Goal: Task Accomplishment & Management: Manage account settings

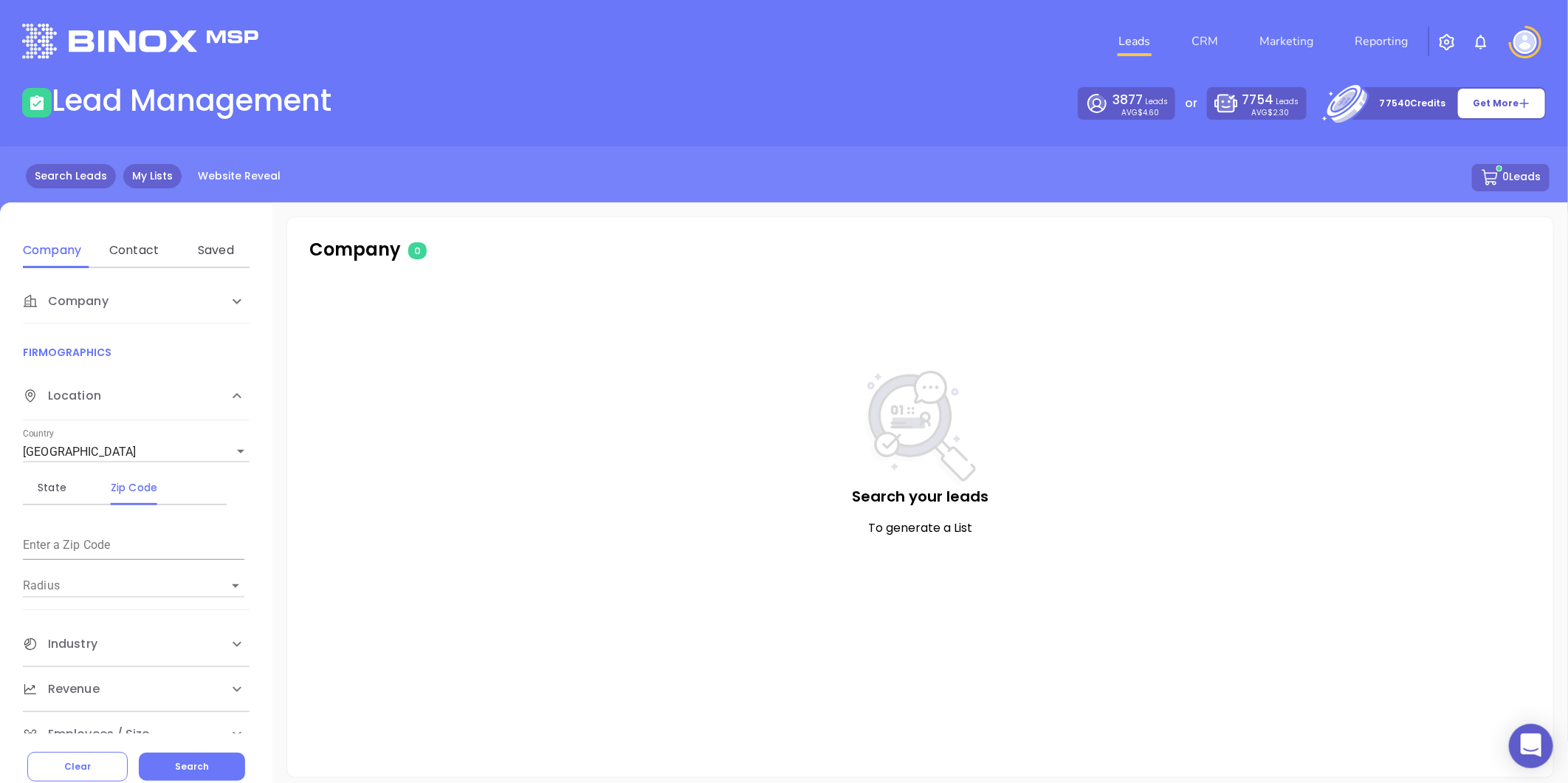
click at [156, 172] on link "My Lists" at bounding box center [152, 176] width 58 height 24
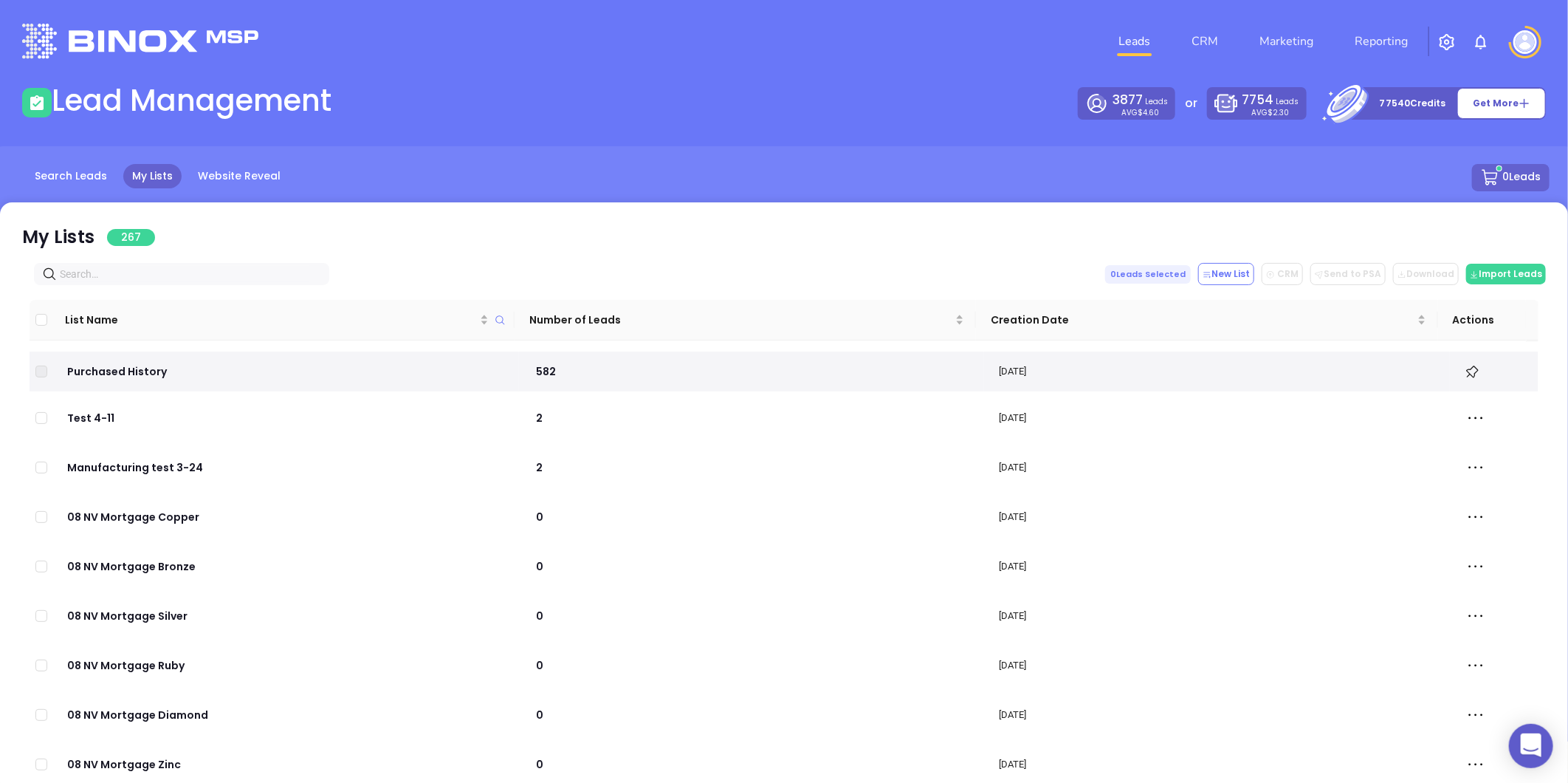
click at [168, 268] on input "text" at bounding box center [184, 273] width 250 height 16
paste input "hutsellrealtyandinsurance.com"
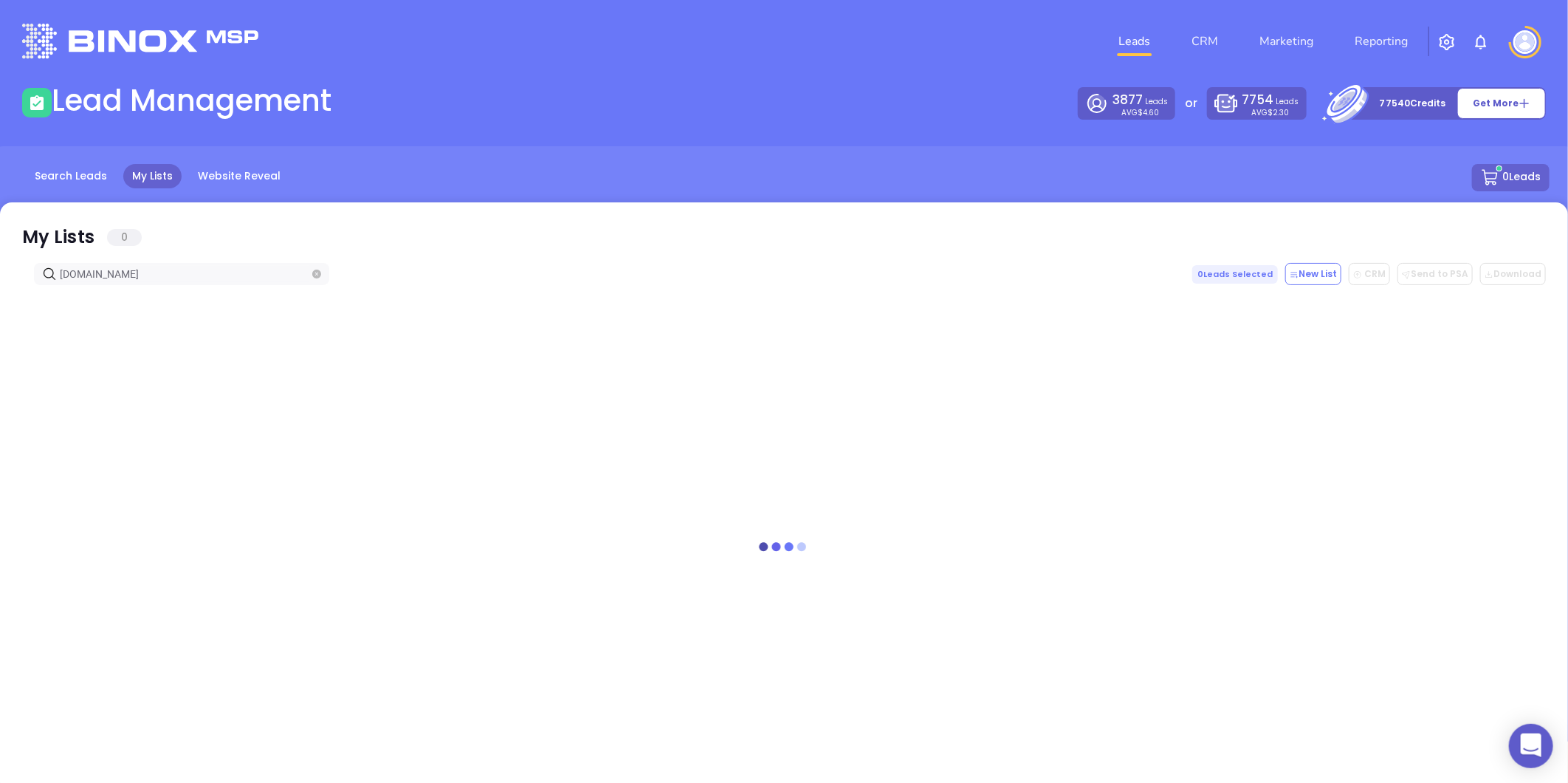
type input "hutsellrealtyandinsurance.com"
click at [320, 272] on icon "close-circle" at bounding box center [316, 273] width 8 height 8
paste input "giswnc.net"
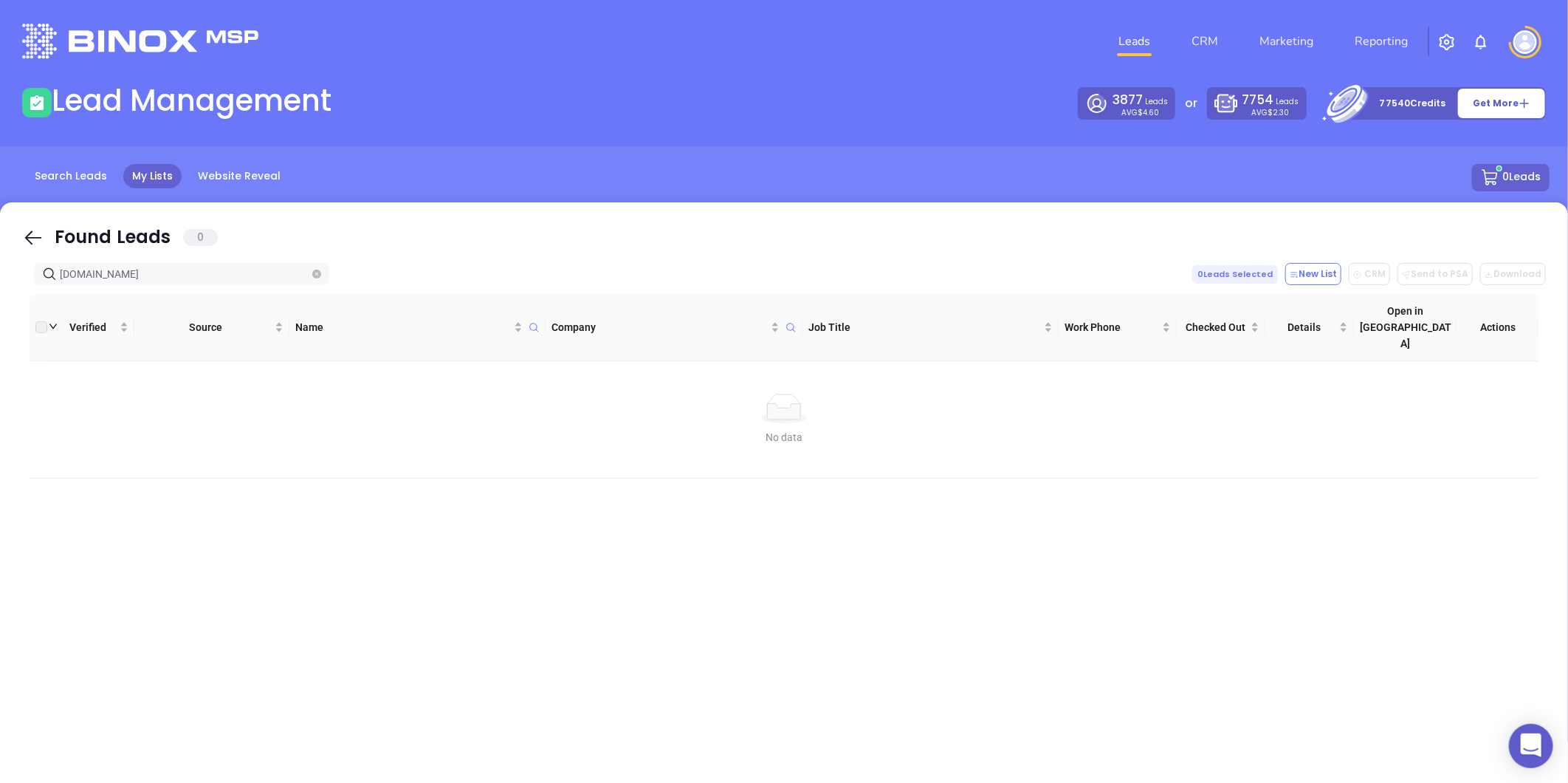
type input "giswnc.net"
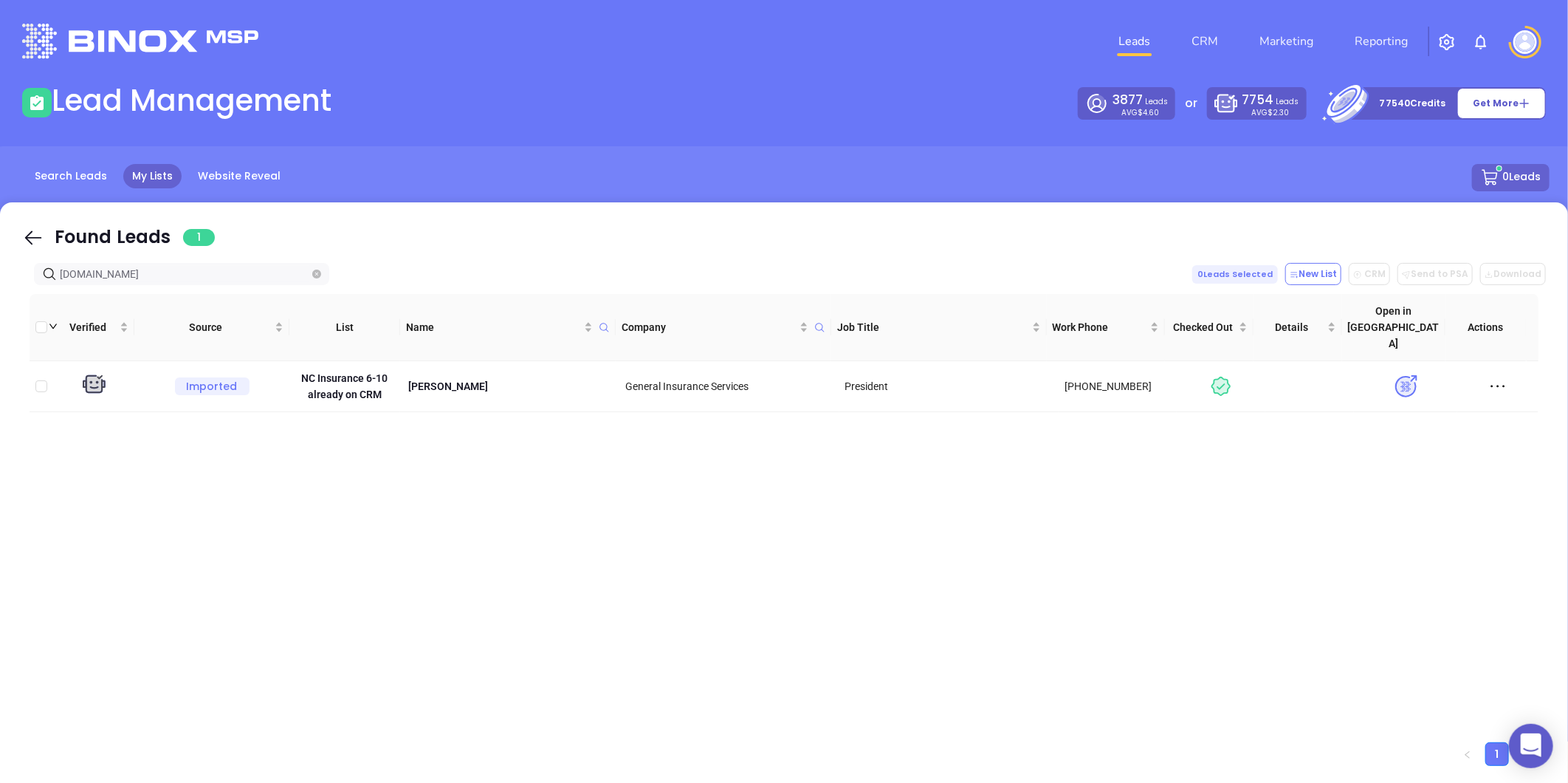
click at [316, 279] on span at bounding box center [316, 273] width 8 height 16
click at [316, 272] on icon "close-circle" at bounding box center [316, 273] width 8 height 8
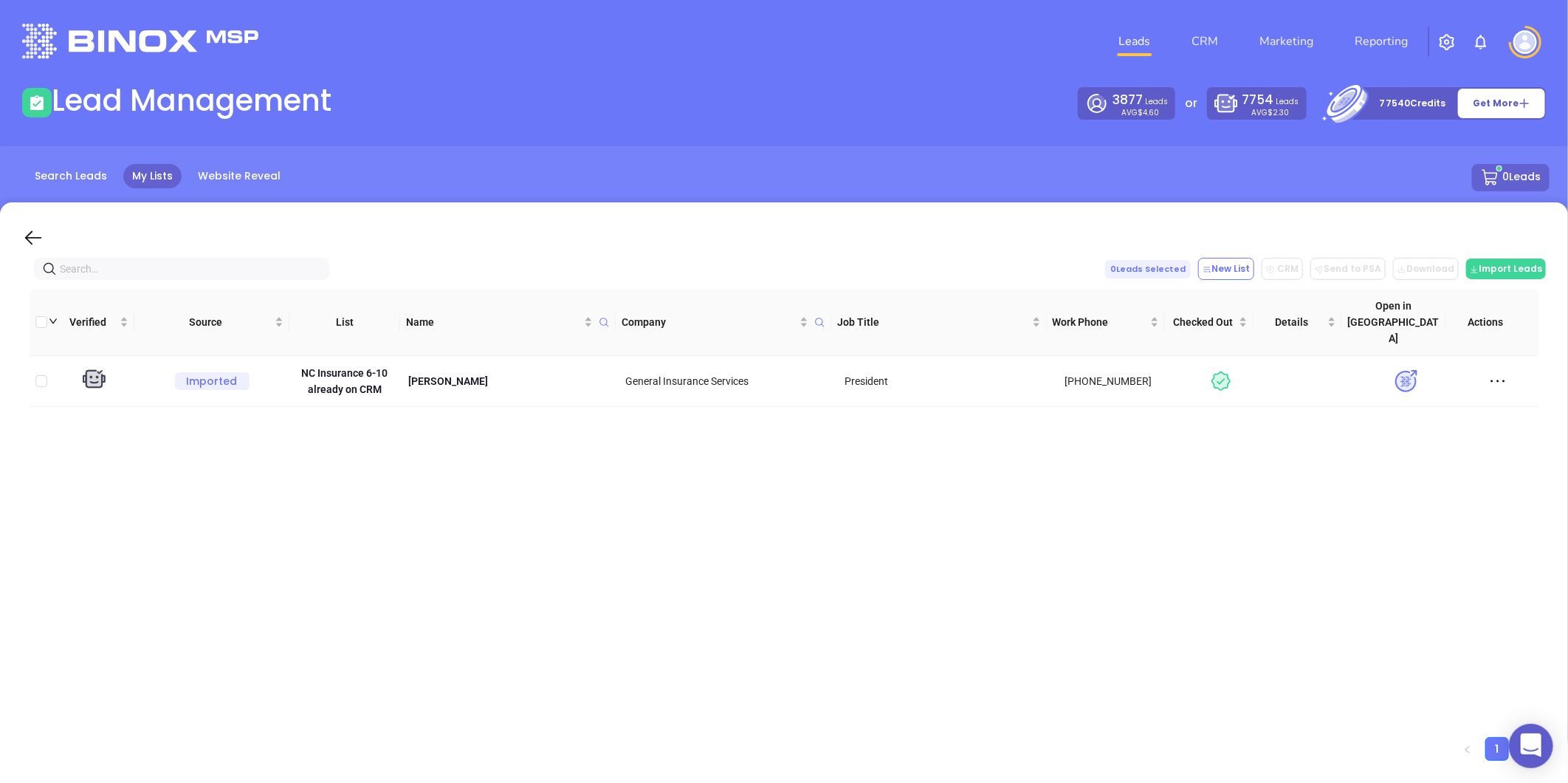
paste input "joynerinsuranceagency.com"
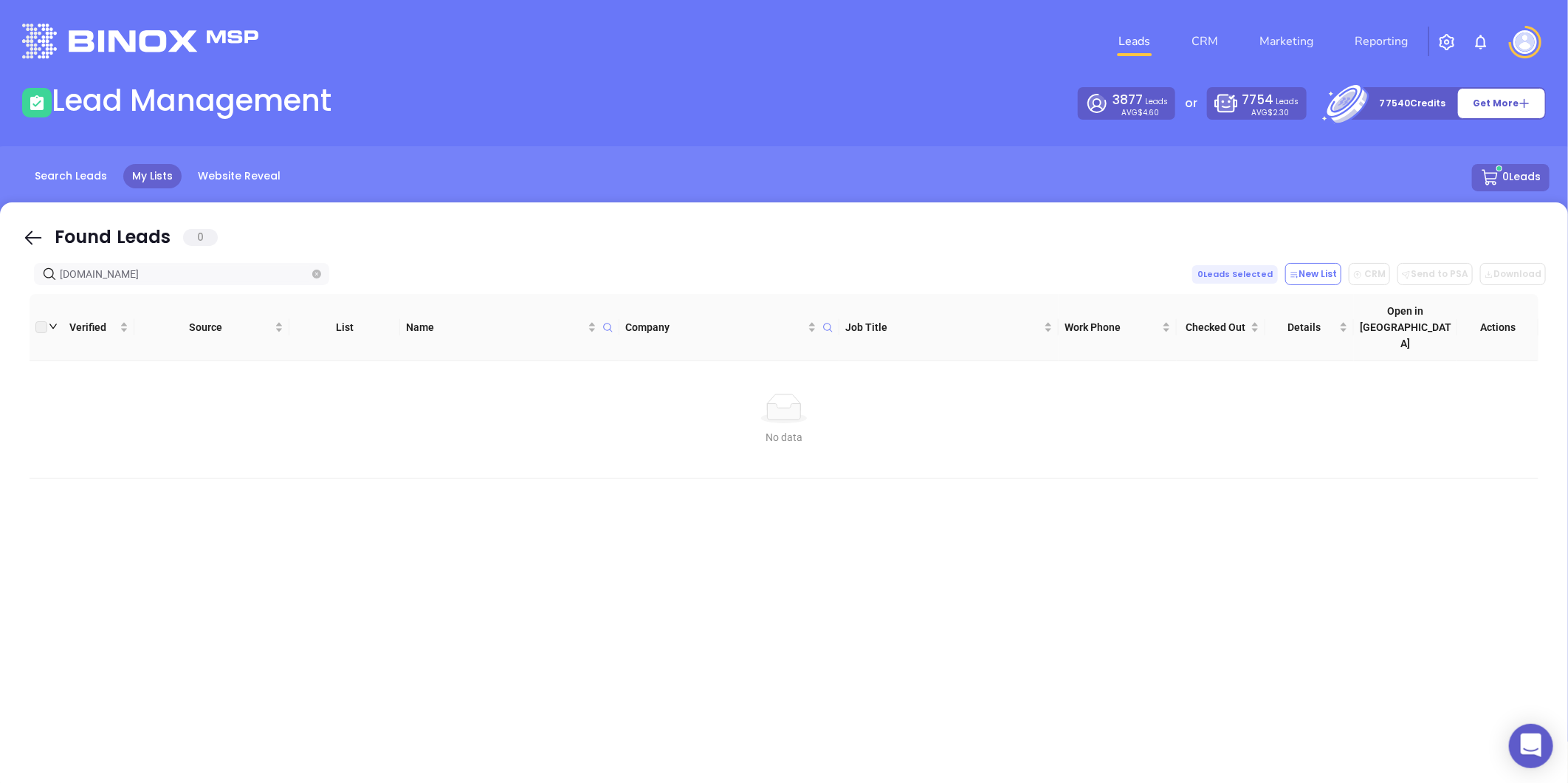
type input "joynerinsuranceagency.com"
drag, startPoint x: 328, startPoint y: 272, endPoint x: 313, endPoint y: 273, distance: 15.0
click at [319, 273] on span "joynerinsuranceagency.com" at bounding box center [181, 274] width 295 height 22
click at [313, 273] on icon "close-circle" at bounding box center [316, 273] width 8 height 8
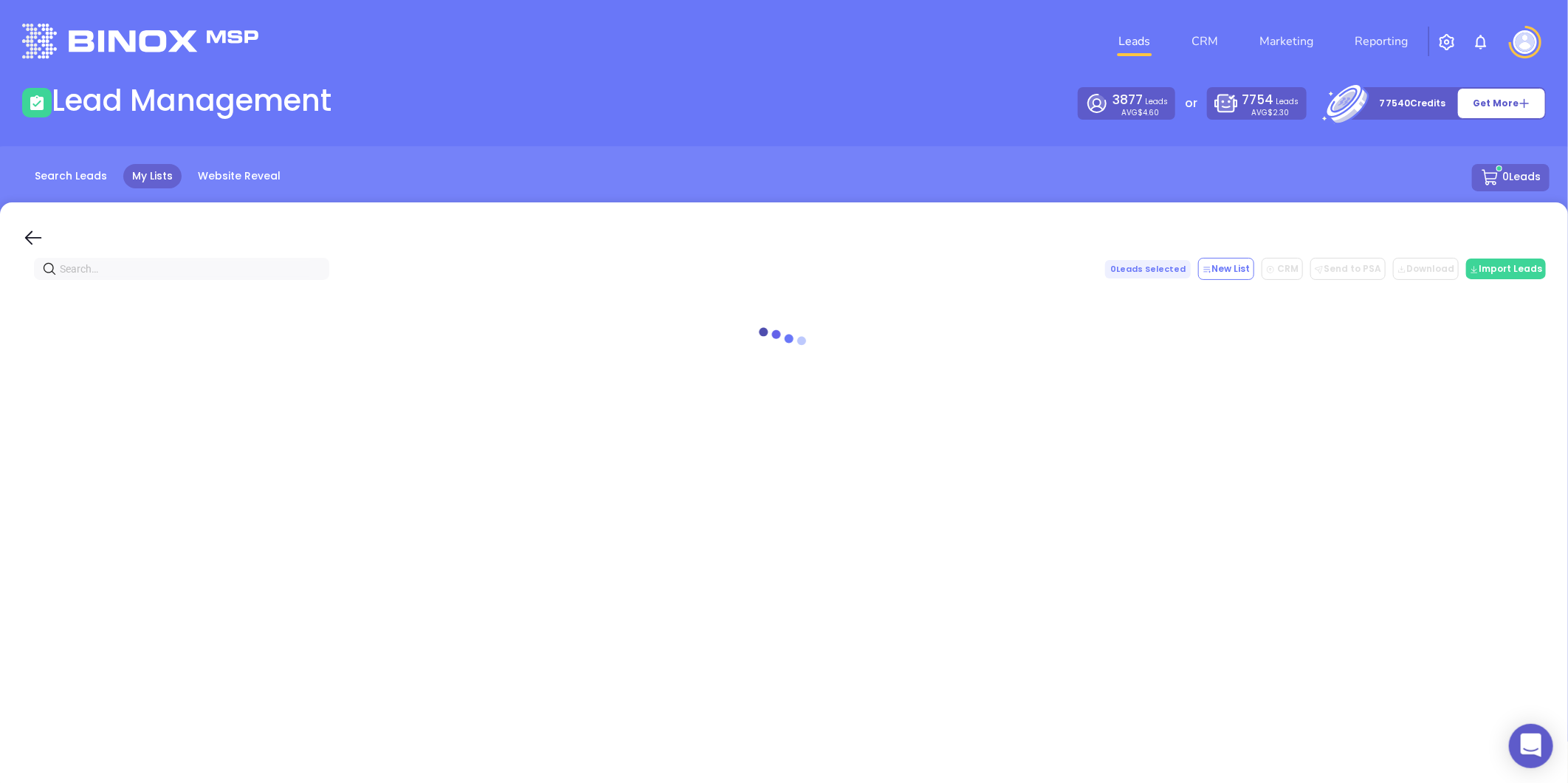
paste input "joynerins.com"
type input "joynerins.com"
click at [313, 273] on icon "close-circle" at bounding box center [316, 268] width 8 height 8
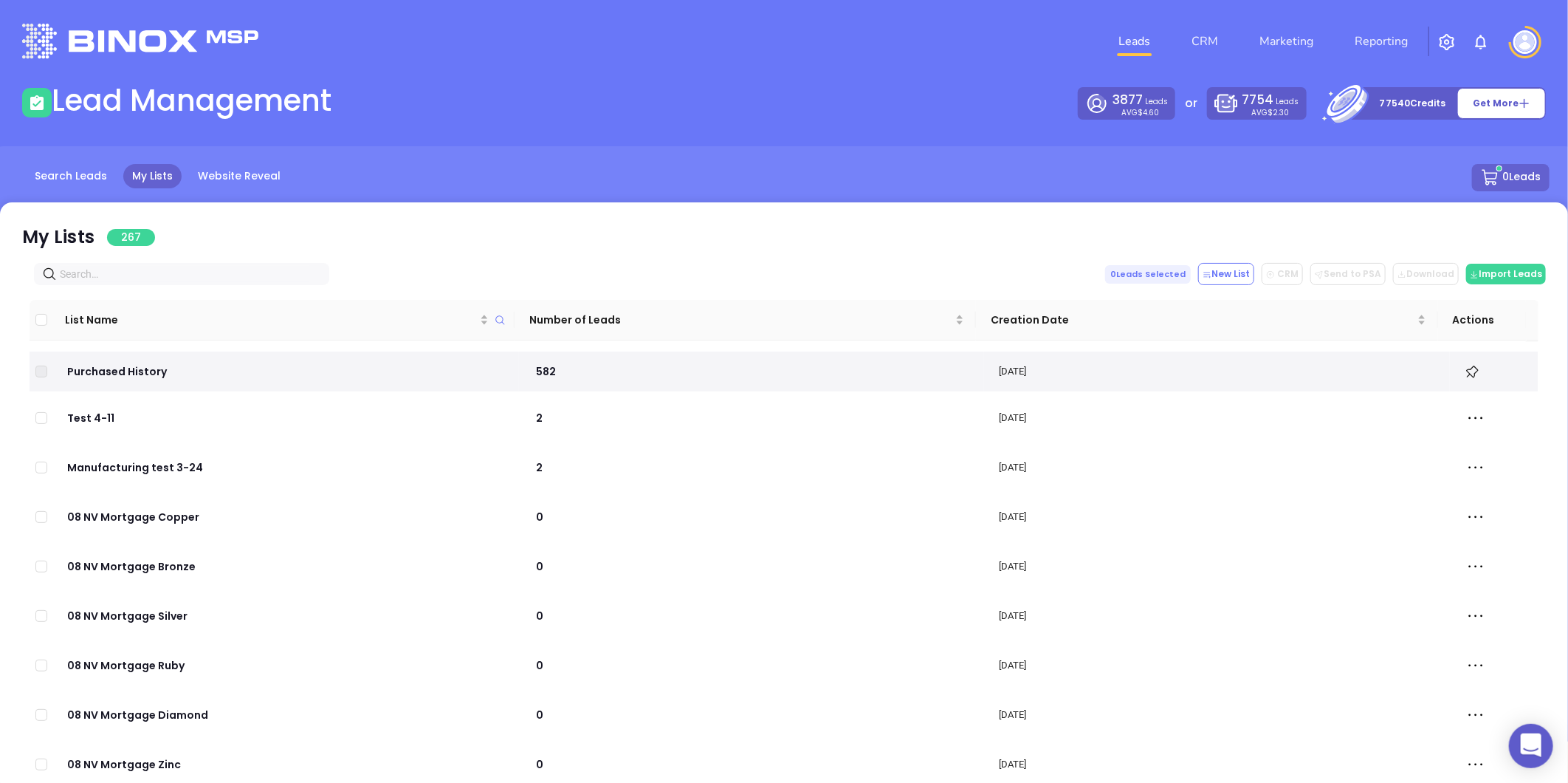
paste input "joynerins.com"
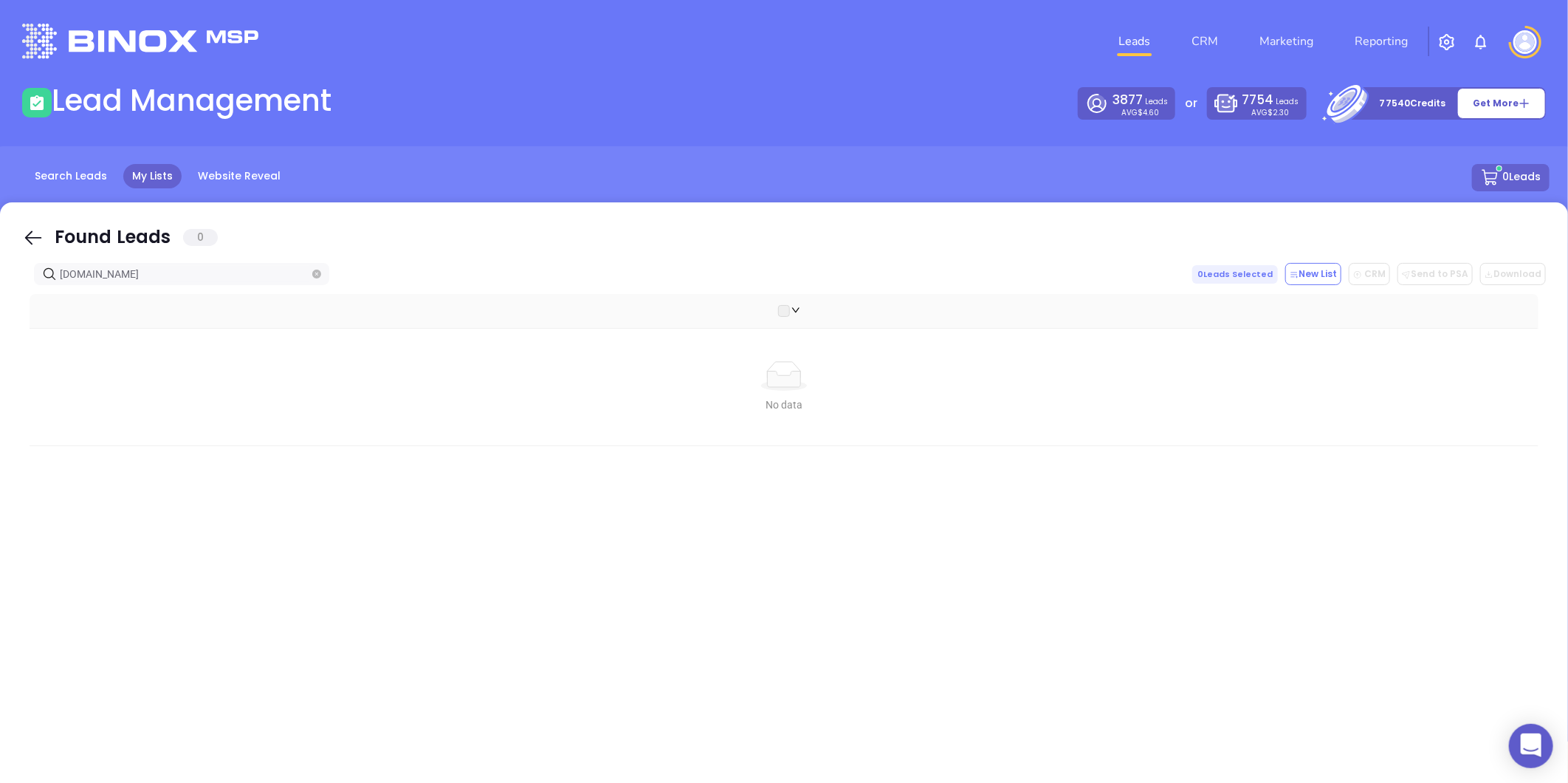
drag, startPoint x: 144, startPoint y: 282, endPoint x: 30, endPoint y: 304, distance: 116.1
click at [30, 304] on div "Found Leads 0 joynerins.com 0 Leads Selected New List CRM Send to PSA Download …" at bounding box center [784, 498] width 1568 height 591
type input "joynerins.com"
click at [84, 170] on link "Search Leads" at bounding box center [71, 176] width 90 height 24
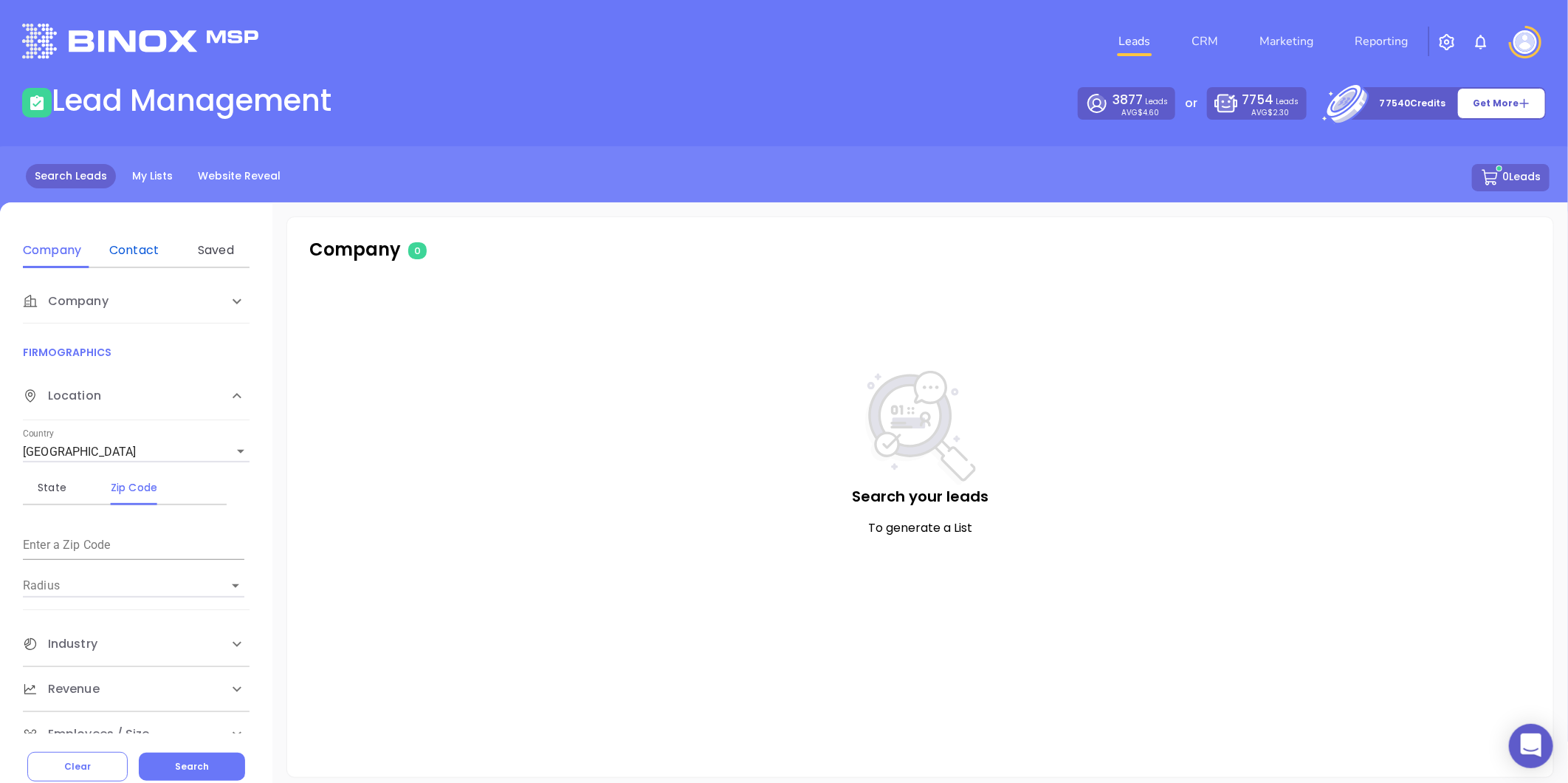
click at [124, 257] on div "Contact" at bounding box center [134, 250] width 58 height 18
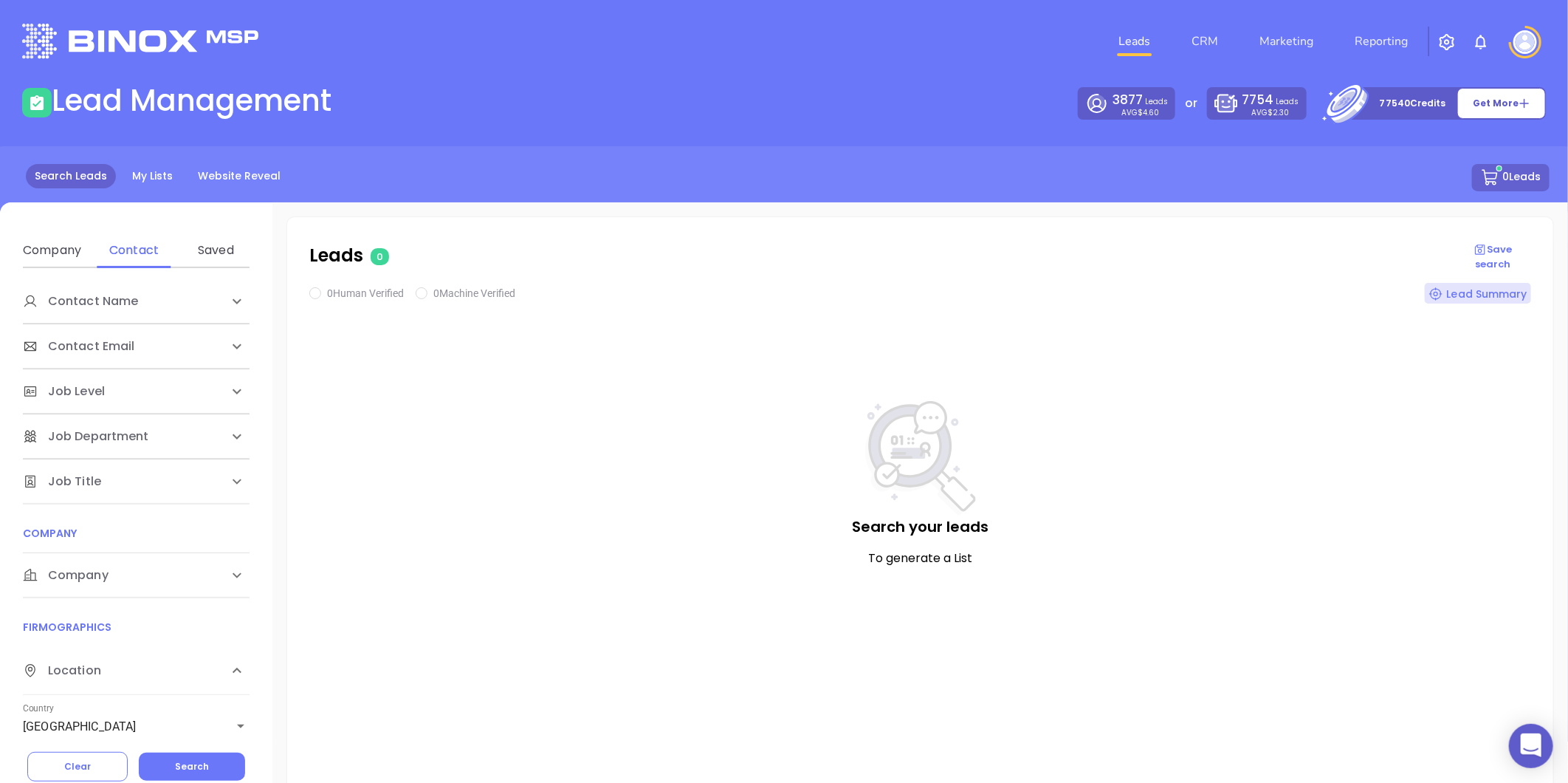
click at [79, 311] on span "Company" at bounding box center [79, 301] width 115 height 18
click at [125, 623] on div "Domain" at bounding box center [134, 631] width 58 height 18
click at [72, 683] on input "Enter a company name" at bounding box center [133, 687] width 222 height 23
paste input "joynerins.com"
type input "joynerins.com"
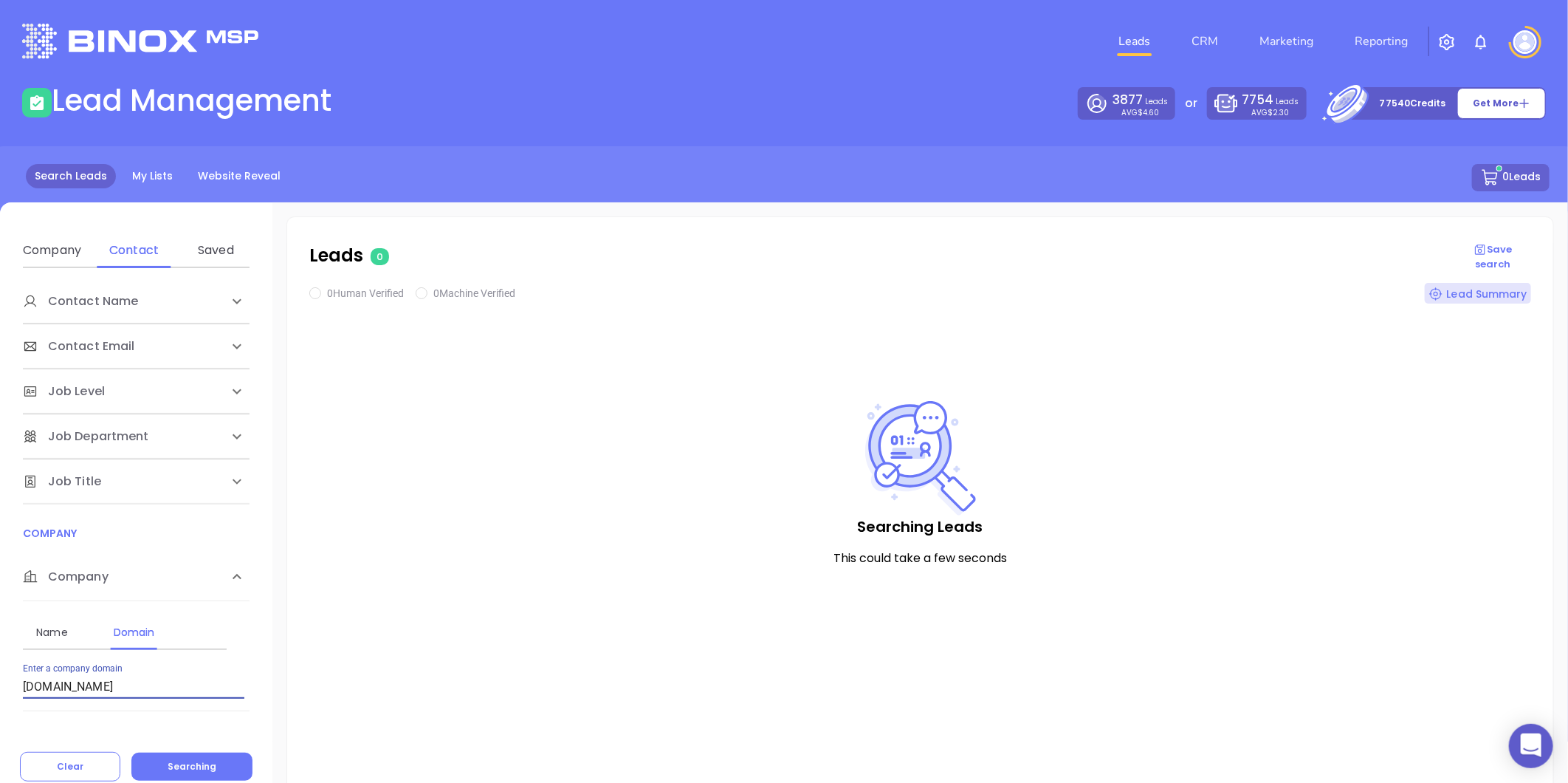
checkbox input "true"
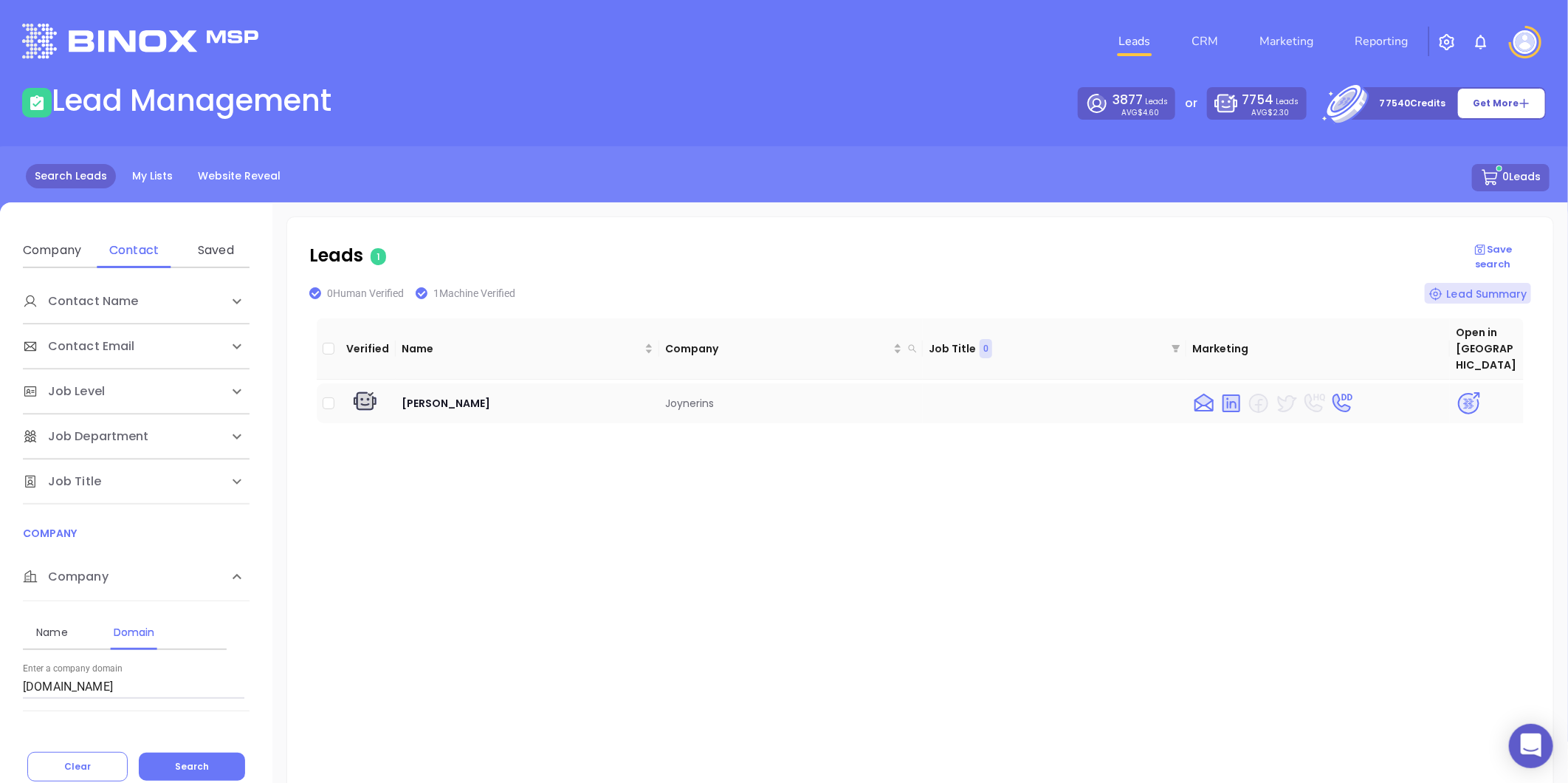
click at [1458, 391] on img at bounding box center [1469, 404] width 26 height 26
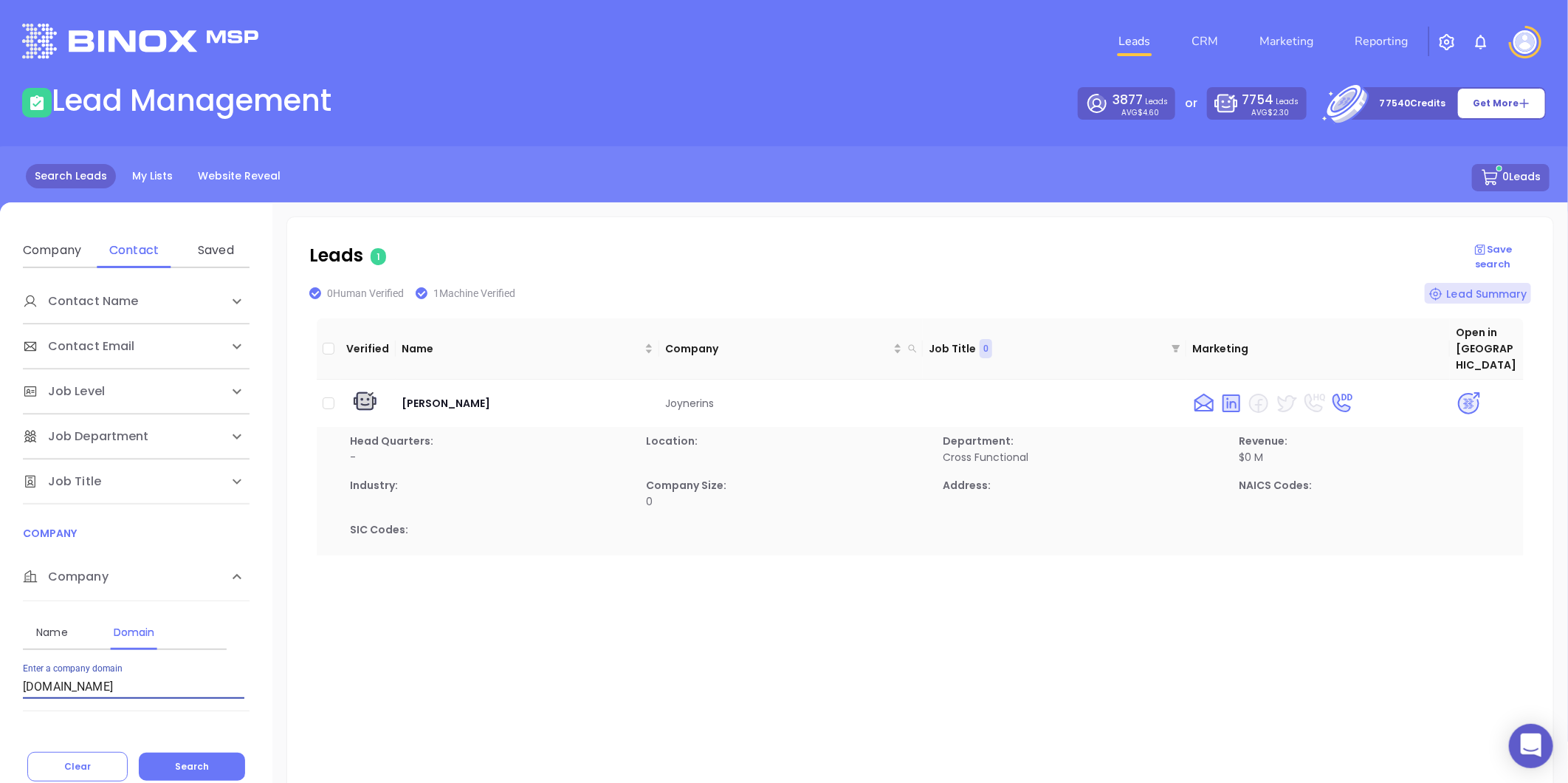
drag, startPoint x: 108, startPoint y: 683, endPoint x: 46, endPoint y: 699, distance: 64.0
click at [46, 699] on div "Name Domain Enter a company name Enter a company domain joynerins.com" at bounding box center [136, 656] width 226 height 109
type input "j"
paste input "thomaswoodinsurance.com"
type input "thomaswoodinsurance.com"
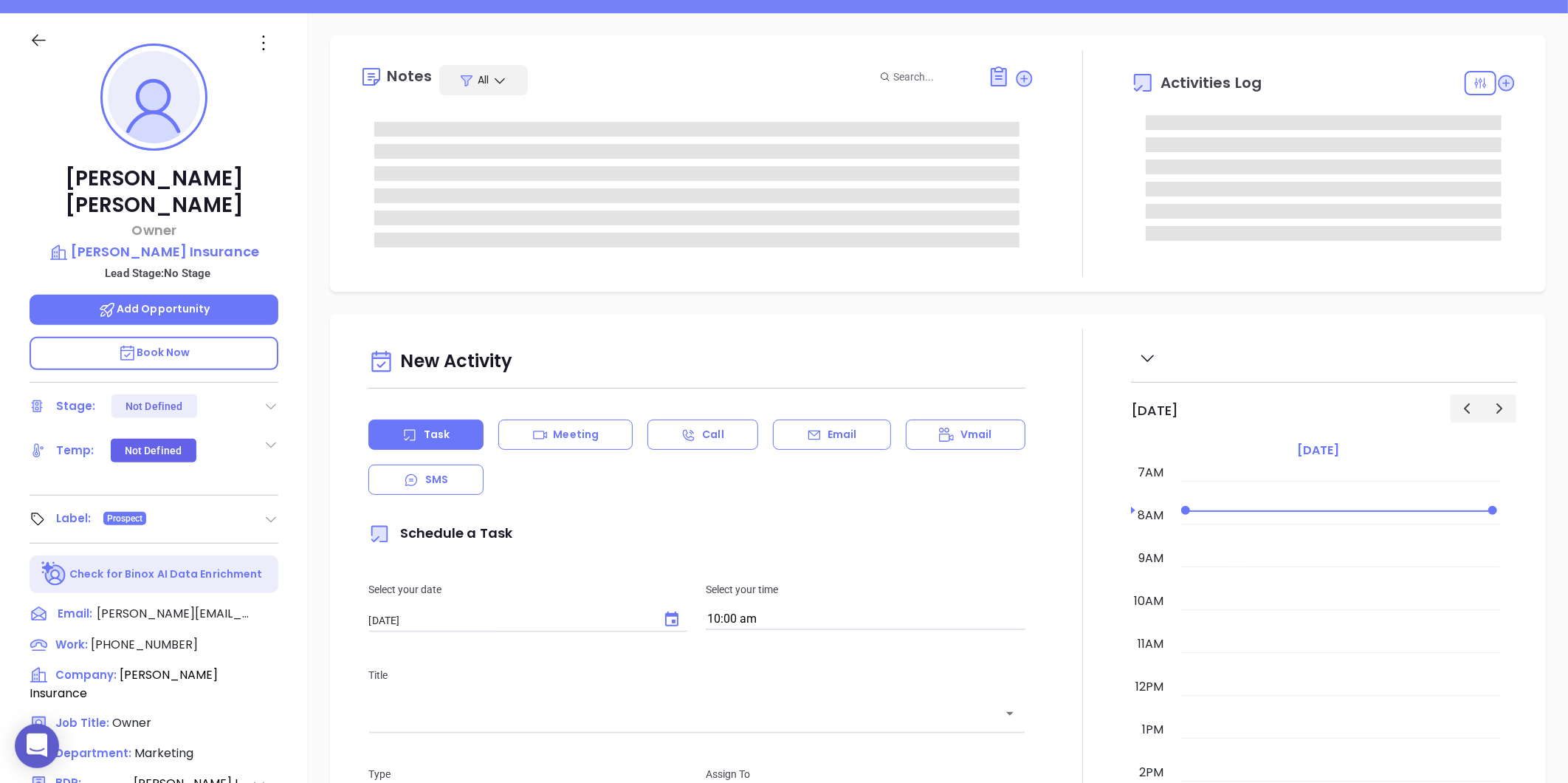
scroll to position [453, 0]
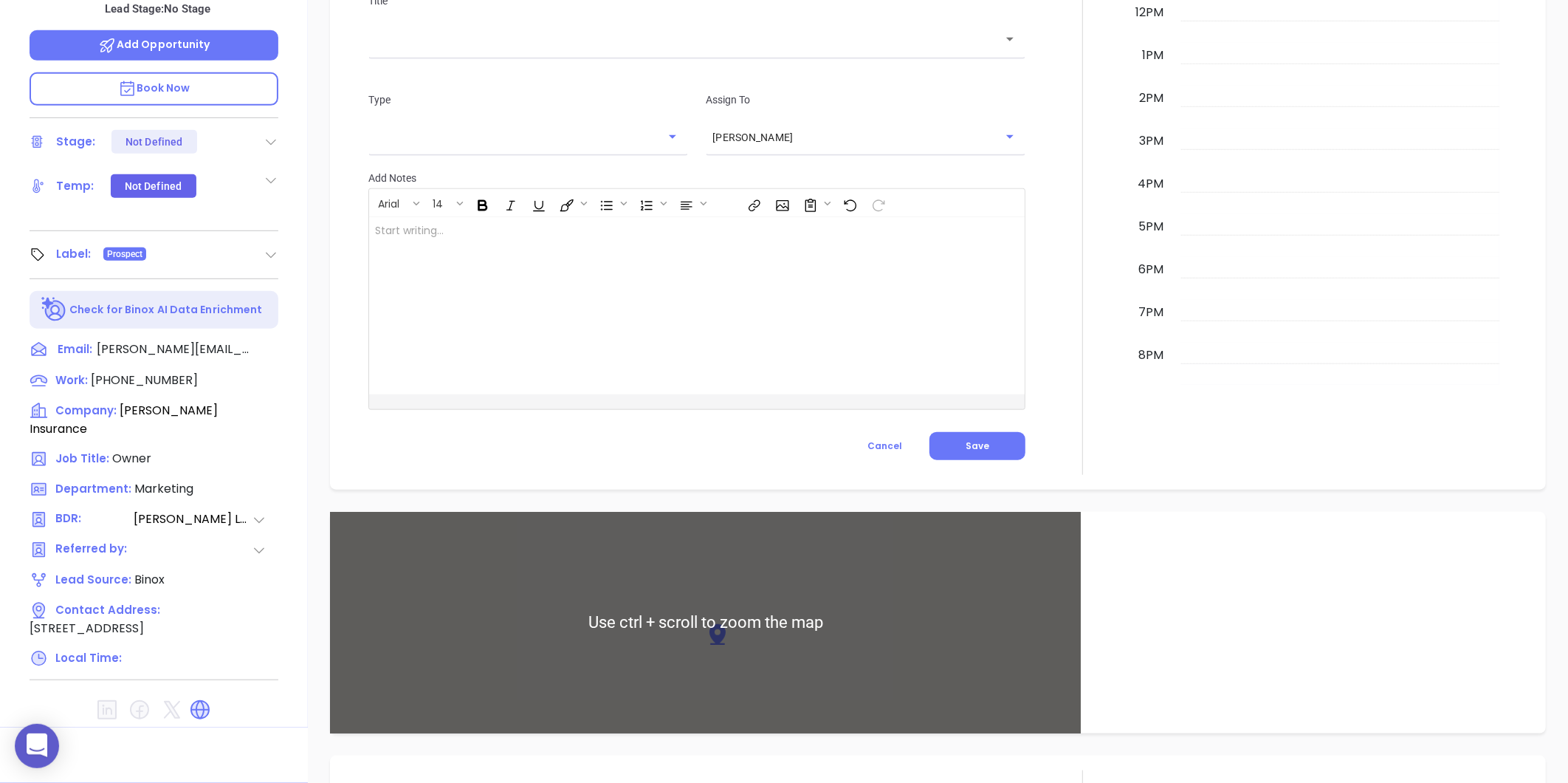
type input "[PERSON_NAME]"
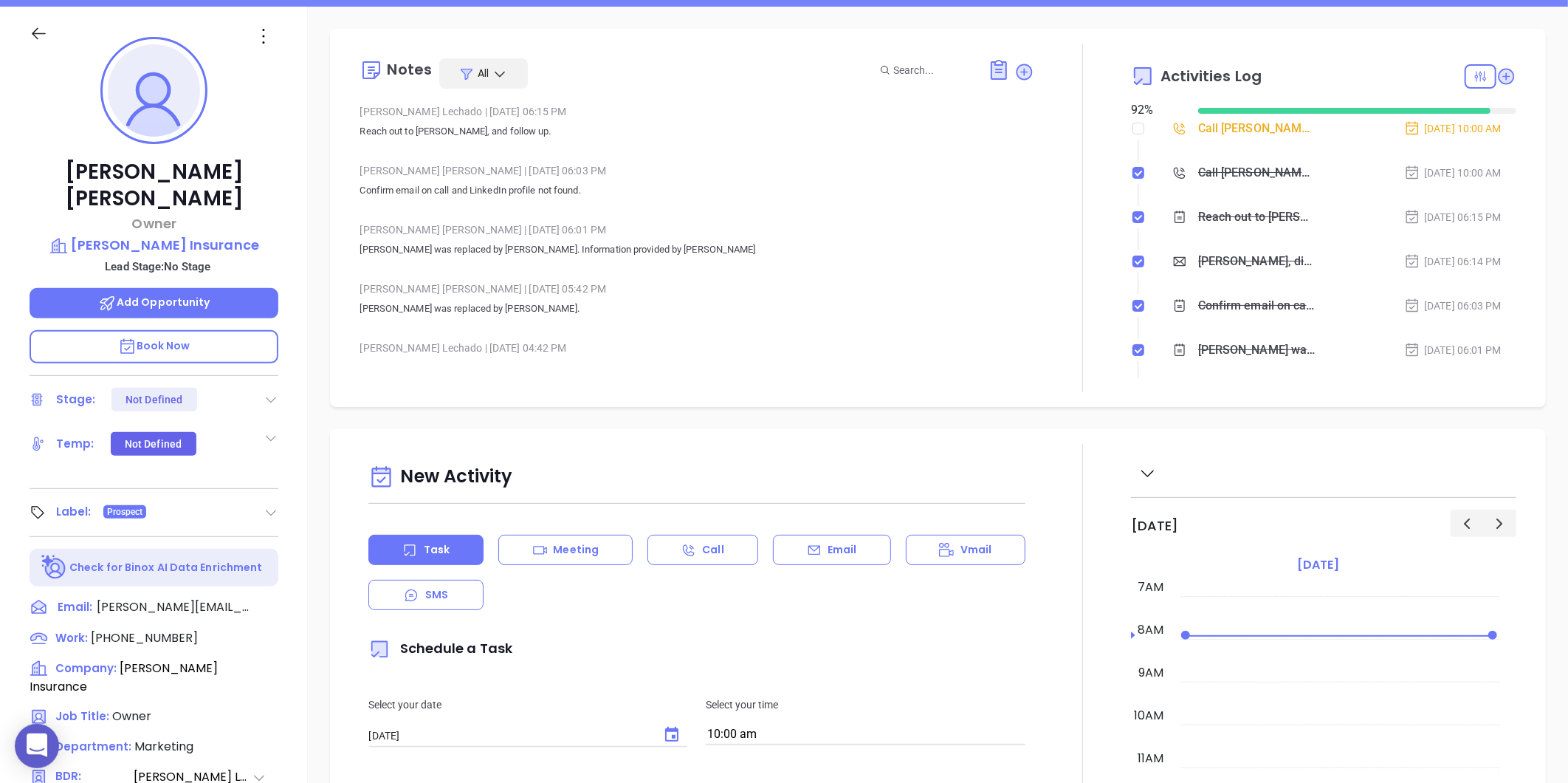
scroll to position [0, 0]
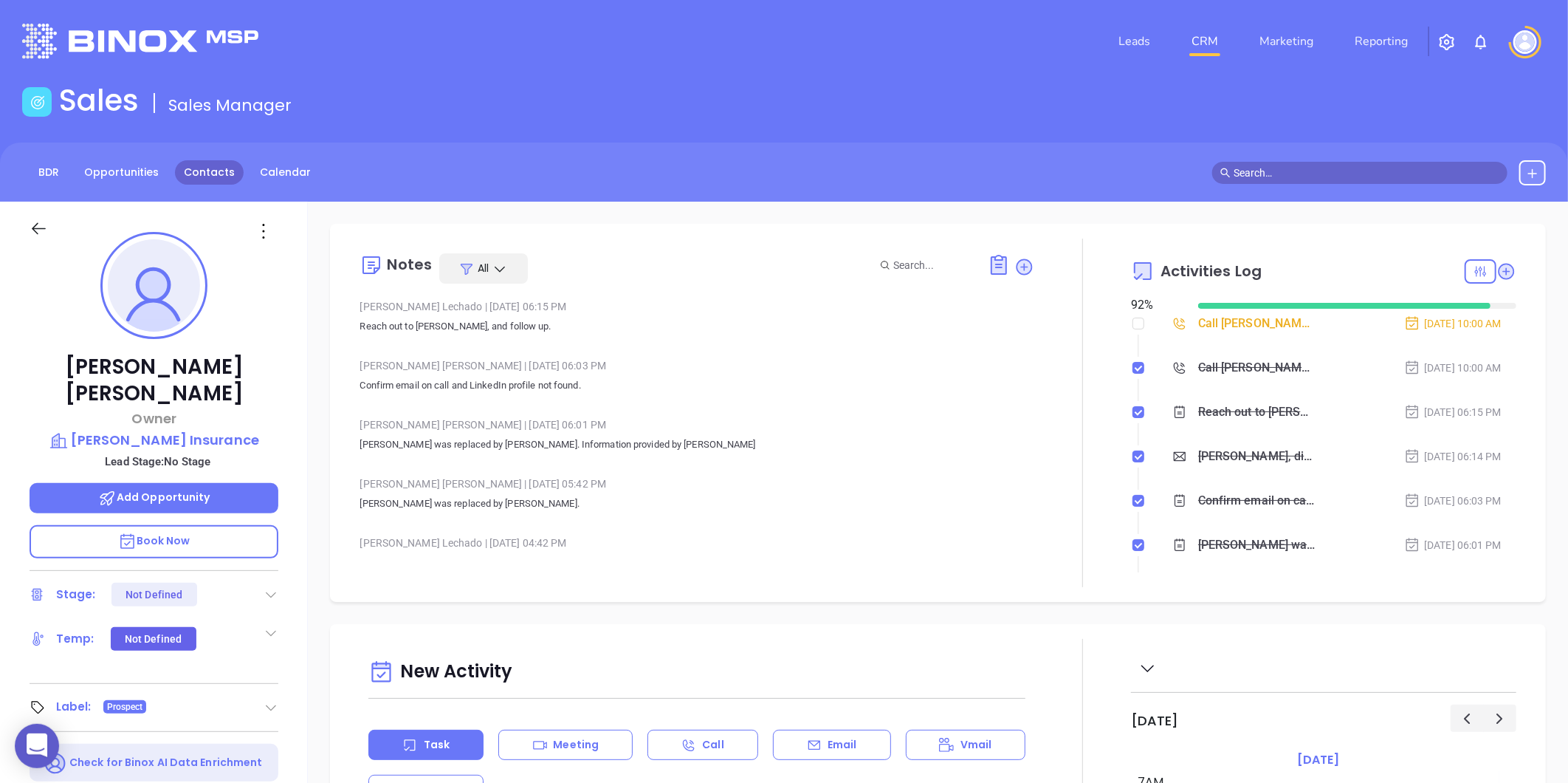
click at [188, 178] on link "Contacts" at bounding box center [209, 172] width 68 height 24
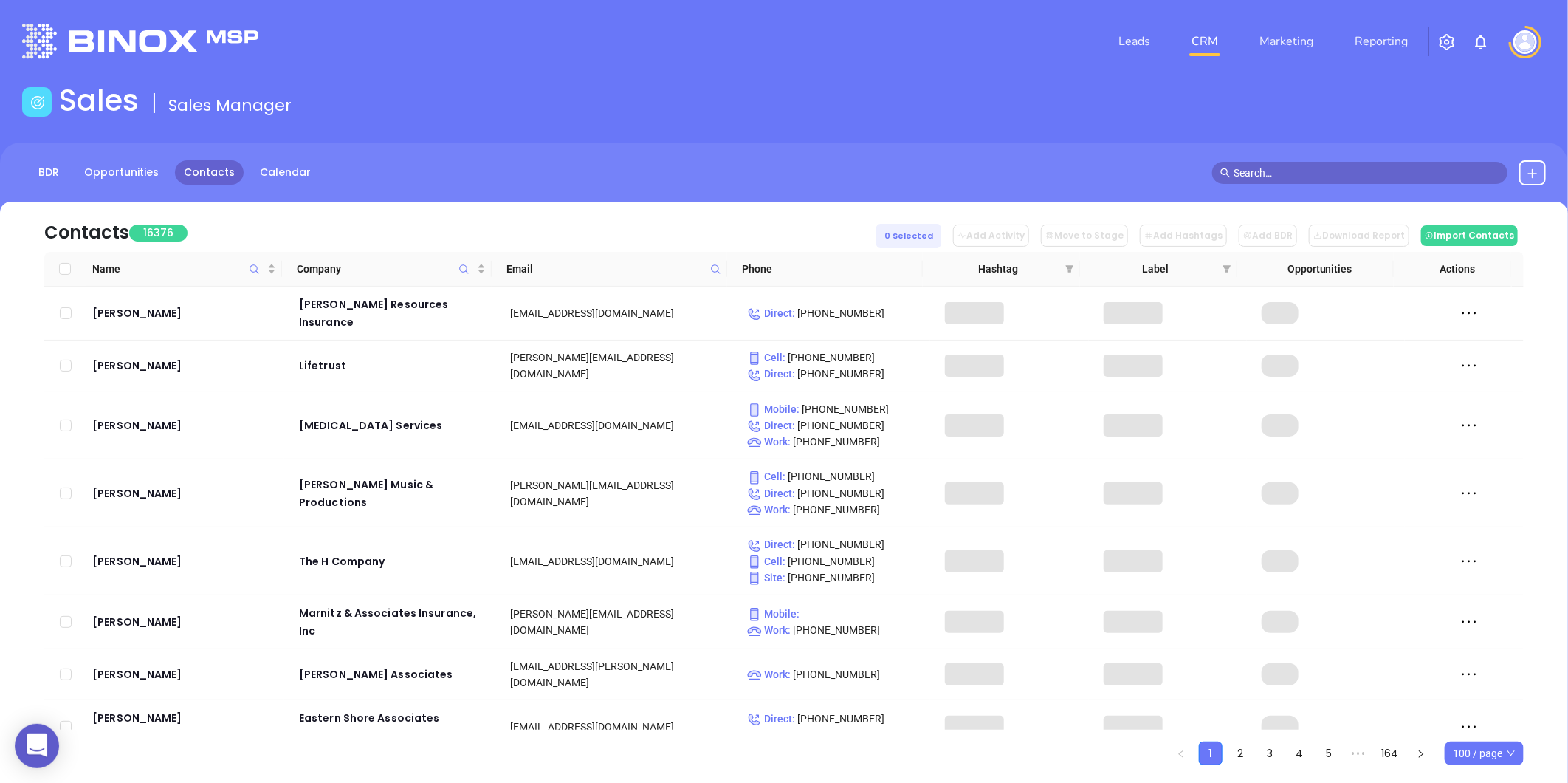
click at [716, 259] on span at bounding box center [715, 269] width 17 height 22
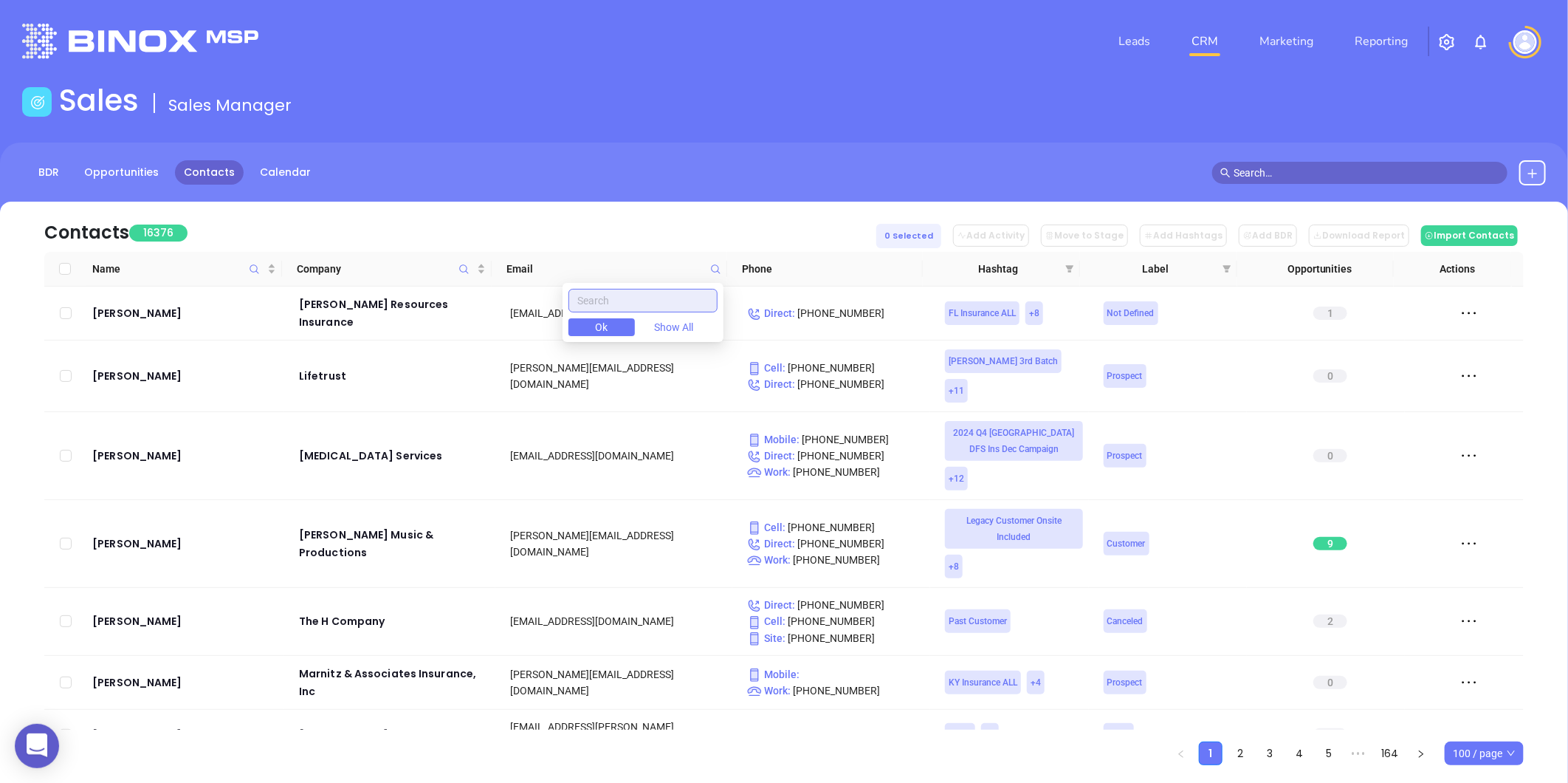
paste input "hutsellrealtyandinsurance.com"
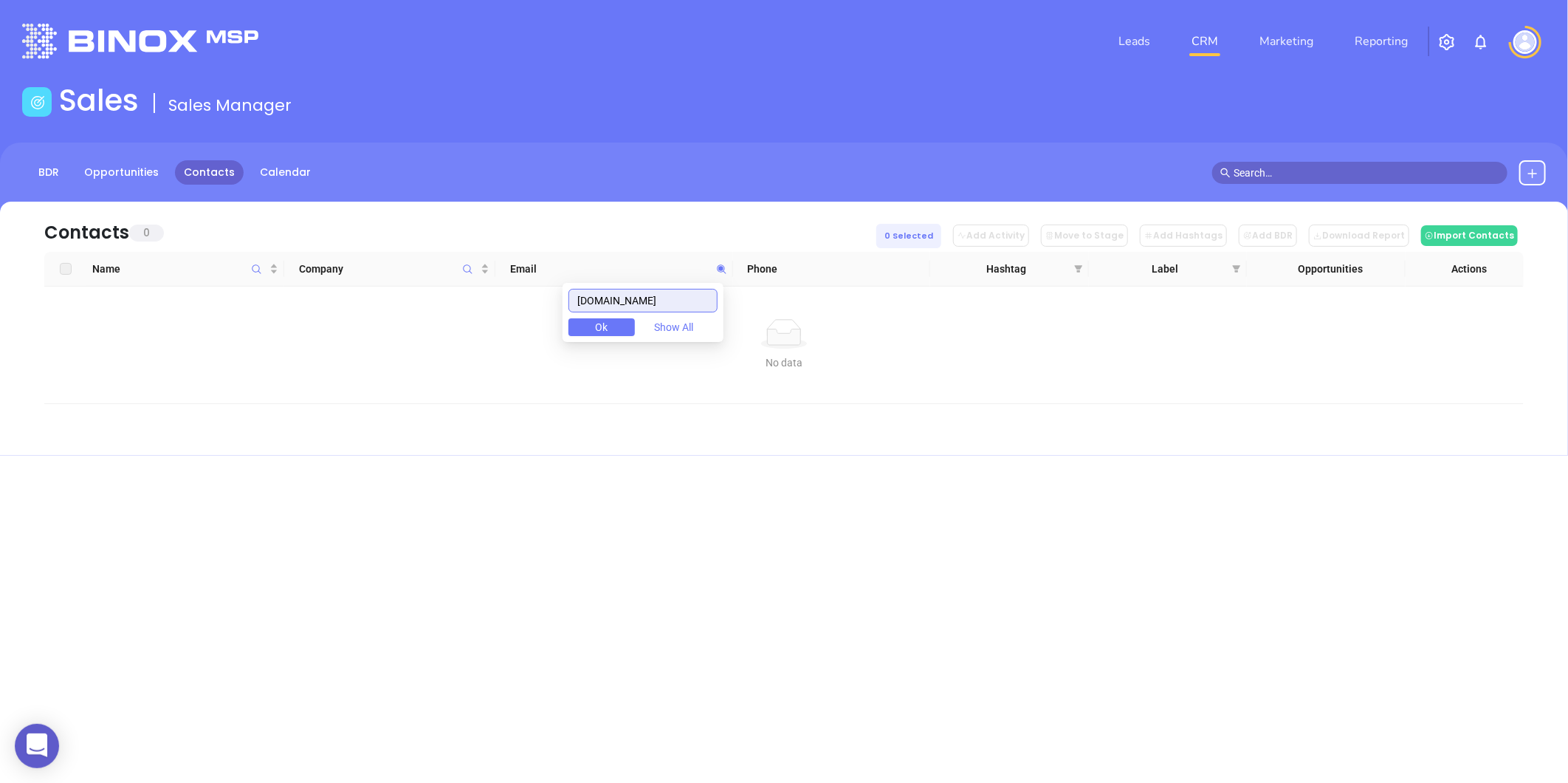
drag, startPoint x: 711, startPoint y: 301, endPoint x: 300, endPoint y: 431, distance: 431.1
click at [300, 431] on body "0 Leads CRM Marketing Reporting Financial Leads Leads Sales Sales Manager BDR O…" at bounding box center [784, 391] width 1568 height 783
type input "hutsellrealtyandinsurance.com"
paste input "mckinneyagency.com"
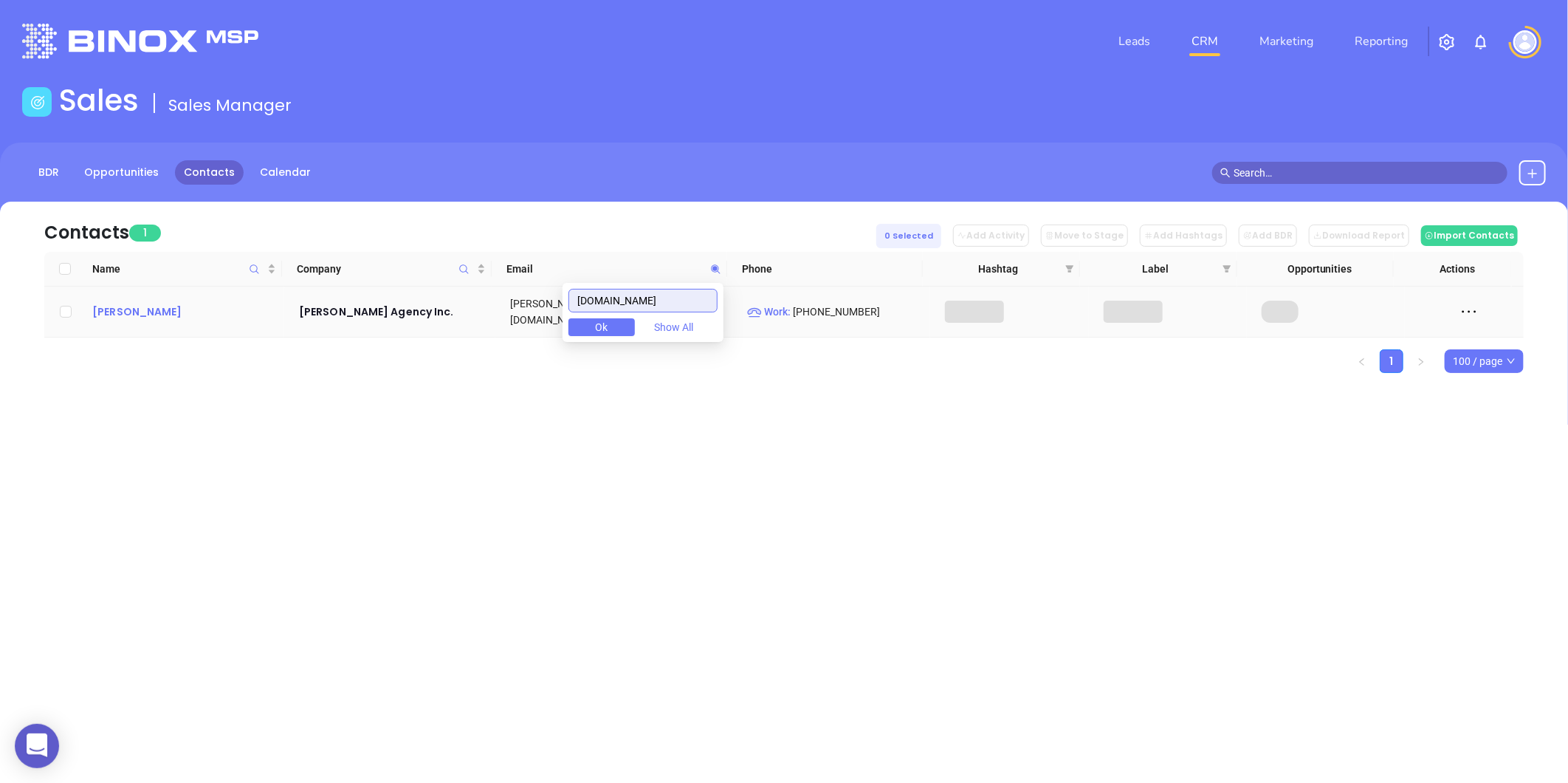
type input "mckinneyagency.com"
click at [153, 307] on div "Chad McKinney" at bounding box center [185, 312] width 186 height 18
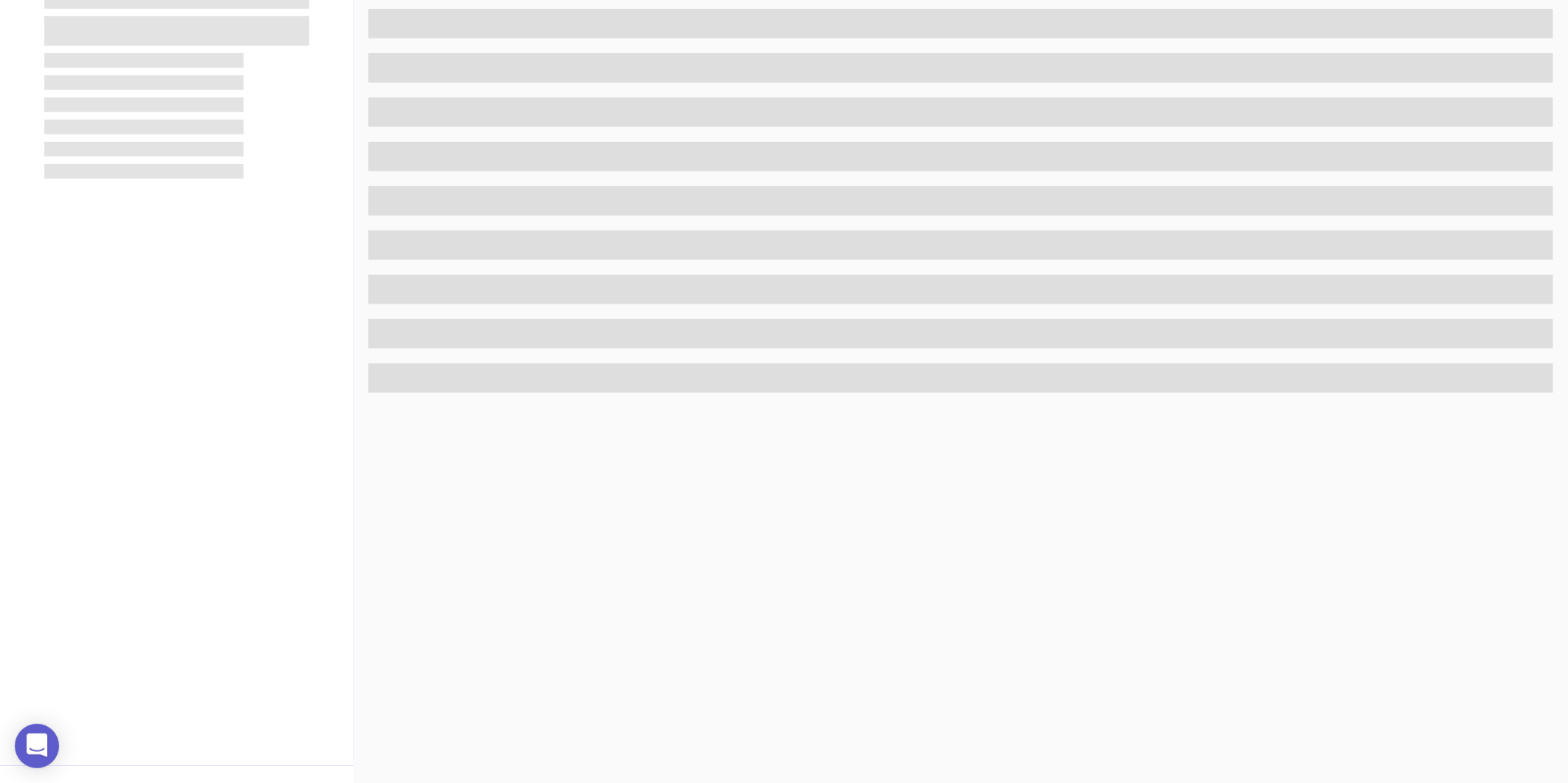
scroll to position [453, 0]
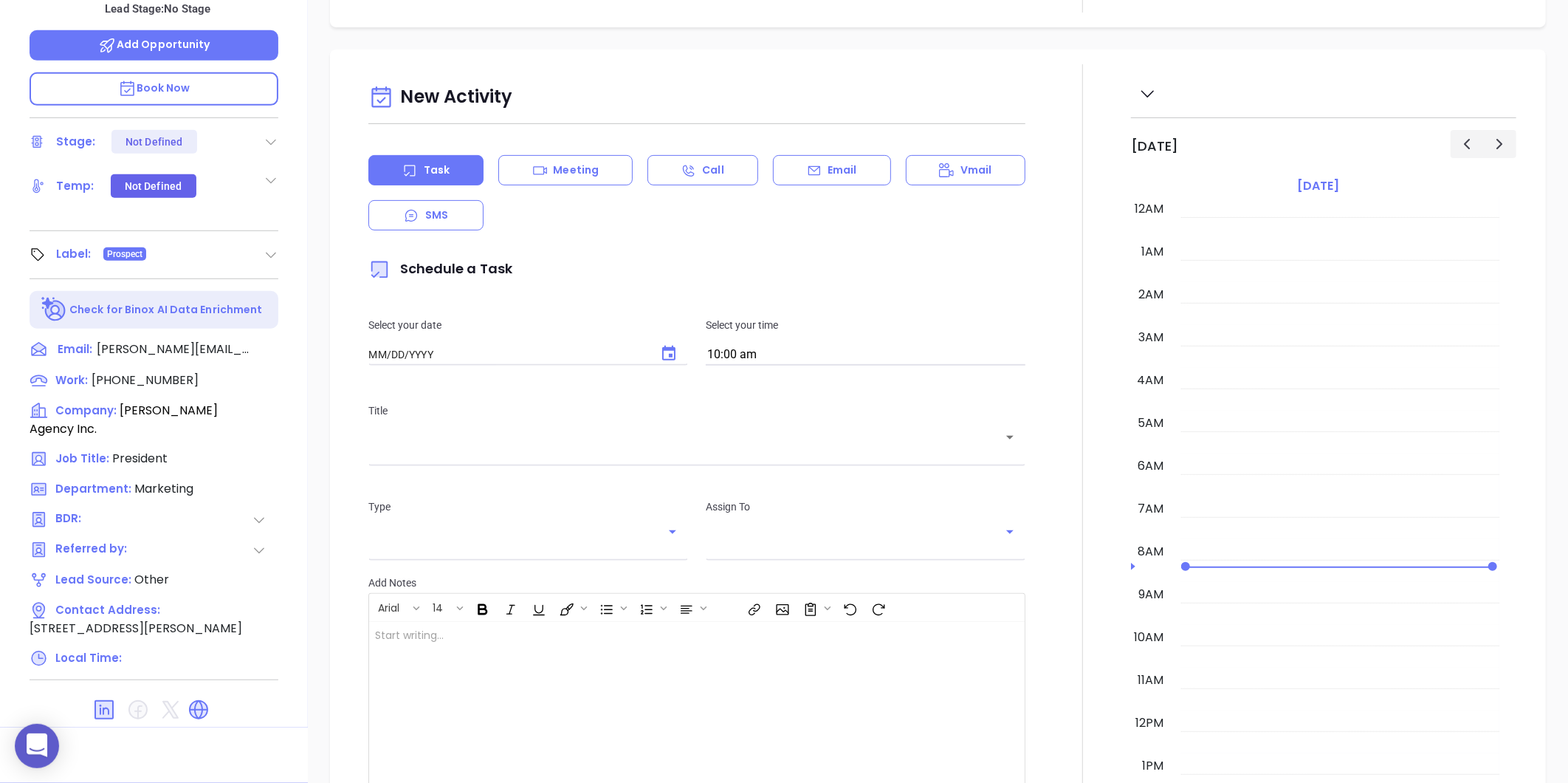
type input "[DATE]"
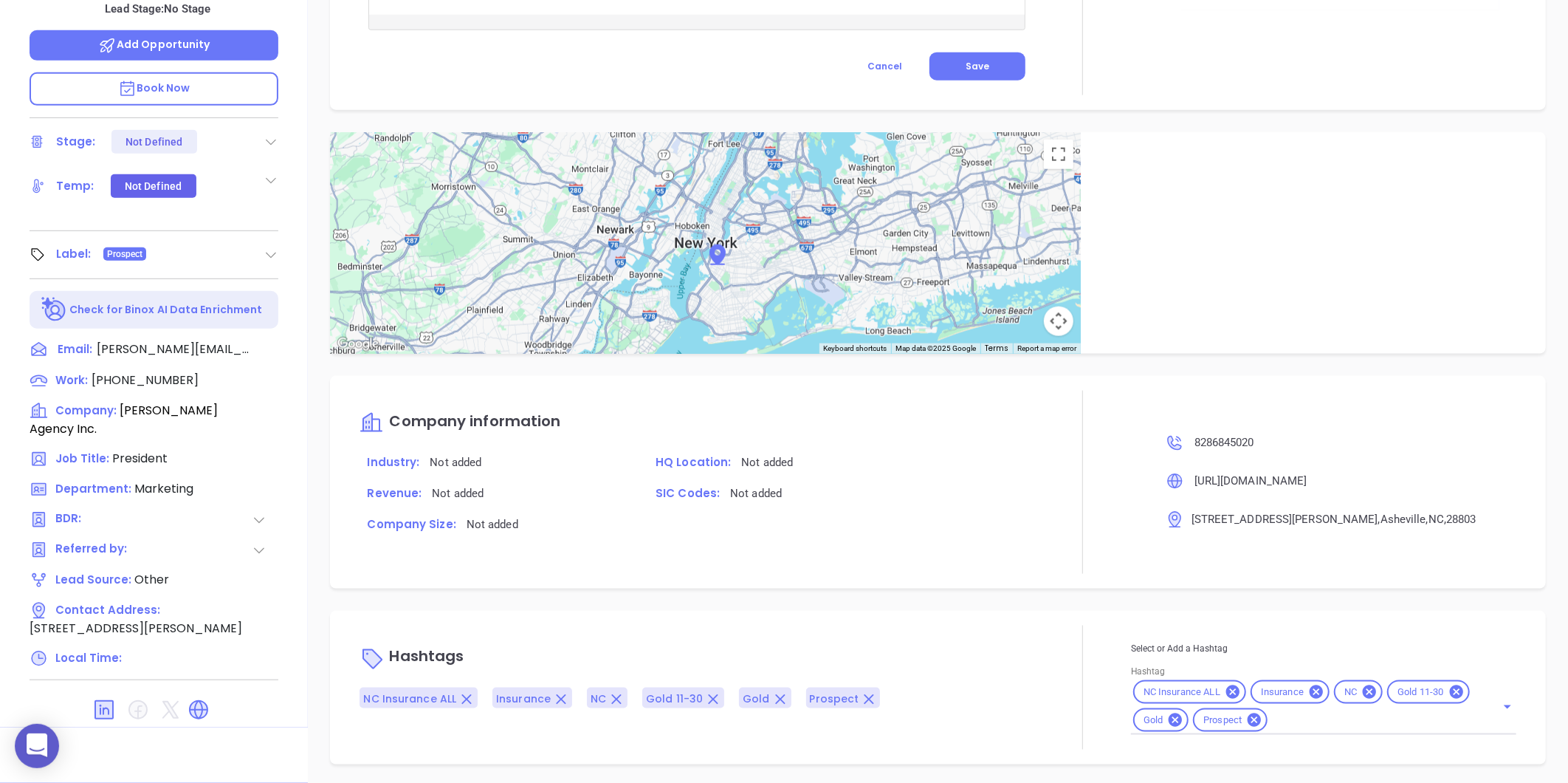
scroll to position [787, 0]
type input "[PERSON_NAME]"
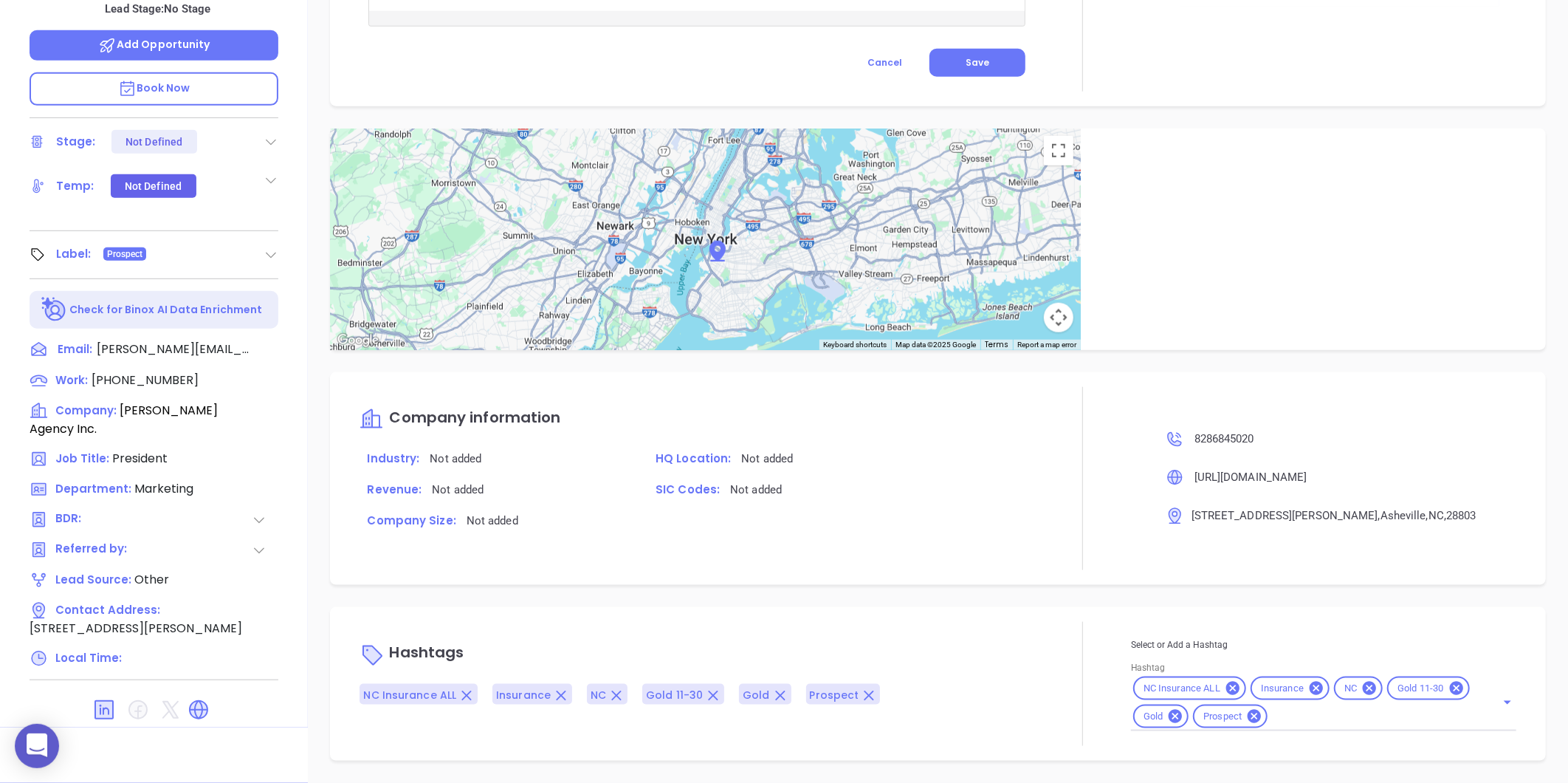
scroll to position [703, 0]
click at [1171, 718] on icon at bounding box center [1175, 718] width 13 height 13
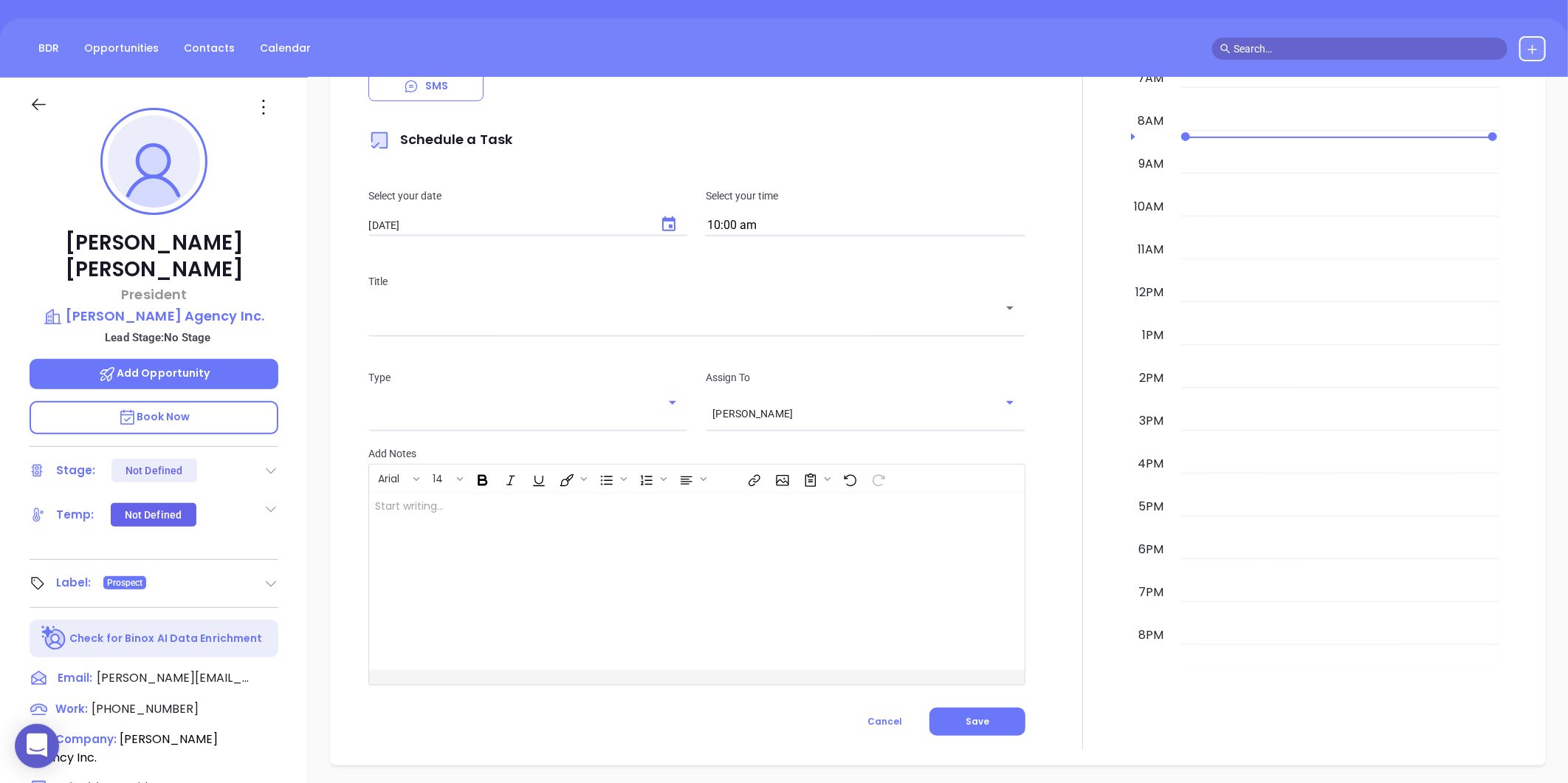
scroll to position [0, 0]
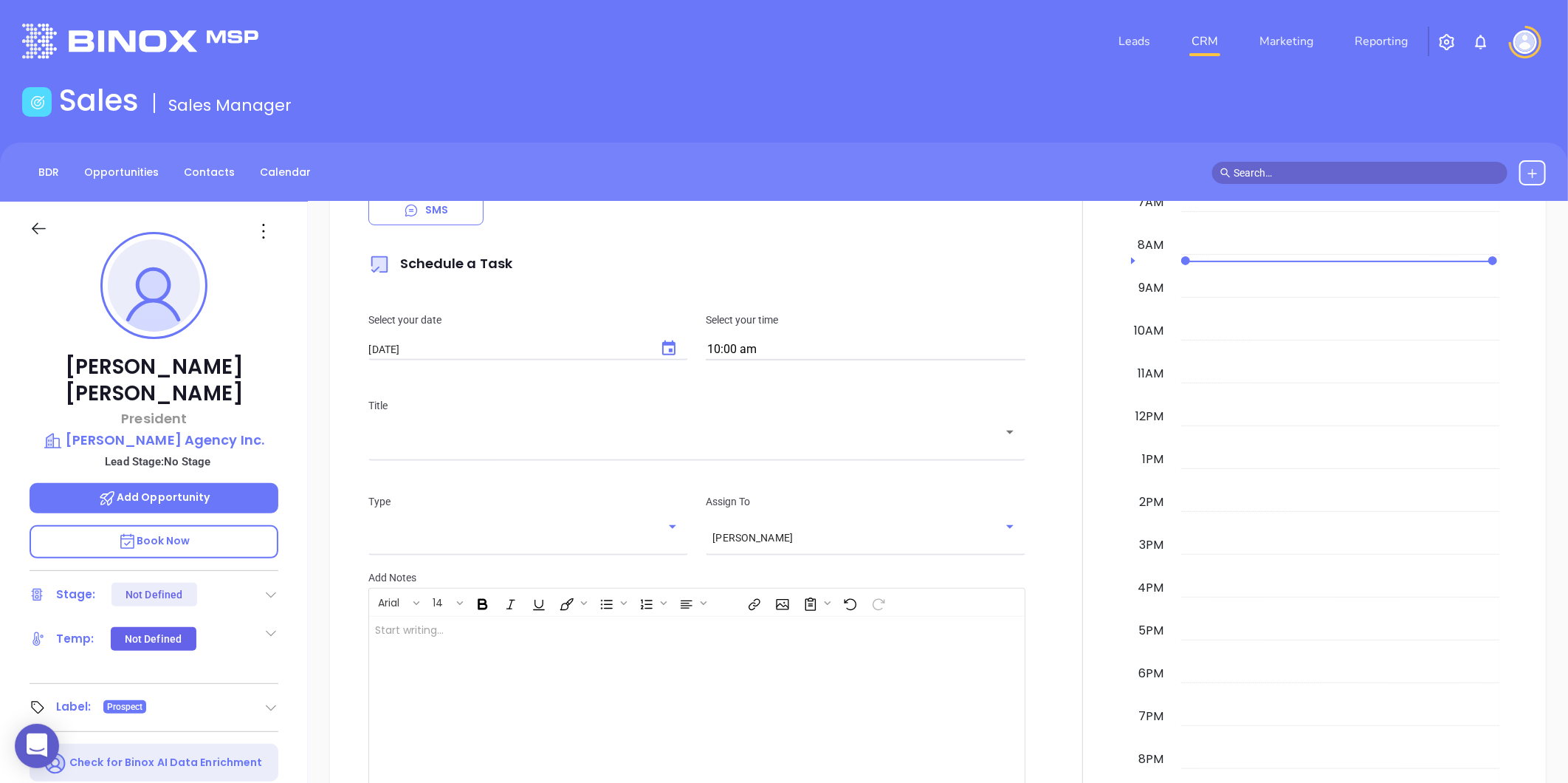
click at [165, 452] on p "Lead Stage: No Stage" at bounding box center [157, 461] width 241 height 20
click at [167, 430] on p "McKinney Agency Inc." at bounding box center [154, 441] width 249 height 21
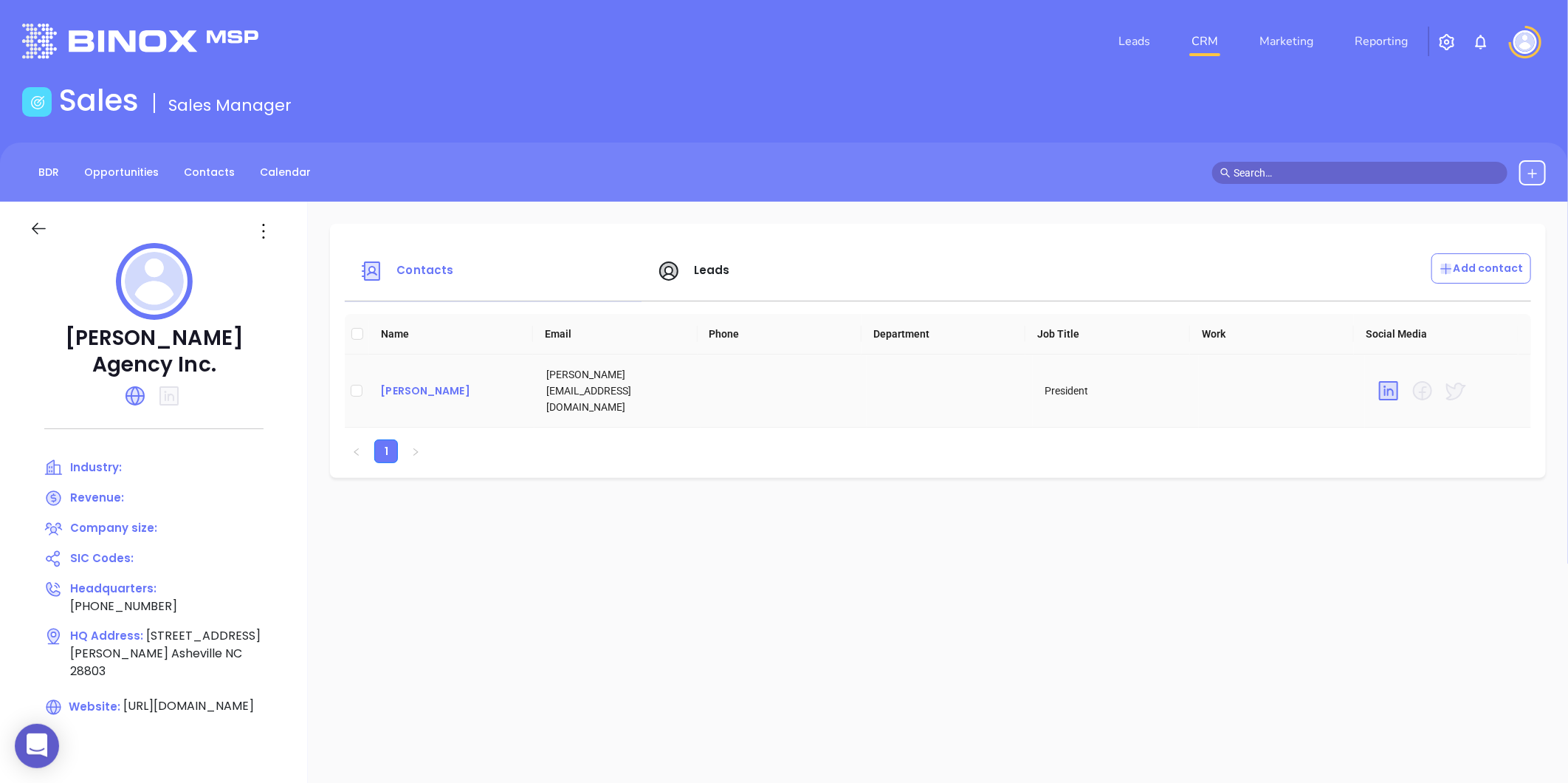
click at [428, 389] on div "Chad McKinney" at bounding box center [452, 390] width 142 height 18
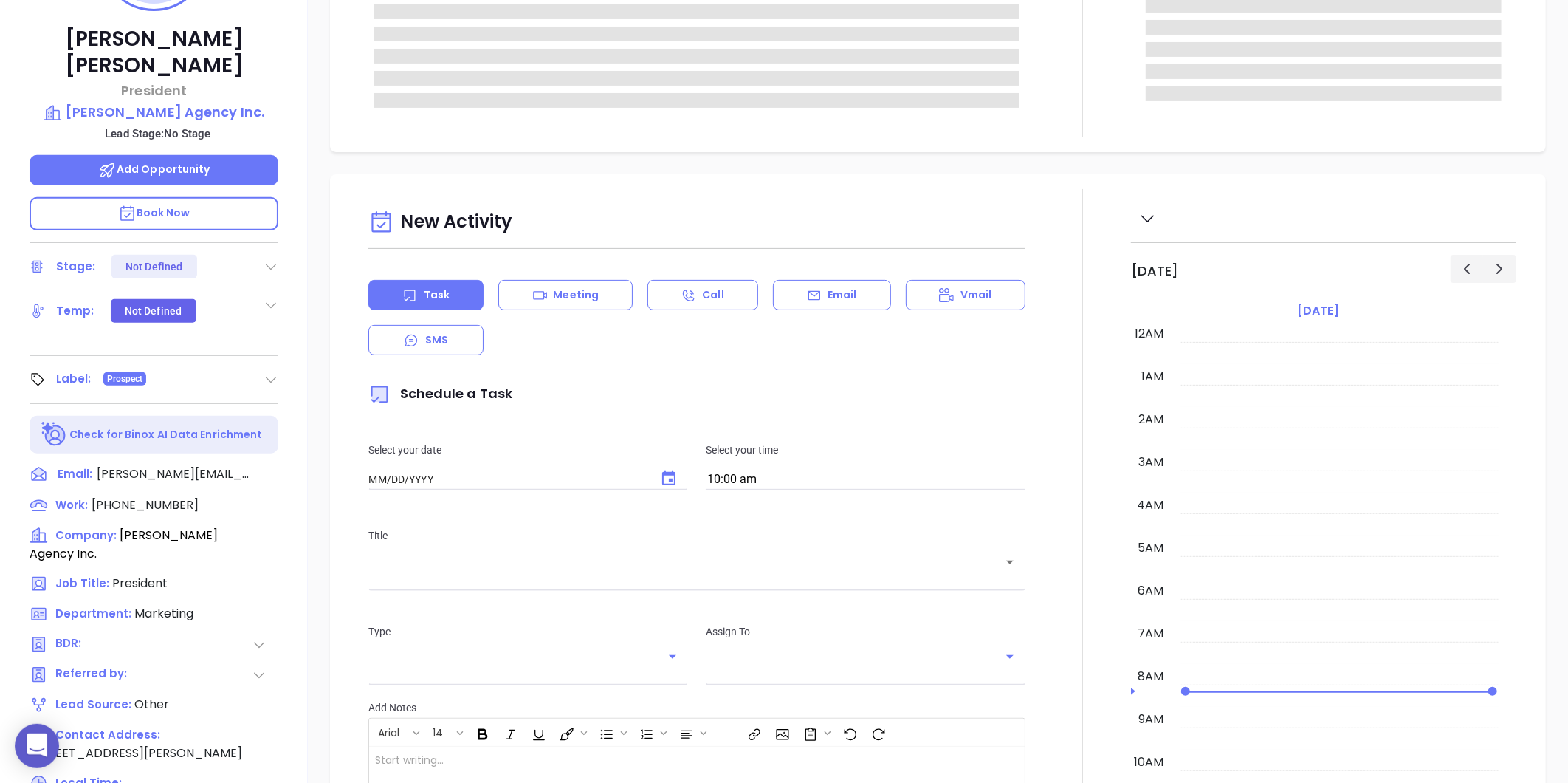
type input "[DATE]"
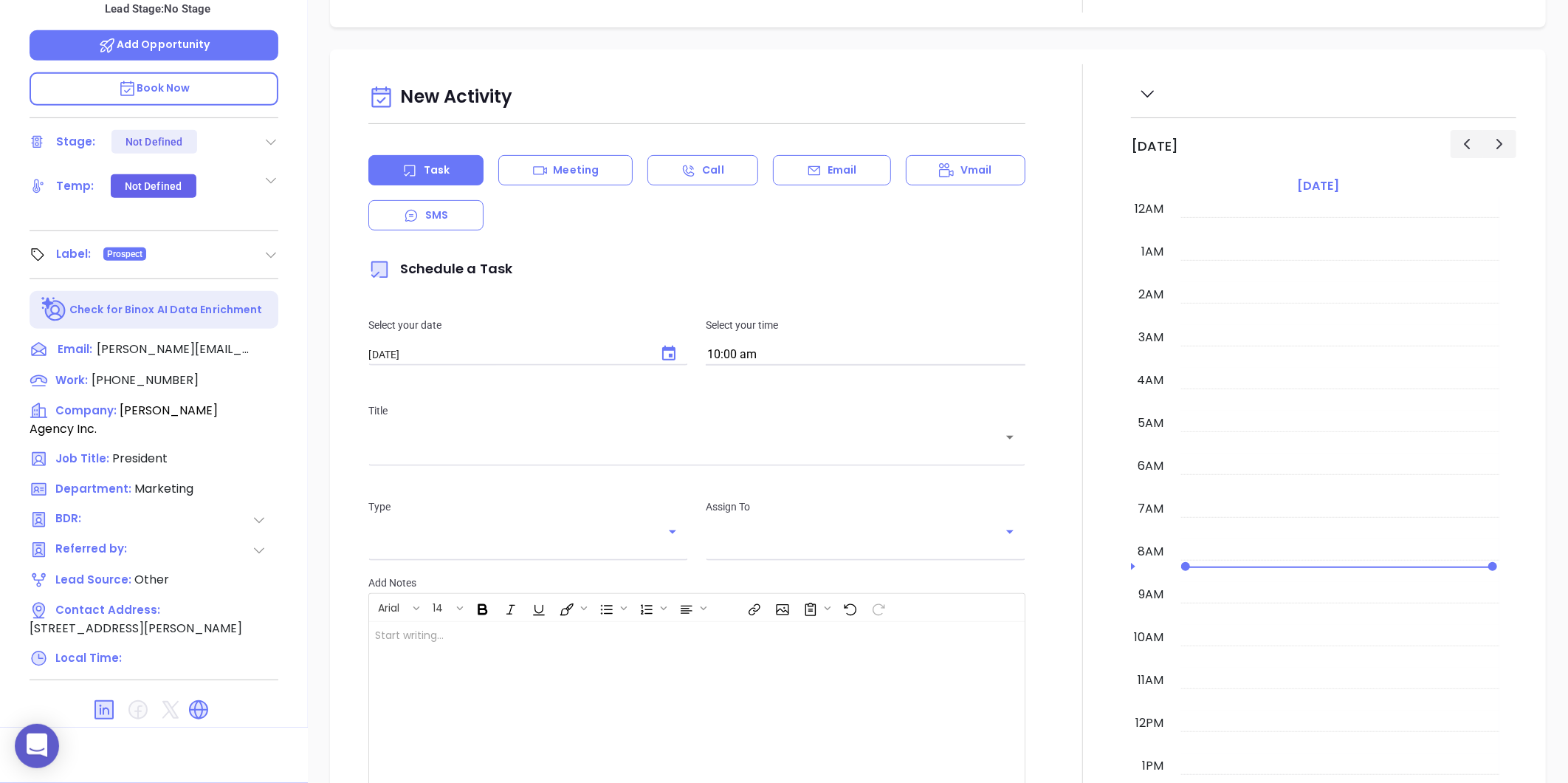
scroll to position [300, 0]
click at [195, 701] on icon at bounding box center [198, 710] width 20 height 20
type input "[PERSON_NAME]"
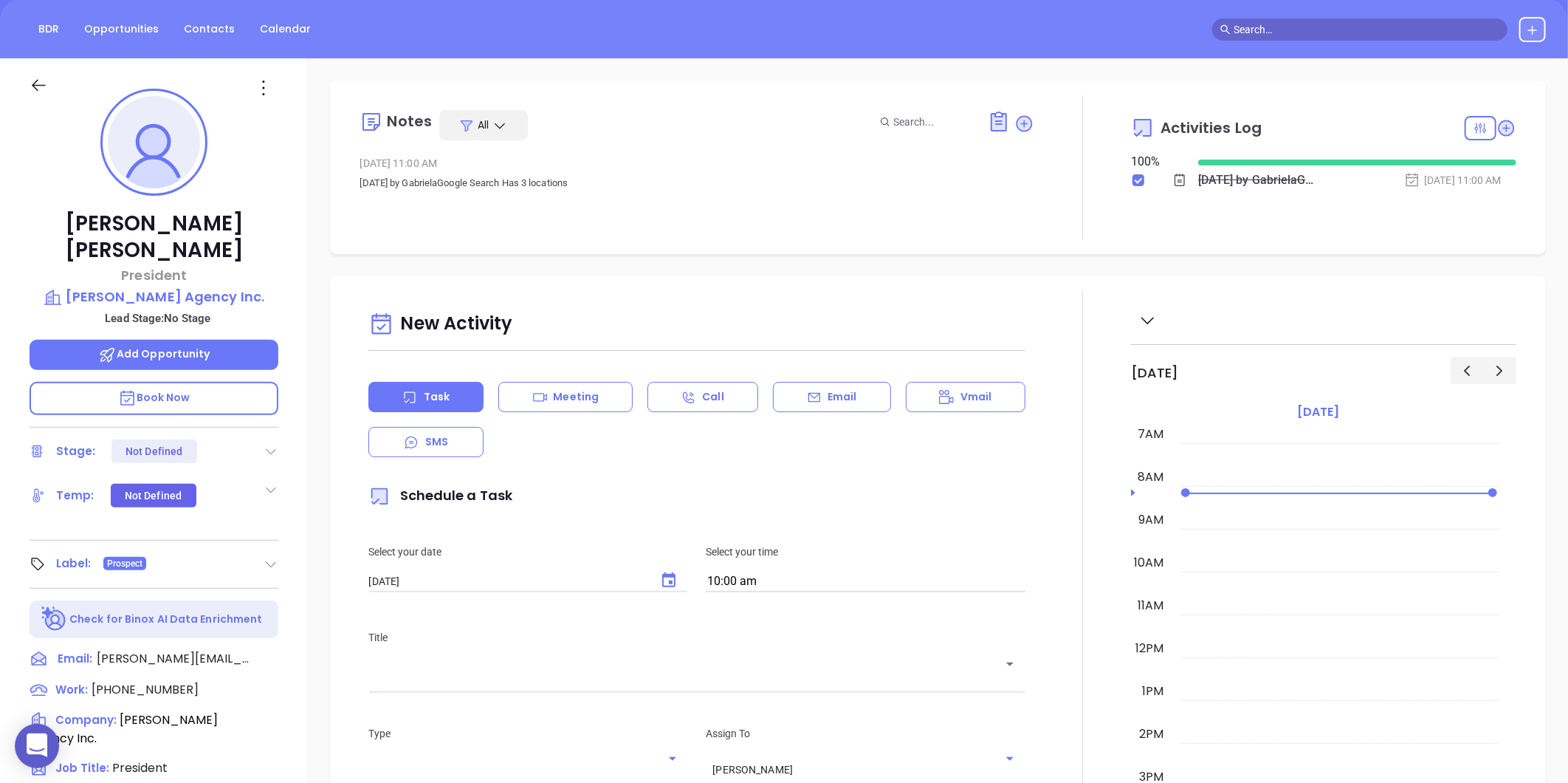
scroll to position [124, 0]
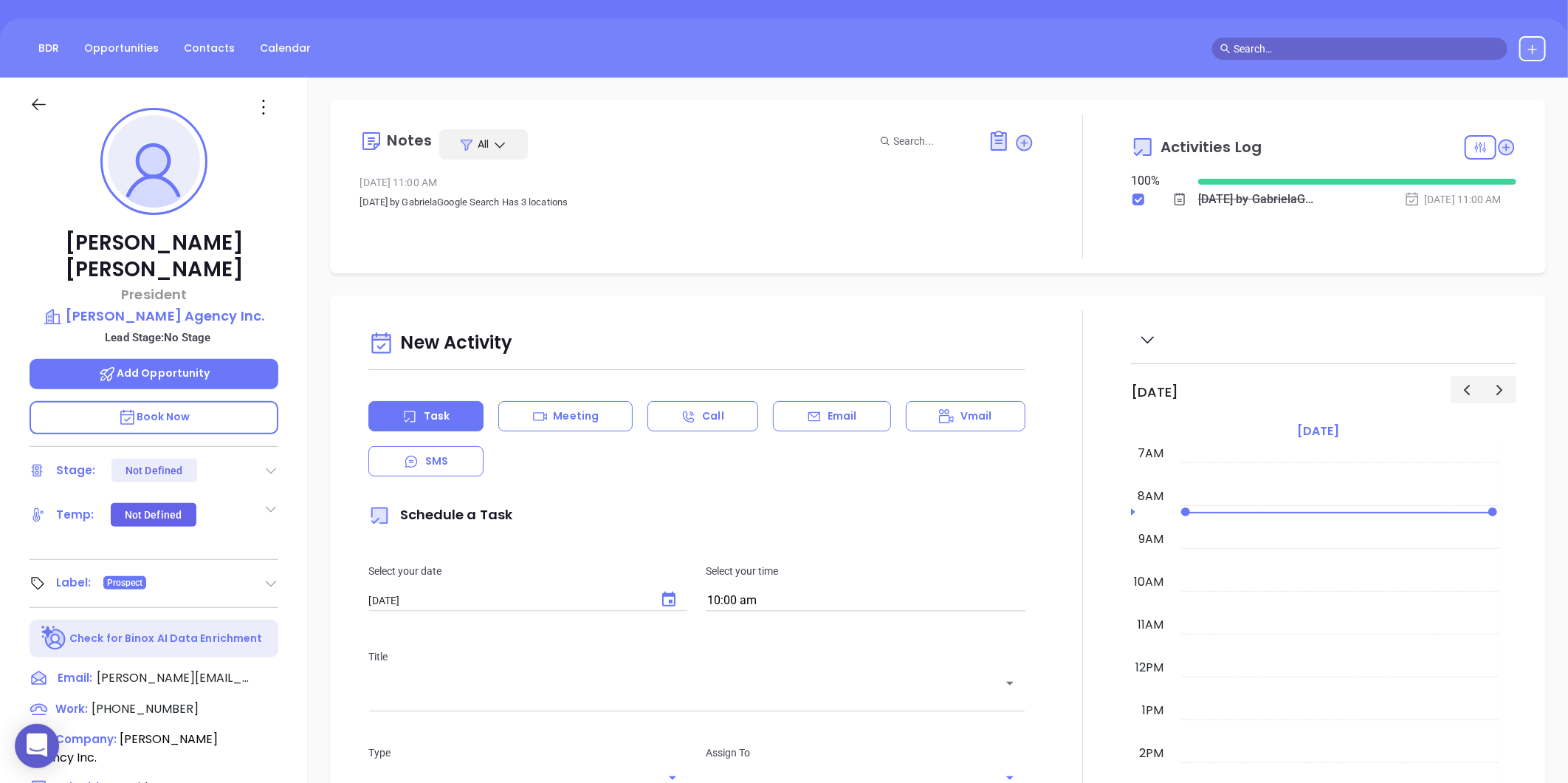
click at [146, 328] on p "Lead Stage: No Stage" at bounding box center [157, 338] width 241 height 20
click at [146, 298] on div "Chad McKinney President McKinney Agency Inc. Lead Stage: No Stage Add Opportuni…" at bounding box center [153, 567] width 308 height 979
drag, startPoint x: 146, startPoint y: 298, endPoint x: 146, endPoint y: 286, distance: 12.0
click at [146, 306] on p "McKinney Agency Inc." at bounding box center [154, 316] width 249 height 21
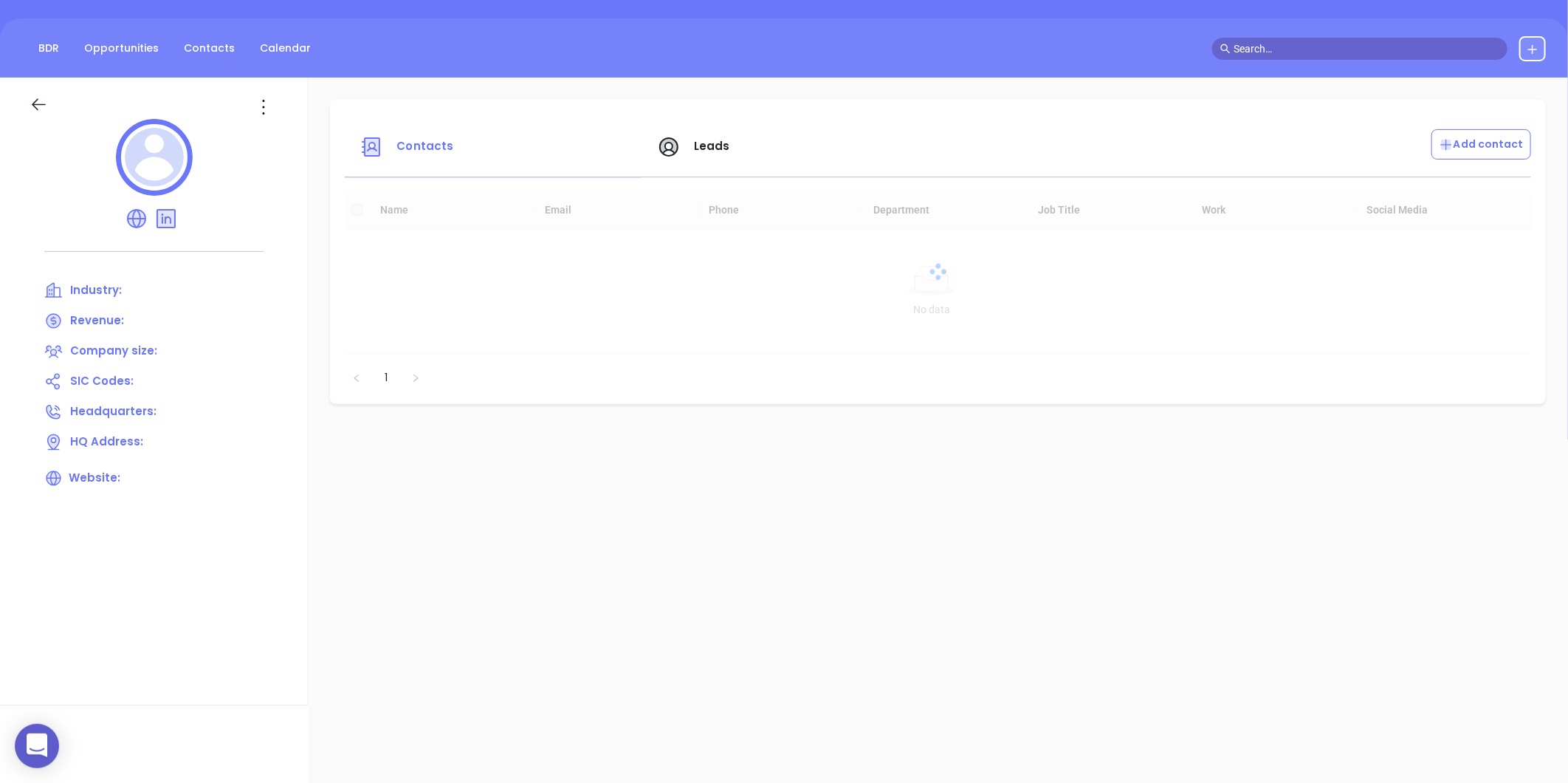
drag, startPoint x: 262, startPoint y: 123, endPoint x: 262, endPoint y: 115, distance: 8.0
click at [262, 123] on div at bounding box center [154, 160] width 249 height 82
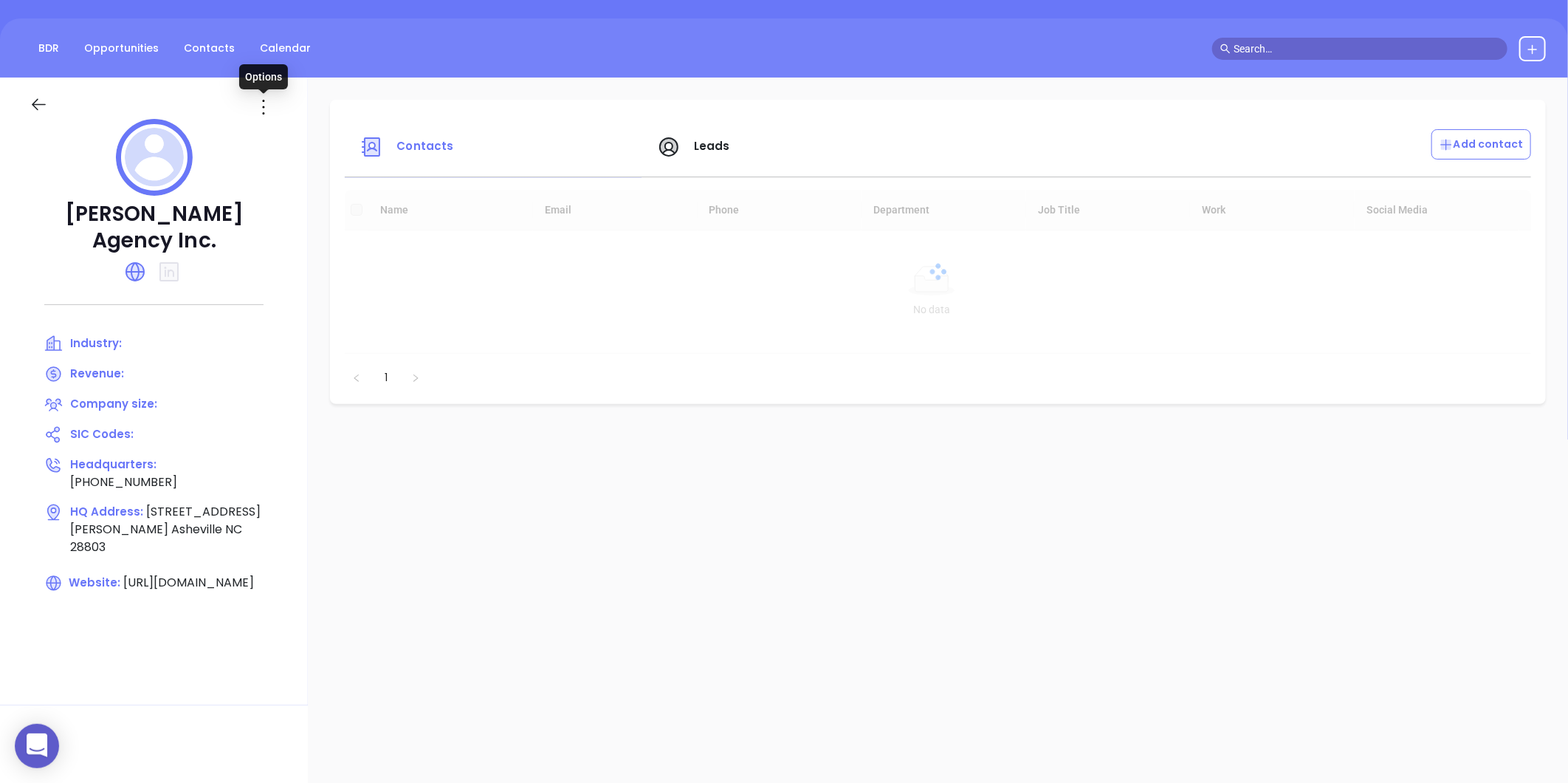
click at [262, 114] on icon at bounding box center [263, 107] width 23 height 23
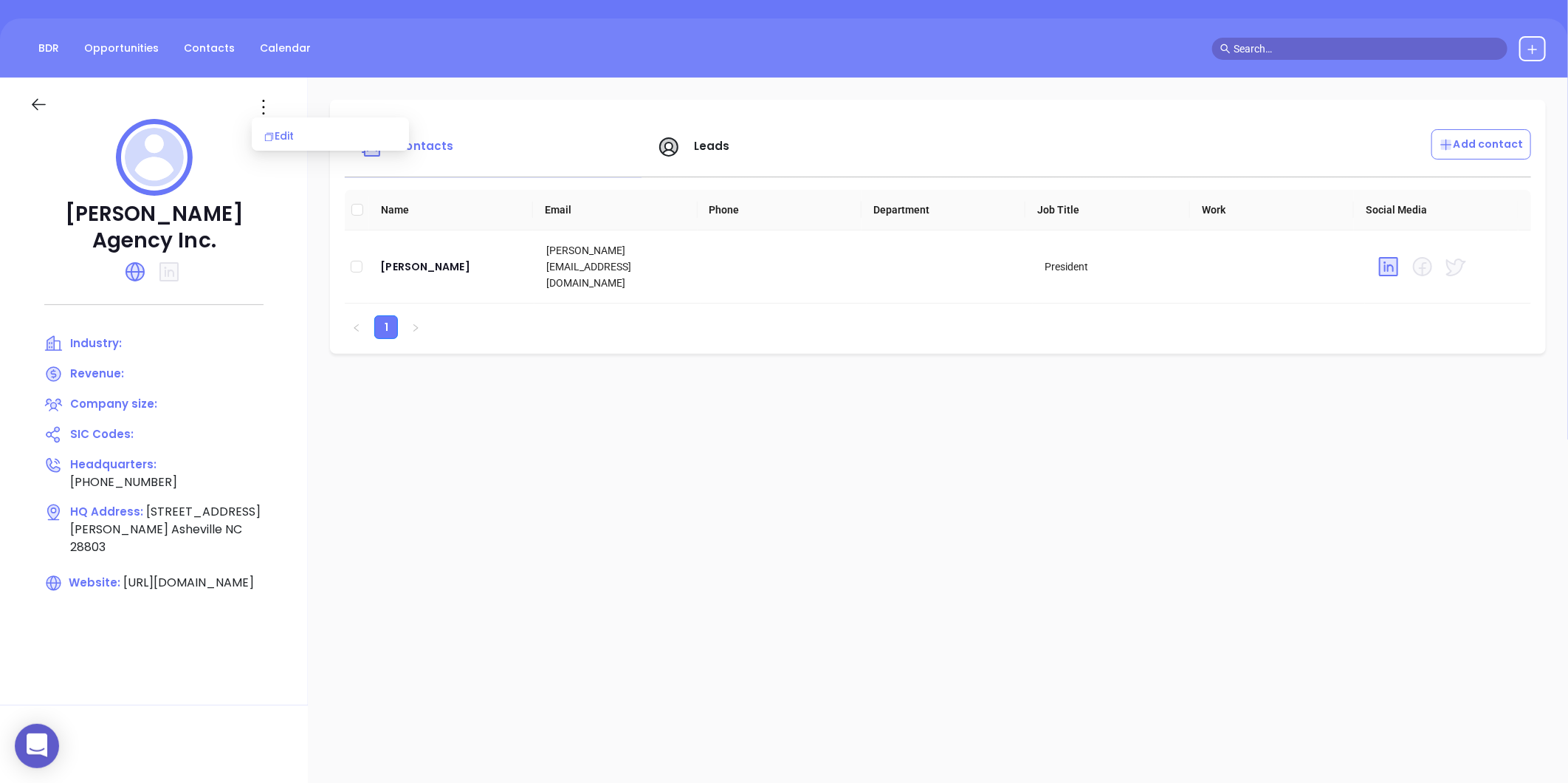
click at [276, 128] on div "Edit" at bounding box center [330, 136] width 134 height 16
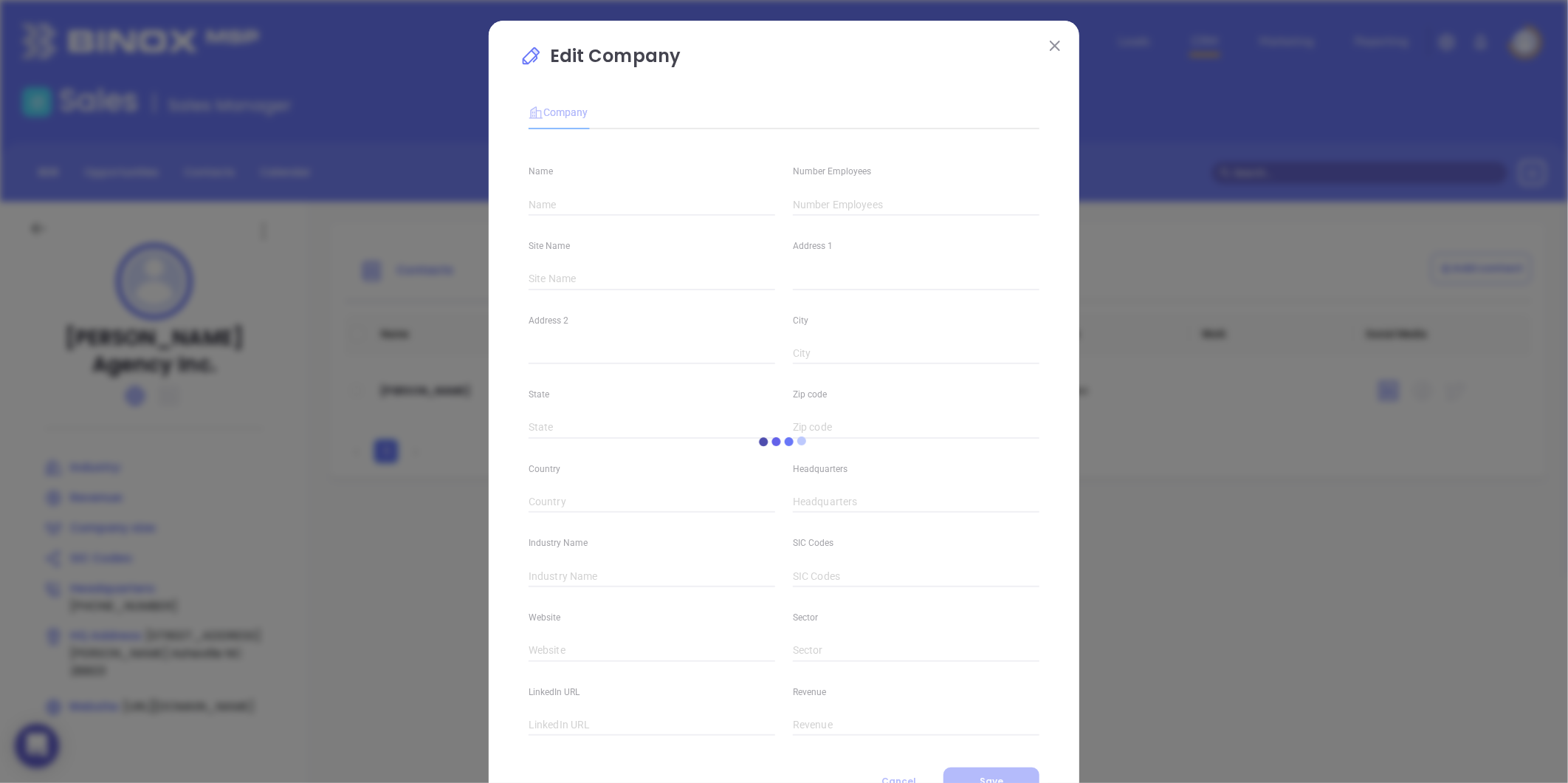
type input "McKinney Agency Inc."
type input "(828) 684-5020"
type input "https://www.mckinneyagency.com/"
click at [818, 210] on input "text" at bounding box center [916, 205] width 247 height 22
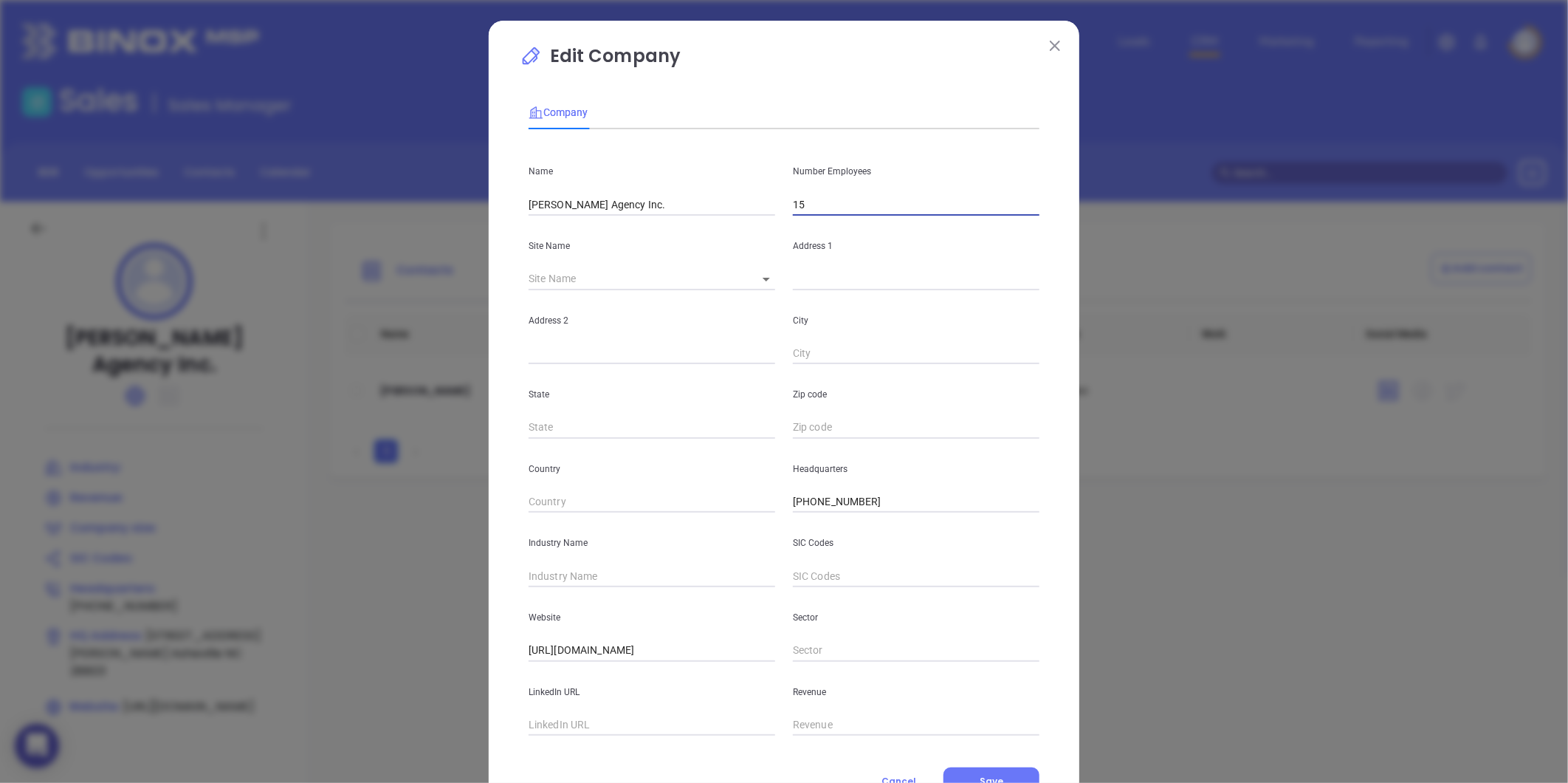
type input "15"
click at [585, 566] on input "text" at bounding box center [652, 576] width 247 height 22
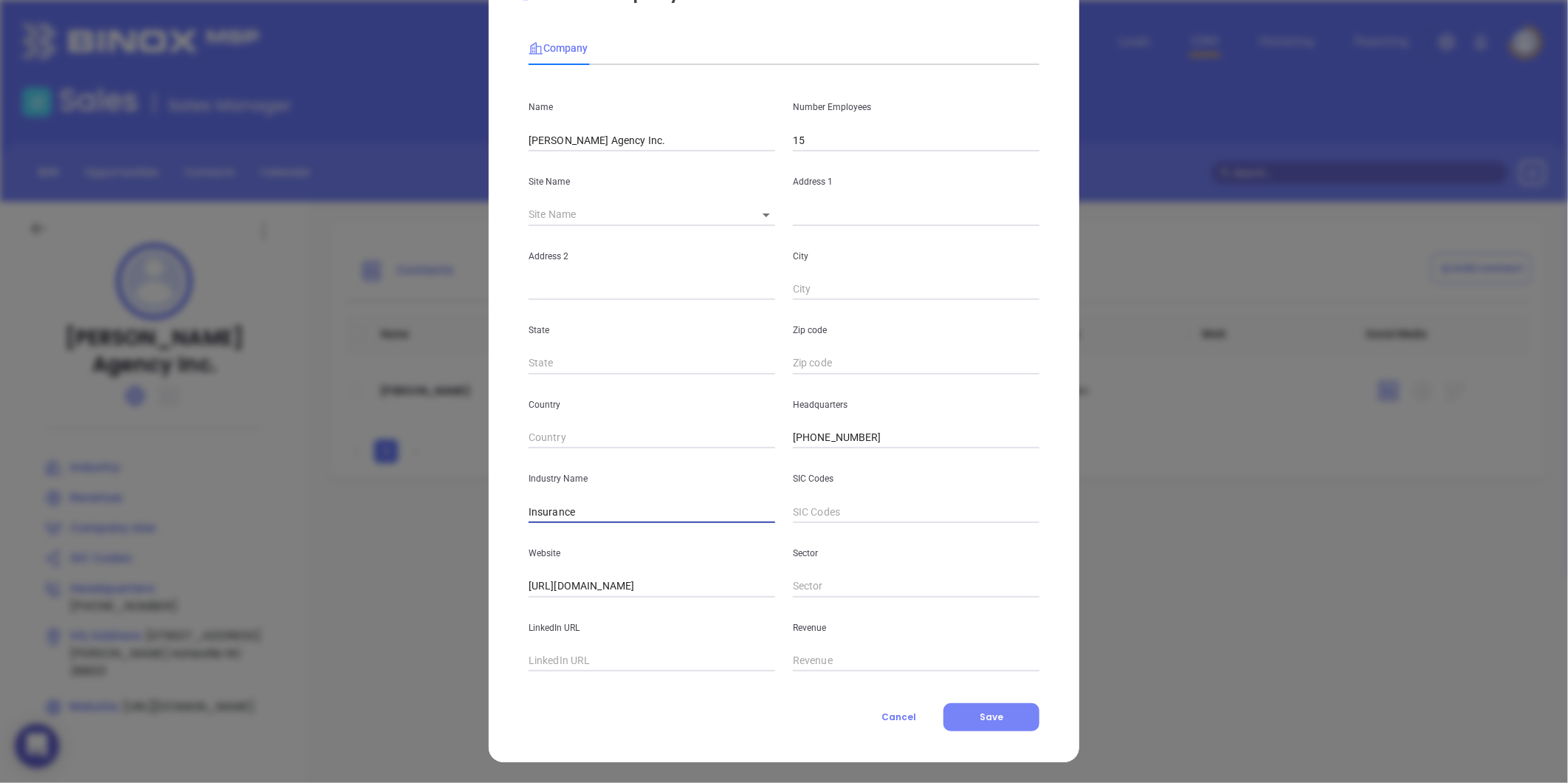
type input "Insurance"
click at [989, 719] on span "Save" at bounding box center [991, 717] width 23 height 12
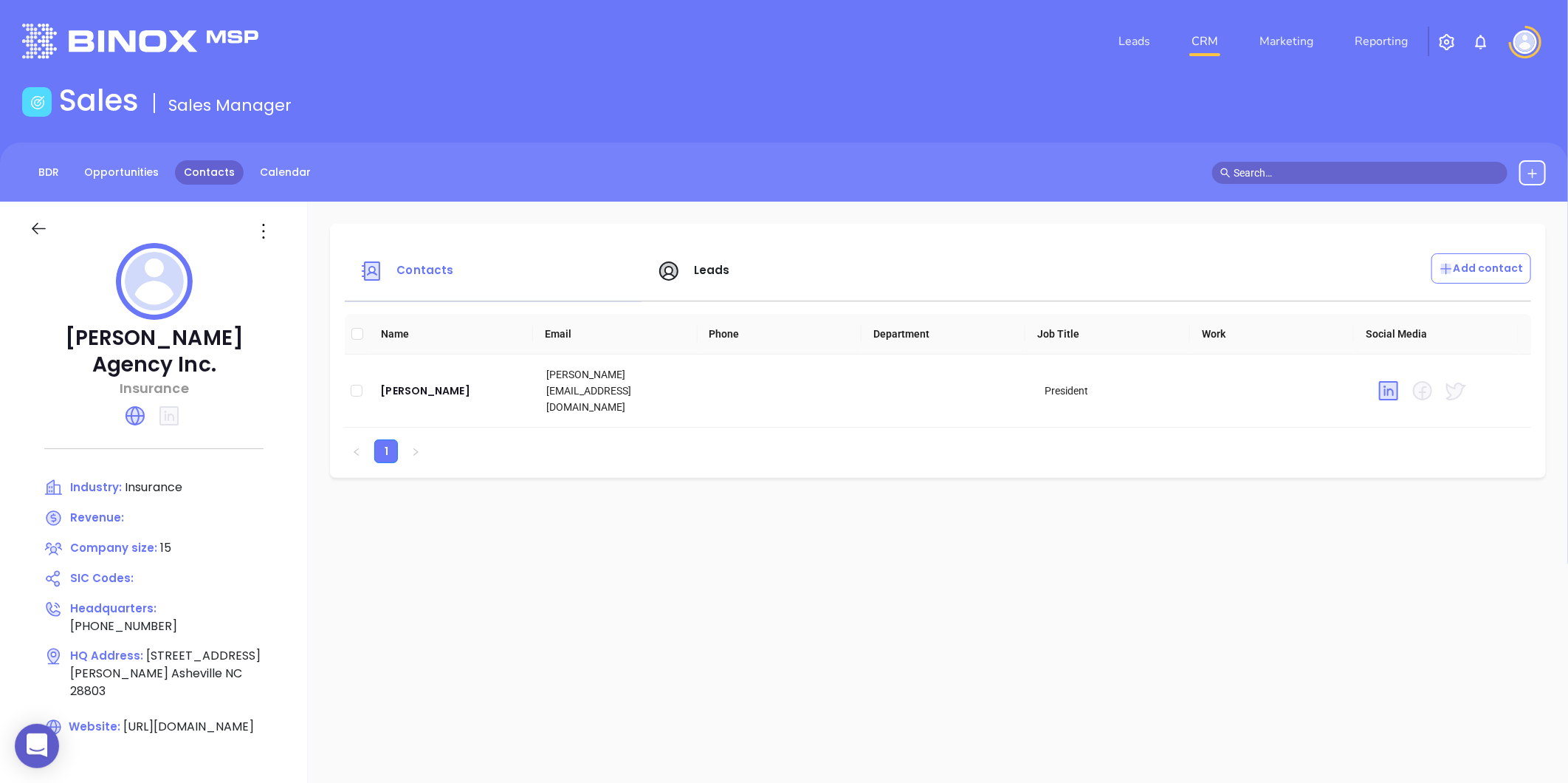
click at [187, 176] on link "Contacts" at bounding box center [209, 172] width 68 height 24
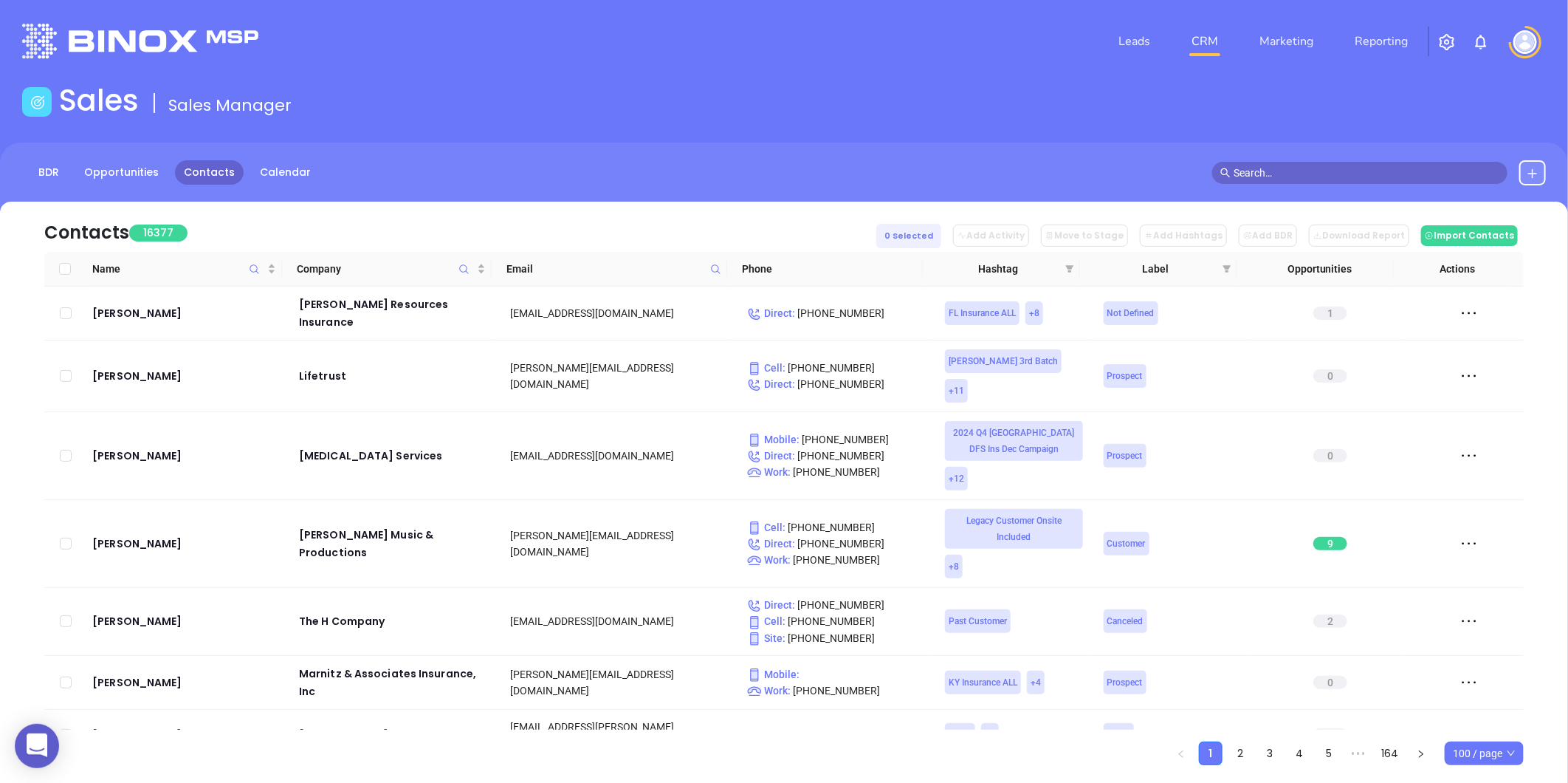
click at [721, 265] on icon at bounding box center [716, 269] width 11 height 11
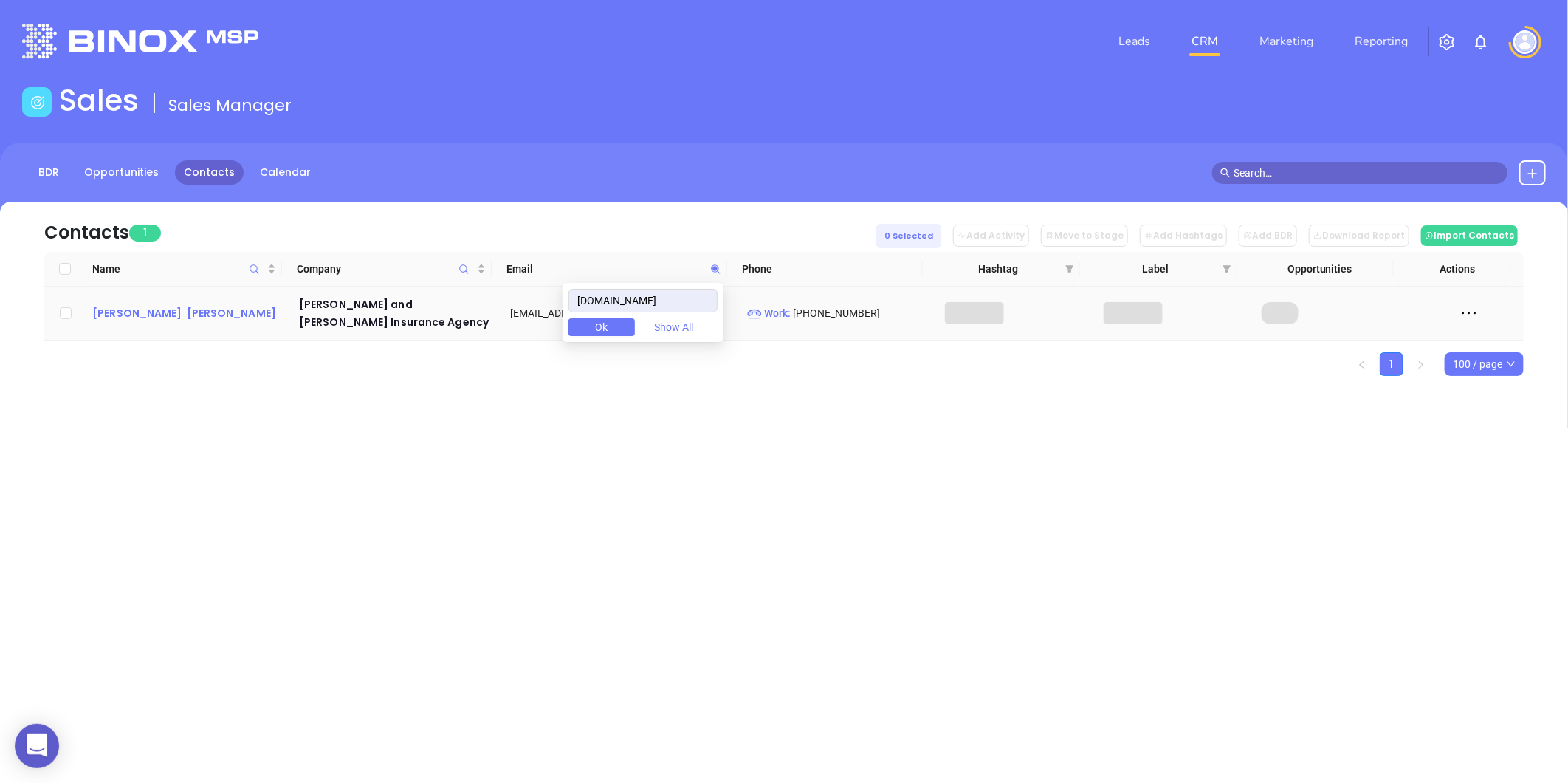
type input "pmcinsagency.com"
click at [109, 311] on div "Rego Jones" at bounding box center [185, 312] width 186 height 18
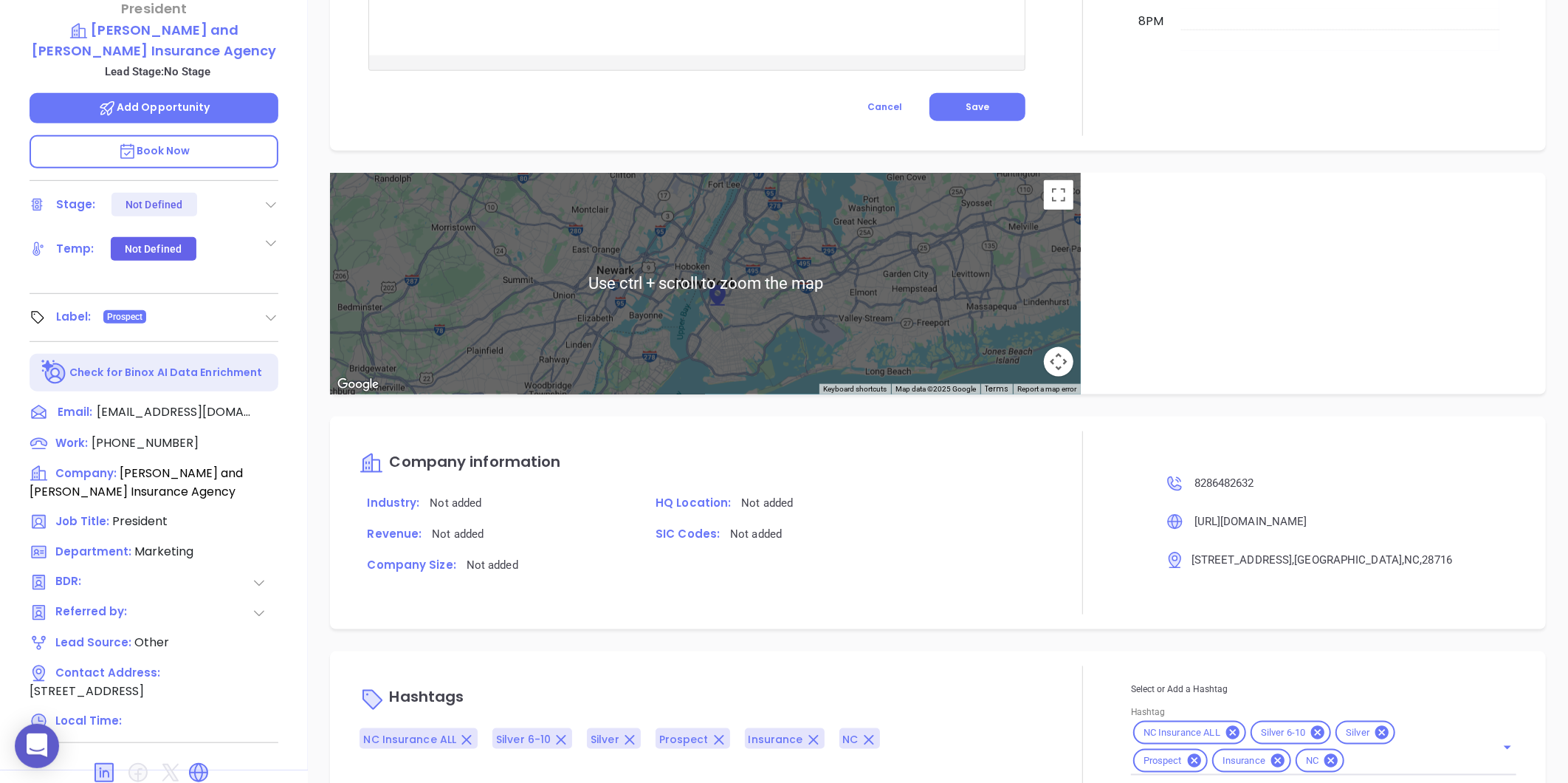
scroll to position [453, 0]
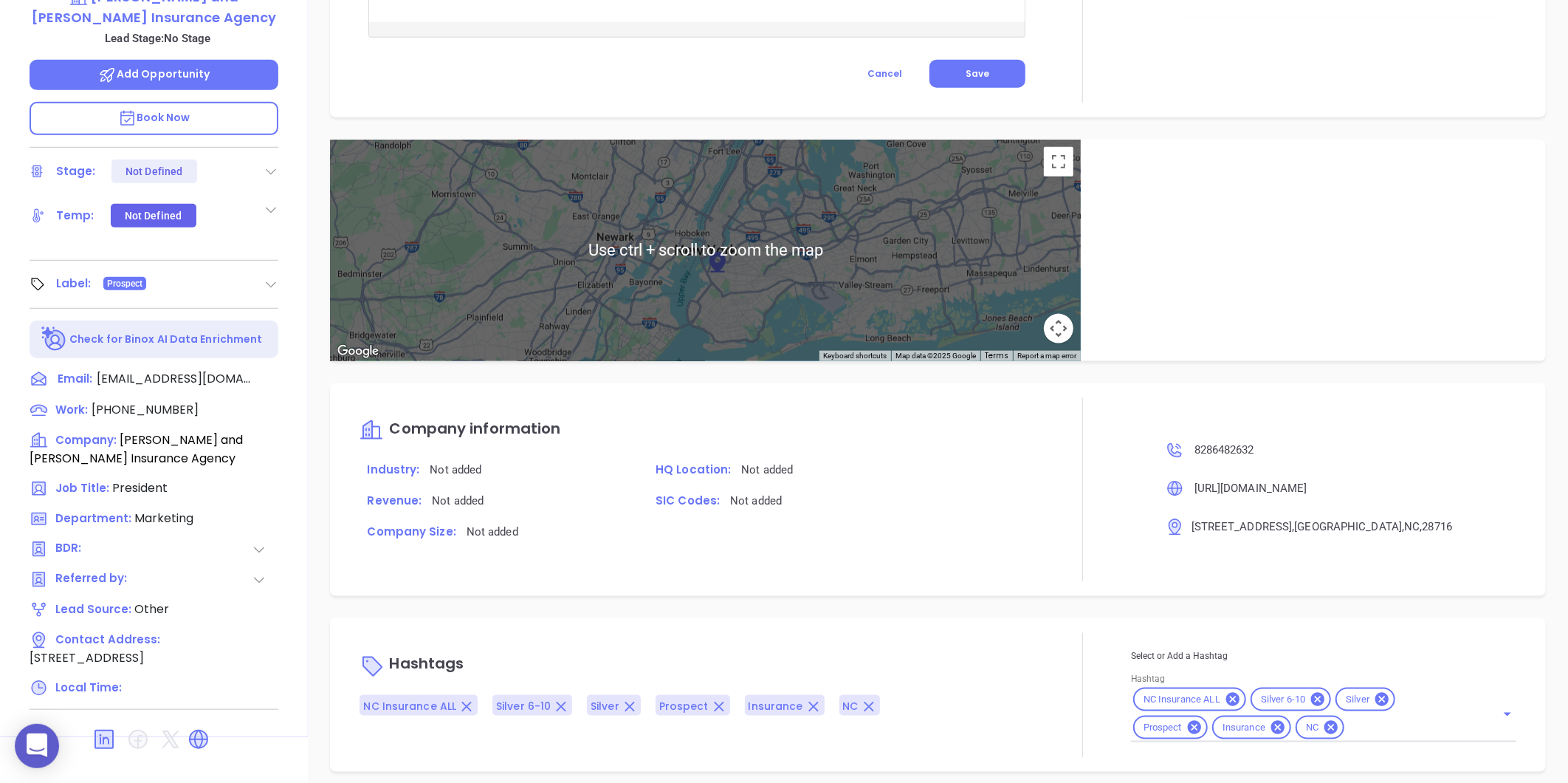
type input "Gissela Vargas"
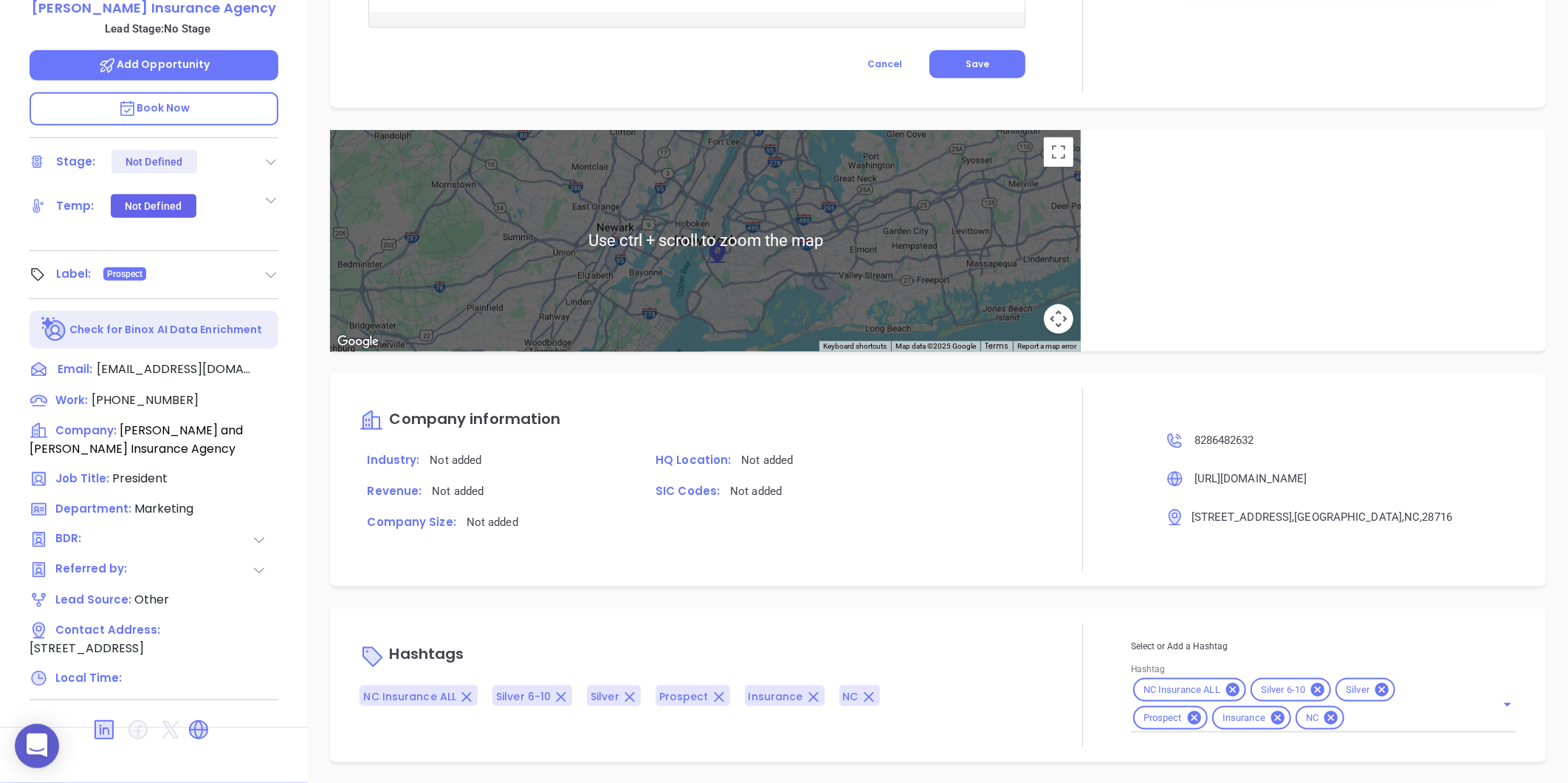
scroll to position [780, 0]
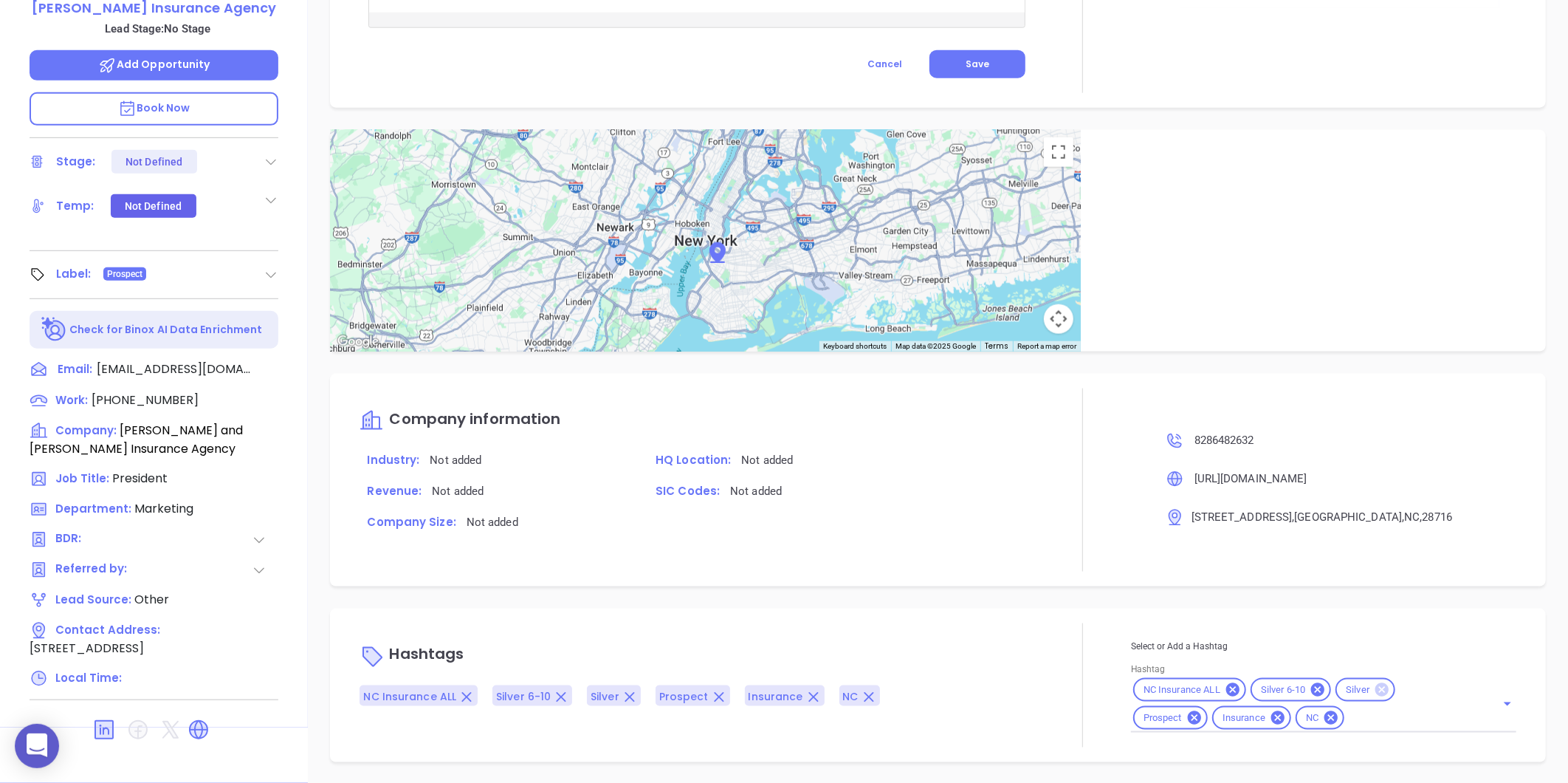
click at [1375, 691] on icon at bounding box center [1382, 689] width 13 height 13
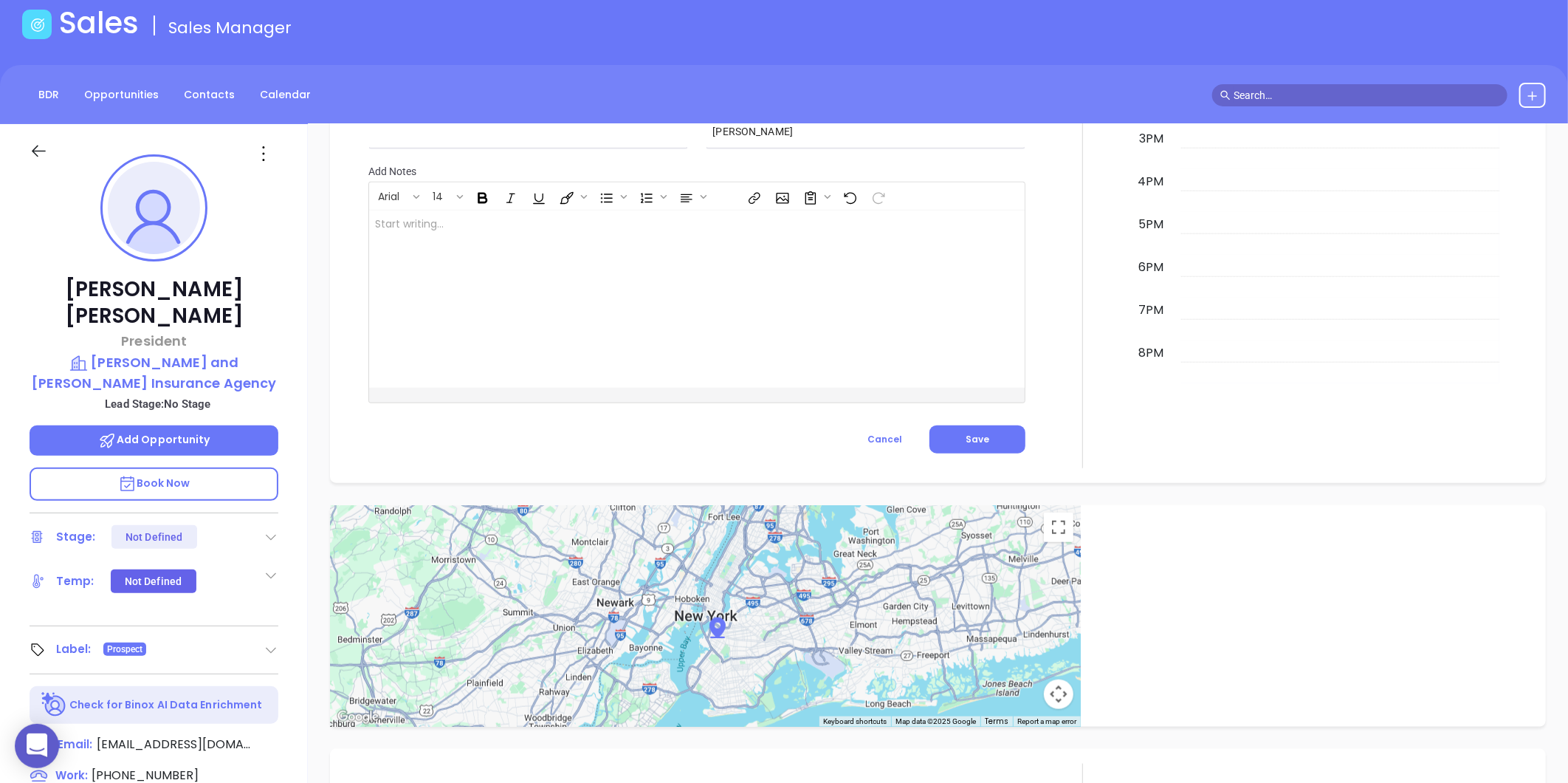
scroll to position [0, 0]
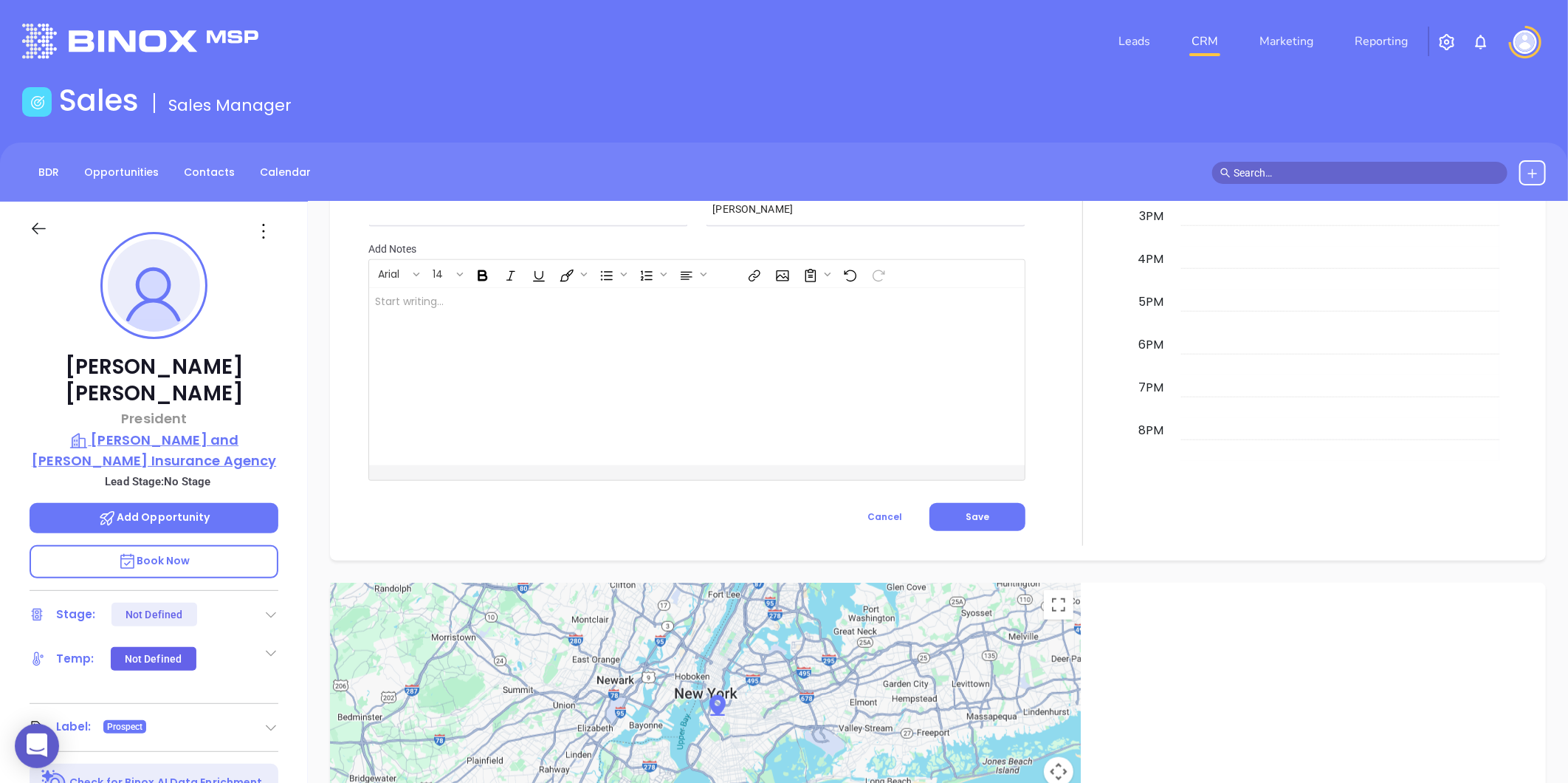
click at [196, 430] on p "Patton, Morgan and Clark Insurance Agency" at bounding box center [154, 450] width 249 height 40
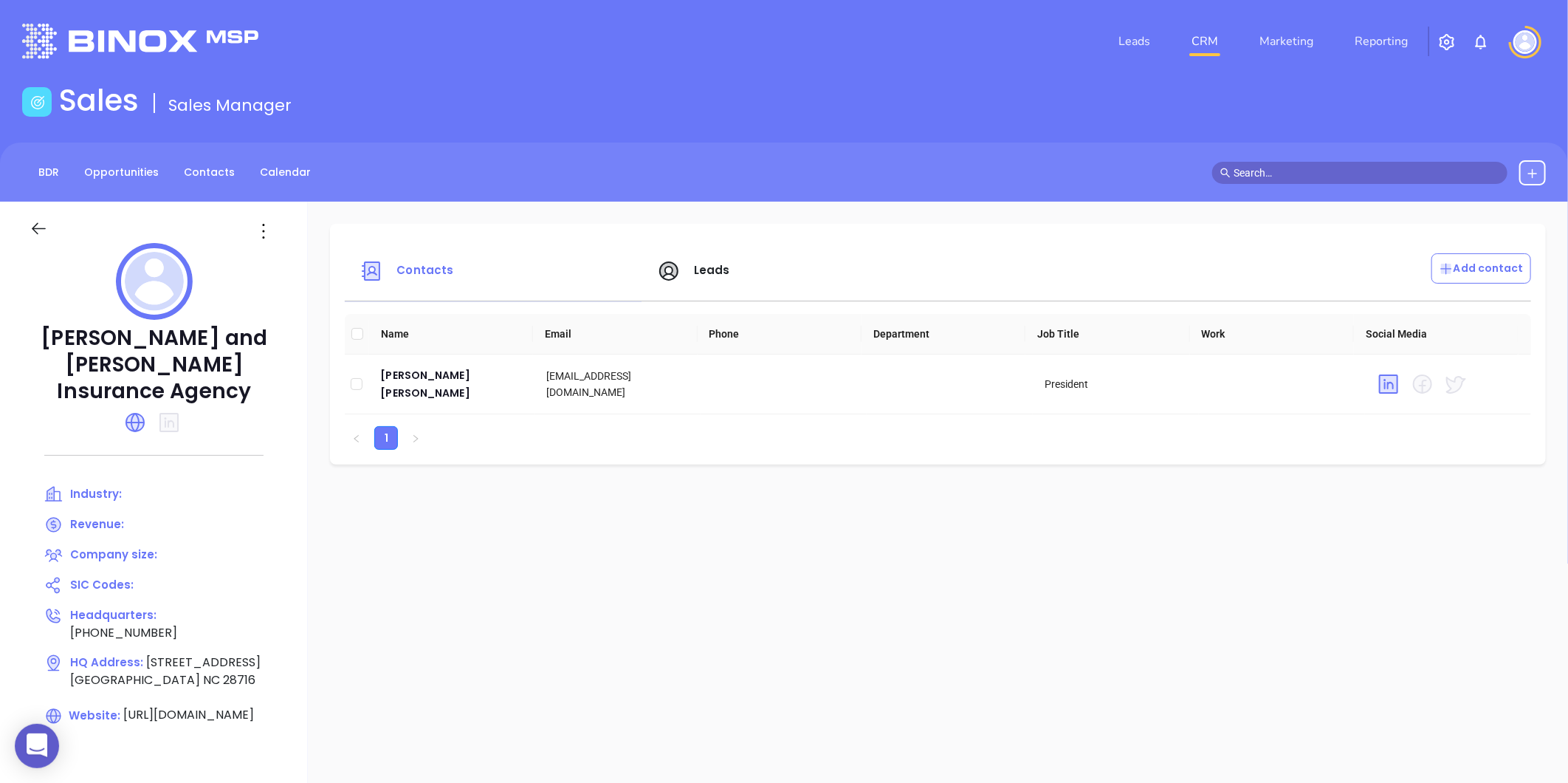
click at [255, 230] on div at bounding box center [265, 231] width 44 height 23
click at [264, 229] on icon at bounding box center [263, 231] width 23 height 23
click at [277, 255] on icon at bounding box center [275, 261] width 11 height 11
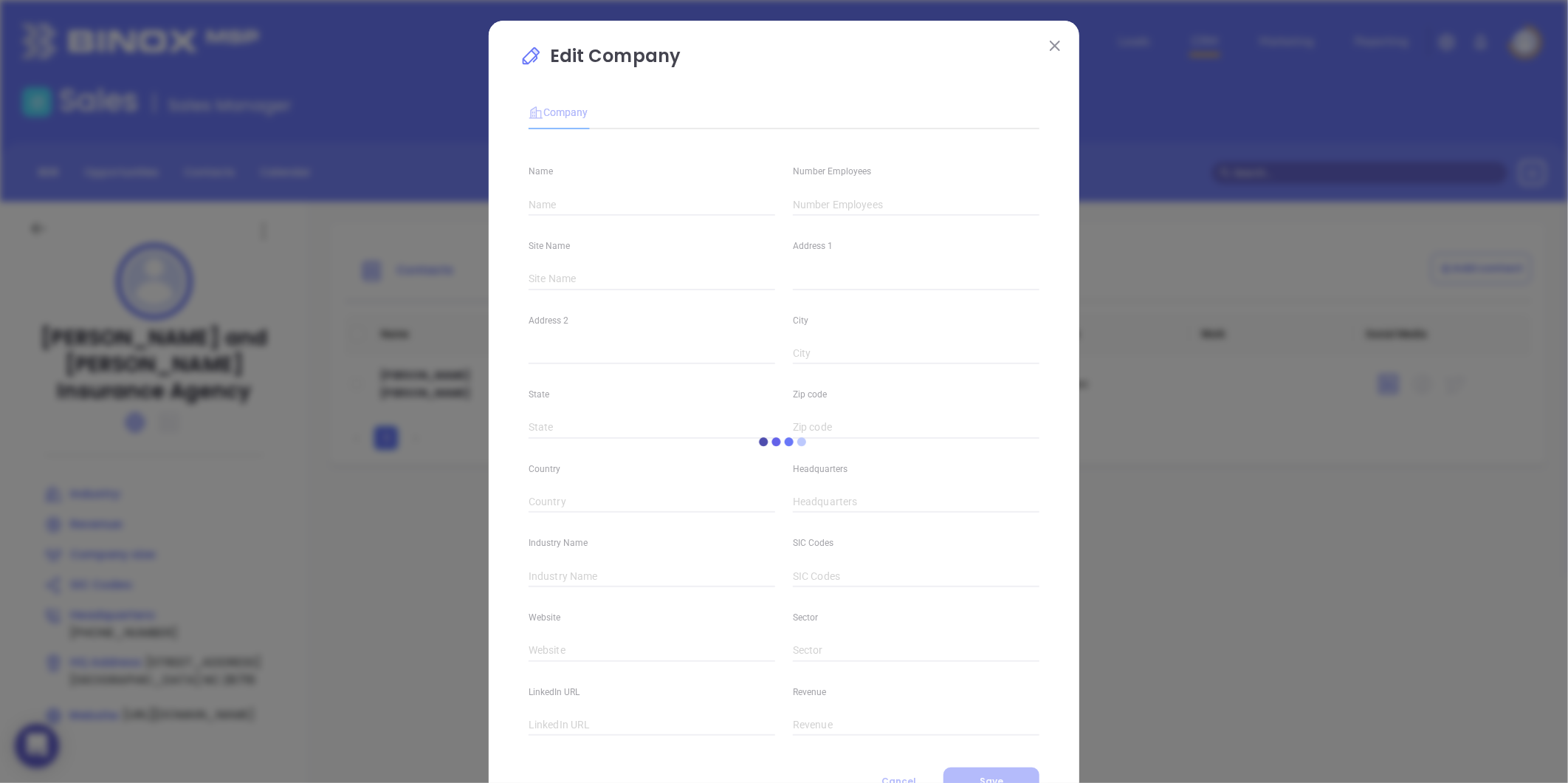
type input "Patton, Morgan and Clark Insurance Agency"
type input "(828) 648-2632"
type input "https://www.pattonmorganclark.com/"
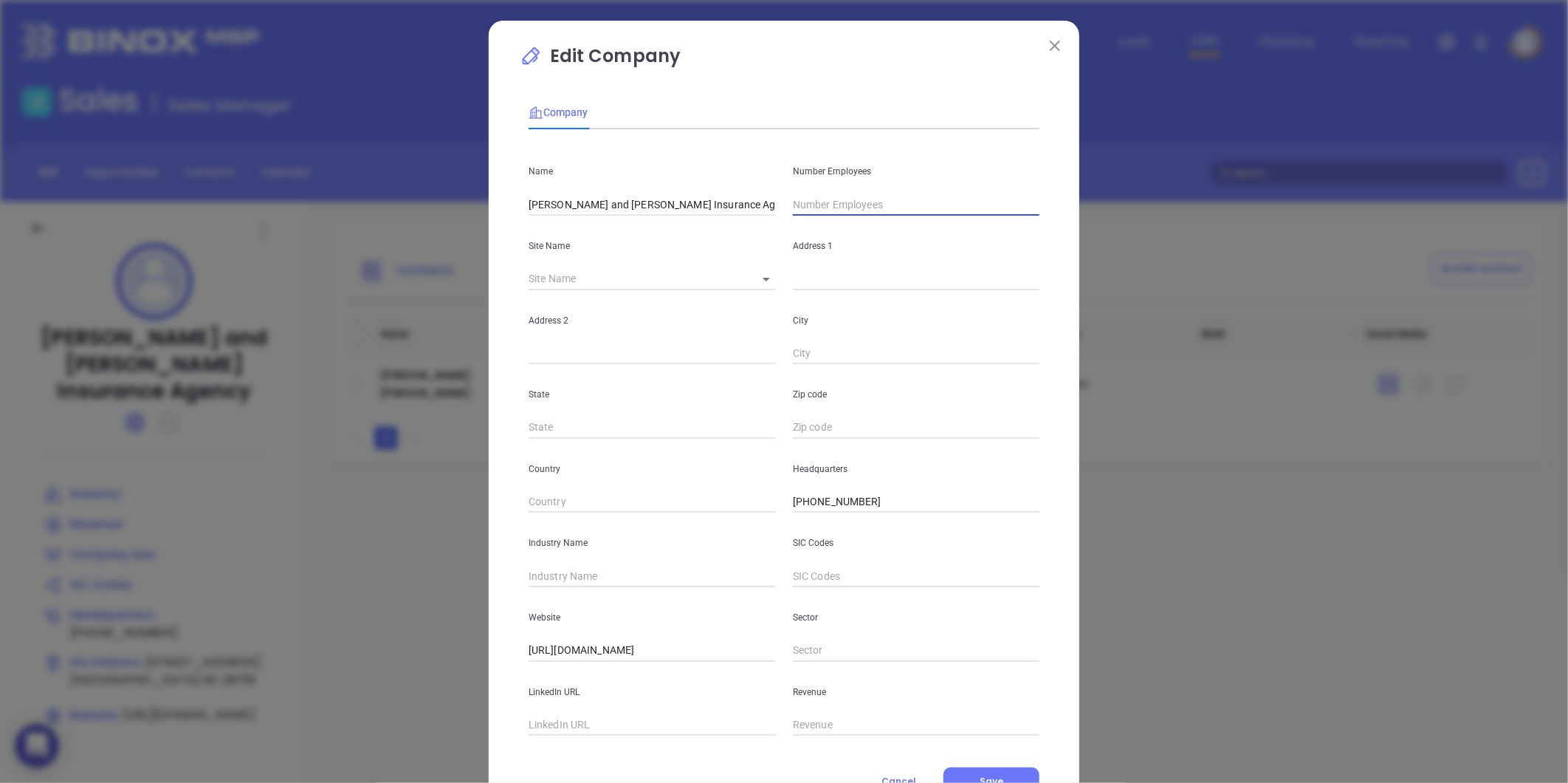
click at [926, 203] on input "text" at bounding box center [916, 205] width 247 height 22
type input "7"
click at [595, 573] on input "text" at bounding box center [652, 576] width 247 height 22
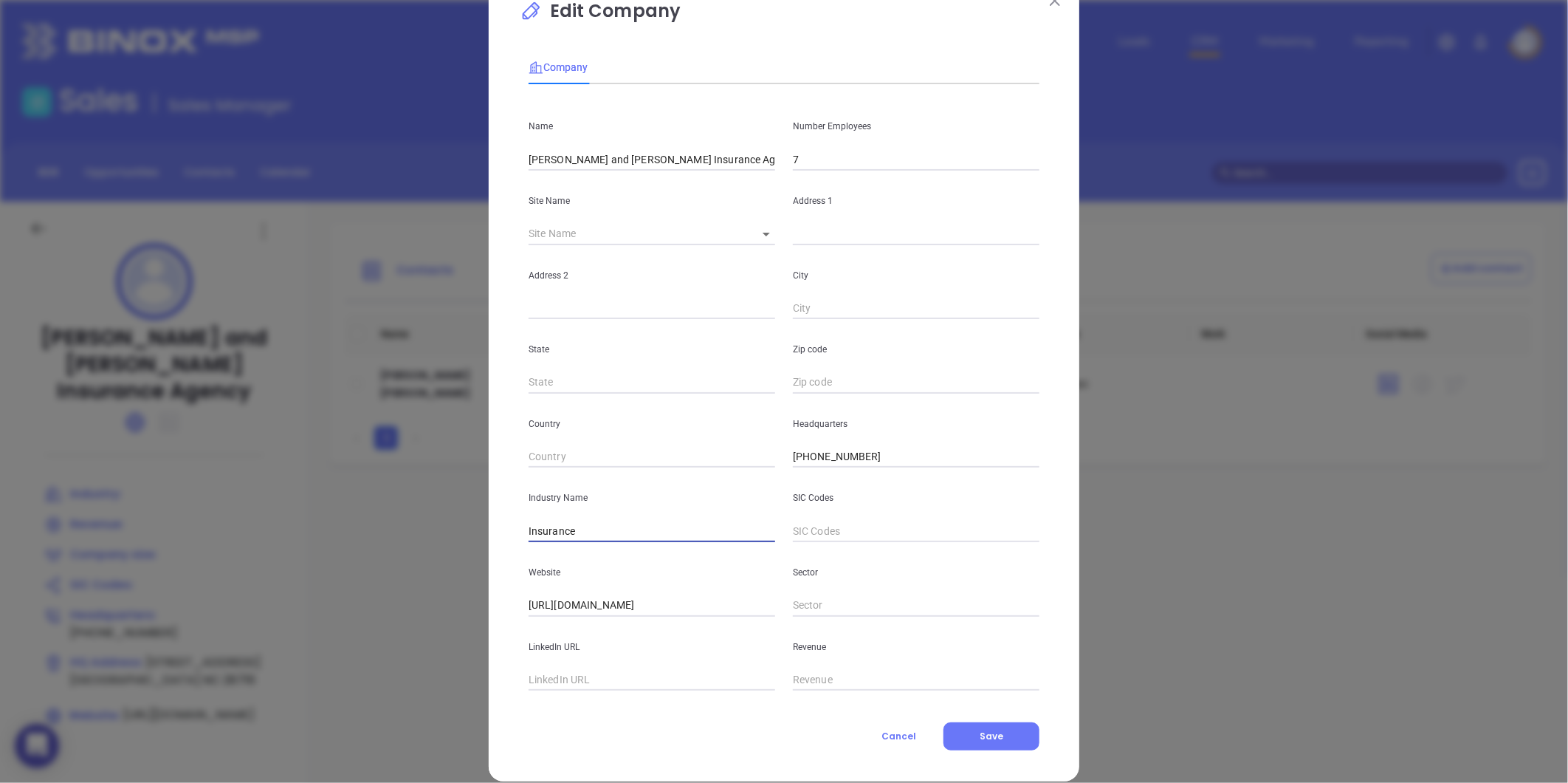
scroll to position [65, 0]
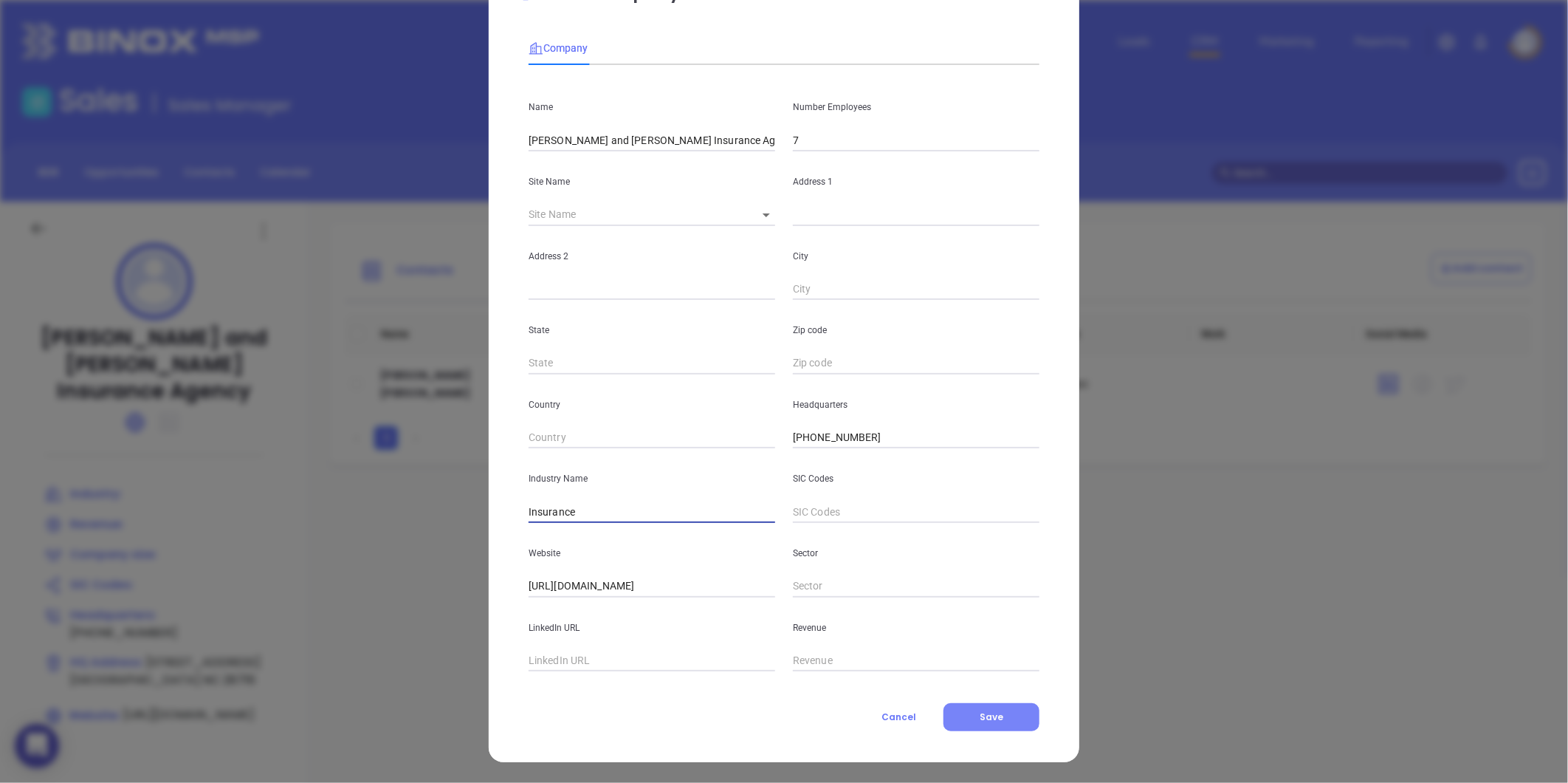
type input "Insurance"
click at [963, 719] on button "Save" at bounding box center [991, 718] width 96 height 28
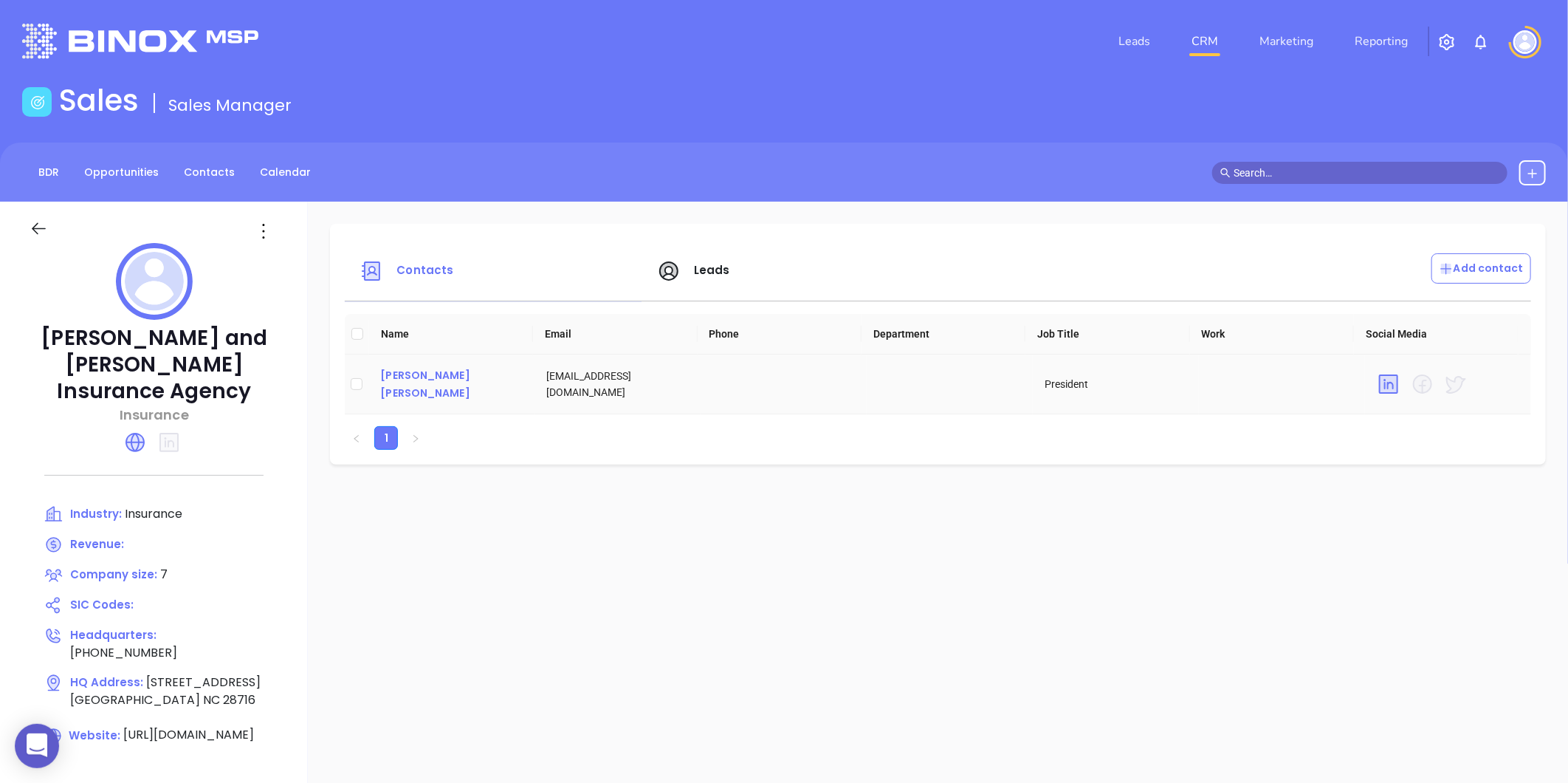
click at [437, 380] on div "Rego Jones" at bounding box center [452, 384] width 142 height 36
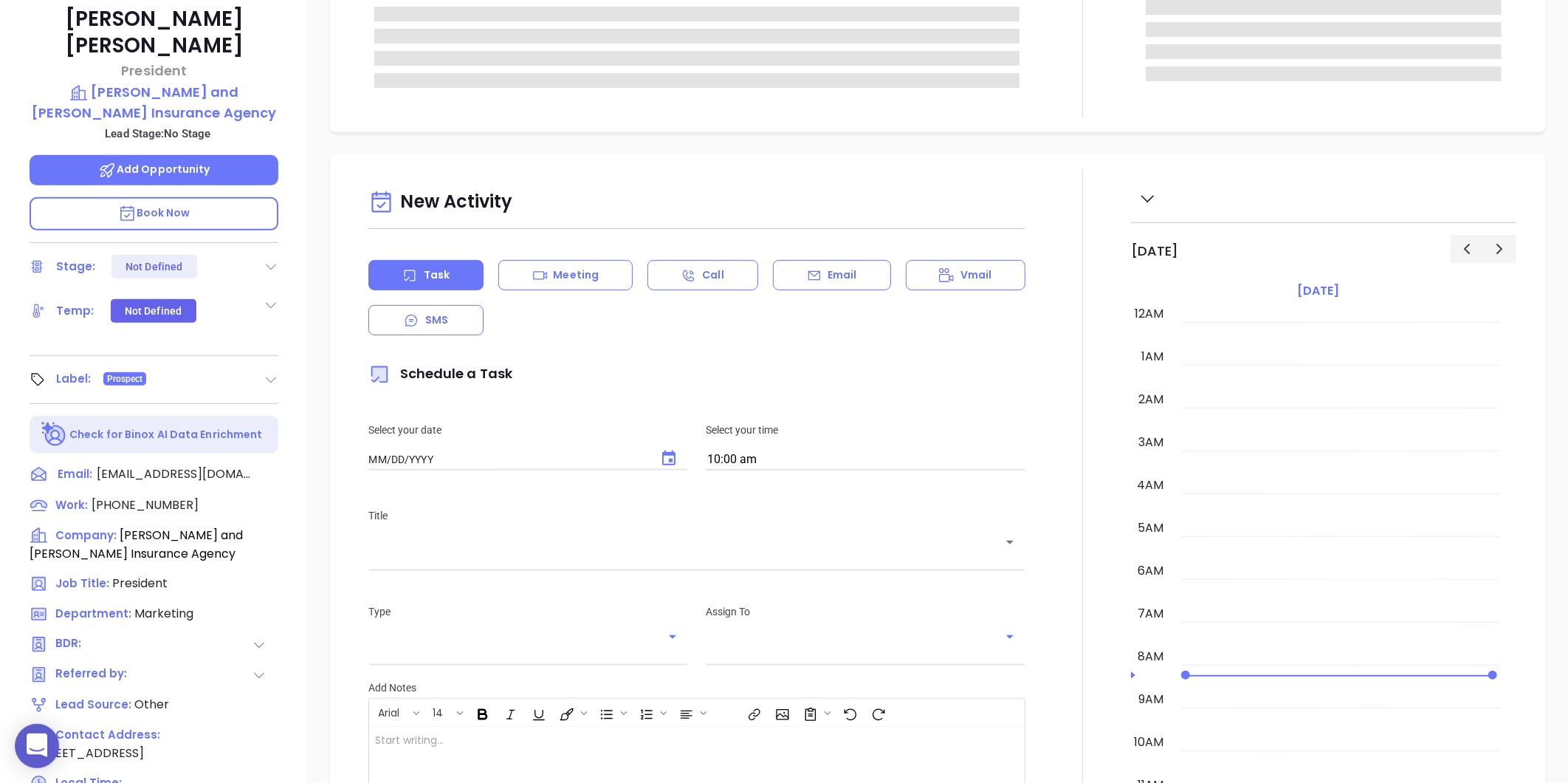
type input "08/15/2025"
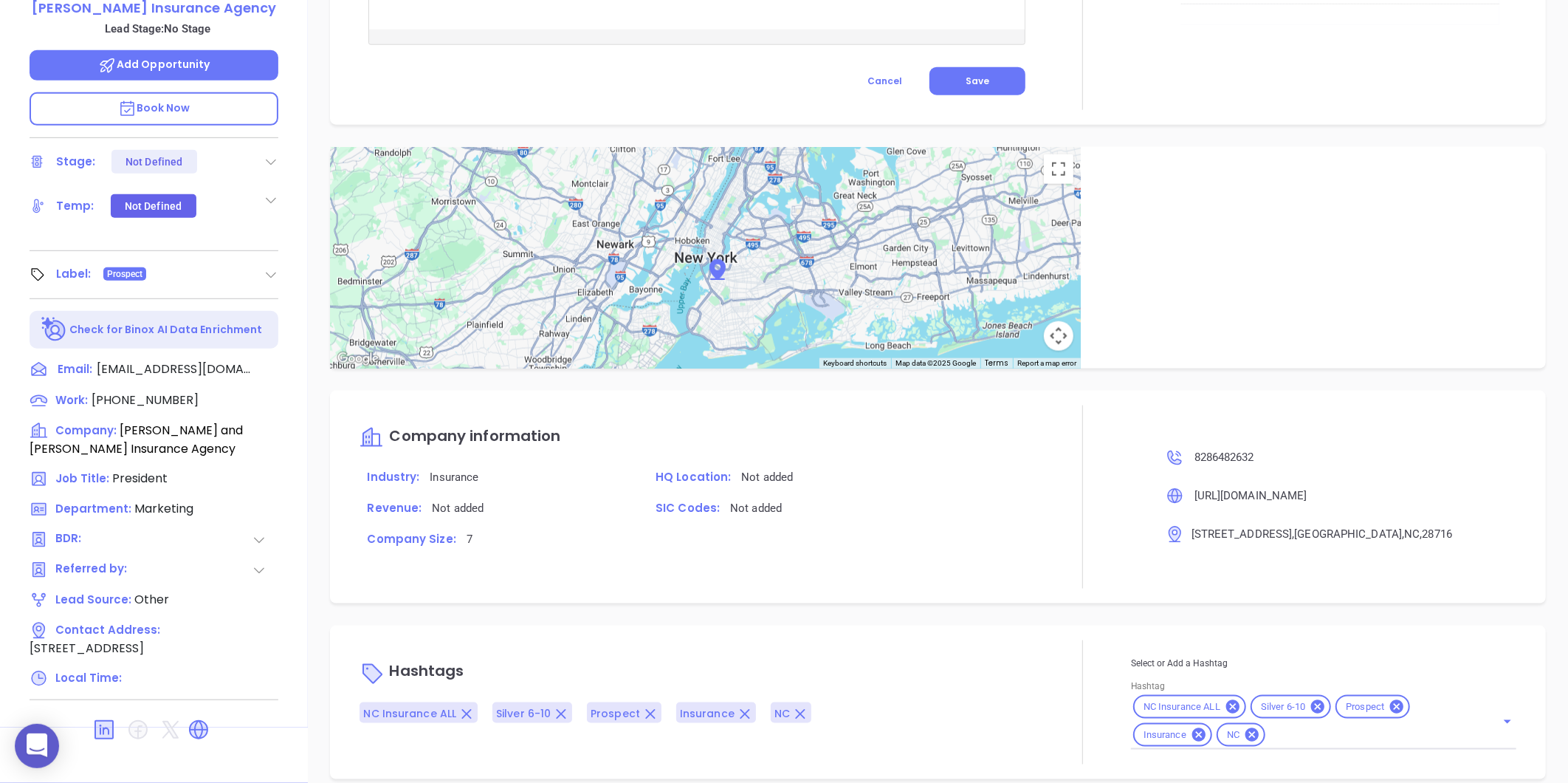
scroll to position [787, 0]
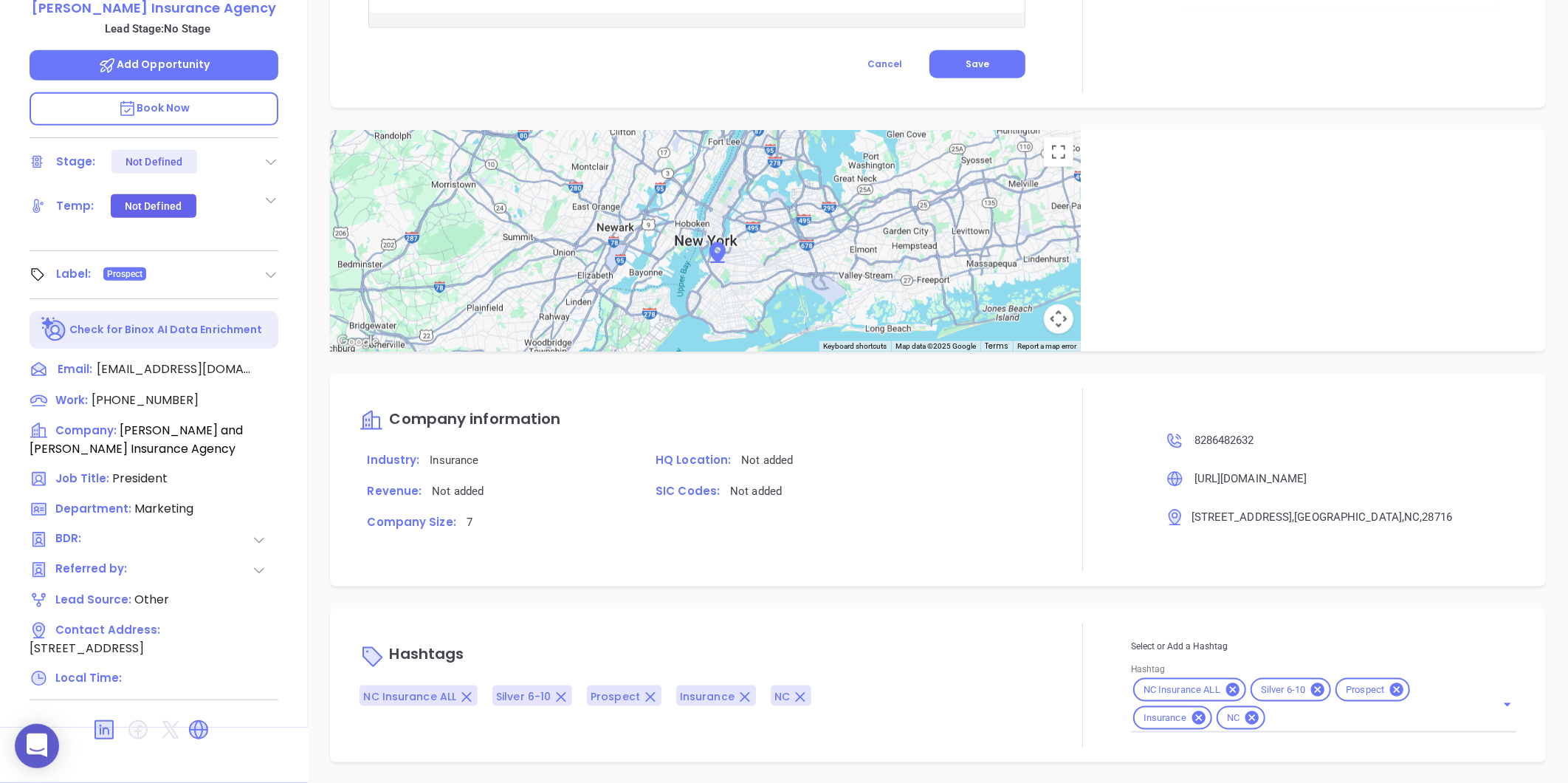
type input "[PERSON_NAME]"
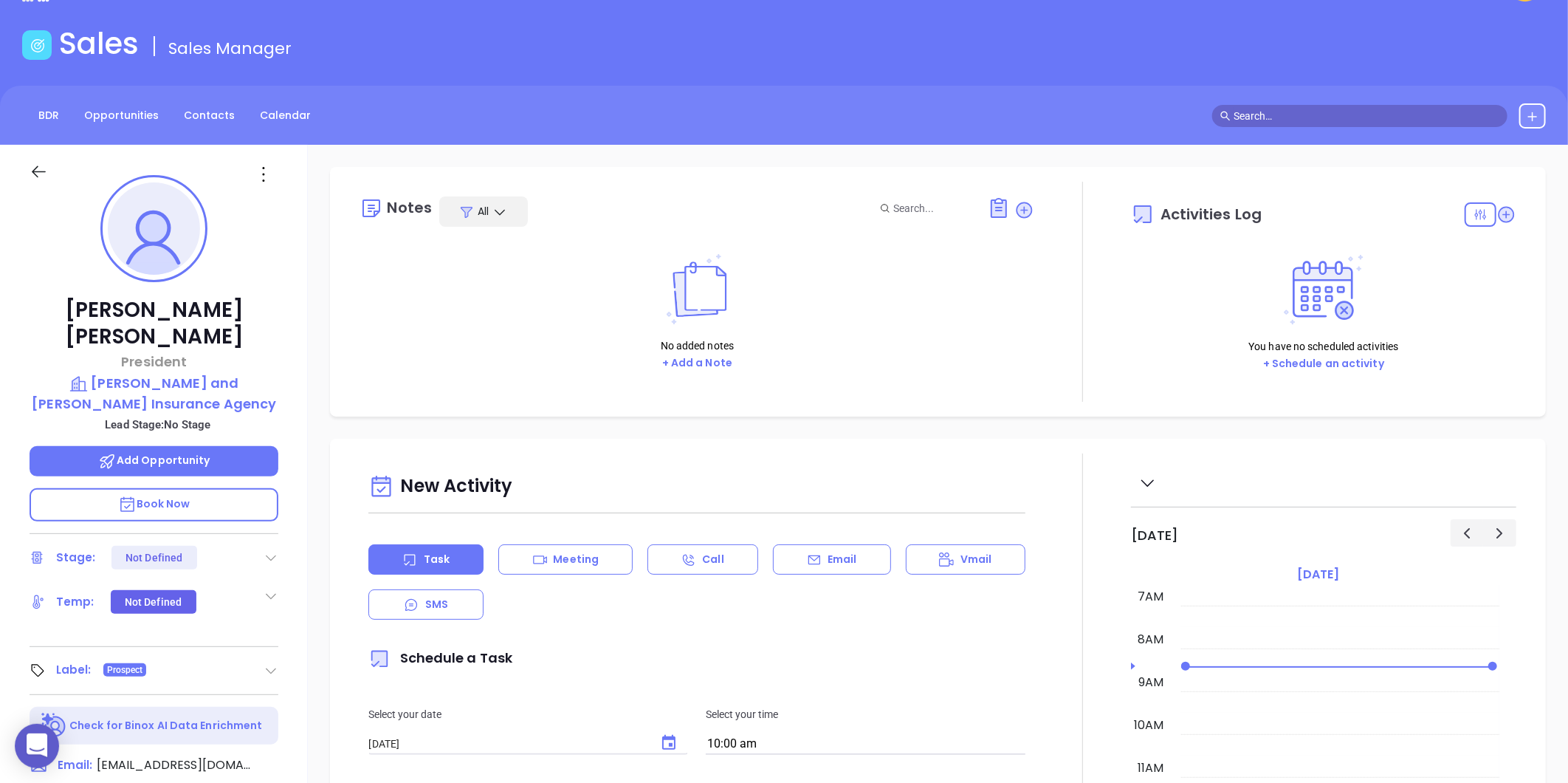
scroll to position [0, 0]
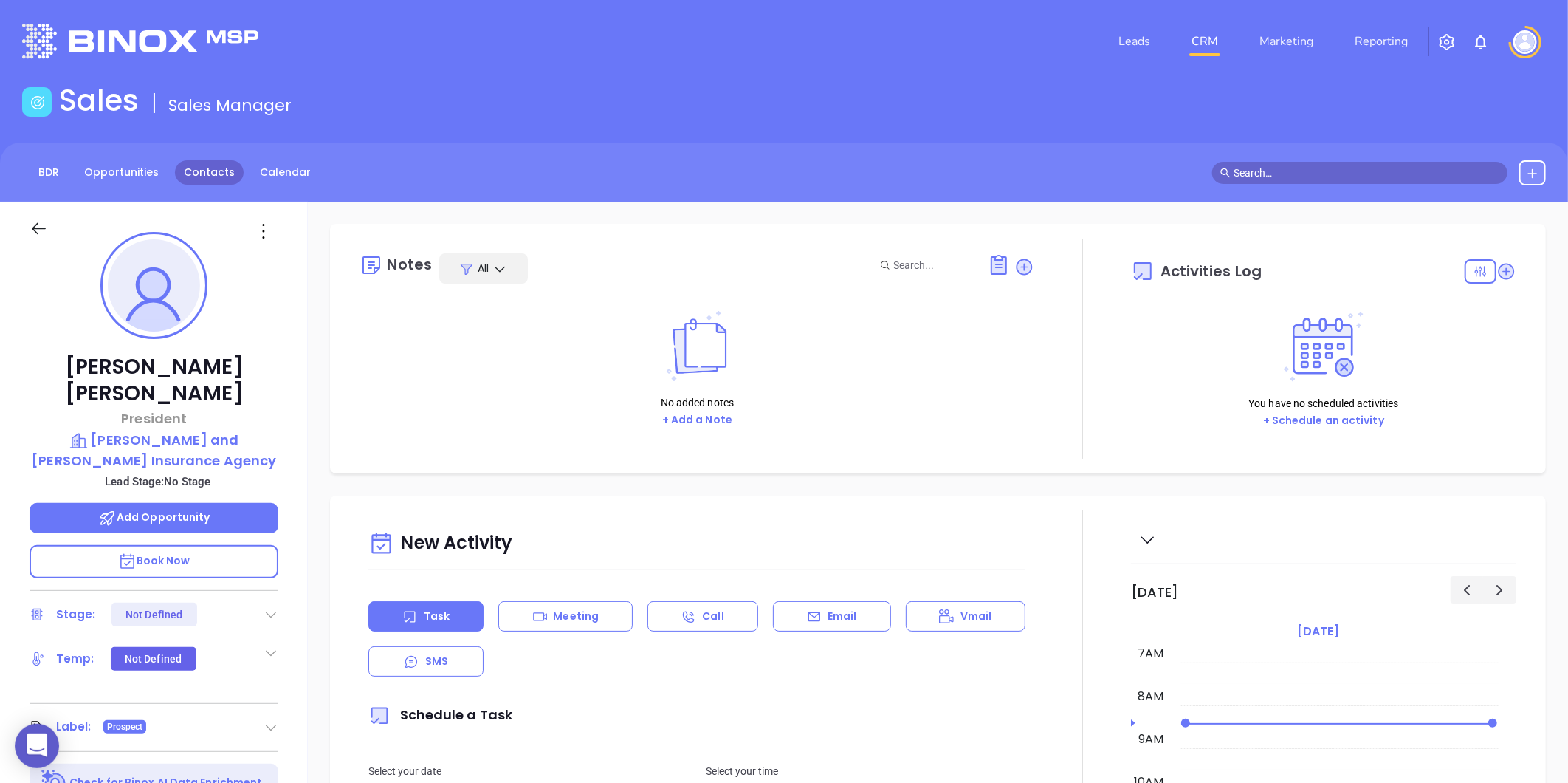
click at [186, 167] on link "Contacts" at bounding box center [209, 172] width 68 height 24
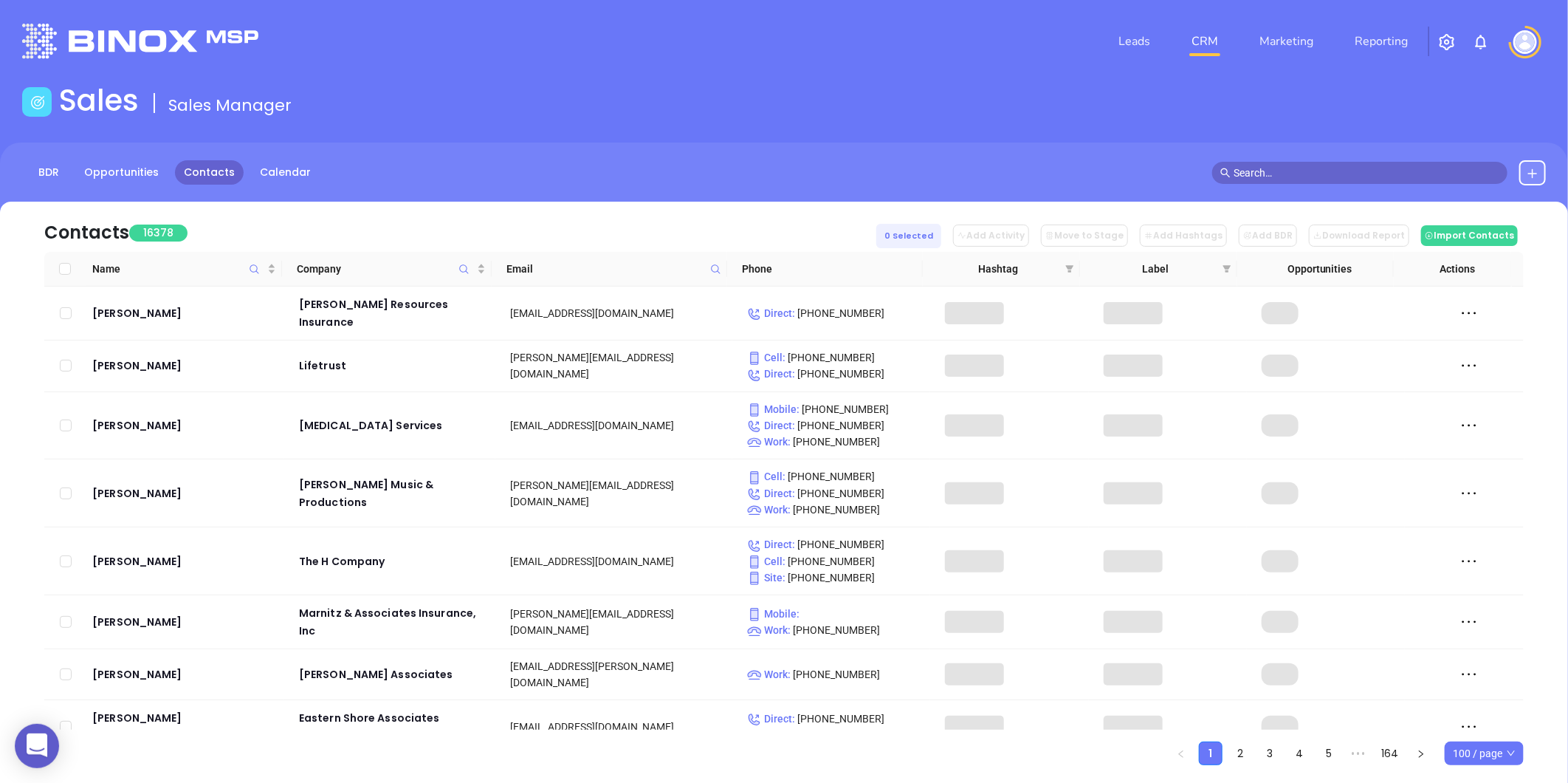
click at [718, 264] on icon at bounding box center [716, 269] width 11 height 11
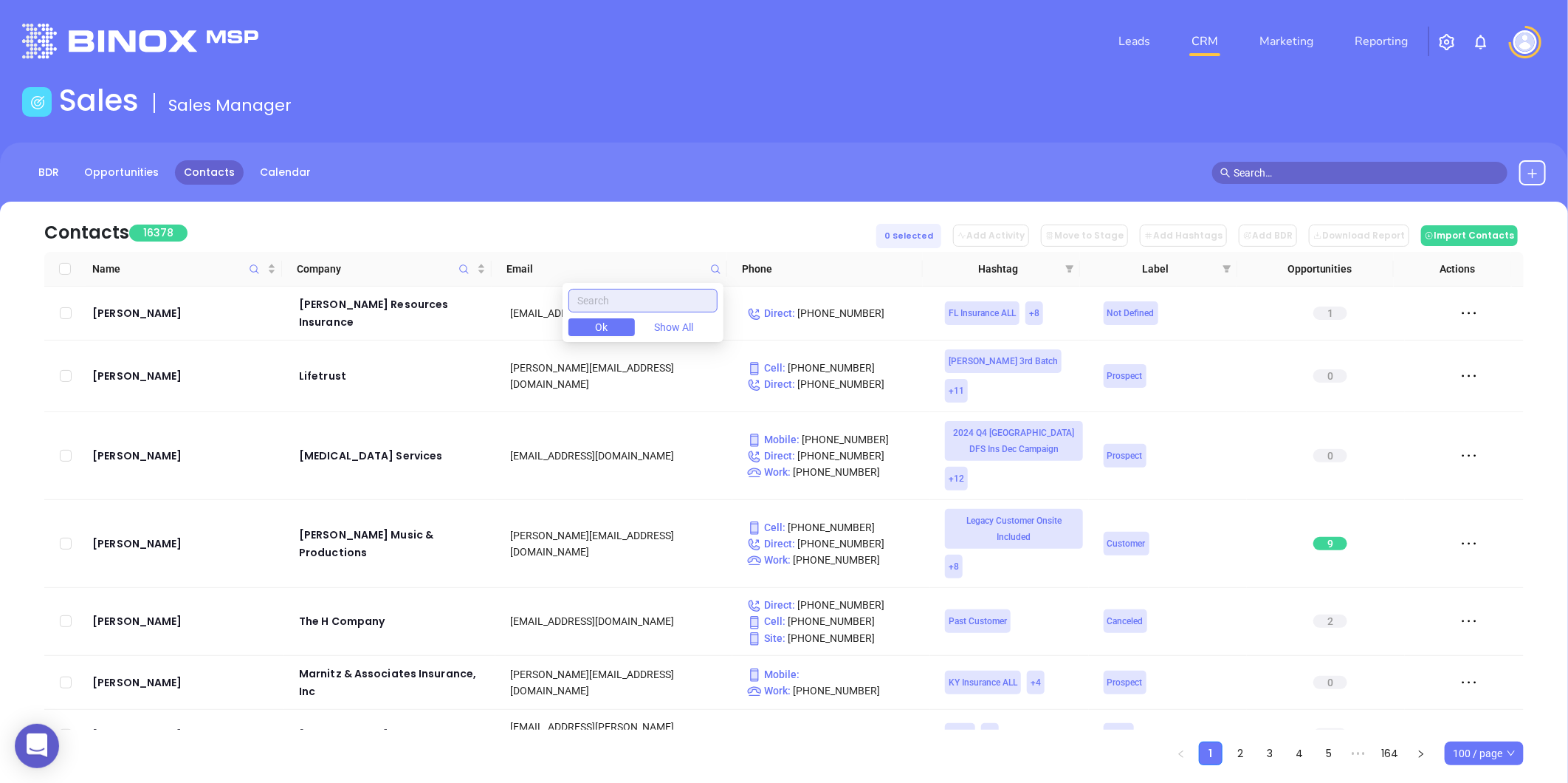
paste input "joynerinsuranceagency.com"
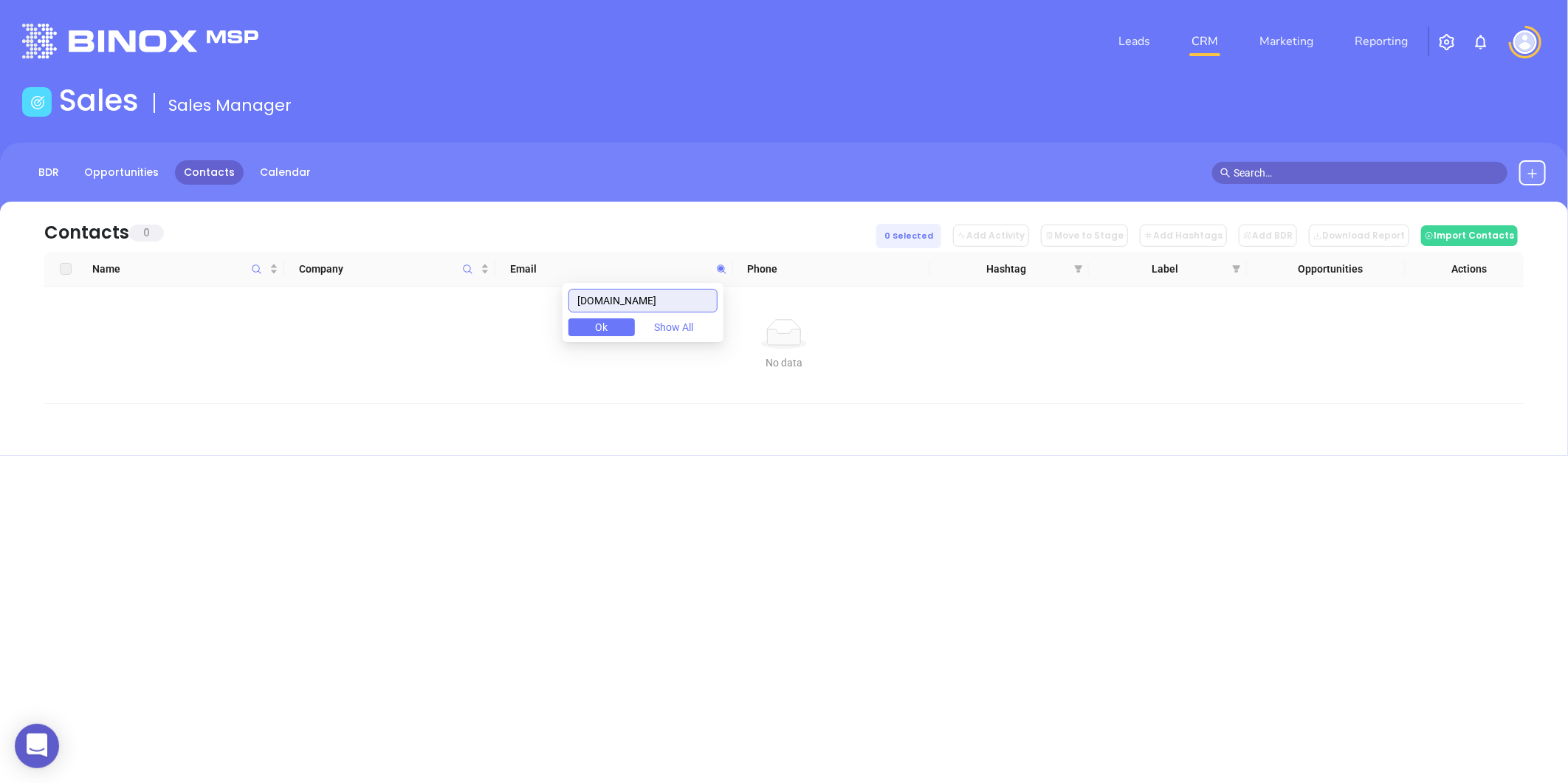
type input "joynerinsuranceagency.com"
drag, startPoint x: 583, startPoint y: 306, endPoint x: 792, endPoint y: 323, distance: 209.7
click at [792, 323] on body "0 Leads CRM Marketing Reporting Financial Leads Leads Sales Sales Manager BDR O…" at bounding box center [784, 391] width 1568 height 783
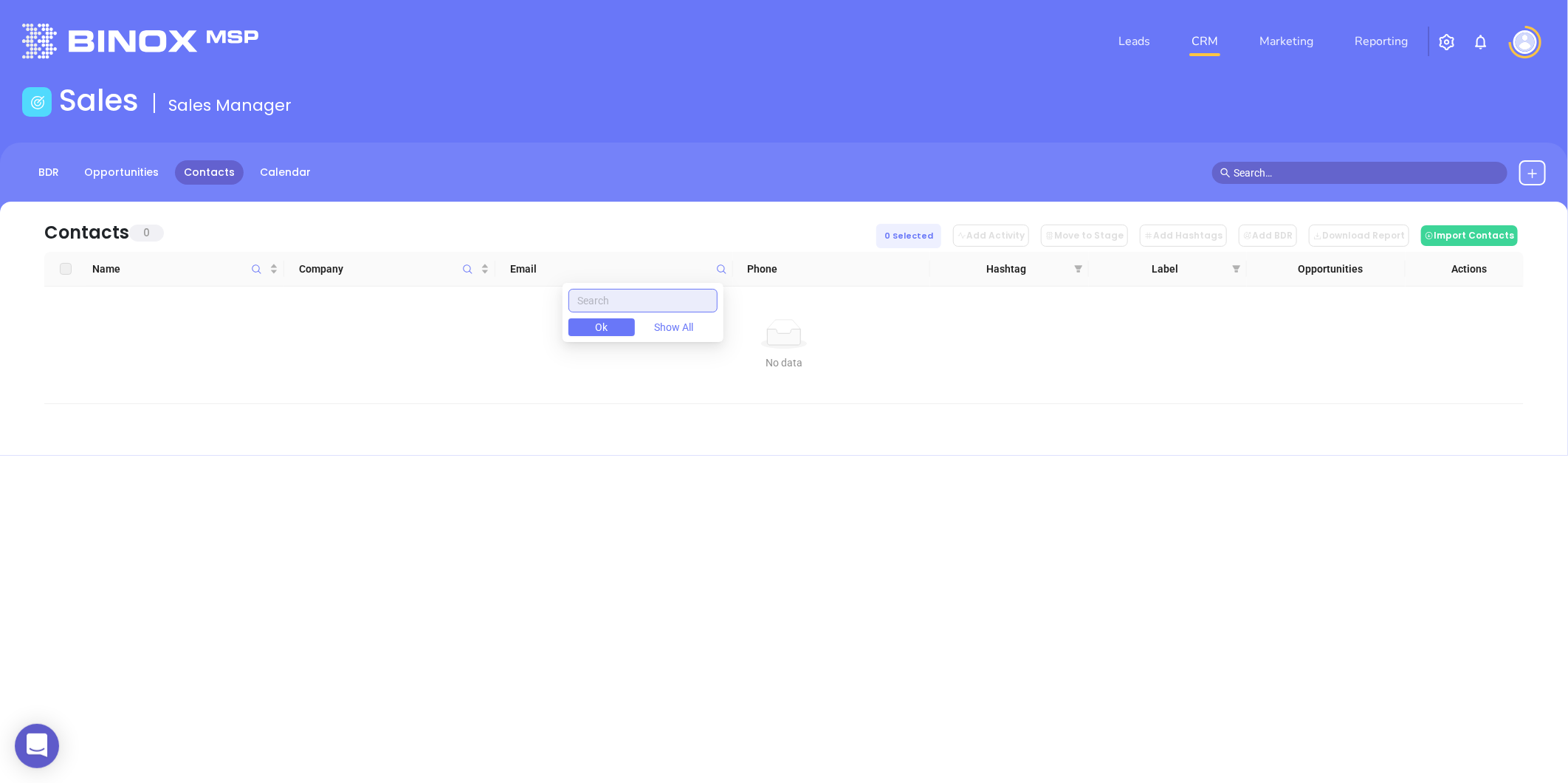
paste input "joynerins.com"
type input "joynerins.com"
drag, startPoint x: 653, startPoint y: 303, endPoint x: 465, endPoint y: 328, distance: 189.7
click at [465, 328] on body "0 Leads CRM Marketing Reporting Financial Leads Leads Sales Sales Manager BDR O…" at bounding box center [784, 391] width 1568 height 783
paste input "thomaswoodinsurance.com"
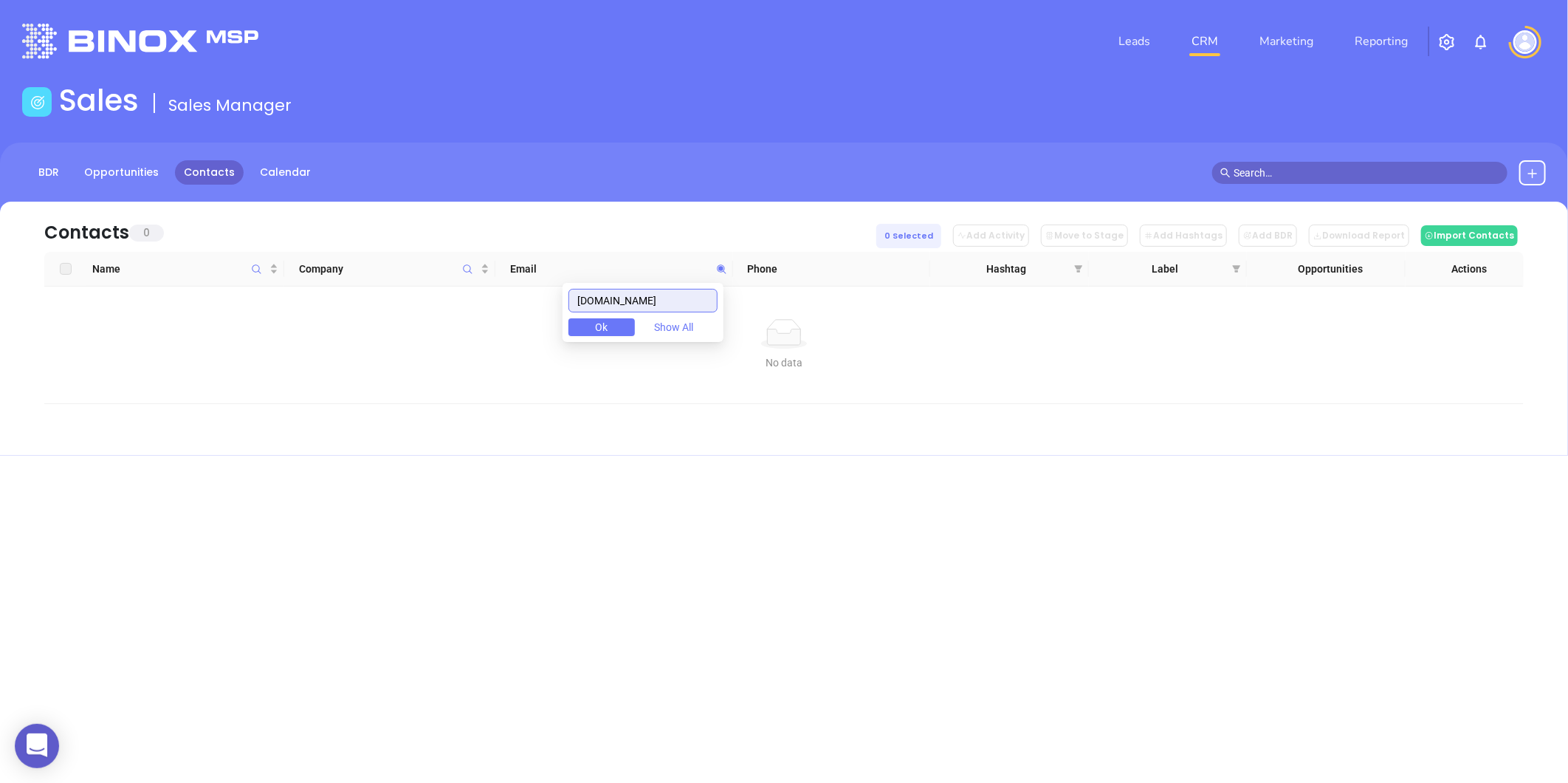
drag, startPoint x: 709, startPoint y: 304, endPoint x: 535, endPoint y: 345, distance: 178.8
click at [535, 345] on body "0 Leads CRM Marketing Reporting Financial Leads Leads Sales Sales Manager BDR O…" at bounding box center [784, 391] width 1568 height 783
type input "thomaswoodinsurance.com"
click at [1533, 179] on button at bounding box center [1532, 172] width 26 height 25
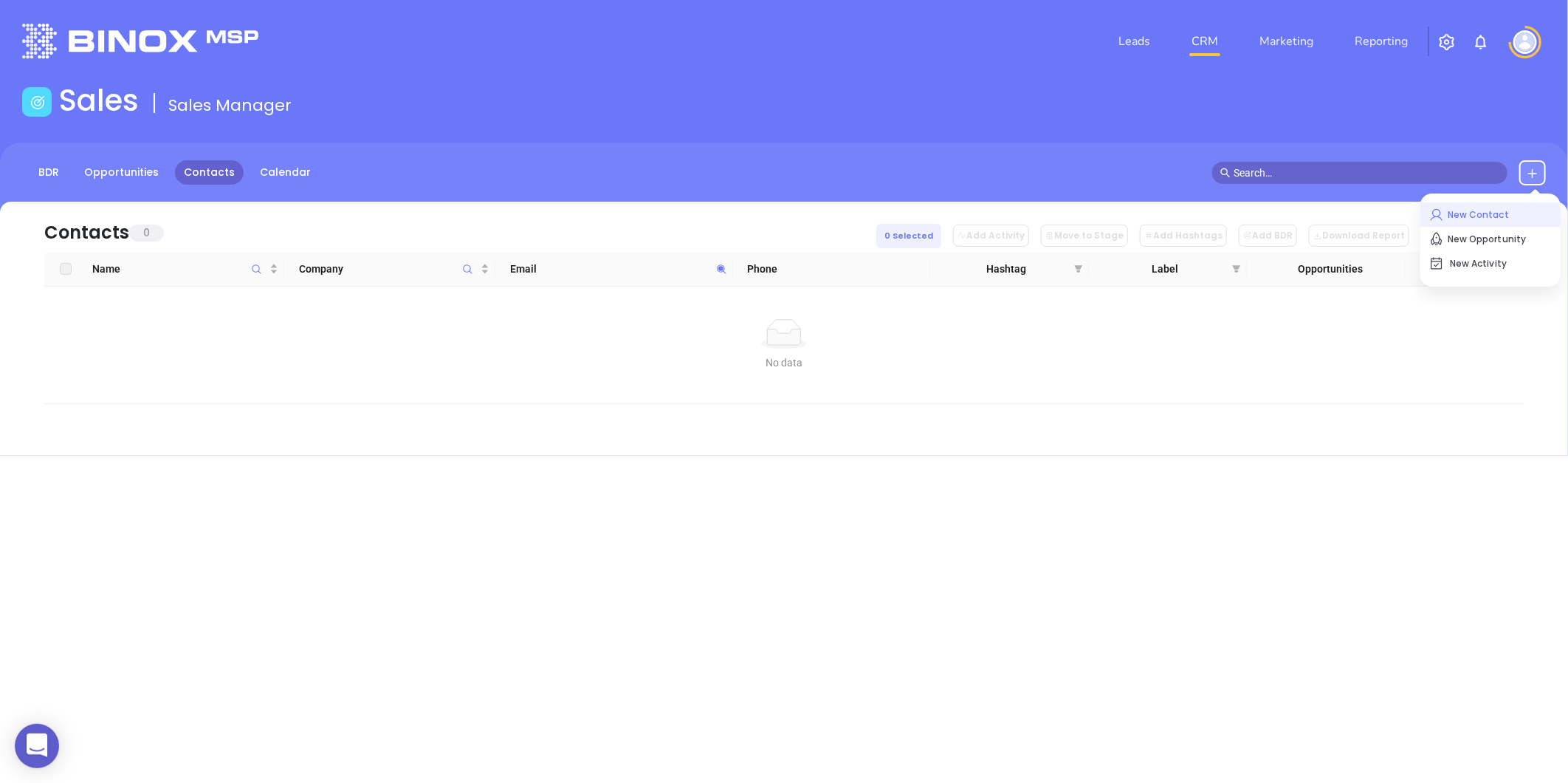
click at [1488, 212] on p "New Contact" at bounding box center [1490, 214] width 122 height 23
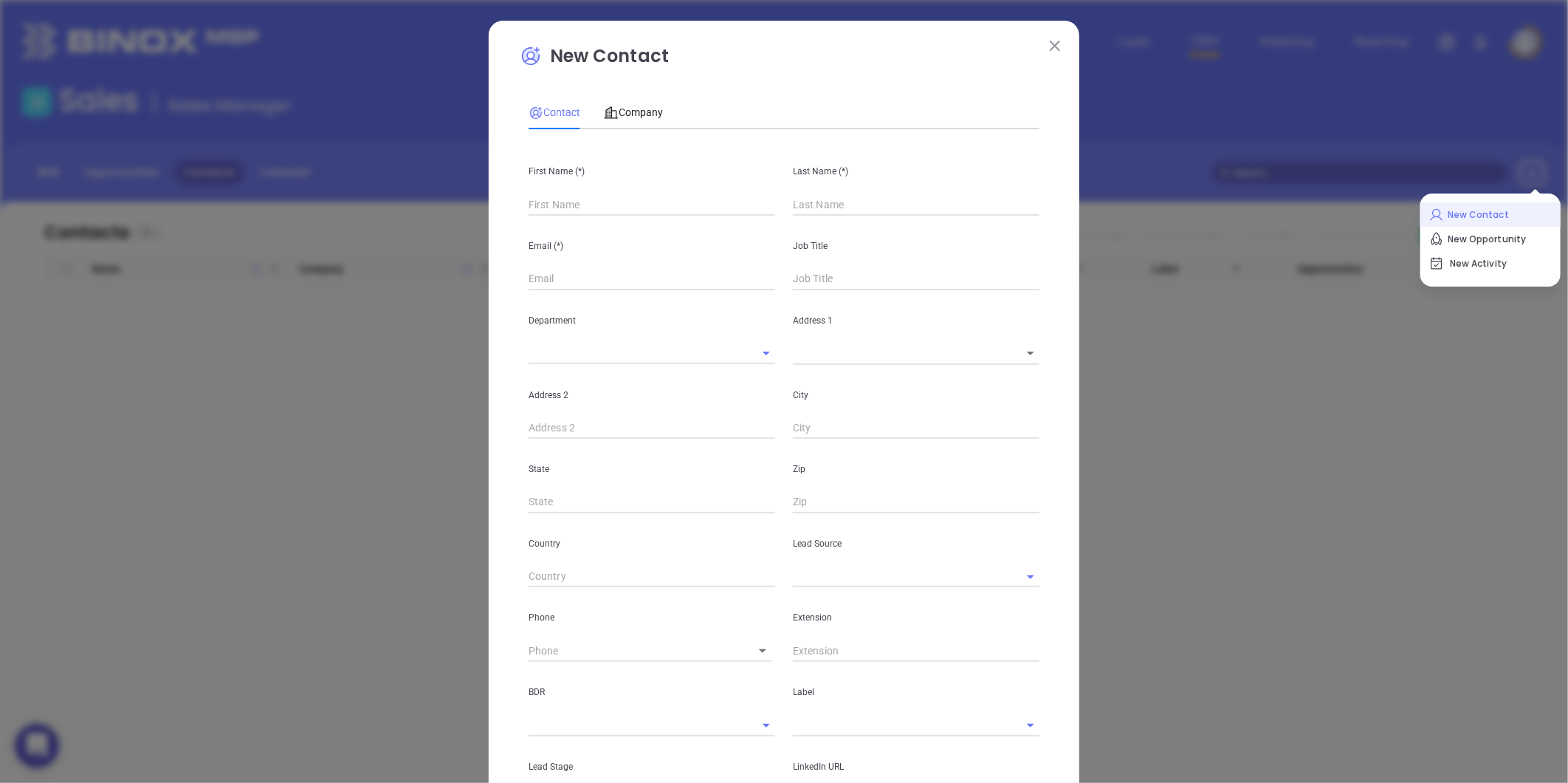
type input "Fourth Phone Call"
drag, startPoint x: 587, startPoint y: 219, endPoint x: 591, endPoint y: 209, distance: 10.8
click at [586, 219] on div "Email (*)" at bounding box center [652, 254] width 265 height 75
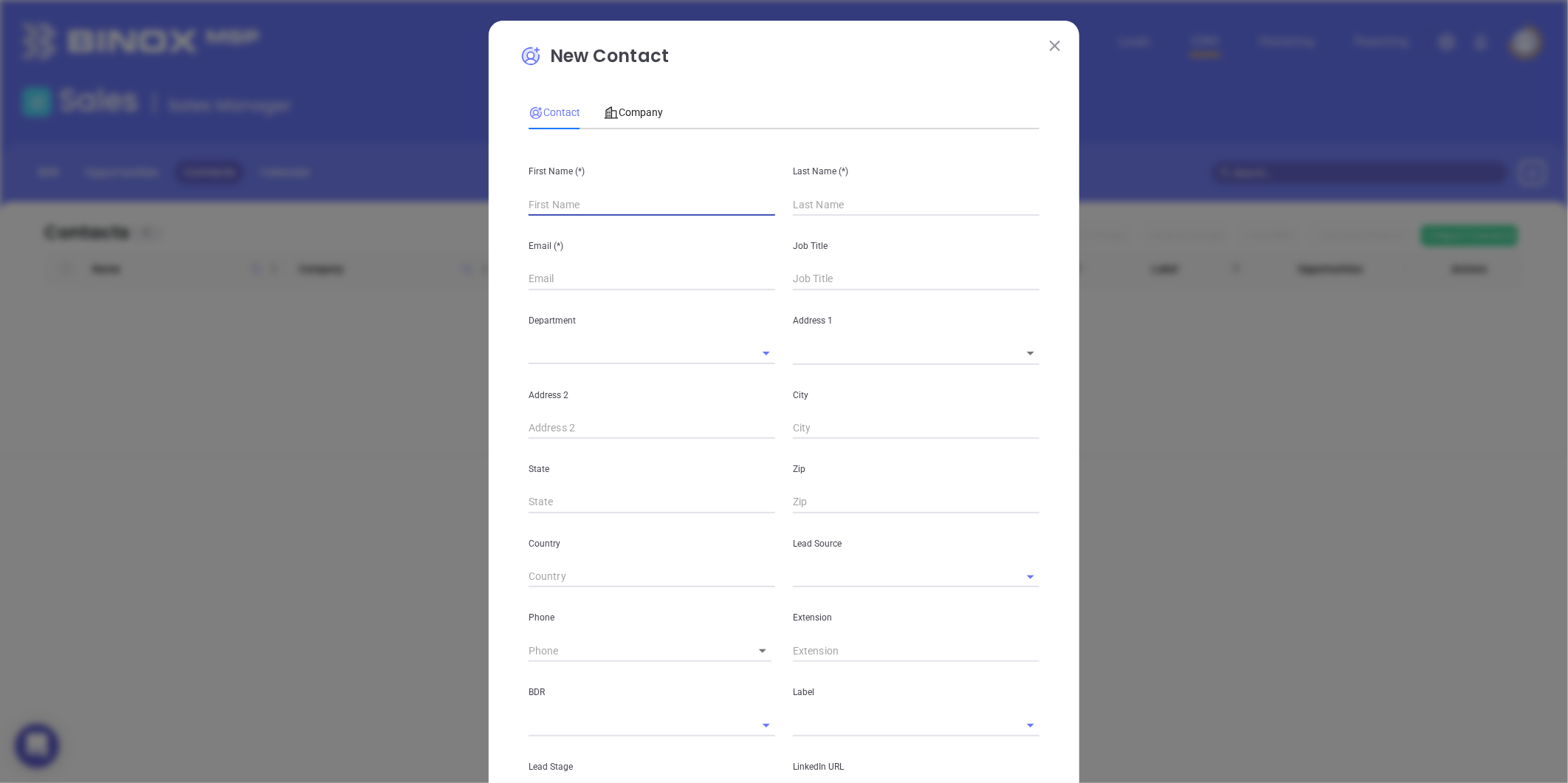
click at [591, 209] on input "text" at bounding box center [652, 205] width 247 height 22
type input "1"
click at [612, 128] on div "Company" at bounding box center [633, 112] width 59 height 34
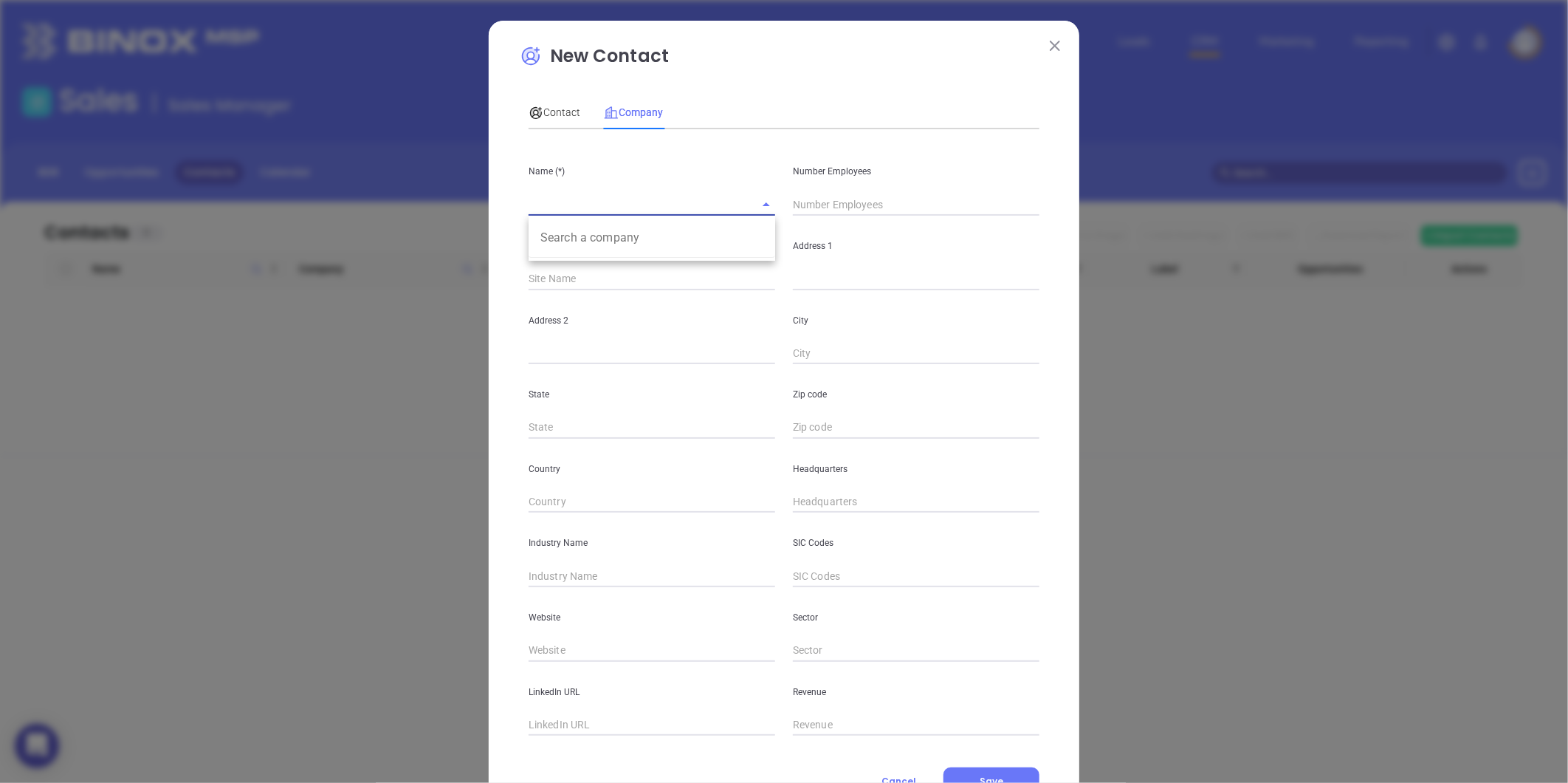
click at [549, 198] on input "text" at bounding box center [631, 204] width 206 height 22
paste input "Thomas Wood Insurance Agency, LLC"
type input "Thomas Wood Insurance Agency, LLC"
click at [813, 191] on div "Number Employees" at bounding box center [916, 179] width 265 height 75
click at [813, 199] on input "text" at bounding box center [916, 205] width 247 height 22
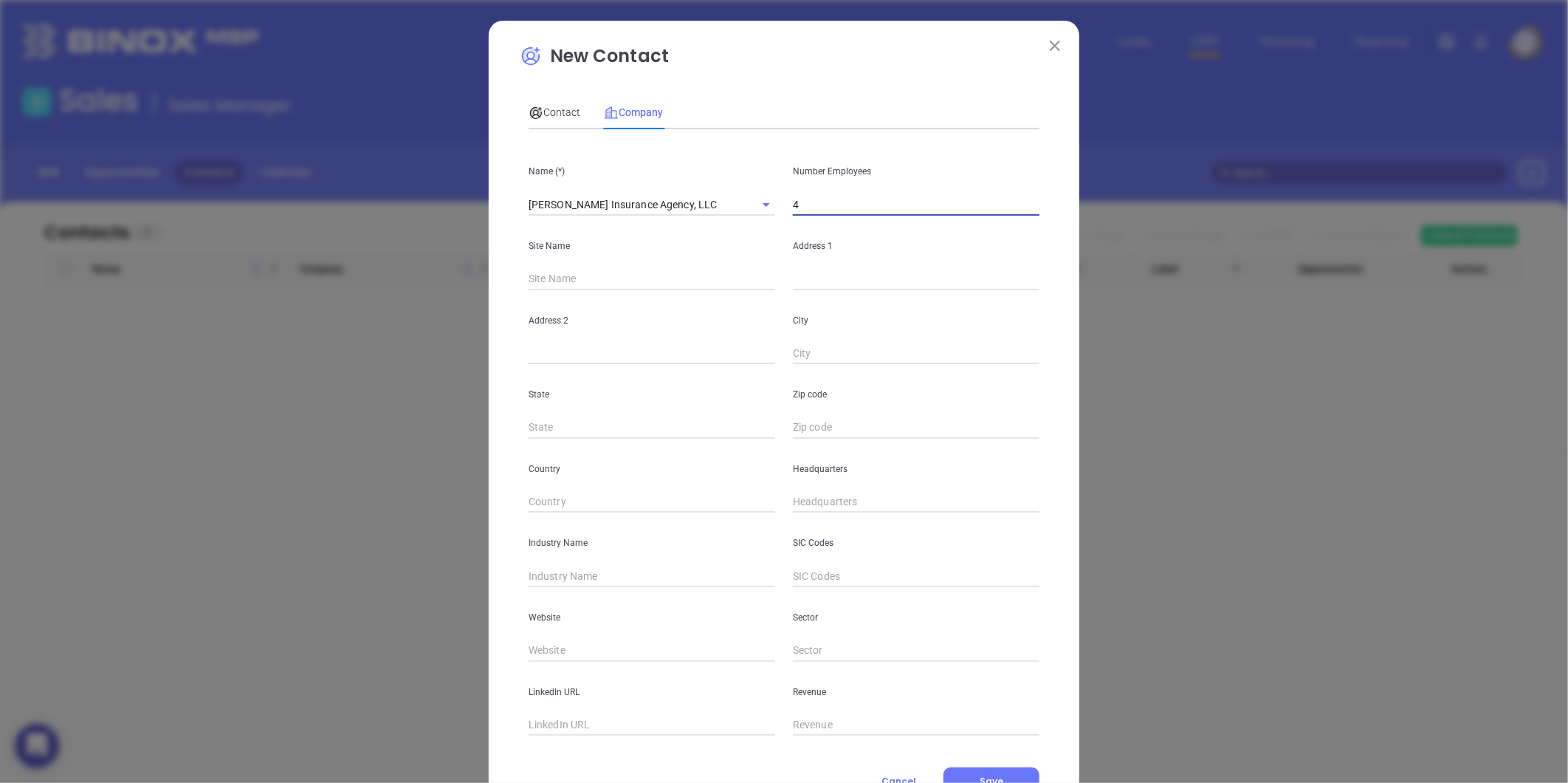
type input "4"
click at [805, 265] on div "Address 1" at bounding box center [916, 254] width 265 height 75
click at [798, 286] on input "text" at bounding box center [916, 280] width 247 height 22
paste input "105 Dovershire Ct, Cary, NC 27513"
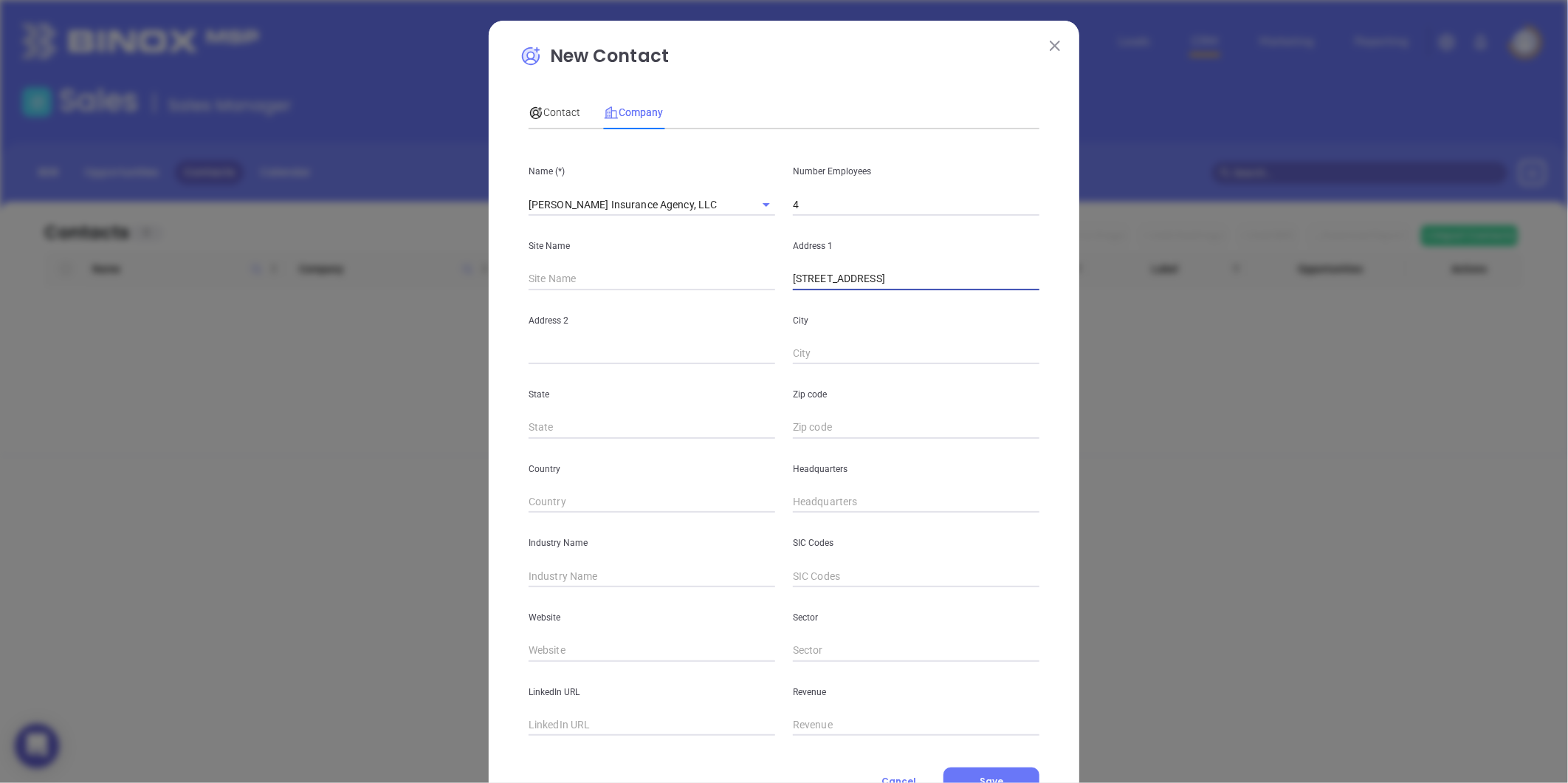
drag, startPoint x: 915, startPoint y: 279, endPoint x: 963, endPoint y: 279, distance: 48.0
click at [963, 279] on input "105 Dovershire Ct, Cary, NC 27513" at bounding box center [916, 280] width 247 height 22
type input "105 Dovershire Ct, Cary, NC 27513"
click at [808, 427] on input "text" at bounding box center [916, 428] width 247 height 22
paste input "27513"
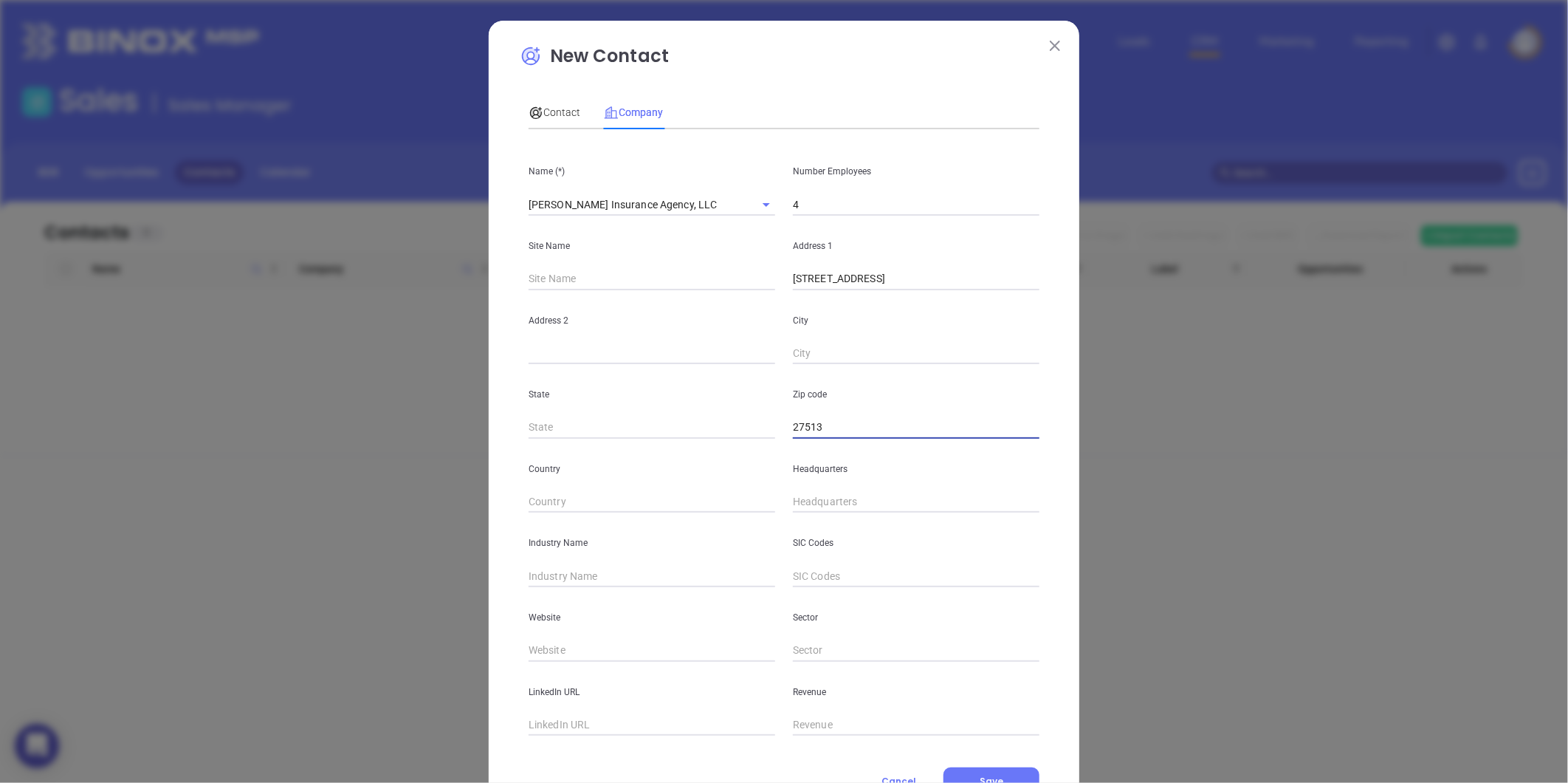
click at [793, 430] on input "27513" at bounding box center [916, 428] width 247 height 22
click at [793, 434] on input "27513" at bounding box center [916, 428] width 247 height 22
type input "27513"
click at [703, 409] on div "State" at bounding box center [652, 401] width 265 height 75
click at [667, 422] on input "text" at bounding box center [652, 428] width 247 height 22
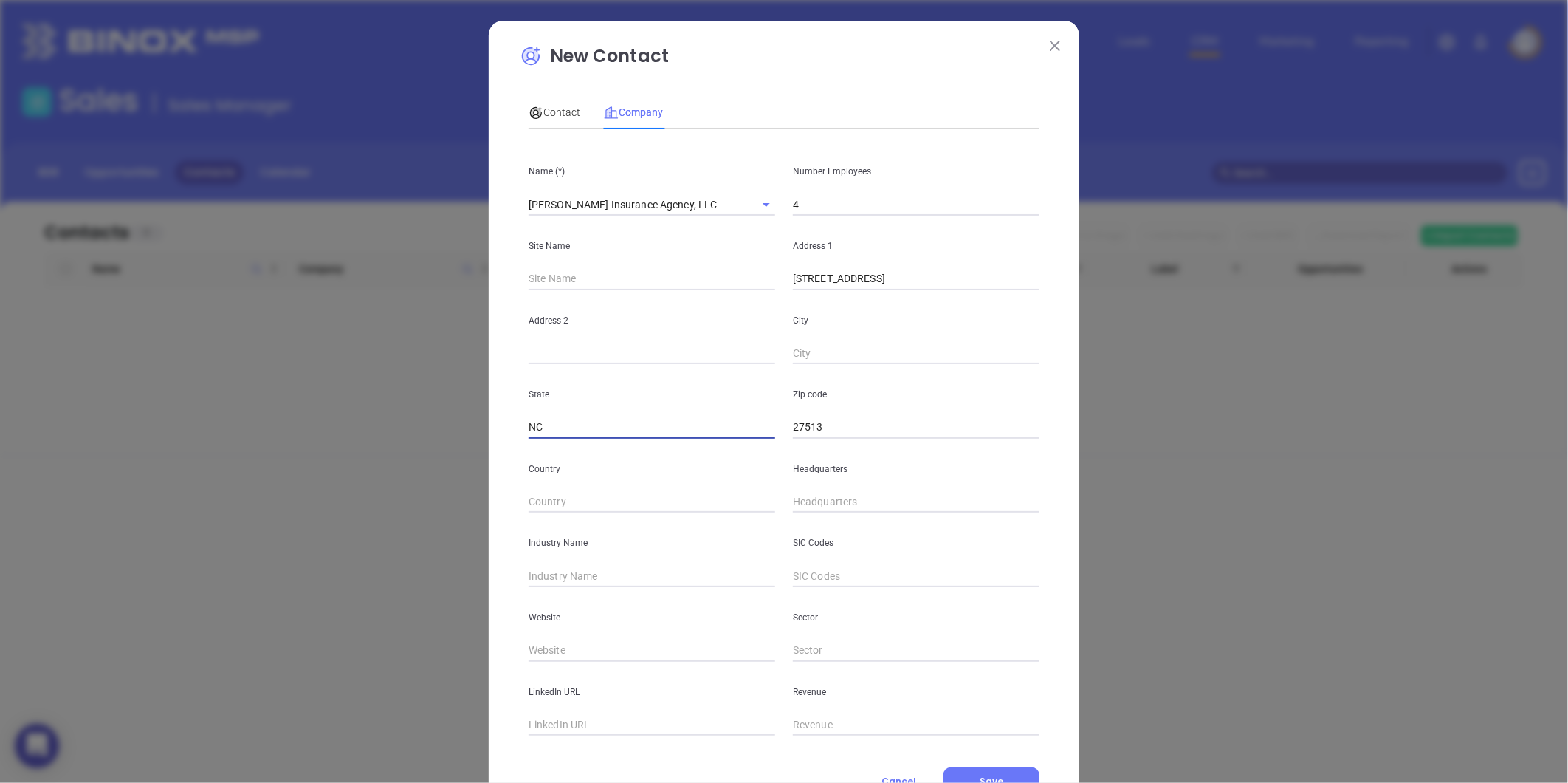
type input "NC"
drag, startPoint x: 875, startPoint y: 283, endPoint x: 896, endPoint y: 286, distance: 21.2
click at [896, 286] on input "105 Dovershire Ct, Cary, NC 27513" at bounding box center [916, 280] width 247 height 22
click at [823, 364] on input "text" at bounding box center [916, 354] width 247 height 22
paste input "[PERSON_NAME]"
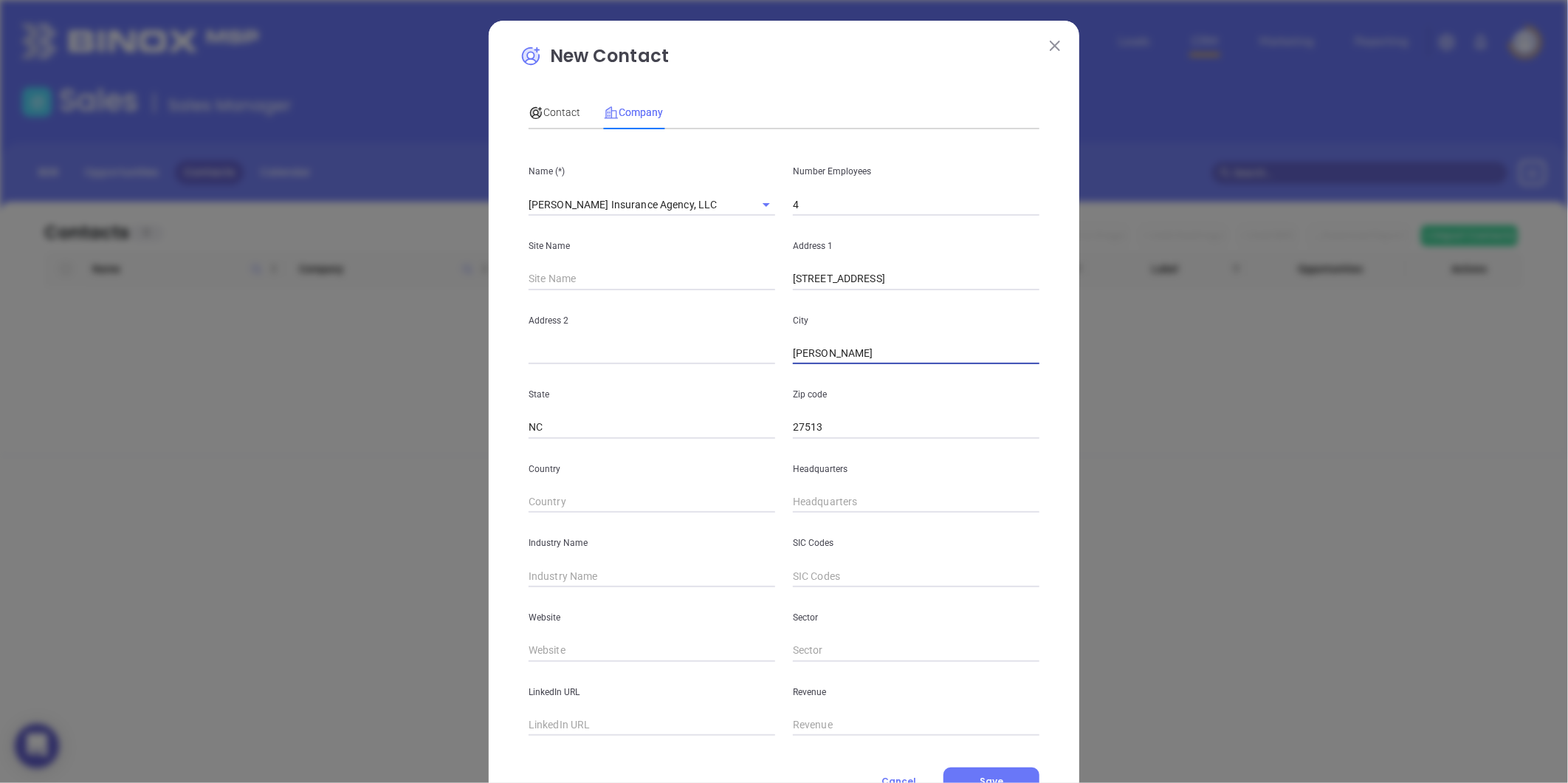
type input "[PERSON_NAME]"
drag, startPoint x: 877, startPoint y: 283, endPoint x: 1009, endPoint y: 297, distance: 132.7
click at [1009, 297] on div "Name (*) Thomas Wood Insurance Agency, LLC Number Employees 4 Site Name Address…" at bounding box center [784, 439] width 511 height 595
type input "105 Dovershire Ct"
click at [811, 486] on div "Headquarters" at bounding box center [916, 476] width 265 height 75
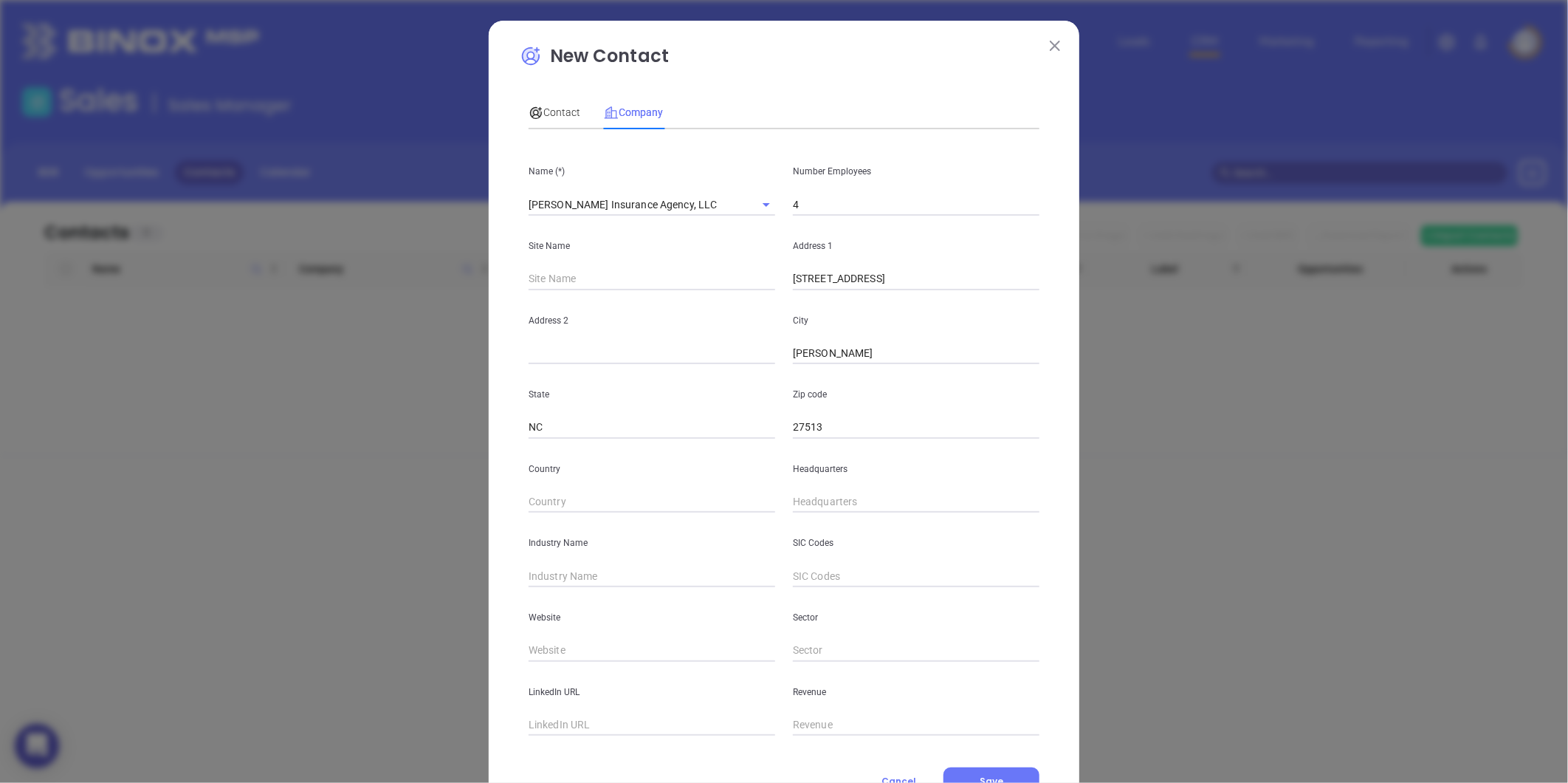
type input "( ) -"
click at [813, 493] on input "( ) -" at bounding box center [916, 502] width 247 height 22
type input "( ) -"
paste input "91) 934-2292"
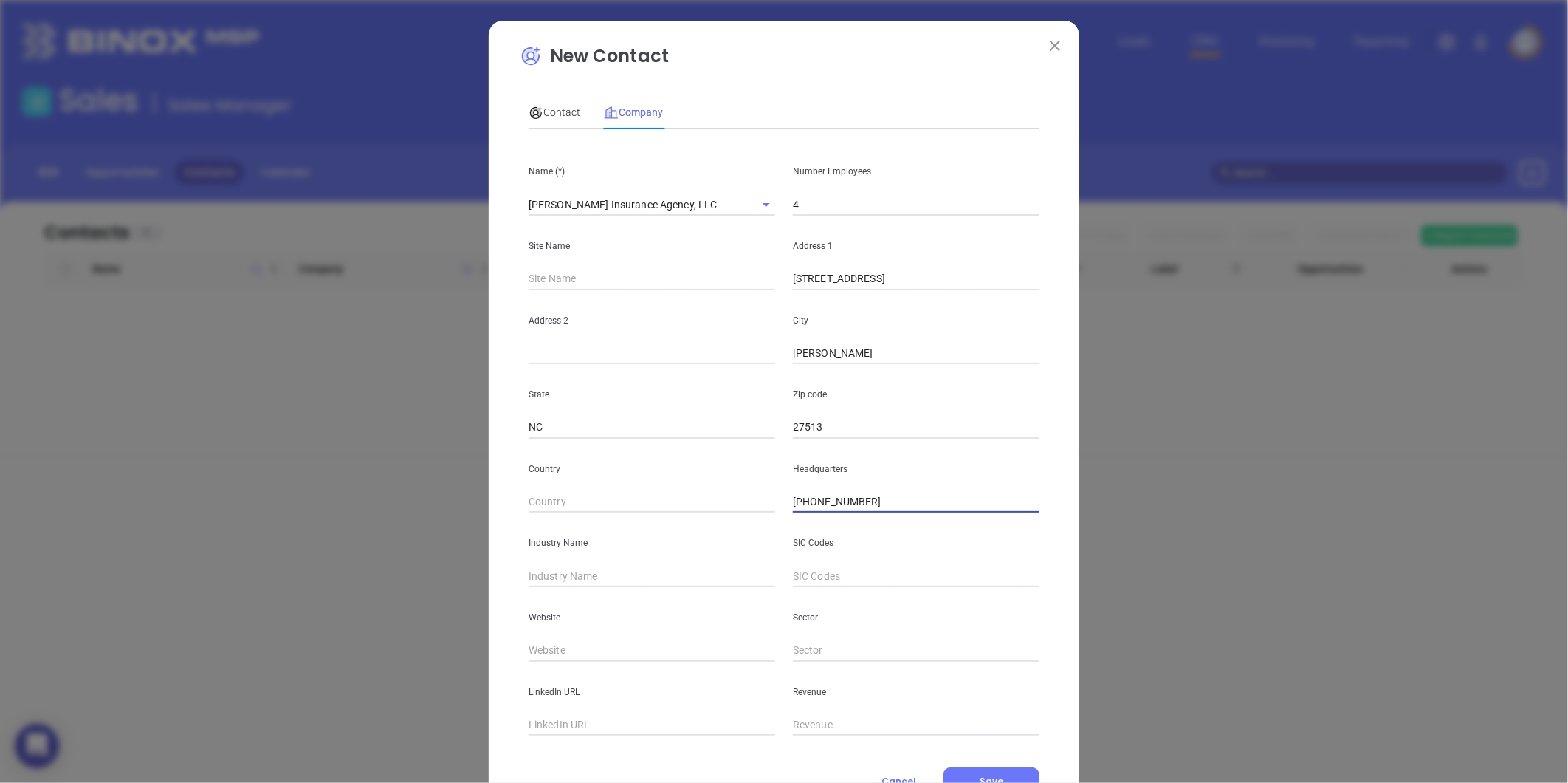
drag, startPoint x: 872, startPoint y: 504, endPoint x: 763, endPoint y: 511, distance: 109.2
click at [763, 511] on div "Country Headquarters ( 91) 934-2292" at bounding box center [784, 476] width 528 height 75
type input "( ) -"
click at [823, 573] on input "text" at bounding box center [916, 576] width 247 height 22
paste input "919.342.2929"
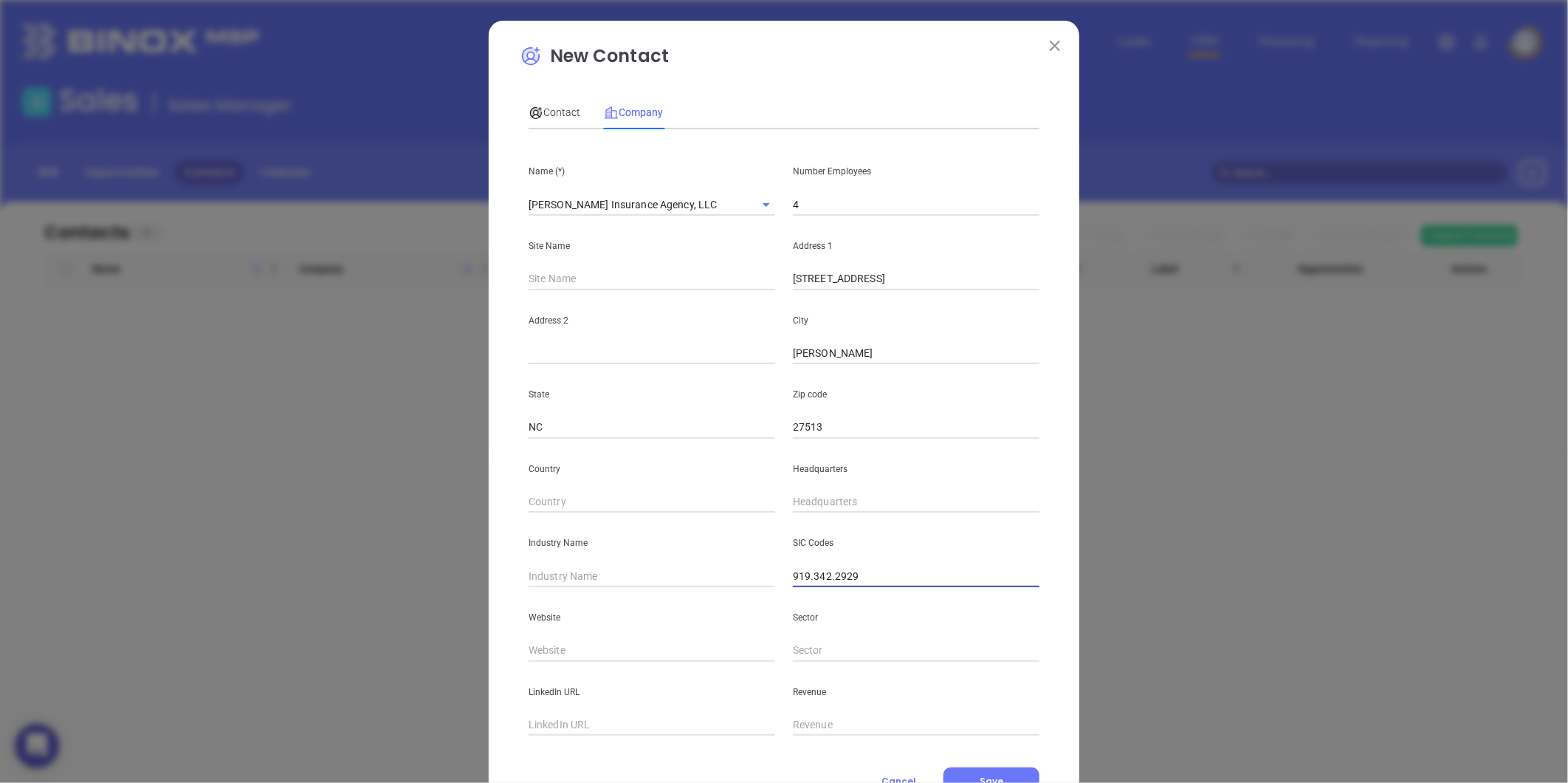
drag, startPoint x: 791, startPoint y: 581, endPoint x: 867, endPoint y: 582, distance: 76.0
click at [867, 582] on input "919.342.2929" at bounding box center [916, 576] width 247 height 22
type input "919.342.2929"
click at [827, 500] on input "( ) -" at bounding box center [916, 502] width 247 height 22
paste input "919) 342-2929"
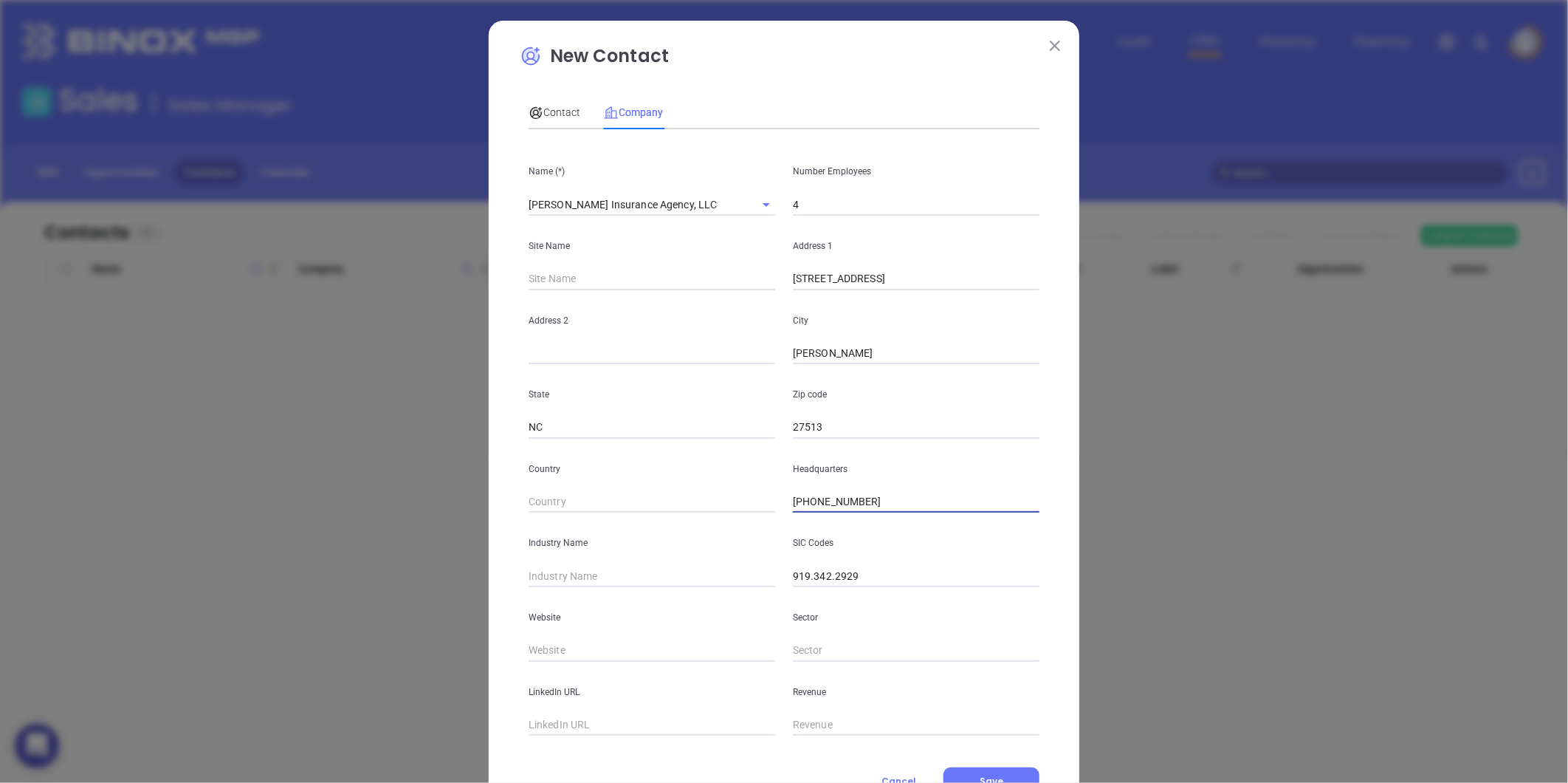
type input "(919) 342-2929"
drag, startPoint x: 869, startPoint y: 574, endPoint x: 726, endPoint y: 599, distance: 145.2
click at [726, 599] on div "Name (*) Thomas Wood Insurance Agency, LLC Number Employees 4 Site Name Address…" at bounding box center [784, 439] width 511 height 595
click at [573, 577] on input "text" at bounding box center [652, 576] width 247 height 22
type input "Insurance"
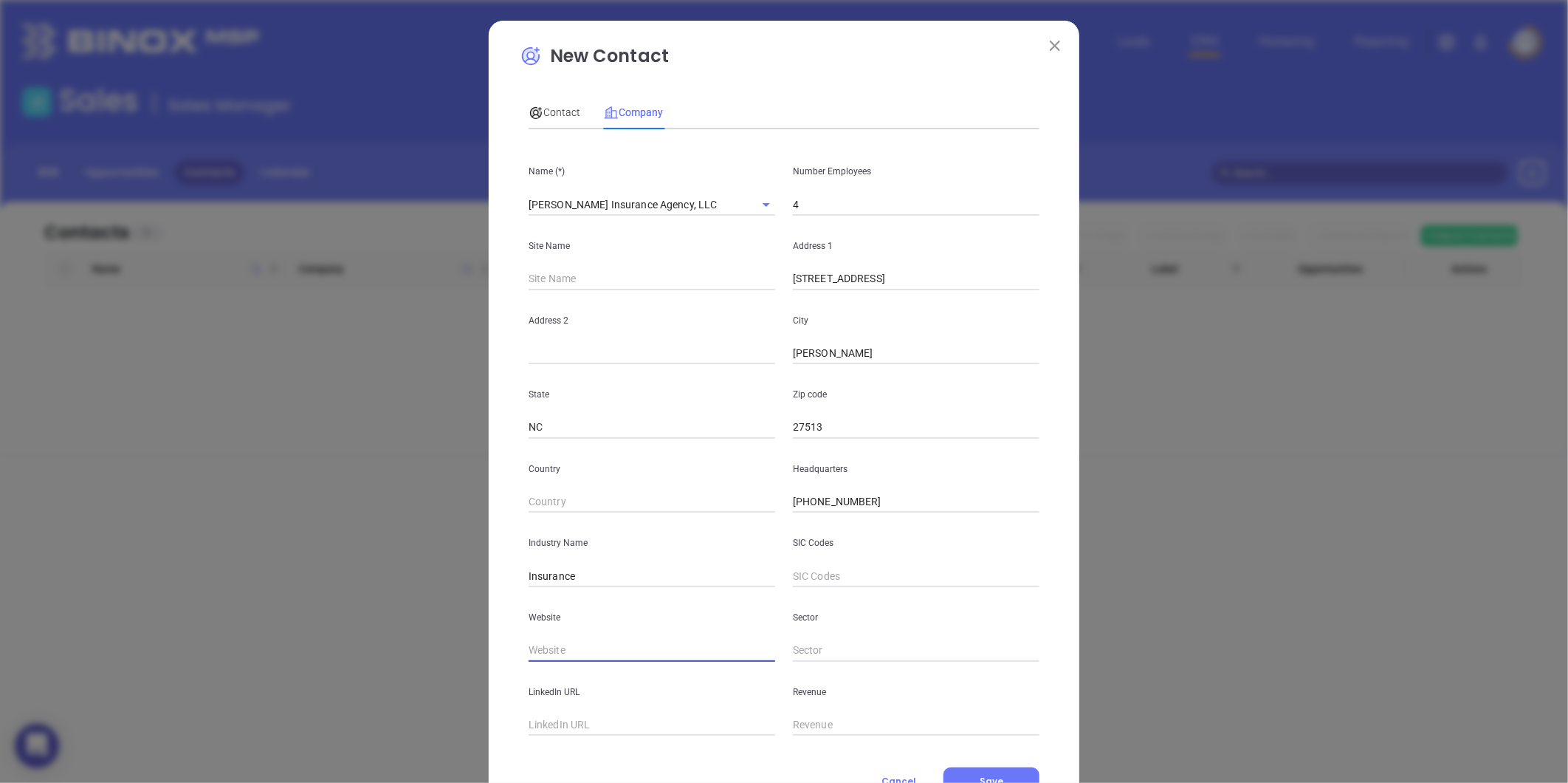
click at [557, 645] on input "text" at bounding box center [652, 651] width 247 height 22
paste input "https://thomaswoodinsurance.com/"
type input "https://thomaswoodinsurance.com/"
click at [552, 115] on span "Contact" at bounding box center [554, 112] width 51 height 12
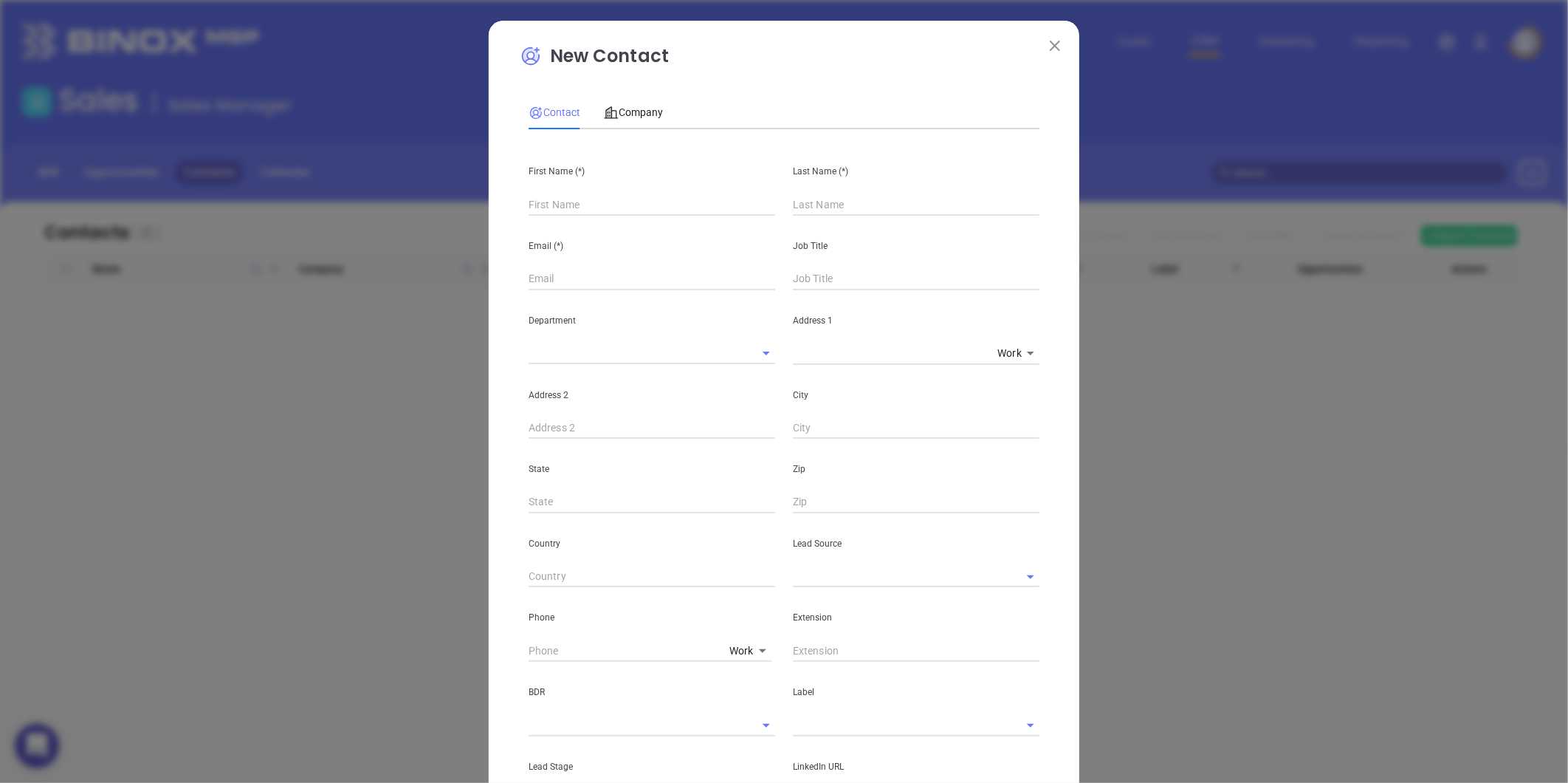
click at [528, 205] on input "text" at bounding box center [652, 205] width 247 height 22
paste input "Jon Locher"
drag, startPoint x: 545, startPoint y: 208, endPoint x: 616, endPoint y: 212, distance: 71.1
click at [603, 212] on input "Jon Locher" at bounding box center [652, 205] width 247 height 22
type input "Jon Locher"
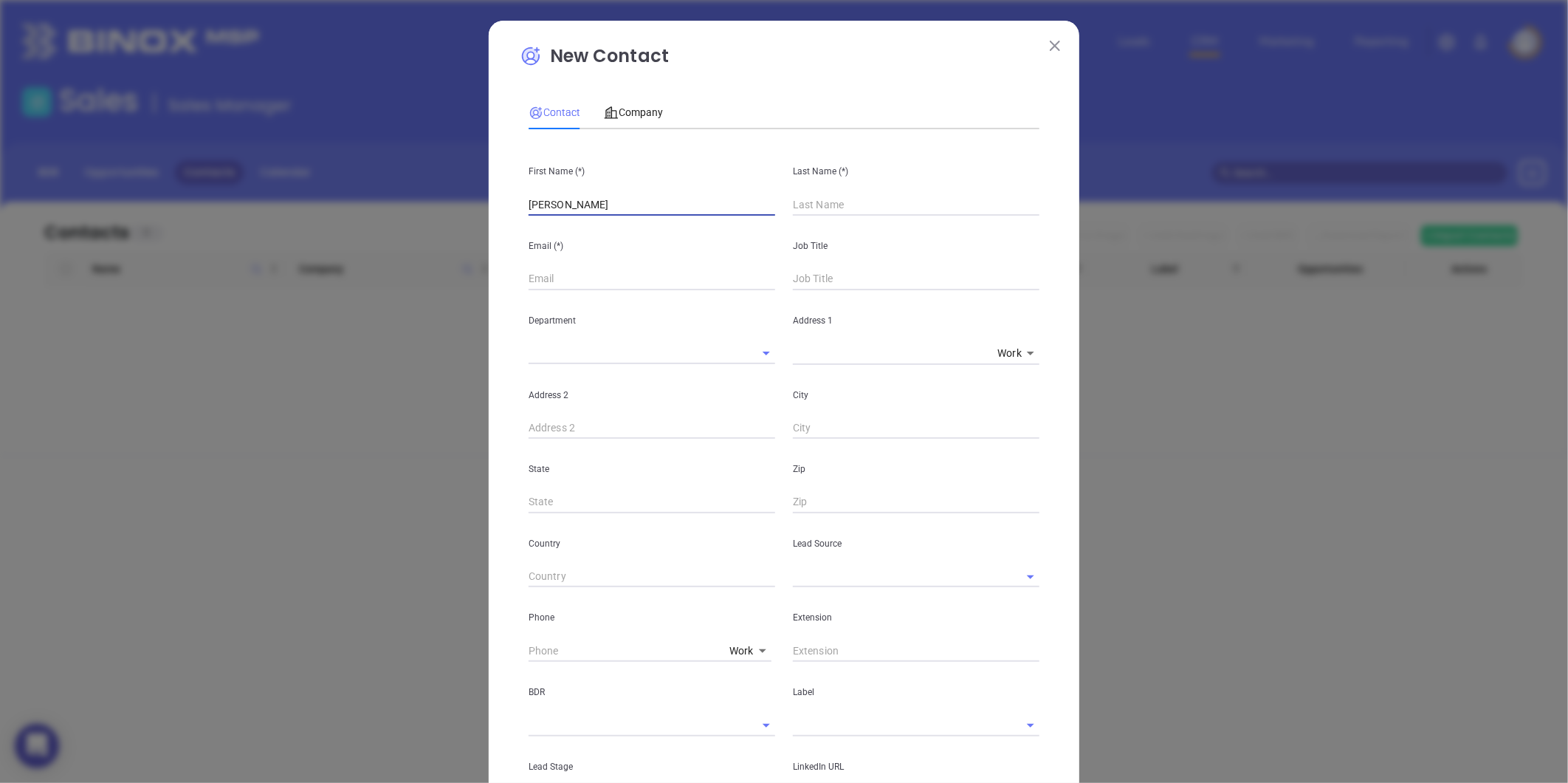
click at [796, 196] on input "text" at bounding box center [916, 205] width 247 height 22
paste input "Locher"
type input "Locher"
drag, startPoint x: 623, startPoint y: 203, endPoint x: 539, endPoint y: 230, distance: 88.2
click at [539, 230] on div "First Name (*) Jon Locher Last Name (*) Locher Email (*) Job Title Department A…" at bounding box center [784, 550] width 511 height 818
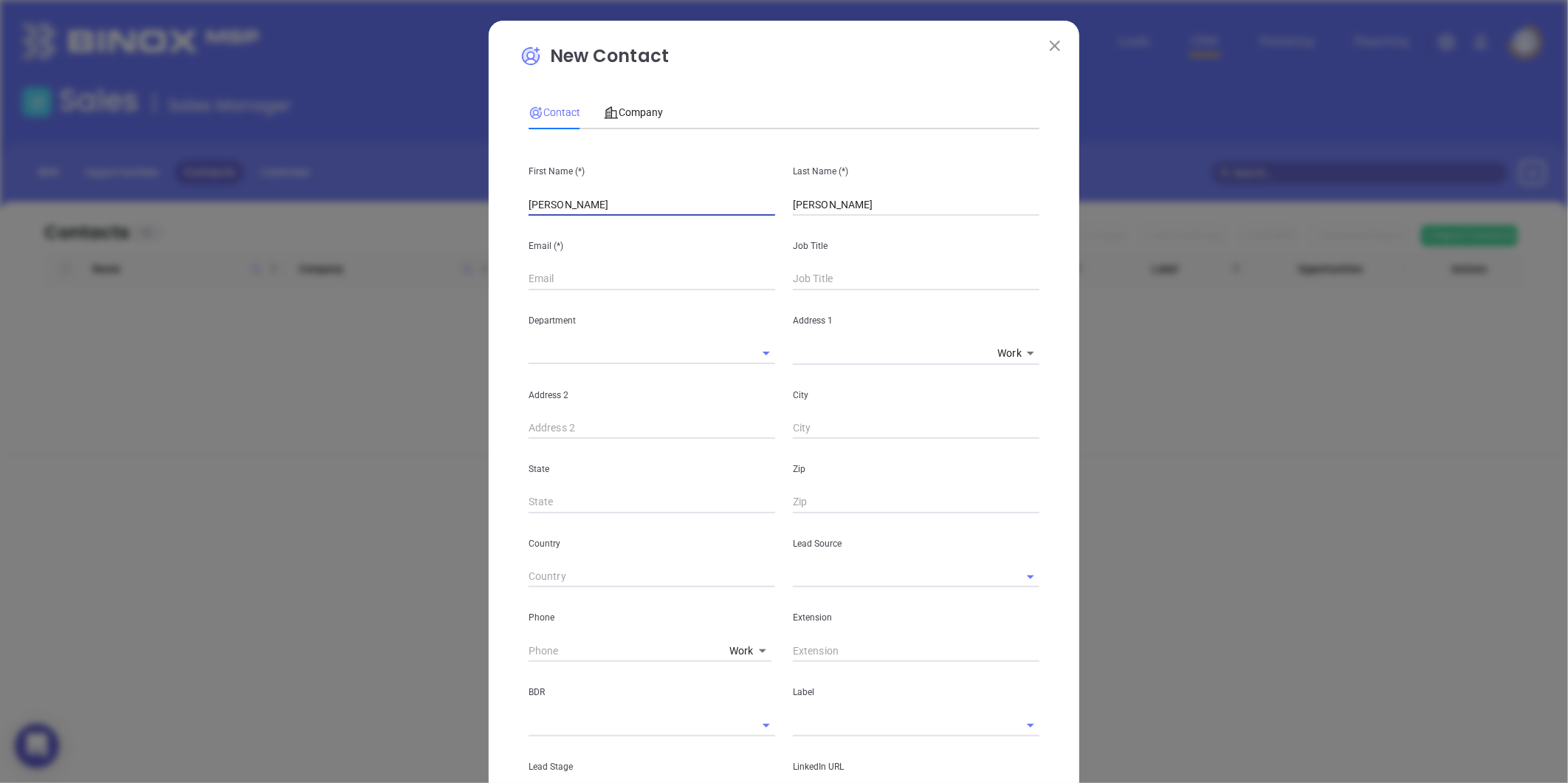
type input "Jon"
click at [873, 278] on input "text" at bounding box center [916, 280] width 247 height 22
type input "Principal"
click at [528, 279] on input "text" at bounding box center [652, 280] width 247 height 22
paste input "jlocher311@thomaswoodinsurance.com"
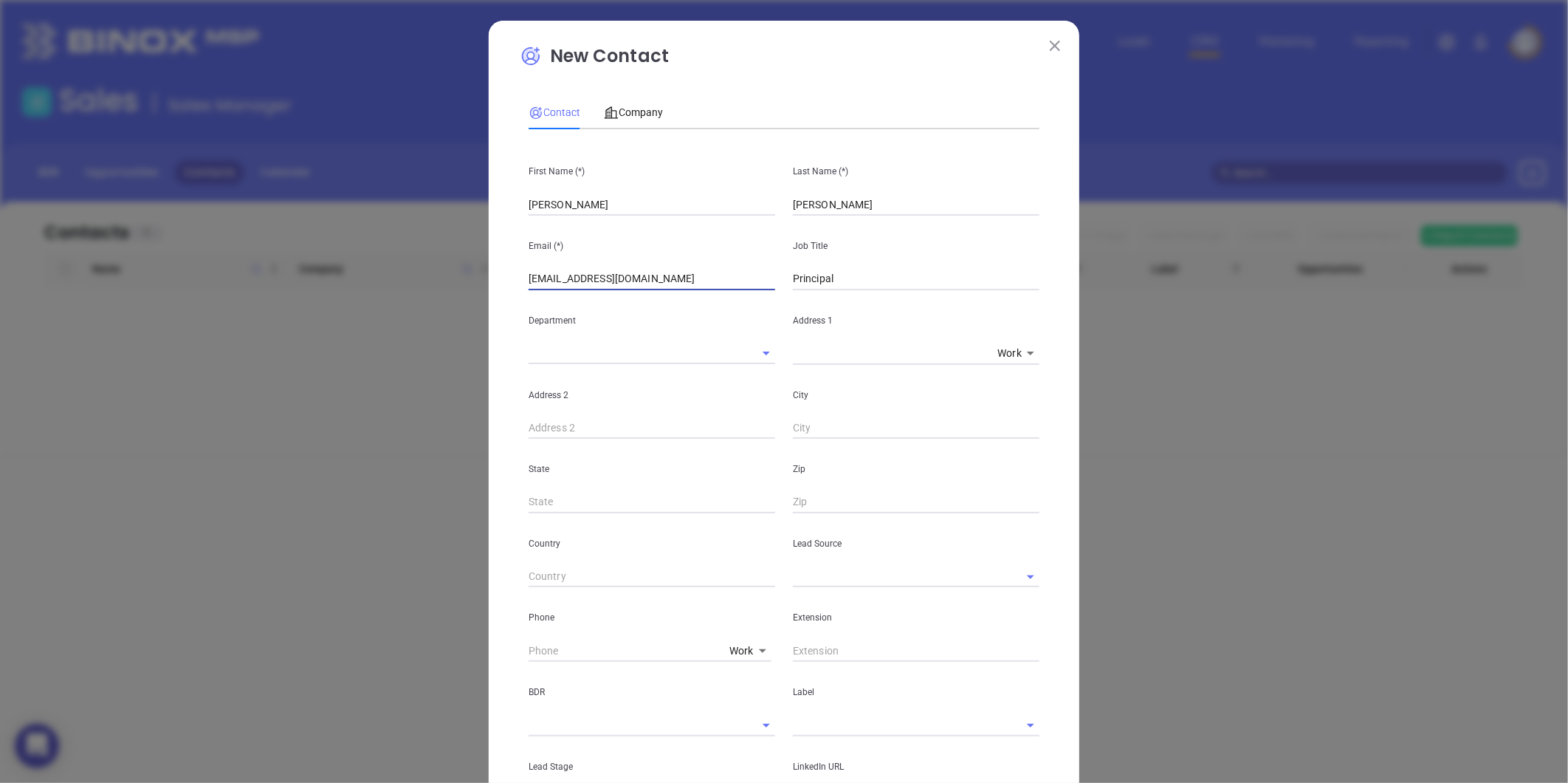
click at [793, 563] on div at bounding box center [916, 575] width 247 height 24
type input "jlocher311@thomaswoodinsurance.com"
click at [802, 570] on input "text" at bounding box center [896, 576] width 206 height 22
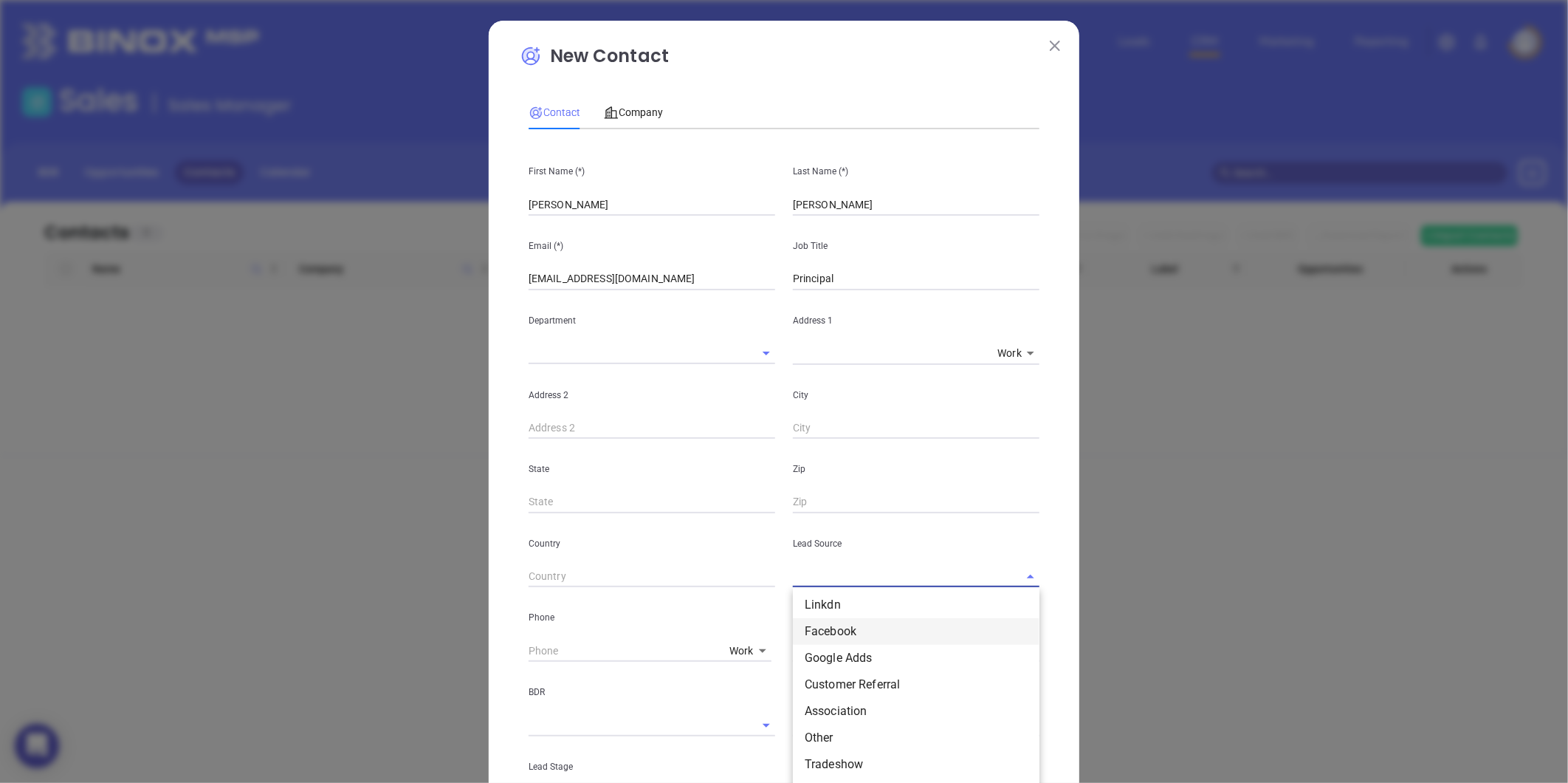
scroll to position [164, 0]
click at [833, 646] on li "Other" at bounding box center [916, 658] width 247 height 26
type input "Other"
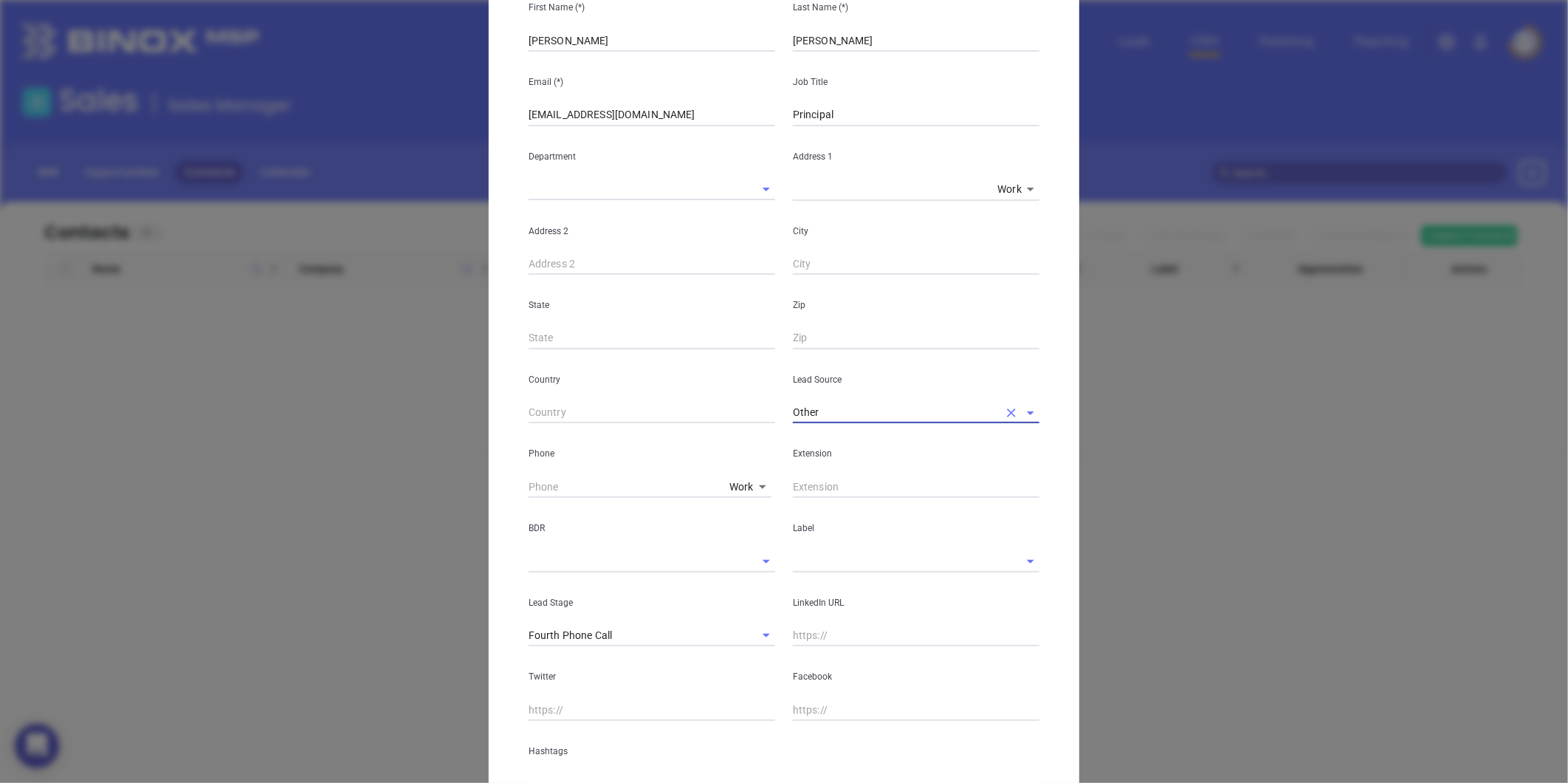
click at [817, 560] on input "text" at bounding box center [896, 560] width 206 height 22
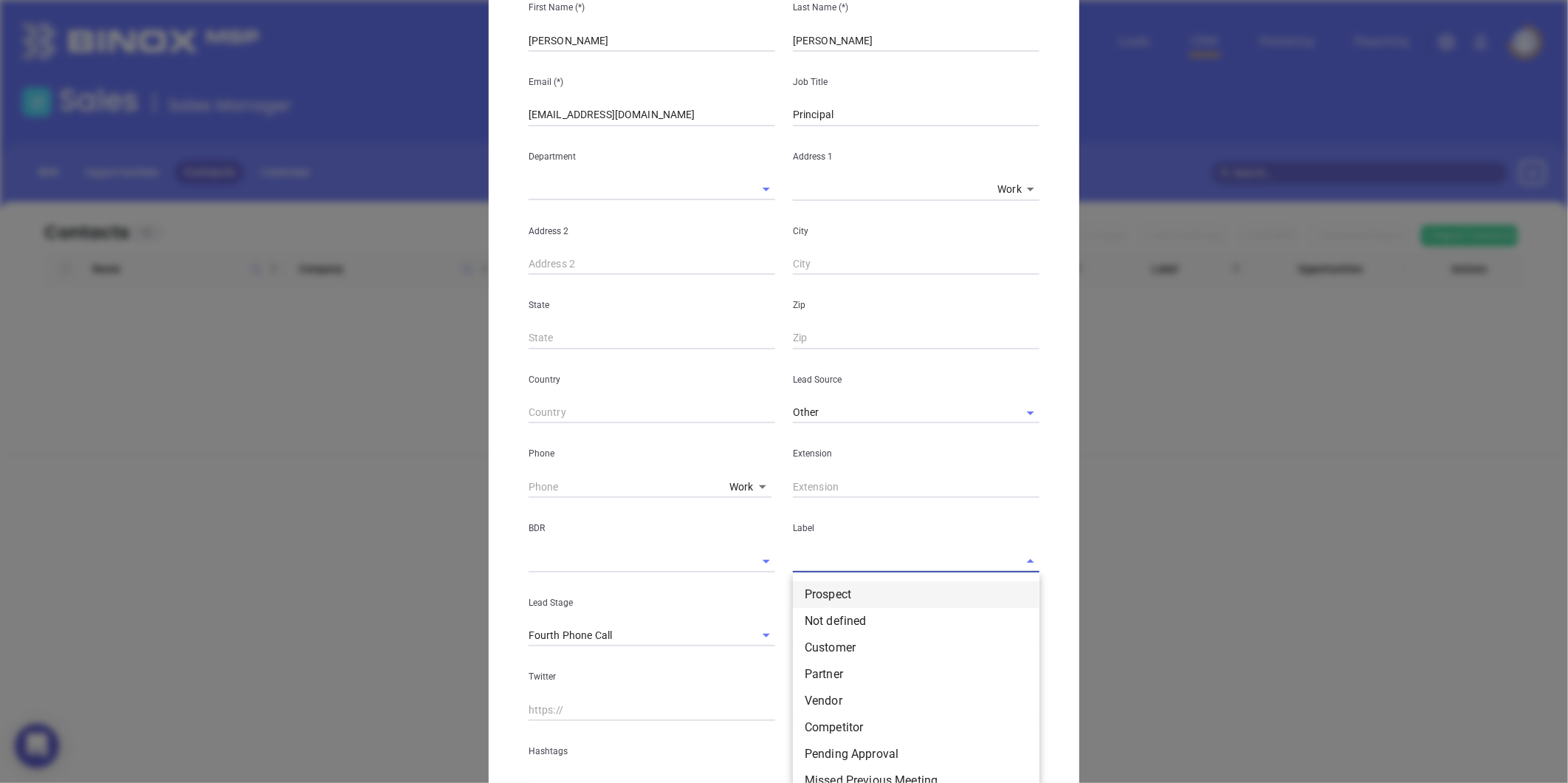
click at [816, 587] on li "Prospect" at bounding box center [916, 594] width 247 height 26
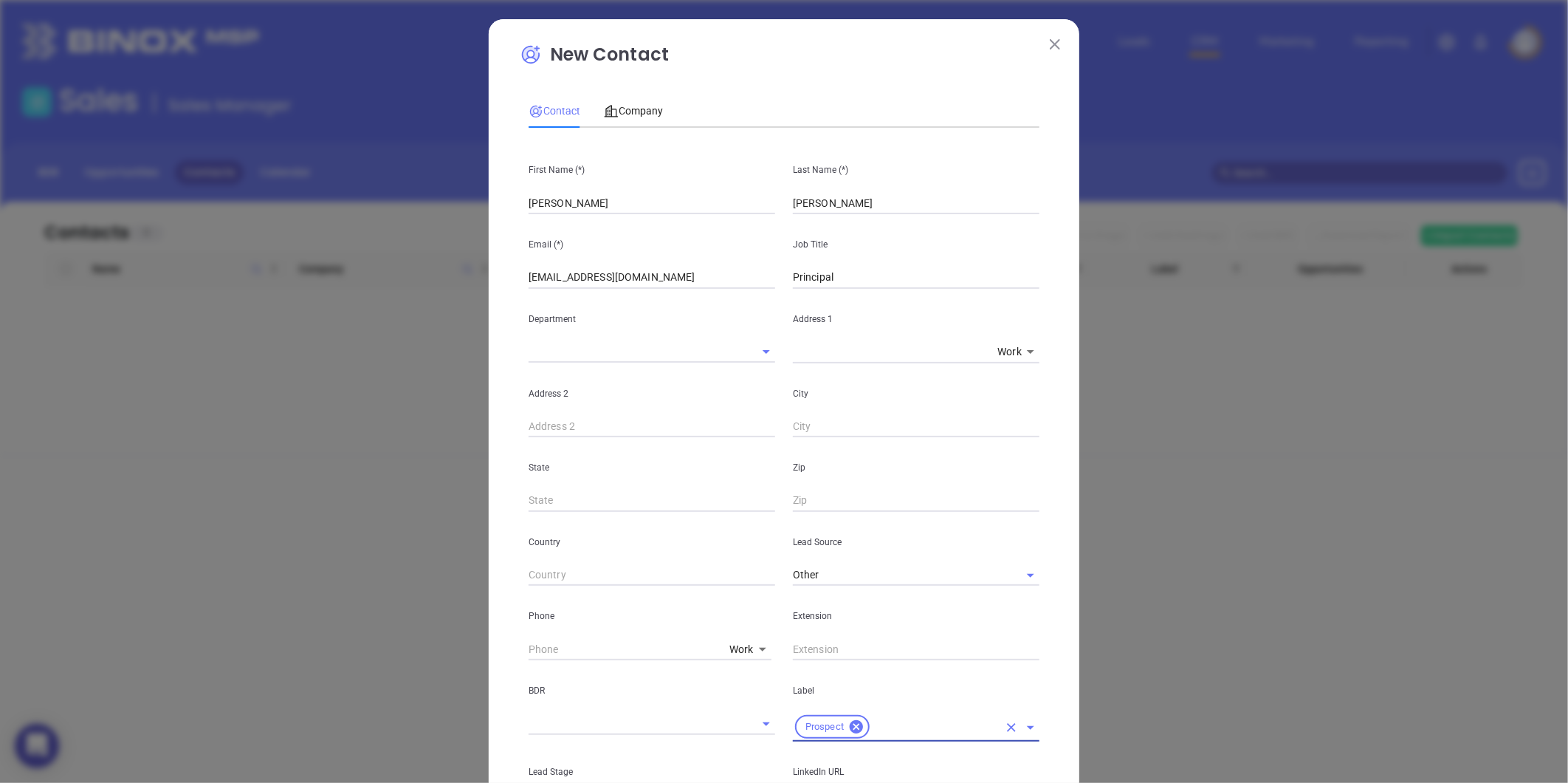
scroll to position [0, 0]
drag, startPoint x: 548, startPoint y: 202, endPoint x: 419, endPoint y: 205, distance: 129.0
click at [419, 205] on div "New Contact Contact Company First Name (*) Jon Last Name (*) Locher Email (*) j…" at bounding box center [784, 391] width 1568 height 783
paste input "Tom Wood"
drag, startPoint x: 548, startPoint y: 209, endPoint x: 586, endPoint y: 210, distance: 38.0
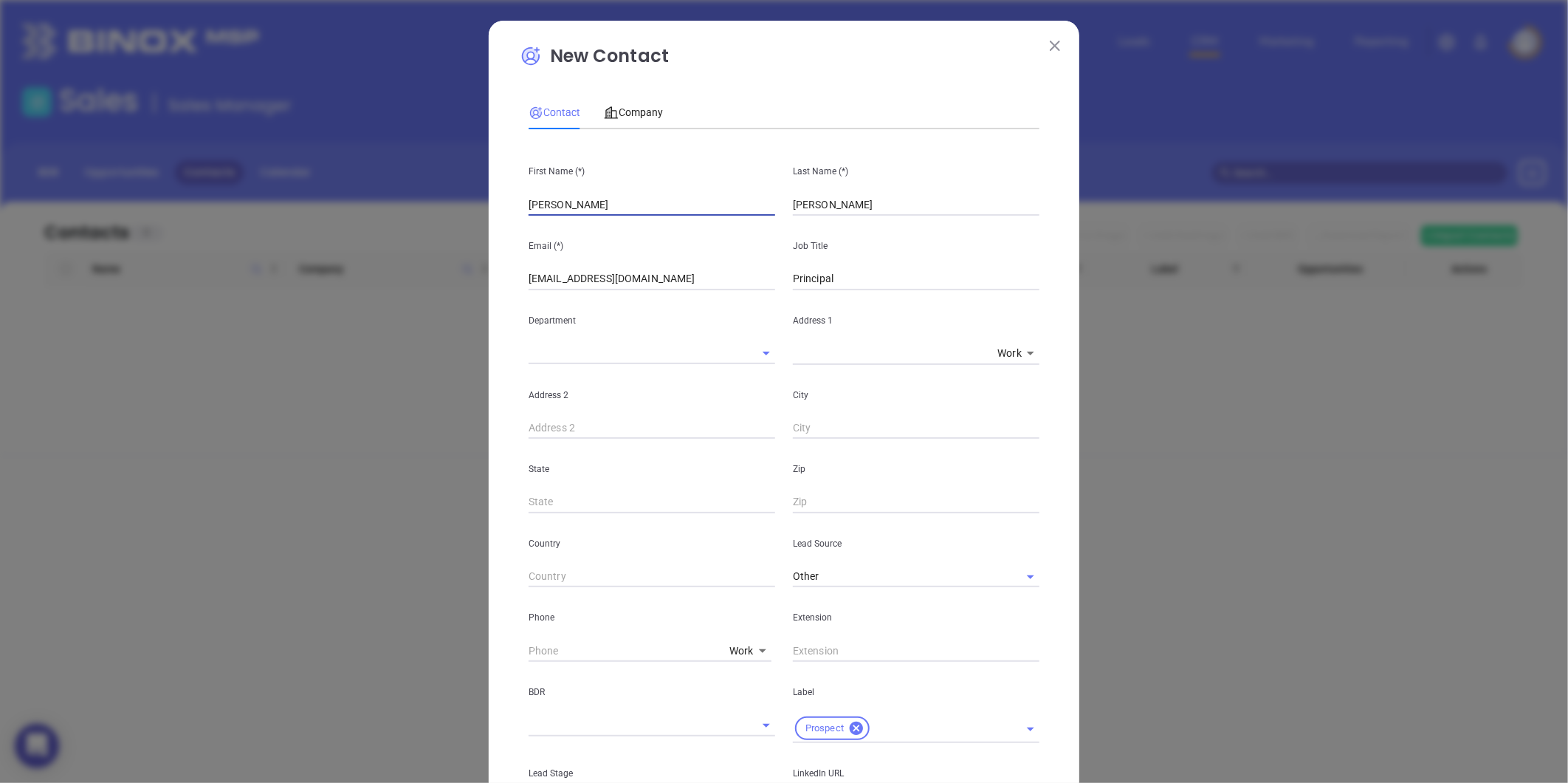
click at [586, 210] on input "Tom Wood" at bounding box center [652, 205] width 247 height 22
type input "Tom Wood"
drag, startPoint x: 823, startPoint y: 216, endPoint x: 726, endPoint y: 223, distance: 97.3
click at [726, 223] on div "First Name (*) Tom Wood Last Name (*) Locher Email (*) jlocher311@thomaswoodins…" at bounding box center [784, 554] width 511 height 825
paste input "Wood"
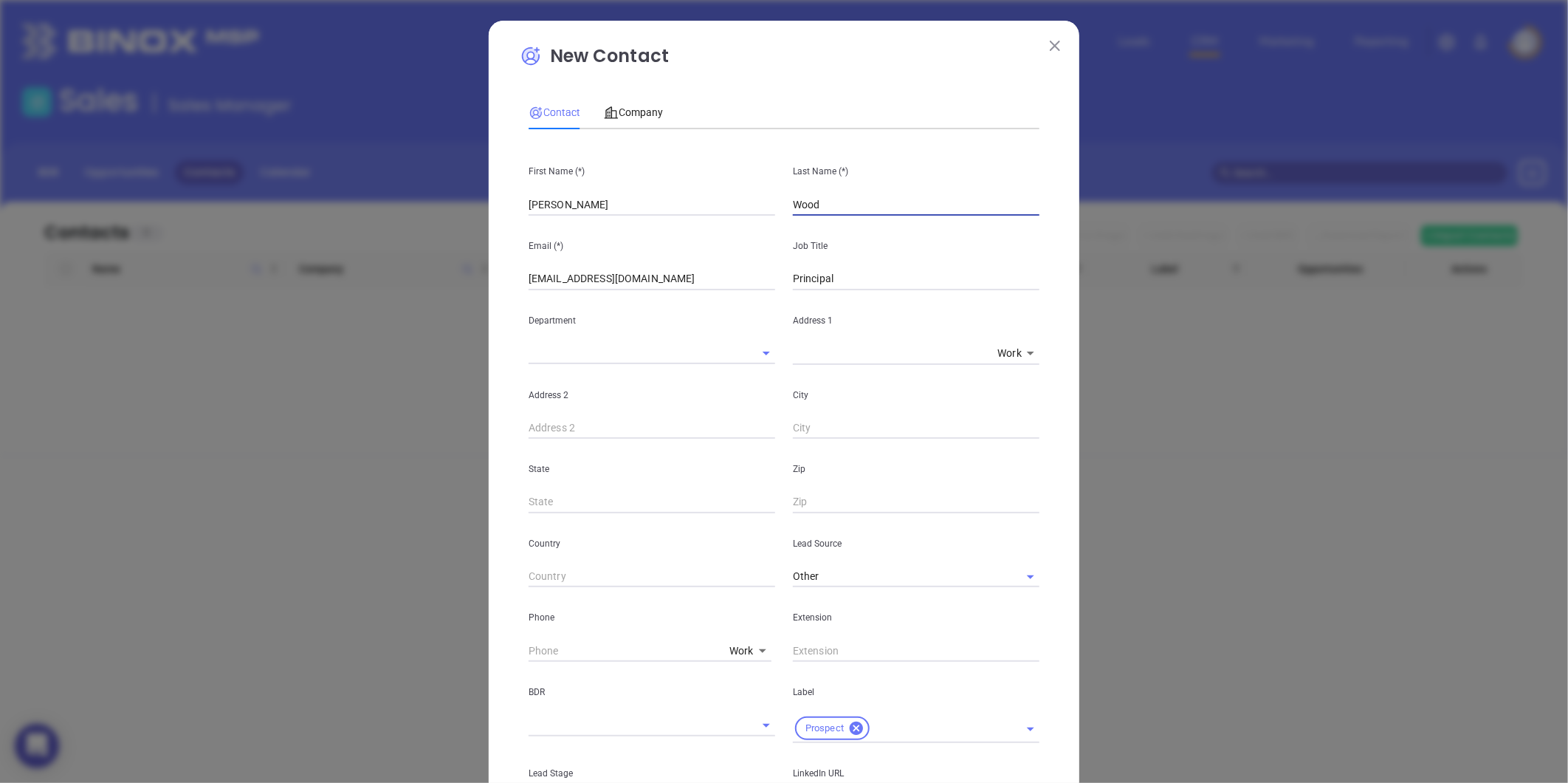
type input "Wood"
drag, startPoint x: 596, startPoint y: 197, endPoint x: 542, endPoint y: 215, distance: 56.9
click at [542, 215] on input "Tom Wood" at bounding box center [652, 205] width 247 height 22
type input "Tom"
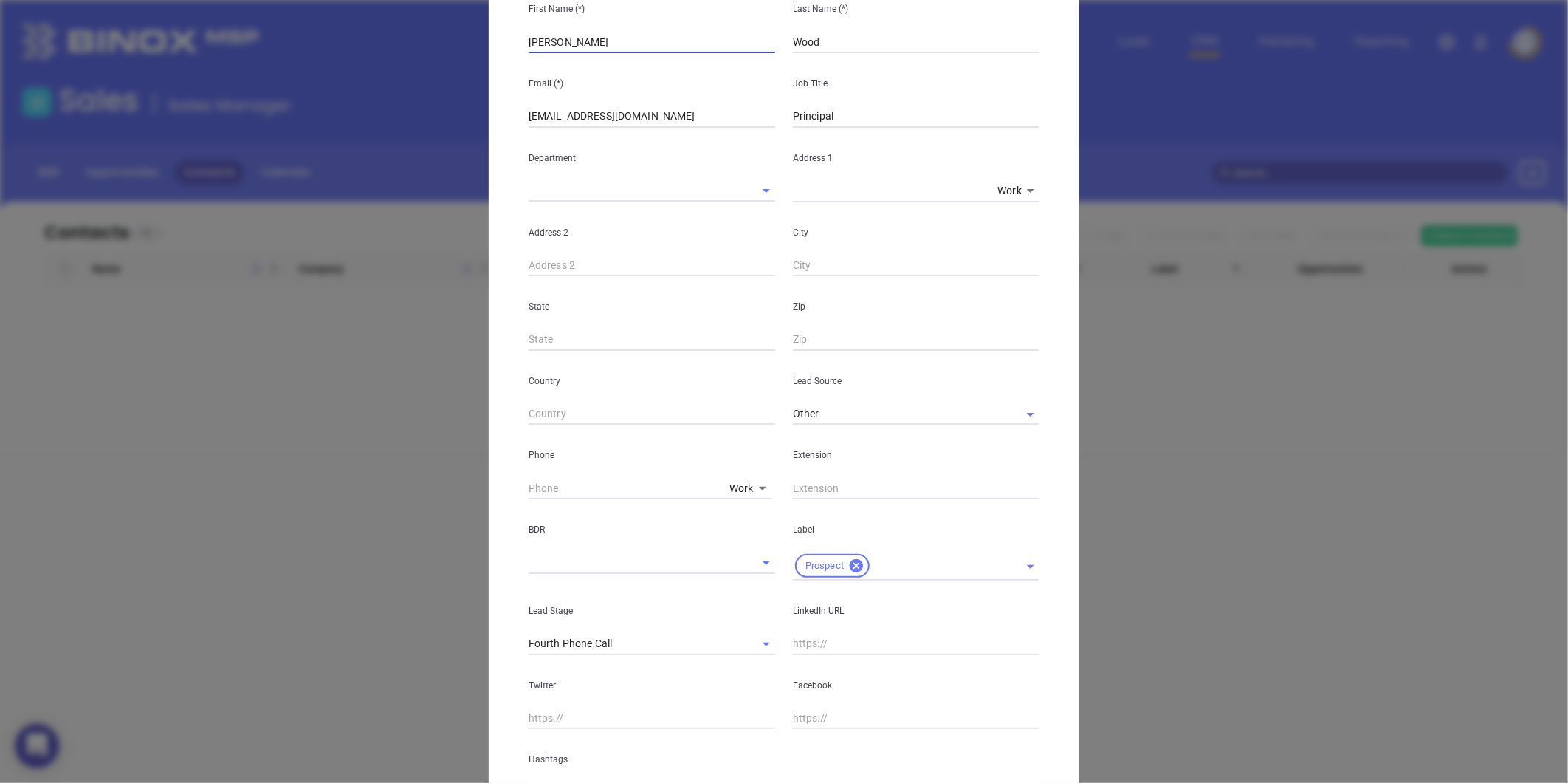
scroll to position [164, 0]
click at [747, 471] on div "Phone Work 1" at bounding box center [652, 460] width 265 height 75
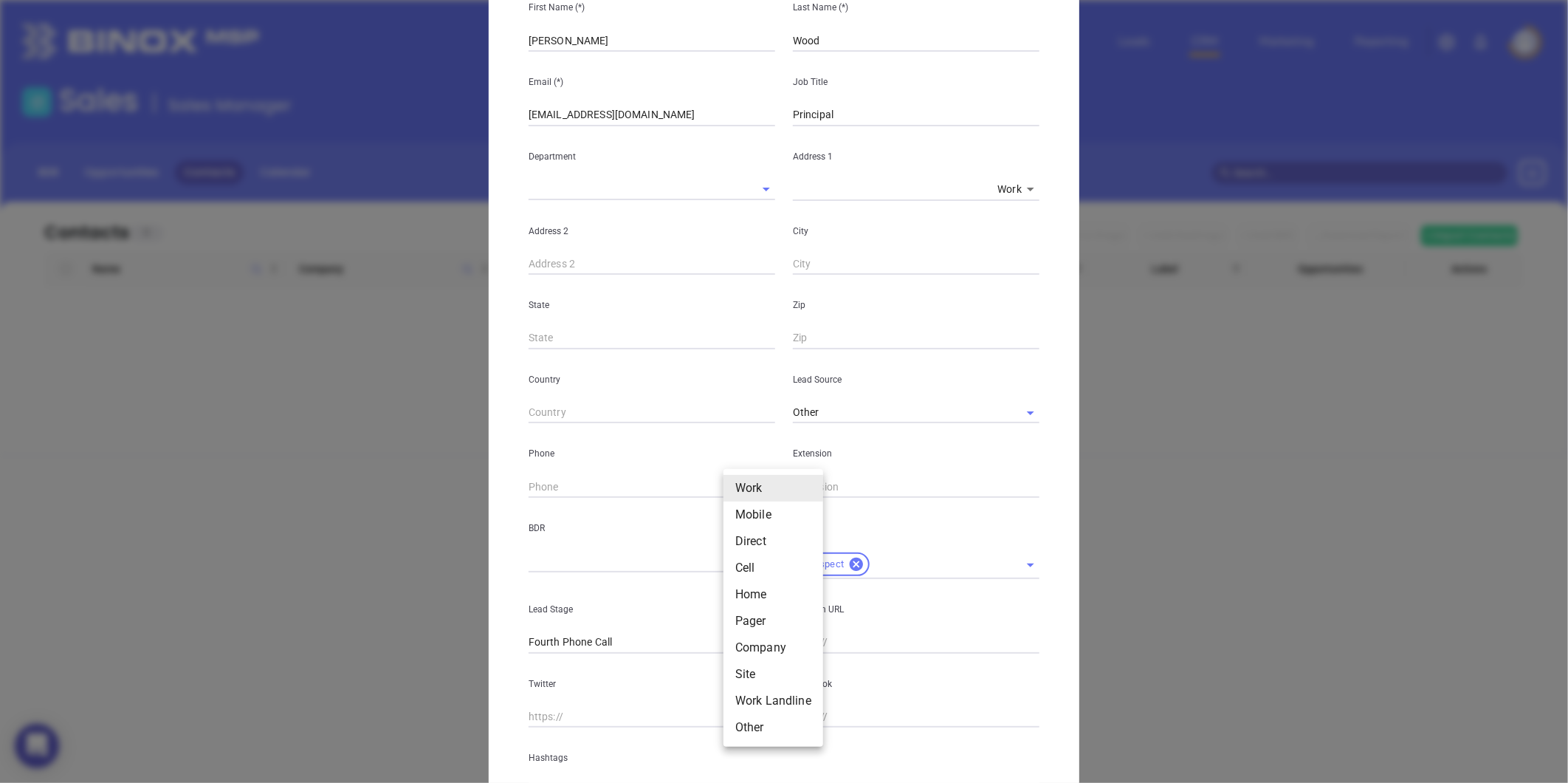
click at [755, 489] on body "0 Leads CRM Marketing Reporting Financial Leads Leads Sales Sales Manager BDR O…" at bounding box center [784, 391] width 1568 height 783
click at [759, 499] on li "Work" at bounding box center [773, 488] width 100 height 26
click at [746, 490] on body "0 Leads CRM Marketing Reporting Financial Leads Leads Sales Sales Manager BDR O…" at bounding box center [784, 391] width 1568 height 783
click at [756, 515] on li "Mobile" at bounding box center [773, 515] width 100 height 26
type input "2"
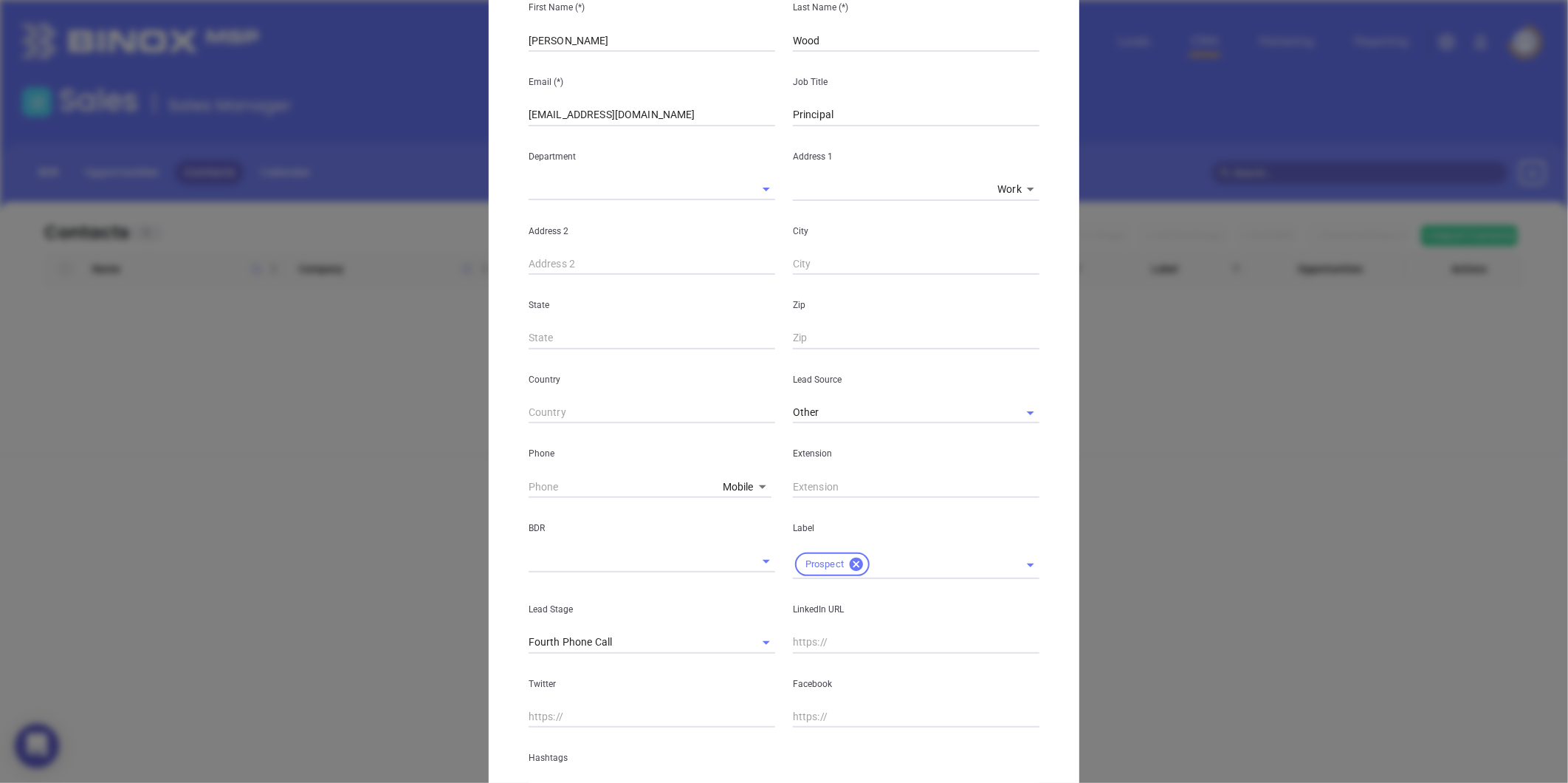
drag, startPoint x: 607, startPoint y: 471, endPoint x: 571, endPoint y: 489, distance: 40.2
click at [570, 489] on input "( ) -" at bounding box center [622, 487] width 188 height 22
paste input "919) 608-2360"
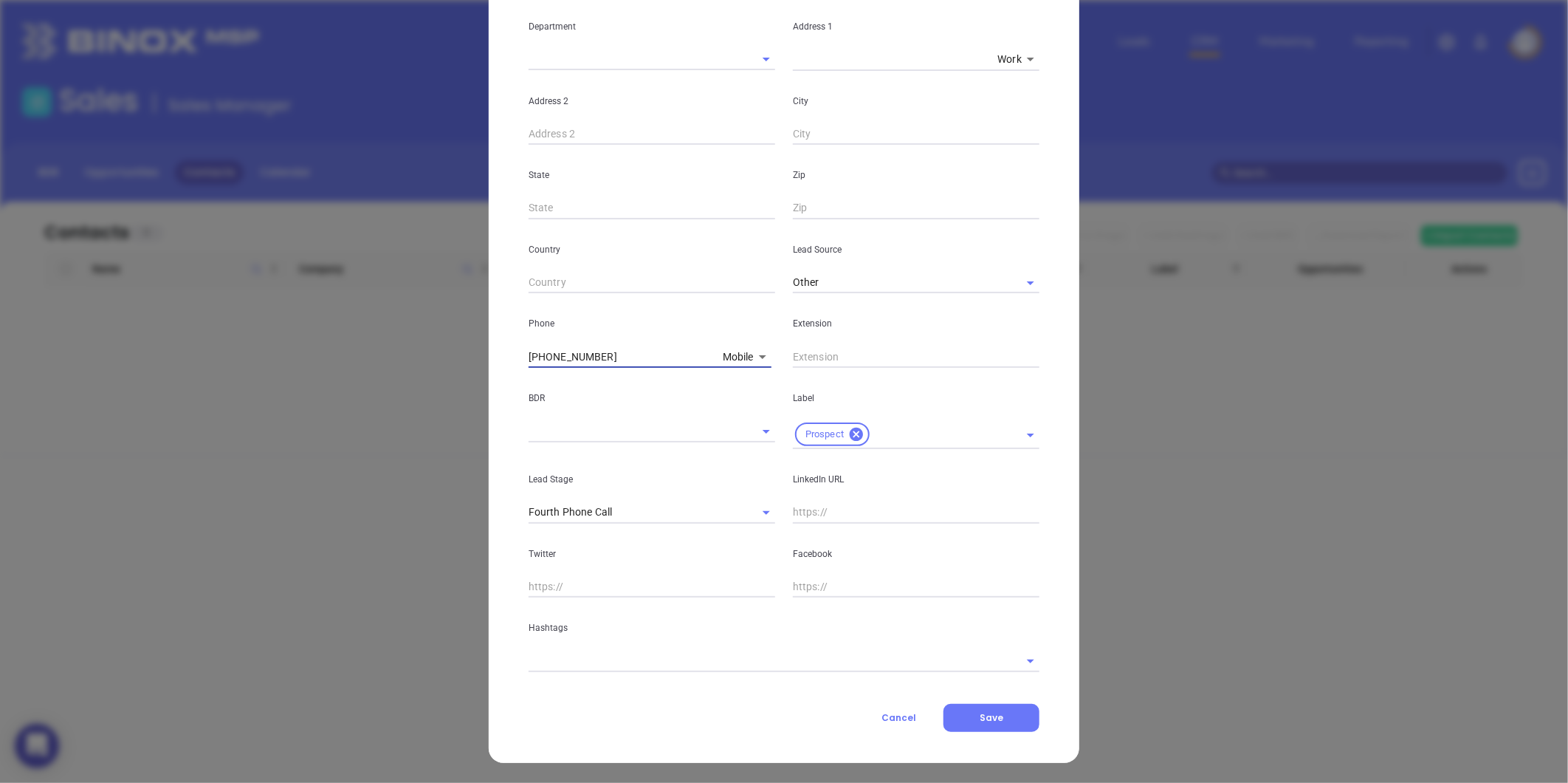
type input "(919) 608-2360"
click at [813, 515] on input "text" at bounding box center [916, 513] width 247 height 22
paste input "linkedin.com/in/tom-wood-b963b88"
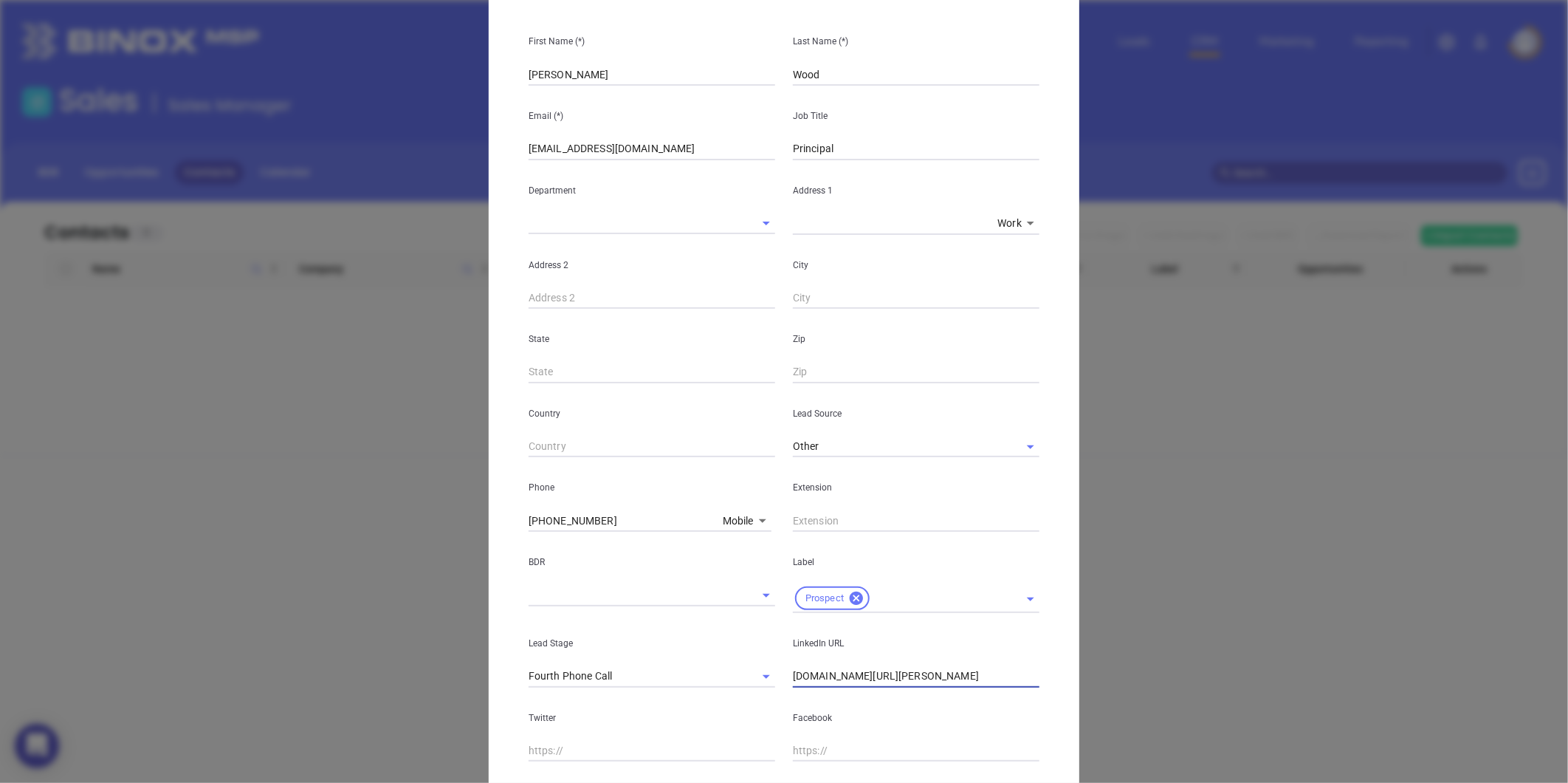
scroll to position [48, 0]
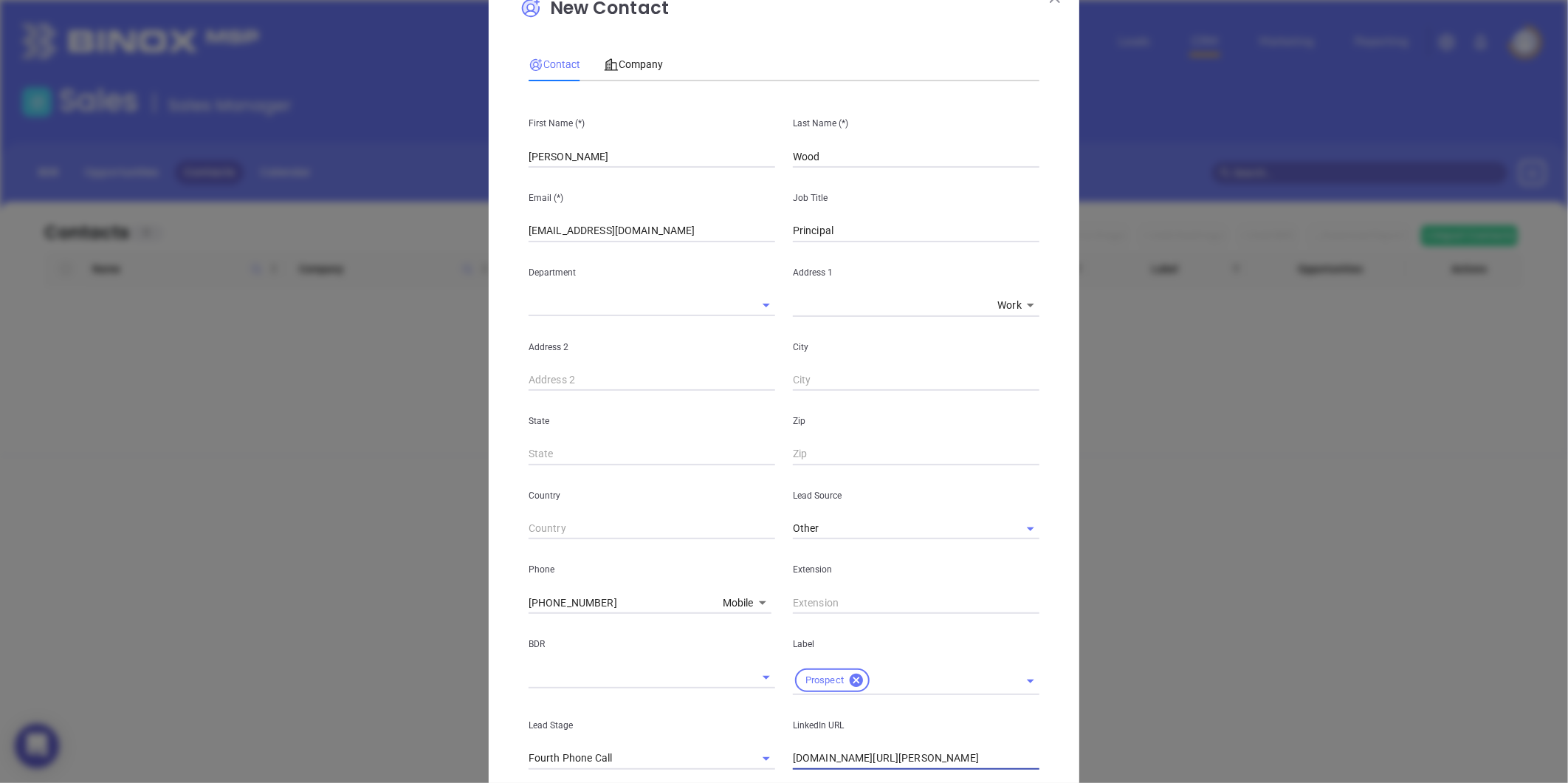
type input "www.linkedin.com/in/tom-wood-b963b88"
drag, startPoint x: 577, startPoint y: 156, endPoint x: 471, endPoint y: 167, distance: 106.6
click at [471, 167] on div "New Contact Contact Company First Name (*) Tom Last Name (*) Wood Email (*) jlo…" at bounding box center [784, 391] width 1568 height 783
paste input "Jon Locher"
drag, startPoint x: 541, startPoint y: 153, endPoint x: 595, endPoint y: 160, distance: 54.5
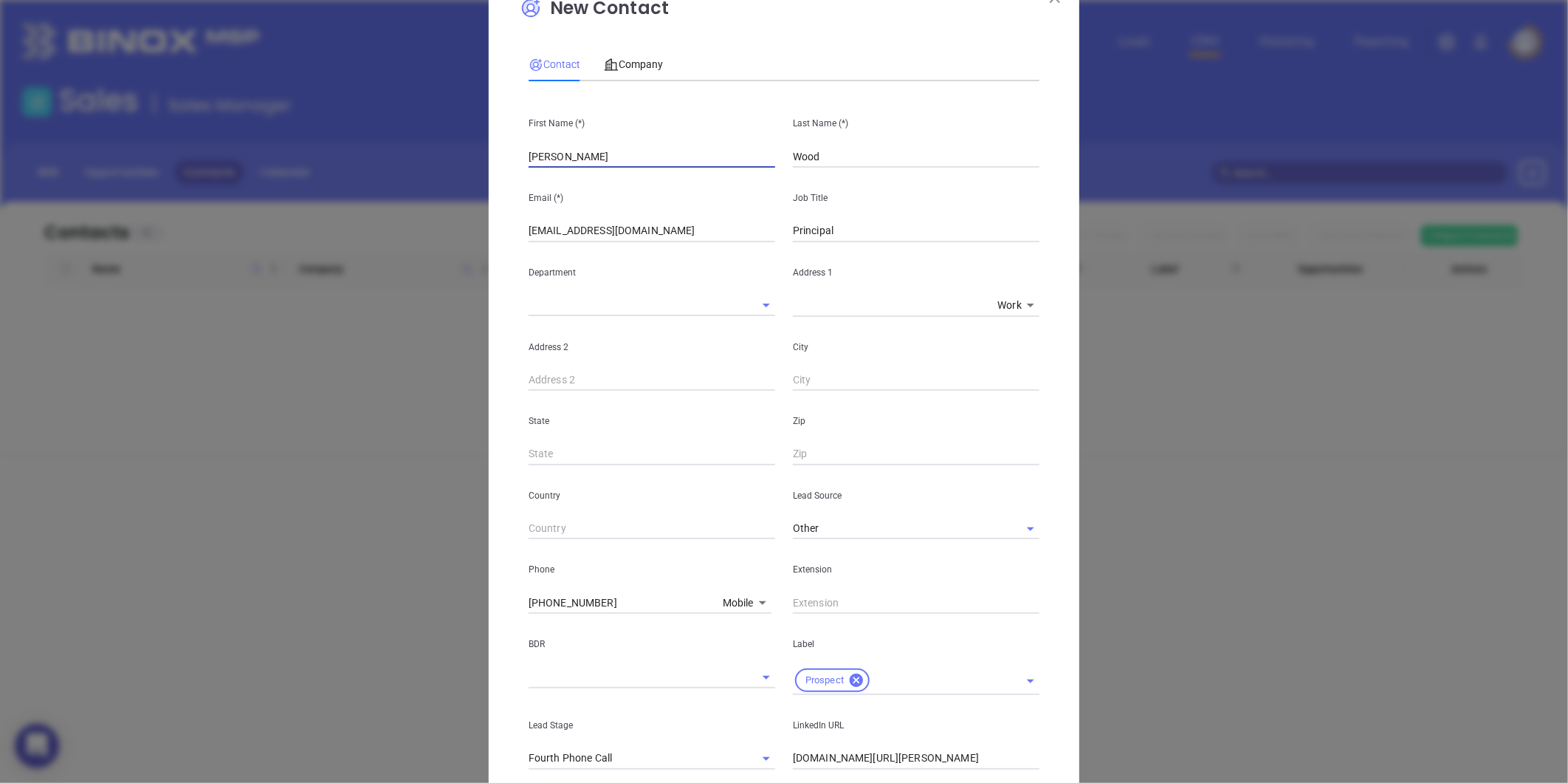
click at [595, 160] on input "Jon Locher" at bounding box center [652, 157] width 247 height 22
type input "Jon"
drag, startPoint x: 816, startPoint y: 150, endPoint x: 703, endPoint y: 170, distance: 114.8
click at [703, 170] on div "First Name (*) Jon Last Name (*) Wood Email (*) jlocher311@thomaswoodinsurance.…" at bounding box center [784, 505] width 511 height 825
paste input "Locher"
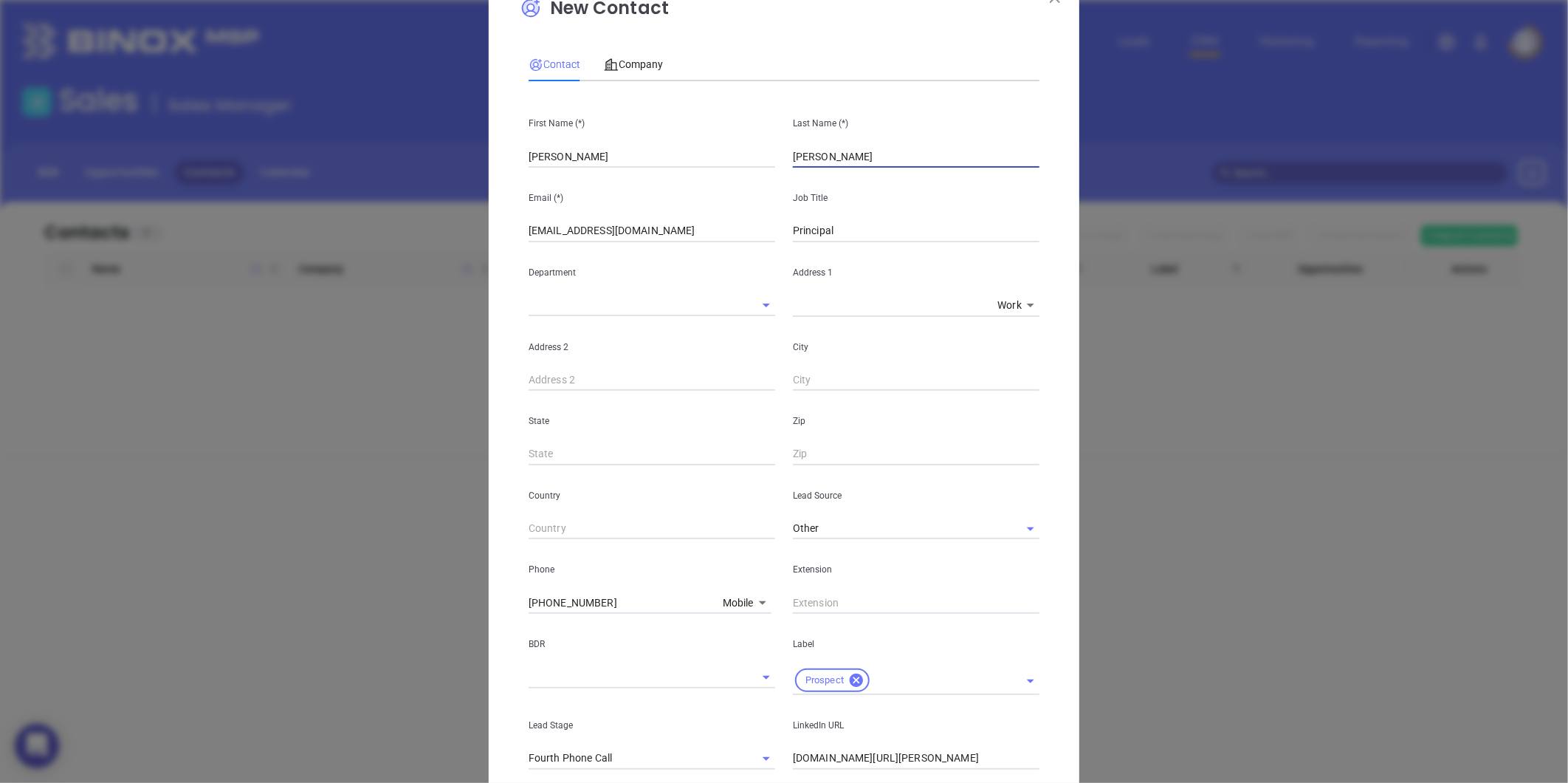
click at [793, 164] on input "Locher" at bounding box center [916, 157] width 247 height 22
type input "Locher"
click at [743, 181] on div "Email (*) jlocher311@thomaswoodinsurance.com" at bounding box center [652, 205] width 265 height 75
drag, startPoint x: 842, startPoint y: 237, endPoint x: 774, endPoint y: 242, distance: 68.2
click at [781, 241] on div "First Name (*) Jon Last Name (*) Locher Email (*) jlocher311@thomaswoodinsuranc…" at bounding box center [784, 505] width 511 height 825
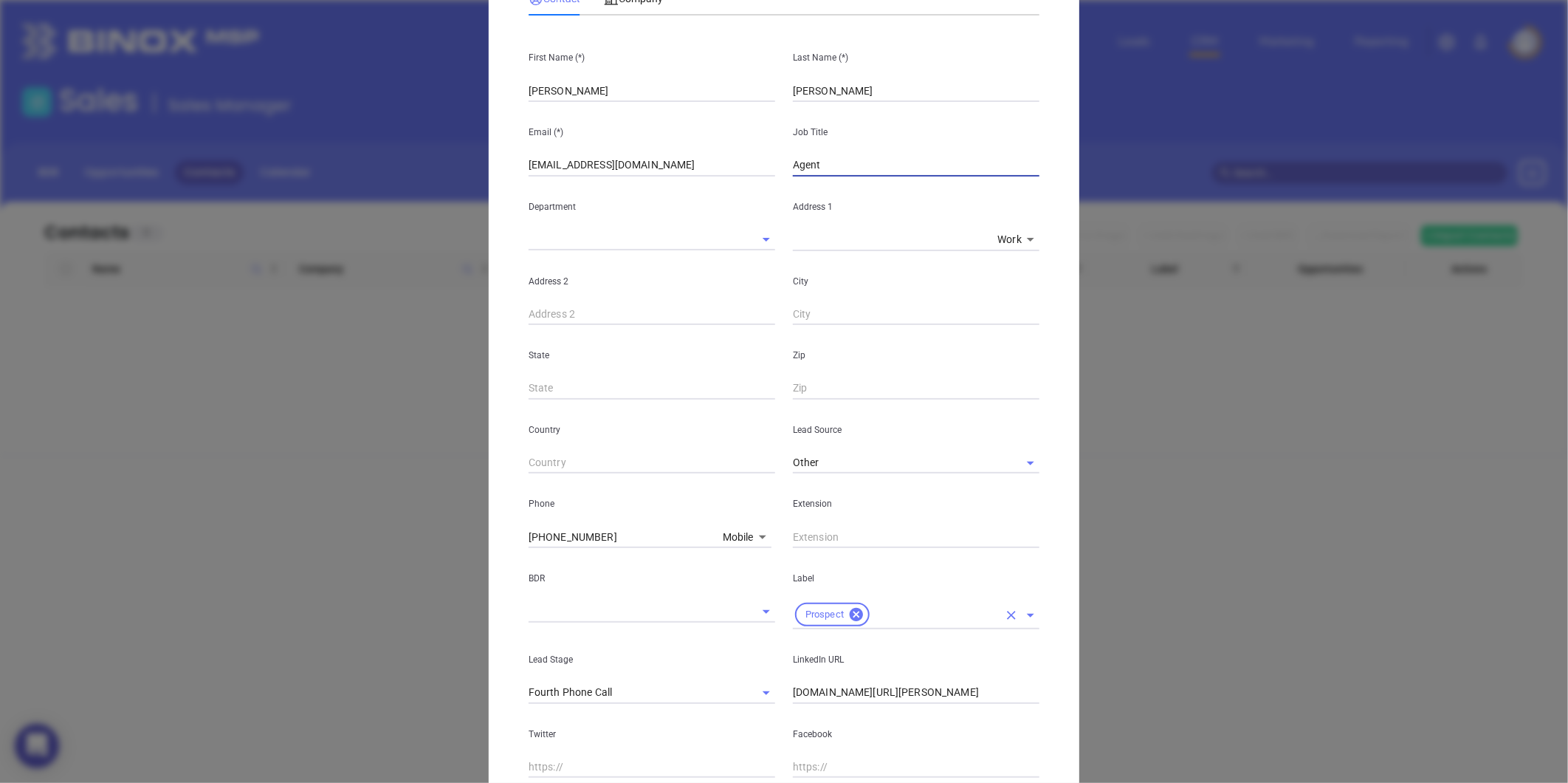
scroll to position [212, 0]
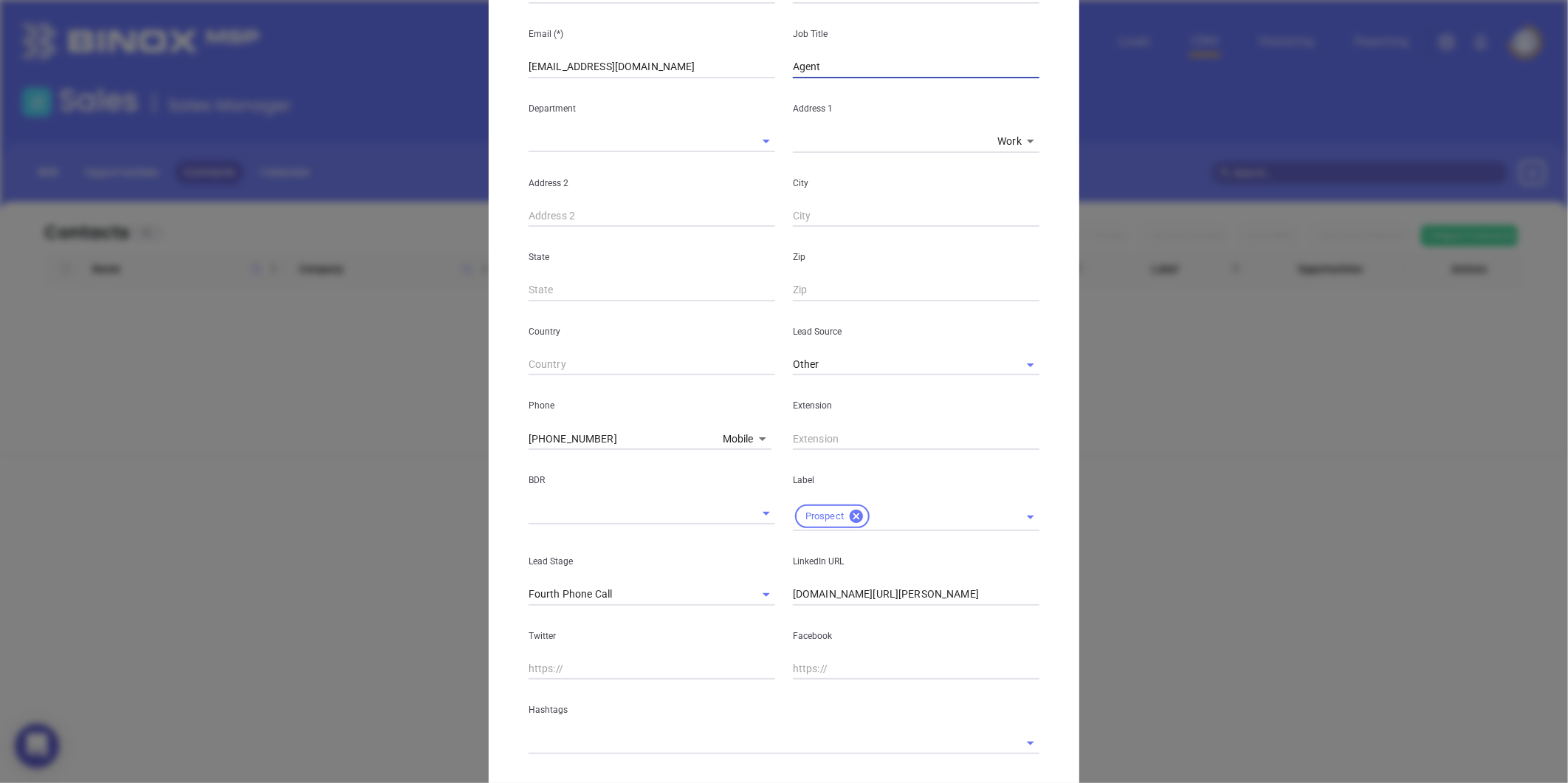
type input "Agent"
drag, startPoint x: 993, startPoint y: 599, endPoint x: 784, endPoint y: 640, distance: 213.0
click at [784, 640] on div "First Name (*) Jon Last Name (*) Locher Email (*) jlocher311@thomaswoodinsuranc…" at bounding box center [784, 341] width 511 height 825
paste input "linkedin.com/in/jonathan-locher-64b4b3128"
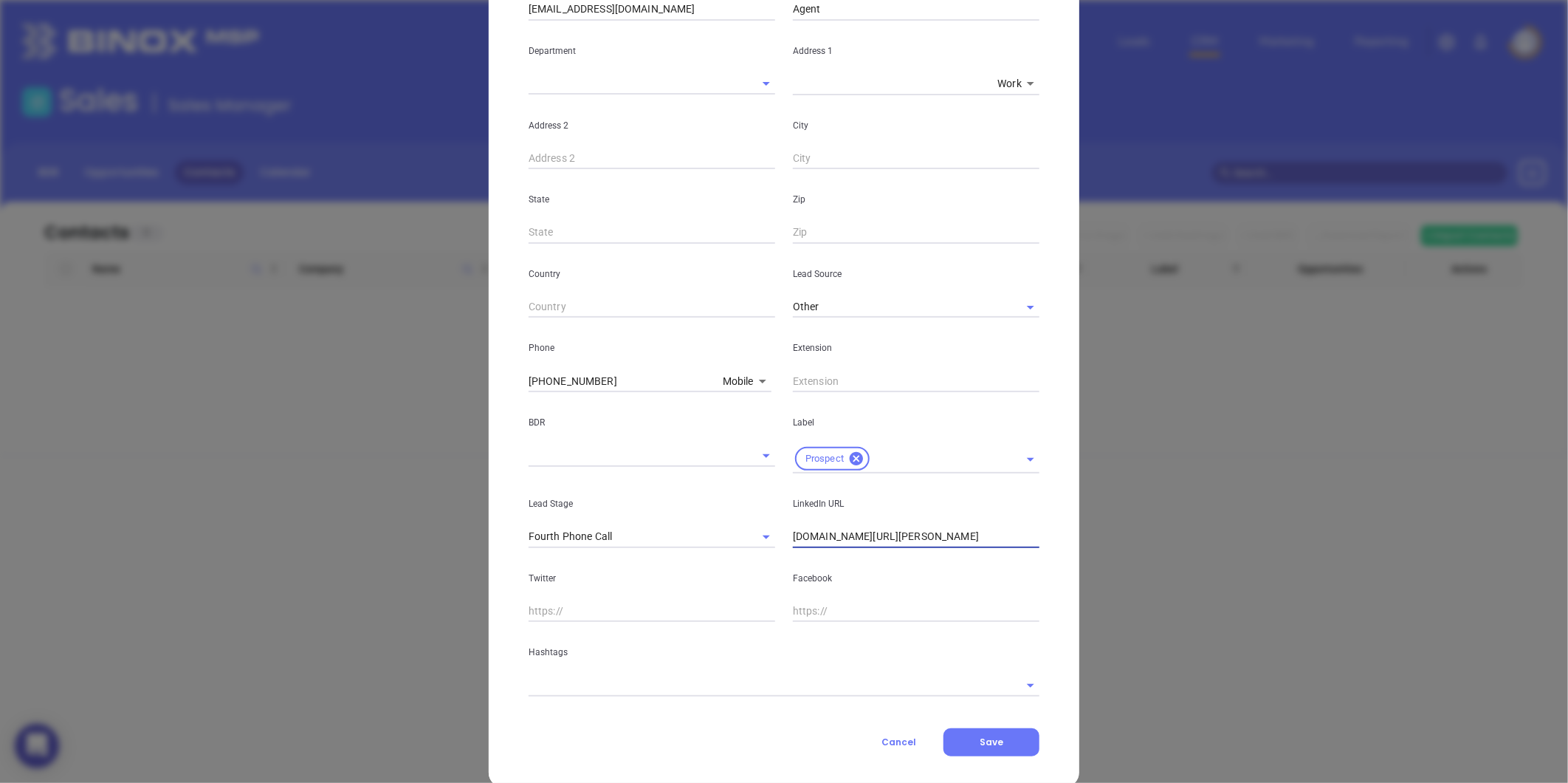
scroll to position [294, 0]
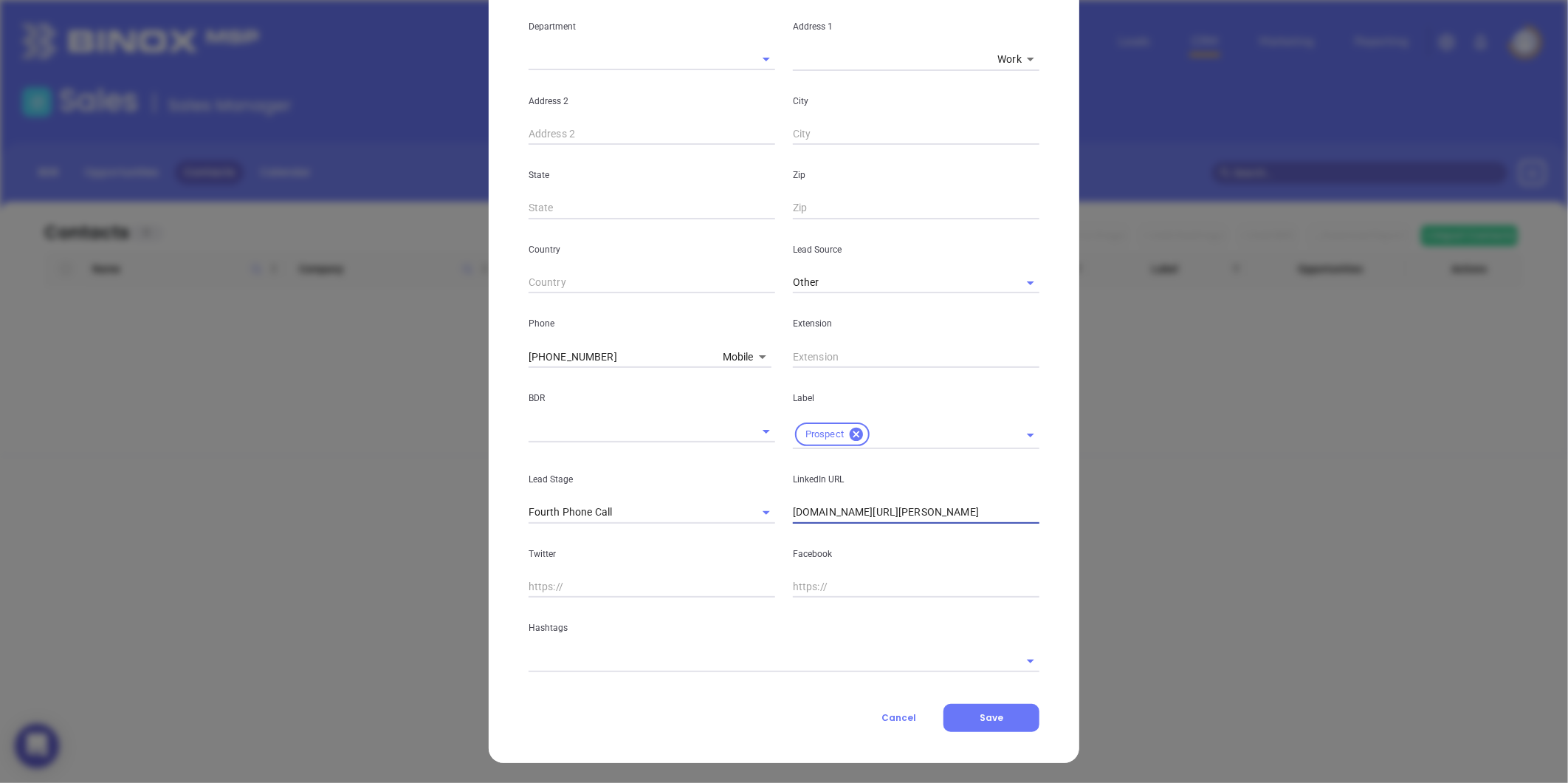
type input "www.linkedin.com/in/jonathan-locher-64b4b3128"
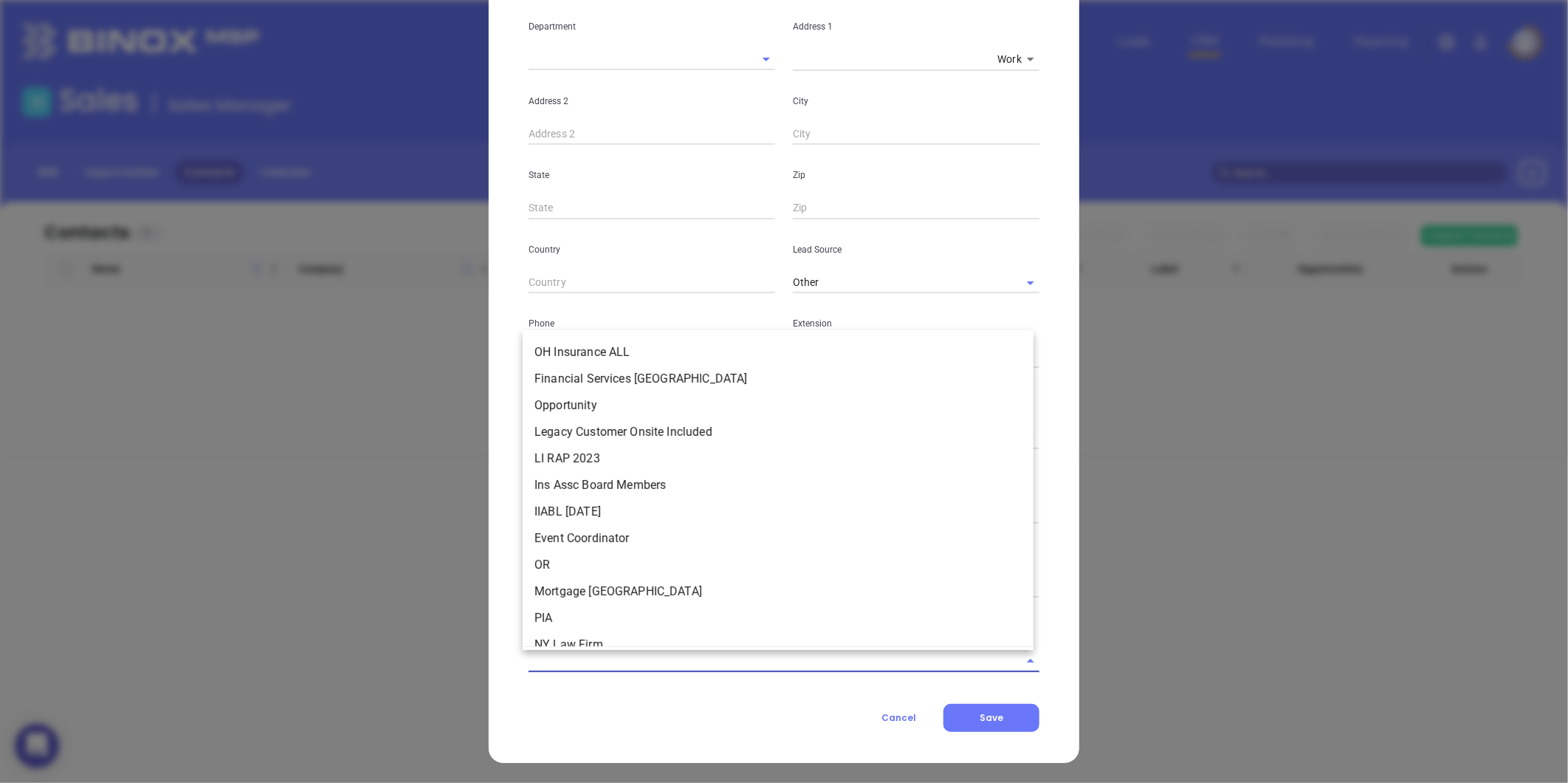
click at [624, 659] on input "text" at bounding box center [763, 660] width 469 height 22
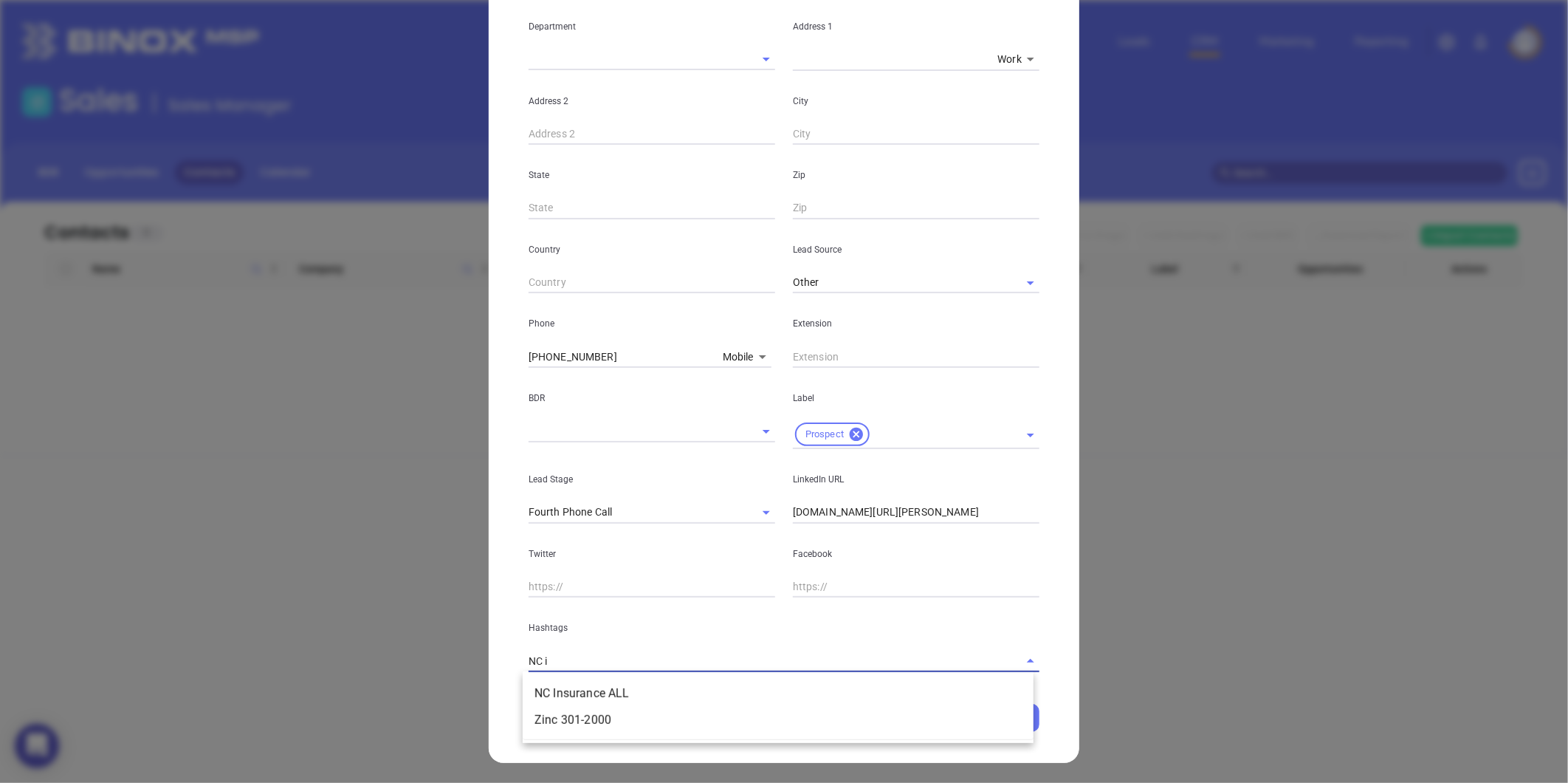
type input "NC in"
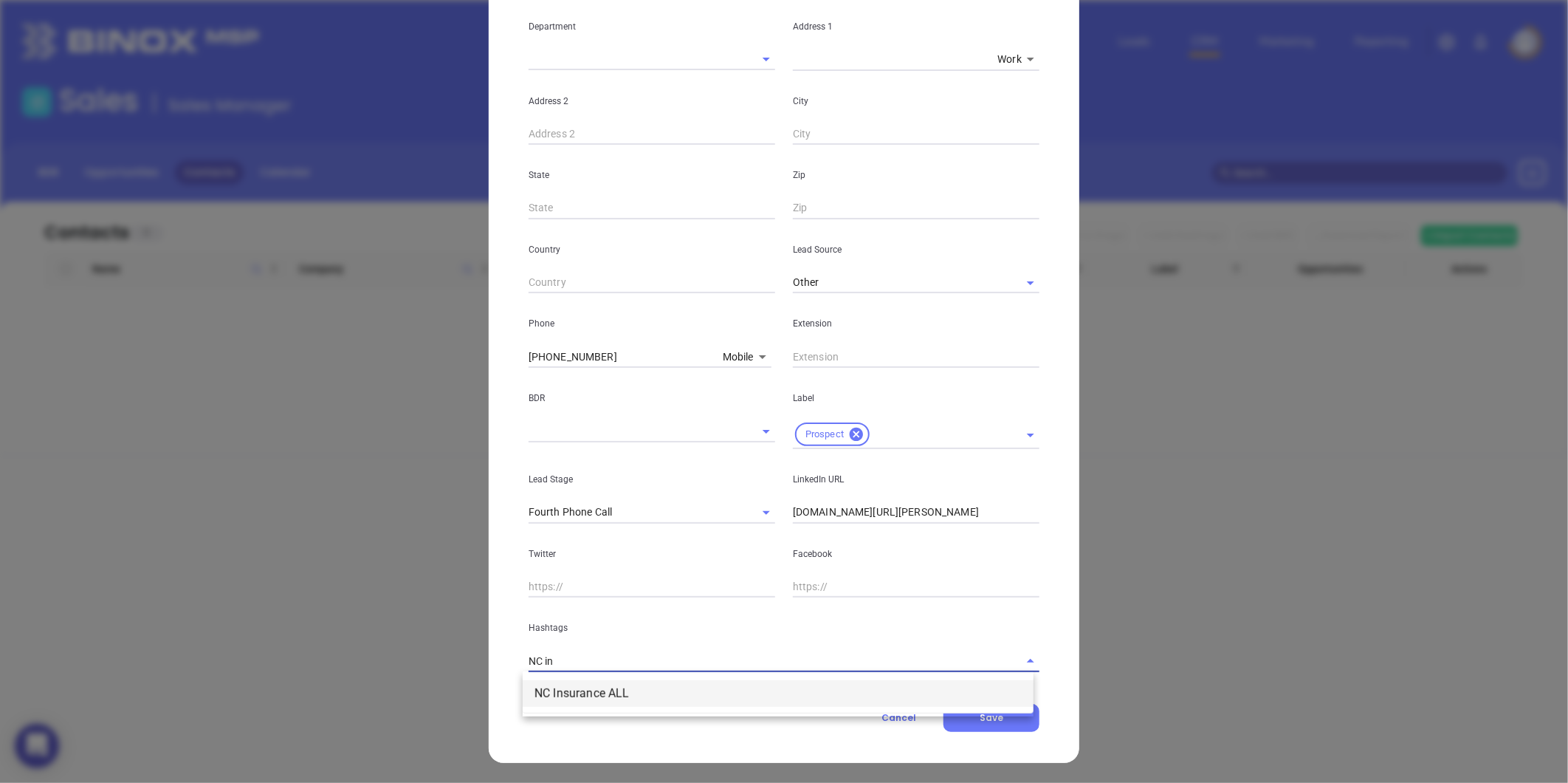
click at [595, 688] on li "NC Insurance ALL" at bounding box center [778, 693] width 511 height 26
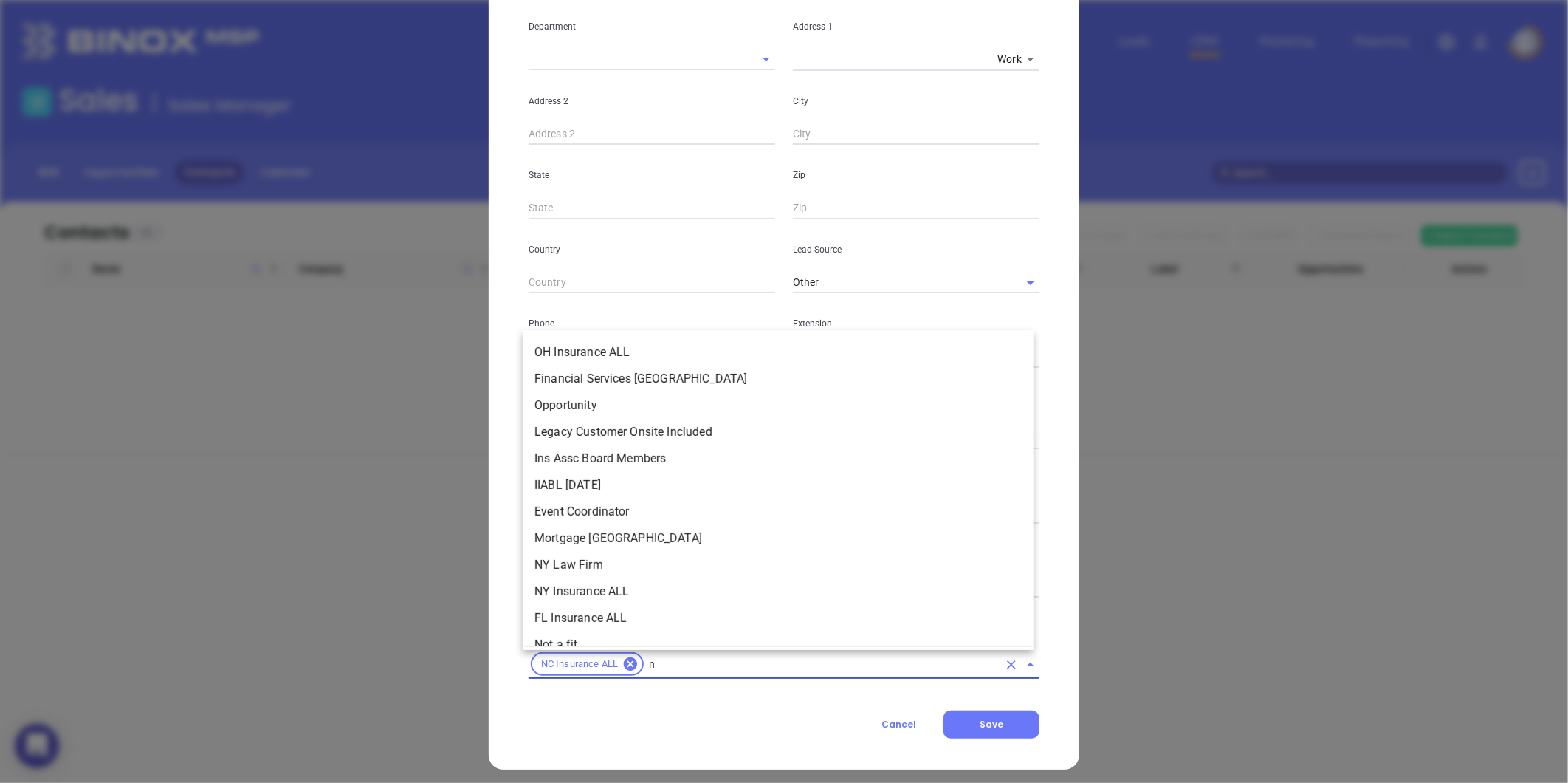
type input "nc"
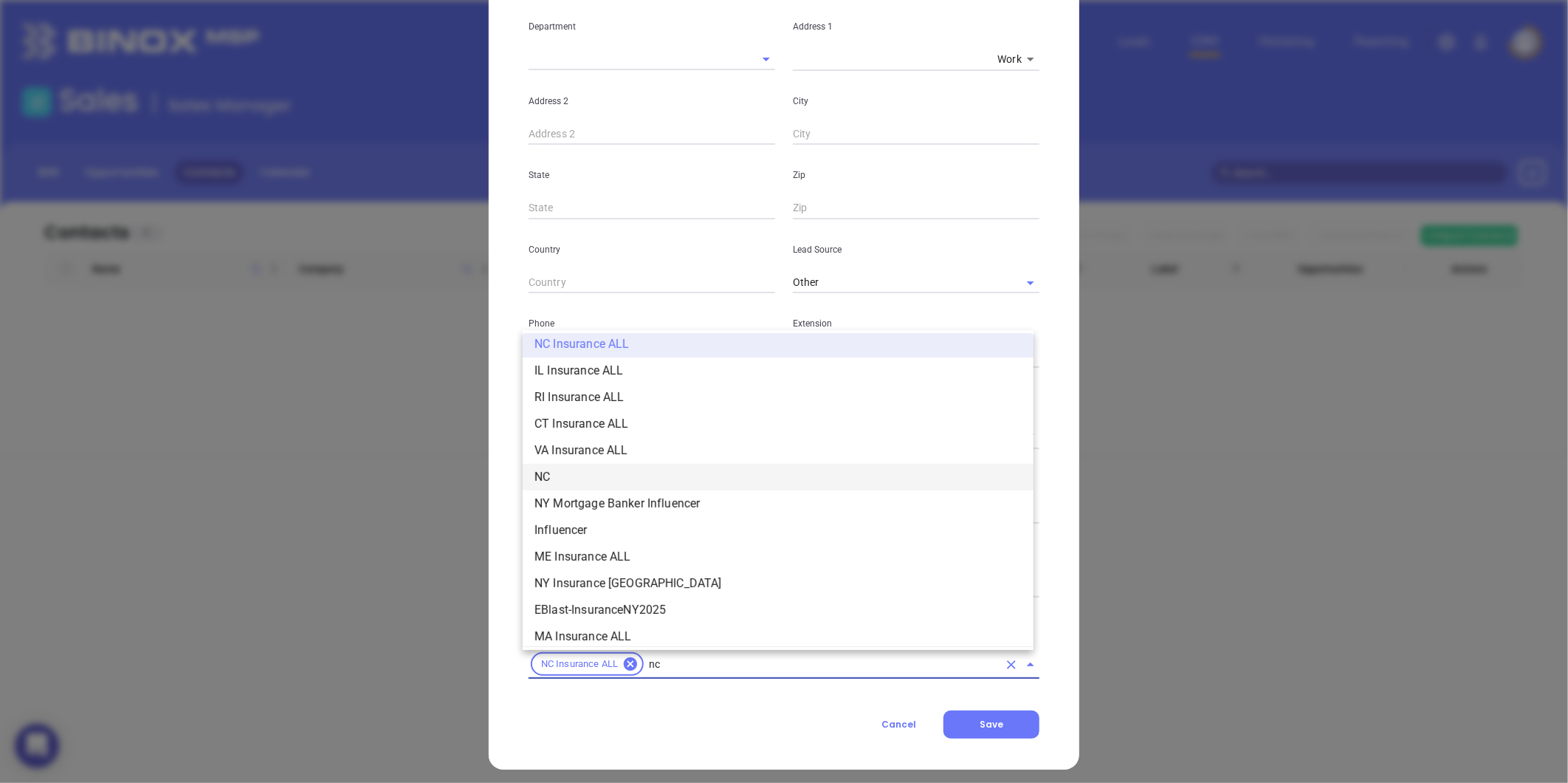
click at [606, 483] on li "NC" at bounding box center [778, 477] width 511 height 26
type input "insurance"
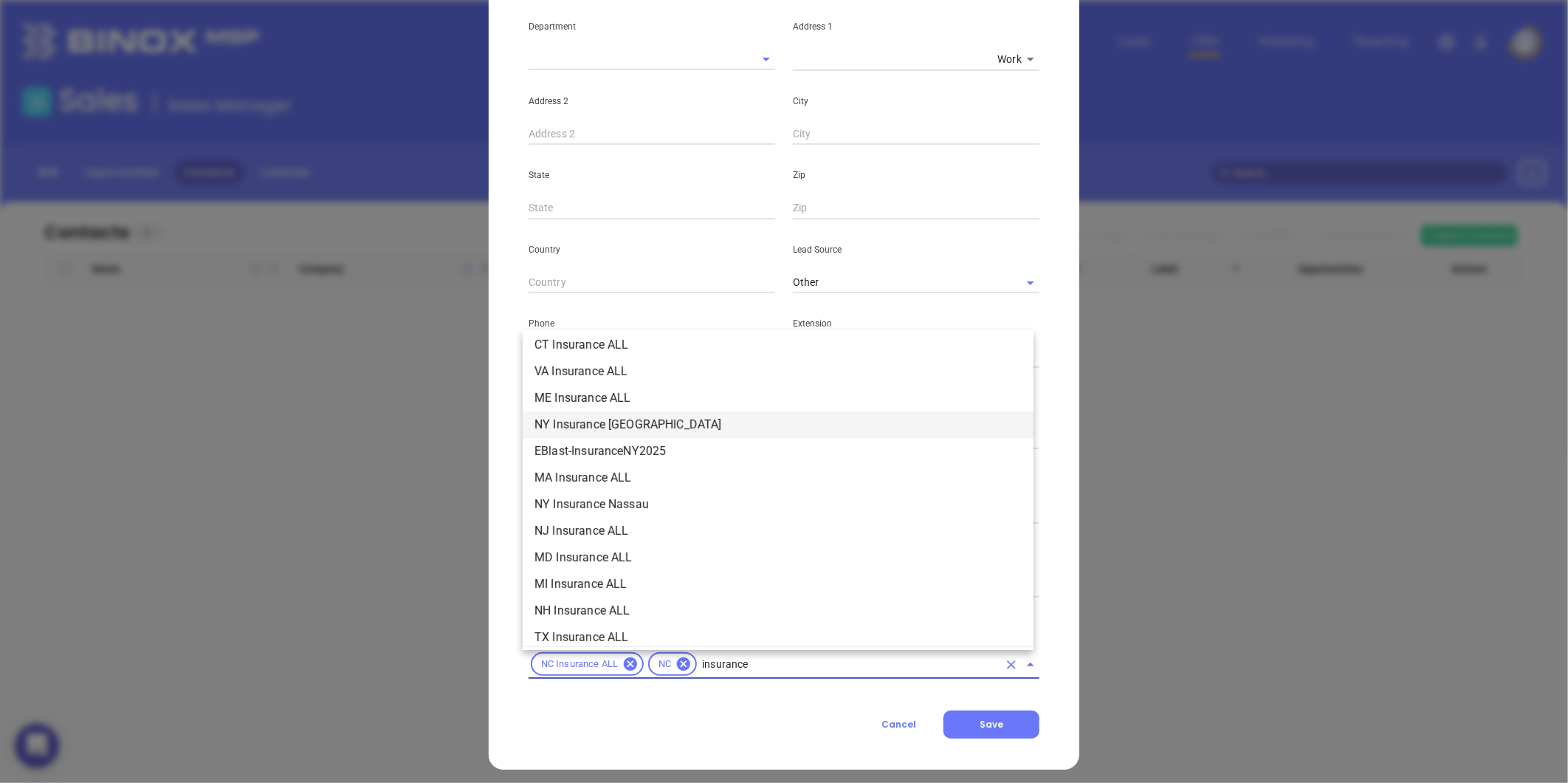
scroll to position [332, 0]
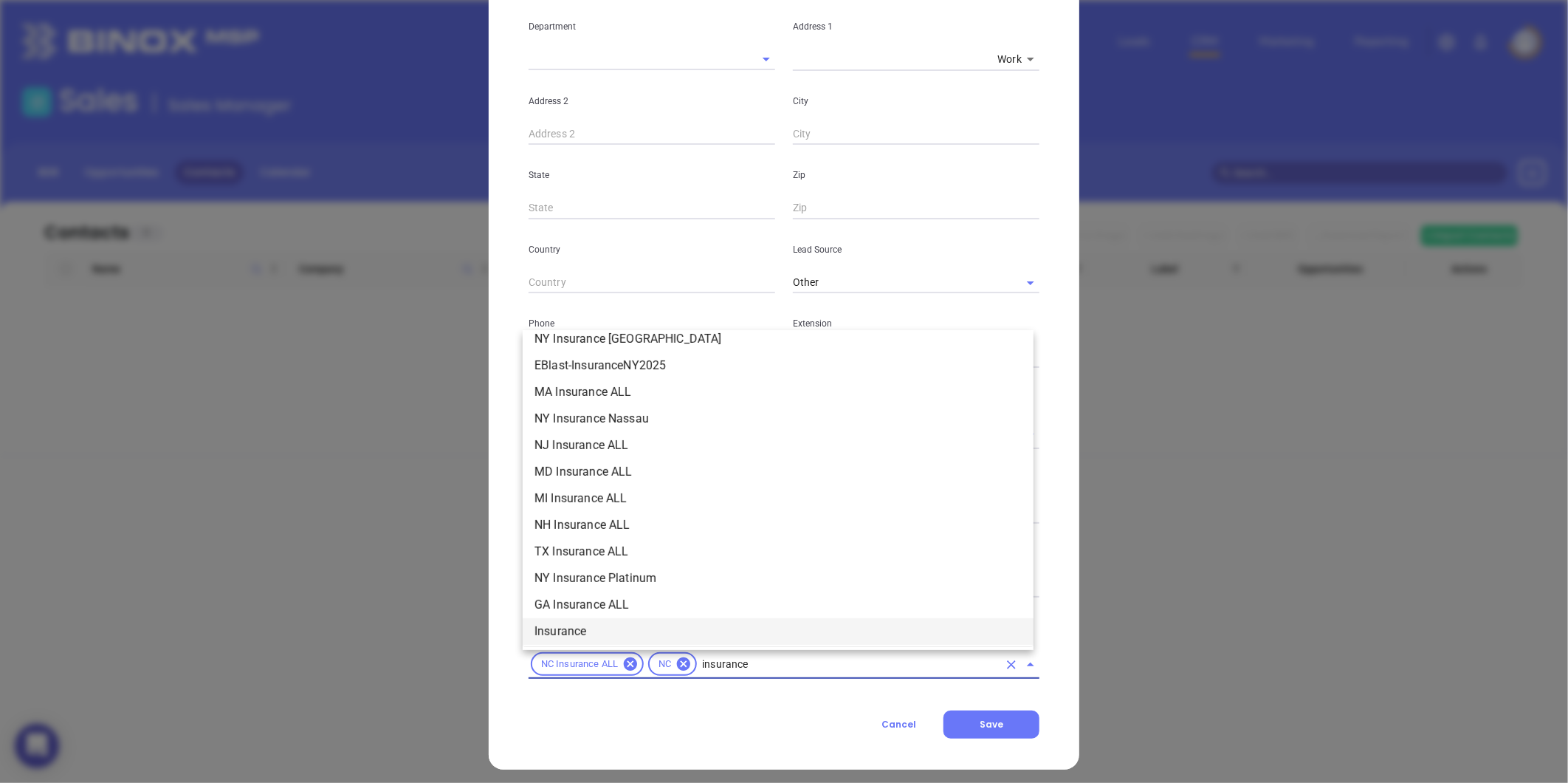
click at [554, 632] on li "Insurance" at bounding box center [778, 631] width 511 height 26
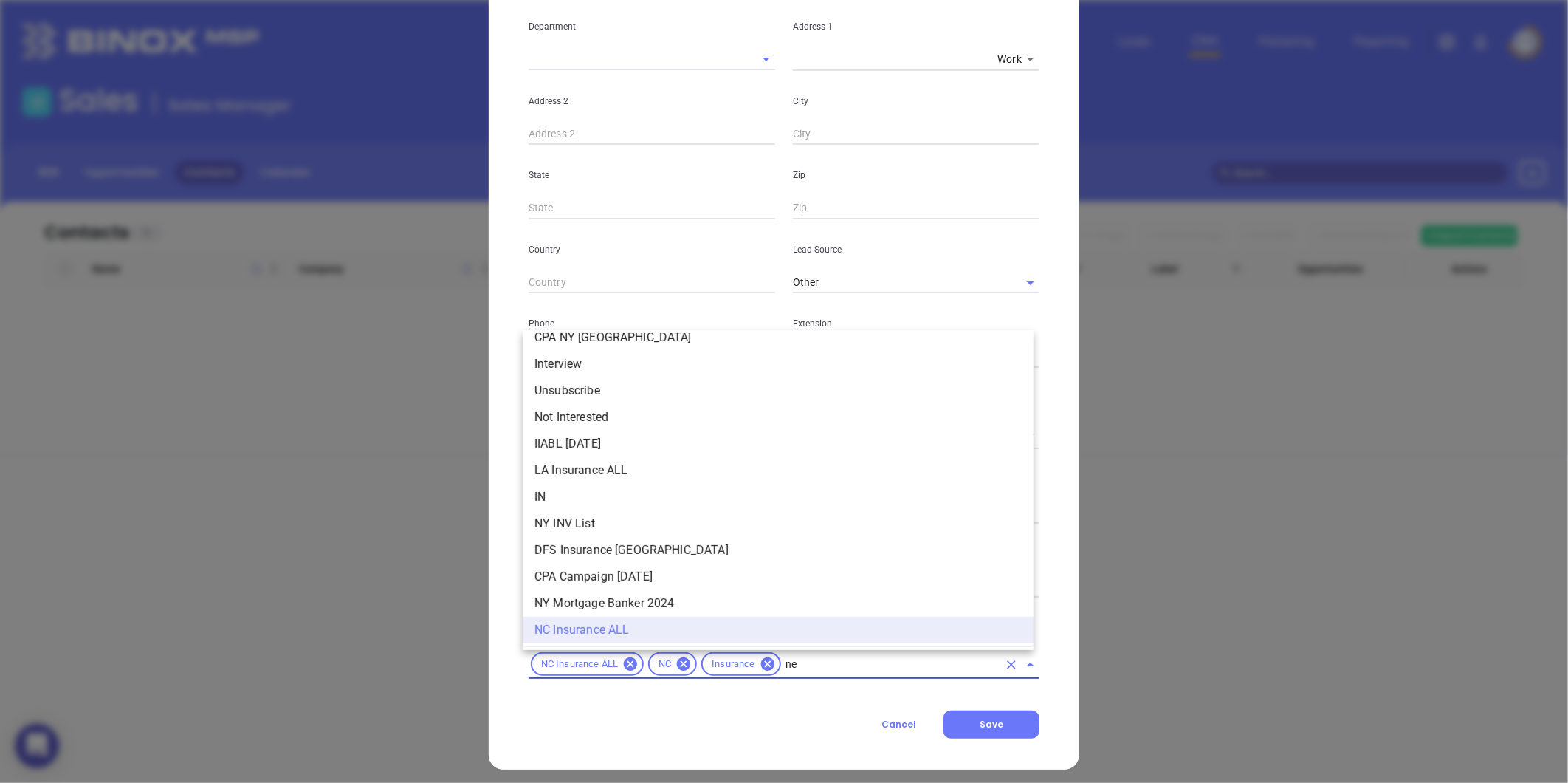
scroll to position [0, 0]
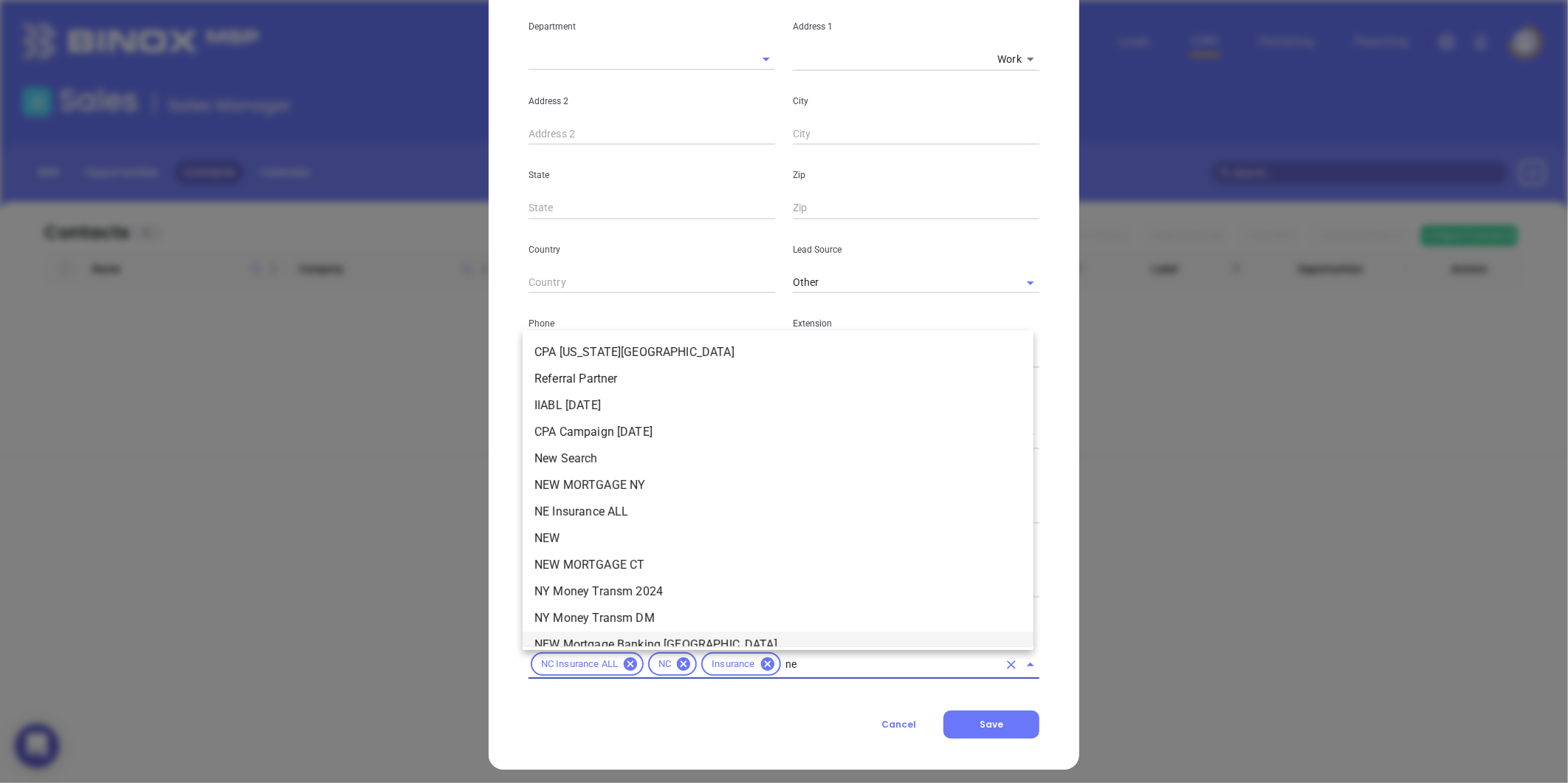
type input "new"
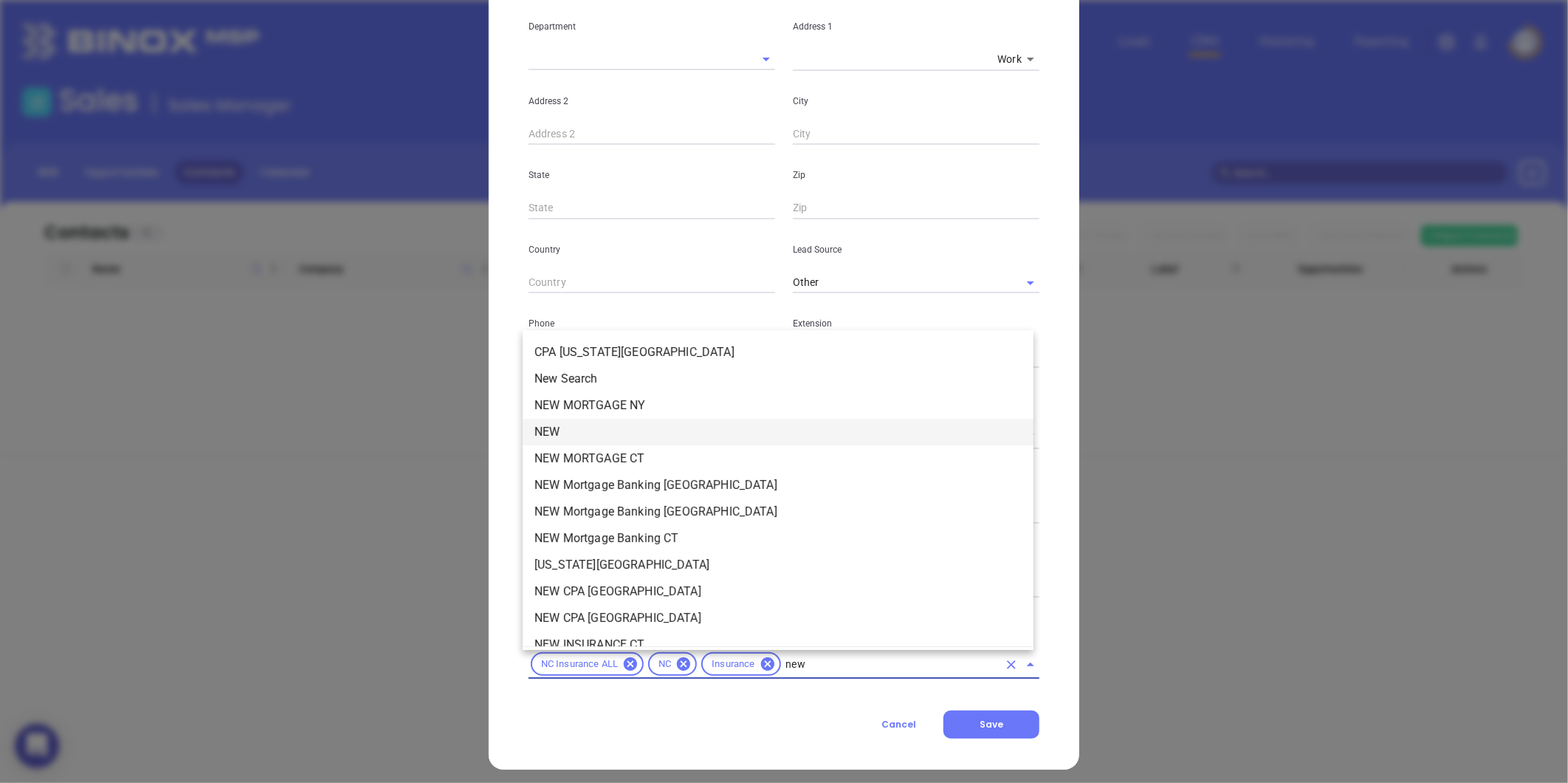
click at [564, 433] on li "NEW" at bounding box center [778, 432] width 511 height 26
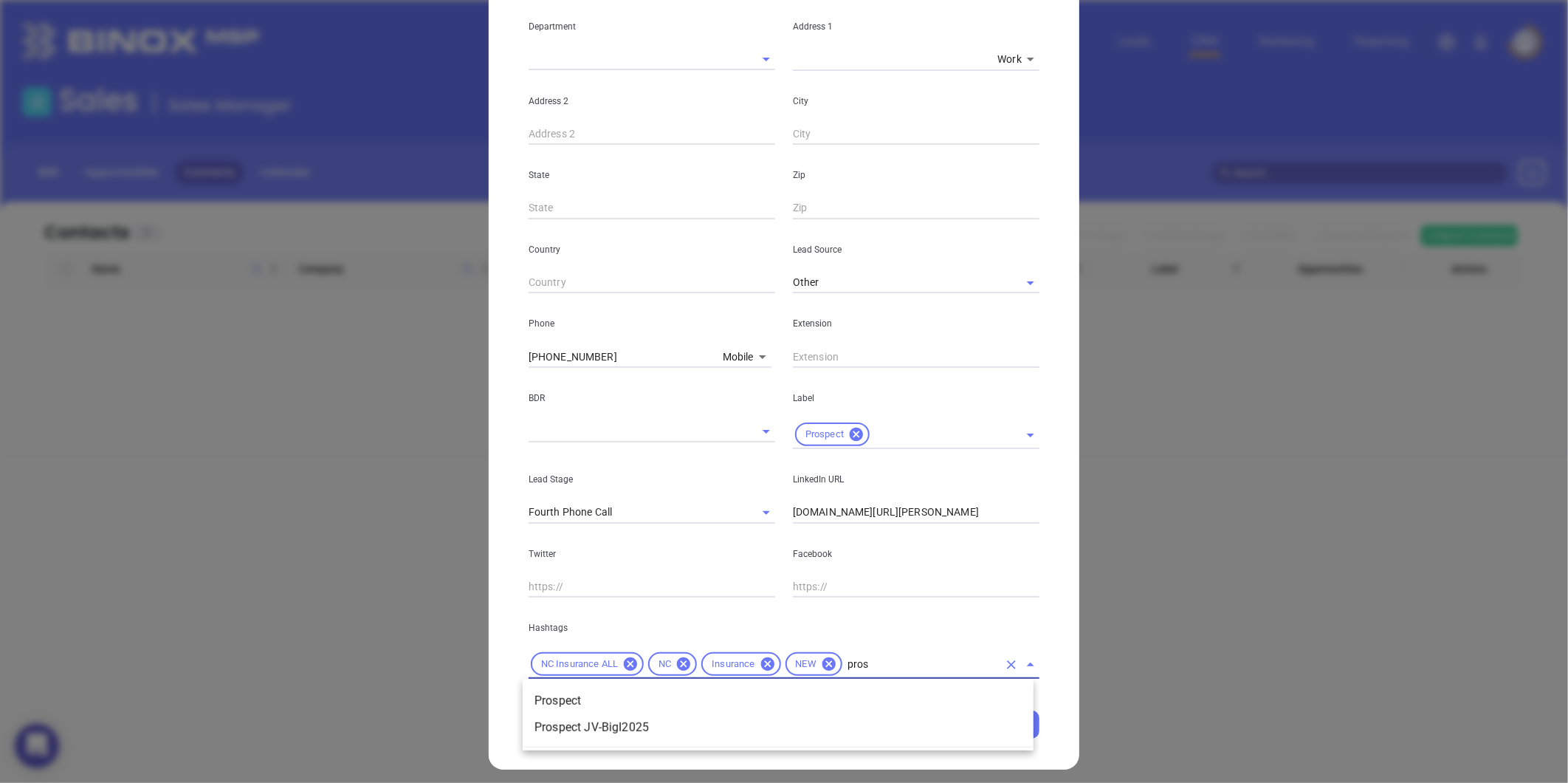
type input "prosp"
click at [648, 693] on li "Prospect" at bounding box center [778, 701] width 511 height 26
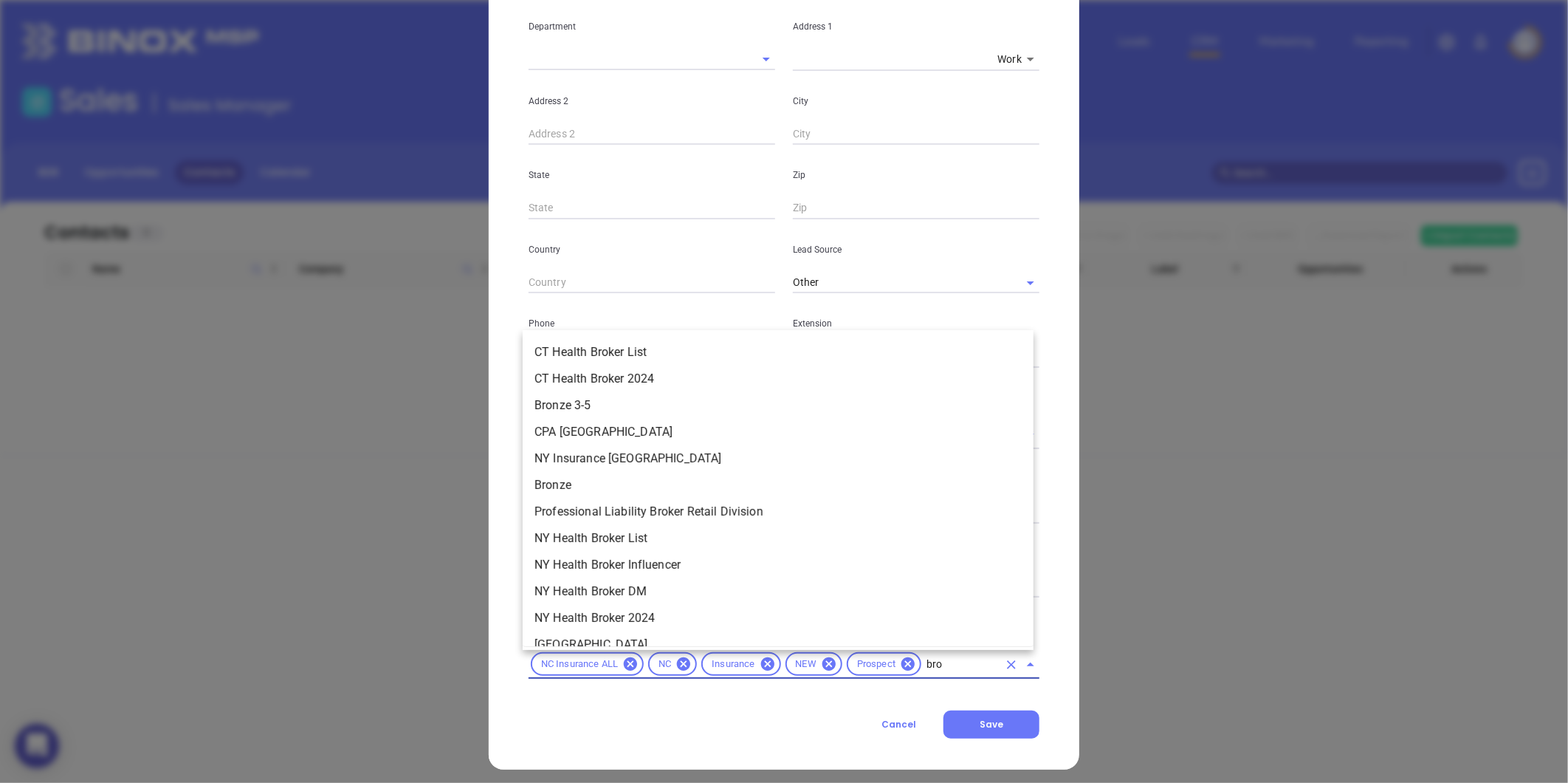
type input "bron"
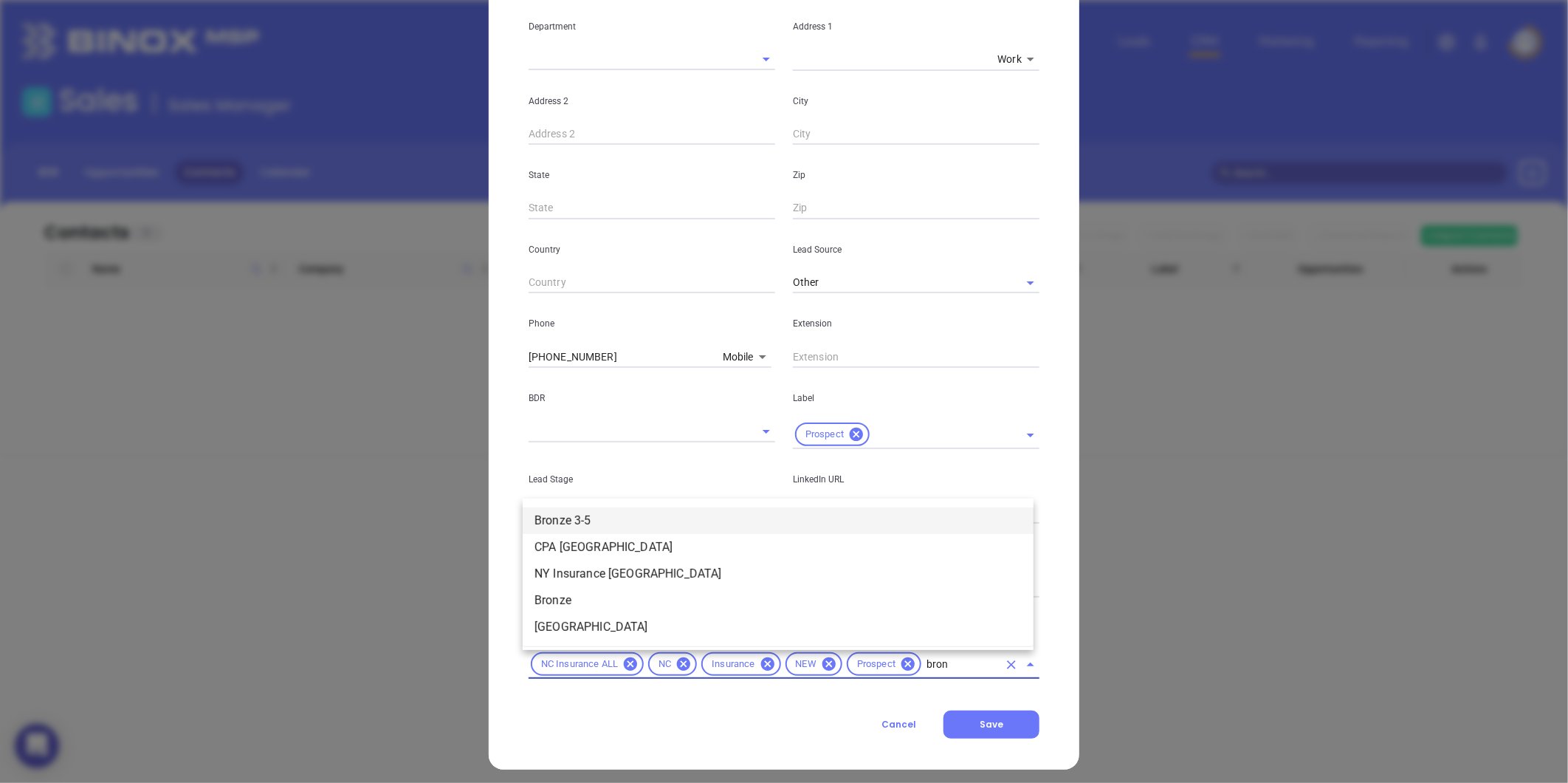
click at [582, 515] on li "Bronze 3-5" at bounding box center [778, 520] width 511 height 26
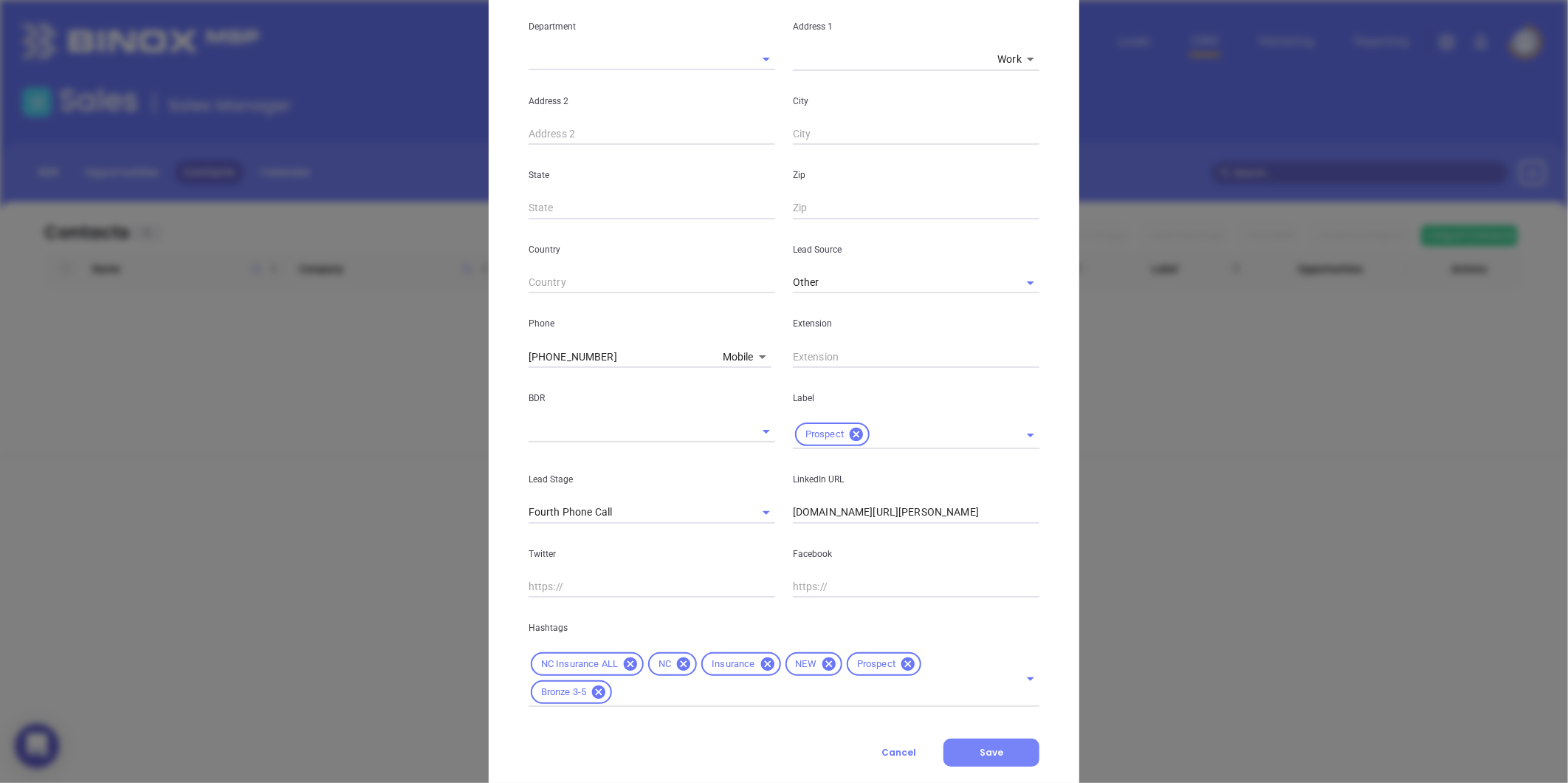
click at [978, 743] on button "Save" at bounding box center [991, 753] width 96 height 28
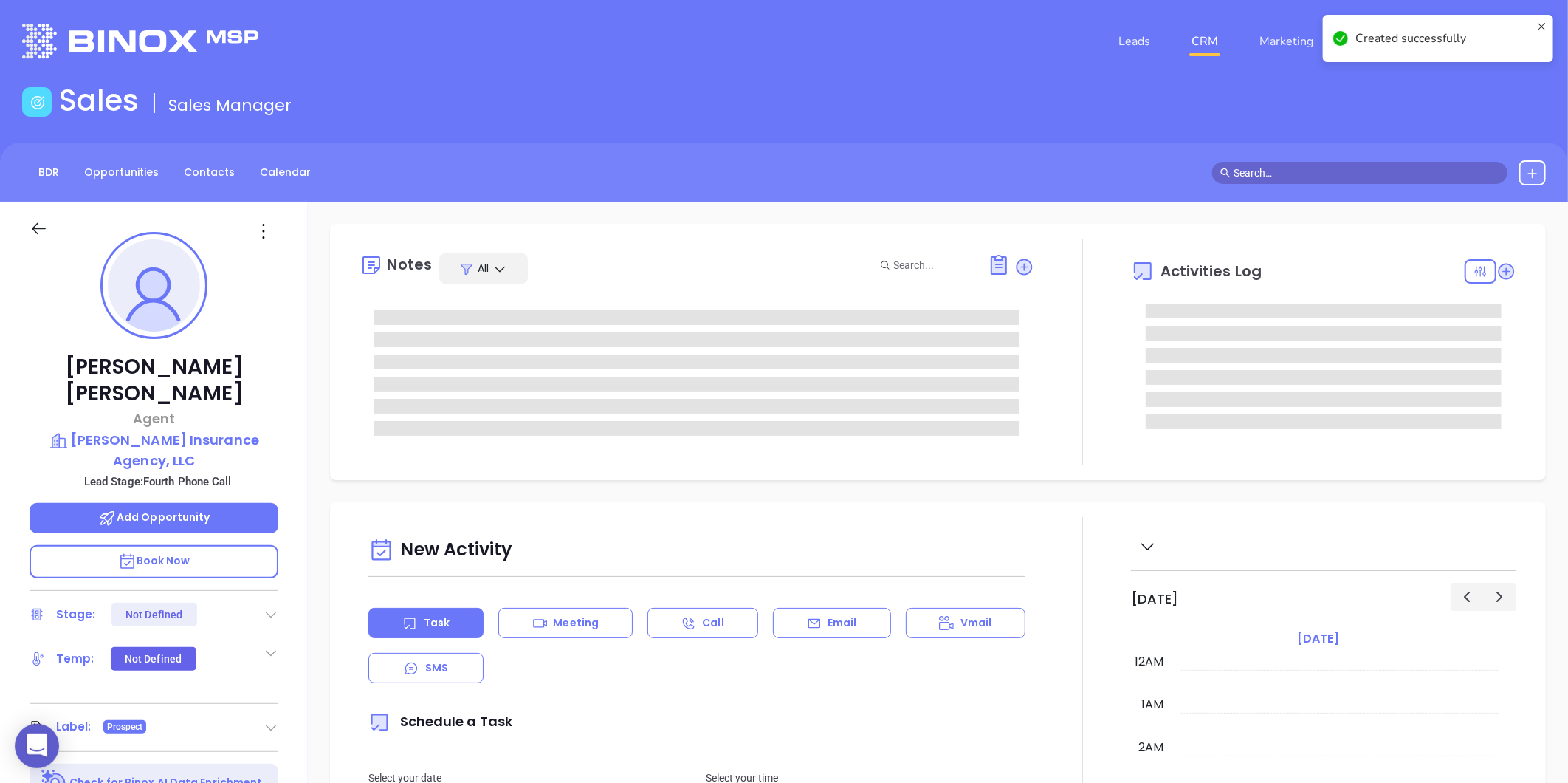
scroll to position [343, 0]
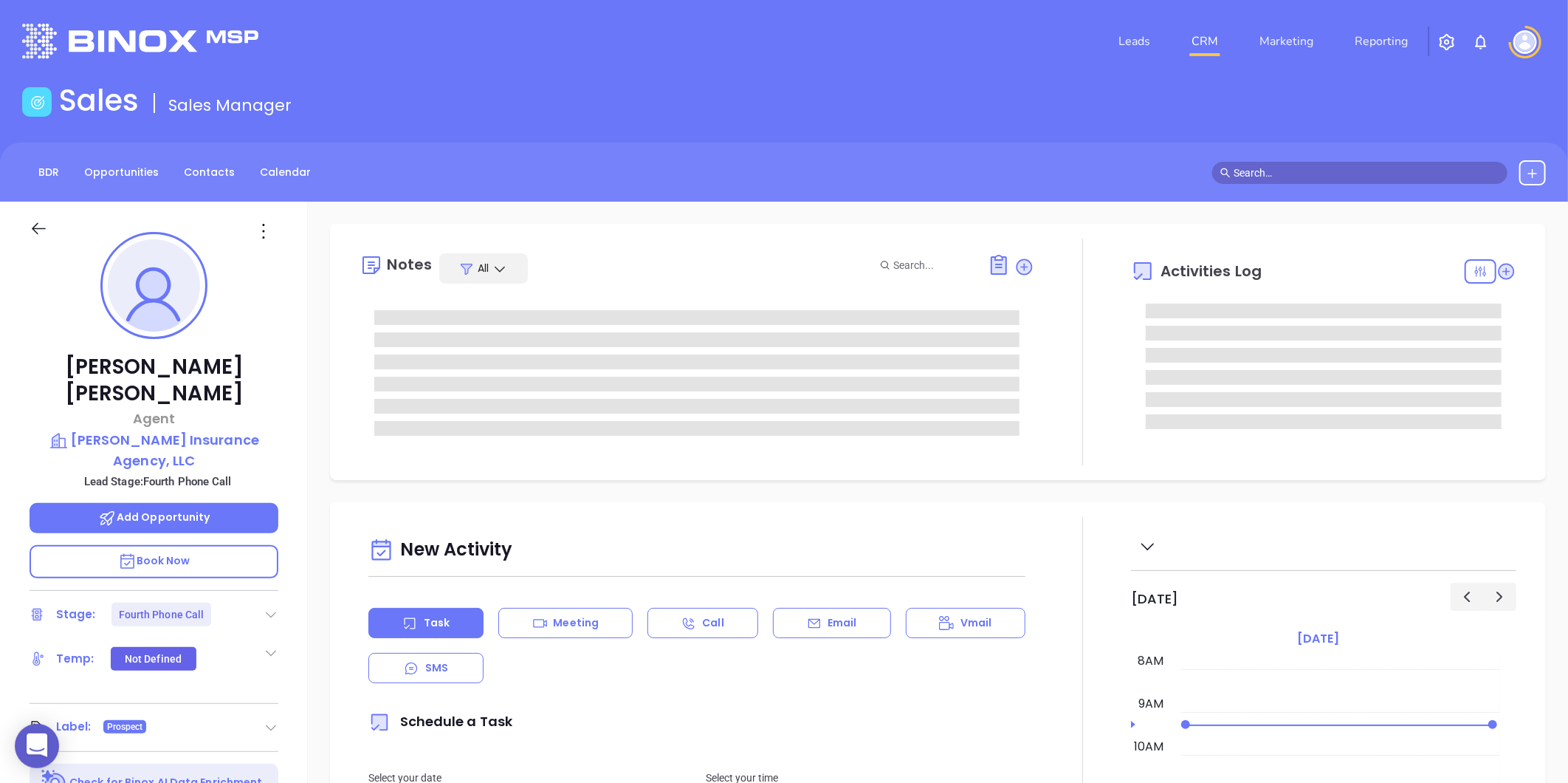
type input "[PERSON_NAME]"
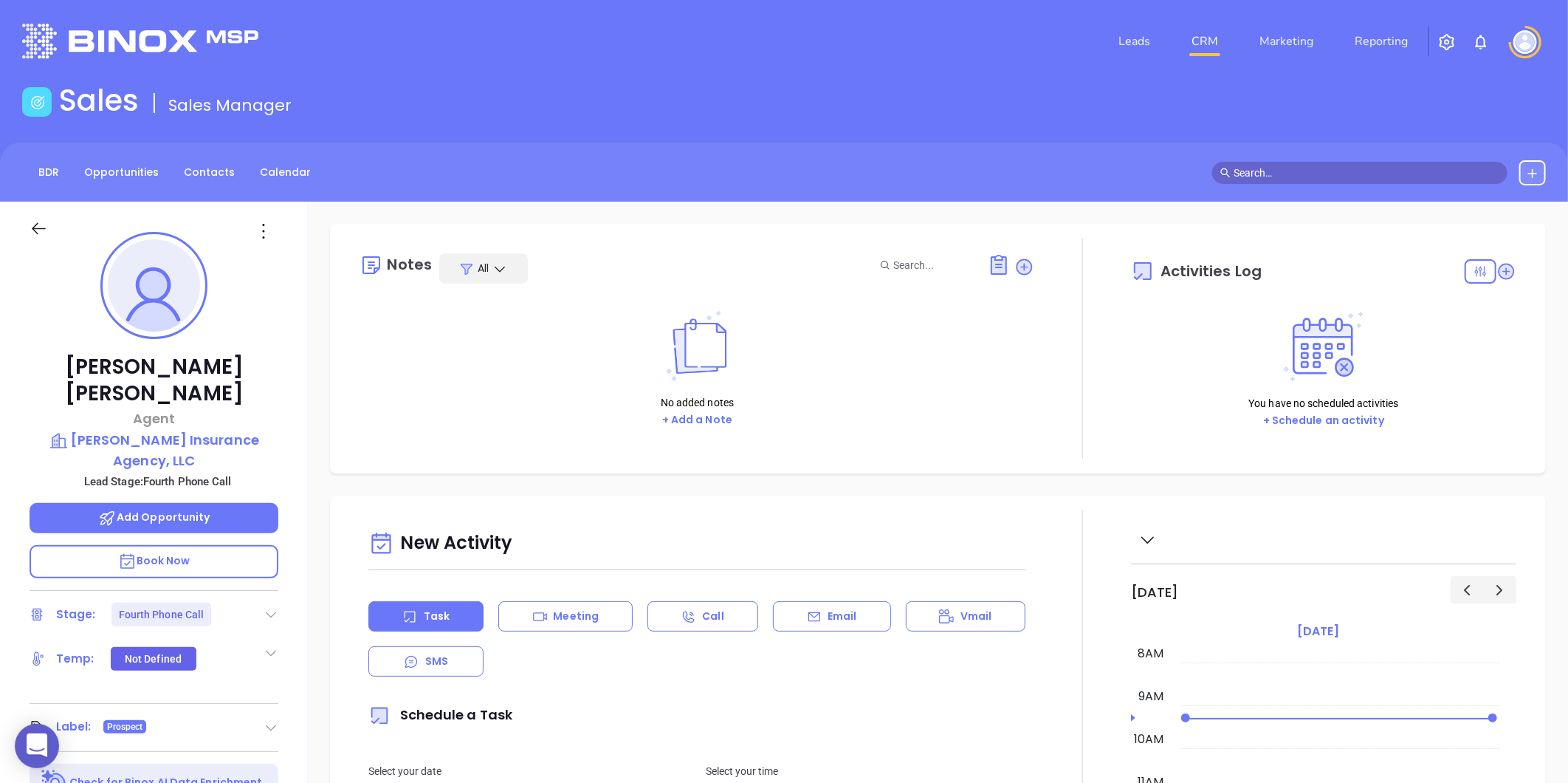
click at [269, 607] on icon at bounding box center [271, 615] width 15 height 15
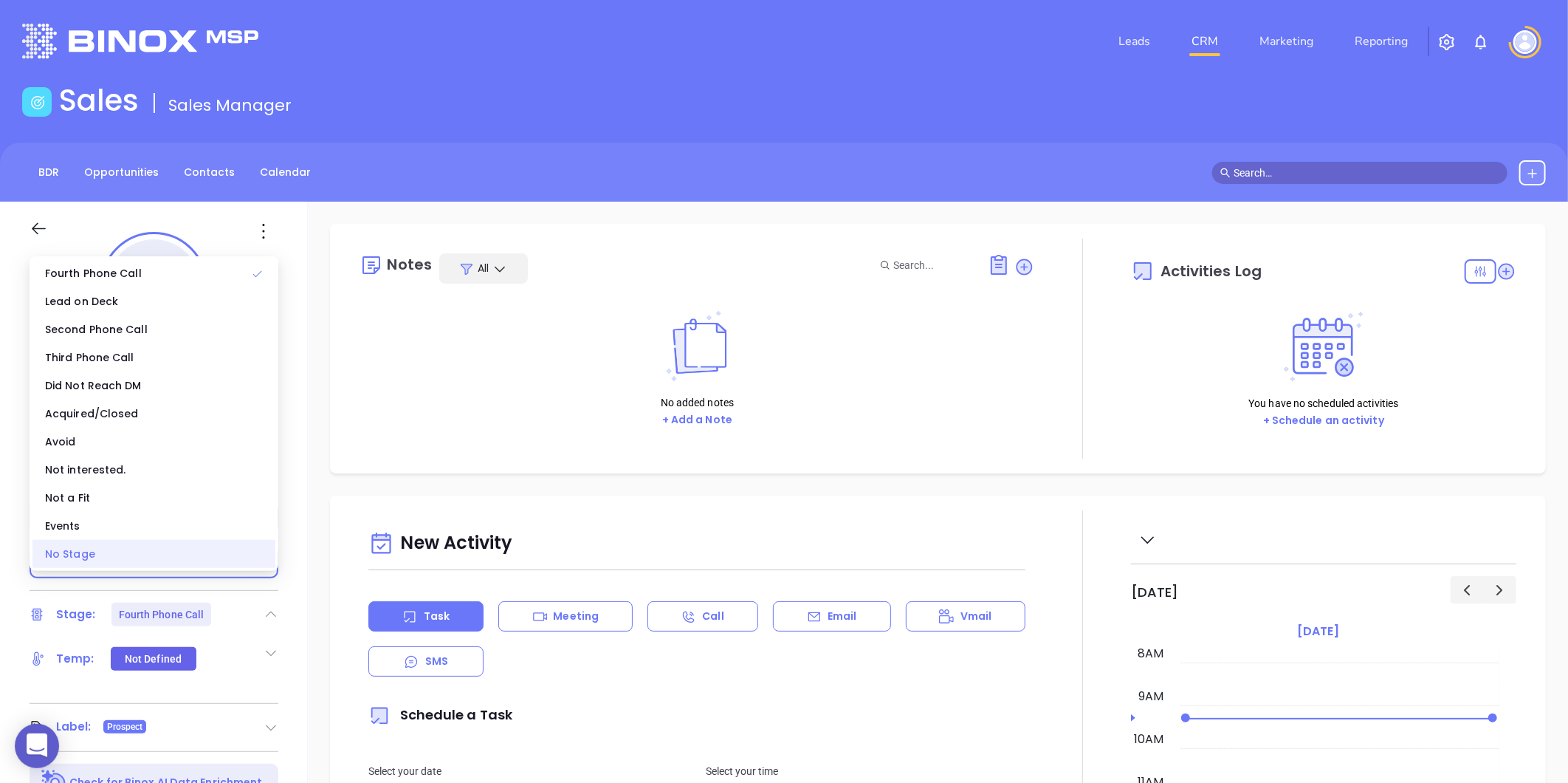
click at [146, 551] on div "No Stage" at bounding box center [154, 554] width 243 height 28
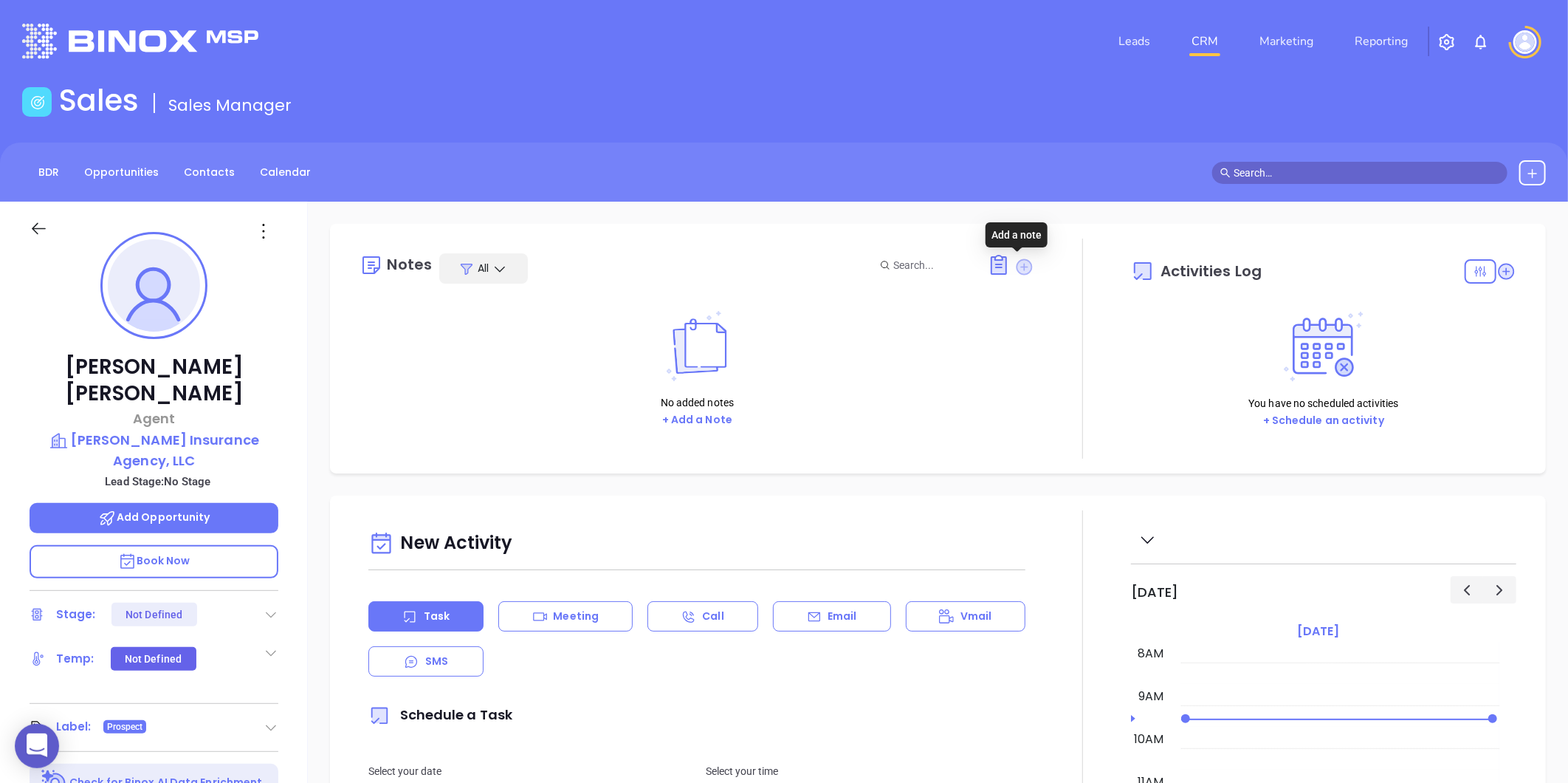
click at [1019, 274] on icon at bounding box center [1024, 266] width 16 height 16
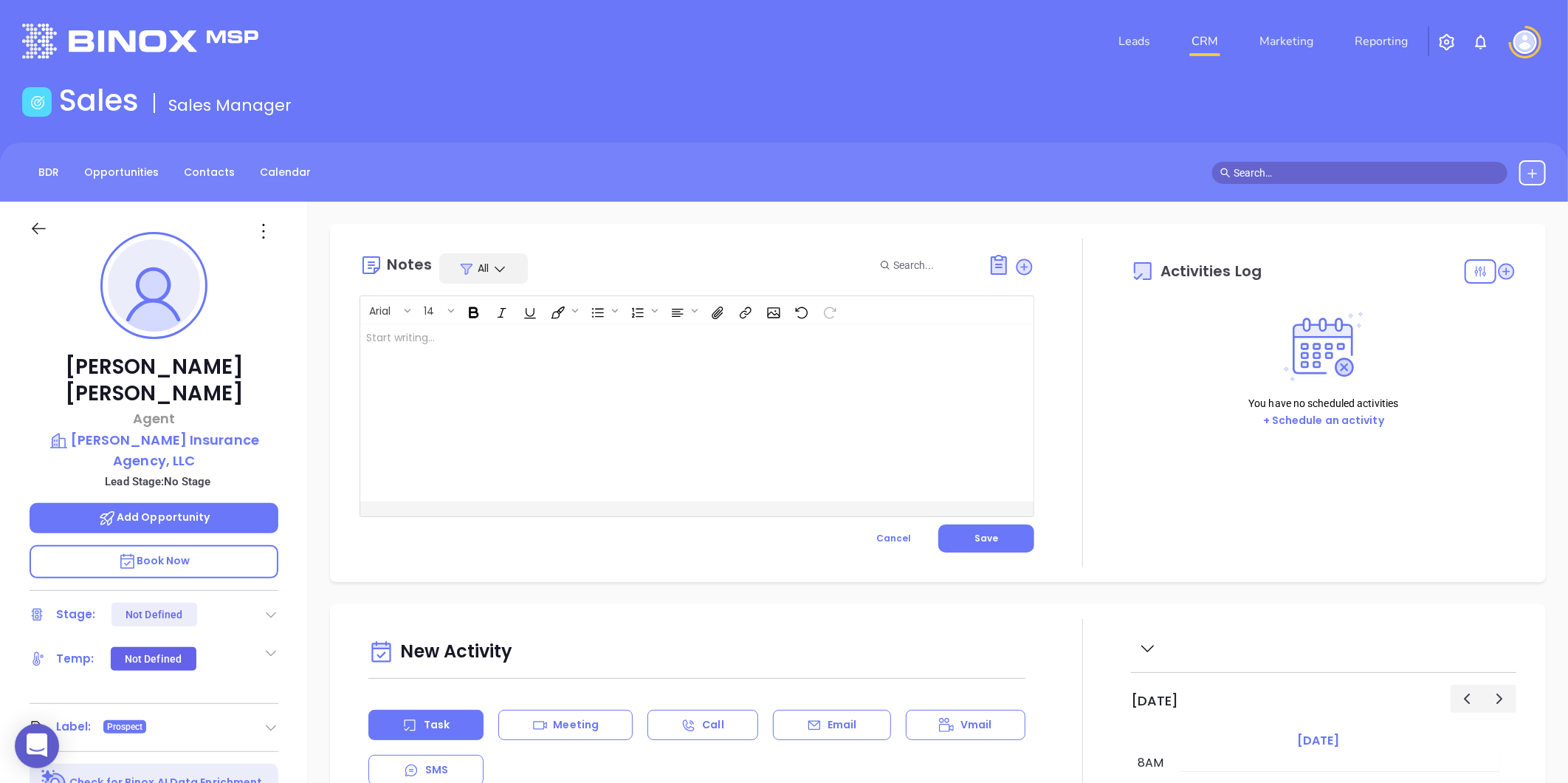
click at [655, 371] on div at bounding box center [673, 413] width 626 height 178
click at [958, 529] on button "Save" at bounding box center [986, 539] width 96 height 28
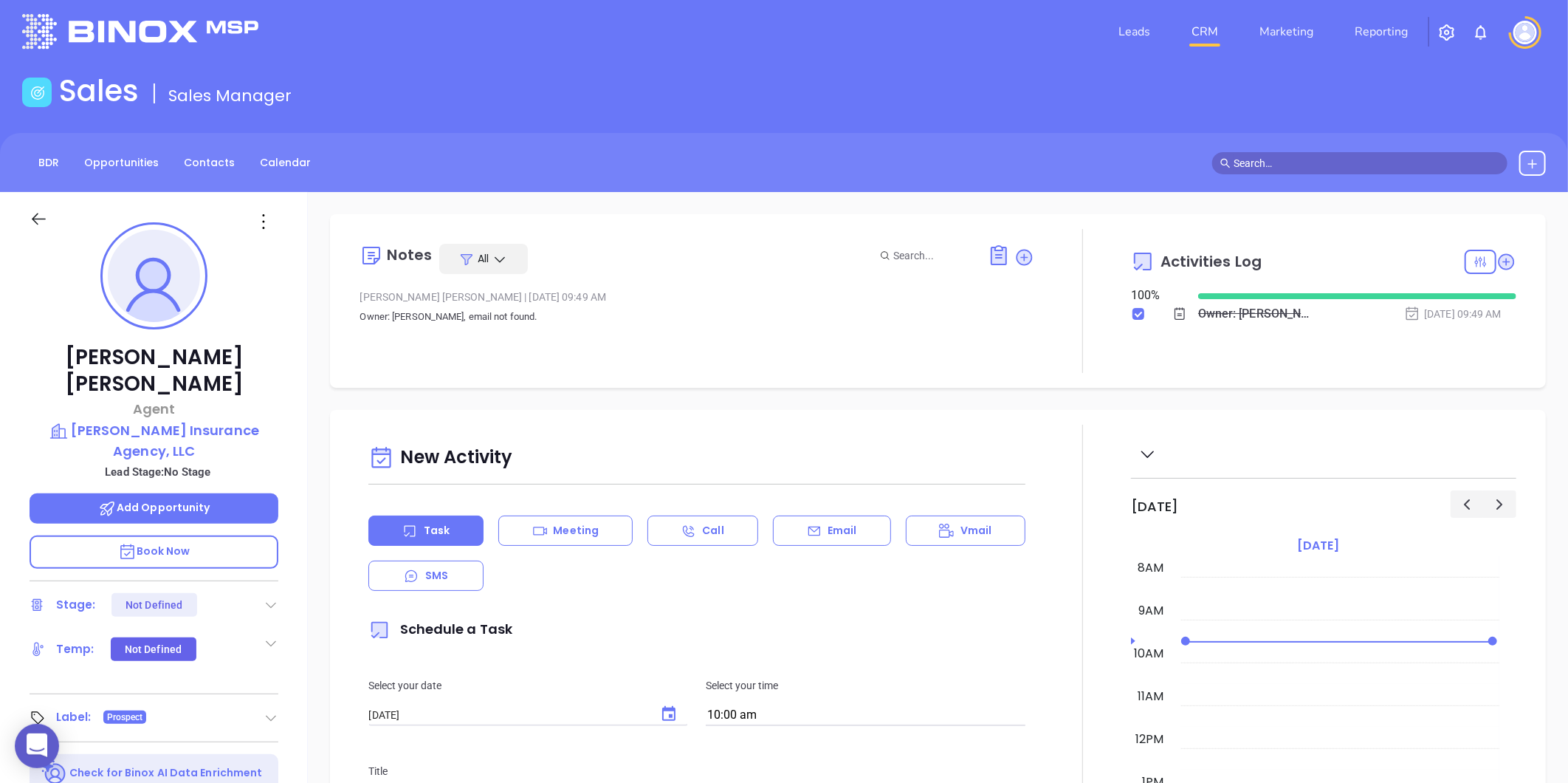
scroll to position [0, 0]
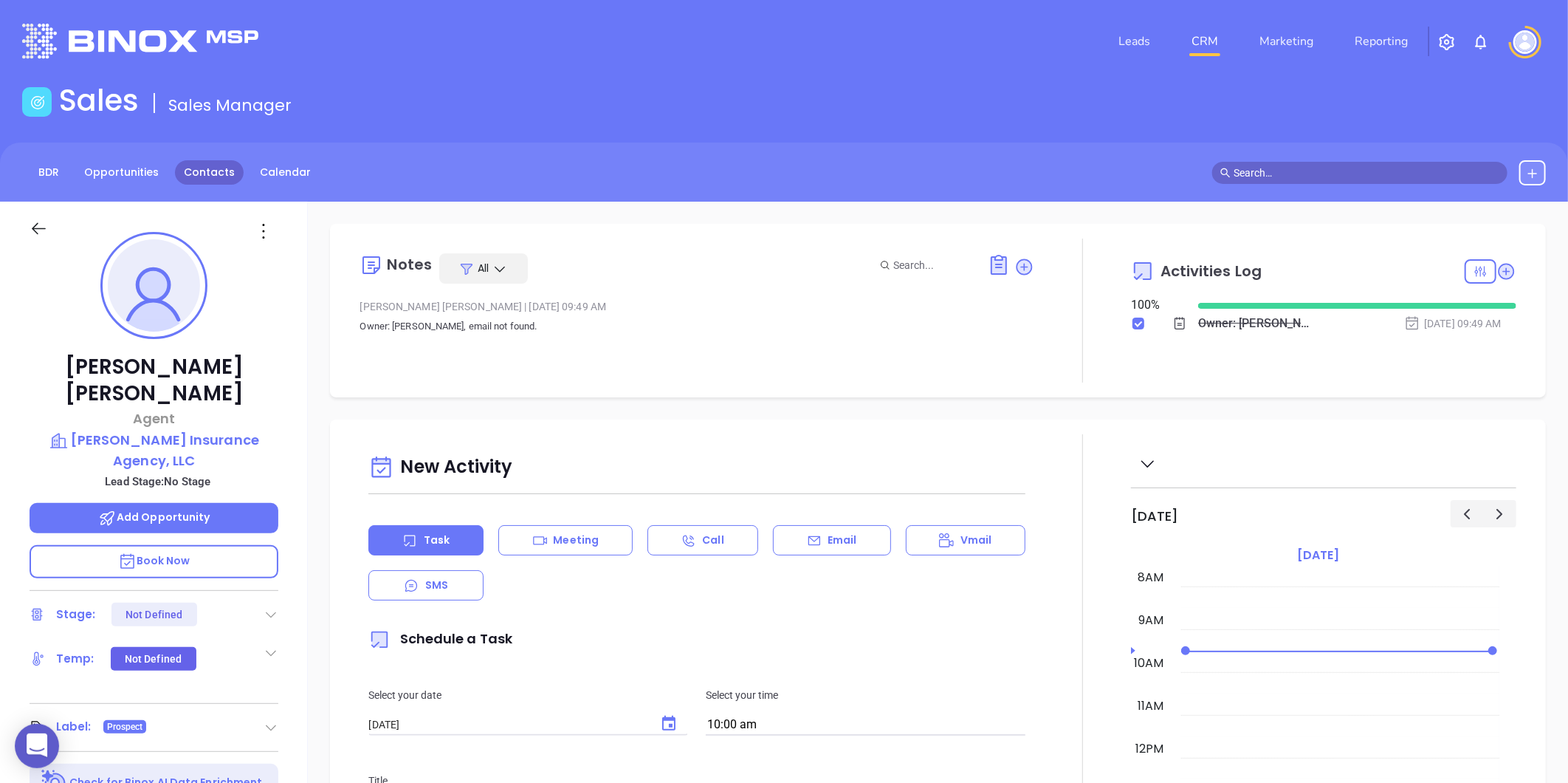
click at [196, 168] on link "Contacts" at bounding box center [209, 172] width 68 height 24
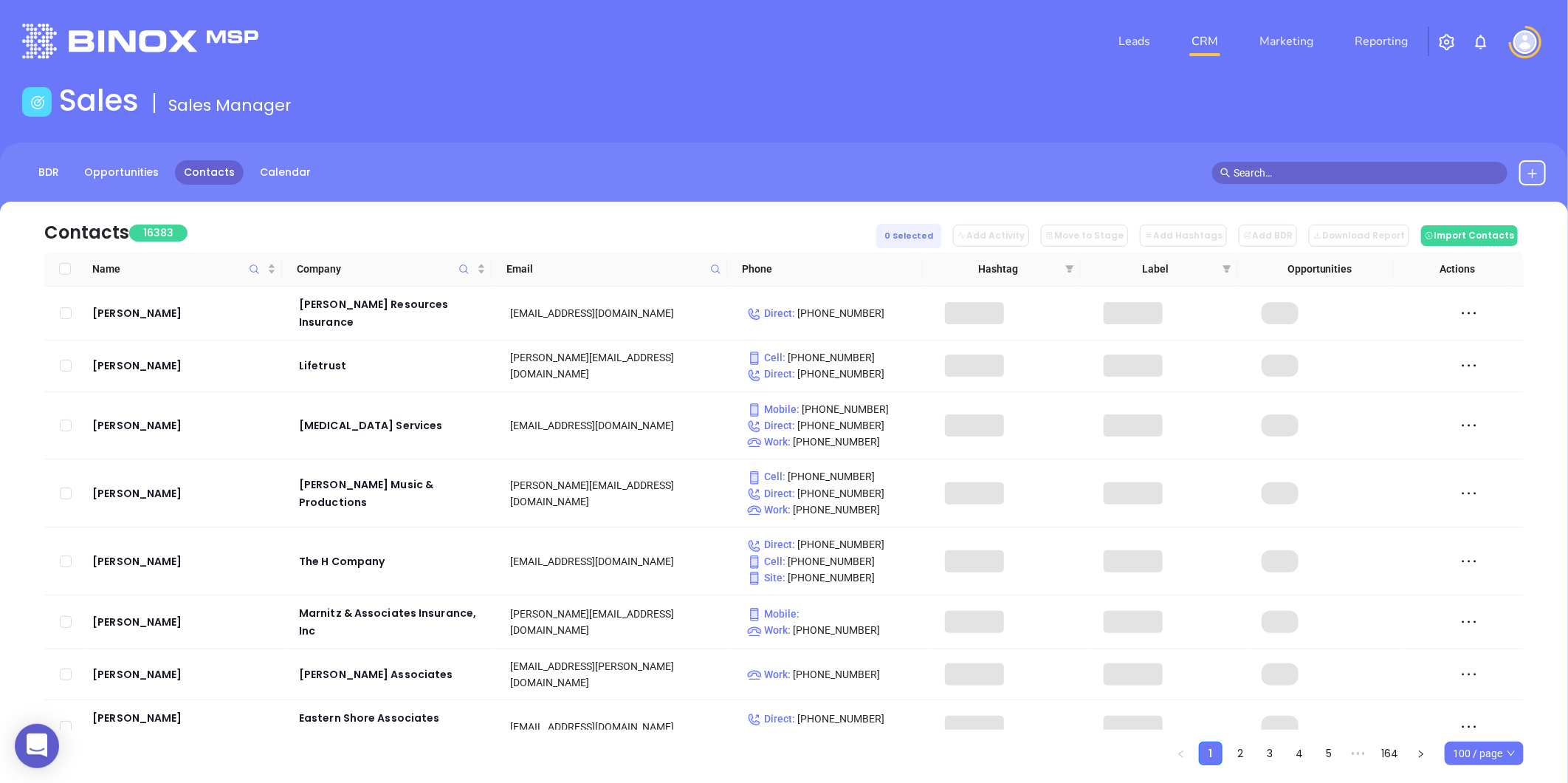
click at [711, 272] on icon at bounding box center [716, 269] width 11 height 11
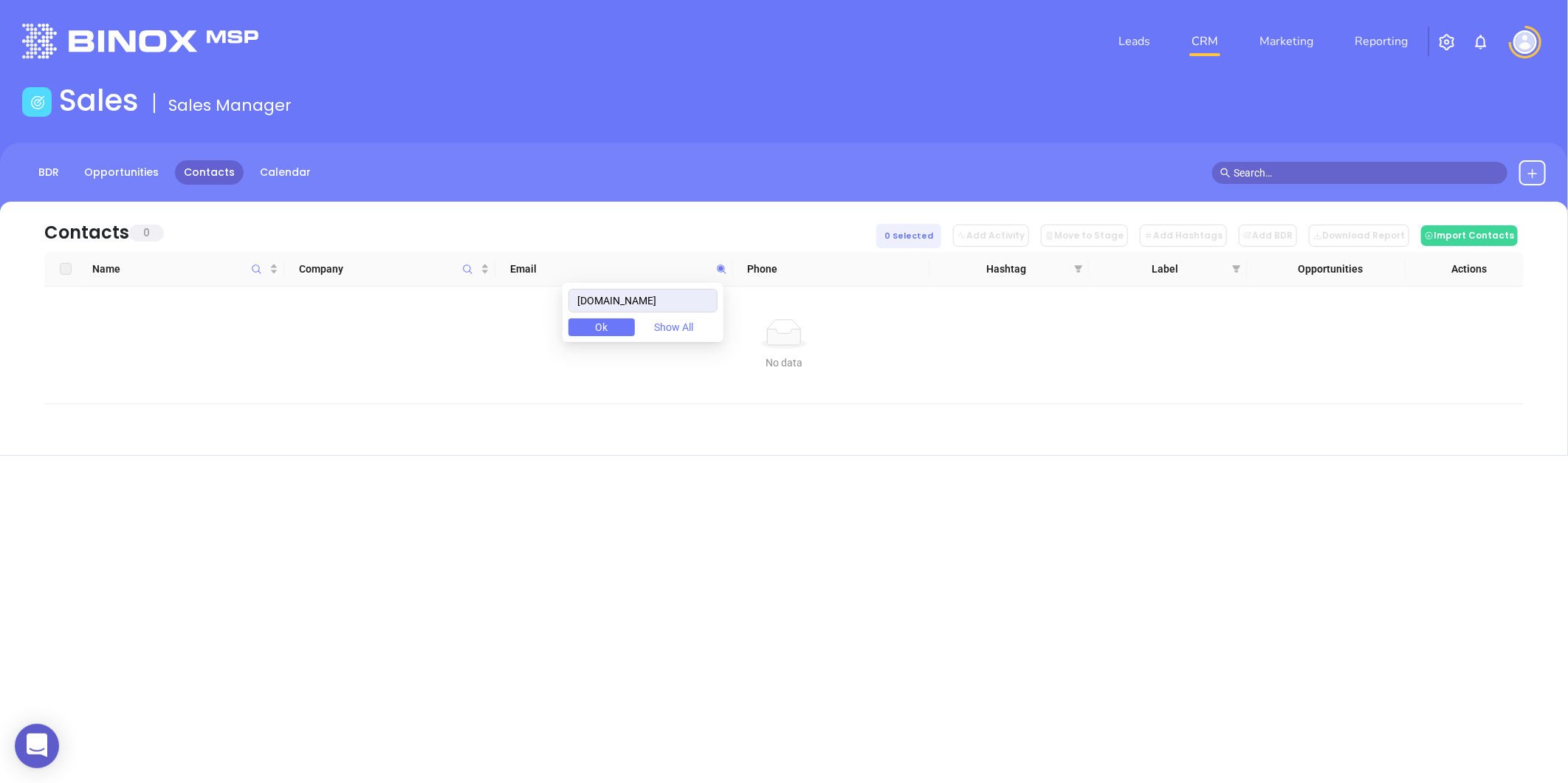
type input "360insureall.com"
drag, startPoint x: 686, startPoint y: 304, endPoint x: 525, endPoint y: 326, distance: 162.5
click at [535, 321] on body "0 Leads CRM Marketing Reporting Financial Leads Leads Sales Sales Manager BDR O…" at bounding box center [784, 391] width 1568 height 783
click at [1531, 171] on icon at bounding box center [1532, 173] width 12 height 12
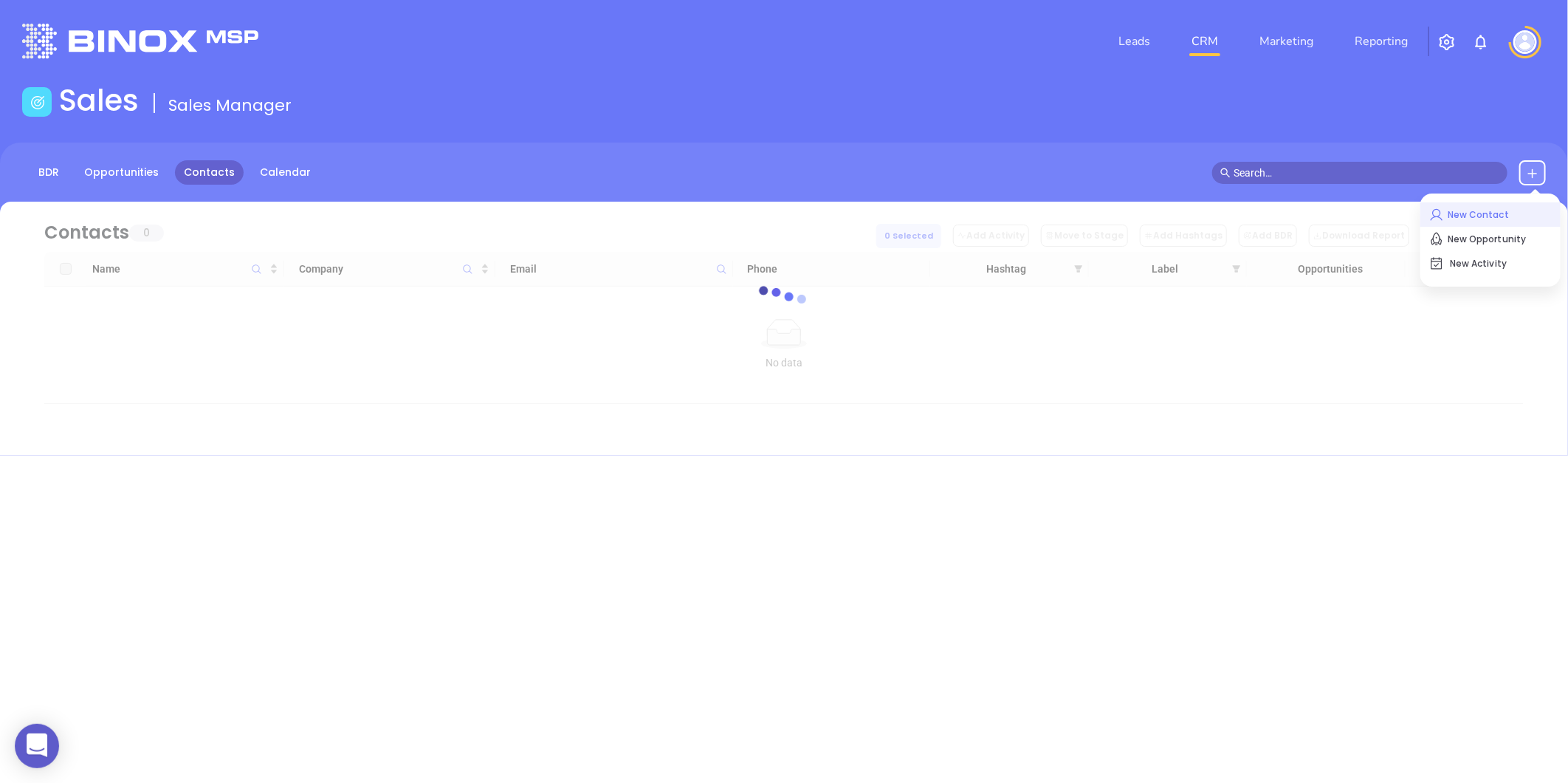
click at [1485, 210] on p "New Contact" at bounding box center [1490, 214] width 122 height 23
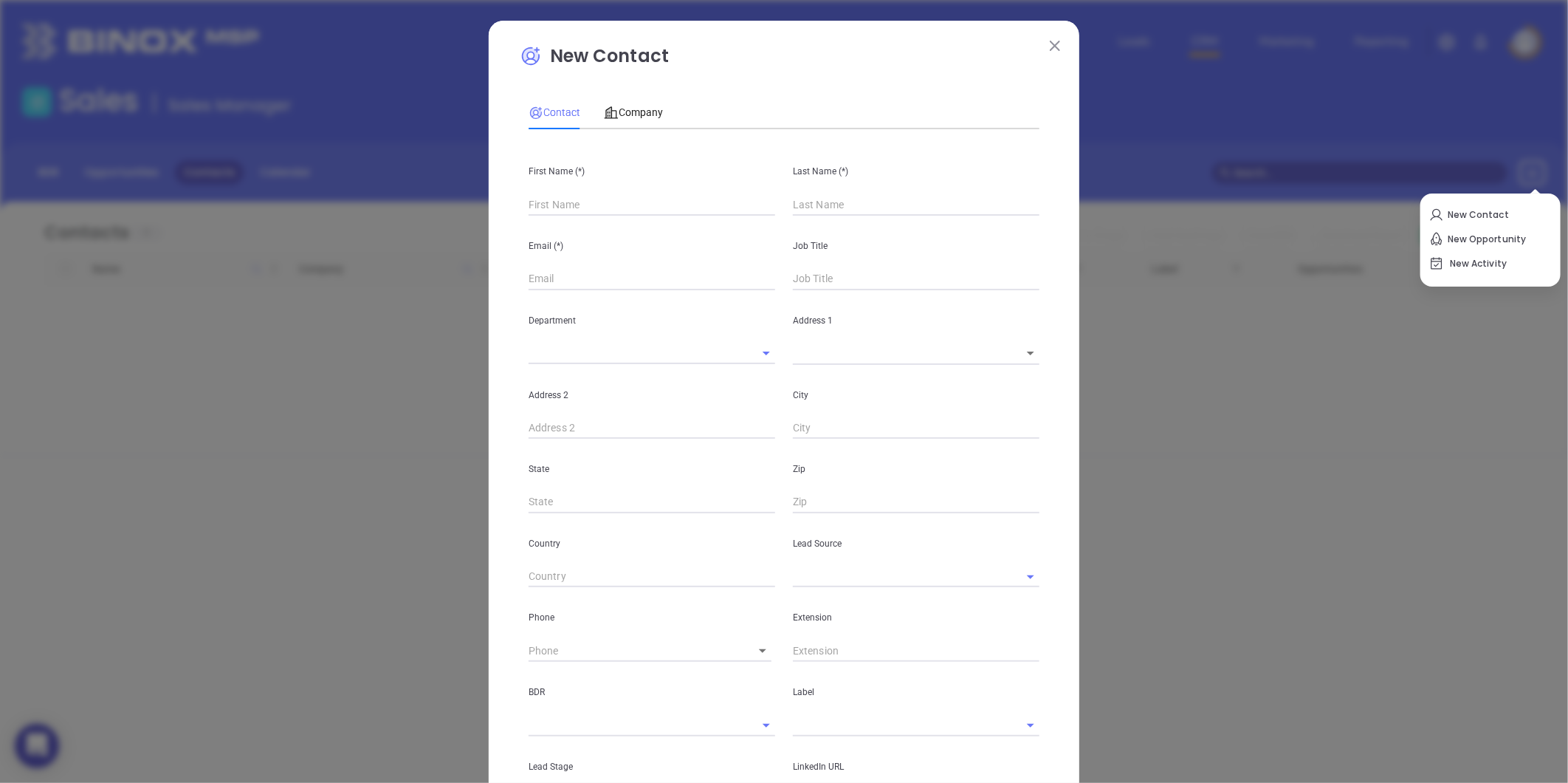
click at [653, 88] on div "Contact Company First Name (*) Last Name (*) Email (*) Job Title Department Add…" at bounding box center [784, 524] width 511 height 872
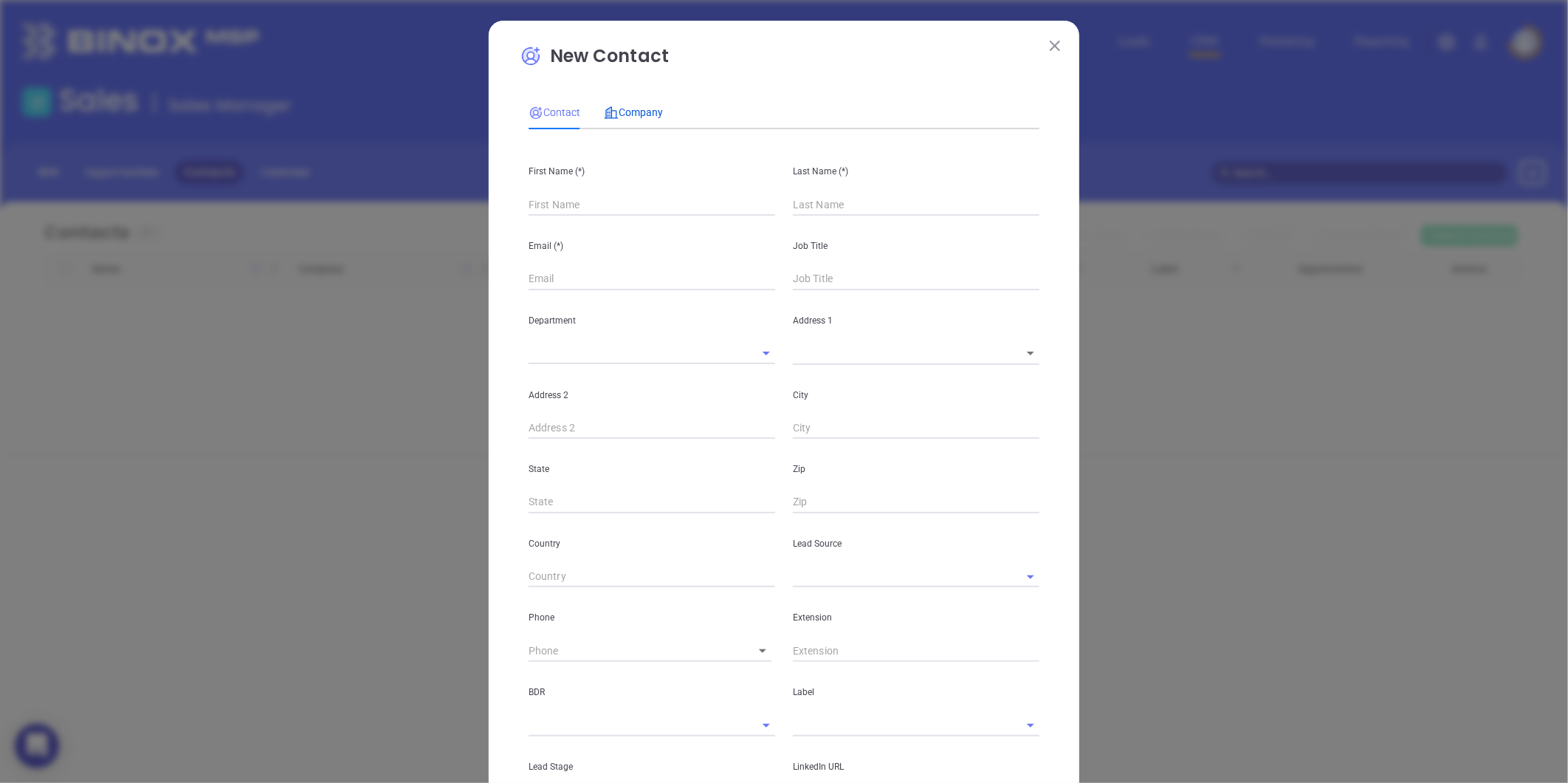
type input "Fourth Phone Call"
click at [630, 117] on span "Company" at bounding box center [633, 112] width 59 height 12
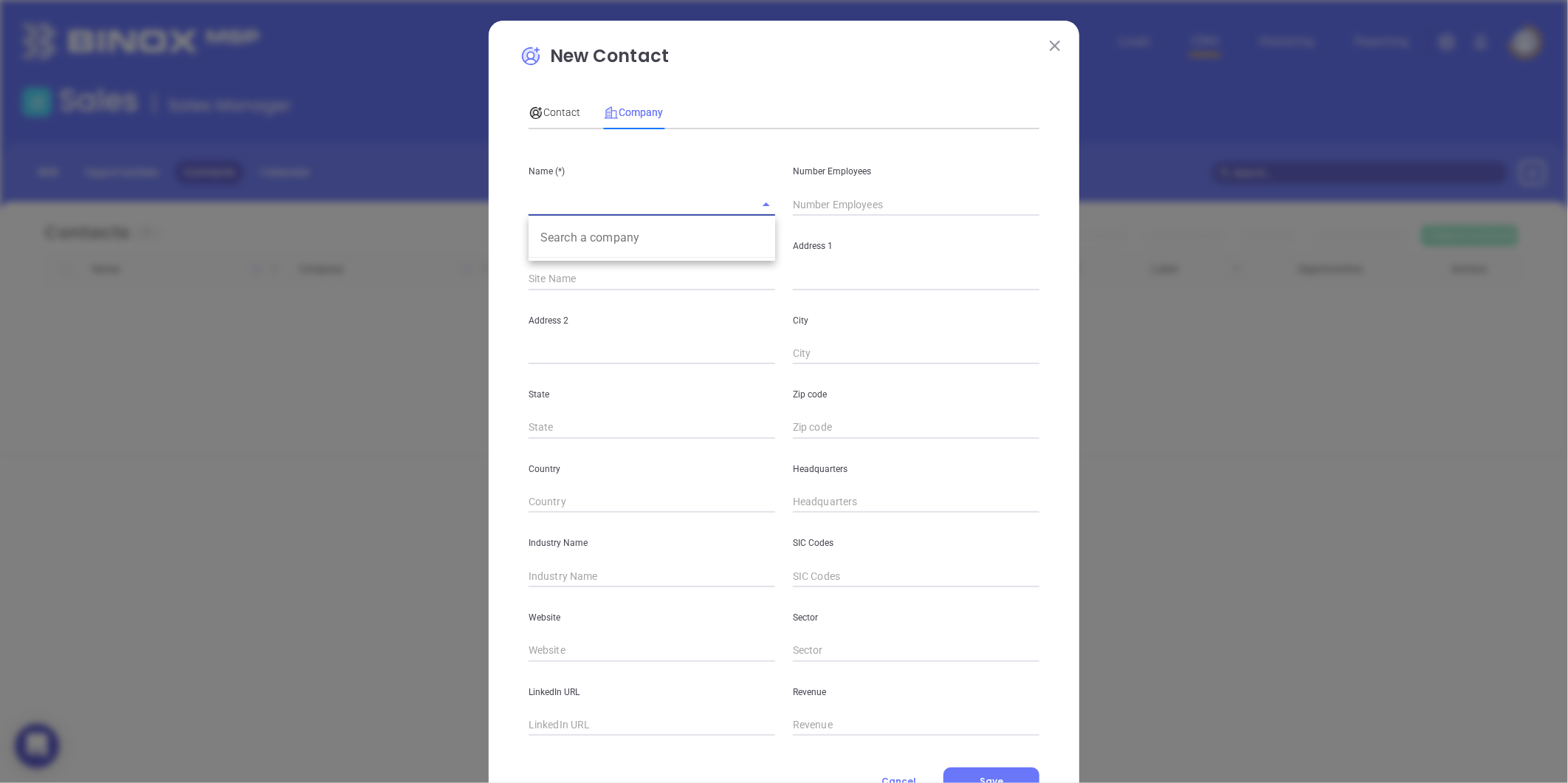
click at [573, 207] on input "text" at bounding box center [631, 204] width 206 height 22
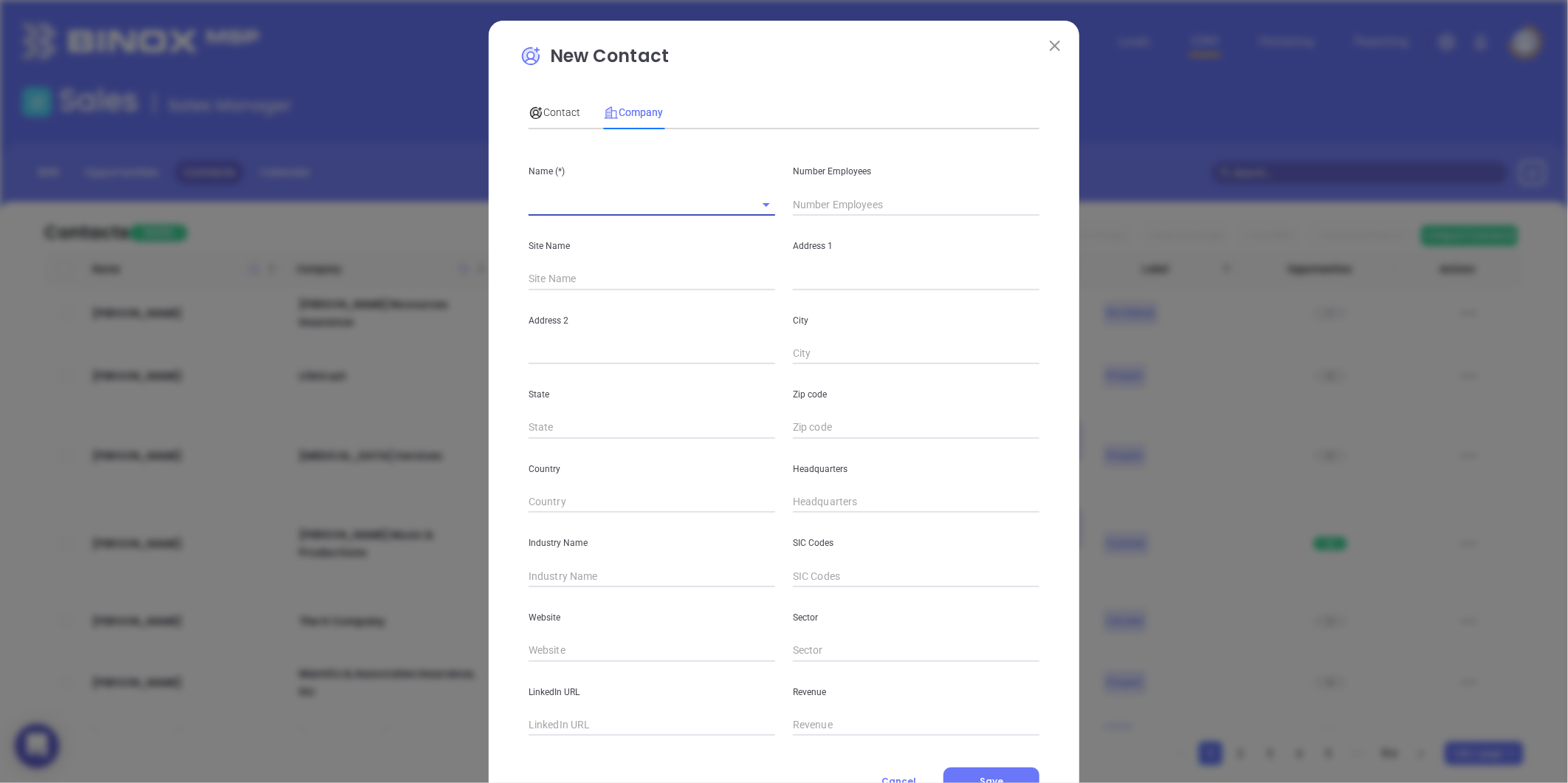
paste input "360 Insurance For You, Inc"
click at [819, 199] on input "text" at bounding box center [916, 205] width 247 height 22
drag, startPoint x: 654, startPoint y: 205, endPoint x: 592, endPoint y: 225, distance: 65.1
click at [592, 216] on div "Name (*) 360 Insurance For You, Inc Search a company" at bounding box center [652, 179] width 265 height 75
type input "360 Insurance All"
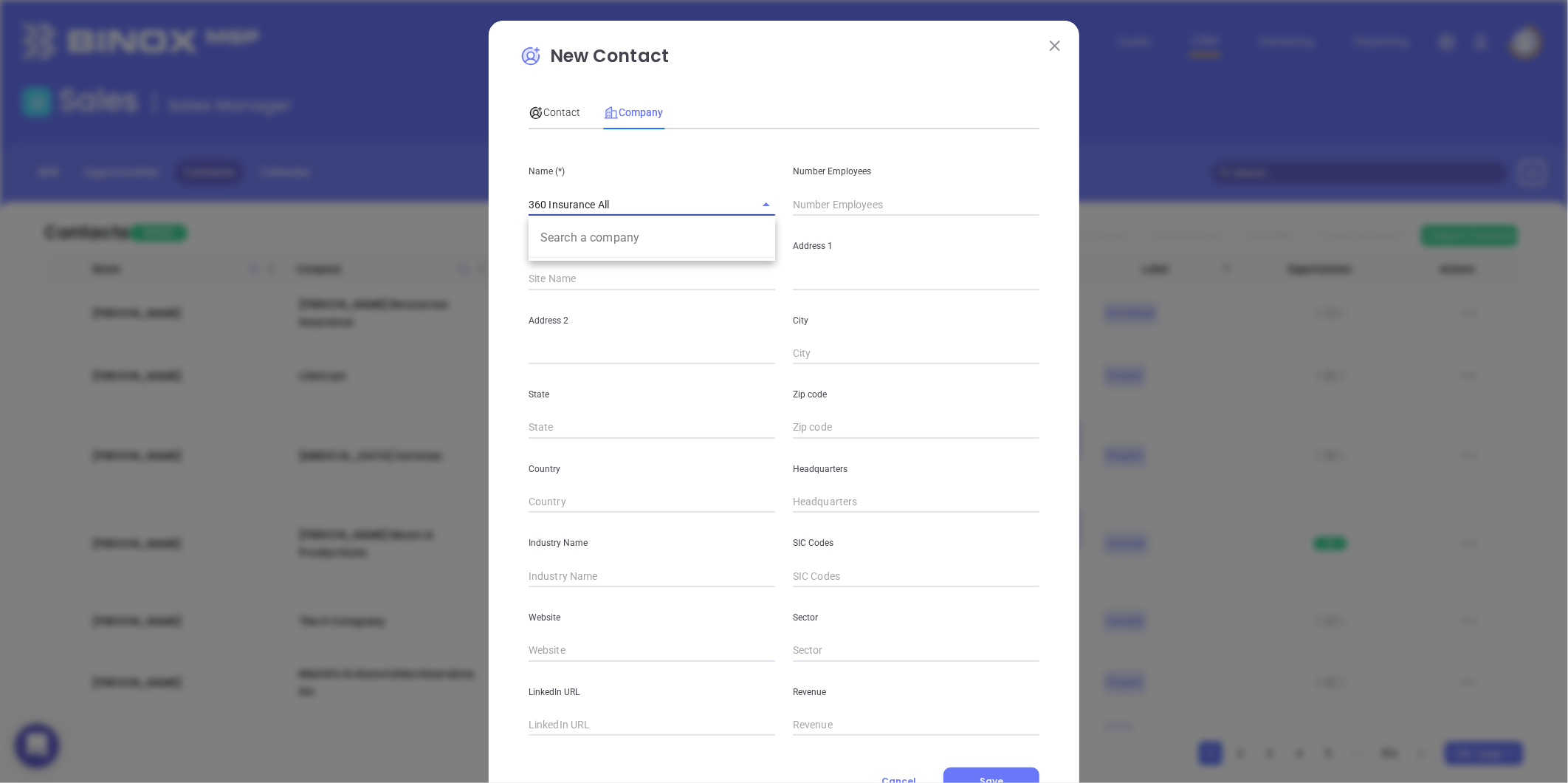
click at [816, 196] on input "text" at bounding box center [916, 205] width 247 height 22
paste input "336) 510-0568"
type input "336) 510-0568"
click at [801, 498] on input "text" at bounding box center [916, 502] width 247 height 22
paste input "336) 510-0568"
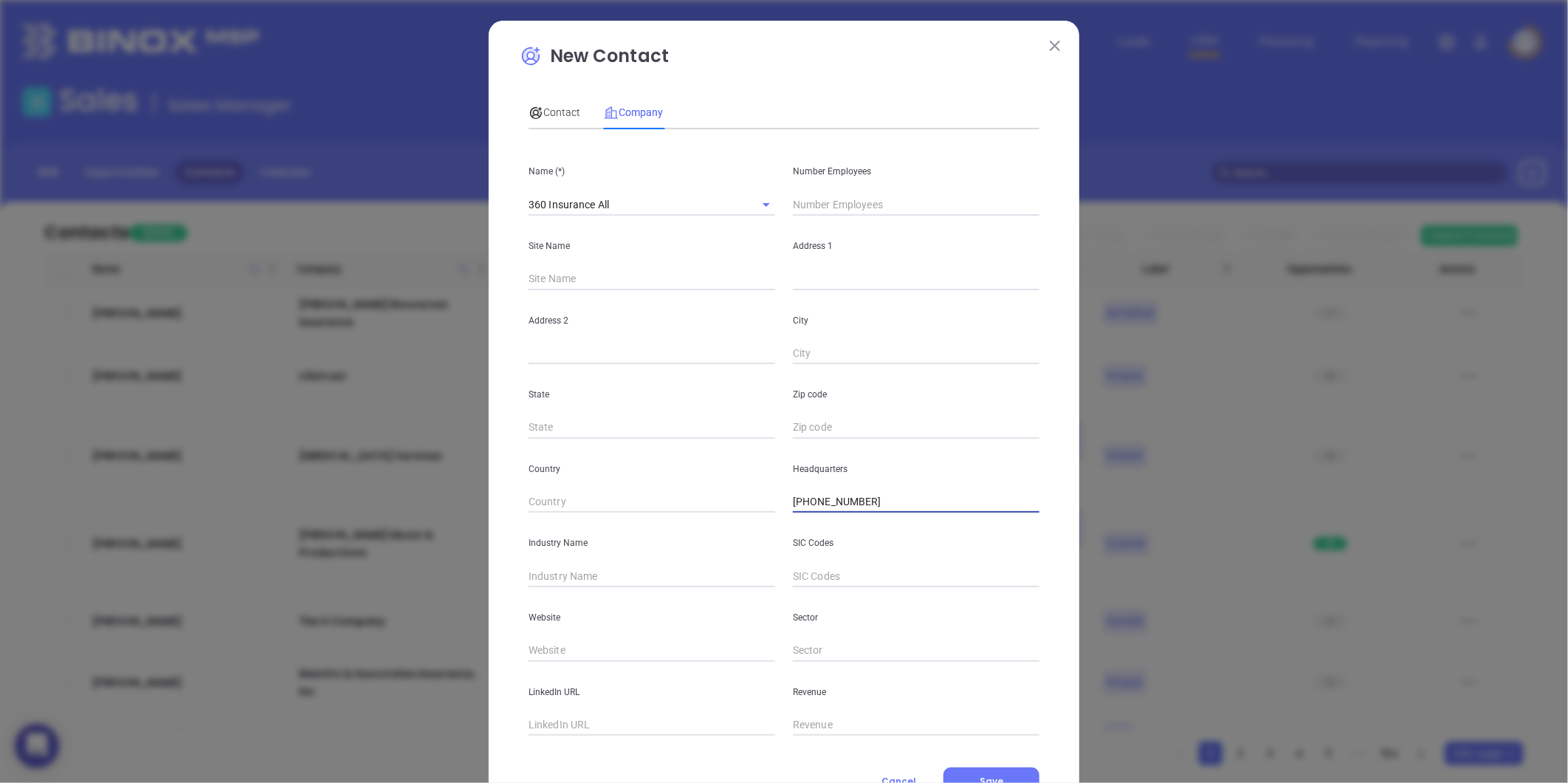
type input "(336) 510-0568"
click at [803, 201] on input "text" at bounding box center [916, 205] width 247 height 22
type input "4"
click at [842, 275] on input "text" at bounding box center [916, 280] width 247 height 22
paste input "347 S Swing Rd, Greensboro, NC 27409"
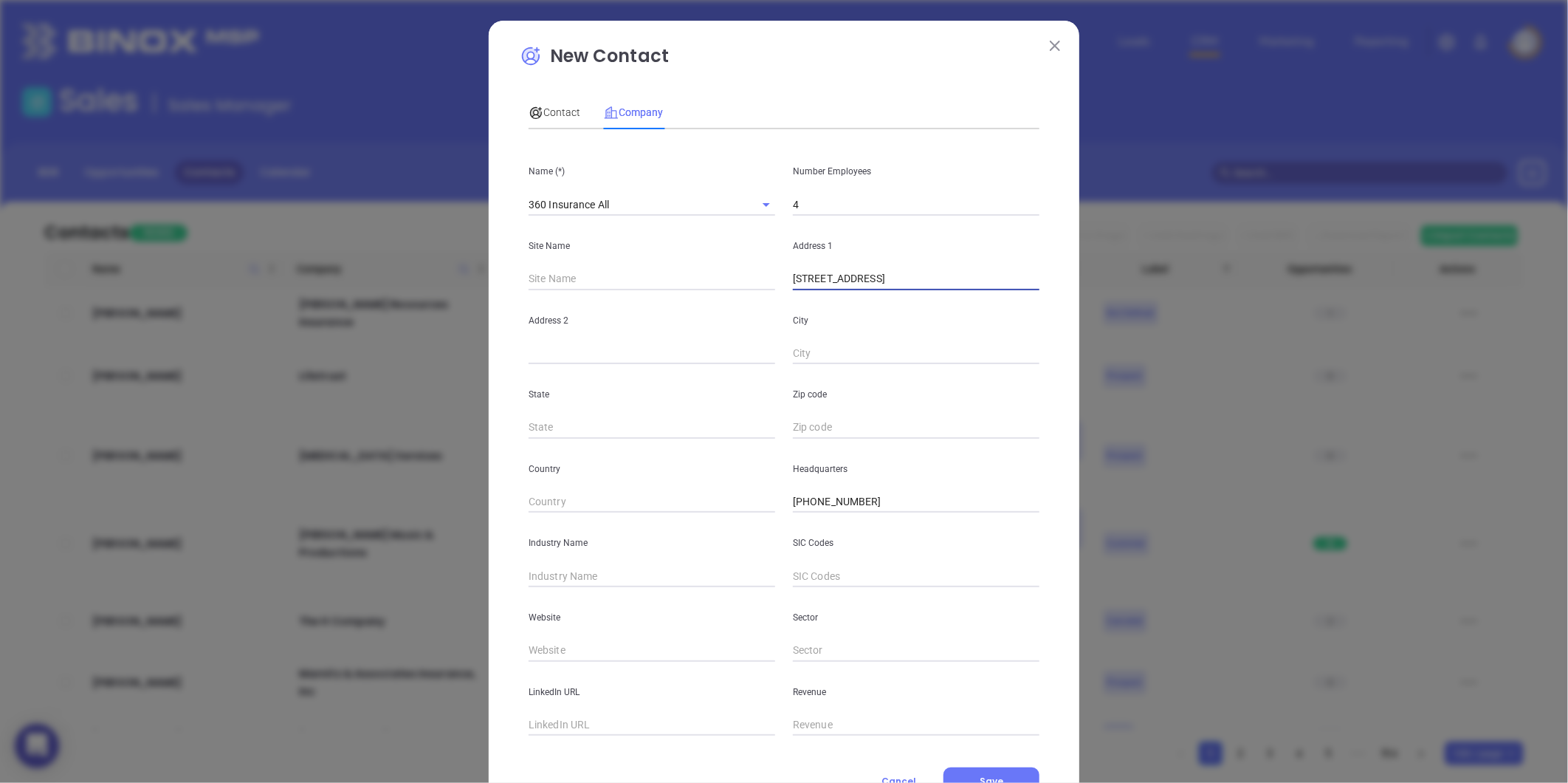
click at [943, 283] on input "347 S Swing Rd, Greensboro, NC 27409" at bounding box center [916, 280] width 247 height 22
drag, startPoint x: 941, startPoint y: 283, endPoint x: 980, endPoint y: 279, distance: 39.2
click at [980, 279] on input "347 S Swing Rd, Greensboro, NC 27409" at bounding box center [916, 280] width 247 height 22
type input "347 S Swing Rd, Greensboro, NC 27409"
click at [830, 414] on div "Zip code" at bounding box center [916, 401] width 265 height 75
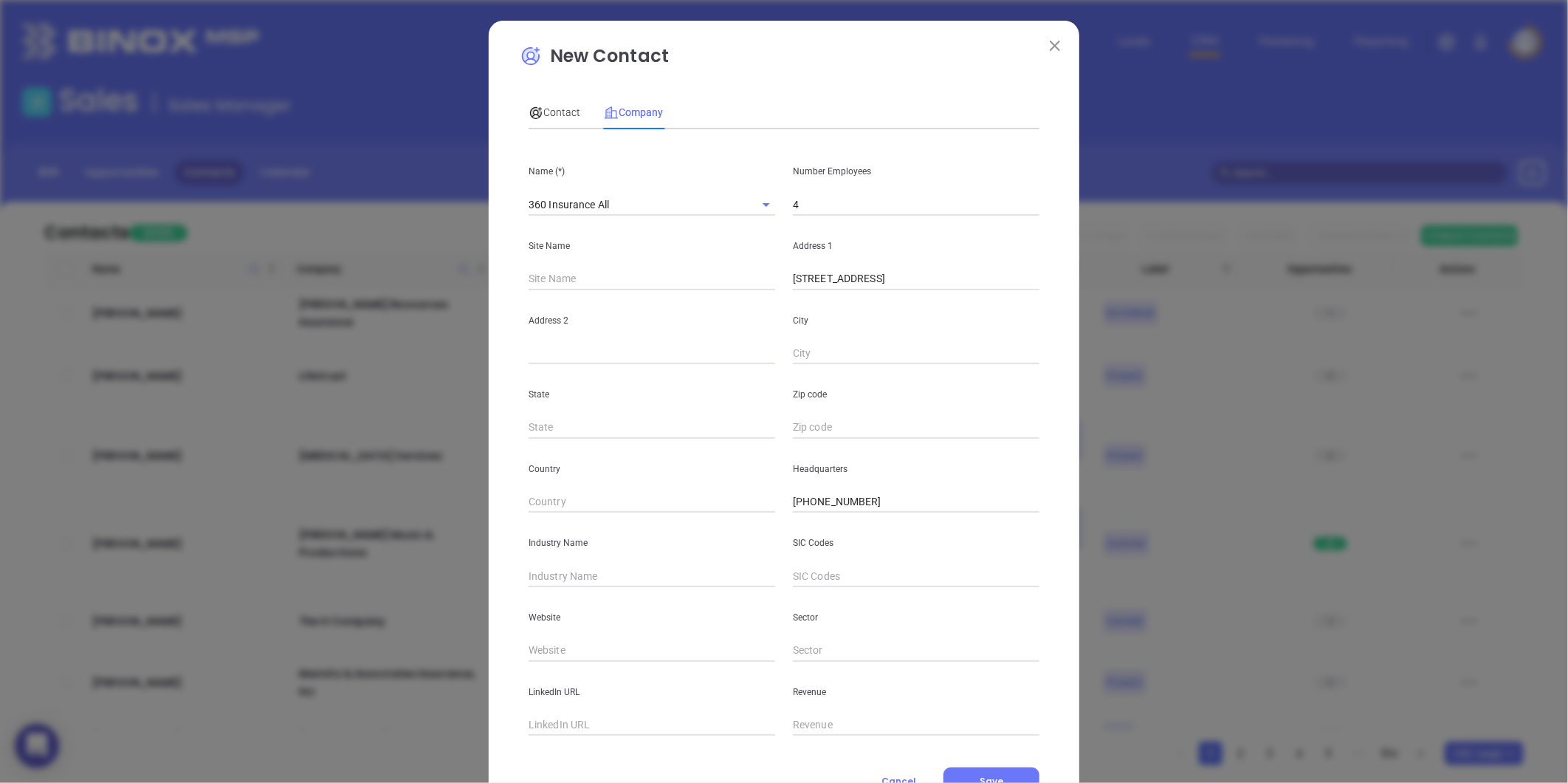
click at [823, 424] on input "text" at bounding box center [916, 428] width 247 height 22
paste input "27409"
type input "27409"
click at [665, 430] on input "text" at bounding box center [652, 428] width 247 height 22
type input "NC"
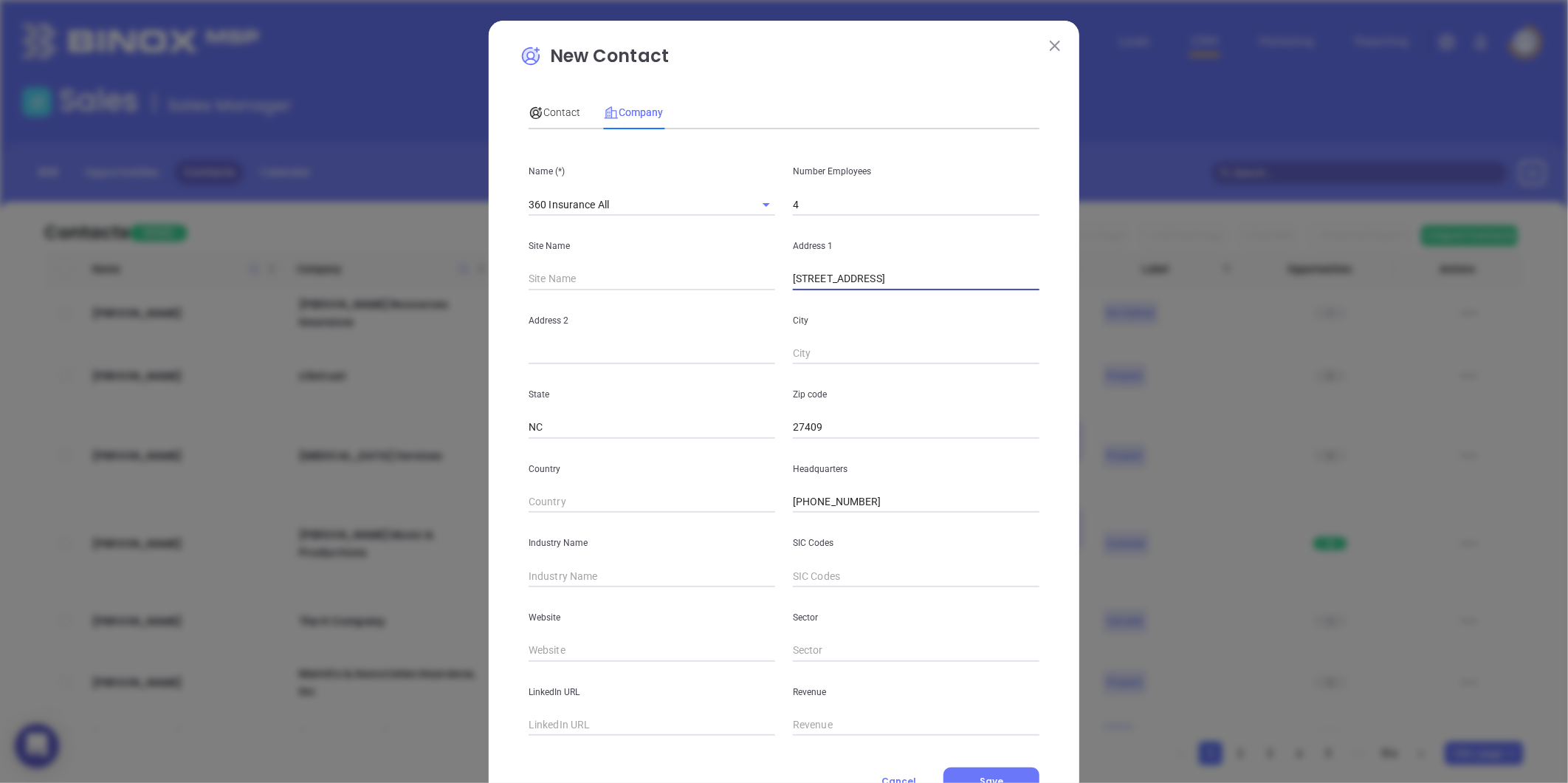
drag, startPoint x: 867, startPoint y: 283, endPoint x: 919, endPoint y: 288, distance: 52.2
click at [919, 288] on input "347 S Swing Rd, Greensboro, NC 27409" at bounding box center [916, 280] width 247 height 22
click at [819, 360] on input "text" at bounding box center [916, 354] width 247 height 22
paste input "Greensboro"
type input "Greensboro"
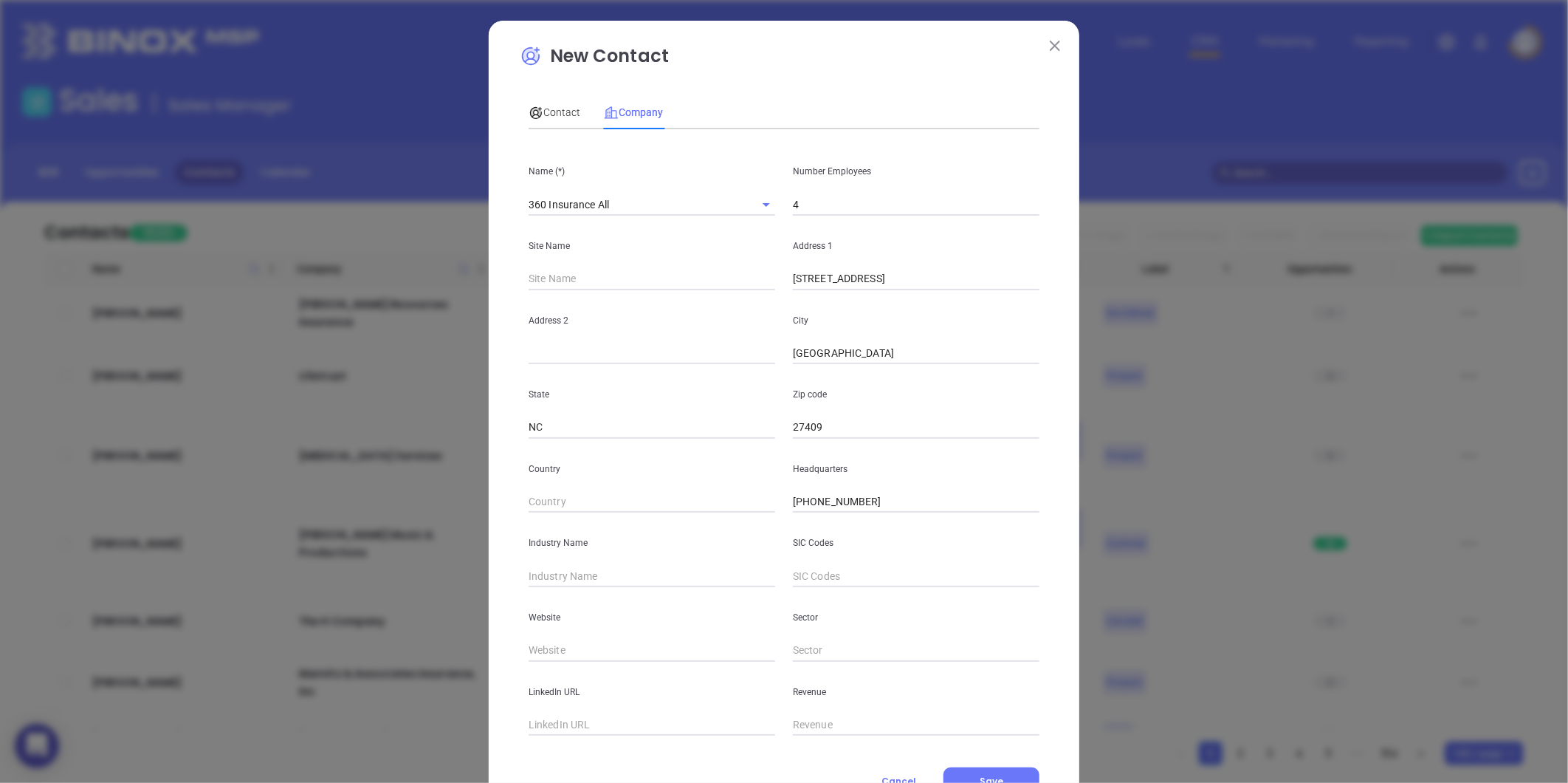
click at [866, 292] on div "City Greensboro" at bounding box center [916, 327] width 265 height 75
click at [865, 291] on div "City Greensboro" at bounding box center [916, 327] width 265 height 75
drag, startPoint x: 861, startPoint y: 278, endPoint x: 1000, endPoint y: 283, distance: 139.1
click at [1000, 283] on input "347 S Swing Rd, Greensboro, NC 27409" at bounding box center [916, 280] width 247 height 22
type input "347 S Swing Rd"
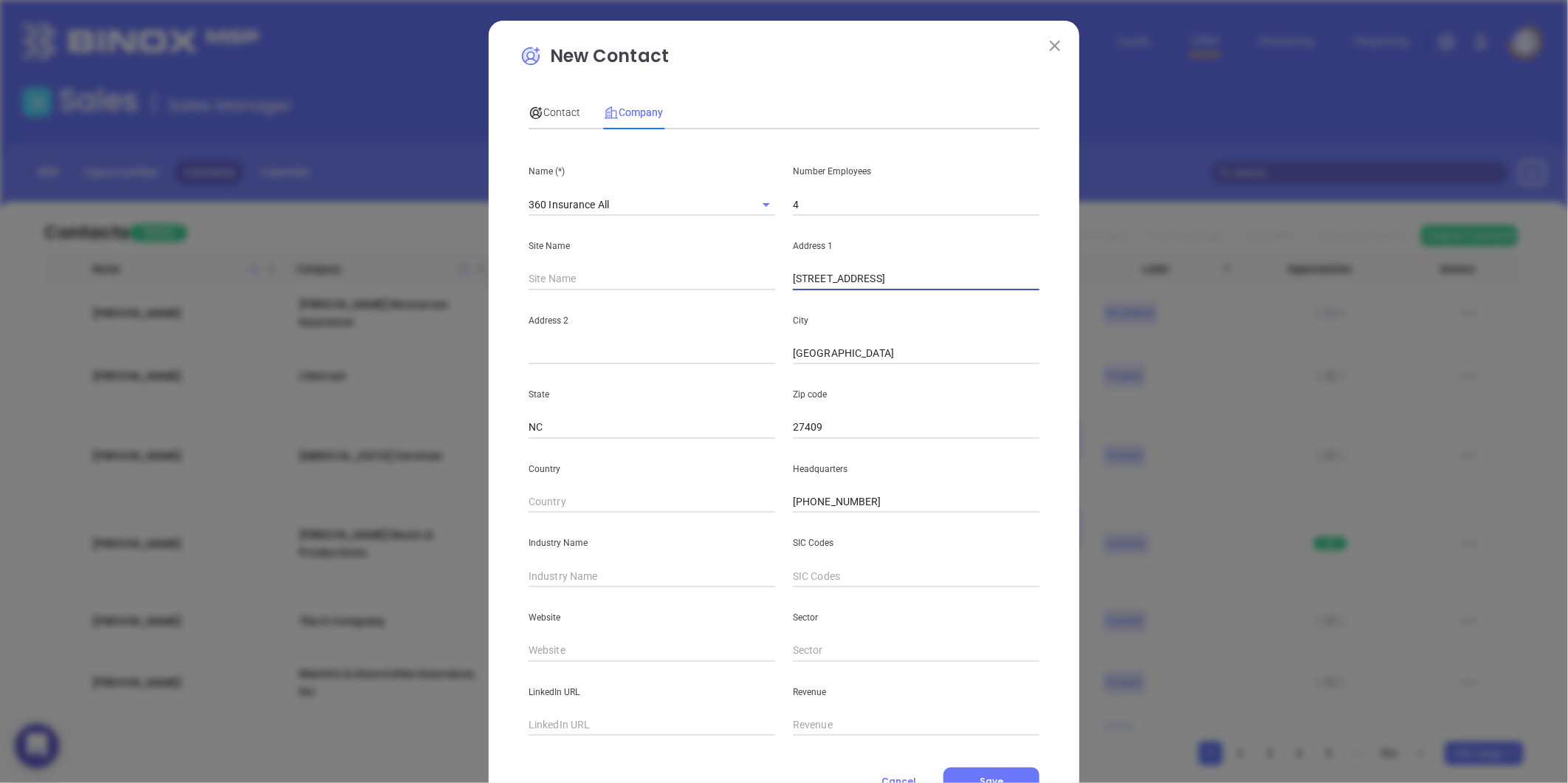
click at [602, 581] on input "text" at bounding box center [652, 576] width 247 height 22
type input "Insurance"
click at [556, 653] on input "text" at bounding box center [652, 651] width 247 height 22
paste input "https://360insureall.com/"
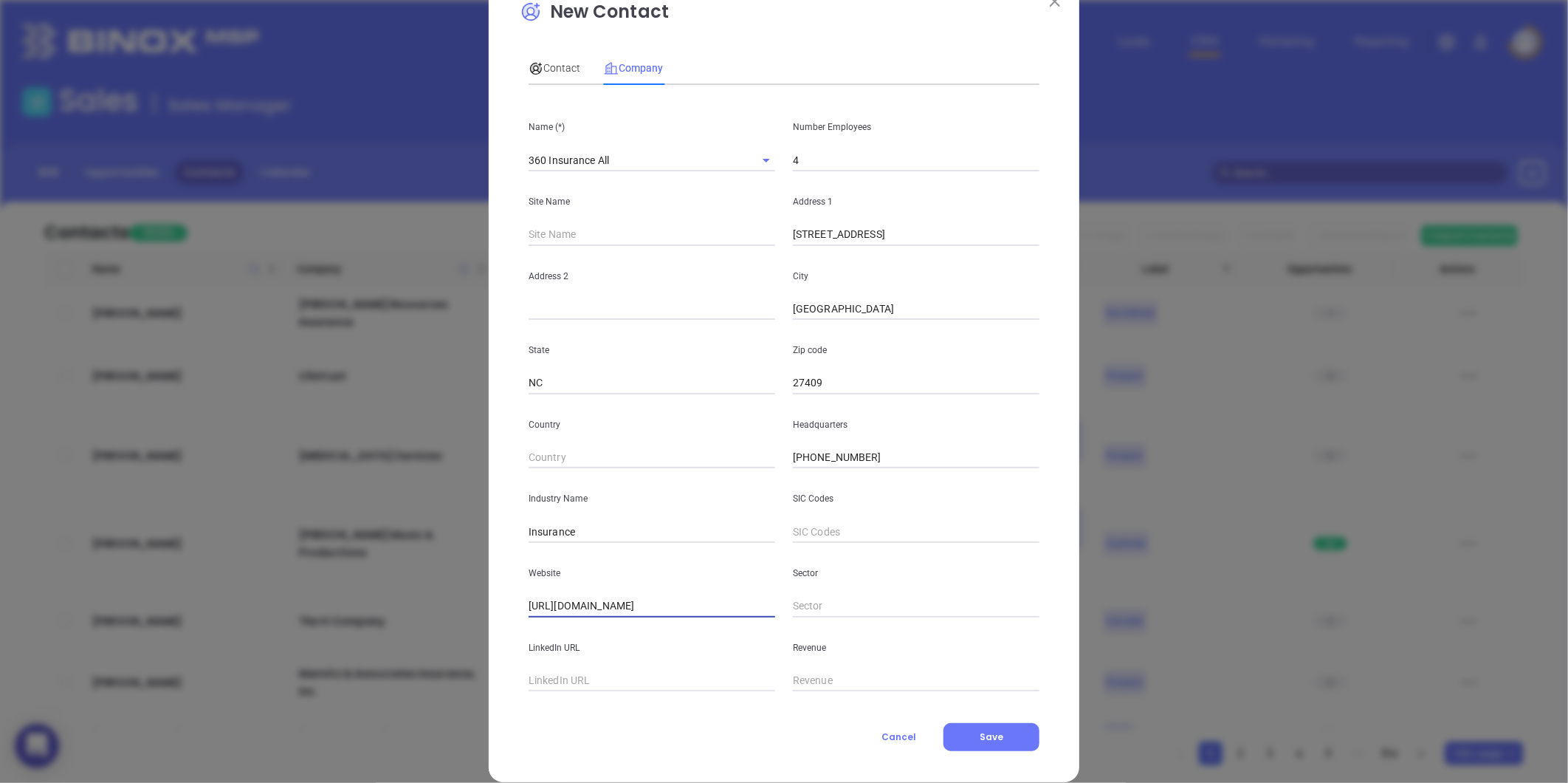
scroll to position [65, 0]
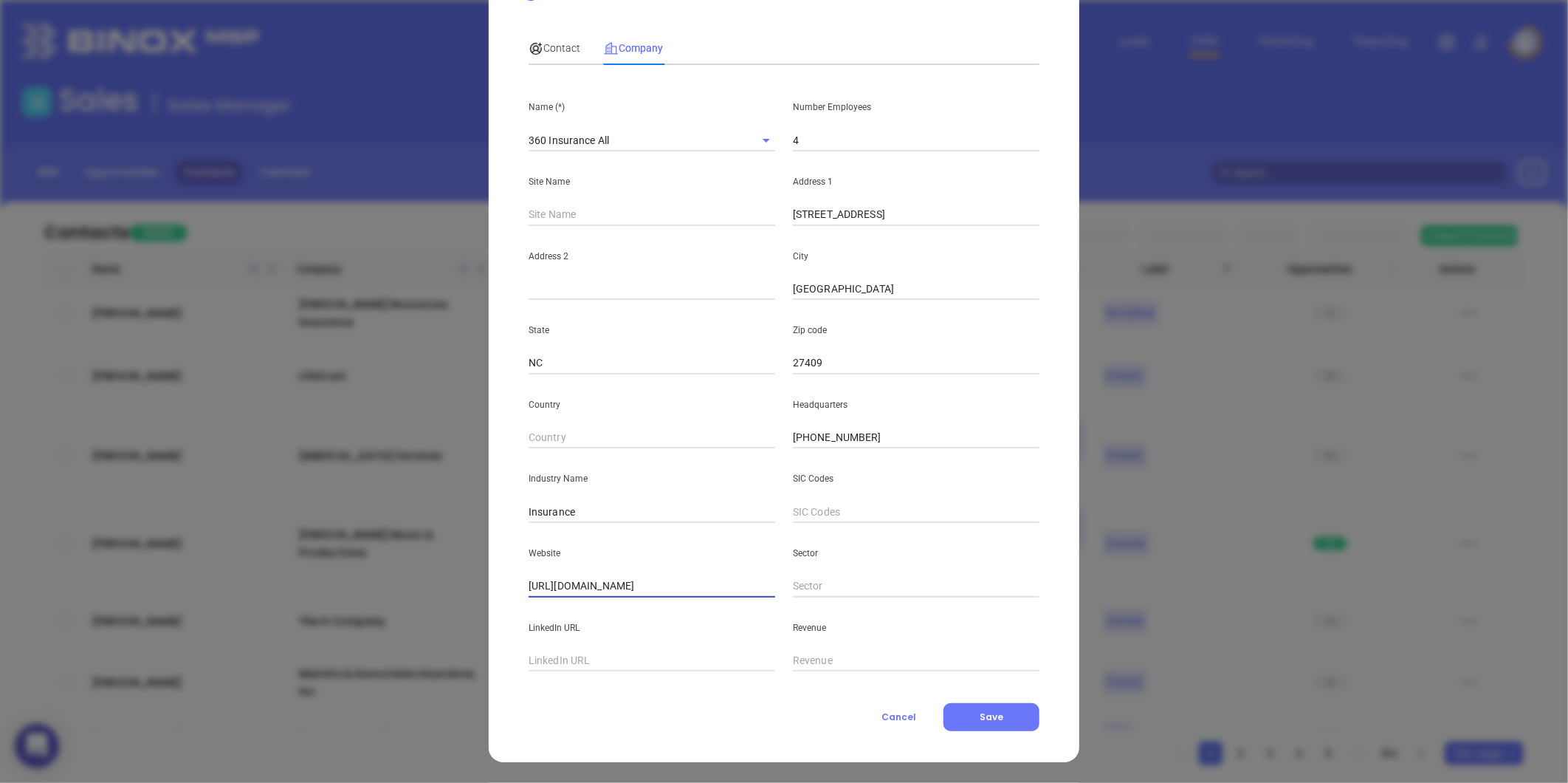
type input "https://360insureall.com/"
click at [550, 51] on span "Contact" at bounding box center [554, 48] width 51 height 12
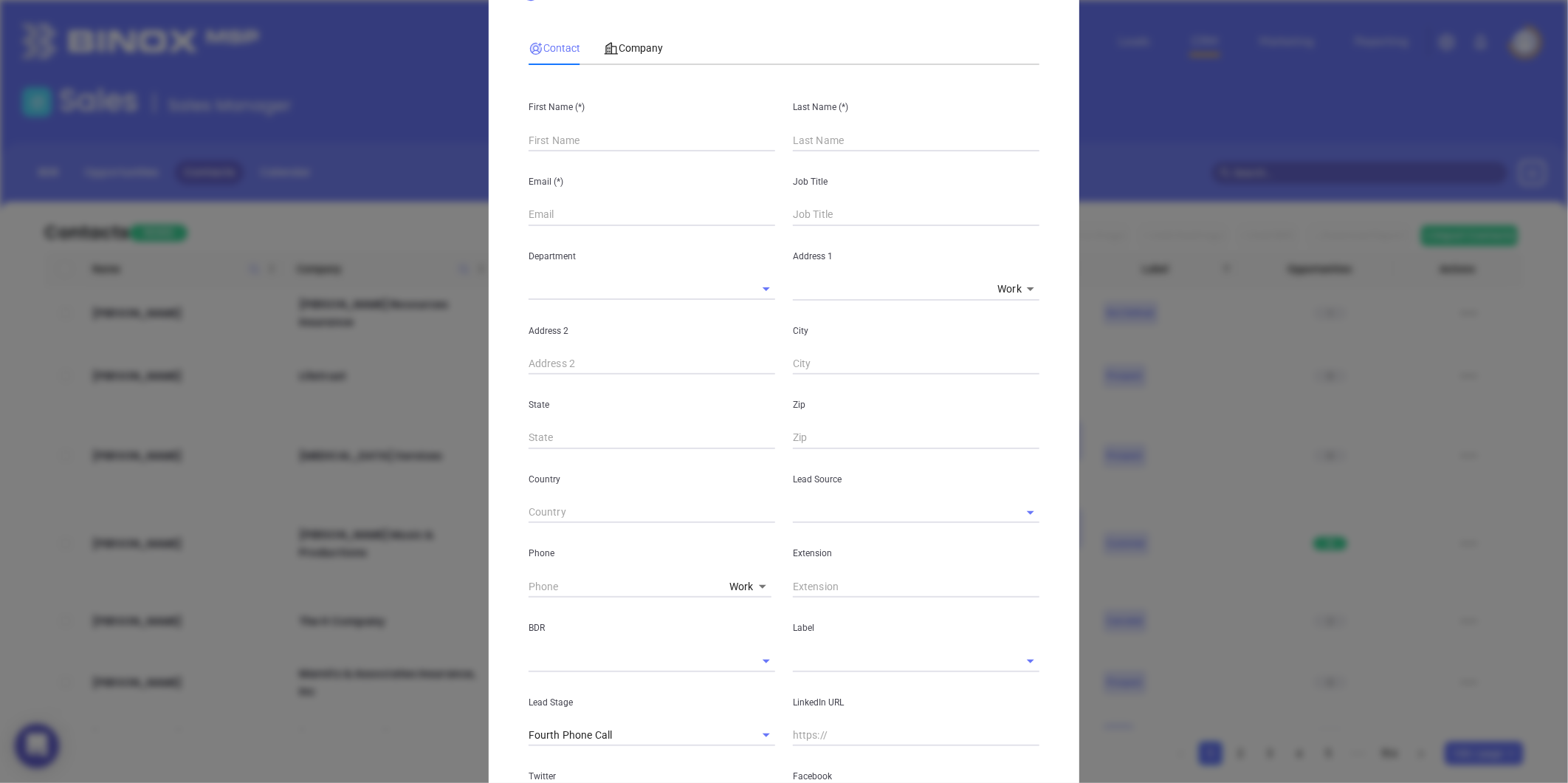
click at [552, 141] on input "text" at bounding box center [652, 140] width 247 height 22
paste input "Maqsood Khan"
drag, startPoint x: 567, startPoint y: 142, endPoint x: 603, endPoint y: 140, distance: 36.1
click at [603, 140] on input "Maqsood Khan" at bounding box center [652, 140] width 247 height 22
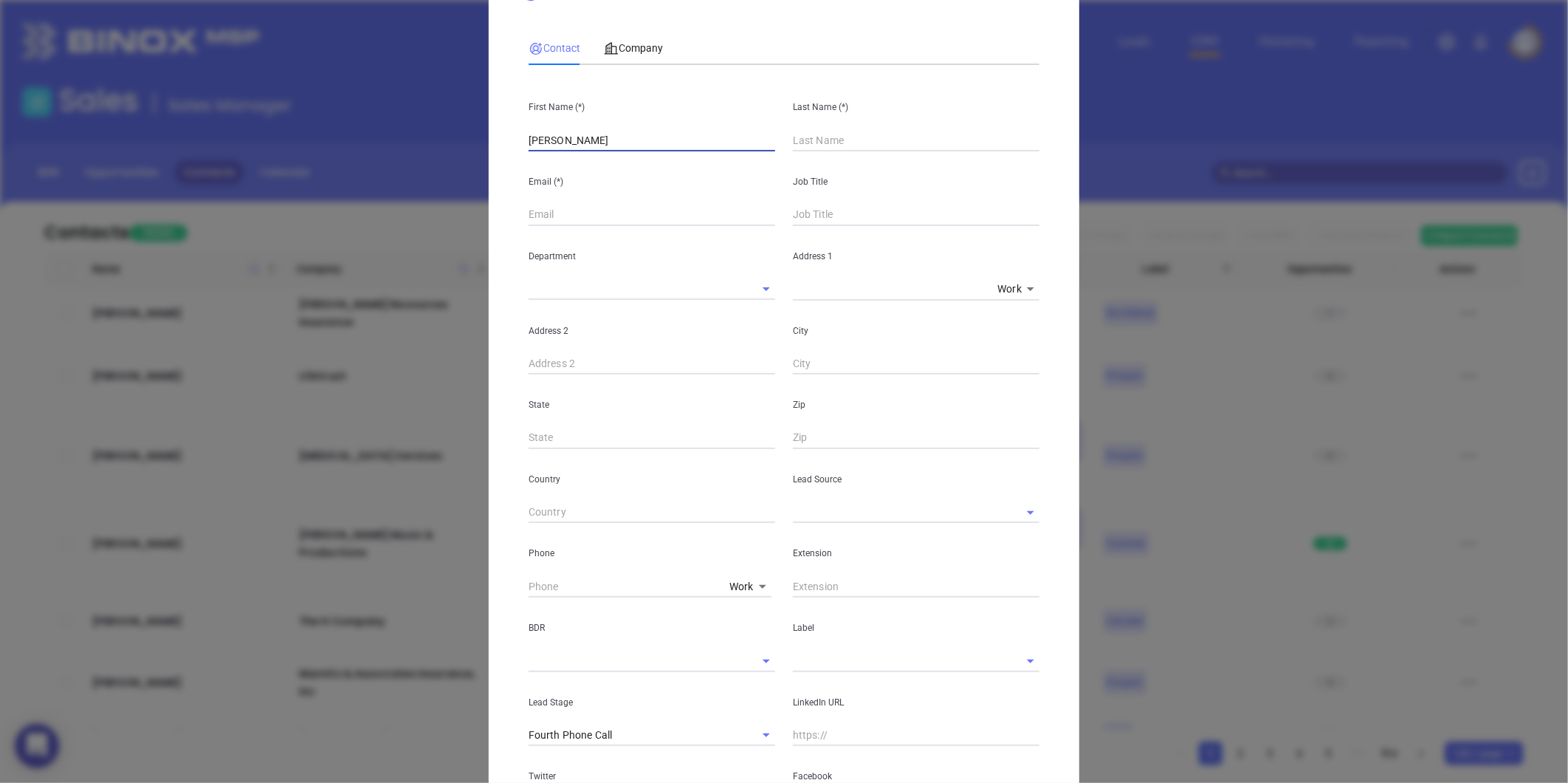
drag, startPoint x: 603, startPoint y: 140, endPoint x: 571, endPoint y: 150, distance: 33.5
click at [571, 150] on input "Maqsood Khan" at bounding box center [652, 140] width 247 height 22
type input "Maqsood Khan"
click at [820, 152] on div "Job Title" at bounding box center [916, 189] width 265 height 75
click at [820, 148] on input "text" at bounding box center [916, 140] width 247 height 22
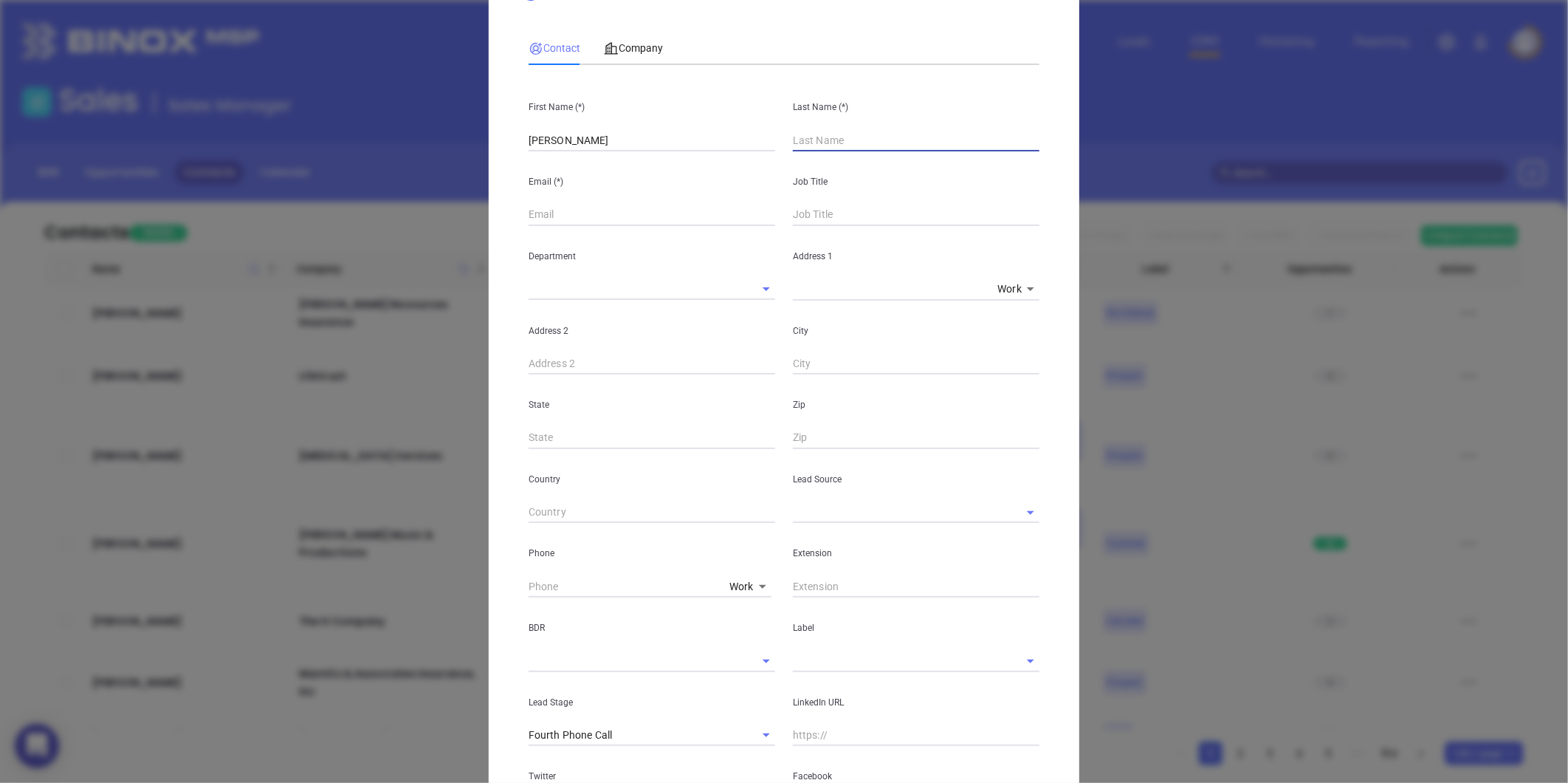
paste input "Khan"
type input "Khan"
drag, startPoint x: 620, startPoint y: 148, endPoint x: 568, endPoint y: 166, distance: 55.0
click at [568, 166] on div "First Name (*) Maqsood Khan Last Name (*) Khan Email (*) Job Title Department A…" at bounding box center [784, 486] width 511 height 818
type input "Maqsood"
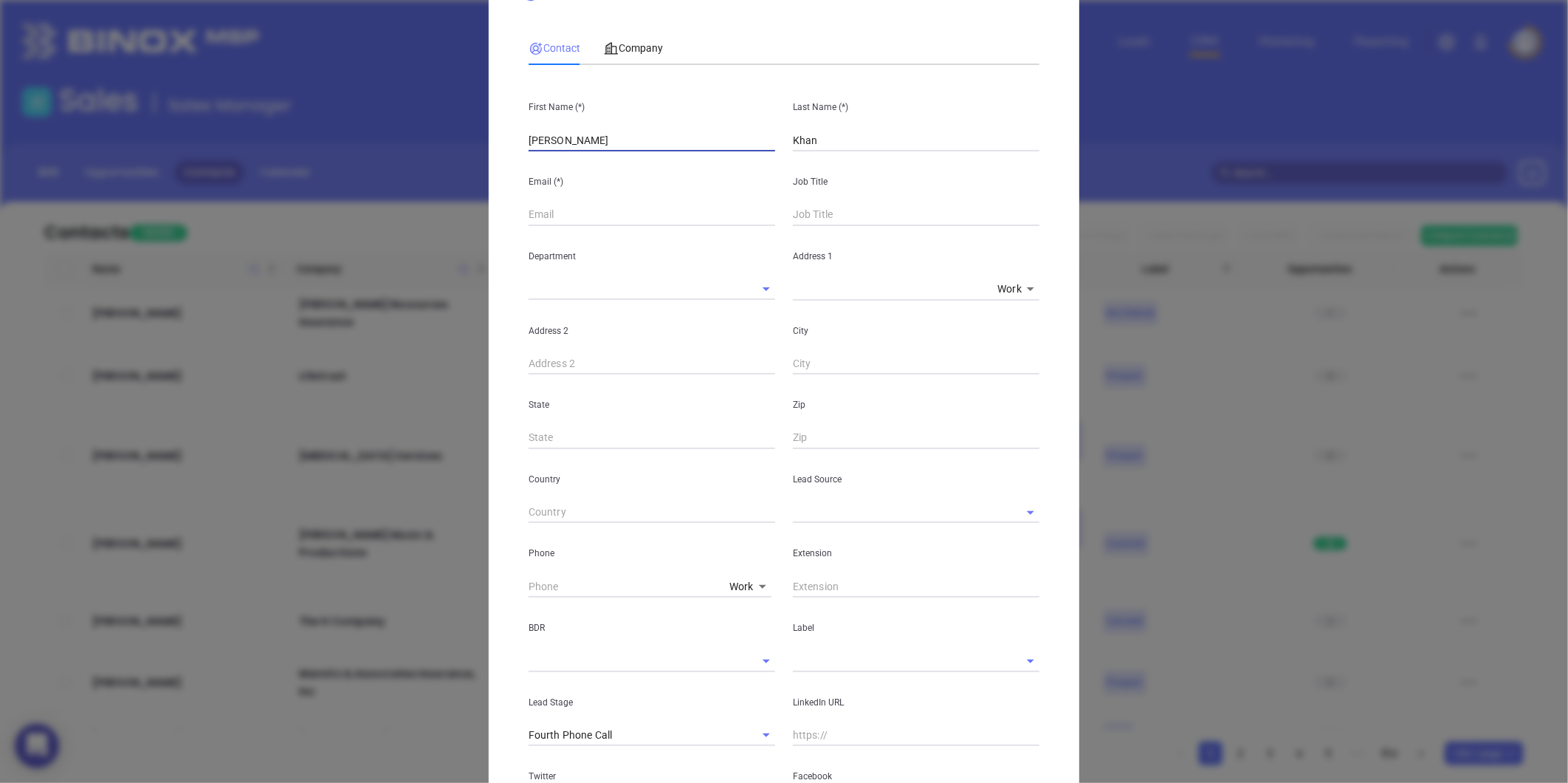
click at [546, 214] on input "text" at bounding box center [652, 215] width 247 height 22
paste input "info@360insureall.com"
click at [819, 210] on input "text" at bounding box center [916, 215] width 247 height 22
click at [528, 215] on input "info@360insureall.com" at bounding box center [652, 215] width 247 height 22
type input "info@360insureall.com"
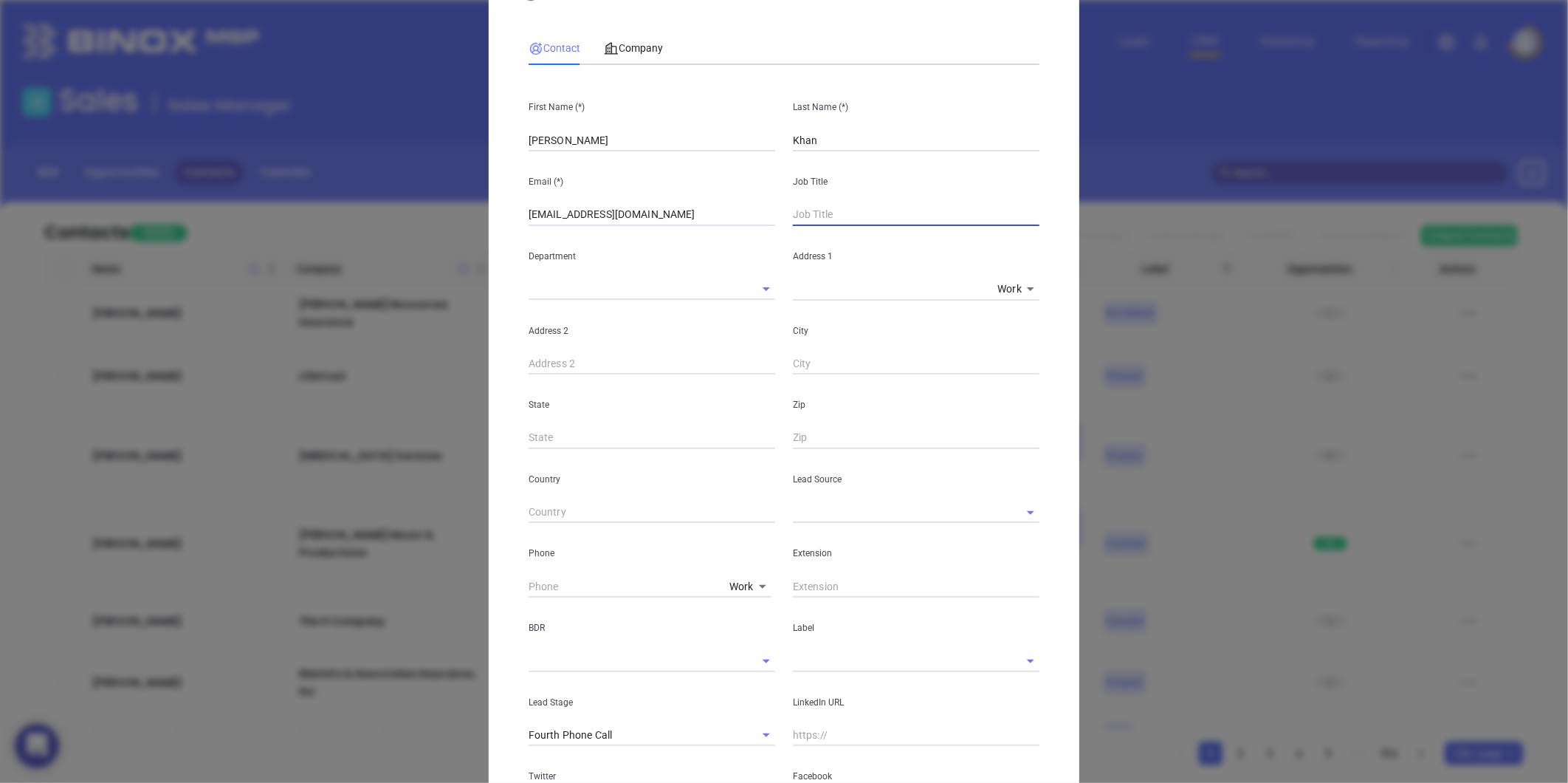
click at [809, 212] on input "text" at bounding box center [916, 215] width 247 height 22
type input "Principal"
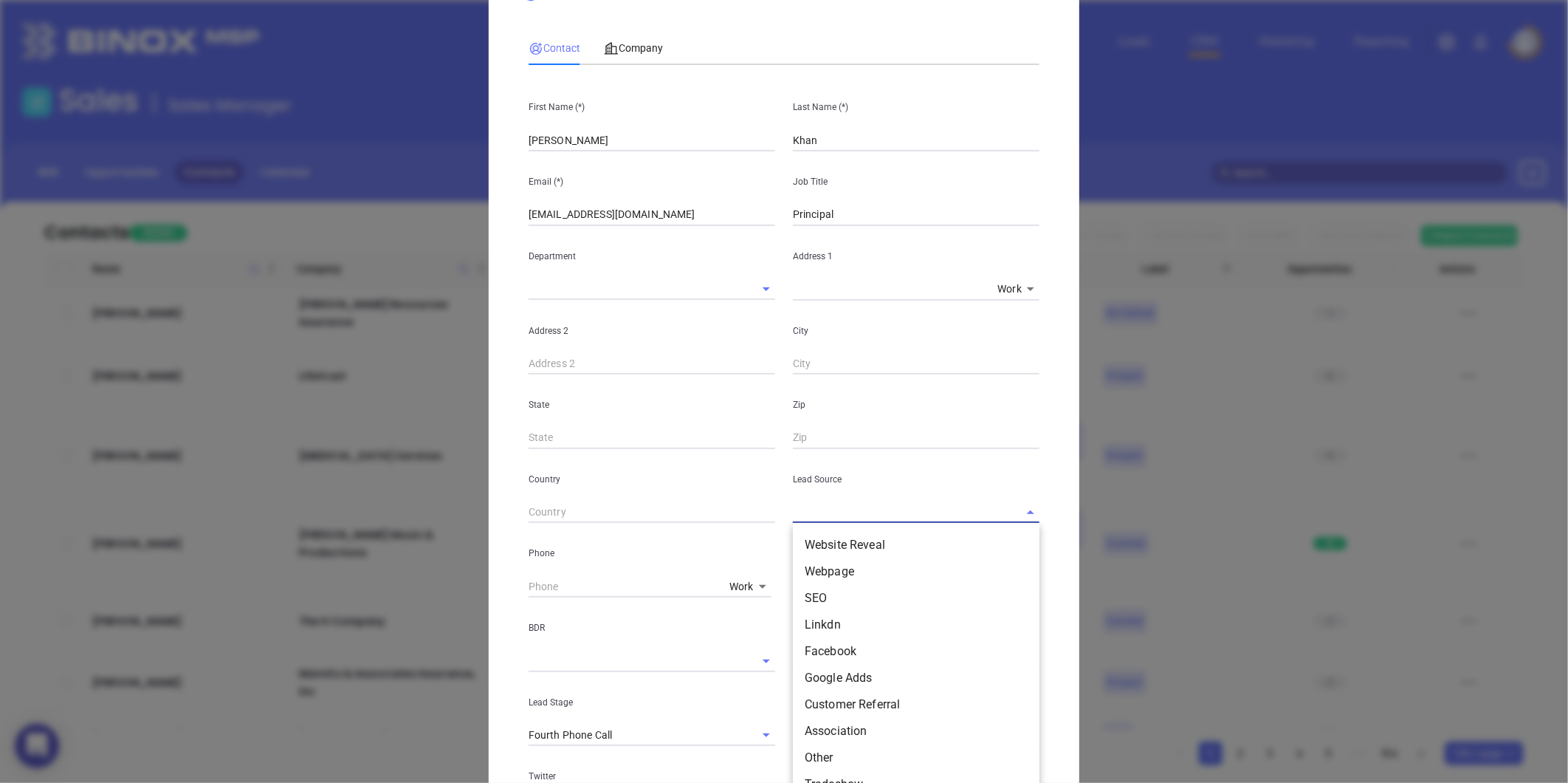
click at [809, 501] on input "text" at bounding box center [896, 512] width 206 height 22
click at [836, 581] on li "Other" at bounding box center [916, 594] width 247 height 26
type input "Other"
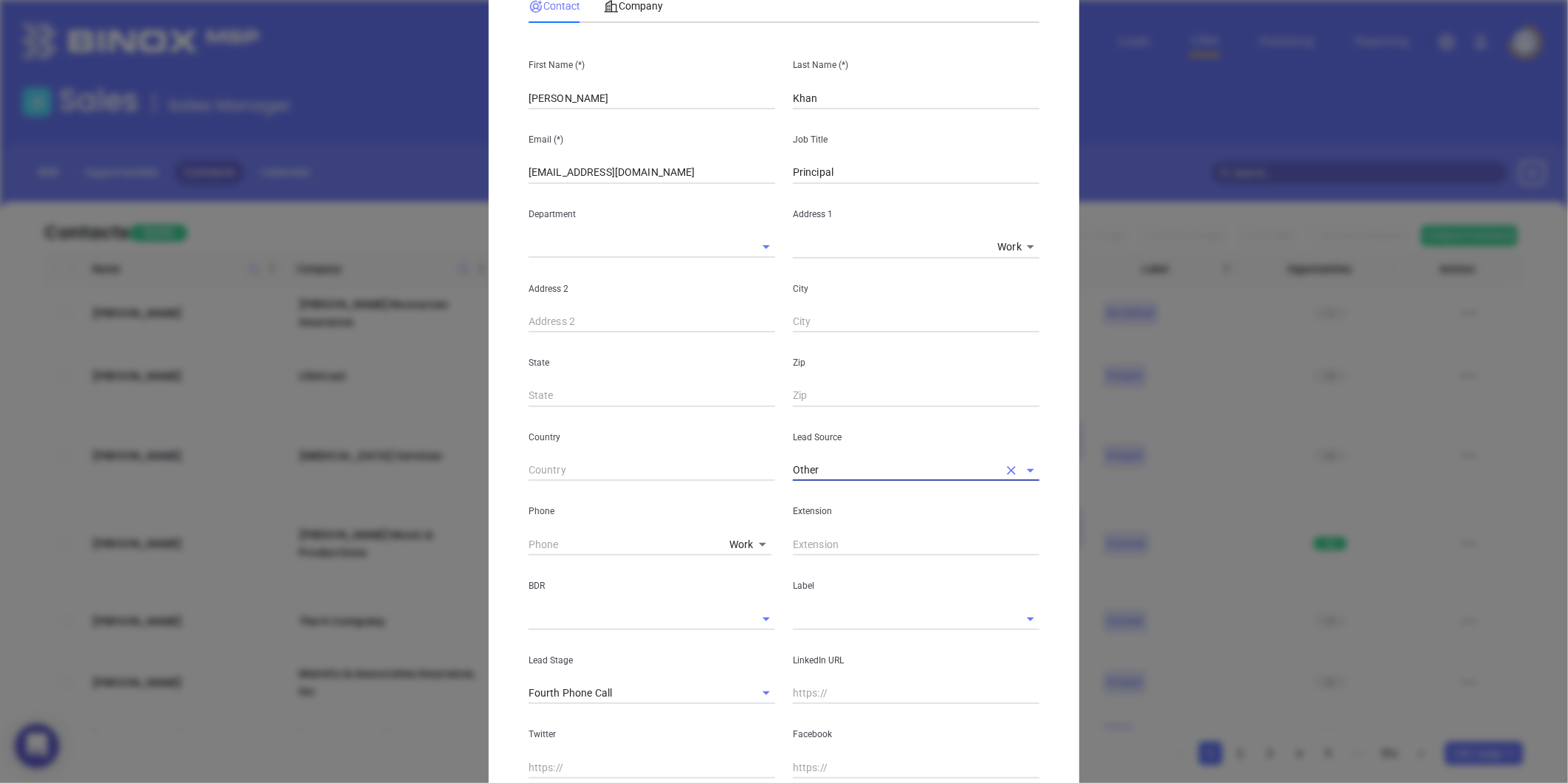
scroll to position [146, 0]
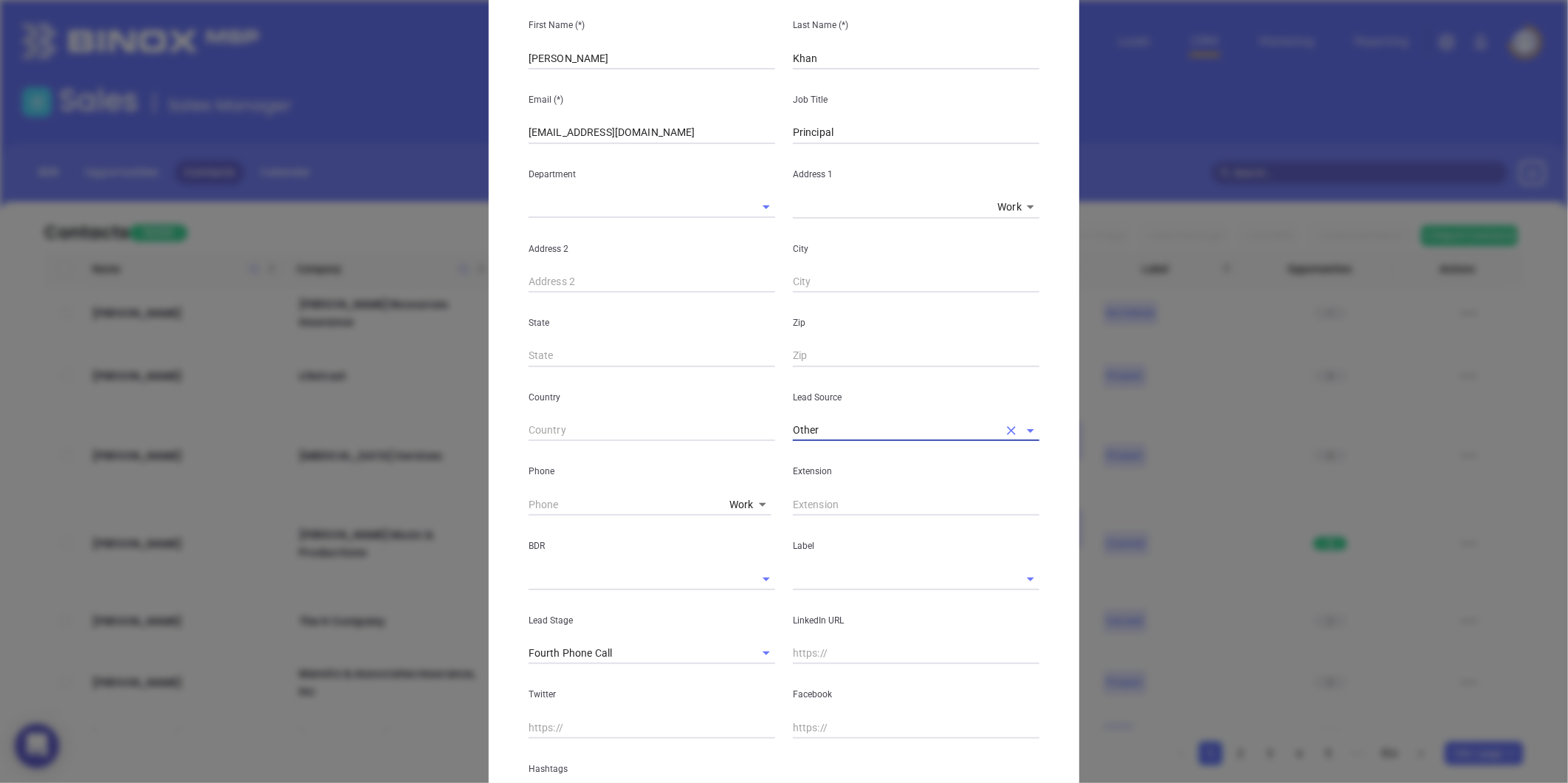
click at [834, 587] on input "text" at bounding box center [896, 578] width 206 height 22
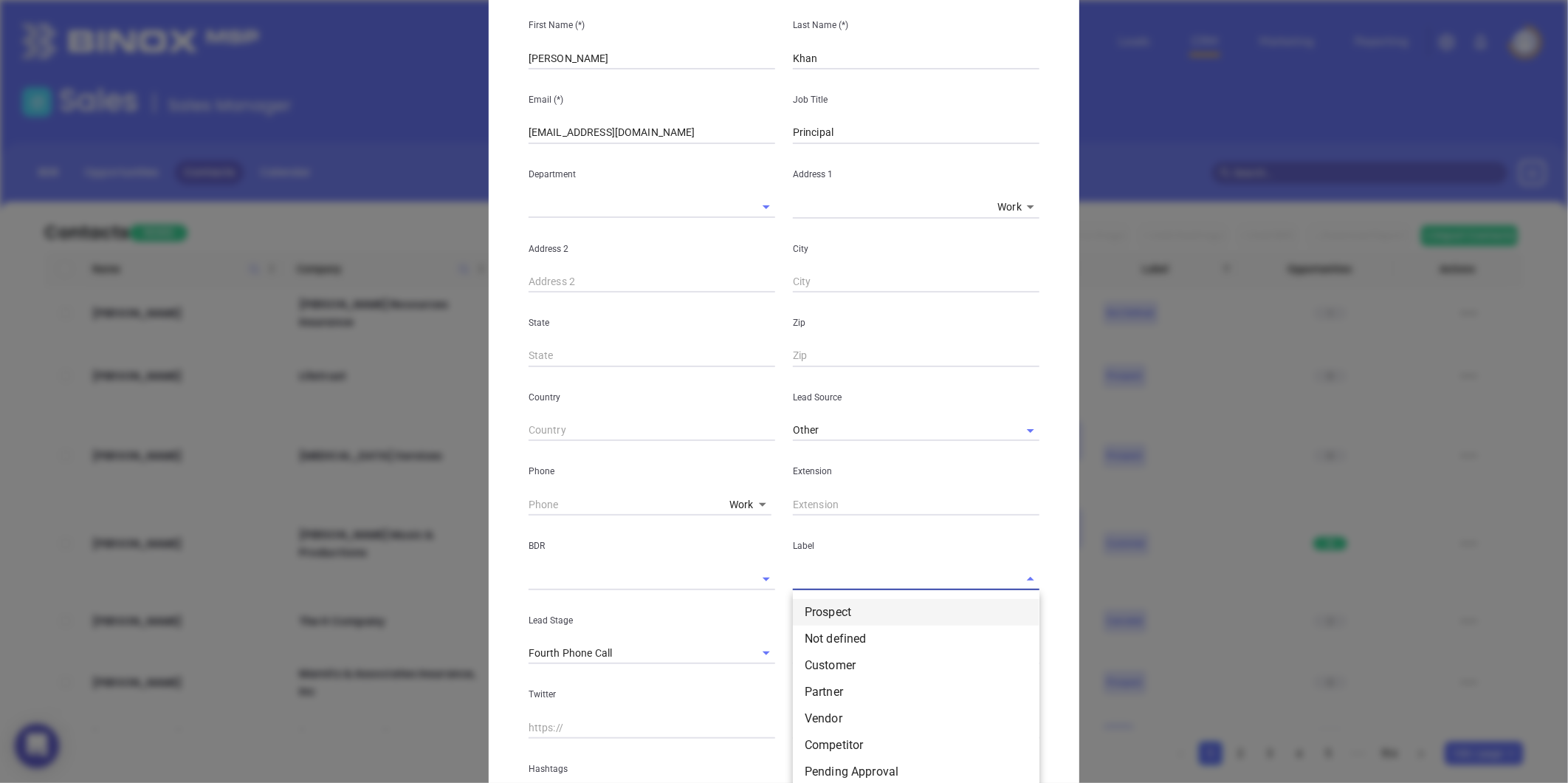
drag, startPoint x: 830, startPoint y: 611, endPoint x: 866, endPoint y: 601, distance: 37.4
click at [847, 608] on li "Prospect" at bounding box center [916, 612] width 247 height 26
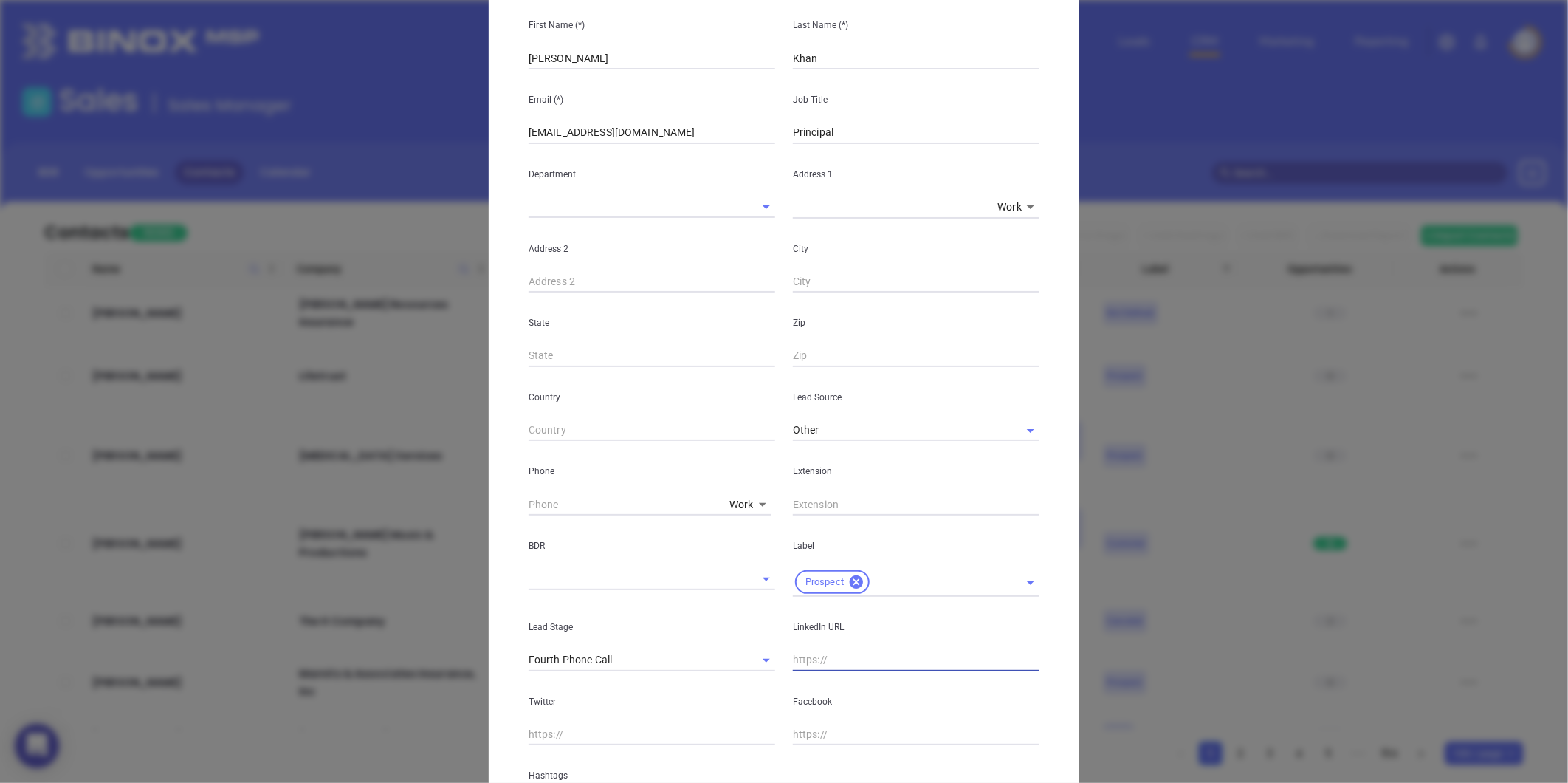
click at [830, 653] on input "text" at bounding box center [916, 660] width 247 height 22
paste input "linkedin.com/in/khanandassociates"
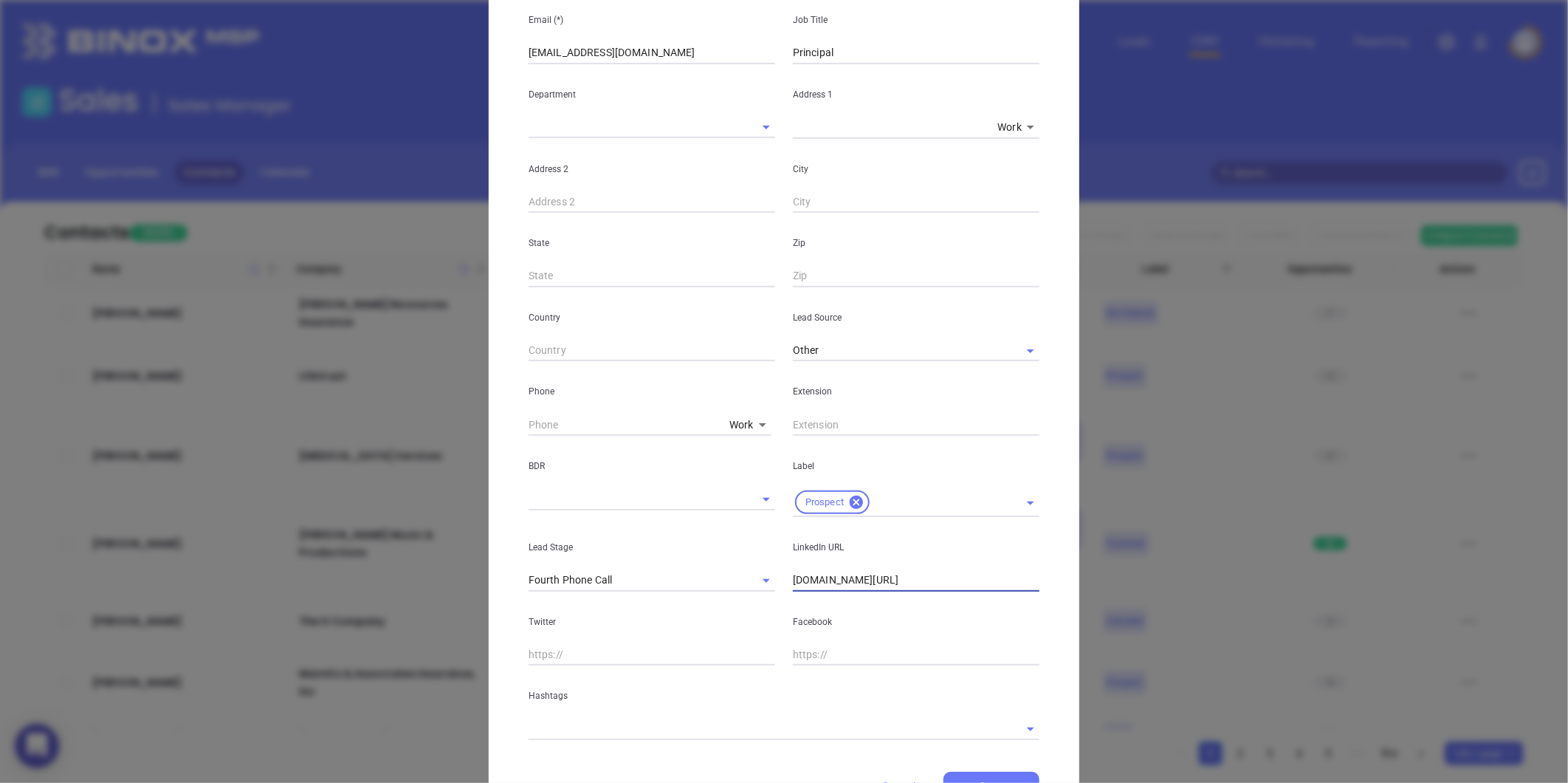
scroll to position [294, 0]
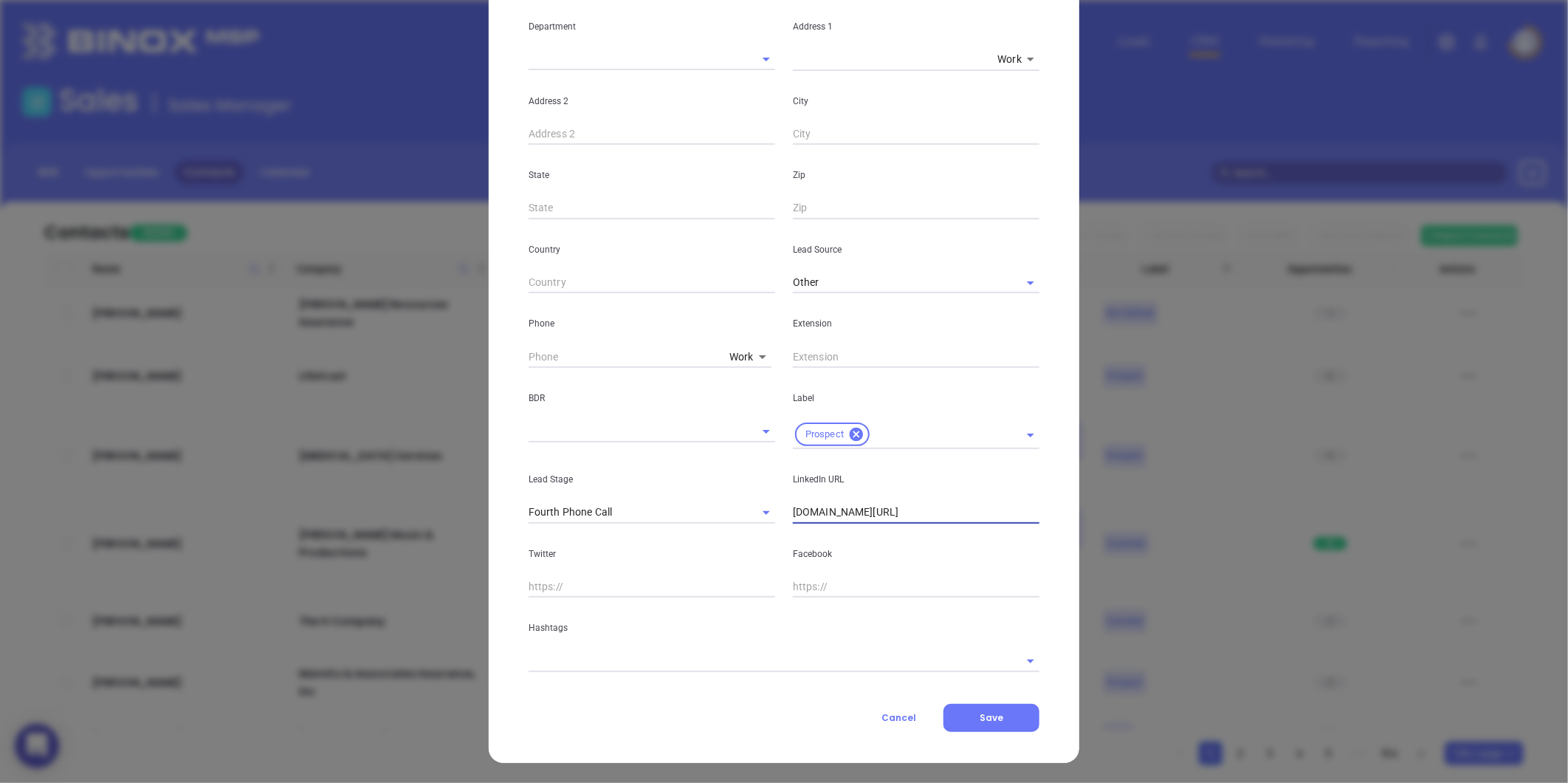
type input "www.linkedin.com/in/khanandassociates"
click at [564, 662] on input "text" at bounding box center [763, 660] width 469 height 22
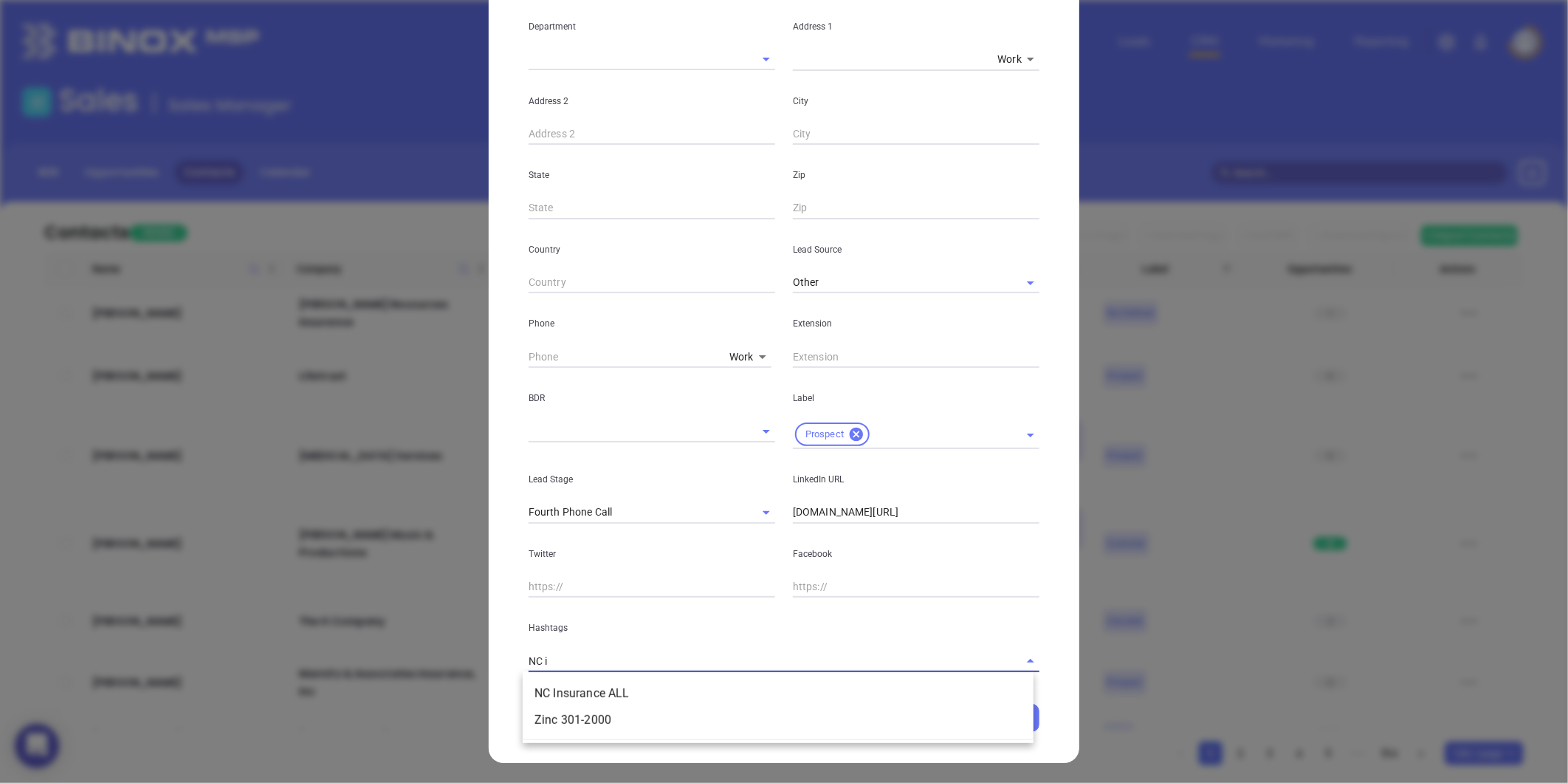
type input "NC in"
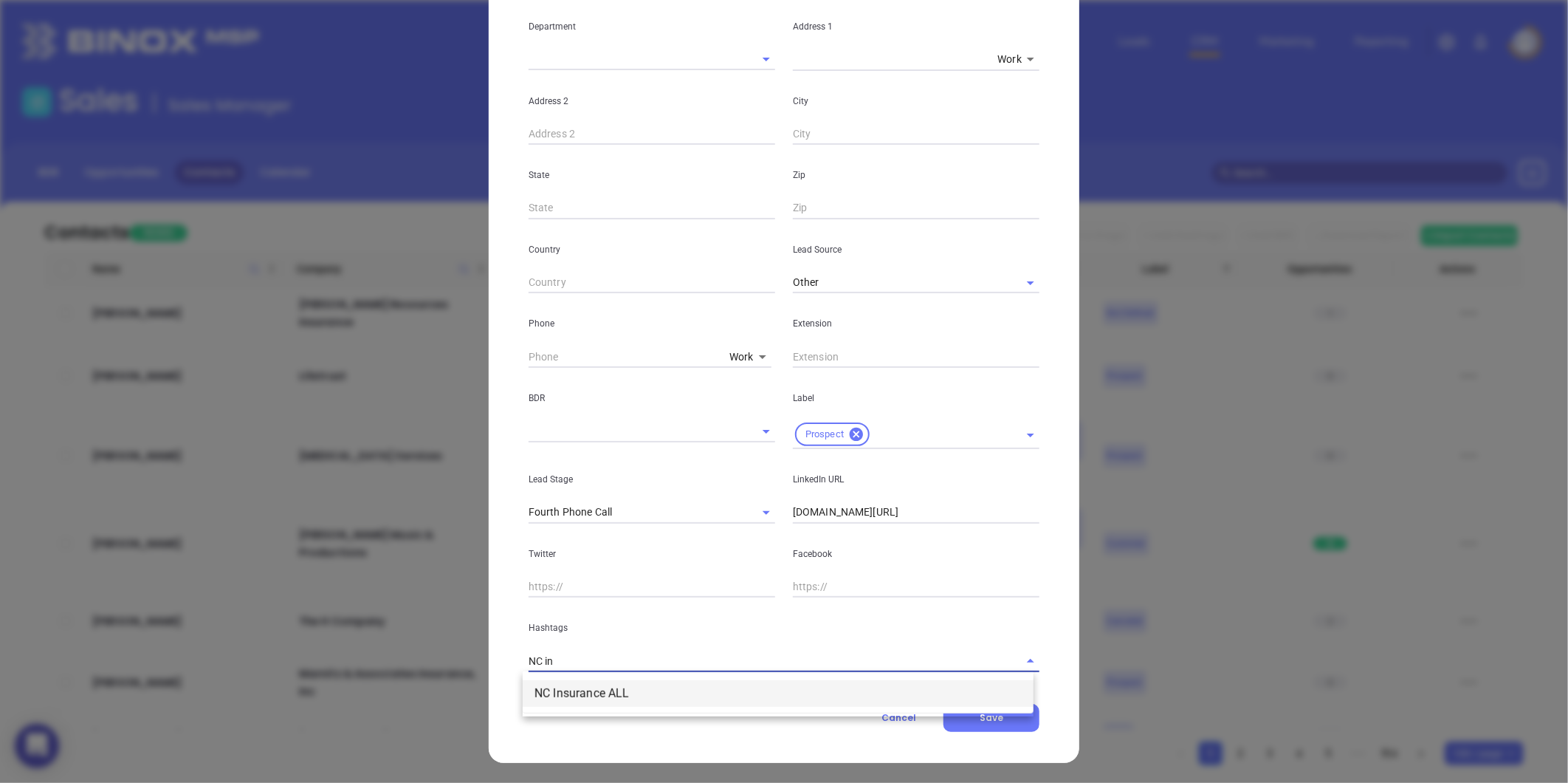
click at [580, 694] on li "NC Insurance ALL" at bounding box center [778, 693] width 511 height 26
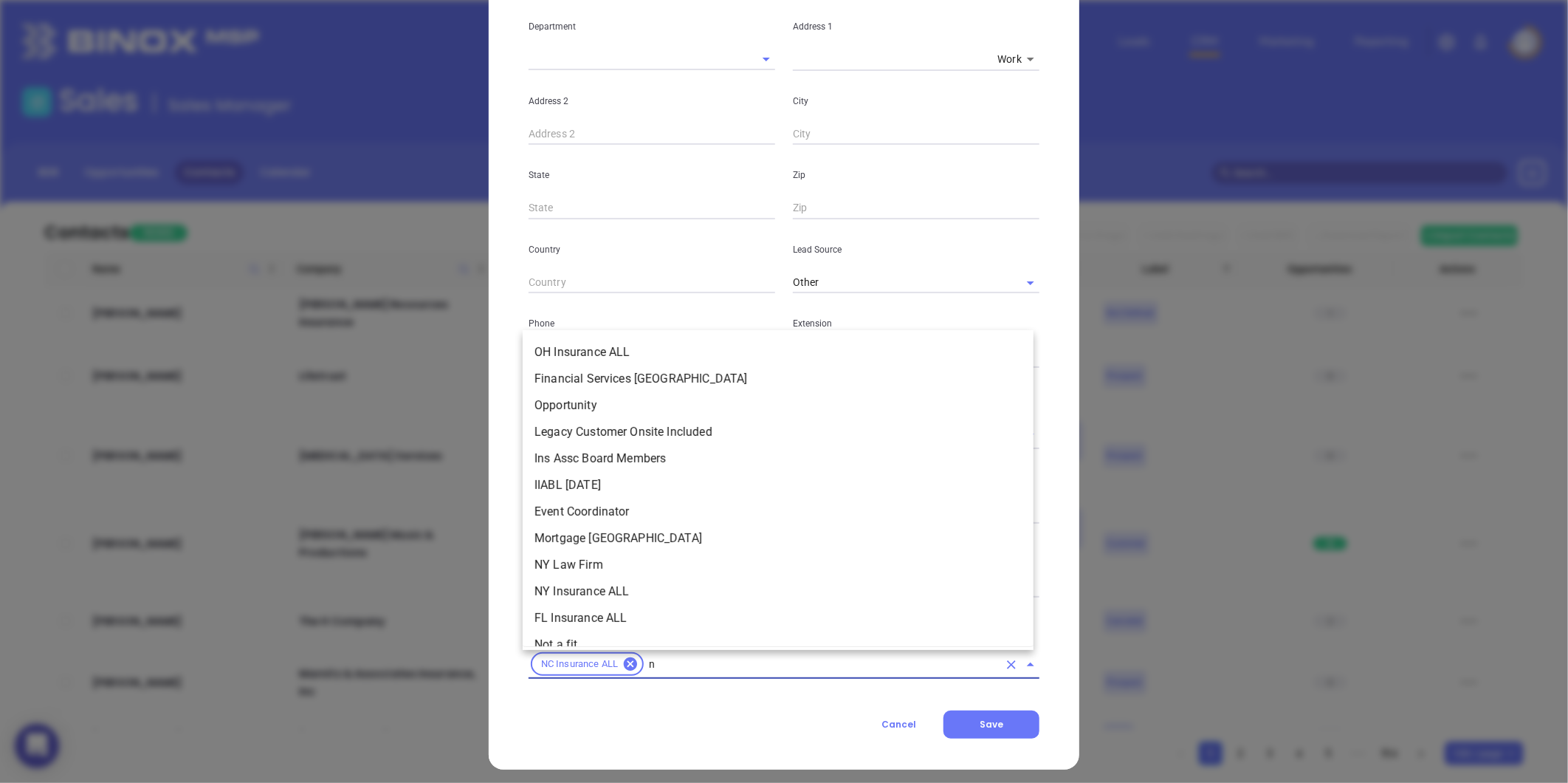
scroll to position [248, 0]
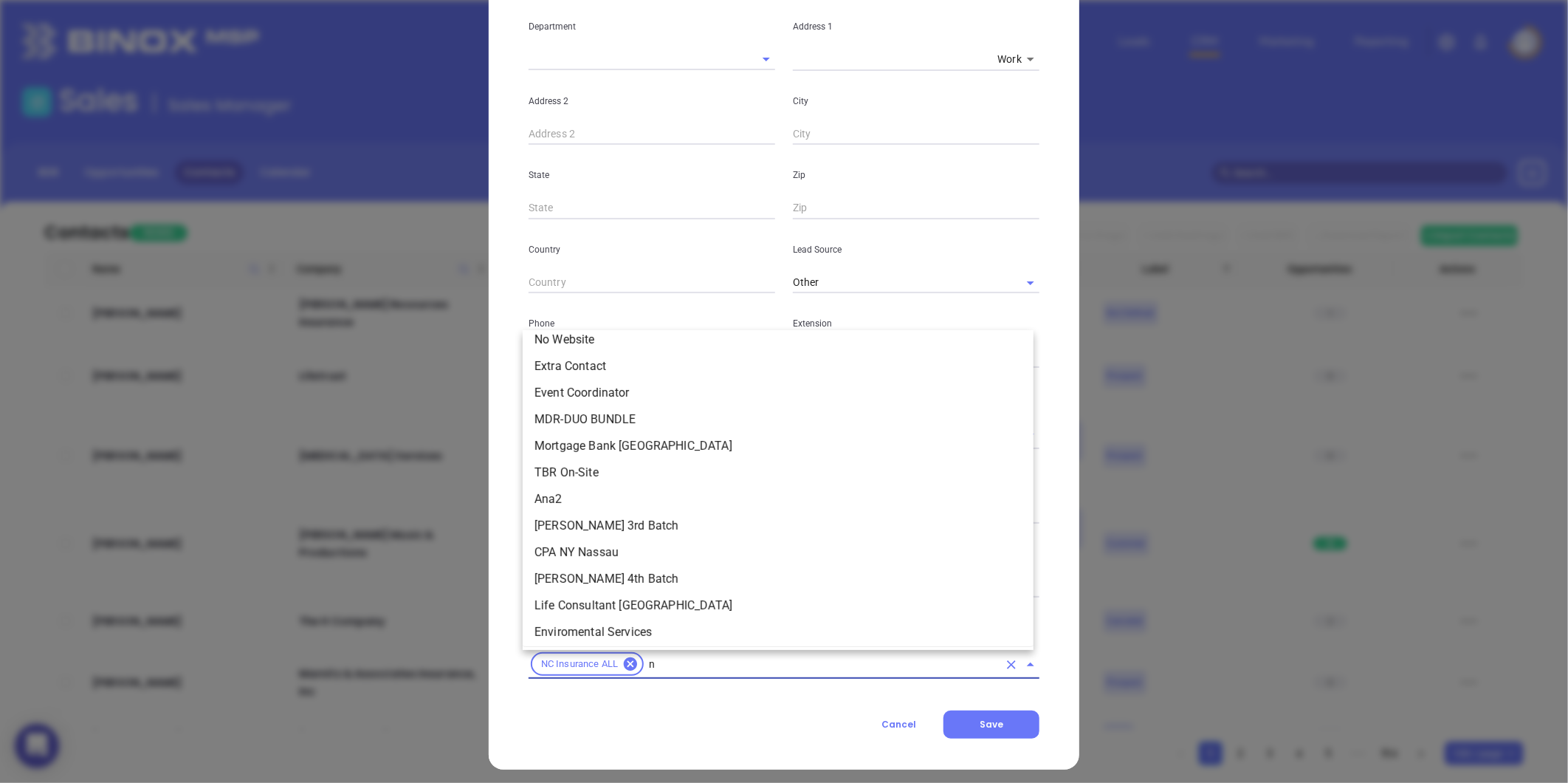
type input "nc"
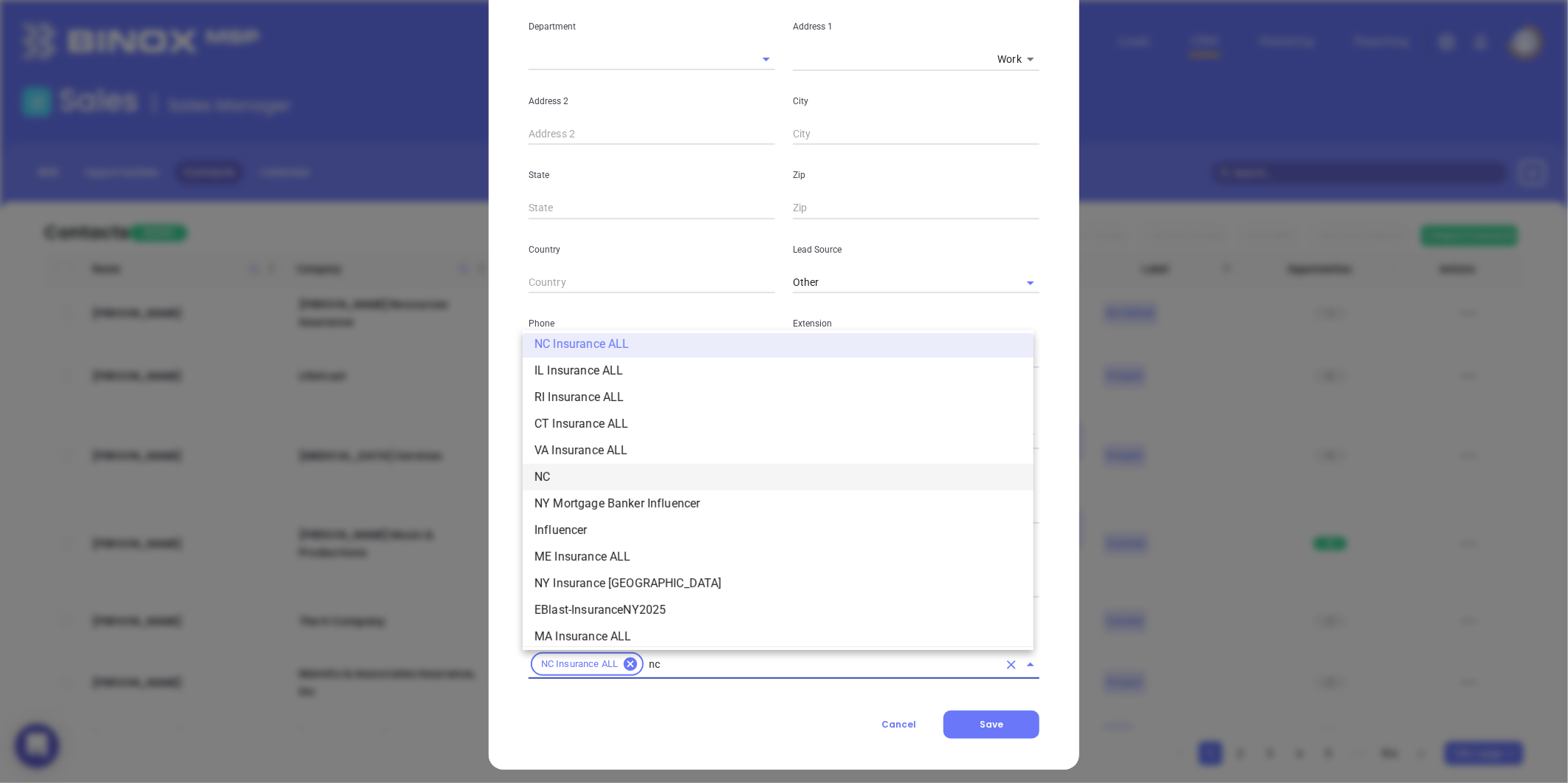
click at [574, 476] on li "NC" at bounding box center [778, 477] width 511 height 26
type input "insurance"
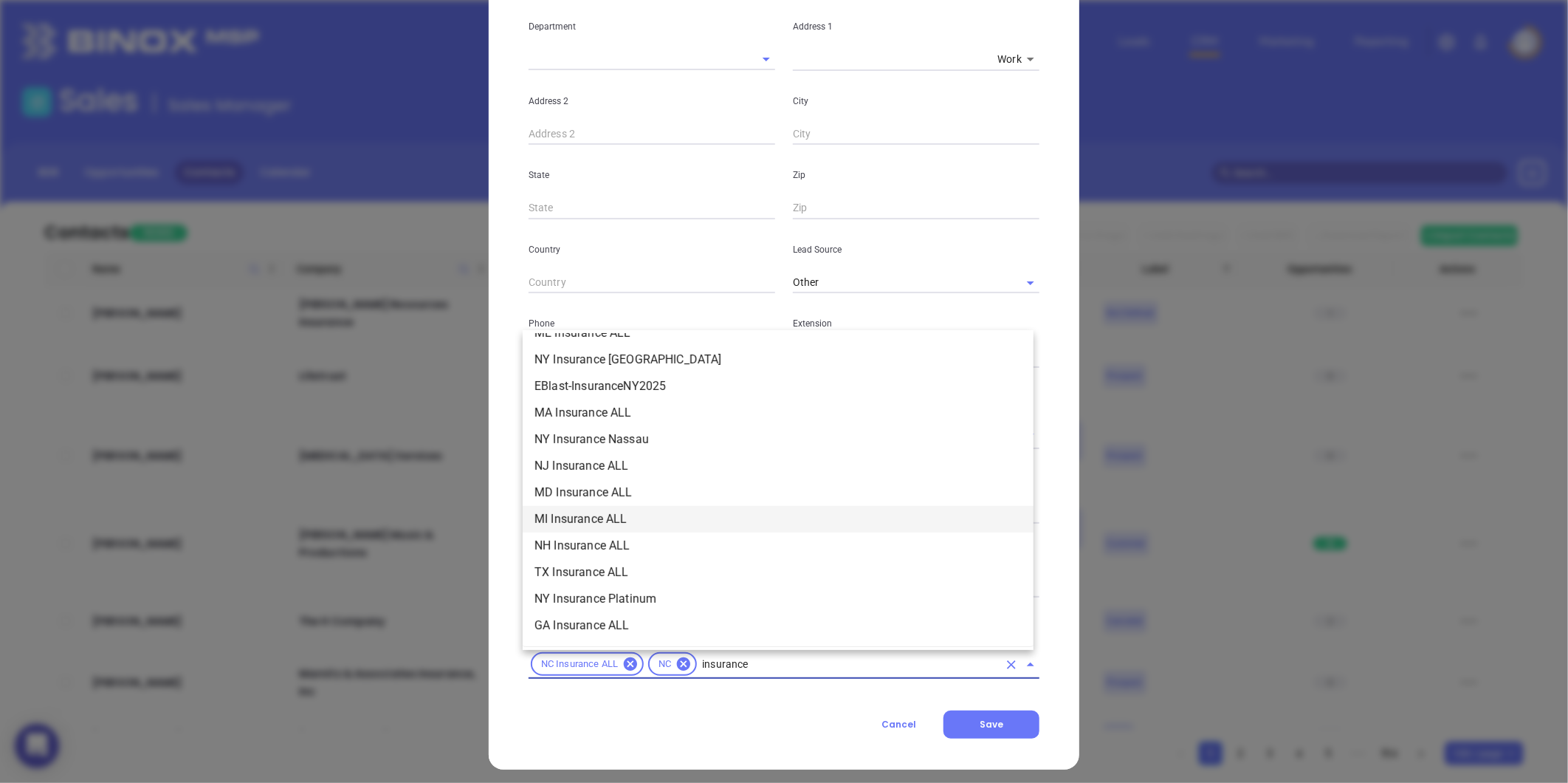
scroll to position [497, 0]
click at [602, 464] on li "Insurance" at bounding box center [778, 468] width 511 height 26
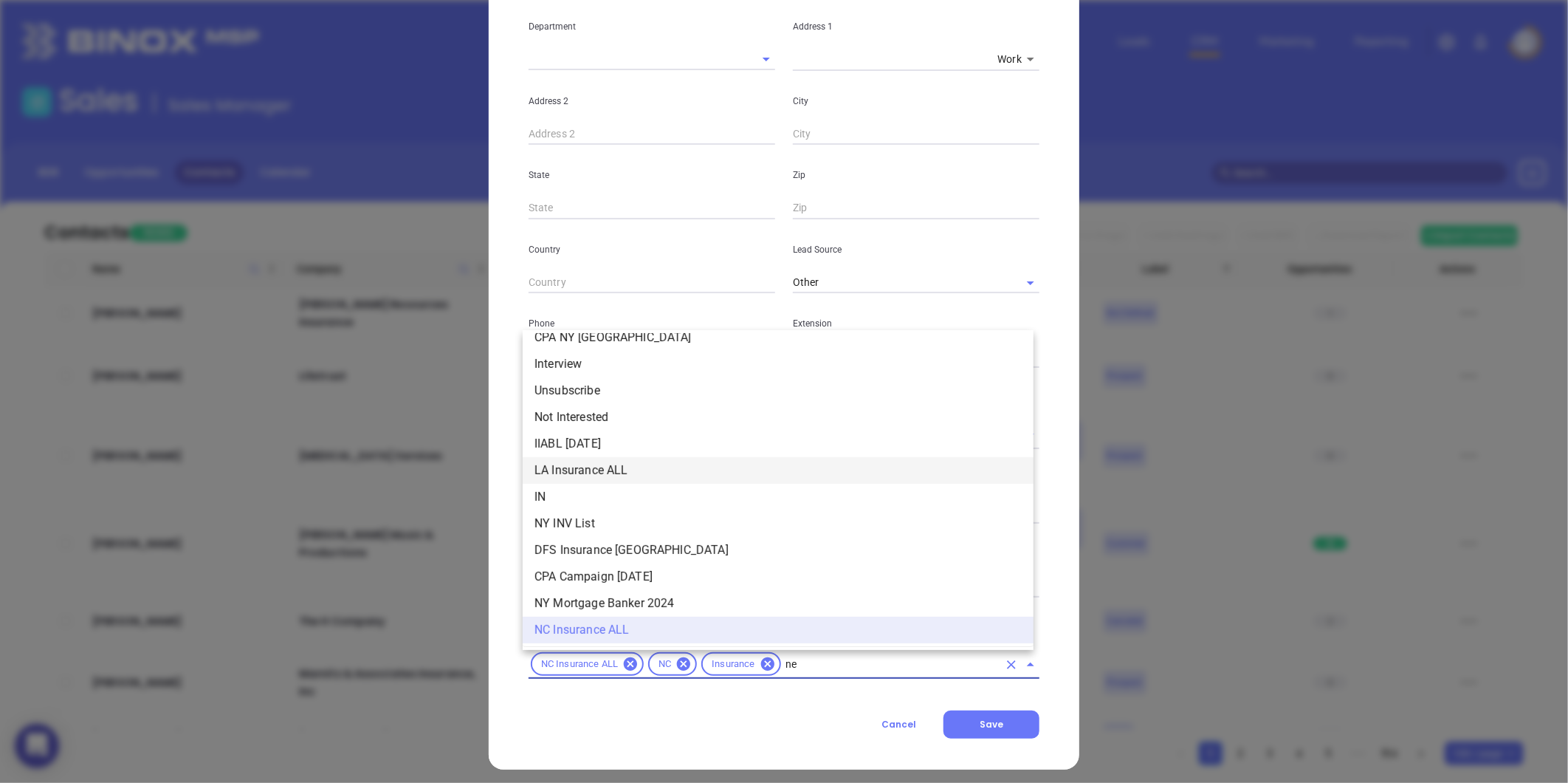
scroll to position [0, 0]
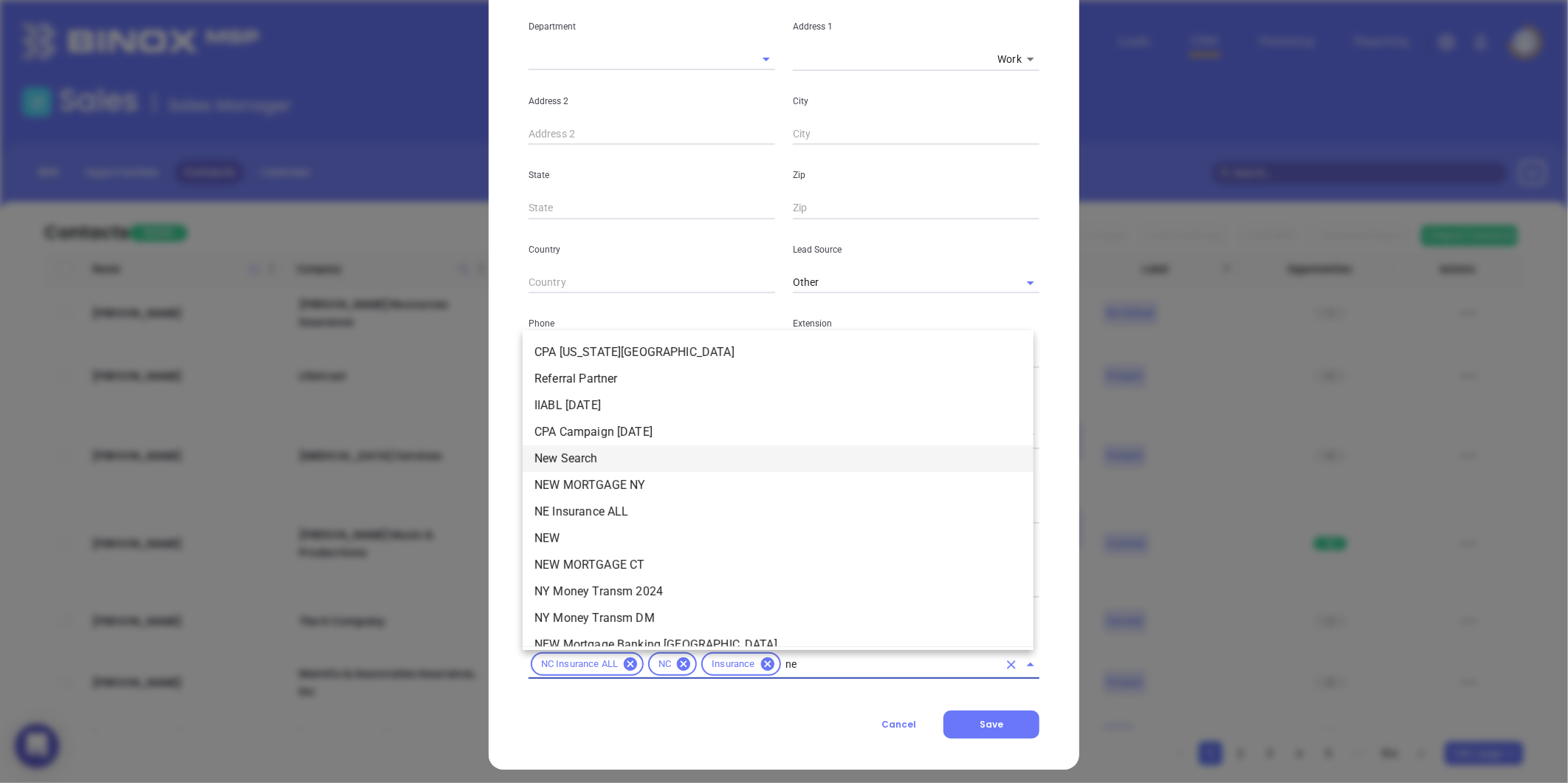
type input "new"
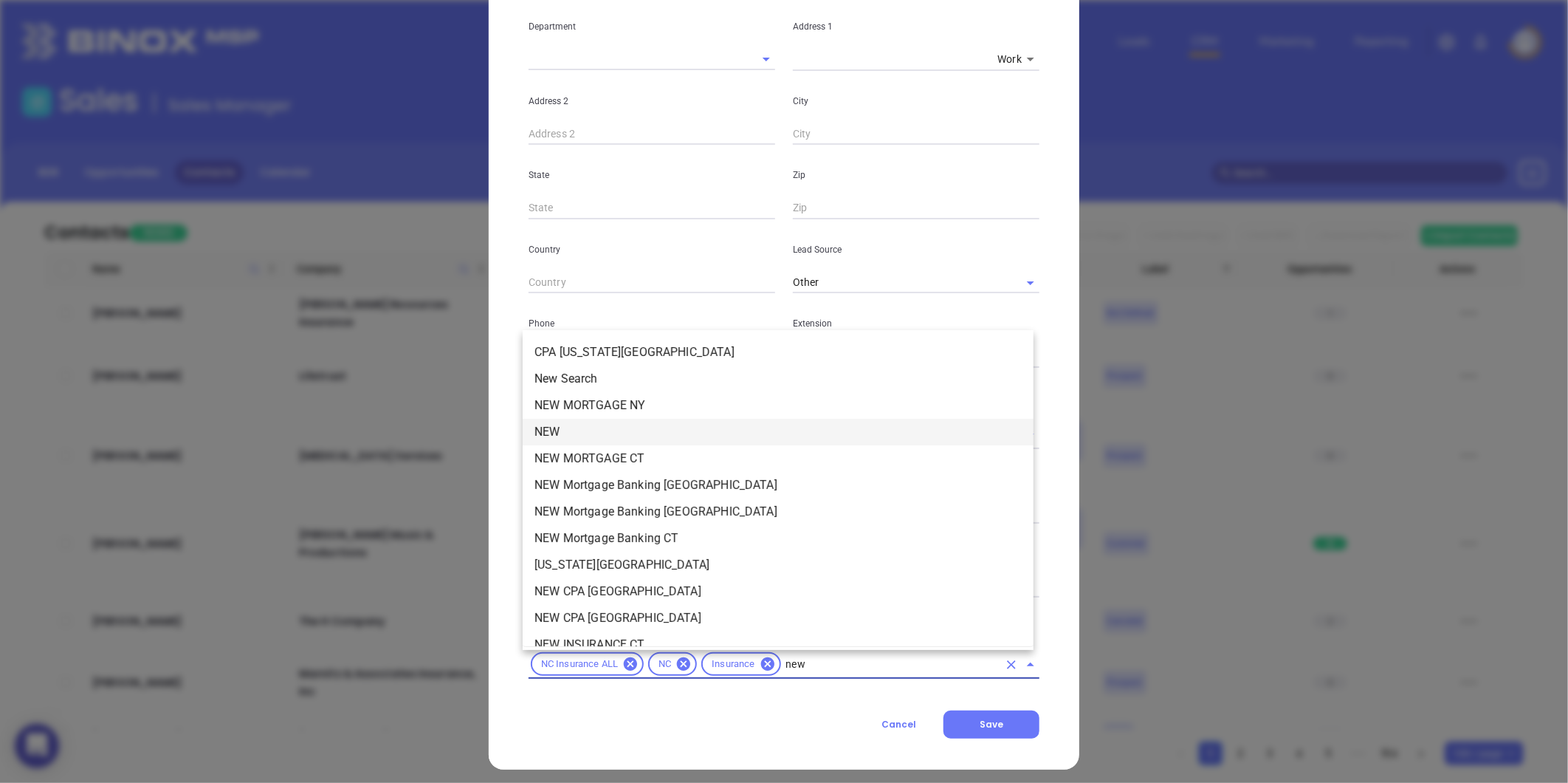
click at [587, 439] on li "NEW" at bounding box center [778, 432] width 511 height 26
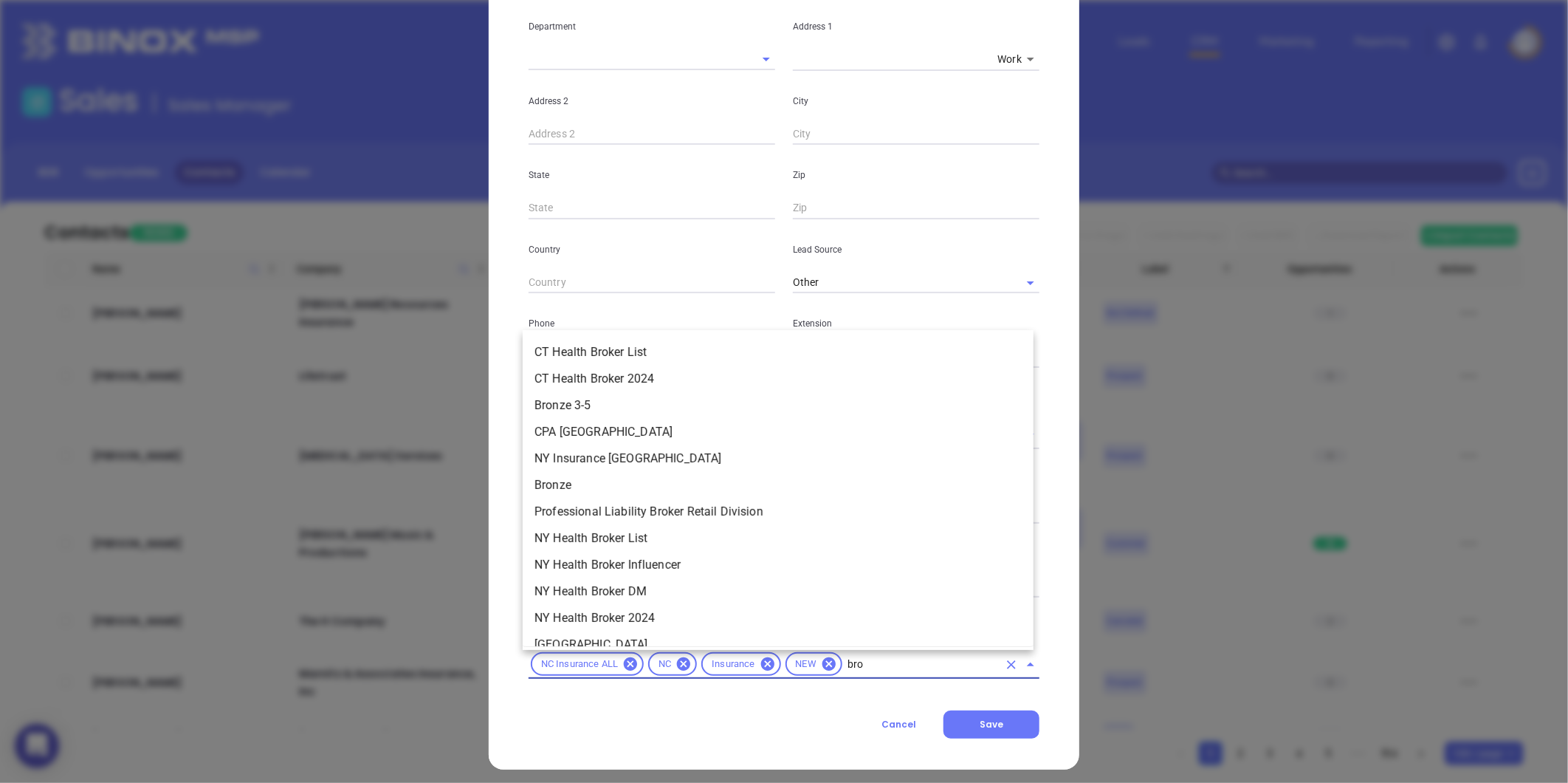
type input "bron"
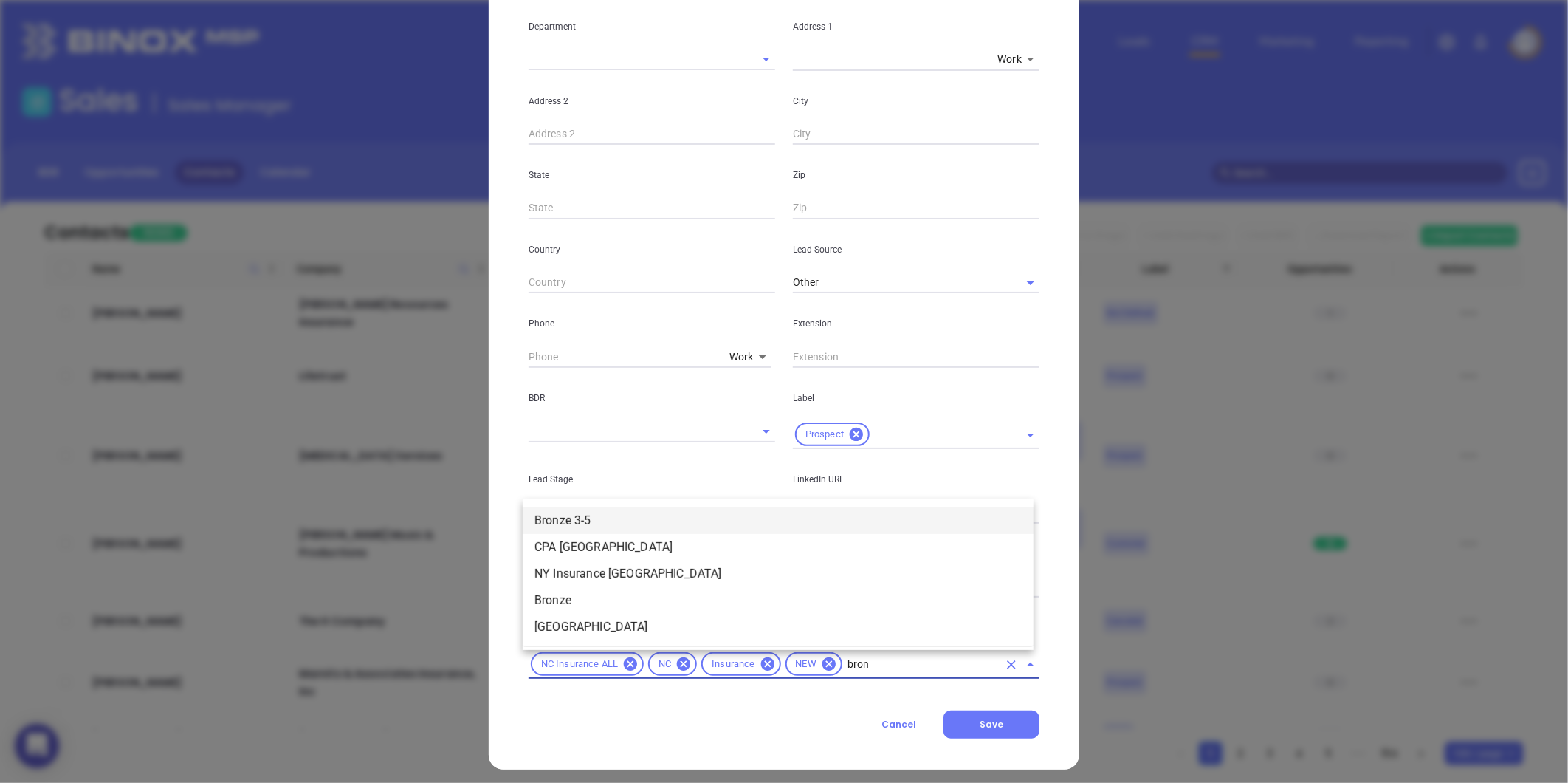
click at [567, 515] on li "Bronze 3-5" at bounding box center [778, 520] width 511 height 26
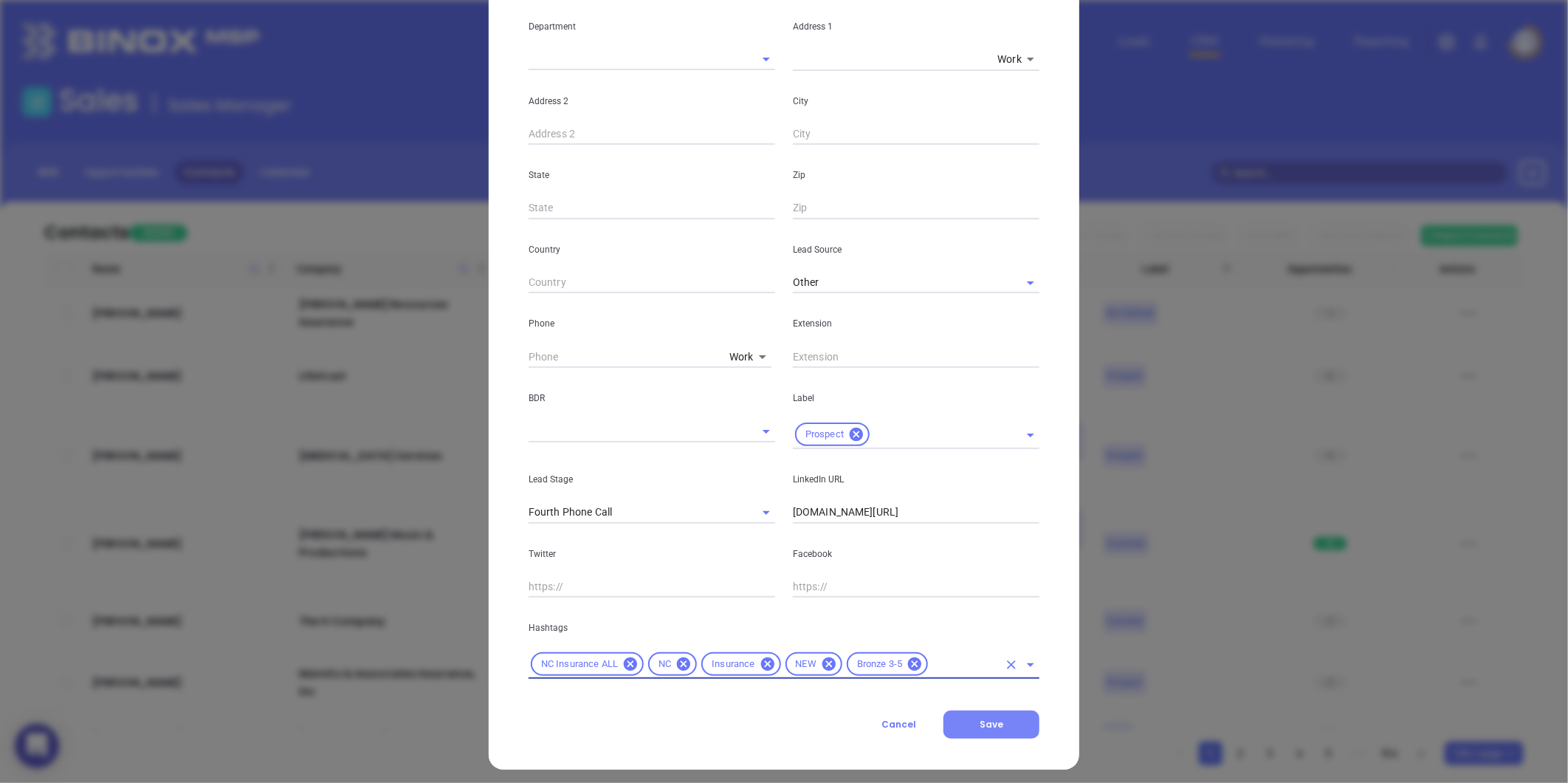
click at [966, 729] on button "Save" at bounding box center [991, 725] width 96 height 28
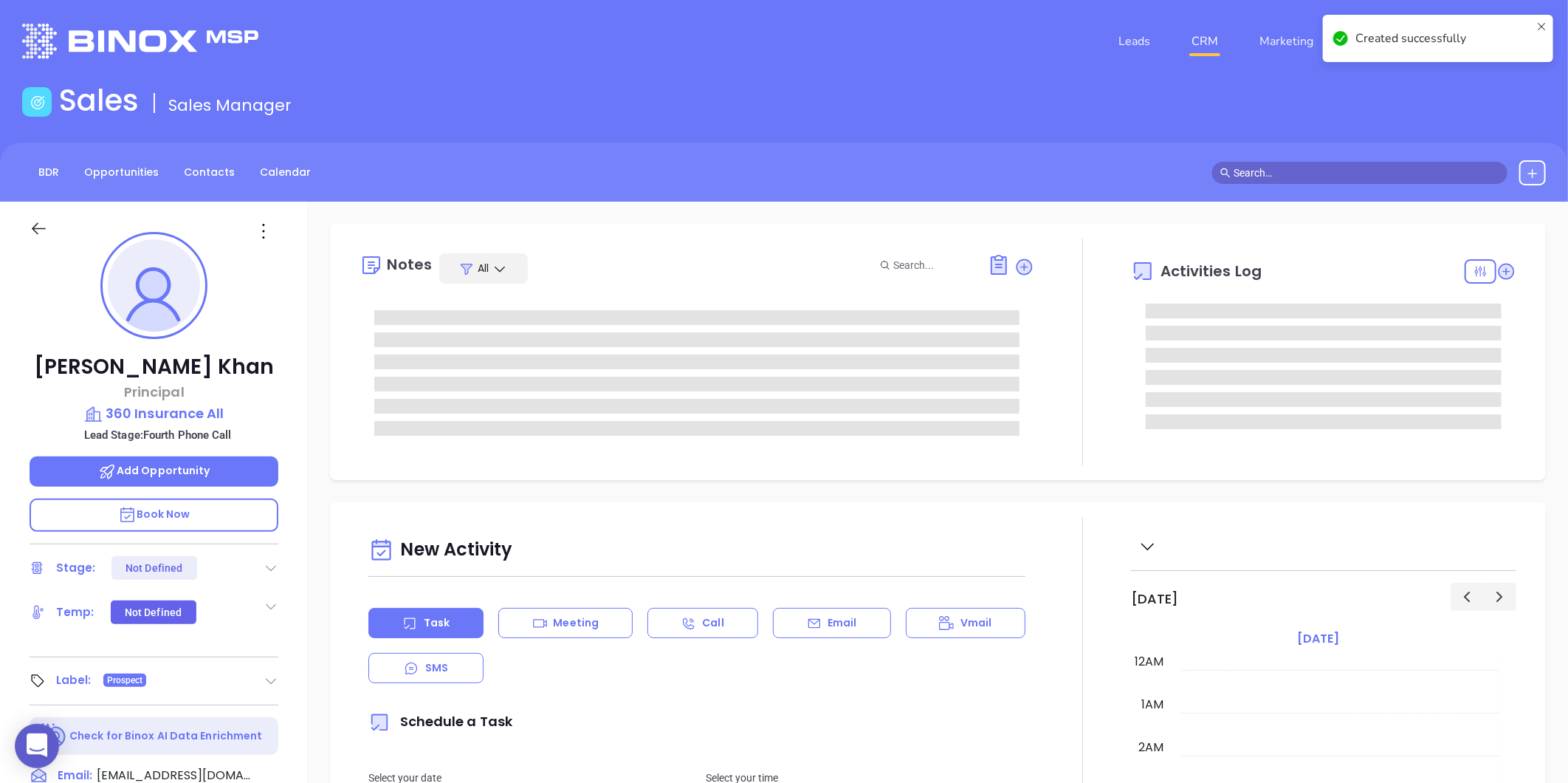
type input "[DATE]"
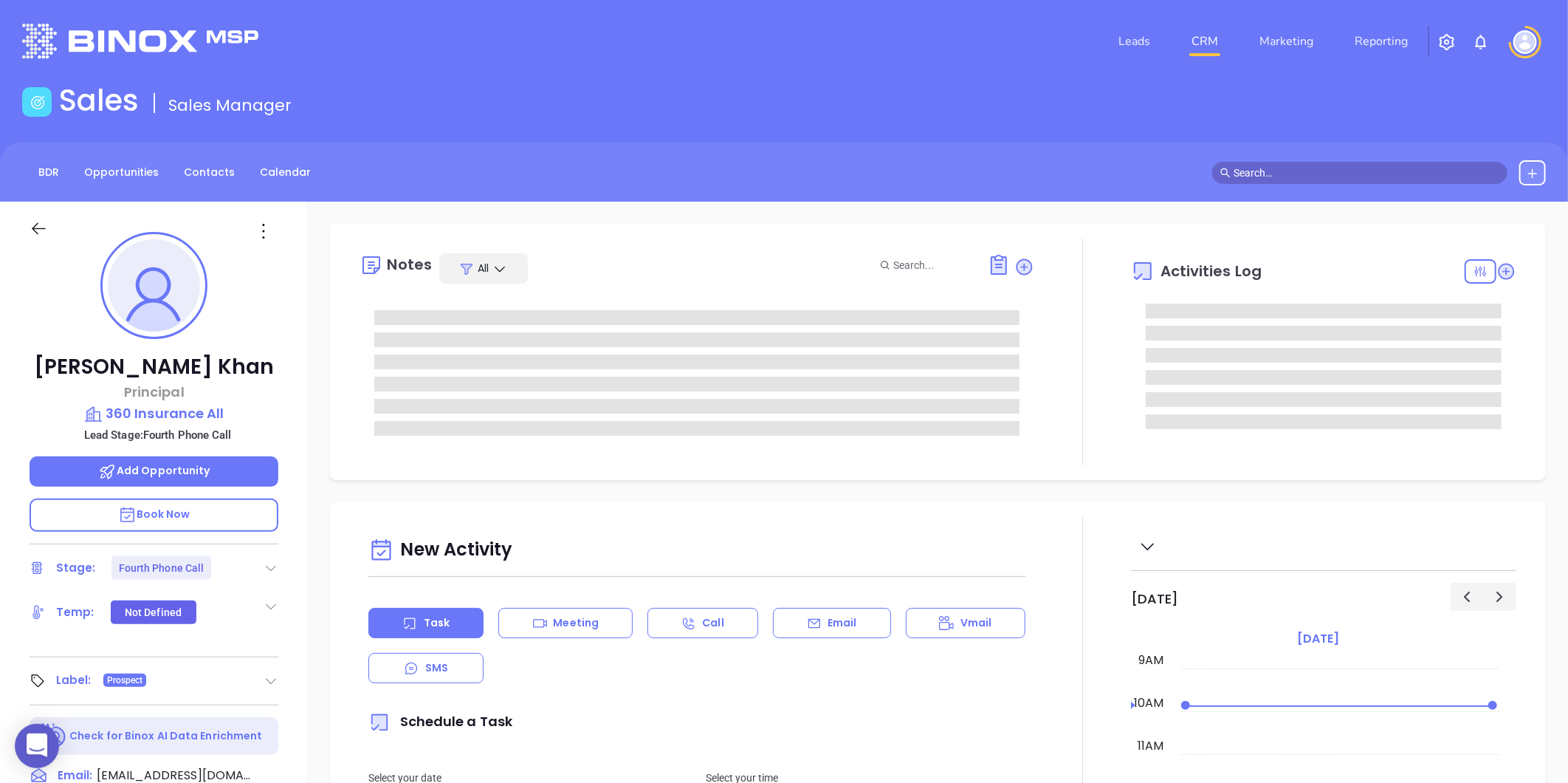
type input "[PERSON_NAME]"
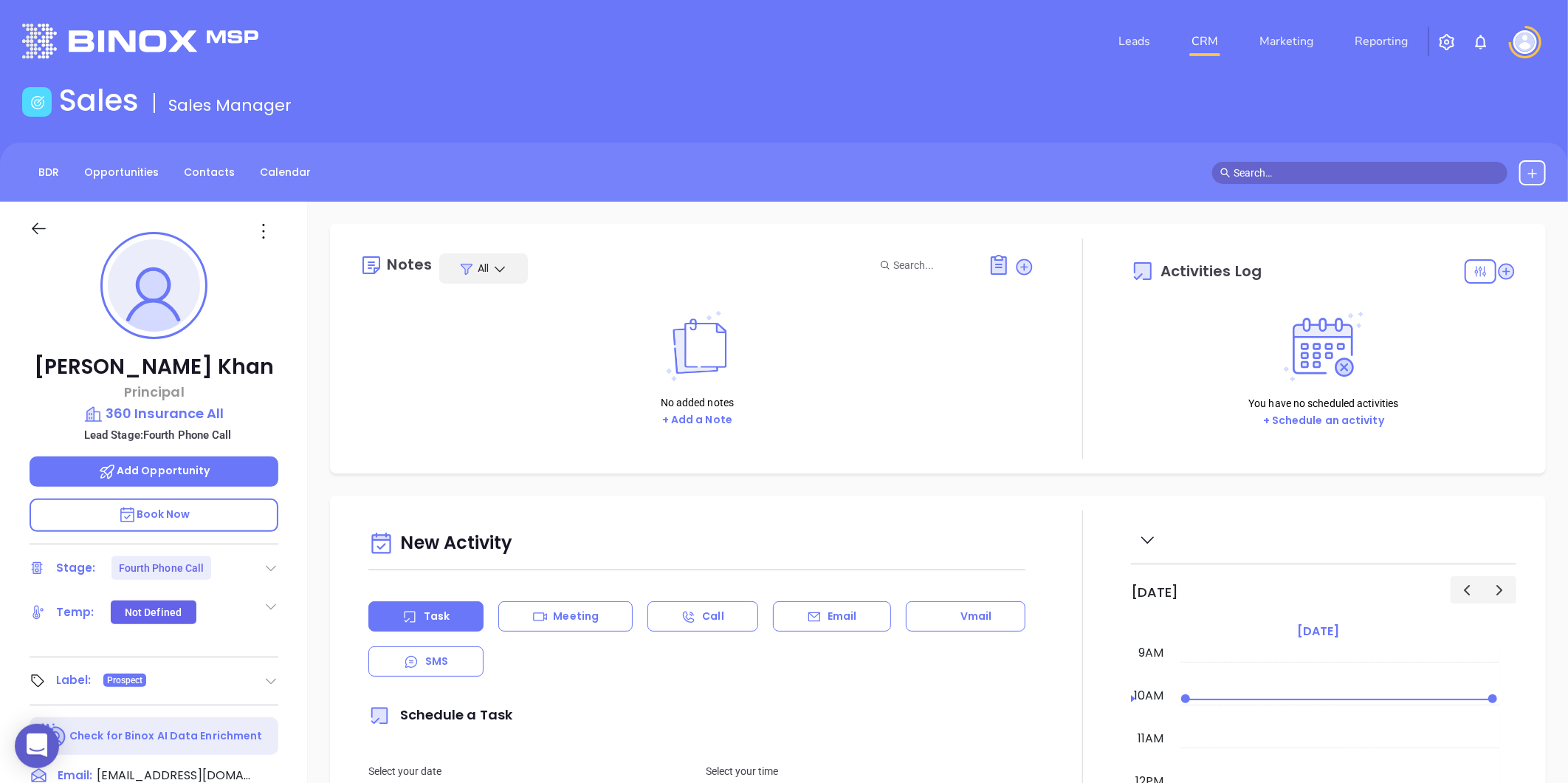
click at [270, 557] on div "Stage: Fourth Phone Call" at bounding box center [154, 568] width 249 height 23
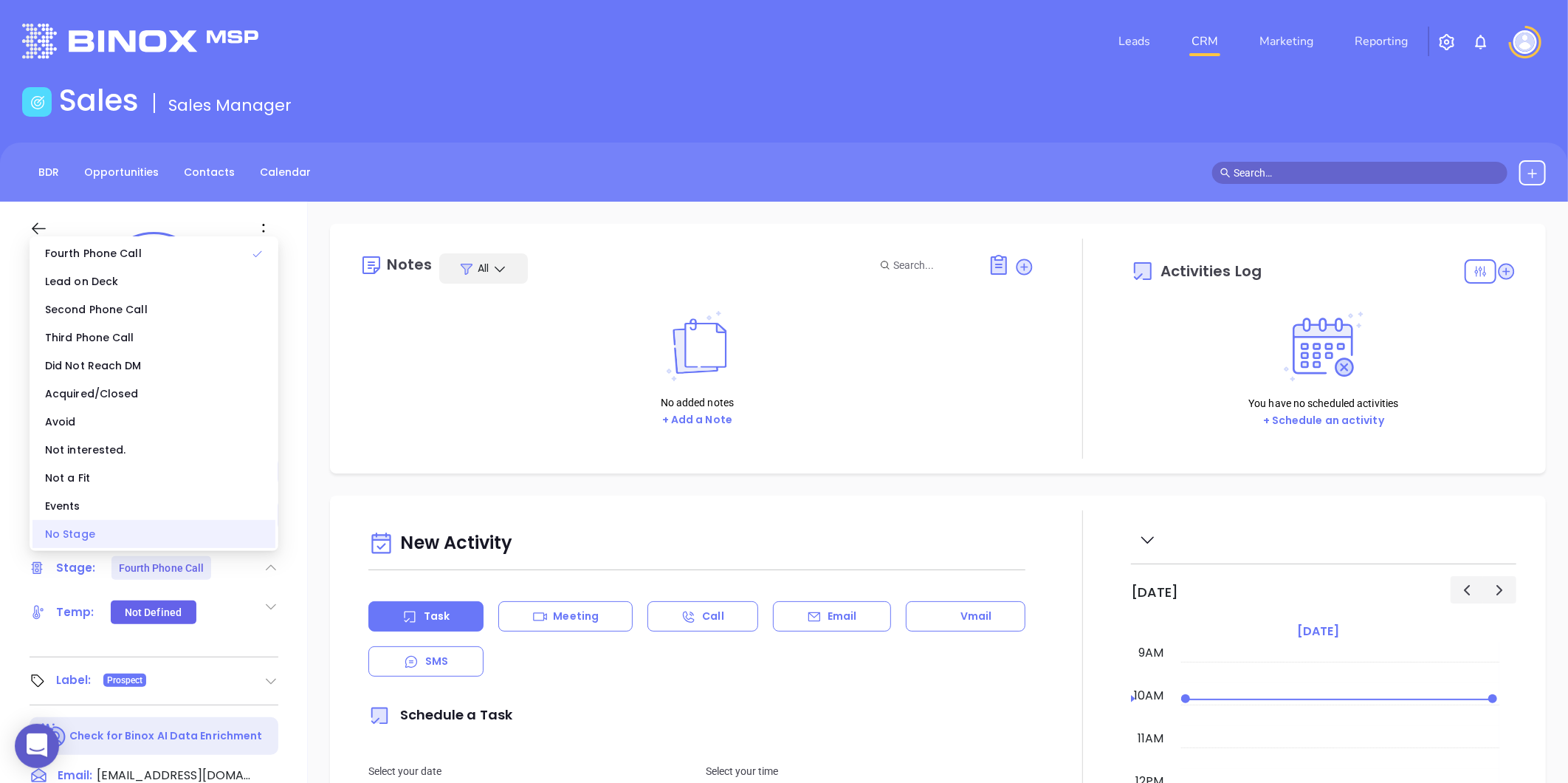
click at [151, 542] on div "No Stage" at bounding box center [154, 534] width 243 height 28
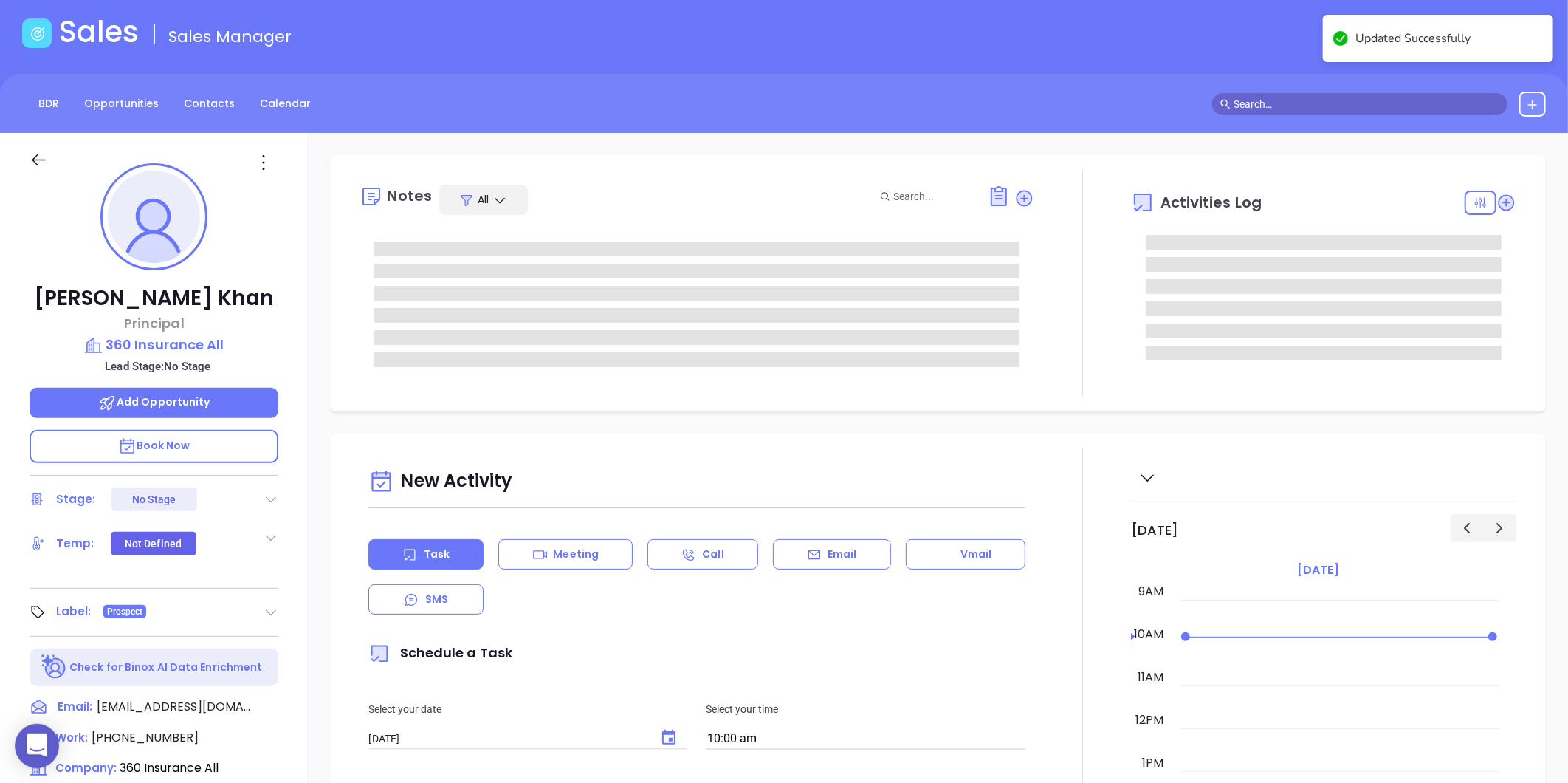
scroll to position [0, 0]
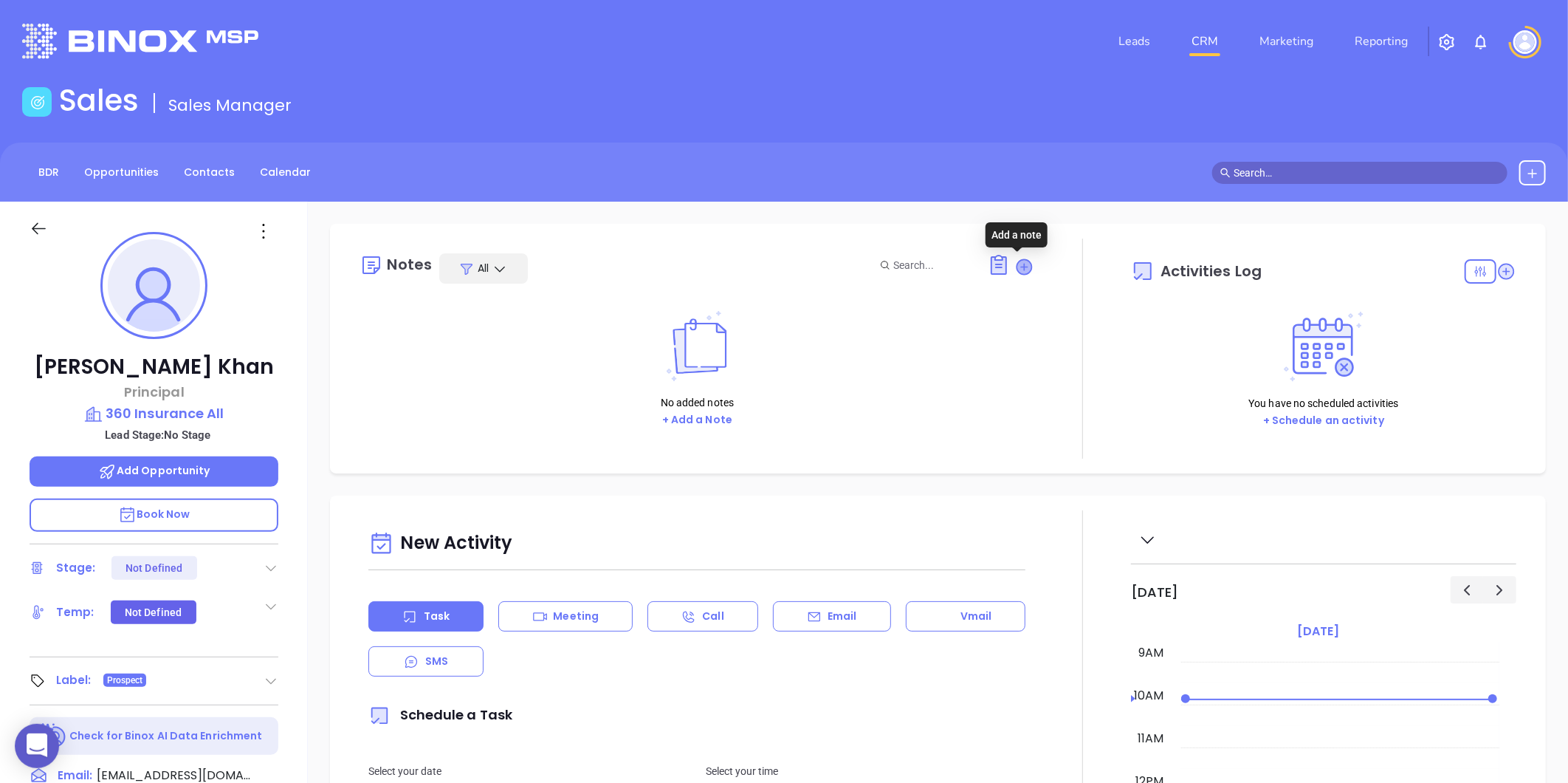
click at [1019, 263] on icon at bounding box center [1025, 267] width 15 height 15
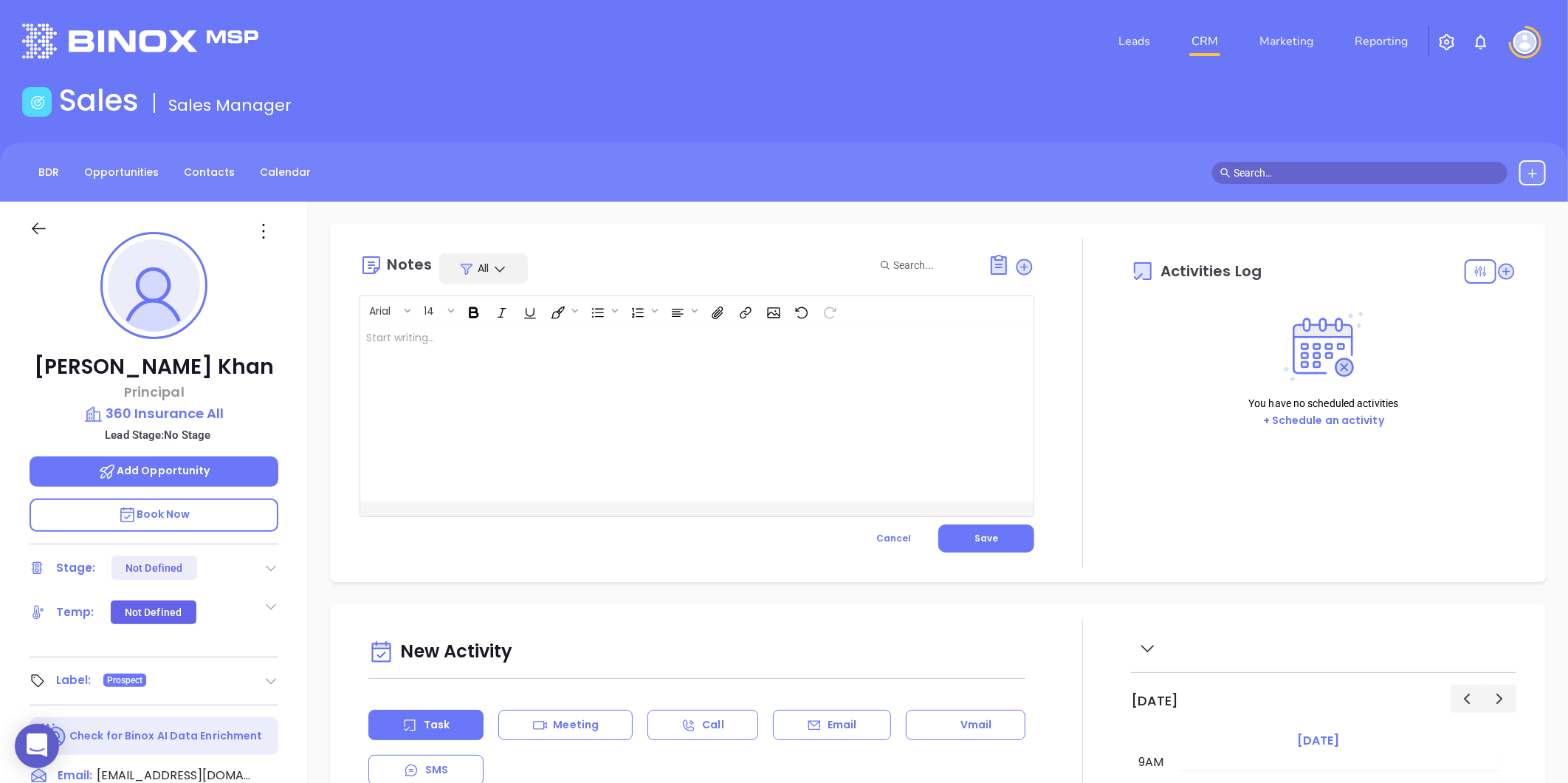
click at [650, 334] on div at bounding box center [673, 413] width 626 height 178
click at [970, 547] on button "Save" at bounding box center [986, 539] width 96 height 28
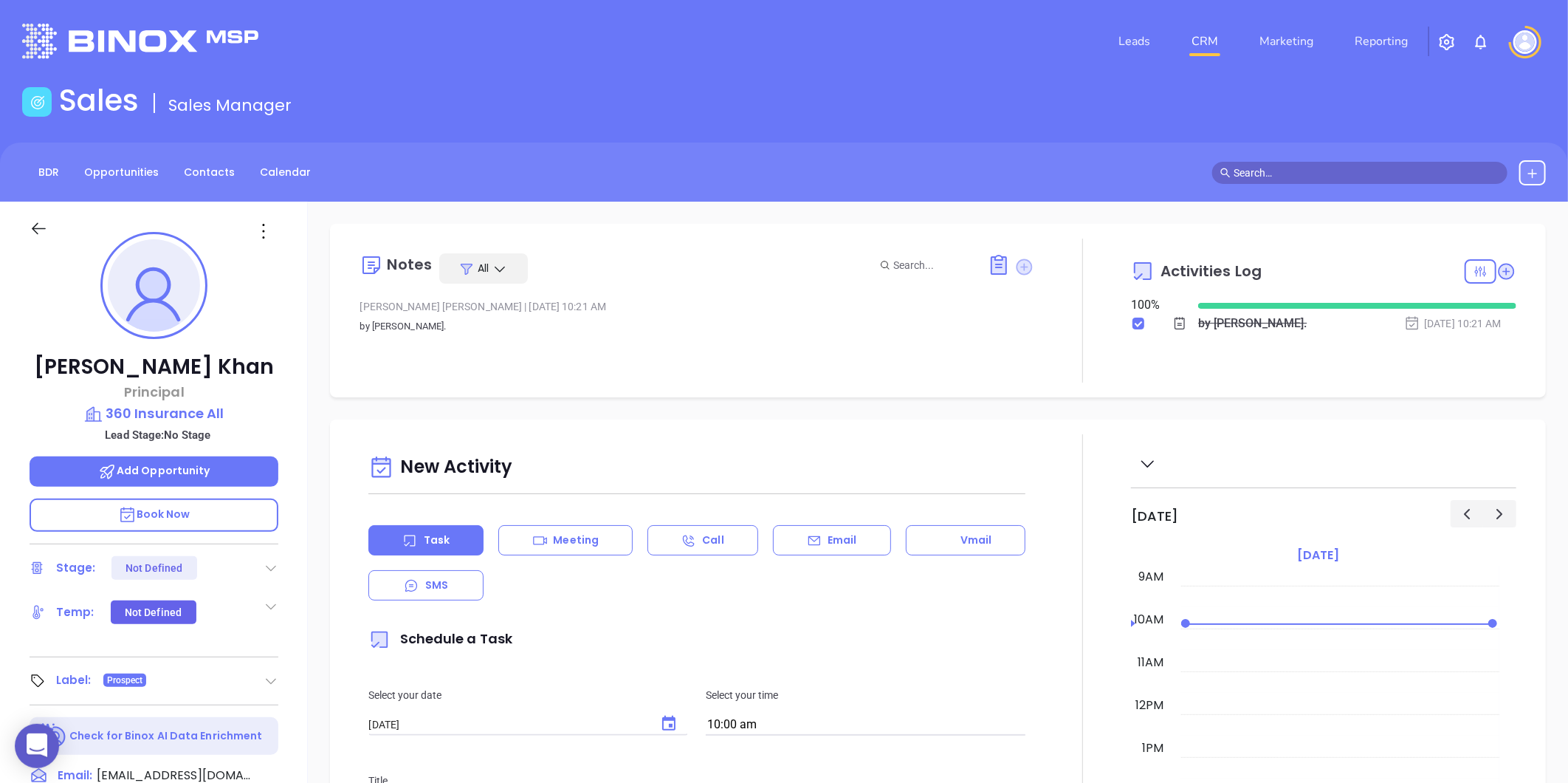
click at [1016, 268] on icon at bounding box center [1024, 266] width 16 height 16
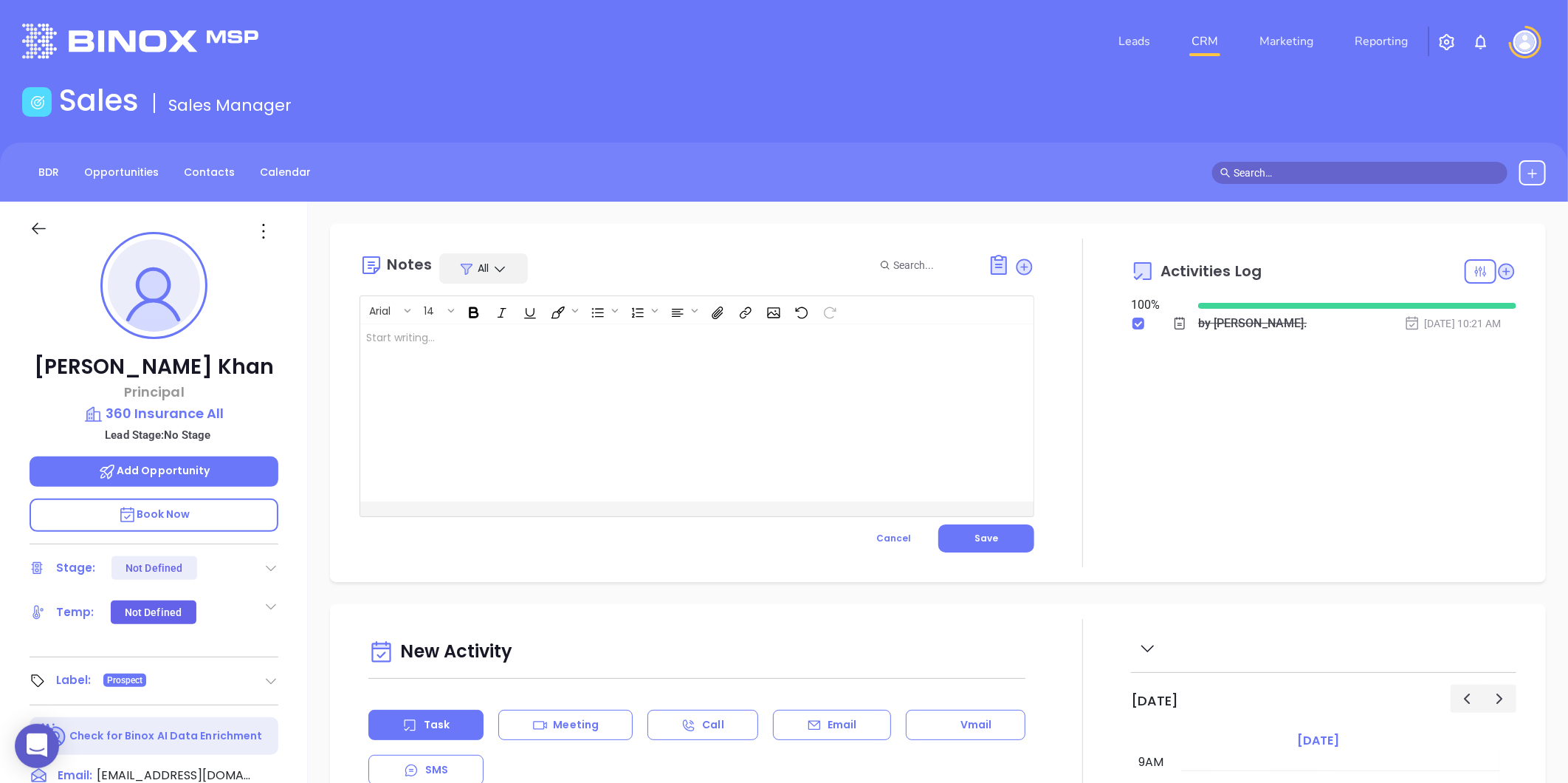
click at [529, 384] on div at bounding box center [673, 413] width 626 height 178
click at [956, 547] on button "Save" at bounding box center [986, 539] width 96 height 28
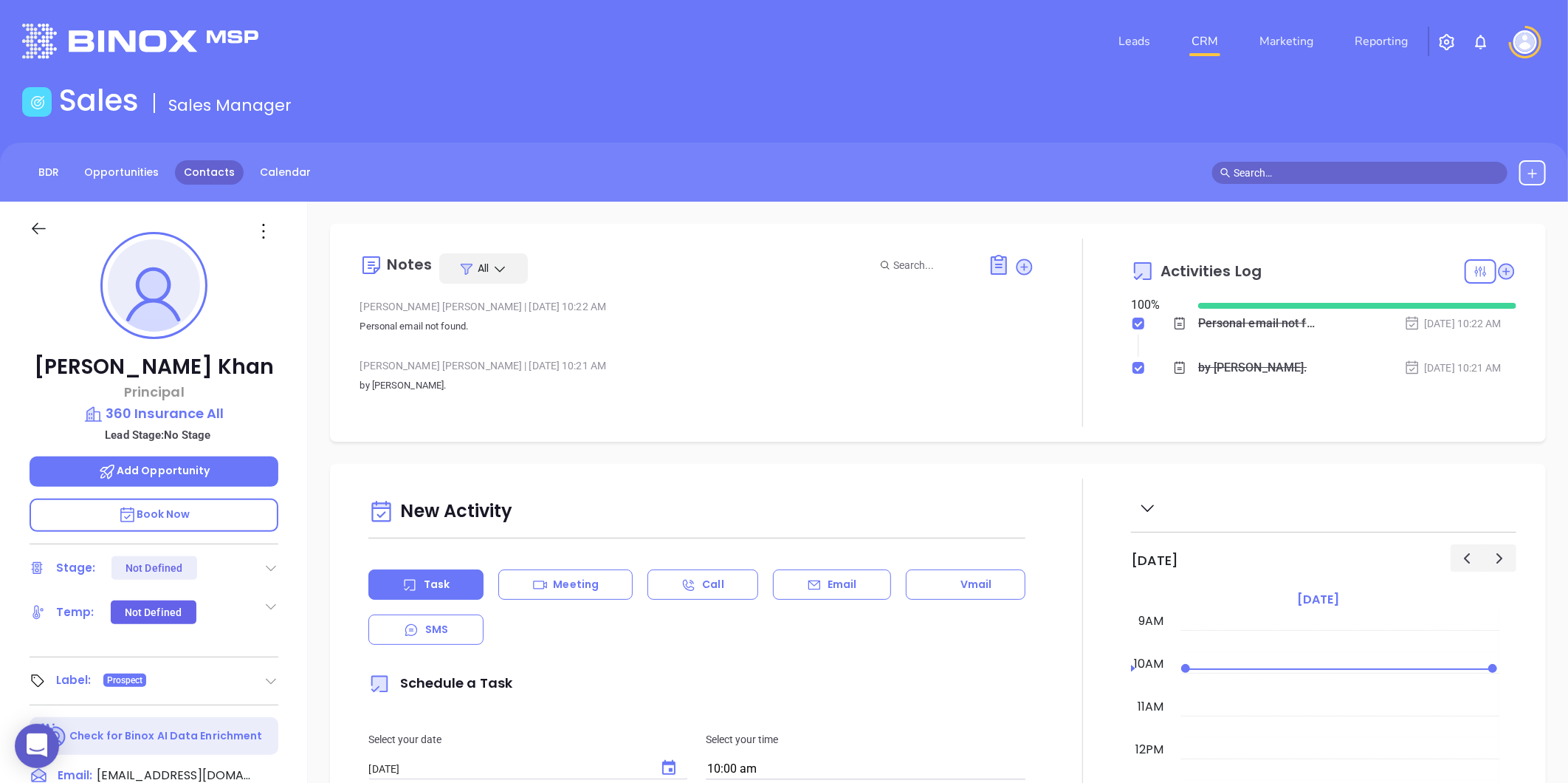
click at [222, 178] on link "Contacts" at bounding box center [209, 172] width 68 height 24
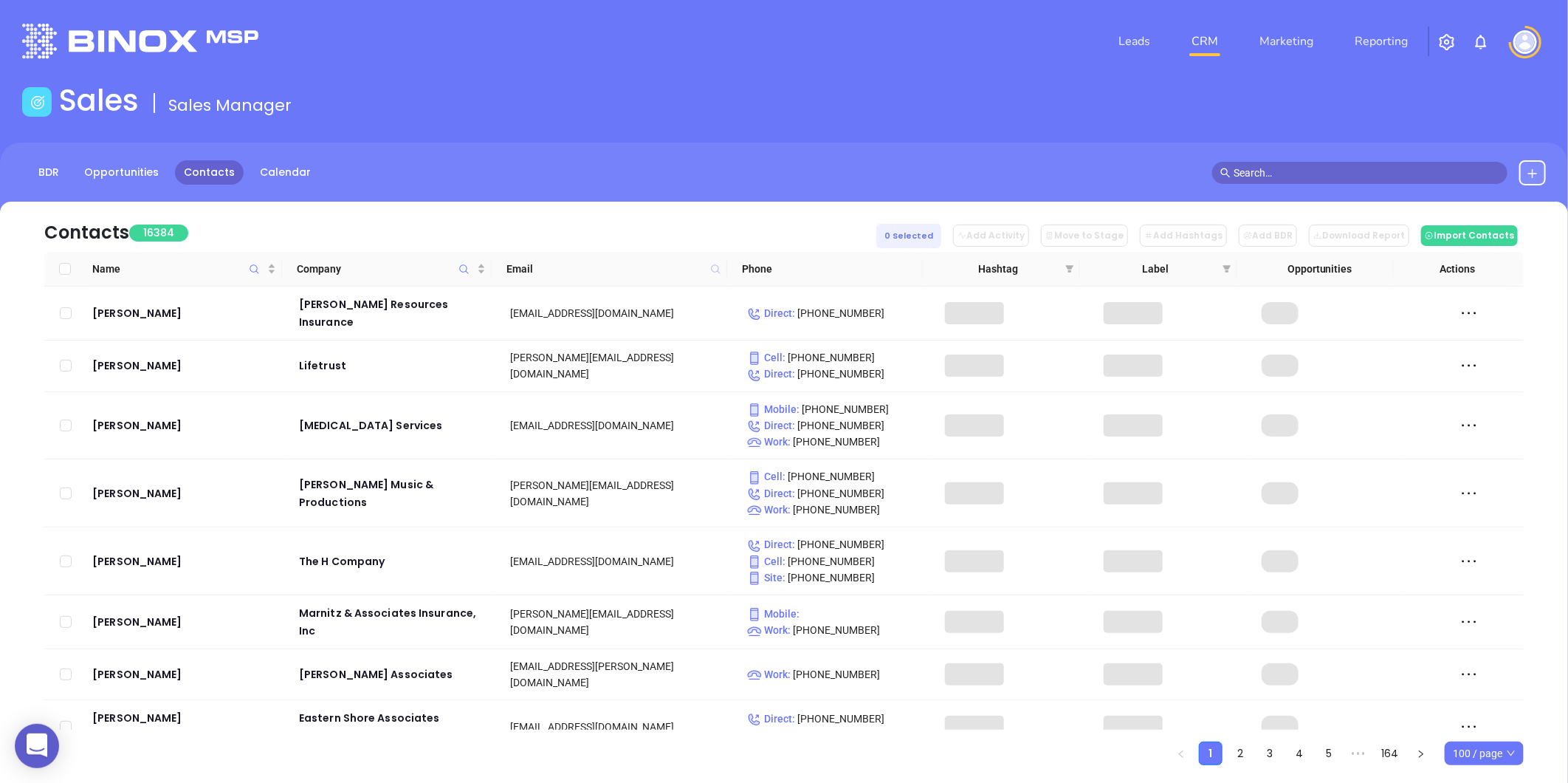
click at [716, 269] on icon at bounding box center [716, 269] width 11 height 11
paste input "simpson-insurance.com"
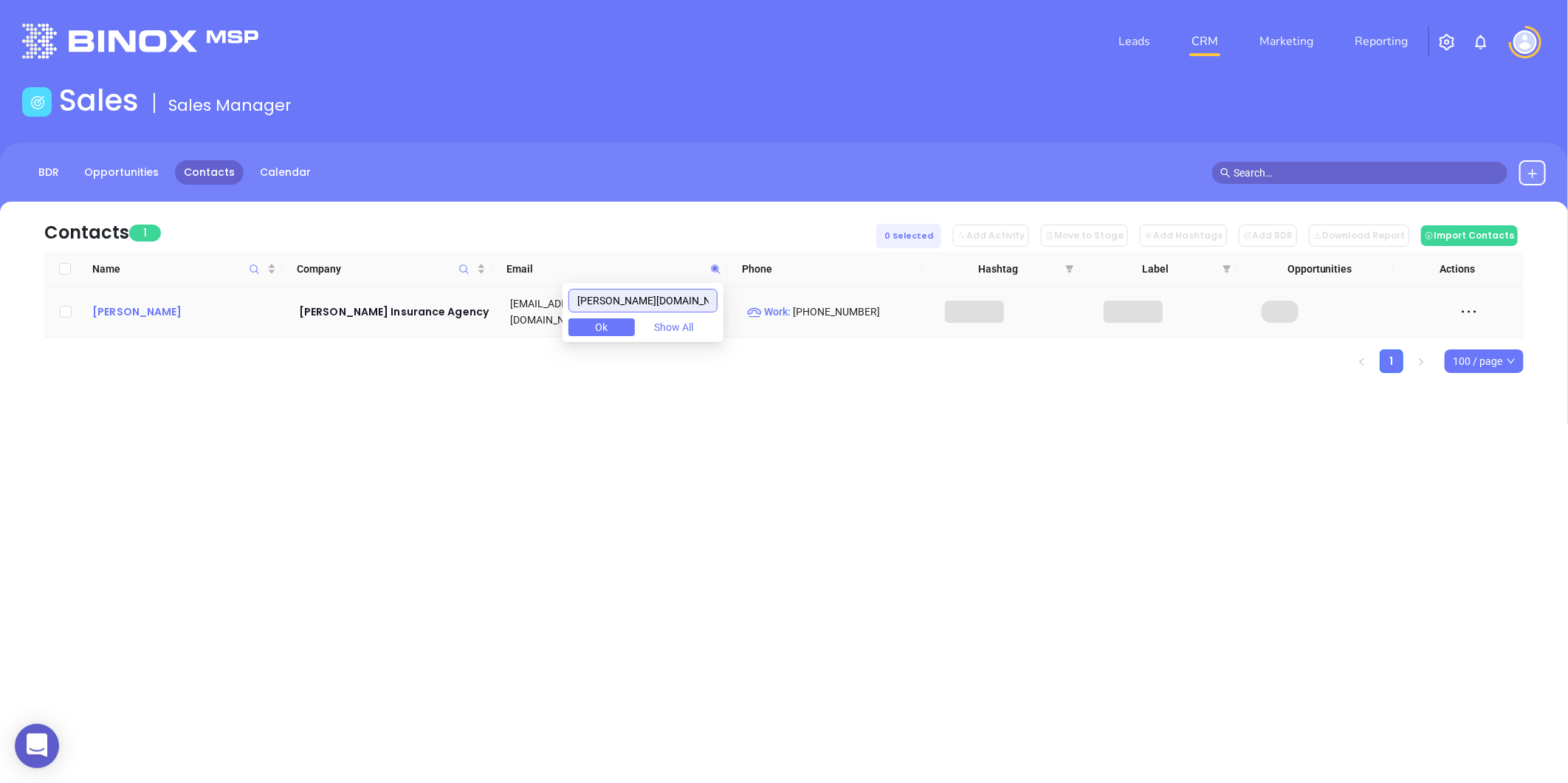
type input "simpson-insurance.com"
click at [165, 303] on div "Rob Simpson" at bounding box center [185, 312] width 186 height 18
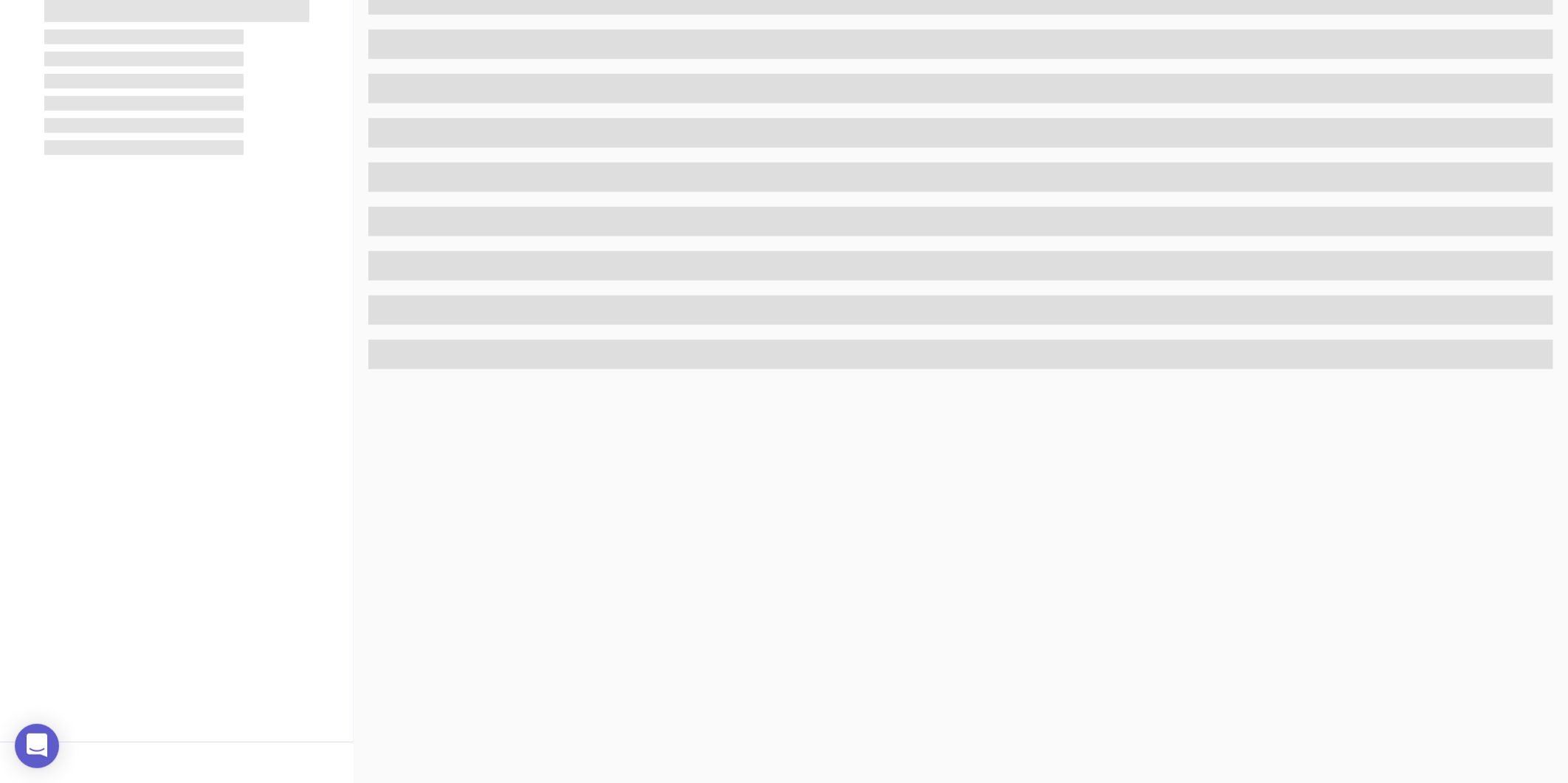
scroll to position [453, 0]
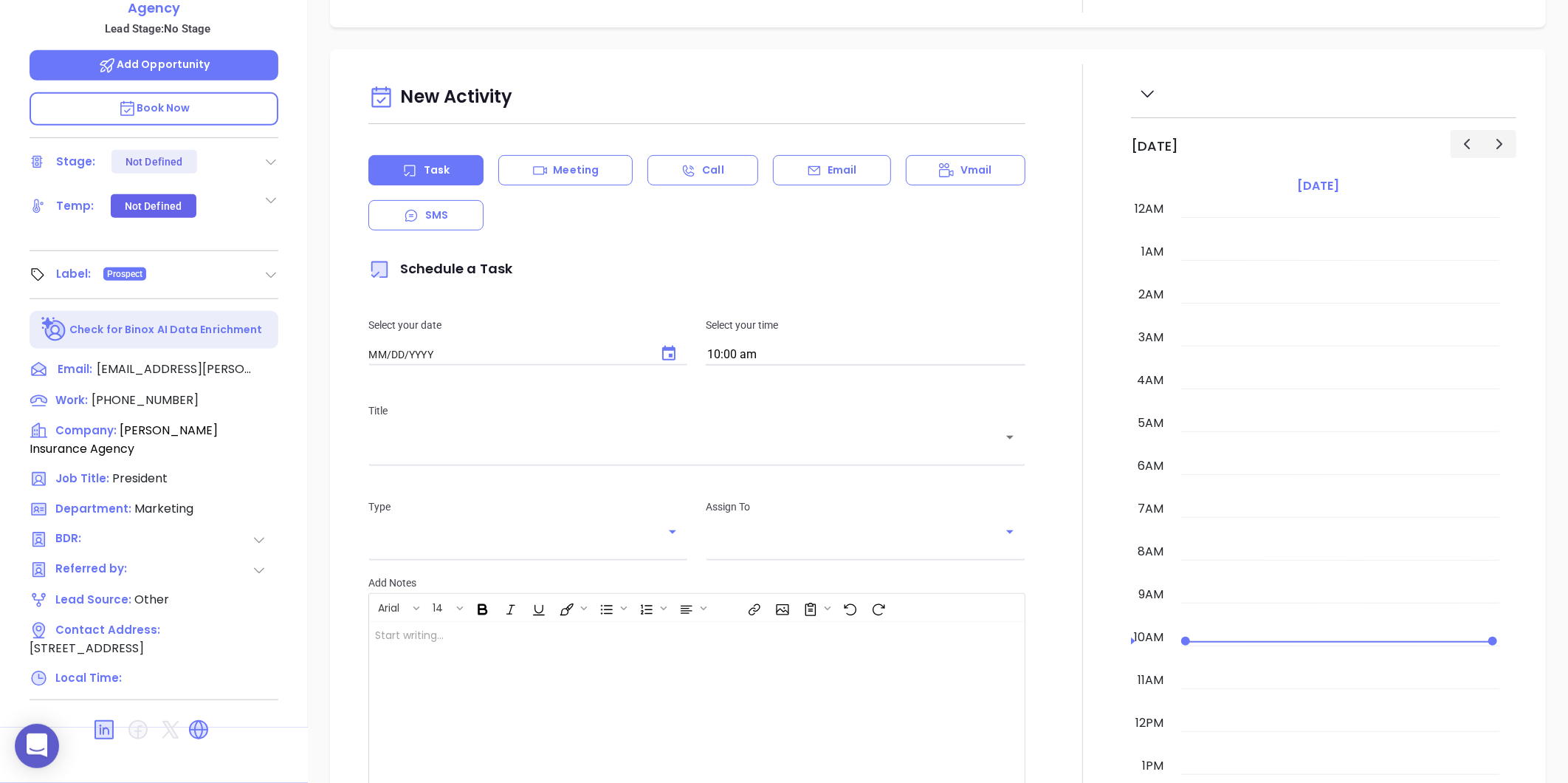
type input "[DATE]"
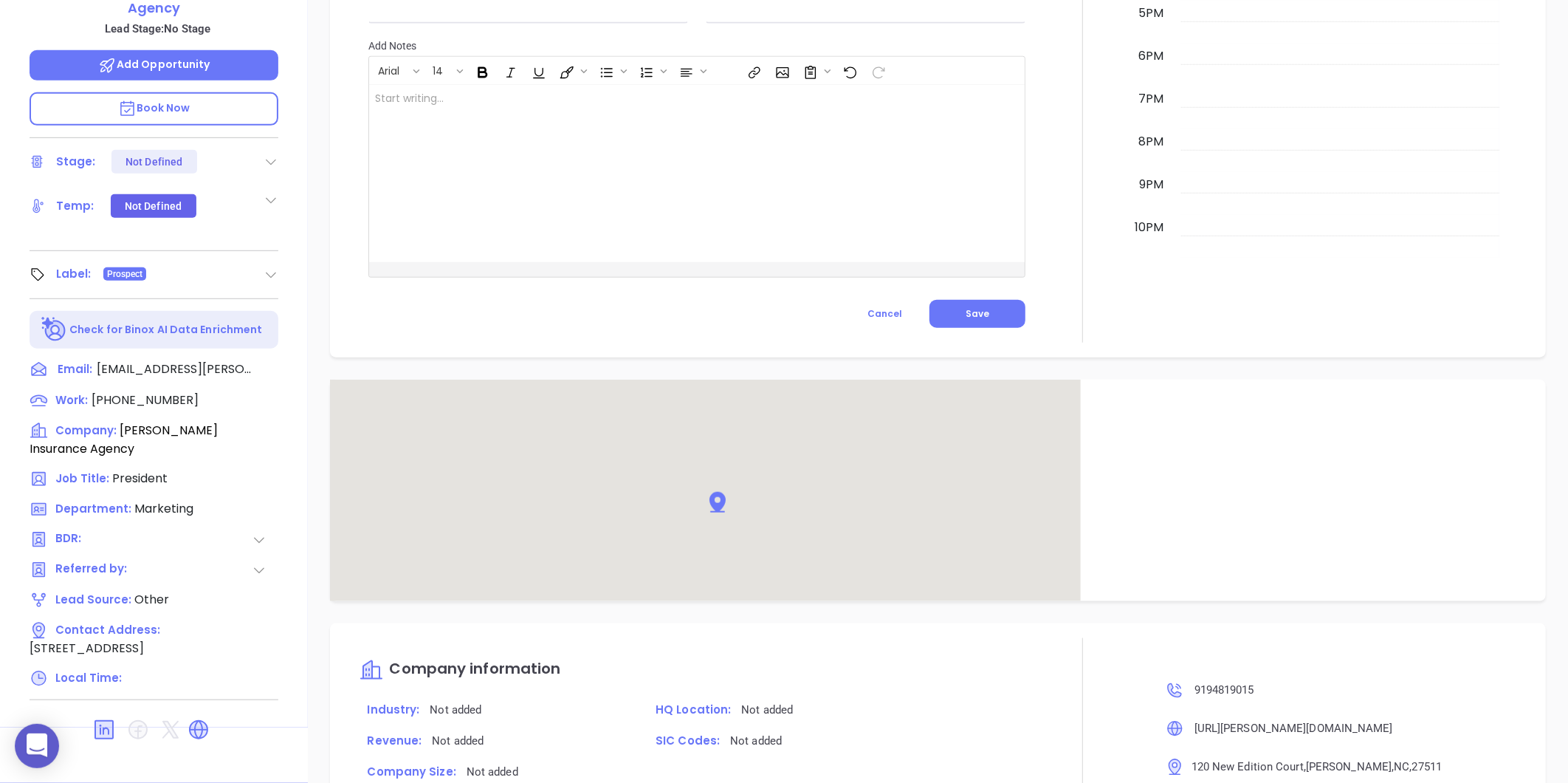
scroll to position [574, 0]
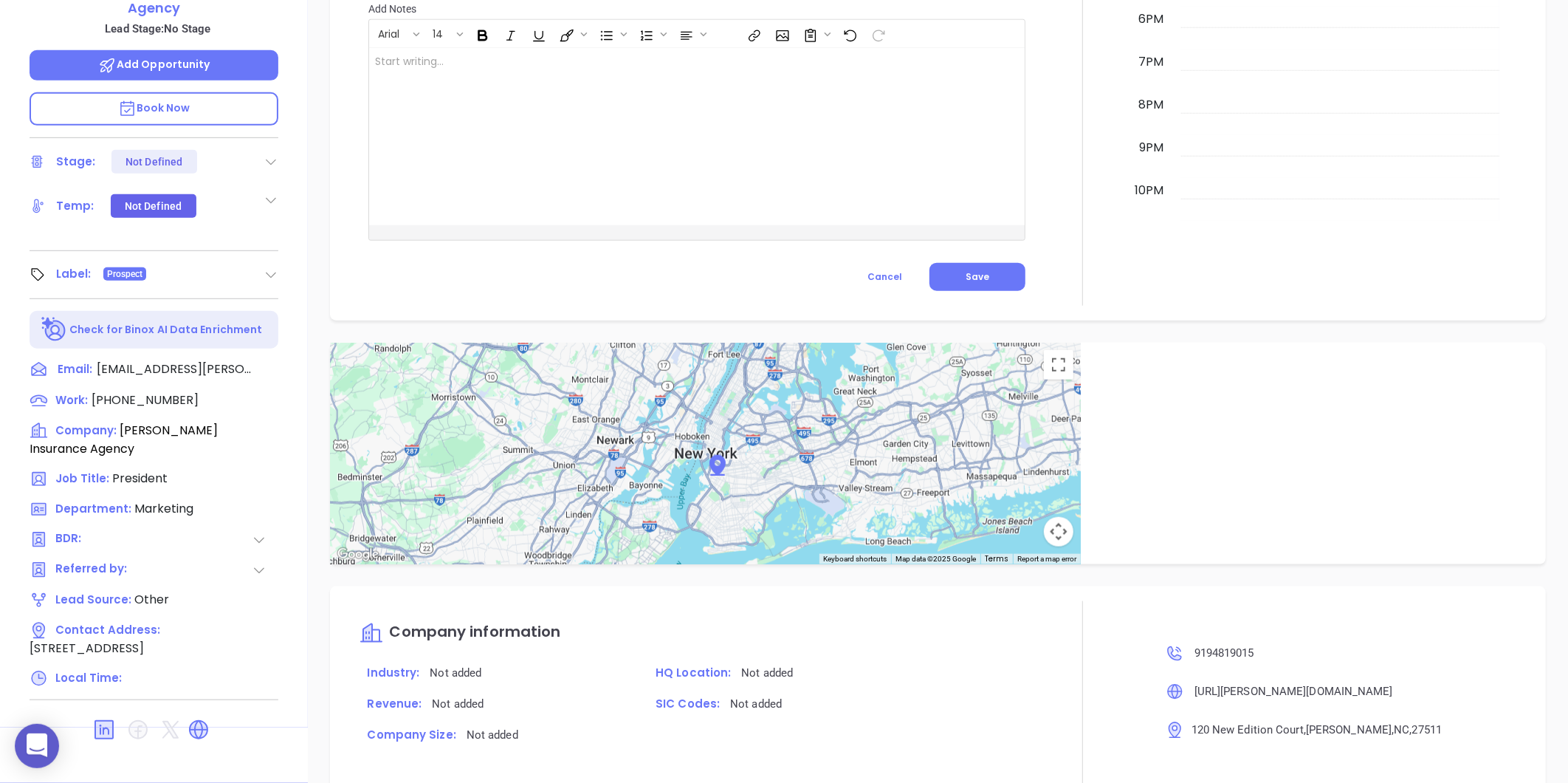
type input "[PERSON_NAME]"
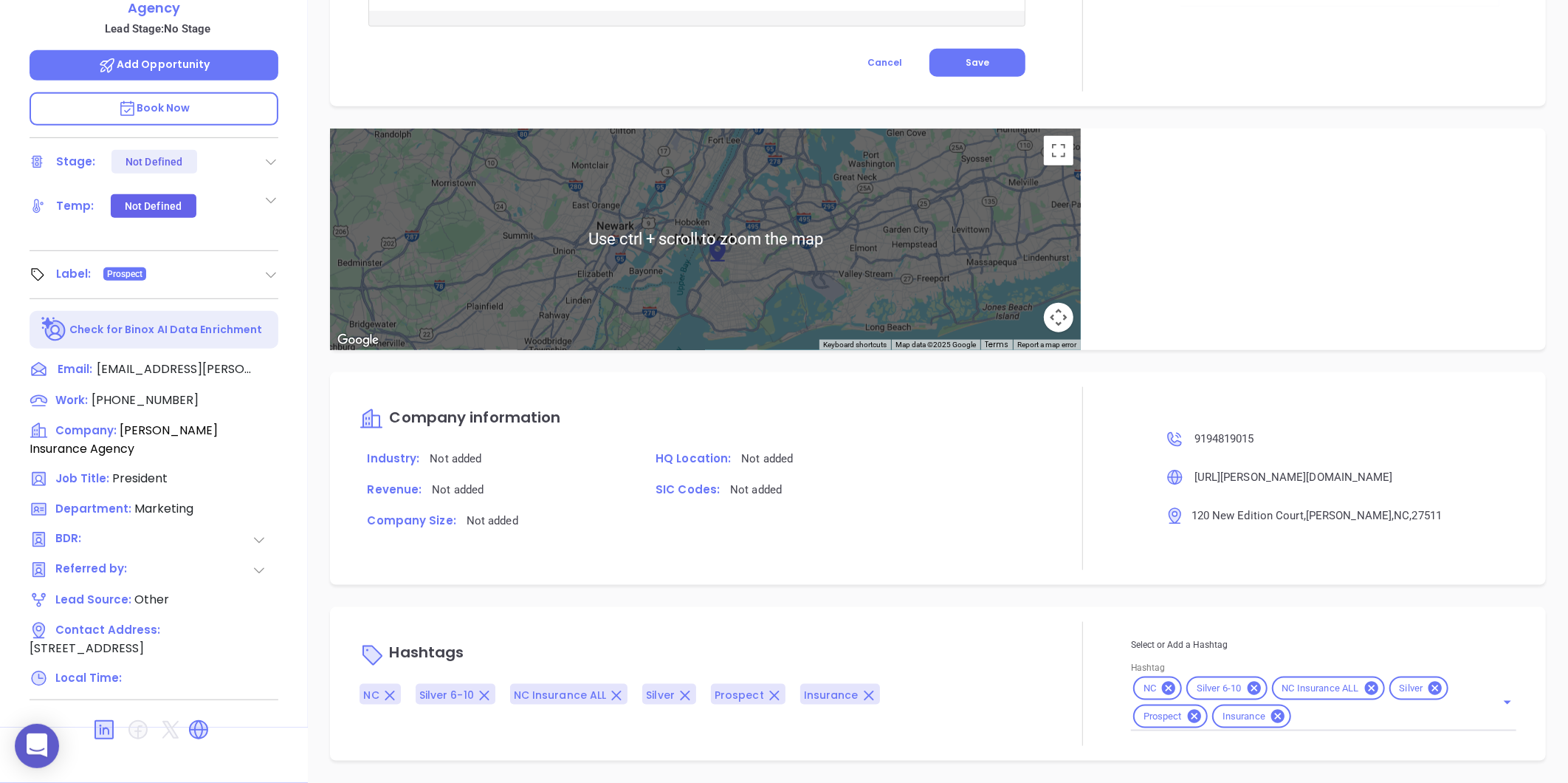
scroll to position [703, 0]
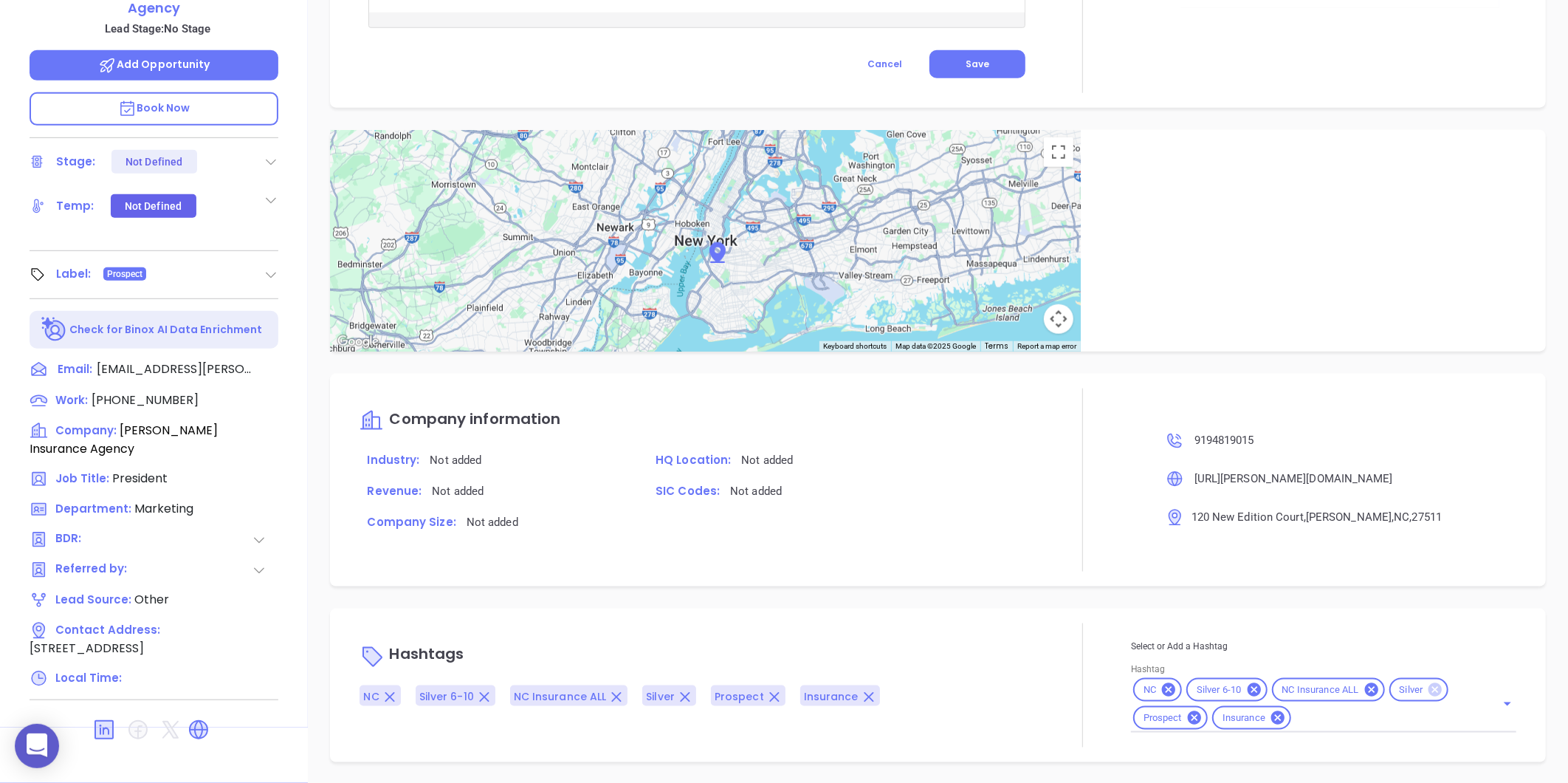
click at [1429, 687] on icon at bounding box center [1435, 689] width 13 height 13
click at [202, 721] on icon at bounding box center [198, 730] width 18 height 18
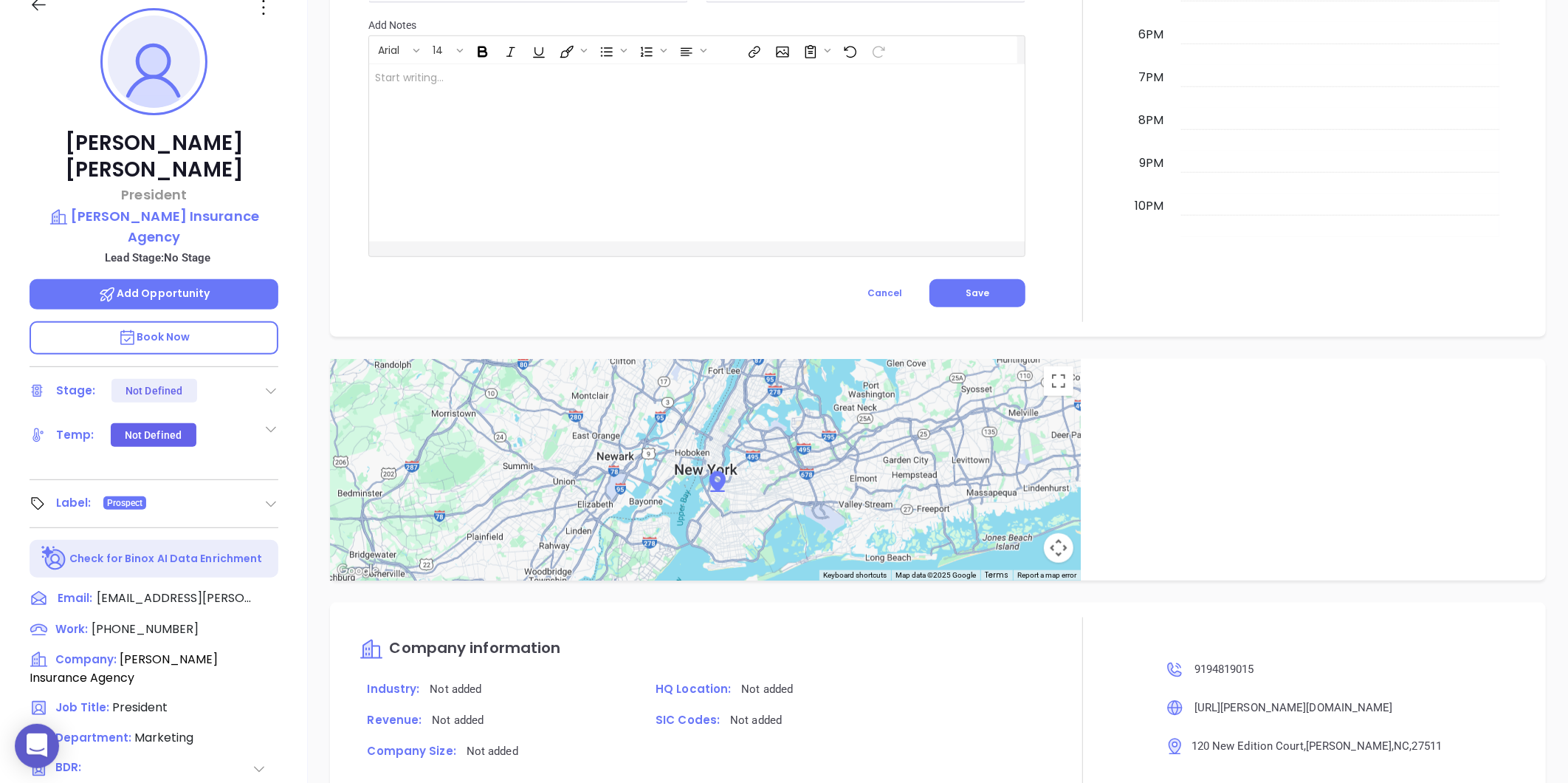
scroll to position [207, 0]
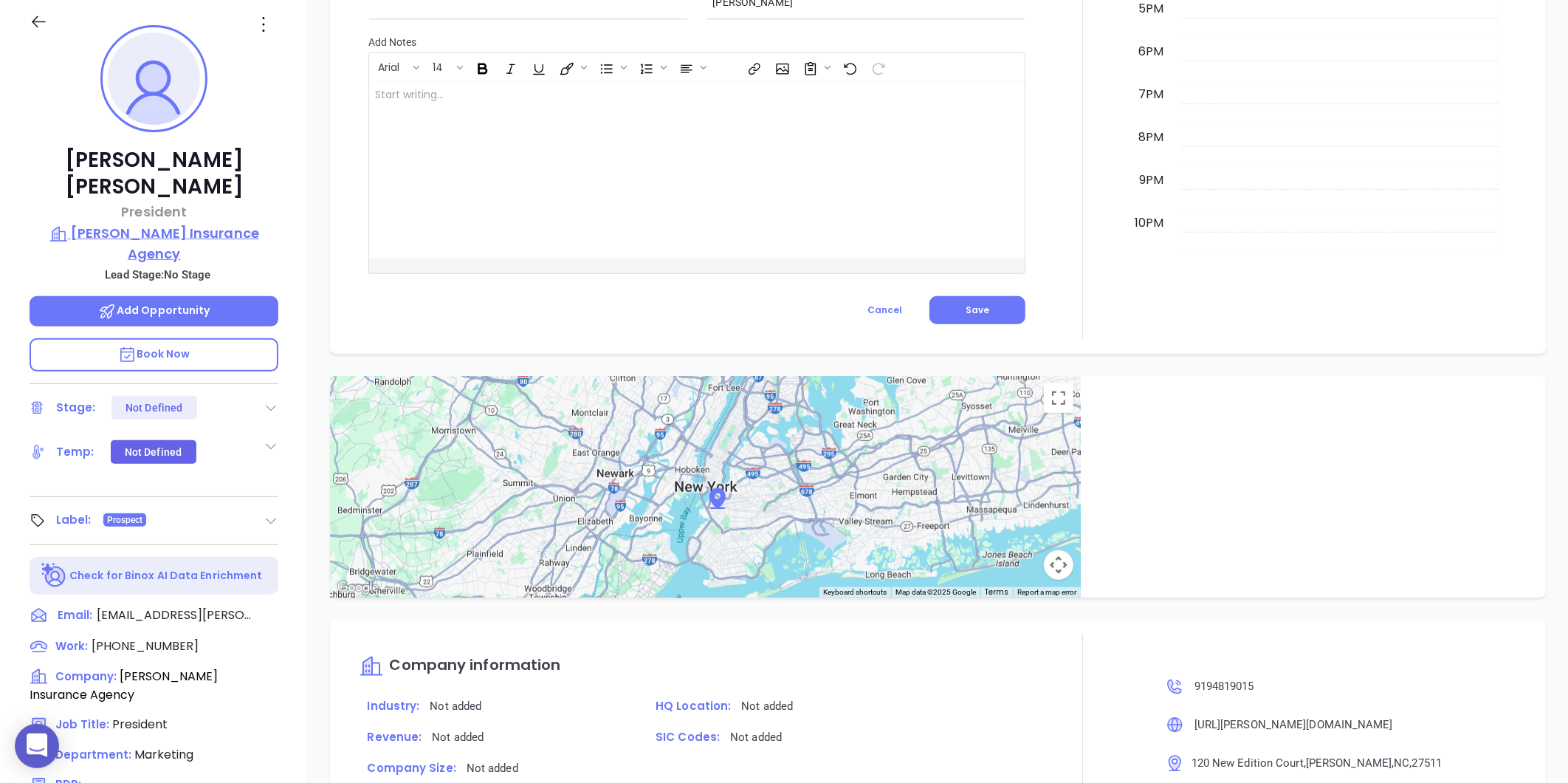
click at [144, 223] on p "Simpson Insurance Agency" at bounding box center [154, 242] width 249 height 40
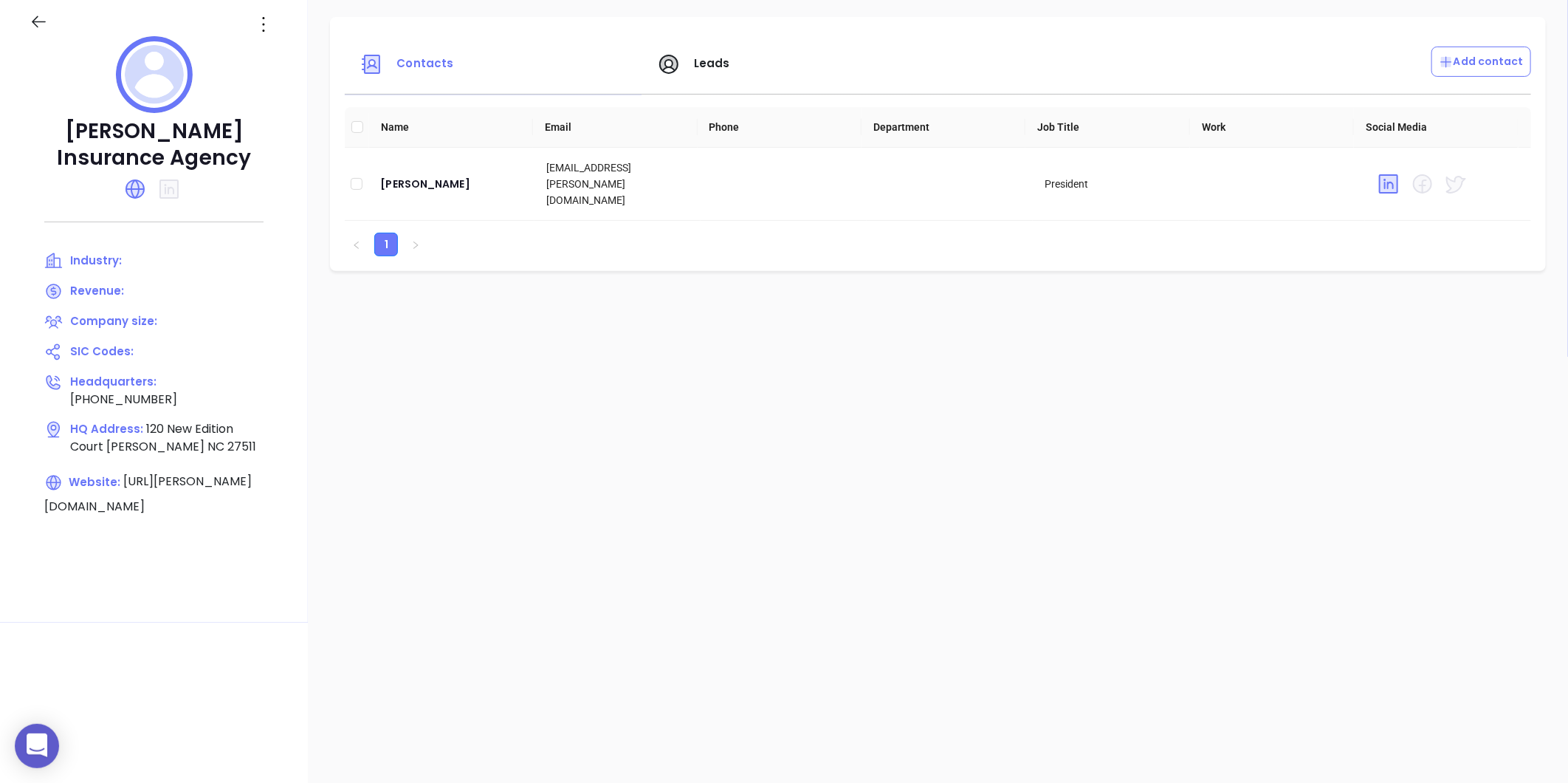
click at [244, 33] on div at bounding box center [265, 23] width 44 height 23
click at [262, 21] on icon at bounding box center [263, 23] width 23 height 23
click at [273, 54] on div "Edit" at bounding box center [330, 52] width 134 height 16
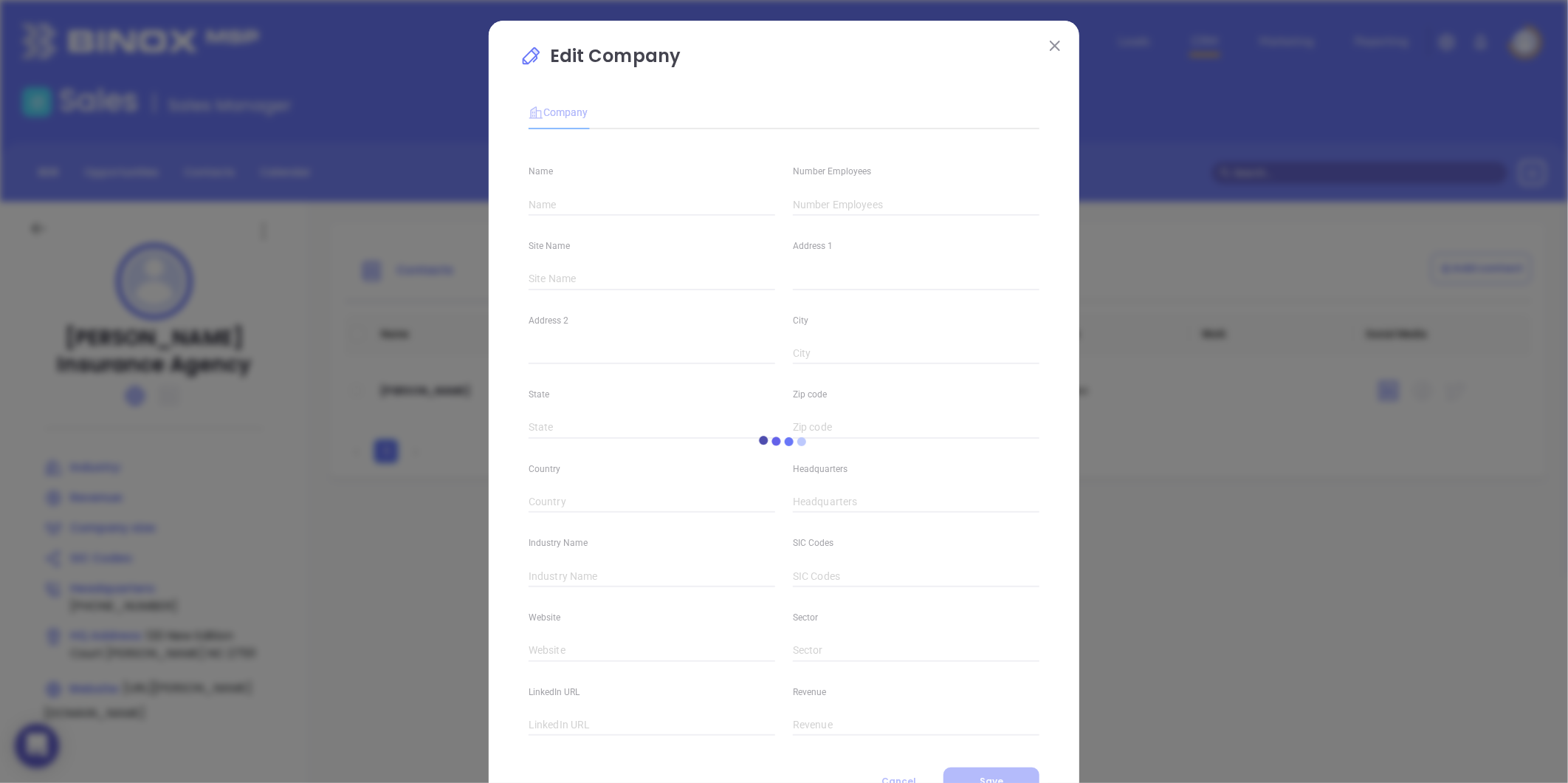
type input "Simpson Insurance Agency"
type input "(919) 481-9015"
type input "https://simpson-insurance.com/"
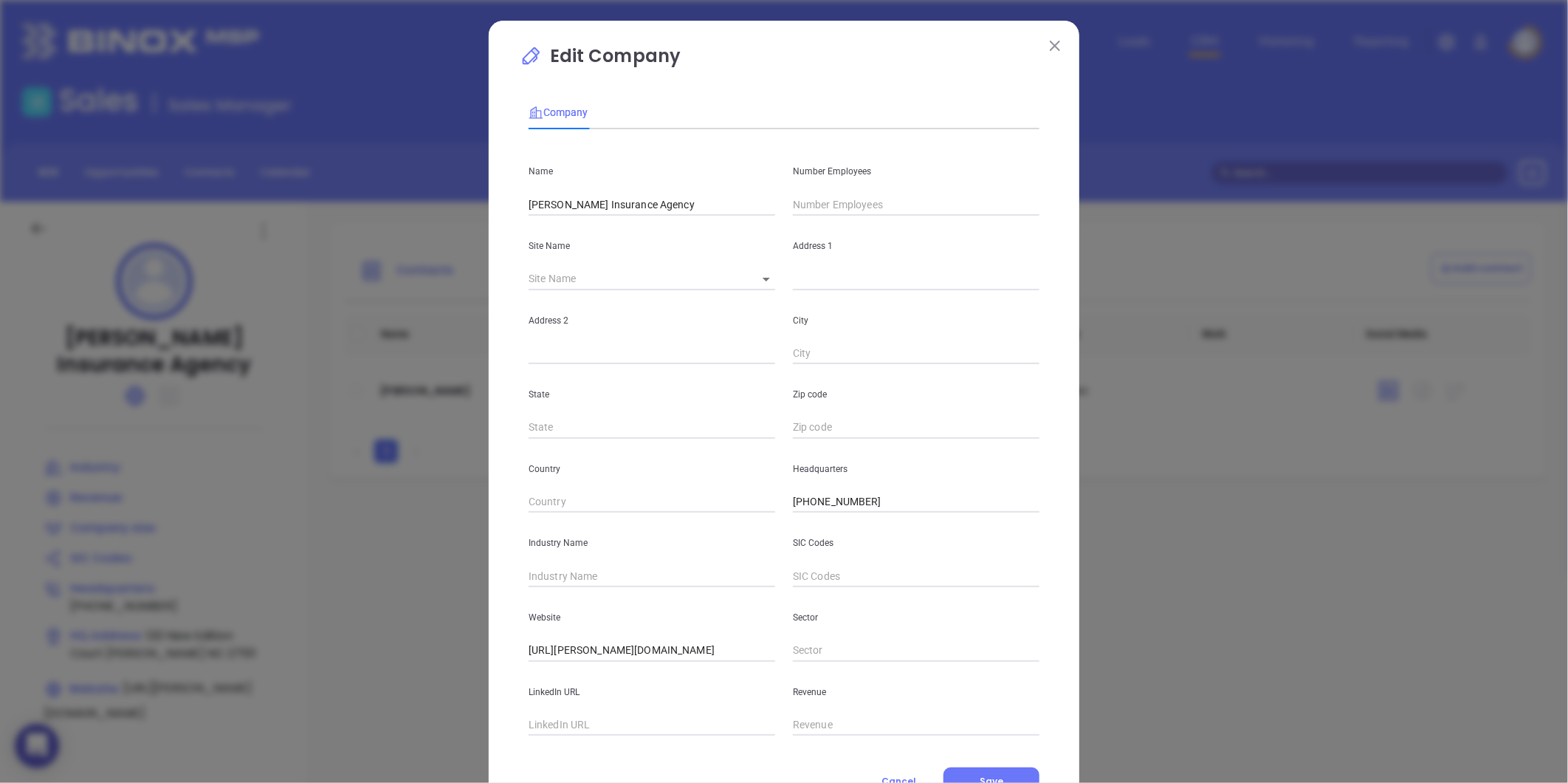
click at [816, 208] on input "text" at bounding box center [916, 205] width 247 height 22
type input "7"
click at [591, 567] on input "text" at bounding box center [652, 576] width 247 height 22
type input "Insurance"
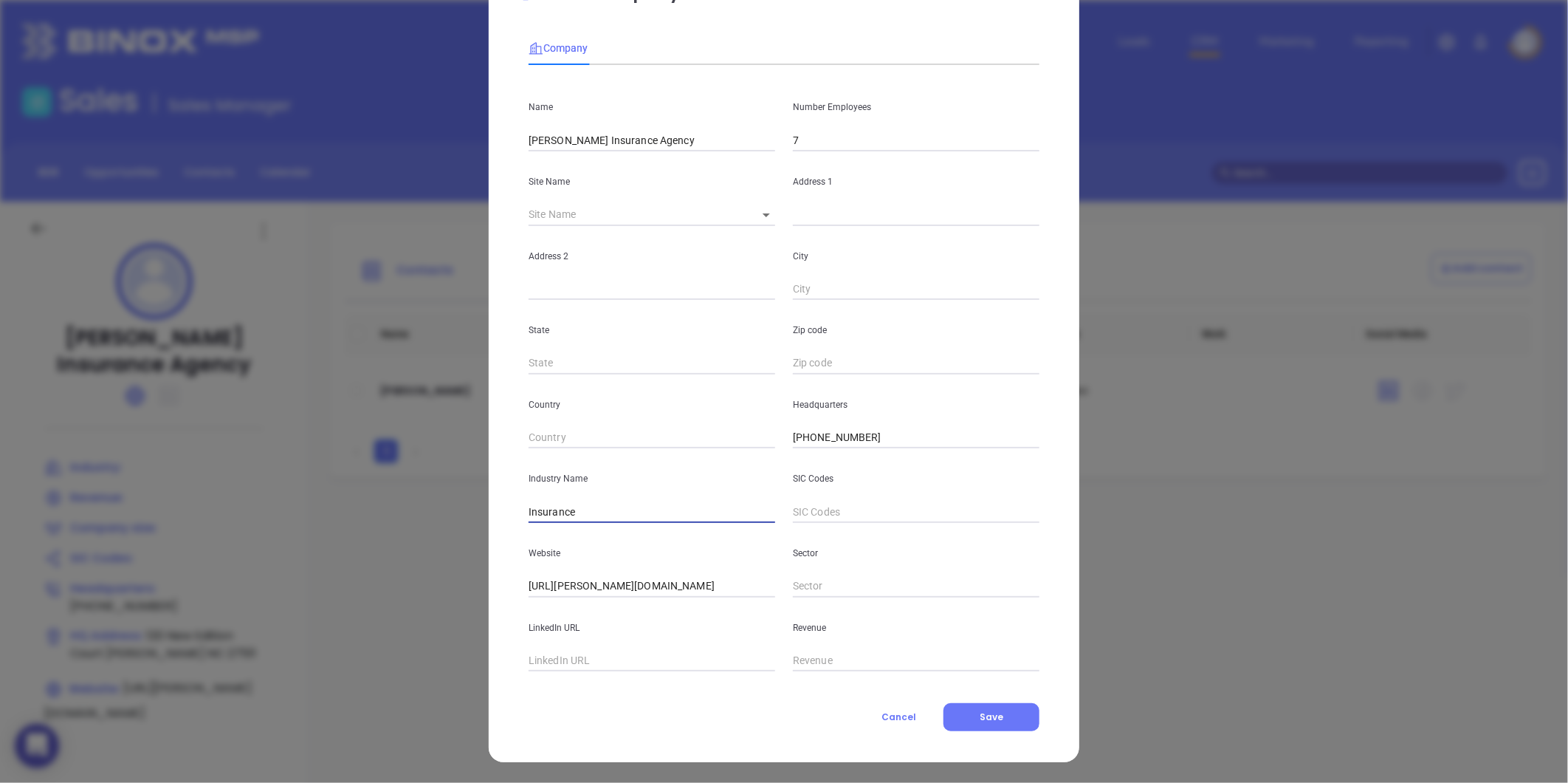
click at [1010, 737] on div "Edit Company Company Name Simpson Insurance Agency Number Employees 7 Site Name…" at bounding box center [784, 358] width 591 height 805
click at [1000, 729] on button "Save" at bounding box center [991, 718] width 96 height 28
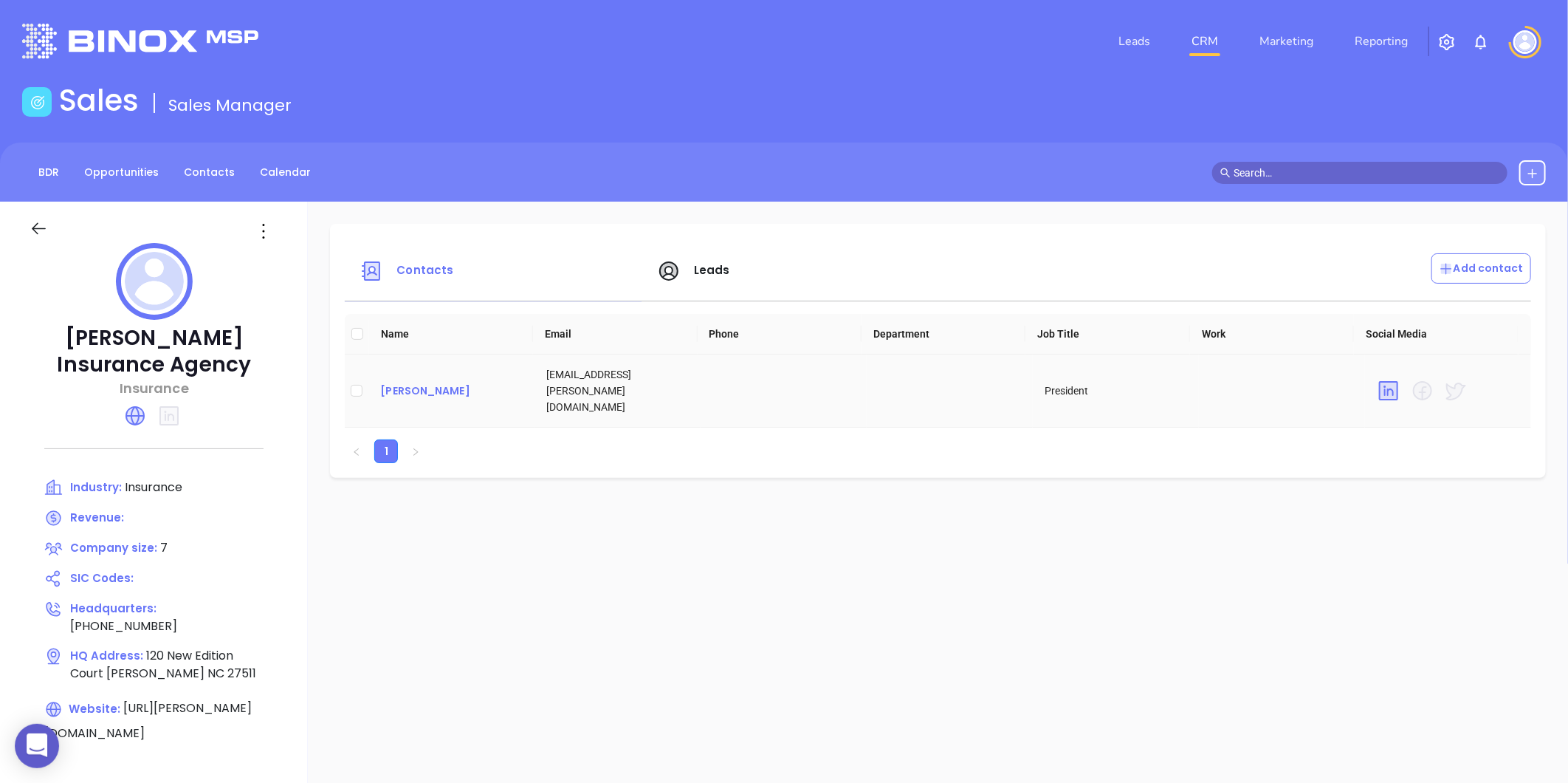
click at [424, 382] on div "Rob Simpson" at bounding box center [452, 390] width 142 height 18
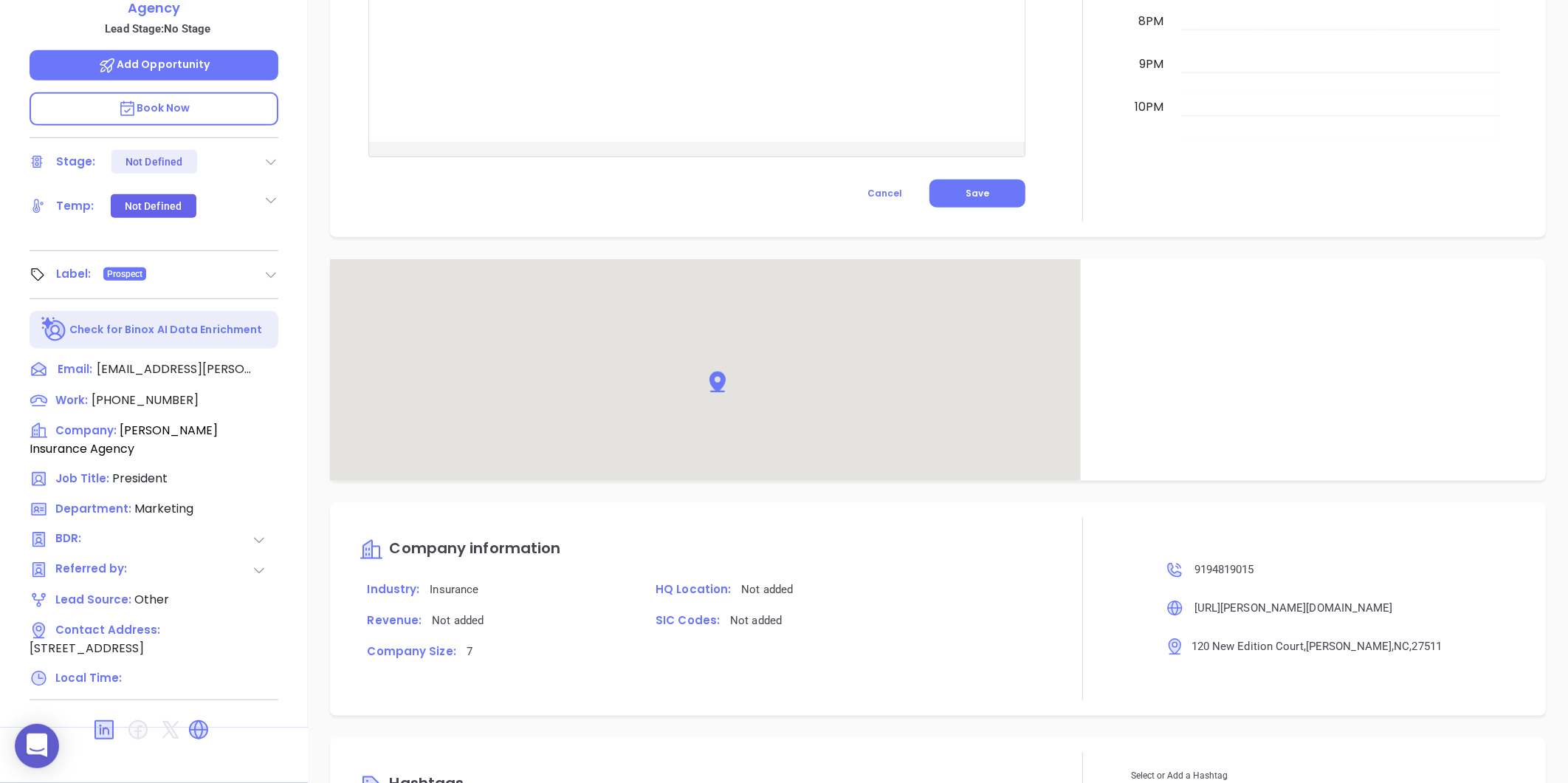
scroll to position [787, 0]
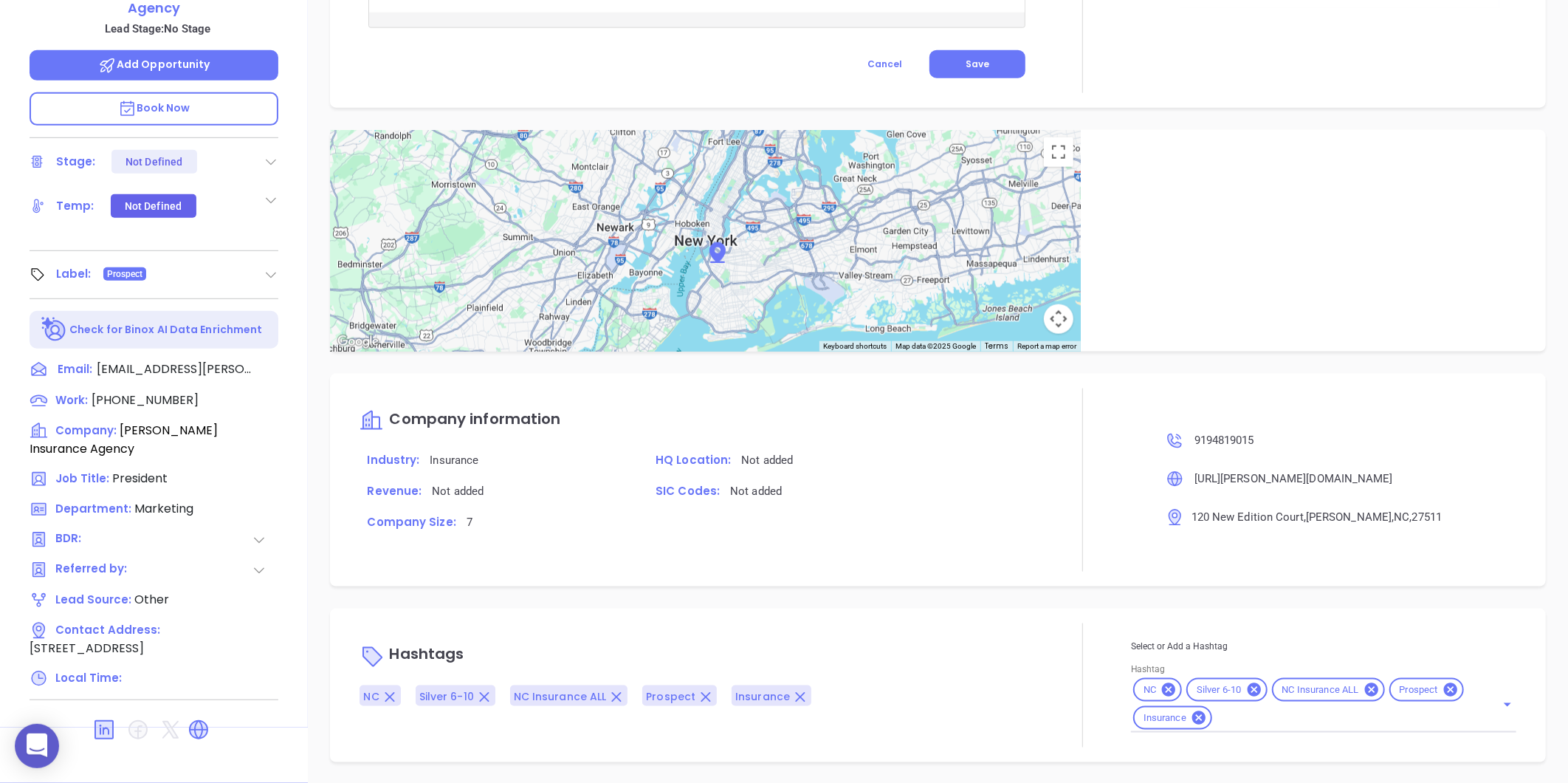
type input "[PERSON_NAME]"
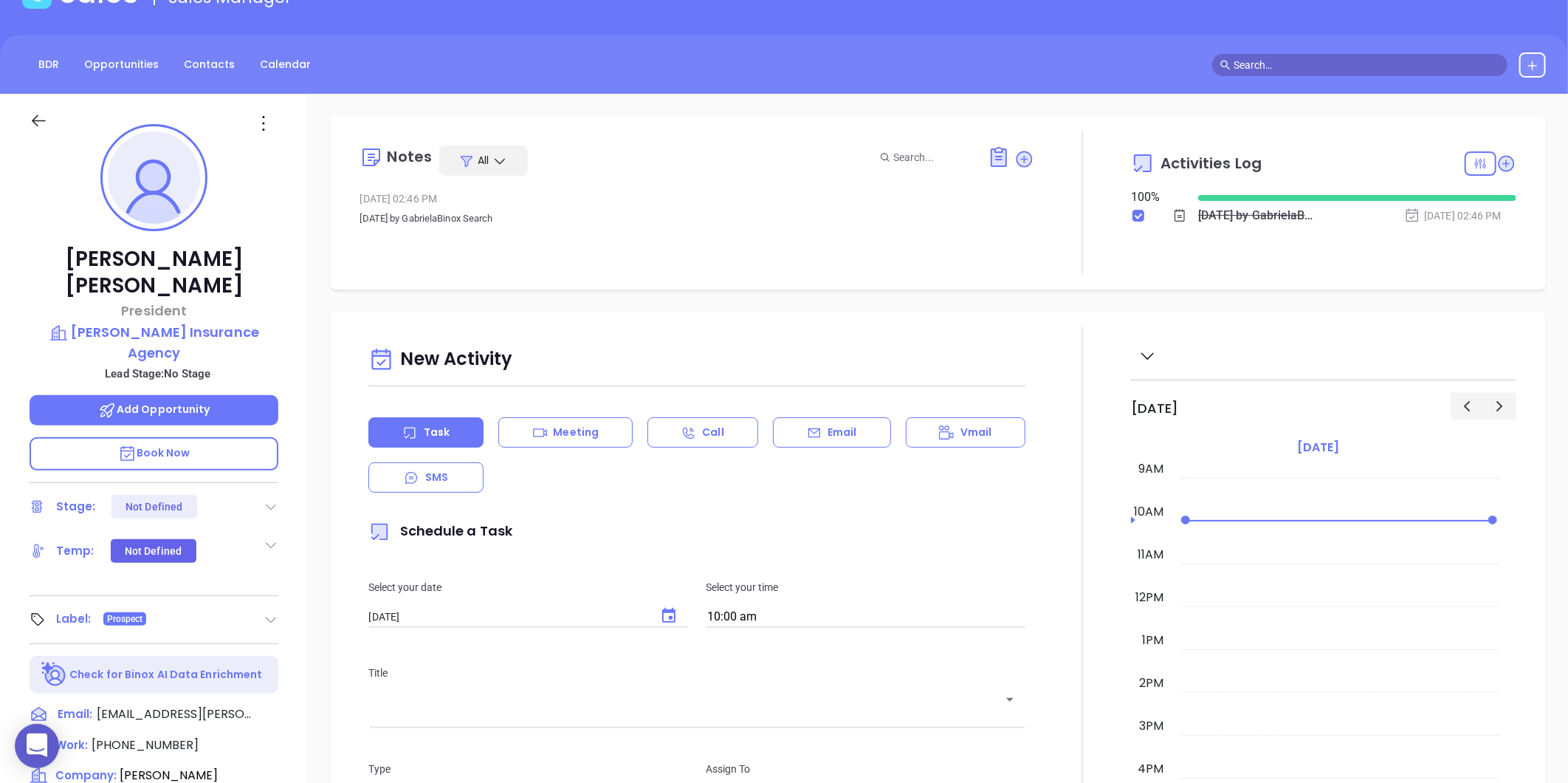
scroll to position [0, 0]
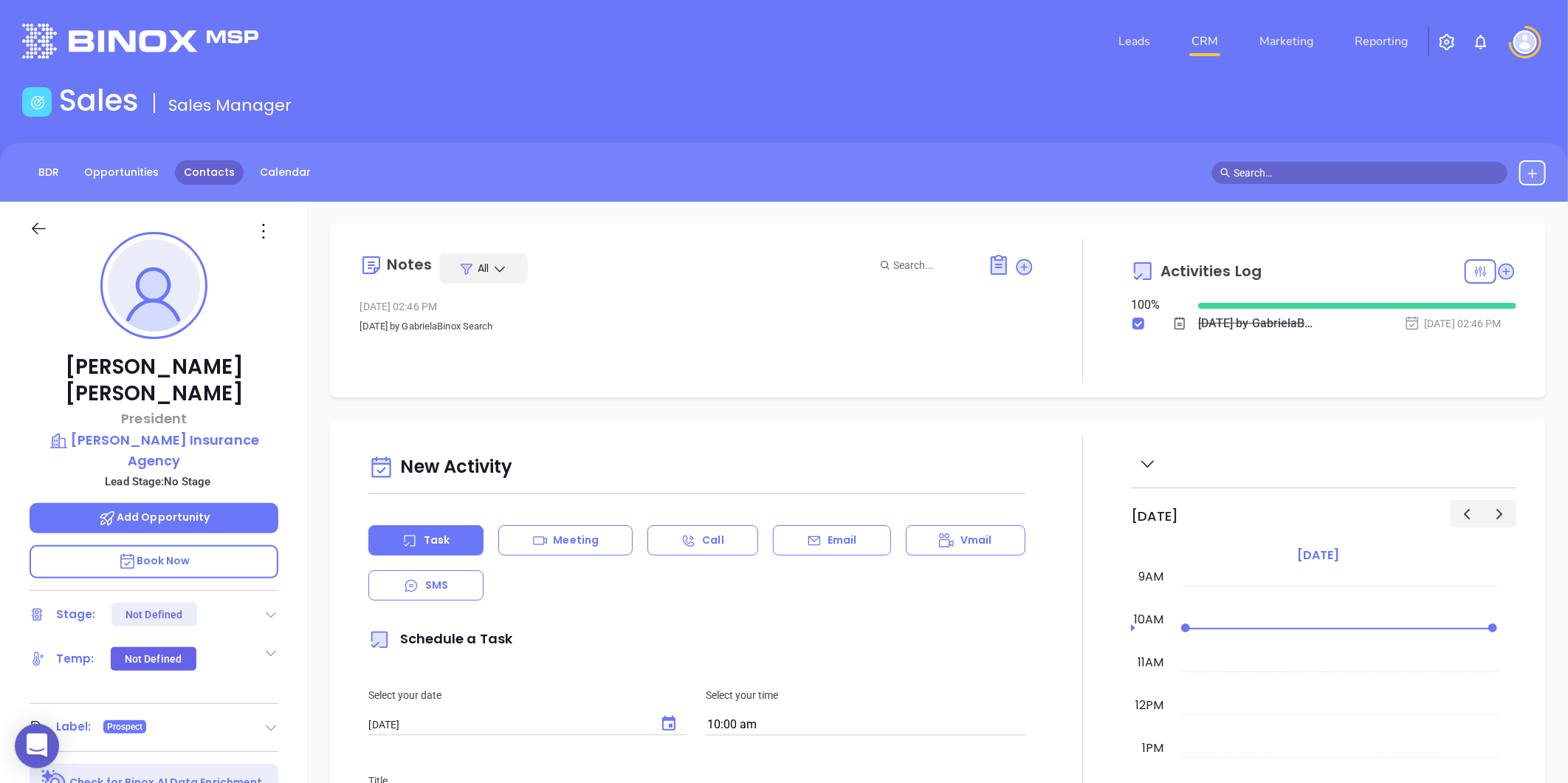
click at [222, 174] on link "Contacts" at bounding box center [209, 172] width 68 height 24
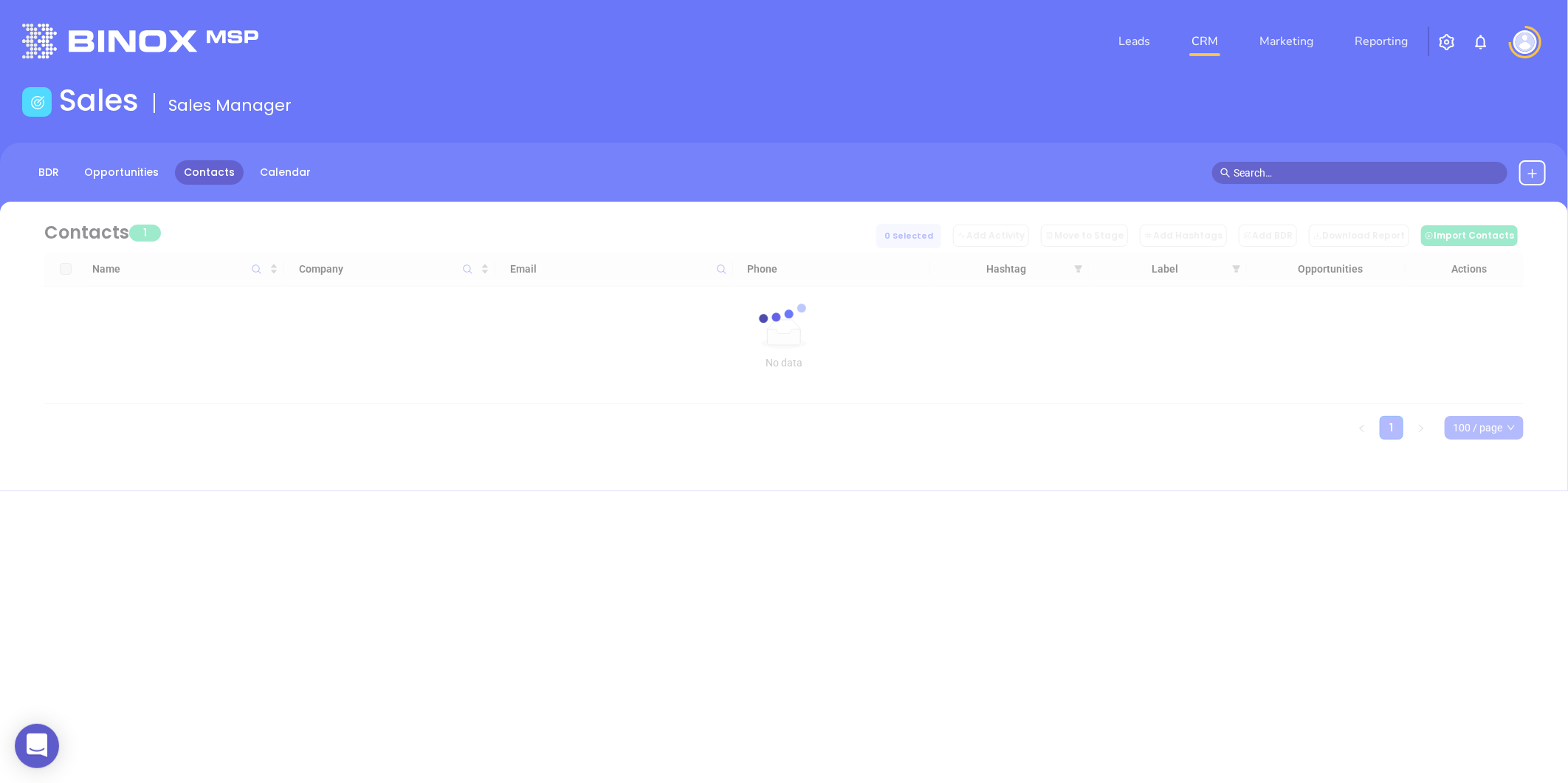
click at [690, 237] on div at bounding box center [784, 321] width 1524 height 238
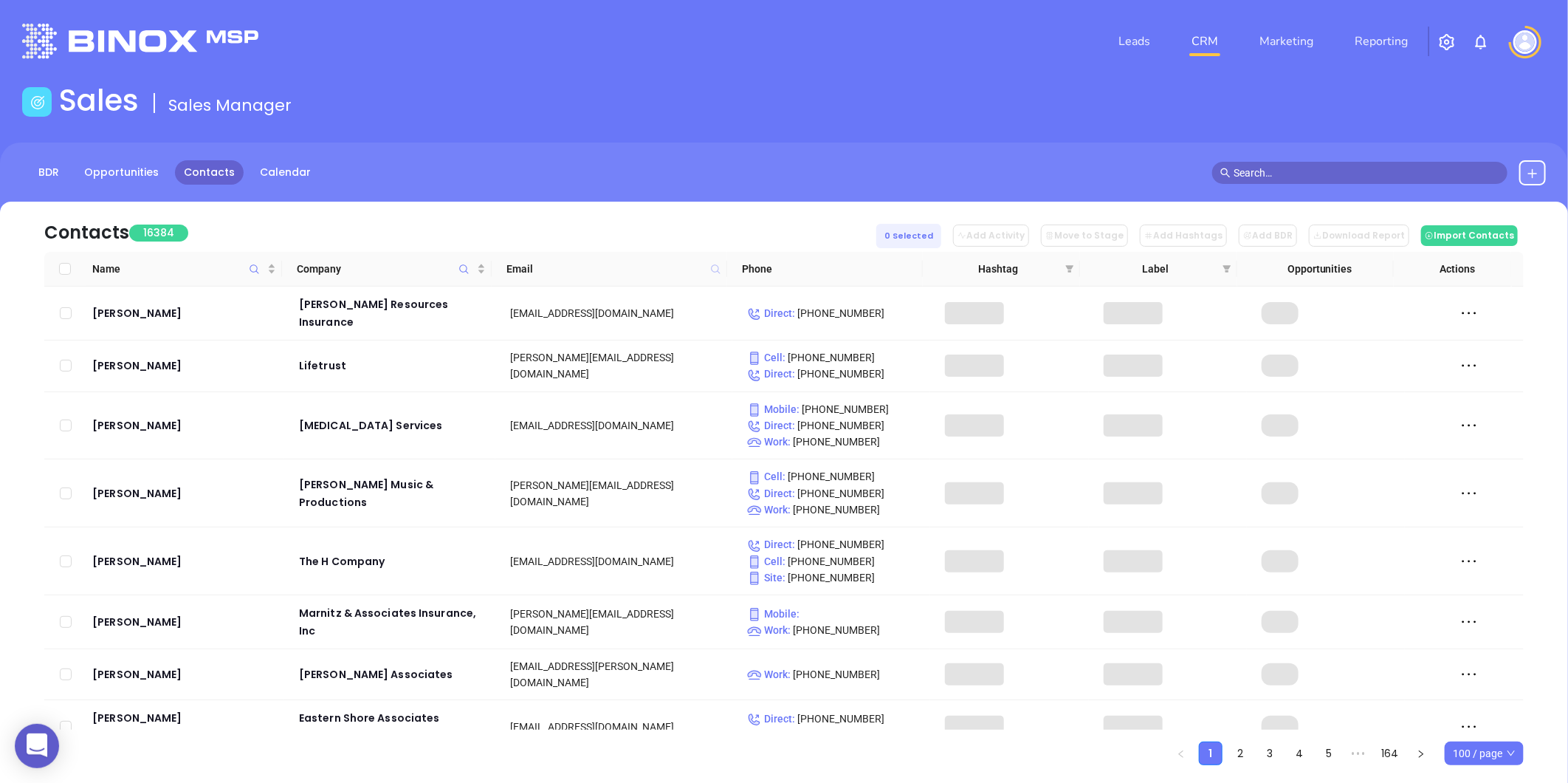
click at [716, 265] on icon at bounding box center [714, 268] width 8 height 8
paste input "lipstoneinsurance.com"
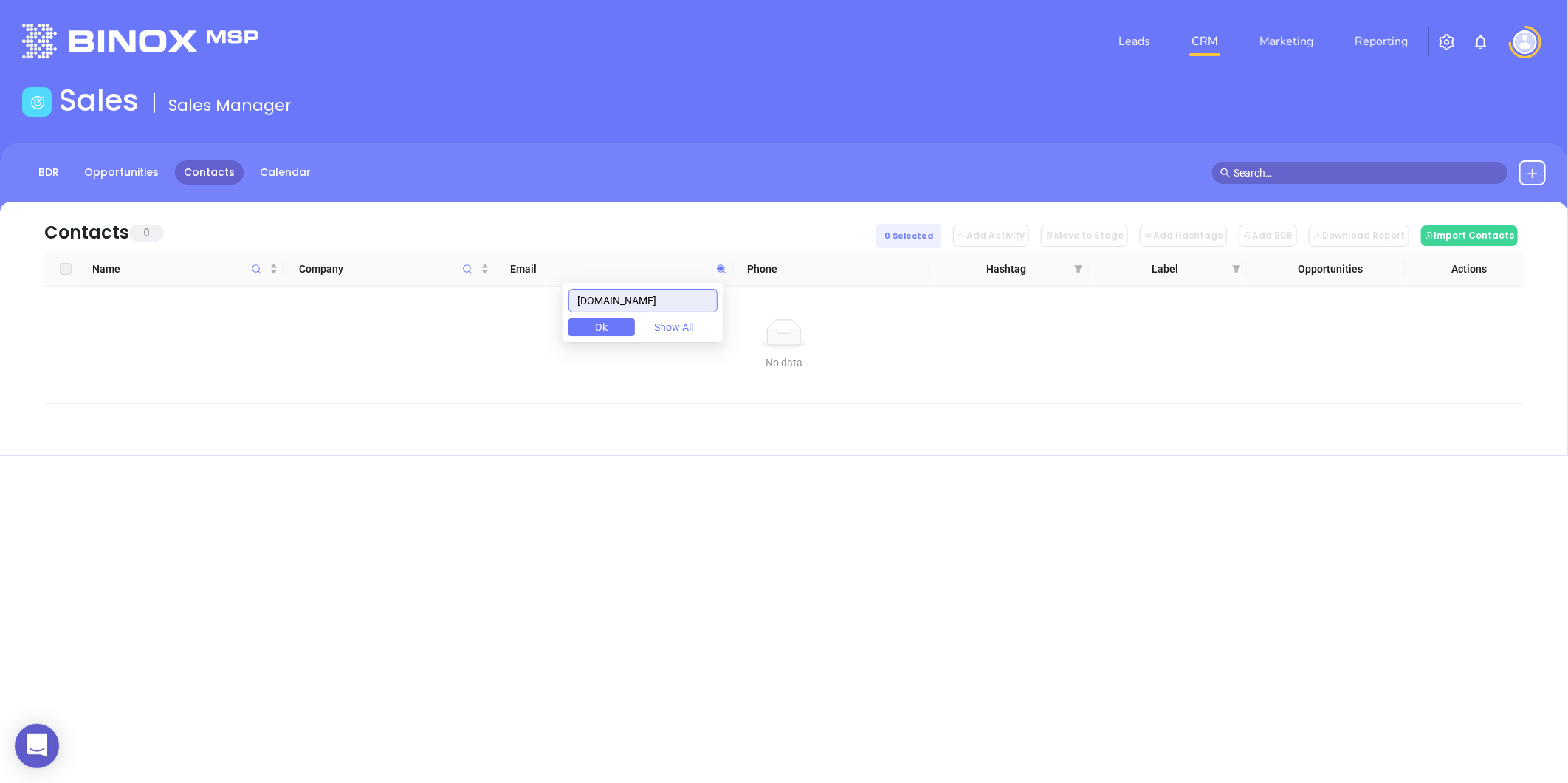
drag, startPoint x: 695, startPoint y: 307, endPoint x: 491, endPoint y: 329, distance: 205.2
click at [491, 329] on body "0 Leads CRM Marketing Reporting Financial Leads Leads Sales Sales Manager BDR O…" at bounding box center [784, 391] width 1568 height 783
type input "lipstoneinsurance.com"
click at [462, 271] on icon "Company" at bounding box center [468, 269] width 11 height 11
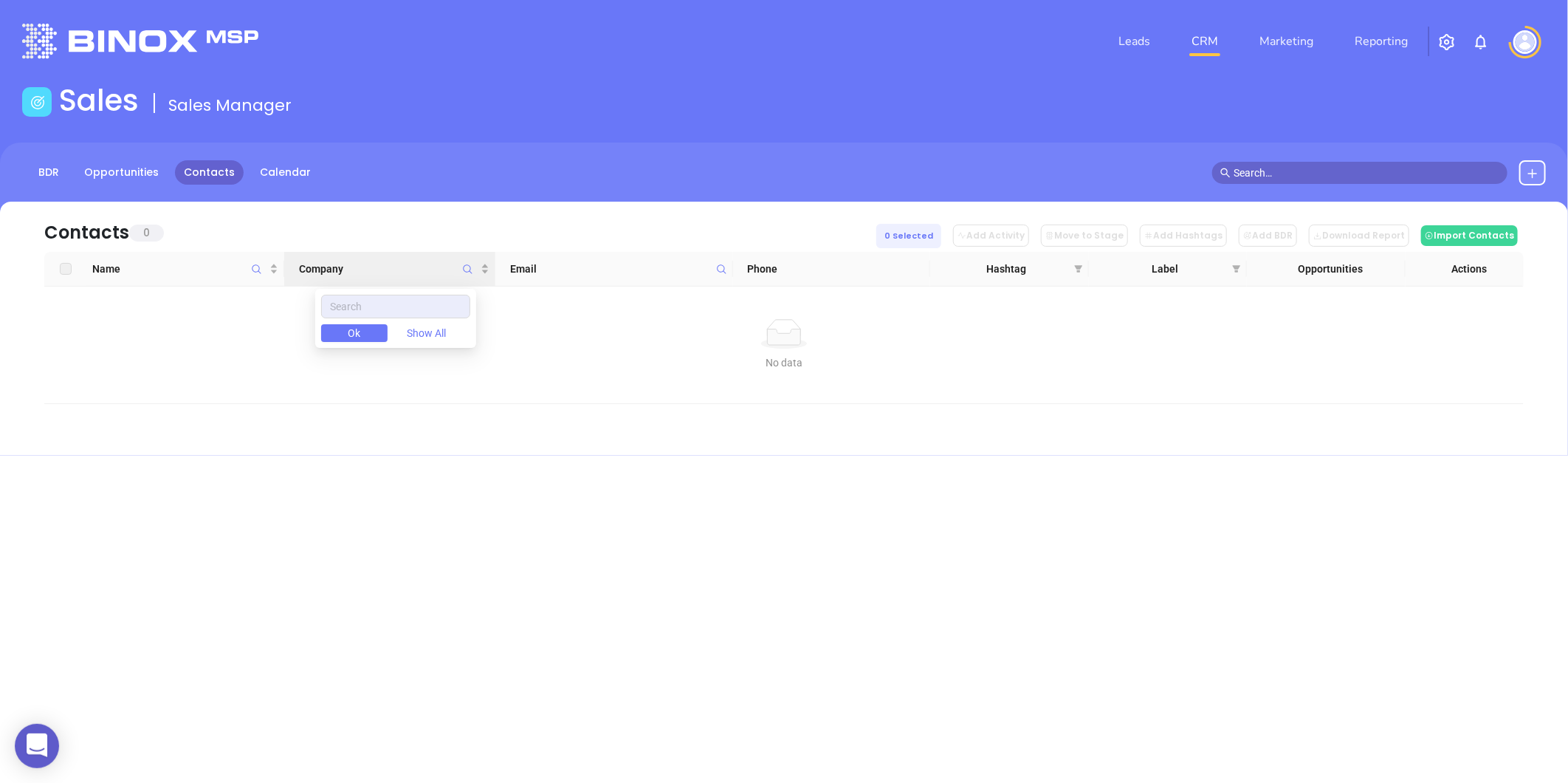
type input "Lipstone Insurance Group"
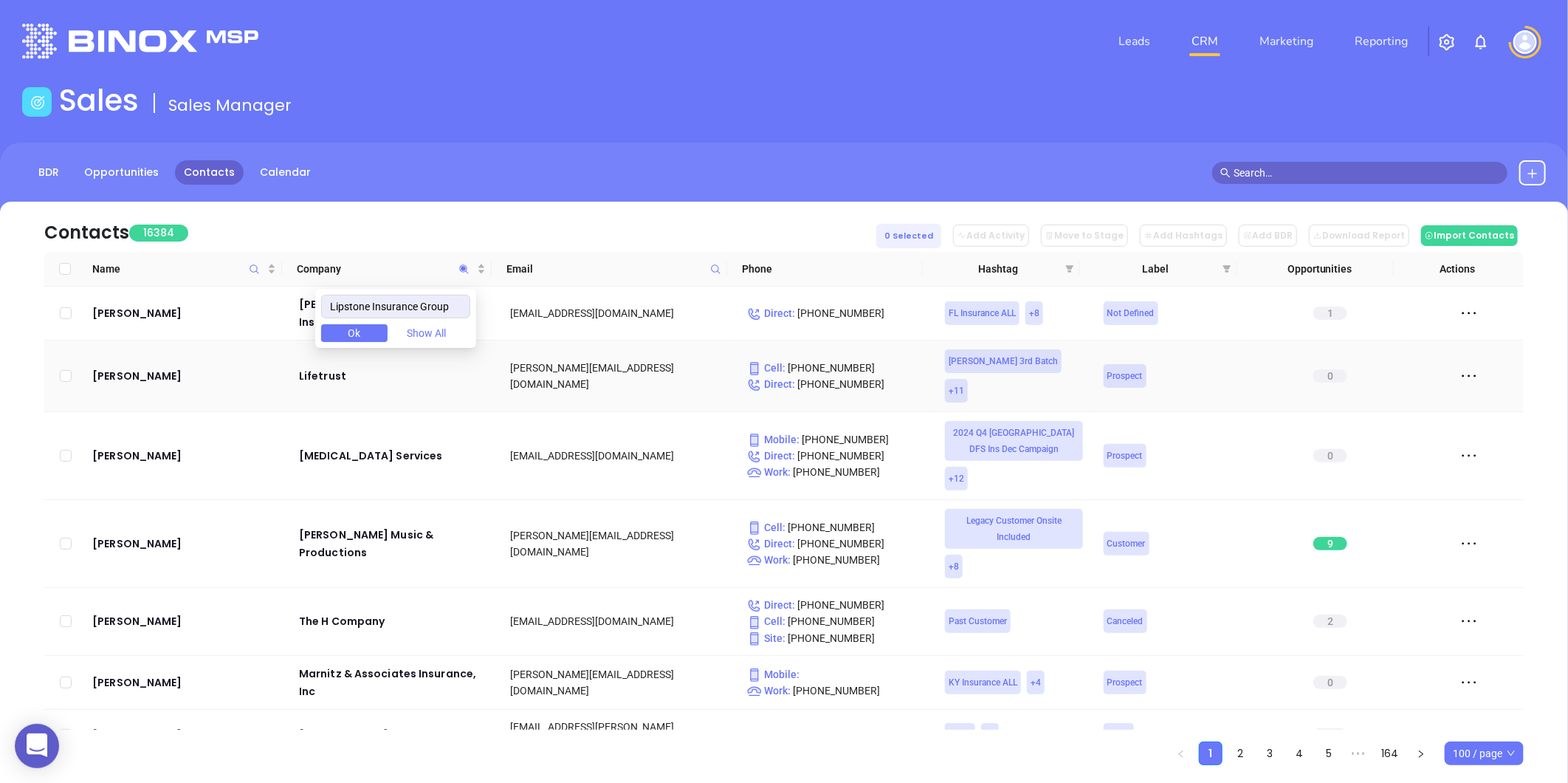
drag, startPoint x: 461, startPoint y: 315, endPoint x: 220, endPoint y: 332, distance: 241.6
click at [220, 332] on body "0 Leads CRM Marketing Reporting Financial Leads Leads Sales Sales Manager BDR O…" at bounding box center [784, 391] width 1568 height 783
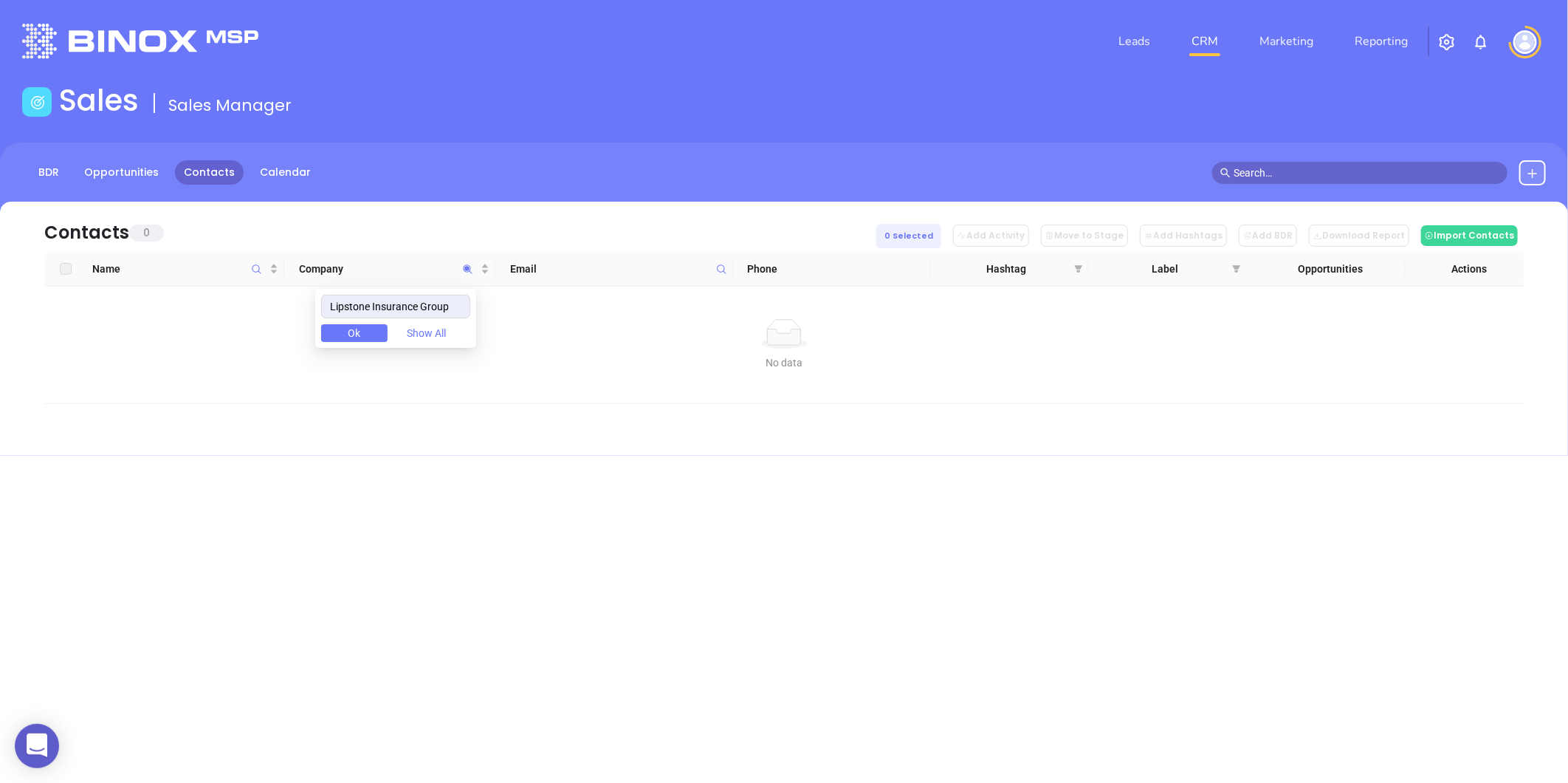
type input "Lipstone Insurance Group"
drag, startPoint x: 467, startPoint y: 303, endPoint x: 264, endPoint y: 307, distance: 203.0
click at [266, 309] on body "0 Leads CRM Marketing Reporting Financial Leads Leads Sales Sales Manager BDR O…" at bounding box center [784, 391] width 1568 height 783
click at [721, 266] on icon at bounding box center [722, 269] width 11 height 11
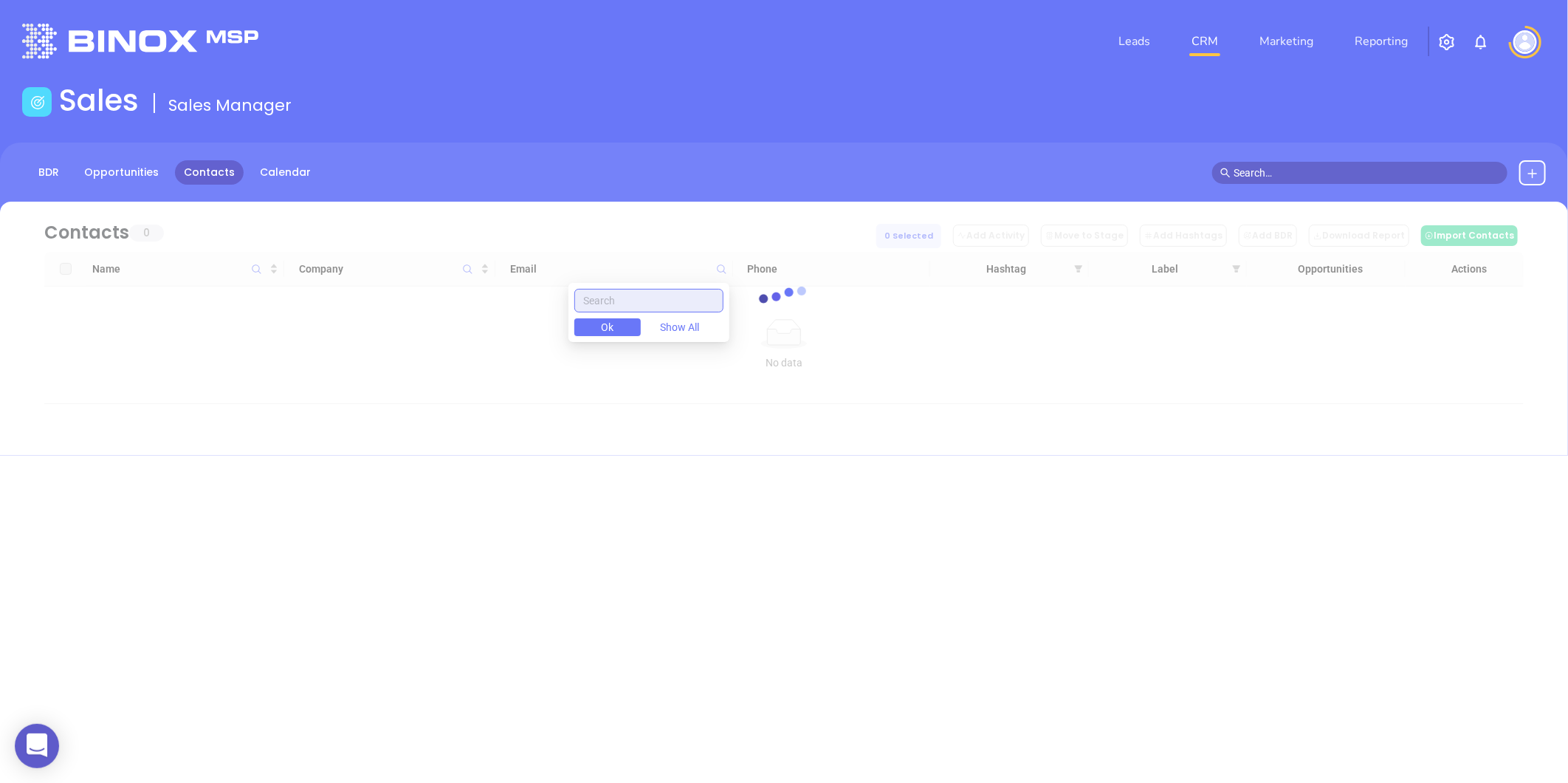
paste input "lipstoneinsurance.com"
drag, startPoint x: 707, startPoint y: 300, endPoint x: 549, endPoint y: 309, distance: 158.3
click at [556, 307] on body "0 Leads CRM Marketing Reporting Financial Leads Leads Sales Sales Manager BDR O…" at bounding box center [784, 391] width 1568 height 783
type input "lipstoneinsurance.com"
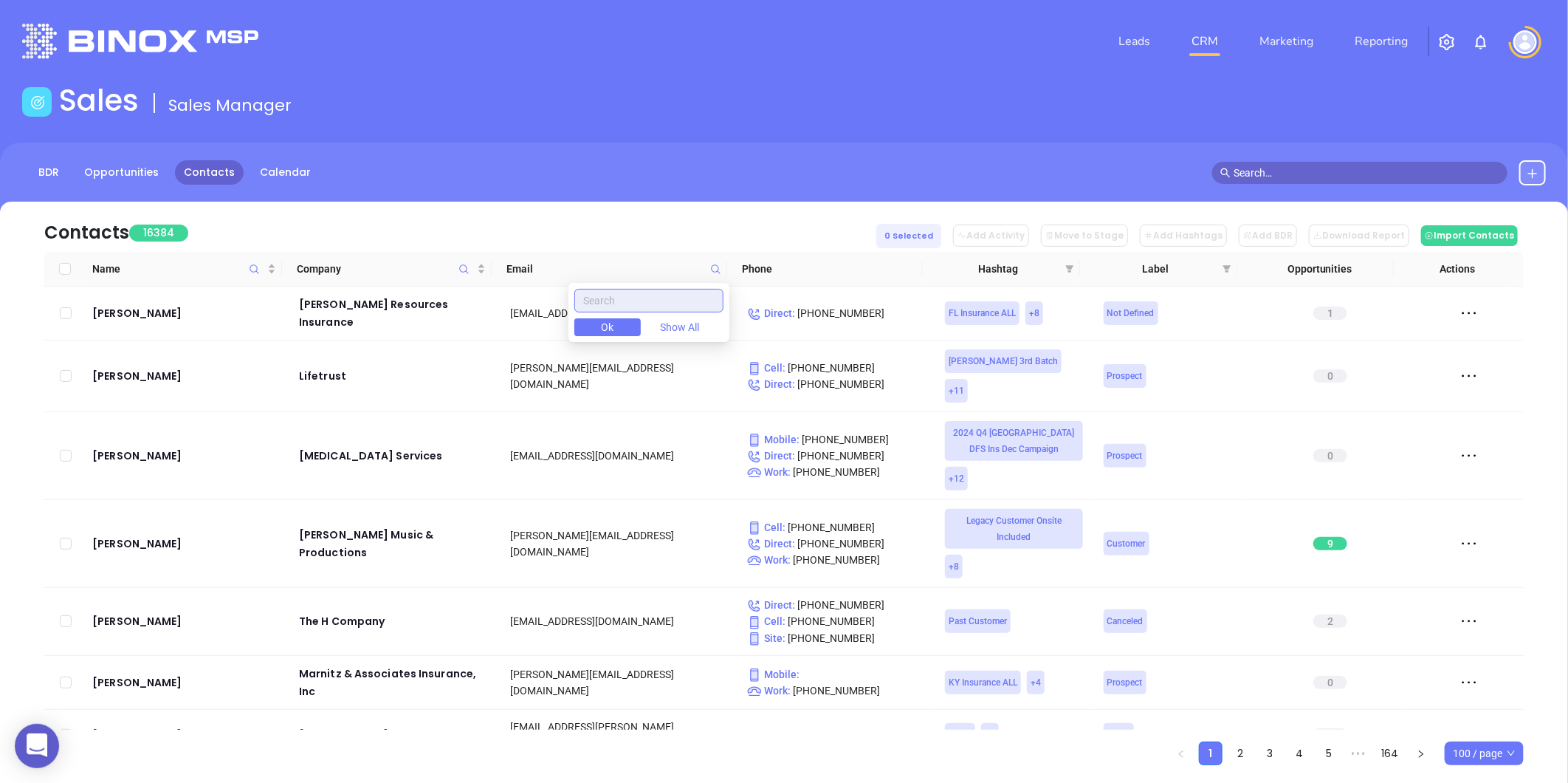
paste input "trappinsurancegroup.com"
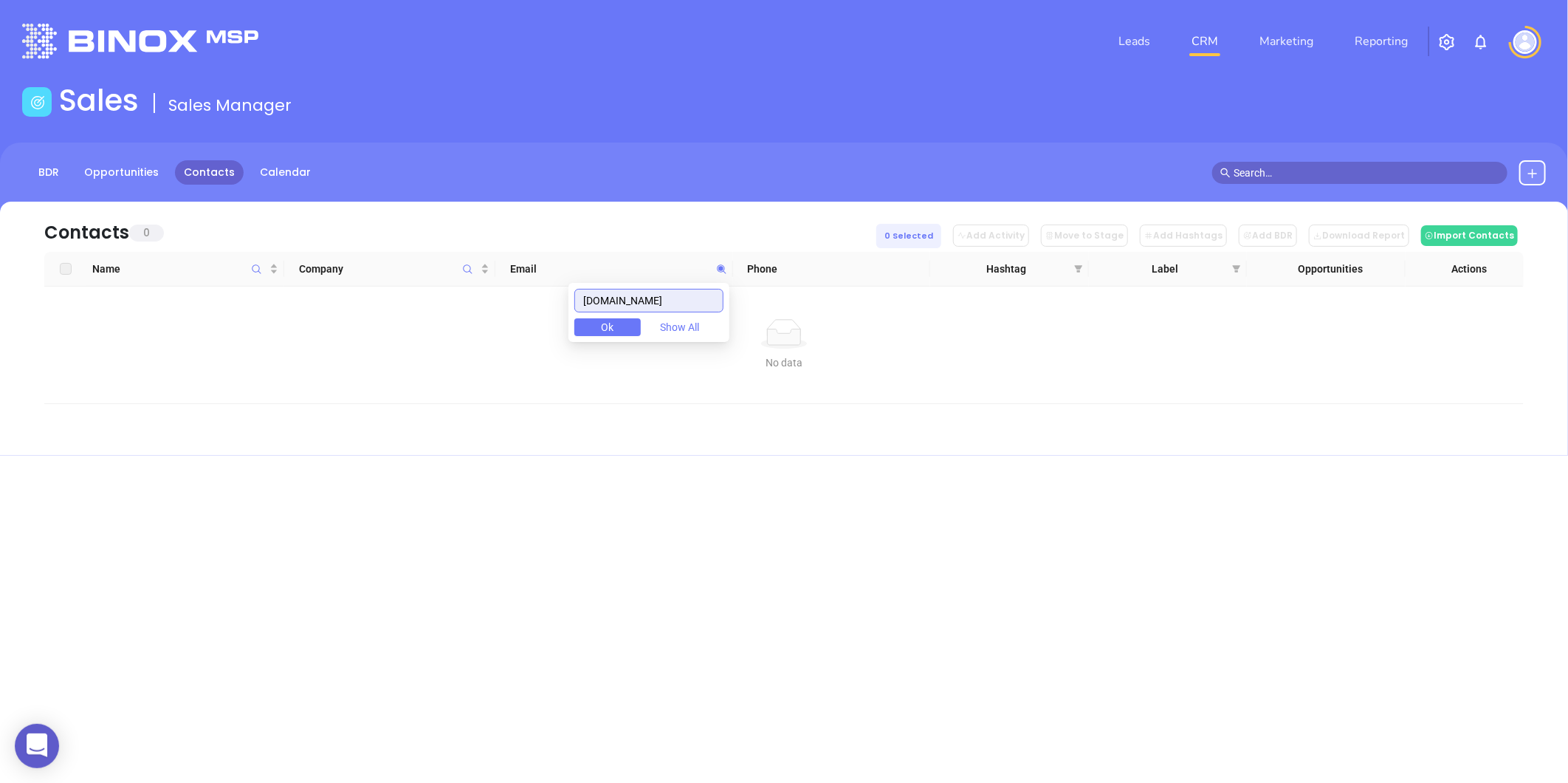
drag, startPoint x: 717, startPoint y: 307, endPoint x: 541, endPoint y: 340, distance: 179.1
click at [542, 340] on body "0 Leads CRM Marketing Reporting Financial Leads Leads Sales Sales Manager BDR O…" at bounding box center [784, 391] width 1568 height 783
type input "trappinsurancegroup.com"
click at [1535, 176] on icon at bounding box center [1532, 173] width 12 height 12
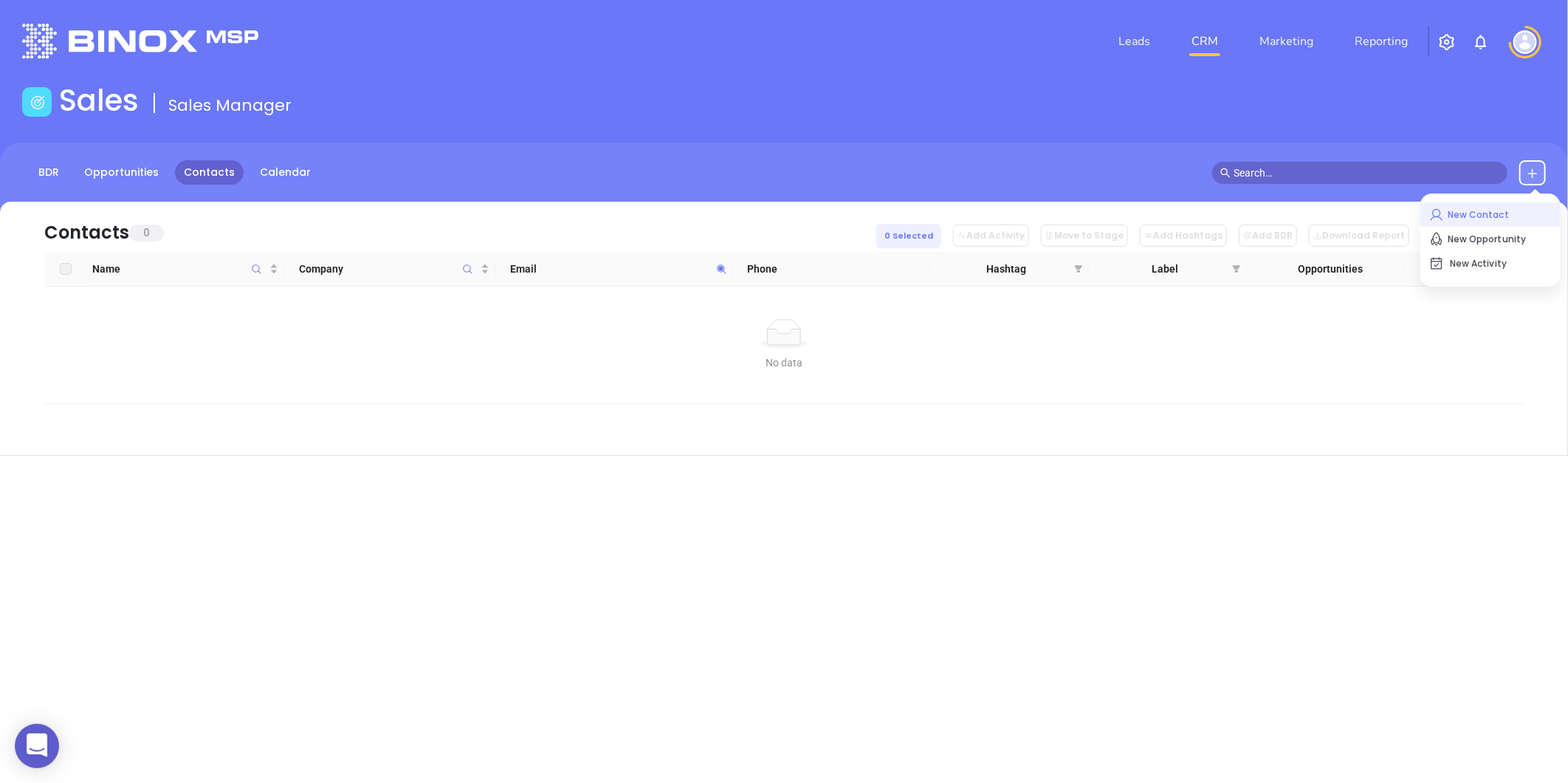
click at [1461, 216] on p "New Contact" at bounding box center [1490, 214] width 122 height 23
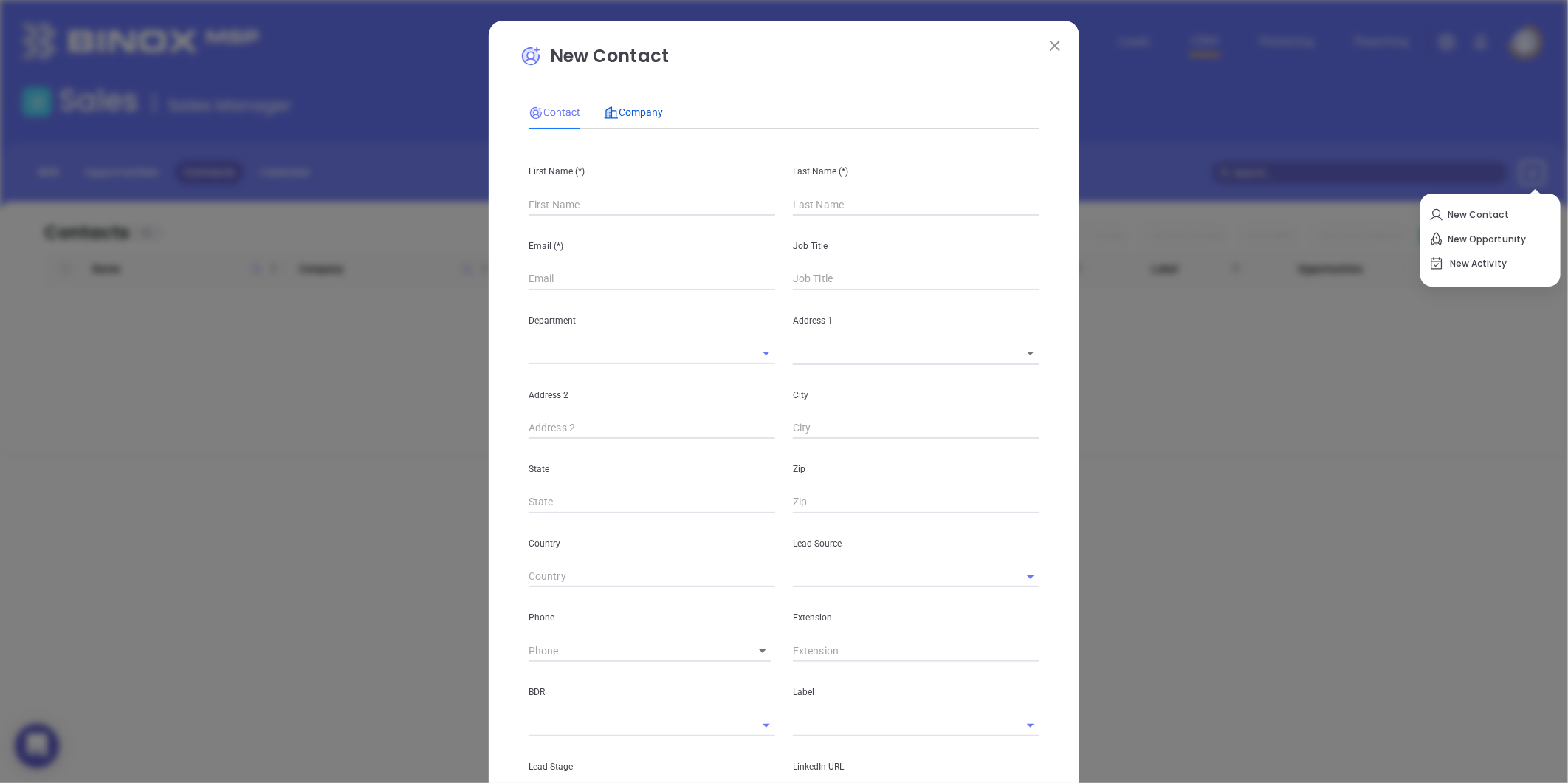
click at [633, 107] on span "Company" at bounding box center [633, 112] width 59 height 12
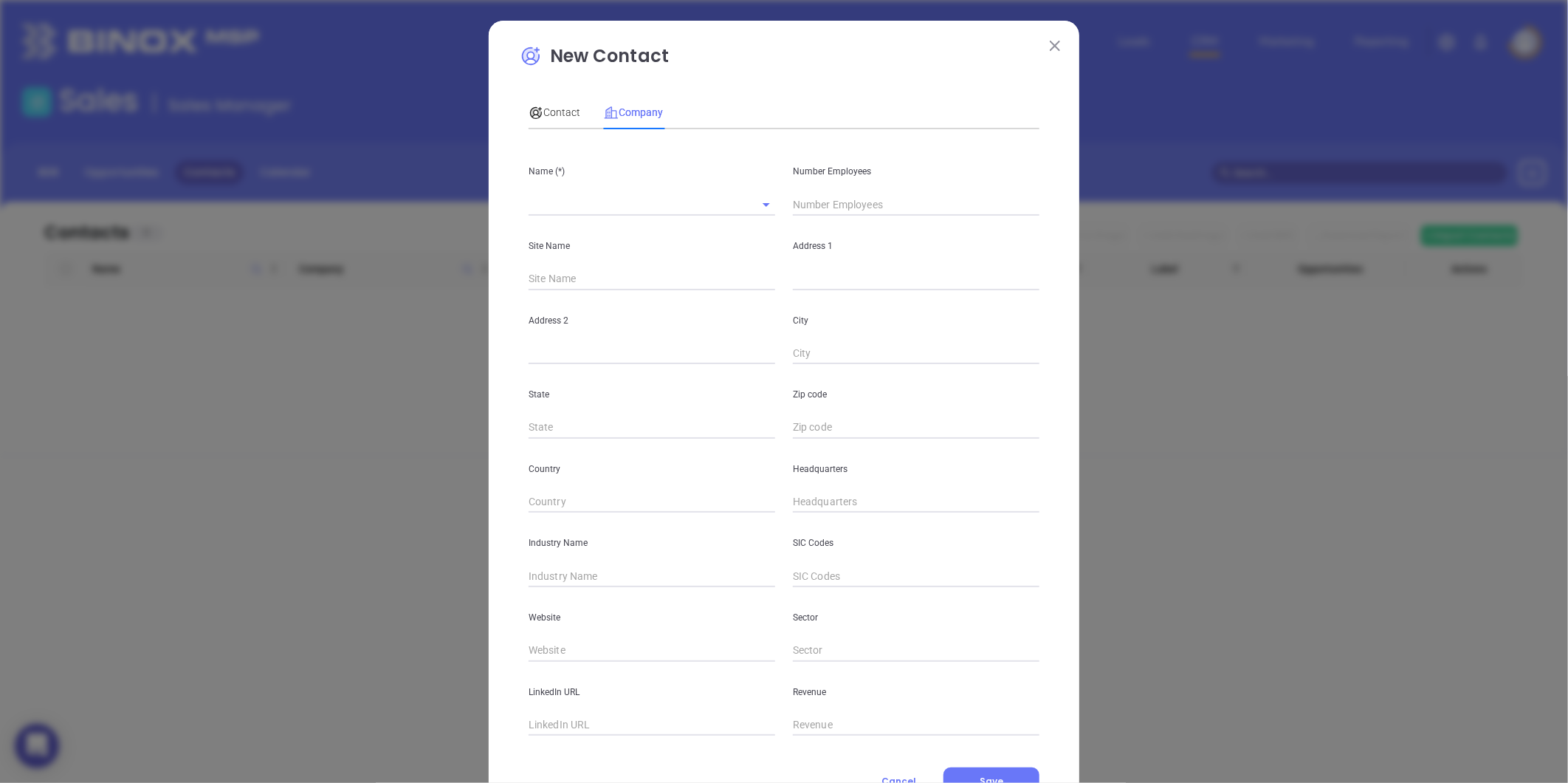
click at [588, 194] on input "text" at bounding box center [631, 204] width 206 height 22
paste input "Trapp Insurance Group Inc"
type input "Trapp Insurance Group Inc"
click at [836, 207] on input "text" at bounding box center [916, 205] width 247 height 22
type input "3"
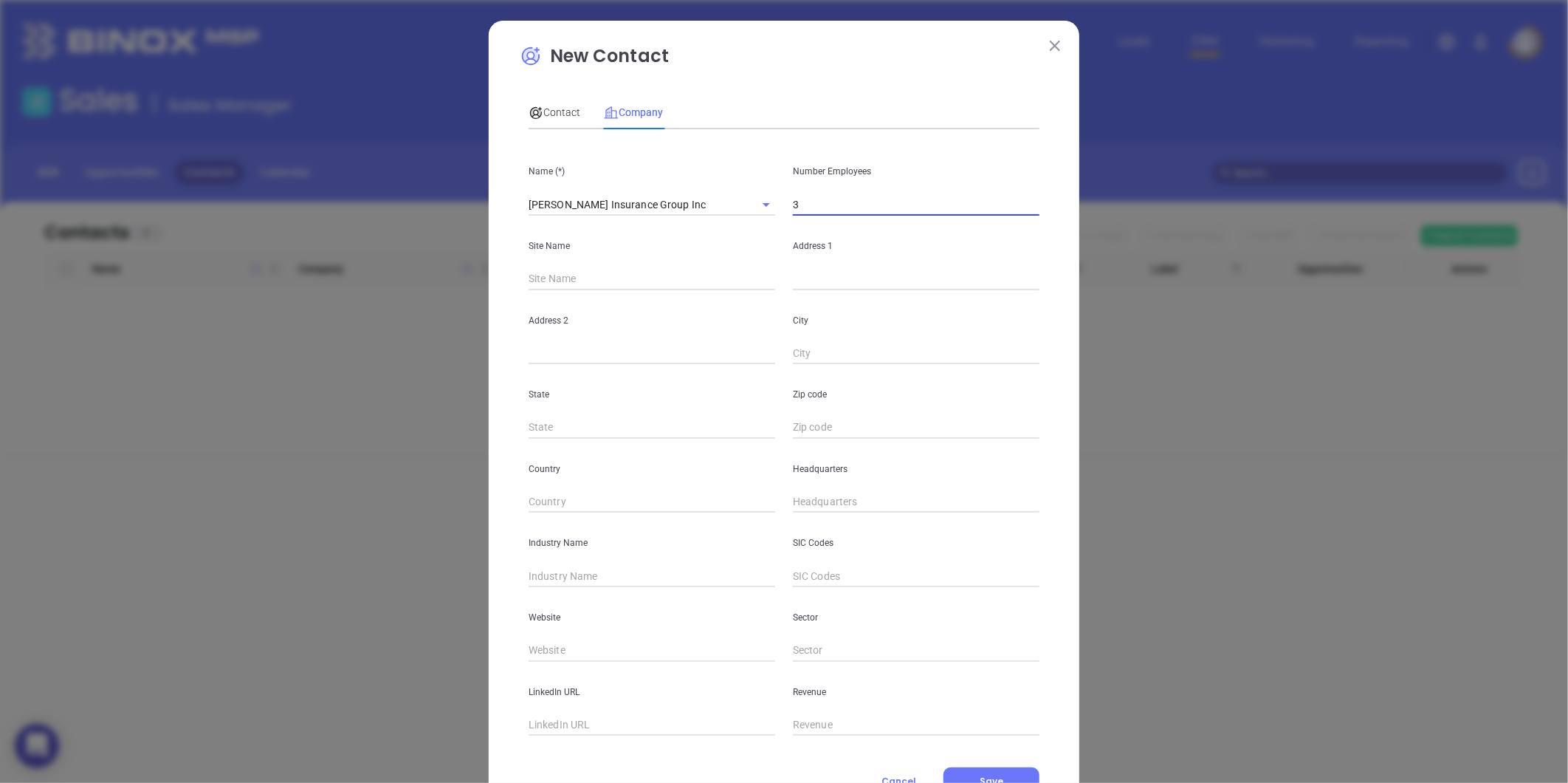
click at [809, 281] on input "text" at bounding box center [916, 280] width 247 height 22
paste input "1135 Kildaire Farm Rd Suite 108 Cary, NC 27511"
drag, startPoint x: 983, startPoint y: 283, endPoint x: 1039, endPoint y: 283, distance: 56.0
click at [1039, 283] on div "Address 1 1135 Kildaire Farm Rd Suite 108 Cary, NC 27511" at bounding box center [916, 254] width 265 height 75
type input "1135 Kildaire Farm Rd Suite 108 Cary, NC 27511"
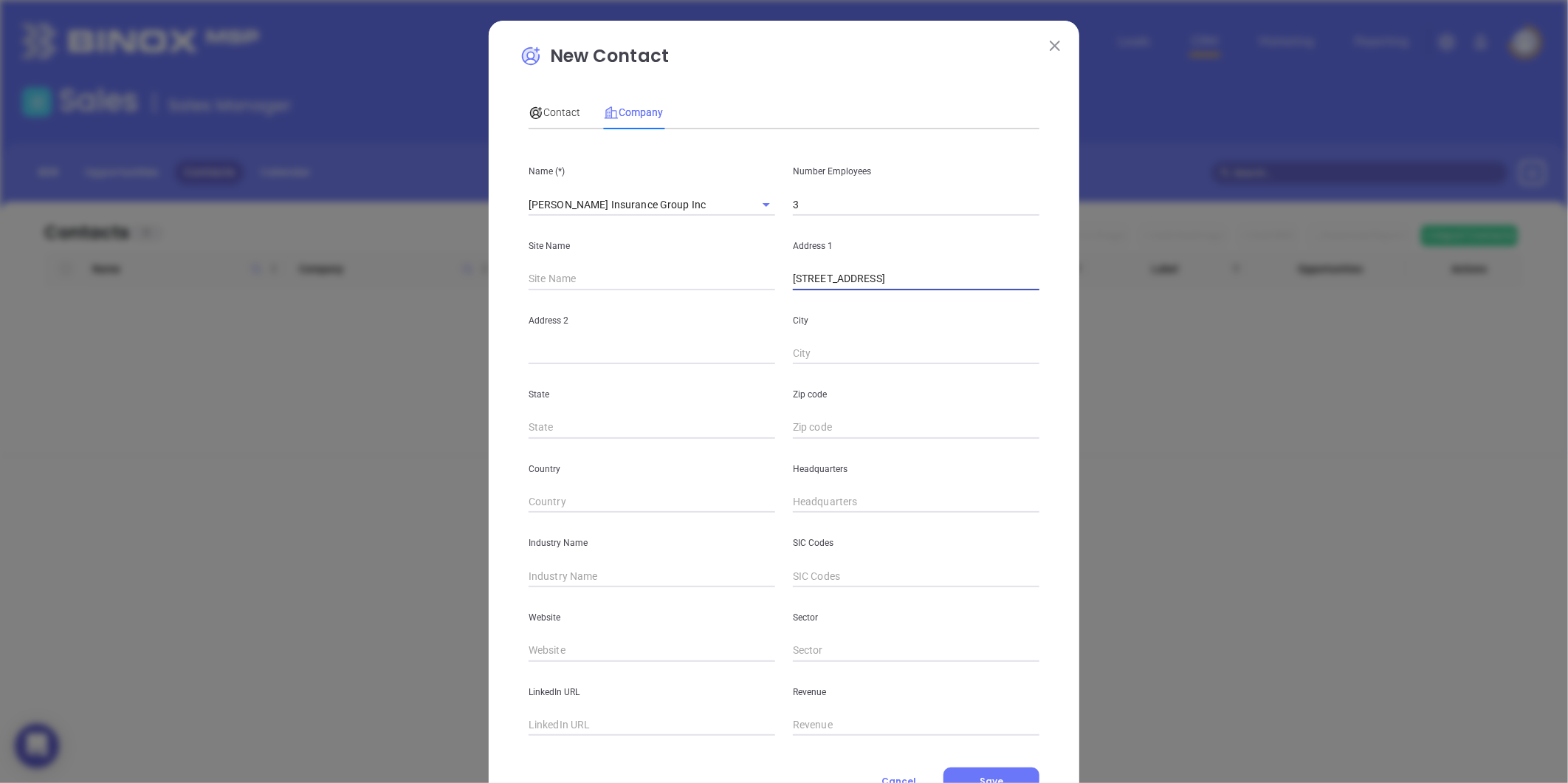
click at [841, 418] on input "text" at bounding box center [916, 428] width 247 height 22
paste input "27511"
type input "27511"
click at [655, 423] on input "text" at bounding box center [652, 428] width 247 height 22
type input "NC"
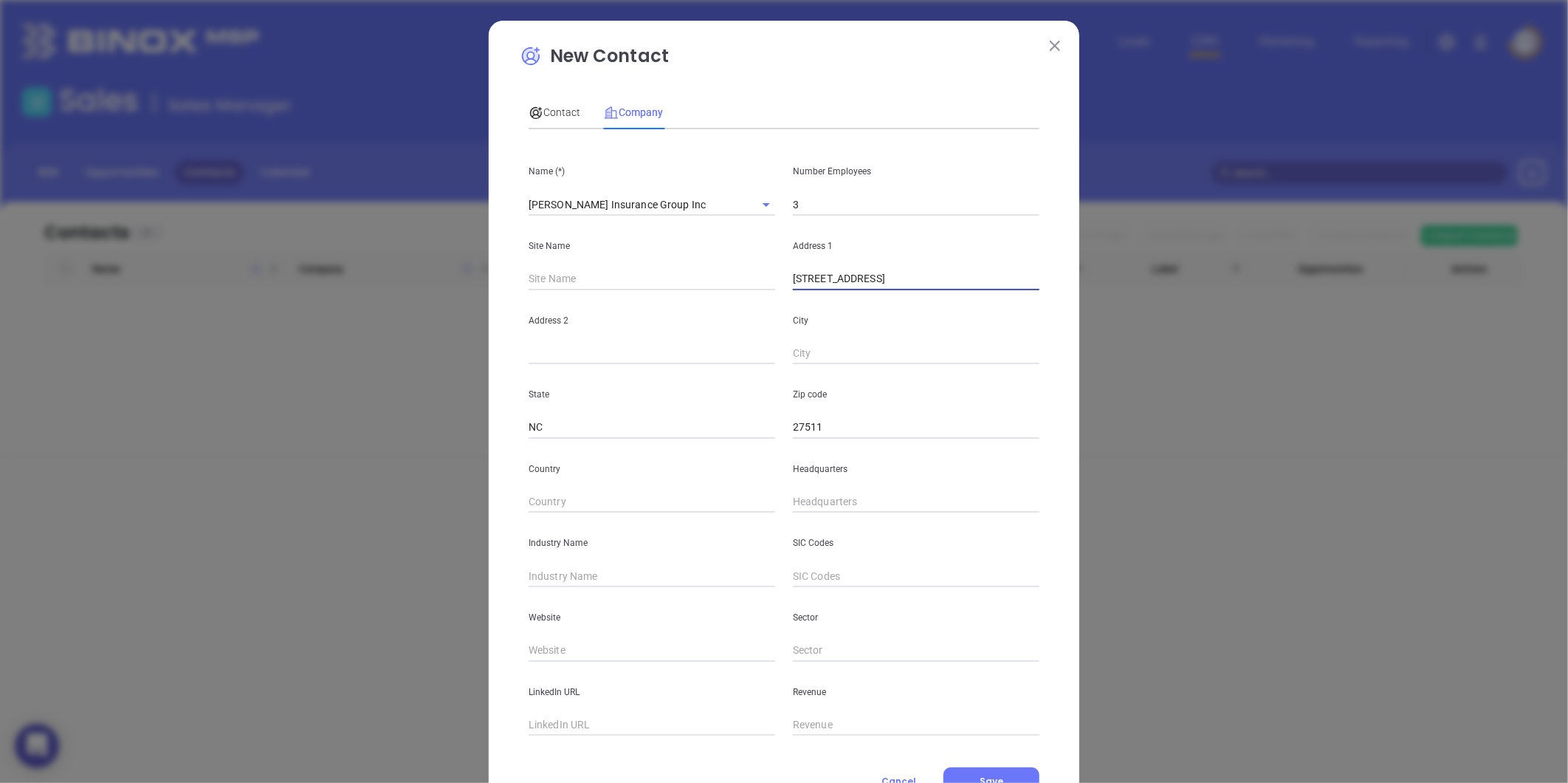
drag, startPoint x: 940, startPoint y: 284, endPoint x: 957, endPoint y: 290, distance: 18.0
click at [957, 290] on input "1135 Kildaire Farm Rd Suite 108 Cary, NC 27511" at bounding box center [916, 280] width 247 height 22
drag, startPoint x: 897, startPoint y: 335, endPoint x: 879, endPoint y: 349, distance: 22.8
click at [880, 347] on div "City" at bounding box center [916, 327] width 265 height 75
click at [879, 349] on input "text" at bounding box center [916, 354] width 247 height 22
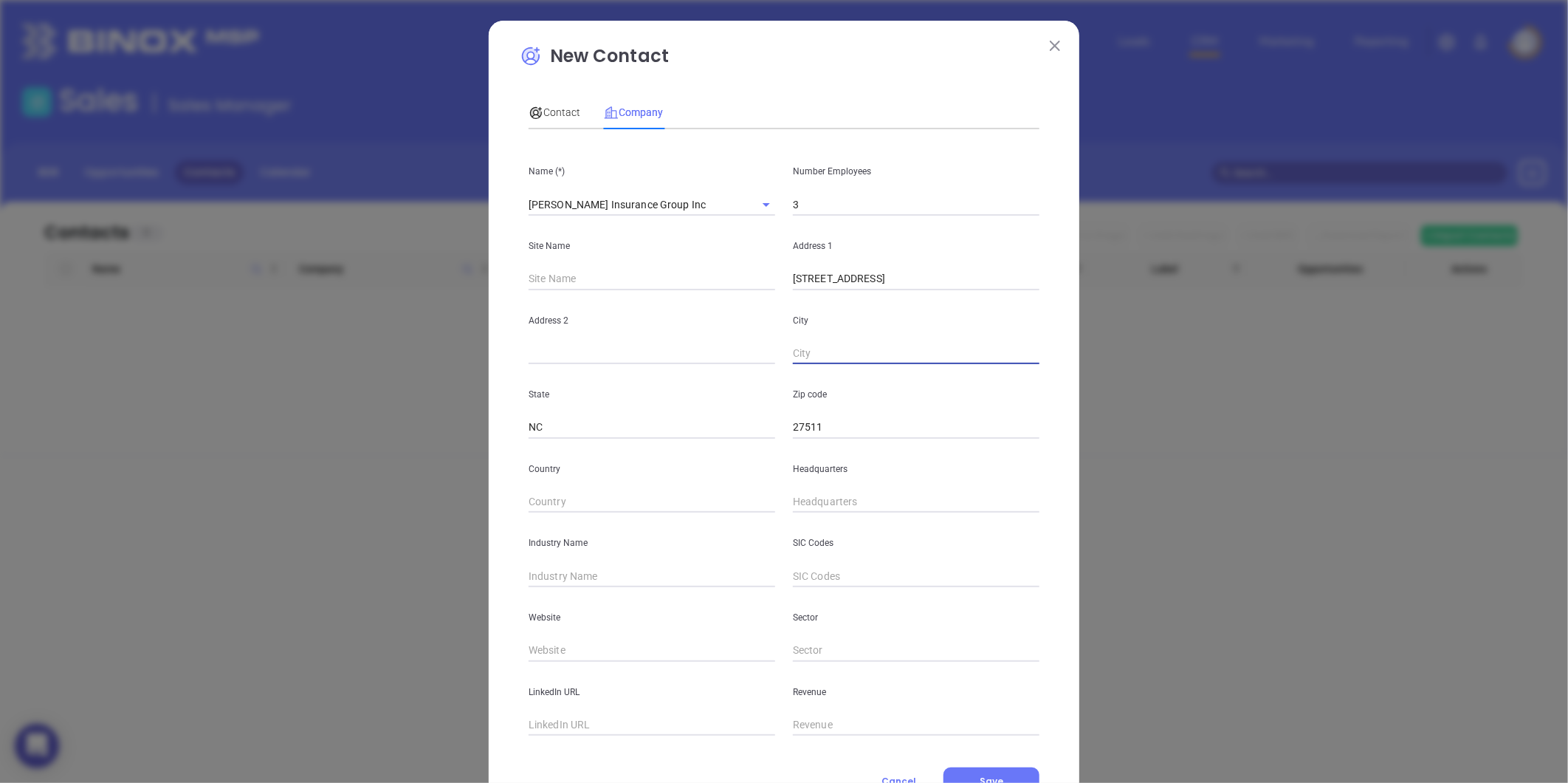
paste input "Cary"
type input "Cary"
drag, startPoint x: 893, startPoint y: 283, endPoint x: 935, endPoint y: 296, distance: 44.0
click at [935, 296] on div "Name (*) Trapp Insurance Group Inc Number Employees 3 Site Name Address 1 1135 …" at bounding box center [784, 439] width 511 height 595
click at [687, 345] on input "text" at bounding box center [652, 354] width 247 height 22
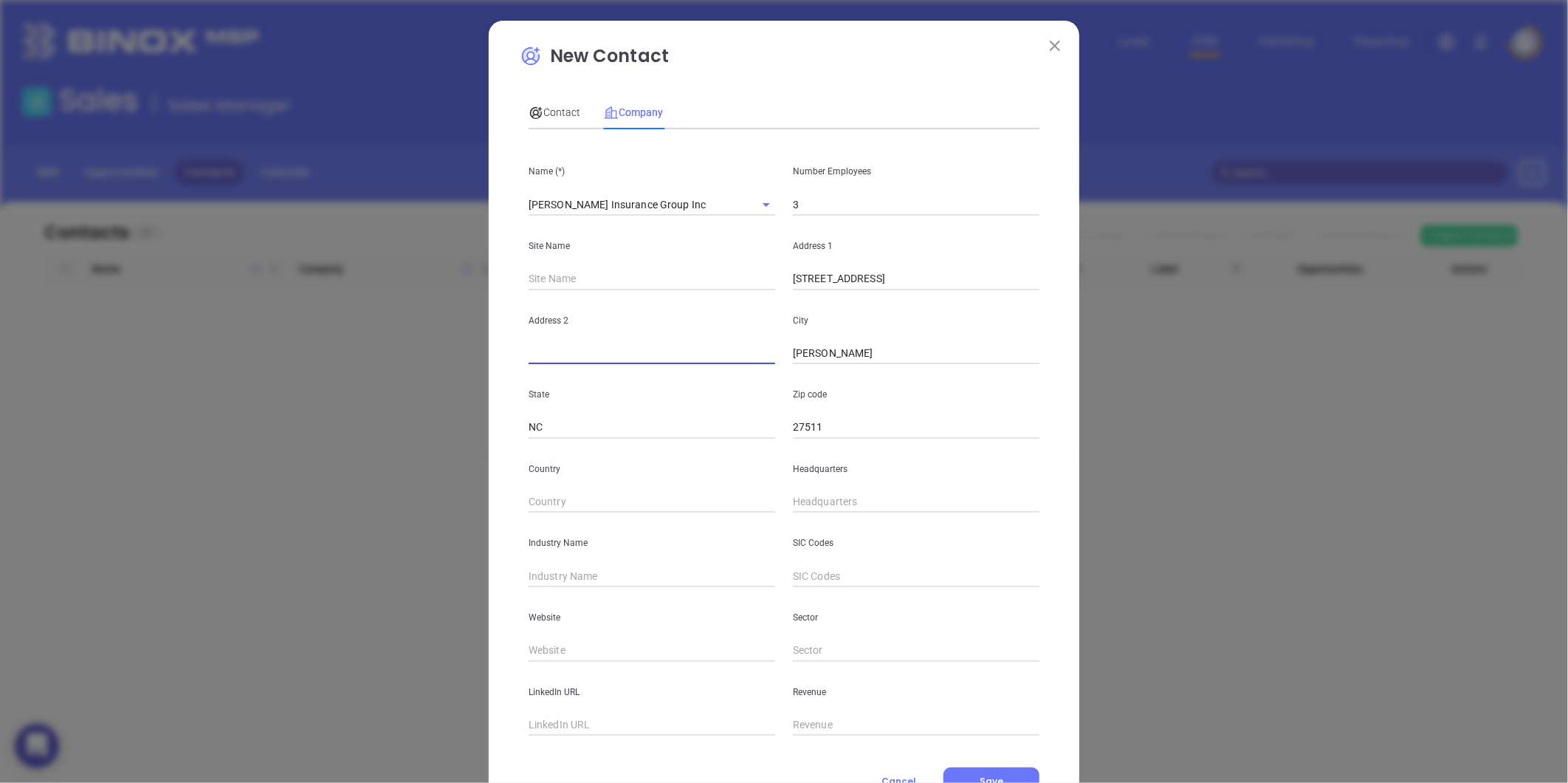
paste input "Suite 108"
type input "Suite 108"
drag, startPoint x: 890, startPoint y: 282, endPoint x: 1083, endPoint y: 312, distance: 195.3
click at [1080, 311] on div "New Contact Contact Company First Name (*) Last Name (*) Email (*) Job Title De…" at bounding box center [784, 391] width 1568 height 783
type input "1135 Kildaire Farm Rd"
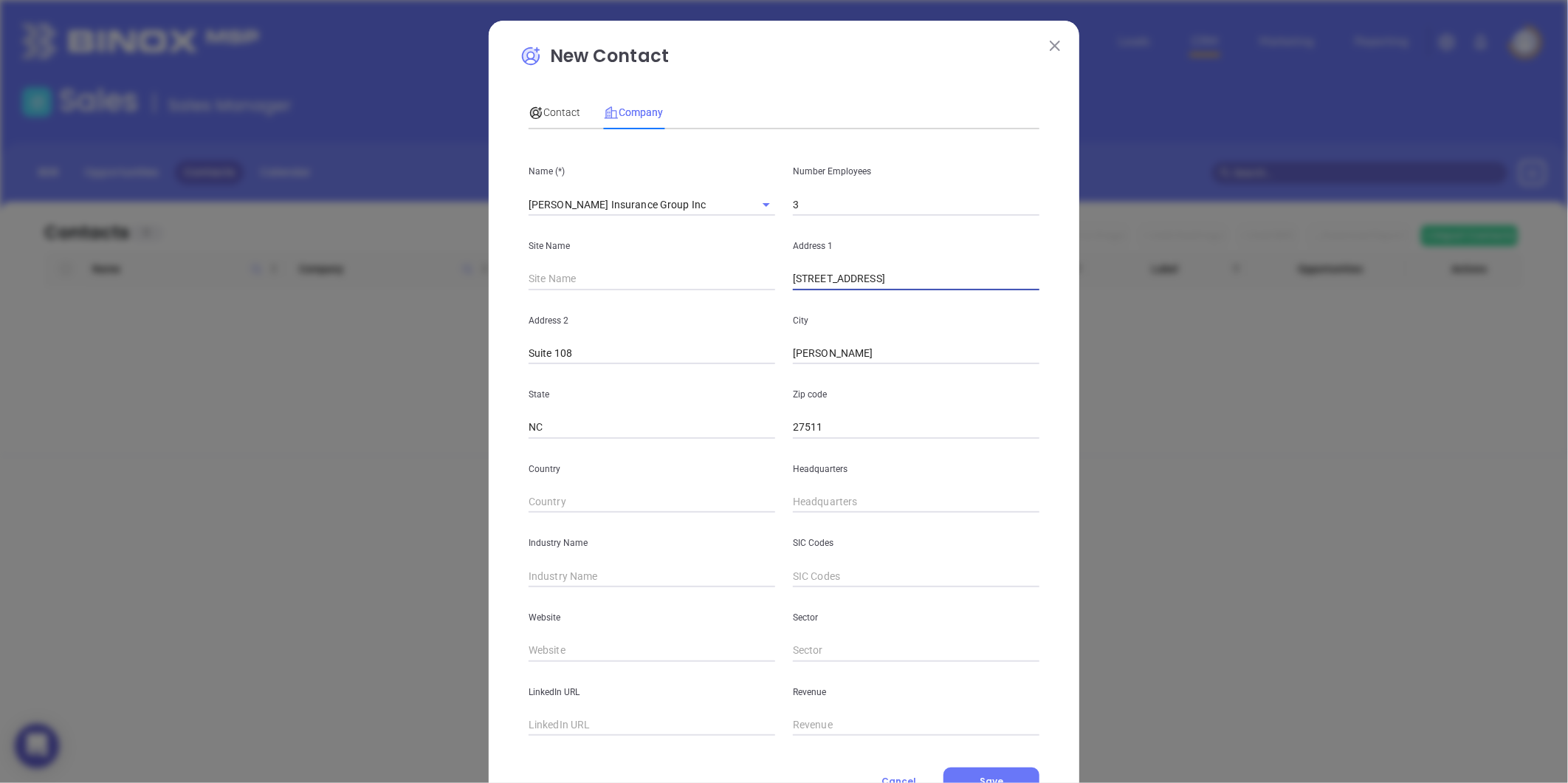
type input "( ) -"
click at [798, 511] on input "( ) -" at bounding box center [916, 502] width 247 height 22
paste input "919) 467-7745"
type input "(919) 467-7745"
click at [583, 587] on input "text" at bounding box center [652, 576] width 247 height 22
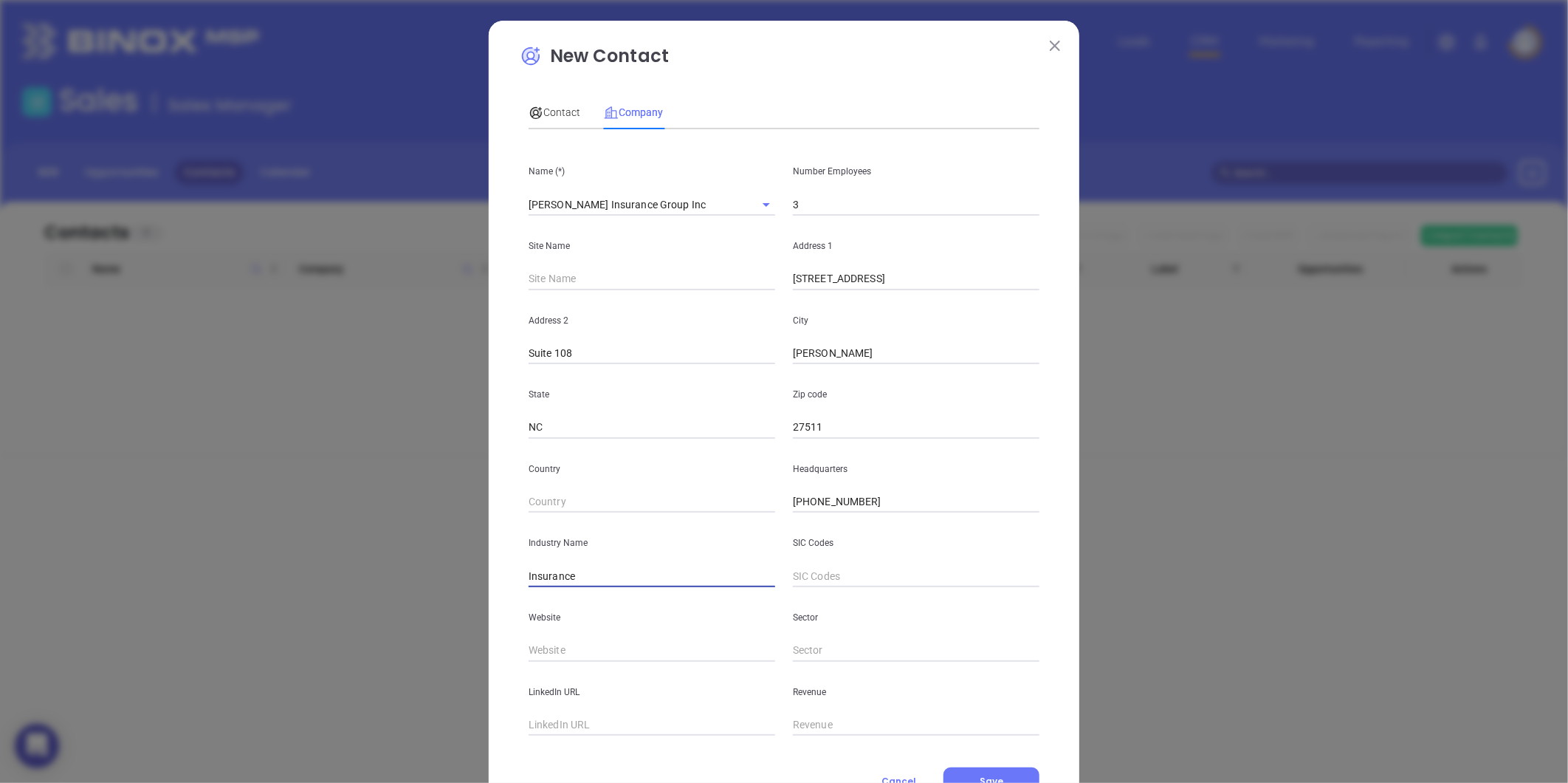
type input "Insurance"
click at [559, 648] on input "text" at bounding box center [652, 651] width 247 height 22
paste input "https://www.trappinsurancegroup.com/"
type input "https://www.trappinsurancegroup.com/"
click at [555, 118] on span "Contact" at bounding box center [554, 112] width 51 height 12
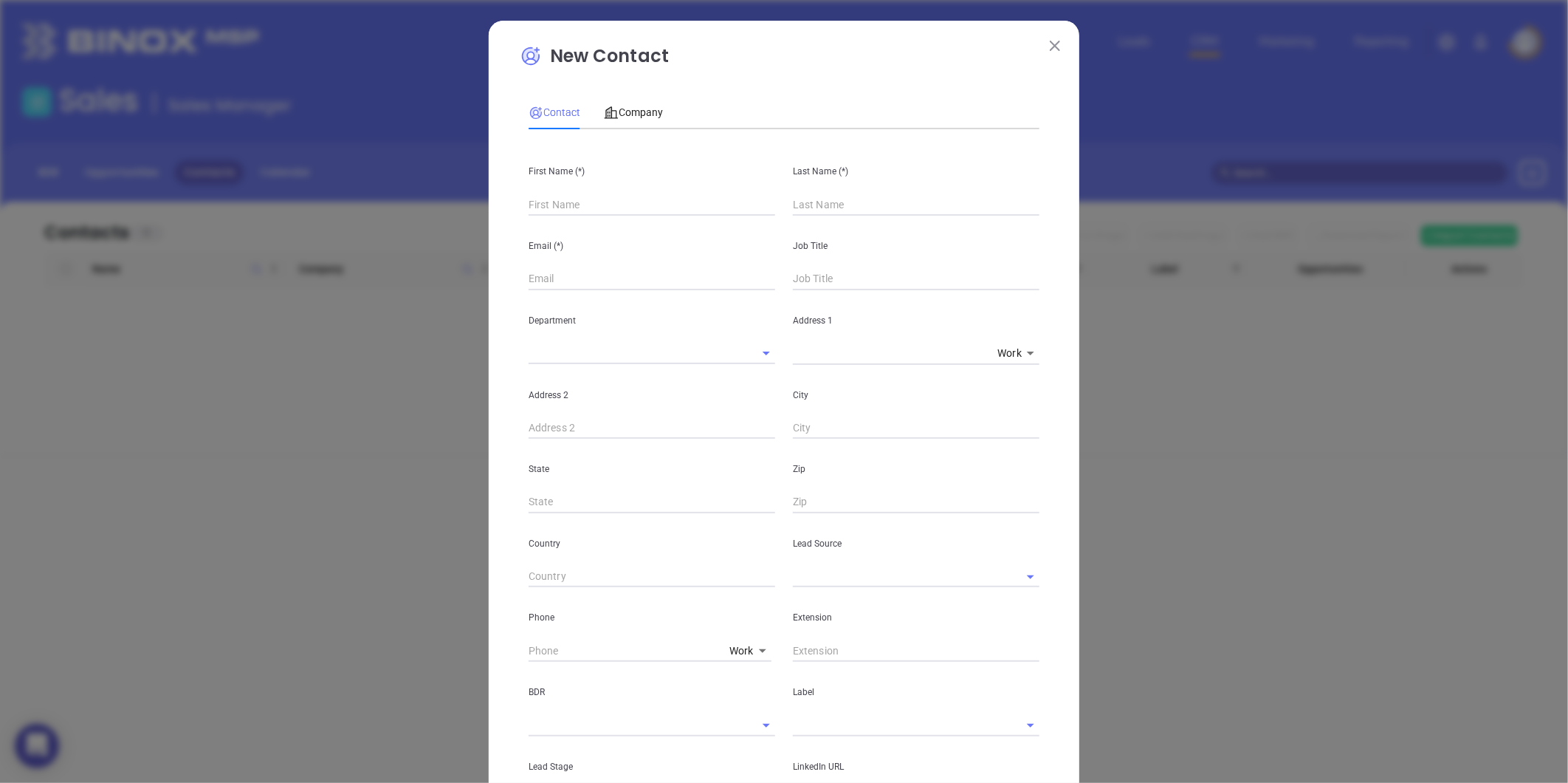
click at [613, 226] on div "Email (*)" at bounding box center [652, 254] width 265 height 75
click at [602, 184] on div "First Name (*)" at bounding box center [652, 179] width 265 height 75
click at [596, 198] on input "text" at bounding box center [652, 205] width 247 height 22
paste input "Lee Trapp"
drag, startPoint x: 542, startPoint y: 202, endPoint x: 619, endPoint y: 210, distance: 77.4
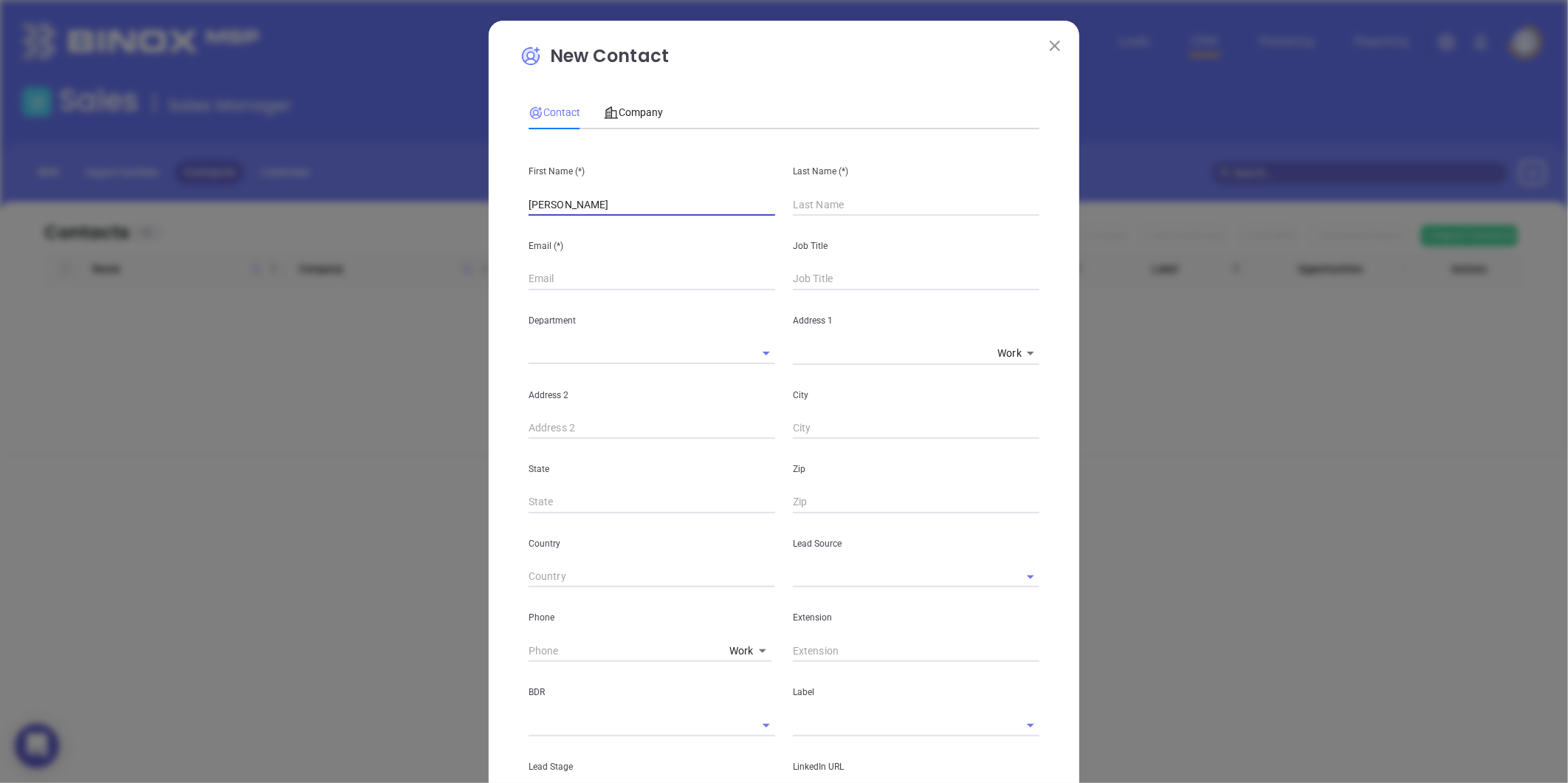
click at [602, 207] on input "Lee Trapp" at bounding box center [652, 205] width 247 height 22
type input "Lee Trapp"
click at [844, 195] on input "text" at bounding box center [916, 205] width 247 height 22
paste input "Trapp"
type input "Trapp"
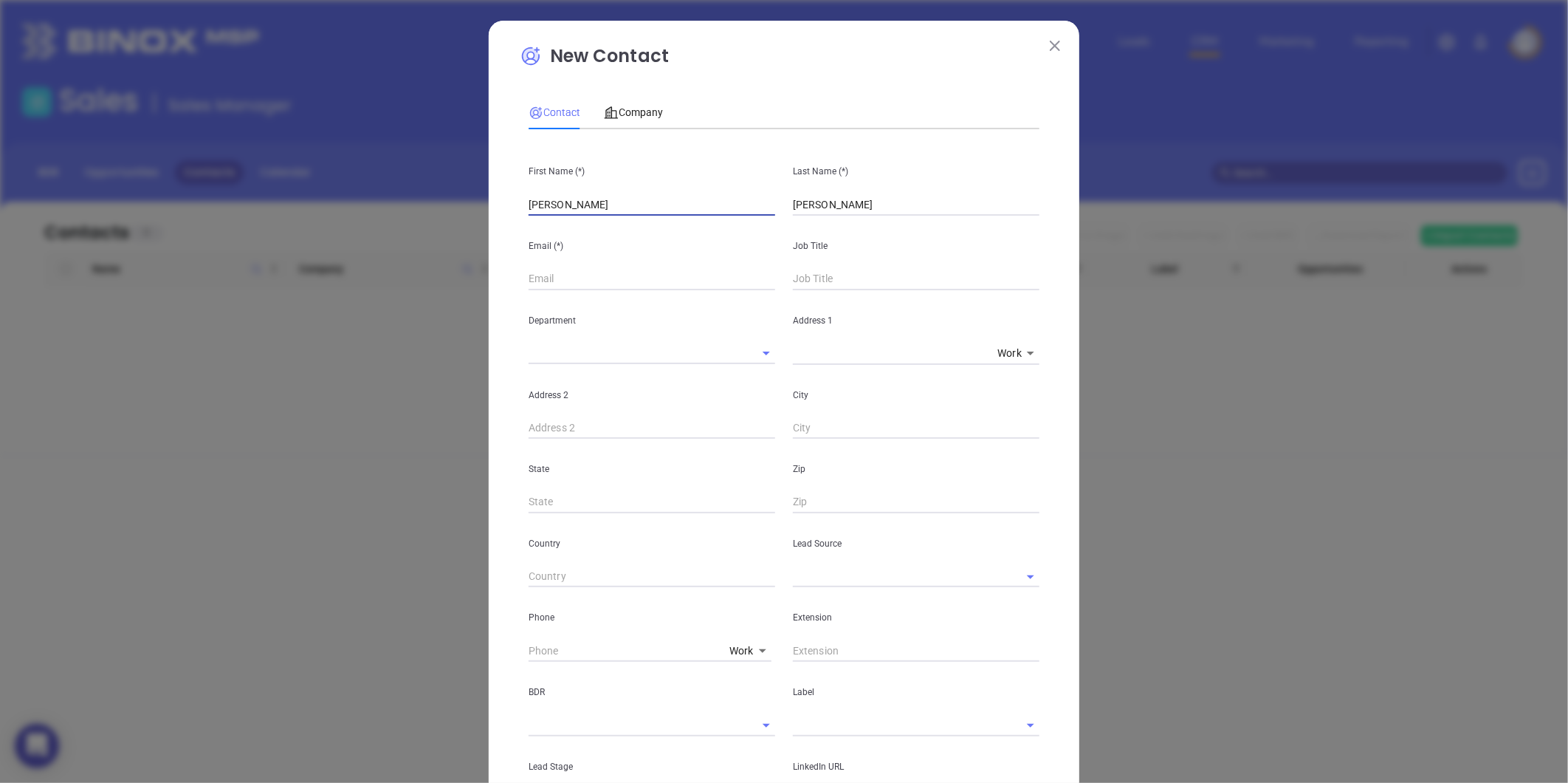
drag, startPoint x: 560, startPoint y: 211, endPoint x: 537, endPoint y: 215, distance: 23.3
click at [537, 215] on input "Lee Trapp" at bounding box center [652, 205] width 247 height 22
type input "Lee"
click at [820, 273] on input "text" at bounding box center [916, 280] width 247 height 22
type input "President"
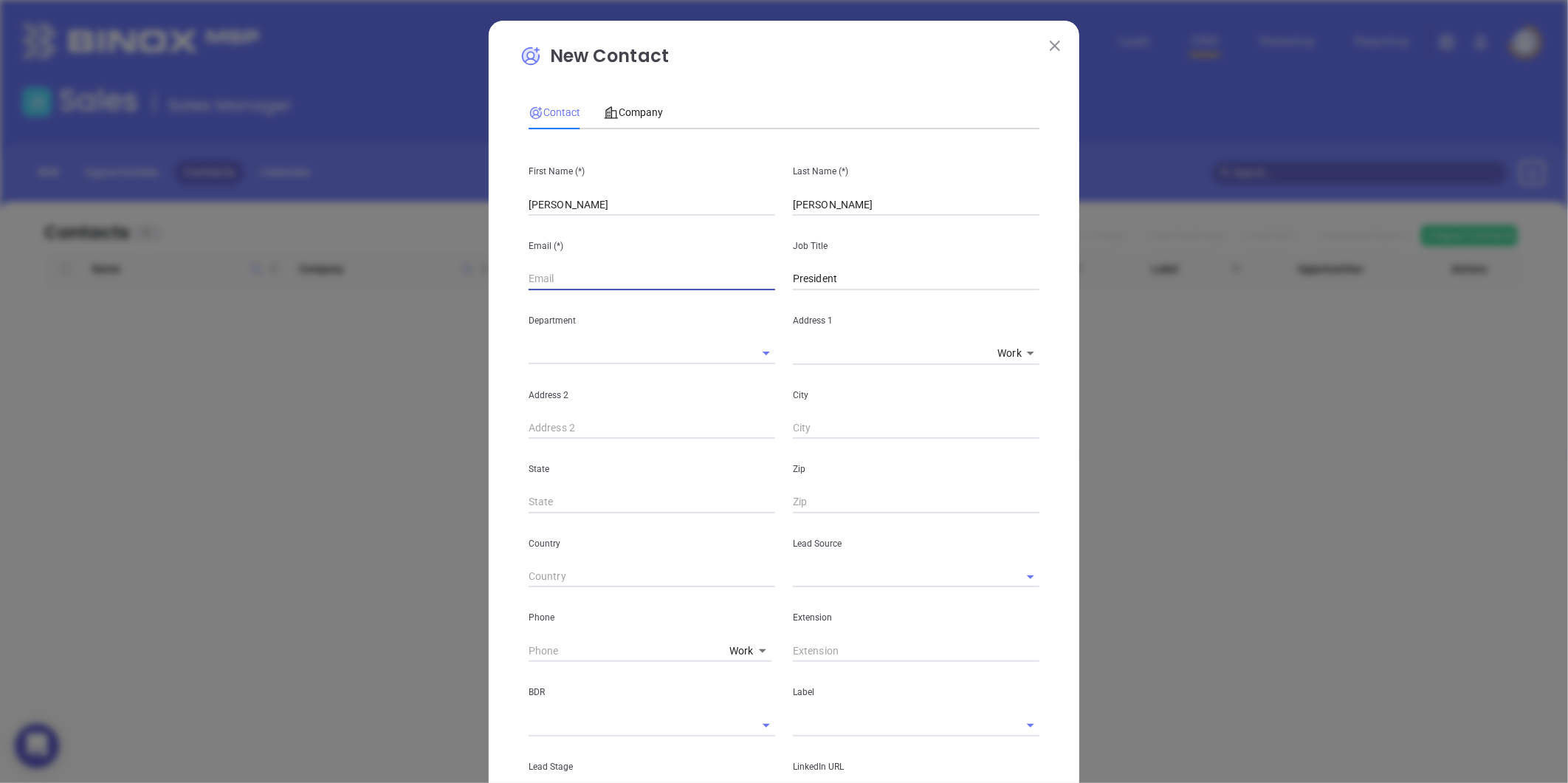
click at [560, 278] on input "text" at bounding box center [652, 280] width 247 height 22
paste input "admin@trappinsurancegroup.com"
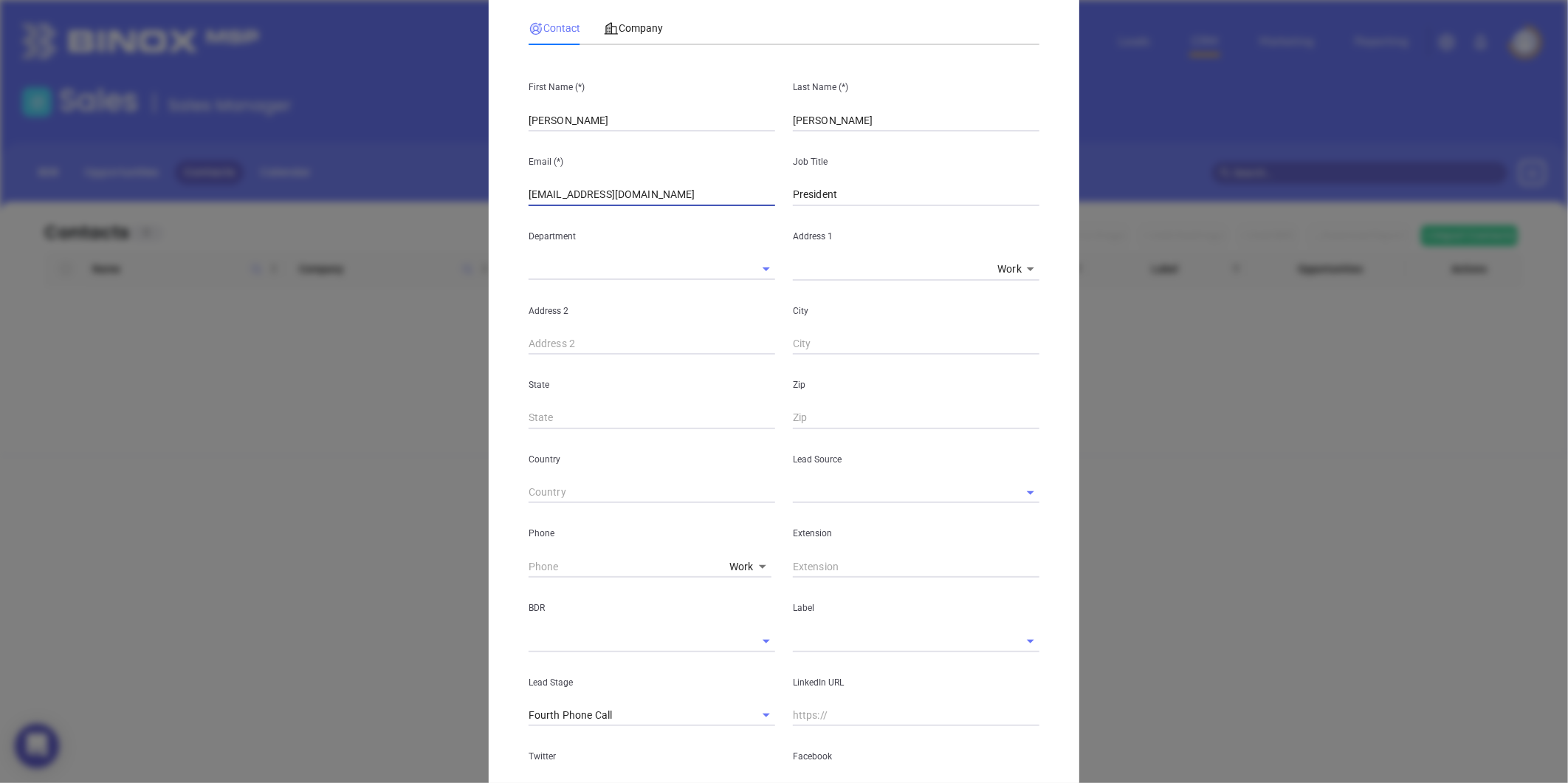
scroll to position [164, 0]
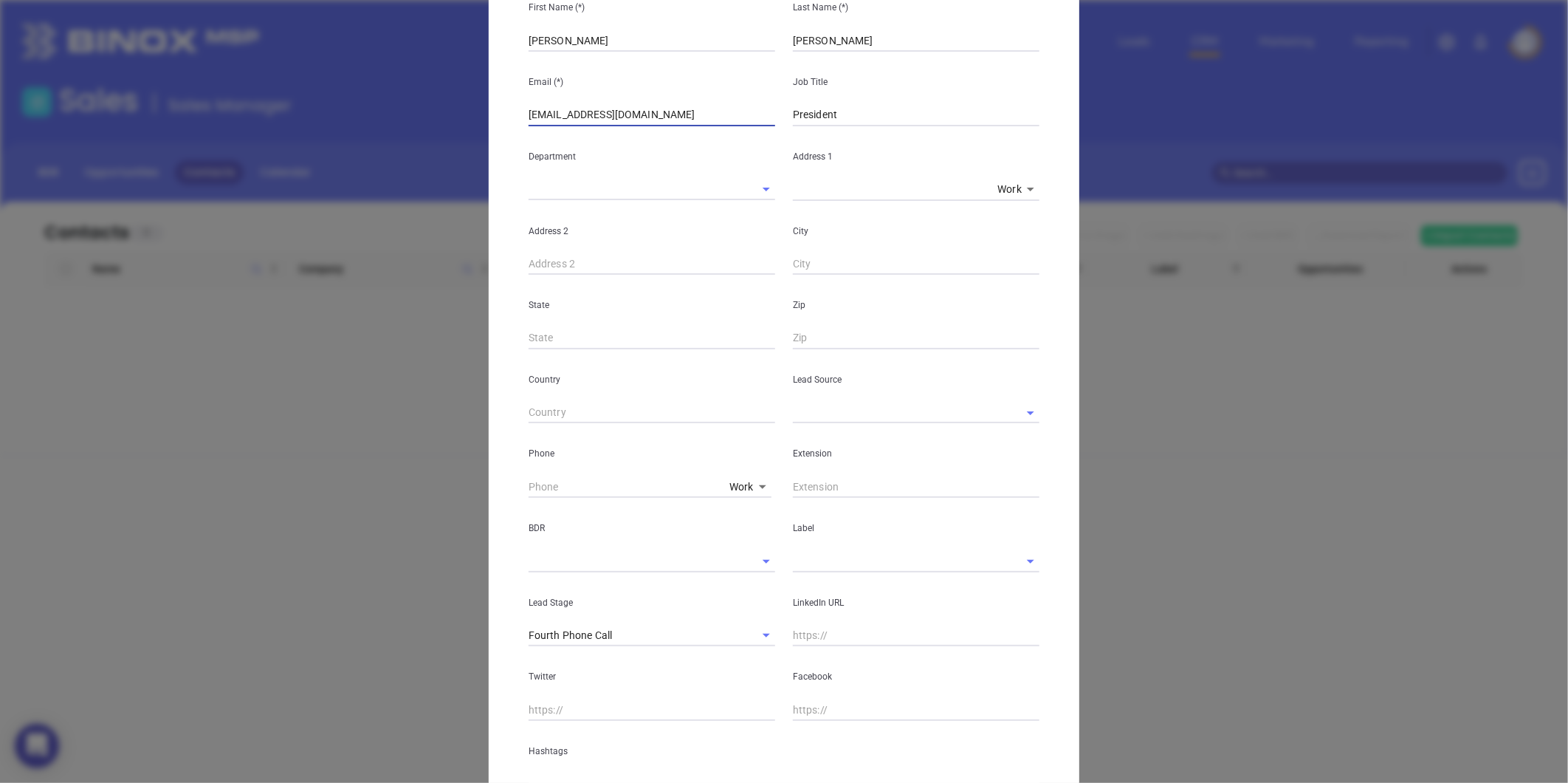
type input "admin@trappinsurancegroup.com"
click at [805, 395] on div "Lead Source" at bounding box center [916, 386] width 265 height 75
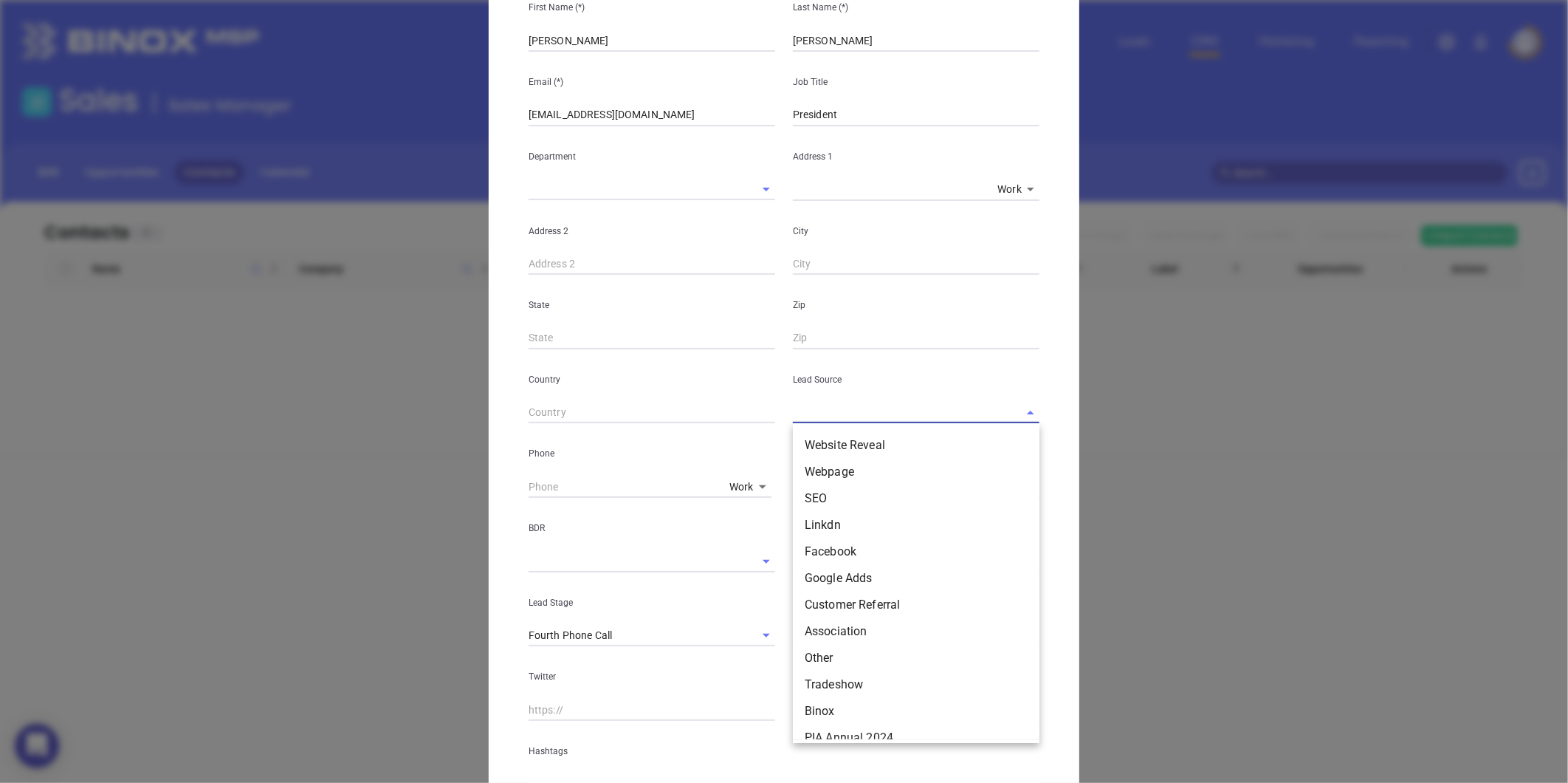
click at [815, 421] on input "text" at bounding box center [896, 413] width 206 height 22
click at [798, 661] on li "Other" at bounding box center [916, 658] width 247 height 26
type input "Other"
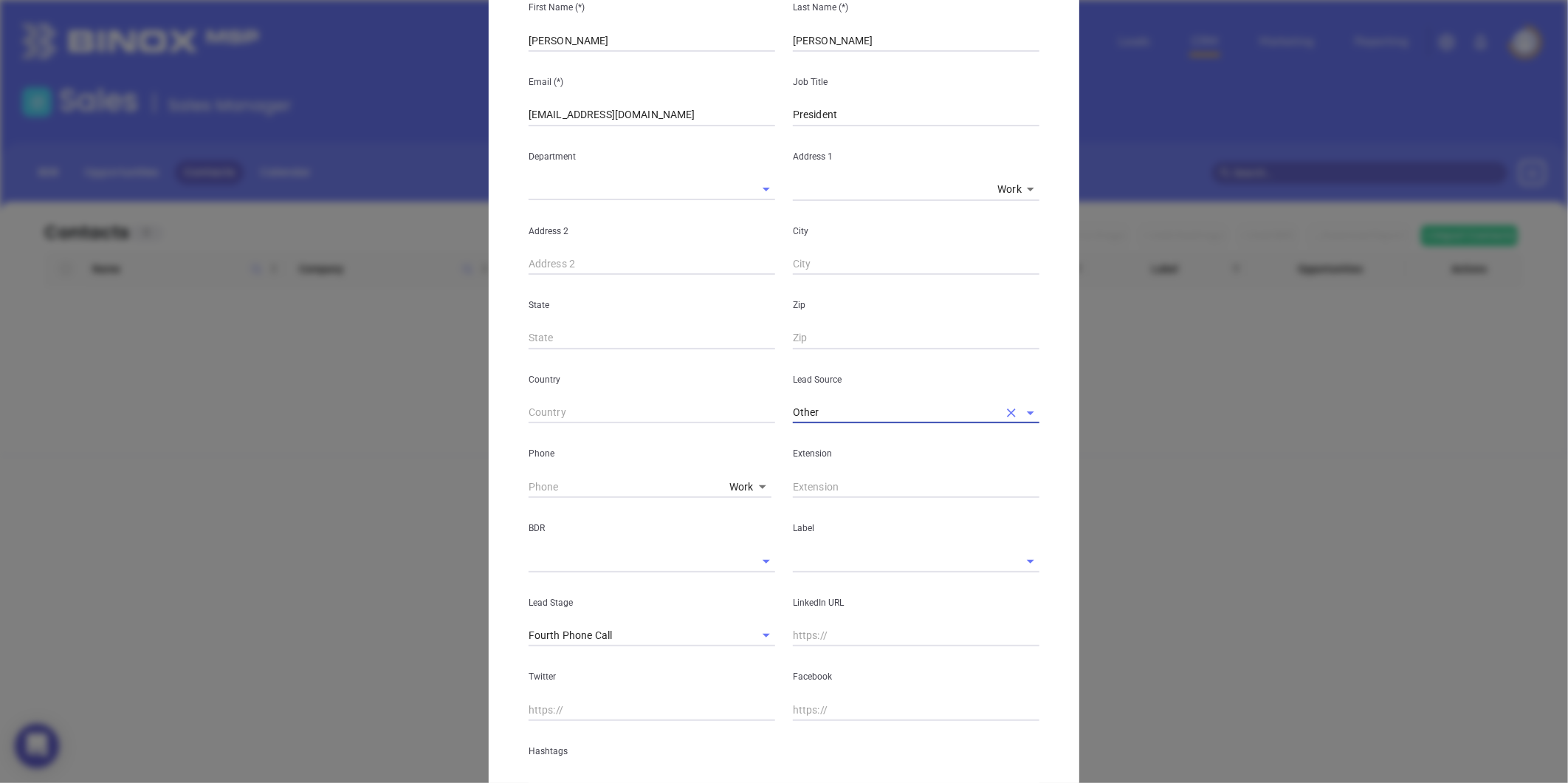
click at [807, 543] on div "Label" at bounding box center [916, 535] width 265 height 75
click at [808, 556] on input "text" at bounding box center [896, 560] width 206 height 22
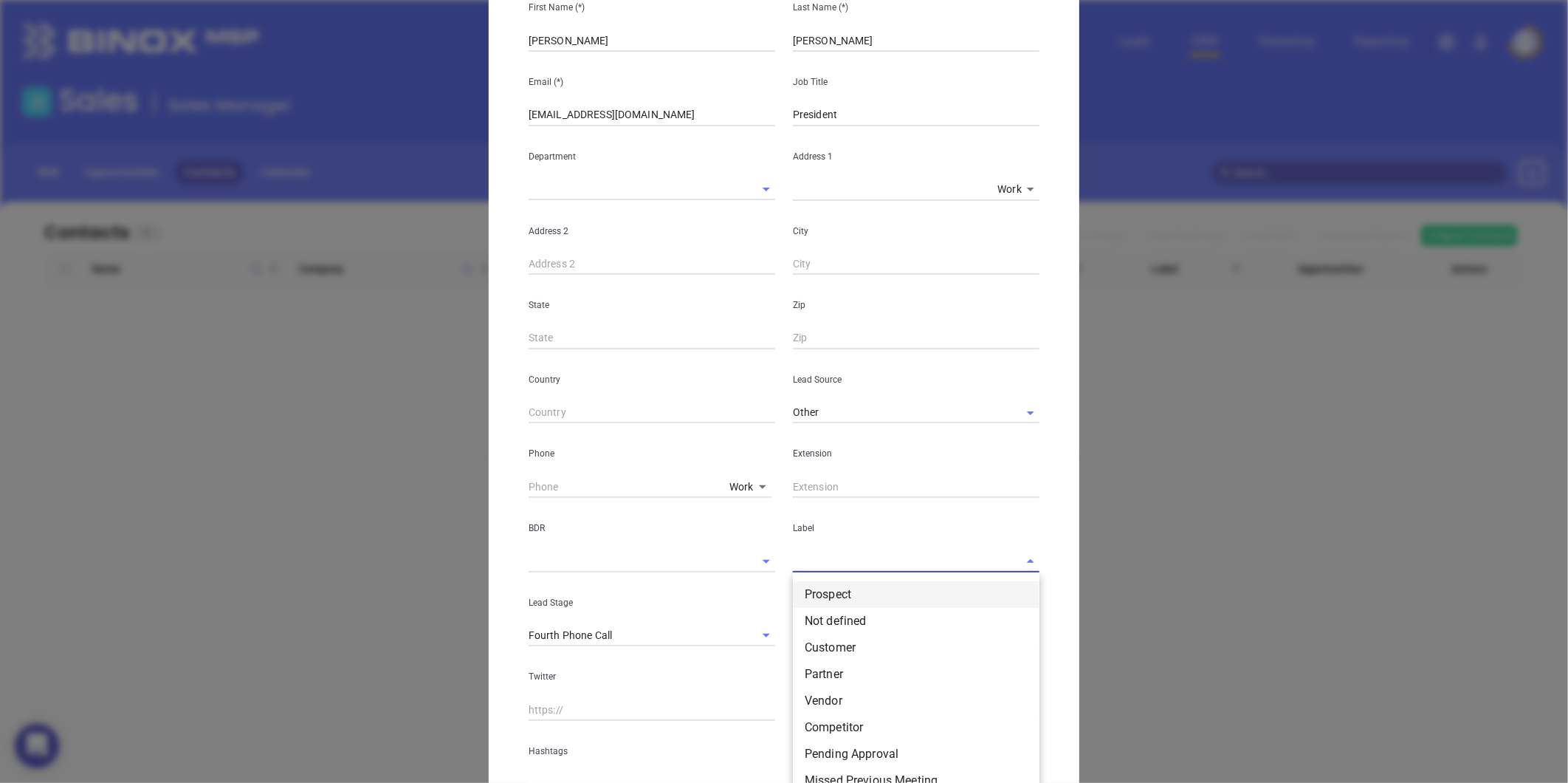
click at [811, 594] on li "Prospect" at bounding box center [916, 594] width 247 height 26
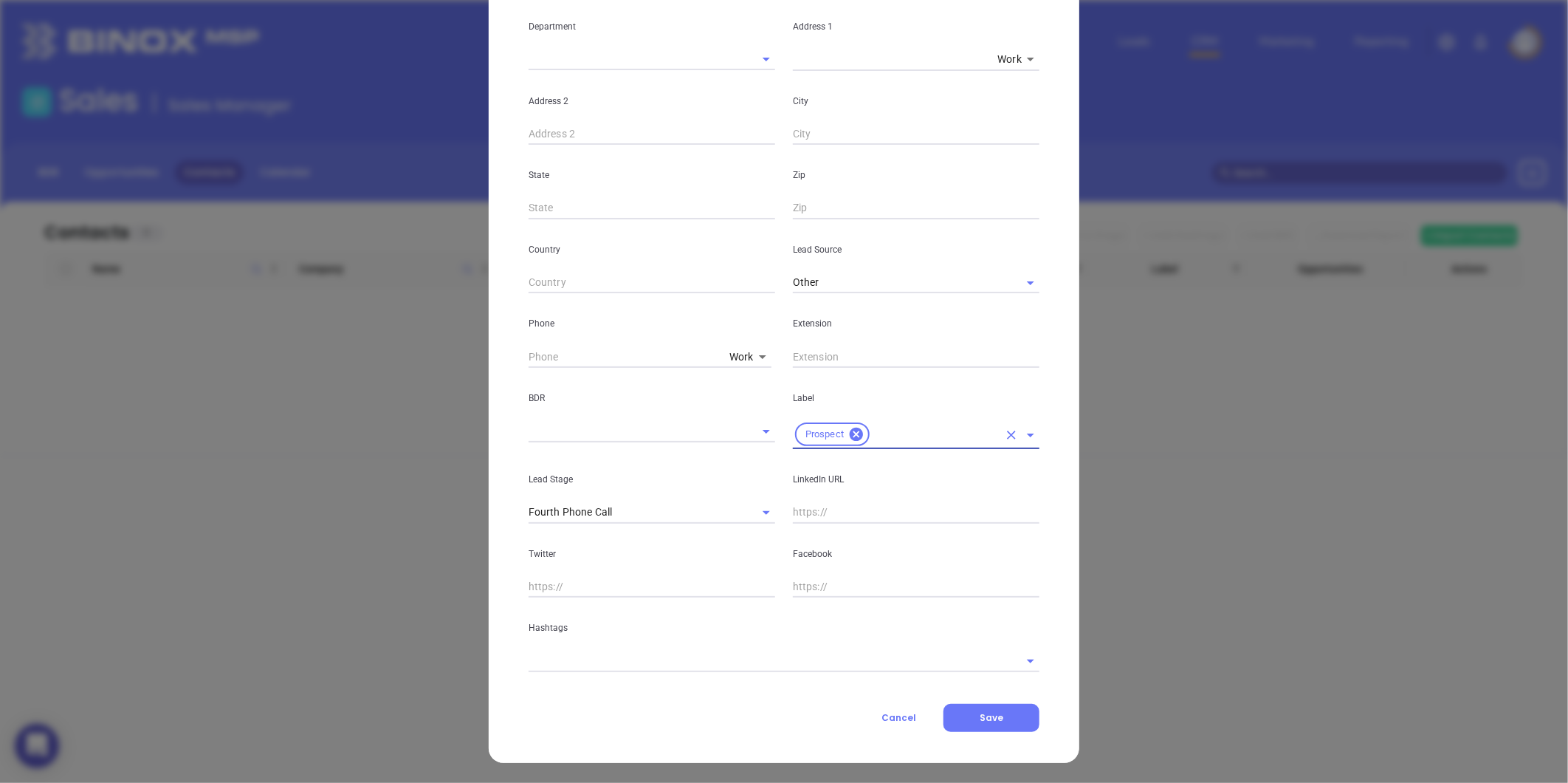
click at [581, 655] on input "text" at bounding box center [763, 660] width 469 height 22
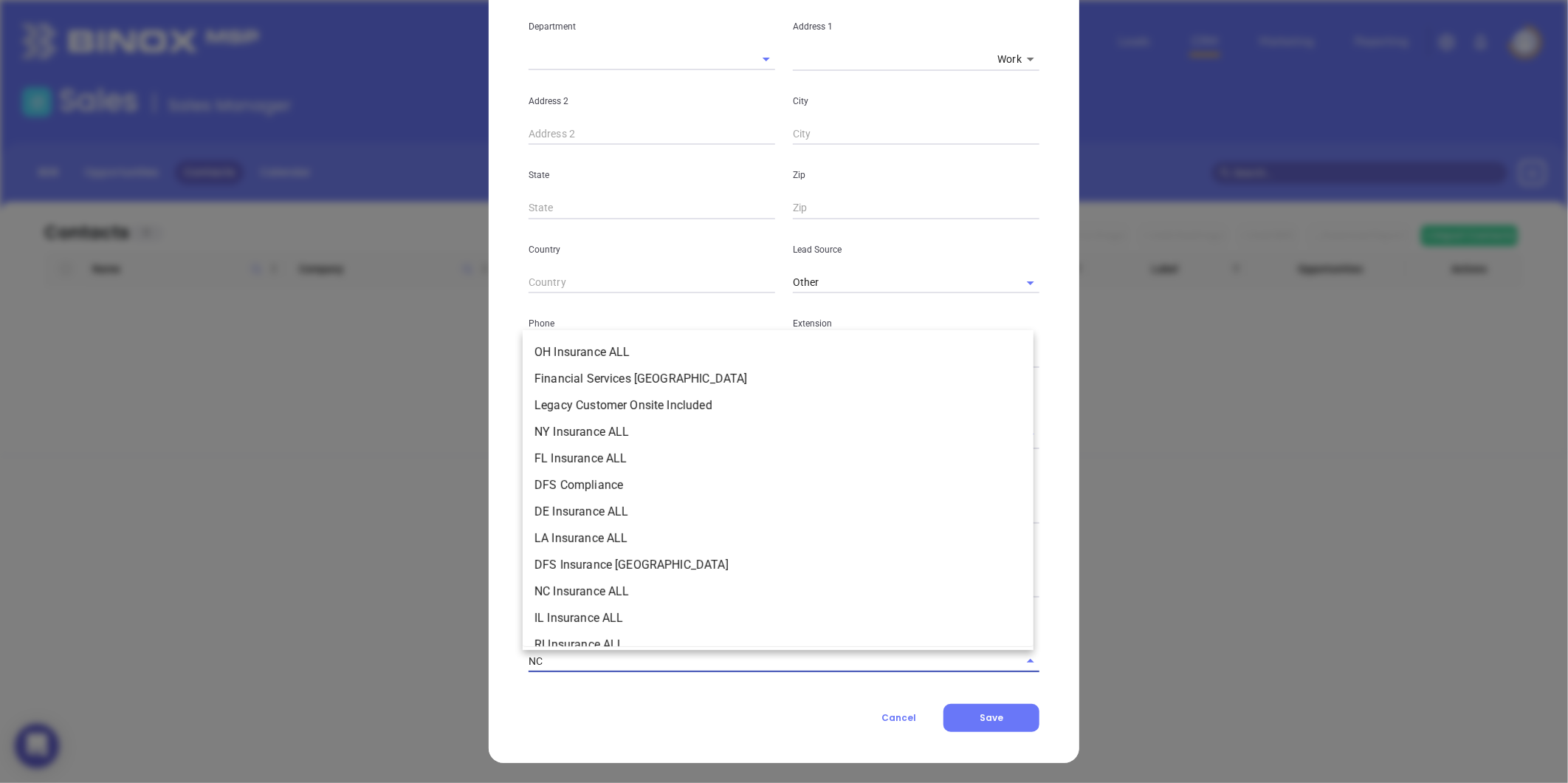
type input "NC"
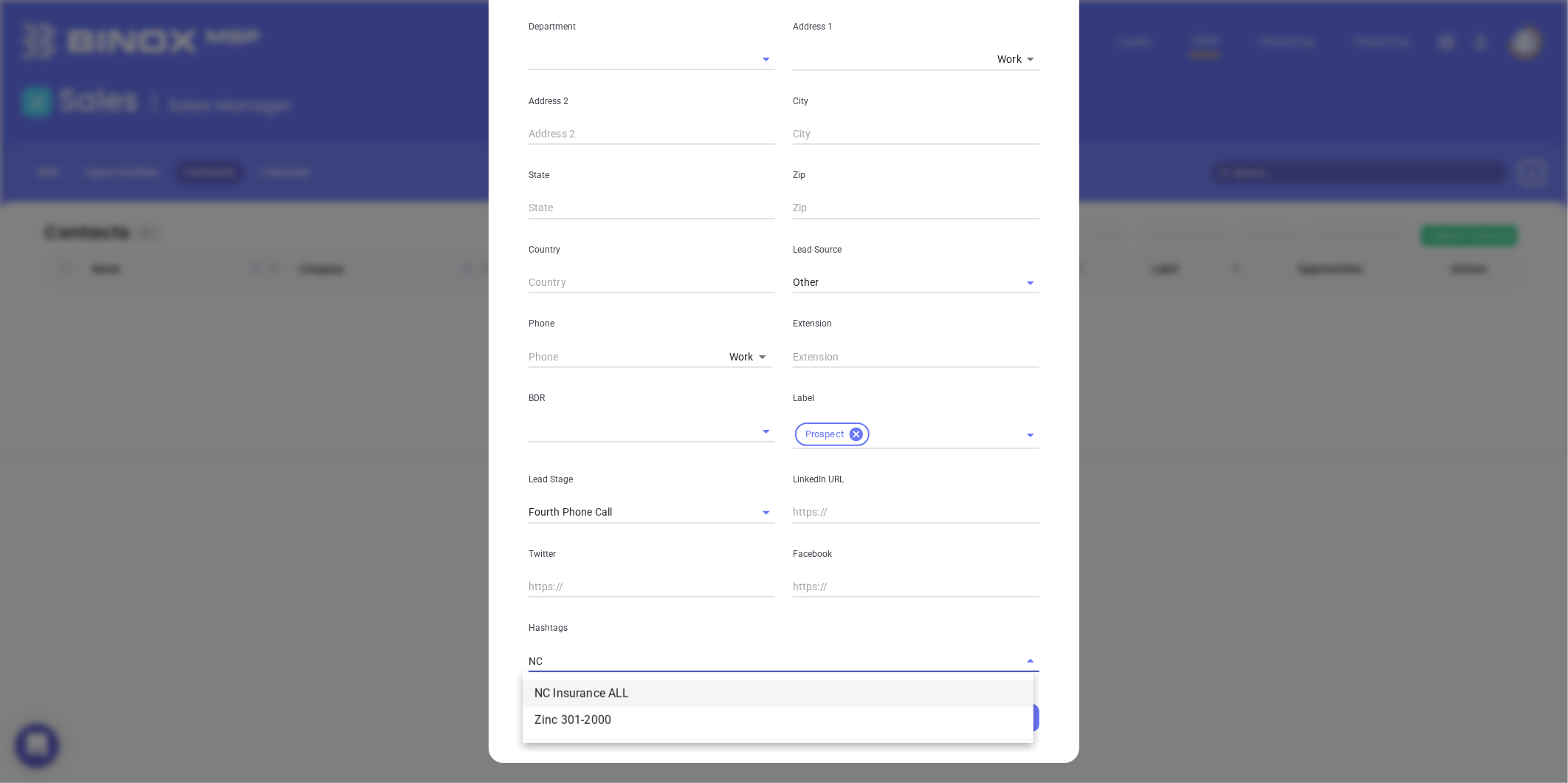
click at [581, 686] on li "NC Insurance ALL" at bounding box center [778, 693] width 511 height 26
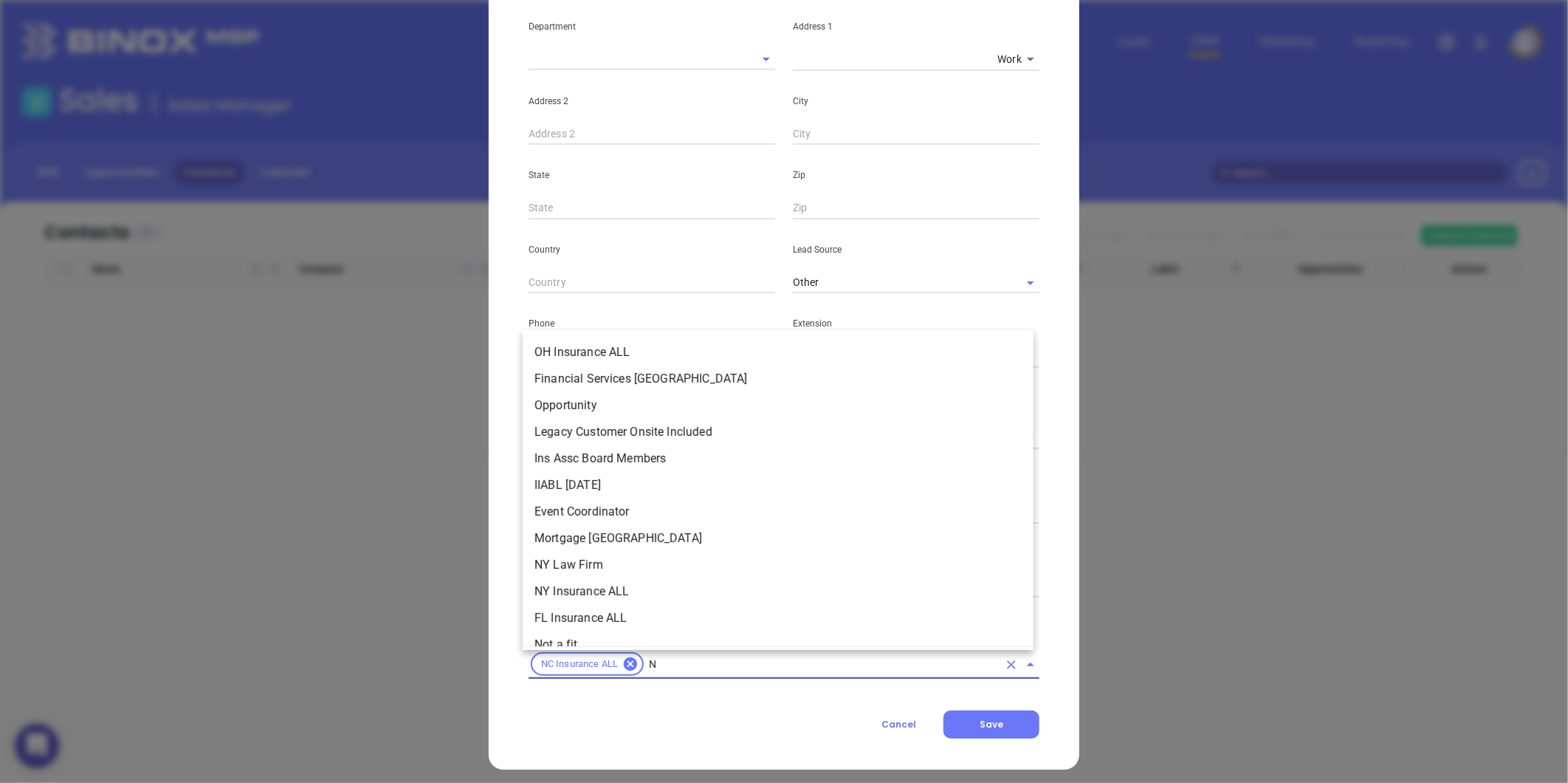
type input "NC"
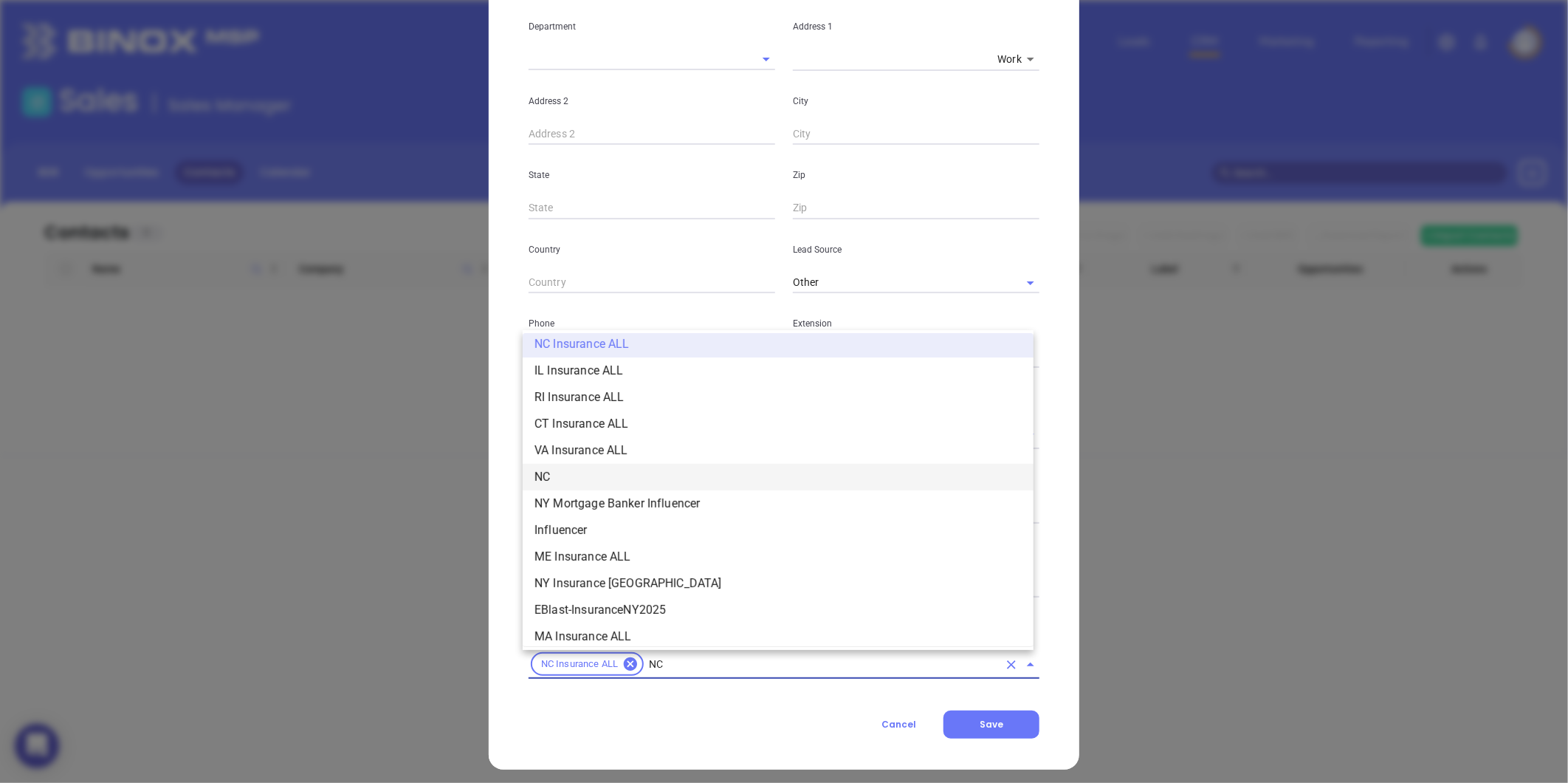
click at [574, 470] on li "NC" at bounding box center [778, 477] width 511 height 26
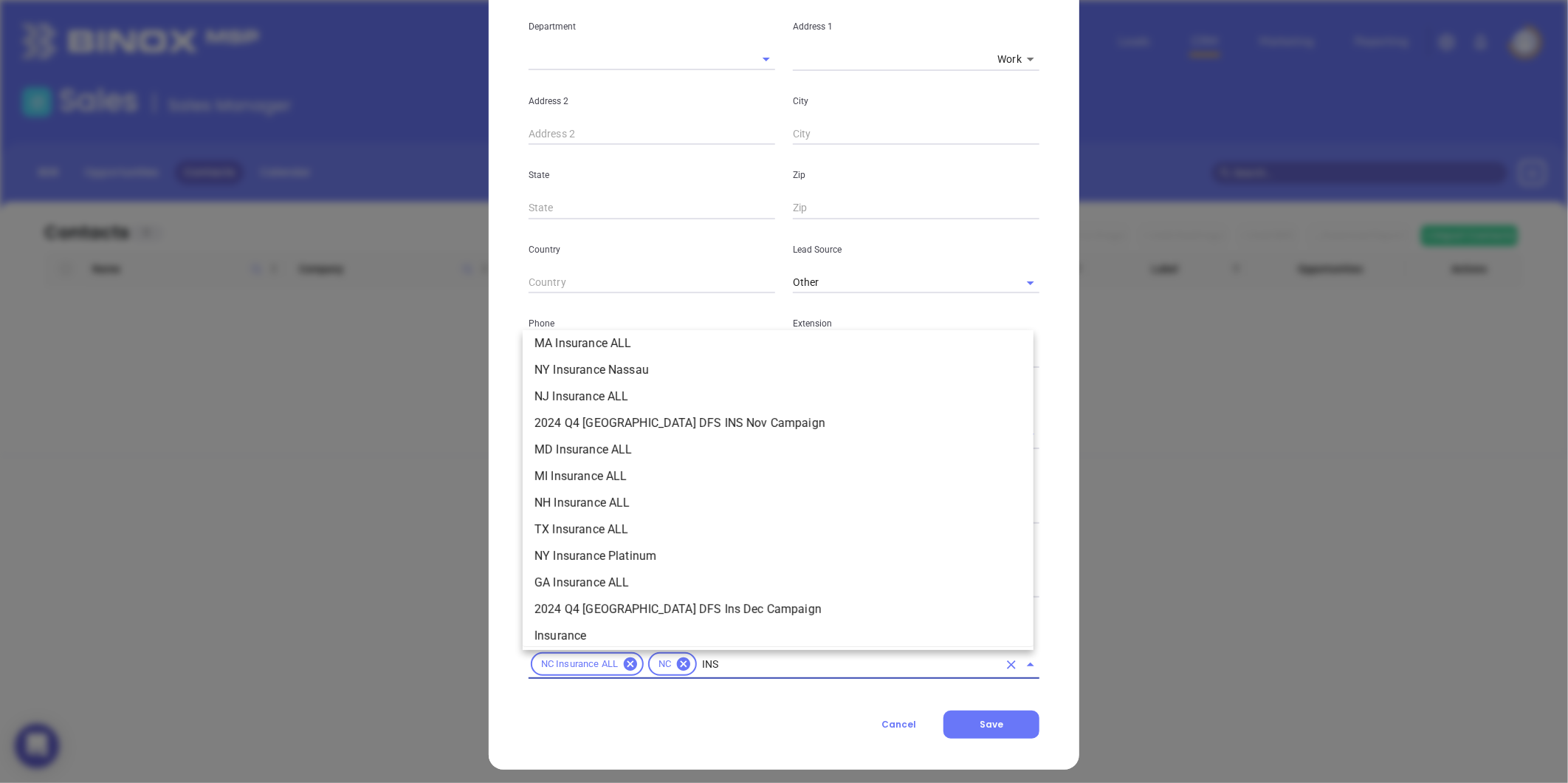
scroll to position [167, 0]
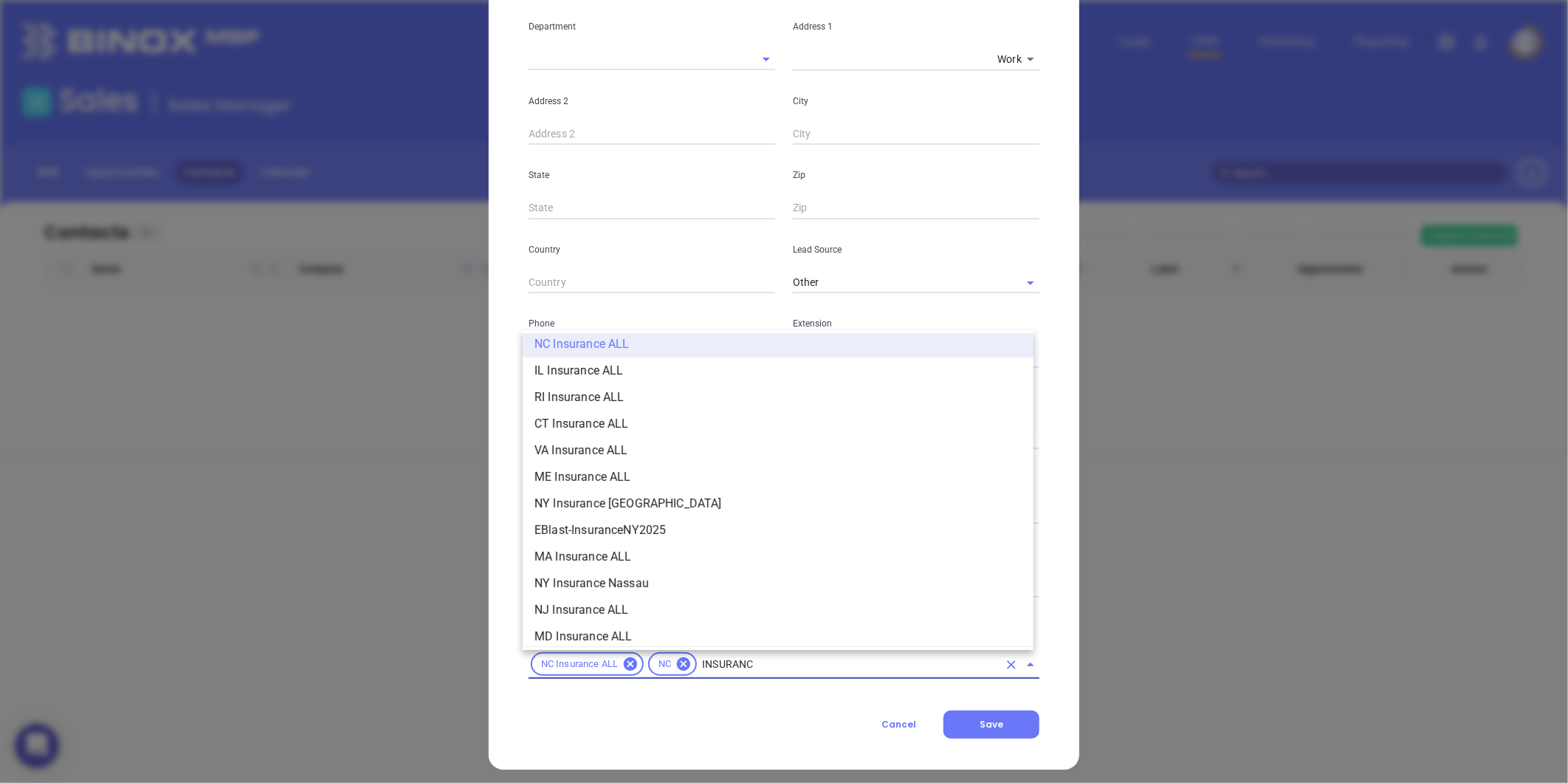
type input "INSURANCE"
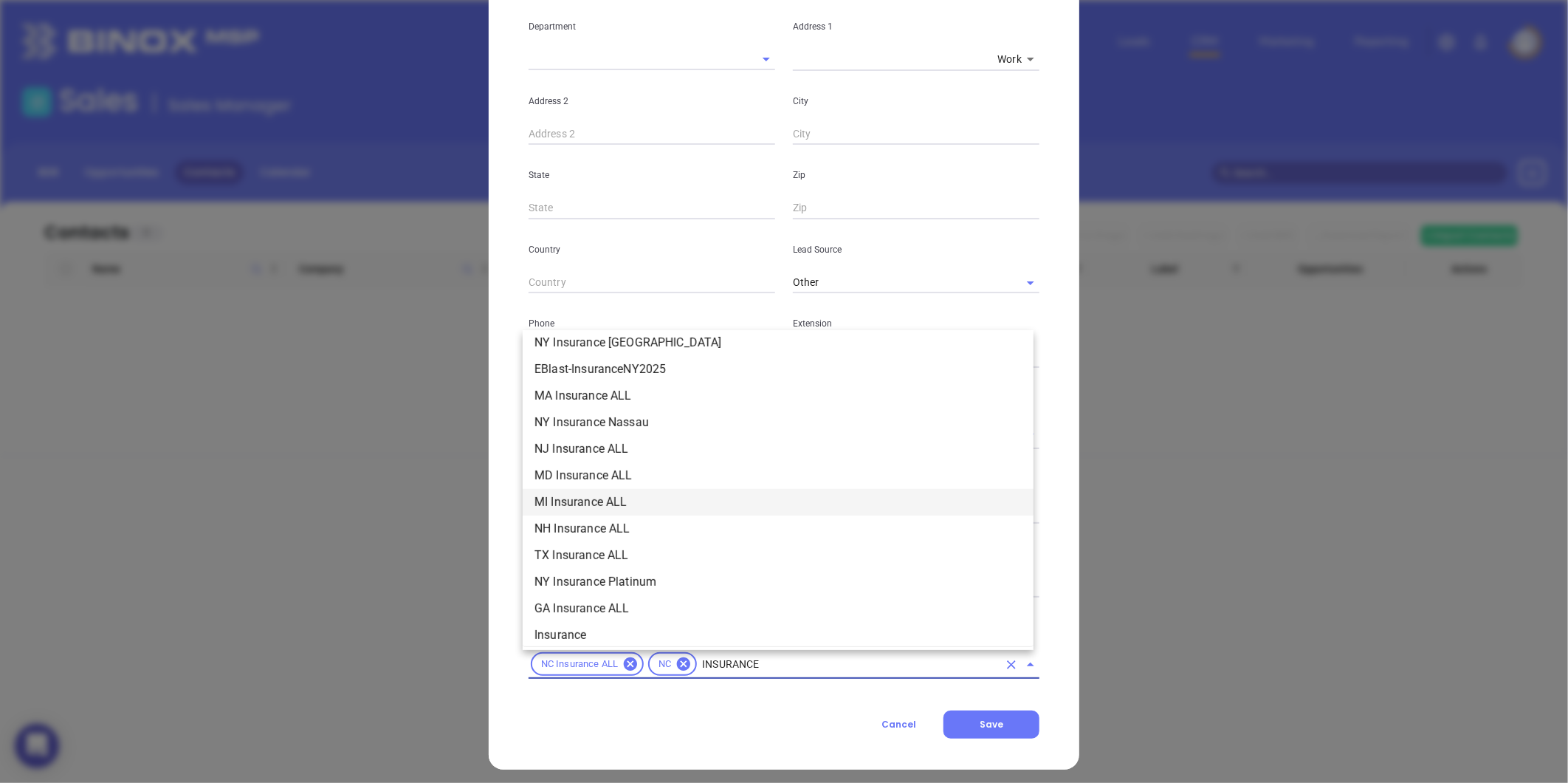
scroll to position [332, 0]
click at [570, 629] on li "Insurance" at bounding box center [778, 631] width 511 height 26
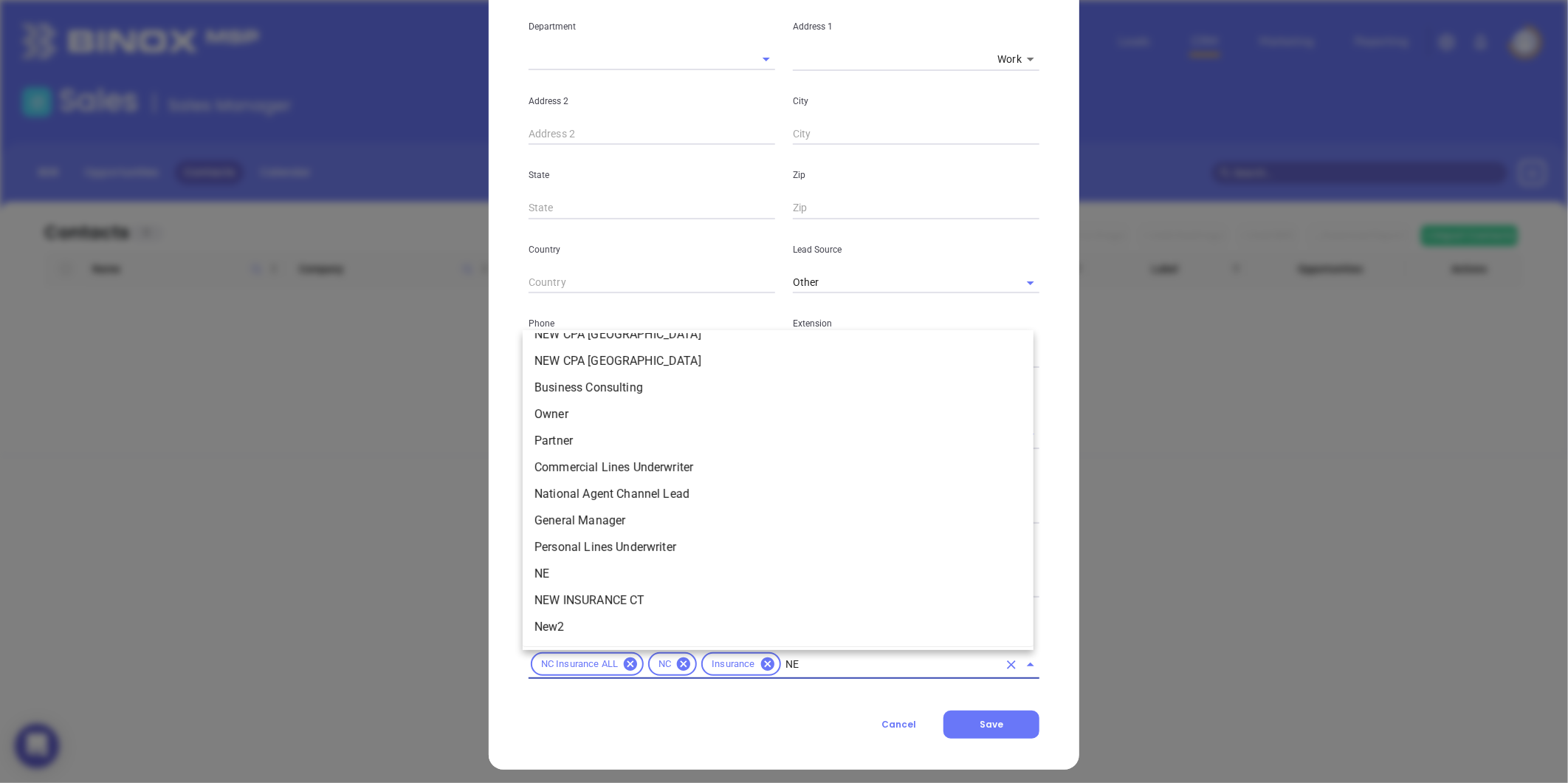
scroll to position [0, 0]
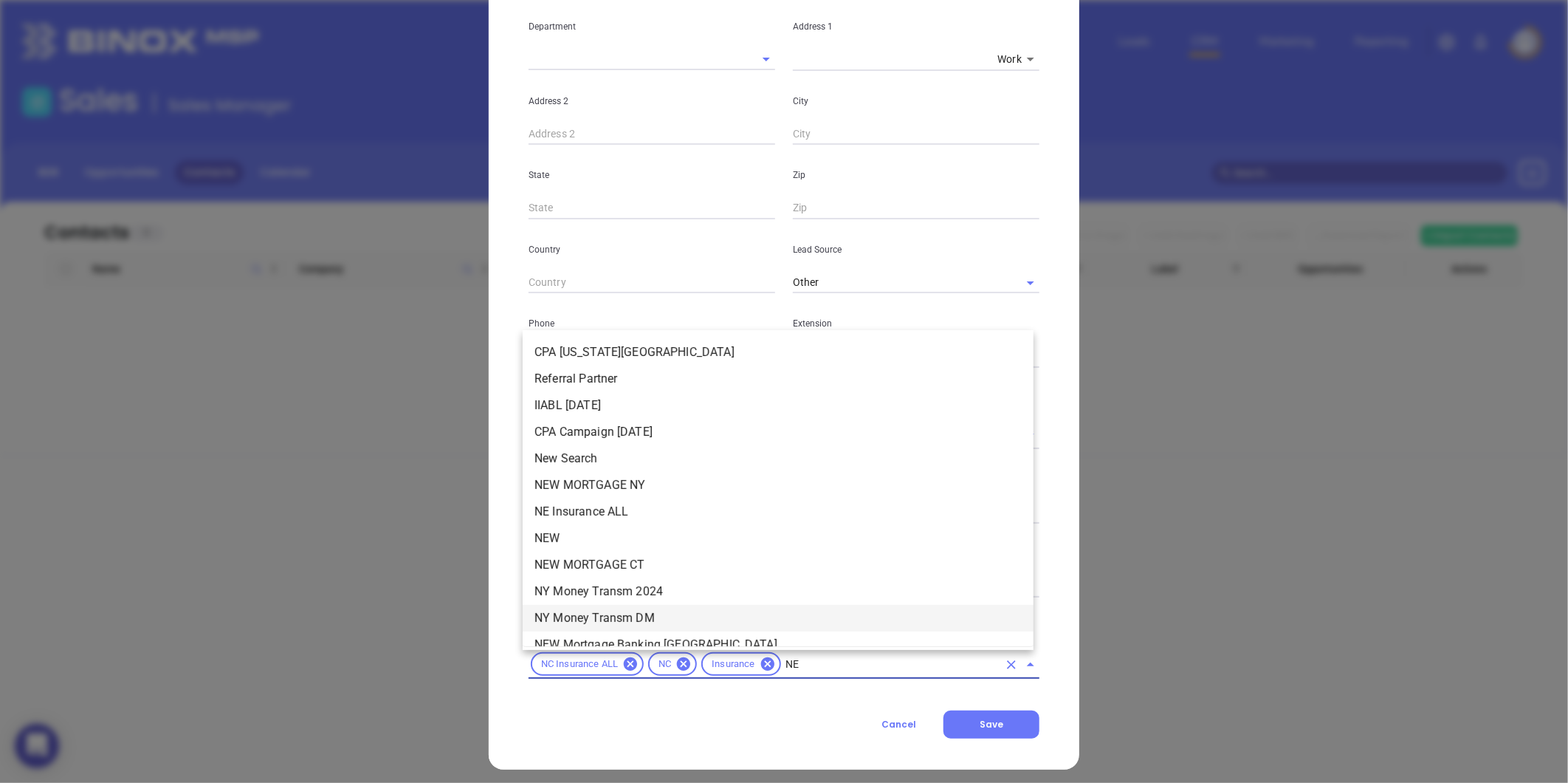
type input "NEW"
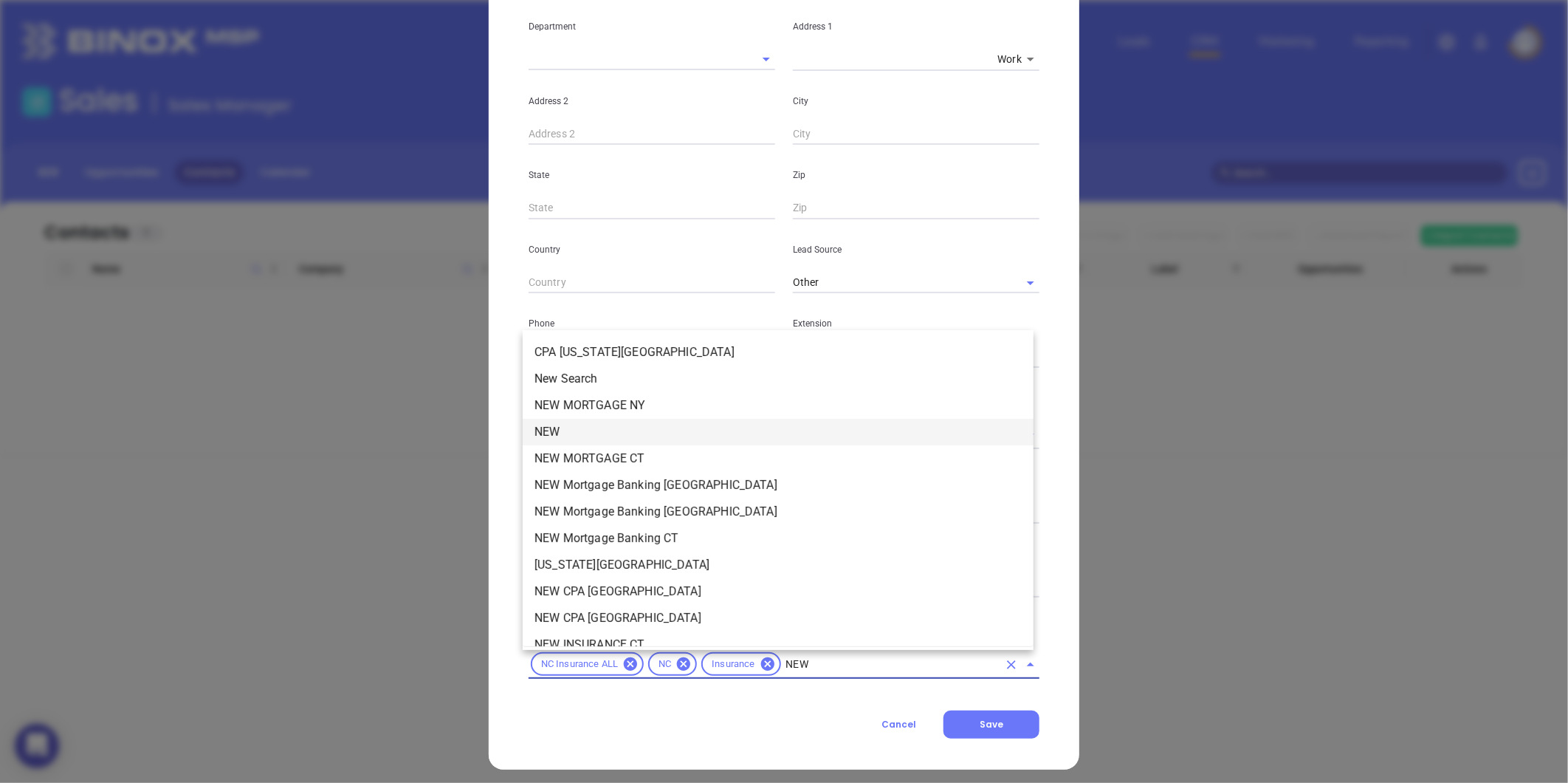
click at [596, 440] on li "NEW" at bounding box center [778, 432] width 511 height 26
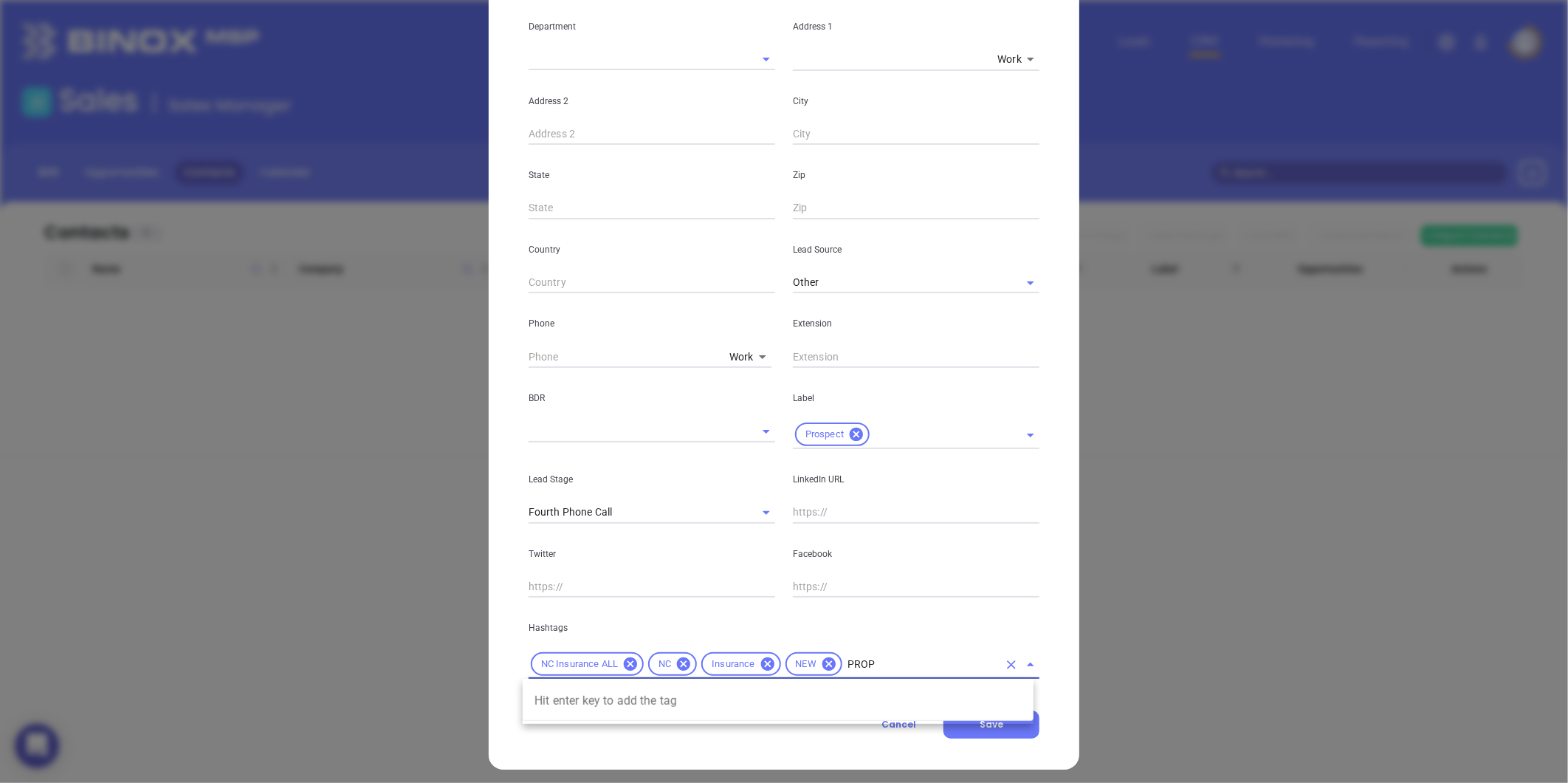
type input "PRO"
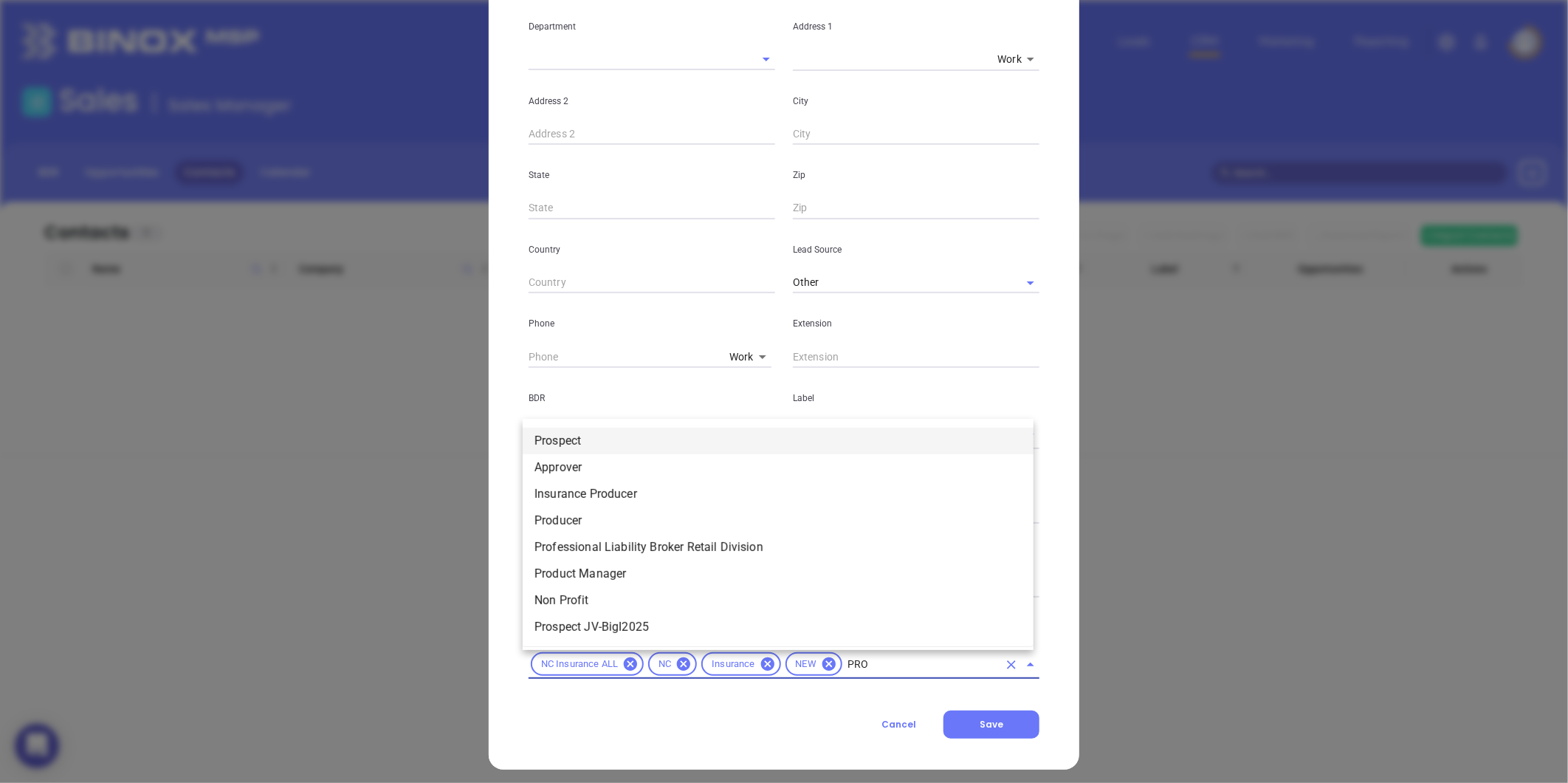
click at [570, 433] on li "Prospect" at bounding box center [778, 441] width 511 height 26
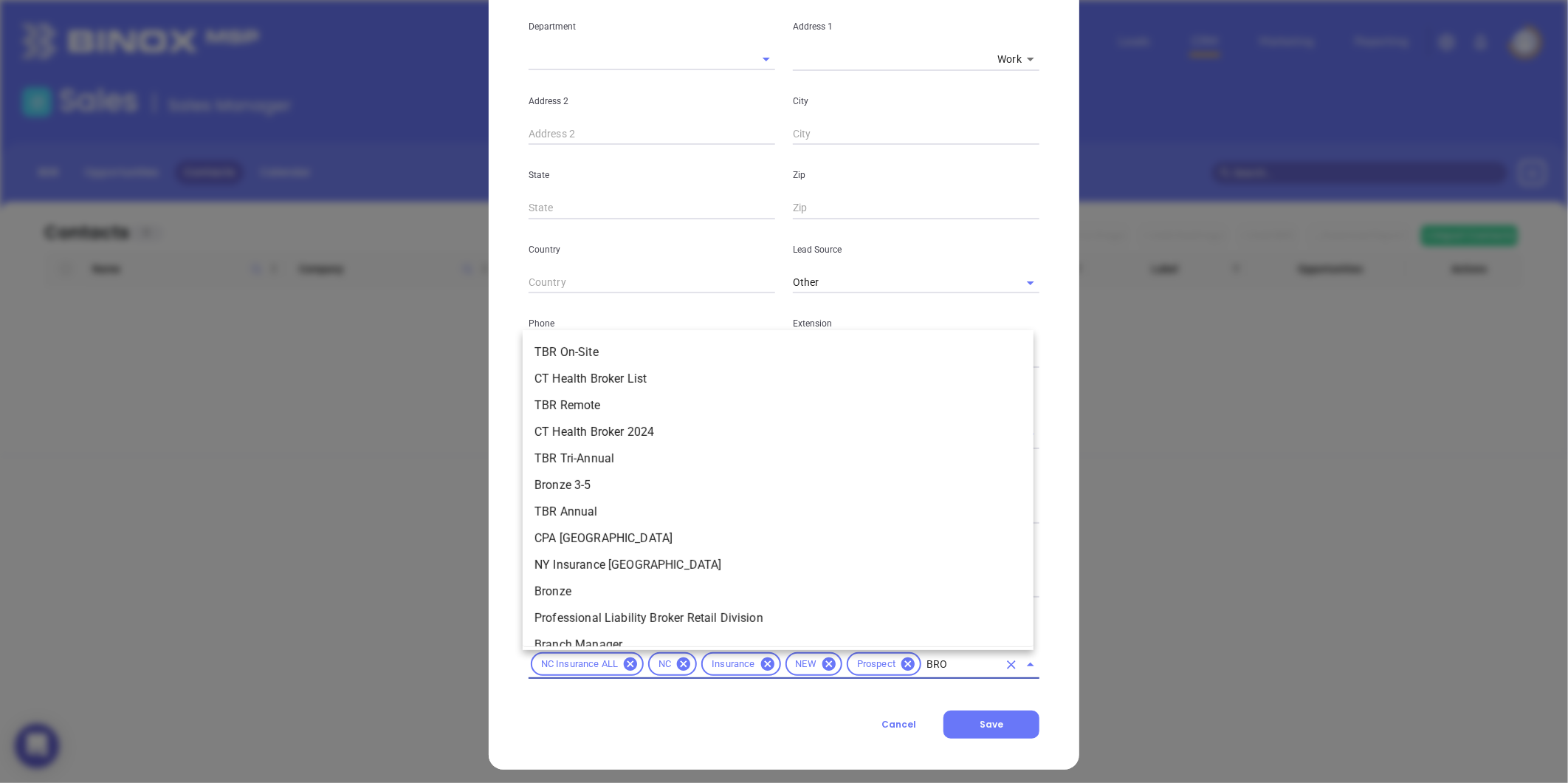
type input "BRON"
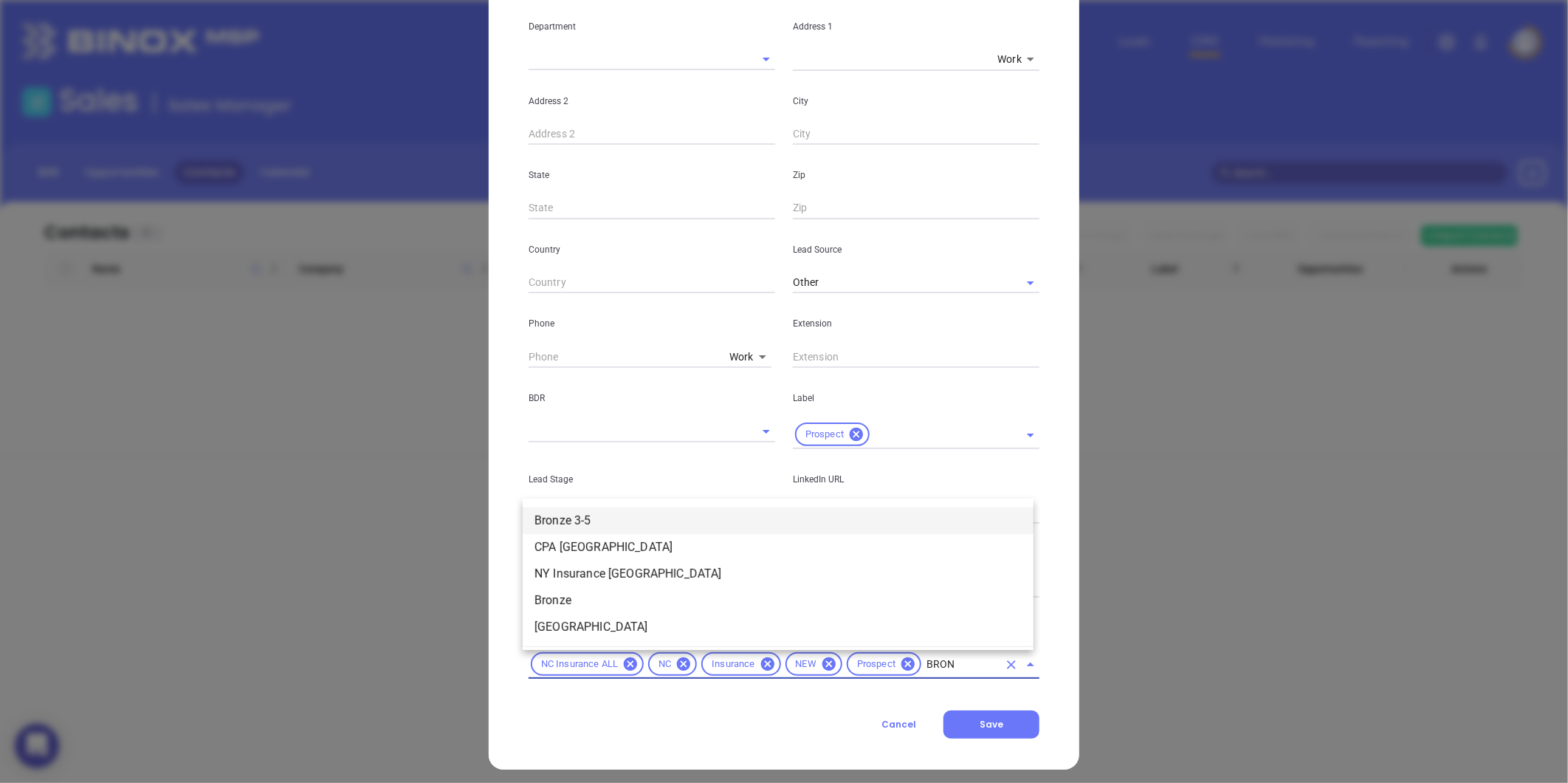
click at [650, 511] on li "Bronze 3-5" at bounding box center [778, 520] width 511 height 26
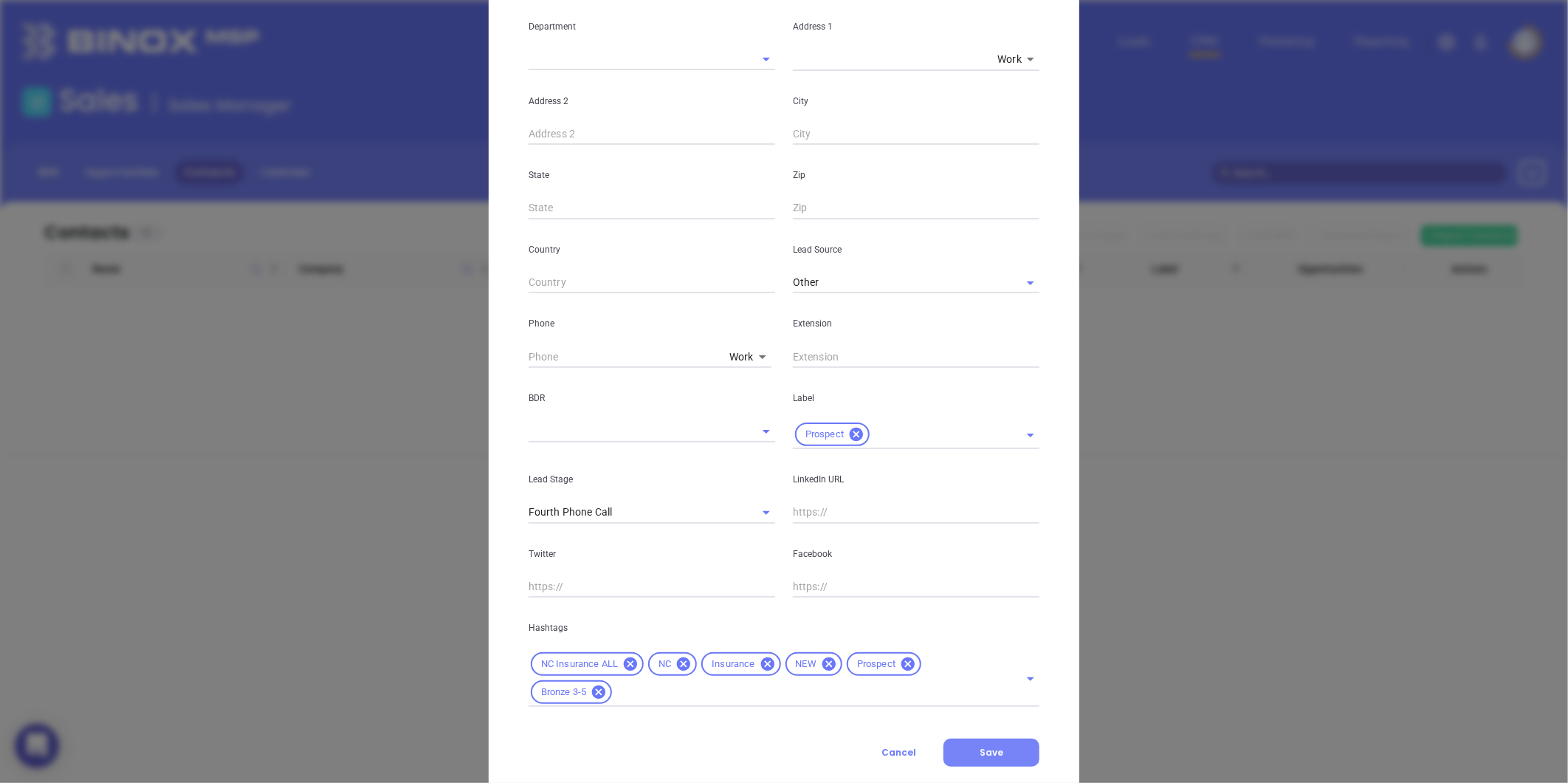
click at [985, 747] on span "Save" at bounding box center [991, 752] width 23 height 12
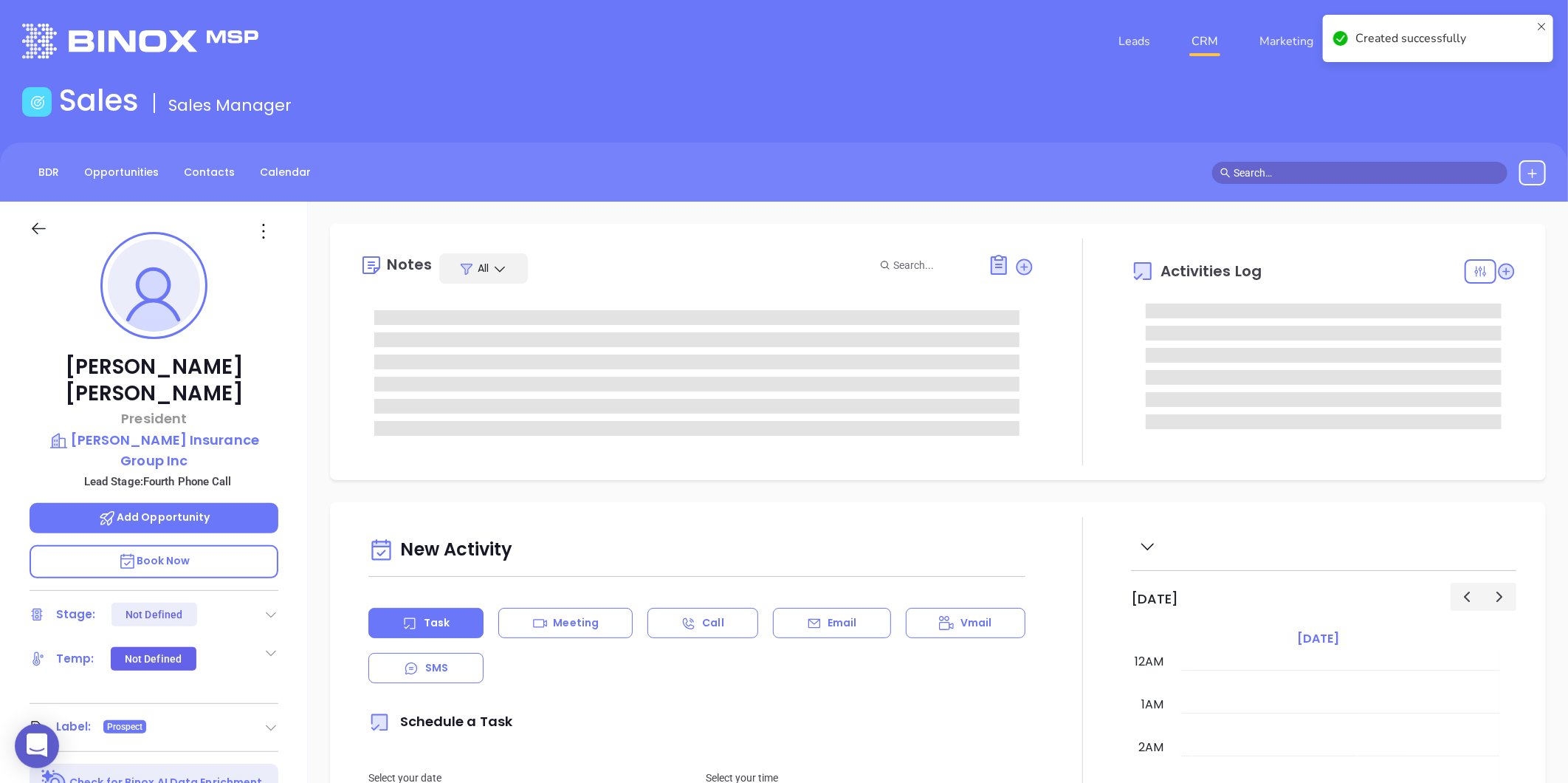
scroll to position [387, 0]
type input "[PERSON_NAME]"
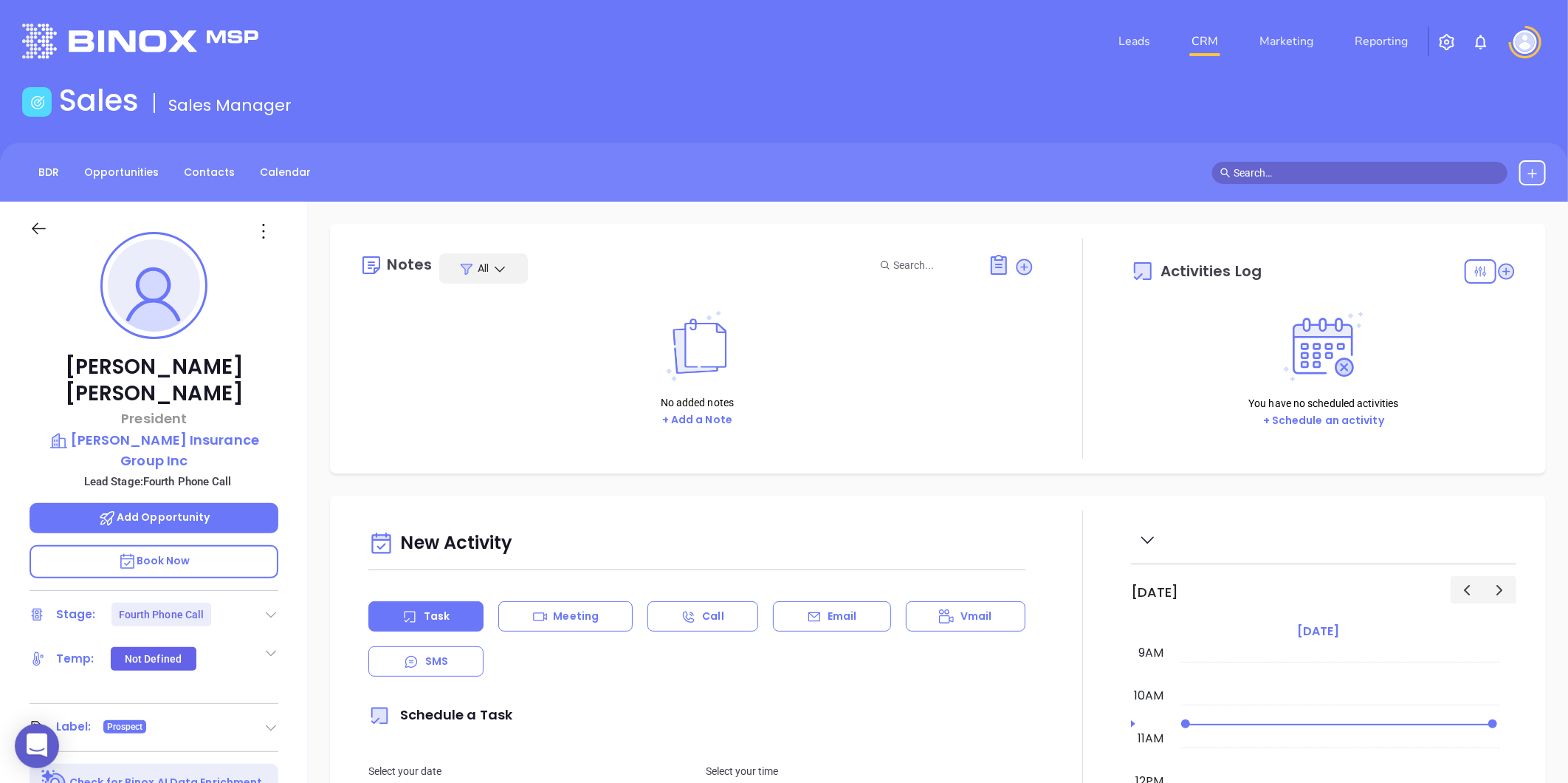
click at [275, 607] on icon at bounding box center [271, 615] width 15 height 15
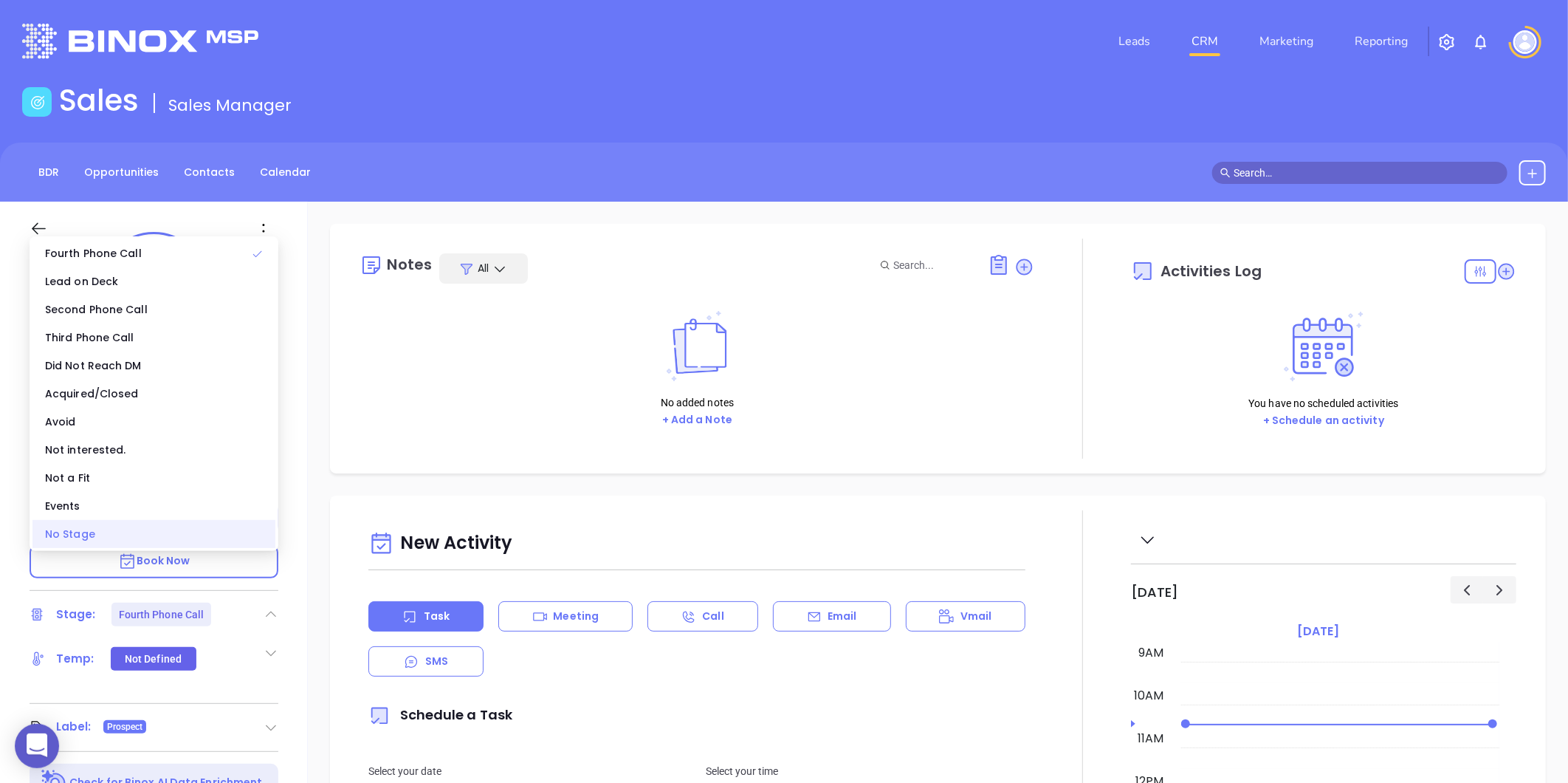
click at [165, 533] on div "No Stage" at bounding box center [154, 534] width 243 height 28
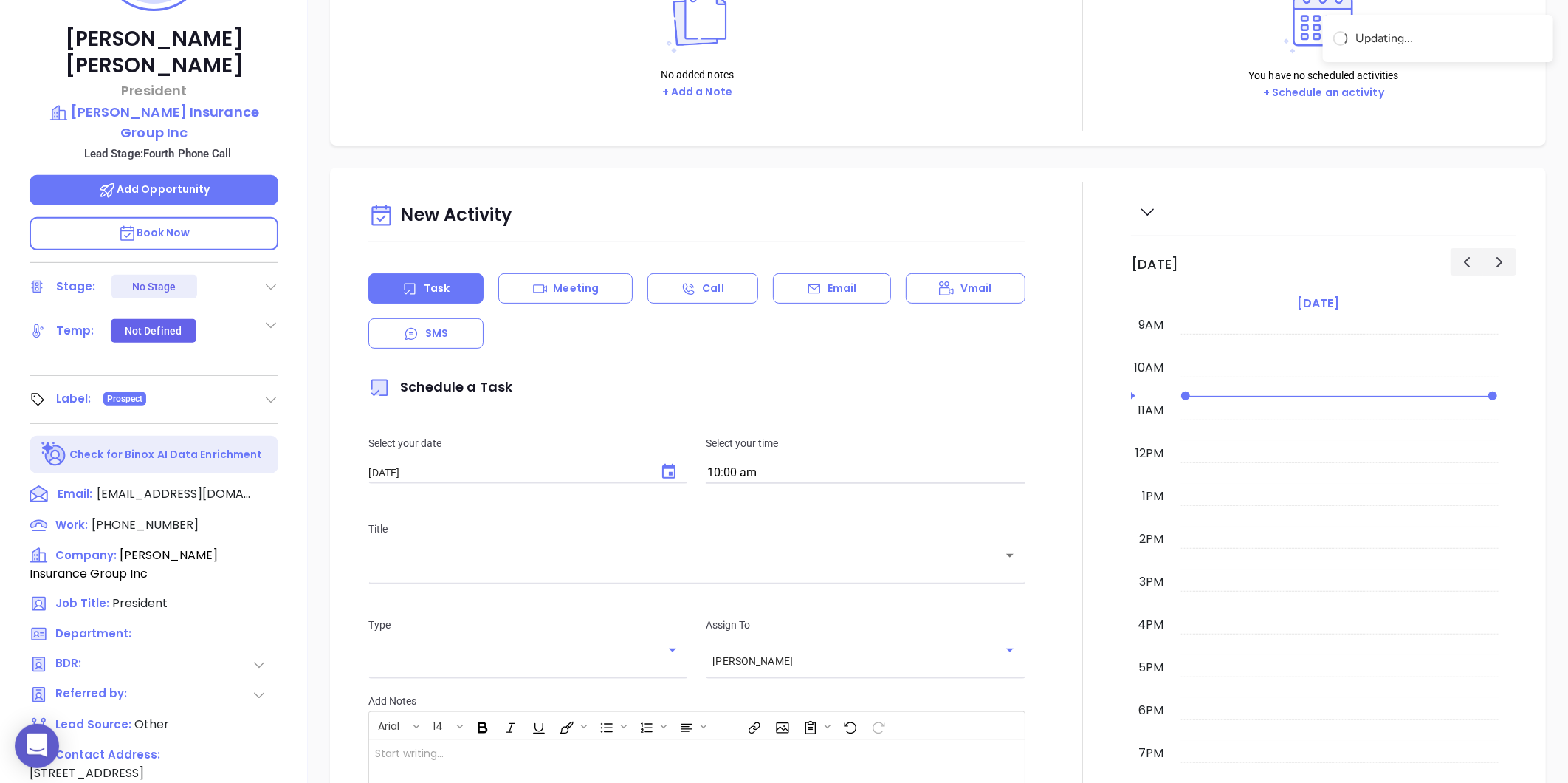
scroll to position [453, 0]
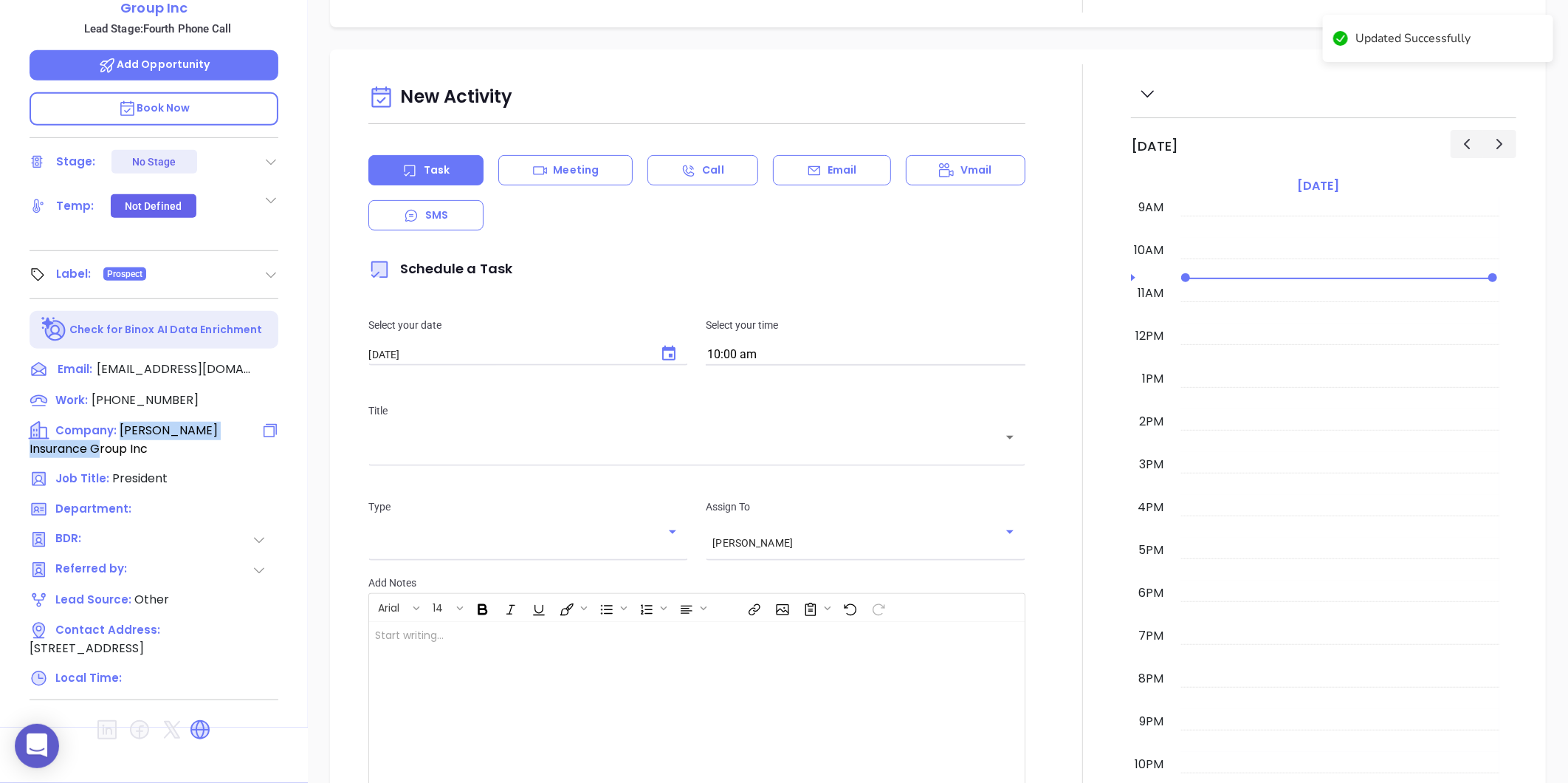
drag, startPoint x: 117, startPoint y: 381, endPoint x: 167, endPoint y: 409, distance: 57.3
click at [167, 422] on div "Company: Trapp Insurance Group Inc" at bounding box center [141, 440] width 223 height 36
copy span "Trapp Insurance Group Inc"
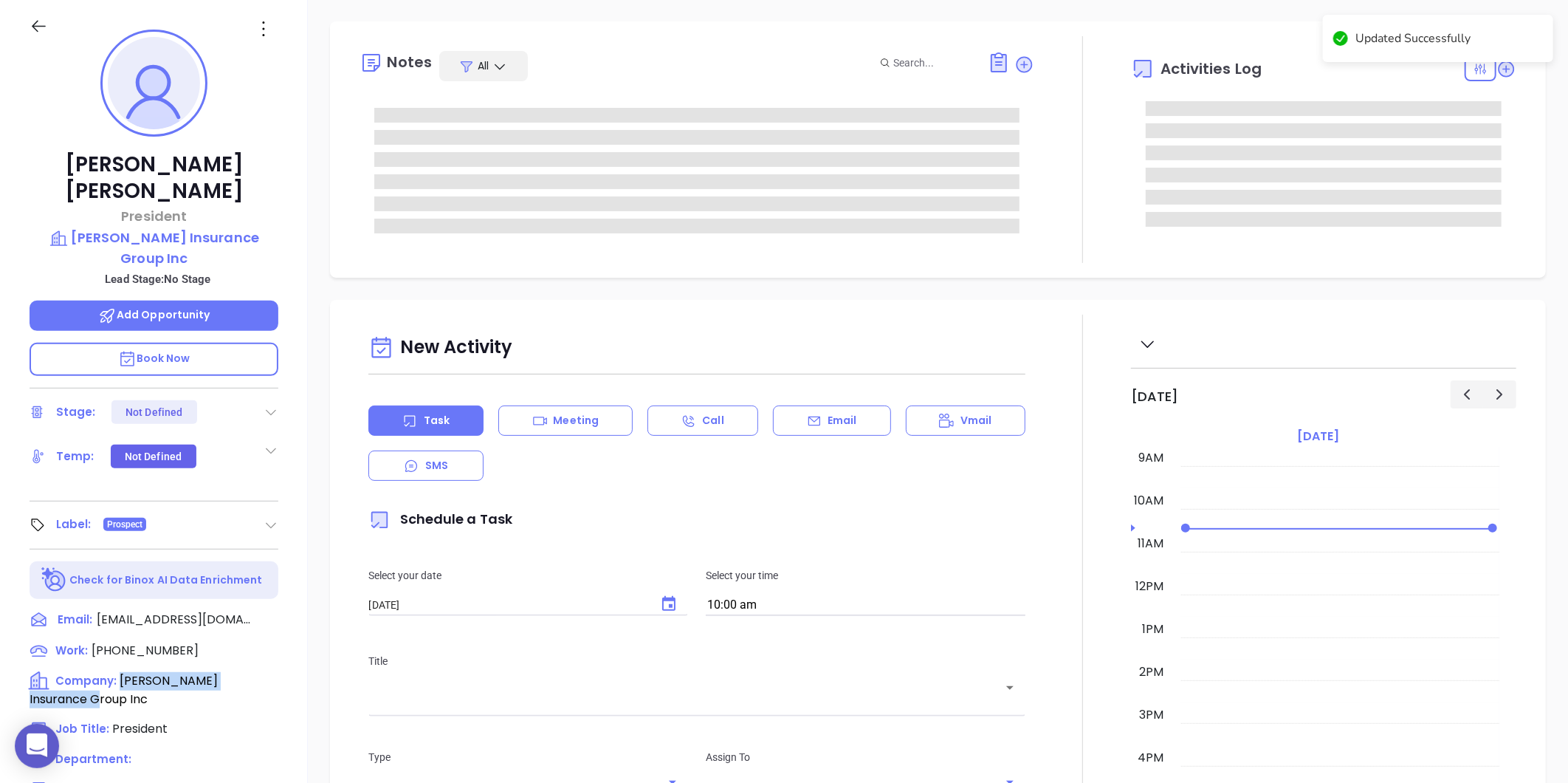
scroll to position [42, 0]
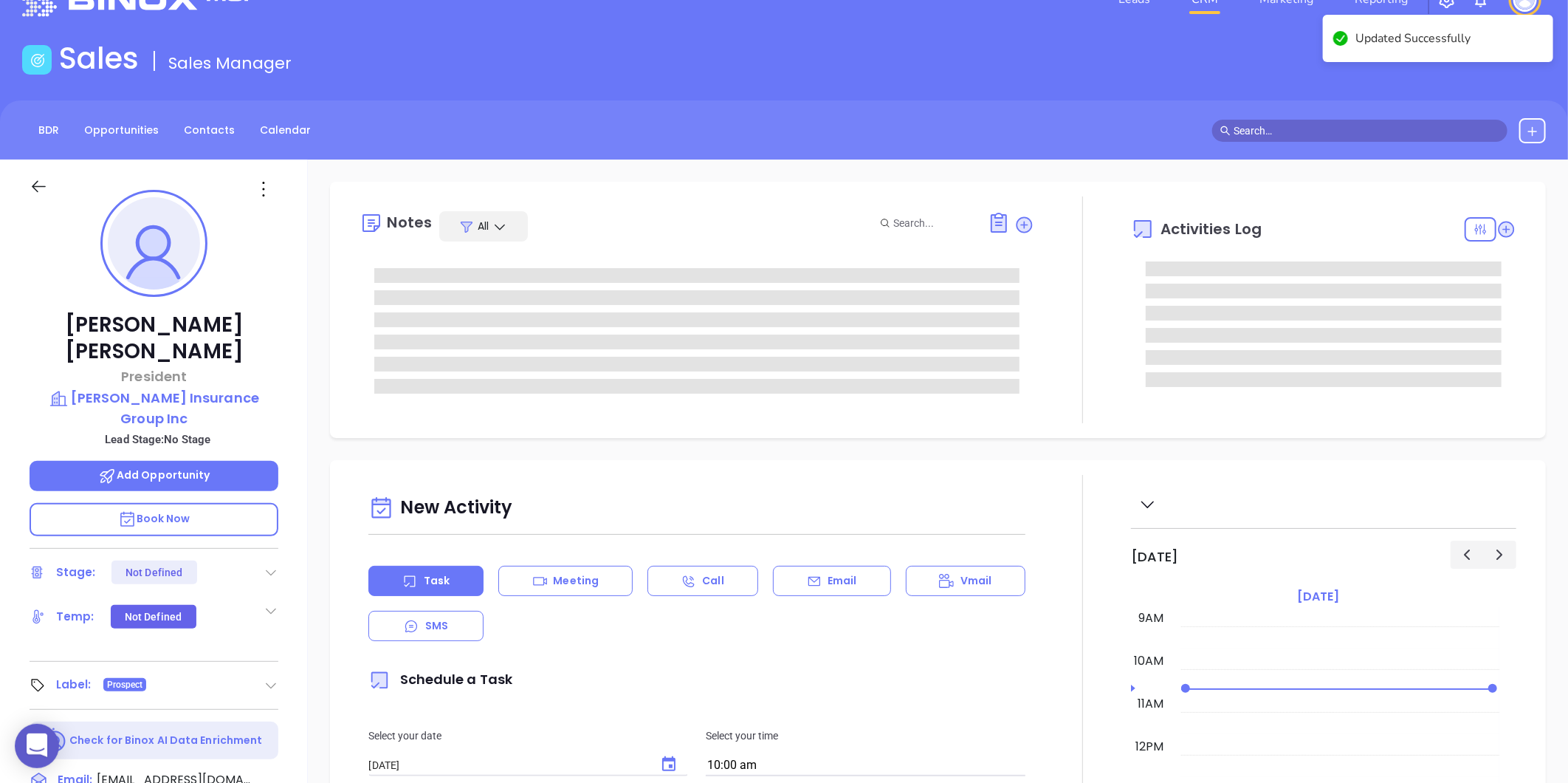
click at [267, 181] on icon at bounding box center [263, 189] width 23 height 23
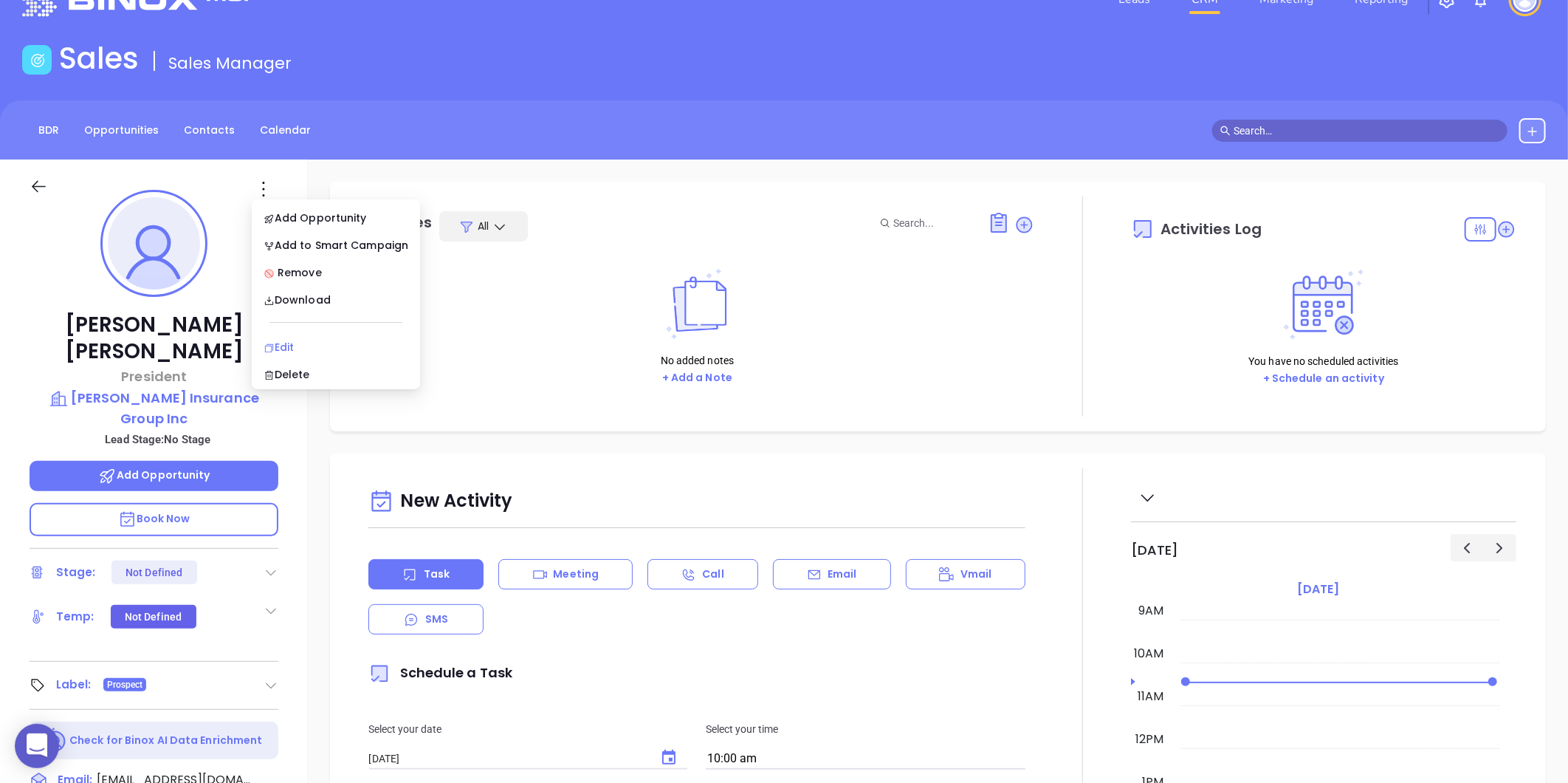
click at [277, 350] on div "Edit" at bounding box center [336, 346] width 145 height 16
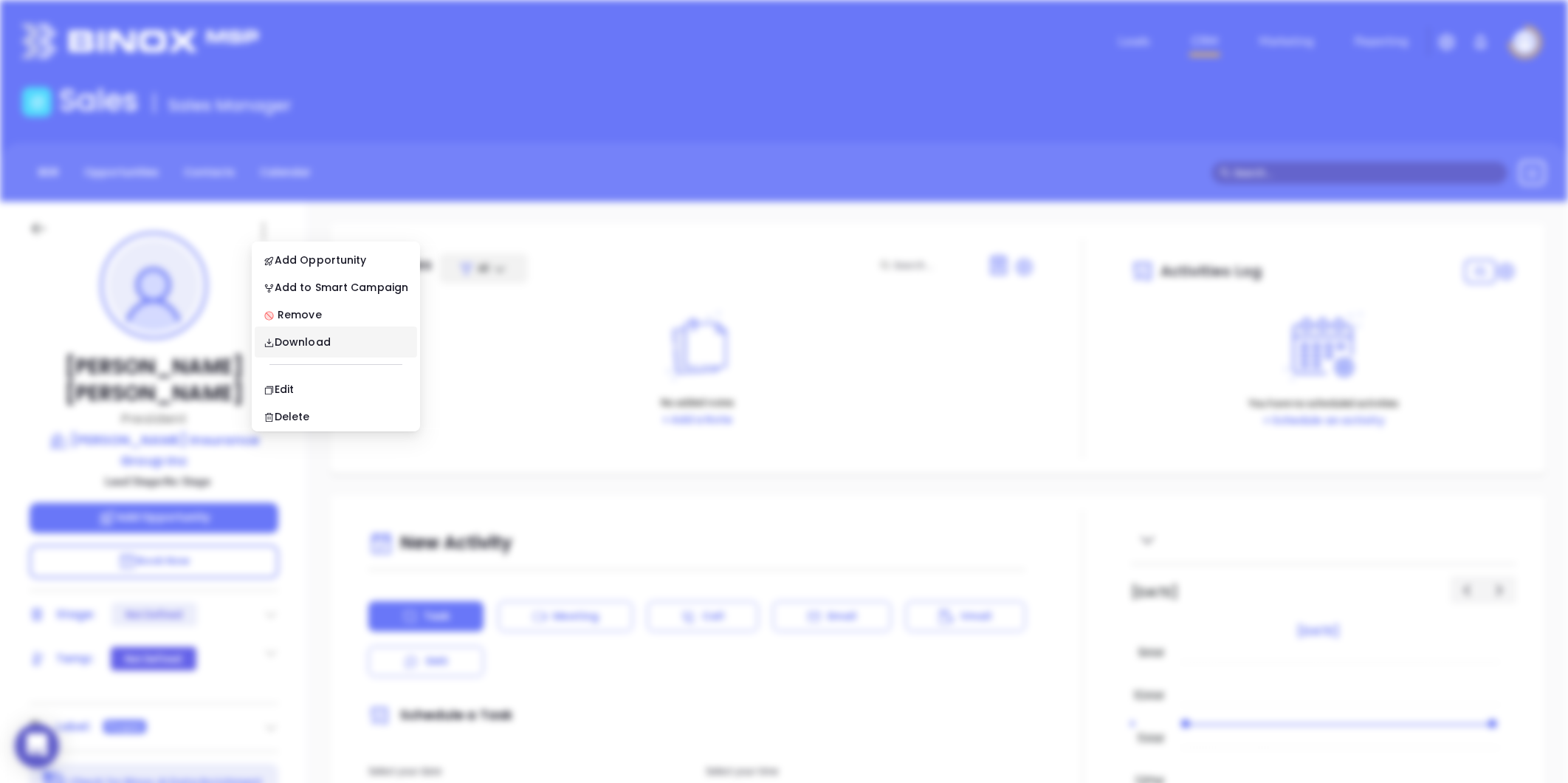
scroll to position [0, 0]
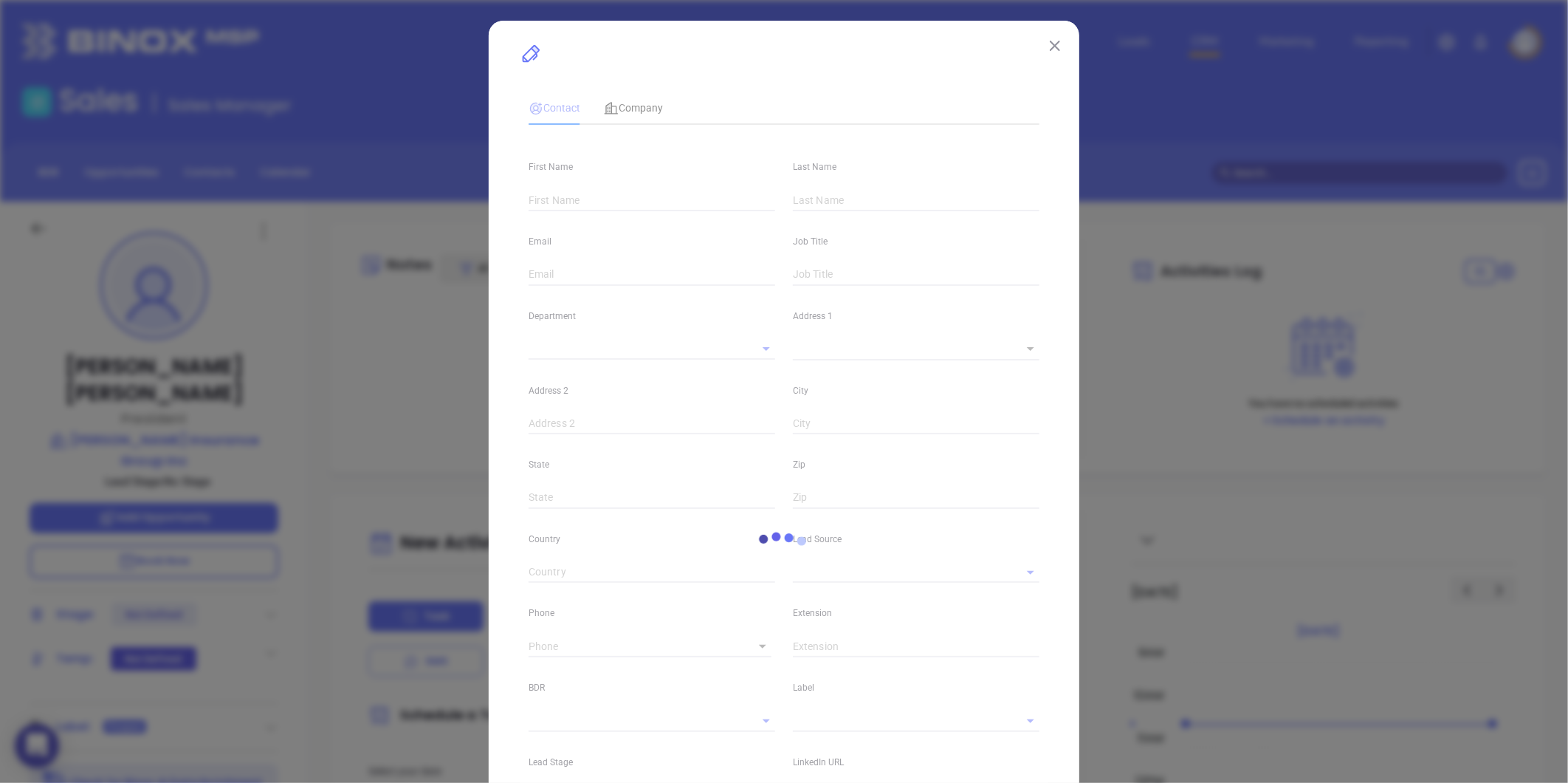
type input "Lee"
type input "Trapp"
type input "admin@trappinsurancegroup.com"
type input "President"
type textarea "1135 Kildaire Farm Rd"
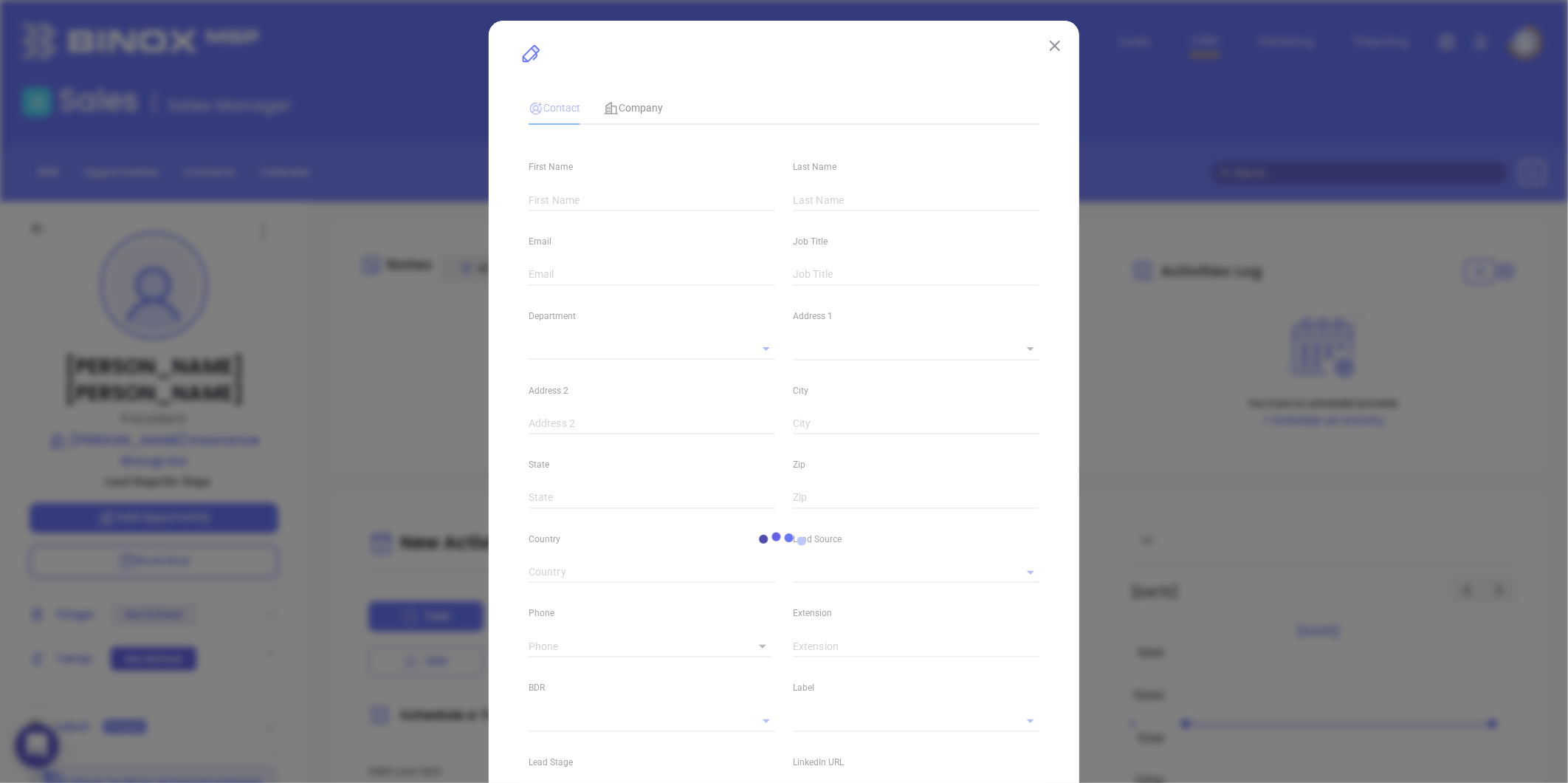
type input "1"
type input "Suite 108"
type input "Cary"
type input "NC"
type input "27511"
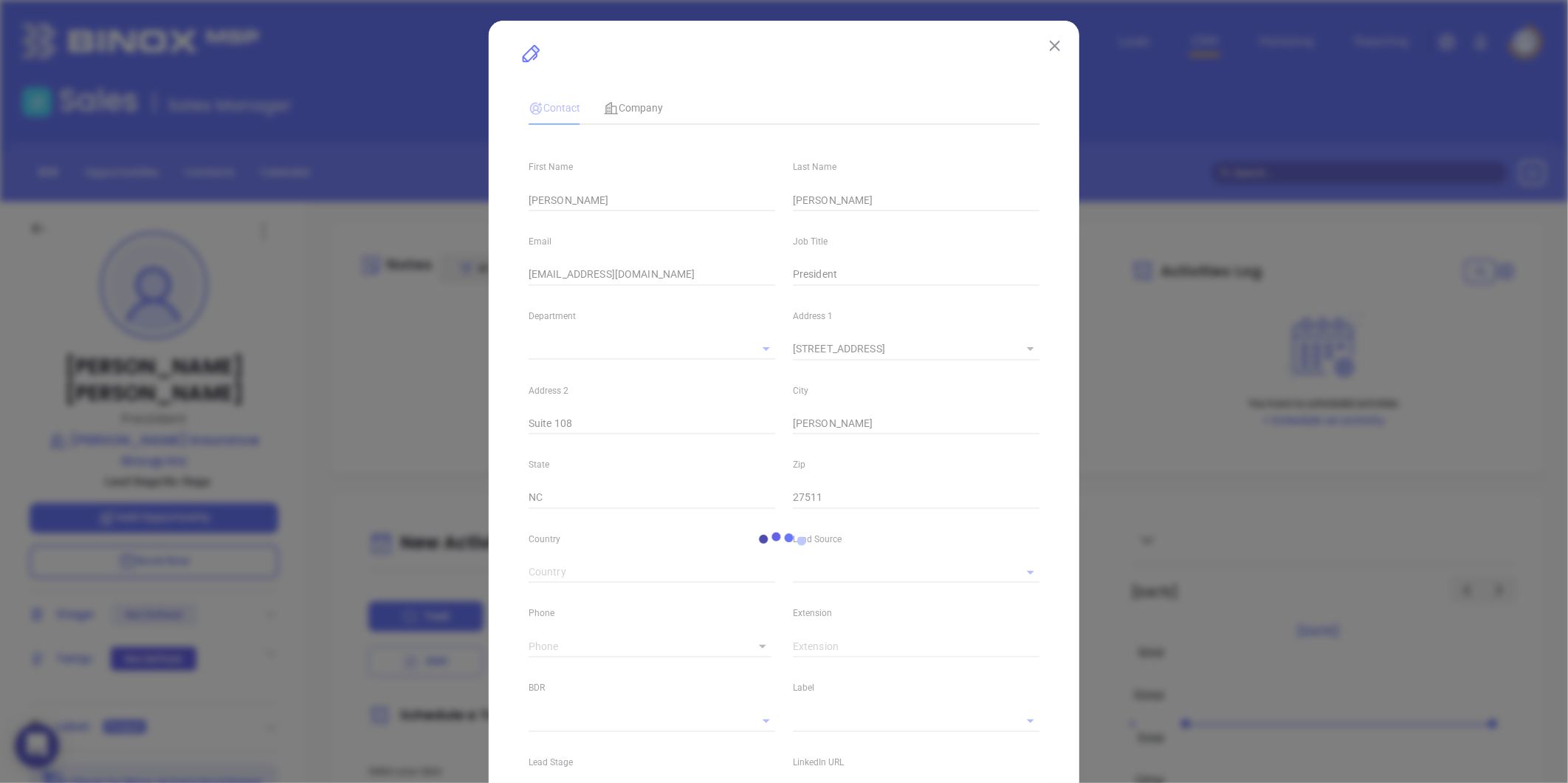
type input "Other"
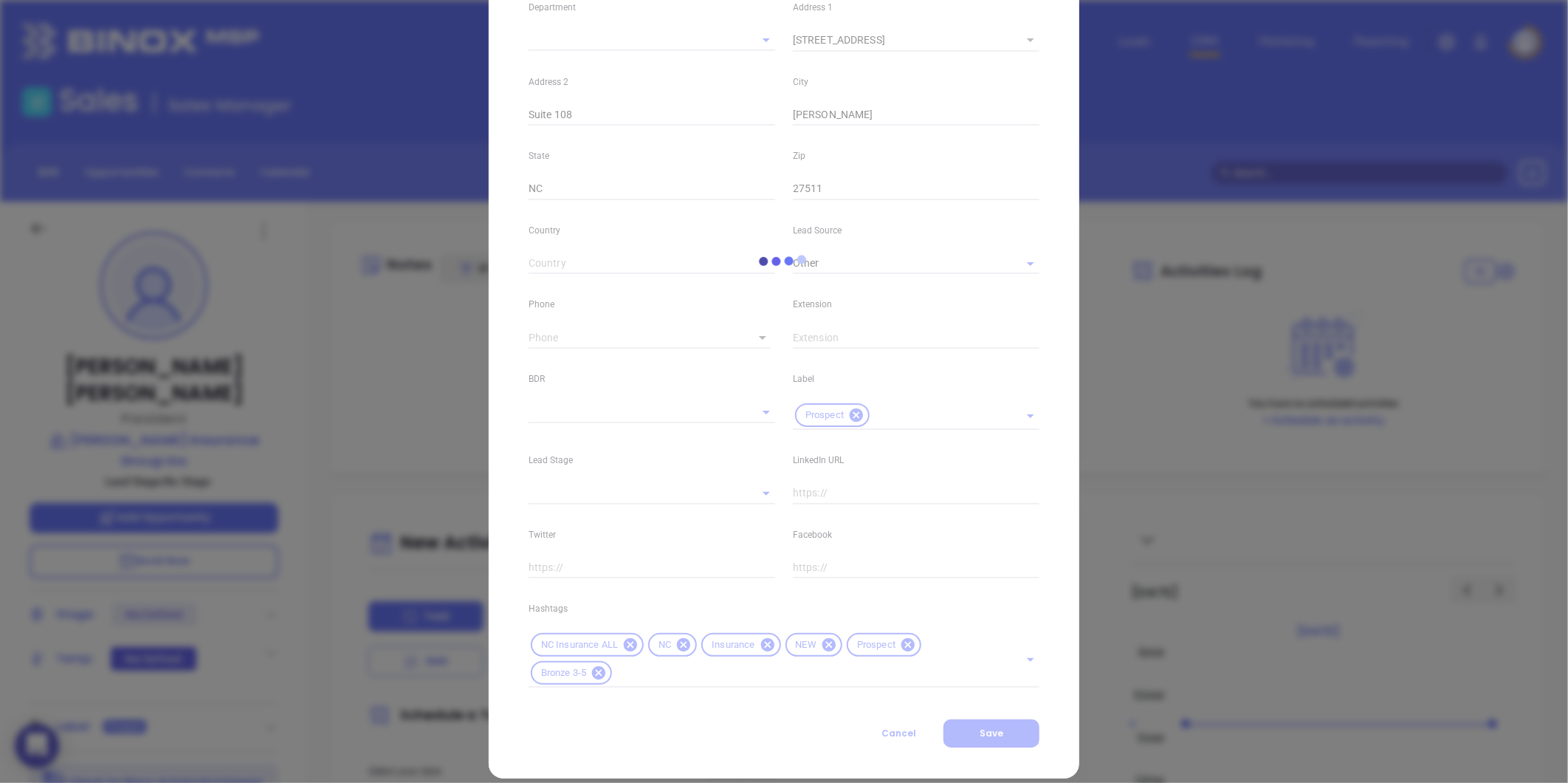
scroll to position [329, 0]
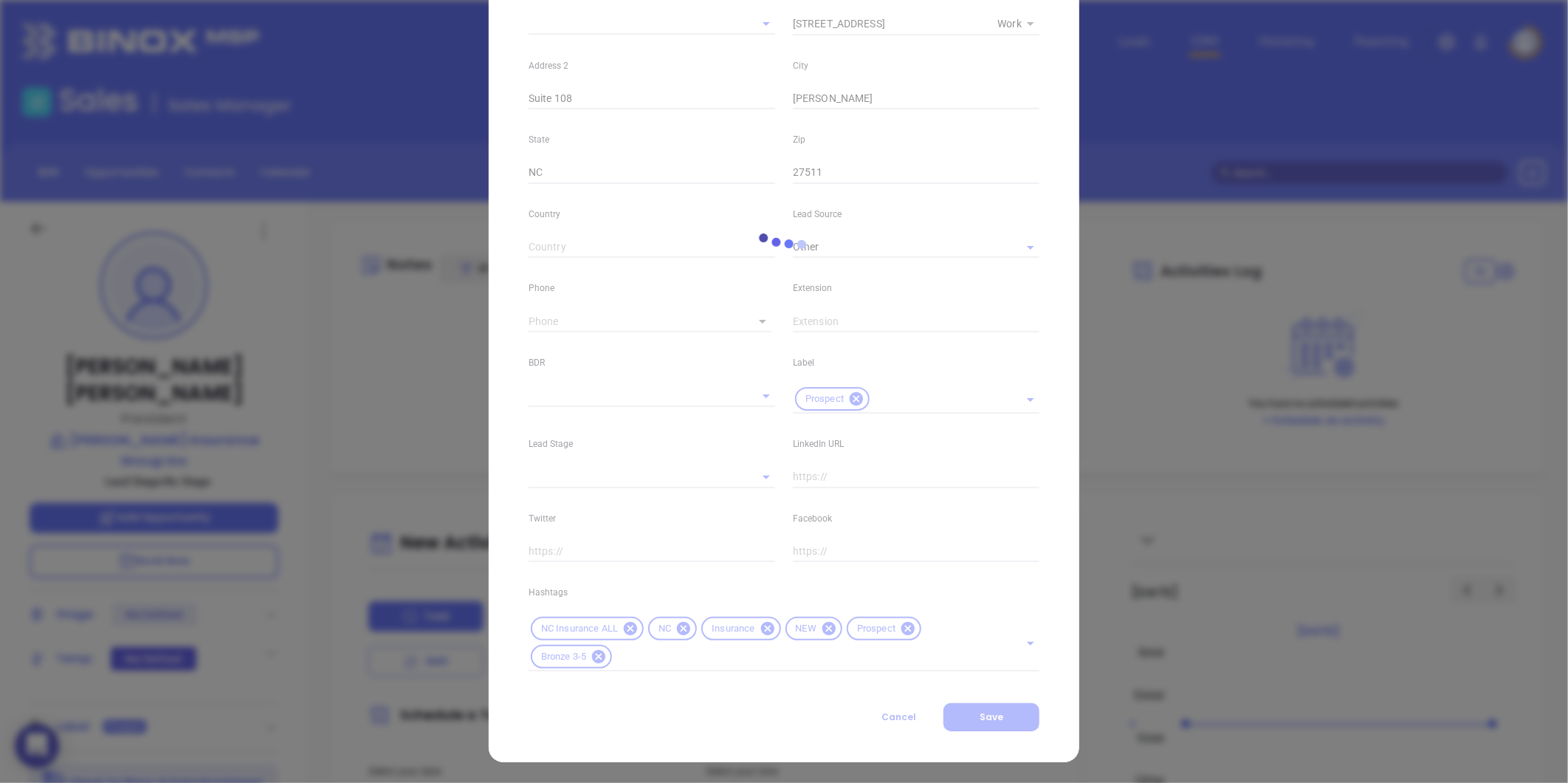
type input "(919) 467-7745"
type input "1"
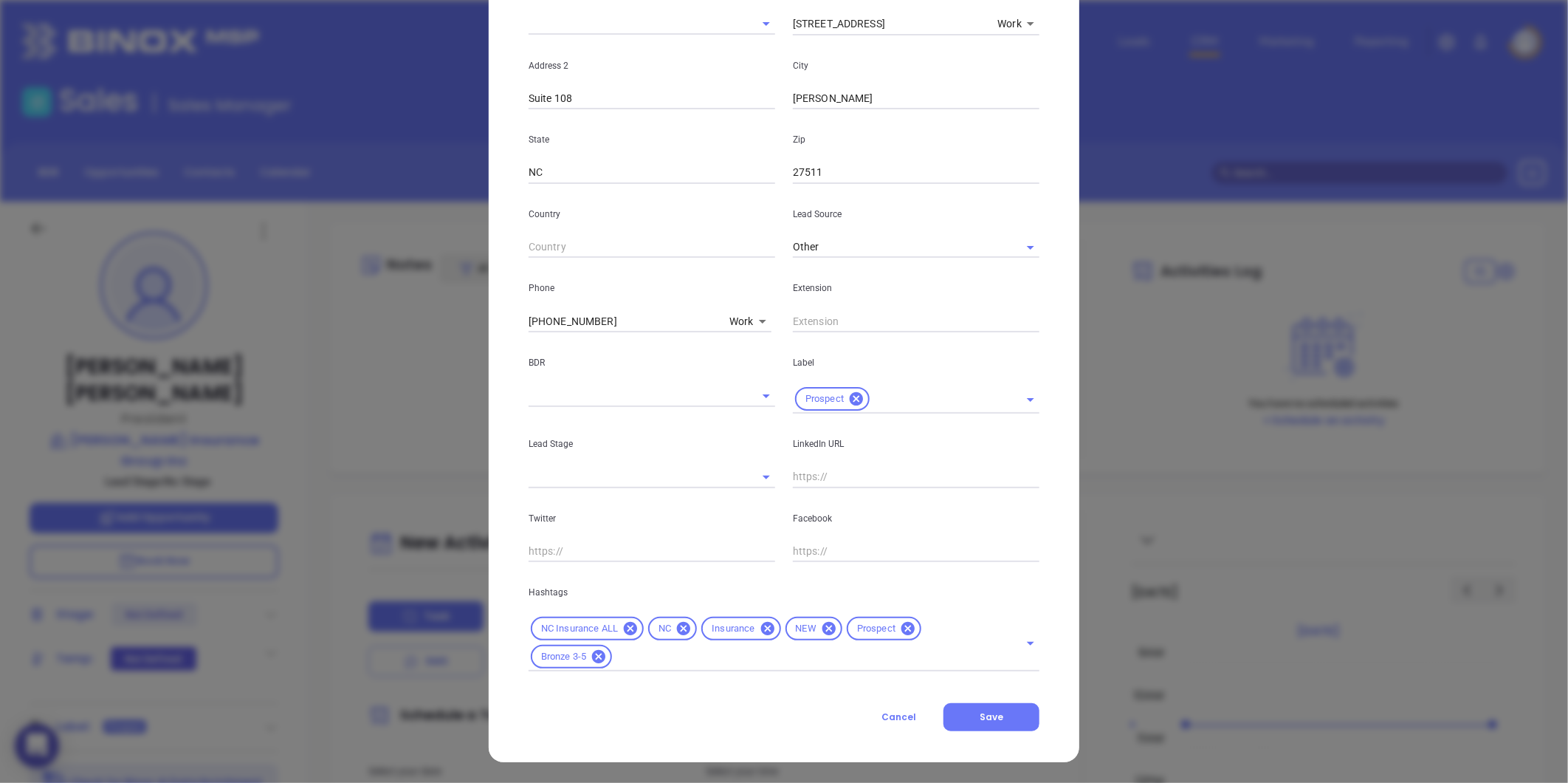
click at [830, 479] on input "text" at bounding box center [916, 477] width 247 height 22
paste input "linkedin.com/in/lee-trapp-426b9311a"
type input "www.linkedin.com/in/lee-trapp-426b9311a"
click at [959, 730] on button "Save" at bounding box center [991, 718] width 96 height 28
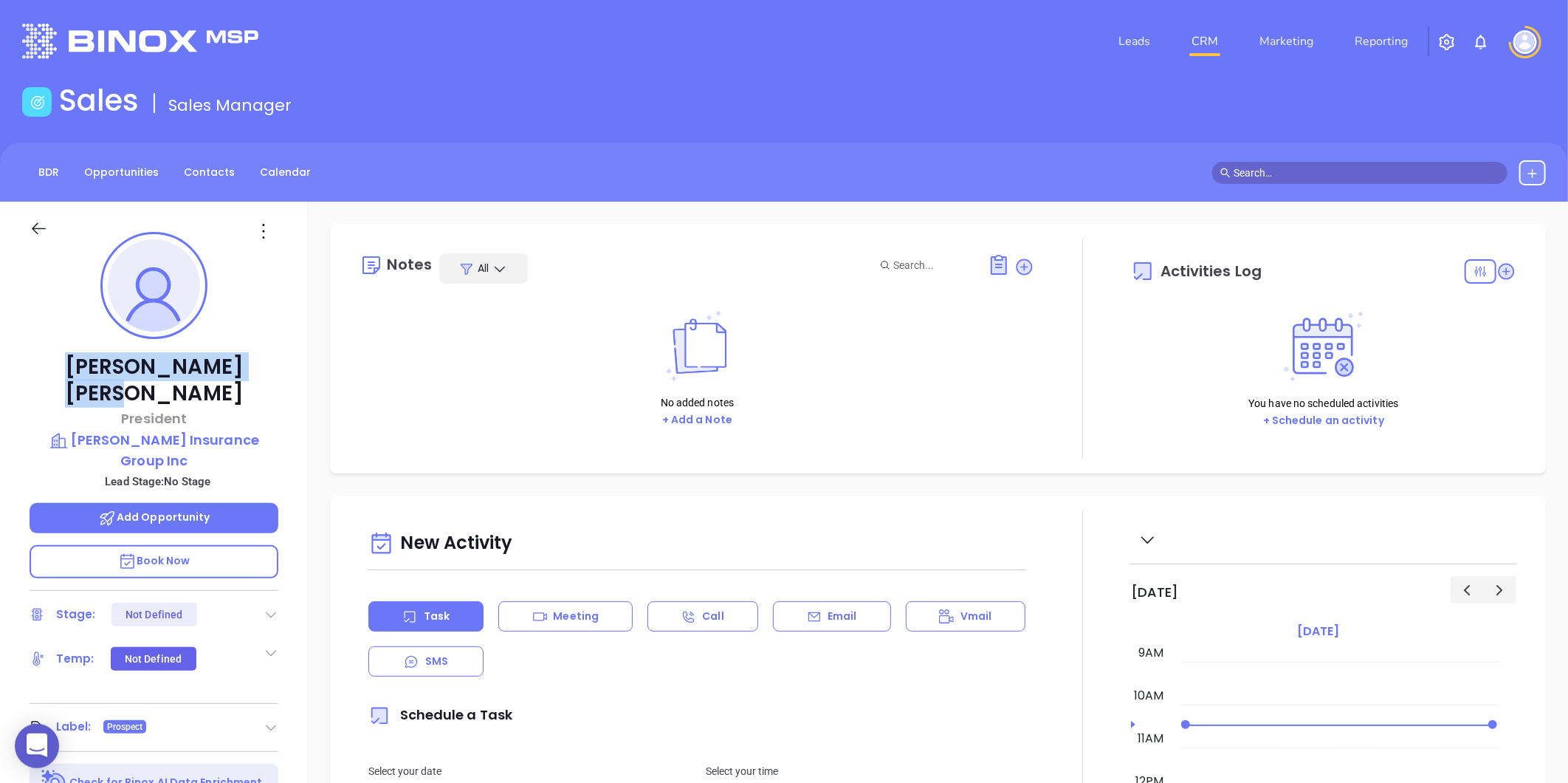
drag, startPoint x: 86, startPoint y: 360, endPoint x: 201, endPoint y: 362, distance: 115.0
click at [201, 362] on p "Lee Trapp" at bounding box center [154, 380] width 249 height 53
copy p "Lee Trapp"
click at [1016, 274] on icon at bounding box center [1024, 266] width 16 height 16
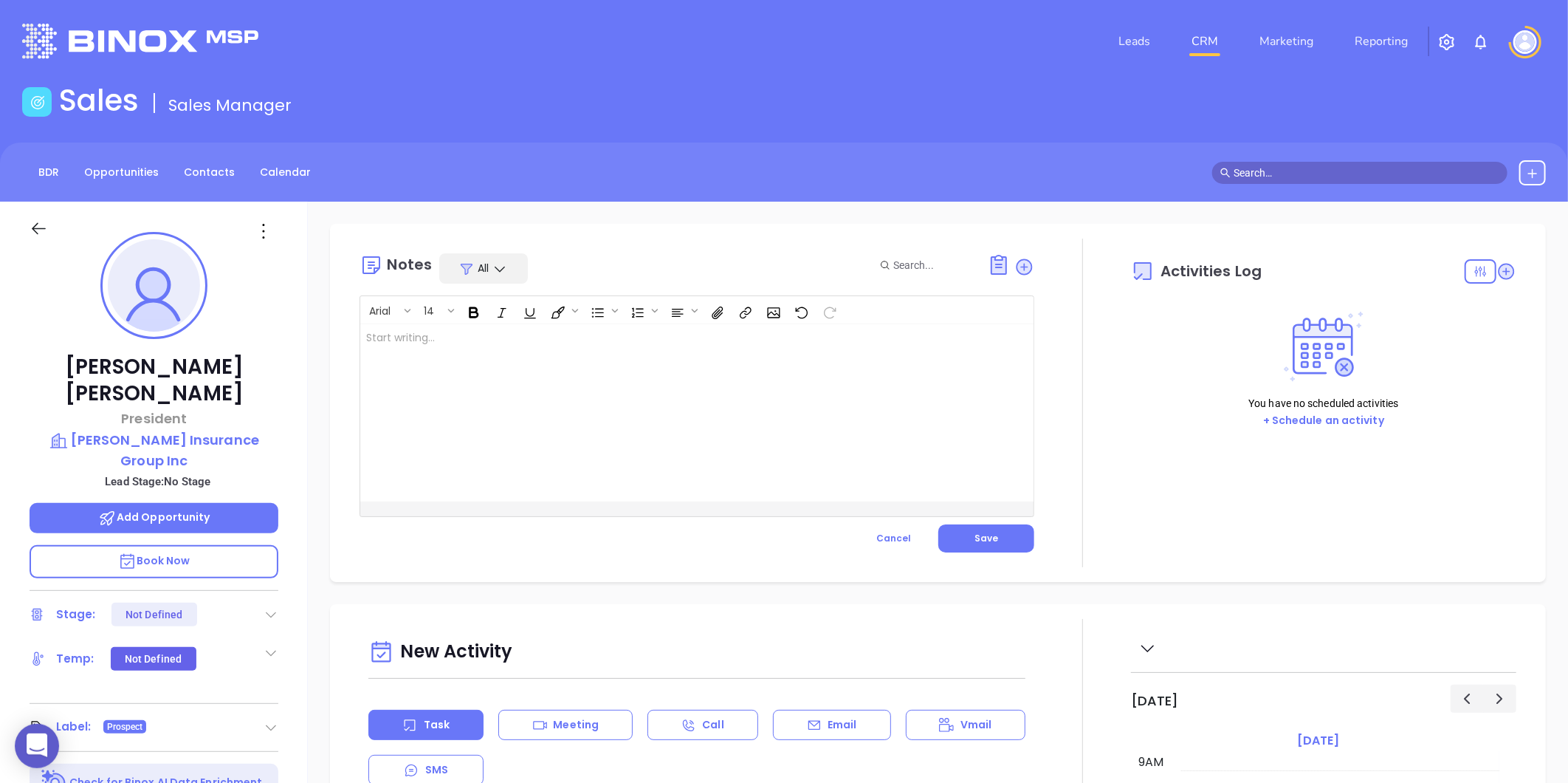
click at [440, 427] on div at bounding box center [673, 413] width 626 height 178
click at [985, 540] on span "Save" at bounding box center [985, 538] width 23 height 12
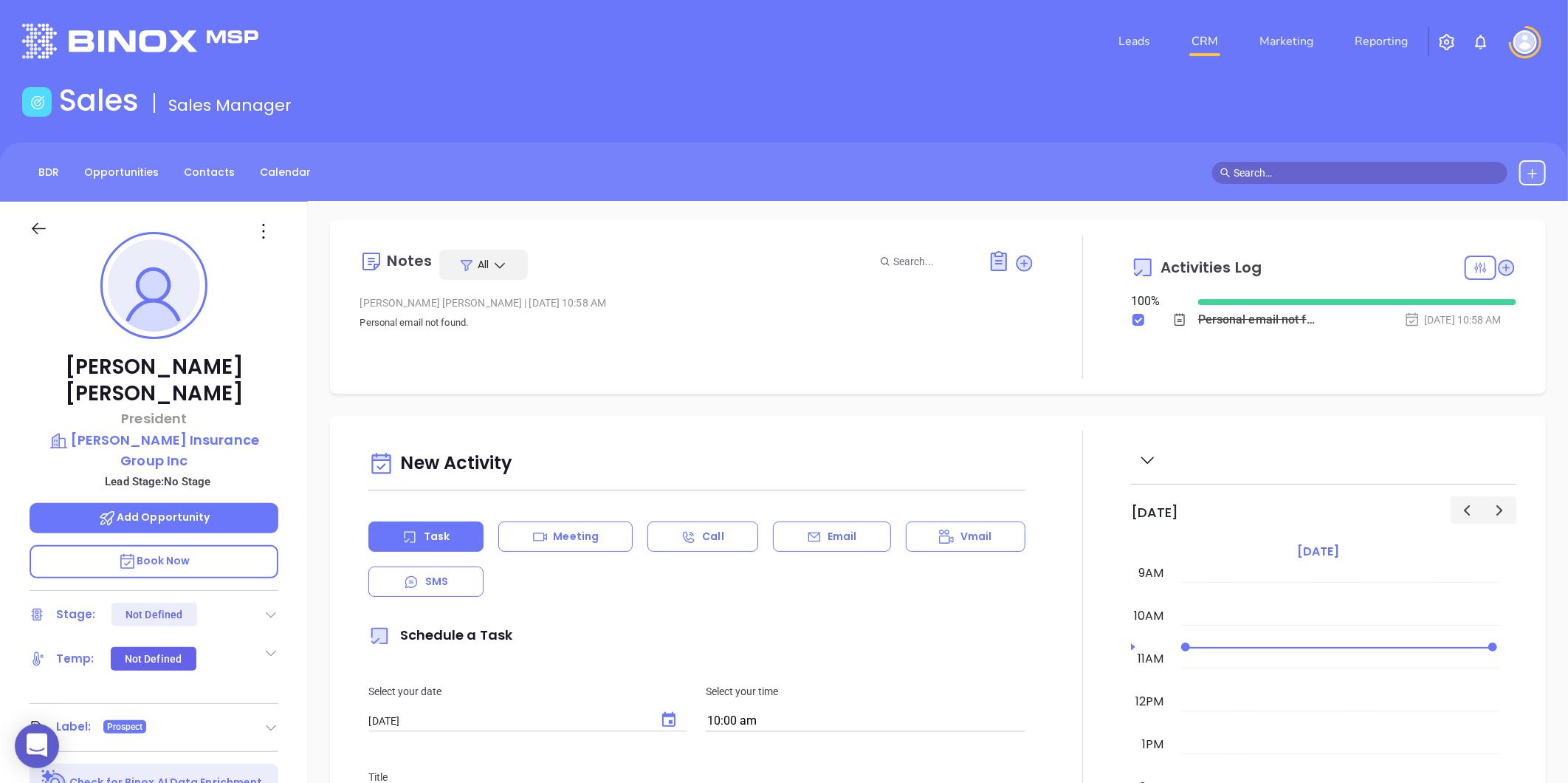
scroll to position [0, 0]
click at [209, 178] on link "Contacts" at bounding box center [209, 172] width 68 height 24
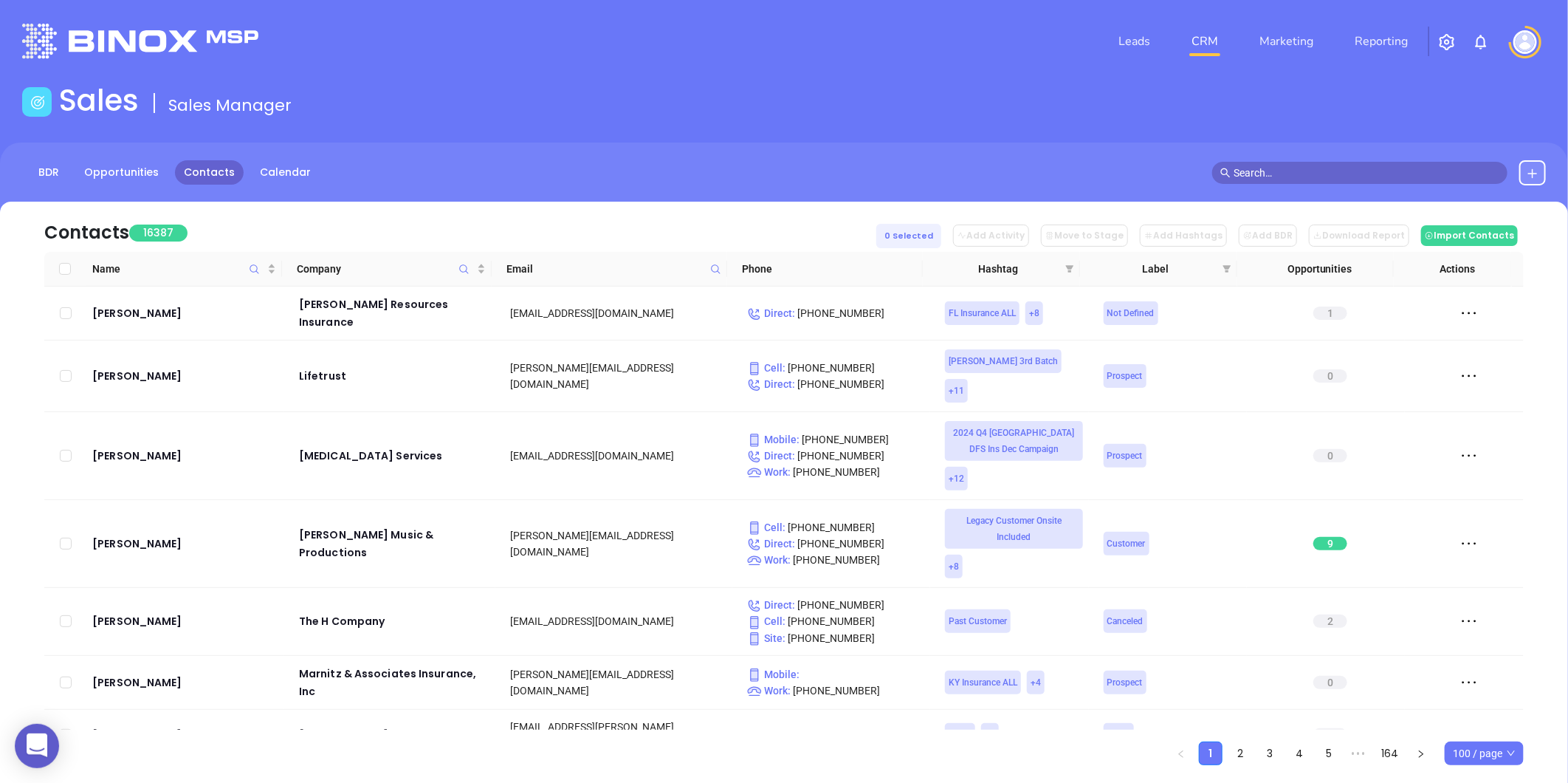
click at [716, 264] on icon at bounding box center [716, 269] width 11 height 11
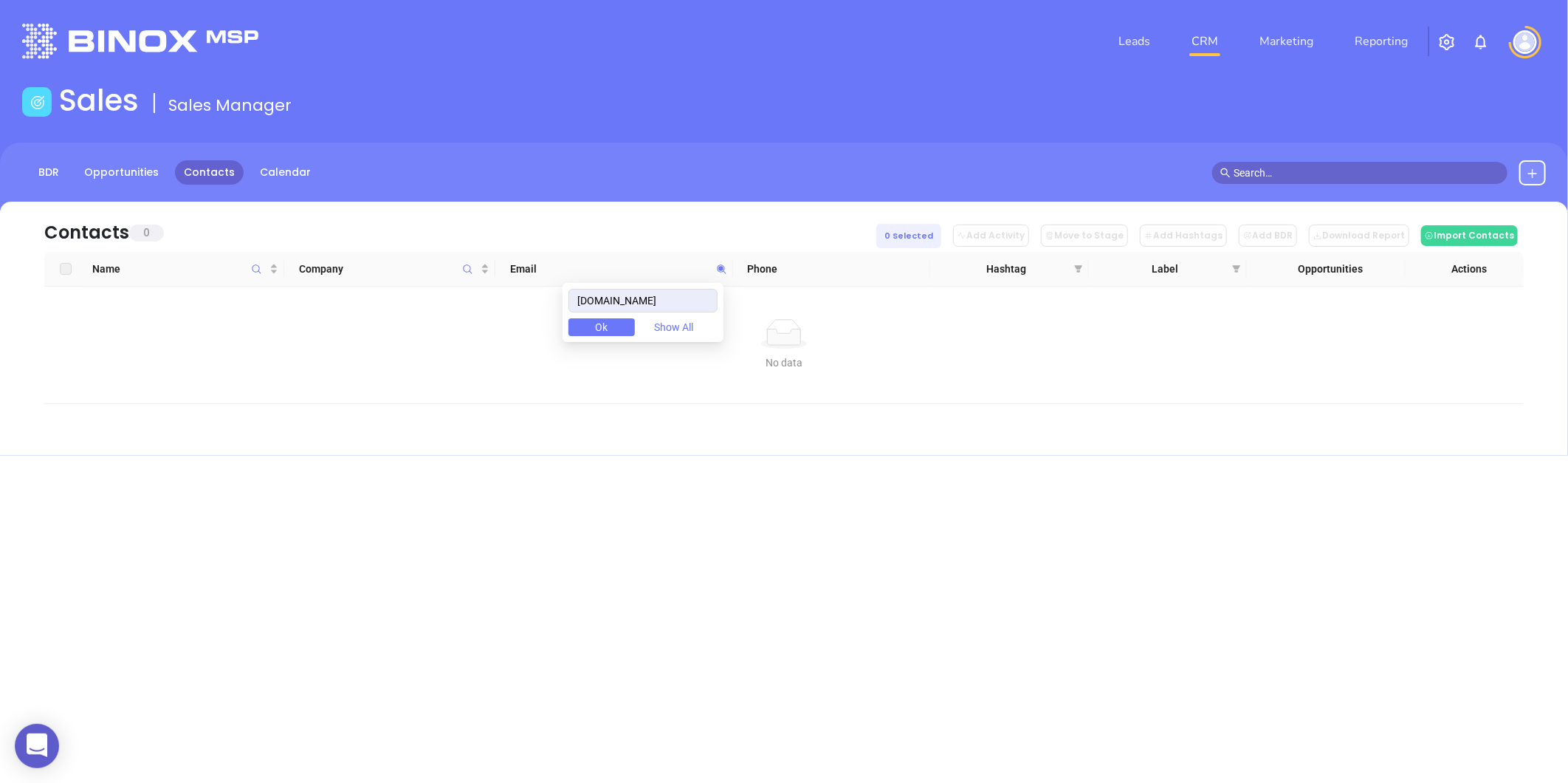
drag, startPoint x: 712, startPoint y: 294, endPoint x: 521, endPoint y: 311, distance: 191.8
click at [521, 311] on body "0 Leads CRM Marketing Reporting Financial Leads Leads Sales Sales Manager BDR O…" at bounding box center [784, 391] width 1568 height 783
type input "triangleinsurancecenter.com"
paste input "triangleinsurancecenter.com"
type input "triangleinsurancecenter.com"
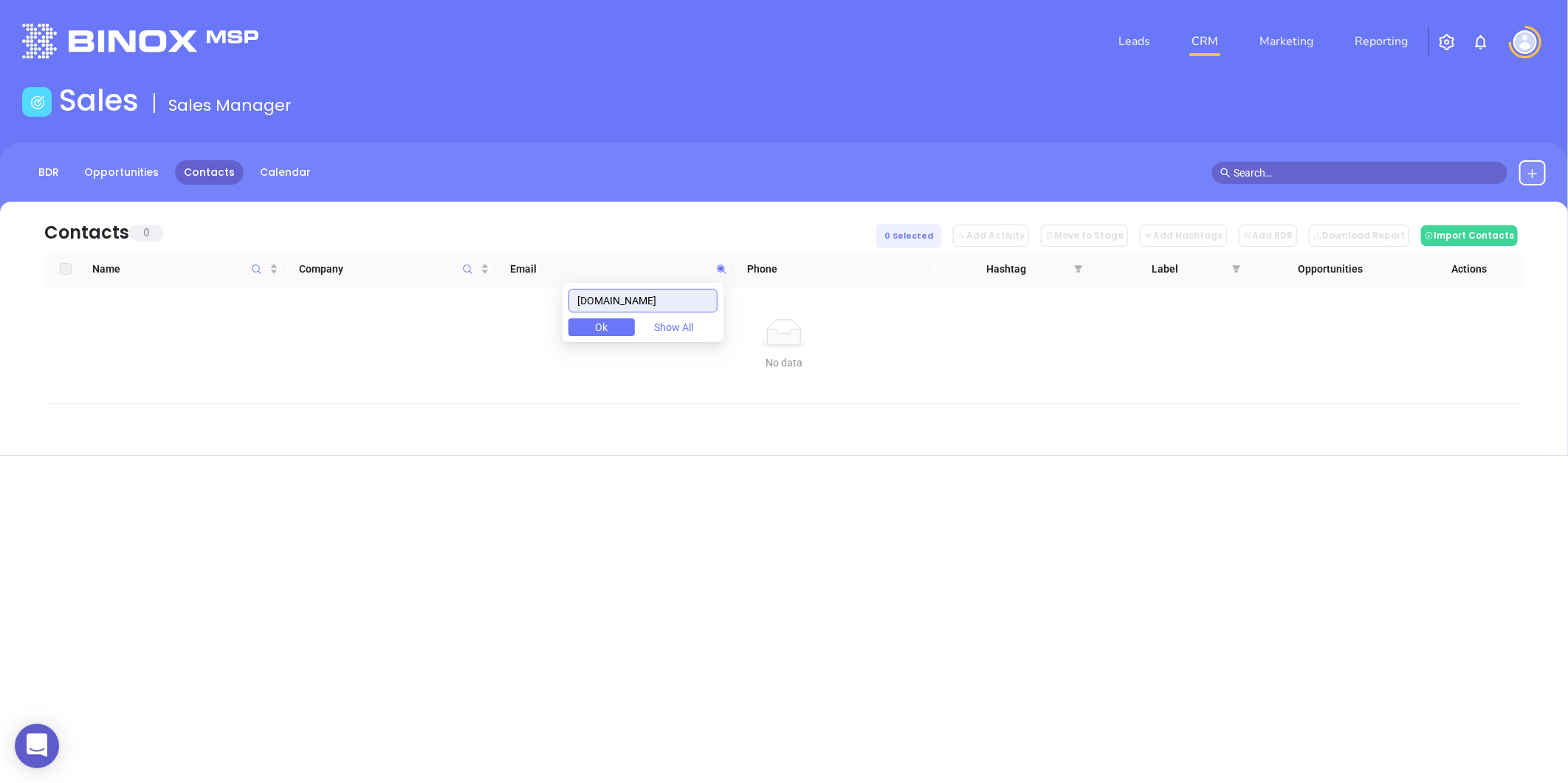
drag, startPoint x: 711, startPoint y: 299, endPoint x: 394, endPoint y: 366, distance: 324.0
click at [394, 366] on body "0 Leads CRM Marketing Reporting Financial Leads Leads Sales Sales Manager BDR O…" at bounding box center [784, 391] width 1568 height 783
click at [468, 270] on icon "Company" at bounding box center [467, 268] width 8 height 8
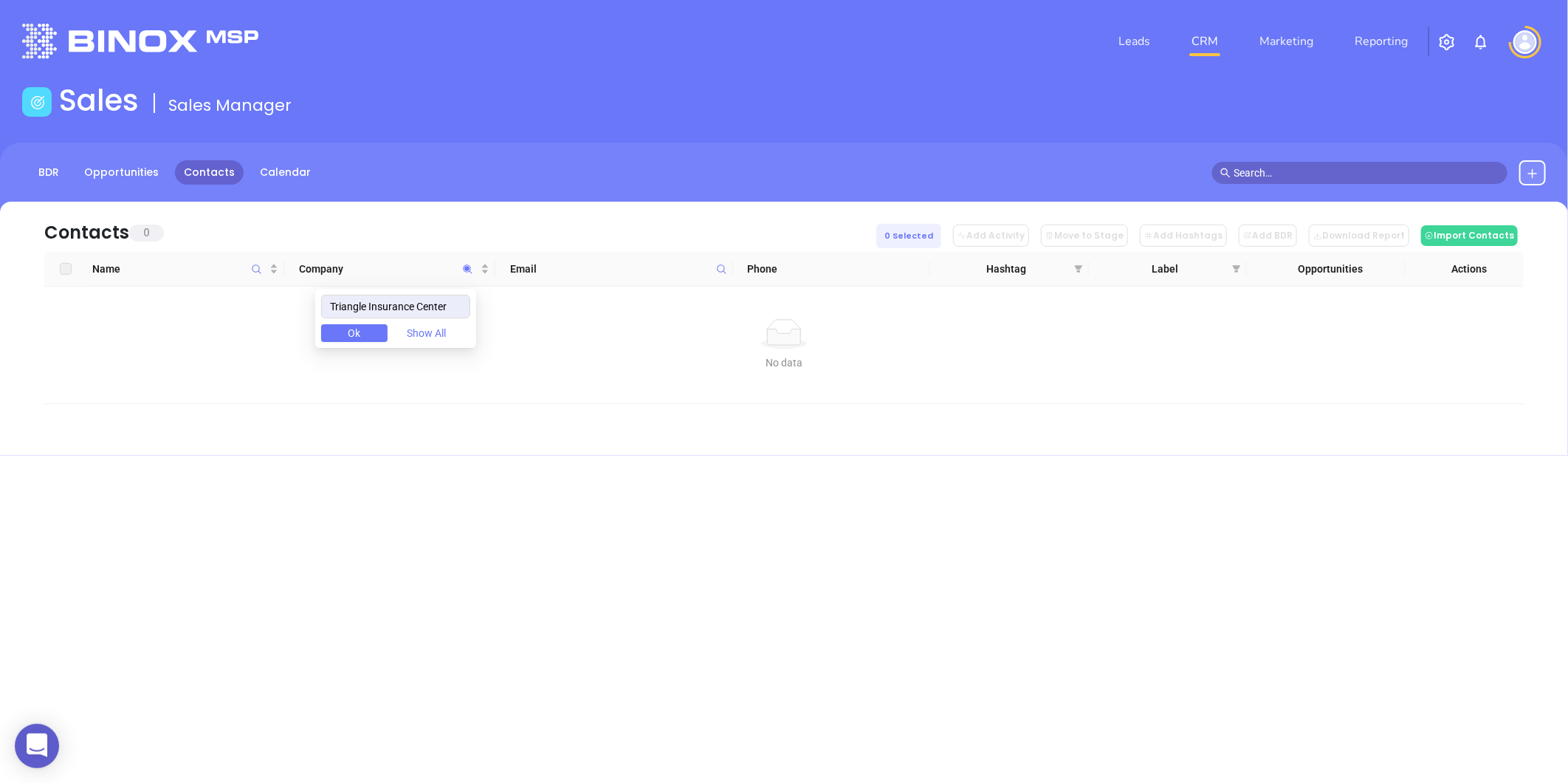
drag, startPoint x: 462, startPoint y: 305, endPoint x: 237, endPoint y: 306, distance: 225.0
click at [237, 306] on body "0 Leads CRM Marketing Reporting Financial Leads Leads Sales Sales Manager BDR O…" at bounding box center [784, 391] width 1568 height 783
type input "Triangle Insurance Center"
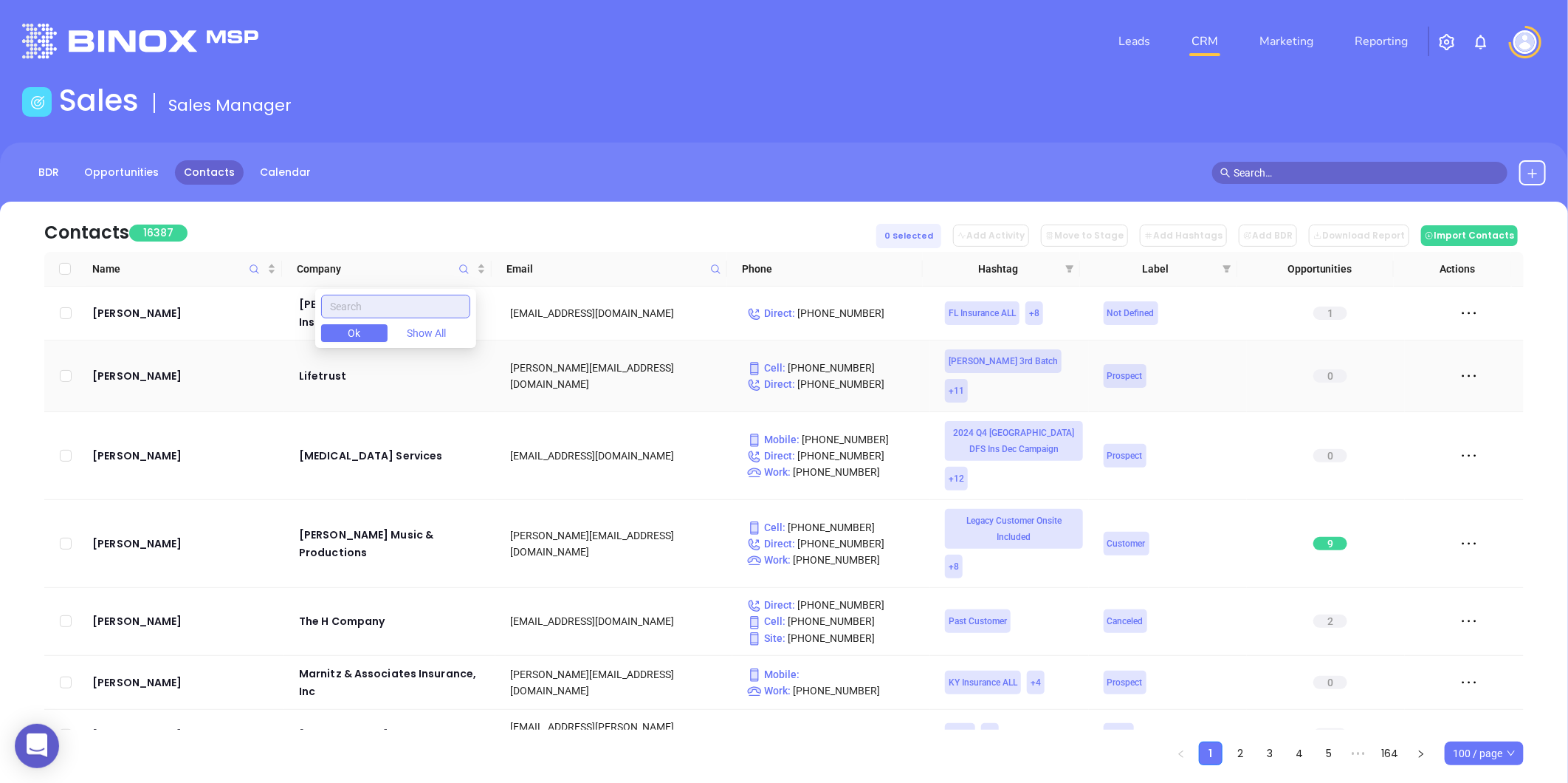
paste input "Triangle Insurance Center"
type input "Triangle Insurance Center"
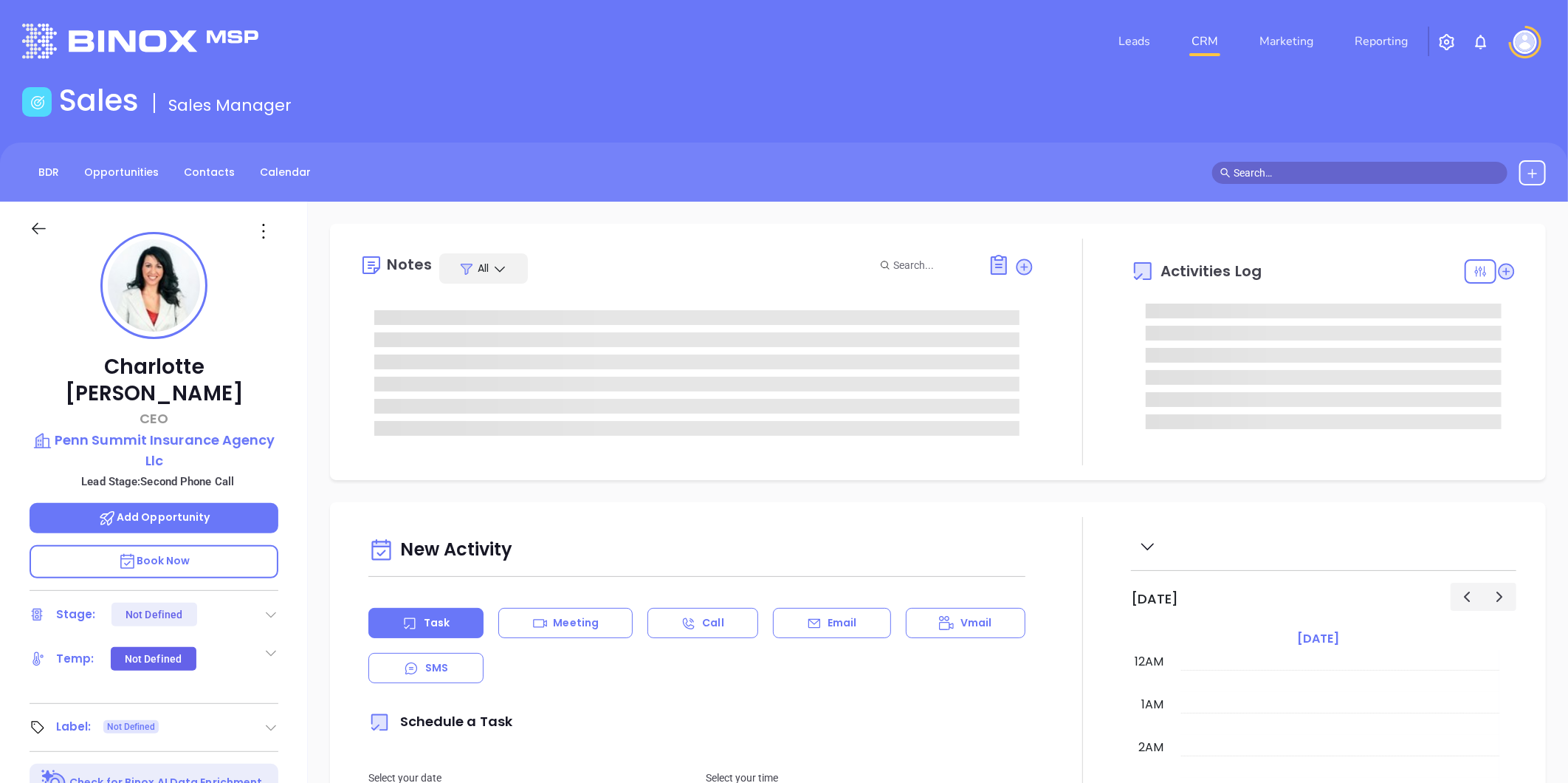
type input "[DATE]"
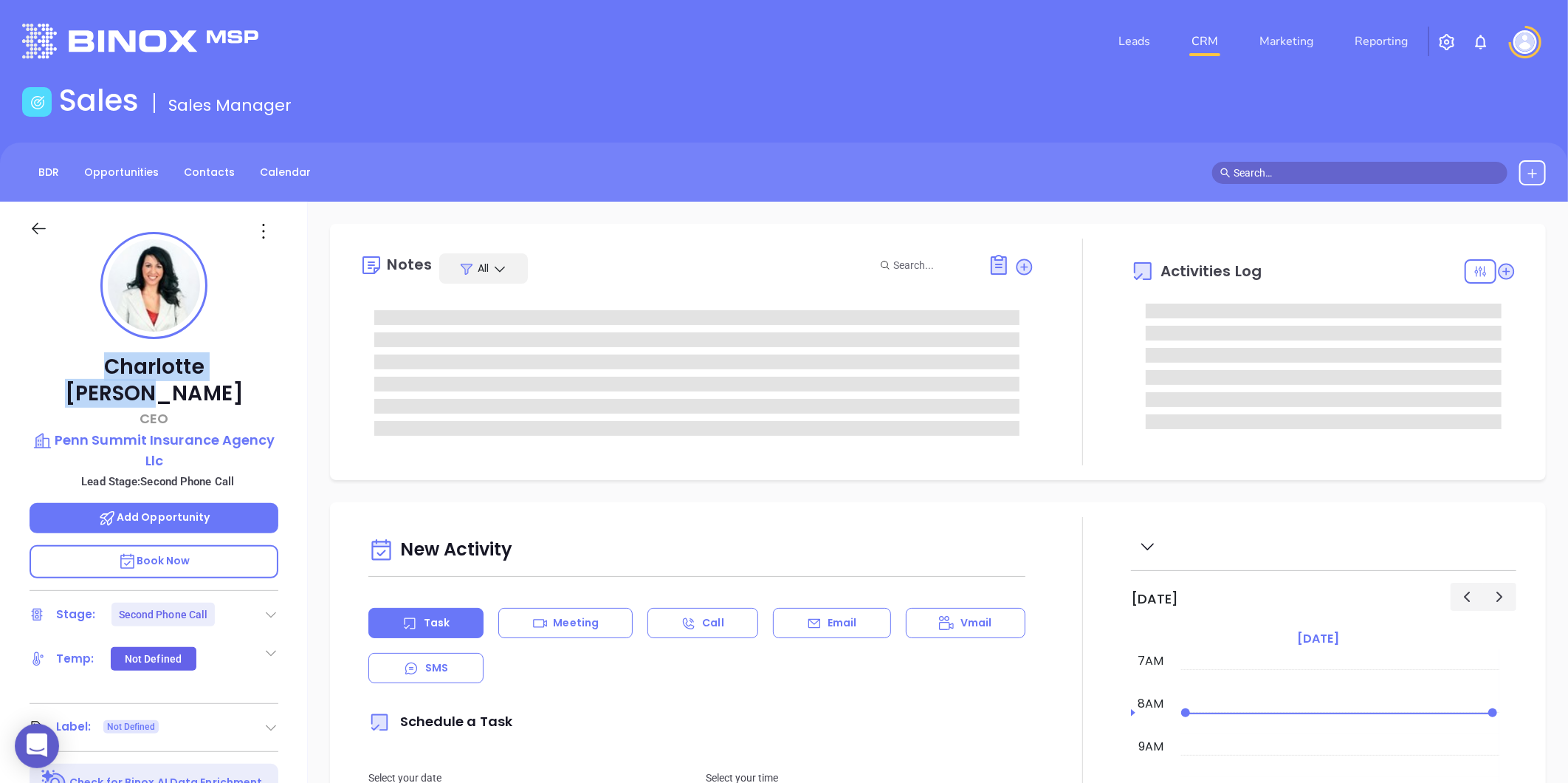
drag, startPoint x: 55, startPoint y: 366, endPoint x: 246, endPoint y: 360, distance: 191.1
click at [246, 360] on p "Charlotte Burgess" at bounding box center [154, 380] width 249 height 53
copy p "Charlotte Burgess"
type input "Gissela Vargas"
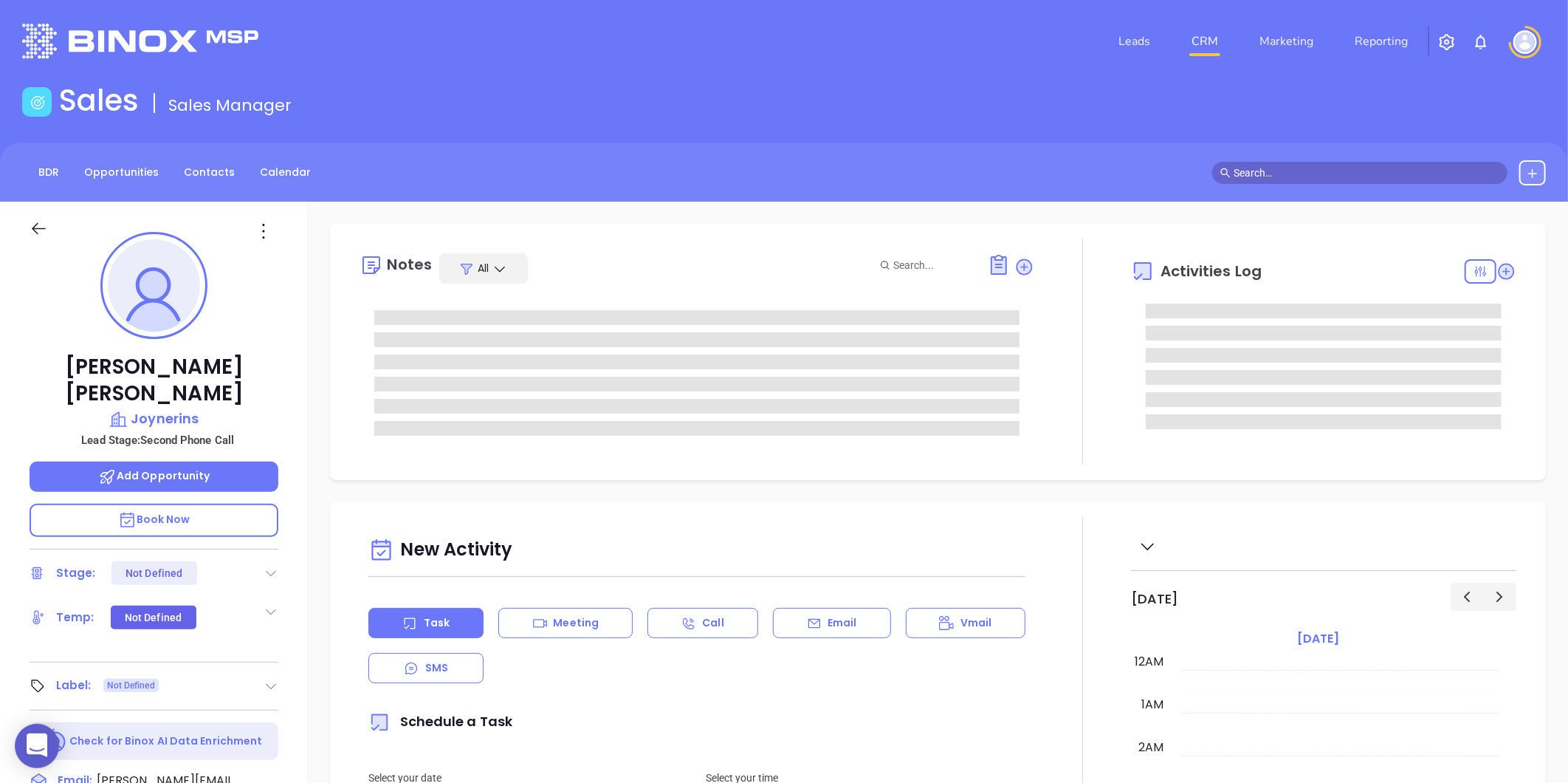
type input "08/15/2025"
type input "[PERSON_NAME]"
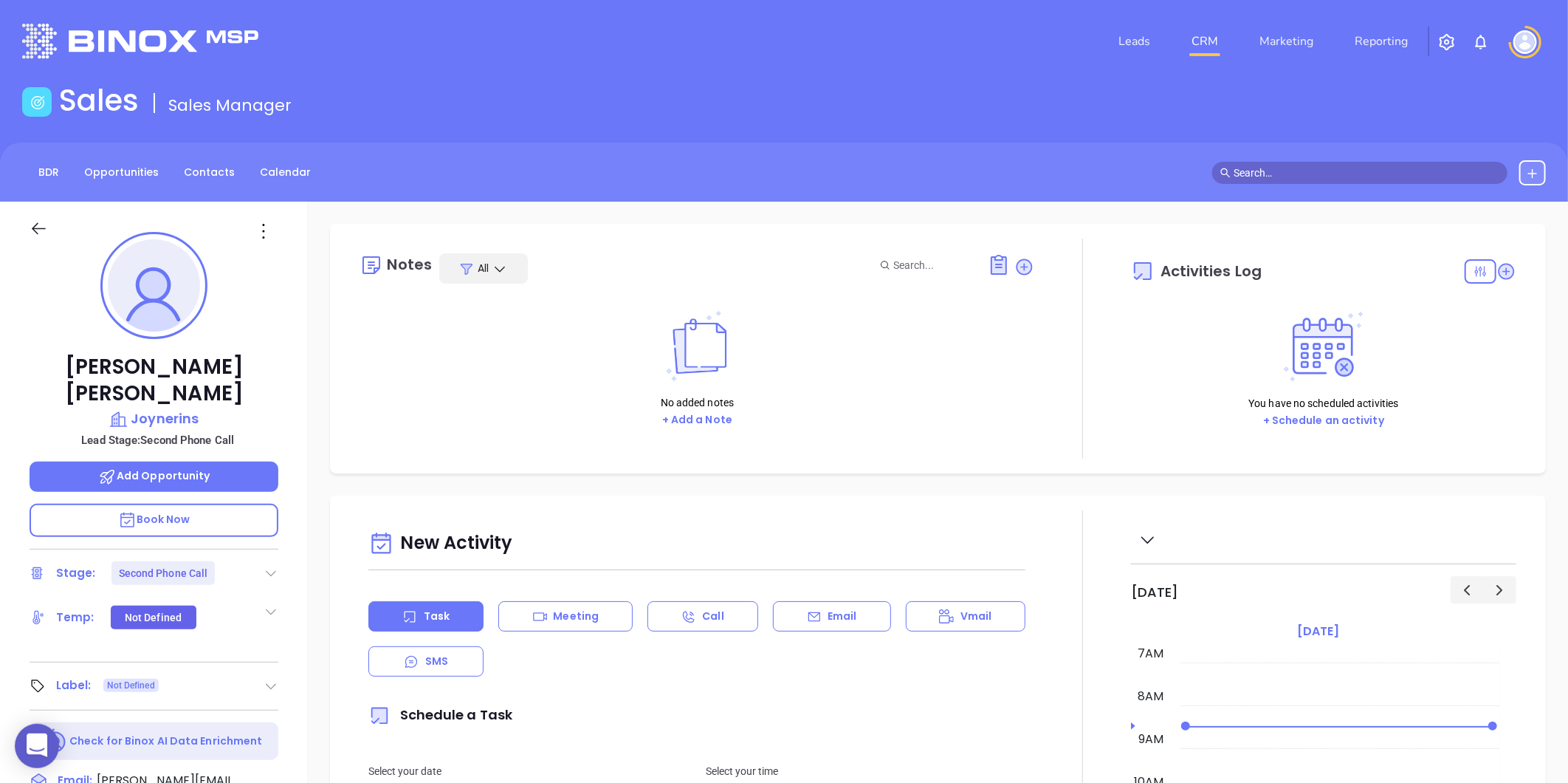
click at [264, 564] on div at bounding box center [271, 573] width 15 height 18
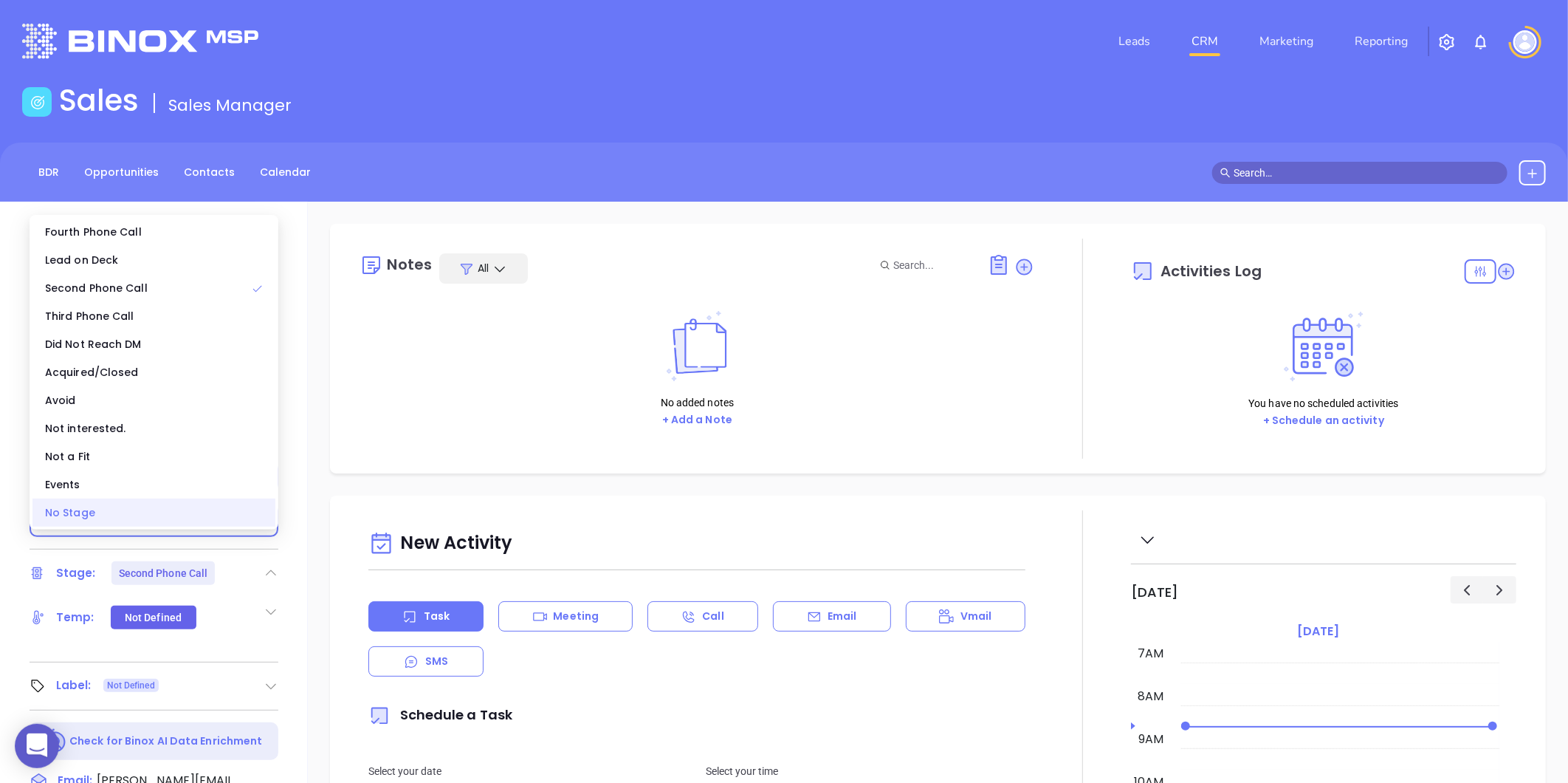
click at [112, 513] on div "No Stage" at bounding box center [154, 513] width 243 height 28
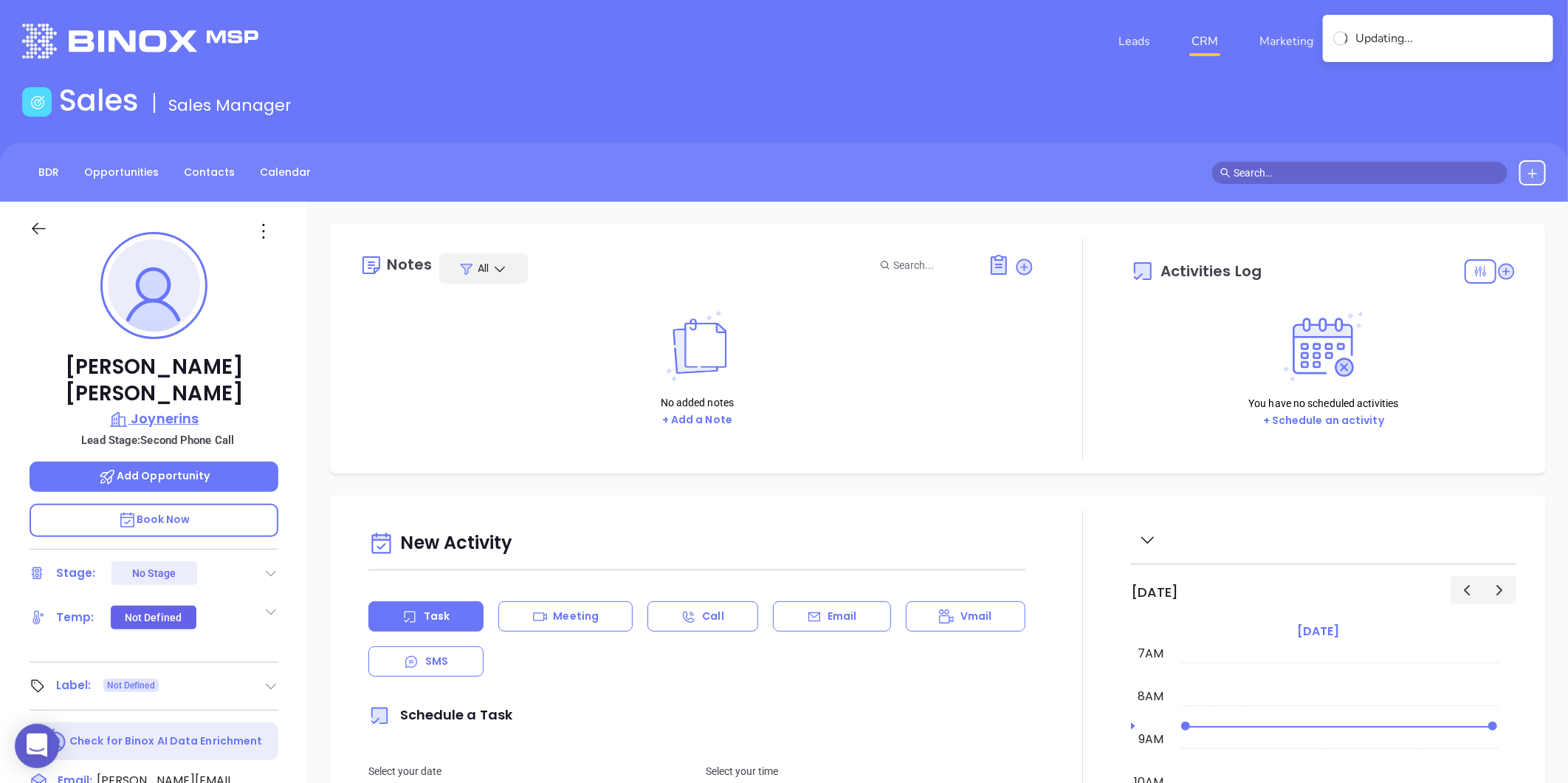
click at [152, 409] on p "Joynerins" at bounding box center [154, 419] width 249 height 21
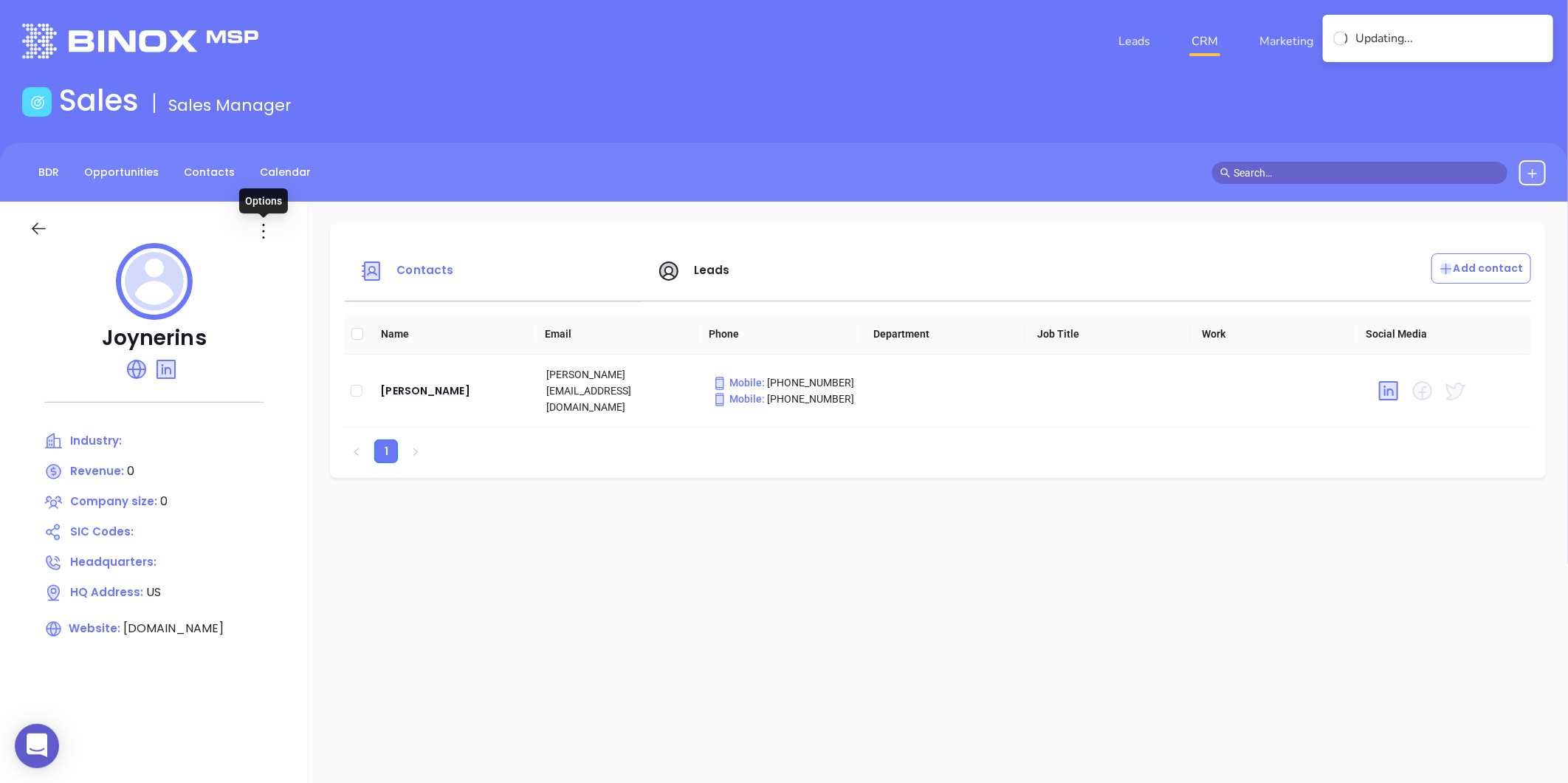
click at [260, 239] on icon at bounding box center [263, 231] width 23 height 23
click at [269, 260] on icon at bounding box center [269, 261] width 11 height 11
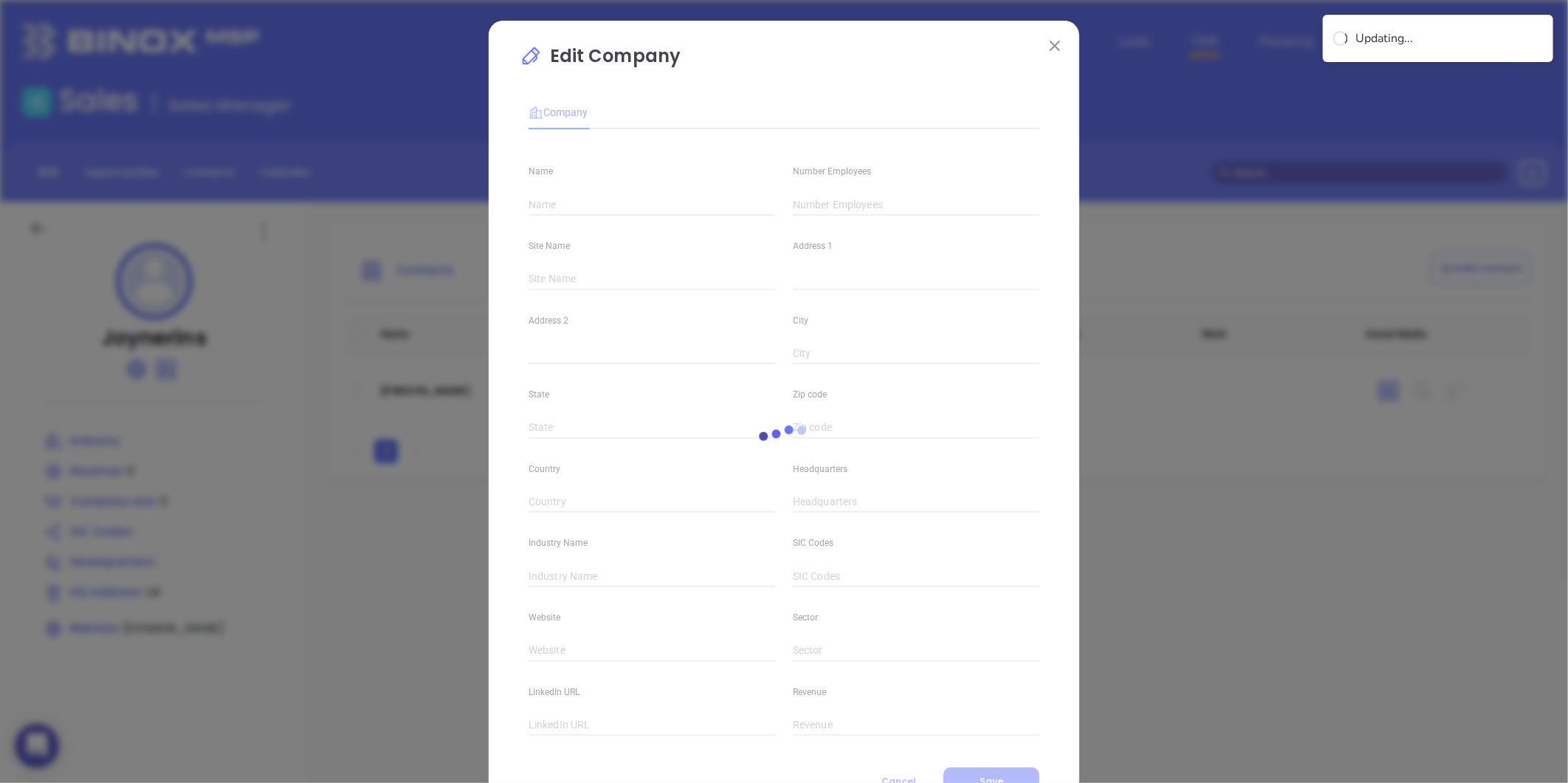
type input "Joynerins"
type input "0"
type input "joynerins.com"
type input "https://www.linkedin.com/in/will-joyner-185a8069"
type input "0"
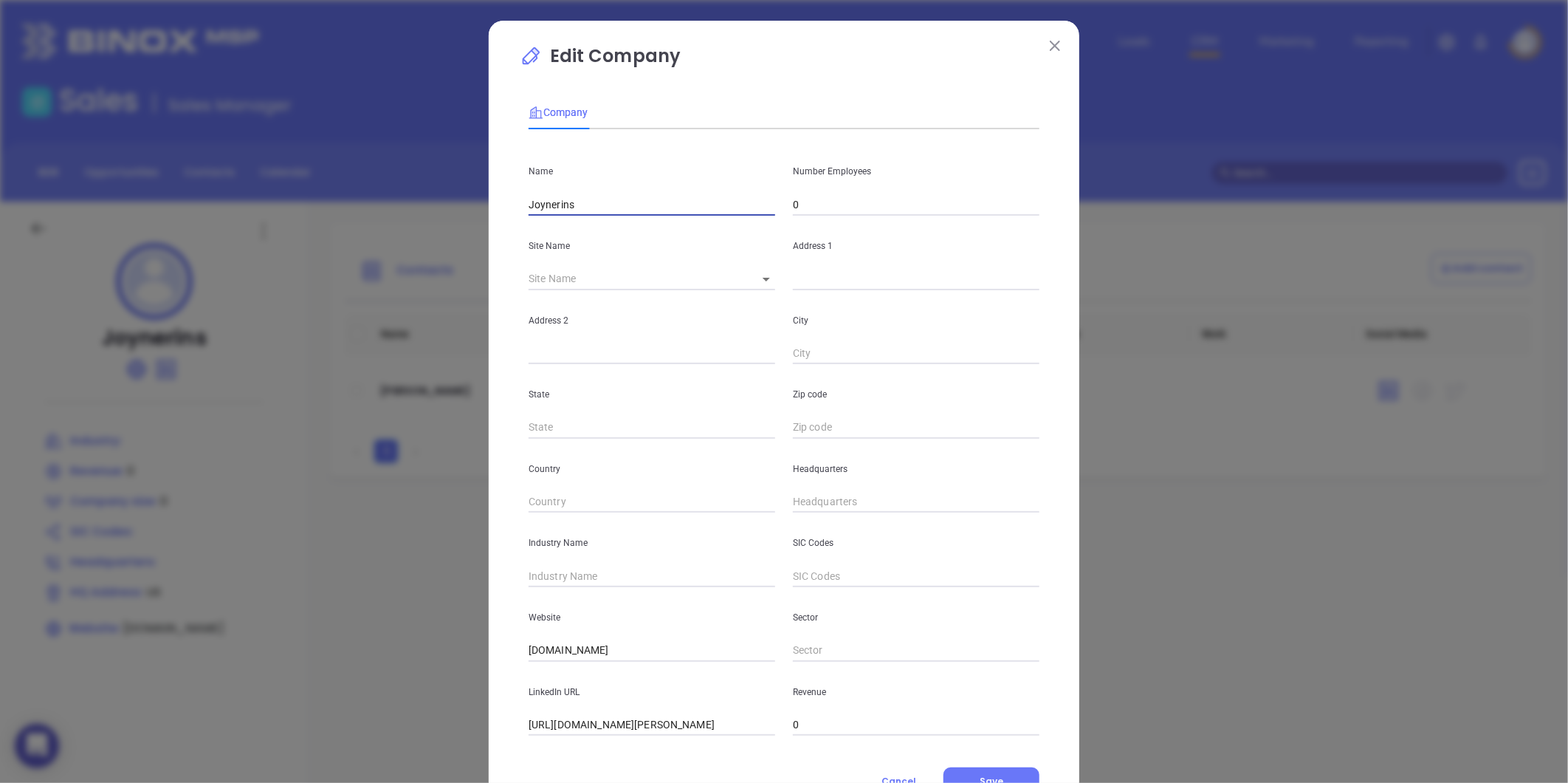
drag, startPoint x: 580, startPoint y: 211, endPoint x: 412, endPoint y: 260, distance: 175.0
click at [412, 260] on div "Edit Company Company Name Joynerins Number Employees 0 Site Name ​ Address 1 Ad…" at bounding box center [784, 391] width 1568 height 783
paste input "Joyner Insurance Agency LLC"
type input "Joyner Insurance Agency LLC"
click at [847, 210] on input "0" at bounding box center [916, 205] width 247 height 22
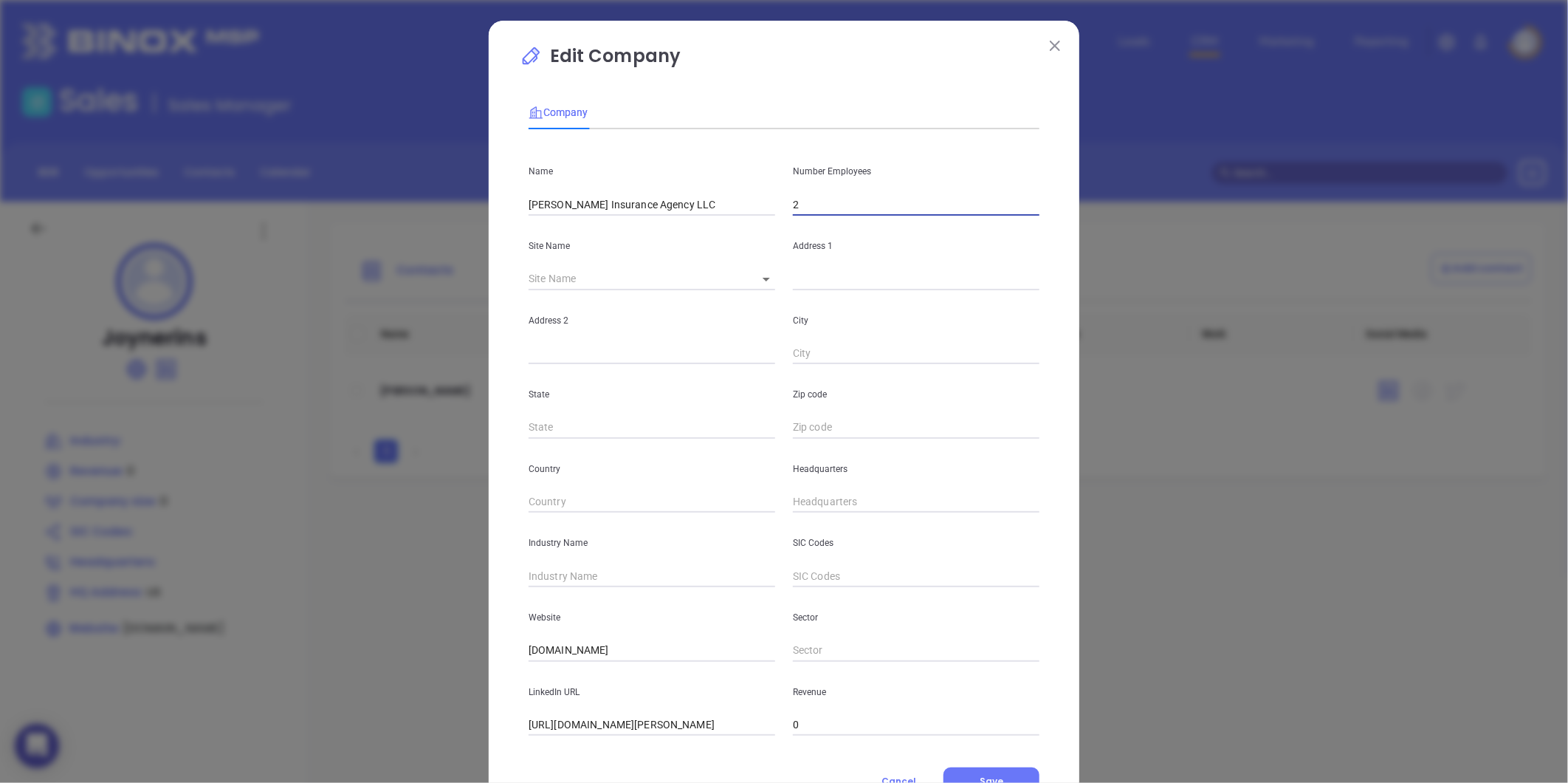
type input "2"
click at [774, 245] on div "Site Name ​" at bounding box center [652, 254] width 265 height 75
click at [767, 279] on body "0 Leads CRM Marketing Reporting Financial Leads Leads Sales Sales Manager BDR O…" at bounding box center [784, 391] width 1568 height 783
click at [770, 283] on div at bounding box center [784, 391] width 1568 height 783
click at [830, 285] on input "text" at bounding box center [916, 280] width 247 height 22
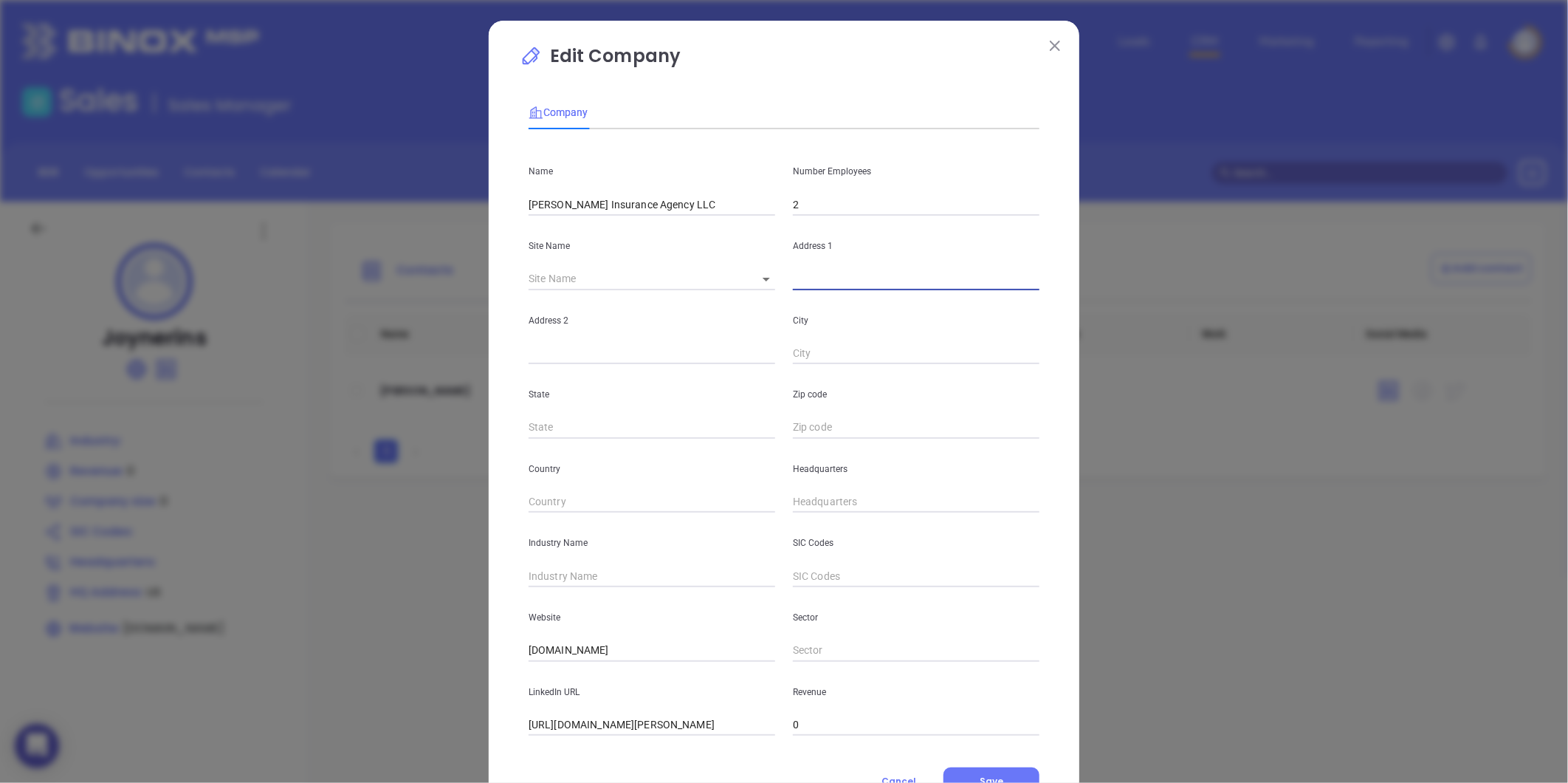
paste input "1003 High House Rd, Suite 103 Cary, NC 27513"
drag, startPoint x: 977, startPoint y: 283, endPoint x: 991, endPoint y: 283, distance: 14.0
click at [991, 283] on input "1003 High House Rd, Suite 103 Cary, NC 27513" at bounding box center [916, 280] width 247 height 22
click at [978, 283] on input "1003 High House Rd, Suite 103 Cary, NC 27513" at bounding box center [916, 280] width 247 height 22
click at [975, 283] on input "1003 High House Rd, Suite 103 Cary, NC 27513" at bounding box center [916, 280] width 247 height 22
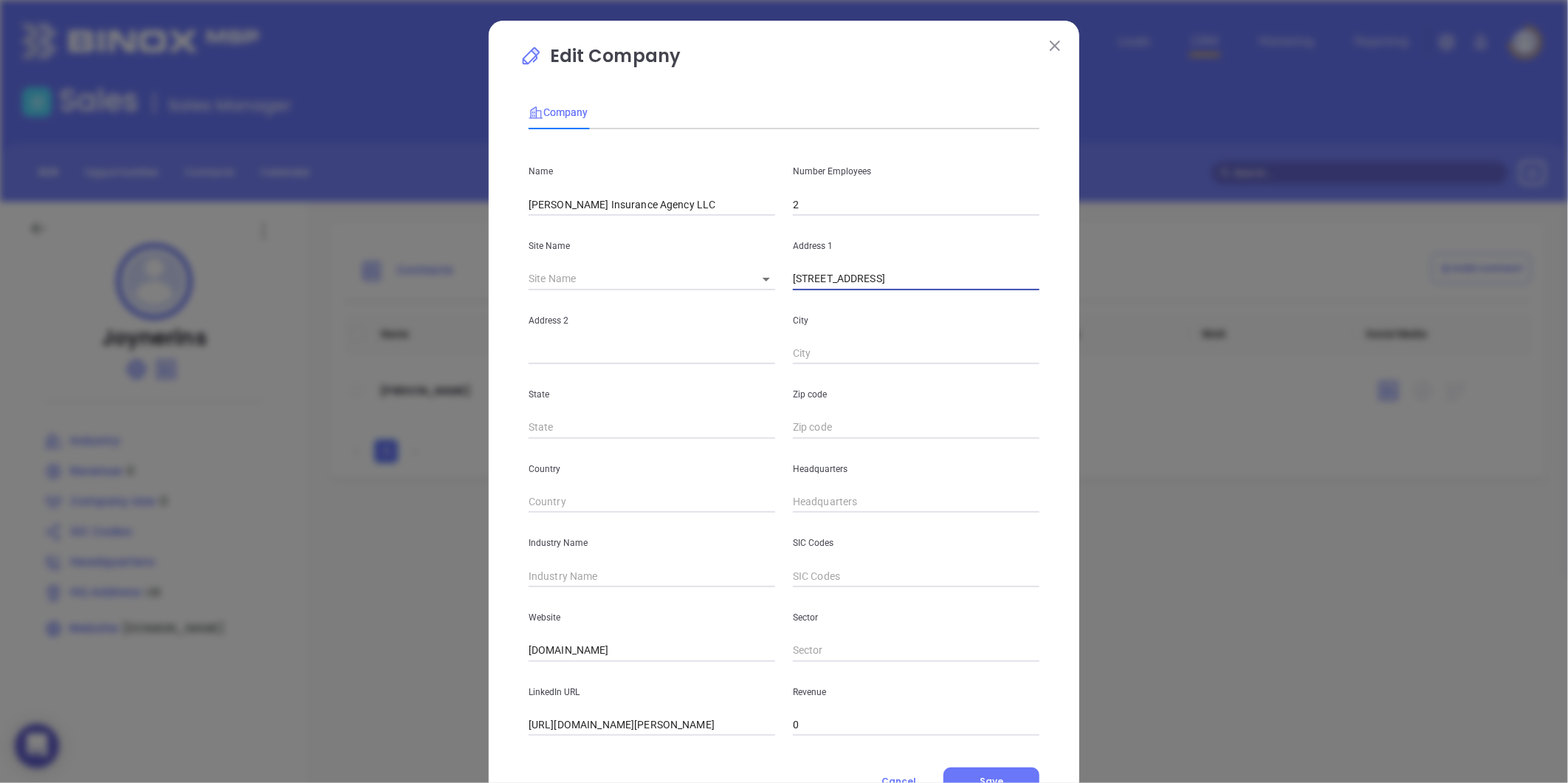
drag, startPoint x: 977, startPoint y: 279, endPoint x: 1028, endPoint y: 283, distance: 51.2
click at [1028, 283] on input "1003 High House Rd, Suite 103 Cary, NC 27513" at bounding box center [916, 280] width 247 height 22
type input "1003 High House Rd, Suite 103 Cary, NC 27513"
click at [810, 418] on input "text" at bounding box center [916, 428] width 247 height 22
paste input "27513"
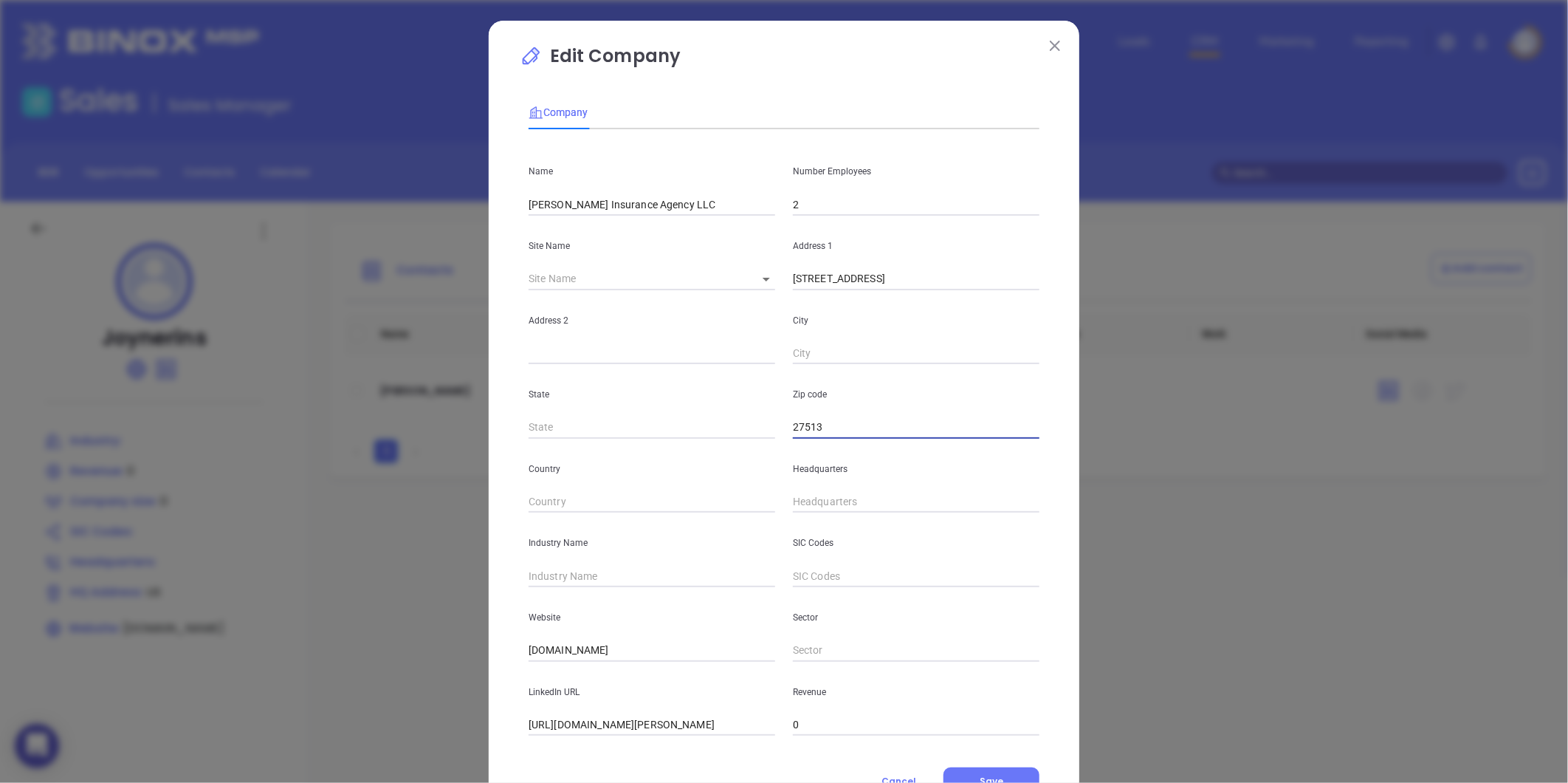
type input "27513"
click at [585, 429] on input "text" at bounding box center [652, 428] width 247 height 22
type input "NC"
drag, startPoint x: 933, startPoint y: 286, endPoint x: 953, endPoint y: 283, distance: 20.2
click at [953, 283] on input "1003 High House Rd, Suite 103 Cary, NC 27513" at bounding box center [916, 280] width 247 height 22
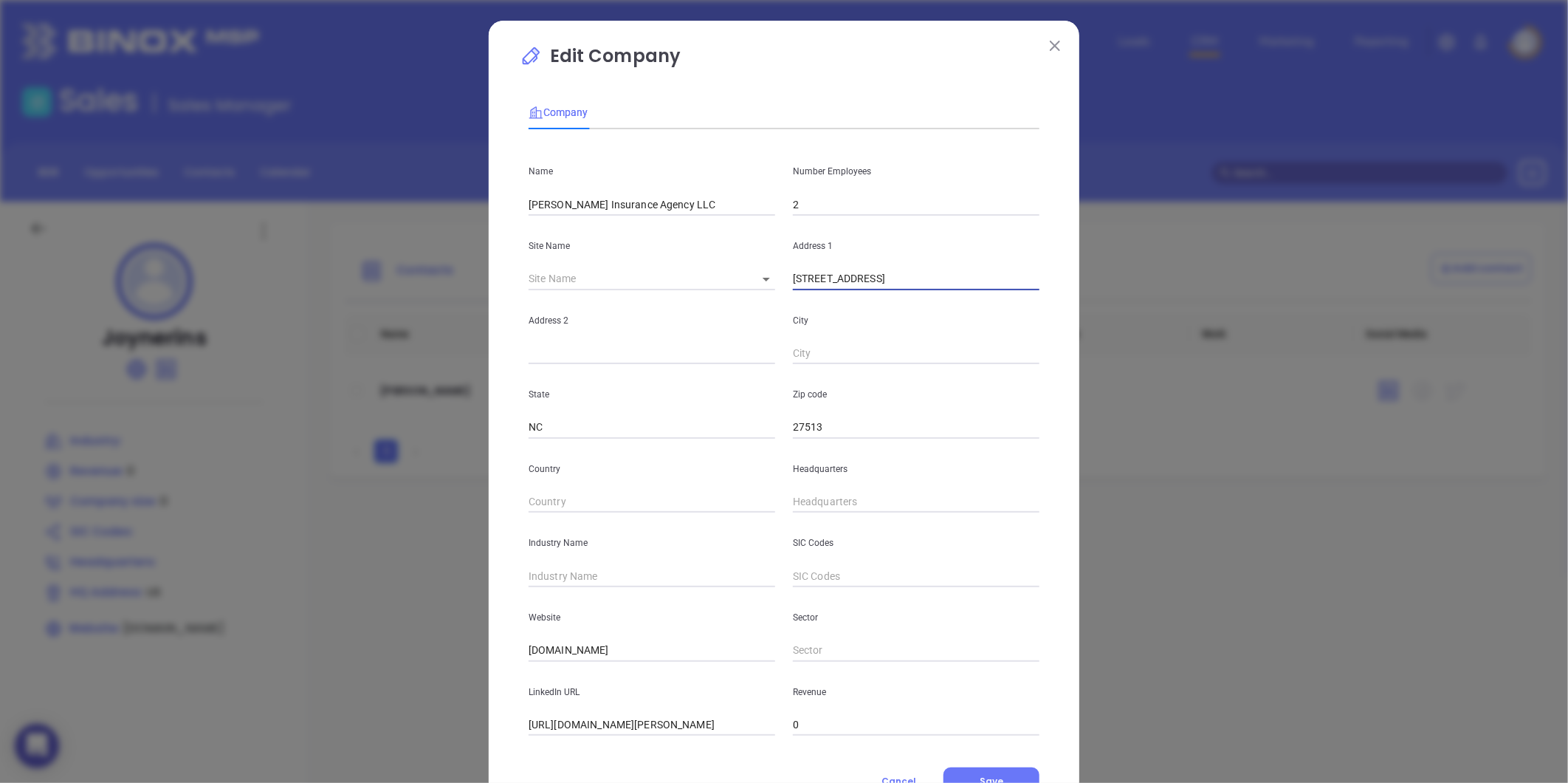
click at [813, 357] on input "text" at bounding box center [916, 354] width 247 height 22
paste input "Cary"
type input "Cary"
drag, startPoint x: 889, startPoint y: 288, endPoint x: 928, endPoint y: 289, distance: 39.0
click at [928, 289] on input "1003 High House Rd, Suite 103 Cary, NC 27513" at bounding box center [916, 280] width 247 height 22
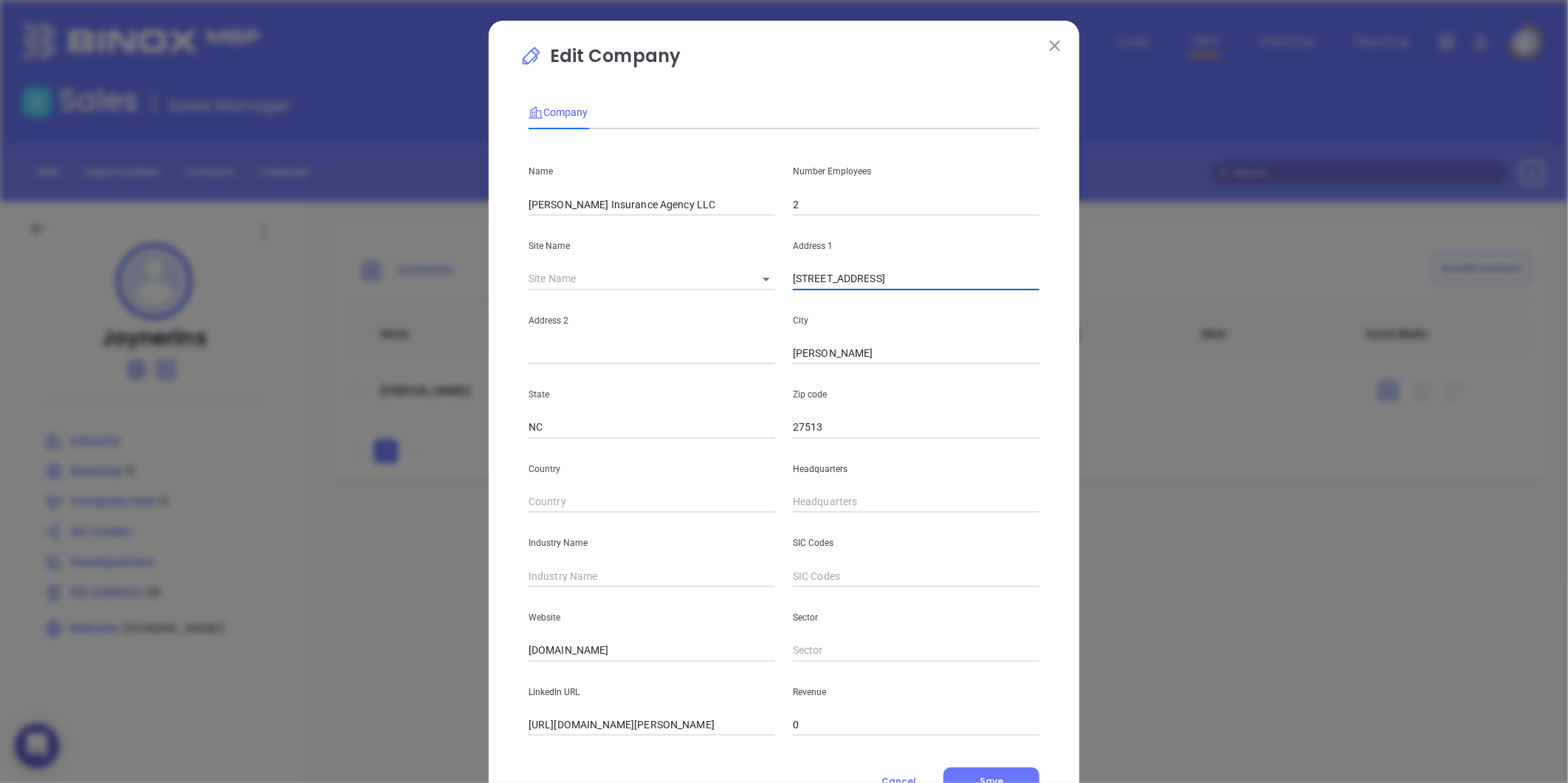
click at [661, 345] on input "text" at bounding box center [652, 354] width 247 height 22
paste input "Suite 103"
type input "Suite 103"
drag, startPoint x: 886, startPoint y: 286, endPoint x: 1015, endPoint y: 297, distance: 129.5
click at [1015, 297] on div "Name Joyner Insurance Agency LLC Number Employees 2 Site Name ​ Address 1 1003 …" at bounding box center [784, 439] width 511 height 595
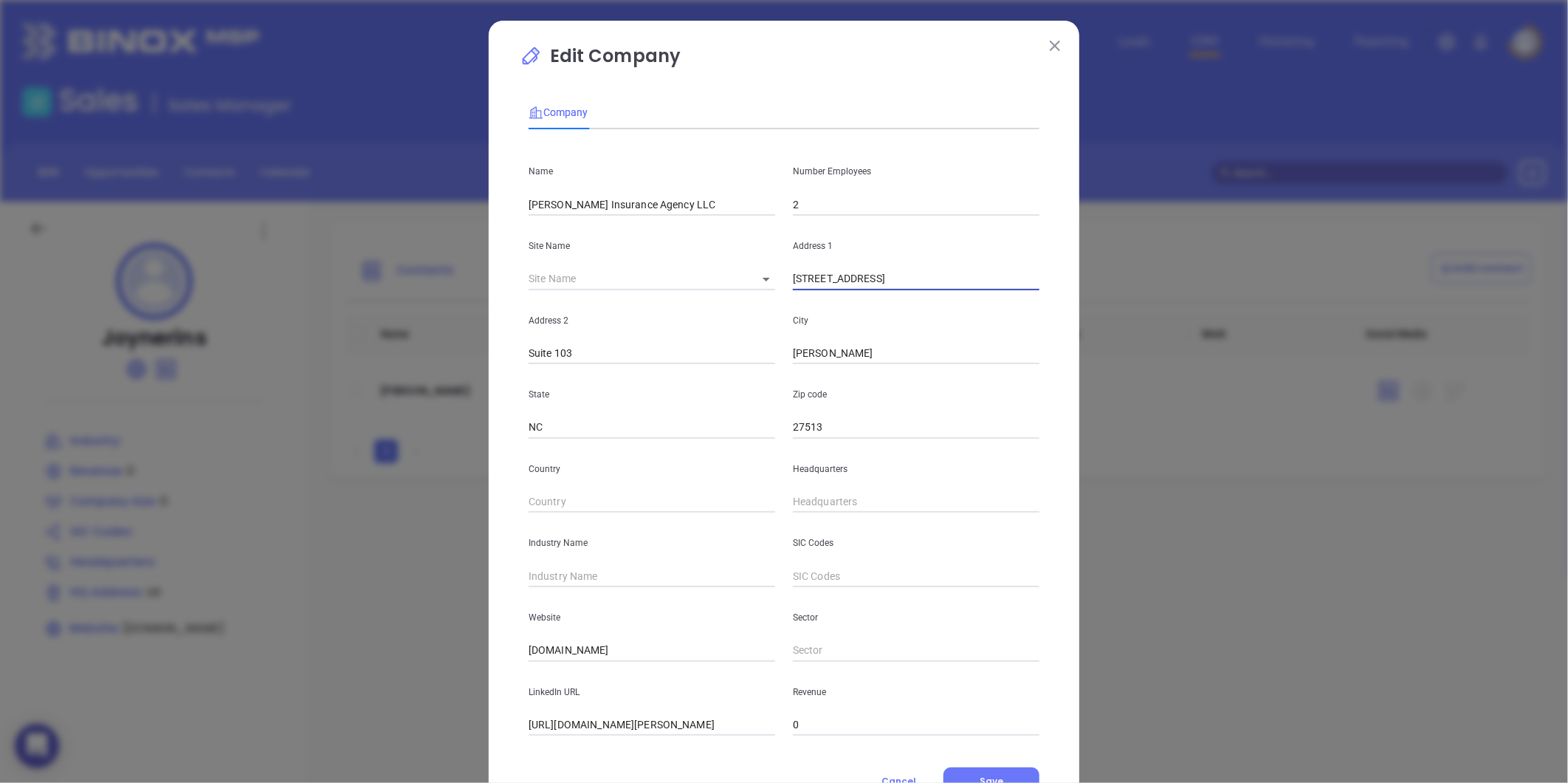
type input "1003 High House Rd"
type input "( ) -"
click at [819, 497] on input "( ) -" at bounding box center [916, 502] width 247 height 22
paste input "919) 380-4080"
type input "(919) 380-4080"
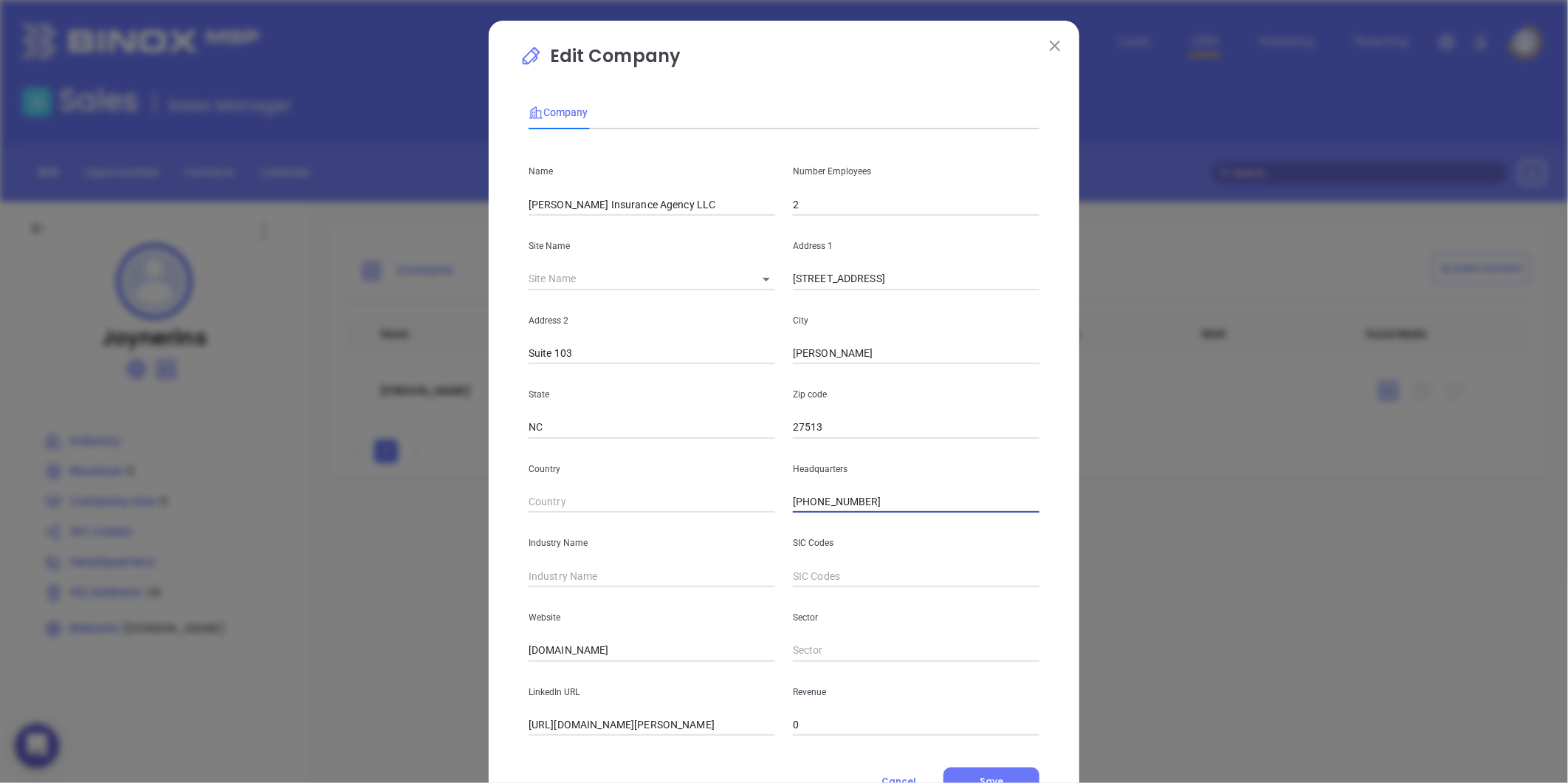
click at [570, 569] on input "text" at bounding box center [652, 576] width 247 height 22
type input "Insurance"
drag, startPoint x: 588, startPoint y: 643, endPoint x: 384, endPoint y: 687, distance: 208.7
click at [384, 687] on div "Edit Company Company Name Joyner Insurance Agency LLC Number Employees 2 Site N…" at bounding box center [784, 391] width 1568 height 783
paste input "https://www.joynerinsuranceagency.com/"
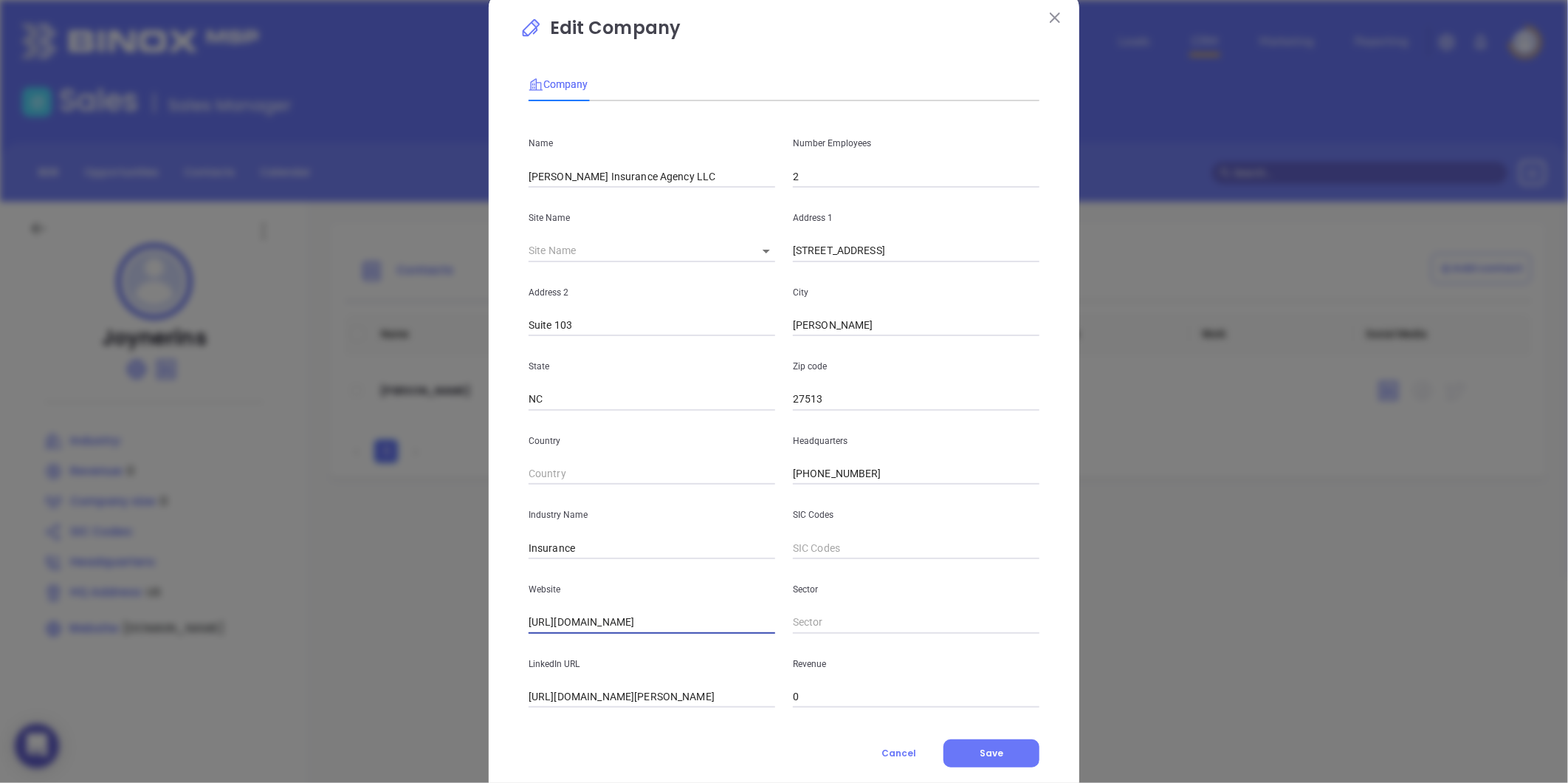
scroll to position [65, 0]
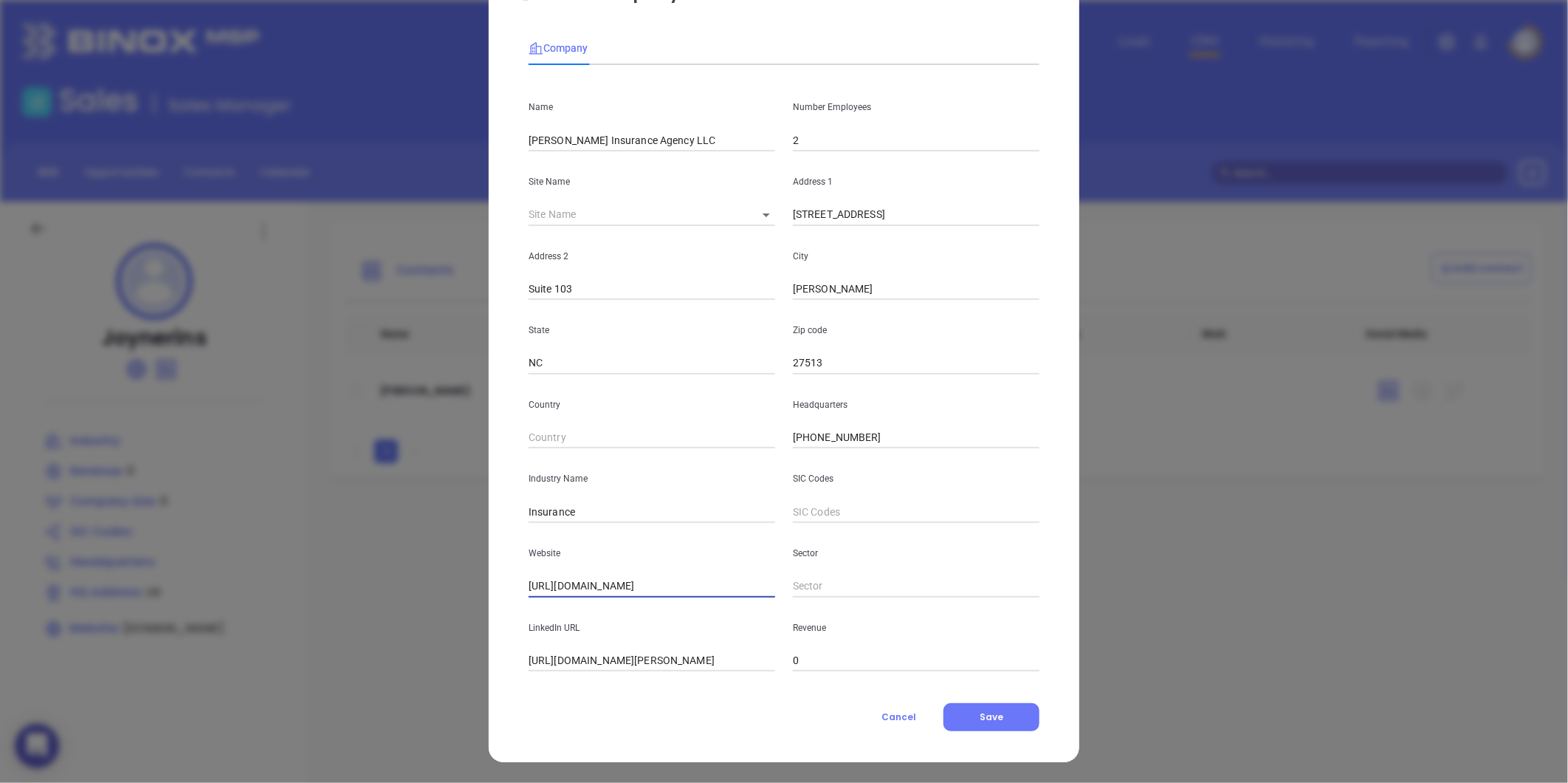
type input "https://www.joynerinsuranceagency.com/"
click at [964, 732] on div "Edit Company Company Name Joyner Insurance Agency LLC Number Employees 2 Site N…" at bounding box center [784, 358] width 591 height 805
click at [980, 715] on span "Save" at bounding box center [991, 717] width 23 height 12
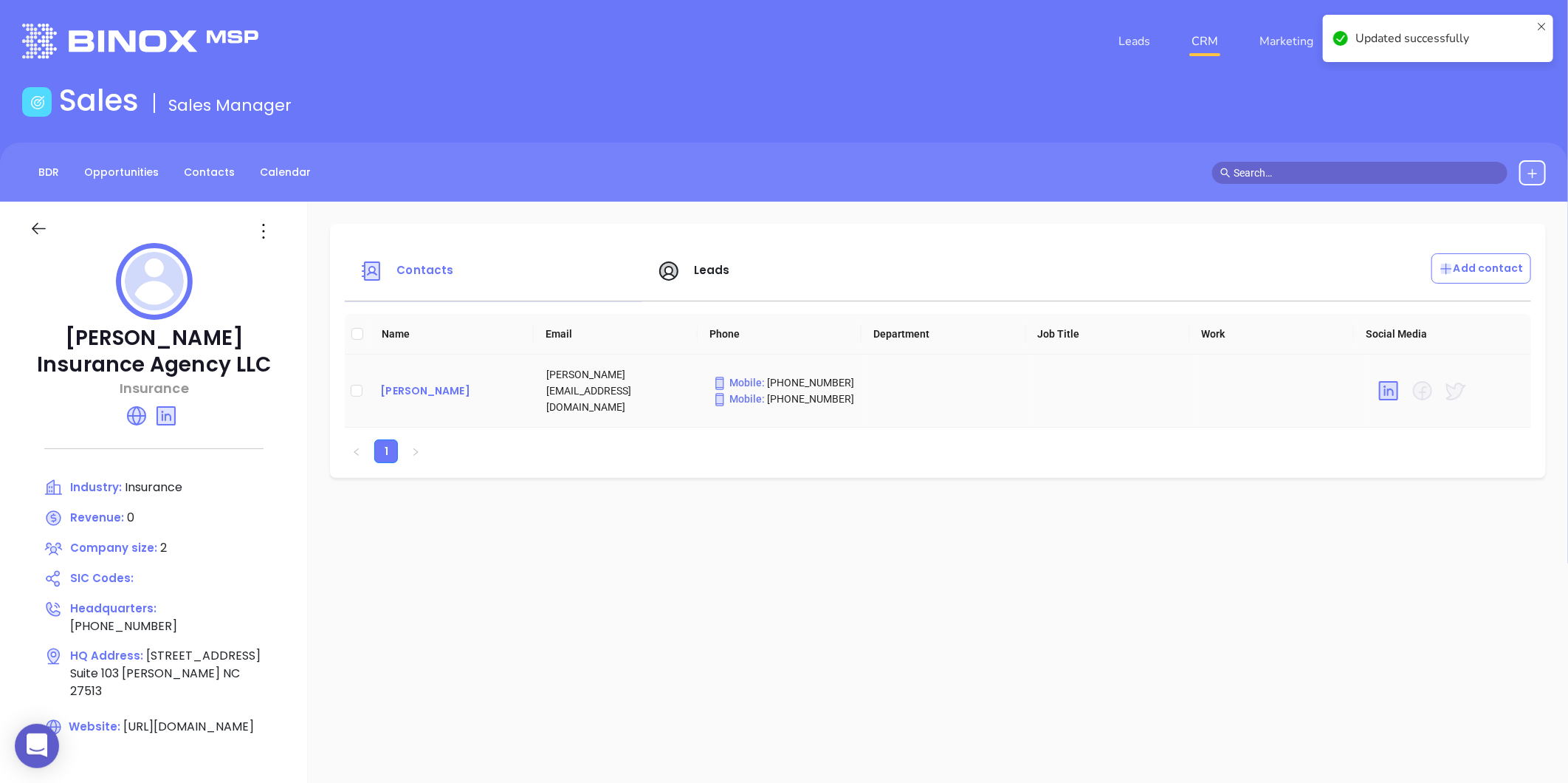
click at [424, 384] on div "mike joyner" at bounding box center [452, 390] width 142 height 18
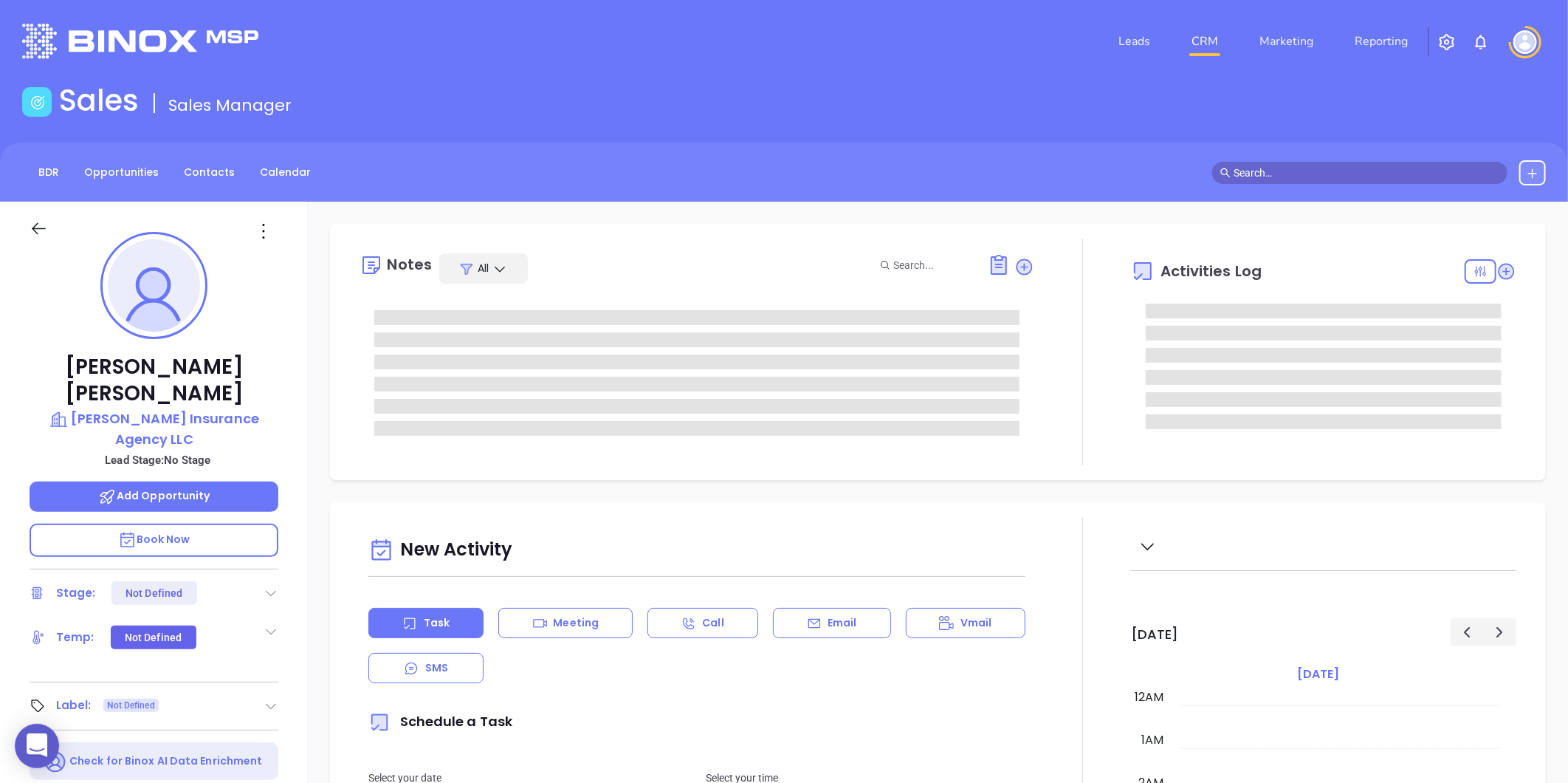
type input "10:00 am"
type input "08/15/2025"
type input "Gissela Vargas"
click at [266, 699] on icon at bounding box center [271, 706] width 15 height 15
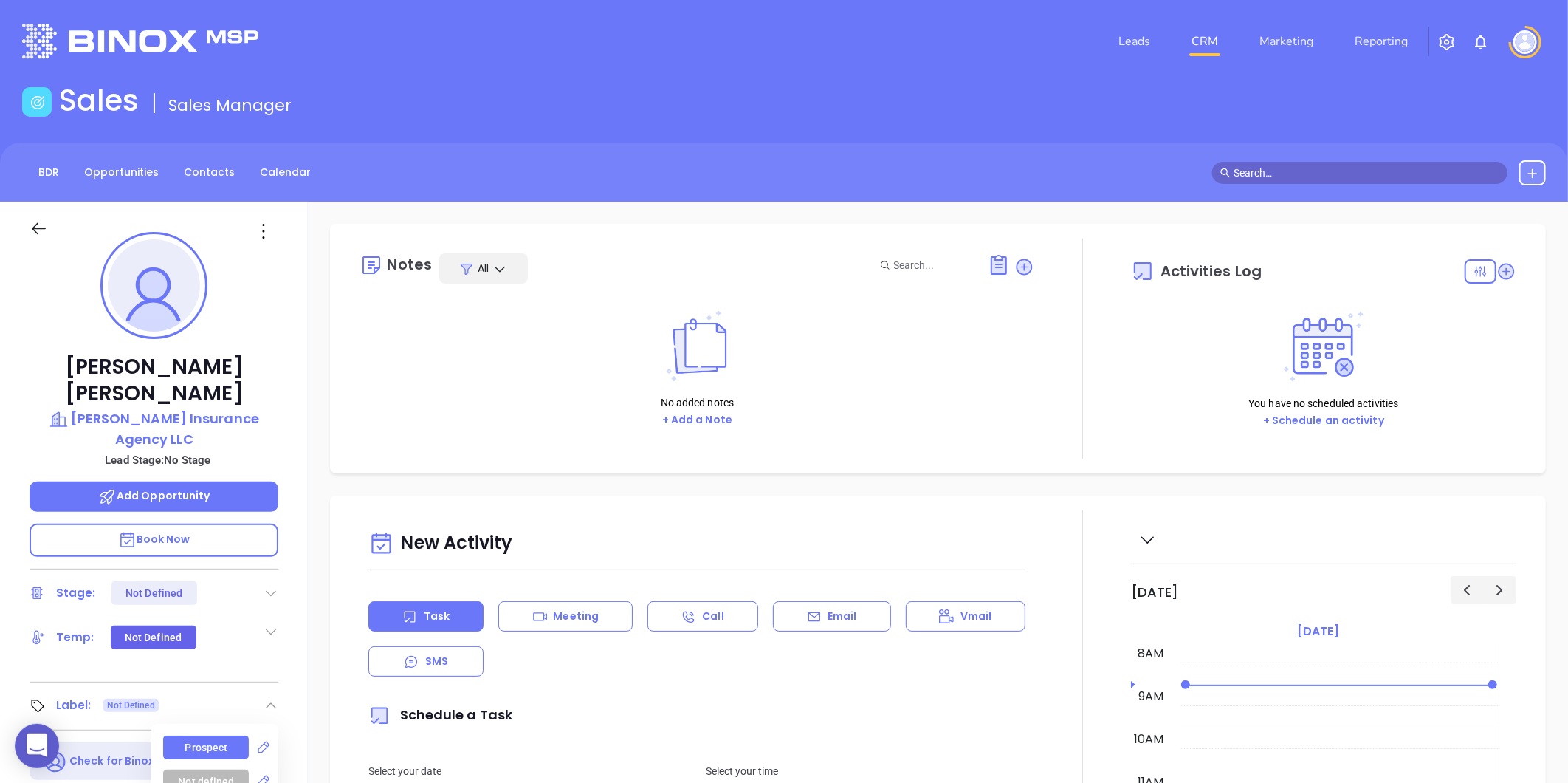
click at [188, 735] on div "Prospect" at bounding box center [207, 747] width 43 height 23
click at [268, 234] on icon at bounding box center [263, 231] width 23 height 23
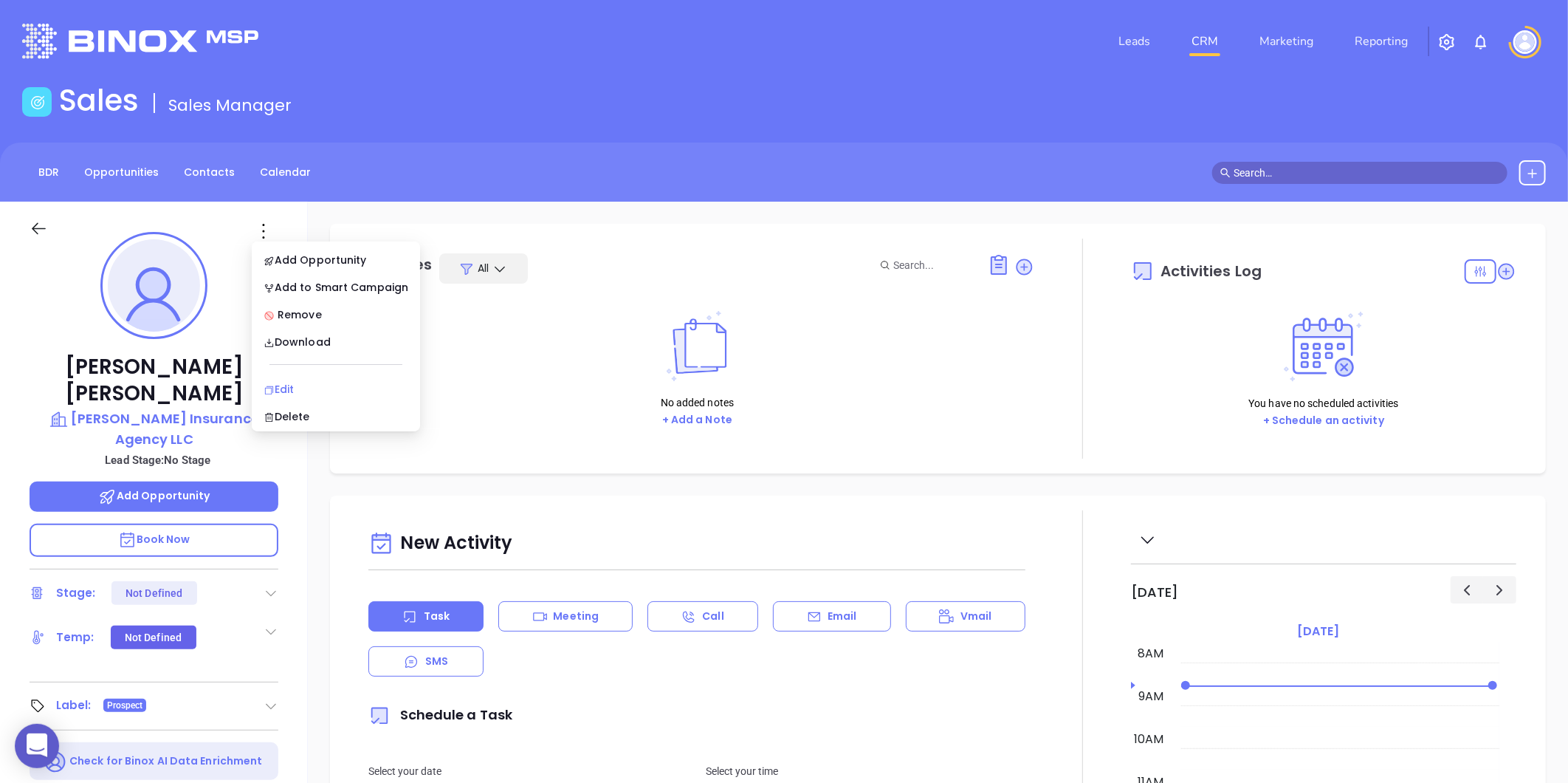
click at [290, 389] on div "Edit" at bounding box center [336, 388] width 145 height 16
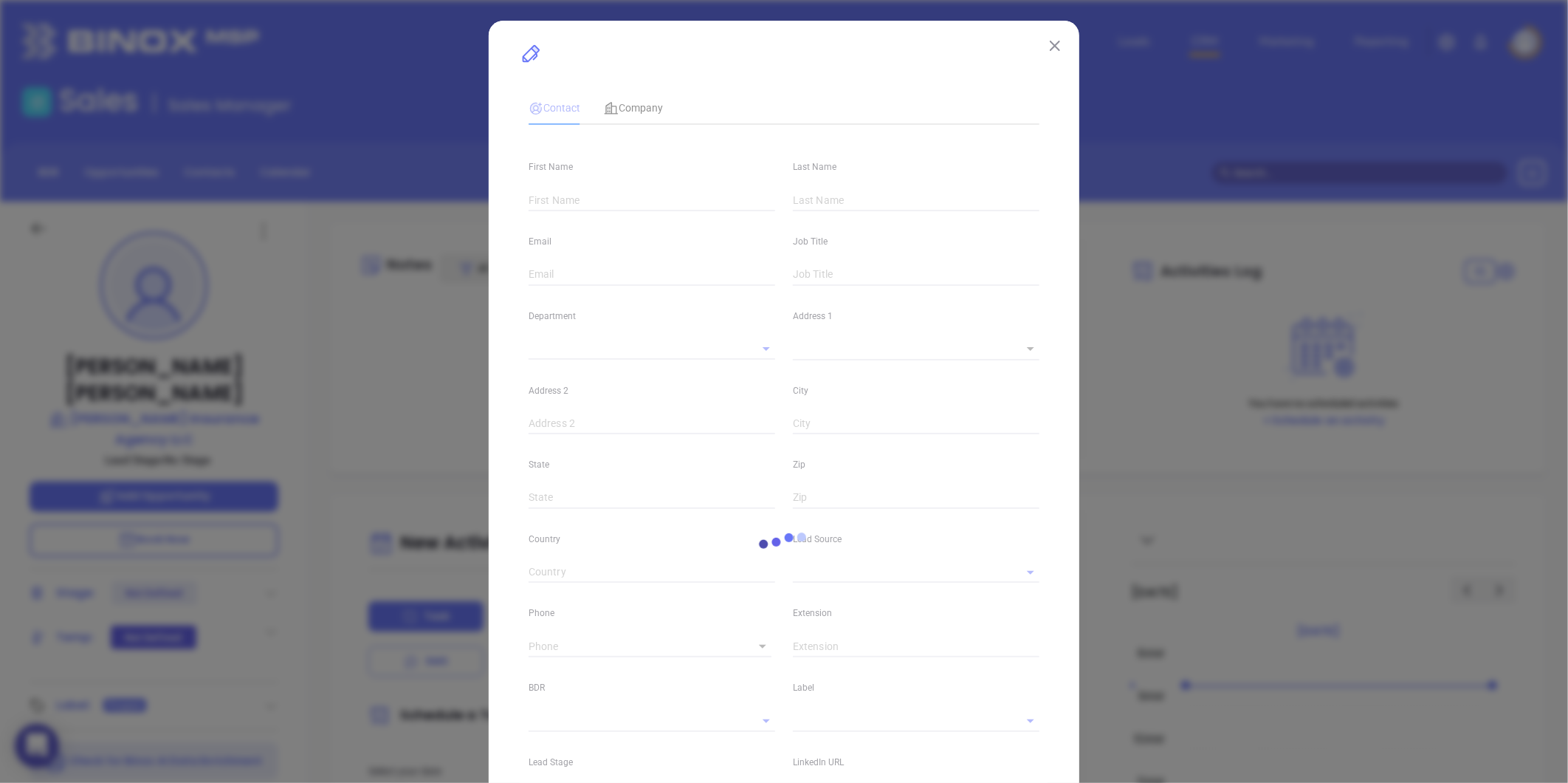
type input "mike"
type input "joyner"
type input "mike@joynerins.com"
type textarea "1003 High House Rd"
type input "1"
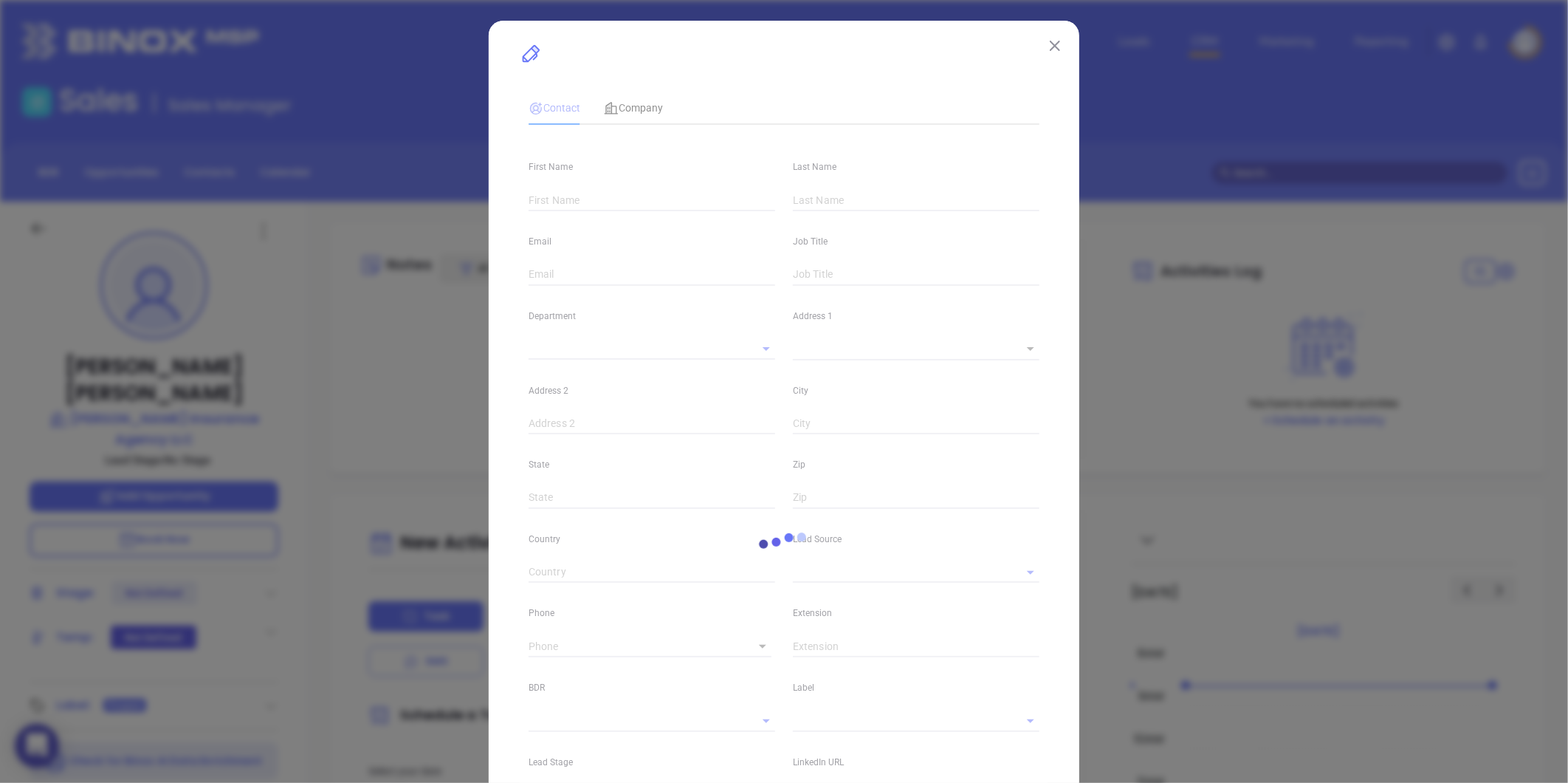
type input "Suite 103"
type input "Cary"
type input "NC"
type input "27513"
type input "linkedin.com/in/mike-joyner-42323a43"
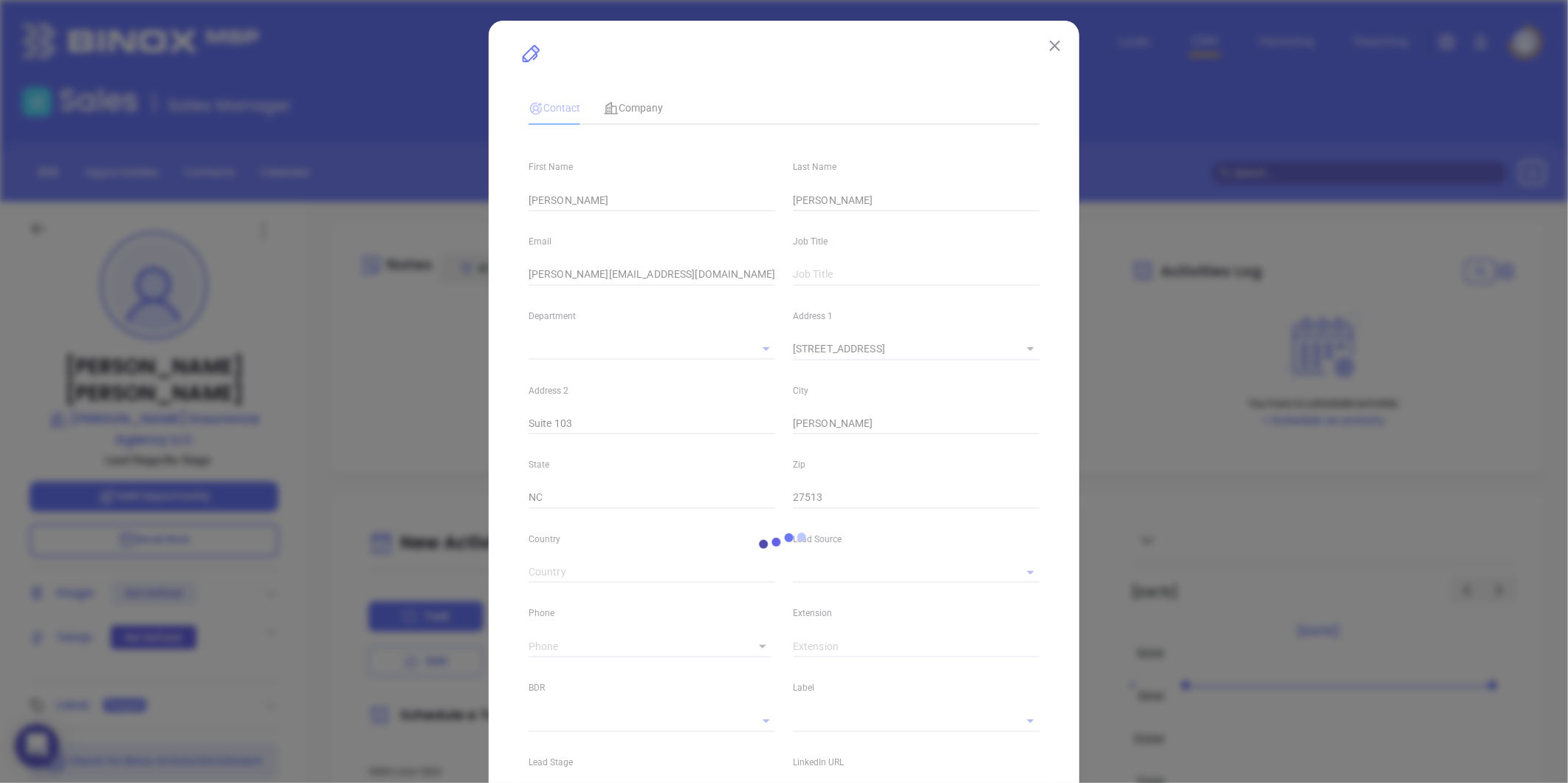
type input "Marketing"
type input "Website Reveal"
type input "undefined undefined"
type input "1"
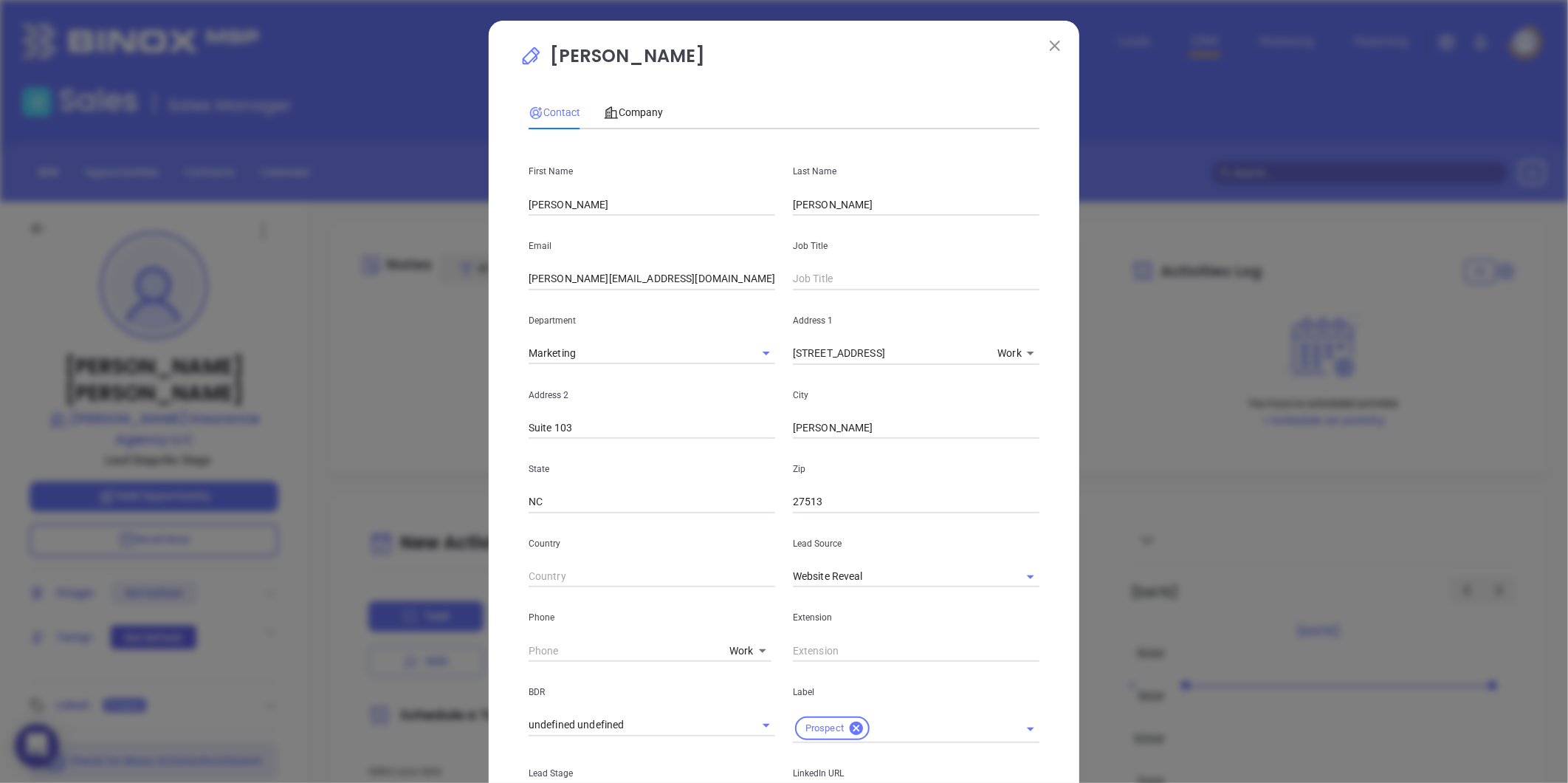
click at [532, 206] on input "mike" at bounding box center [652, 205] width 247 height 22
type input "Mike"
click at [793, 211] on input "joyner" at bounding box center [916, 205] width 247 height 22
type input "Joyner"
drag, startPoint x: 860, startPoint y: 587, endPoint x: 567, endPoint y: 630, distance: 296.1
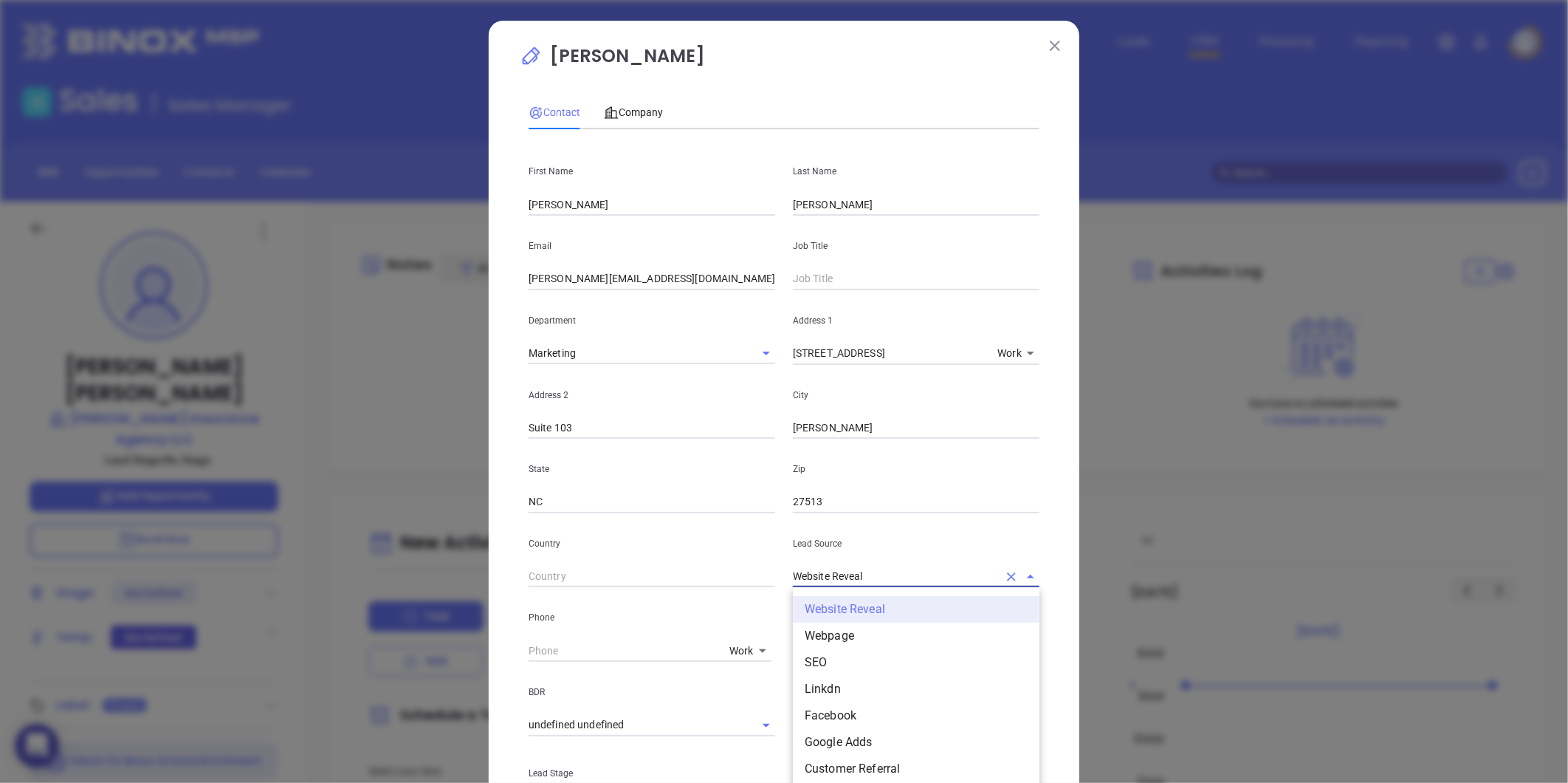
click at [567, 630] on div "First Name Mike Last Name Joyner Email mike@joynerins.com Job Title Department …" at bounding box center [784, 554] width 511 height 825
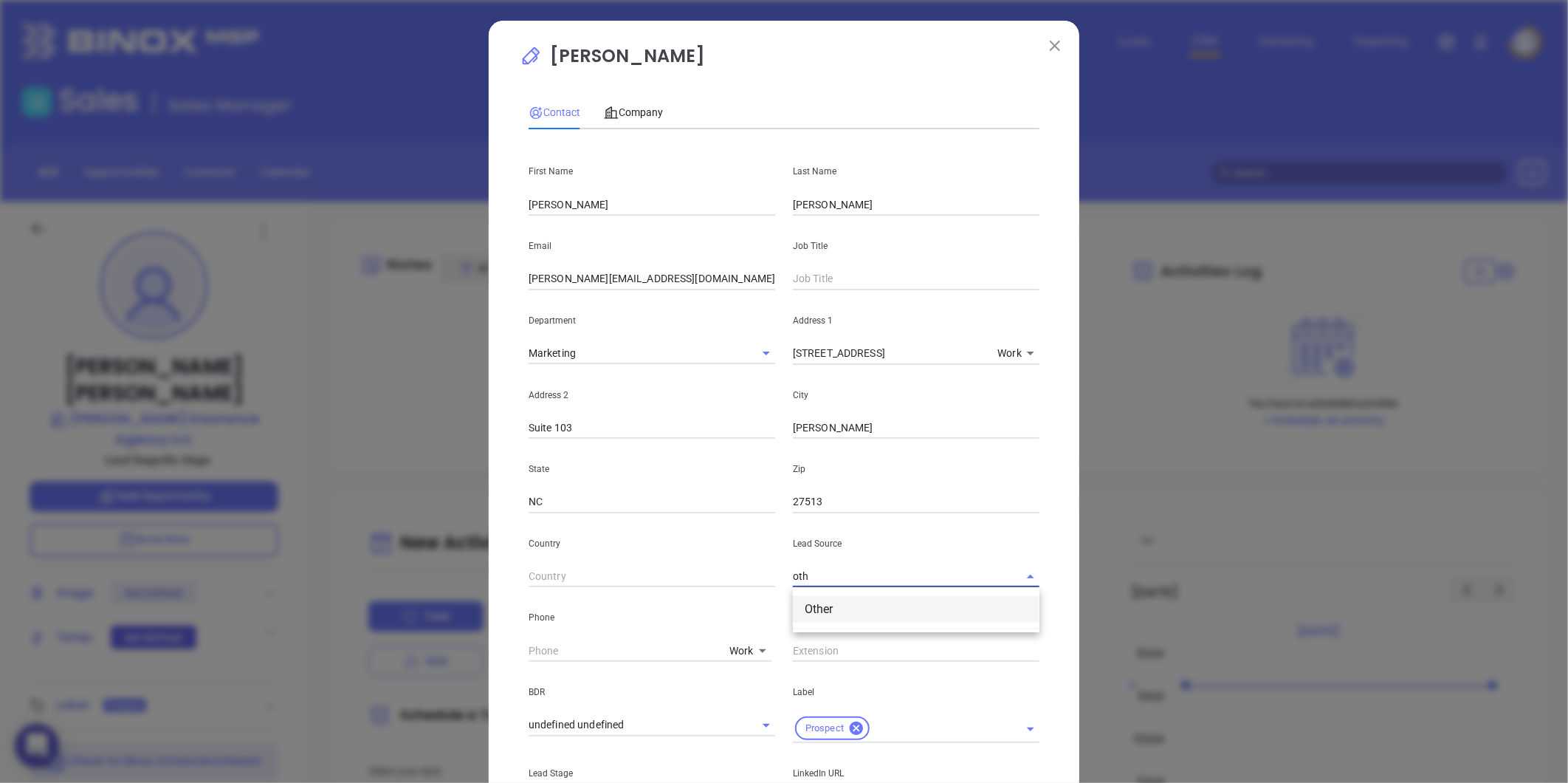
click at [881, 611] on li "Other" at bounding box center [916, 609] width 247 height 26
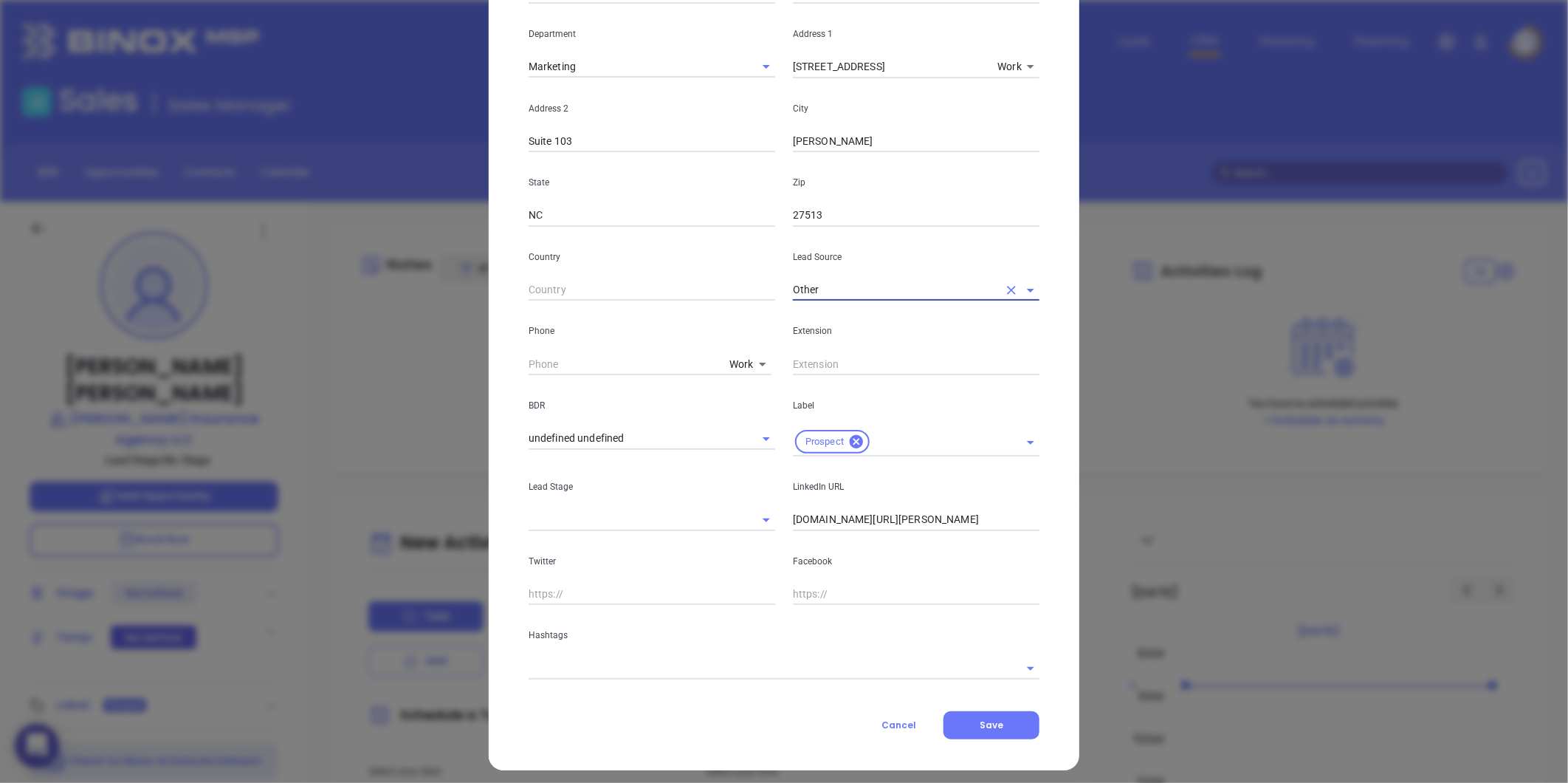
scroll to position [294, 0]
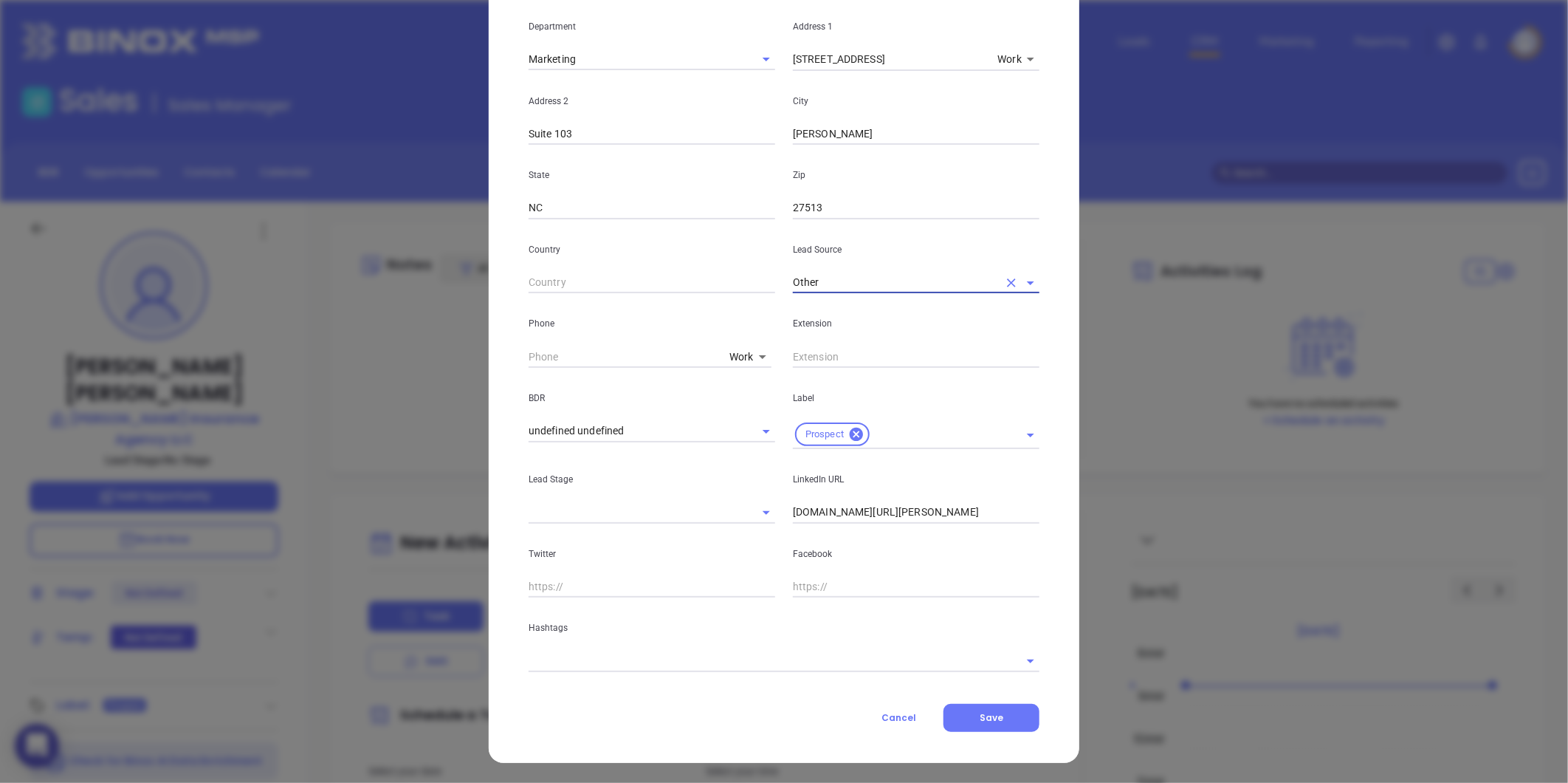
type input "Other"
click at [793, 515] on input "linkedin.com/in/mike-joyner-42323a43" at bounding box center [916, 513] width 247 height 22
type input "www.linkedin.com/in/mike-joyner-42323a43"
click at [588, 661] on input "text" at bounding box center [763, 660] width 469 height 22
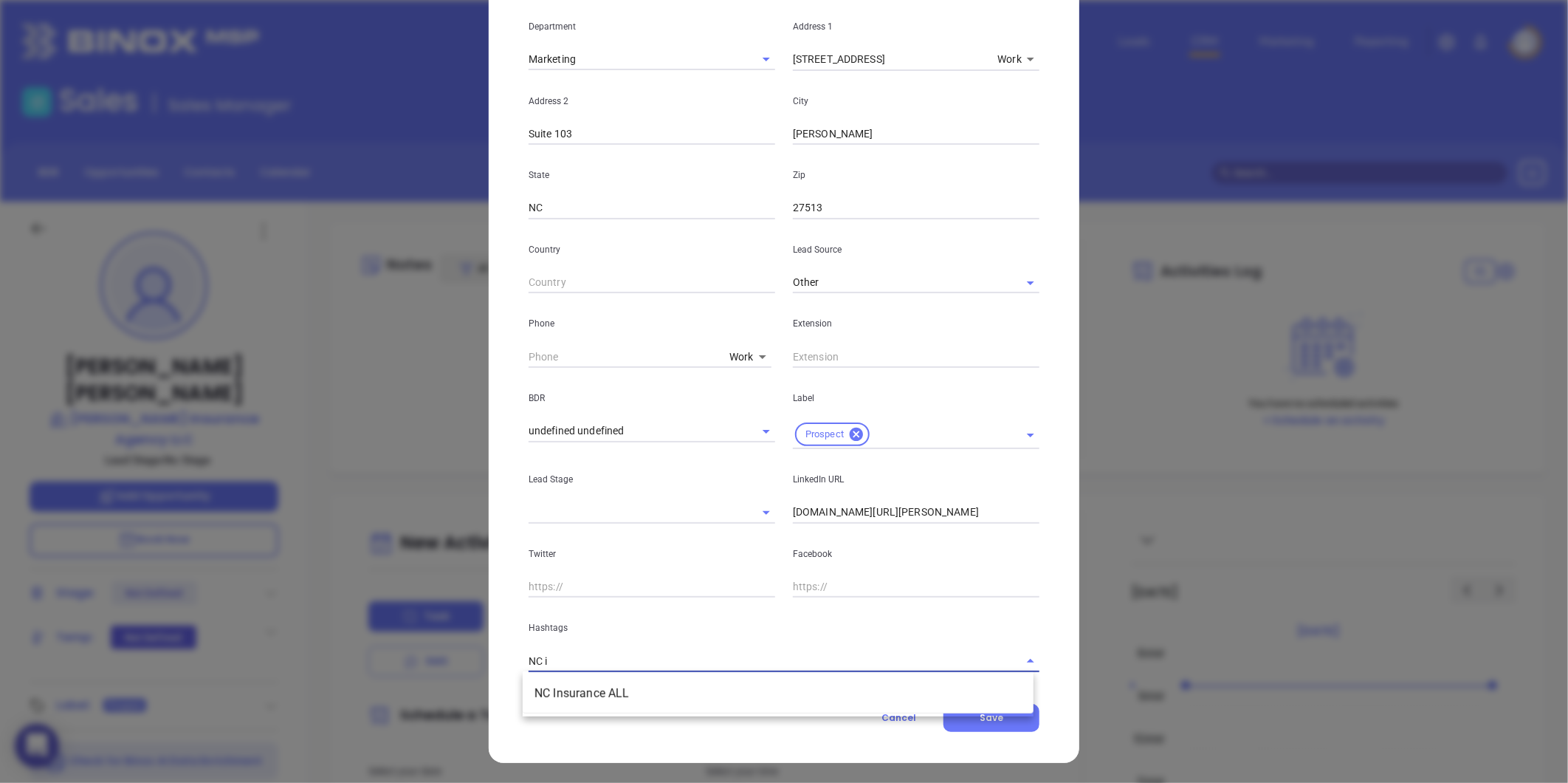
type input "NC in"
click at [595, 691] on li "NC Insurance ALL" at bounding box center [778, 693] width 511 height 26
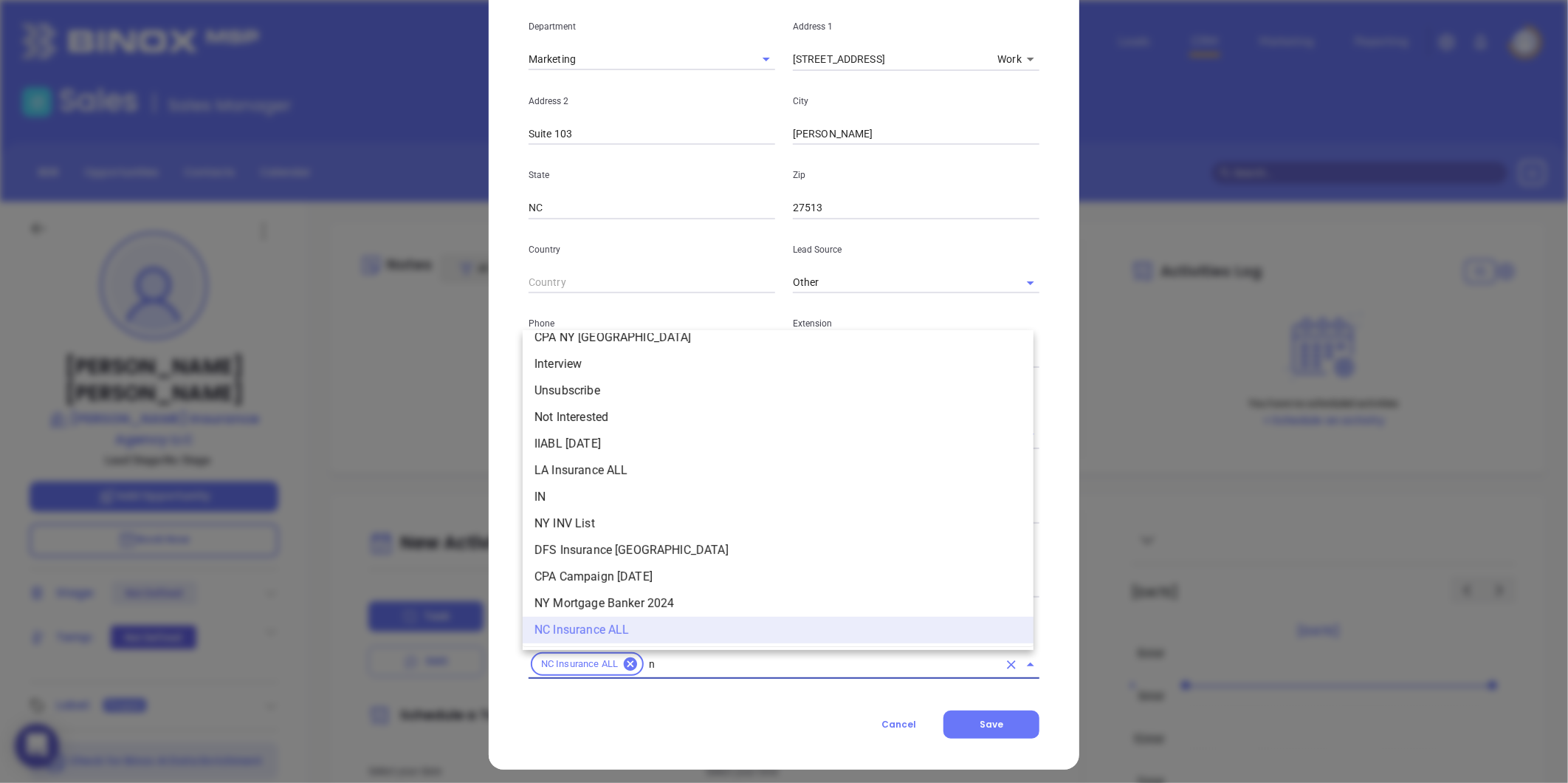
type input "nc"
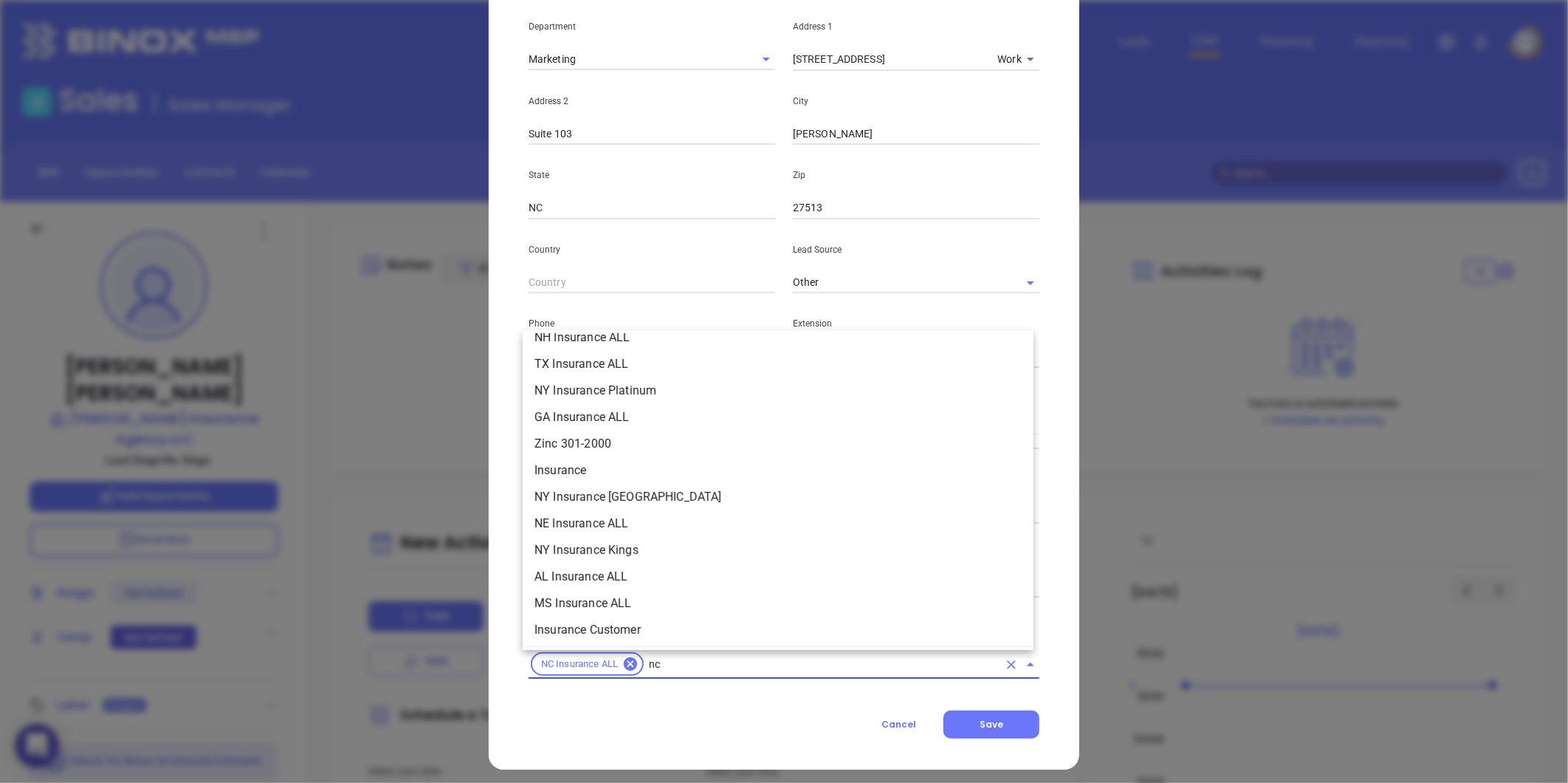
scroll to position [248, 0]
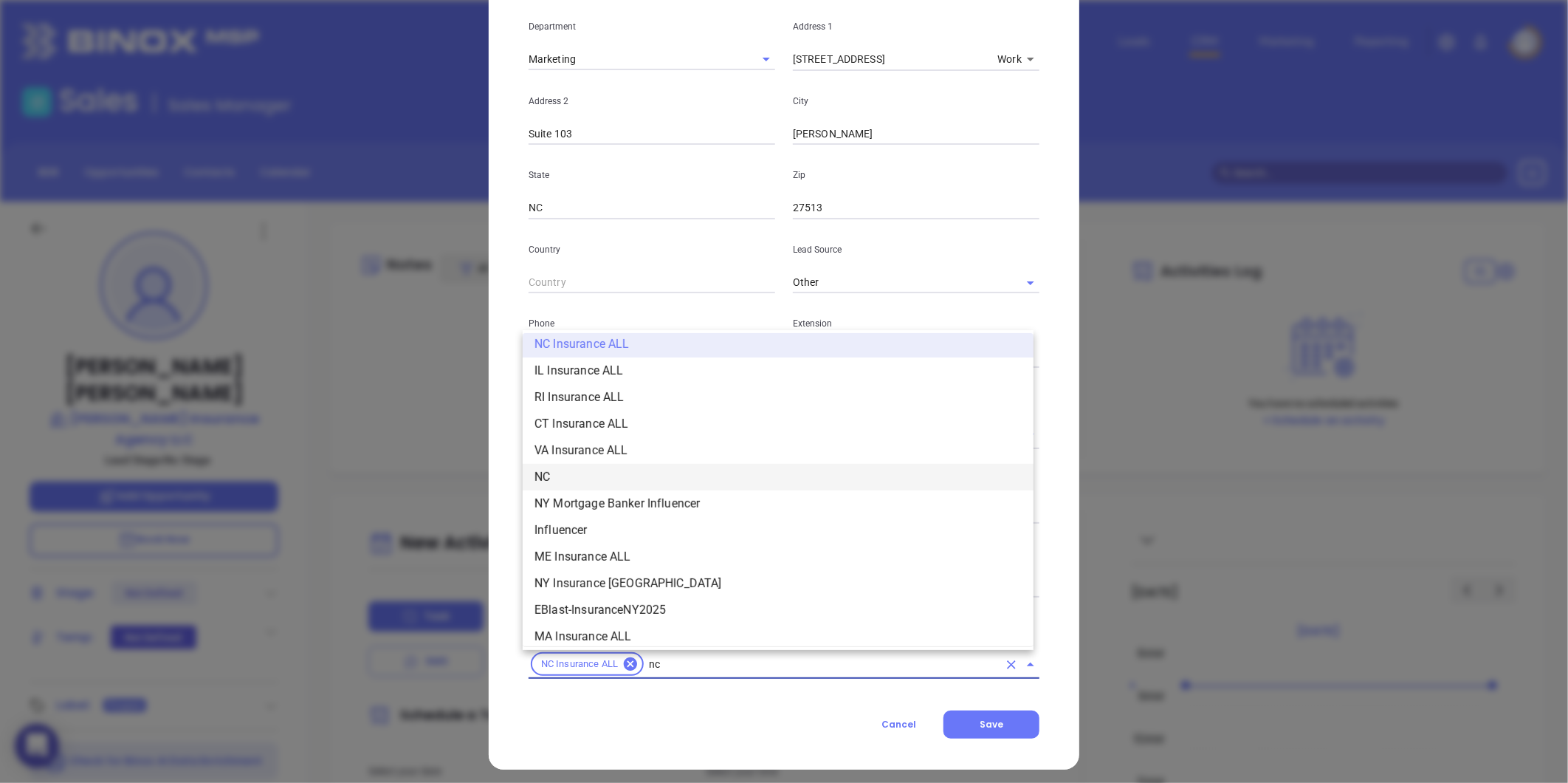
click at [581, 471] on li "NC" at bounding box center [778, 477] width 511 height 26
type input "insurance"
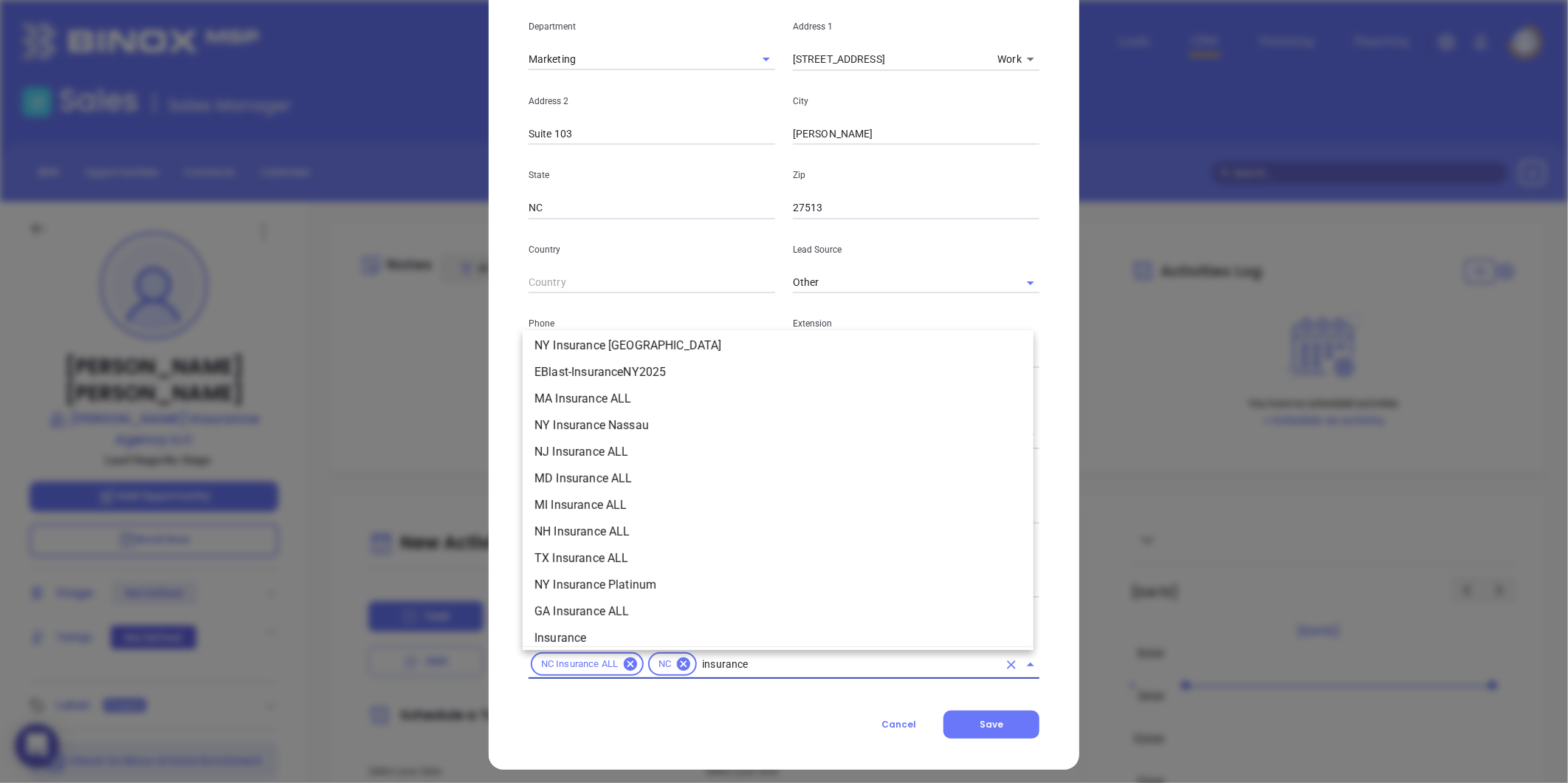
scroll to position [497, 0]
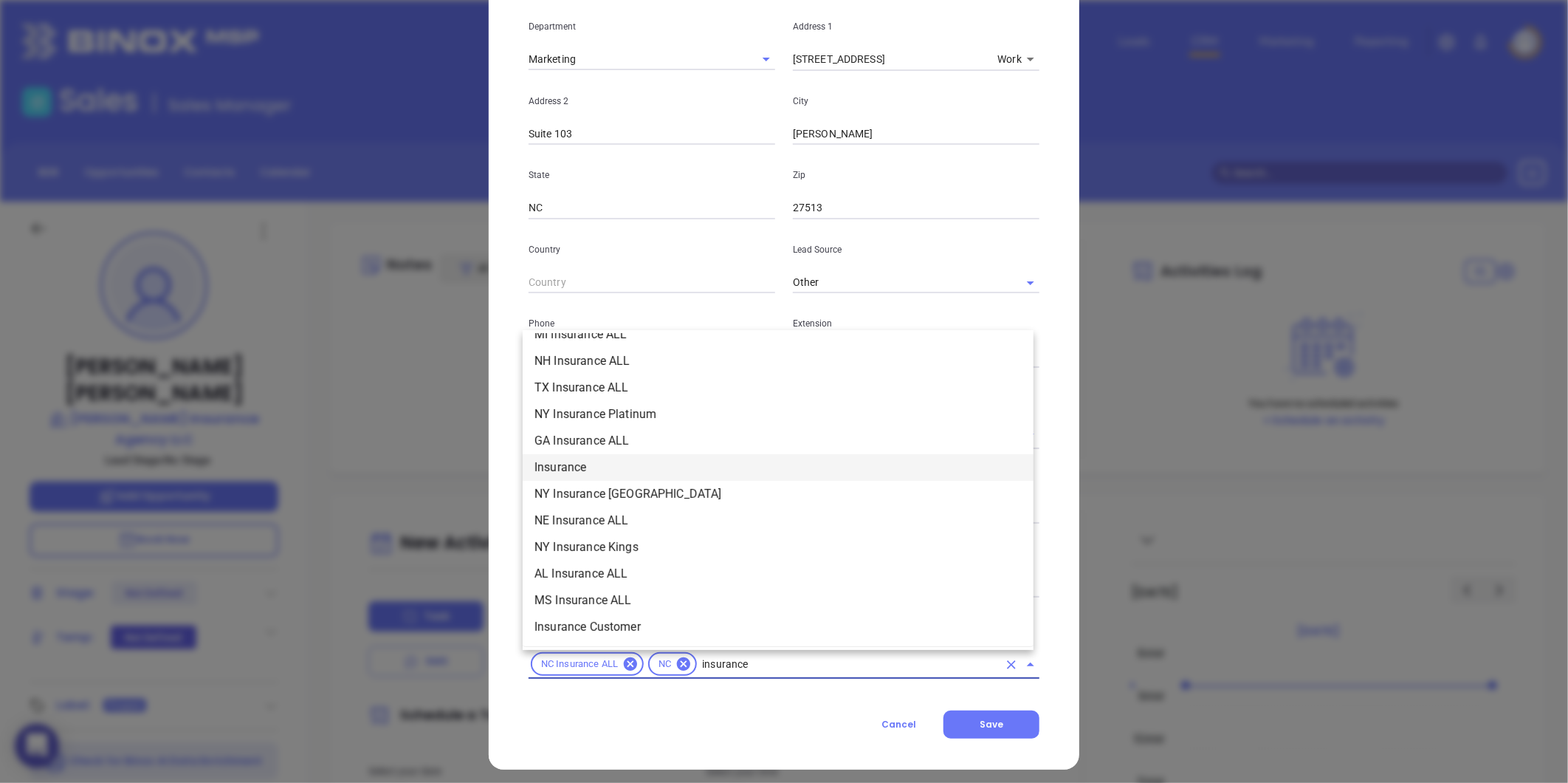
click at [558, 456] on li "Insurance" at bounding box center [778, 468] width 511 height 26
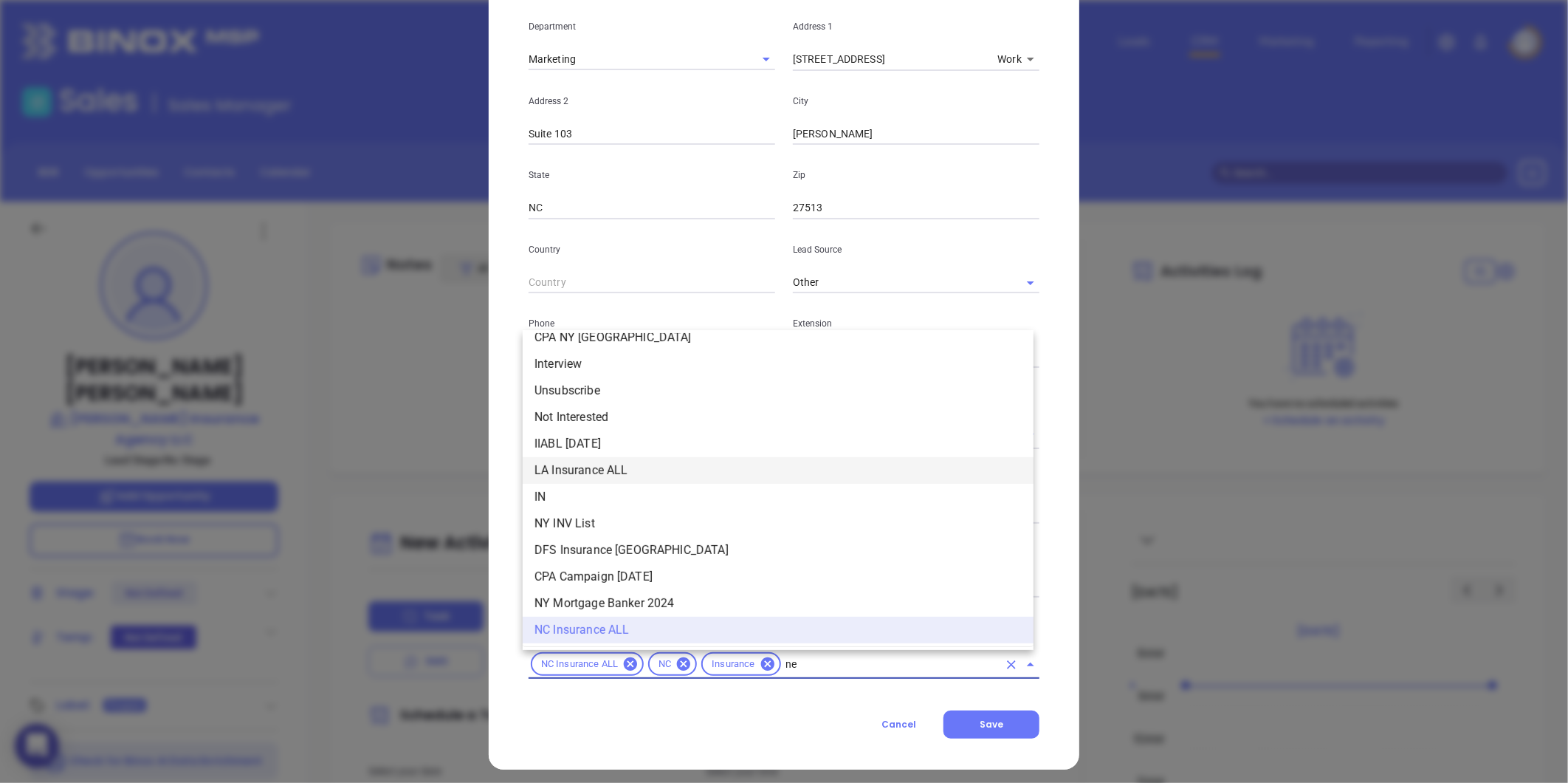
scroll to position [0, 0]
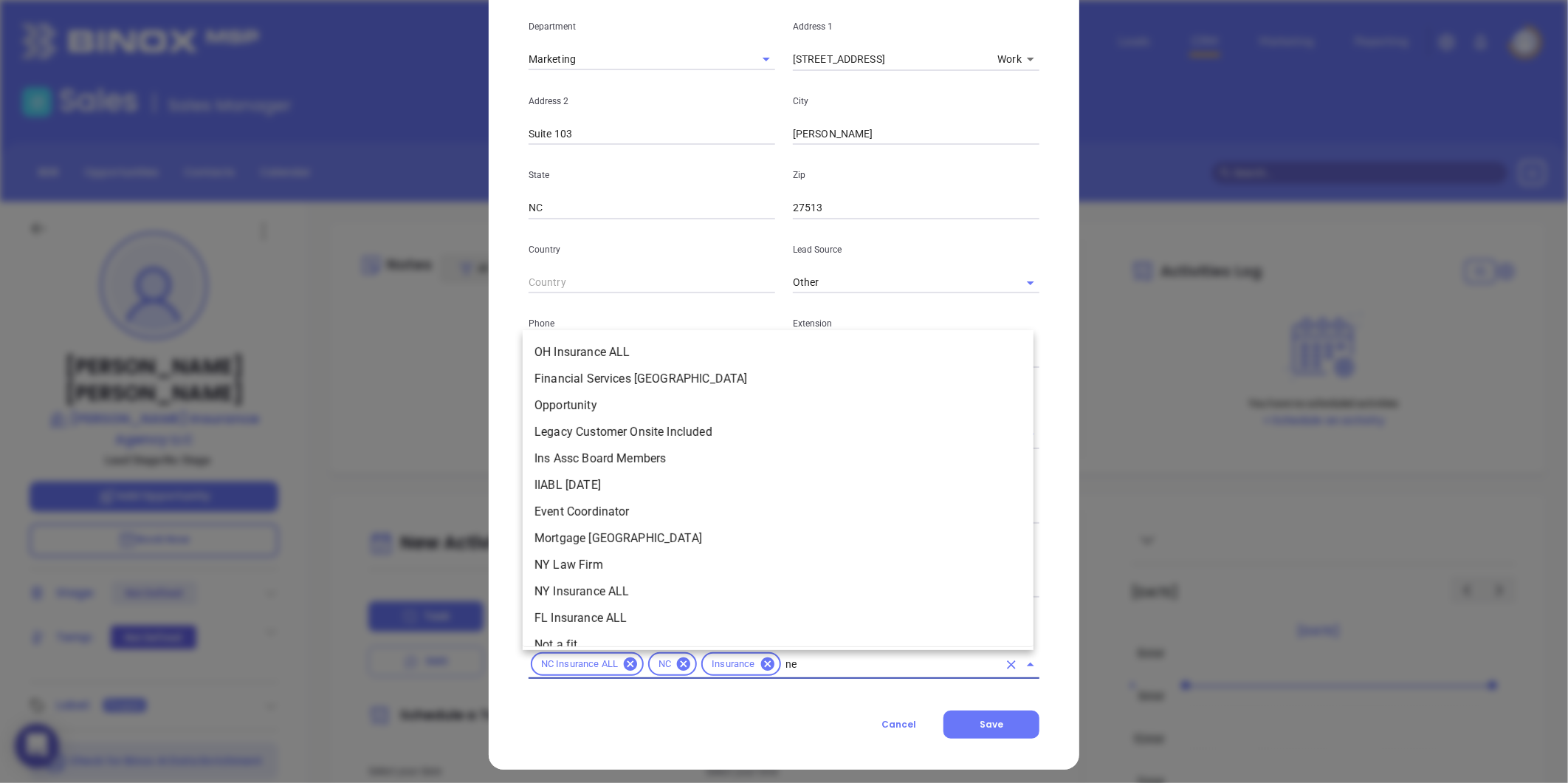
type input "new"
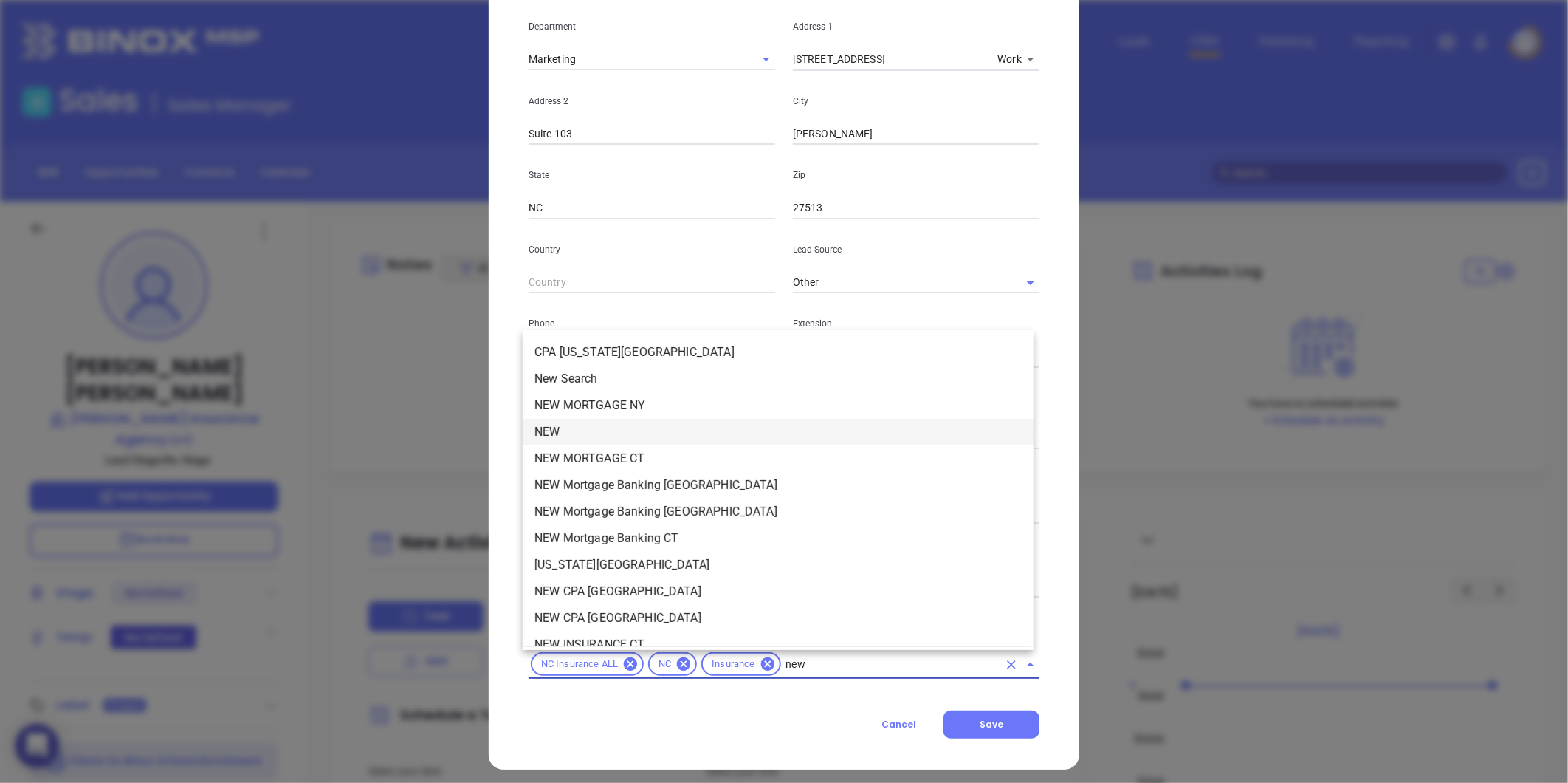
click at [572, 437] on li "NEW" at bounding box center [778, 432] width 511 height 26
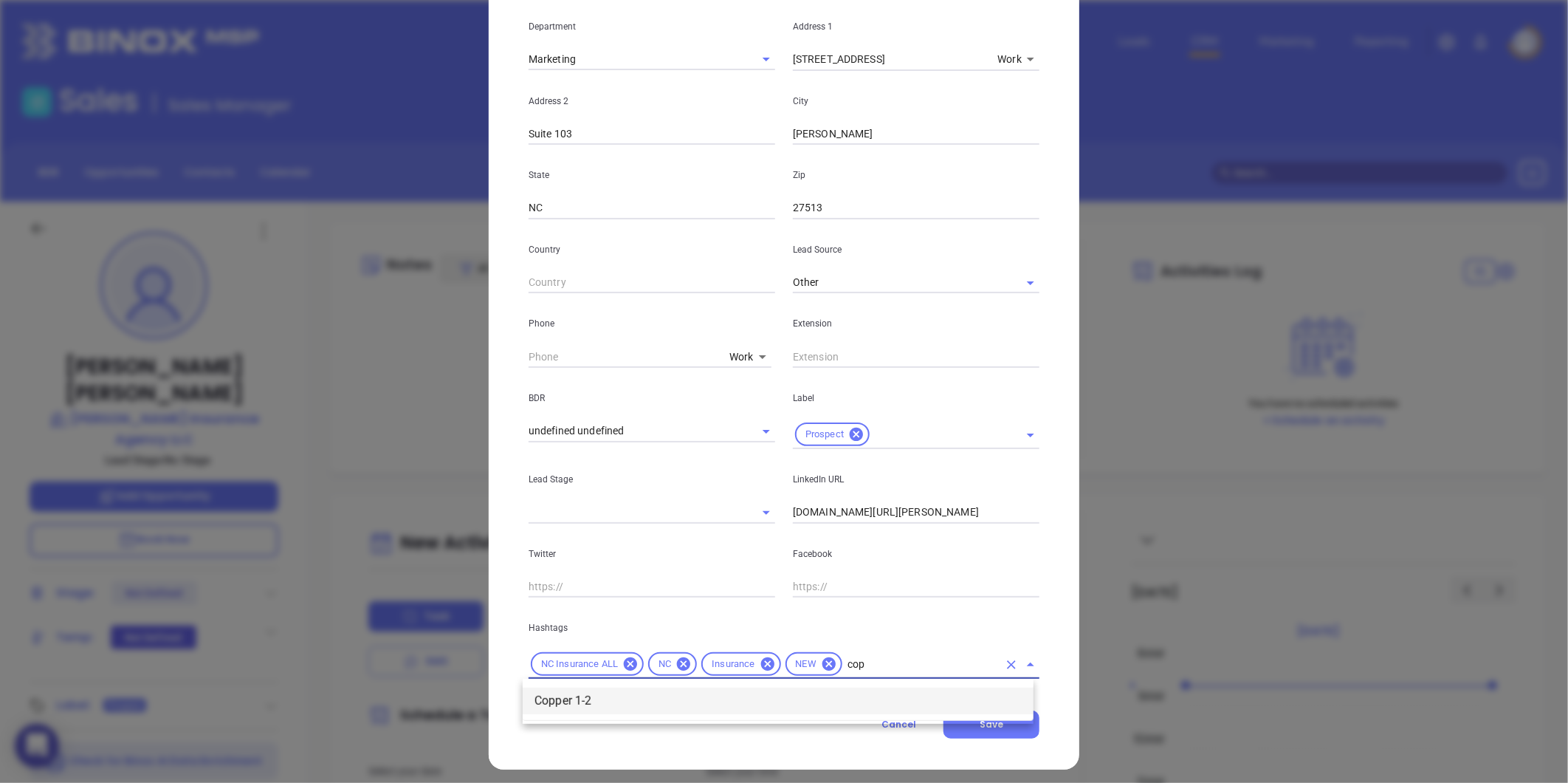
type input "cop"
click at [567, 725] on div "Cancel Save" at bounding box center [784, 725] width 511 height 28
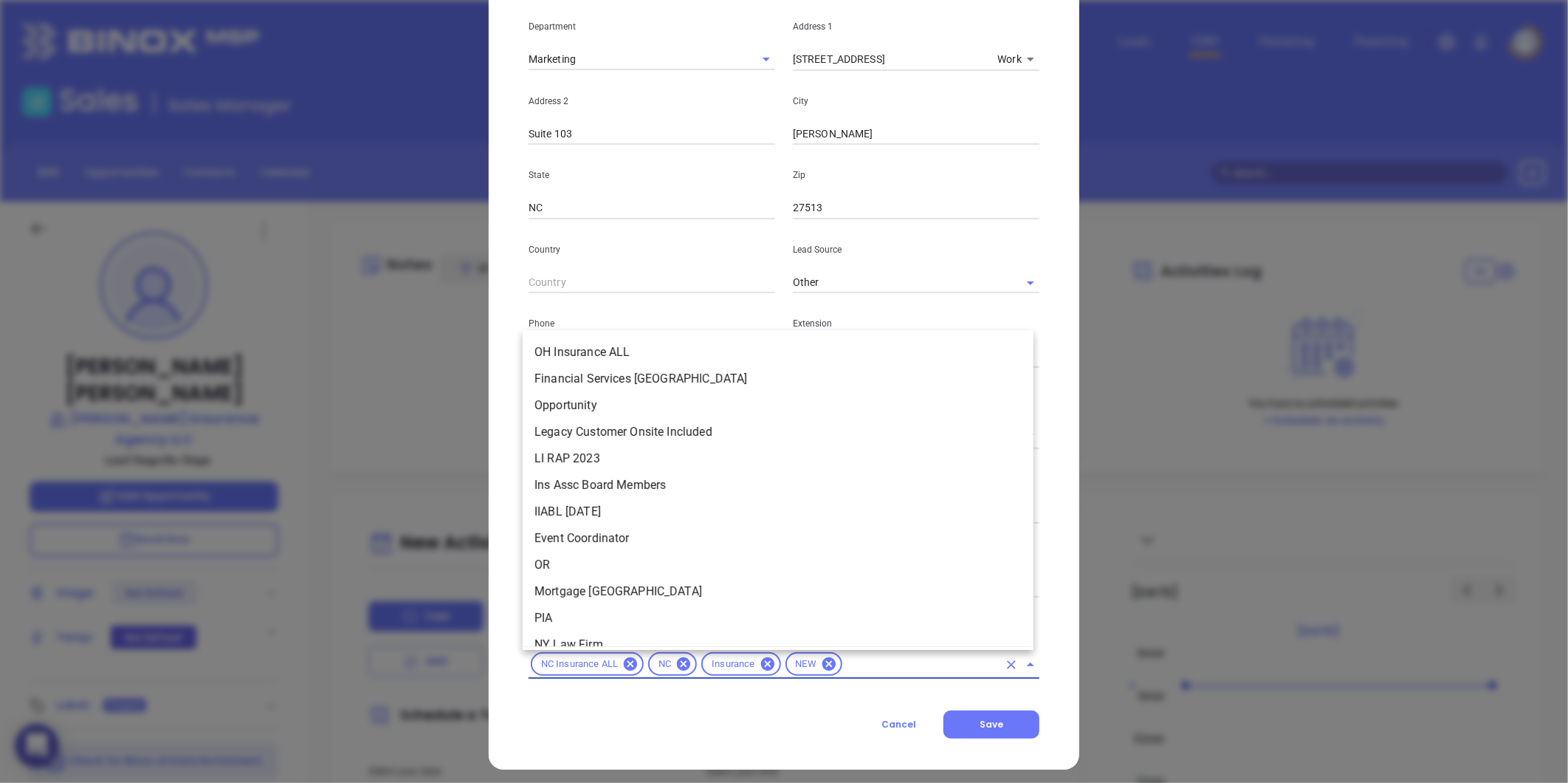
click at [910, 660] on input "text" at bounding box center [921, 664] width 153 height 19
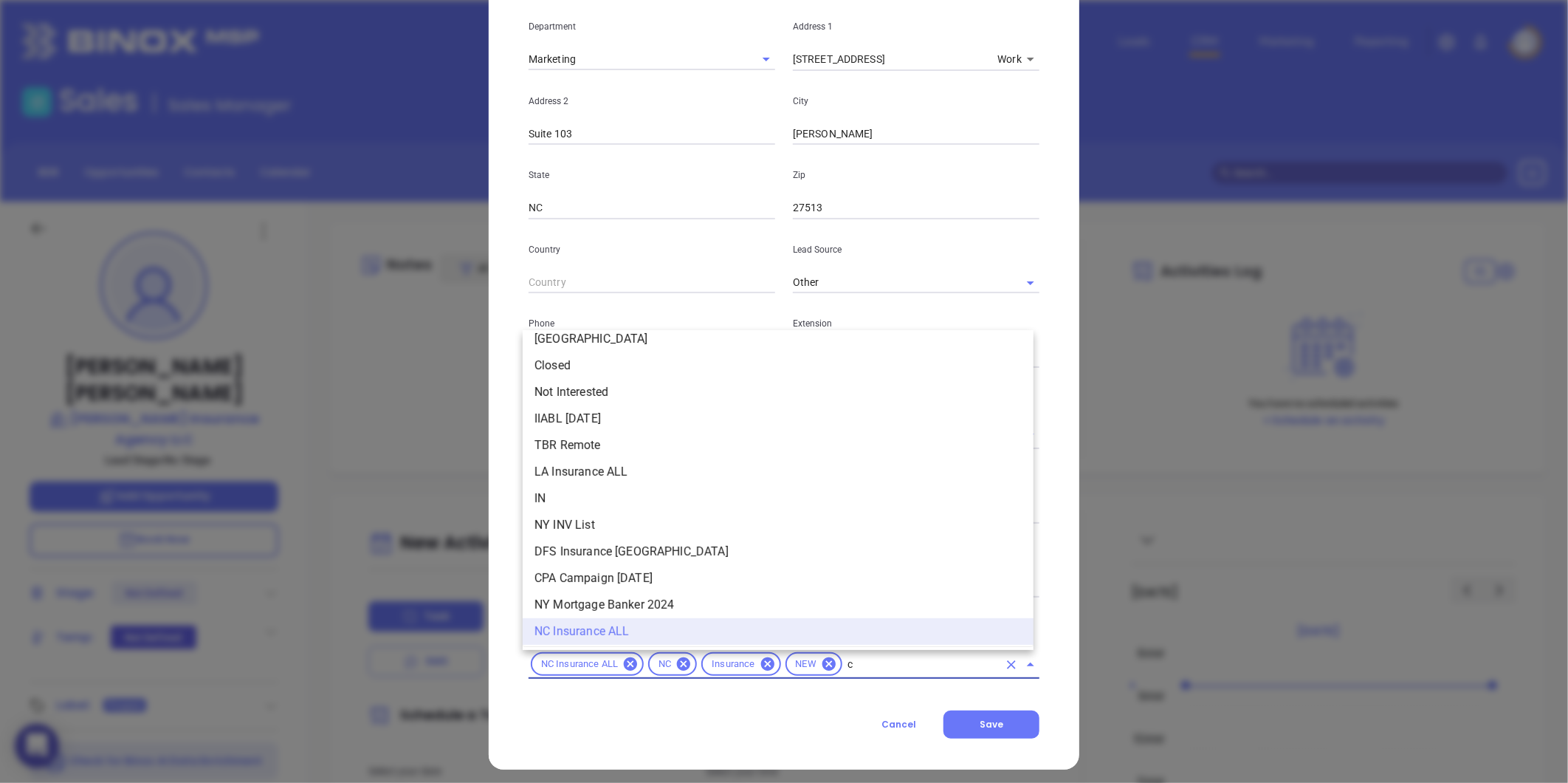
scroll to position [727, 0]
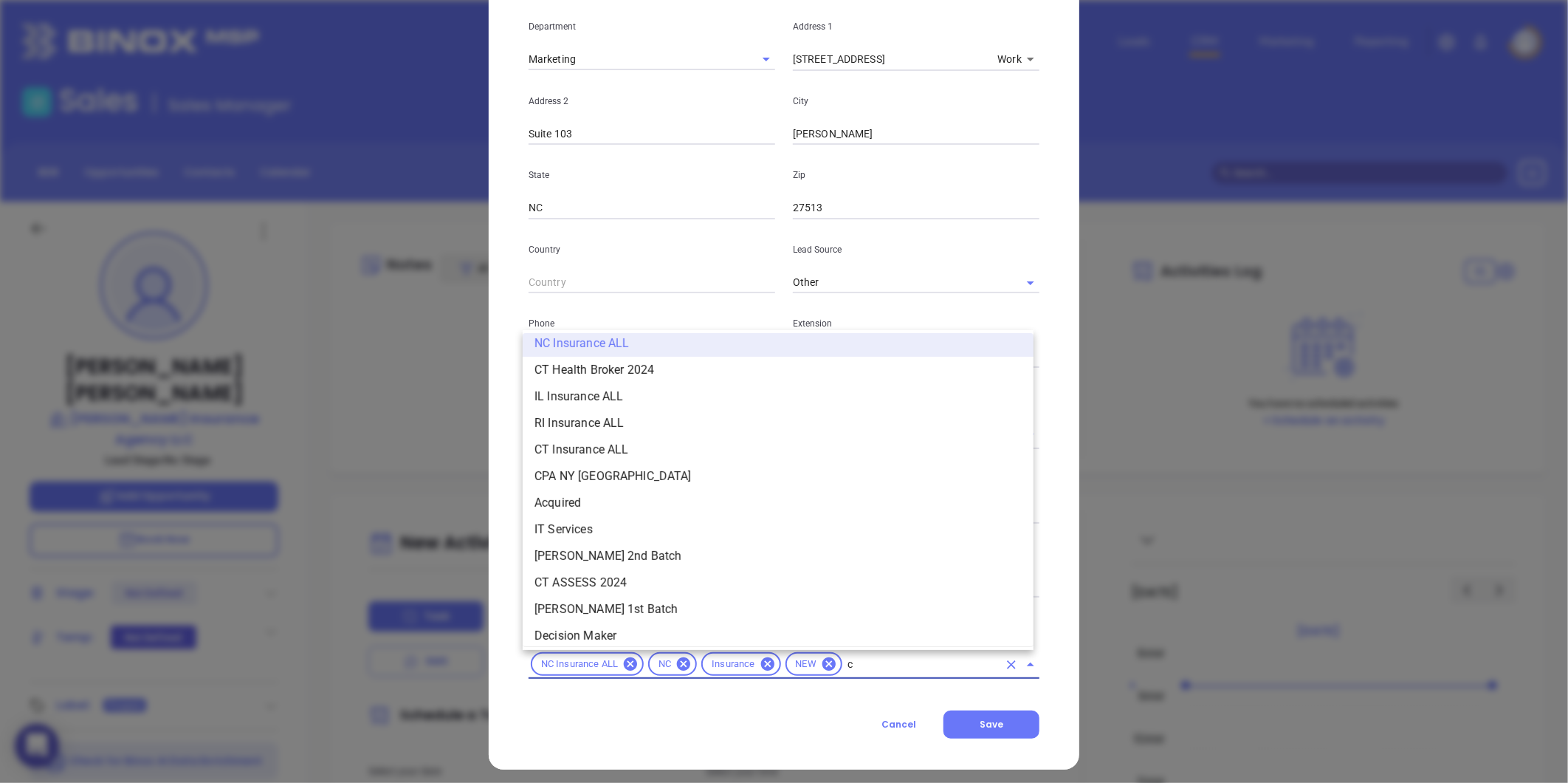
type input "co"
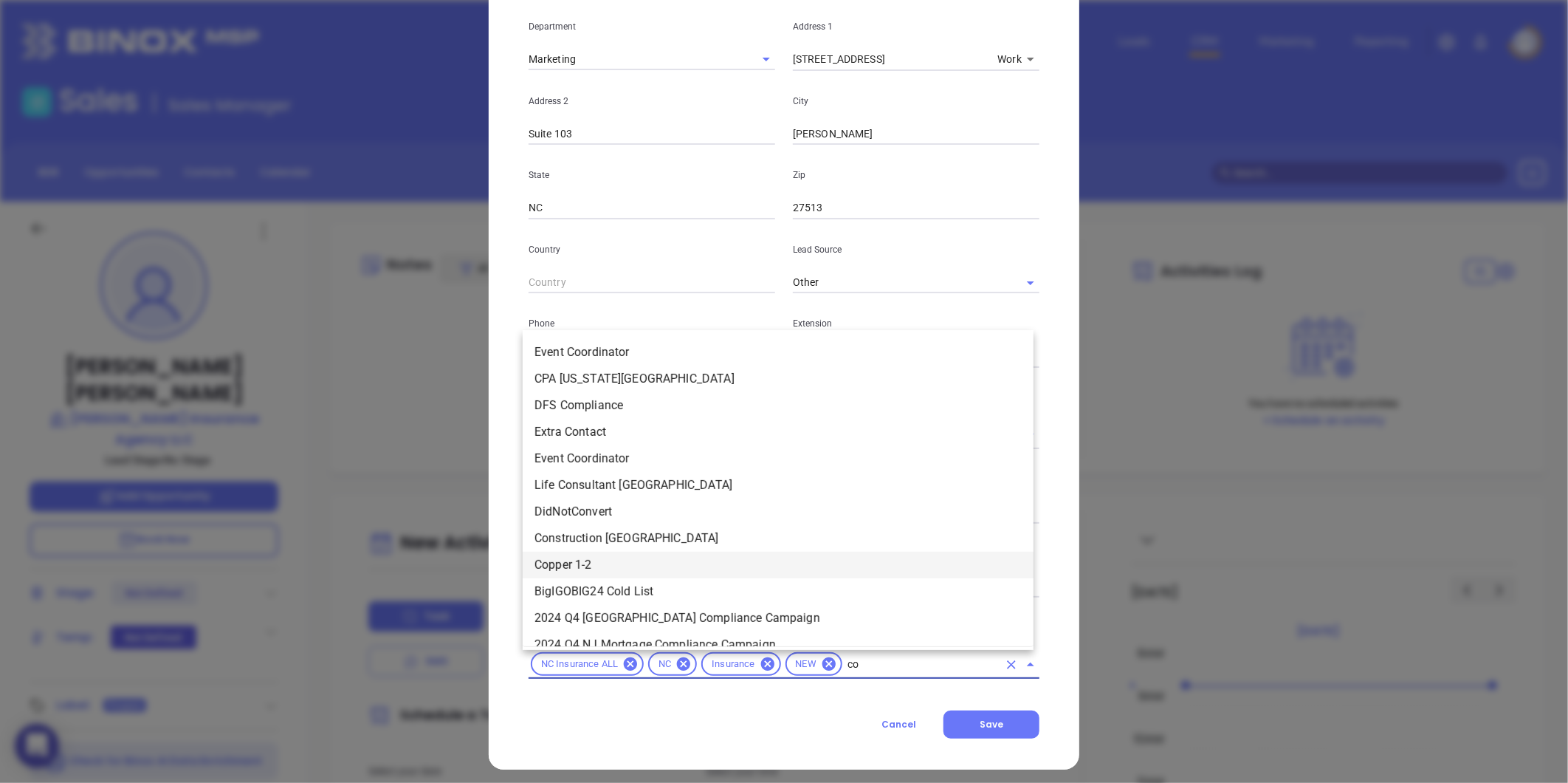
click at [619, 567] on li "Copper 1-2" at bounding box center [778, 565] width 511 height 26
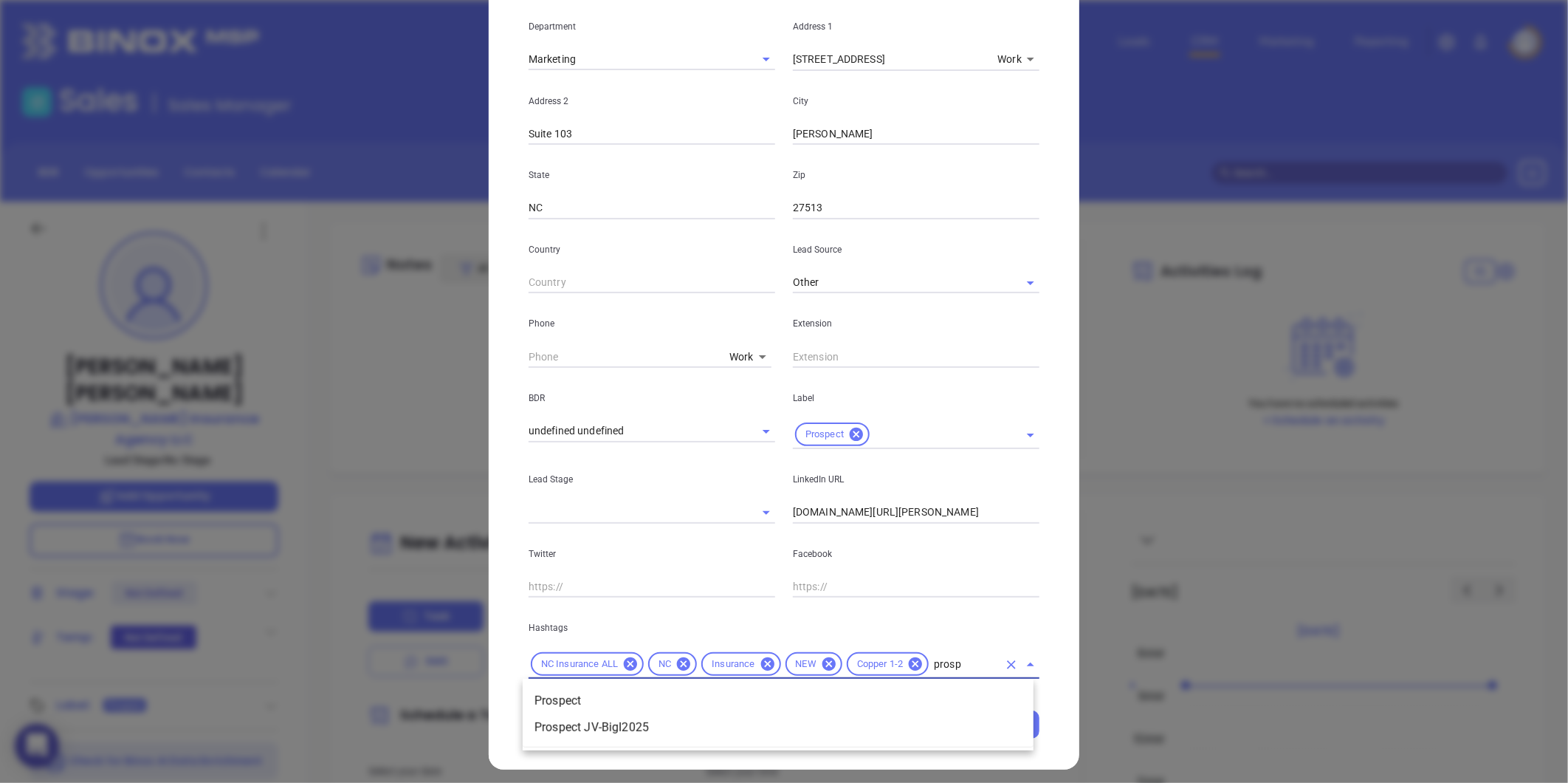
type input "prospe"
click at [712, 707] on li "Prospect" at bounding box center [778, 701] width 511 height 26
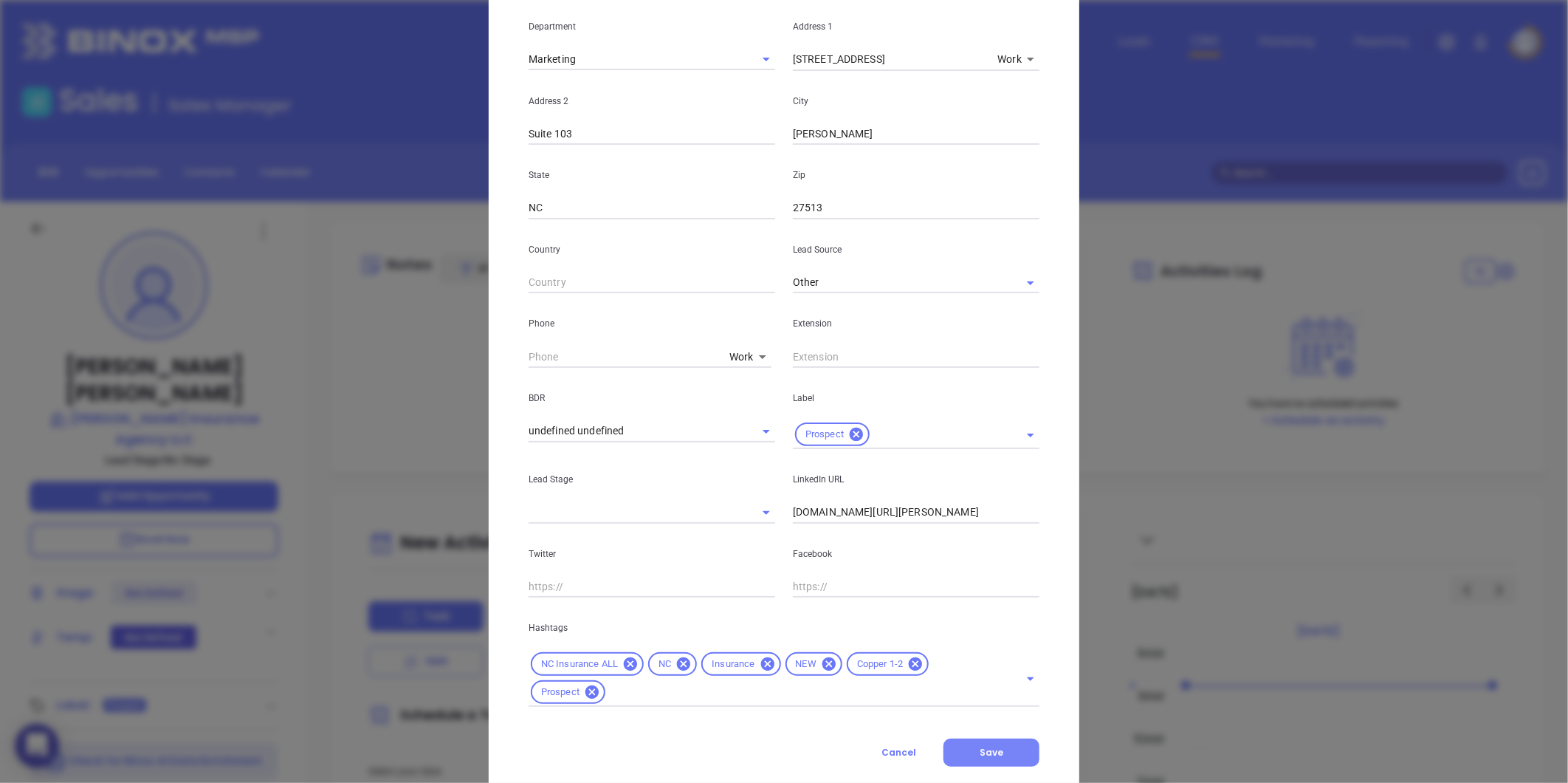
click at [959, 752] on button "Save" at bounding box center [991, 753] width 96 height 28
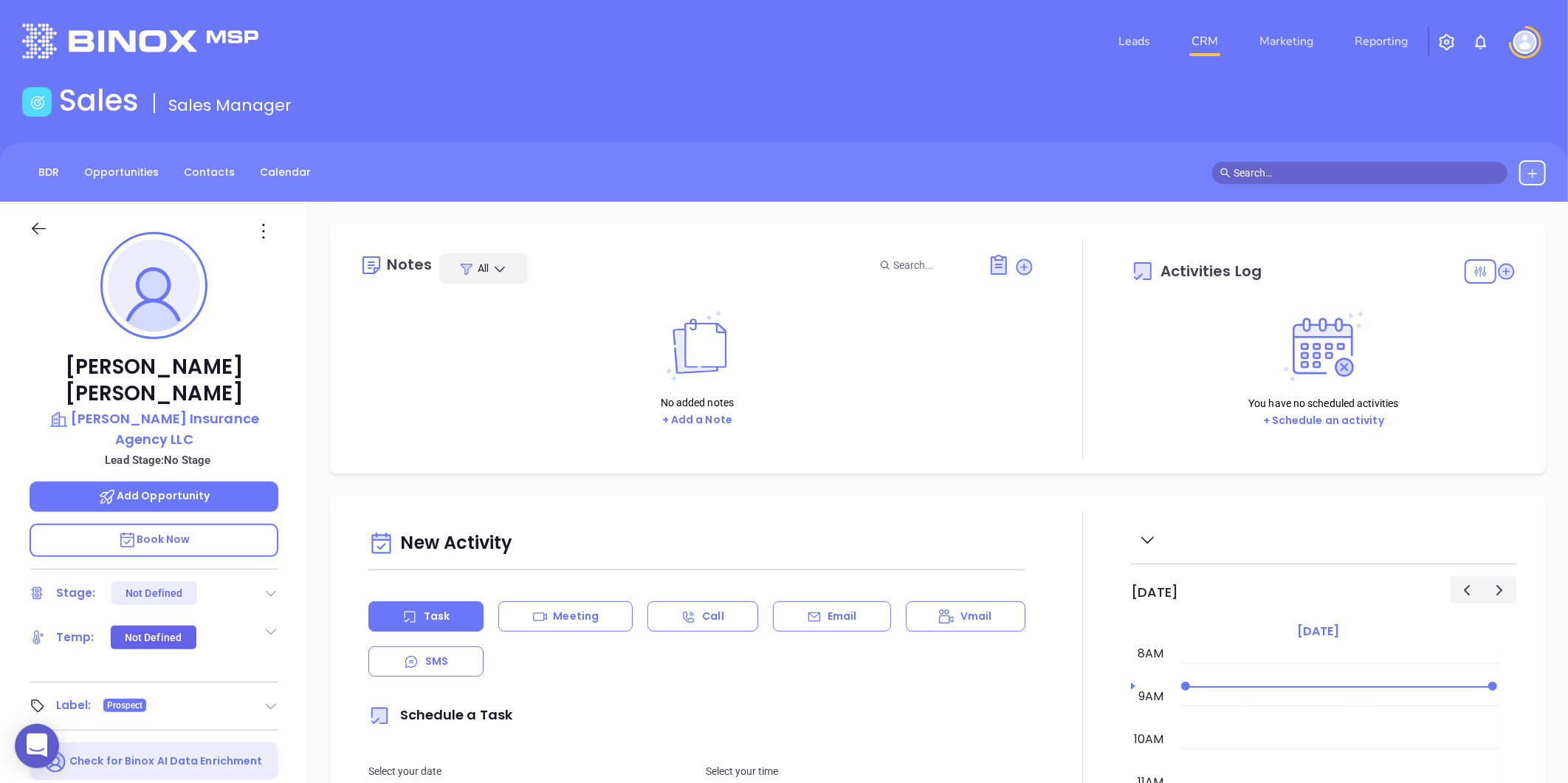
click at [1025, 260] on icon at bounding box center [1024, 267] width 20 height 20
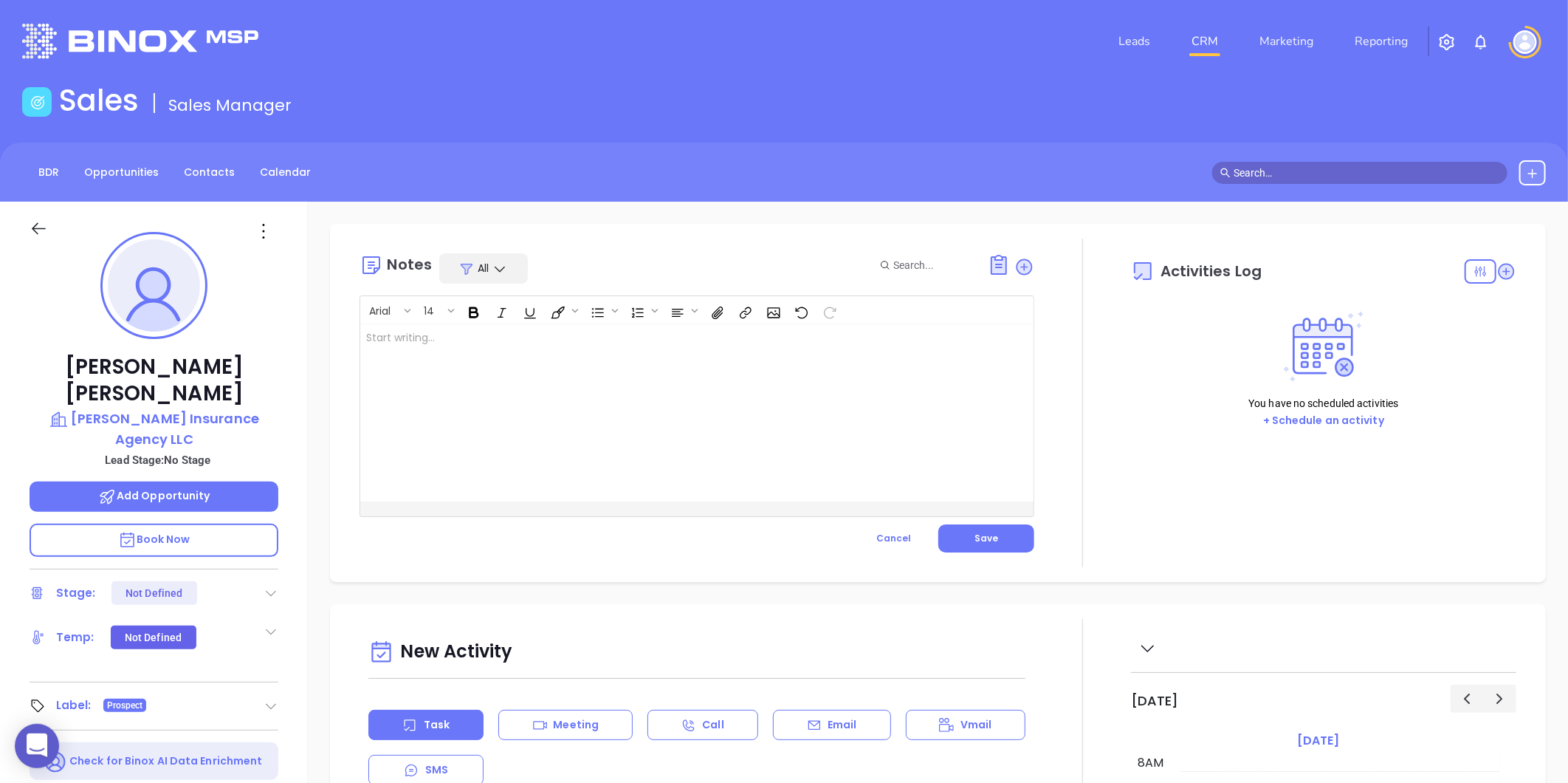
click at [511, 414] on div at bounding box center [673, 413] width 626 height 178
click at [1015, 540] on button "Save" at bounding box center [986, 539] width 96 height 28
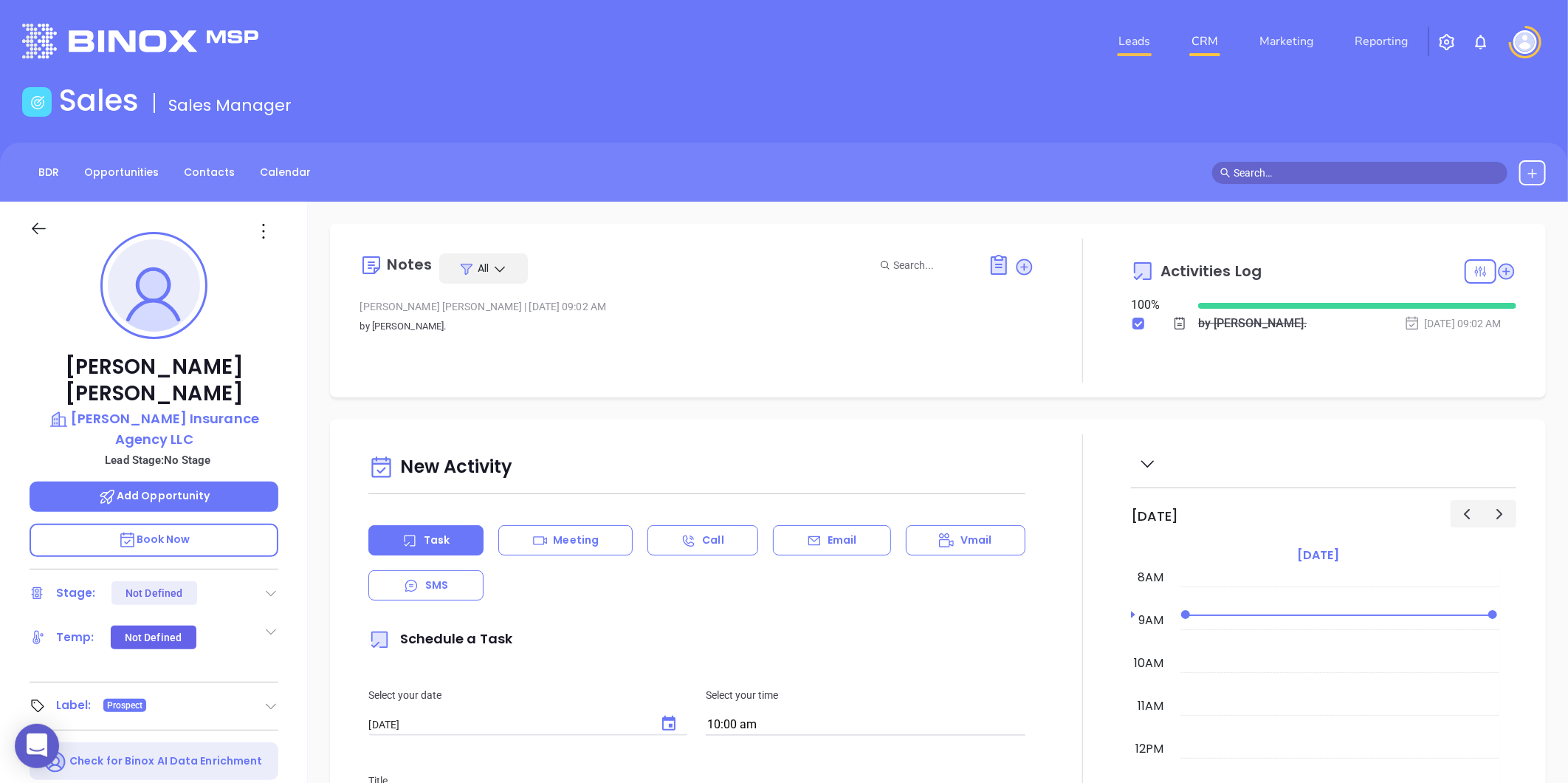
click at [1135, 38] on link "Leads" at bounding box center [1134, 41] width 44 height 30
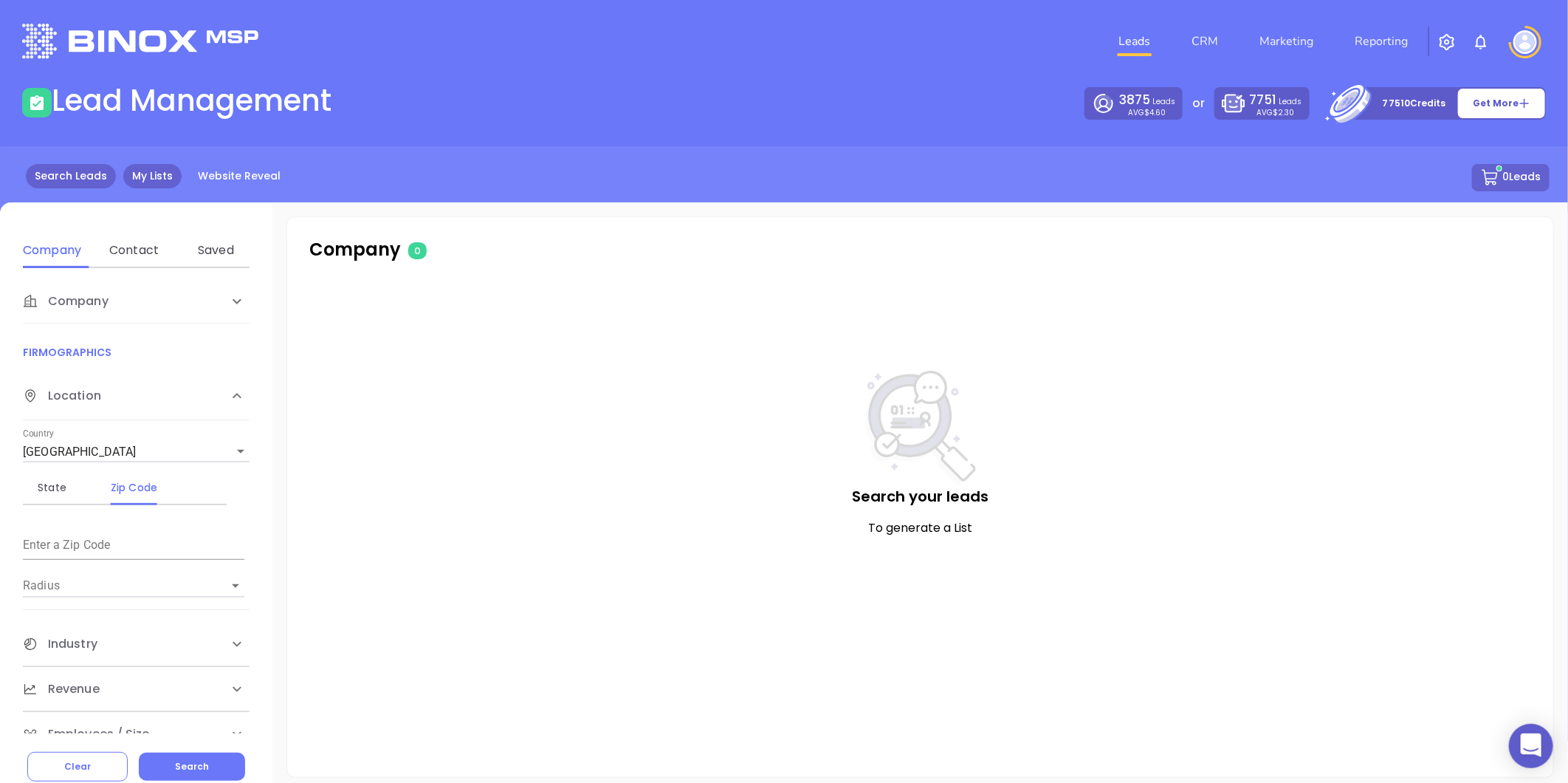
click at [146, 168] on link "My Lists" at bounding box center [152, 176] width 58 height 24
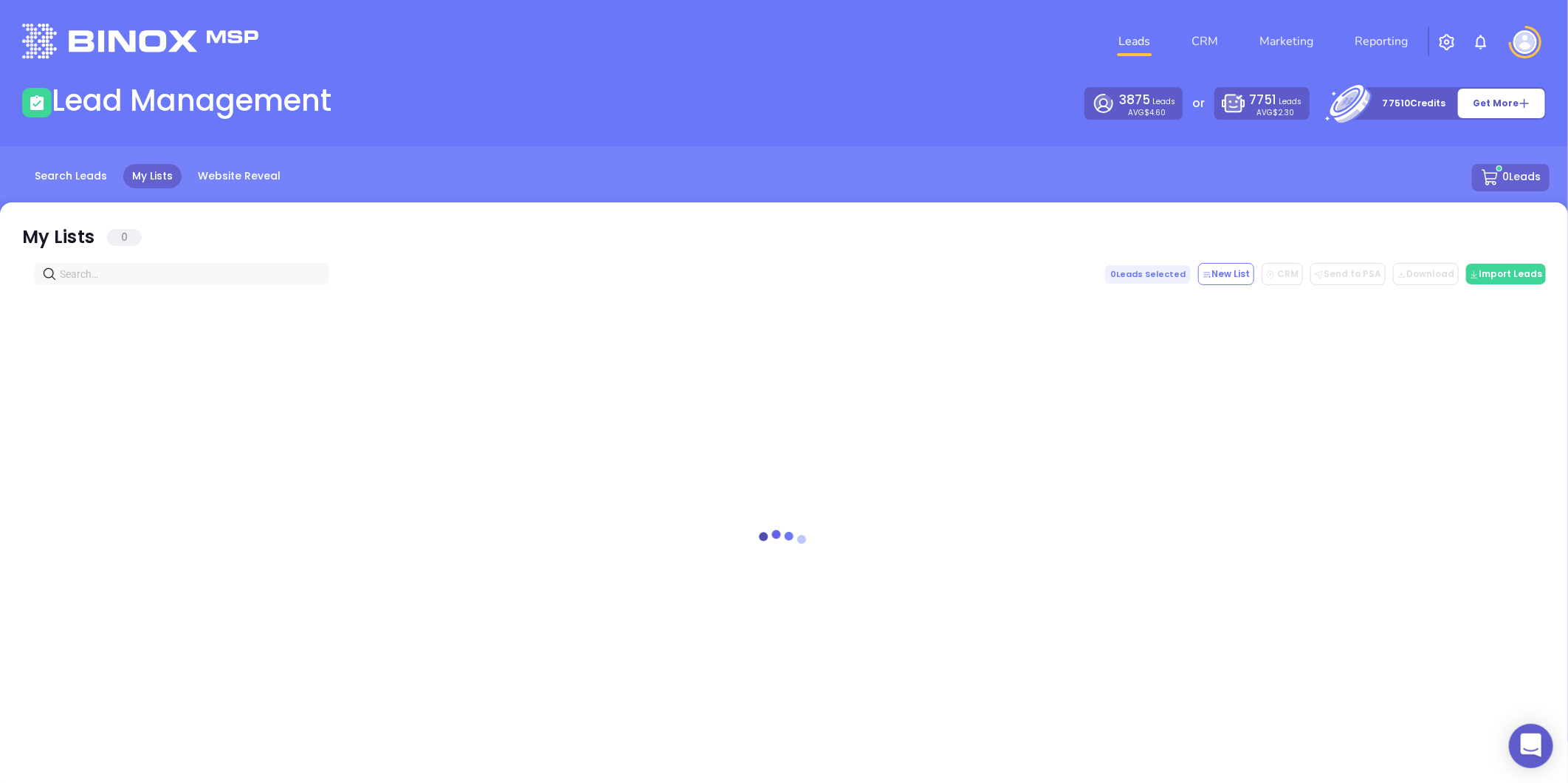
click at [142, 276] on input "text" at bounding box center [184, 273] width 250 height 16
paste input "thomaswoodinsurance.com"
drag, startPoint x: 199, startPoint y: 276, endPoint x: -16, endPoint y: 293, distance: 215.7
click at [0, 293] on html "0 Leads CRM Marketing Reporting Financial Leads Leads Lead Management 3875 Lead…" at bounding box center [784, 391] width 1568 height 783
type input "thomaswoodinsurance.com"
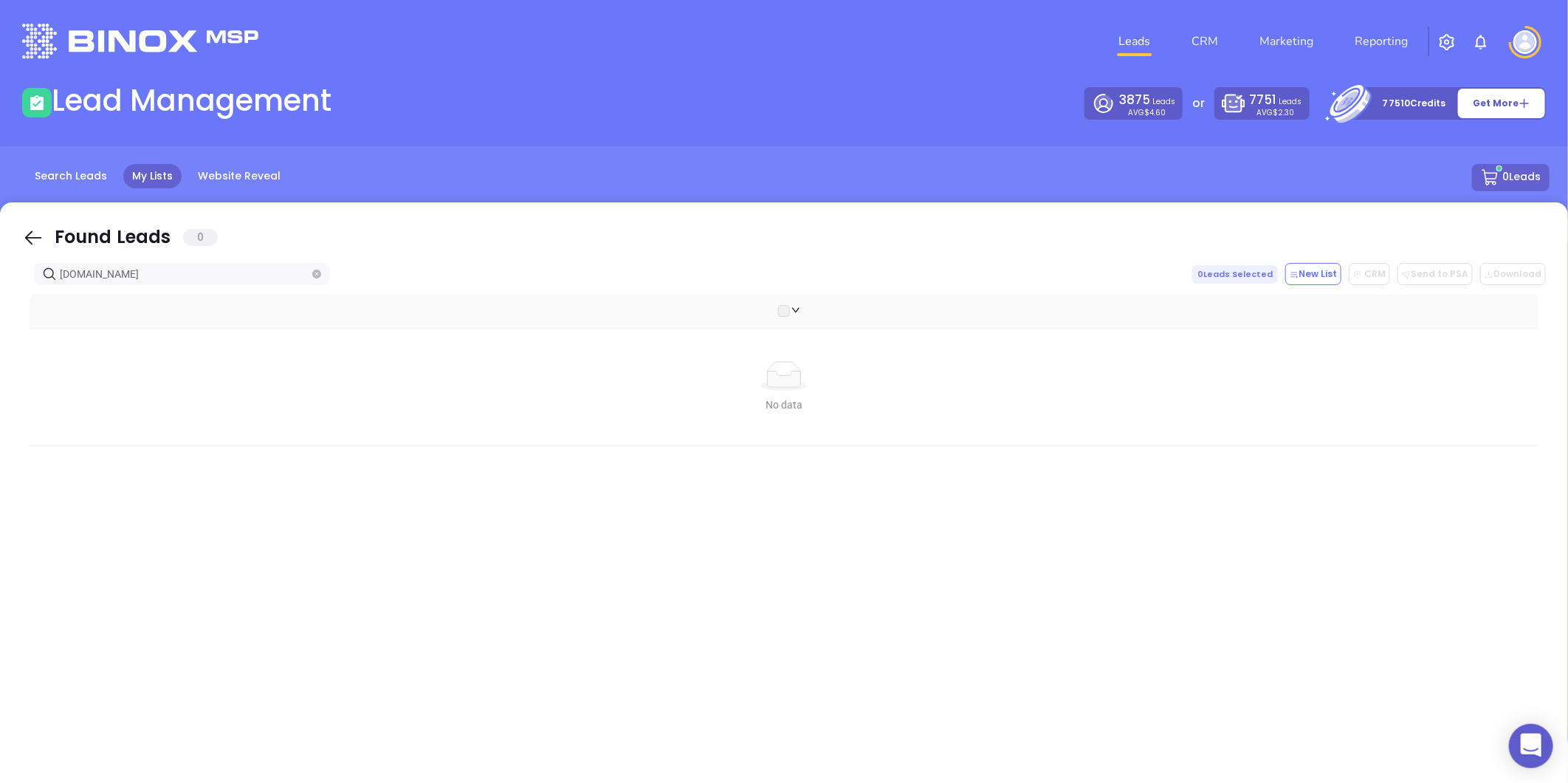
click at [318, 266] on span at bounding box center [316, 273] width 8 height 16
click at [322, 268] on span "thomaswoodinsurance.com" at bounding box center [181, 274] width 295 height 22
click at [321, 270] on icon "close-circle" at bounding box center [316, 273] width 8 height 8
paste input "thomaswoodinsurance.com"
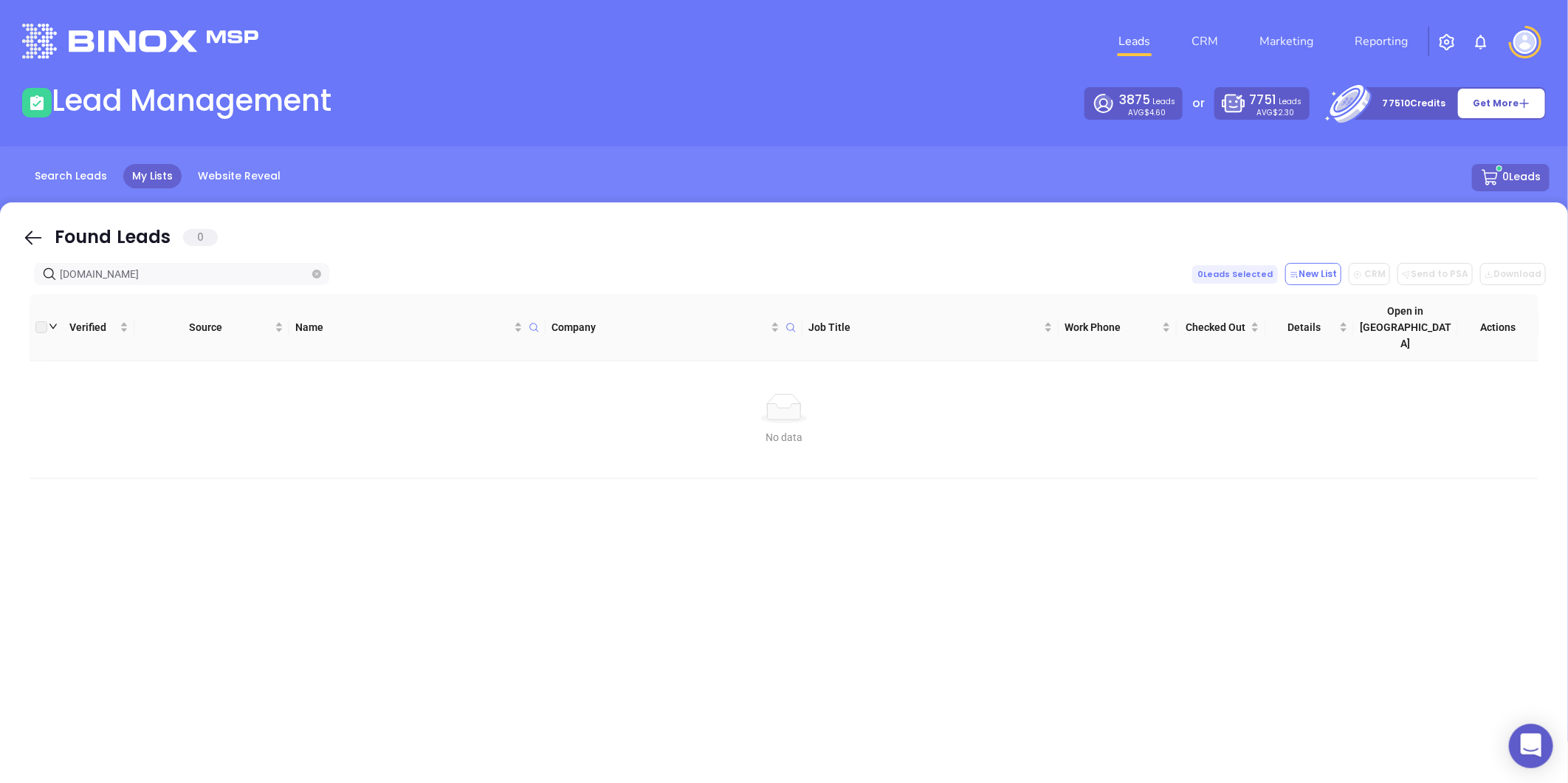
type input "thomaswoodinsurance.com"
click at [312, 281] on span at bounding box center [316, 273] width 8 height 16
click at [314, 276] on icon "close-circle" at bounding box center [316, 273] width 8 height 8
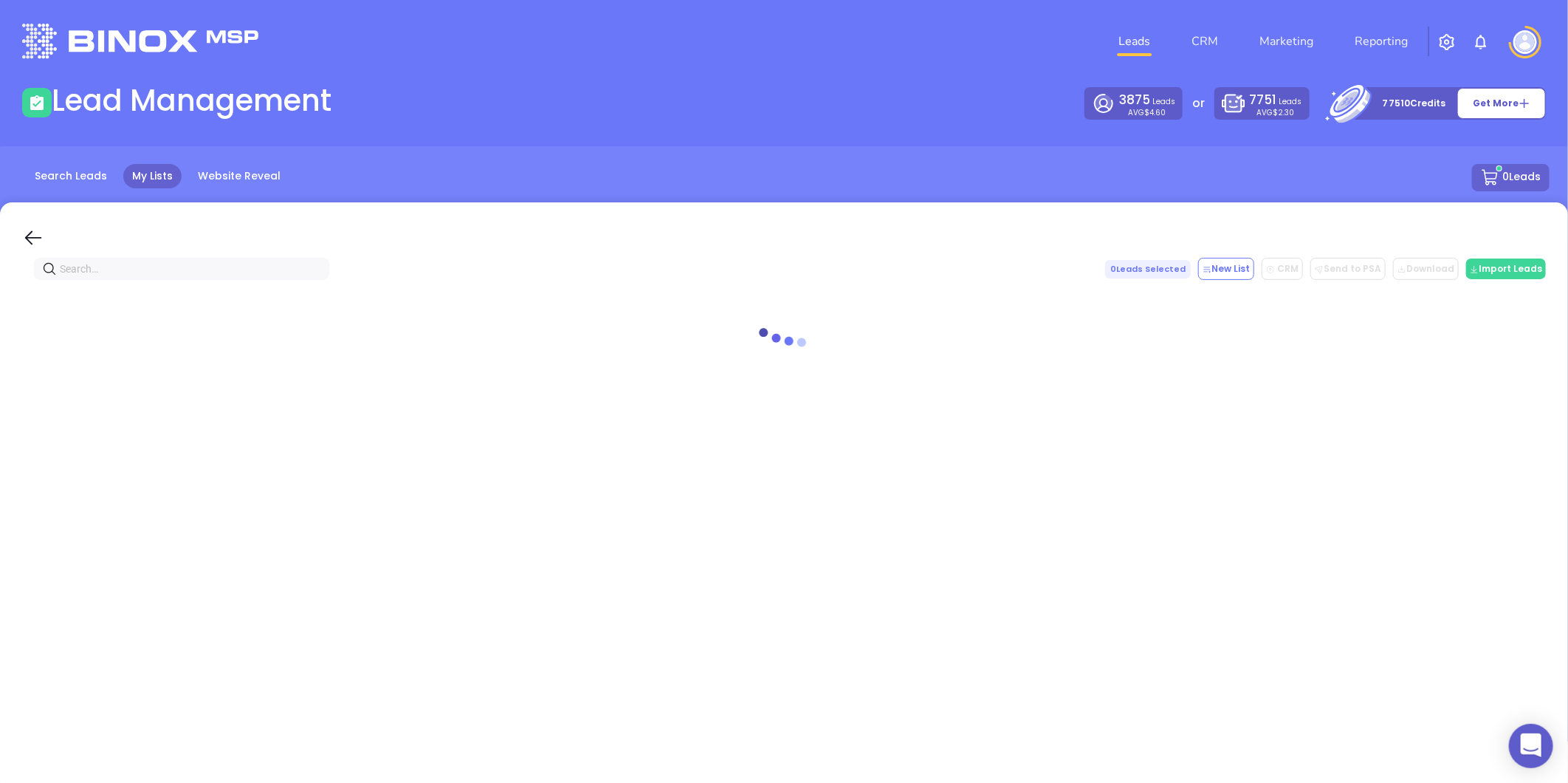
paste input "[DOMAIN_NAME]"
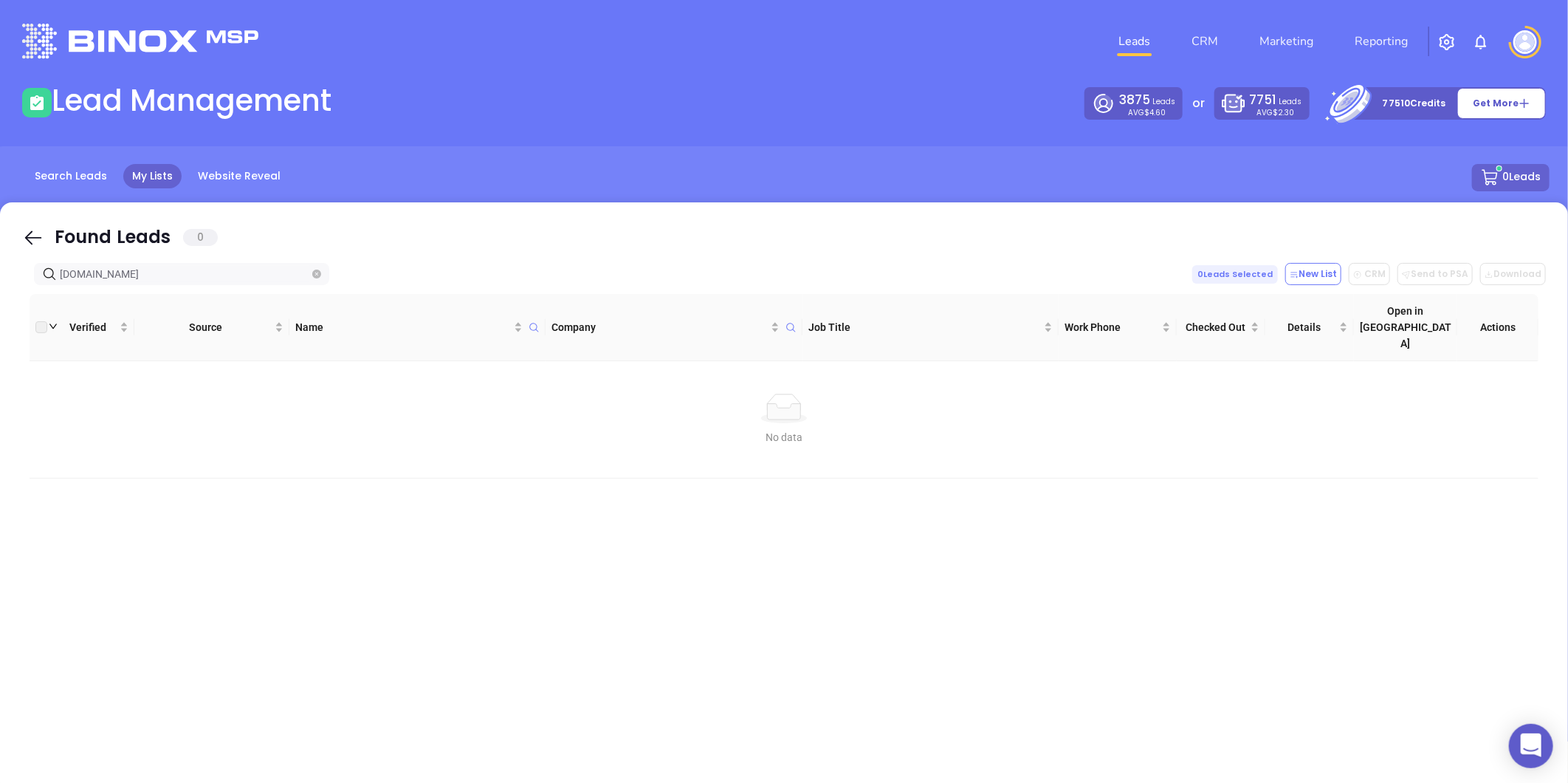
type input "[DOMAIN_NAME]"
click at [314, 271] on icon "close-circle" at bounding box center [316, 273] width 8 height 8
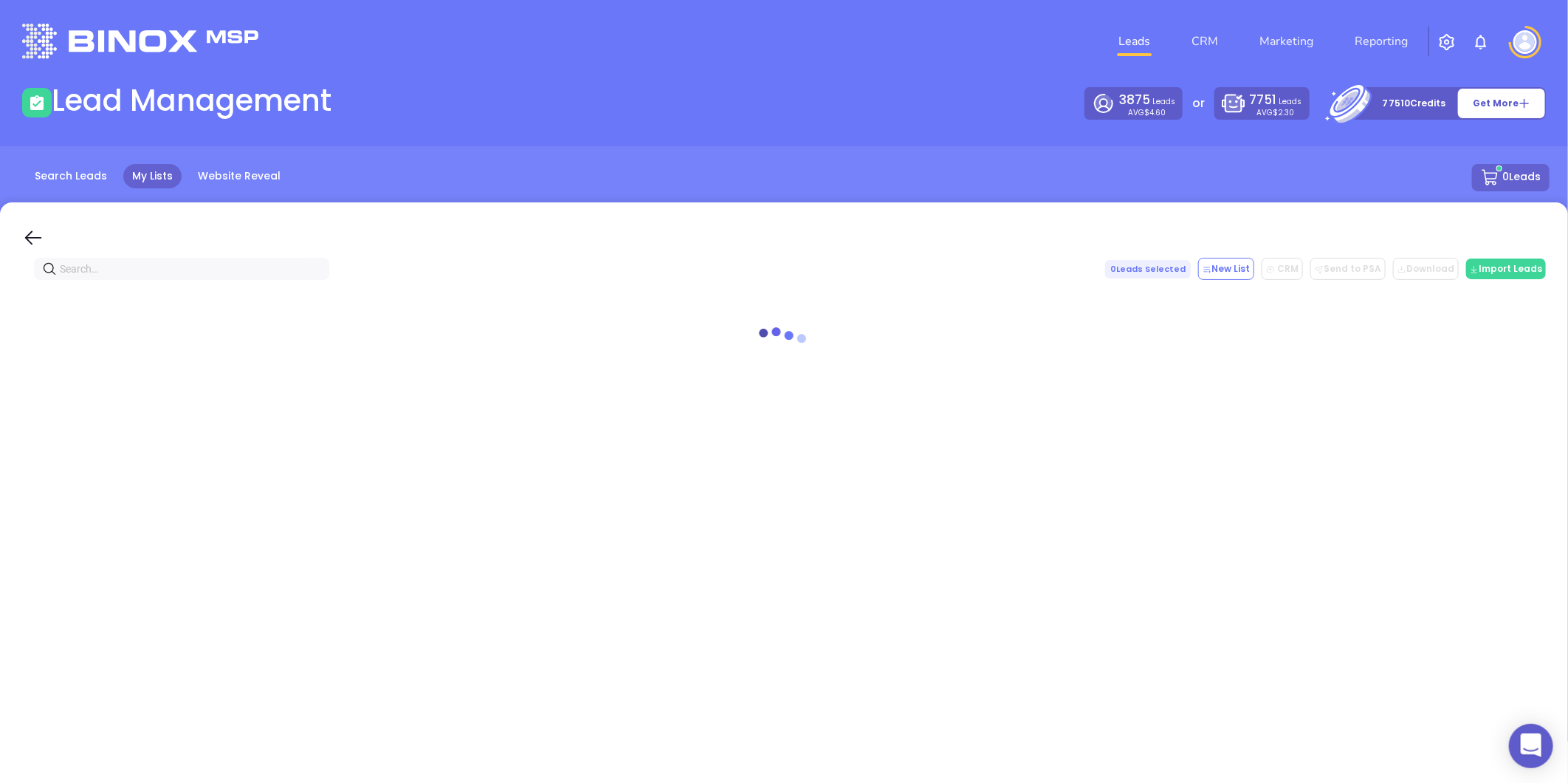
paste input "[PERSON_NAME][DOMAIN_NAME]"
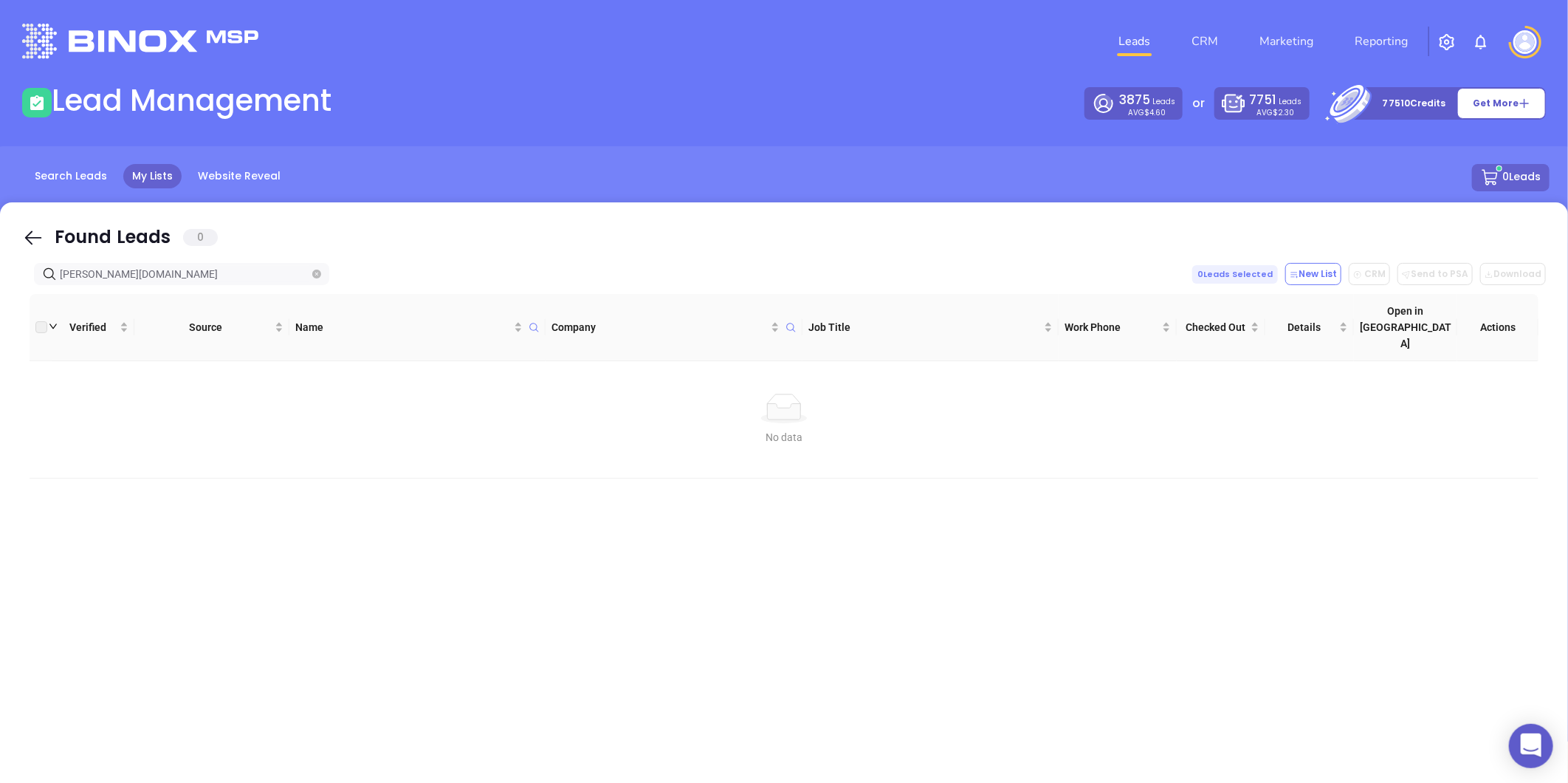
type input "[PERSON_NAME][DOMAIN_NAME]"
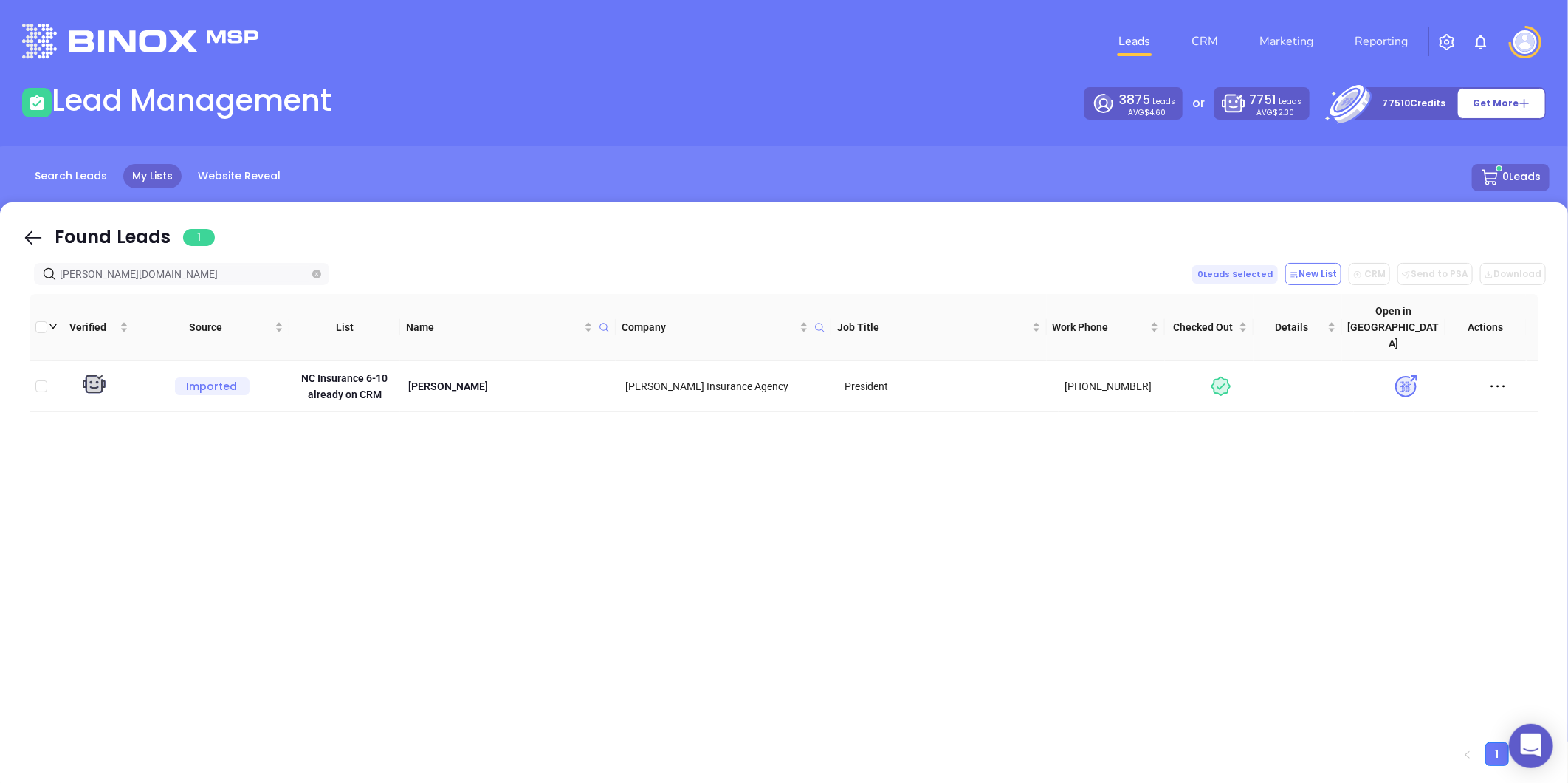
click at [314, 268] on span at bounding box center [316, 273] width 8 height 16
click at [318, 270] on icon "close-circle" at bounding box center [316, 273] width 8 height 8
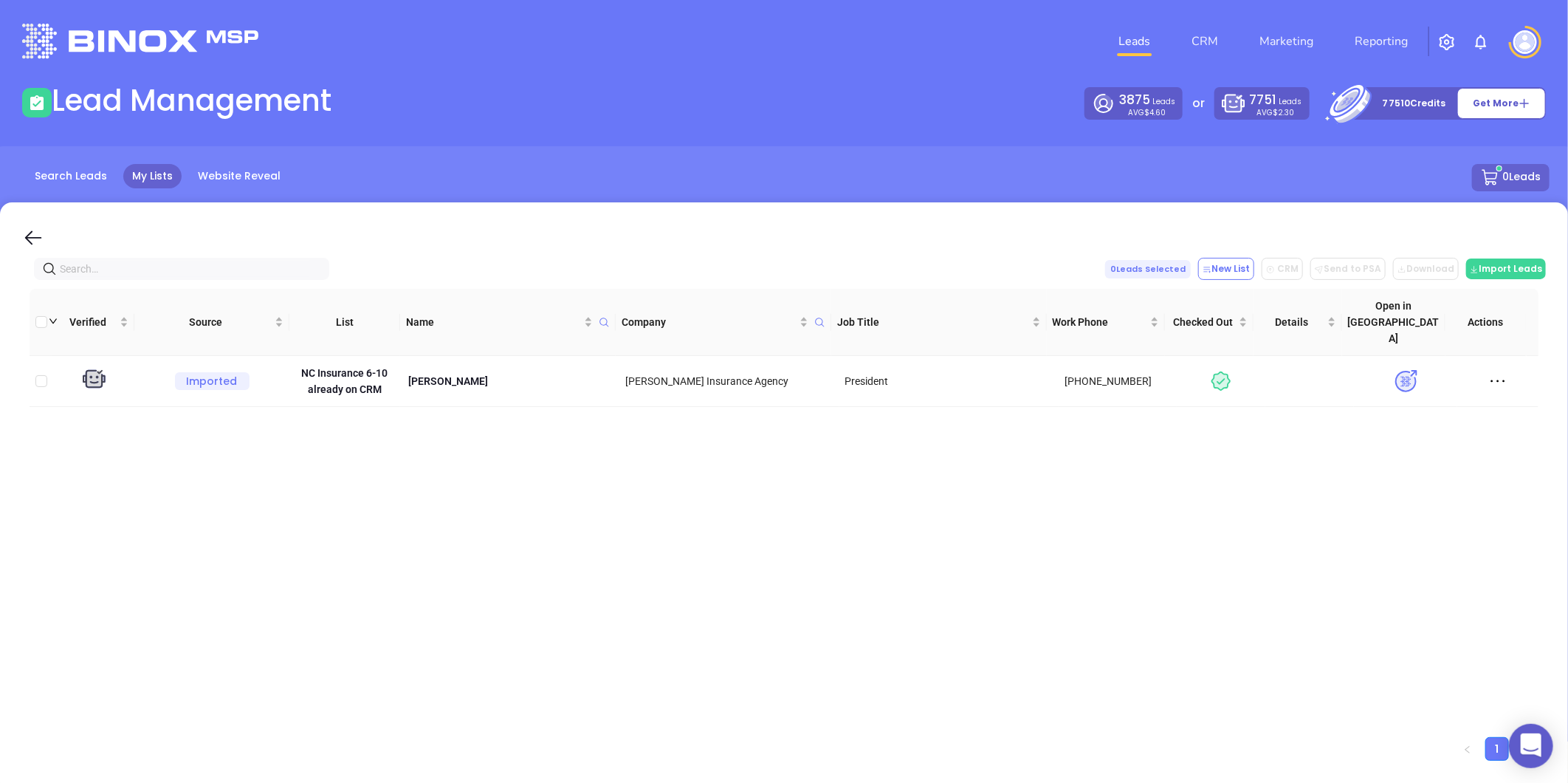
paste input "[DOMAIN_NAME]"
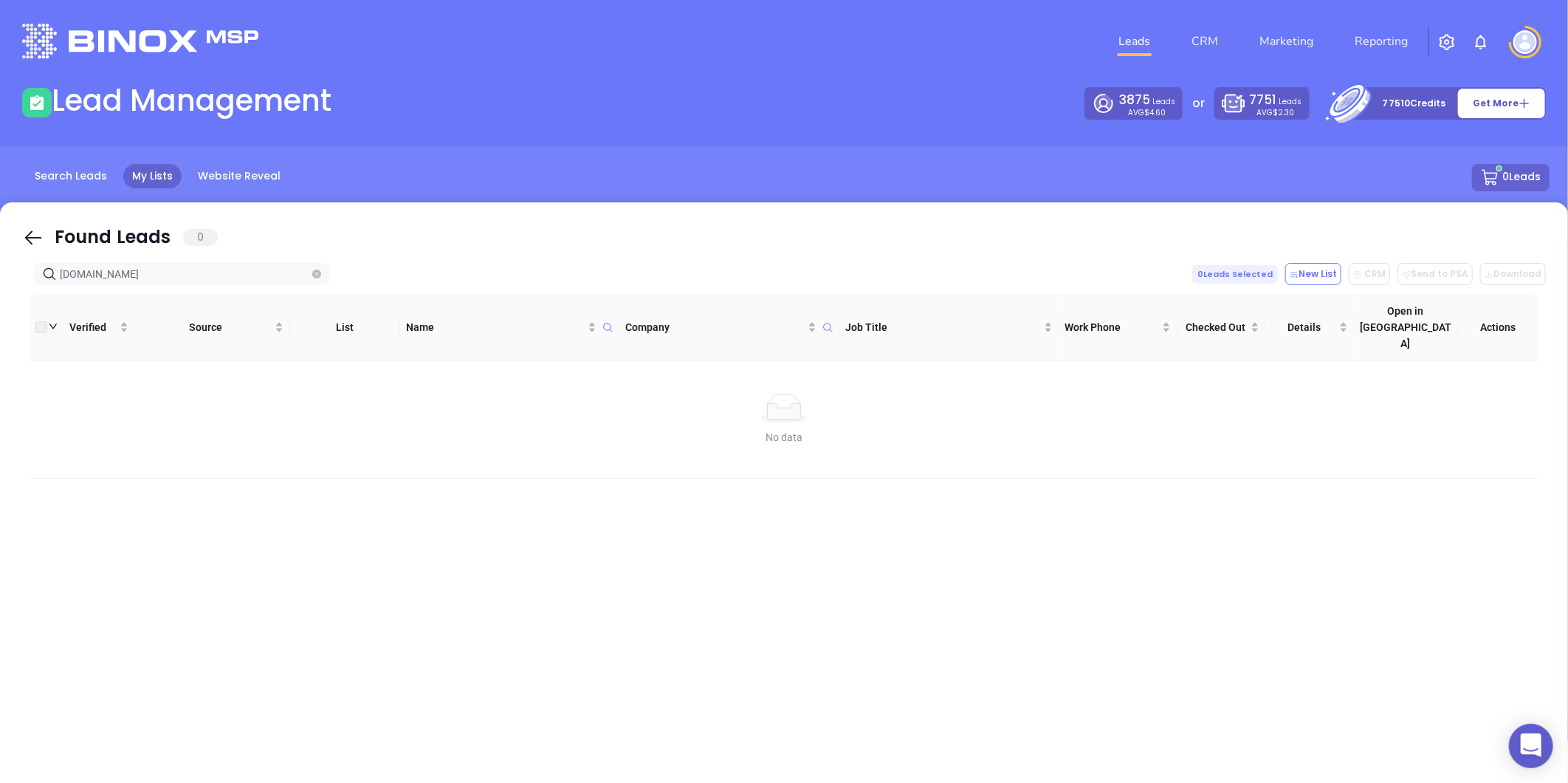
type input "[DOMAIN_NAME]"
click at [318, 271] on icon "close-circle" at bounding box center [316, 273] width 8 height 8
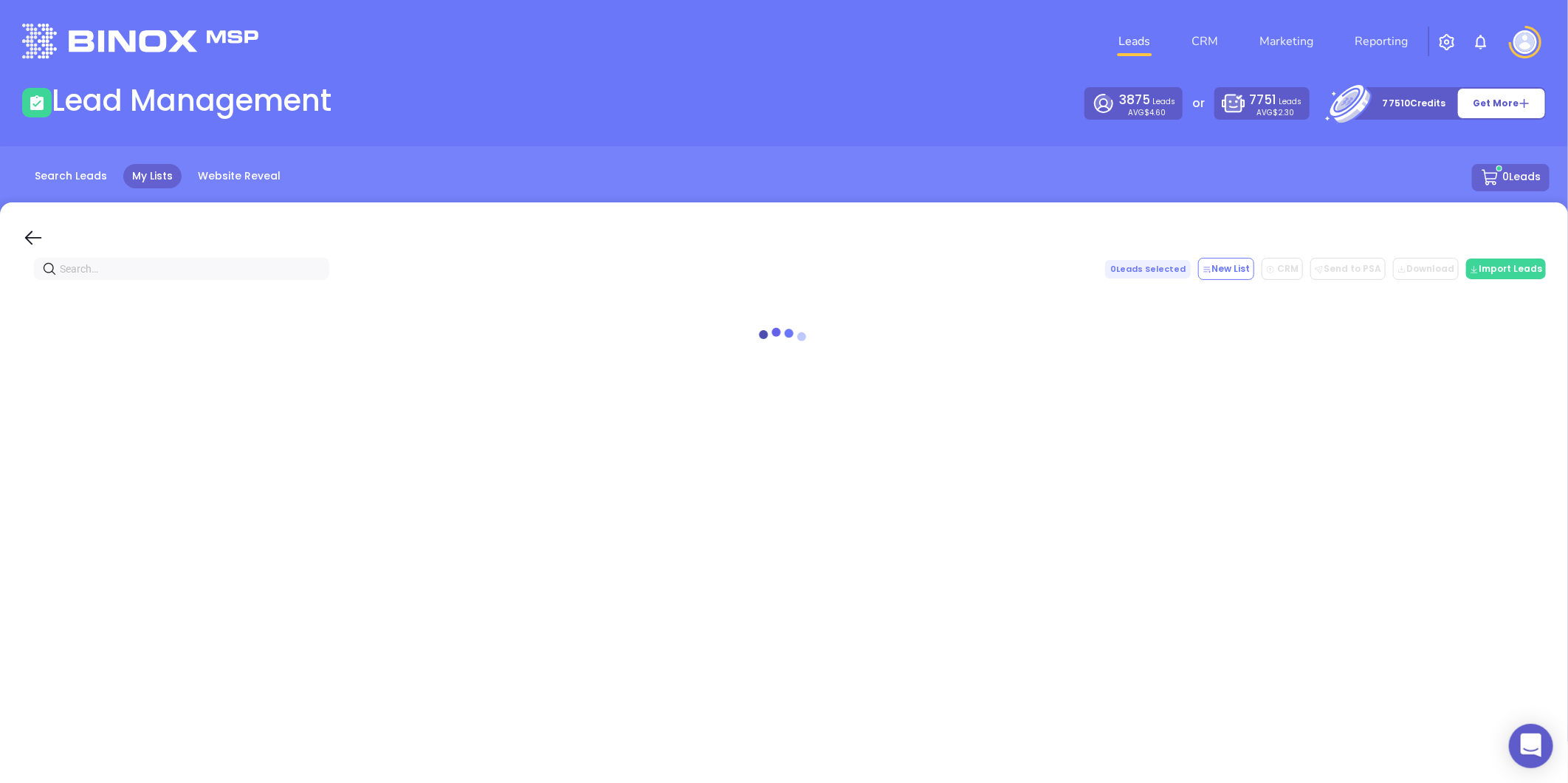
paste input "Lipstone Insurance Group"
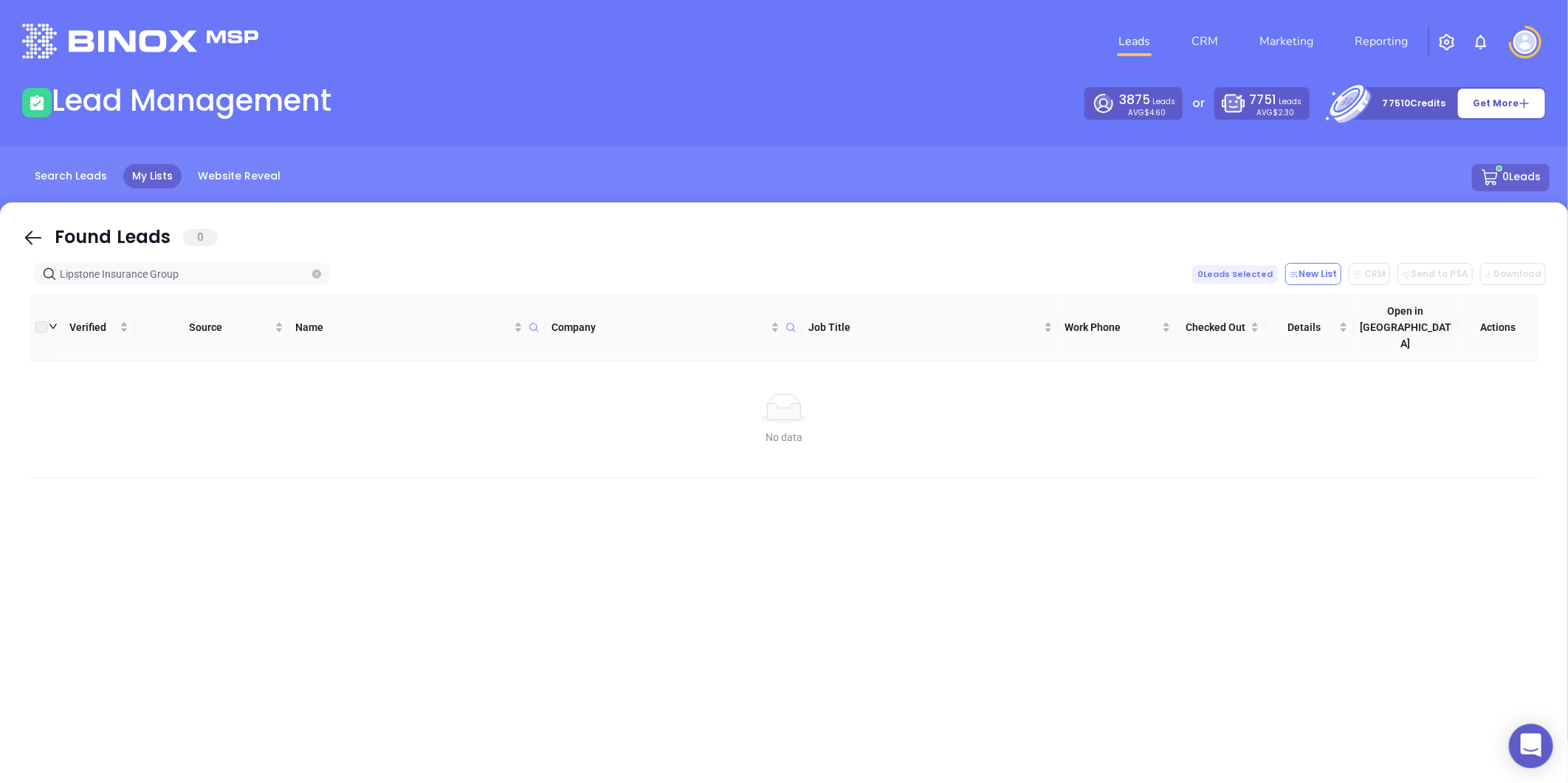
drag, startPoint x: 215, startPoint y: 276, endPoint x: -13, endPoint y: 304, distance: 229.7
click at [0, 304] on html "0 Leads CRM Marketing Reporting Financial Leads Leads Lead Management 3875 Lead…" at bounding box center [784, 391] width 1568 height 783
type input "Lipstone Insurance Group"
click at [313, 273] on icon "close-circle" at bounding box center [316, 273] width 8 height 8
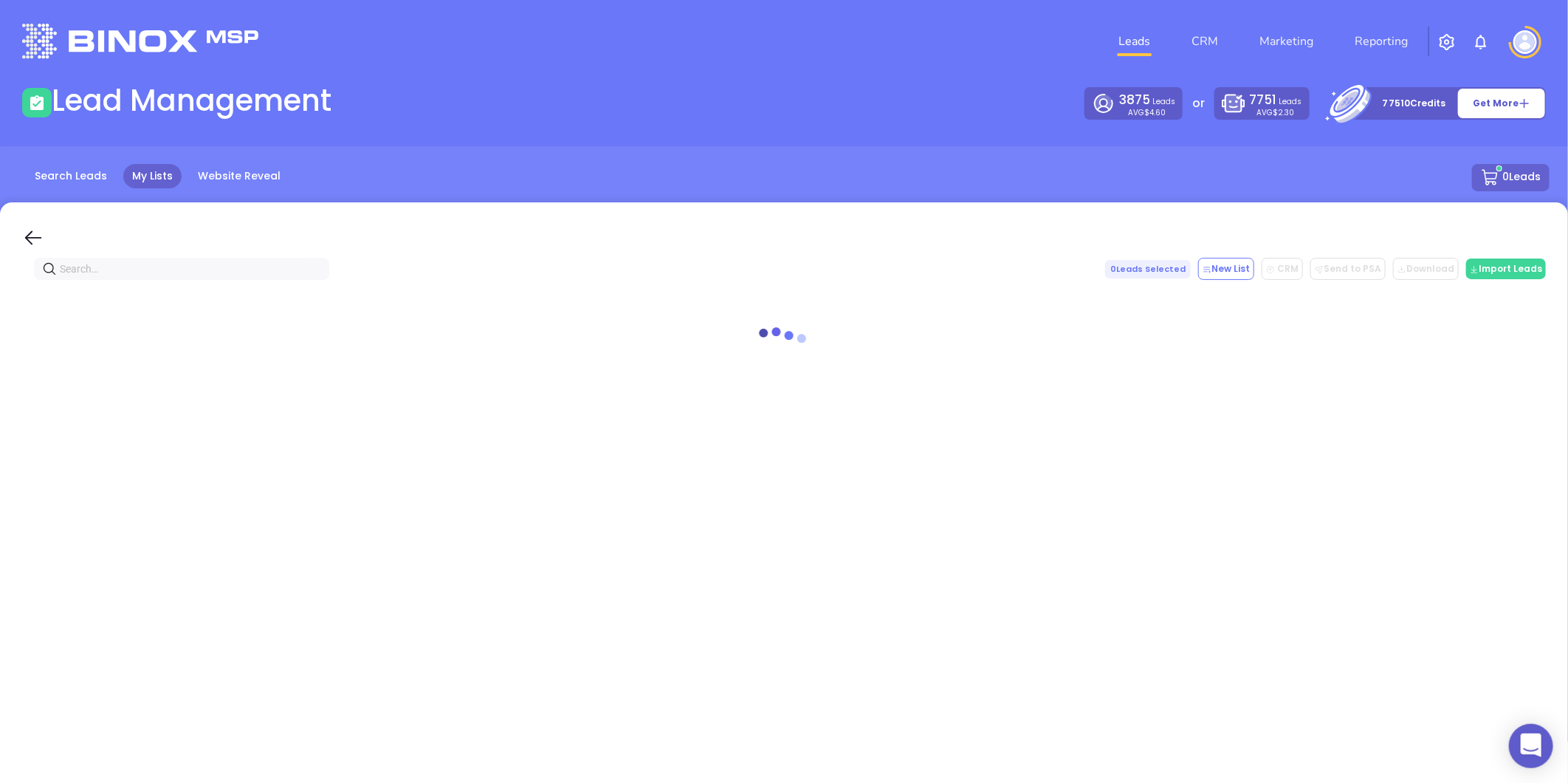
paste input "[DOMAIN_NAME]"
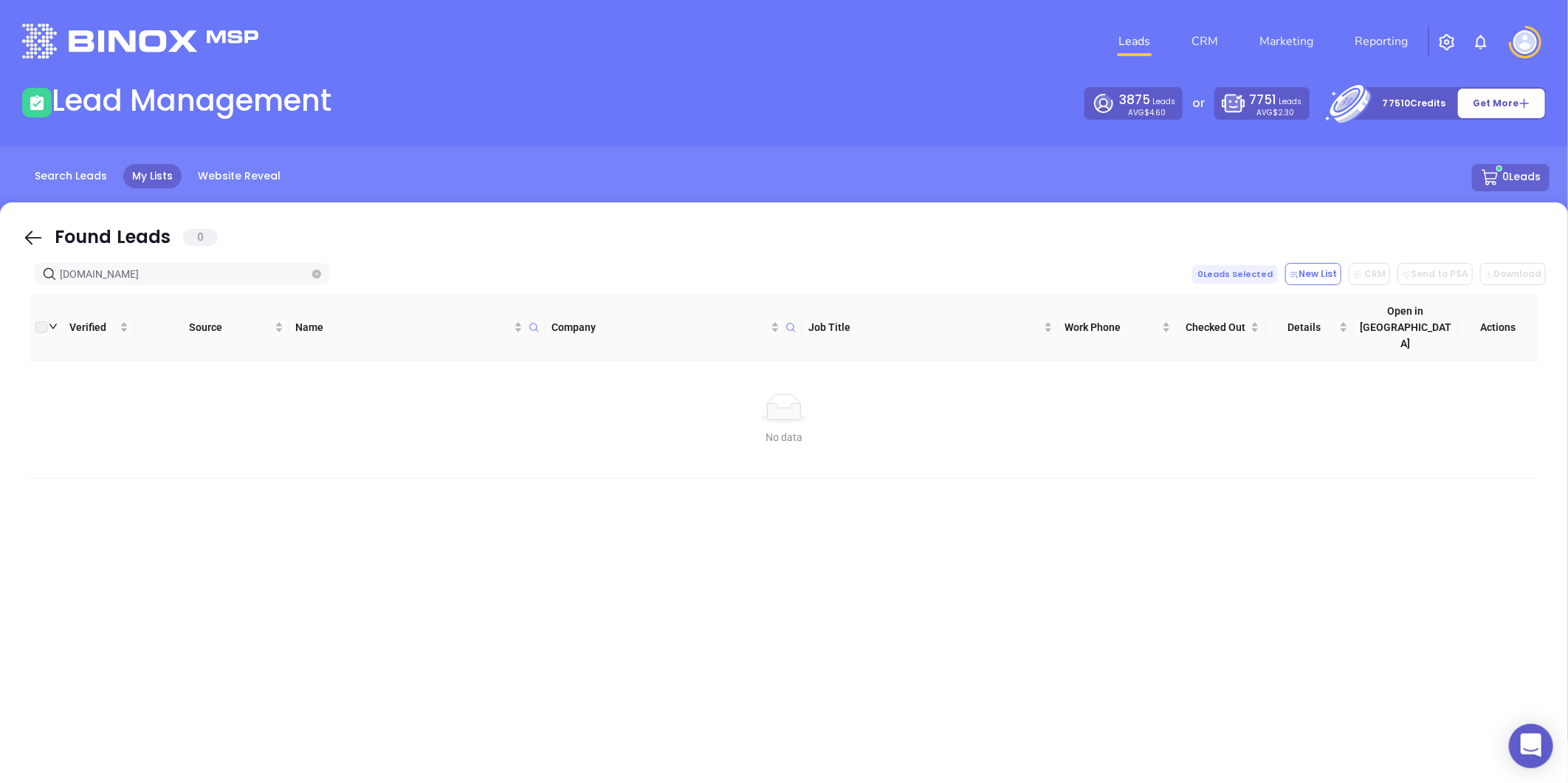
type input "[DOMAIN_NAME]"
click at [322, 277] on span "[DOMAIN_NAME]" at bounding box center [181, 274] width 295 height 22
click at [316, 277] on icon "close-circle" at bounding box center [316, 273] width 8 height 8
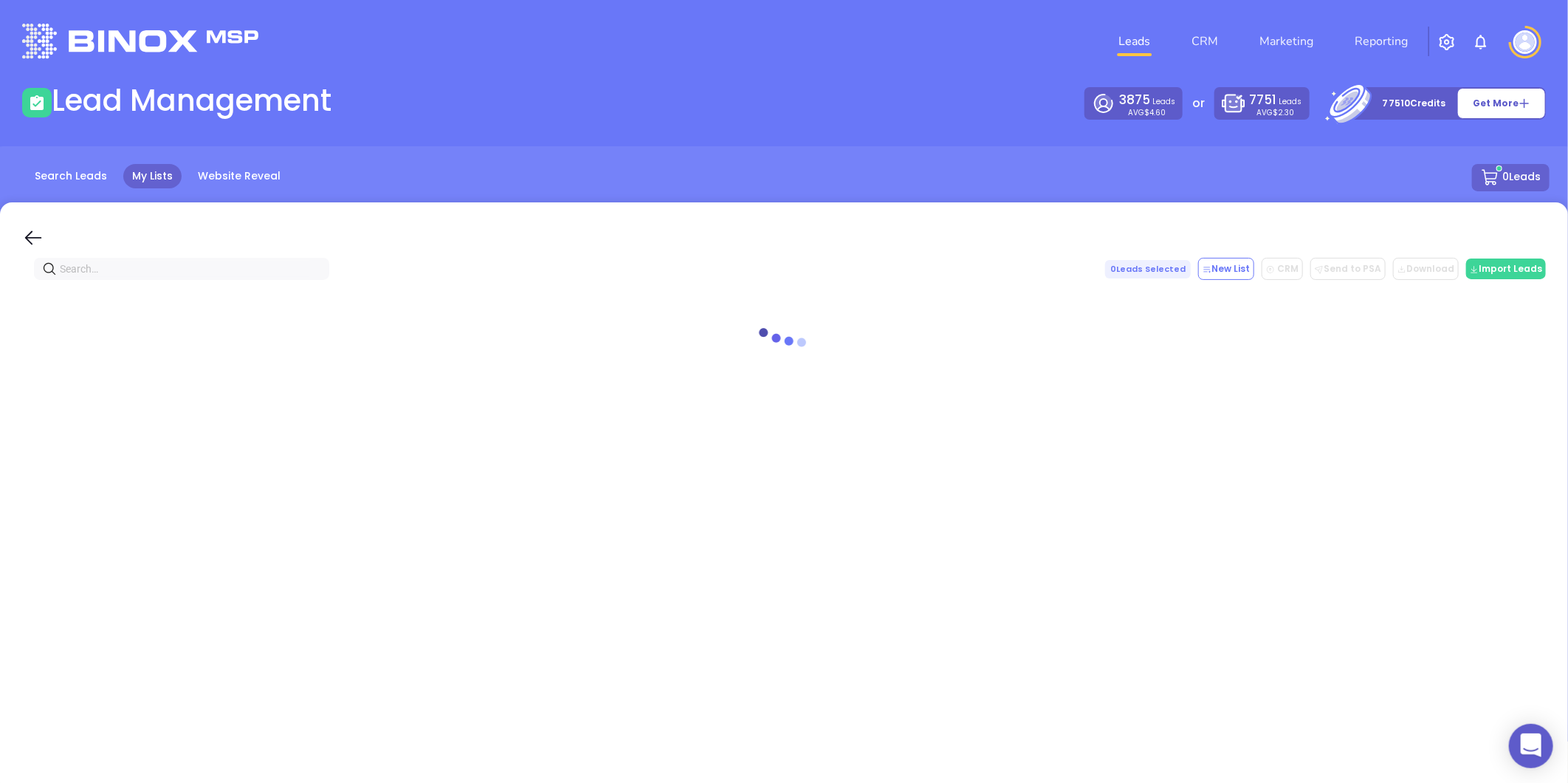
paste input "[DOMAIN_NAME]"
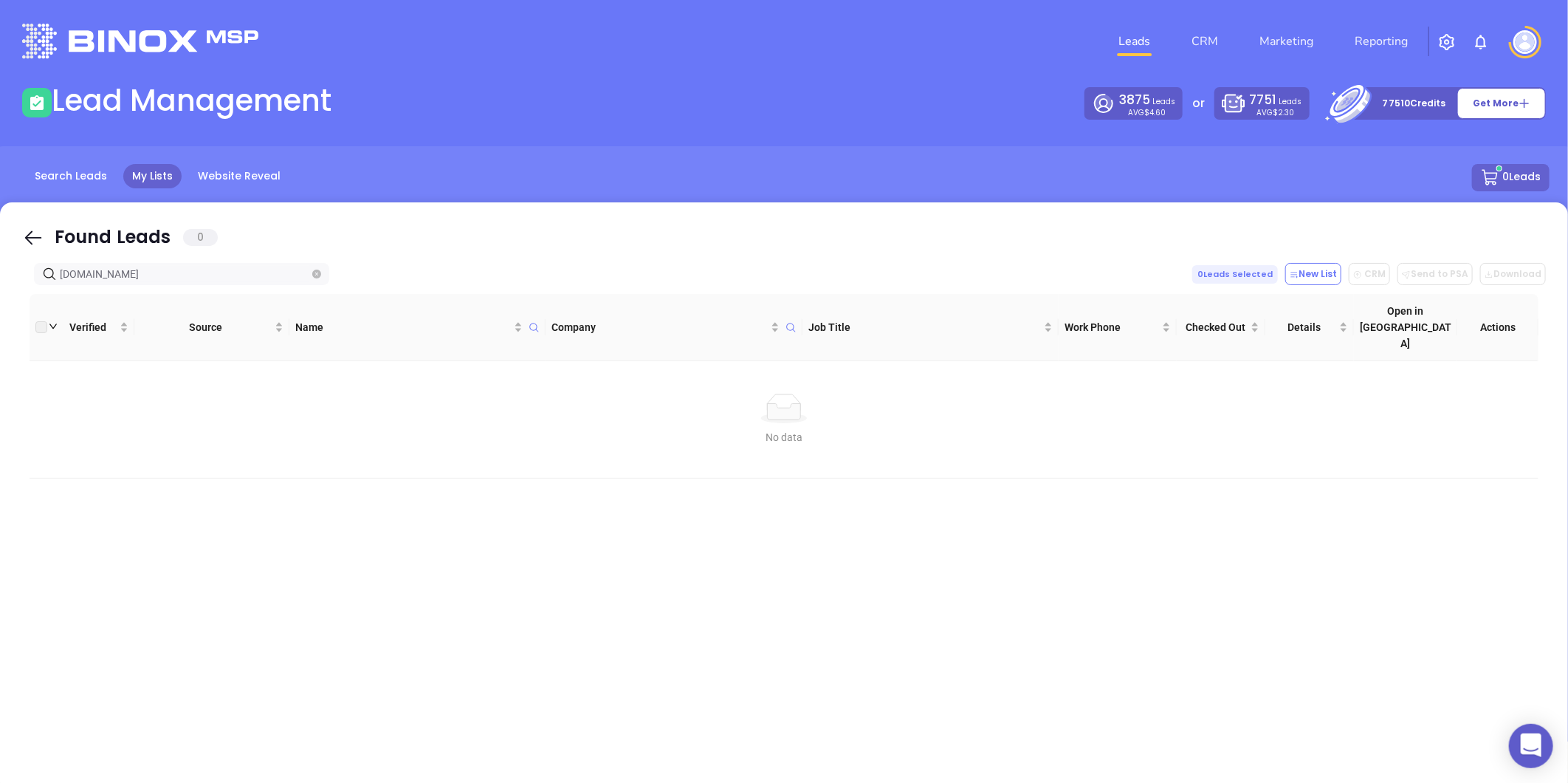
type input "[DOMAIN_NAME]"
drag, startPoint x: 208, startPoint y: 276, endPoint x: 37, endPoint y: 292, distance: 171.7
click at [38, 292] on div "Found Leads 0 [DOMAIN_NAME] 0 Leads Selected New List CRM Send to PSA Download …" at bounding box center [784, 498] width 1568 height 591
click at [316, 270] on icon "close-circle" at bounding box center [316, 273] width 8 height 8
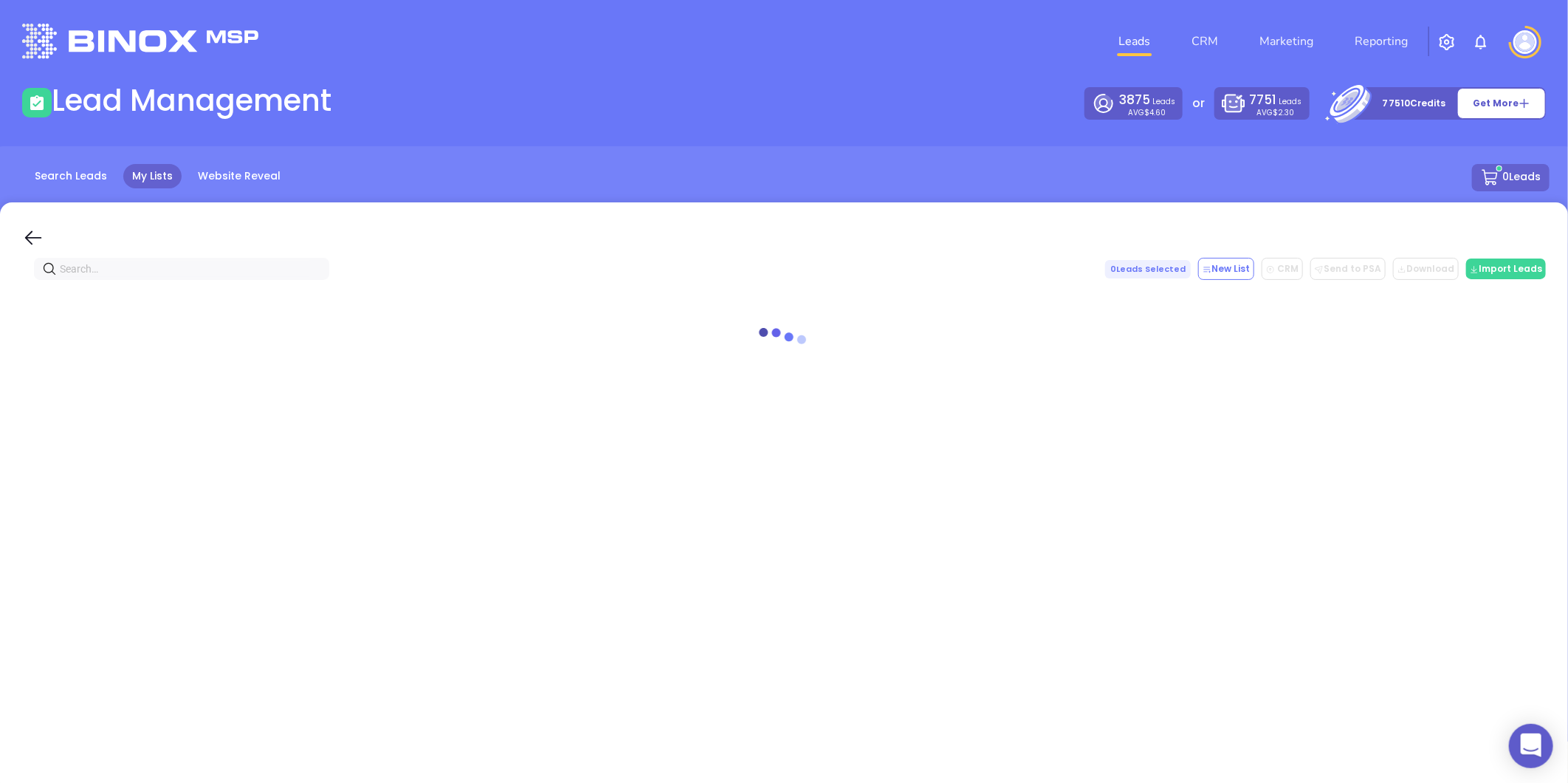
paste input "Triangle Insurance Center"
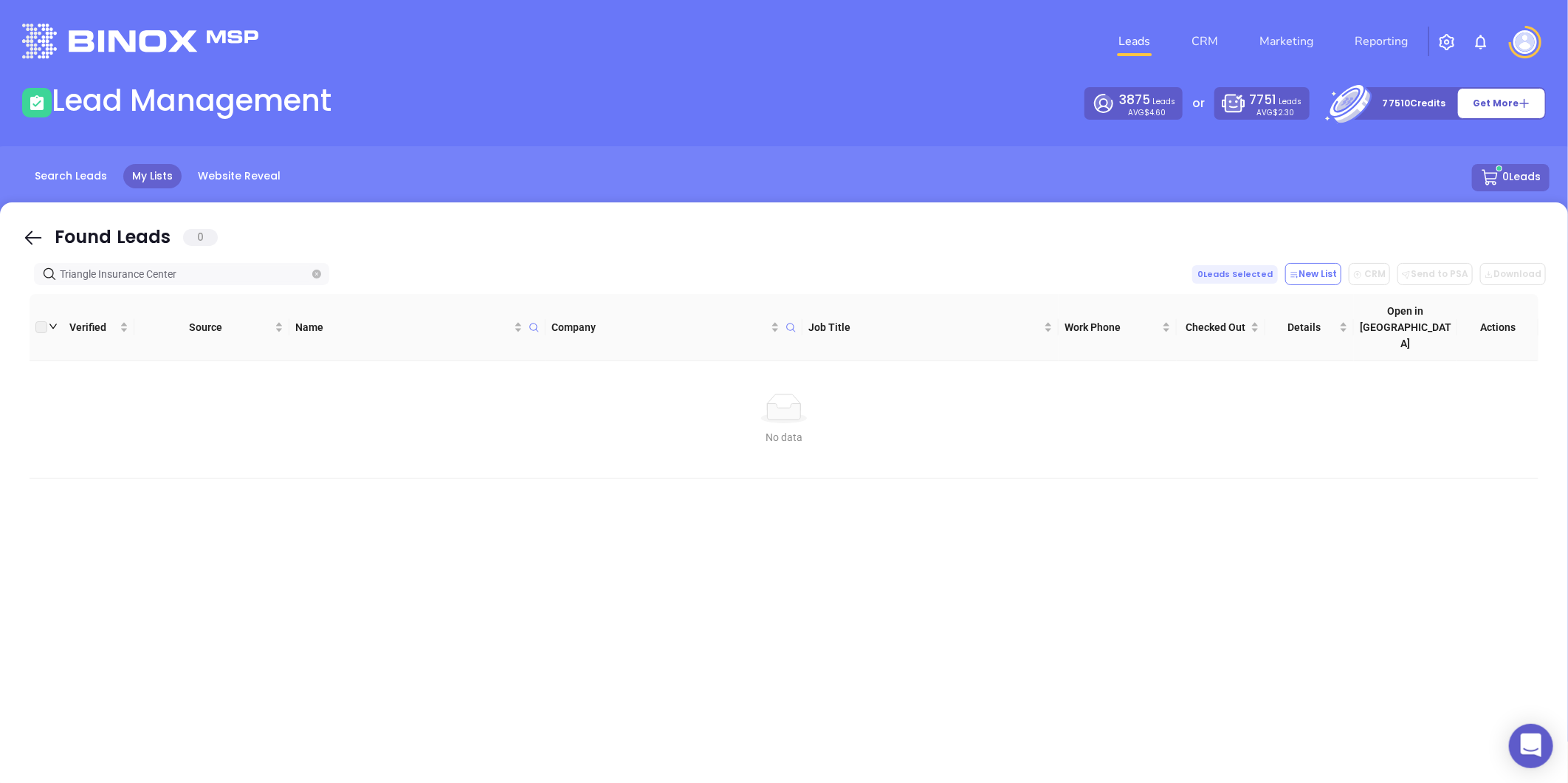
type input "Triangle Insurance Center"
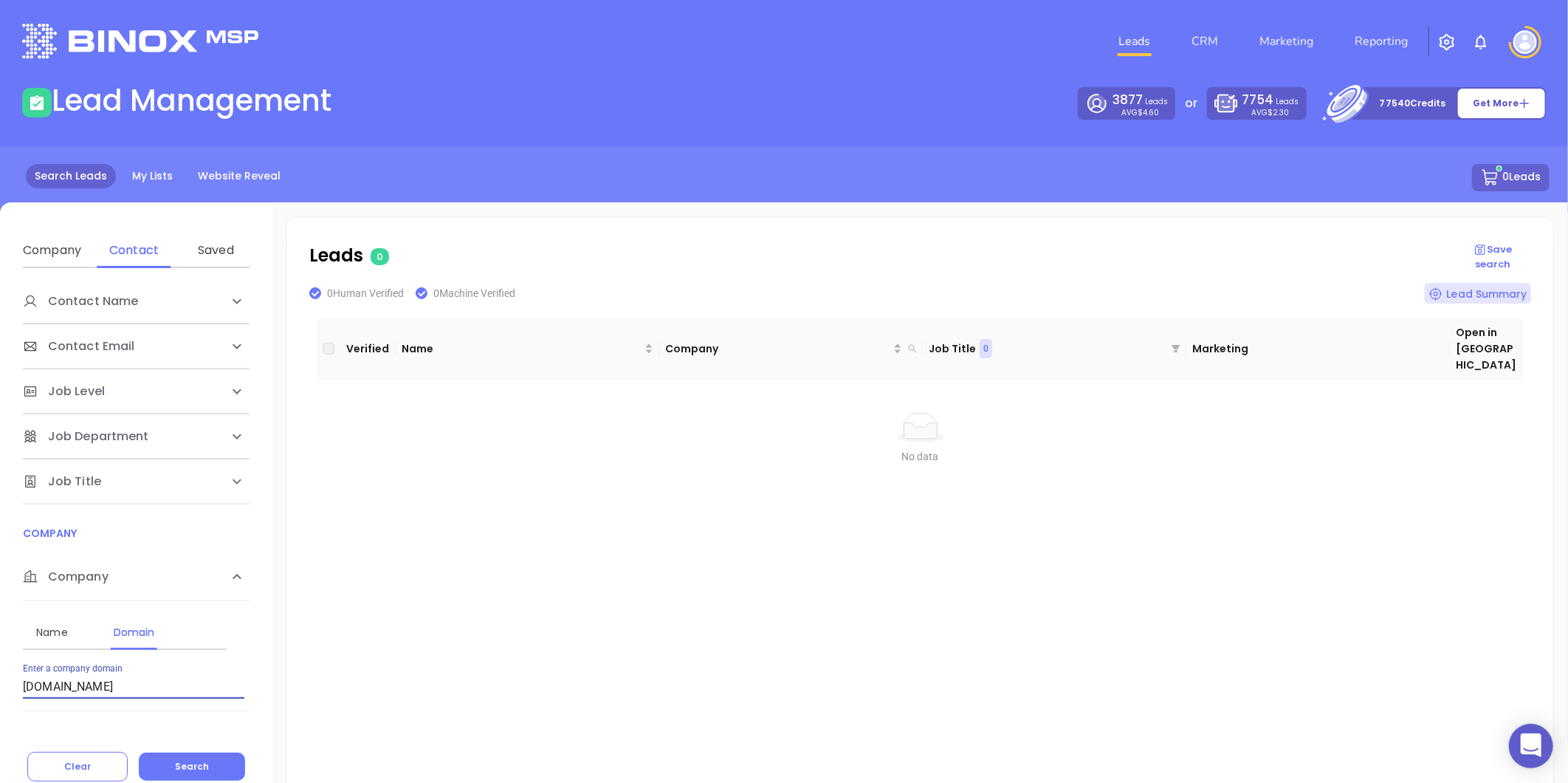
drag, startPoint x: 181, startPoint y: 689, endPoint x: 3, endPoint y: 717, distance: 180.2
click at [3, 717] on div "Contact Name First Name Last Name Contact Email Work or Personal Email Job Leve…" at bounding box center [136, 500] width 272 height 465
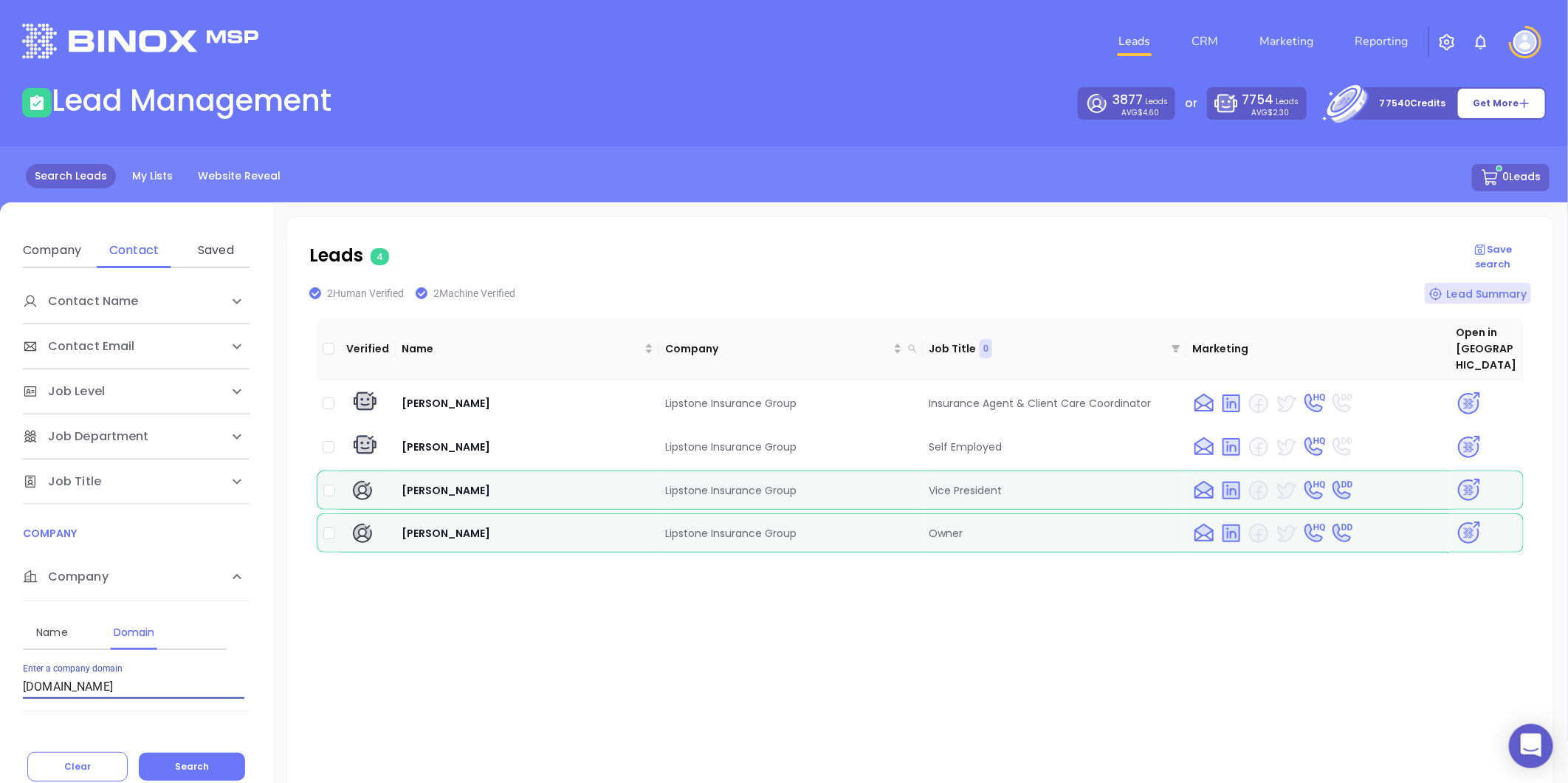
type input "[DOMAIN_NAME]"
click at [1456, 520] on img at bounding box center [1469, 533] width 26 height 26
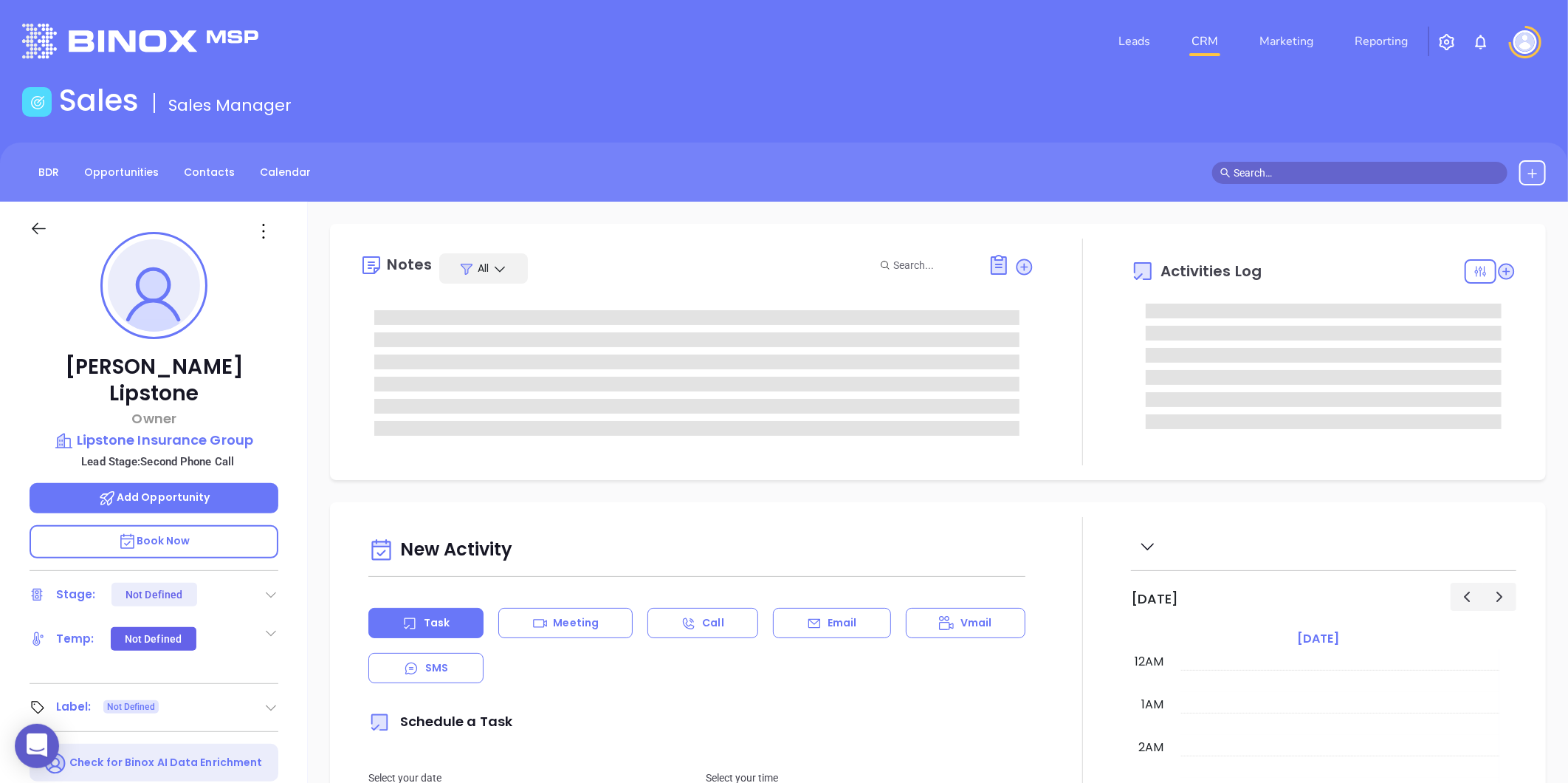
type input "[DATE]"
type input "[PERSON_NAME]"
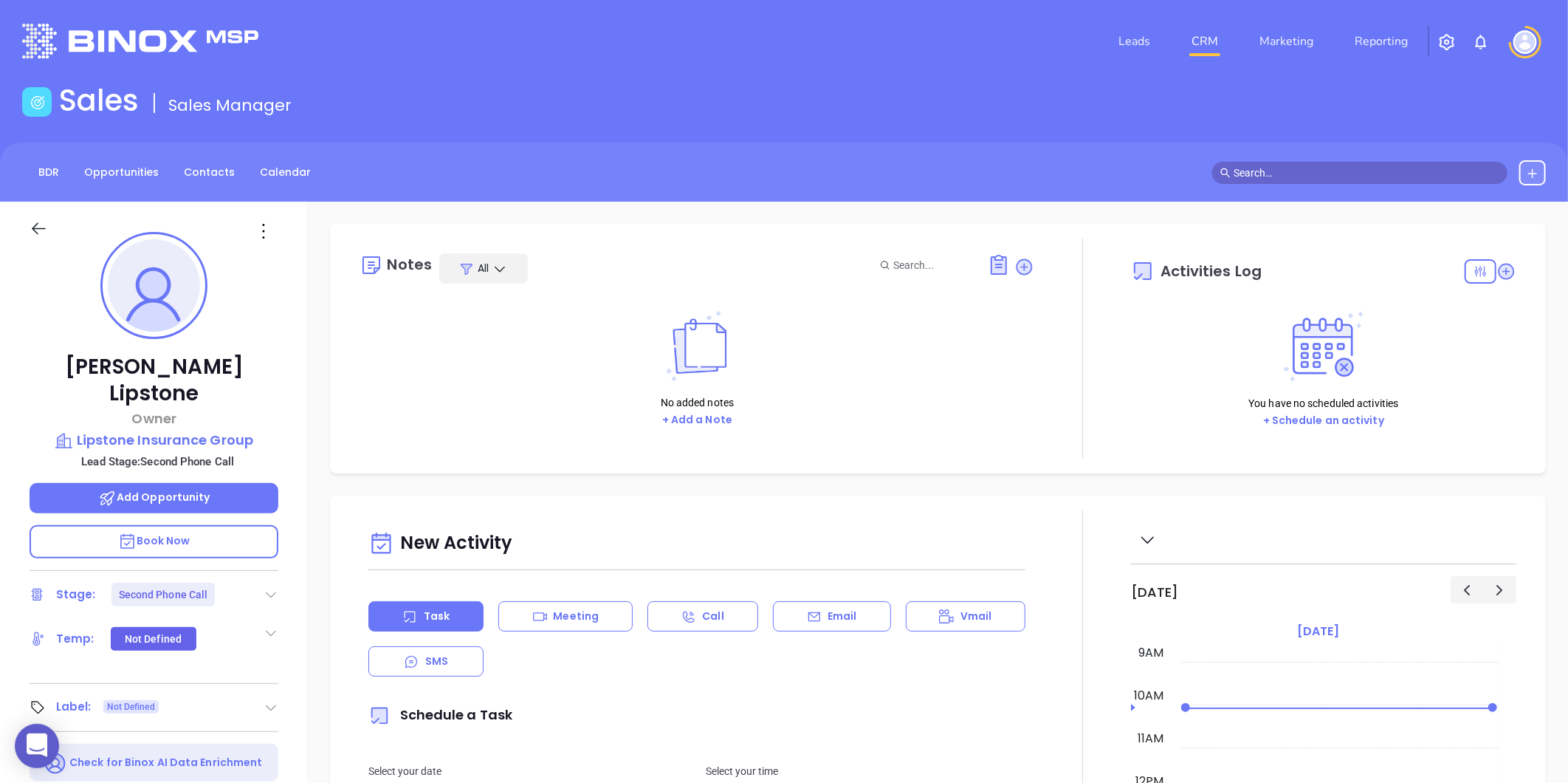
click at [276, 587] on icon at bounding box center [271, 595] width 15 height 15
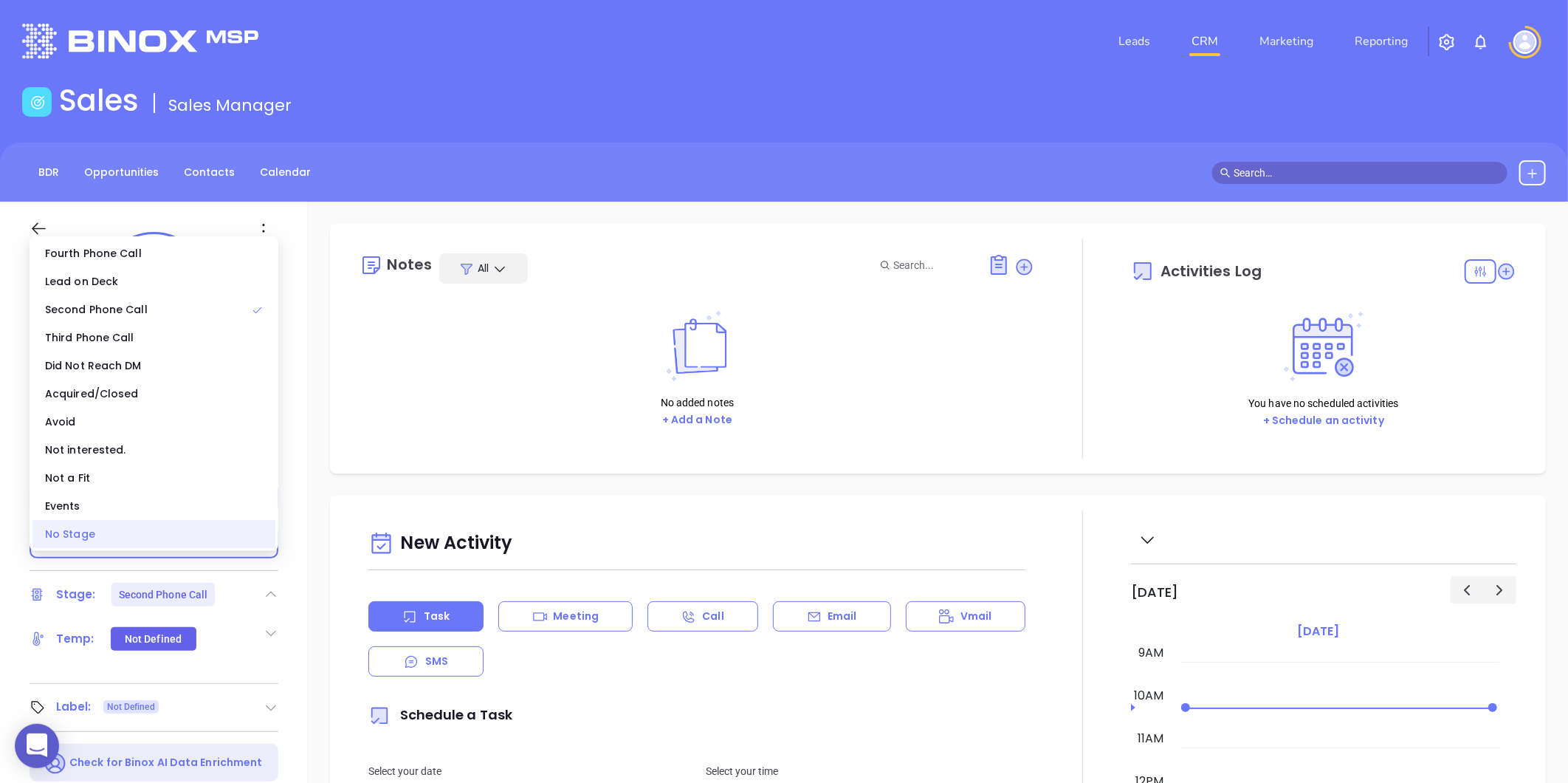
click at [180, 537] on div "No Stage" at bounding box center [154, 534] width 243 height 28
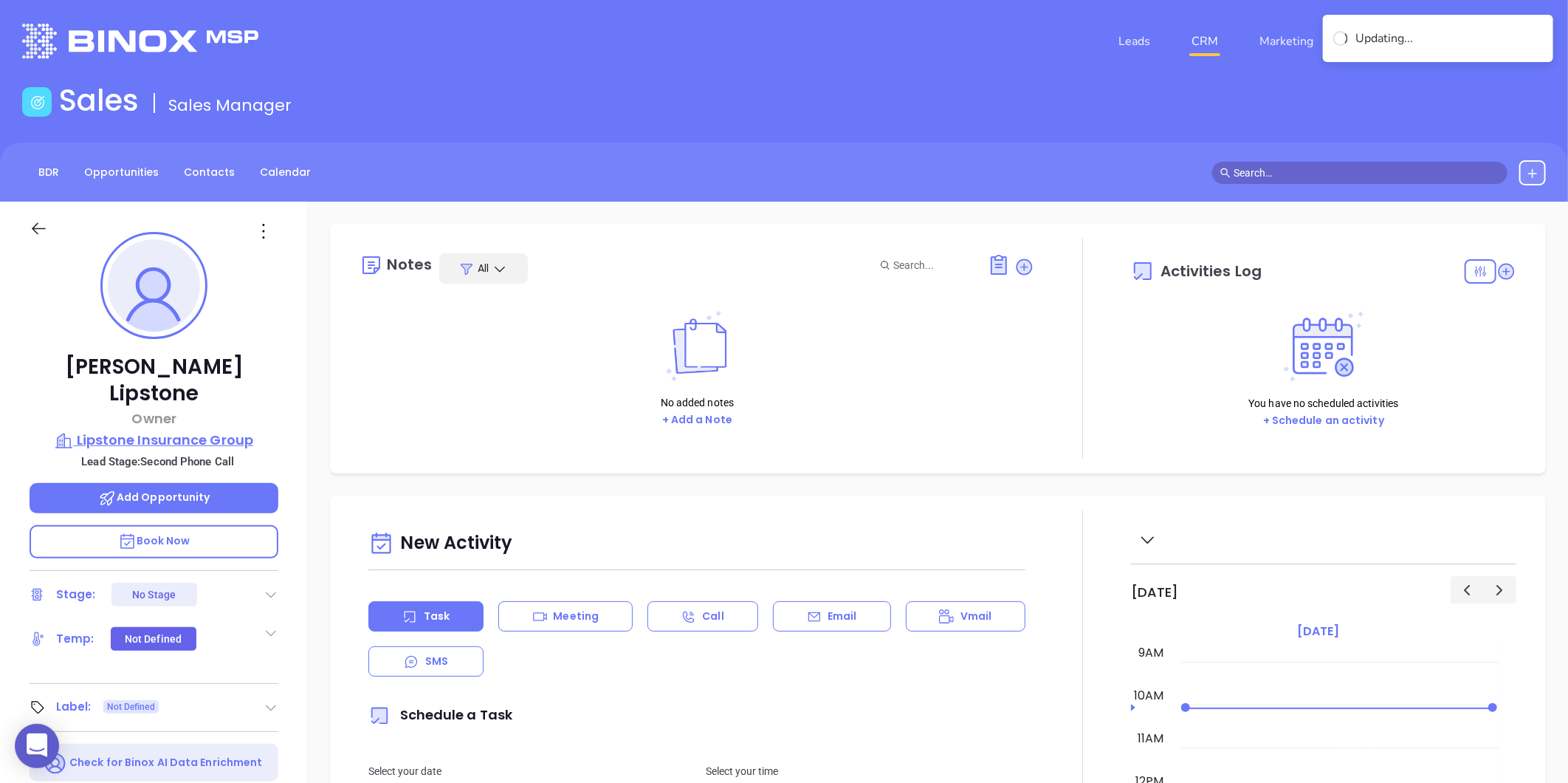
click at [150, 430] on p "Lipstone Insurance Group" at bounding box center [154, 441] width 249 height 21
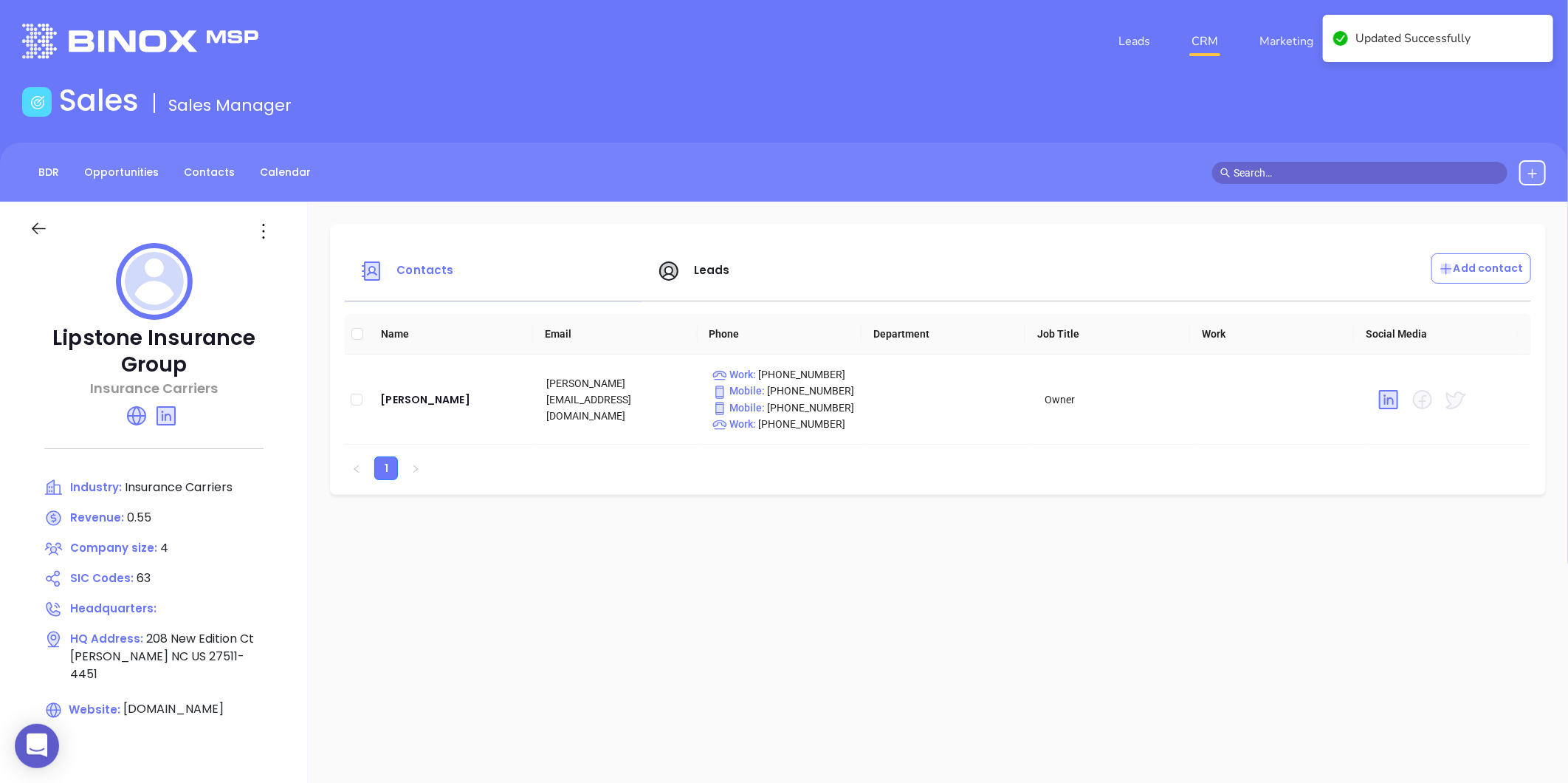
click at [267, 244] on div at bounding box center [154, 284] width 249 height 82
click at [254, 235] on icon at bounding box center [263, 231] width 23 height 23
click at [266, 262] on icon at bounding box center [269, 261] width 11 height 11
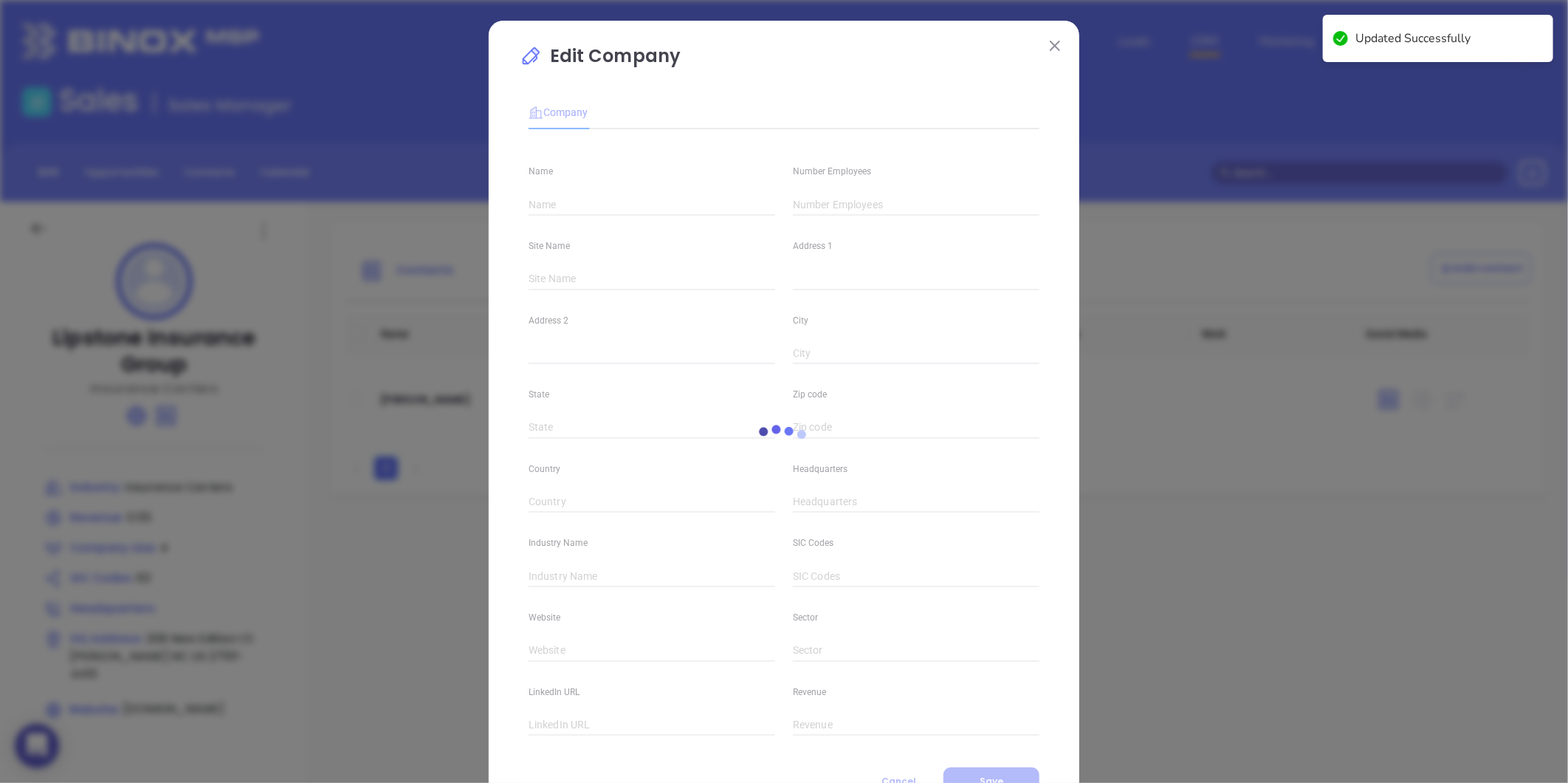
type input "Lipstone Insurance Group"
type input "4"
type input "Insurance Carriers"
type input "63"
type input "[DOMAIN_NAME]"
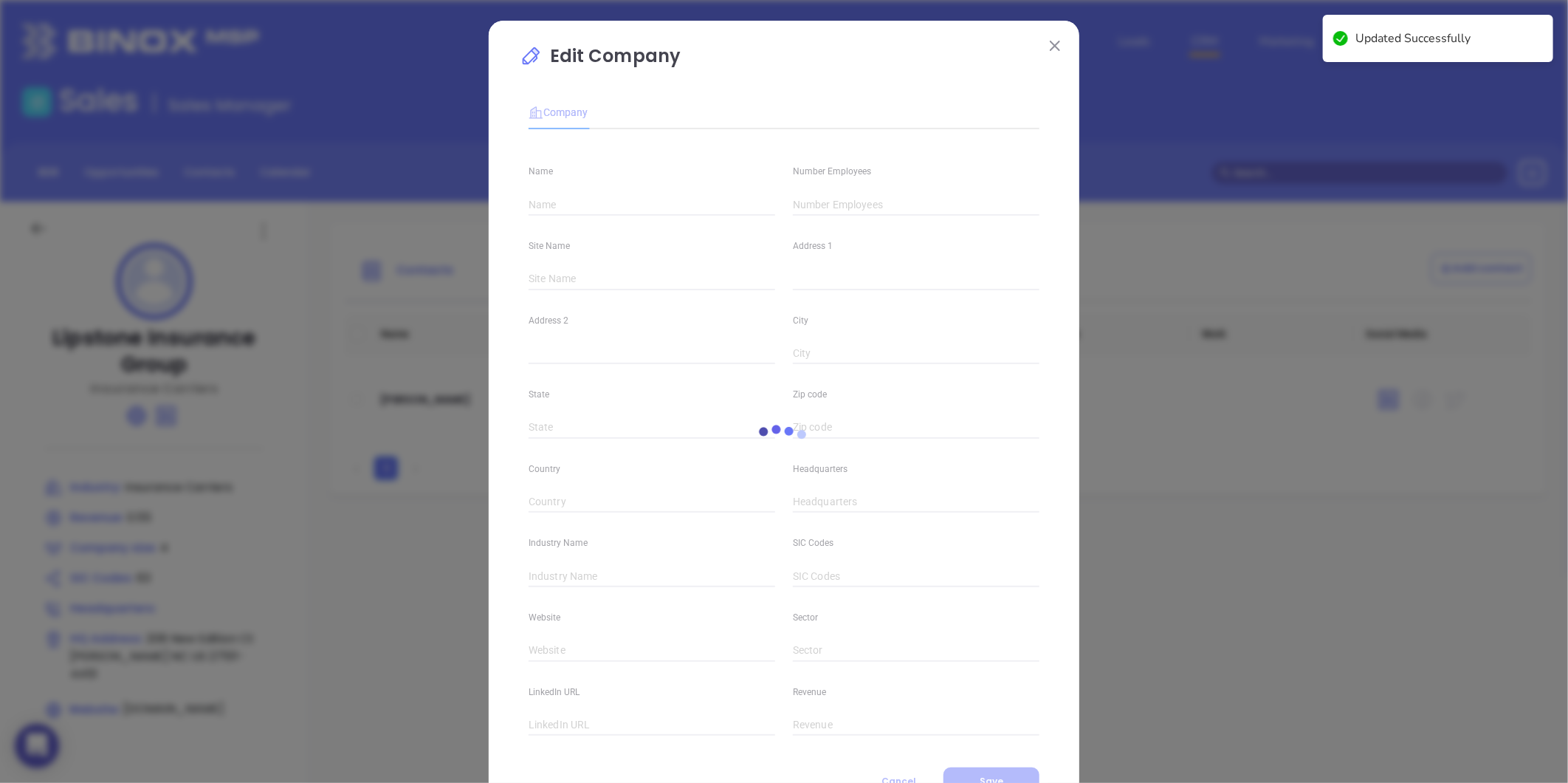
type input "Finance and Insurance"
type input "[DOMAIN_NAME][URL]"
type input "0.55"
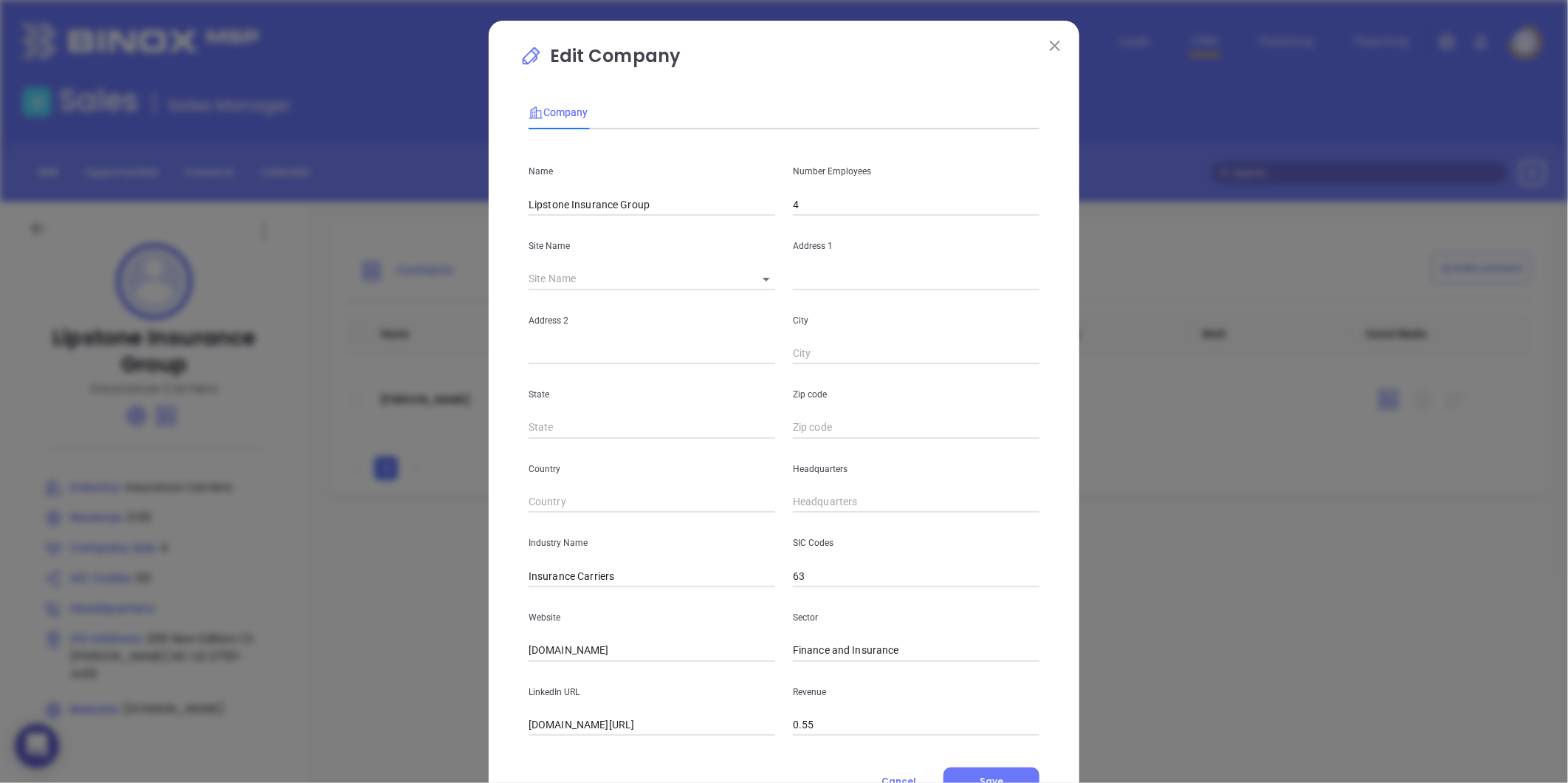
drag, startPoint x: 837, startPoint y: 264, endPoint x: 826, endPoint y: 283, distance: 22.0
click at [826, 283] on div "Address 1" at bounding box center [916, 254] width 265 height 75
click at [826, 283] on input "text" at bounding box center [916, 280] width 247 height 22
paste input "208 New Edition Ct. [GEOGRAPHIC_DATA], NC 27511"
type input "208 New Edition Ct. [GEOGRAPHIC_DATA], NC 27511"
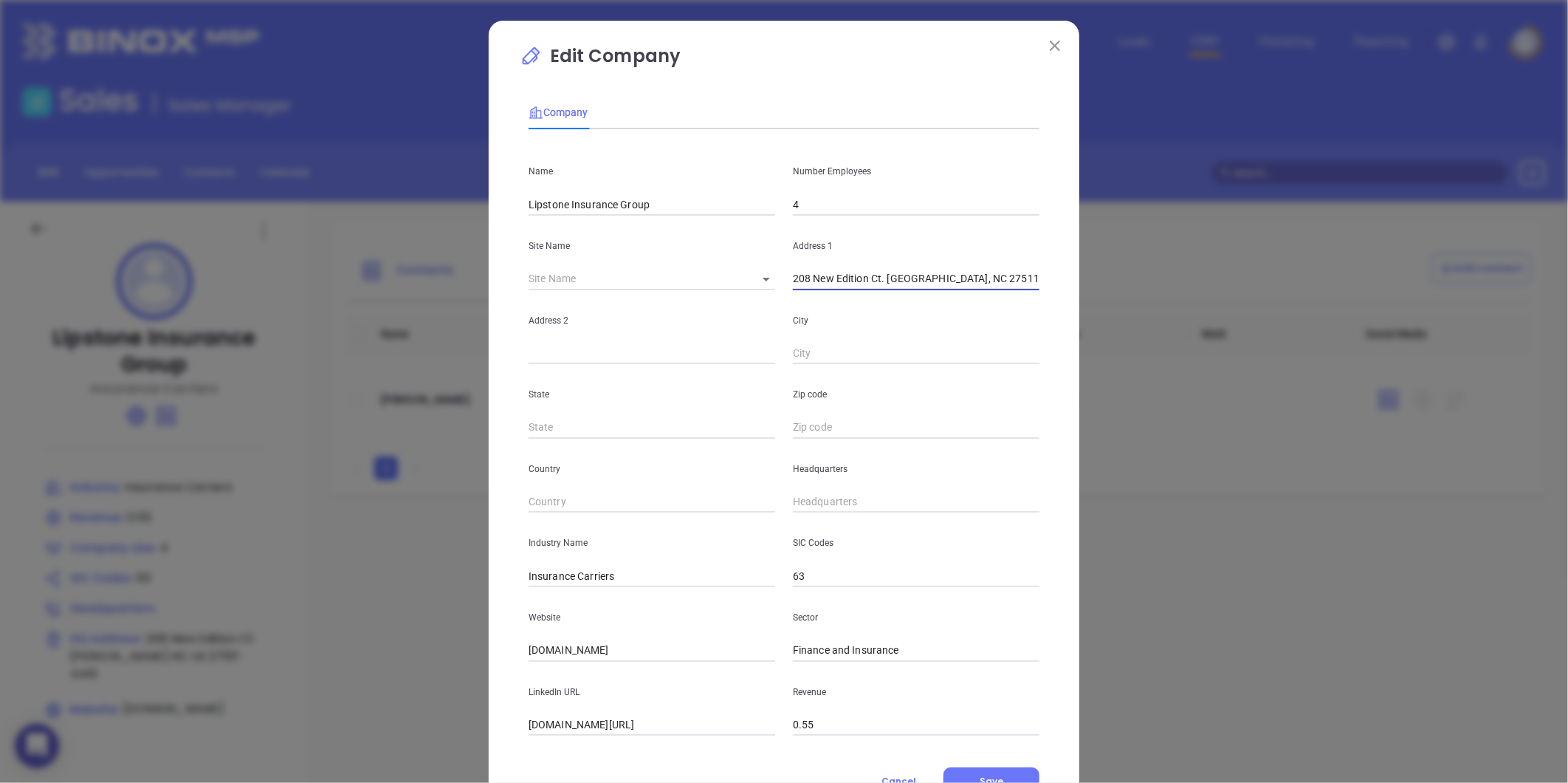
click at [820, 207] on input "4" at bounding box center [916, 205] width 247 height 22
type input "2"
click at [711, 300] on div "Address 2" at bounding box center [652, 327] width 265 height 75
drag, startPoint x: 925, startPoint y: 285, endPoint x: 963, endPoint y: 291, distance: 38.5
click at [963, 291] on div "Name Lipstone Insurance Group Number Employees 2 Site Name ​ Address 1 208 New …" at bounding box center [784, 439] width 511 height 595
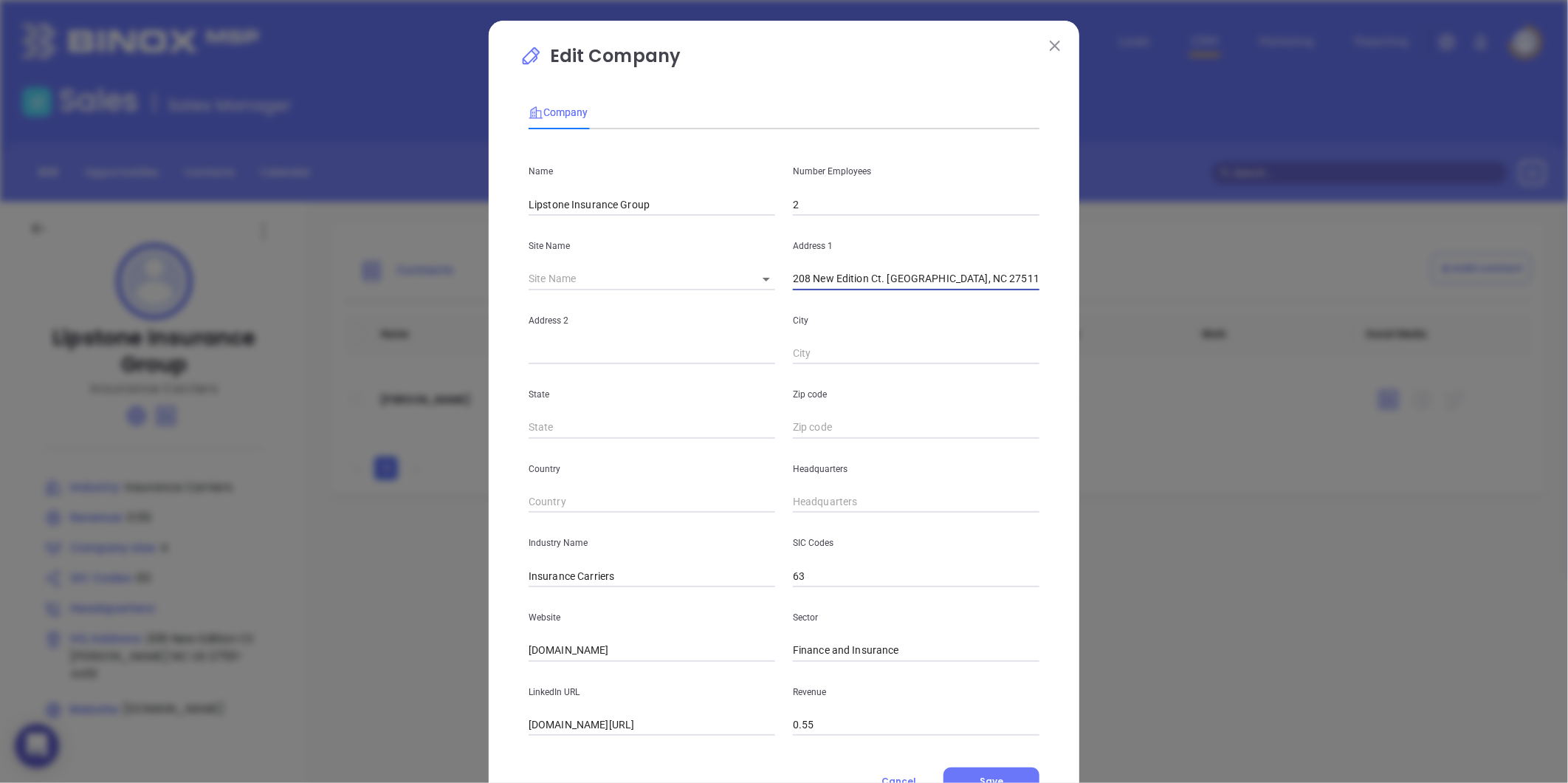
click at [824, 423] on input "text" at bounding box center [916, 428] width 247 height 22
paste input "27511"
type input "27511"
click at [699, 404] on div "State" at bounding box center [652, 401] width 265 height 75
click at [682, 422] on input "text" at bounding box center [652, 428] width 247 height 22
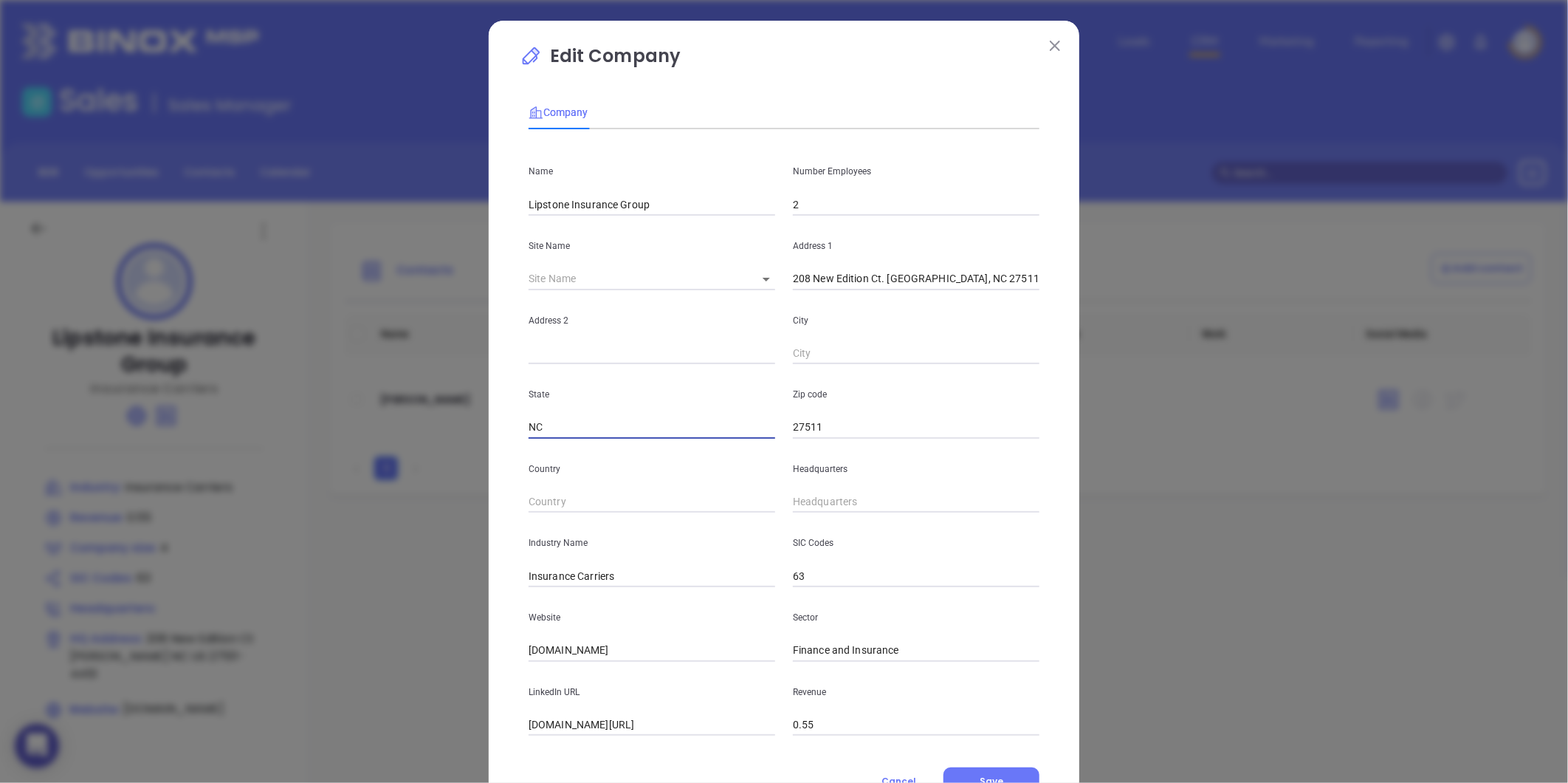
type input "NC"
drag, startPoint x: 883, startPoint y: 285, endPoint x: 901, endPoint y: 283, distance: 18.1
click at [901, 283] on input "208 New Edition Ct. Cary, NC 27511" at bounding box center [916, 280] width 247 height 22
click at [805, 374] on div "Zip code 27511" at bounding box center [916, 401] width 265 height 75
click at [816, 363] on input "text" at bounding box center [916, 354] width 247 height 22
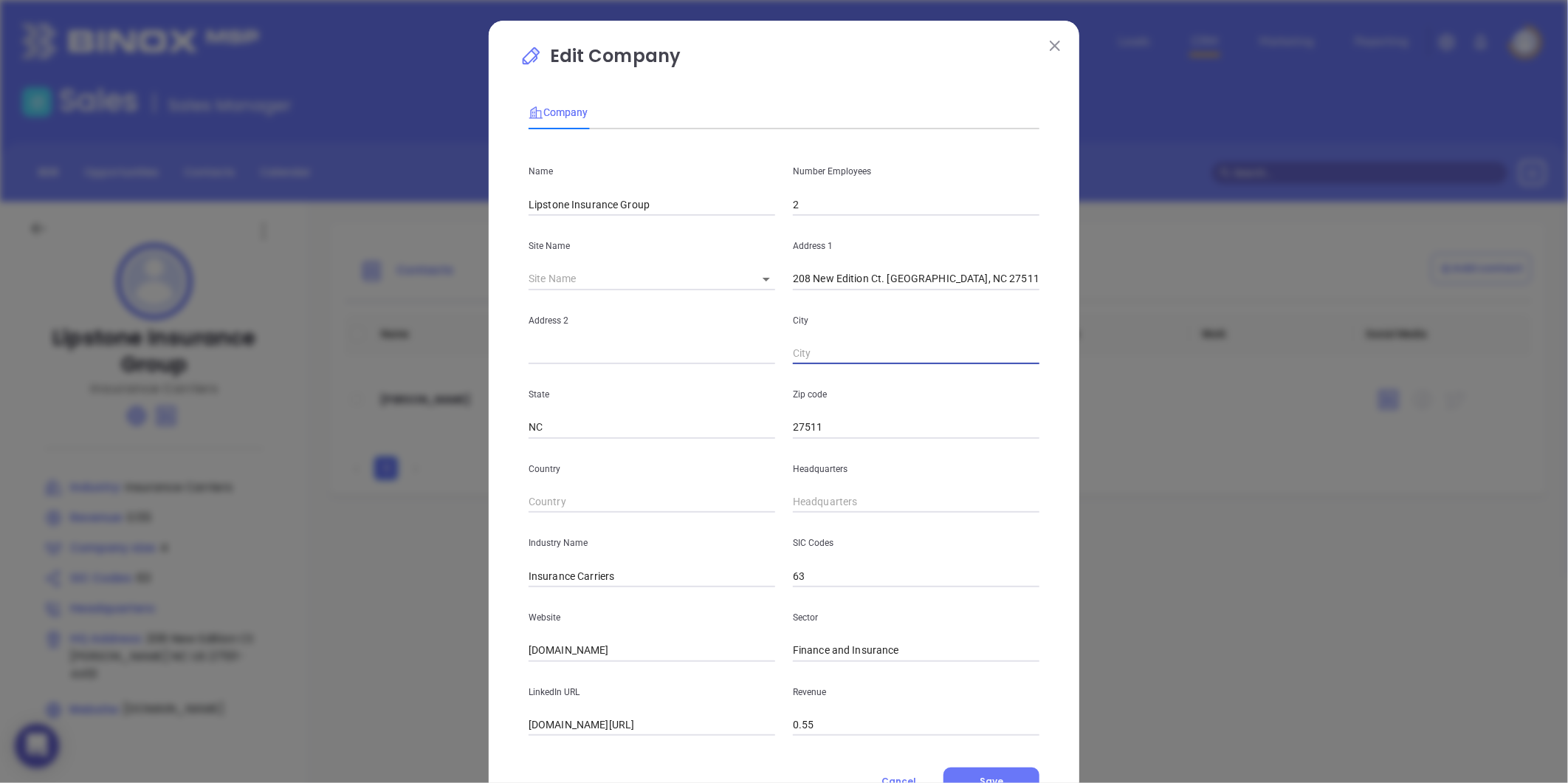
paste input "[PERSON_NAME]"
type input "[PERSON_NAME]"
drag, startPoint x: 885, startPoint y: 286, endPoint x: 972, endPoint y: 304, distance: 88.8
click at [972, 304] on div "Name Lipstone Insurance Group Number Employees 2 Site Name ​ Address 1 208 New …" at bounding box center [784, 439] width 511 height 595
type input "208 New Edition Ct."
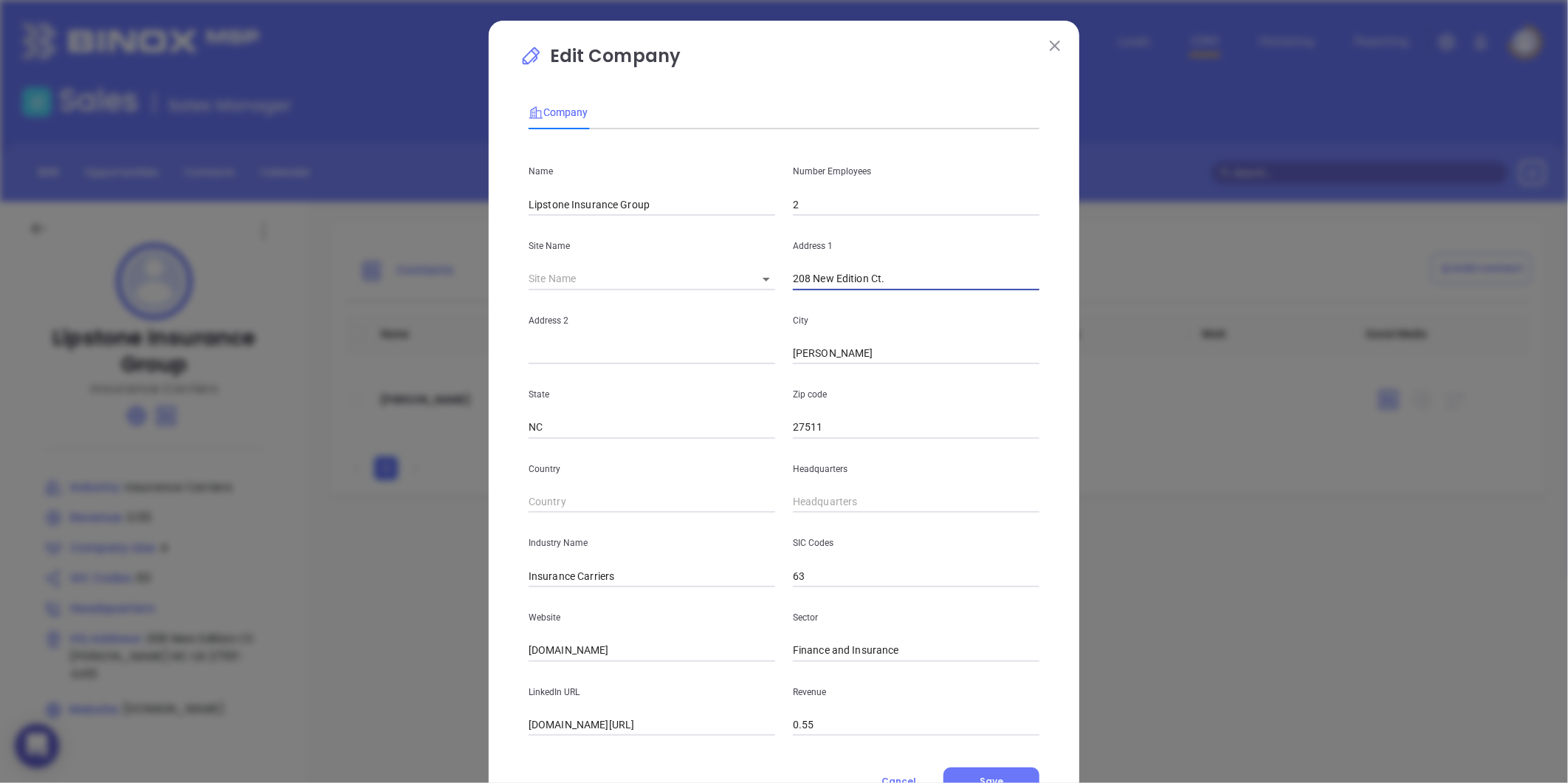
type input "( ) -"
click at [841, 505] on input "( ) -" at bounding box center [916, 502] width 247 height 22
paste input "919) 463-5300"
type input "(919) 463-5300"
drag, startPoint x: 640, startPoint y: 579, endPoint x: 566, endPoint y: 602, distance: 77.5
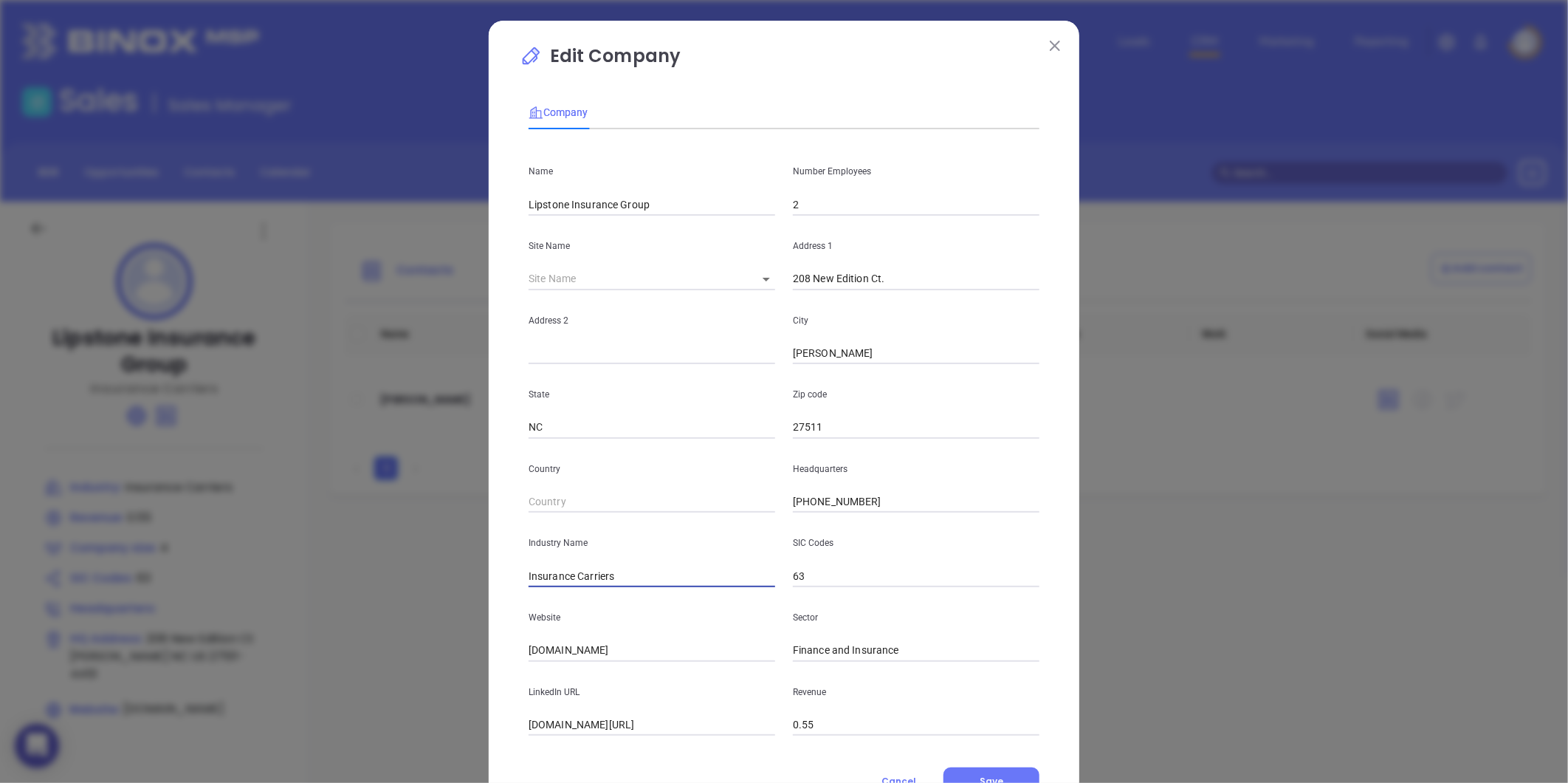
click at [566, 602] on div "Name Lipstone Insurance Group Number Employees 2 Site Name ​ Address 1 208 New …" at bounding box center [784, 439] width 511 height 595
type input "Insurance"
click at [521, 628] on div "Website lipstoneinsurance.com" at bounding box center [652, 625] width 265 height 75
drag, startPoint x: 626, startPoint y: 645, endPoint x: 424, endPoint y: 677, distance: 204.5
click at [424, 677] on div "Edit Company Company Name Lipstone Insurance Group Number Employees 2 Site Name…" at bounding box center [784, 391] width 1568 height 783
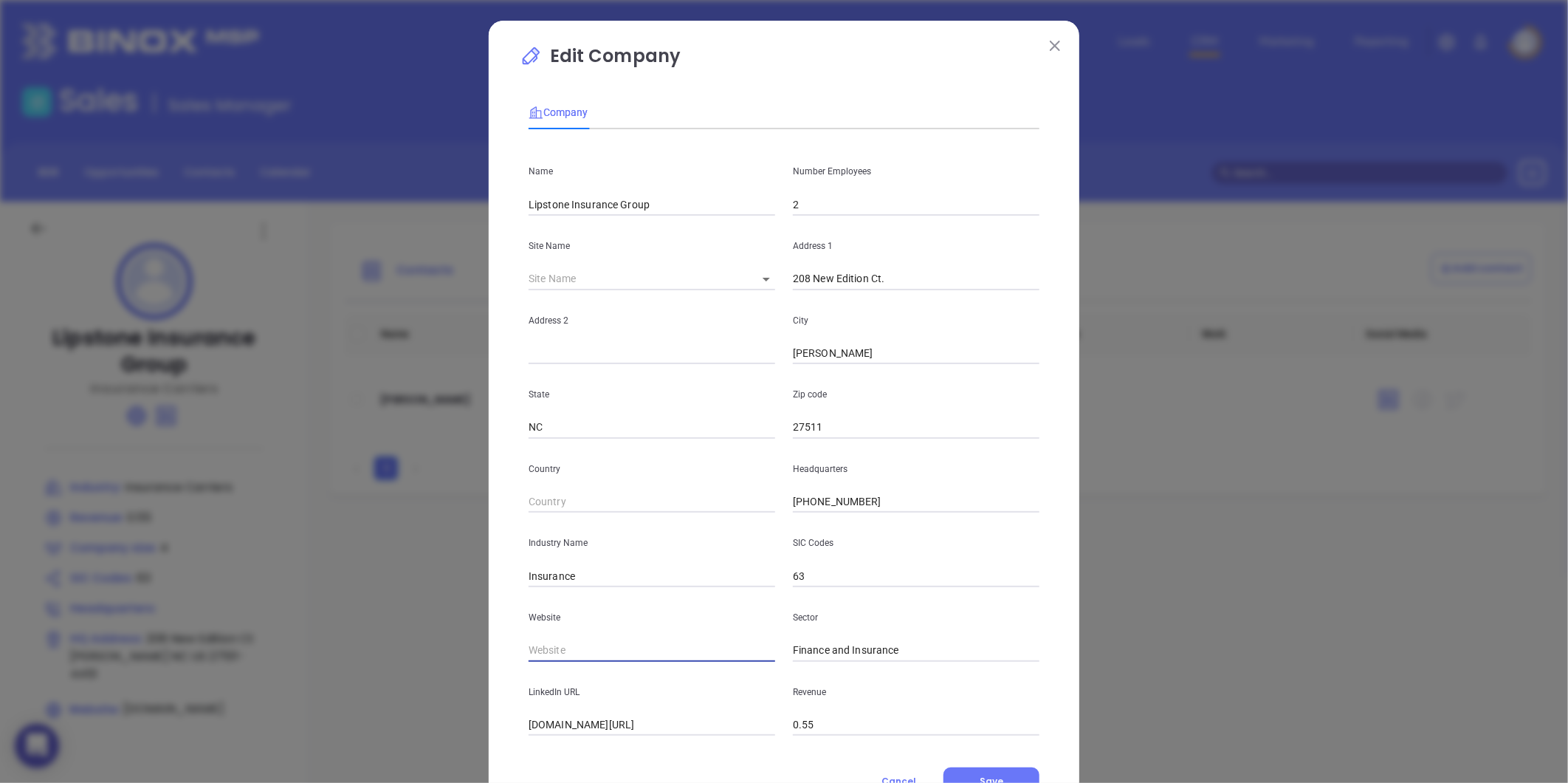
paste input "https://lipstoneinsurance.com/"
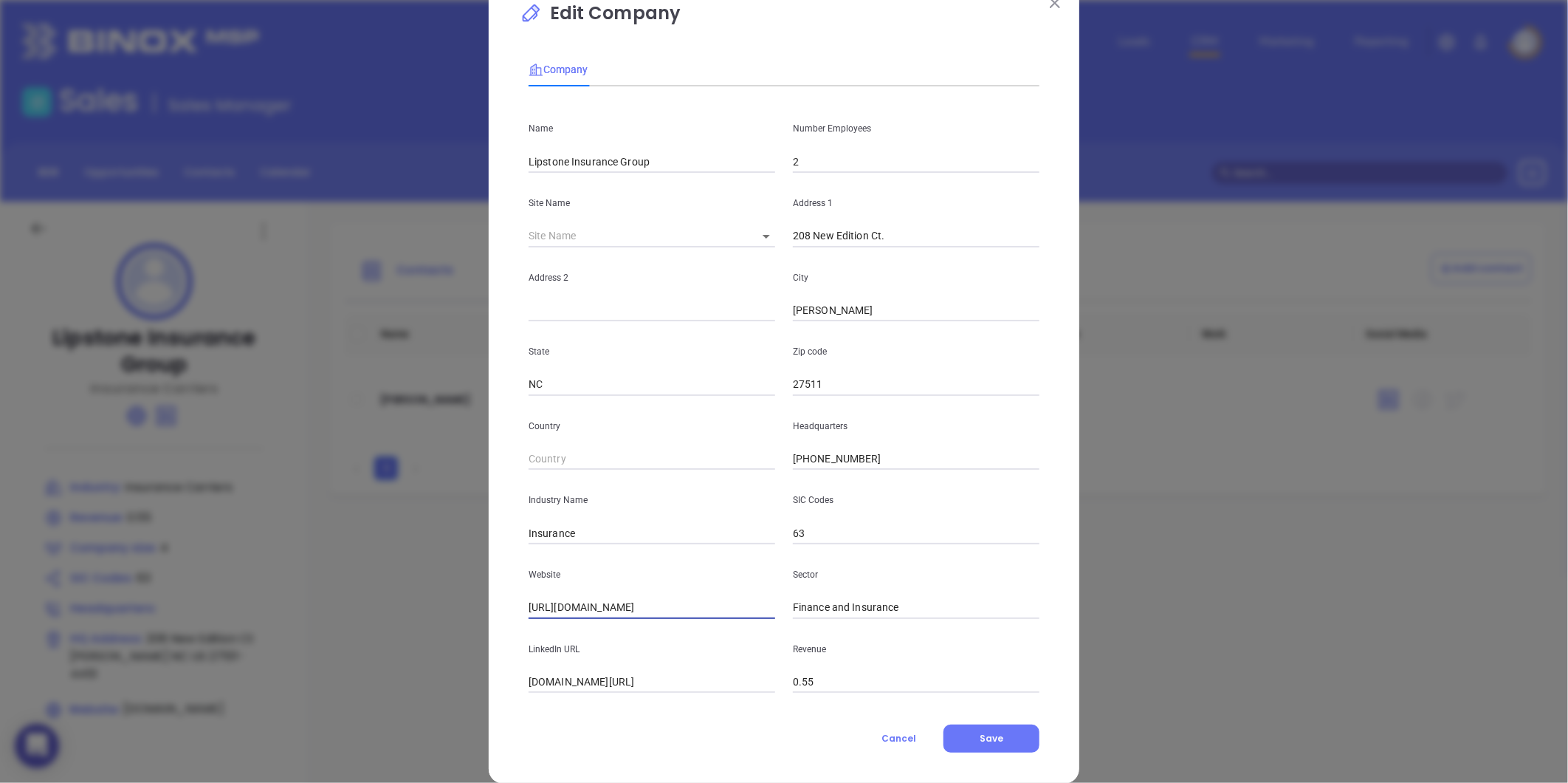
scroll to position [65, 0]
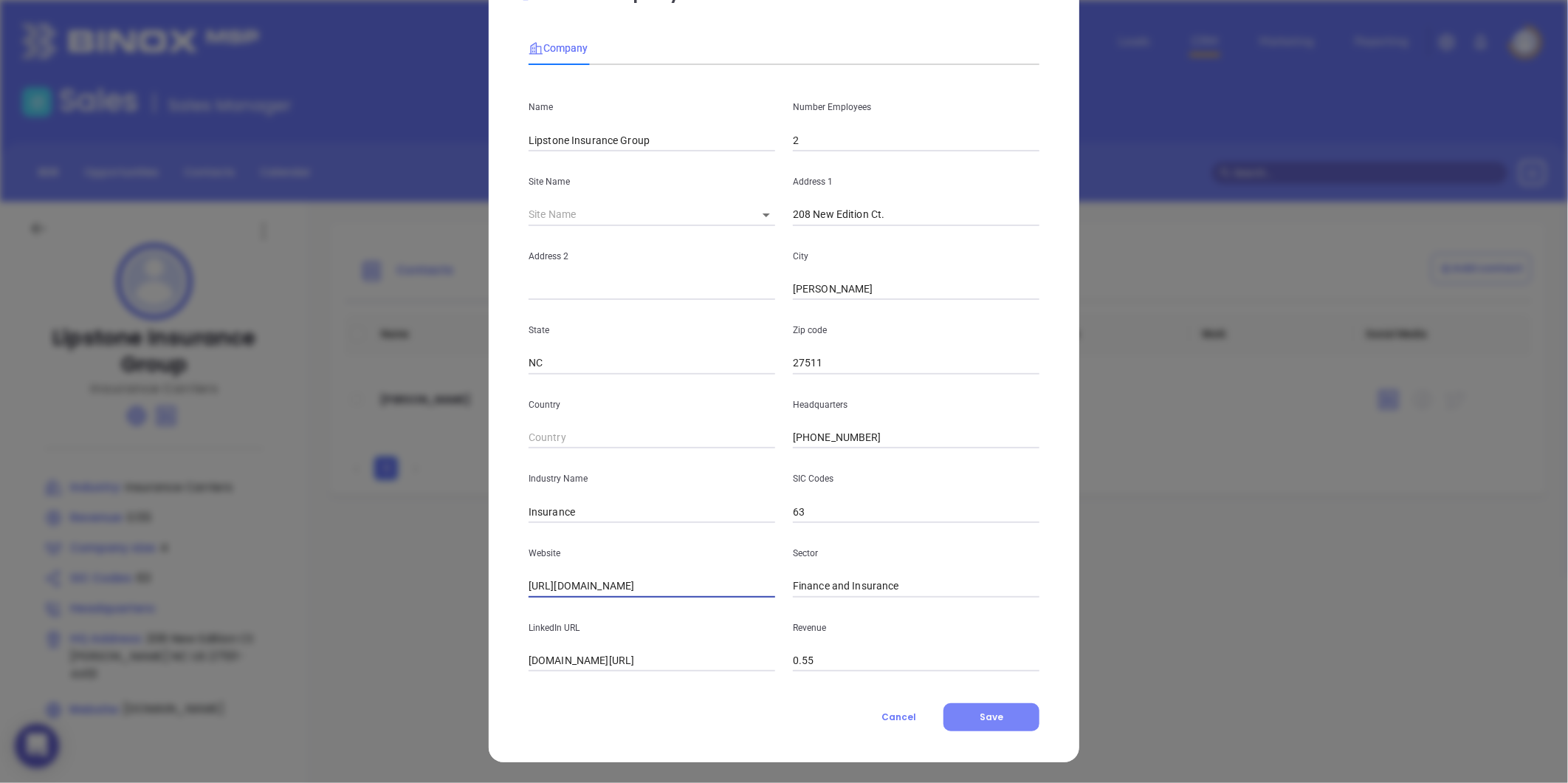
type input "https://lipstoneinsurance.com/"
click at [969, 721] on button "Save" at bounding box center [991, 718] width 96 height 28
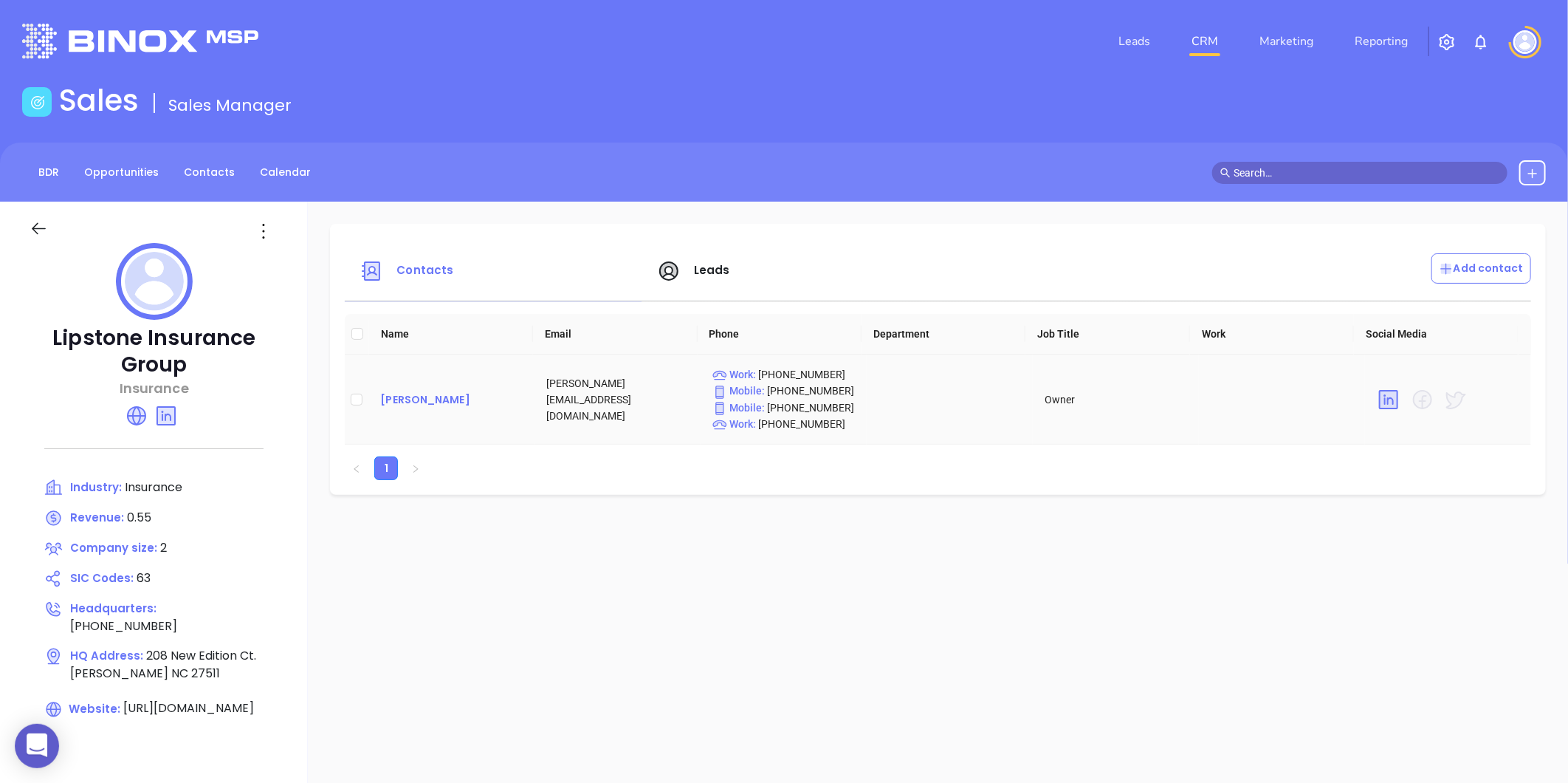
click at [423, 391] on div "Steve Lipstone" at bounding box center [452, 399] width 142 height 18
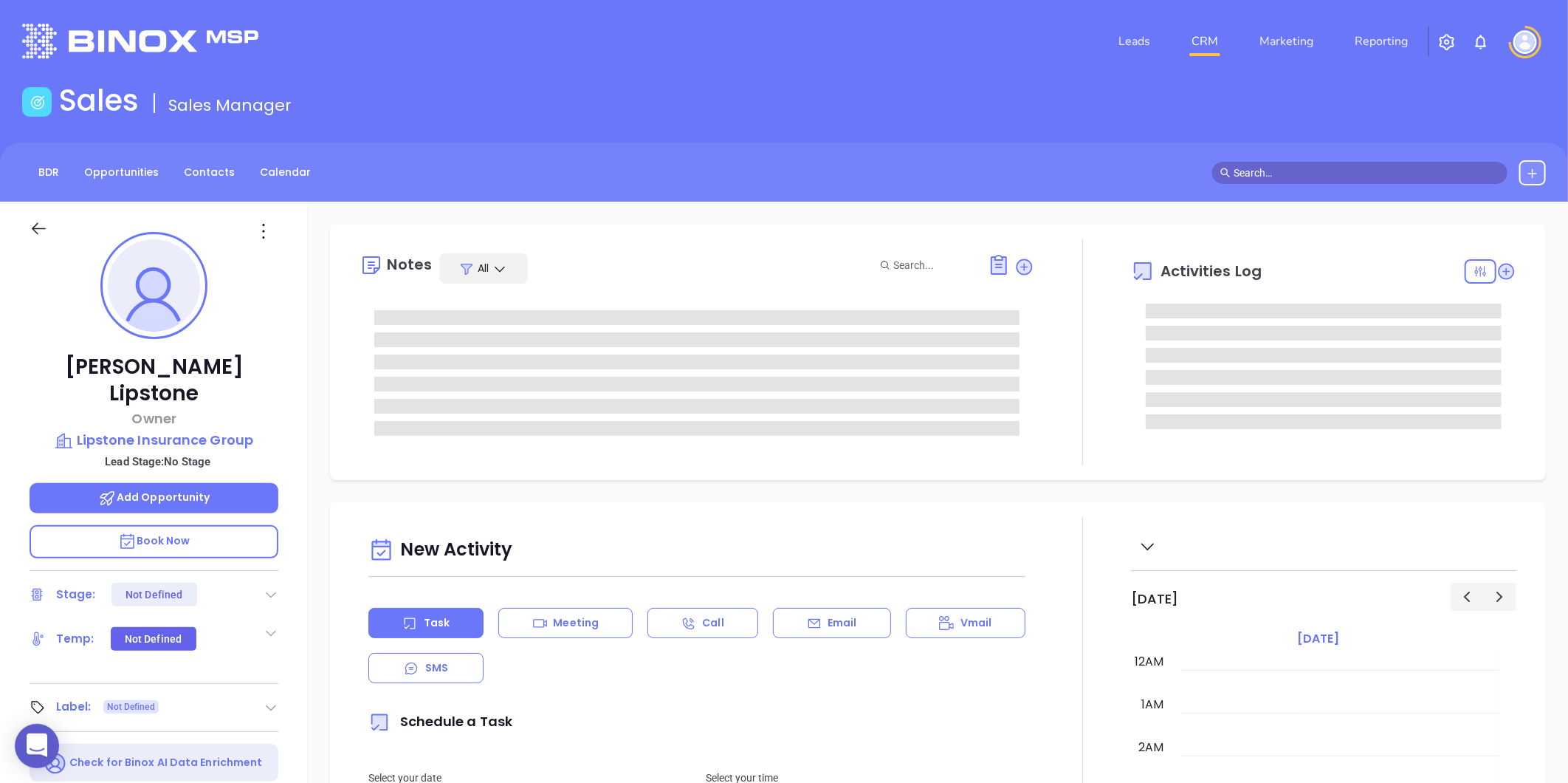
type input "08/15/2025"
type input "Gissela Vargas"
click at [273, 701] on icon at bounding box center [271, 708] width 15 height 15
click at [185, 737] on div "Prospect" at bounding box center [207, 748] width 43 height 23
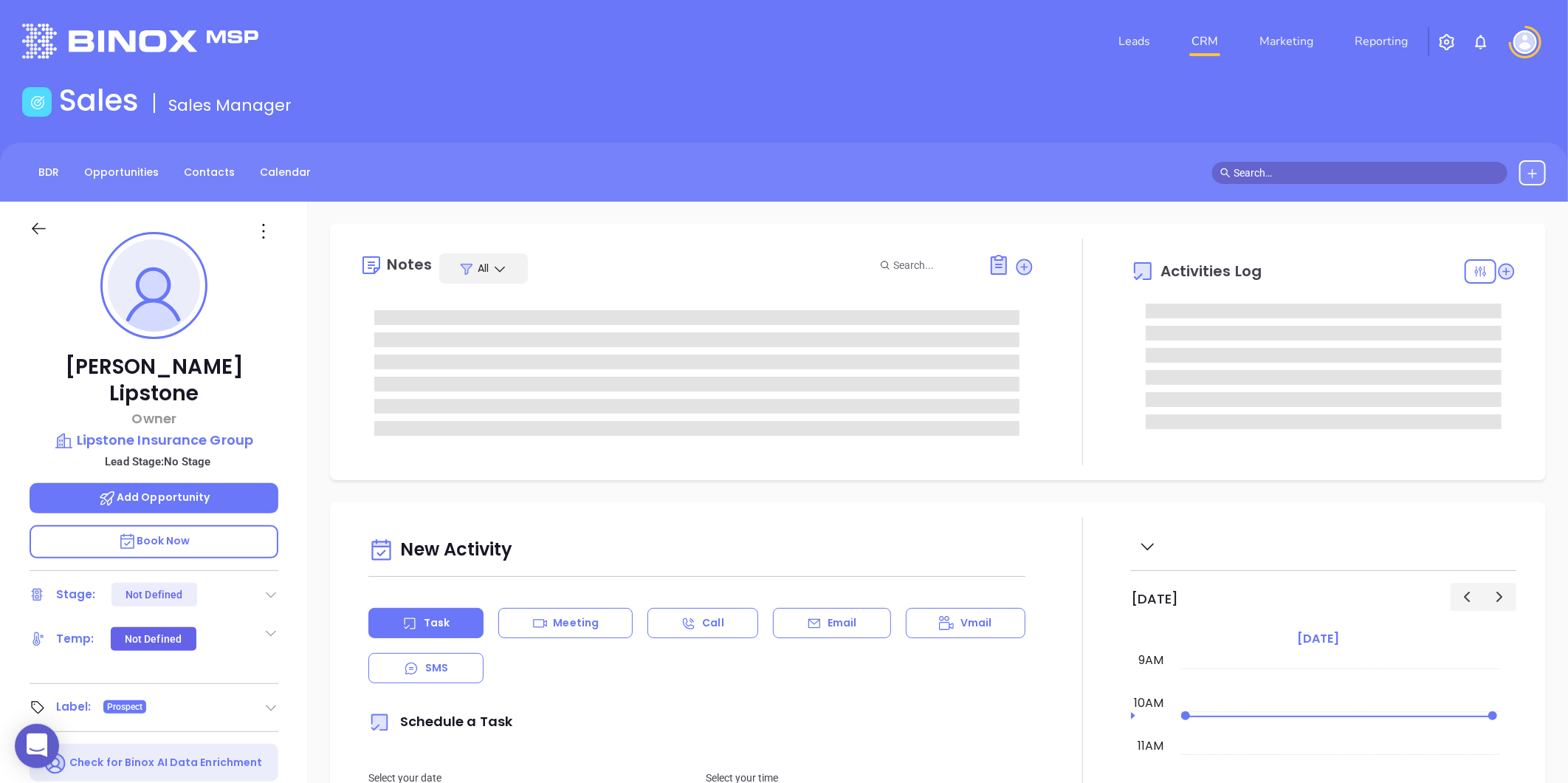
click at [256, 216] on div at bounding box center [153, 228] width 266 height 52
click at [259, 230] on icon at bounding box center [263, 231] width 23 height 23
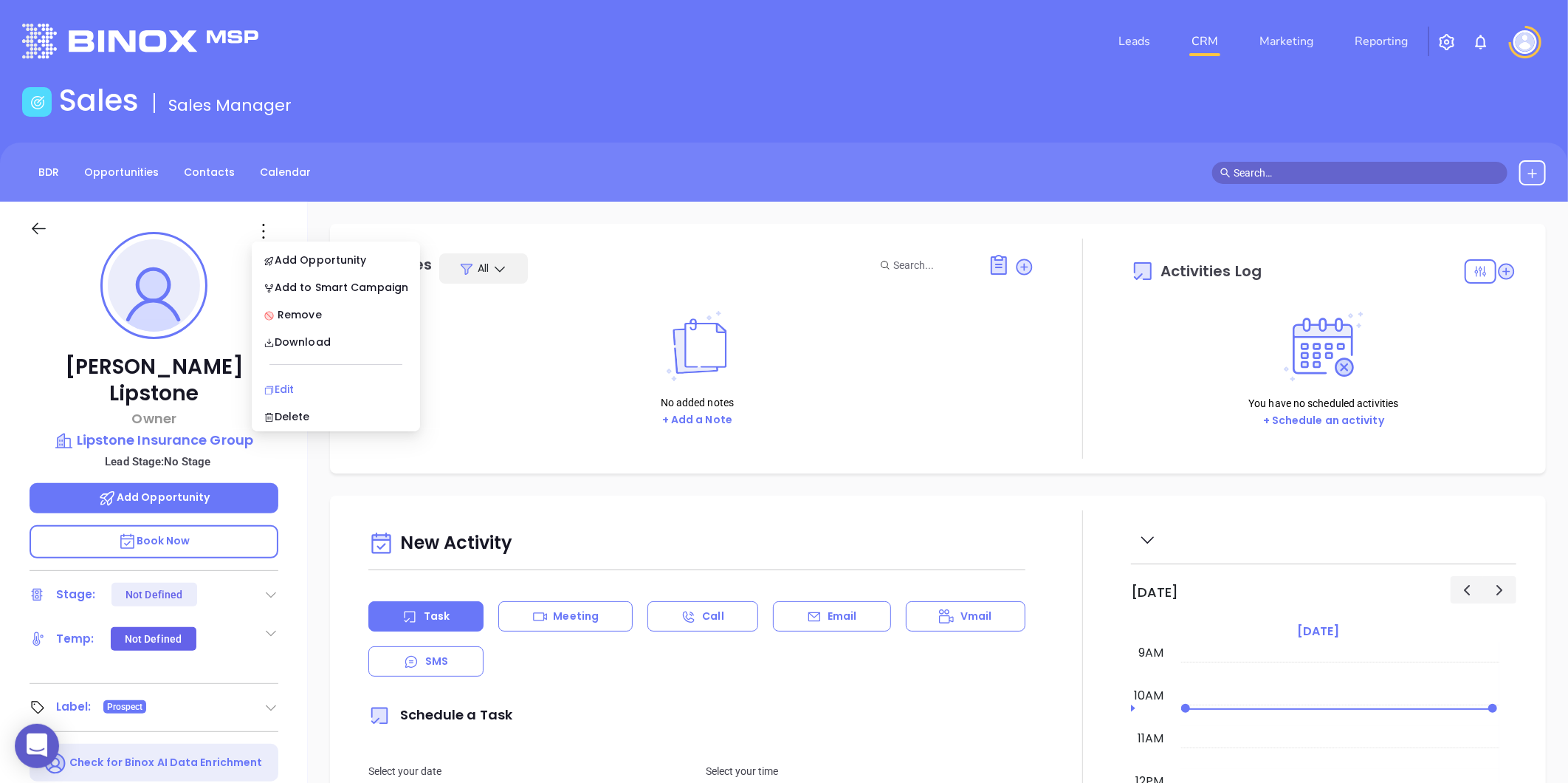
click at [281, 396] on div "Edit" at bounding box center [336, 388] width 145 height 16
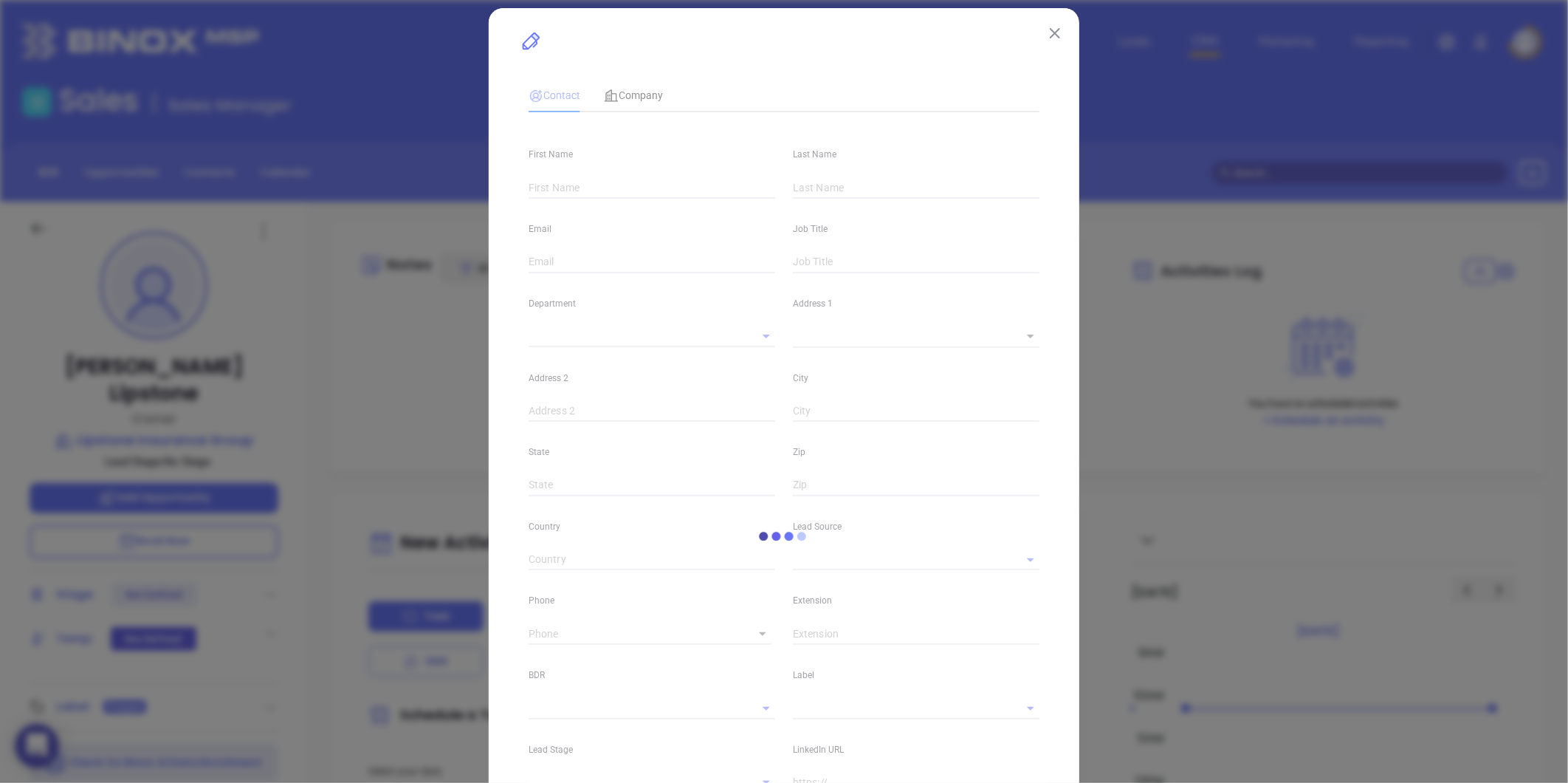
scroll to position [0, 0]
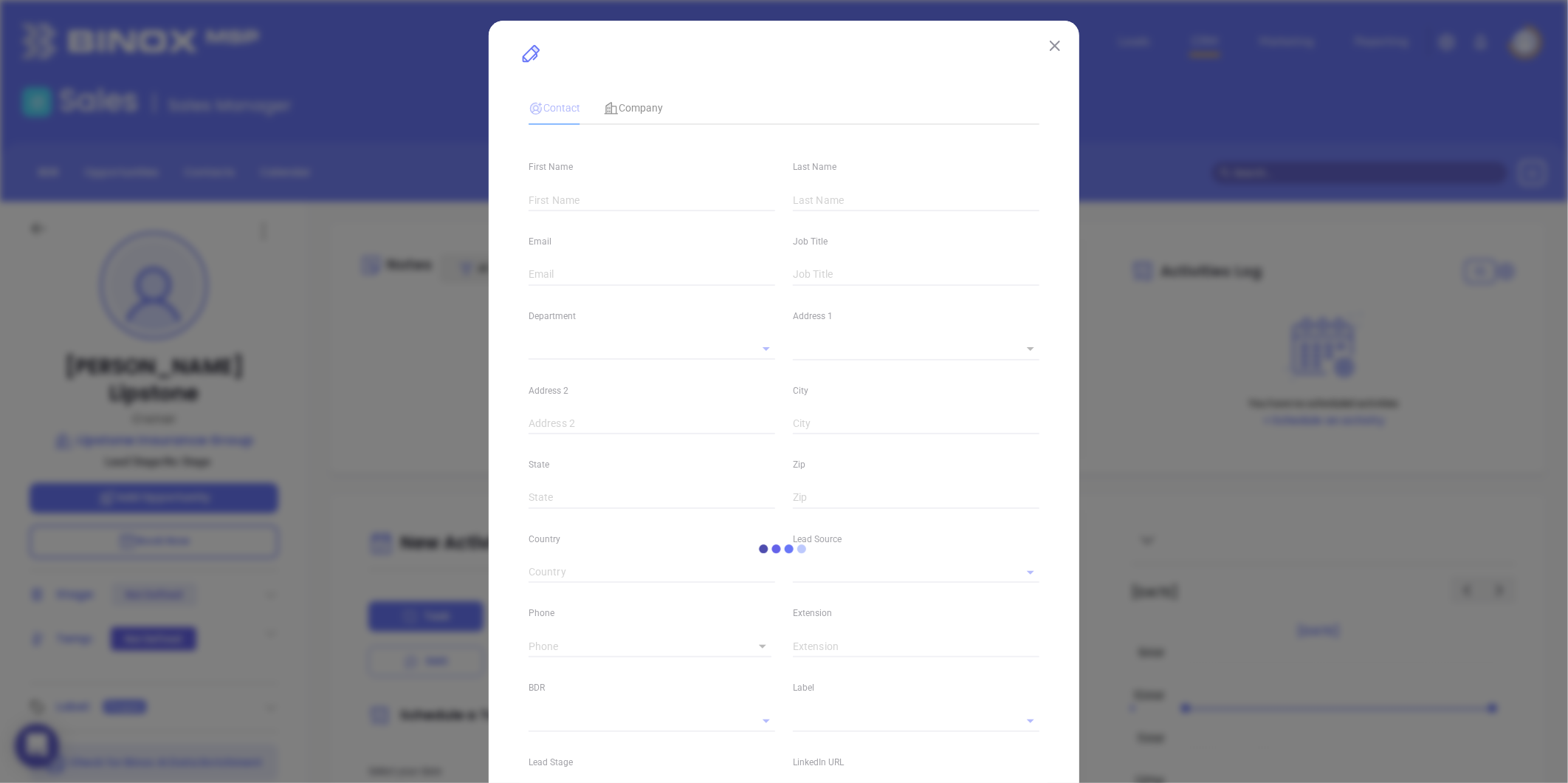
type input "Steve"
type input "Lipstone"
type input "steve@lipstoneinsurance.com"
type input "Owner"
type textarea "208 New Edition Ct."
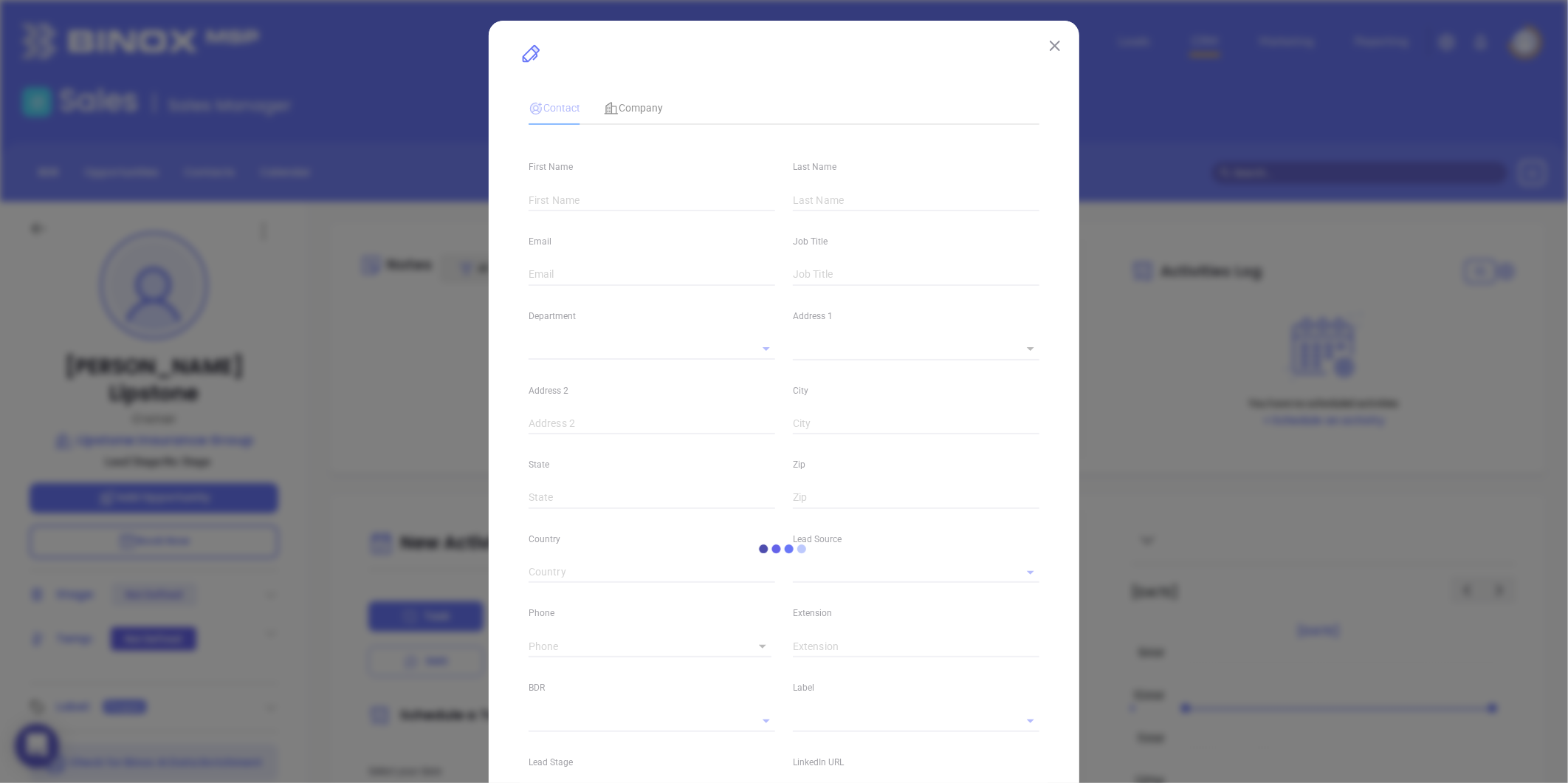
type input "1"
type input "Cary"
type input "NC"
type input "27511"
type input "linkedin.com/in/steve-lipstone-37b6497"
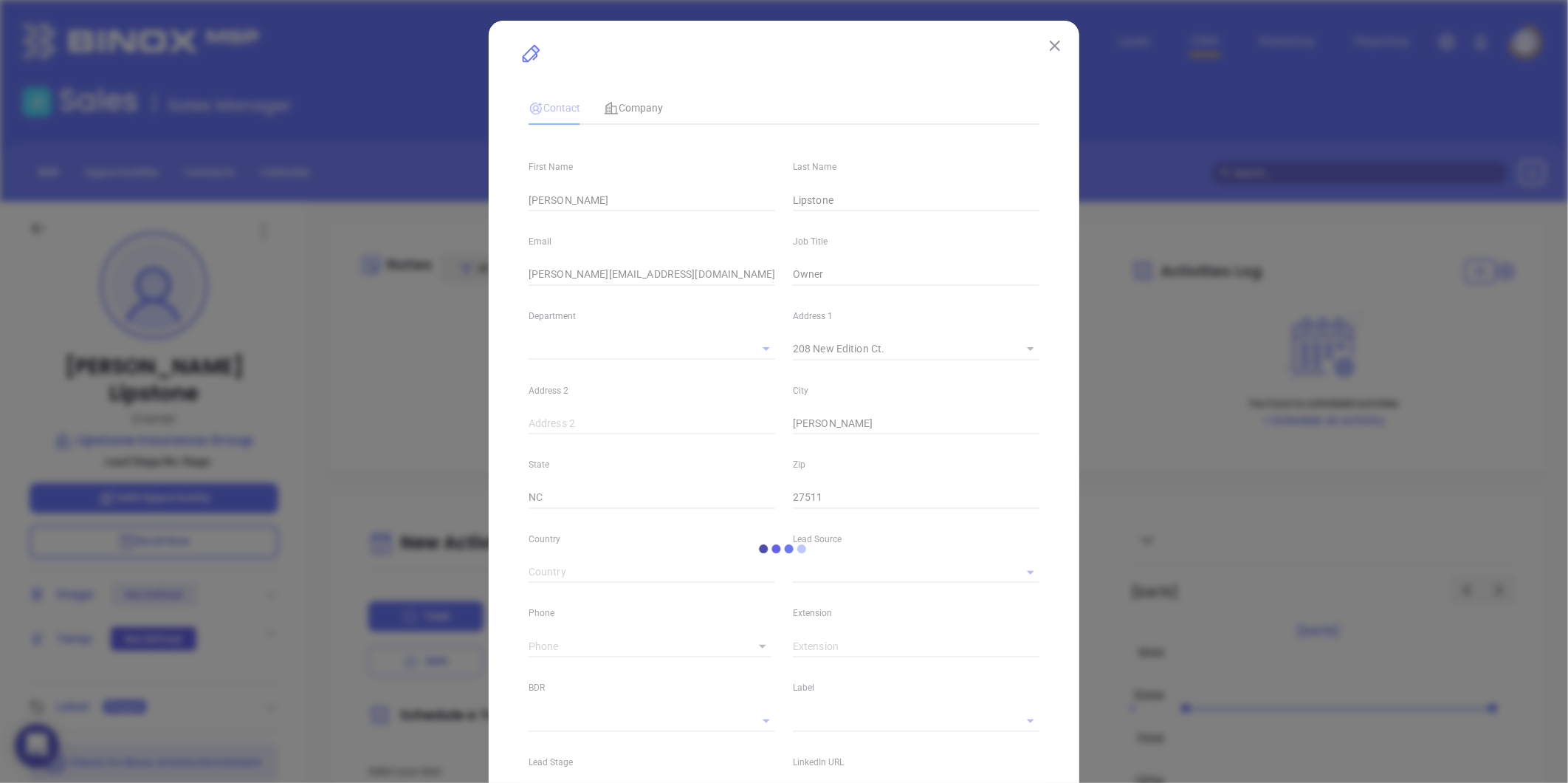
type input "Marketing"
type input "Website Reveal"
type input "undefined undefined"
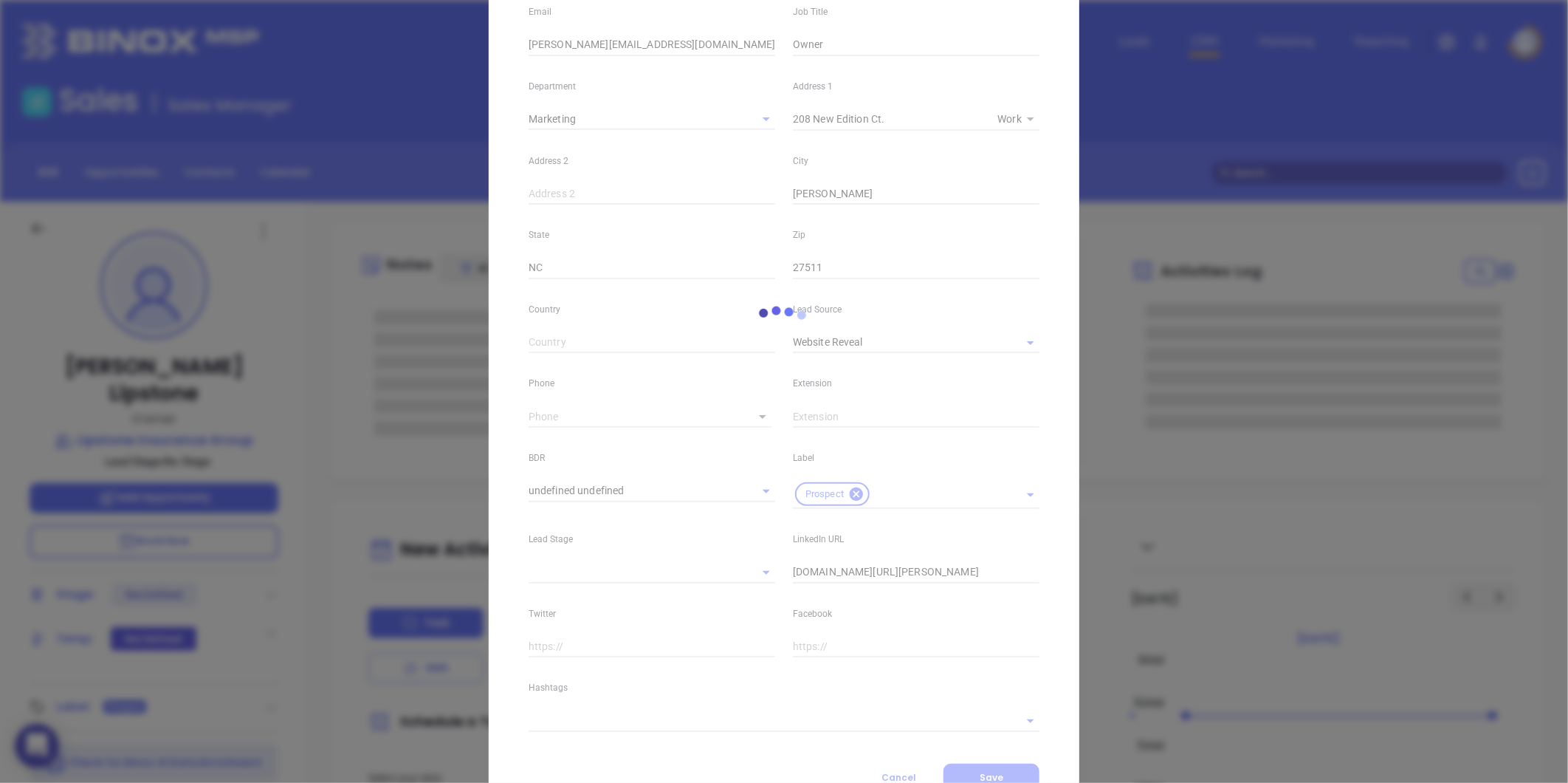
scroll to position [246, 0]
type input "(919) 463-5301"
type input "1"
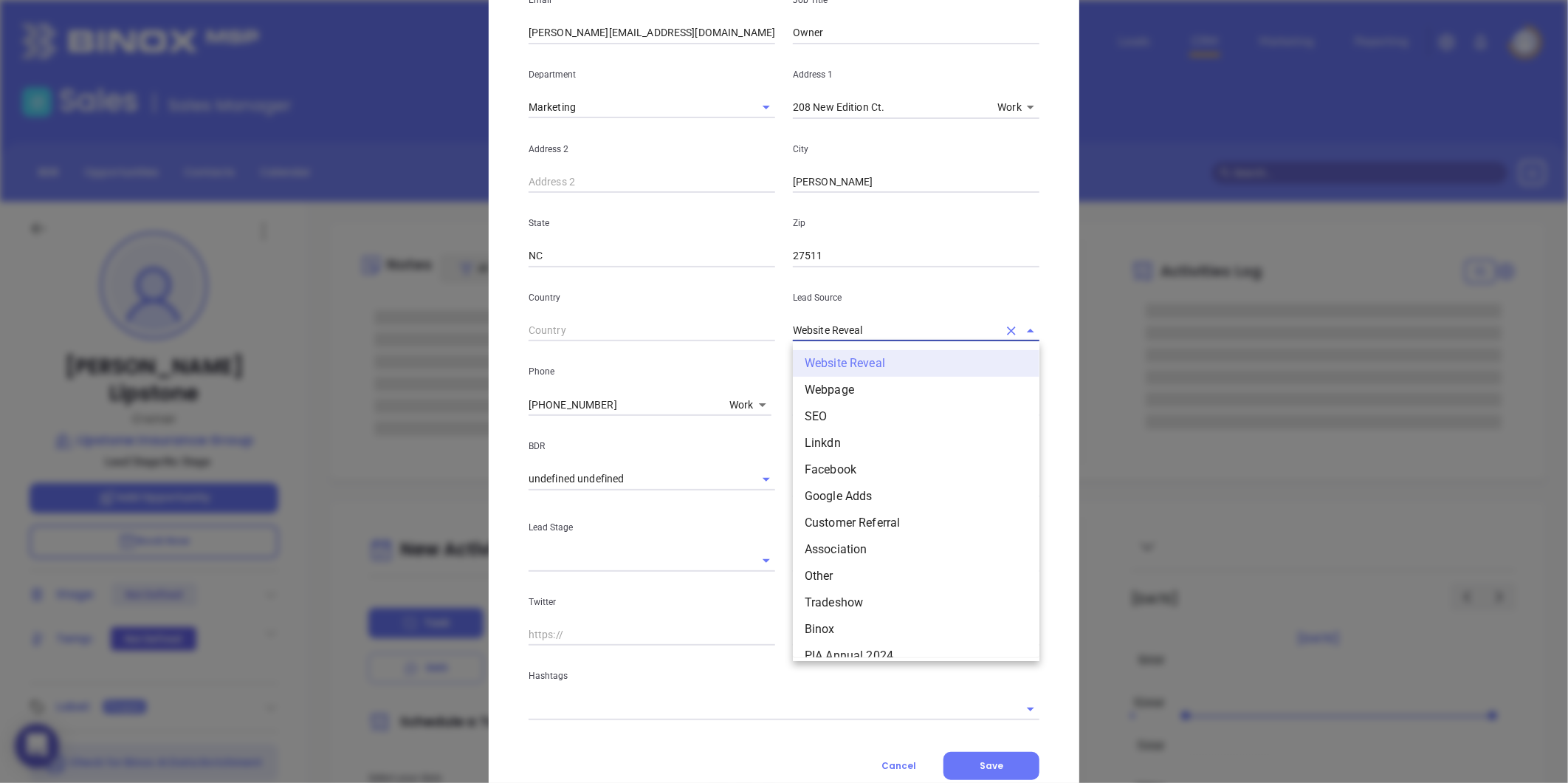
drag, startPoint x: 876, startPoint y: 326, endPoint x: 733, endPoint y: 343, distance: 144.0
click at [733, 343] on div "First Name Steve Last Name Lipstone Email steve@lipstoneinsurance.com Job Title…" at bounding box center [784, 308] width 511 height 825
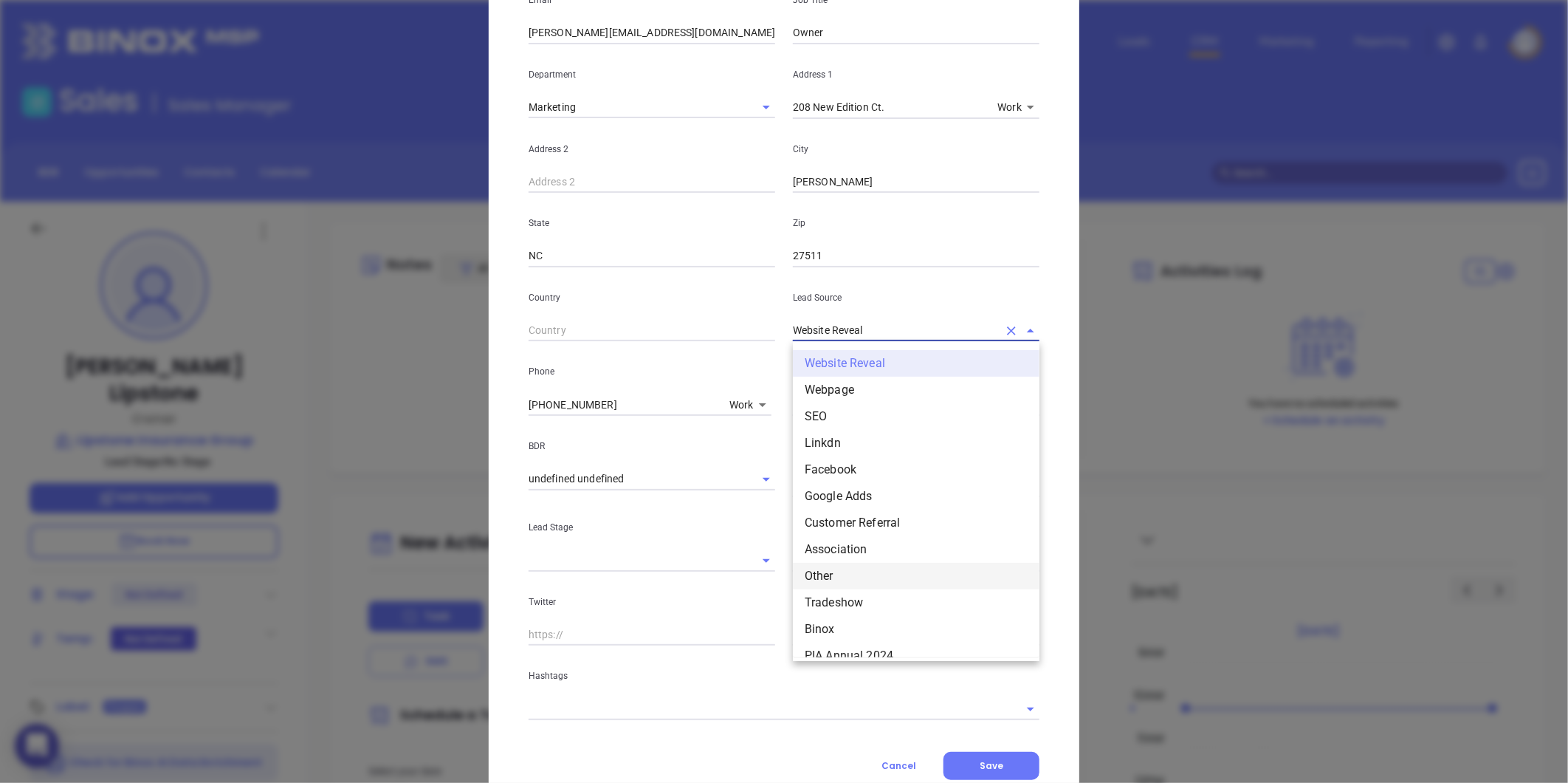
click at [813, 570] on li "Other" at bounding box center [916, 576] width 247 height 26
type input "Other"
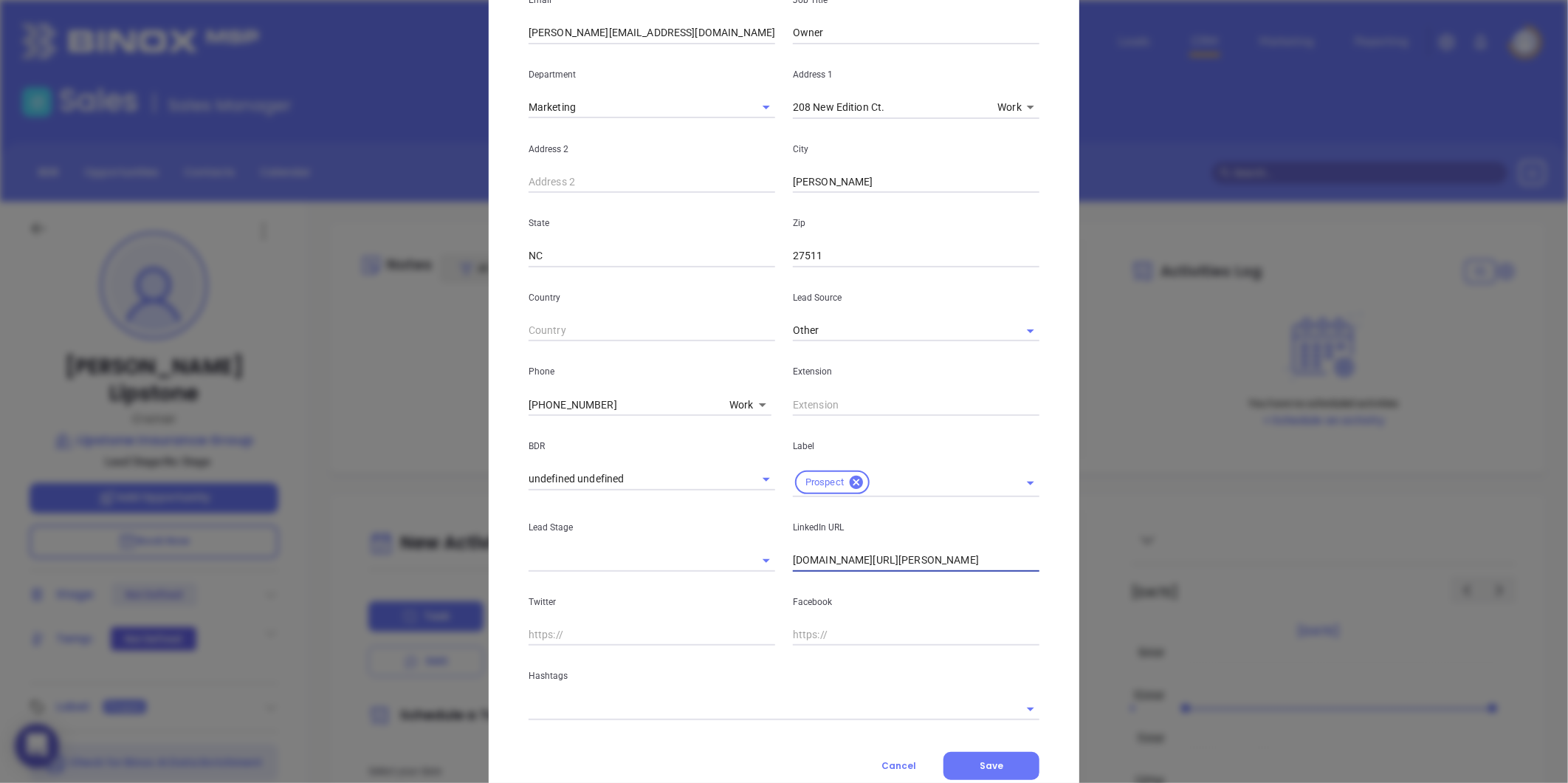
click at [793, 560] on input "linkedin.com/in/steve-lipstone-37b6497" at bounding box center [916, 560] width 247 height 22
type input "www.linkedin.com/in/steve-lipstone-37b6497"
click at [640, 703] on input "text" at bounding box center [763, 708] width 469 height 22
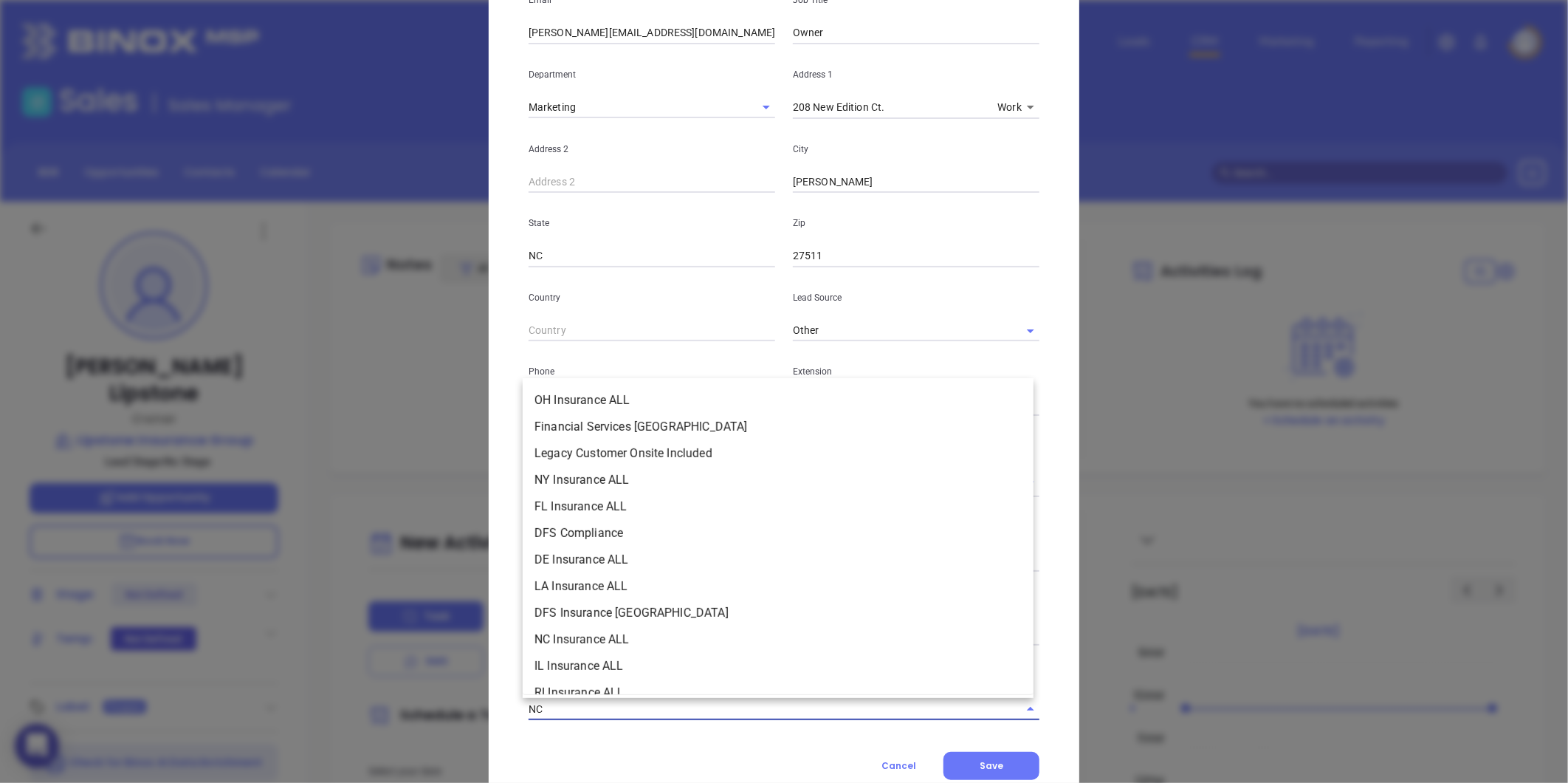
type input "NC"
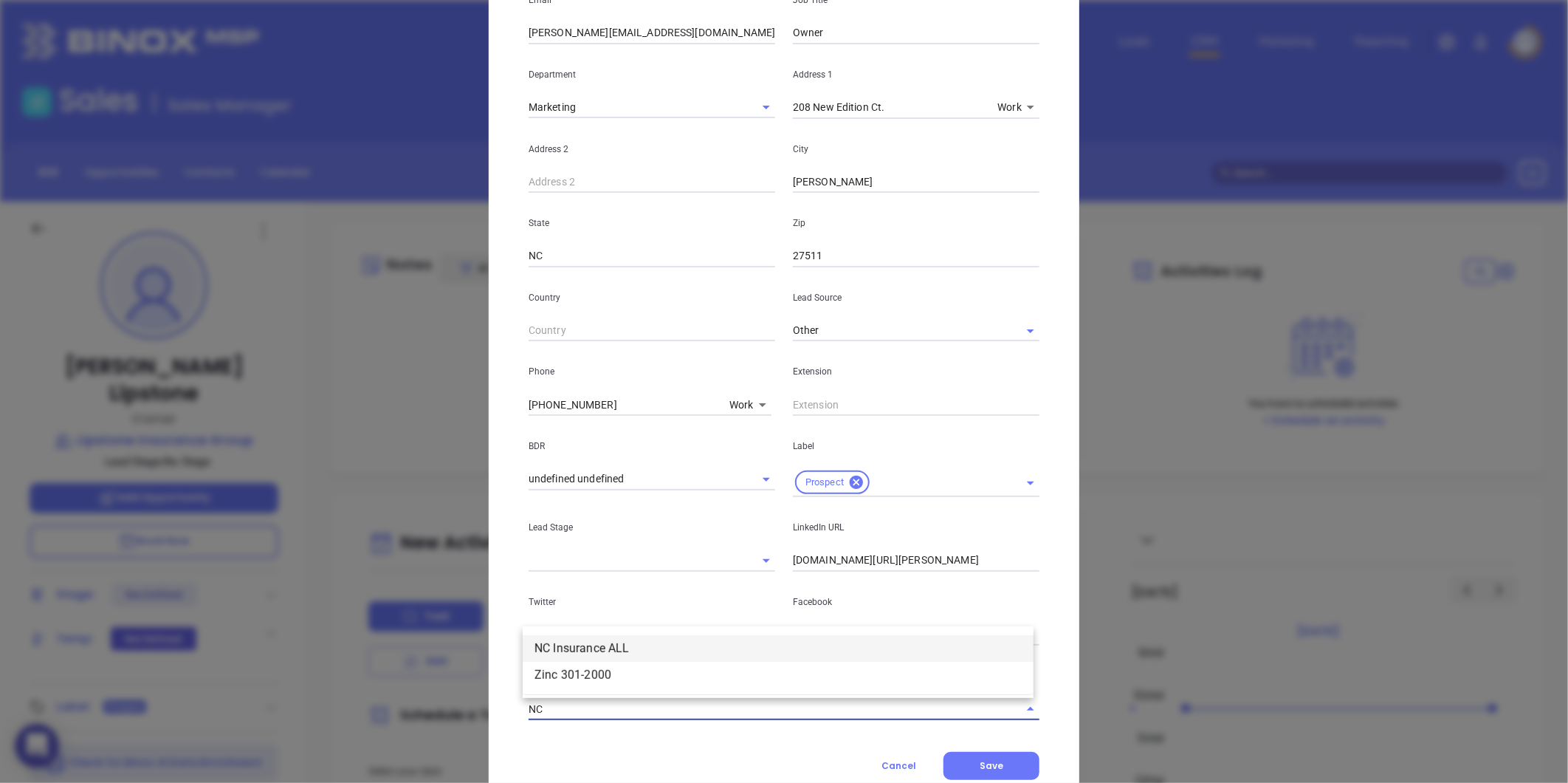
click at [672, 637] on li "NC Insurance ALL" at bounding box center [778, 648] width 511 height 26
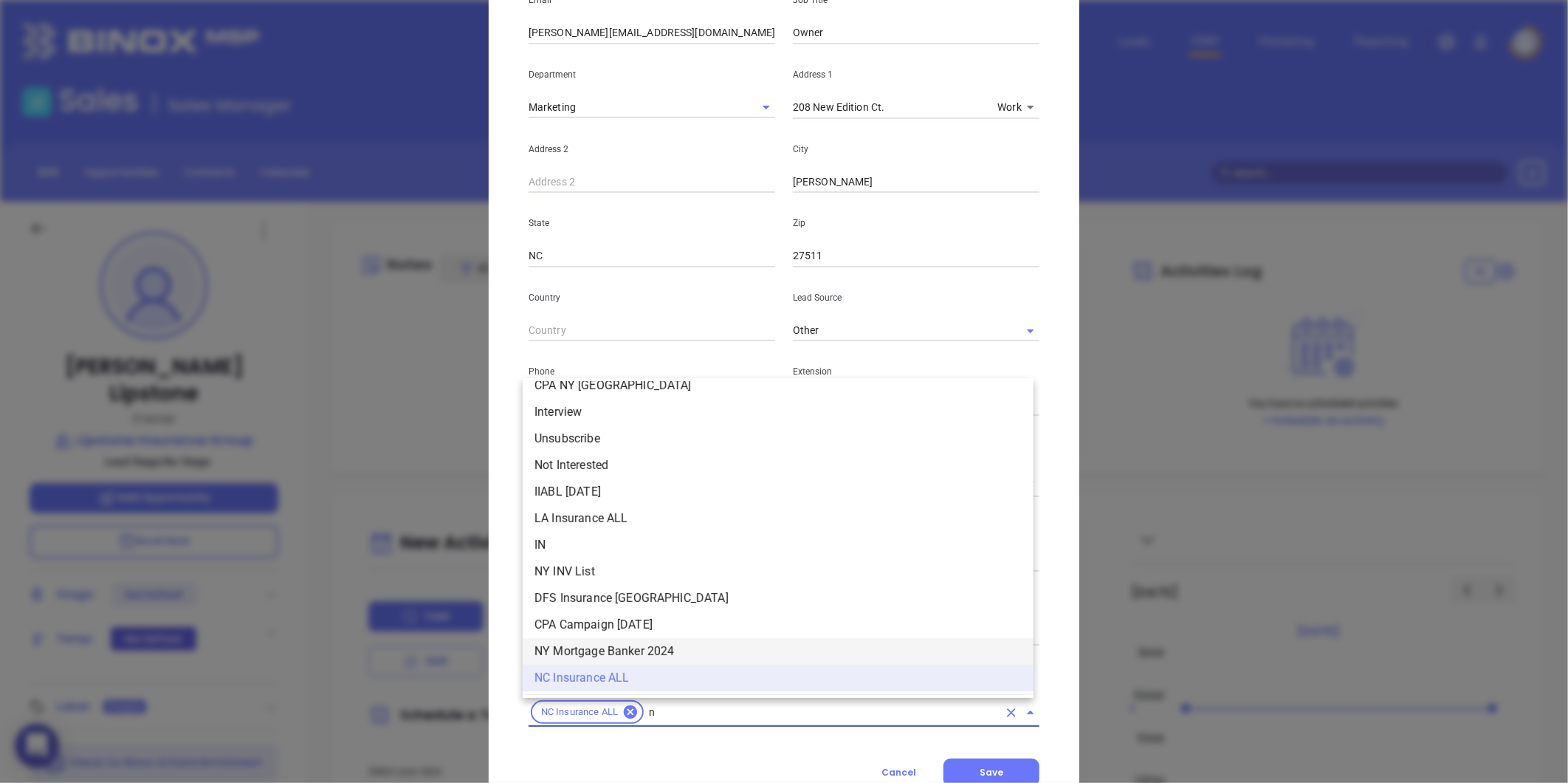
type input "nc"
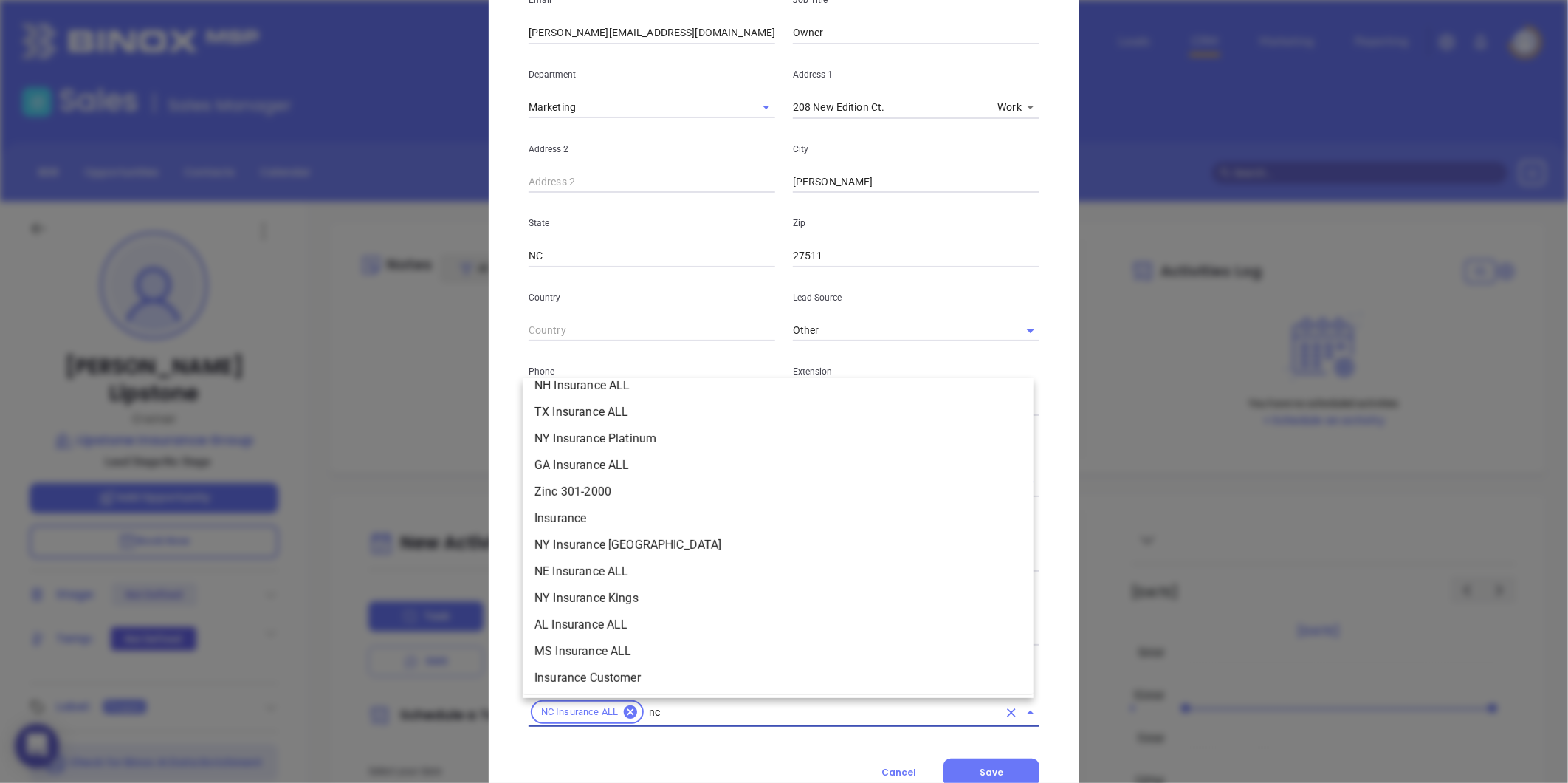
scroll to position [248, 0]
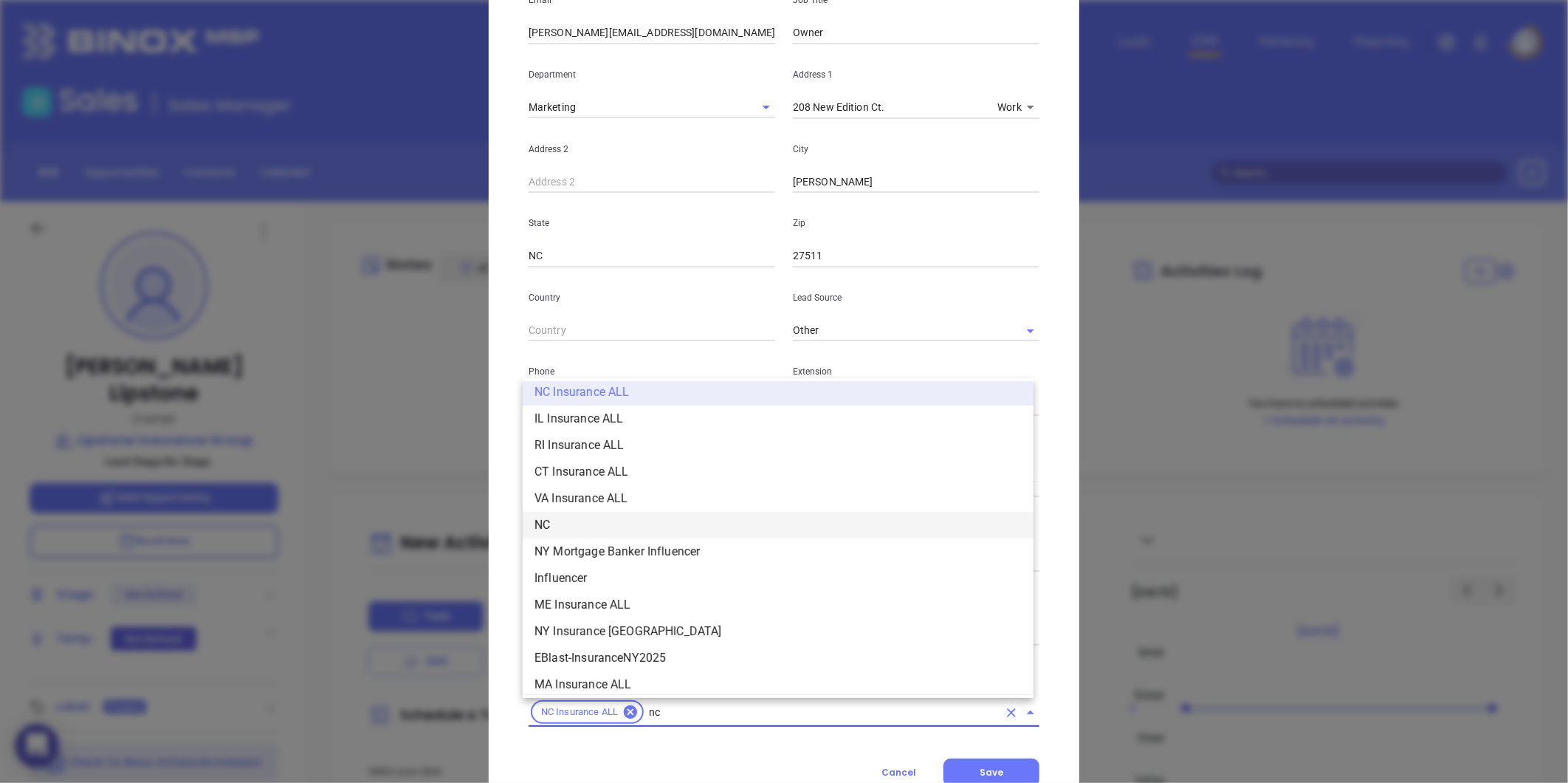
click at [599, 533] on li "NC" at bounding box center [778, 525] width 511 height 26
type input "insurance"
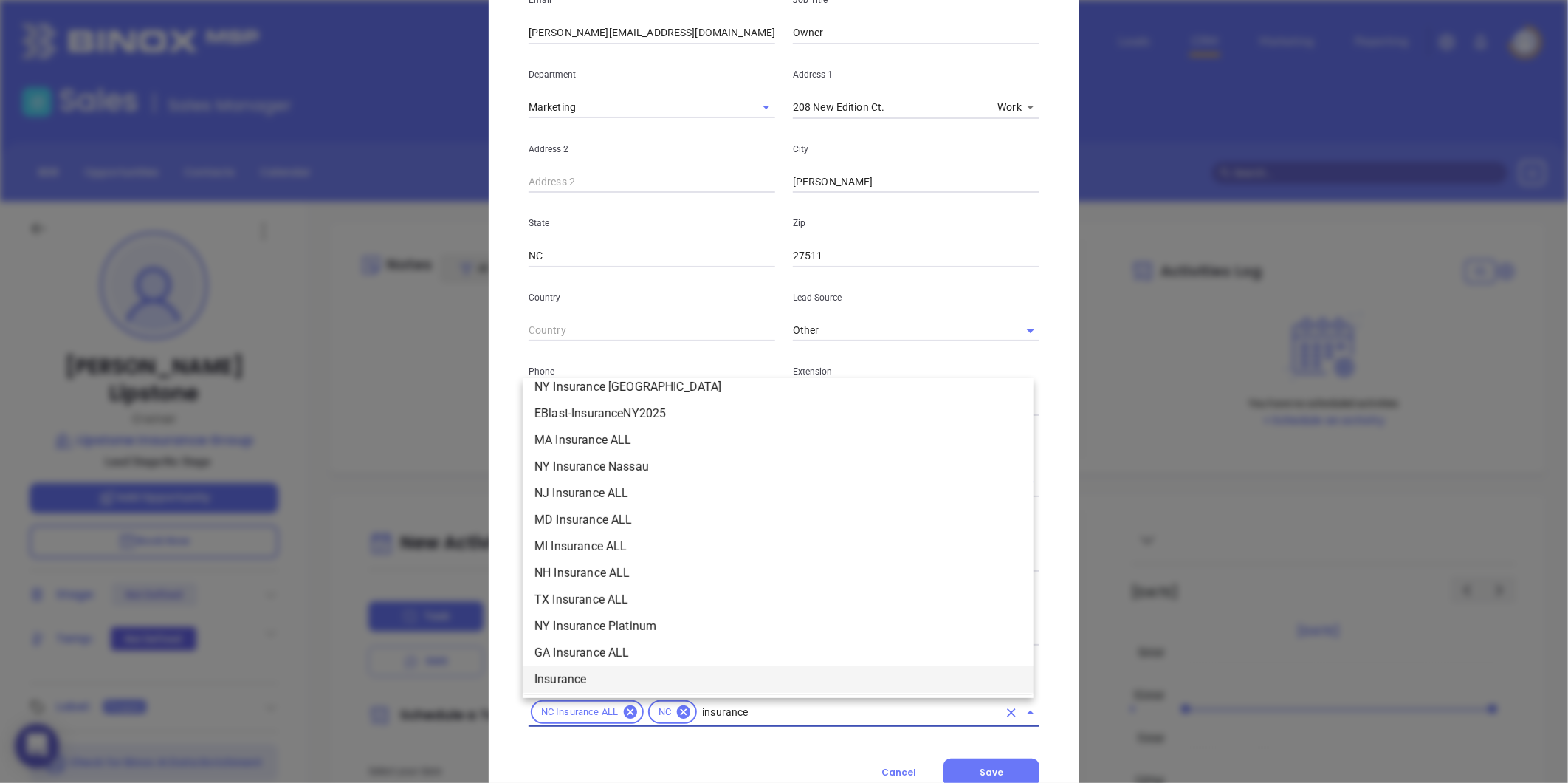
click at [570, 681] on li "Insurance" at bounding box center [778, 679] width 511 height 26
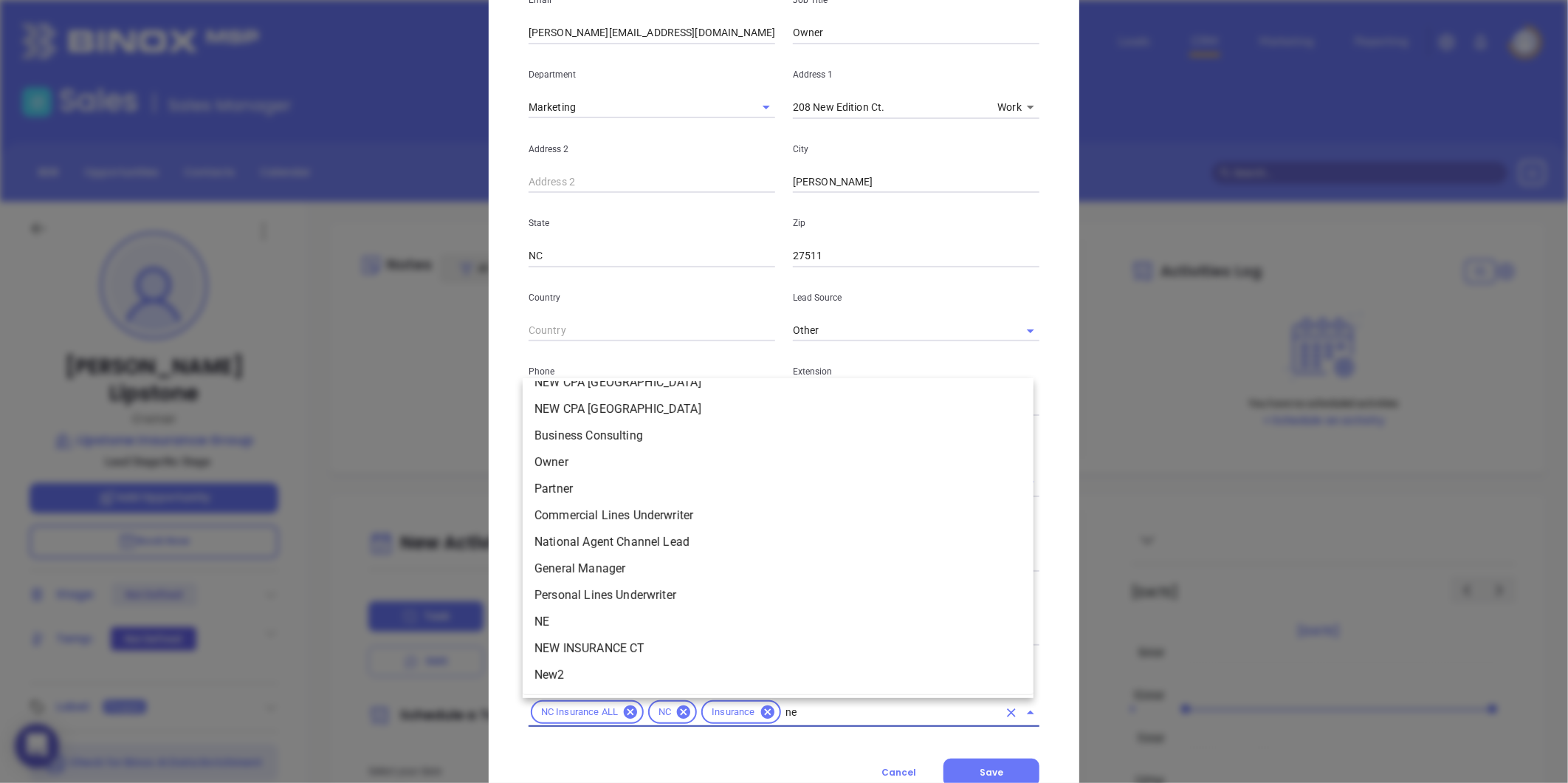
scroll to position [0, 0]
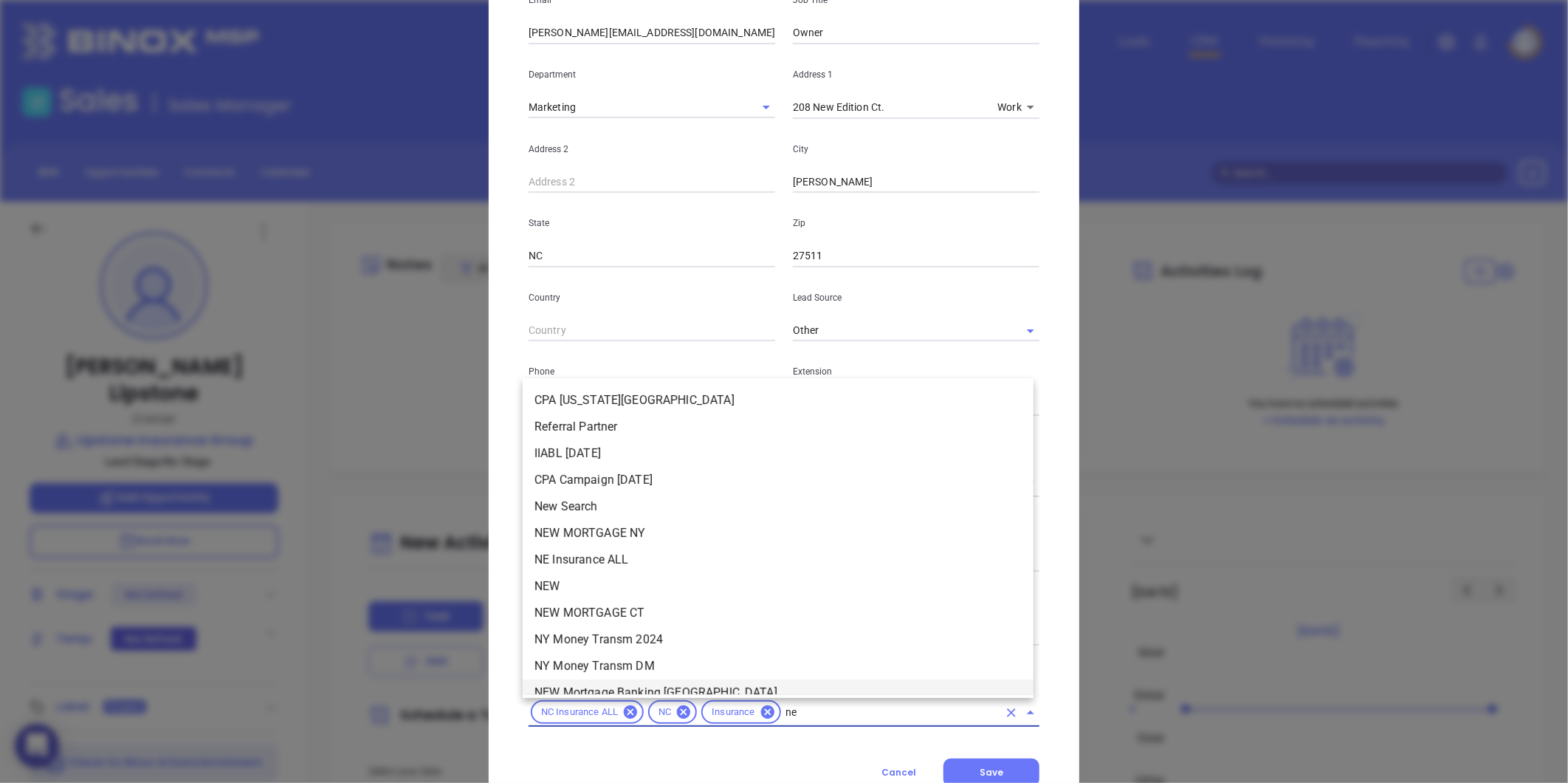
type input "new"
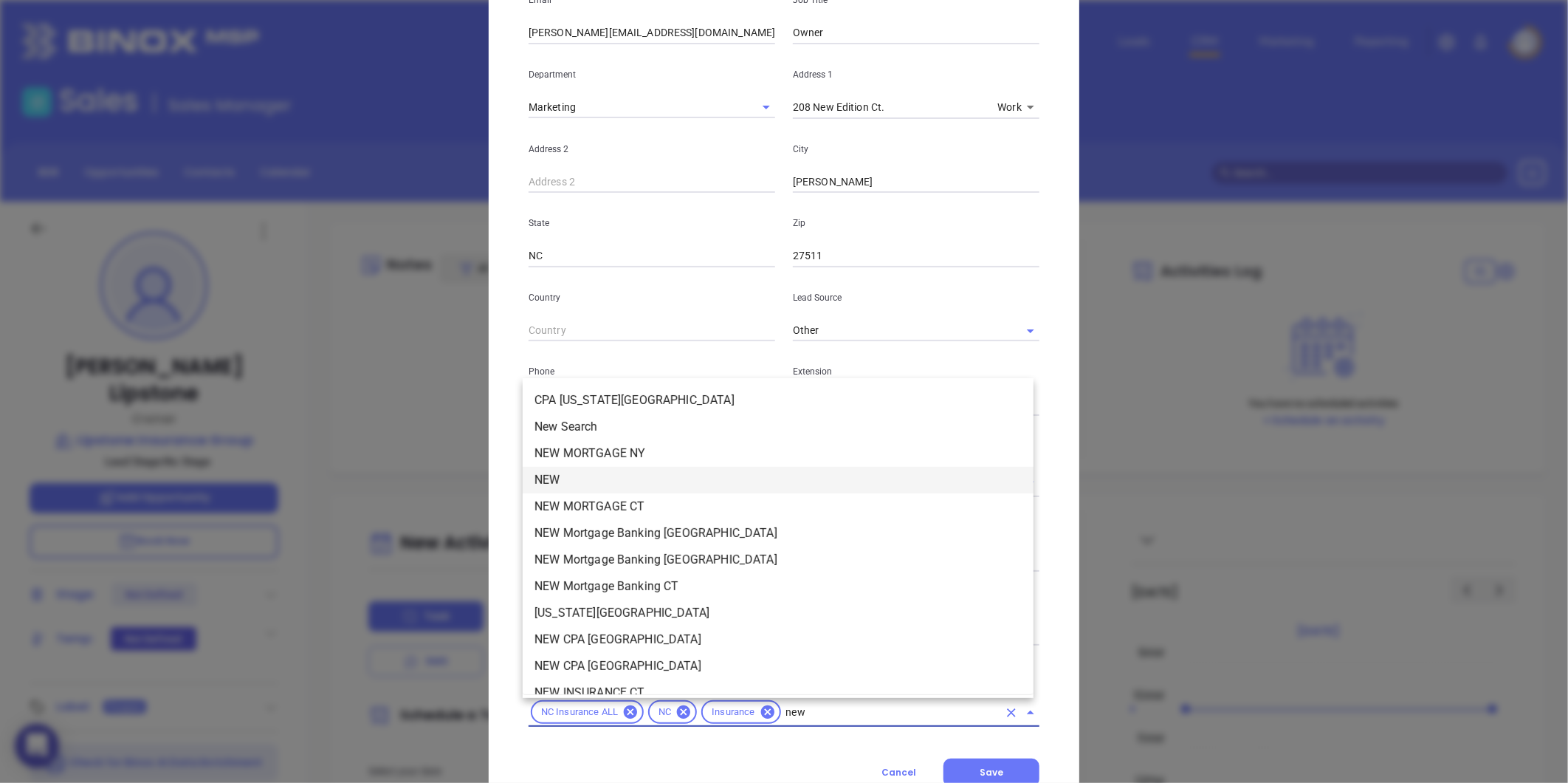
click at [545, 482] on li "NEW" at bounding box center [778, 480] width 511 height 26
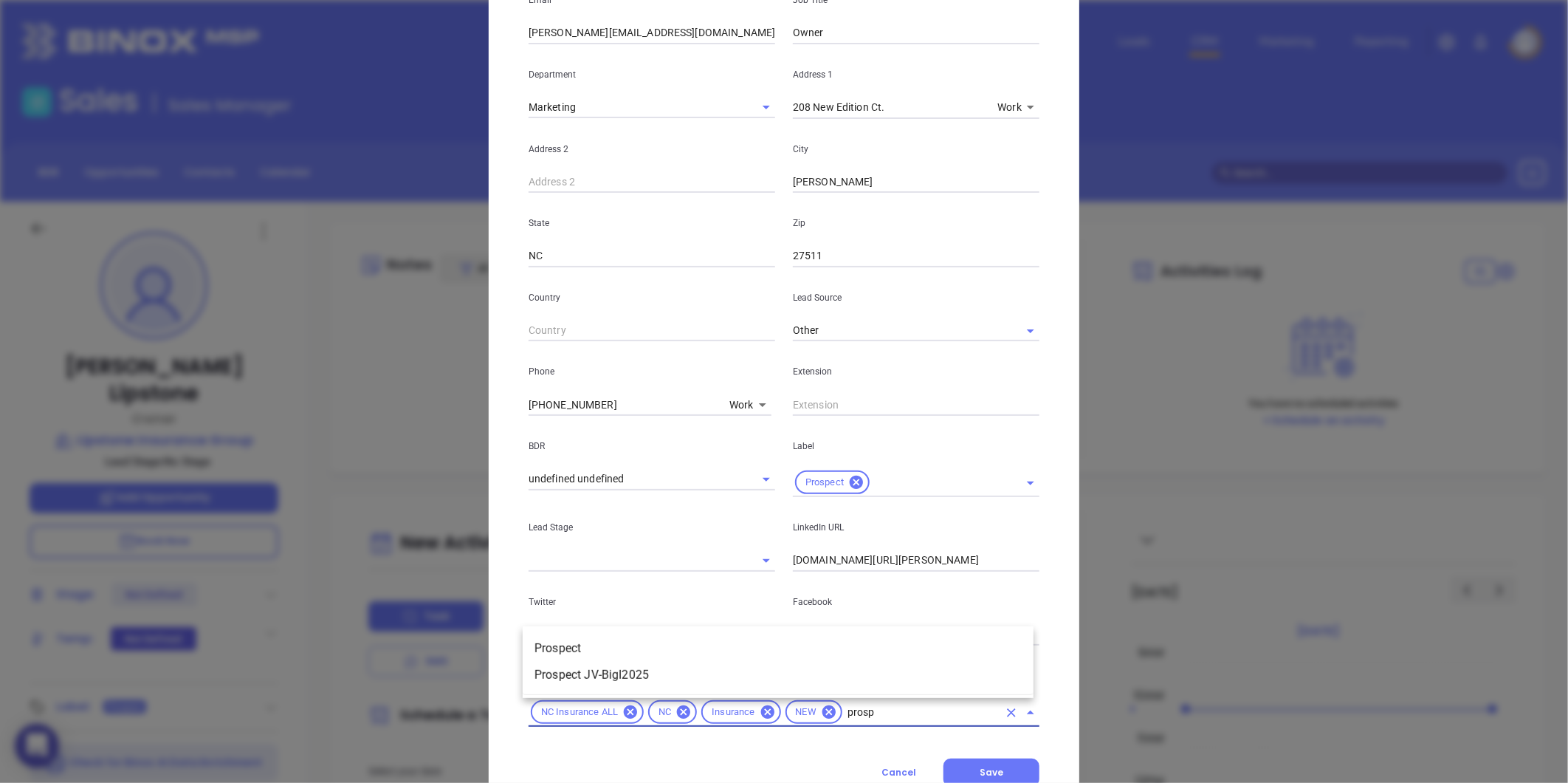
type input "prospe"
click at [533, 652] on li "Prospect" at bounding box center [778, 648] width 511 height 26
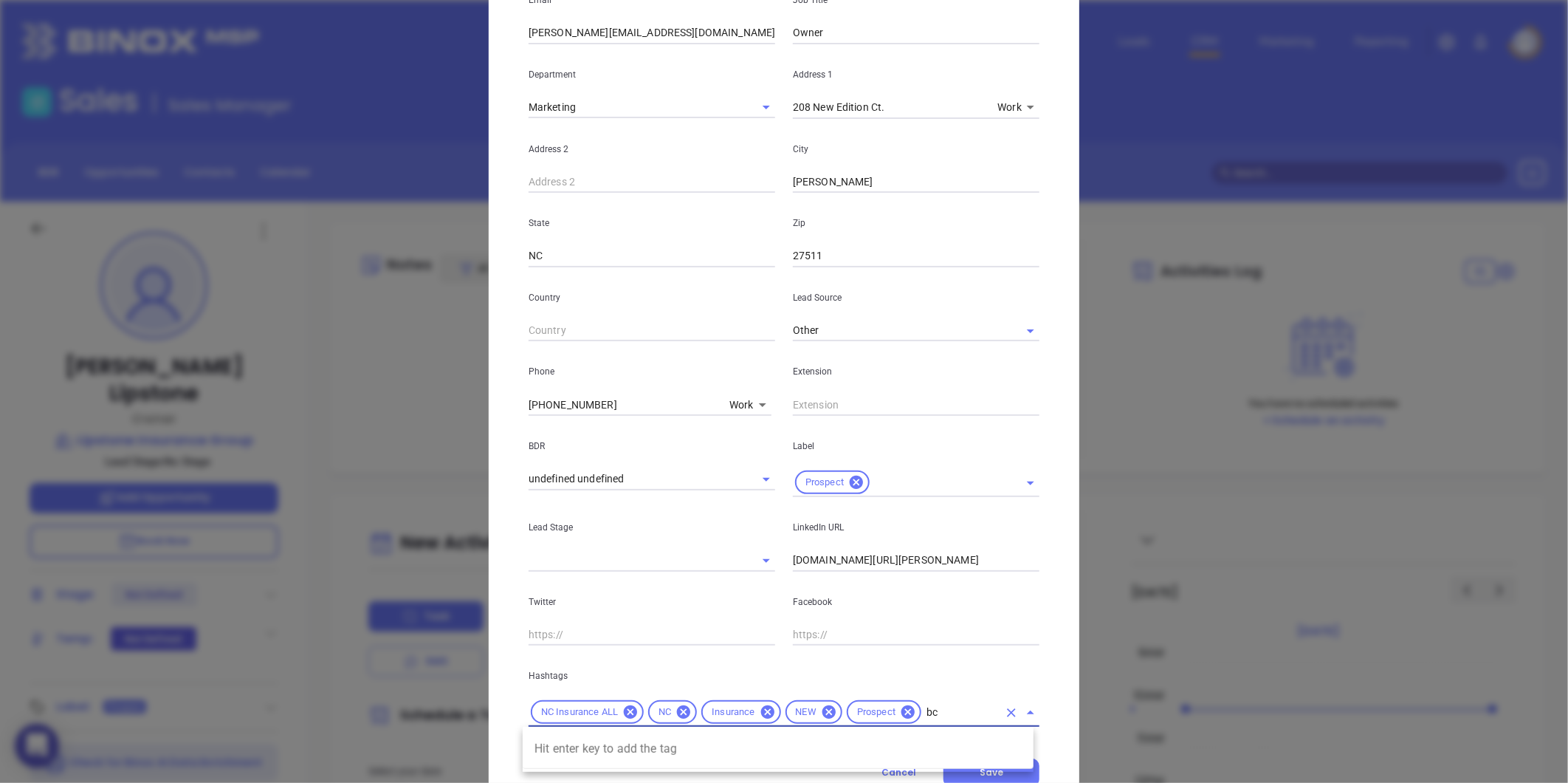
type input "b"
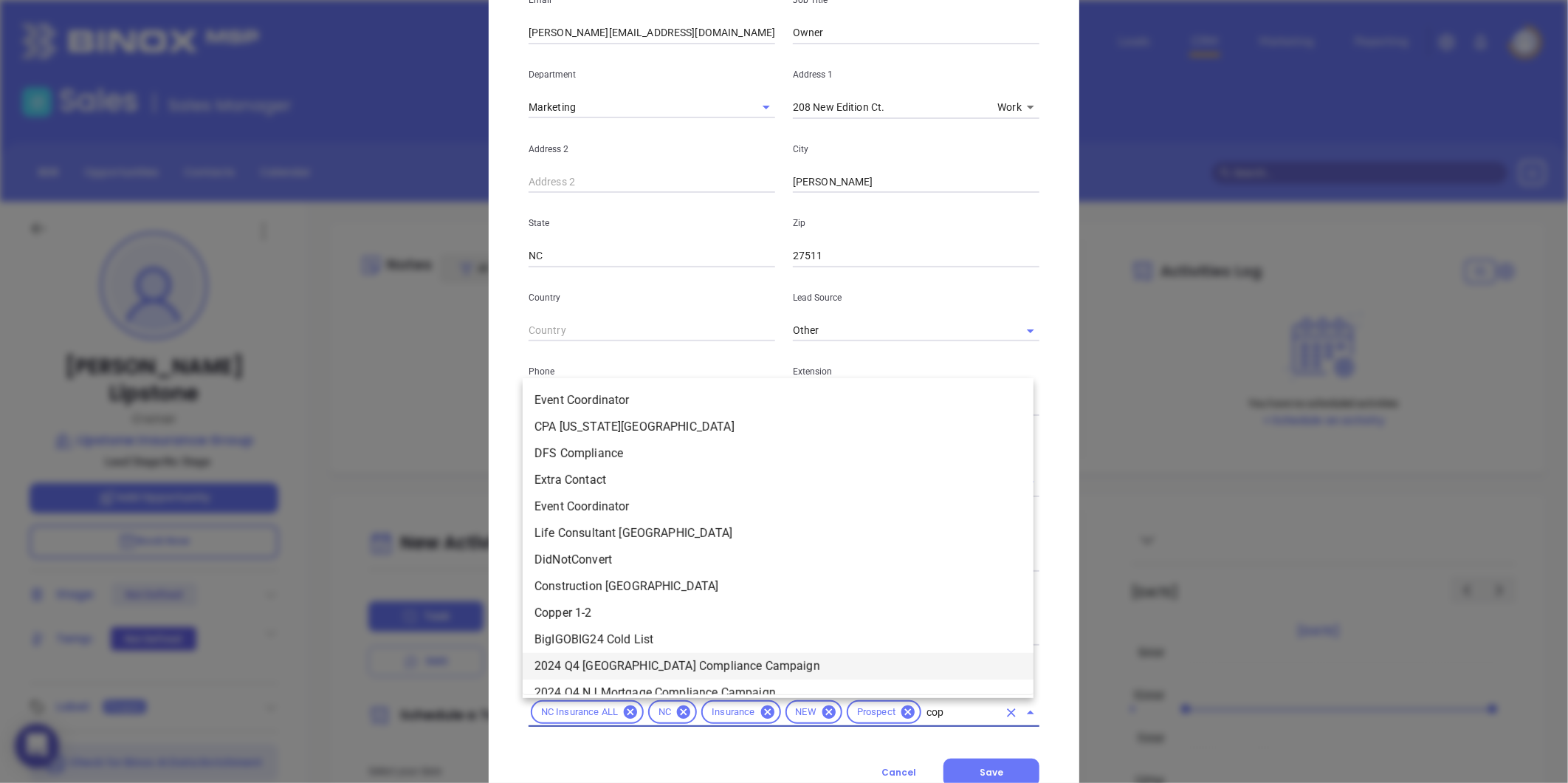
type input "[PERSON_NAME]"
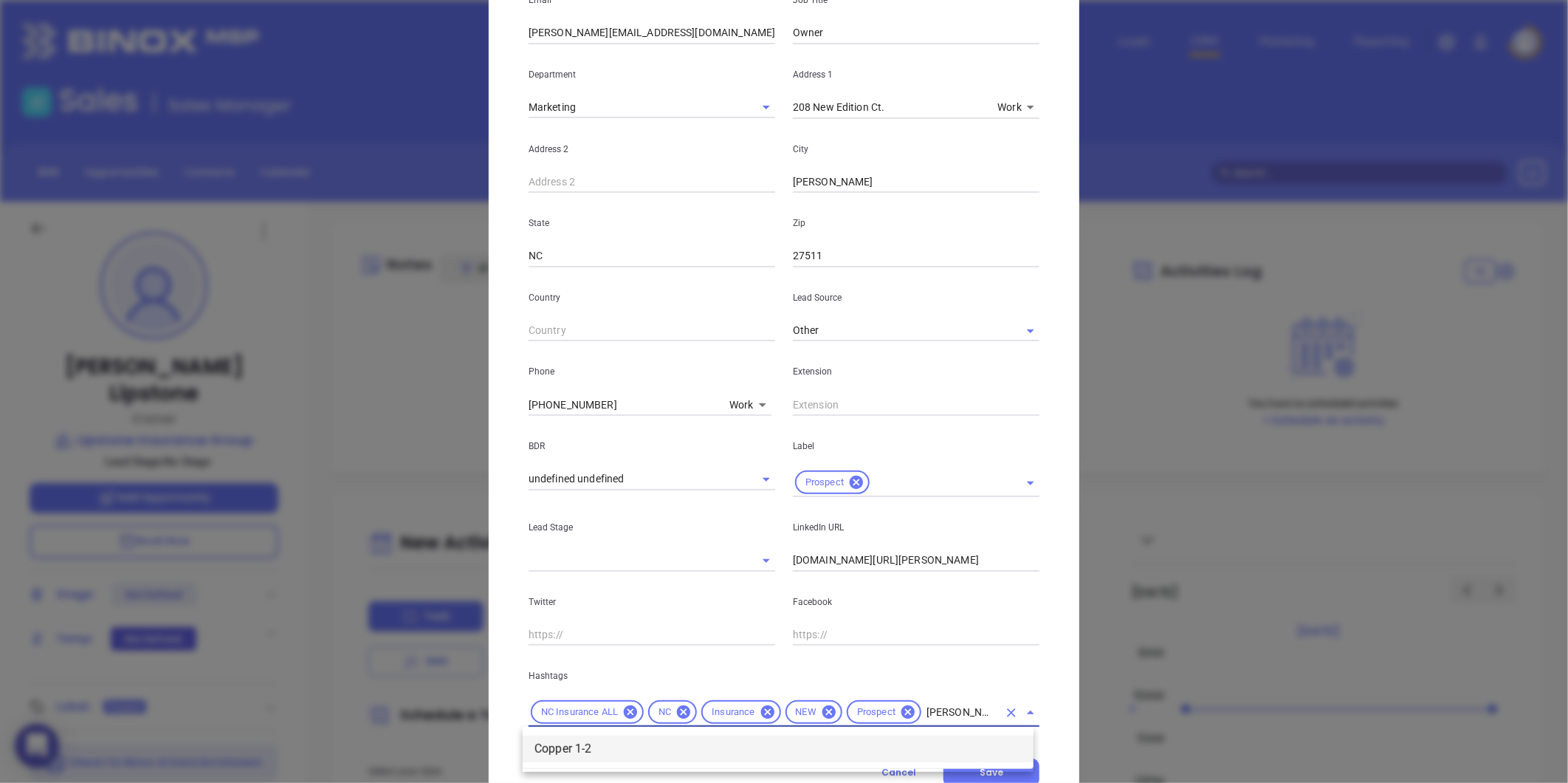
click at [549, 751] on li "Copper 1-2" at bounding box center [778, 748] width 511 height 26
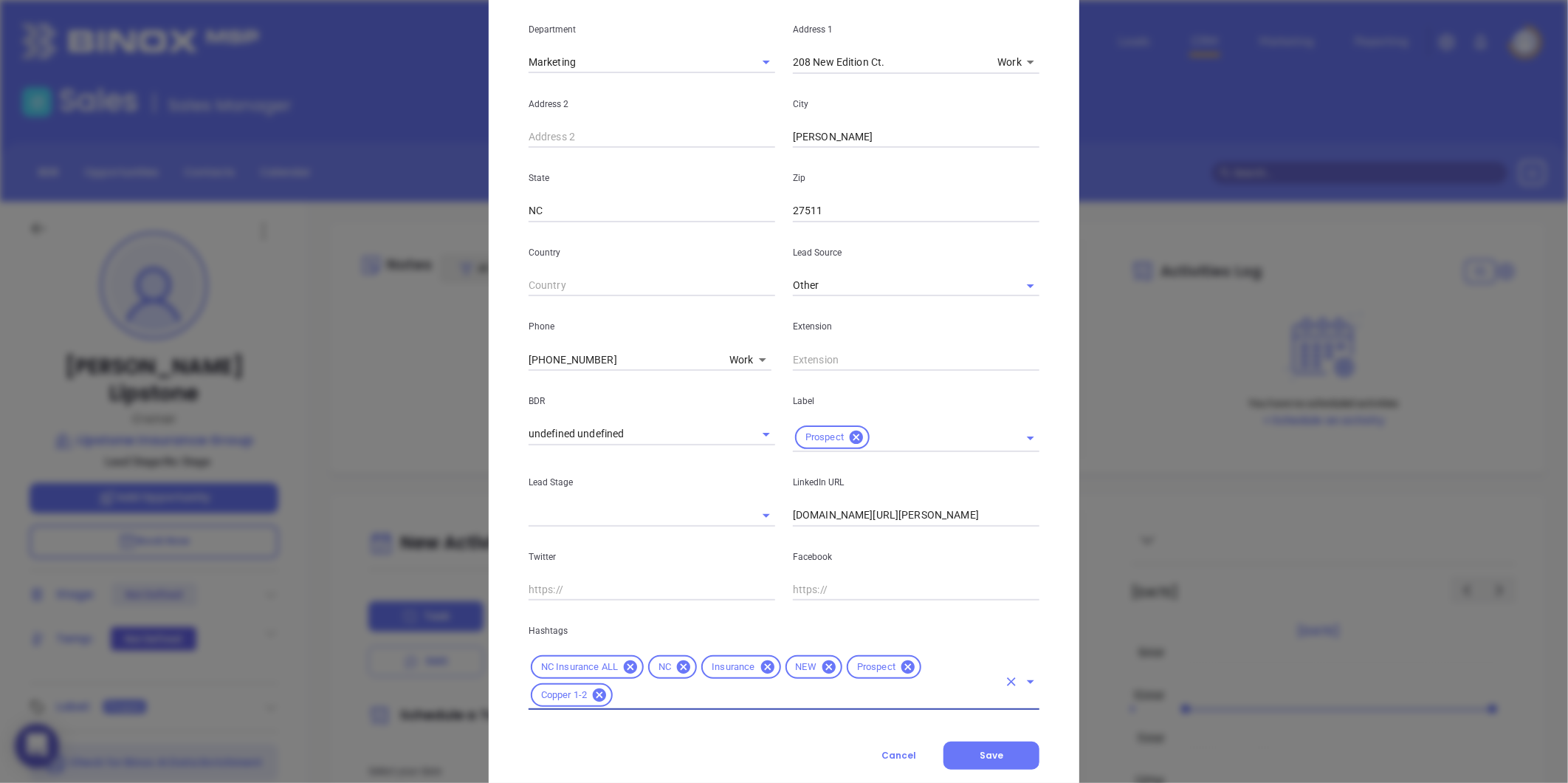
scroll to position [329, 0]
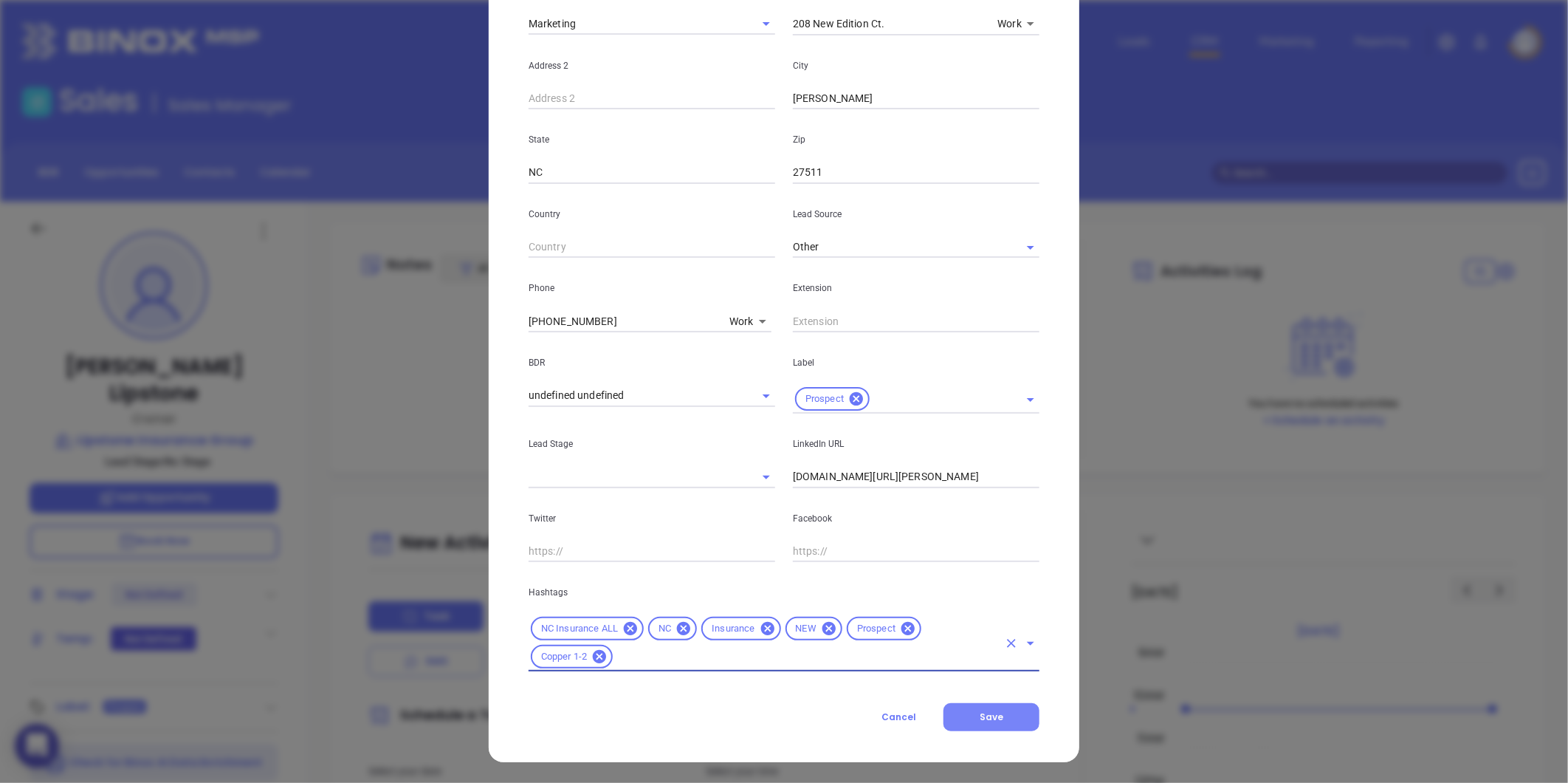
click at [963, 718] on button "Save" at bounding box center [991, 718] width 96 height 28
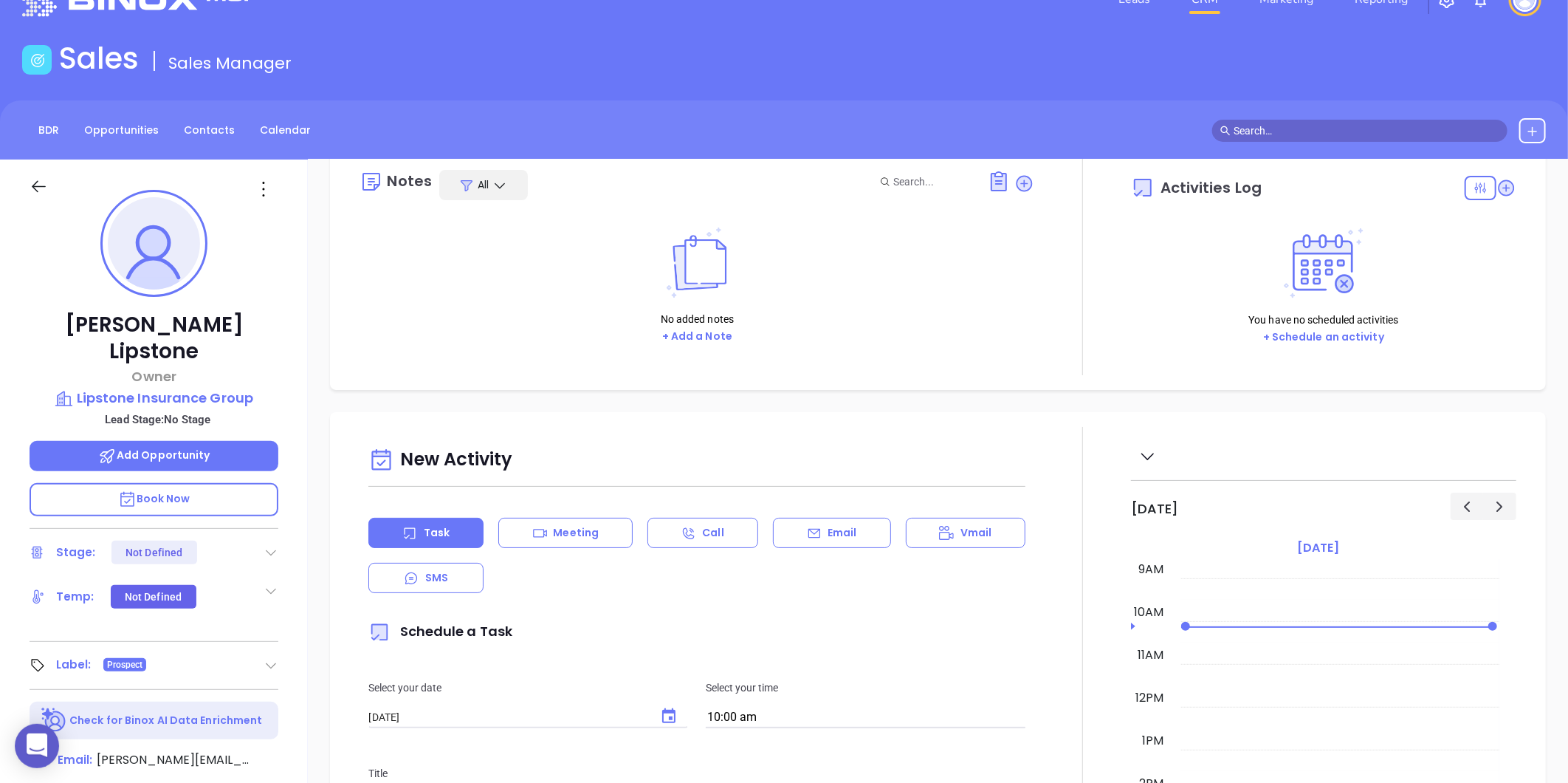
scroll to position [0, 0]
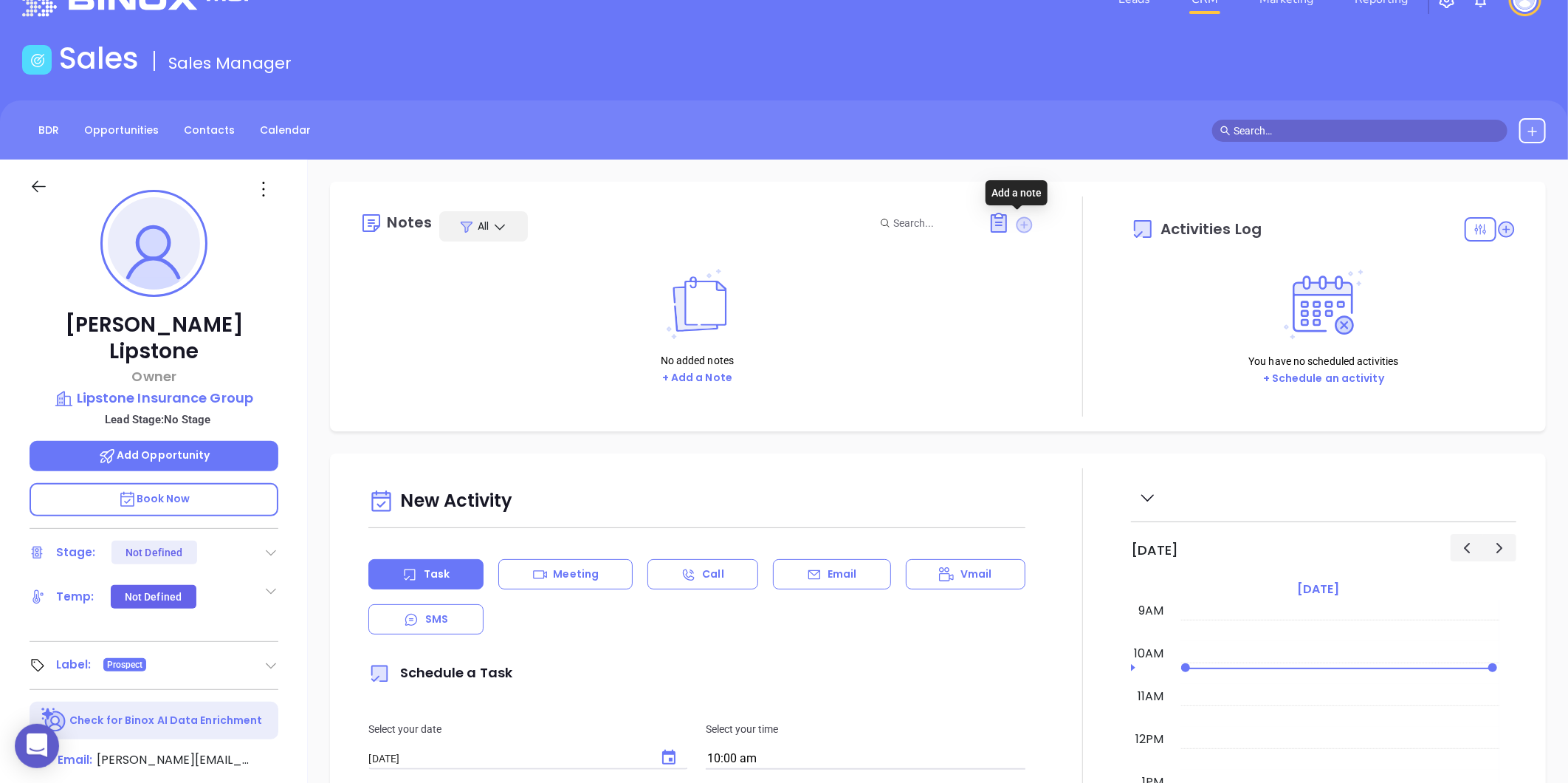
click at [1016, 225] on icon at bounding box center [1024, 224] width 16 height 16
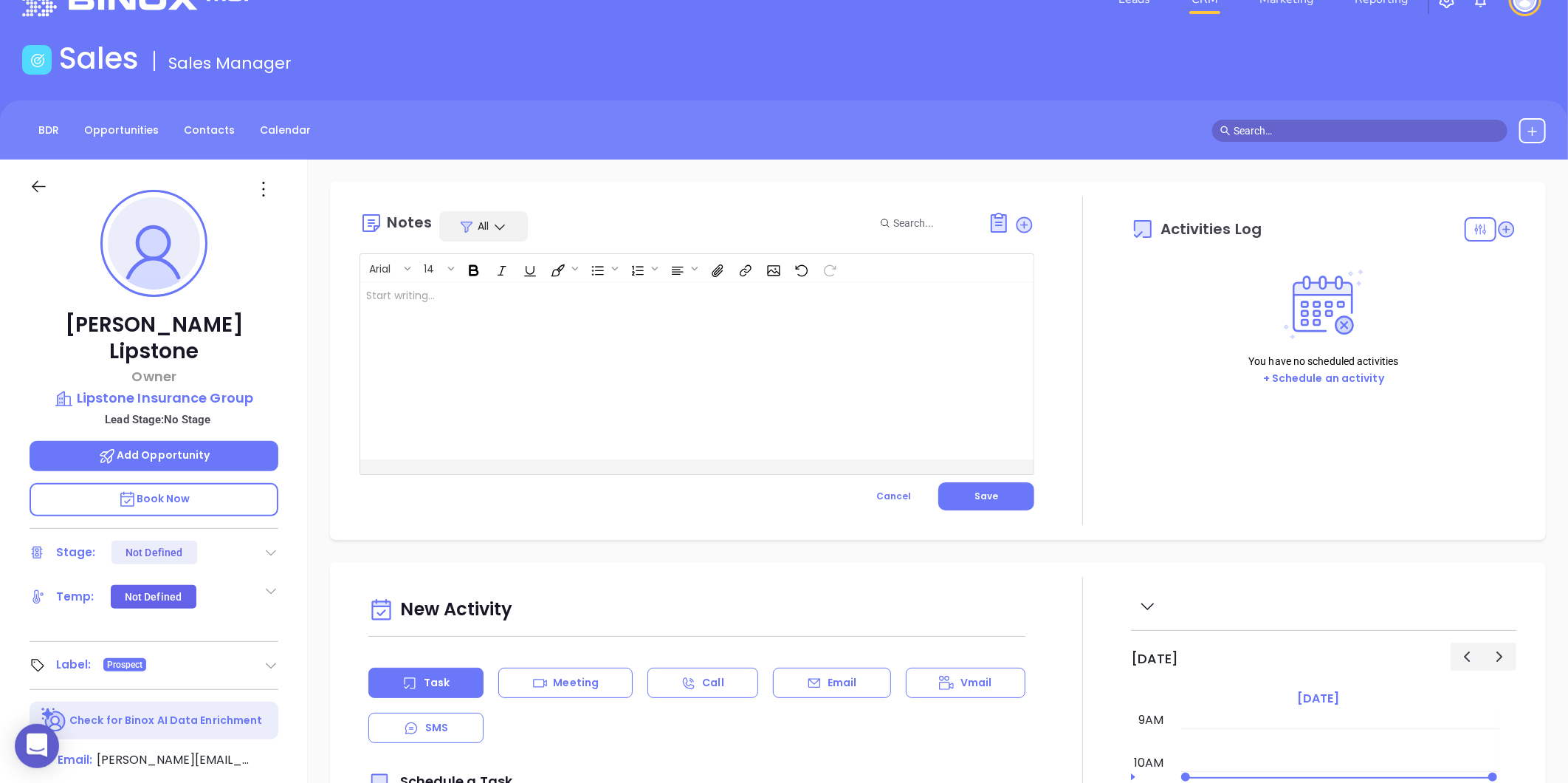
click at [499, 357] on div at bounding box center [673, 371] width 626 height 178
click at [1007, 493] on button "Save" at bounding box center [986, 497] width 96 height 28
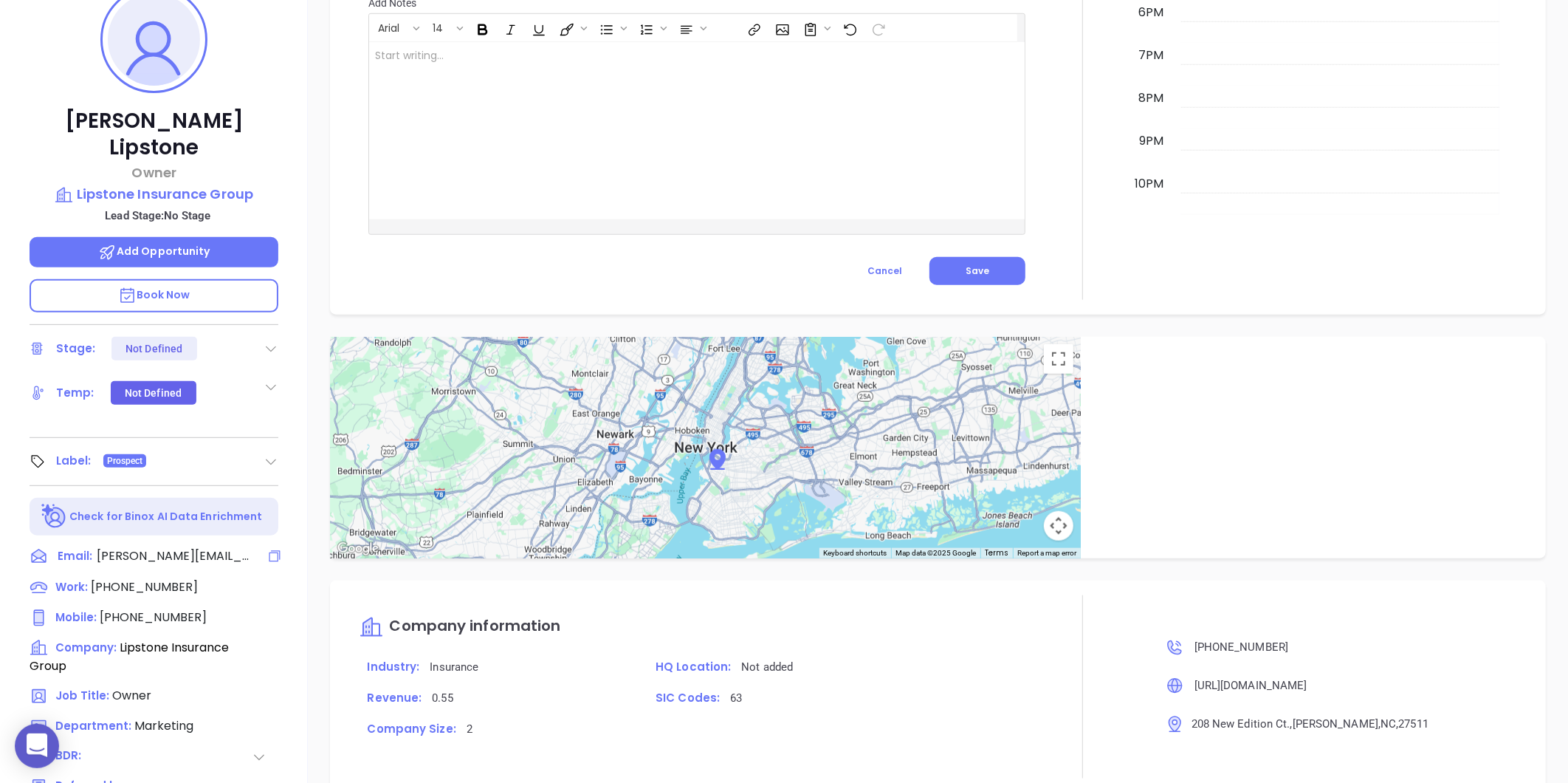
scroll to position [453, 0]
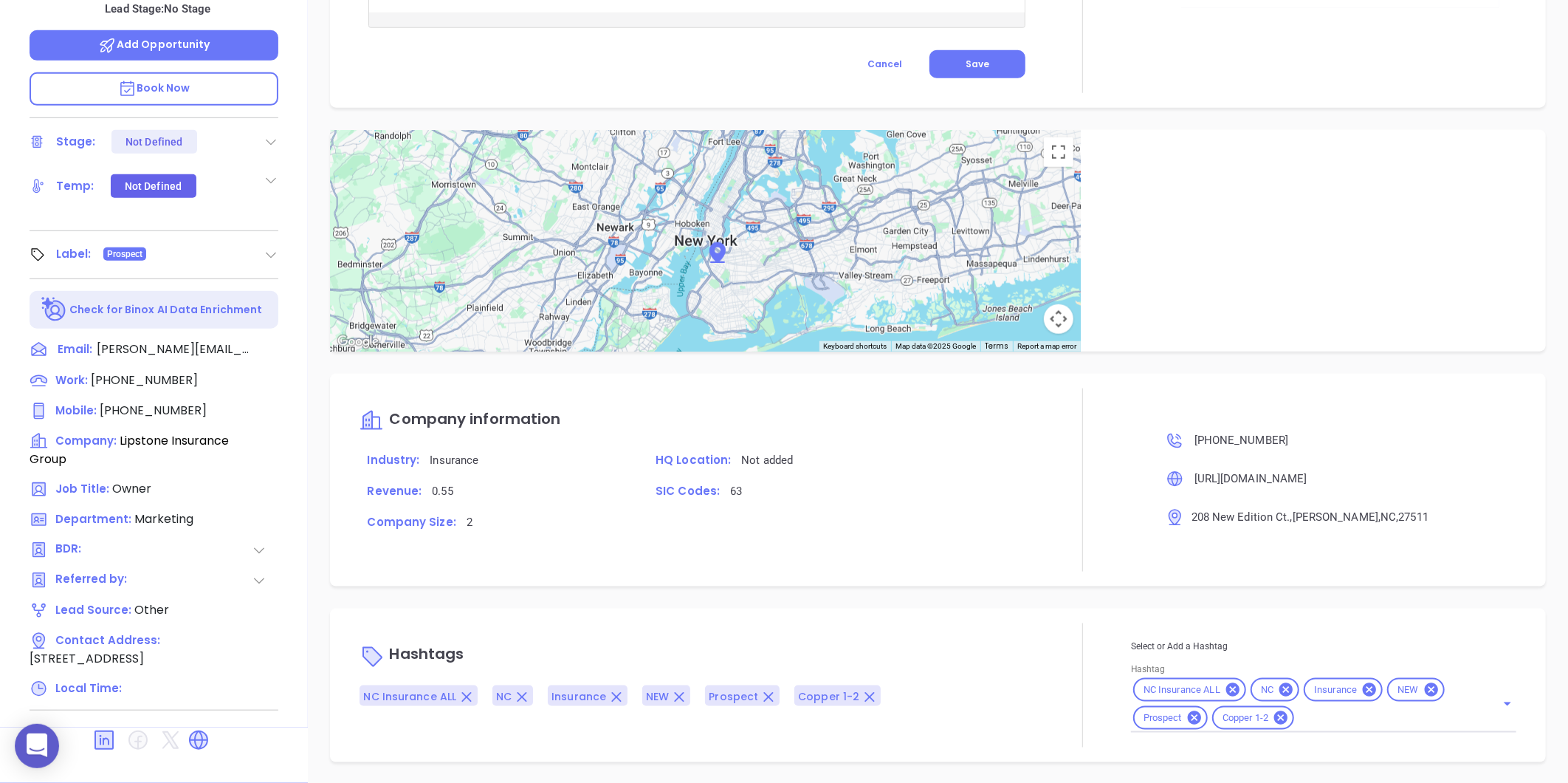
drag, startPoint x: 97, startPoint y: 721, endPoint x: 79, endPoint y: 730, distance: 20.1
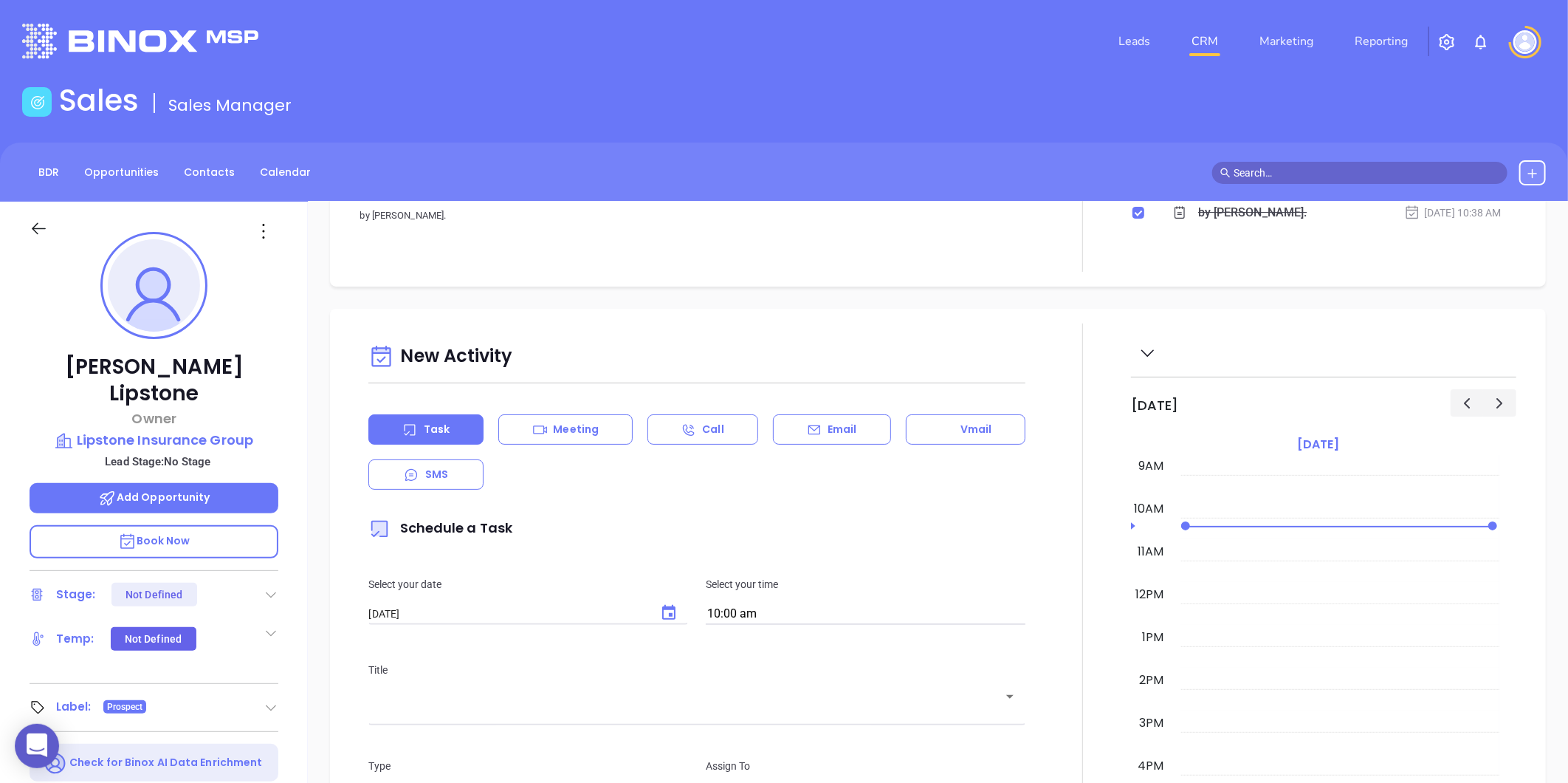
scroll to position [0, 0]
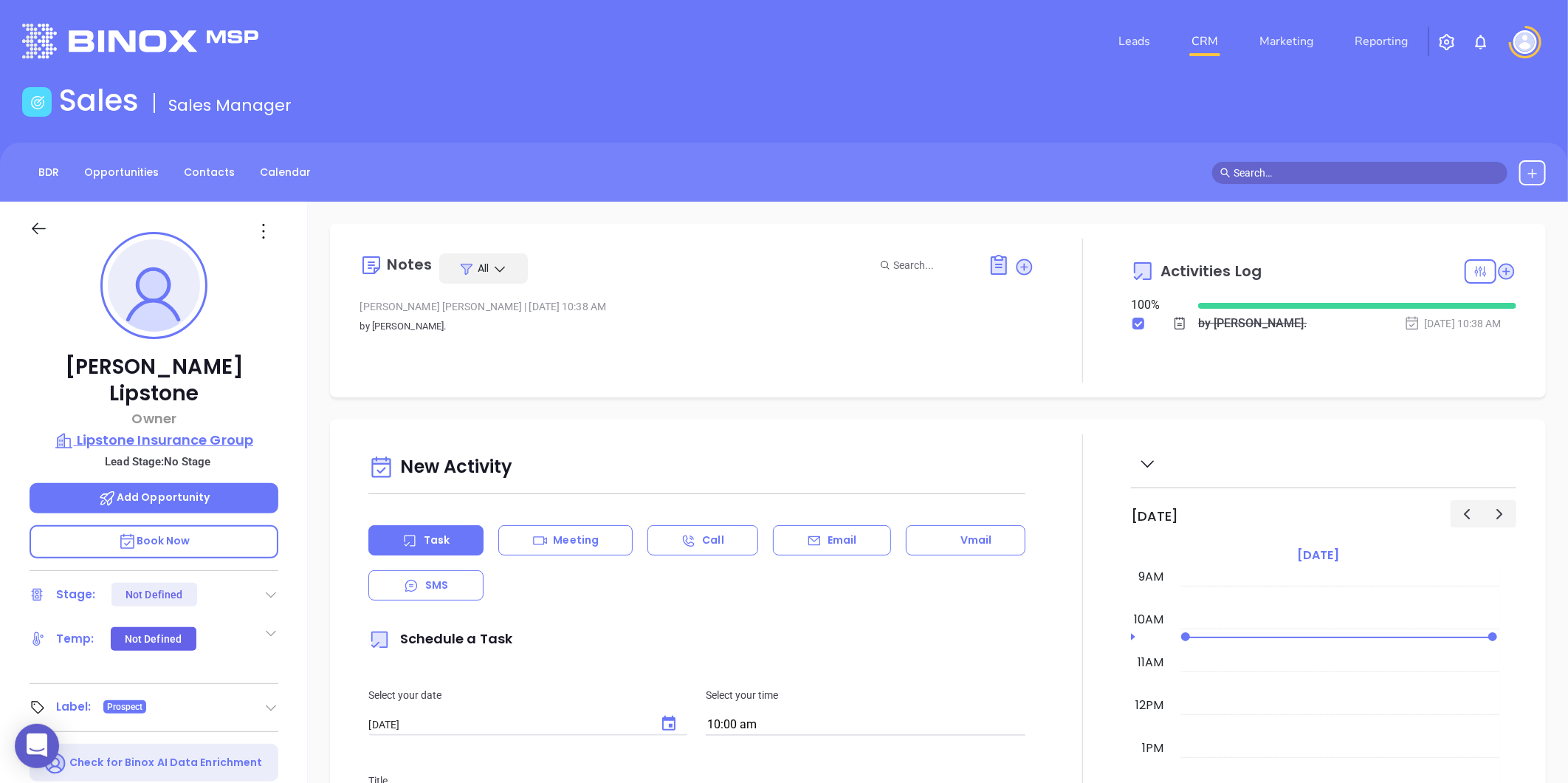
click at [160, 430] on p "Lipstone Insurance Group" at bounding box center [154, 441] width 249 height 21
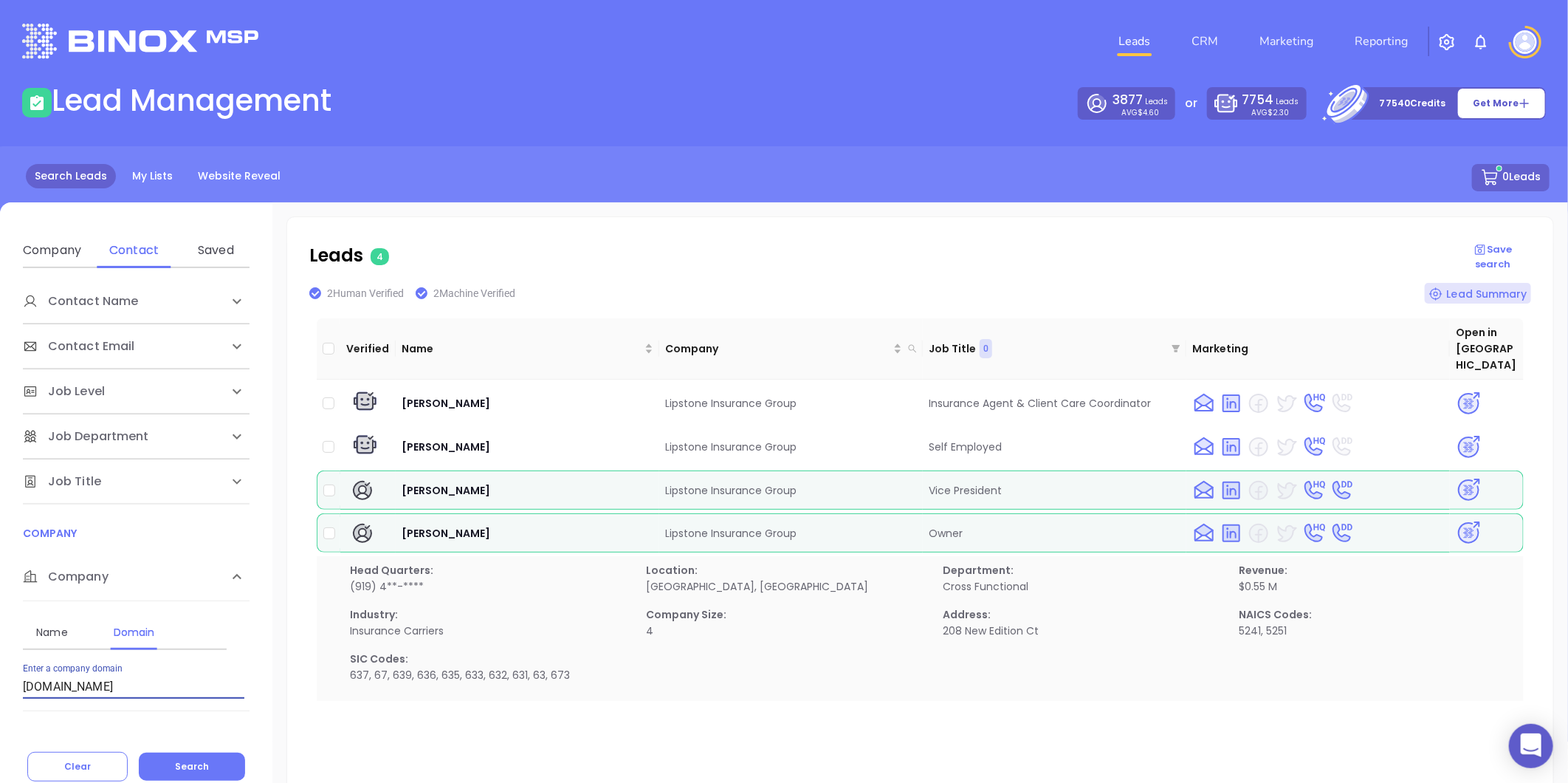
drag, startPoint x: 173, startPoint y: 679, endPoint x: 19, endPoint y: 703, distance: 155.9
click at [19, 703] on div "Contact Name First Name Last Name Contact Email Work or Personal Email Job Leve…" at bounding box center [136, 500] width 272 height 465
paste input "[DOMAIN_NAME]"
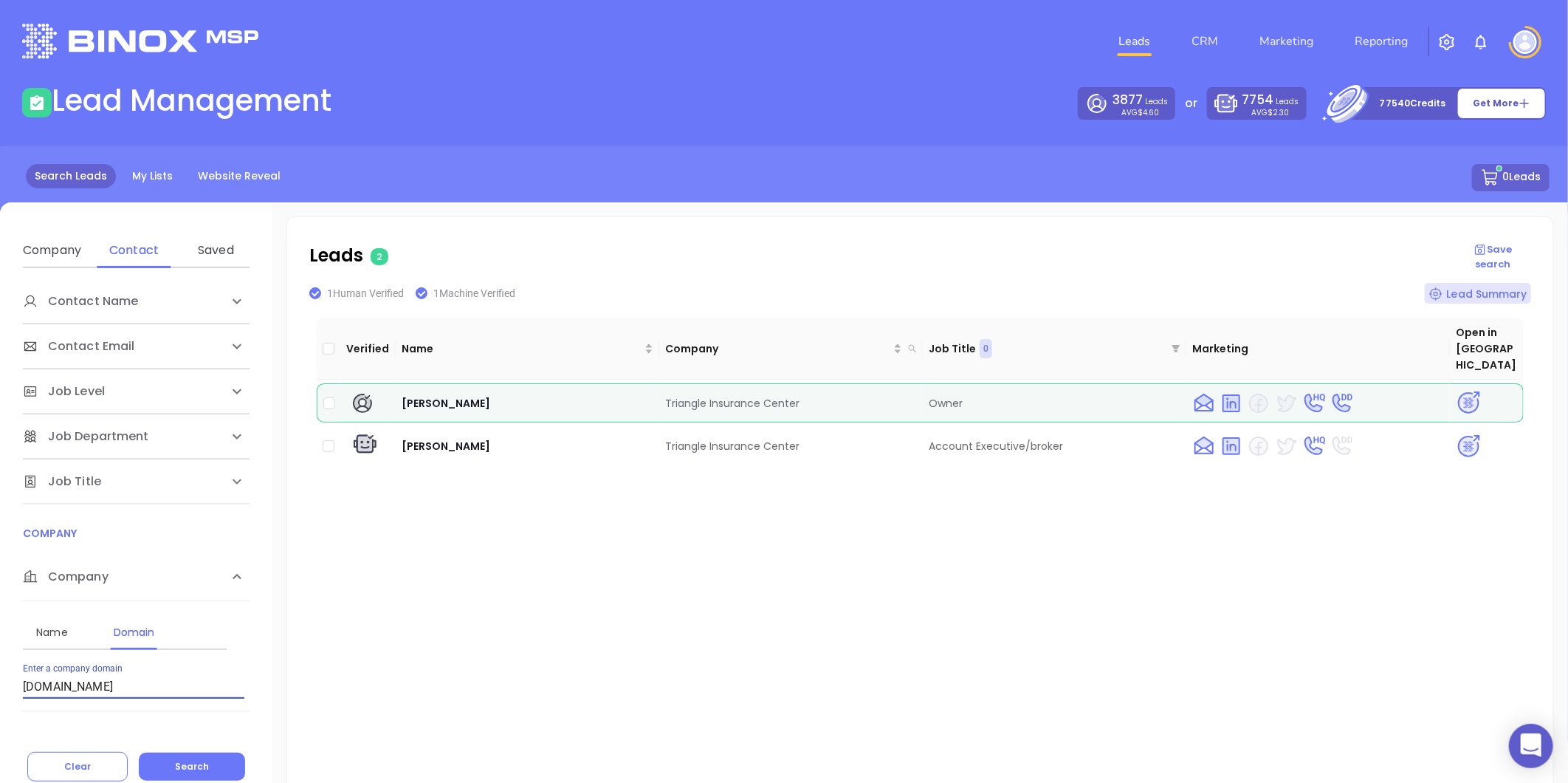
type input "[DOMAIN_NAME]"
click at [1456, 390] on img at bounding box center [1469, 403] width 26 height 26
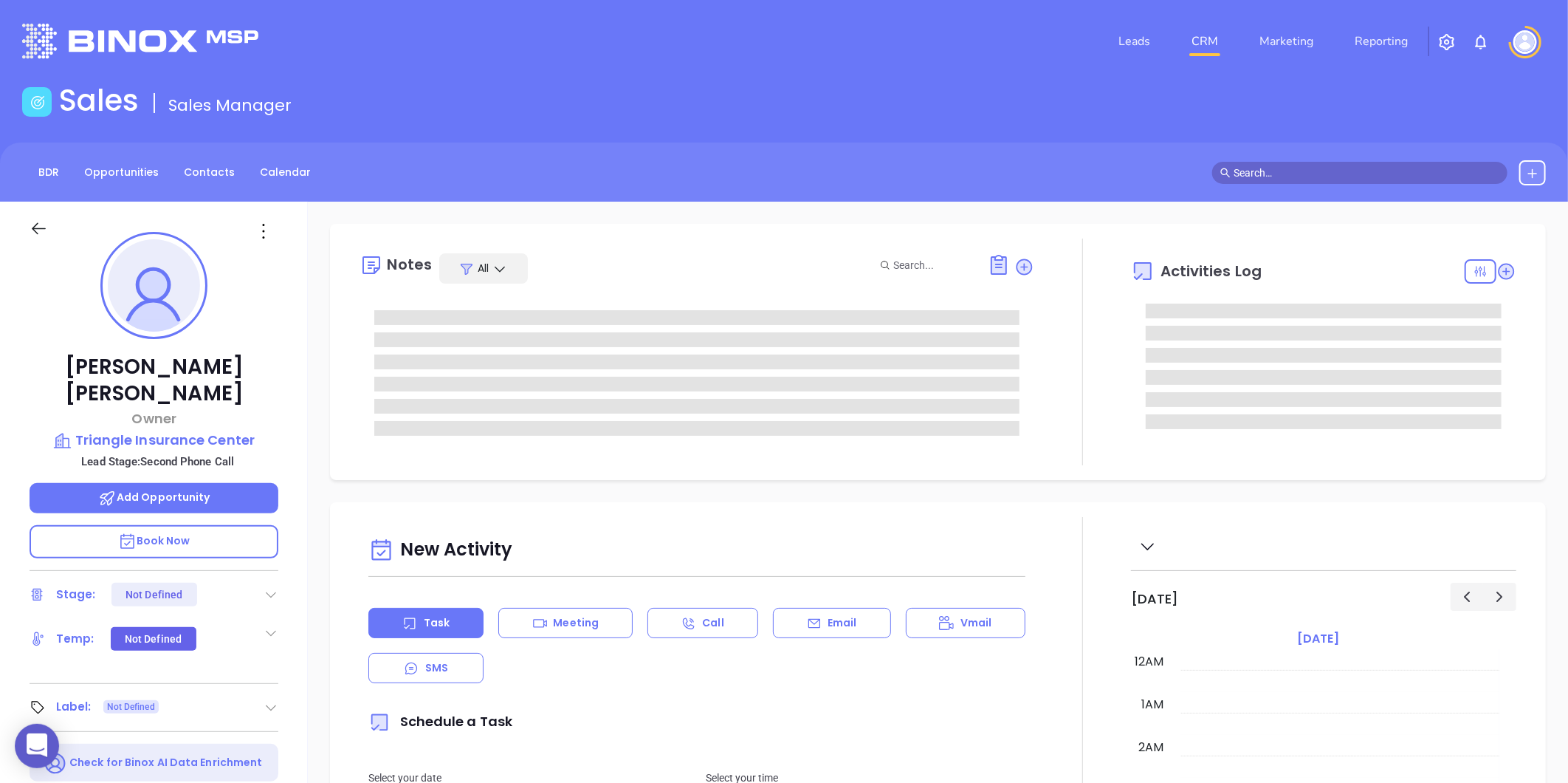
type input "[DATE]"
type input "[PERSON_NAME]"
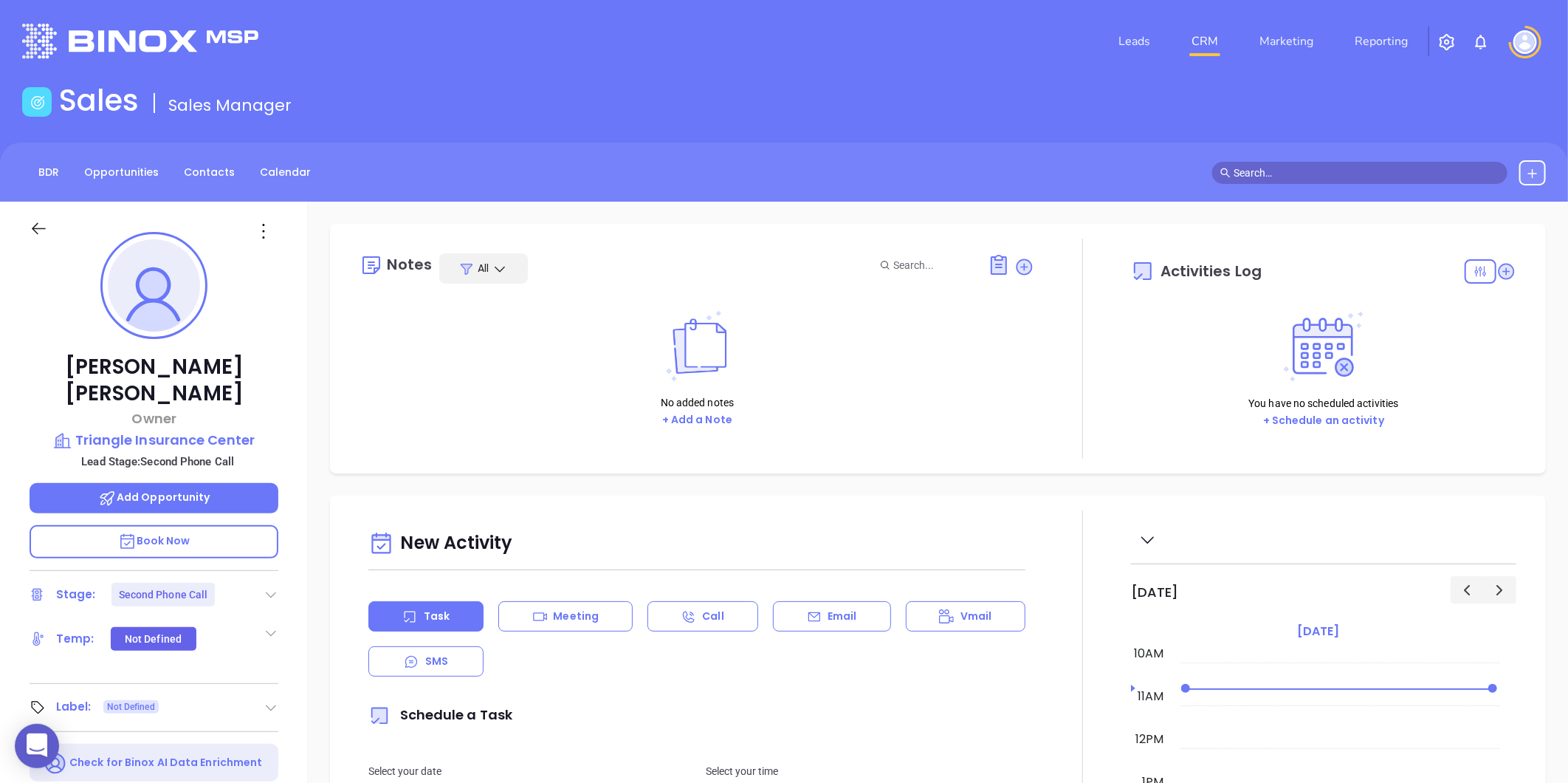
click at [272, 587] on icon at bounding box center [271, 595] width 15 height 15
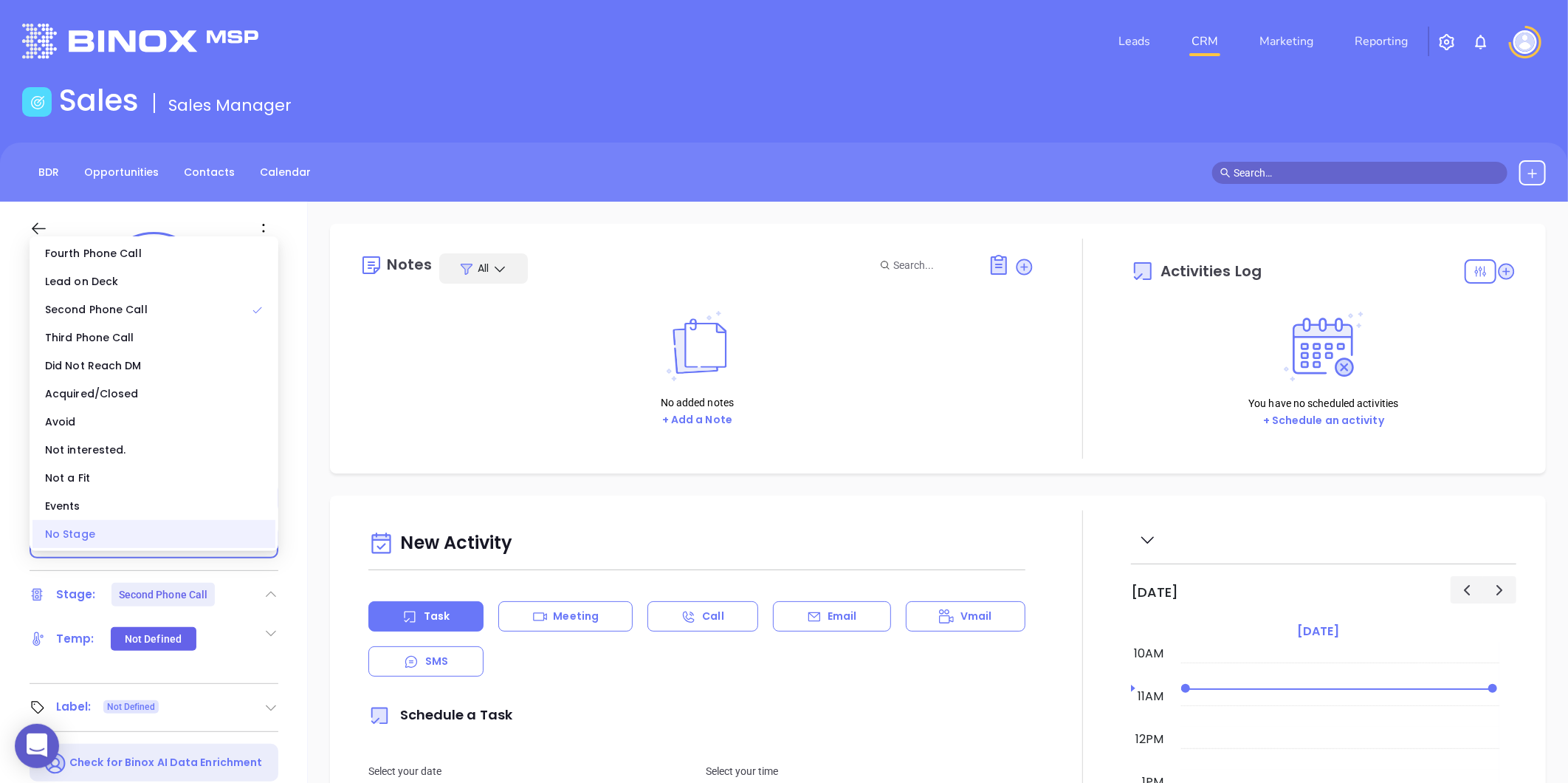
click at [63, 533] on div "No Stage" at bounding box center [154, 534] width 243 height 28
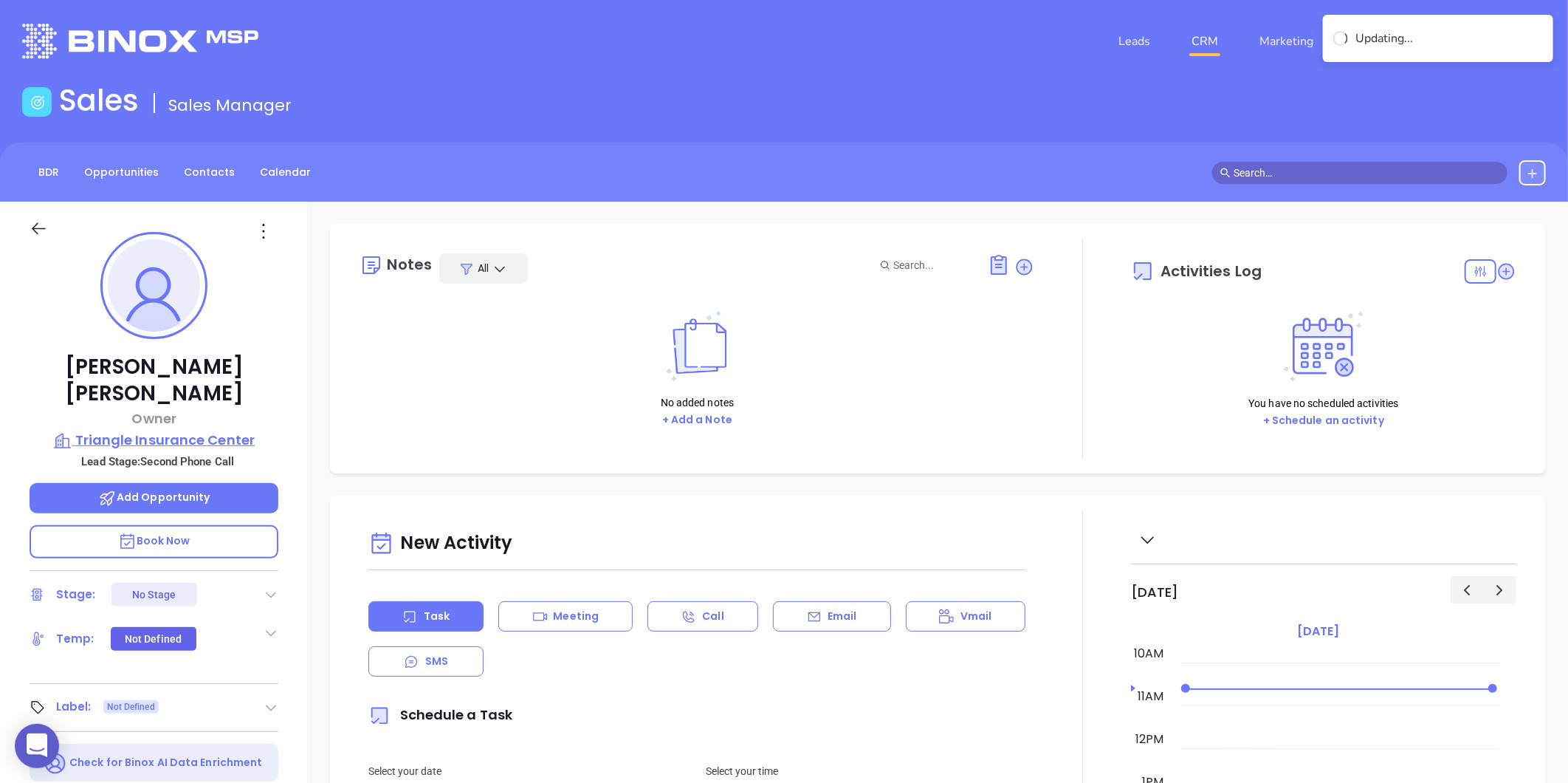
click at [174, 430] on p "Triangle Insurance Center" at bounding box center [154, 441] width 249 height 21
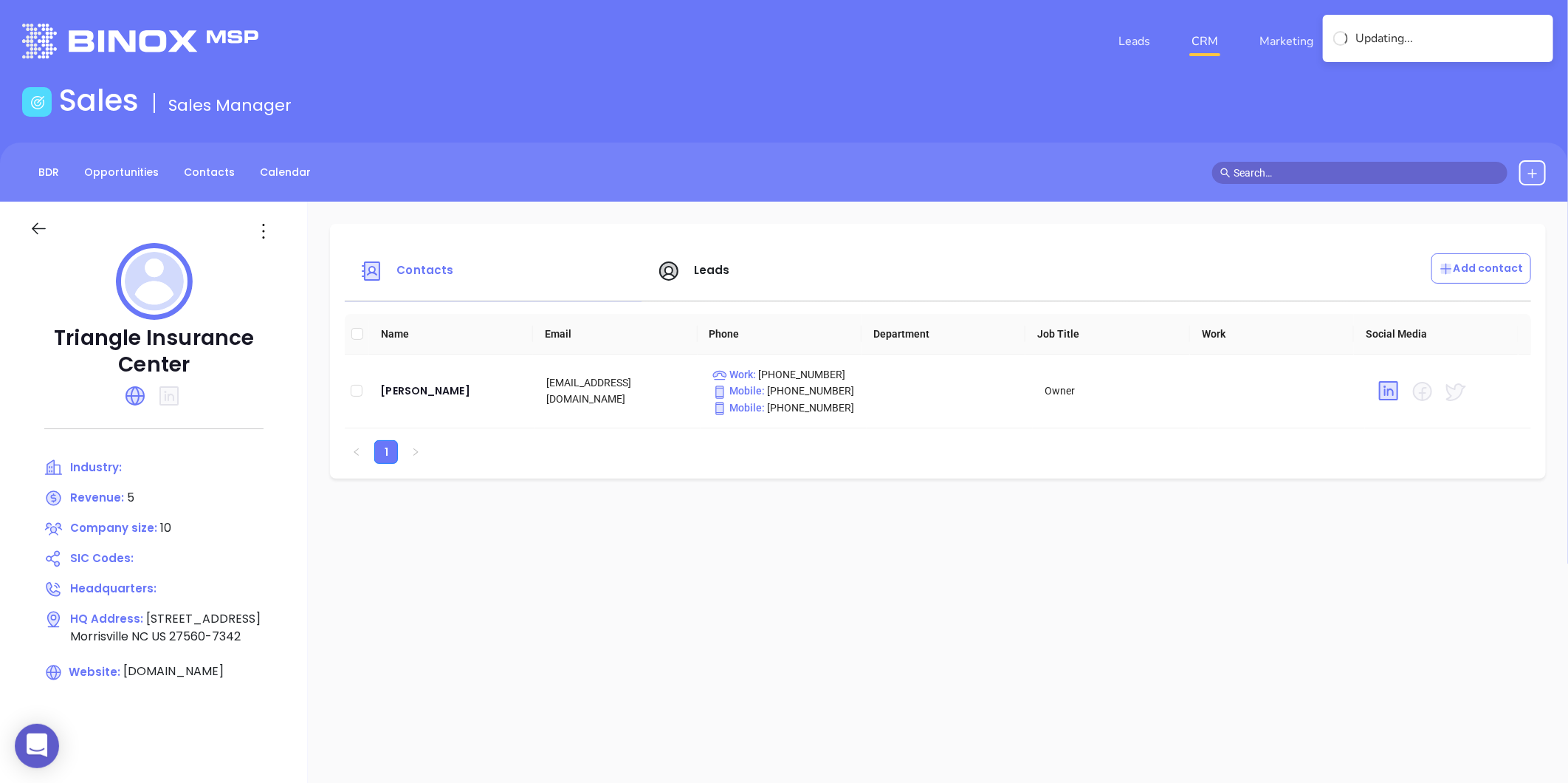
click at [256, 234] on icon at bounding box center [263, 231] width 23 height 23
click at [274, 253] on div "Edit" at bounding box center [330, 259] width 134 height 16
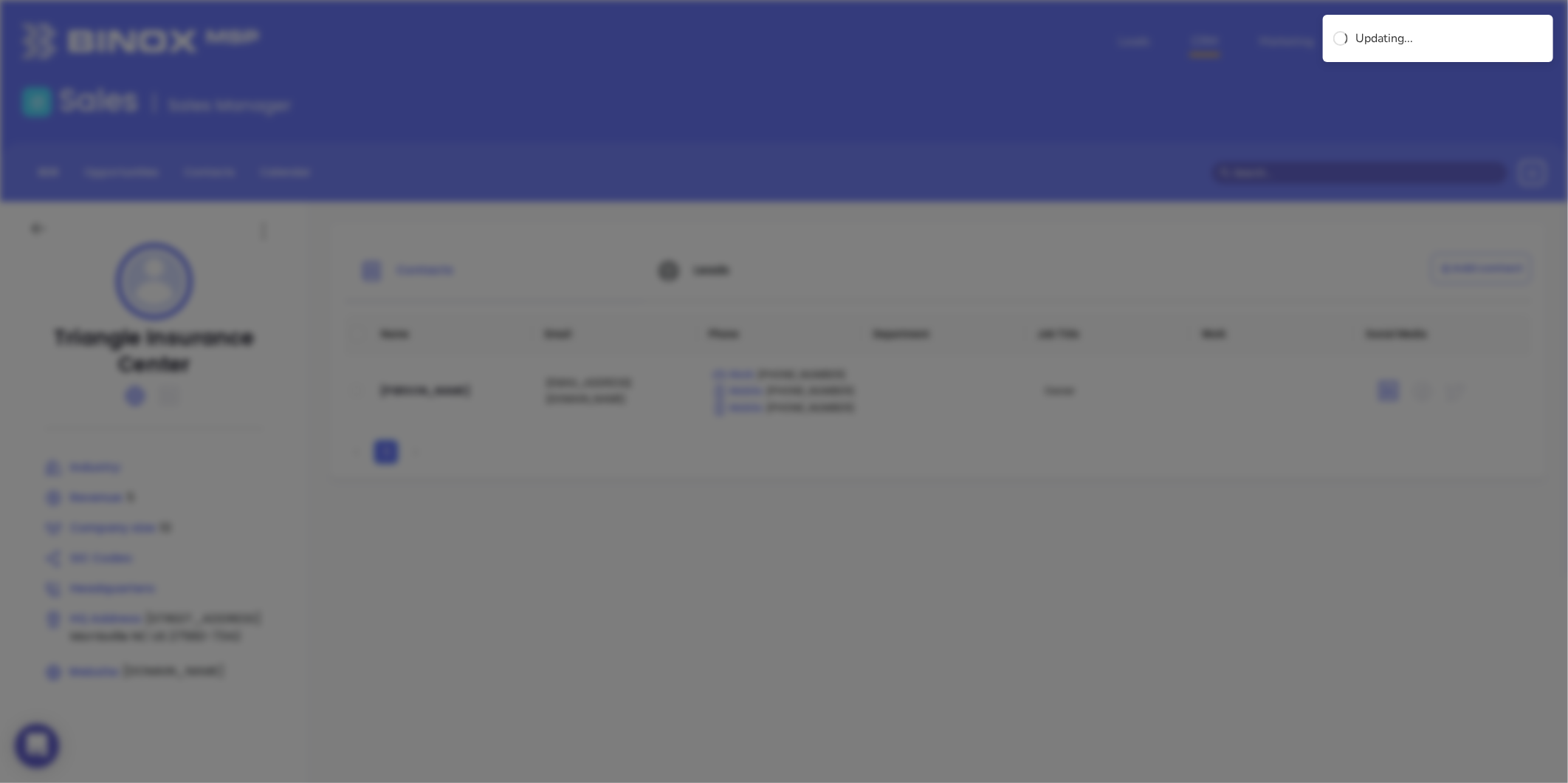
type input "Triangle Insurance Center"
type input "10"
type input "[DOMAIN_NAME]"
type input "5"
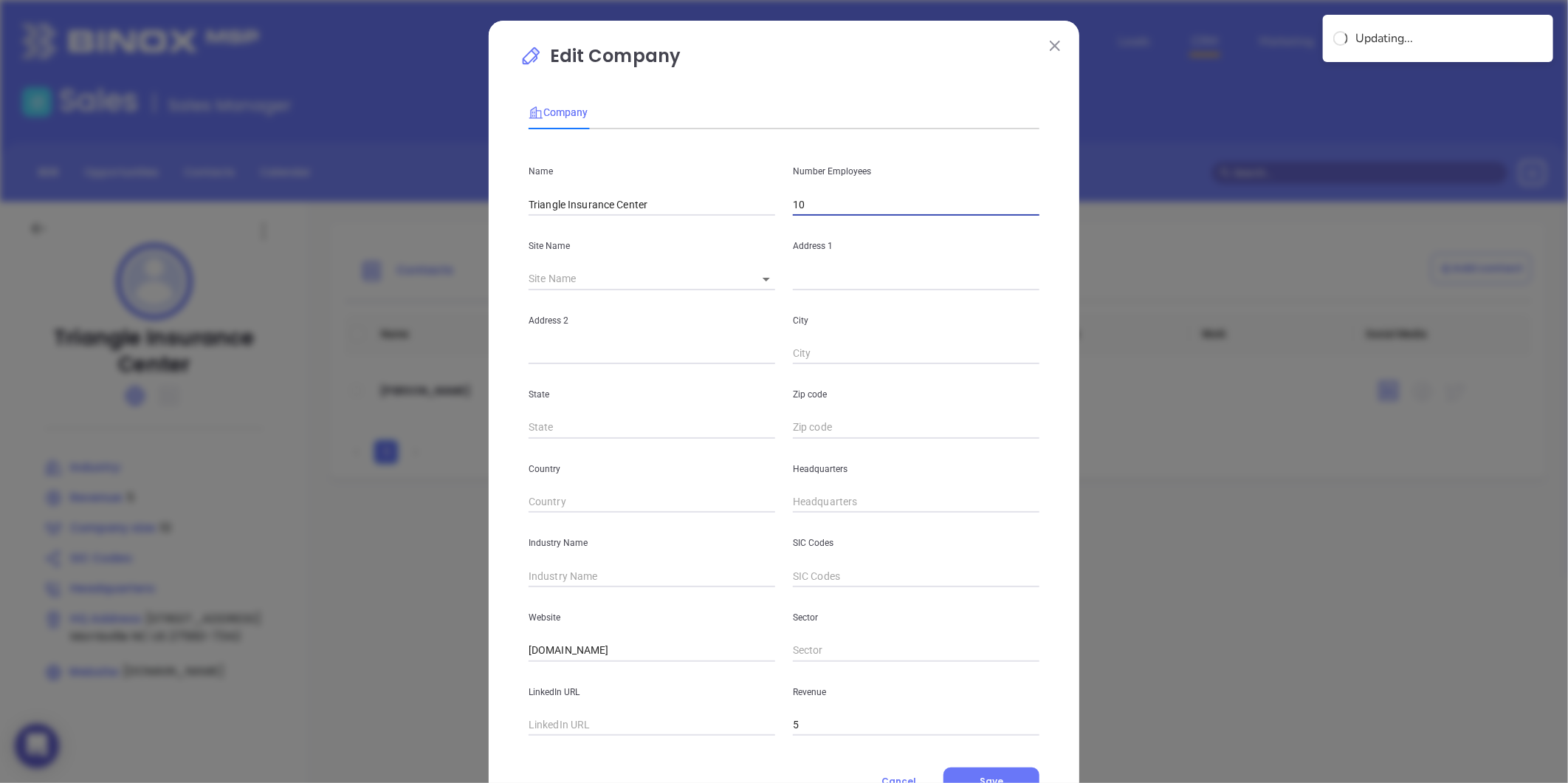
drag, startPoint x: 813, startPoint y: 212, endPoint x: 749, endPoint y: 226, distance: 65.5
click at [749, 226] on div "Name Triangle Insurance Center Number Employees 10 Site Name ​ Address 1 Addres…" at bounding box center [784, 439] width 511 height 595
type input "2"
click at [794, 279] on input "text" at bounding box center [916, 280] width 247 height 22
drag, startPoint x: 756, startPoint y: 283, endPoint x: 769, endPoint y: 293, distance: 16.4
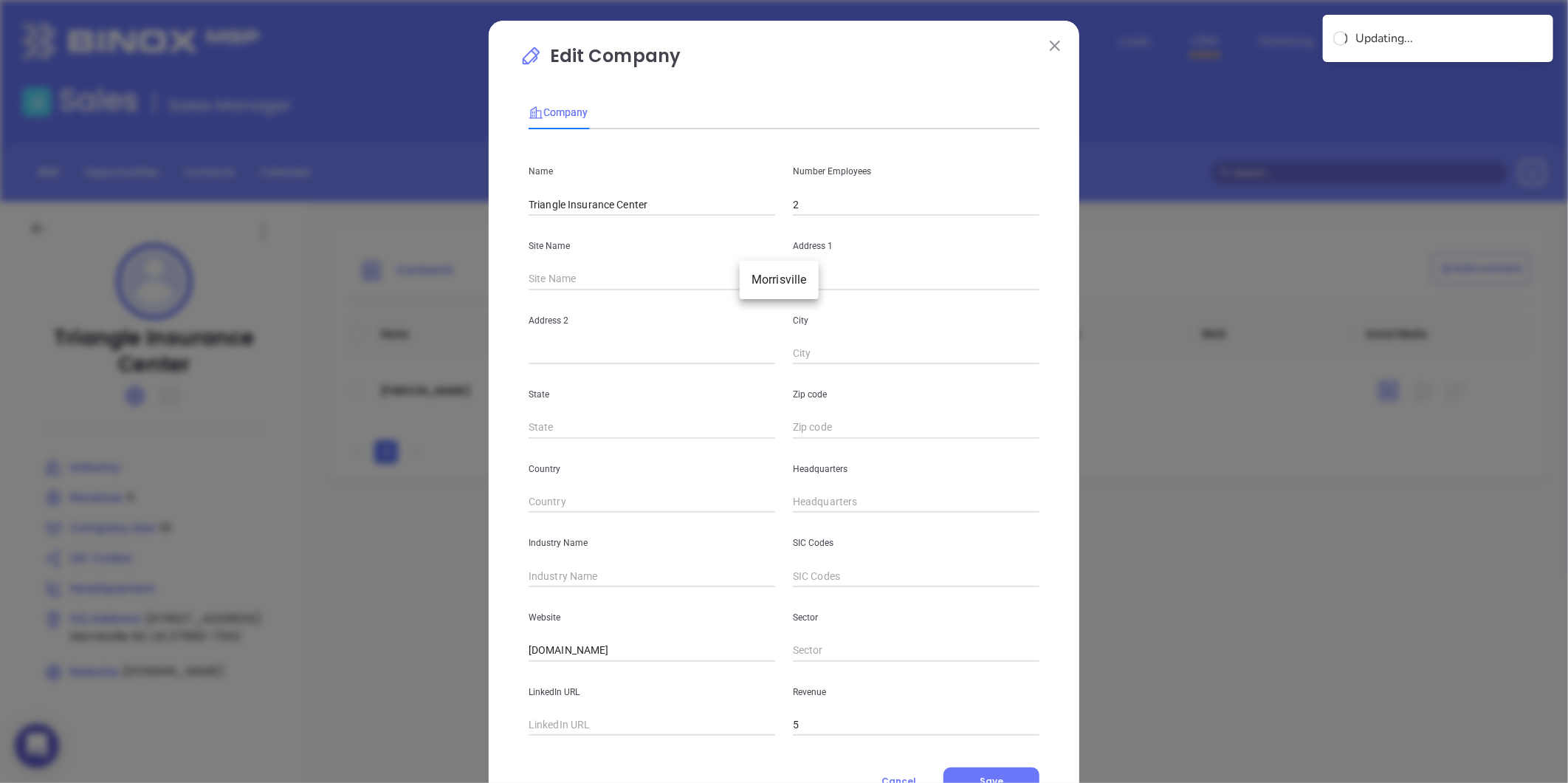
click at [756, 283] on body "0 Leads CRM Marketing Reporting Financial Leads Leads Sales Sales Manager BDR O…" at bounding box center [784, 391] width 1568 height 783
click at [769, 293] on li "Morrisville" at bounding box center [779, 280] width 79 height 26
type input "Morrisville"
type input "1901 NW Cary Pkwy Ste 111"
type input "Morrisville"
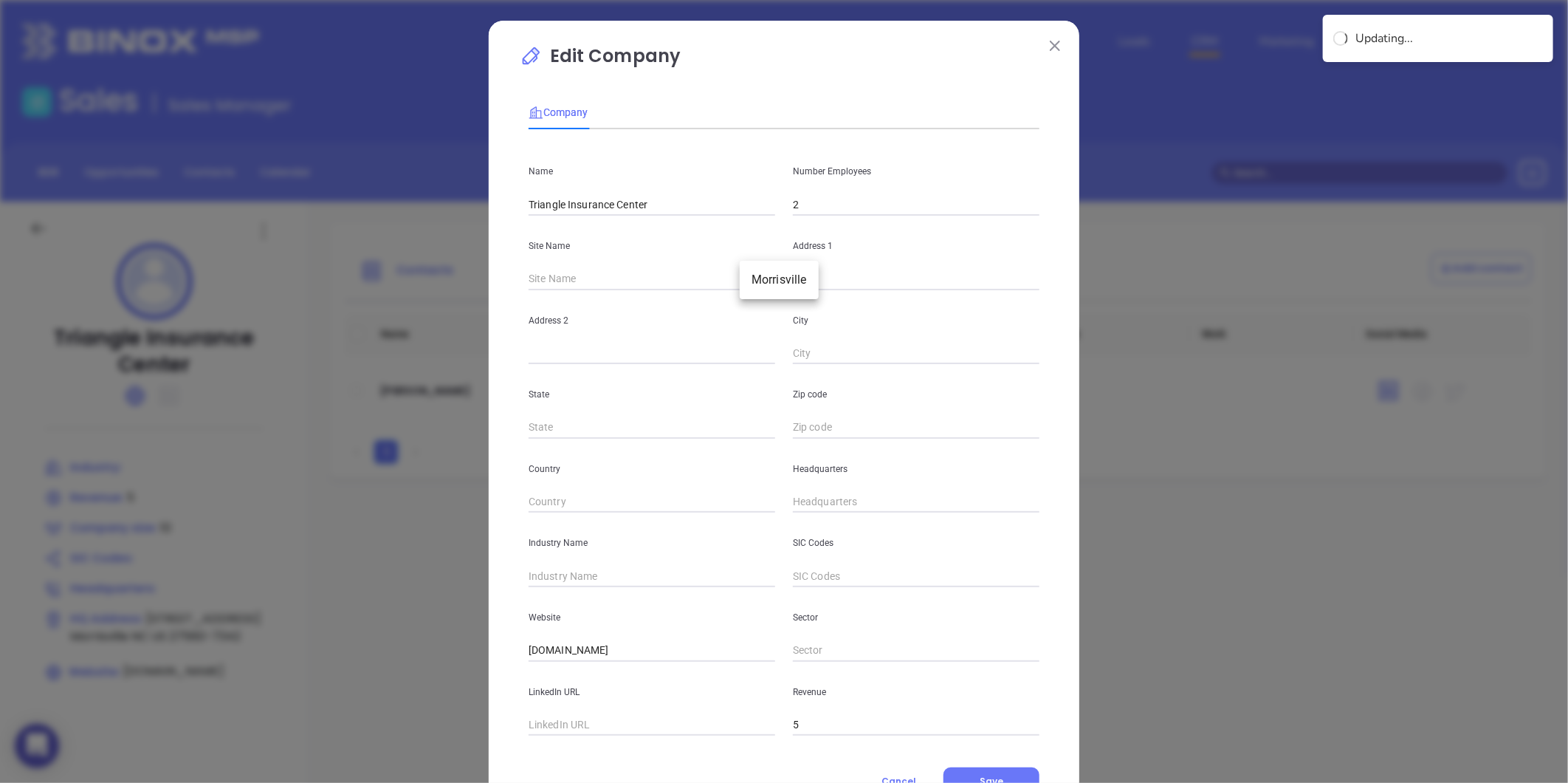
type input "NC"
type input "27560-7342"
type input "US"
type input "124880"
drag, startPoint x: 927, startPoint y: 286, endPoint x: 757, endPoint y: 323, distance: 174.0
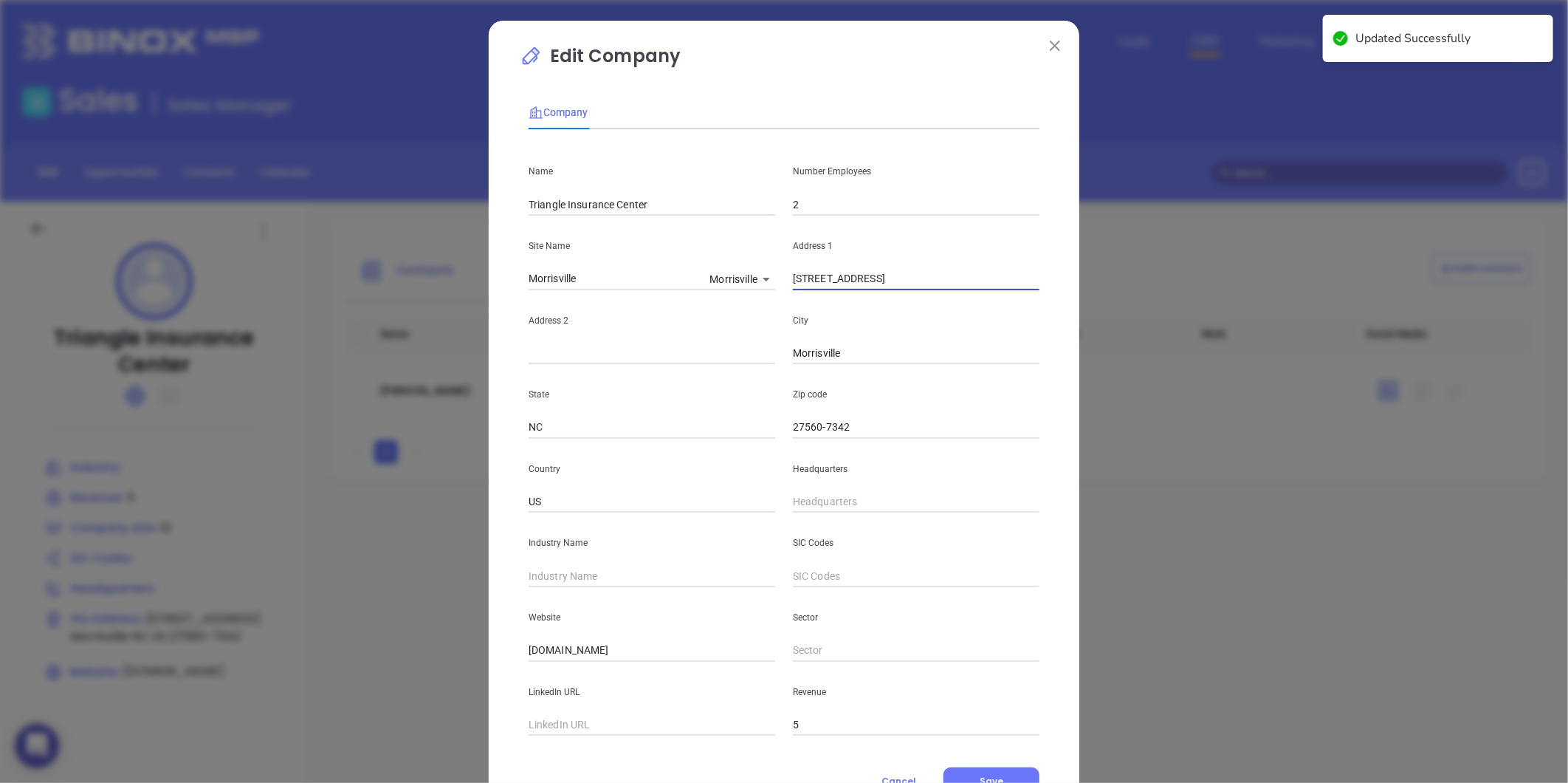
click at [759, 323] on div "Name Triangle Insurance Center Number Employees 2 Site Name Morrisville Morrisv…" at bounding box center [784, 439] width 511 height 595
paste input "1143-G Executive Circle Cary, NC 27511"
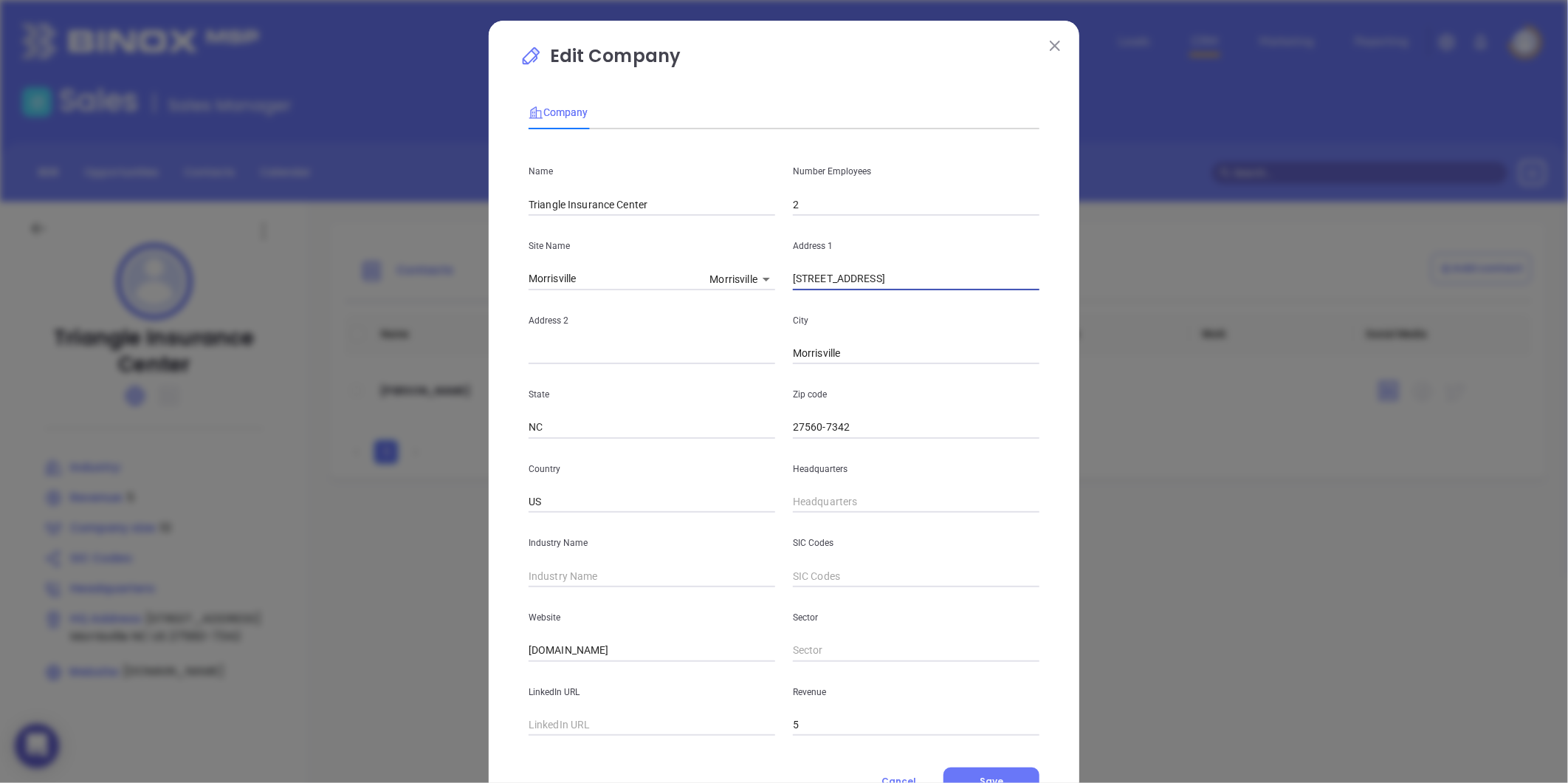
drag, startPoint x: 942, startPoint y: 284, endPoint x: 973, endPoint y: 286, distance: 31.1
click at [973, 286] on input "1143-G Executive Circle Cary, NC 27511" at bounding box center [916, 280] width 247 height 22
type input "1143-G Executive Circle Cary, NC 27511"
drag, startPoint x: 855, startPoint y: 425, endPoint x: 742, endPoint y: 434, distance: 113.4
click at [742, 434] on div "State NC Zip code 27560-7342" at bounding box center [784, 401] width 528 height 75
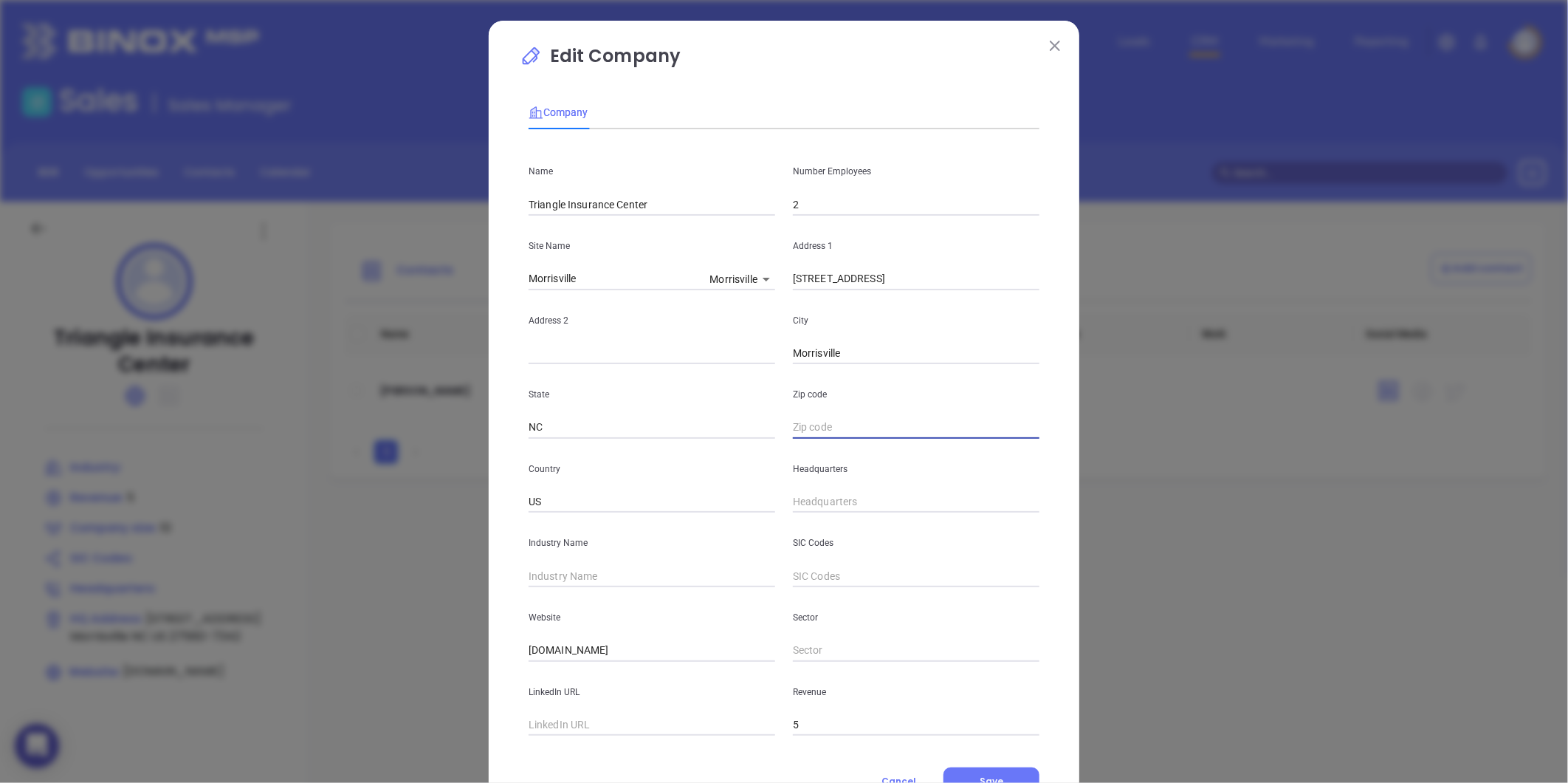
paste input "27511"
type input "27511"
drag, startPoint x: 902, startPoint y: 283, endPoint x: 923, endPoint y: 286, distance: 21.2
click at [923, 286] on input "1143-G Executive Circle Cary, NC 27511" at bounding box center [916, 280] width 247 height 22
click at [906, 286] on input "1143-G Executive Circle Cary, NC 27511" at bounding box center [916, 280] width 247 height 22
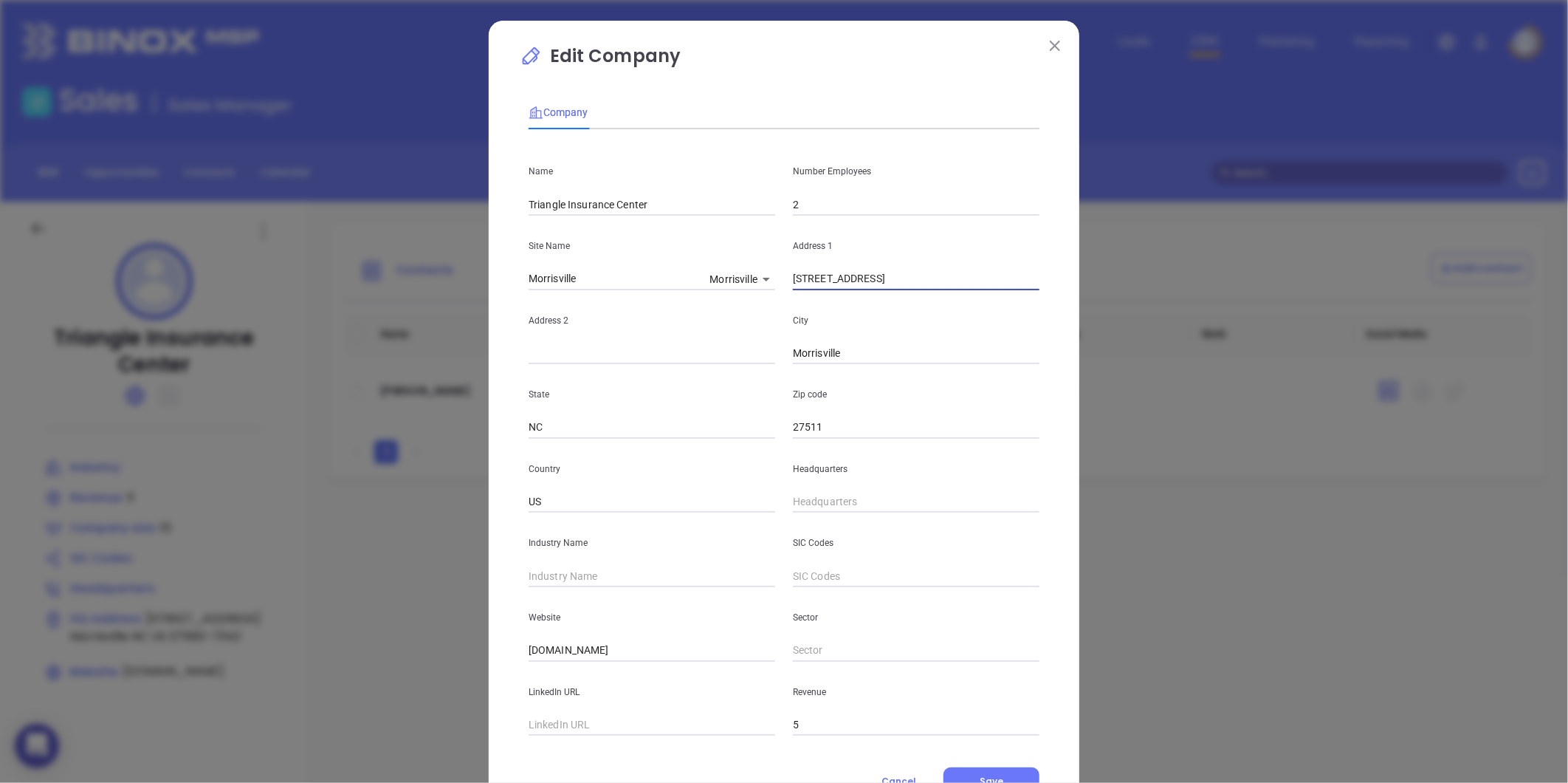
drag, startPoint x: 902, startPoint y: 286, endPoint x: 918, endPoint y: 289, distance: 16.3
click at [918, 289] on input "1143-G Executive Circle Cary, NC 27511" at bounding box center [916, 280] width 247 height 22
drag, startPoint x: 868, startPoint y: 342, endPoint x: 756, endPoint y: 355, distance: 112.8
click at [757, 355] on div "Address 2 City Morrisville" at bounding box center [784, 327] width 528 height 75
paste input "[PERSON_NAME]"
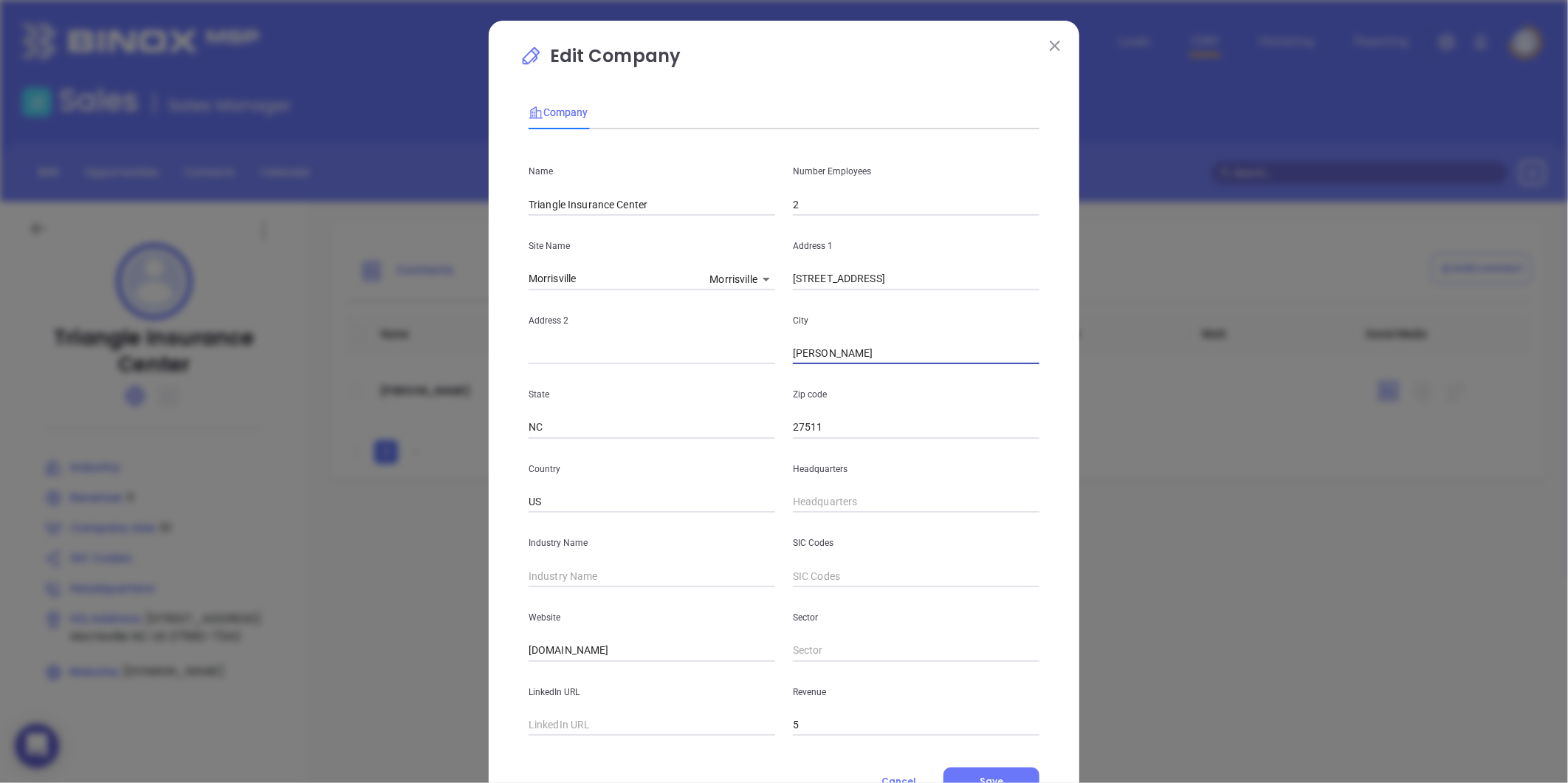
type input "[PERSON_NAME]"
click at [785, 356] on div "City Cary" at bounding box center [916, 327] width 265 height 75
click at [793, 356] on input "[PERSON_NAME]" at bounding box center [916, 354] width 247 height 22
drag, startPoint x: 902, startPoint y: 285, endPoint x: 995, endPoint y: 297, distance: 93.8
click at [995, 297] on div "Name Triangle Insurance Center Number Employees 2 Site Name Morrisville Morrisv…" at bounding box center [784, 439] width 511 height 595
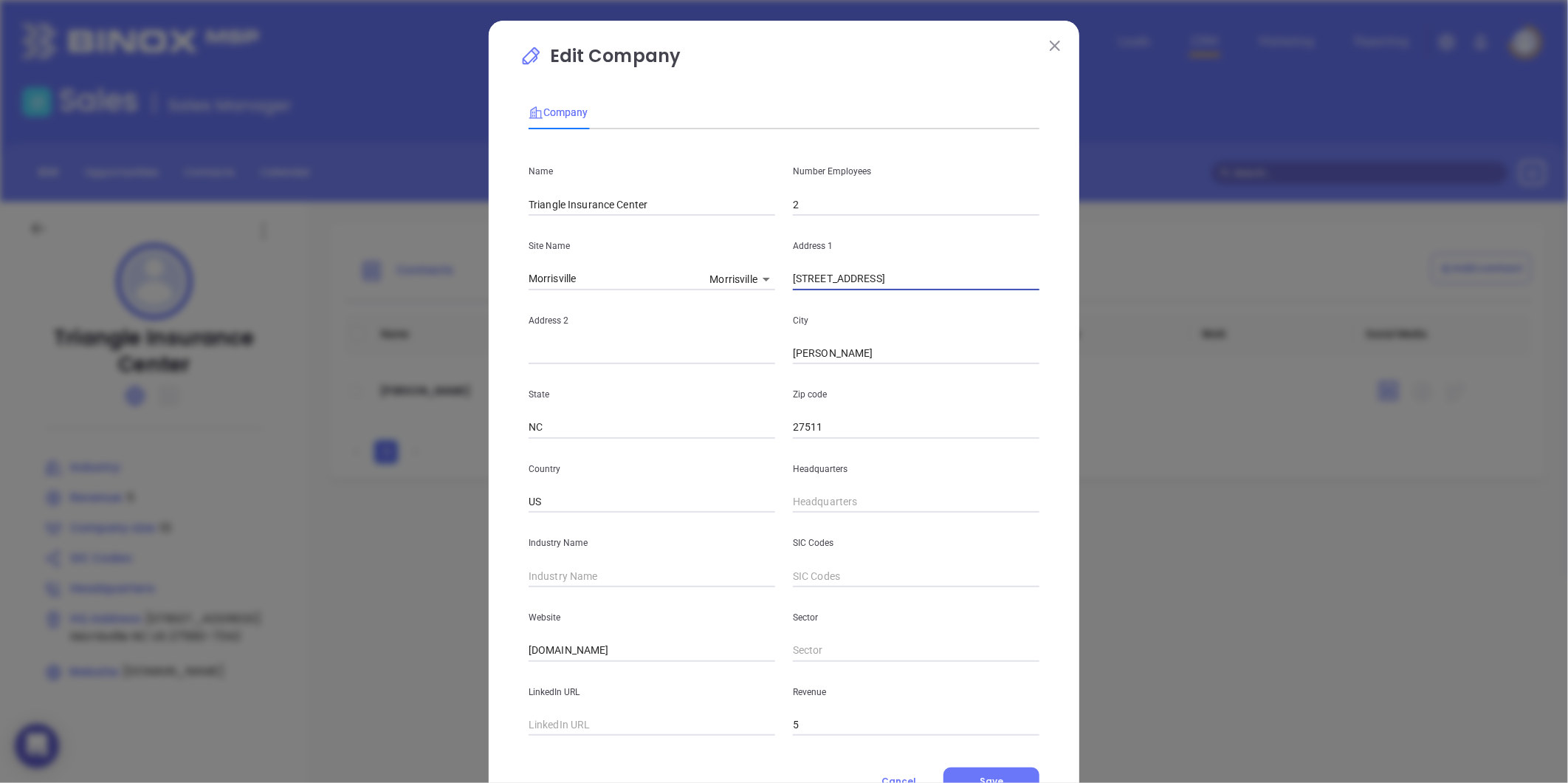
type input "1143-G Executive Circle"
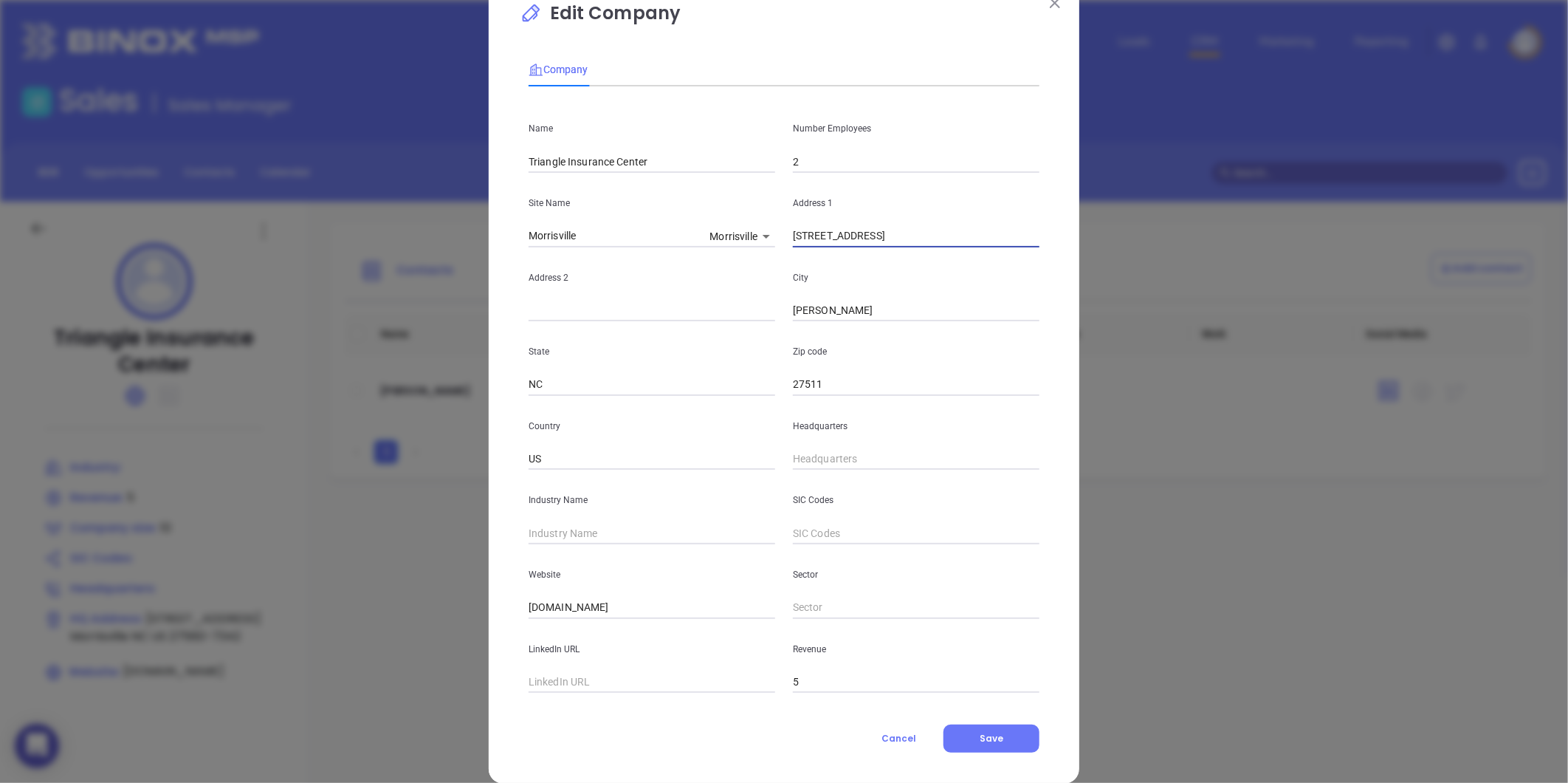
scroll to position [65, 0]
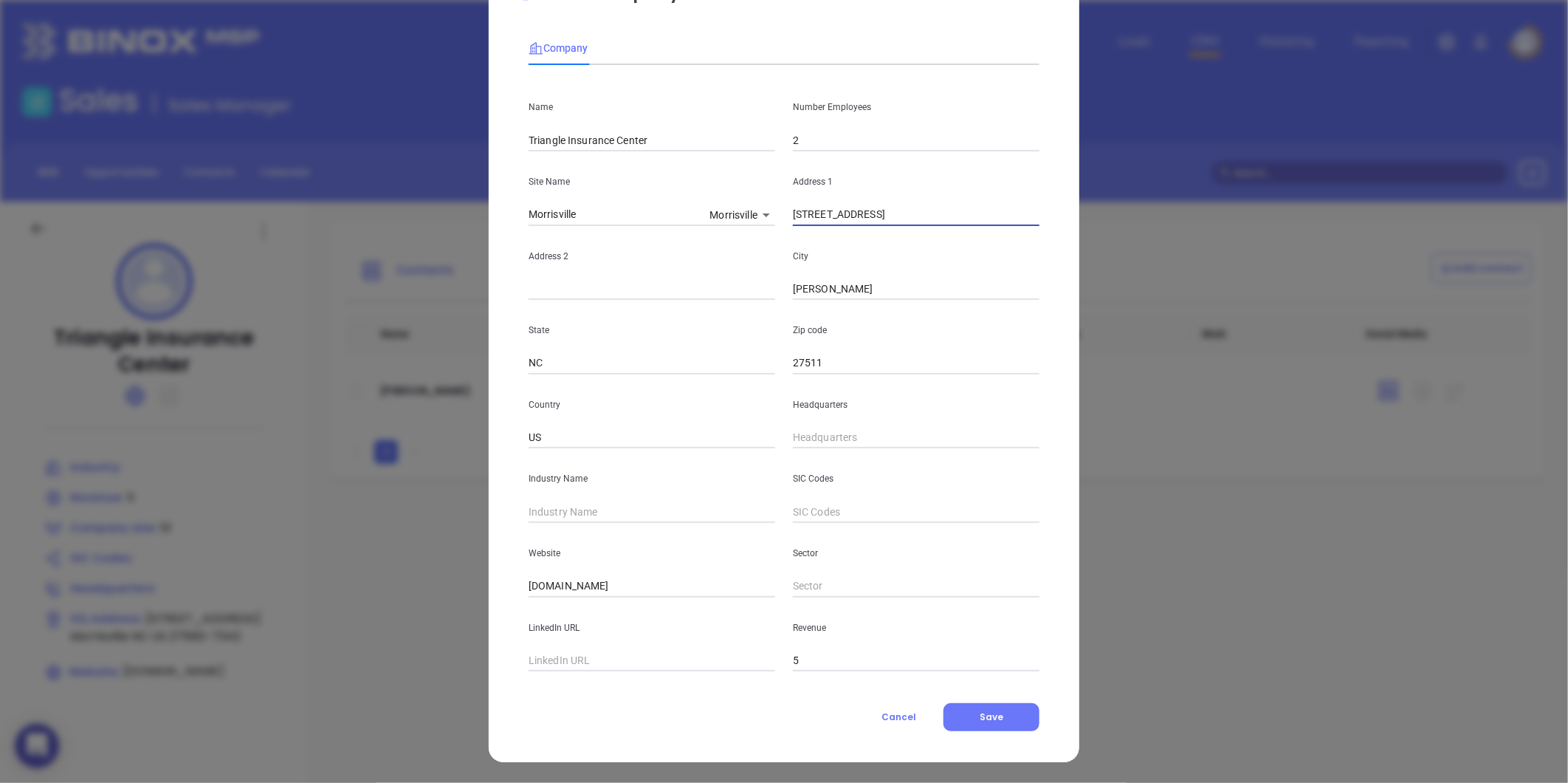
type input "( ) -"
click at [818, 437] on input "( ) -" at bounding box center [916, 438] width 247 height 22
type input "( ) -"
paste input "919) 653-470"
type input "(919) 653-4705"
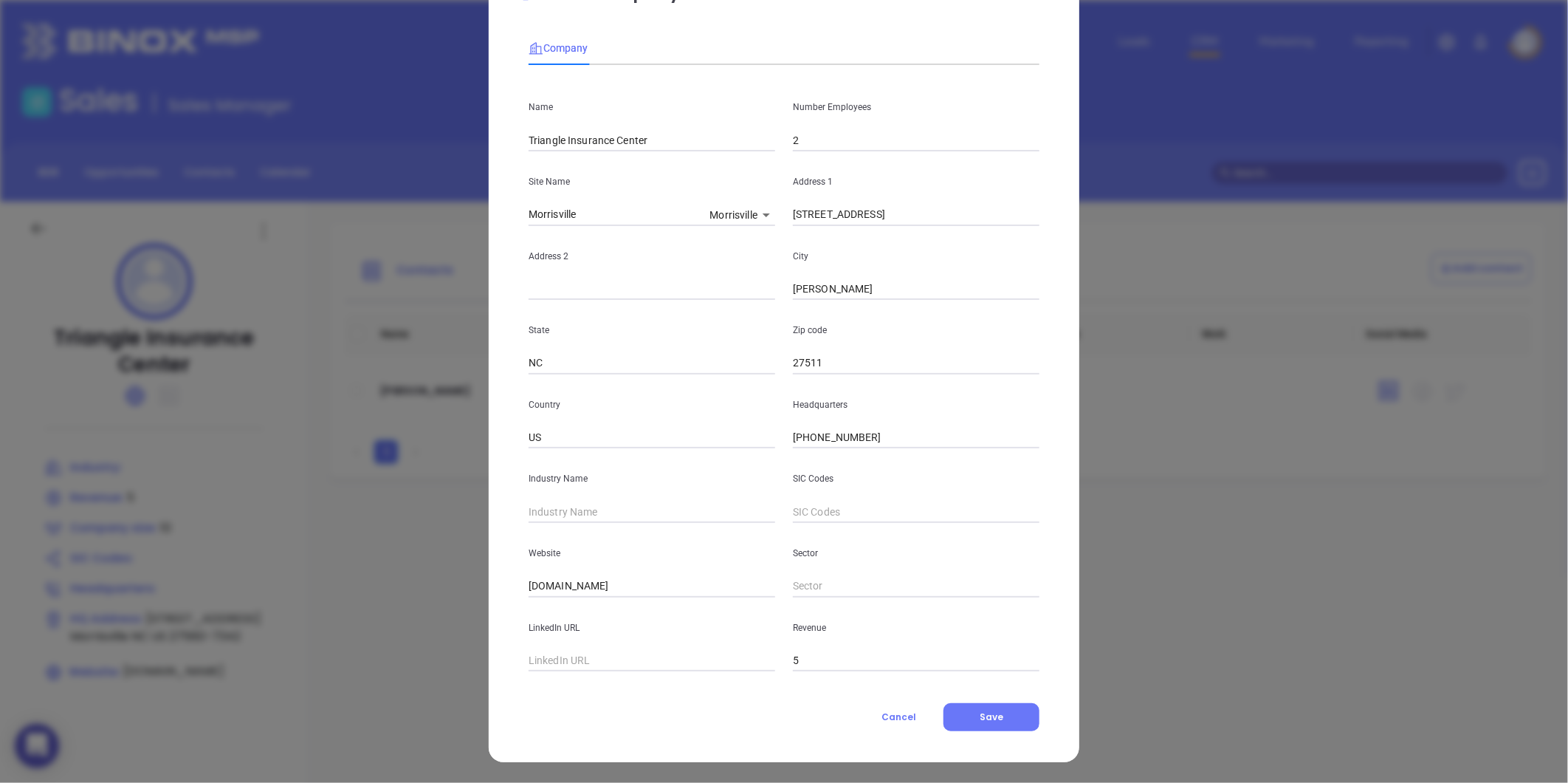
drag, startPoint x: 625, startPoint y: 523, endPoint x: 615, endPoint y: 511, distance: 15.6
click at [623, 521] on div "Name Triangle Insurance Center Number Employees 2 Site Name Morrisville Morrisv…" at bounding box center [784, 374] width 511 height 595
click at [614, 511] on input "text" at bounding box center [652, 512] width 247 height 22
type input "Insurance"
click at [530, 532] on div "Website triangleinsurancecenter.com" at bounding box center [652, 560] width 265 height 75
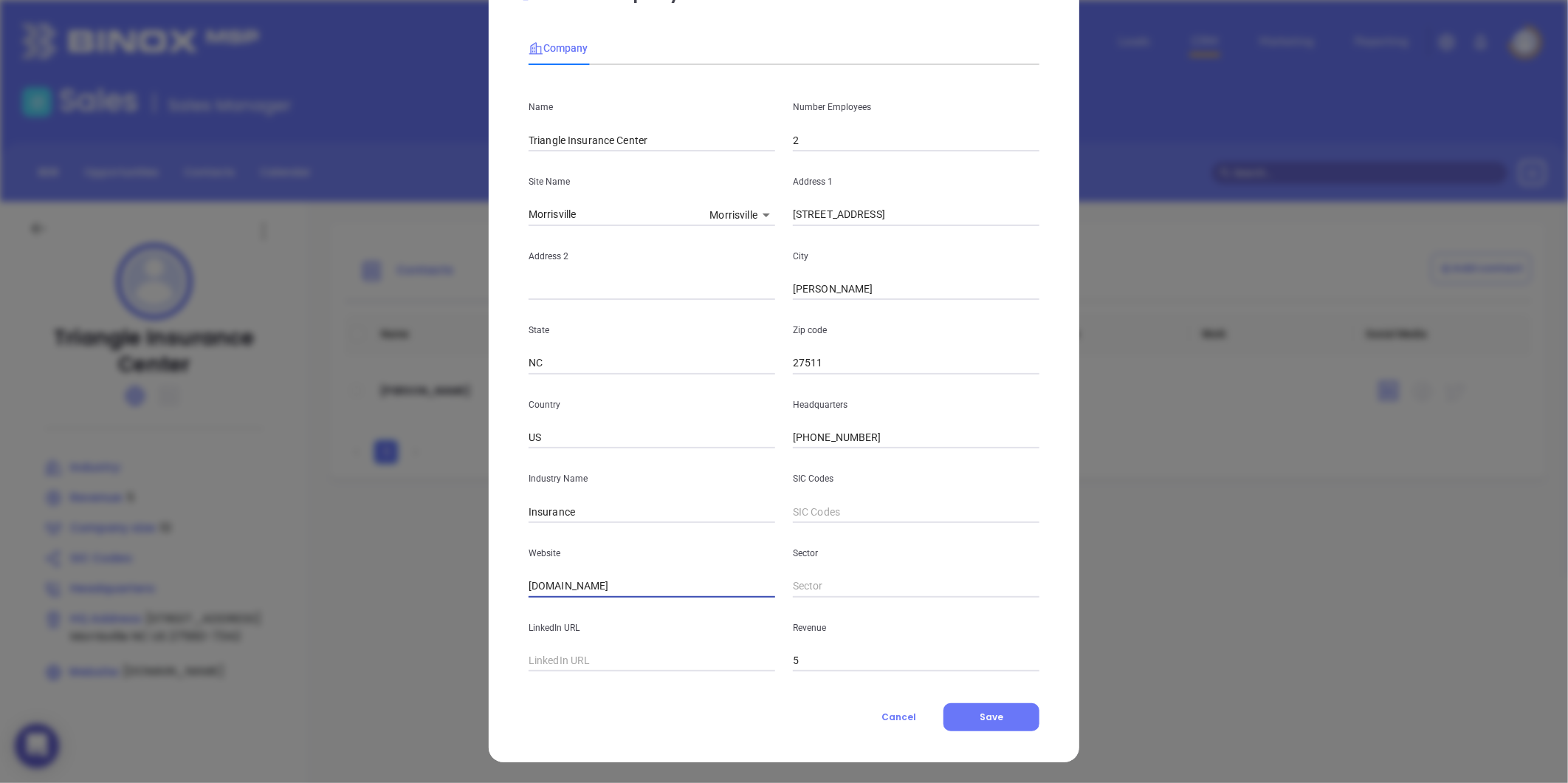
drag, startPoint x: 654, startPoint y: 581, endPoint x: 459, endPoint y: 584, distance: 195.0
click at [462, 584] on div "Edit Company Company Name Triangle Insurance Center Number Employees 2 Site Nam…" at bounding box center [784, 391] width 1568 height 783
paste input "https://www.triangleinsurancecenter.com/"
type input "https://www.triangleinsurancecenter.com/"
click at [990, 718] on span "Save" at bounding box center [991, 717] width 23 height 12
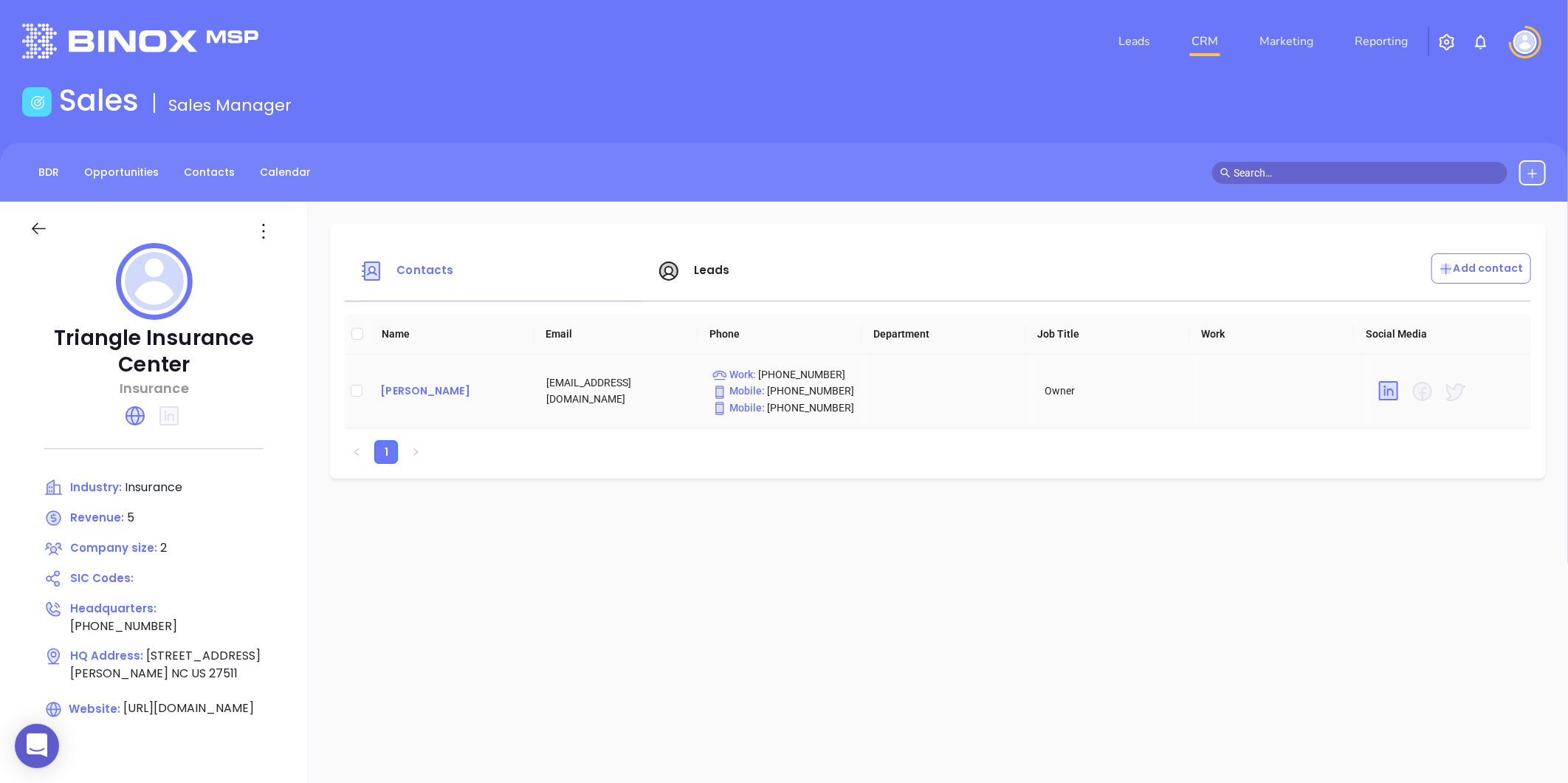
click at [431, 399] on div "Brian Clarke" at bounding box center [452, 390] width 142 height 18
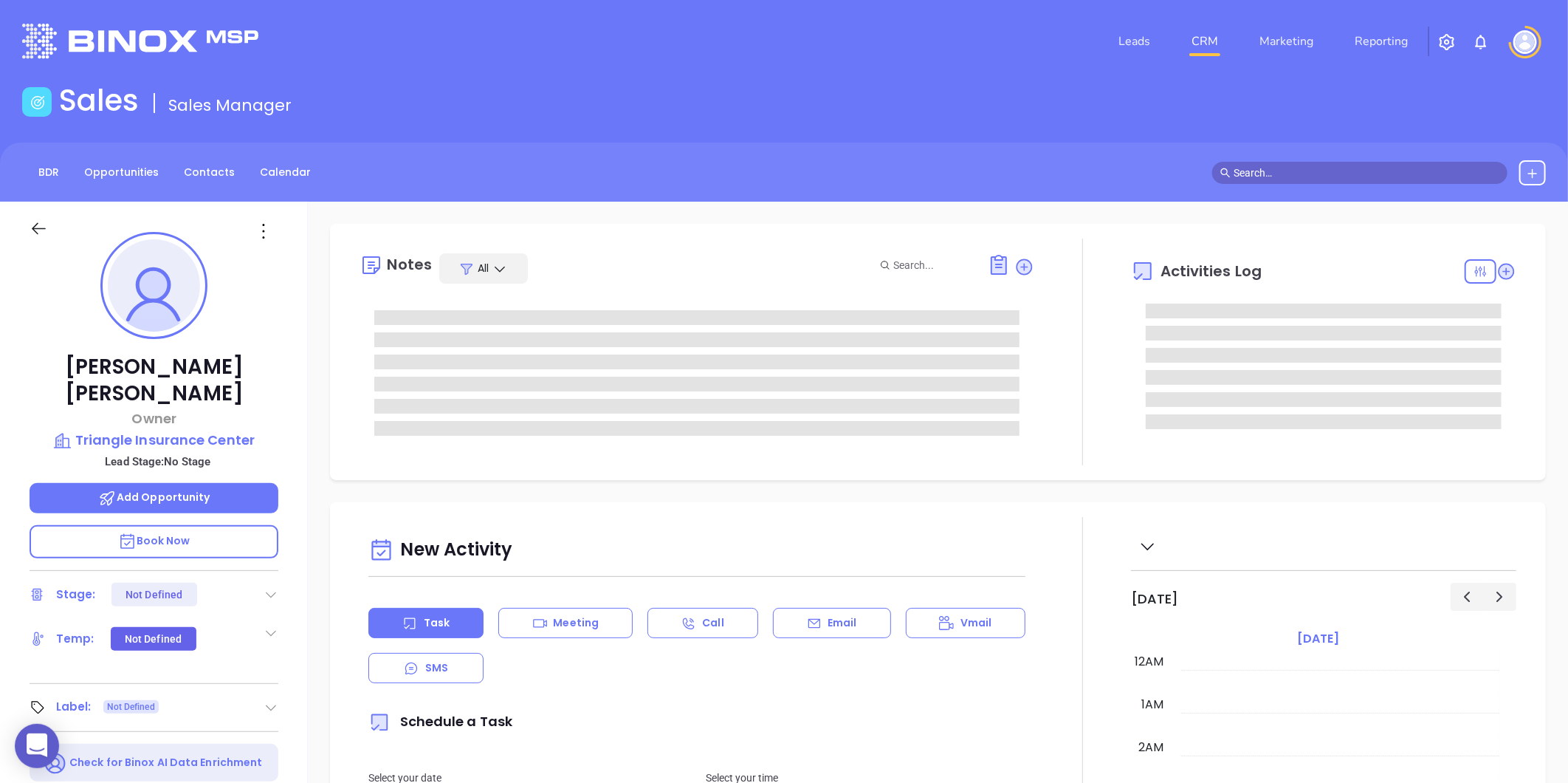
type input "[DATE]"
type input "[PERSON_NAME]"
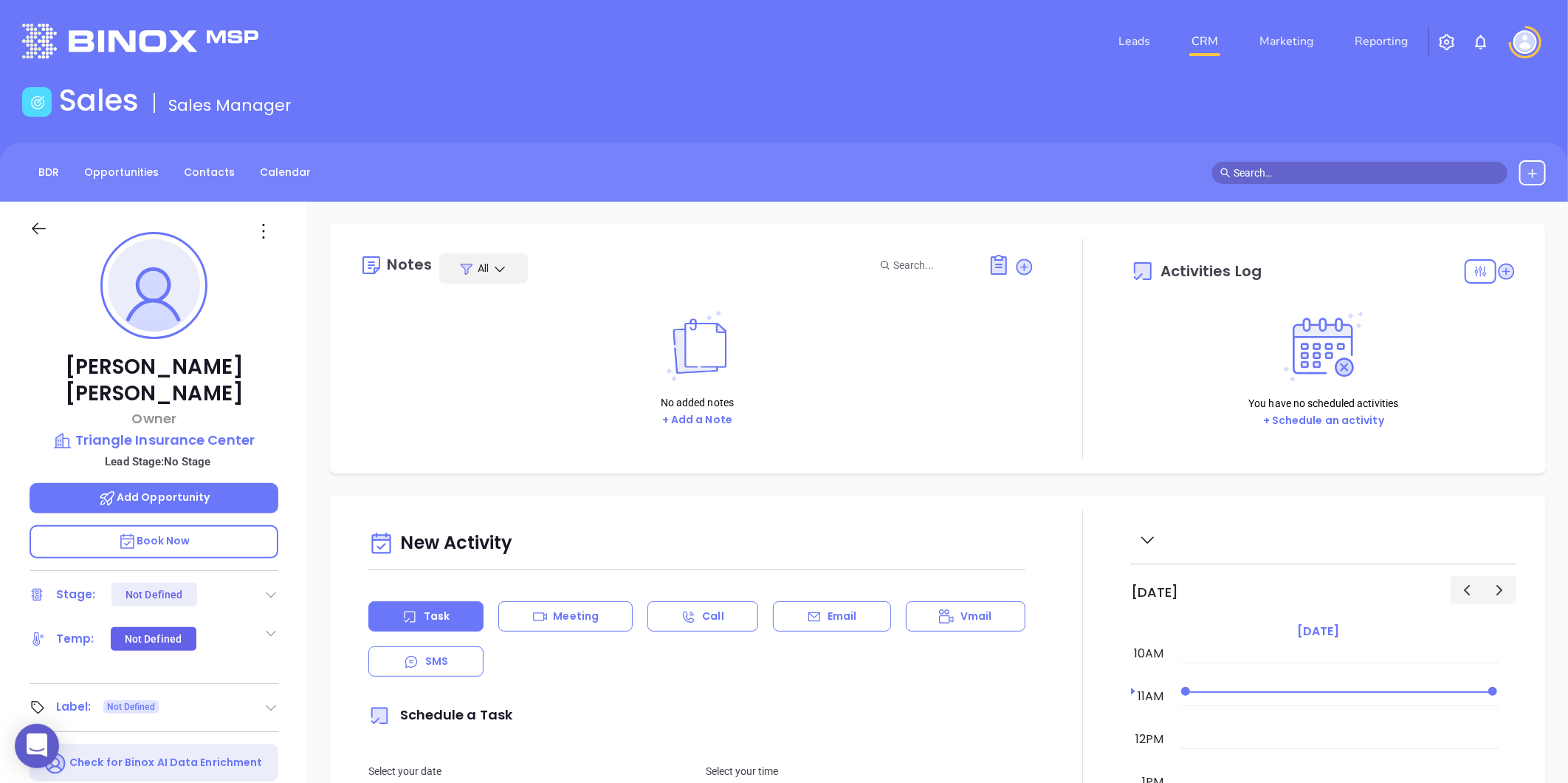
click at [269, 701] on icon at bounding box center [271, 708] width 15 height 15
click at [197, 737] on div "Prospect" at bounding box center [207, 748] width 43 height 23
click at [261, 225] on icon at bounding box center [263, 231] width 23 height 23
click at [276, 382] on div "Edit" at bounding box center [336, 388] width 145 height 16
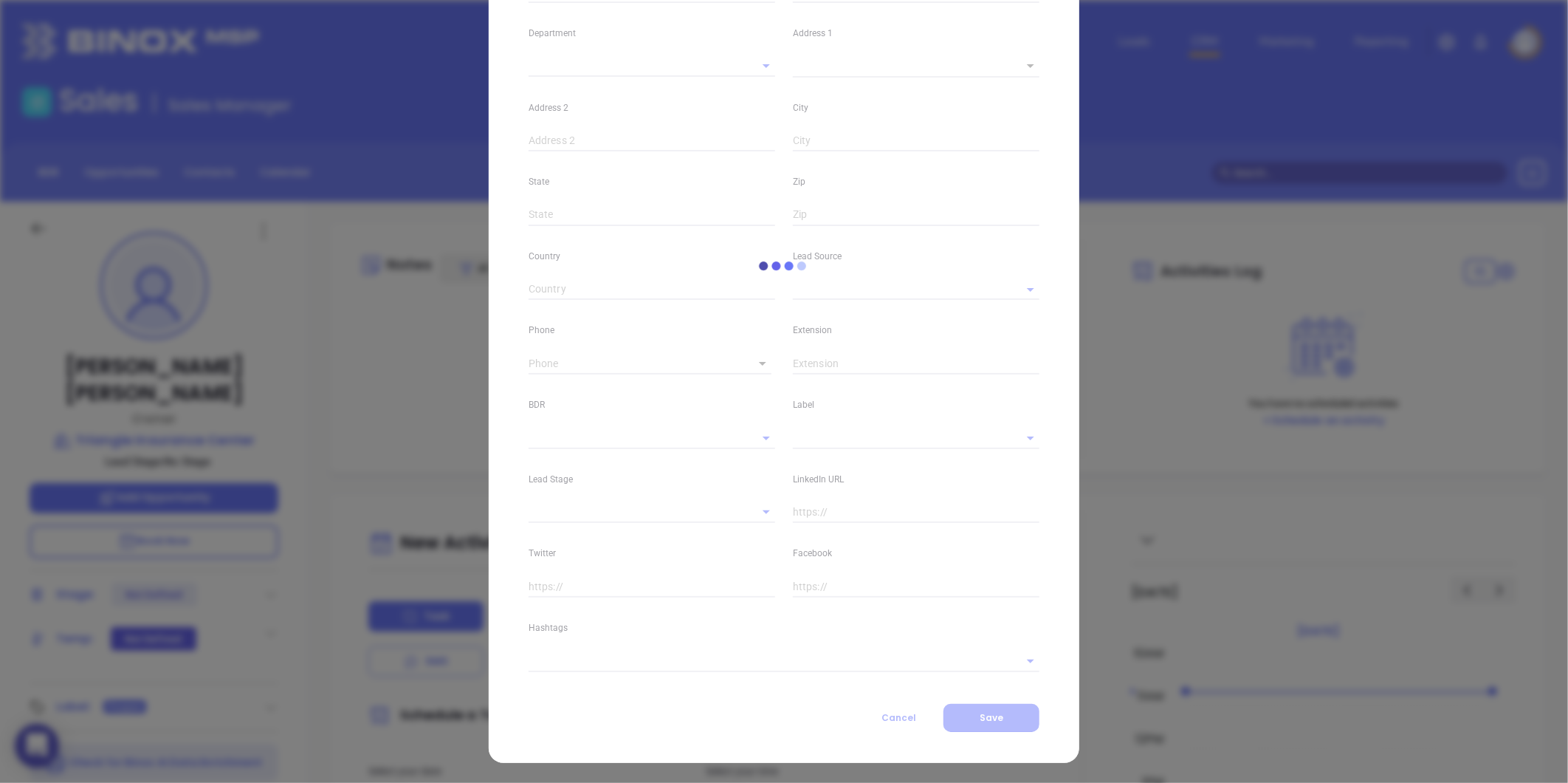
type input "Brian"
type input "Clarke"
type input "brianclarke@triangleinsurancecenter.com"
type input "Owner"
type input "1"
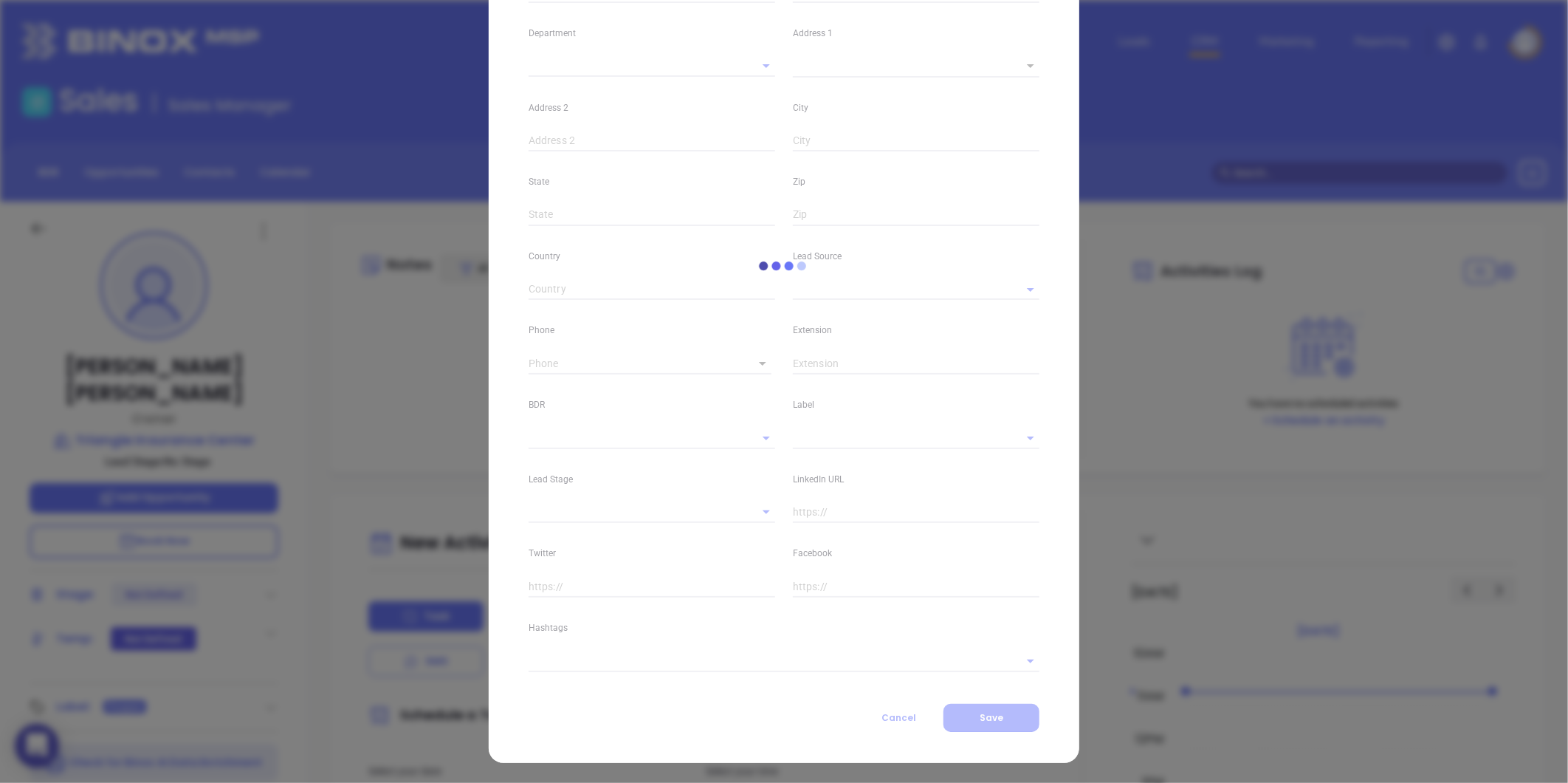
type input "linkedin.com/in/brian-clarke-363bb211"
type input "Marketing"
type input "Website Reveal"
type input "undefined undefined"
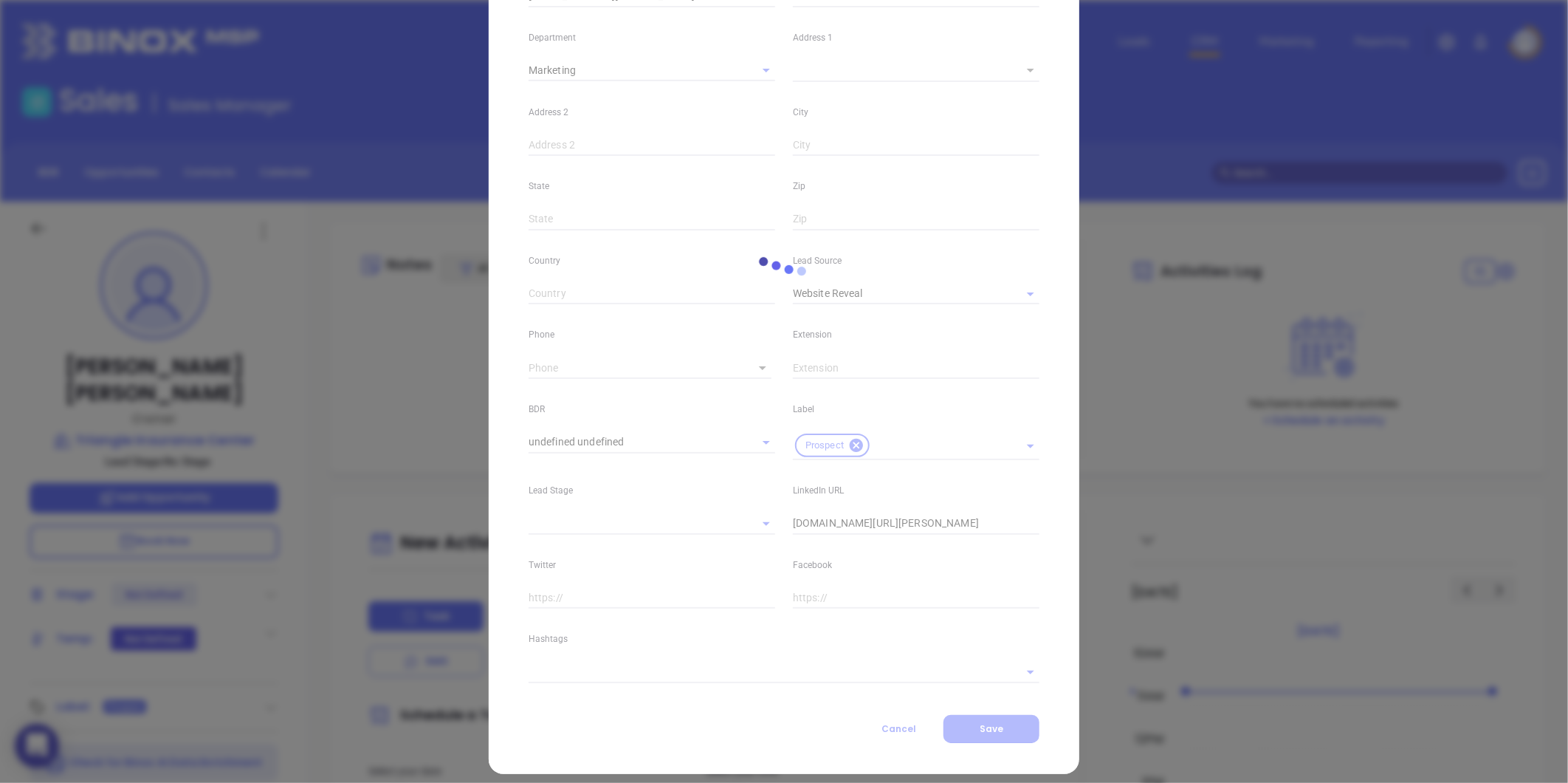
scroll to position [286, 0]
type input "(919) 413-6749"
type input "1"
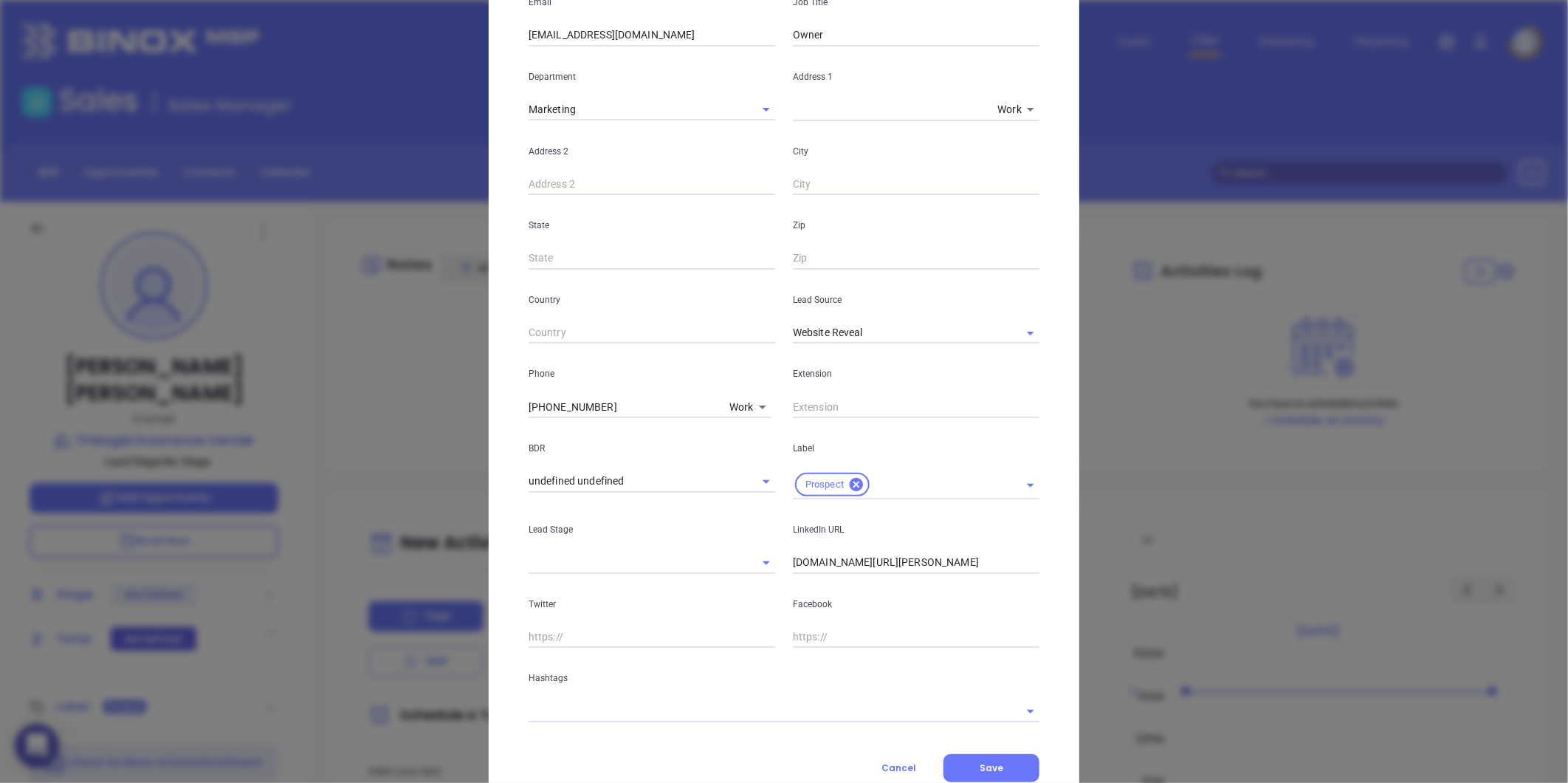
scroll to position [246, 0]
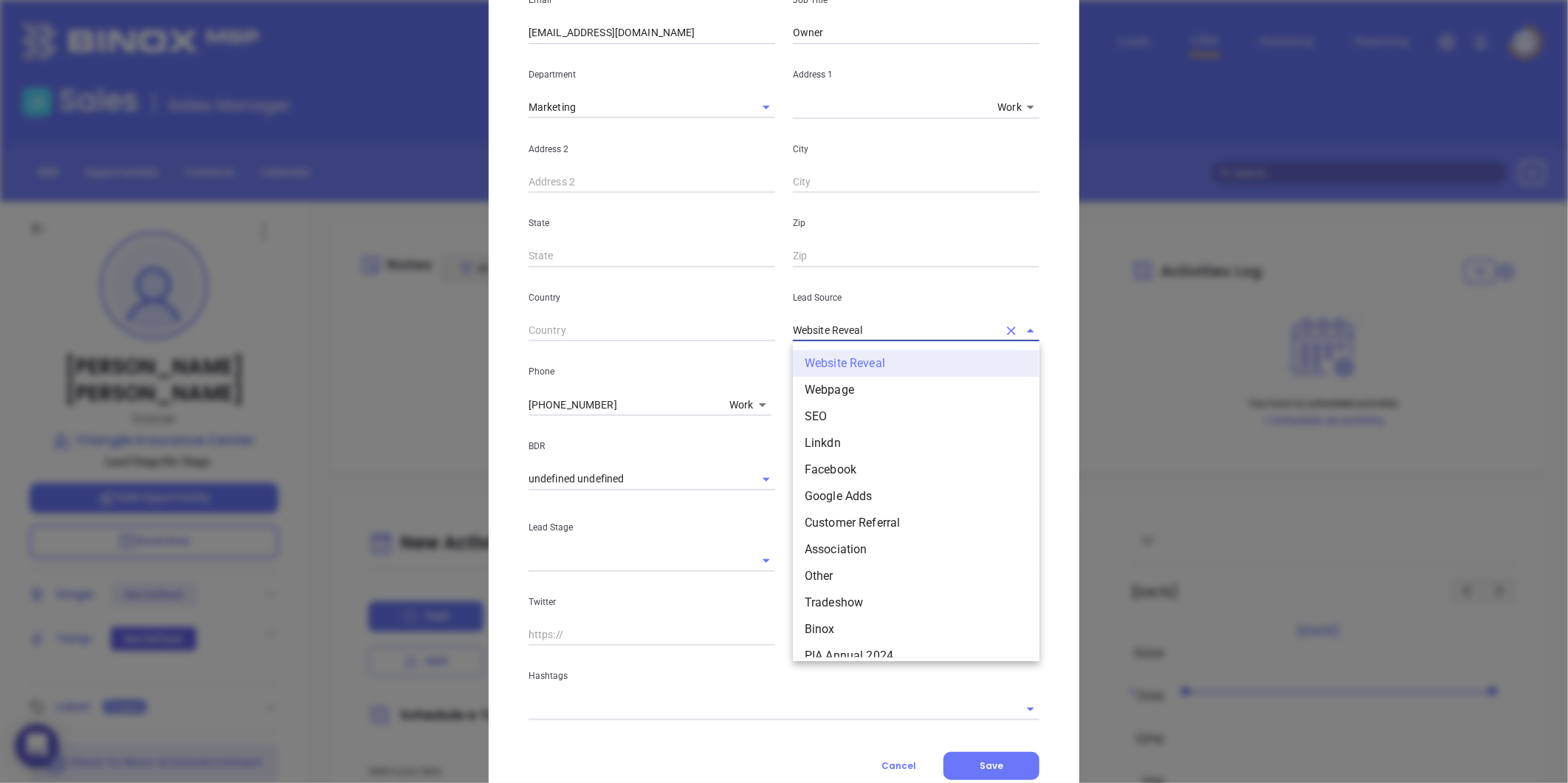
drag, startPoint x: 865, startPoint y: 328, endPoint x: 552, endPoint y: 357, distance: 314.3
click at [552, 357] on div "First Name Brian Last Name Clarke Email brianclarke@triangleinsurancecenter.com…" at bounding box center [784, 308] width 511 height 825
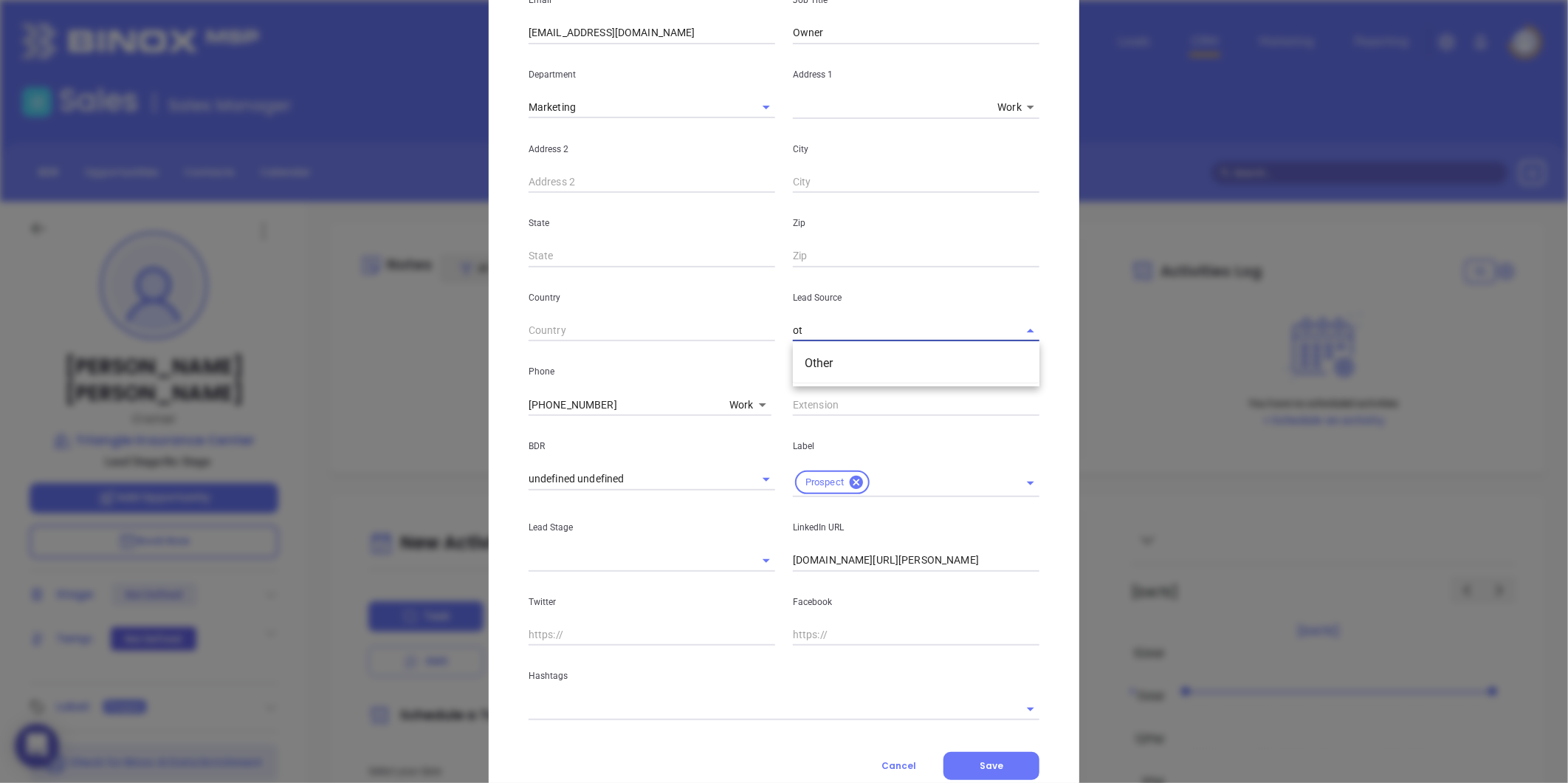
click at [802, 359] on li "Other" at bounding box center [916, 363] width 247 height 26
type input "Other"
click at [793, 563] on input "linkedin.com/in/brian-clarke-363bb211" at bounding box center [916, 560] width 247 height 22
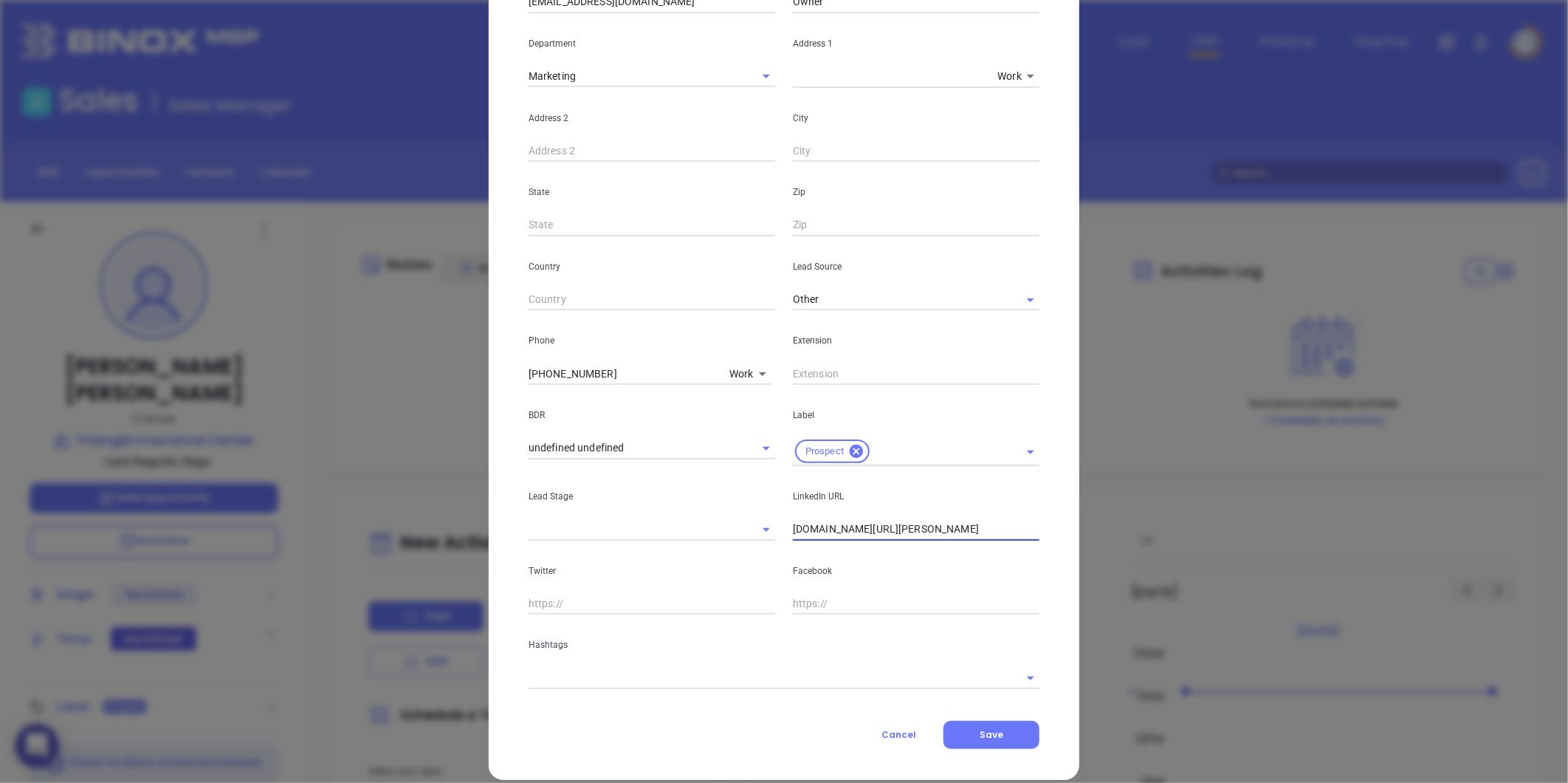
scroll to position [294, 0]
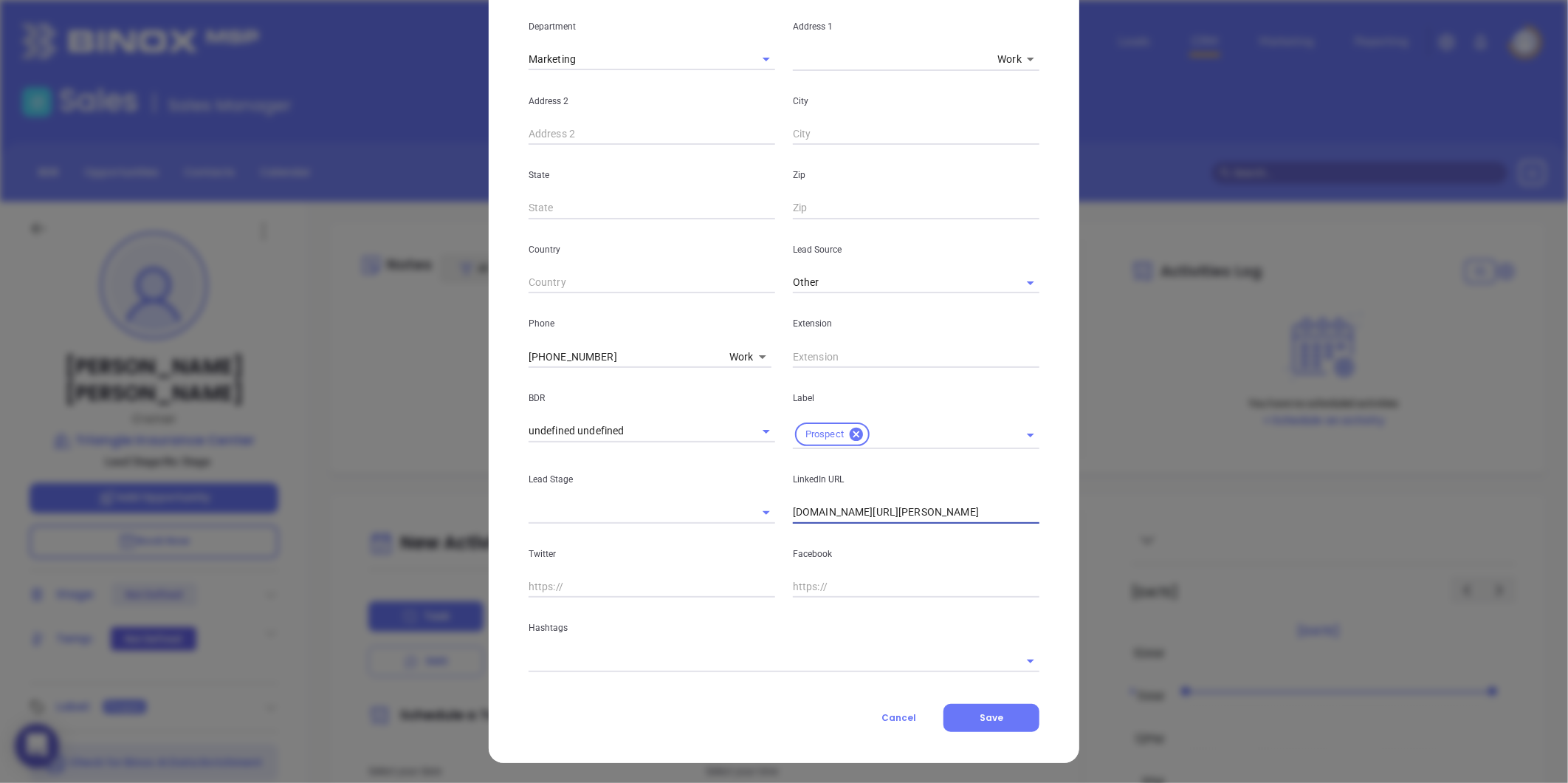
type input "www.linkedin.com/in/brian-clarke-363bb211"
click at [570, 659] on input "text" at bounding box center [763, 660] width 469 height 22
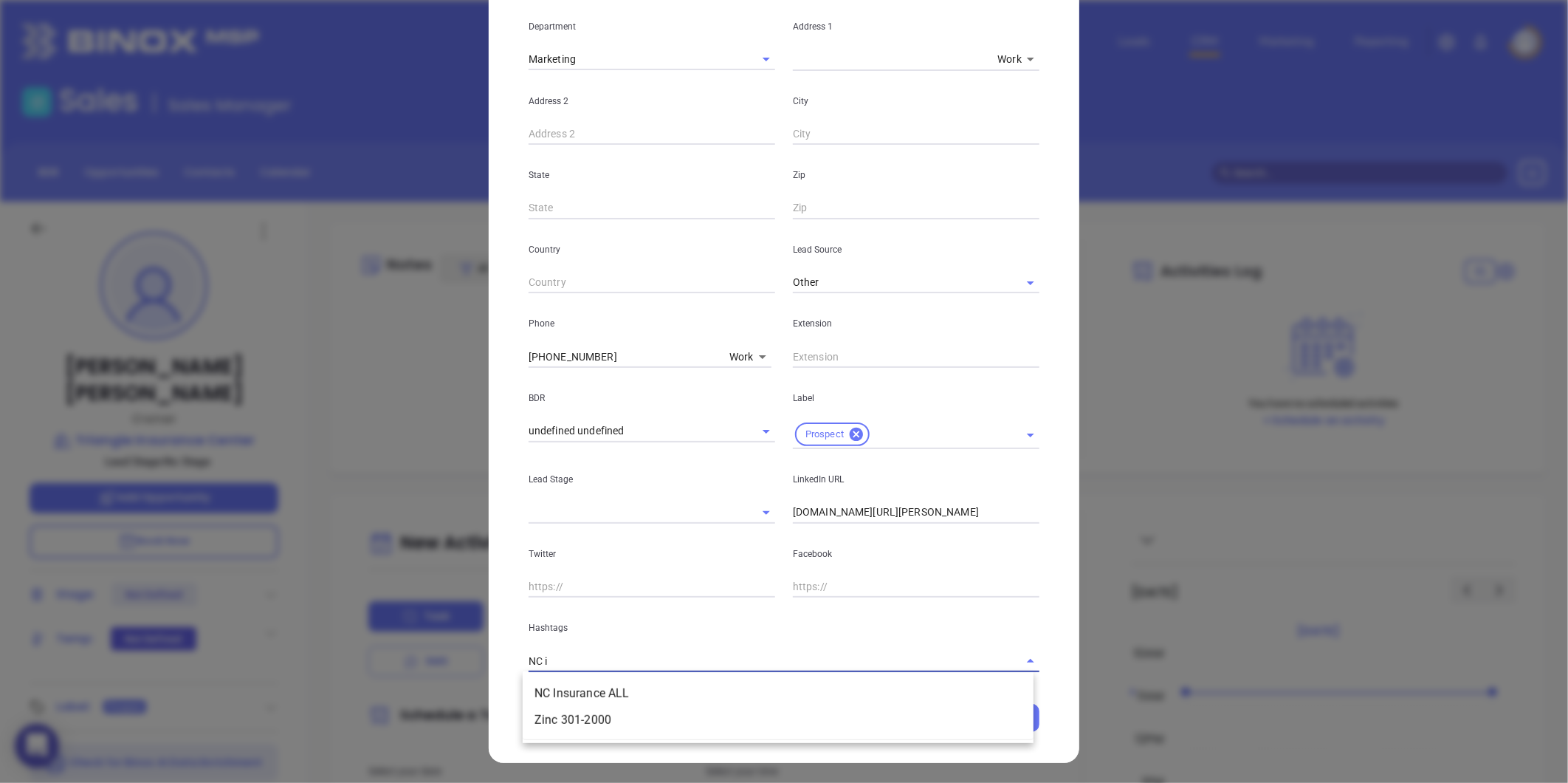
type input "NC in"
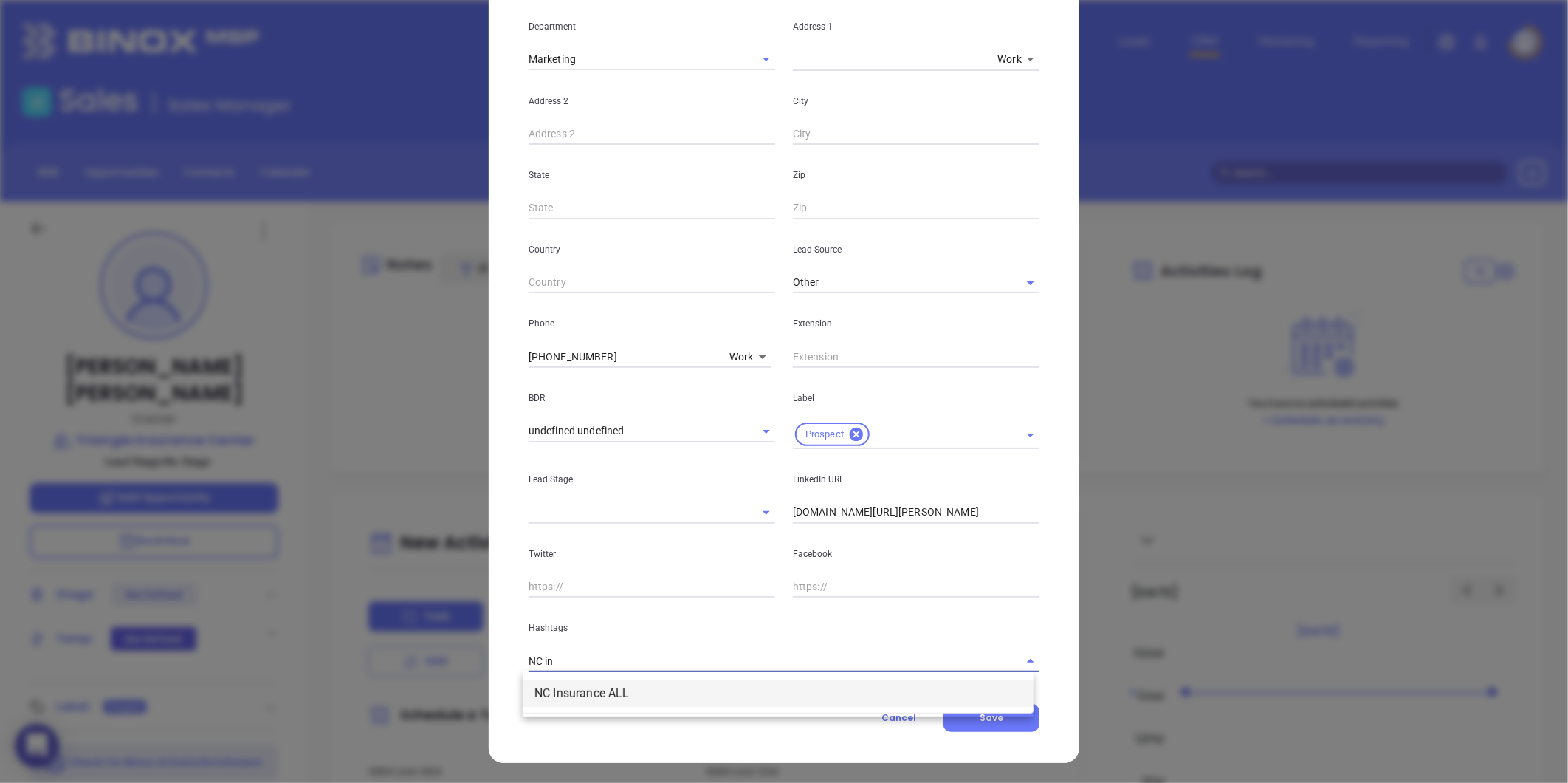
click at [580, 700] on li "NC Insurance ALL" at bounding box center [778, 693] width 511 height 26
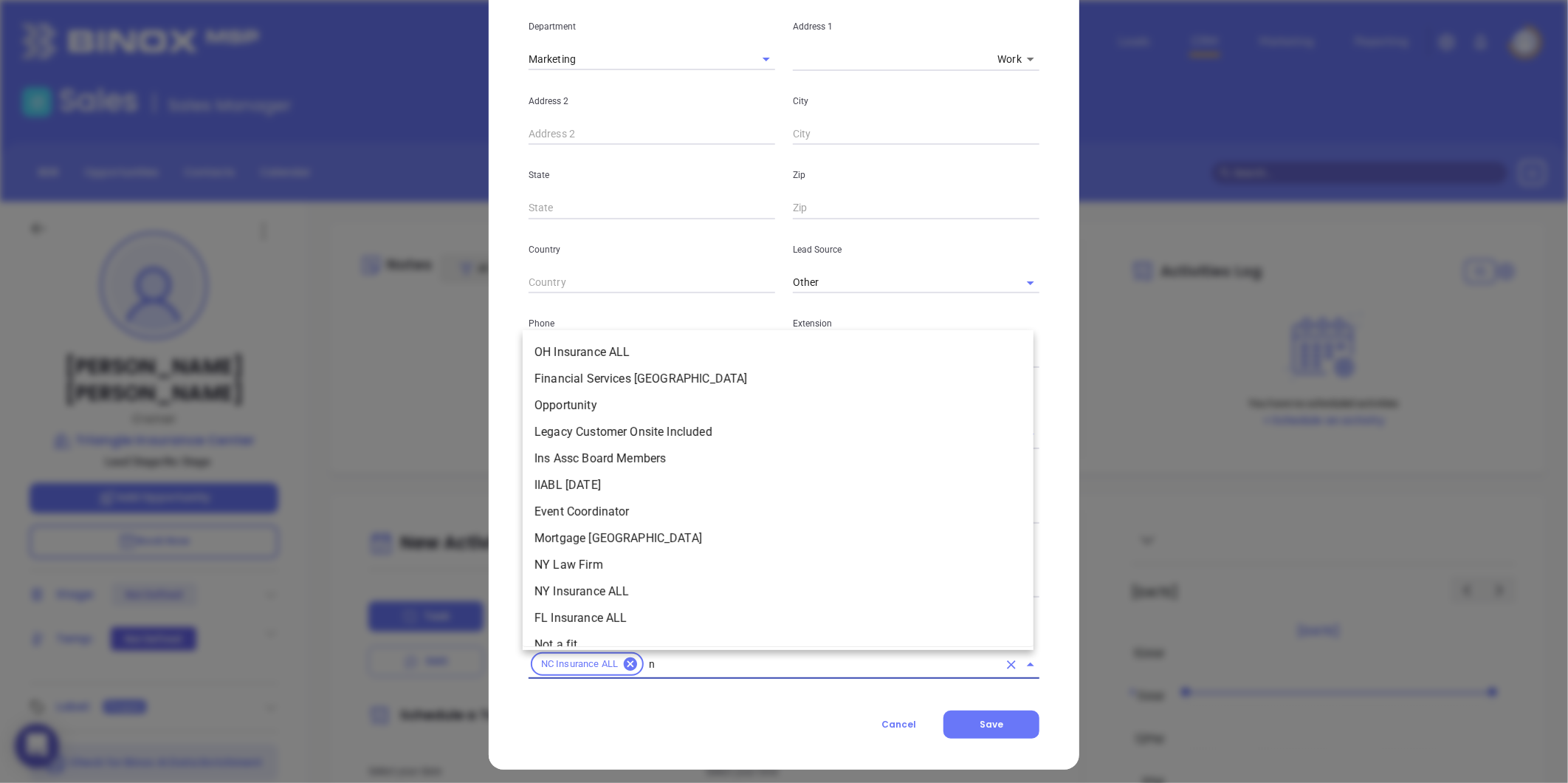
type input "nc"
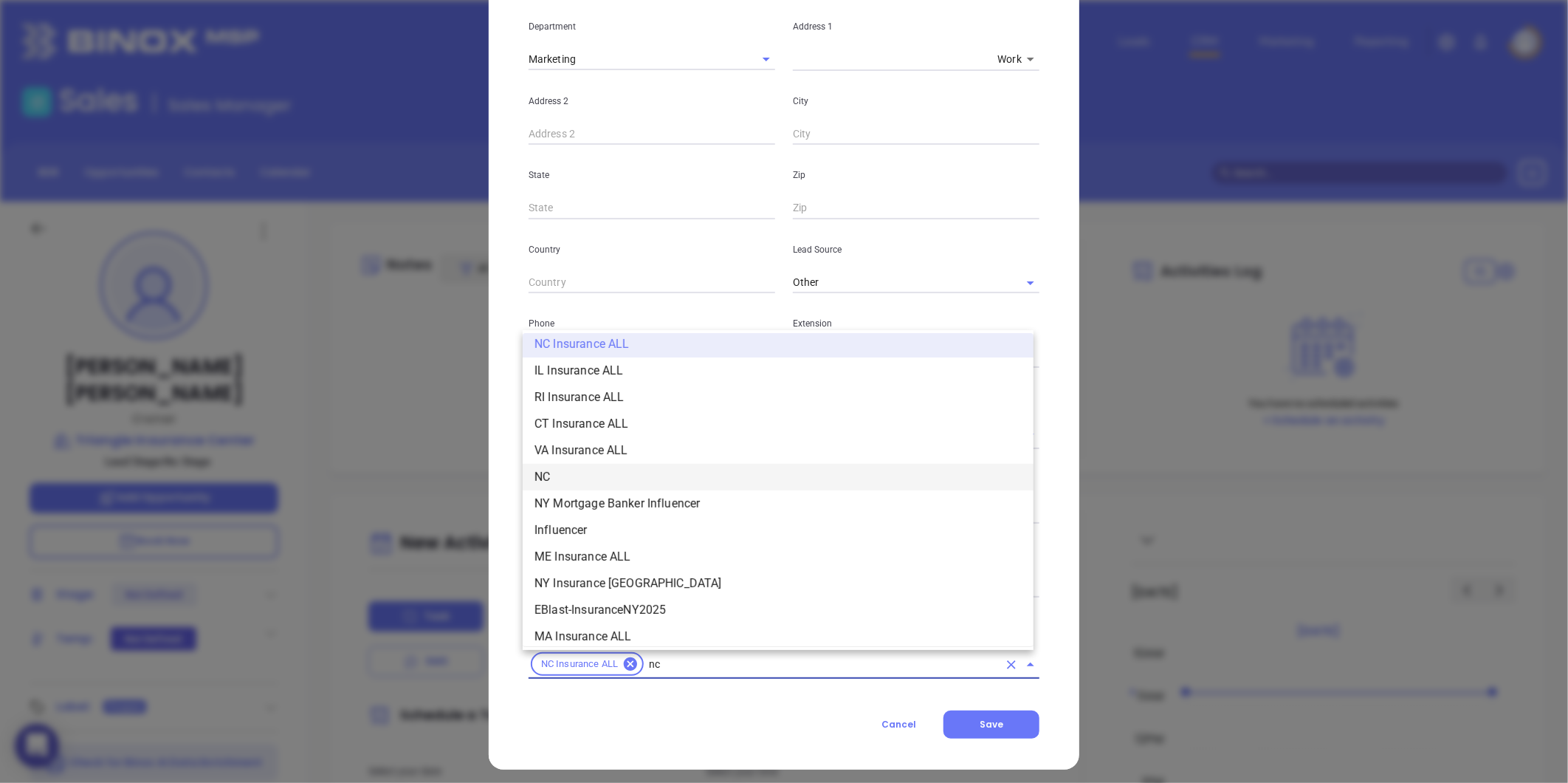
click at [561, 479] on li "NC" at bounding box center [778, 477] width 511 height 26
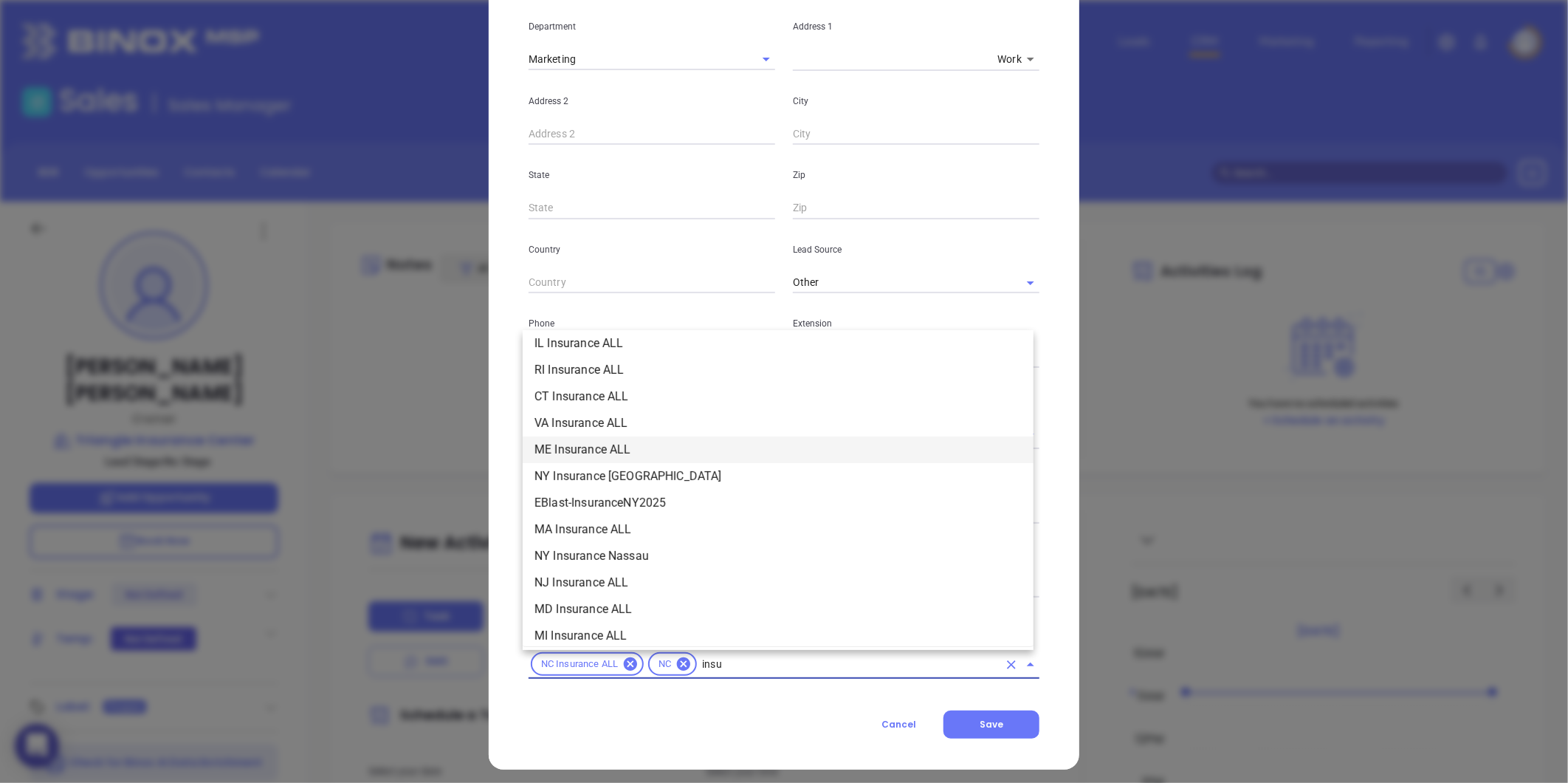
scroll to position [167, 0]
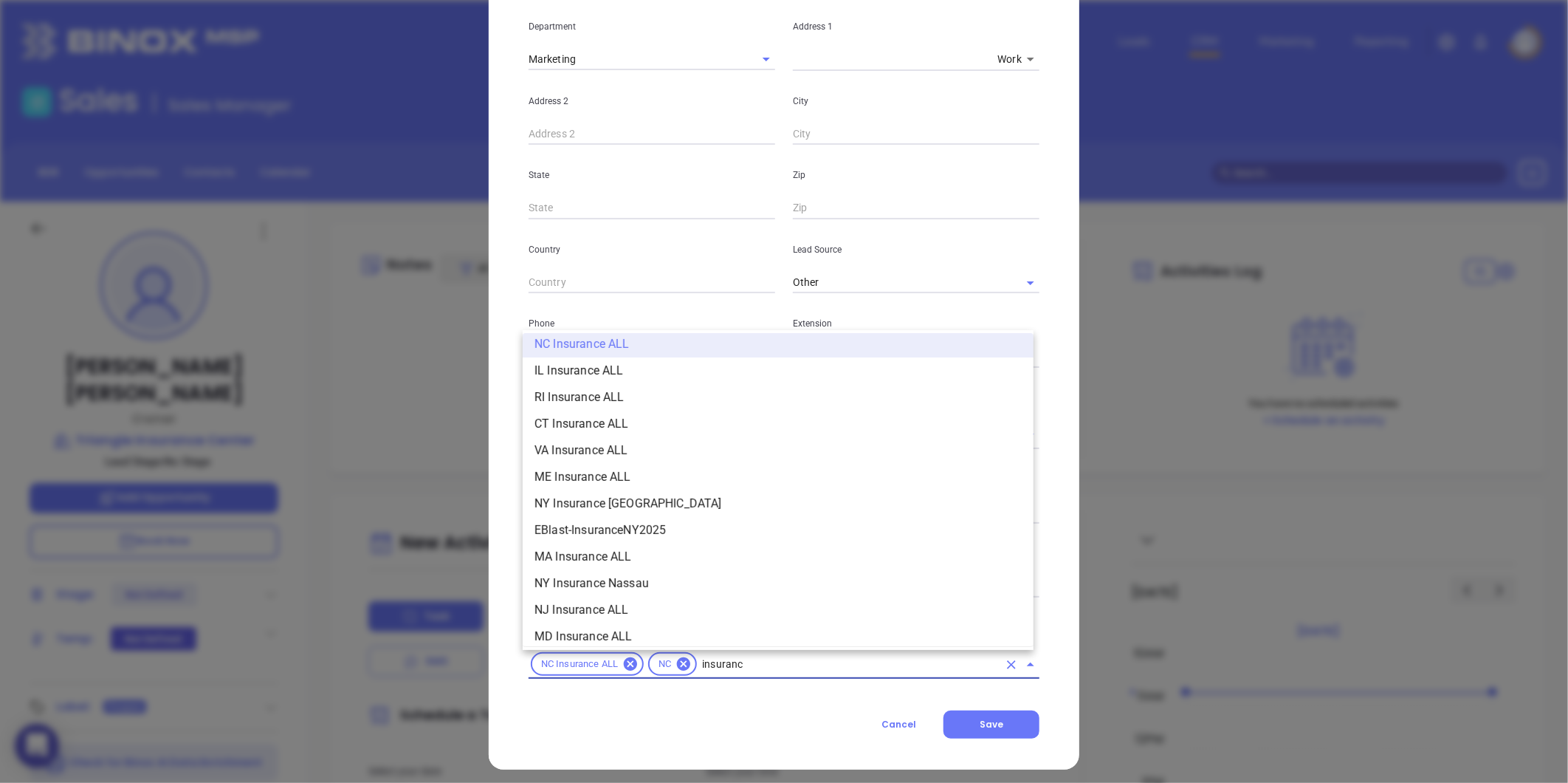
type input "insurance"
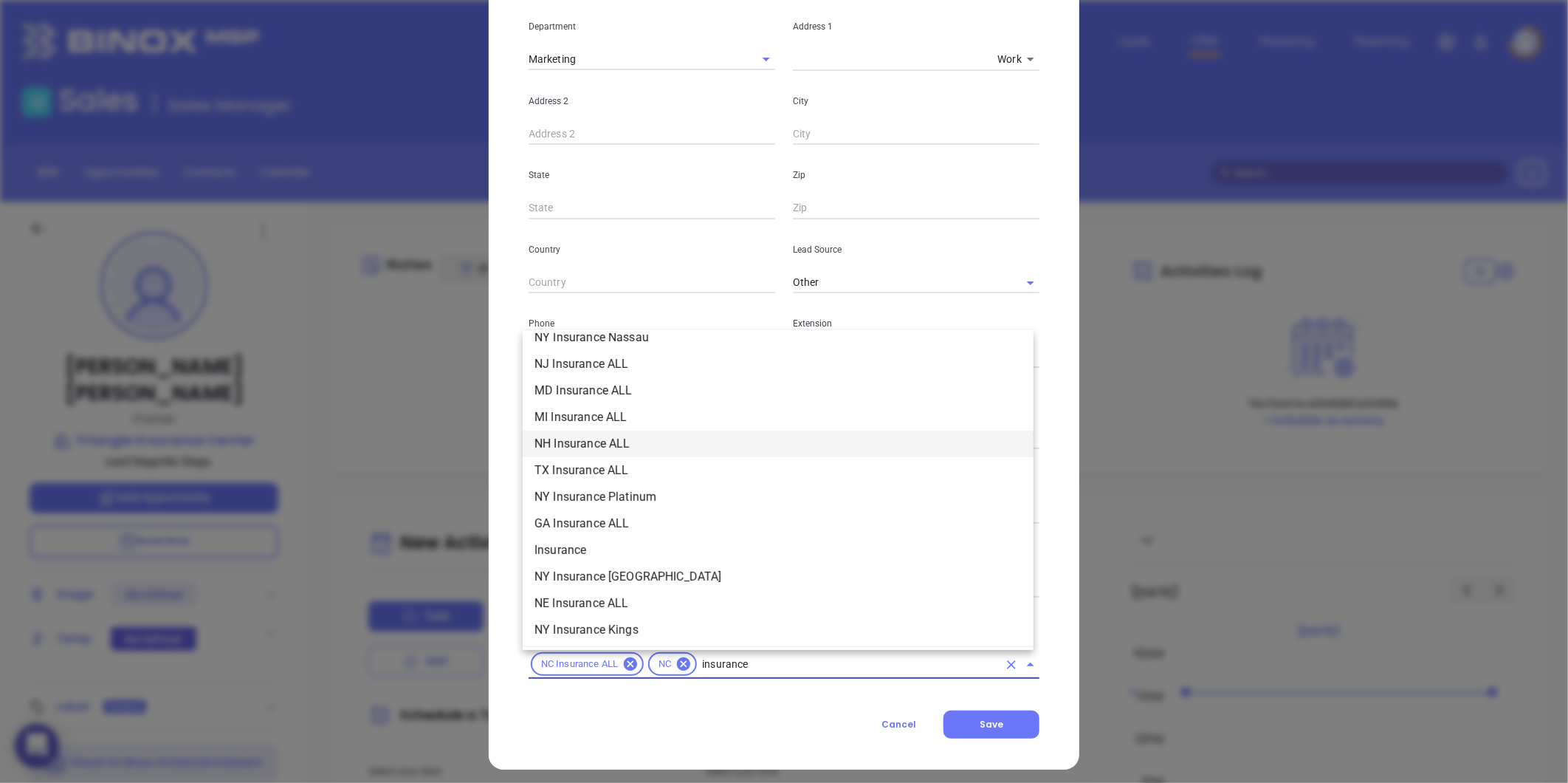
scroll to position [414, 0]
click at [603, 544] on li "Insurance" at bounding box center [778, 549] width 511 height 26
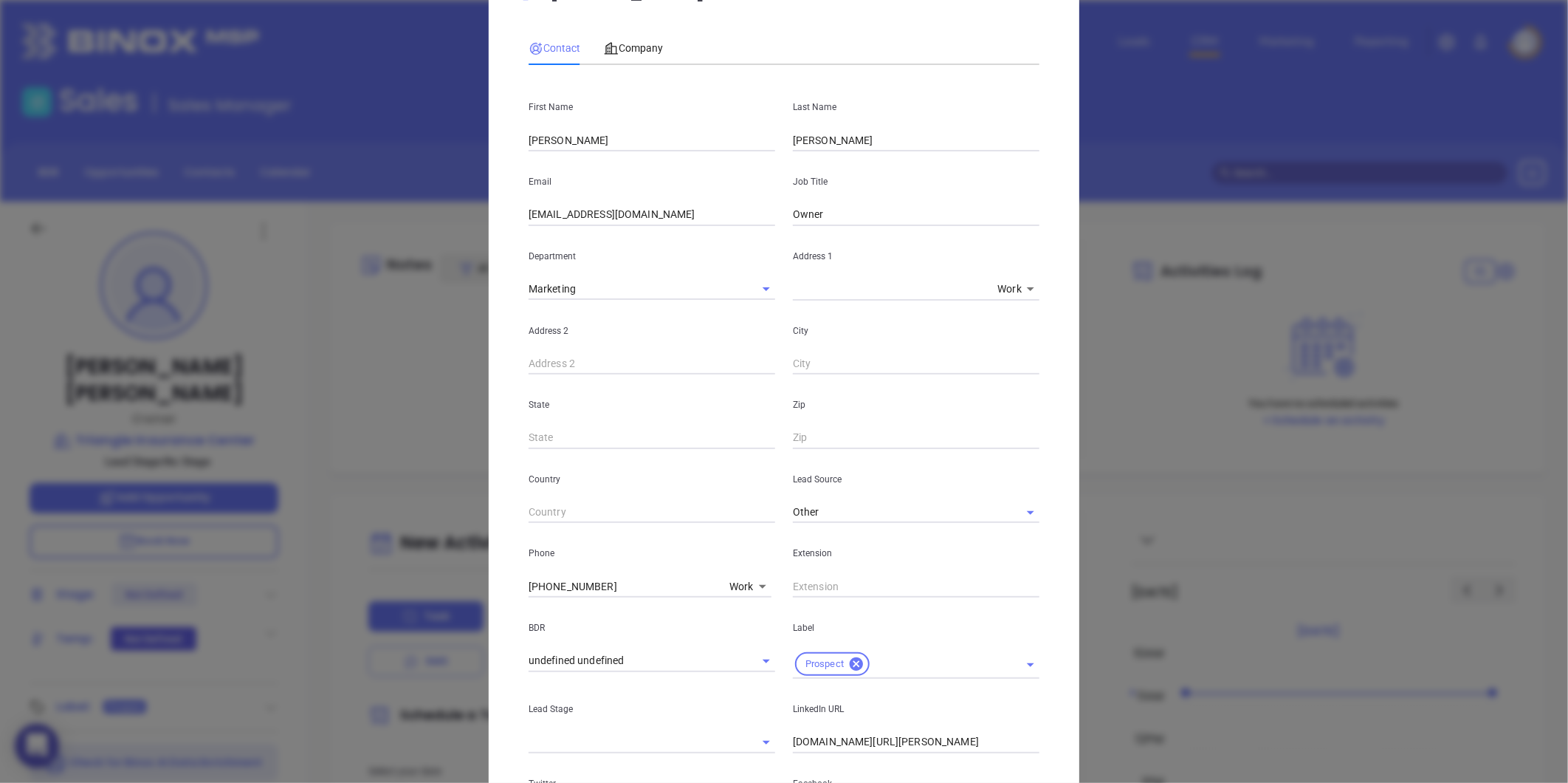
scroll to position [0, 0]
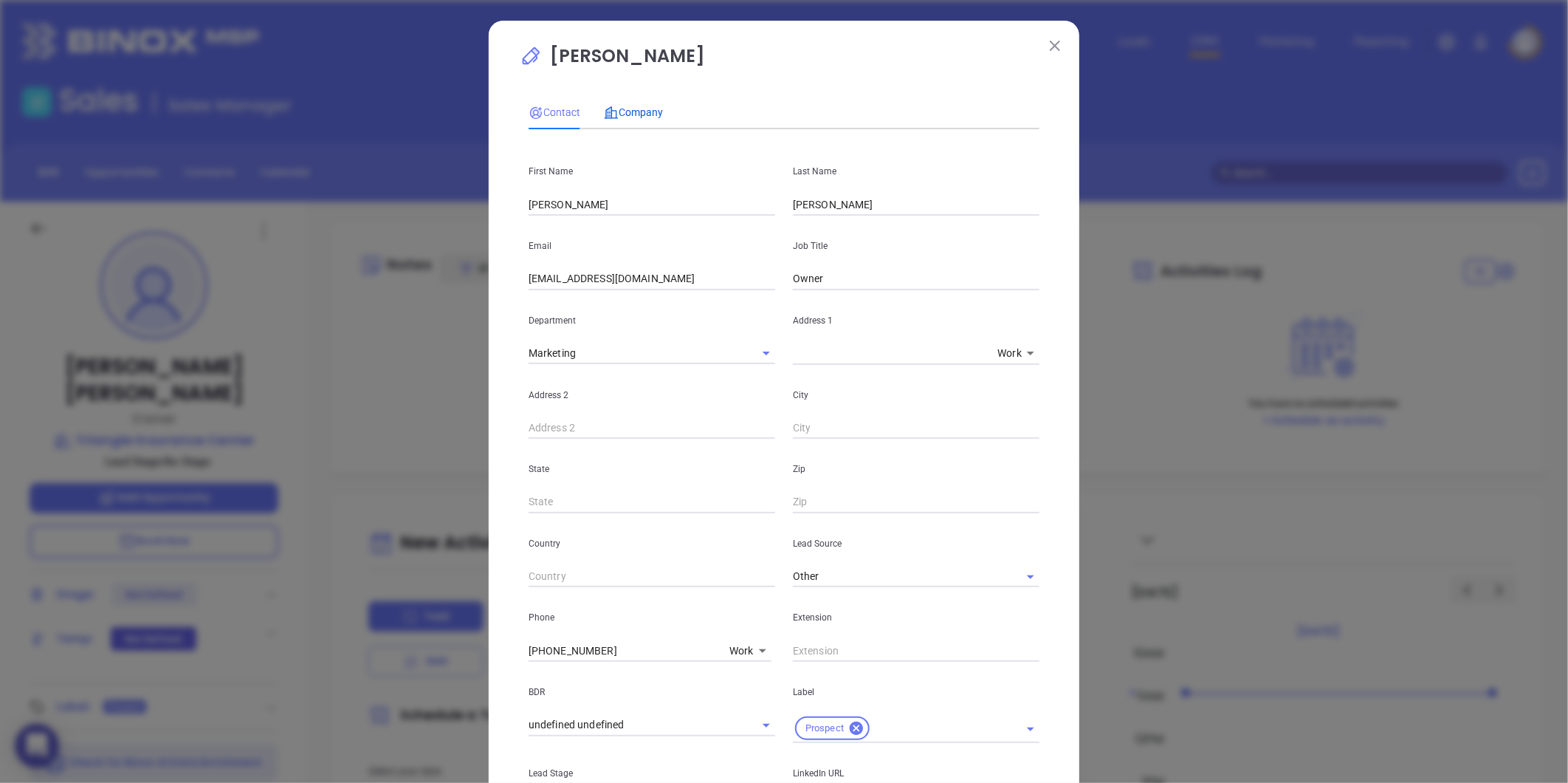
click at [618, 110] on span "Company" at bounding box center [633, 112] width 59 height 12
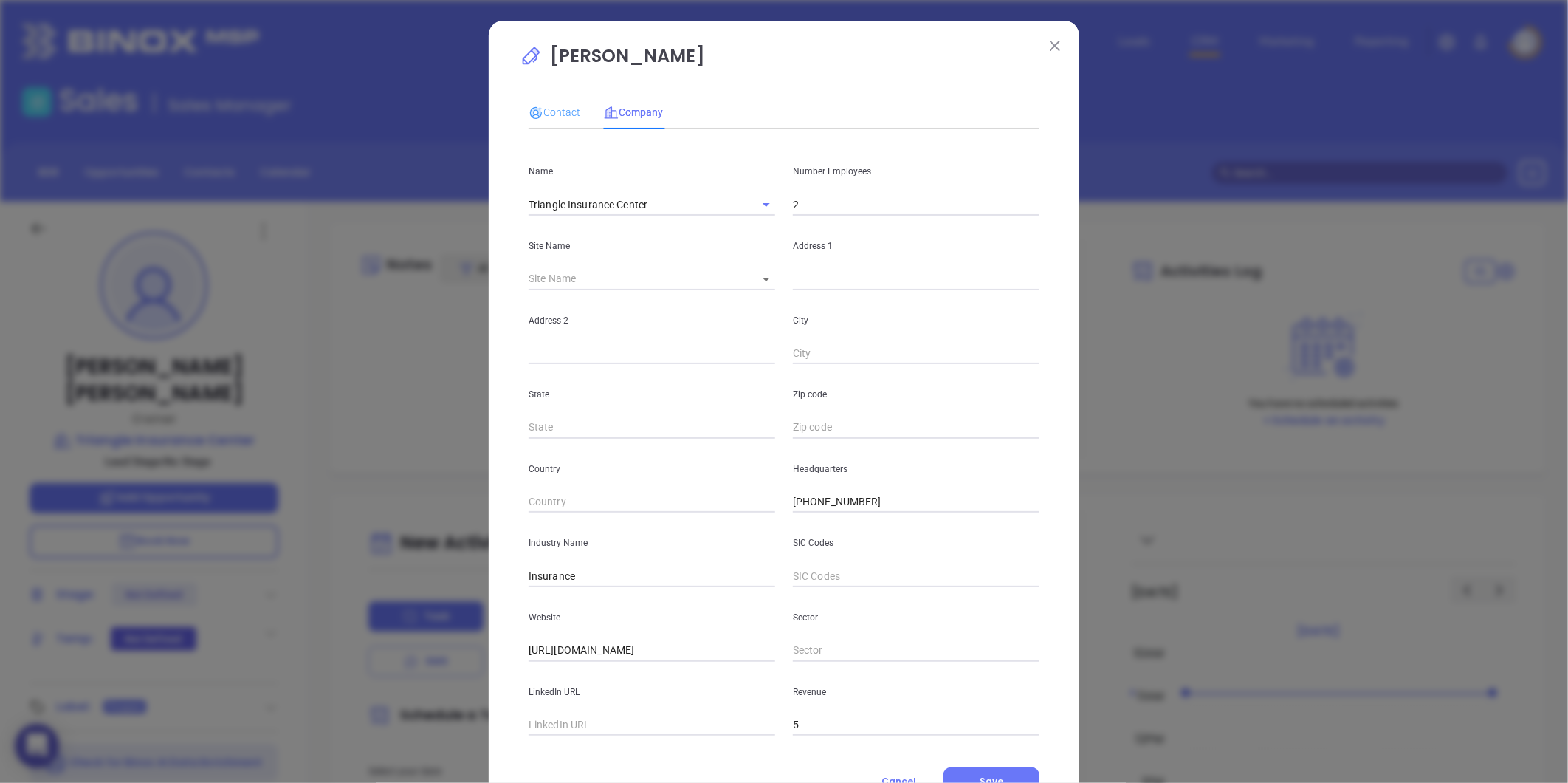
click at [541, 97] on div "Contact" at bounding box center [554, 112] width 51 height 34
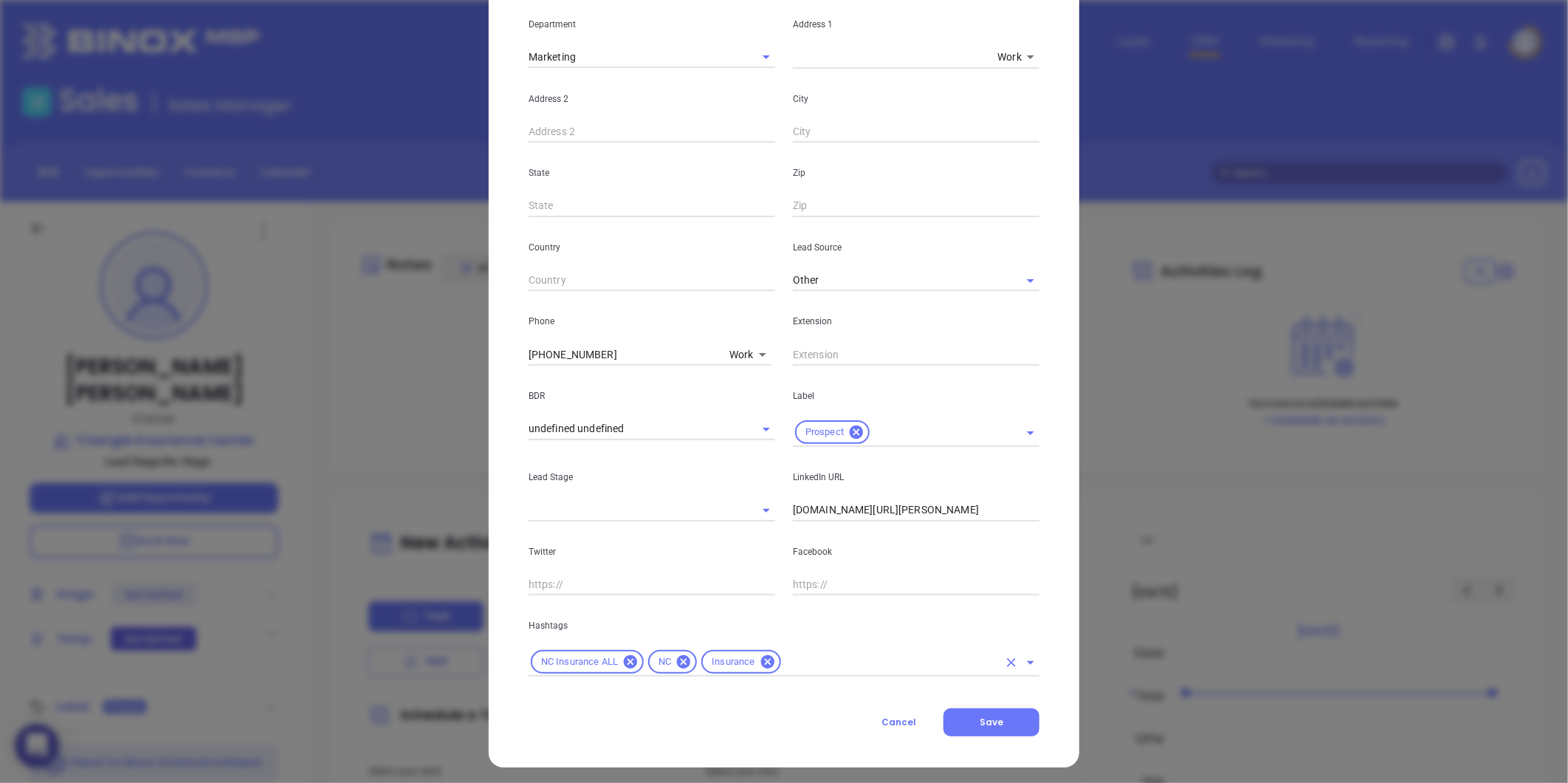
scroll to position [301, 0]
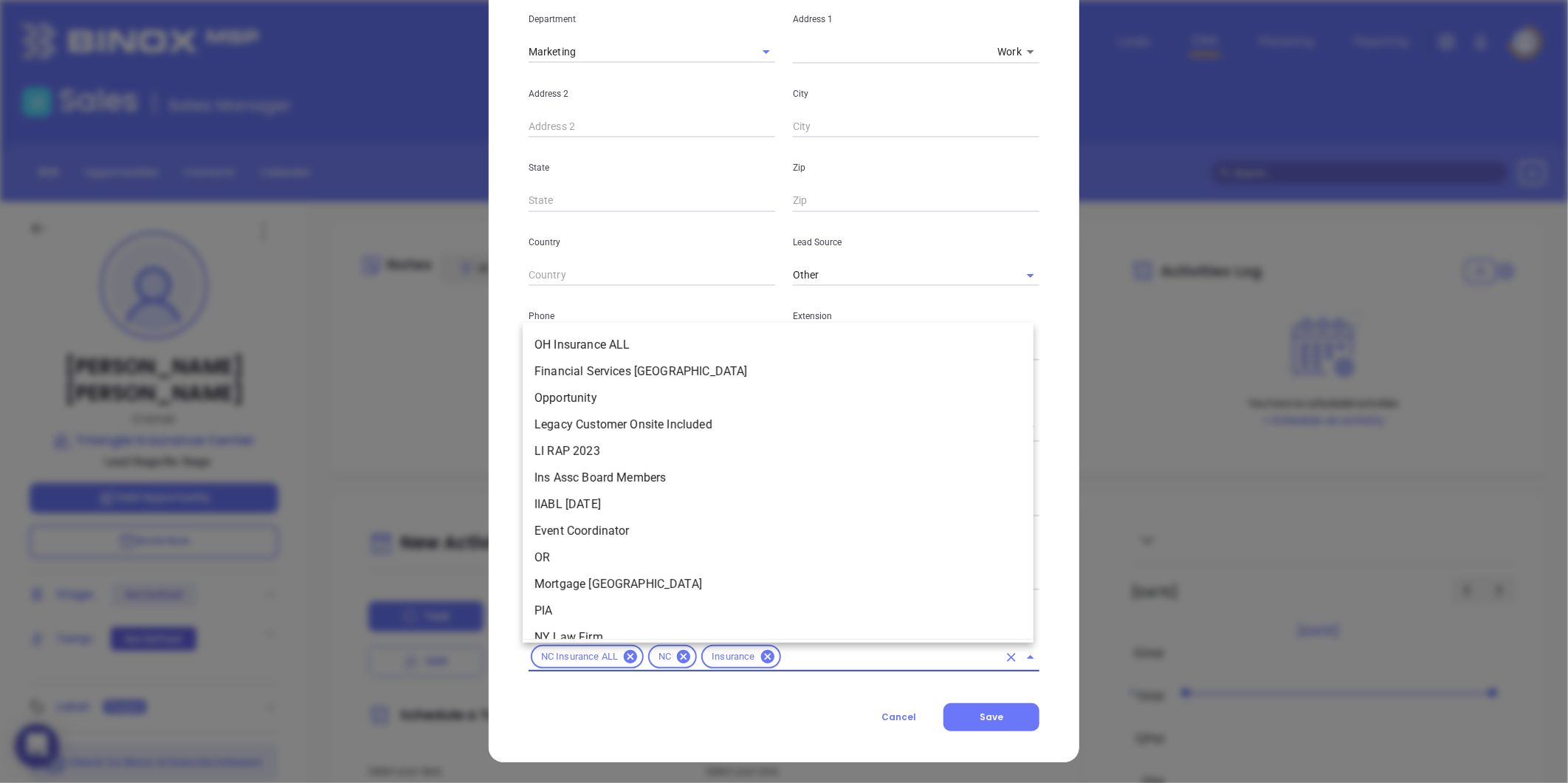
click at [823, 661] on input "text" at bounding box center [891, 657] width 215 height 19
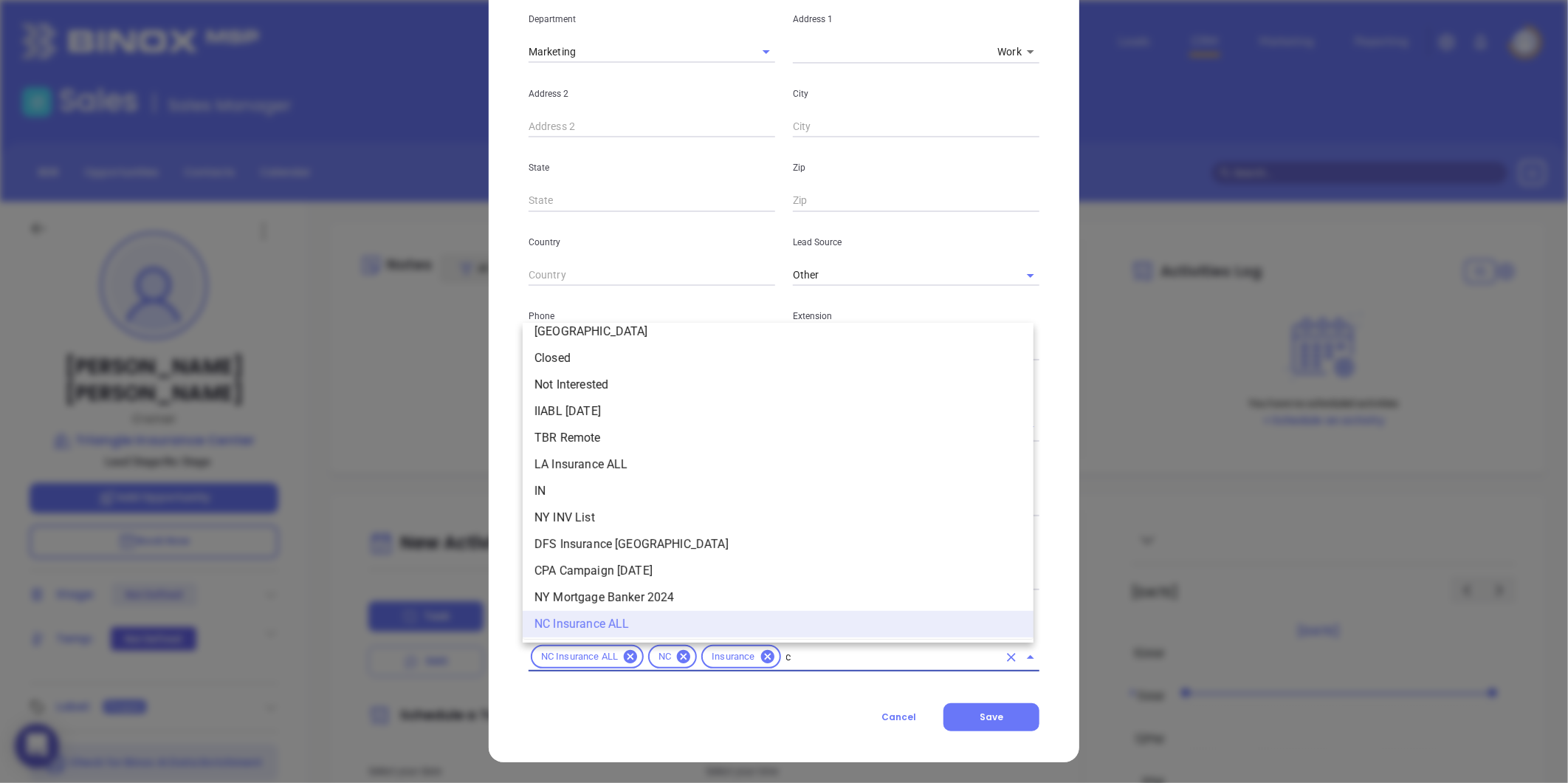
scroll to position [727, 0]
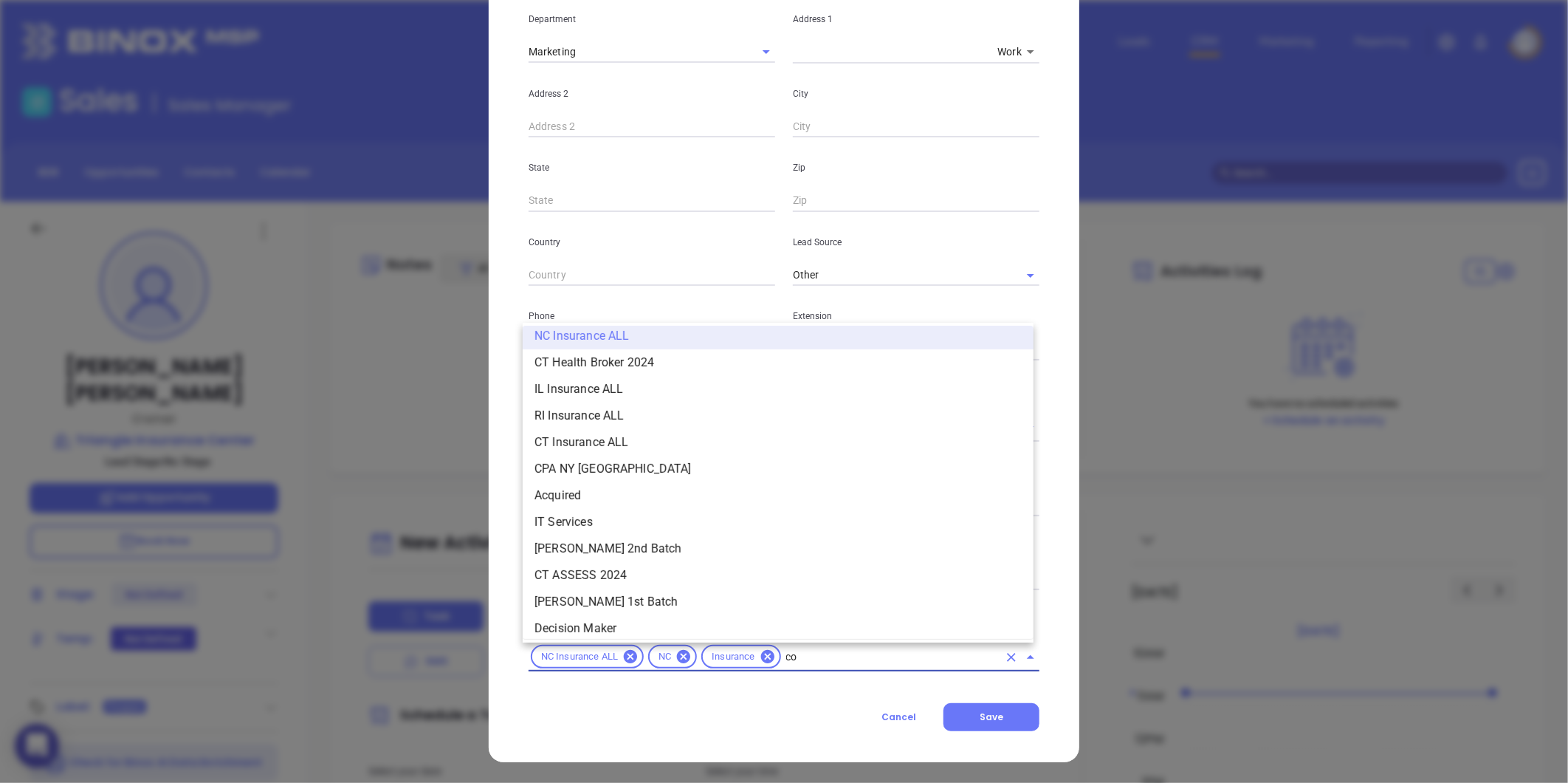
type input "cop"
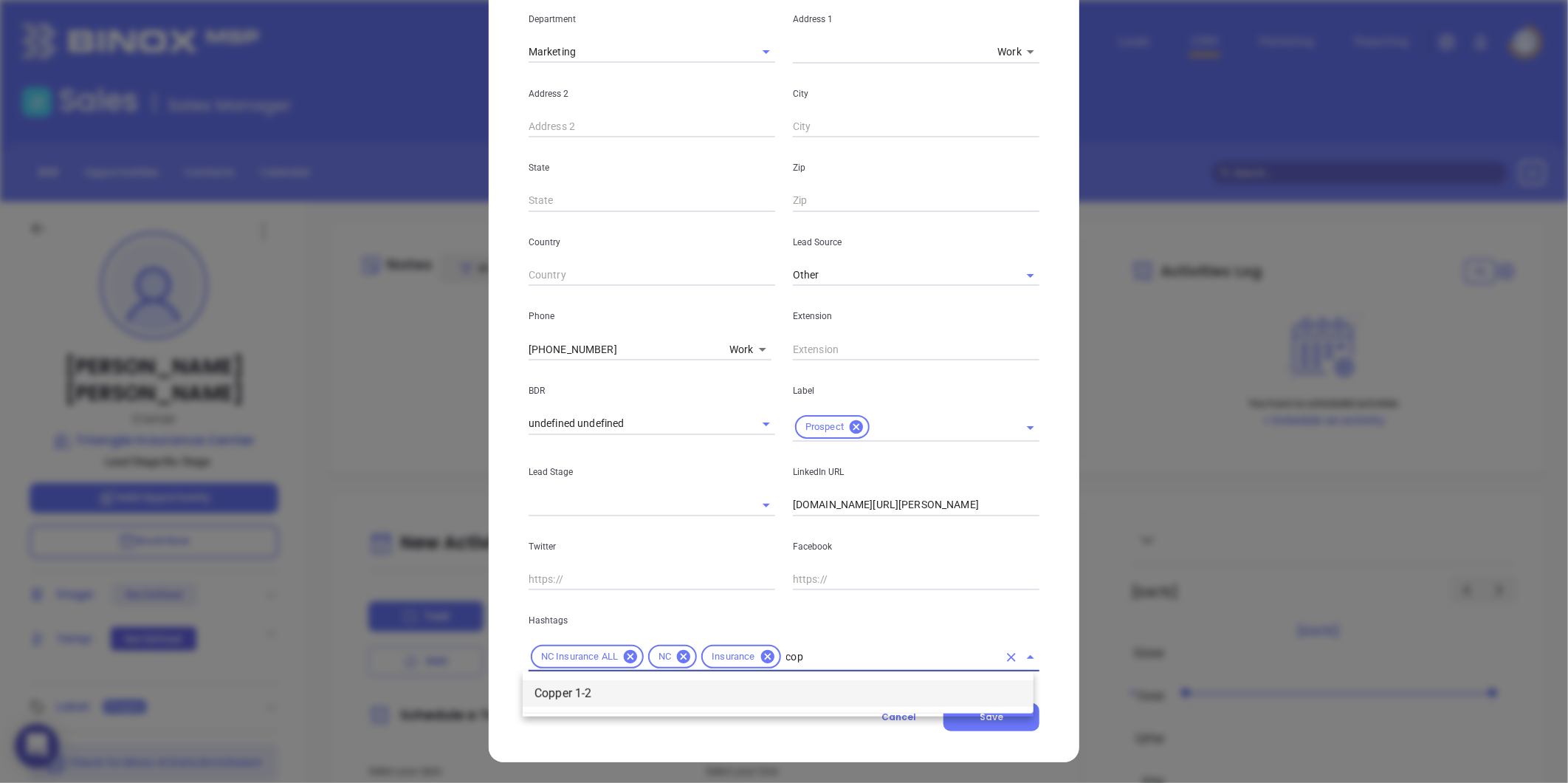
click at [772, 703] on li "Copper 1-2" at bounding box center [778, 693] width 511 height 26
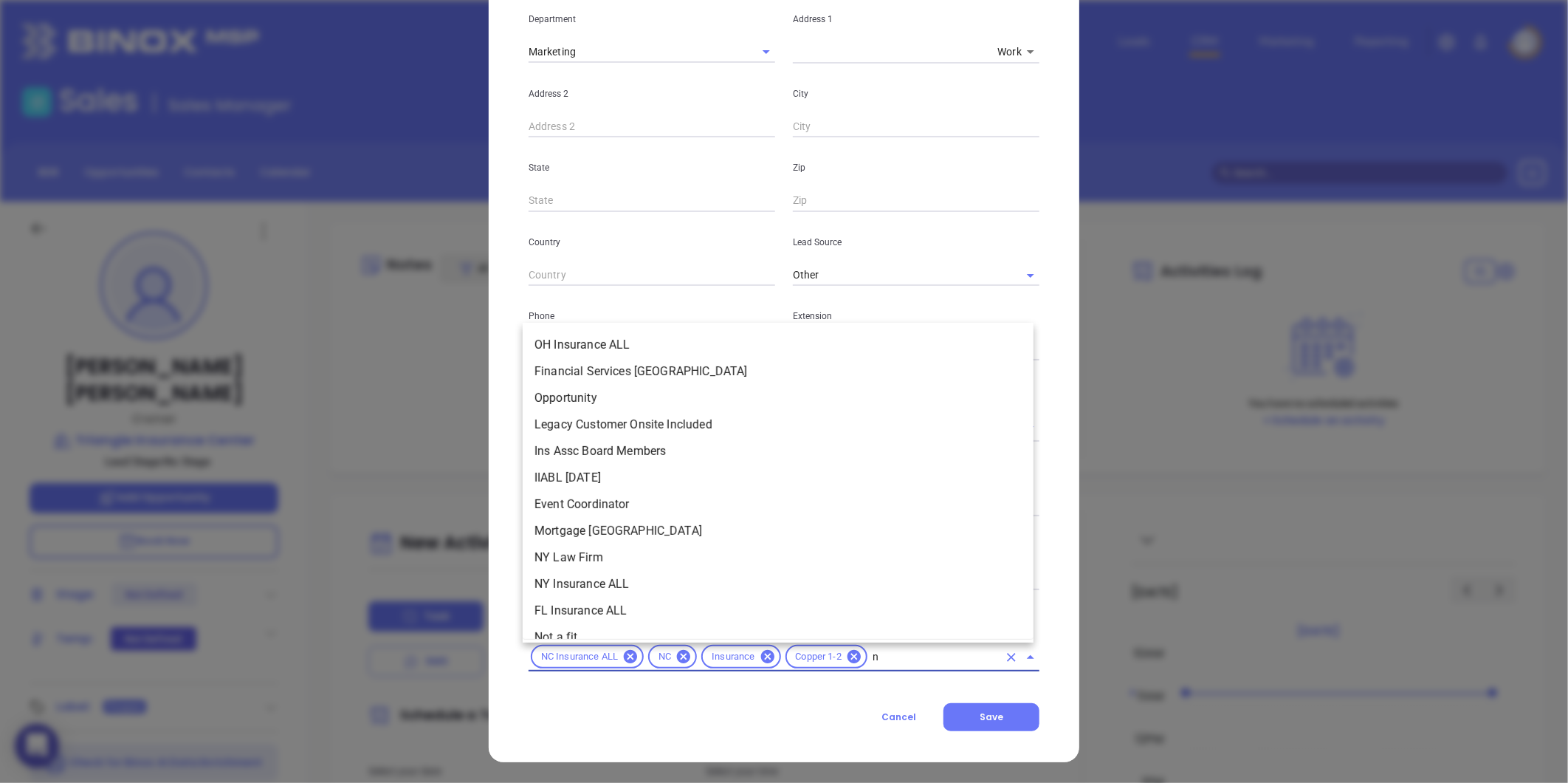
scroll to position [786, 0]
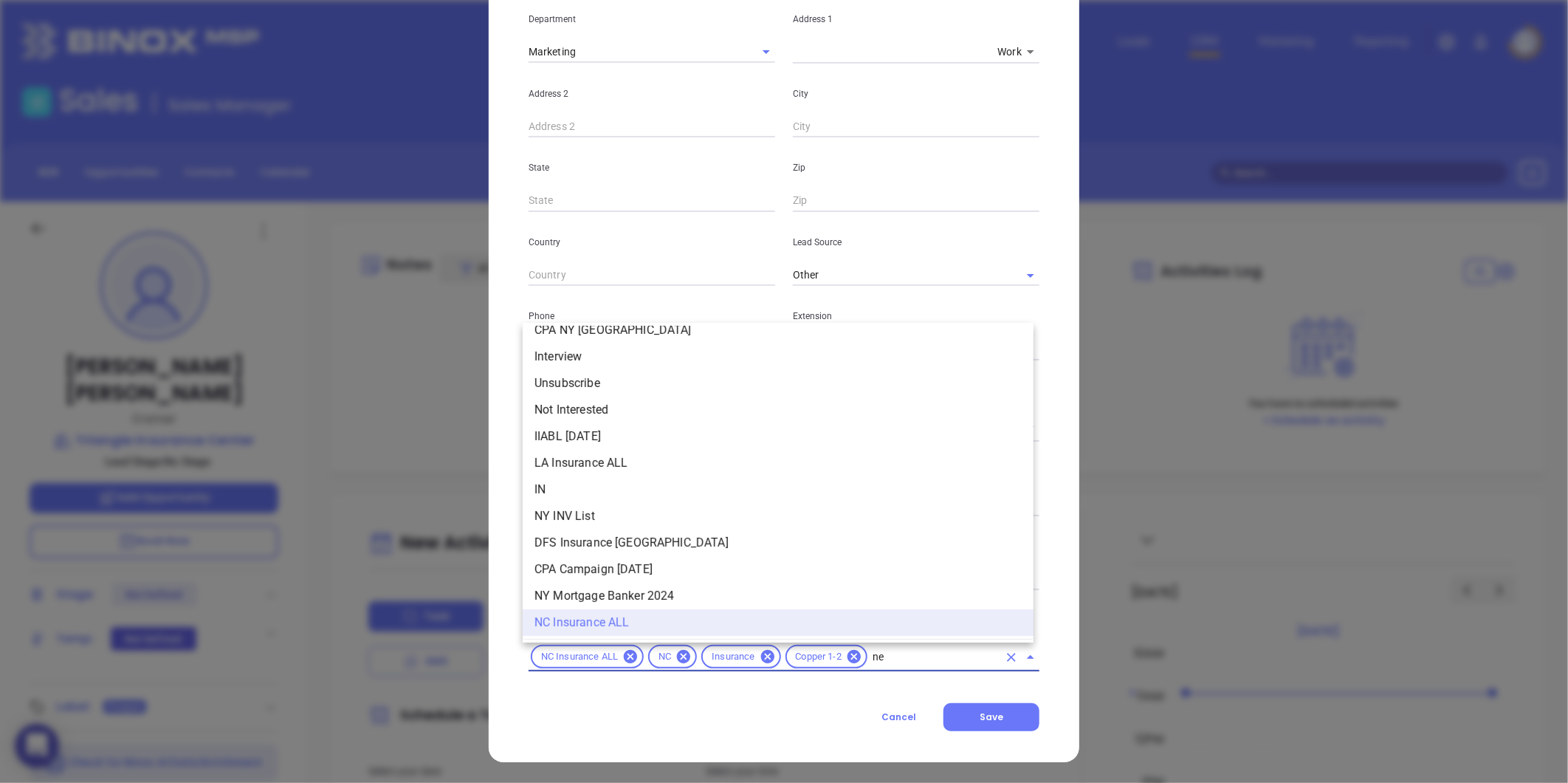
type input "new"
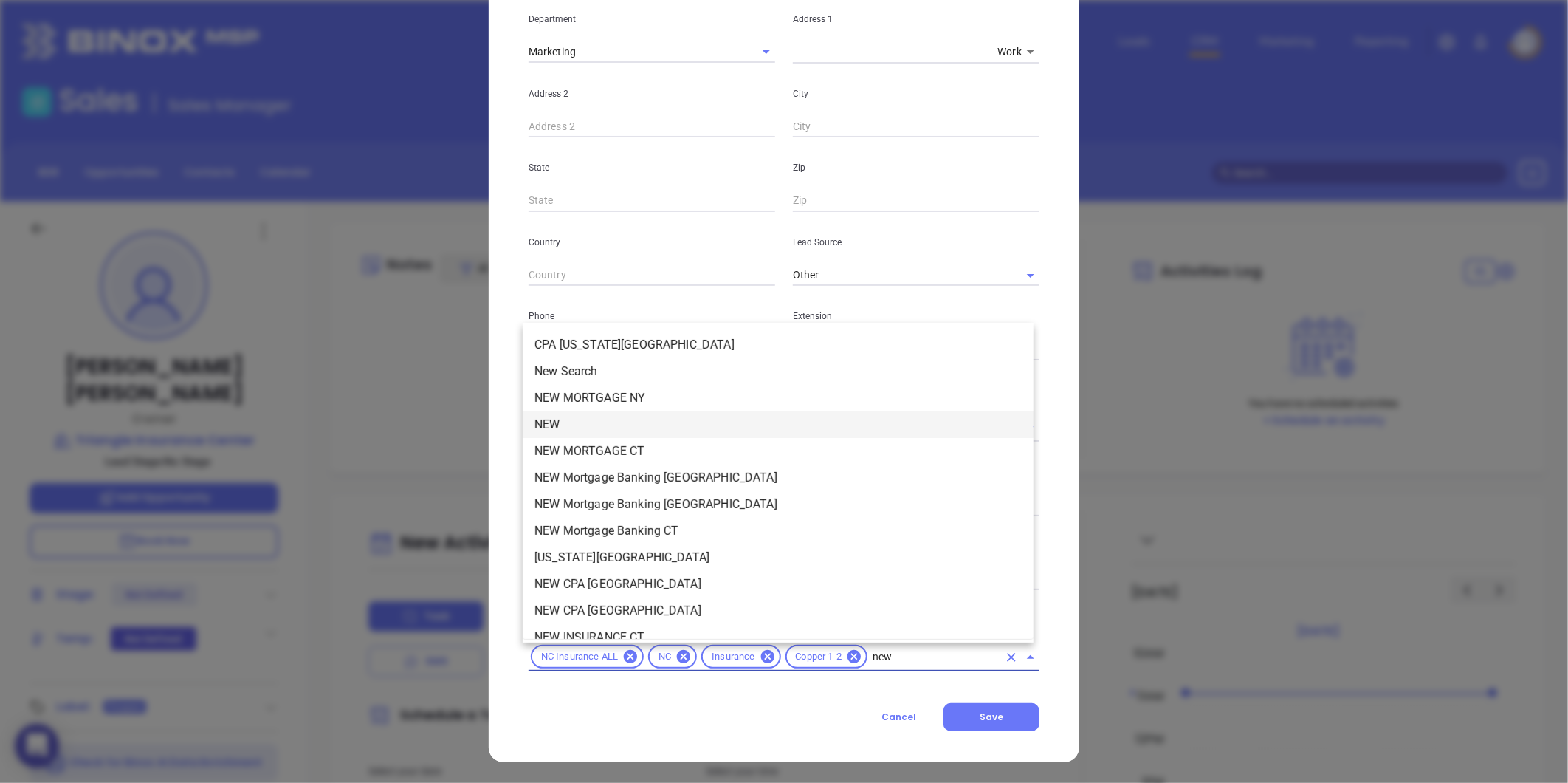
click at [567, 433] on li "NEW" at bounding box center [778, 425] width 511 height 26
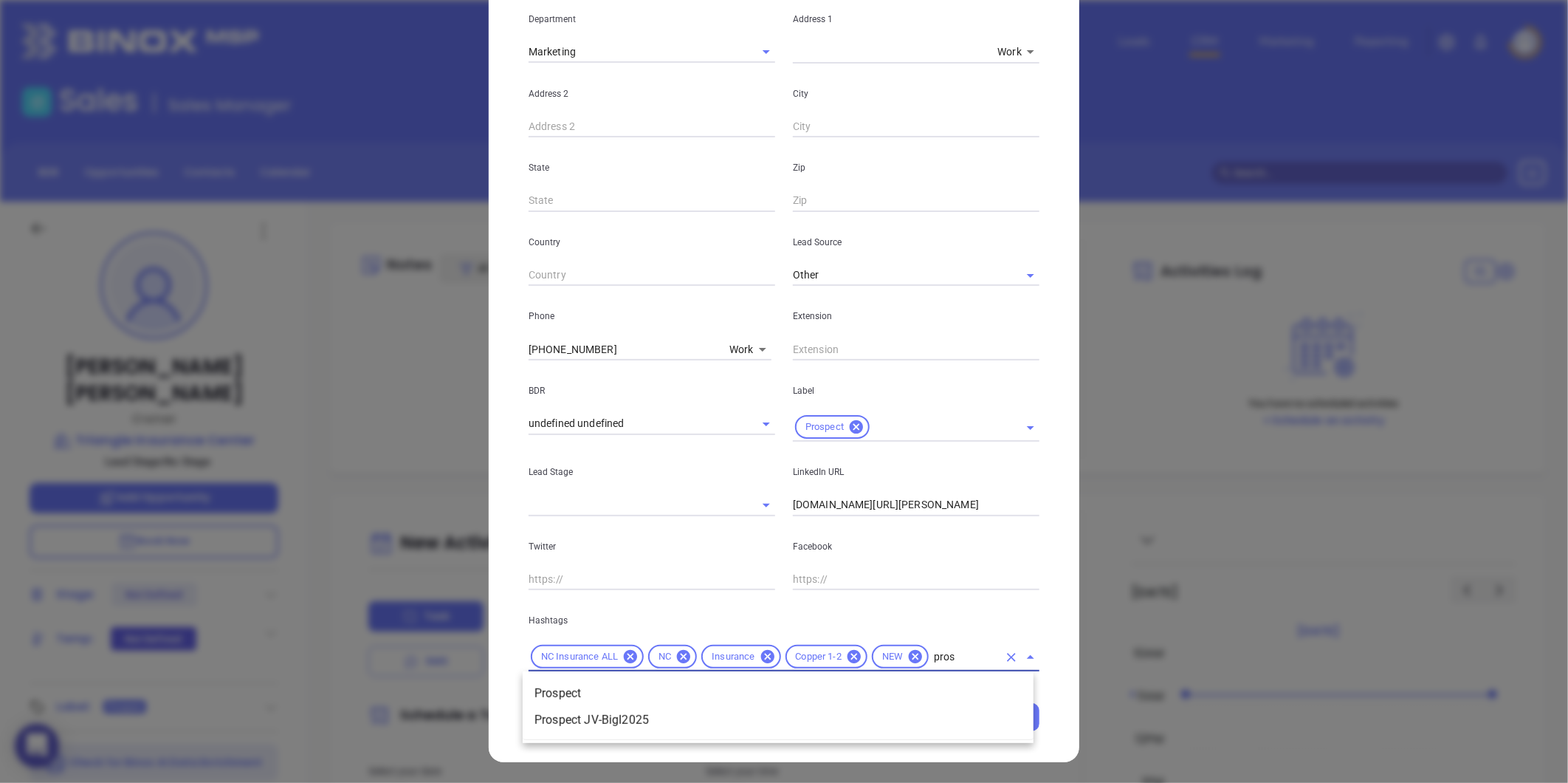
type input "prosp"
click at [567, 682] on li "Prospect" at bounding box center [778, 693] width 511 height 26
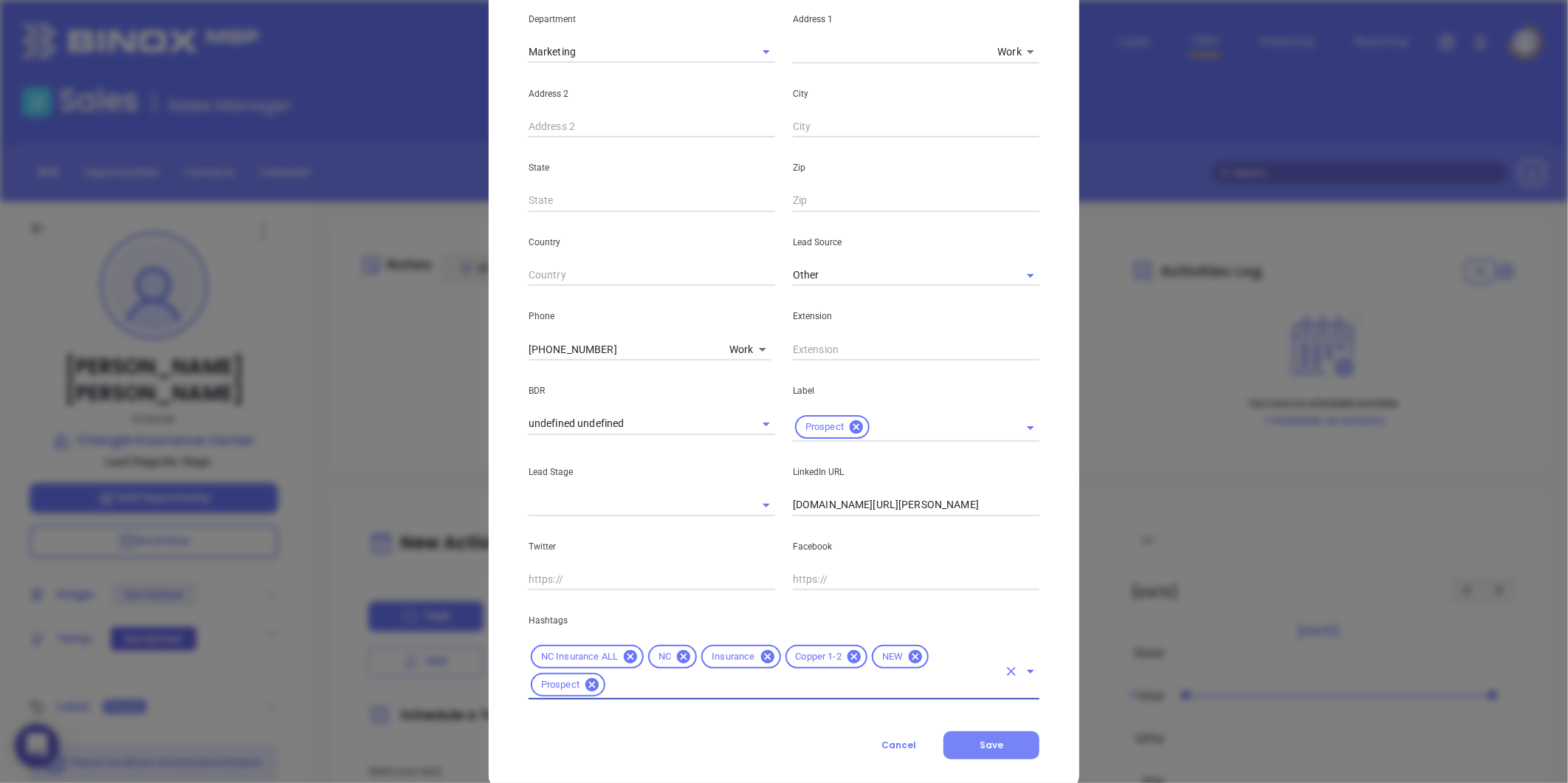
click at [971, 732] on button "Save" at bounding box center [991, 746] width 96 height 28
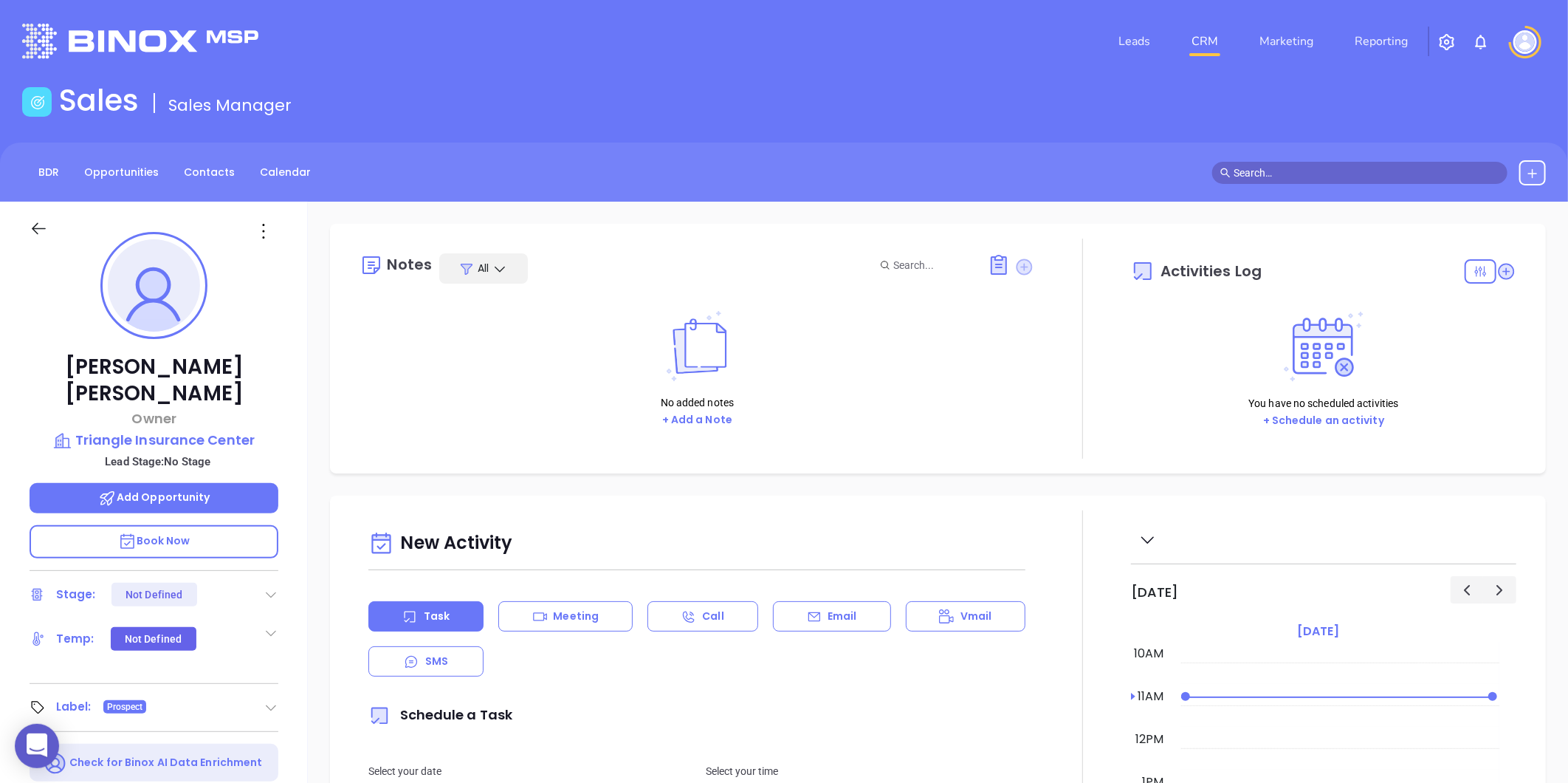
click at [1016, 266] on icon at bounding box center [1024, 266] width 16 height 16
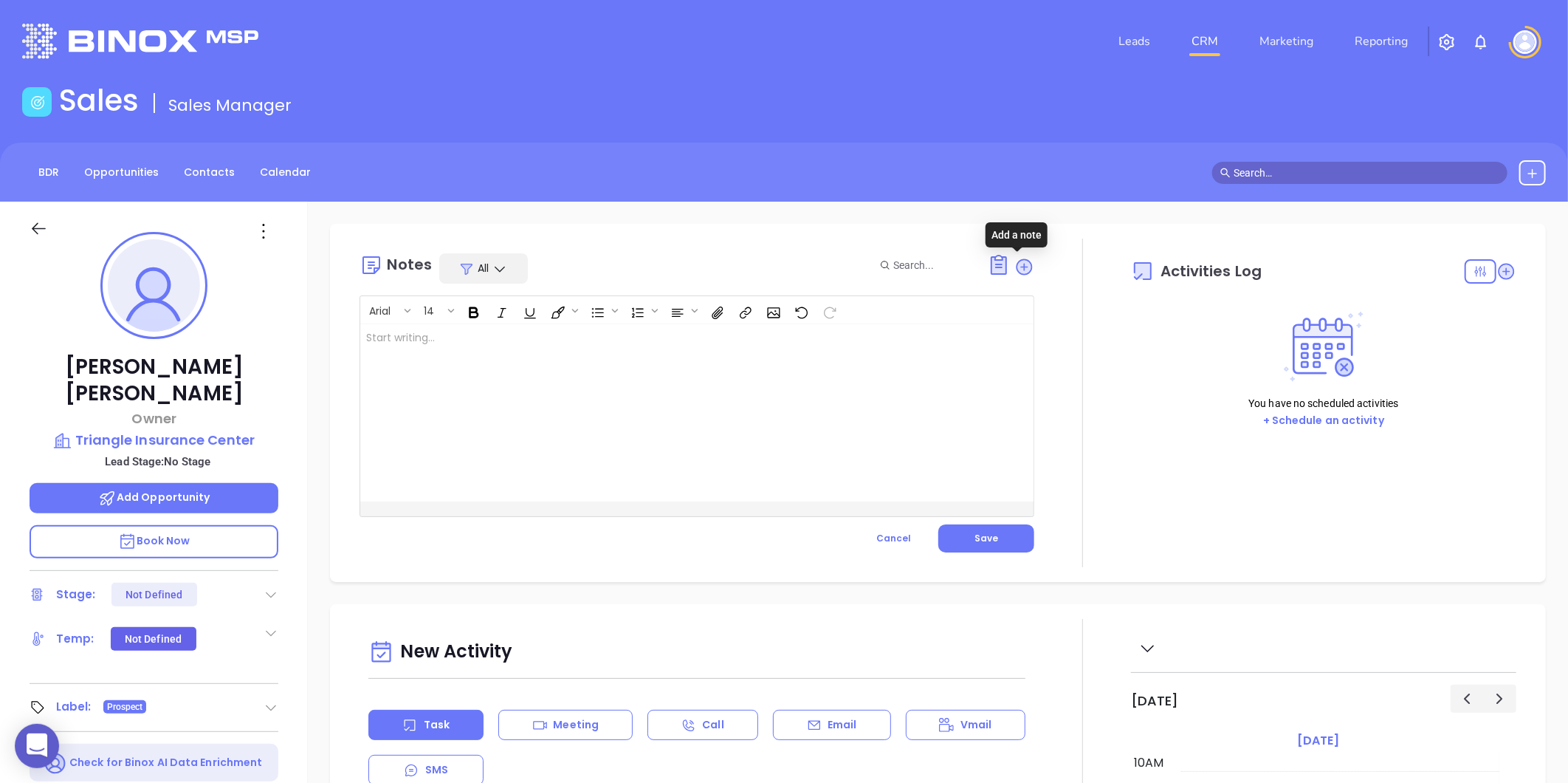
click at [665, 419] on div at bounding box center [673, 413] width 626 height 178
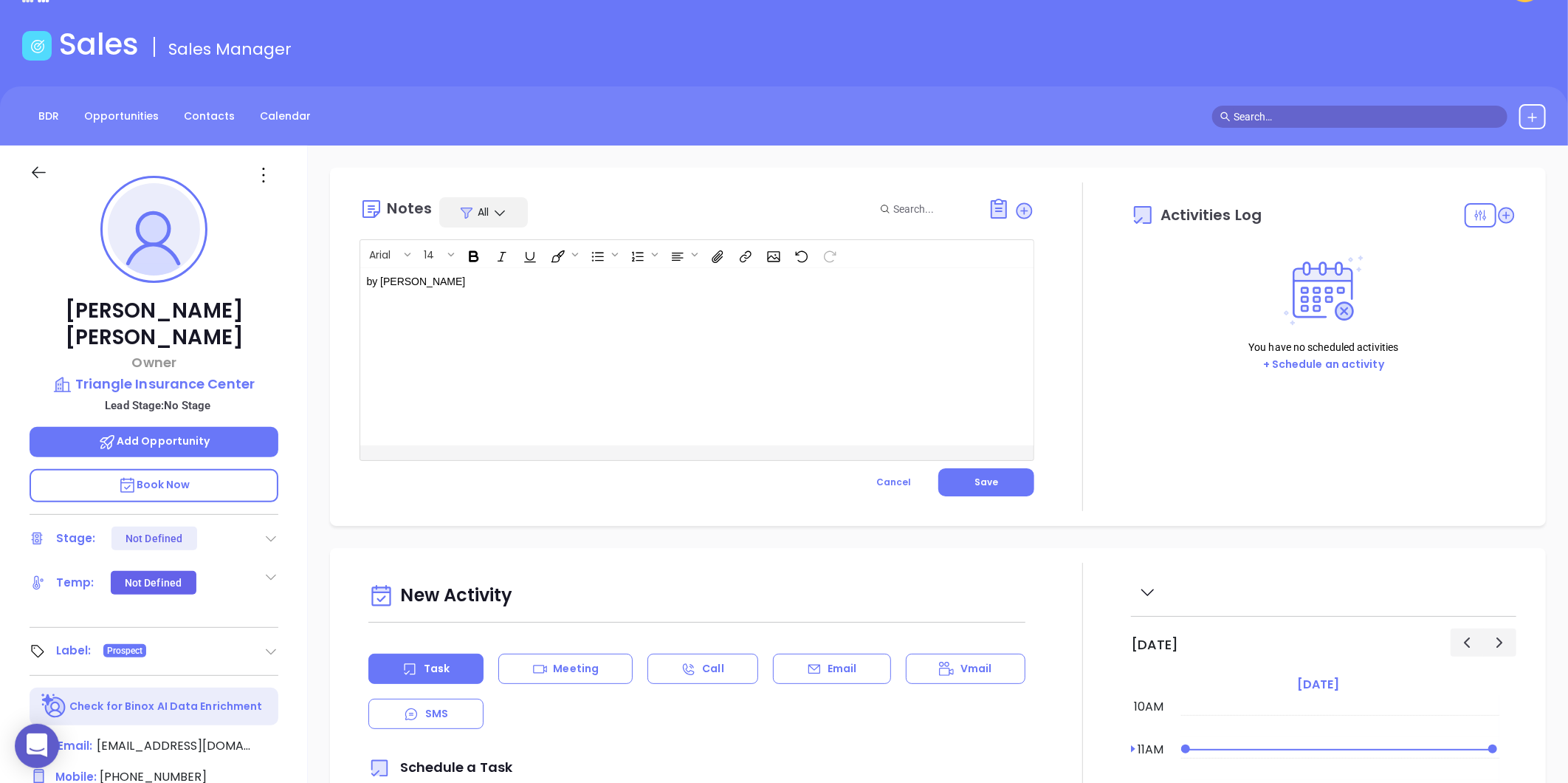
scroll to position [82, 0]
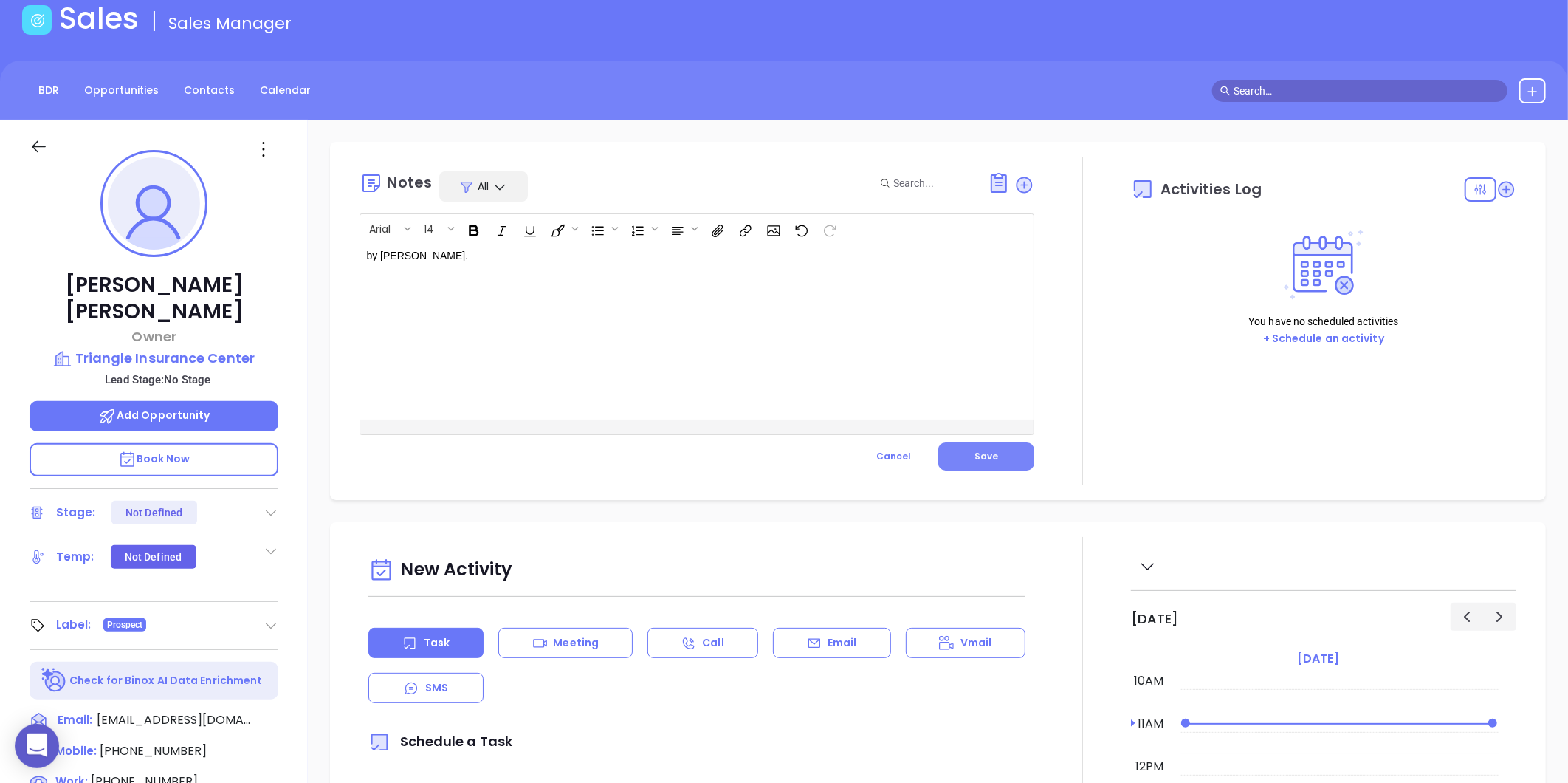
click at [1017, 457] on button "Save" at bounding box center [986, 457] width 96 height 28
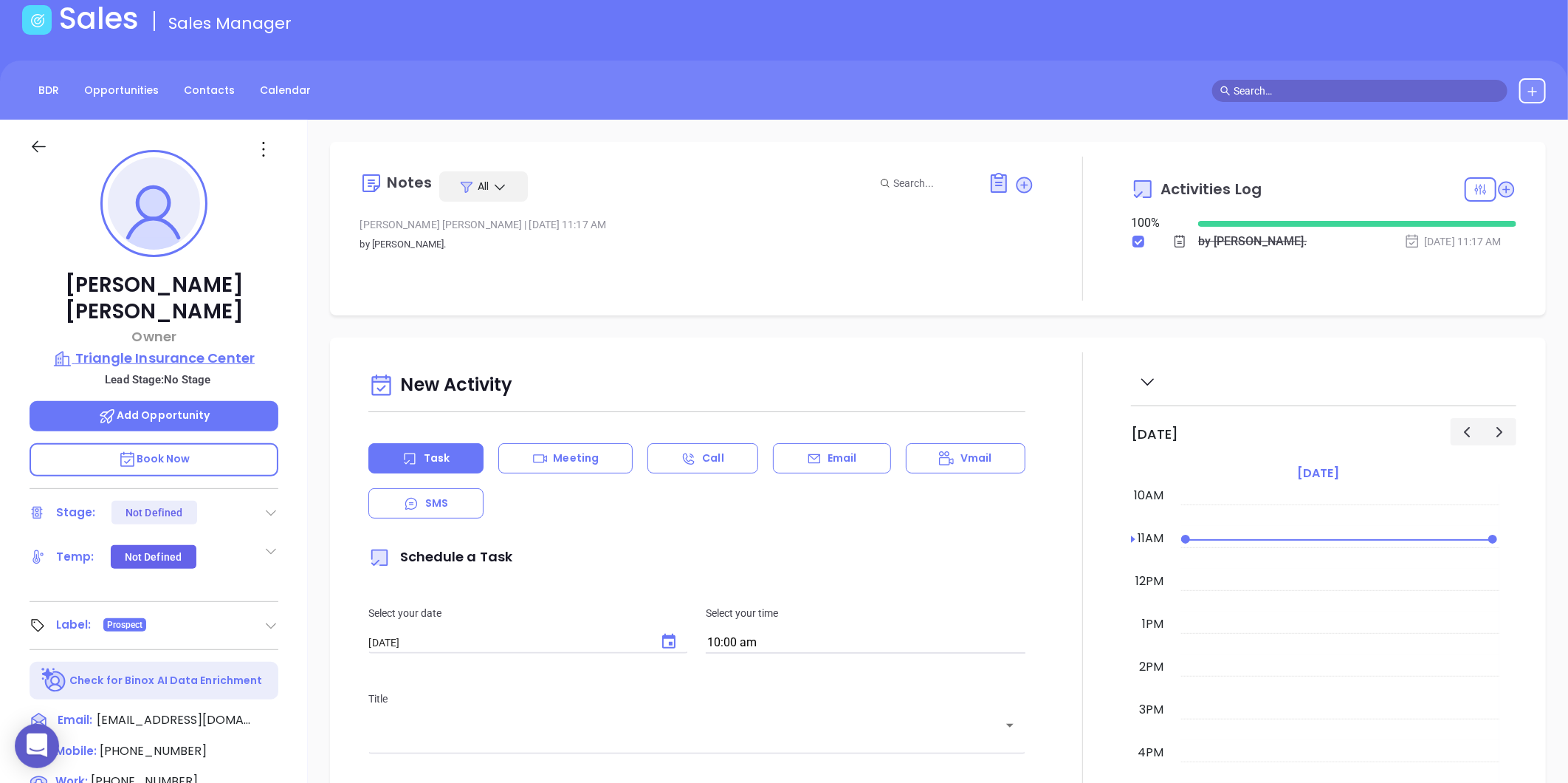
click at [216, 348] on p "Triangle Insurance Center" at bounding box center [154, 358] width 249 height 21
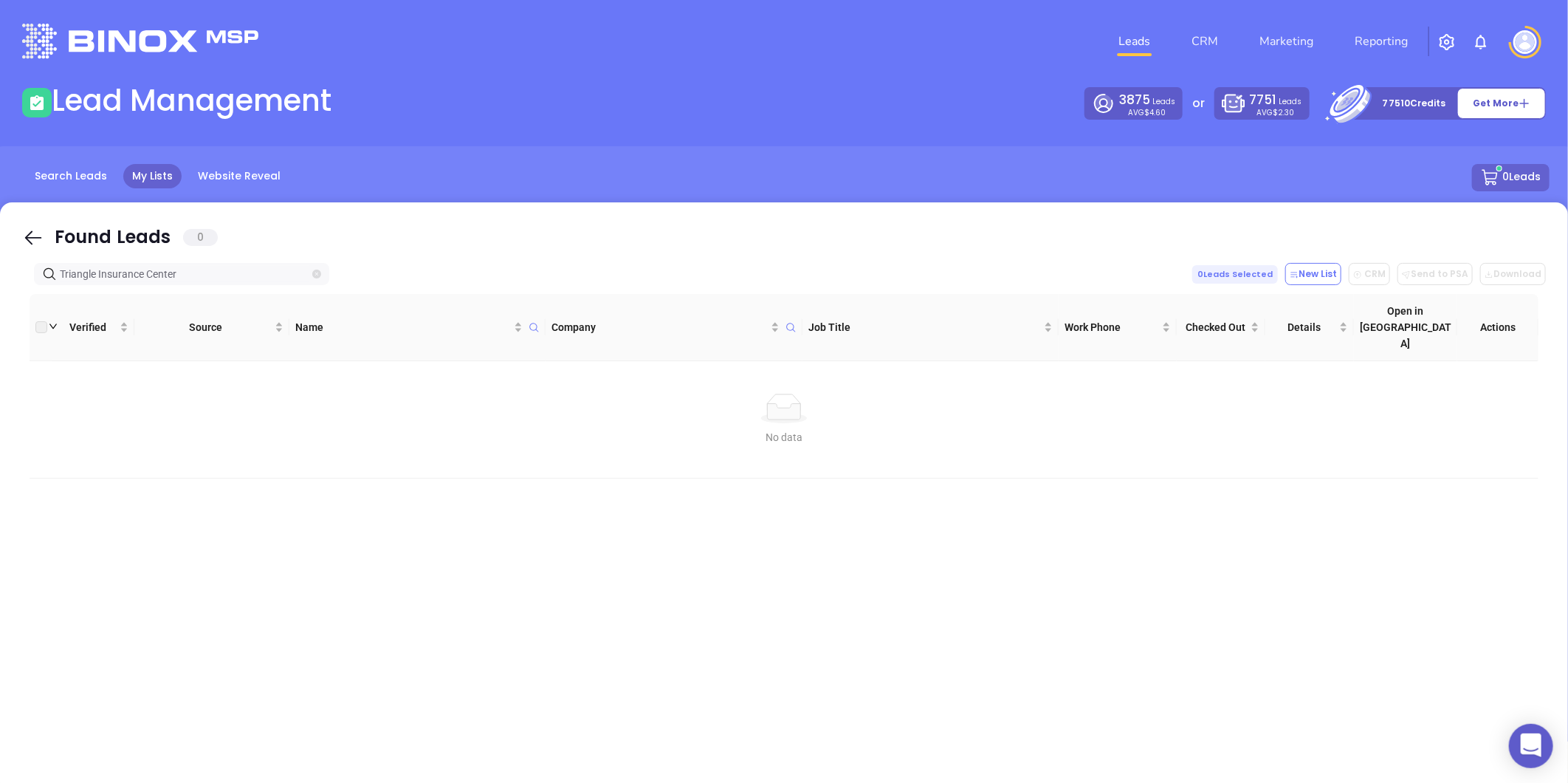
click at [313, 275] on icon "close-circle" at bounding box center [316, 273] width 8 height 8
type input "[DOMAIN_NAME]"
click at [310, 273] on span "[DOMAIN_NAME]" at bounding box center [181, 274] width 295 height 22
click at [314, 273] on icon "close-circle" at bounding box center [316, 273] width 8 height 8
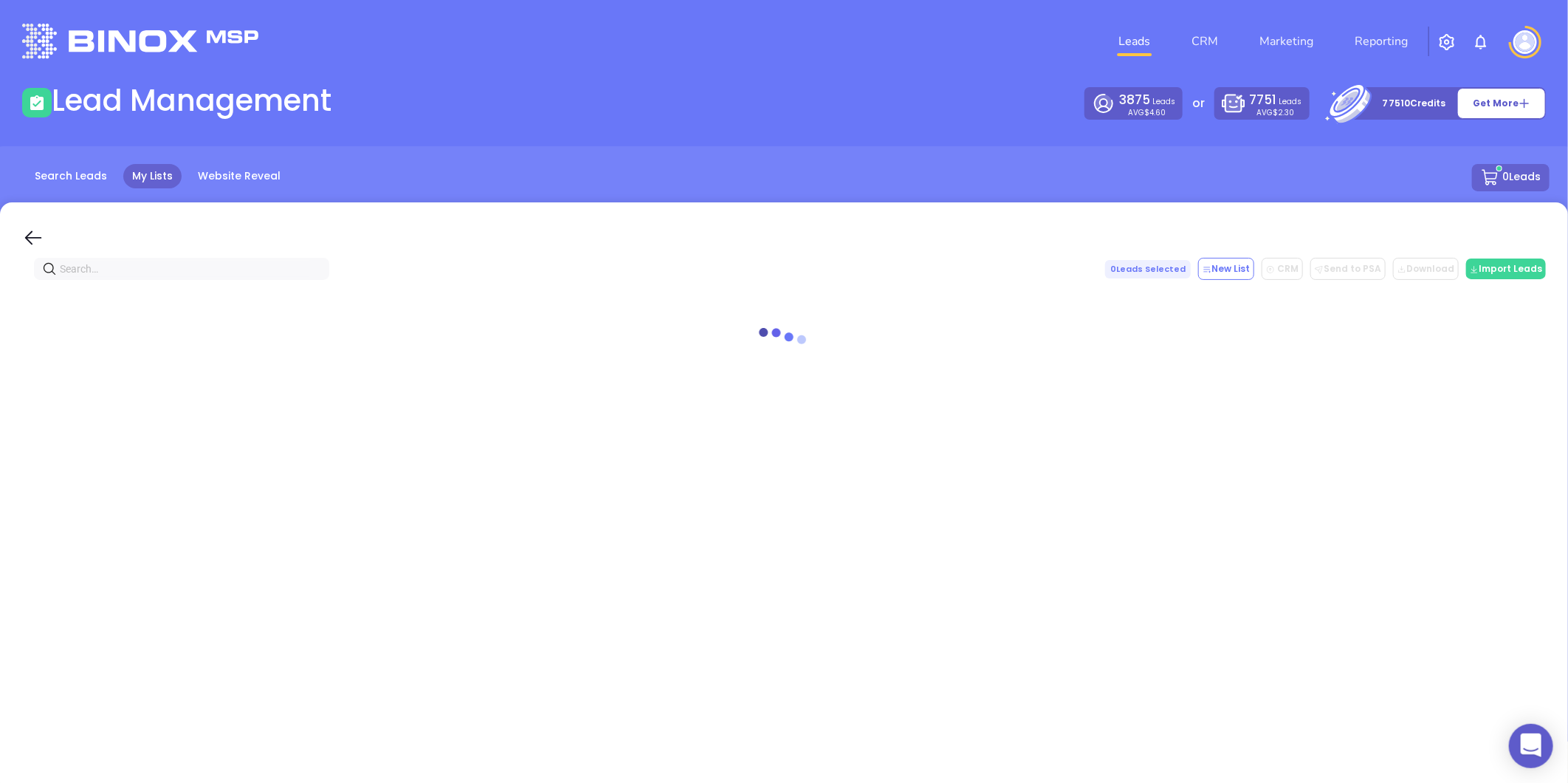
paste input "[DOMAIN_NAME]"
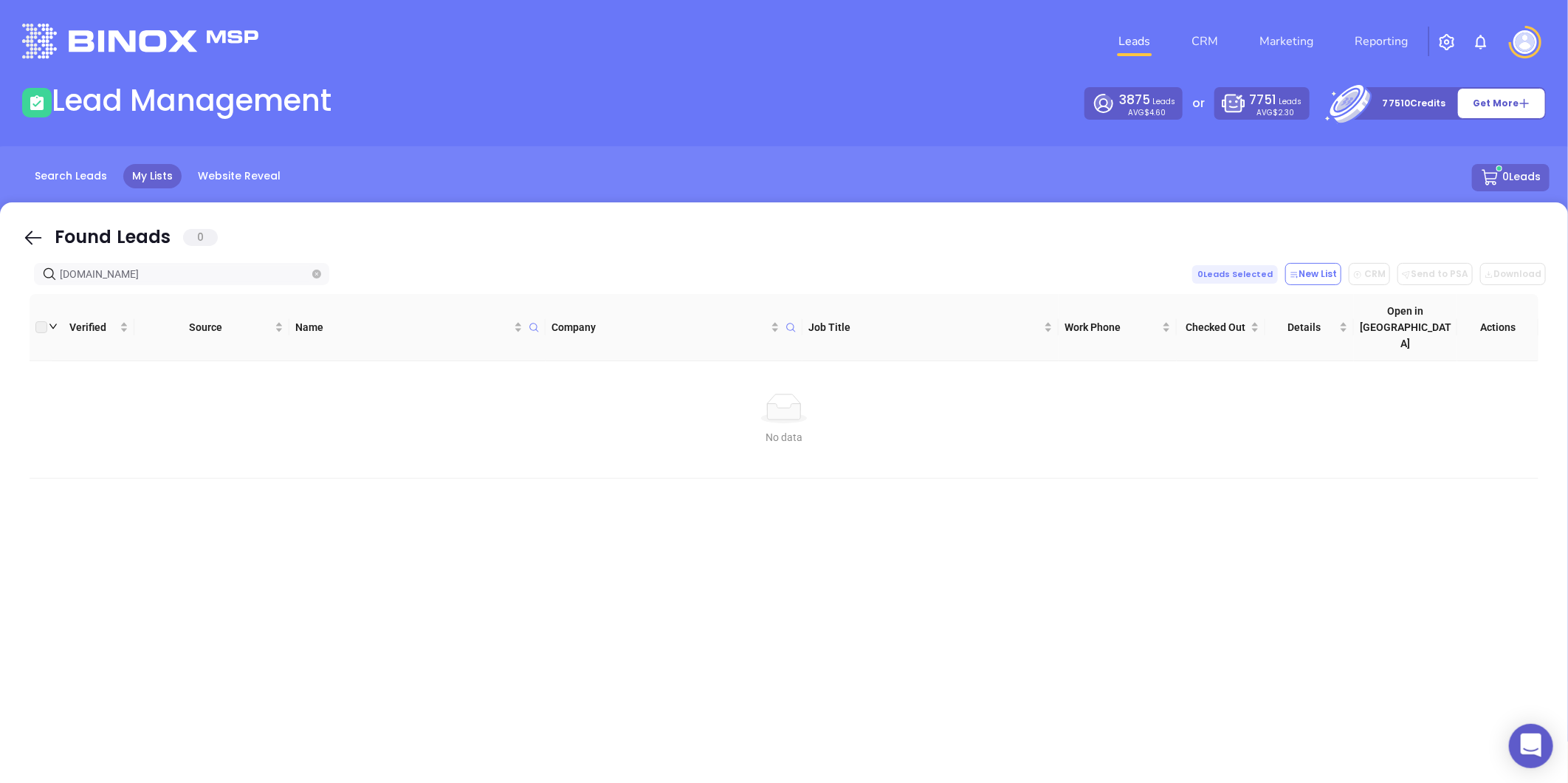
type input "[DOMAIN_NAME]"
click at [314, 279] on span at bounding box center [316, 273] width 8 height 16
click at [316, 270] on icon "close-circle" at bounding box center [316, 273] width 8 height 8
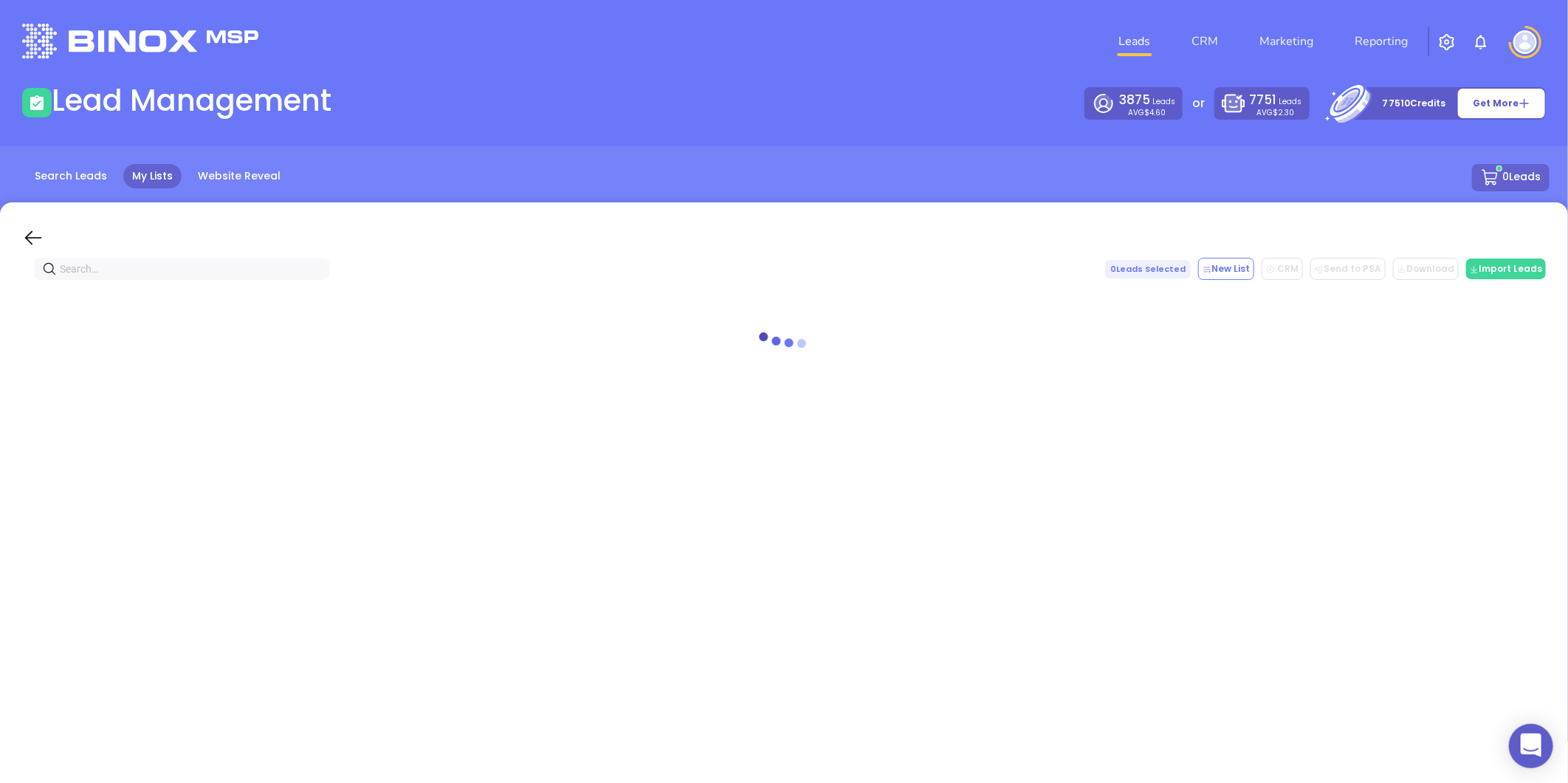
paste input "[PERSON_NAME][DOMAIN_NAME]"
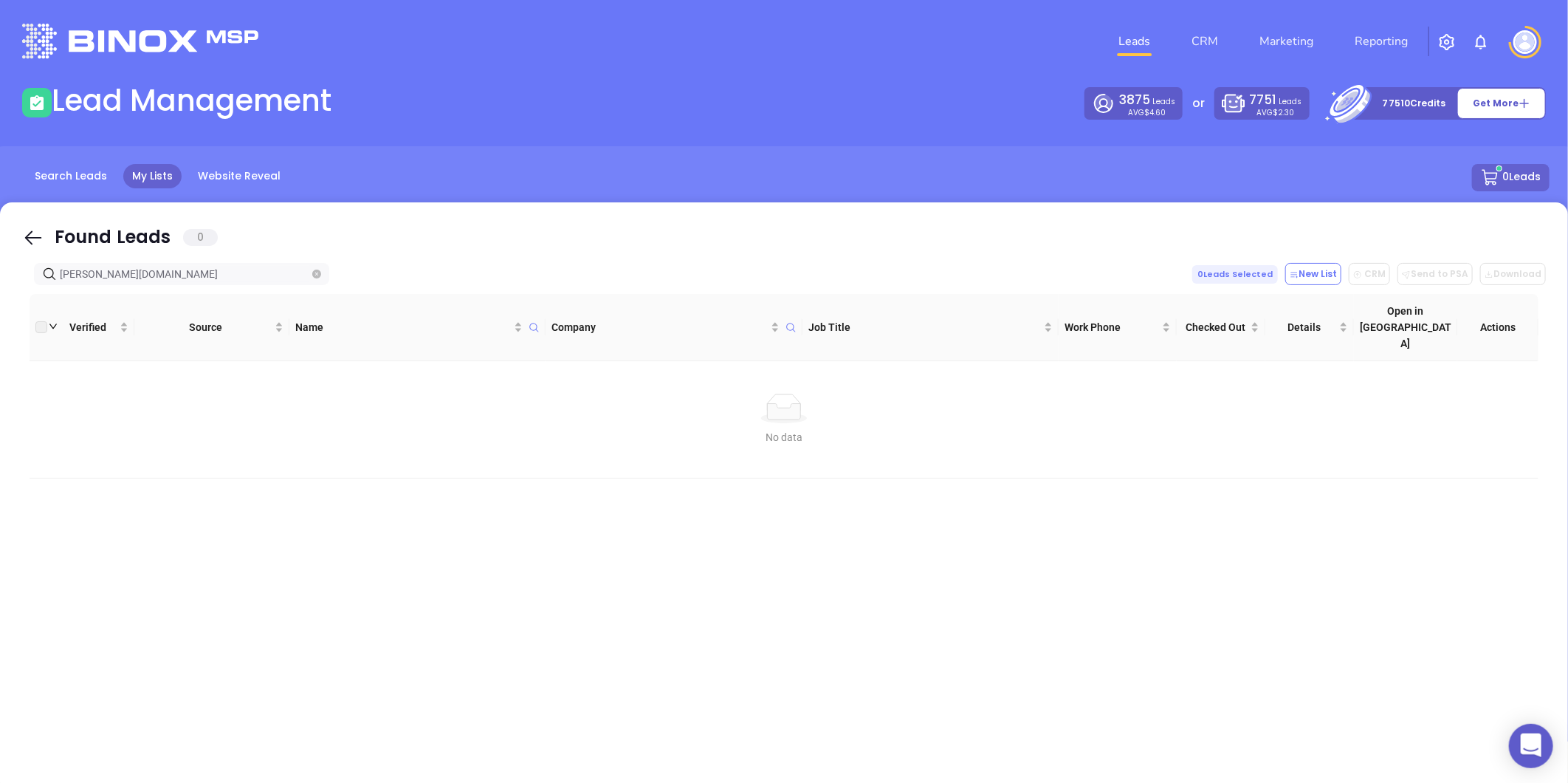
type input "[PERSON_NAME][DOMAIN_NAME]"
click at [310, 274] on span "[PERSON_NAME][DOMAIN_NAME]" at bounding box center [181, 274] width 295 height 22
click at [314, 274] on icon "close-circle" at bounding box center [316, 273] width 8 height 8
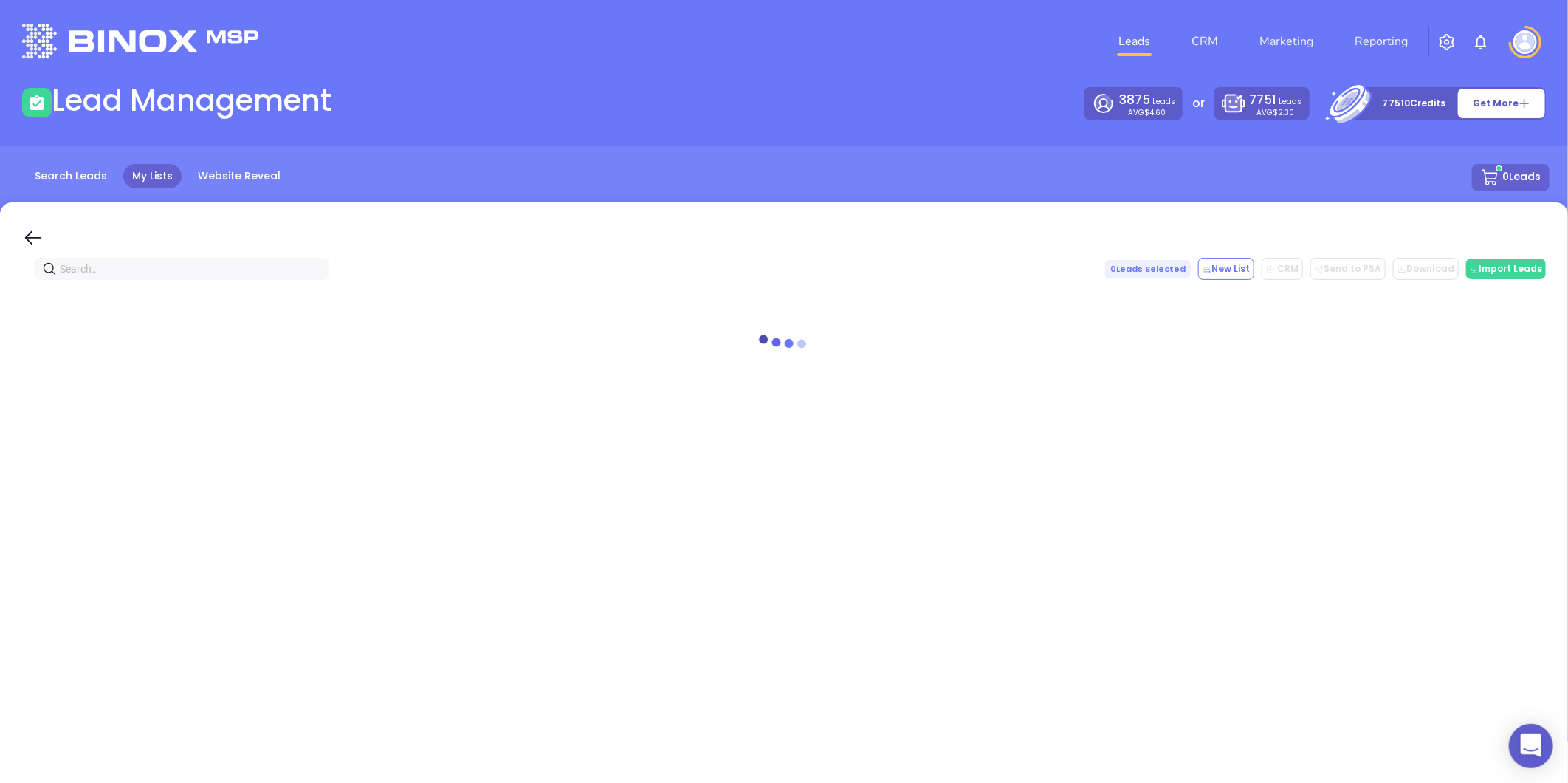
paste input "[PERSON_NAME] Insurance"
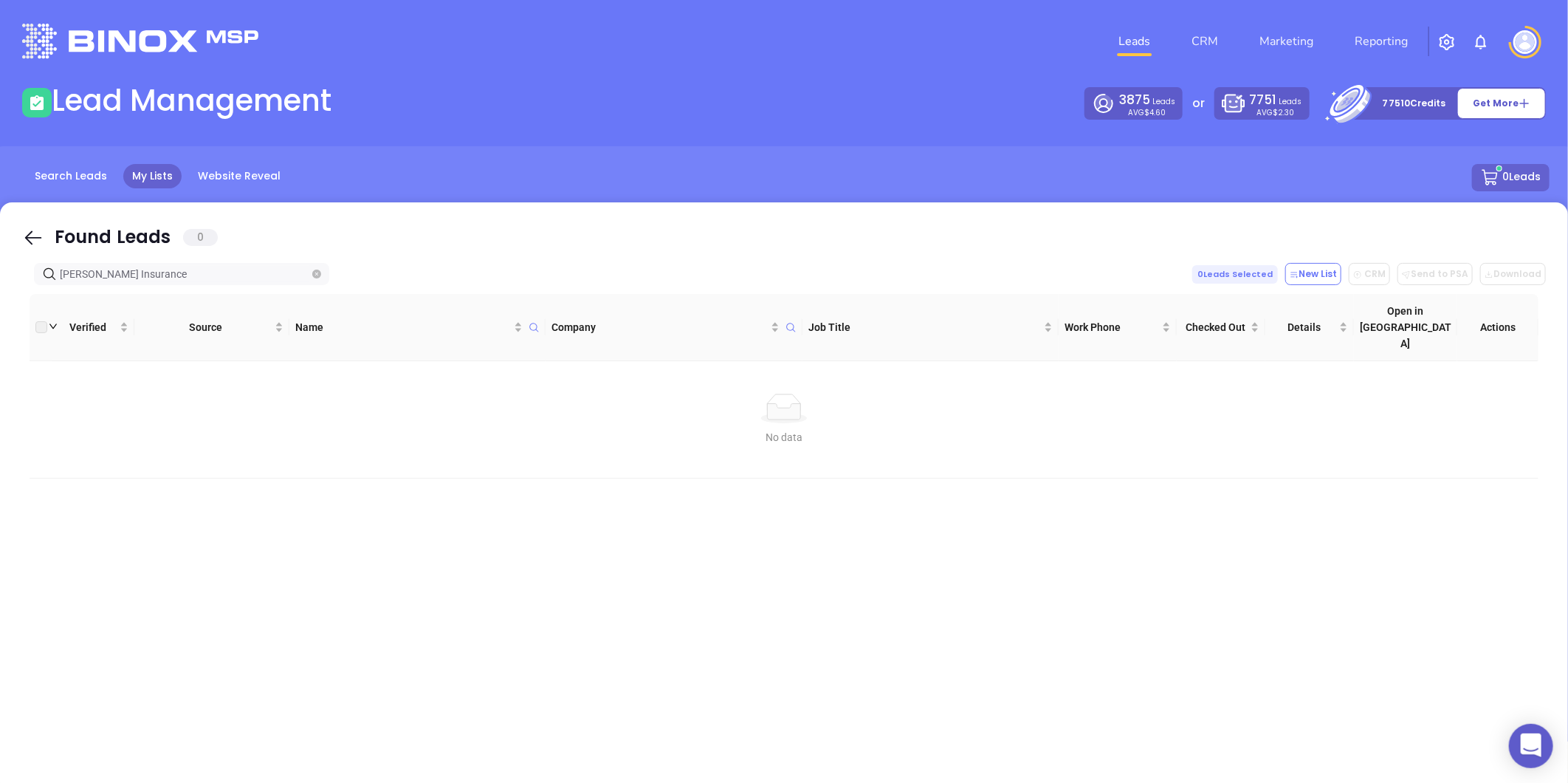
type input "[PERSON_NAME] Insurance"
click at [319, 276] on icon "close-circle" at bounding box center [316, 273] width 8 height 8
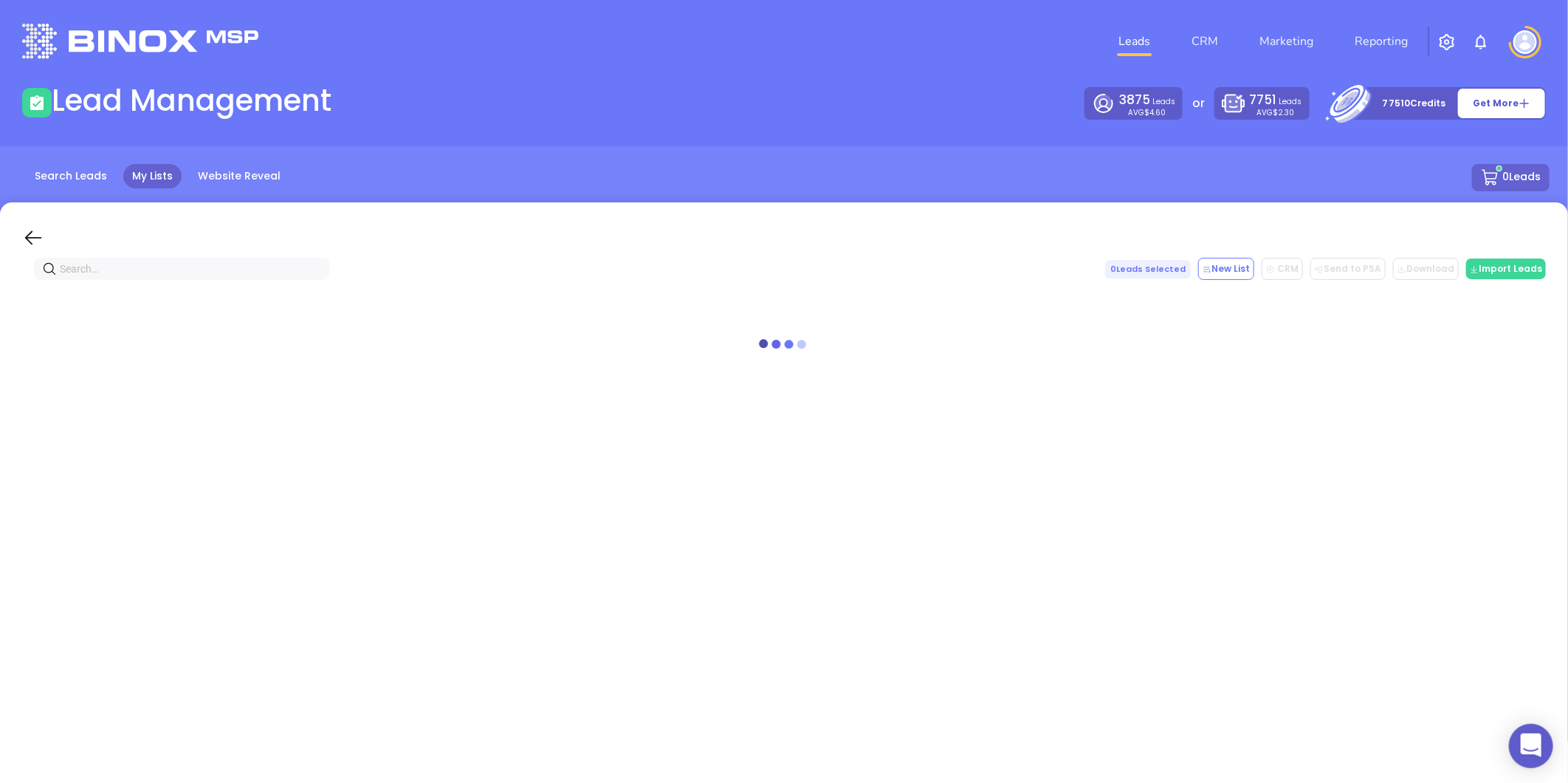
paste input "[DOMAIN_NAME]"
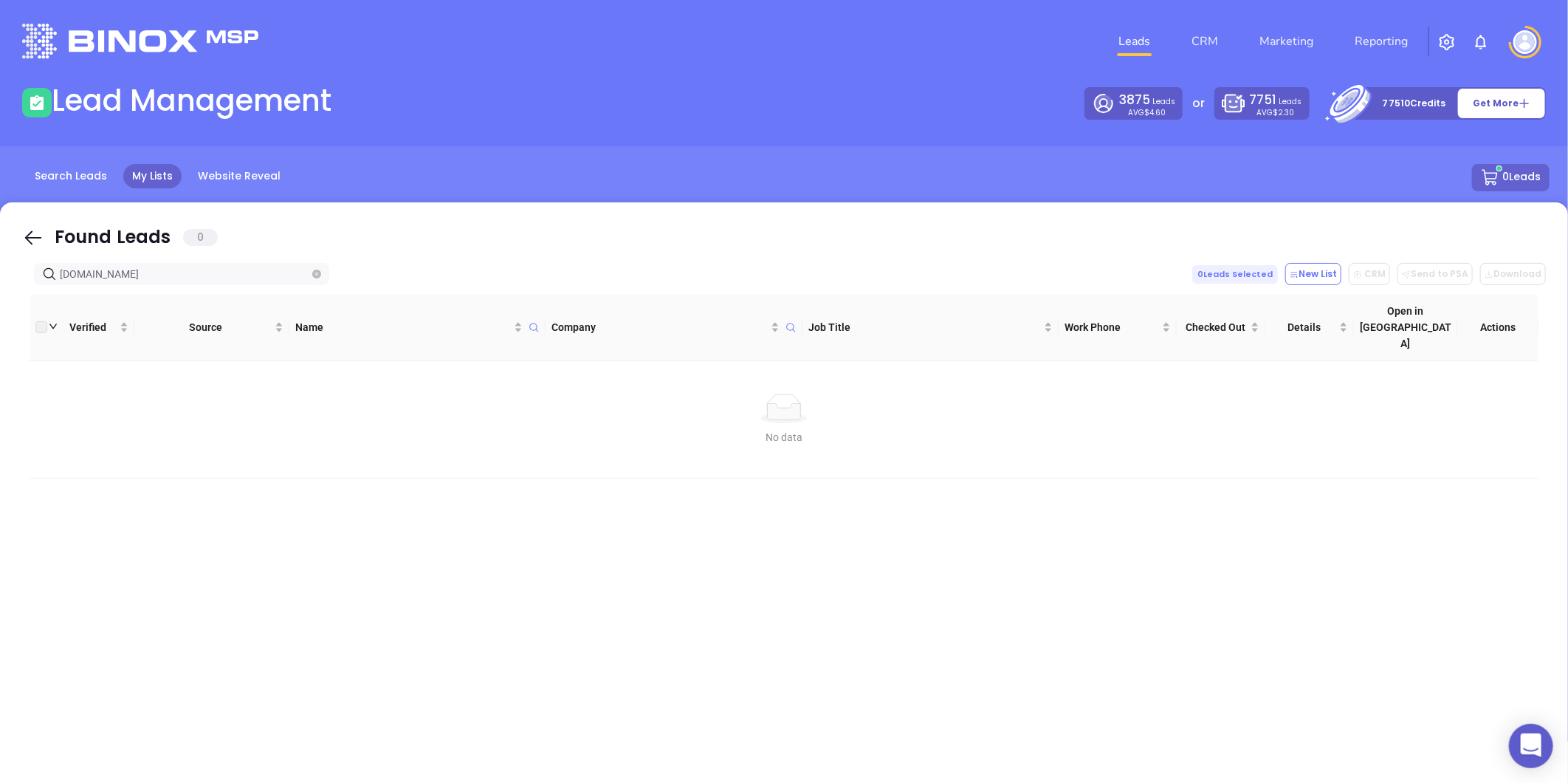
type input "[DOMAIN_NAME]"
click at [321, 276] on icon "close-circle" at bounding box center [316, 273] width 8 height 8
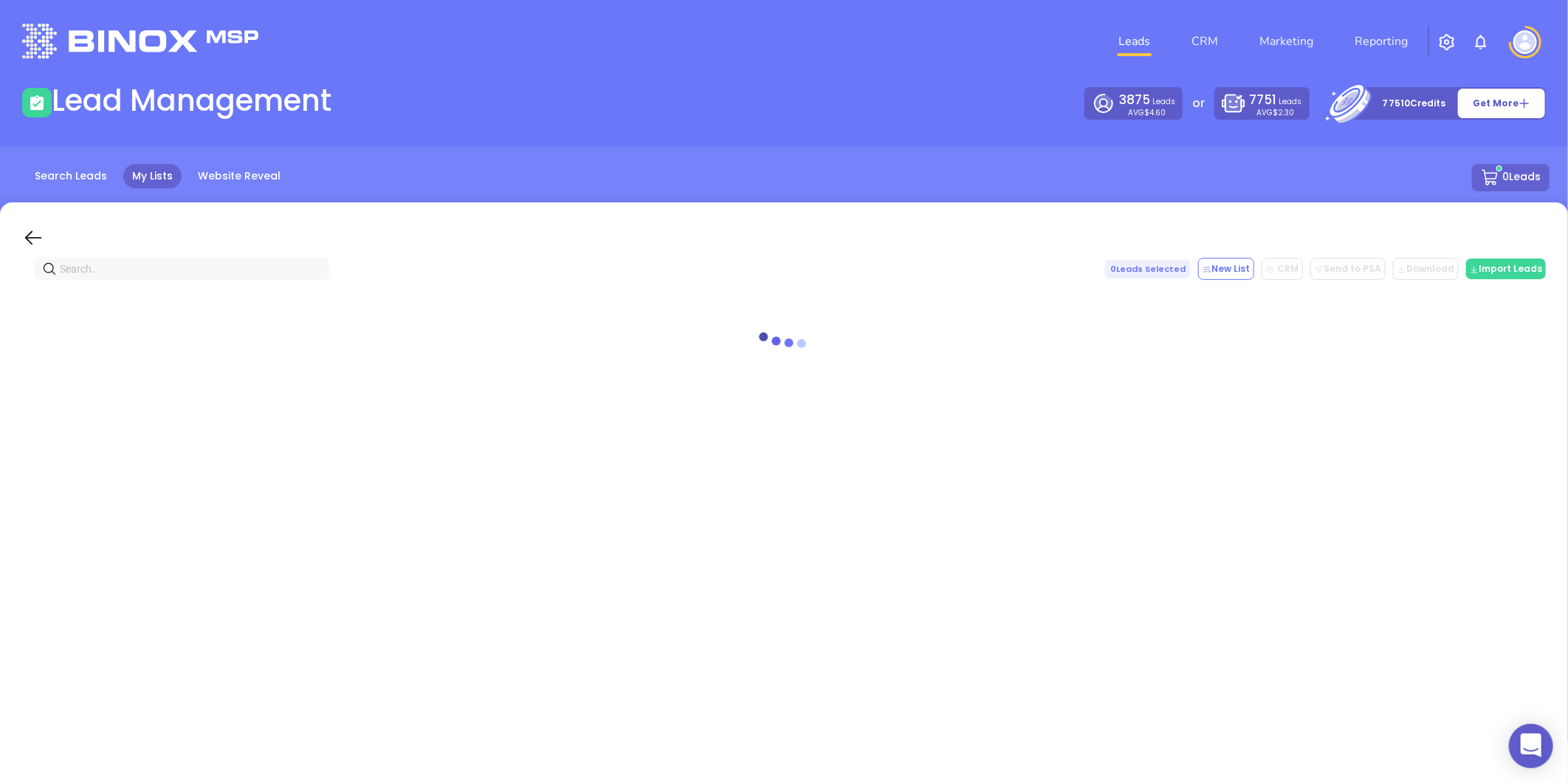
paste input "[DOMAIN_NAME]"
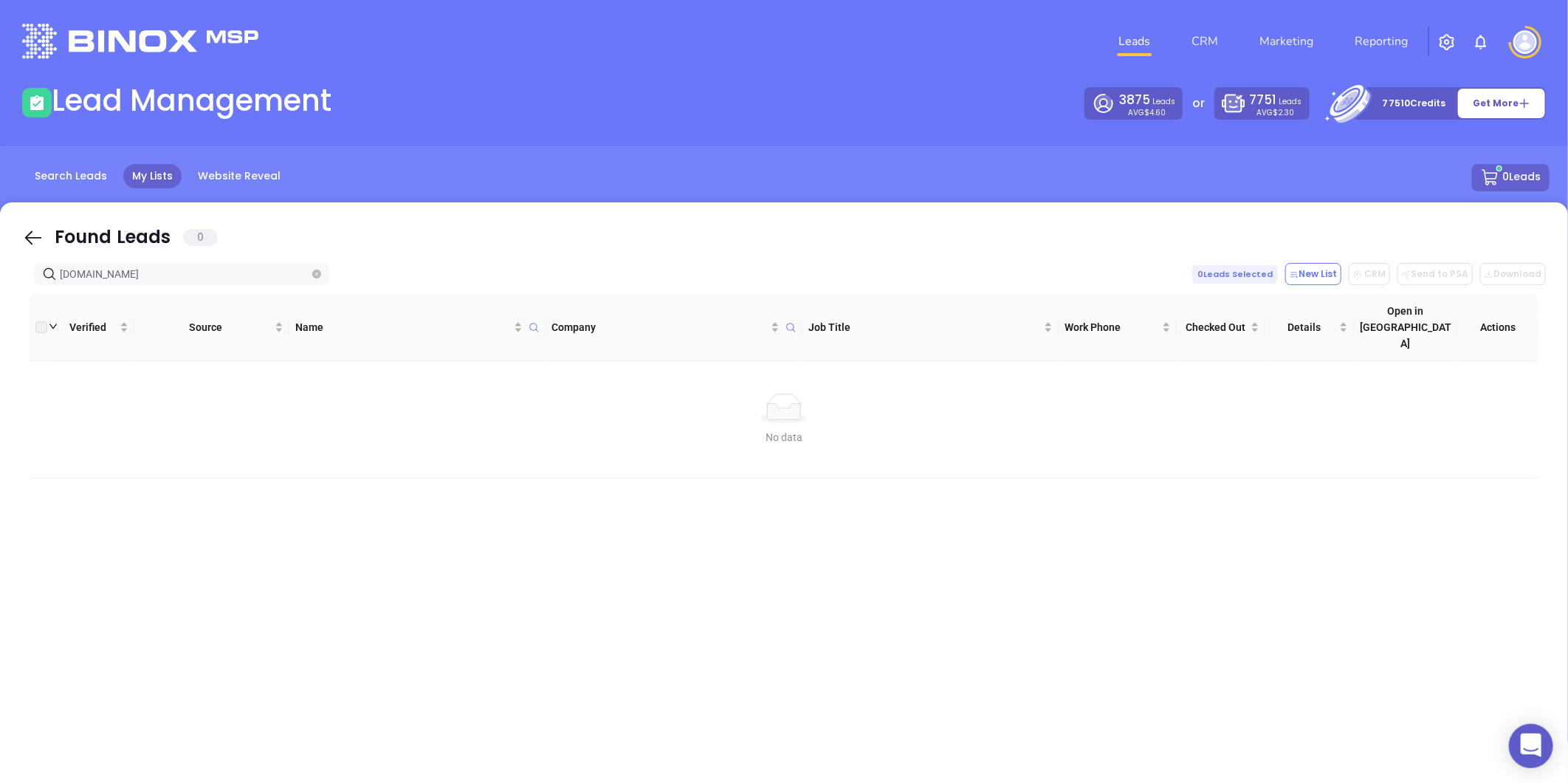
type input "[DOMAIN_NAME]"
click at [314, 276] on icon "close-circle" at bounding box center [316, 273] width 8 height 8
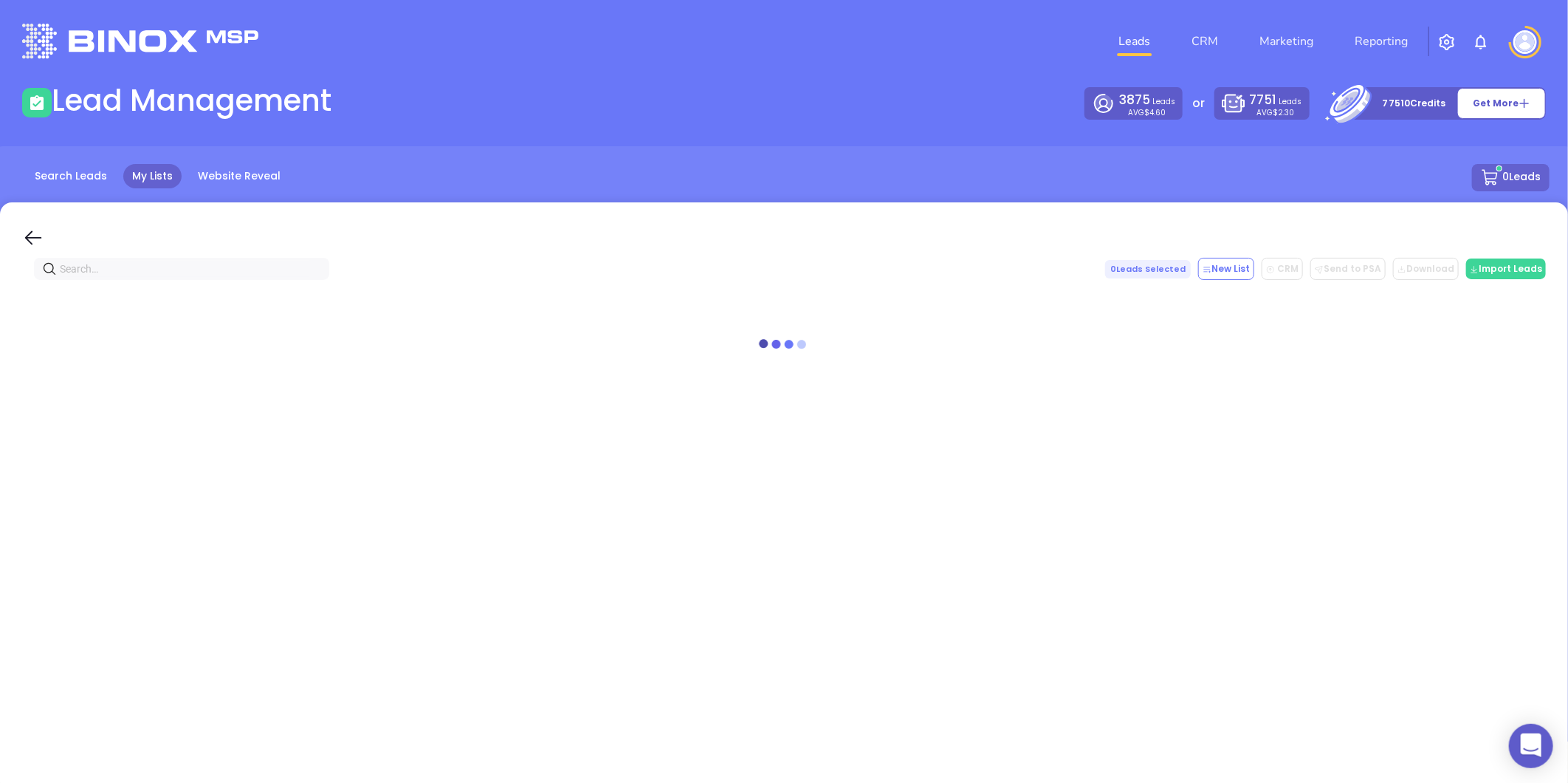
paste input "[PERSON_NAME] Insurance"
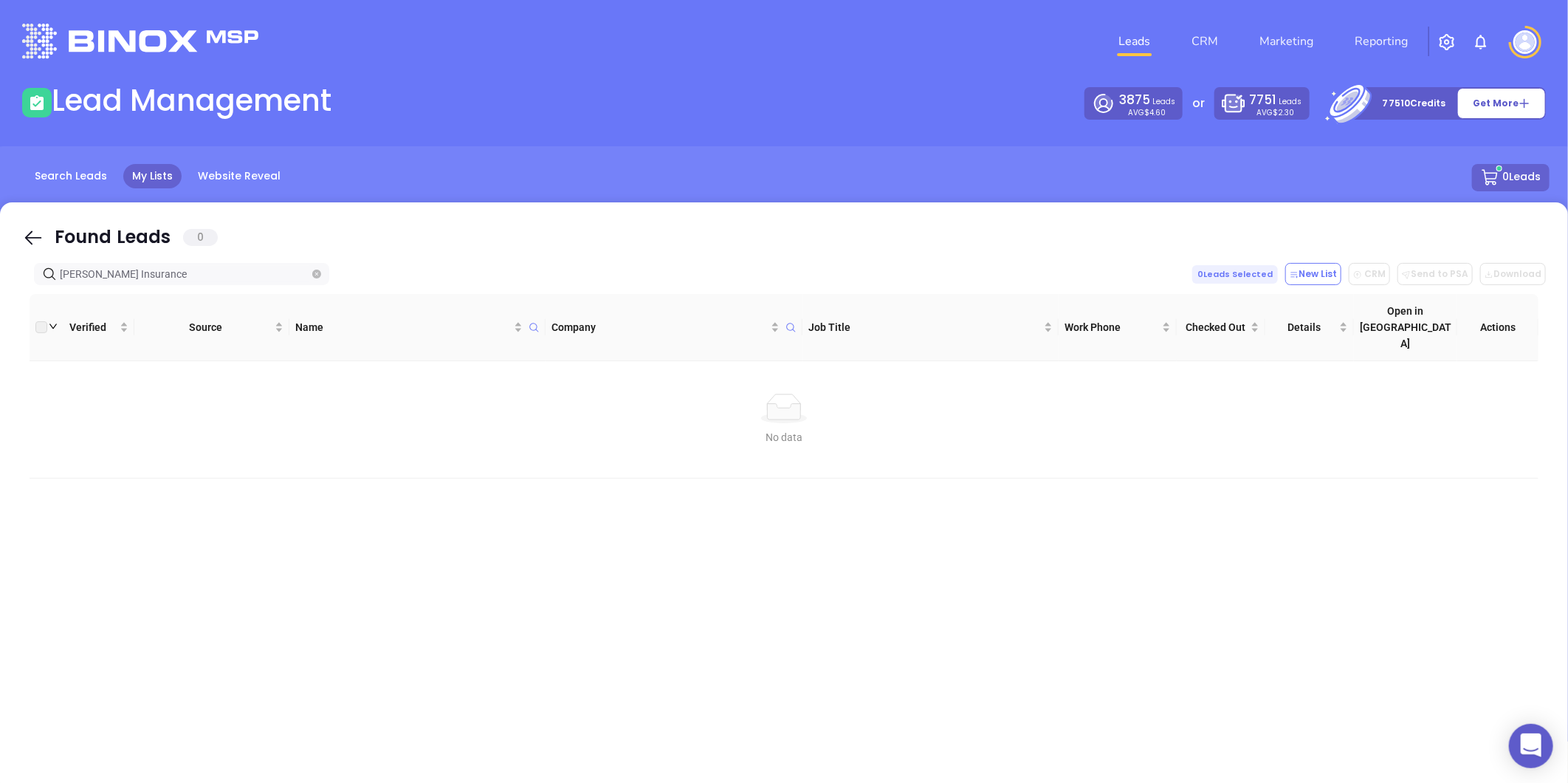
type input "[PERSON_NAME] Insurance"
click at [320, 276] on icon "close-circle" at bounding box center [316, 273] width 8 height 8
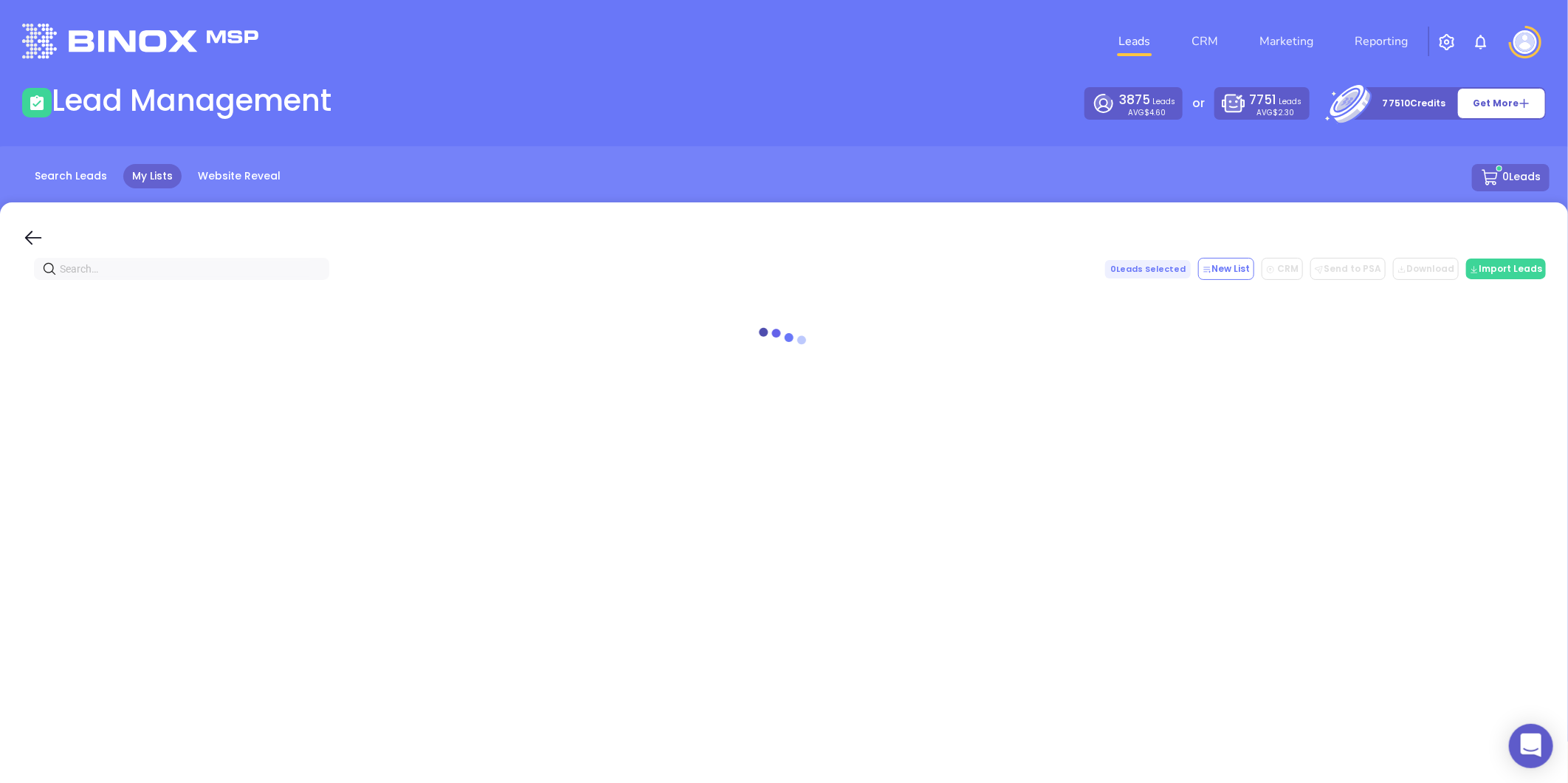
paste input "[DOMAIN_NAME]"
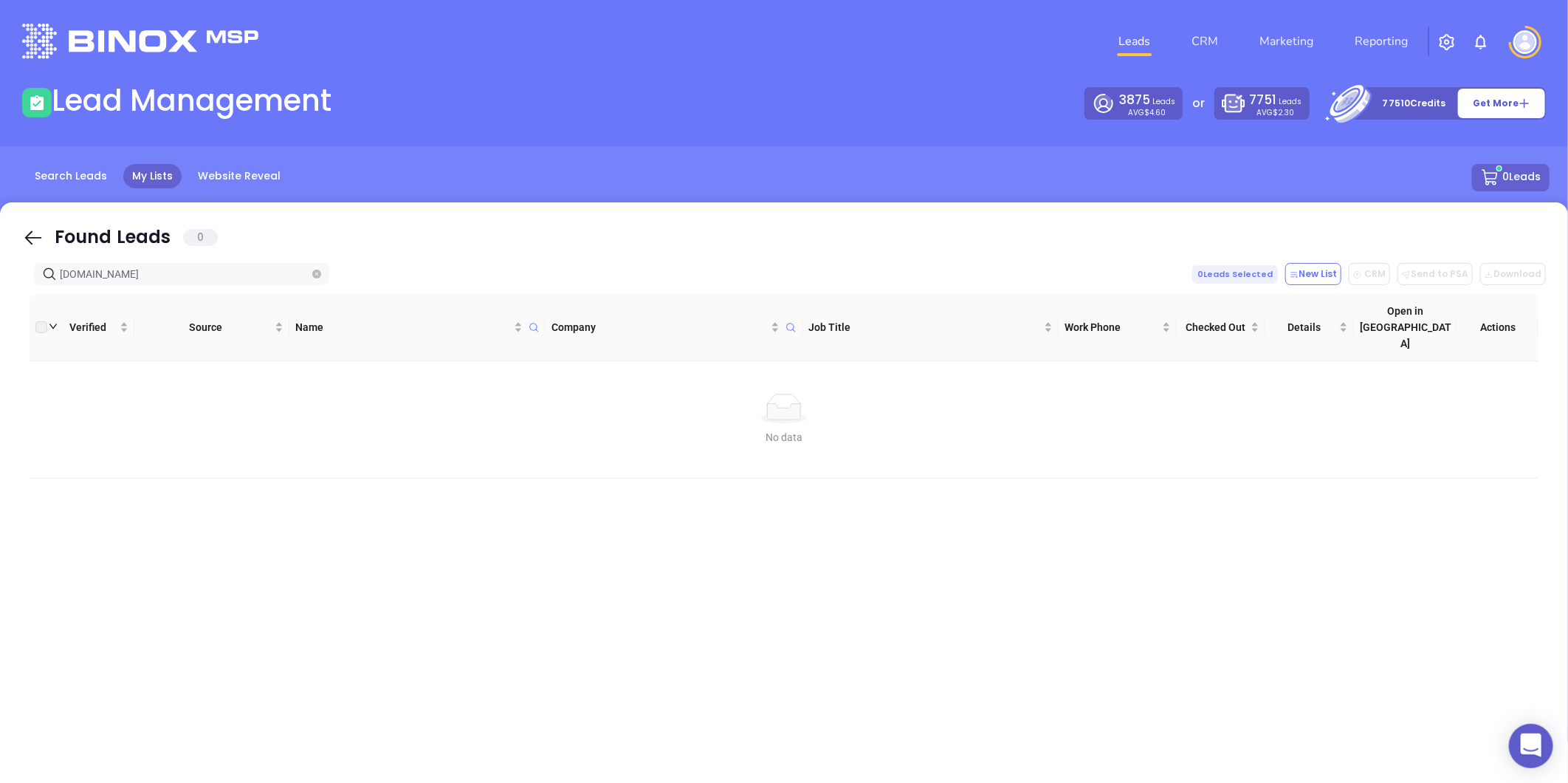
type input "[DOMAIN_NAME]"
click at [316, 268] on span at bounding box center [316, 273] width 8 height 16
click at [316, 271] on icon "close-circle" at bounding box center [316, 273] width 8 height 8
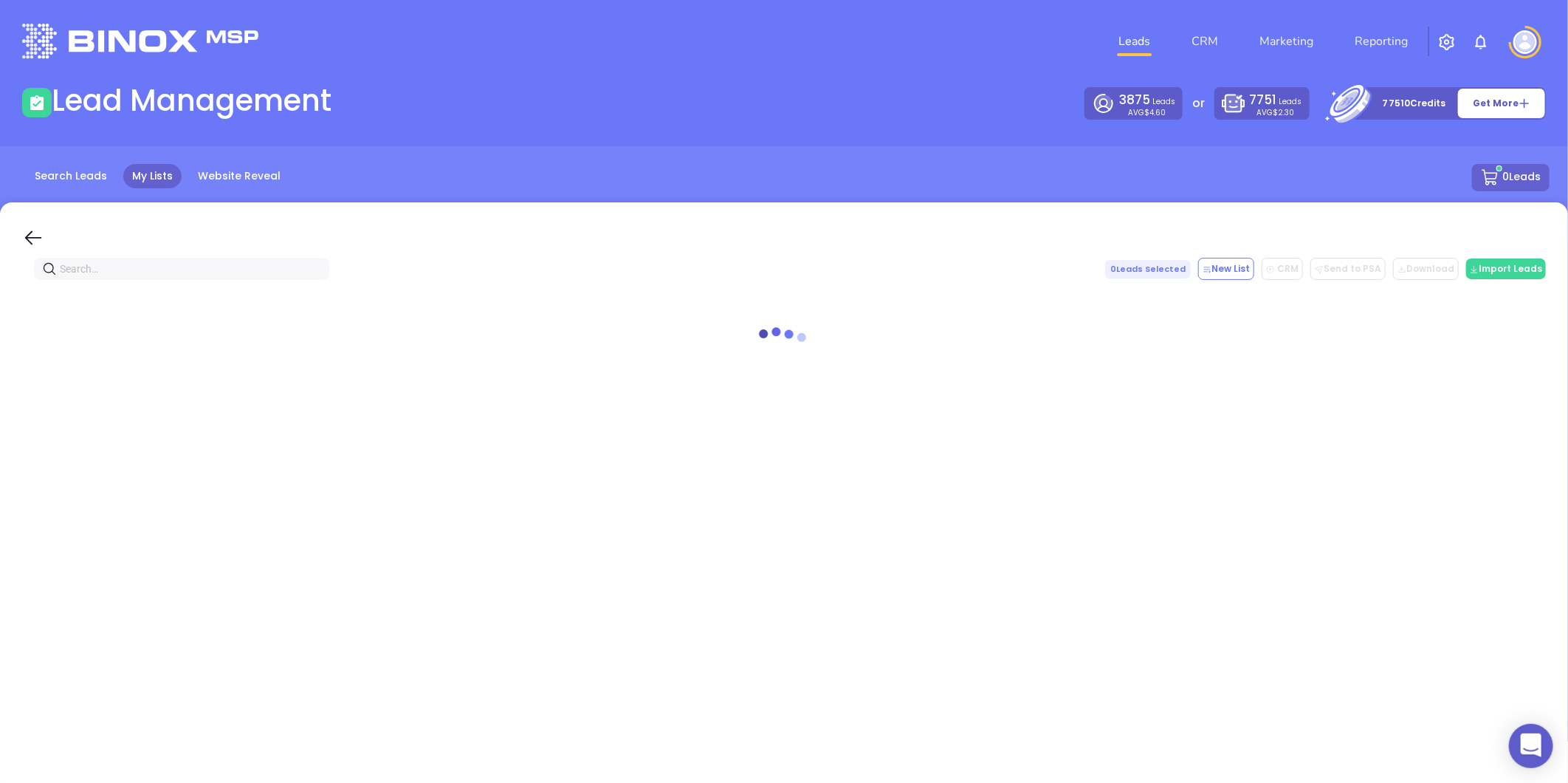
paste input "[DOMAIN_NAME]"
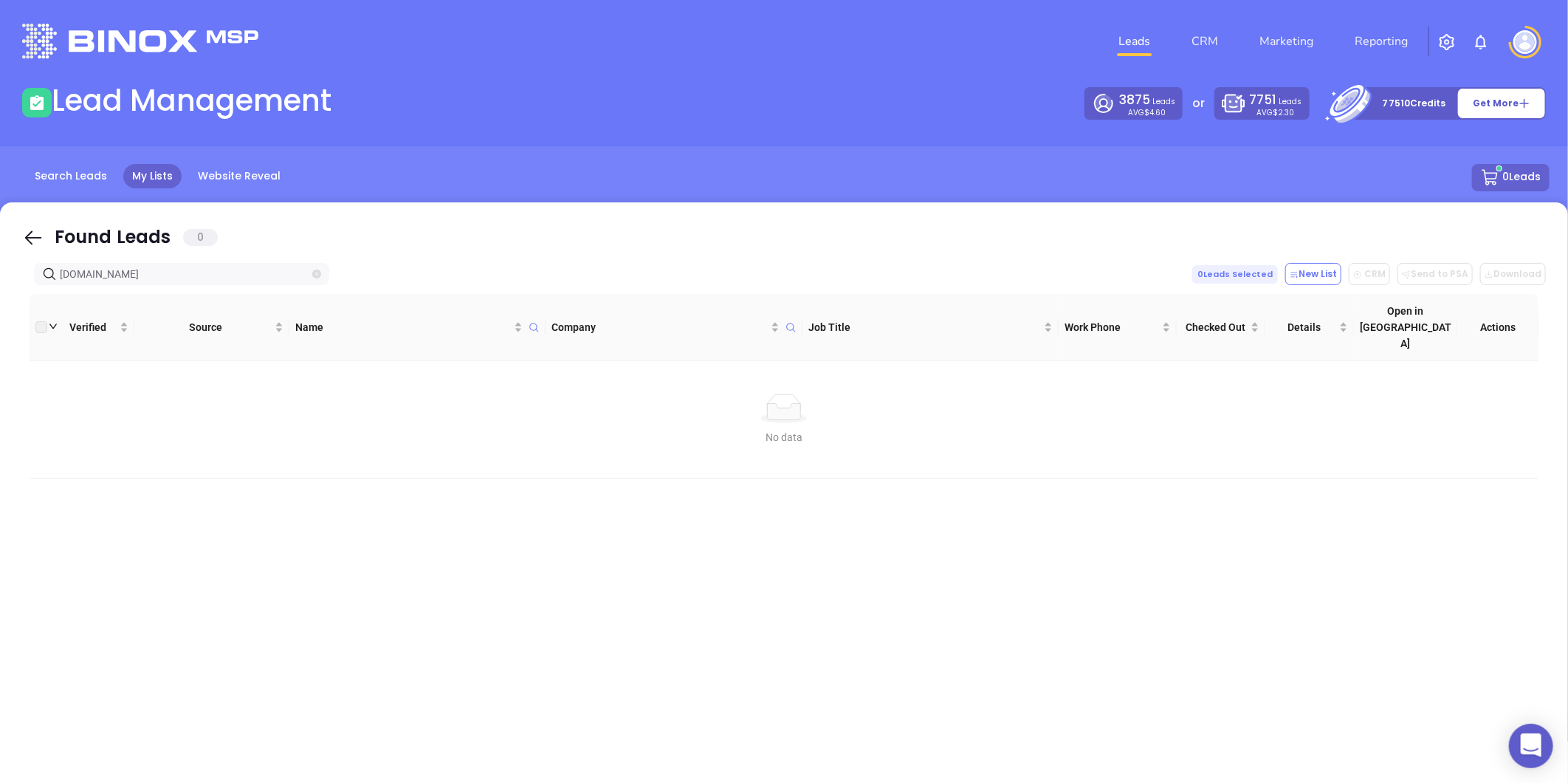
type input "[DOMAIN_NAME]"
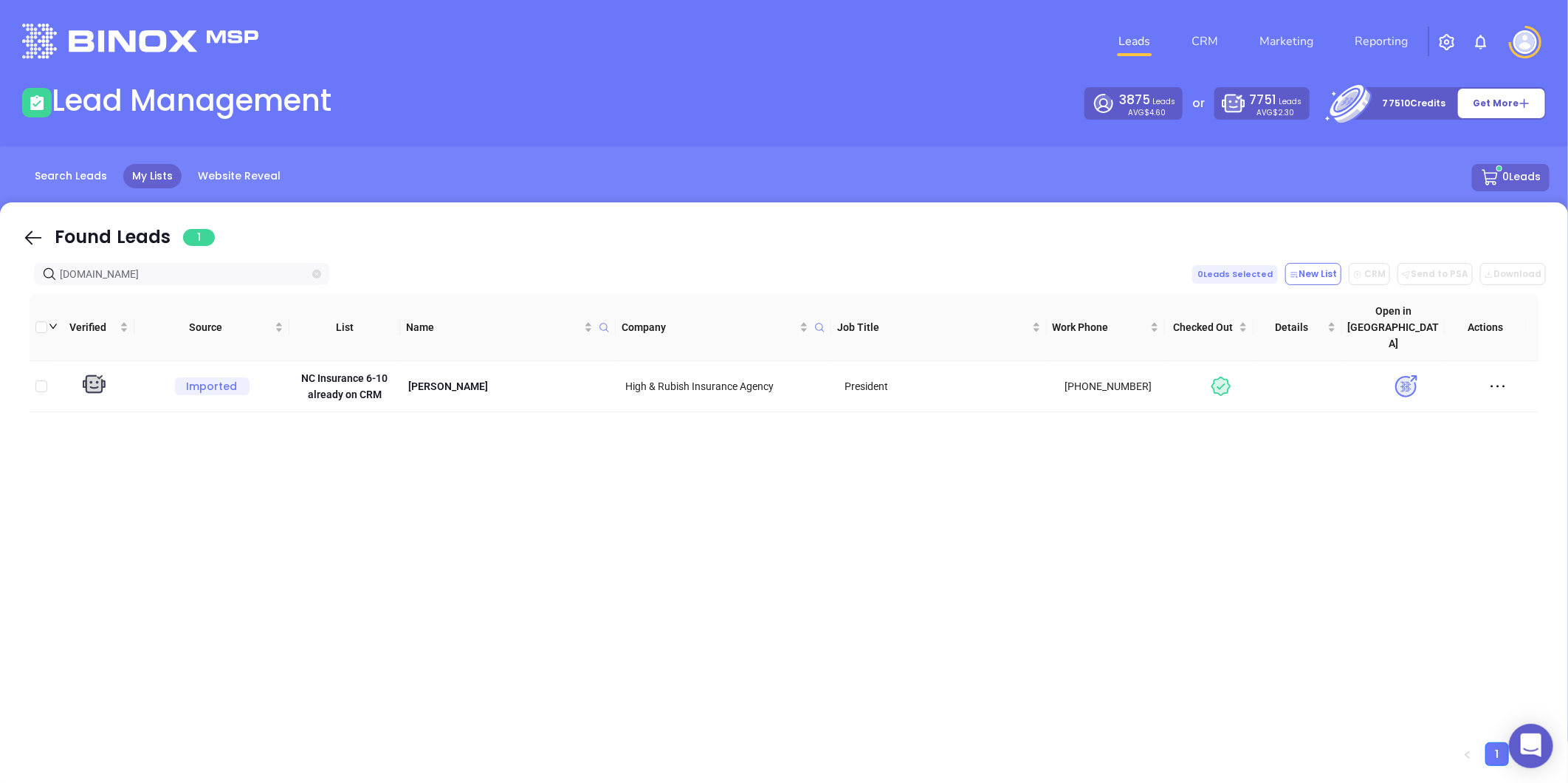
click at [313, 273] on icon "close-circle" at bounding box center [316, 273] width 8 height 8
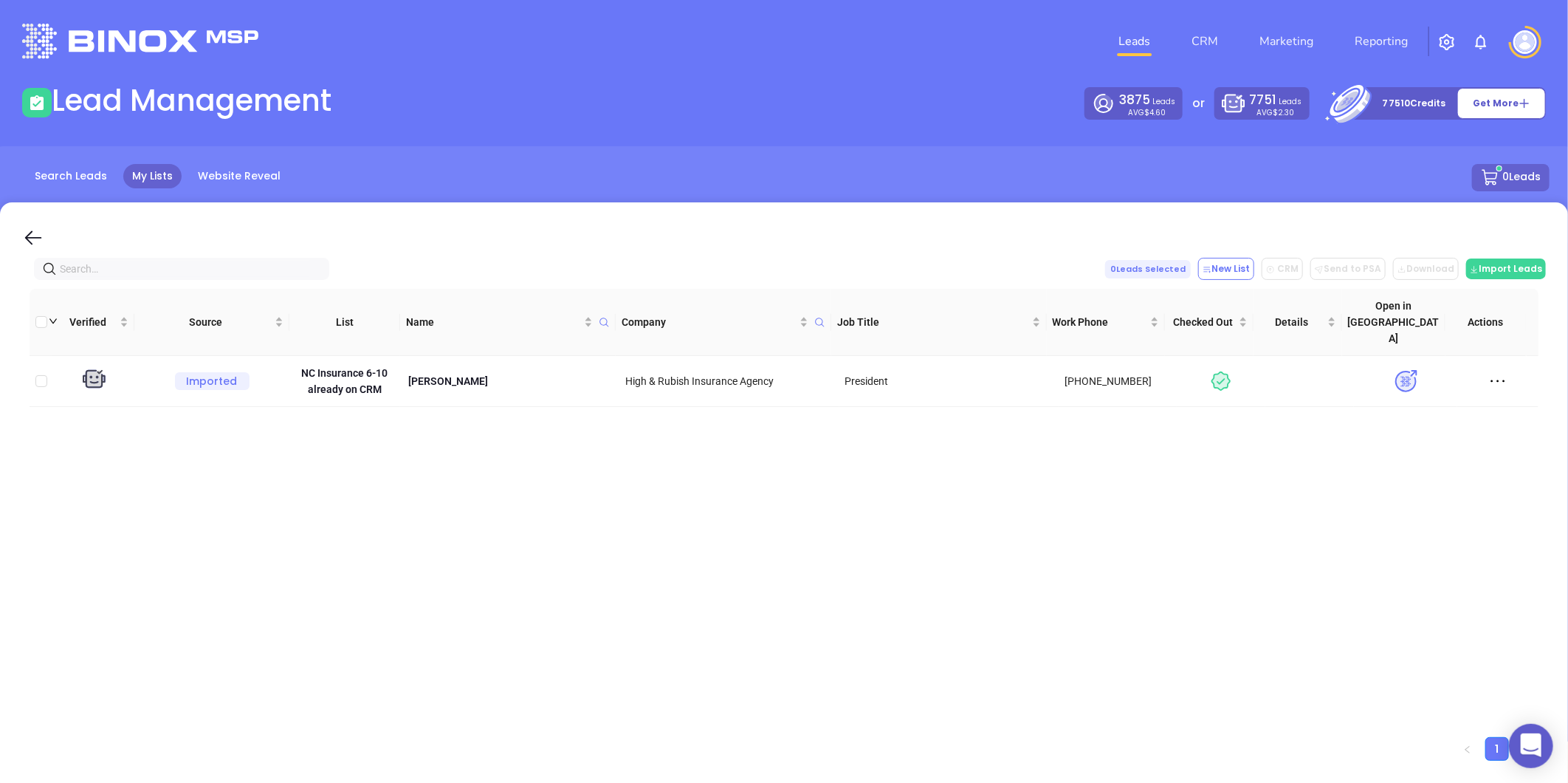
paste input "[DOMAIN_NAME]"
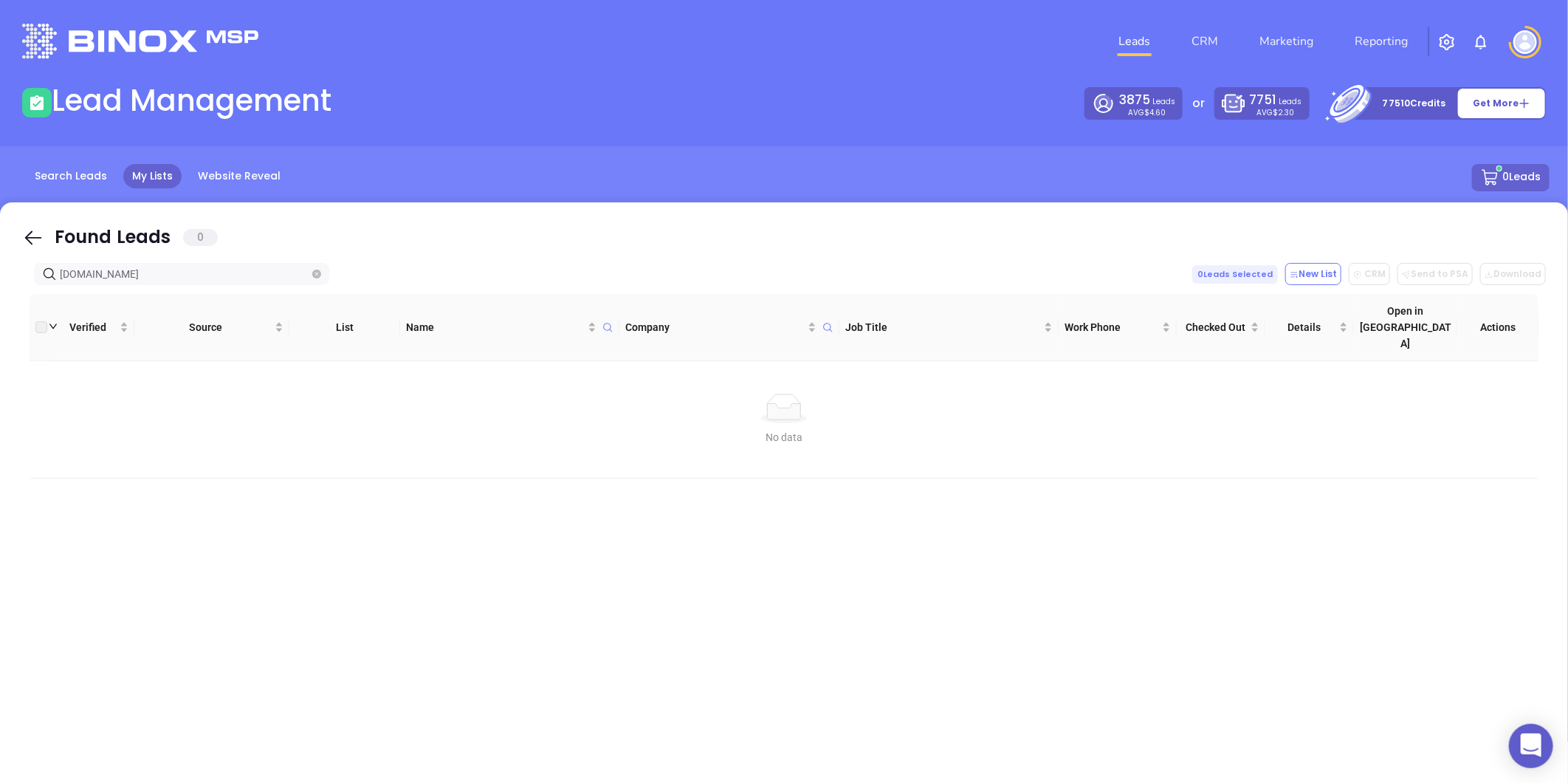
type input "[DOMAIN_NAME]"
click at [318, 270] on icon "close-circle" at bounding box center [316, 273] width 8 height 8
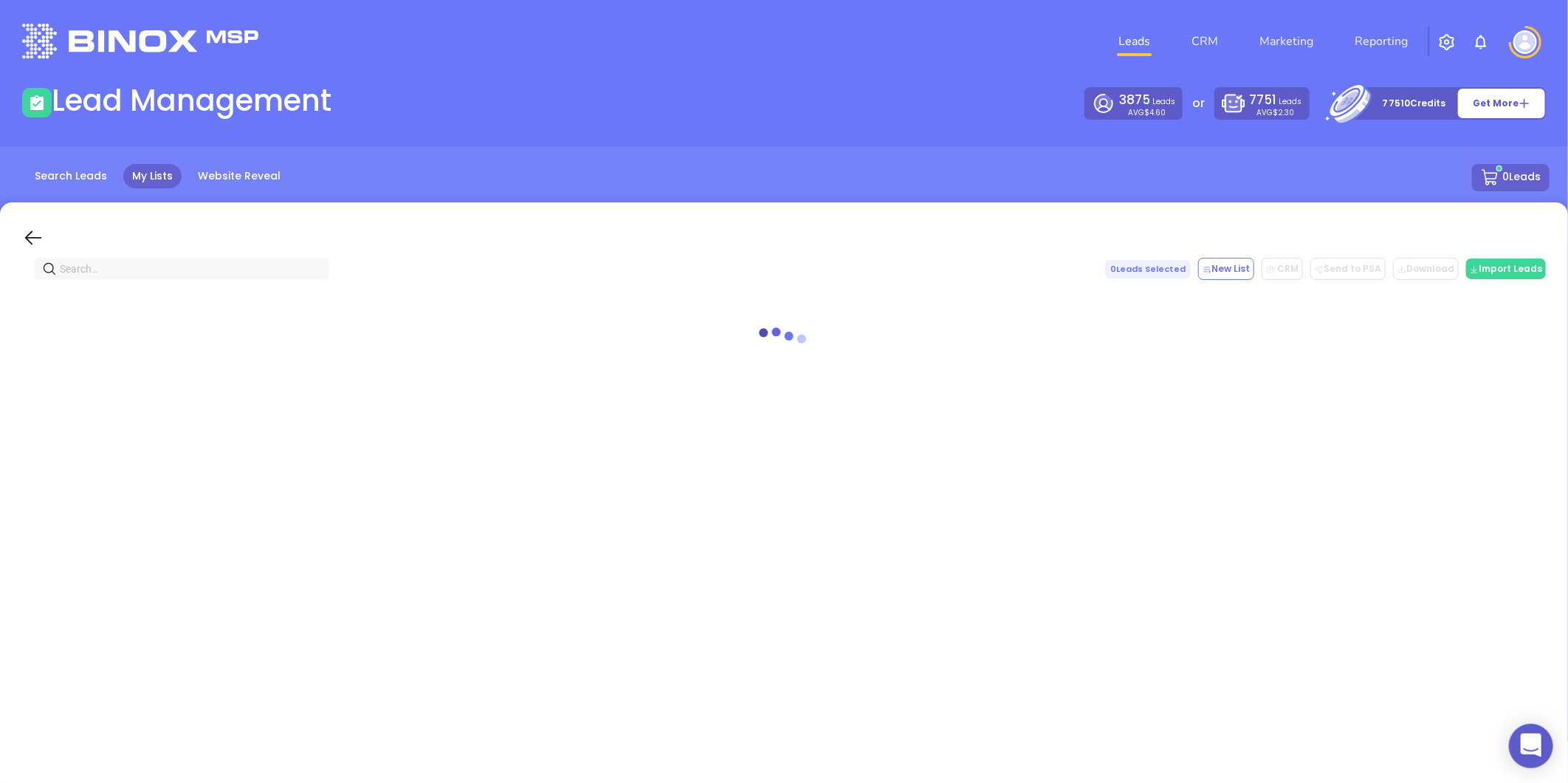
paste input "Titan Risk Consultants"
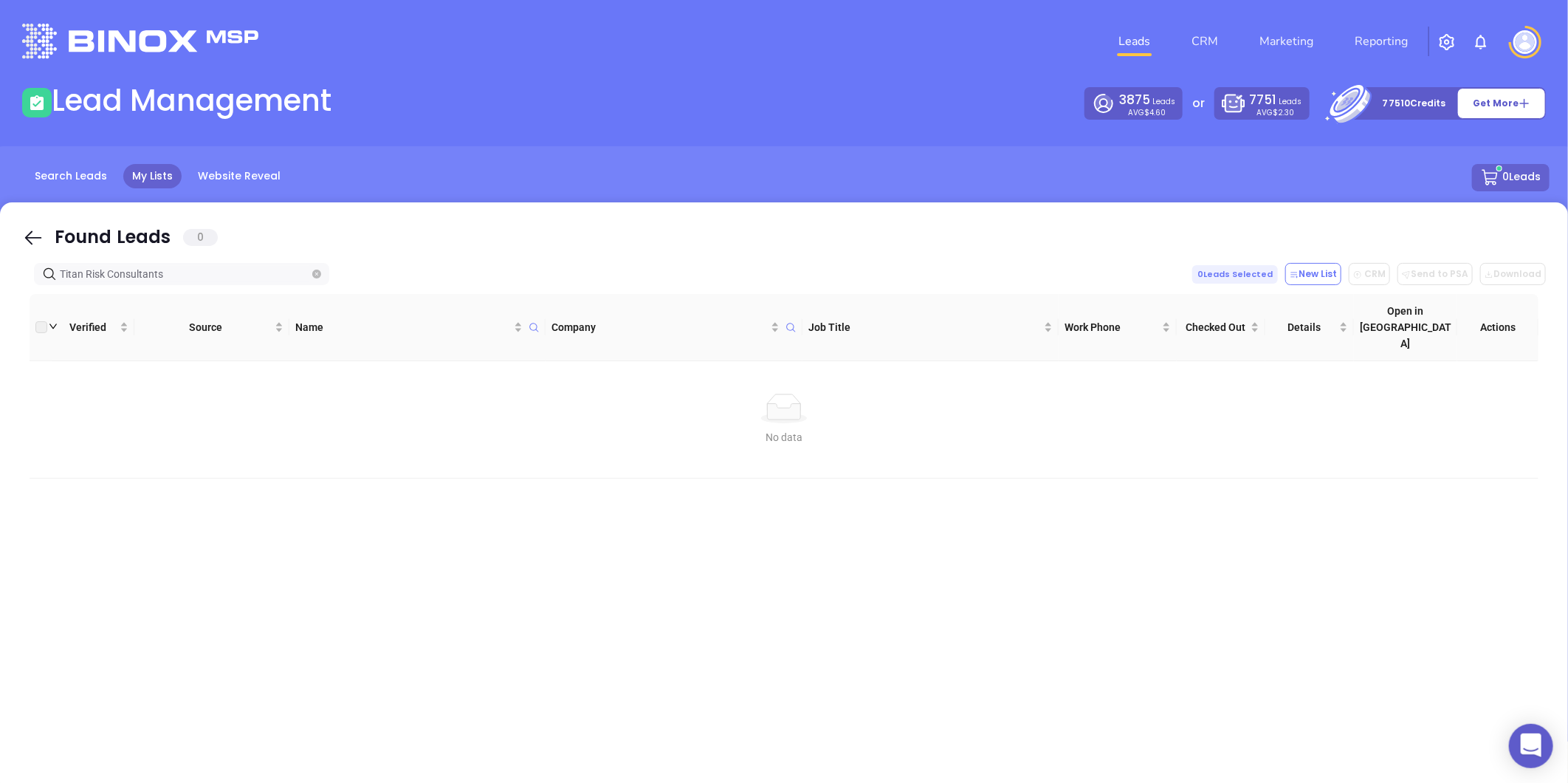
drag, startPoint x: 170, startPoint y: 277, endPoint x: 0, endPoint y: 269, distance: 170.2
click at [0, 269] on div "Found Leads 0 Titan Risk Consultants 0 Leads Selected New List CRM Send to PSA …" at bounding box center [784, 498] width 1568 height 591
type input "Titan Risk Consultants"
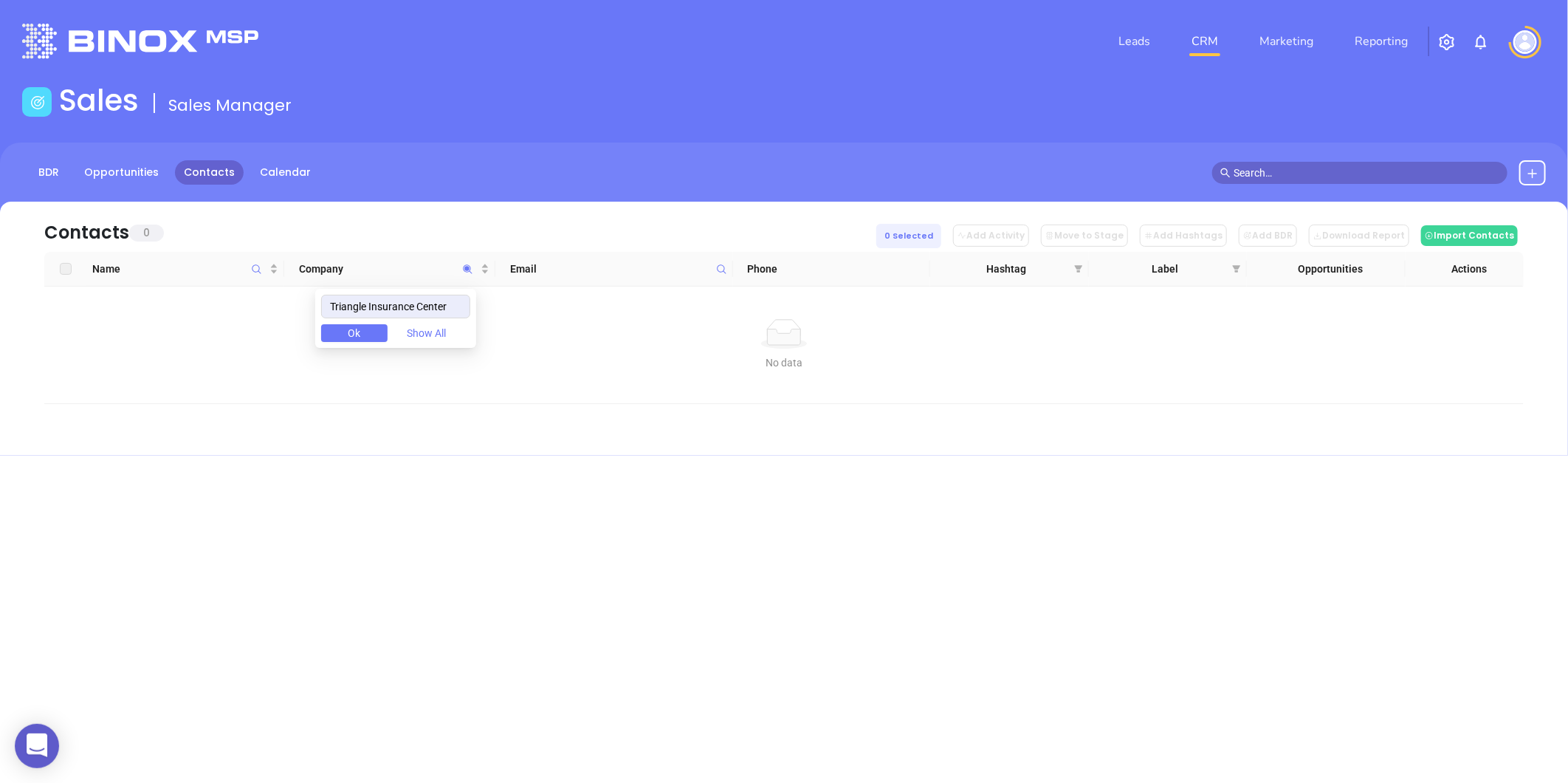
drag, startPoint x: 462, startPoint y: 296, endPoint x: 315, endPoint y: 308, distance: 147.5
click at [315, 308] on body "0 Leads CRM Marketing Reporting Financial Leads Leads Sales Sales Manager BDR O…" at bounding box center [784, 391] width 1568 height 783
click at [726, 261] on span at bounding box center [722, 269] width 17 height 22
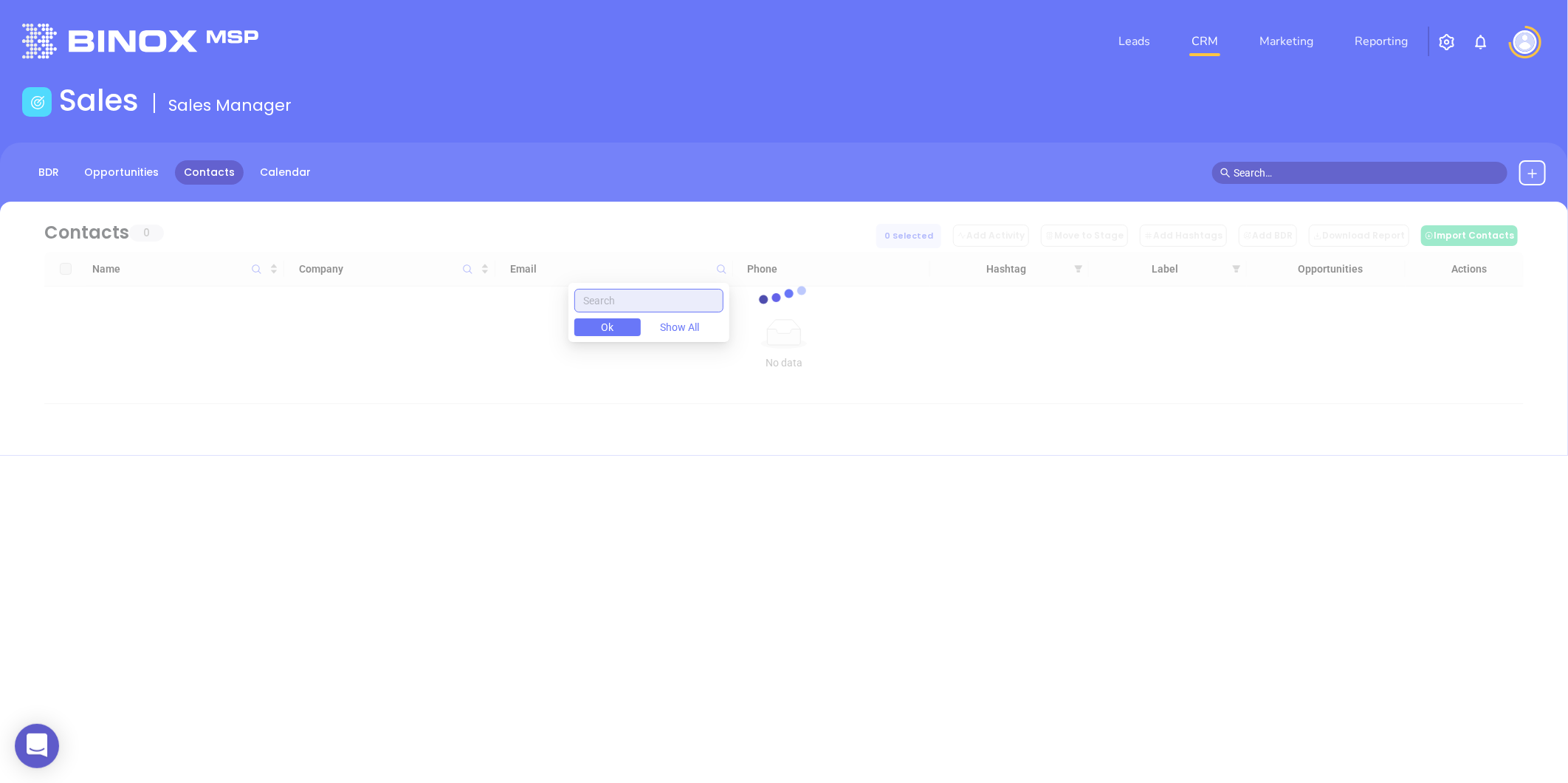
paste input "[DOMAIN_NAME]"
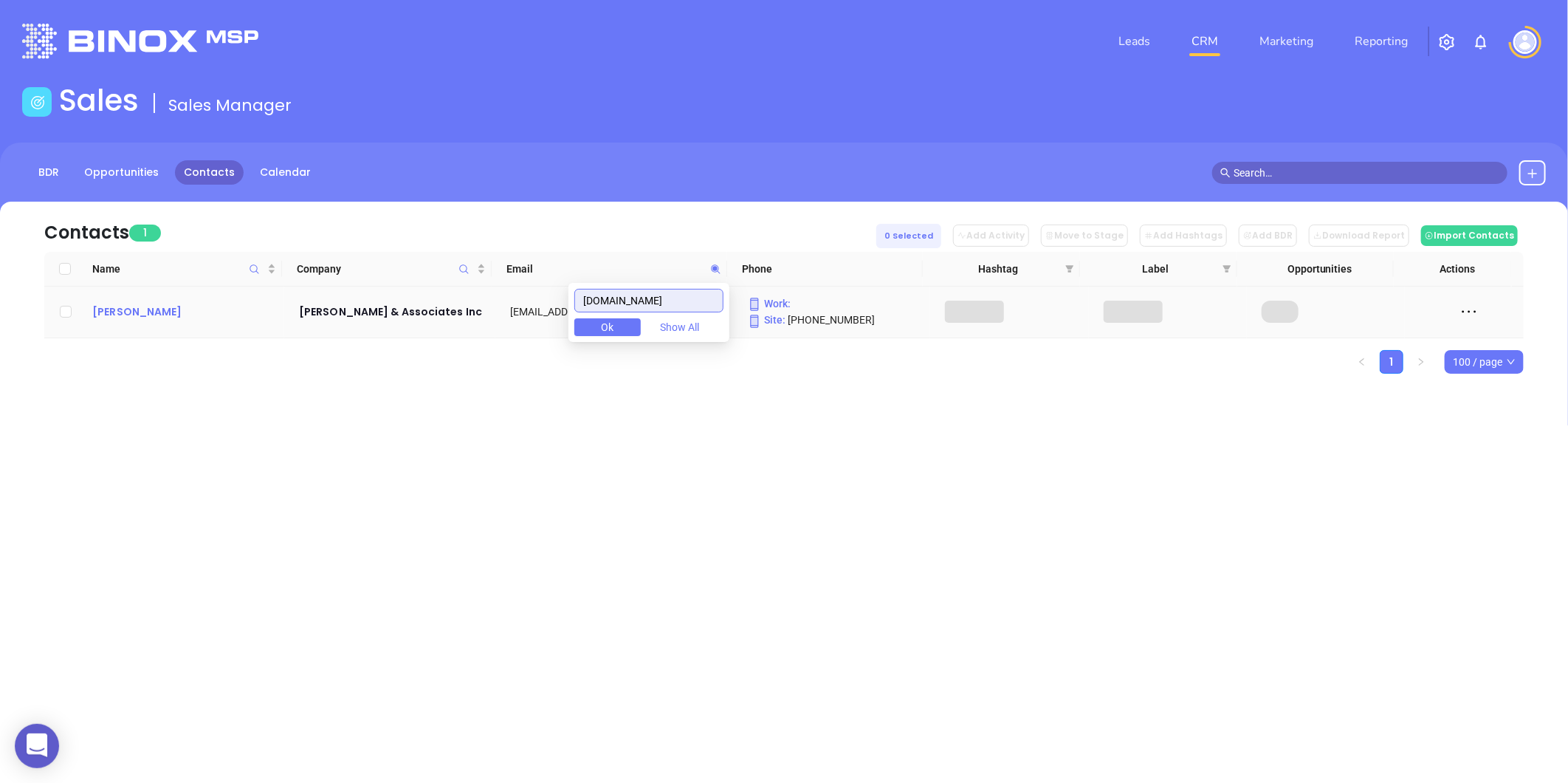
type input "[DOMAIN_NAME]"
click at [128, 312] on div "[PERSON_NAME]" at bounding box center [185, 312] width 186 height 18
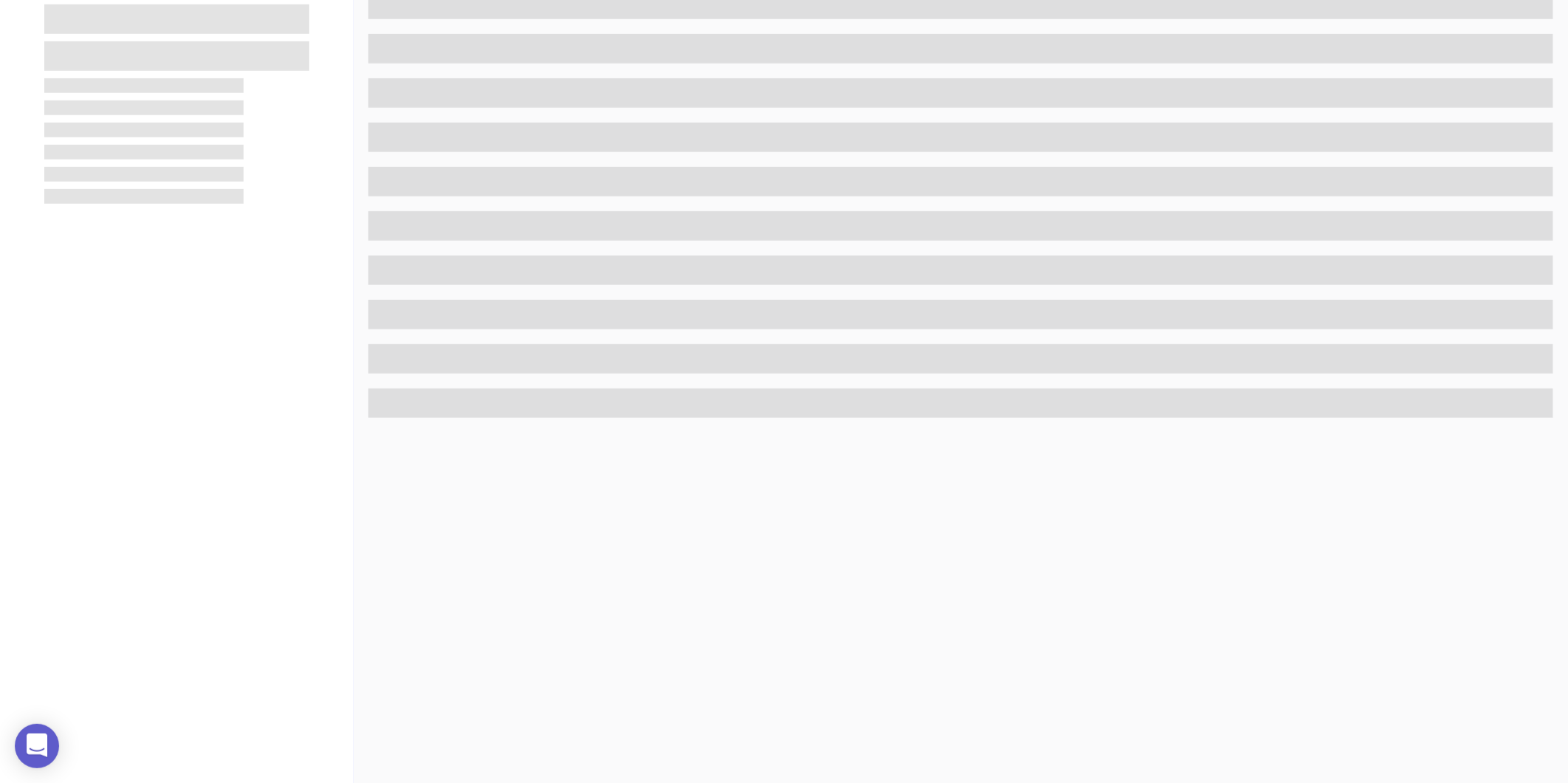
scroll to position [453, 0]
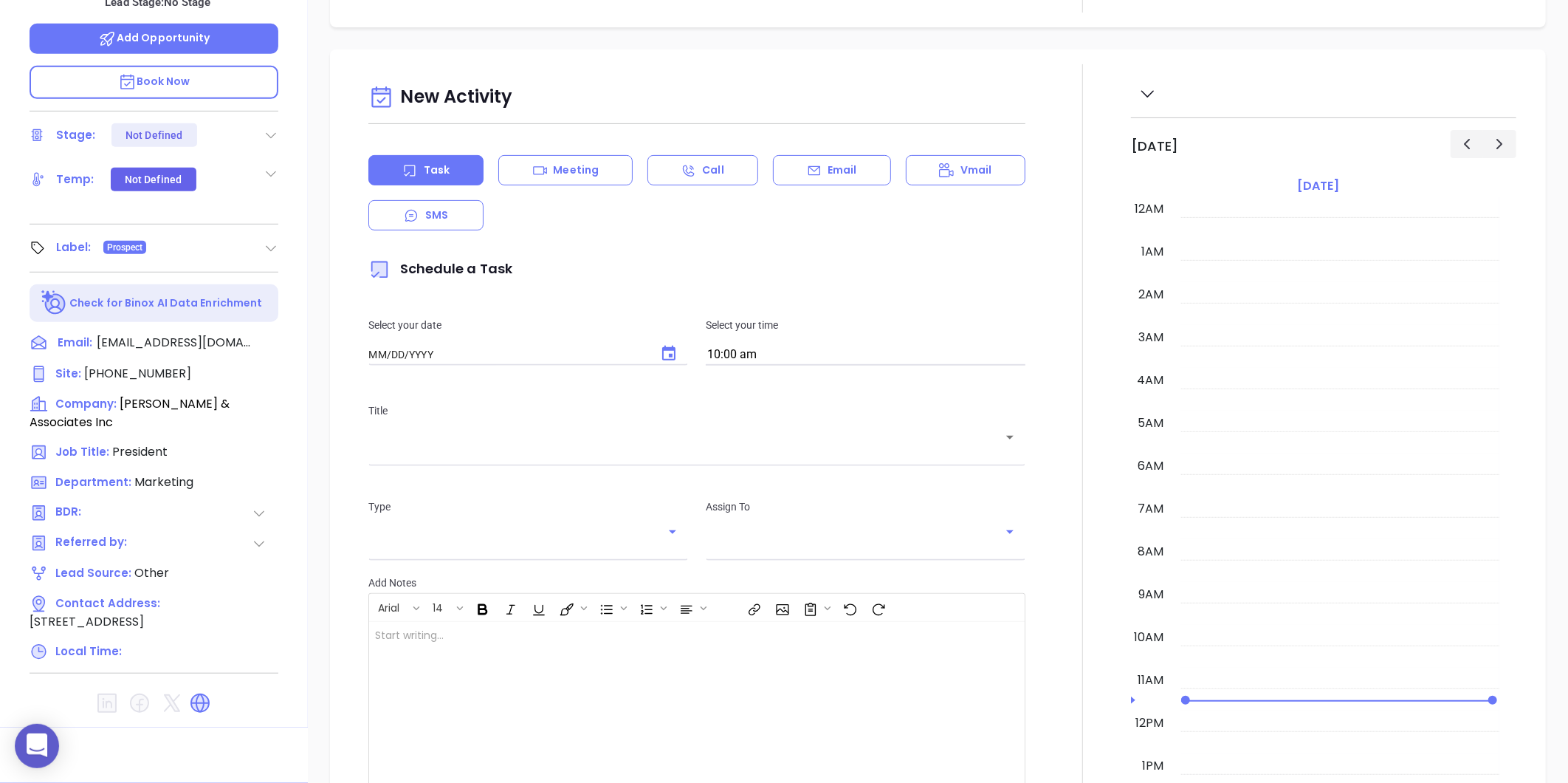
type input "[DATE]"
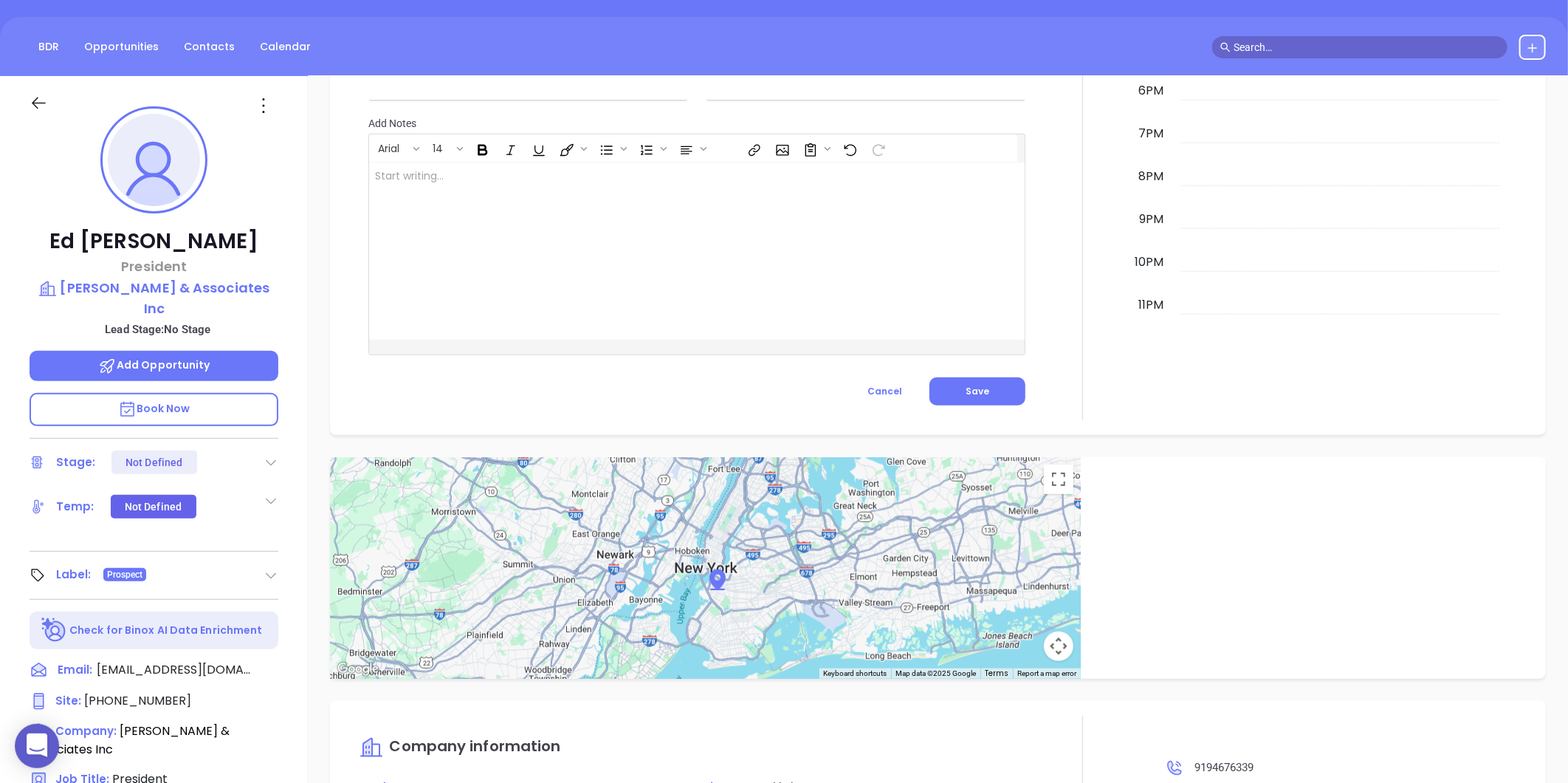
scroll to position [45, 0]
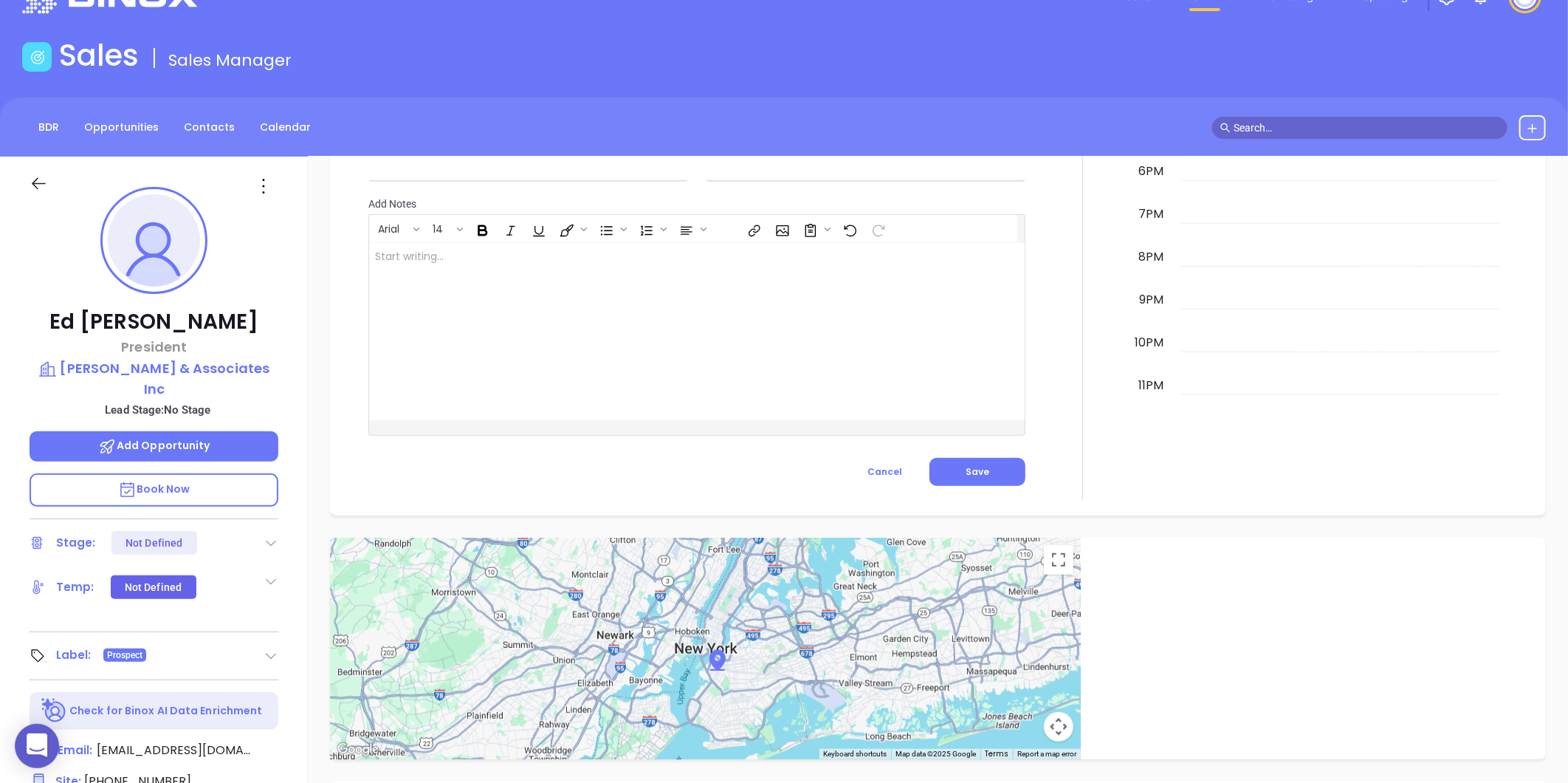
type input "[PERSON_NAME]"
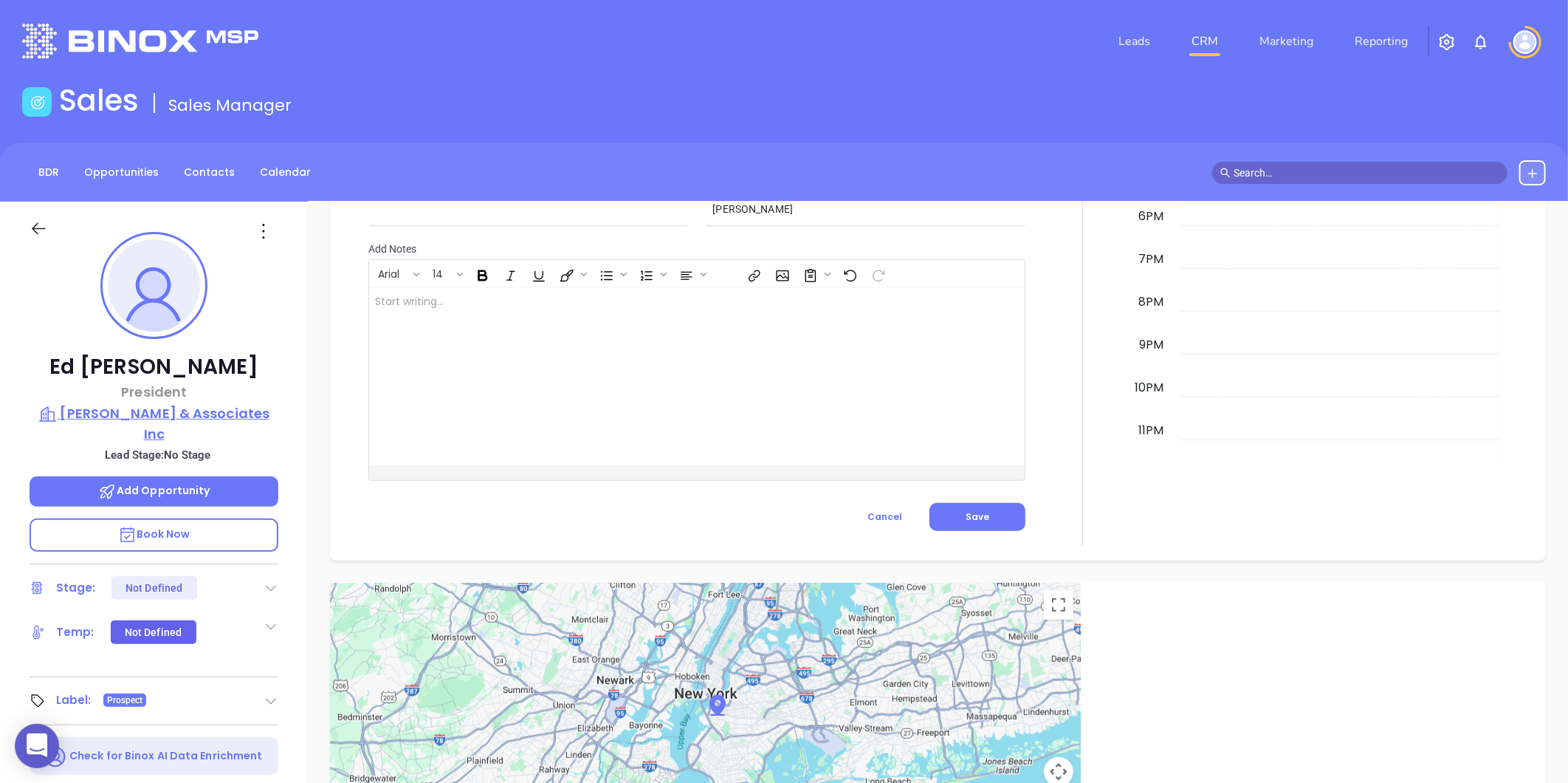
click at [193, 407] on p "[PERSON_NAME] & Associates Inc" at bounding box center [154, 423] width 249 height 40
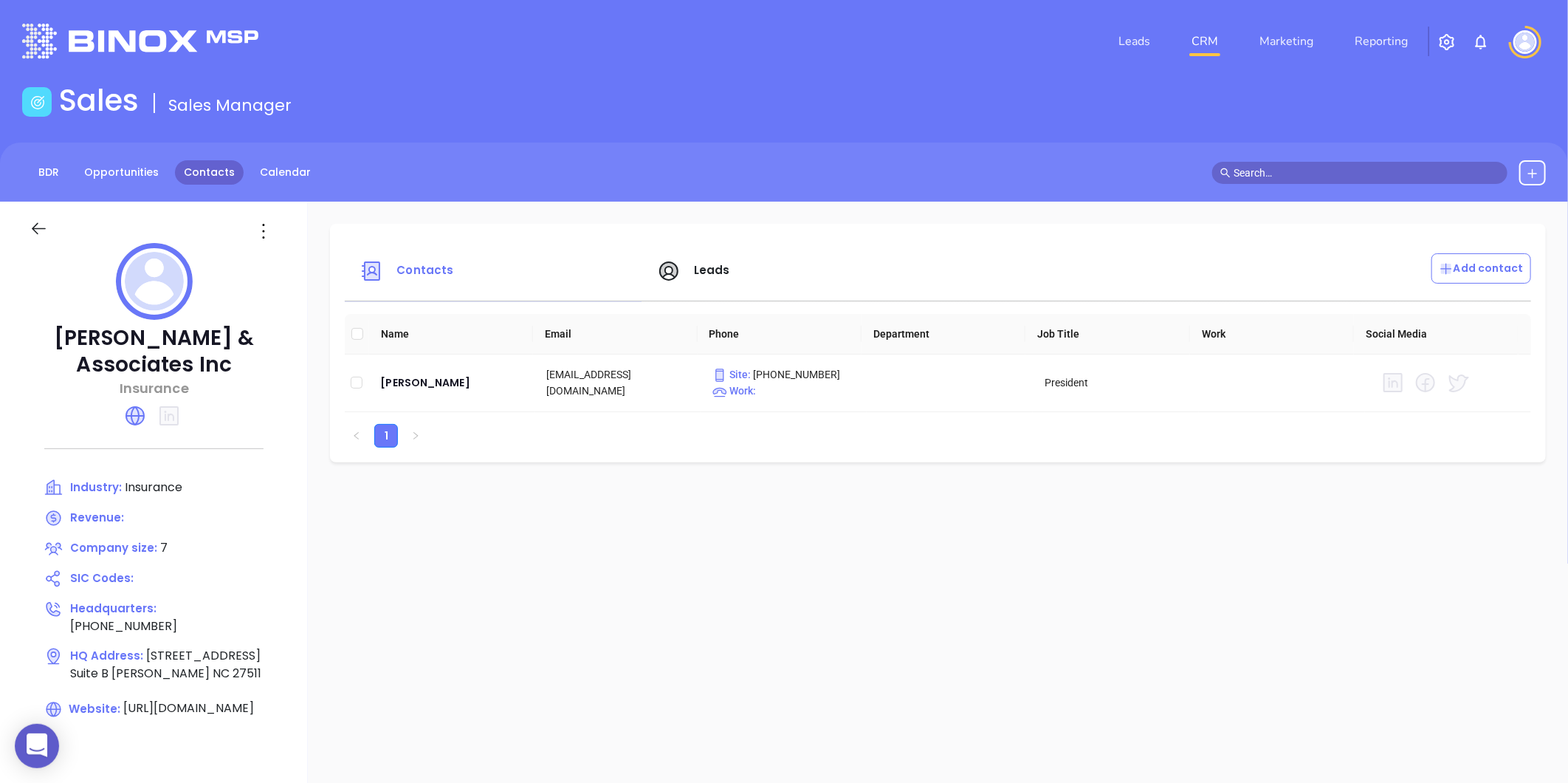
click at [184, 164] on link "Contacts" at bounding box center [209, 172] width 68 height 24
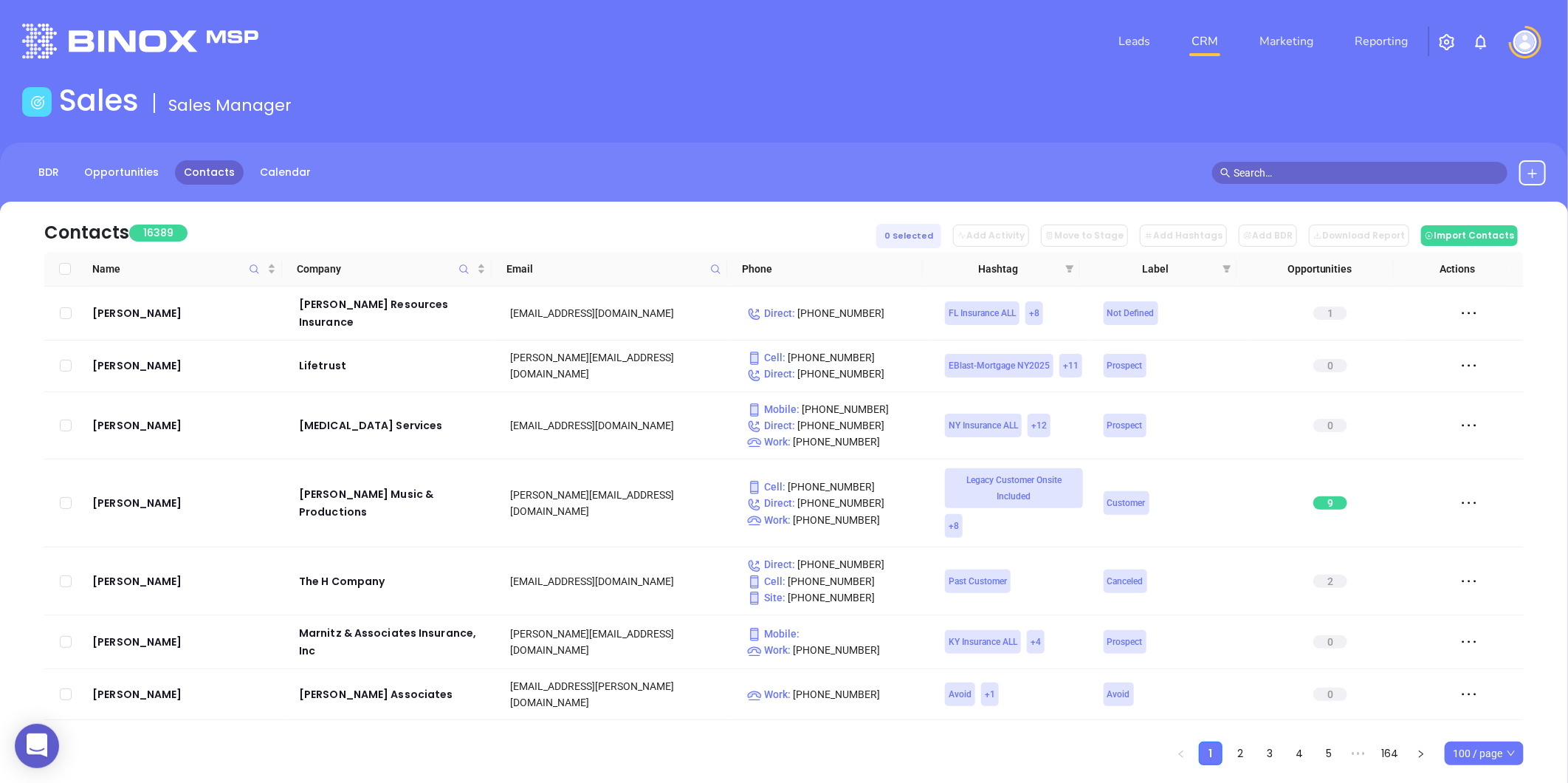
click at [725, 263] on th "Email" at bounding box center [610, 268] width 236 height 35
click at [717, 265] on icon at bounding box center [716, 269] width 11 height 11
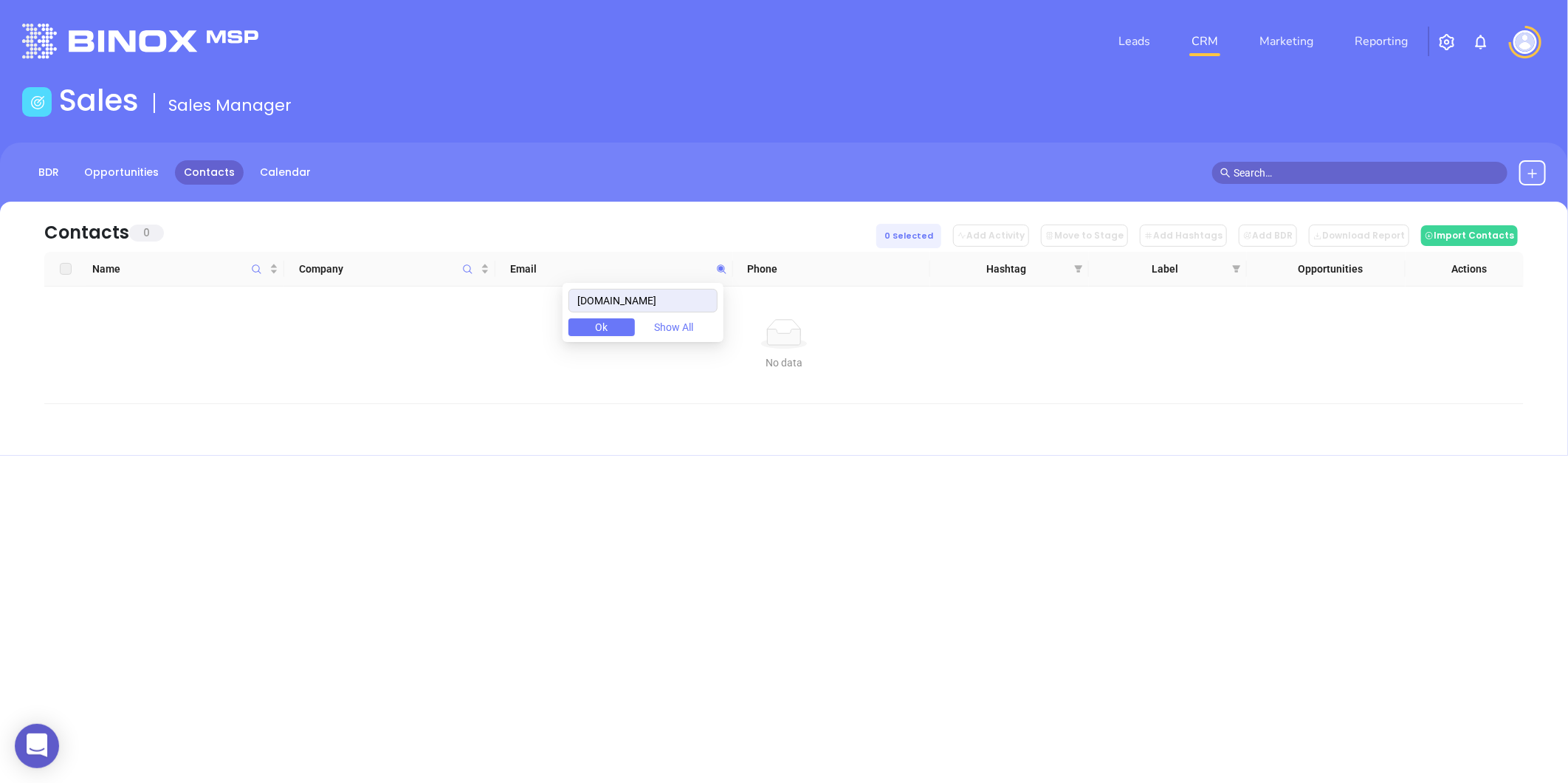
drag, startPoint x: 690, startPoint y: 299, endPoint x: 526, endPoint y: 301, distance: 164.0
click at [529, 301] on body "0 Leads CRM Marketing Reporting Financial Leads Leads Sales Sales Manager BDR O…" at bounding box center [784, 391] width 1568 height 783
type input "[DOMAIN_NAME]"
paste input "[DOMAIN_NAME]"
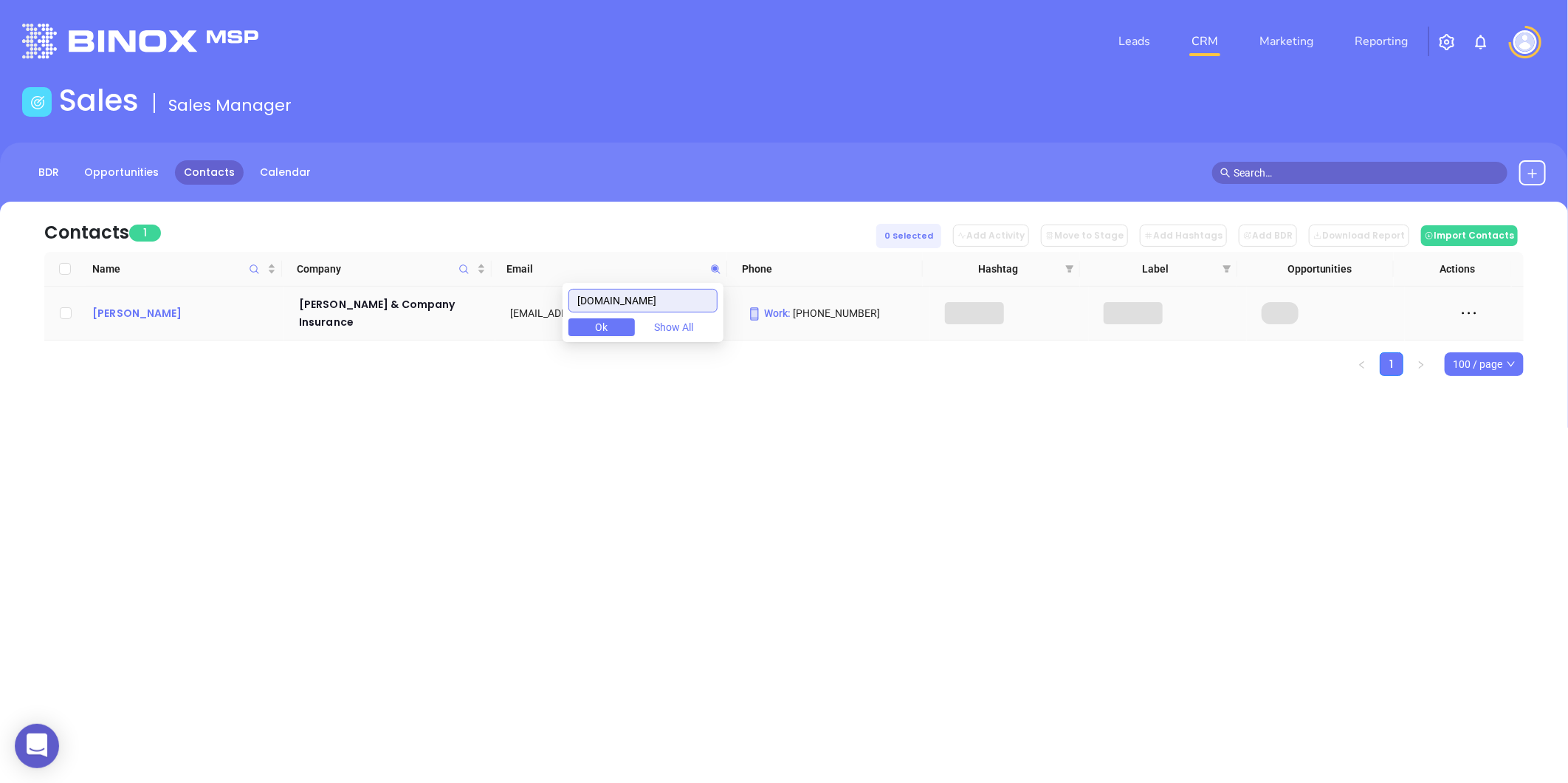
type input "[DOMAIN_NAME]"
click at [137, 313] on div "[PERSON_NAME]" at bounding box center [185, 312] width 186 height 18
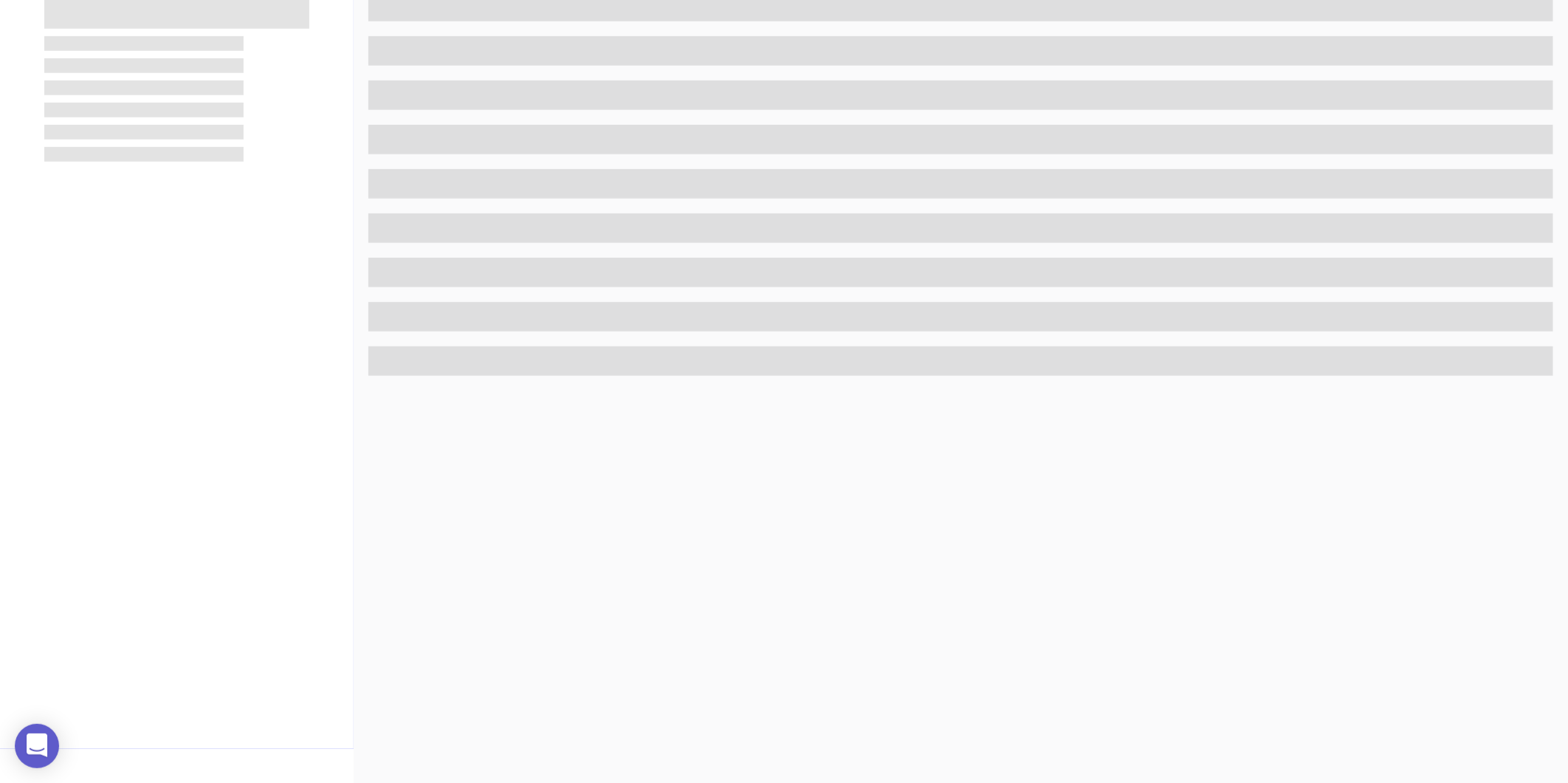
scroll to position [453, 0]
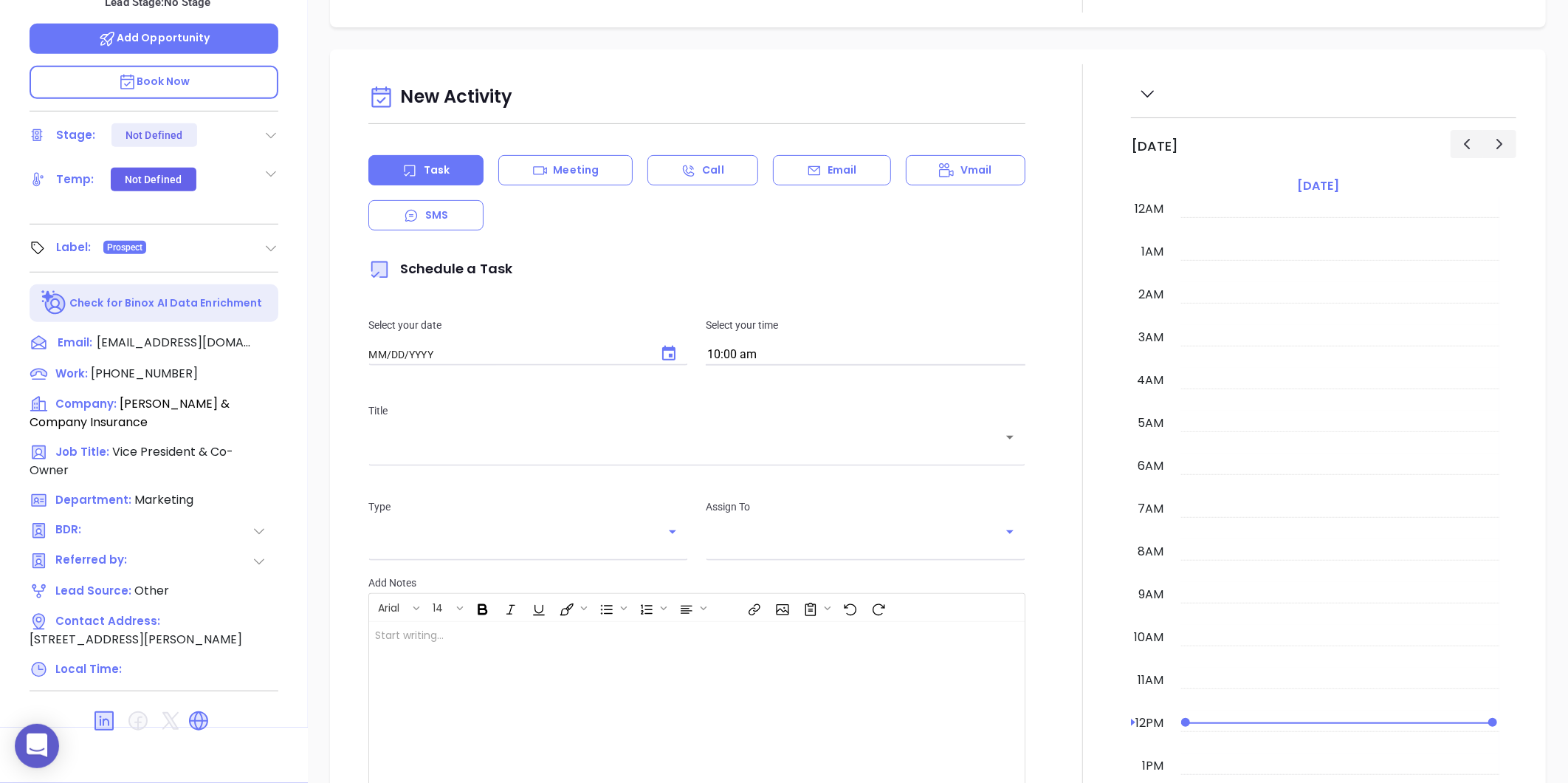
type input "[DATE]"
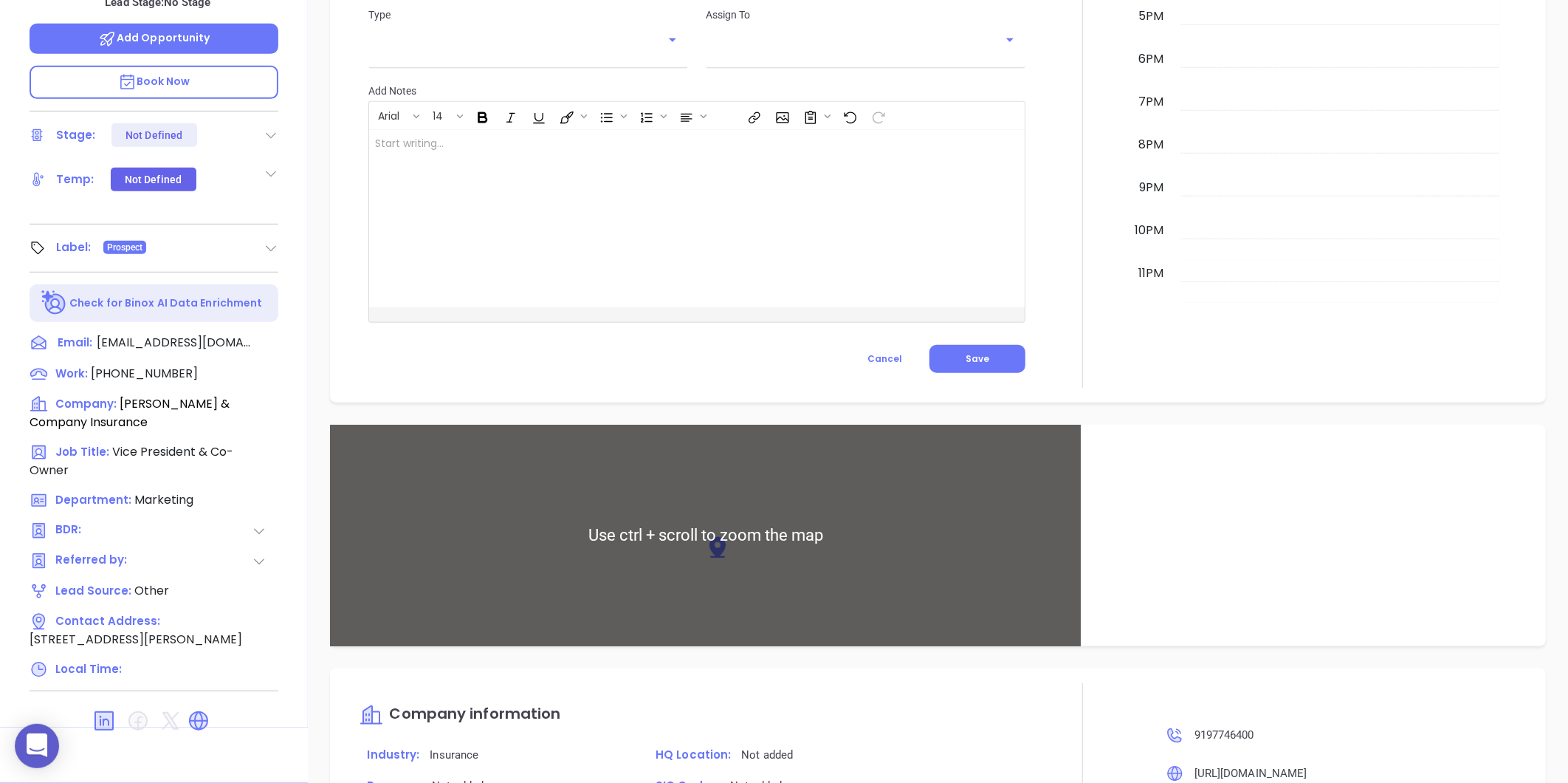
scroll to position [787, 0]
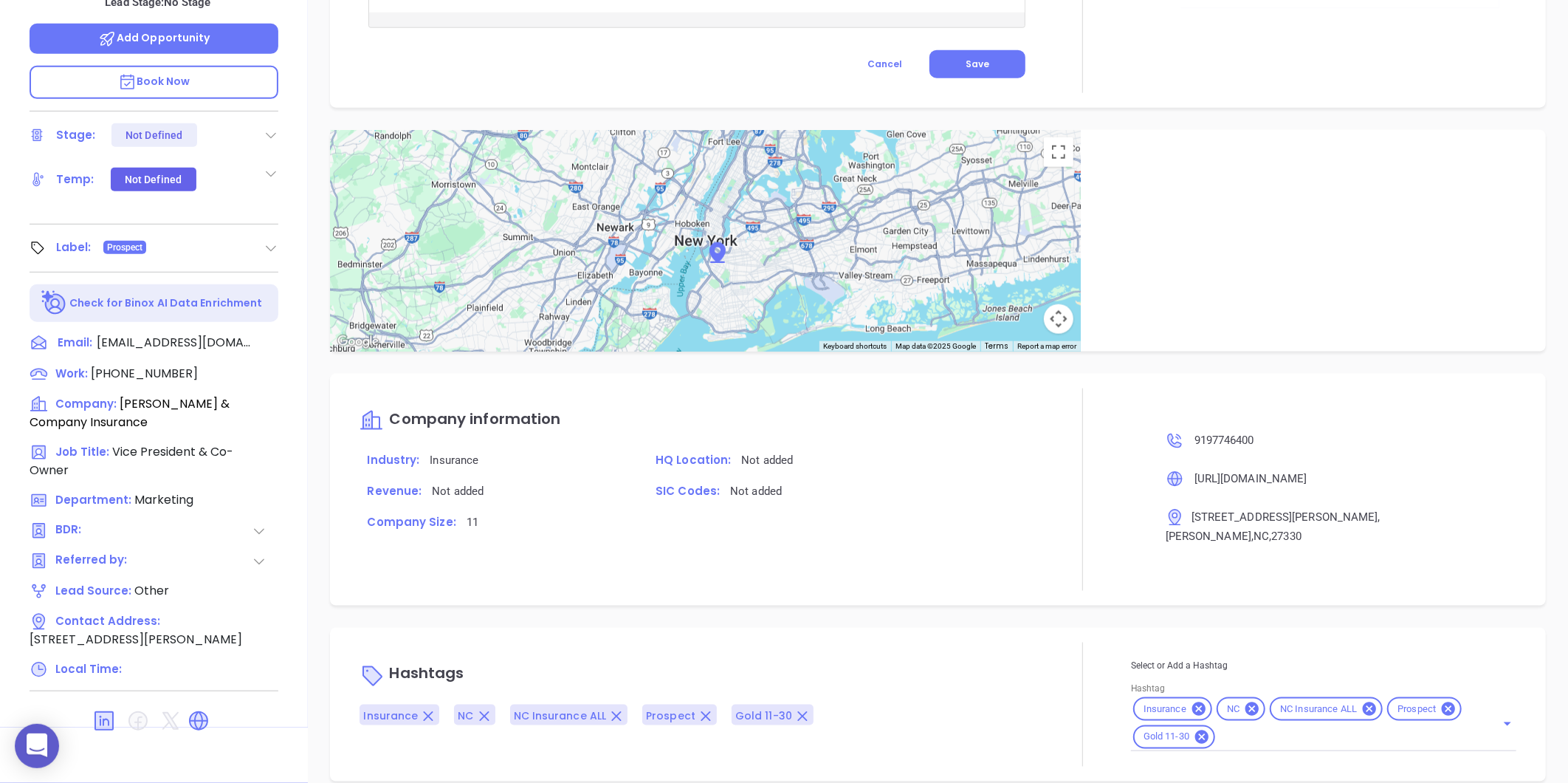
type input "[PERSON_NAME]"
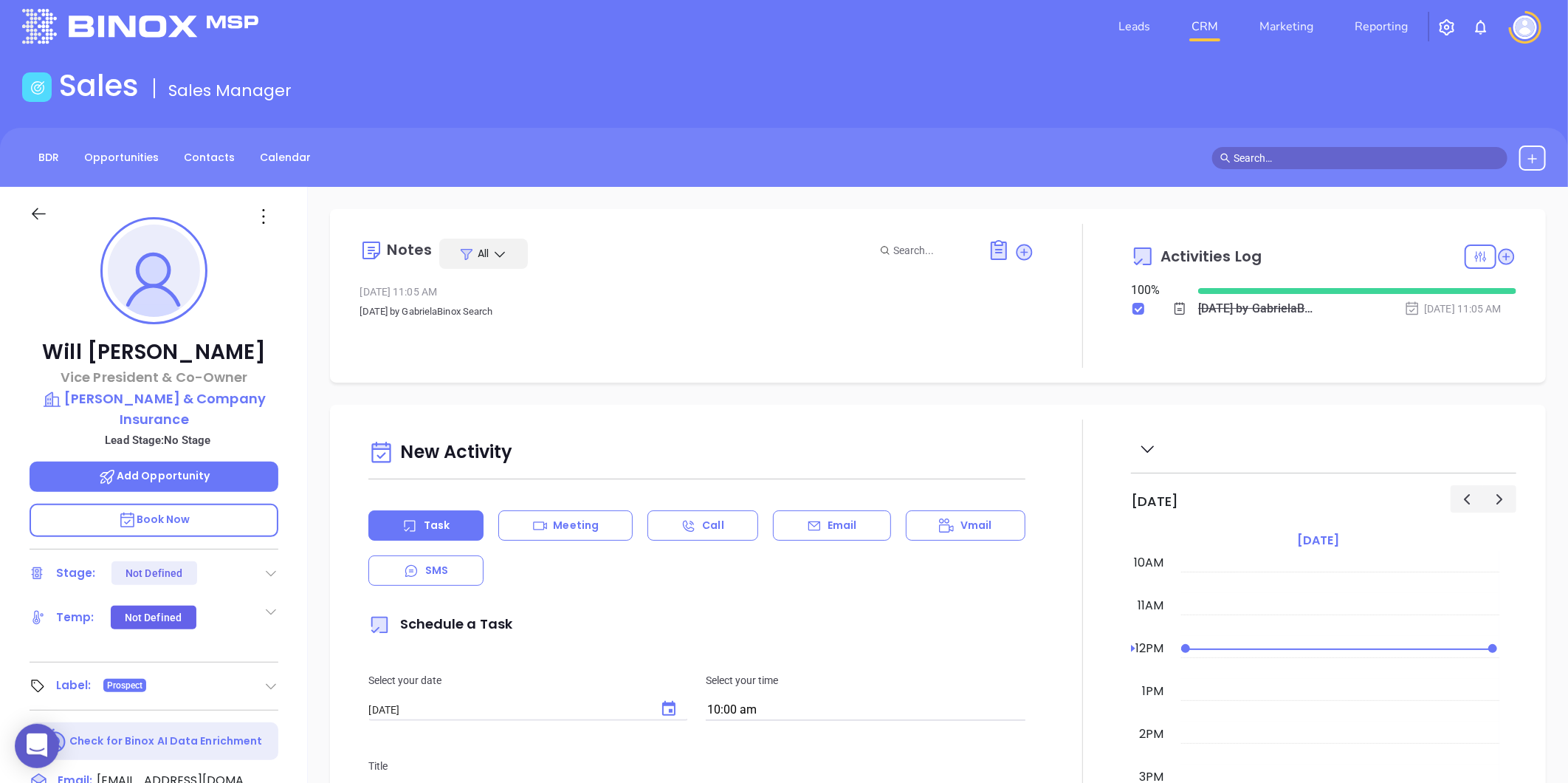
scroll to position [0, 0]
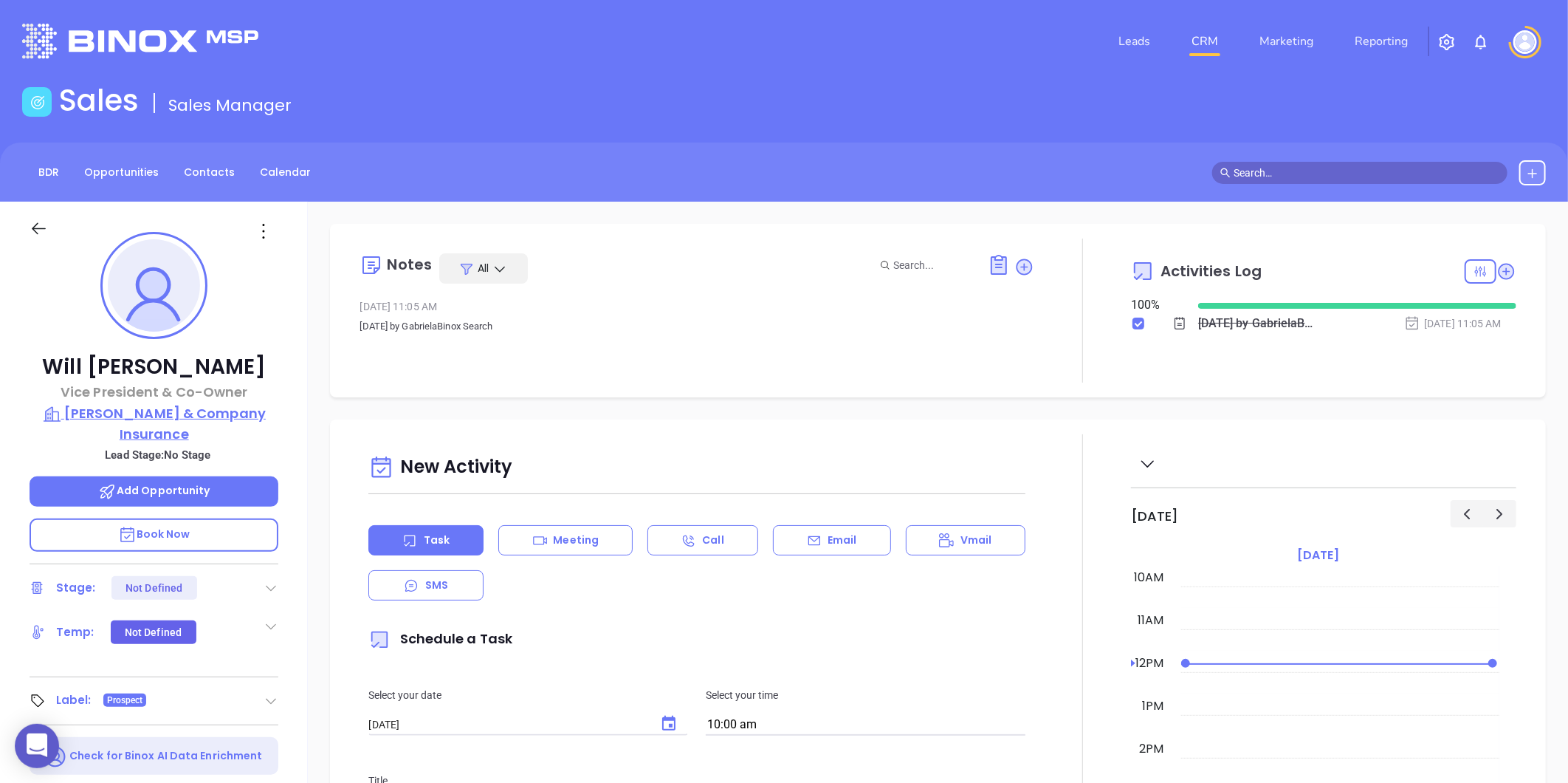
click at [141, 409] on p "[PERSON_NAME] & Company Insurance" at bounding box center [154, 423] width 249 height 40
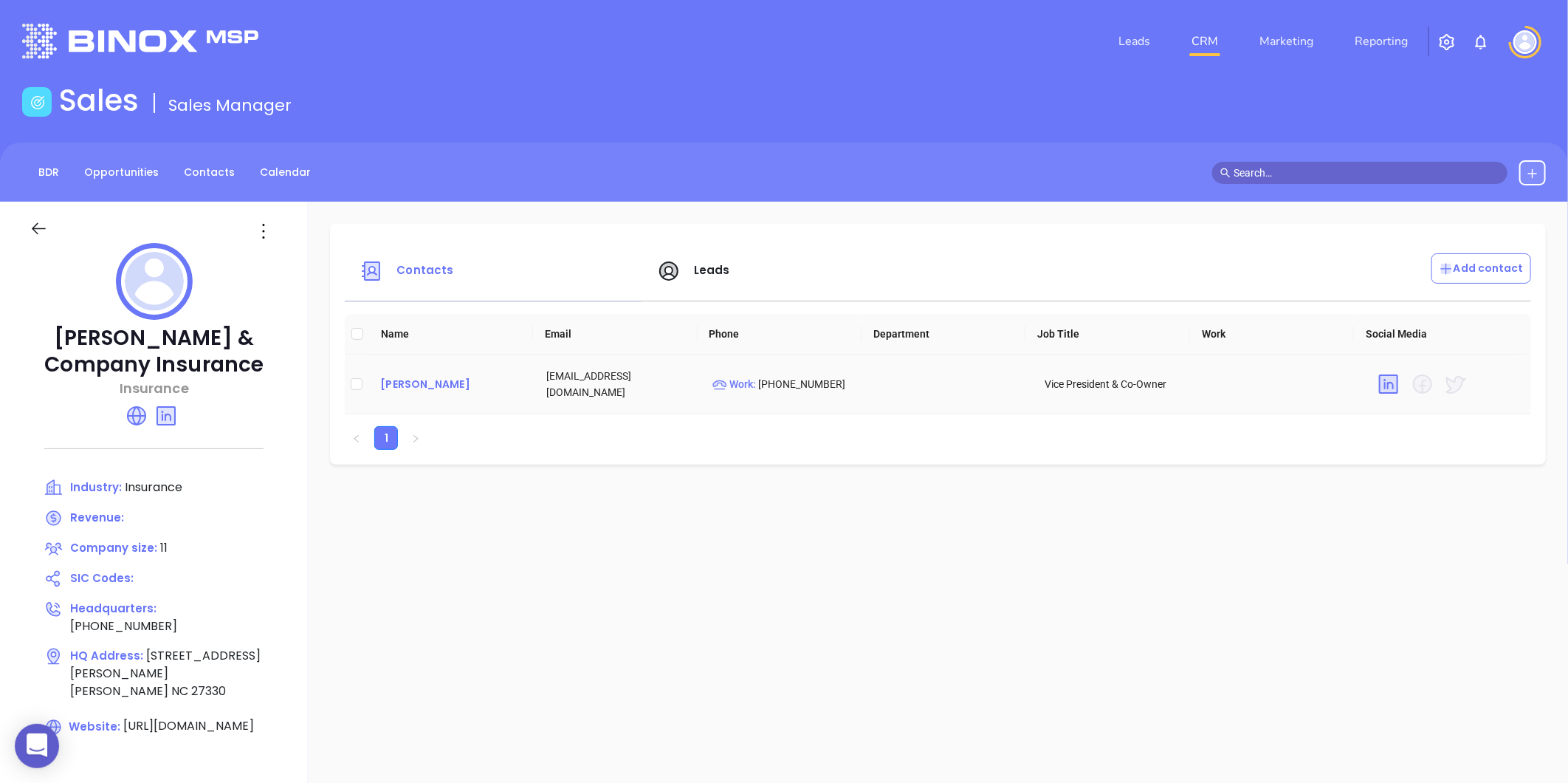
click at [404, 381] on div "[PERSON_NAME]" at bounding box center [452, 384] width 142 height 18
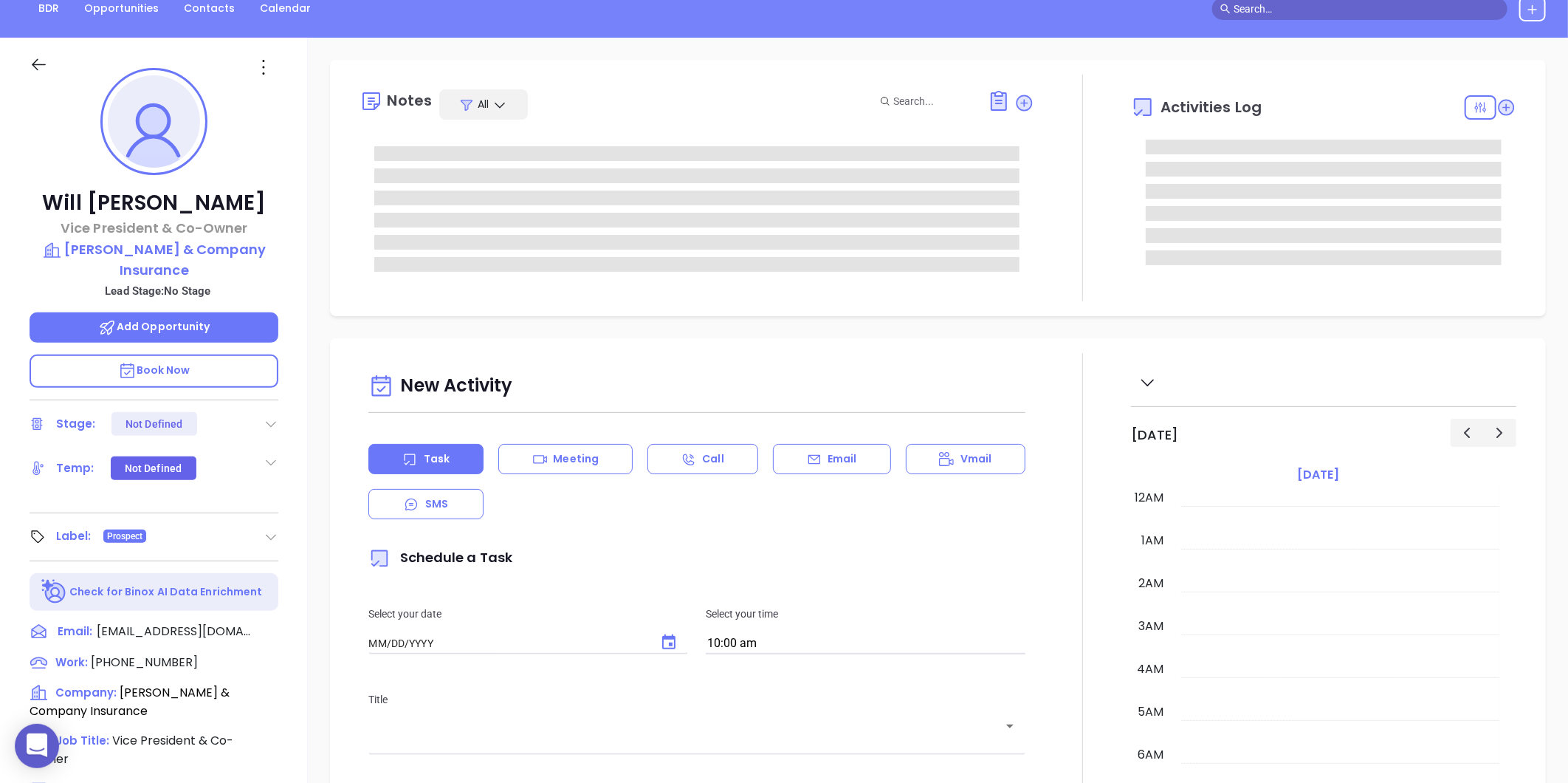
type input "[DATE]"
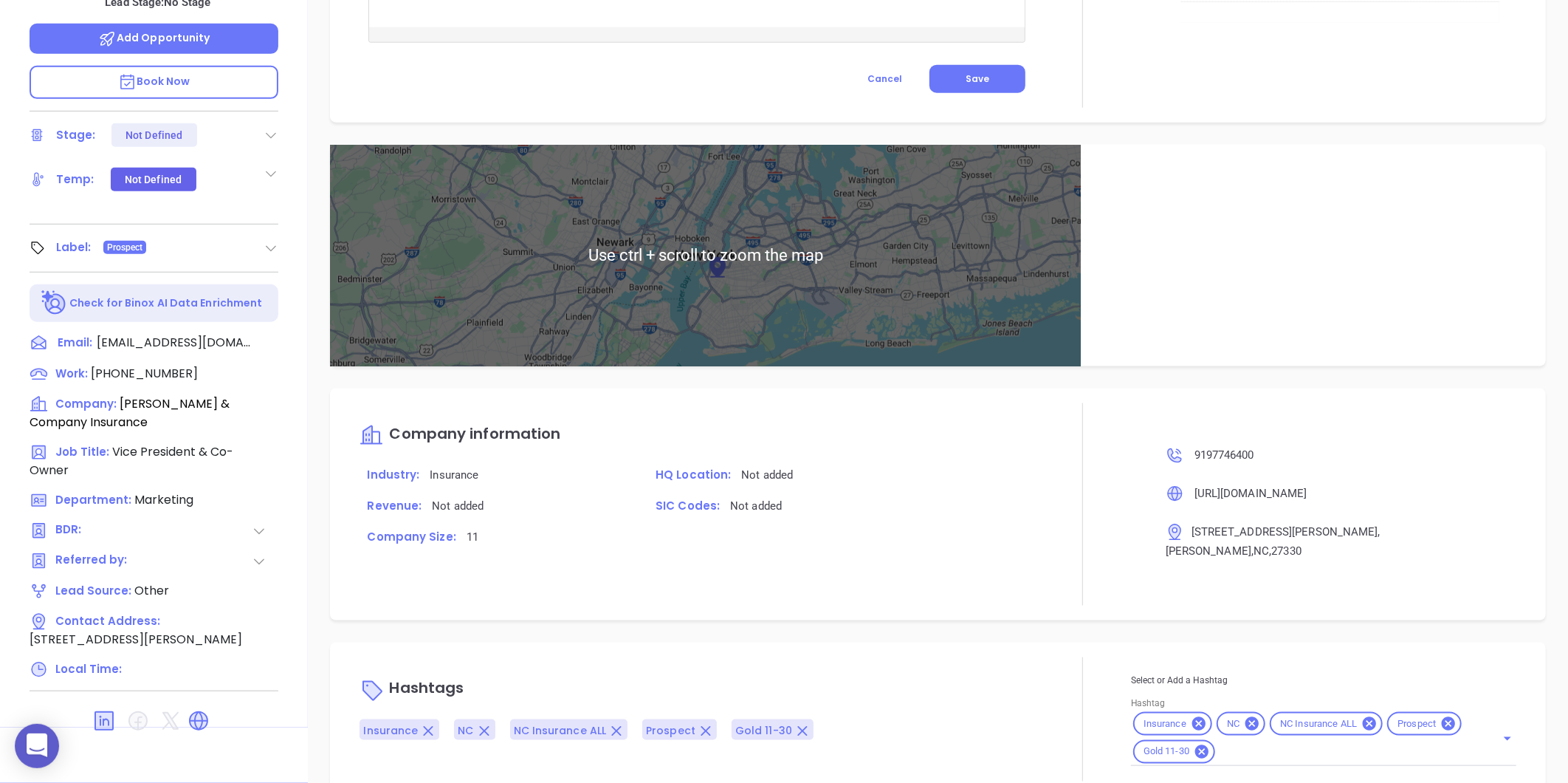
scroll to position [787, 0]
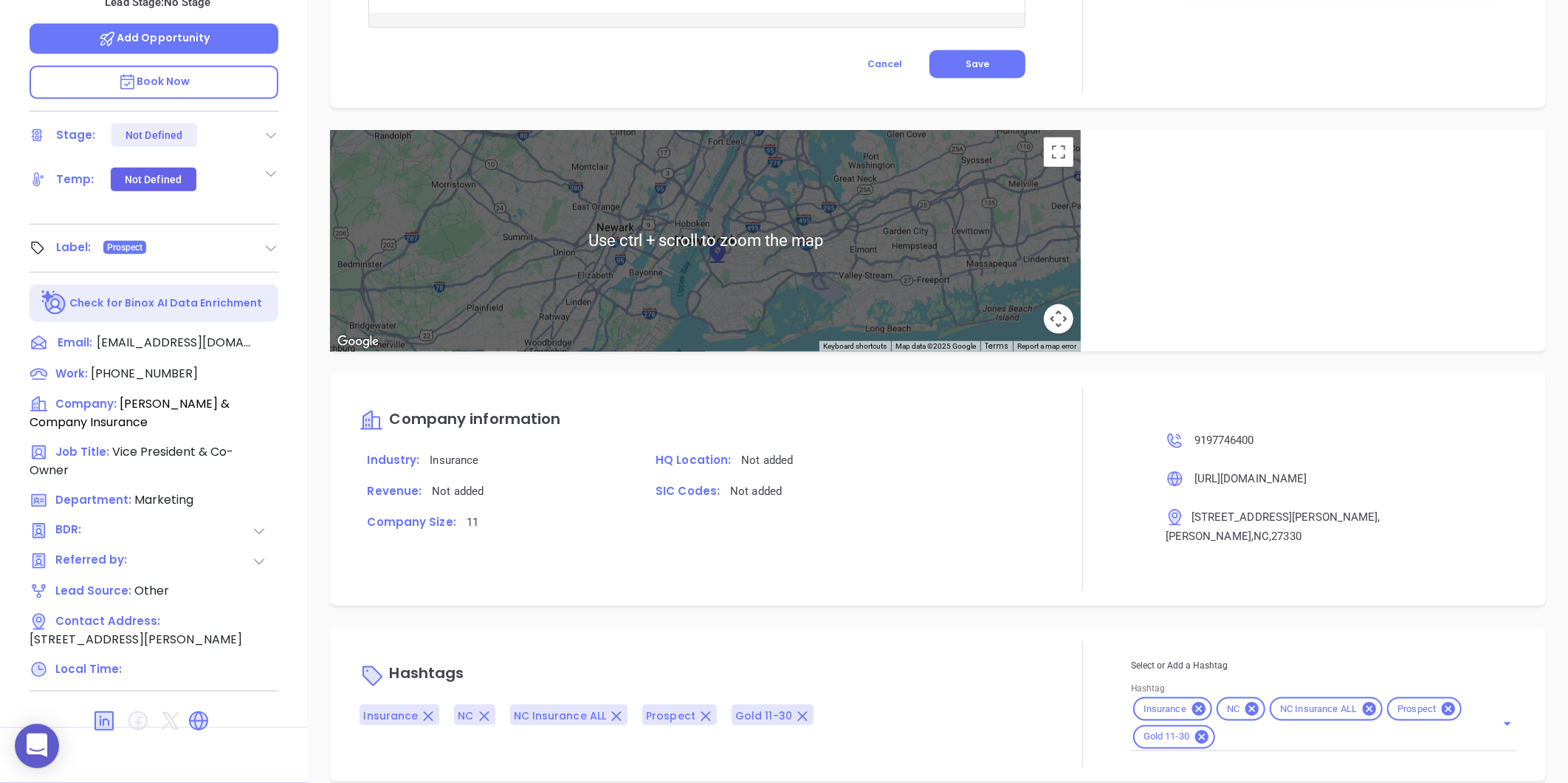
type input "[PERSON_NAME]"
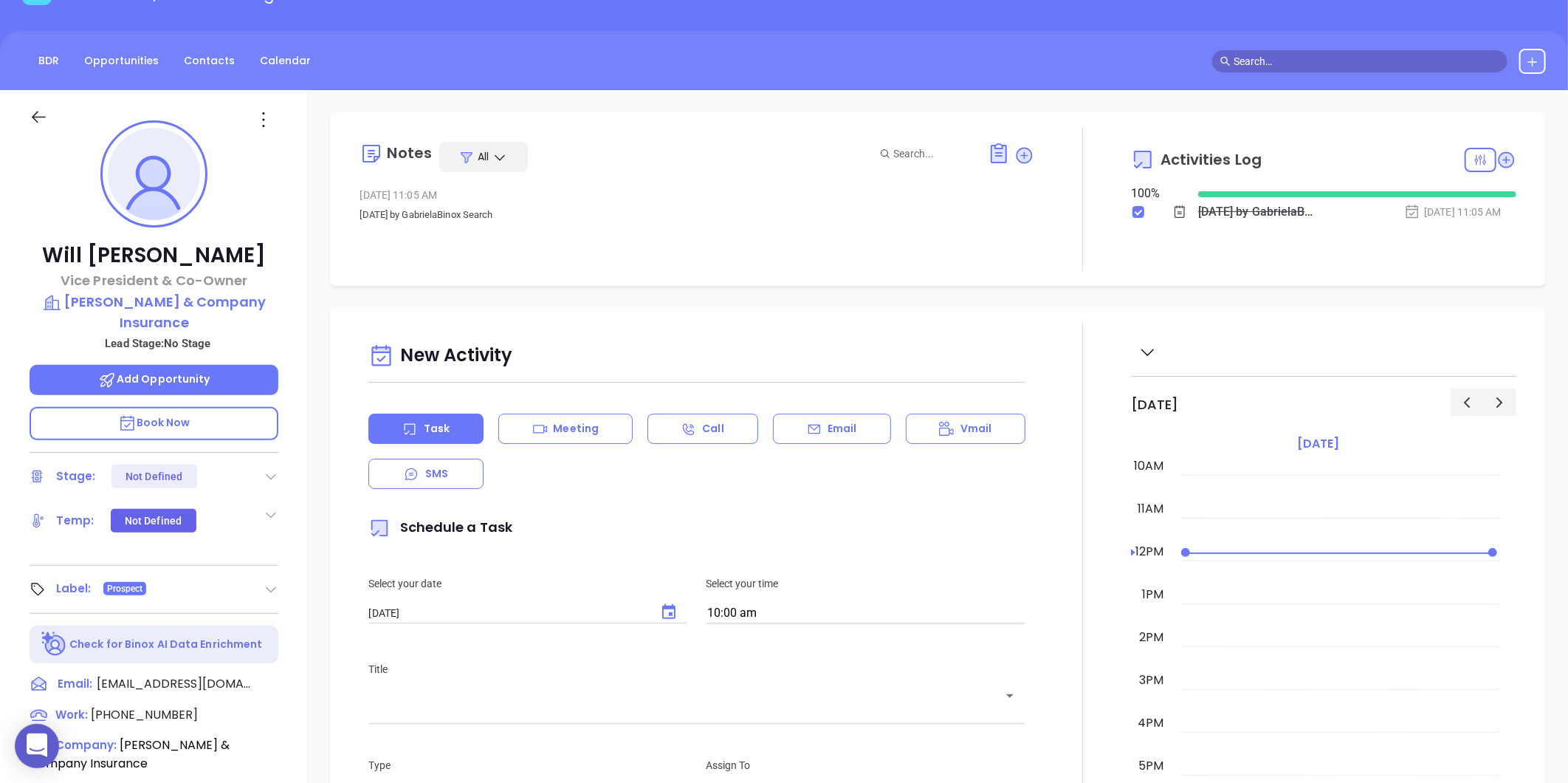
scroll to position [0, 0]
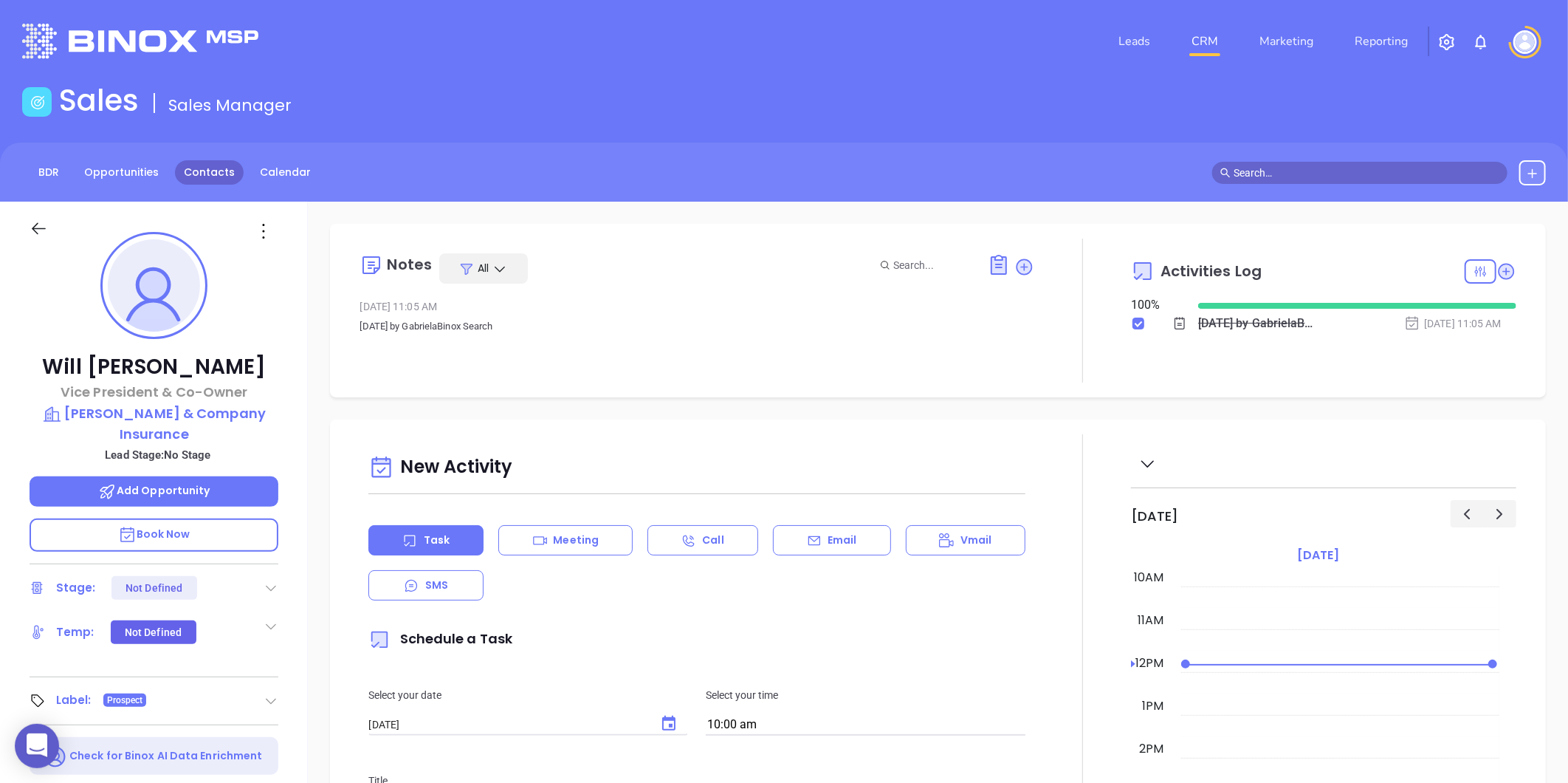
click at [225, 173] on link "Contacts" at bounding box center [209, 172] width 68 height 24
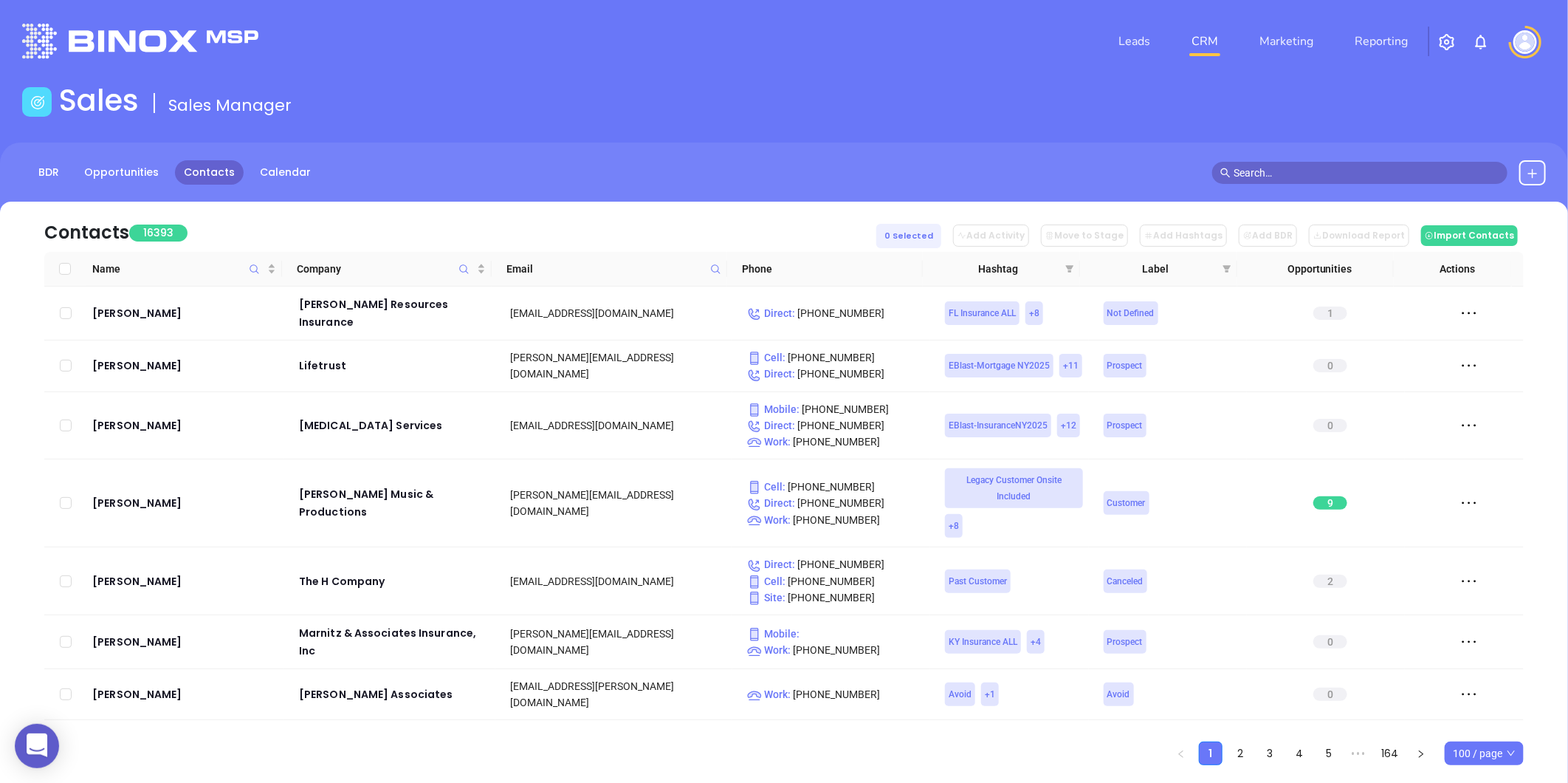
click at [716, 268] on icon at bounding box center [716, 269] width 11 height 11
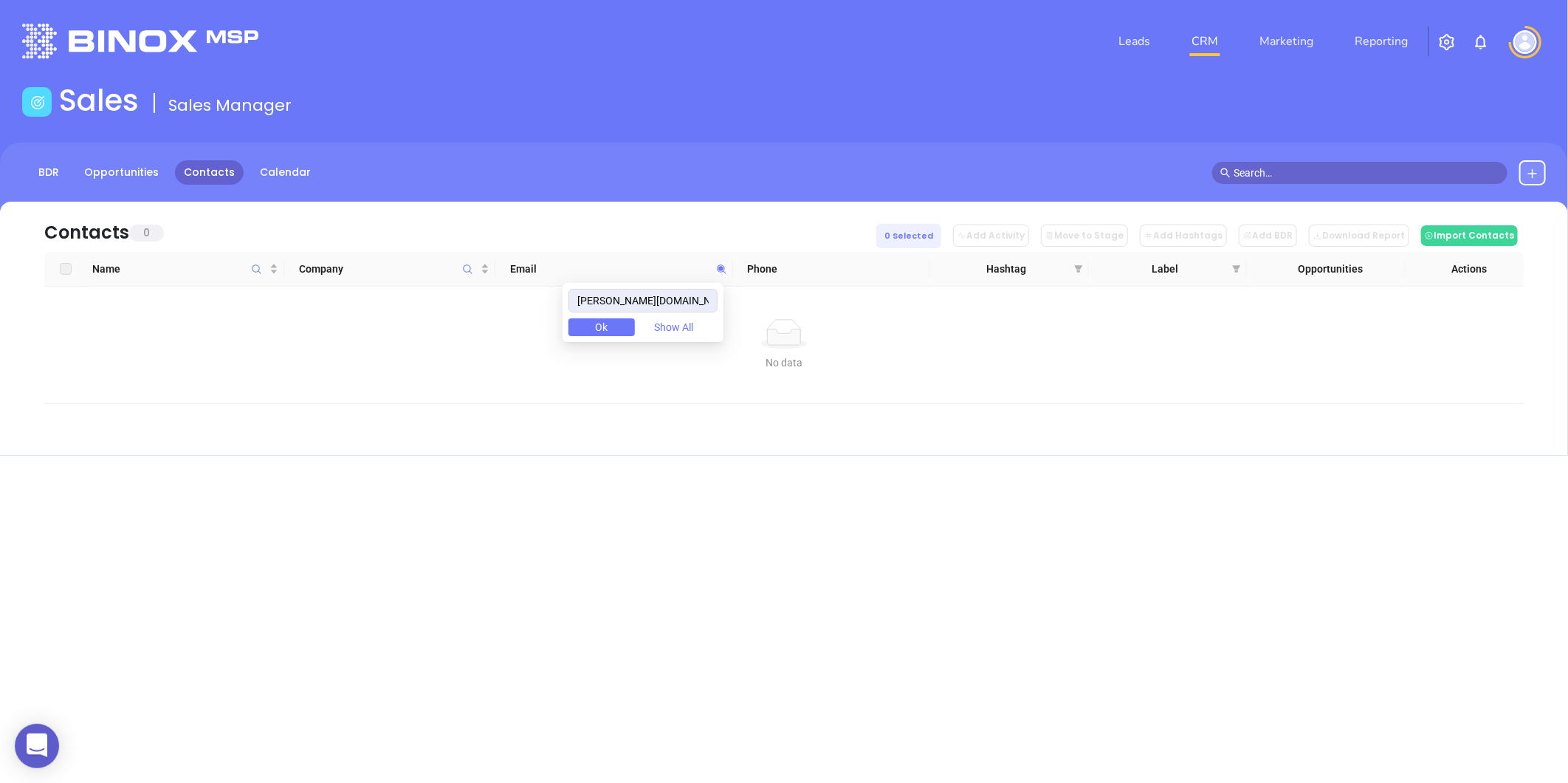
drag, startPoint x: 689, startPoint y: 305, endPoint x: 354, endPoint y: 330, distance: 335.9
click at [358, 332] on body "0 Leads CRM Marketing Reporting Financial Leads Leads Sales Sales Manager BDR O…" at bounding box center [784, 391] width 1568 height 783
type input "[PERSON_NAME][DOMAIN_NAME]"
click at [471, 264] on icon "Company" at bounding box center [468, 269] width 11 height 11
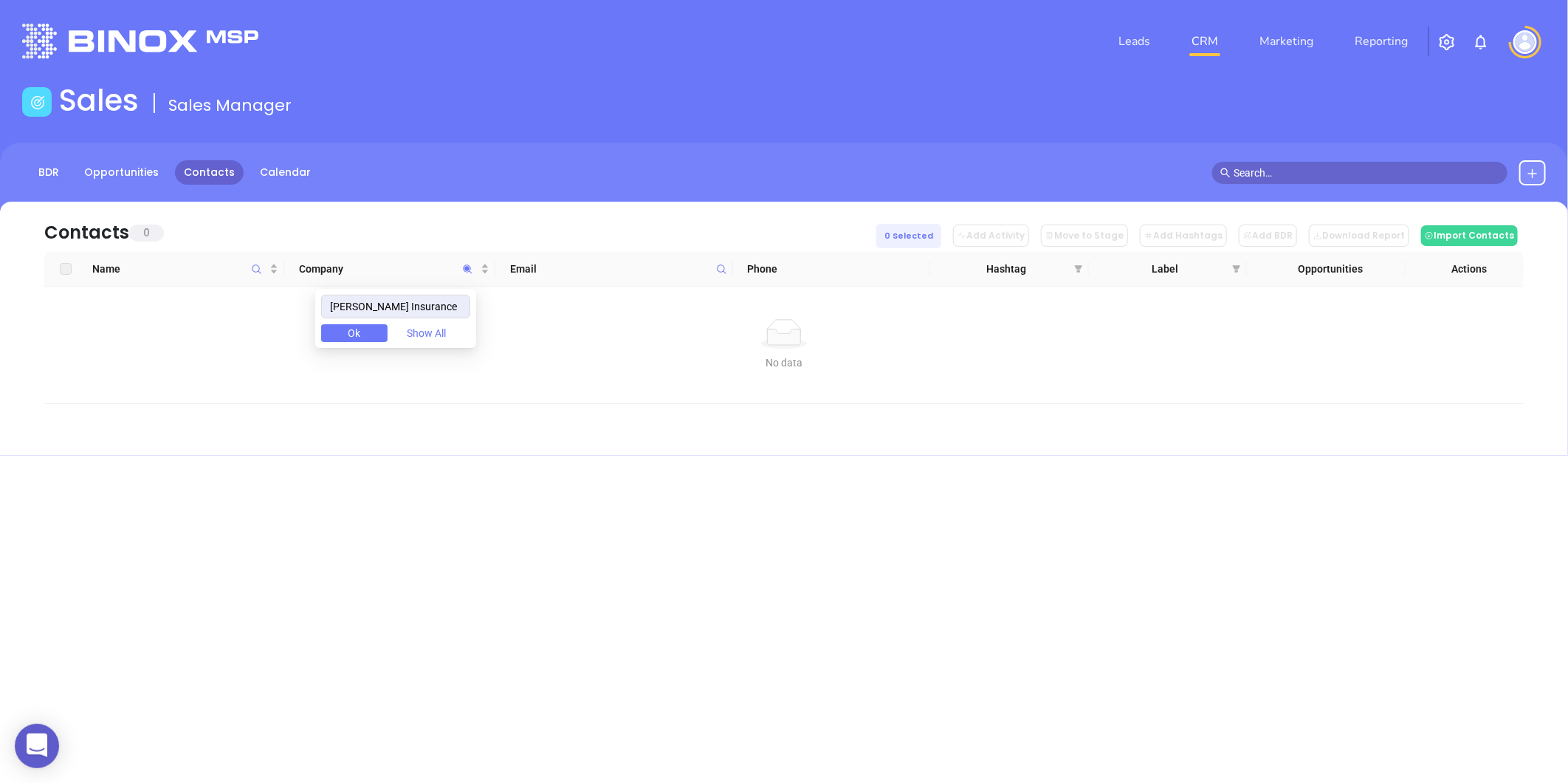
drag, startPoint x: 428, startPoint y: 307, endPoint x: 178, endPoint y: 347, distance: 253.2
click at [178, 347] on body "0 Leads CRM Marketing Reporting Financial Leads Leads Sales Sales Manager BDR O…" at bounding box center [784, 391] width 1568 height 783
type input "[PERSON_NAME] Insurance"
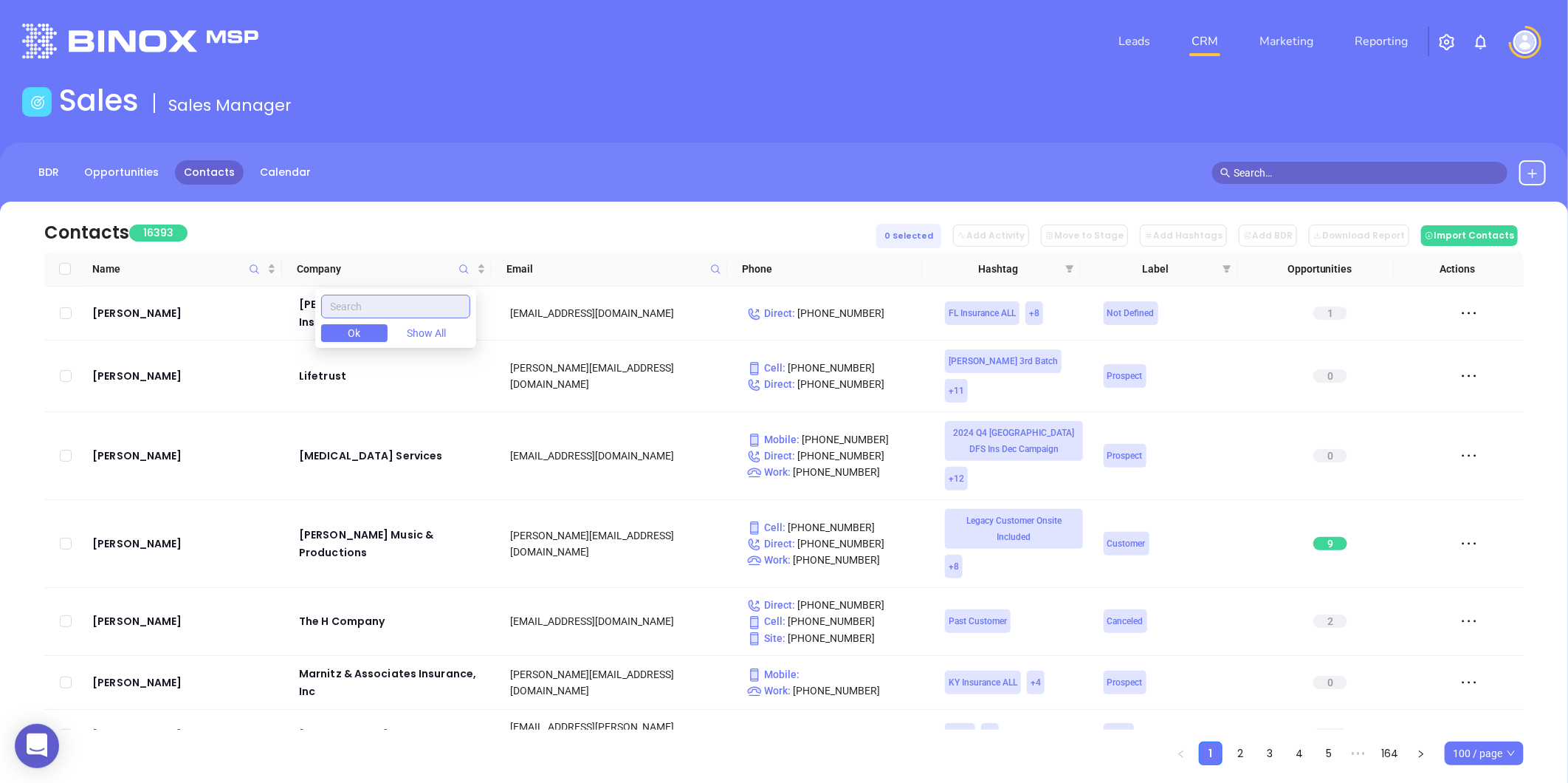
paste input "[PERSON_NAME] Insurance"
type input "Hess Insurance"
drag, startPoint x: 424, startPoint y: 303, endPoint x: 321, endPoint y: 323, distance: 104.9
click at [321, 323] on body "0 Leads CRM Marketing Reporting Financial Leads Leads Sales Sales Manager BDR O…" at bounding box center [784, 391] width 1568 height 783
paste input "Hess Insurance"
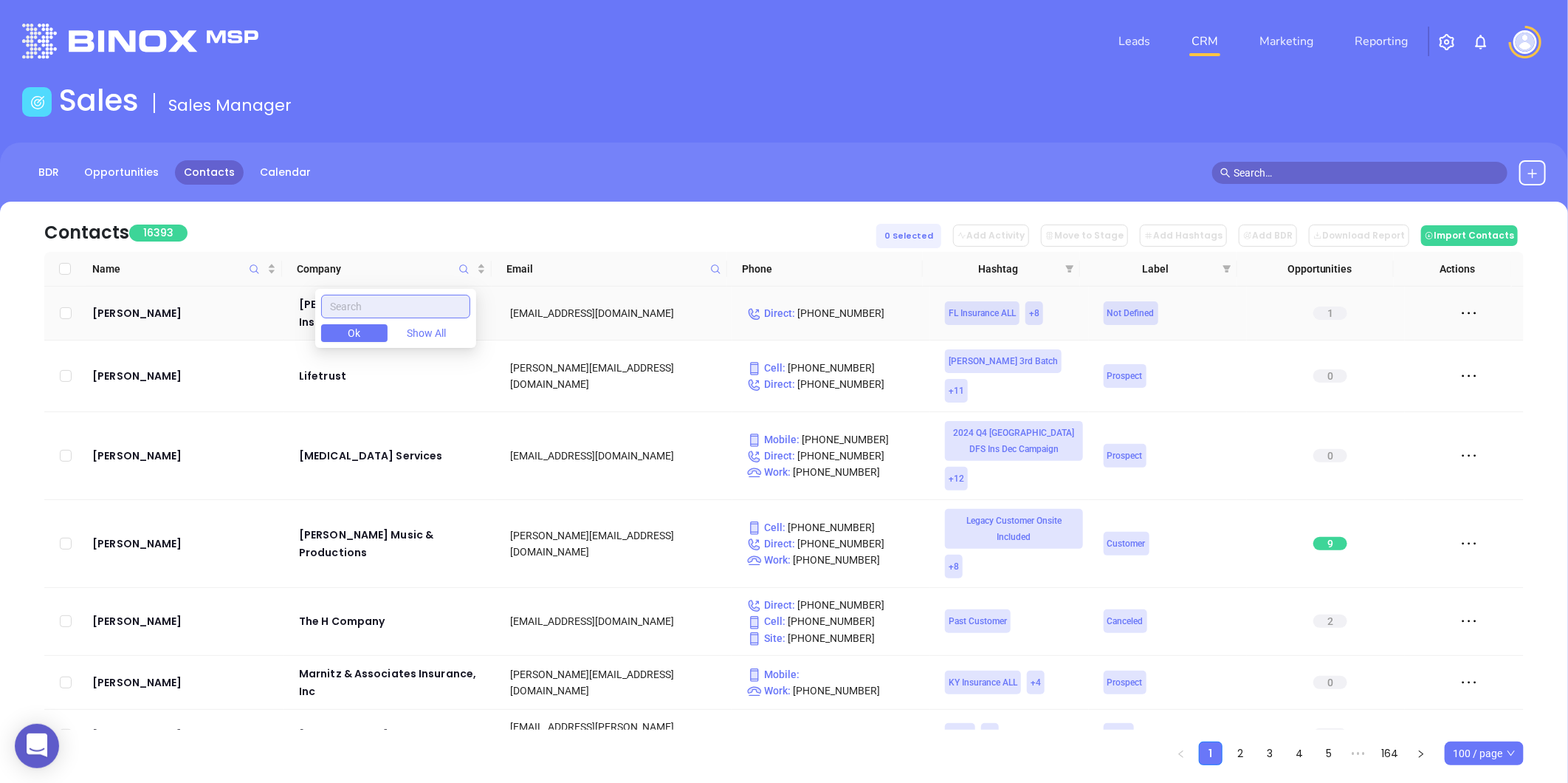
type input "Hess Insurance"
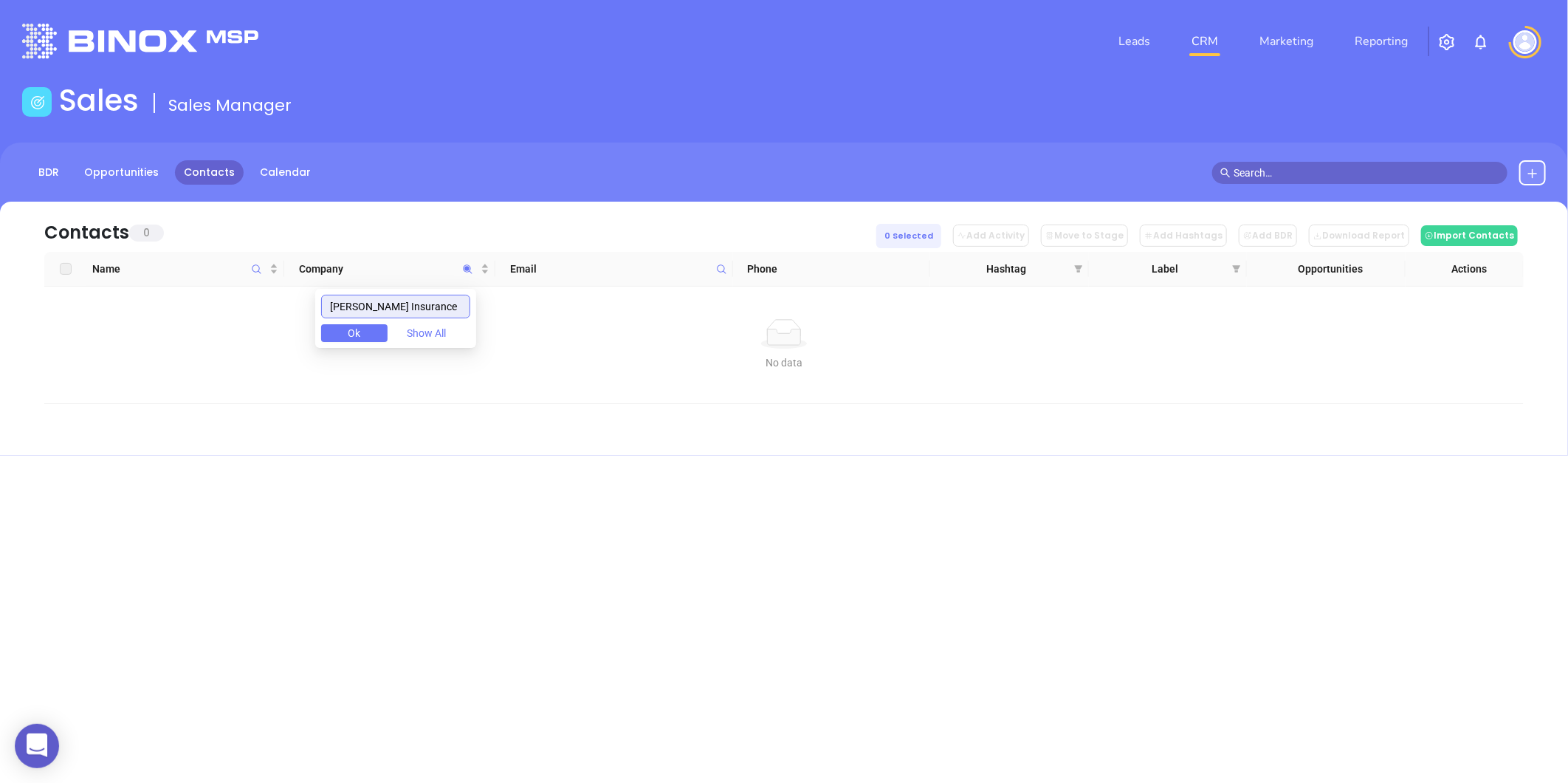
drag, startPoint x: 411, startPoint y: 301, endPoint x: 334, endPoint y: 307, distance: 77.2
click at [334, 307] on input "Hess Insurance" at bounding box center [396, 306] width 150 height 23
click at [1544, 164] on button at bounding box center [1532, 172] width 26 height 25
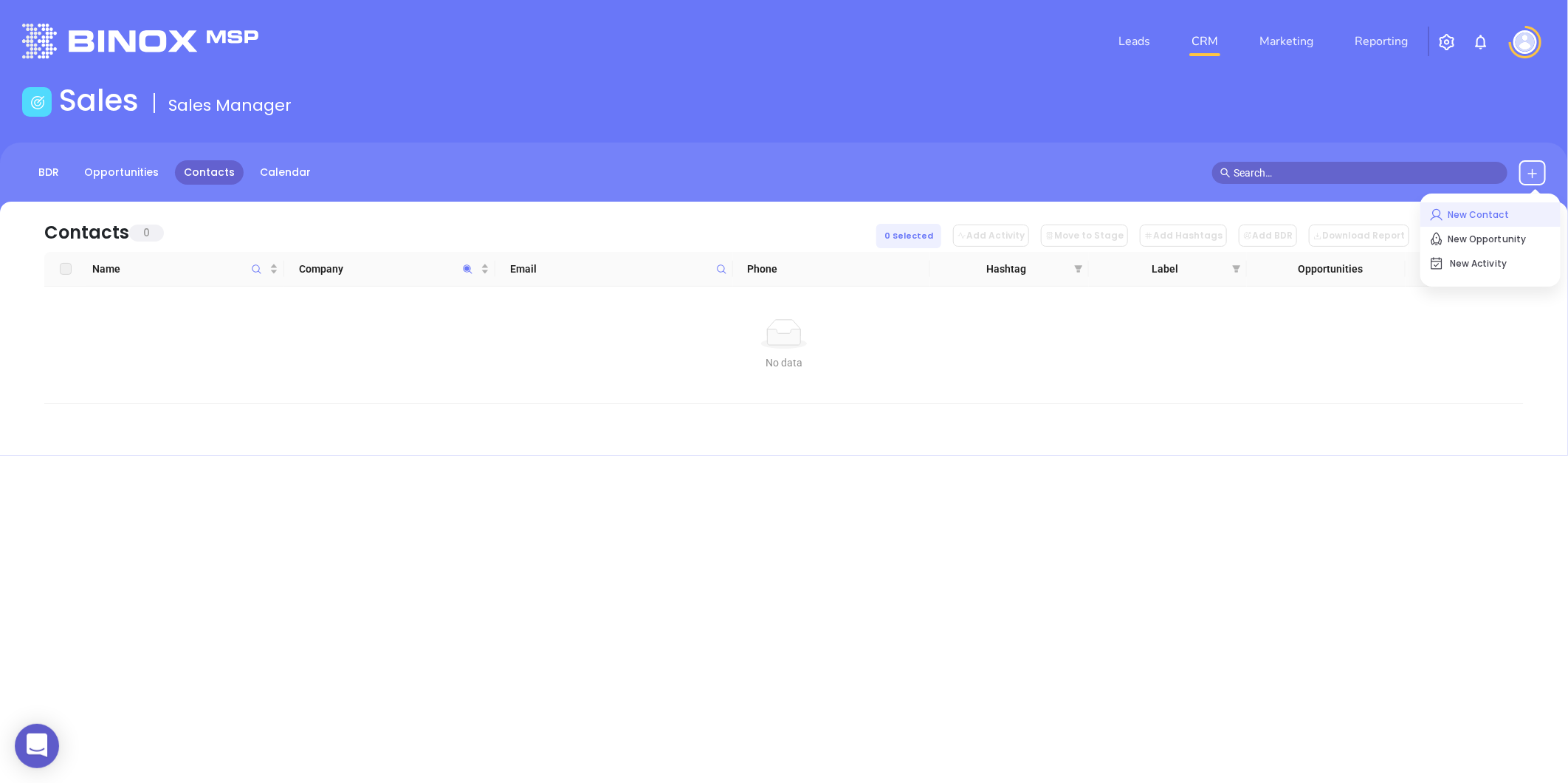
click at [1455, 214] on p "New Contact" at bounding box center [1490, 214] width 122 height 23
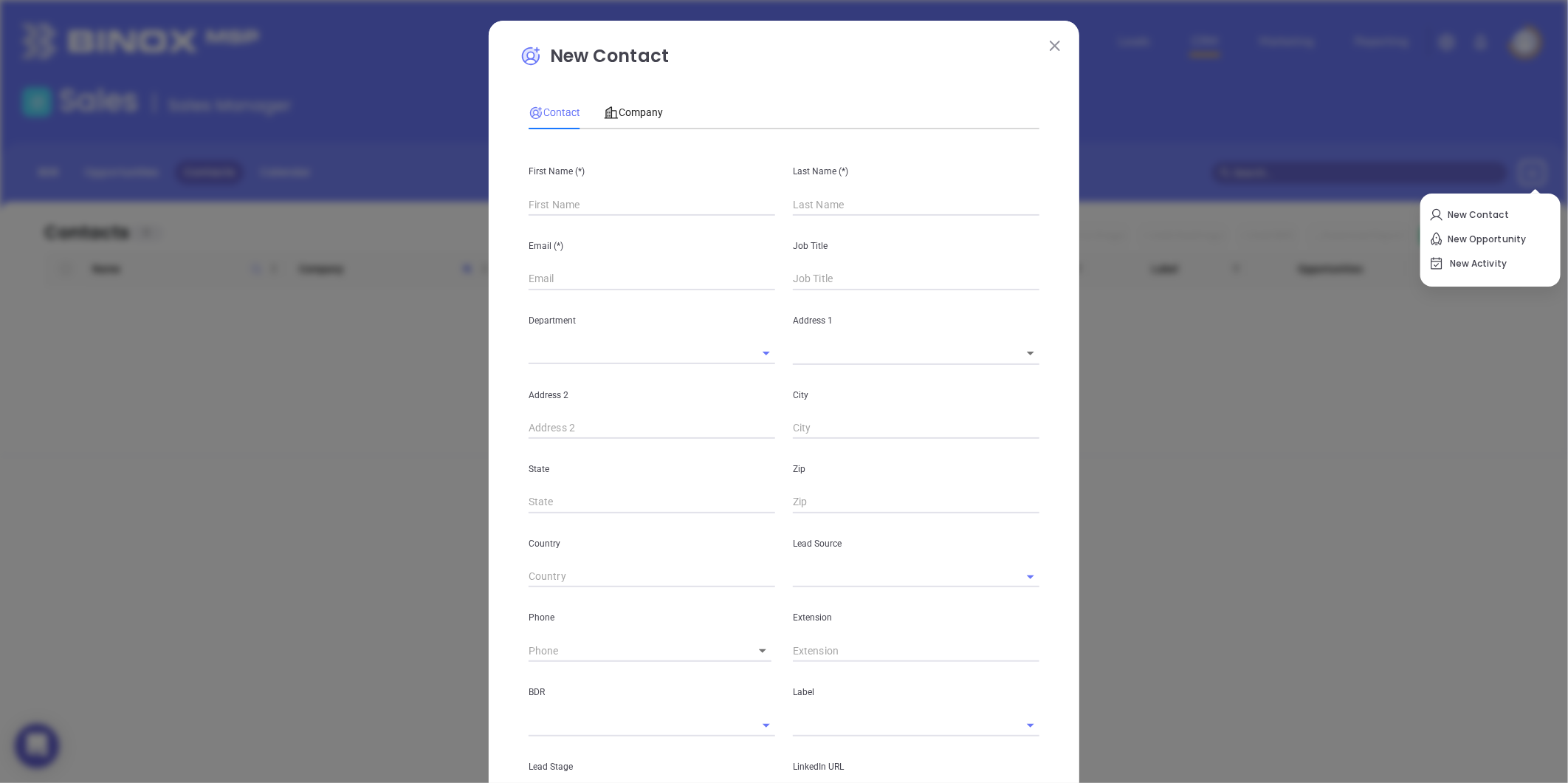
type input "Fourth Phone Call"
type input "1"
click at [604, 91] on div "Contact Company First Name (*) Last Name (*) Email (*) Job Title Department Add…" at bounding box center [784, 524] width 511 height 872
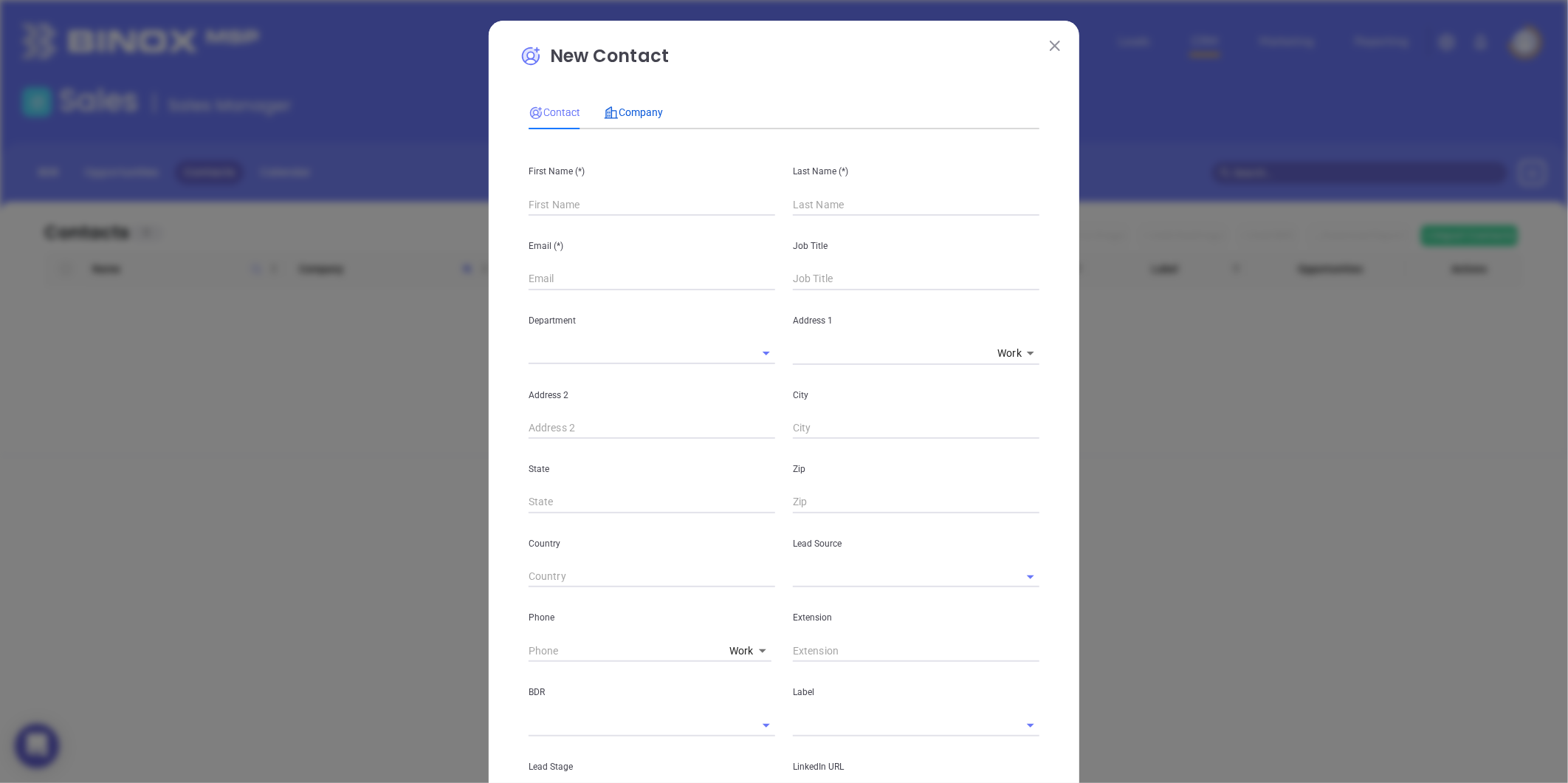
click at [618, 108] on span "Company" at bounding box center [633, 112] width 59 height 12
click at [593, 196] on input "text" at bounding box center [631, 204] width 206 height 22
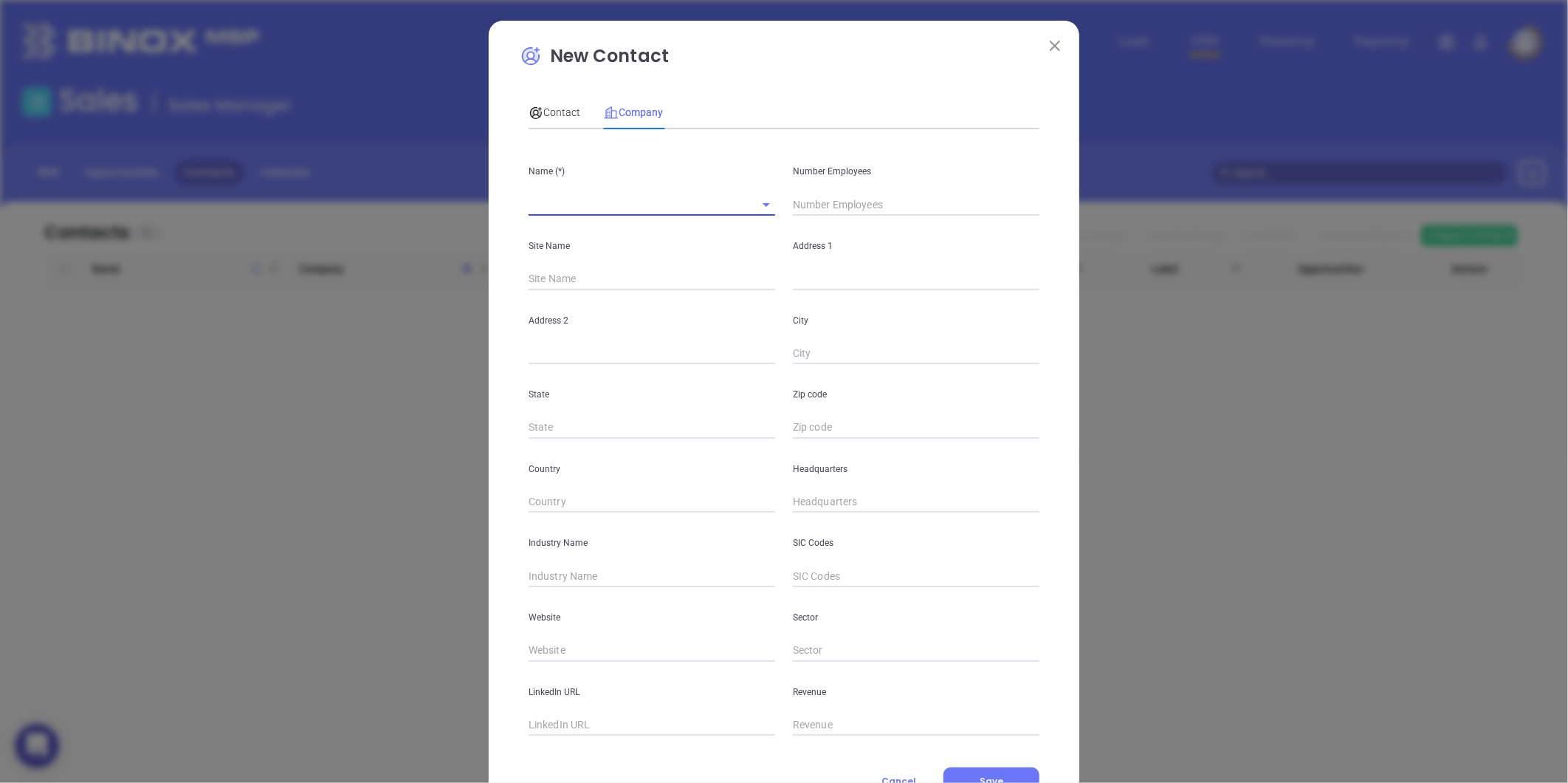
paste input "Hess Insurance"
type input "Hess Insurance"
click at [866, 216] on input "text" at bounding box center [916, 205] width 247 height 22
type input "2"
click at [805, 273] on input "text" at bounding box center [916, 280] width 247 height 22
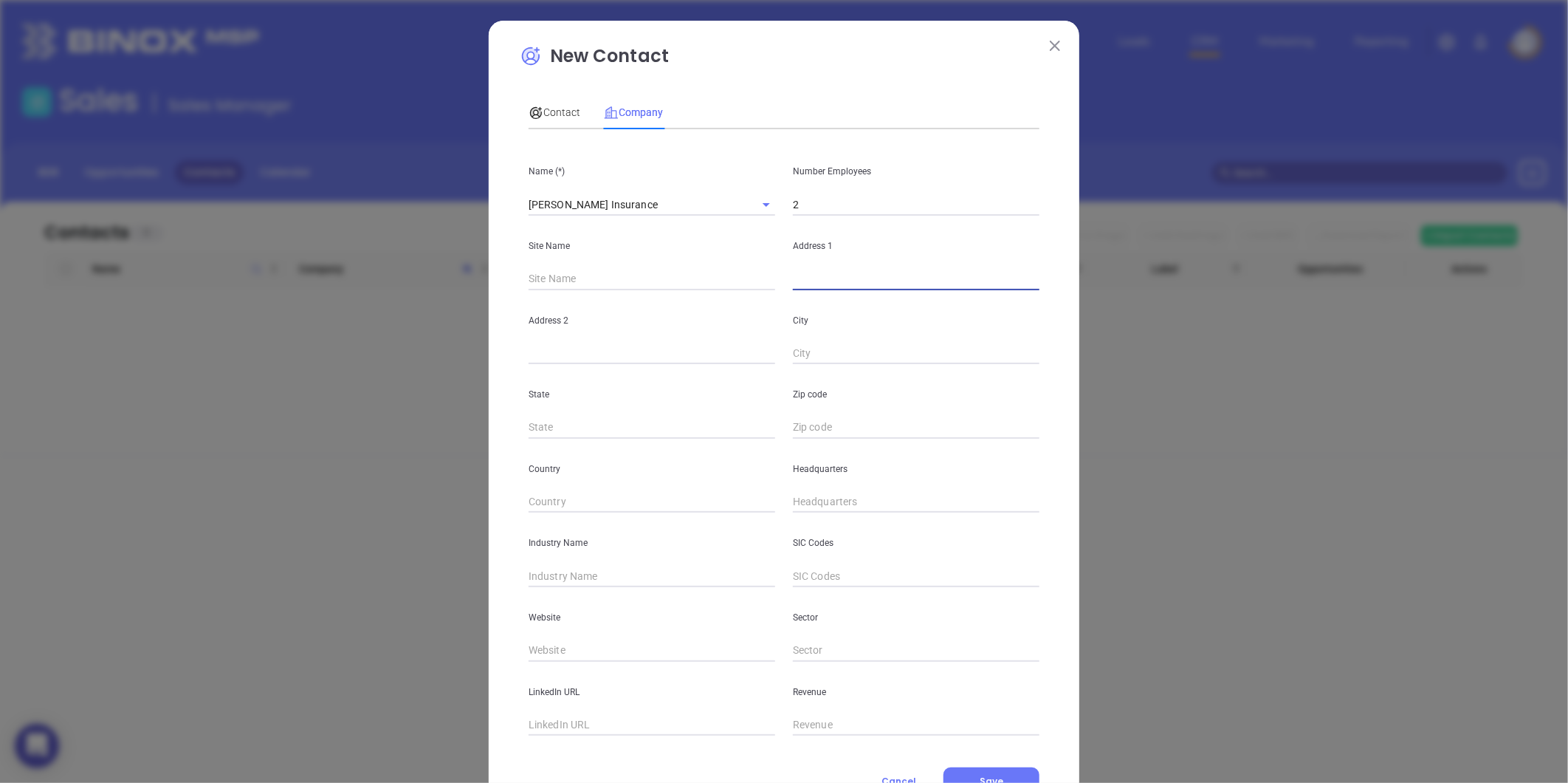
paste input "280 Towerview Court, Cary, NC 27513"
drag, startPoint x: 935, startPoint y: 282, endPoint x: 978, endPoint y: 273, distance: 43.9
click at [978, 273] on input "280 Towerview Court, Cary, NC 27513" at bounding box center [916, 280] width 247 height 22
type input "280 Towerview Court, Cary, NC 27513"
click at [817, 413] on div "Zip code" at bounding box center [916, 401] width 265 height 75
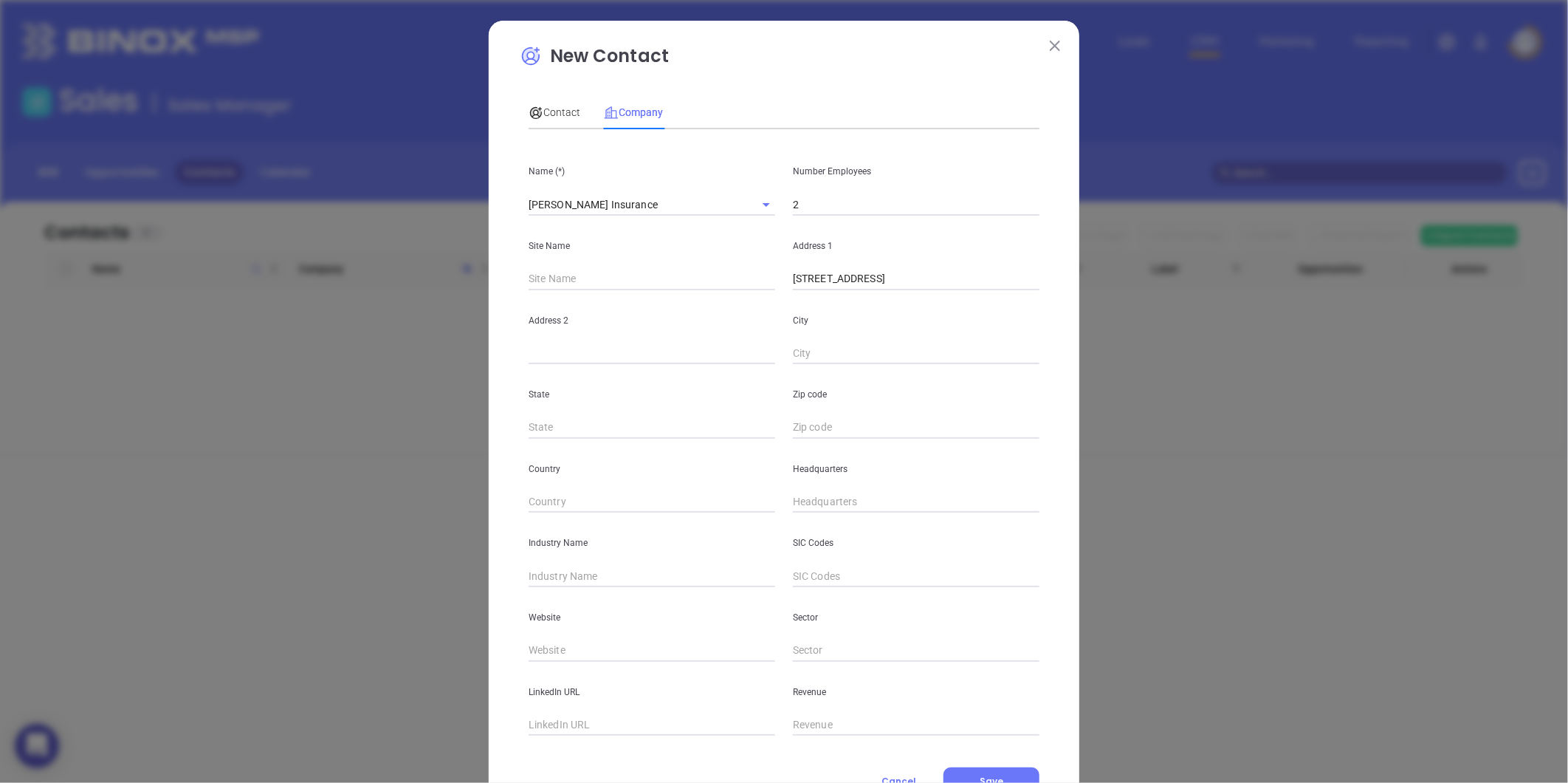
click at [811, 429] on input "text" at bounding box center [916, 428] width 247 height 22
paste input "27513"
type input "27513"
drag, startPoint x: 598, startPoint y: 447, endPoint x: 592, endPoint y: 441, distance: 8.5
click at [596, 444] on div "Country" at bounding box center [652, 476] width 265 height 75
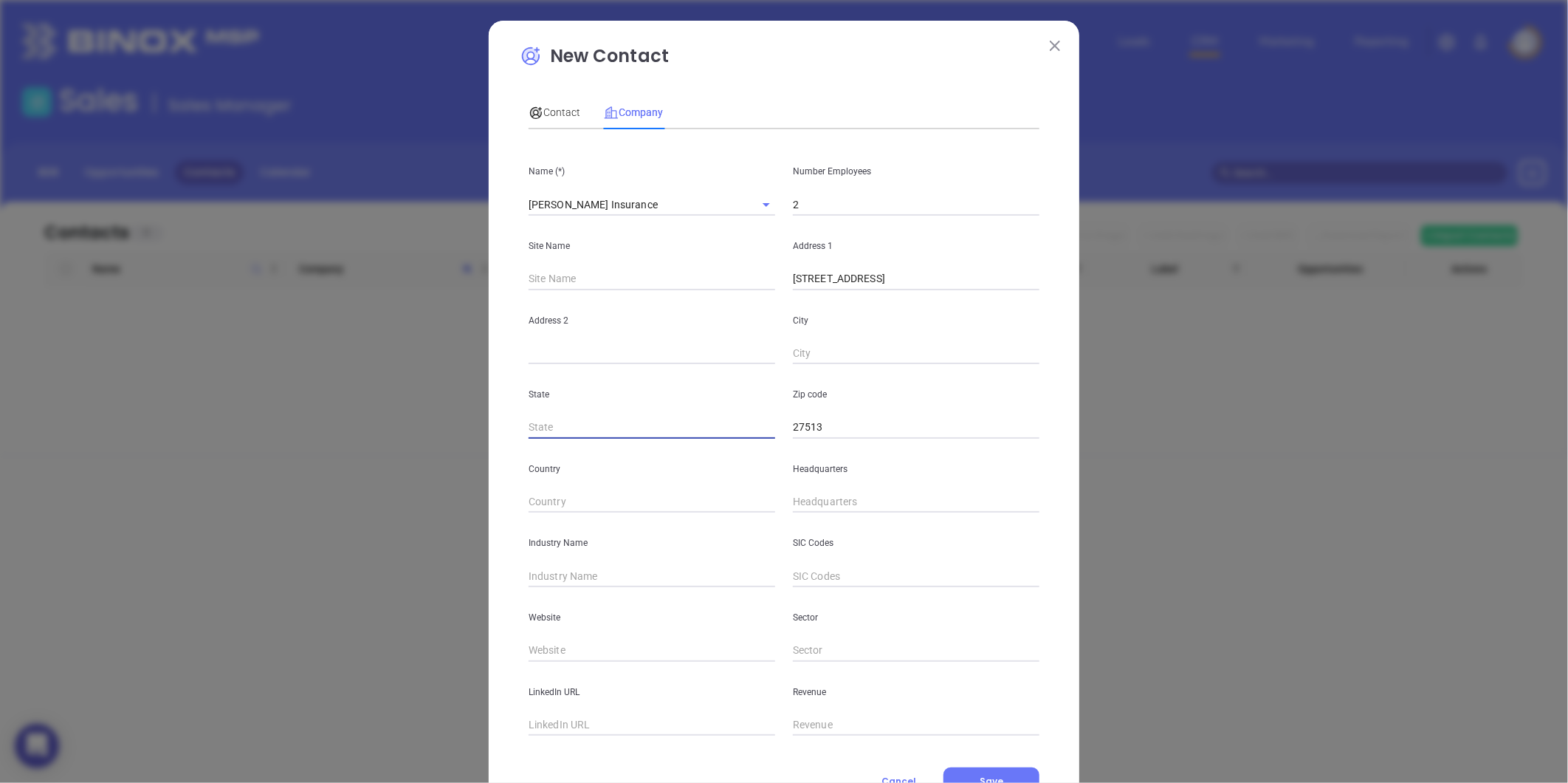
click at [581, 424] on input "text" at bounding box center [652, 428] width 247 height 22
type input "NC"
drag, startPoint x: 898, startPoint y: 283, endPoint x: 912, endPoint y: 284, distance: 14.0
click at [912, 284] on input "280 Towerview Court, Cary, NC 27513" at bounding box center [916, 280] width 247 height 22
click at [831, 344] on input "text" at bounding box center [916, 354] width 247 height 22
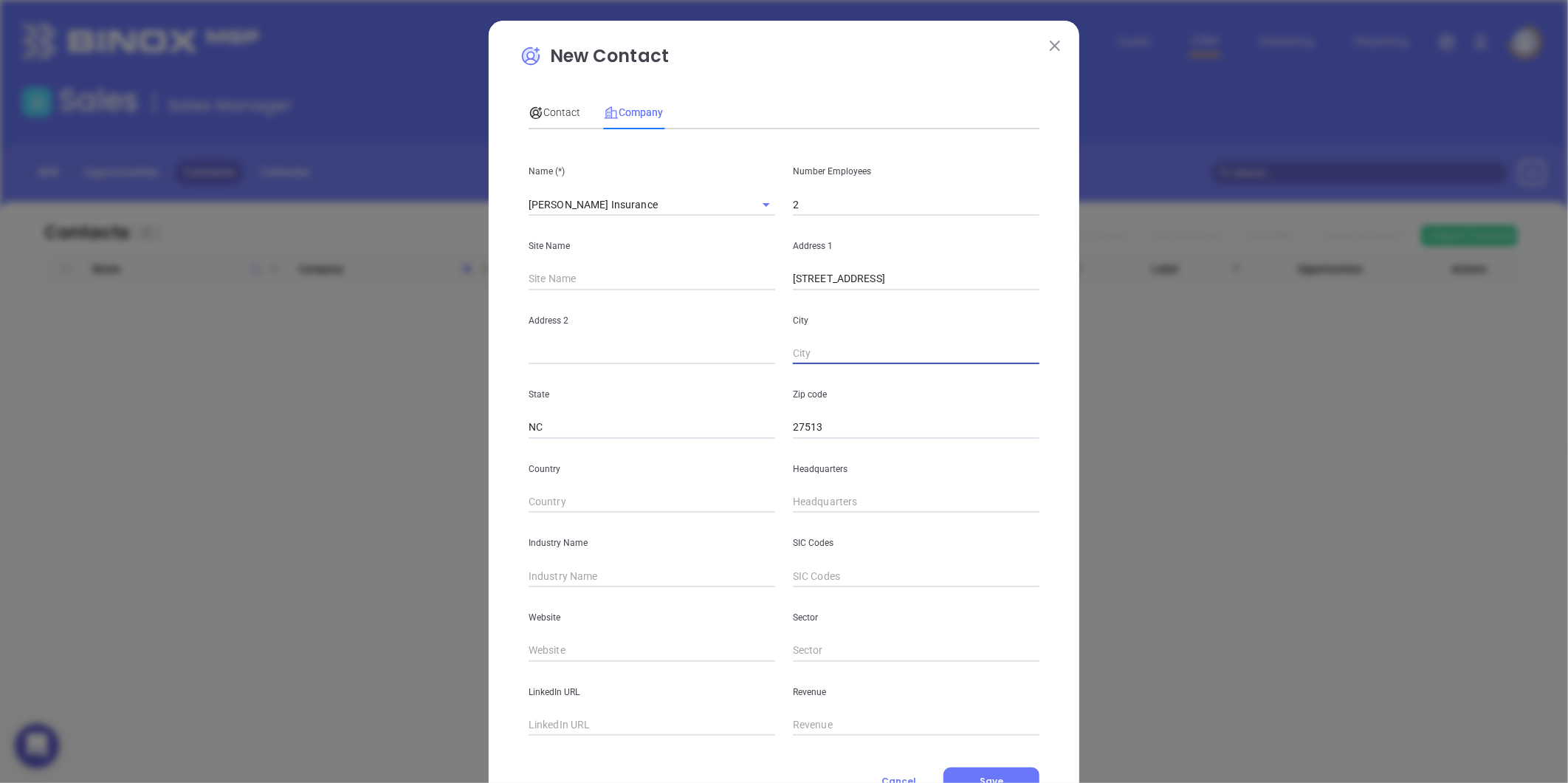
paste input "Cary"
type input "Cary"
drag, startPoint x: 890, startPoint y: 286, endPoint x: 977, endPoint y: 293, distance: 87.3
click at [977, 293] on div "Name (*) Hess Insurance Number Employees 2 Site Name Address 1 280 Towerview Co…" at bounding box center [784, 439] width 511 height 595
type input "280 Towerview Court"
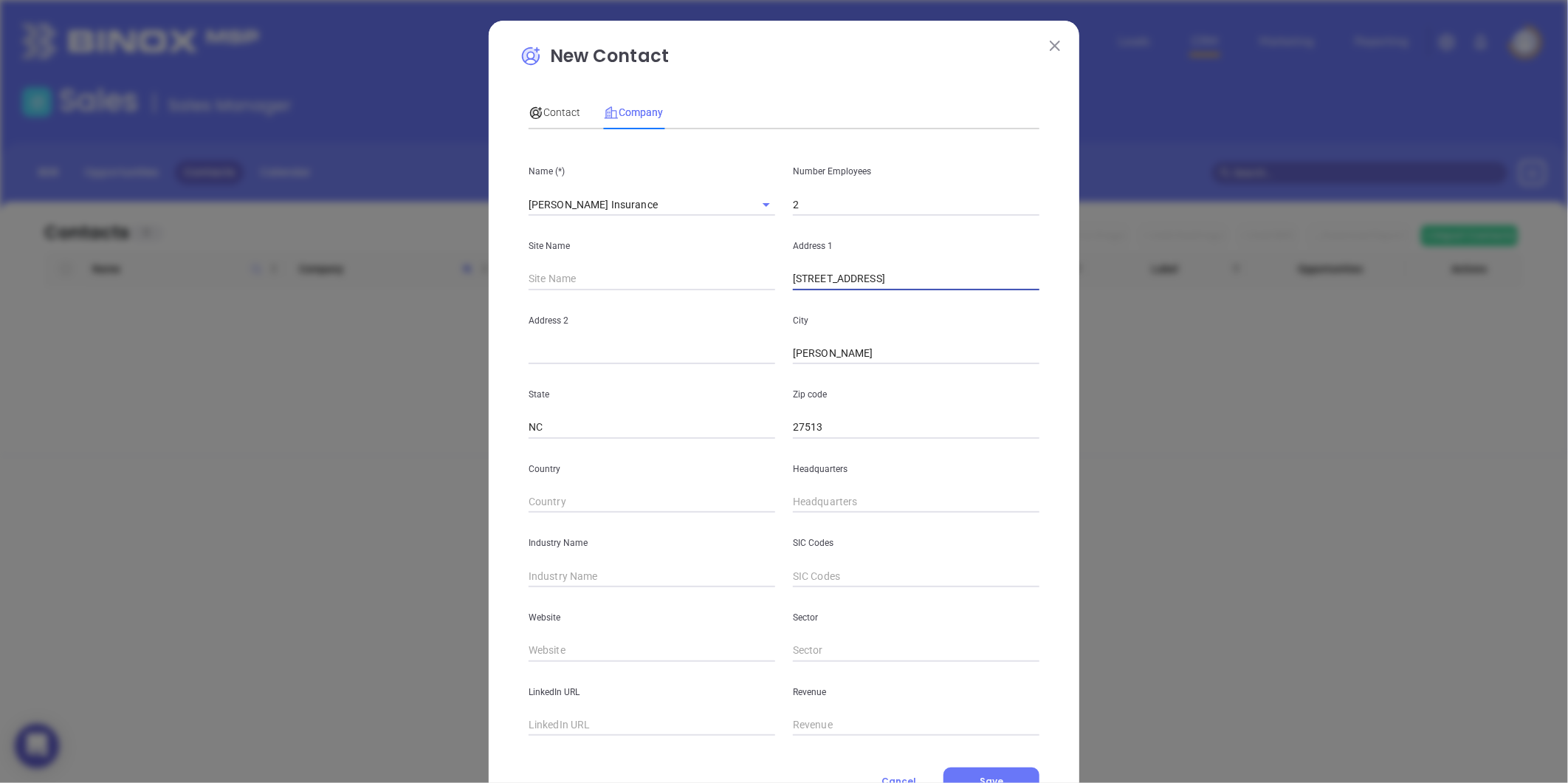
type input "( ) -"
click at [849, 497] on input "( ) -" at bounding box center [916, 502] width 247 height 22
paste input "919) 740-2571"
type input "(919) 740-2571"
click at [637, 578] on input "text" at bounding box center [652, 576] width 247 height 22
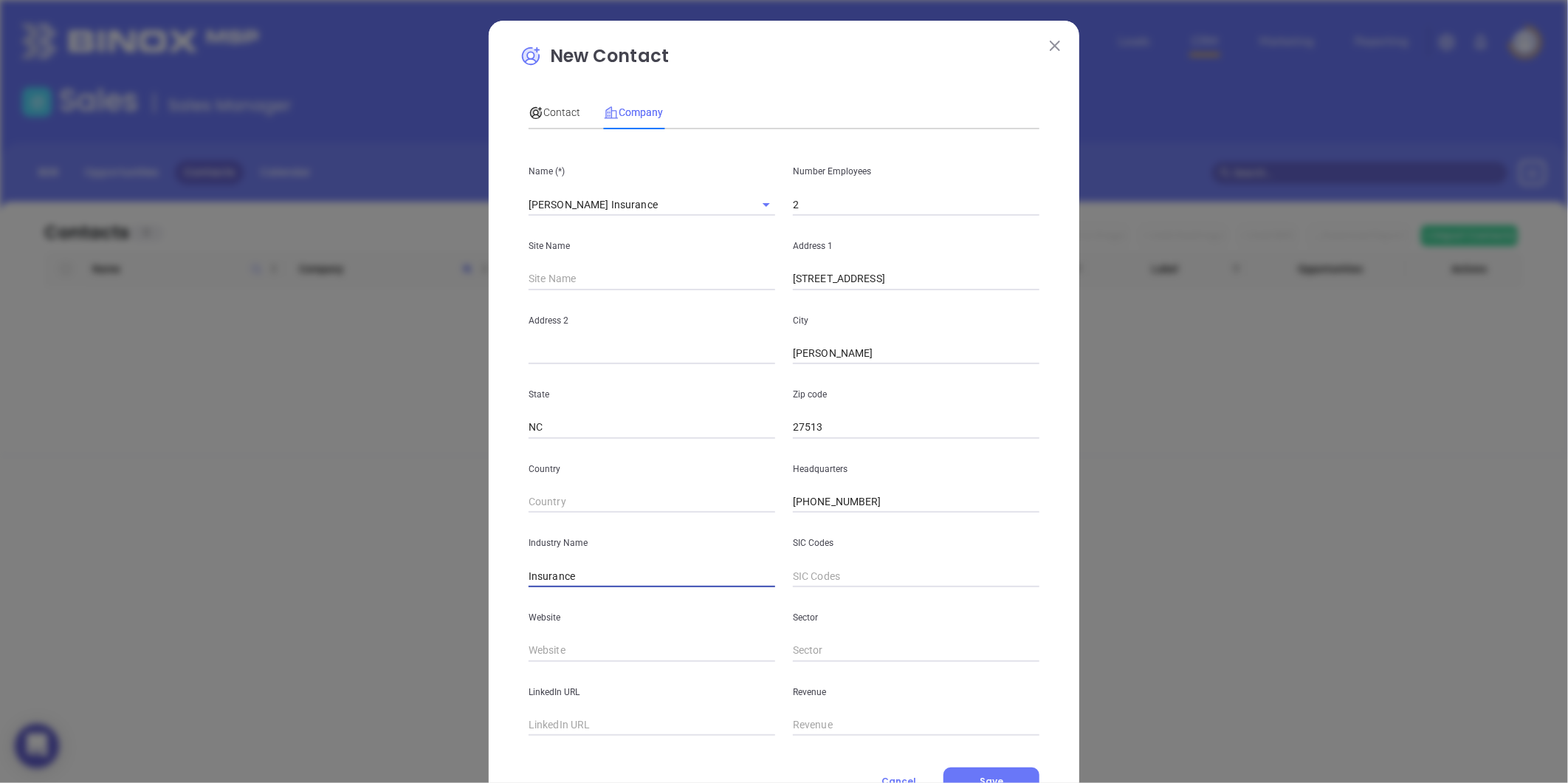
type input "Insurance"
click at [595, 671] on div "LinkedIn URL" at bounding box center [652, 699] width 265 height 75
click at [583, 651] on input "text" at bounding box center [652, 651] width 247 height 22
paste input "https://hess-insurance.com/"
type input "https://hess-insurance.com/"
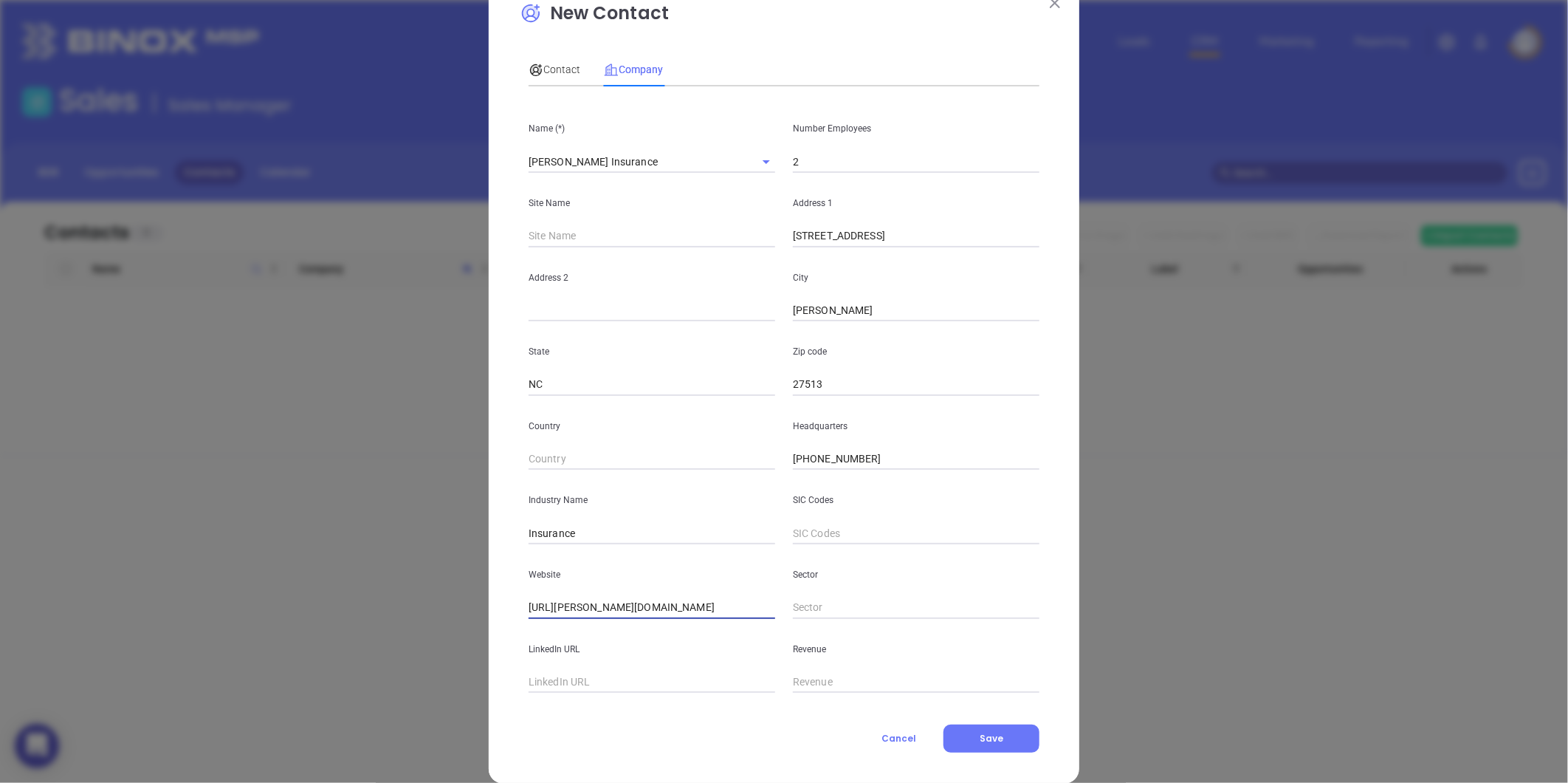
scroll to position [65, 0]
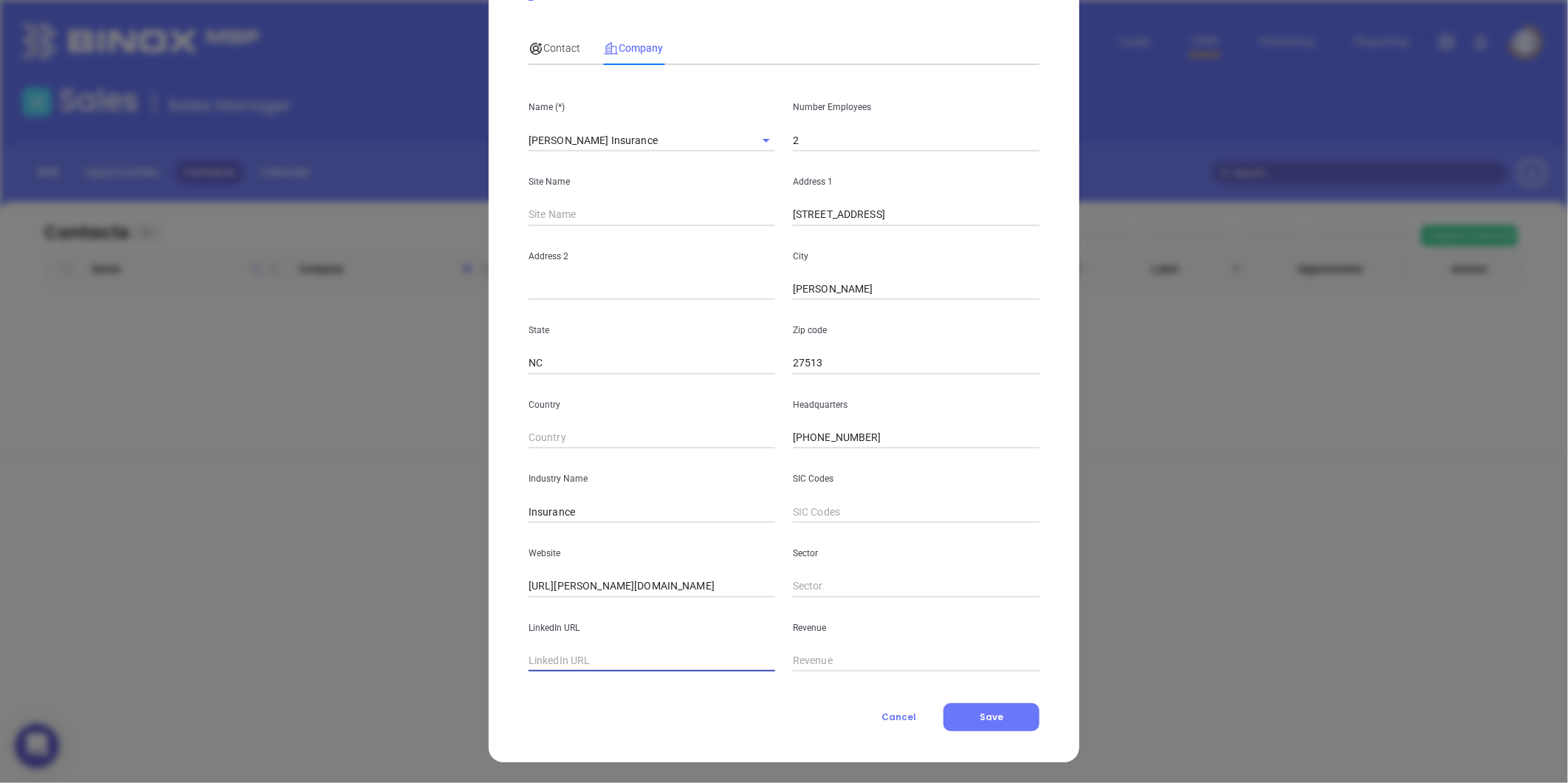
click at [556, 671] on input "text" at bounding box center [652, 661] width 247 height 22
paste input "https://www.linkedin.com/company/hessinsurance/"
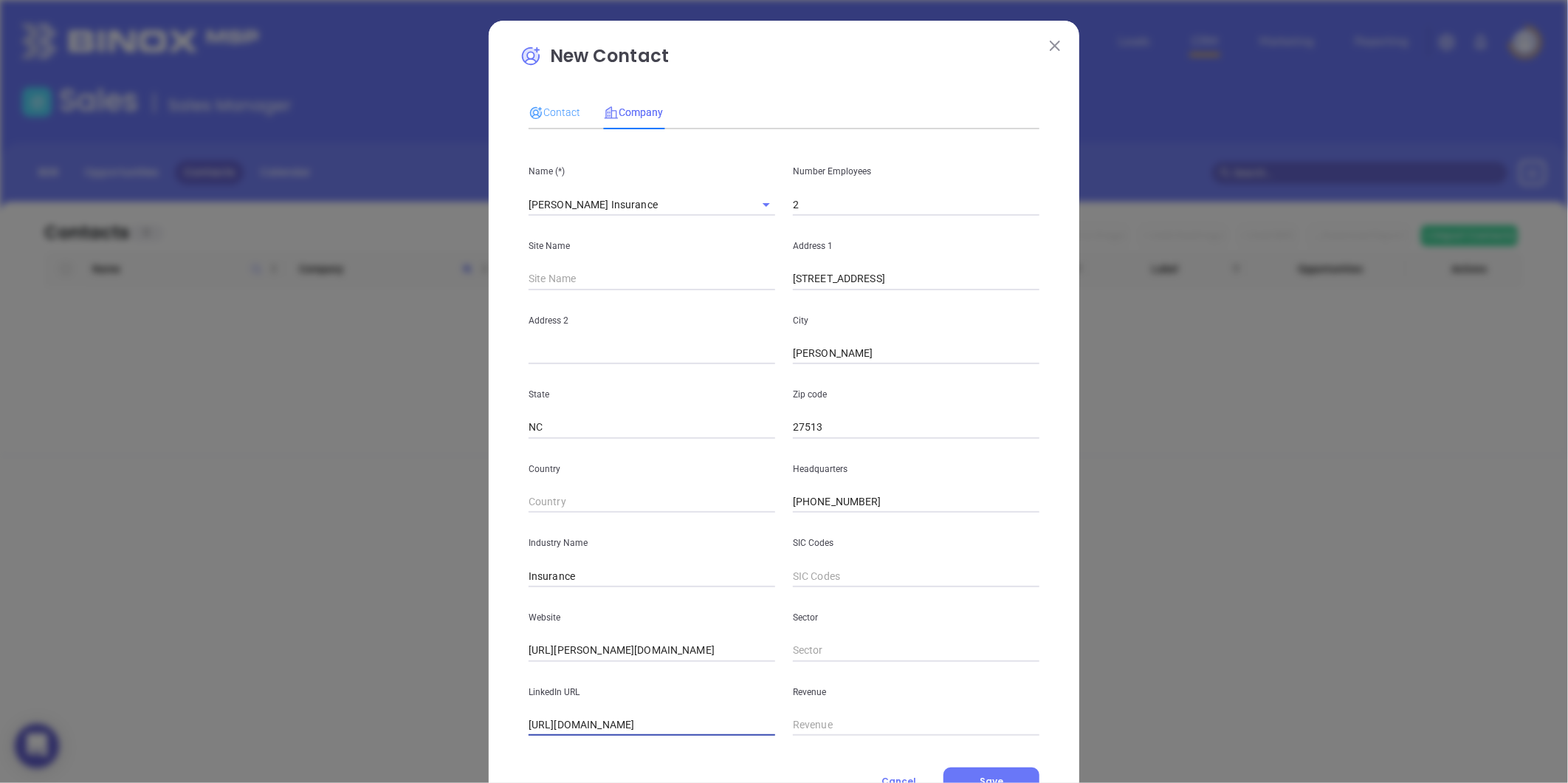
type input "https://www.linkedin.com/company/hessinsurance/"
click at [549, 121] on div "Contact" at bounding box center [554, 112] width 51 height 34
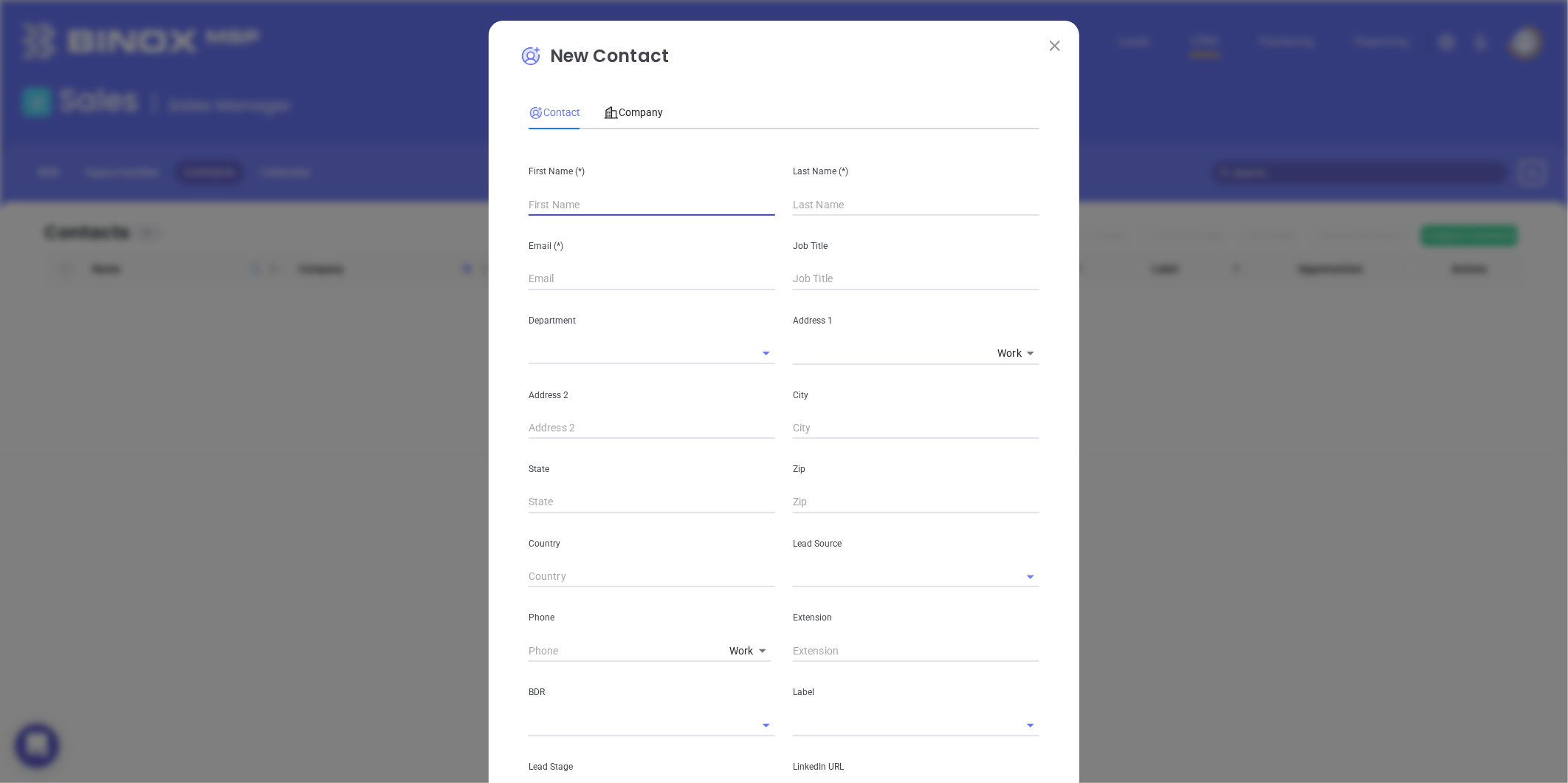
click at [583, 210] on input "text" at bounding box center [652, 205] width 247 height 22
paste input "https://www.linkedin.com/company/hessinsurance/"
type input "https://www.linkedin.com/company/hessinsurance/"
paste input "https://www.linkedin.com/company/hessinsurance/"
type input "https://www.linkedin.com/company/hessinsurance/"
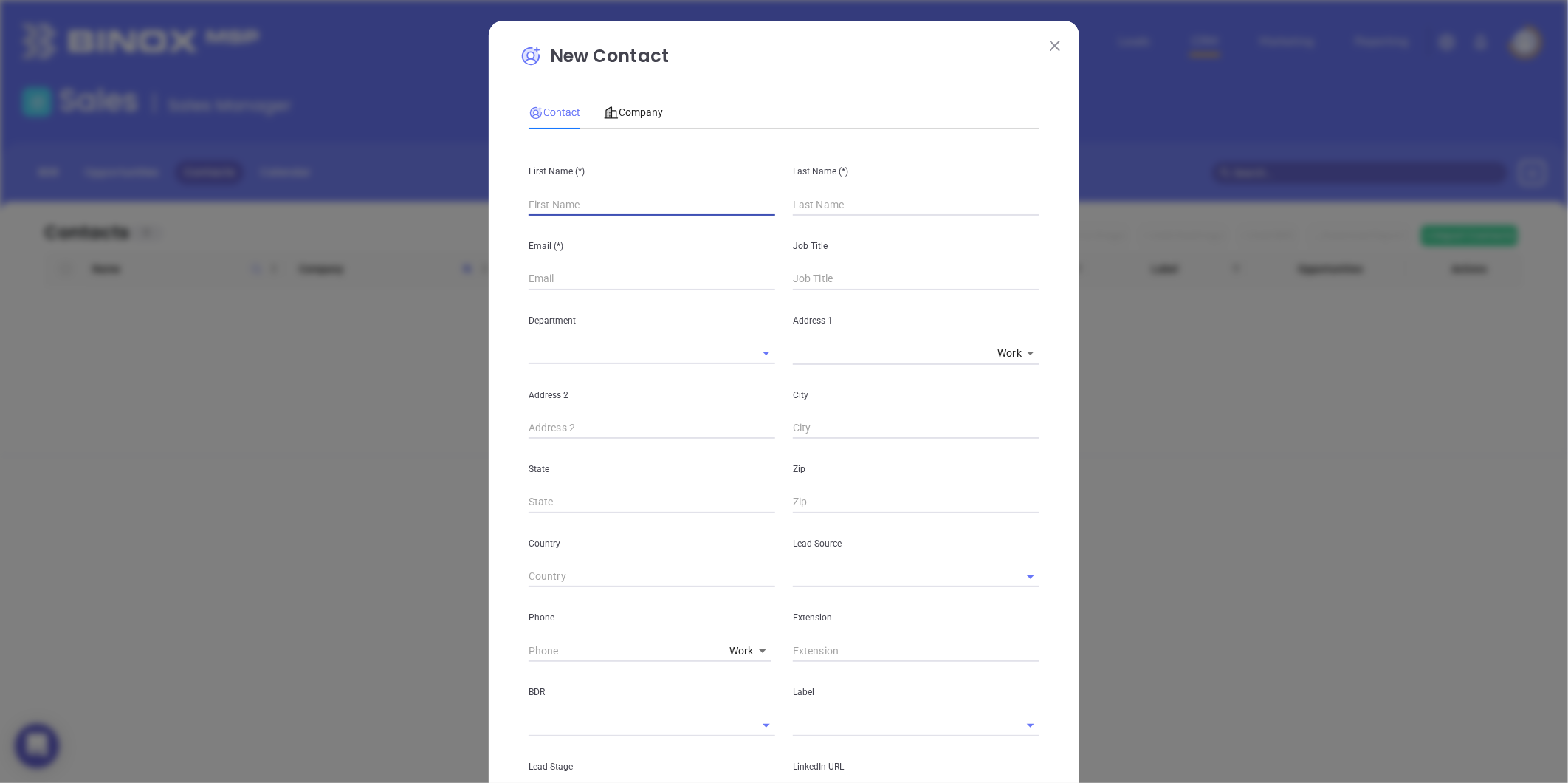
paste input "David Hess"
drag, startPoint x: 551, startPoint y: 210, endPoint x: 598, endPoint y: 214, distance: 47.2
click at [591, 210] on input "David Hess" at bounding box center [652, 205] width 247 height 22
type input "David Hess"
click at [813, 207] on input "text" at bounding box center [916, 205] width 247 height 22
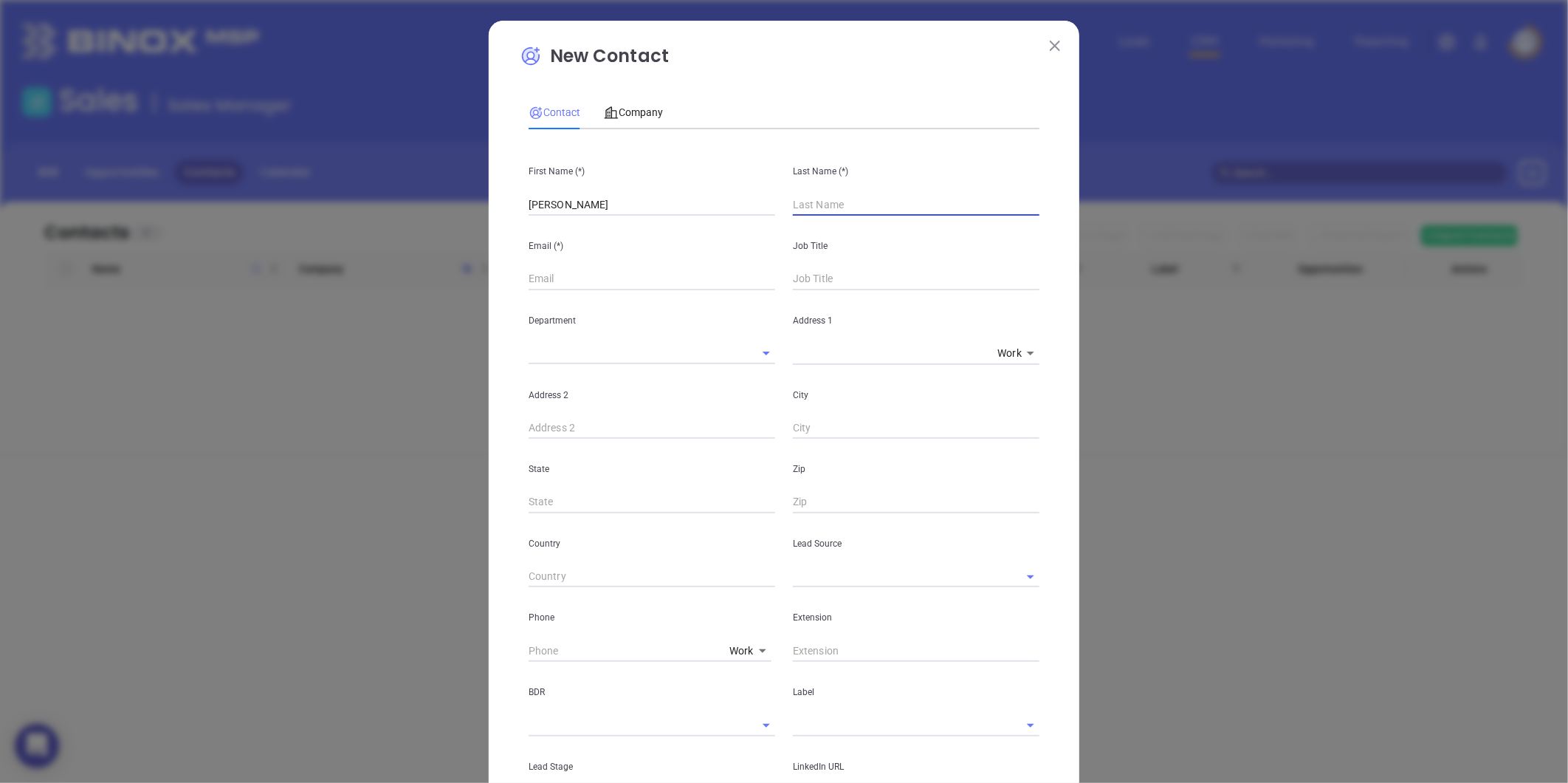
paste input "Hess"
type input "Hess"
drag, startPoint x: 611, startPoint y: 207, endPoint x: 549, endPoint y: 239, distance: 69.8
click at [549, 239] on div "First Name (*) David Hess Last Name (*) Hess Email (*) Job Title Department Add…" at bounding box center [784, 550] width 511 height 818
type input "David"
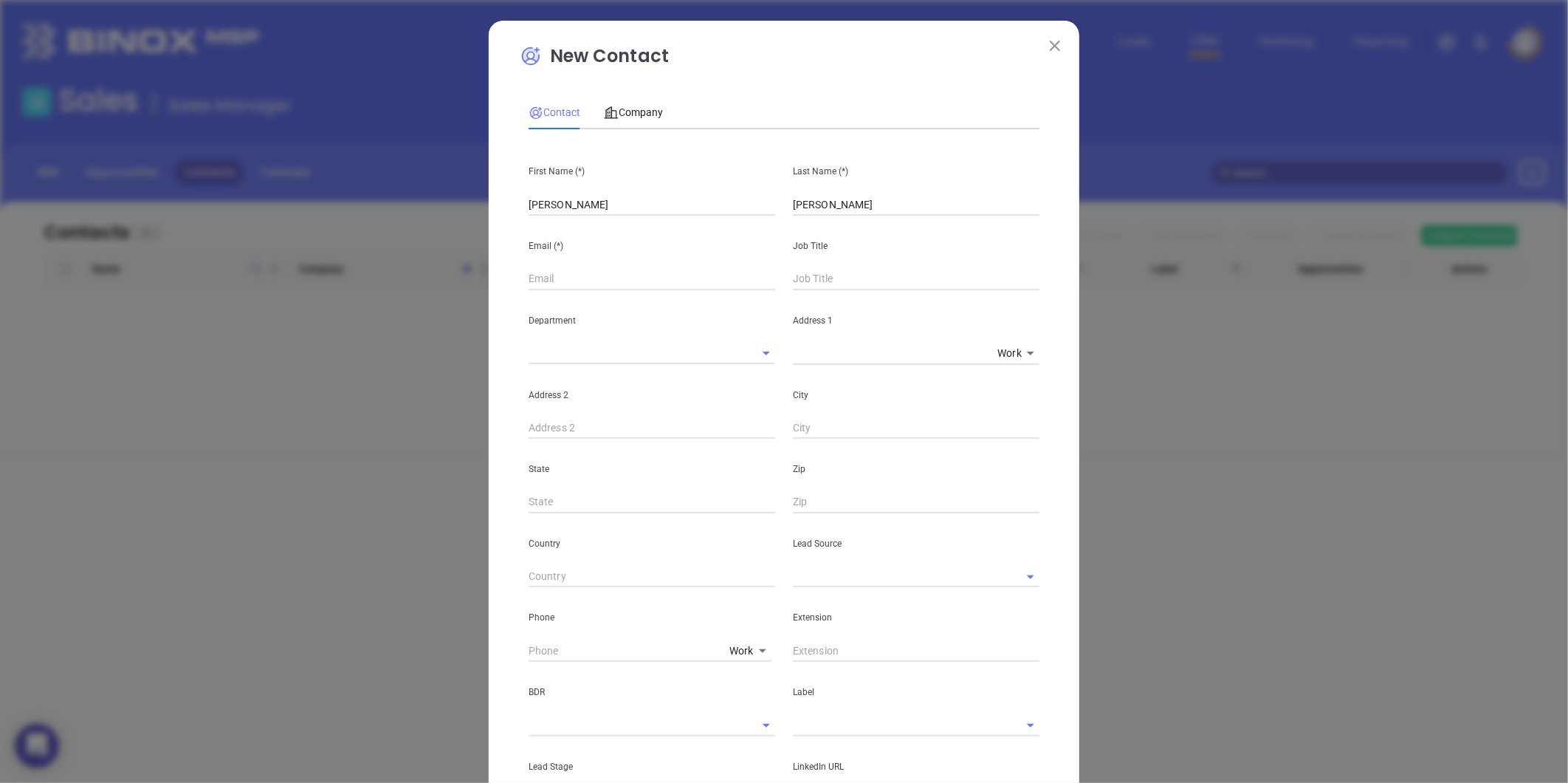
click at [586, 274] on input "text" at bounding box center [652, 280] width 247 height 22
paste input "David.Hess@hess-insurance.com"
type input "David.Hess@hess-insurance.com"
click at [794, 268] on input "text" at bounding box center [916, 280] width 247 height 22
type input "Owner"
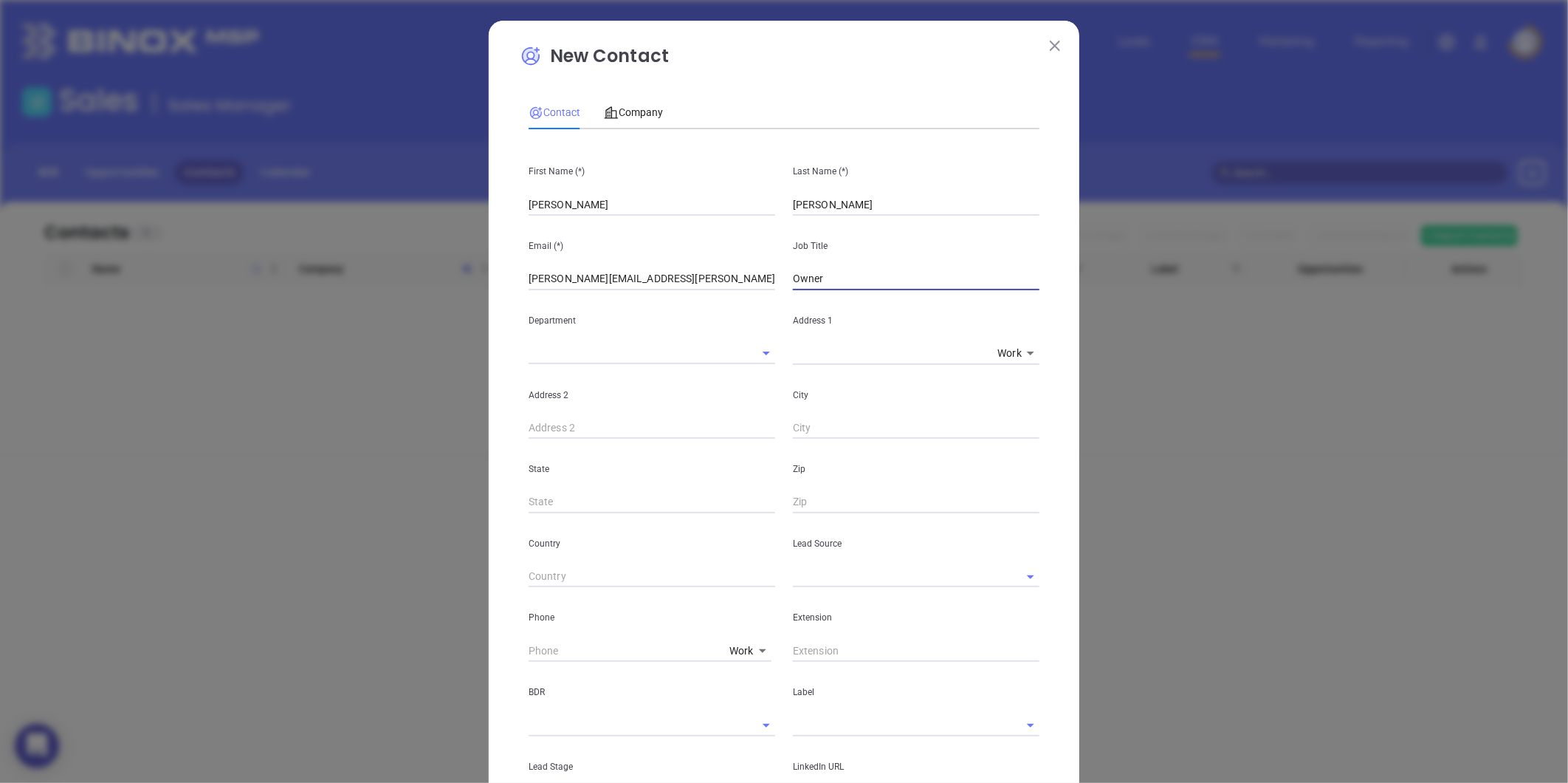
click at [837, 557] on div "Lead Source" at bounding box center [916, 551] width 265 height 75
click at [810, 573] on input "text" at bounding box center [896, 576] width 206 height 22
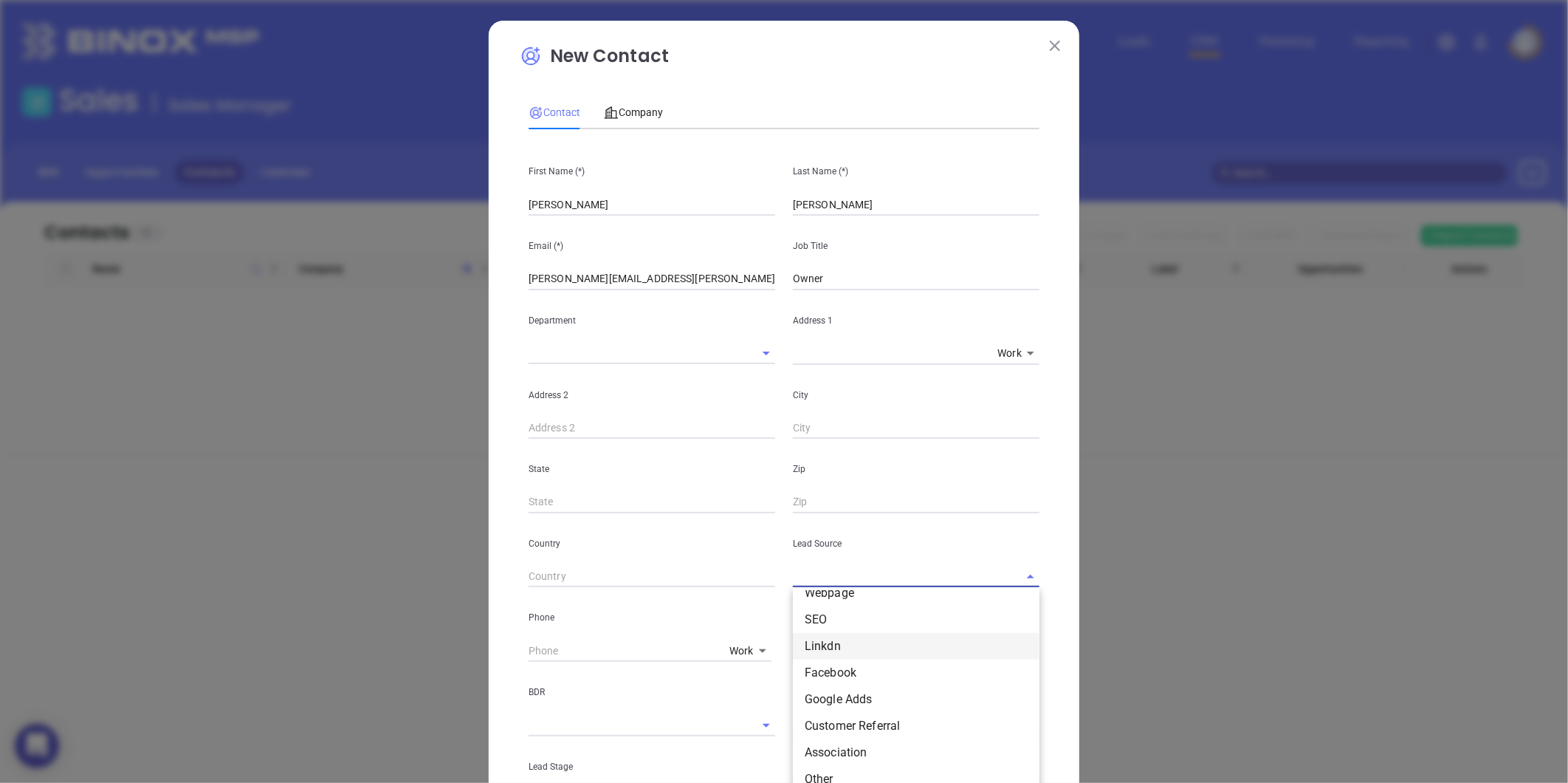
scroll to position [82, 0]
click at [823, 733] on li "Other" at bounding box center [916, 740] width 247 height 26
type input "Other"
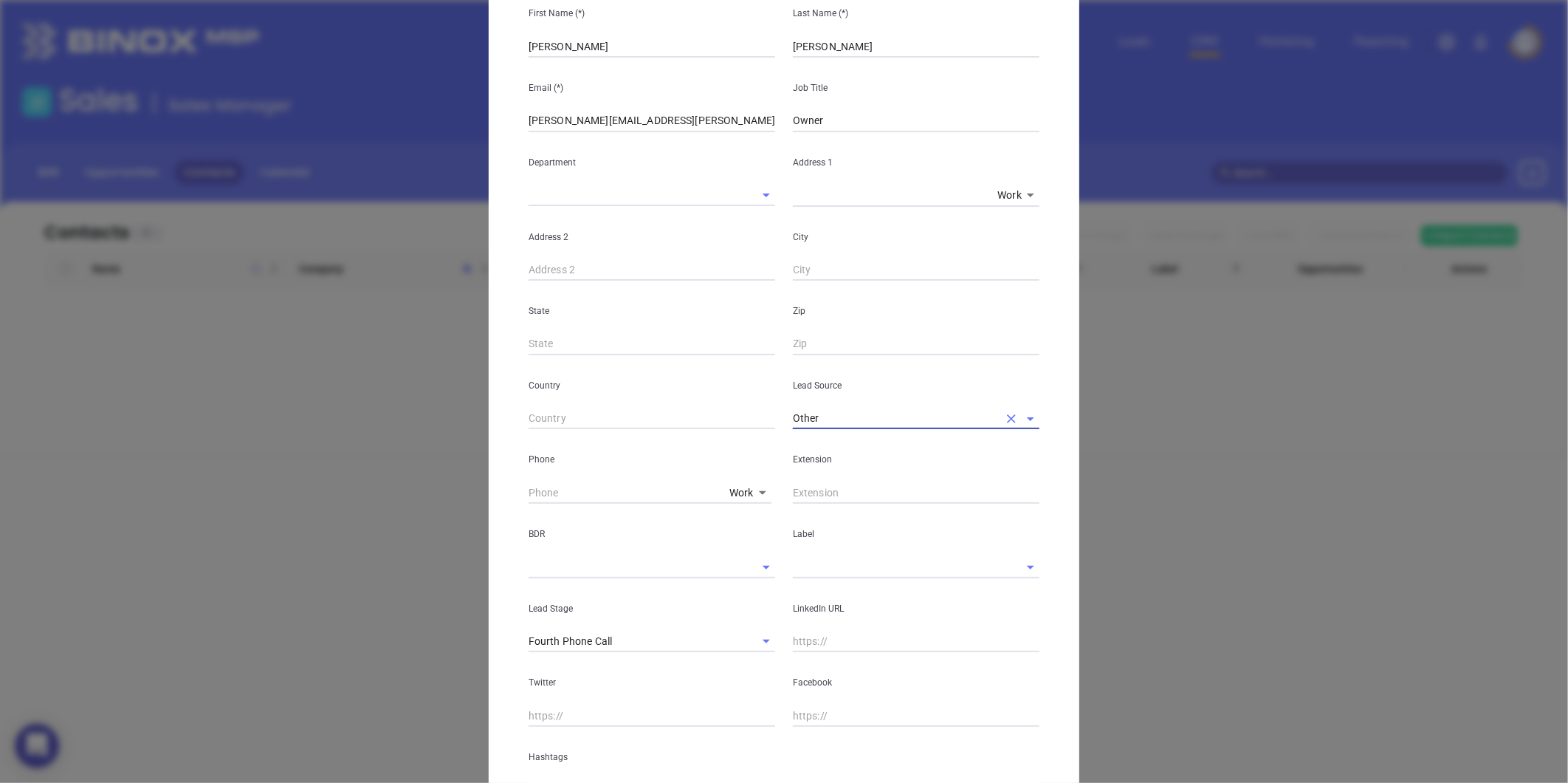
scroll to position [164, 0]
click at [800, 565] on input "text" at bounding box center [896, 560] width 206 height 22
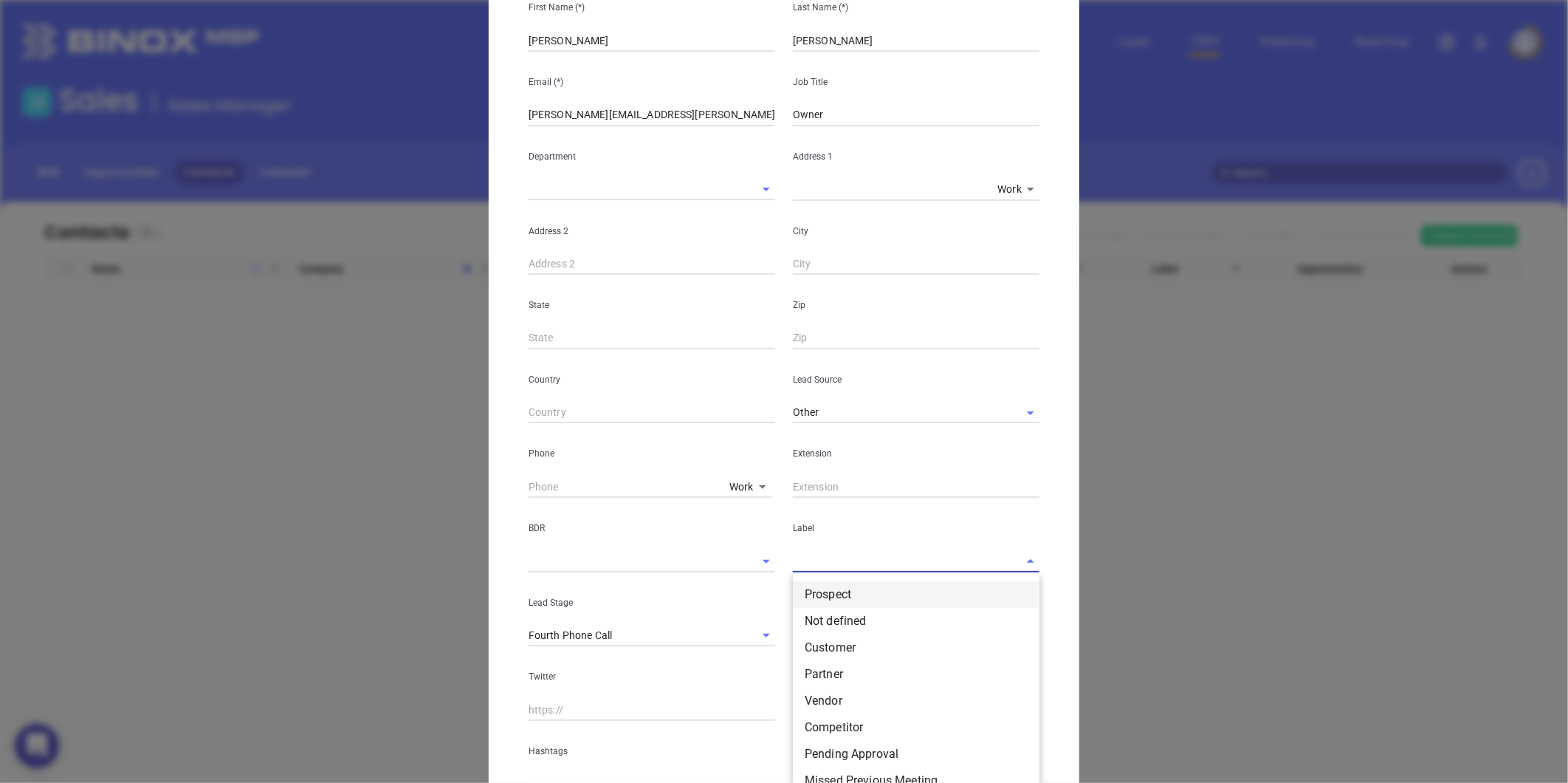
click at [814, 588] on li "Prospect" at bounding box center [916, 594] width 247 height 26
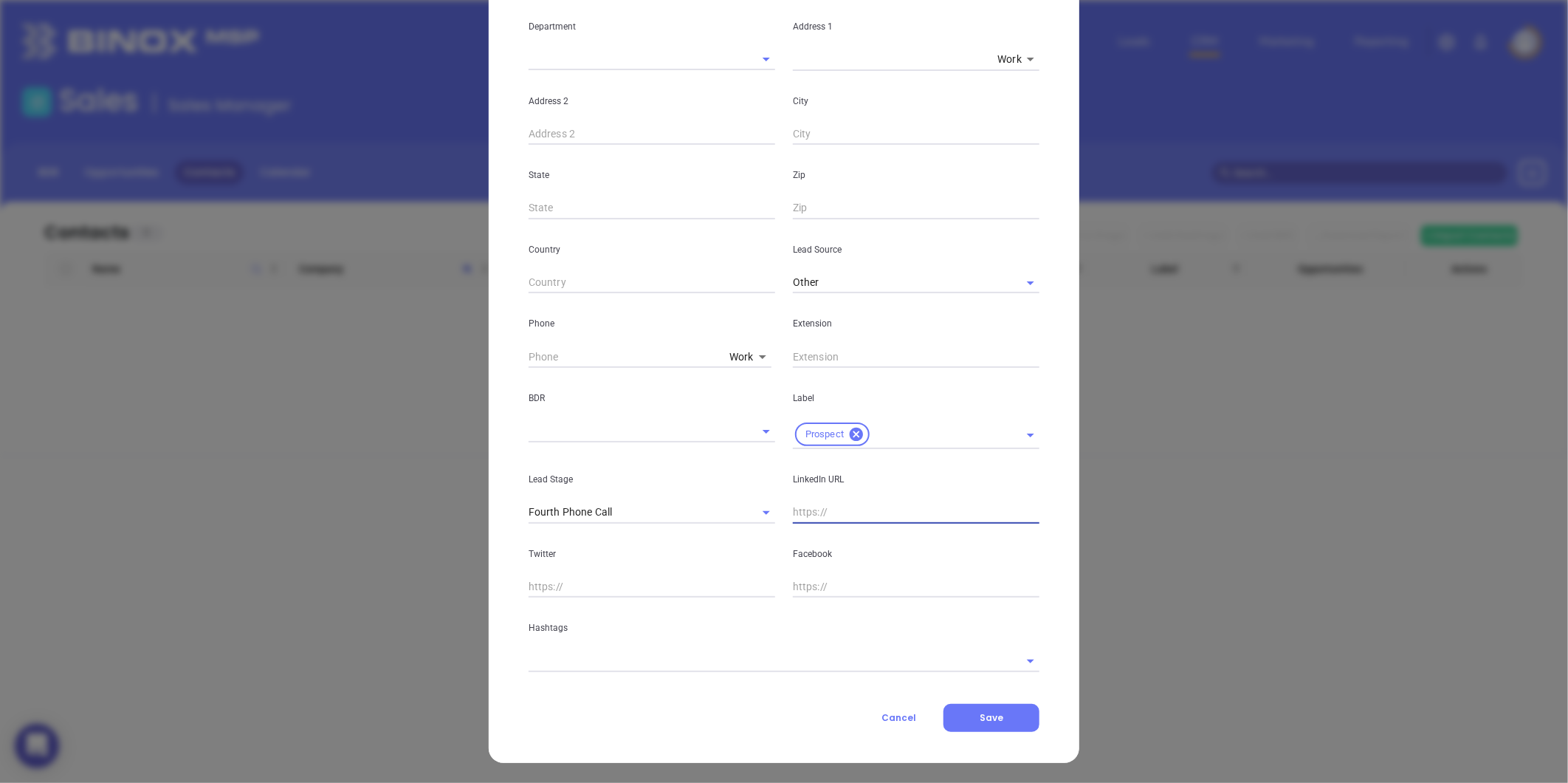
click at [856, 501] on input "text" at bounding box center [916, 513] width 247 height 22
paste input "linkedin.com/in/djhess2"
type input "www.linkedin.com/in/djhess2"
click at [589, 665] on input "text" at bounding box center [763, 660] width 469 height 22
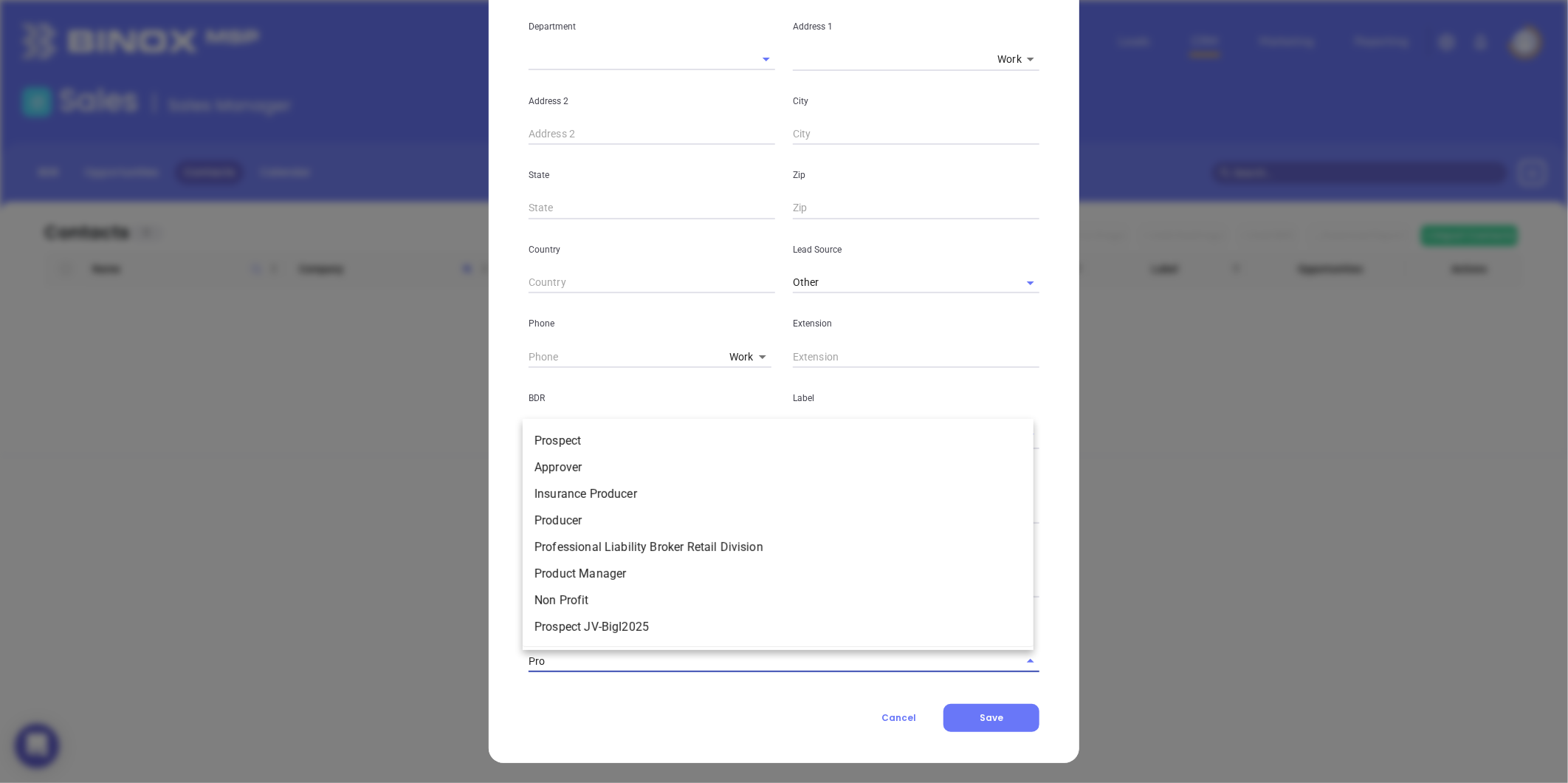
type input "Pros"
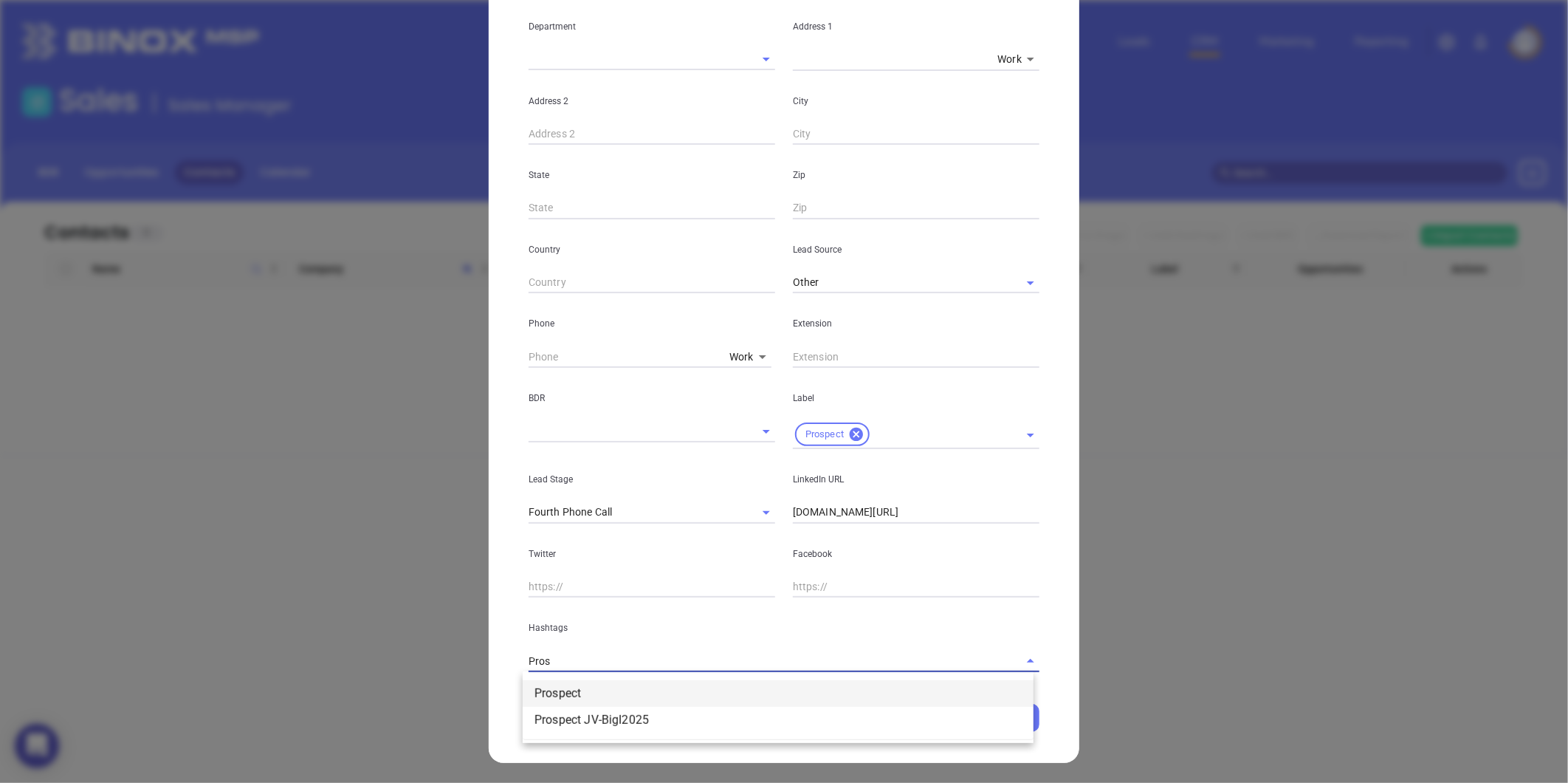
click at [597, 688] on li "Prospect" at bounding box center [778, 693] width 511 height 26
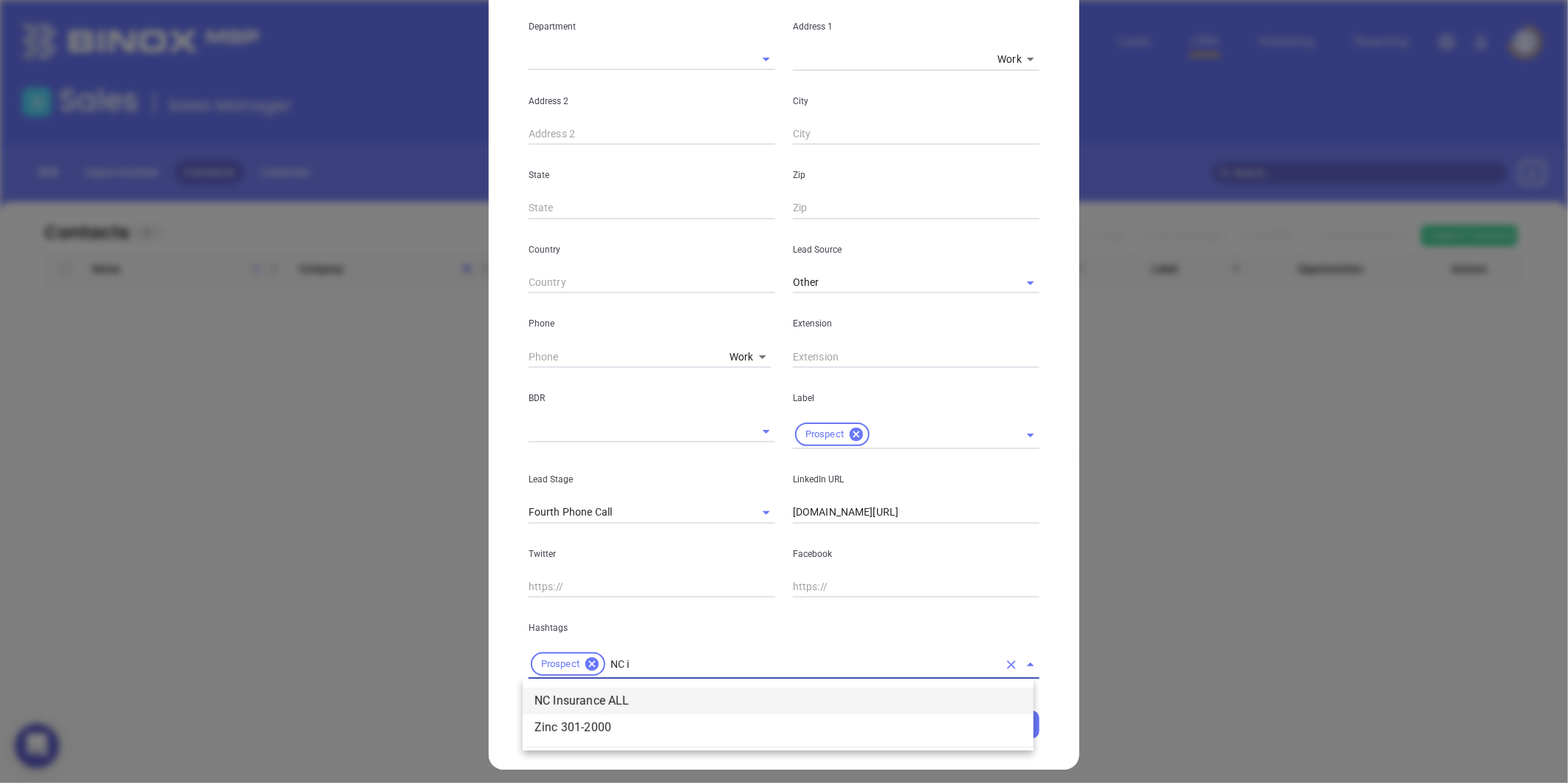
type input "NC in"
click at [607, 693] on li "NC Insurance ALL" at bounding box center [778, 701] width 511 height 26
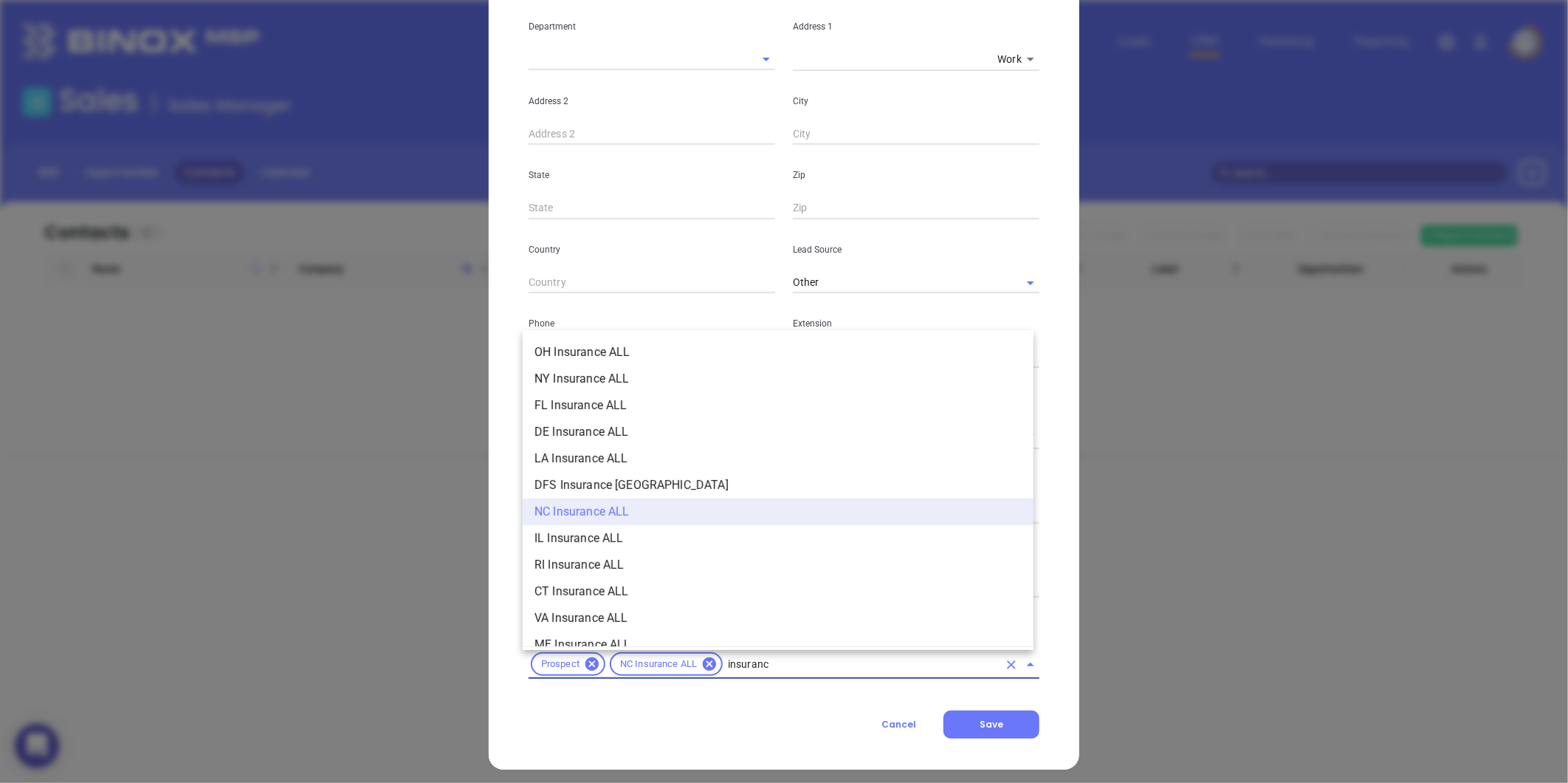
type input "insurance"
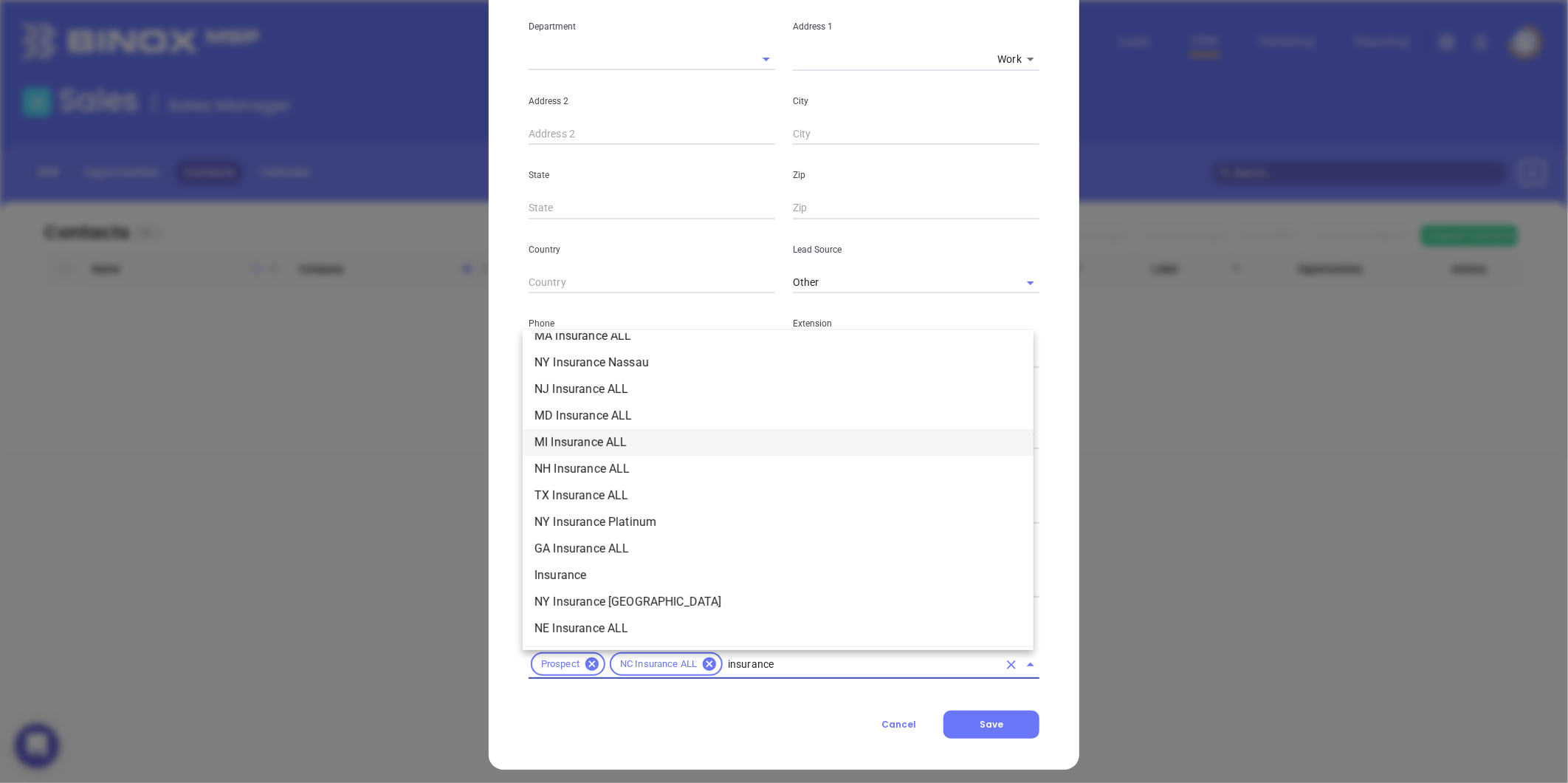
scroll to position [492, 0]
click at [614, 476] on li "Insurance" at bounding box center [778, 471] width 511 height 26
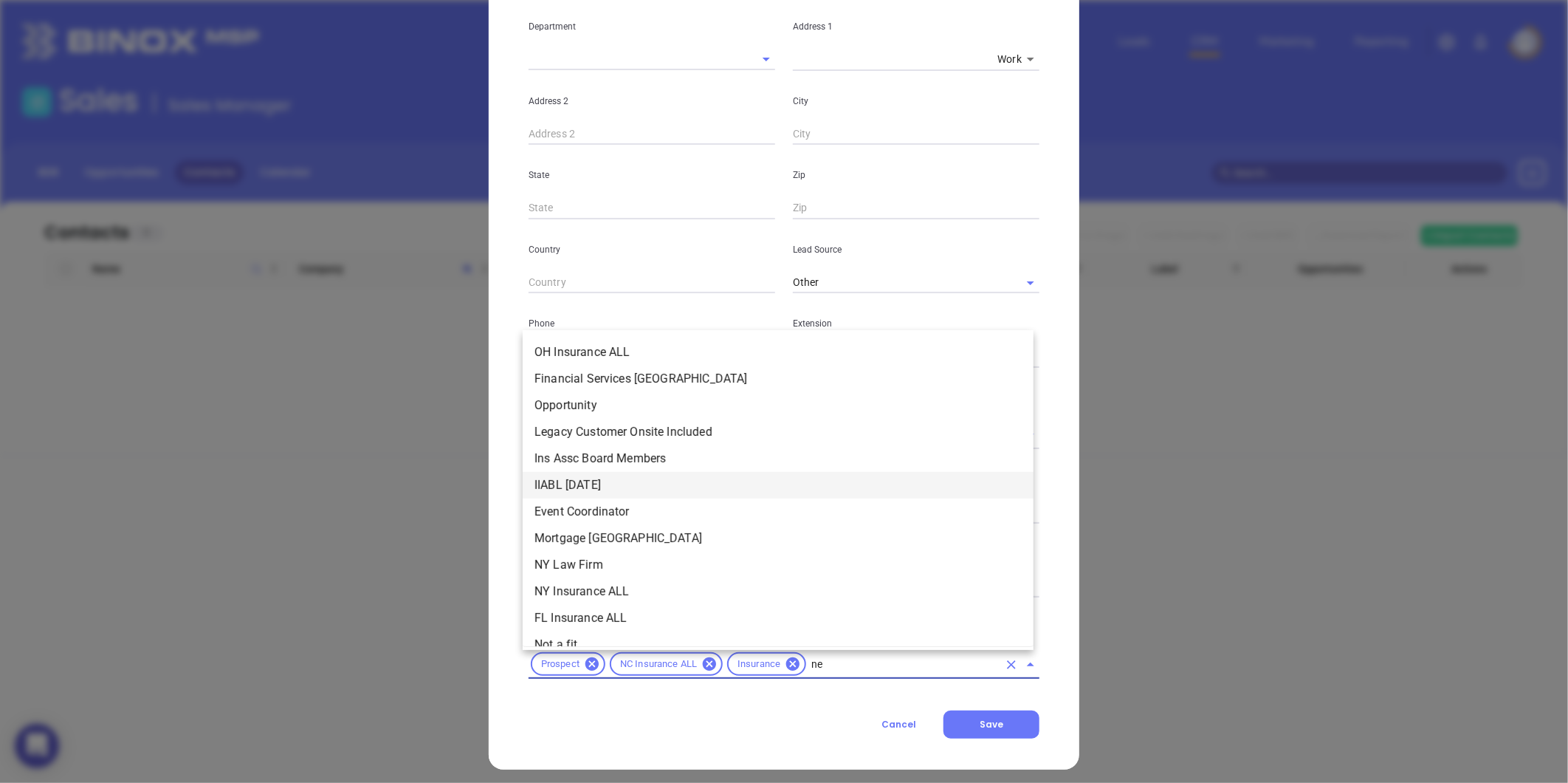
type input "new"
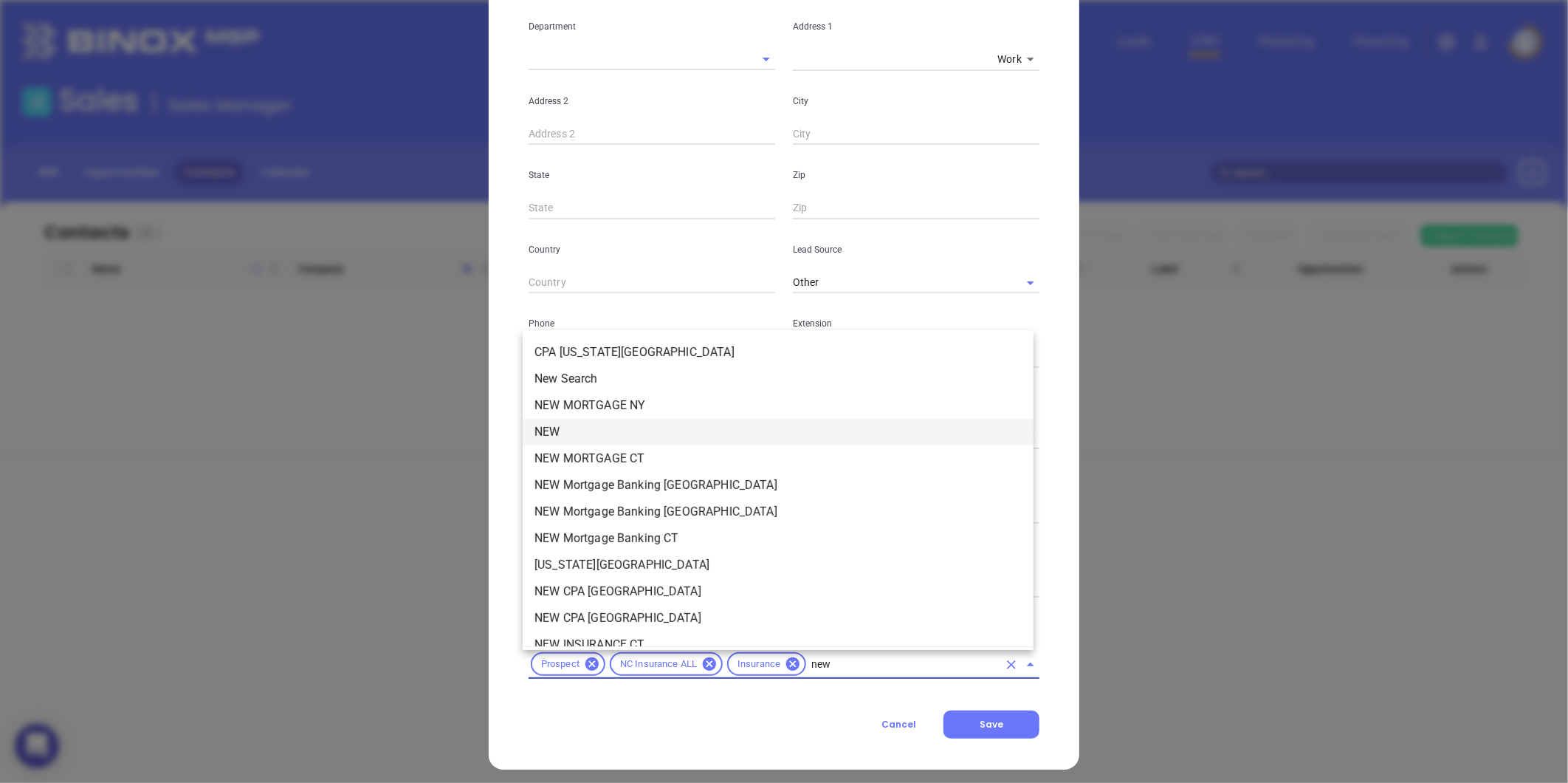
click at [574, 433] on li "NEW" at bounding box center [778, 432] width 511 height 26
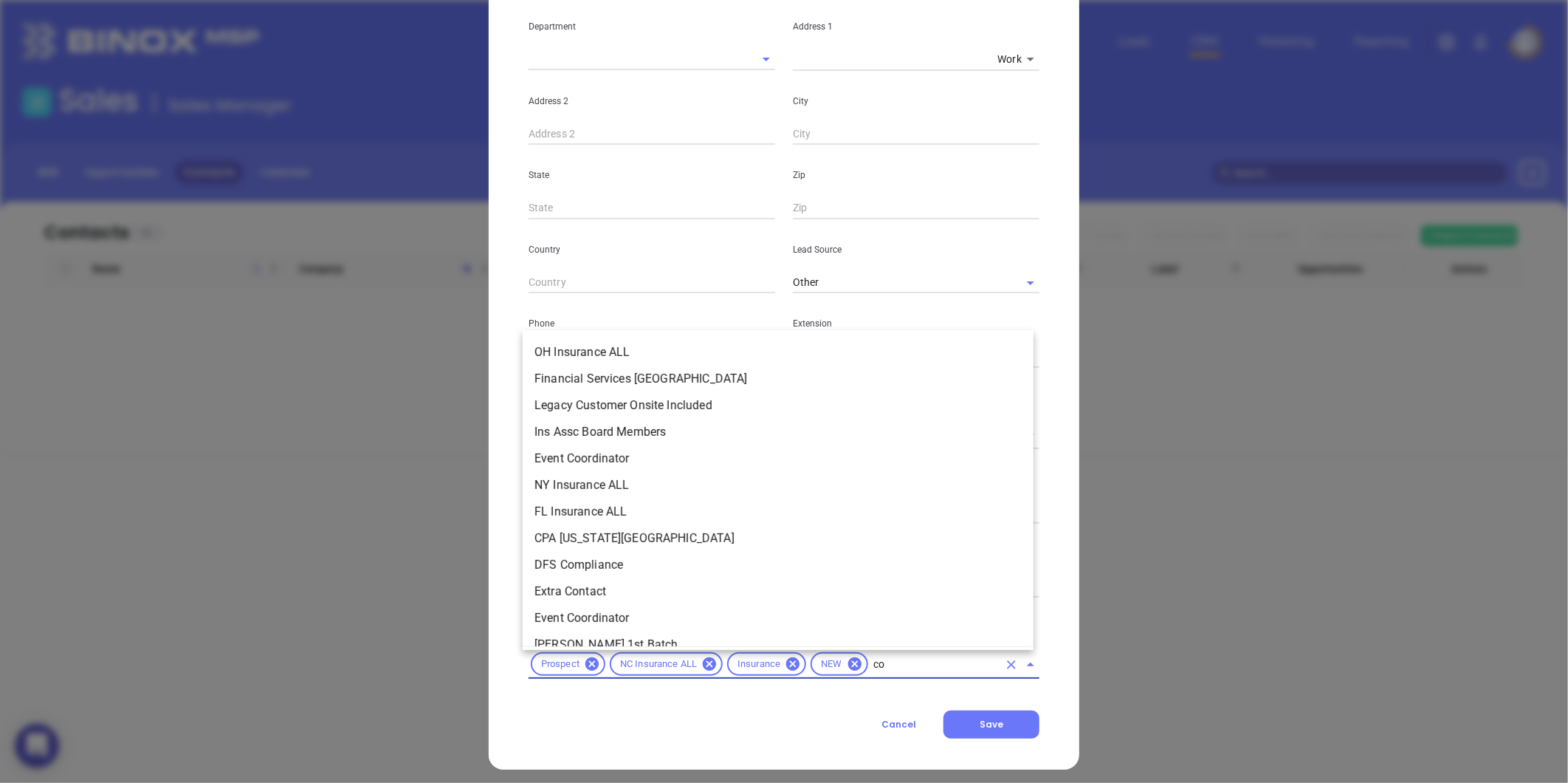
scroll to position [0, 0]
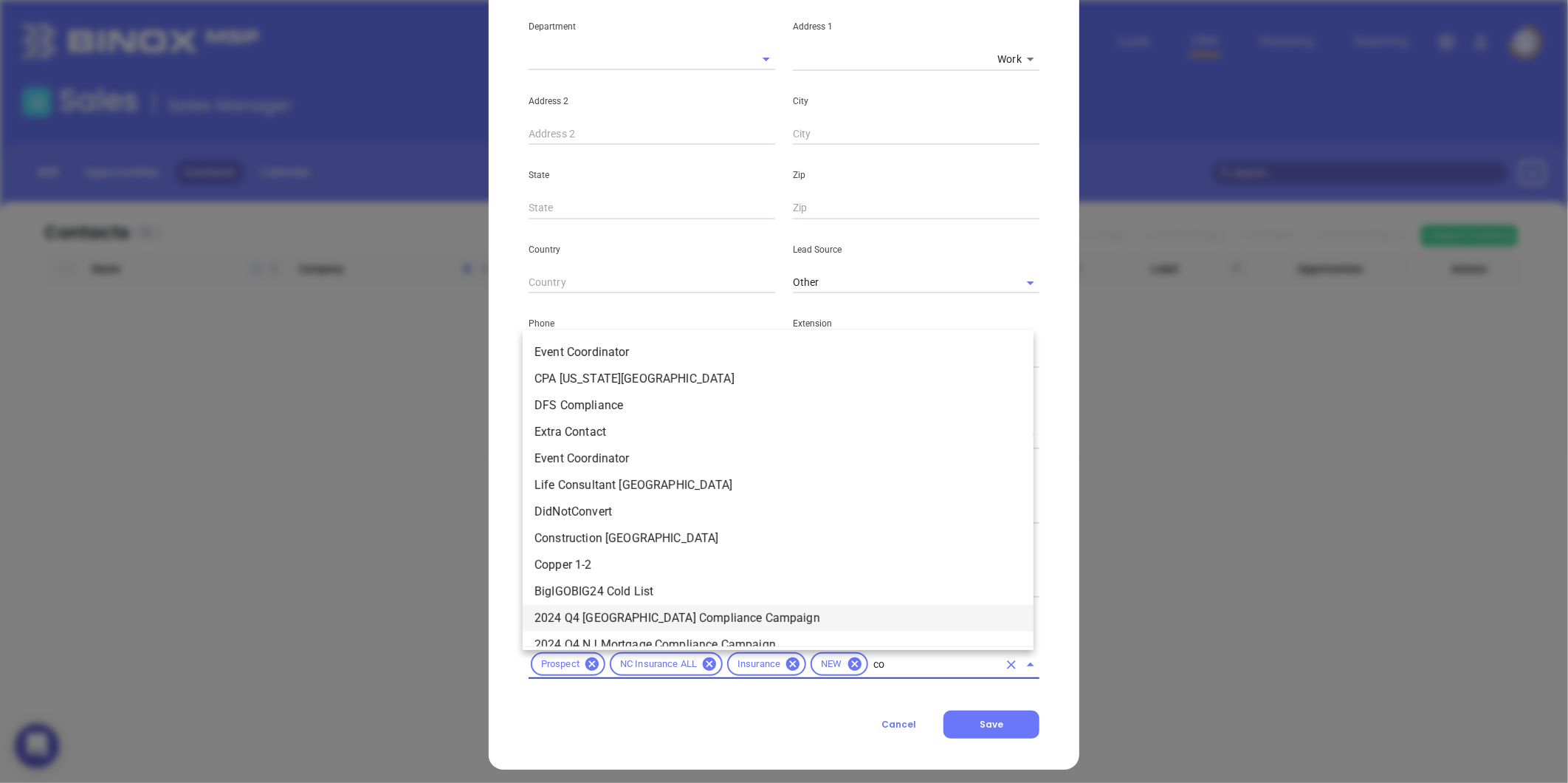
type input "cop"
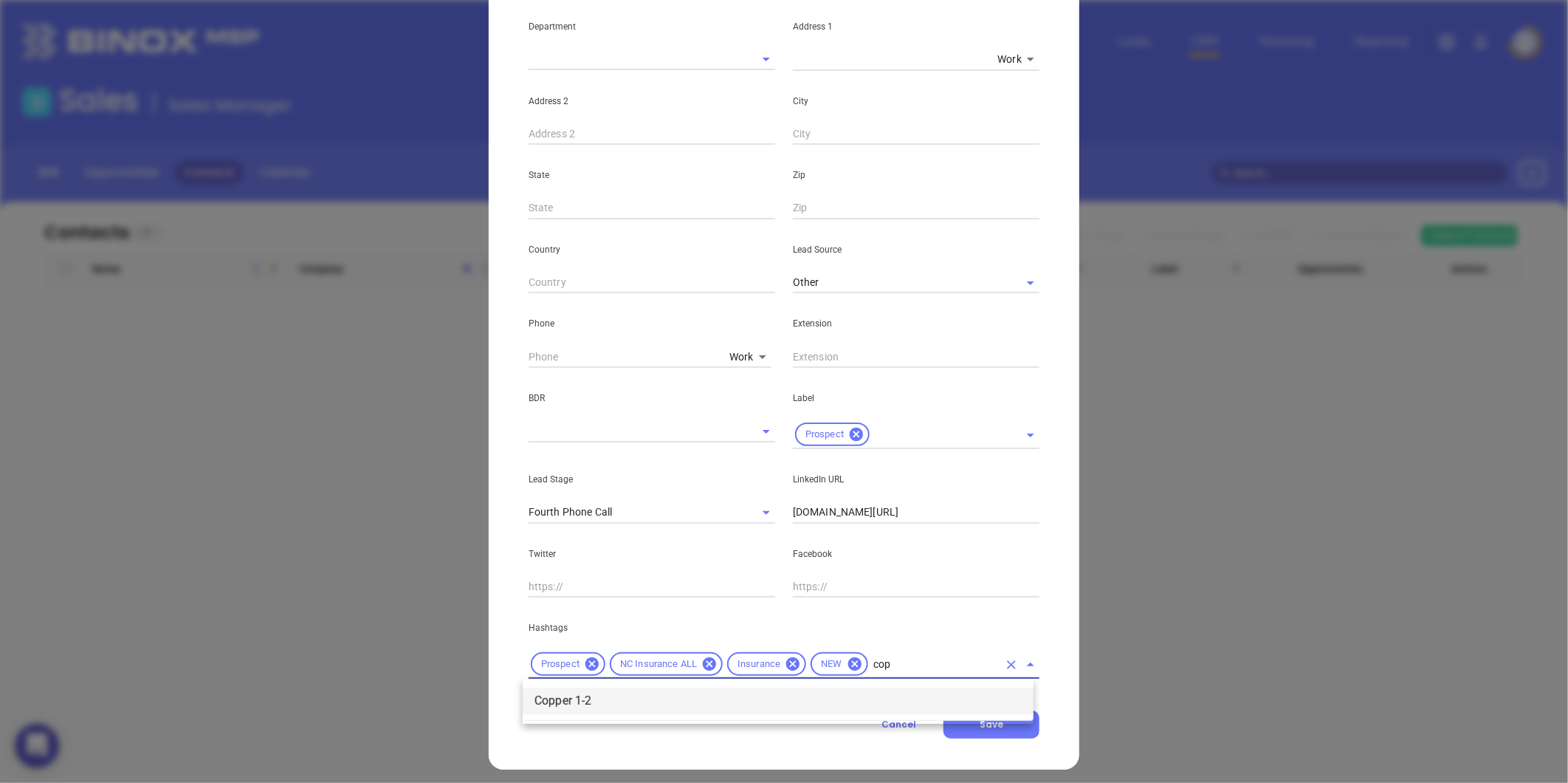
click at [703, 694] on li "Copper 1-2" at bounding box center [778, 701] width 511 height 26
type input "NC"
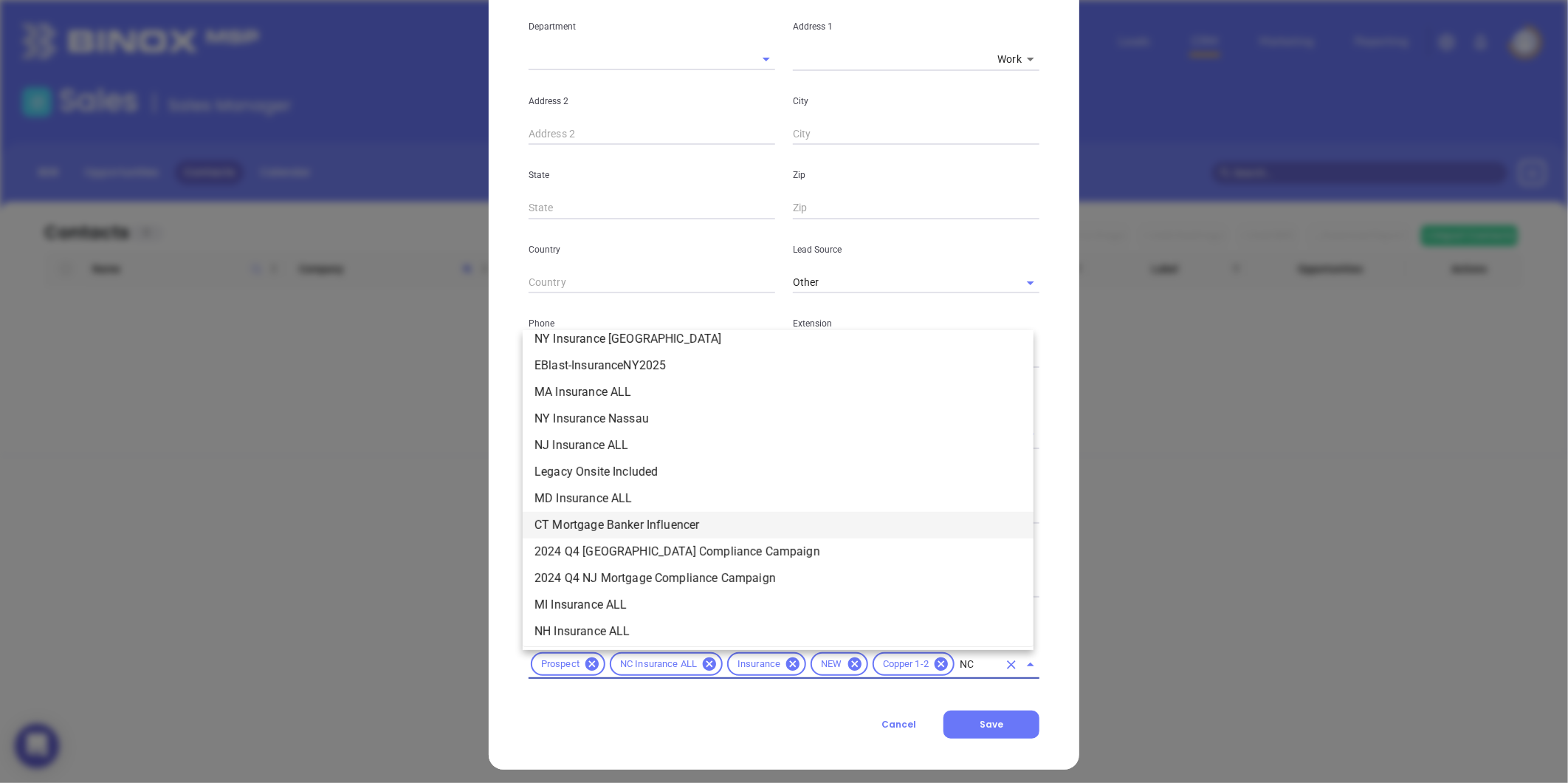
scroll to position [246, 0]
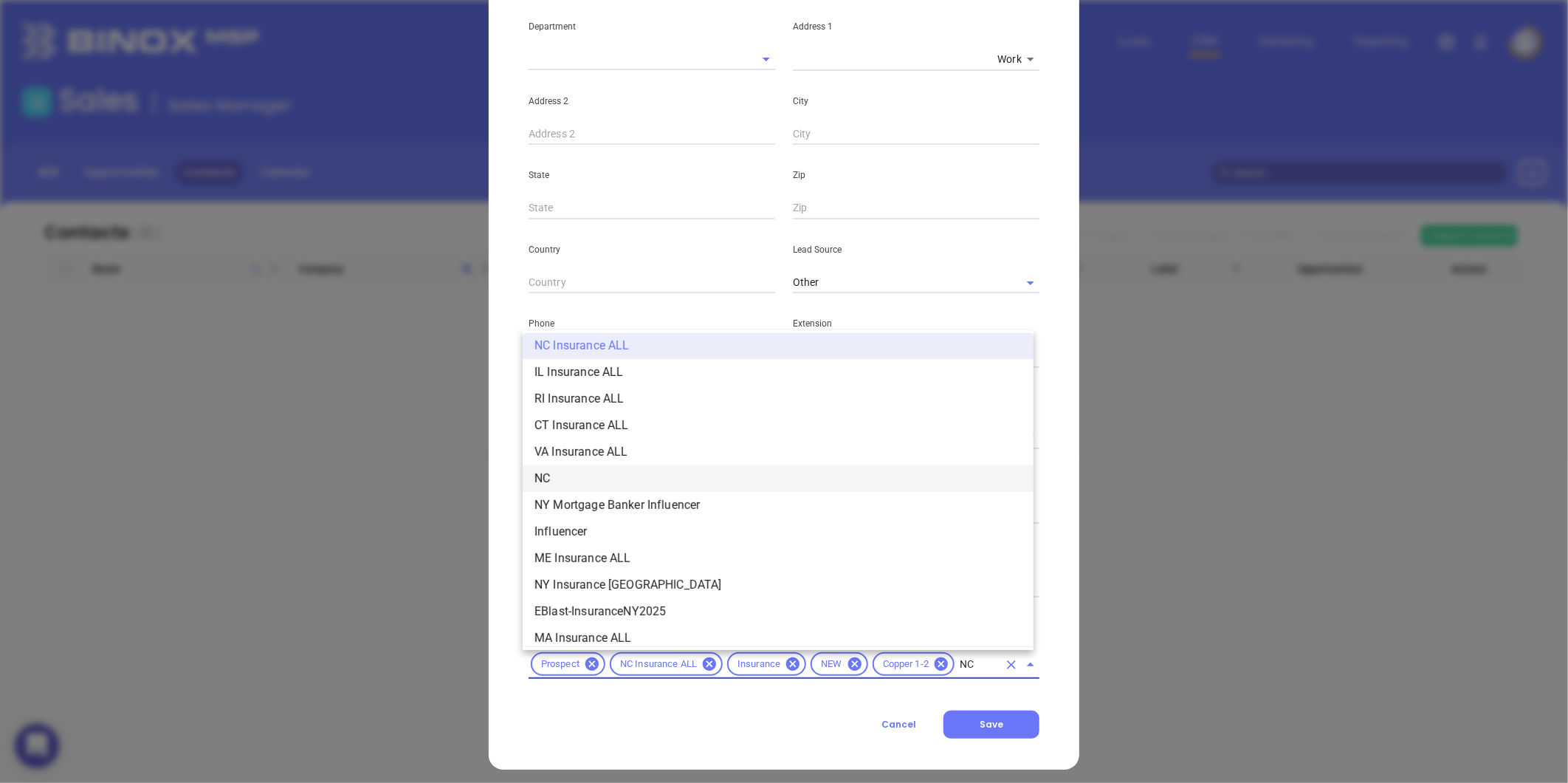
click at [567, 470] on li "NC" at bounding box center [778, 478] width 511 height 26
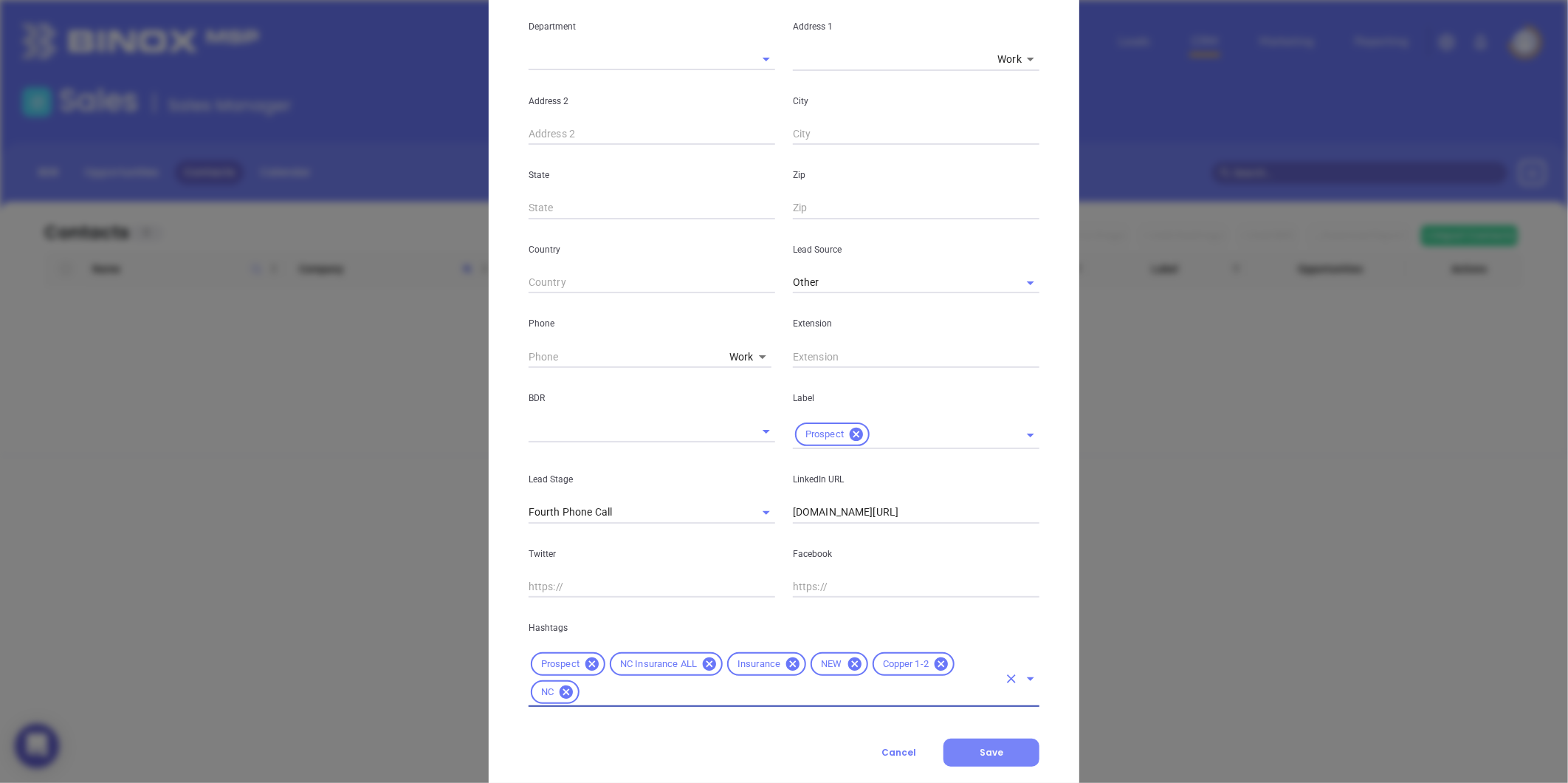
click at [990, 748] on span "Save" at bounding box center [991, 752] width 23 height 12
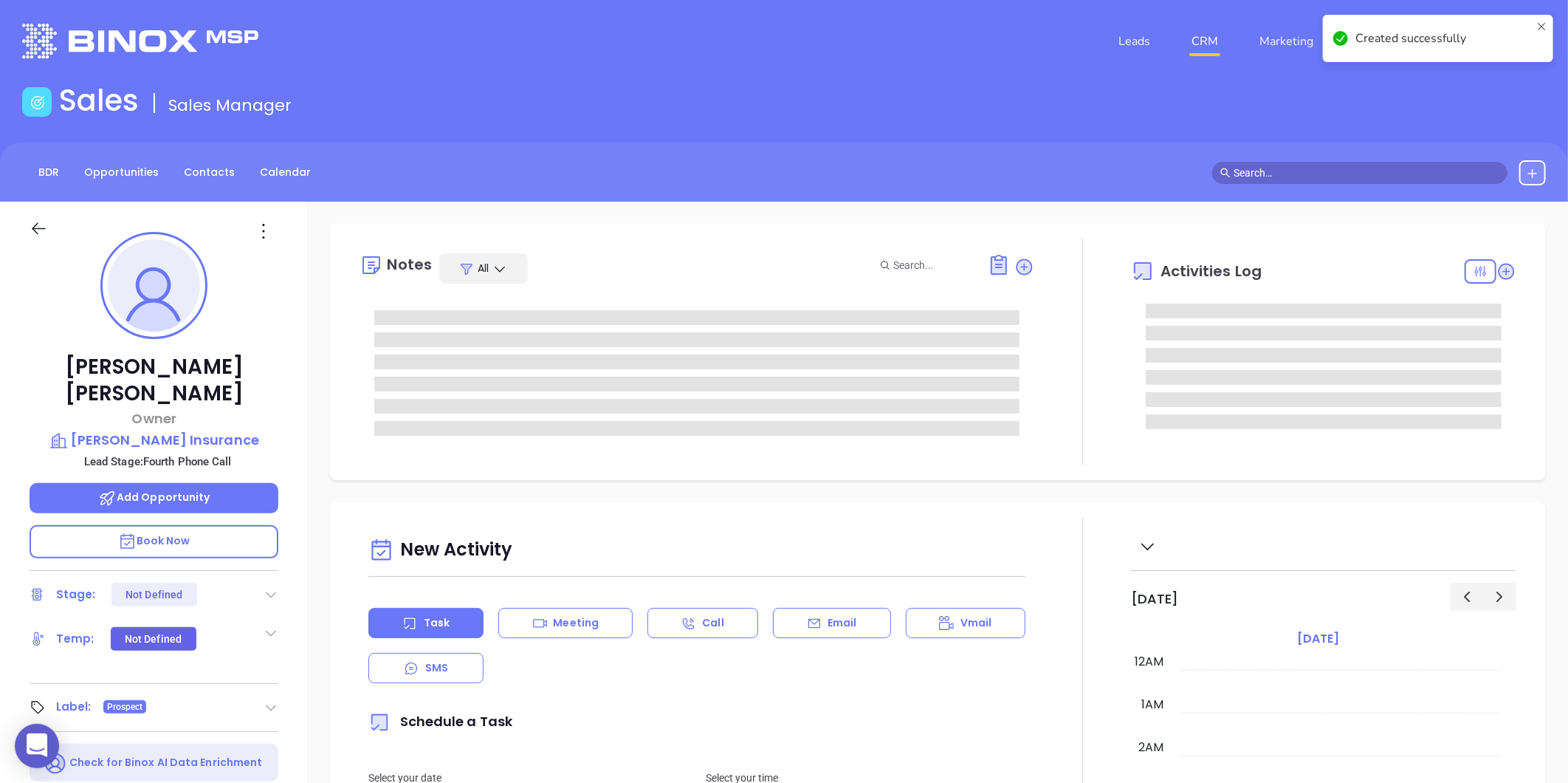
type input "[DATE]"
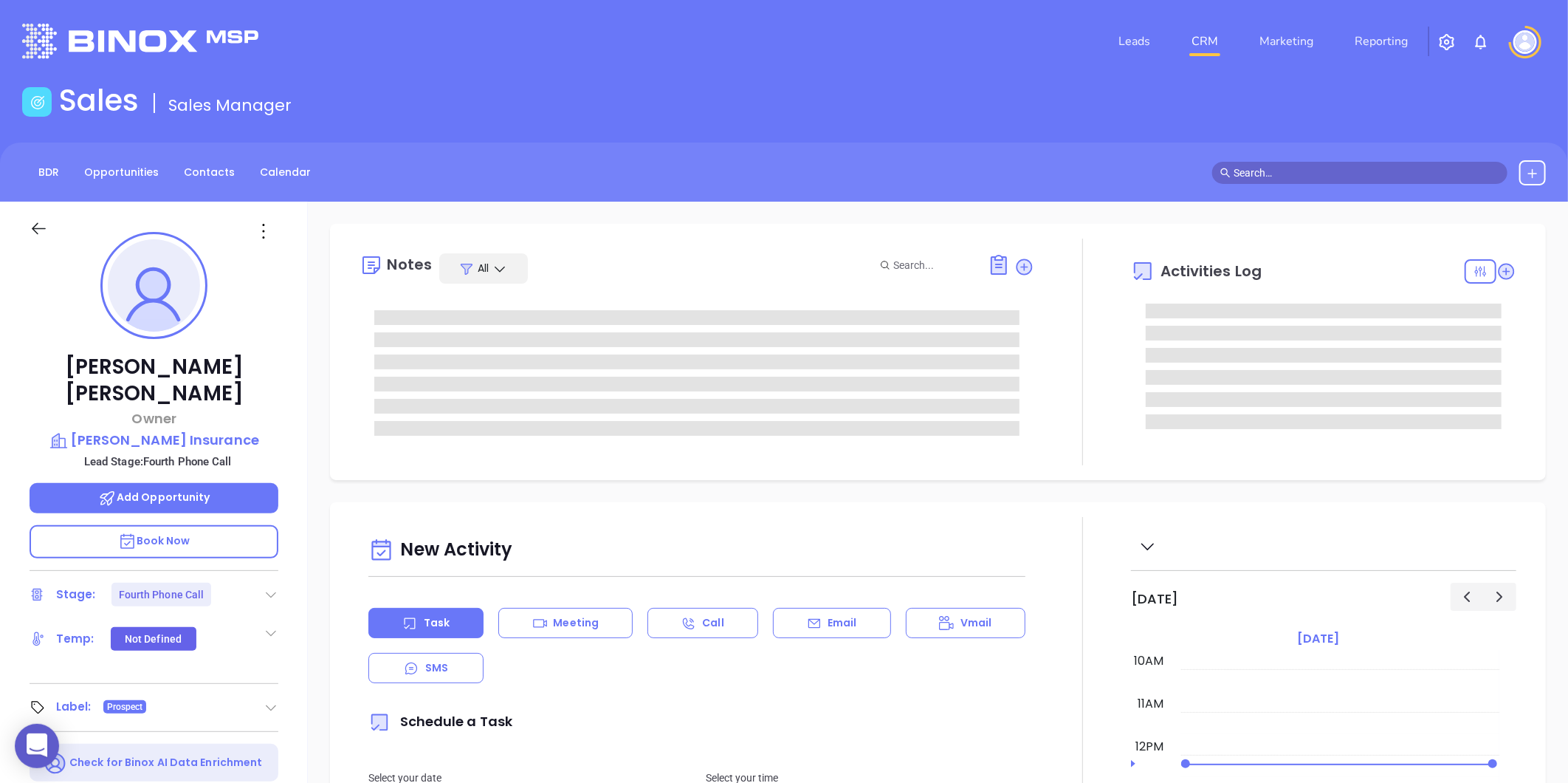
type input "[PERSON_NAME]"
click at [269, 587] on icon at bounding box center [271, 595] width 15 height 15
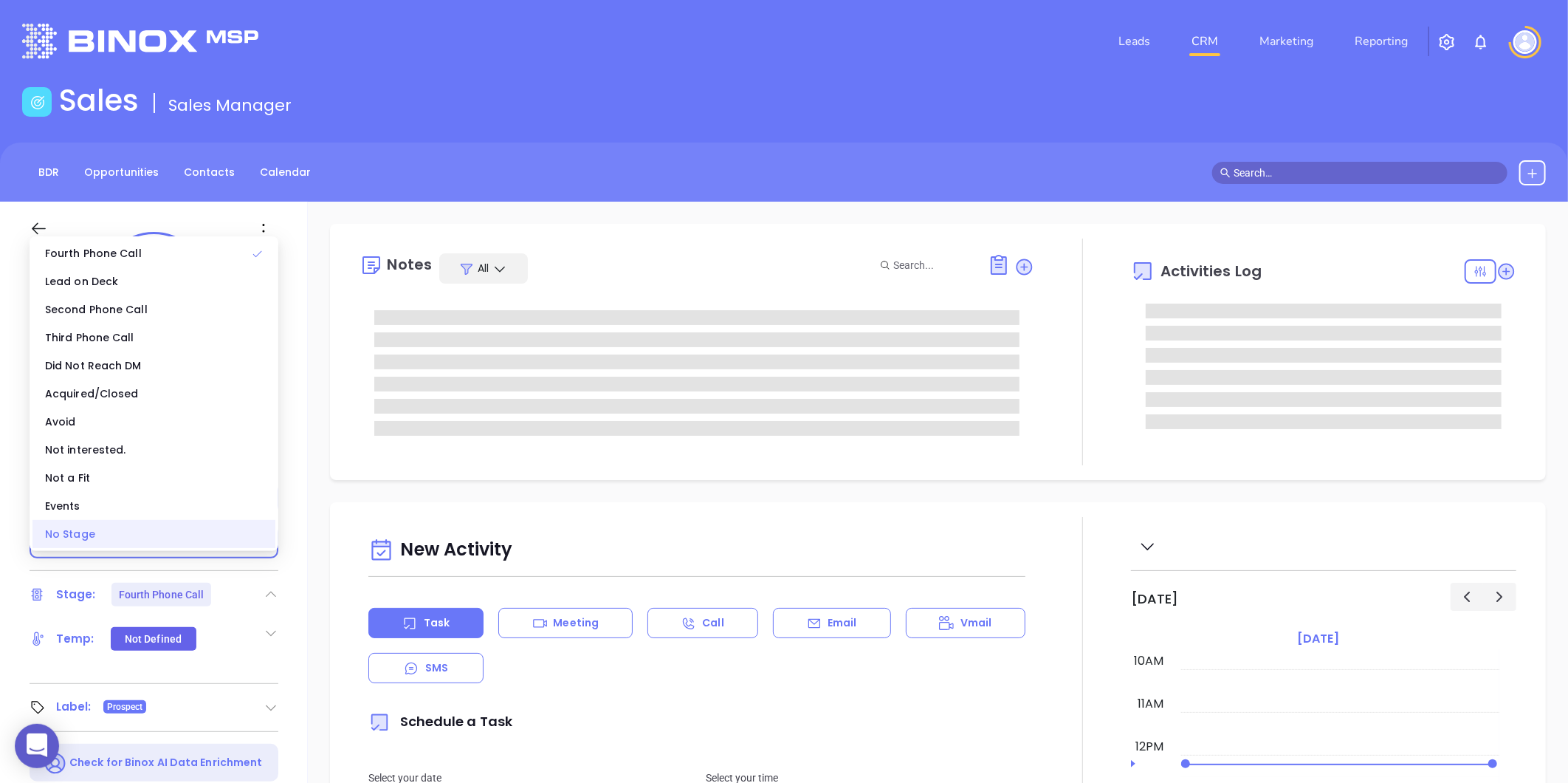
click at [68, 526] on div "No Stage" at bounding box center [154, 534] width 243 height 28
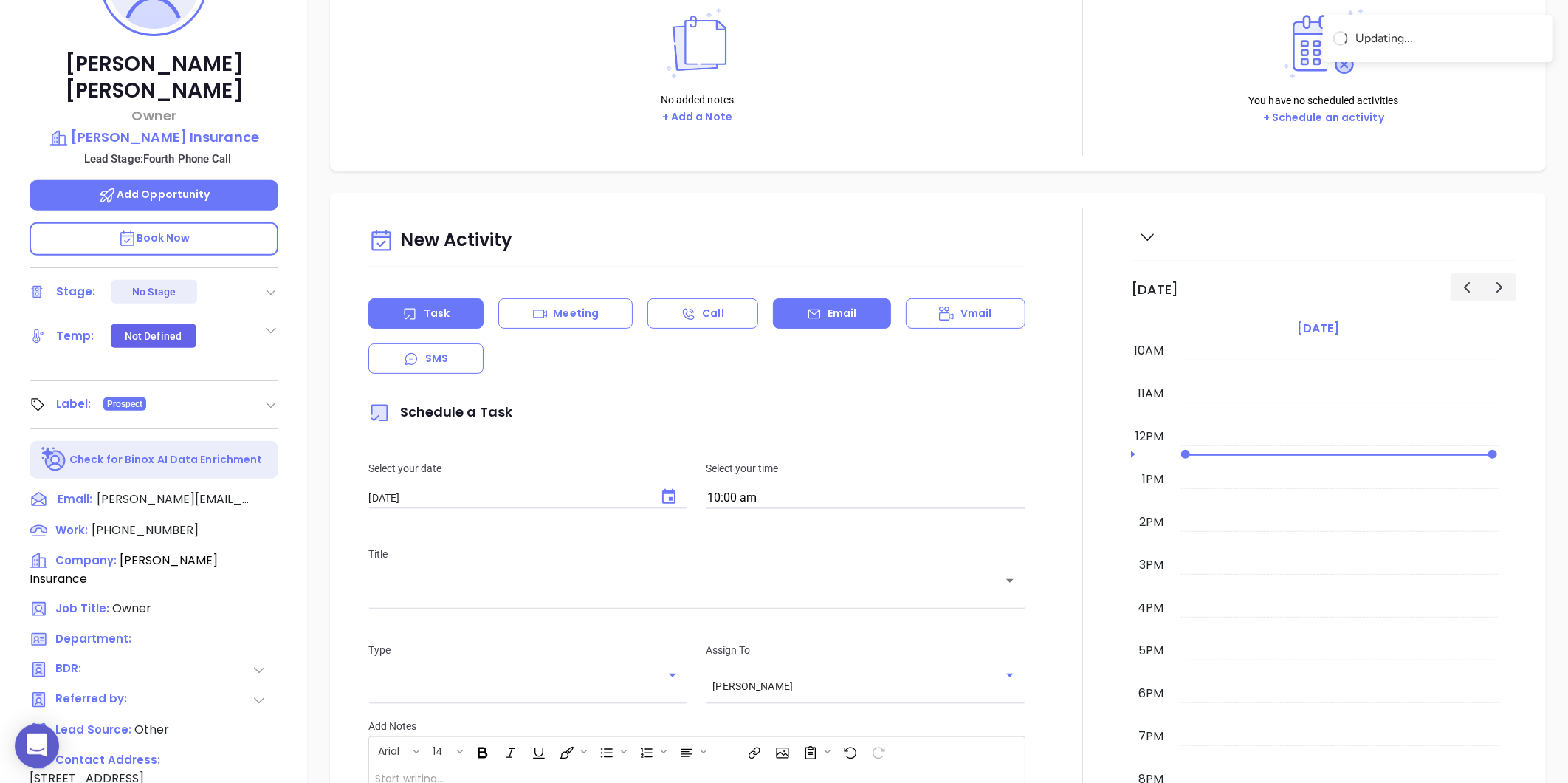
scroll to position [207, 0]
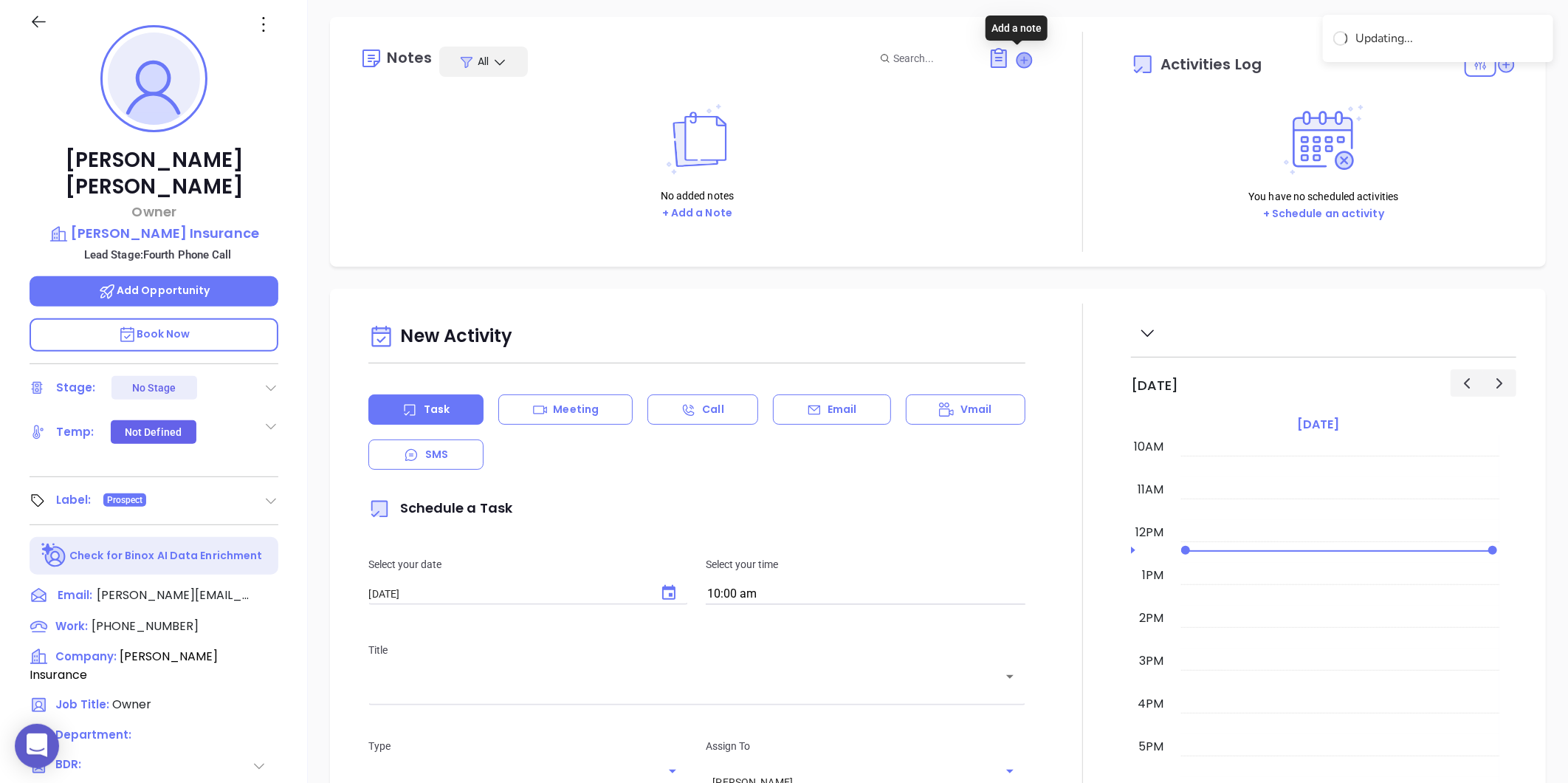
click at [1017, 55] on icon at bounding box center [1025, 60] width 15 height 15
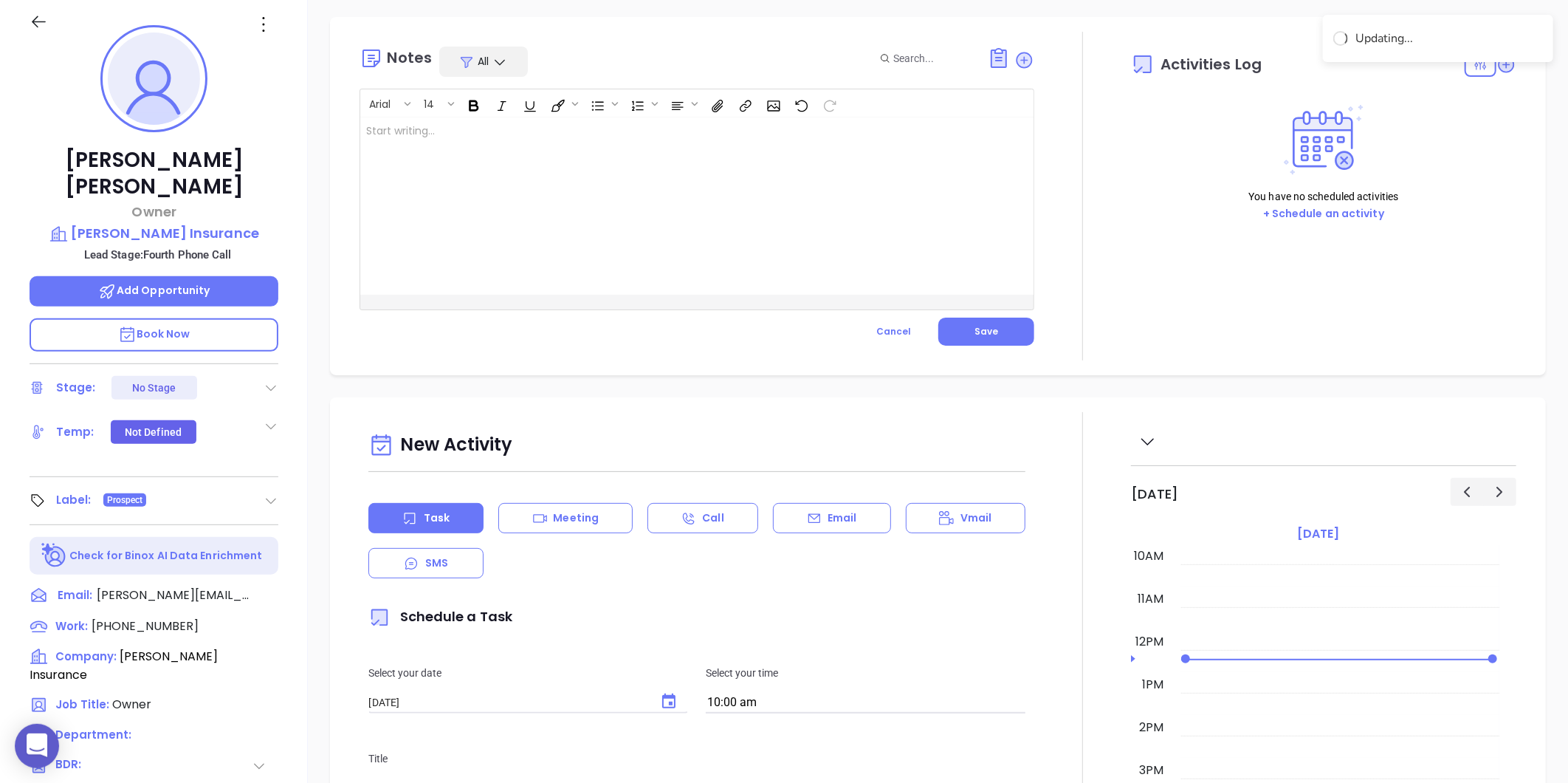
click at [598, 234] on div at bounding box center [673, 207] width 626 height 178
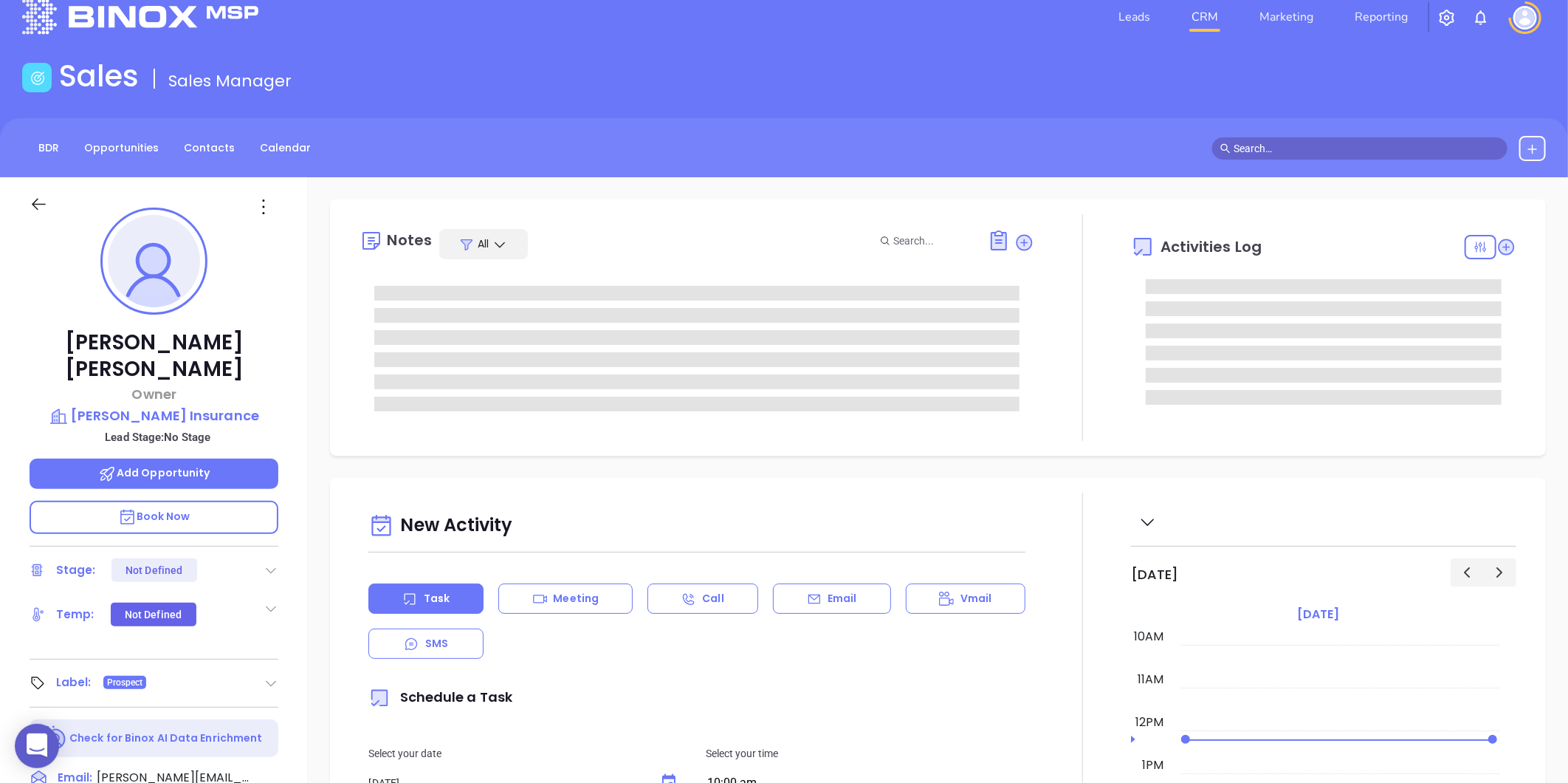
scroll to position [0, 0]
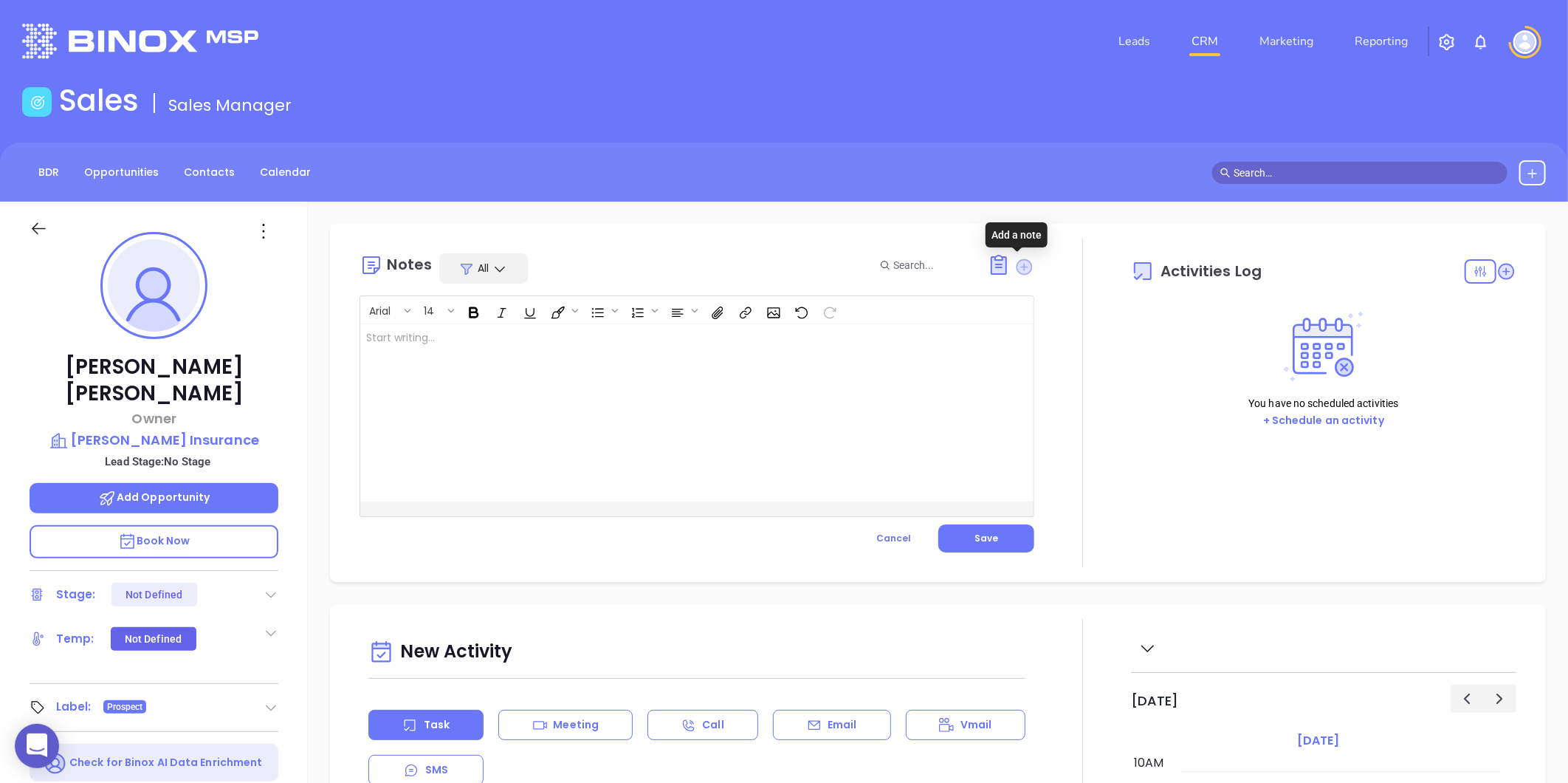
click at [1016, 265] on icon at bounding box center [1024, 266] width 16 height 16
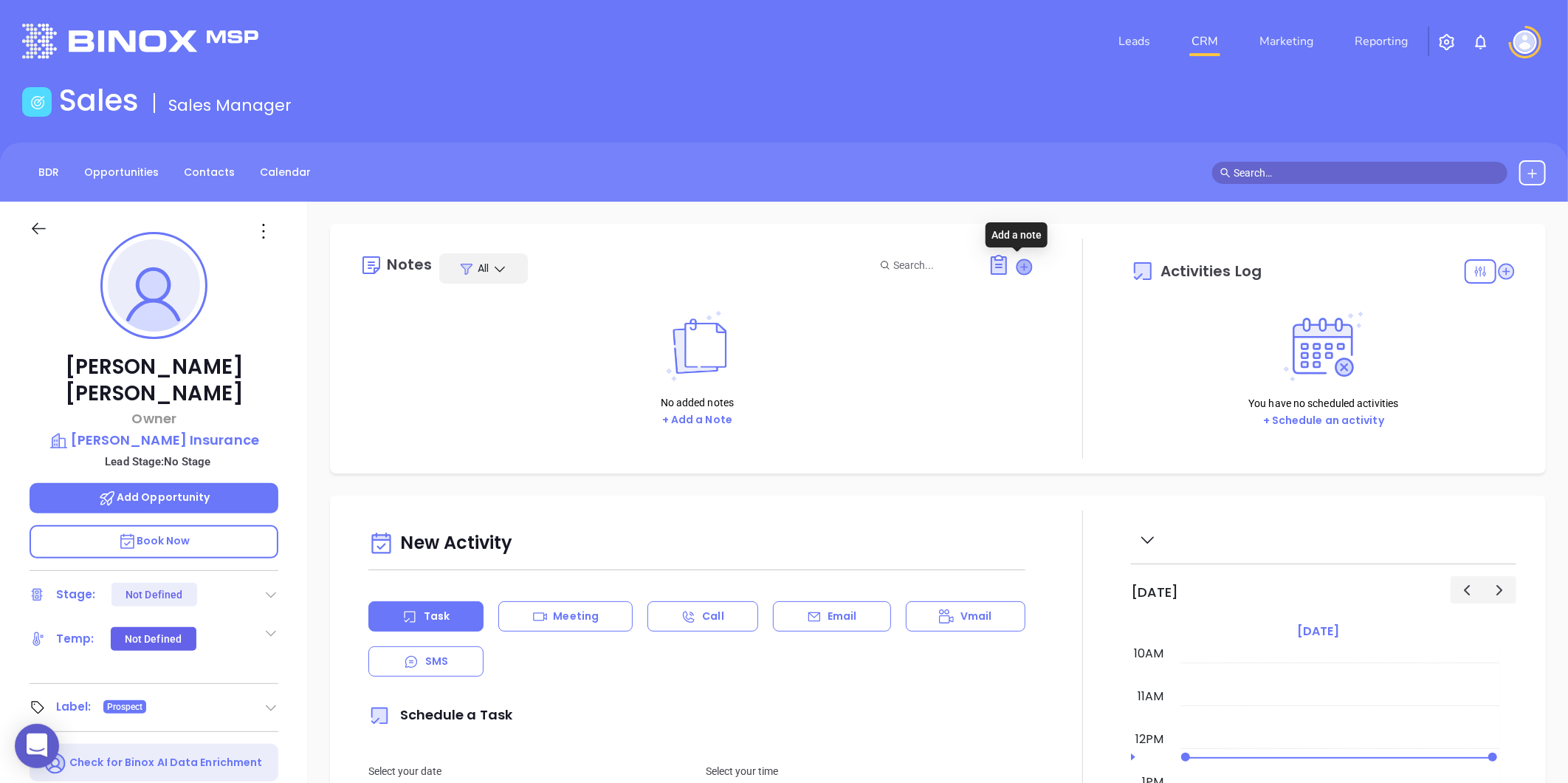
click at [1022, 268] on icon at bounding box center [1025, 267] width 15 height 15
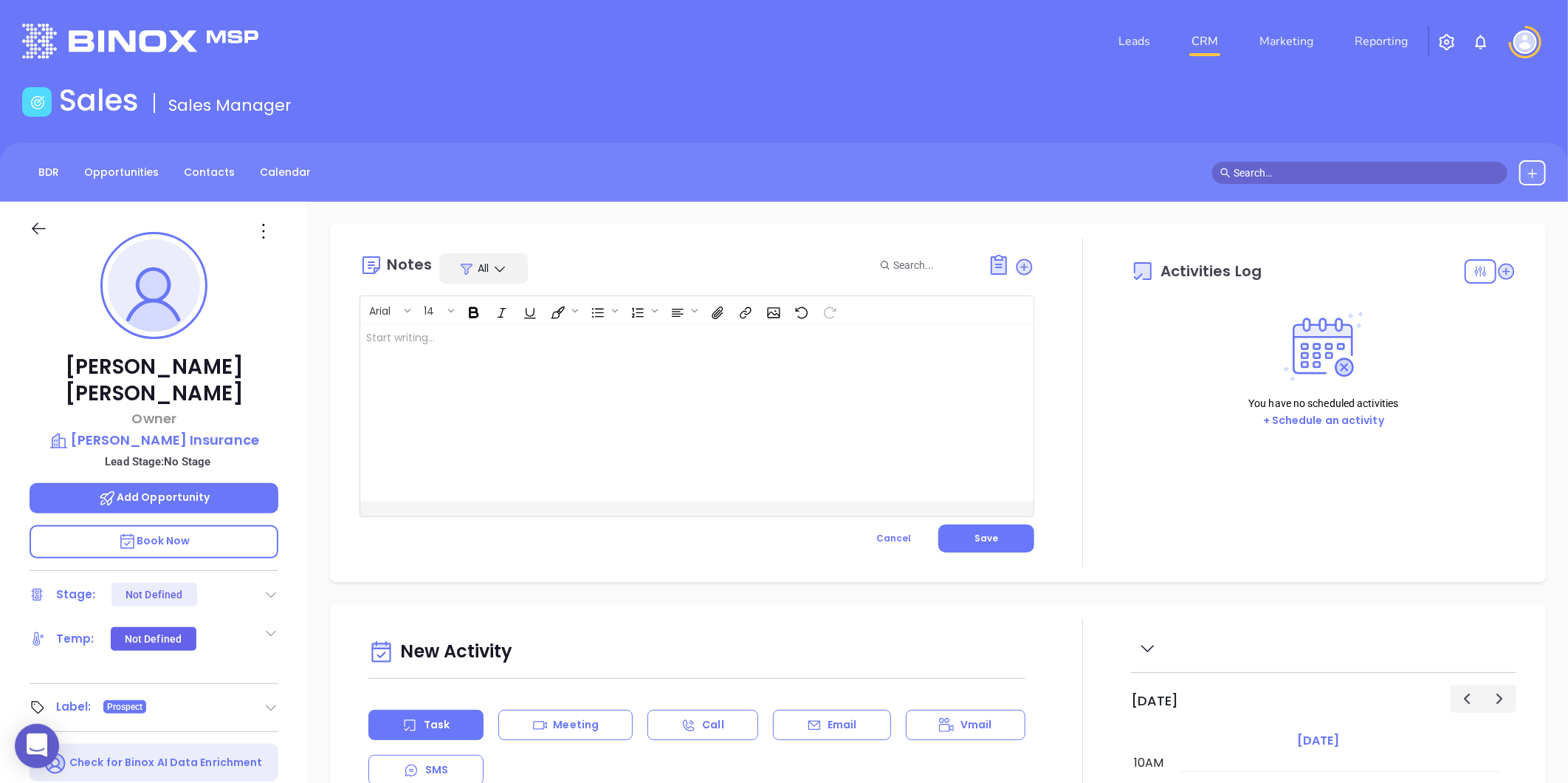
click at [467, 432] on div at bounding box center [673, 413] width 626 height 178
click at [961, 544] on button "Save" at bounding box center [986, 539] width 96 height 28
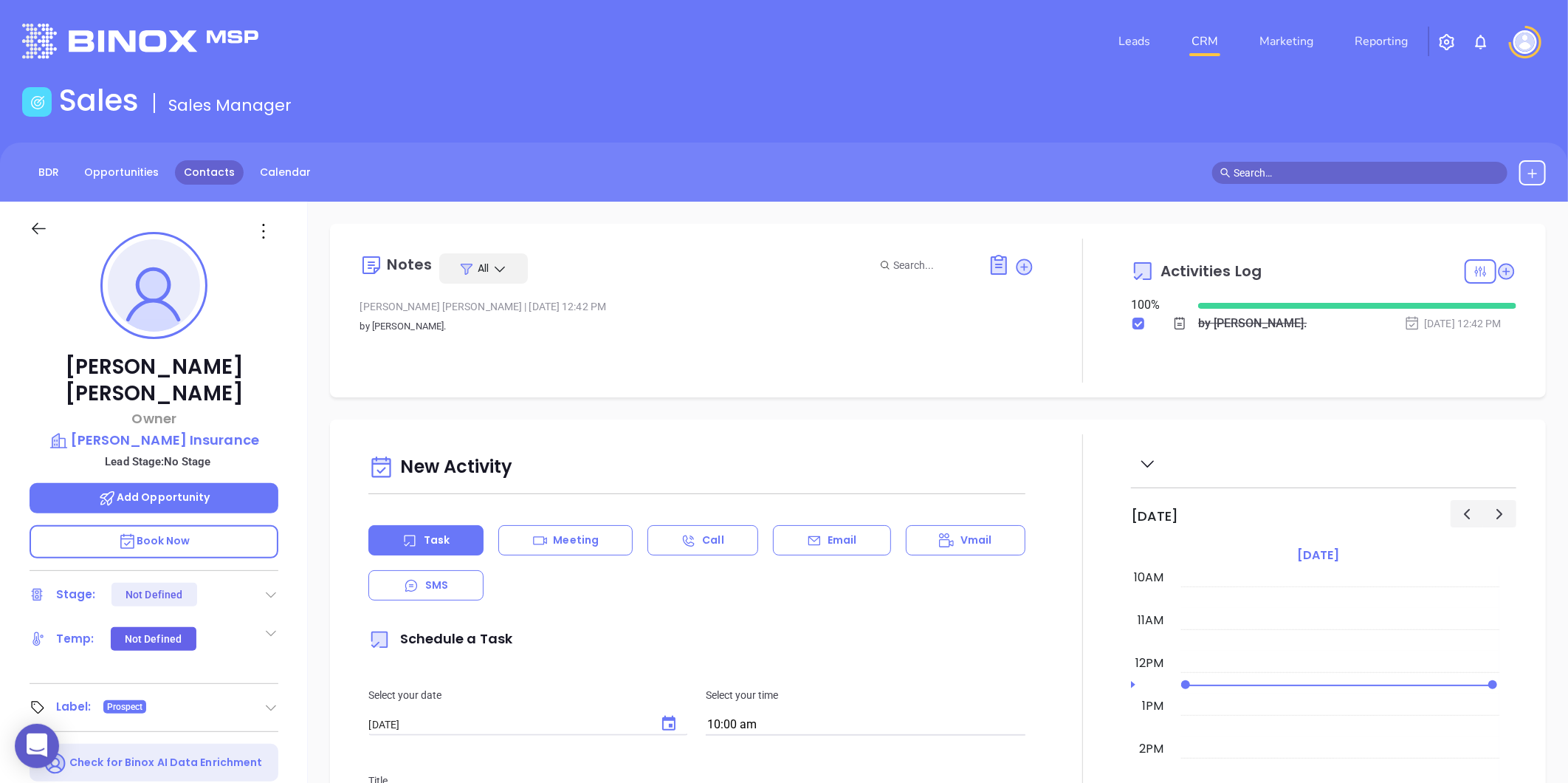
click at [210, 180] on link "Contacts" at bounding box center [209, 172] width 68 height 24
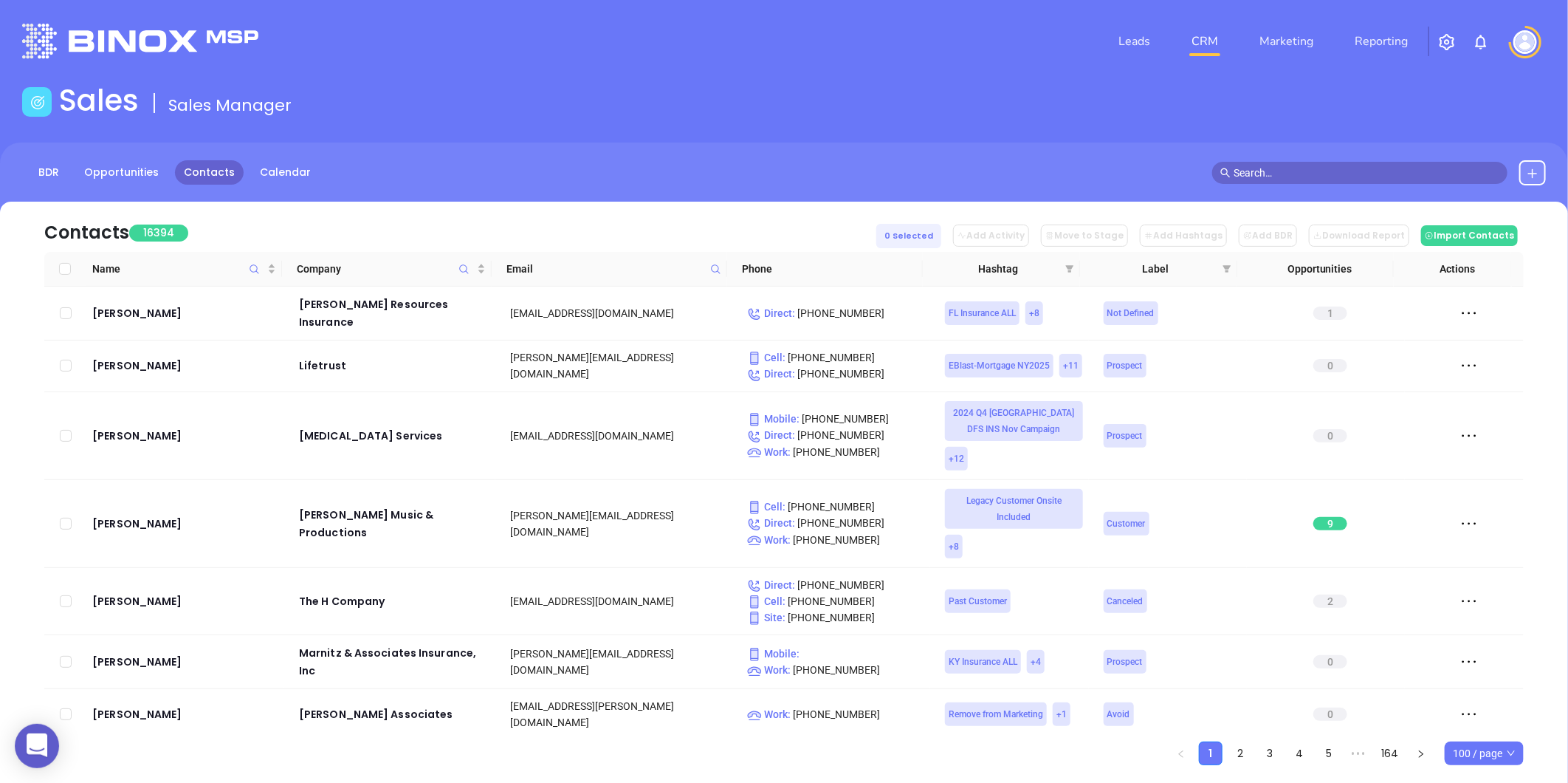
click at [716, 276] on span at bounding box center [715, 269] width 17 height 22
paste input "cashiersinsurance.com"
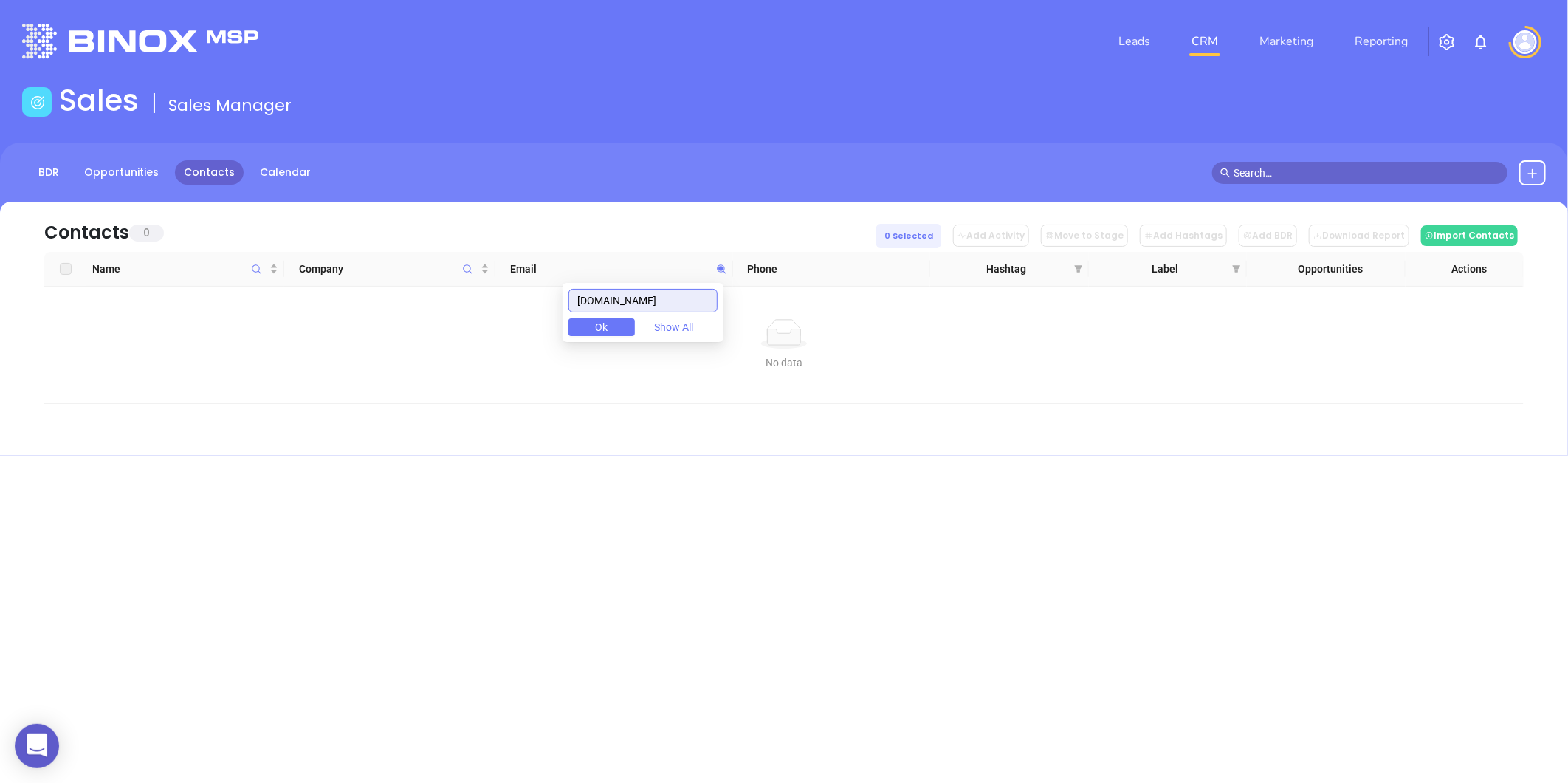
type input "cashiersinsurance.com"
drag, startPoint x: 680, startPoint y: 307, endPoint x: 385, endPoint y: 365, distance: 300.6
click at [385, 365] on body "0 Leads CRM Marketing Reporting Financial Leads Leads Sales Sales Manager BDR O…" at bounding box center [784, 391] width 1568 height 783
paste input "sarah@ciaofwnc.com"
drag, startPoint x: 618, startPoint y: 304, endPoint x: 532, endPoint y: 324, distance: 88.3
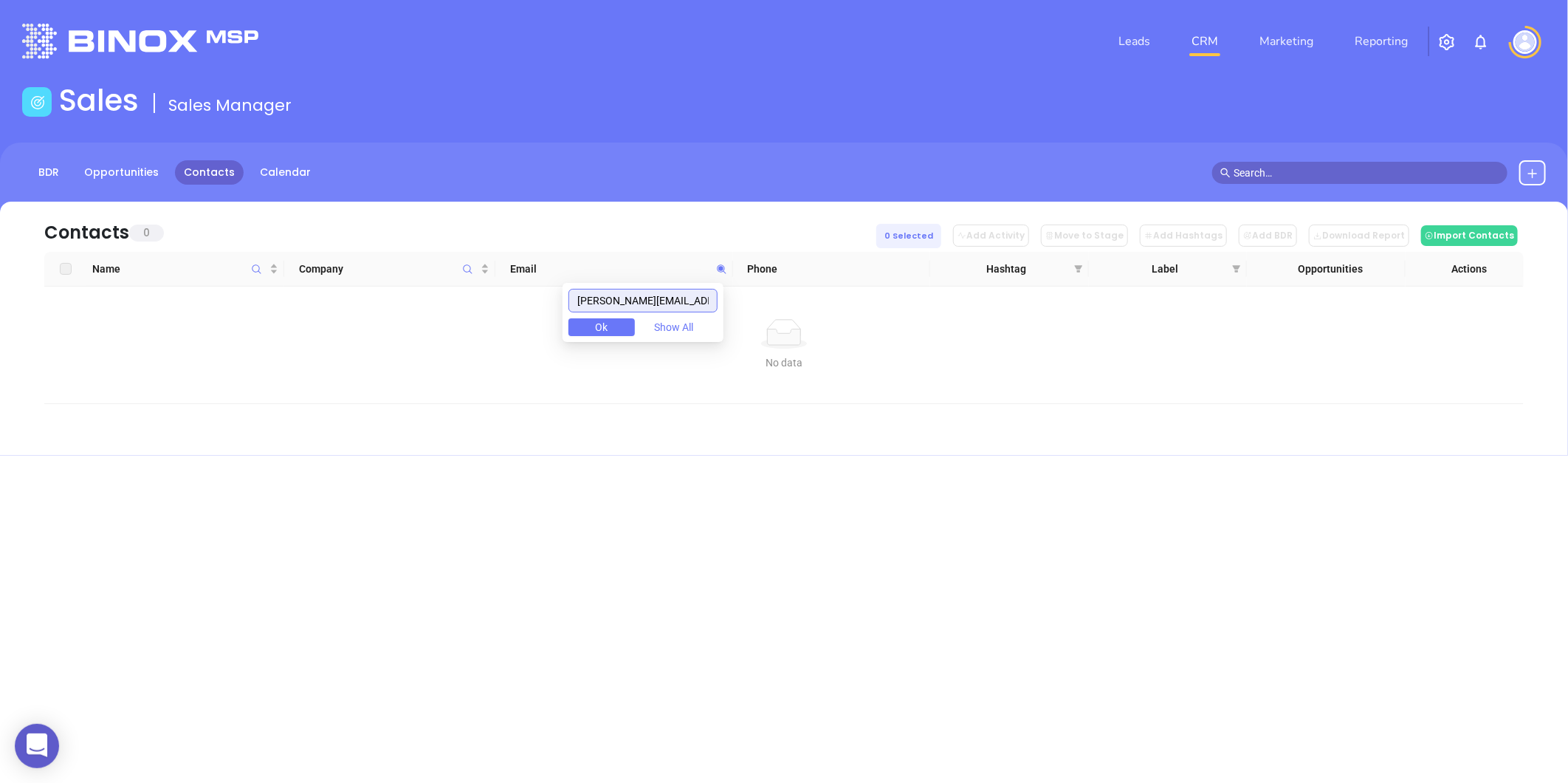
click at [532, 324] on body "0 Leads CRM Marketing Reporting Financial Leads Leads Sales Sales Manager BDR O…" at bounding box center [784, 391] width 1568 height 783
drag, startPoint x: 689, startPoint y: 297, endPoint x: 500, endPoint y: 325, distance: 191.1
click at [500, 325] on body "0 Leads CRM Marketing Reporting Financial Leads Leads Sales Sales Manager BDR O…" at bounding box center [784, 391] width 1568 height 783
type input "ciaofwnc.com"
click at [675, 298] on input "ciaofwnc.com" at bounding box center [643, 300] width 150 height 23
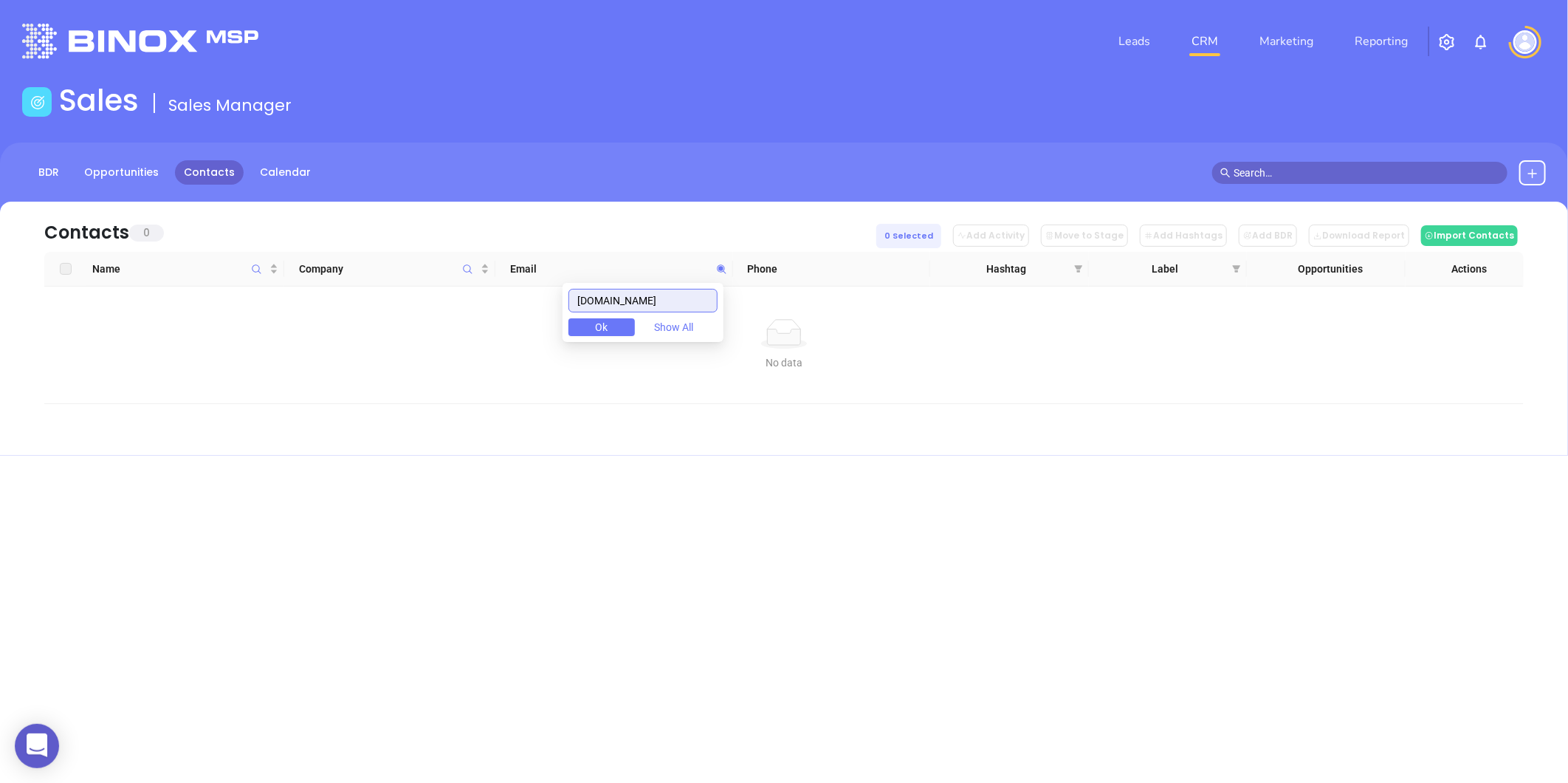
drag, startPoint x: 675, startPoint y: 298, endPoint x: 489, endPoint y: 324, distance: 187.8
click at [489, 324] on body "0 Leads CRM Marketing Reporting Financial Leads Leads Sales Sales Manager BDR O…" at bounding box center [784, 391] width 1568 height 783
click at [658, 300] on input "ciaofwnc.com" at bounding box center [643, 300] width 150 height 23
drag, startPoint x: 655, startPoint y: 297, endPoint x: 508, endPoint y: 308, distance: 147.4
click at [508, 308] on body "0 Leads CRM Marketing Reporting Financial Leads Leads Sales Sales Manager BDR O…" at bounding box center [784, 391] width 1568 height 783
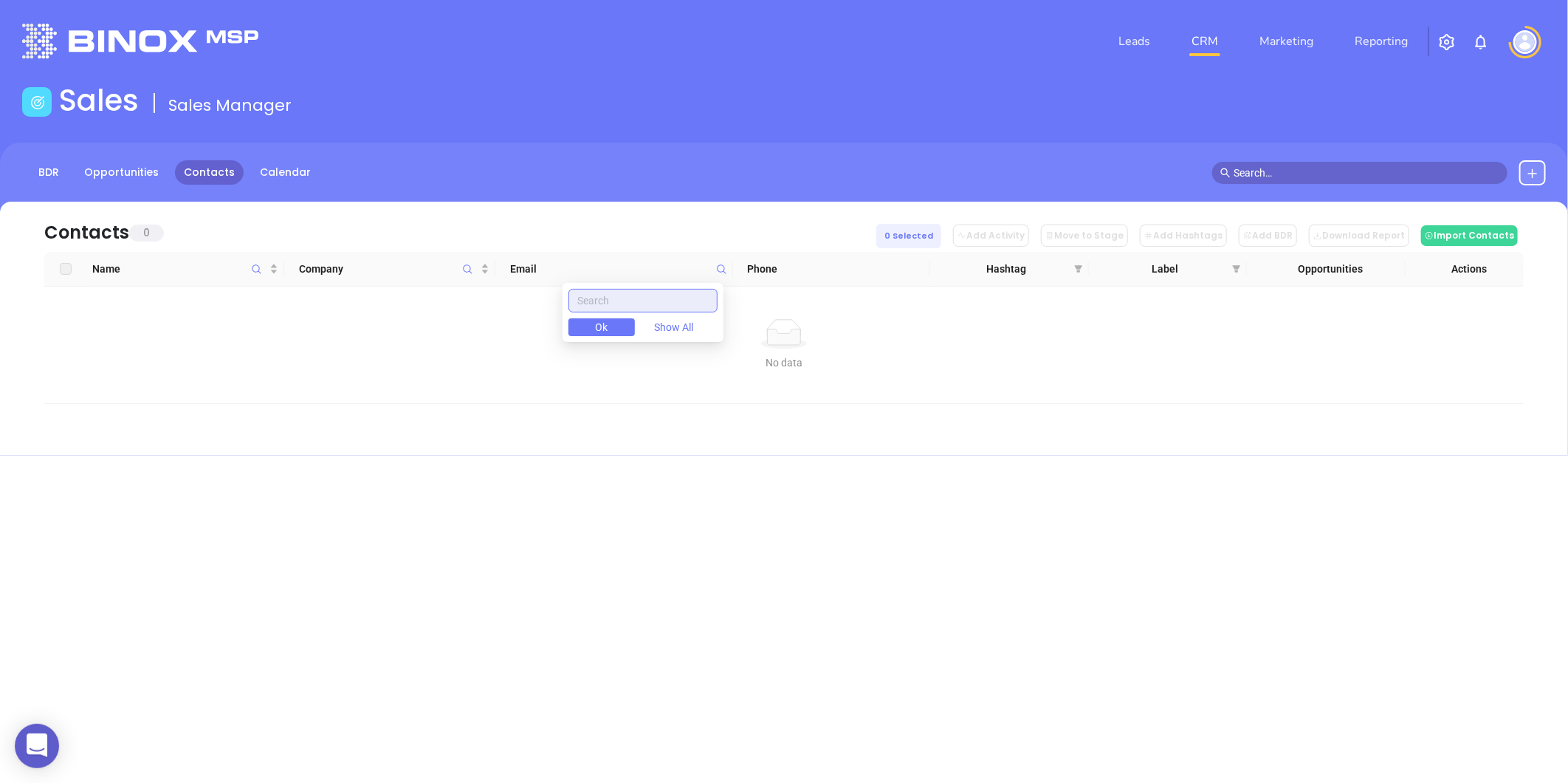
paste input "correllinsurance.com"
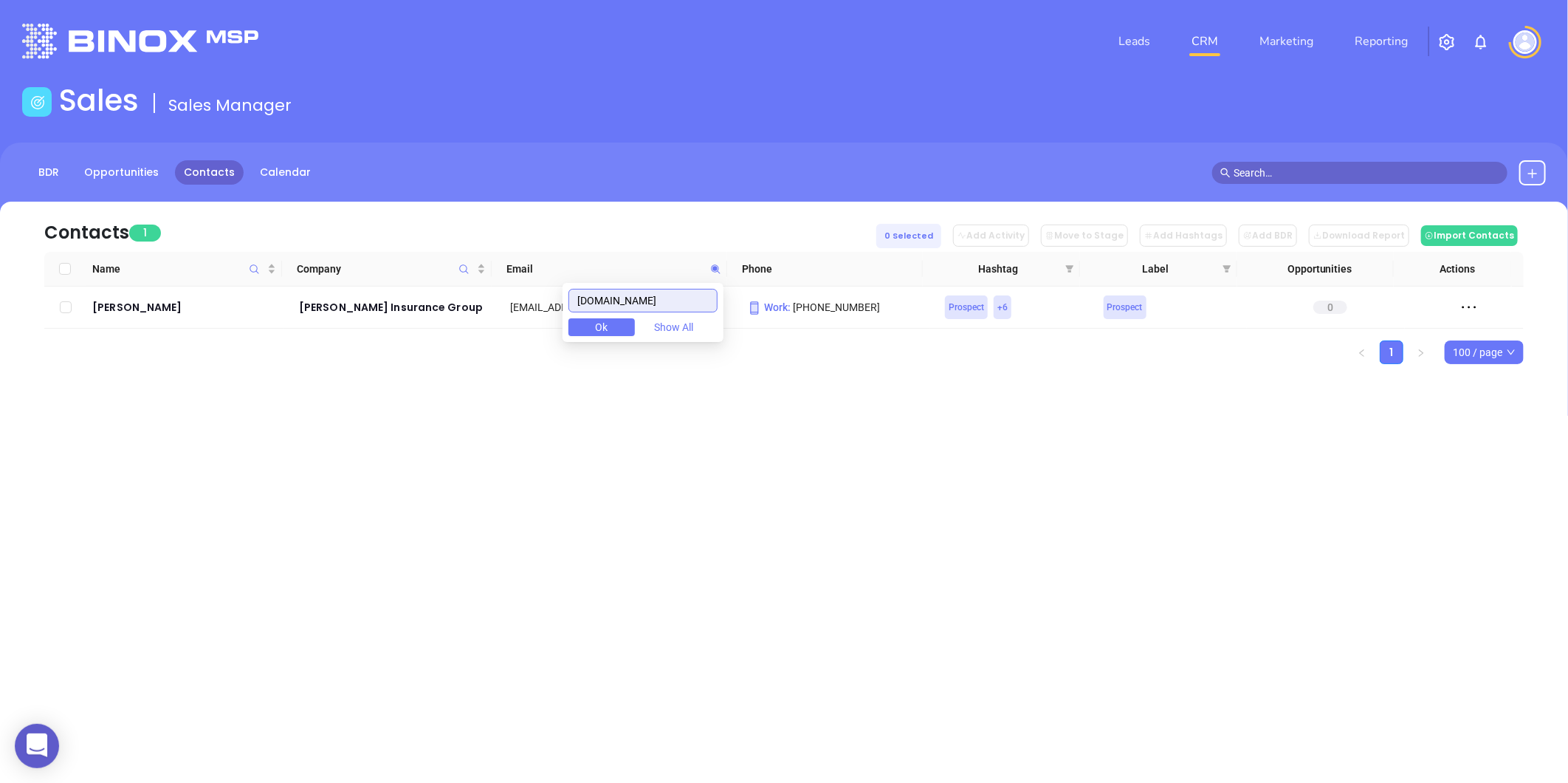
type input "correllinsurance.com"
drag, startPoint x: 686, startPoint y: 291, endPoint x: 574, endPoint y: 313, distance: 114.1
click at [574, 313] on div "correllinsurance.com Ok Show All" at bounding box center [643, 312] width 161 height 59
click at [469, 268] on span "Company" at bounding box center [464, 268] width 17 height 34
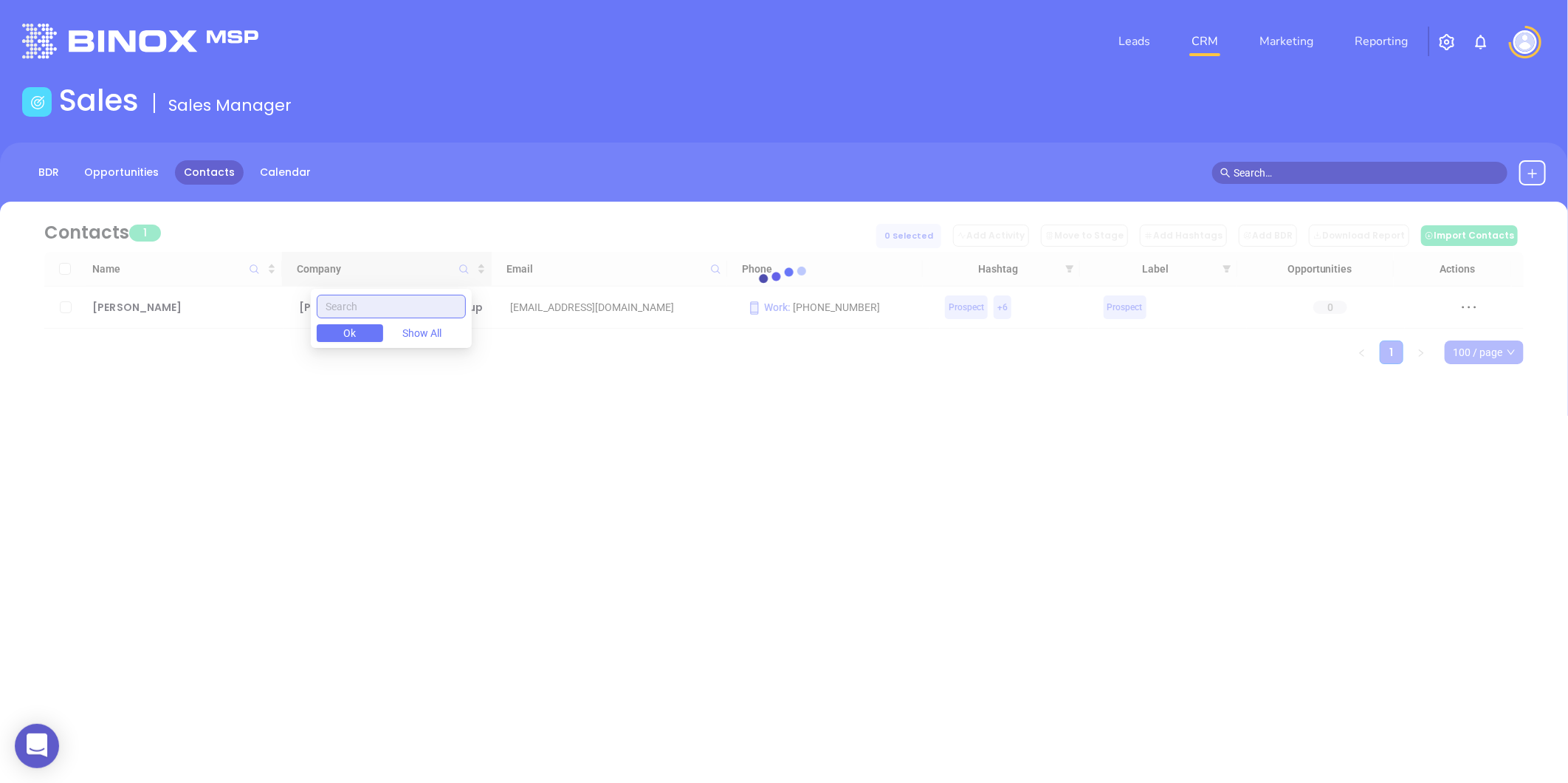
paste input "Whitley Insurance"
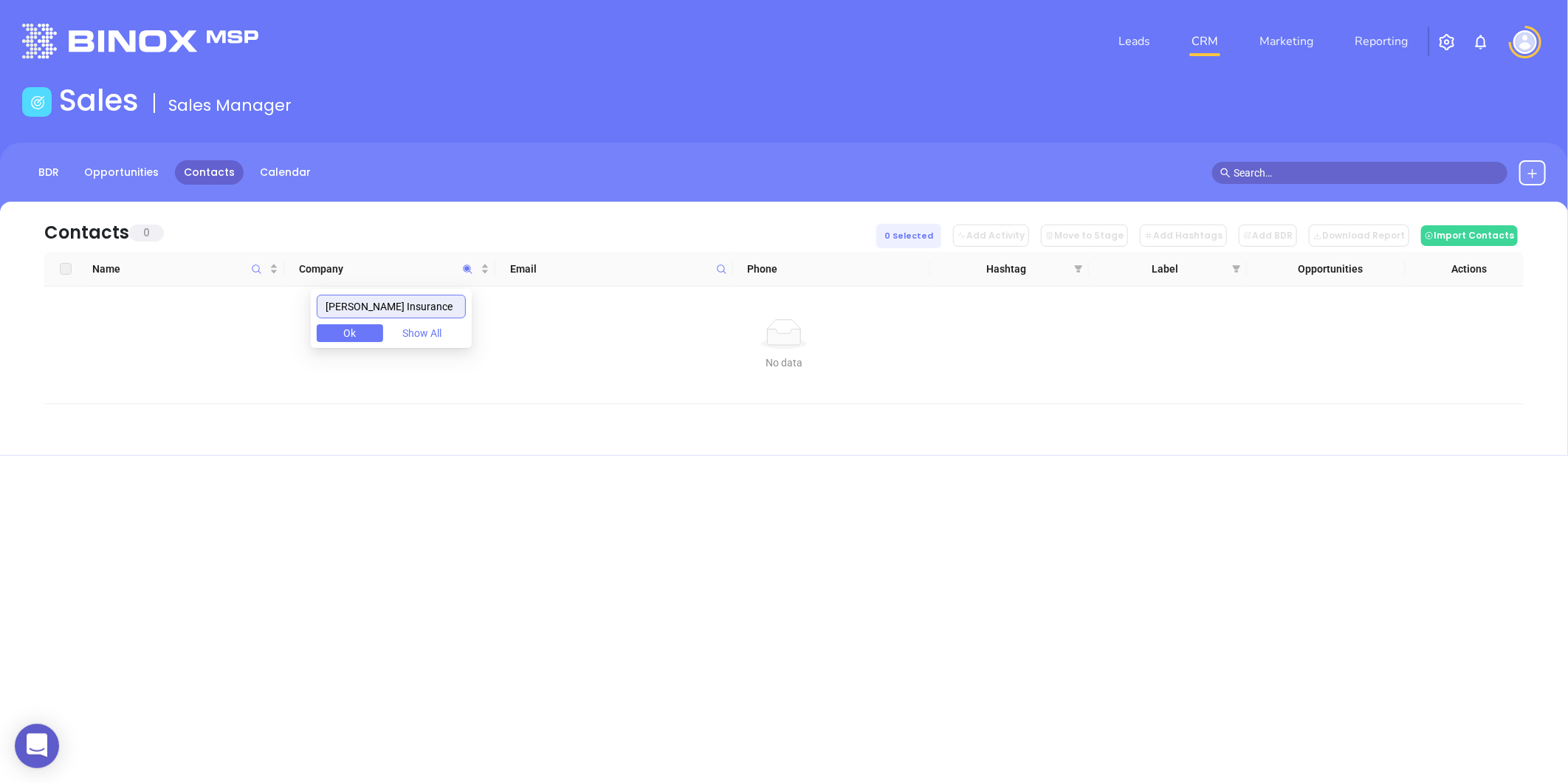
drag, startPoint x: 434, startPoint y: 307, endPoint x: 247, endPoint y: 304, distance: 187.0
click at [247, 304] on body "0 Leads CRM Marketing Reporting Financial Leads Leads Sales Sales Manager BDR O…" at bounding box center [784, 391] width 1568 height 783
type input "Whitley Insurance"
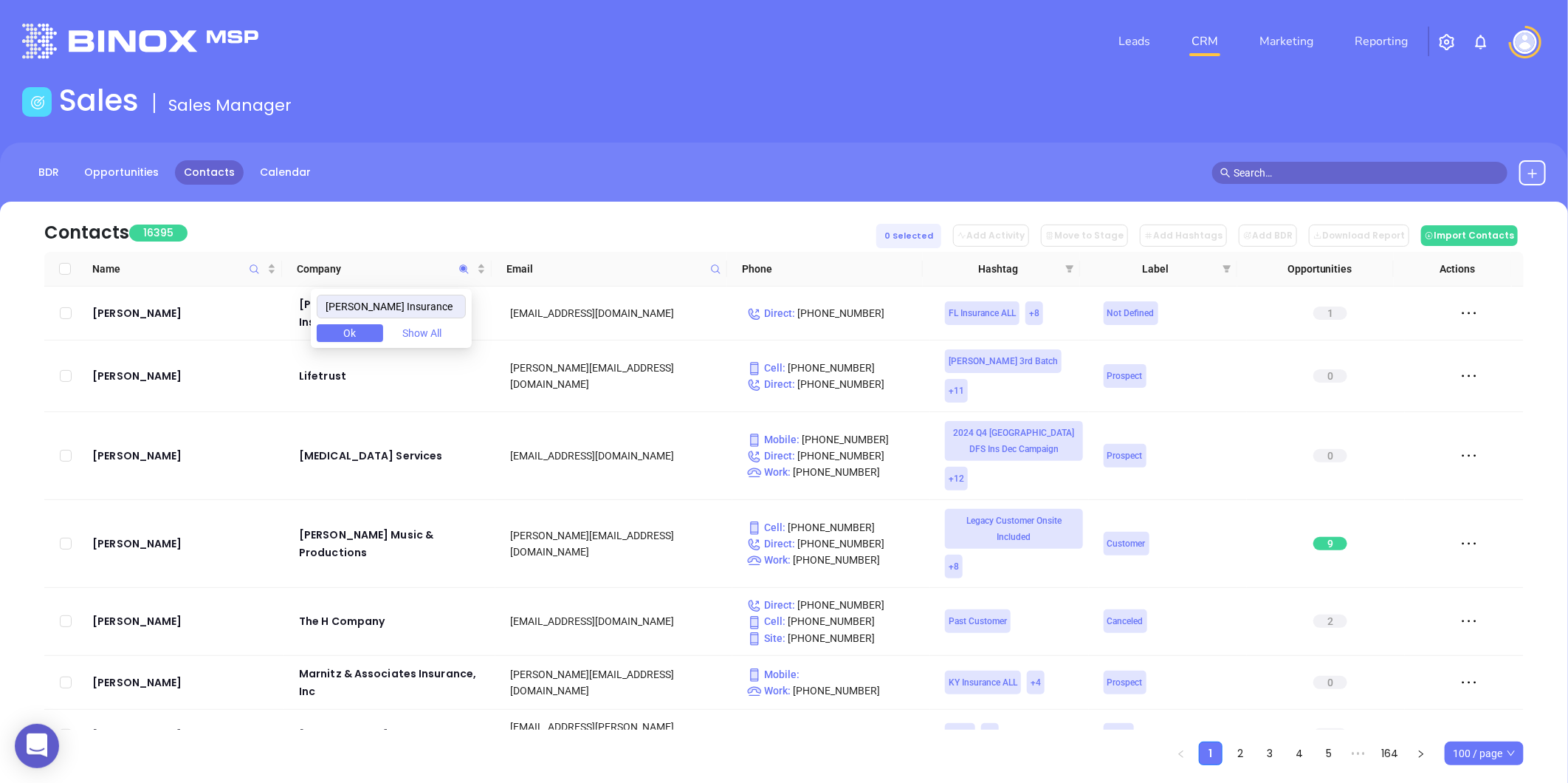
click at [1527, 178] on icon at bounding box center [1532, 173] width 12 height 12
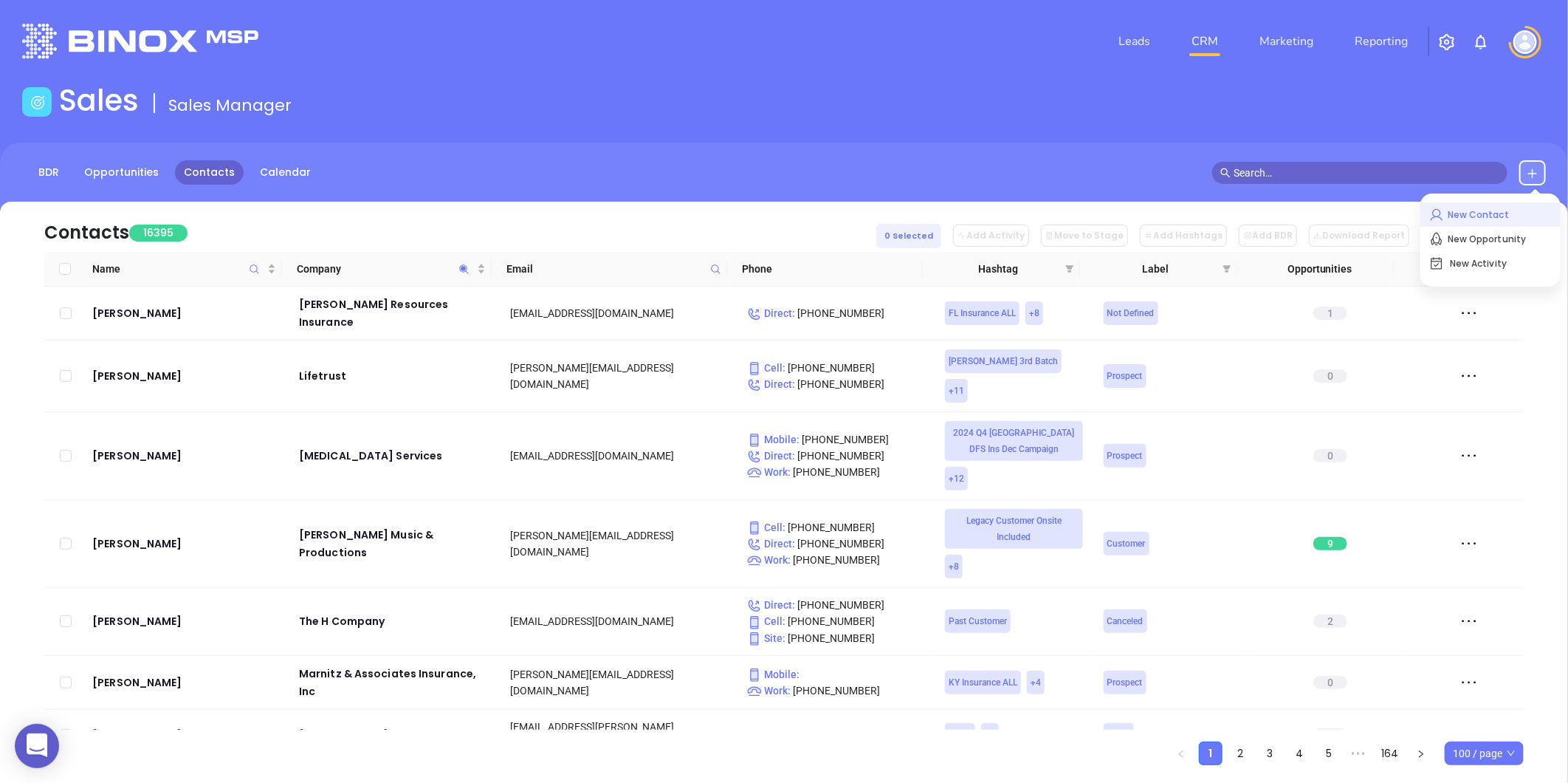
click at [1508, 210] on p "New Contact" at bounding box center [1490, 214] width 122 height 23
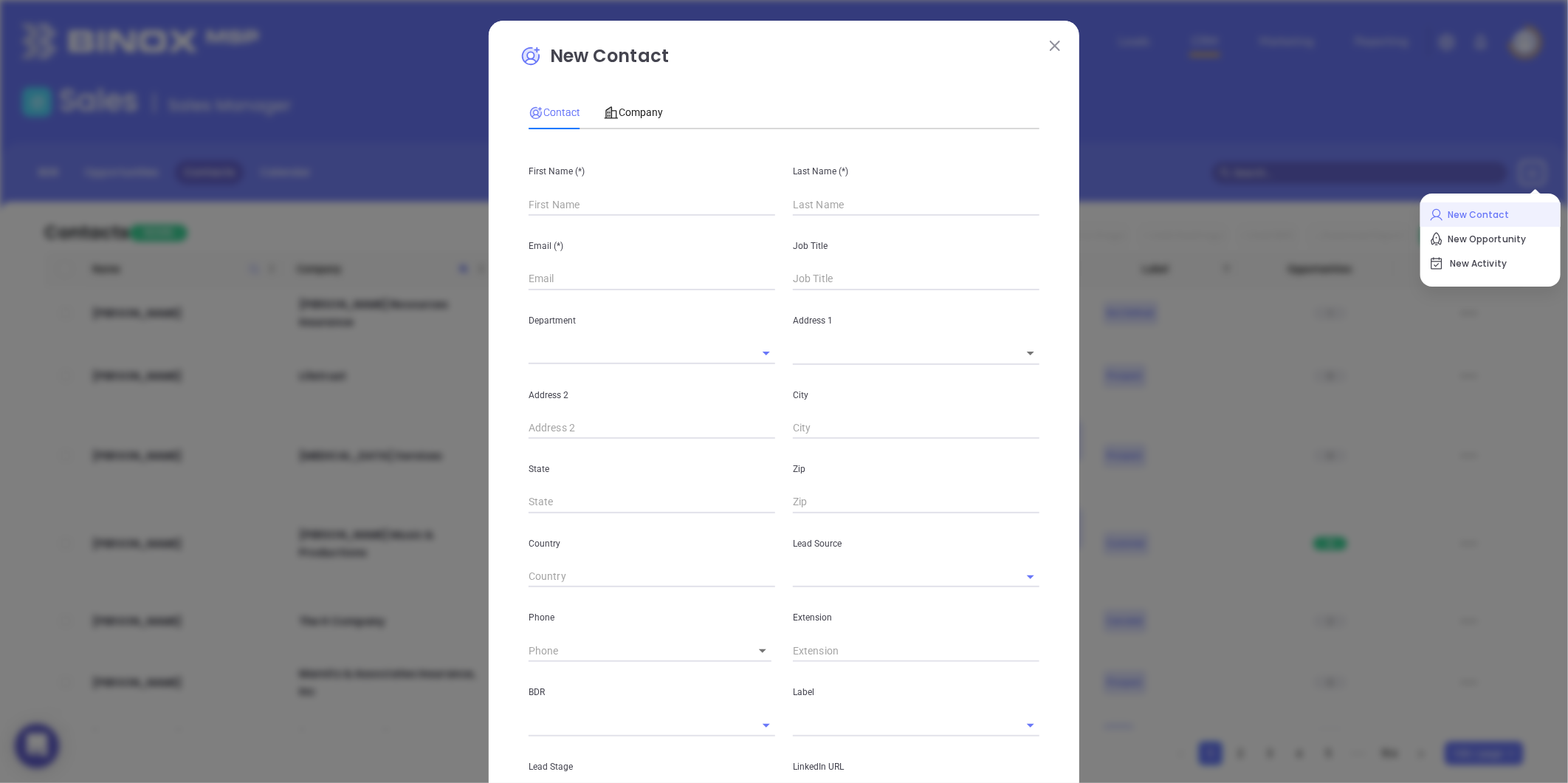
type input "Fourth Phone Call"
type input "1"
click at [652, 120] on div "Company" at bounding box center [633, 111] width 59 height 16
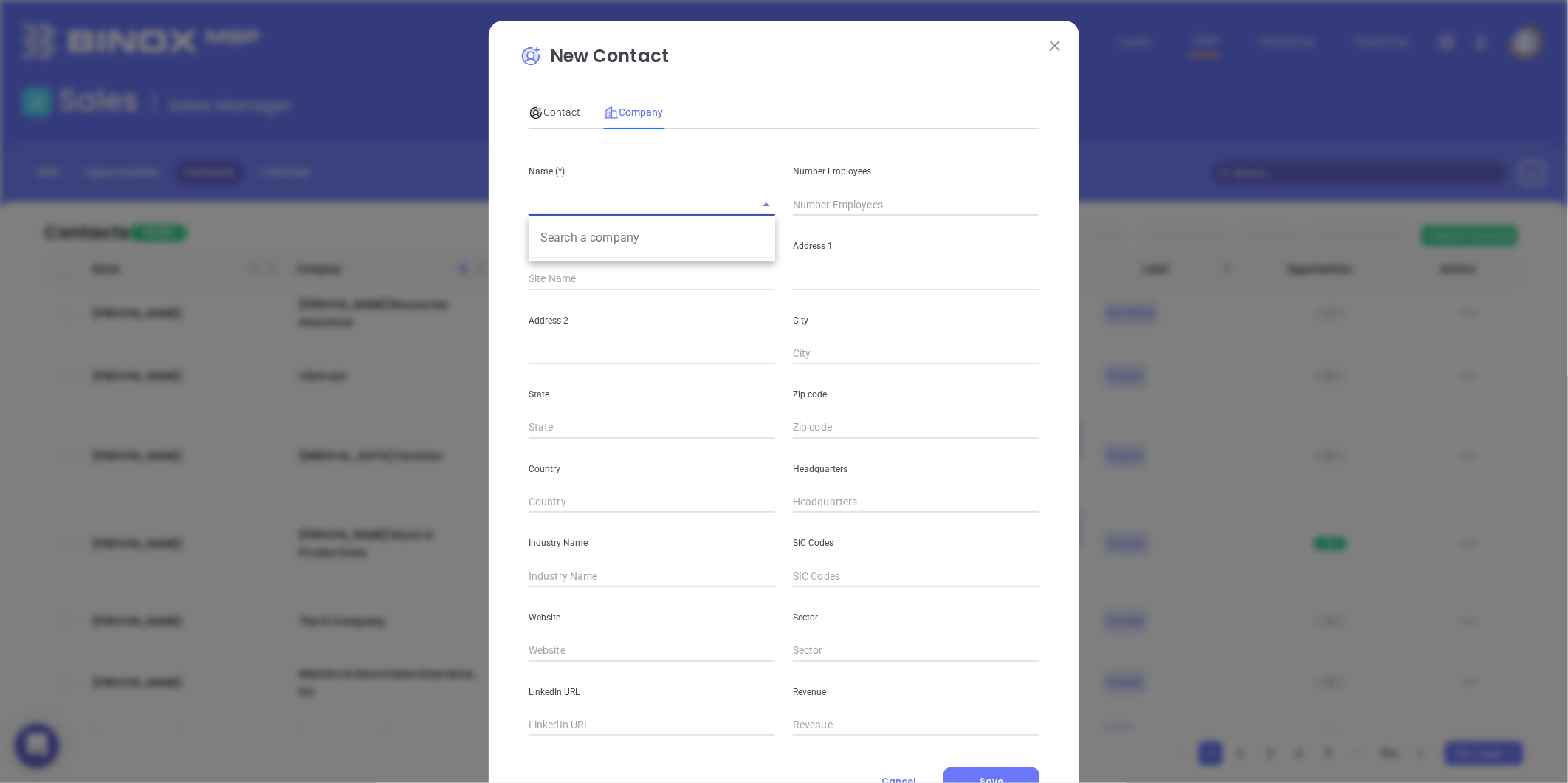
click at [585, 194] on input "text" at bounding box center [631, 204] width 206 height 22
paste input "Whitley Insurance Services, LLC"
type input "Whitley Insurance Services, LLC"
click at [830, 203] on input "text" at bounding box center [916, 205] width 247 height 22
type input "2"
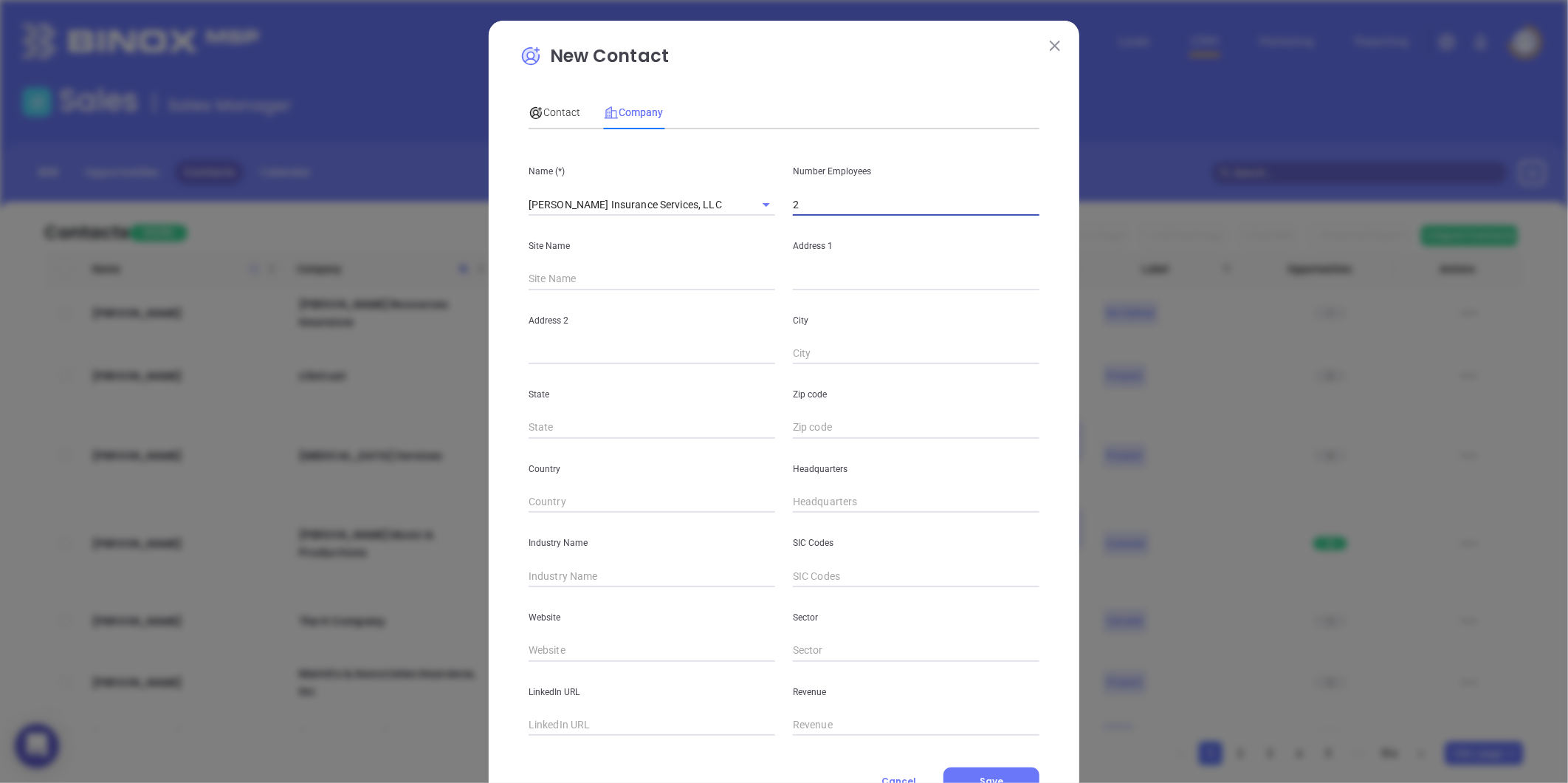
click at [855, 269] on input "text" at bounding box center [916, 280] width 247 height 22
paste input "524 Cedar Point Blvd Cedar Point North Carolina 28584"
drag, startPoint x: 1005, startPoint y: 279, endPoint x: 1052, endPoint y: 285, distance: 47.4
click at [1052, 285] on div "New Contact Contact Company First Name (*) Last Name (*) Email (*) Job Title De…" at bounding box center [784, 423] width 591 height 805
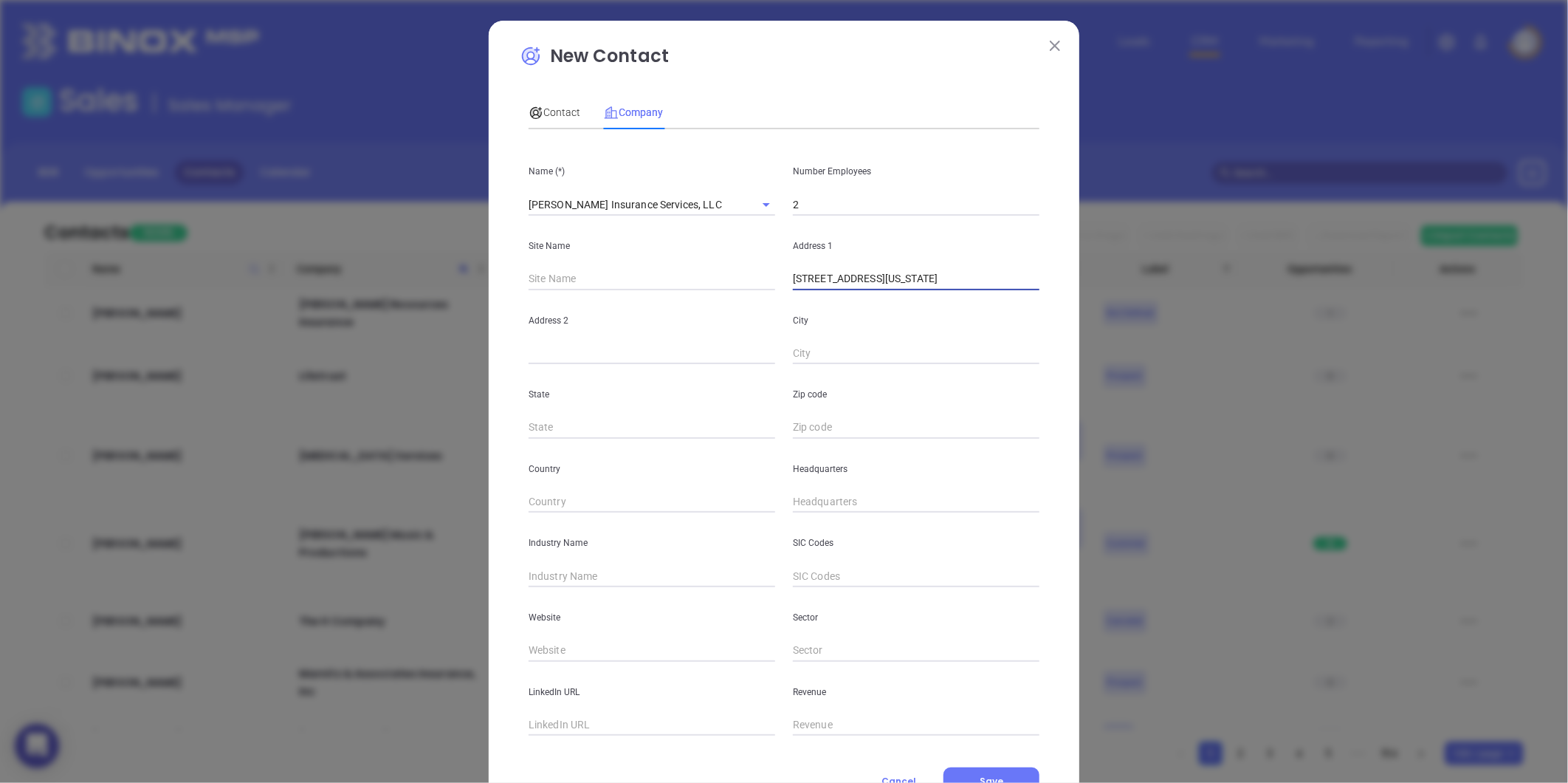
type input "524 Cedar Point Blvd Cedar Point North Carolina 28584"
click at [784, 432] on div "Zip code" at bounding box center [916, 401] width 265 height 75
click at [794, 427] on input "text" at bounding box center [916, 428] width 247 height 22
paste input "28584"
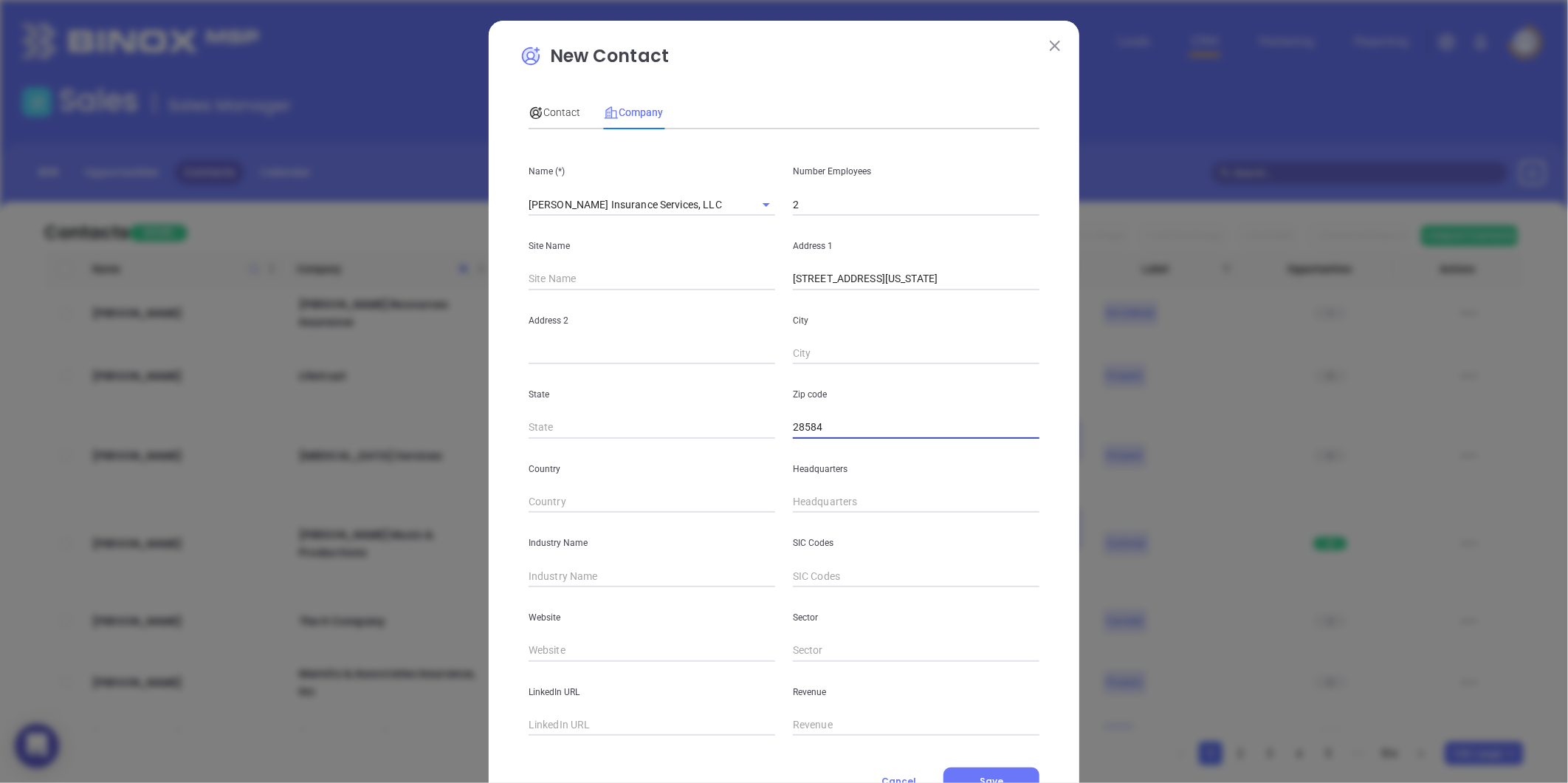
type input "28584"
click at [556, 427] on input "text" at bounding box center [652, 428] width 247 height 22
type input "NC"
drag, startPoint x: 887, startPoint y: 279, endPoint x: 942, endPoint y: 285, distance: 55.3
click at [942, 285] on input "524 Cedar Point Blvd Cedar Point North Carolina 28584" at bounding box center [916, 280] width 247 height 22
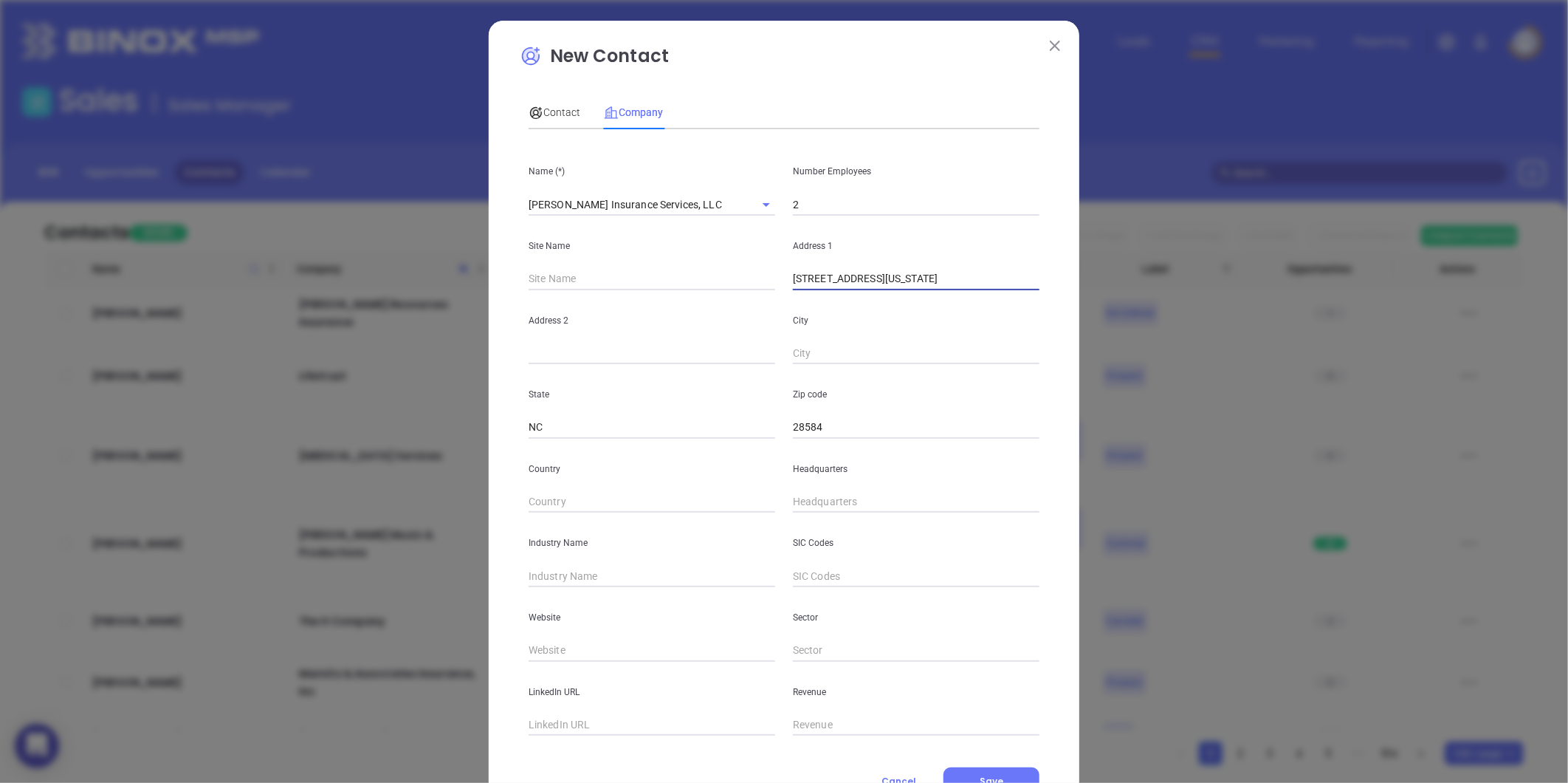
click at [865, 348] on input "text" at bounding box center [916, 354] width 247 height 22
paste input "Cedar Point"
type input "Cedar Point"
drag, startPoint x: 886, startPoint y: 279, endPoint x: 1108, endPoint y: 311, distance: 224.3
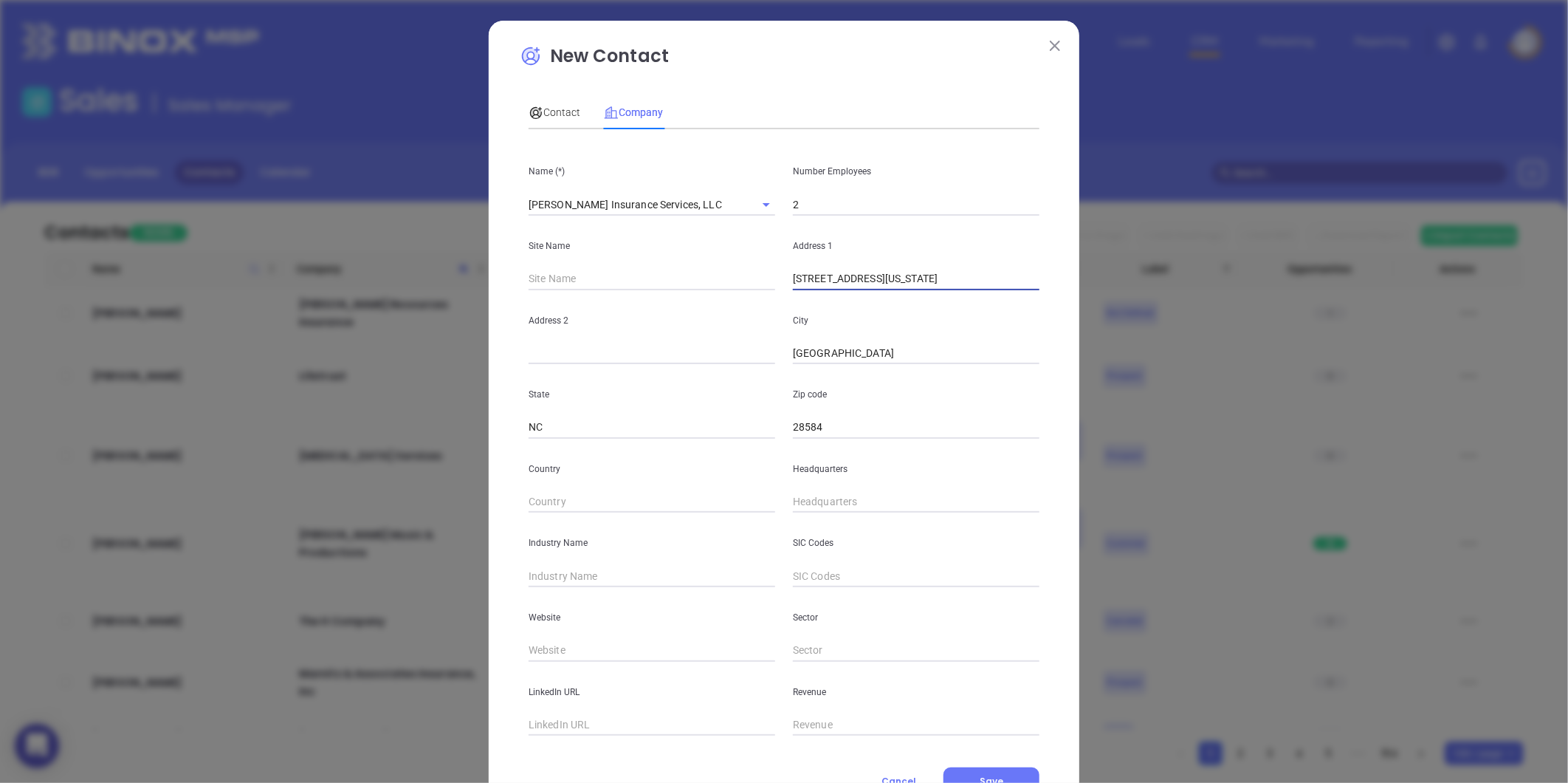
click at [1108, 311] on div "New Contact Contact Company First Name (*) Last Name (*) Email (*) Job Title De…" at bounding box center [784, 391] width 1568 height 783
type input "524 Cedar Point Blvd"
type input "( ) -"
click at [886, 508] on input "( ) -" at bounding box center [916, 502] width 247 height 22
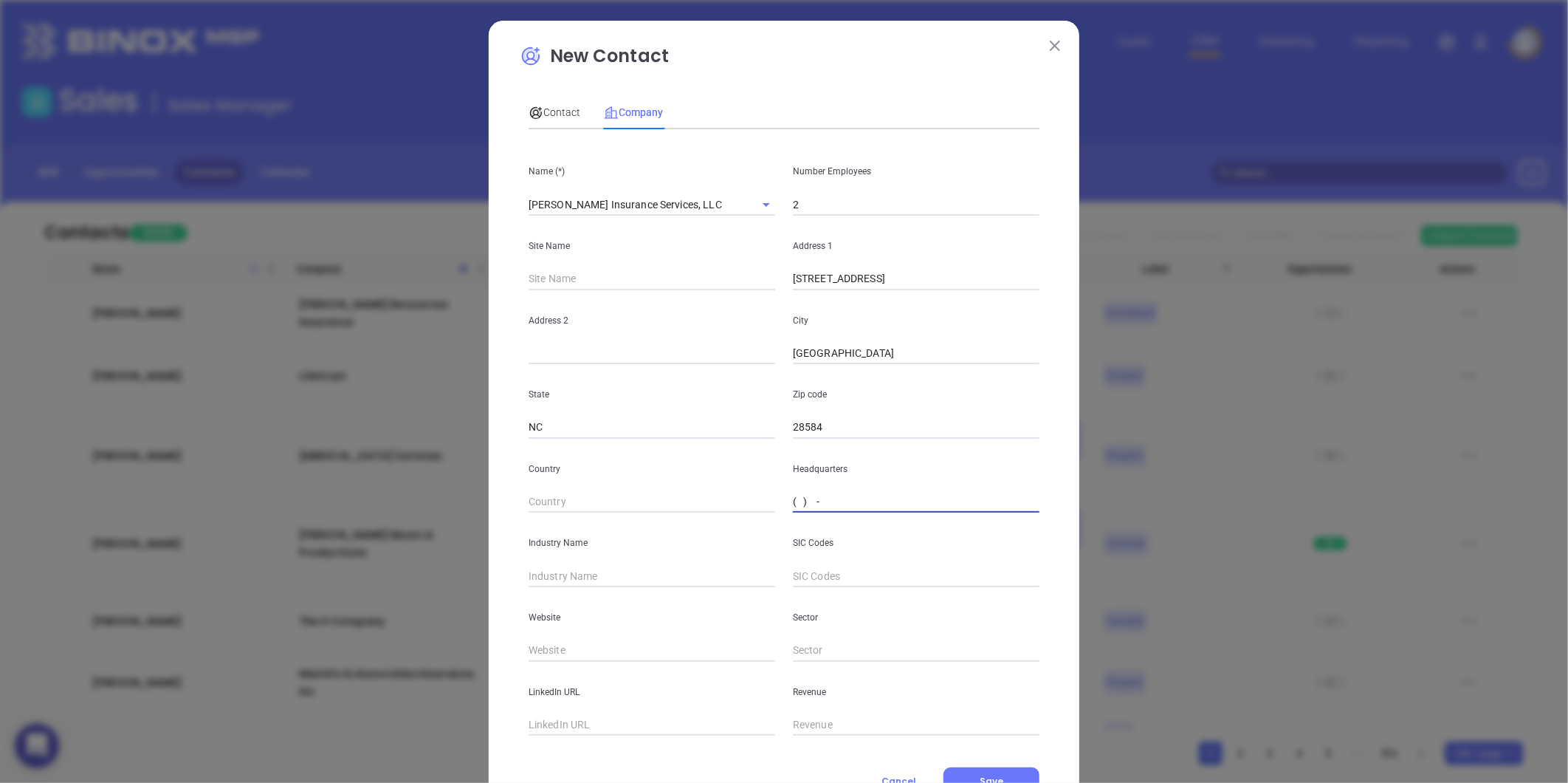
paste input "91 ) 042-1218"
type input "(91 ) 042-1218"
click at [809, 579] on input "text" at bounding box center [916, 576] width 247 height 22
paste input "tel:+91 04212180"
drag, startPoint x: 866, startPoint y: 581, endPoint x: 845, endPoint y: 594, distance: 24.7
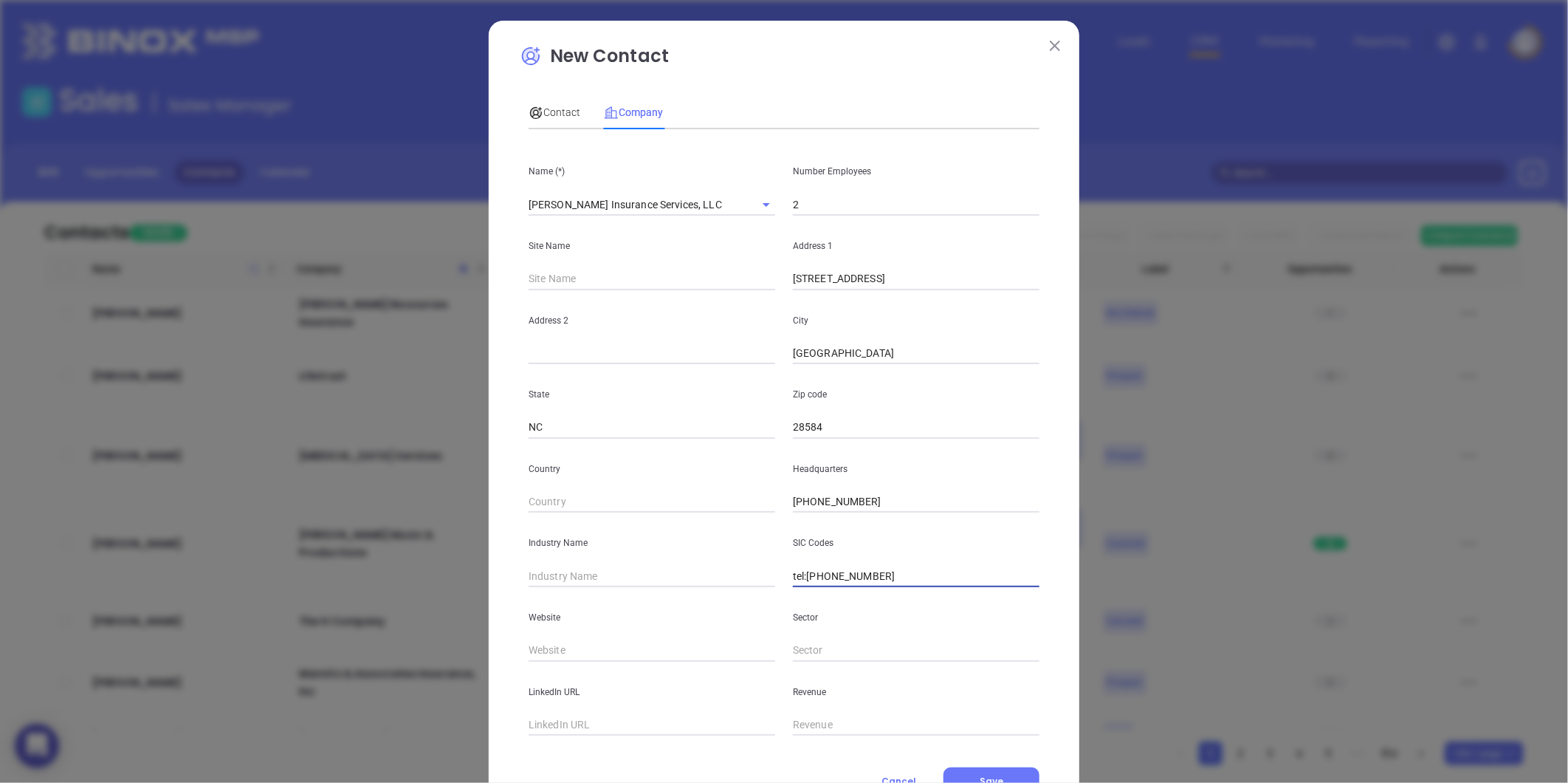
click at [845, 594] on div "Name (*) Whitley Insurance Services, LLC Number Employees 2 Site Name Address 1…" at bounding box center [784, 439] width 511 height 595
type input "tel:+91 04212180"
drag, startPoint x: 862, startPoint y: 502, endPoint x: 772, endPoint y: 511, distance: 90.4
click at [773, 511] on div "Country Headquarters (91 ) 042-1218" at bounding box center [784, 476] width 528 height 75
type input "(910) 421-2180"
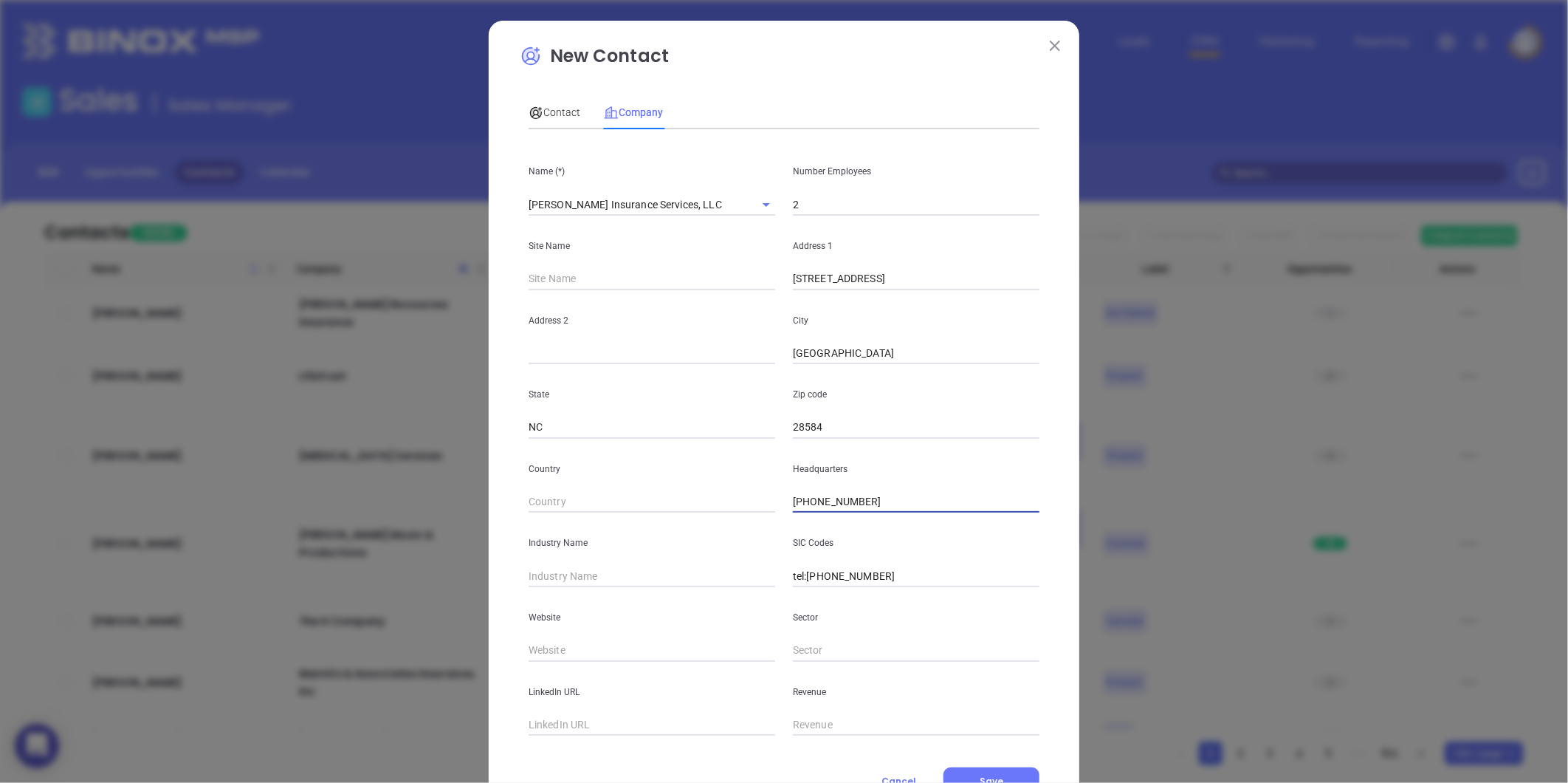
click at [601, 577] on input "text" at bounding box center [652, 576] width 247 height 22
type input "Insurance"
click at [554, 659] on input "text" at bounding box center [652, 651] width 247 height 22
paste input "https://whitley-insurance-services.ueniweb.com/"
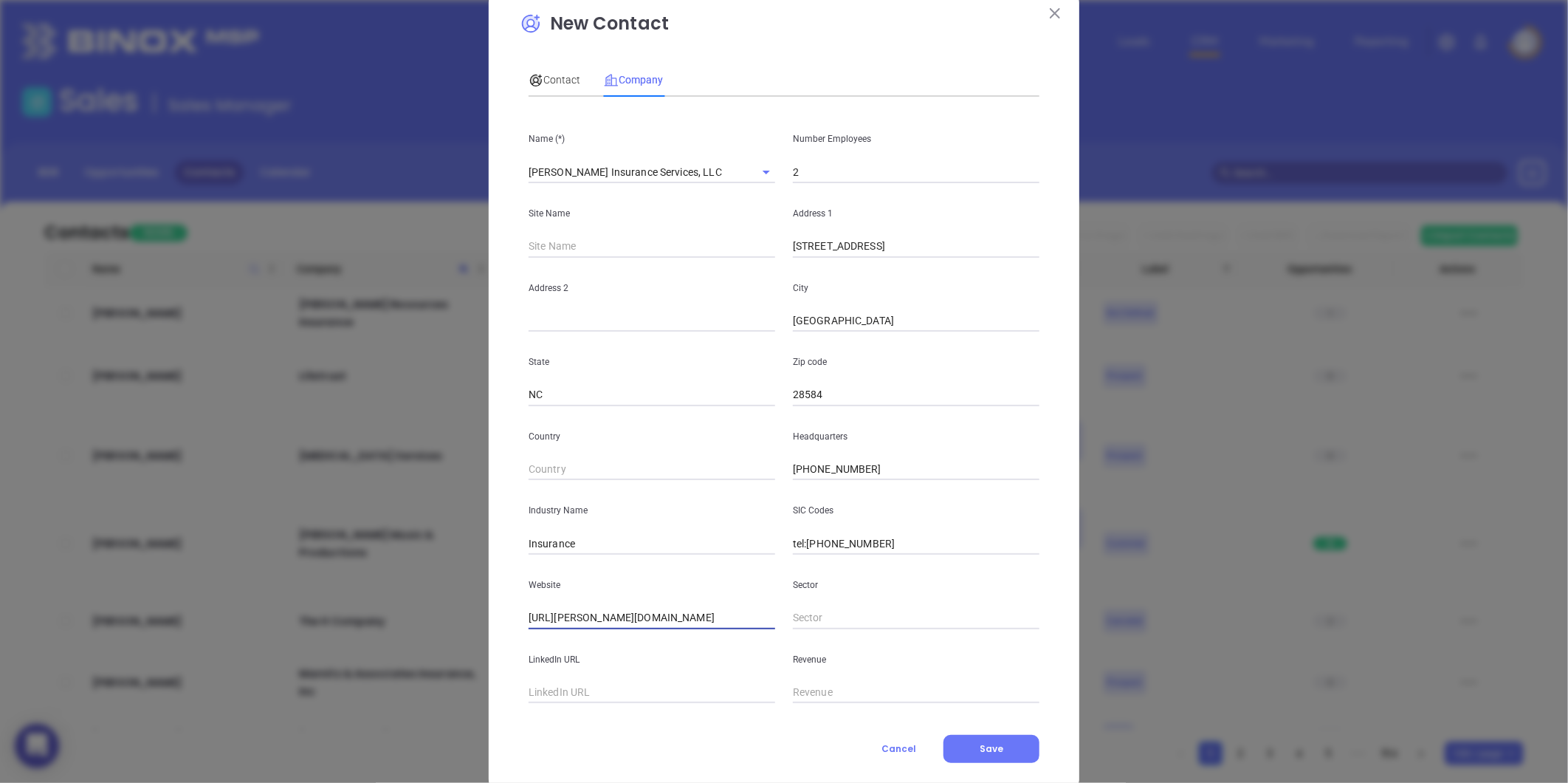
scroll to position [65, 0]
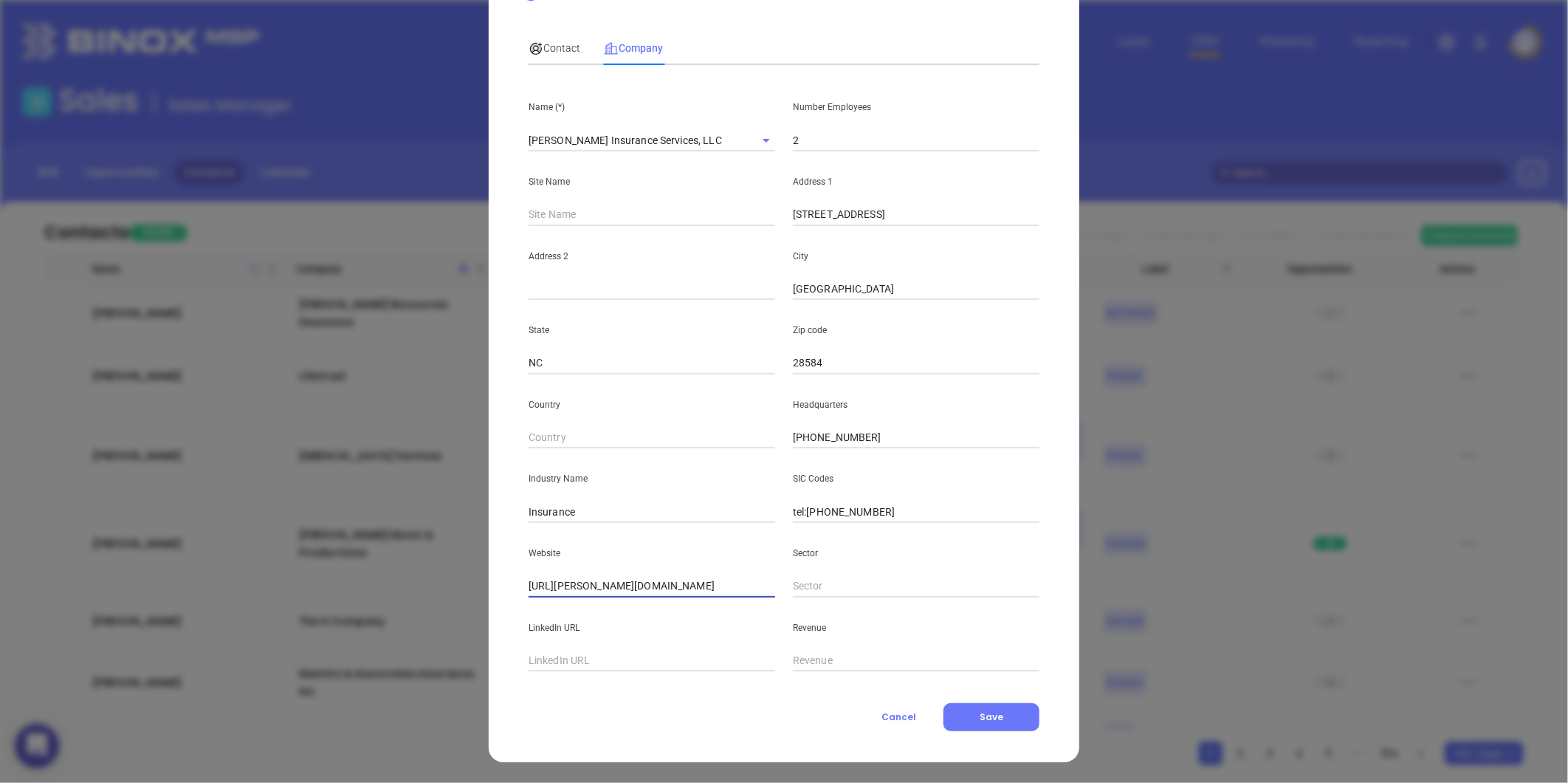
type input "https://whitley-insurance-services.ueniweb.com/"
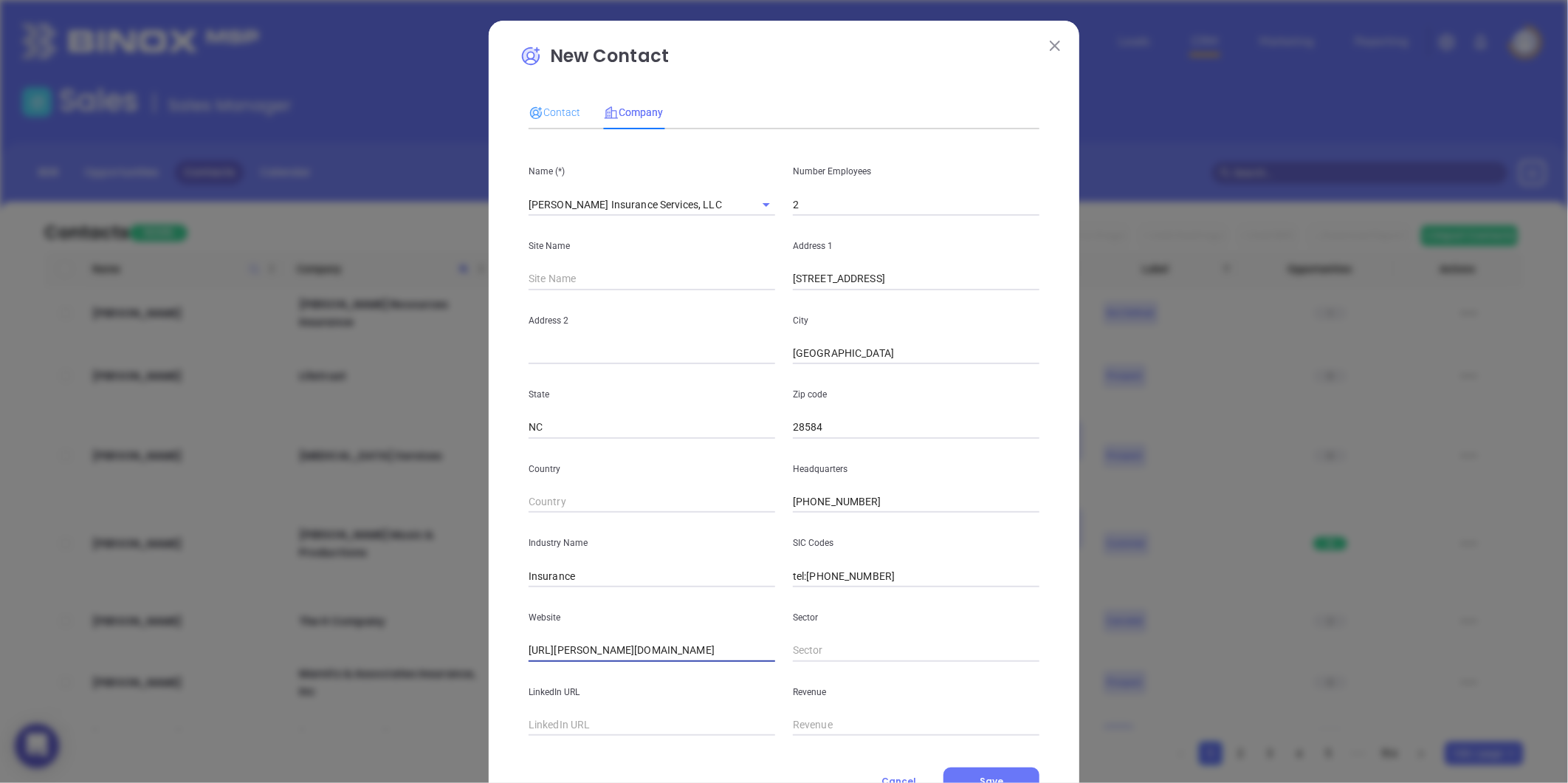
click at [566, 125] on div "Contact" at bounding box center [554, 112] width 51 height 34
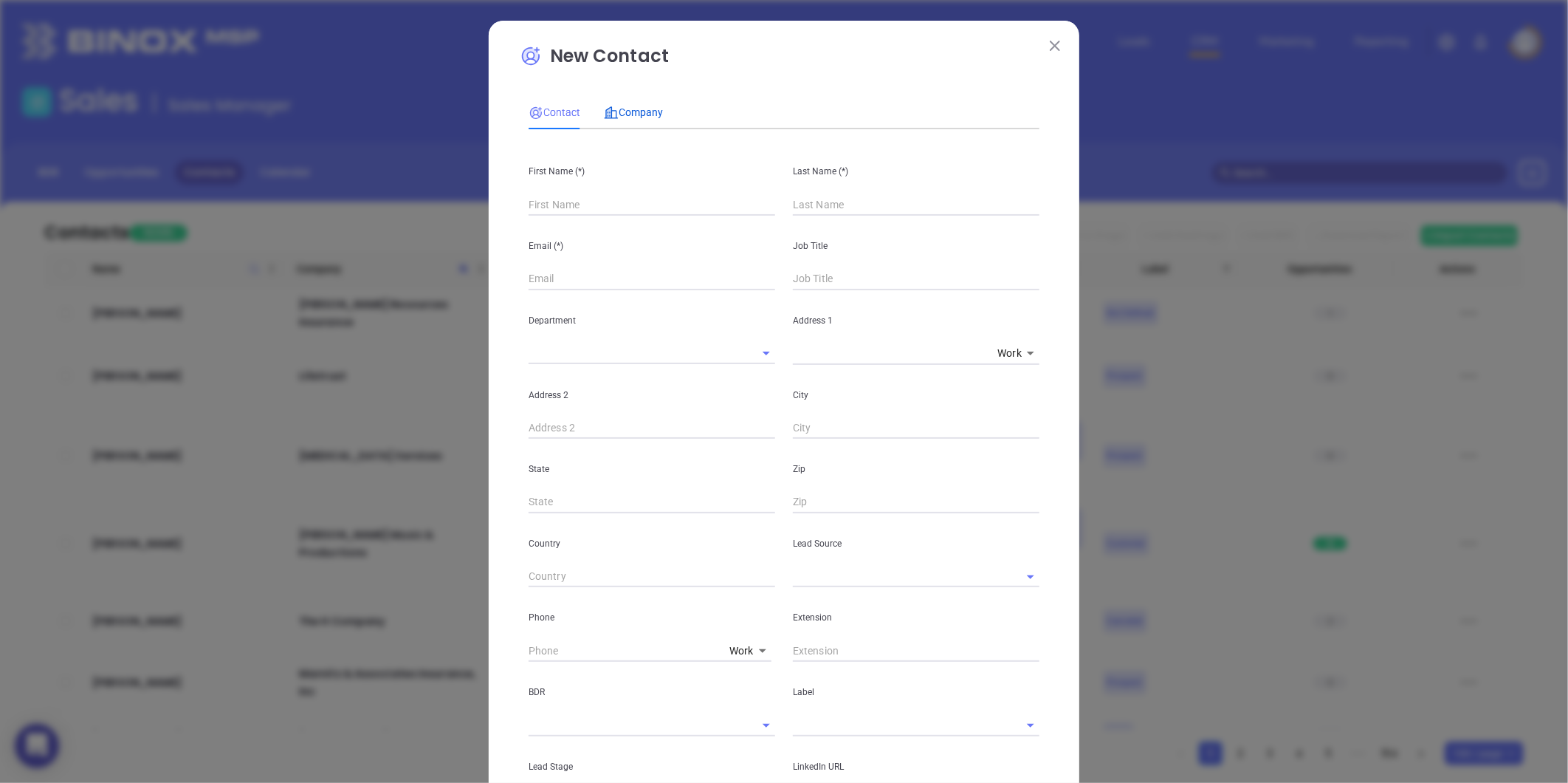
click at [623, 116] on span "Company" at bounding box center [633, 112] width 59 height 12
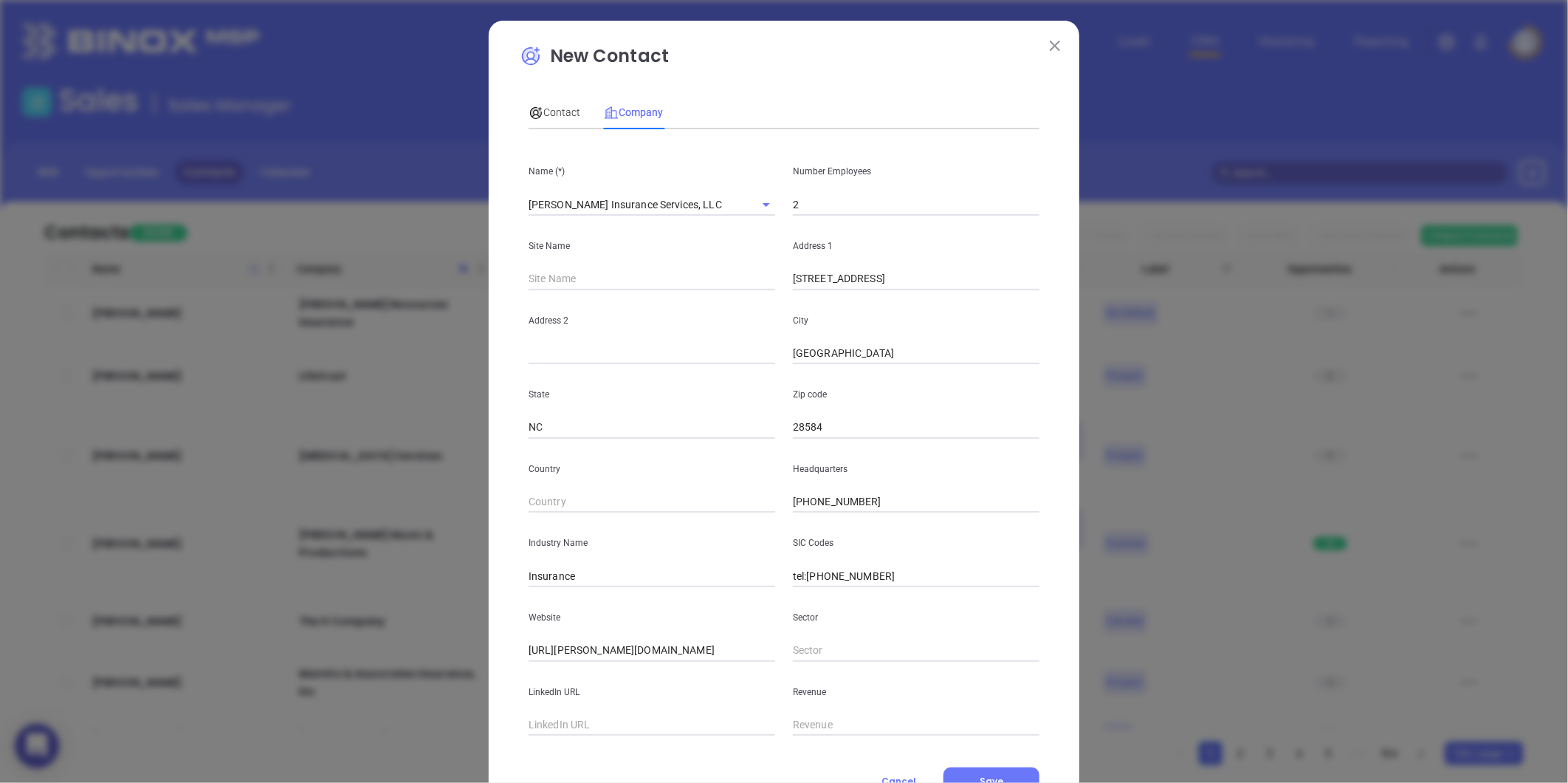
scroll to position [65, 0]
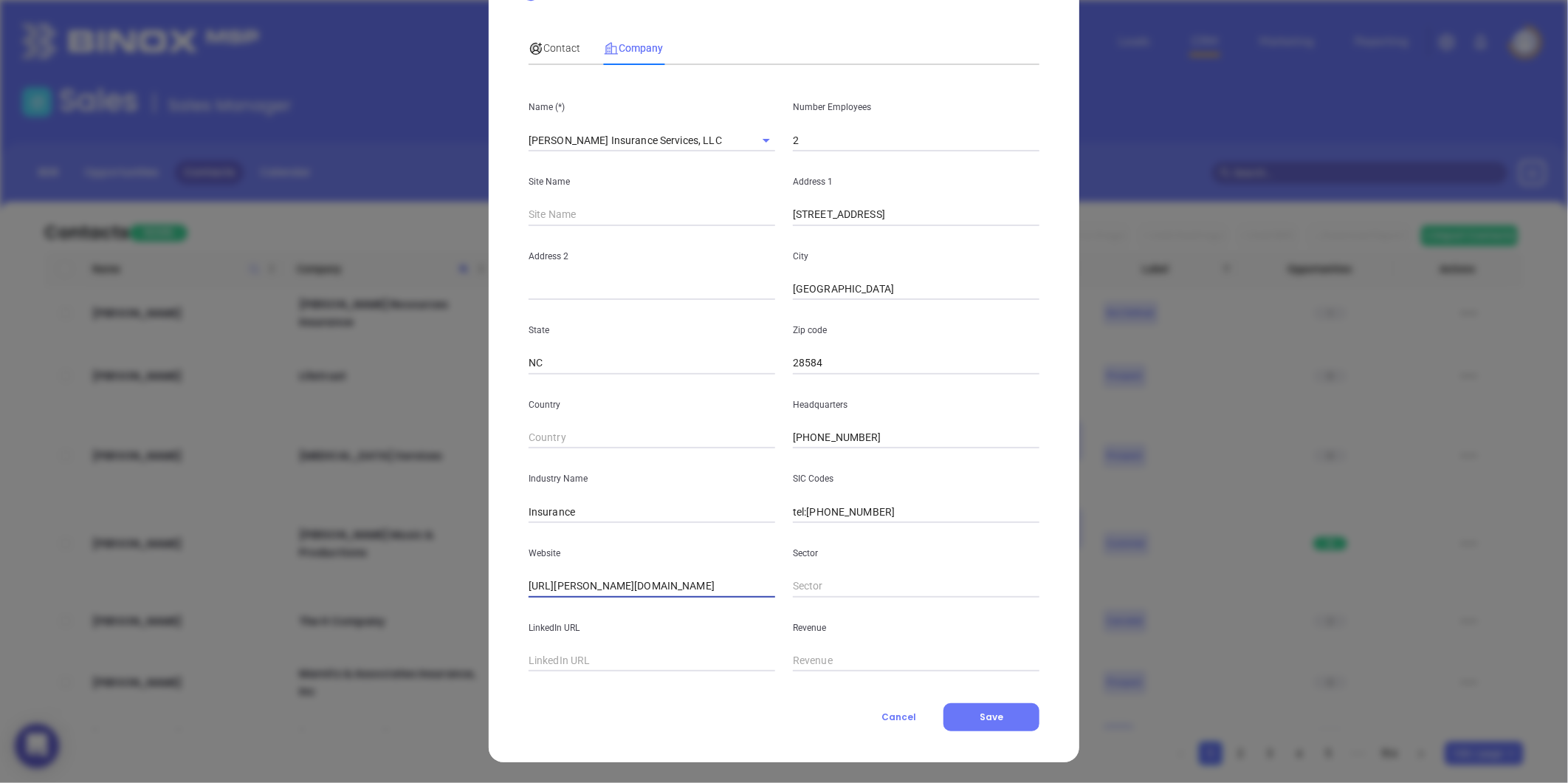
drag, startPoint x: 751, startPoint y: 586, endPoint x: 424, endPoint y: 674, distance: 338.6
click at [424, 674] on div "New Contact Contact Company First Name (*) Last Name (*) Email (*) Job Title De…" at bounding box center [784, 391] width 1568 height 783
paste input "https://whitleyinsuranceservices.com/"
type input "https://whitleyinsuranceservices.com/"
click at [562, 54] on span "Contact" at bounding box center [554, 48] width 51 height 12
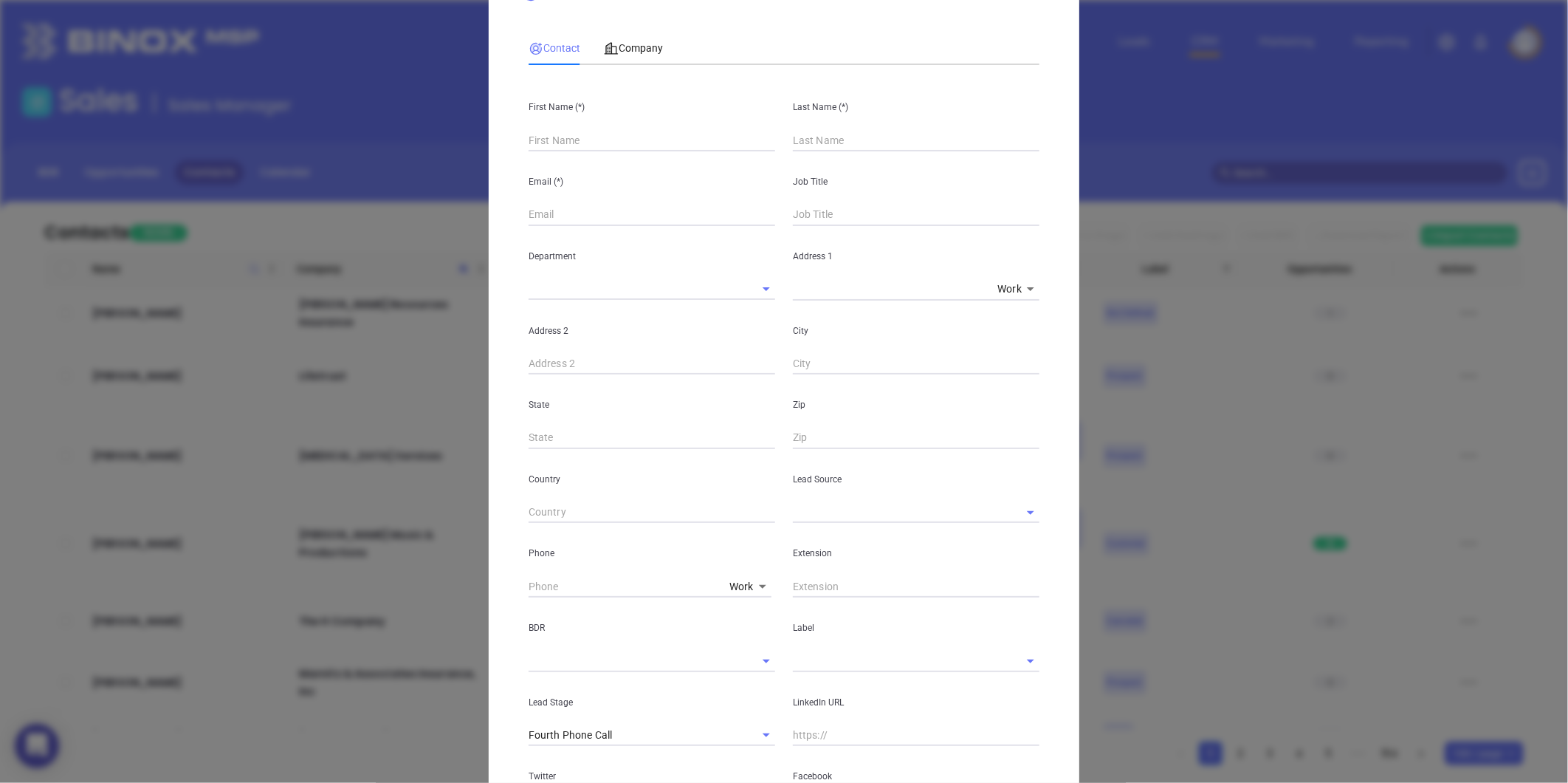
click at [545, 148] on input "text" at bounding box center [652, 140] width 247 height 22
paste input "Kevin Whitley"
drag, startPoint x: 554, startPoint y: 142, endPoint x: 742, endPoint y: 137, distance: 188.1
click at [661, 144] on input "Kevin Whitley" at bounding box center [652, 140] width 247 height 22
type input "Kevin Whitley"
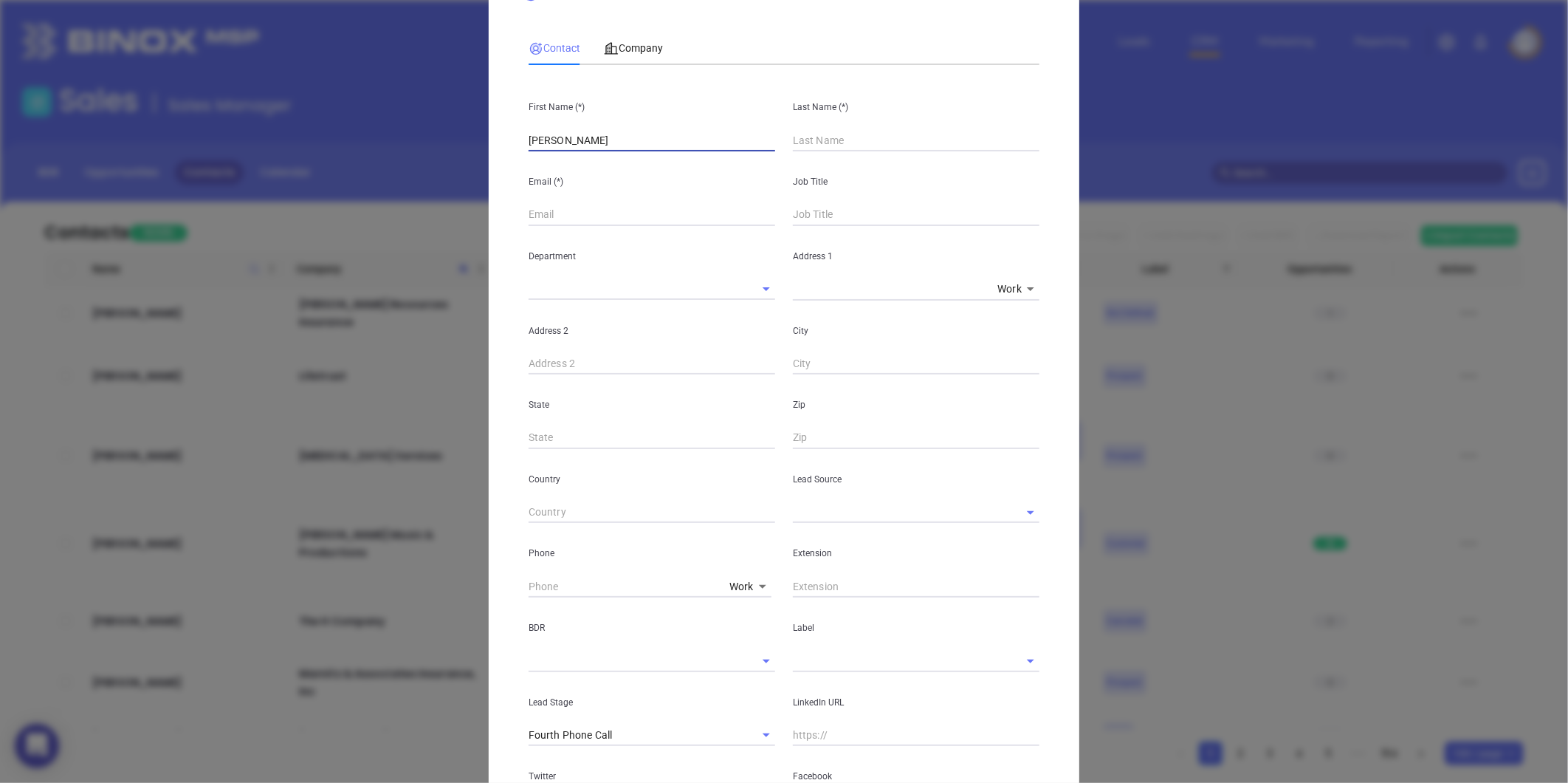
click at [829, 128] on div "Last Name (*)" at bounding box center [916, 114] width 265 height 75
click at [825, 141] on input "text" at bounding box center [916, 140] width 247 height 22
paste input "Whitley"
type input "Whitley"
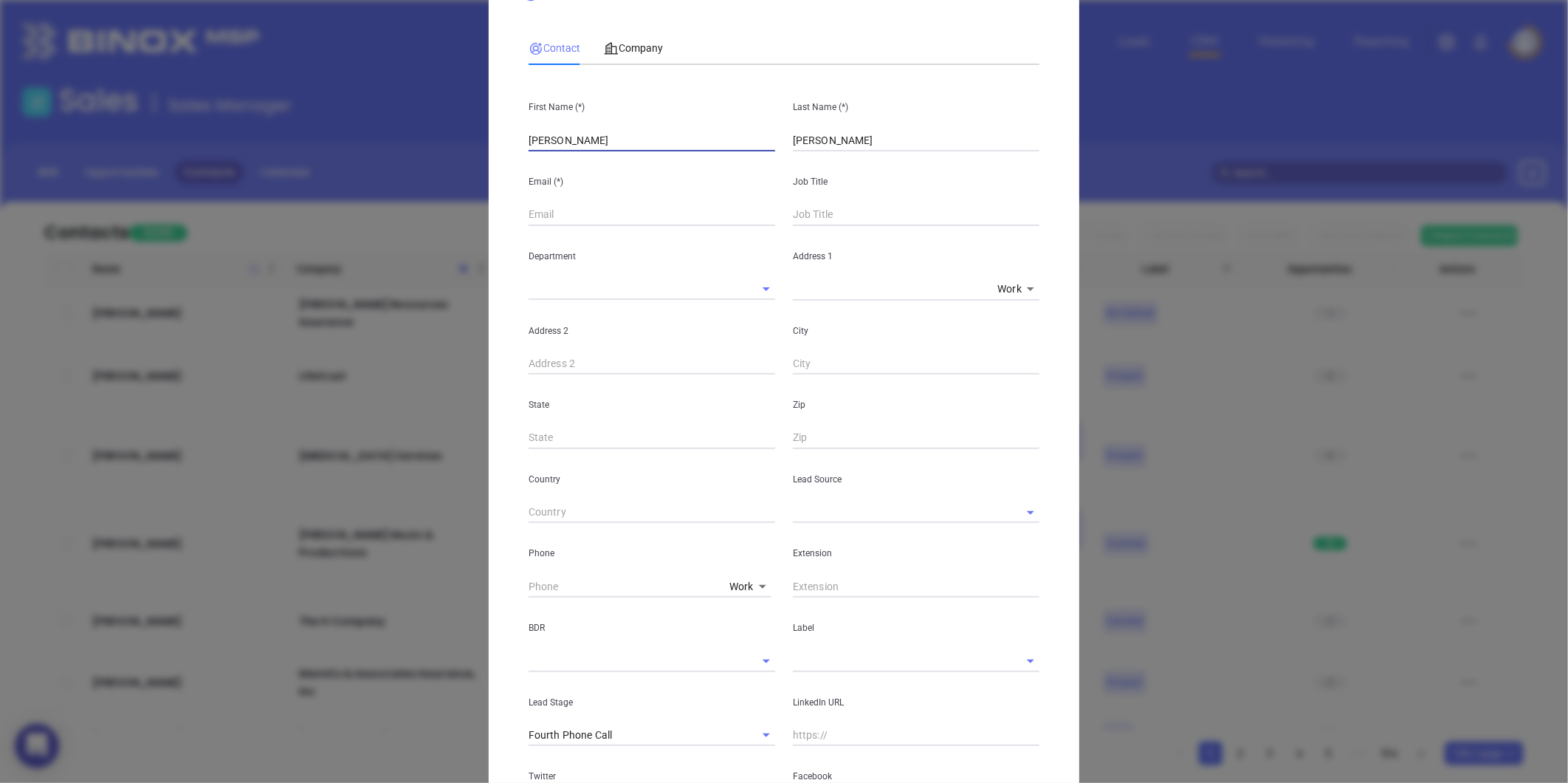
drag, startPoint x: 614, startPoint y: 146, endPoint x: 553, endPoint y: 166, distance: 64.2
click at [553, 166] on div "First Name (*) Kevin Whitley Last Name (*) Whitley Email (*) Job Title Departme…" at bounding box center [784, 486] width 511 height 818
type input "Kevin"
click at [535, 207] on input "text" at bounding box center [652, 215] width 247 height 22
paste input "kevin@whitleyinsuranceservices.com"
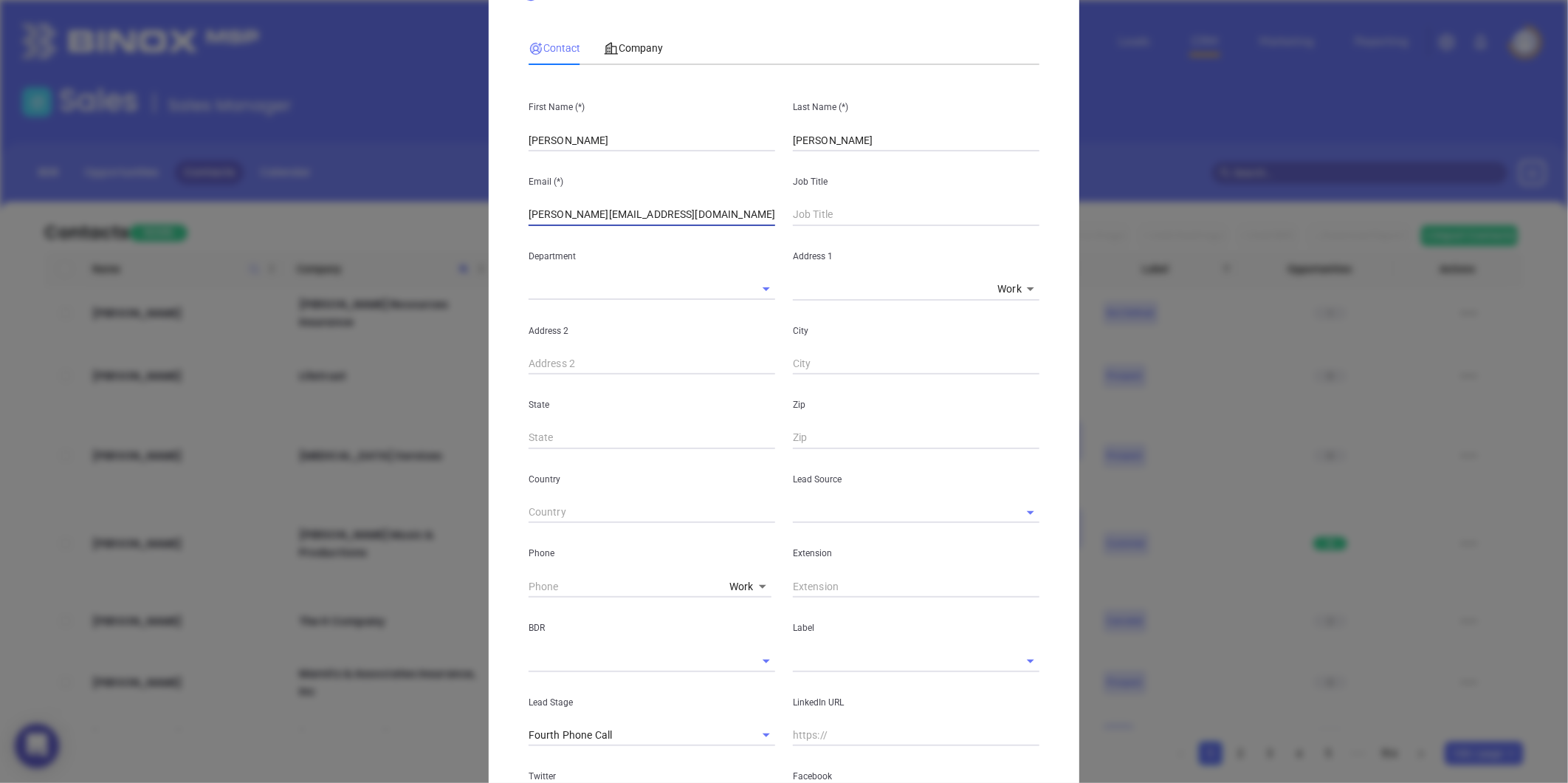
type input "kevin@whitleyinsuranceservices.com"
click at [815, 220] on input "text" at bounding box center [916, 215] width 247 height 22
type input "Owner"
click at [827, 515] on input "text" at bounding box center [896, 512] width 206 height 22
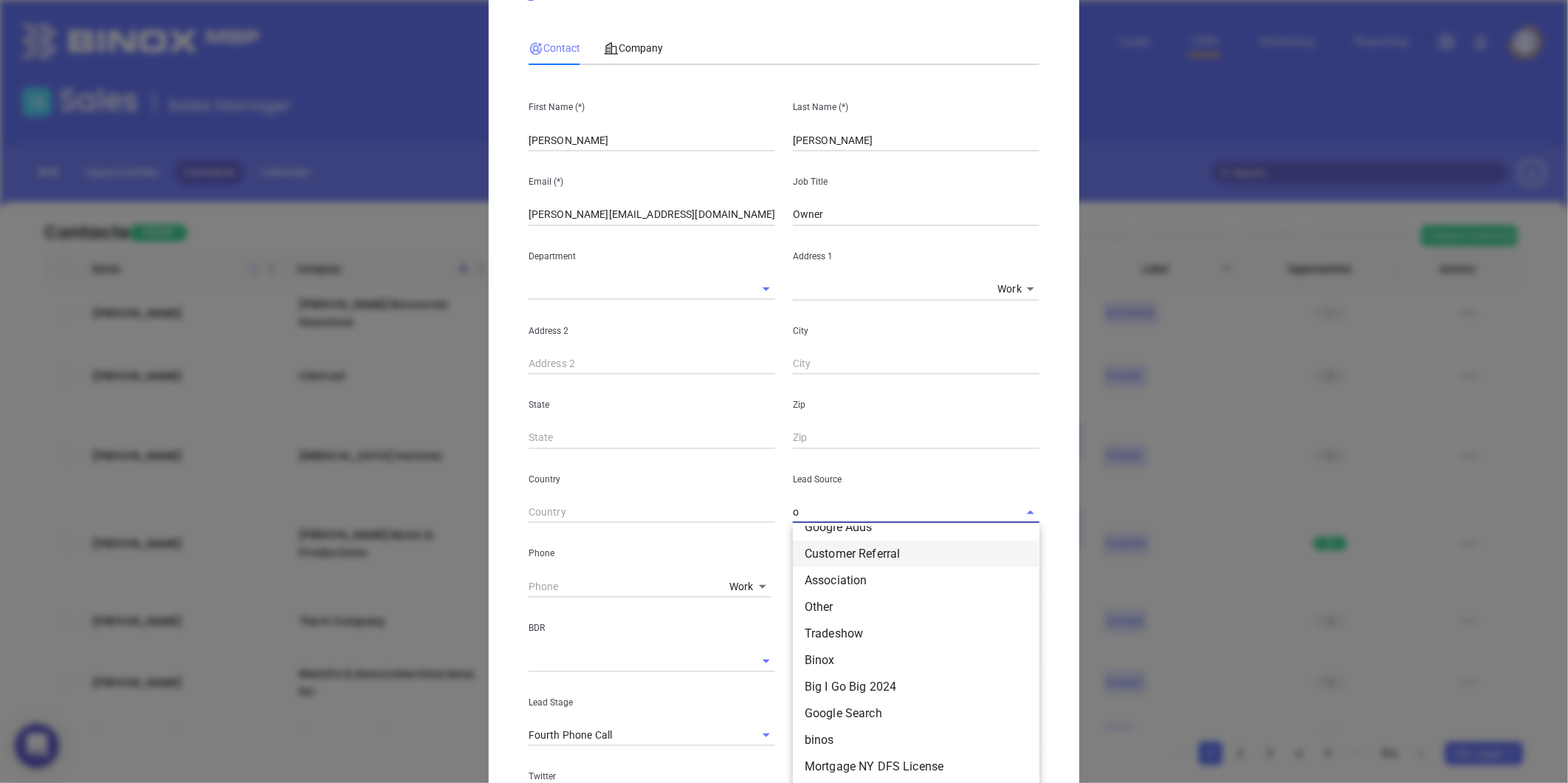
scroll to position [0, 0]
click at [809, 673] on li "Other" at bounding box center [916, 678] width 247 height 26
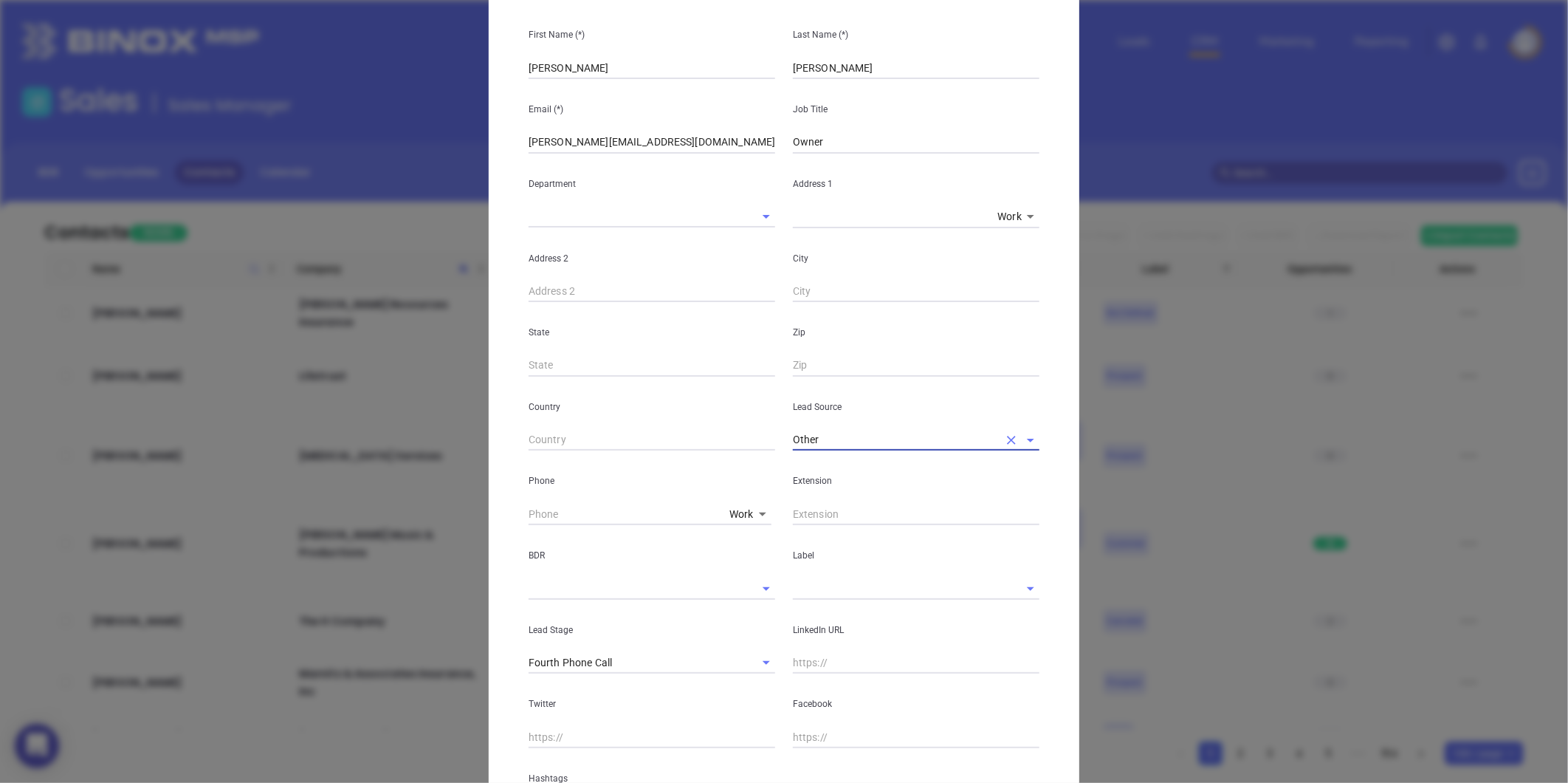
scroll to position [229, 0]
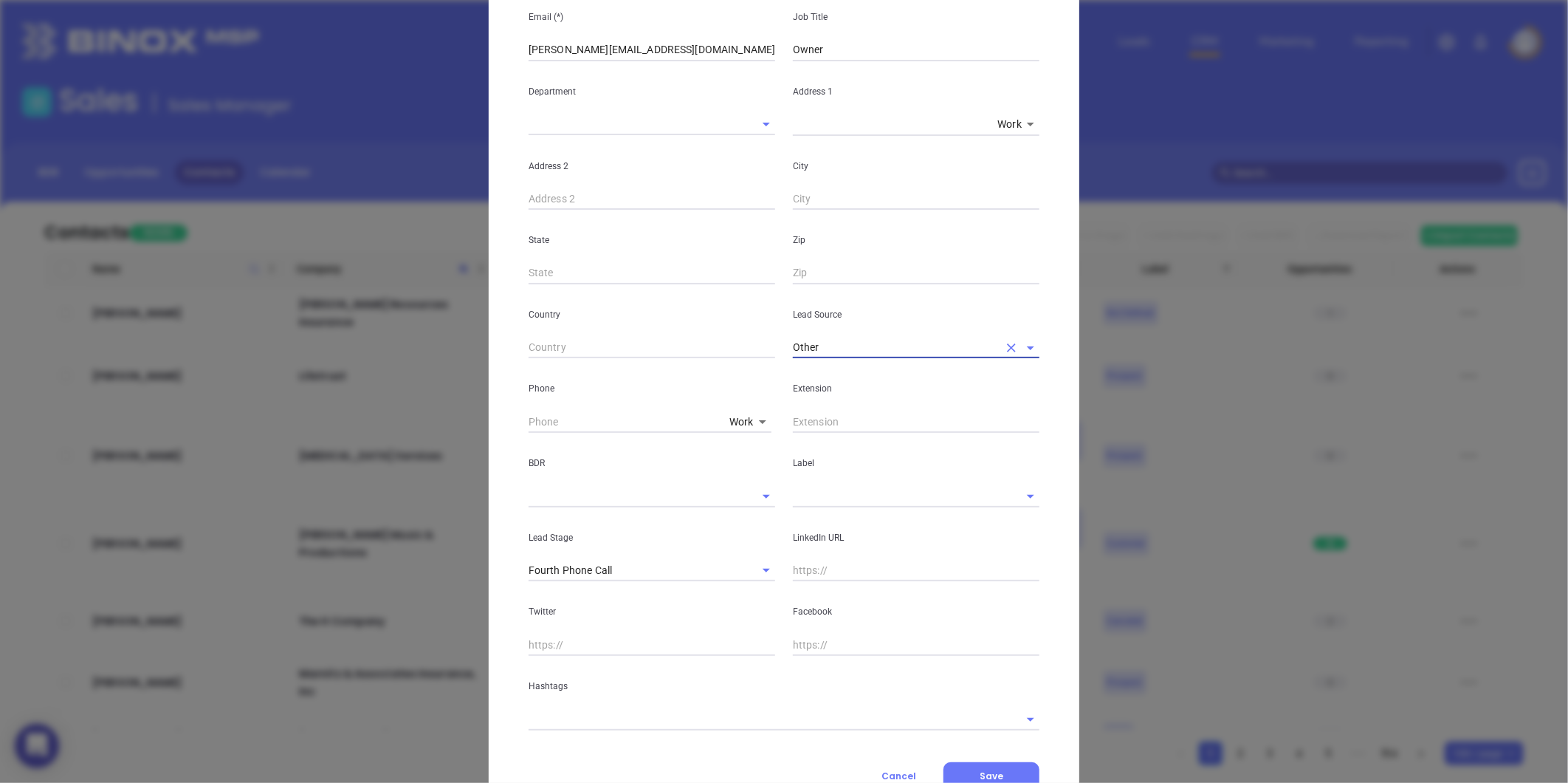
type input "Other"
click at [809, 476] on div "Label" at bounding box center [916, 471] width 265 height 75
click at [816, 515] on div "LinkedIn URL" at bounding box center [916, 544] width 265 height 75
click at [808, 500] on input "text" at bounding box center [896, 496] width 206 height 22
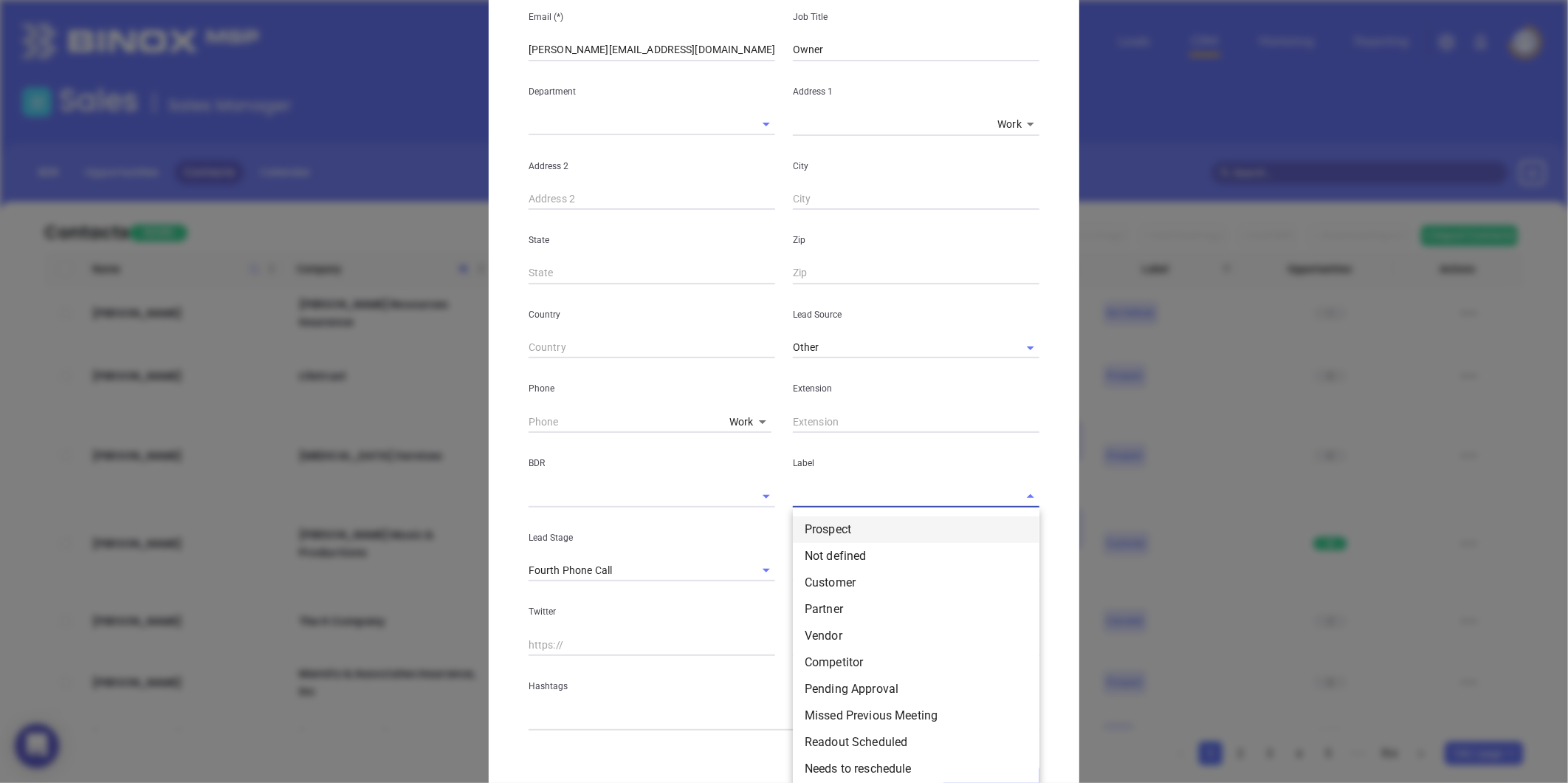
click at [809, 522] on li "Prospect" at bounding box center [916, 529] width 247 height 26
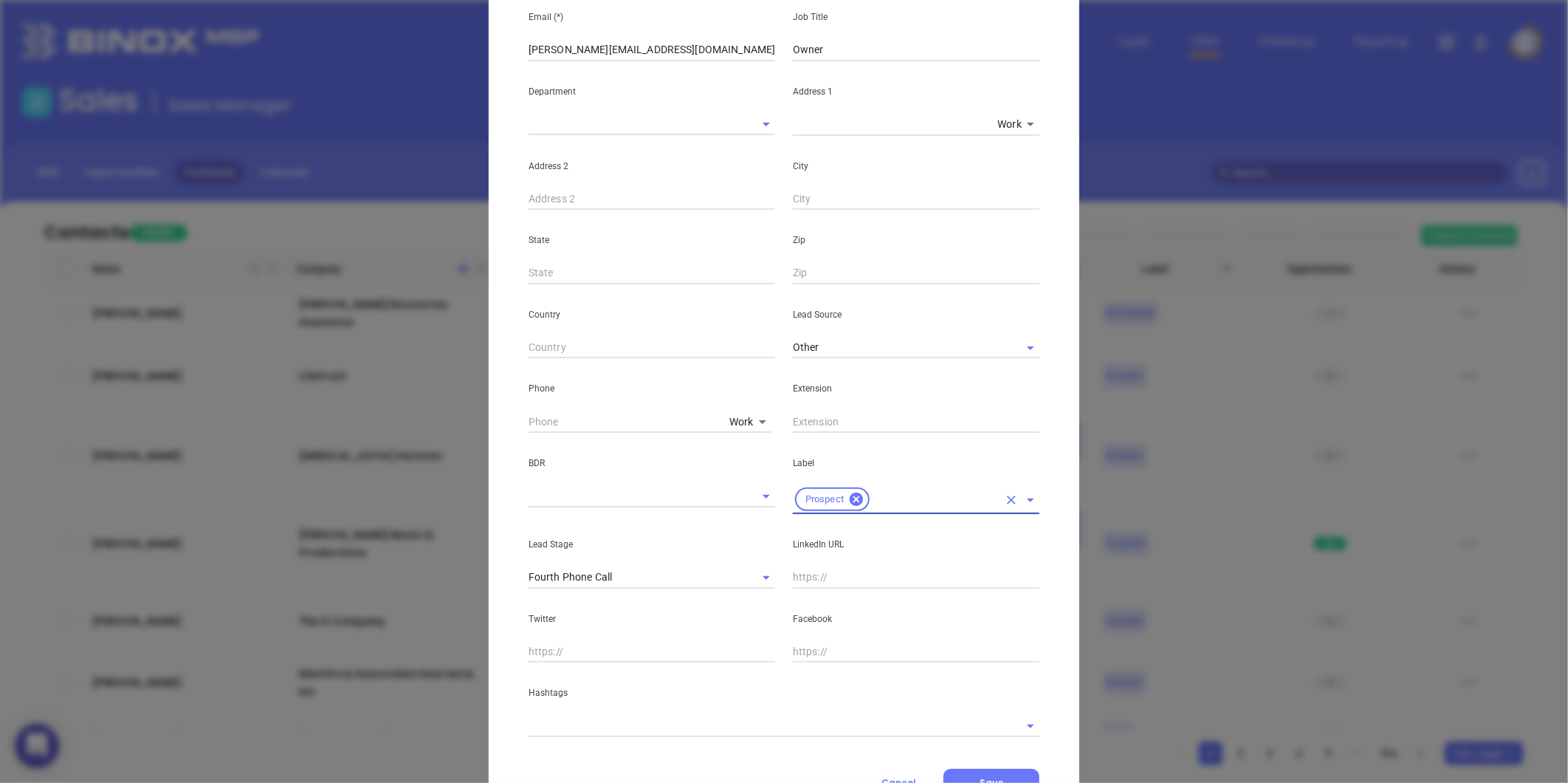
click at [834, 591] on div "Facebook" at bounding box center [916, 626] width 265 height 75
click at [831, 573] on input "text" at bounding box center [916, 578] width 247 height 22
paste input "linkedin.com/in/kevinwhitleyins"
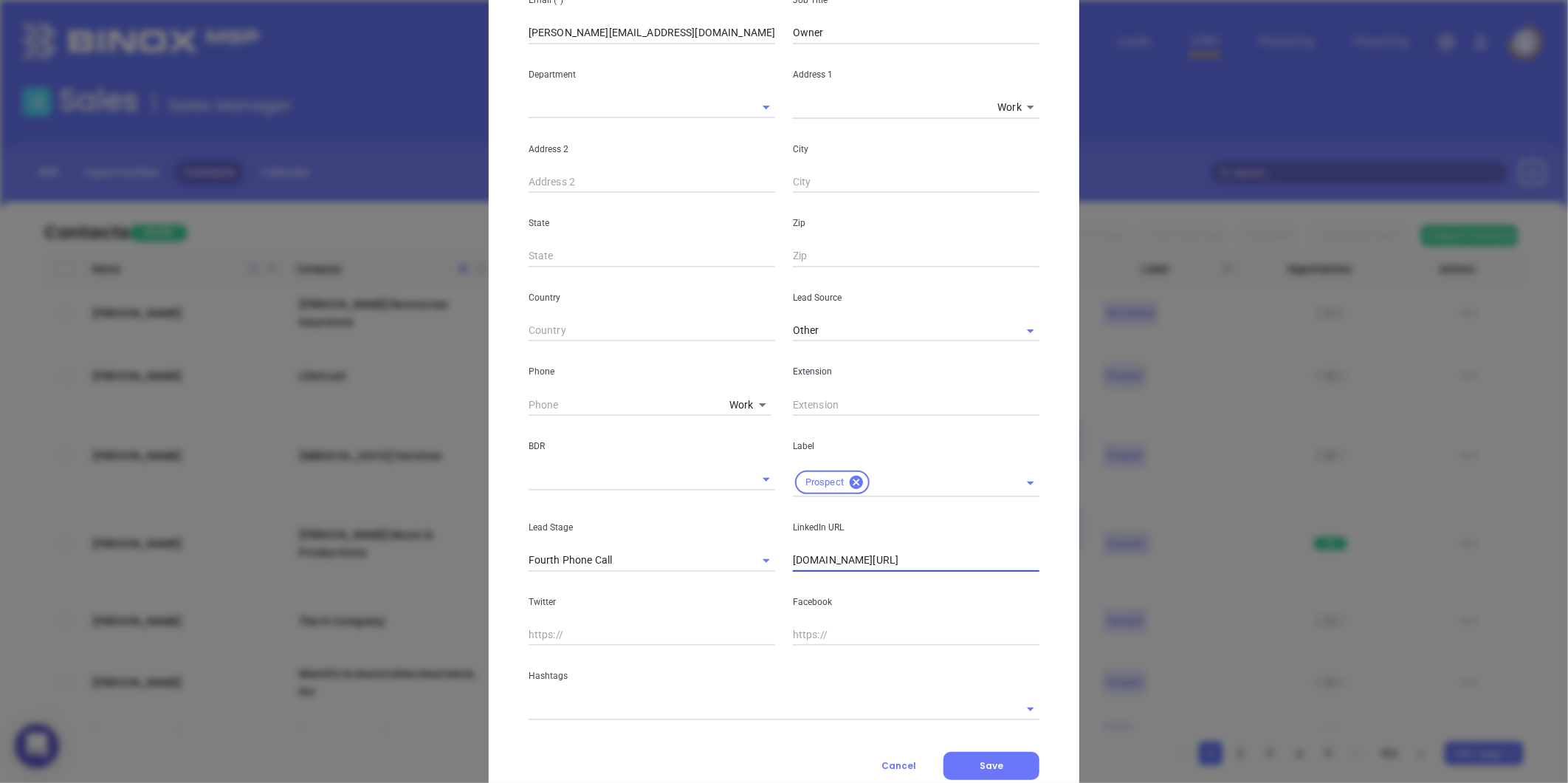
scroll to position [294, 0]
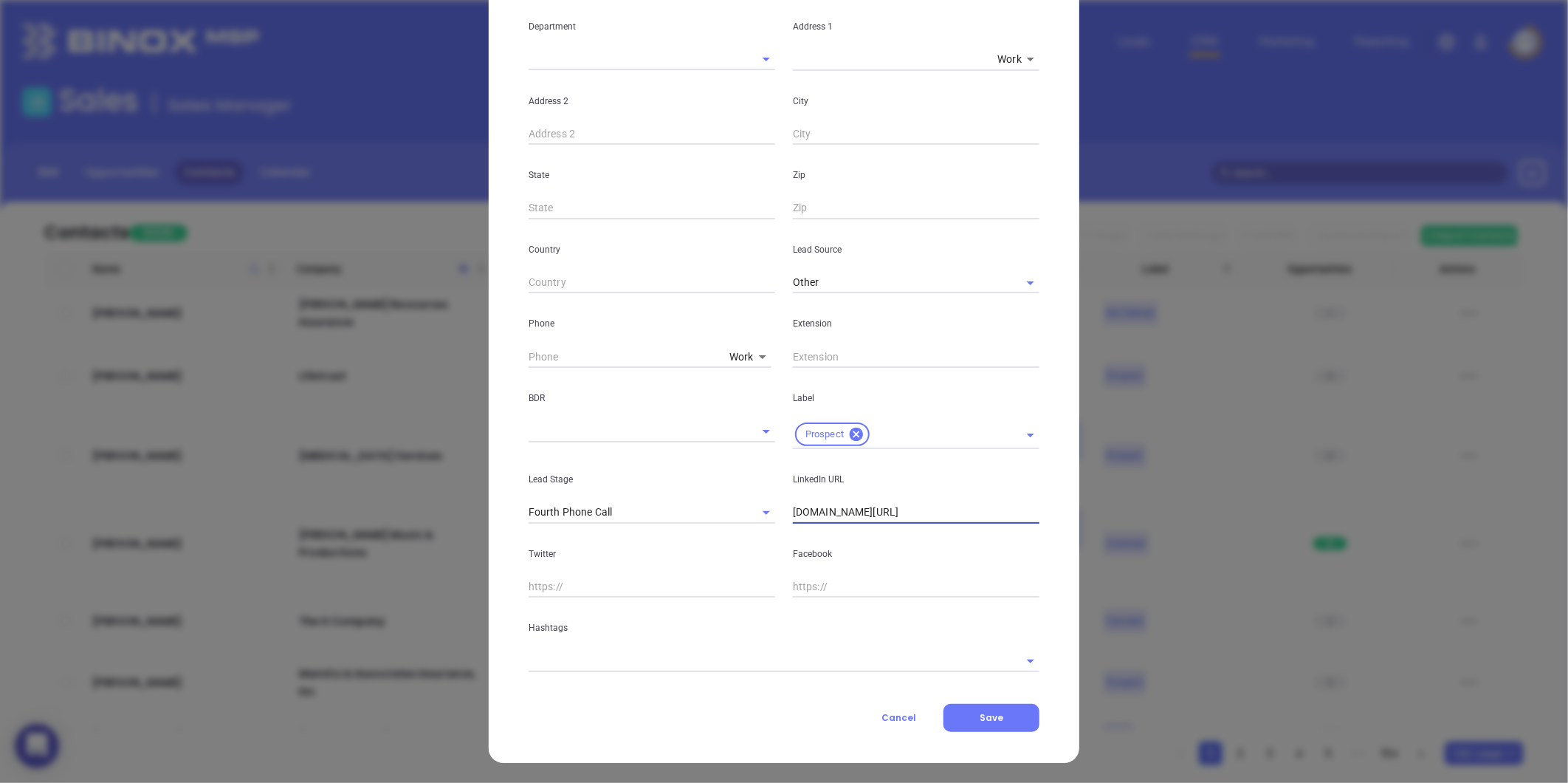
type input "www.linkedin.com/in/kevinwhitleyins"
click at [628, 674] on div "Contact Company First Name (*) Kevin Last Name (*) Whitley Email (*) kevin@whit…" at bounding box center [784, 263] width 511 height 938
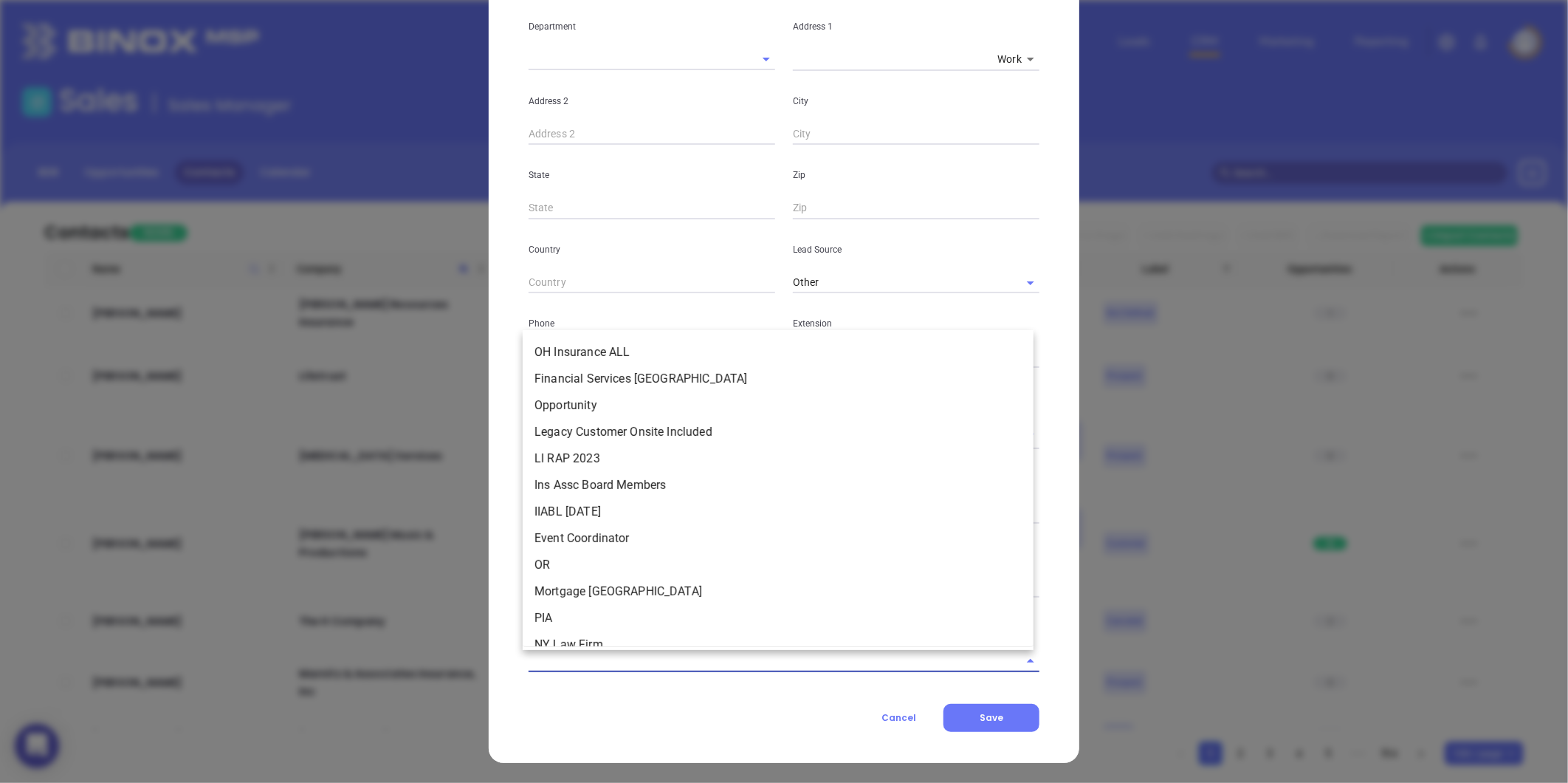
click at [611, 665] on input "text" at bounding box center [763, 660] width 469 height 22
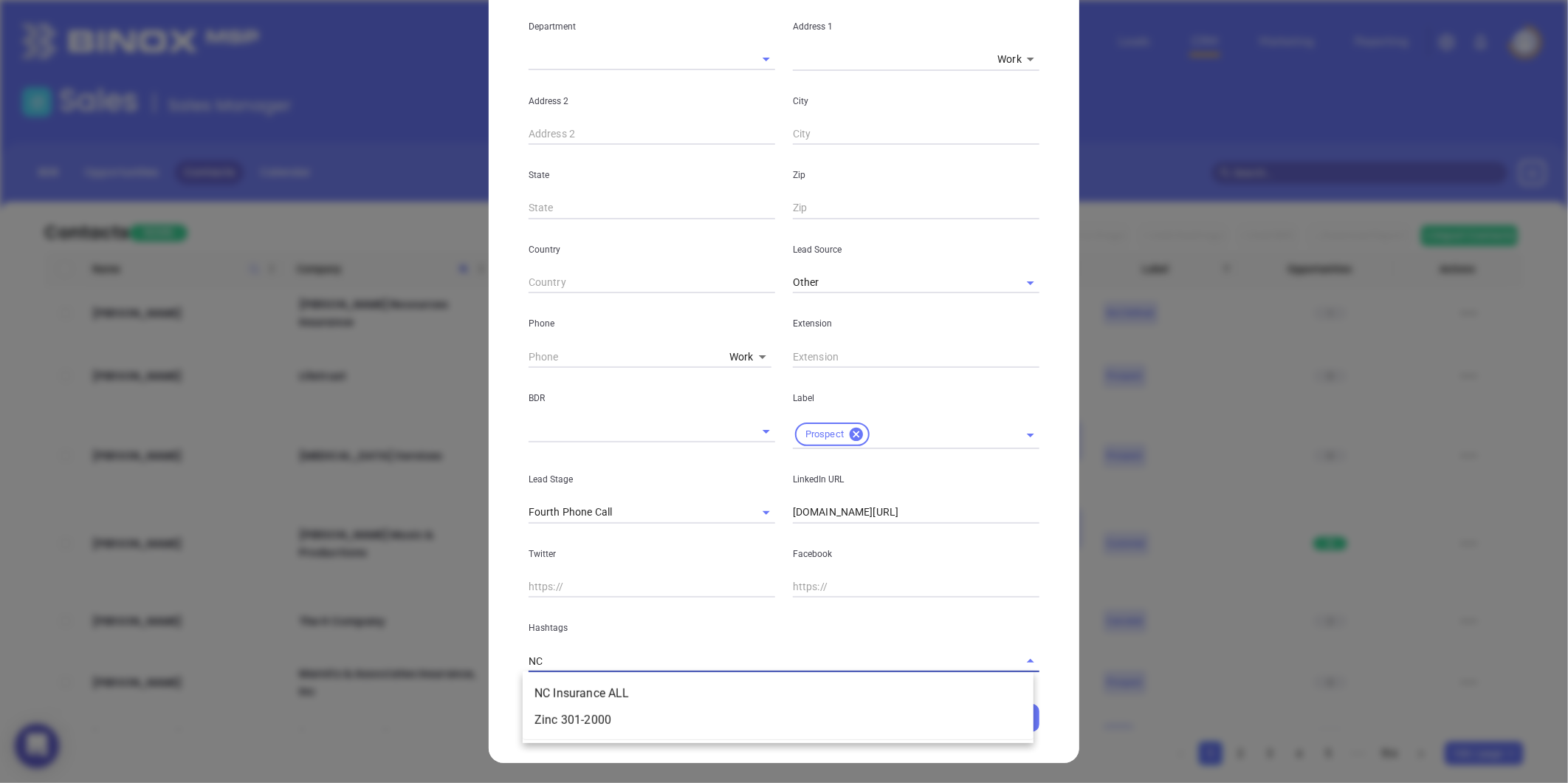
type input "NC i"
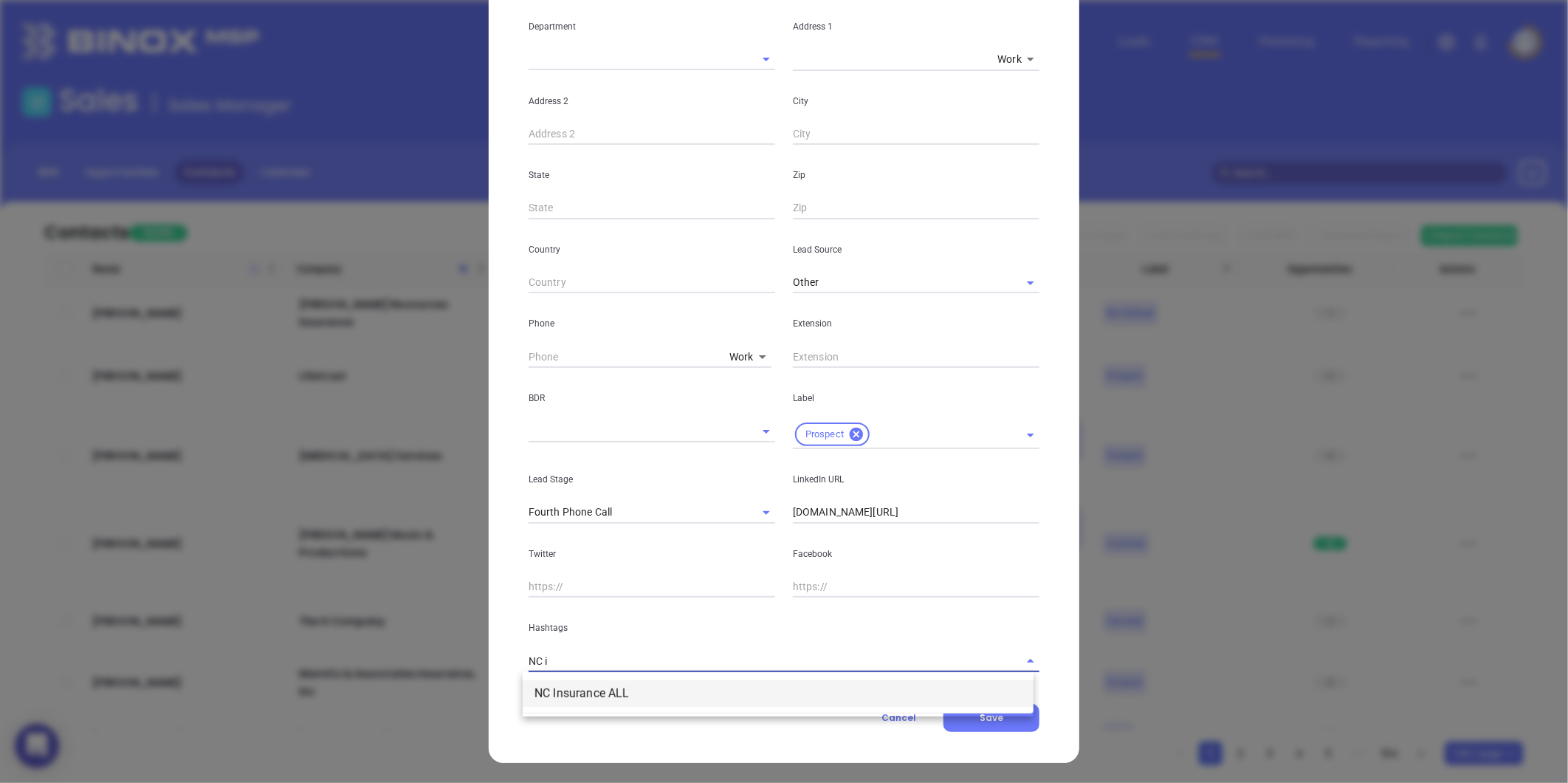
click at [595, 694] on li "NC Insurance ALL" at bounding box center [778, 693] width 511 height 26
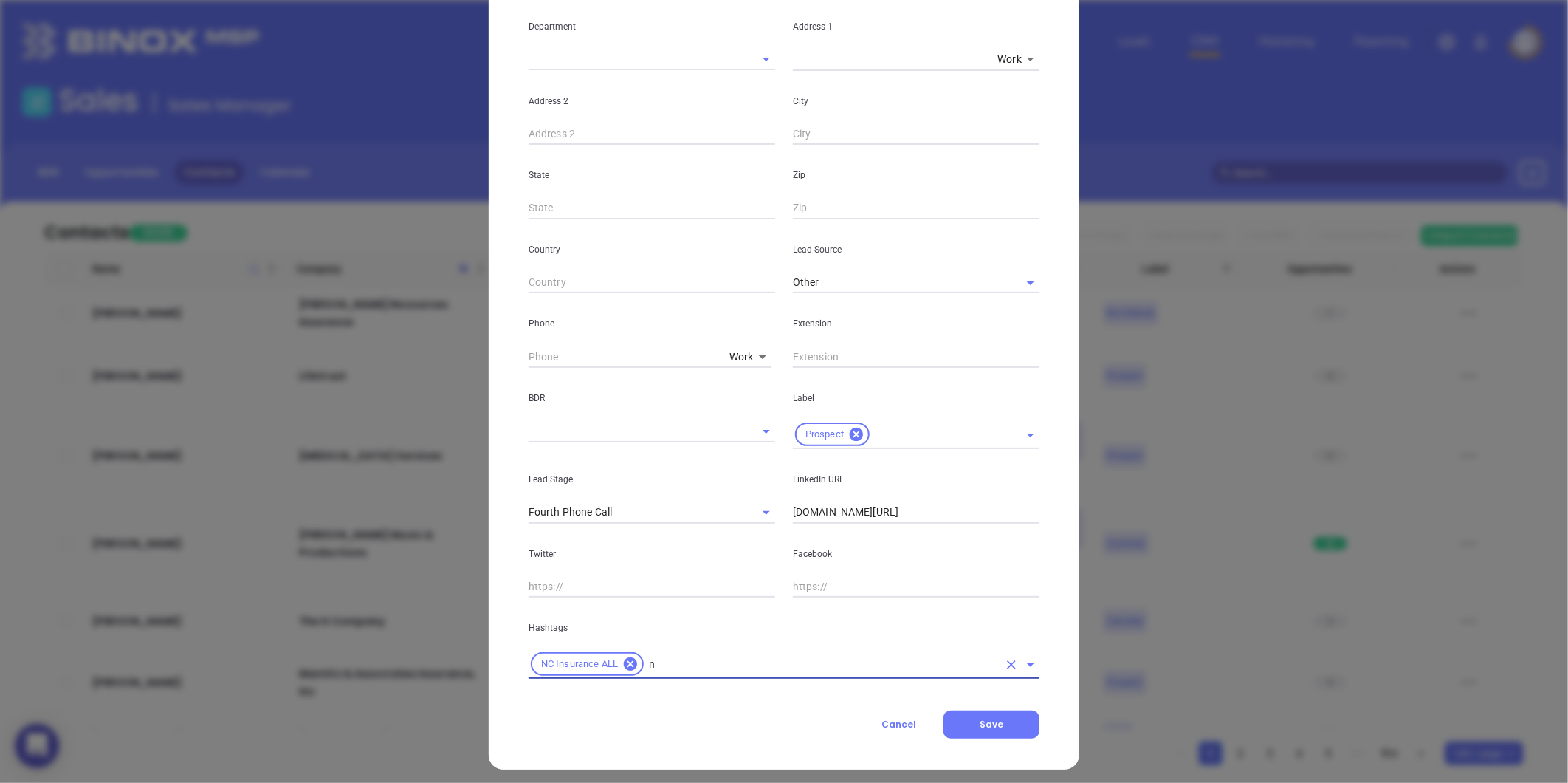
type input "nc"
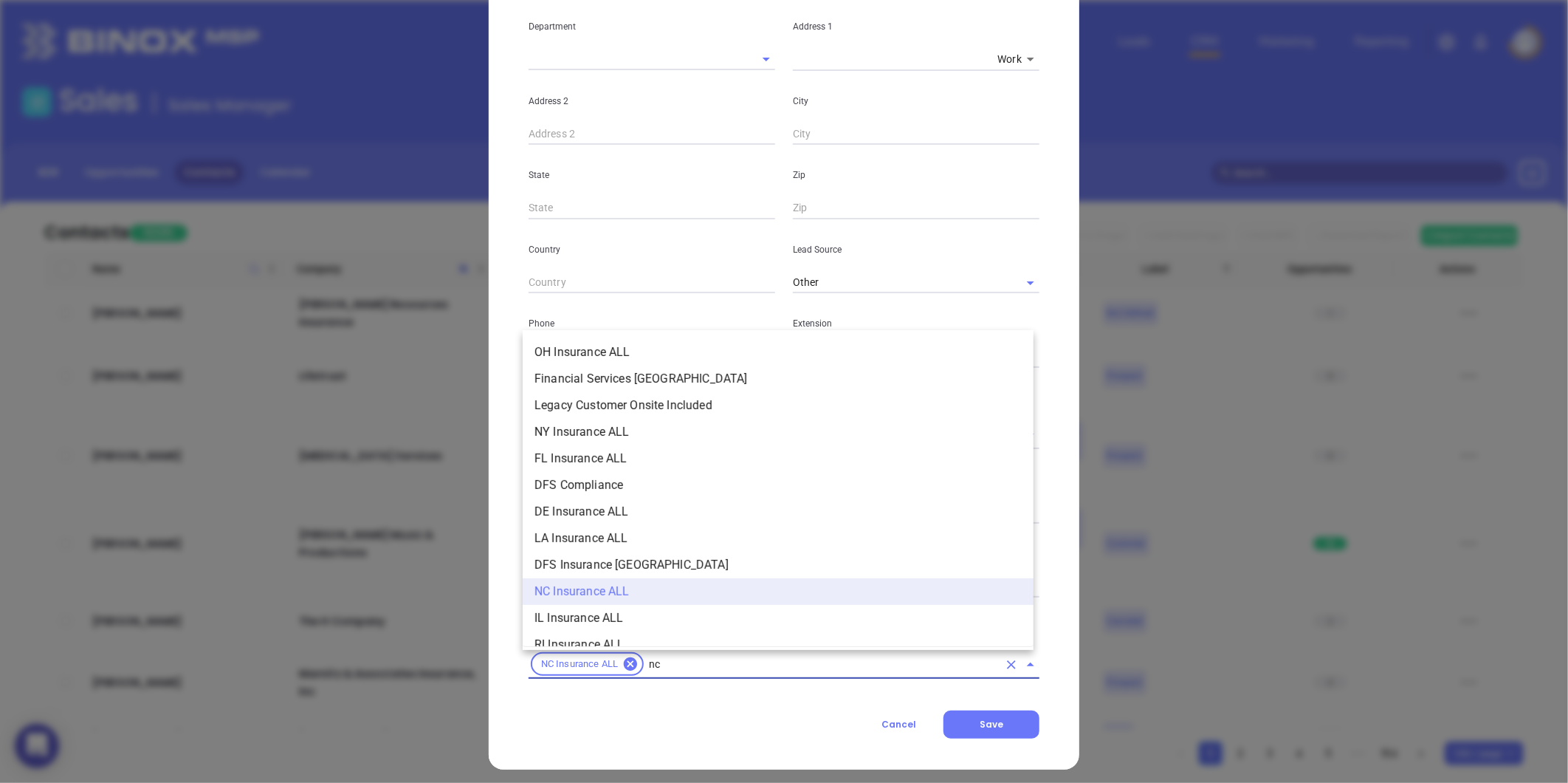
scroll to position [248, 0]
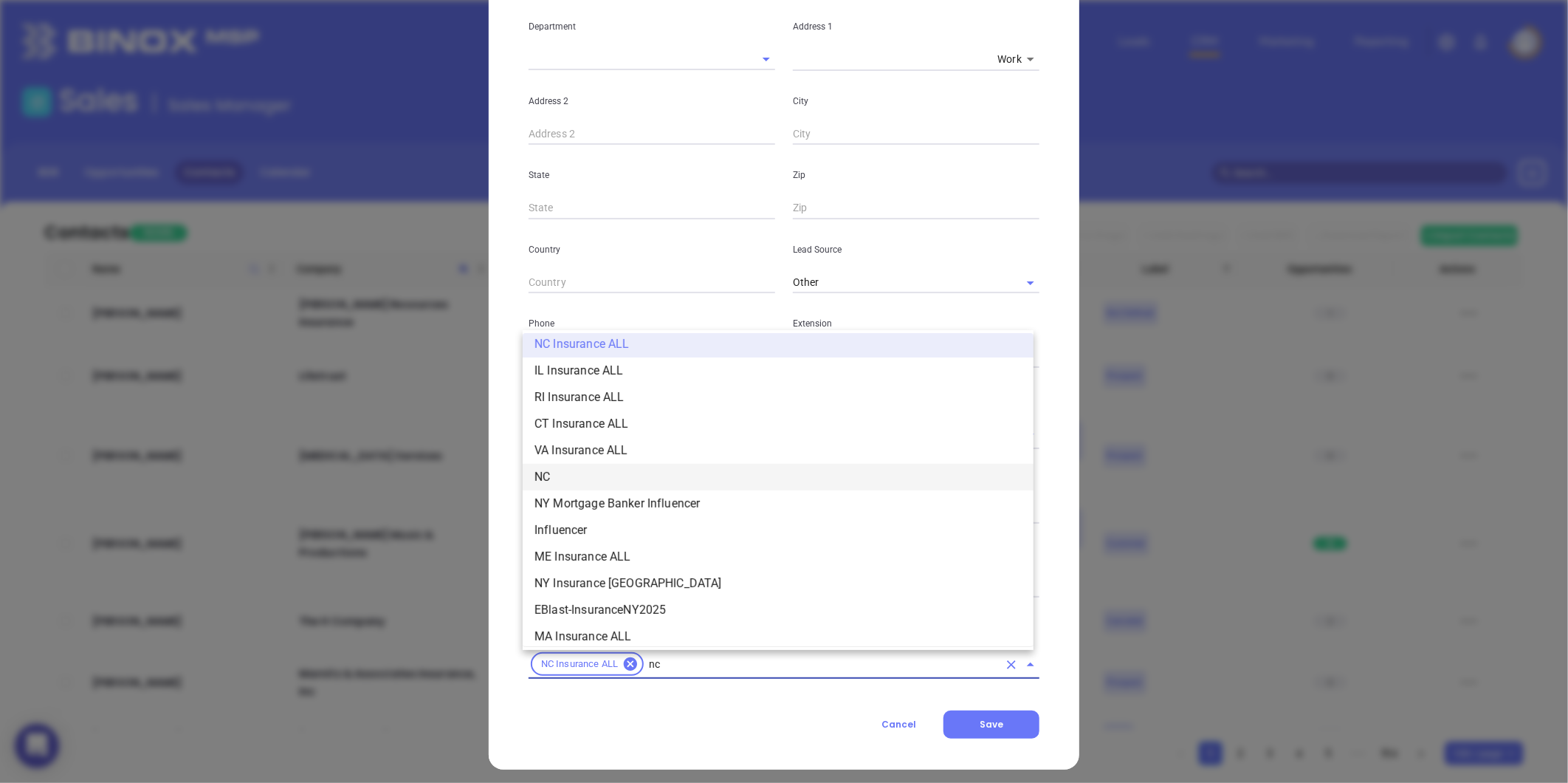
click at [549, 470] on li "NC" at bounding box center [778, 477] width 511 height 26
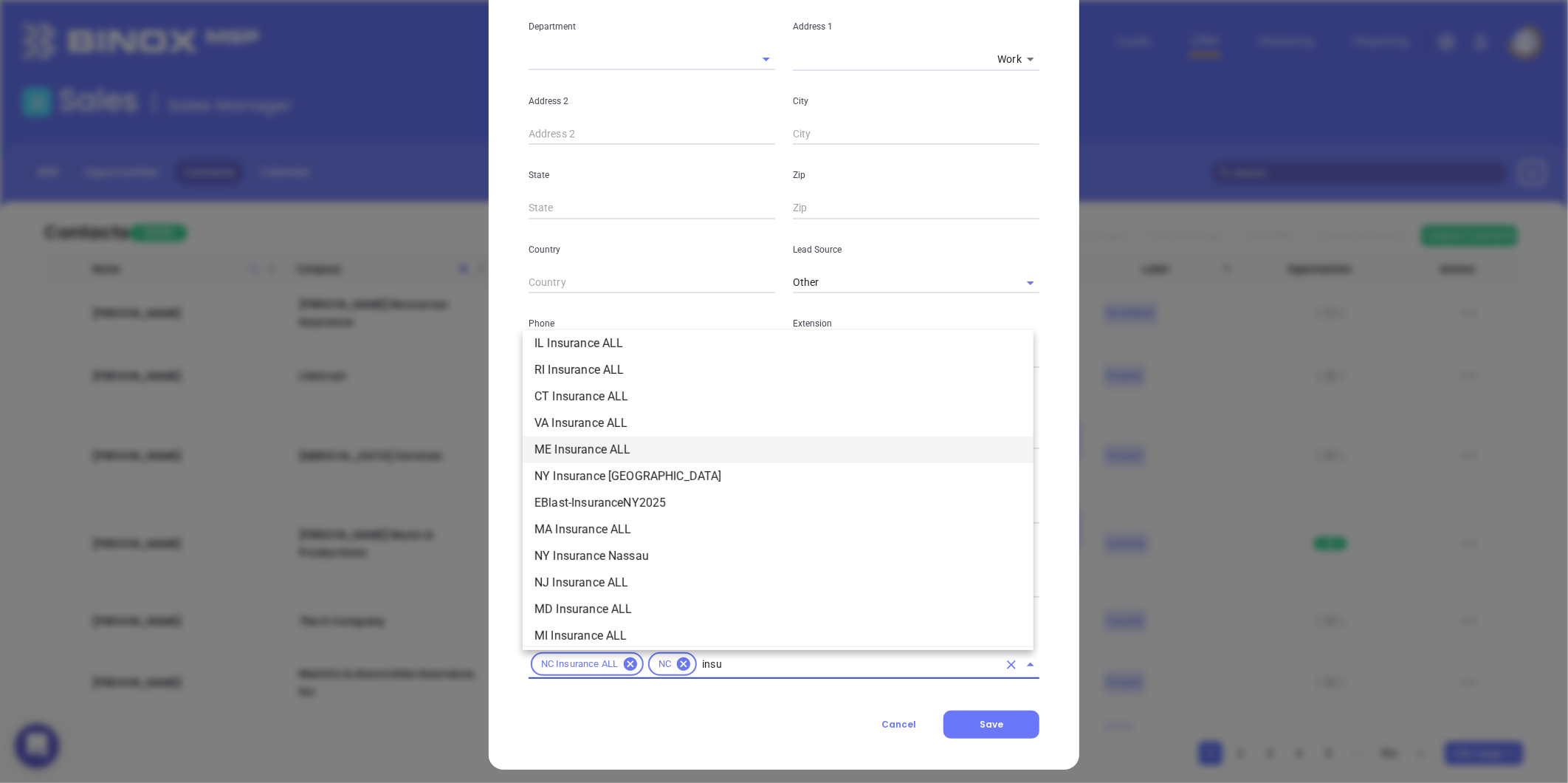
scroll to position [167, 0]
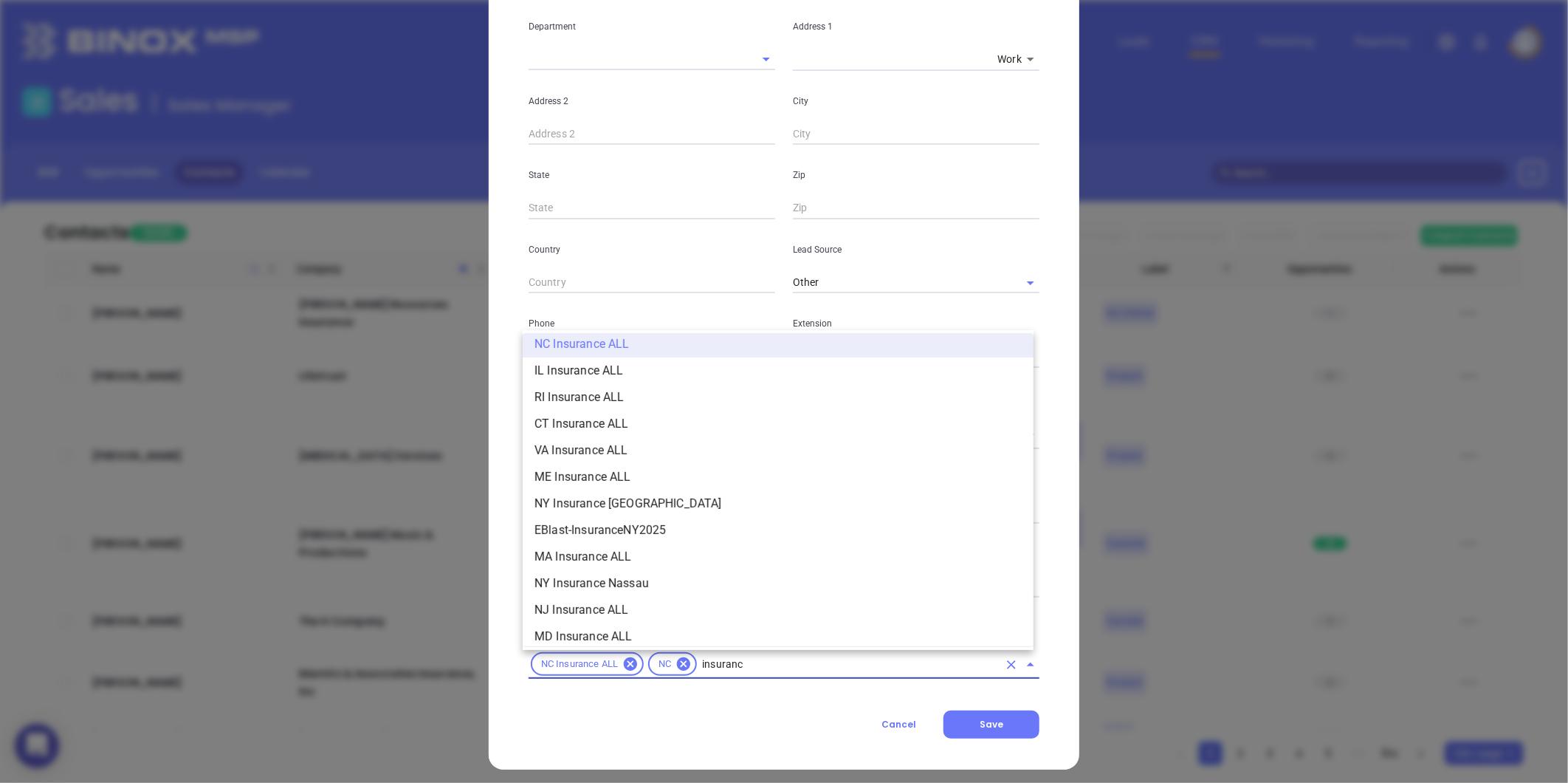
type input "insurance"
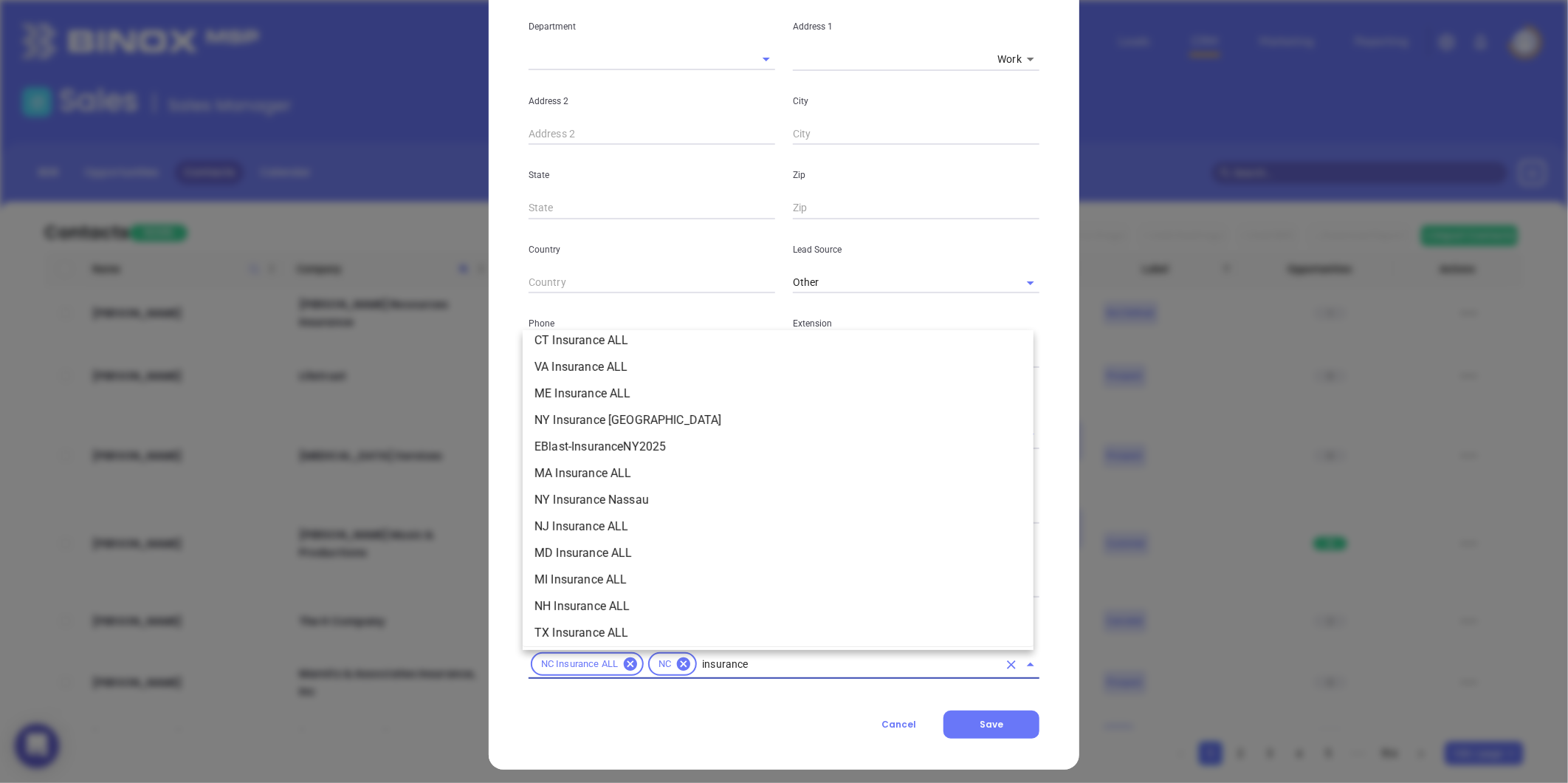
scroll to position [414, 0]
click at [560, 547] on li "Insurance" at bounding box center [778, 549] width 511 height 26
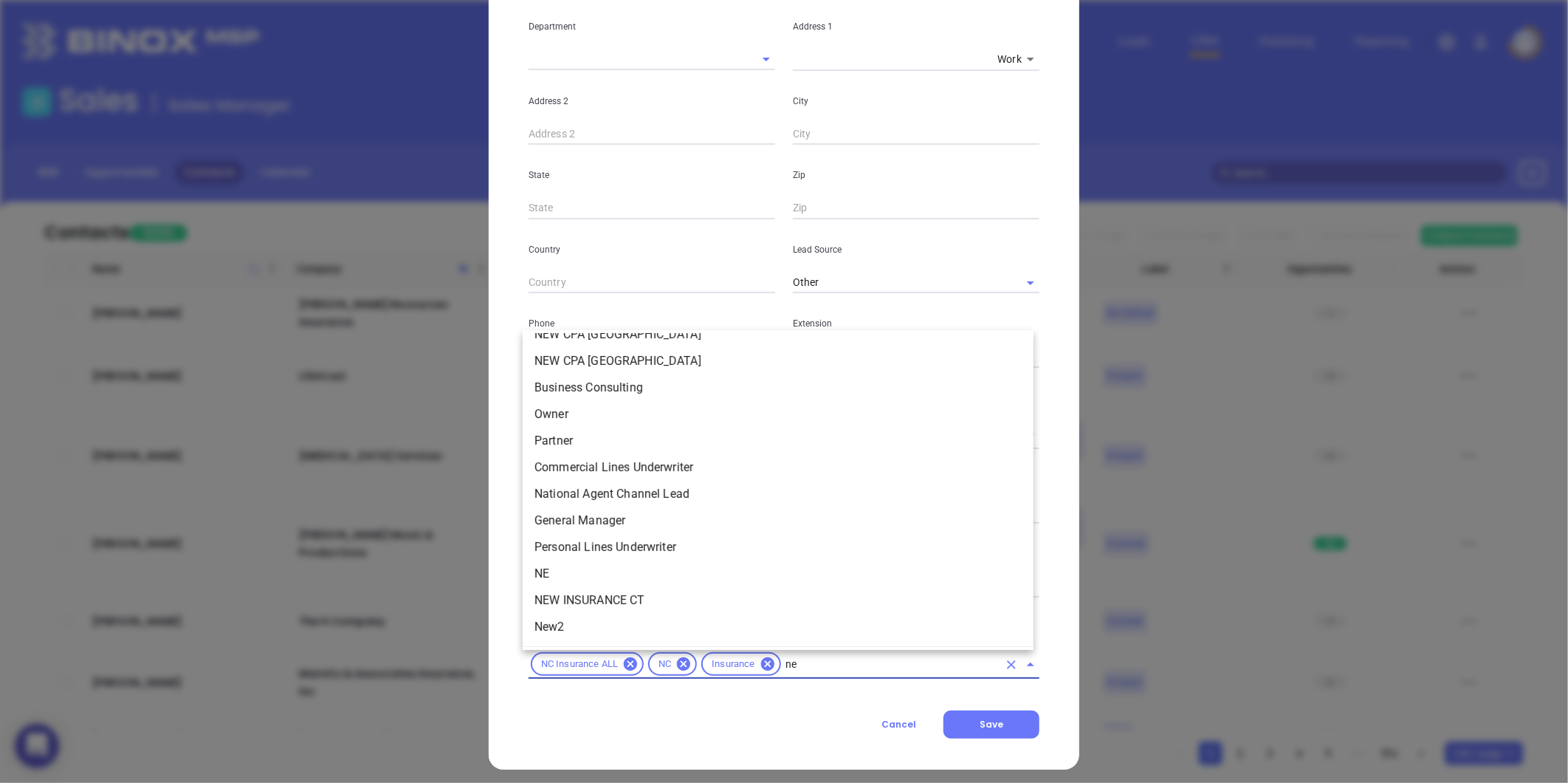
scroll to position [0, 0]
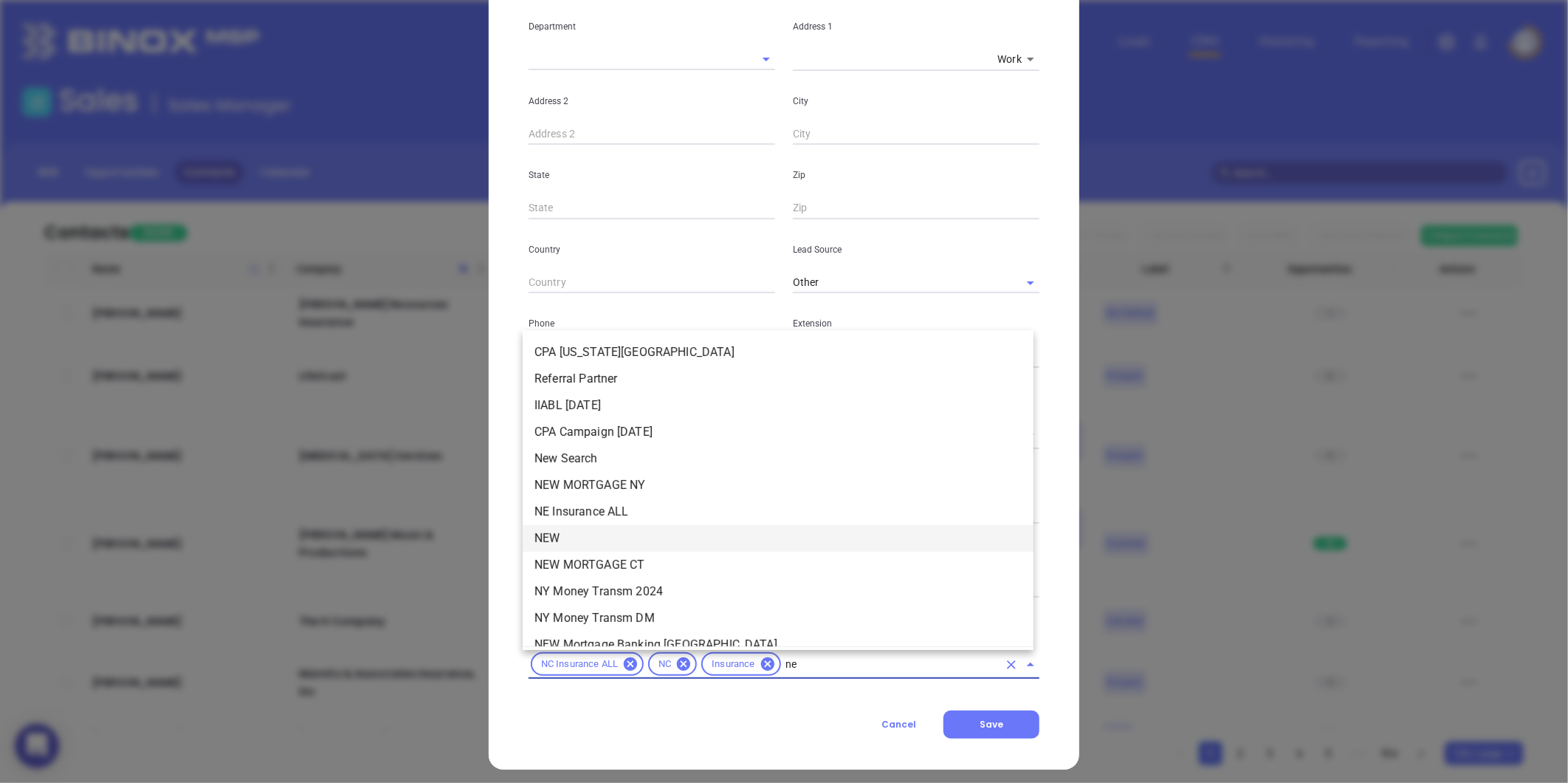
type input "new"
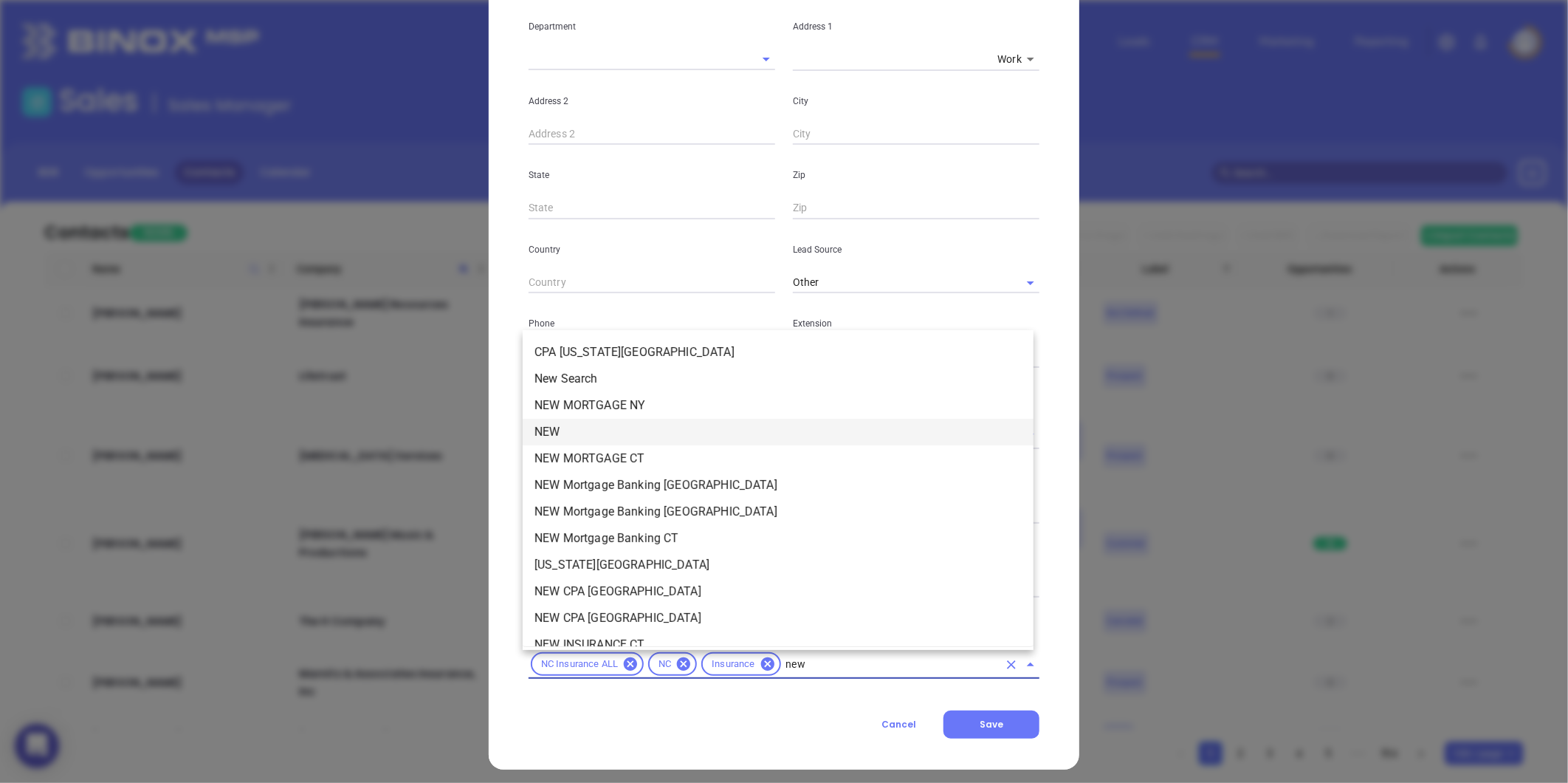
click at [549, 441] on li "NEW" at bounding box center [778, 432] width 511 height 26
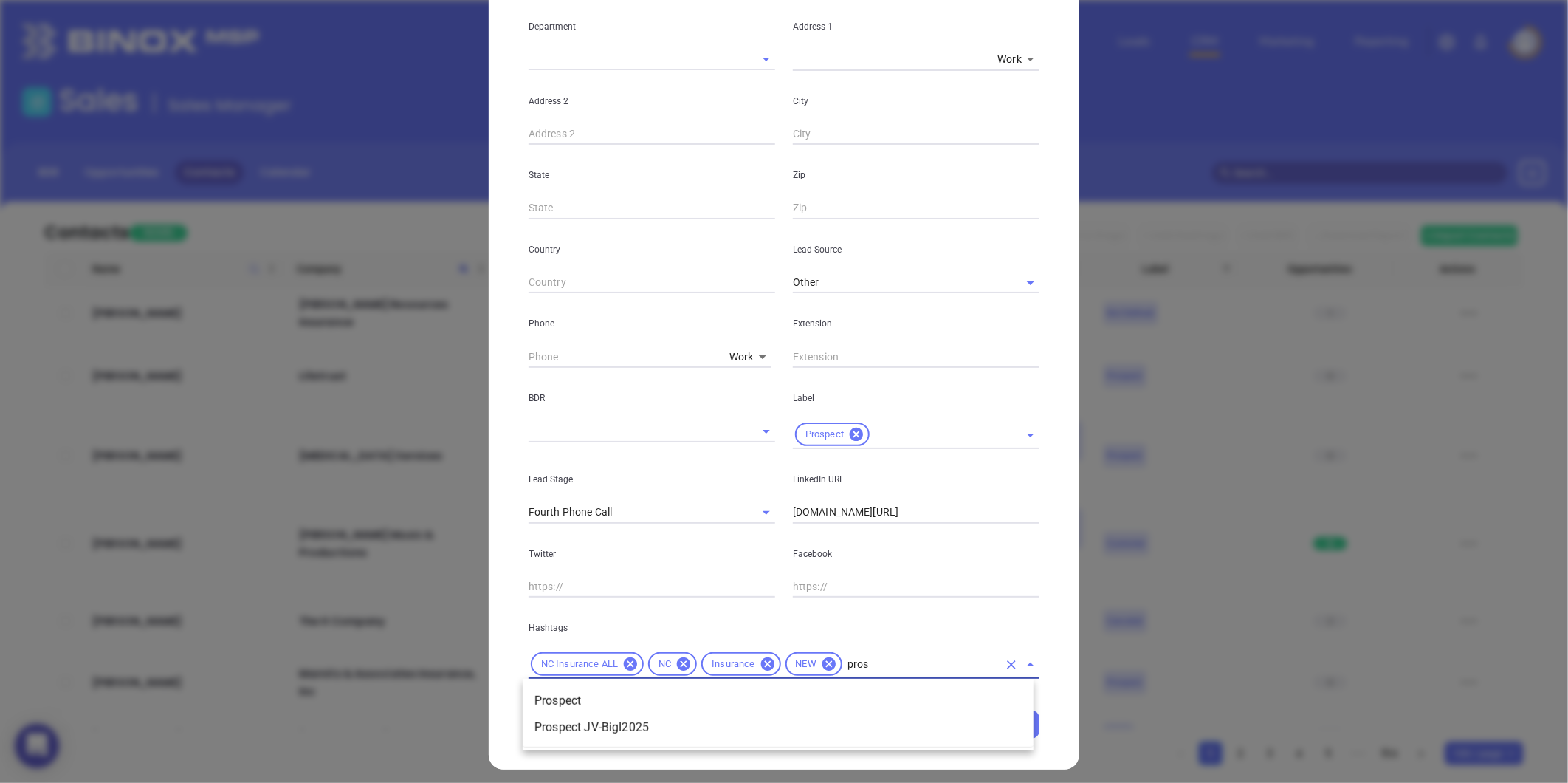
type input "prosp"
click at [598, 689] on li "Prospect" at bounding box center [778, 701] width 511 height 26
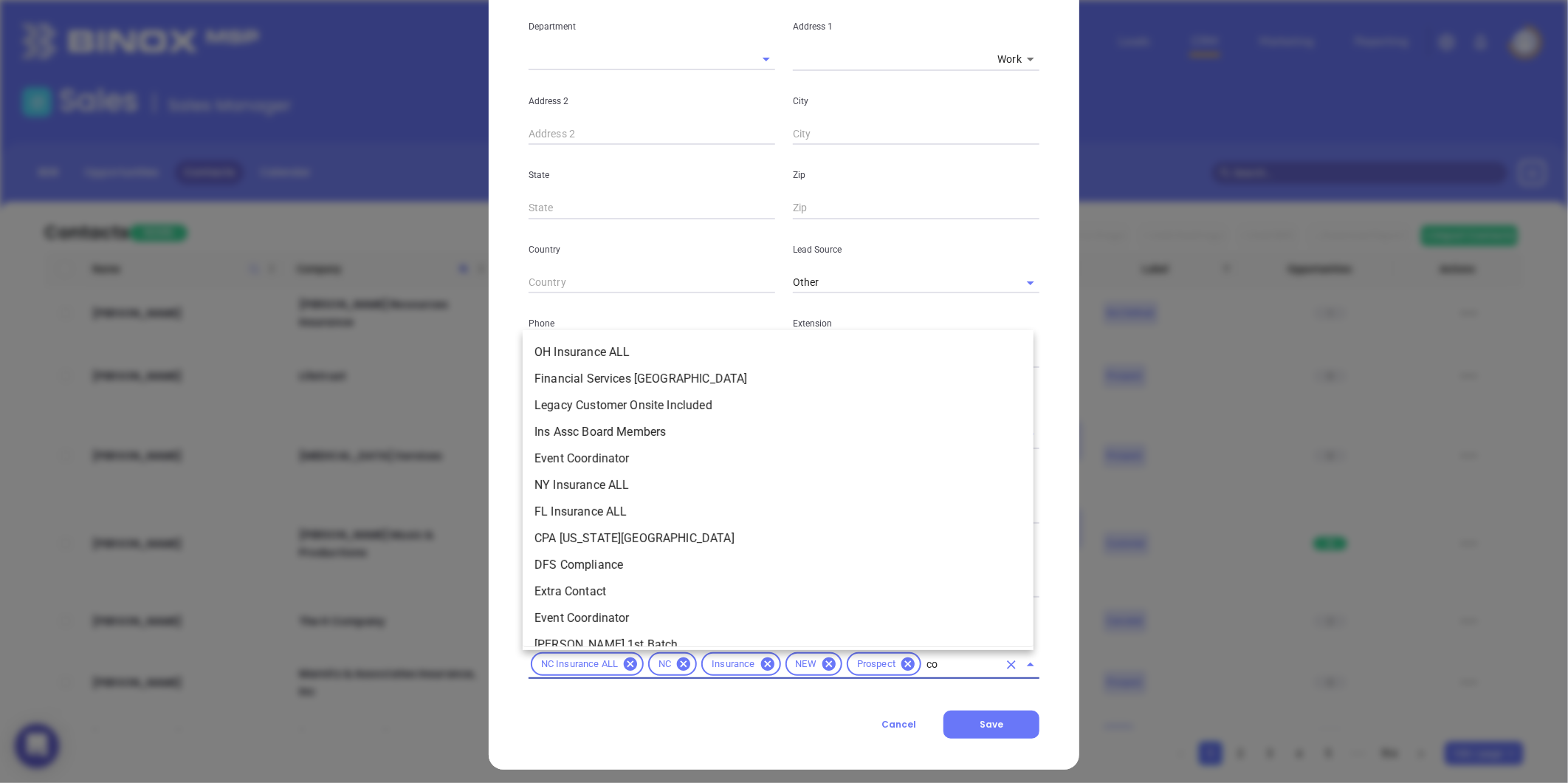
type input "cop"
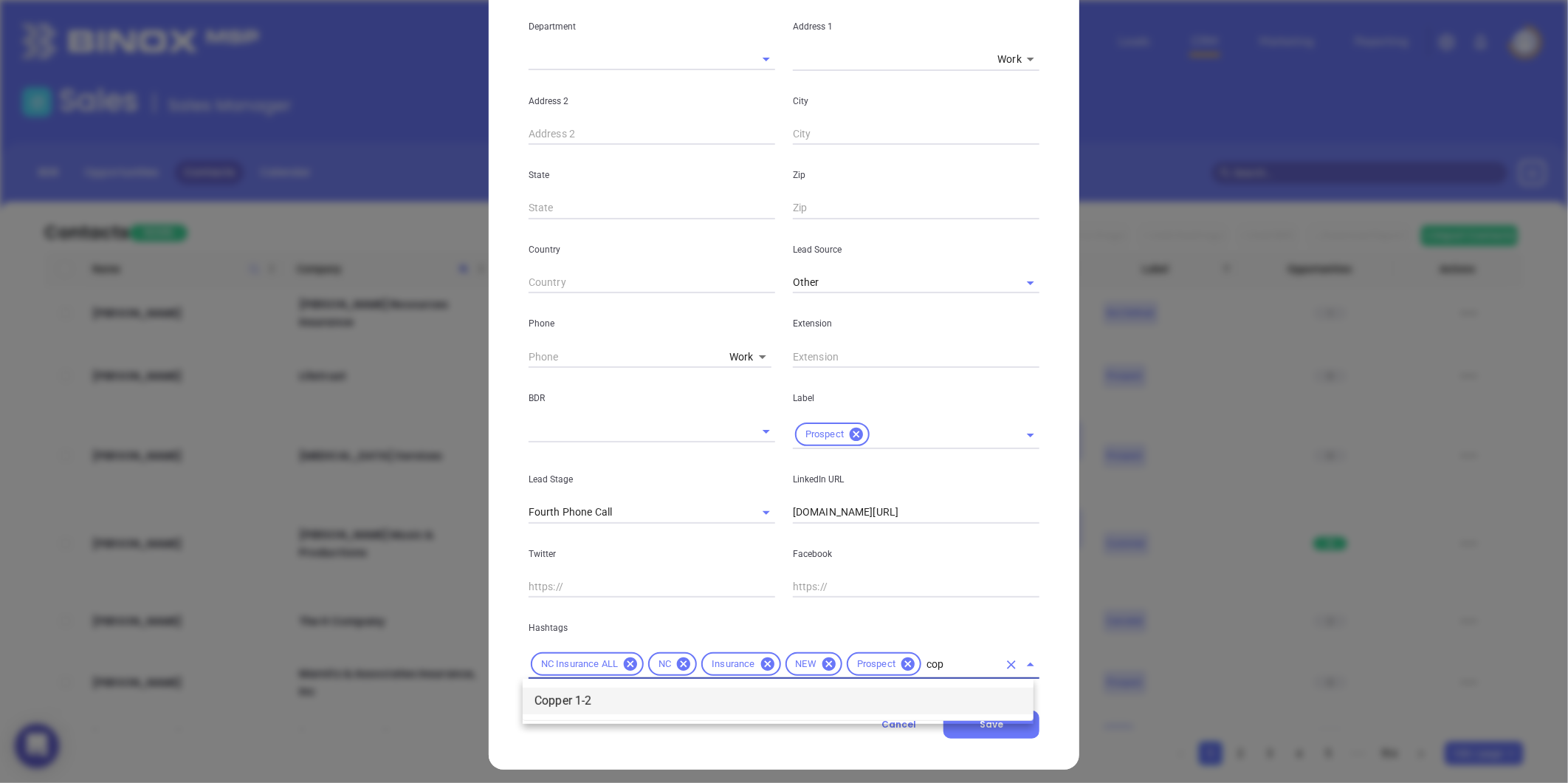
click at [665, 693] on li "Copper 1-2" at bounding box center [778, 701] width 511 height 26
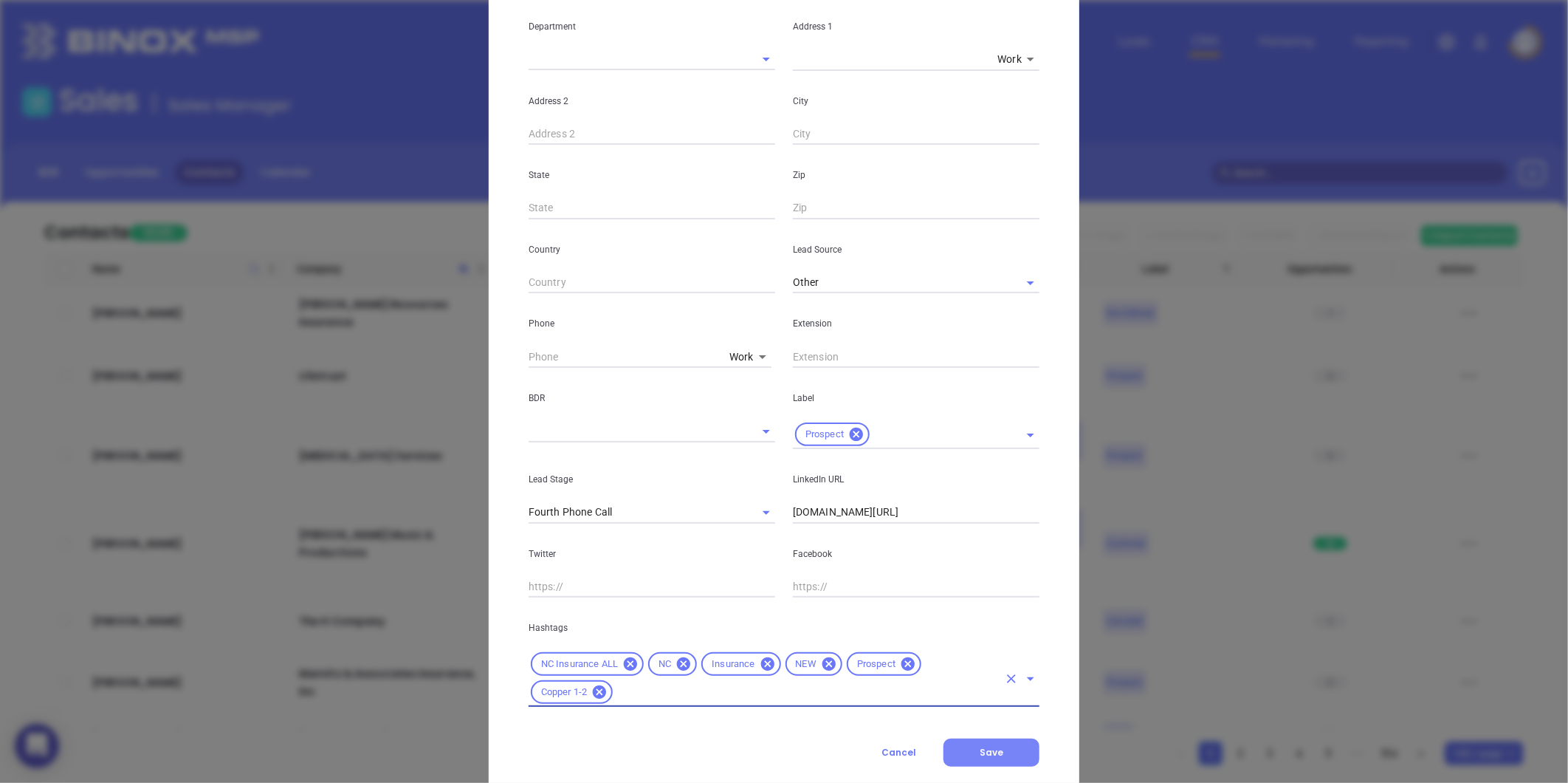
click at [954, 750] on button "Save" at bounding box center [991, 753] width 96 height 28
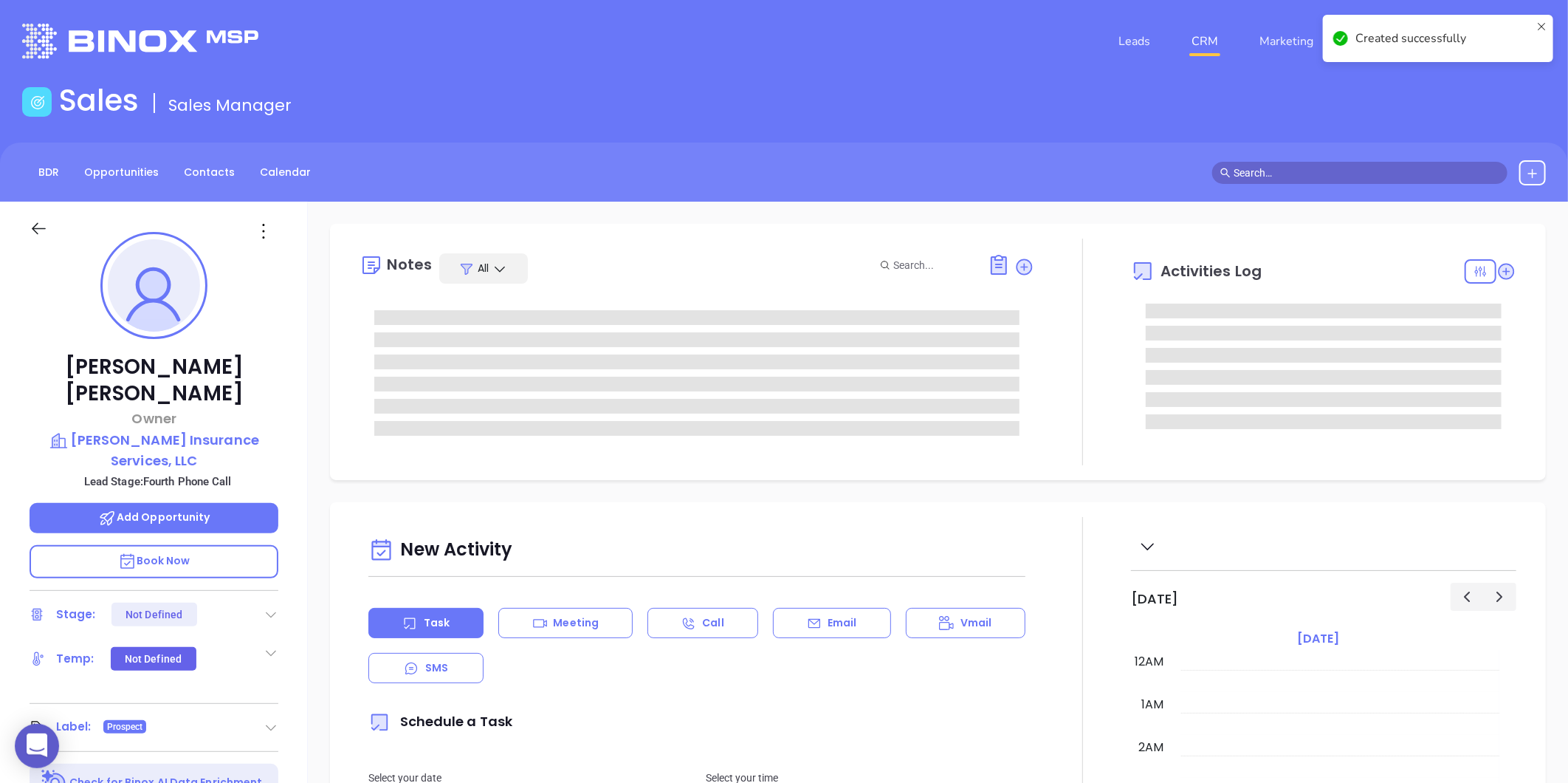
type input "[DATE]"
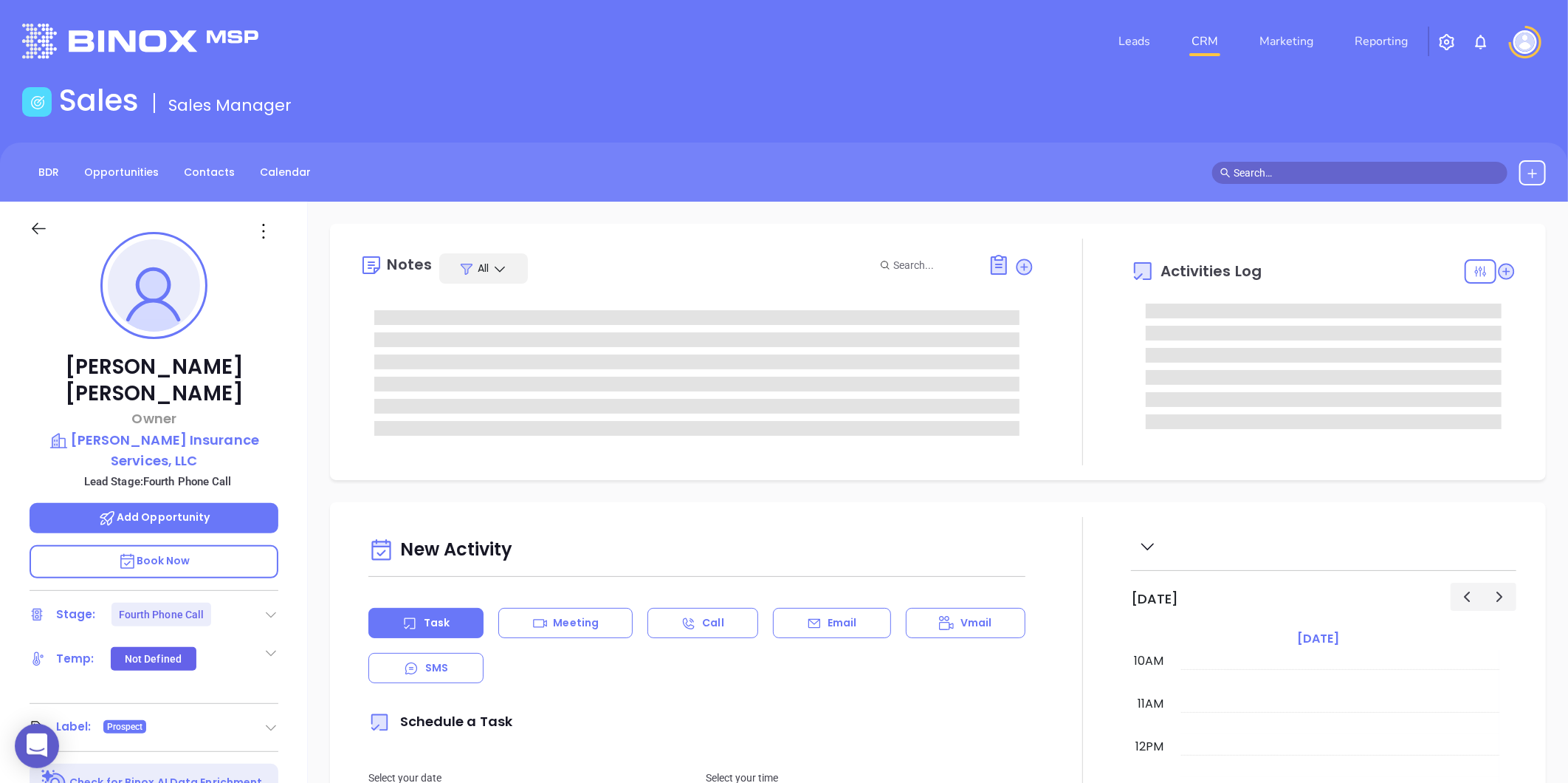
type input "[PERSON_NAME]"
click at [265, 607] on icon at bounding box center [271, 615] width 15 height 15
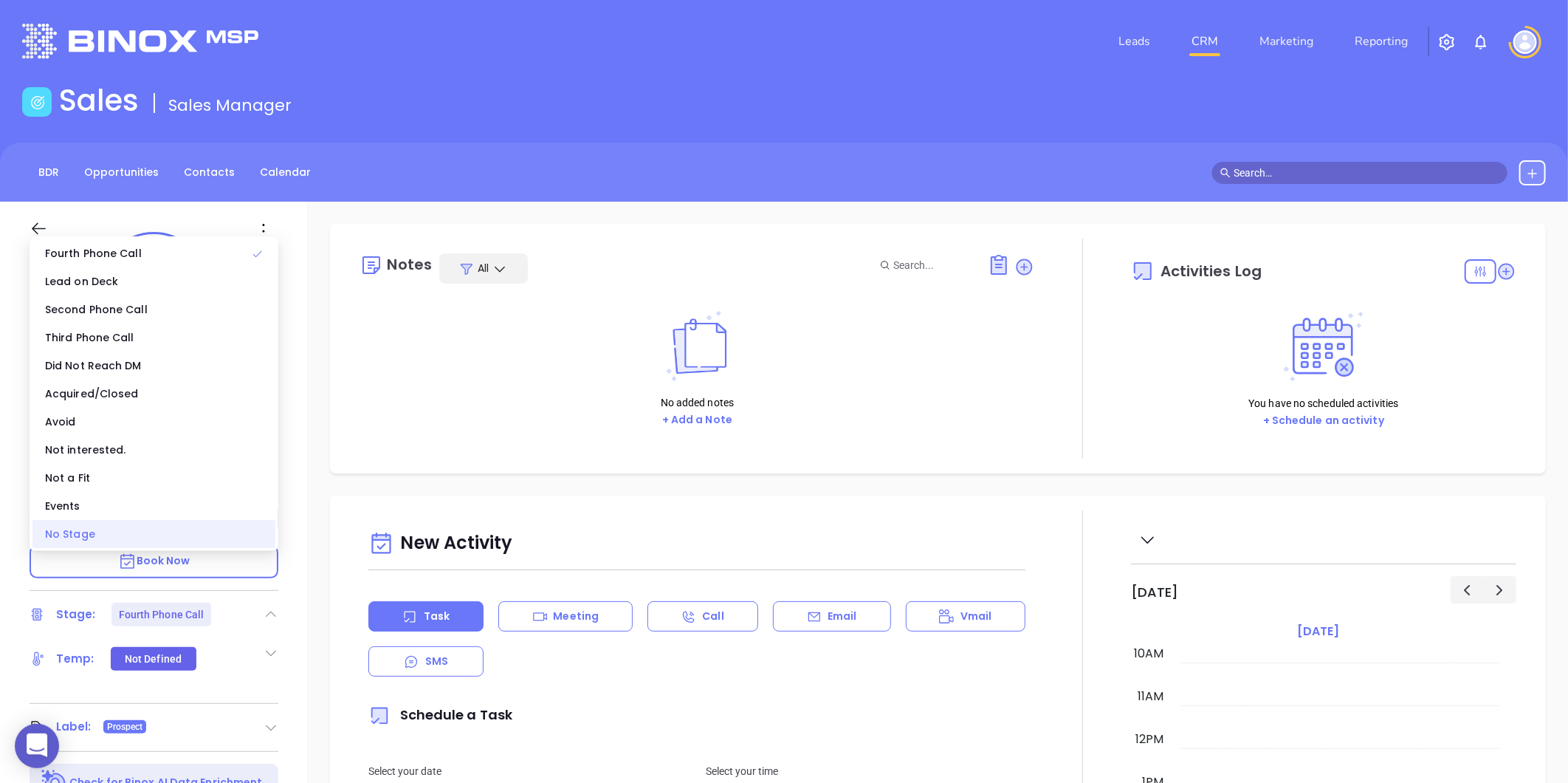
click at [146, 541] on div "No Stage" at bounding box center [154, 534] width 243 height 28
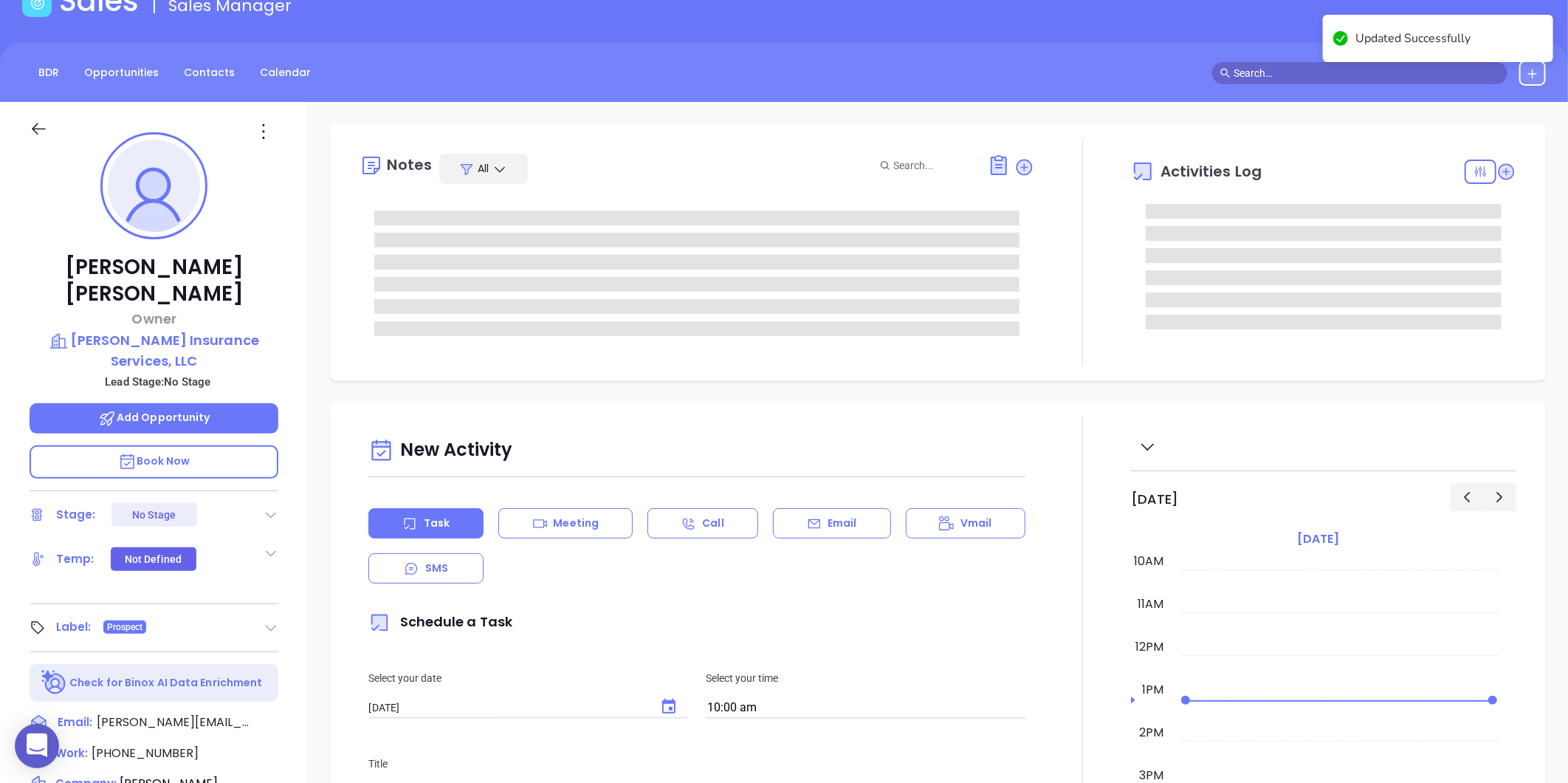
scroll to position [0, 0]
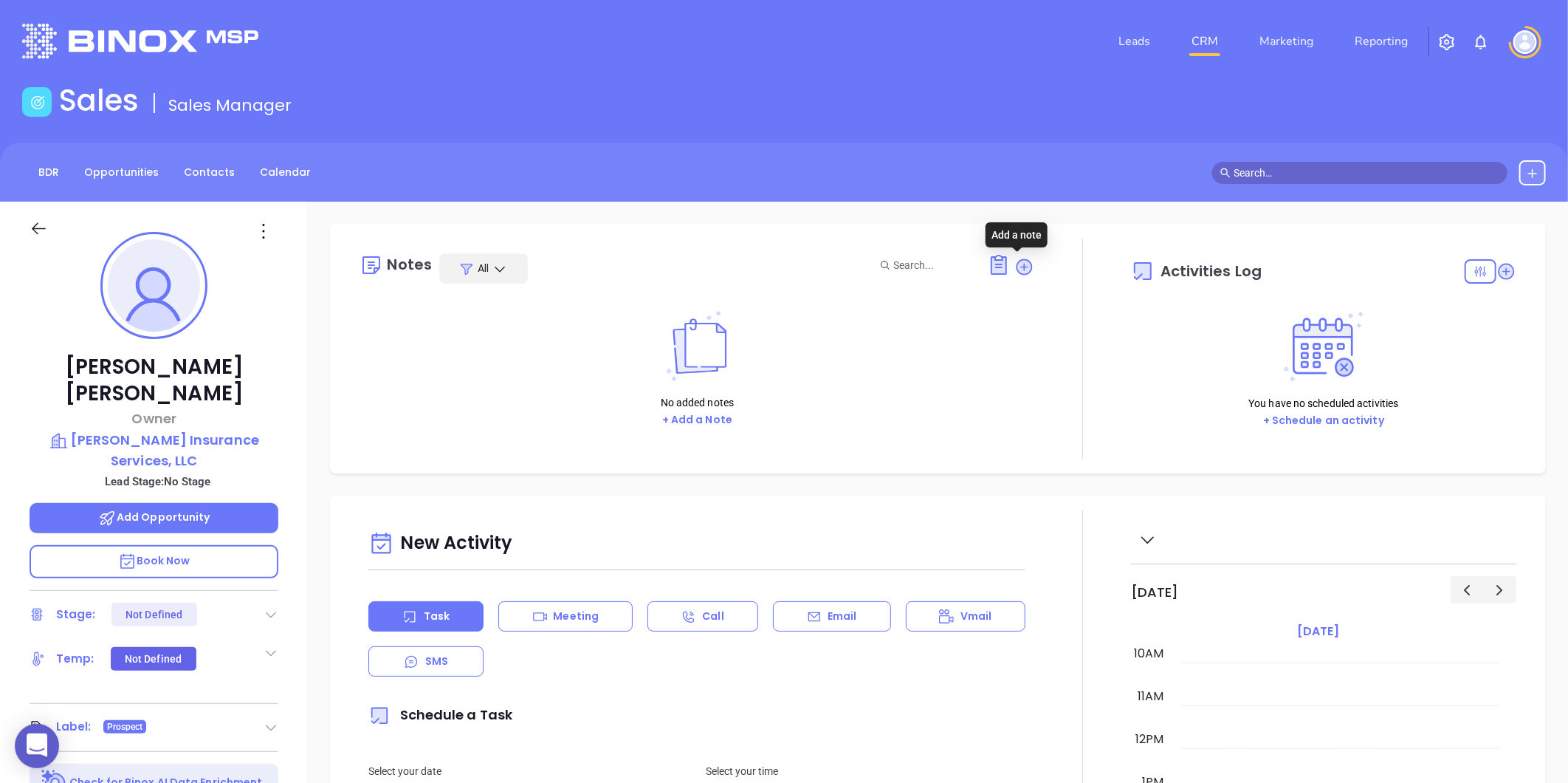
click at [1014, 259] on icon at bounding box center [1024, 267] width 20 height 20
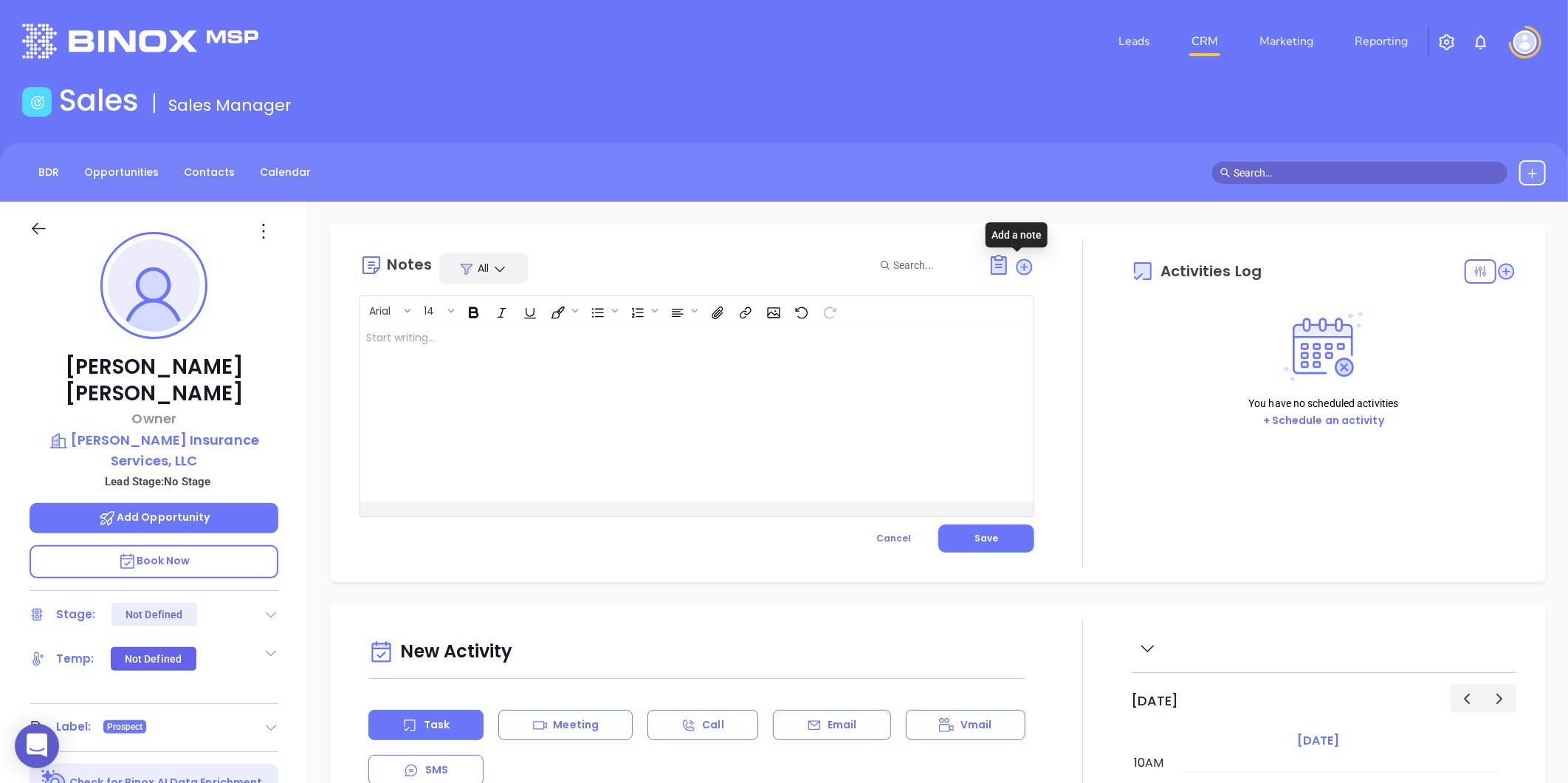
click at [488, 390] on div at bounding box center [673, 413] width 626 height 178
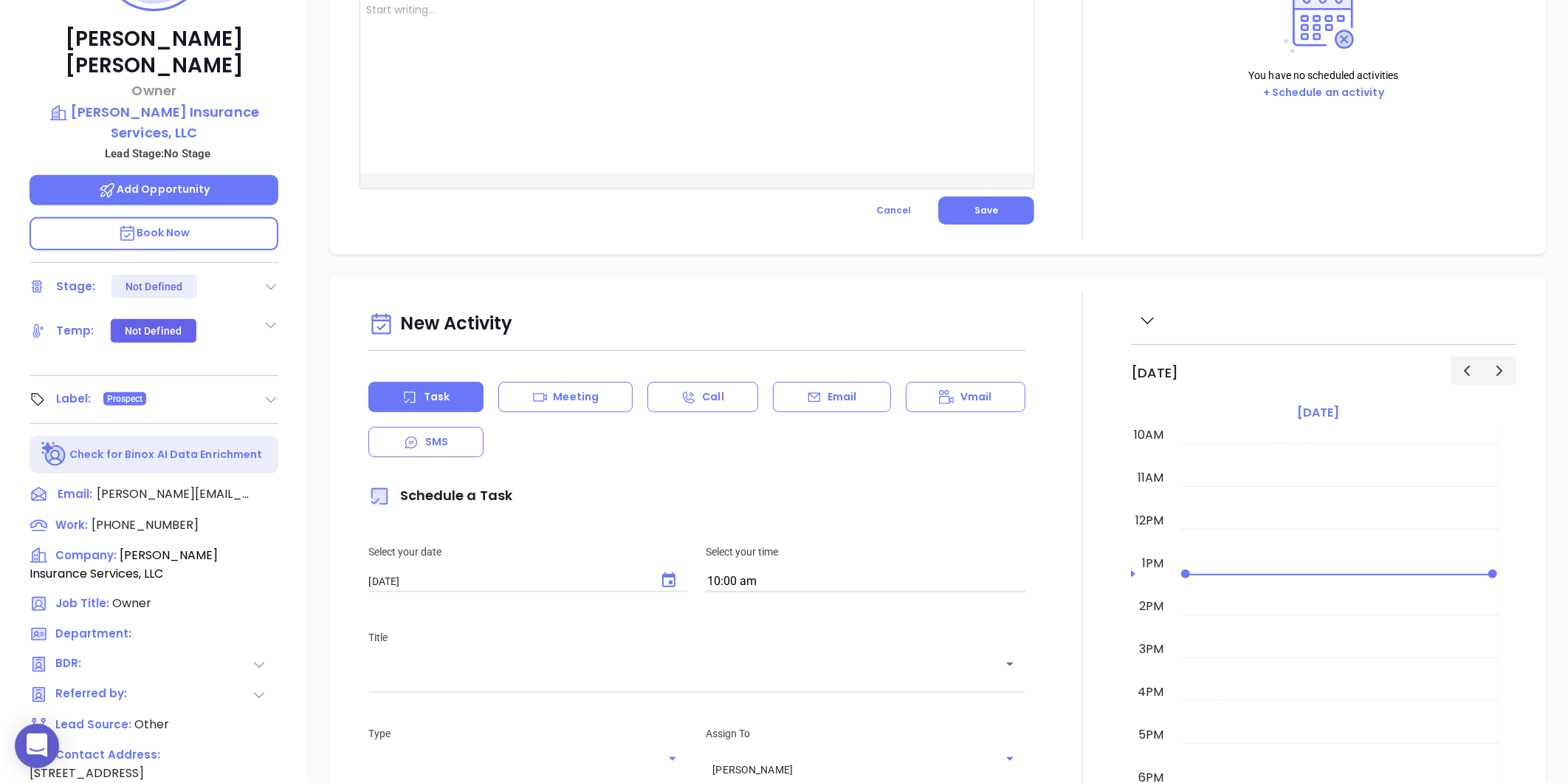
scroll to position [82, 0]
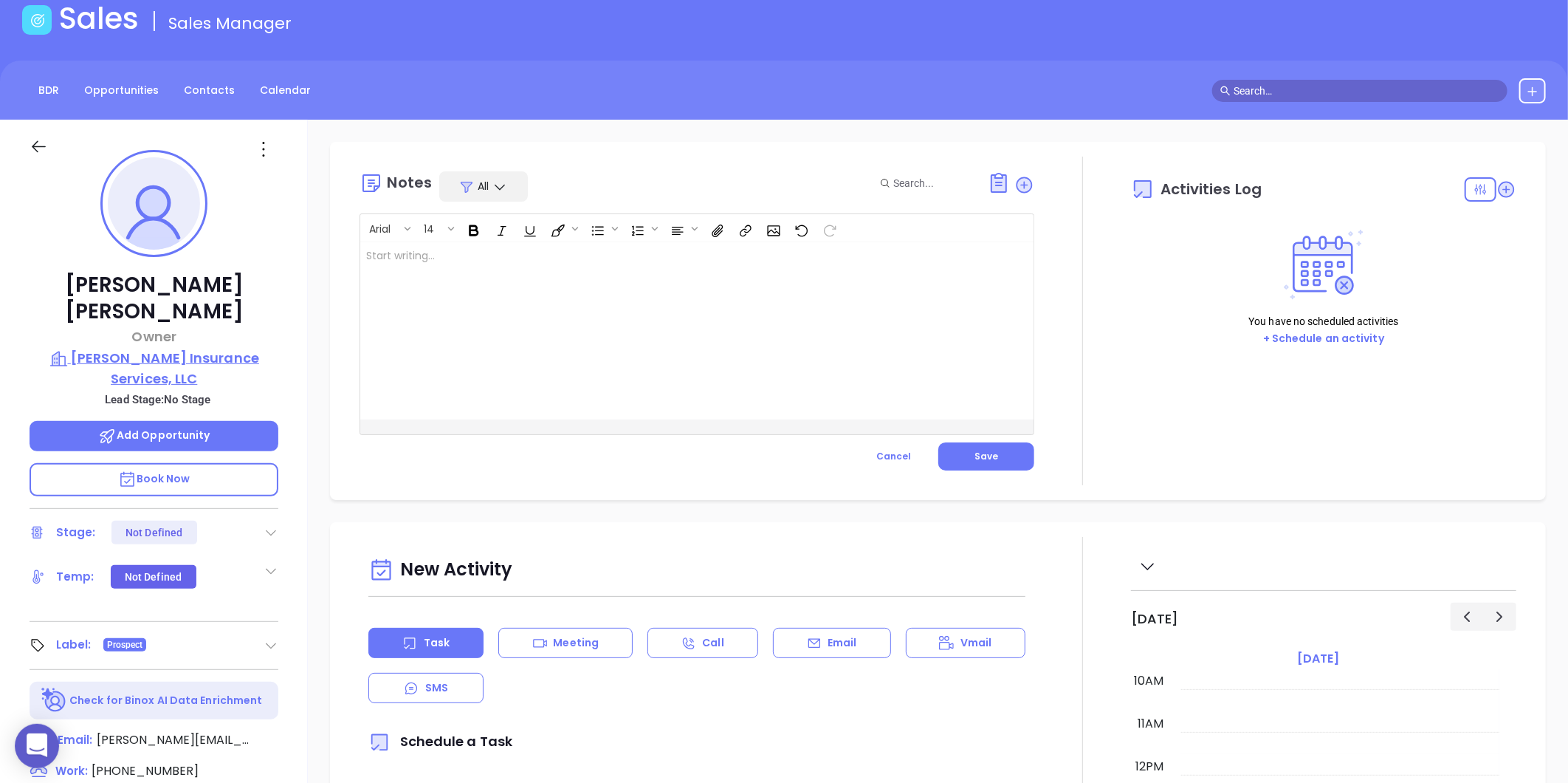
click at [206, 348] on p "Whitley Insurance Services, LLC" at bounding box center [154, 368] width 249 height 40
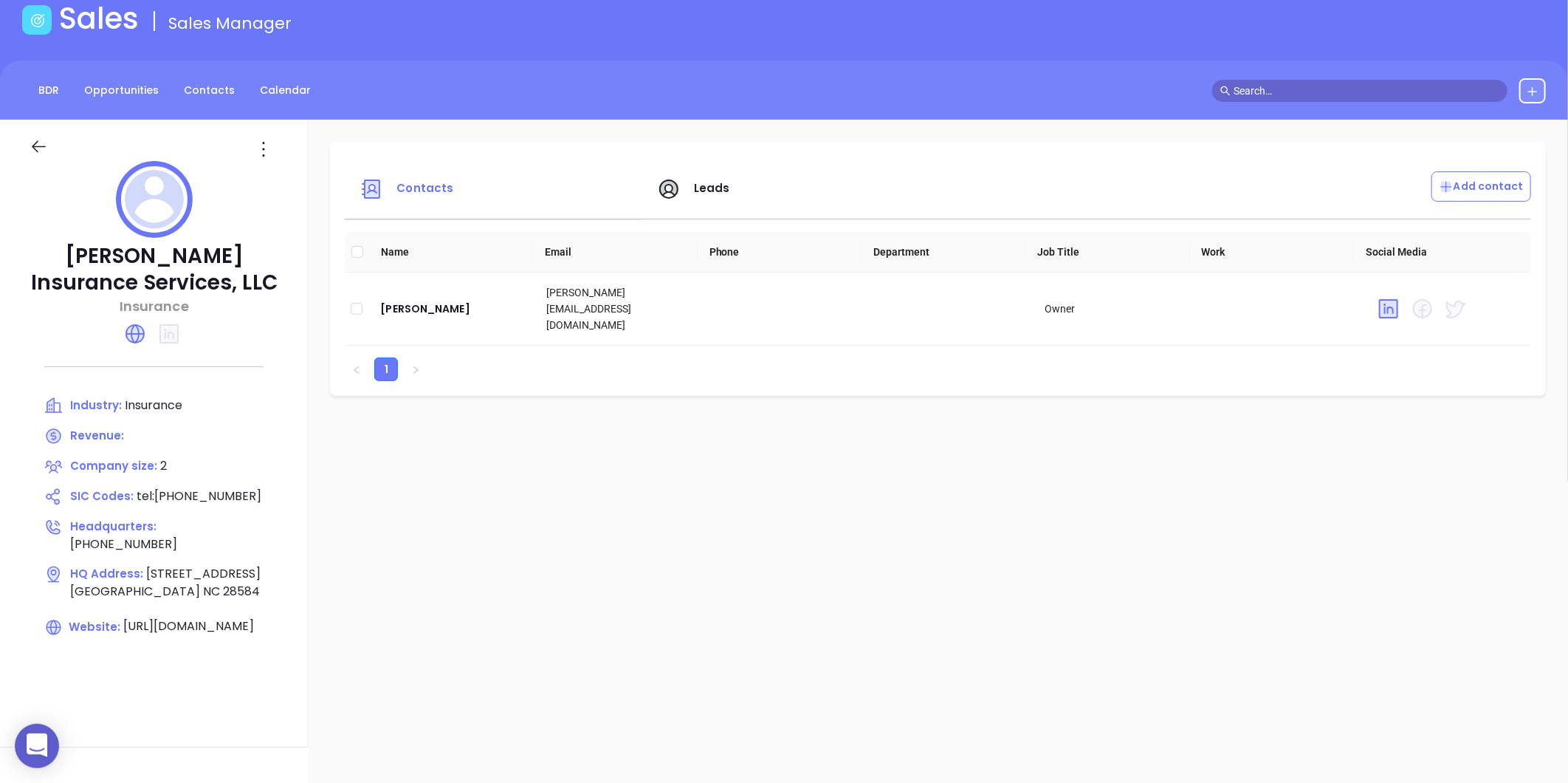
click at [258, 159] on icon at bounding box center [263, 149] width 23 height 23
click at [293, 192] on li "Edit" at bounding box center [338, 178] width 151 height 31
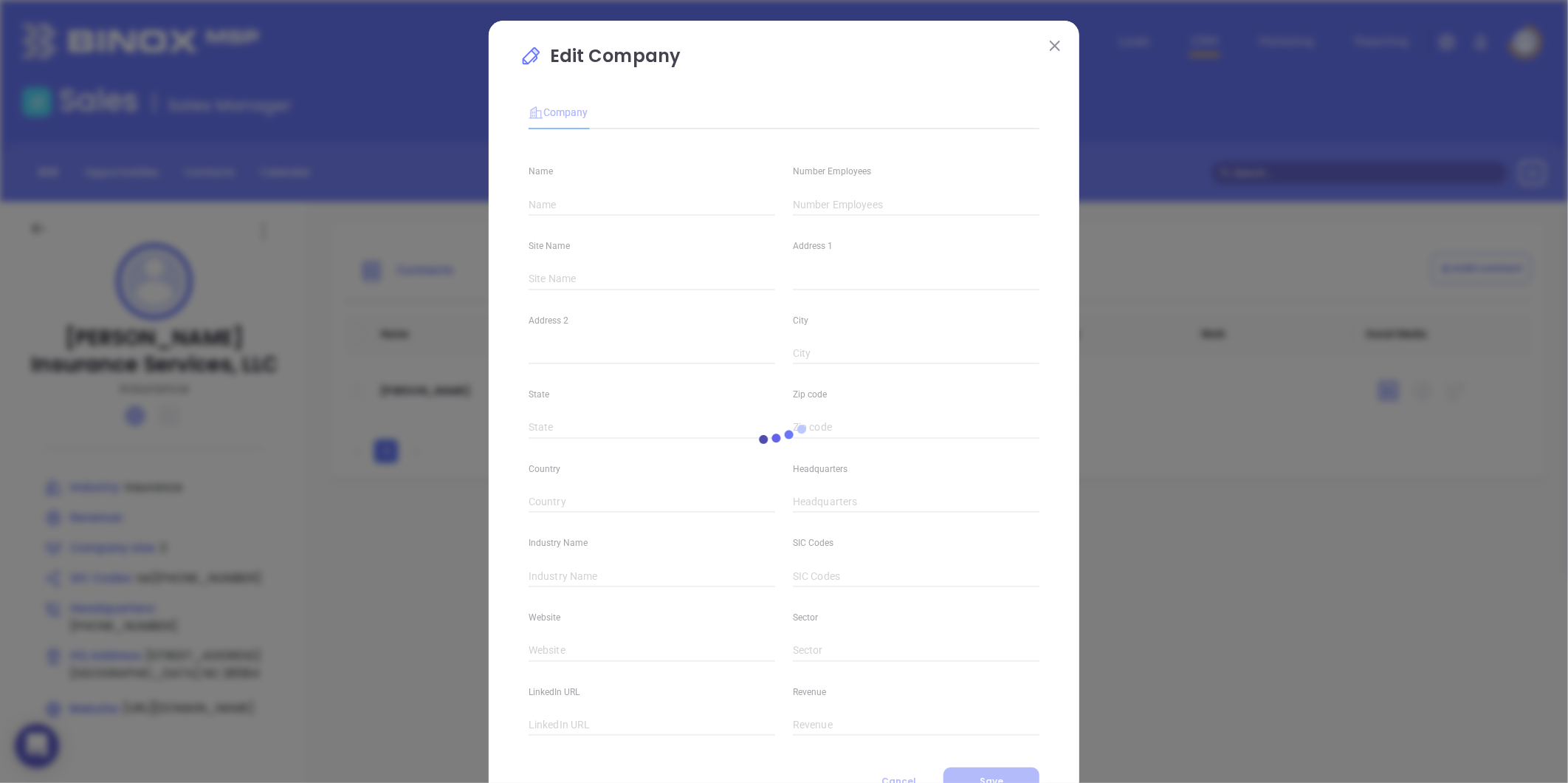
type input "Whitley Insurance Services, LLC"
type input "2"
type input "524 Cedar Point Blvd"
type input "Cedar Point"
type input "NC"
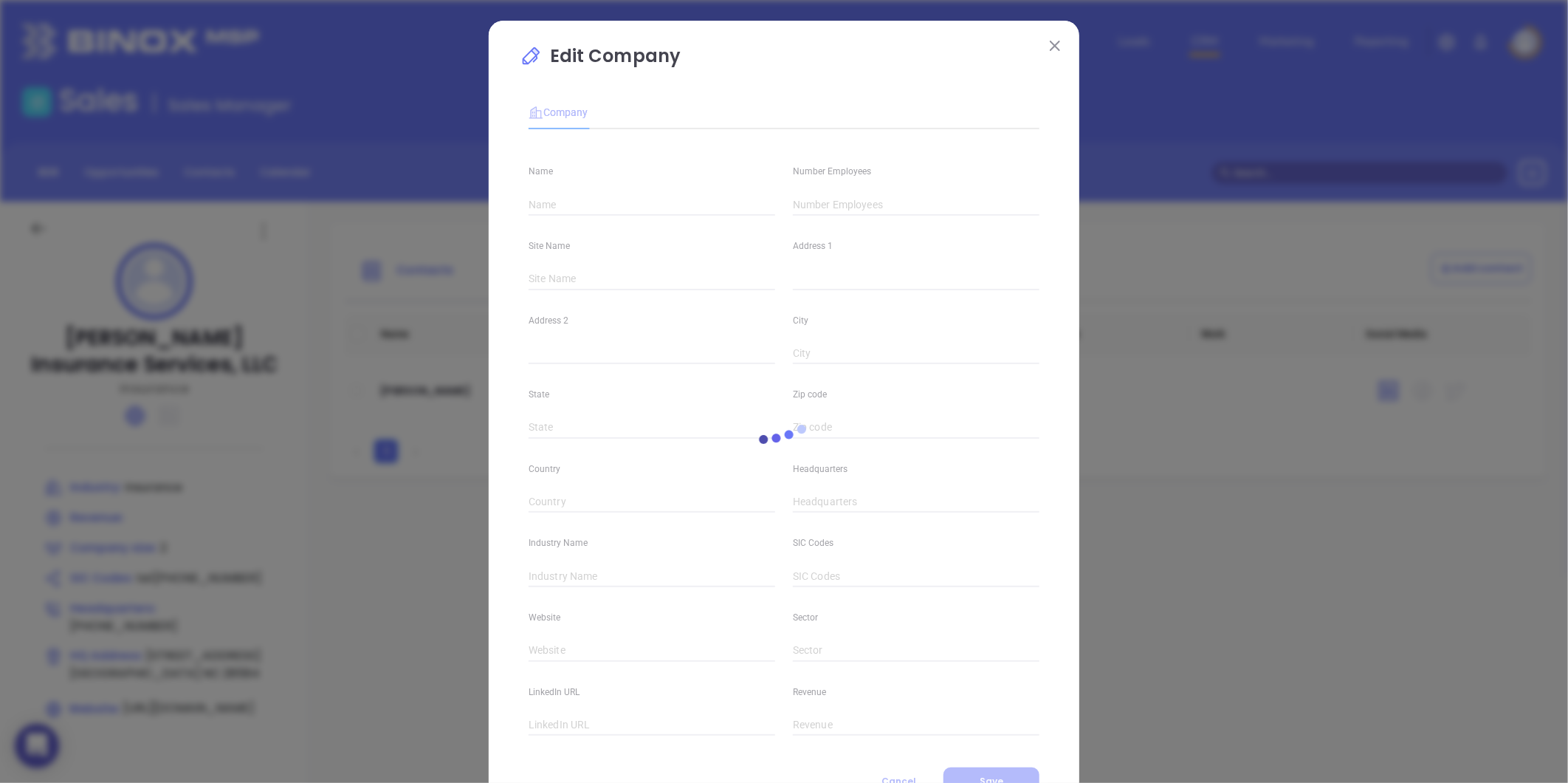
type input "28584"
type input "(910) 421-2180"
type input "Insurance"
type input "tel:+91 04212180"
type input "https://whitleyinsuranceservices.com/"
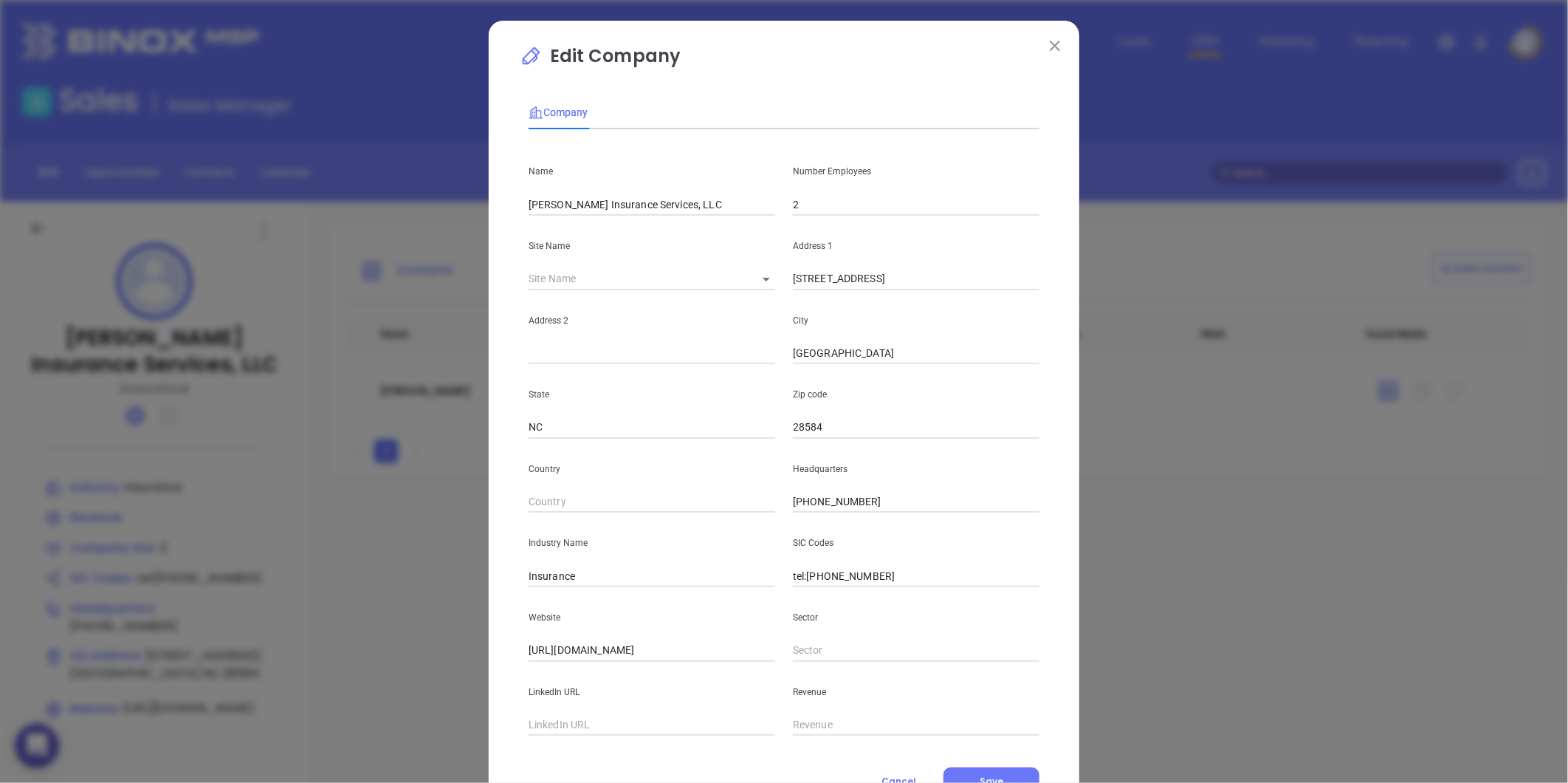
click at [809, 430] on input "28584" at bounding box center [916, 428] width 247 height 22
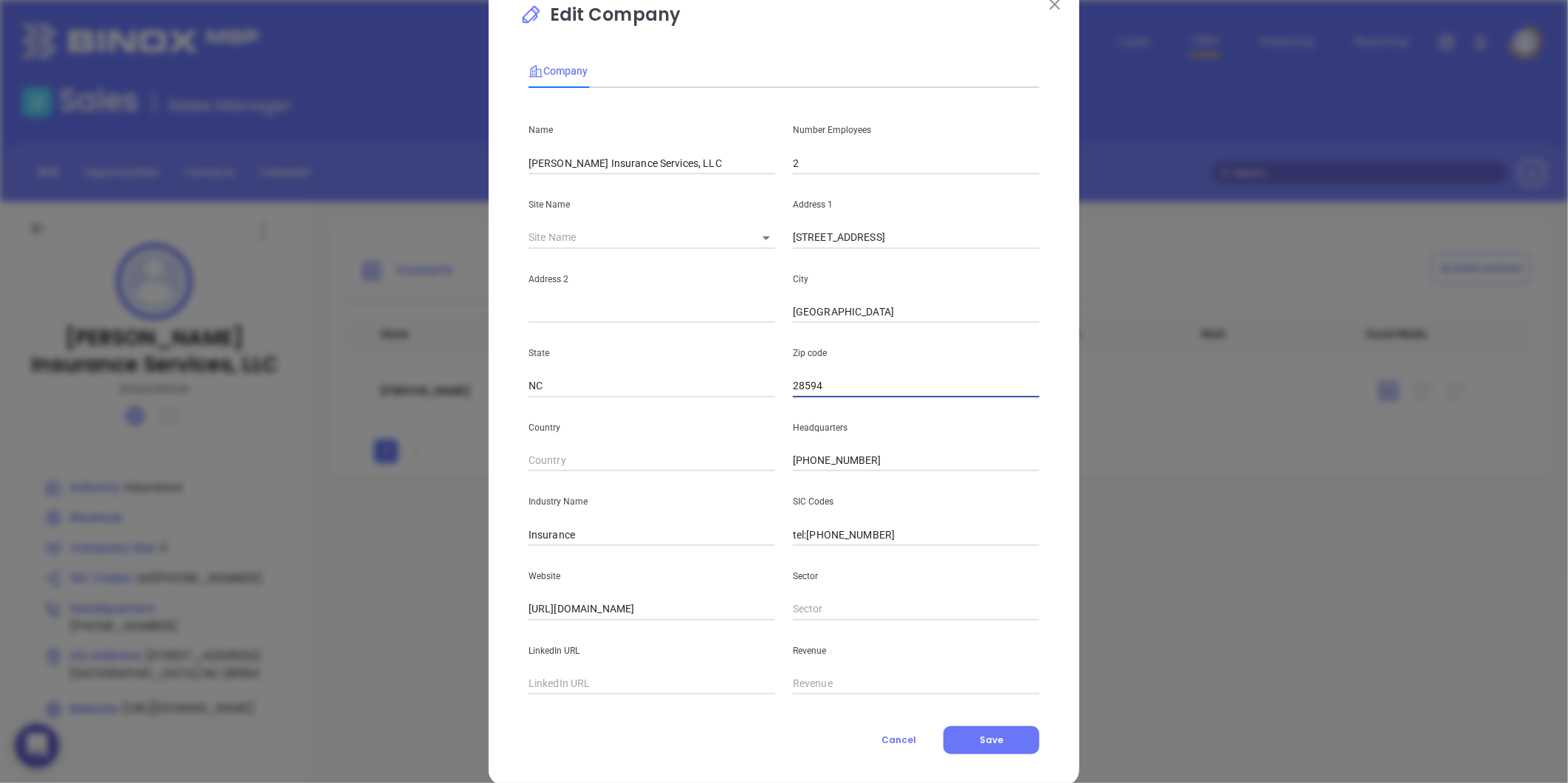
scroll to position [65, 0]
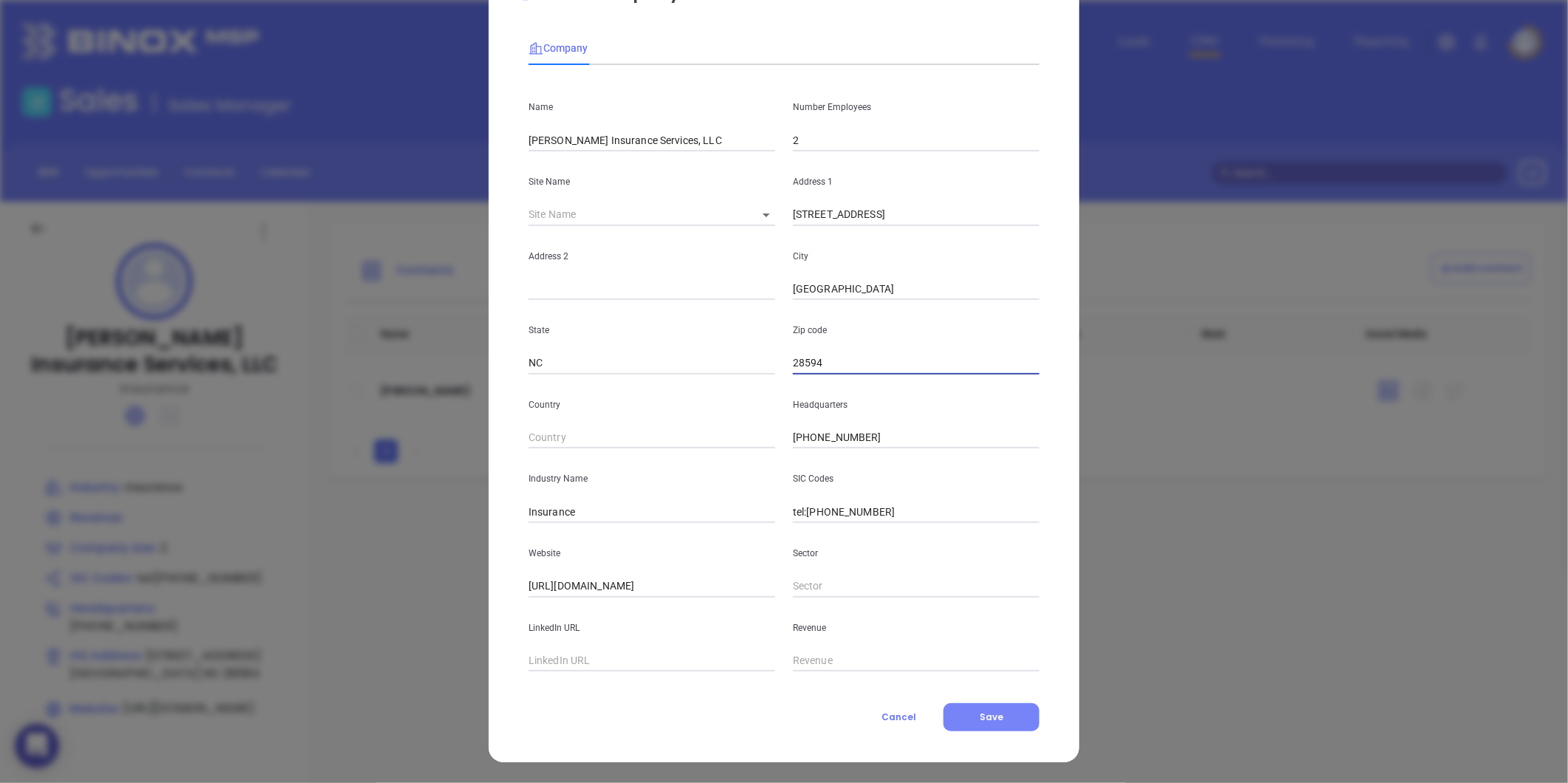
type input "28594"
click at [980, 715] on span "Save" at bounding box center [991, 717] width 23 height 12
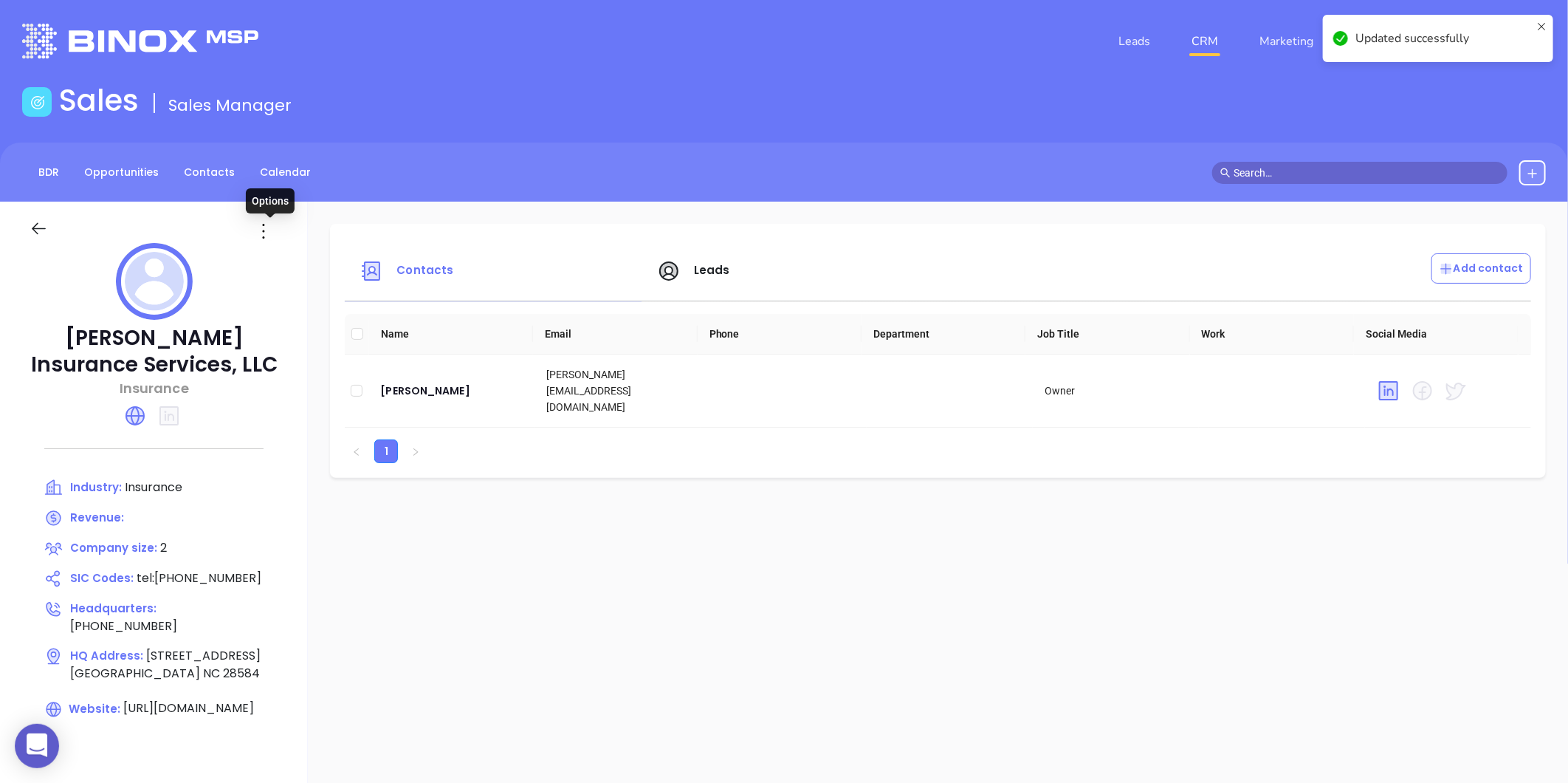
click at [276, 235] on icon at bounding box center [263, 231] width 23 height 23
click at [288, 260] on div "Edit" at bounding box center [337, 259] width 134 height 16
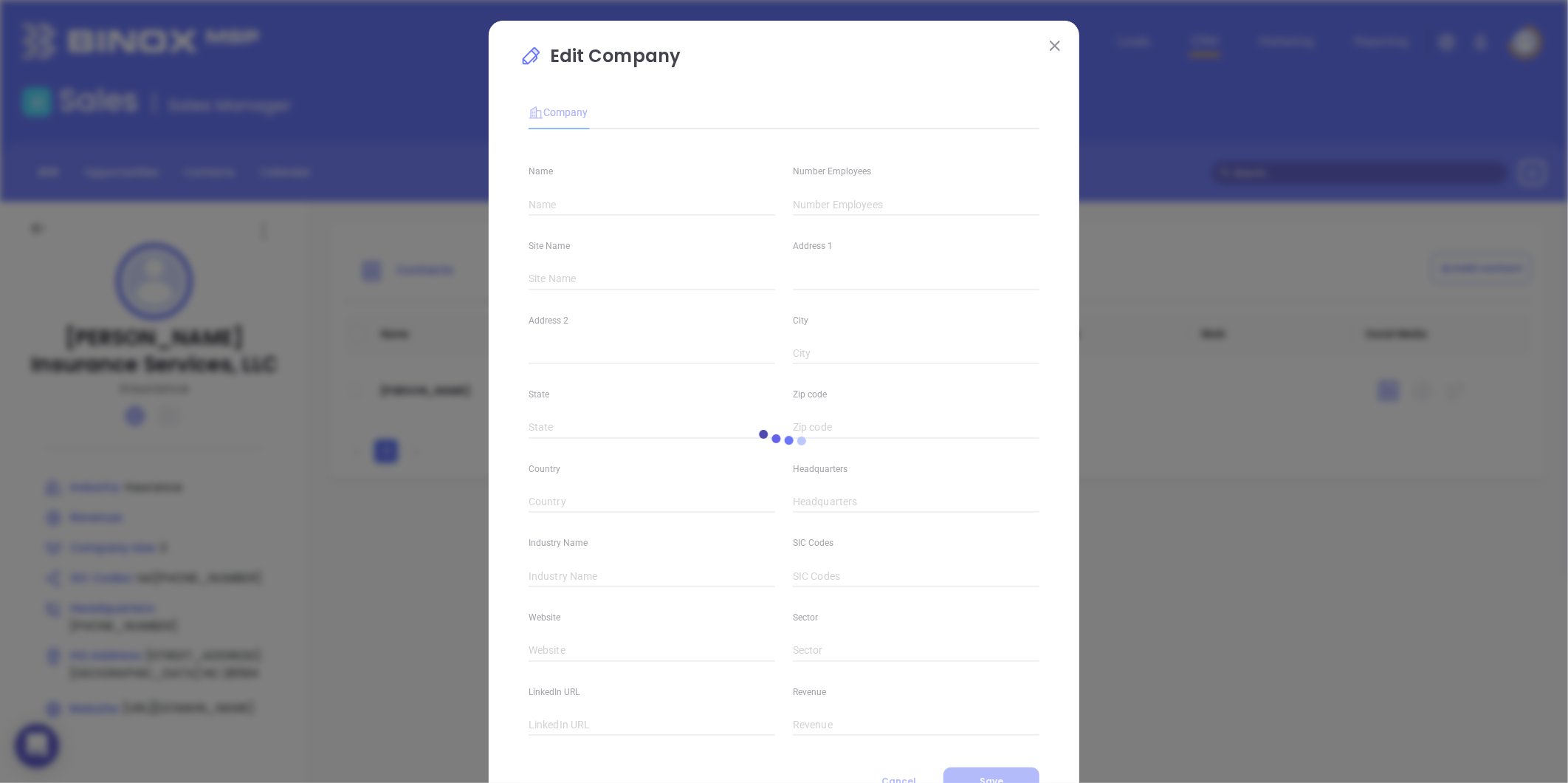
type input "Whitley Insurance Services, LLC"
type input "2"
type input "524 Cedar Point Blvd"
type input "Cedar Point"
type input "NC"
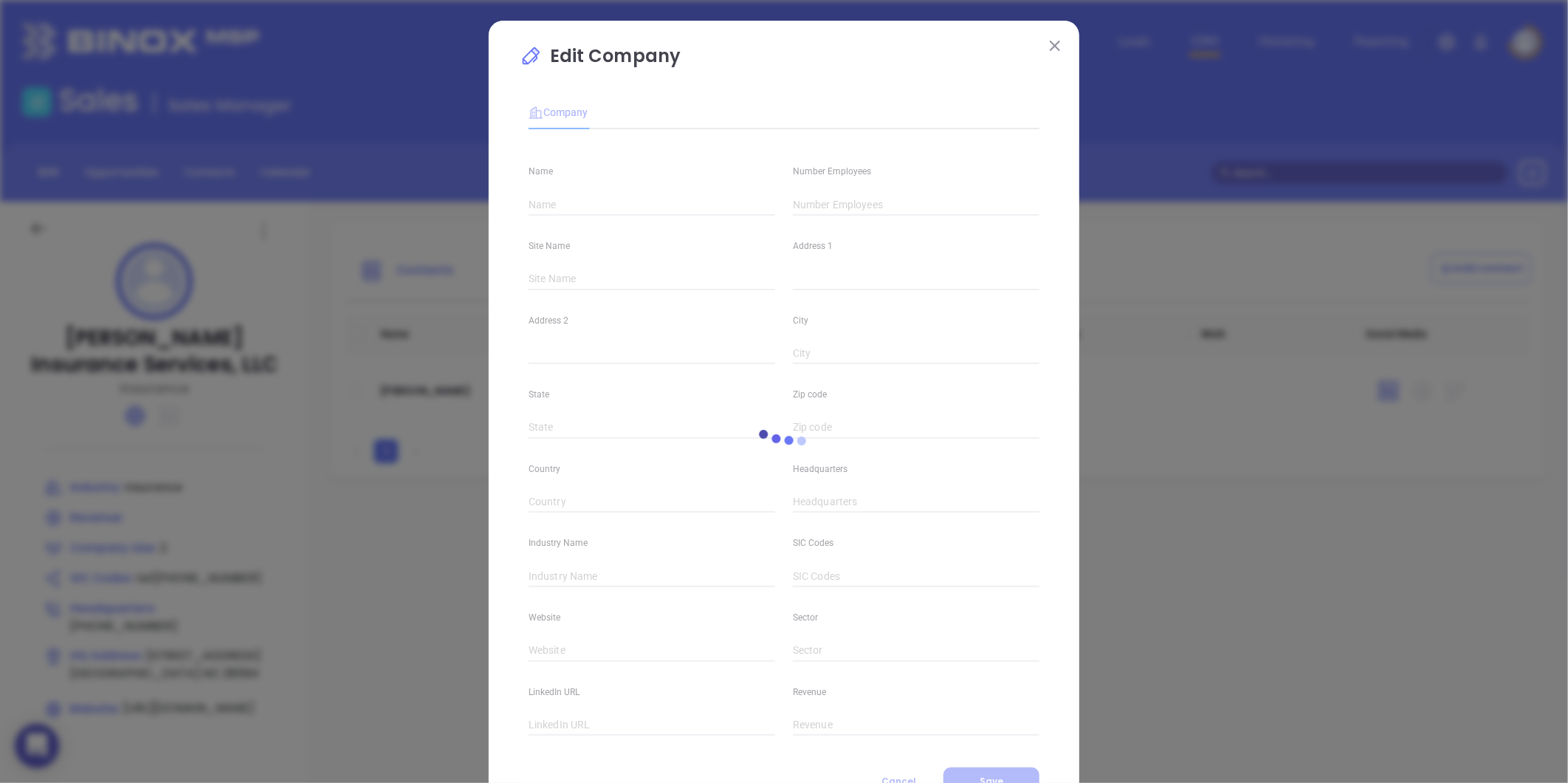
type input "28594"
type input "(910) 421-2180"
type input "Insurance"
type input "tel:+91 04212180"
type input "https://whitleyinsuranceservices.com/"
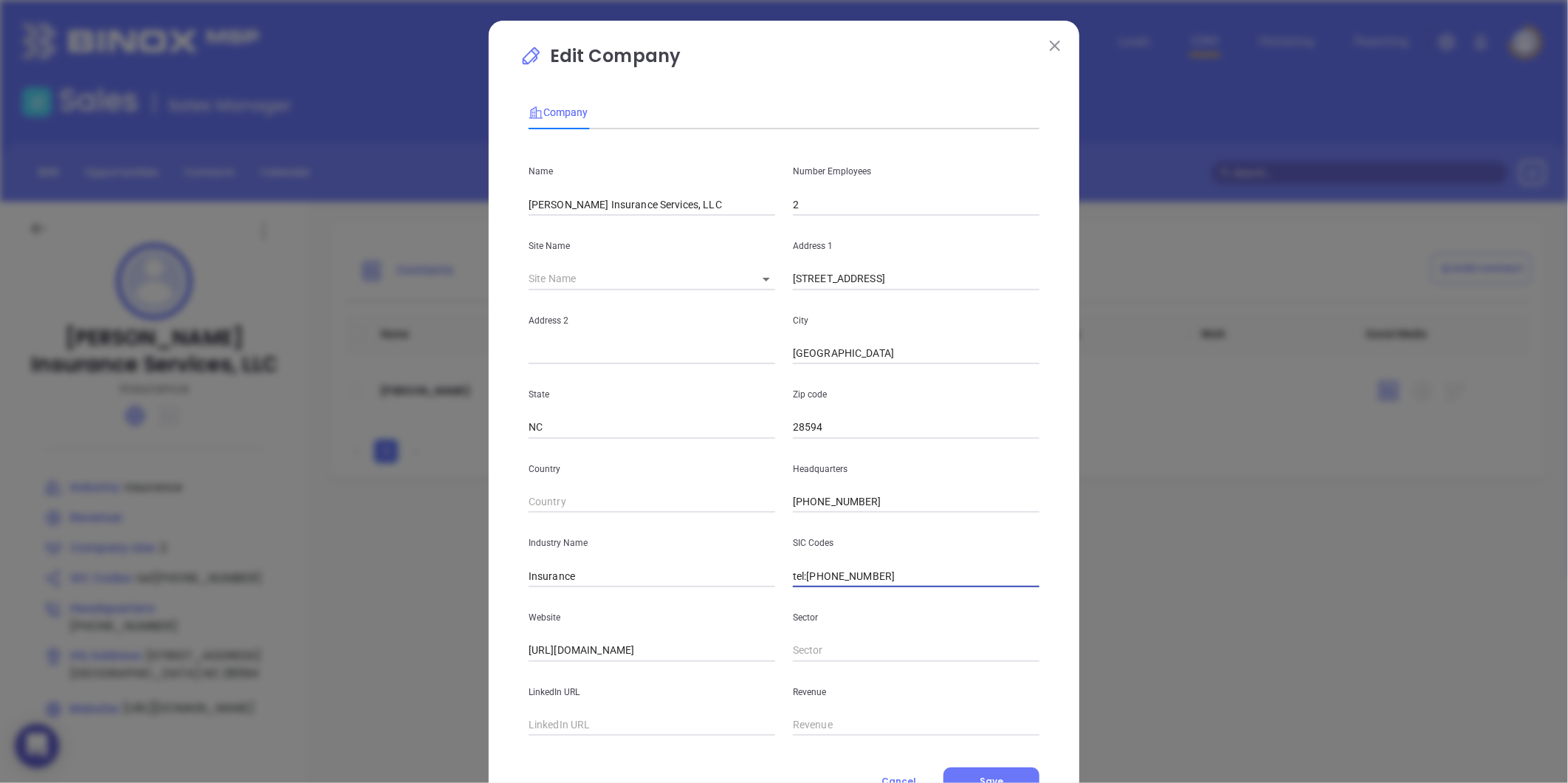
drag, startPoint x: 876, startPoint y: 571, endPoint x: 717, endPoint y: 604, distance: 162.4
click at [717, 604] on div "Name Whitley Insurance Services, LLC Number Employees 2 Site Name ​ 124902 Addr…" at bounding box center [784, 439] width 511 height 595
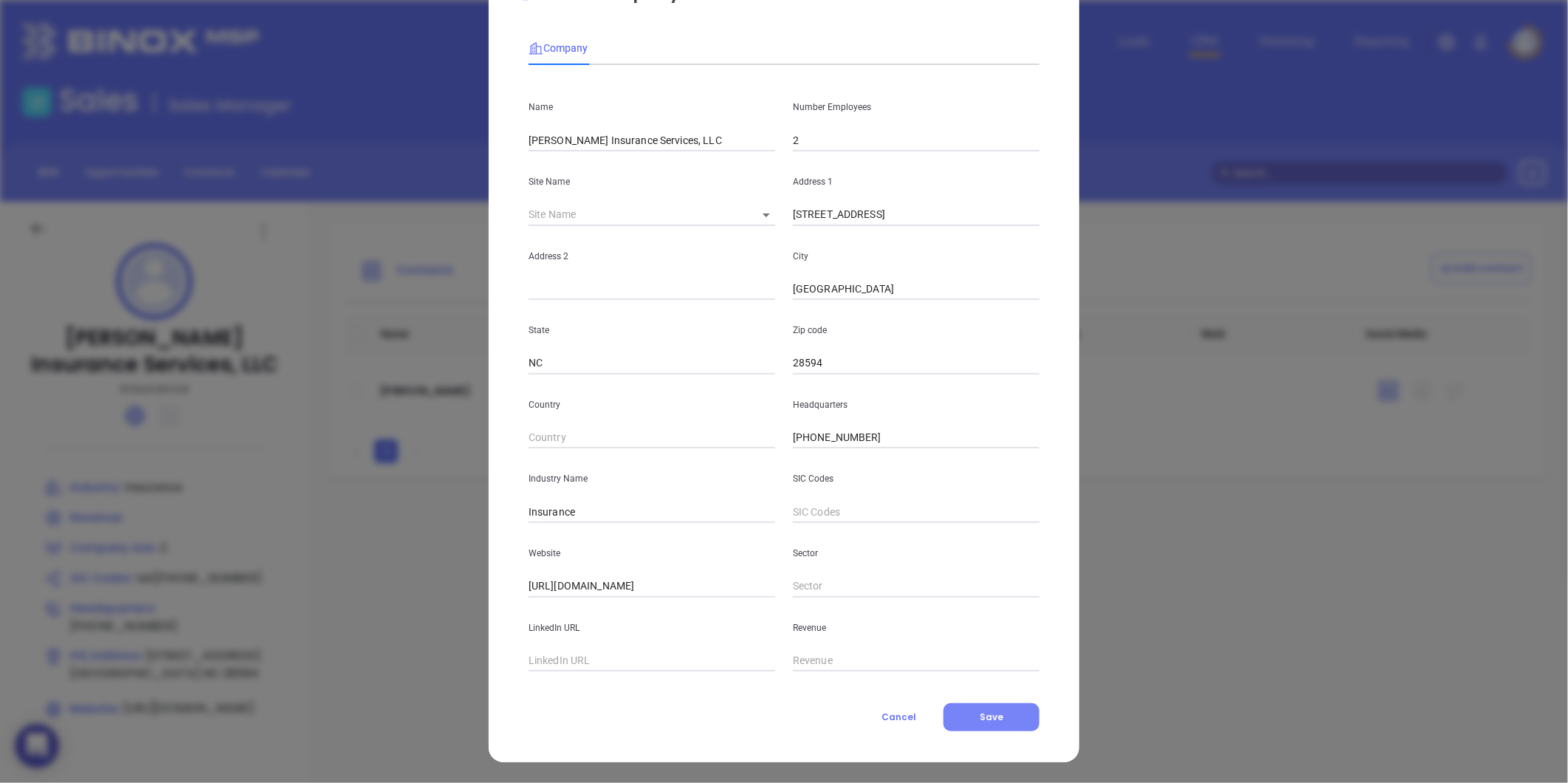
click at [965, 724] on button "Save" at bounding box center [991, 718] width 96 height 28
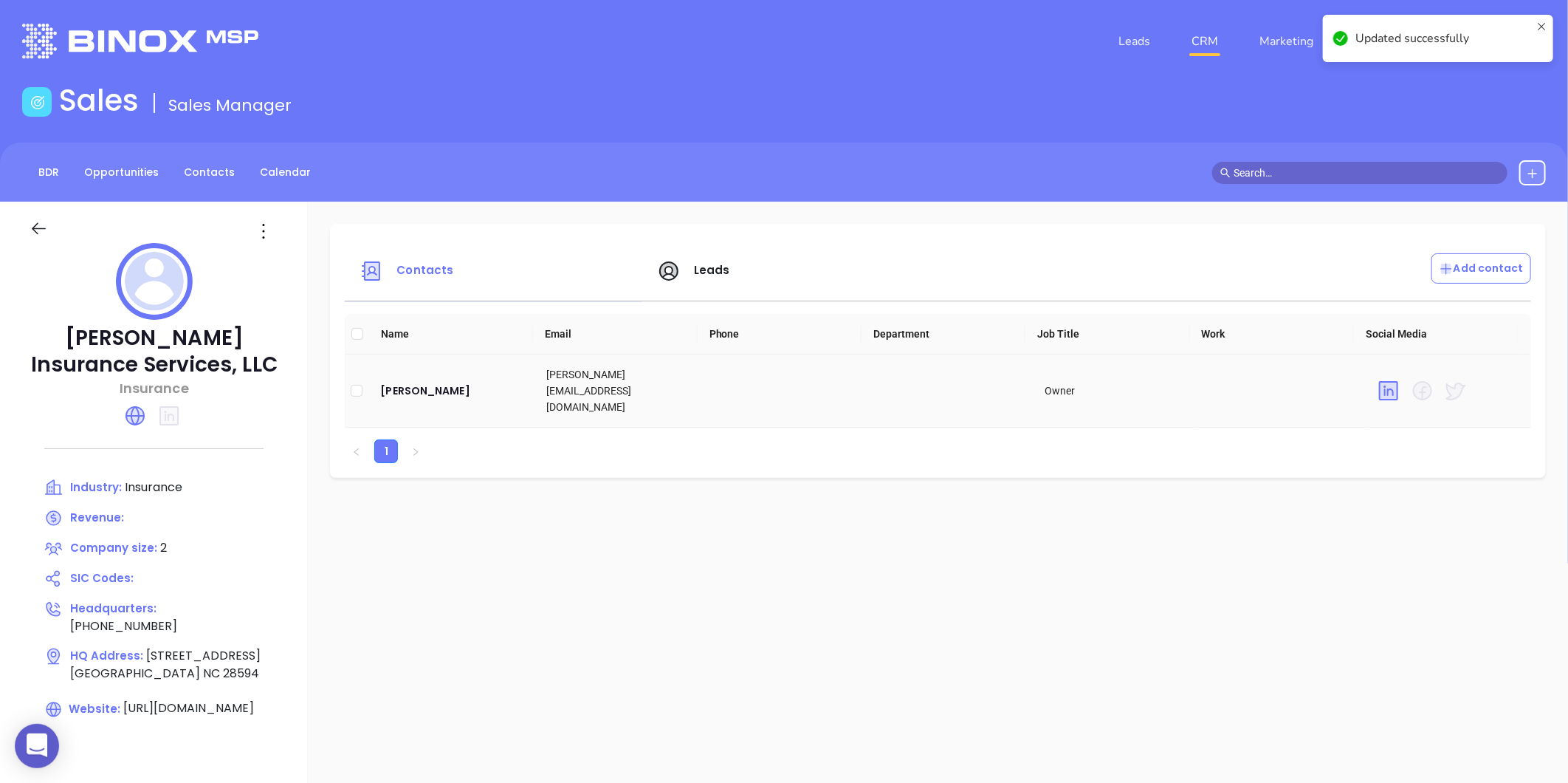
click at [416, 399] on td "Kevin Whitley" at bounding box center [452, 391] width 166 height 73
click at [416, 389] on div "Kevin Whitley" at bounding box center [452, 390] width 142 height 18
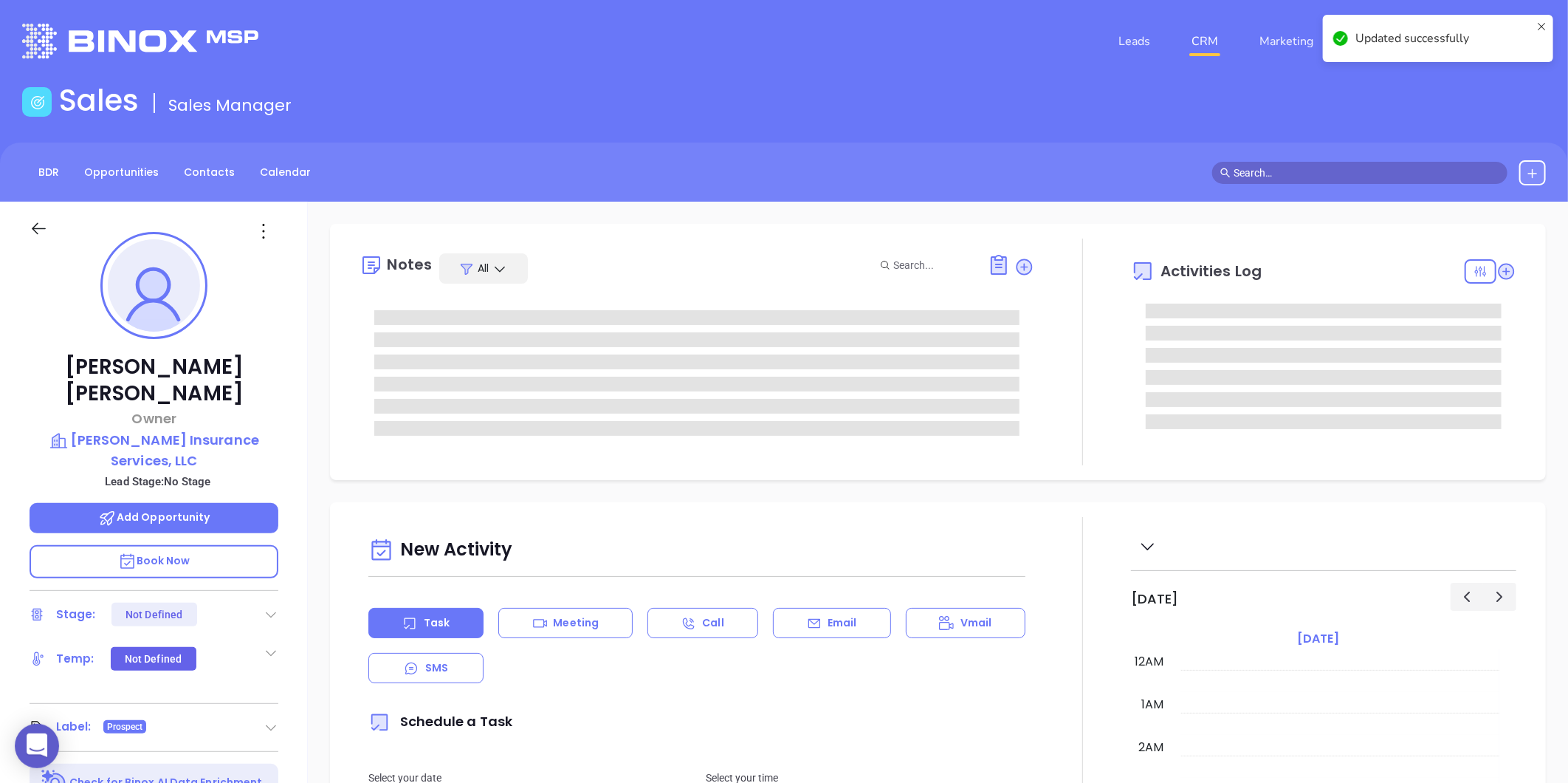
type input "[DATE]"
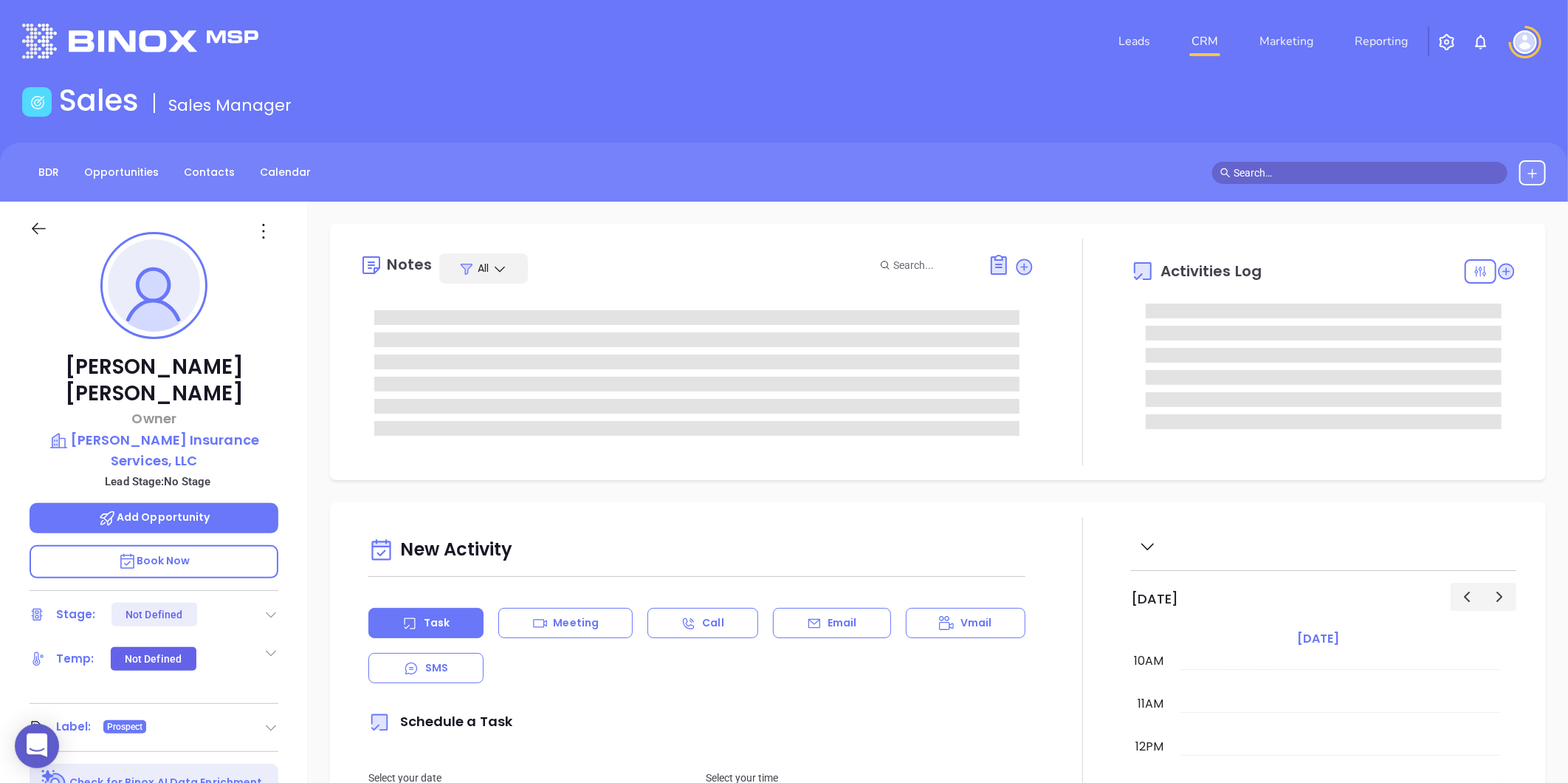
type input "[PERSON_NAME]"
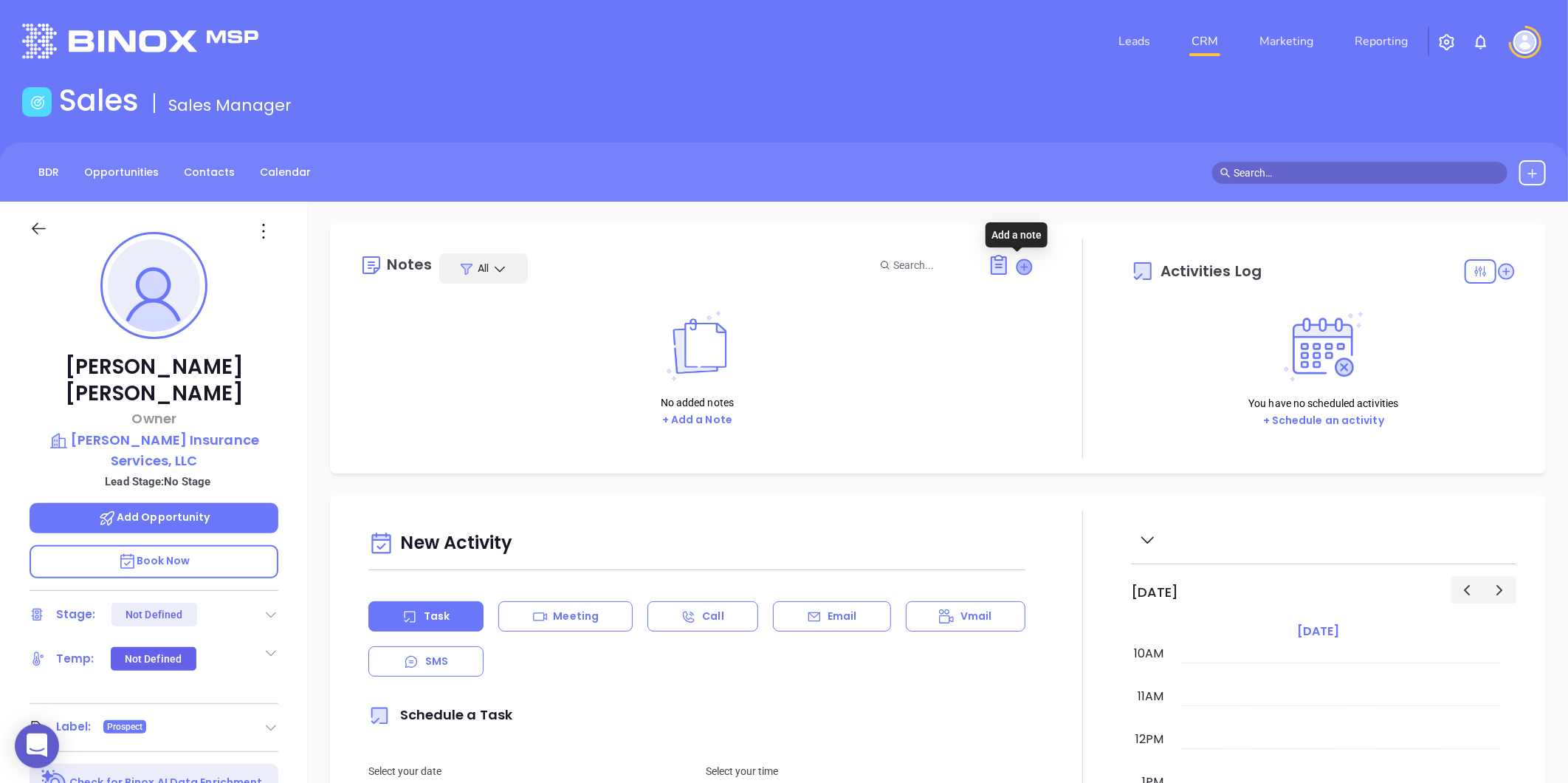
click at [1017, 267] on icon at bounding box center [1025, 267] width 15 height 15
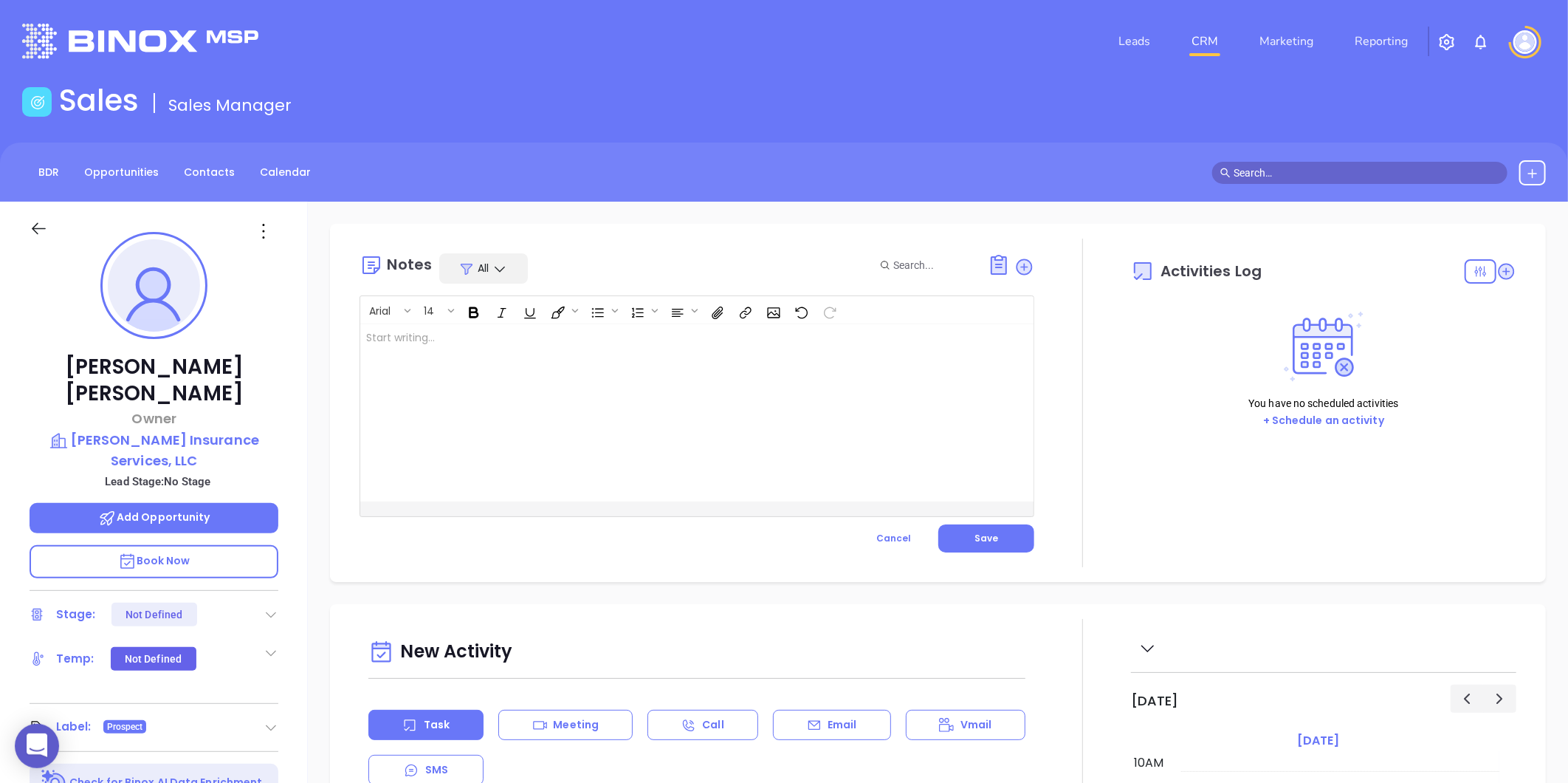
click at [534, 387] on div at bounding box center [673, 413] width 626 height 178
click at [942, 528] on button "Save" at bounding box center [986, 539] width 96 height 28
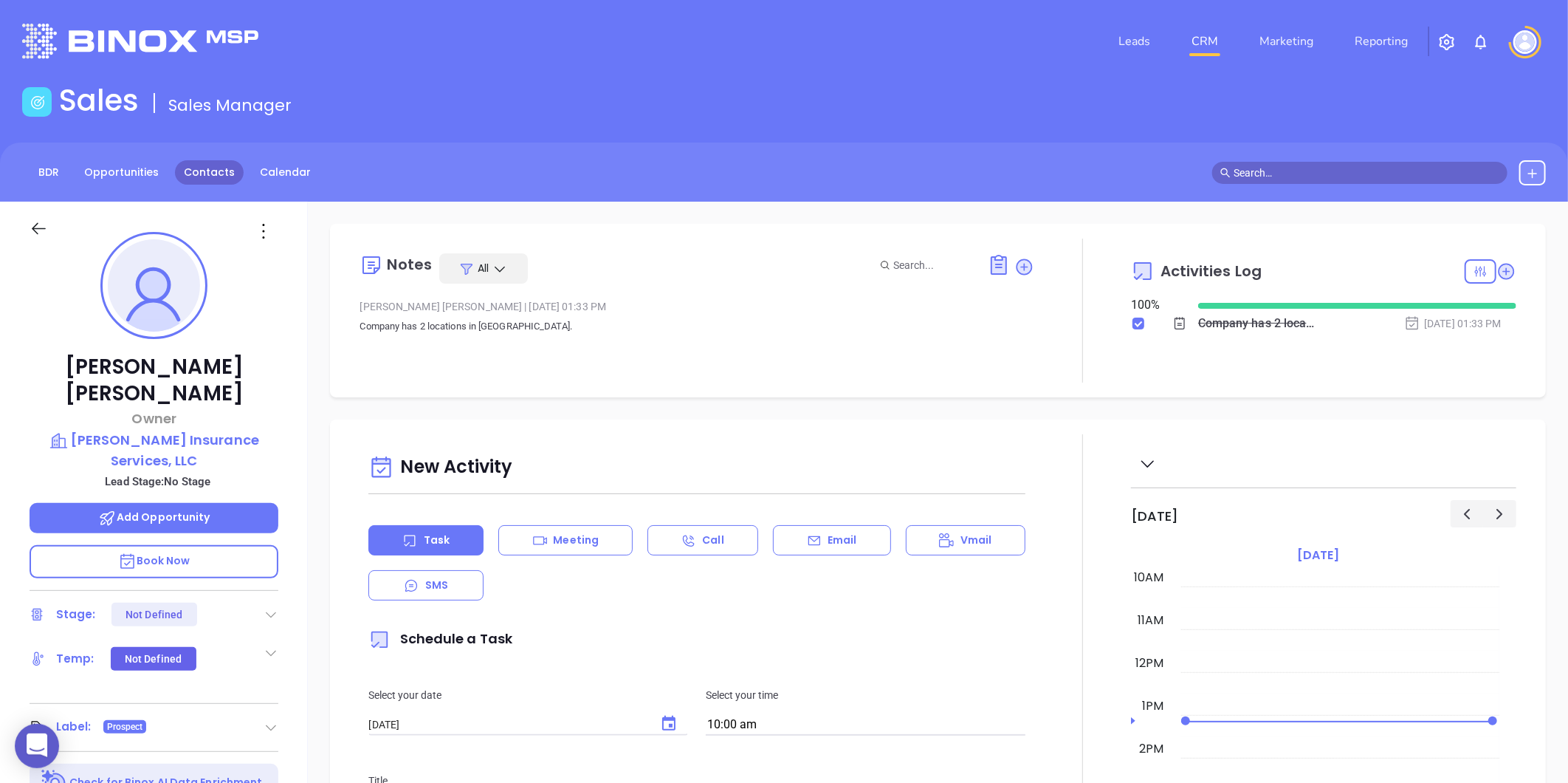
click at [194, 182] on link "Contacts" at bounding box center [209, 172] width 68 height 24
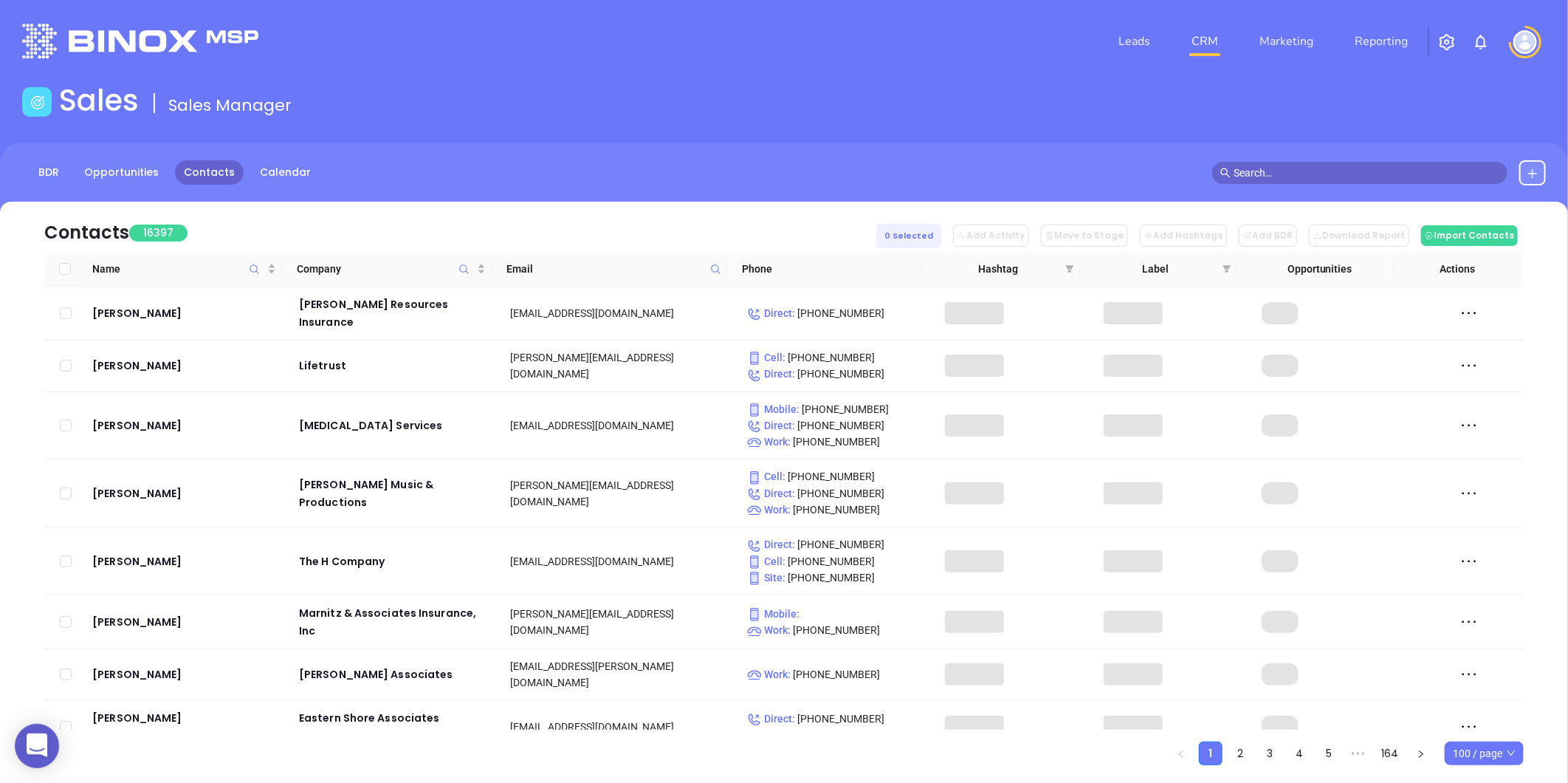
click at [709, 266] on span at bounding box center [715, 269] width 17 height 22
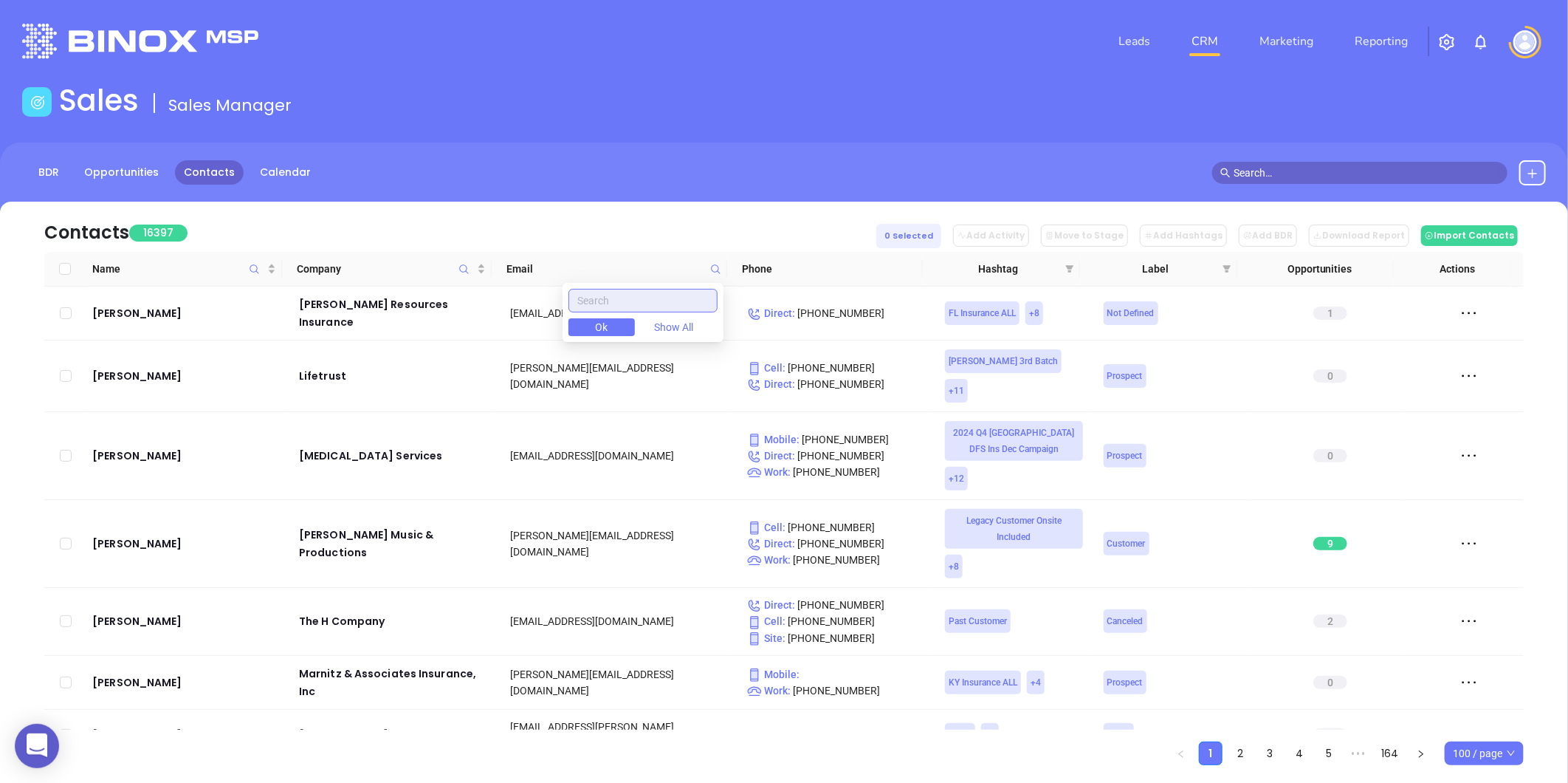
paste input "totalinsurancenc.com"
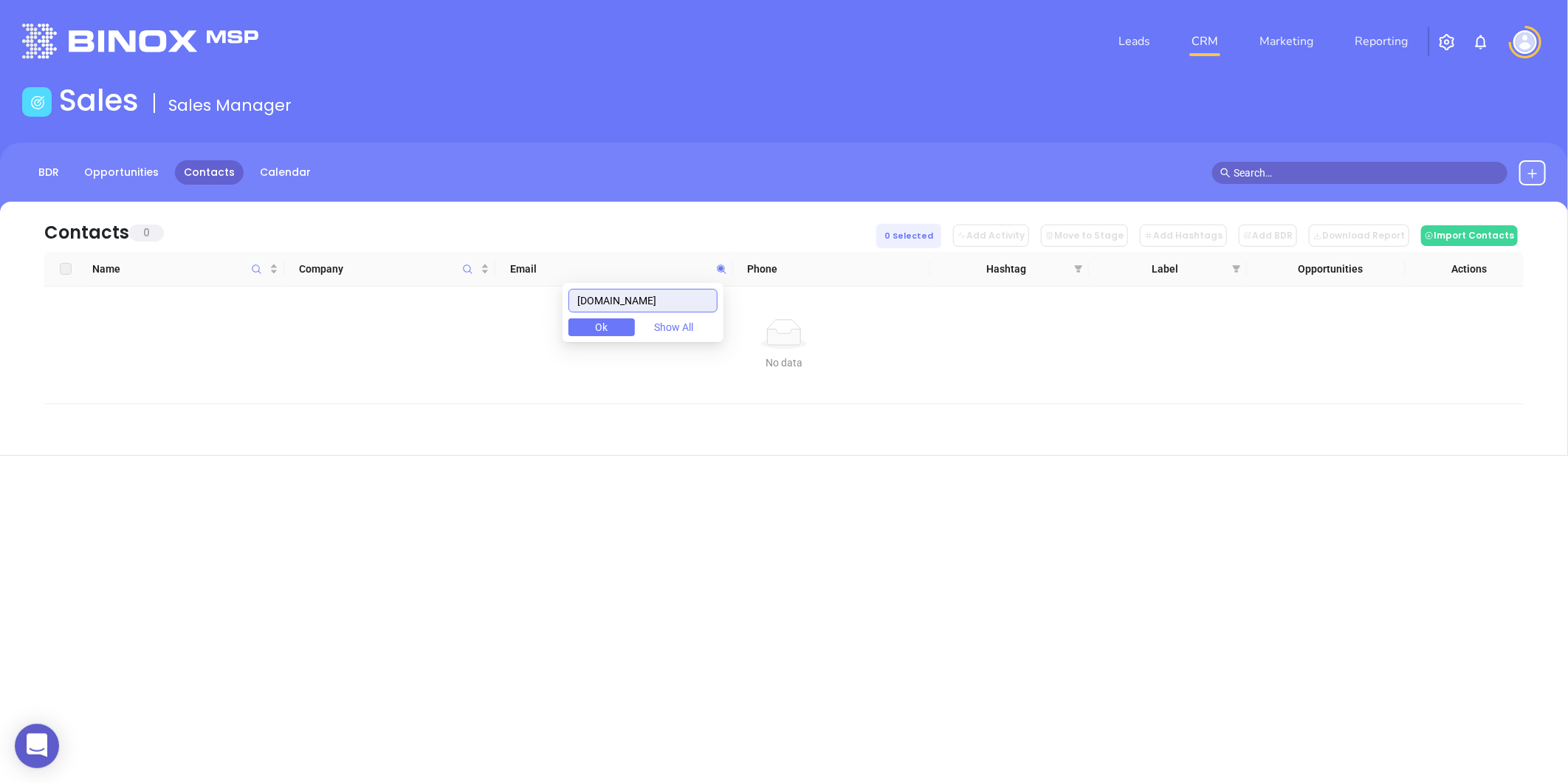
drag, startPoint x: 697, startPoint y: 289, endPoint x: 426, endPoint y: 300, distance: 271.2
click at [426, 300] on body "0 Leads CRM Marketing Reporting Financial Leads Leads Sales Sales Manager BDR O…" at bounding box center [784, 391] width 1568 height 783
type input "totalinsurancenc.com"
click at [1567, 318] on html "0 Leads CRM Marketing Reporting Financial Leads Leads Sales Sales Manager BDR O…" at bounding box center [784, 391] width 1568 height 783
drag, startPoint x: 1570, startPoint y: 318, endPoint x: 1552, endPoint y: 271, distance: 50.3
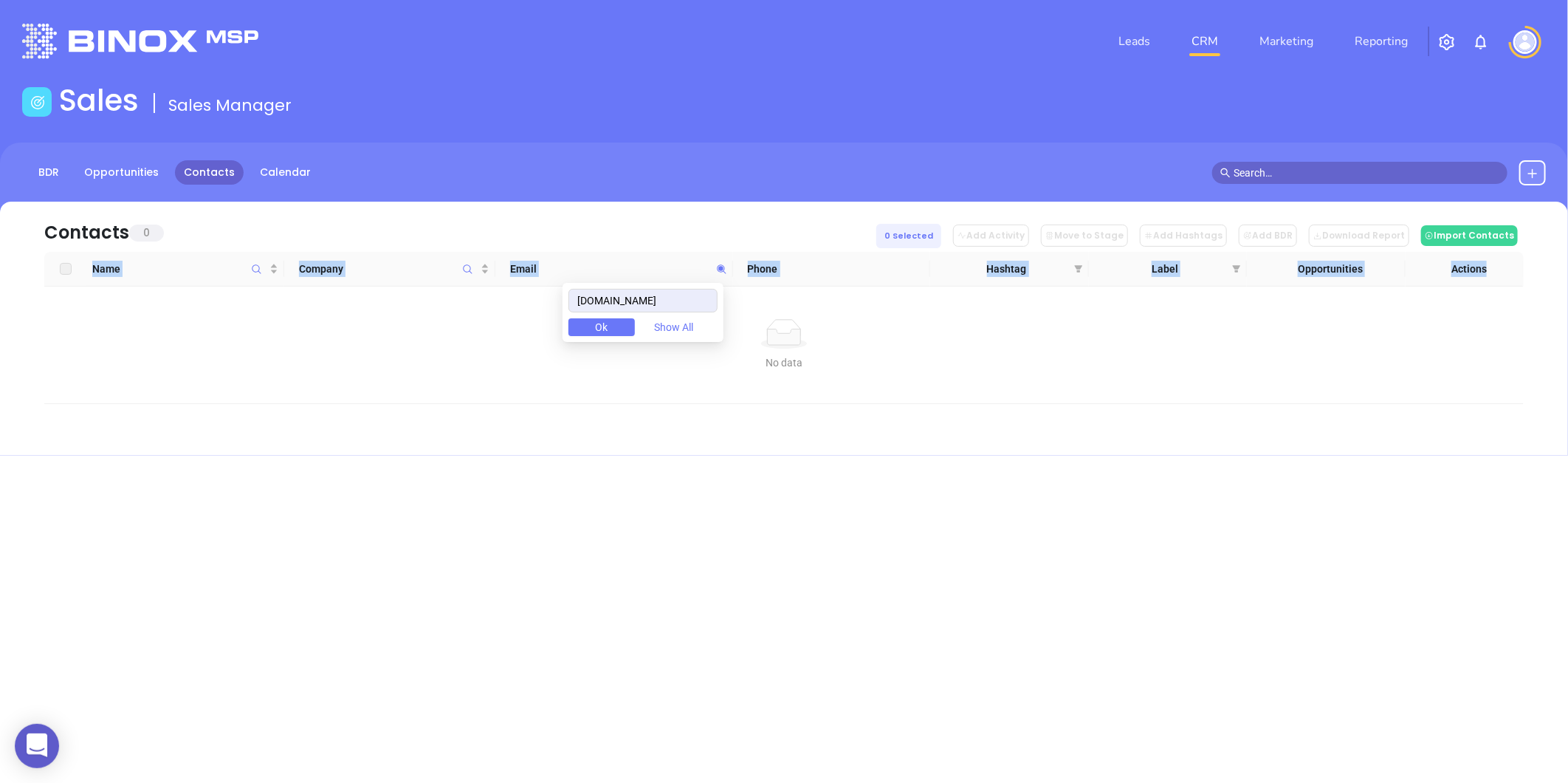
click at [1552, 271] on div "Contacts 0 0 Selected Add Activity Move to Stage Add Hashtags Add BDR Download …" at bounding box center [784, 329] width 1568 height 254
drag, startPoint x: 1552, startPoint y: 271, endPoint x: 1345, endPoint y: 117, distance: 258.0
click at [1345, 117] on div "Sales Sales Manager" at bounding box center [784, 103] width 1542 height 41
click at [720, 274] on icon at bounding box center [722, 269] width 11 height 11
click at [1525, 167] on button at bounding box center [1532, 172] width 26 height 25
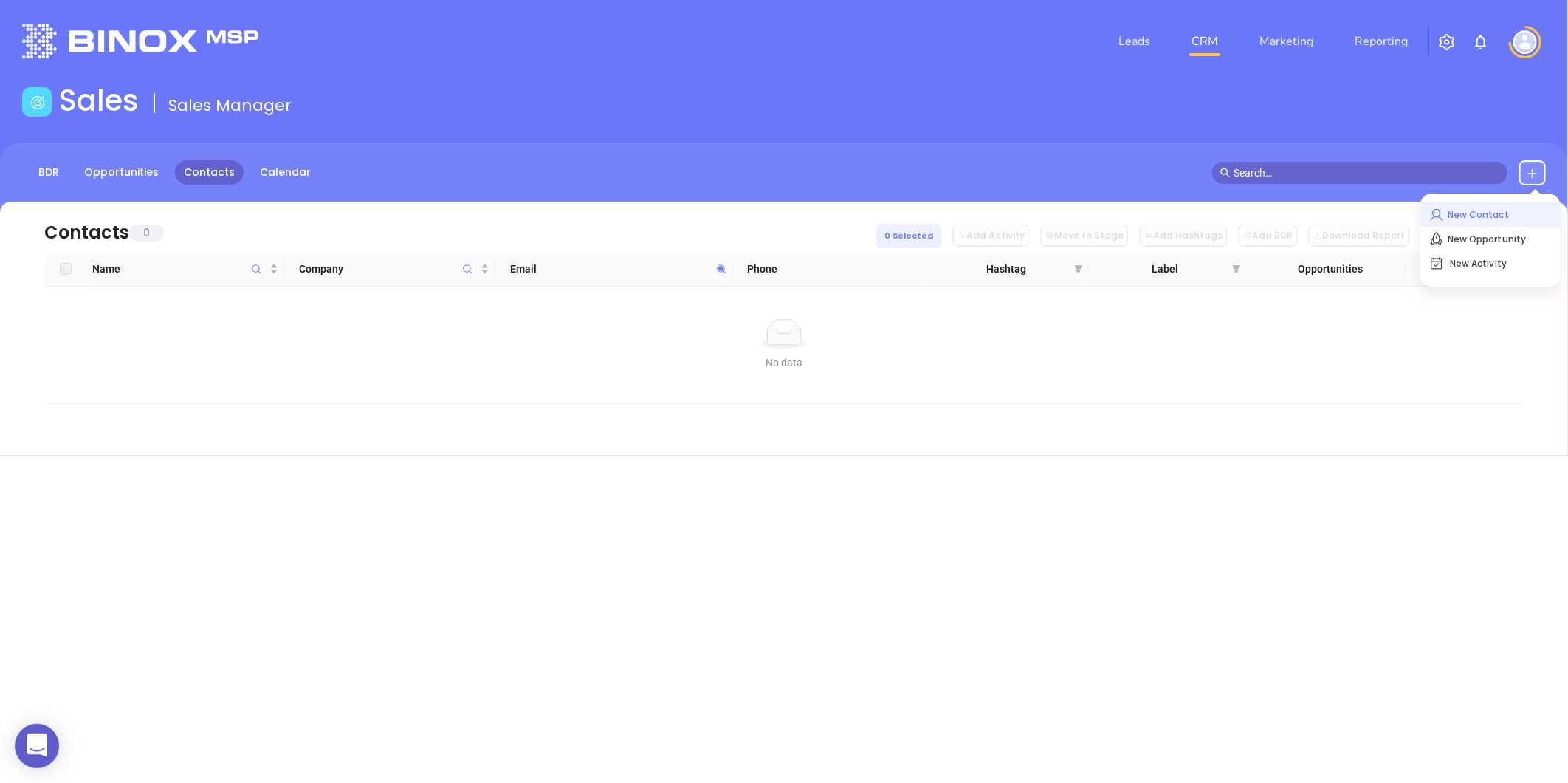
click at [1502, 209] on p "New Contact" at bounding box center [1490, 214] width 122 height 23
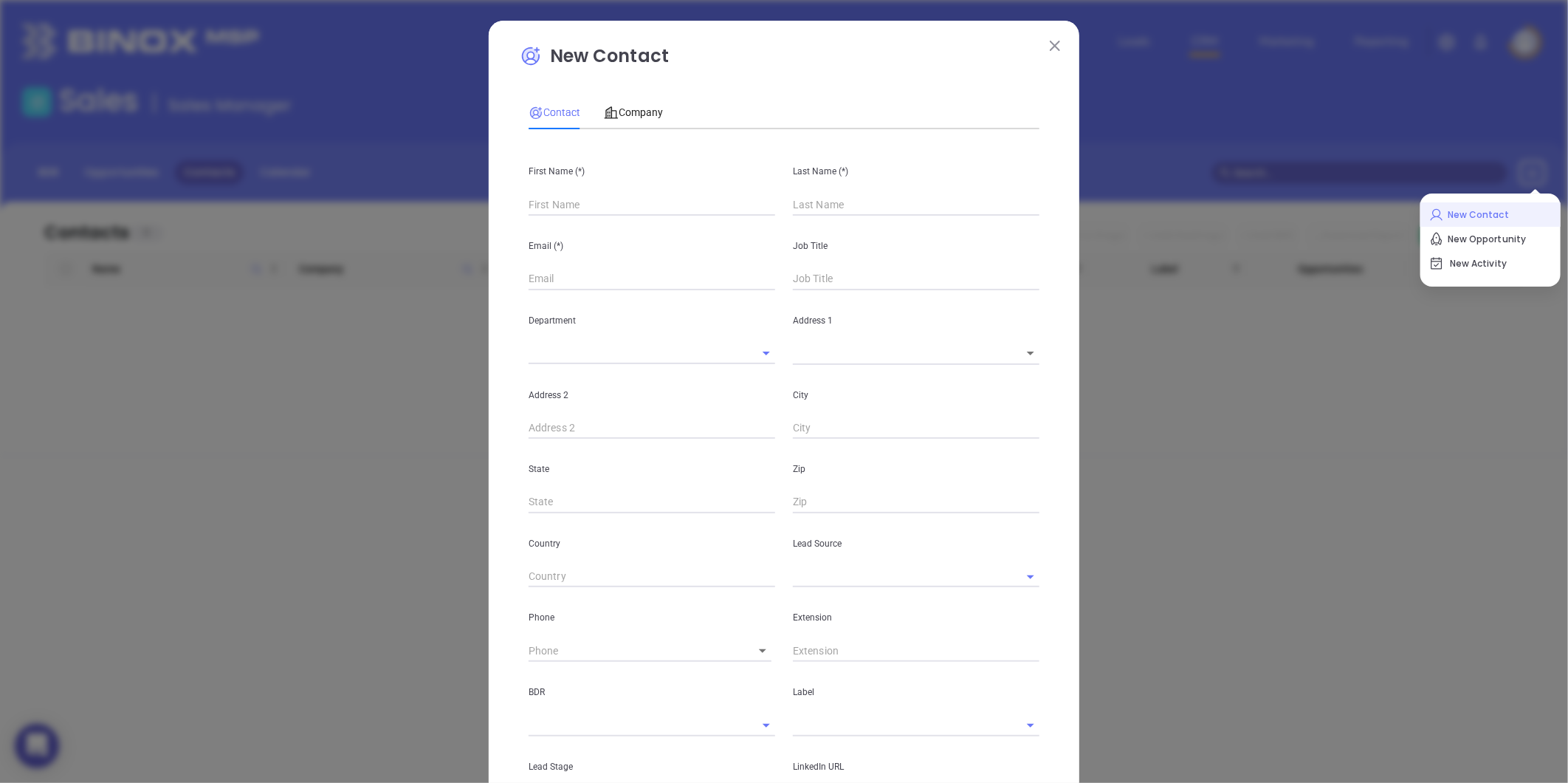
type input "Fourth Phone Call"
type input "1"
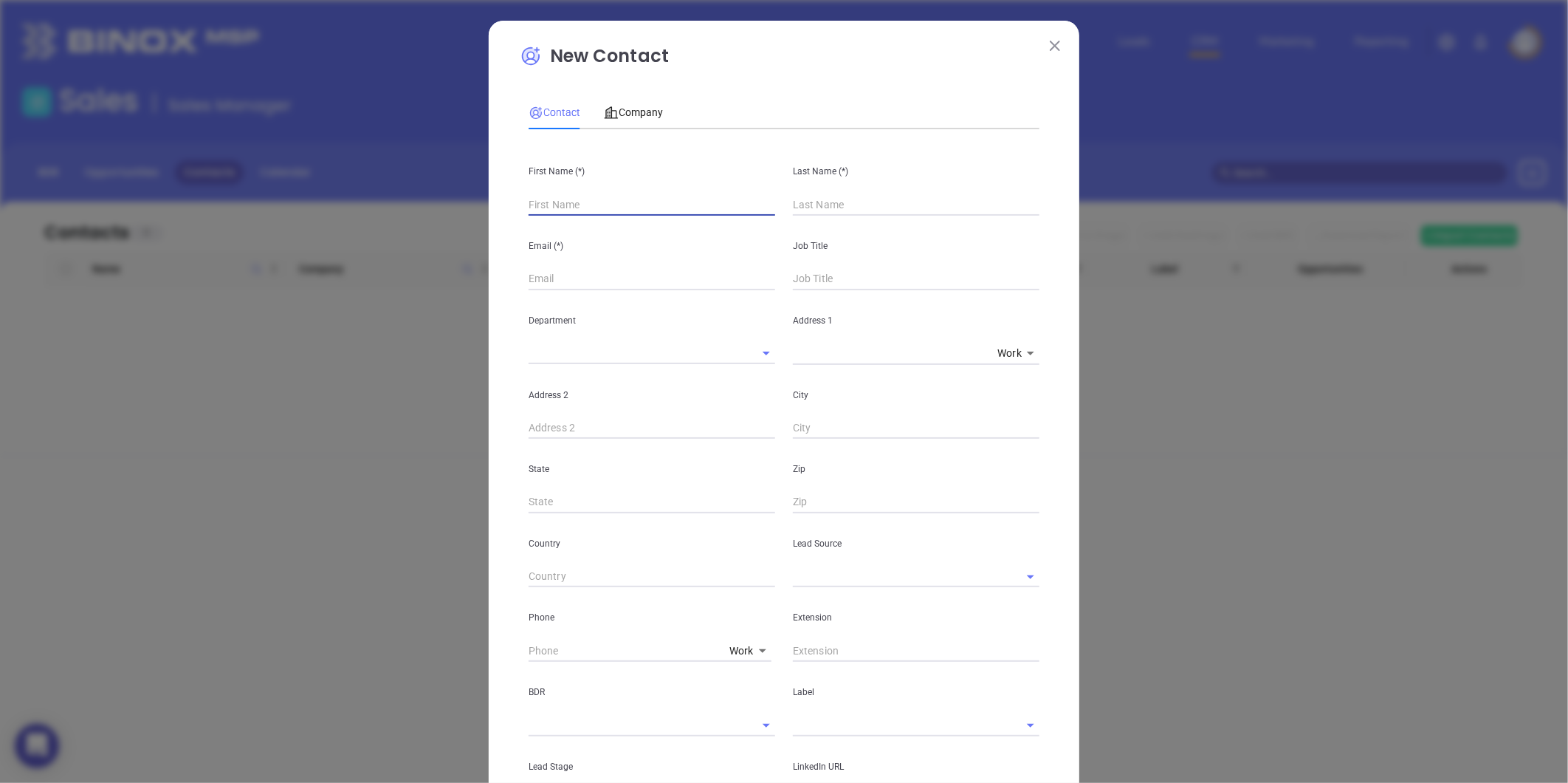
click at [543, 202] on input "text" at bounding box center [652, 205] width 247 height 22
type input "Mihir"
click at [813, 208] on input "text" at bounding box center [916, 205] width 247 height 22
type input "Shah"
click at [653, 283] on input "text" at bounding box center [652, 280] width 247 height 22
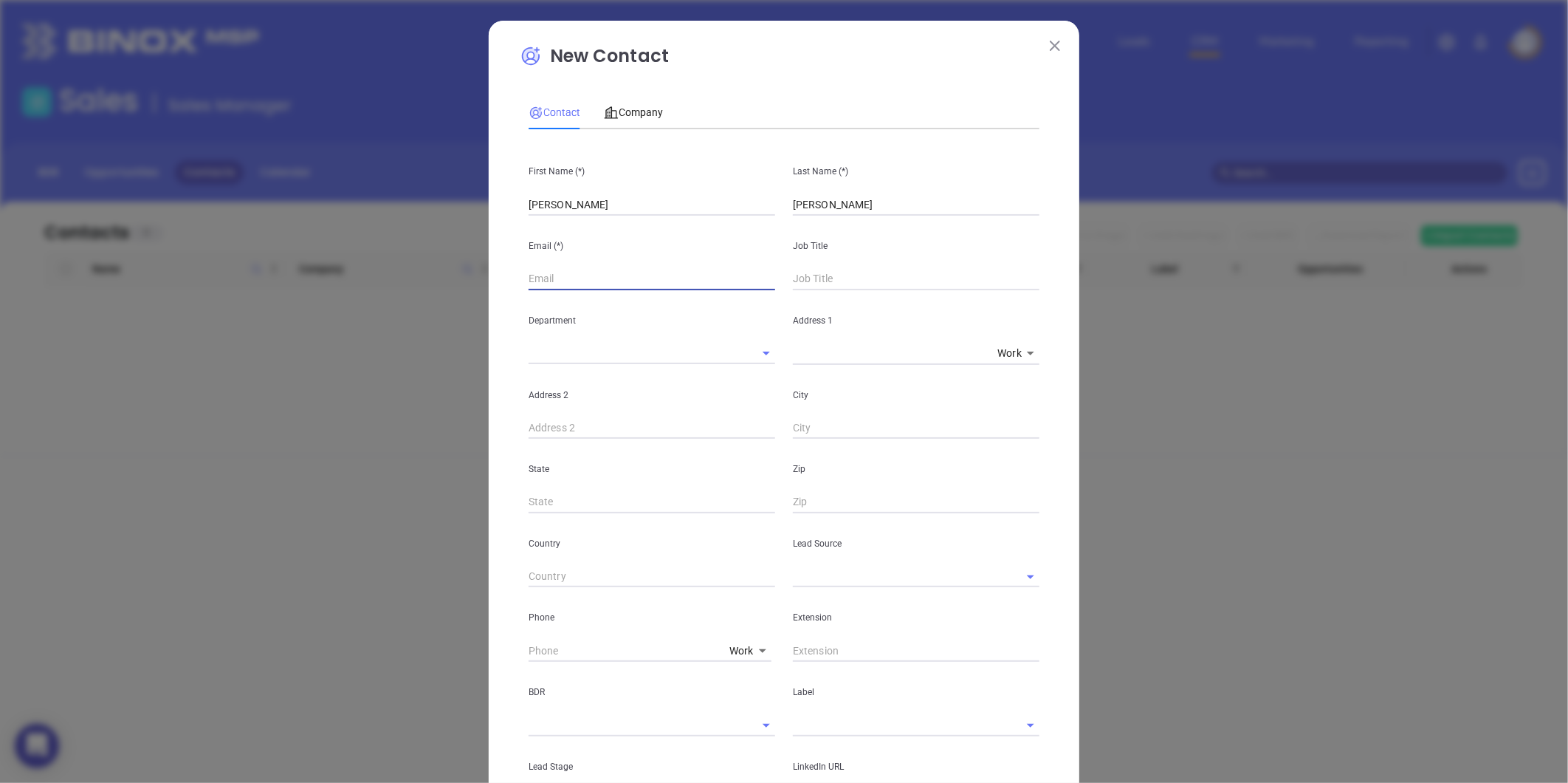
paste input "nctia24@gamil.com"
click at [577, 278] on input "nctia24@gamil.com" at bounding box center [652, 280] width 247 height 22
click at [583, 283] on input "nctia24@gmil.com" at bounding box center [652, 280] width 247 height 22
type input "nctia24@gmail.com"
drag, startPoint x: 554, startPoint y: 212, endPoint x: 474, endPoint y: 216, distance: 80.1
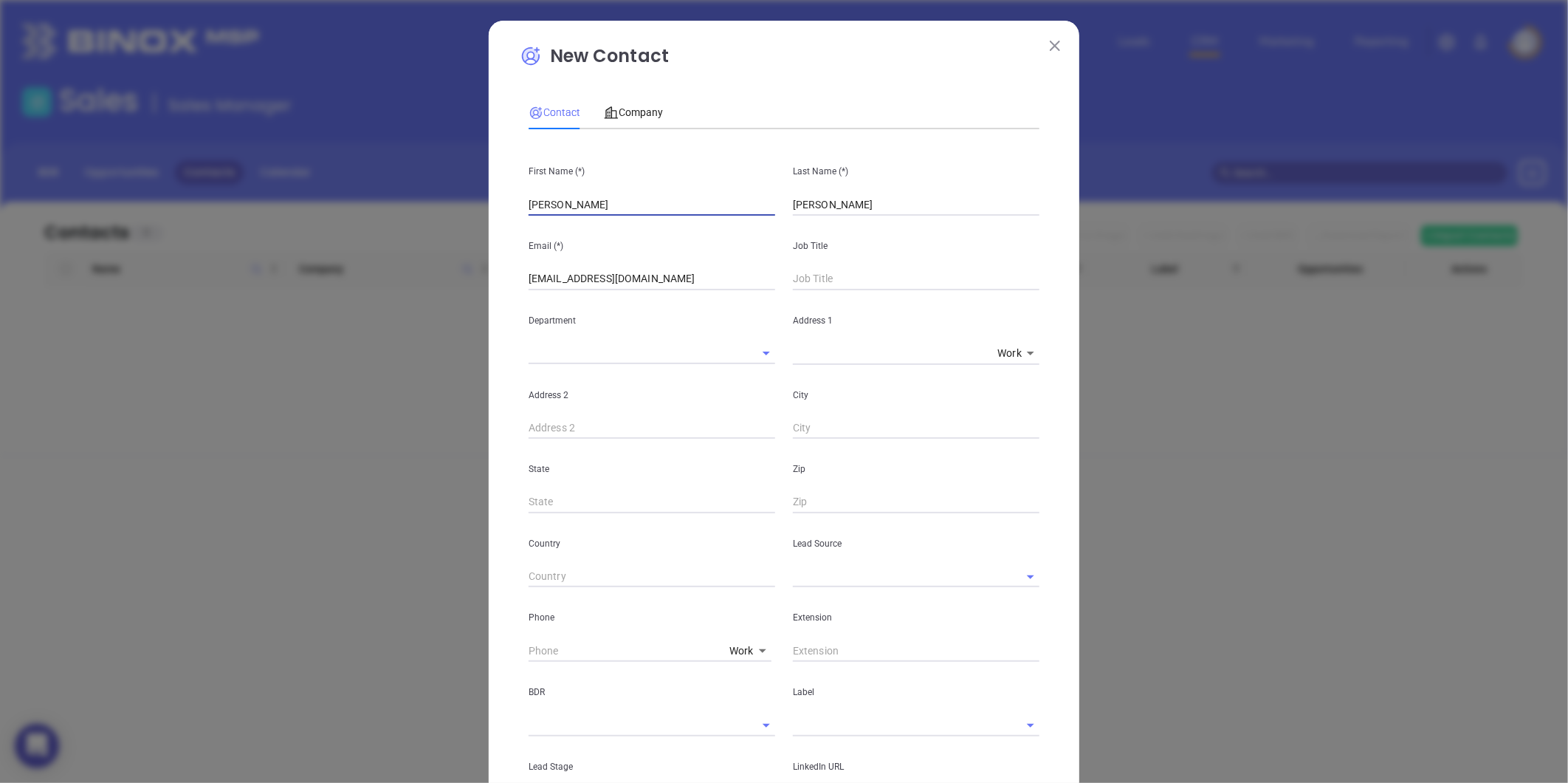
click at [474, 215] on div "New Contact Contact Company First Name (*) Mihir Last Name (*) Shah Email (*) n…" at bounding box center [784, 391] width 1568 height 783
drag, startPoint x: 823, startPoint y: 203, endPoint x: 742, endPoint y: 202, distance: 81.0
click at [742, 202] on div "First Name (*) Mihir Last Name (*) Shah" at bounding box center [784, 179] width 528 height 75
click at [811, 290] on input "text" at bounding box center [916, 280] width 247 height 22
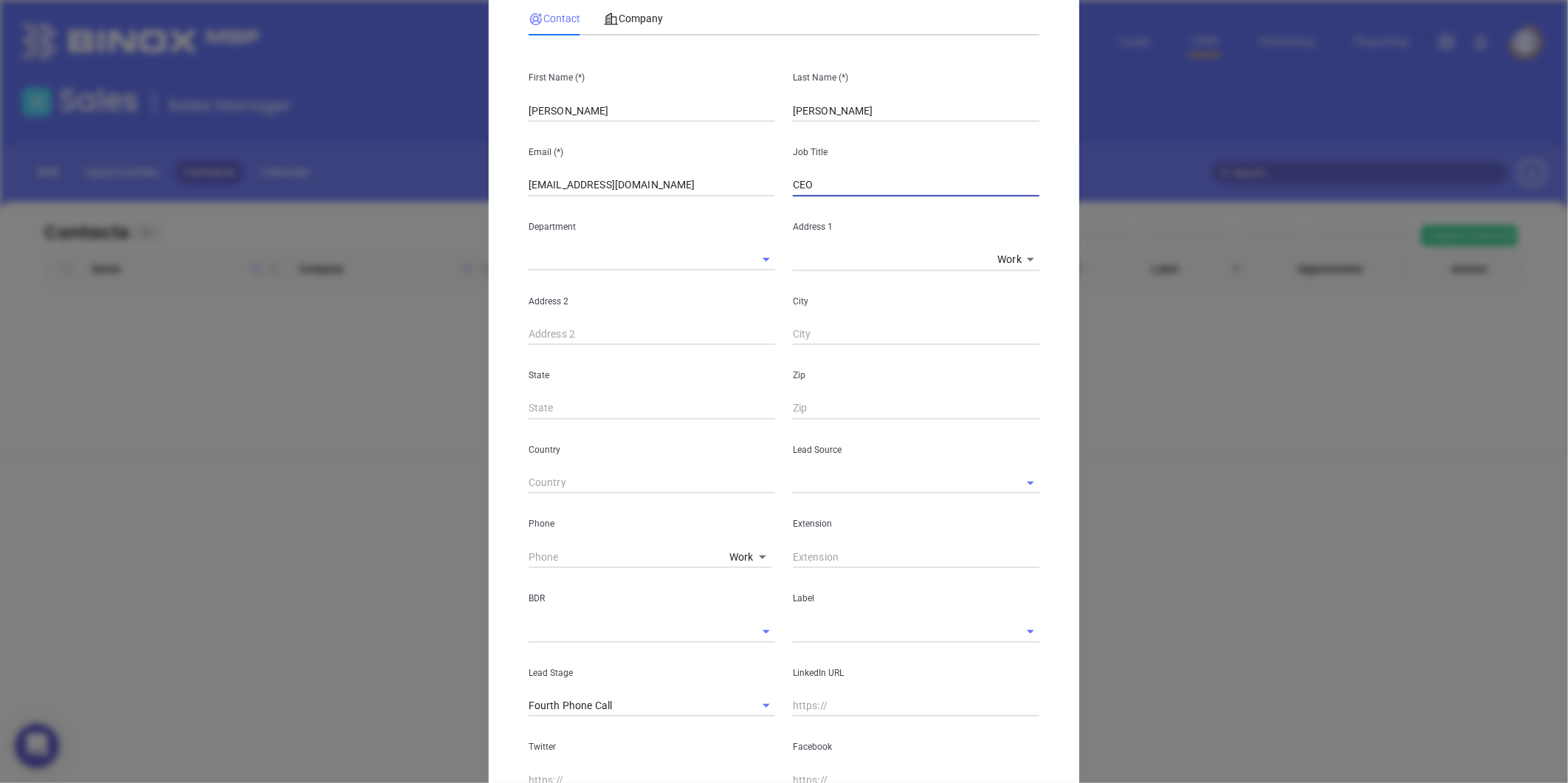
scroll to position [164, 0]
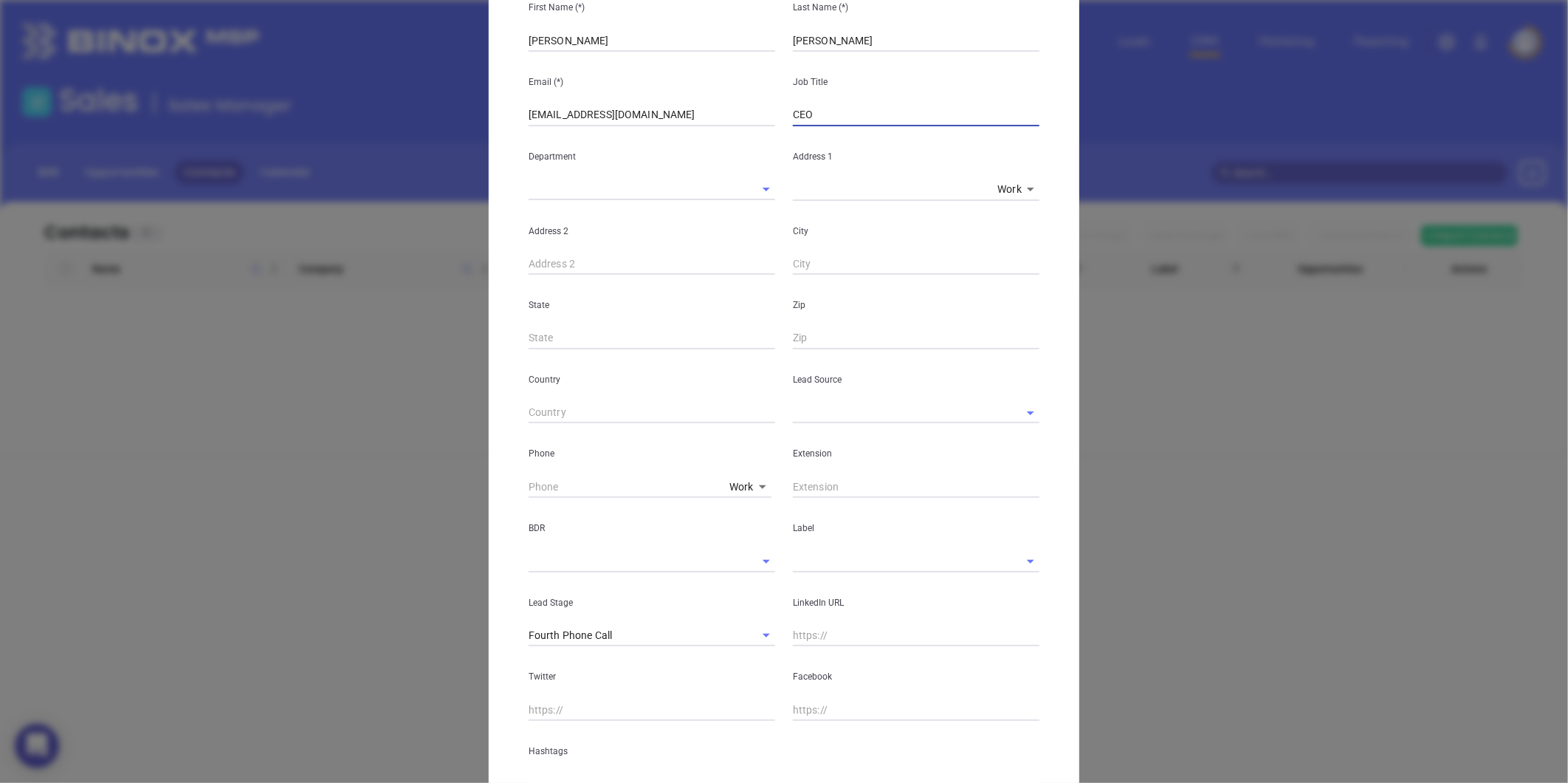
type input "CEO"
click at [809, 627] on div "LinkedIn URL" at bounding box center [916, 610] width 265 height 75
click at [811, 631] on input "text" at bounding box center [916, 636] width 247 height 22
paste input "linkedin.com/in/mihirshahnyl"
type input "www.linkedin.com/in/mihirshahnyl"
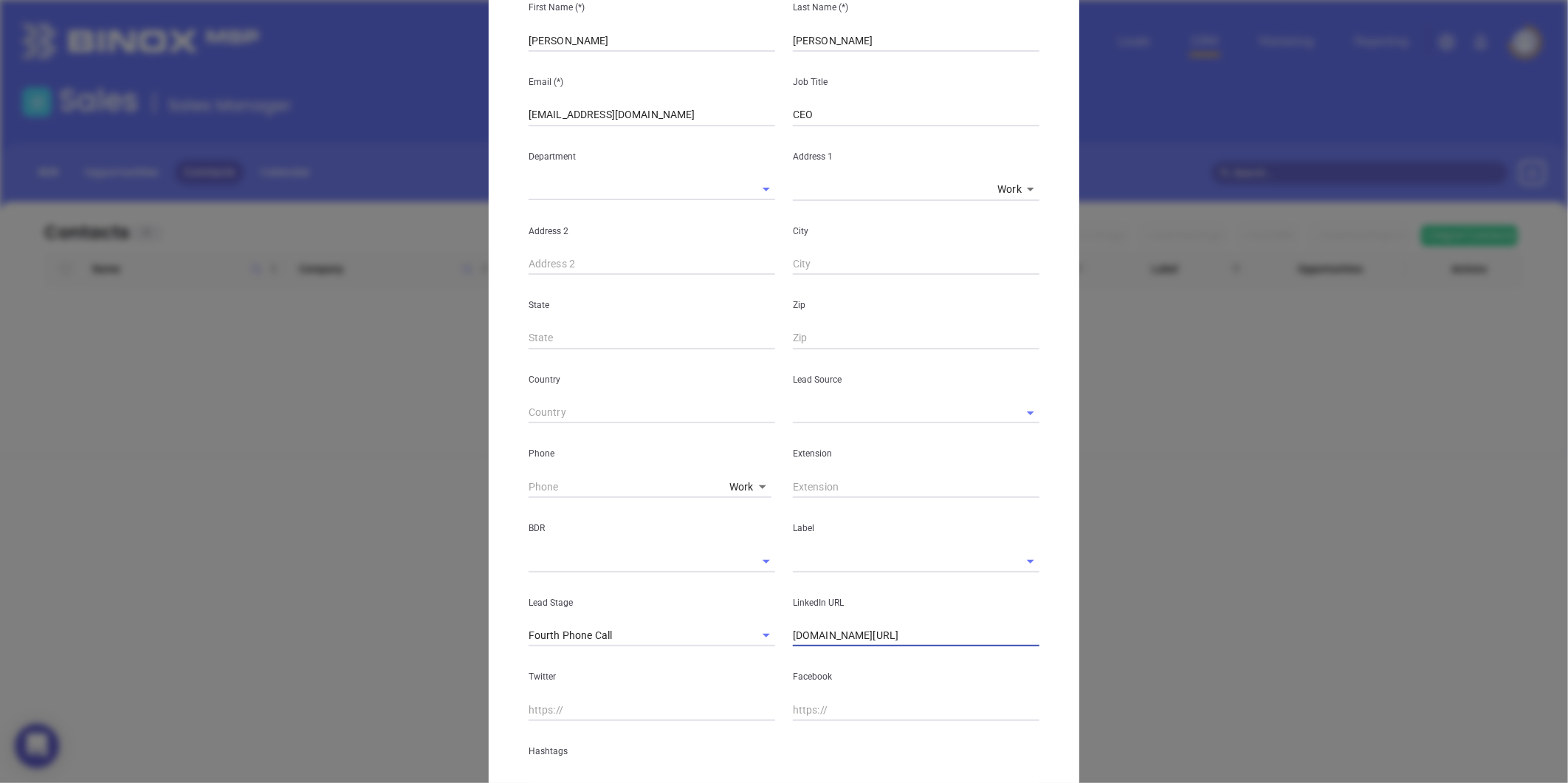
click at [844, 412] on input "text" at bounding box center [896, 413] width 206 height 22
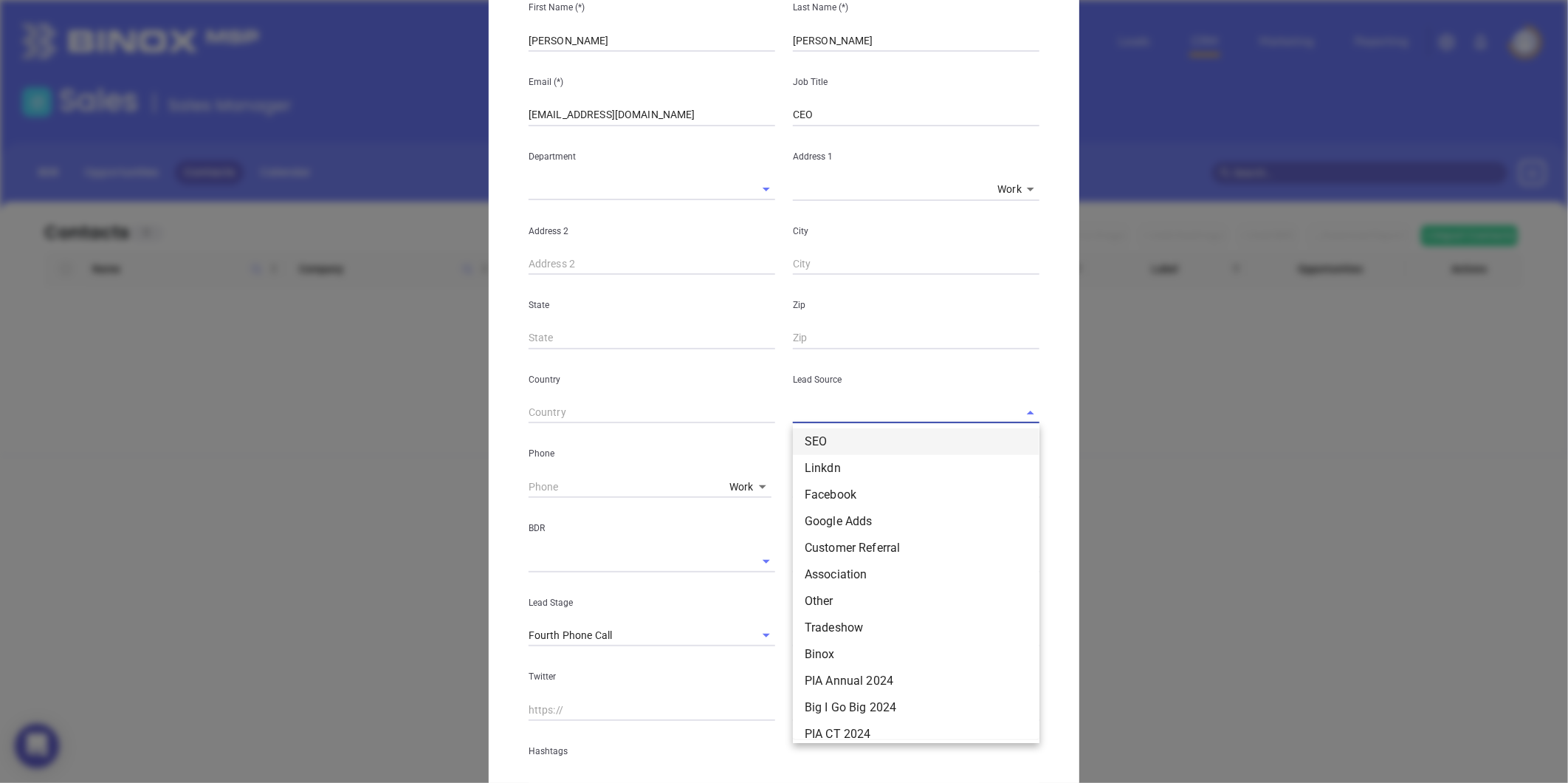
scroll to position [82, 0]
click at [827, 572] on li "Other" at bounding box center [916, 576] width 247 height 26
type input "Other"
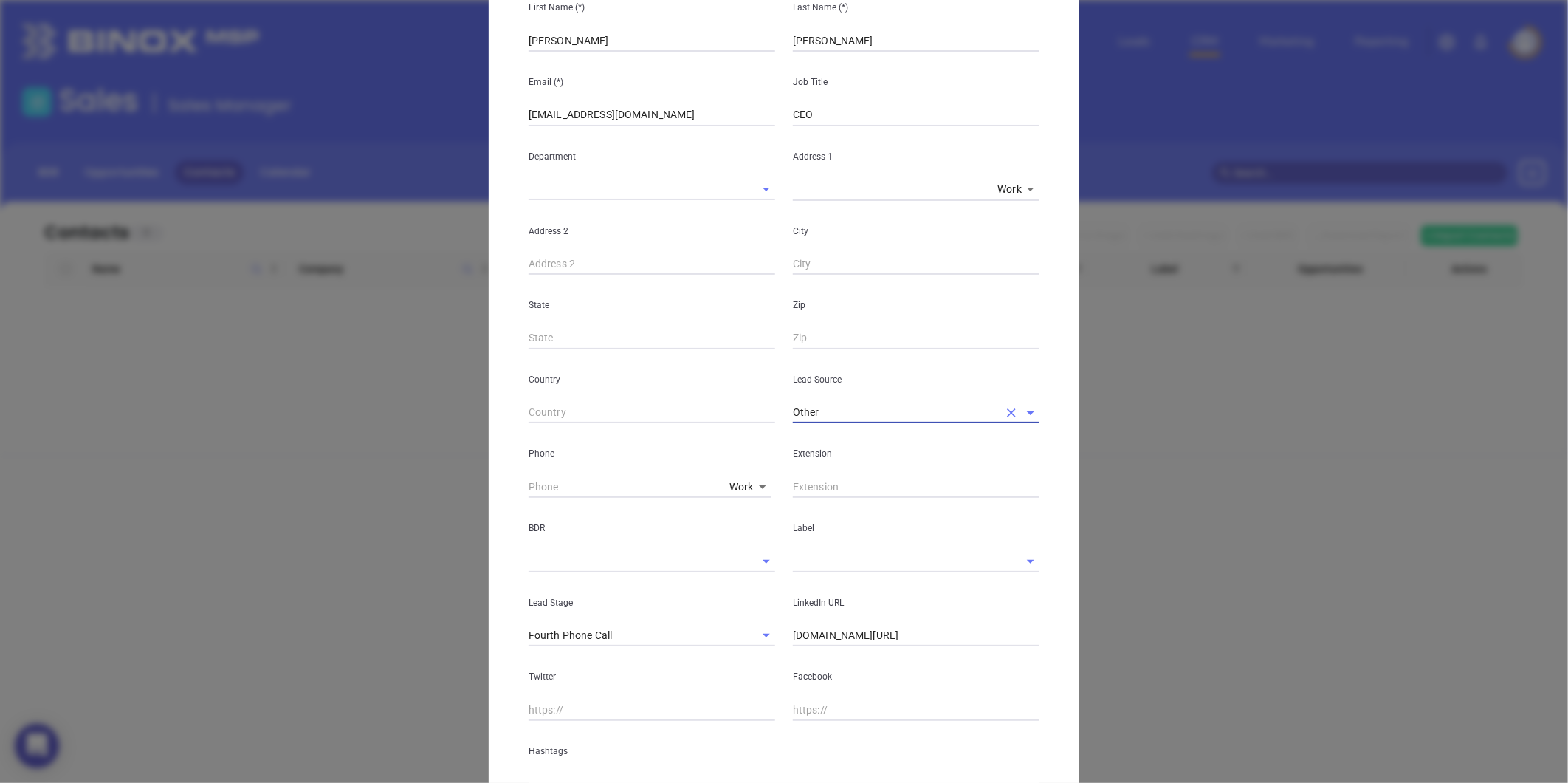
click at [818, 555] on input "text" at bounding box center [896, 560] width 206 height 22
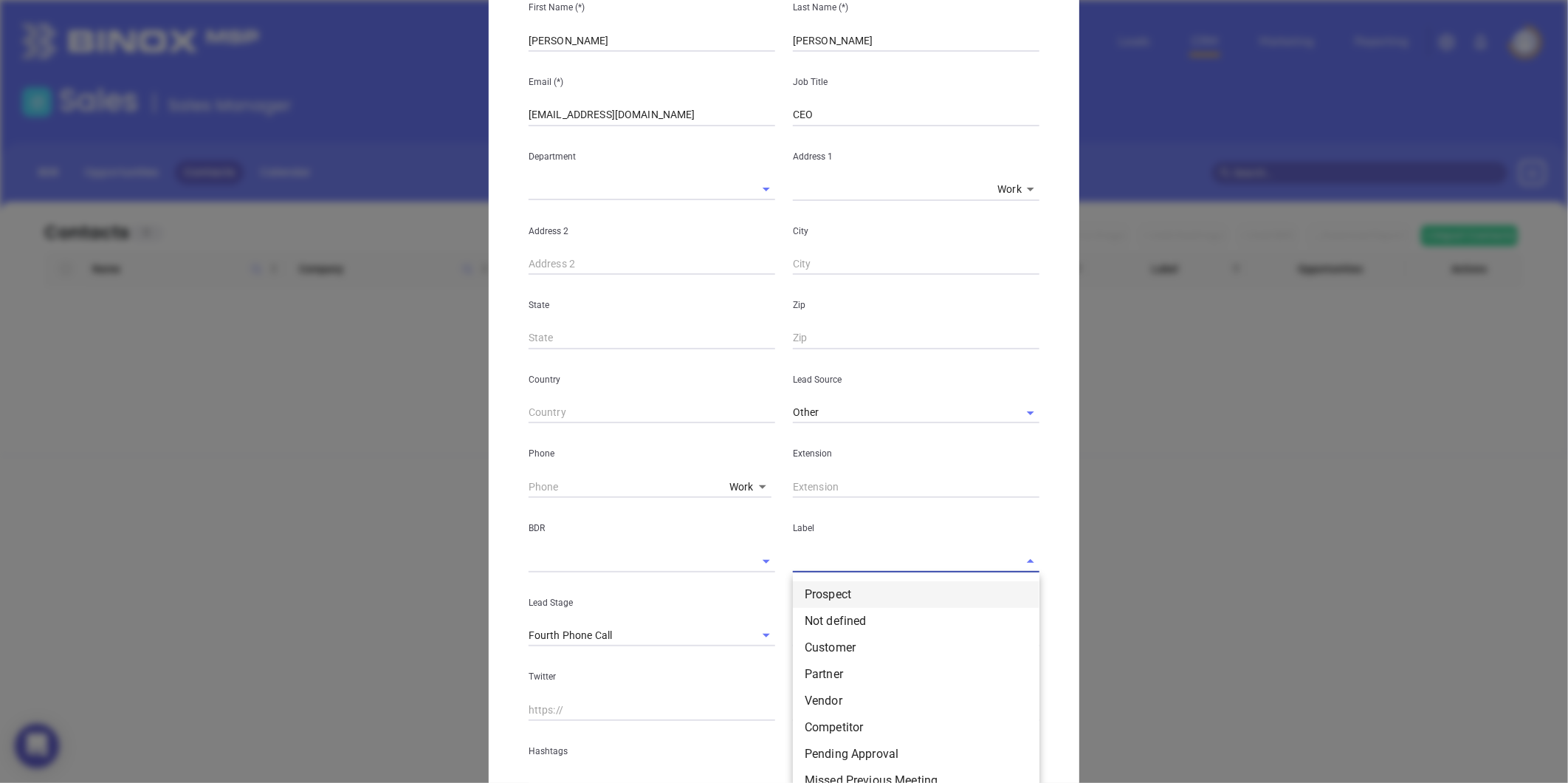
click at [817, 591] on li "Prospect" at bounding box center [916, 594] width 247 height 26
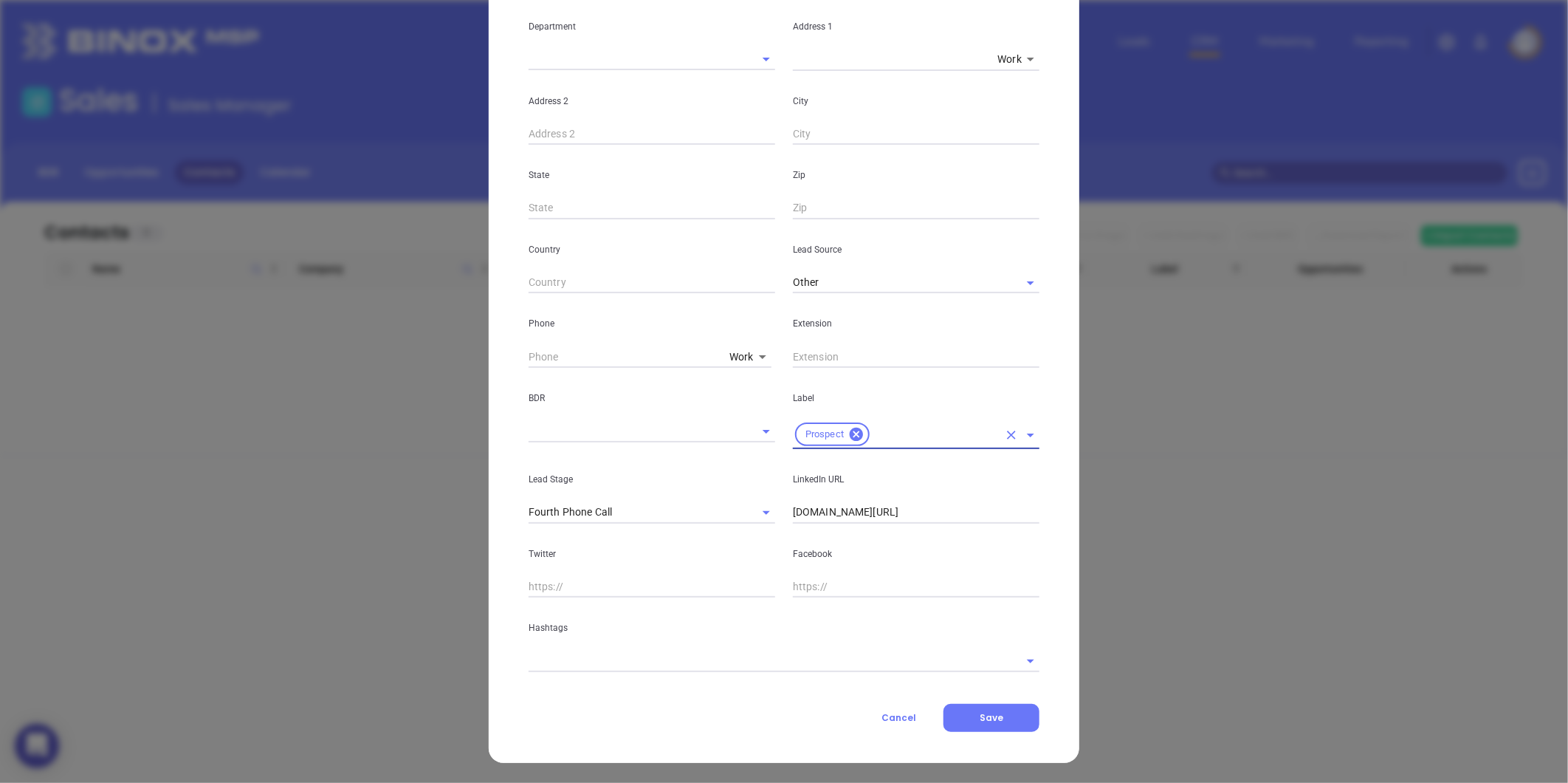
click at [633, 647] on div at bounding box center [784, 660] width 511 height 24
click at [620, 659] on input "text" at bounding box center [763, 660] width 469 height 22
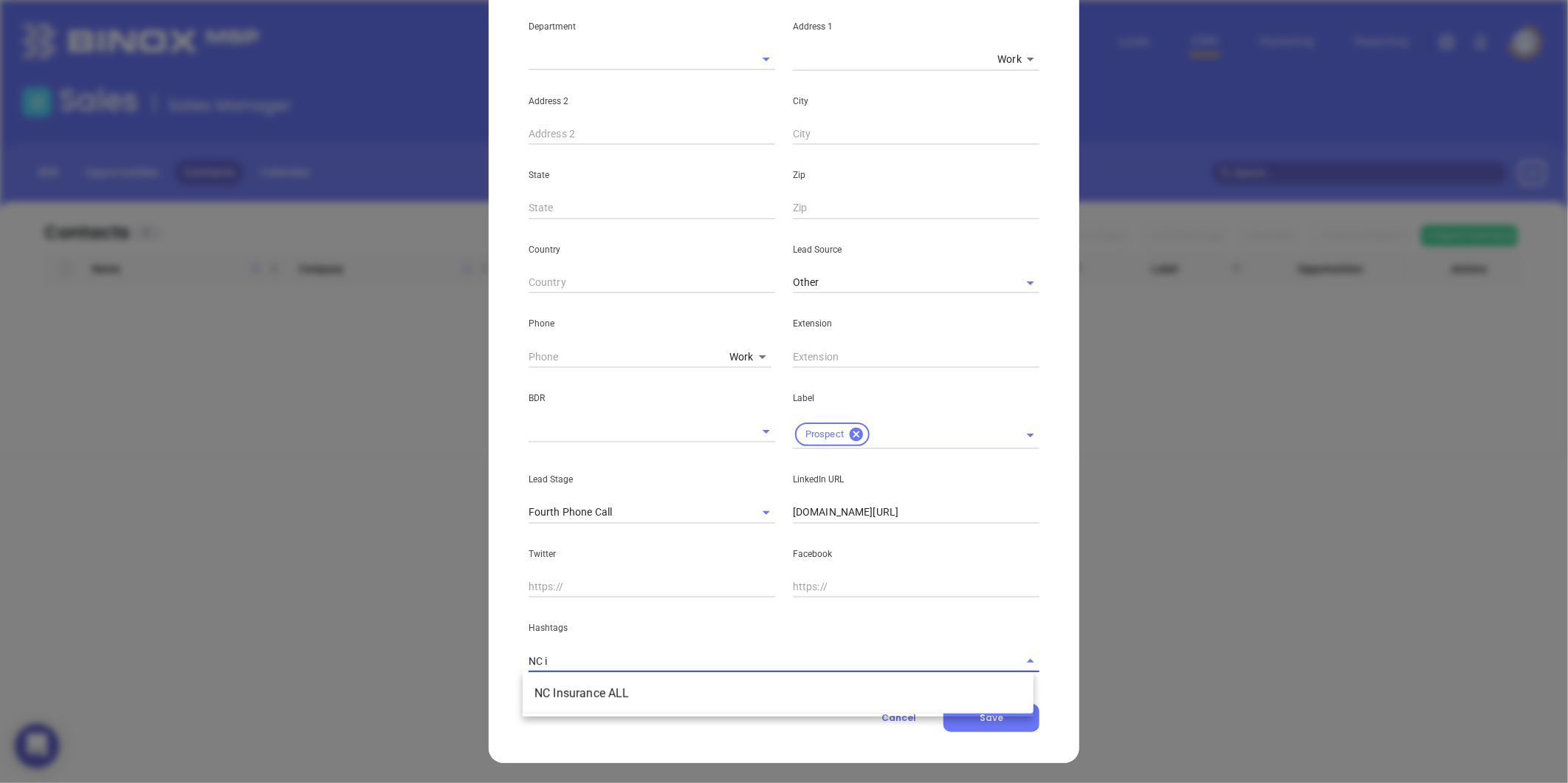
type input "NC in"
click at [571, 692] on li "NC Insurance ALL" at bounding box center [778, 693] width 511 height 26
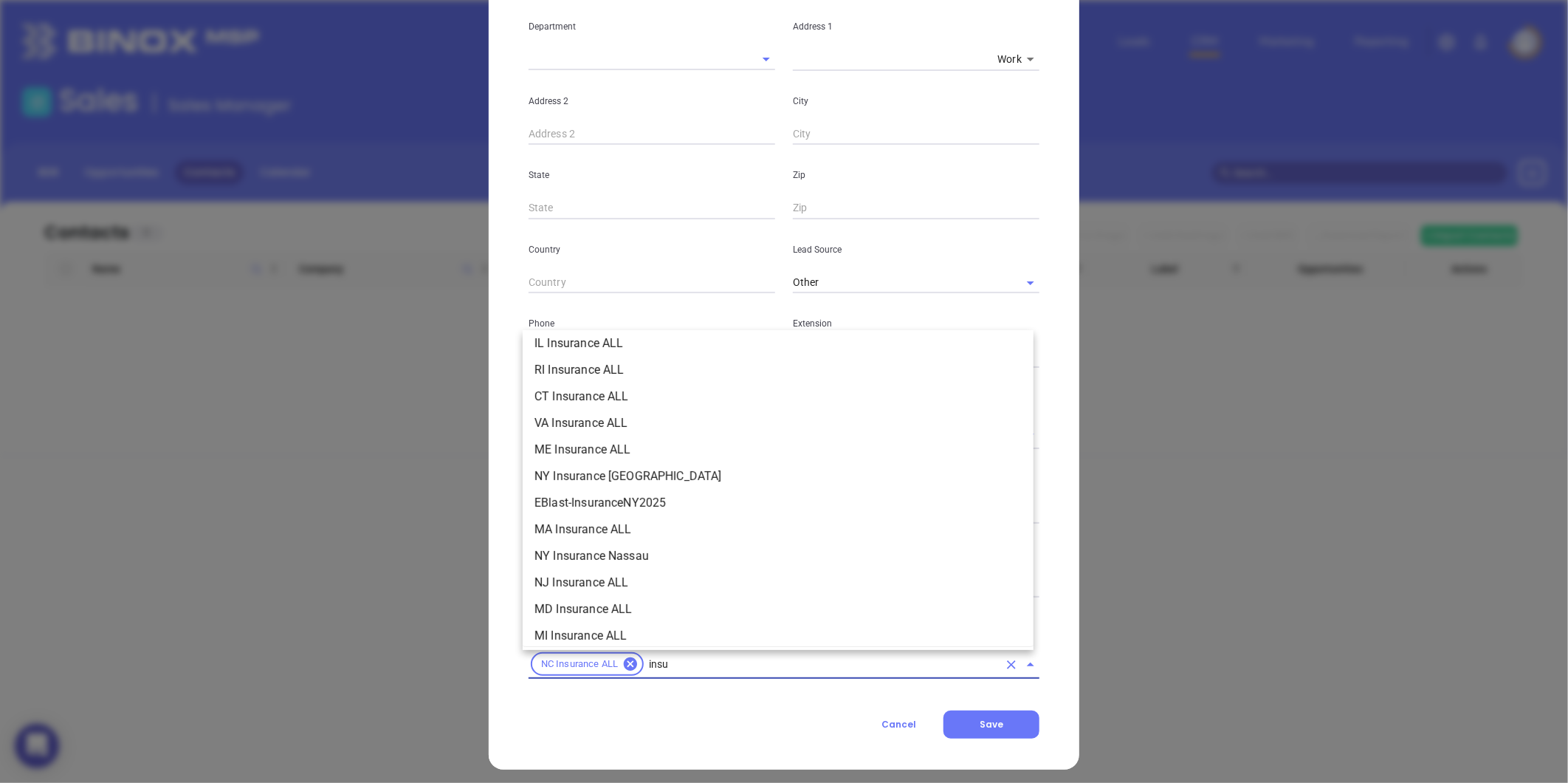
scroll to position [167, 0]
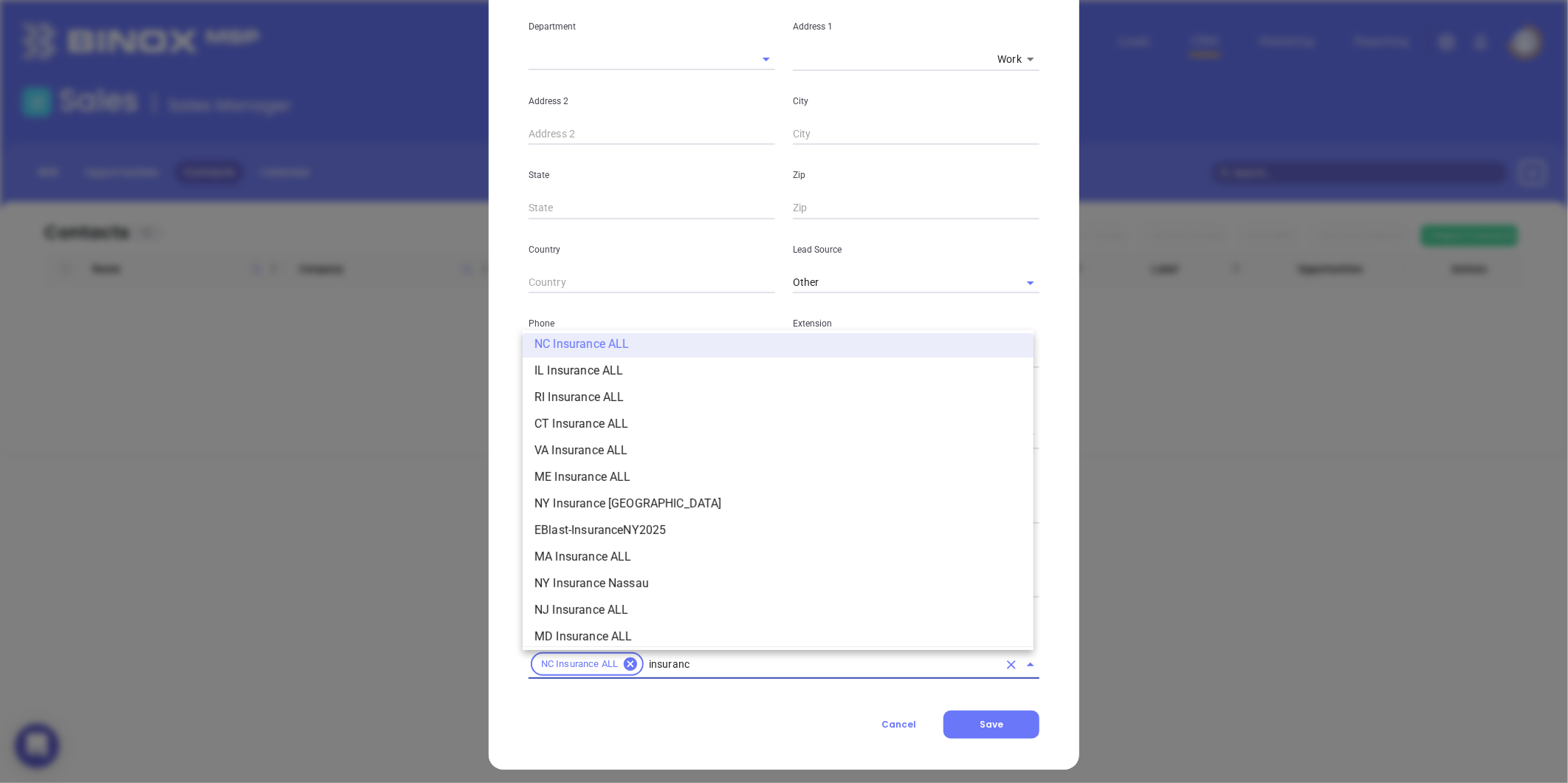
type input "insurance"
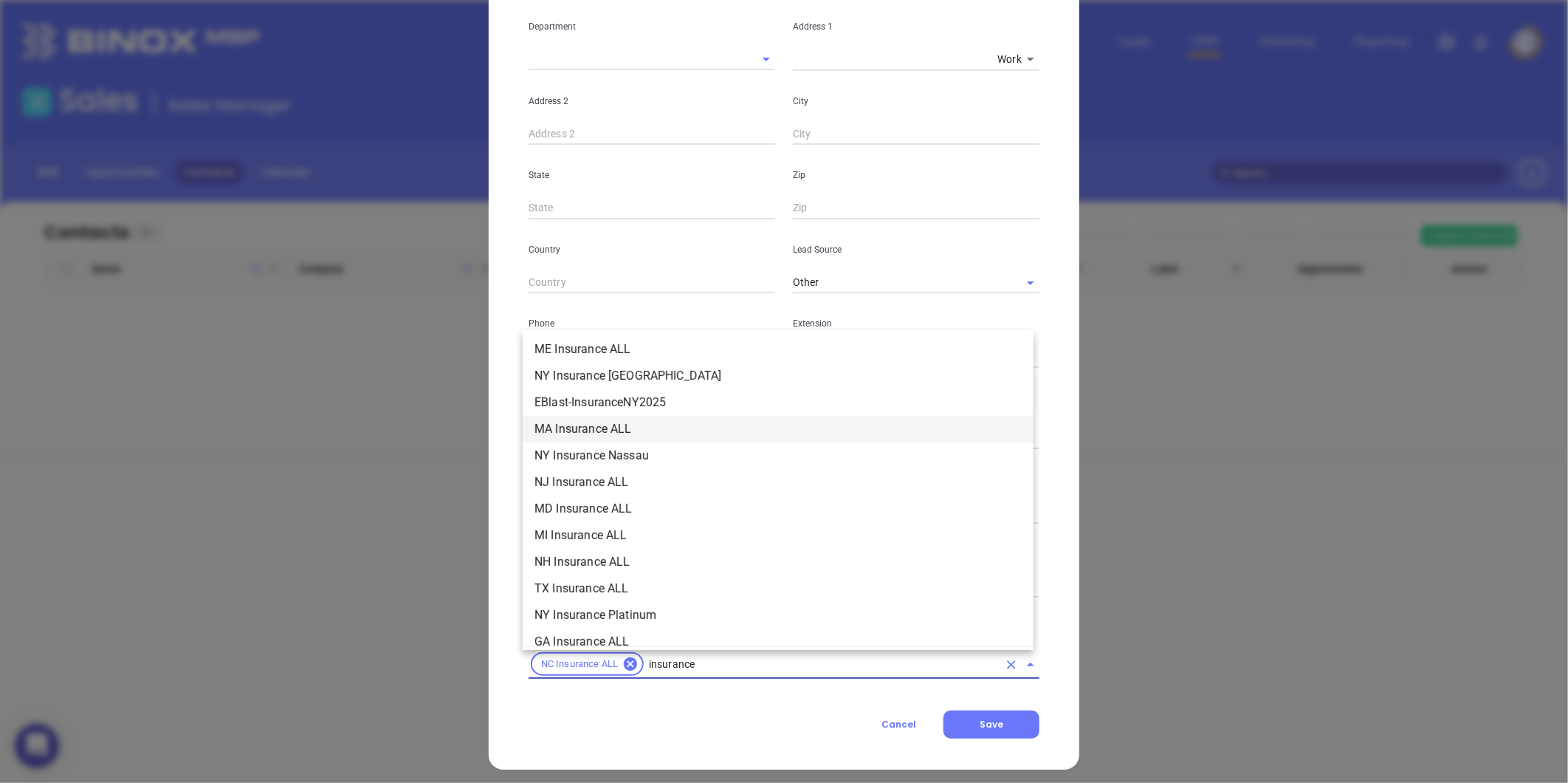
scroll to position [414, 0]
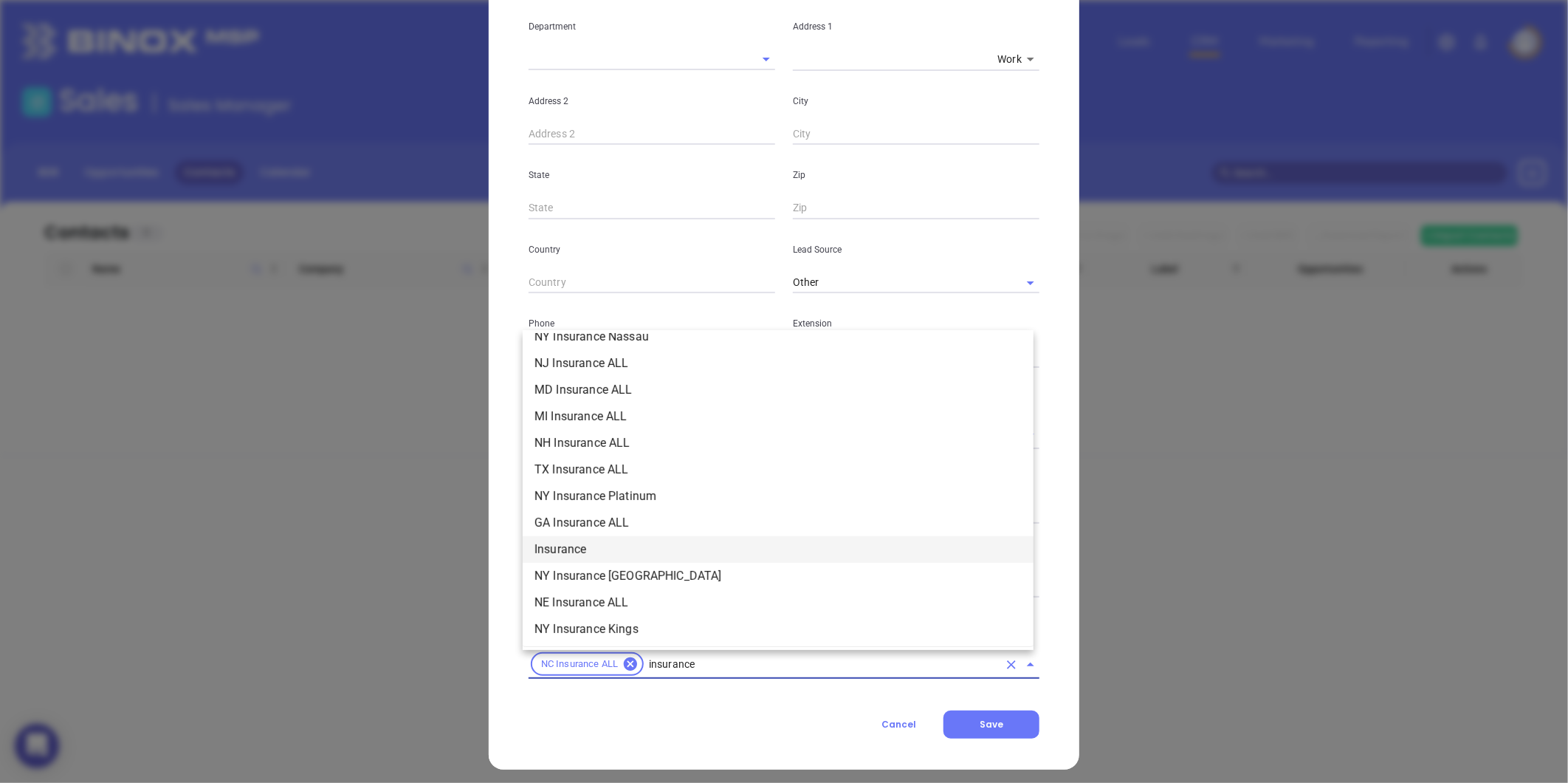
click at [573, 544] on li "Insurance" at bounding box center [778, 549] width 511 height 26
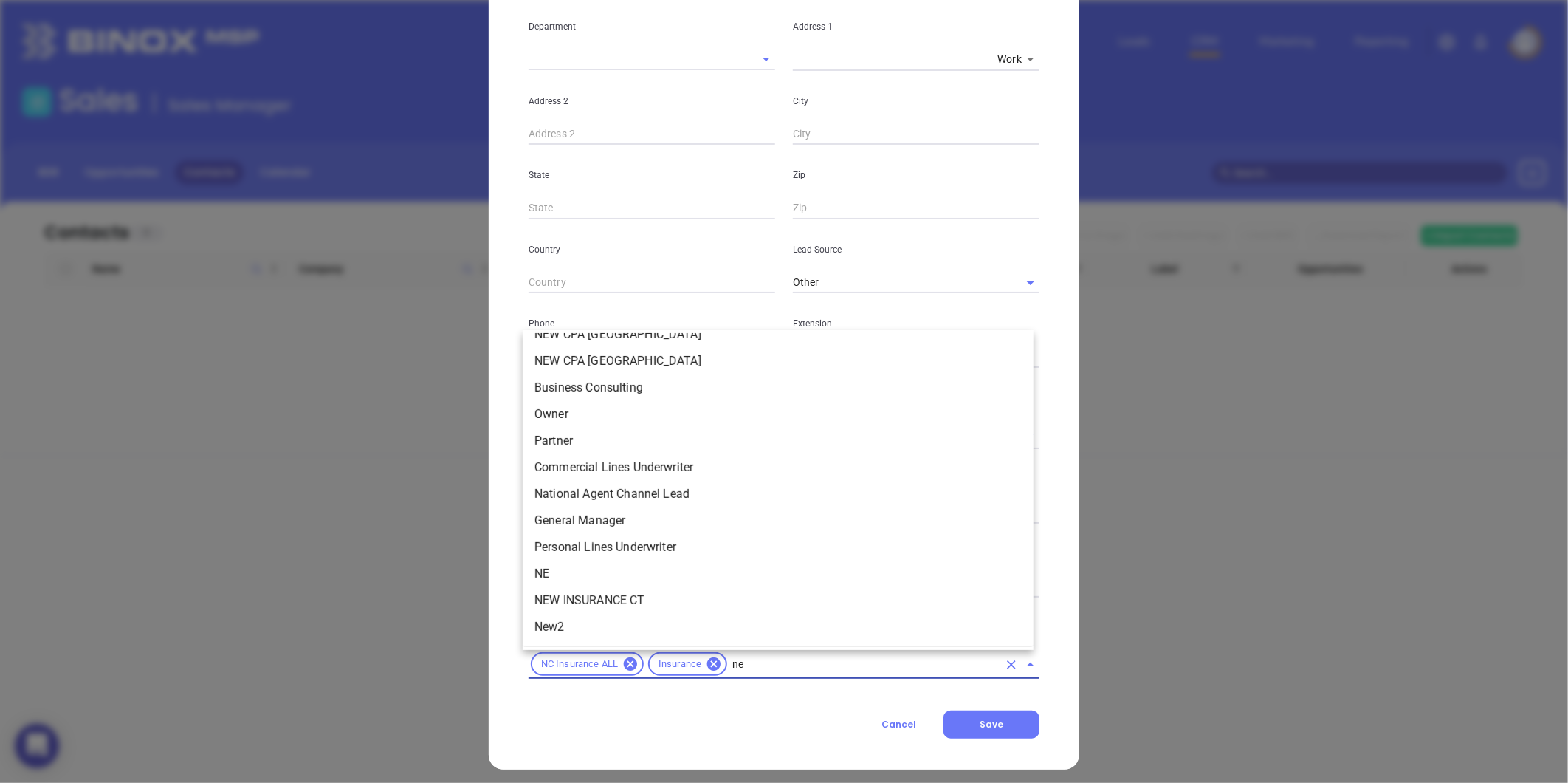
scroll to position [0, 0]
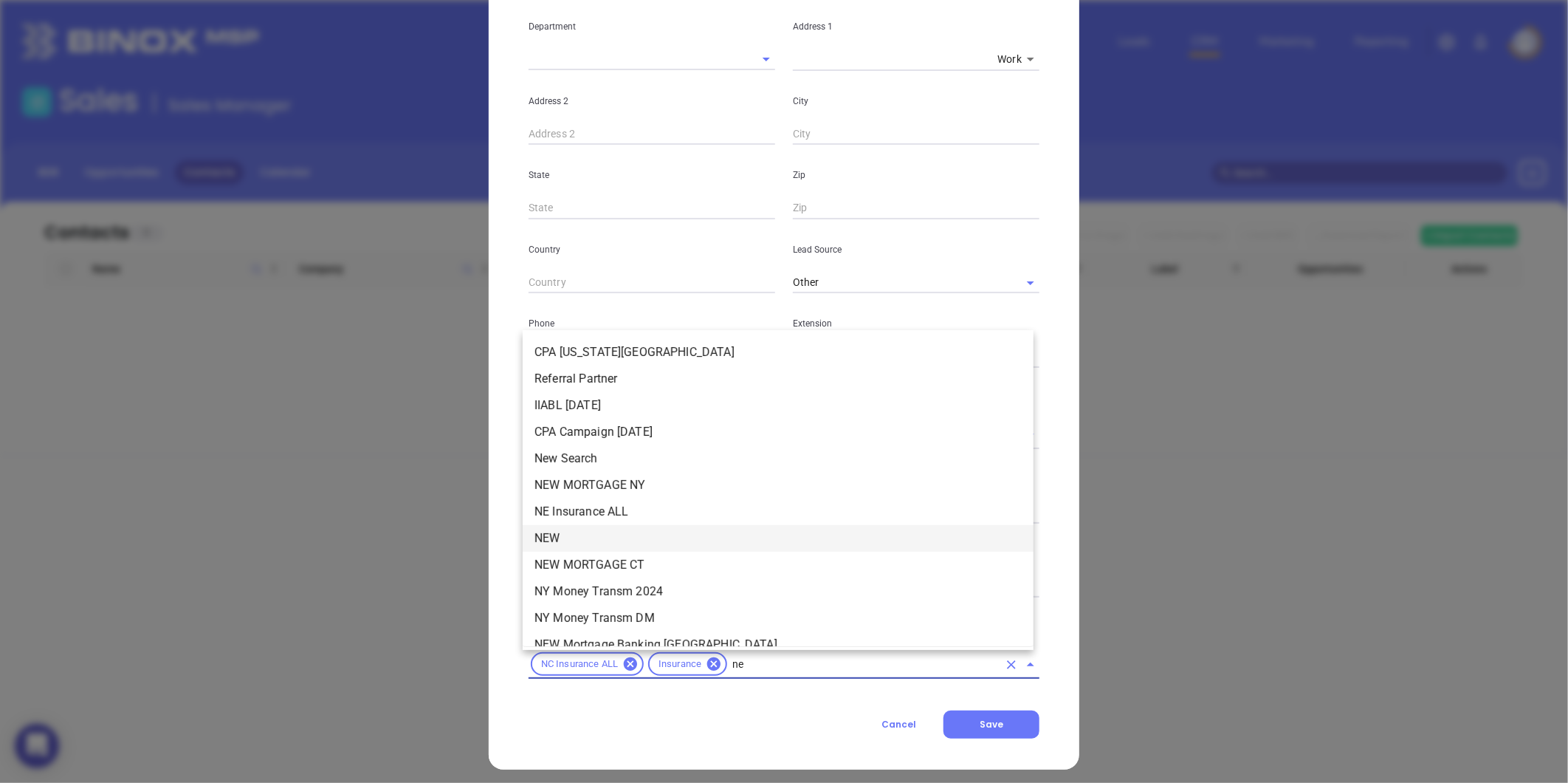
type input "new"
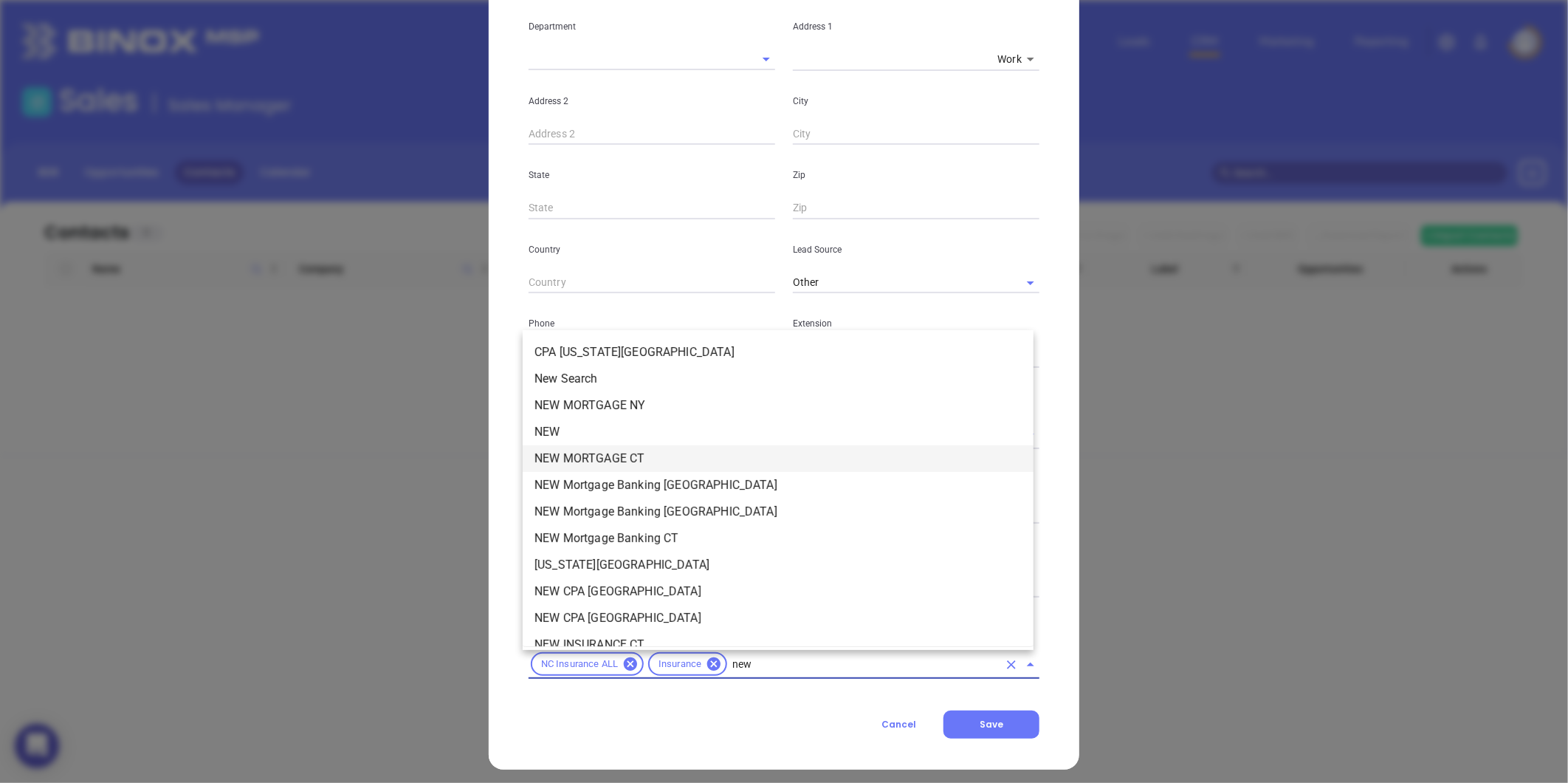
click at [558, 426] on li "NEW" at bounding box center [778, 432] width 511 height 26
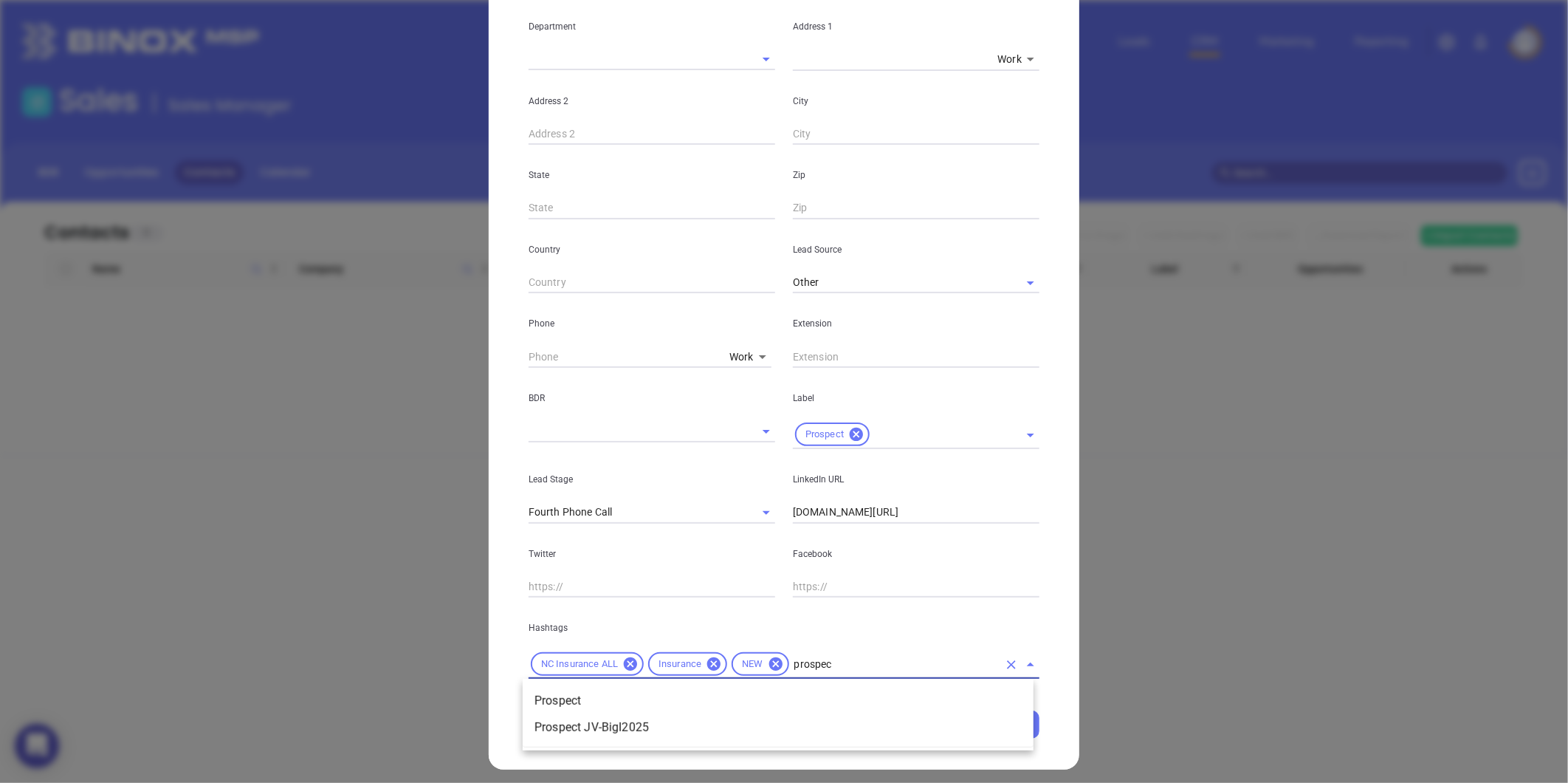
type input "prospect"
click at [573, 695] on li "Prospect" at bounding box center [778, 701] width 511 height 26
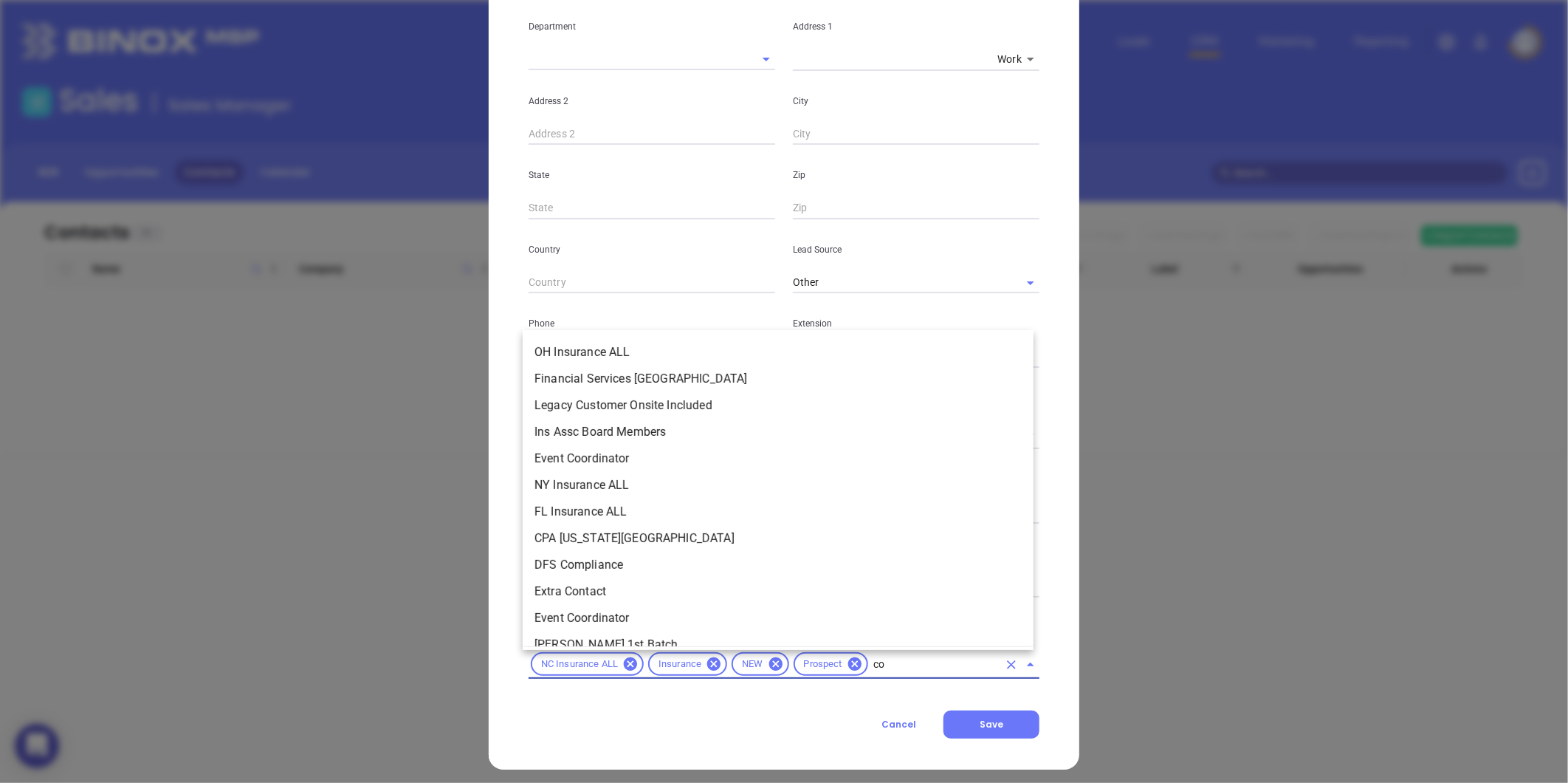
type input "cop"
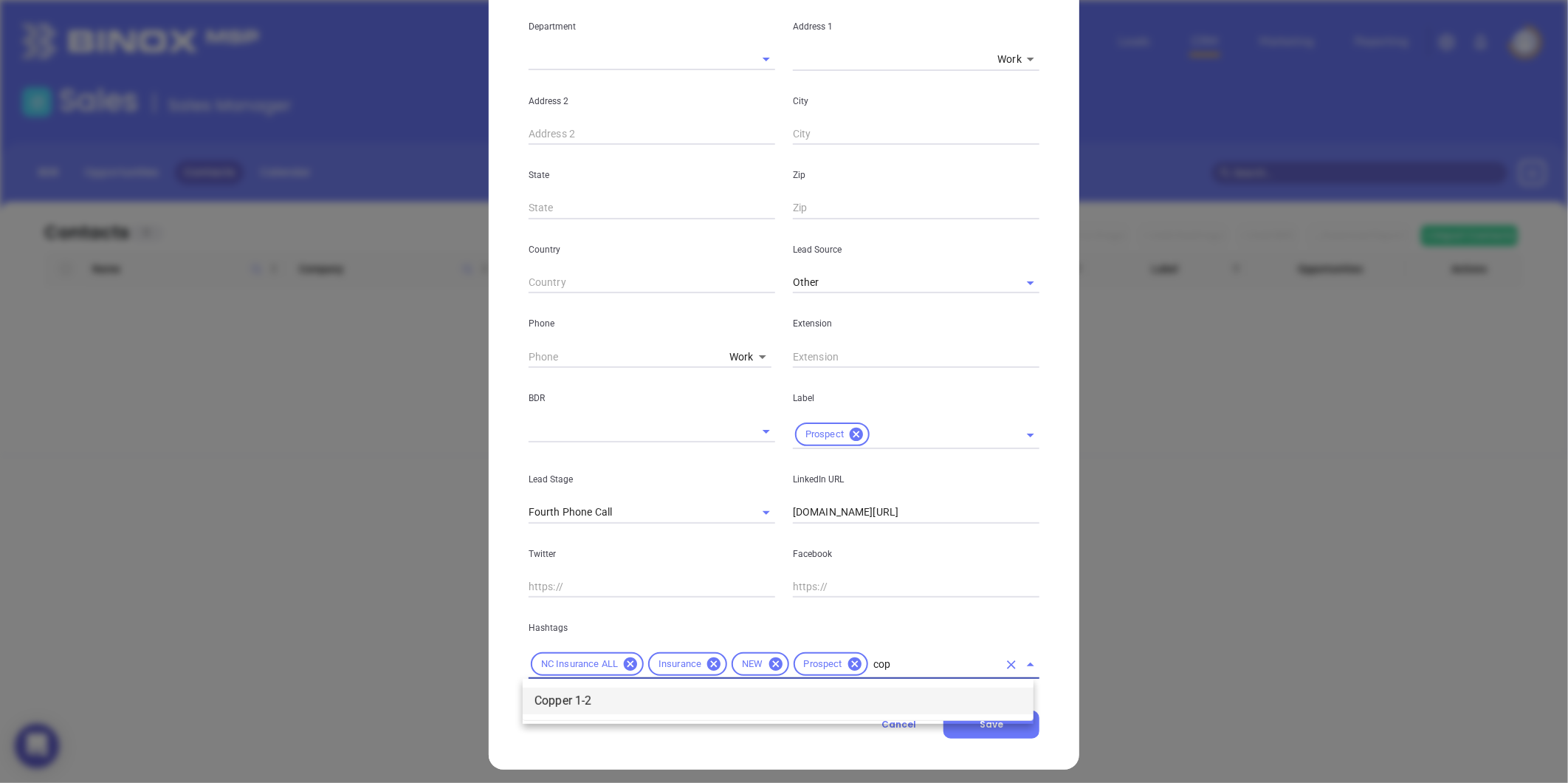
click at [592, 704] on li "Copper 1-2" at bounding box center [778, 701] width 511 height 26
type input "M"
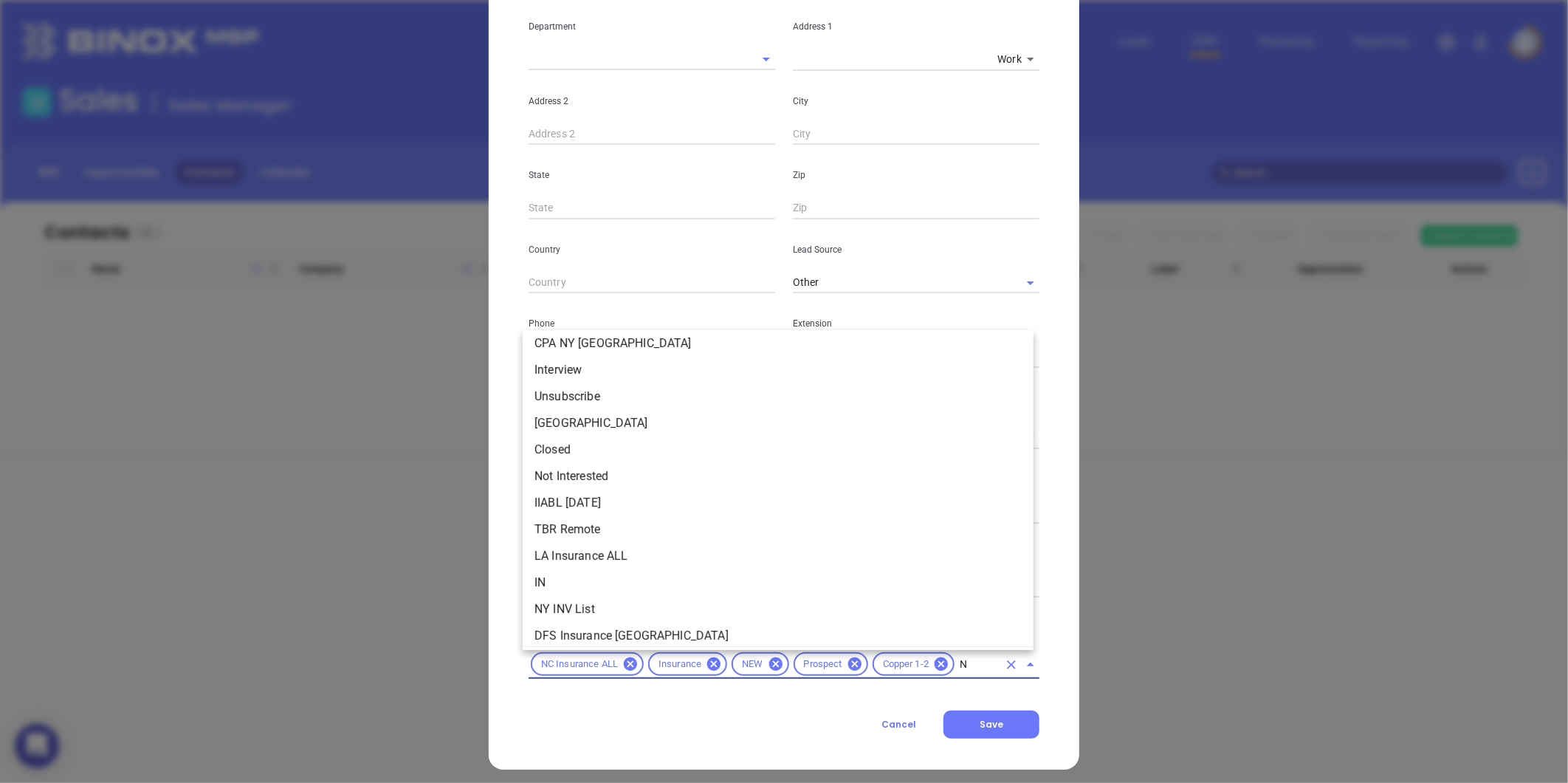
type input "NC"
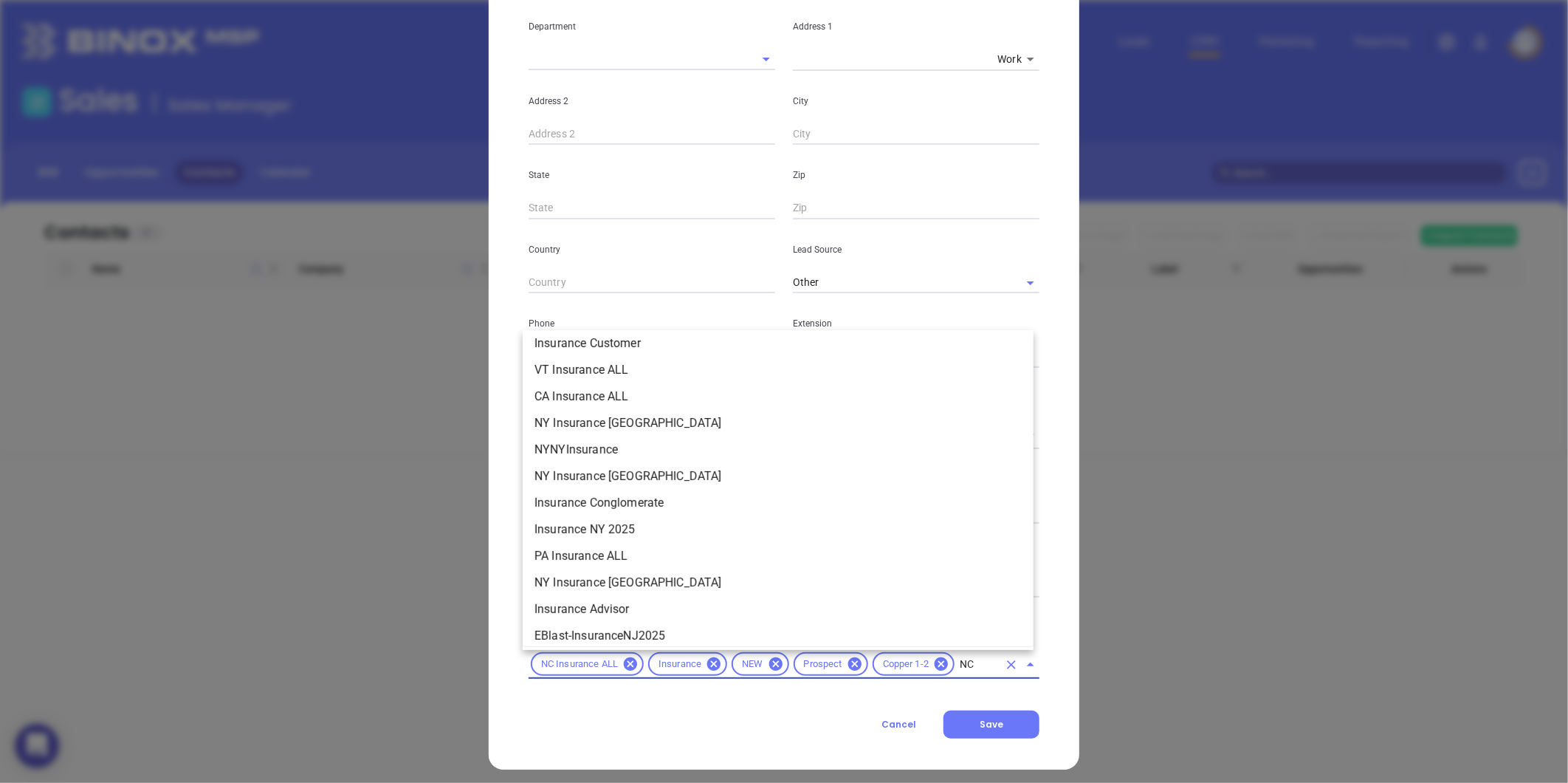
scroll to position [248, 0]
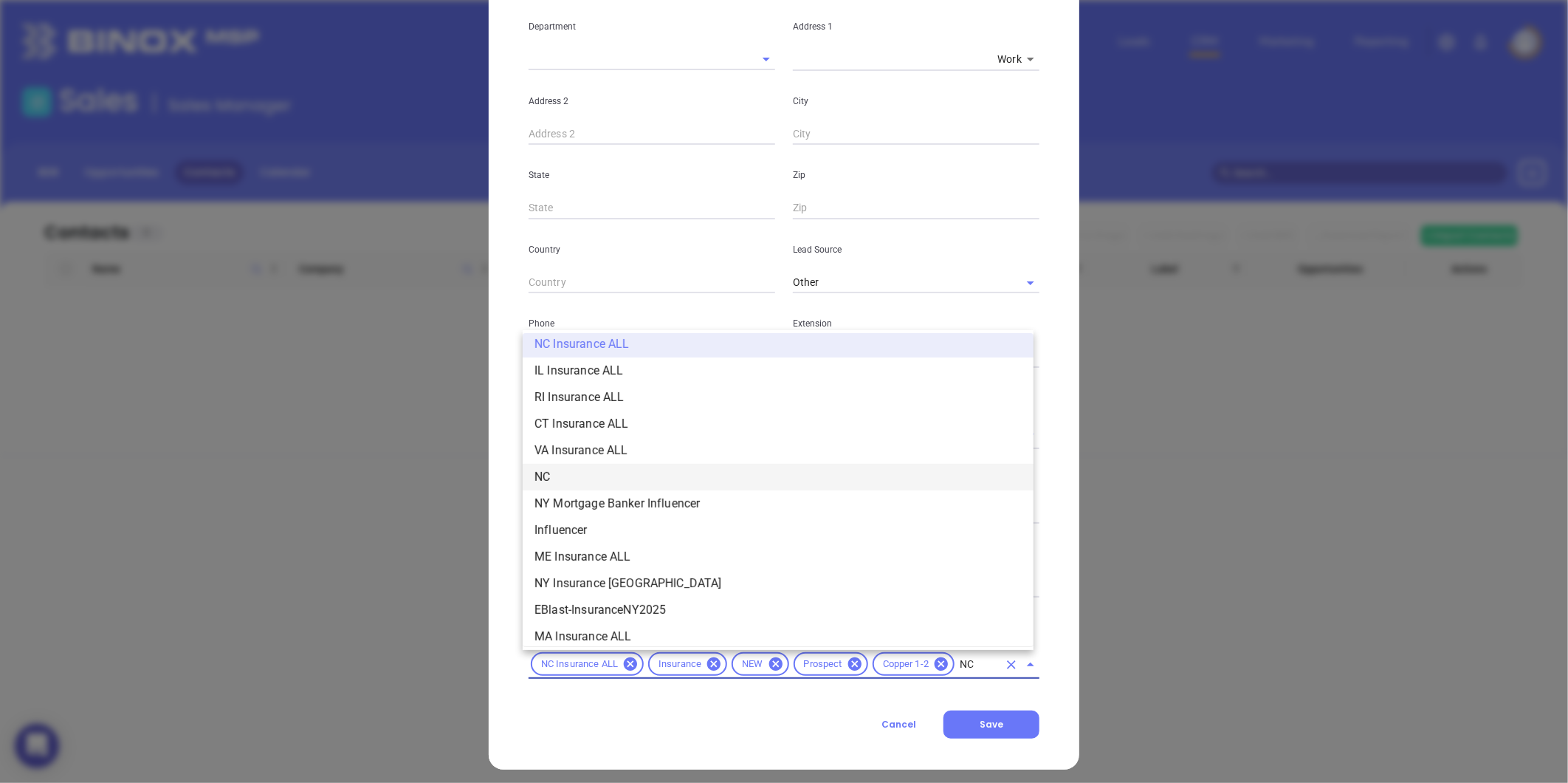
click at [644, 478] on li "NC" at bounding box center [778, 477] width 511 height 26
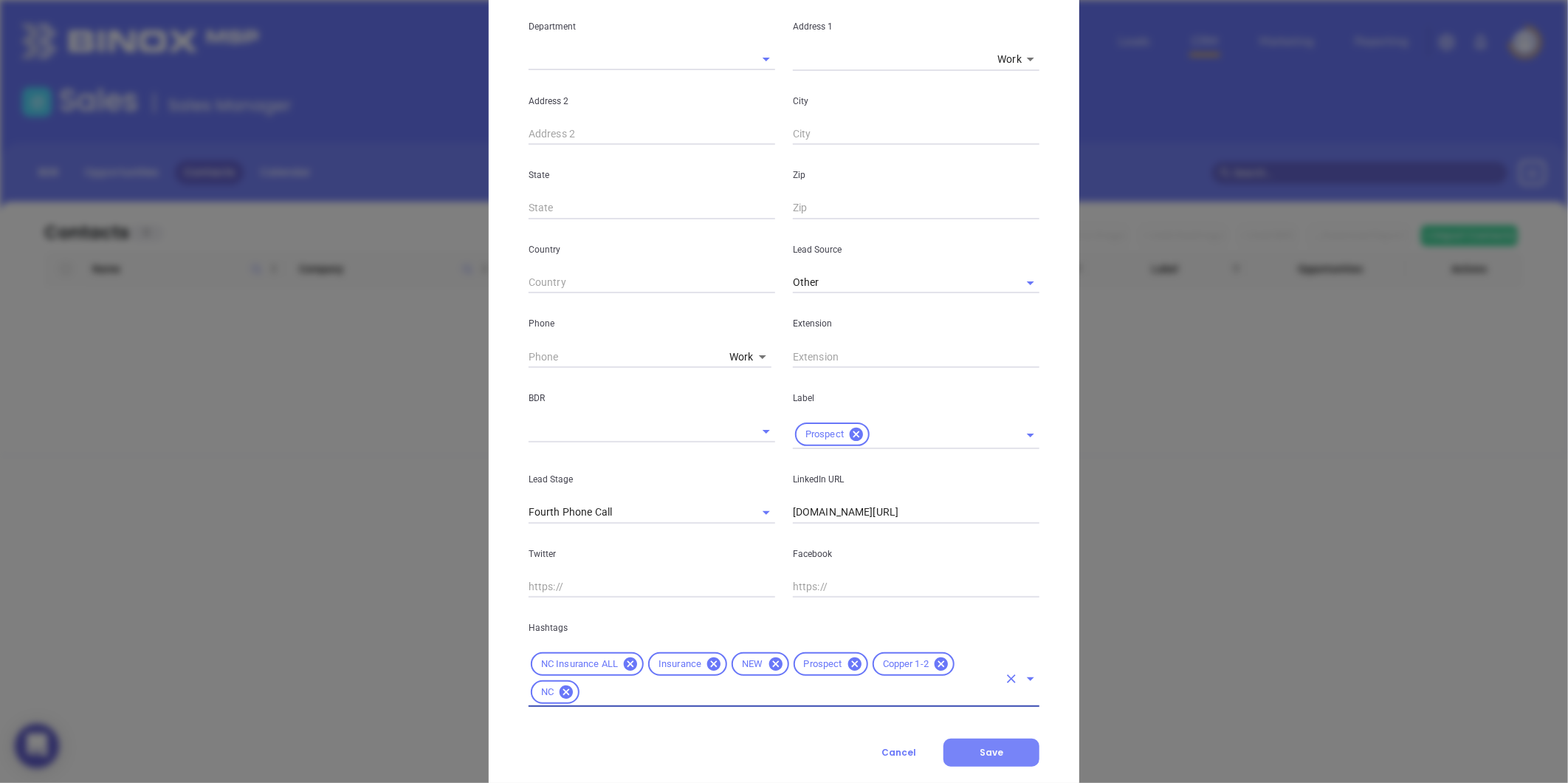
click at [979, 739] on button "Save" at bounding box center [991, 753] width 96 height 28
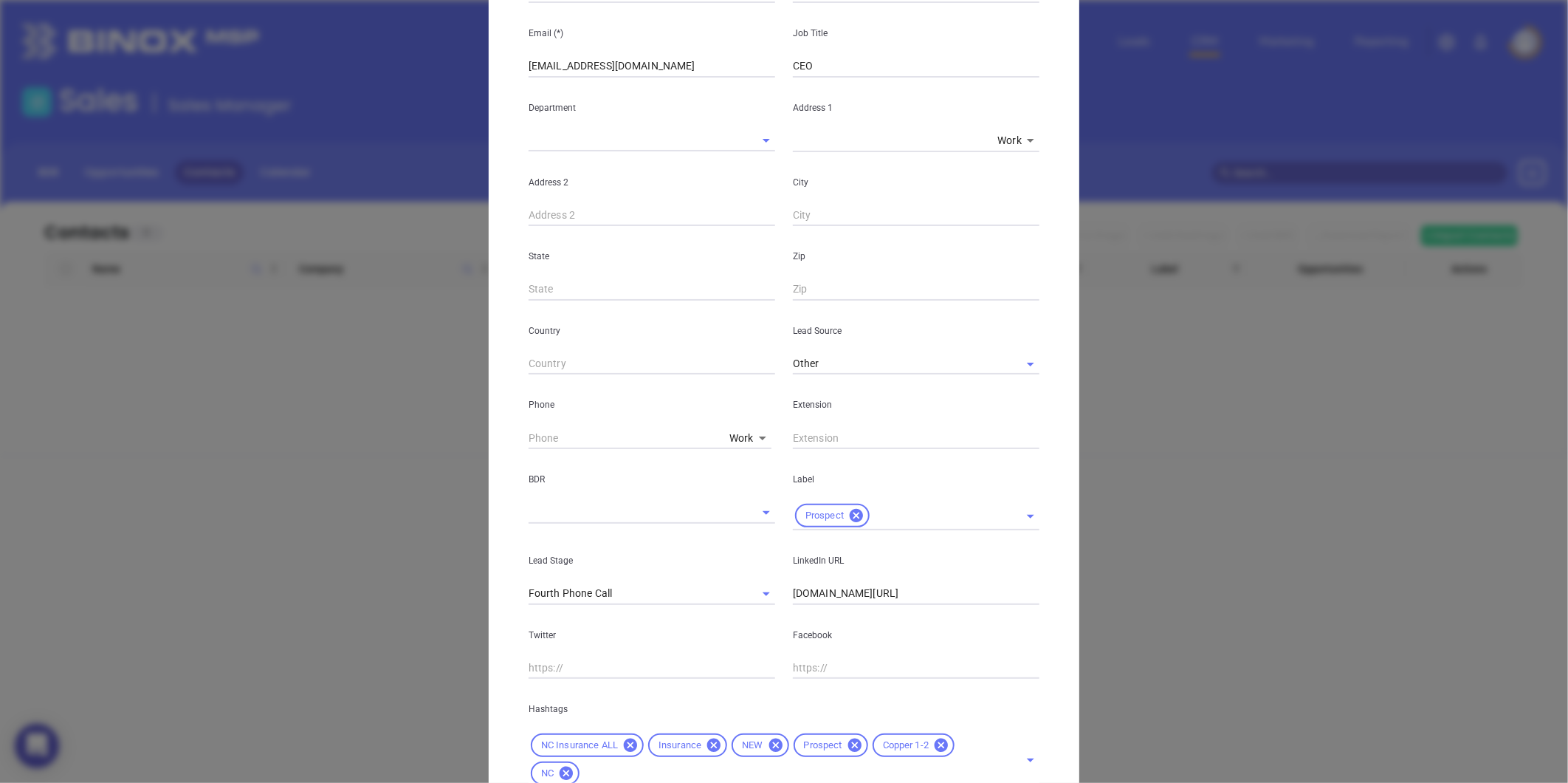
scroll to position [329, 0]
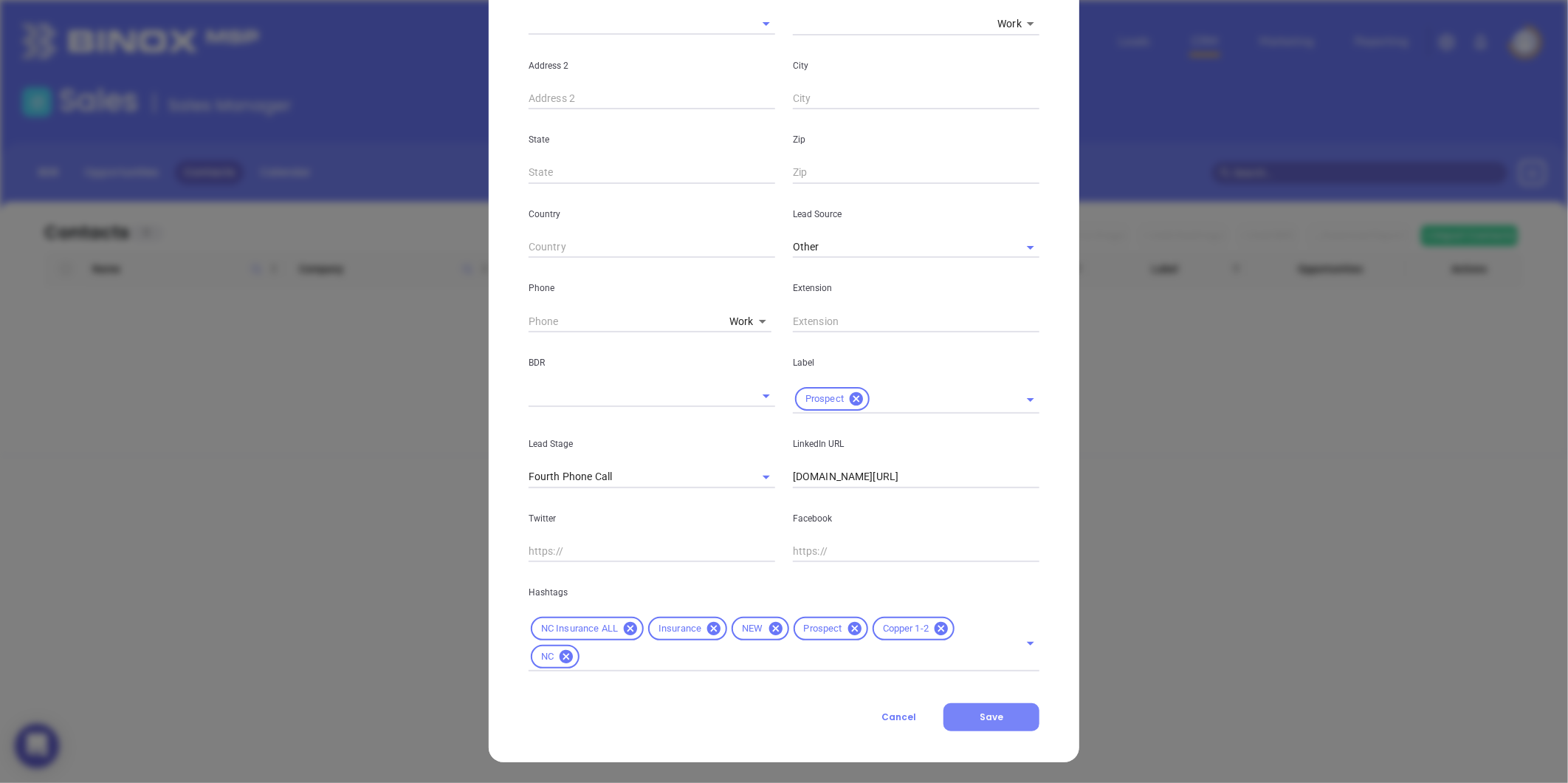
click at [989, 712] on span "Save" at bounding box center [991, 717] width 23 height 12
click at [987, 711] on span "Save" at bounding box center [991, 717] width 23 height 12
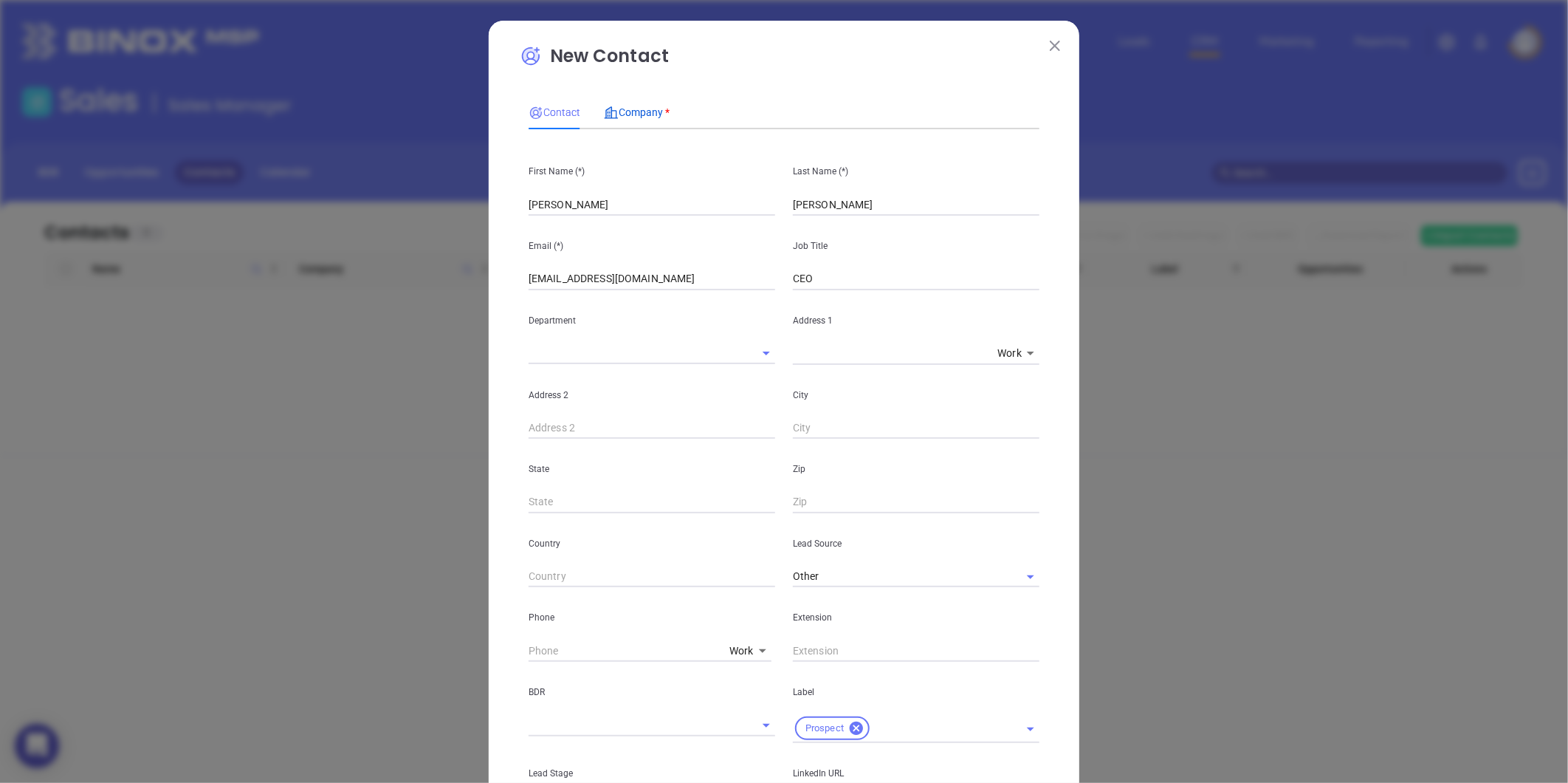
click at [636, 107] on span "Company *" at bounding box center [637, 112] width 65 height 12
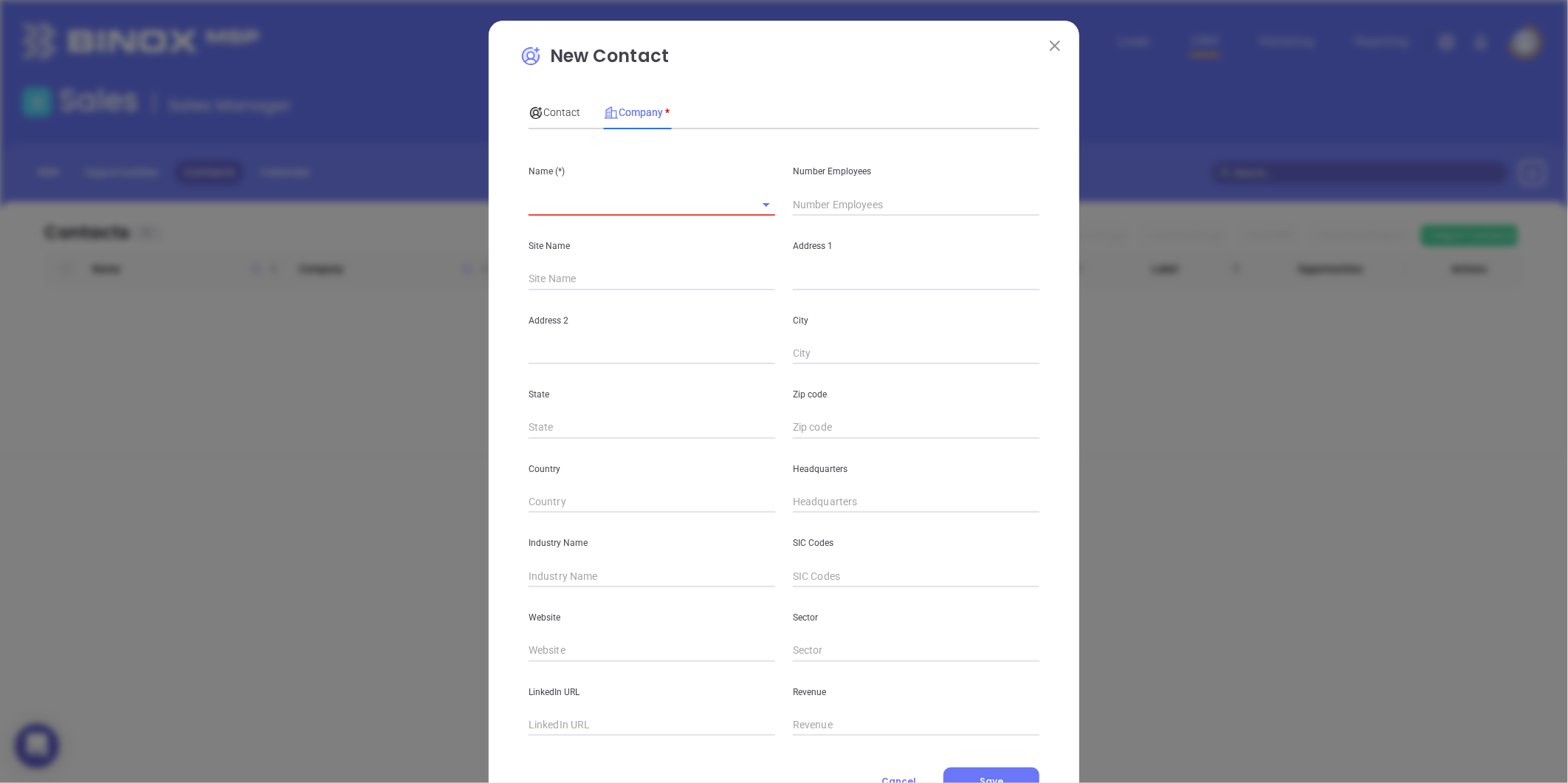
click at [578, 195] on input "text" at bounding box center [631, 204] width 206 height 22
paste input "Total Insurance Agency"
type input "Total Insurance Agency"
click at [813, 209] on input "text" at bounding box center [916, 205] width 247 height 22
type input "2"
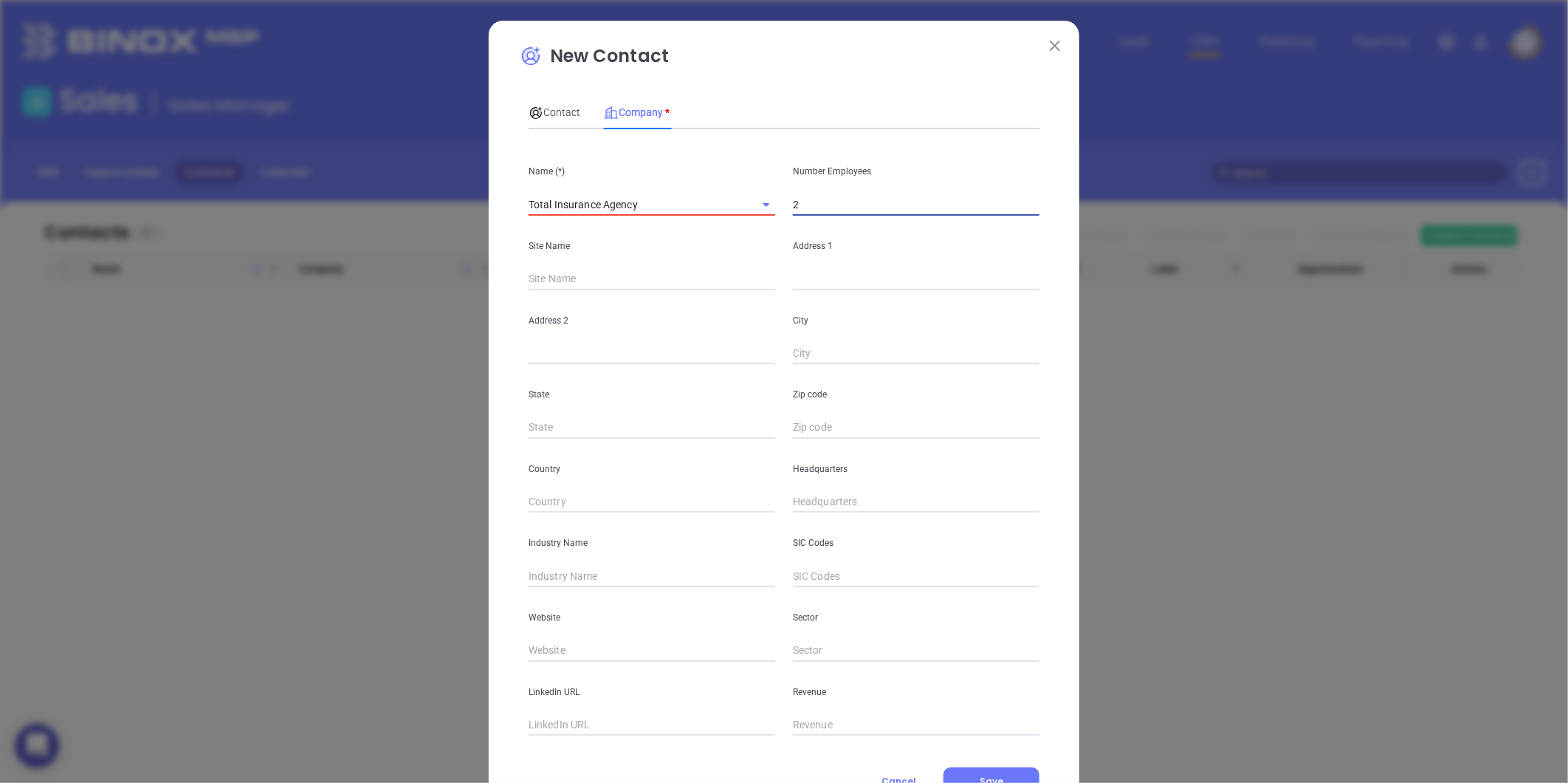
click at [793, 282] on input "text" at bounding box center [916, 280] width 247 height 22
paste input "3528 Davis Drive, Morrisville, NC"
type input "3528 Davis Drive, Morrisville, NC"
click at [577, 417] on input "text" at bounding box center [652, 428] width 247 height 22
type input "NC"
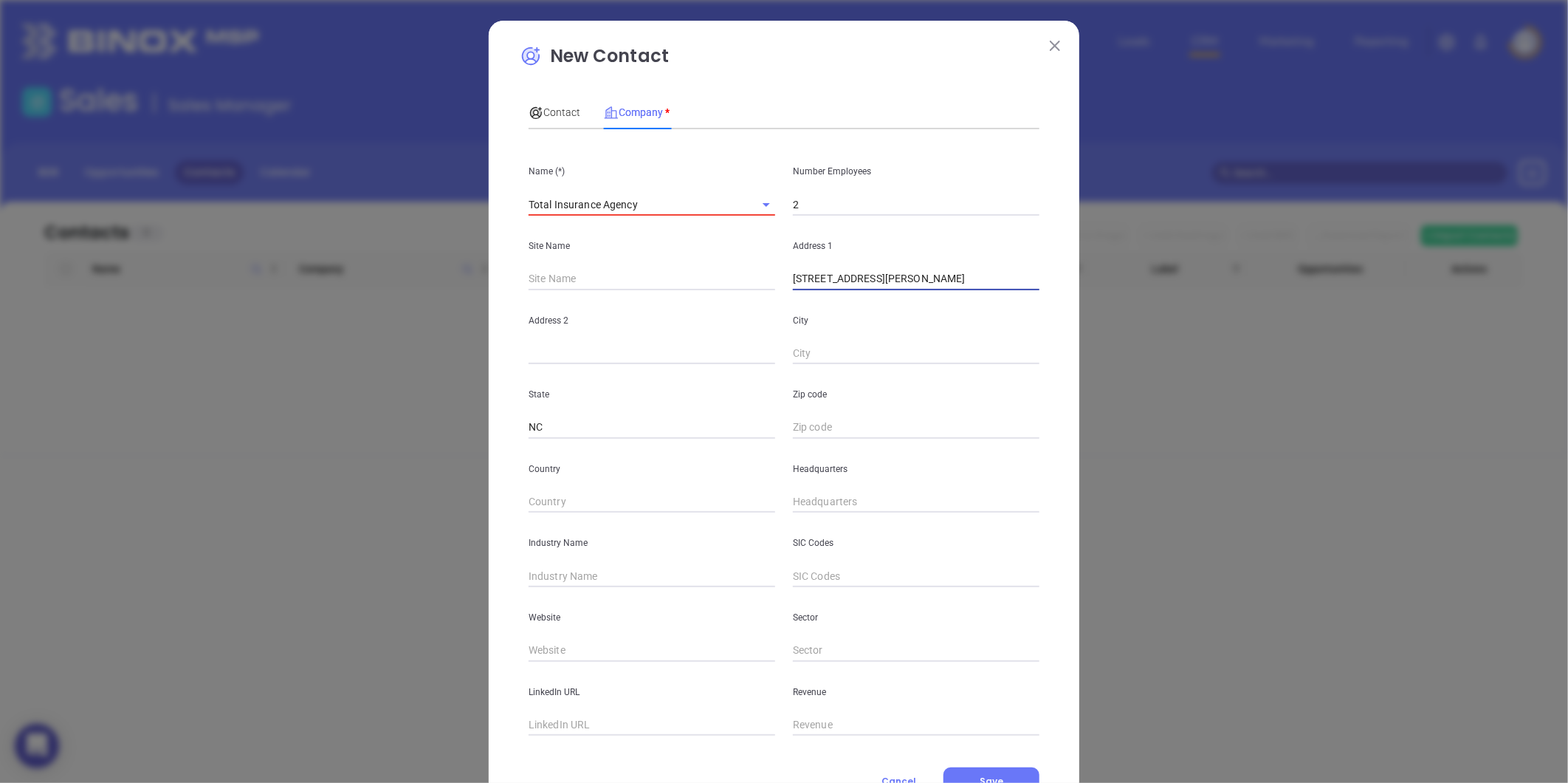
drag, startPoint x: 884, startPoint y: 283, endPoint x: 919, endPoint y: 288, distance: 35.4
click at [919, 288] on input "3528 Davis Drive, Morrisville, NC" at bounding box center [916, 280] width 247 height 22
click at [821, 362] on input "text" at bounding box center [916, 354] width 247 height 22
paste input "Morrisville"
type input "Morrisville"
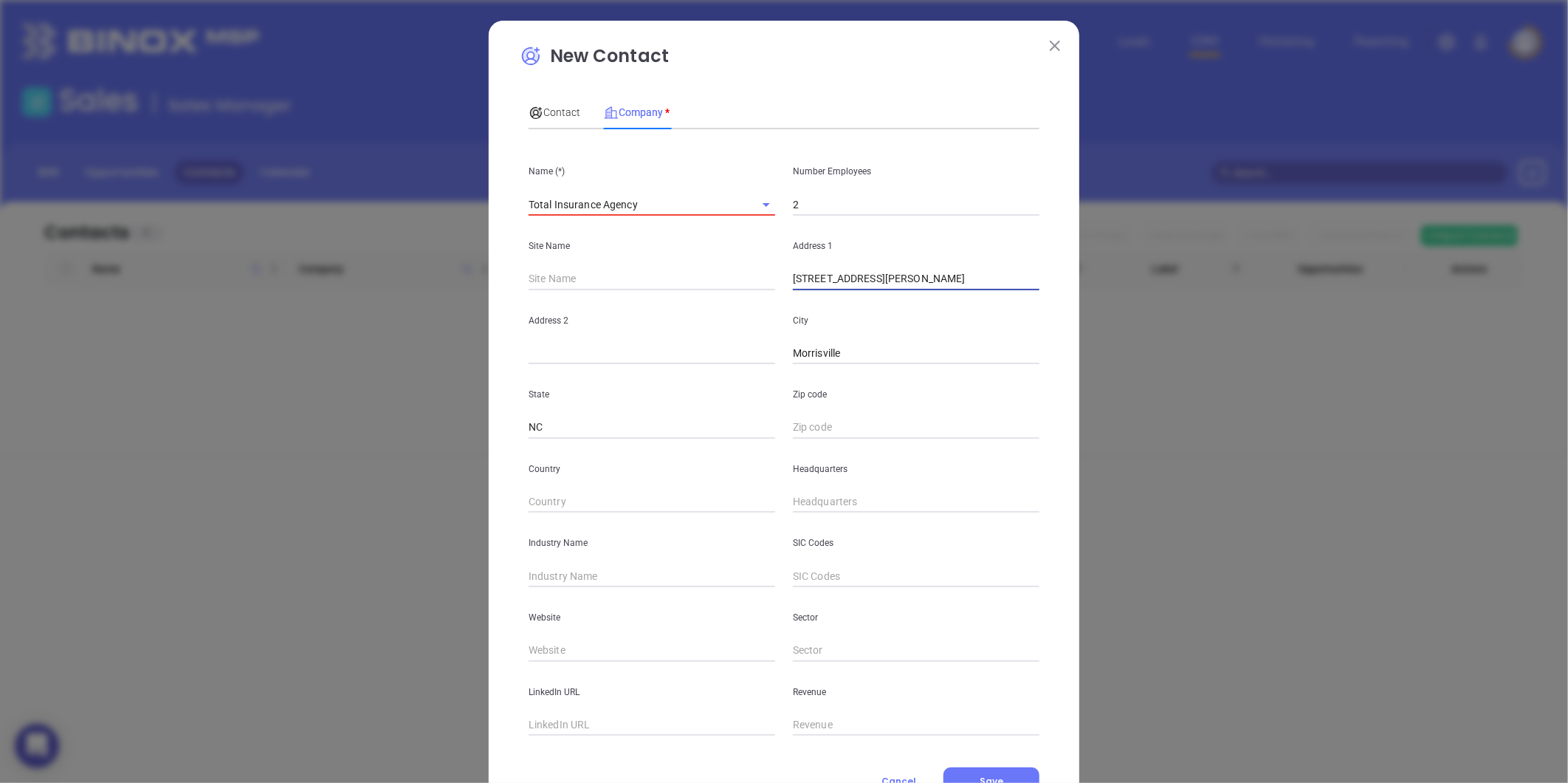
drag, startPoint x: 870, startPoint y: 281, endPoint x: 1058, endPoint y: 281, distance: 188.0
click at [1058, 282] on div "New Contact Contact Company * First Name (*) Mihir Last Name (*) Shah Email (*)…" at bounding box center [784, 423] width 591 height 805
type input "3528 Davis Drive"
click at [835, 430] on input "text" at bounding box center [916, 428] width 247 height 22
type input "27560"
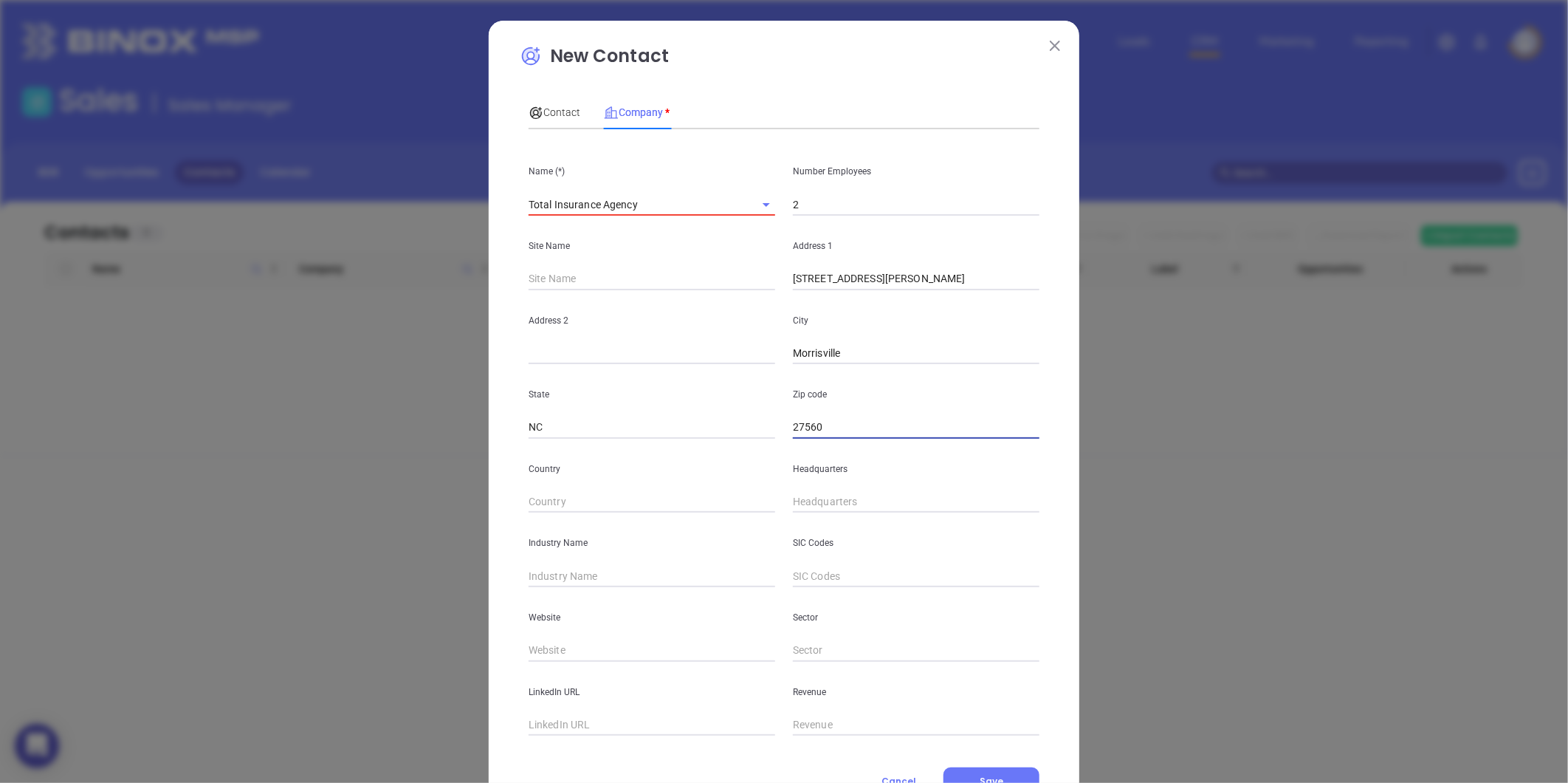
type input "( ) -"
click at [803, 500] on input "( ) -" at bounding box center [916, 502] width 247 height 22
type input "(917) 208-9000"
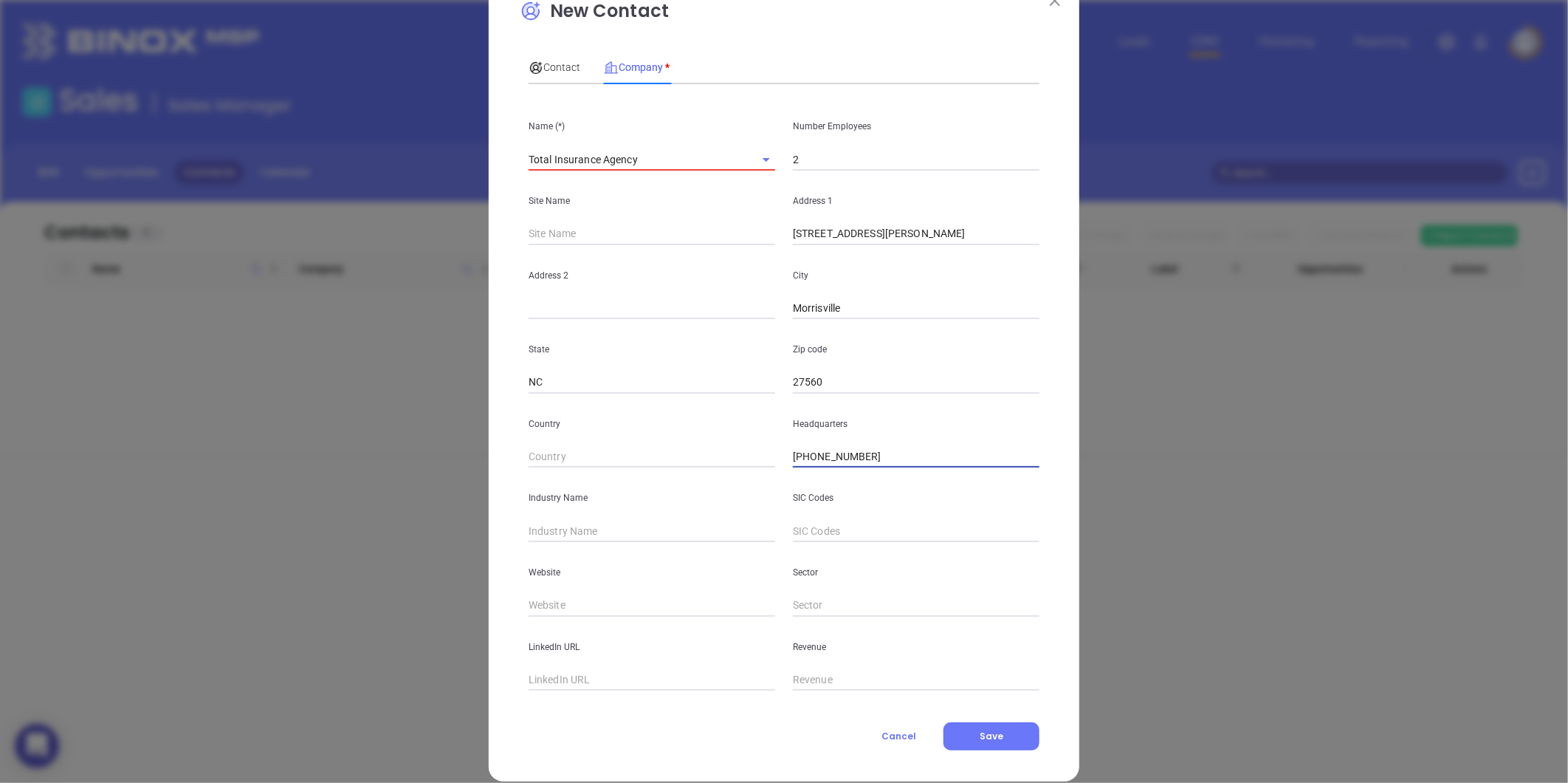
scroll to position [65, 0]
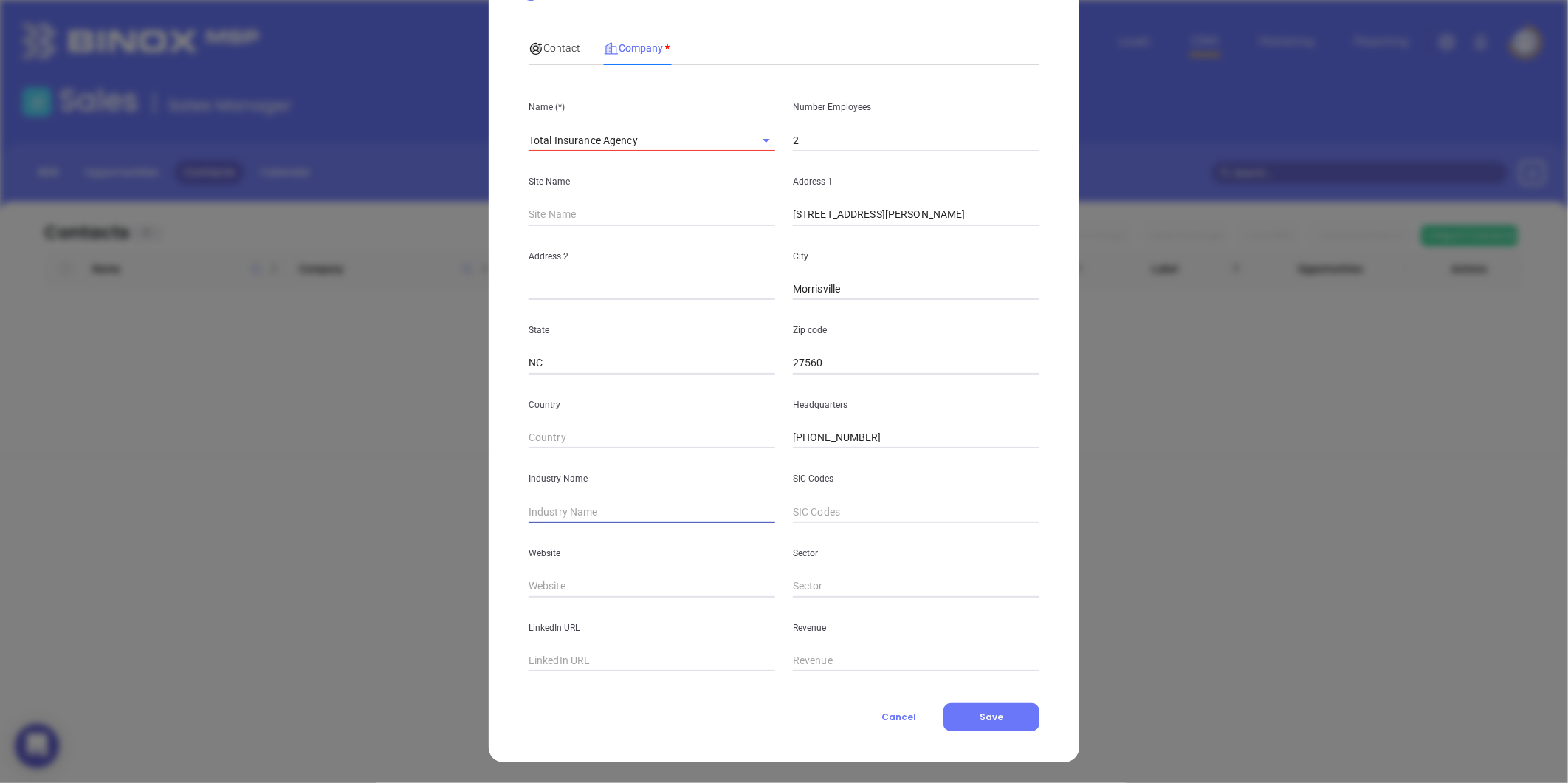
click at [588, 504] on input "text" at bounding box center [652, 512] width 247 height 22
type input "Insurance"
click at [542, 585] on input "text" at bounding box center [652, 587] width 247 height 22
paste input "https://totalinsurancenc.com/"
type input "https://totalinsurancenc.com/"
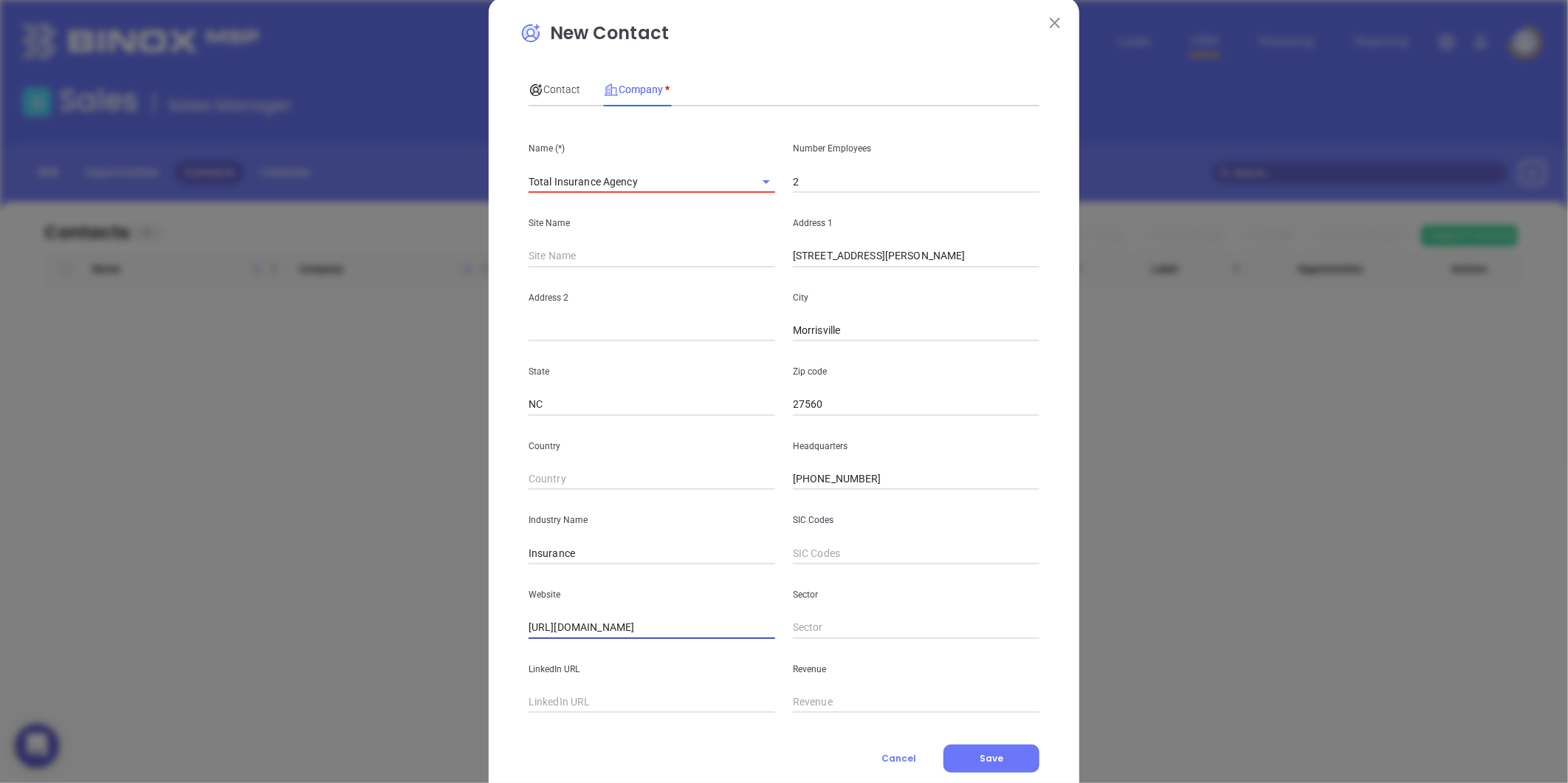
scroll to position [0, 0]
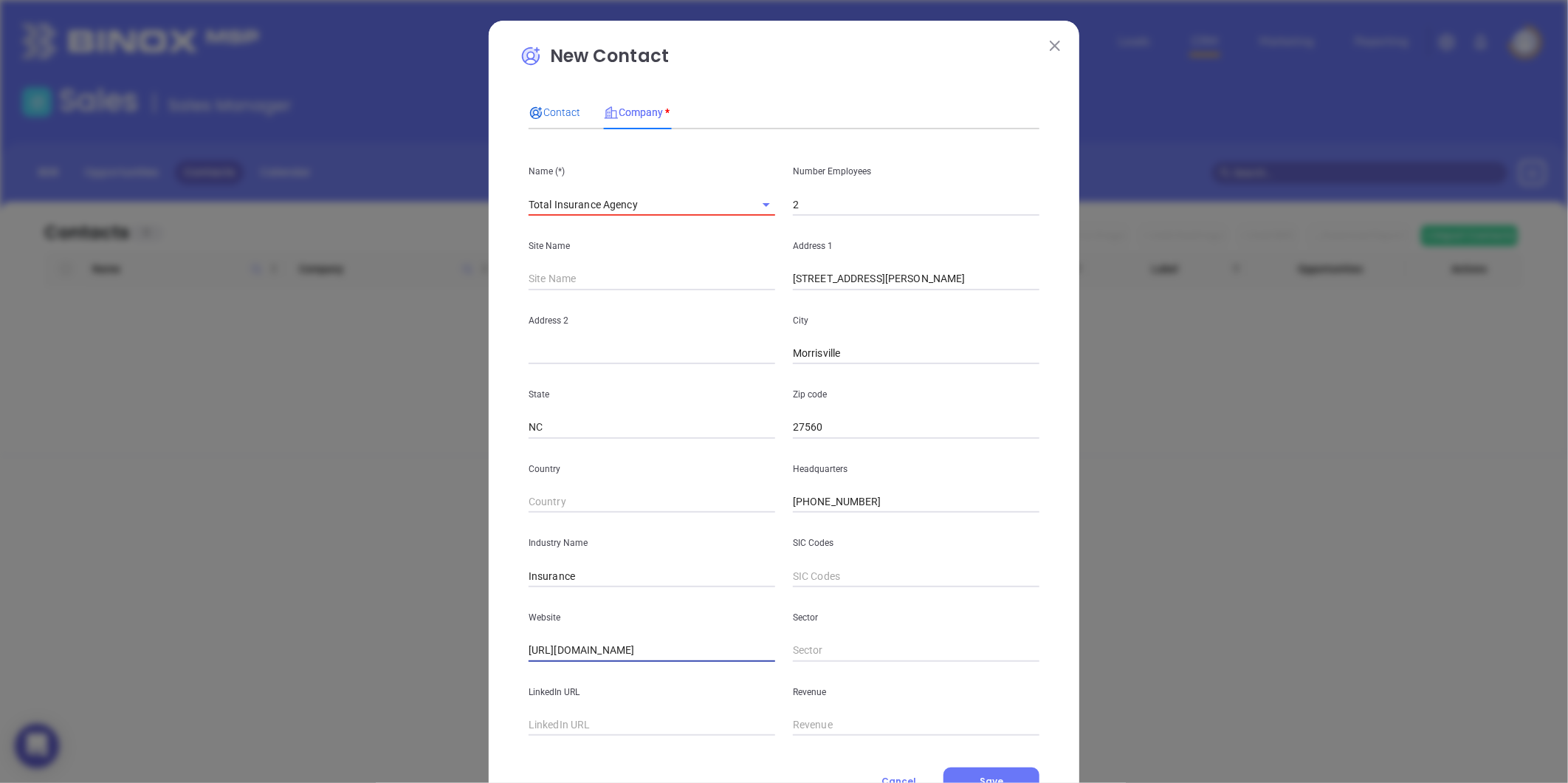
click at [546, 111] on span "Contact" at bounding box center [554, 112] width 51 height 12
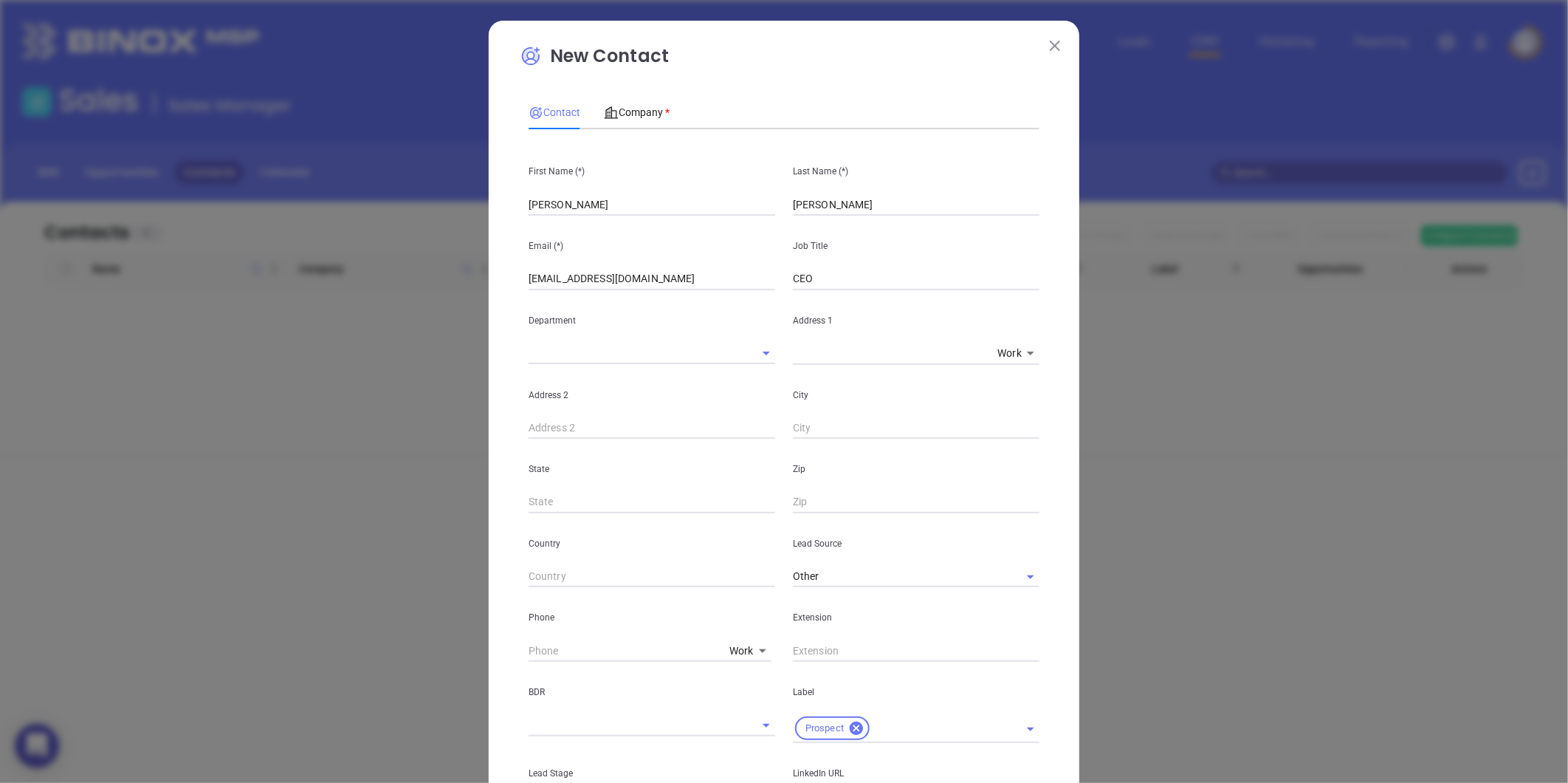
scroll to position [329, 0]
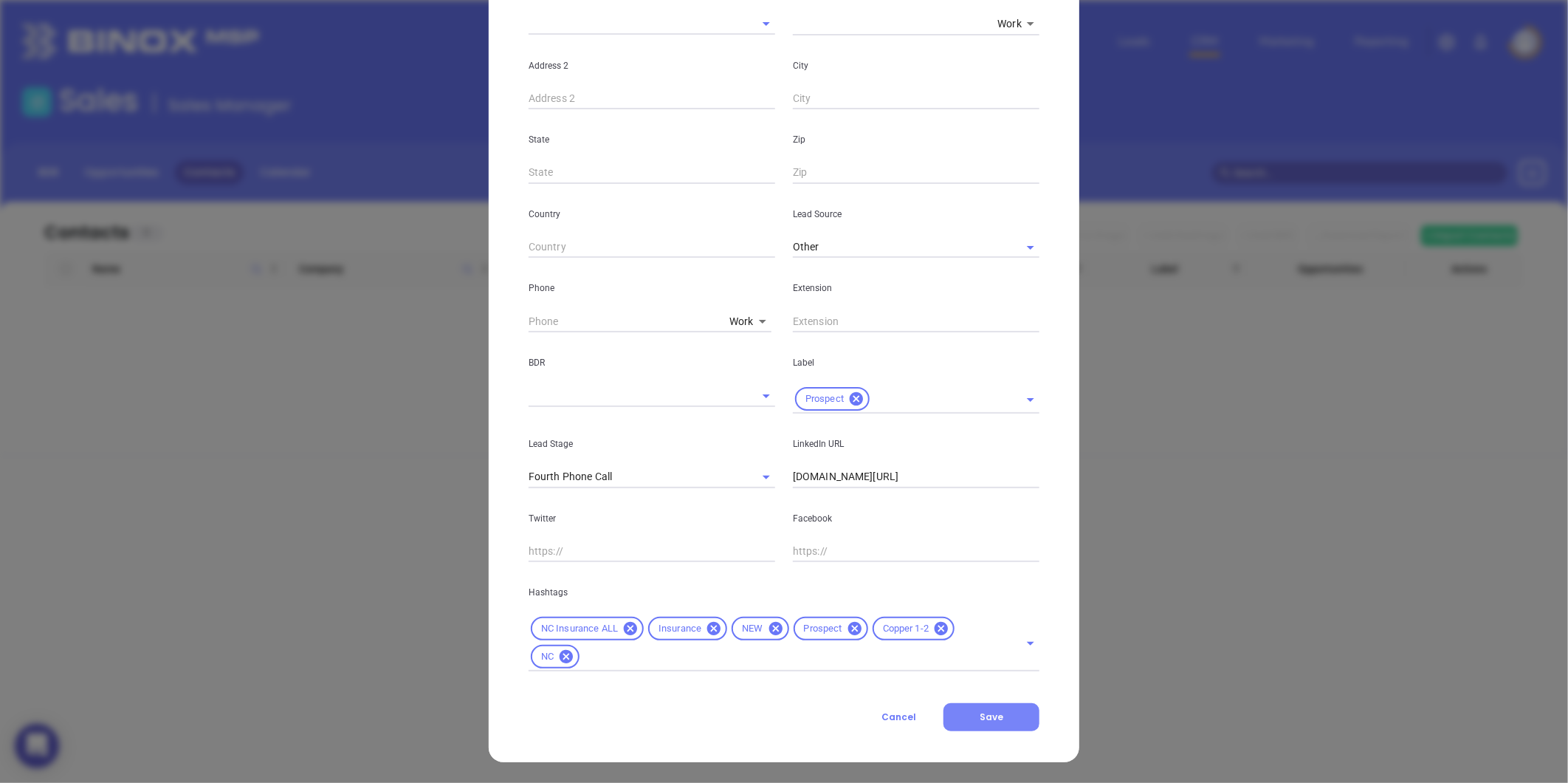
click at [959, 718] on button "Save" at bounding box center [991, 718] width 96 height 28
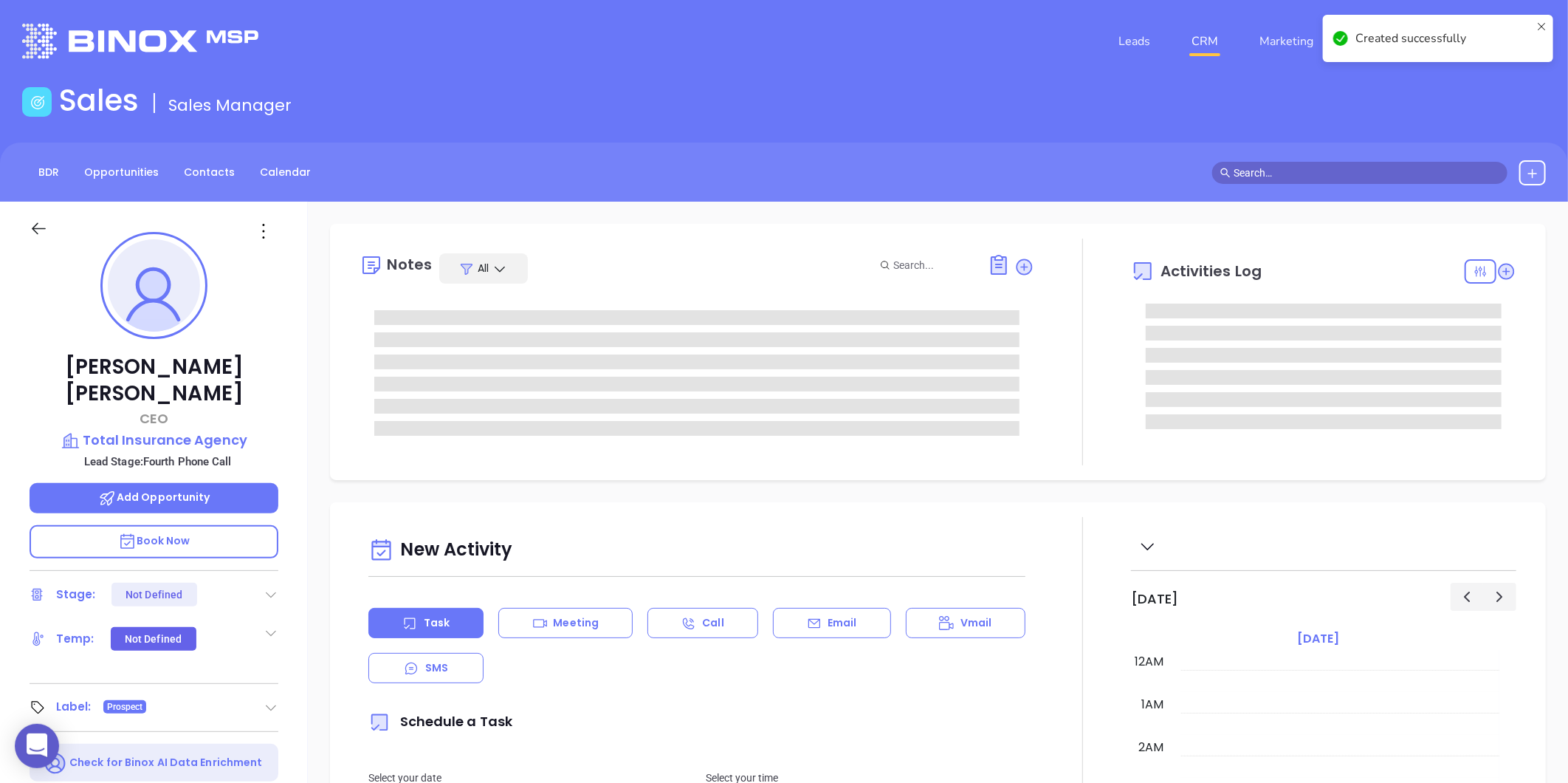
type input "[DATE]"
type input "[PERSON_NAME]"
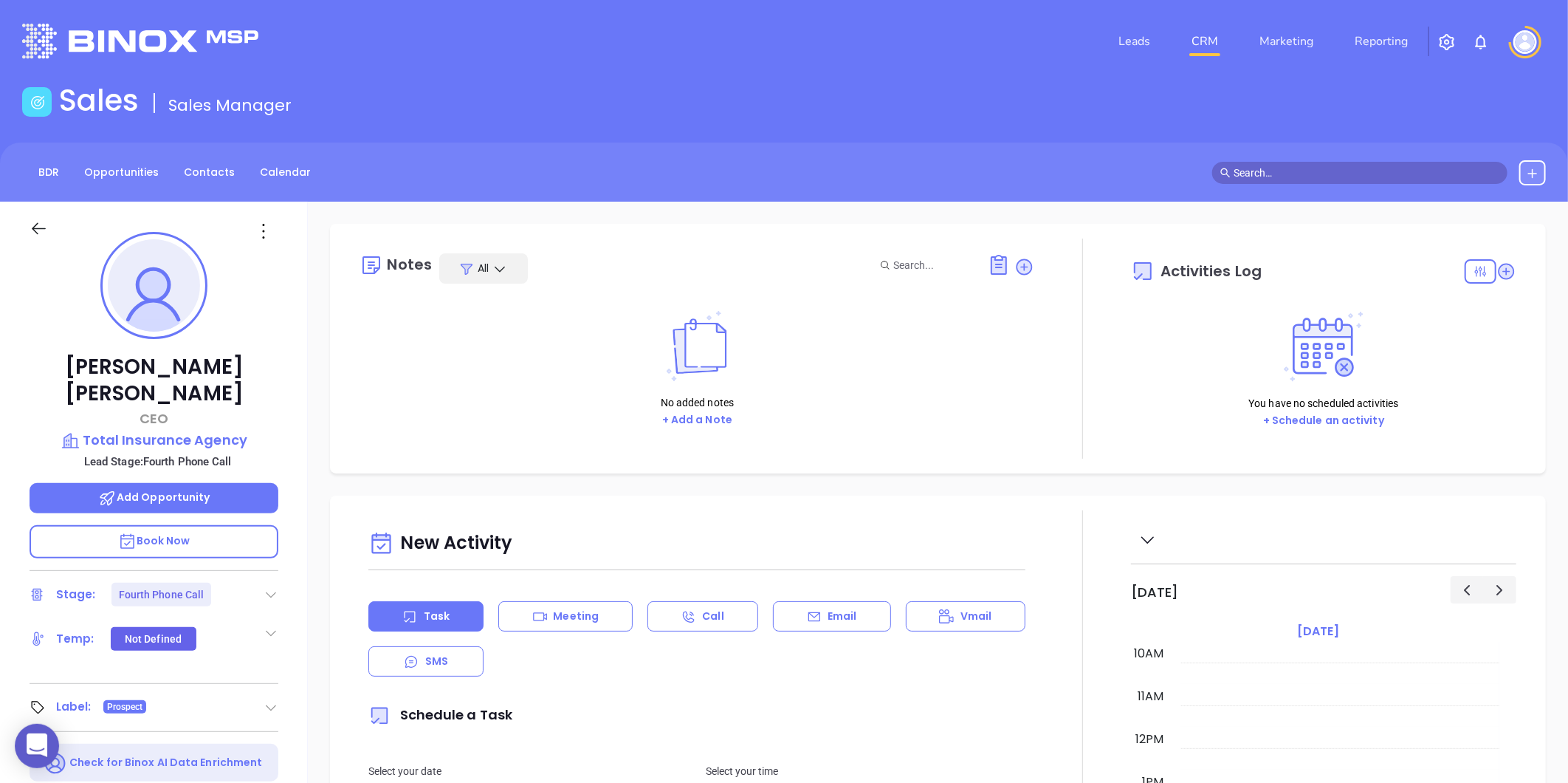
click at [270, 587] on icon at bounding box center [271, 595] width 15 height 15
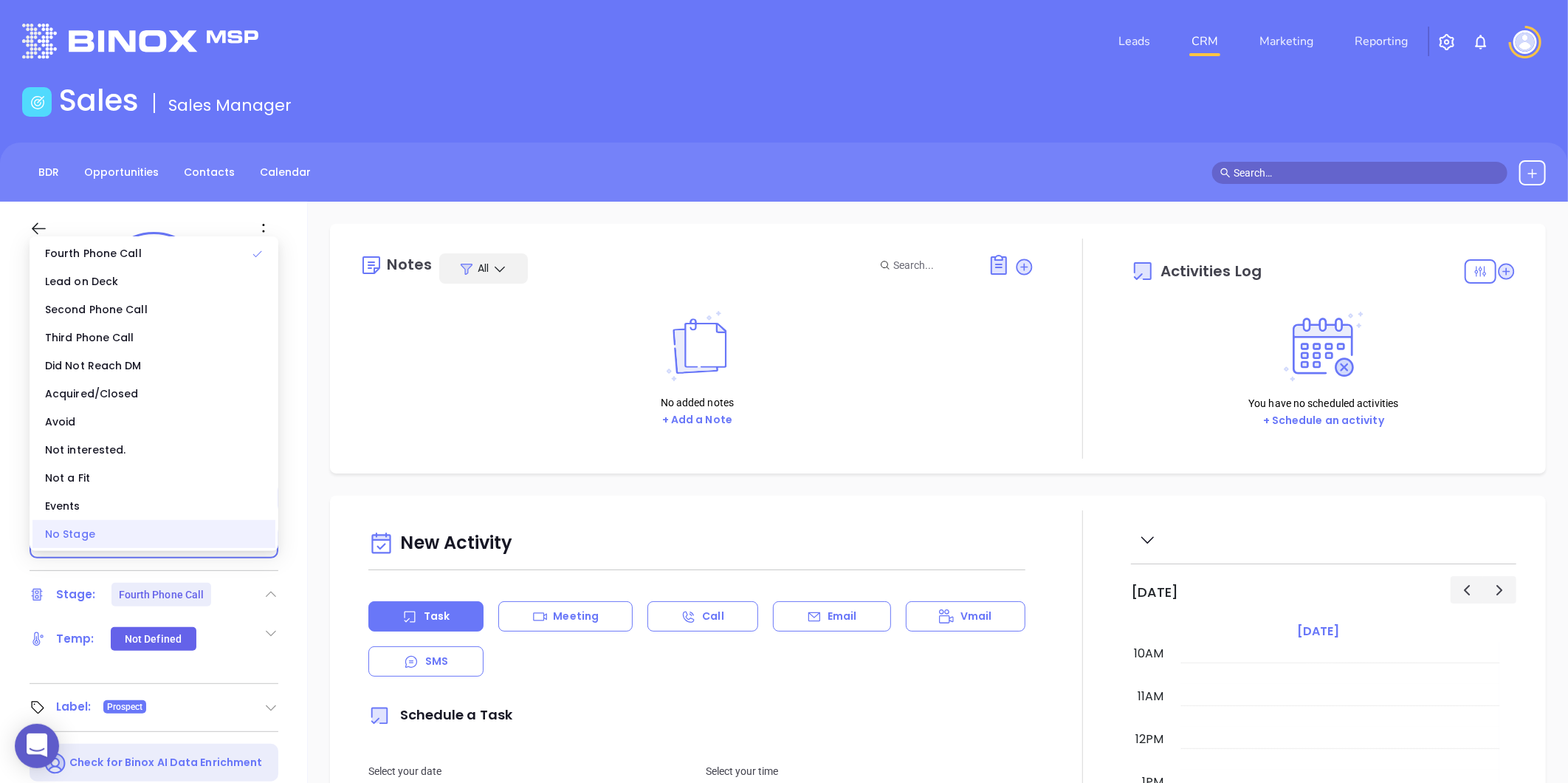
click at [72, 536] on div "No Stage" at bounding box center [154, 534] width 243 height 28
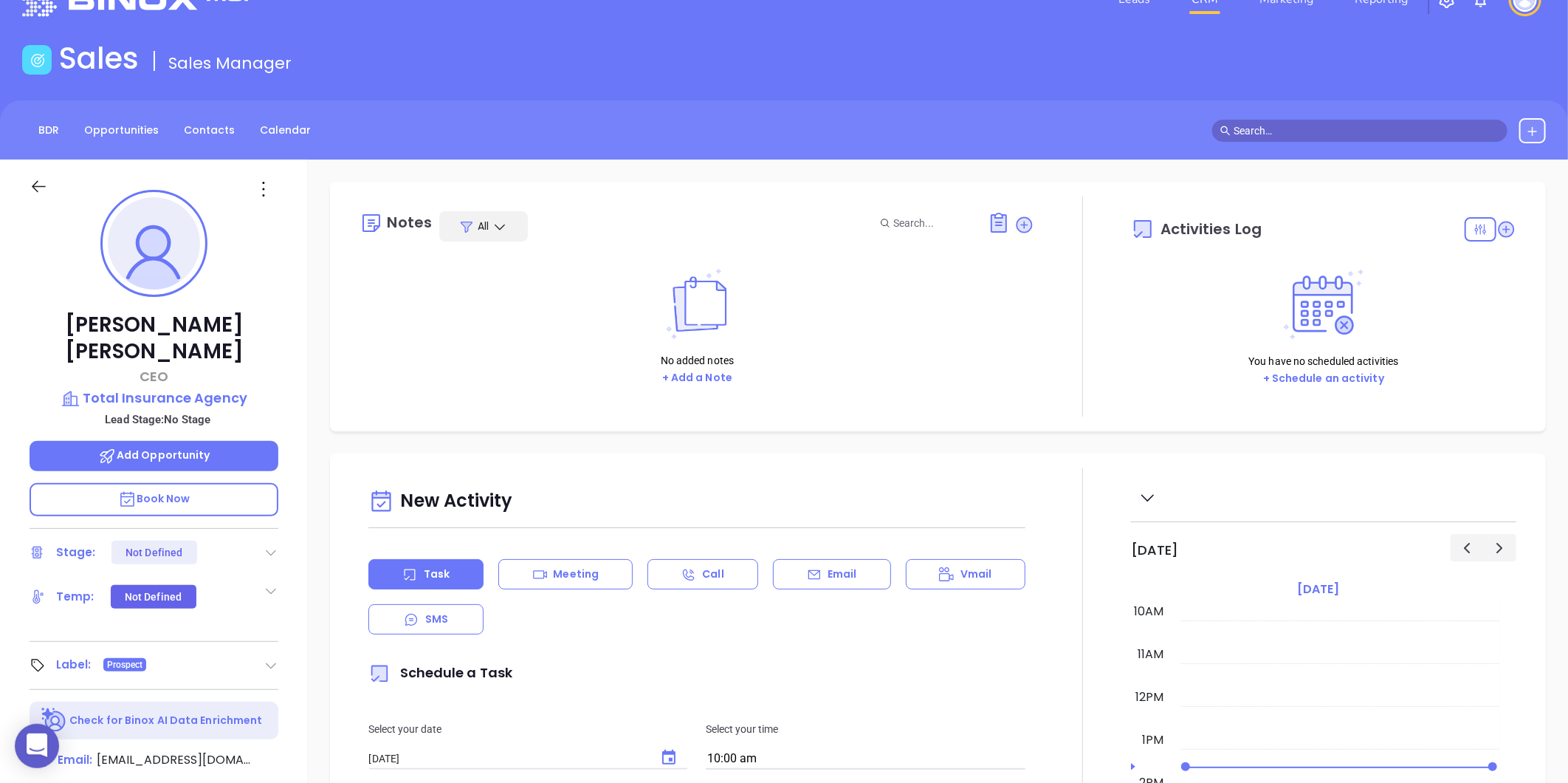
scroll to position [0, 0]
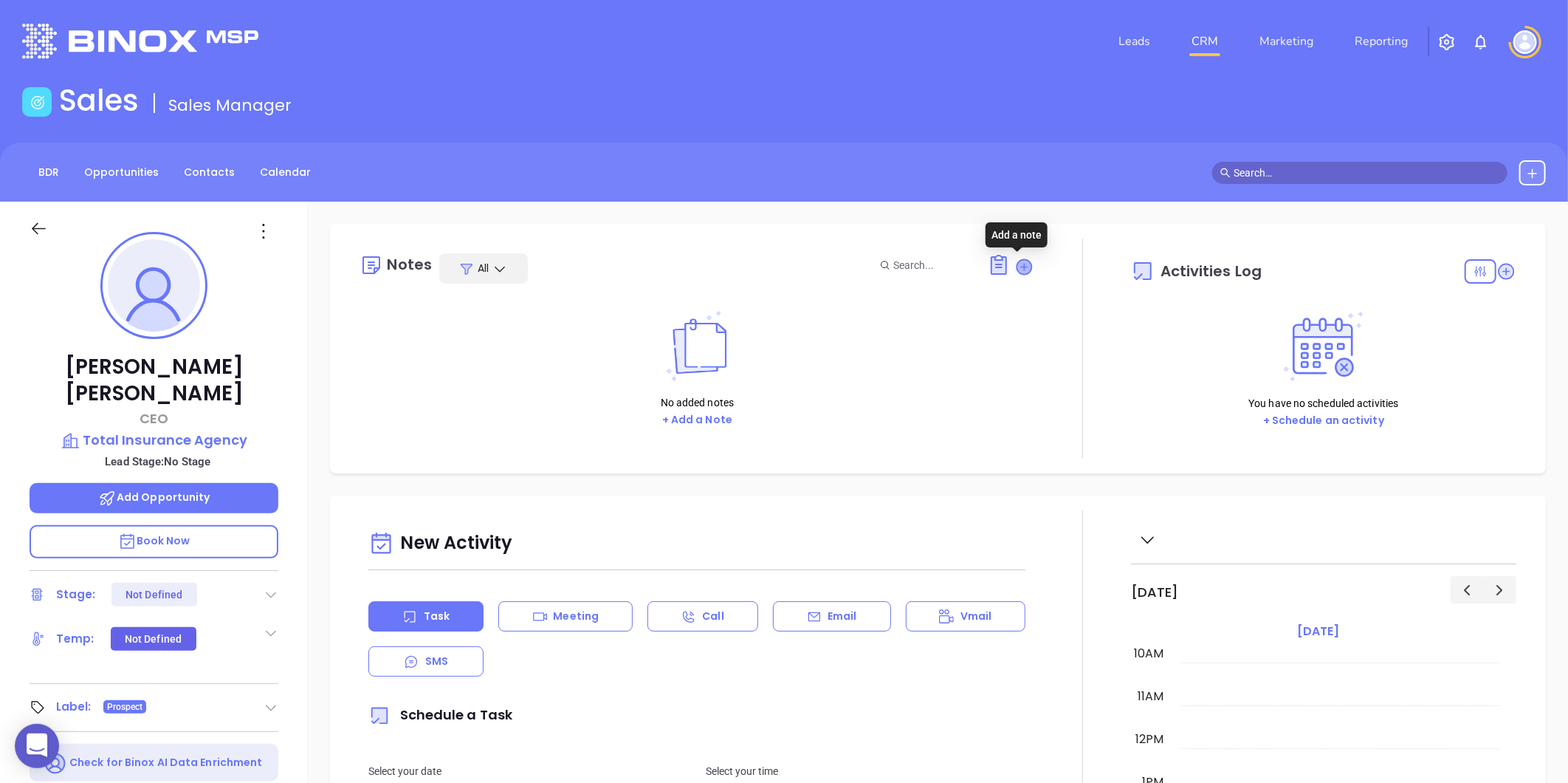
click at [1023, 268] on icon at bounding box center [1025, 267] width 15 height 15
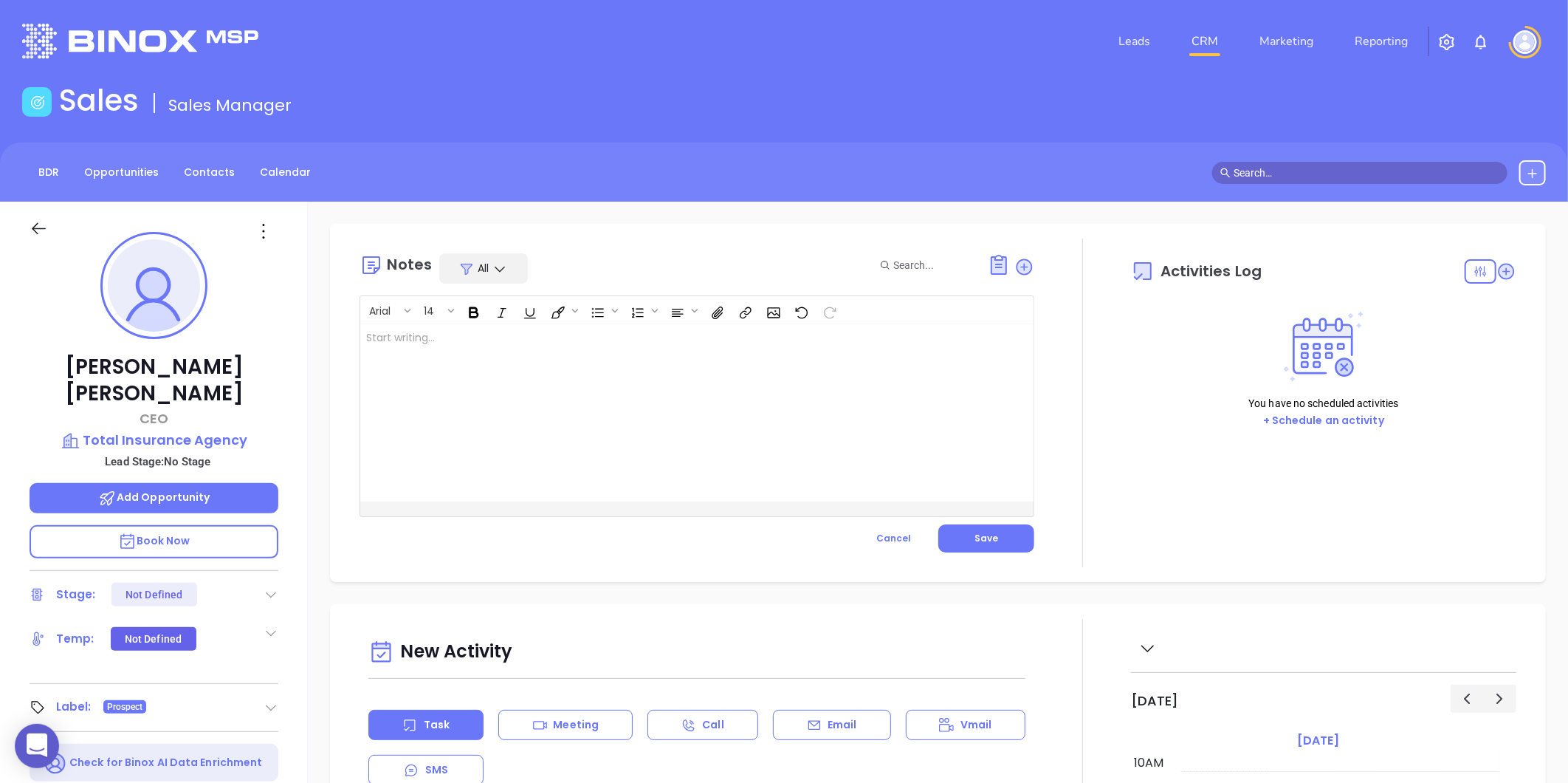
click at [488, 436] on div at bounding box center [673, 413] width 626 height 178
click at [482, 356] on div at bounding box center [673, 413] width 626 height 178
click at [964, 528] on button "Save" at bounding box center [986, 539] width 96 height 28
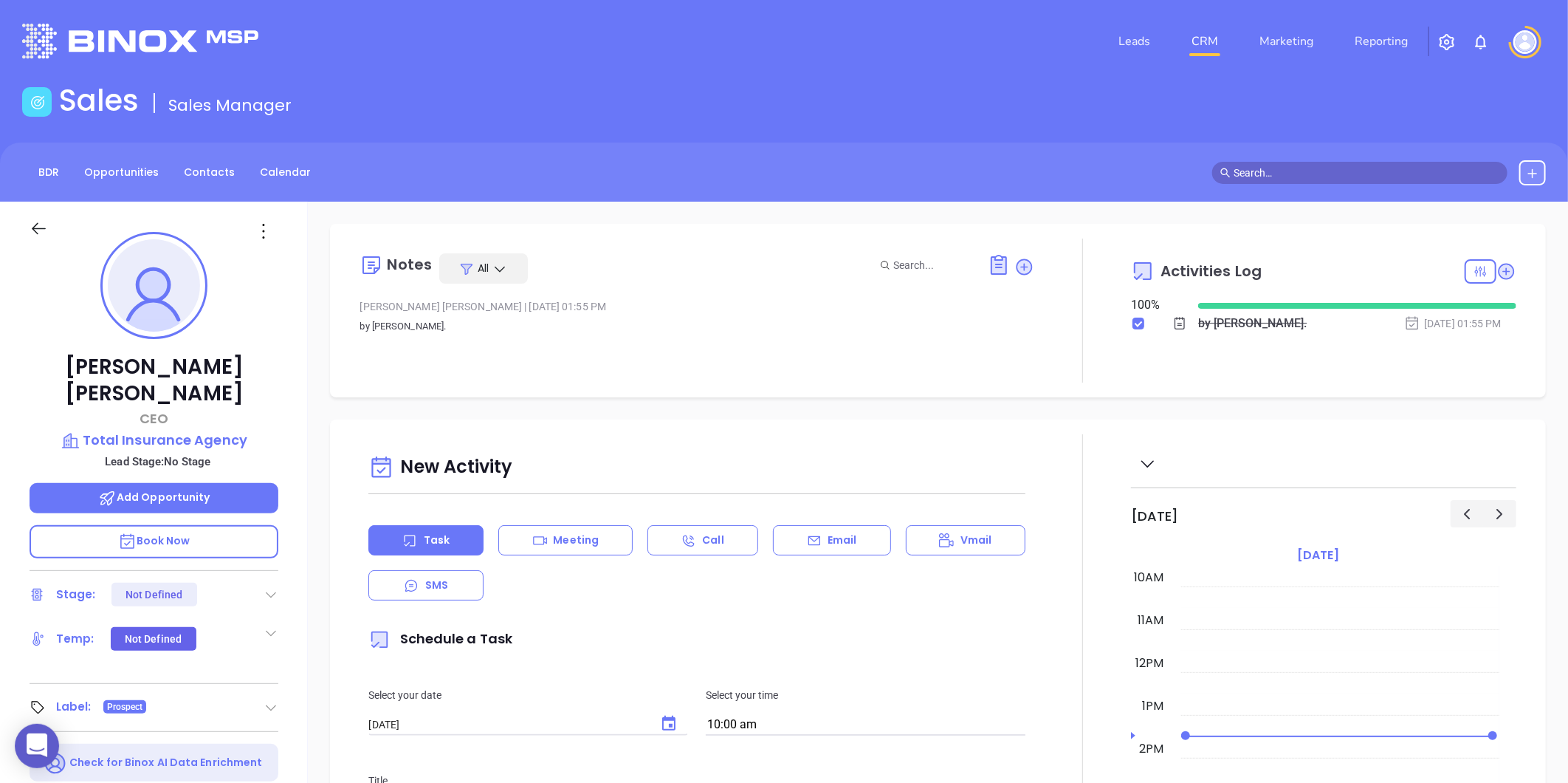
click at [226, 159] on div "BDR Opportunities Contacts Calendar" at bounding box center [784, 171] width 1568 height 59
click at [232, 174] on link "Contacts" at bounding box center [209, 172] width 68 height 24
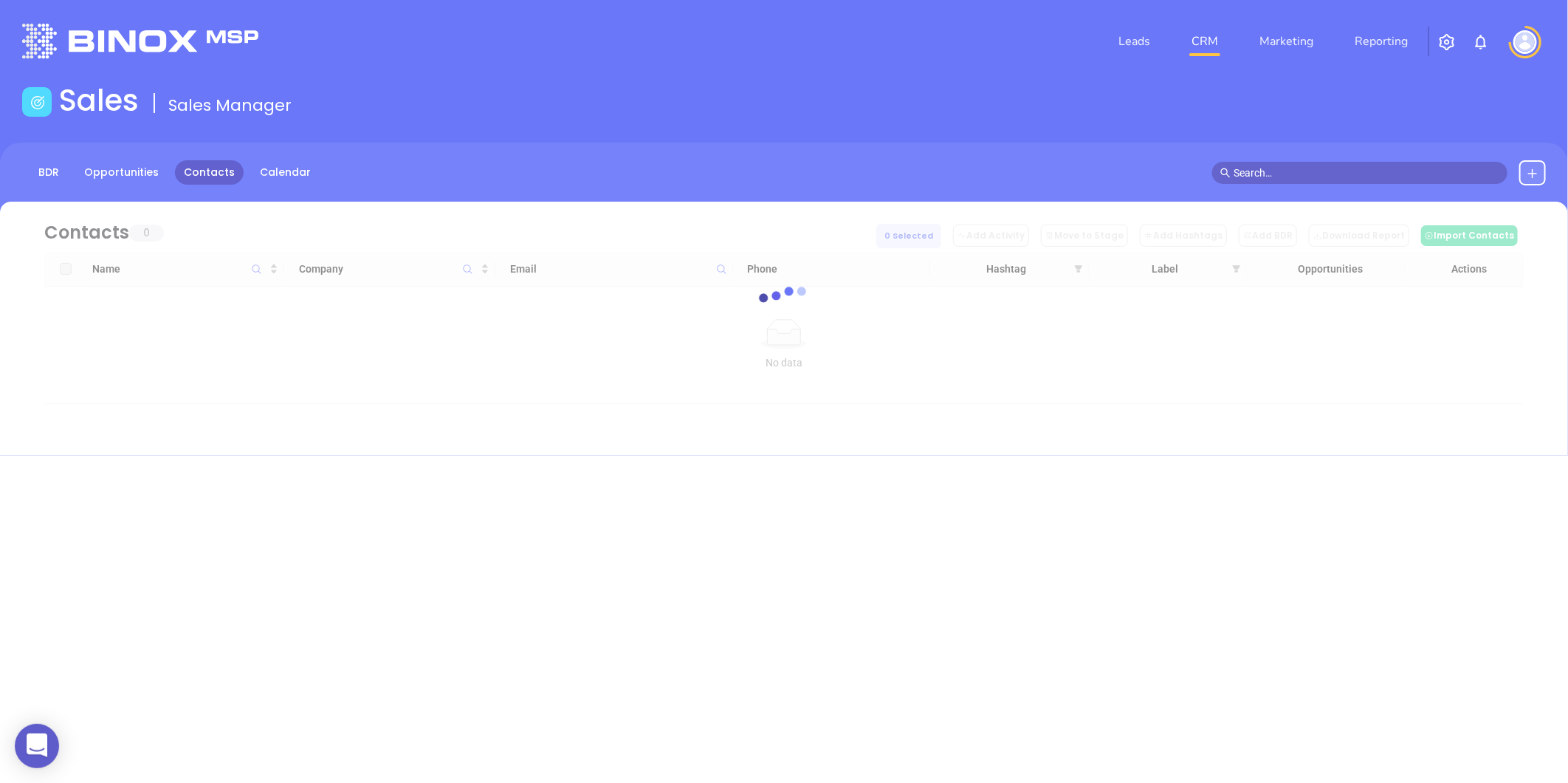
click at [665, 158] on div "BDR Opportunities Contacts Calendar" at bounding box center [784, 179] width 1568 height 74
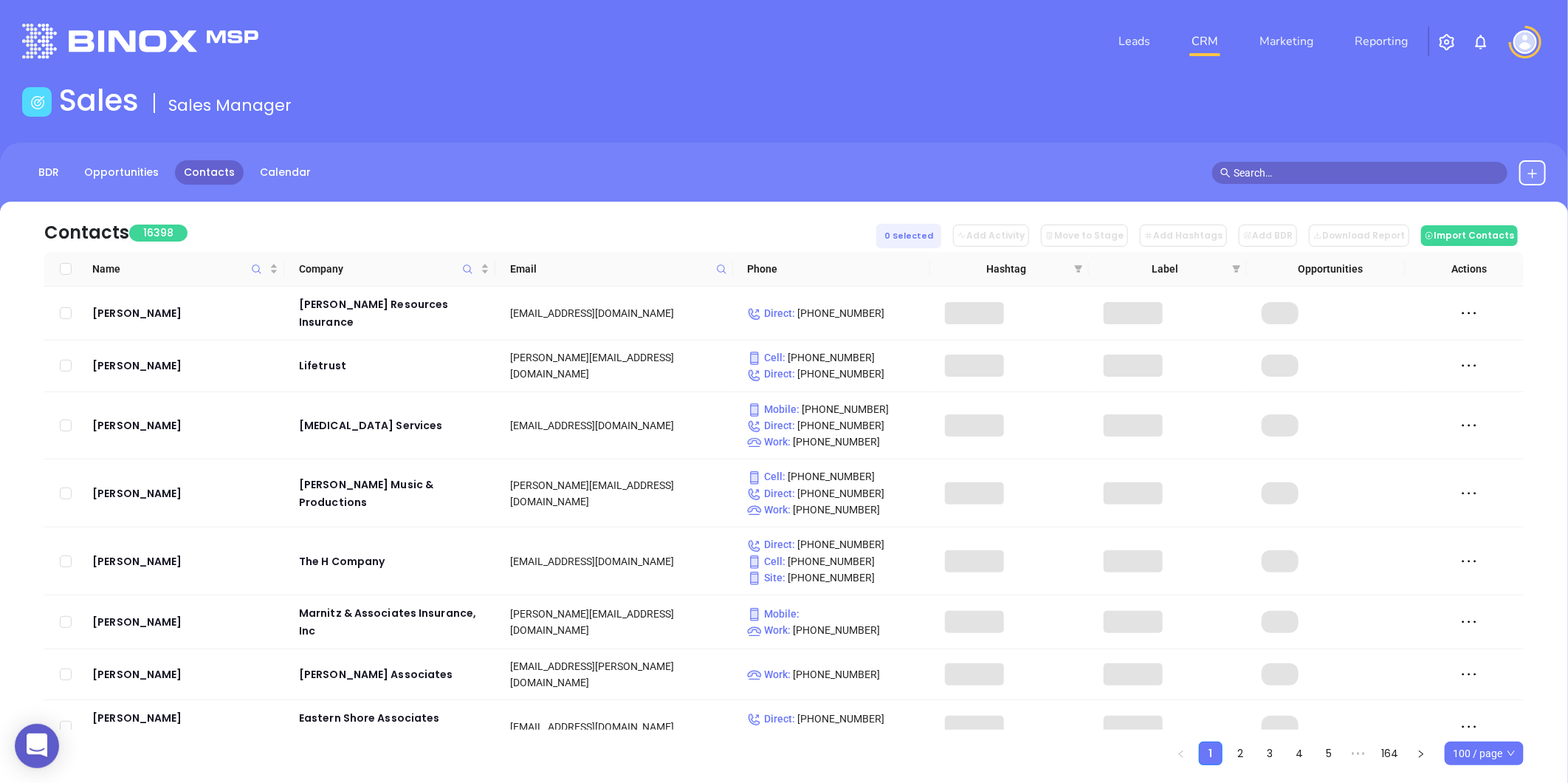
click at [665, 158] on div "BDR Opportunities Contacts Calendar" at bounding box center [784, 179] width 1568 height 74
drag, startPoint x: 665, startPoint y: 158, endPoint x: 706, endPoint y: 261, distance: 110.9
click at [706, 261] on div "Email" at bounding box center [614, 268] width 215 height 16
click at [710, 262] on span at bounding box center [715, 269] width 17 height 22
paste input "highandrubish.com"
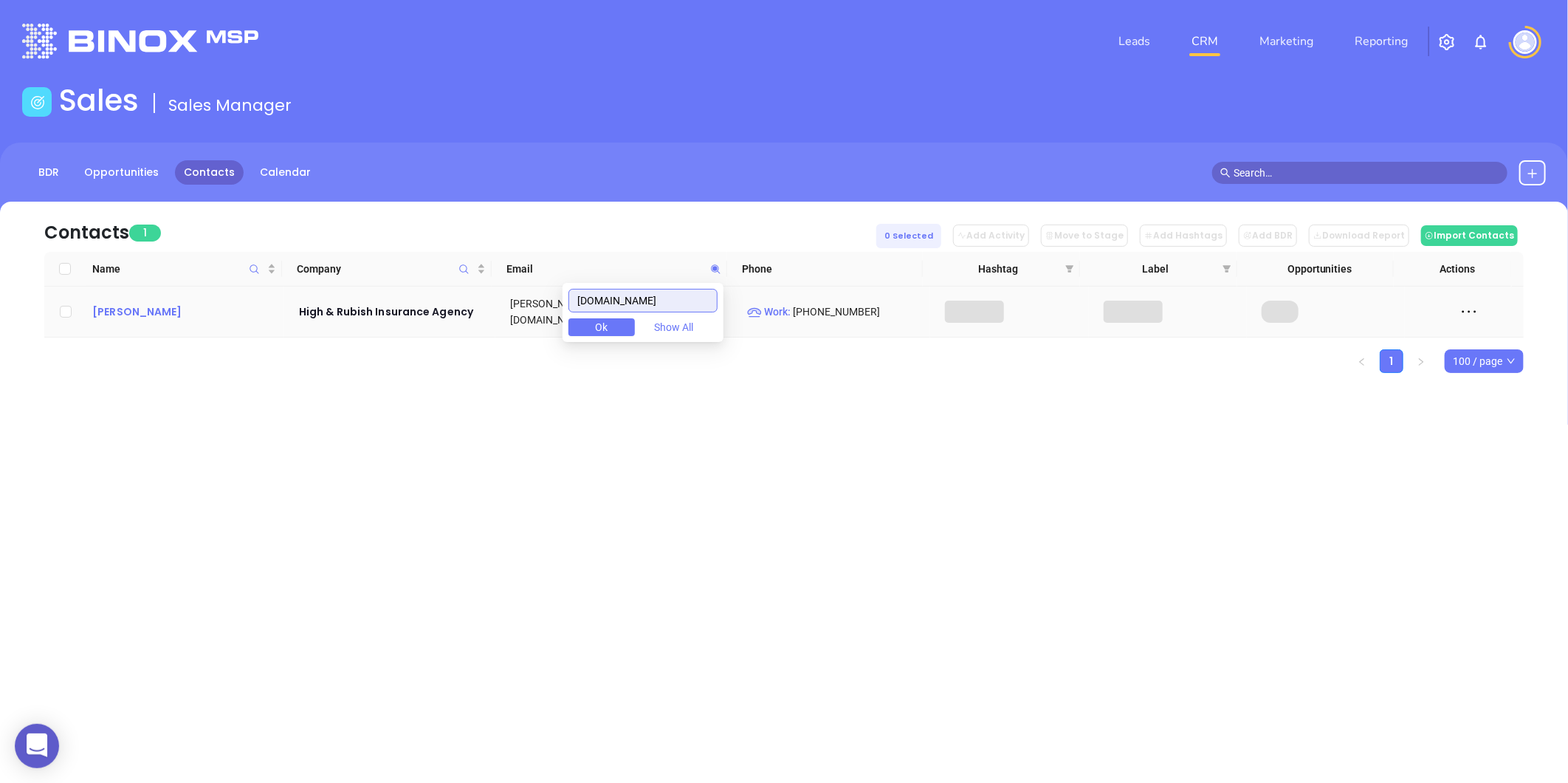
type input "highandrubish.com"
click at [134, 308] on div "Jeffrey Rubish" at bounding box center [185, 312] width 186 height 18
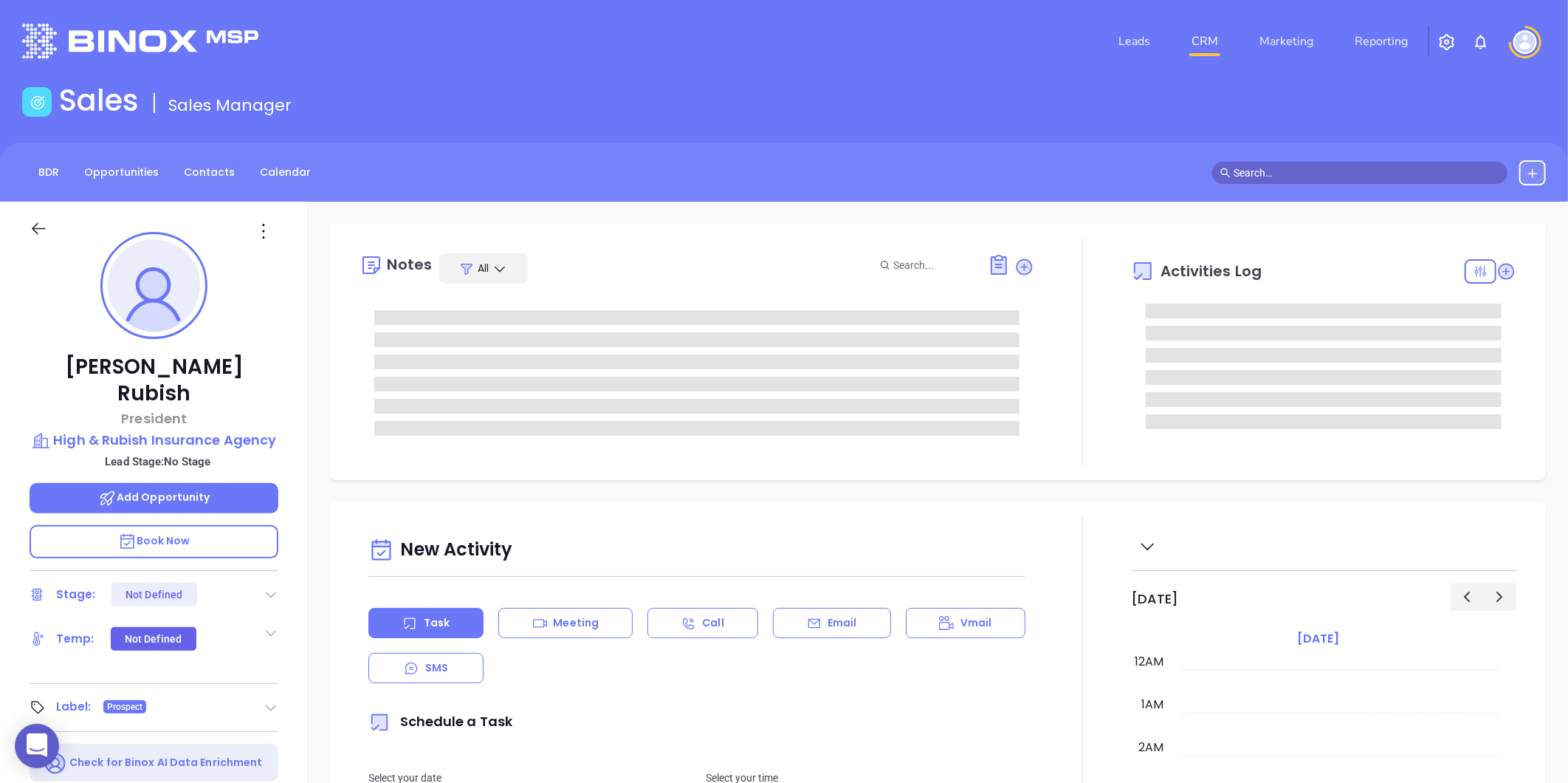
type input "[DATE]"
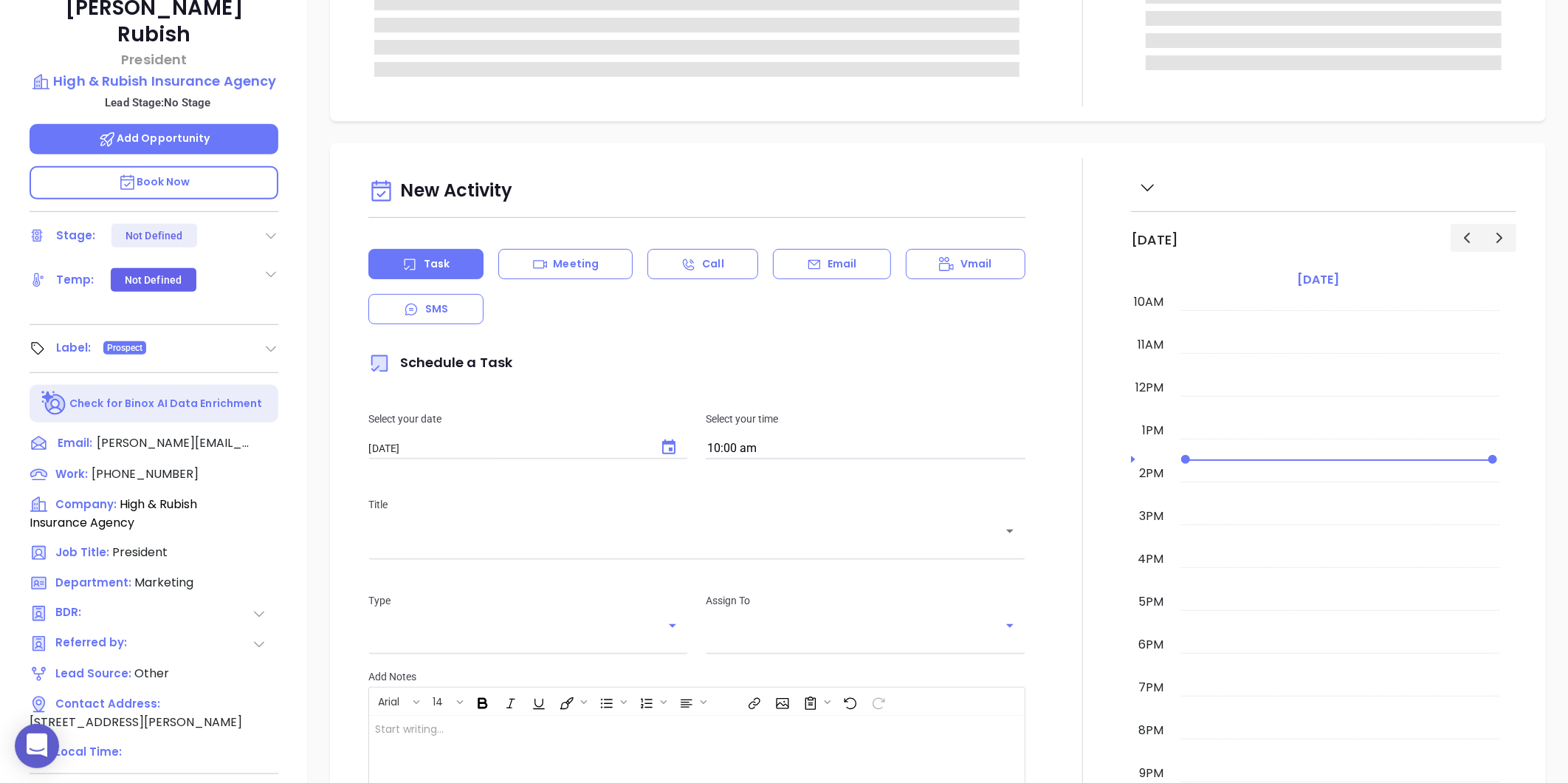
scroll to position [453, 0]
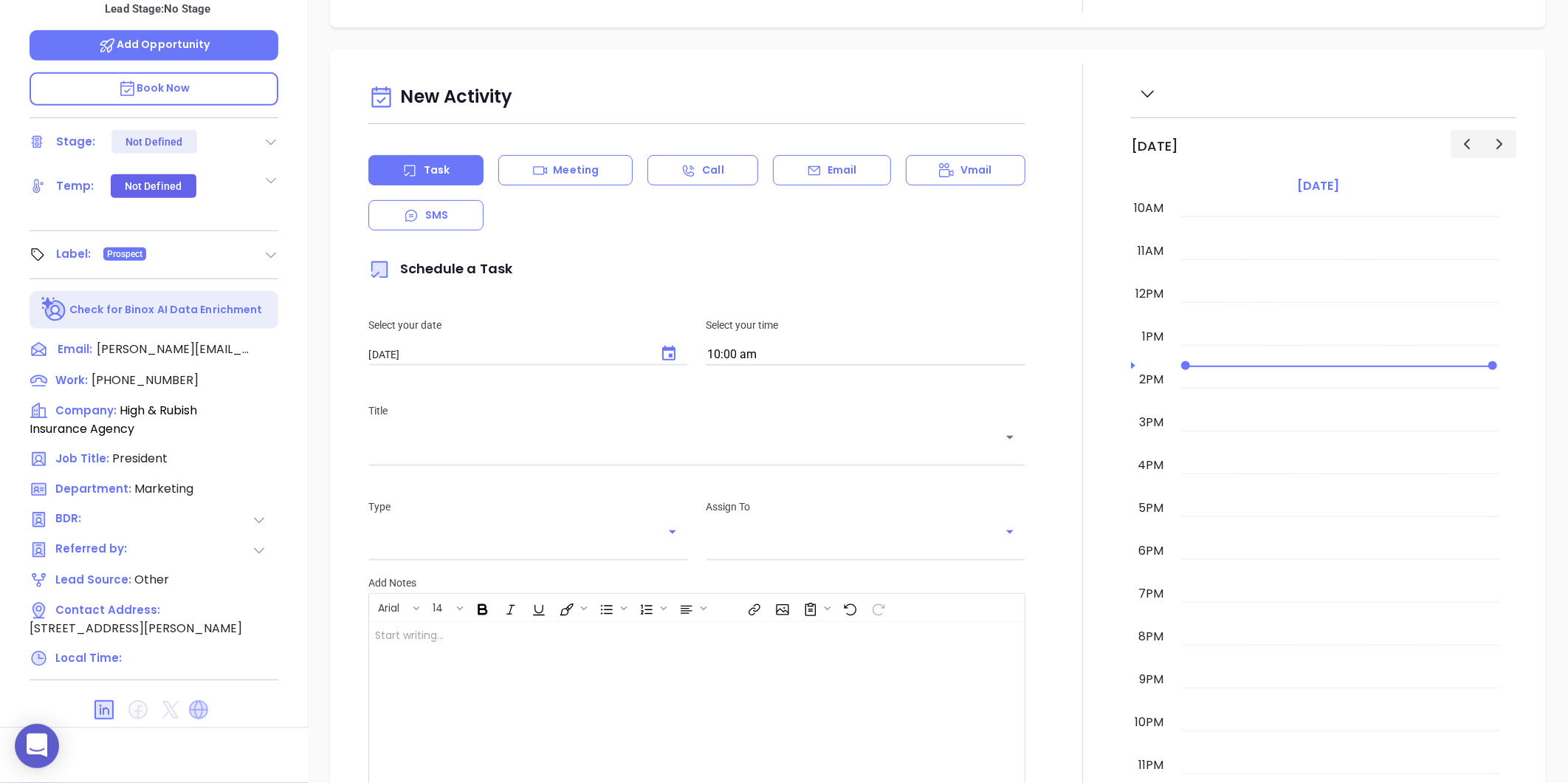
click at [194, 701] on icon at bounding box center [198, 710] width 20 height 20
type input "[PERSON_NAME]"
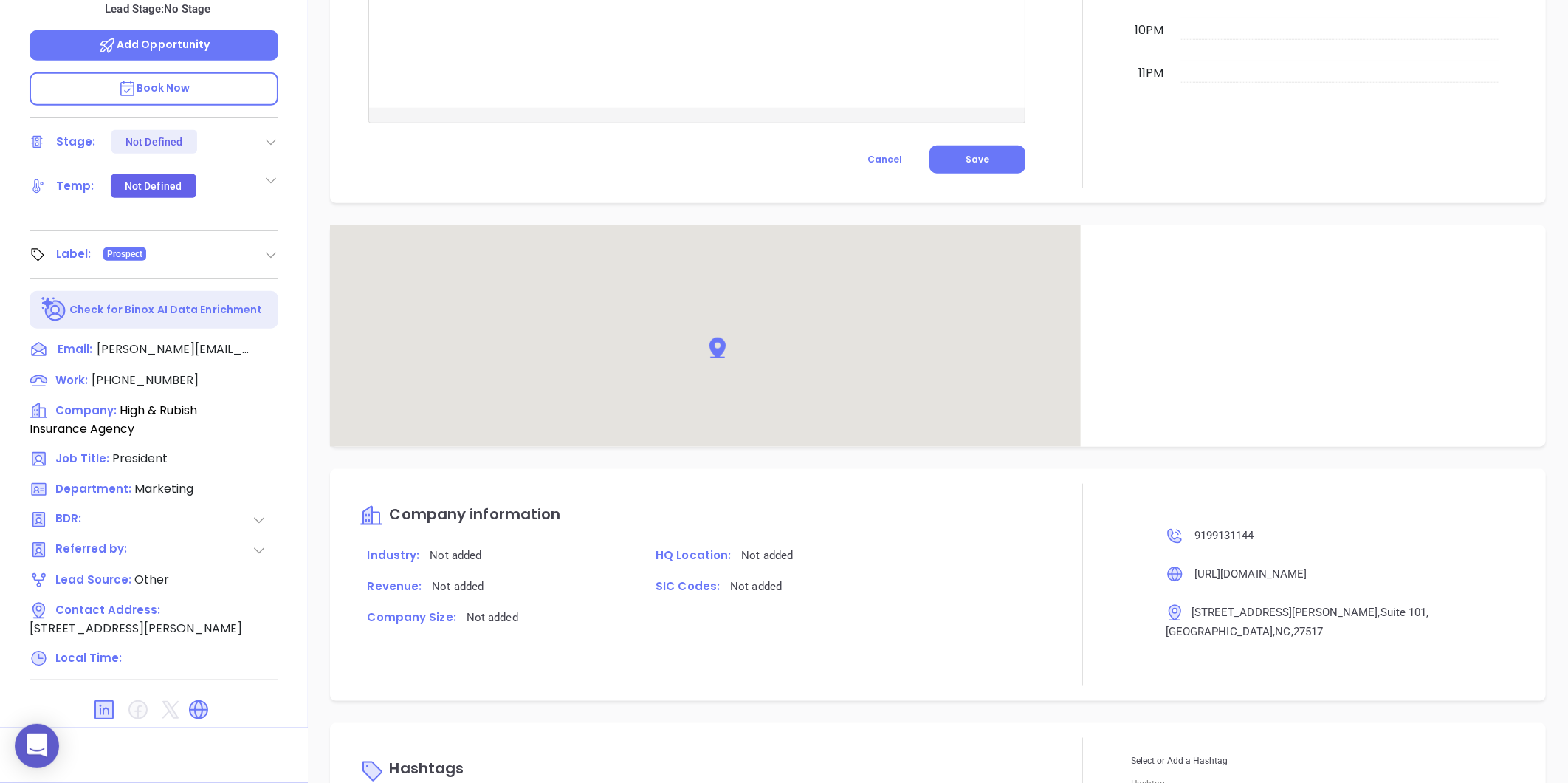
scroll to position [703, 0]
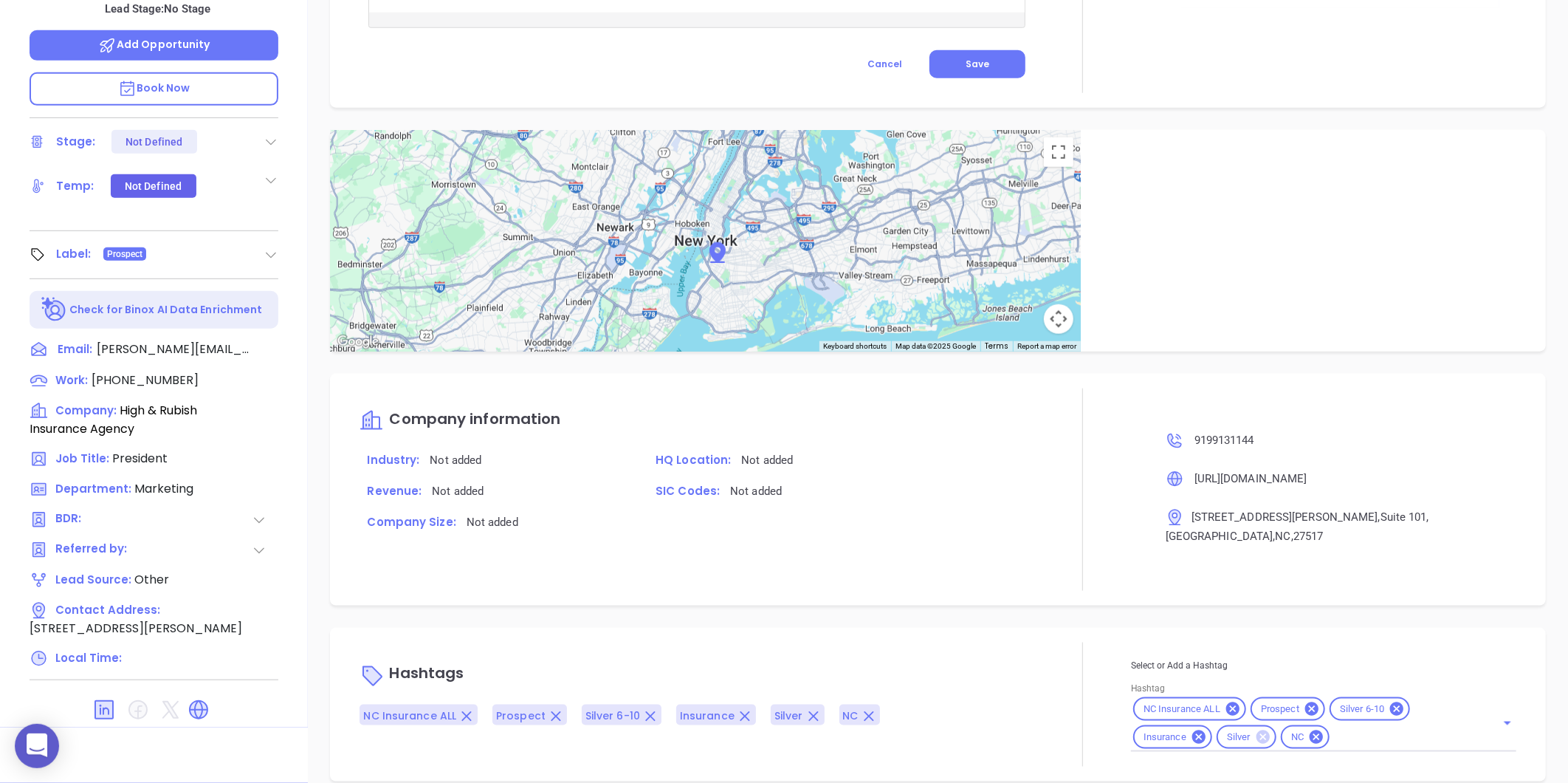
click at [1257, 731] on icon at bounding box center [1263, 737] width 13 height 13
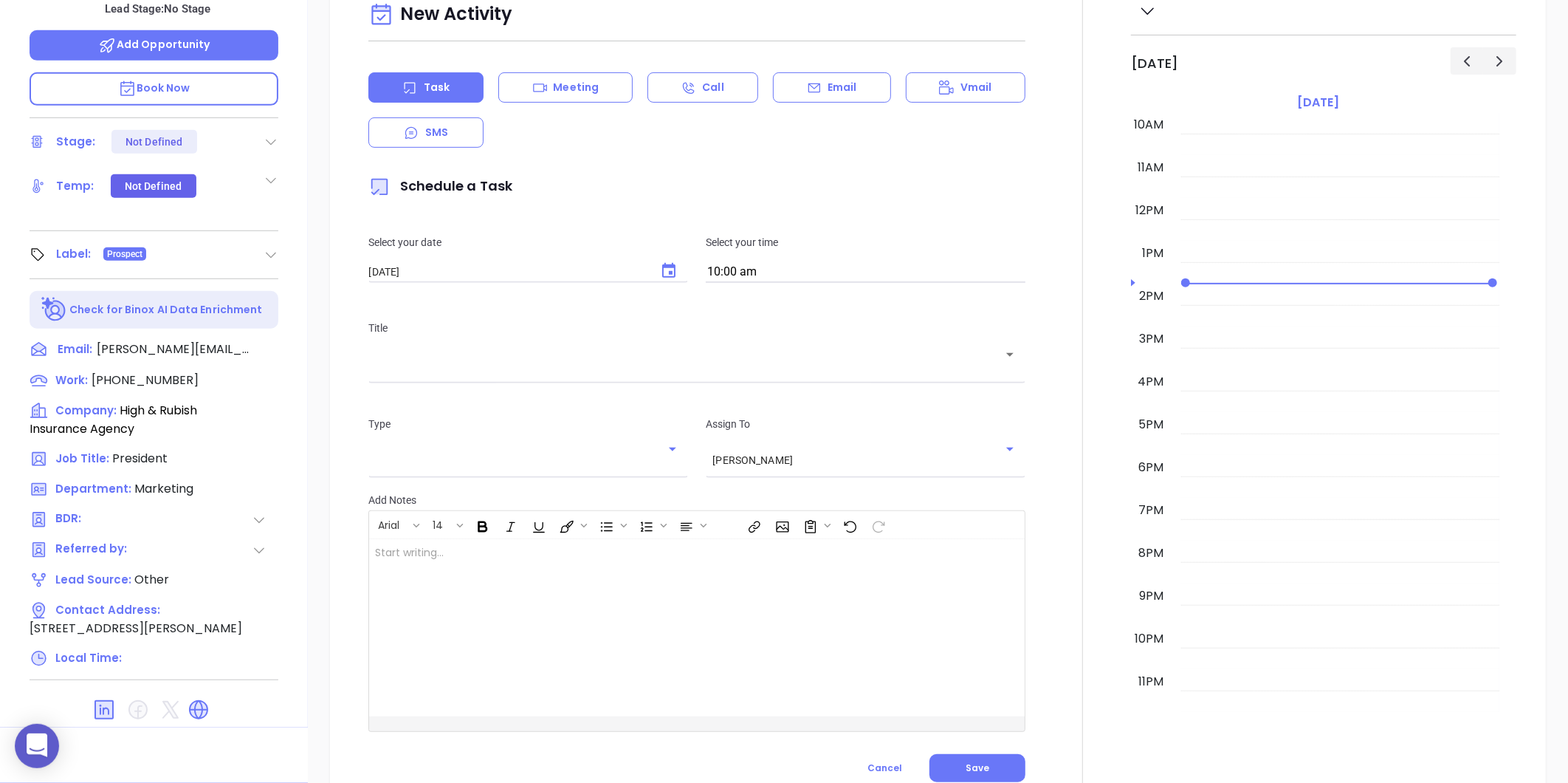
scroll to position [289, 0]
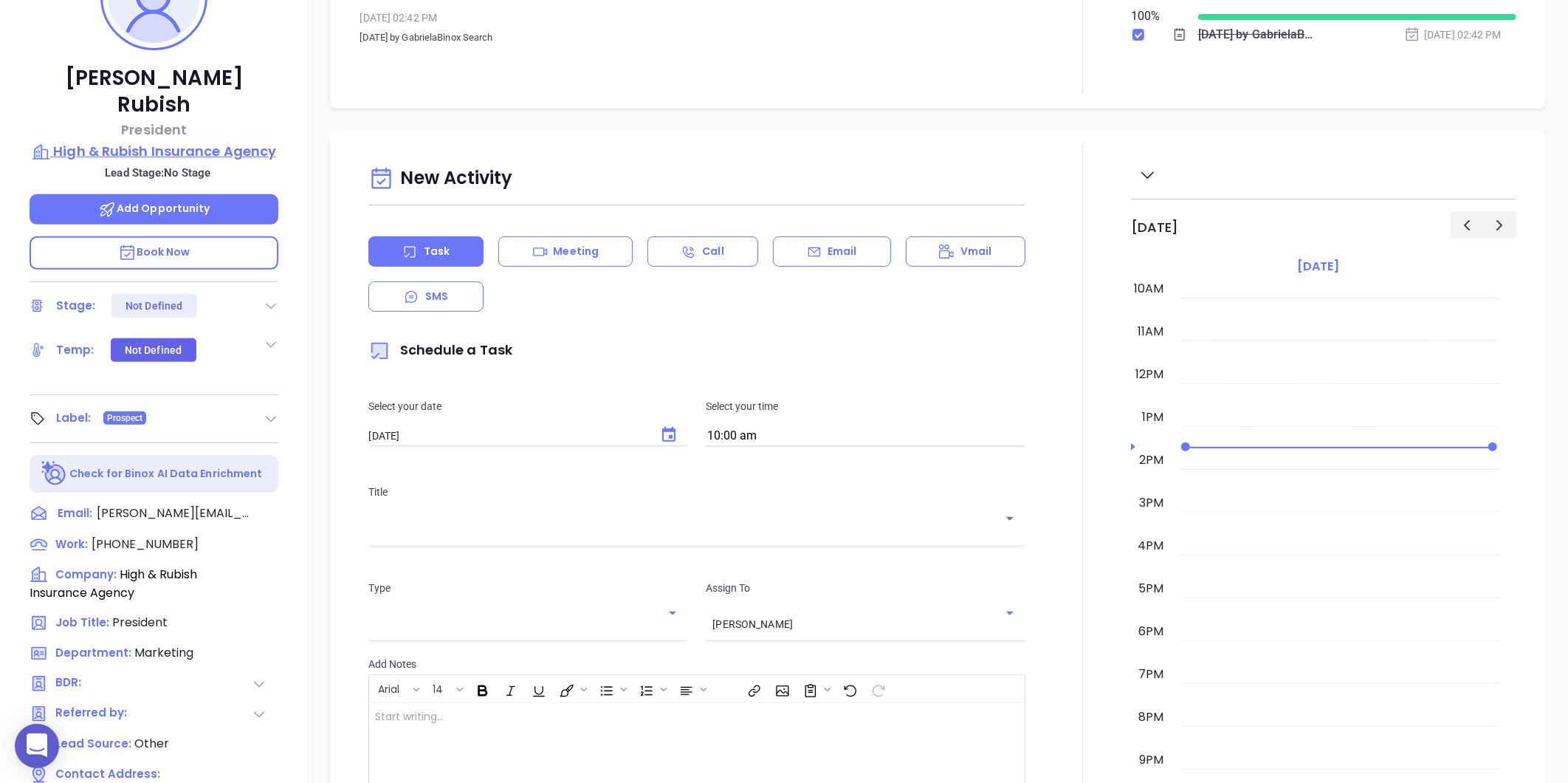
click at [190, 141] on p "High & Rubish Insurance Agency" at bounding box center [154, 152] width 249 height 21
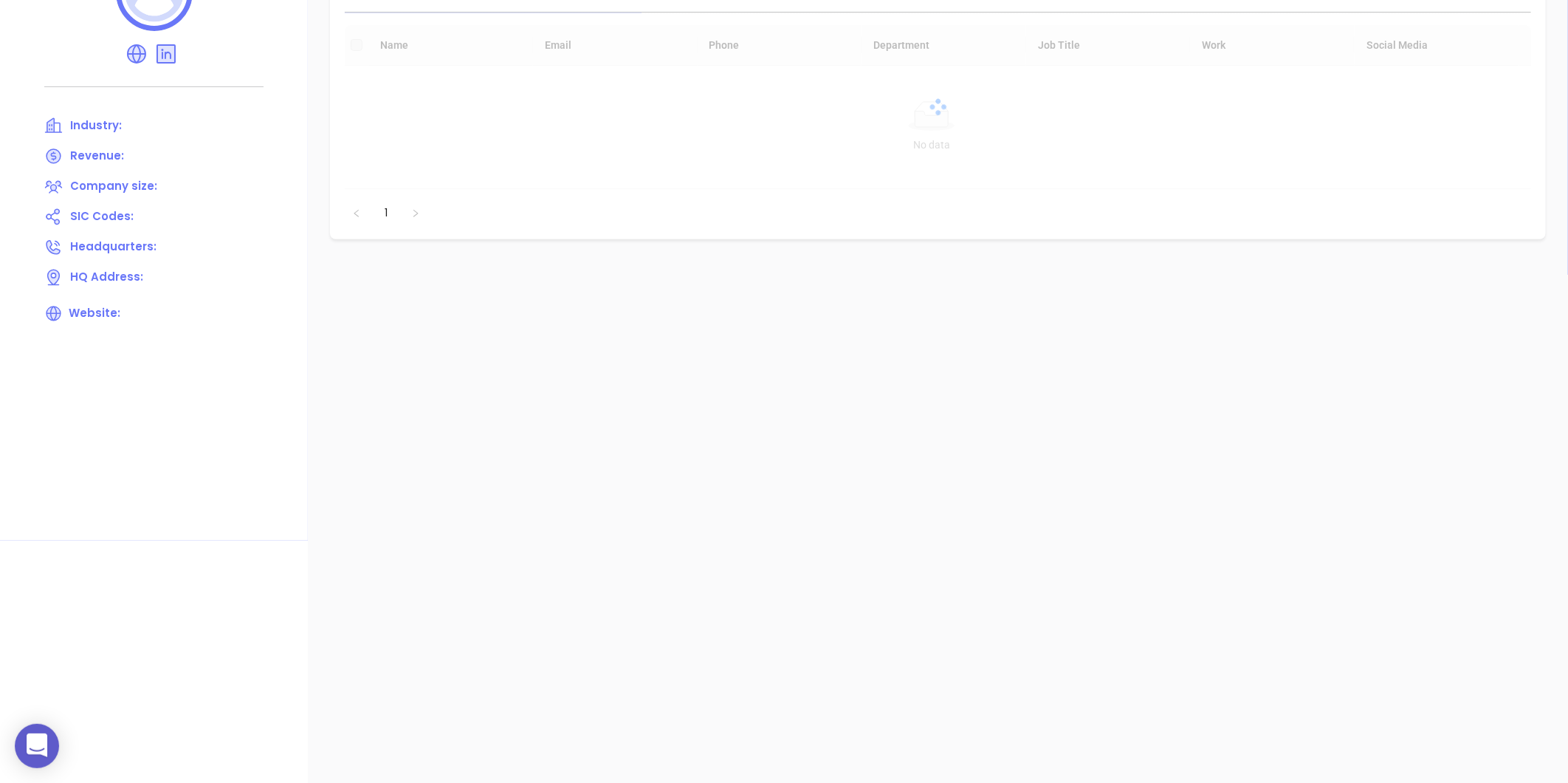
scroll to position [42, 0]
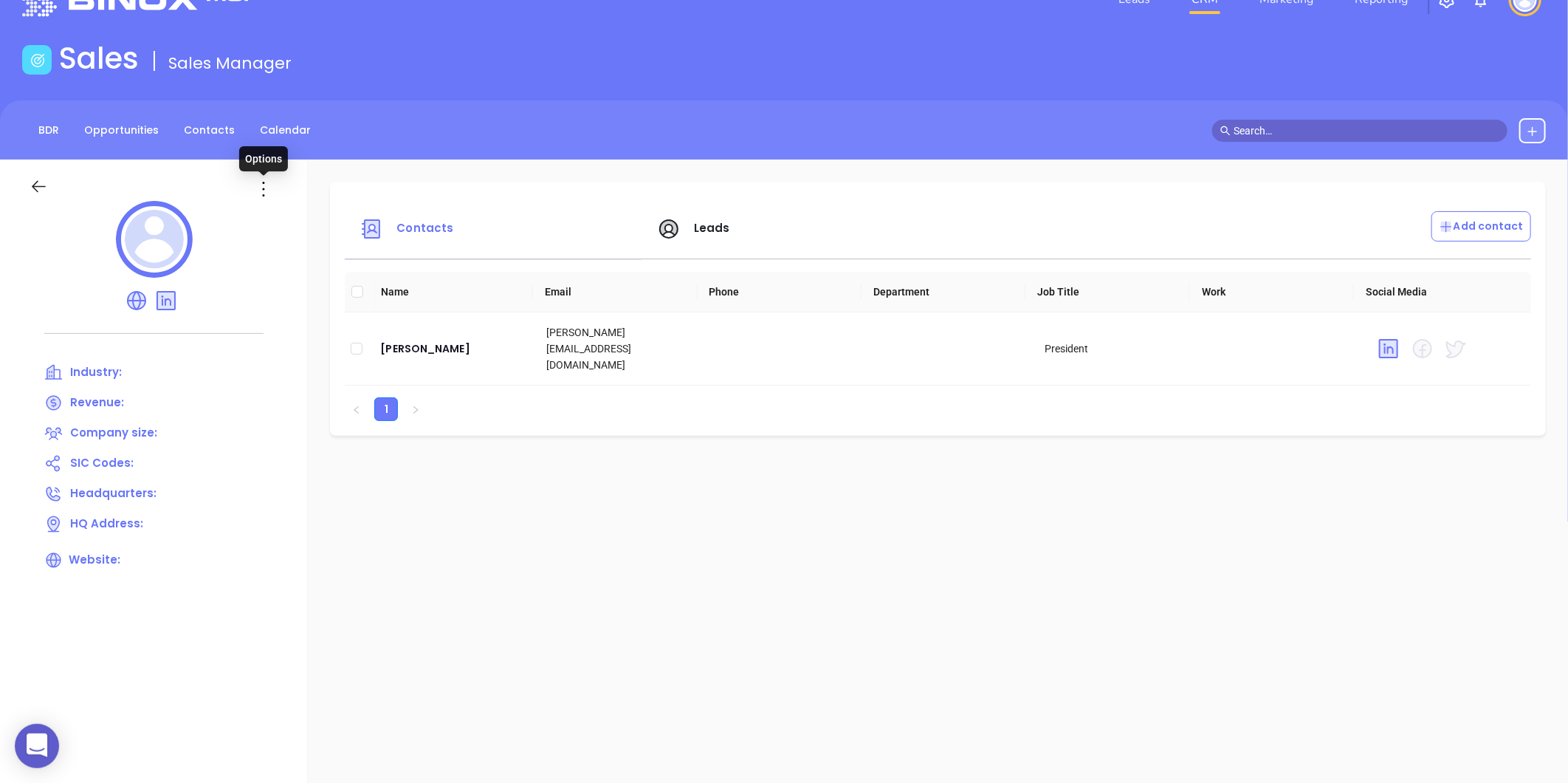
click at [270, 199] on icon at bounding box center [263, 189] width 23 height 23
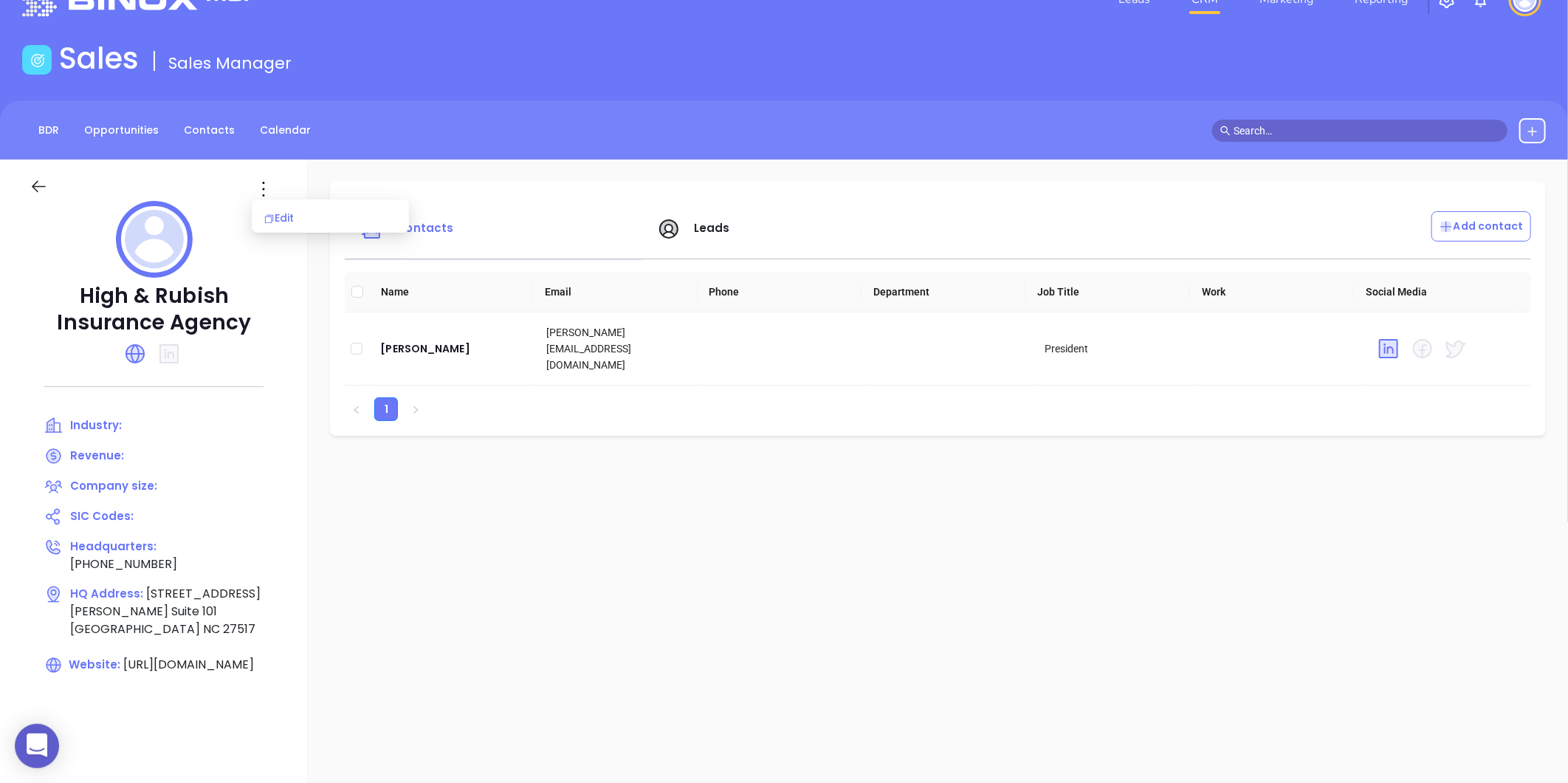
click at [290, 220] on div "Edit" at bounding box center [330, 217] width 134 height 16
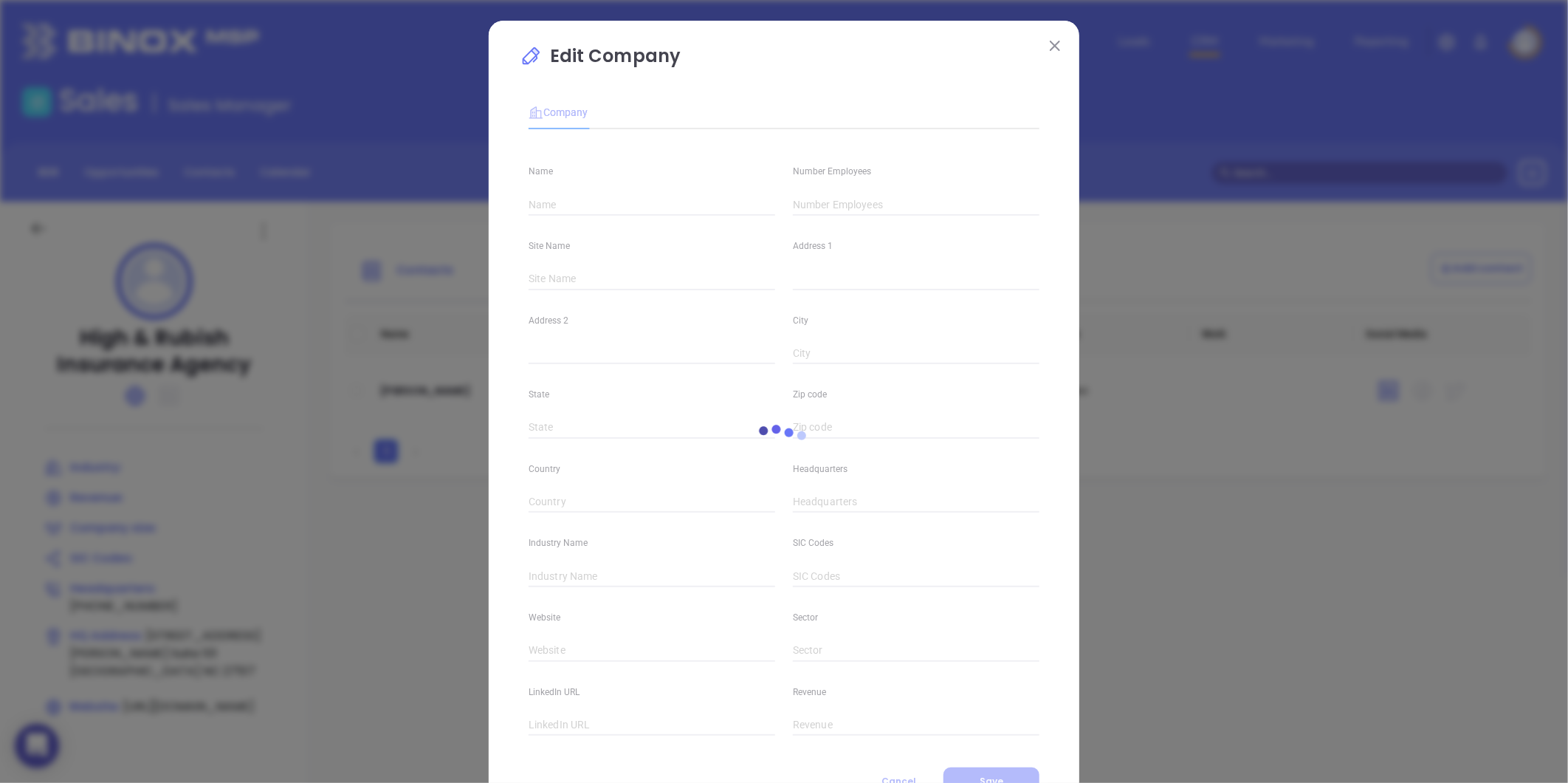
type input "High & Rubish Insurance Agency"
type input "(919) 913-1144"
type input "https://www.highandrubish.com/"
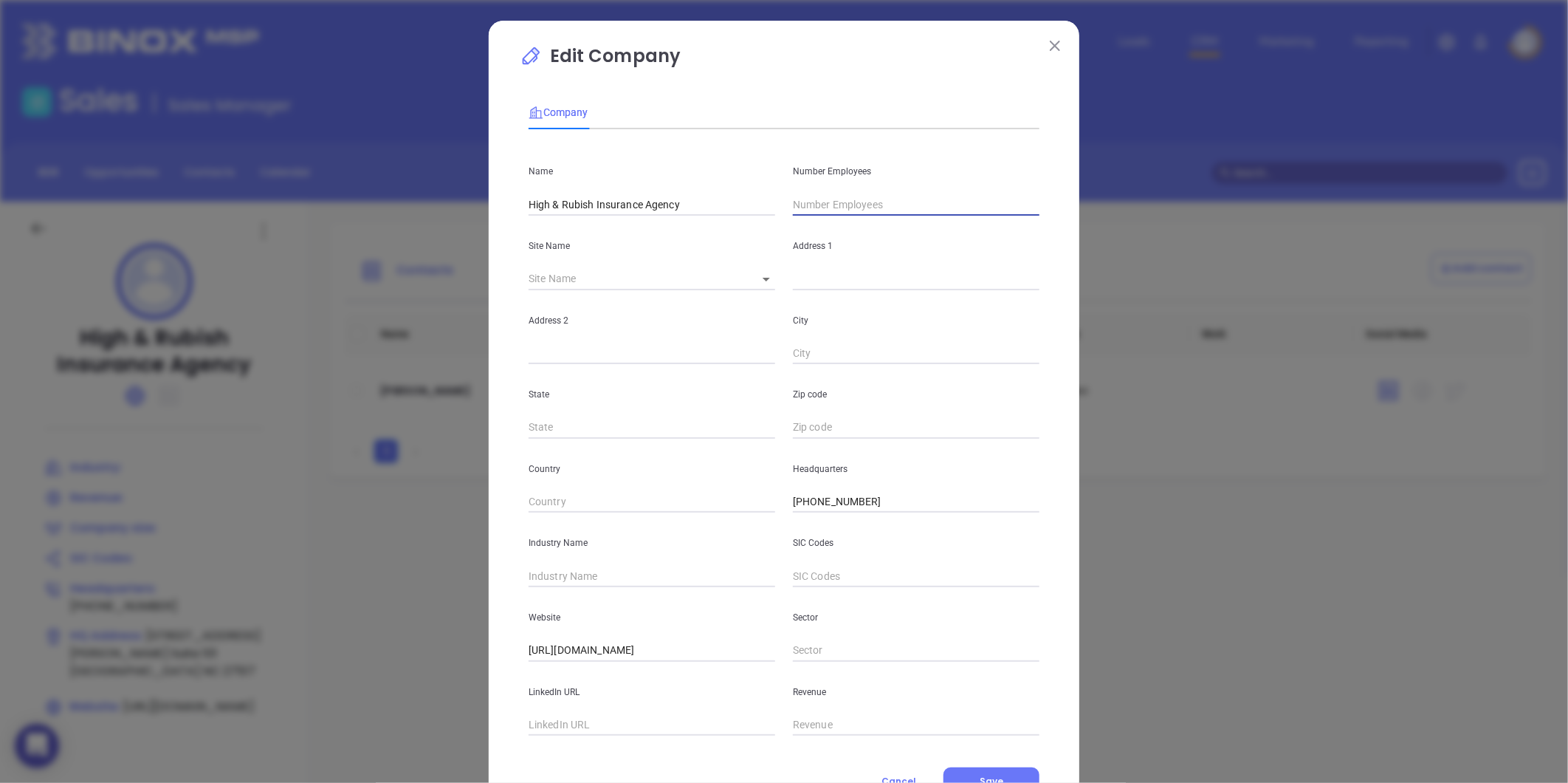
click at [795, 212] on input "text" at bounding box center [916, 205] width 247 height 22
type input "8"
click at [561, 581] on input "text" at bounding box center [652, 576] width 247 height 22
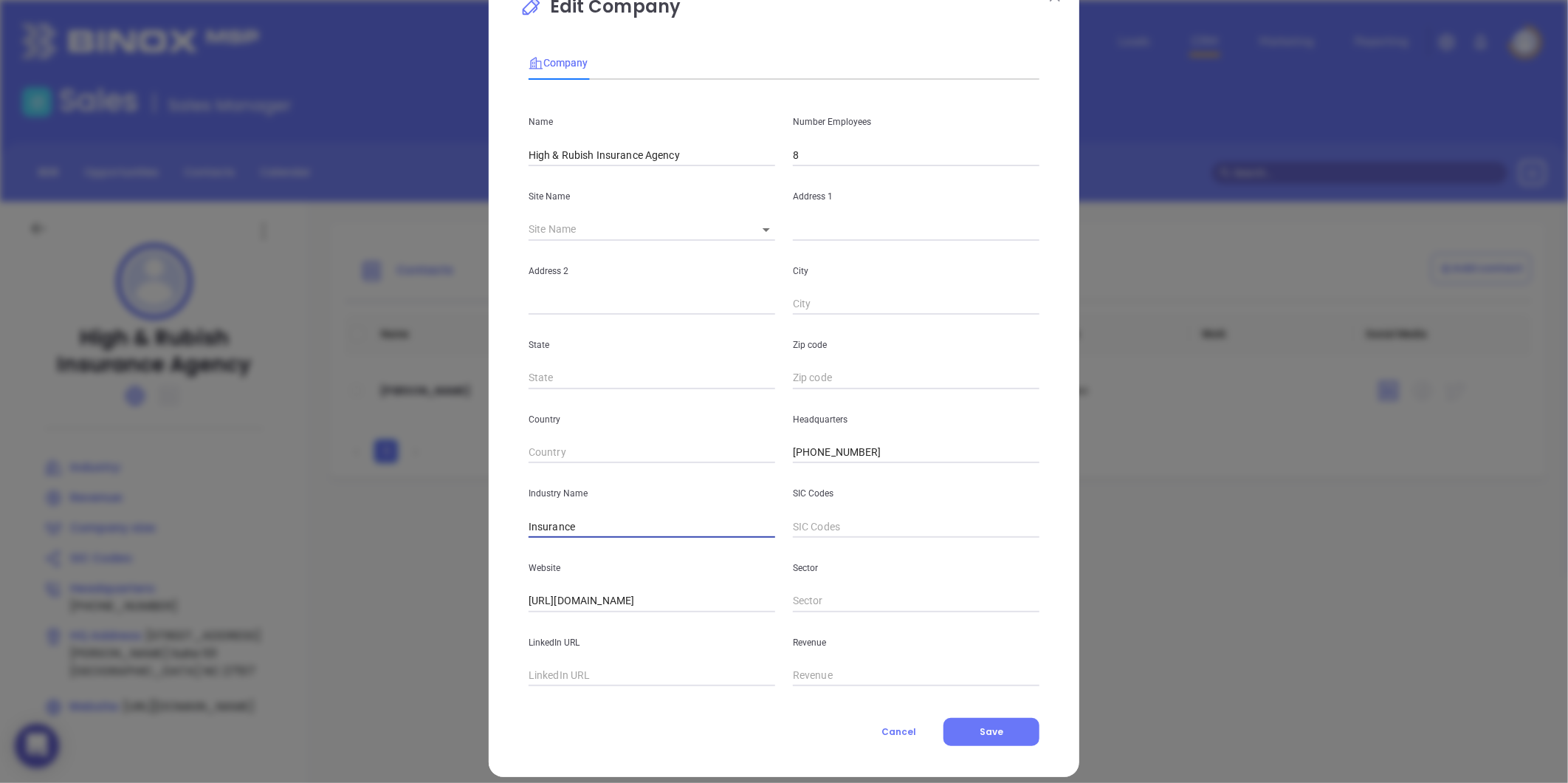
scroll to position [65, 0]
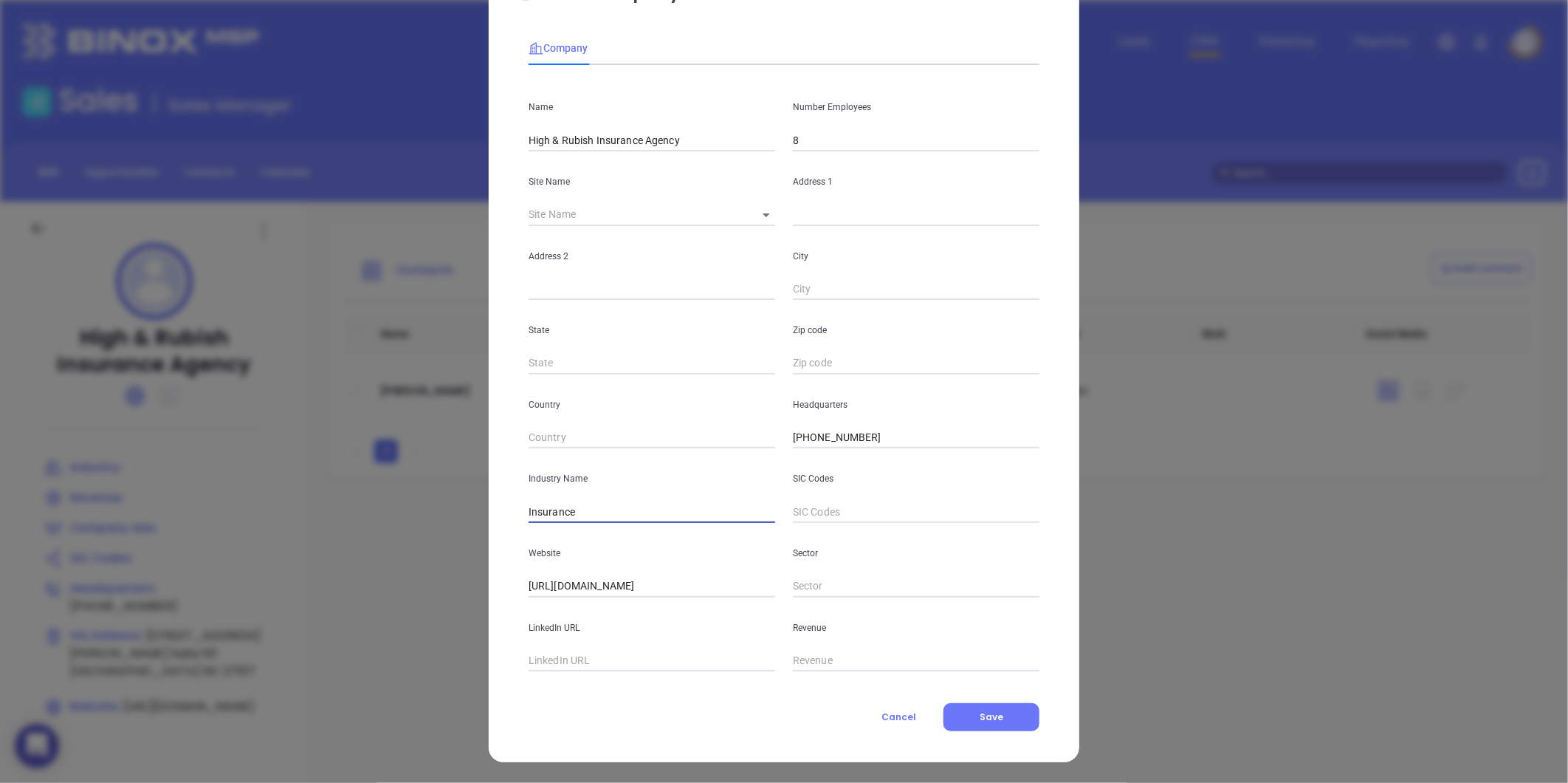
type input "Insurance"
click at [969, 438] on input "(919) 913-1144" at bounding box center [916, 438] width 247 height 22
click at [960, 707] on button "Save" at bounding box center [991, 718] width 96 height 28
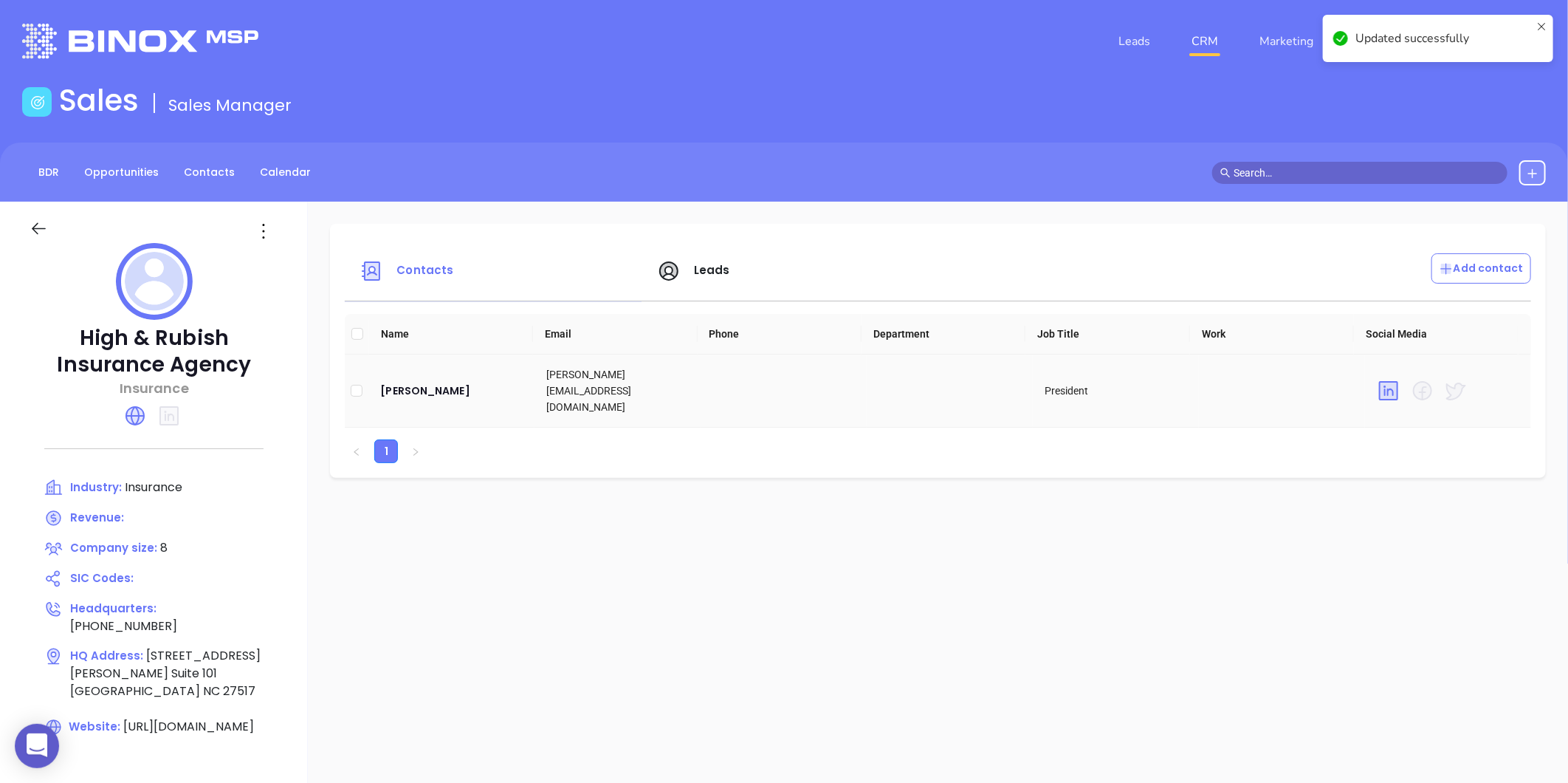
click at [425, 394] on td "Jeffrey Rubish" at bounding box center [452, 391] width 166 height 73
click at [426, 387] on div "Jeffrey Rubish" at bounding box center [452, 390] width 142 height 18
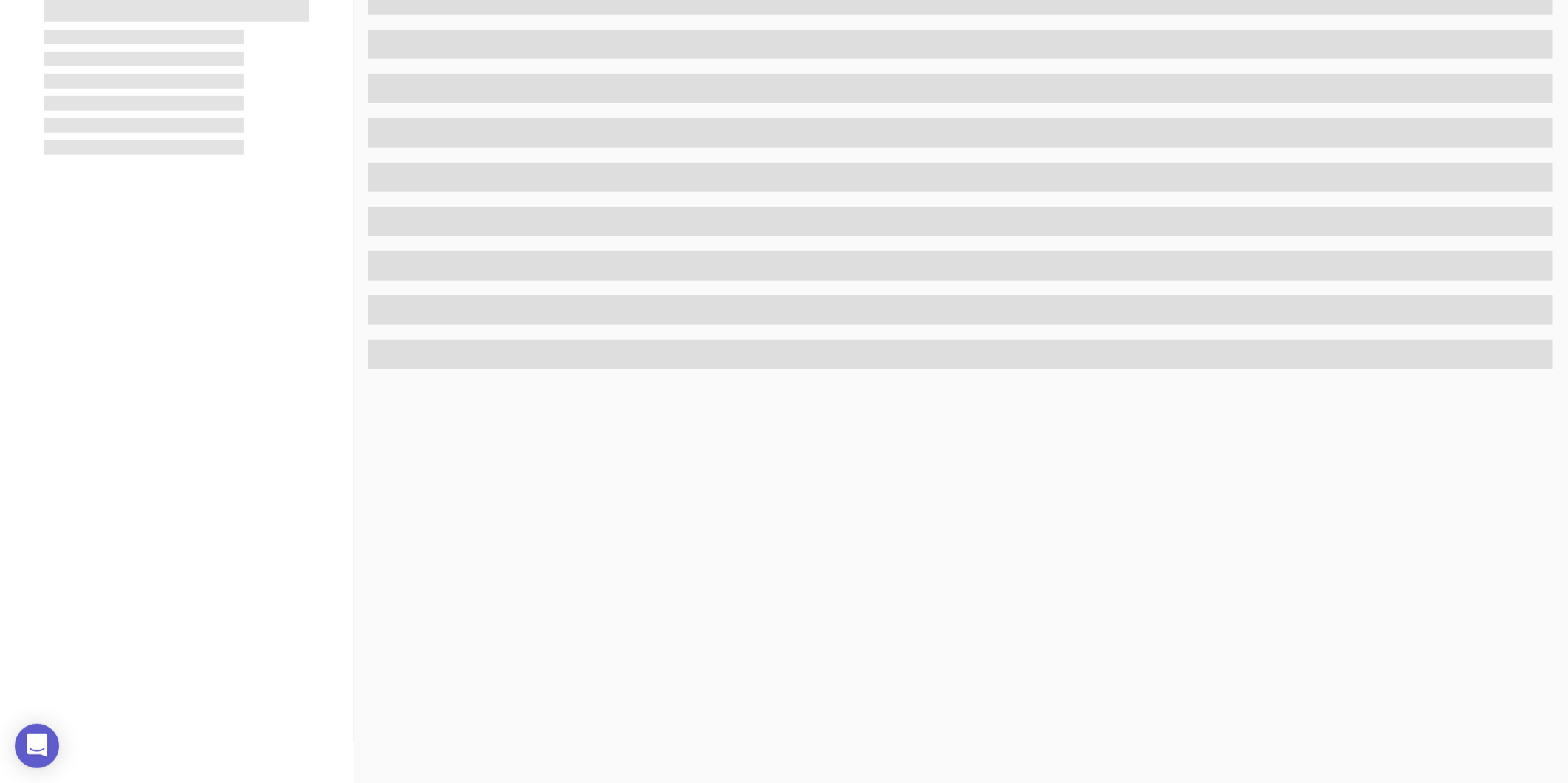
scroll to position [453, 0]
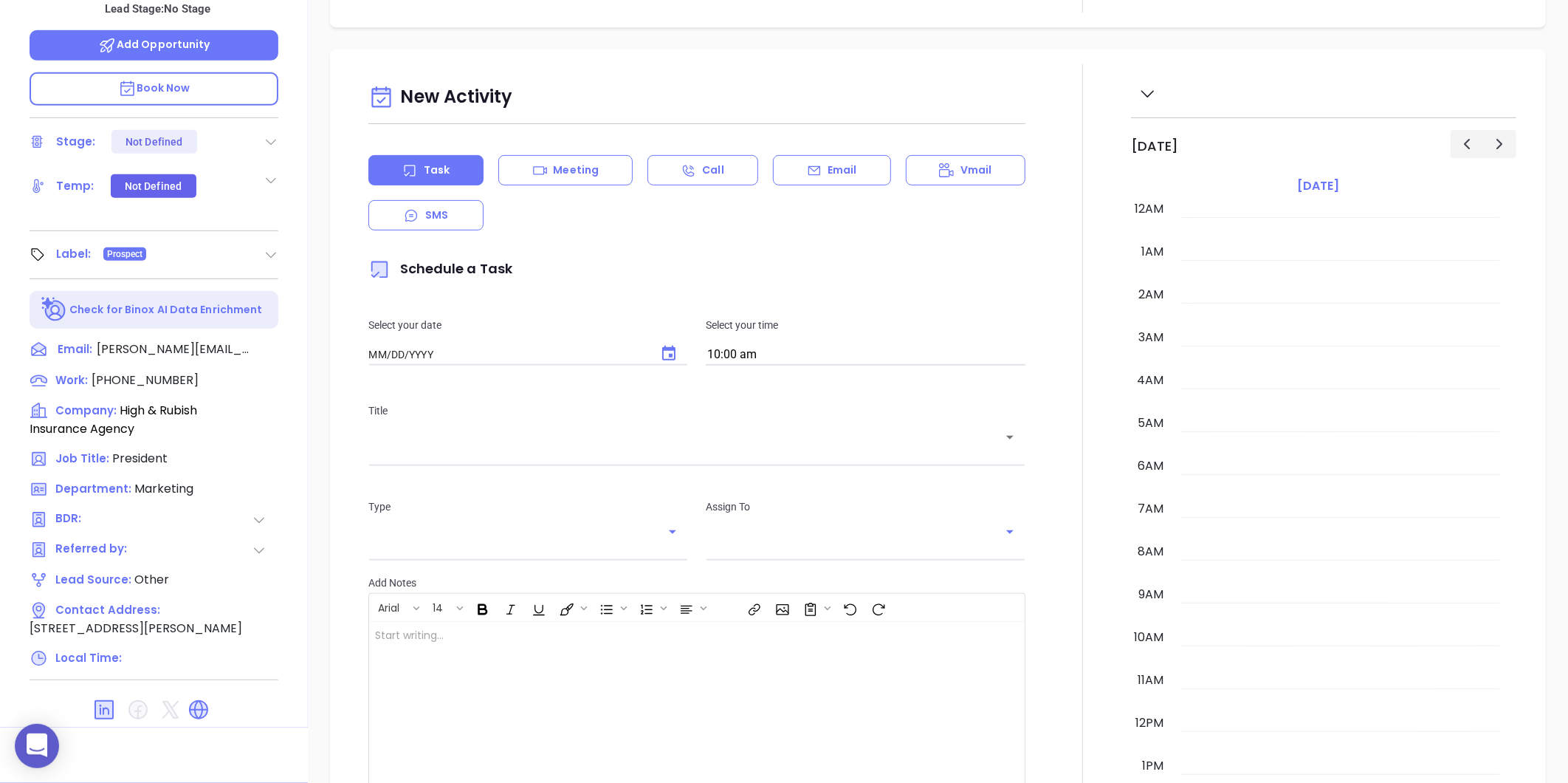
type input "[DATE]"
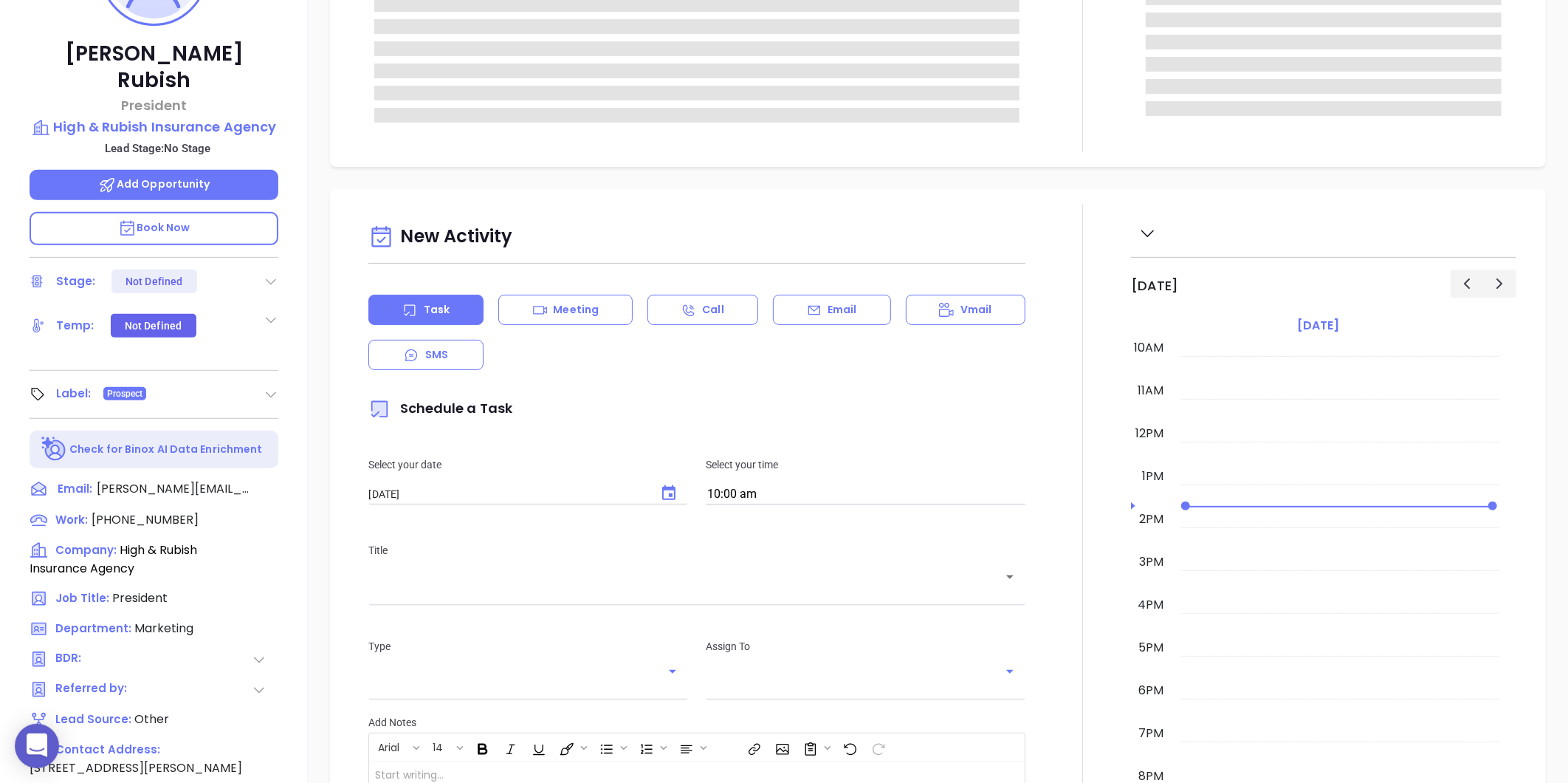
scroll to position [207, 0]
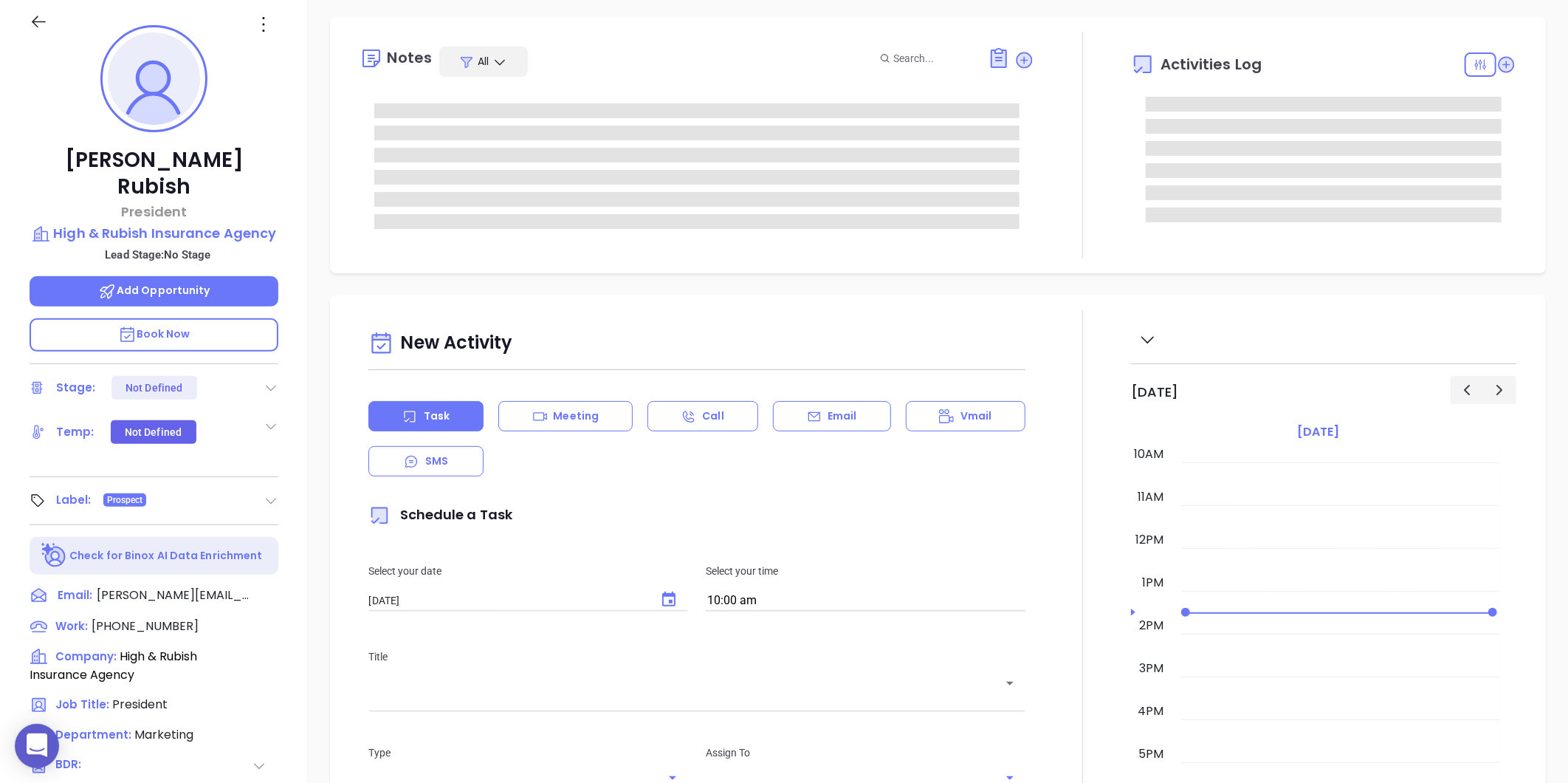
type input "[PERSON_NAME]"
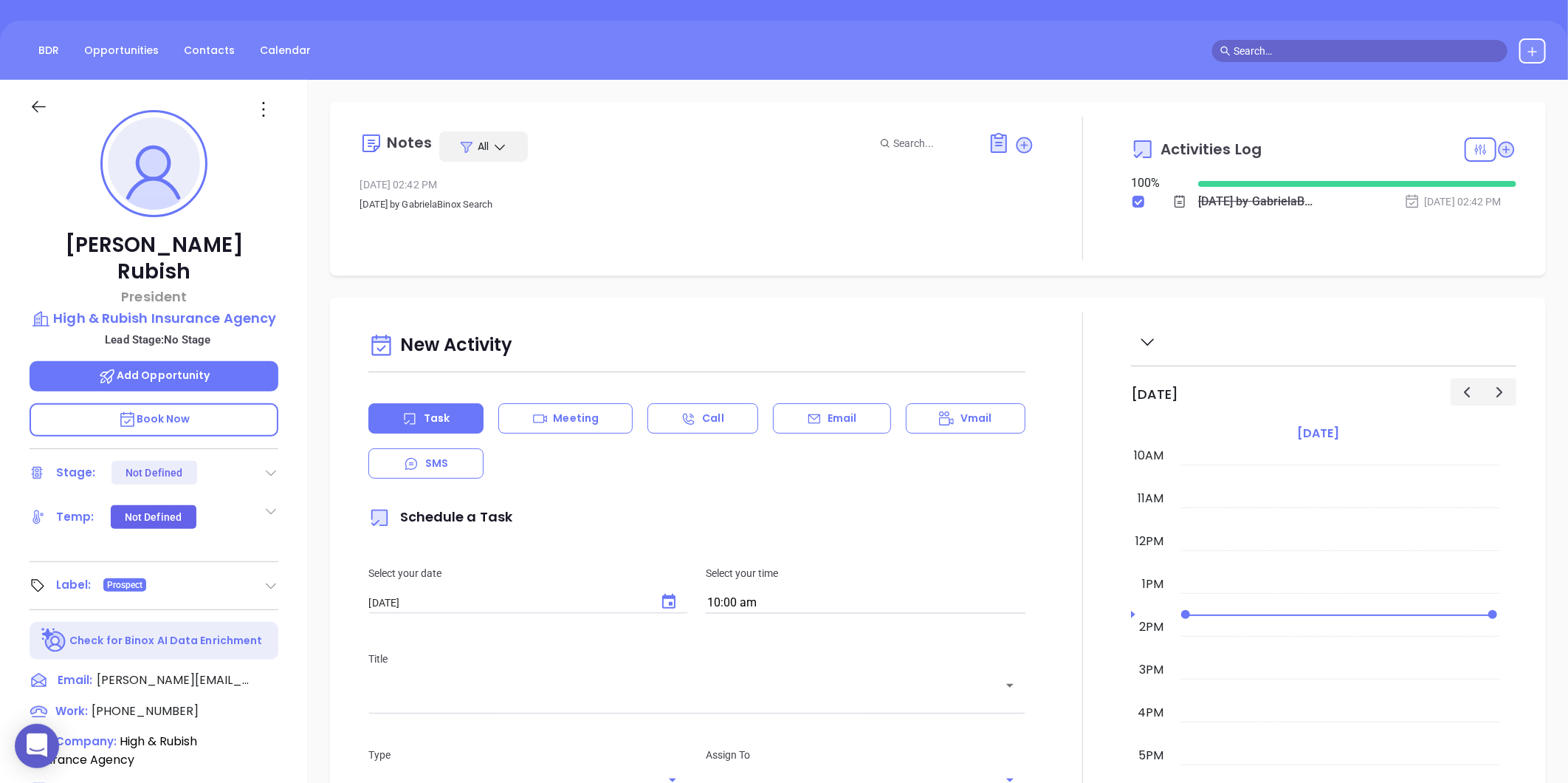
scroll to position [42, 0]
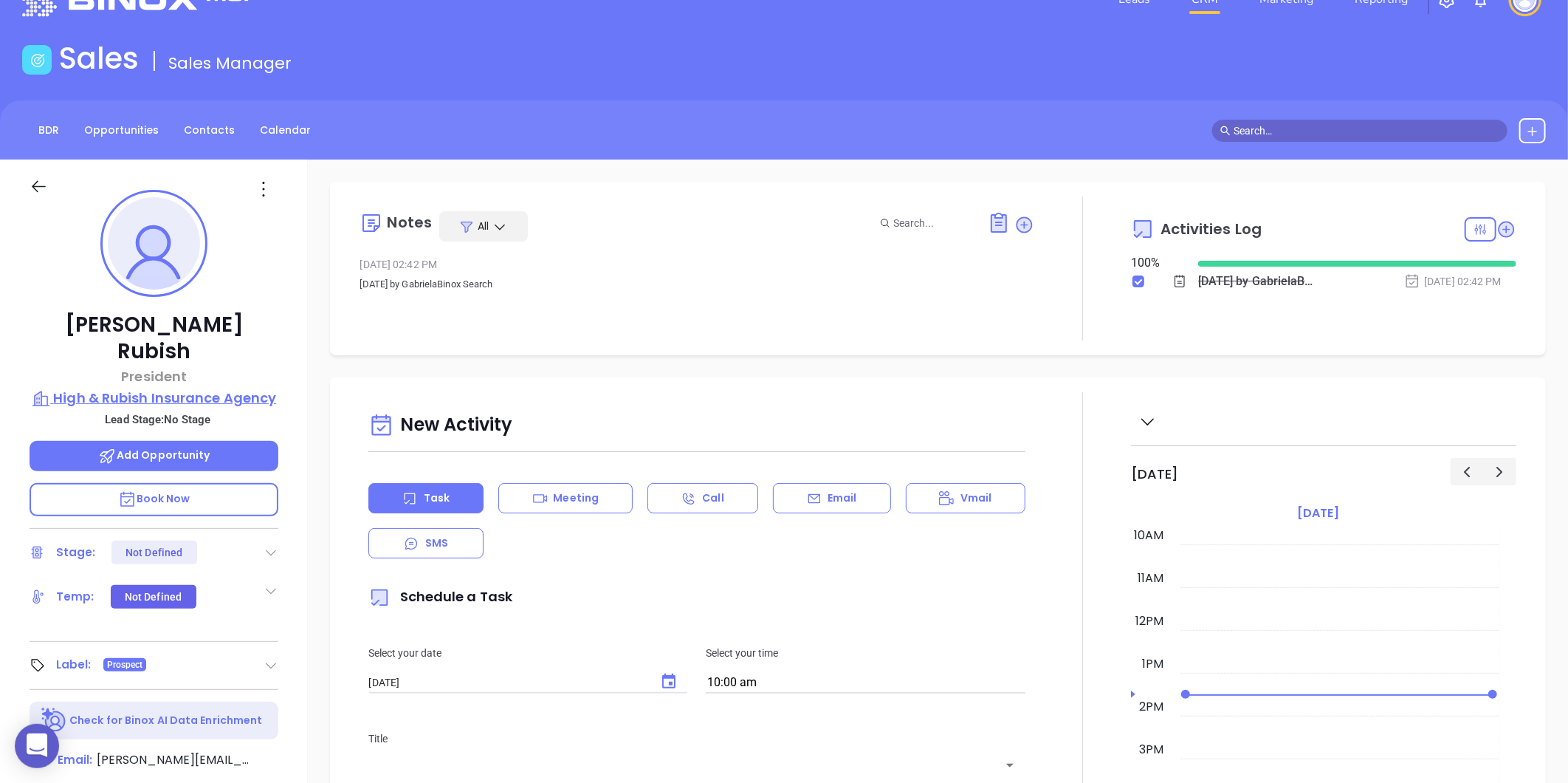
click at [164, 388] on p "High & Rubish Insurance Agency" at bounding box center [154, 399] width 249 height 21
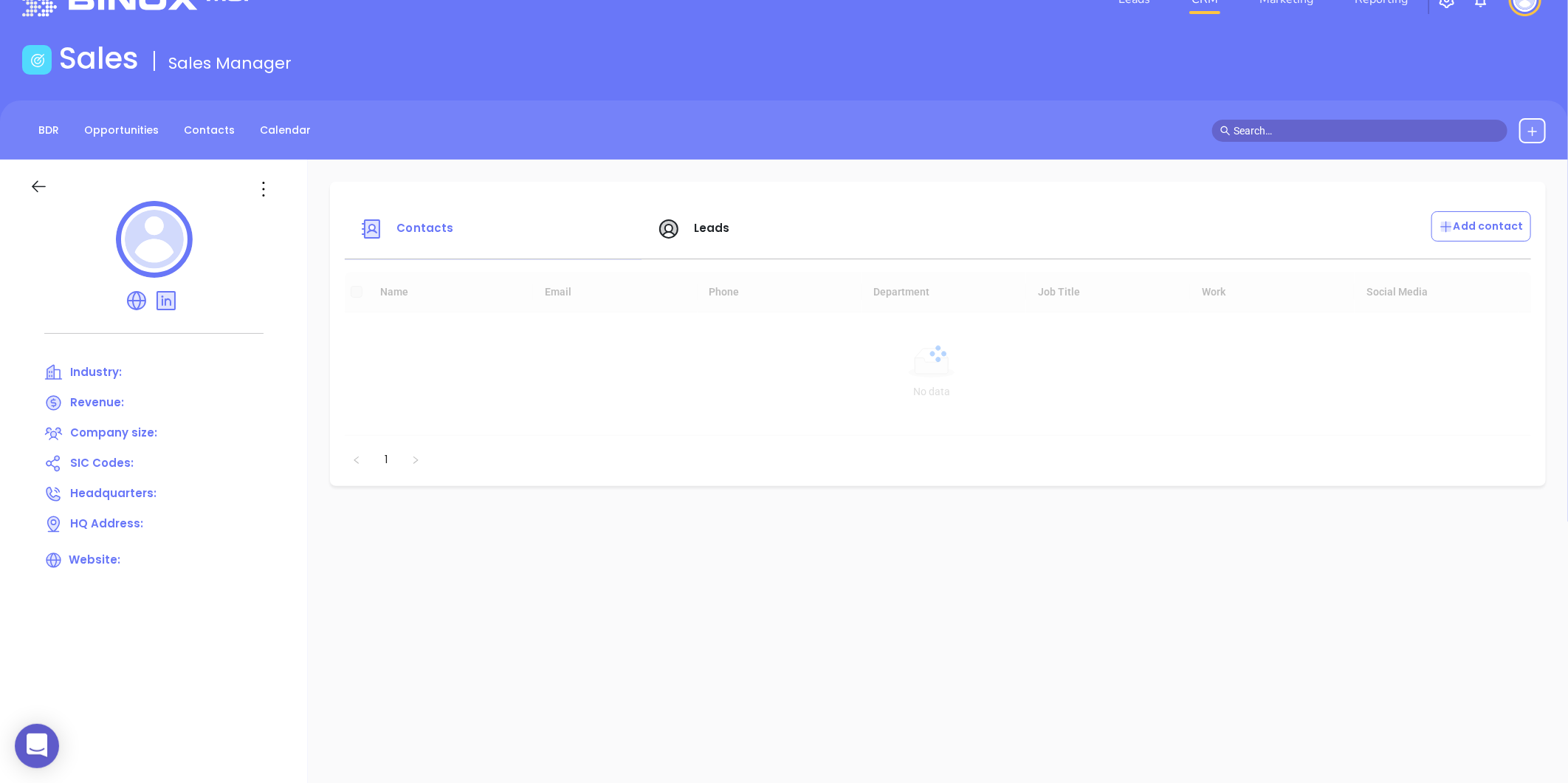
click at [293, 160] on div "Industry: Revenue: Company size: SIC Codes: Headquarters: HQ Address: Website:" at bounding box center [153, 473] width 308 height 628
click at [268, 189] on icon at bounding box center [263, 189] width 23 height 23
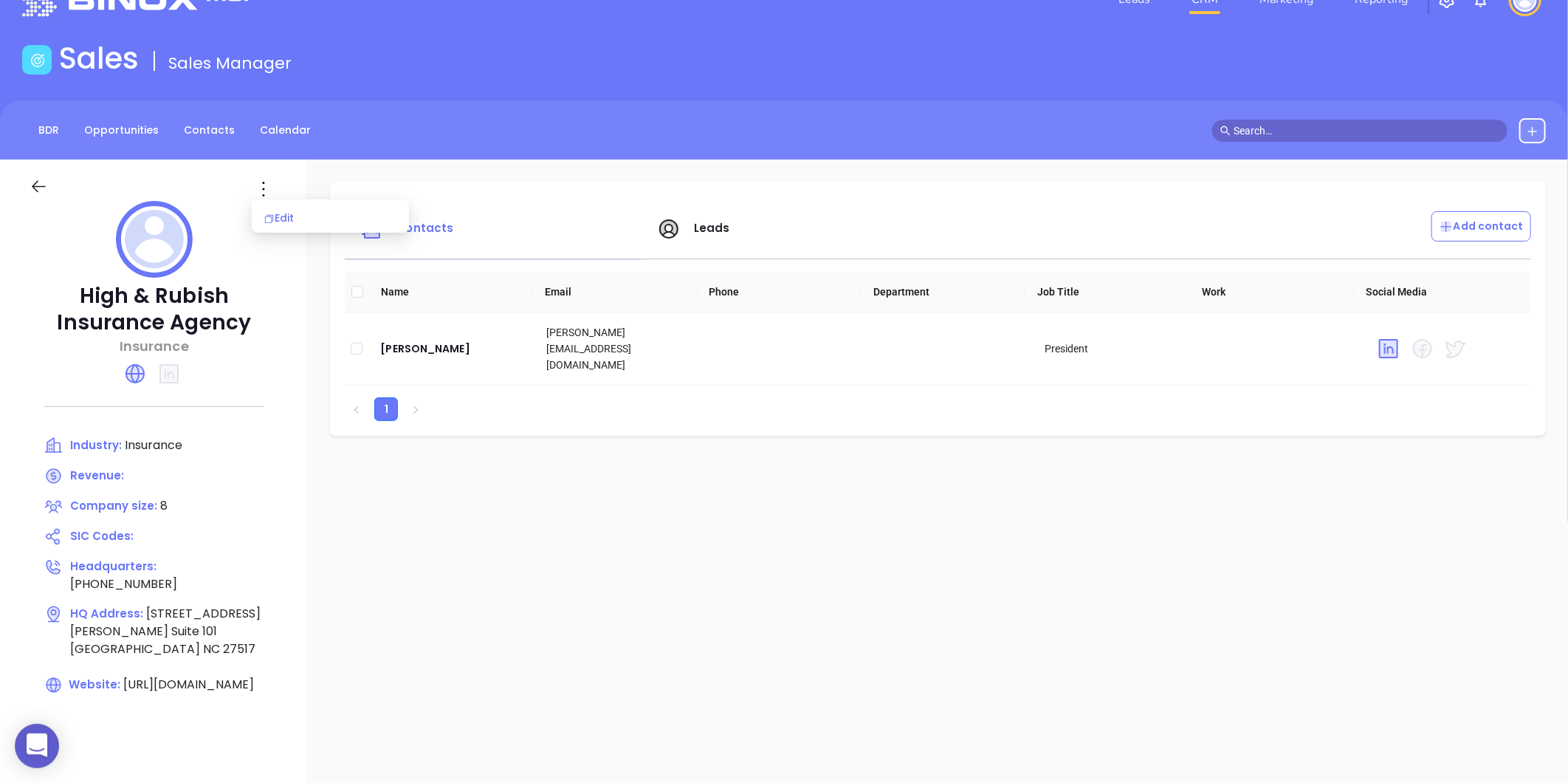
click at [279, 204] on li "Edit" at bounding box center [330, 217] width 151 height 31
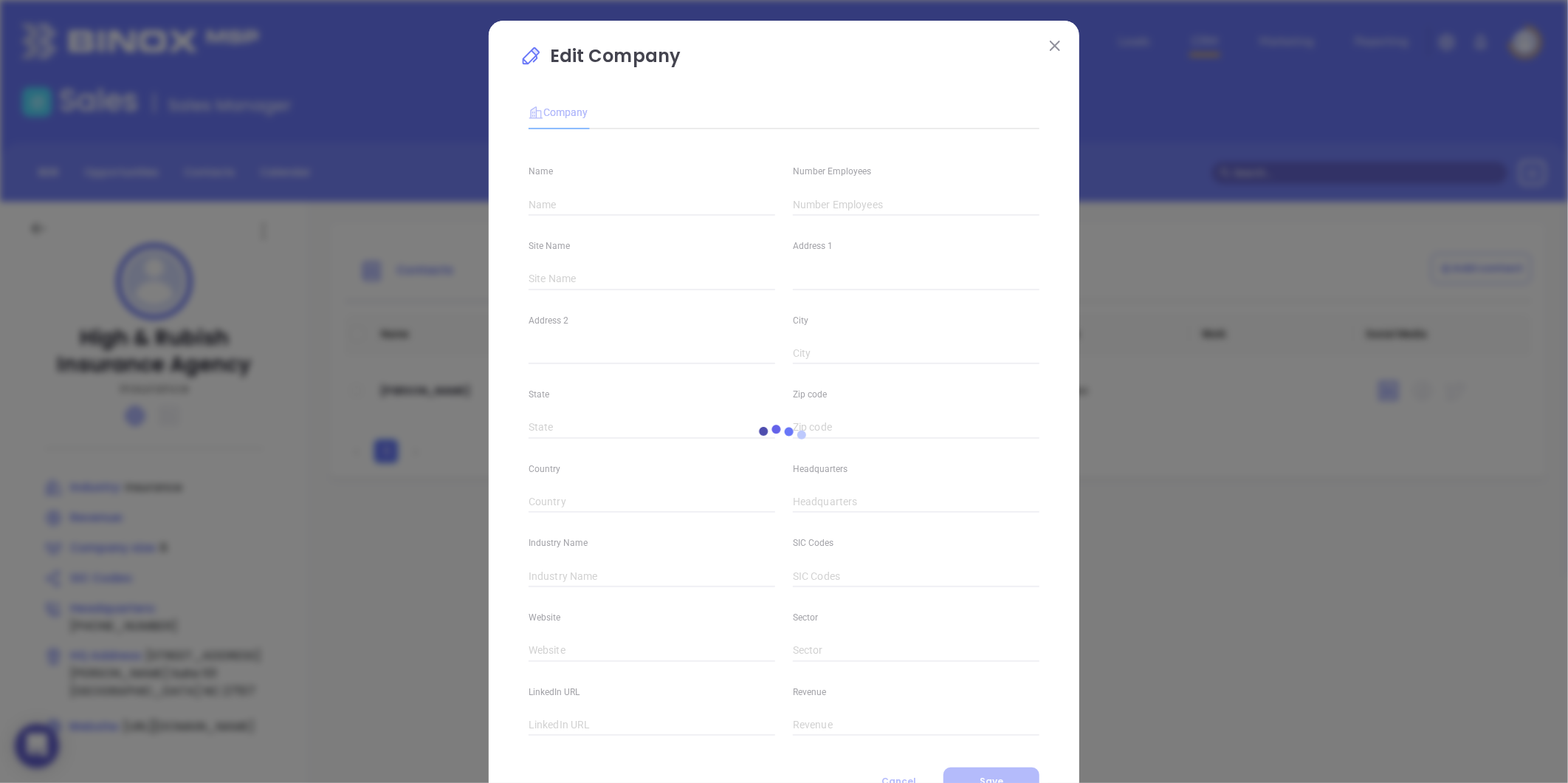
type input "High & Rubish Insurance Agency"
type input "8"
type input "(919) 913-1144"
type input "Insurance"
type input "https://www.highandrubish.com/"
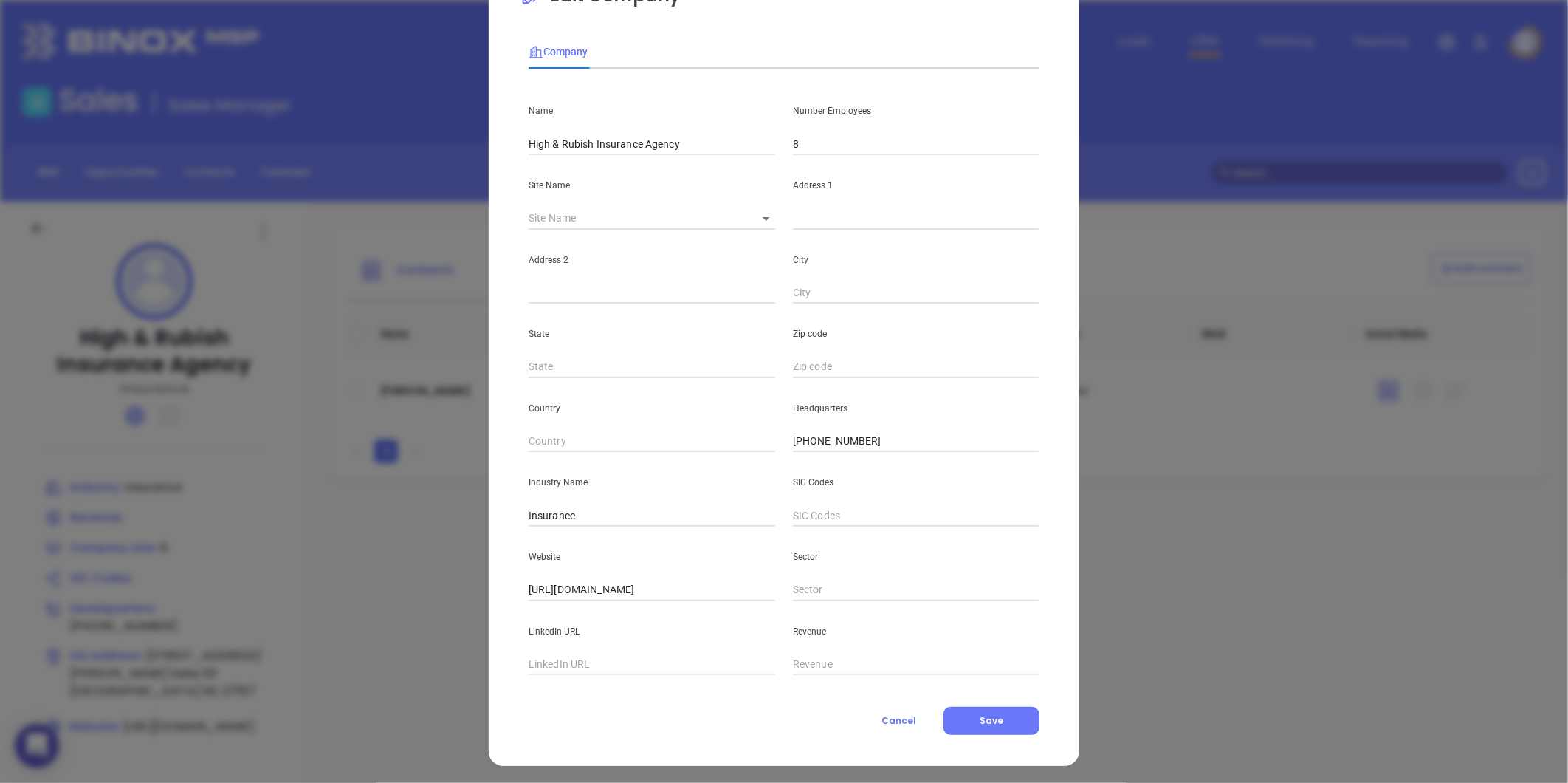
scroll to position [65, 0]
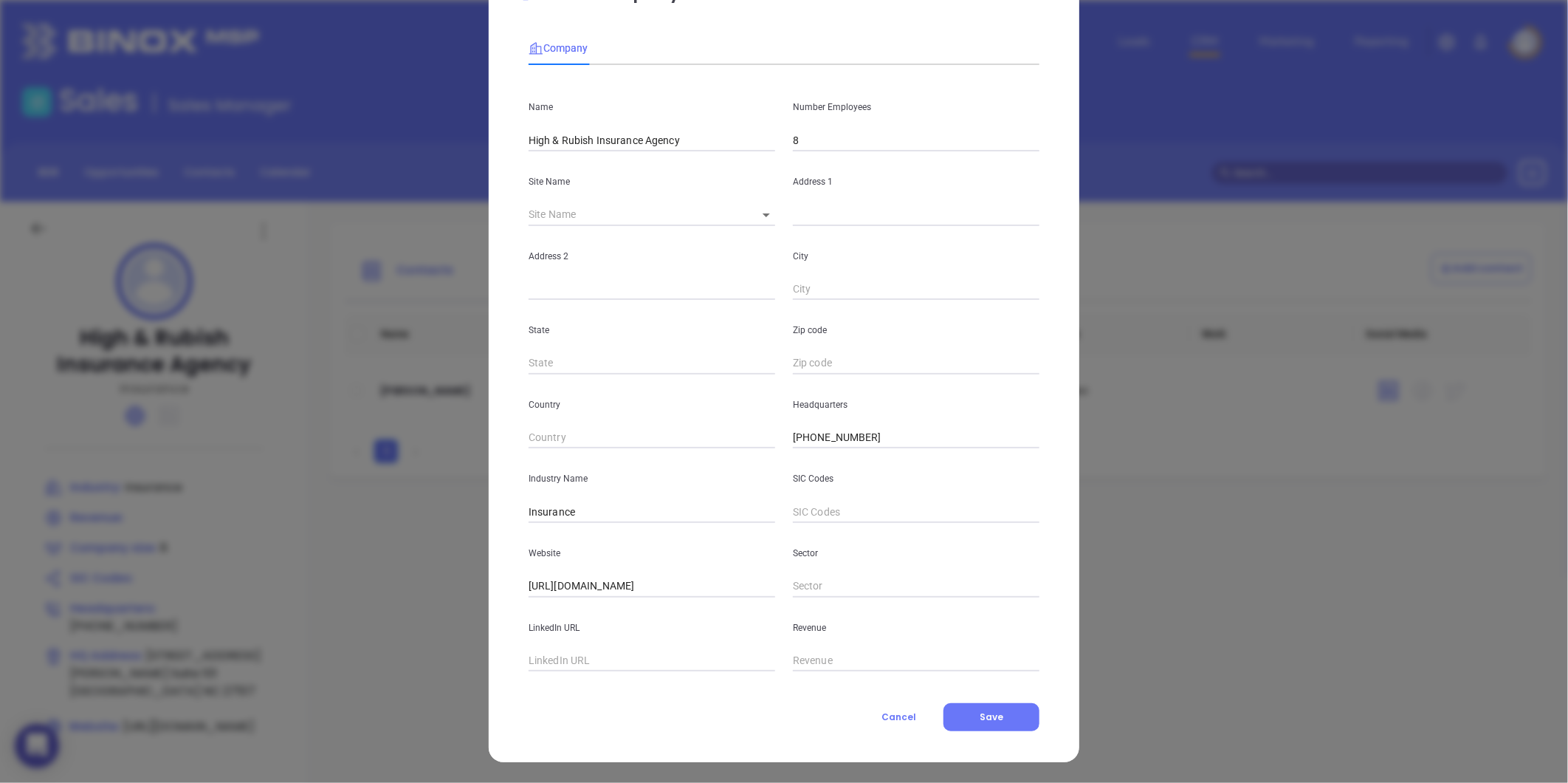
click at [554, 661] on input "text" at bounding box center [652, 661] width 247 height 22
paste input "https://www.linkedin.com/company/high-and-rubish-insurance-agency/"
type input "https://www.linkedin.com/company/high-and-rubish-insurance-agency/"
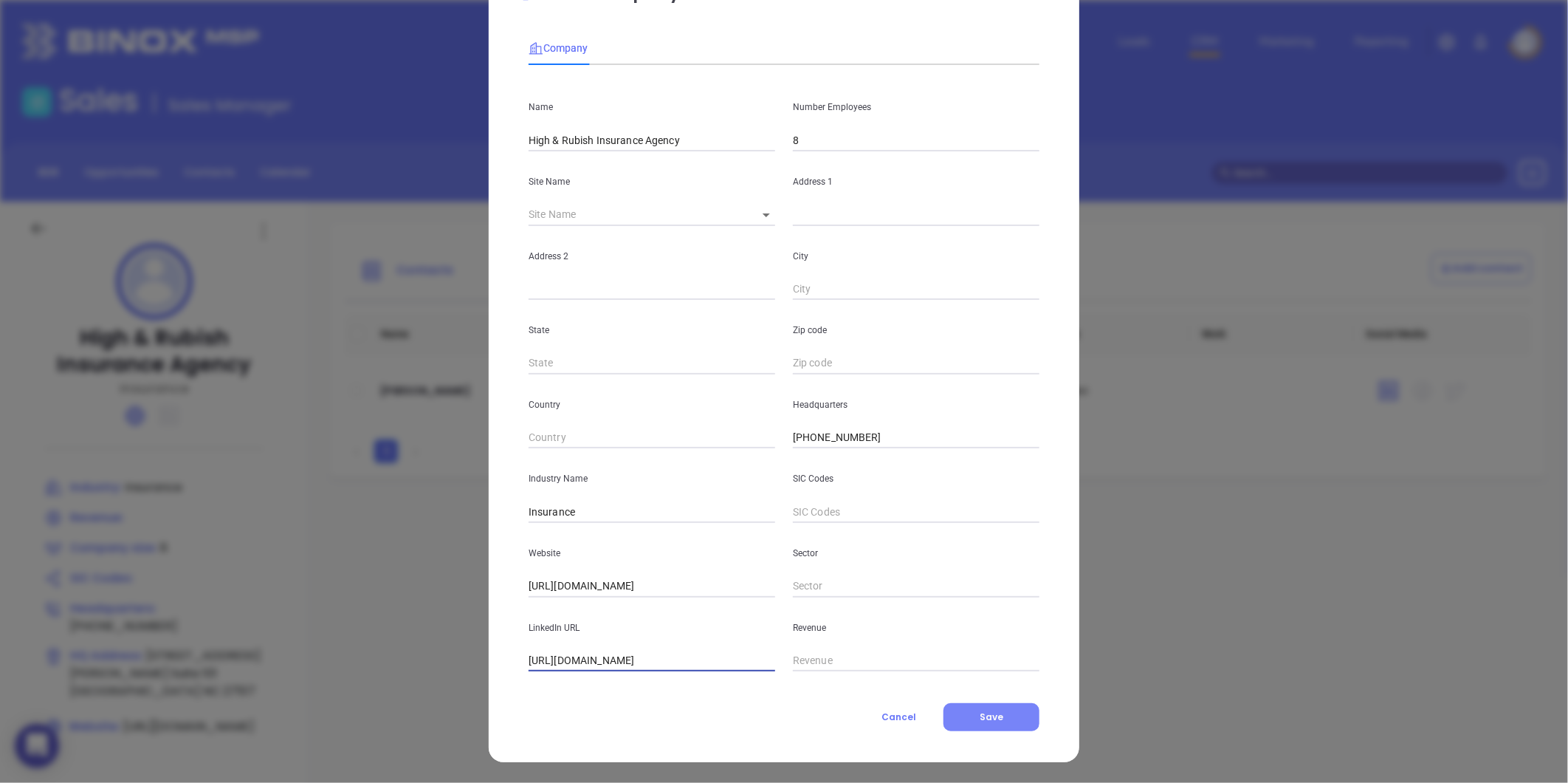
click at [969, 706] on button "Save" at bounding box center [991, 718] width 96 height 28
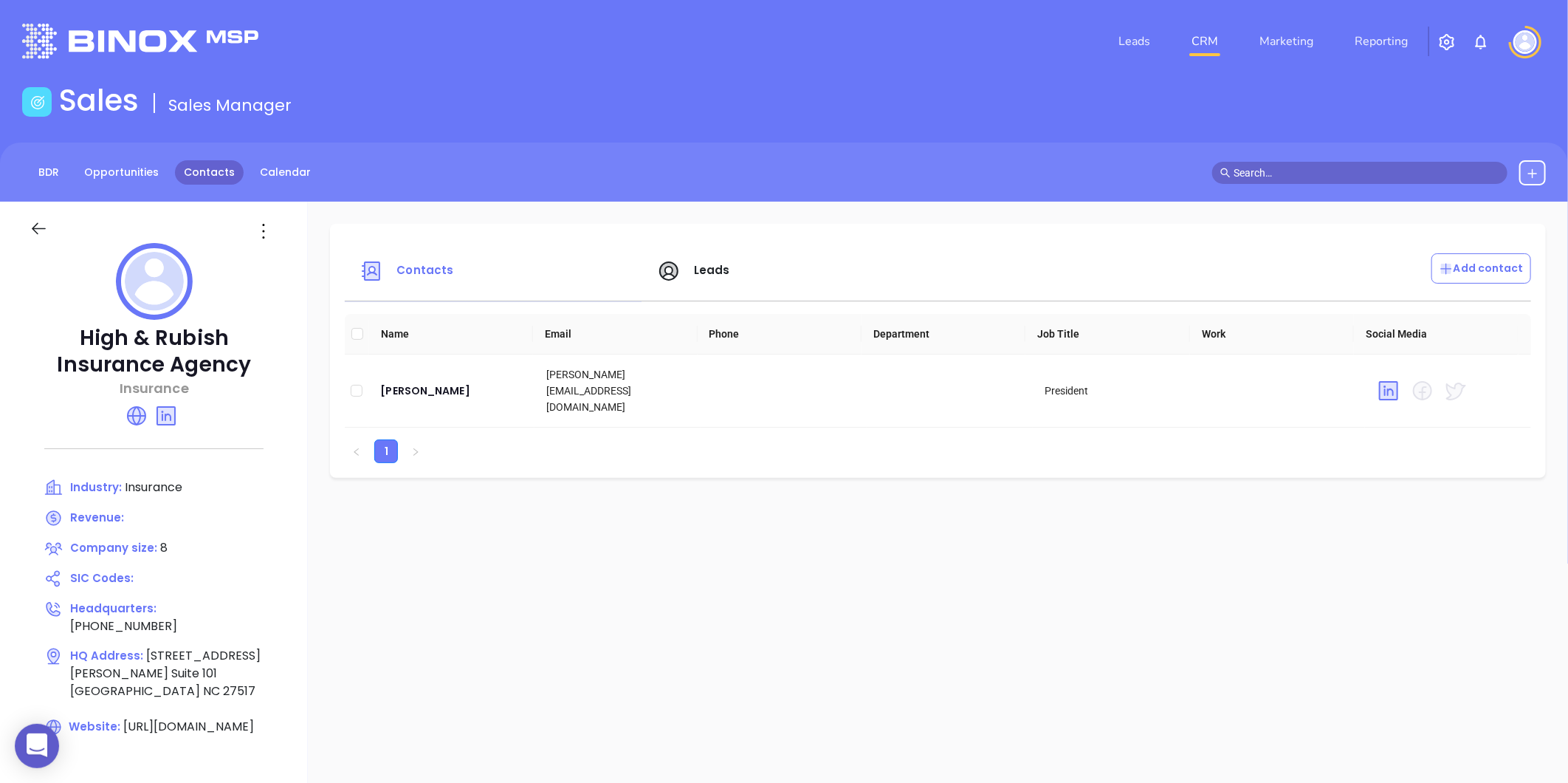
click at [207, 173] on link "Contacts" at bounding box center [209, 172] width 68 height 24
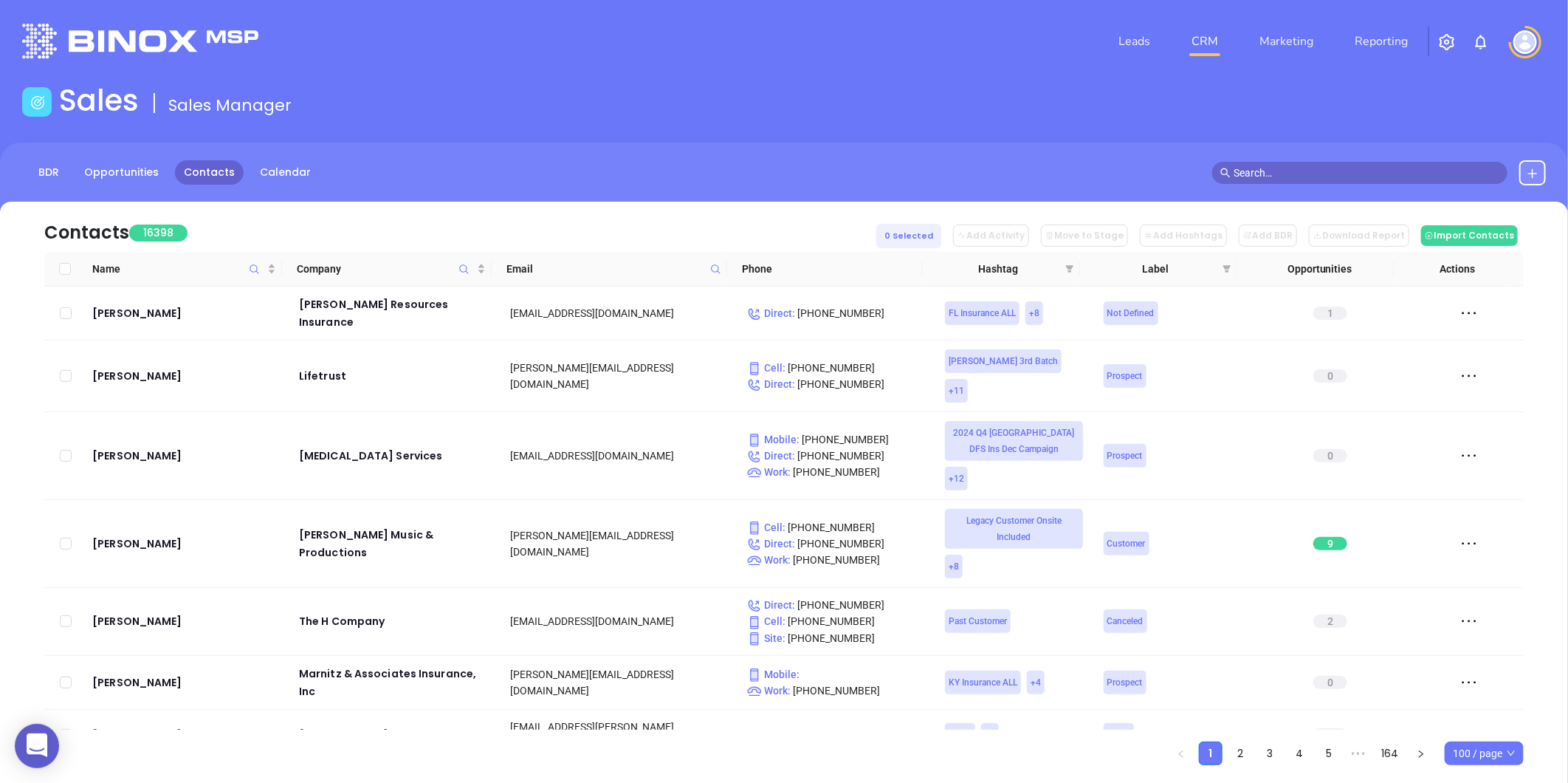
click at [712, 268] on icon at bounding box center [716, 269] width 11 height 11
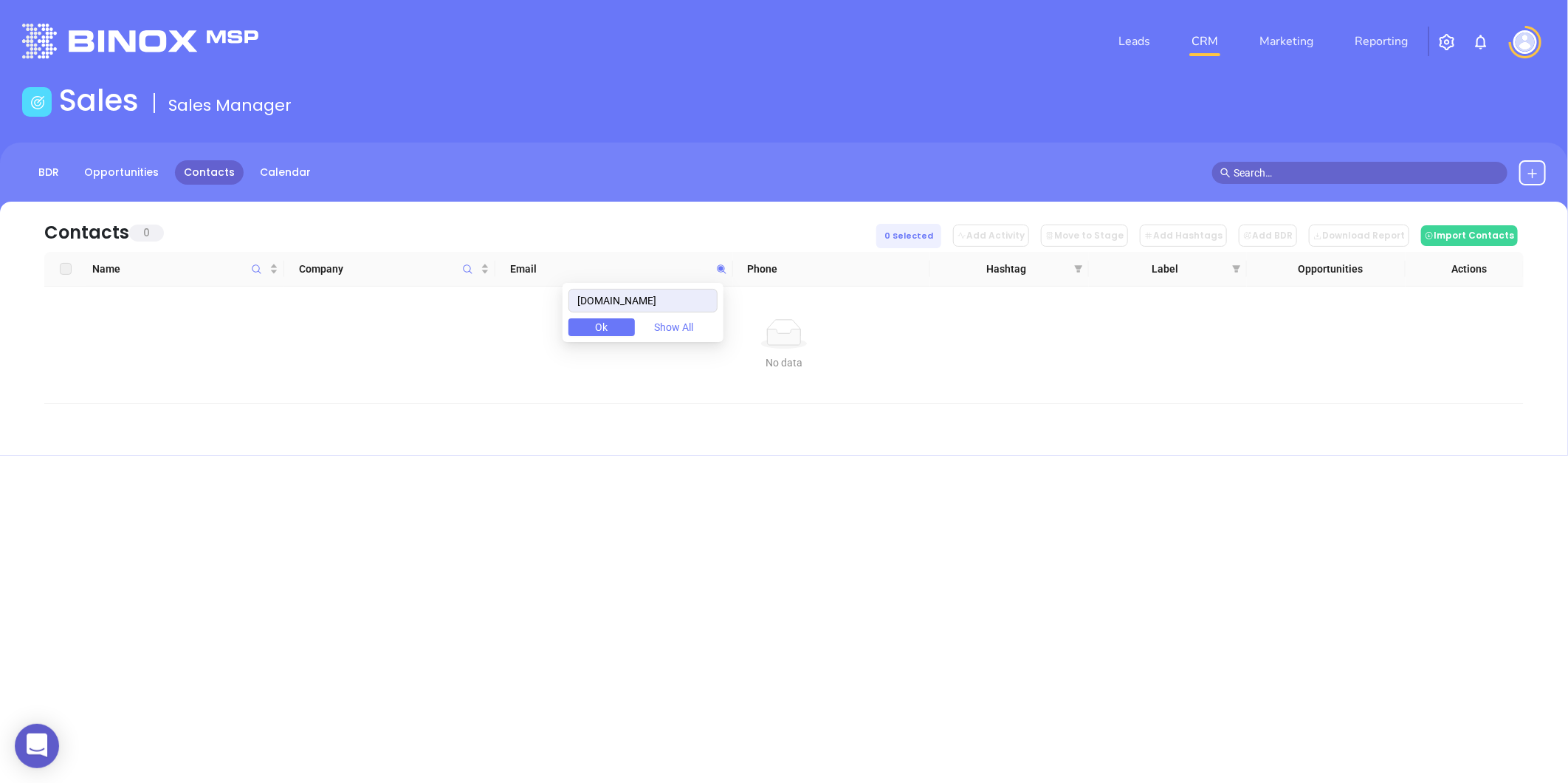
drag, startPoint x: 707, startPoint y: 297, endPoint x: 507, endPoint y: 285, distance: 200.4
click at [507, 285] on body "0 Leads CRM Marketing Reporting Financial Leads Leads Sales Sales Manager BDR O…" at bounding box center [784, 391] width 1568 height 783
type input "[DOMAIN_NAME]"
click at [465, 267] on icon "Company" at bounding box center [468, 269] width 11 height 11
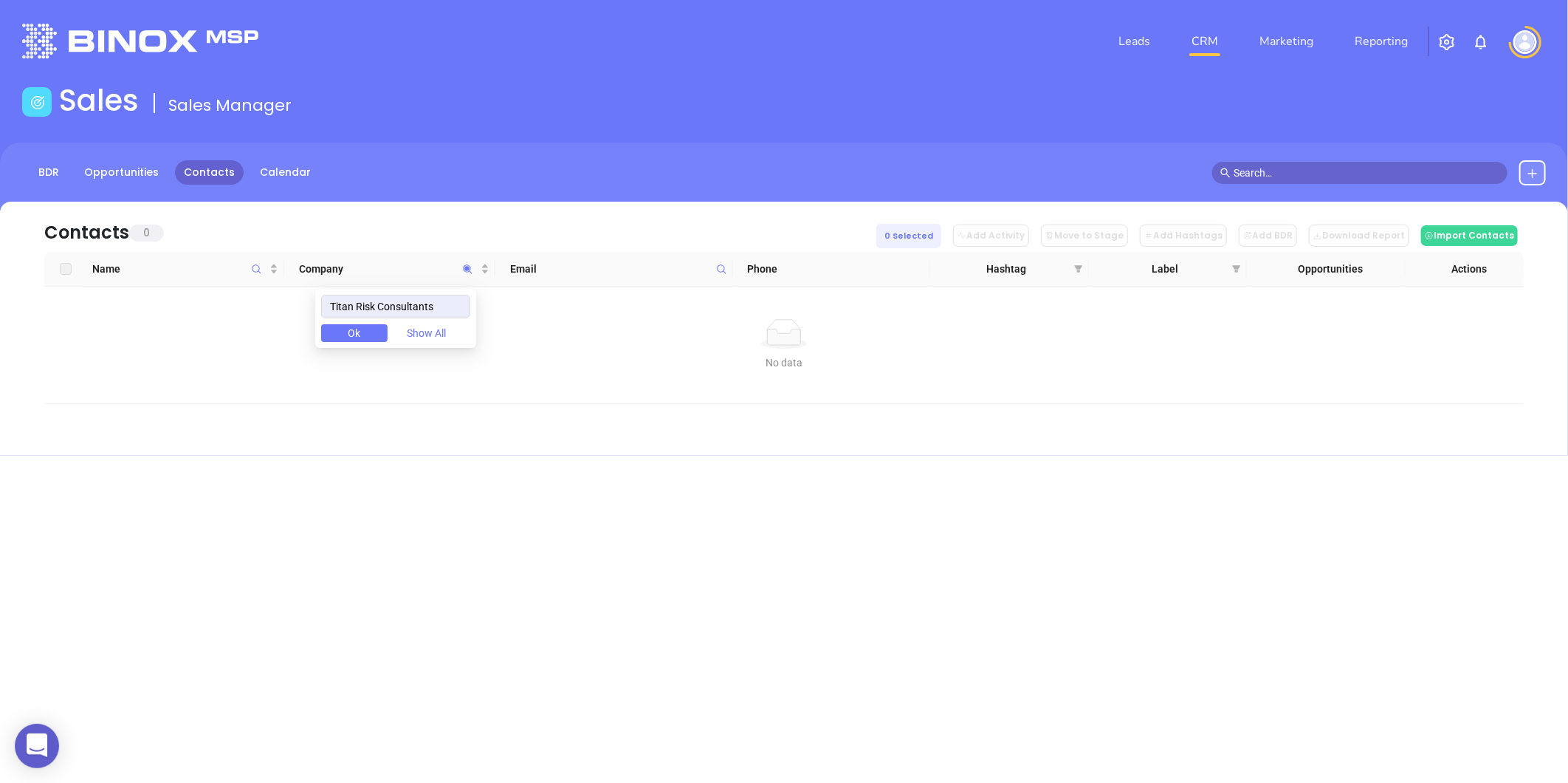
type input "Titan Risk Consultants"
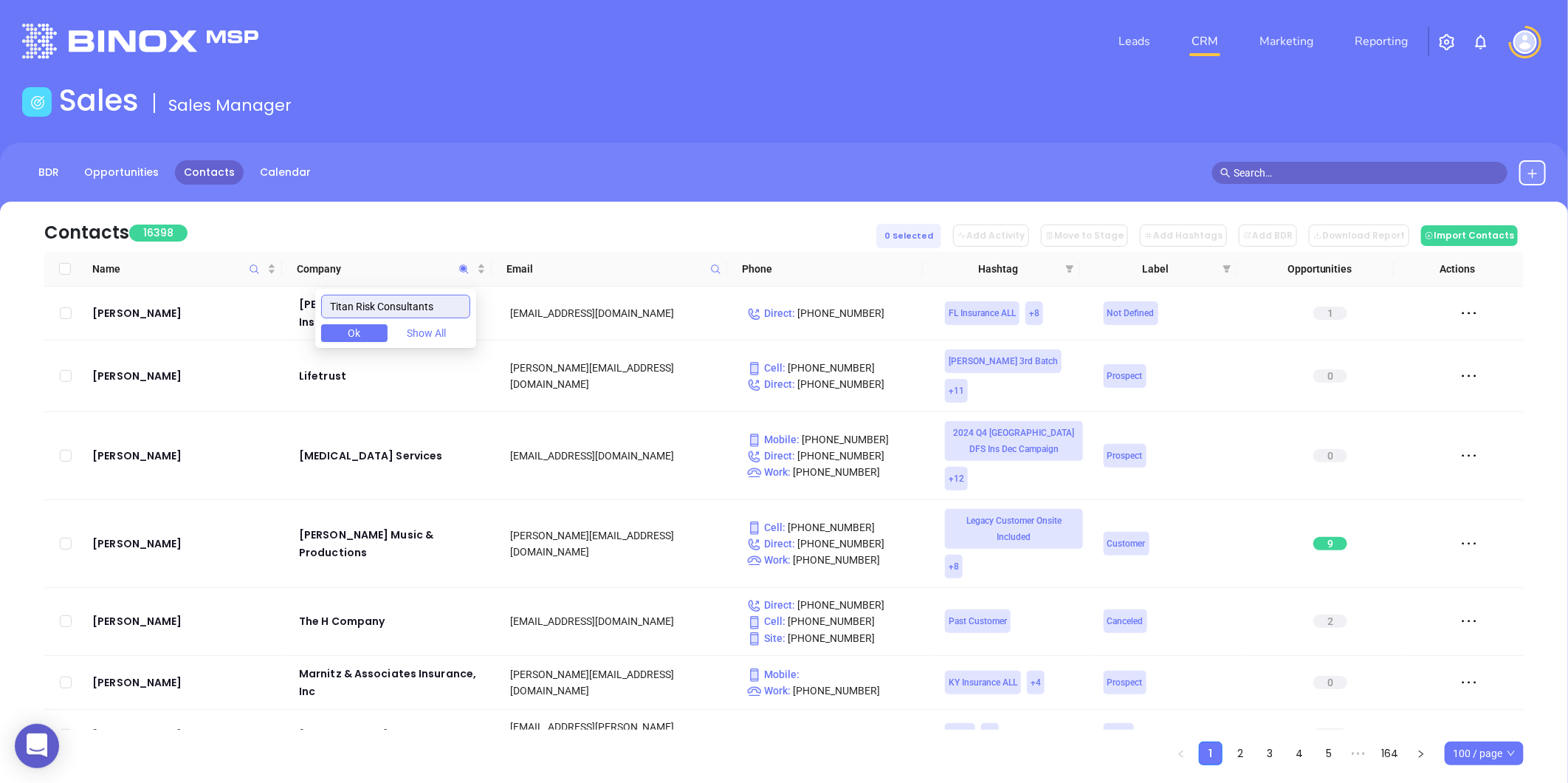
drag, startPoint x: 440, startPoint y: 311, endPoint x: 223, endPoint y: 336, distance: 218.4
click at [223, 336] on body "0 Leads CRM Marketing Reporting Financial Leads Leads Sales Sales Manager BDR O…" at bounding box center [784, 391] width 1568 height 783
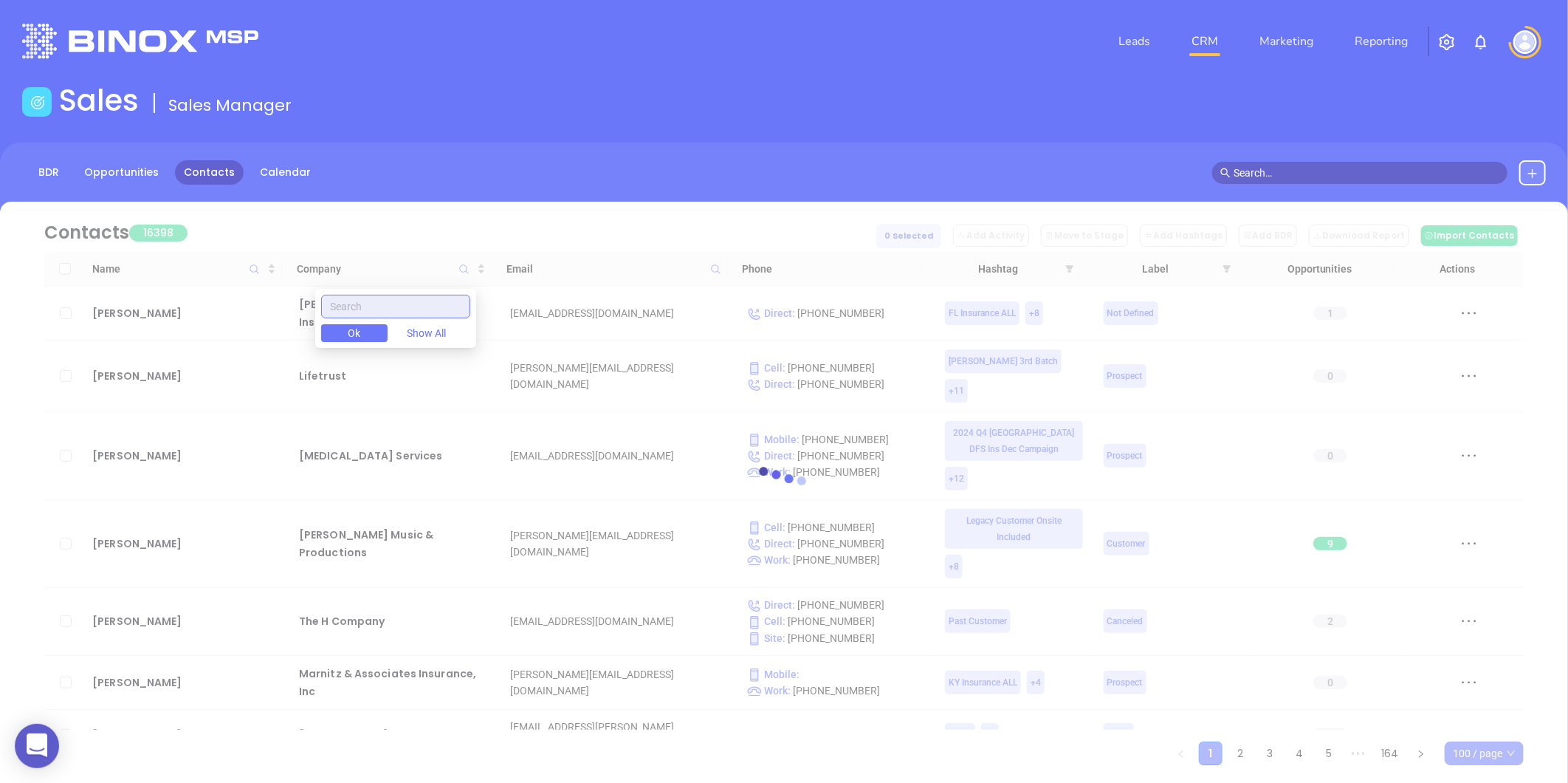
paste input "Titan Risk Consultants"
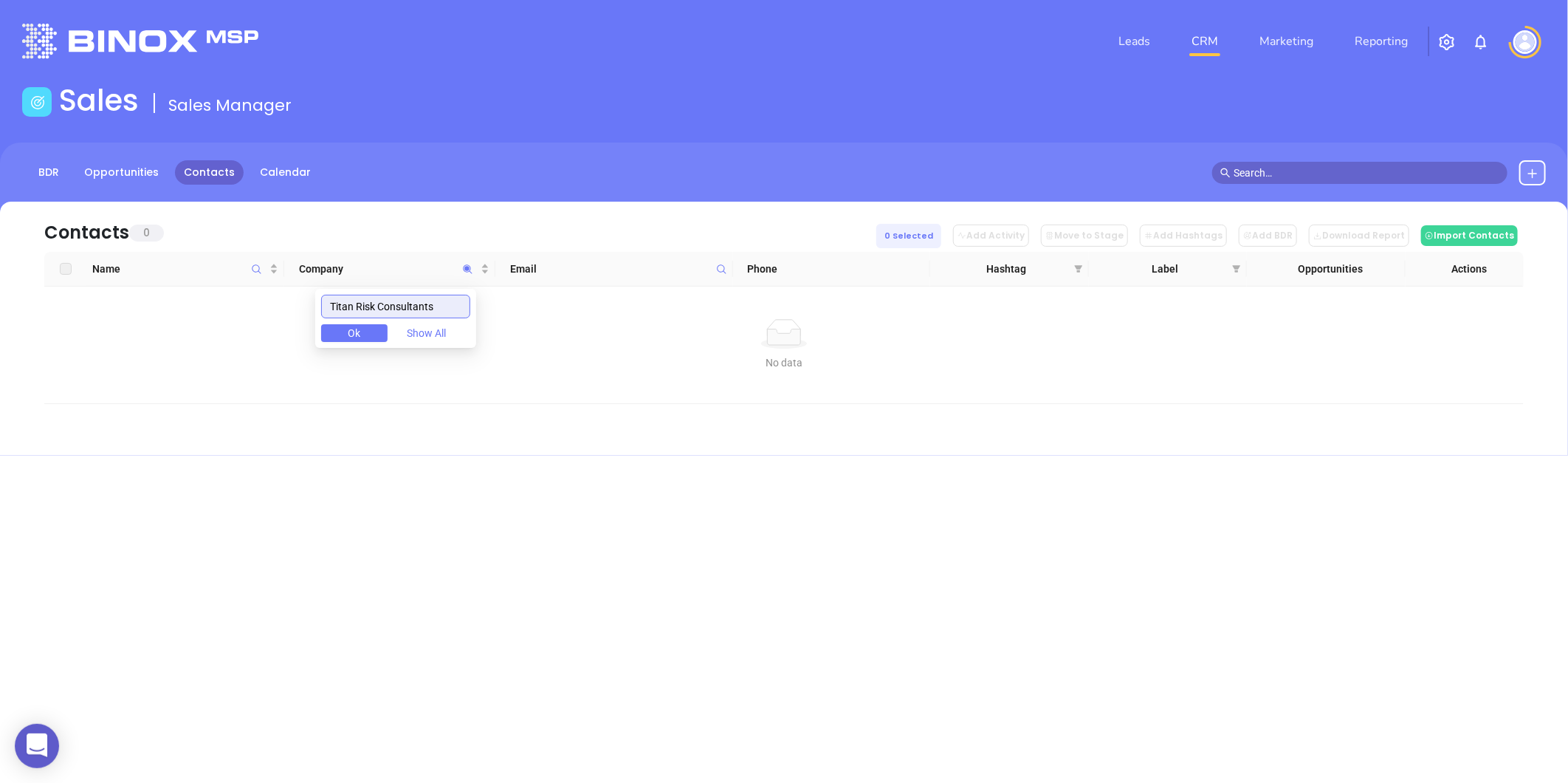
type input "Titan Risk Consultants"
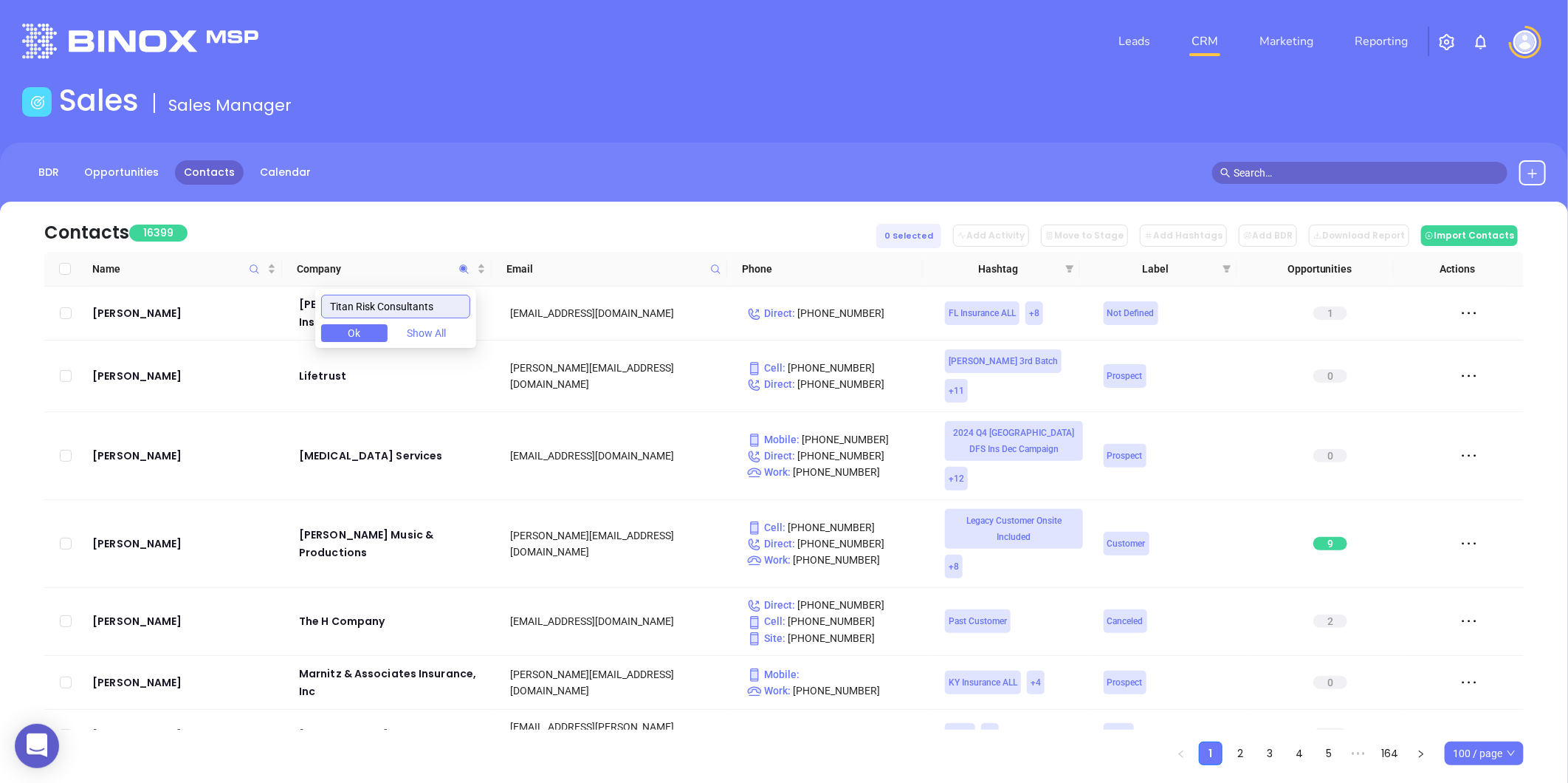
drag, startPoint x: 454, startPoint y: 304, endPoint x: 285, endPoint y: 341, distance: 173.0
click at [285, 341] on body "0 Leads CRM Marketing Reporting Financial Leads Leads Sales Sales Manager BDR O…" at bounding box center [784, 391] width 1568 height 783
click at [711, 269] on icon at bounding box center [716, 269] width 11 height 11
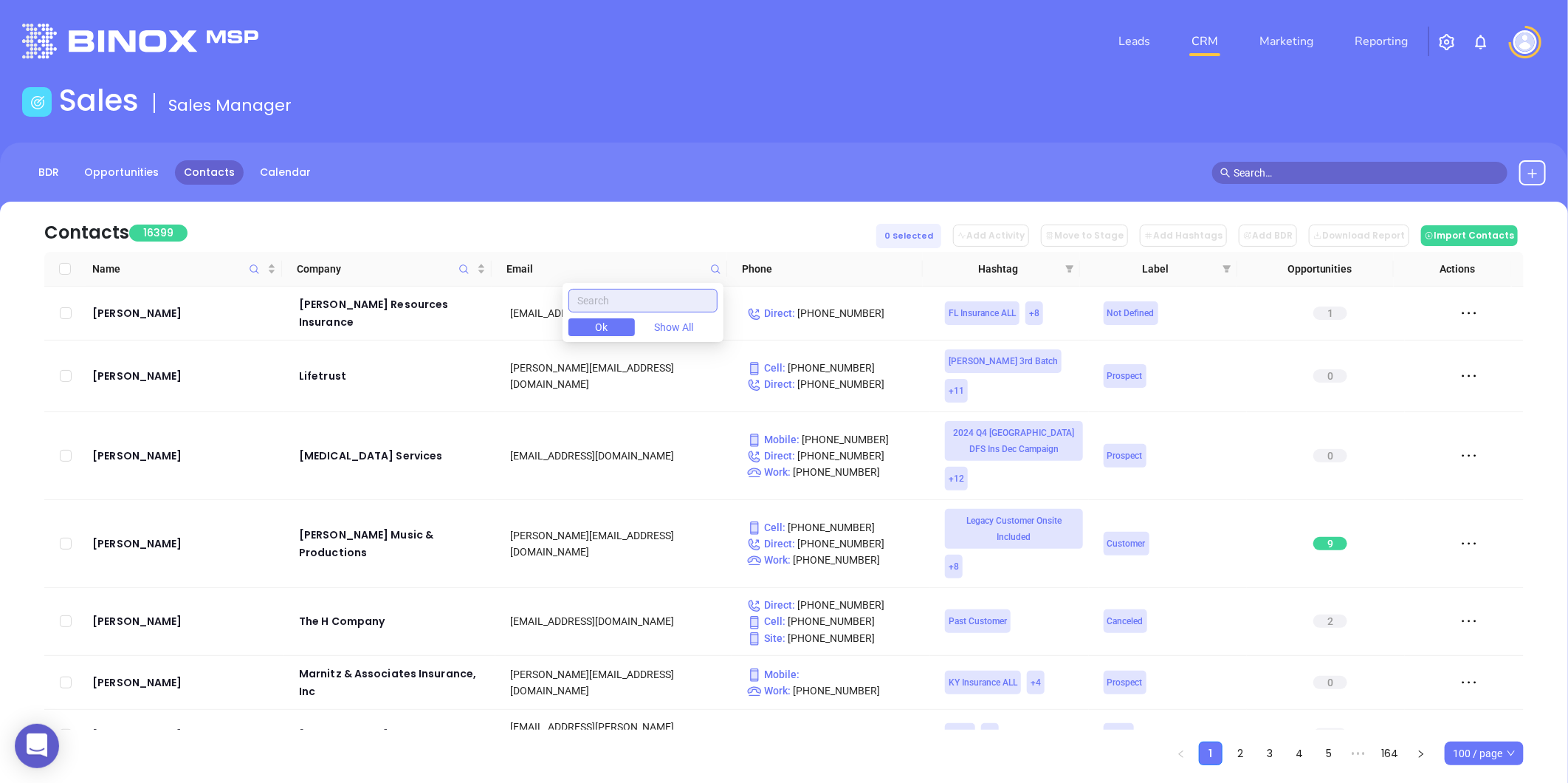
paste input "business-insurers.com"
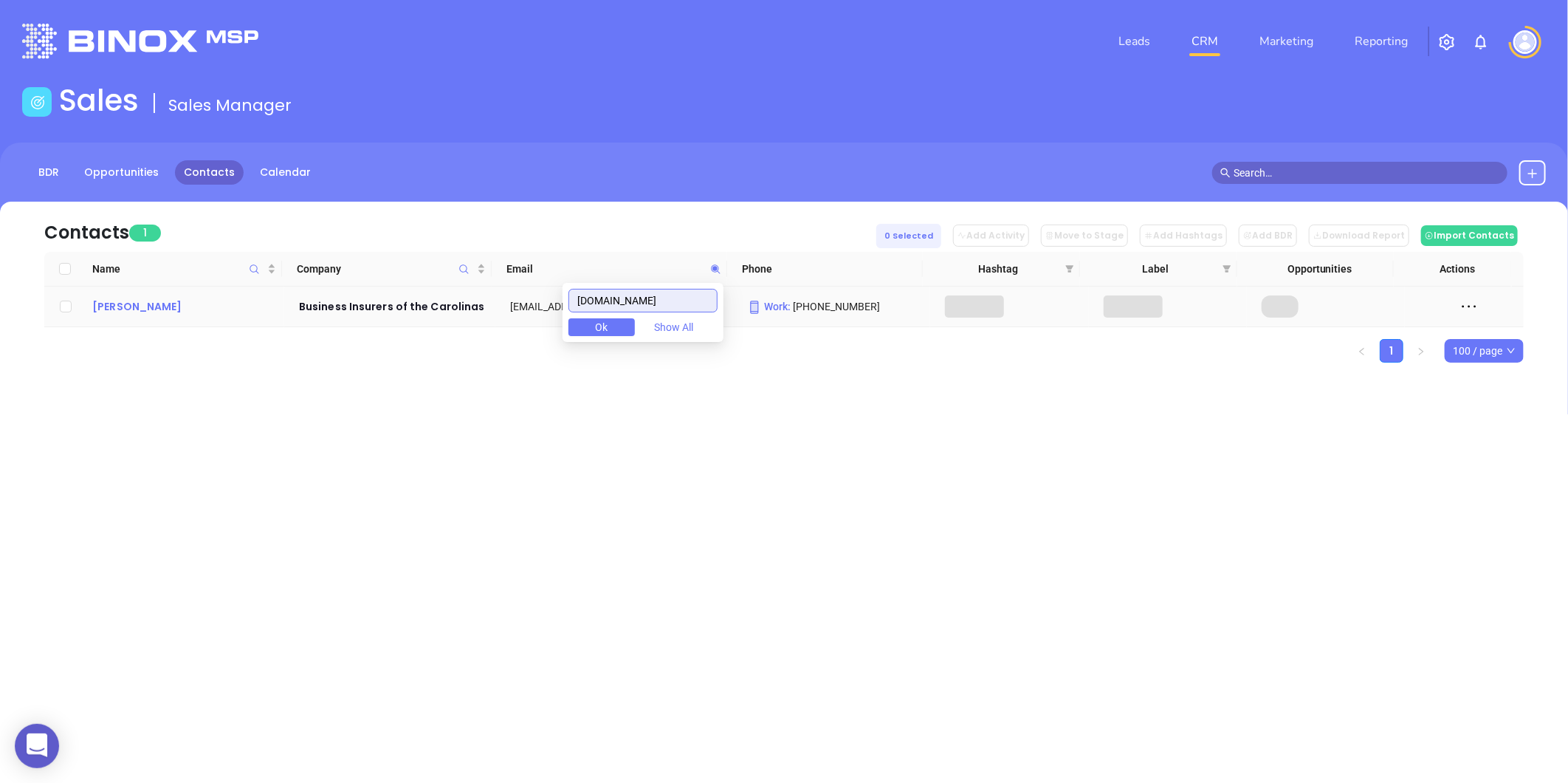
type input "business-insurers.com"
click at [120, 304] on div "Keith Pearsall" at bounding box center [185, 306] width 186 height 18
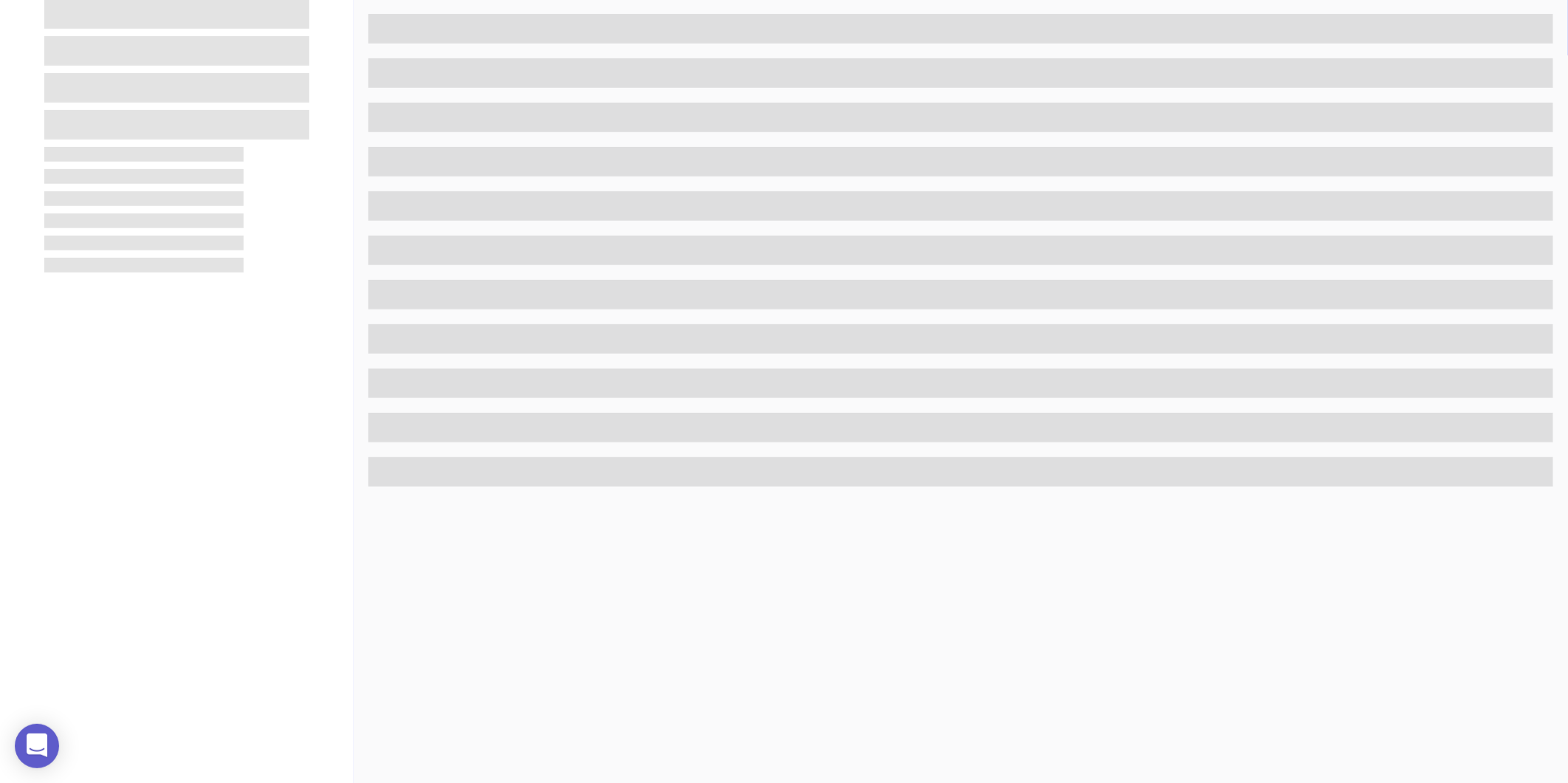
scroll to position [453, 0]
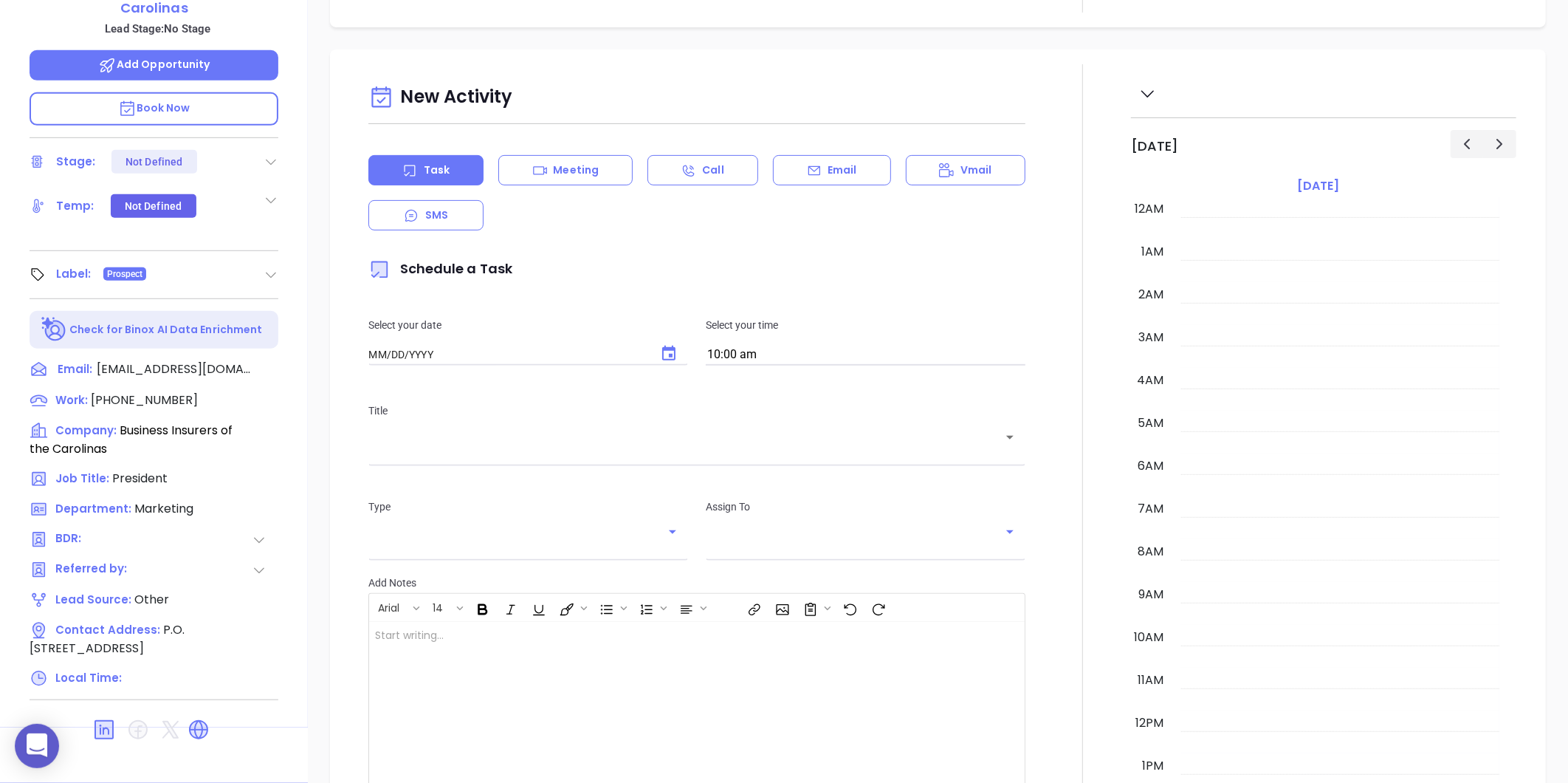
type input "[DATE]"
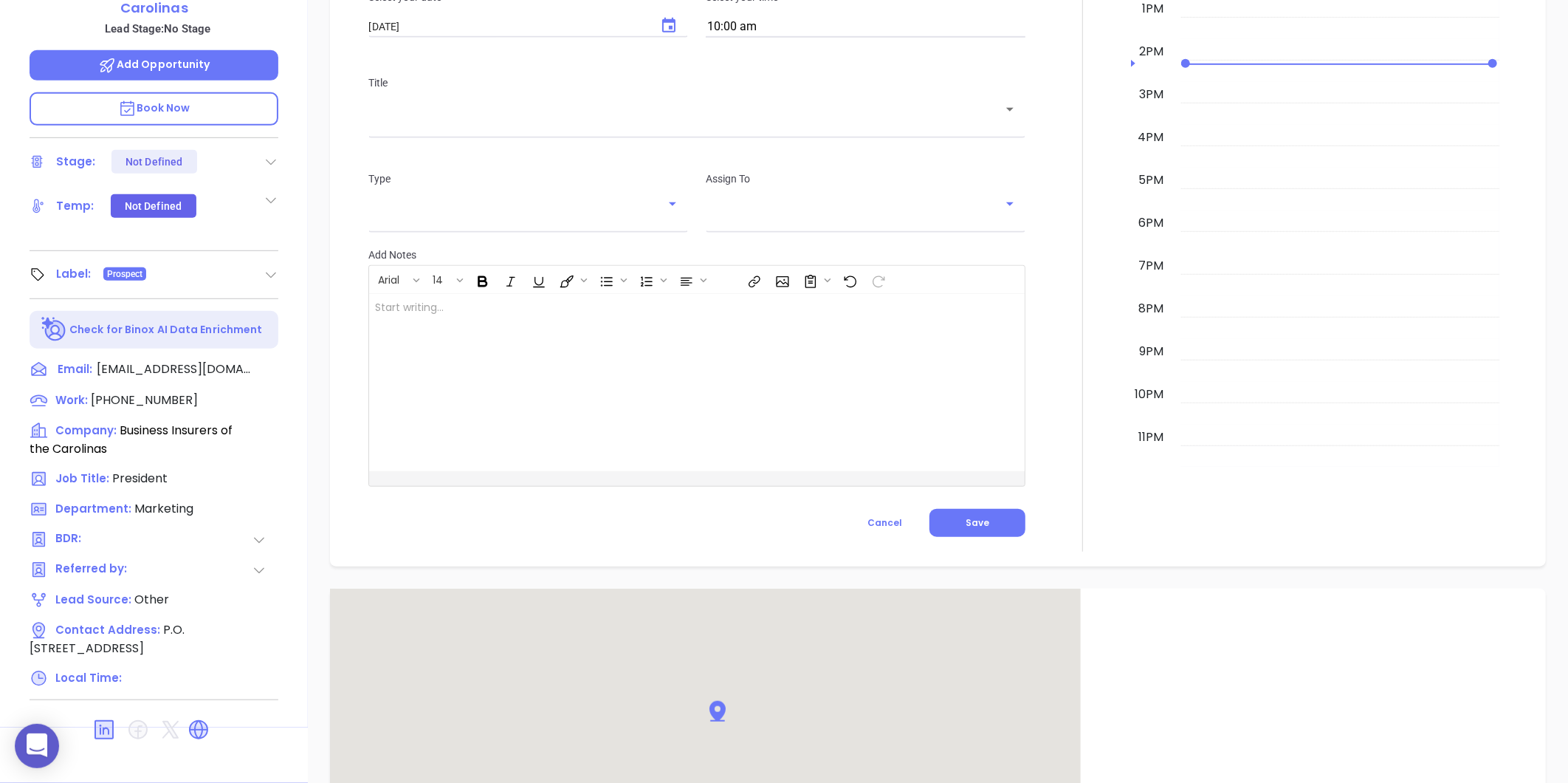
scroll to position [787, 0]
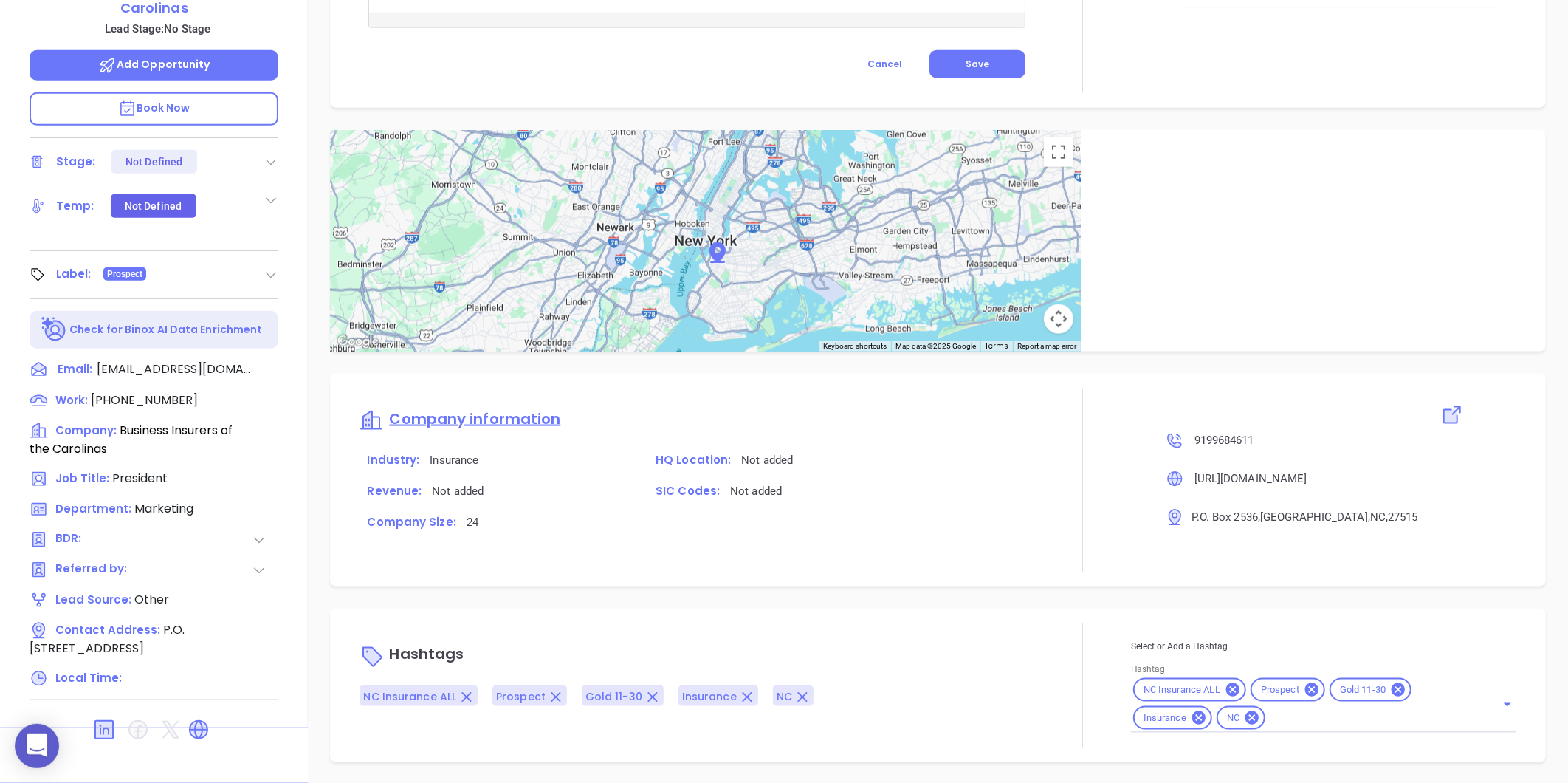
type input "[PERSON_NAME]"
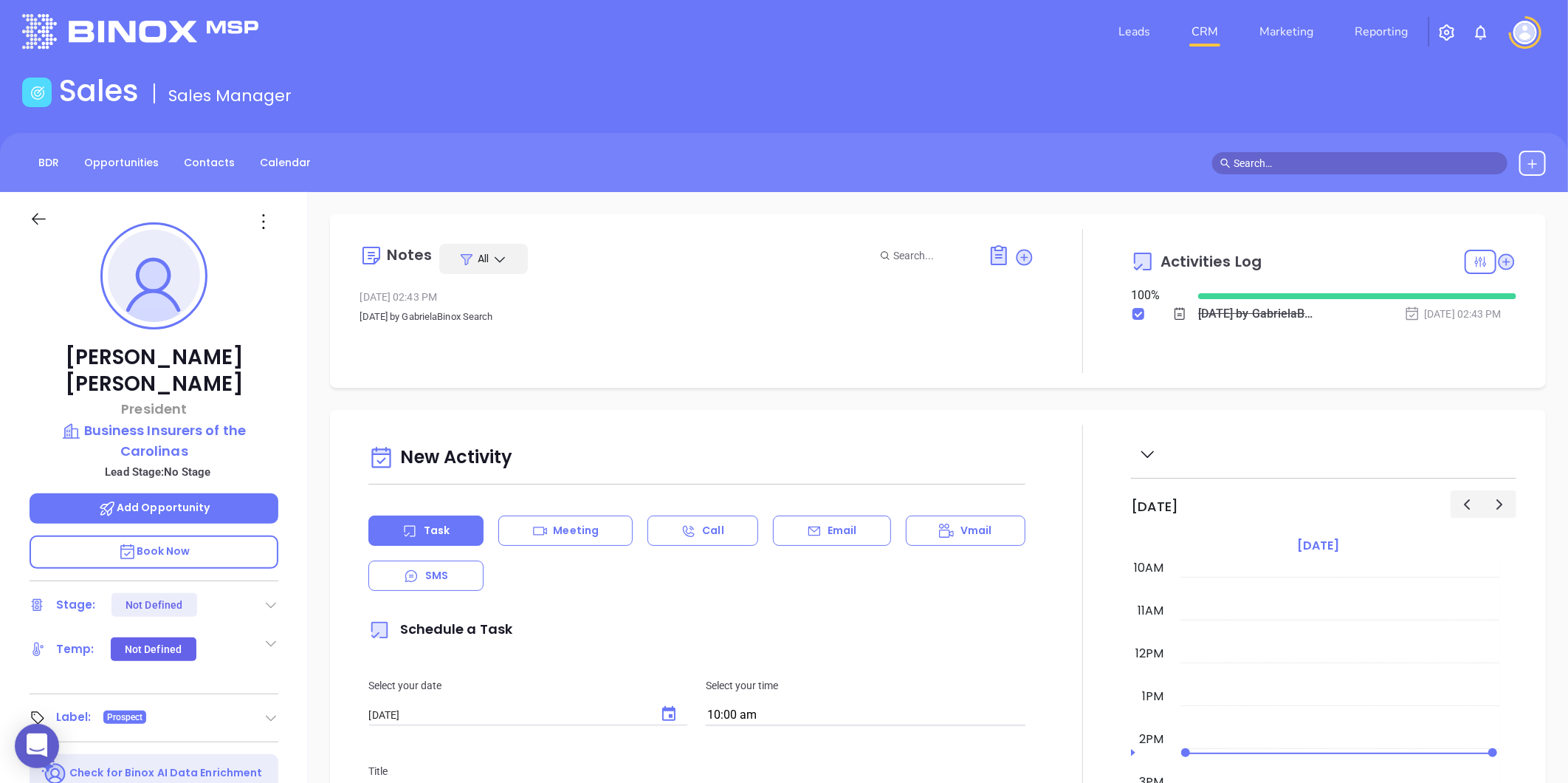
scroll to position [0, 0]
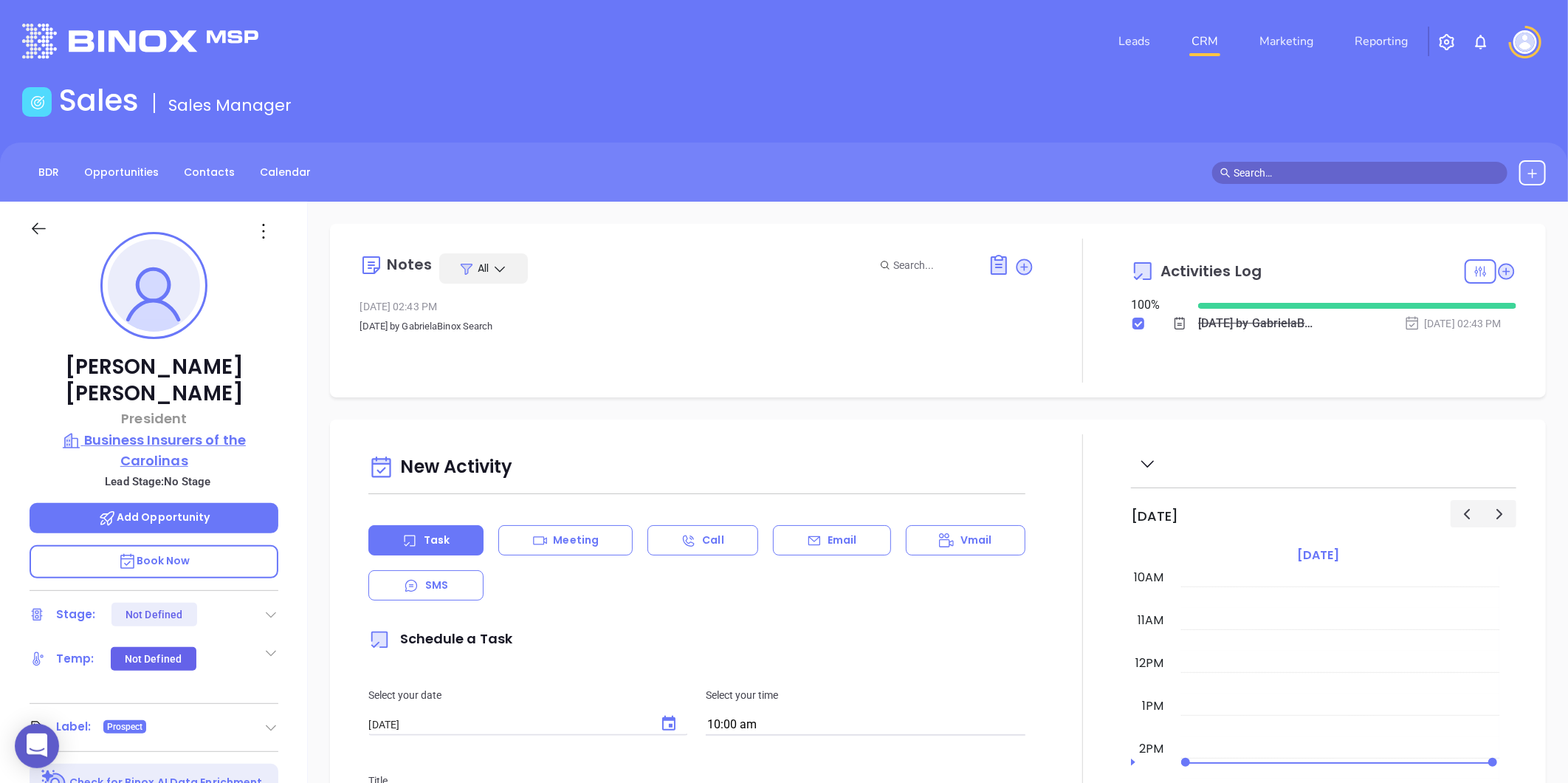
click at [193, 430] on p "Business Insurers of the Carolinas" at bounding box center [154, 450] width 249 height 40
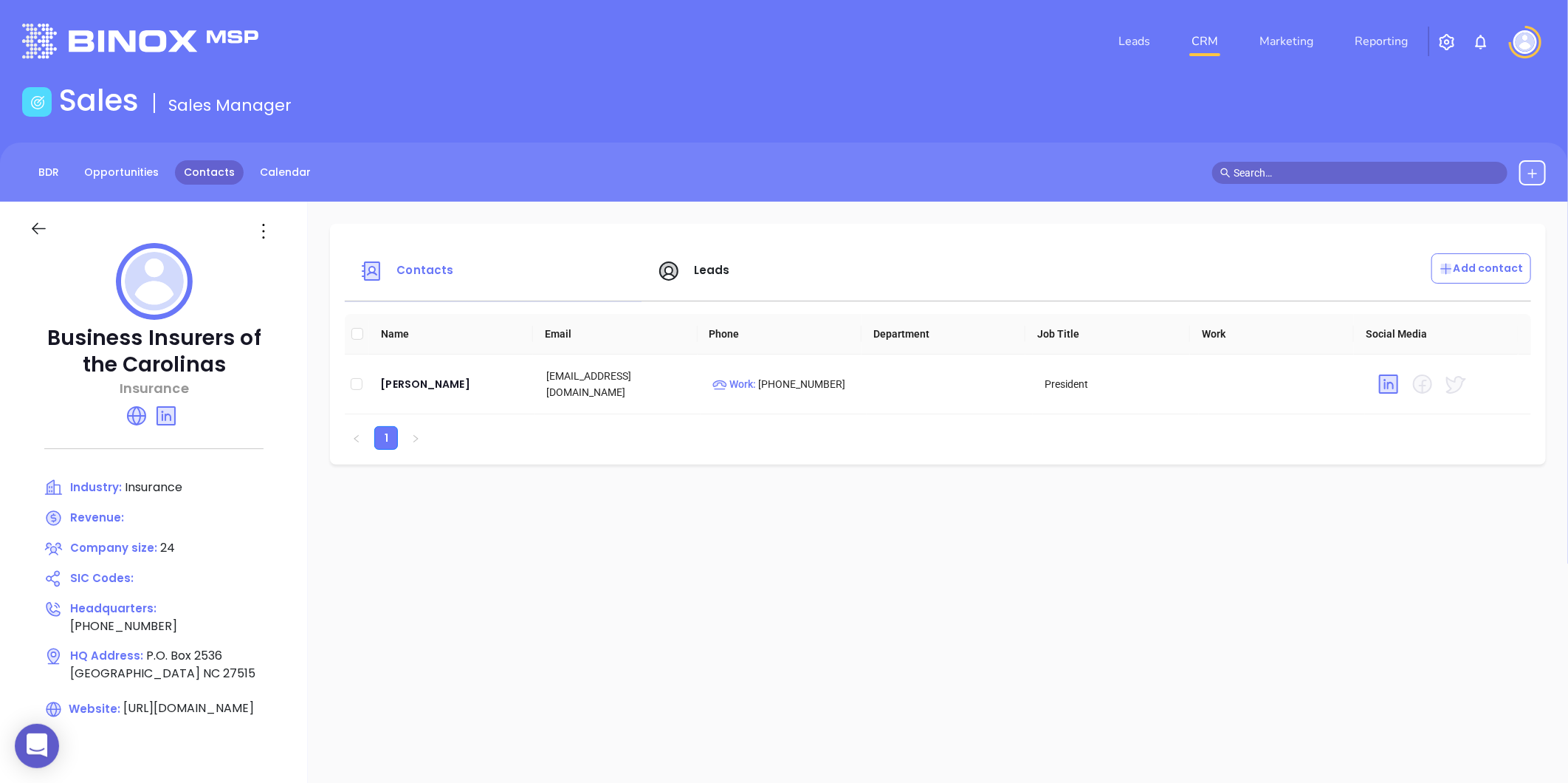
click at [203, 178] on link "Contacts" at bounding box center [209, 172] width 68 height 24
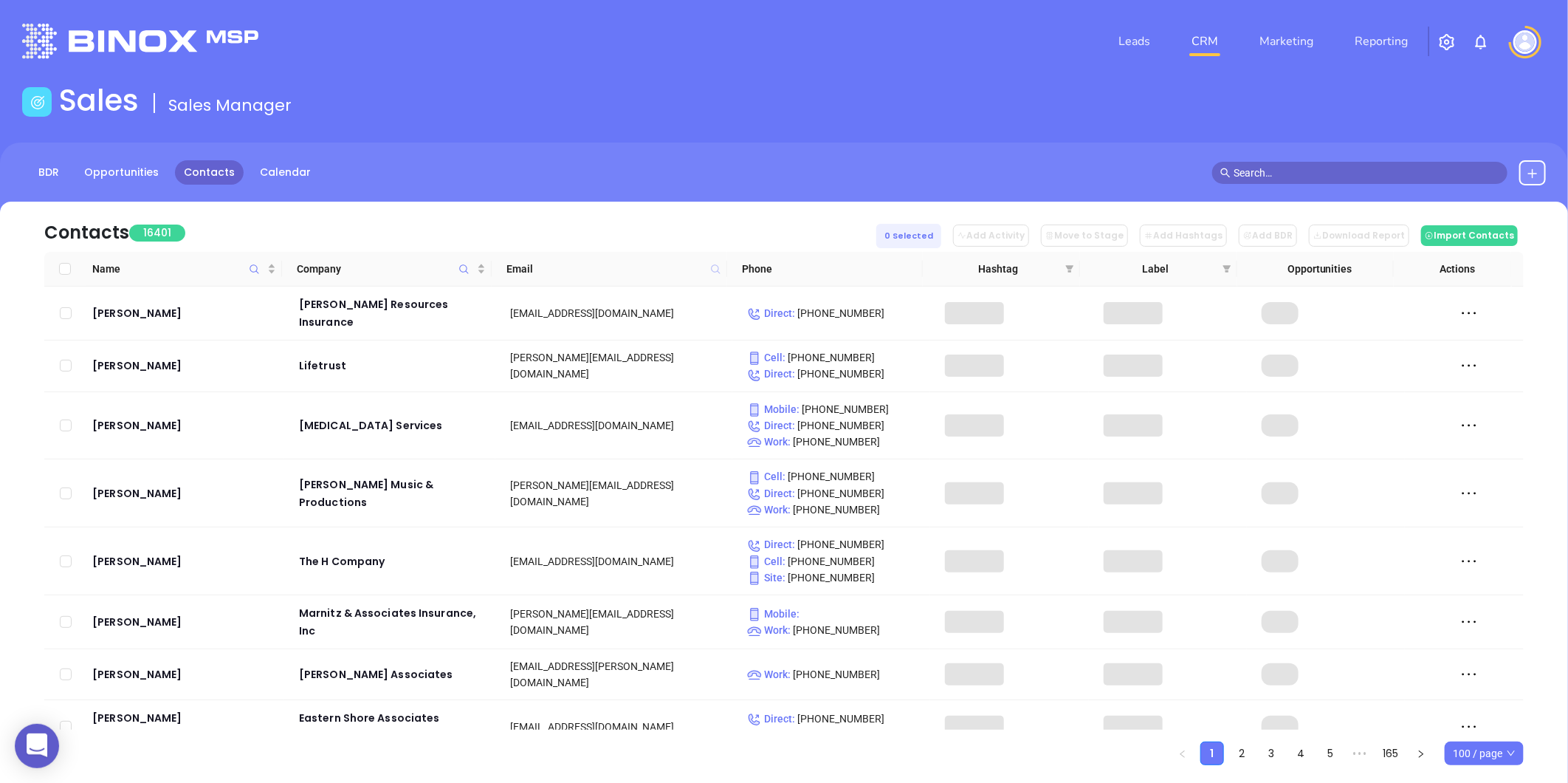
click at [712, 265] on icon at bounding box center [714, 268] width 8 height 8
paste input "[DOMAIN_NAME]"
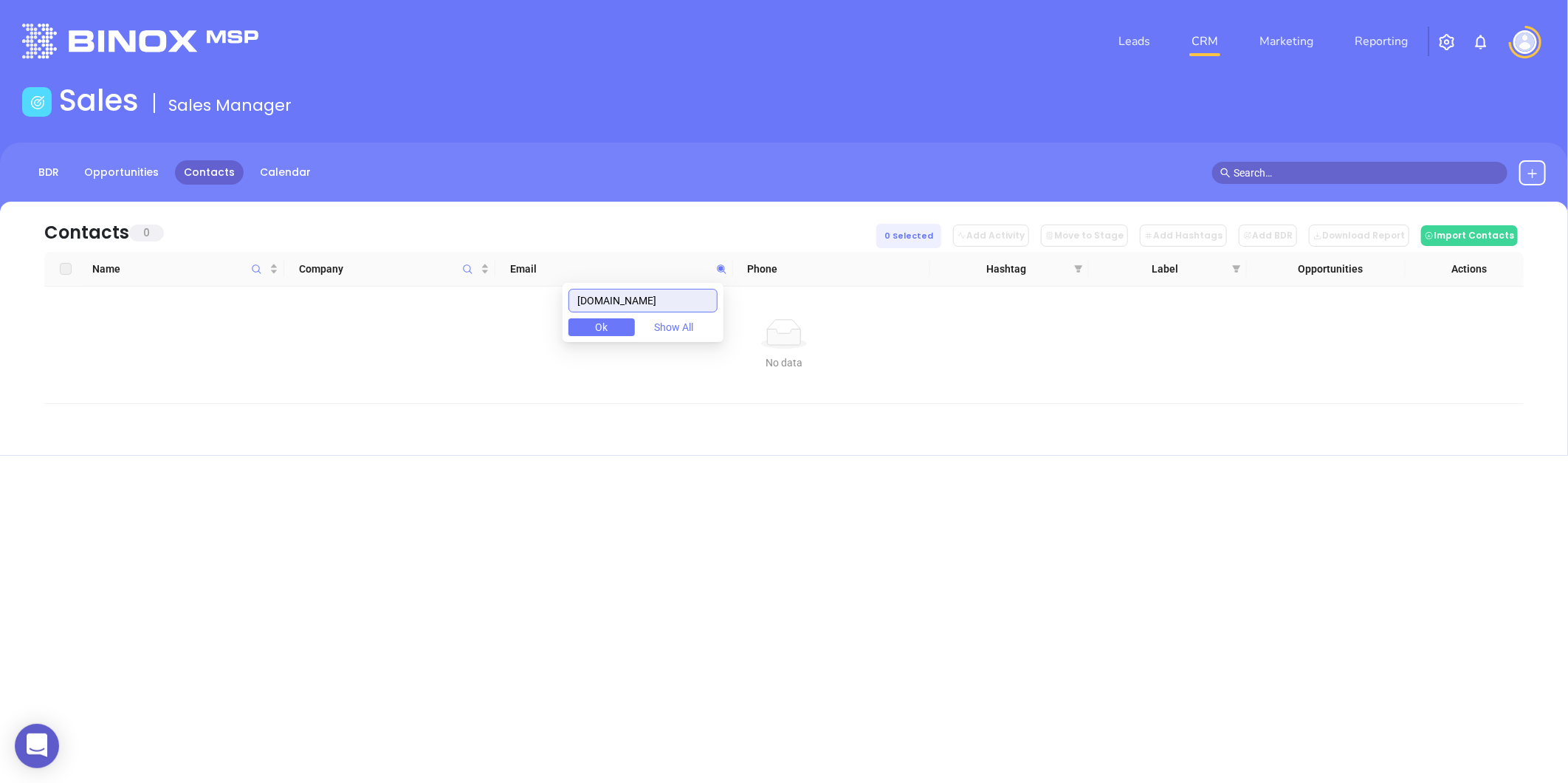
drag, startPoint x: 697, startPoint y: 304, endPoint x: 448, endPoint y: 342, distance: 251.9
click at [448, 342] on body "0 Leads CRM Marketing Reporting Financial Leads Leads Sales Sales Manager BDR O…" at bounding box center [784, 391] width 1568 height 783
type input "[DOMAIN_NAME]"
click at [468, 277] on div "Contacts 0 0 Selected Add Activity Move to Stage Add Hashtags Add BDR Download …" at bounding box center [784, 303] width 1524 height 202
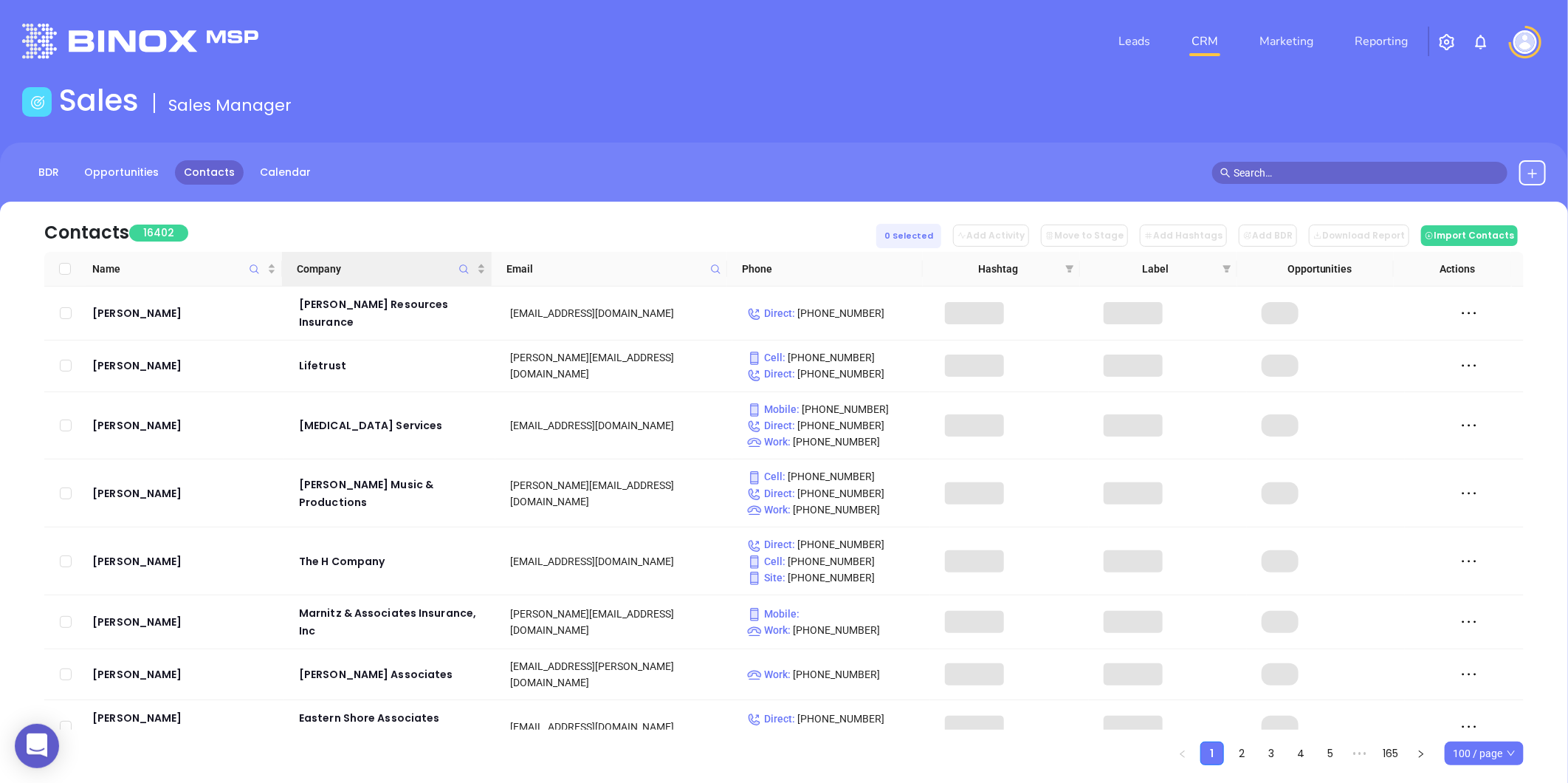
click at [461, 274] on icon "Company" at bounding box center [464, 269] width 11 height 11
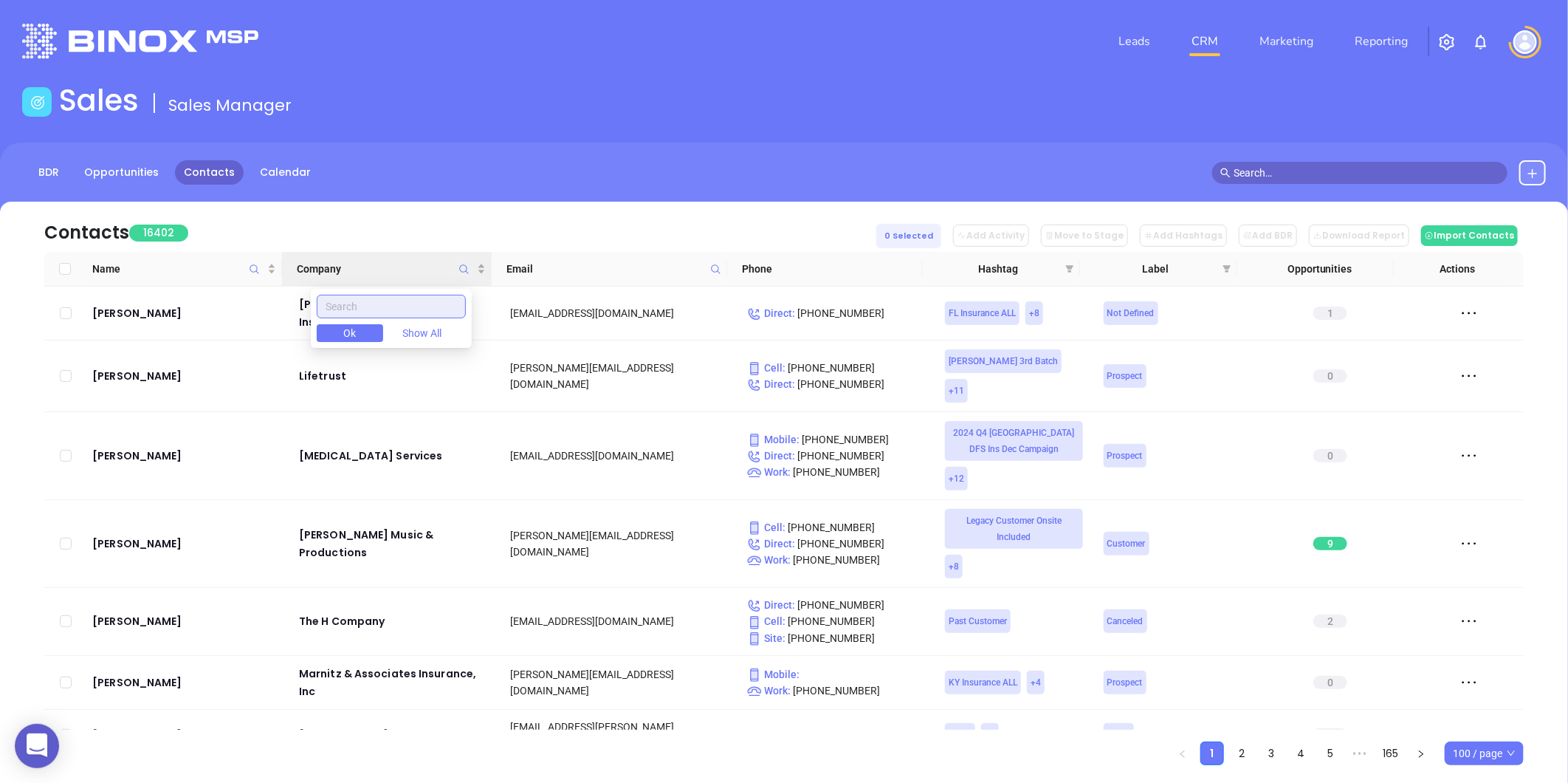
paste input "[US_STATE] Business Insurance Agency"
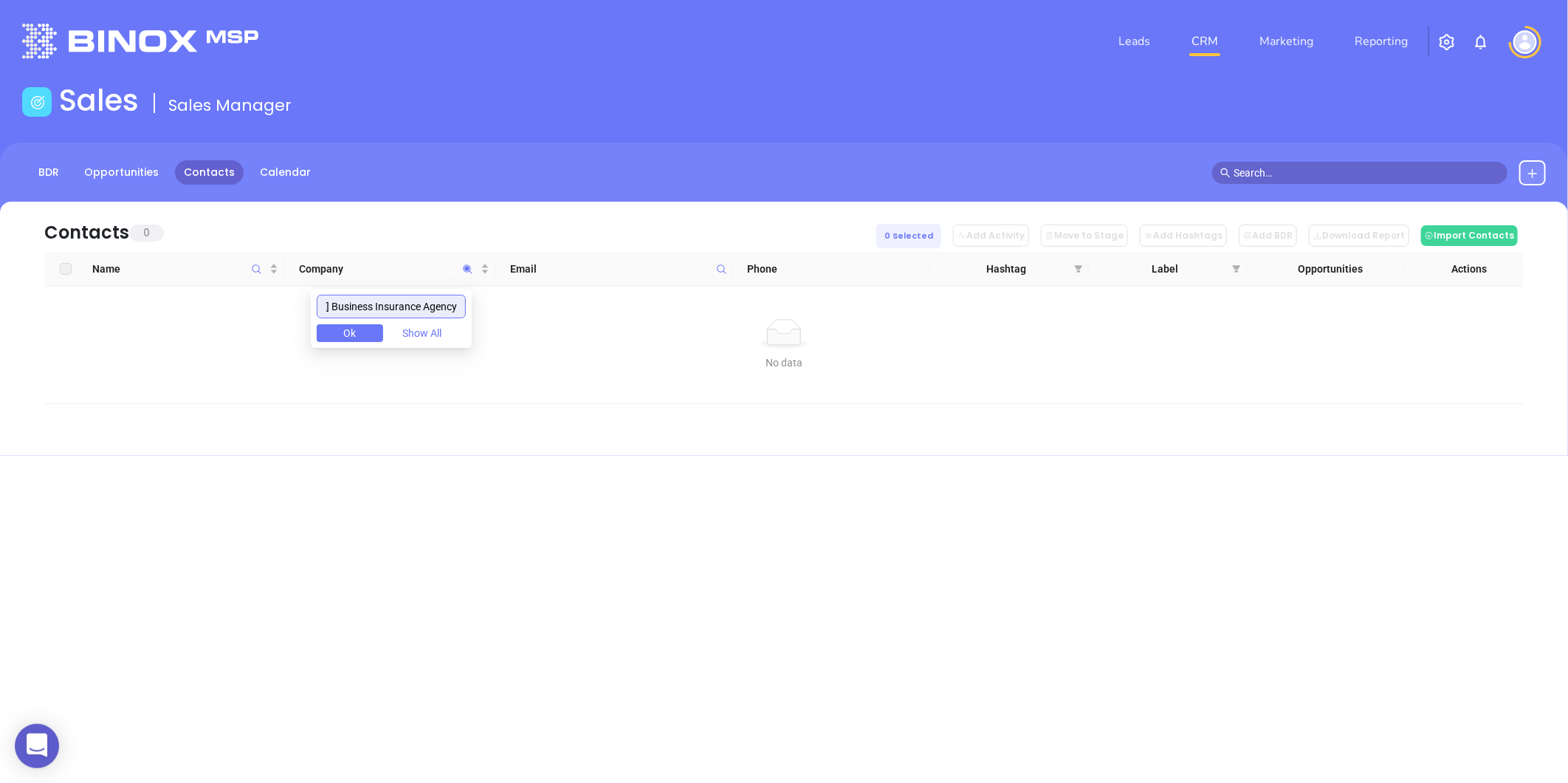
type input "[US_STATE] Business Insurance Agency"
drag, startPoint x: 328, startPoint y: 303, endPoint x: 520, endPoint y: 318, distance: 192.6
click at [520, 318] on body "0 Leads CRM Marketing Reporting Financial Leads Leads Sales Sales Manager BDR O…" at bounding box center [784, 391] width 1568 height 783
click at [1534, 172] on icon at bounding box center [1532, 173] width 9 height 9
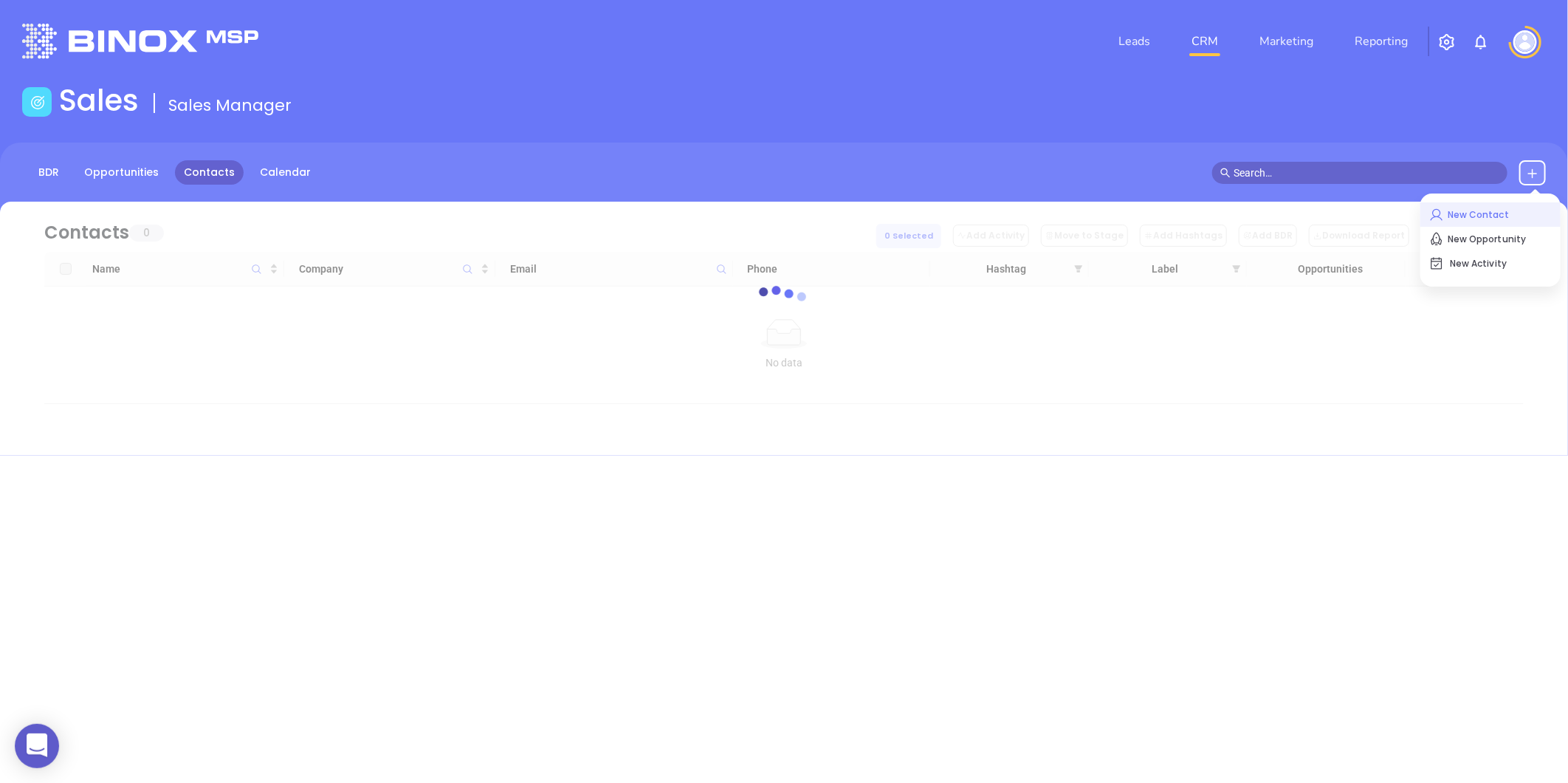
click at [1461, 205] on p "New Contact" at bounding box center [1490, 214] width 122 height 23
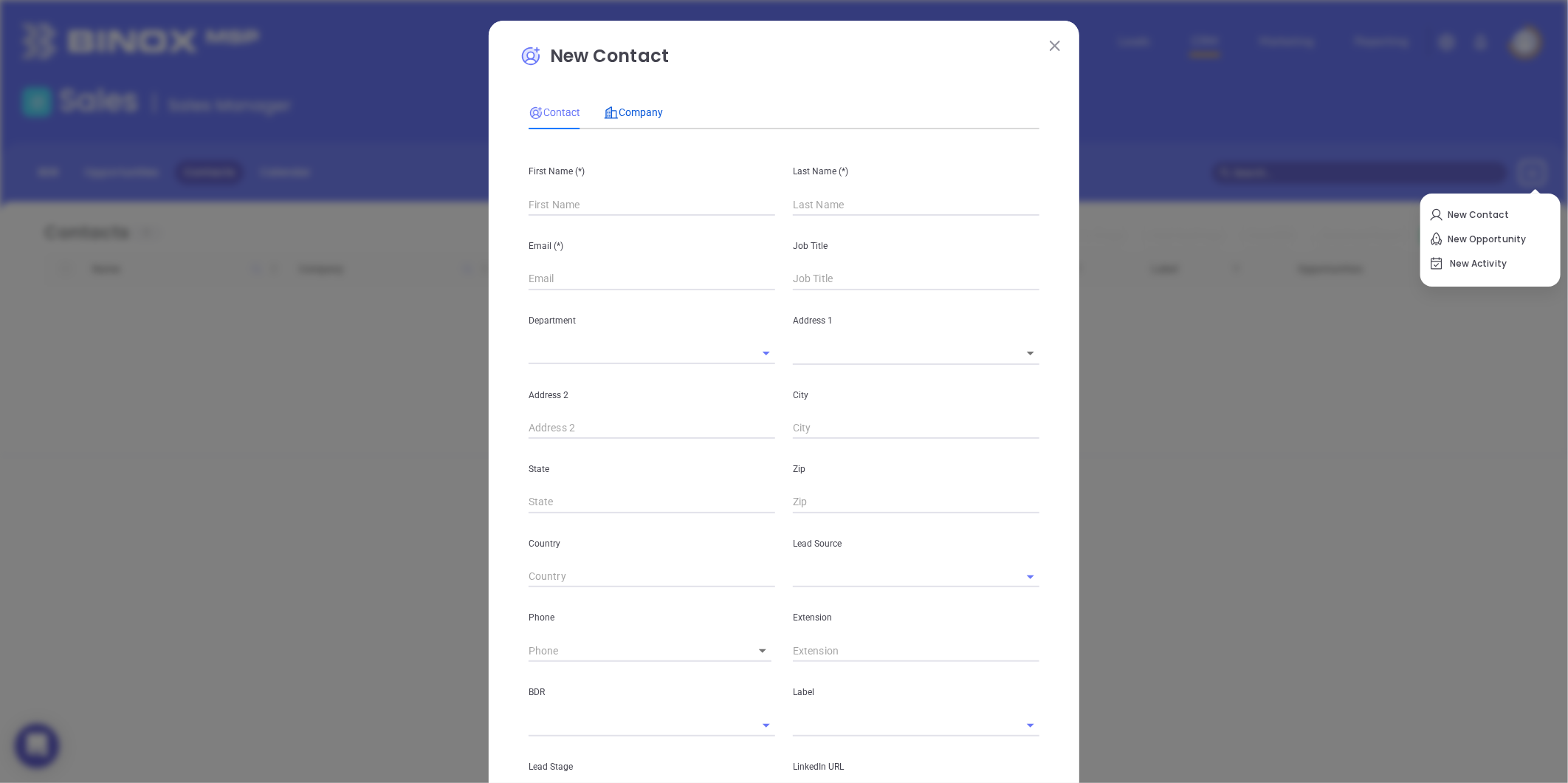
click at [611, 117] on icon at bounding box center [611, 113] width 15 height 15
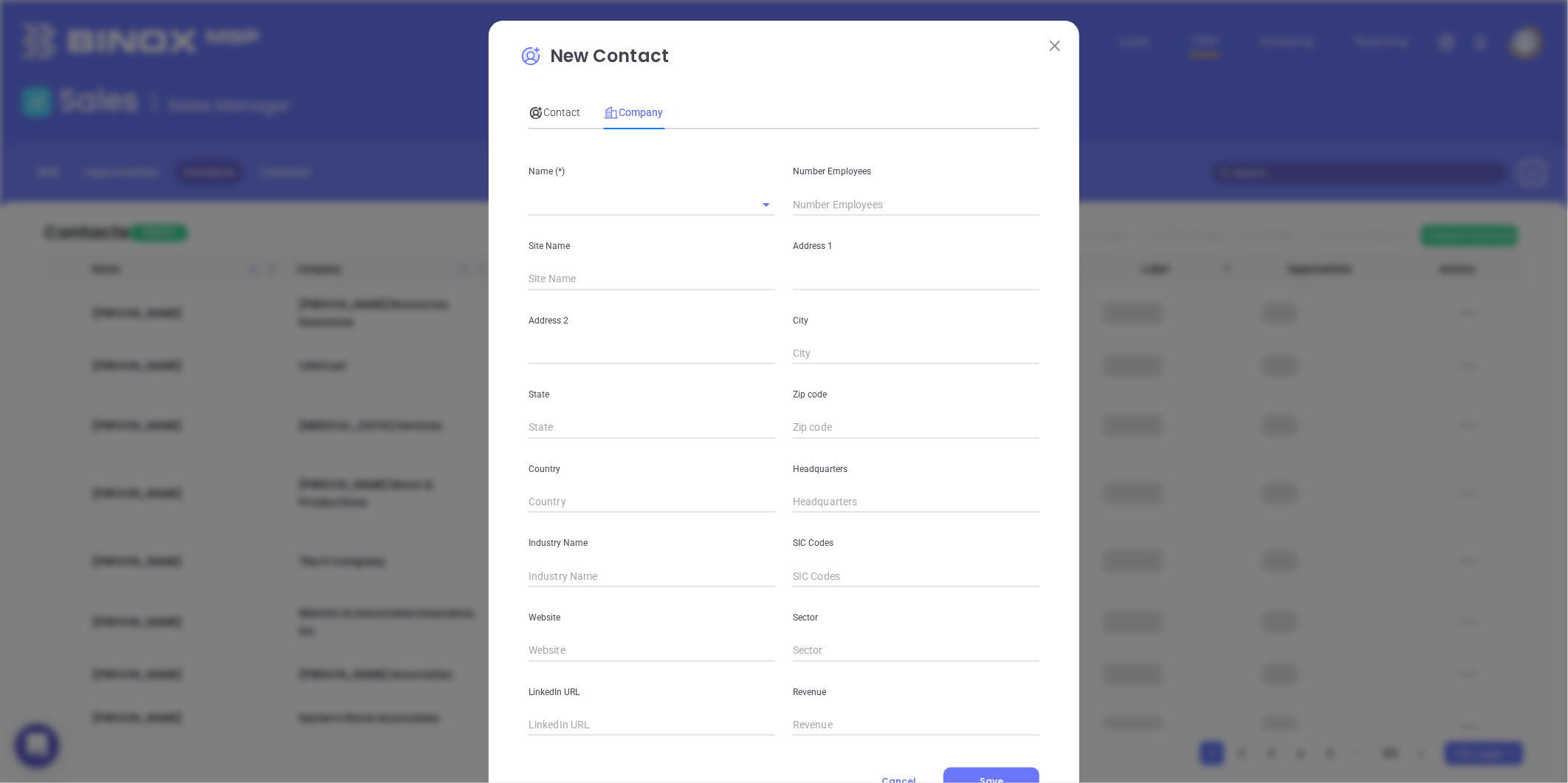
click at [600, 215] on div at bounding box center [652, 205] width 247 height 22
paste input "North Carolina Business Insurance Agency Inc"
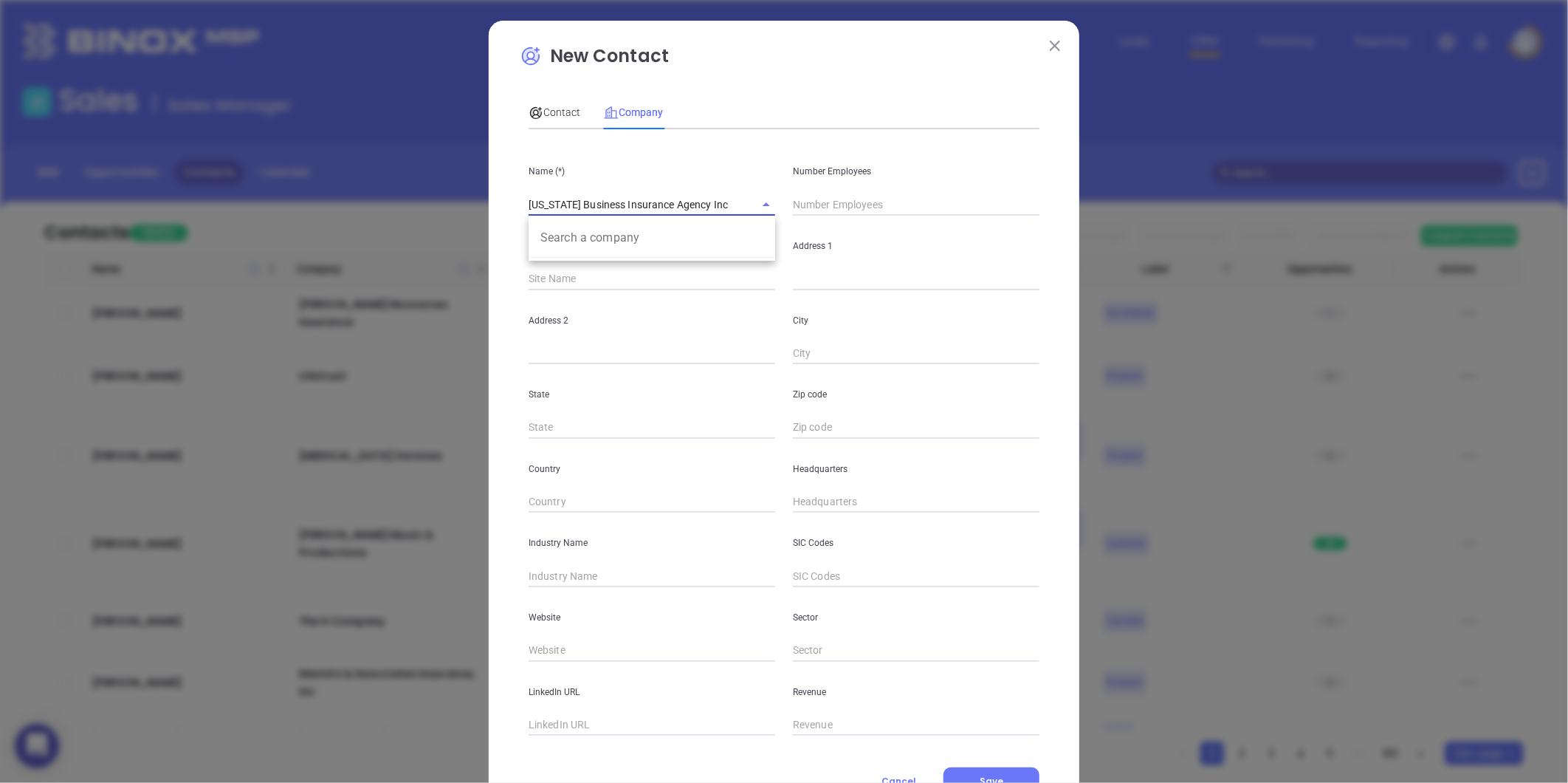
type input "North Carolina Business Insurance Agency Inc"
click at [841, 201] on input "text" at bounding box center [916, 205] width 247 height 22
type input "2"
click at [816, 276] on input "text" at bounding box center [916, 280] width 247 height 22
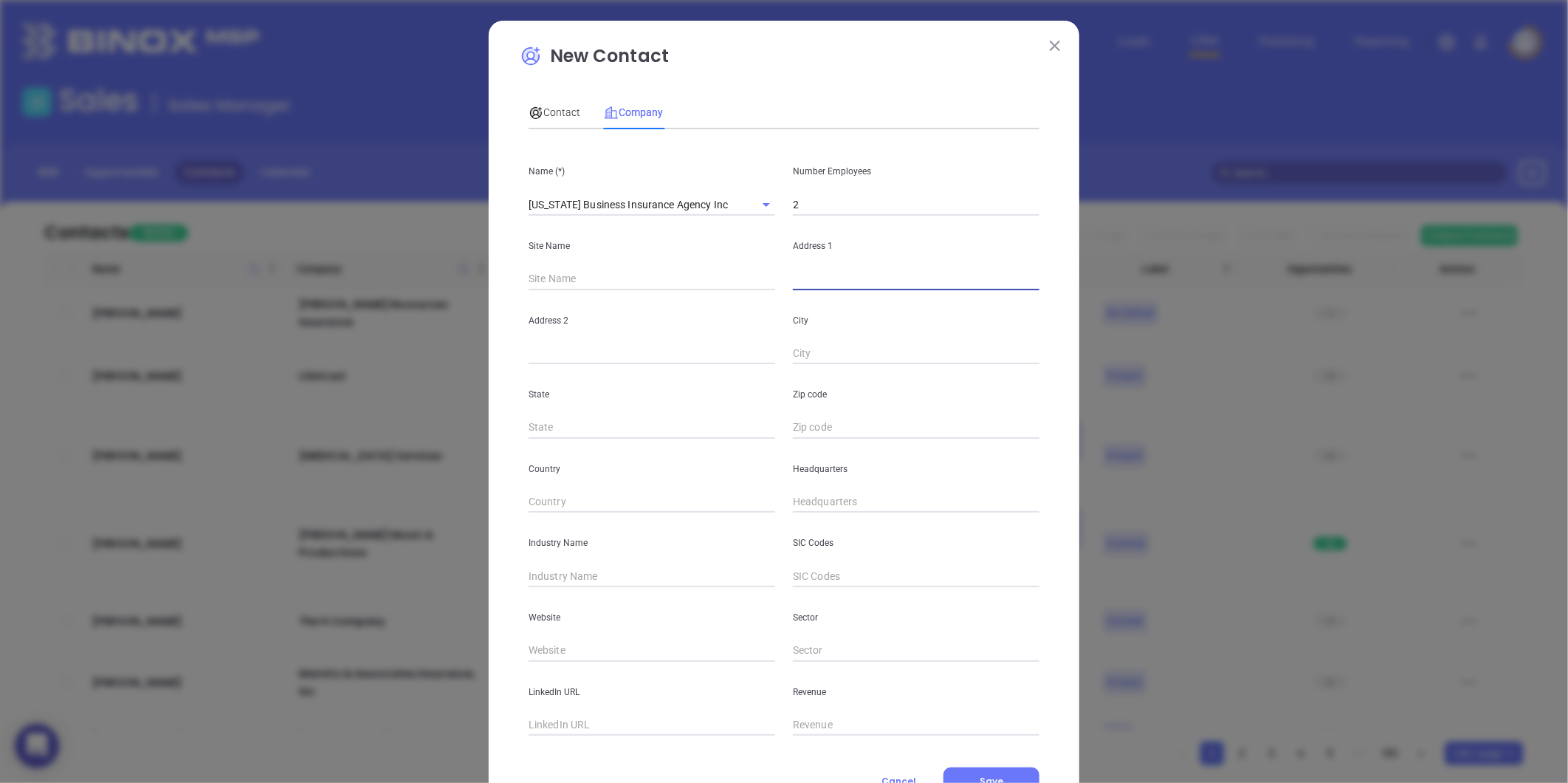
paste input "6401 Carmel Rd, Suite 208 Charlotte, NC 28226"
drag, startPoint x: 977, startPoint y: 282, endPoint x: 1036, endPoint y: 273, distance: 59.7
click at [1036, 273] on div "Address 1 6401 Carmel Rd, Suite 208 Charlotte, NC 28226" at bounding box center [916, 254] width 265 height 75
type input "6401 Carmel Rd, Suite 208 Charlotte, NC 28226"
click at [844, 414] on div "Zip code" at bounding box center [916, 401] width 265 height 75
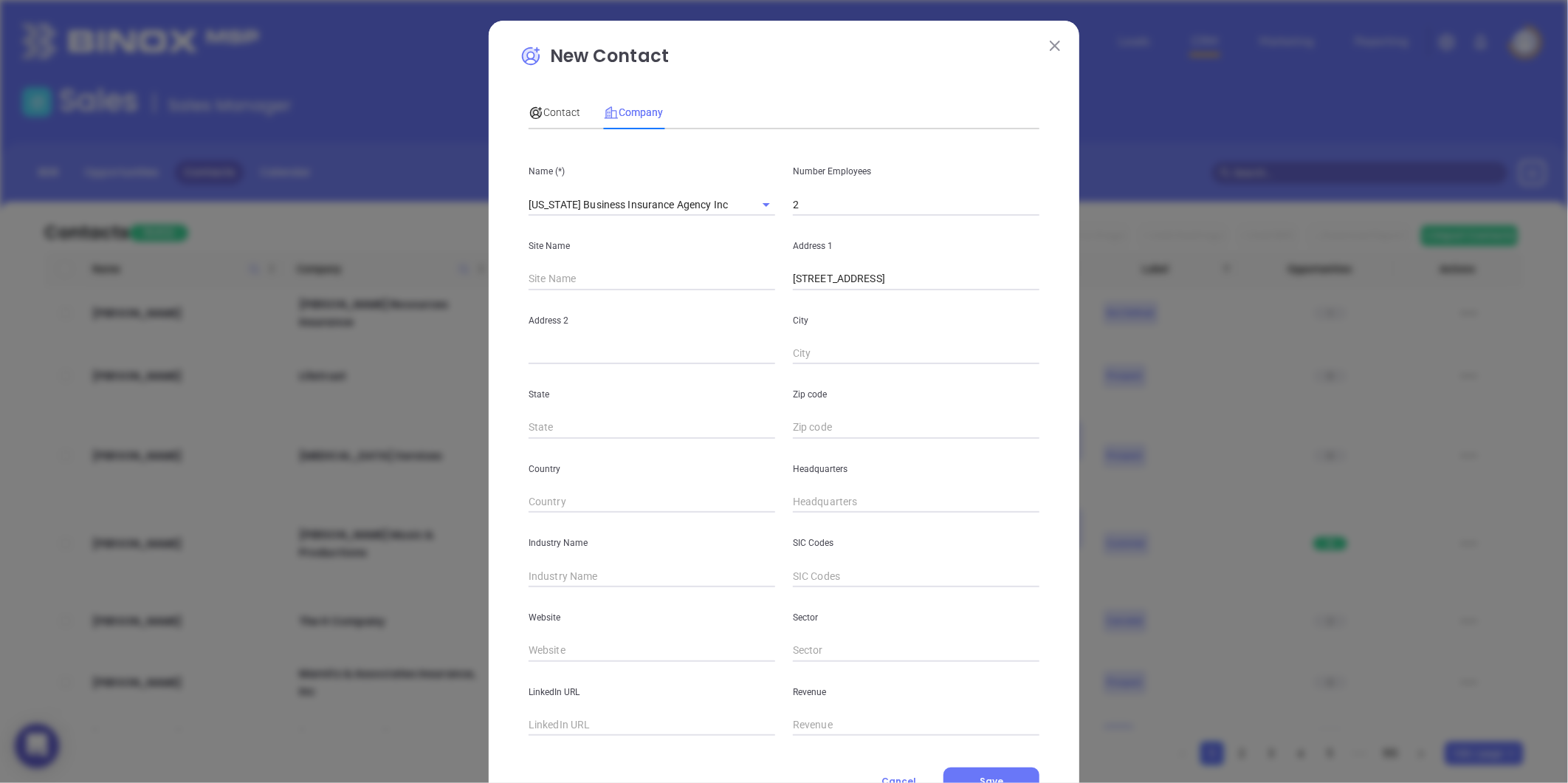
click at [834, 423] on input "text" at bounding box center [916, 428] width 247 height 22
paste input "28226"
type input "28226"
click at [579, 433] on input "text" at bounding box center [652, 428] width 247 height 22
type input "NC"
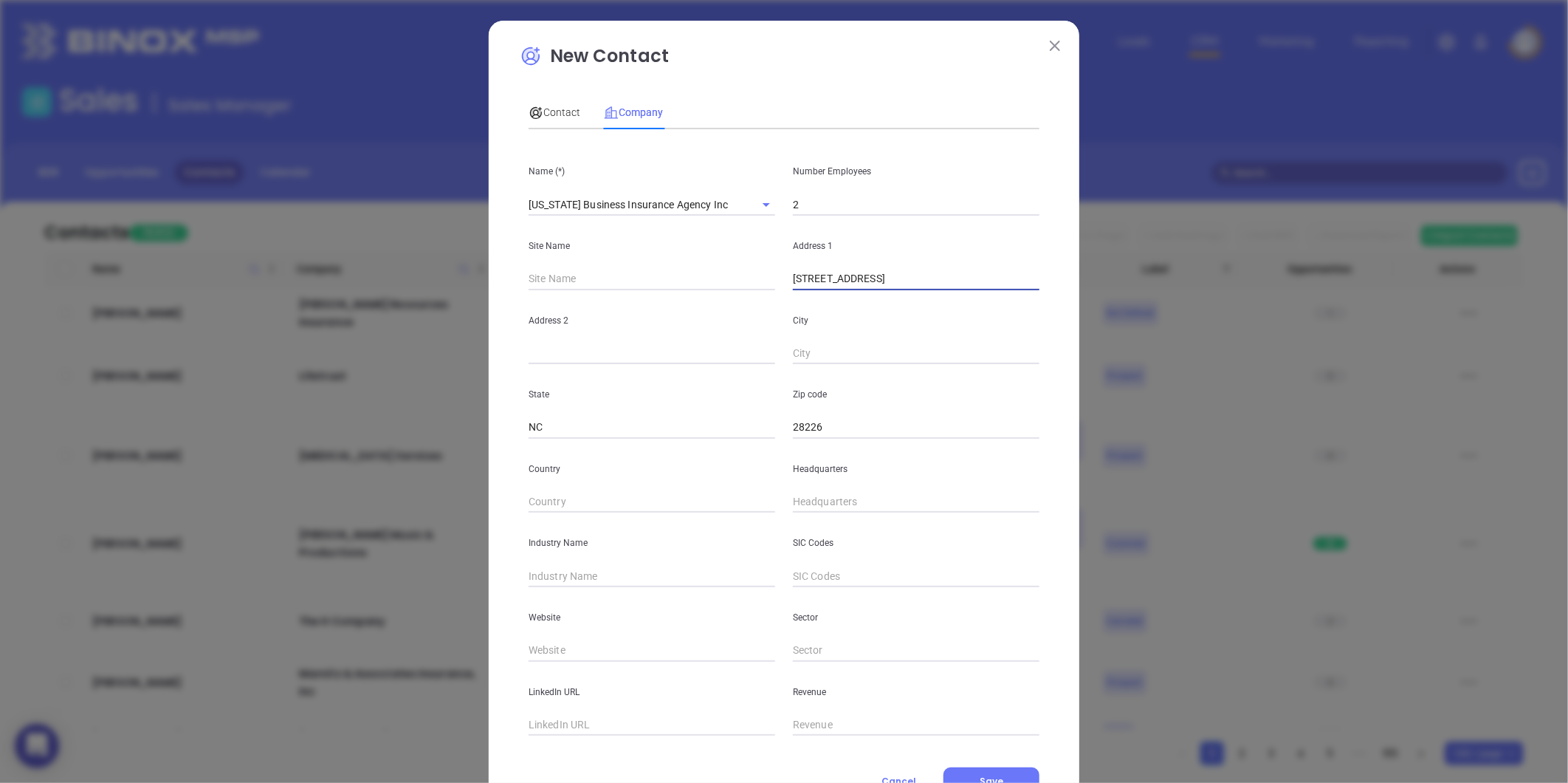
drag, startPoint x: 913, startPoint y: 284, endPoint x: 957, endPoint y: 289, distance: 44.3
click at [957, 289] on input "6401 Carmel Rd, Suite 208 Charlotte, NC 28226" at bounding box center [916, 280] width 247 height 22
click at [823, 339] on div "City" at bounding box center [916, 327] width 265 height 75
click at [820, 346] on input "text" at bounding box center [916, 354] width 247 height 22
paste input "Charlotte"
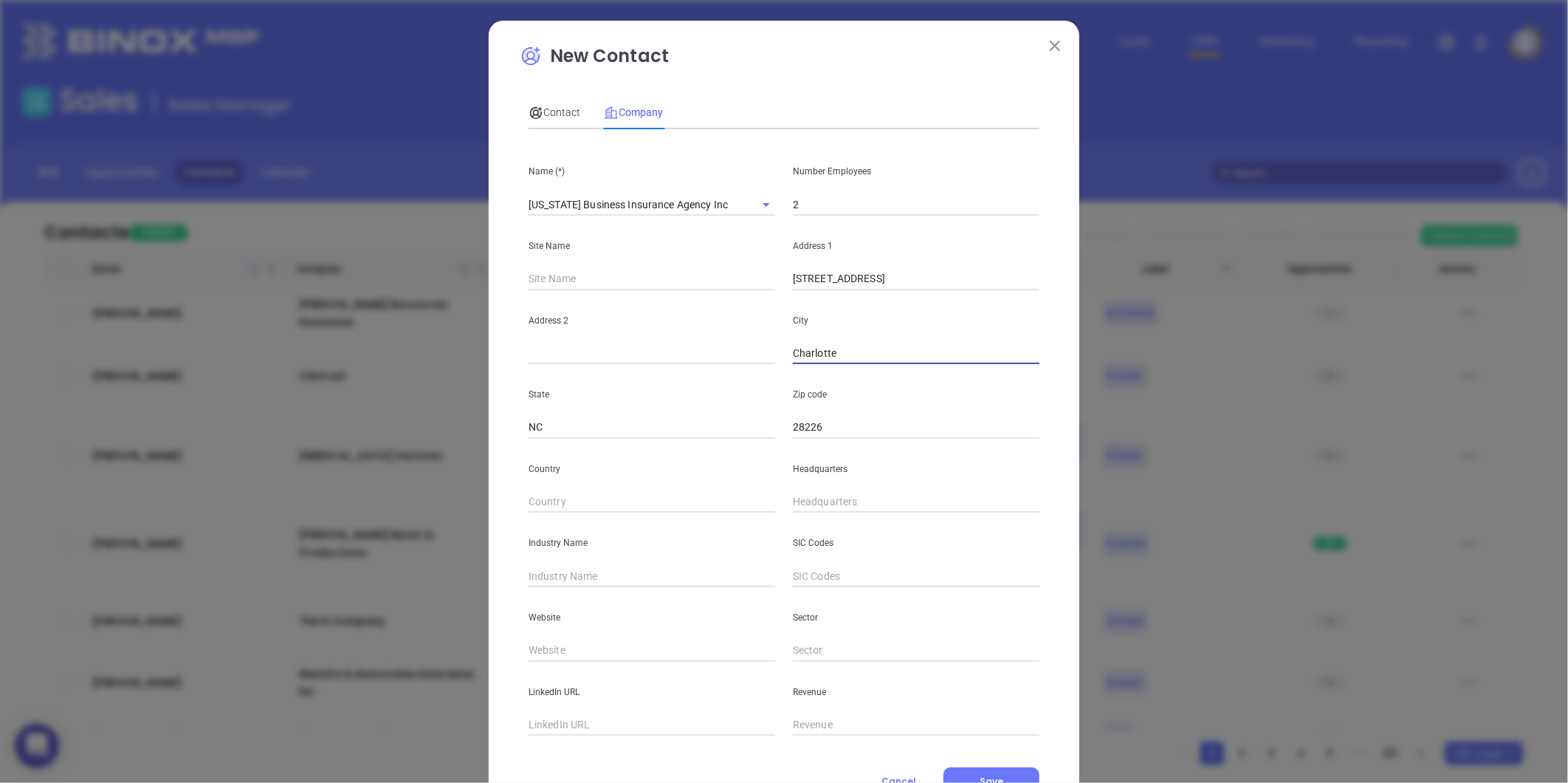
type input "Charlotte"
drag, startPoint x: 869, startPoint y: 283, endPoint x: 909, endPoint y: 286, distance: 40.1
click at [909, 286] on input "6401 Carmel Rd, Suite 208 Charlotte, NC 28226" at bounding box center [916, 280] width 247 height 22
click at [683, 346] on input "text" at bounding box center [652, 354] width 247 height 22
paste input "Suite 208"
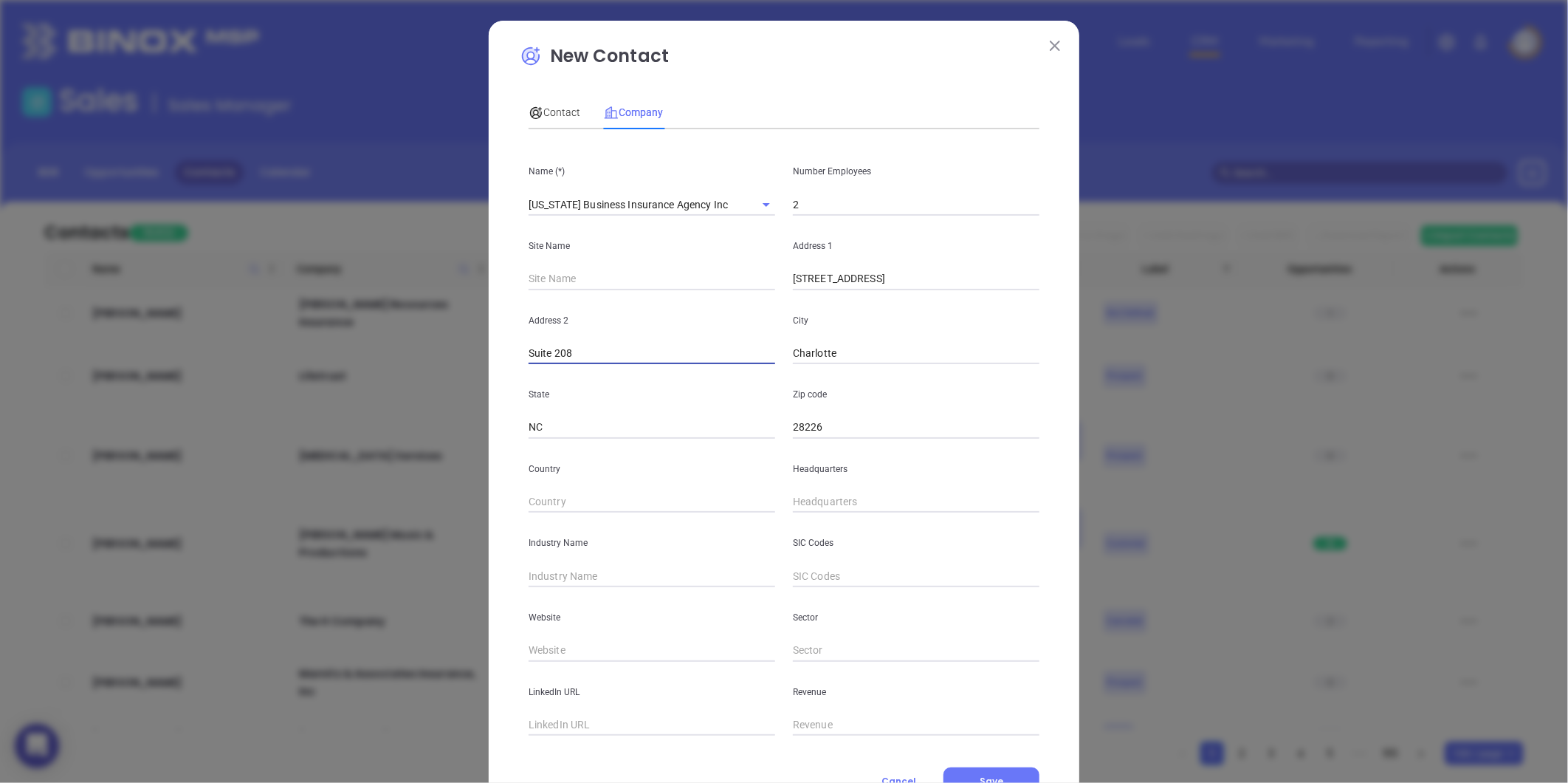
type input "Suite 208"
drag, startPoint x: 861, startPoint y: 279, endPoint x: 1001, endPoint y: 279, distance: 140.0
click at [1001, 279] on input "6401 Carmel Rd, Suite 208 Charlotte, NC 28226" at bounding box center [916, 280] width 247 height 22
drag, startPoint x: 1007, startPoint y: 283, endPoint x: 864, endPoint y: 313, distance: 146.1
click at [864, 313] on div "Name (*) North Carolina Business Insurance Agency Inc Number Employees 2 Site N…" at bounding box center [784, 439] width 511 height 595
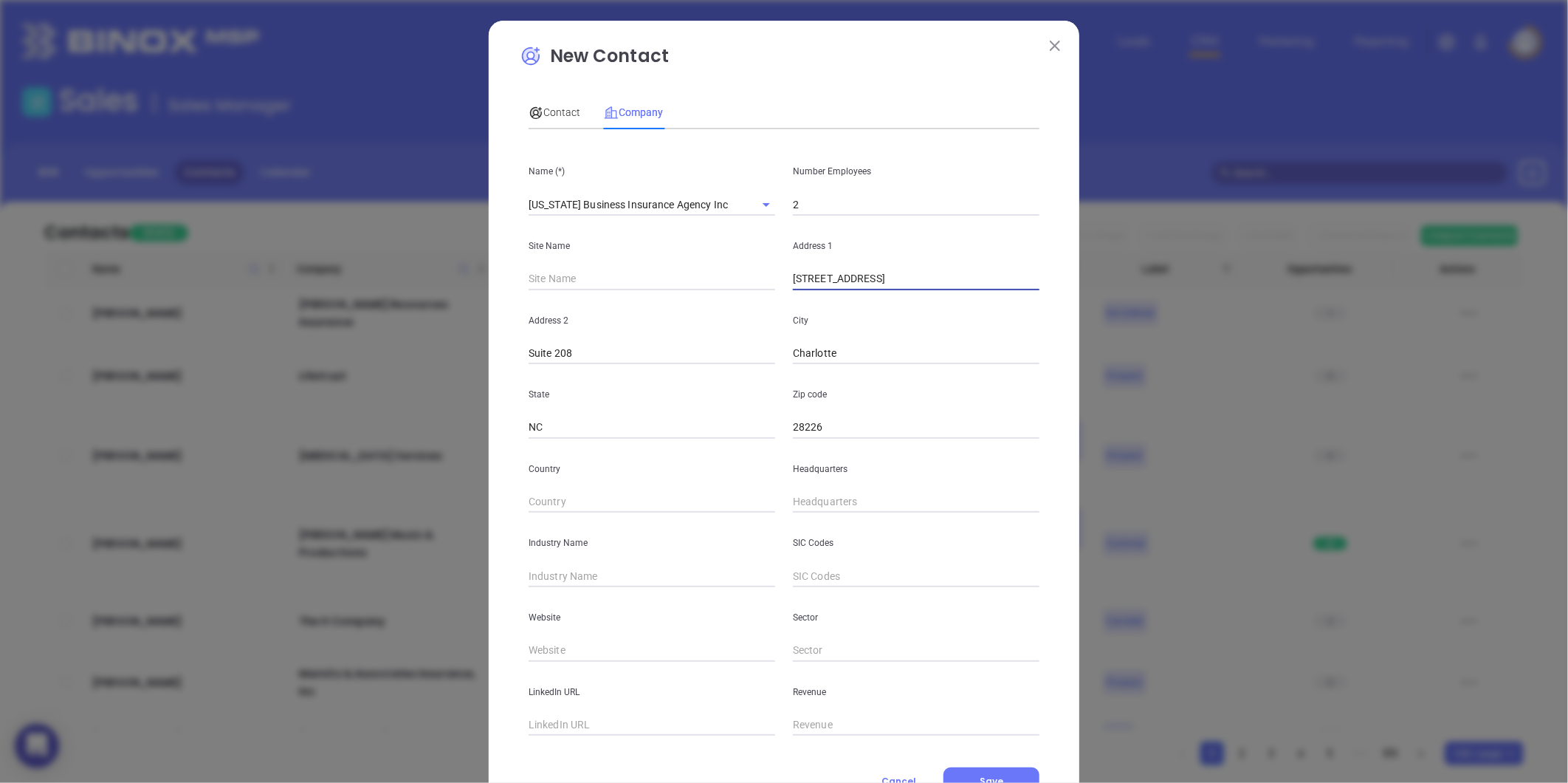
type input "6401 Carmel Rd"
click at [809, 487] on div "Headquarters" at bounding box center [916, 476] width 265 height 75
type input "( ) -"
click at [813, 500] on input "( ) -" at bounding box center [916, 502] width 247 height 22
paste input "704) 541-8660"
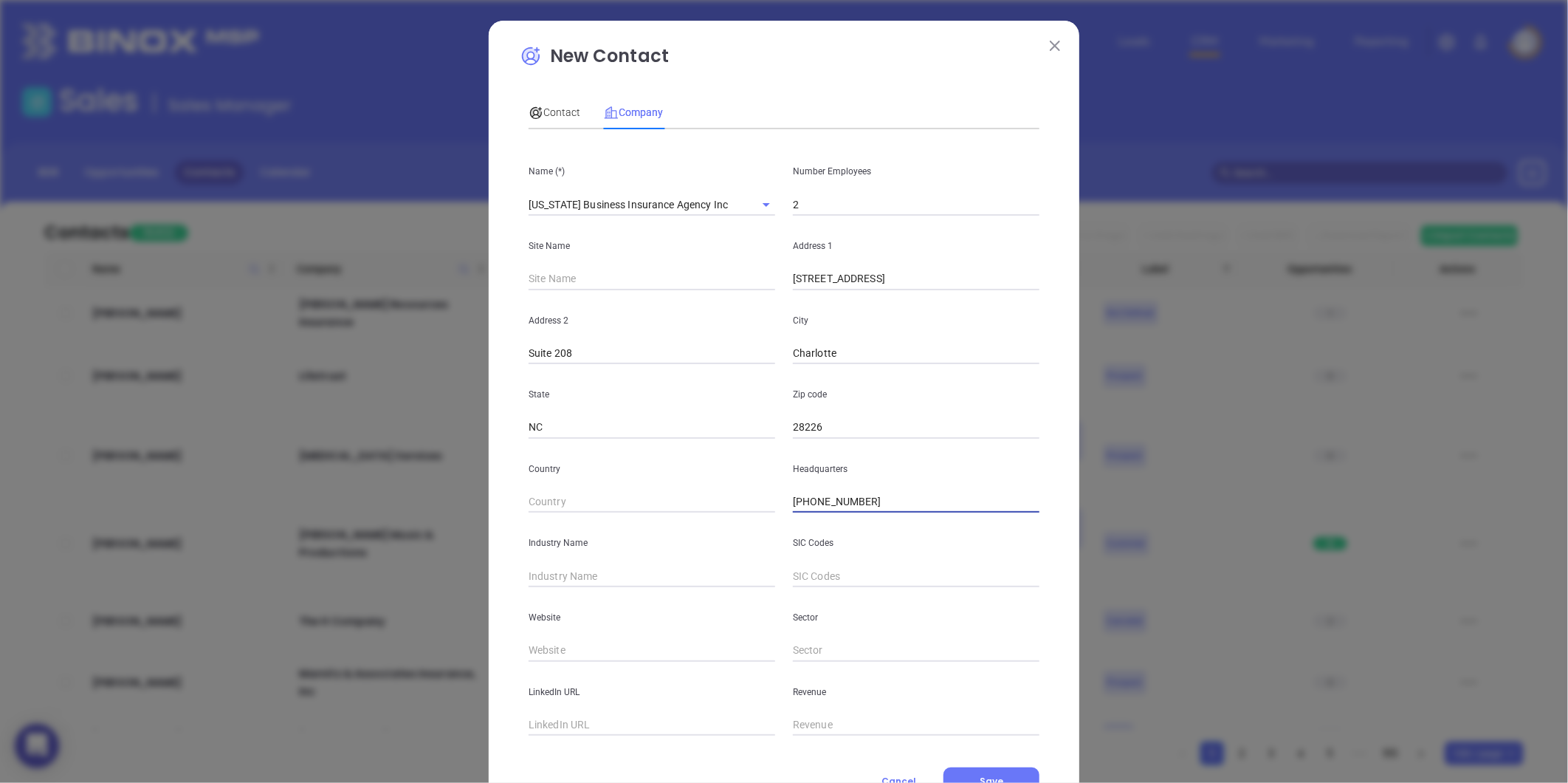
type input "(704) 541-8660"
click at [571, 571] on input "text" at bounding box center [652, 576] width 247 height 22
type input "Insurance"
click at [568, 661] on div "LinkedIn URL" at bounding box center [652, 699] width 265 height 75
click at [571, 636] on div "Website" at bounding box center [652, 625] width 265 height 75
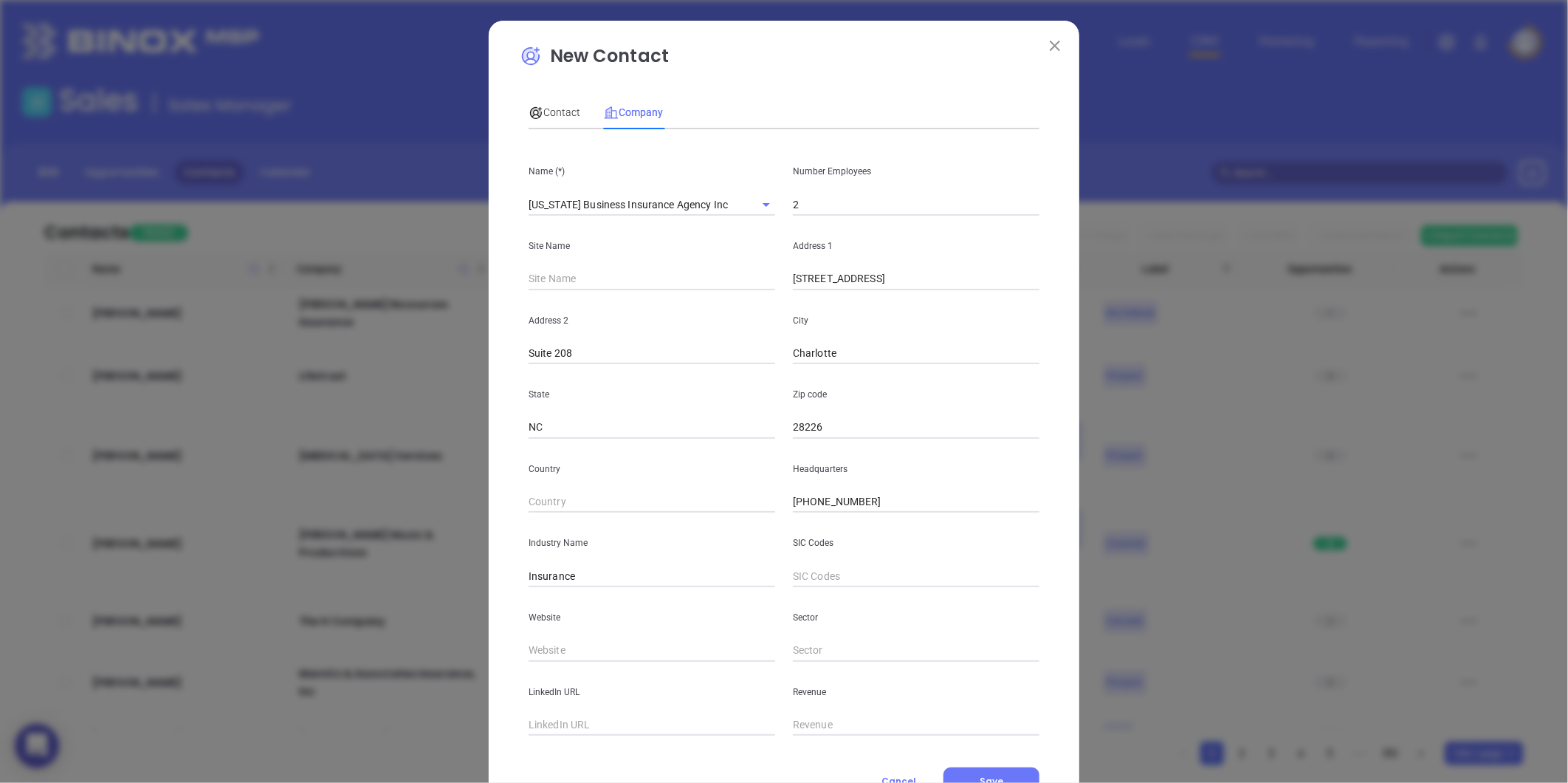
click at [558, 631] on div "Website" at bounding box center [652, 625] width 265 height 75
click at [537, 663] on div "LinkedIn URL" at bounding box center [652, 699] width 265 height 75
click at [594, 627] on div "Website" at bounding box center [652, 625] width 265 height 75
click at [550, 667] on div "LinkedIn URL" at bounding box center [652, 699] width 265 height 75
click at [557, 655] on input "text" at bounding box center [652, 651] width 247 height 22
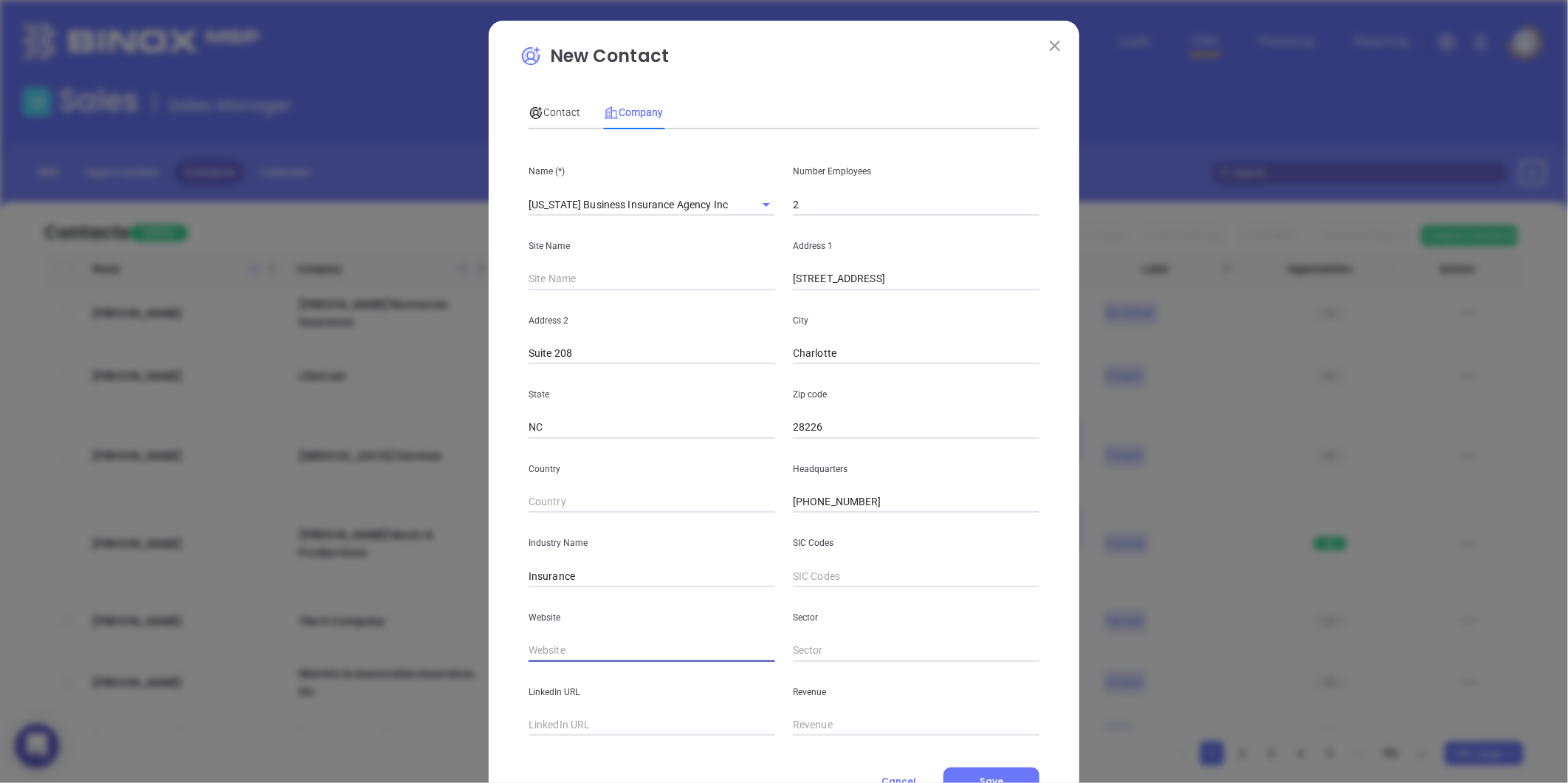
paste input "https://www.ncbusinessinsure.com/"
type input "https://www.ncbusinessinsure.com/"
click at [554, 725] on input "text" at bounding box center [652, 726] width 247 height 22
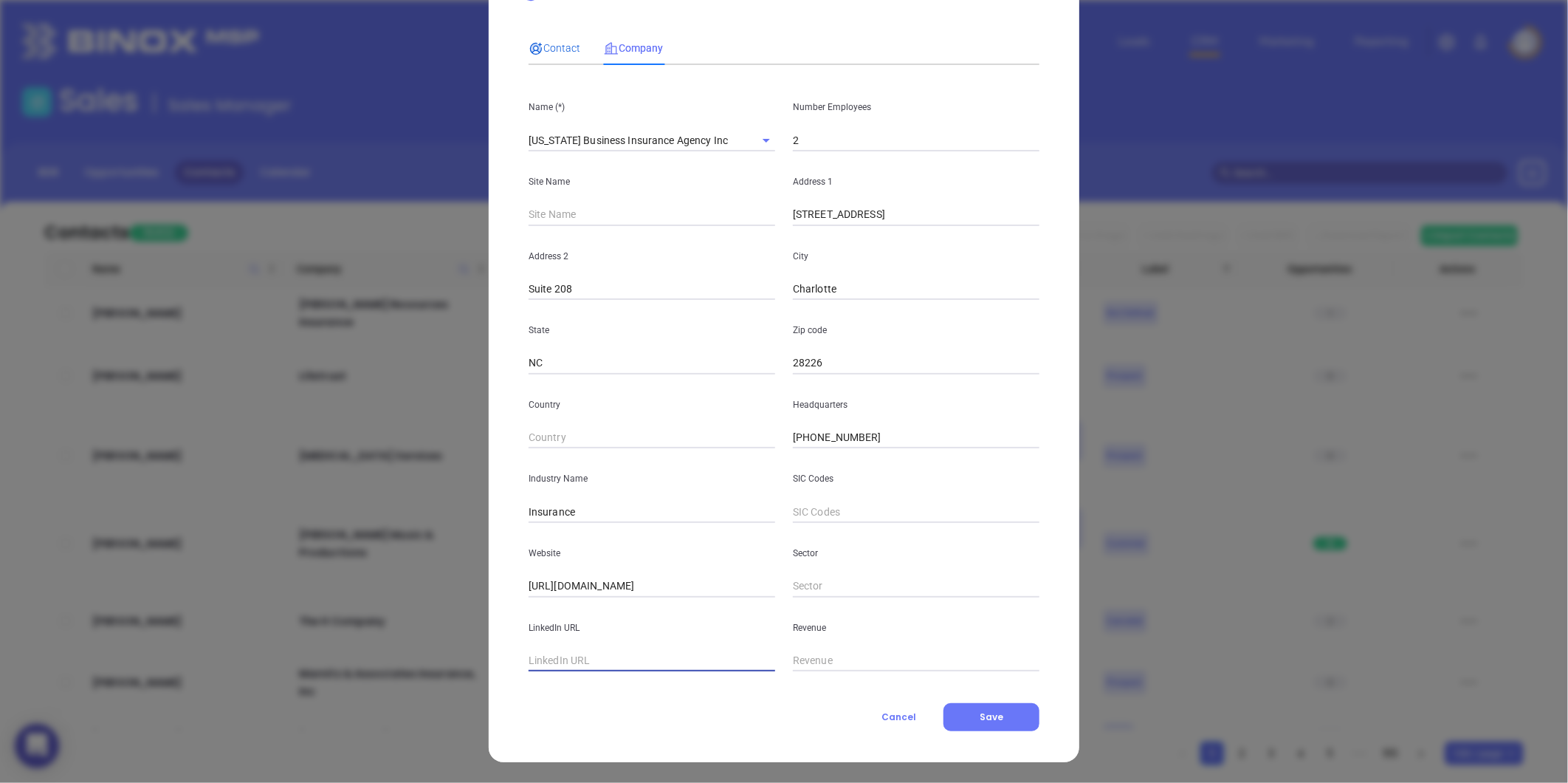
click at [555, 44] on span "Contact" at bounding box center [554, 48] width 51 height 12
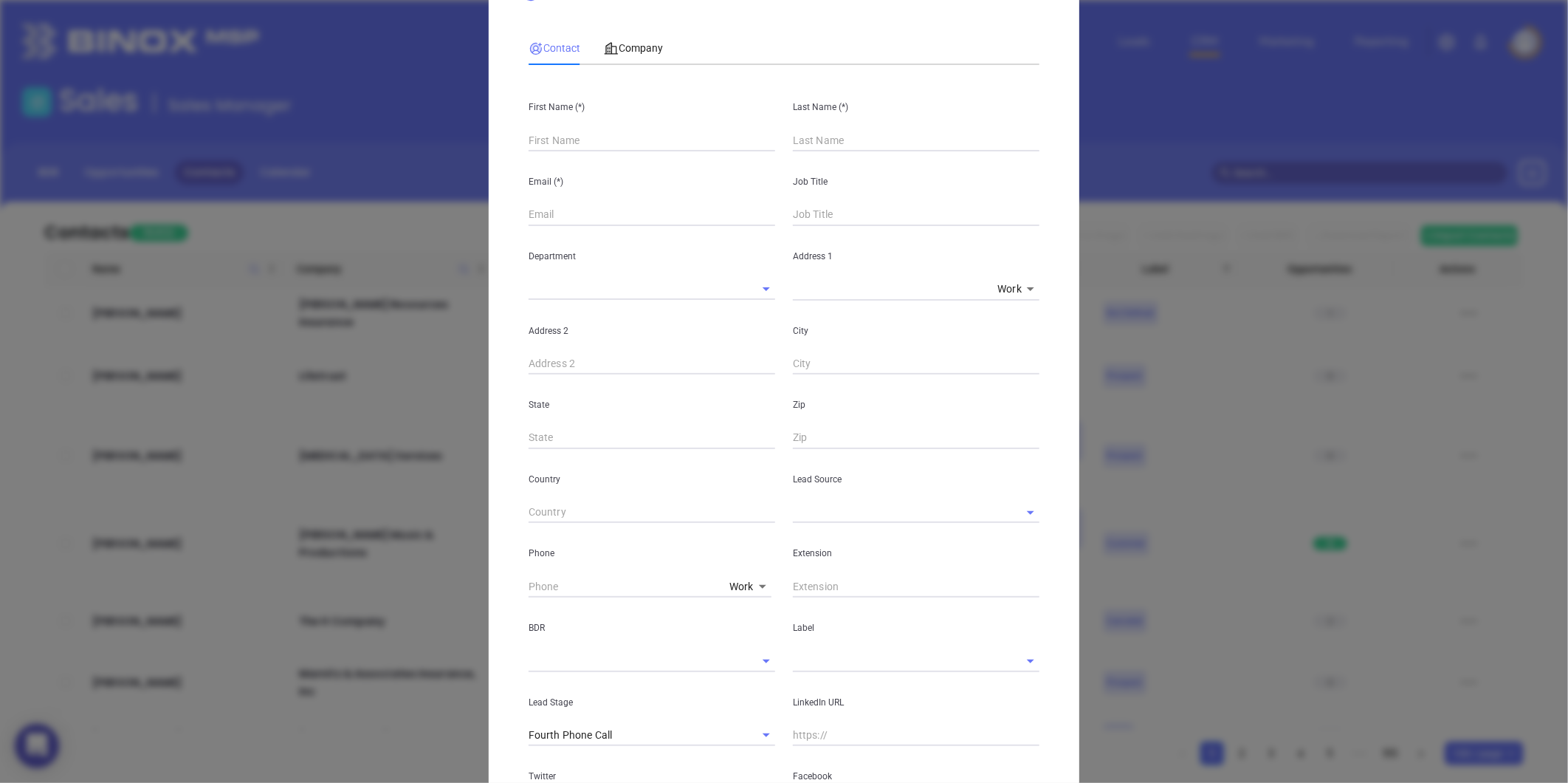
click at [570, 142] on input "text" at bounding box center [652, 140] width 247 height 22
paste input "MICHAEL A. GOODMAN"
click at [585, 142] on input "MICHAEL A. GOODMAN" at bounding box center [652, 140] width 247 height 22
type input "MICHAEL A. GOODMAN"
click at [831, 132] on input "text" at bounding box center [916, 140] width 247 height 22
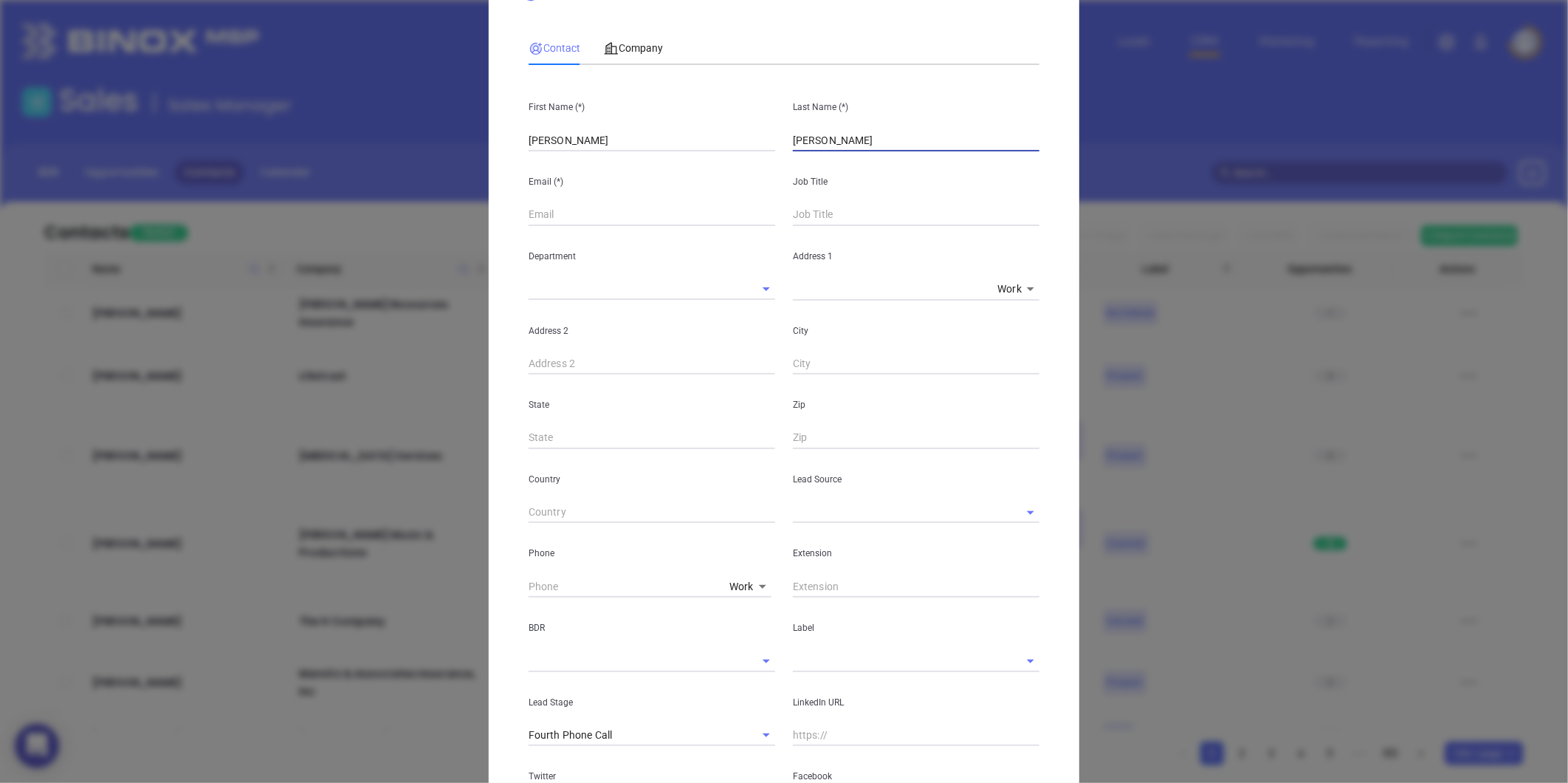
type input "Goodman"
drag, startPoint x: 668, startPoint y: 135, endPoint x: 455, endPoint y: 218, distance: 228.6
click at [455, 218] on div "New Contact Contact Company First Name (*) MICHAEL A. GOODMAN Last Name (*) Goo…" at bounding box center [784, 391] width 1568 height 783
type input "Michael"
click at [455, 218] on div "New Contact Contact Company First Name (*) Michael Last Name (*) Goodman Email …" at bounding box center [784, 391] width 1568 height 783
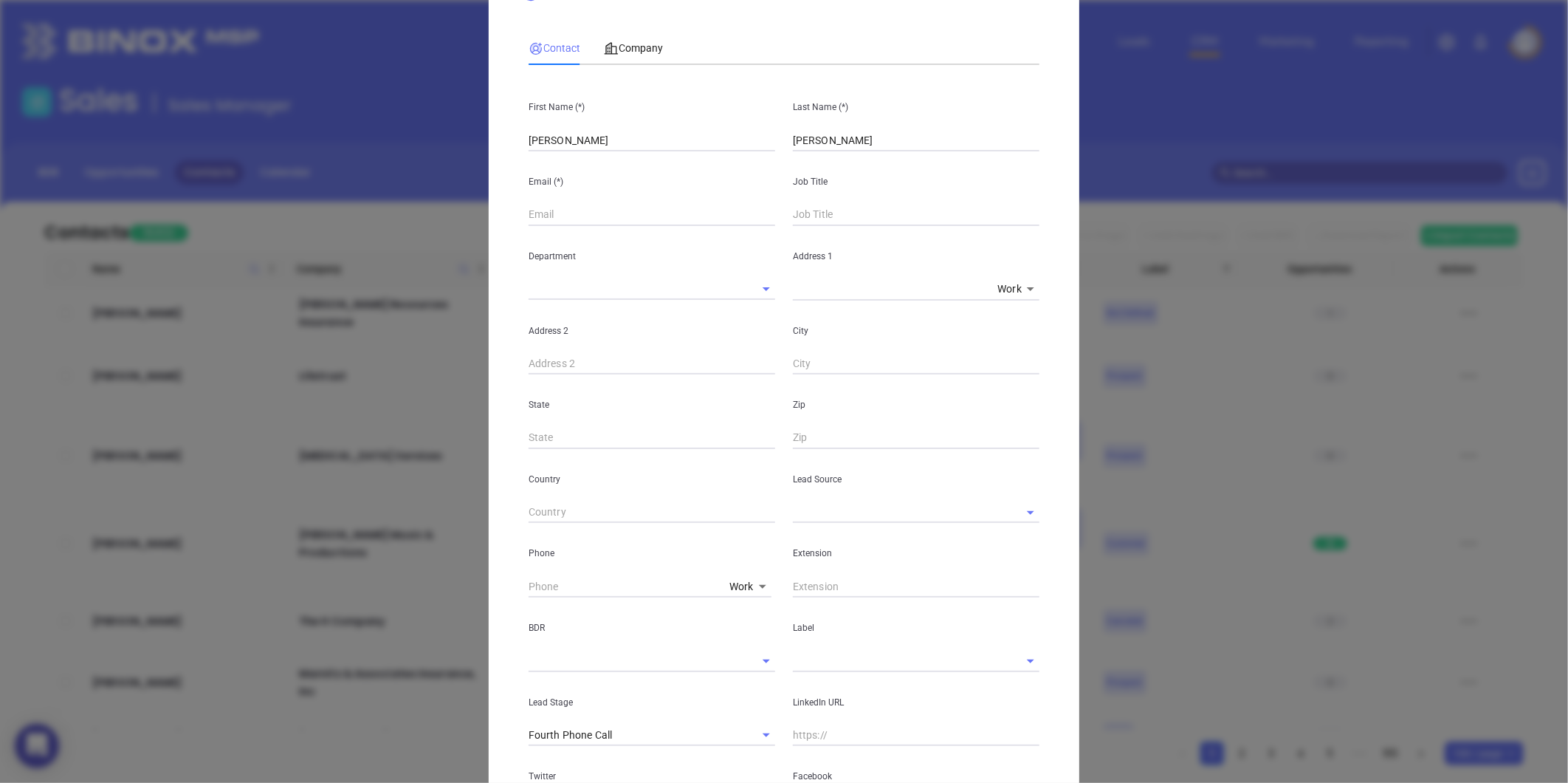
click at [581, 227] on div "Department" at bounding box center [652, 264] width 265 height 75
click at [573, 215] on input "text" at bounding box center [652, 215] width 247 height 22
paste input "cs@ncbusinessinsure.com"
type input "cs@ncbusinessinsure.com"
click at [809, 216] on input "text" at bounding box center [916, 215] width 247 height 22
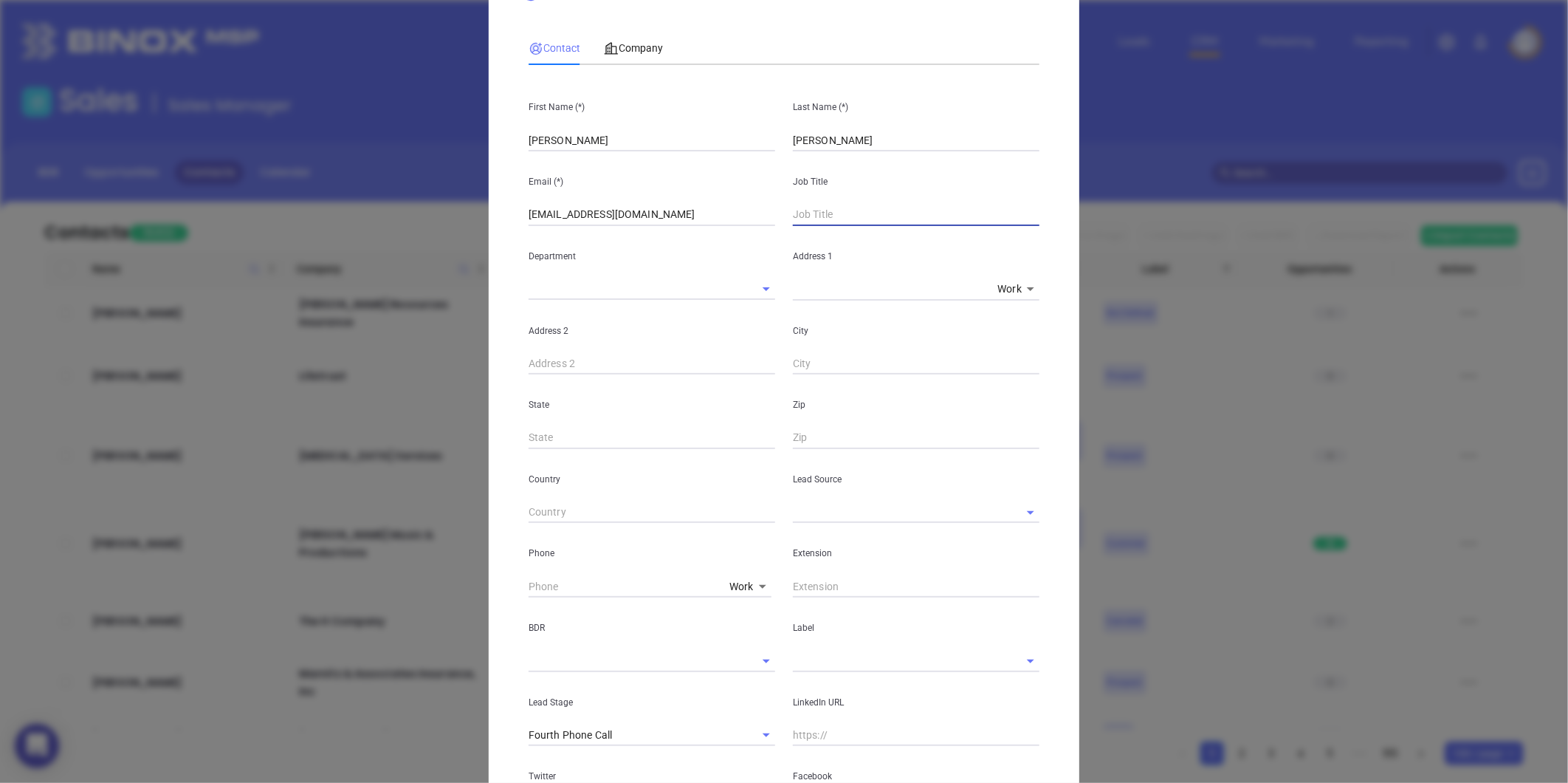
type input "Owner"
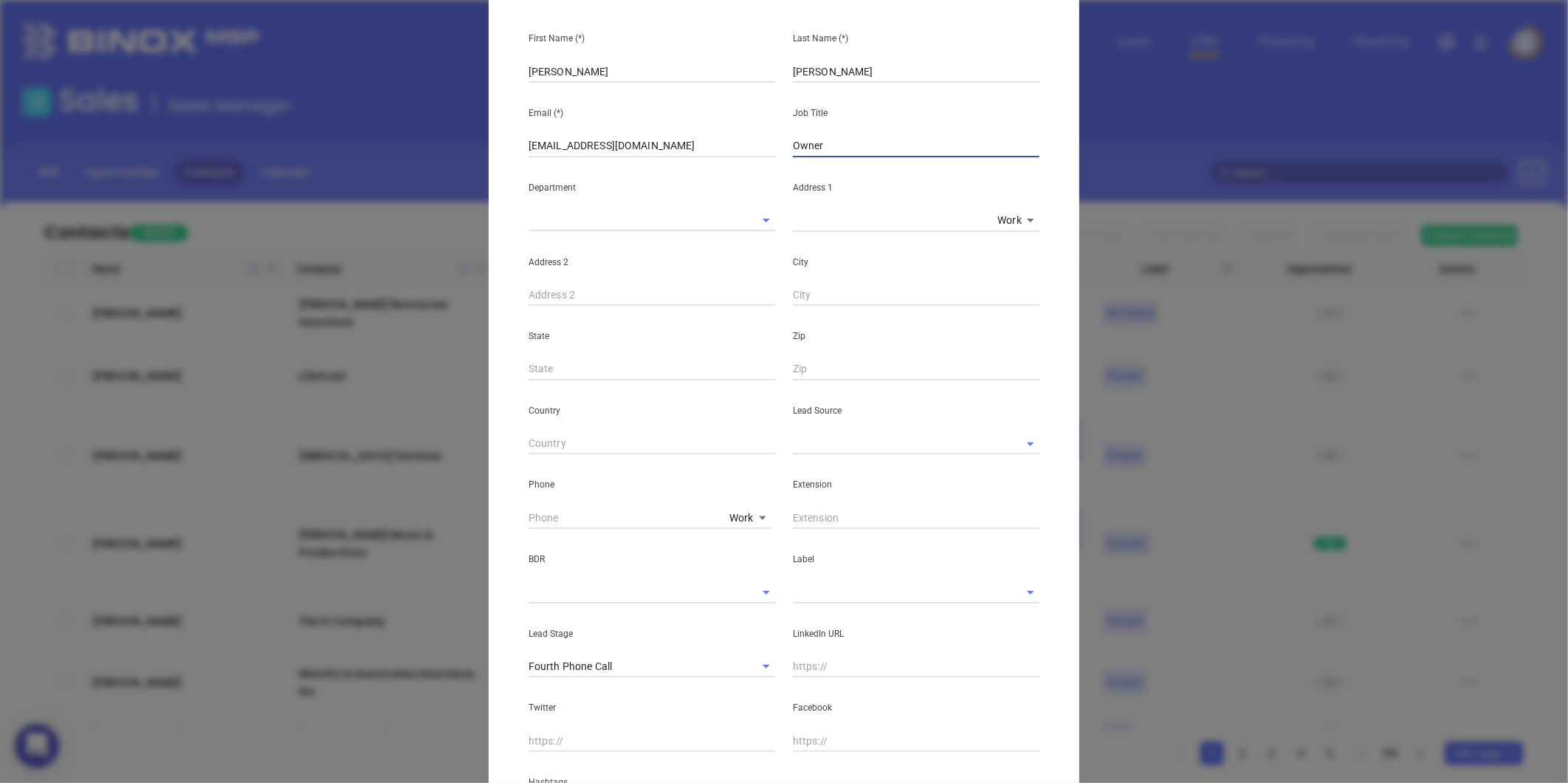
scroll to position [229, 0]
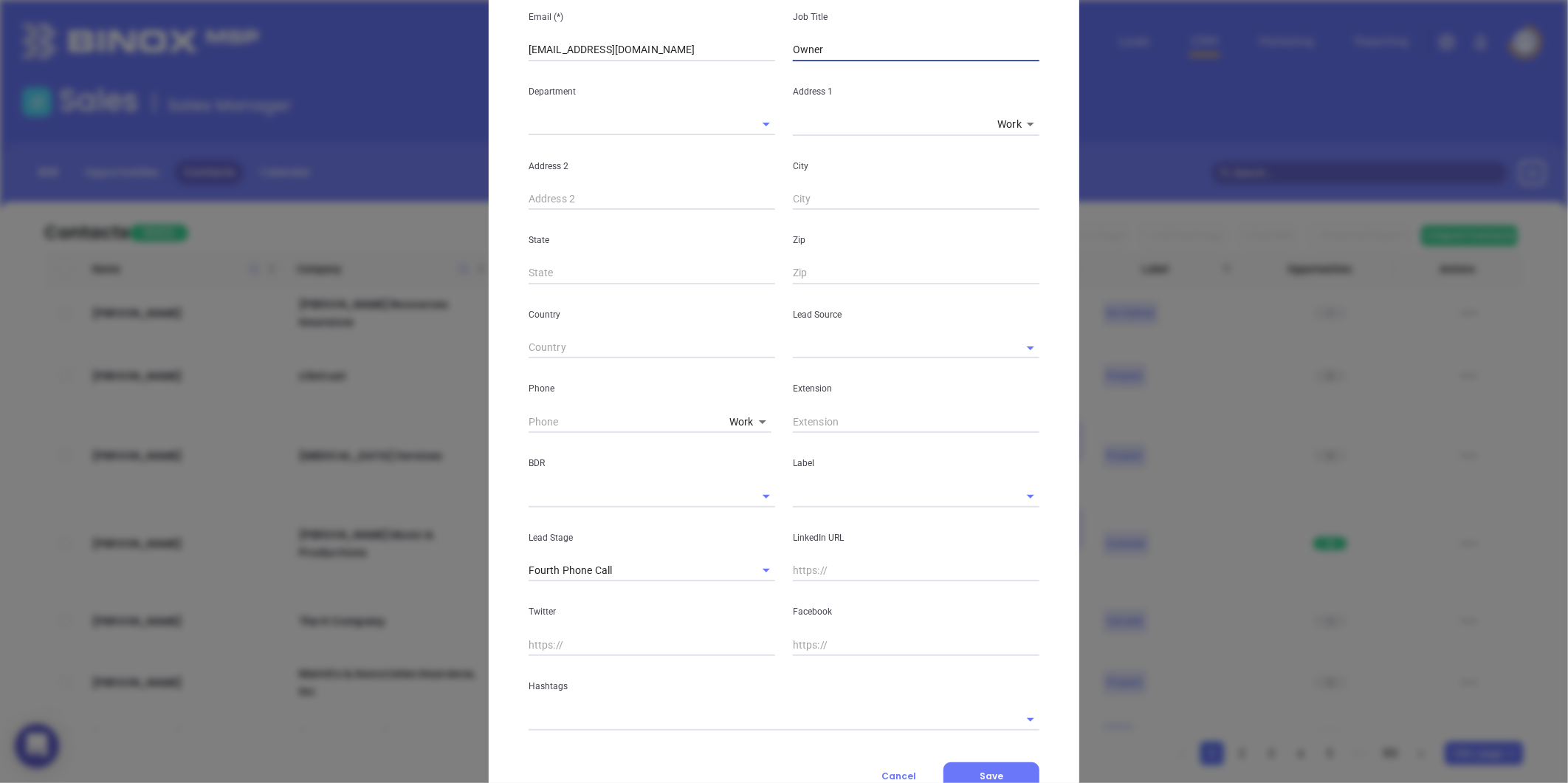
click at [819, 353] on input "text" at bounding box center [896, 347] width 206 height 22
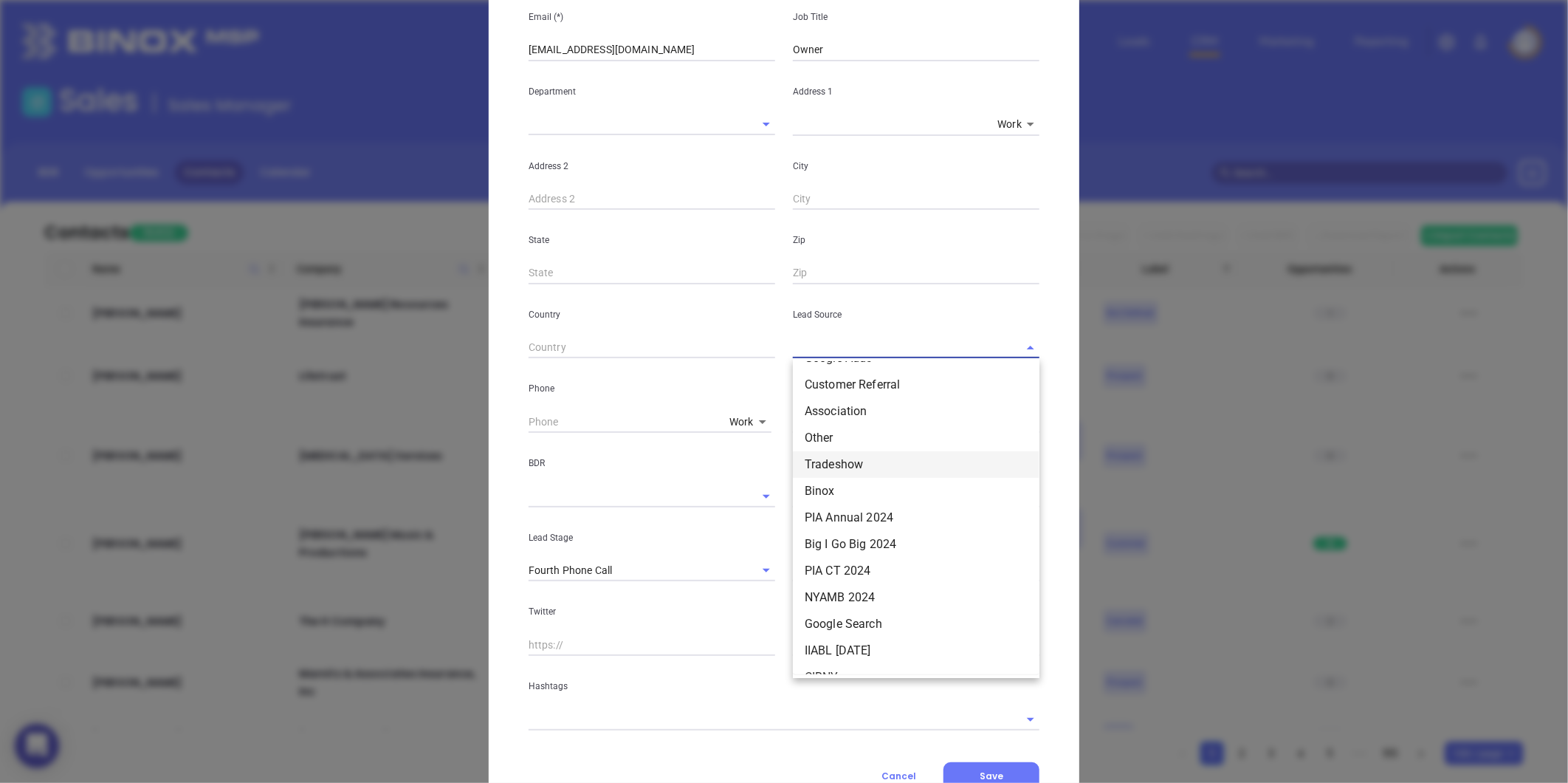
scroll to position [164, 0]
click at [818, 436] on li "Other" at bounding box center [916, 429] width 247 height 26
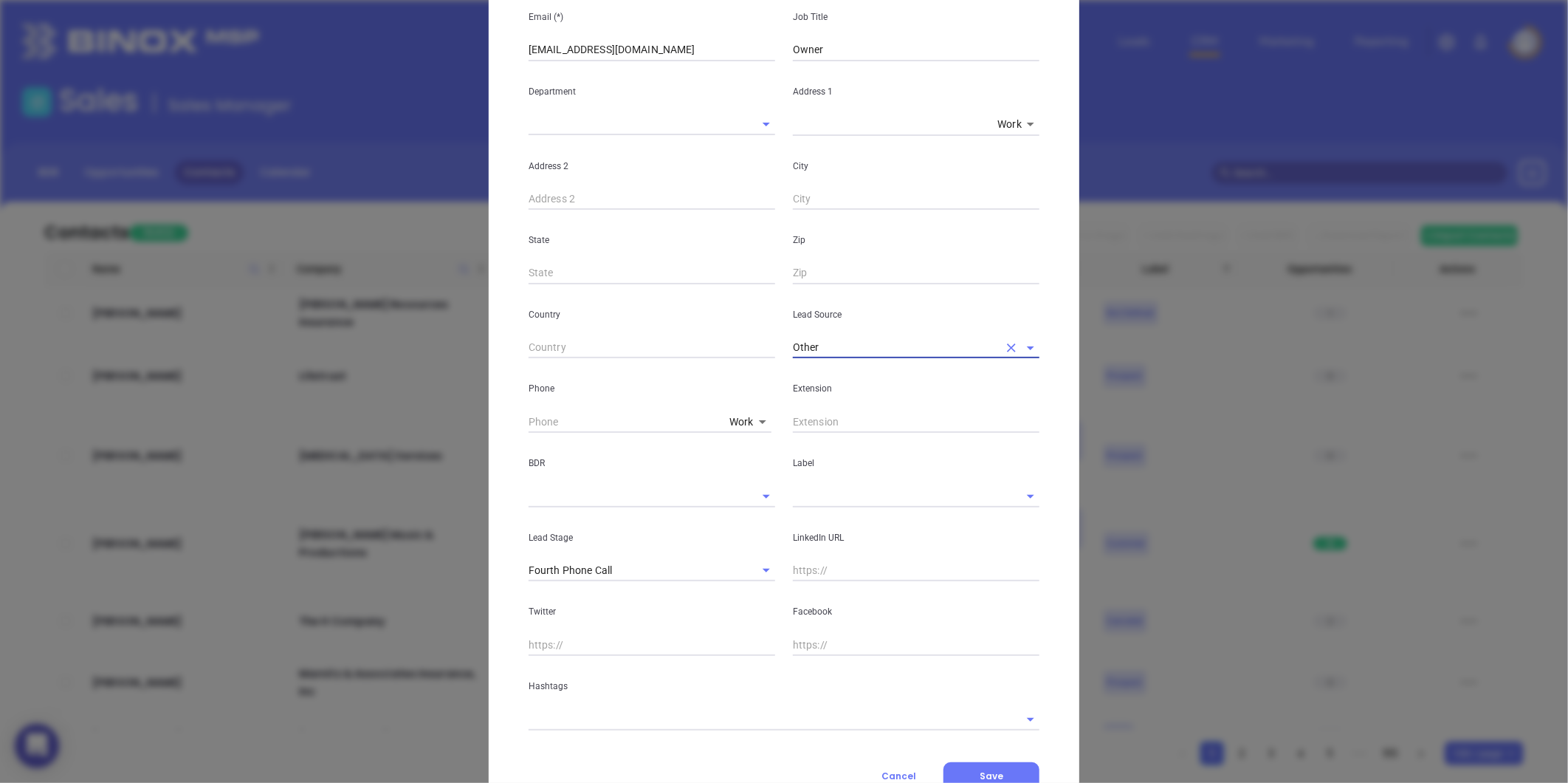
type input "Other"
click at [809, 488] on input "text" at bounding box center [896, 496] width 206 height 22
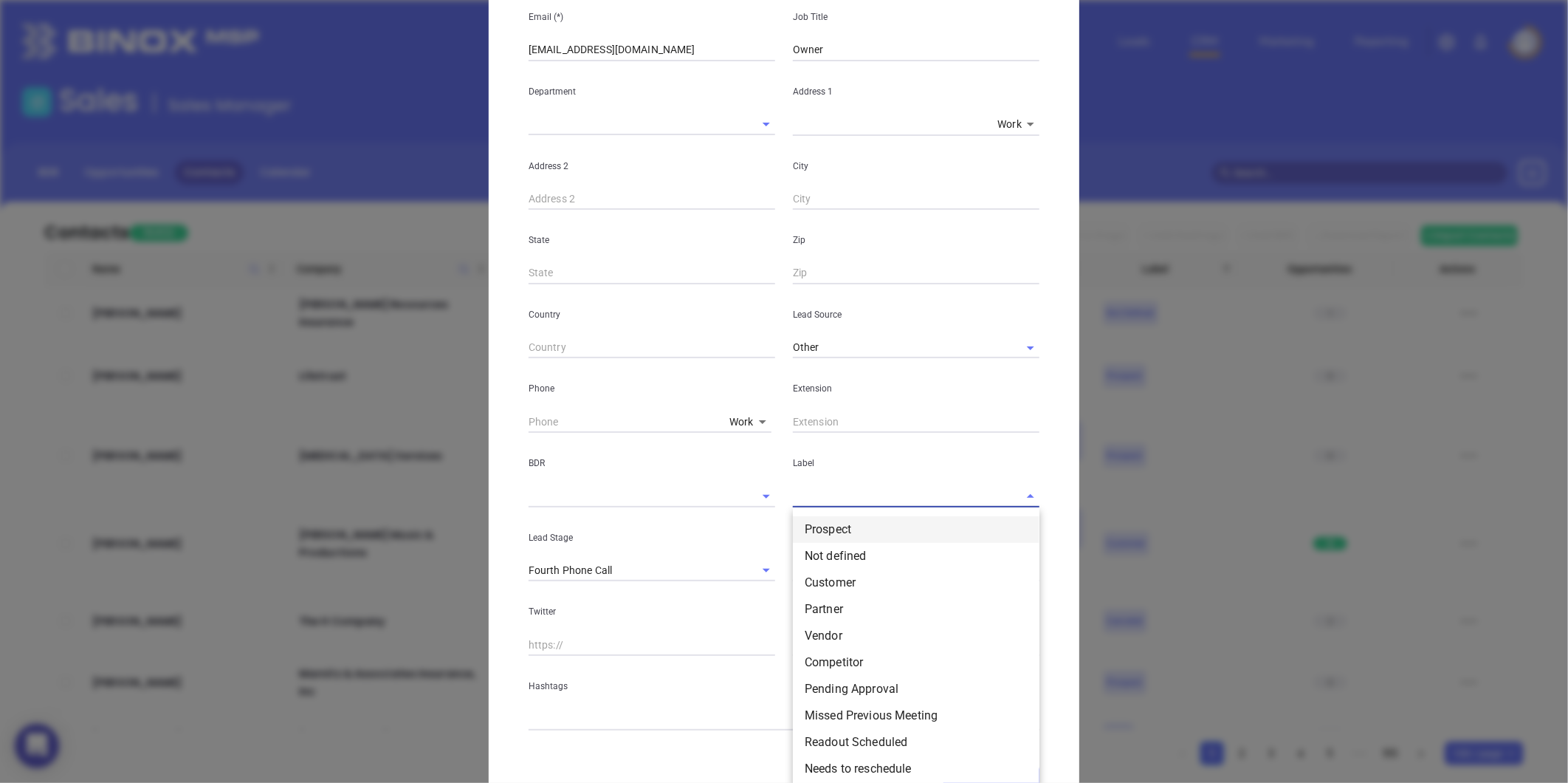
click at [820, 528] on li "Prospect" at bounding box center [916, 529] width 247 height 26
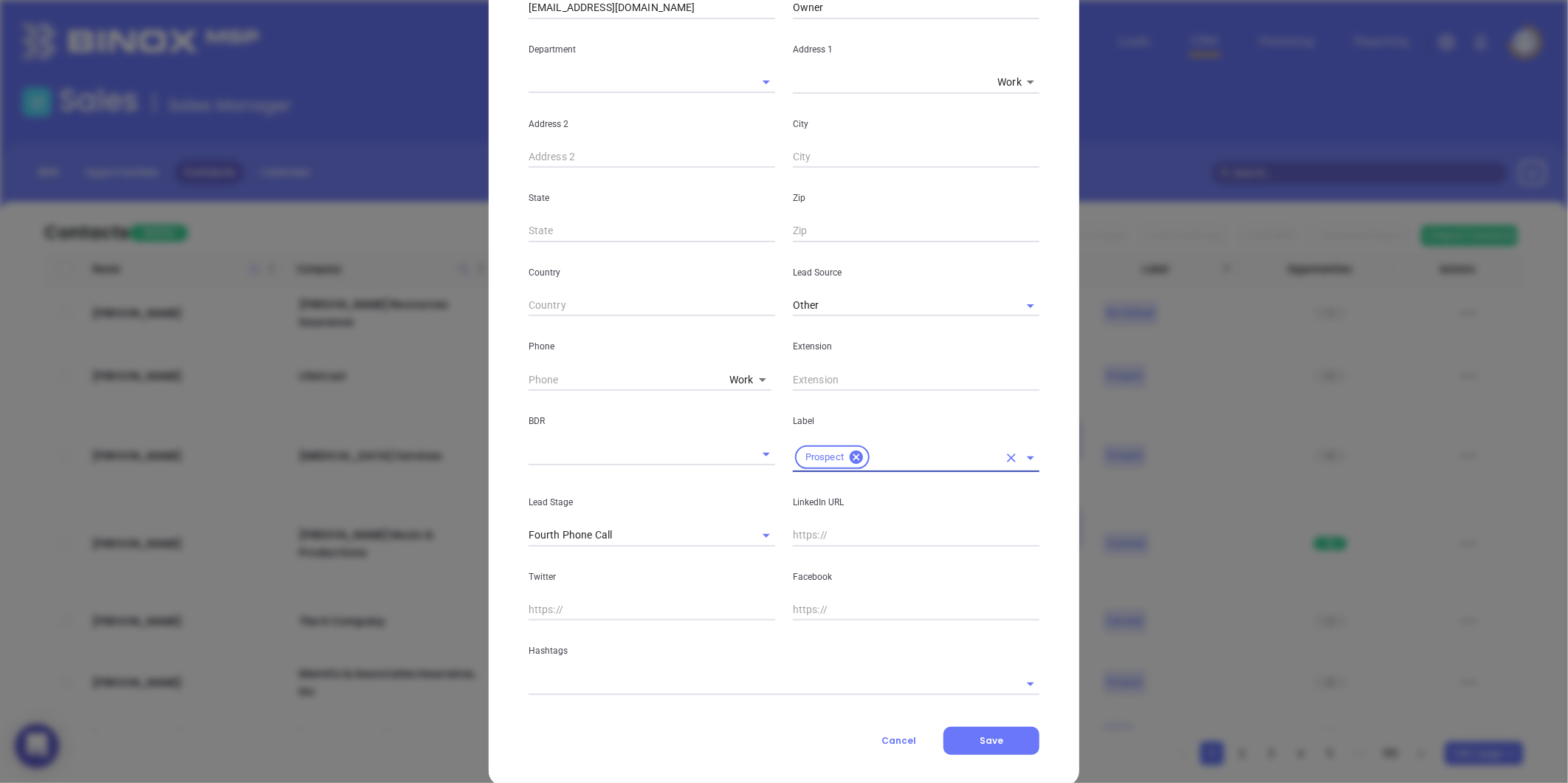
scroll to position [294, 0]
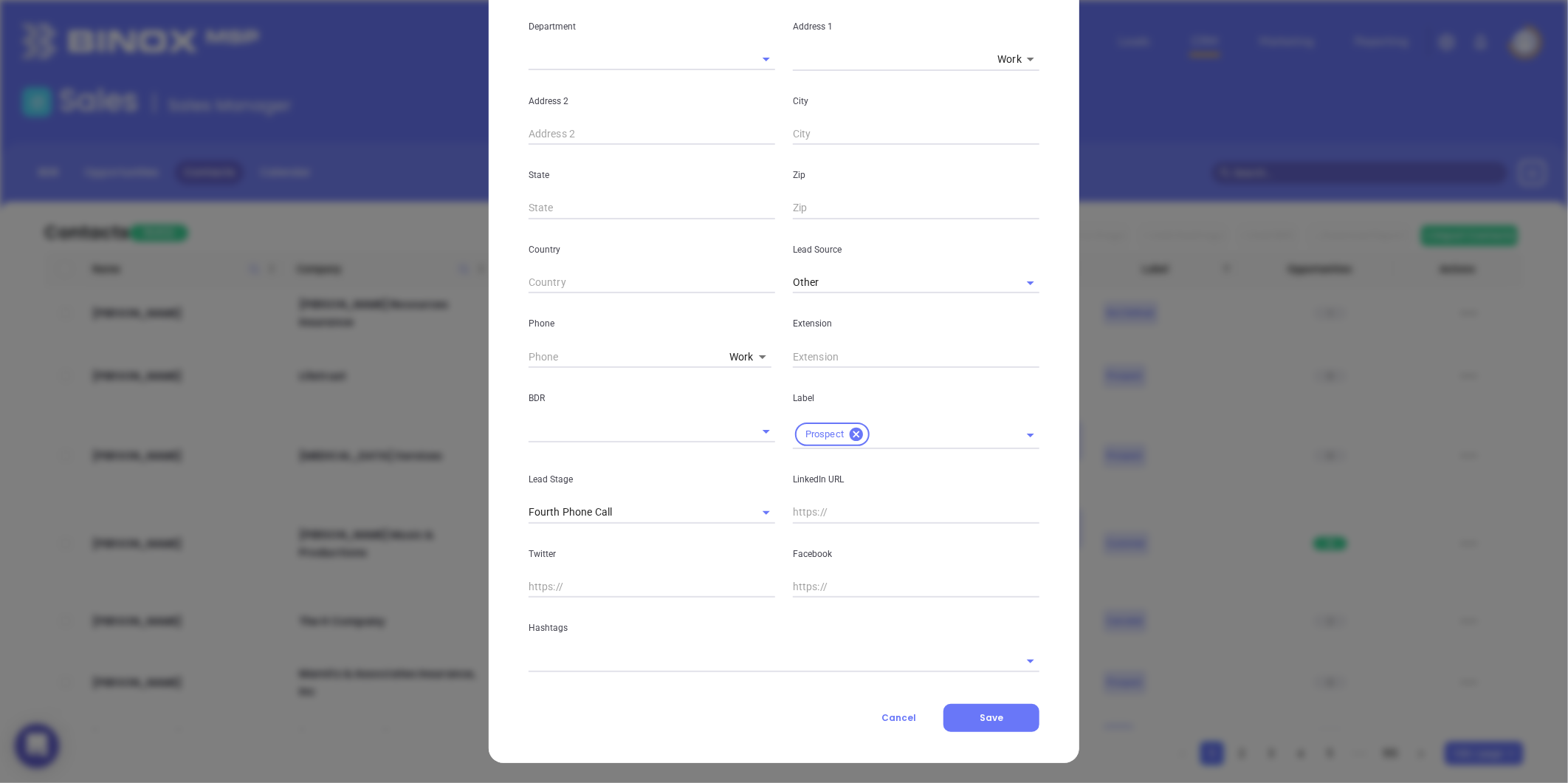
drag, startPoint x: 602, startPoint y: 646, endPoint x: 598, endPoint y: 653, distance: 8.1
click at [601, 647] on div "Hashtags" at bounding box center [784, 635] width 528 height 75
click at [598, 654] on input "text" at bounding box center [763, 660] width 469 height 22
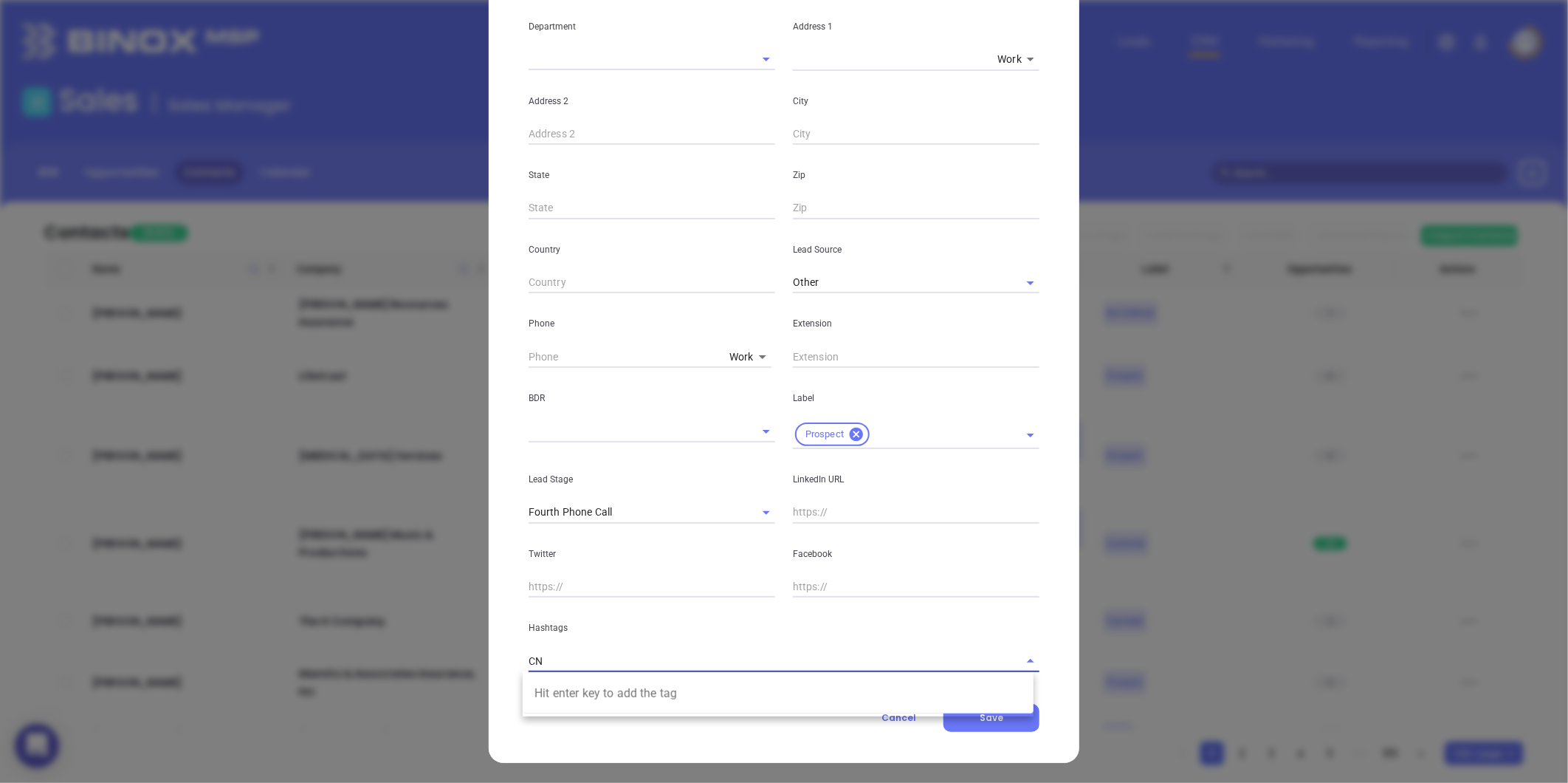
type input "C"
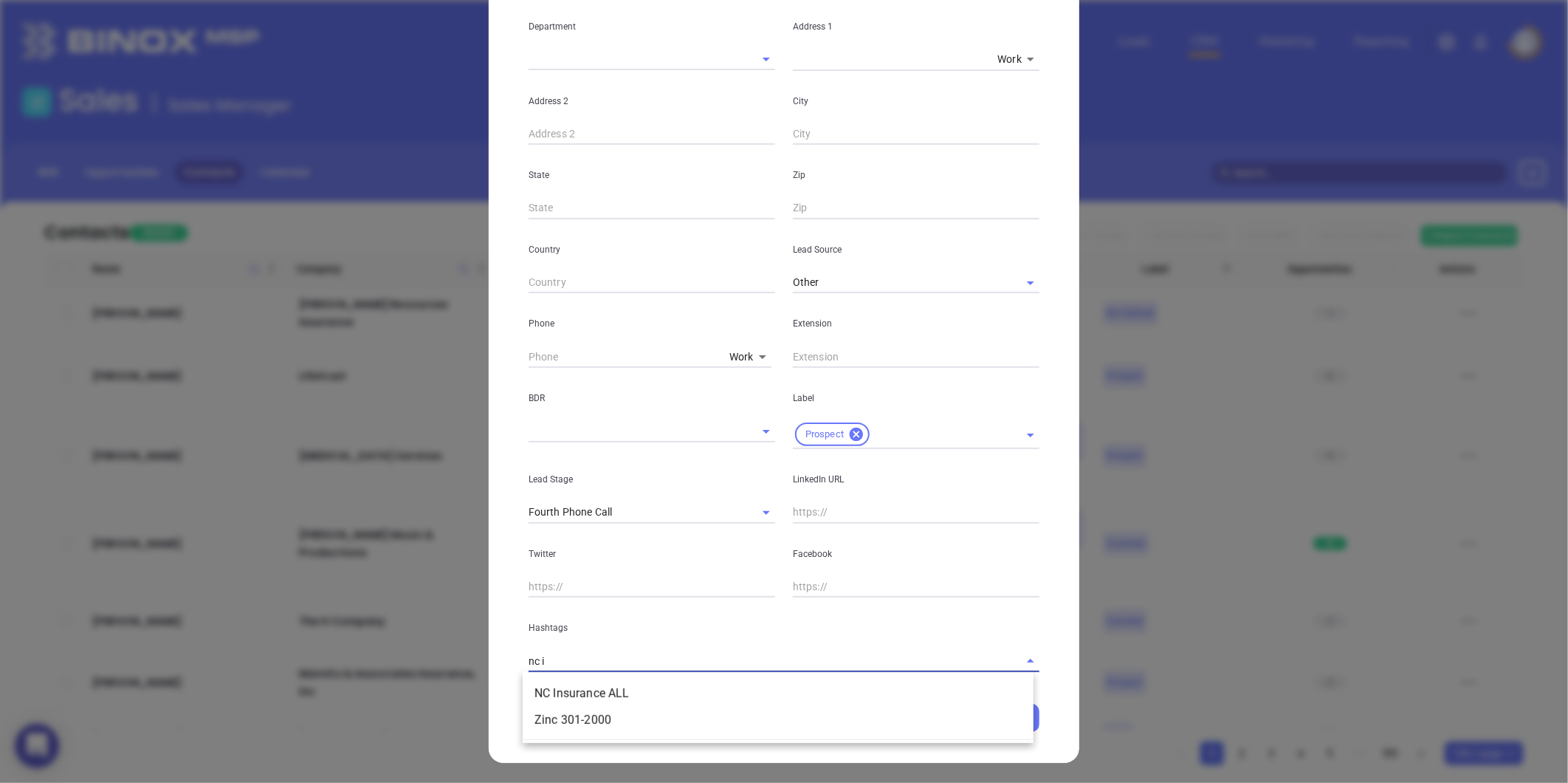
type input "nc in"
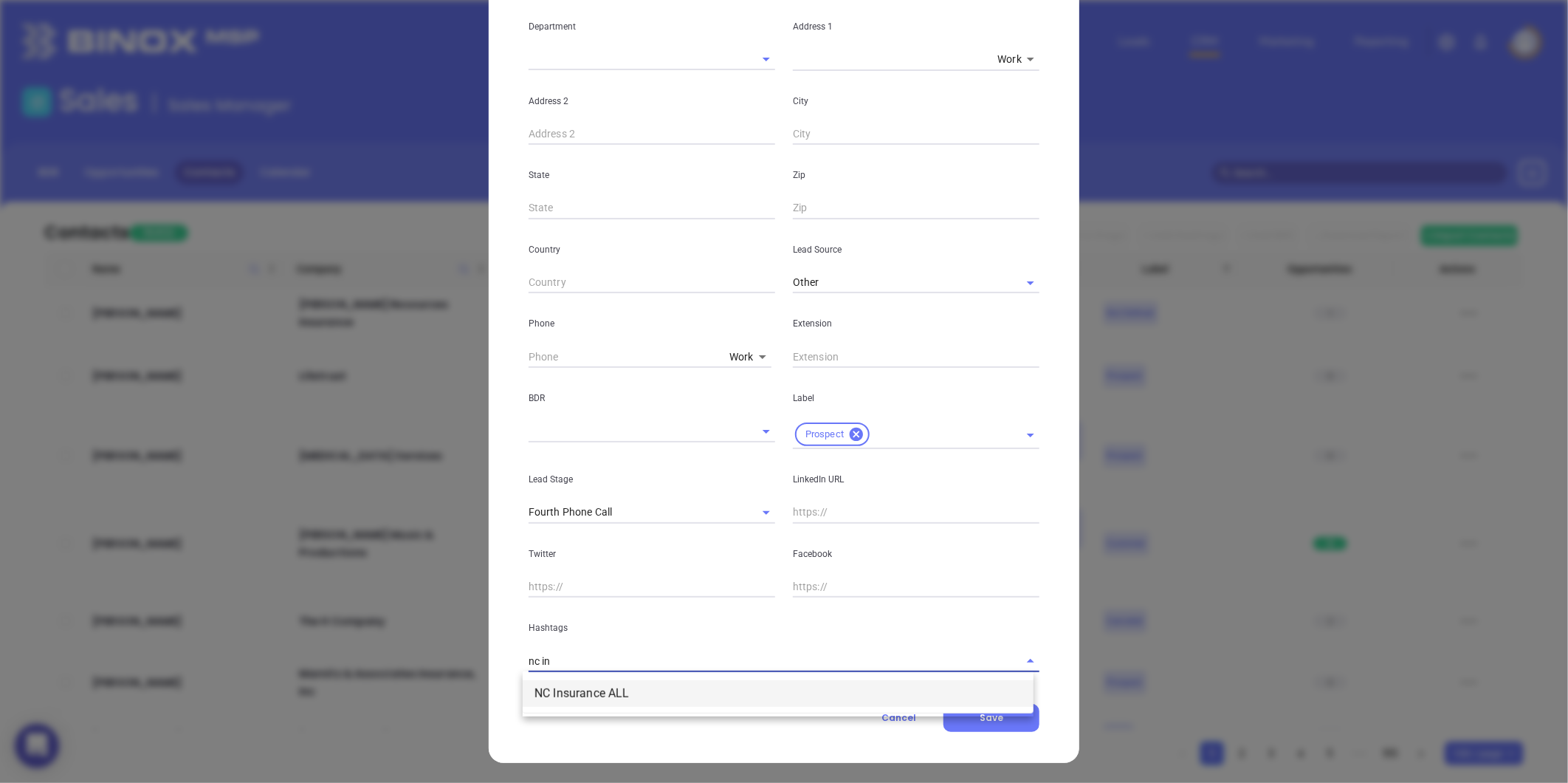
click at [591, 685] on li "NC Insurance ALL" at bounding box center [778, 693] width 511 height 26
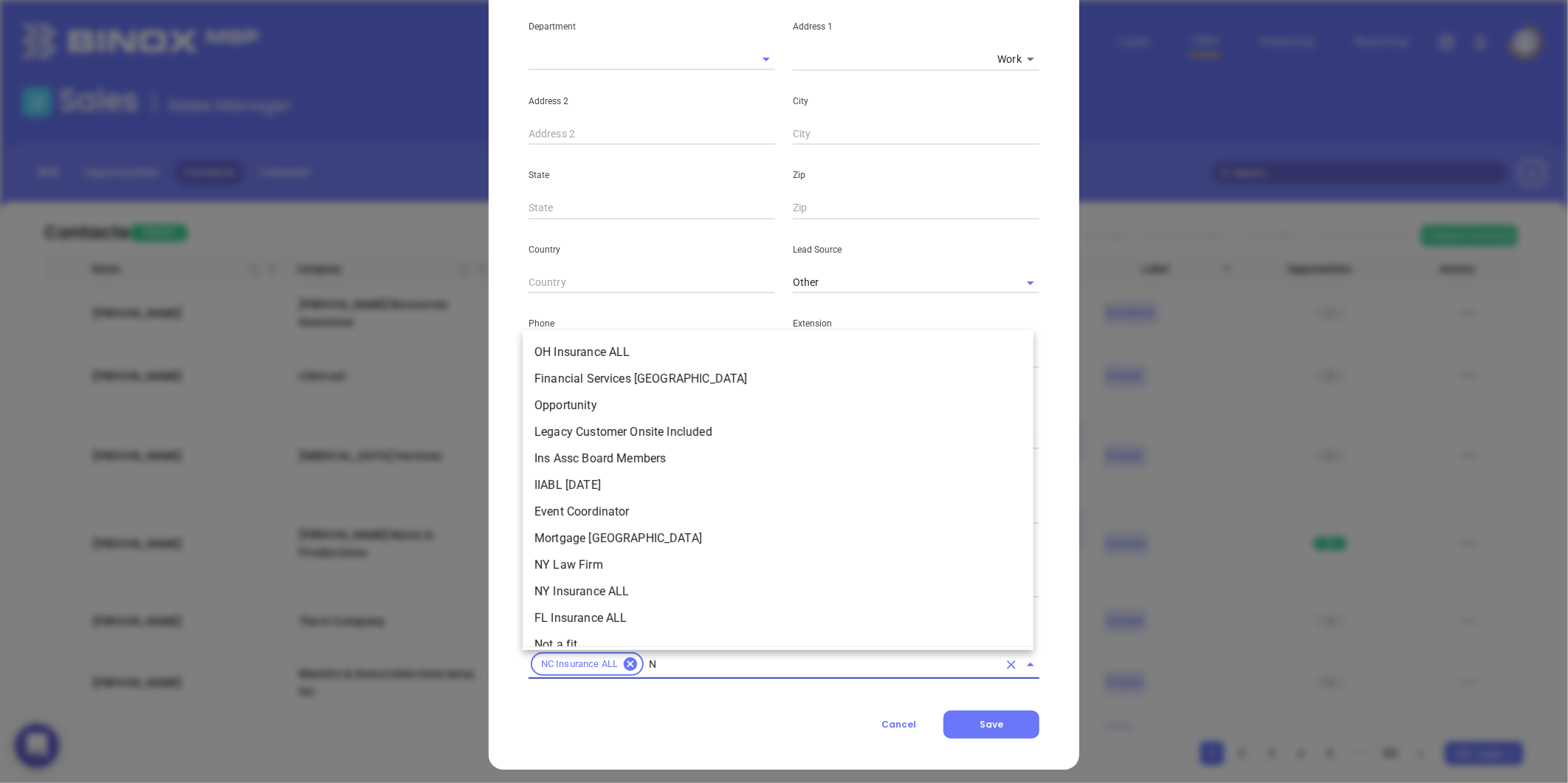
type input "NC"
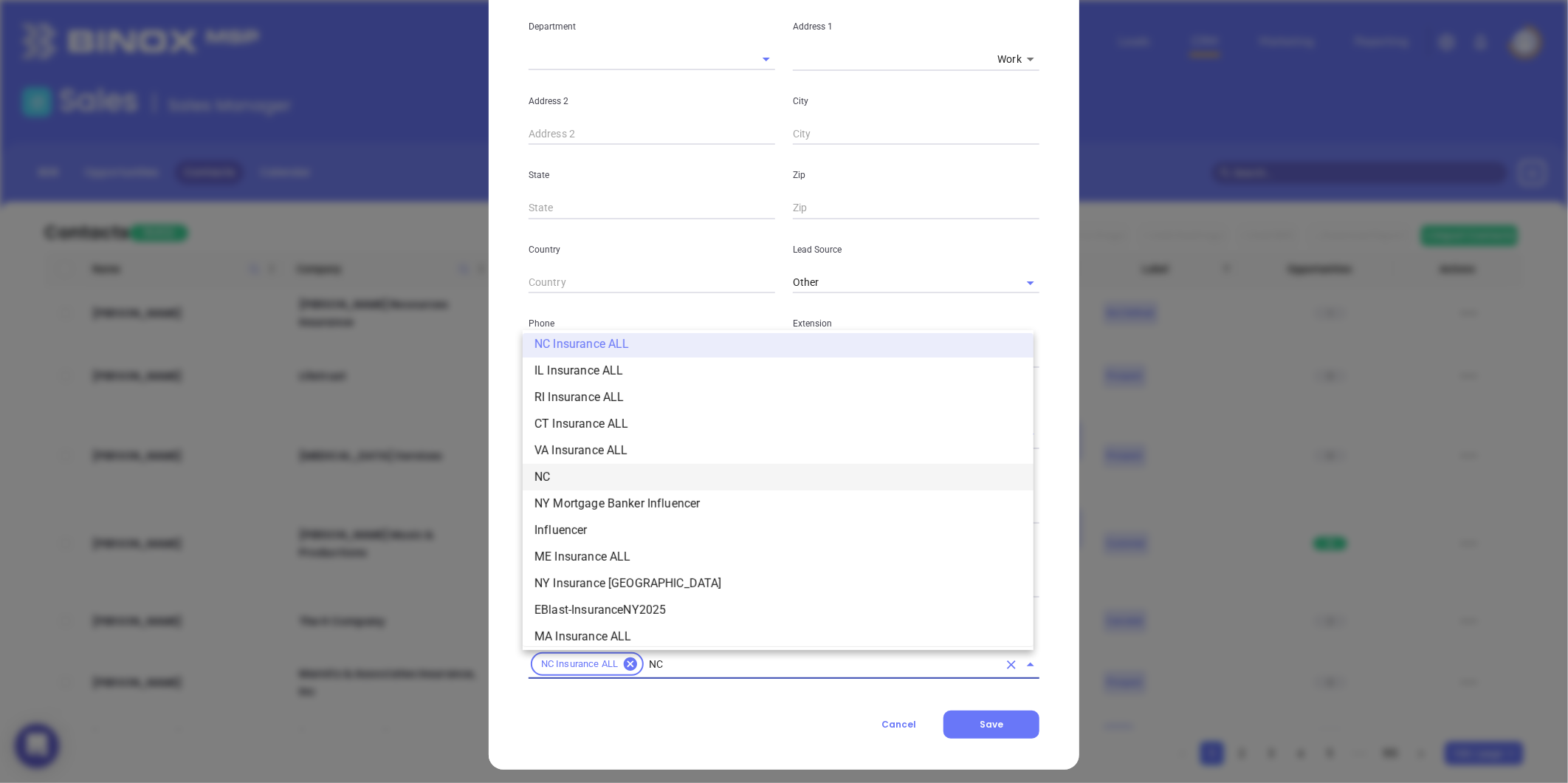
click at [585, 465] on li "NC" at bounding box center [778, 477] width 511 height 26
type input "insurance"
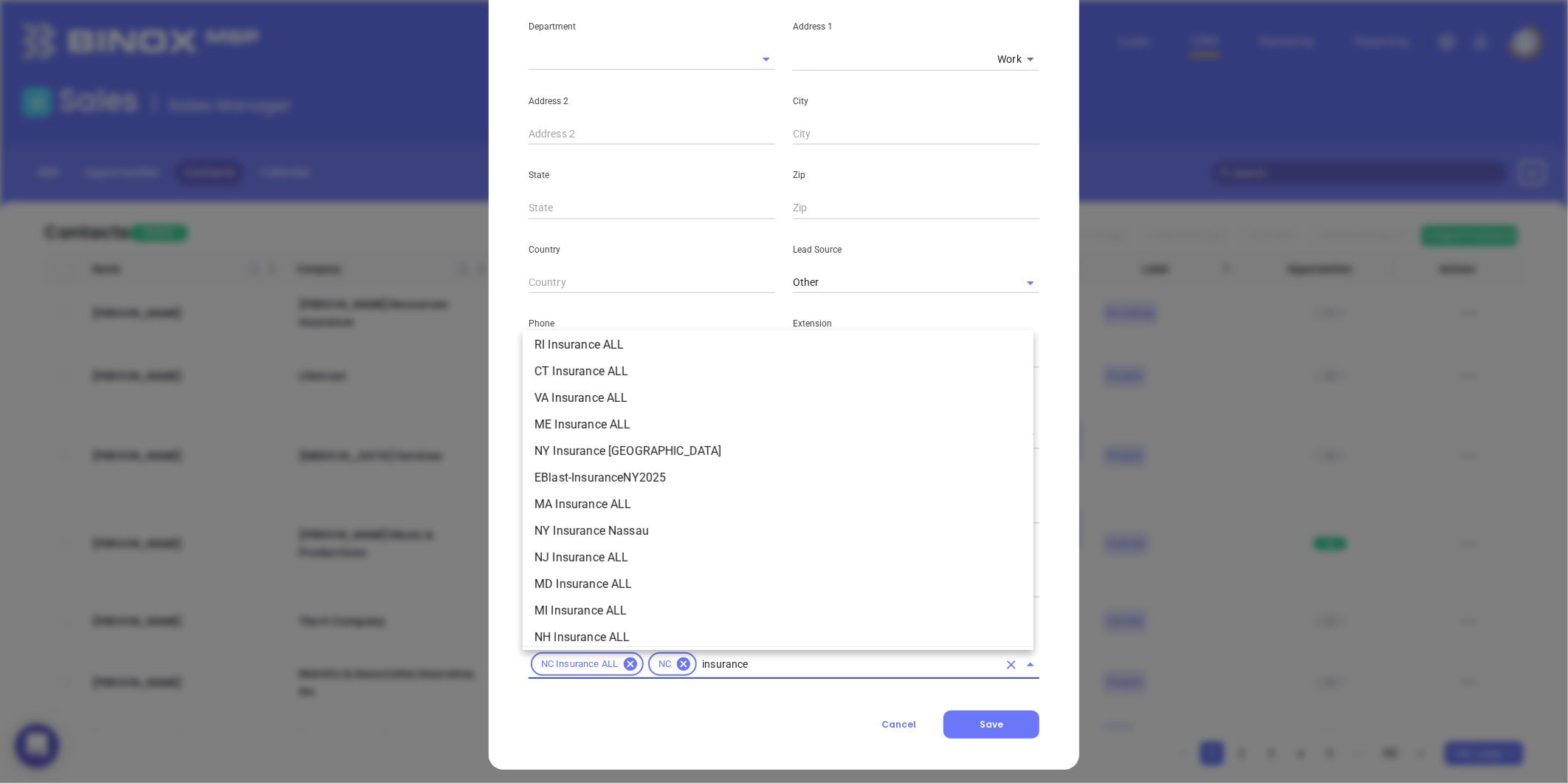
scroll to position [497, 0]
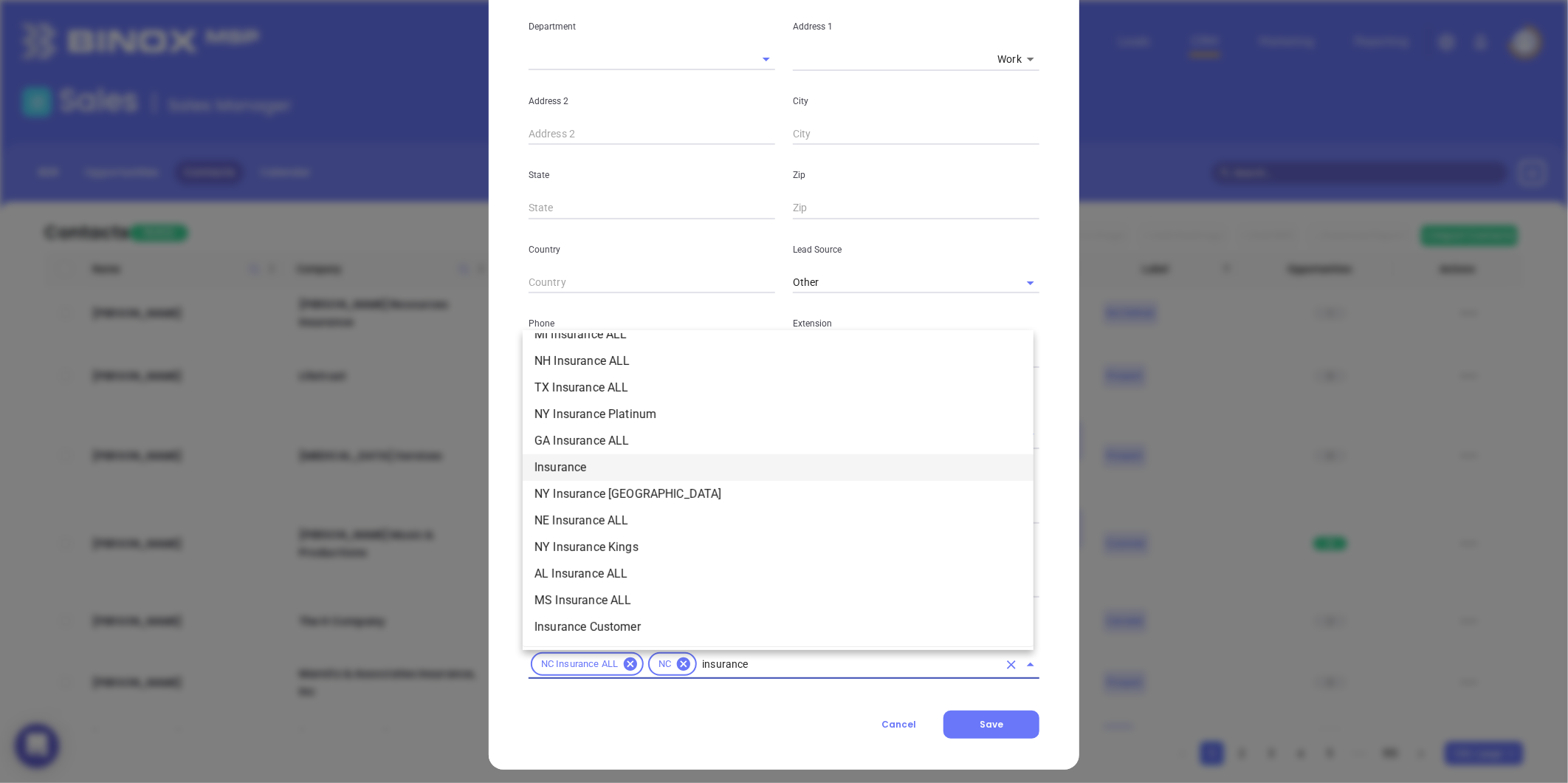
click at [572, 466] on li "Insurance" at bounding box center [778, 468] width 511 height 26
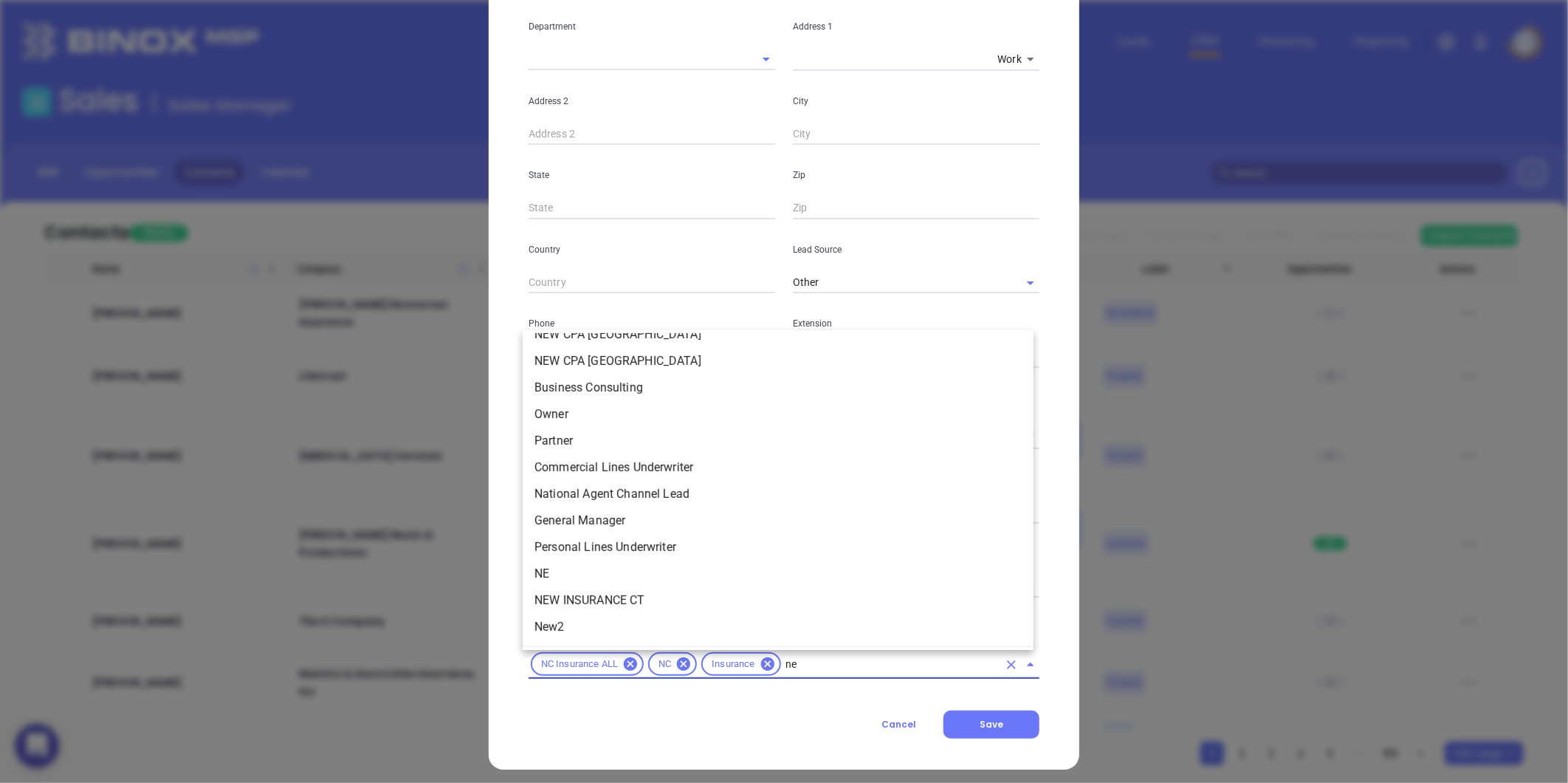
scroll to position [0, 0]
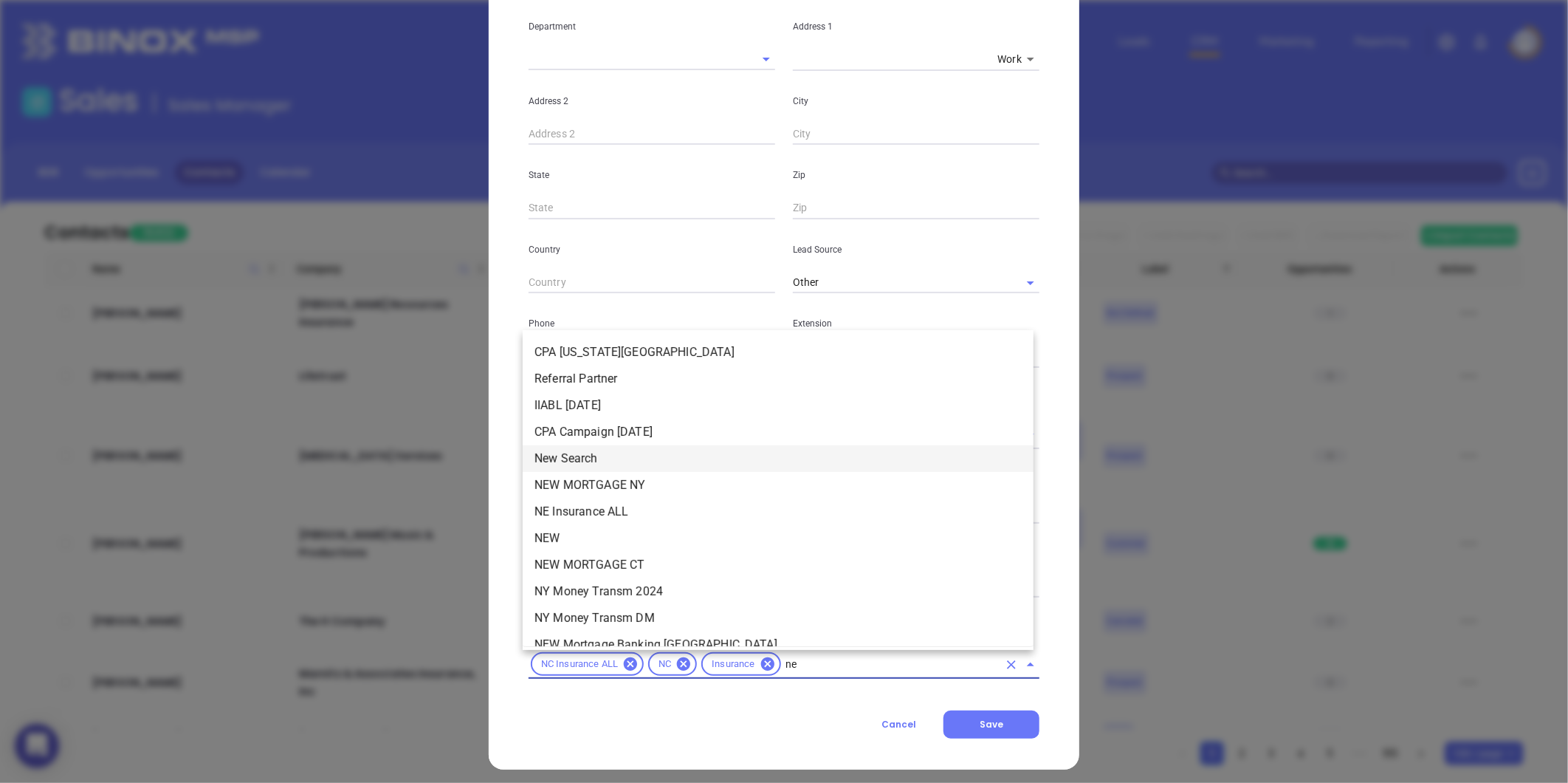
type input "new"
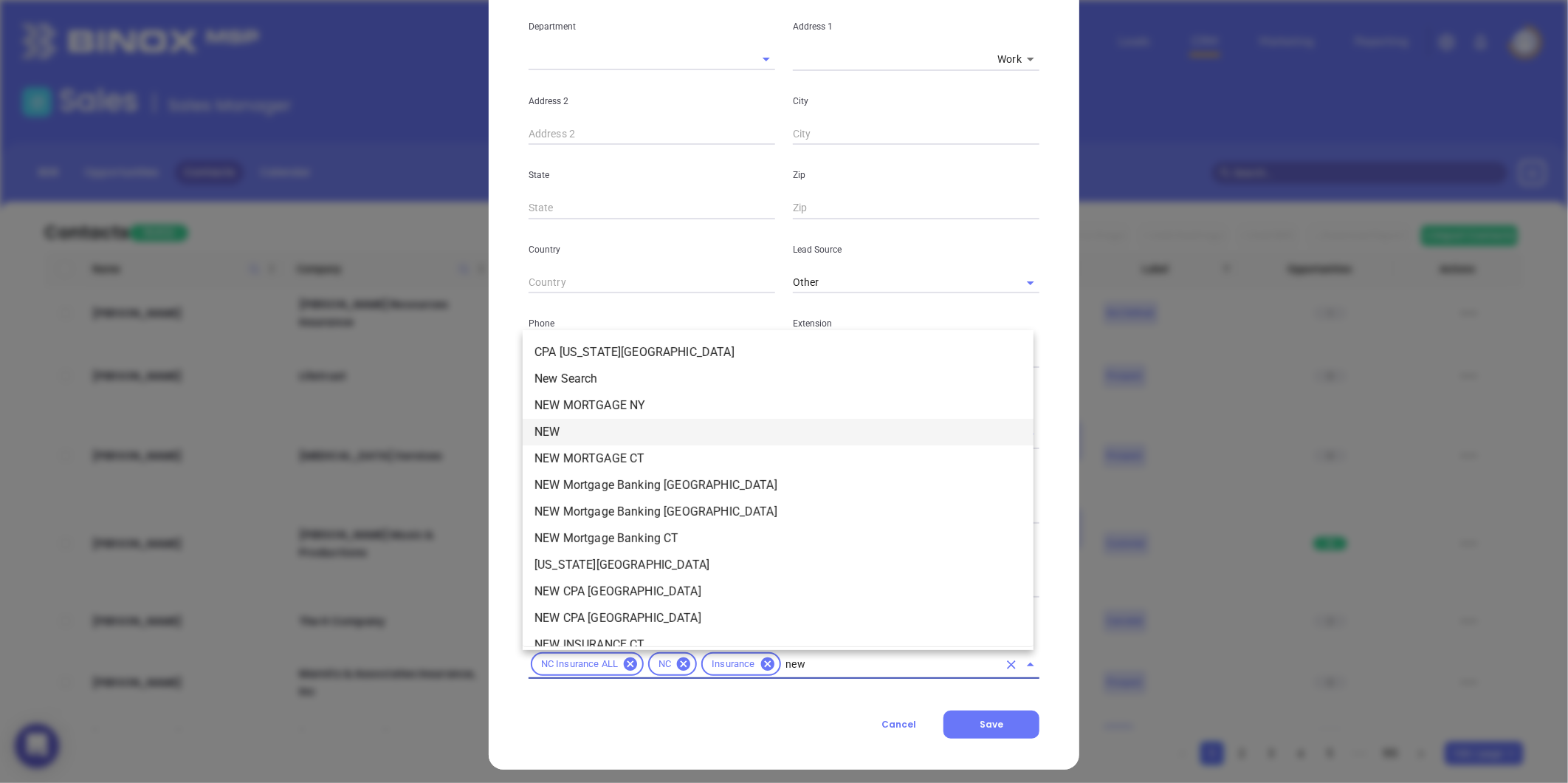
click at [571, 439] on li "NEW" at bounding box center [778, 432] width 511 height 26
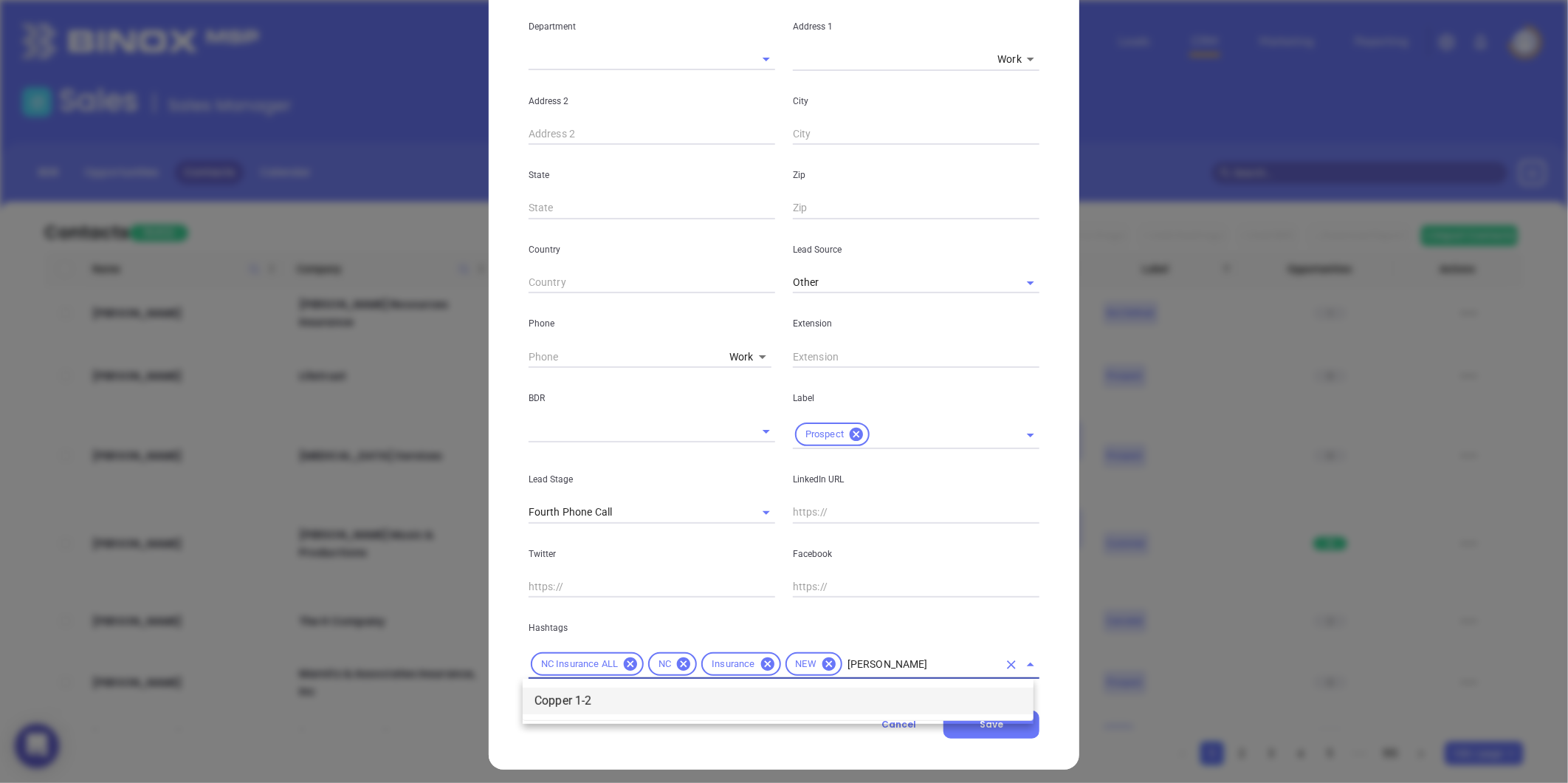
click at [578, 697] on li "Copper 1-2" at bounding box center [778, 701] width 511 height 26
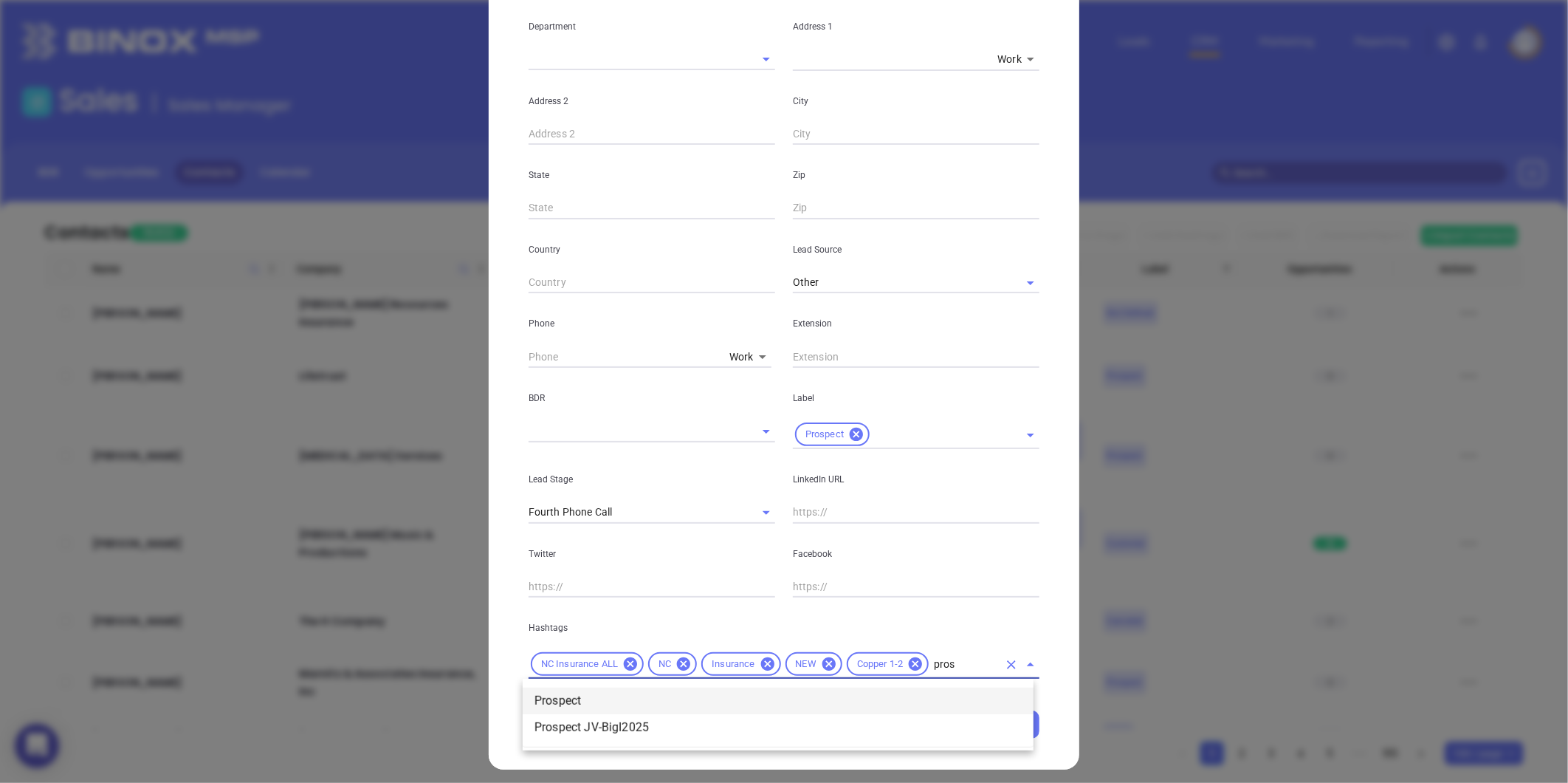
click at [578, 697] on li "Prospect" at bounding box center [778, 701] width 511 height 26
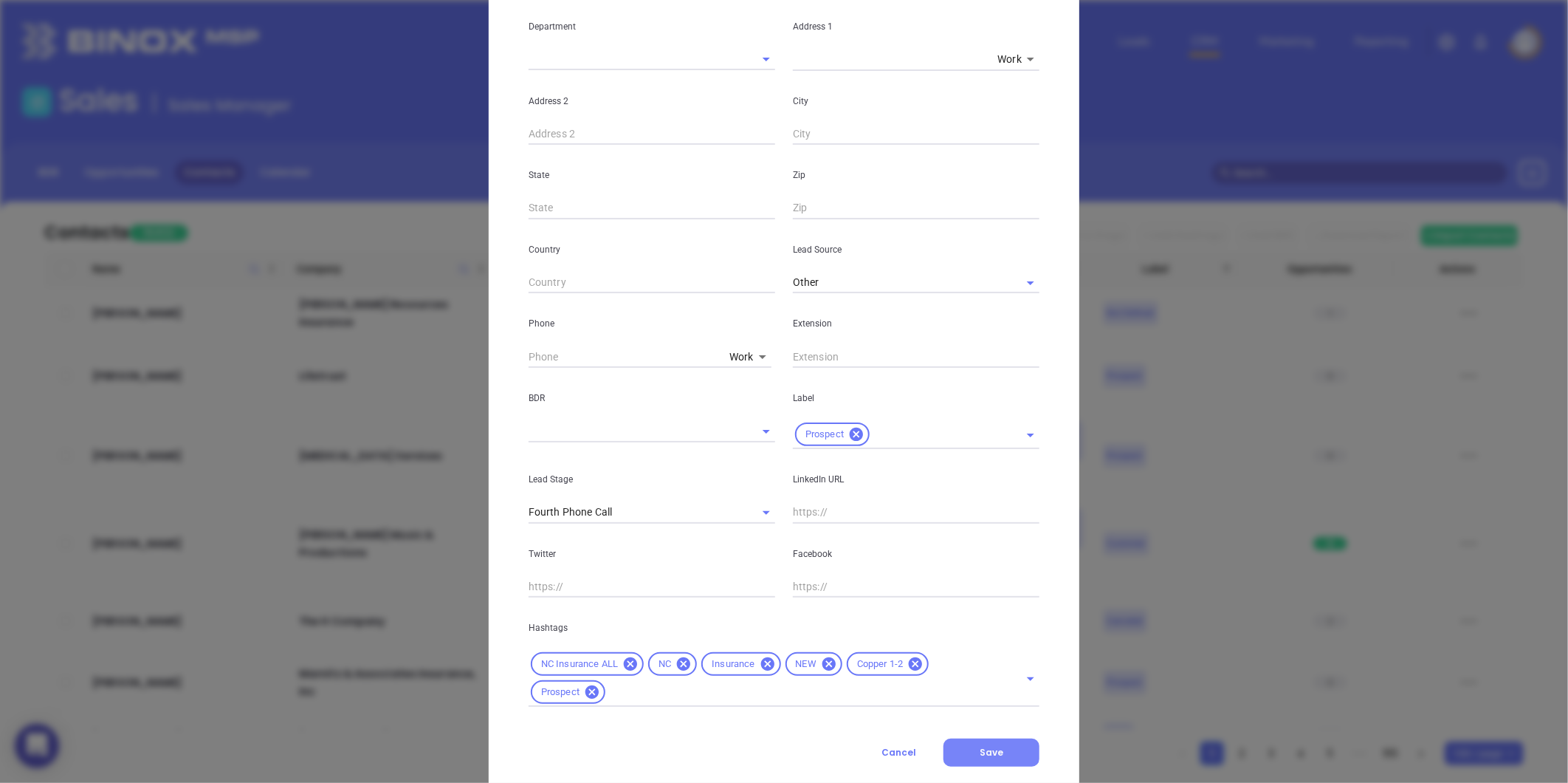
click at [969, 745] on button "Save" at bounding box center [991, 753] width 96 height 28
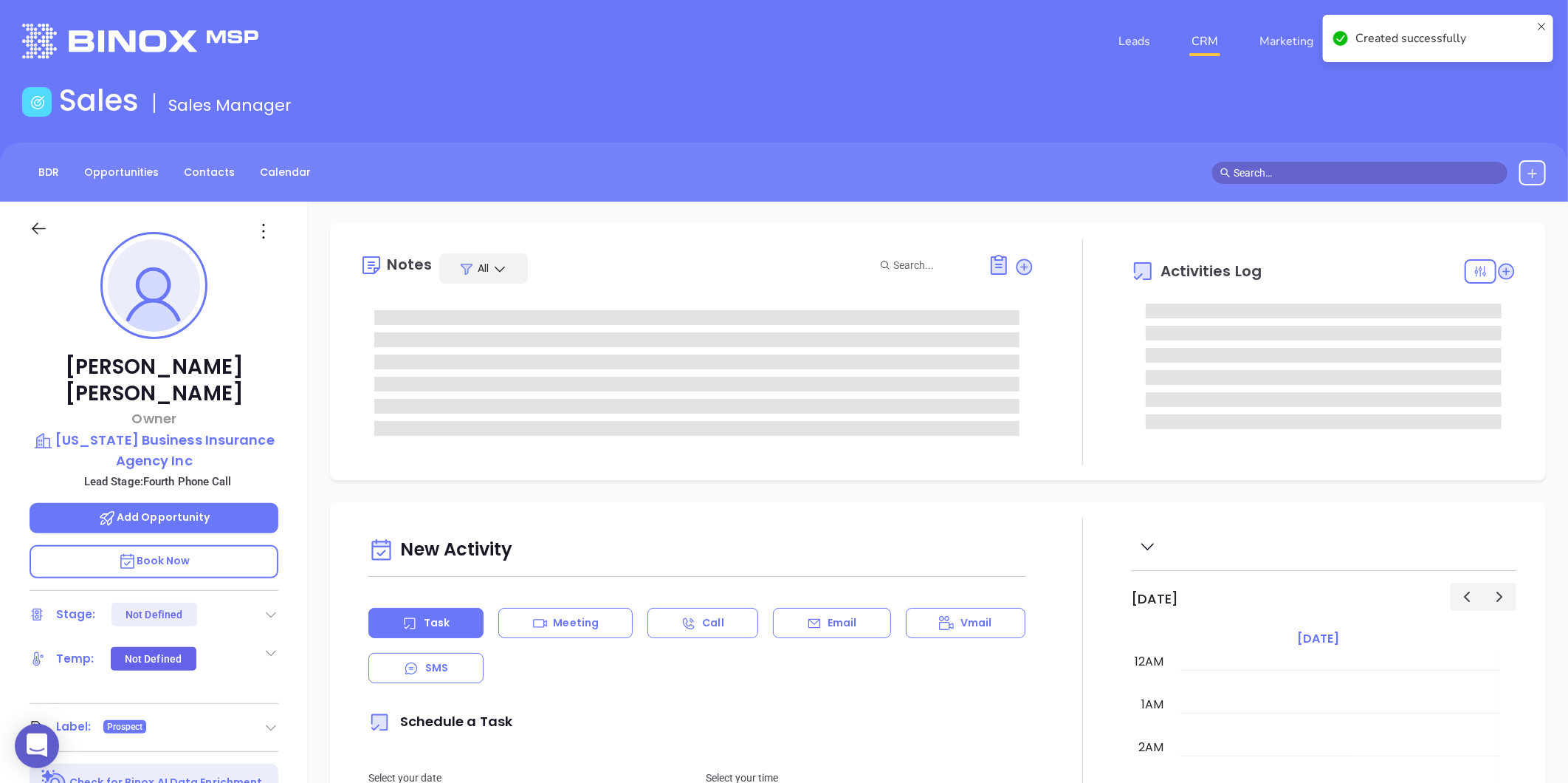
scroll to position [429, 0]
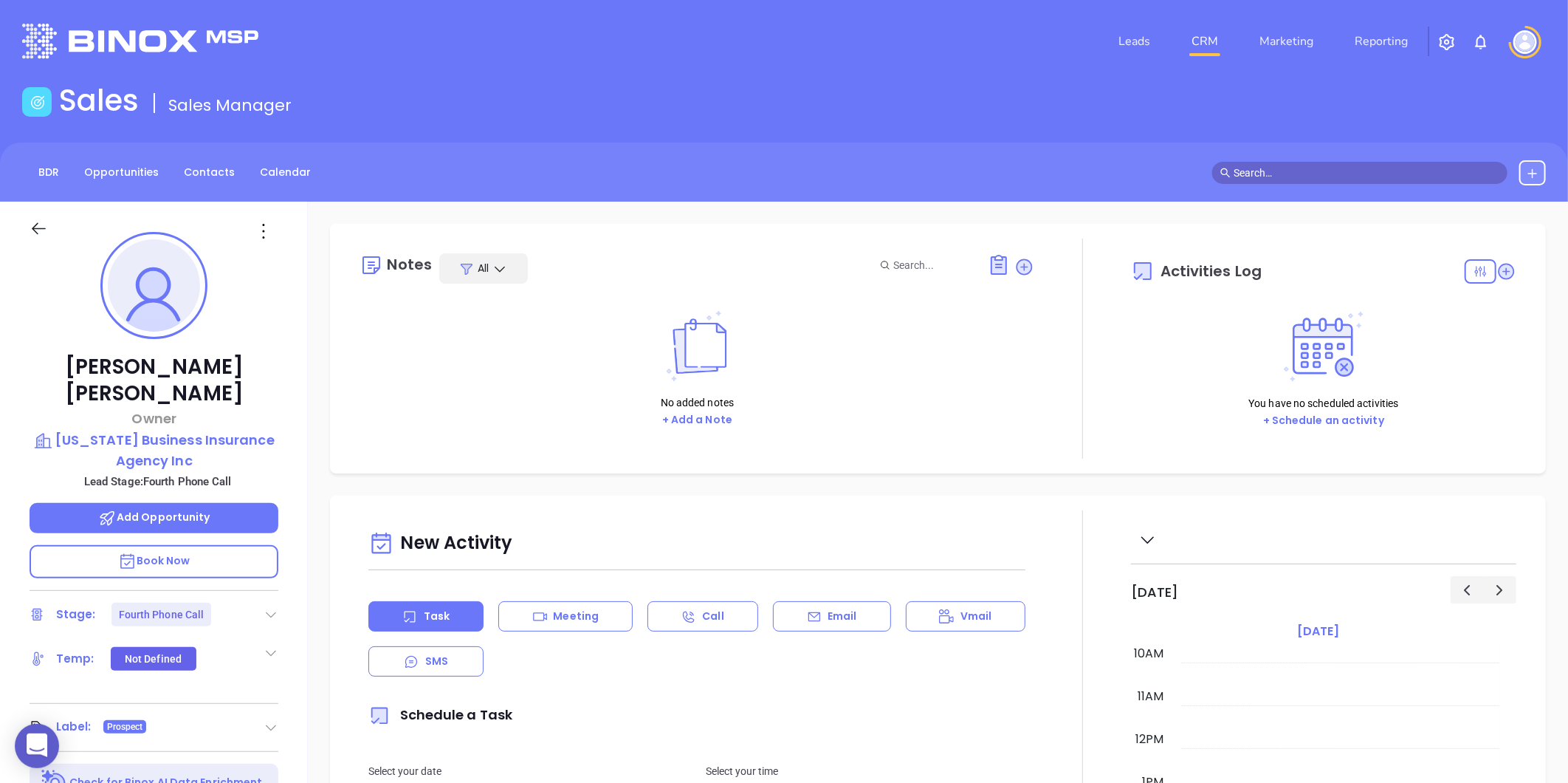
click at [268, 607] on icon at bounding box center [271, 615] width 15 height 15
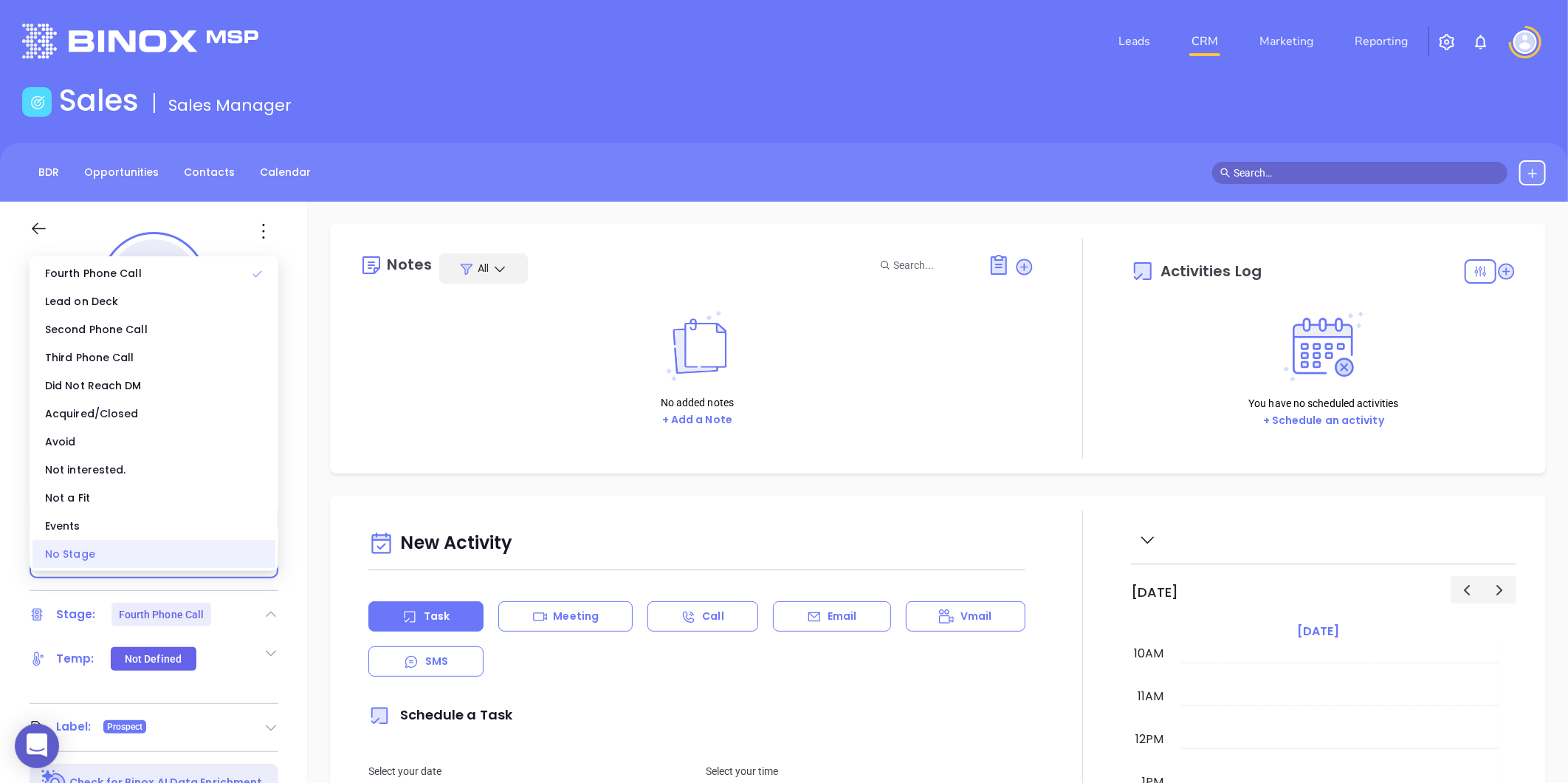
click at [124, 557] on div "No Stage" at bounding box center [154, 554] width 243 height 28
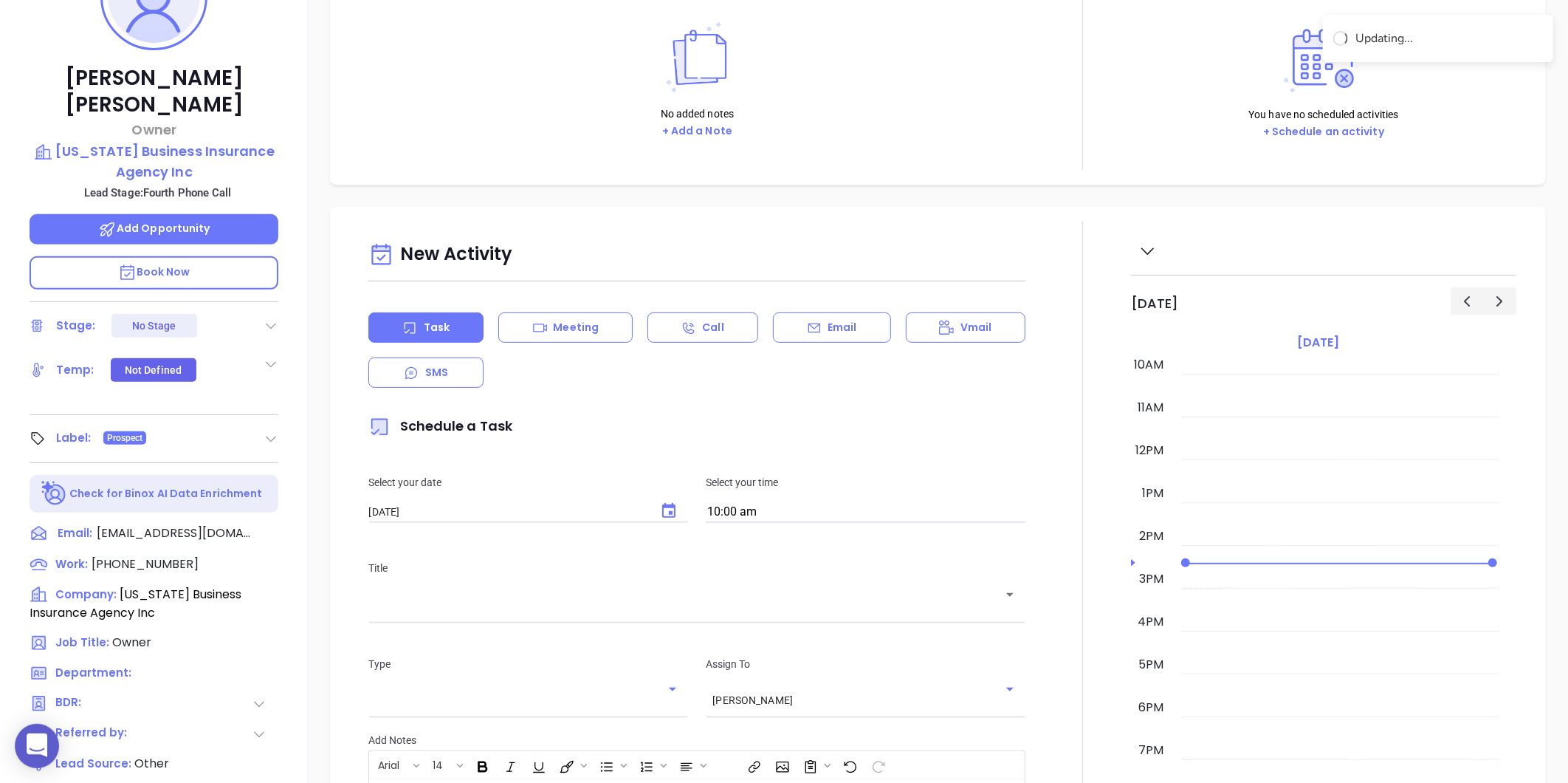
scroll to position [124, 0]
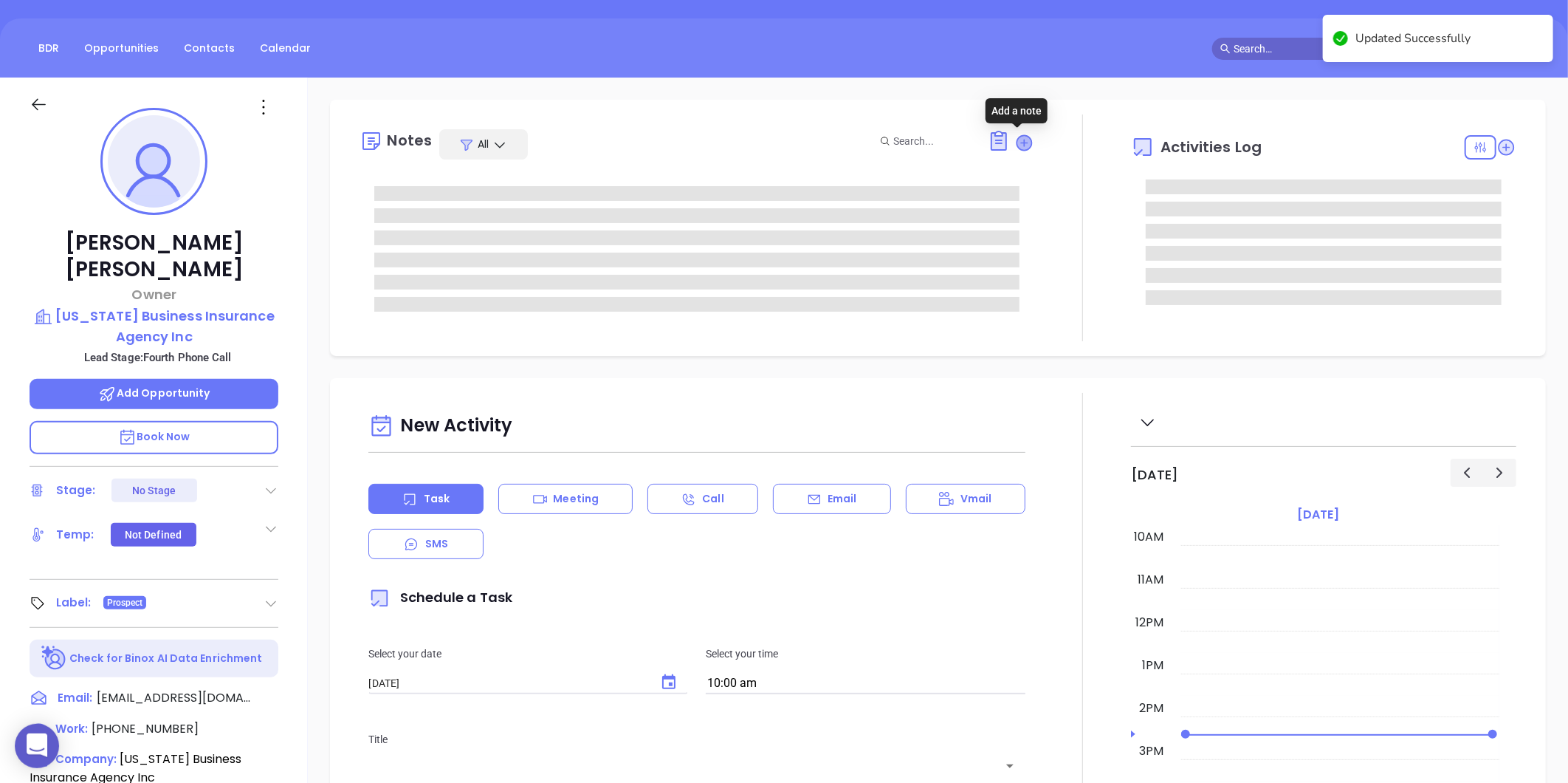
click at [1017, 146] on icon at bounding box center [1025, 142] width 15 height 15
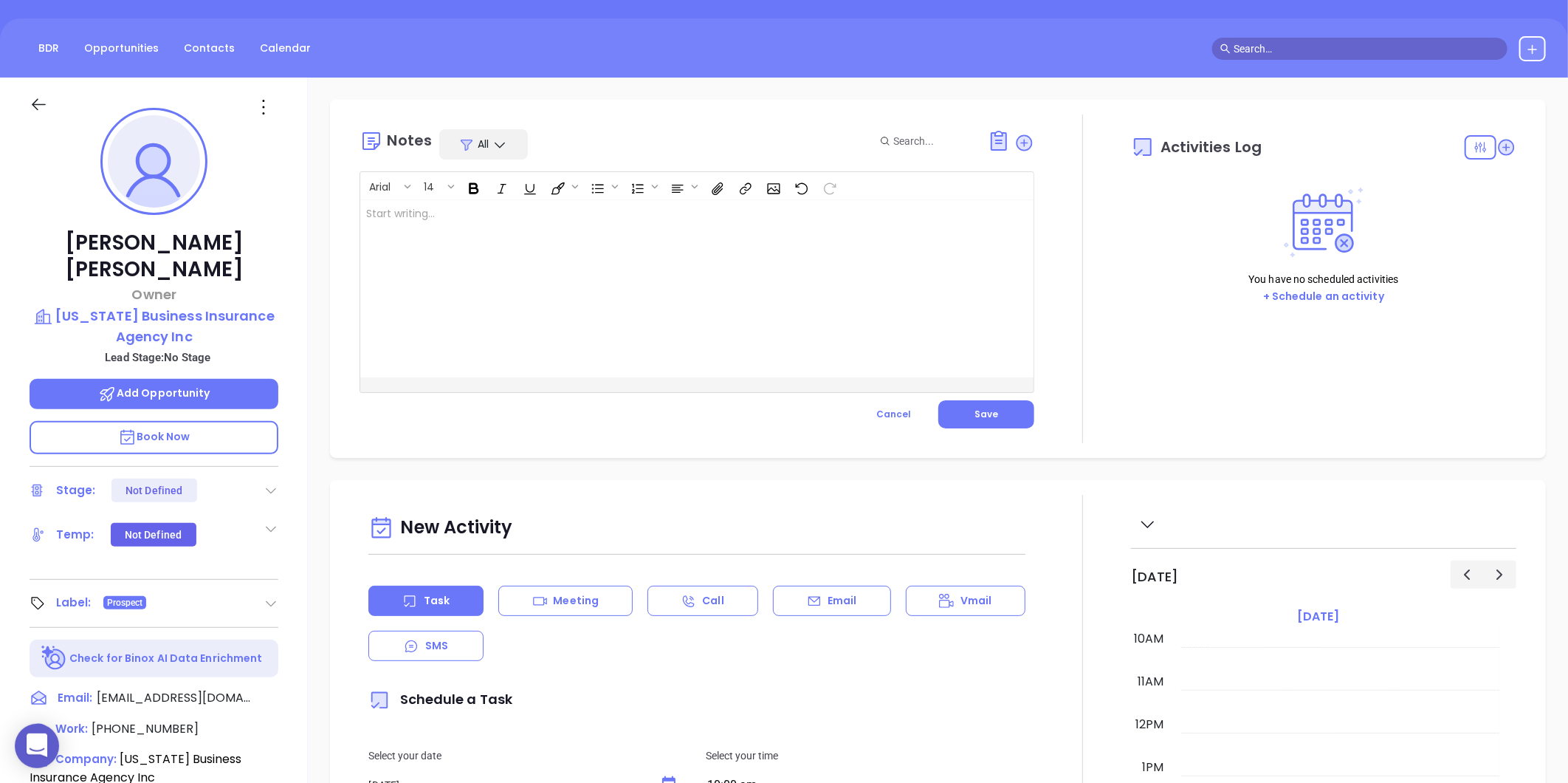
click at [546, 303] on div at bounding box center [673, 289] width 626 height 178
click at [542, 233] on div "LinkedIn profile not found" at bounding box center [673, 289] width 626 height 178
click at [991, 419] on button "Save" at bounding box center [986, 414] width 96 height 28
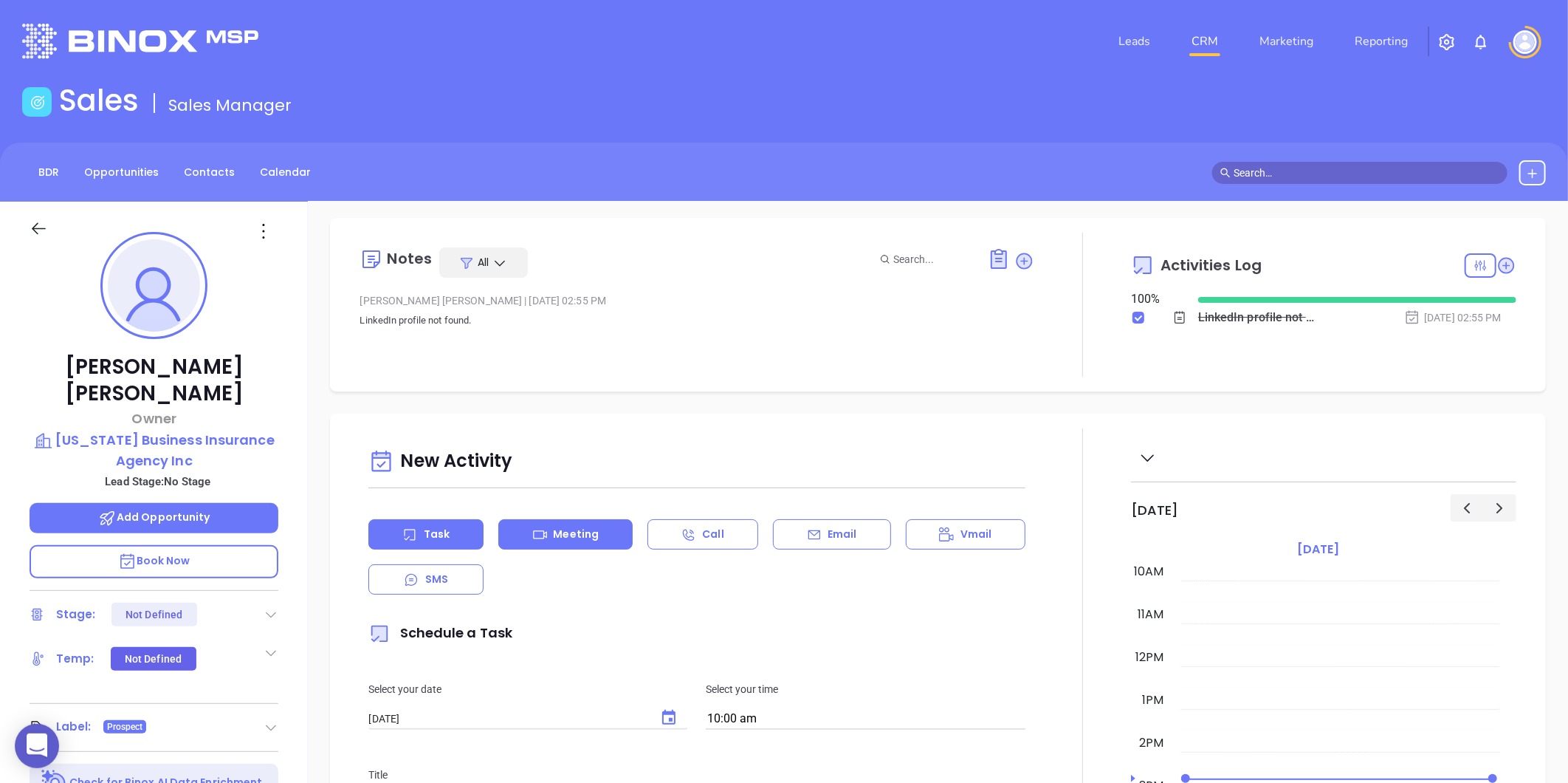
scroll to position [0, 0]
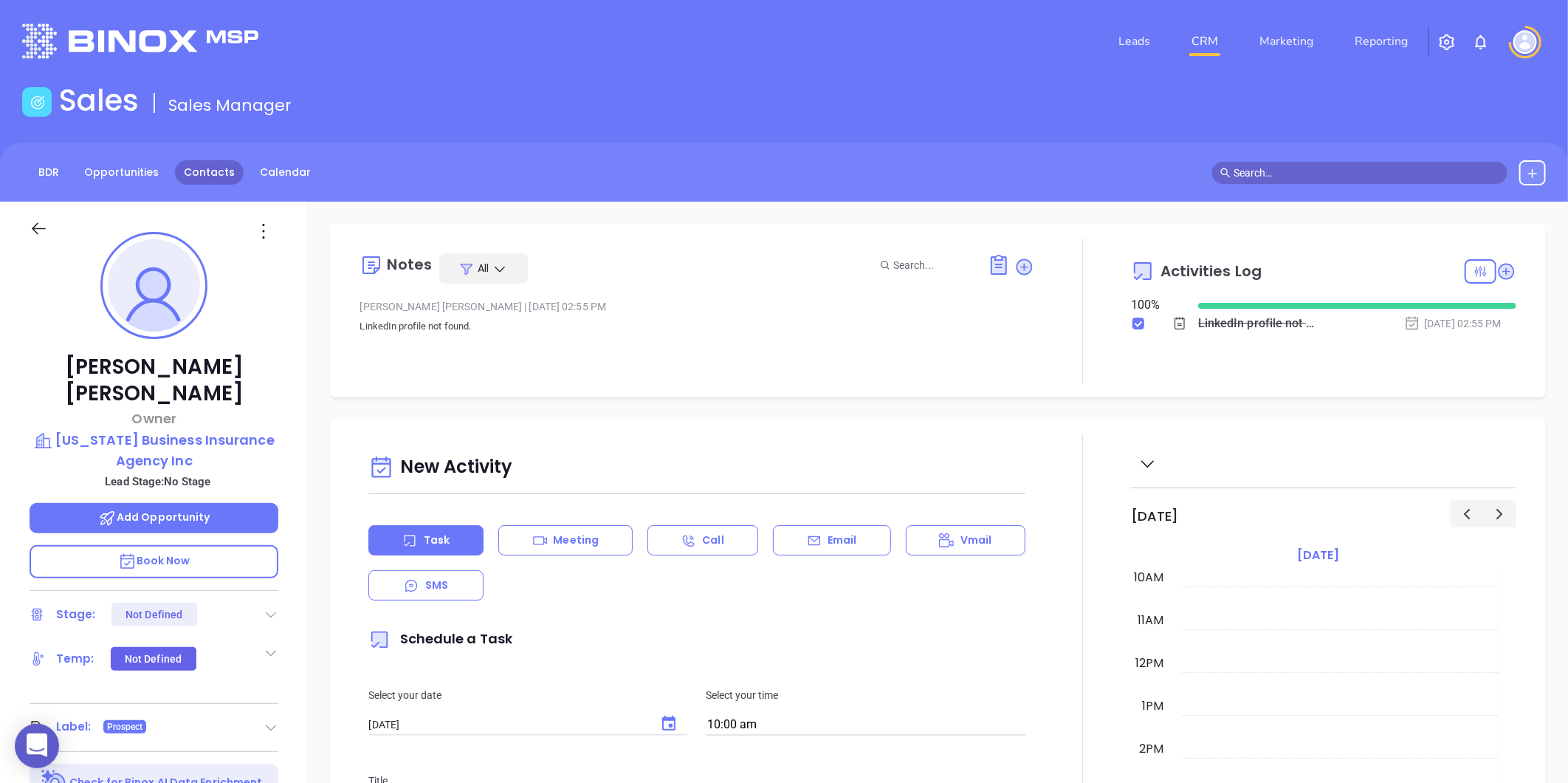
click at [223, 179] on link "Contacts" at bounding box center [209, 172] width 68 height 24
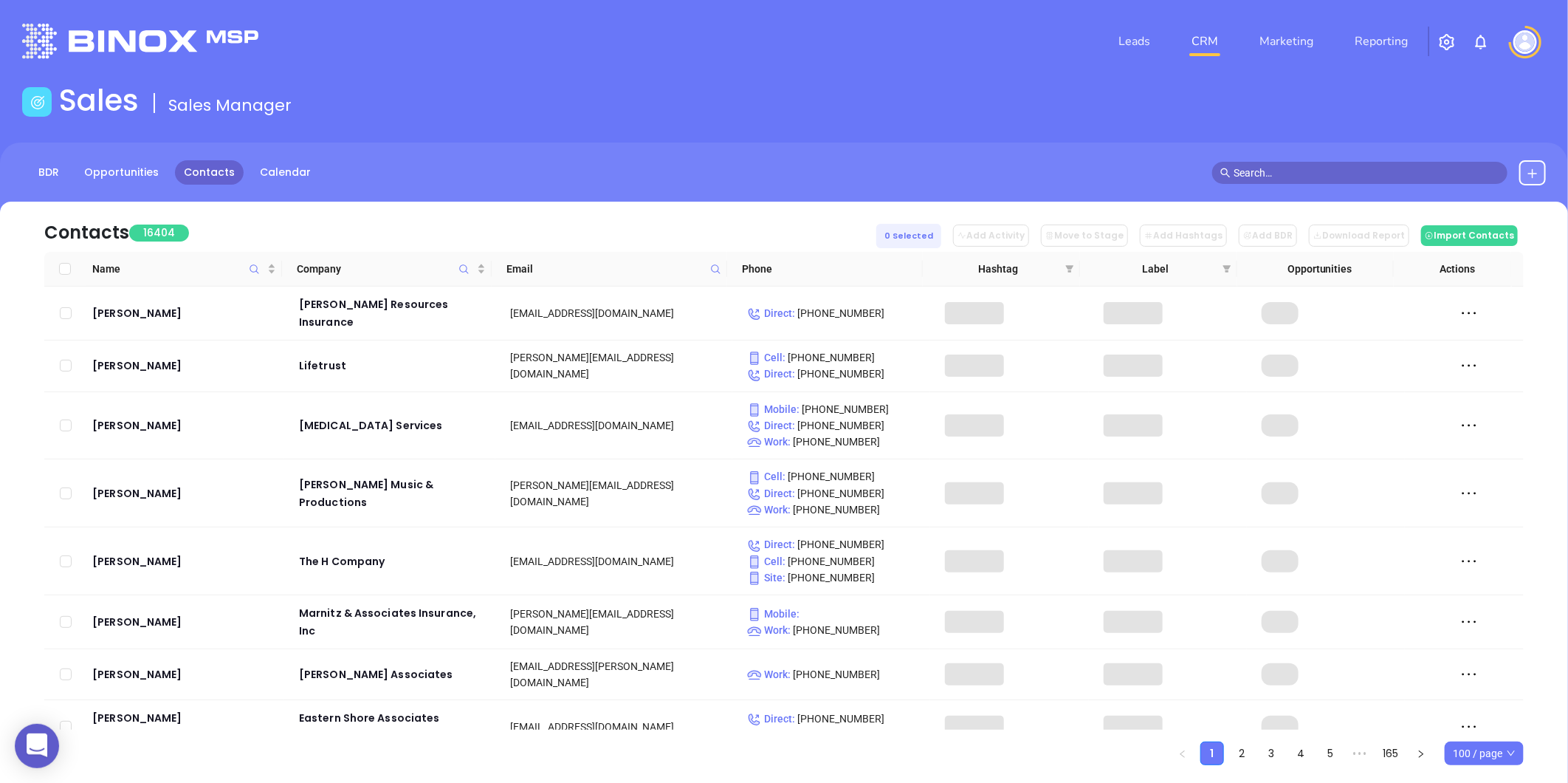
click at [714, 274] on icon at bounding box center [716, 269] width 11 height 11
paste input "allentate.com"
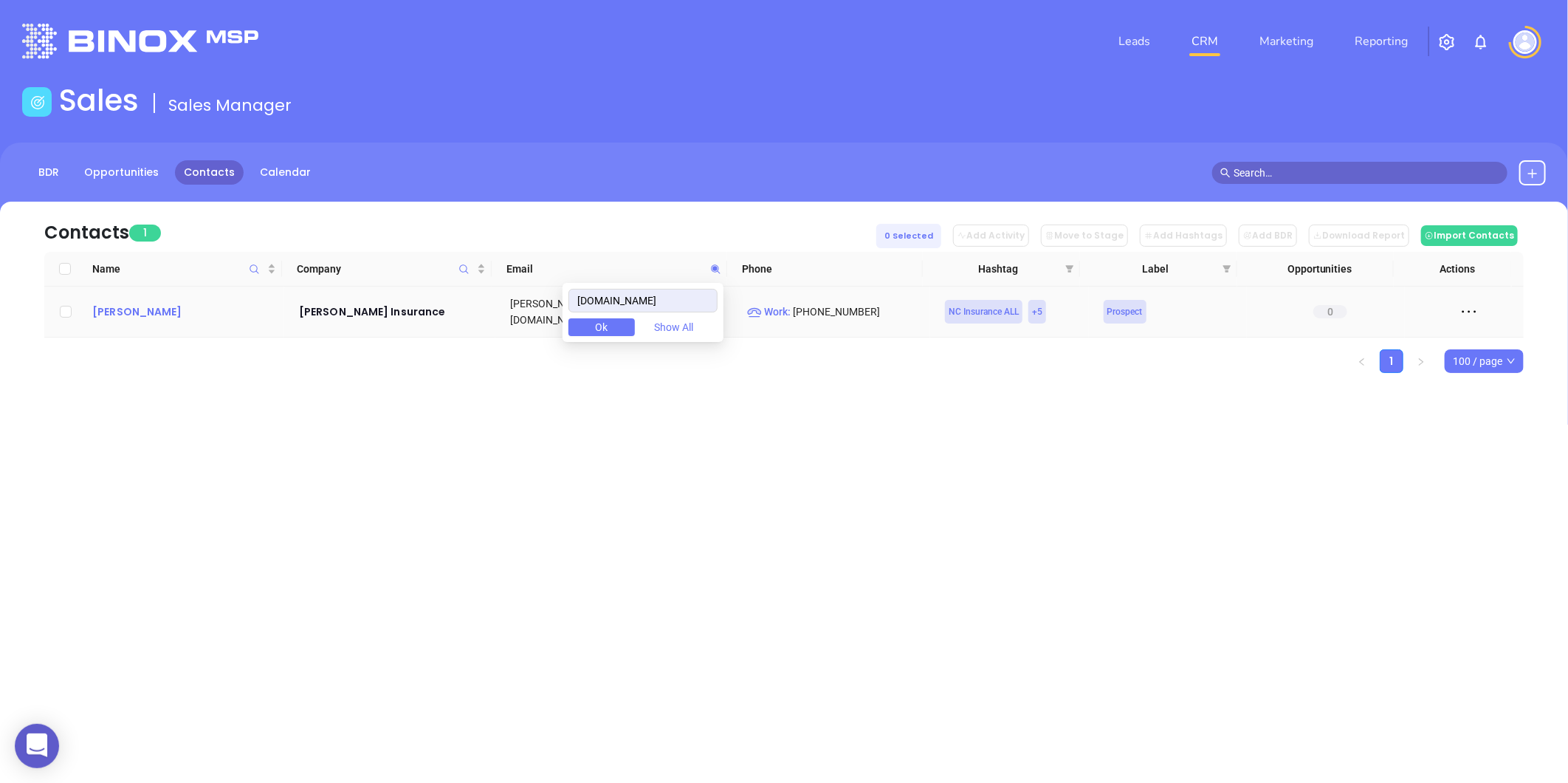
click at [156, 311] on div "Robin Price" at bounding box center [185, 312] width 186 height 18
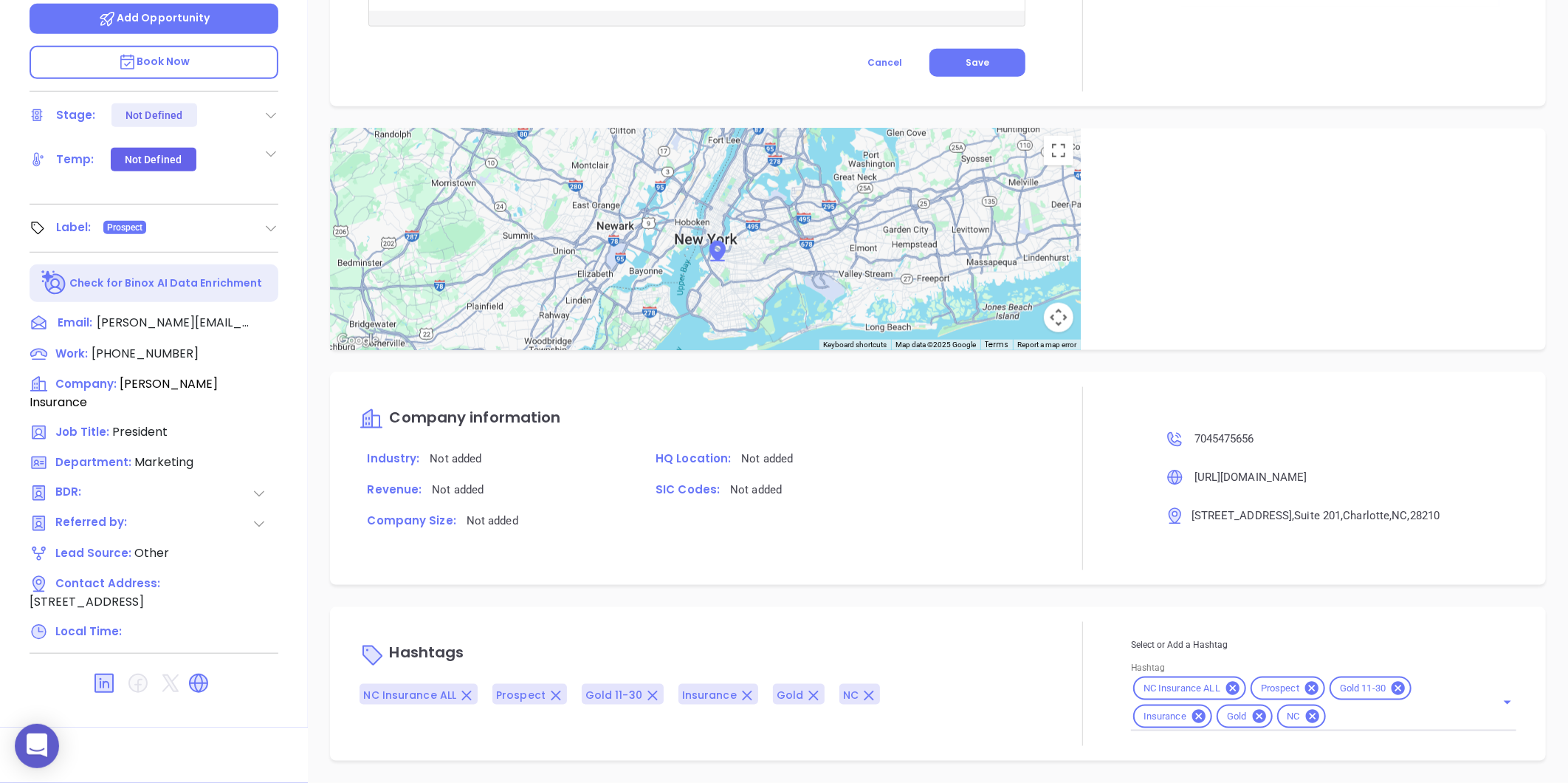
scroll to position [780, 0]
click at [1252, 719] on icon at bounding box center [1259, 718] width 13 height 13
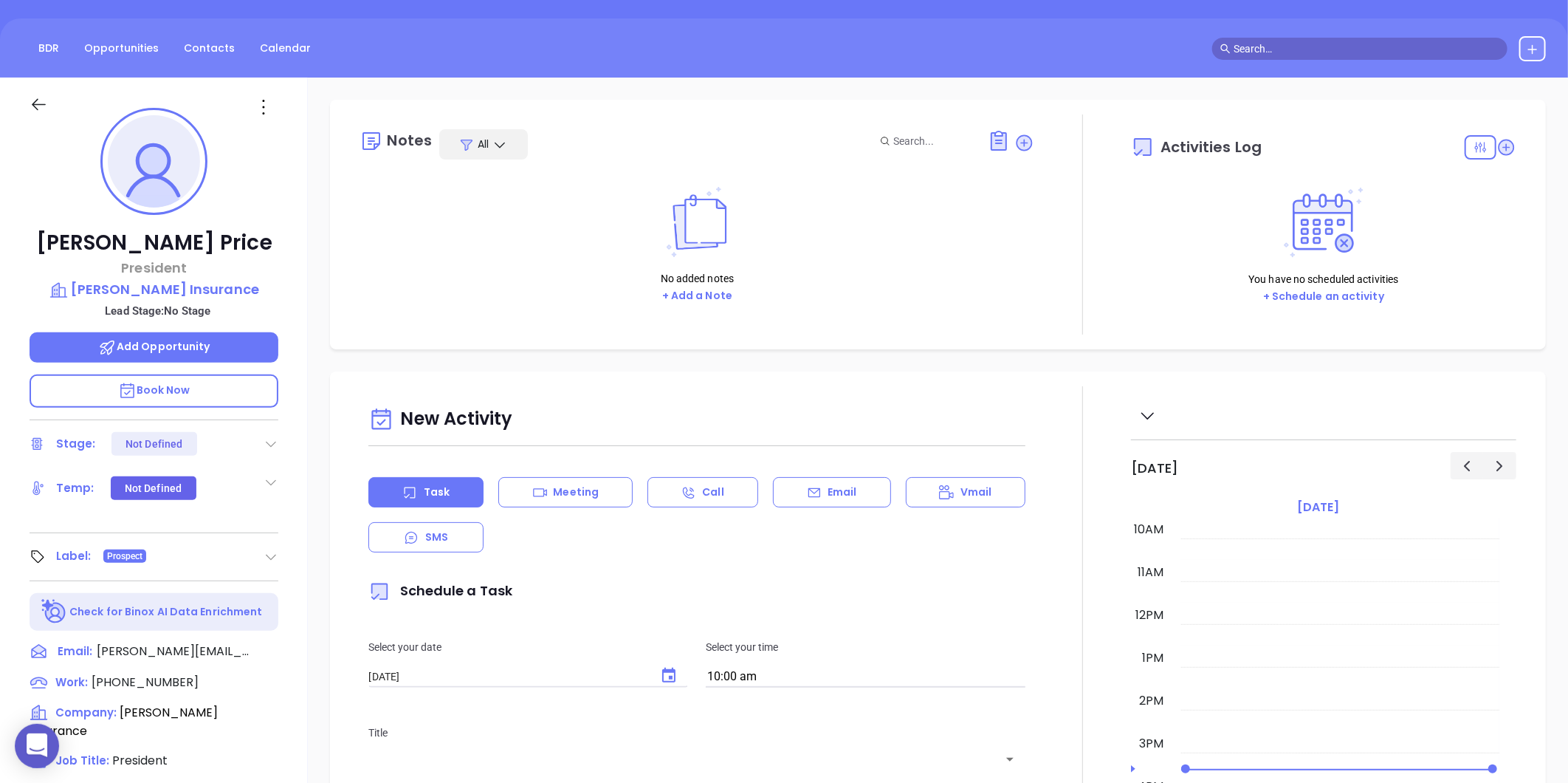
scroll to position [0, 0]
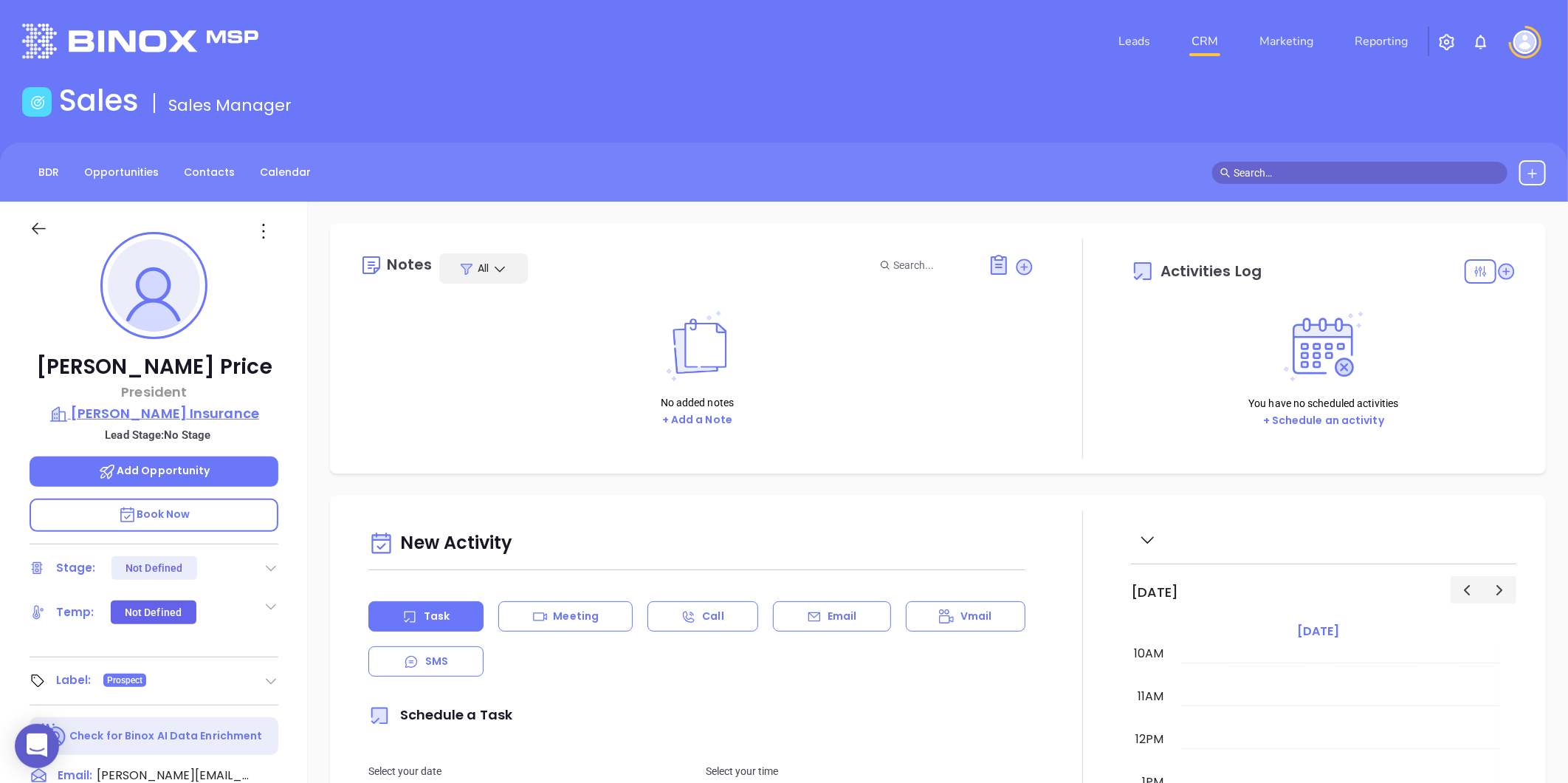
click at [229, 413] on p "Allen Tate Insurance" at bounding box center [154, 413] width 249 height 21
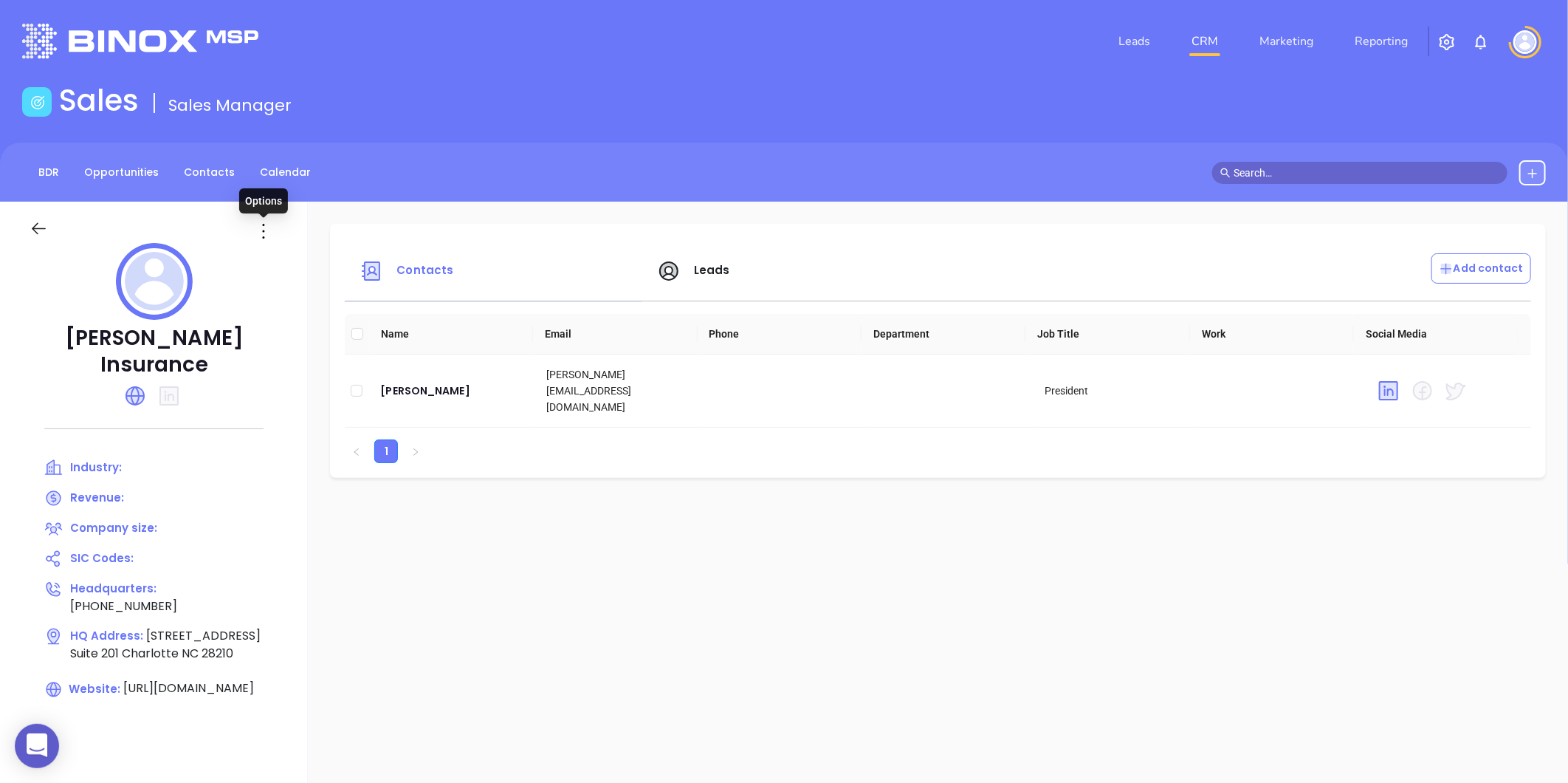
click at [272, 226] on icon at bounding box center [263, 231] width 23 height 23
click at [282, 248] on li "Edit" at bounding box center [330, 259] width 151 height 31
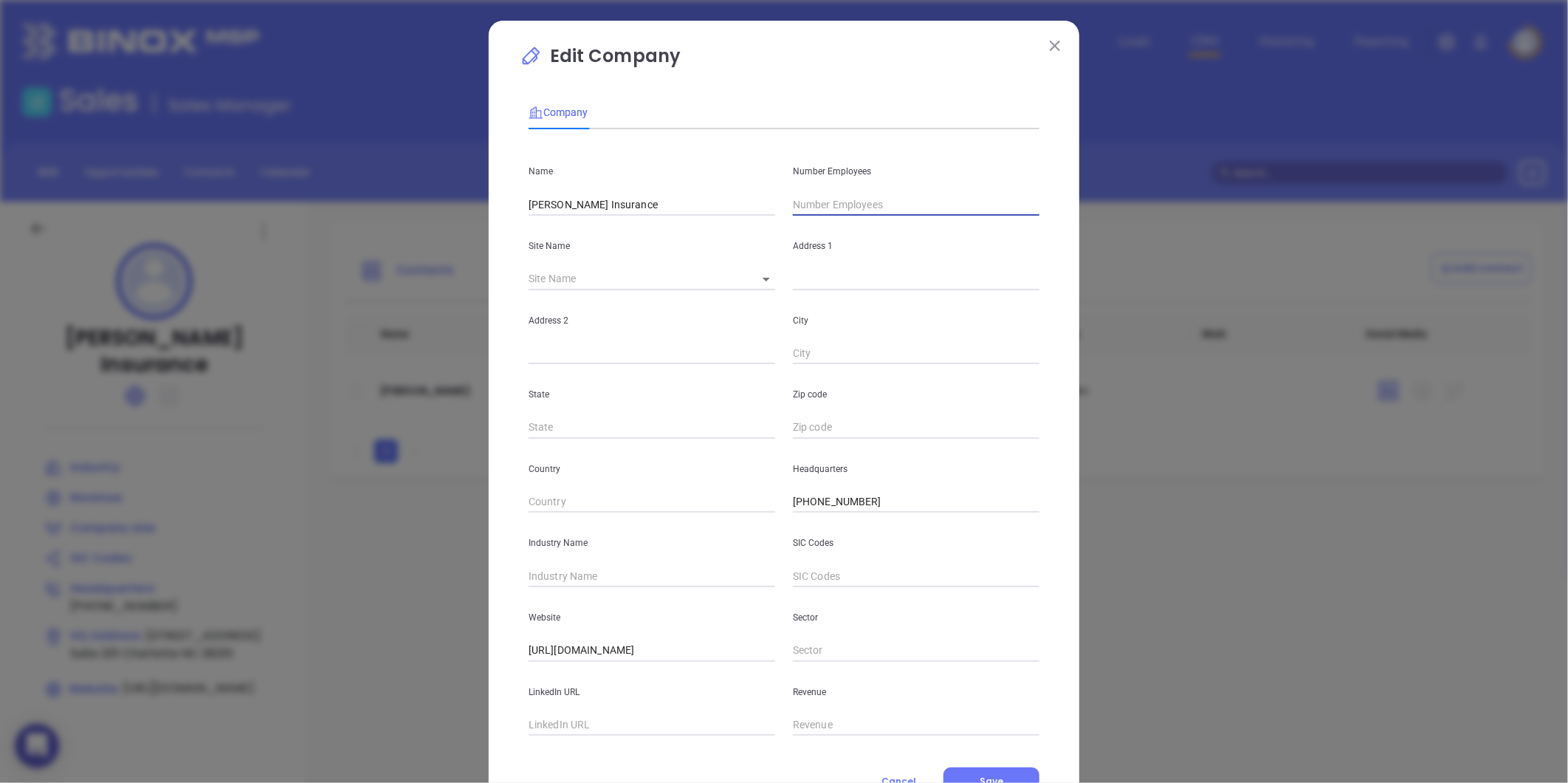
click at [845, 204] on input "text" at bounding box center [916, 205] width 247 height 22
click at [587, 563] on div "Industry Name" at bounding box center [652, 550] width 265 height 75
click at [577, 584] on input "text" at bounding box center [652, 576] width 247 height 22
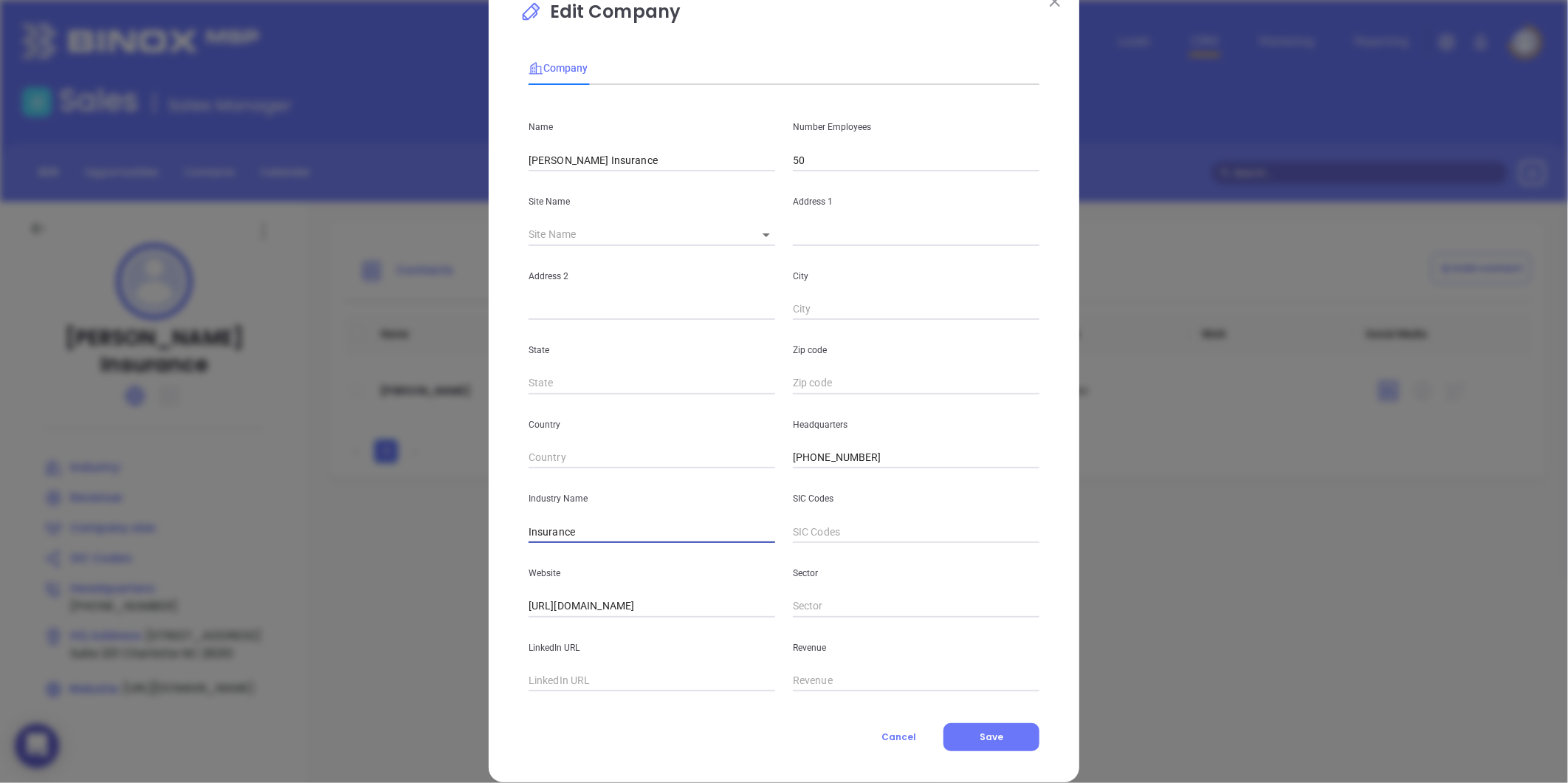
scroll to position [65, 0]
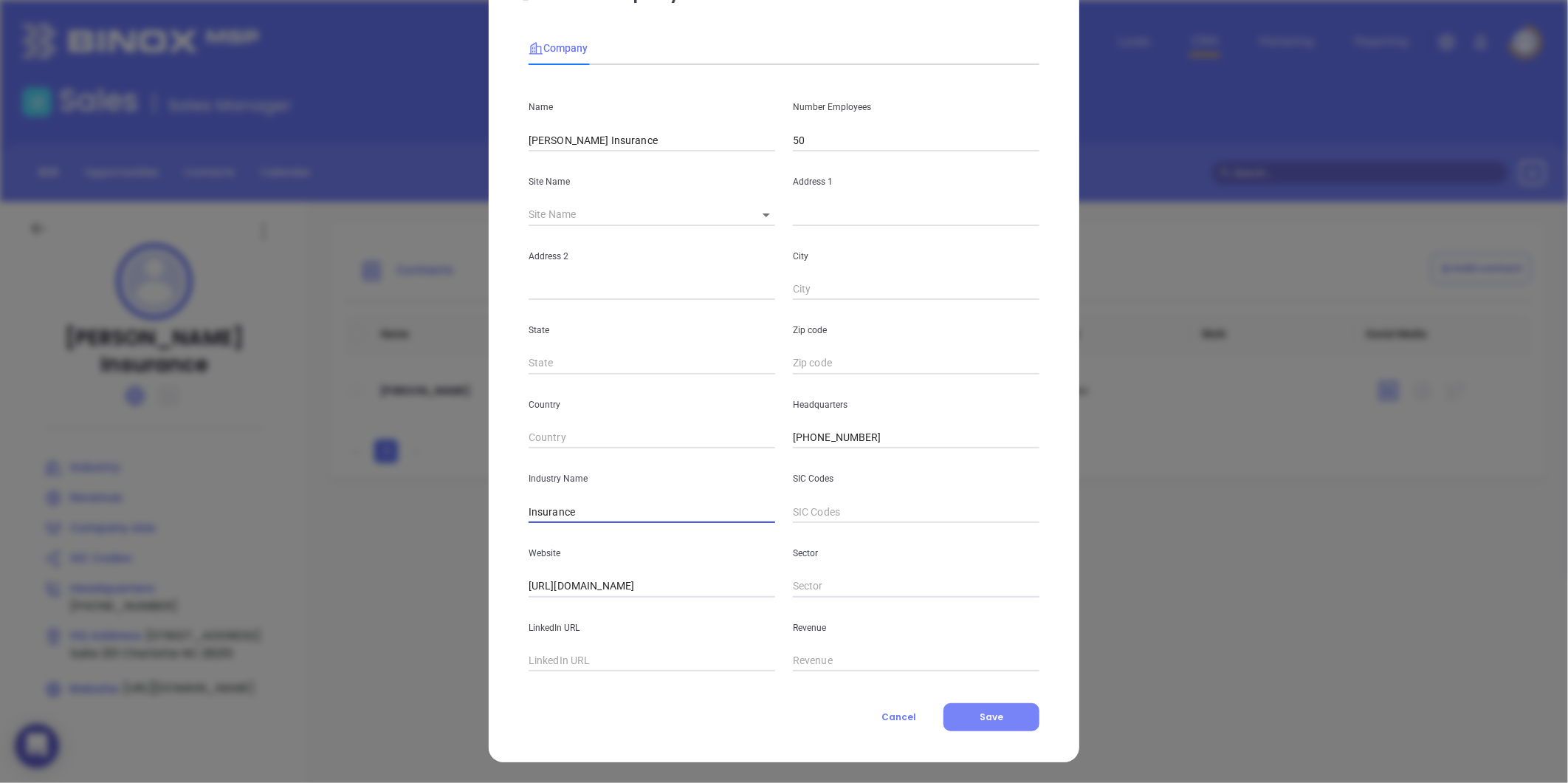
click at [1002, 703] on button "Save" at bounding box center [991, 718] width 96 height 28
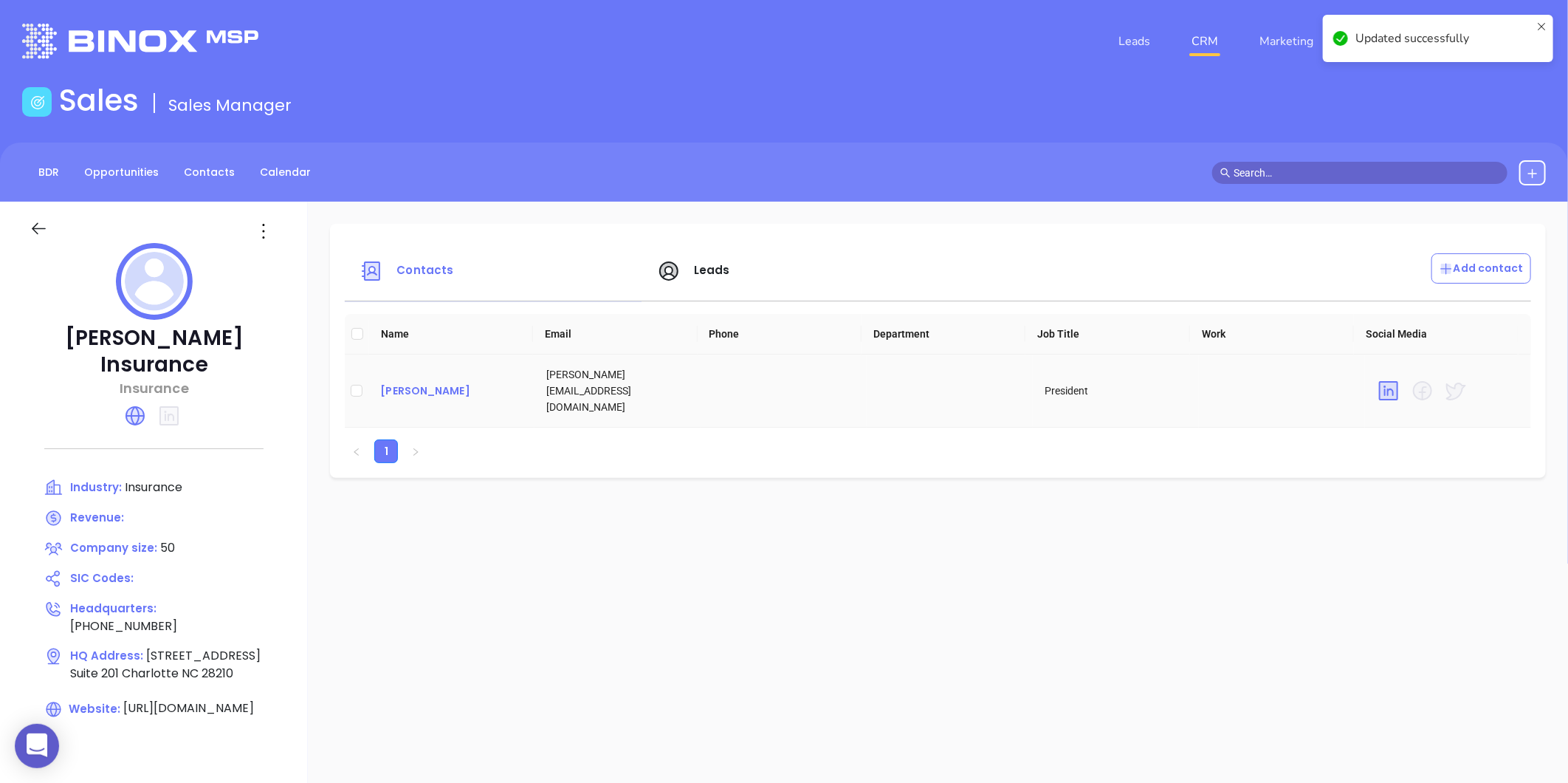
click at [409, 382] on div "Robin Price" at bounding box center [452, 390] width 142 height 18
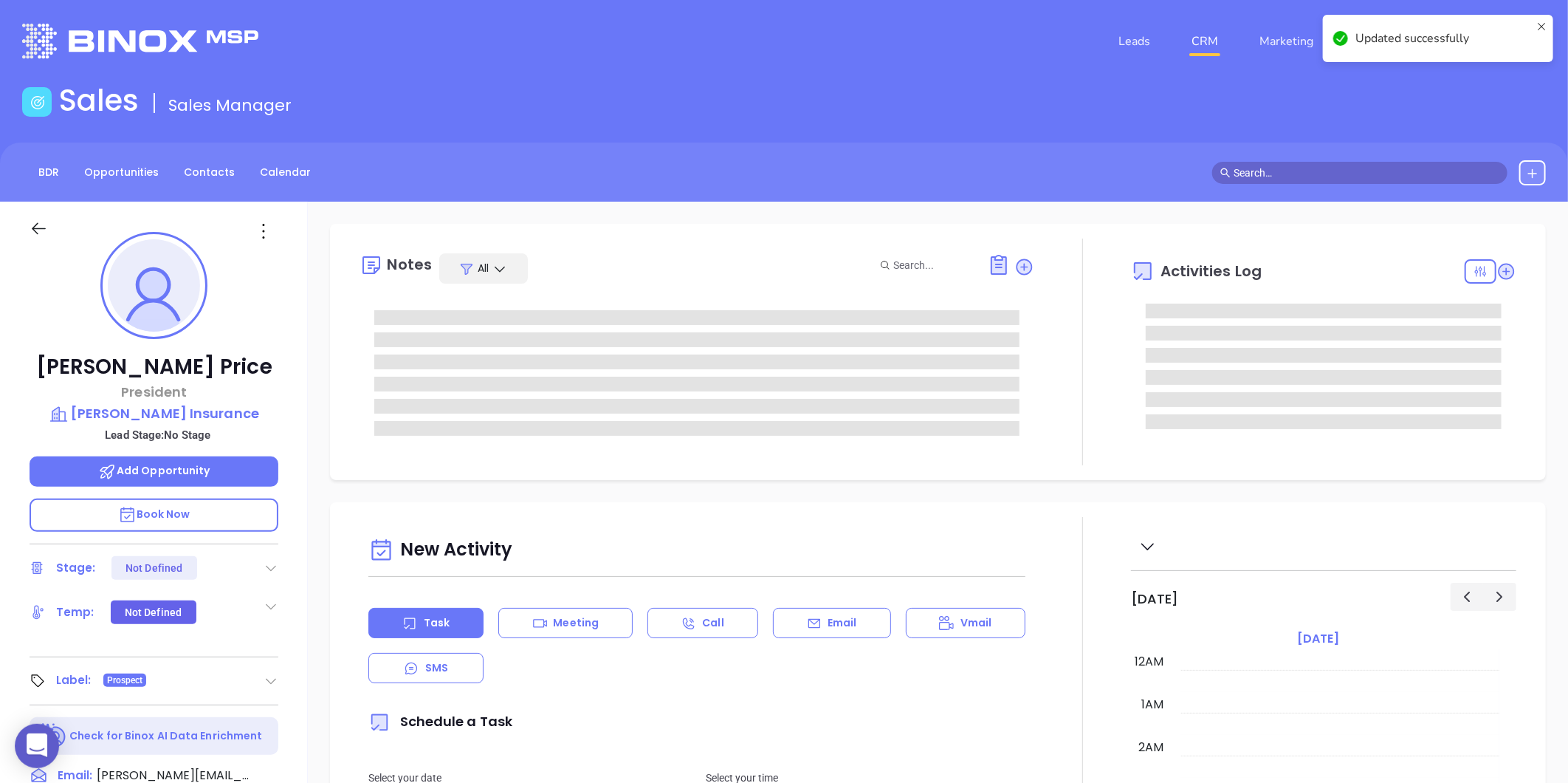
scroll to position [429, 0]
click at [266, 230] on icon at bounding box center [263, 231] width 23 height 23
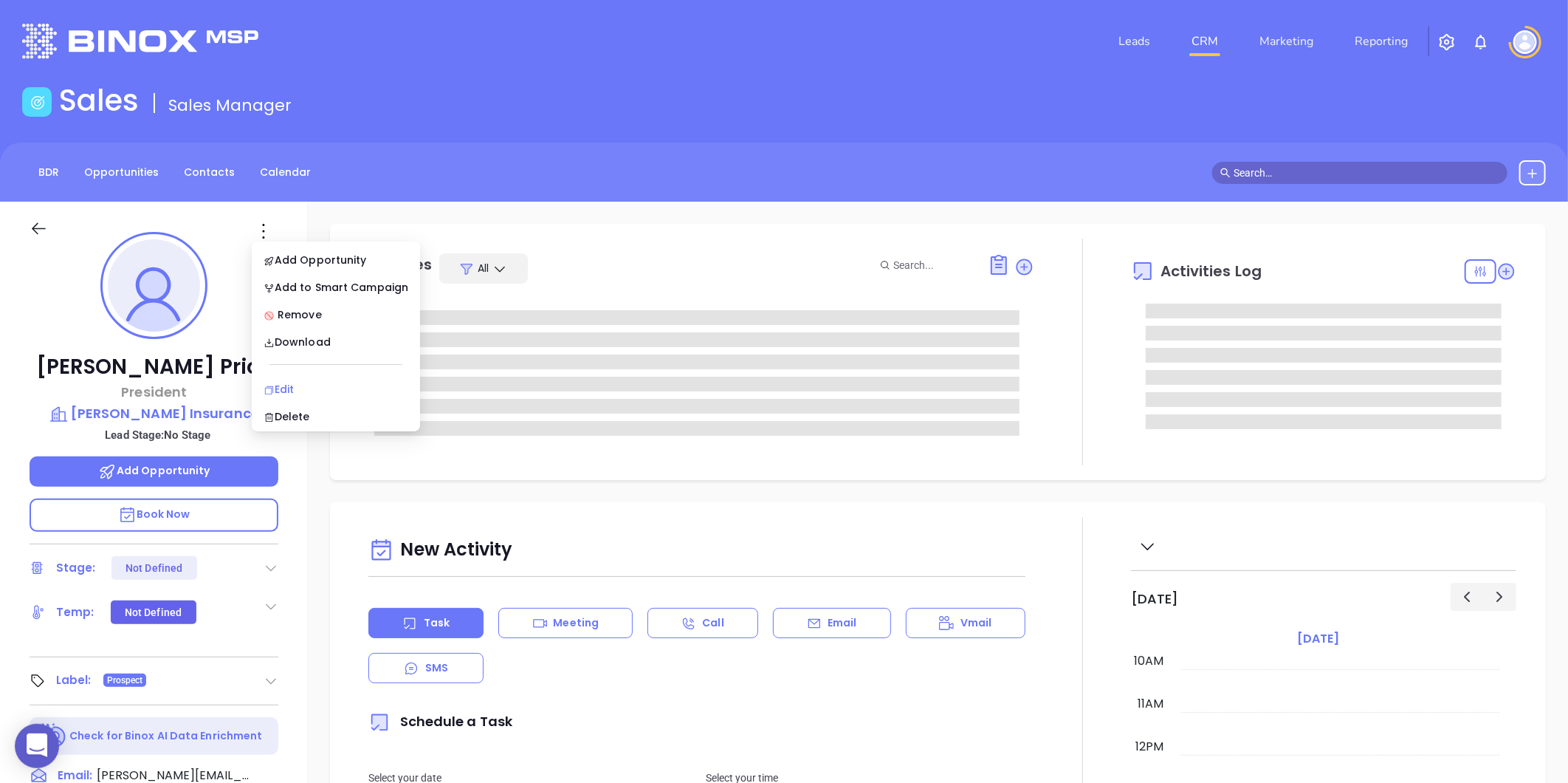
click at [293, 389] on div "Edit" at bounding box center [336, 388] width 145 height 16
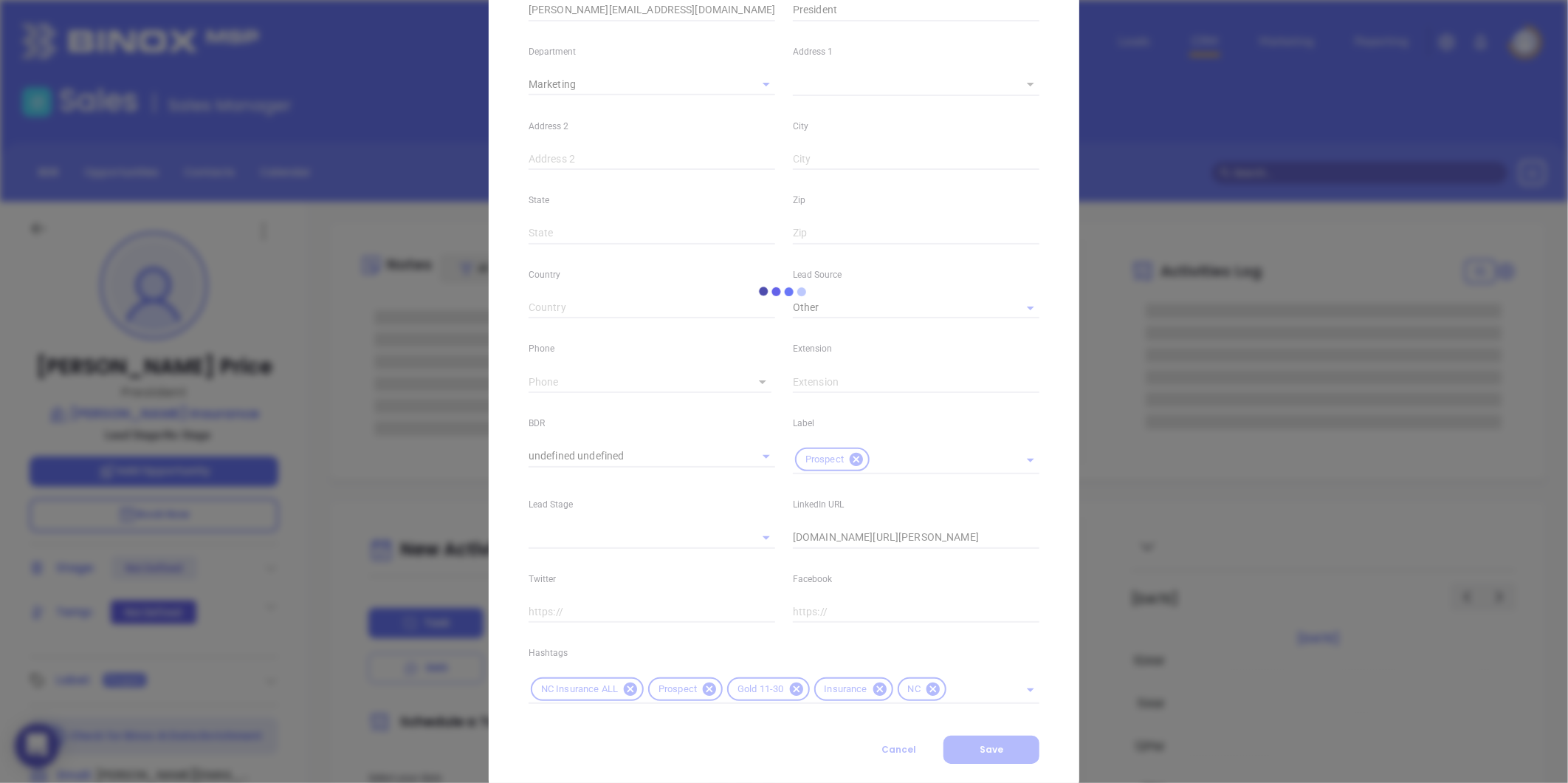
scroll to position [301, 0]
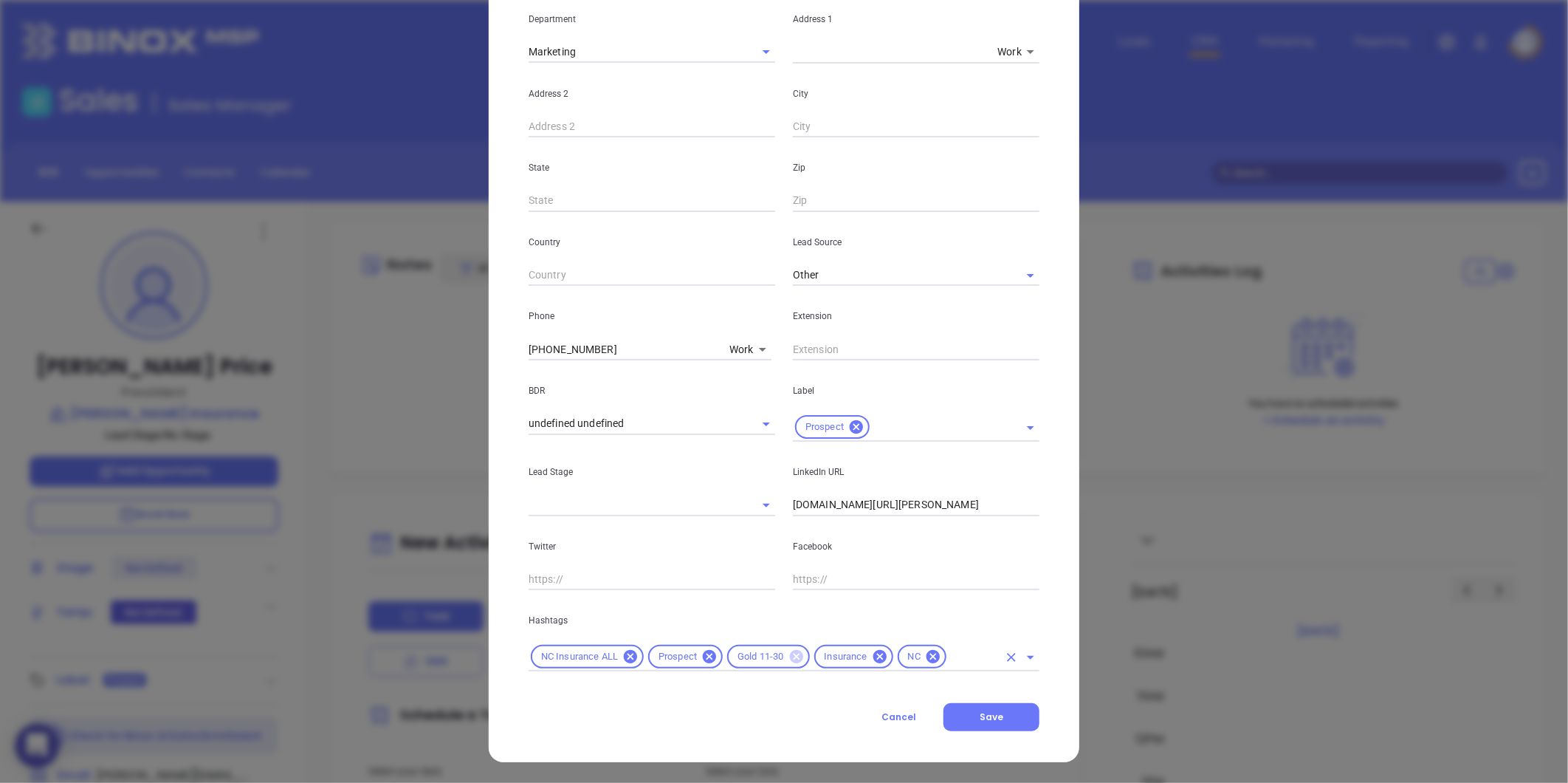
click at [790, 651] on icon at bounding box center [796, 657] width 13 height 13
click at [862, 666] on div "NC Insurance ALL Prospect Insurance NC" at bounding box center [784, 657] width 511 height 29
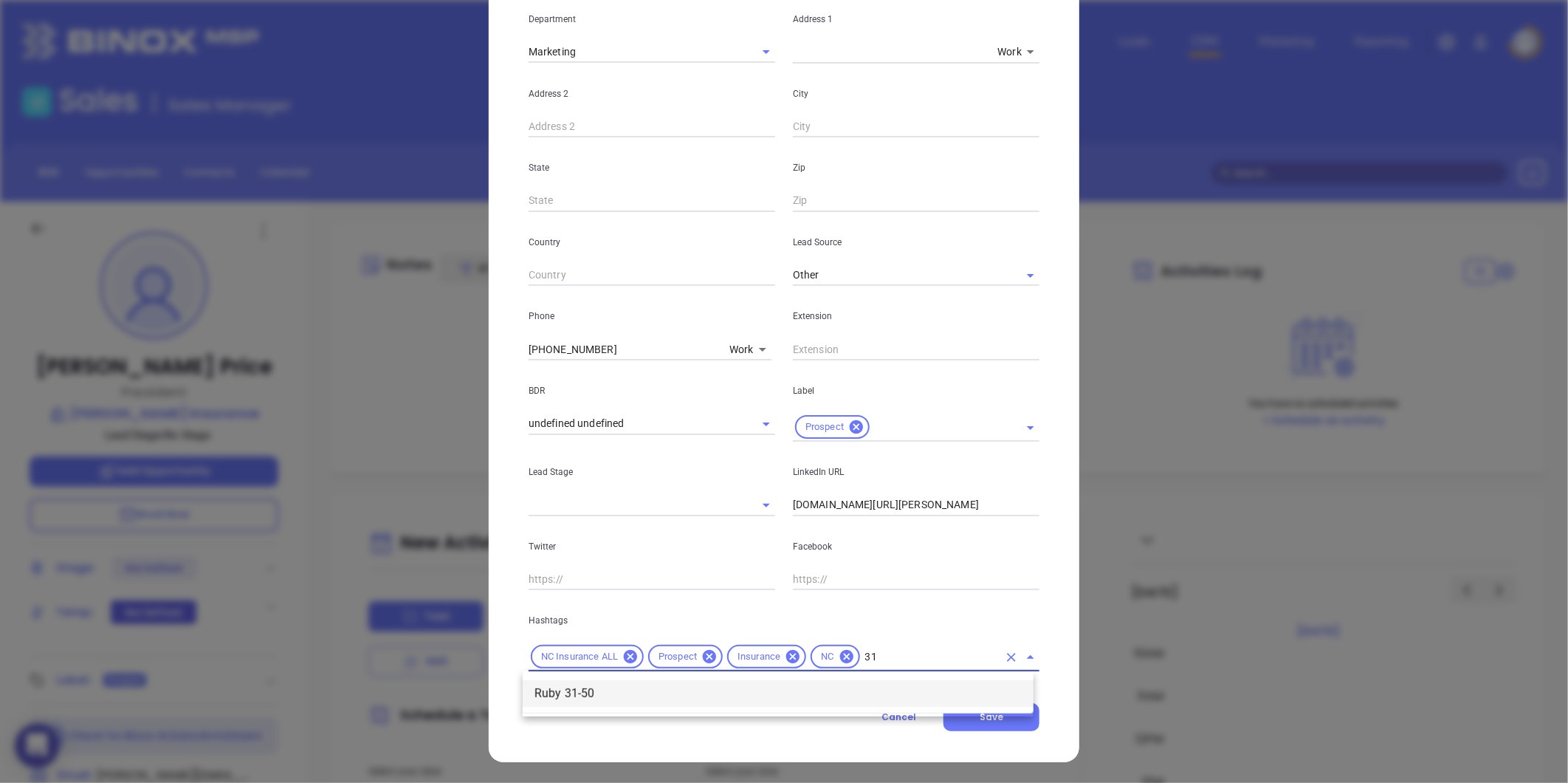
click at [591, 682] on li "Ruby 31-50" at bounding box center [778, 693] width 511 height 26
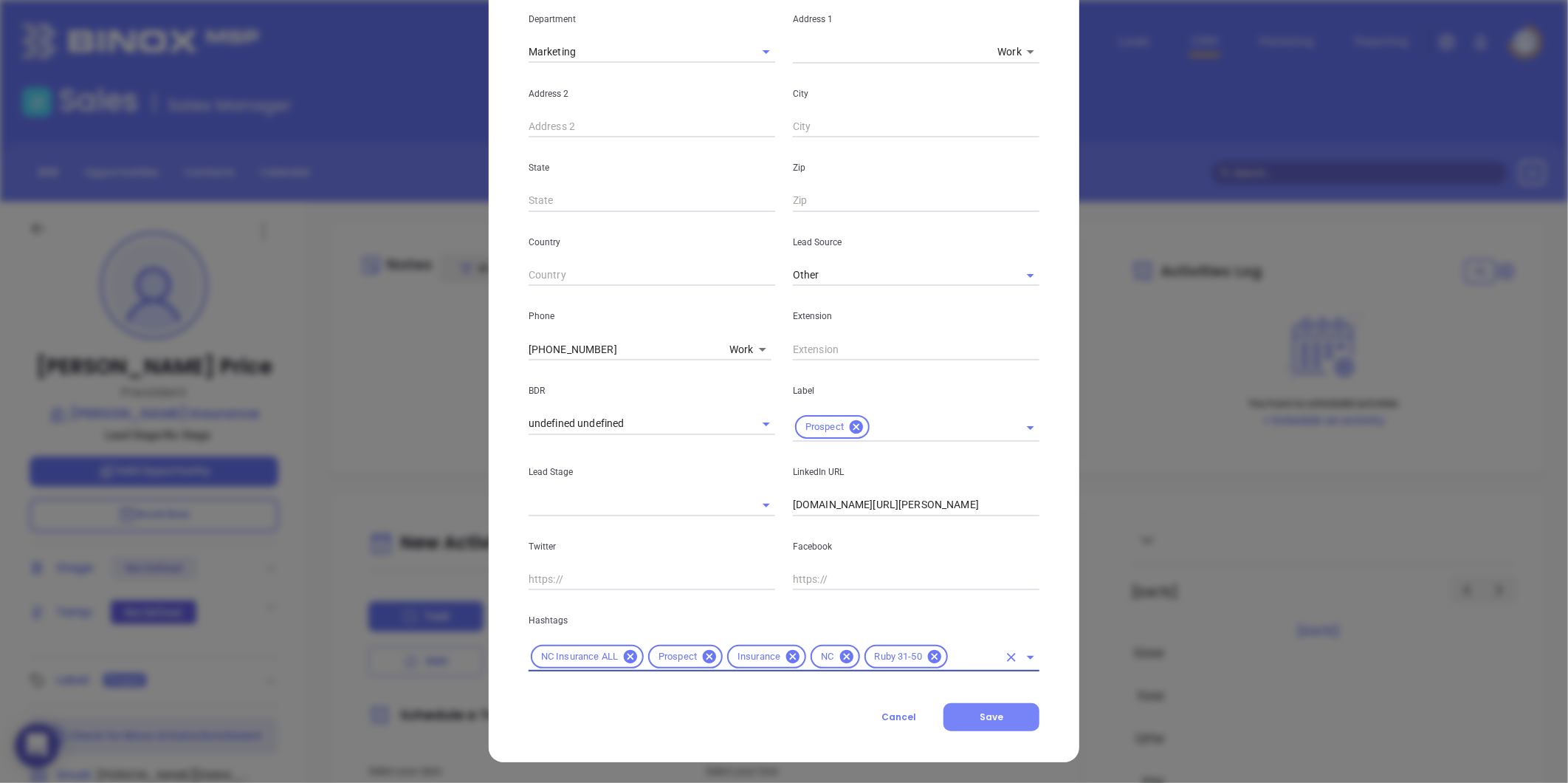
click at [947, 705] on button "Save" at bounding box center [991, 718] width 96 height 28
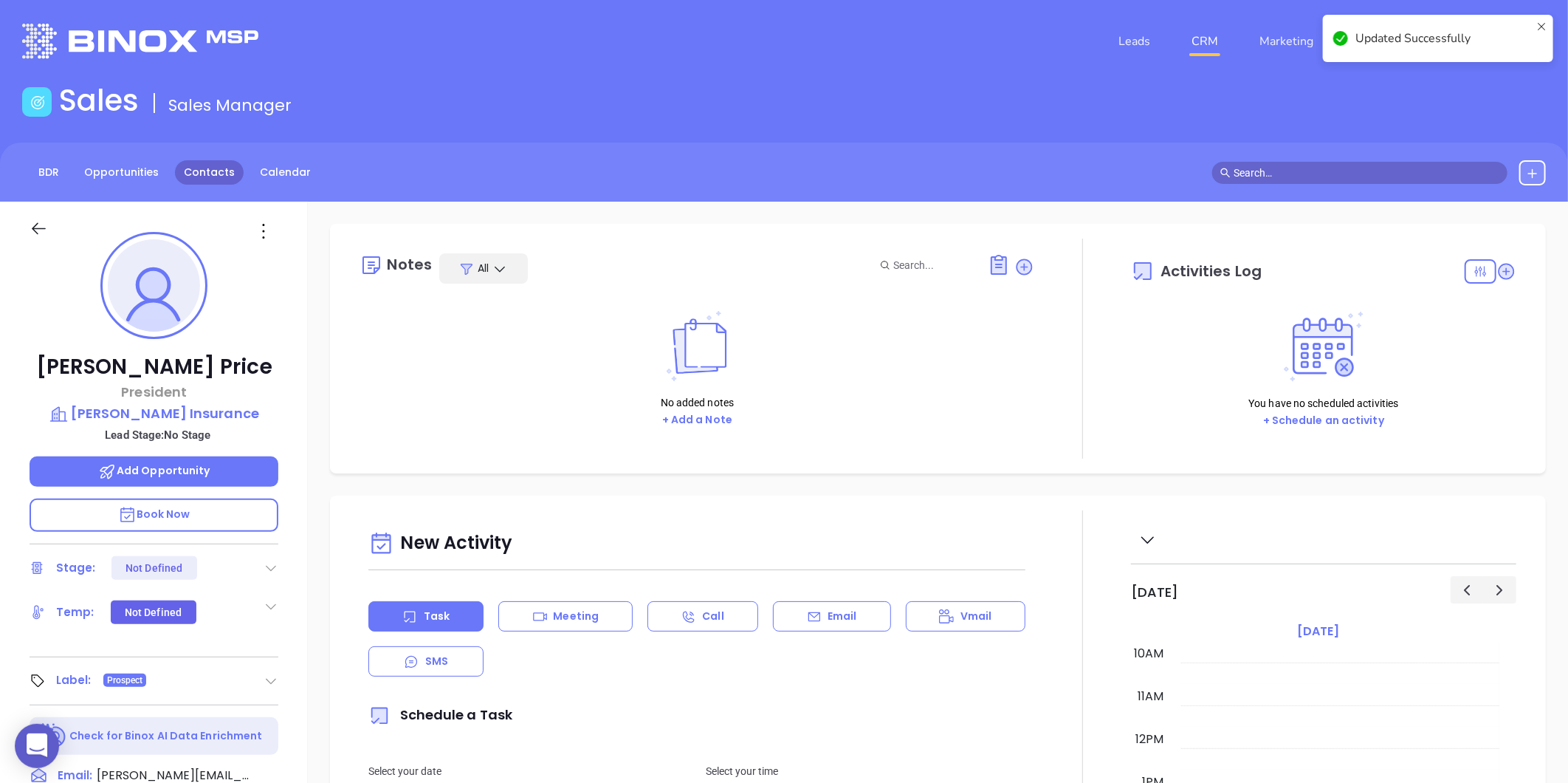
click at [210, 164] on link "Contacts" at bounding box center [209, 172] width 68 height 24
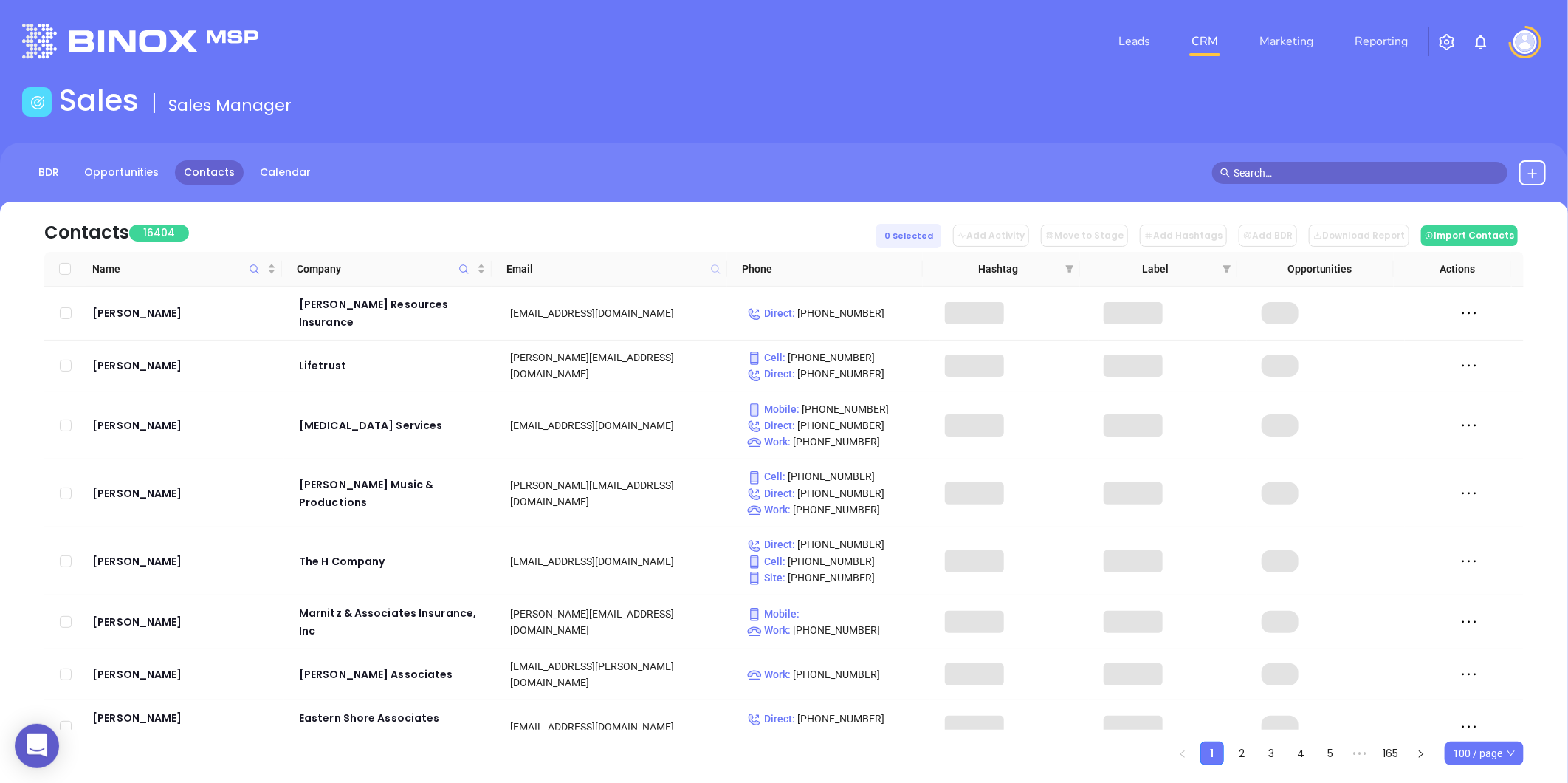
click at [712, 265] on icon at bounding box center [714, 268] width 8 height 8
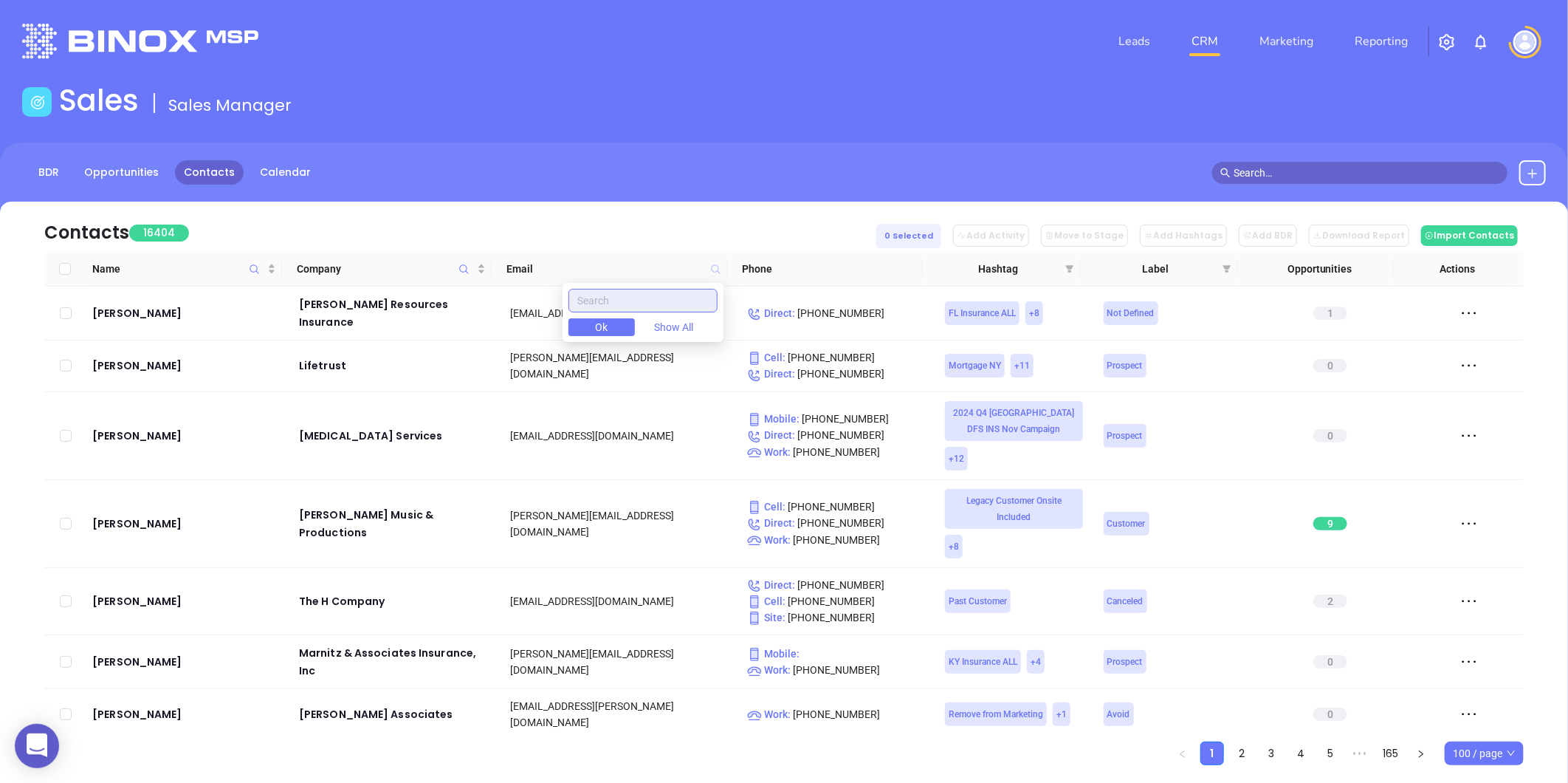
paste input "caiginc.com"
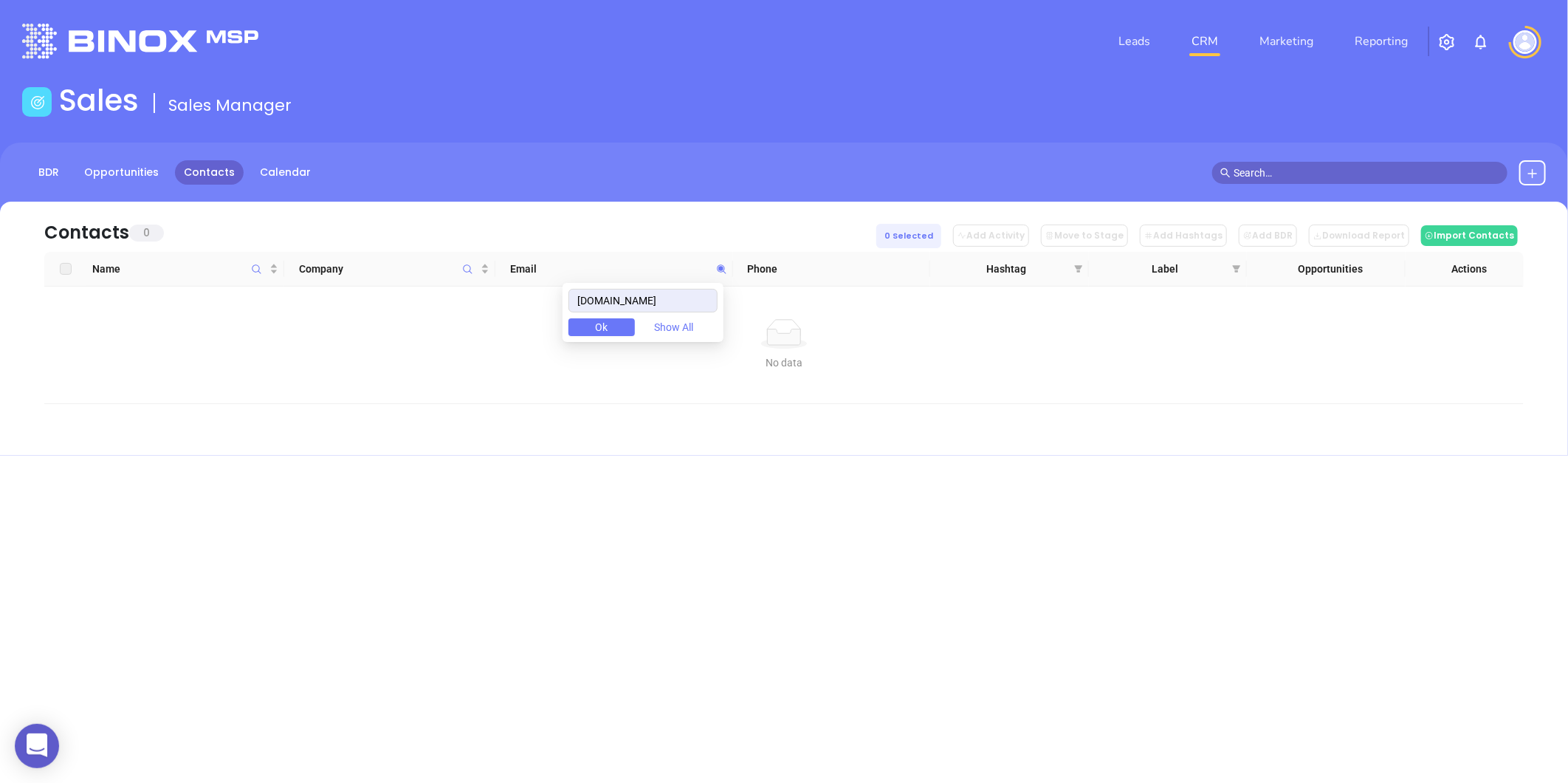
click at [1532, 167] on icon at bounding box center [1532, 173] width 12 height 12
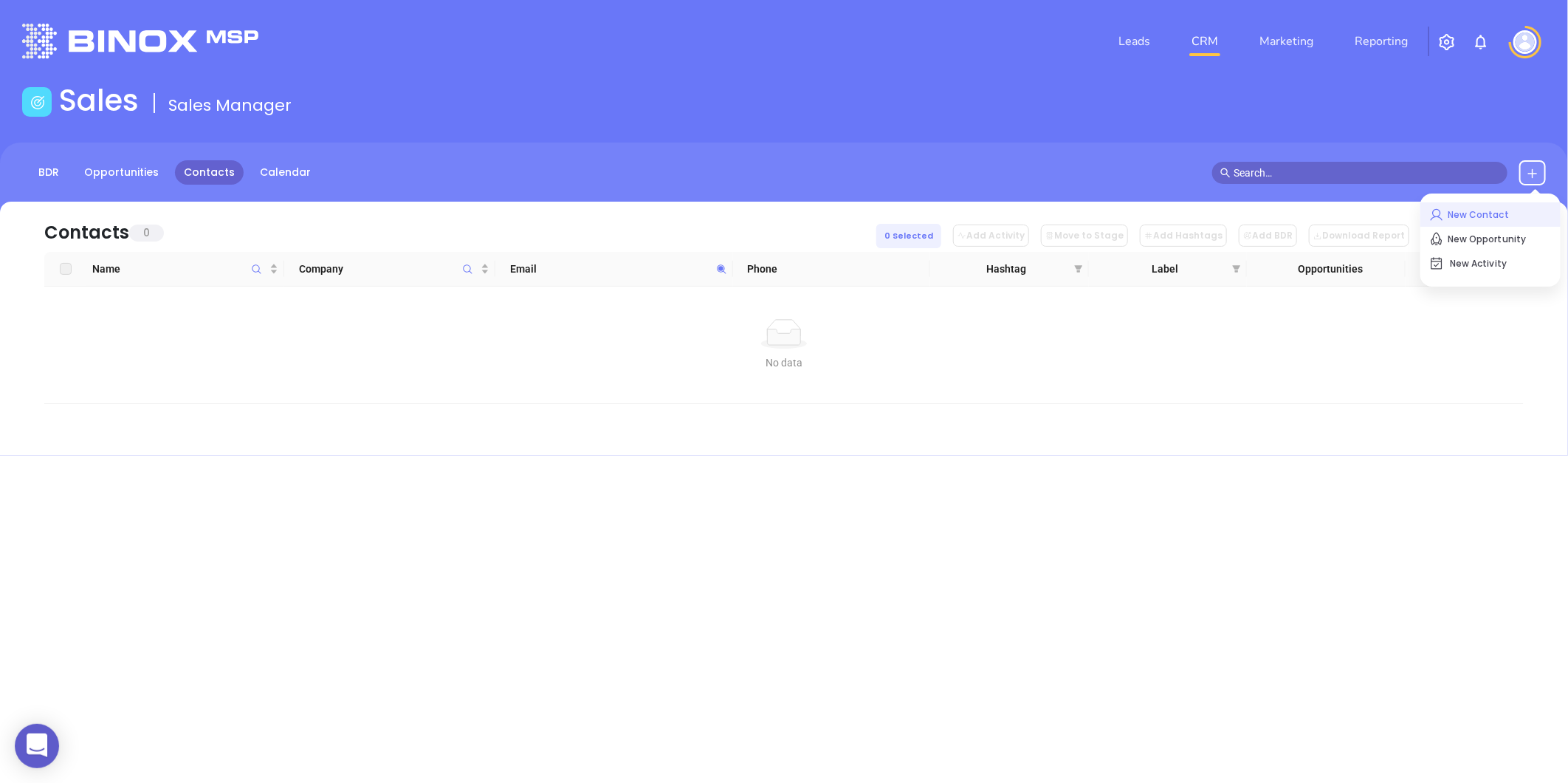
click at [1484, 222] on p "New Contact" at bounding box center [1490, 214] width 122 height 23
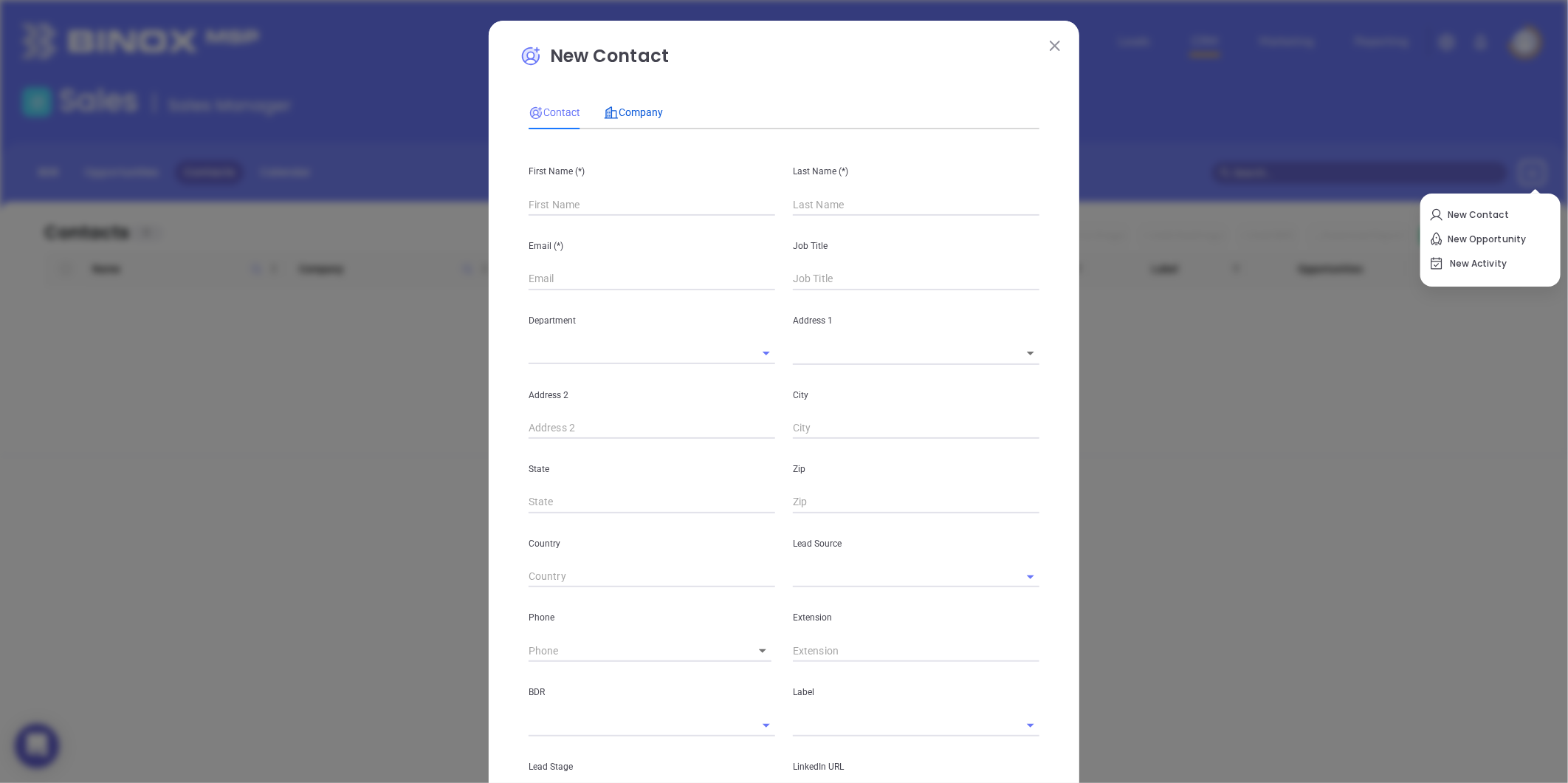
click at [651, 115] on span "Company" at bounding box center [633, 112] width 59 height 12
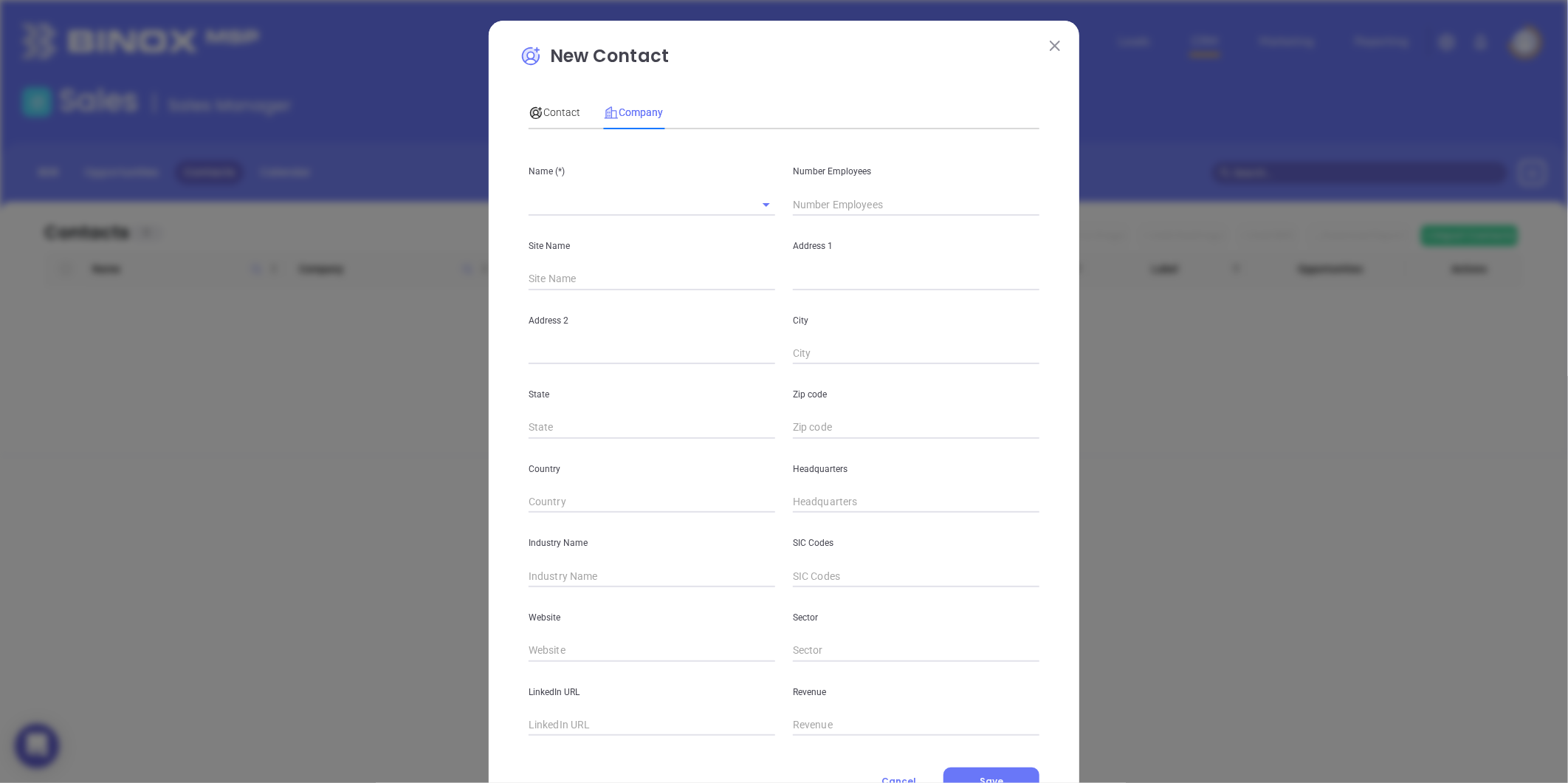
click at [574, 209] on input "text" at bounding box center [631, 204] width 206 height 22
paste input "Michelle Rivers"
click at [537, 111] on span "Contact" at bounding box center [554, 112] width 51 height 12
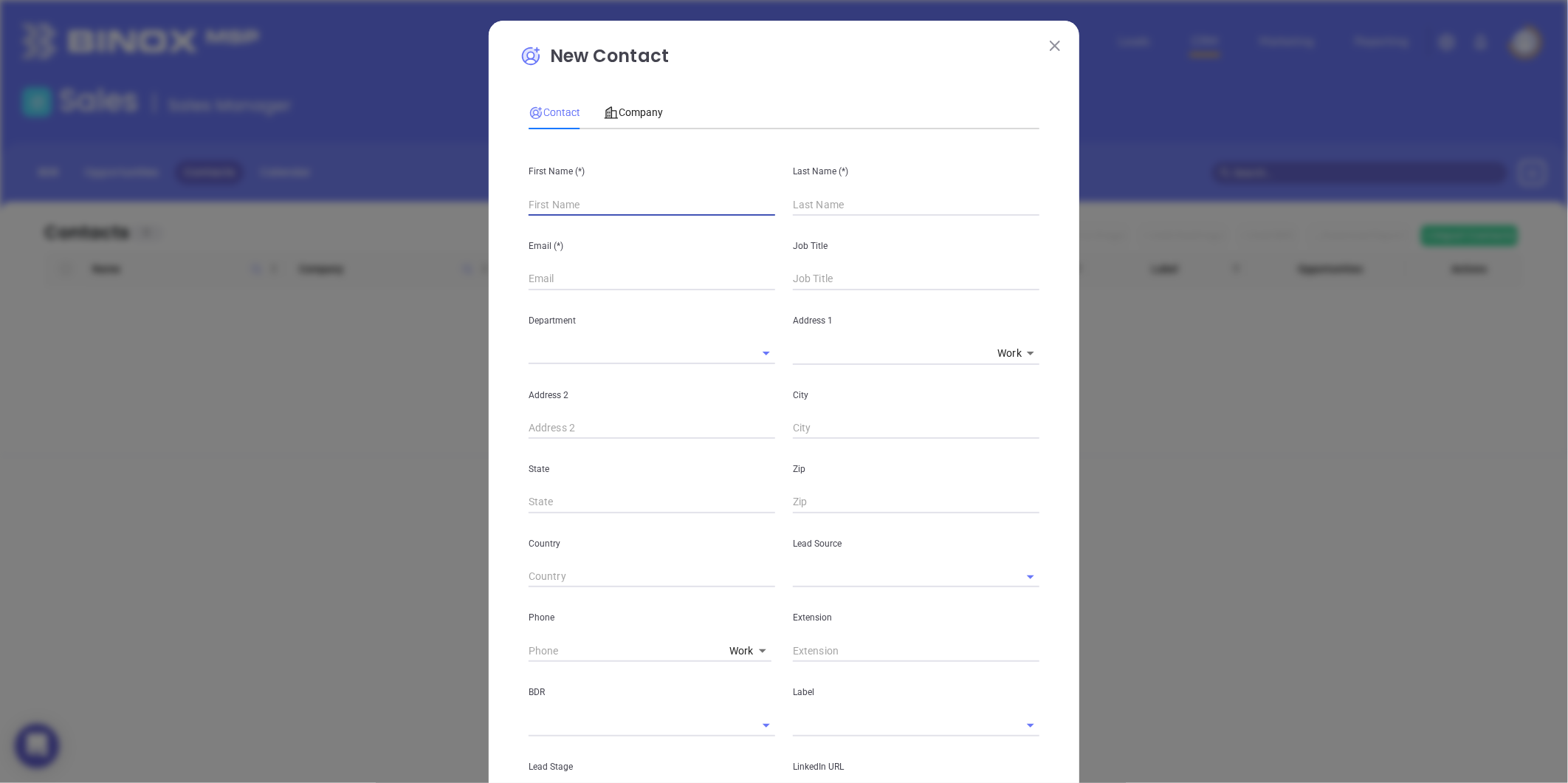
click at [550, 195] on input "text" at bounding box center [652, 205] width 247 height 22
paste input "Michelle Rivers"
drag, startPoint x: 564, startPoint y: 206, endPoint x: 669, endPoint y: 219, distance: 105.8
click at [669, 219] on div "First Name (*) Michelle Rivers Last Name (*) Email (*) Job Title Department Add…" at bounding box center [784, 550] width 511 height 818
drag, startPoint x: 799, startPoint y: 203, endPoint x: 791, endPoint y: 204, distance: 8.1
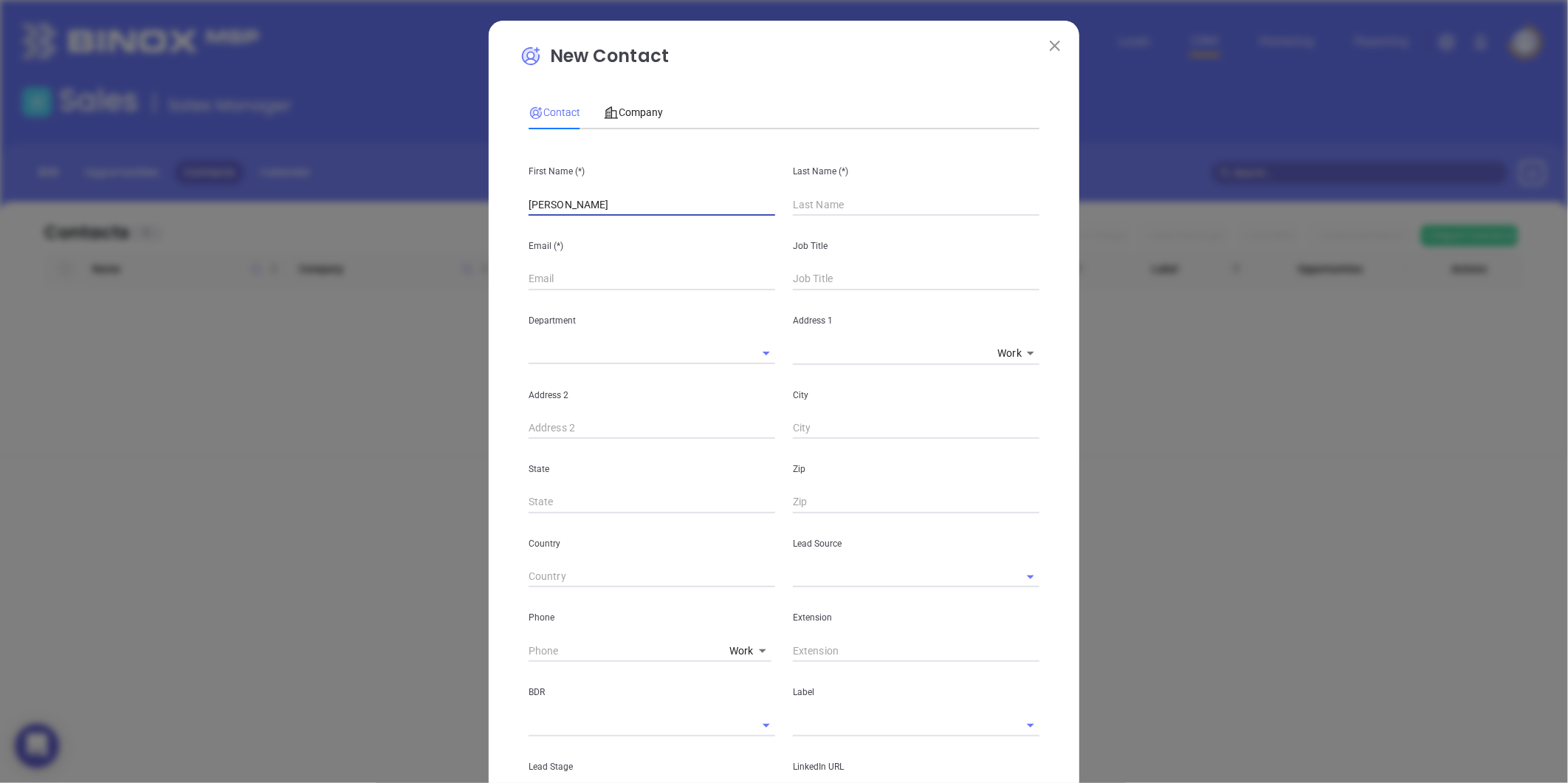
click at [799, 203] on input "text" at bounding box center [916, 205] width 247 height 22
paste input "Rivers"
click at [602, 190] on div "First Name (*) Michelle Rivers" at bounding box center [652, 179] width 265 height 75
drag, startPoint x: 611, startPoint y: 200, endPoint x: 567, endPoint y: 226, distance: 51.1
click at [567, 226] on div "First Name (*) Michelle Rivers Last Name (*) Rivers Email (*) Job Title Departm…" at bounding box center [784, 550] width 511 height 818
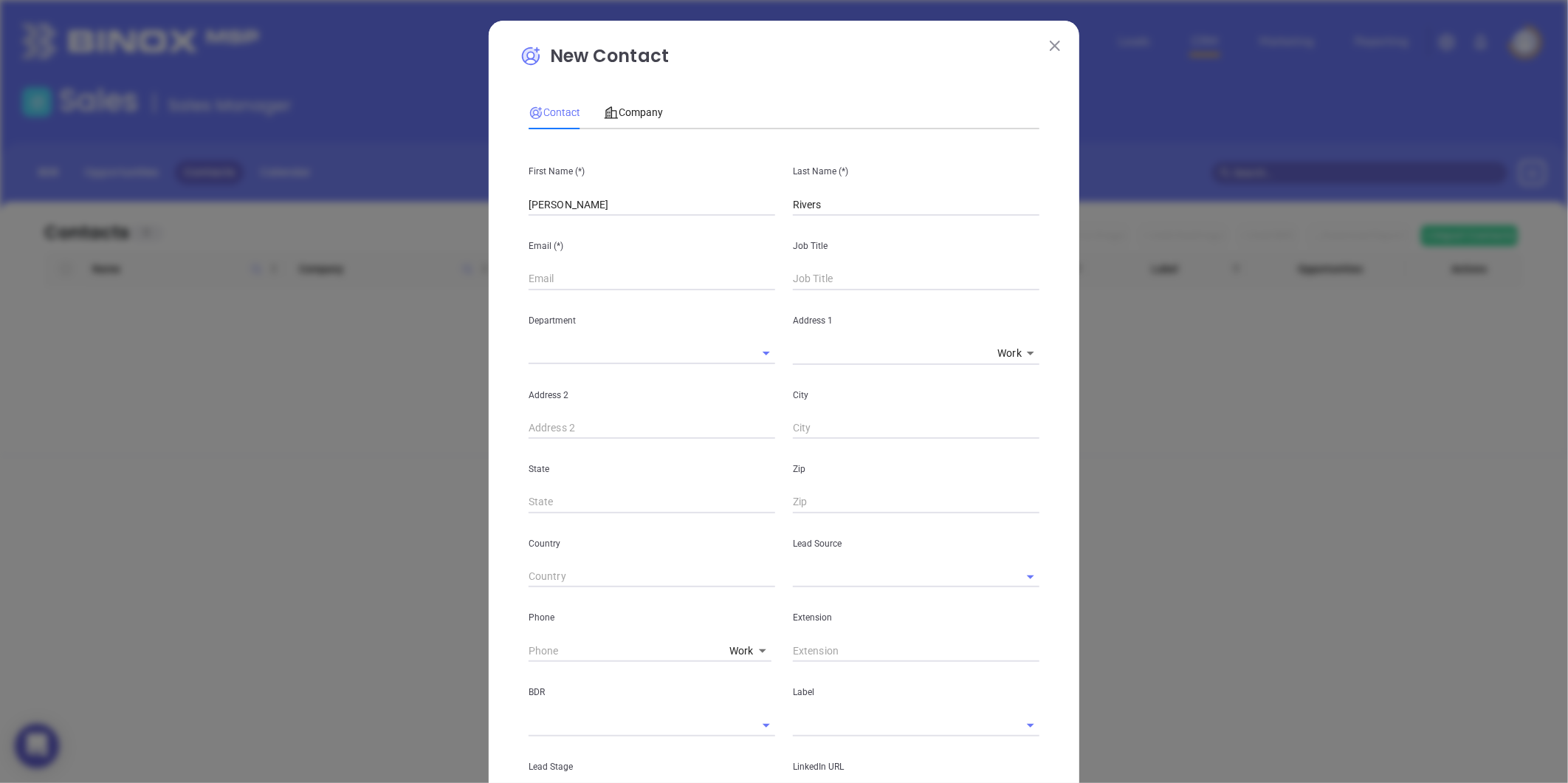
click at [646, 133] on div "Contact Company First Name (*) Michelle Last Name (*) Rivers Email (*) Job Titl…" at bounding box center [784, 524] width 511 height 872
click at [637, 118] on span "Company" at bounding box center [633, 112] width 59 height 12
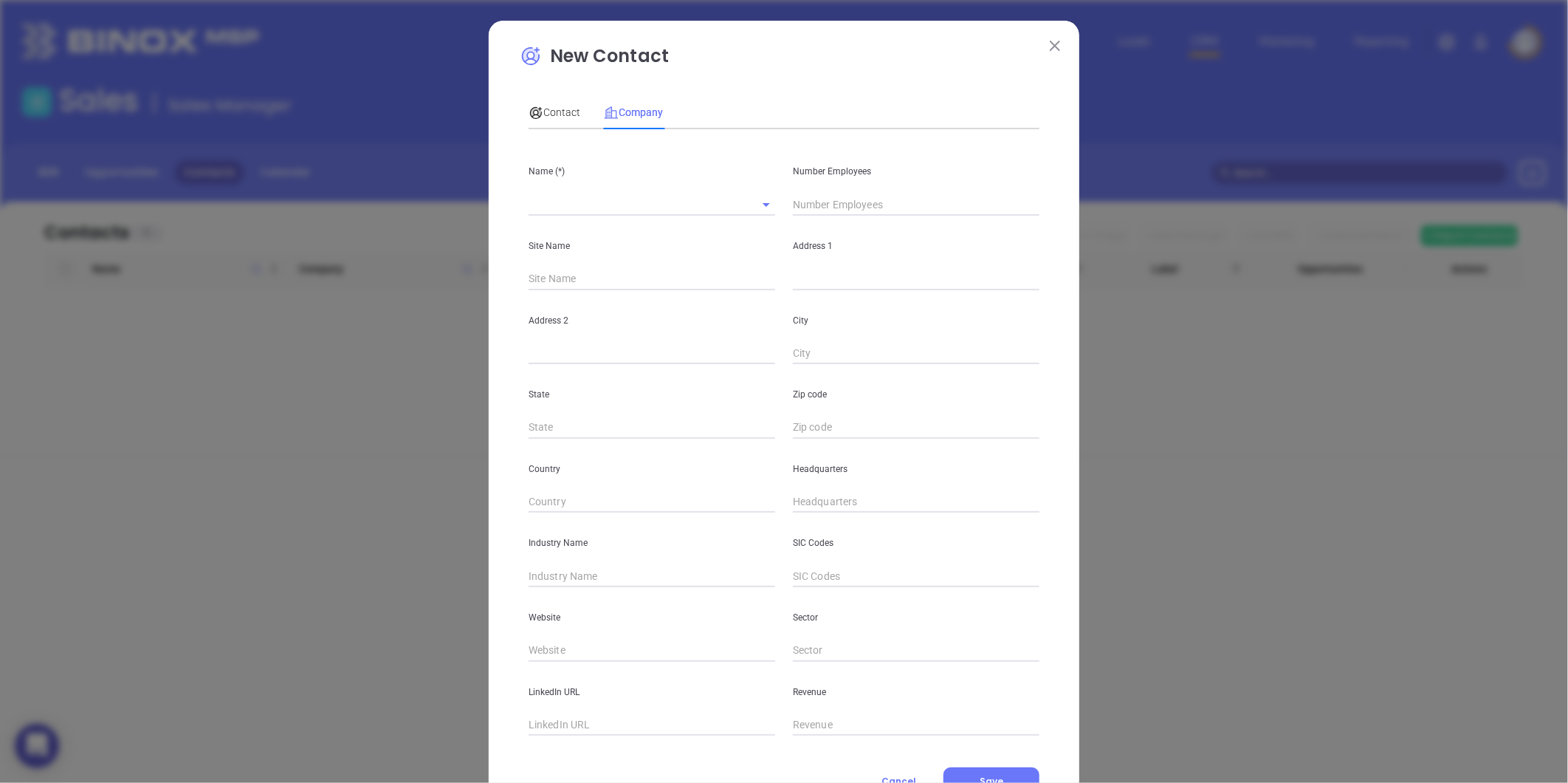
click at [598, 199] on input "text" at bounding box center [631, 204] width 206 height 22
paste input "Charles Alexander Insurance"
click at [842, 206] on input "text" at bounding box center [916, 205] width 247 height 22
click at [793, 271] on input "text" at bounding box center [916, 280] width 247 height 22
paste input "4801 E. Independence Blvd Suite 702, Charlotte, North Carolina 28212"
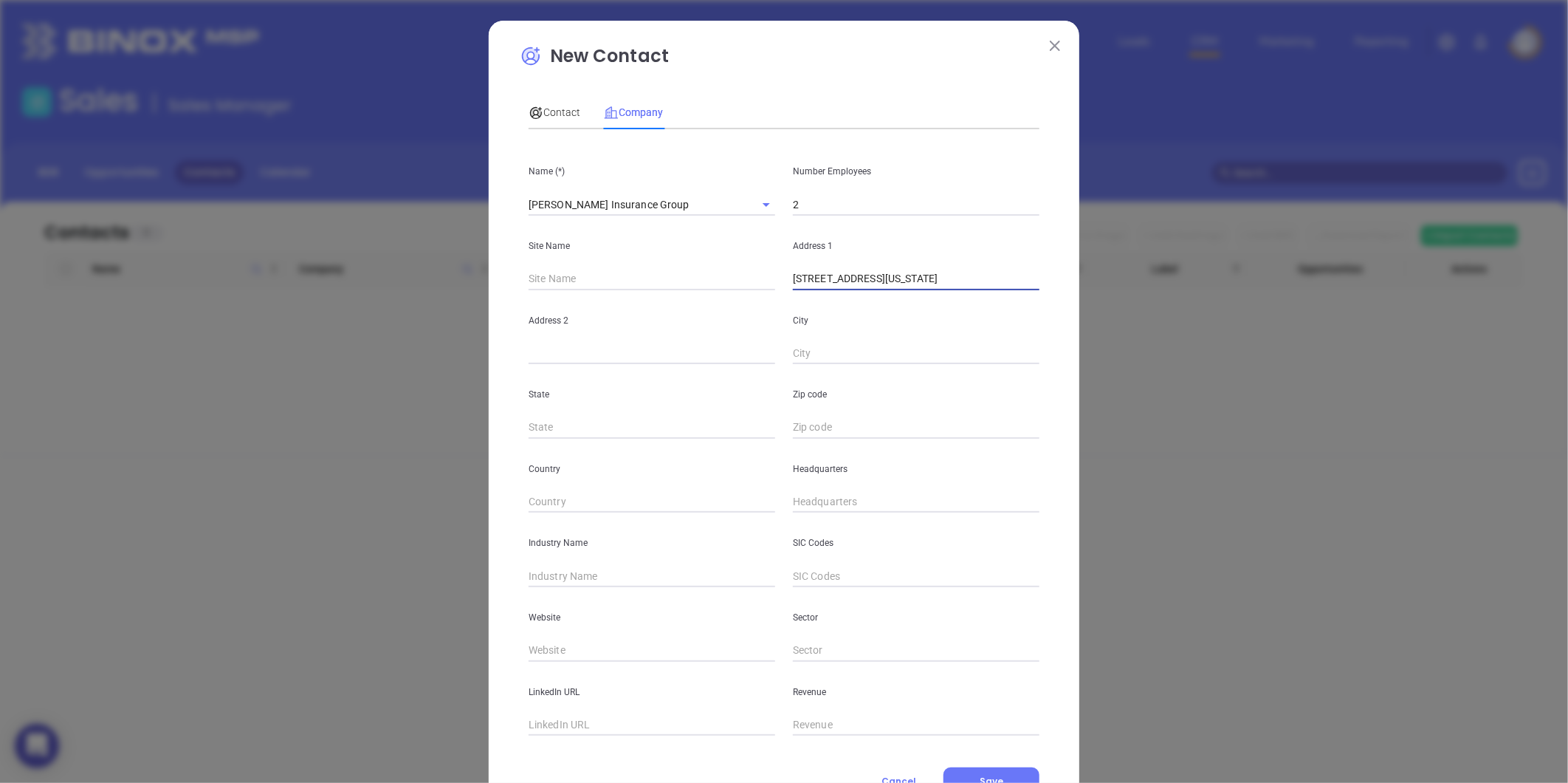
scroll to position [0, 79]
drag, startPoint x: 1008, startPoint y: 279, endPoint x: 1064, endPoint y: 286, distance: 56.4
click at [1064, 286] on div "New Contact Contact Company First Name (*) Michelle Last Name (*) Rivers Email …" at bounding box center [784, 423] width 591 height 805
click at [800, 433] on input "text" at bounding box center [916, 428] width 247 height 22
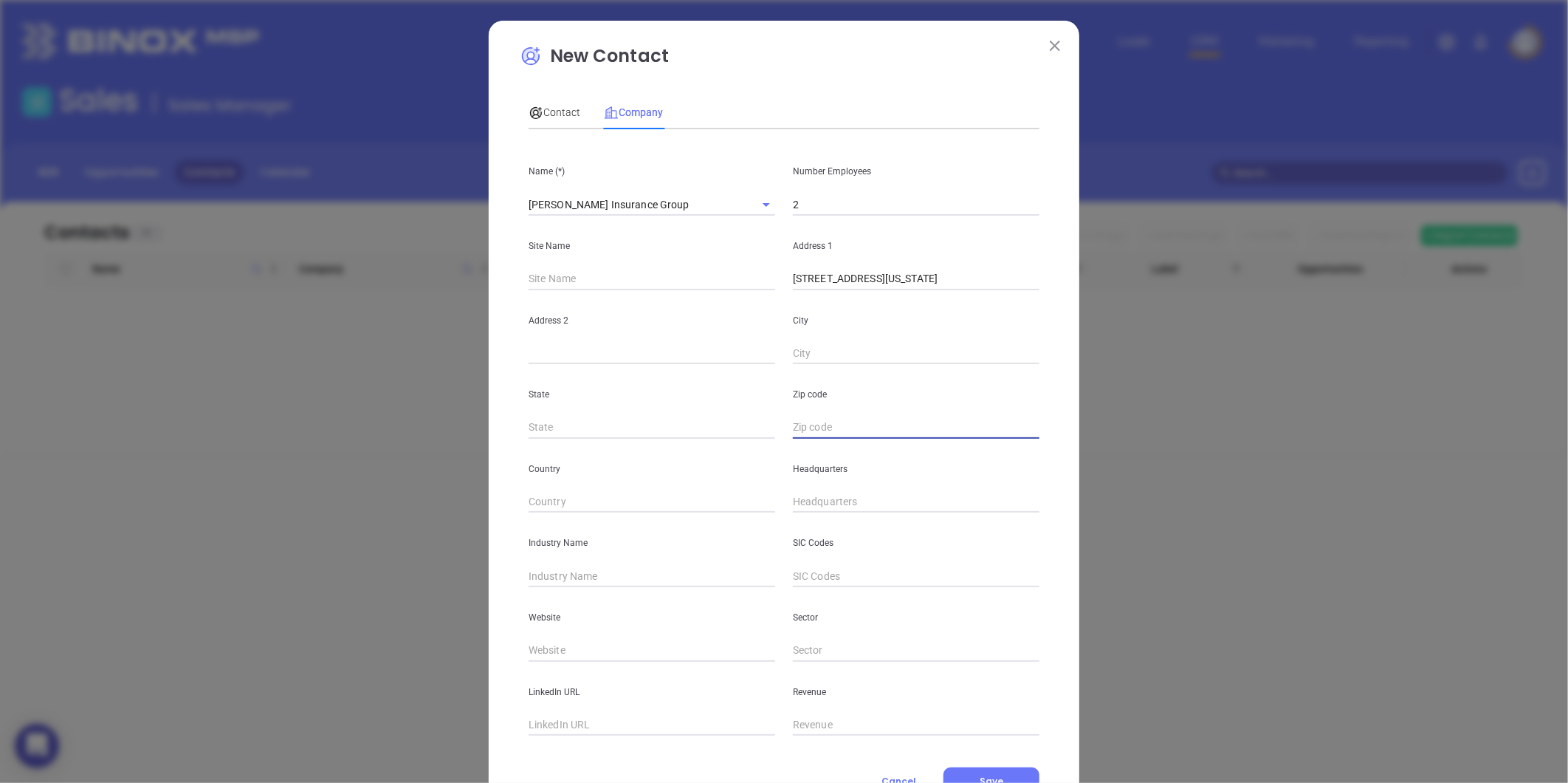
paste input "28212"
click at [629, 437] on input "text" at bounding box center [652, 428] width 247 height 22
drag, startPoint x: 919, startPoint y: 285, endPoint x: 948, endPoint y: 293, distance: 30.1
click at [948, 293] on div "Name (*) Charles Alexander Insurance Group Number Employees 2 Site Name Address…" at bounding box center [784, 439] width 511 height 595
drag, startPoint x: 917, startPoint y: 278, endPoint x: 957, endPoint y: 286, distance: 40.8
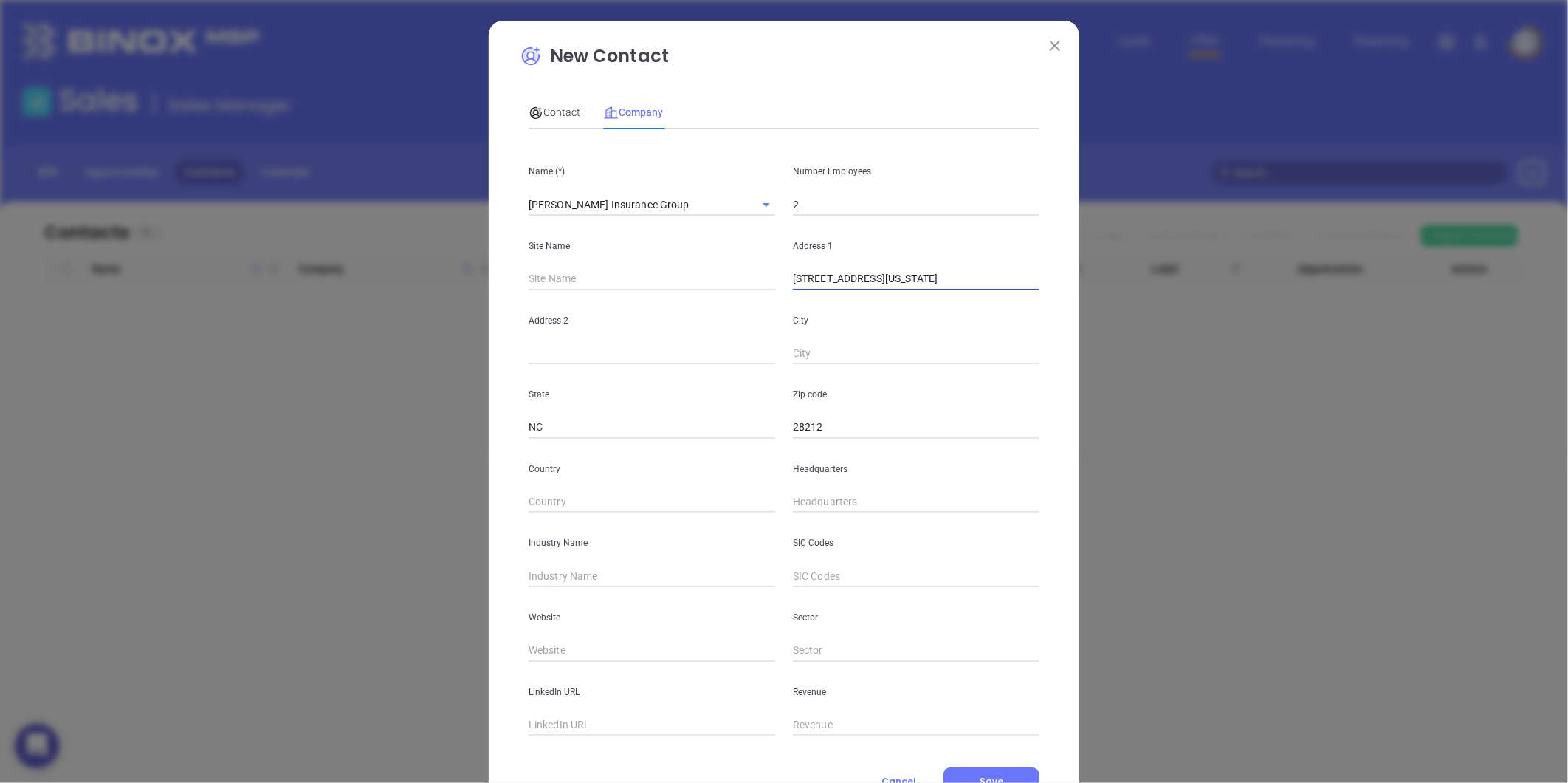
click at [957, 286] on input "4801 E. Independence Blvd Suite 702, Charlotte, North Carolina 28212" at bounding box center [916, 280] width 247 height 22
click at [880, 349] on input "text" at bounding box center [916, 354] width 247 height 22
paste input "Suite 702"
click at [917, 292] on div "City Suite 702" at bounding box center [916, 327] width 265 height 75
drag, startPoint x: 919, startPoint y: 286, endPoint x: 1079, endPoint y: 324, distance: 164.5
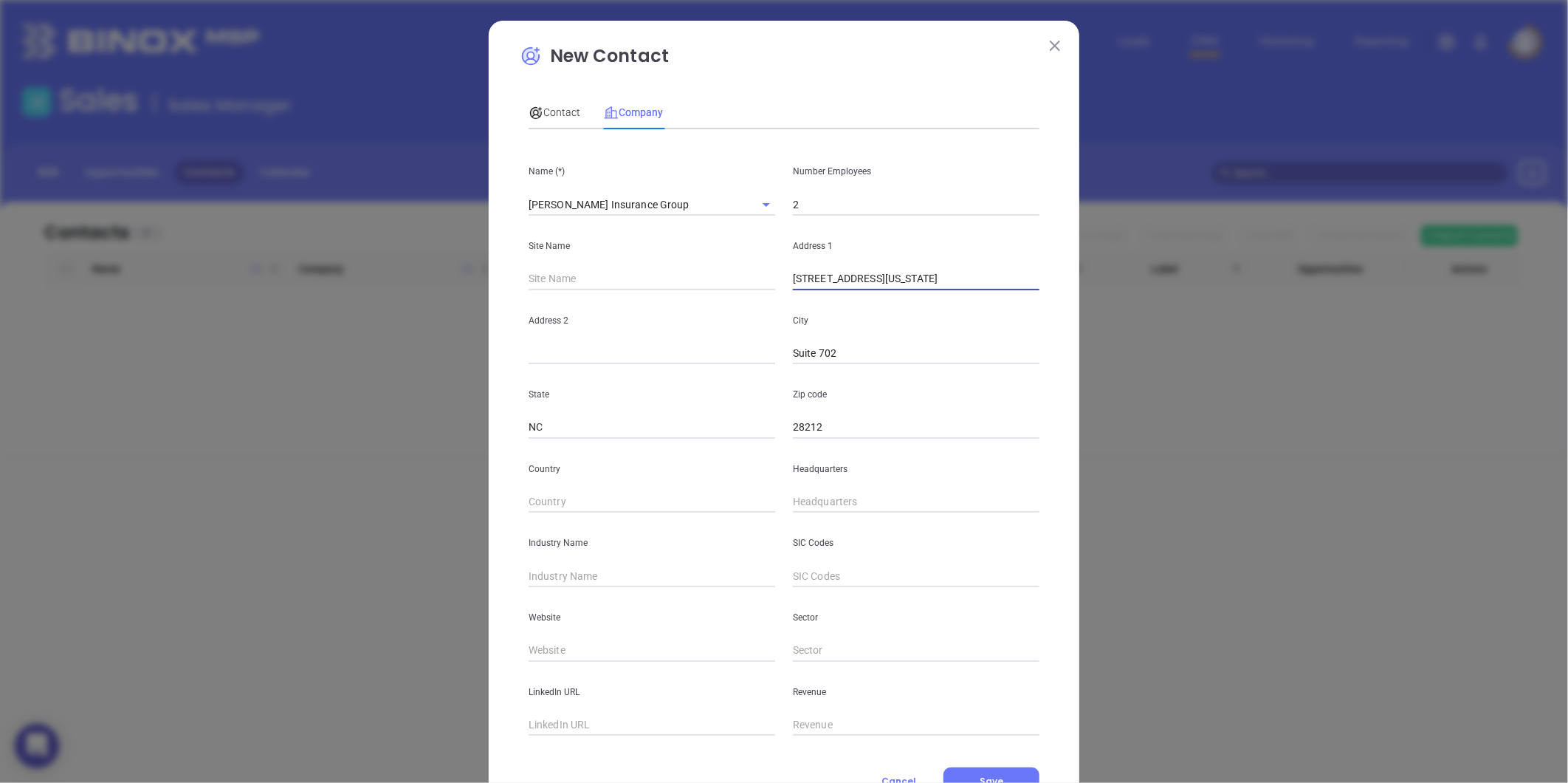
click at [1079, 324] on div "New Contact Contact Company First Name (*) Michelle Last Name (*) Rivers Email …" at bounding box center [784, 391] width 1568 height 783
drag, startPoint x: 984, startPoint y: 283, endPoint x: 912, endPoint y: 318, distance: 80.1
click at [912, 318] on div "Name (*) Charles Alexander Insurance Group Number Employees 2 Site Name Address…" at bounding box center [784, 439] width 511 height 595
click at [811, 500] on input "( ) -" at bounding box center [916, 502] width 247 height 22
paste input "704) 568-9995"
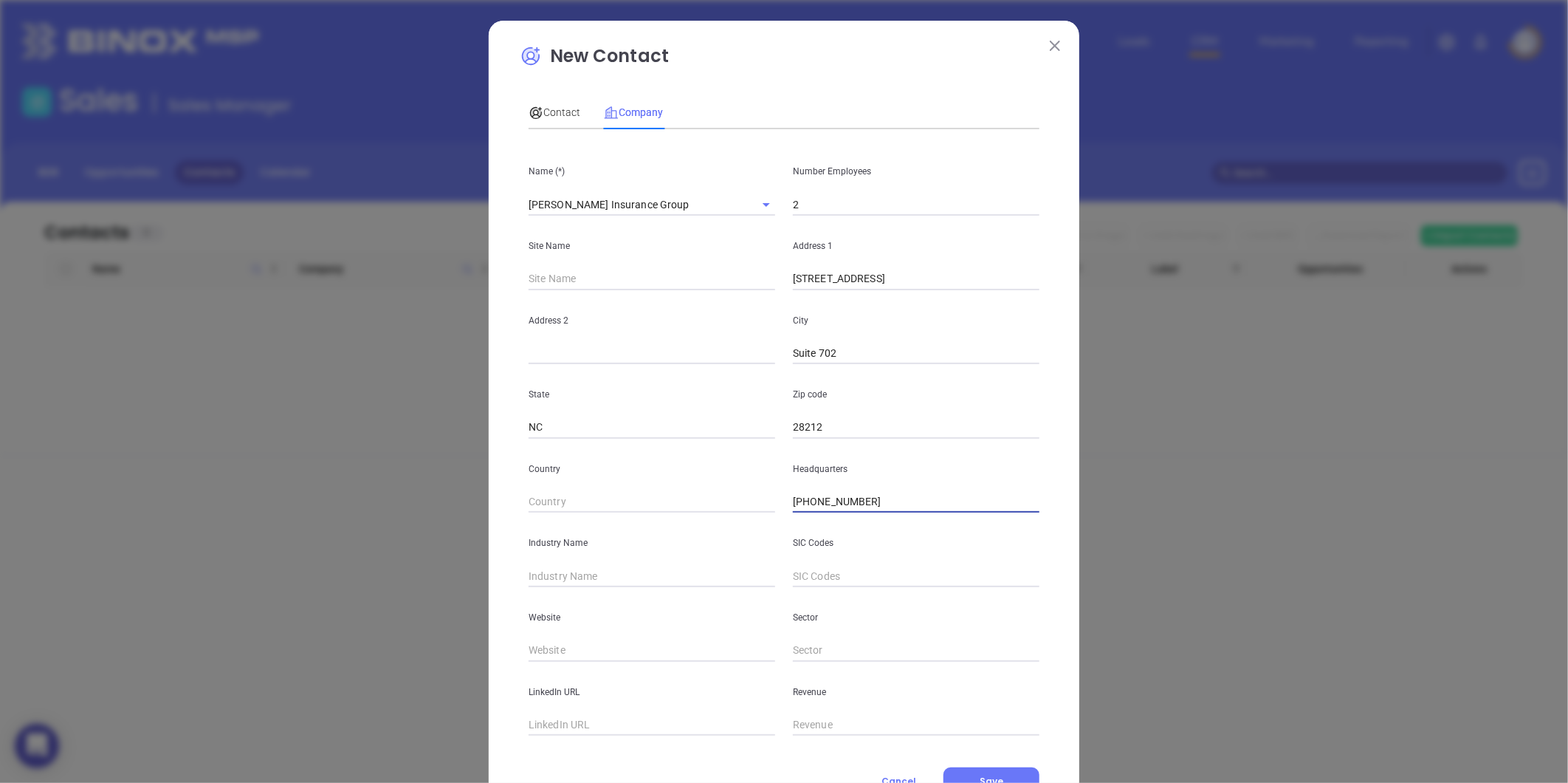
click at [624, 576] on input "text" at bounding box center [652, 576] width 247 height 22
click at [556, 653] on input "text" at bounding box center [652, 651] width 247 height 22
paste input "https://caiginc.com/"
click at [570, 102] on div "Contact" at bounding box center [554, 112] width 51 height 34
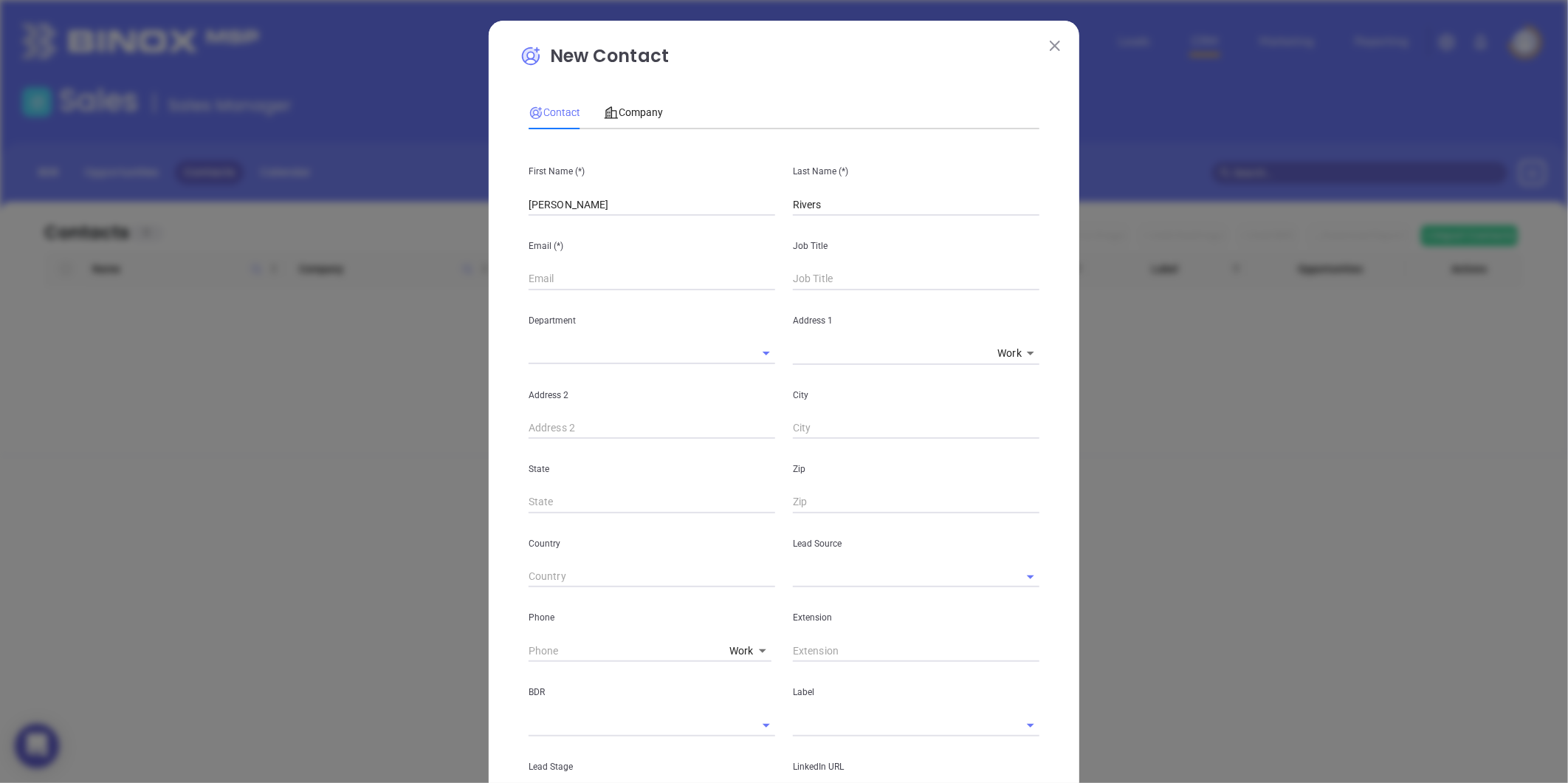
click at [574, 274] on input "text" at bounding box center [652, 280] width 247 height 22
paste input "csrep@caiginc.com"
click at [814, 274] on input "text" at bounding box center [916, 280] width 247 height 22
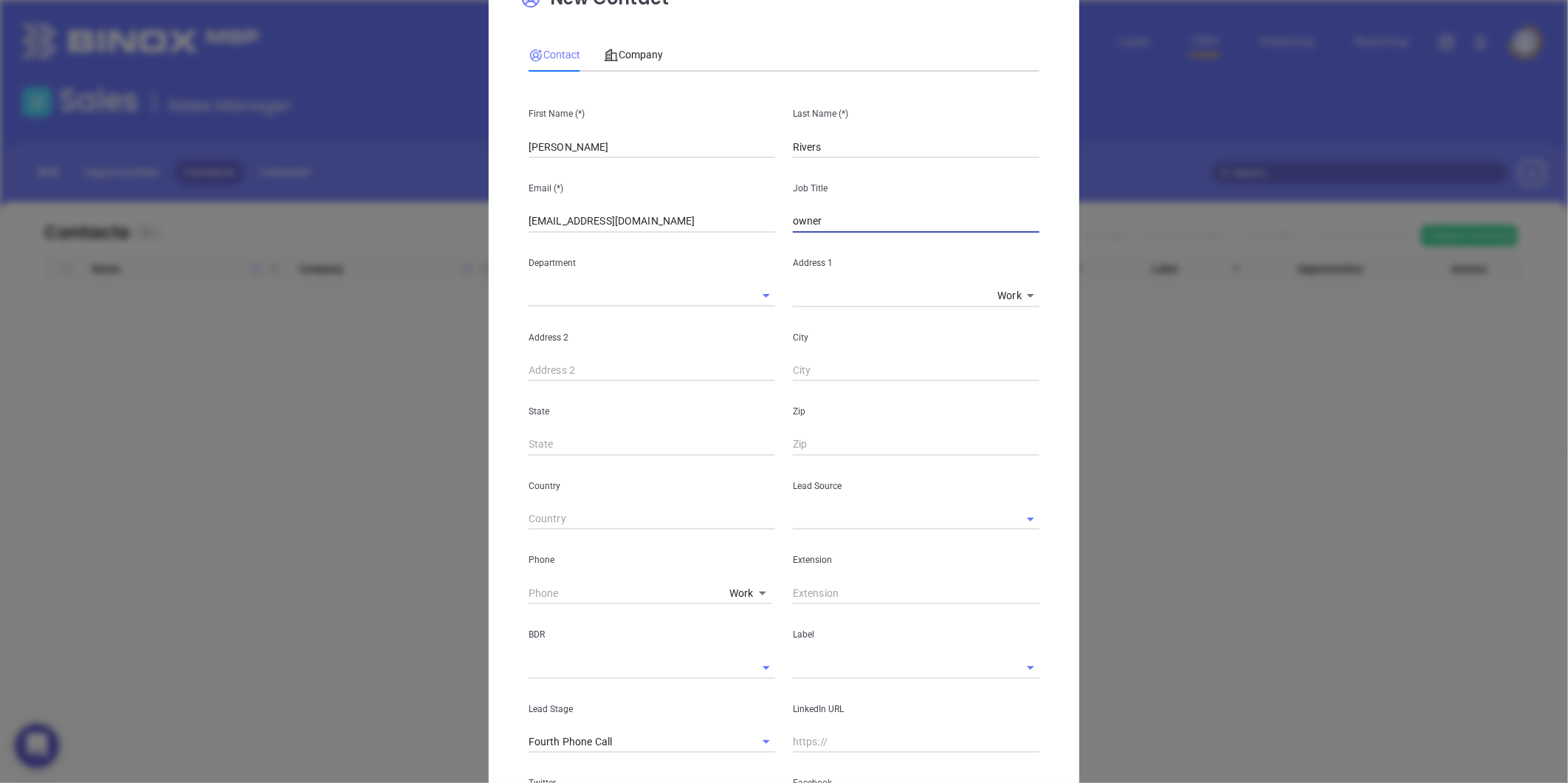
scroll to position [82, 0]
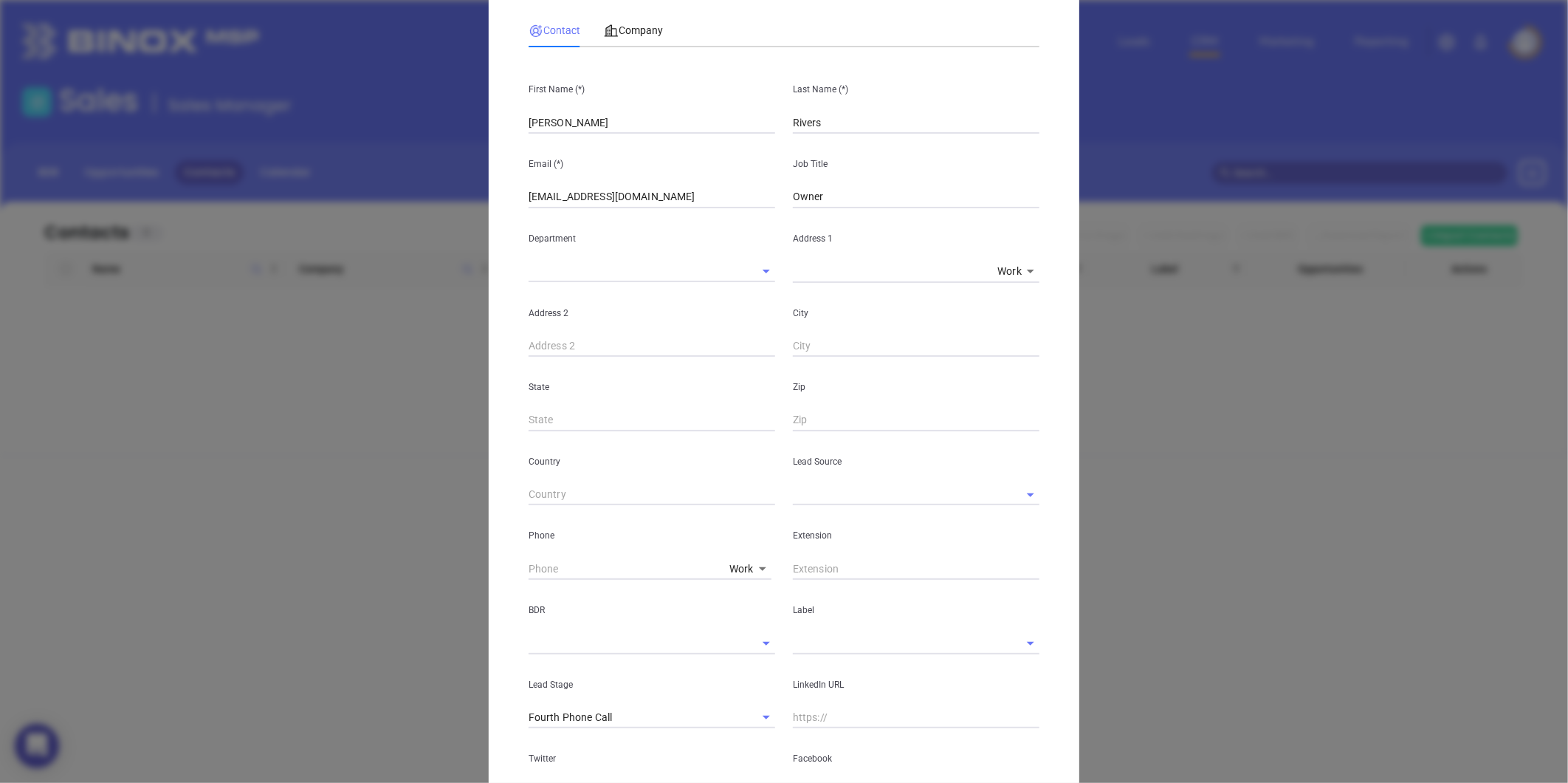
click at [807, 481] on div "Lead Source" at bounding box center [916, 469] width 265 height 75
click at [794, 515] on div "Extension" at bounding box center [916, 543] width 265 height 75
drag, startPoint x: 794, startPoint y: 515, endPoint x: 801, endPoint y: 500, distance: 16.6
click at [801, 500] on input "text" at bounding box center [896, 494] width 206 height 22
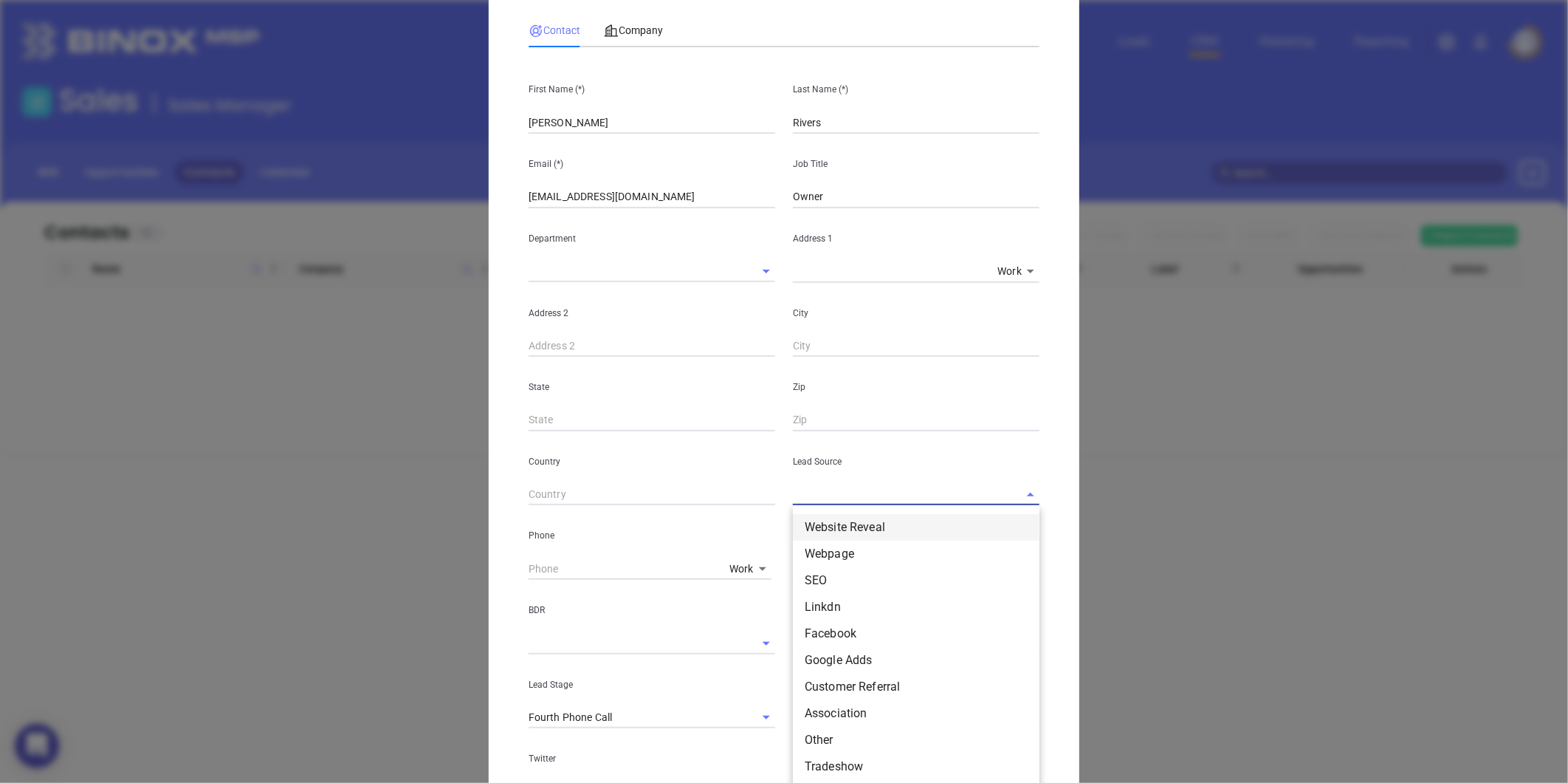
scroll to position [164, 0]
click at [826, 586] on li "Other" at bounding box center [916, 576] width 247 height 26
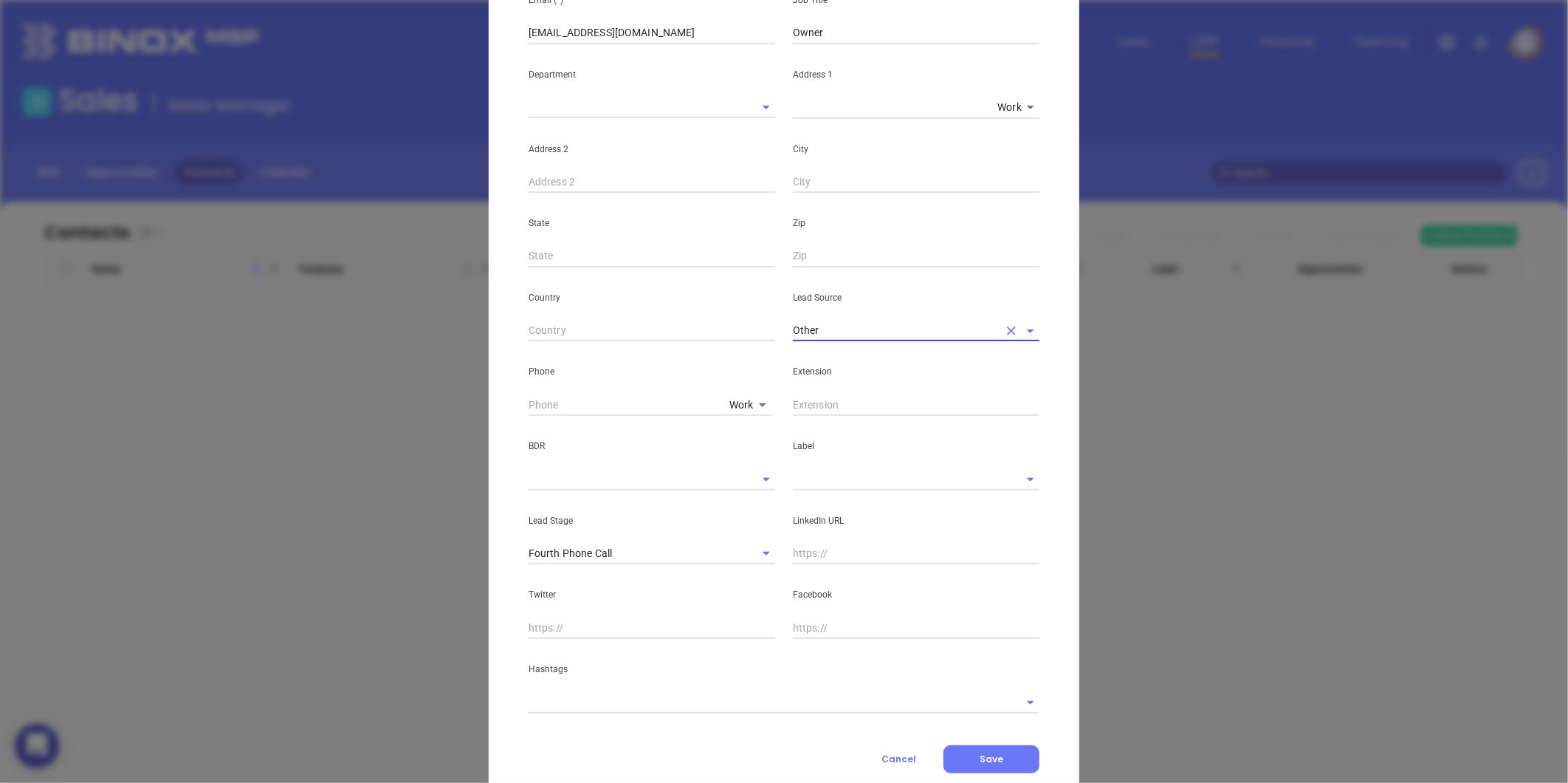
click at [830, 463] on div "Label" at bounding box center [916, 454] width 265 height 75
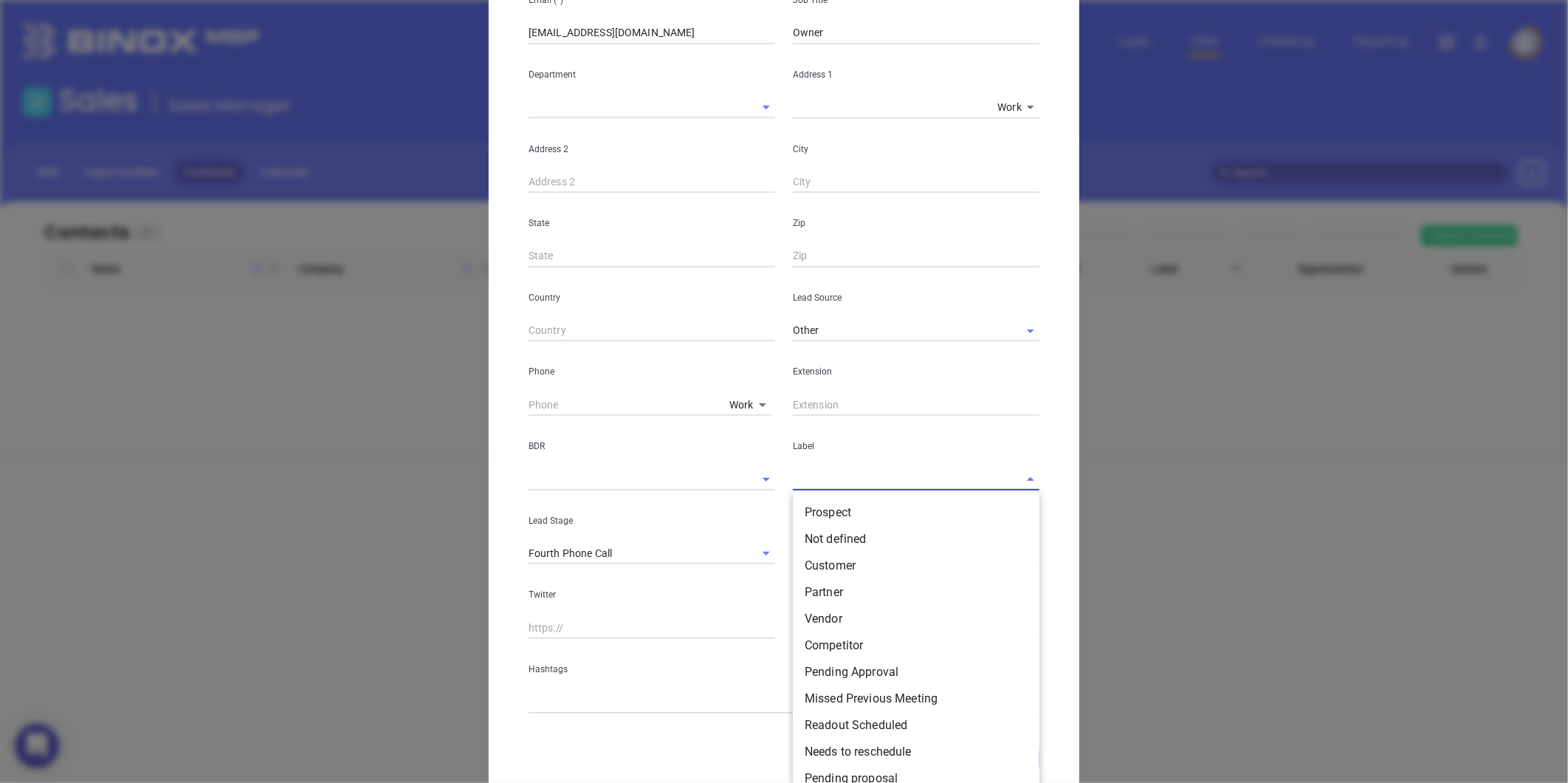
click at [809, 483] on input "text" at bounding box center [896, 479] width 206 height 22
click at [809, 505] on li "Prospect" at bounding box center [916, 513] width 247 height 26
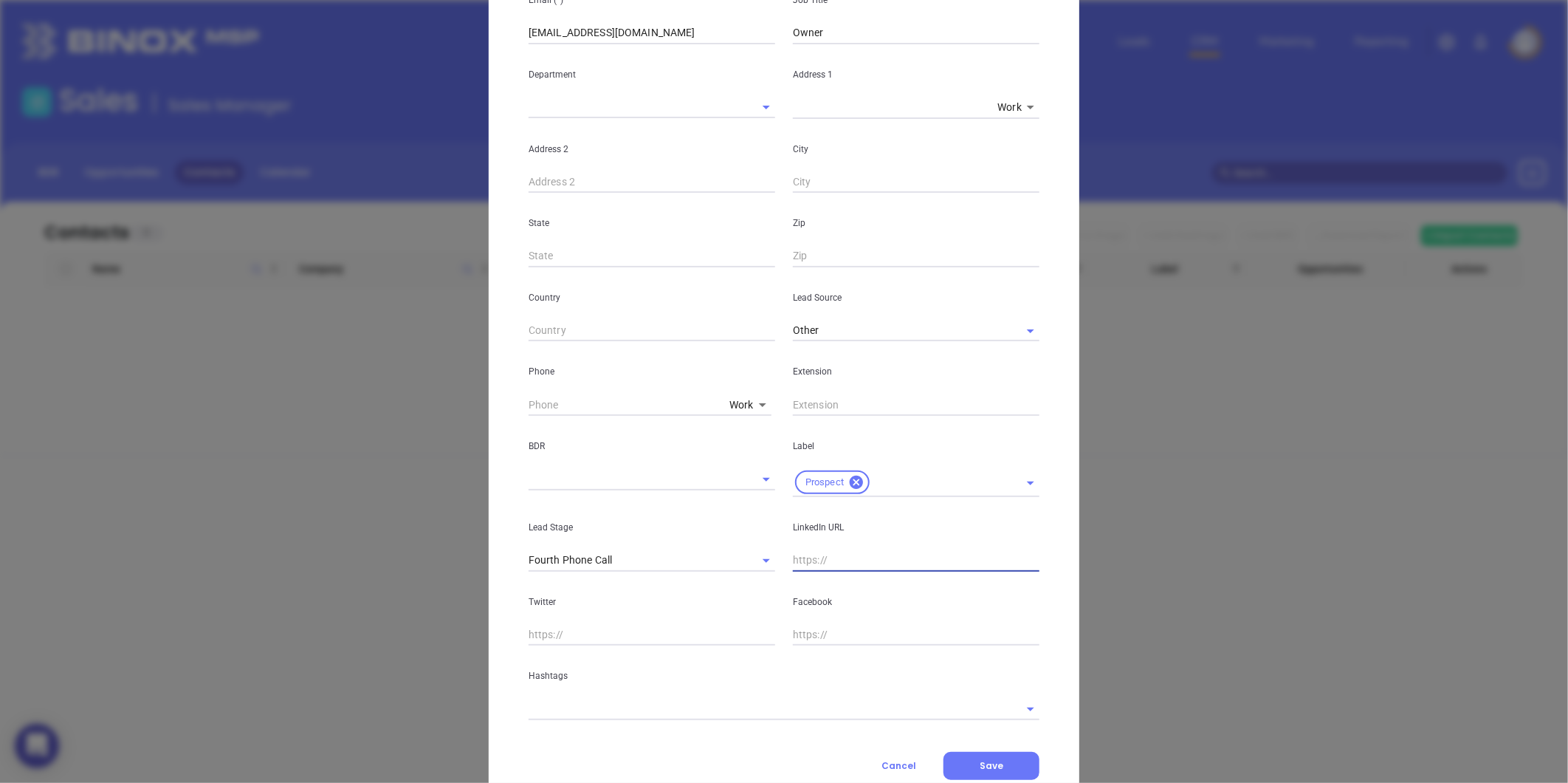
click at [811, 554] on input "text" at bounding box center [916, 560] width 247 height 22
paste input "linkedin.com/in/michelle-rivers-72047154"
click at [542, 705] on input "text" at bounding box center [763, 708] width 469 height 22
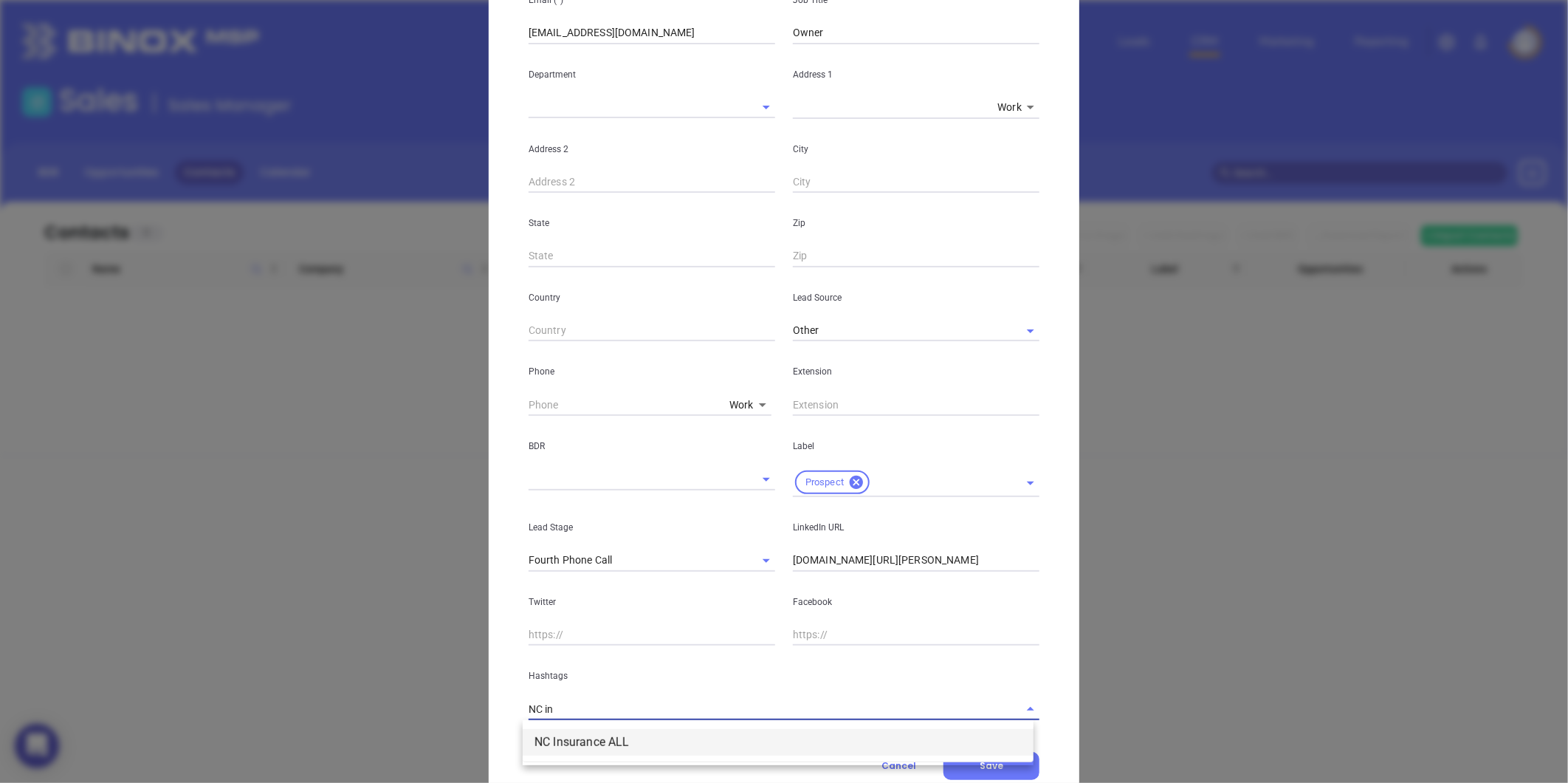
click at [542, 737] on li "NC Insurance ALL" at bounding box center [778, 742] width 511 height 26
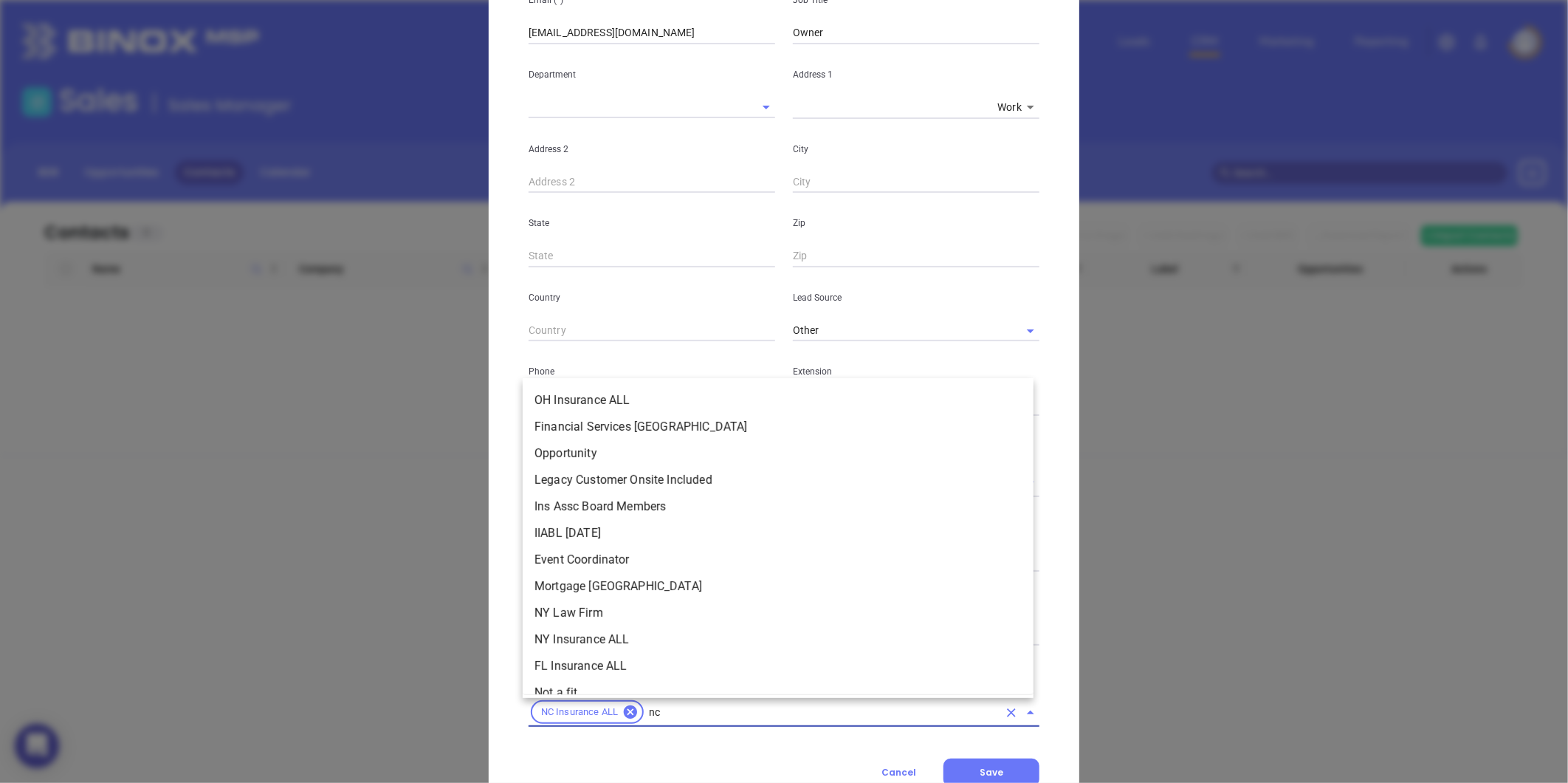
scroll to position [248, 0]
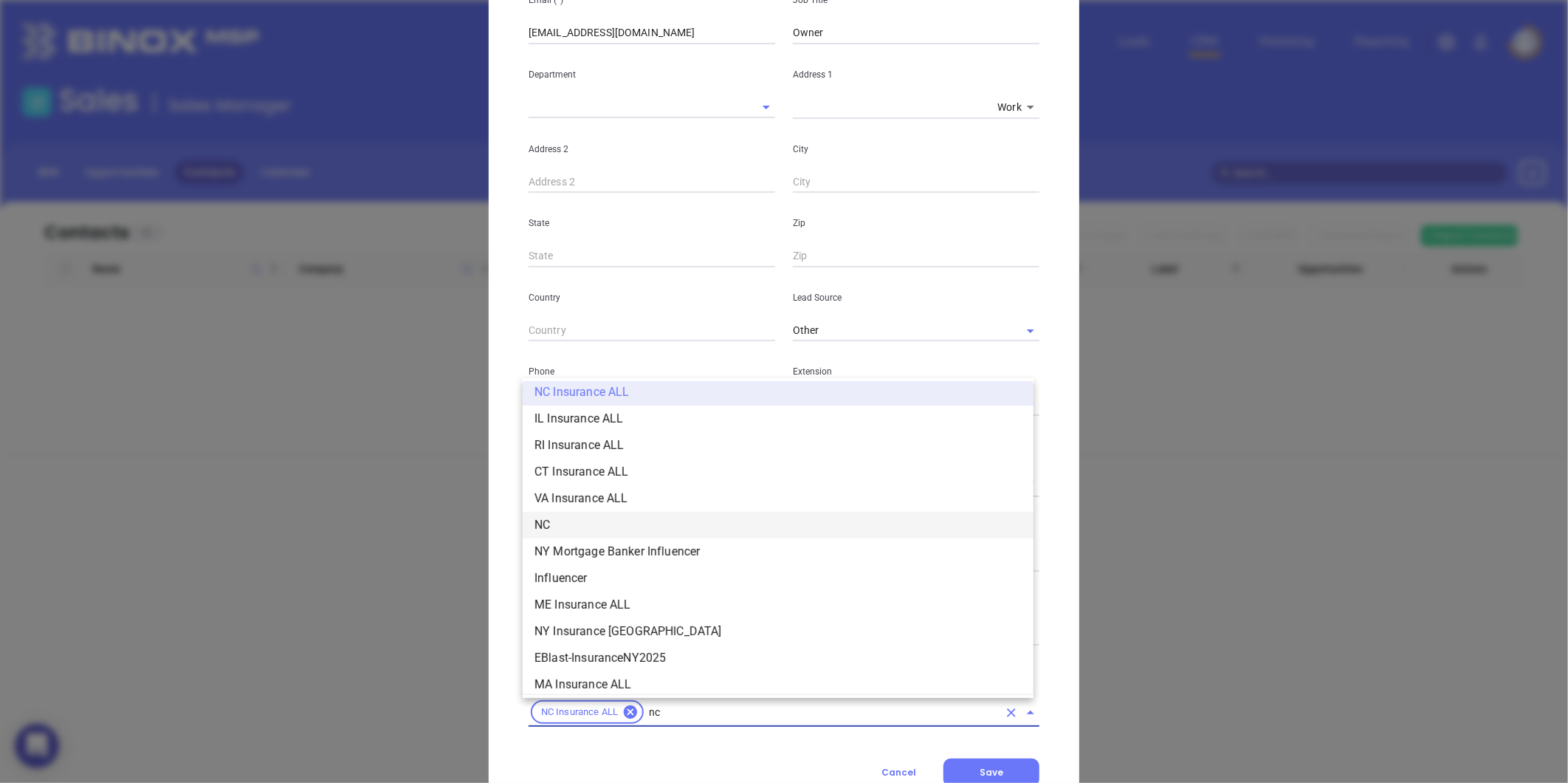
click at [554, 512] on li "NC" at bounding box center [778, 525] width 511 height 26
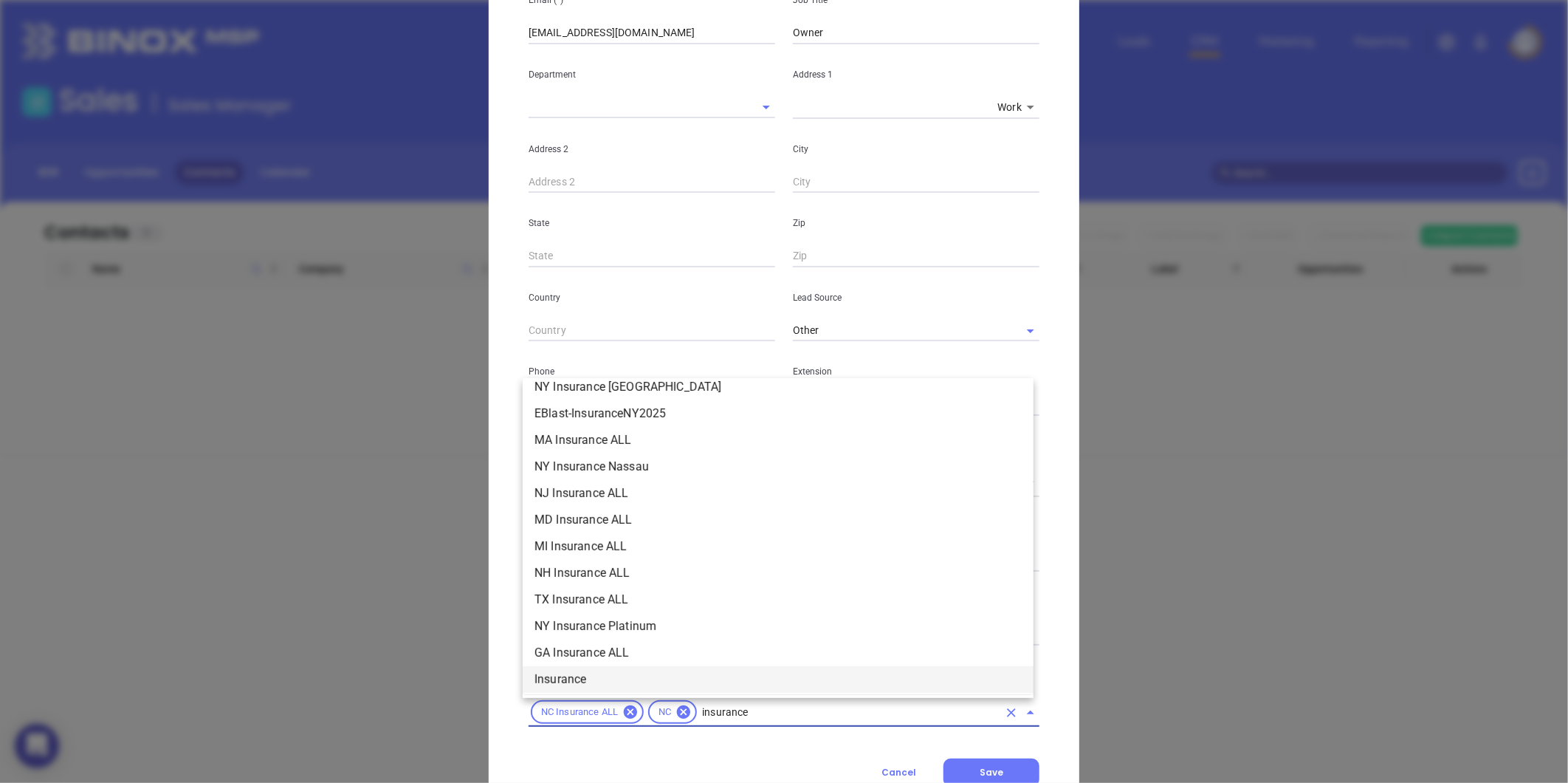
click at [565, 669] on li "Insurance" at bounding box center [778, 679] width 511 height 26
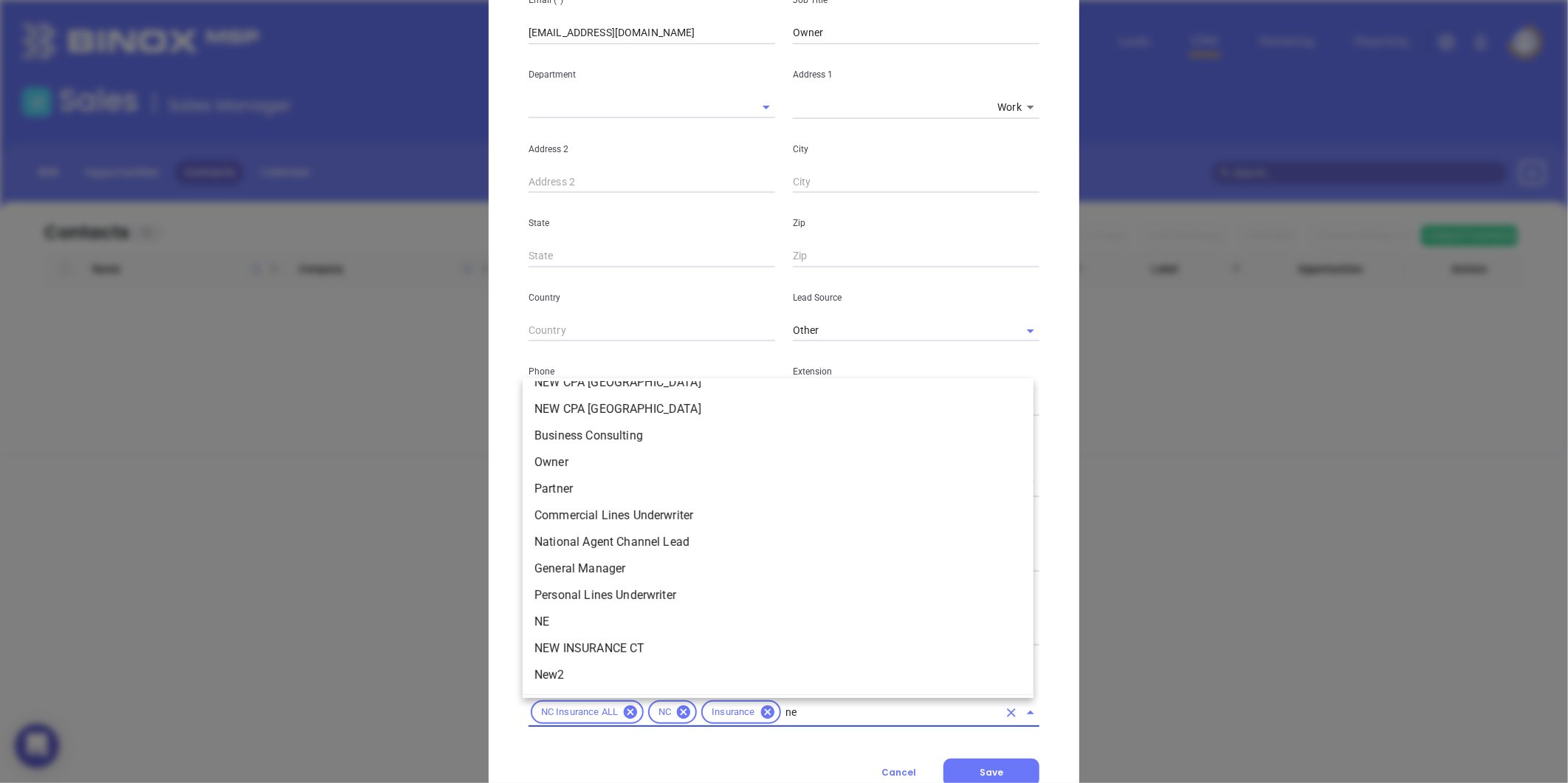
scroll to position [0, 0]
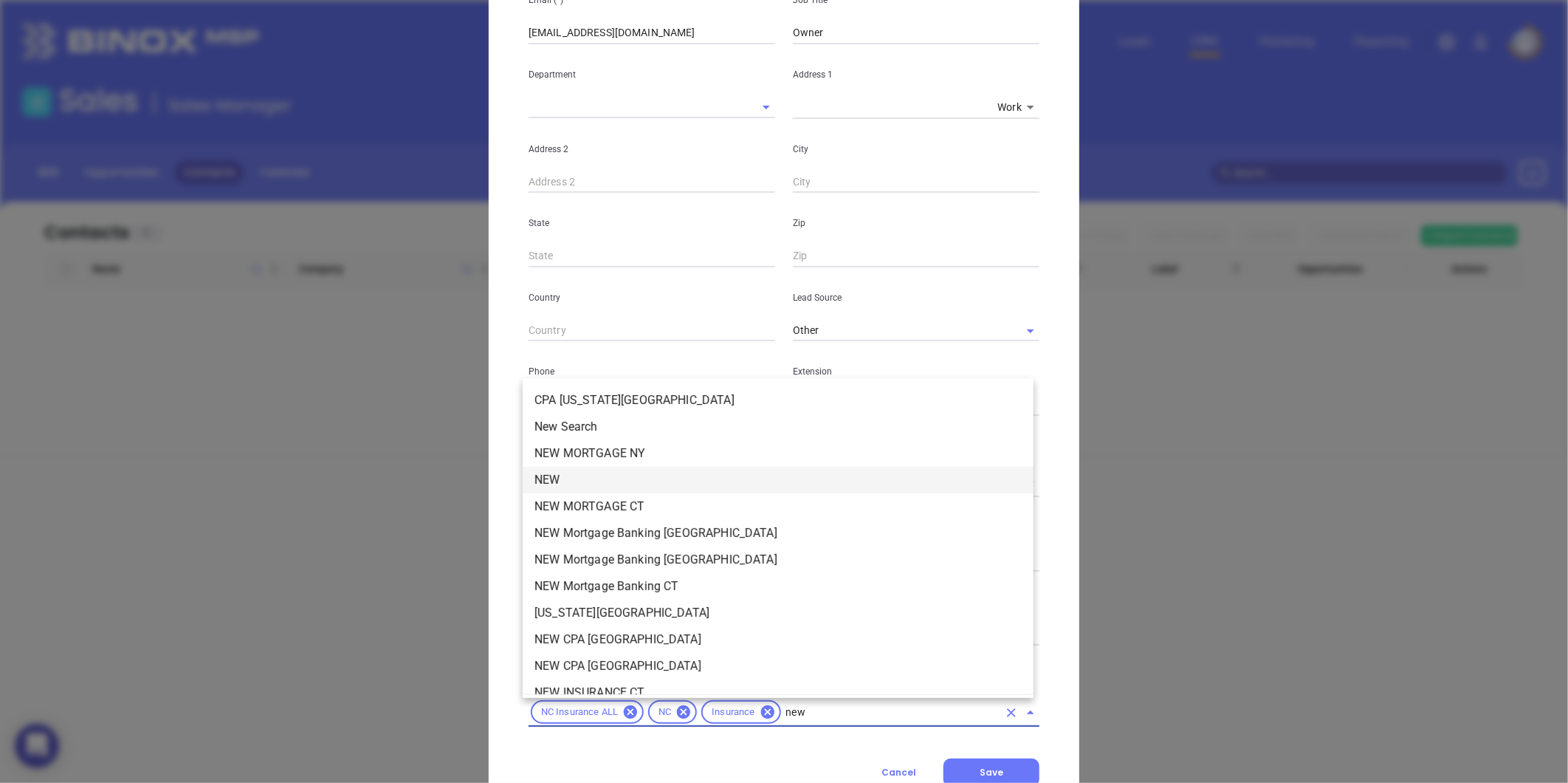
click at [589, 476] on li "NEW" at bounding box center [778, 480] width 511 height 26
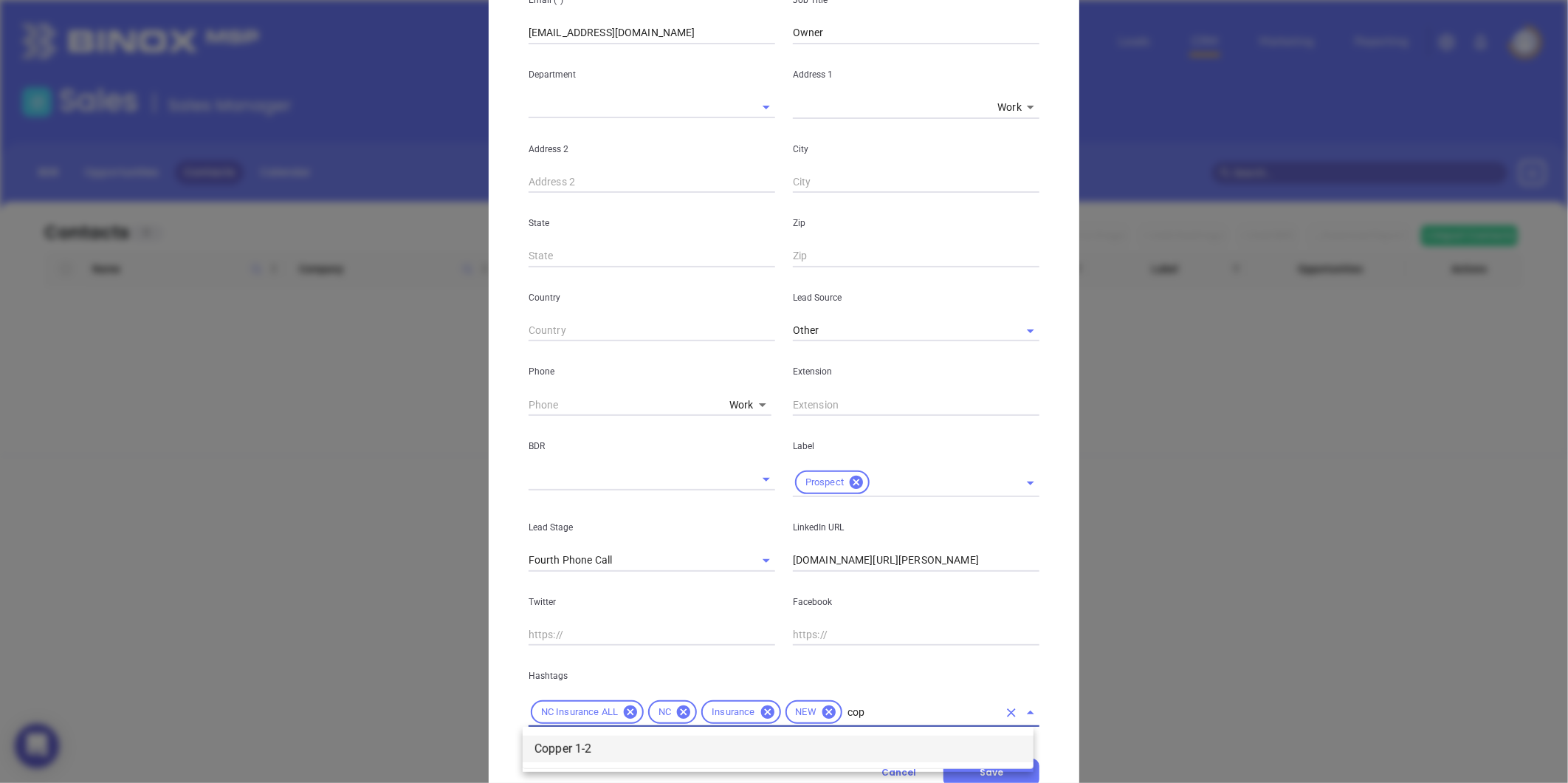
click at [628, 757] on li "Copper 1-2" at bounding box center [778, 748] width 511 height 26
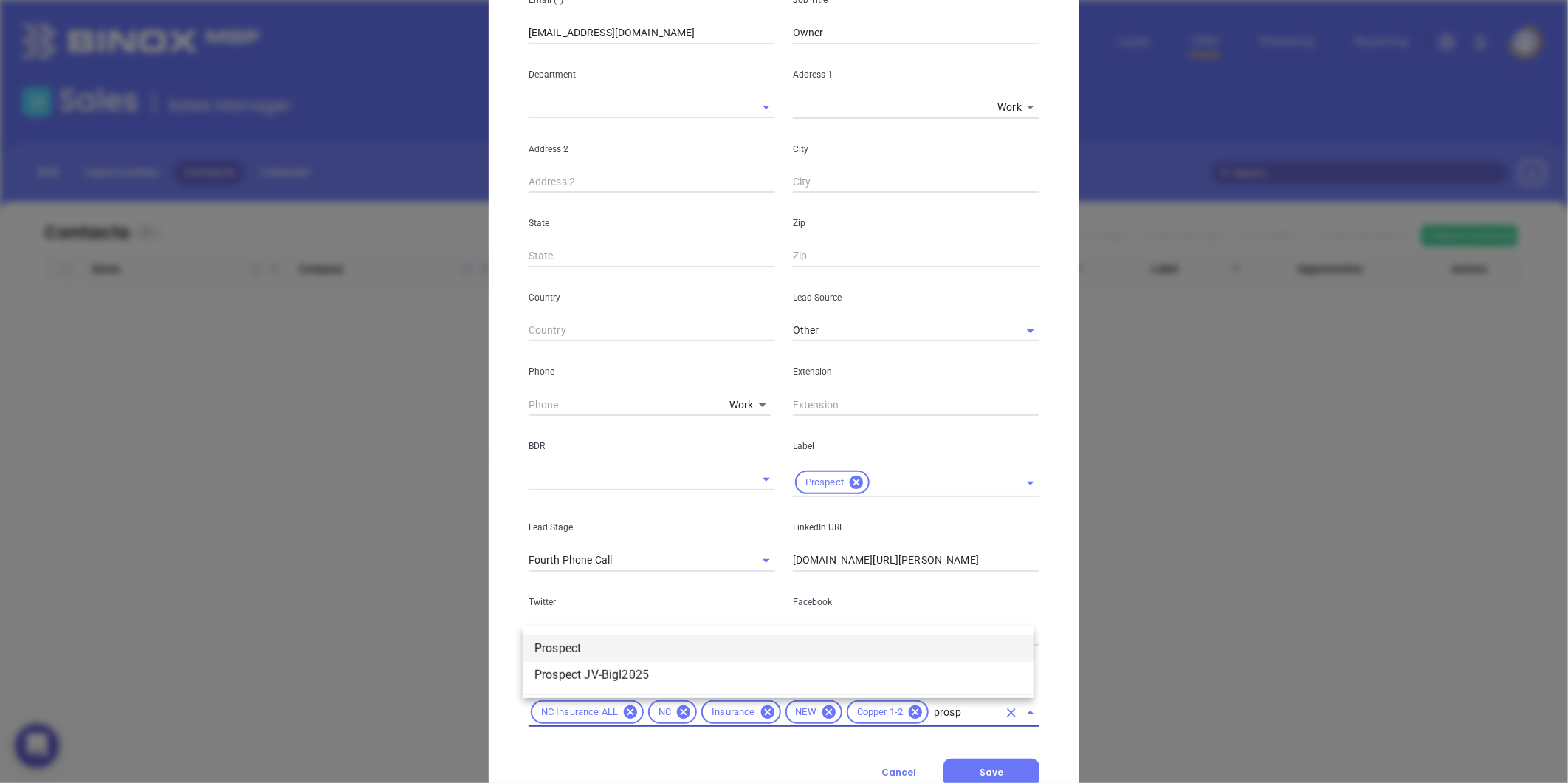
click at [544, 645] on li "Prospect" at bounding box center [778, 648] width 511 height 26
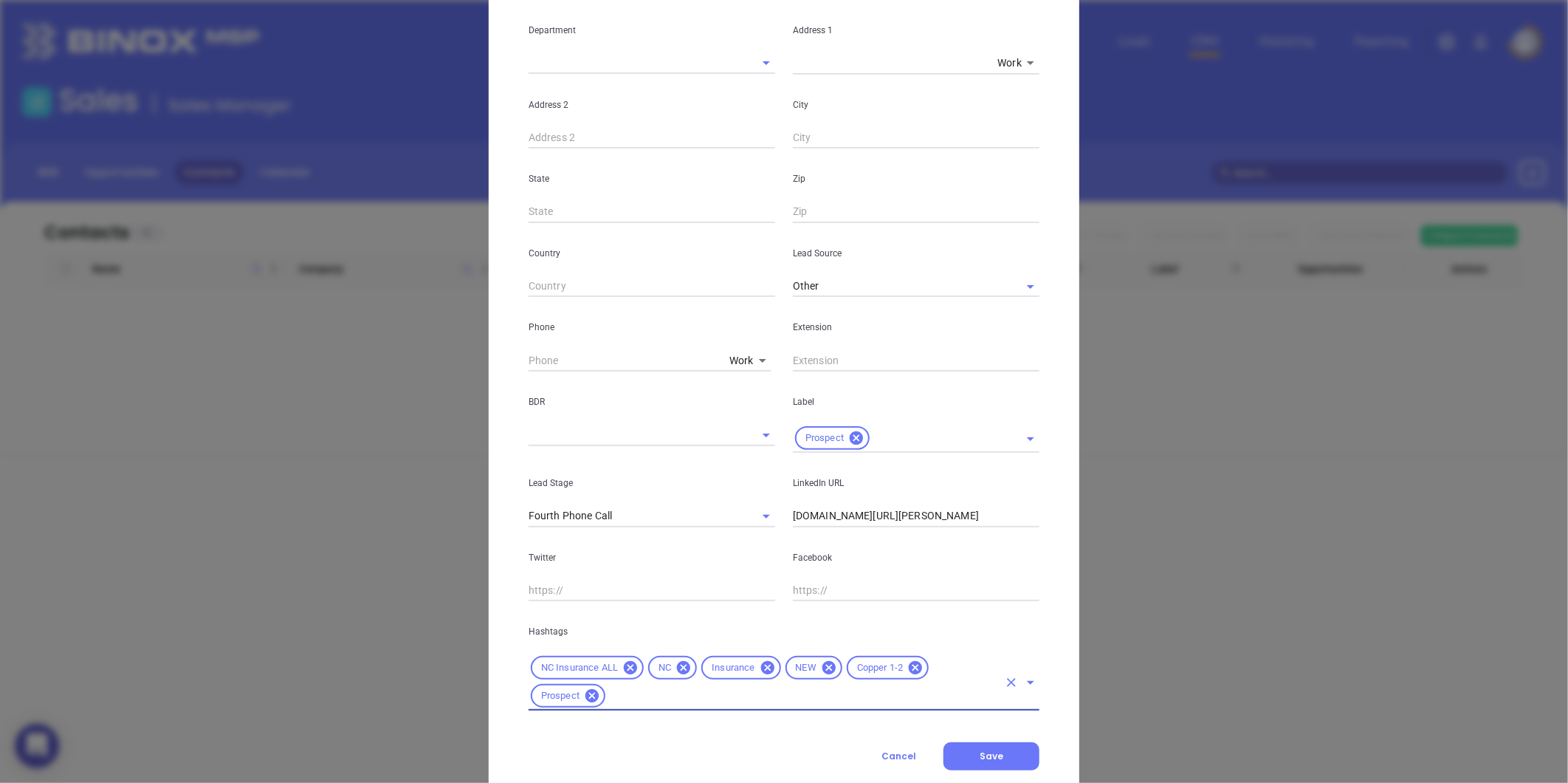
scroll to position [329, 0]
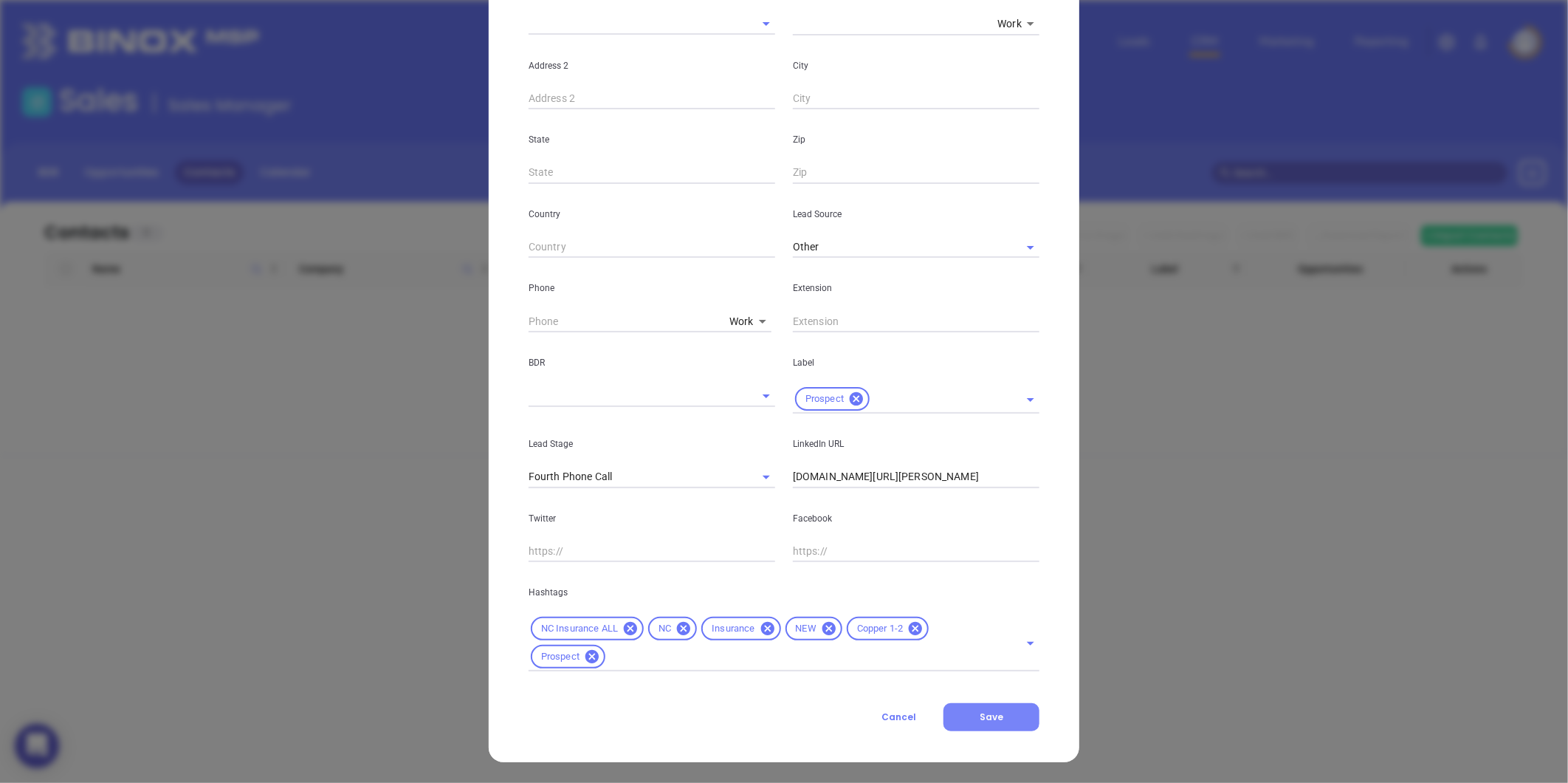
click at [981, 712] on span "Save" at bounding box center [991, 717] width 23 height 12
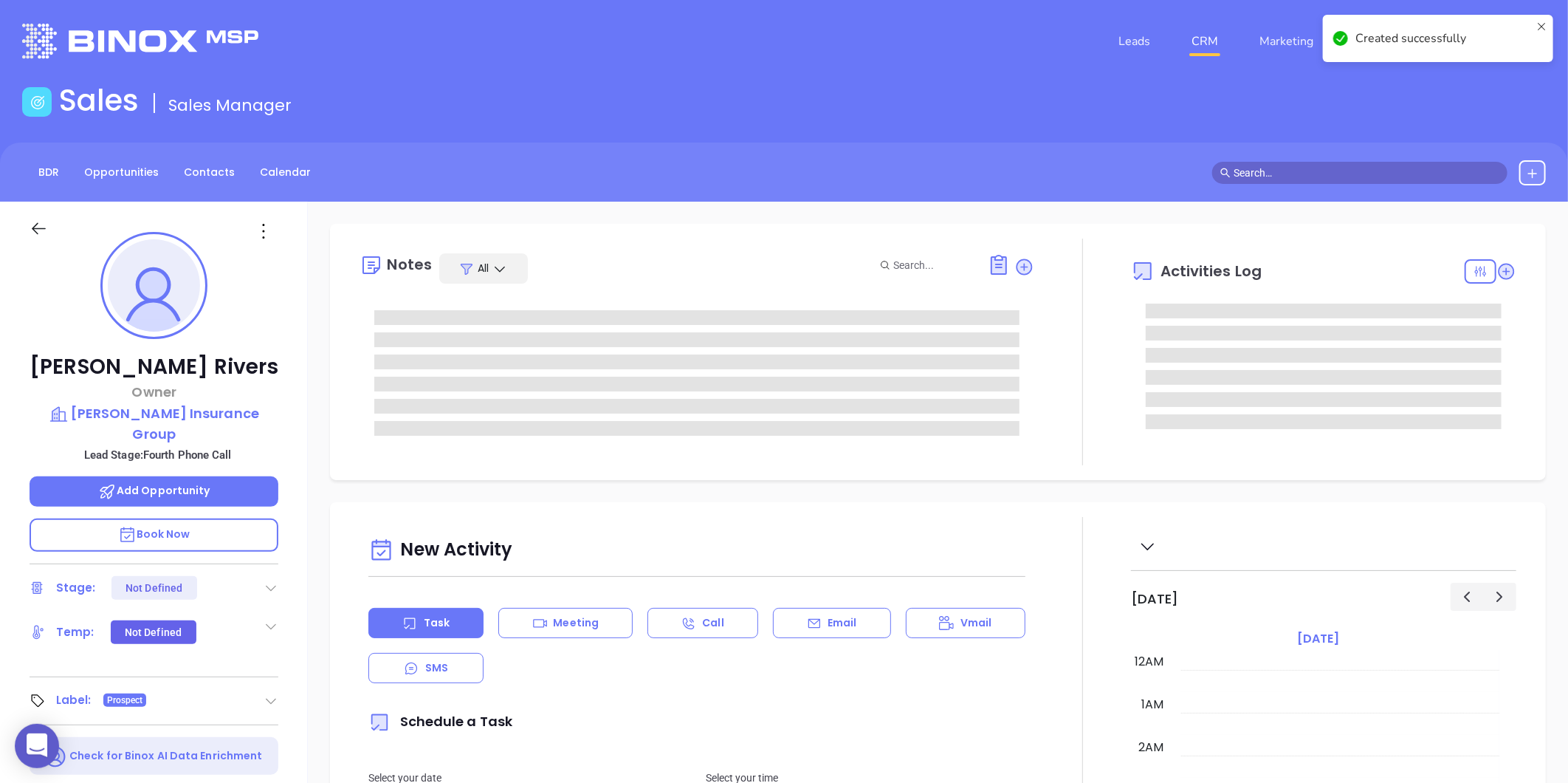
scroll to position [429, 0]
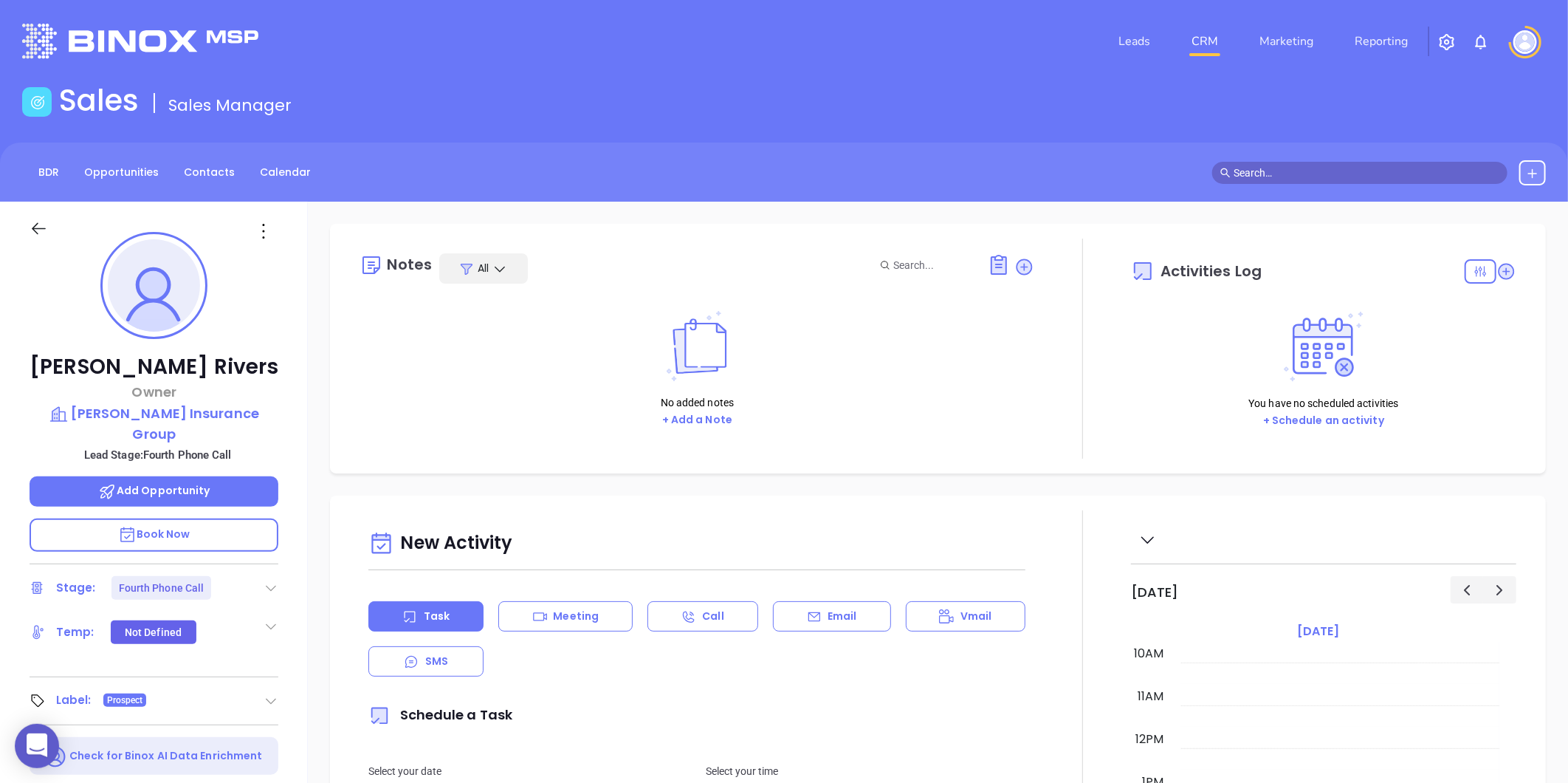
click at [270, 588] on icon at bounding box center [271, 588] width 15 height 15
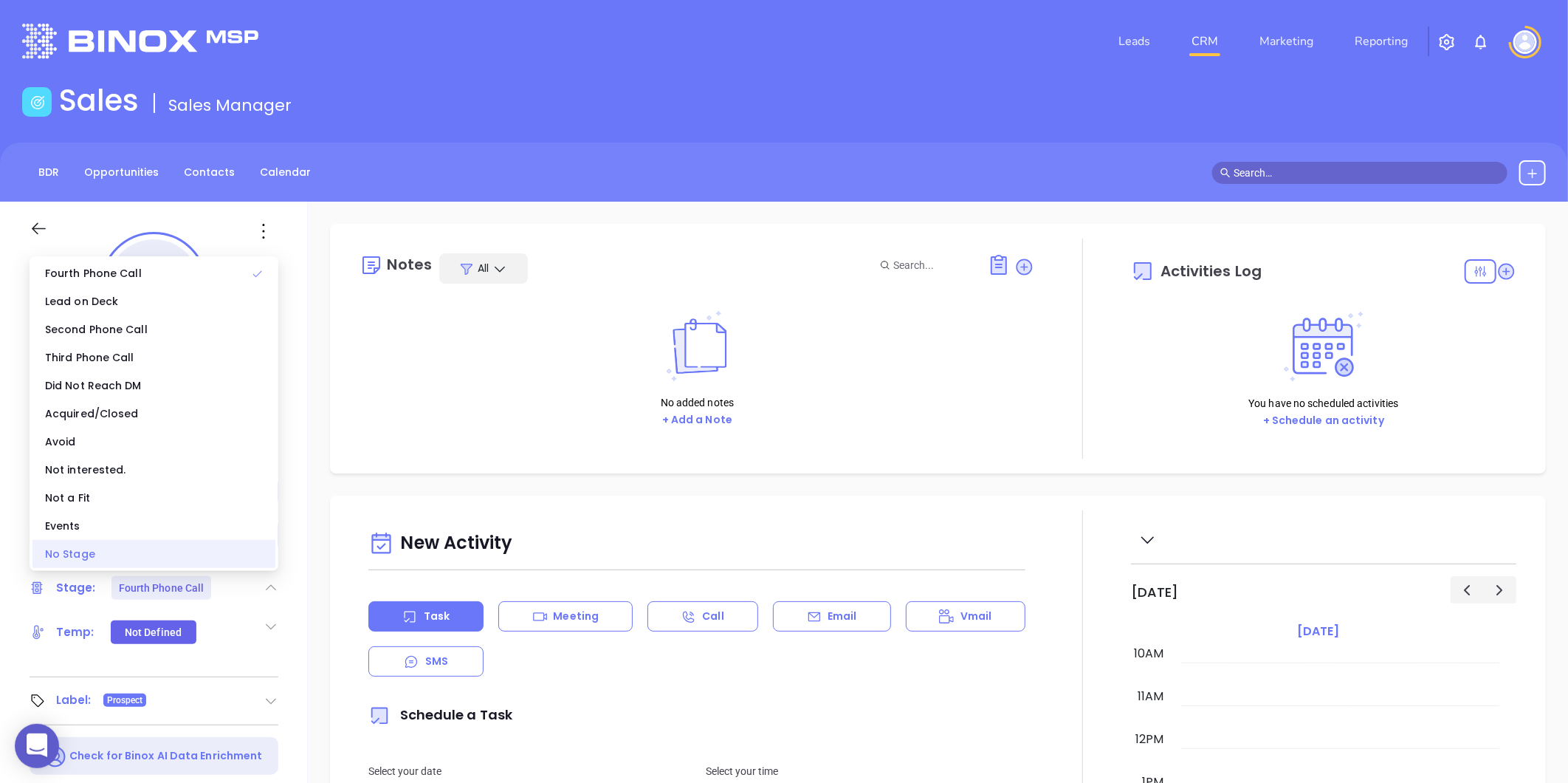
click at [121, 558] on div "No Stage" at bounding box center [154, 554] width 243 height 28
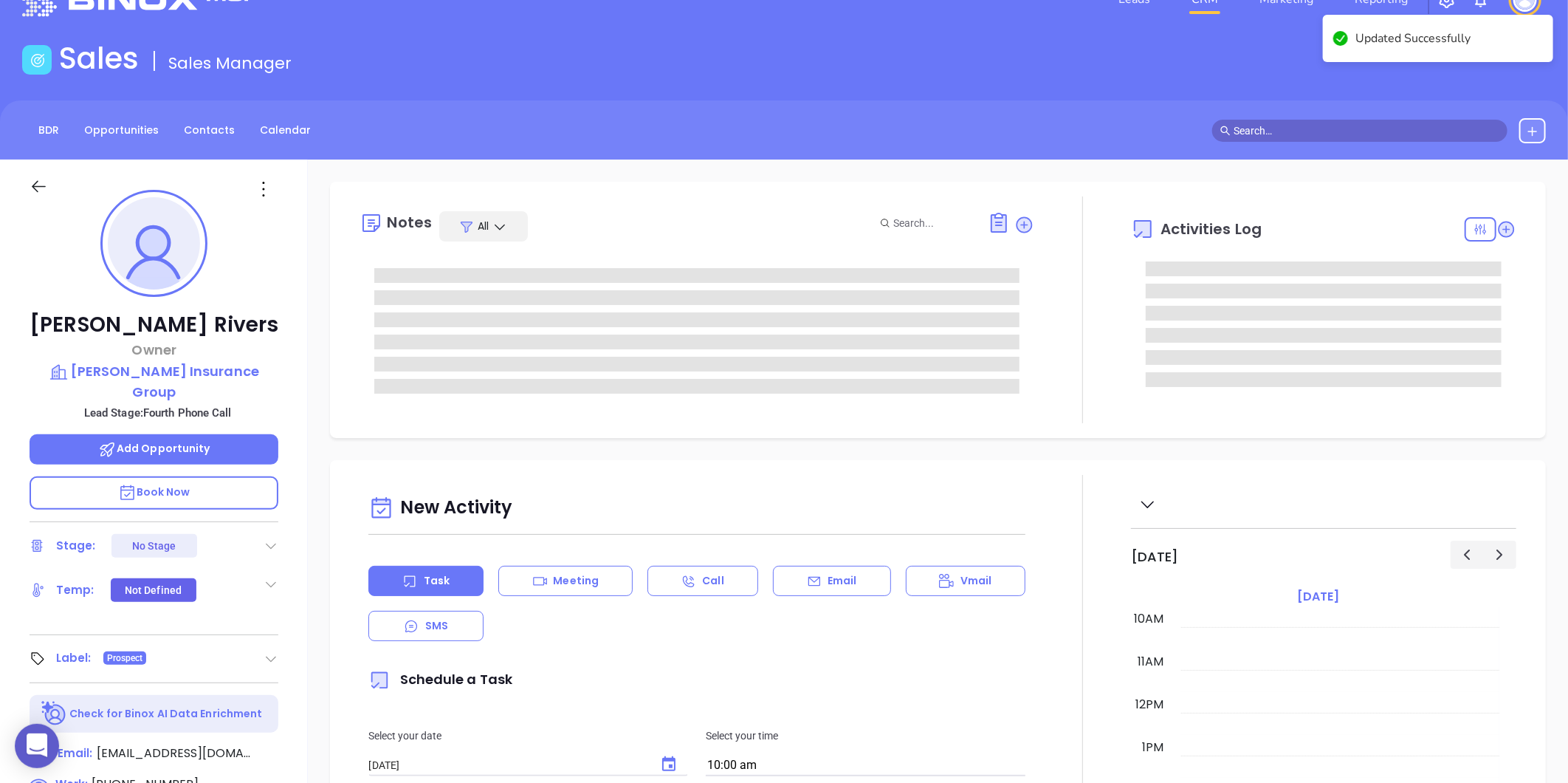
scroll to position [0, 0]
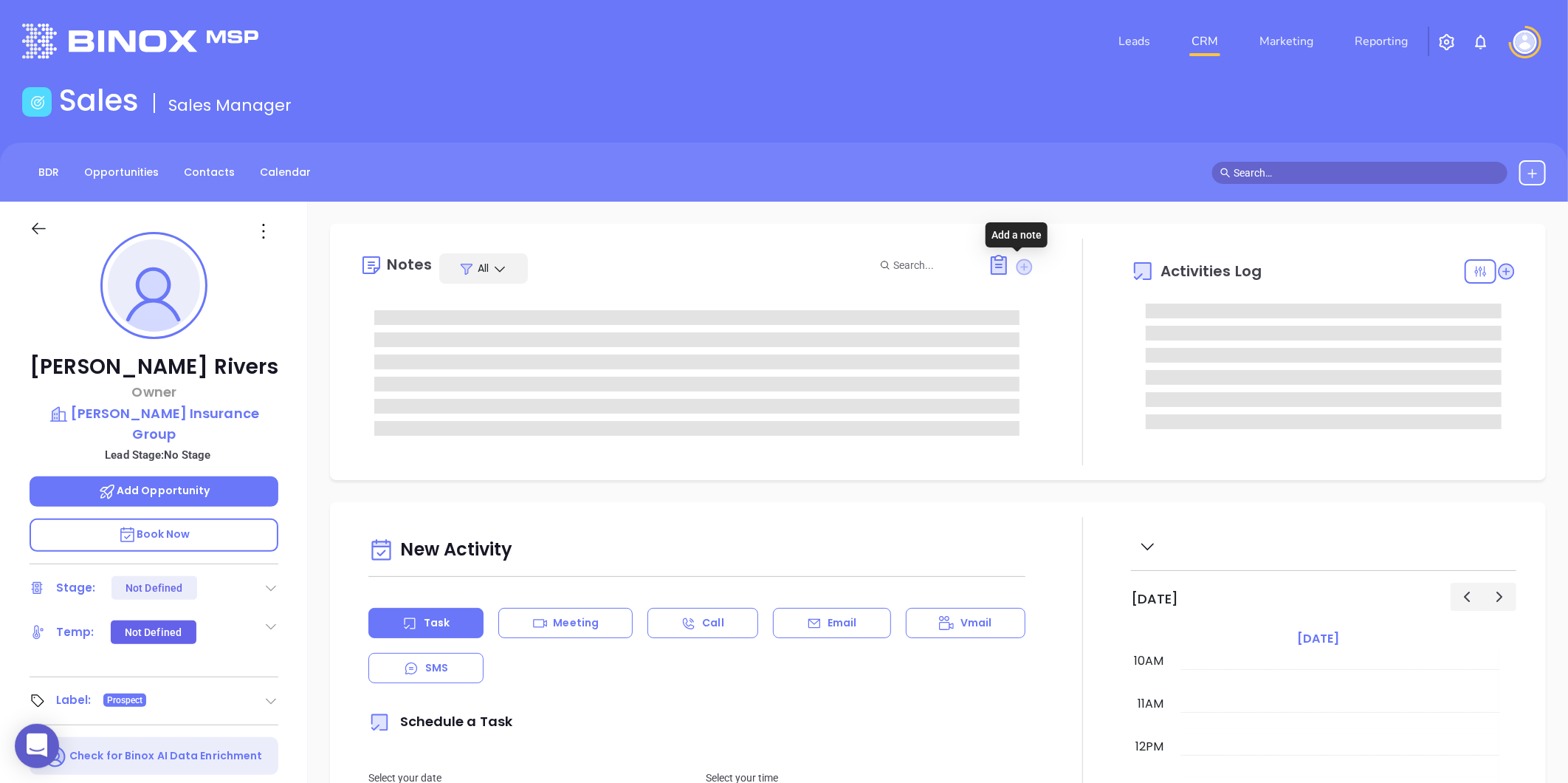
click at [1016, 267] on icon at bounding box center [1024, 266] width 16 height 16
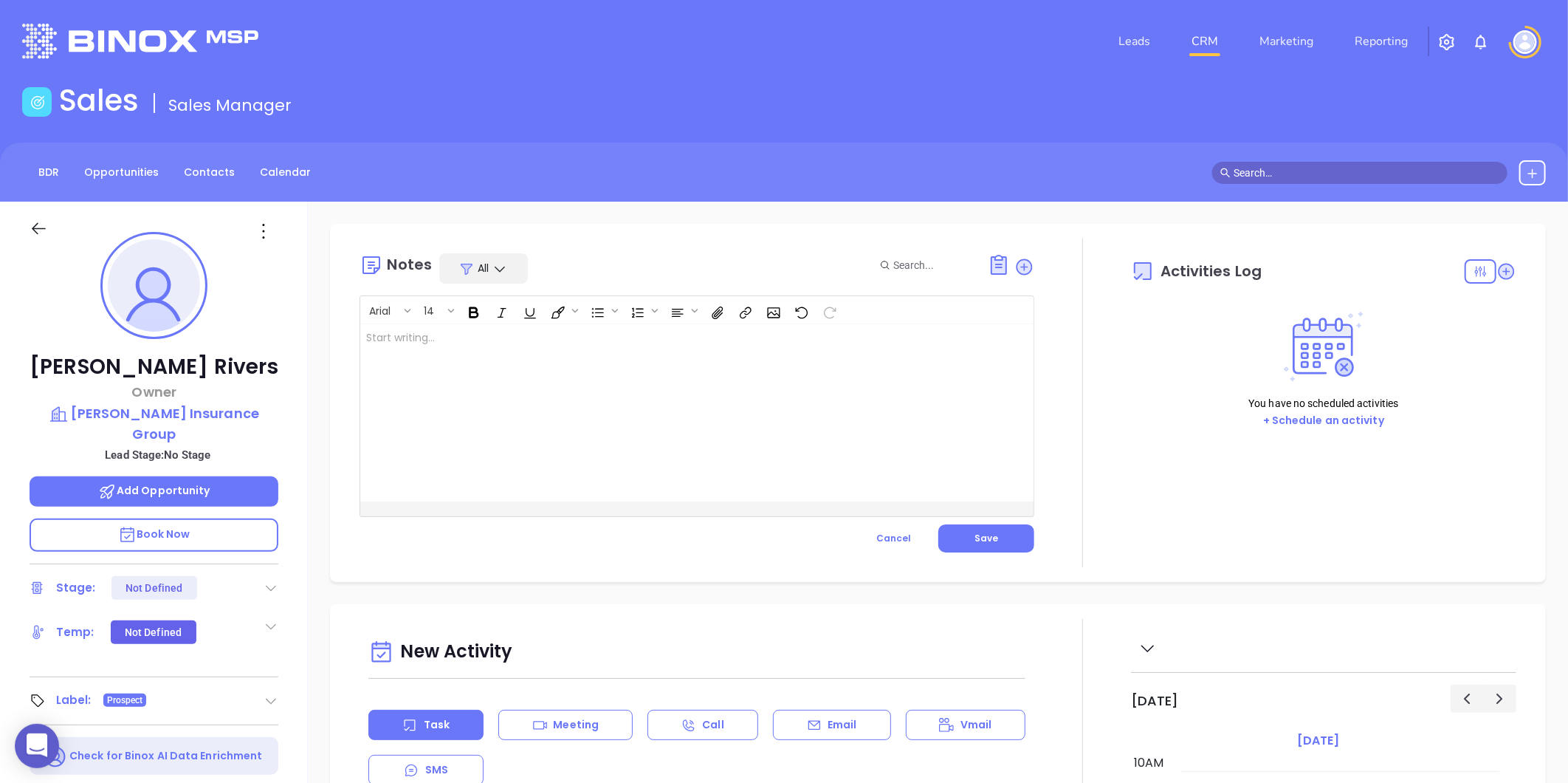
click at [616, 425] on div at bounding box center [673, 413] width 626 height 178
click at [966, 530] on button "Save" at bounding box center [986, 539] width 96 height 28
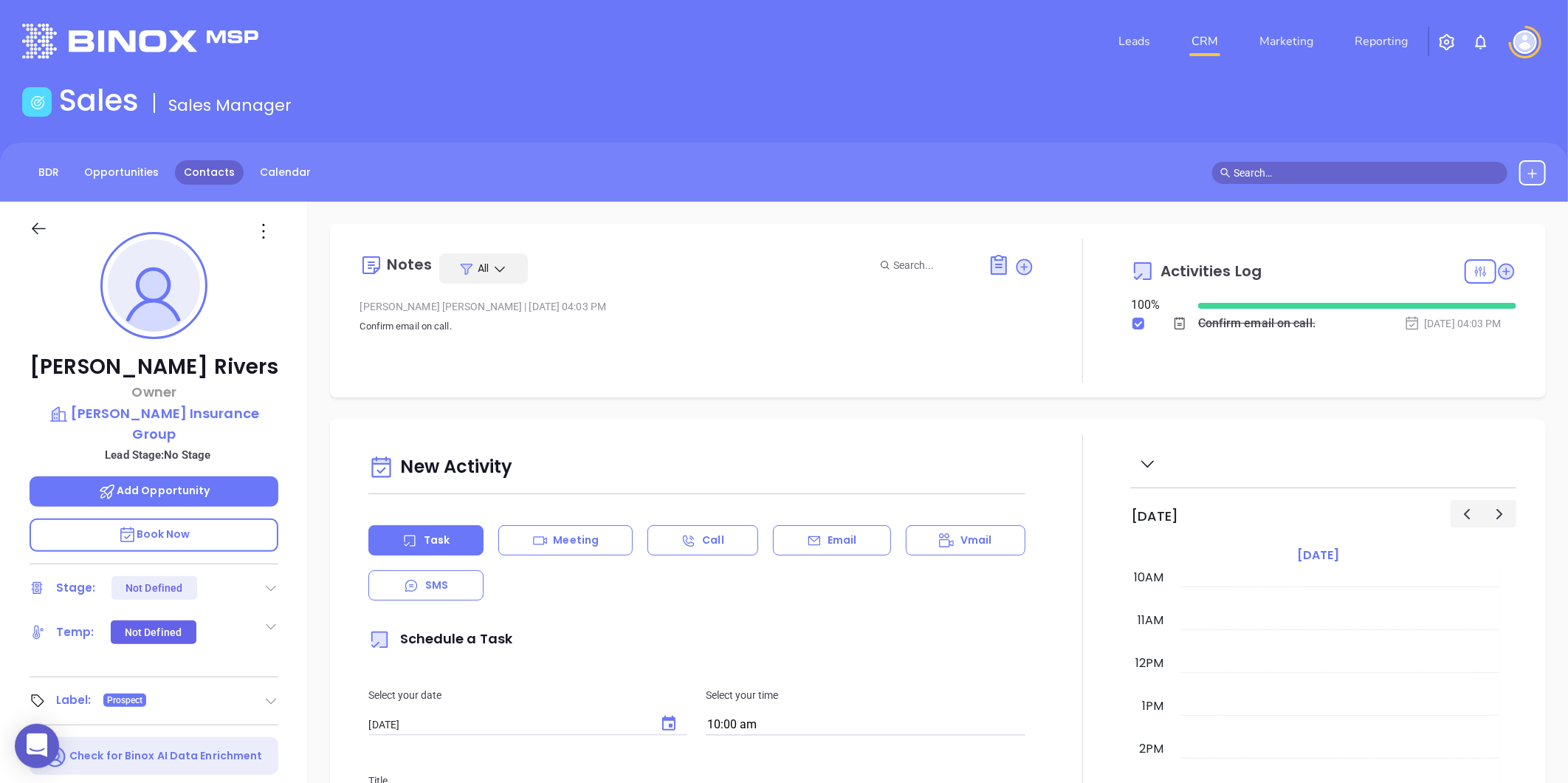
click at [195, 174] on link "Contacts" at bounding box center [209, 172] width 68 height 24
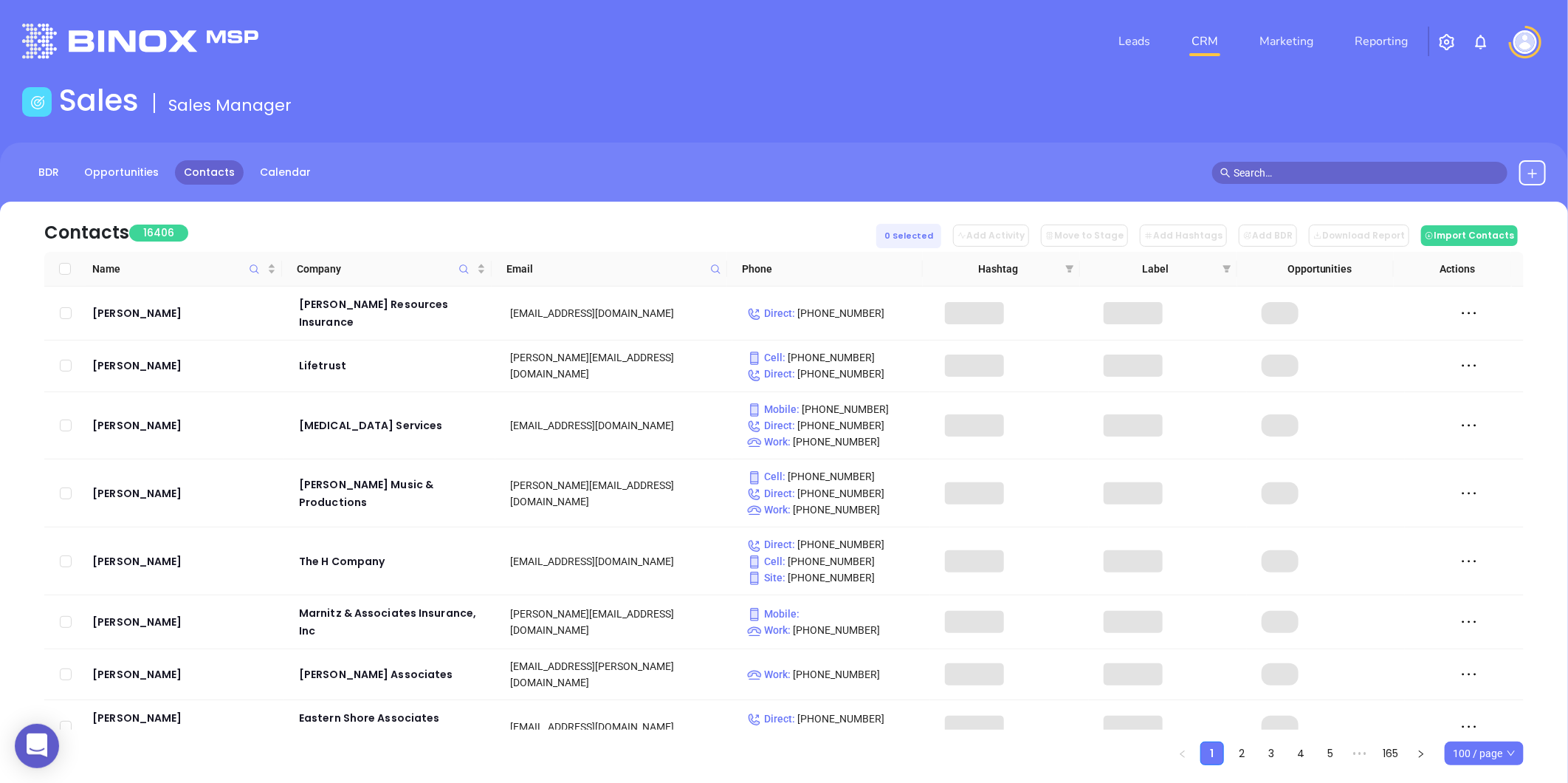
click at [727, 269] on th "Phone" at bounding box center [826, 268] width 196 height 35
click at [722, 268] on span at bounding box center [715, 269] width 17 height 22
paste input "kevinbrewerassociates.com"
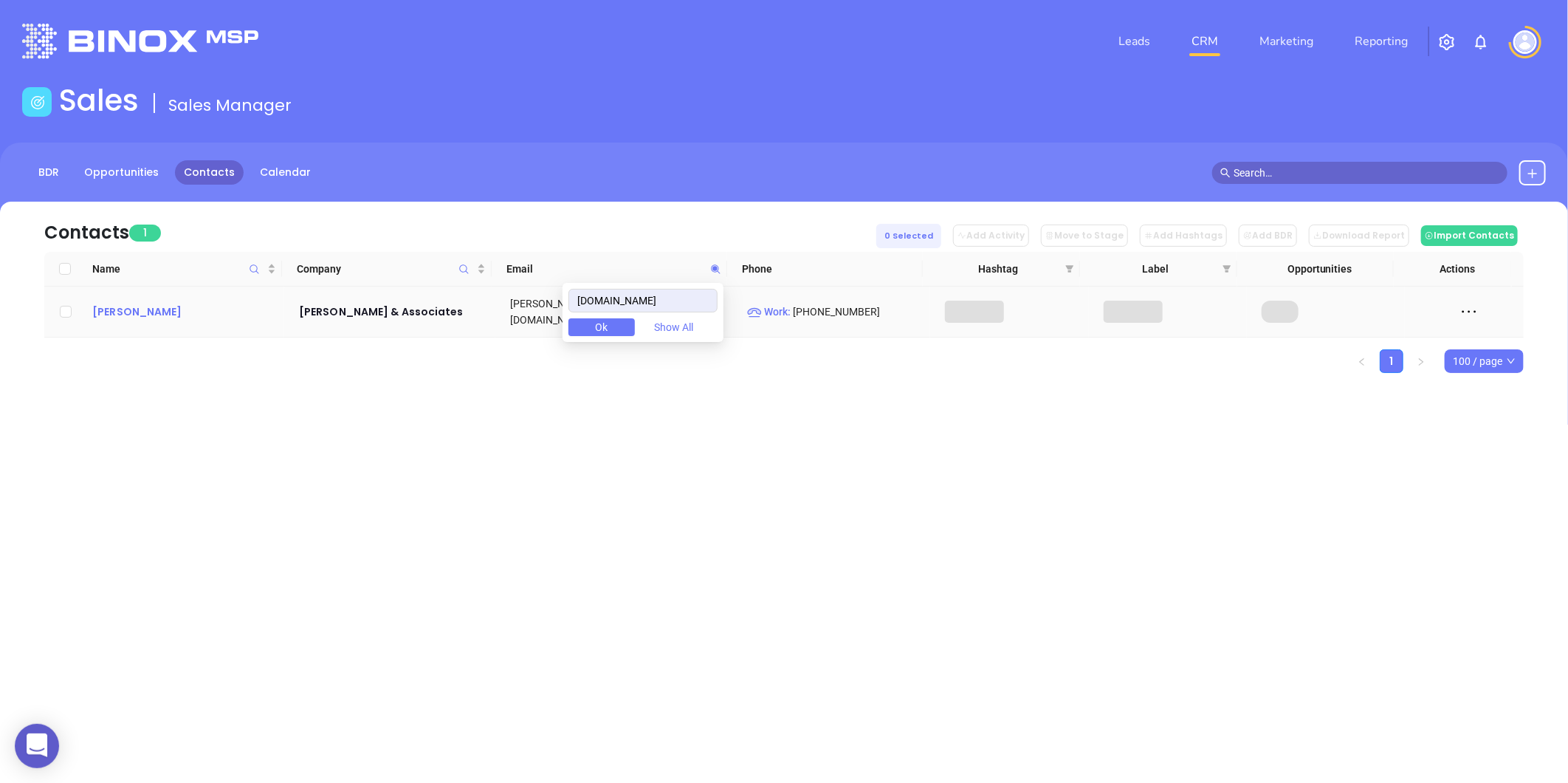
click at [143, 303] on div "Kevin Brewer" at bounding box center [185, 312] width 186 height 18
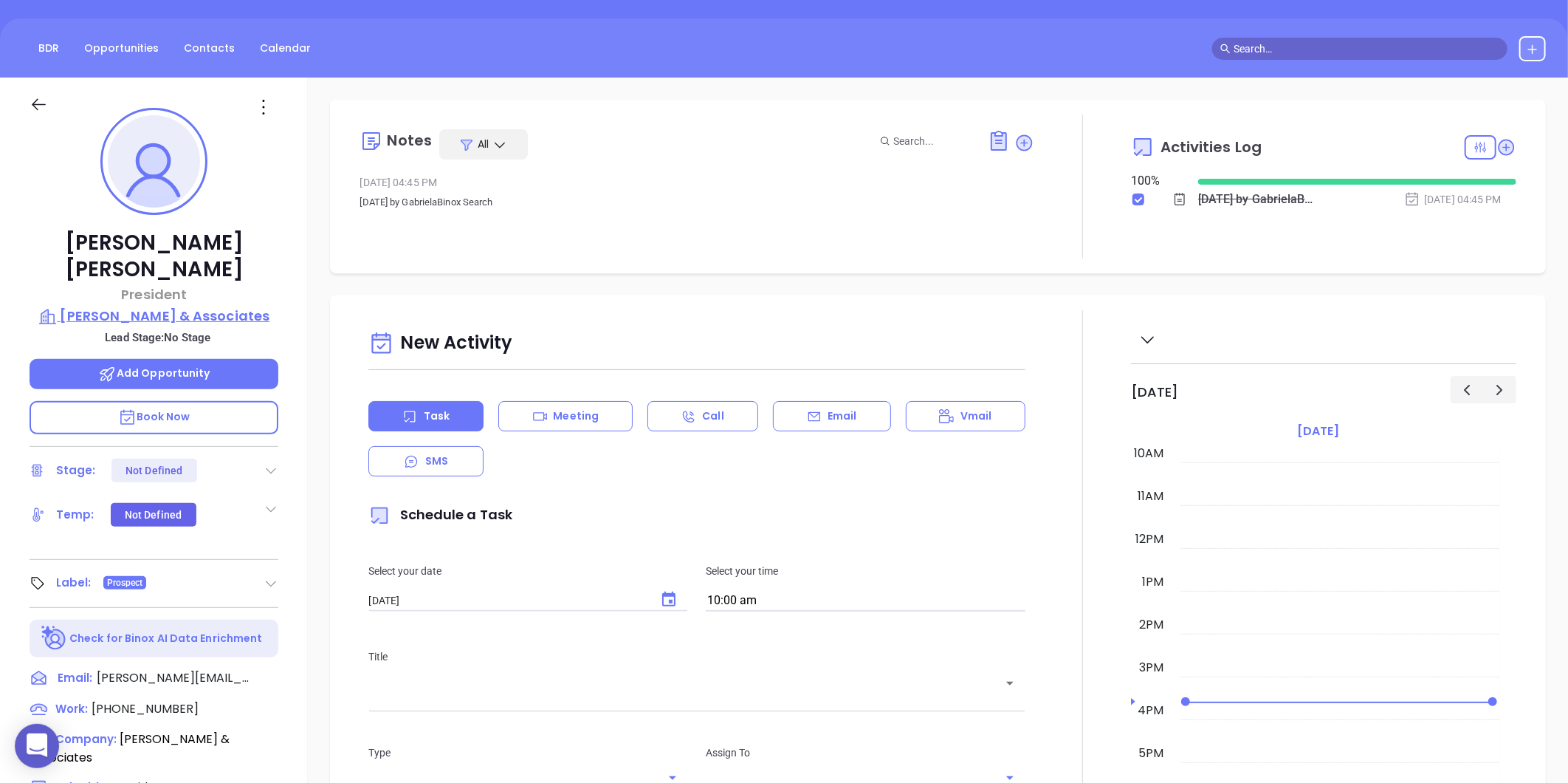
click at [180, 306] on p "Kevin Brewer & Associates" at bounding box center [154, 316] width 249 height 21
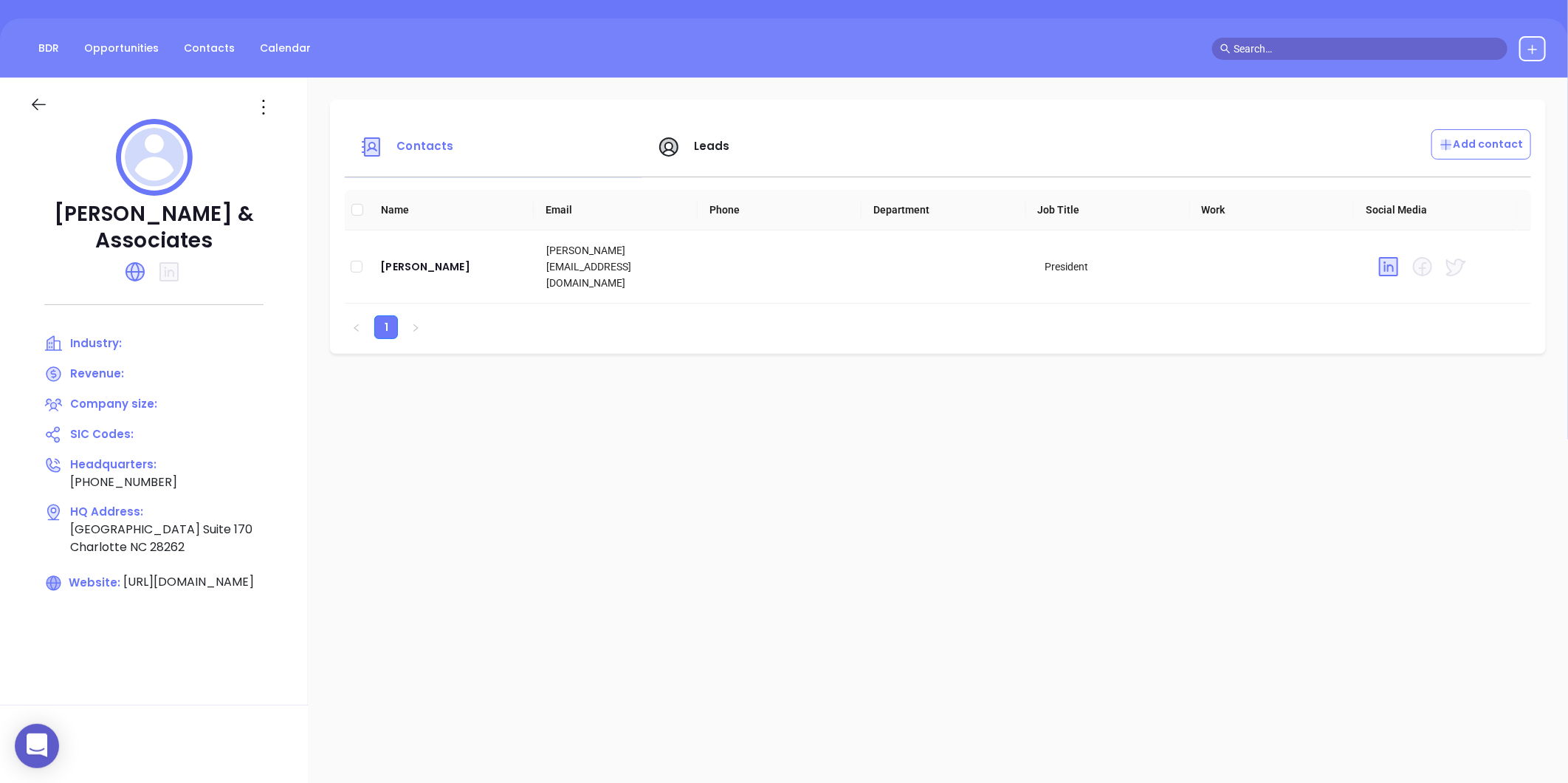
click at [54, 576] on icon at bounding box center [53, 583] width 14 height 14
click at [423, 266] on div "Kevin Brewer" at bounding box center [452, 267] width 142 height 18
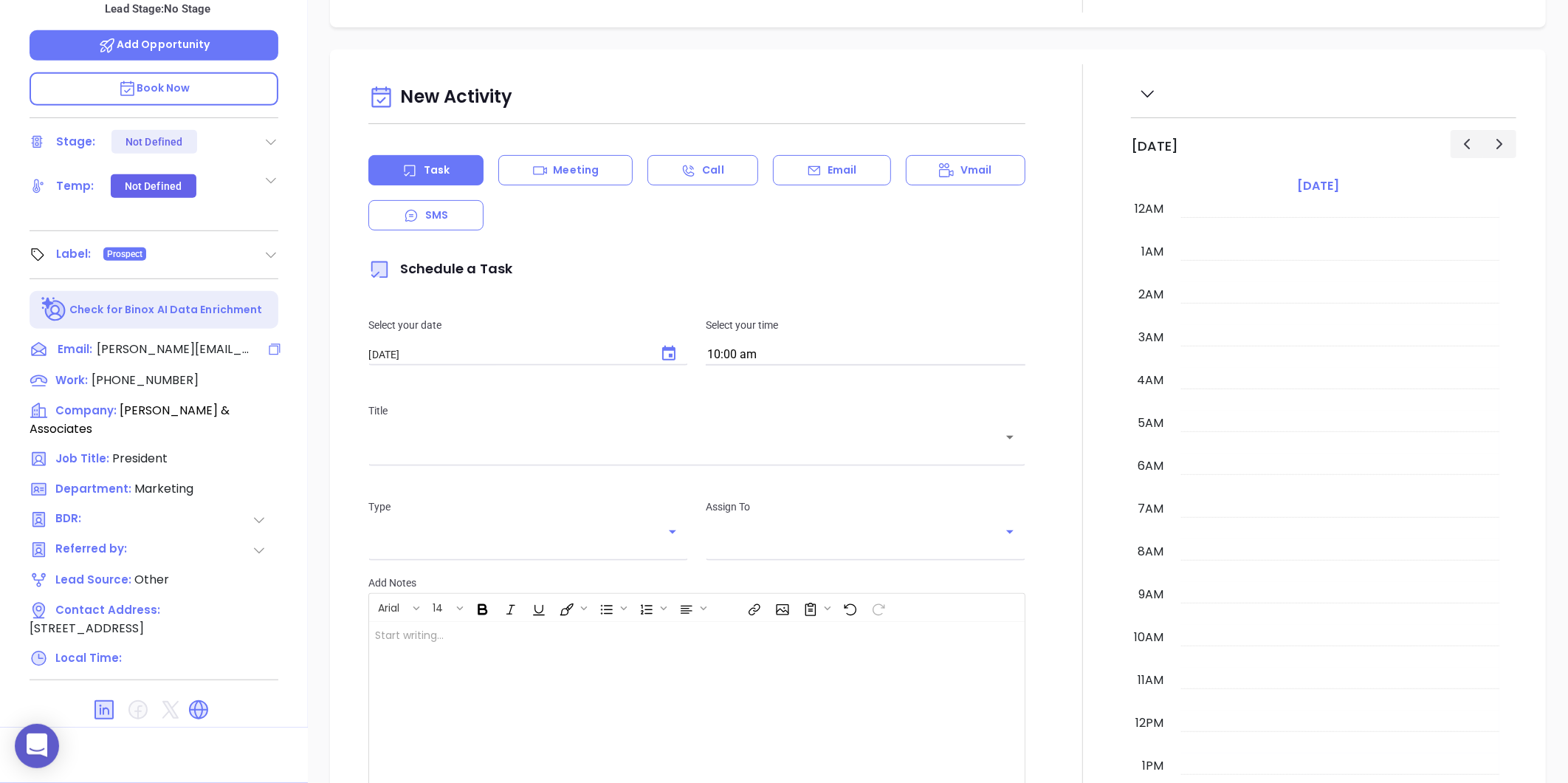
scroll to position [429, 0]
click at [190, 701] on icon at bounding box center [198, 710] width 20 height 20
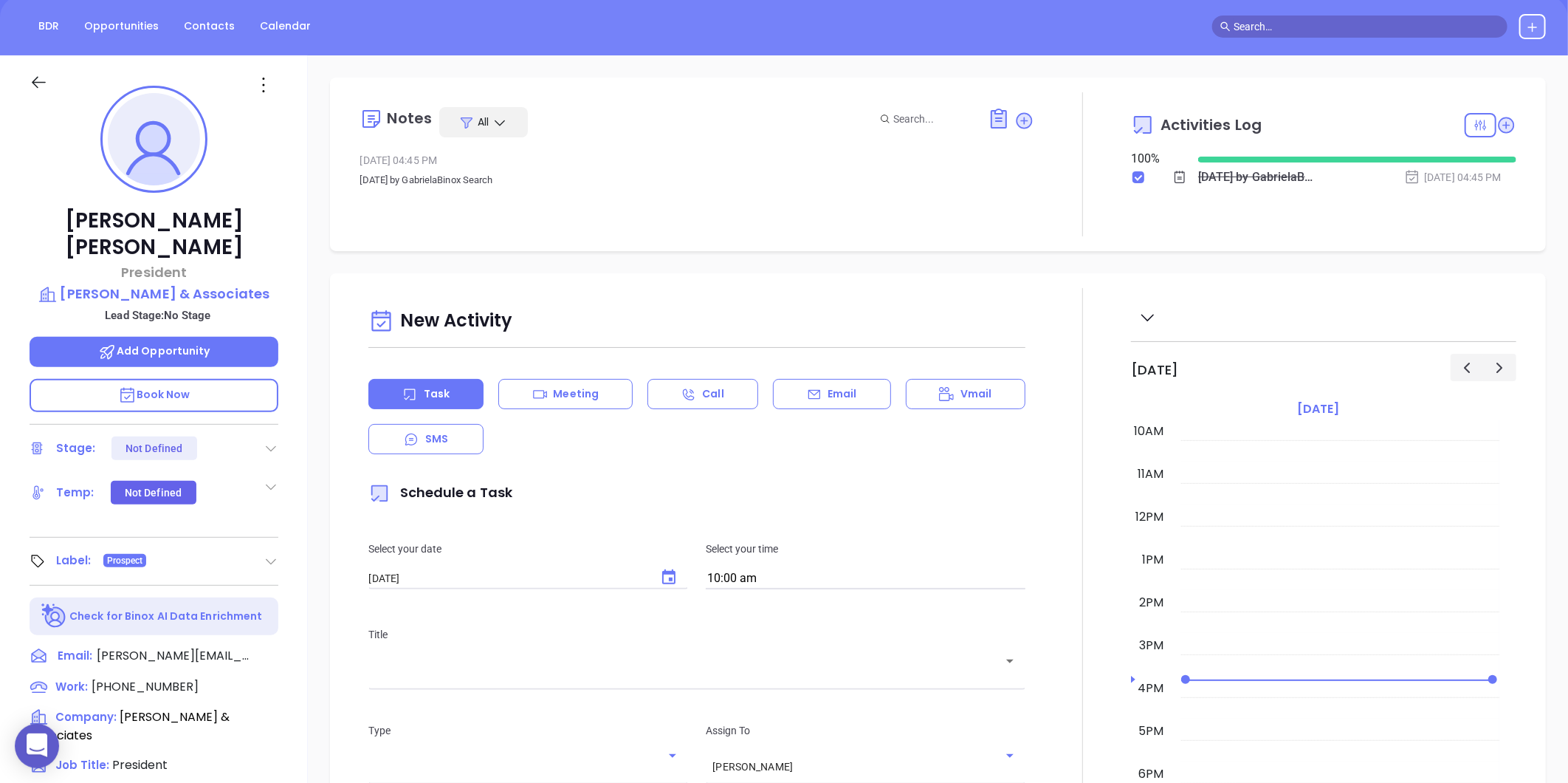
scroll to position [124, 0]
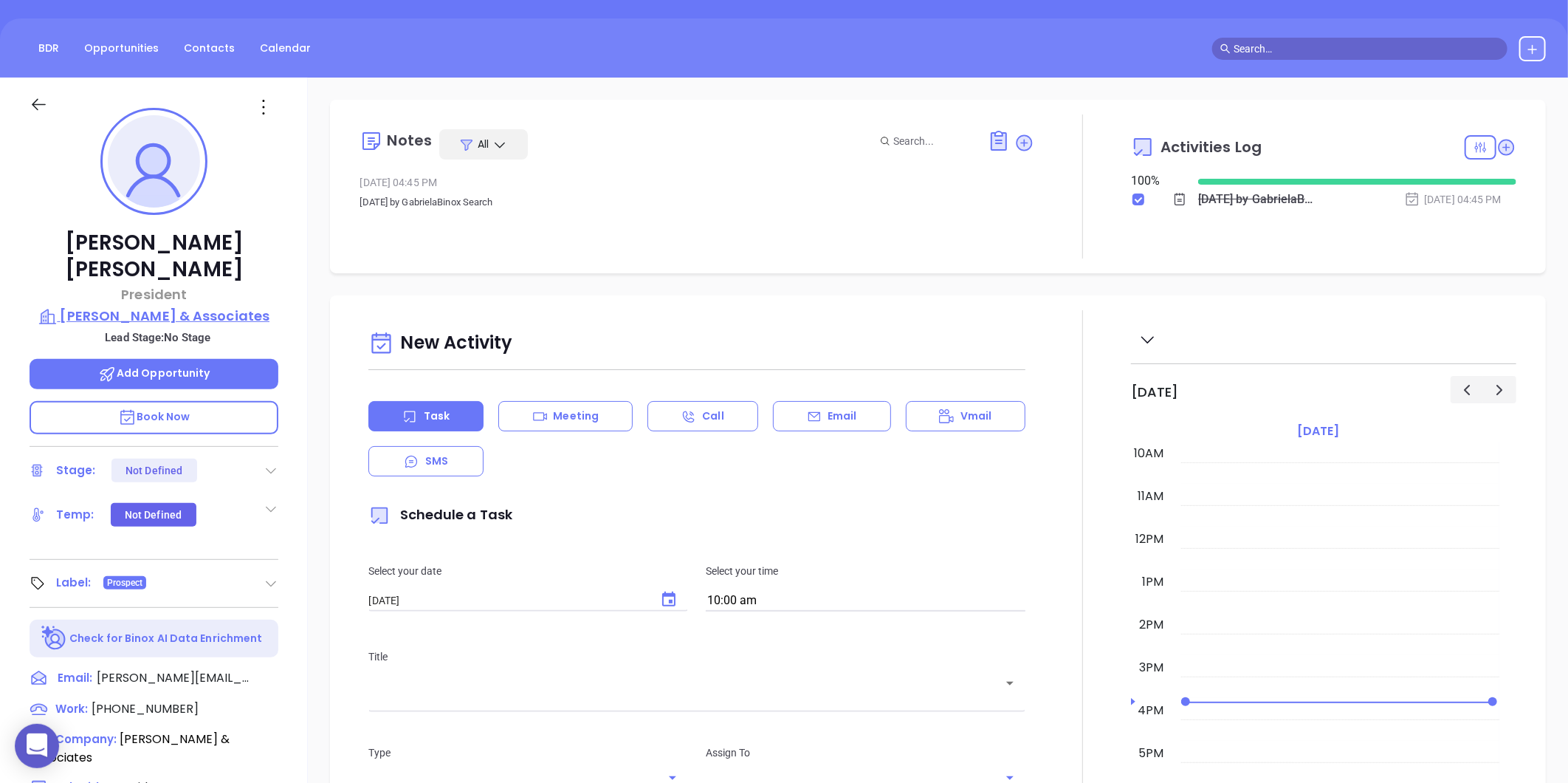
click at [153, 306] on p "Kevin Brewer & Associates" at bounding box center [154, 316] width 249 height 21
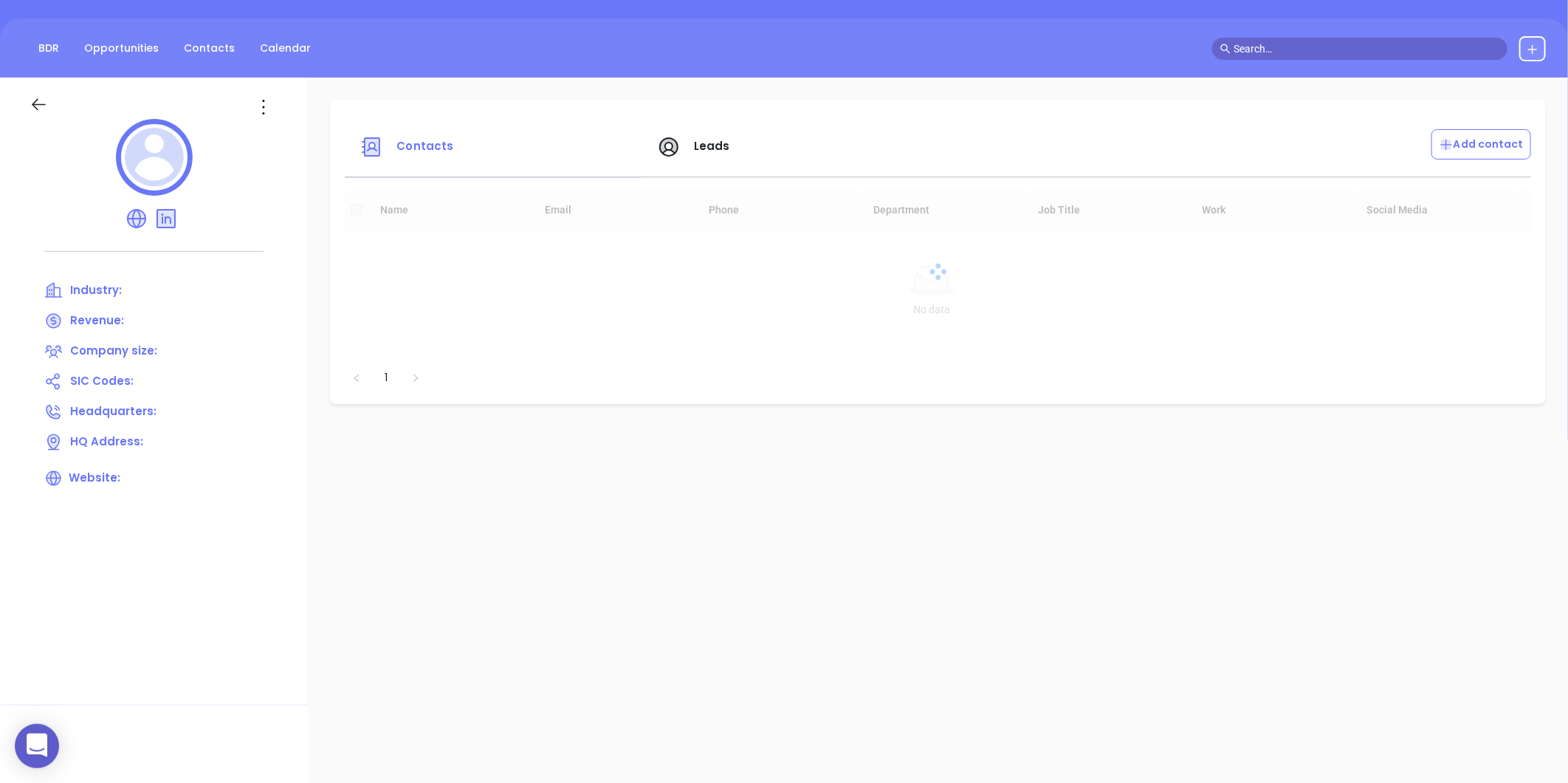
click at [266, 109] on icon at bounding box center [263, 107] width 23 height 23
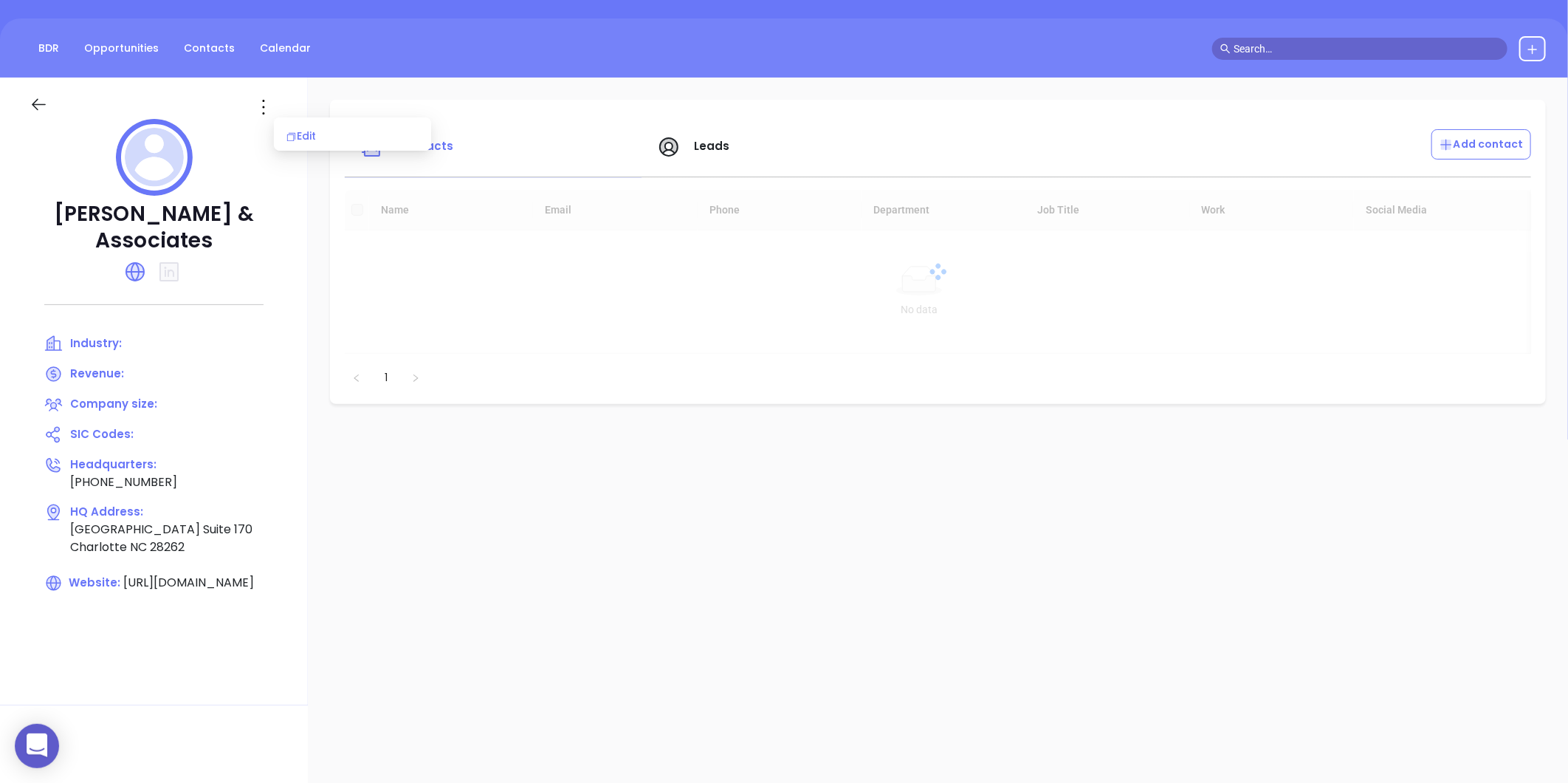
click at [279, 132] on li "Edit" at bounding box center [352, 136] width 151 height 31
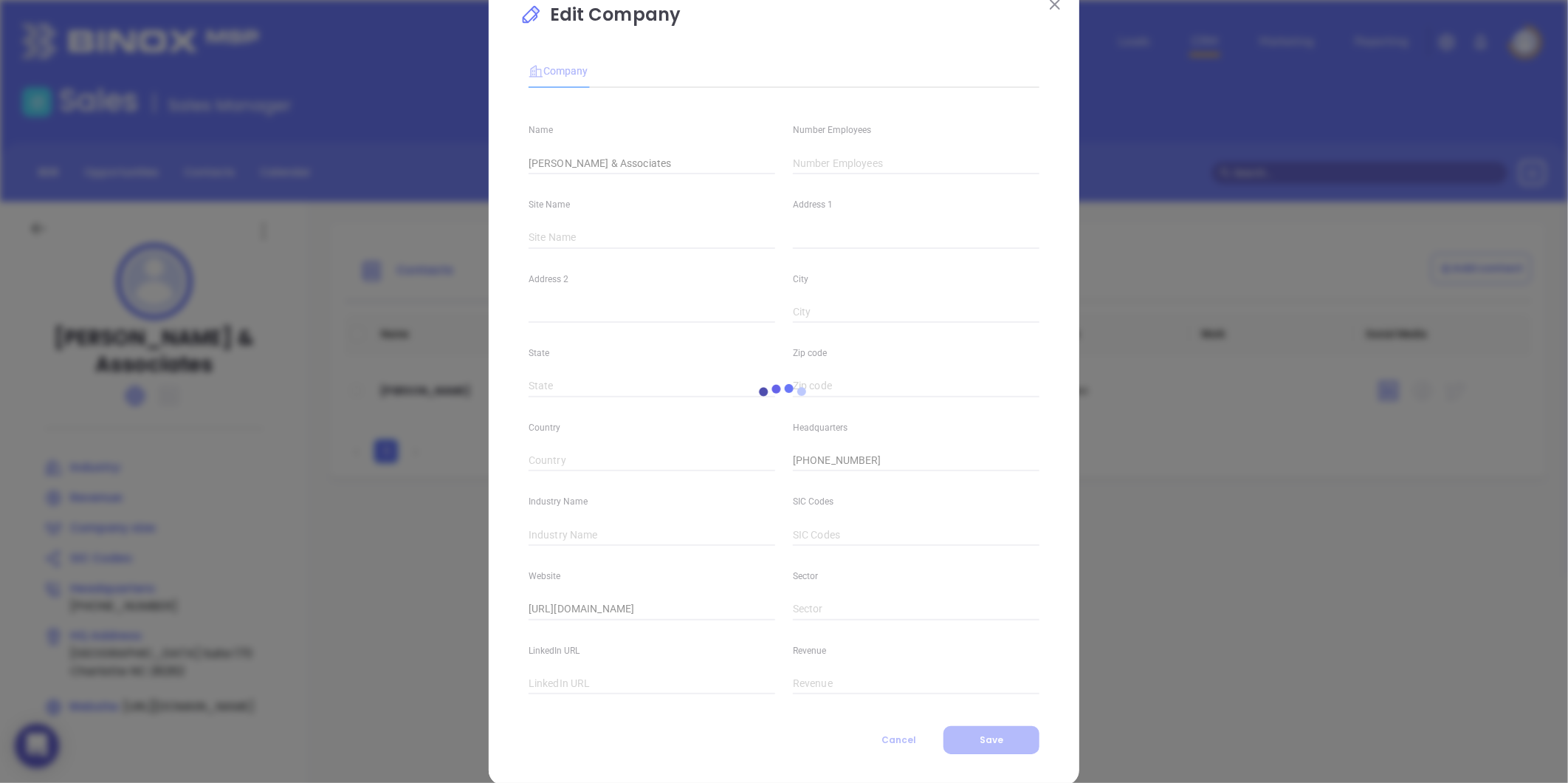
scroll to position [65, 0]
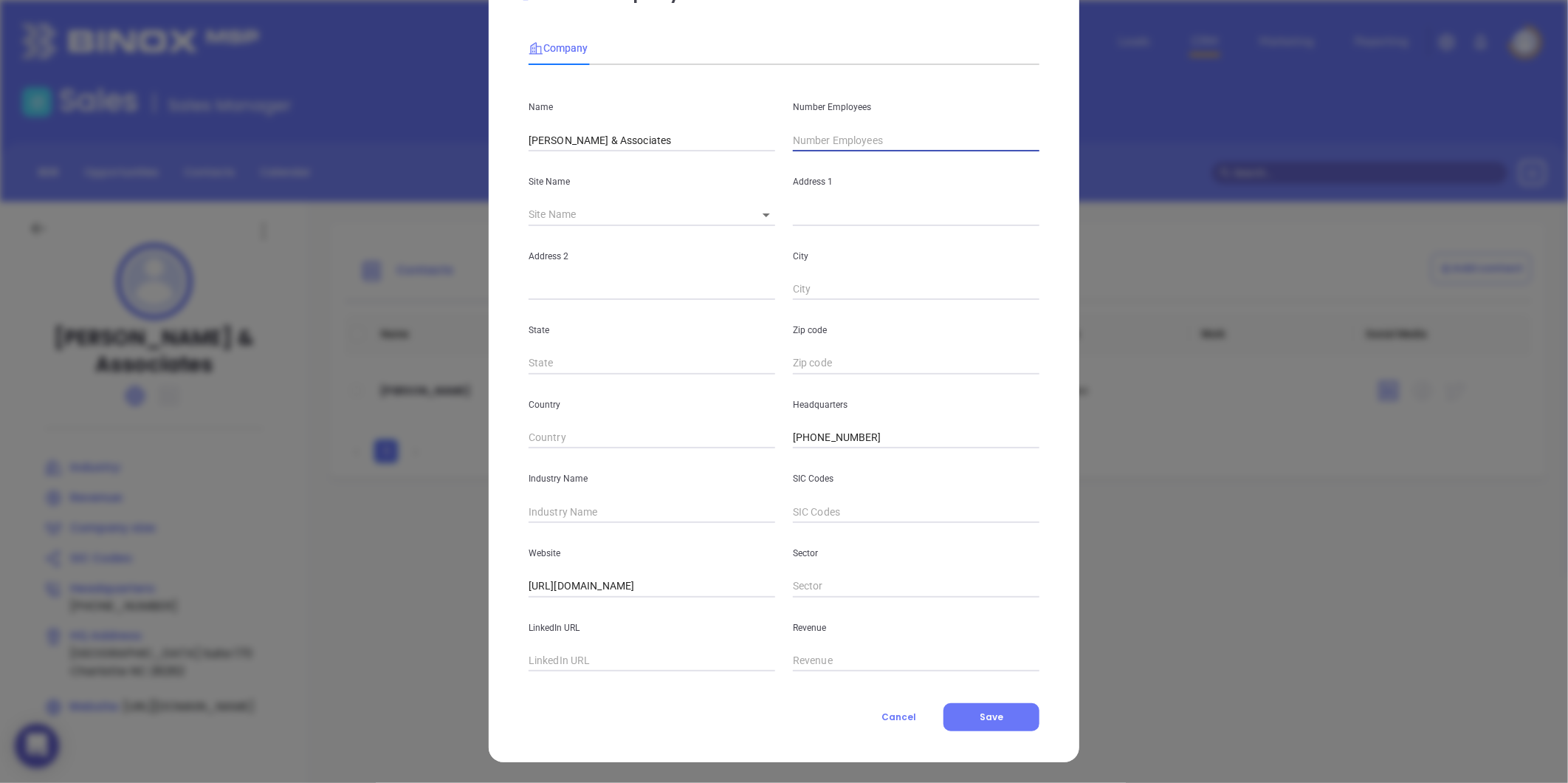
click at [813, 141] on input "text" at bounding box center [916, 140] width 247 height 22
click at [588, 514] on input "text" at bounding box center [652, 512] width 247 height 22
click at [972, 721] on button "Save" at bounding box center [991, 718] width 96 height 28
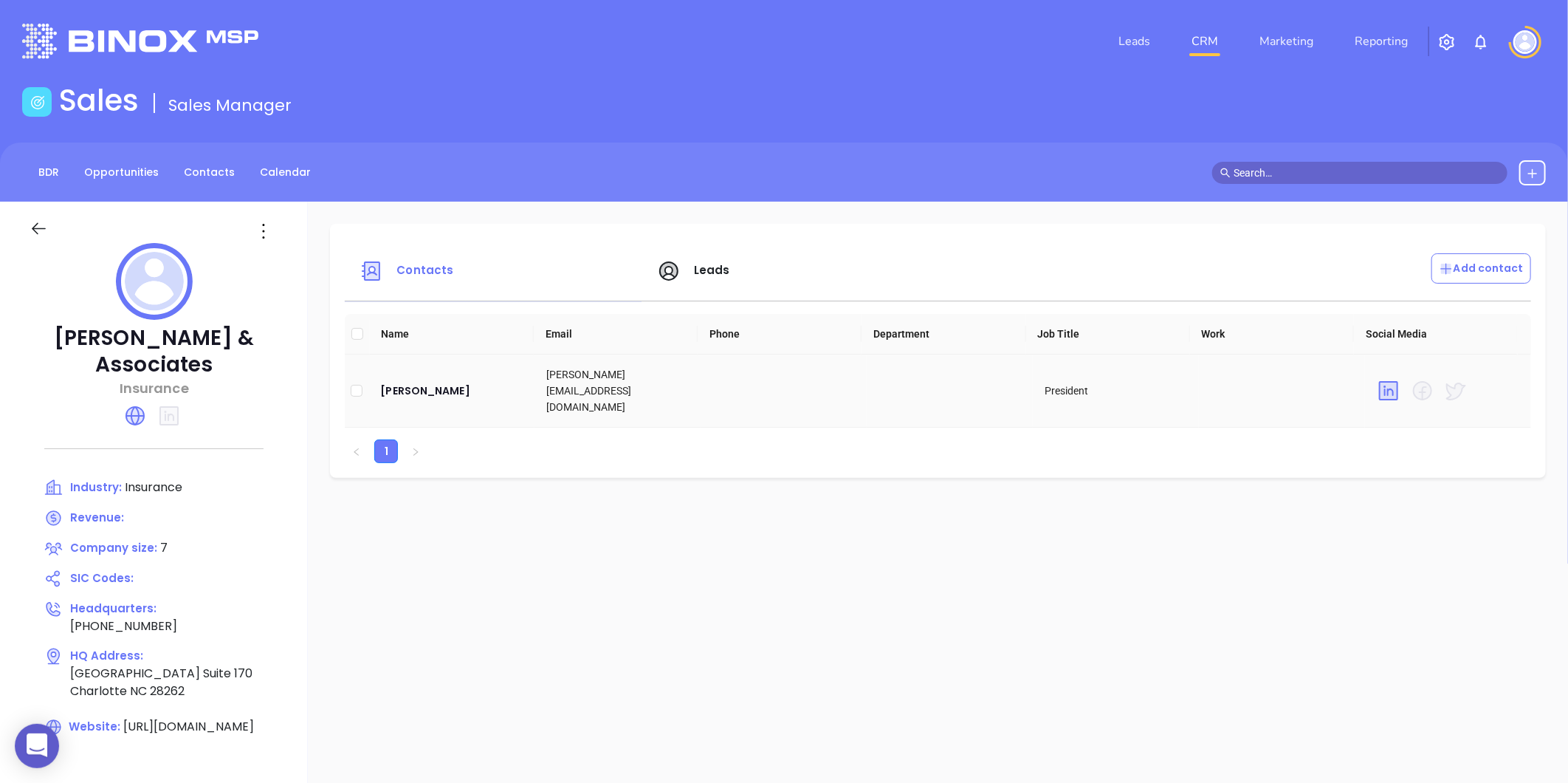
click at [444, 395] on td "Kevin Brewer" at bounding box center [452, 391] width 166 height 73
click at [440, 382] on div "Kevin Brewer" at bounding box center [452, 390] width 142 height 18
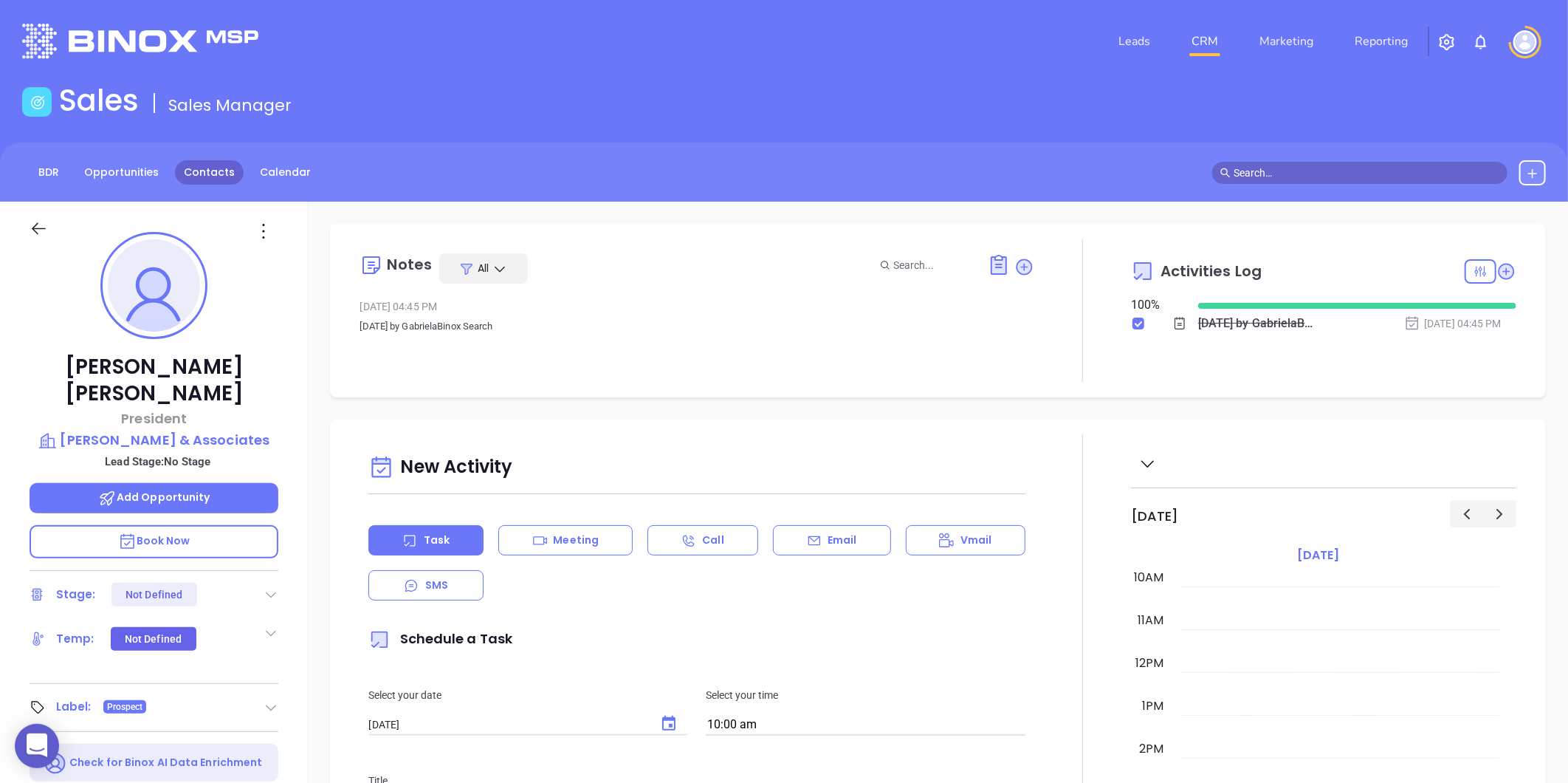
click at [209, 178] on link "Contacts" at bounding box center [209, 172] width 68 height 24
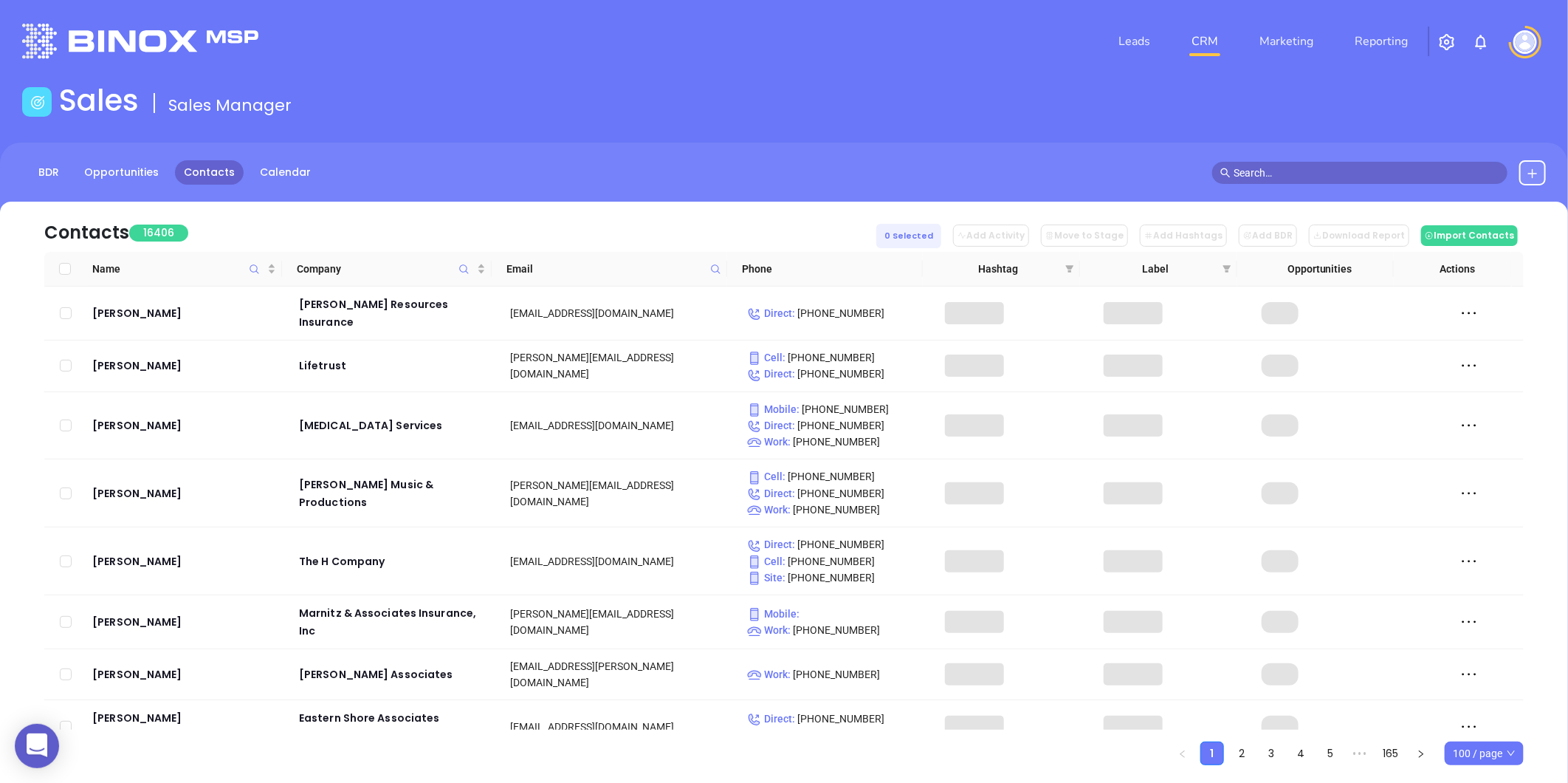
click at [714, 258] on span at bounding box center [715, 269] width 17 height 22
paste input "litakerinsurance.com"
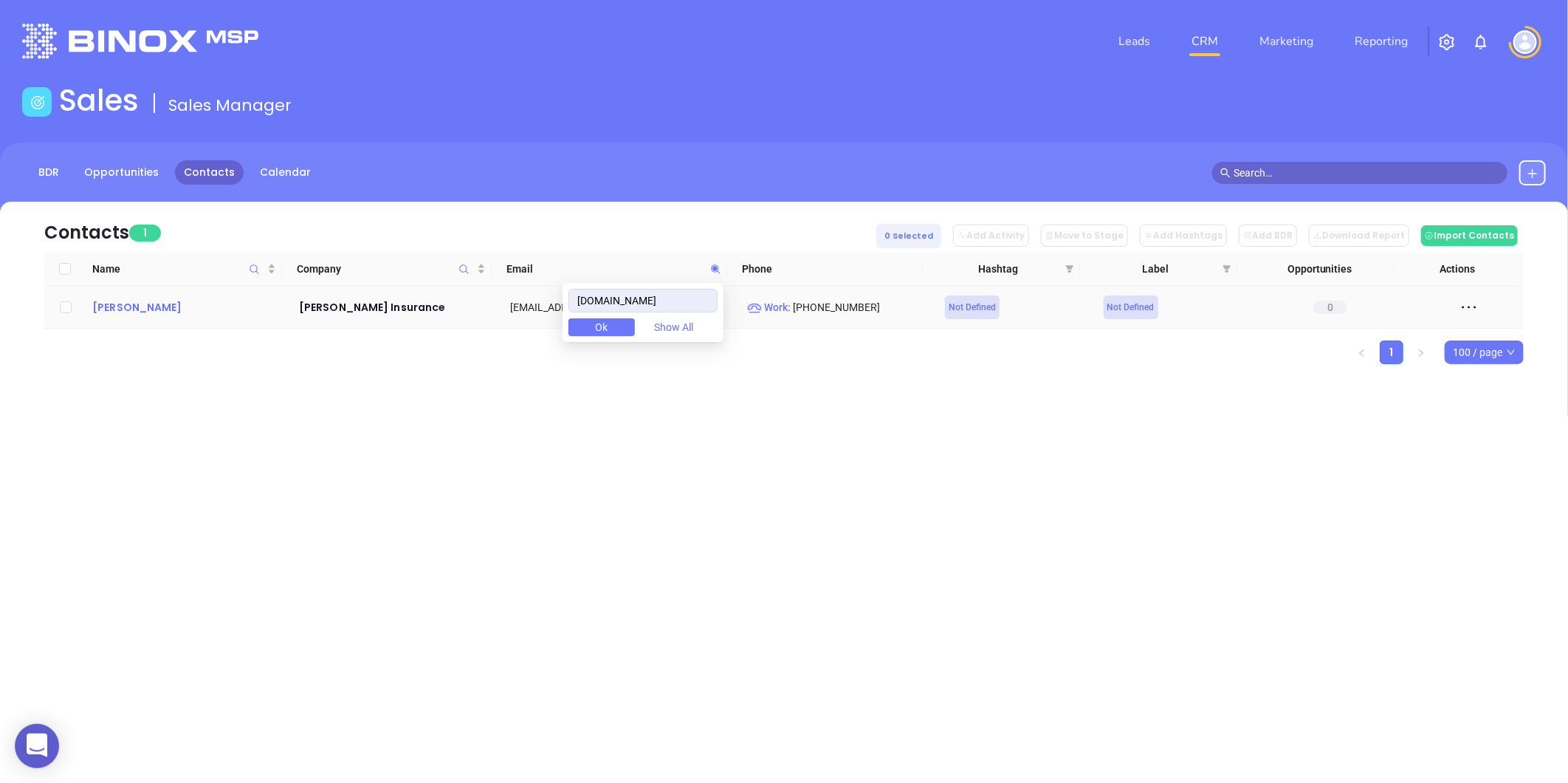
click at [136, 306] on div "Archie Litaker" at bounding box center [185, 307] width 186 height 18
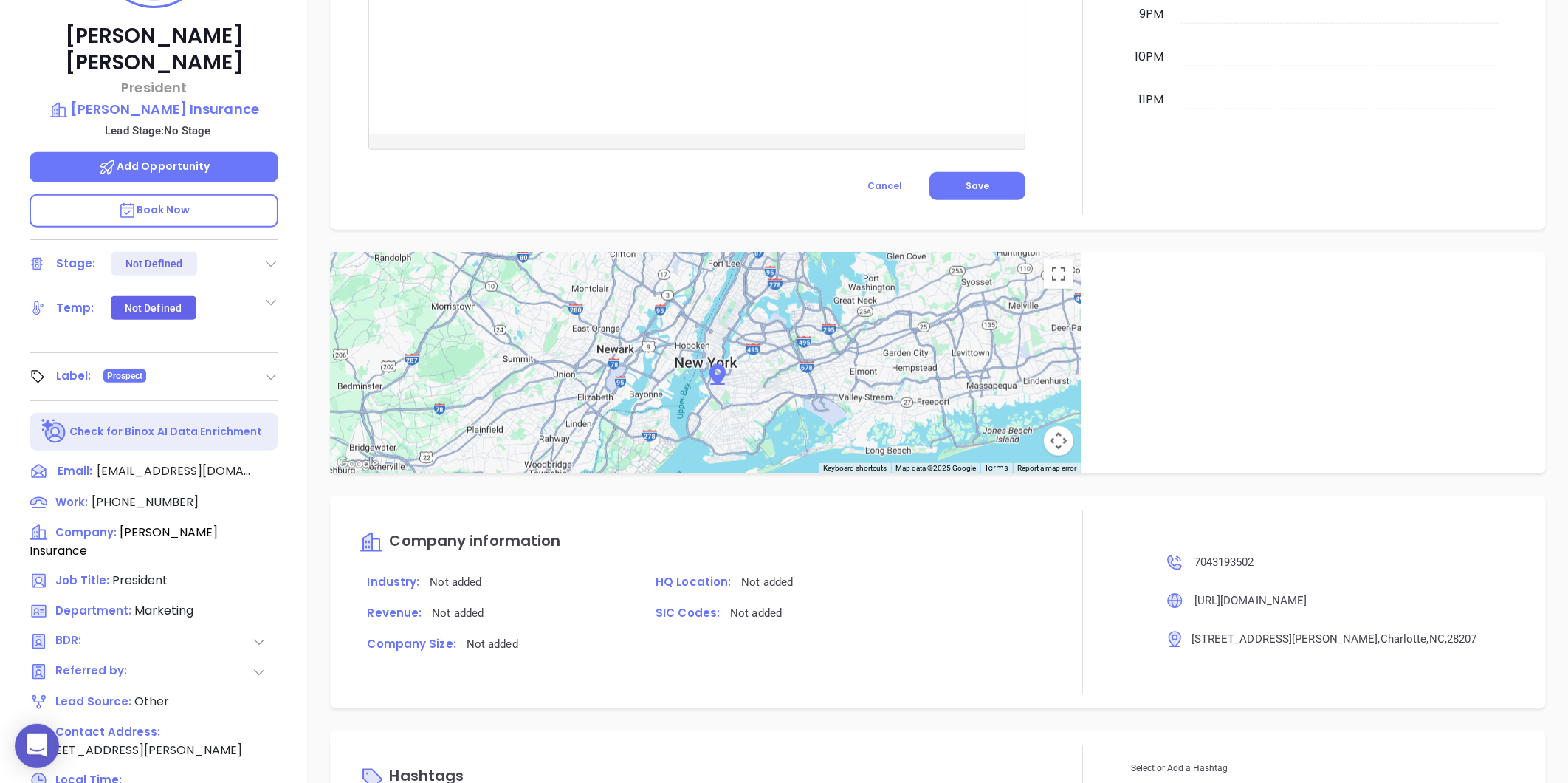
scroll to position [124, 0]
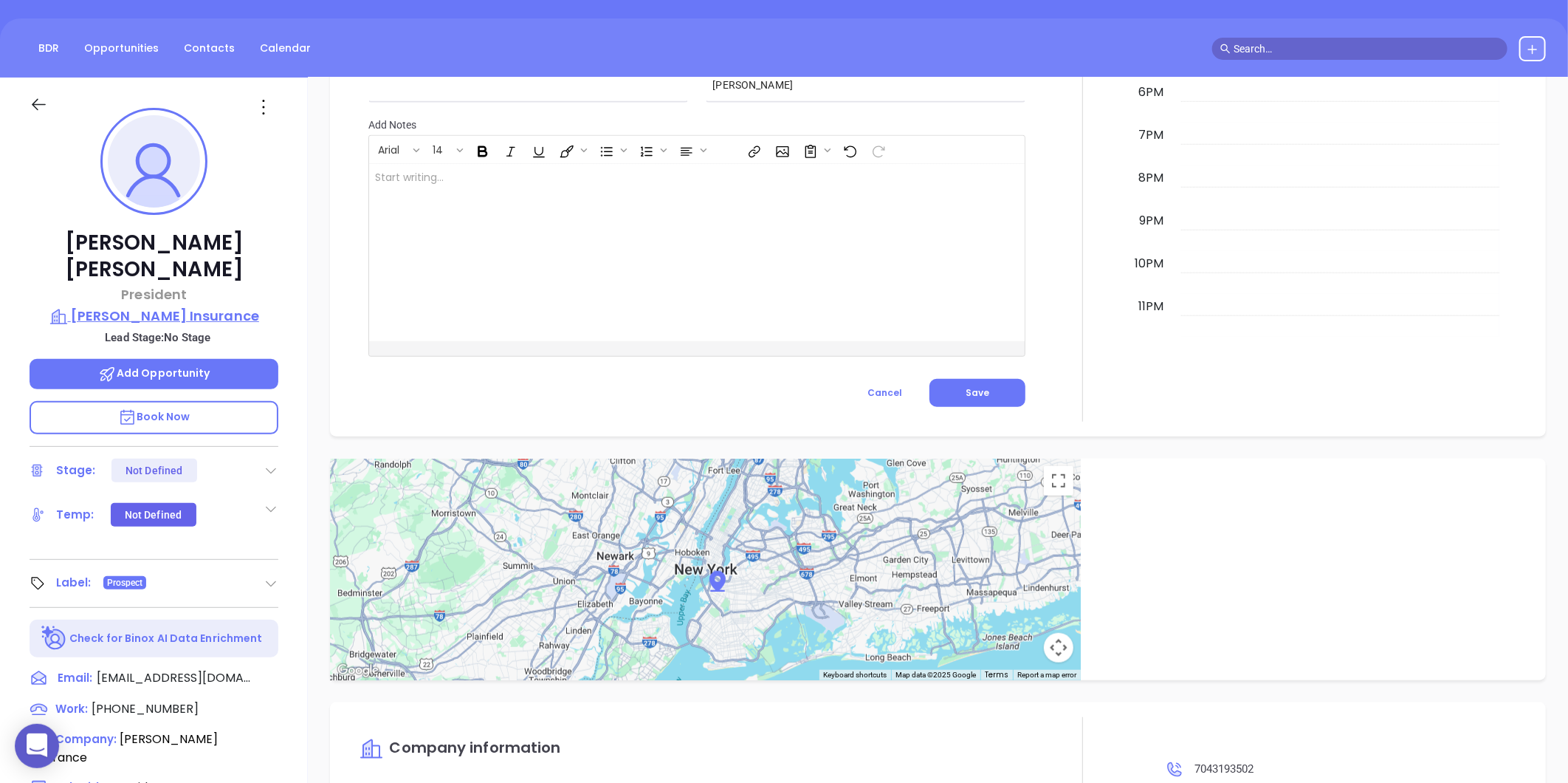
click at [158, 306] on p "Litaker Insurance" at bounding box center [154, 316] width 249 height 21
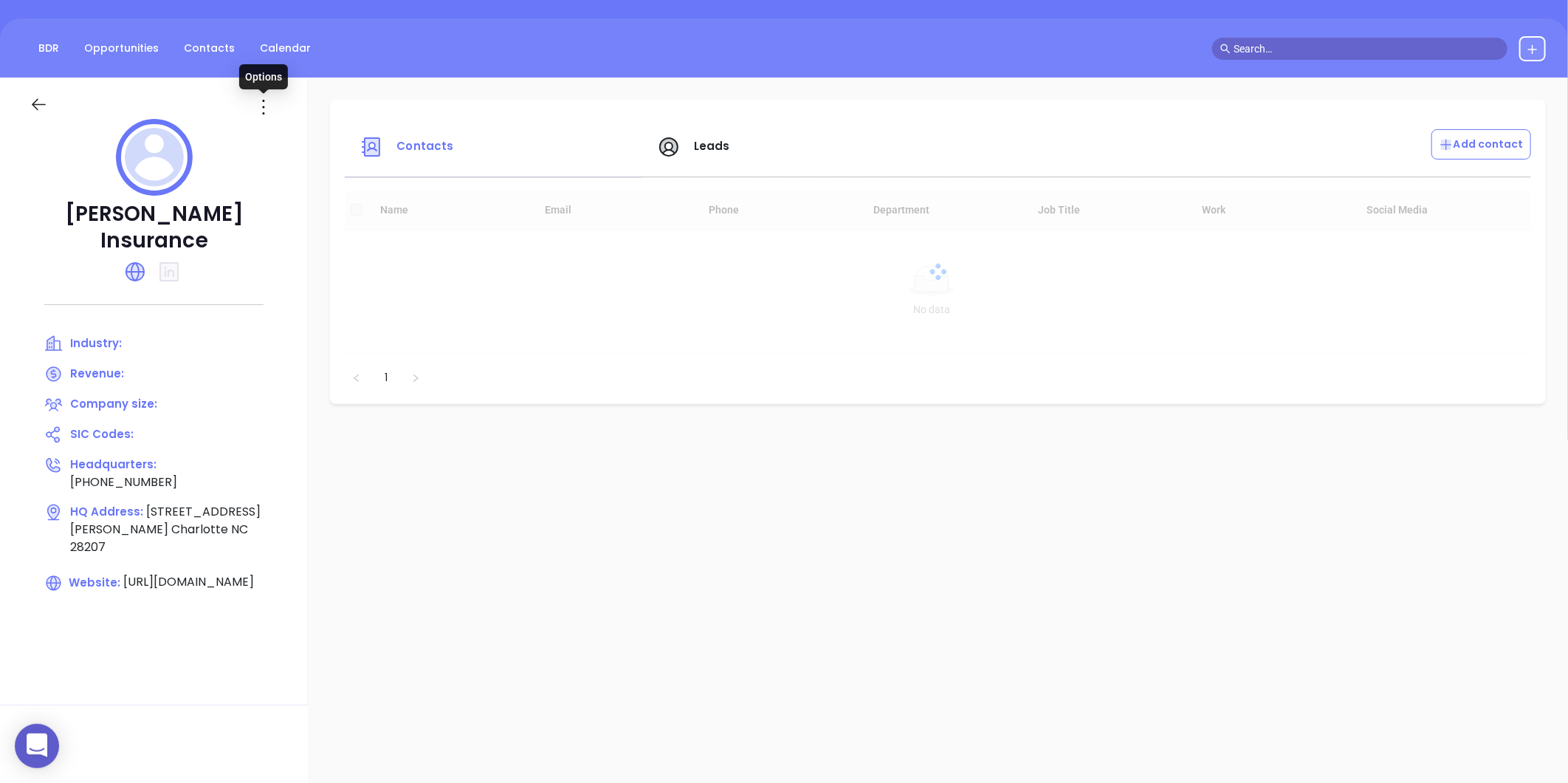
click at [266, 107] on icon at bounding box center [263, 107] width 23 height 23
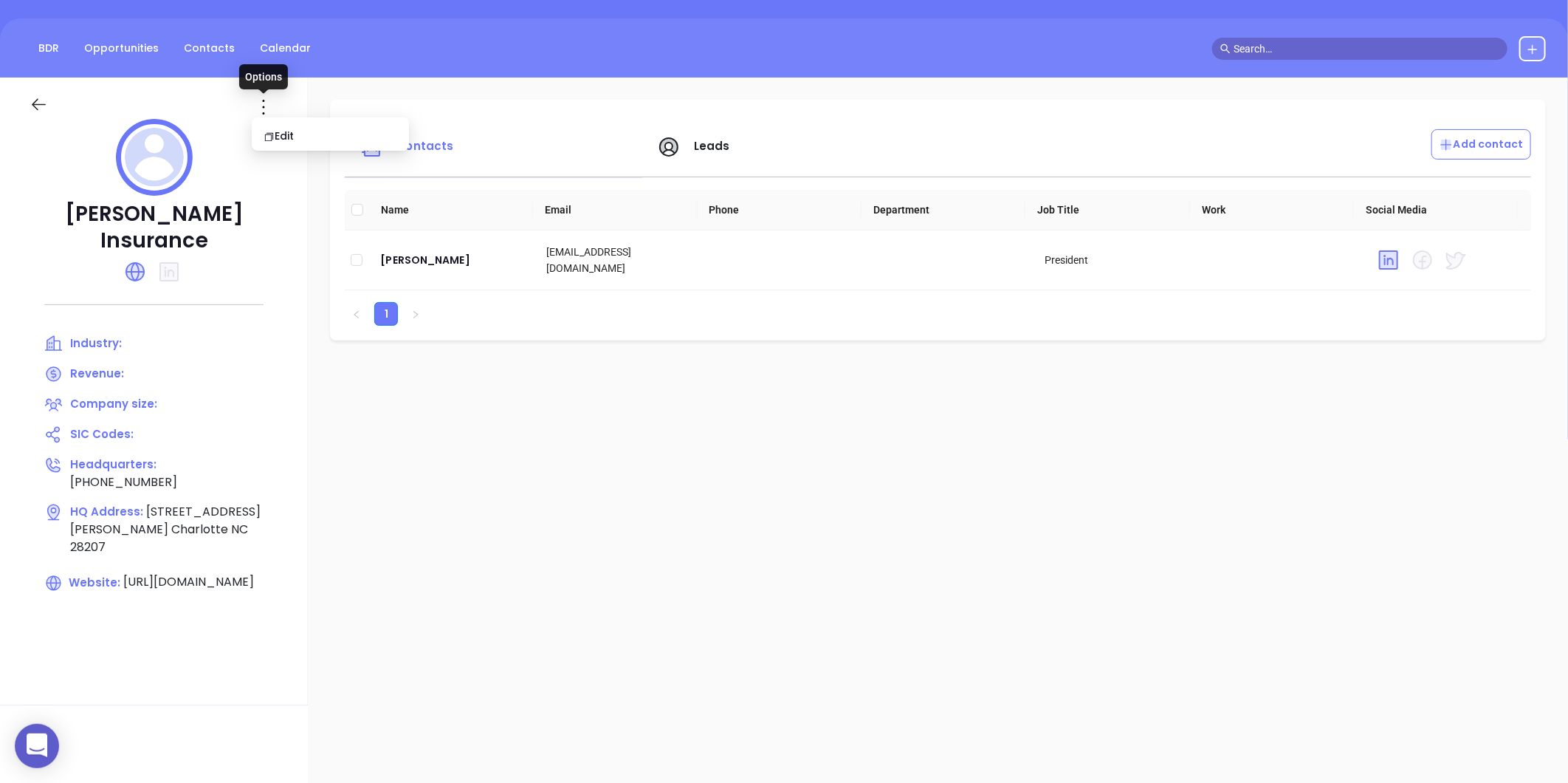
click at [312, 151] on div "Contacts Leads Add contact Name Email Phone Department Job Title Work Social Me…" at bounding box center [938, 594] width 1260 height 1034
click at [263, 107] on icon at bounding box center [264, 108] width 2 height 15
click at [267, 122] on li "Edit" at bounding box center [330, 136] width 151 height 31
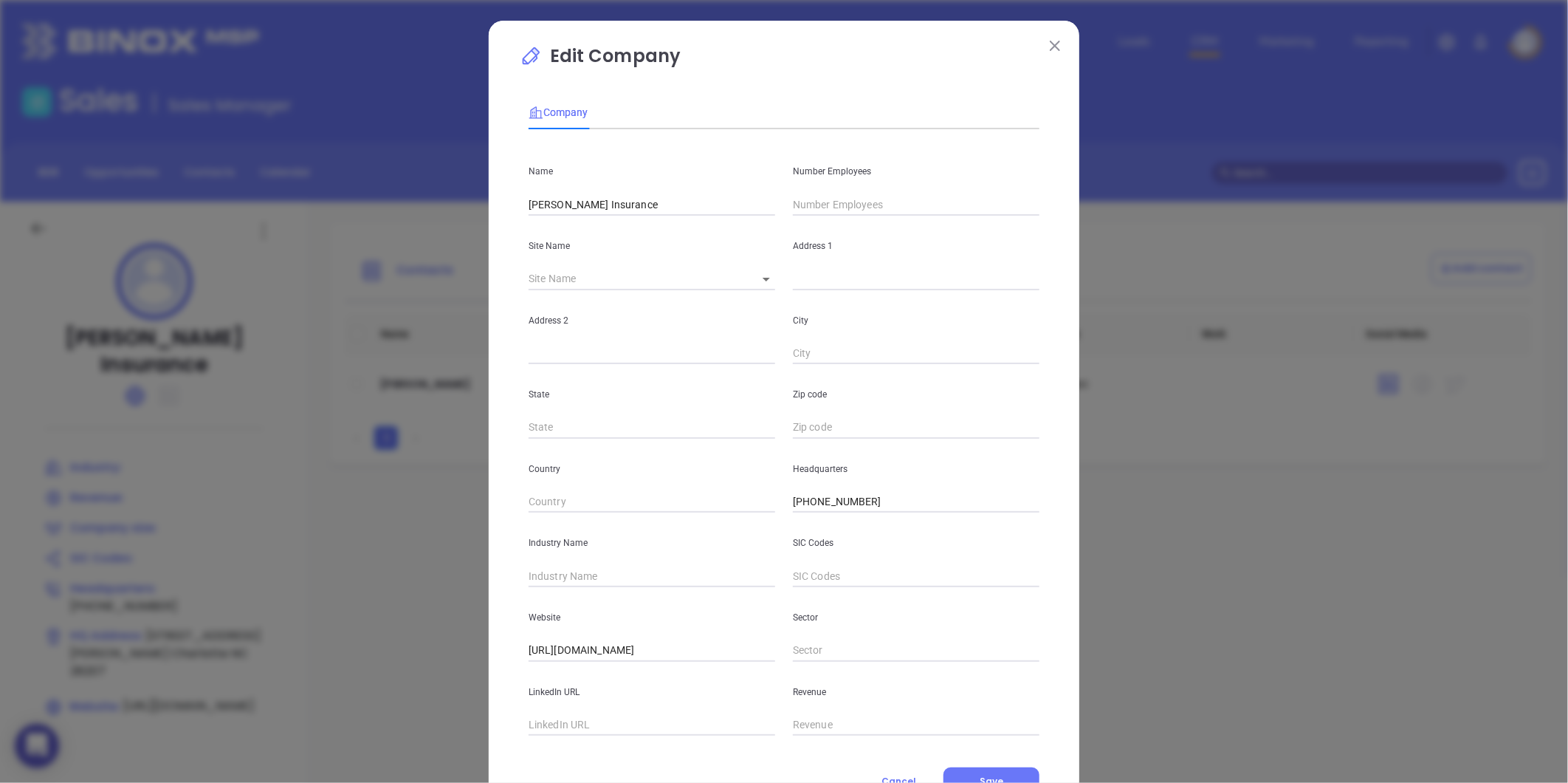
click at [793, 196] on input "text" at bounding box center [916, 205] width 247 height 22
click at [584, 566] on input "text" at bounding box center [652, 576] width 247 height 22
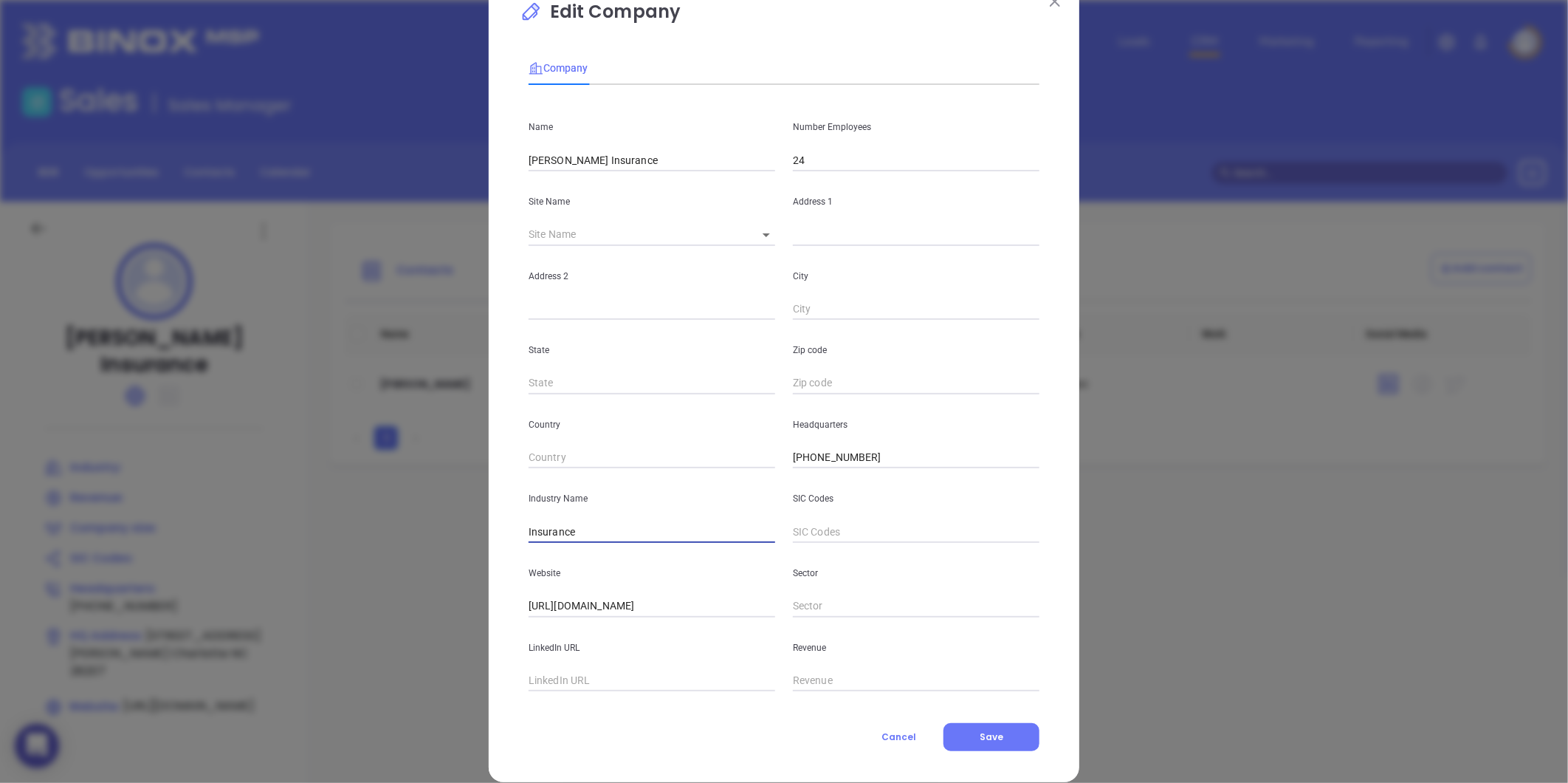
scroll to position [65, 0]
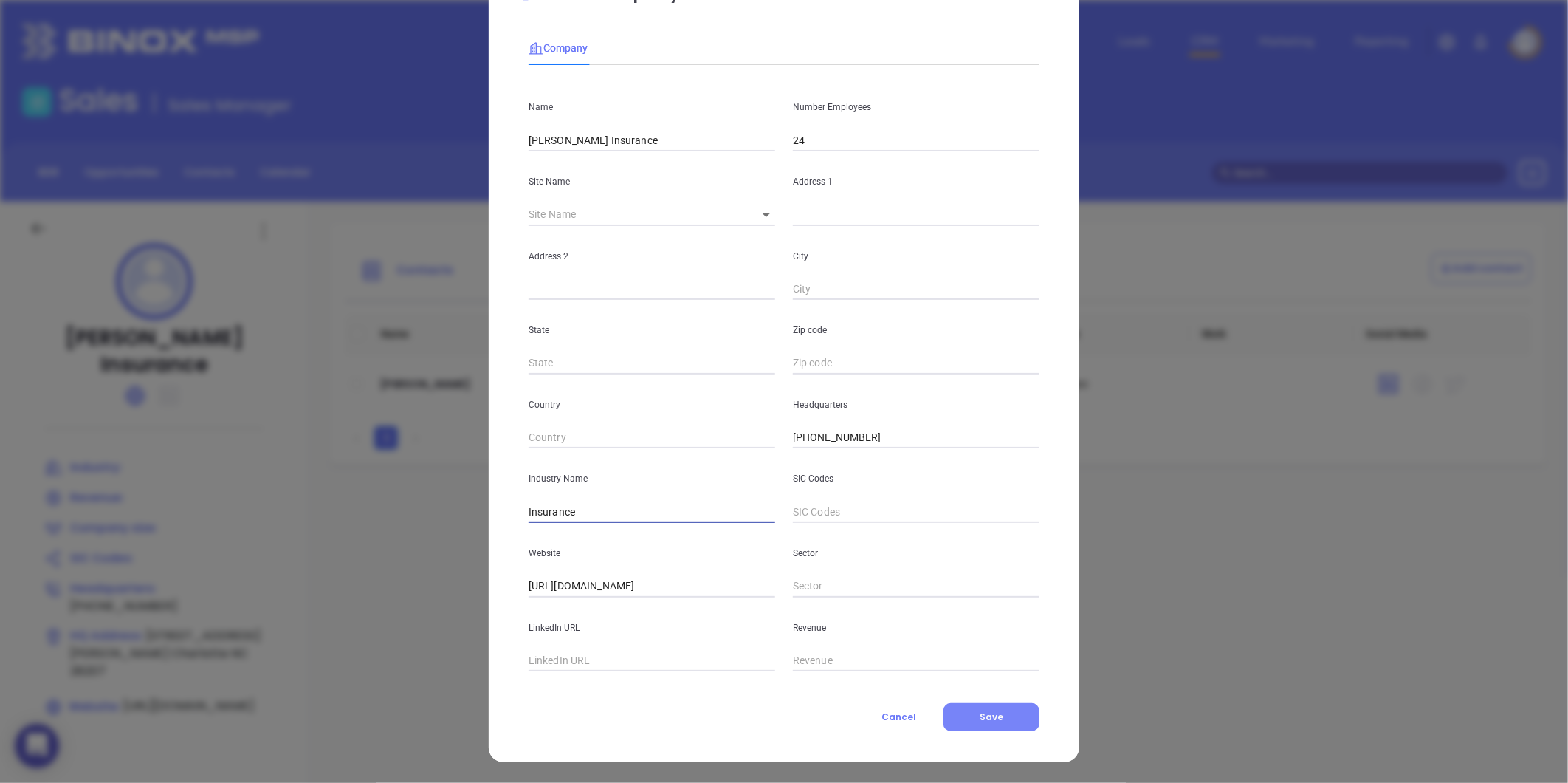
click at [953, 718] on button "Save" at bounding box center [991, 718] width 96 height 28
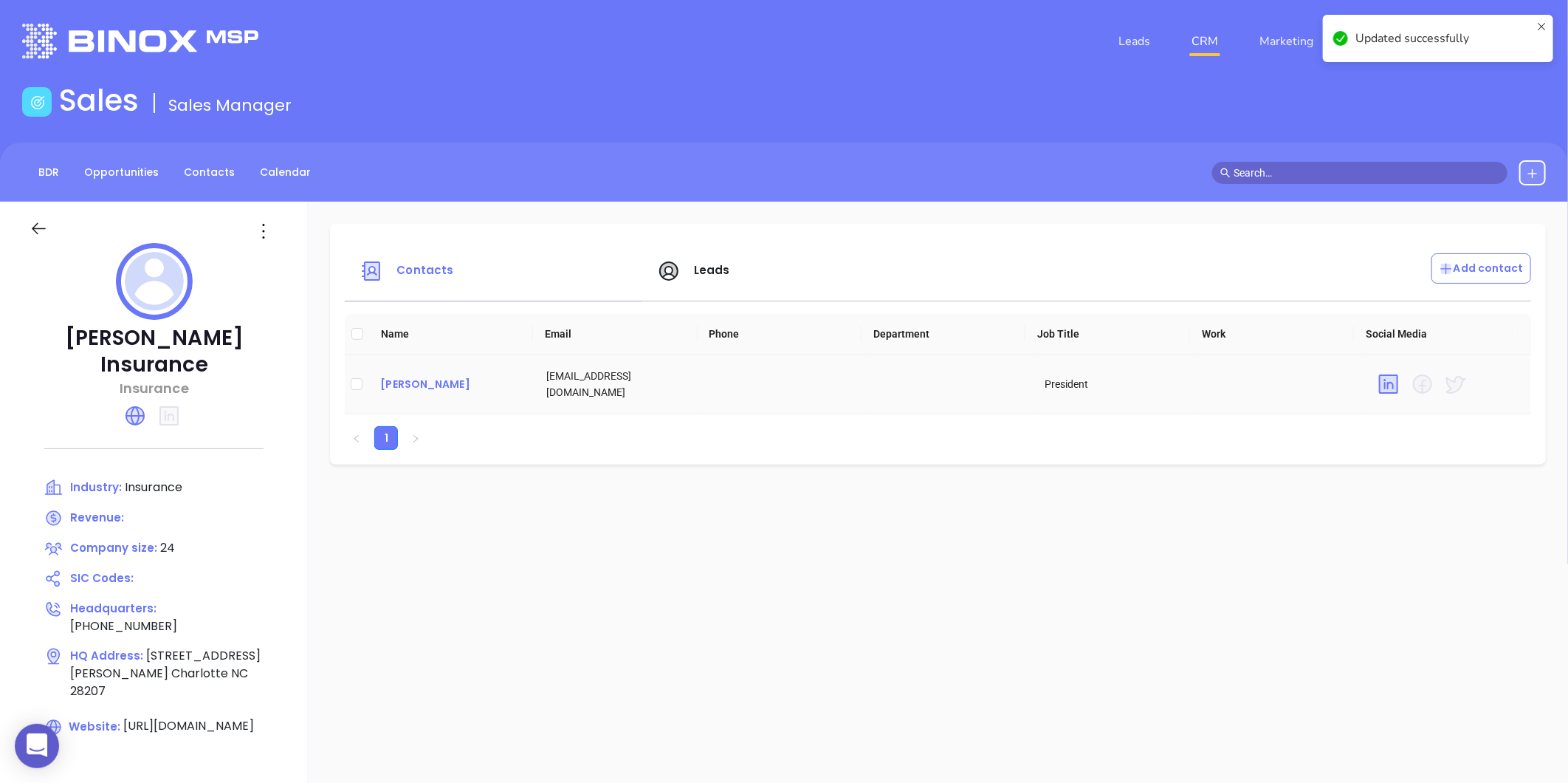
click at [409, 383] on div "Archie Litaker" at bounding box center [452, 384] width 142 height 18
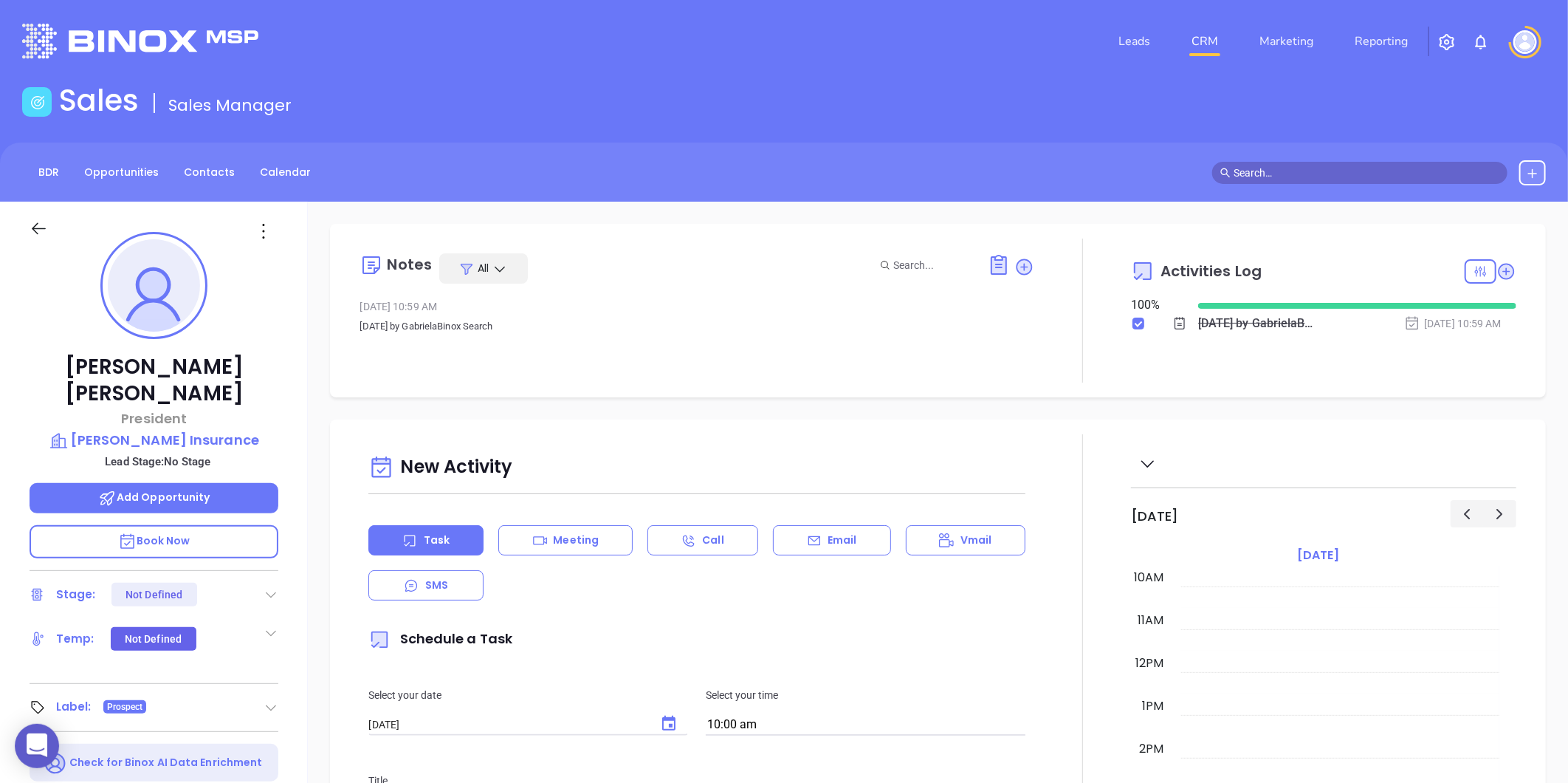
click at [196, 186] on div "BDR Opportunities Contacts Calendar" at bounding box center [784, 171] width 1568 height 59
click at [203, 171] on link "Contacts" at bounding box center [209, 172] width 68 height 24
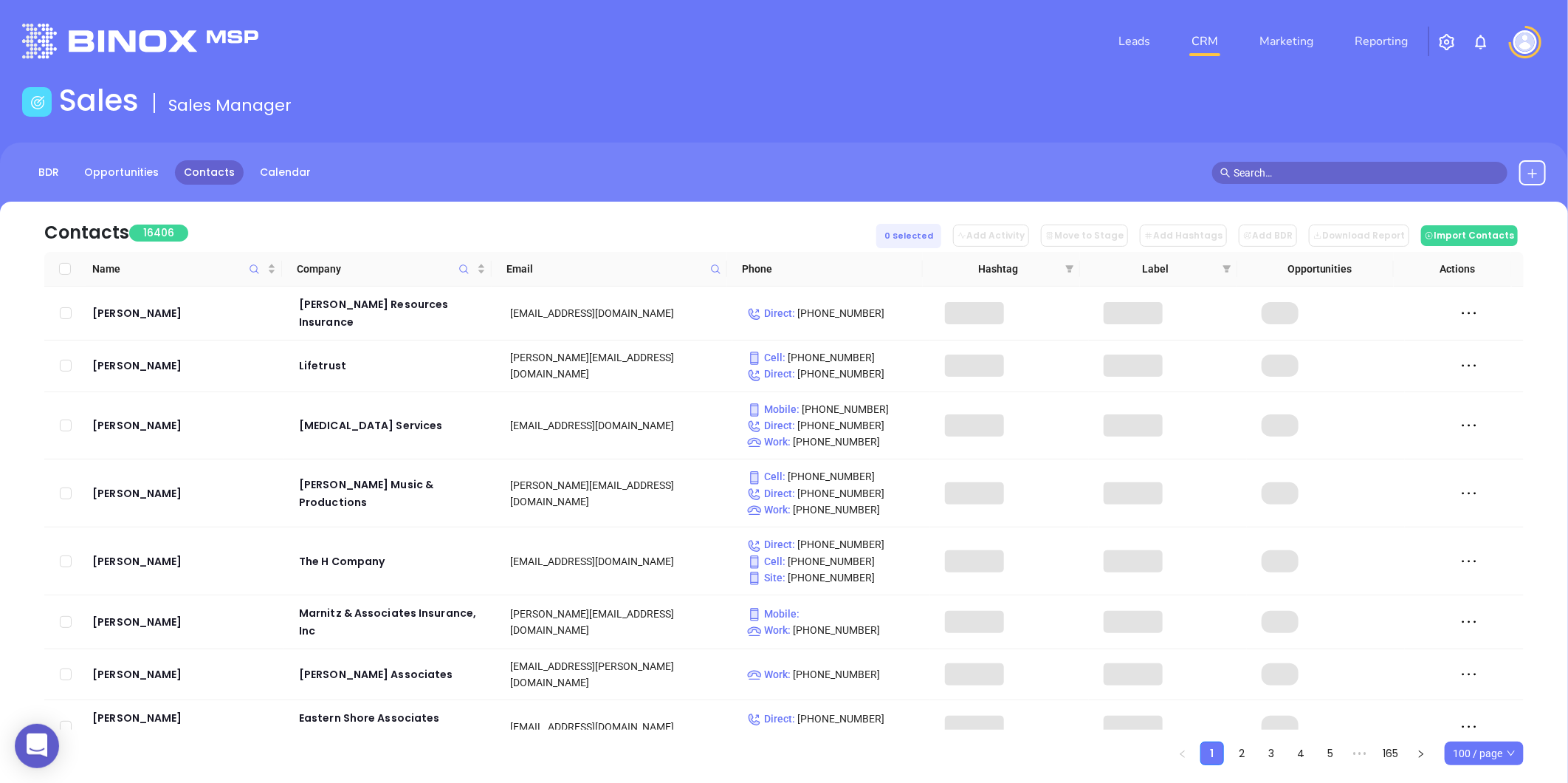
click at [711, 264] on icon at bounding box center [716, 269] width 11 height 11
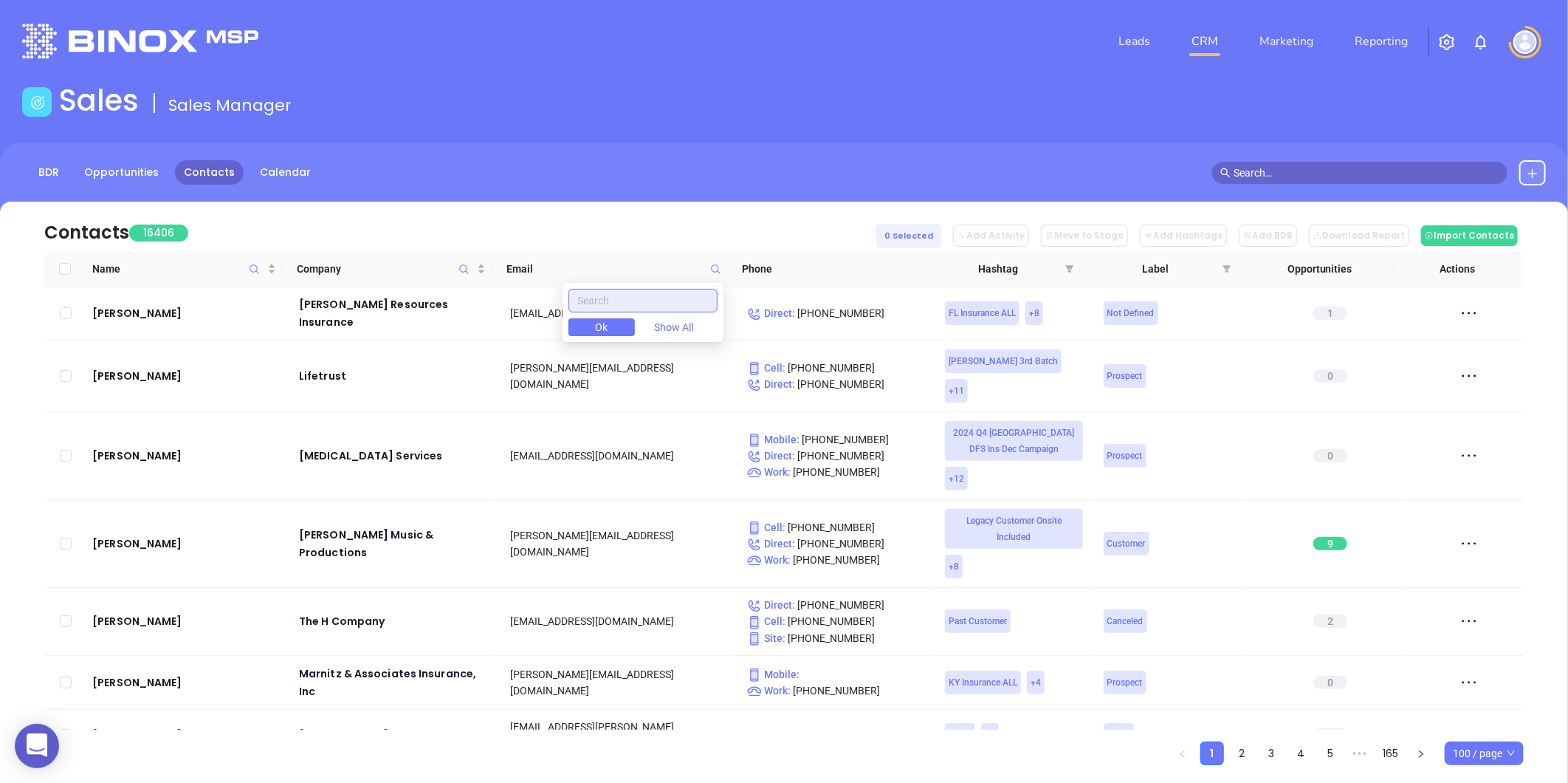
paste input "wesconnor.com"
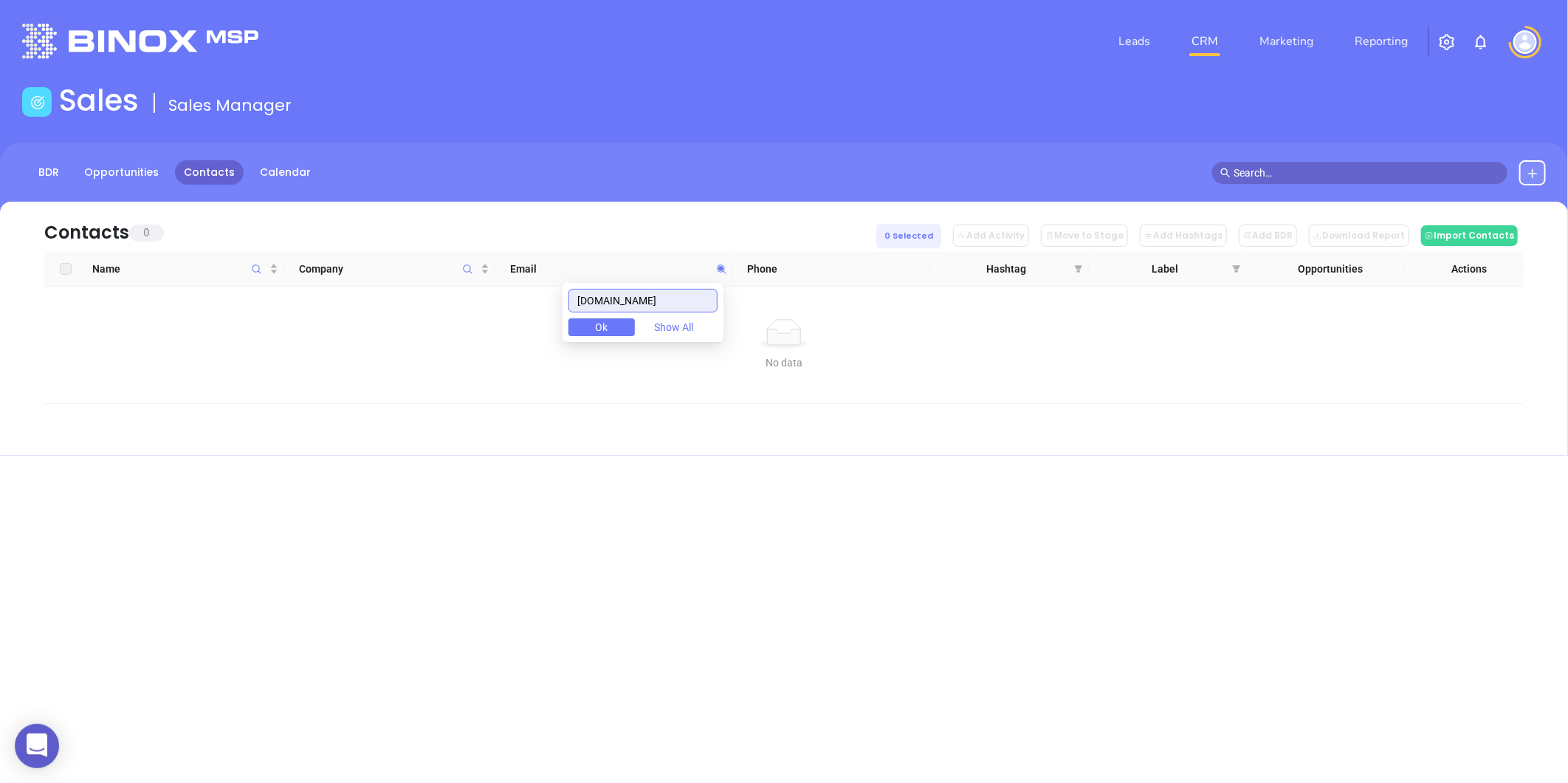
drag, startPoint x: 669, startPoint y: 300, endPoint x: 462, endPoint y: 333, distance: 209.6
click at [462, 333] on body "0 Leads CRM Marketing Reporting Financial Leads Leads Sales Sales Manager BDR O…" at bounding box center [784, 391] width 1568 height 783
click at [462, 273] on icon "Company" at bounding box center [468, 269] width 11 height 11
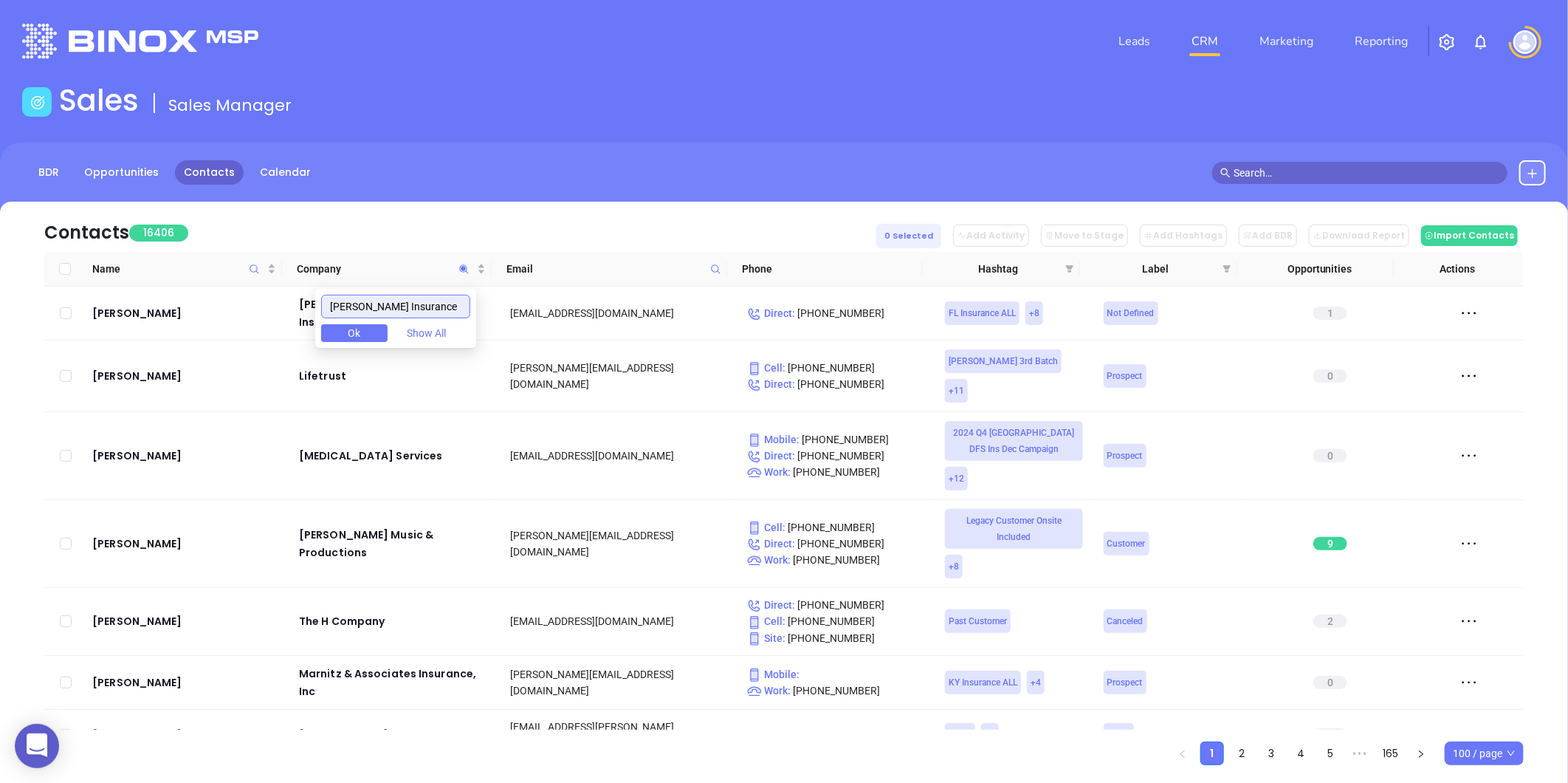
drag, startPoint x: 452, startPoint y: 313, endPoint x: 205, endPoint y: 343, distance: 248.8
click at [205, 343] on body "0 Leads CRM Marketing Reporting Financial Leads Leads Sales Sales Manager BDR O…" at bounding box center [784, 391] width 1568 height 783
click at [707, 268] on span at bounding box center [715, 269] width 17 height 22
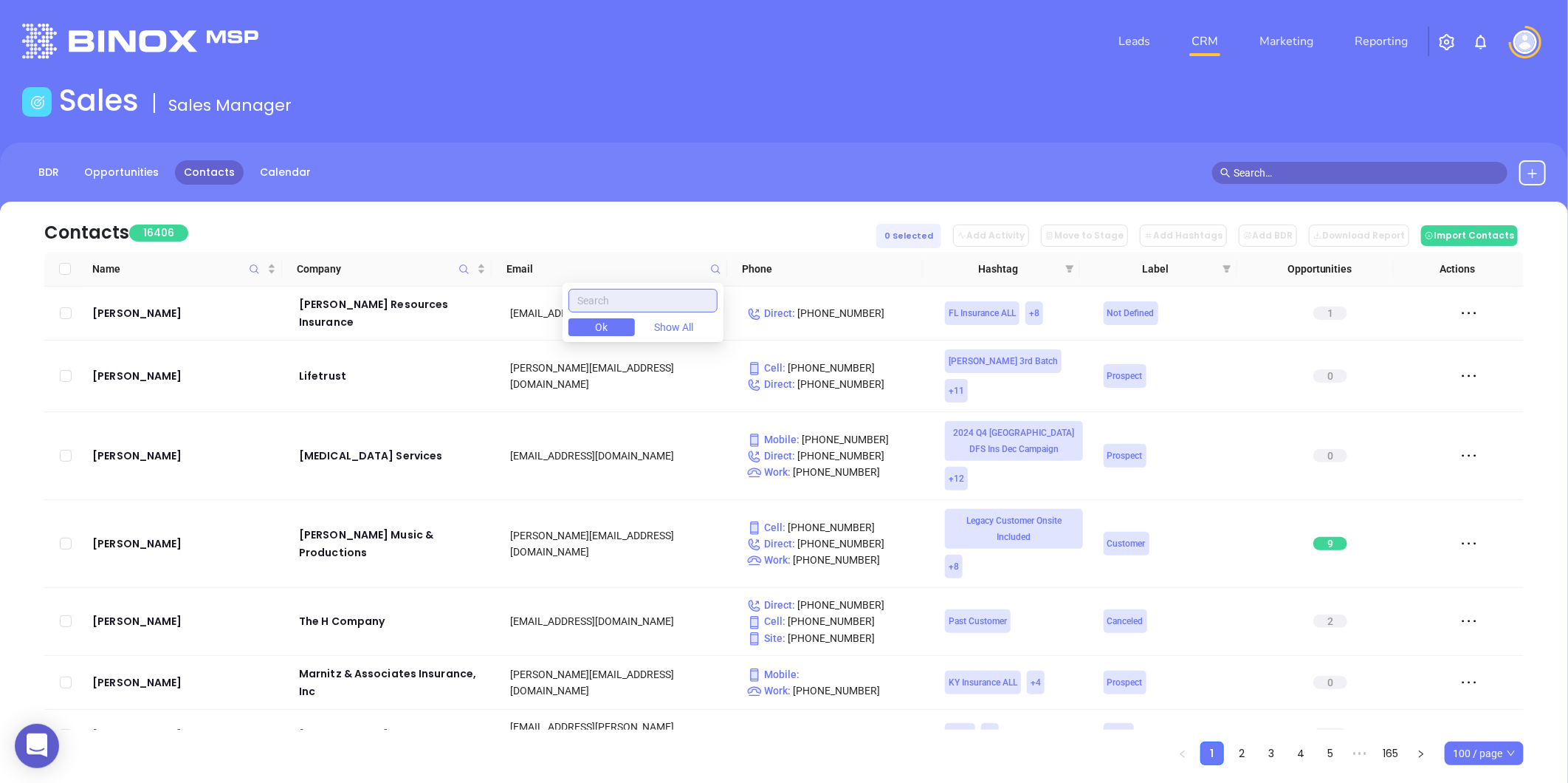
paste input "transitioninsuranceagency.com"
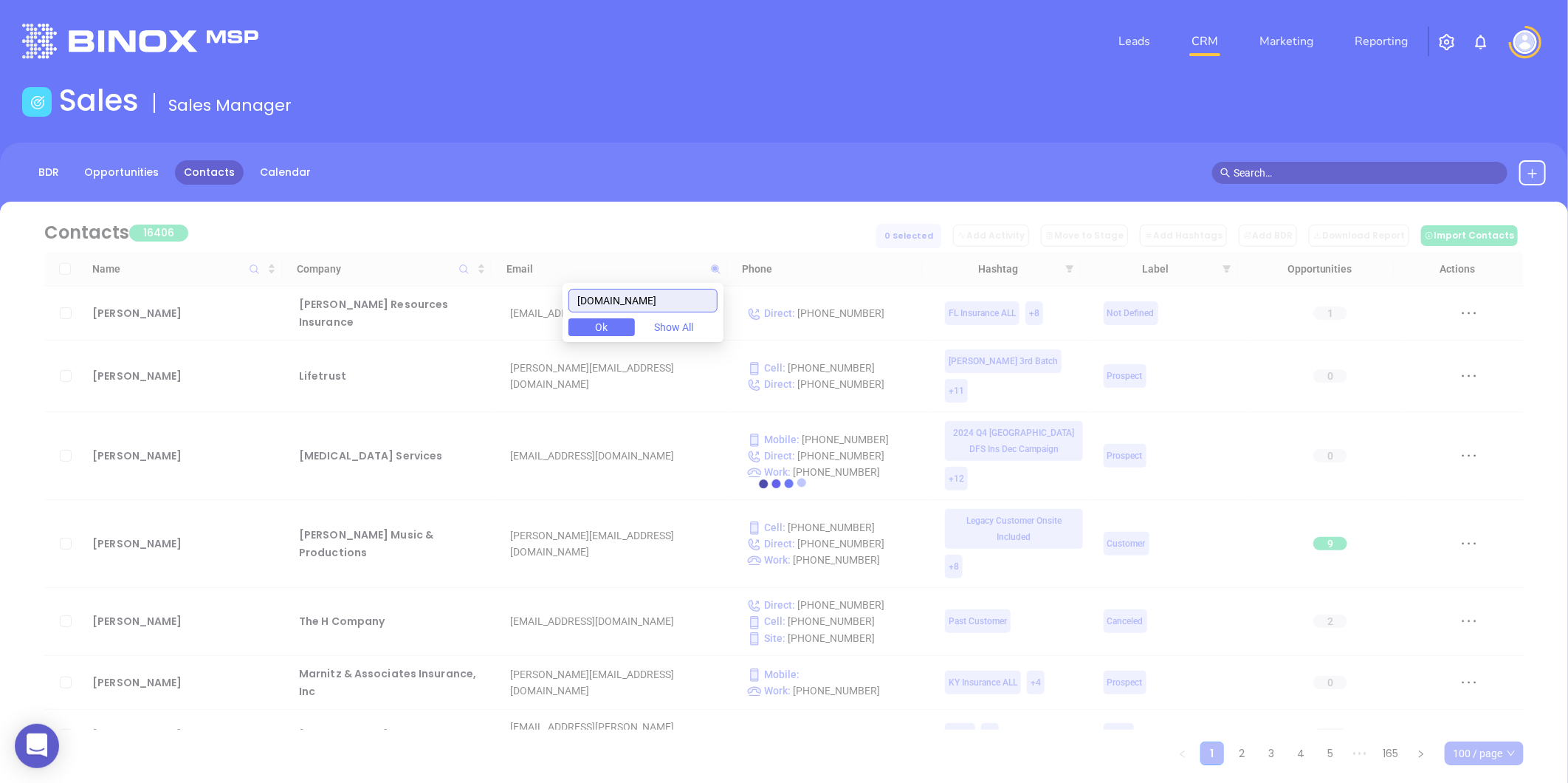
drag, startPoint x: 712, startPoint y: 300, endPoint x: 507, endPoint y: 320, distance: 206.0
click at [507, 320] on body "0 Leads CRM Marketing Reporting Financial Leads Leads Sales Sales Manager BDR O…" at bounding box center [784, 391] width 1568 height 783
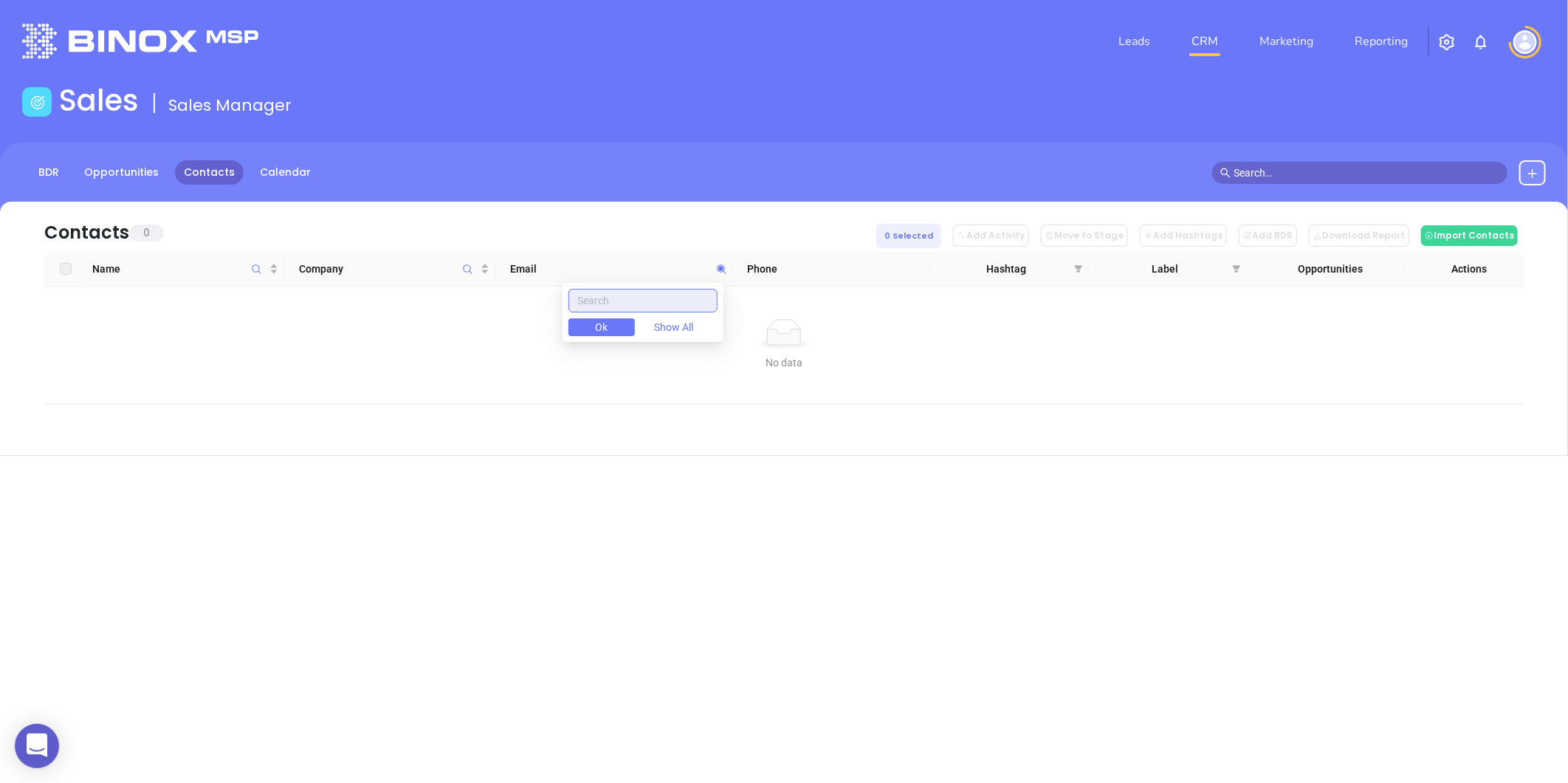
paste input "transitioninsuranceagency.com"
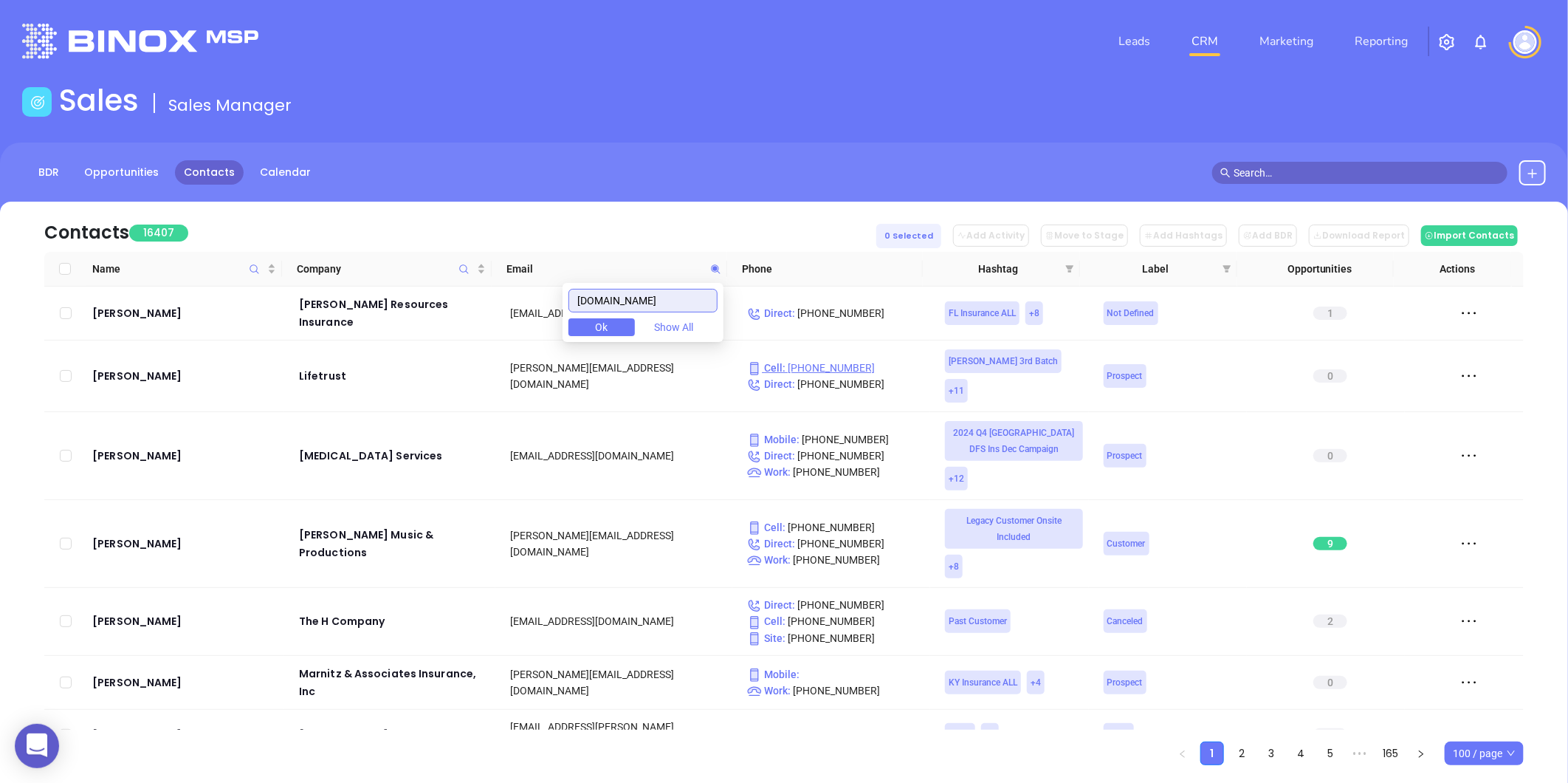
scroll to position [0, 20]
drag, startPoint x: 584, startPoint y: 298, endPoint x: 851, endPoint y: 337, distance: 269.8
click at [851, 337] on body "0 Leads CRM Marketing Reporting Financial Leads Leads Sales Sales Manager BDR O…" at bounding box center [784, 391] width 1568 height 783
paste input "carolinainsurancesolutions.com"
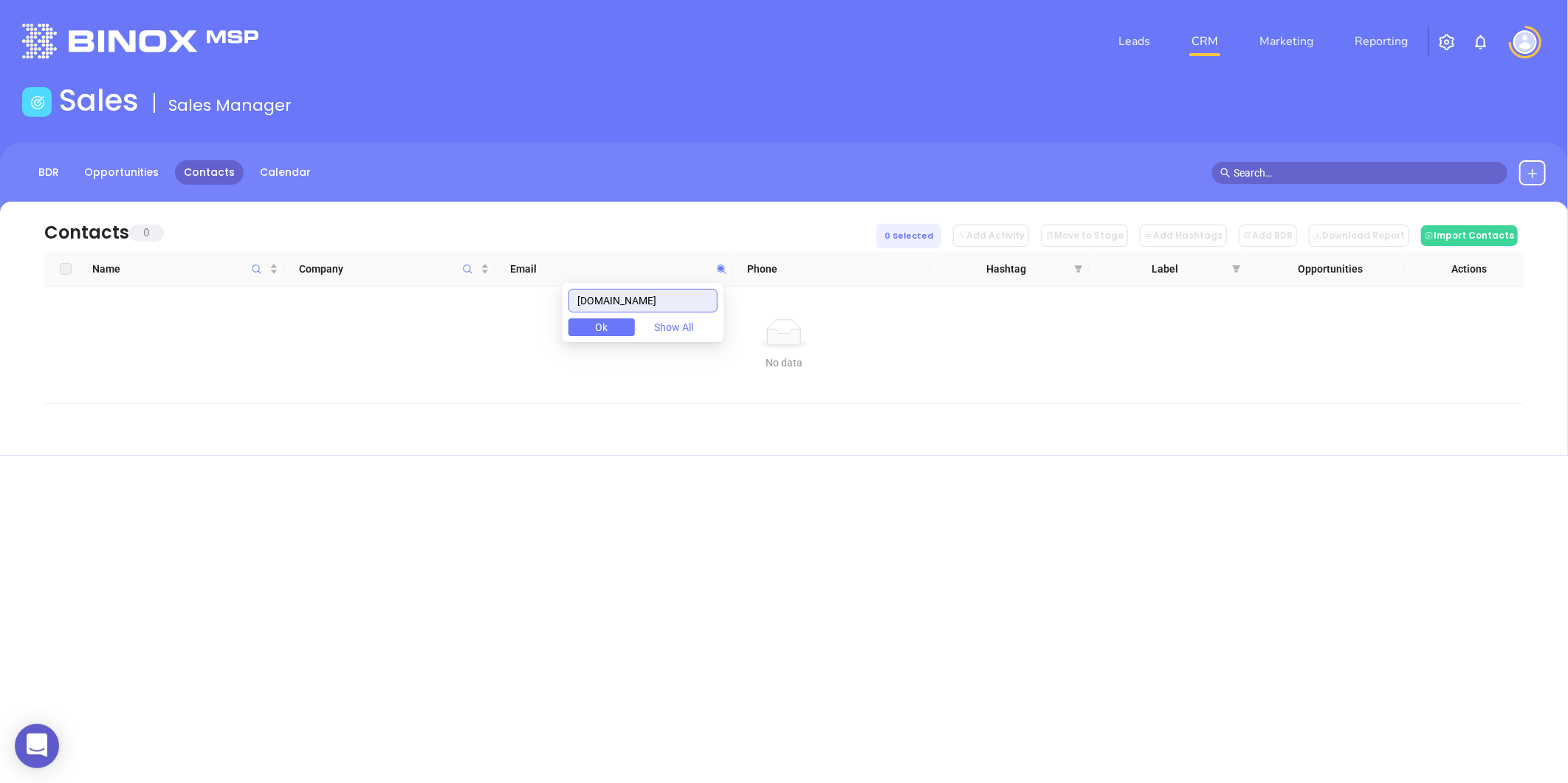
scroll to position [0, 0]
drag, startPoint x: 714, startPoint y: 305, endPoint x: 391, endPoint y: 353, distance: 326.5
click at [391, 353] on body "0 Leads CRM Marketing Reporting Financial Leads Leads Sales Sales Manager BDR O…" at bounding box center [784, 391] width 1568 height 783
paste input "rdrins.com"
click at [1533, 165] on button at bounding box center [1532, 172] width 26 height 25
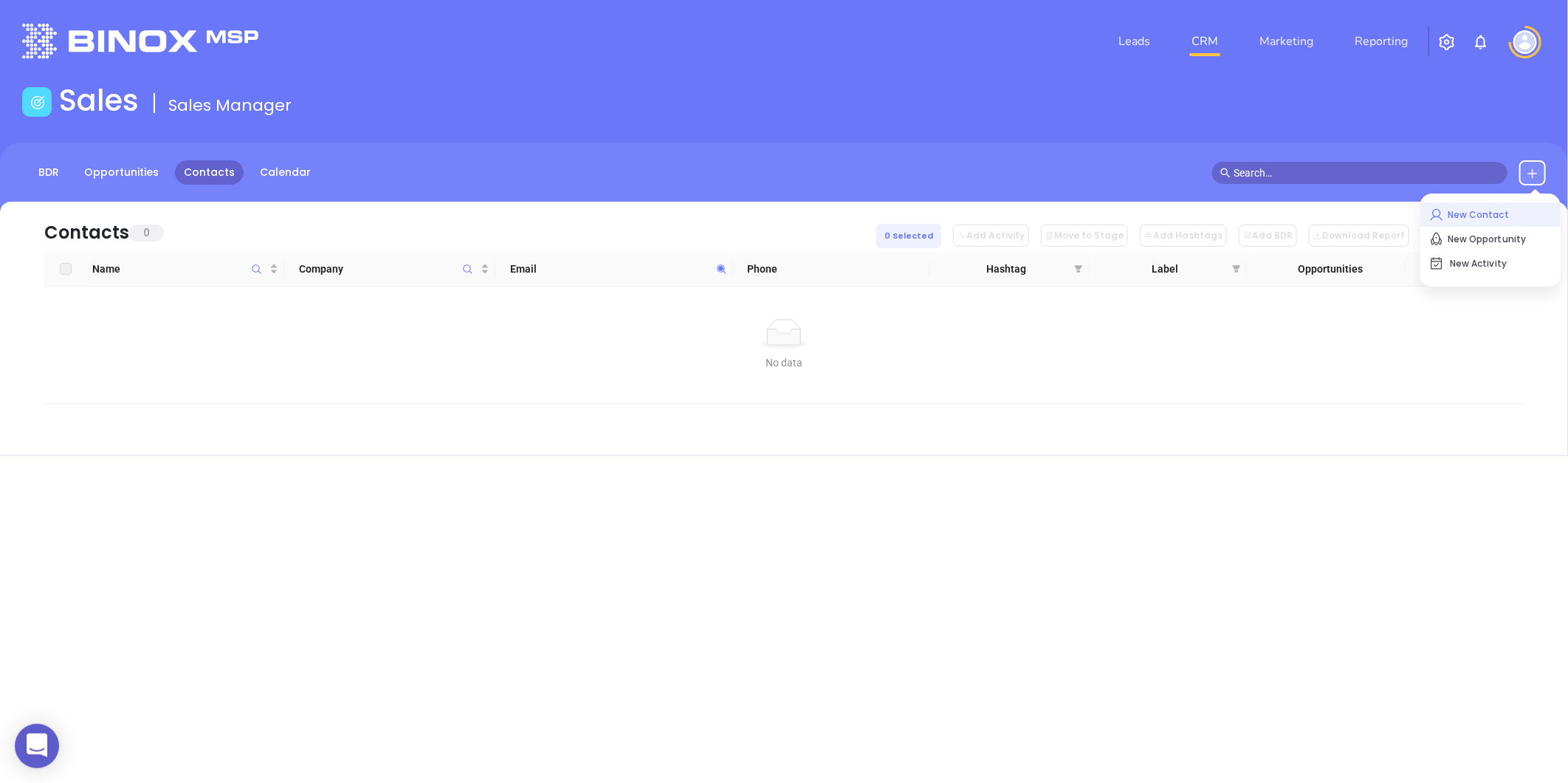
click at [1473, 205] on p "New Contact" at bounding box center [1490, 214] width 122 height 23
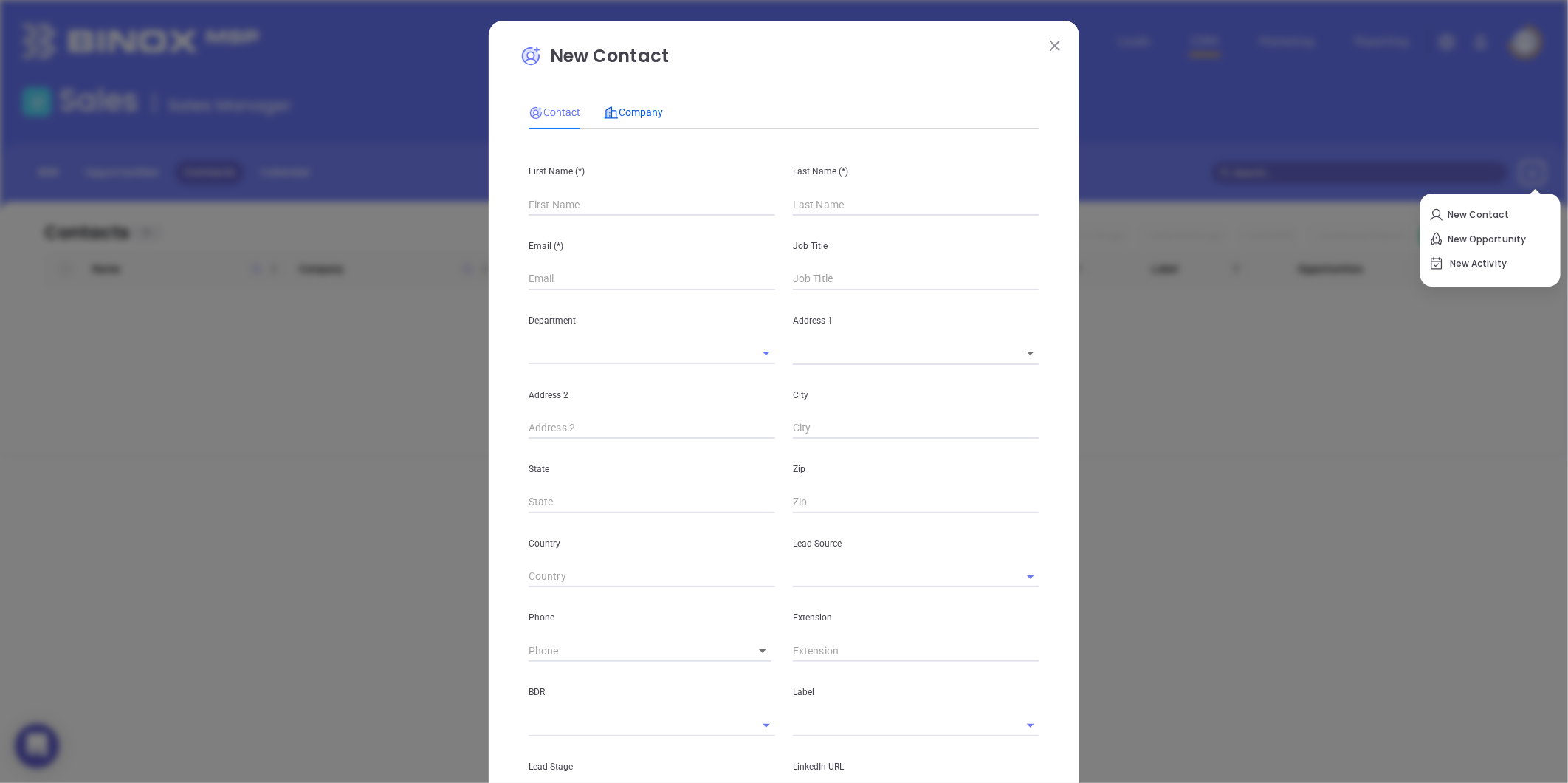
click at [647, 115] on span "Company" at bounding box center [633, 112] width 59 height 12
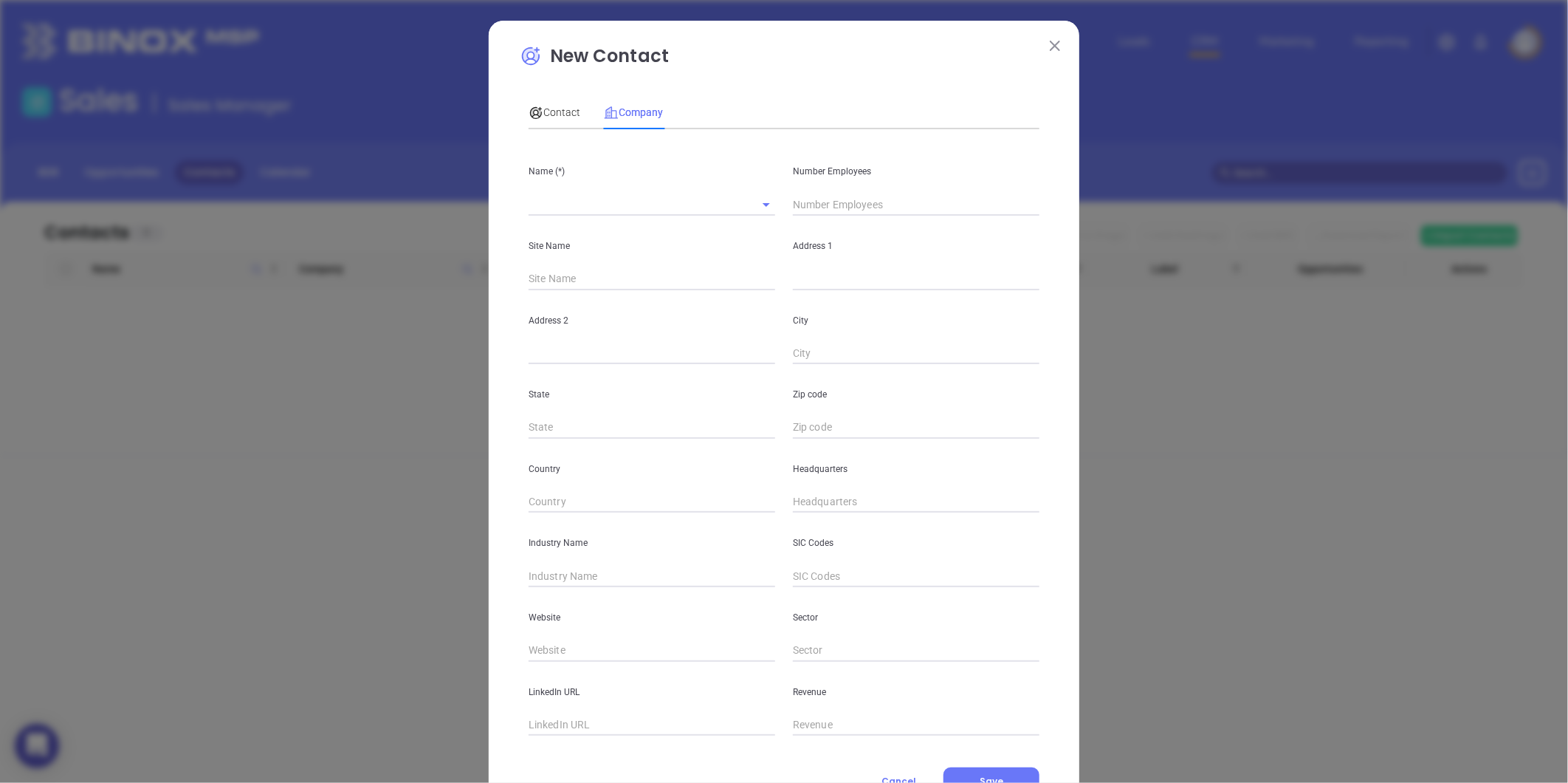
click at [541, 202] on input "text" at bounding box center [631, 204] width 206 height 22
paste input "RDR Insurance Services"
click at [802, 194] on div "Number Employees" at bounding box center [916, 179] width 265 height 75
click at [803, 195] on input "text" at bounding box center [916, 205] width 247 height 22
click at [805, 297] on div "City" at bounding box center [916, 327] width 265 height 75
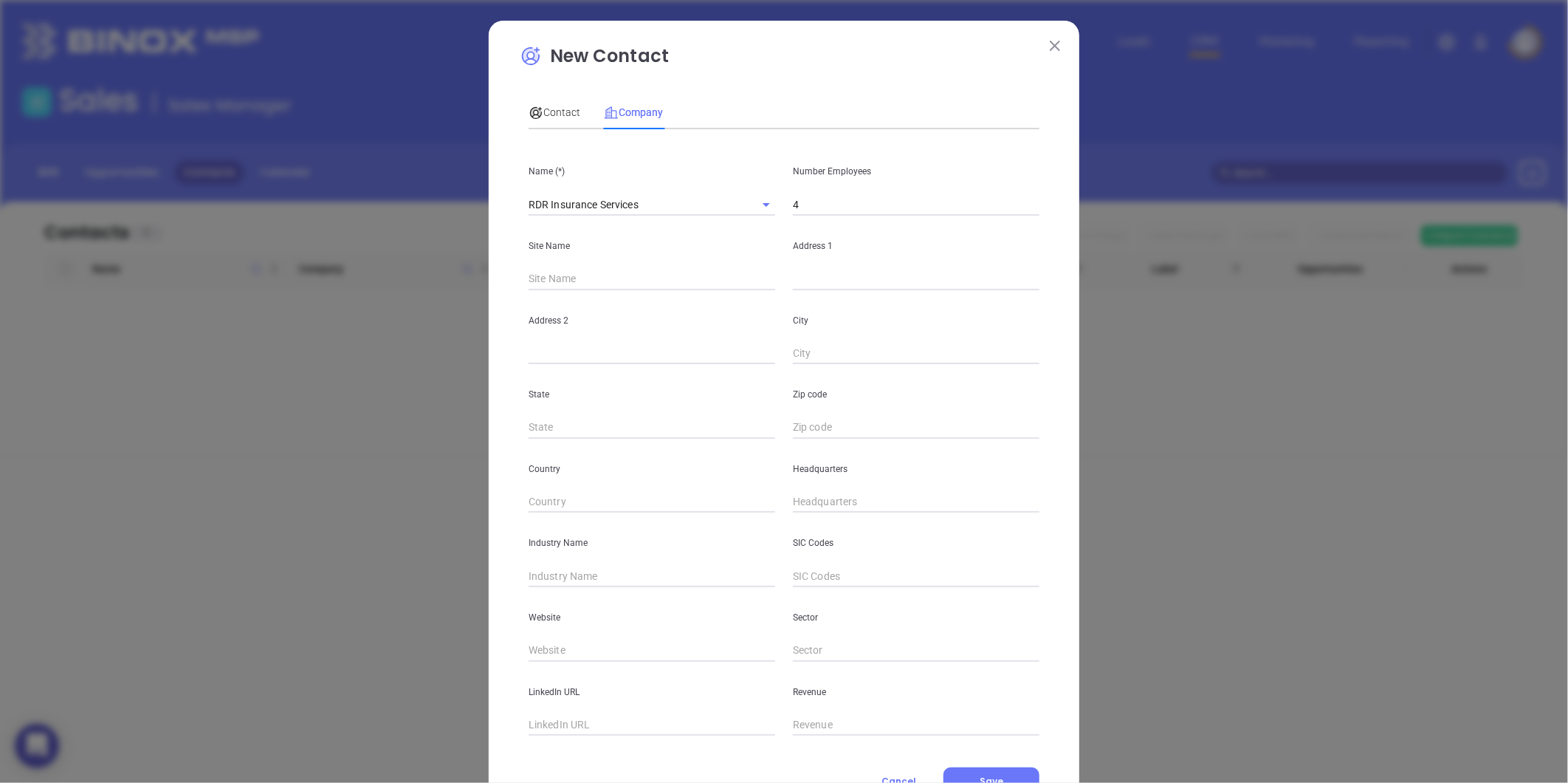
click at [795, 268] on input "text" at bounding box center [916, 280] width 247 height 22
paste input "13925 Ballantyne Corporate Place Suite 425 Charlotte, NC 28277"
drag, startPoint x: 1005, startPoint y: 279, endPoint x: 1039, endPoint y: 290, distance: 35.7
click at [1039, 290] on div "Name (*) RDR Insurance Services Number Employees 4 Site Name Address 1 13925 Ba…" at bounding box center [784, 439] width 511 height 595
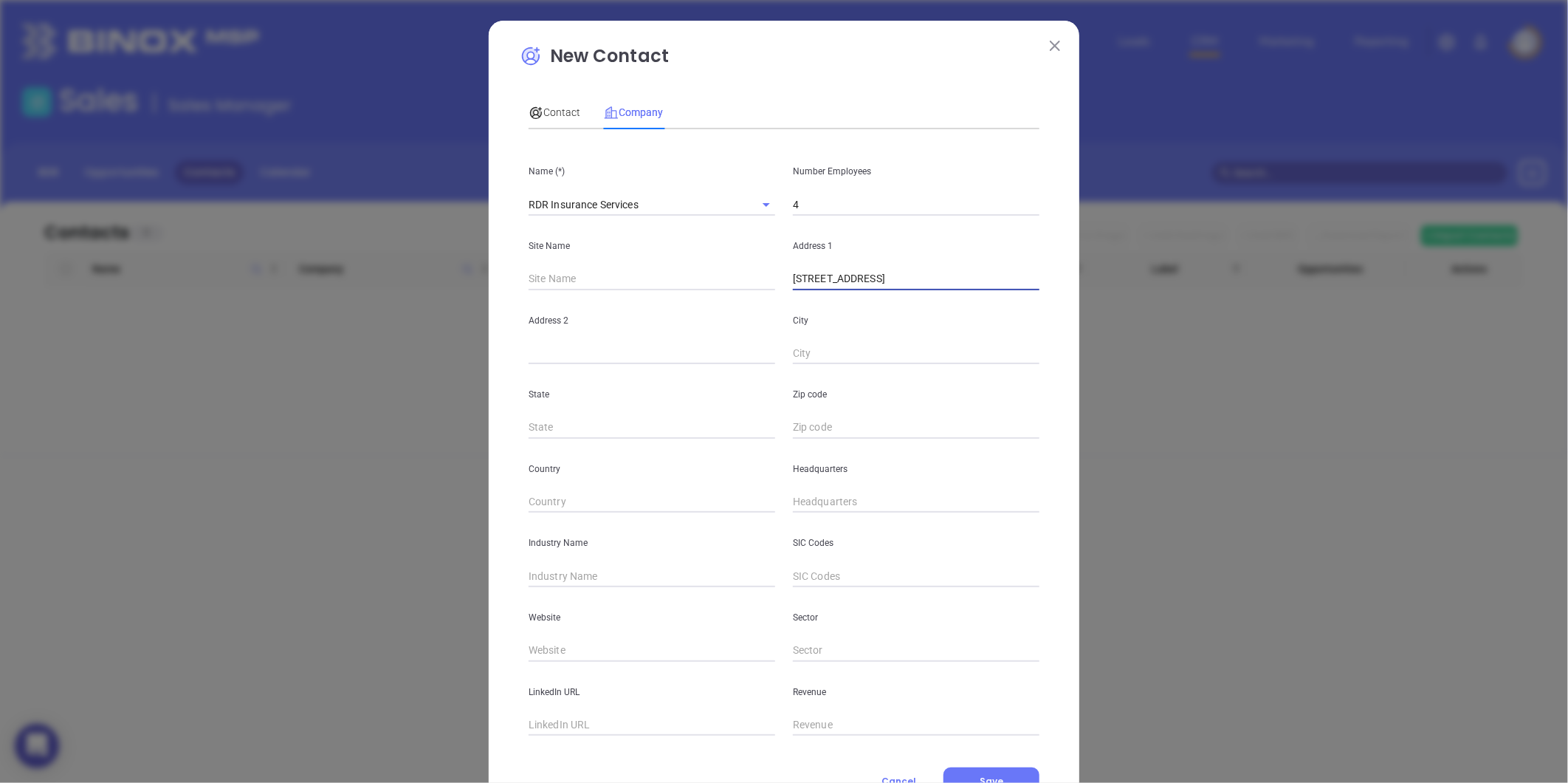
click at [837, 433] on input "text" at bounding box center [916, 428] width 247 height 22
paste input "28277"
click at [560, 424] on input "text" at bounding box center [652, 428] width 247 height 22
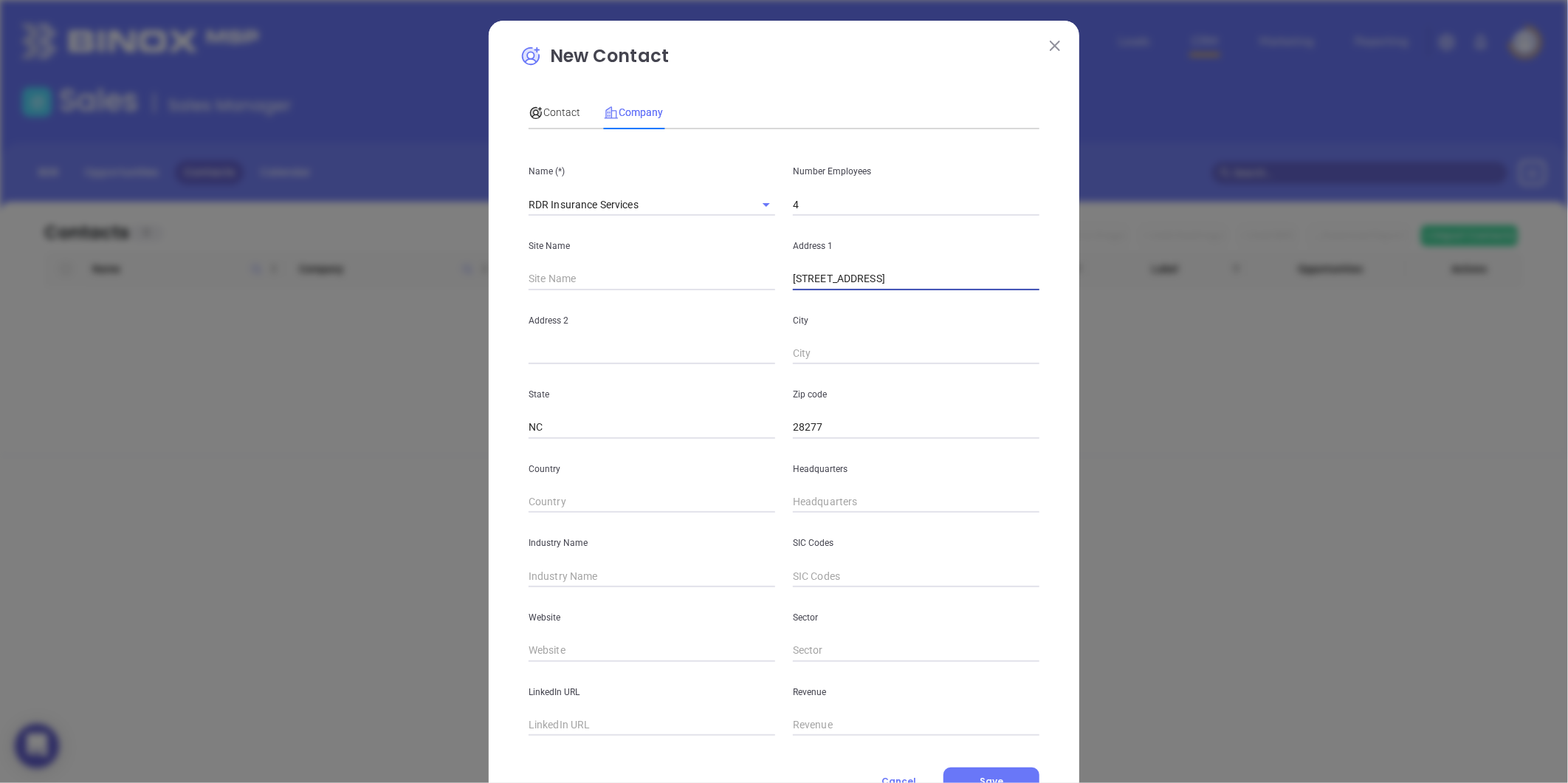
drag, startPoint x: 997, startPoint y: 283, endPoint x: 983, endPoint y: 297, distance: 19.8
click at [983, 297] on div "Name (*) RDR Insurance Services Number Employees 4 Site Name Address 1 13925 Ba…" at bounding box center [784, 439] width 511 height 595
click at [844, 352] on input "text" at bounding box center [916, 354] width 247 height 22
paste input "Charlotte"
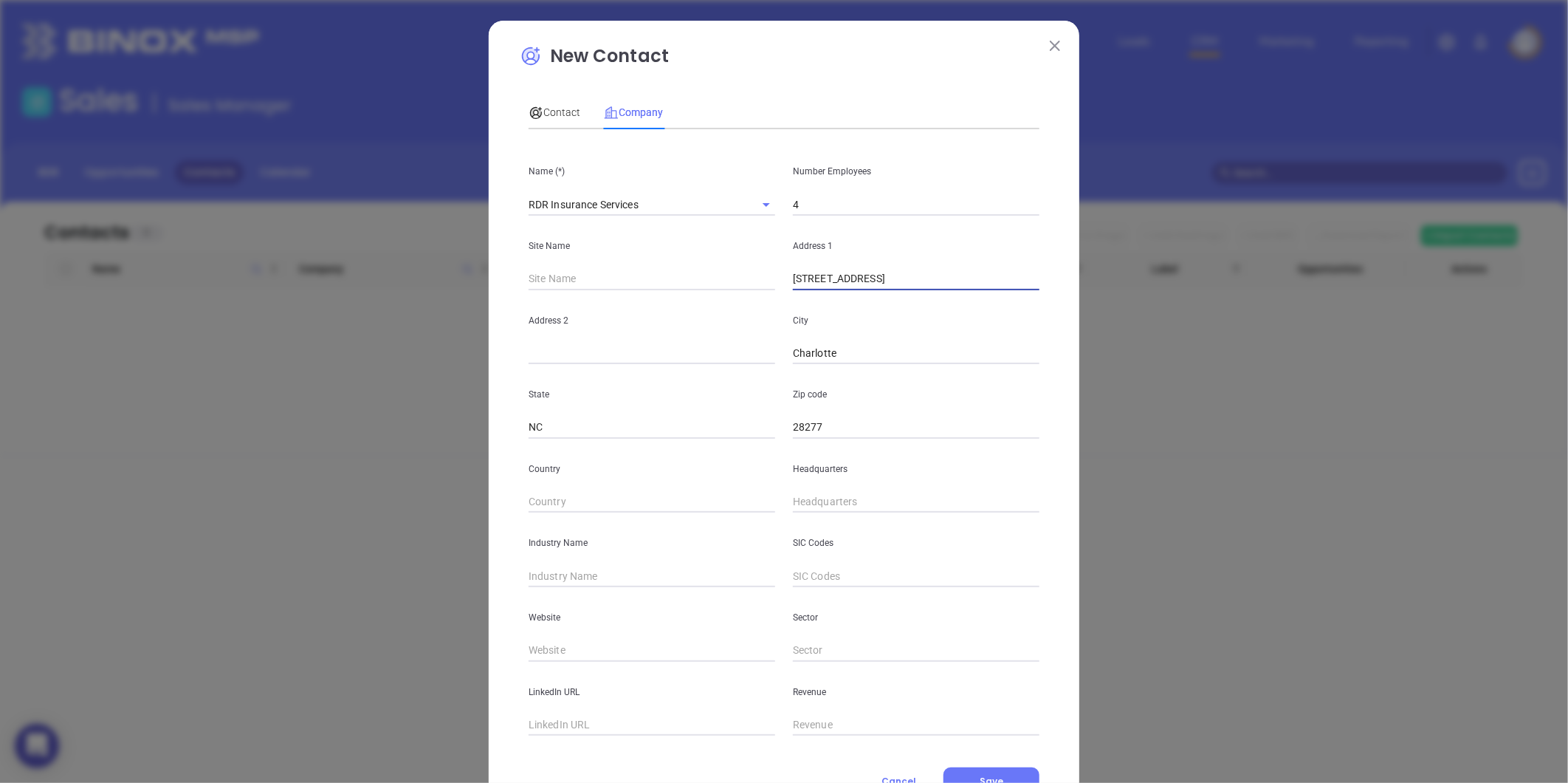
drag, startPoint x: 948, startPoint y: 283, endPoint x: 991, endPoint y: 288, distance: 43.3
click at [991, 288] on input "13925 Ballantyne Corporate Place Suite 425 Charlotte, NC 28277" at bounding box center [916, 280] width 247 height 22
click at [573, 351] on input "text" at bounding box center [652, 354] width 247 height 22
paste input "Suite 425"
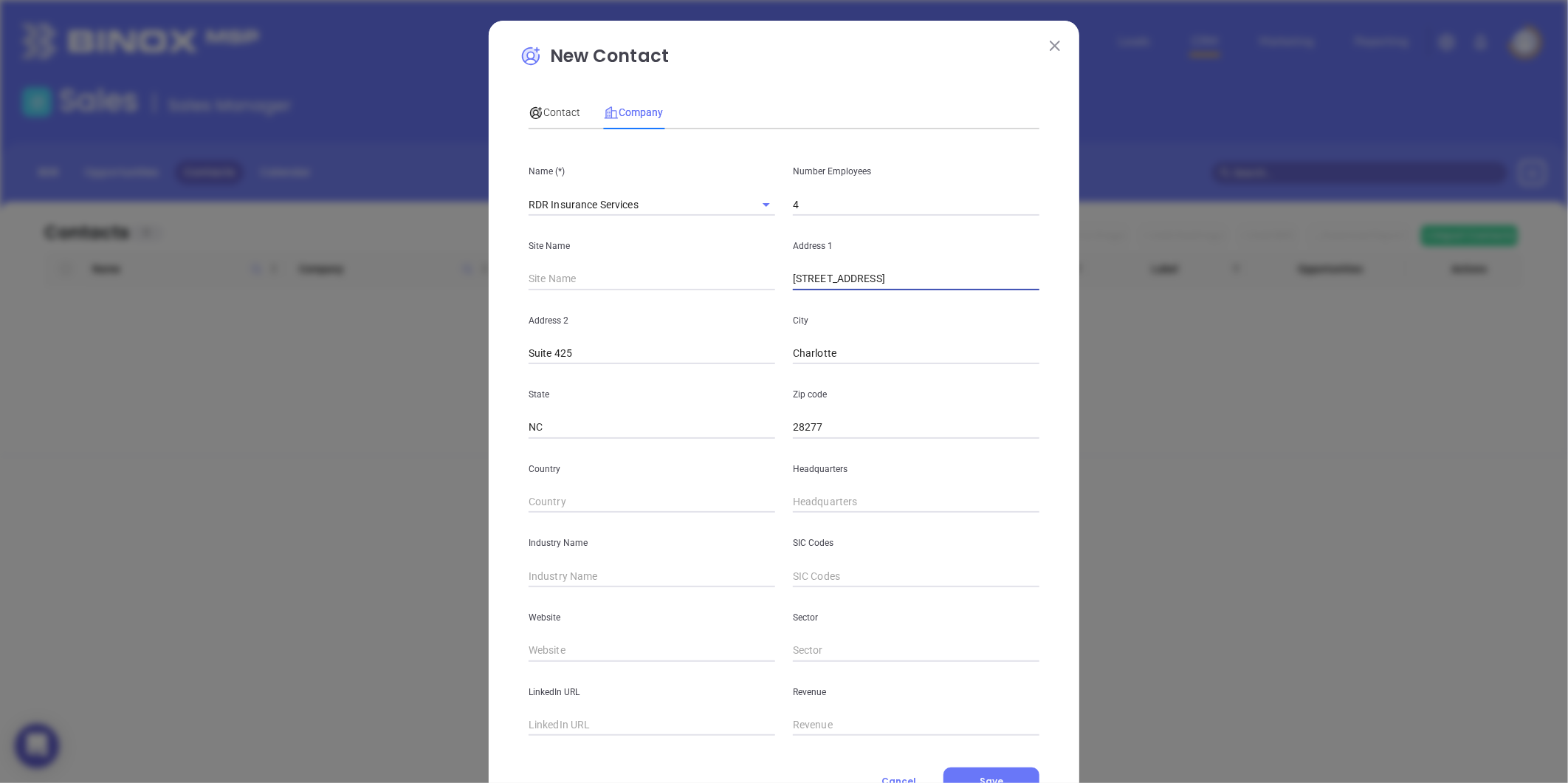
drag, startPoint x: 949, startPoint y: 276, endPoint x: 1111, endPoint y: 324, distance: 169.0
click at [1111, 324] on div "New Contact Contact Company First Name (*) Last Name (*) Email (*) Job Title De…" at bounding box center [784, 391] width 1568 height 783
drag, startPoint x: 840, startPoint y: 488, endPoint x: 807, endPoint y: 527, distance: 51.1
click at [837, 490] on div "Headquarters" at bounding box center [916, 476] width 265 height 75
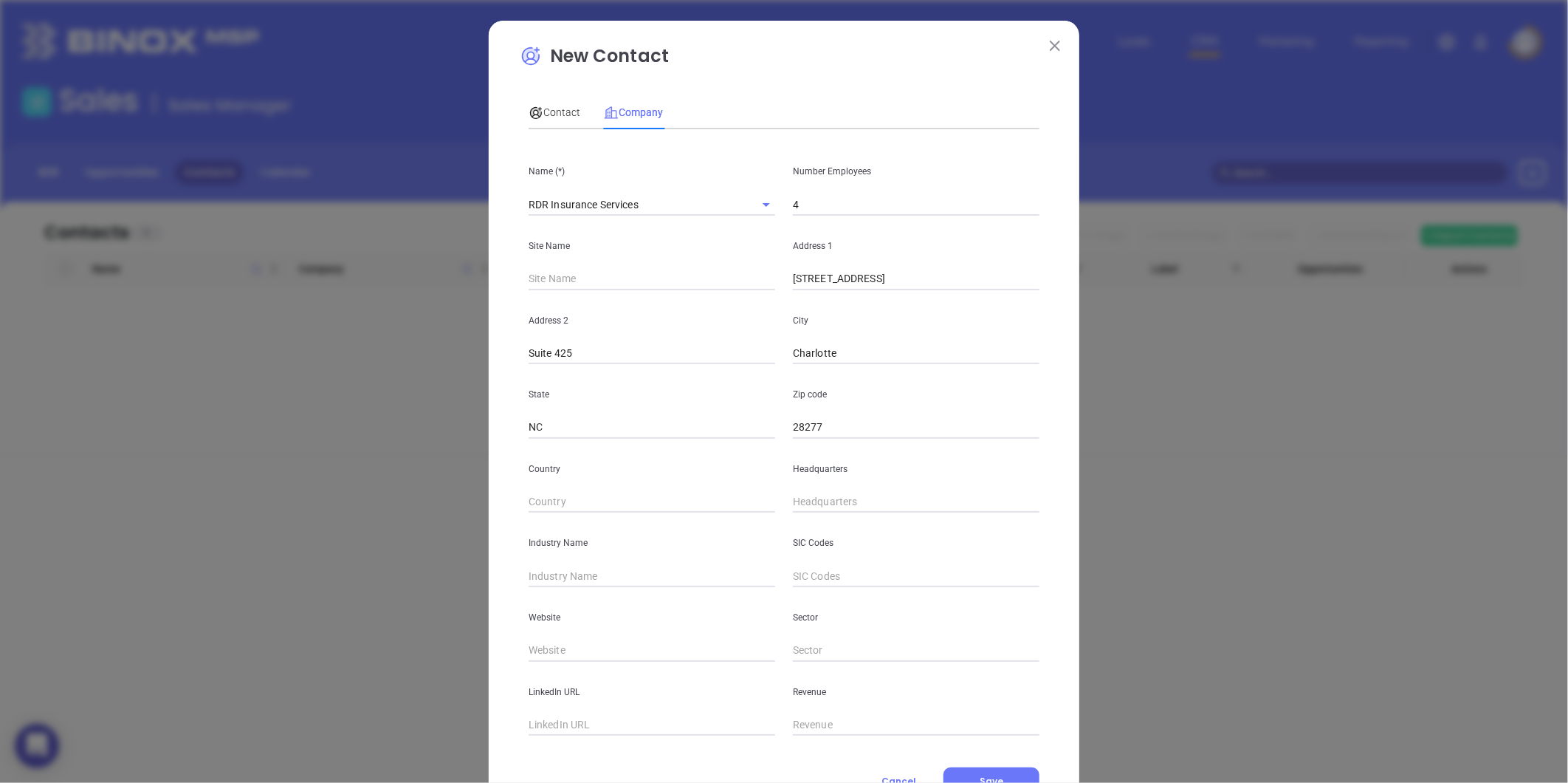
click at [807, 527] on div "SIC Codes" at bounding box center [916, 550] width 265 height 75
click at [809, 503] on input "( ) -" at bounding box center [916, 502] width 247 height 22
paste input "704) 553-1617"
click at [565, 573] on input "text" at bounding box center [652, 576] width 247 height 22
click at [559, 655] on input "text" at bounding box center [652, 651] width 247 height 22
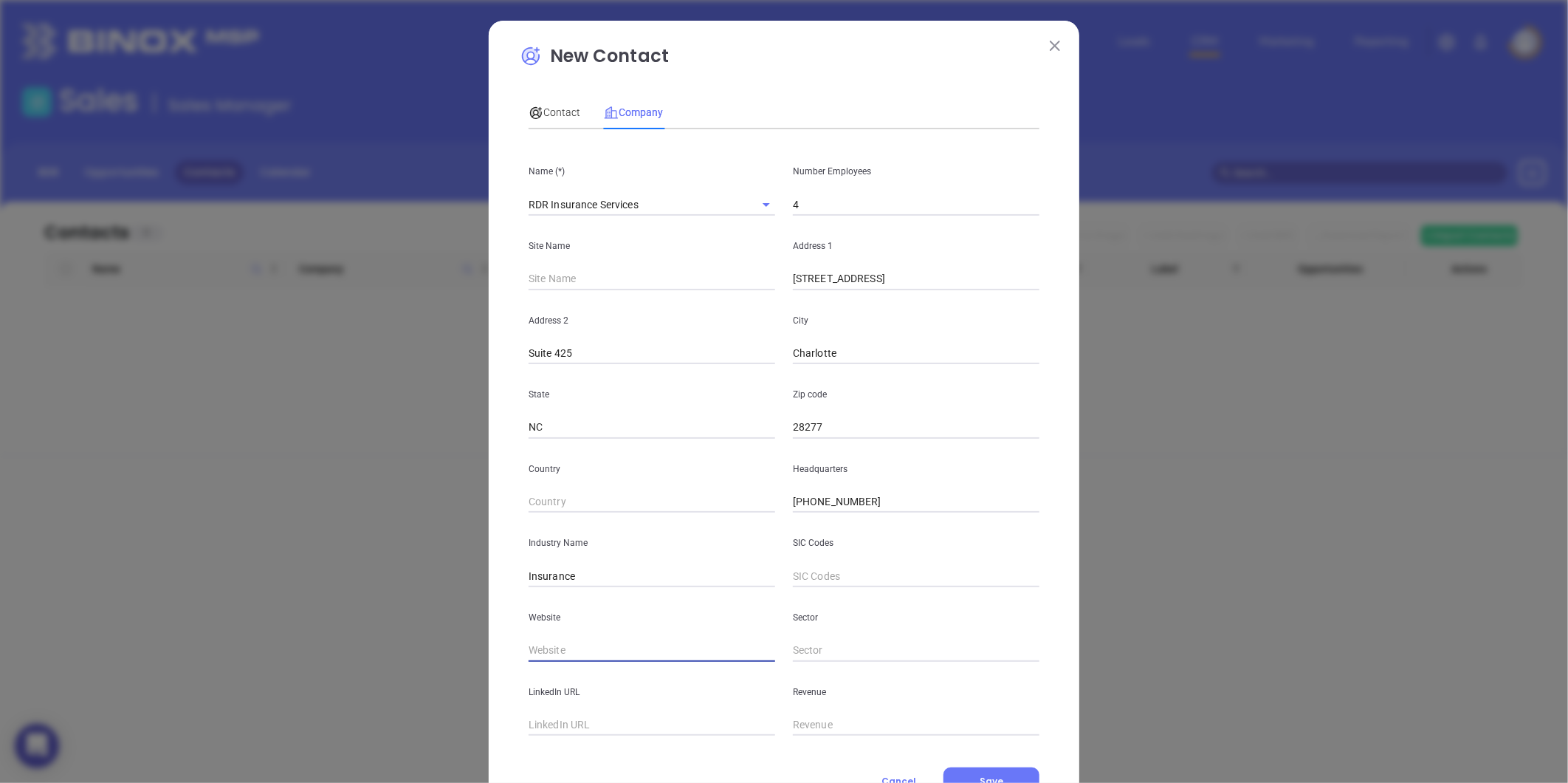
paste input "https://www.rdrins.com/"
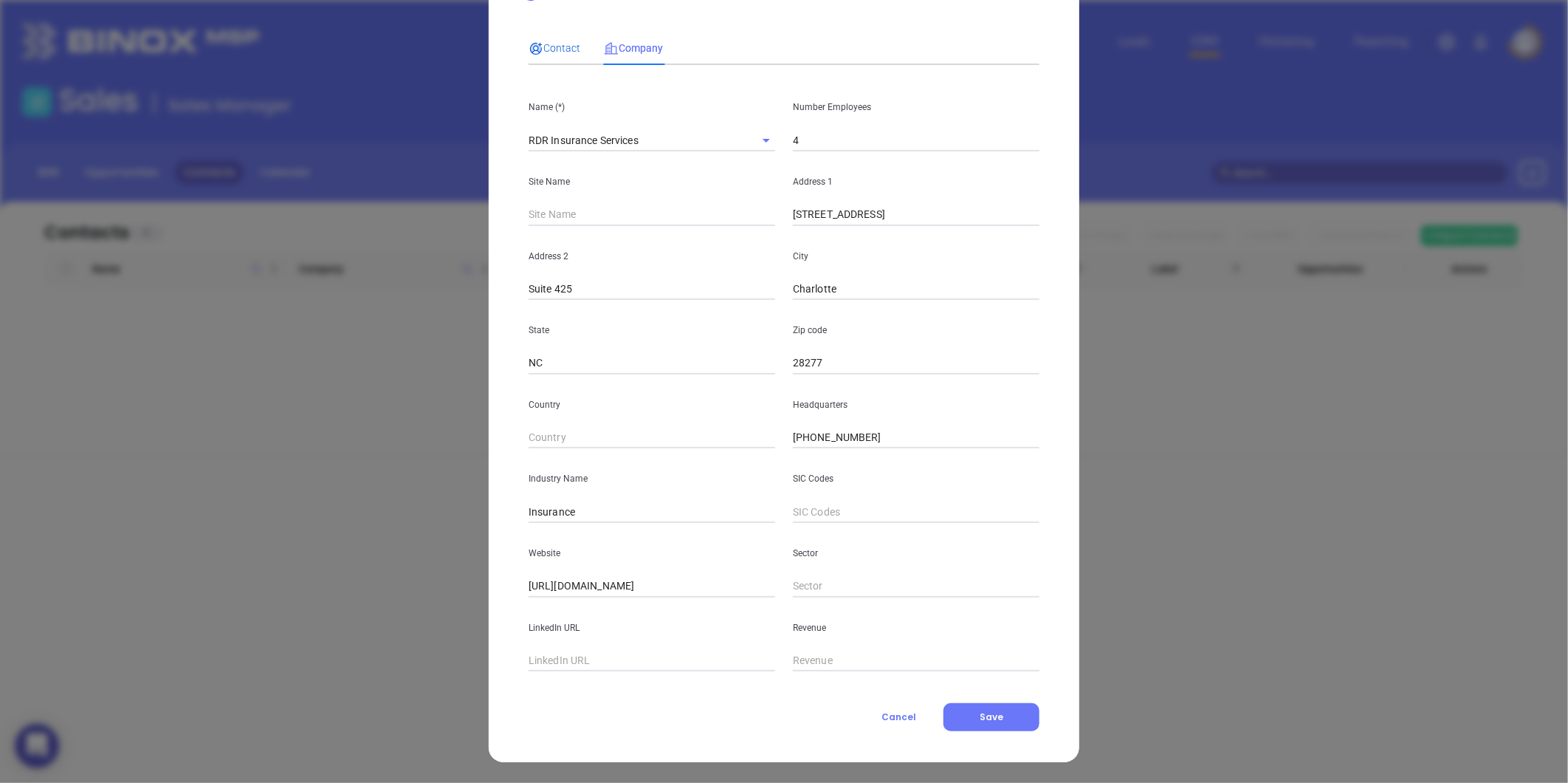
click at [553, 54] on div "Contact" at bounding box center [554, 48] width 51 height 16
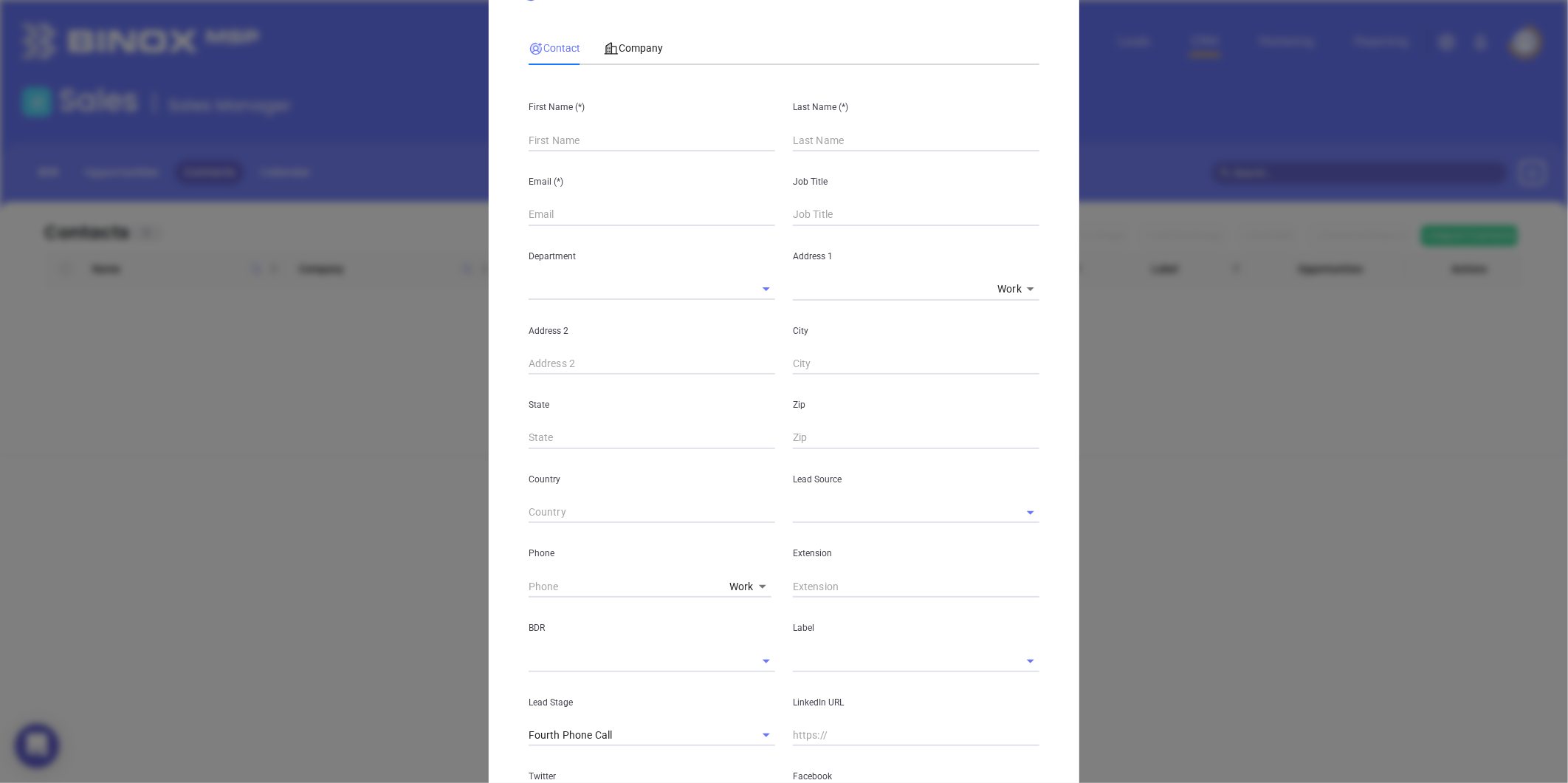
click at [567, 135] on input "text" at bounding box center [652, 140] width 247 height 22
paste input "Justin Royster"
drag, startPoint x: 556, startPoint y: 136, endPoint x: 604, endPoint y: 150, distance: 50.0
click at [604, 150] on input "Justin Royster" at bounding box center [652, 140] width 247 height 22
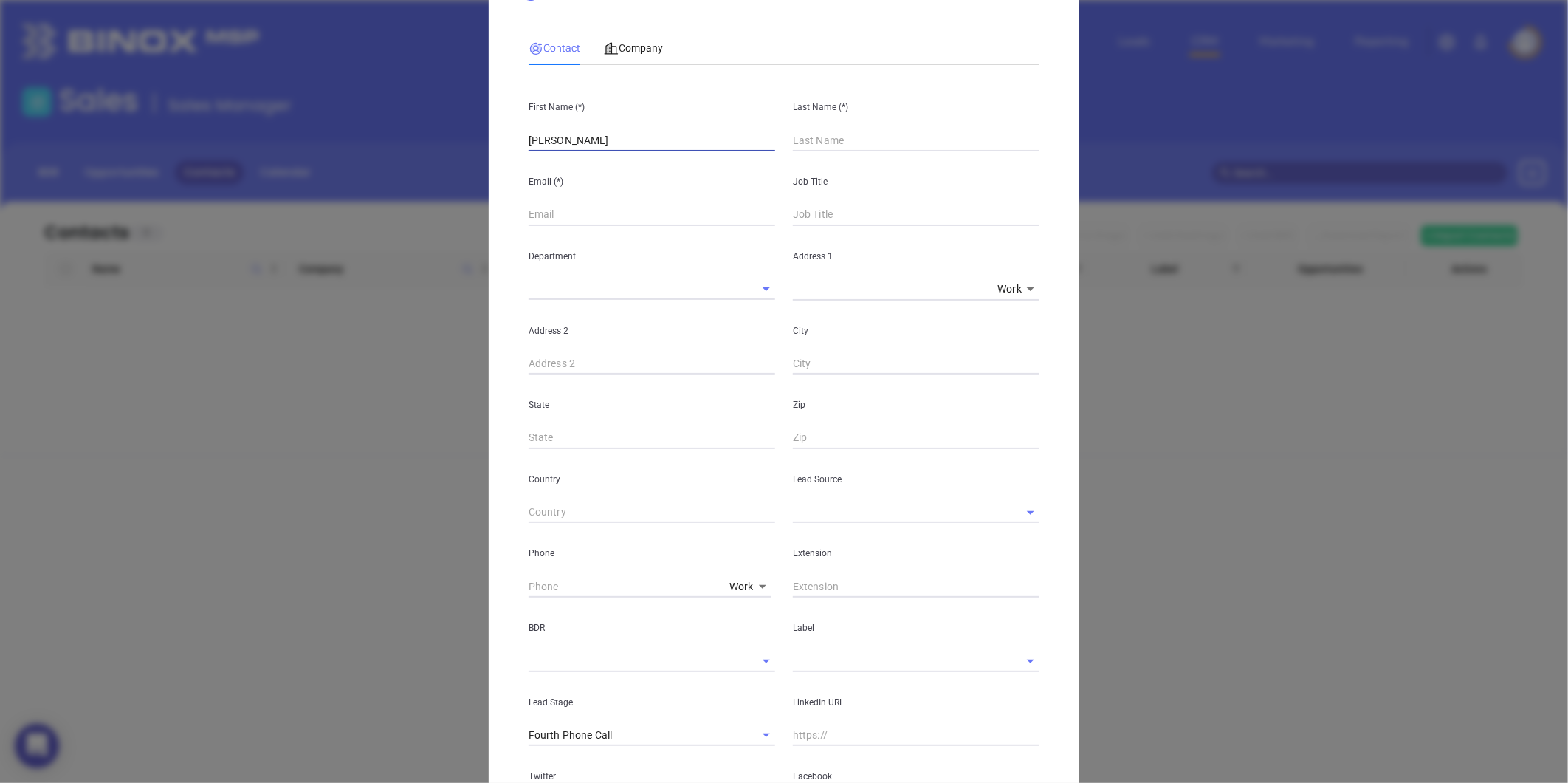
click at [813, 146] on input "text" at bounding box center [916, 140] width 247 height 22
paste input "Royster"
drag, startPoint x: 601, startPoint y: 136, endPoint x: 549, endPoint y: 157, distance: 56.1
click at [549, 157] on div "First Name (*) Justin Royster Last Name (*) Royster Email (*) Job Title Departm…" at bounding box center [784, 486] width 511 height 818
click at [837, 205] on input "text" at bounding box center [916, 215] width 247 height 22
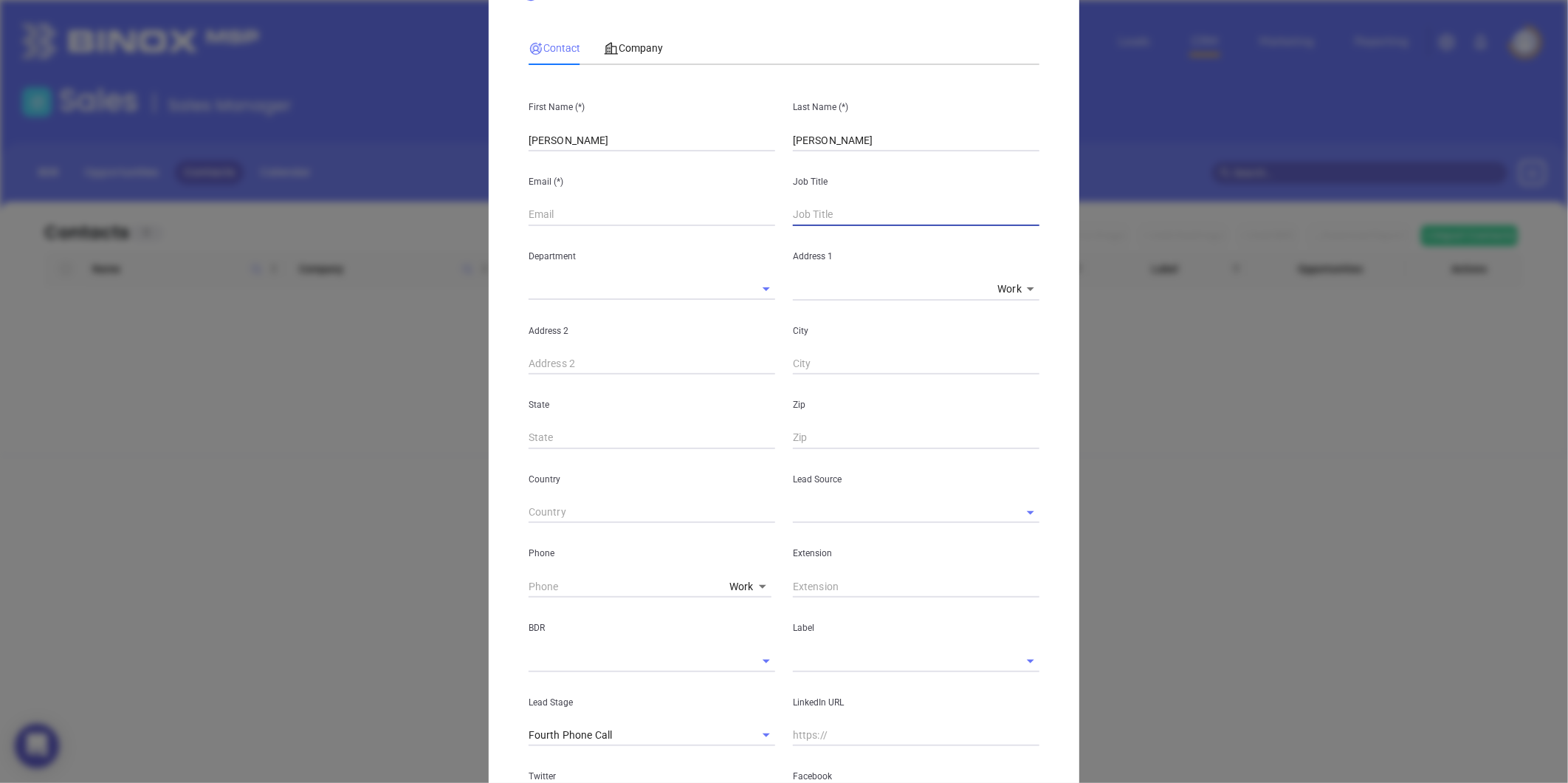
click at [837, 205] on input "text" at bounding box center [916, 215] width 247 height 22
click at [580, 210] on input "text" at bounding box center [652, 215] width 247 height 22
paste input "rdrins.com"
drag, startPoint x: 612, startPoint y: 216, endPoint x: 558, endPoint y: 234, distance: 56.9
click at [558, 234] on div "First Name (*) Justin Last Name (*) Royster Email (*) jroysterrdrins.com Job Ti…" at bounding box center [784, 486] width 511 height 818
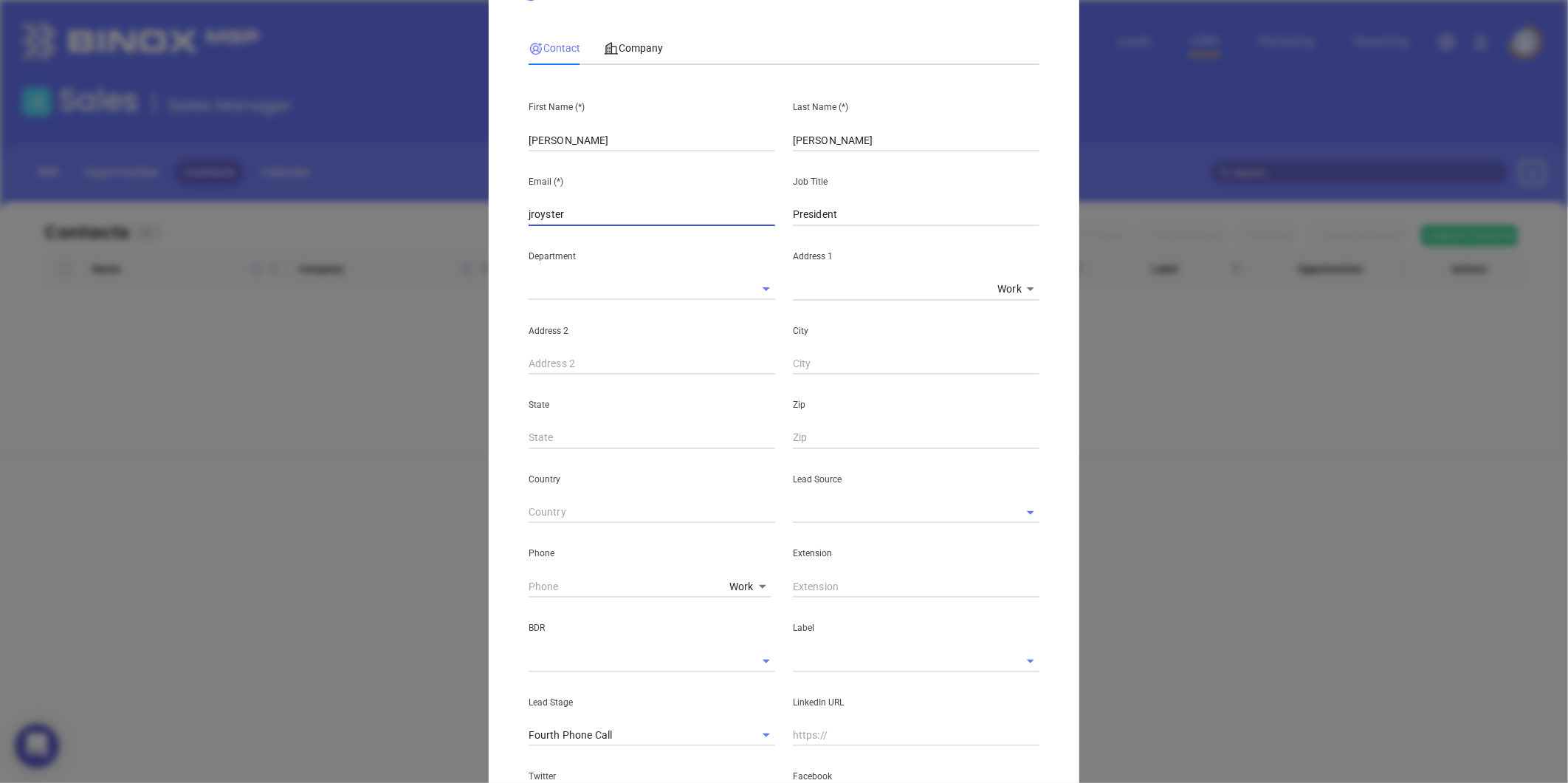
paste input "@rdrins.com"
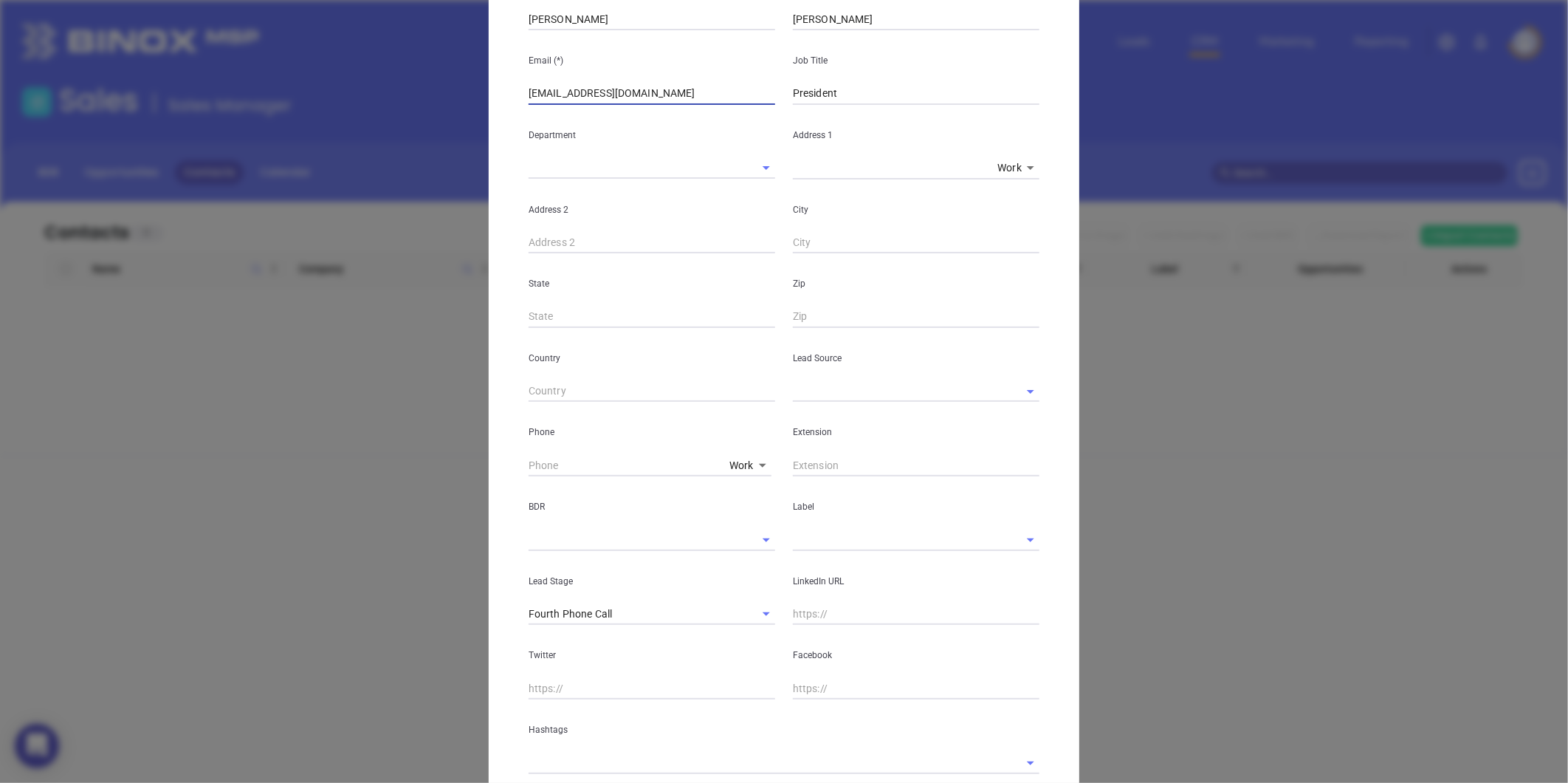
scroll to position [229, 0]
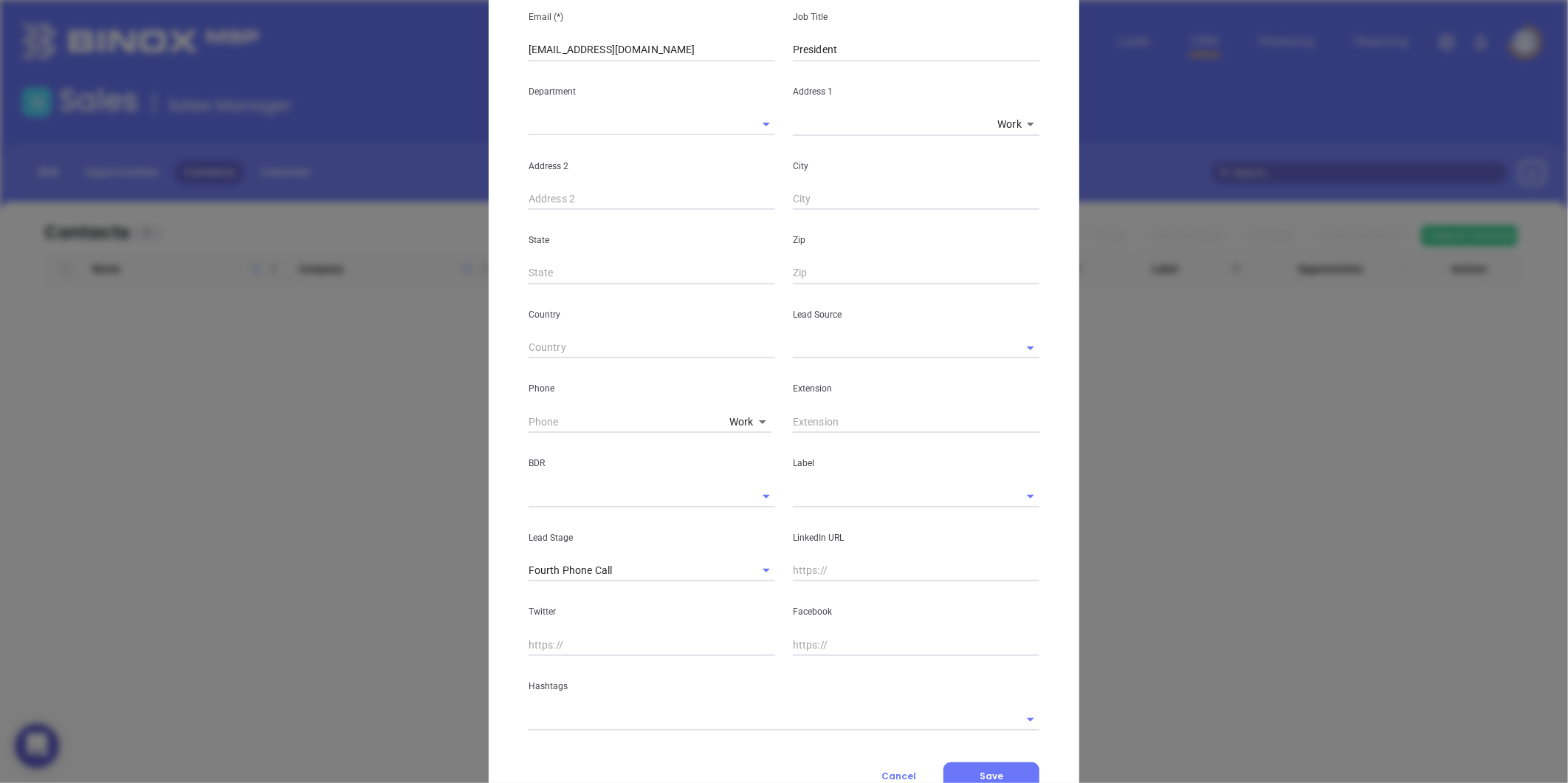
drag, startPoint x: 817, startPoint y: 364, endPoint x: 819, endPoint y: 345, distance: 19.1
click at [816, 364] on div "Extension" at bounding box center [916, 396] width 265 height 75
click at [819, 344] on input "text" at bounding box center [896, 347] width 206 height 22
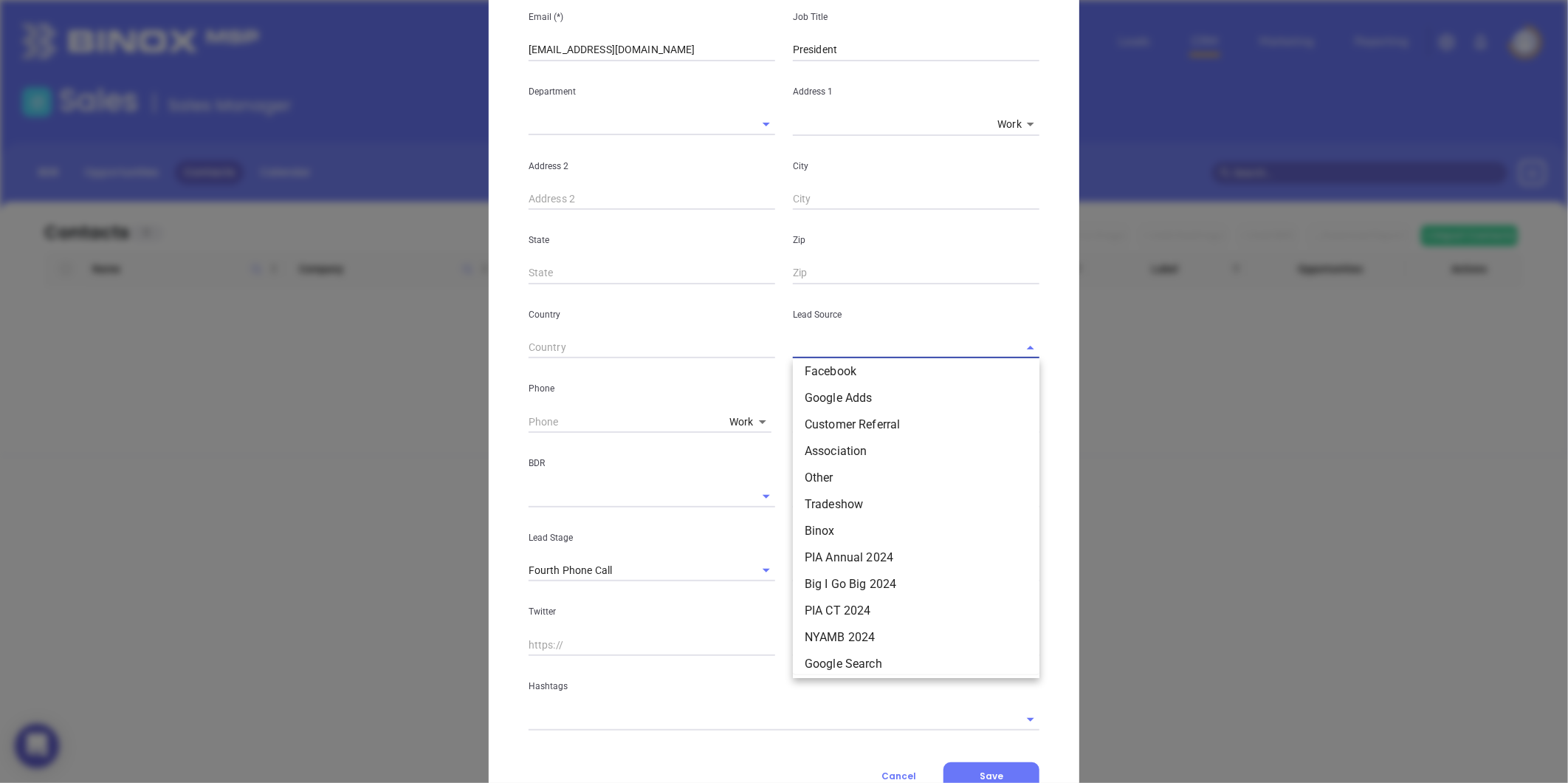
scroll to position [164, 0]
click at [818, 478] on li "Binox" at bounding box center [916, 482] width 247 height 26
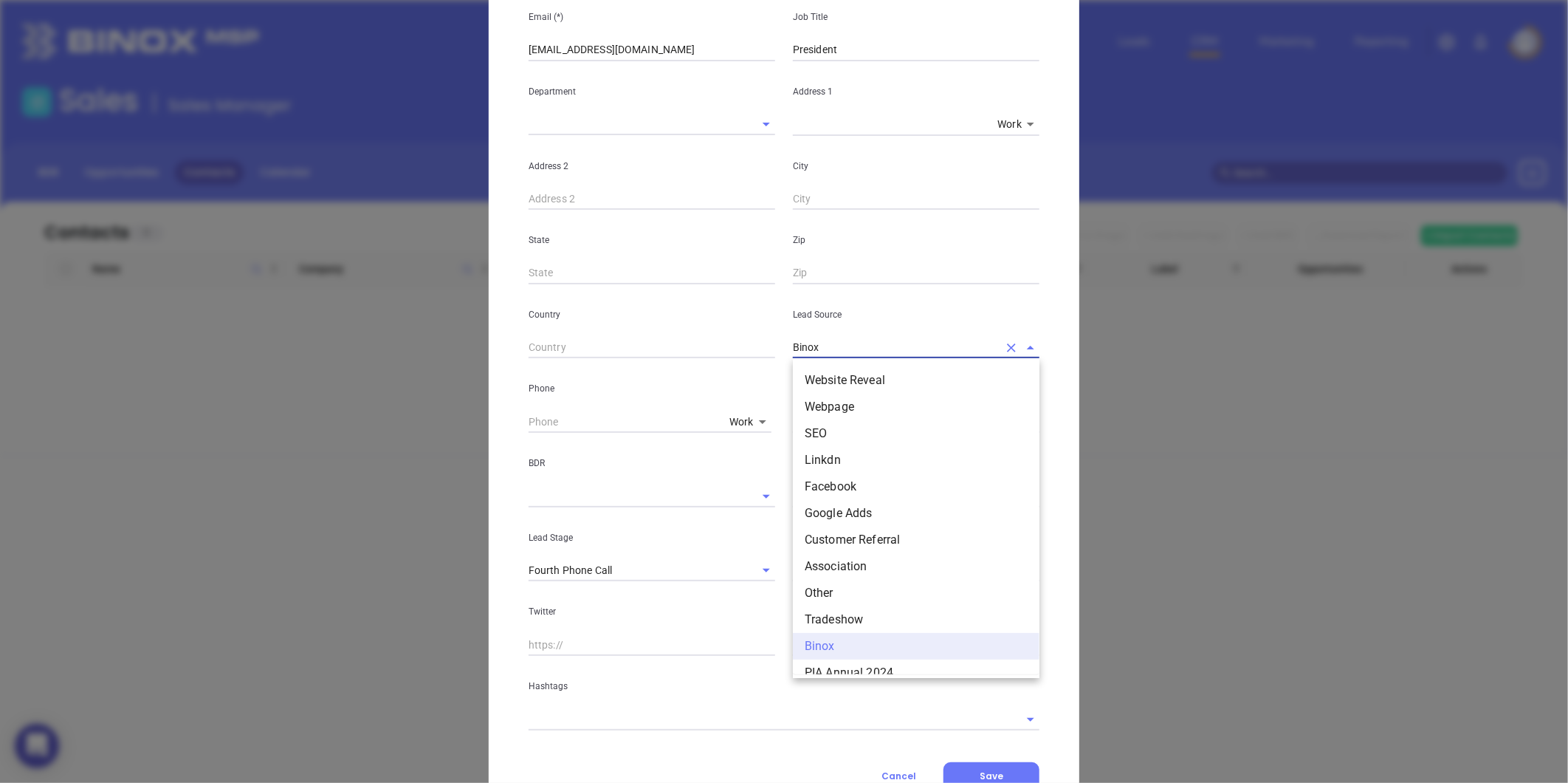
drag, startPoint x: 824, startPoint y: 348, endPoint x: 742, endPoint y: 363, distance: 83.4
click at [742, 363] on div "First Name (*) Justin Last Name (*) Royster Email (*) jroyster@rdrins.com Job T…" at bounding box center [784, 321] width 511 height 818
click at [824, 591] on li "Other" at bounding box center [916, 593] width 247 height 26
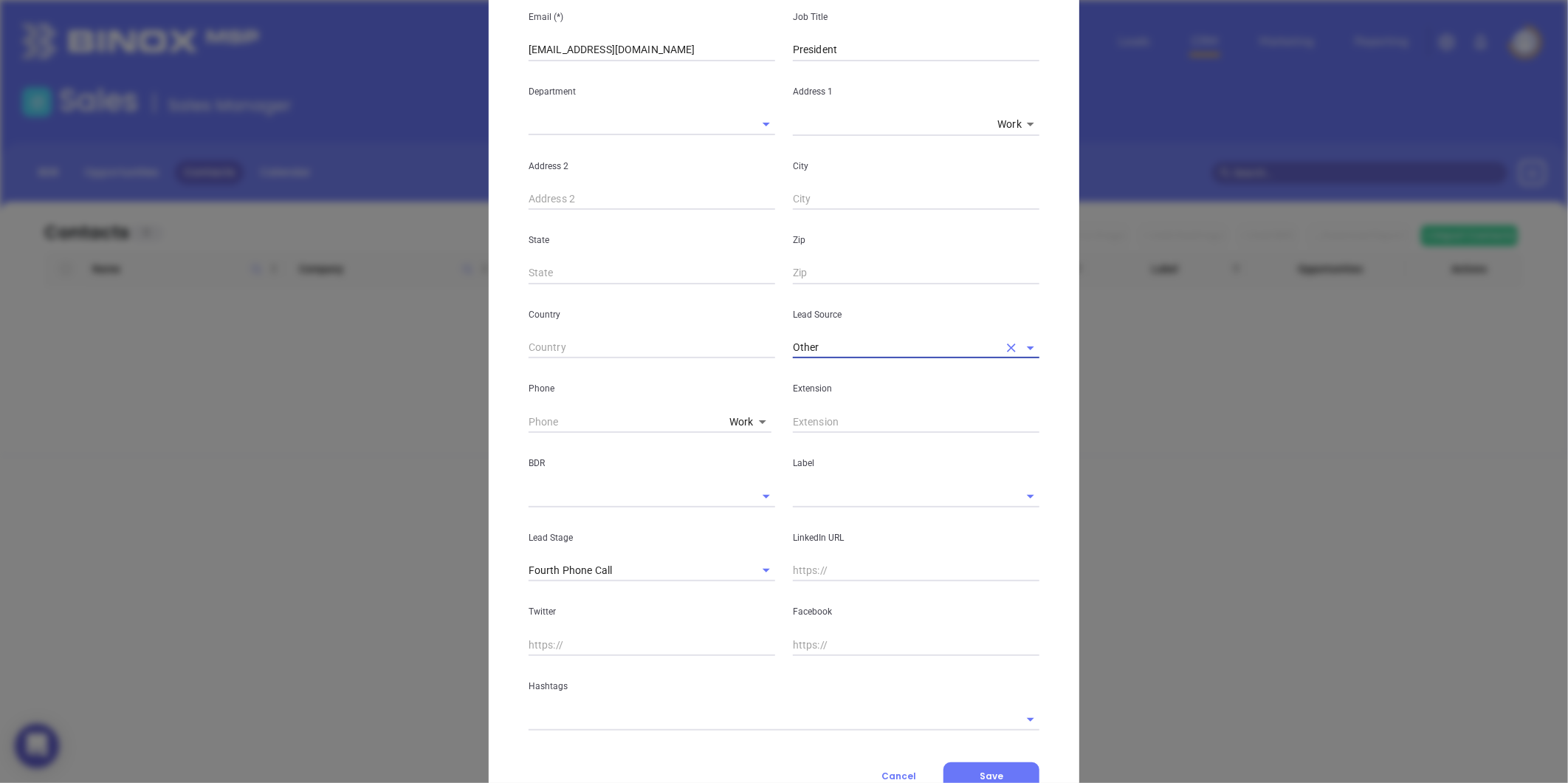
drag, startPoint x: 826, startPoint y: 508, endPoint x: 822, endPoint y: 497, distance: 11.7
click at [825, 507] on div "LinkedIn URL" at bounding box center [916, 544] width 265 height 75
click at [822, 495] on input "text" at bounding box center [896, 496] width 206 height 22
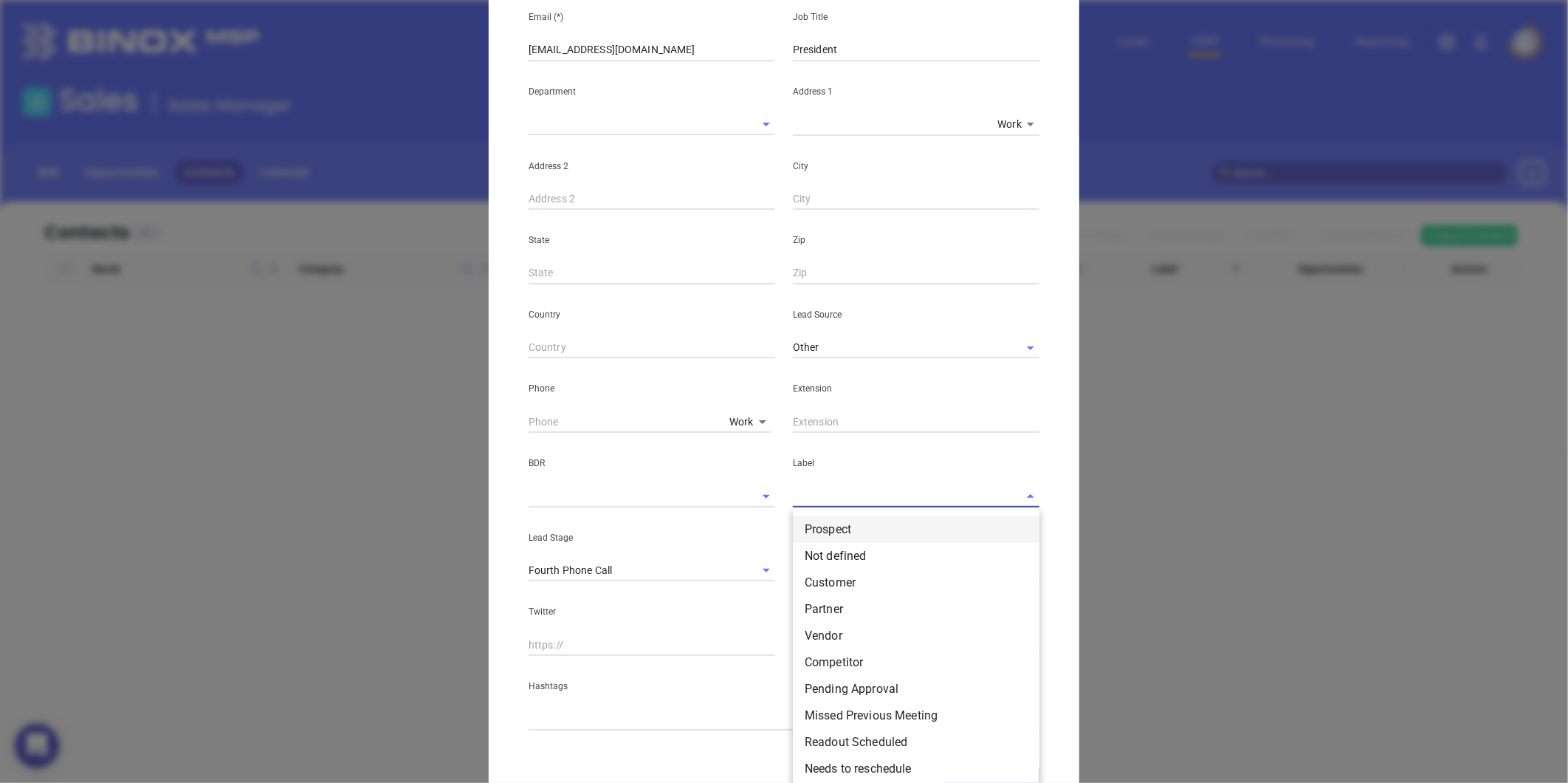
click at [817, 518] on li "Prospect" at bounding box center [916, 529] width 247 height 26
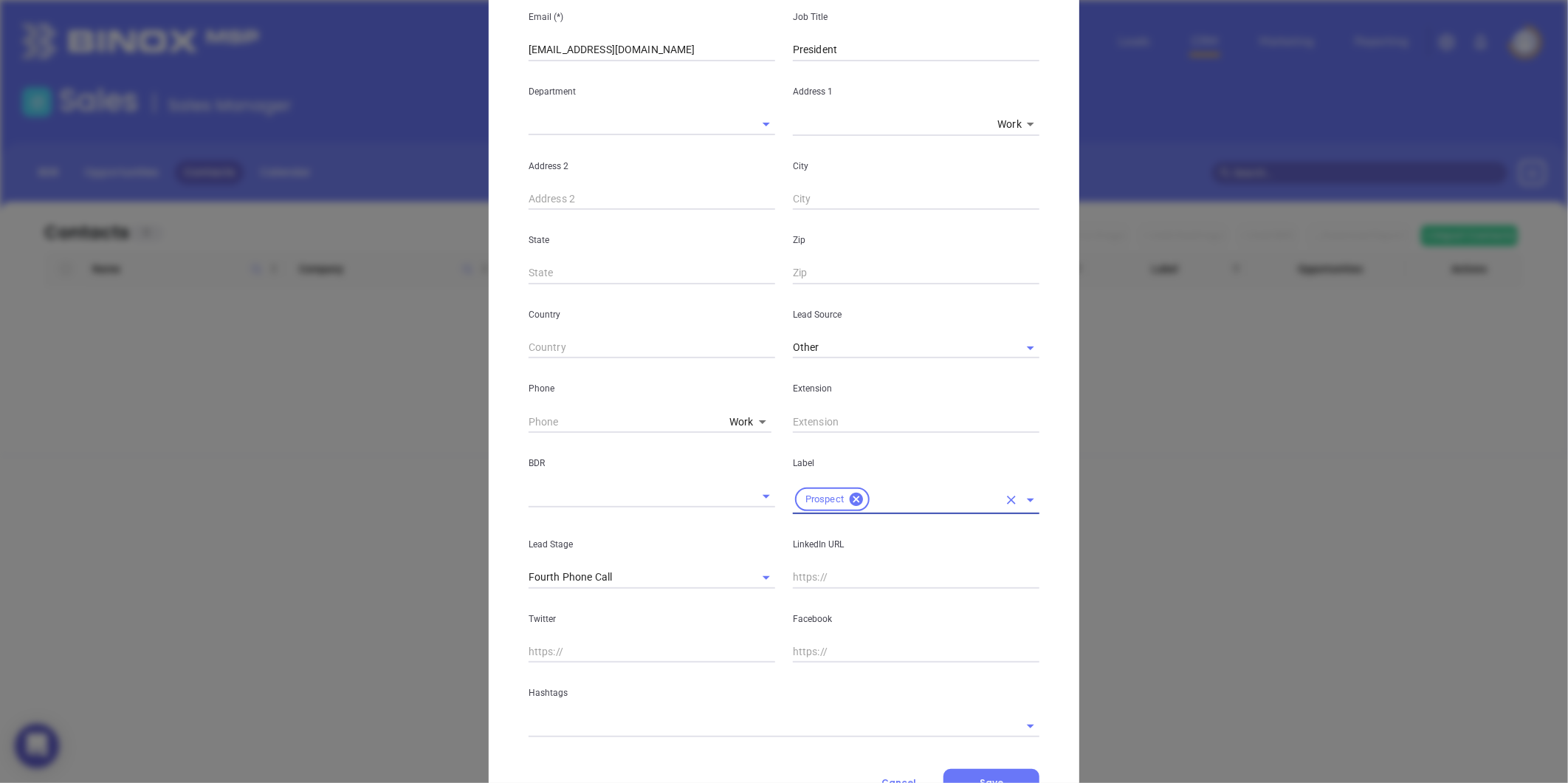
click at [570, 721] on input "text" at bounding box center [763, 725] width 469 height 22
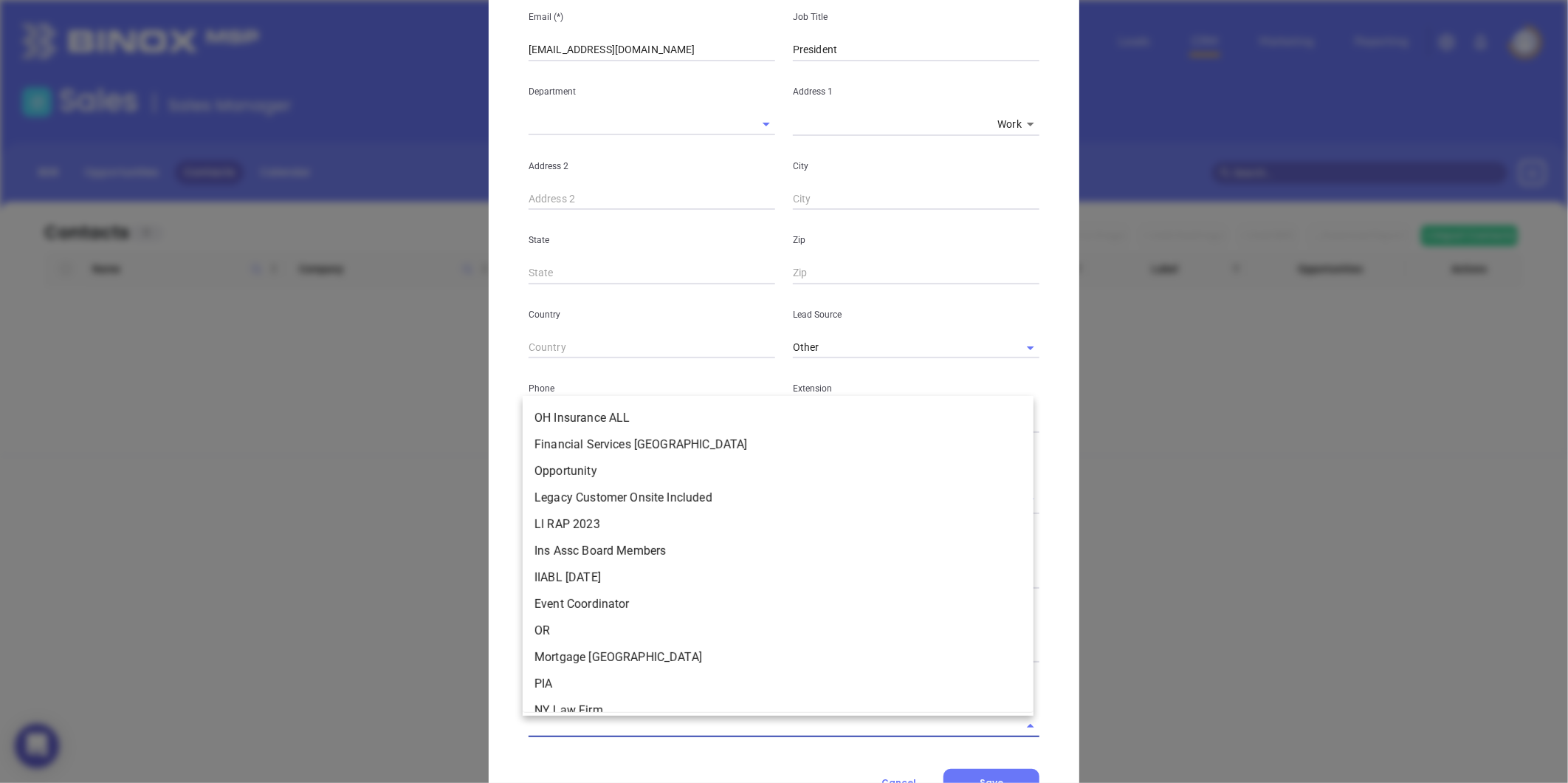
click at [570, 721] on input "text" at bounding box center [763, 725] width 469 height 22
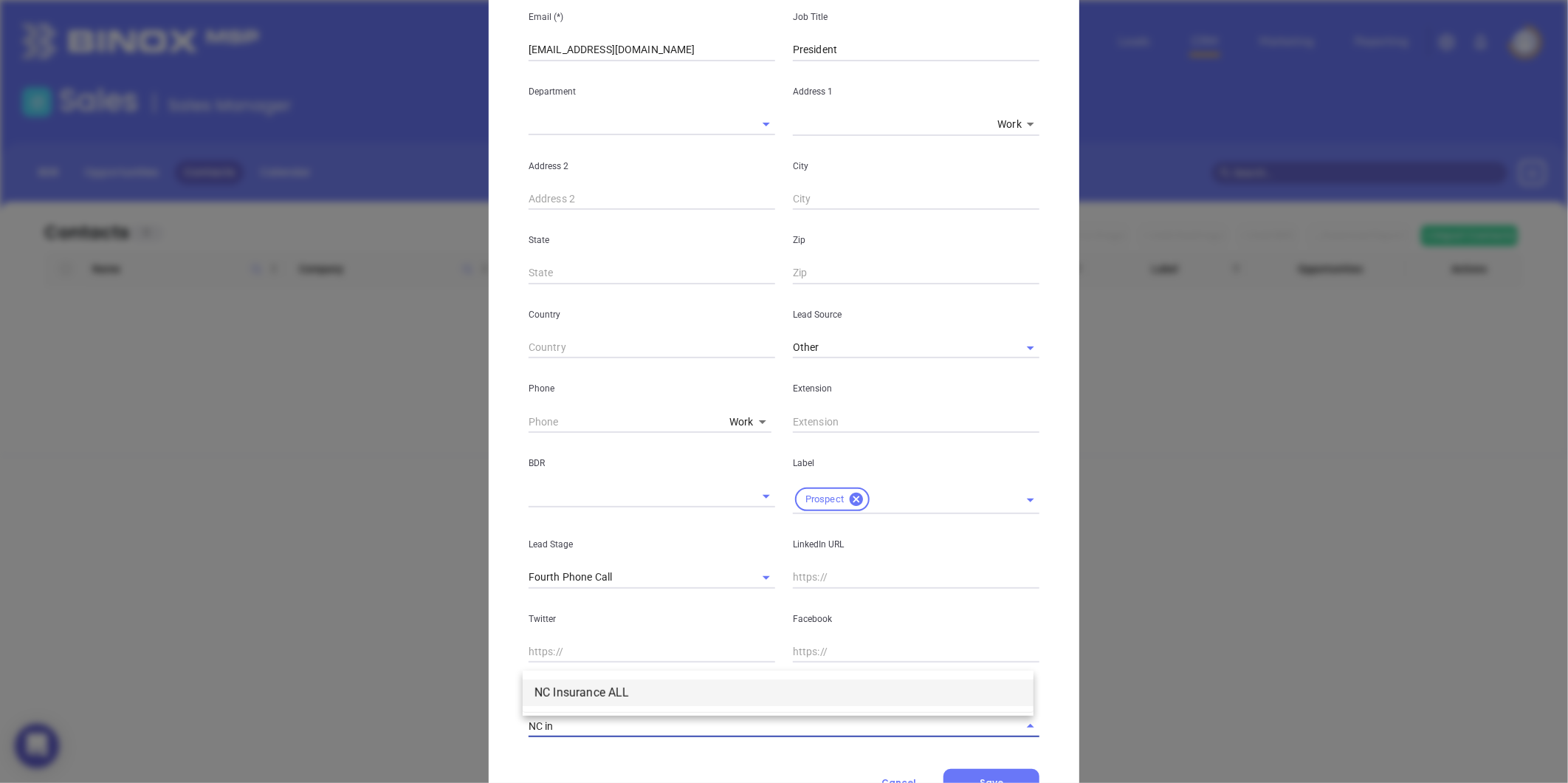
click at [591, 677] on ul "NC Insurance ALL" at bounding box center [778, 692] width 511 height 38
click at [576, 688] on li "NC Insurance ALL" at bounding box center [778, 692] width 511 height 26
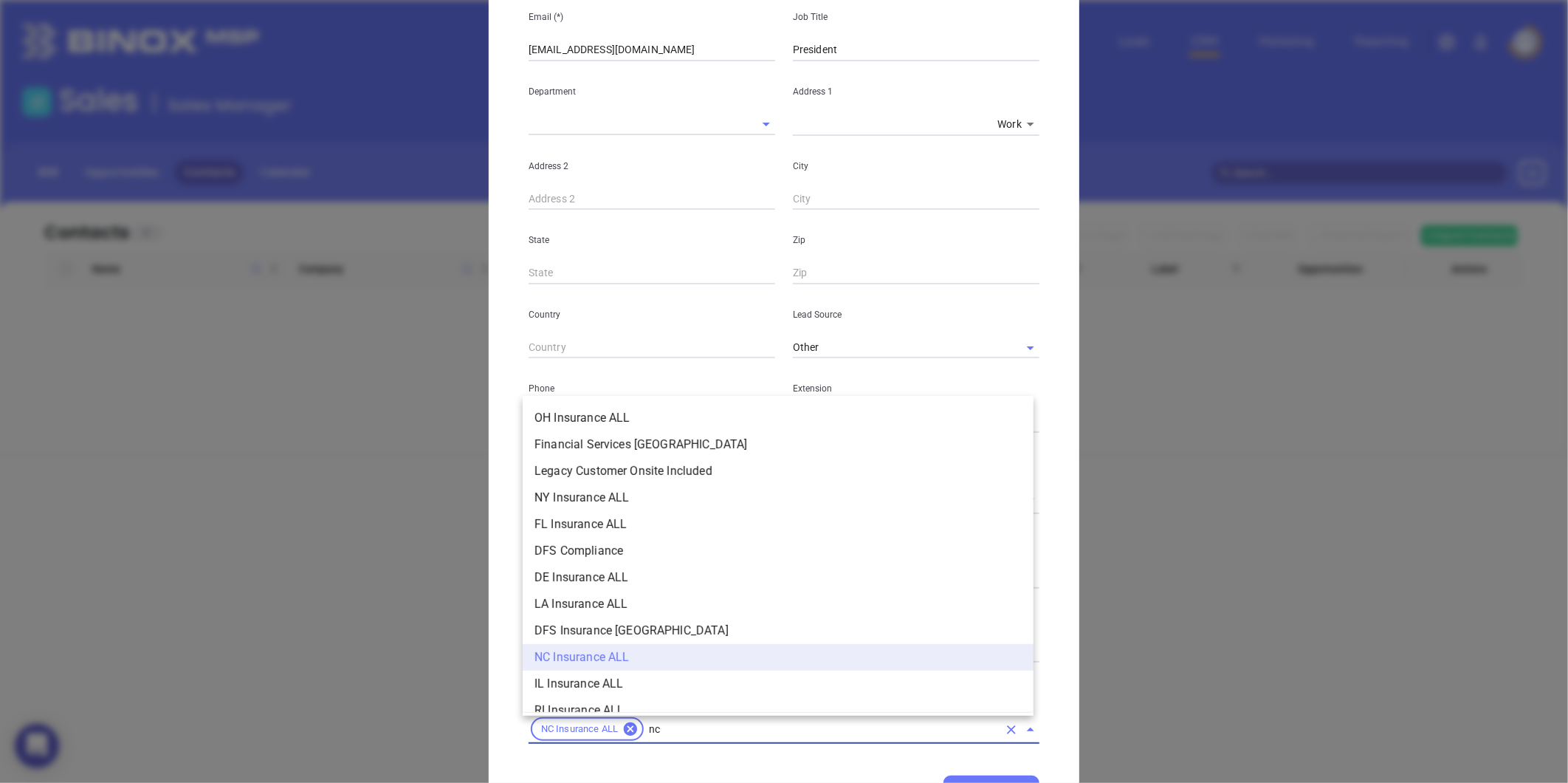
scroll to position [248, 0]
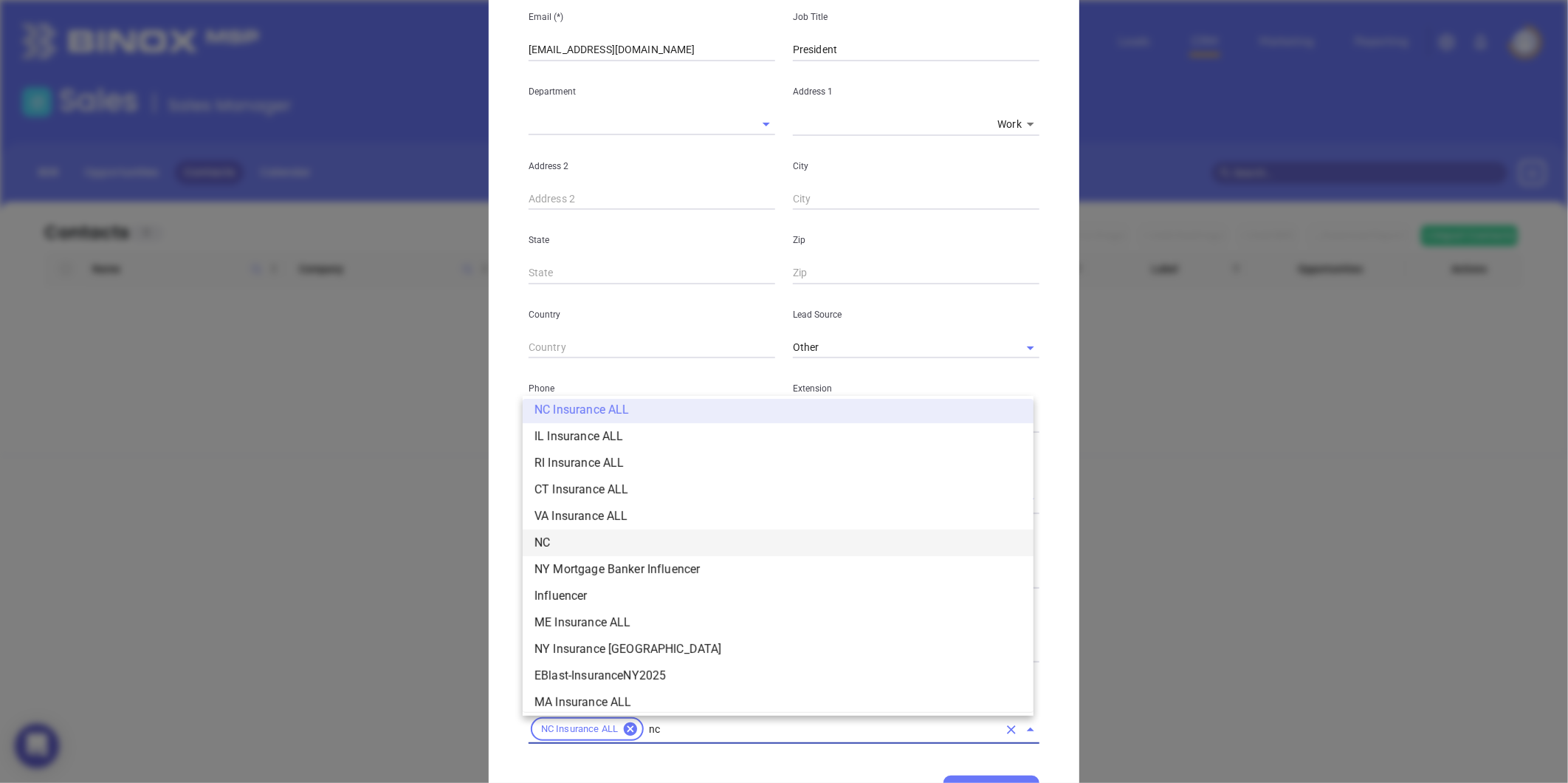
click at [574, 536] on li "NC" at bounding box center [778, 543] width 511 height 26
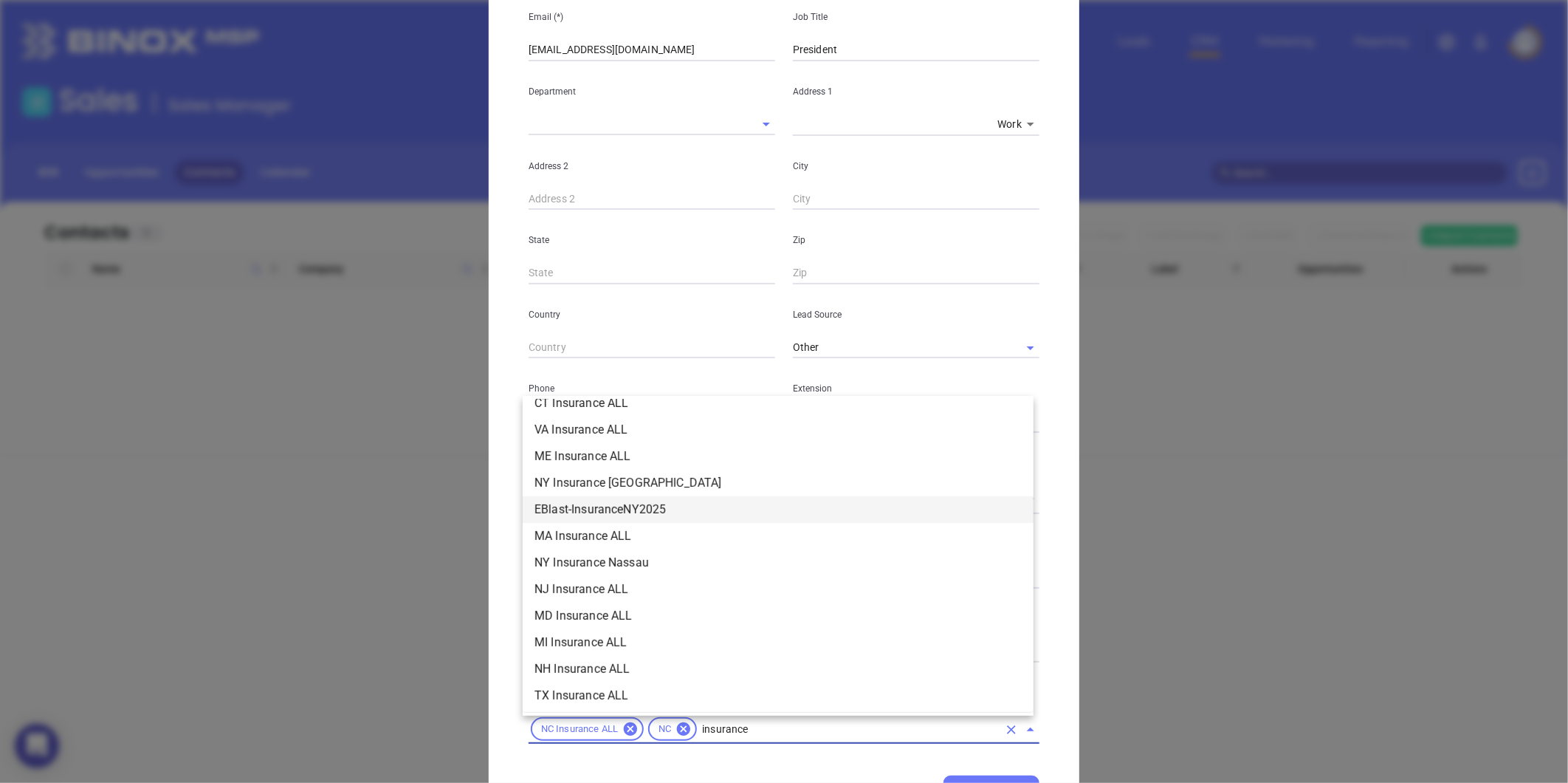
scroll to position [332, 0]
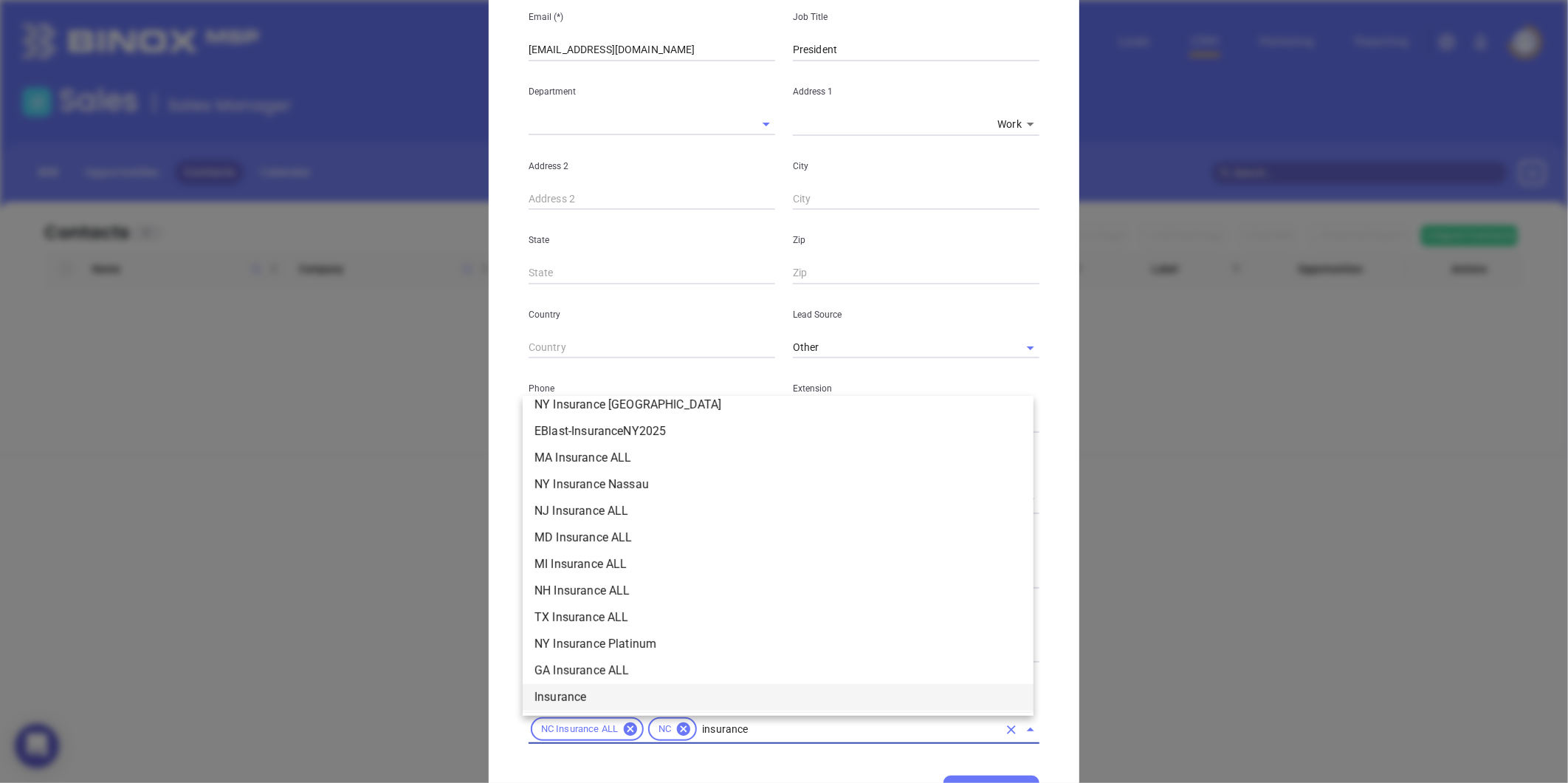
click at [561, 697] on li "Insurance" at bounding box center [778, 697] width 511 height 26
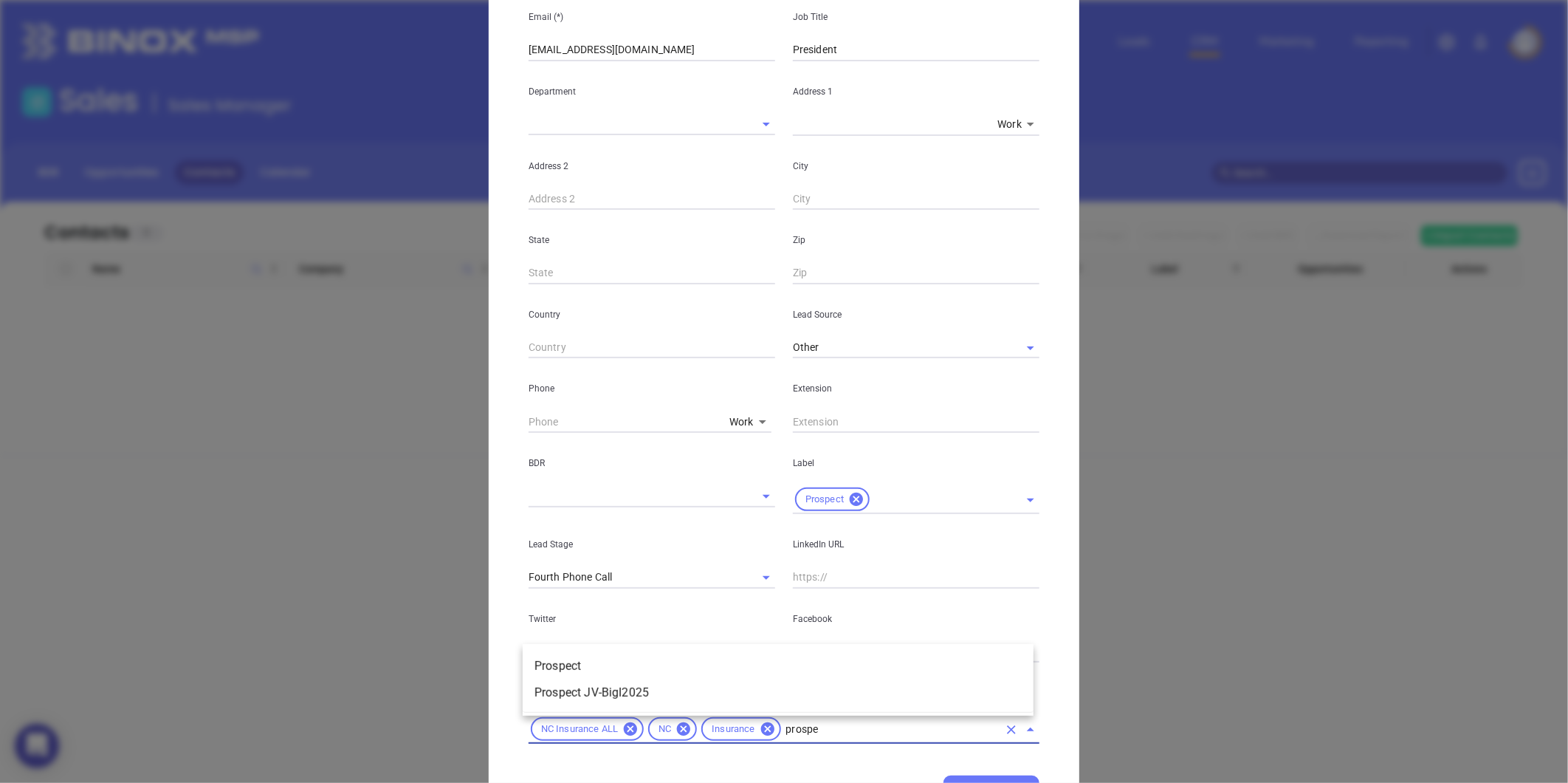
click at [574, 674] on li "Prospect" at bounding box center [778, 666] width 511 height 26
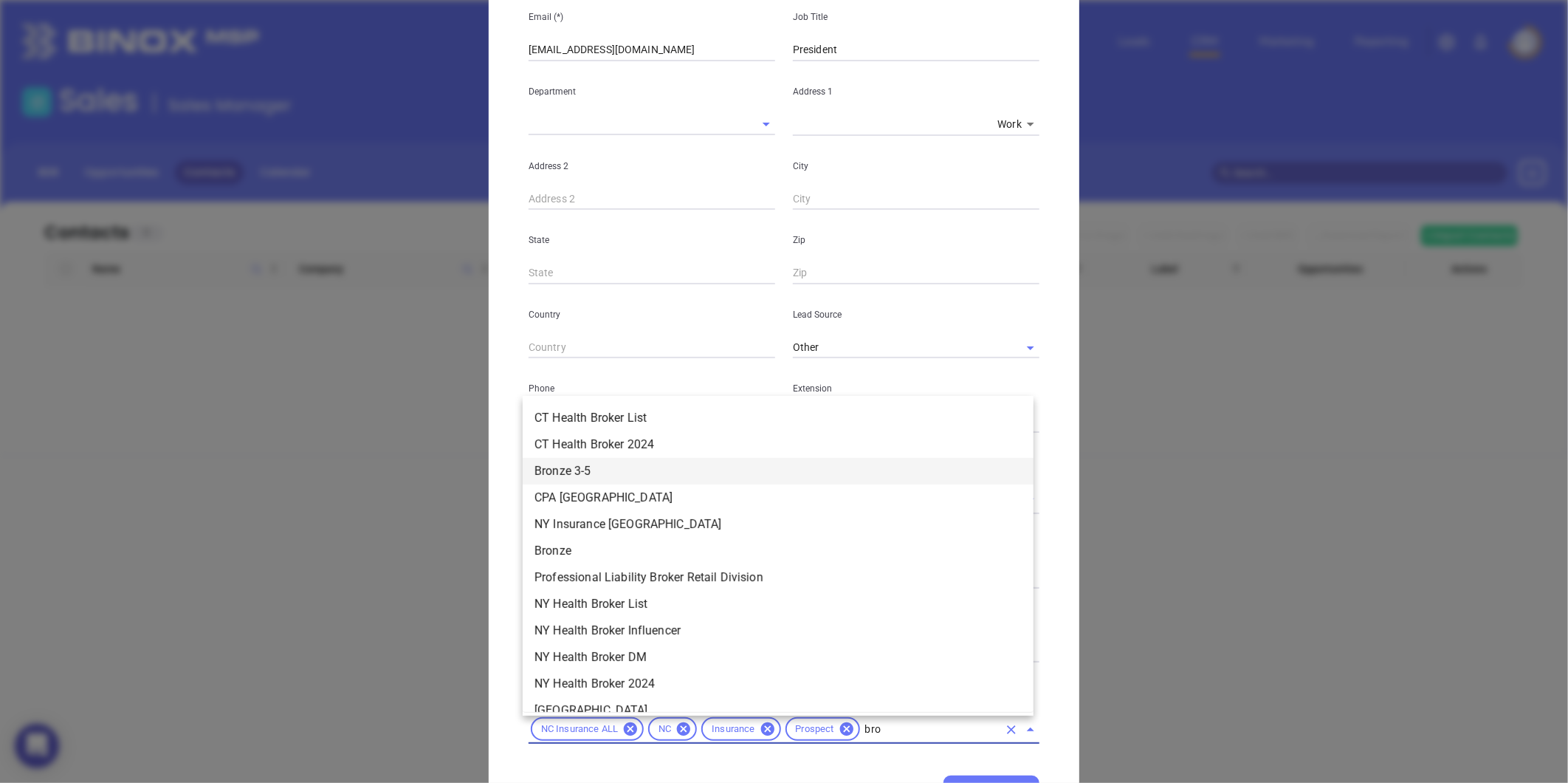
click at [595, 472] on li "Bronze 3-5" at bounding box center [778, 471] width 511 height 26
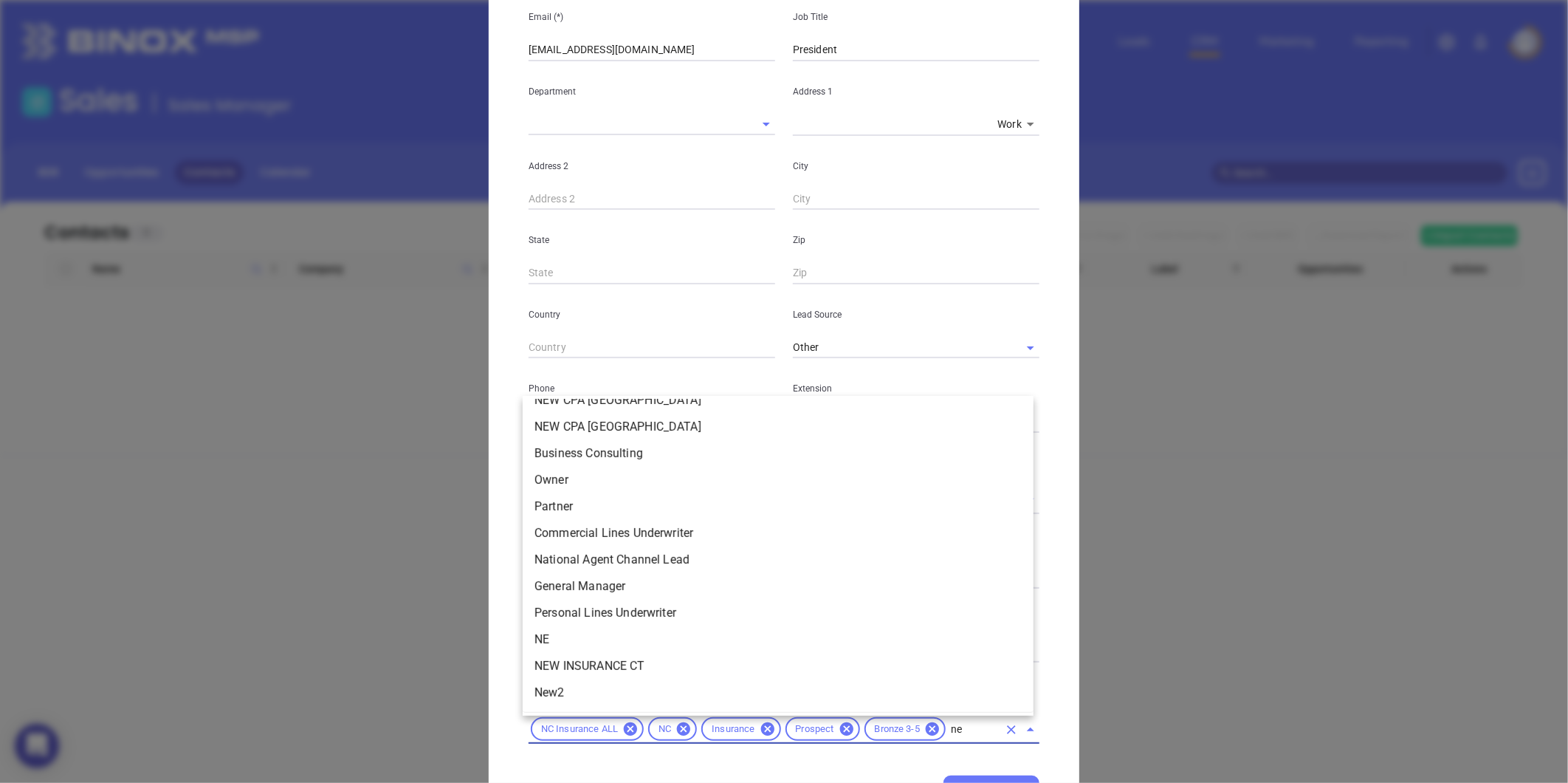
scroll to position [0, 0]
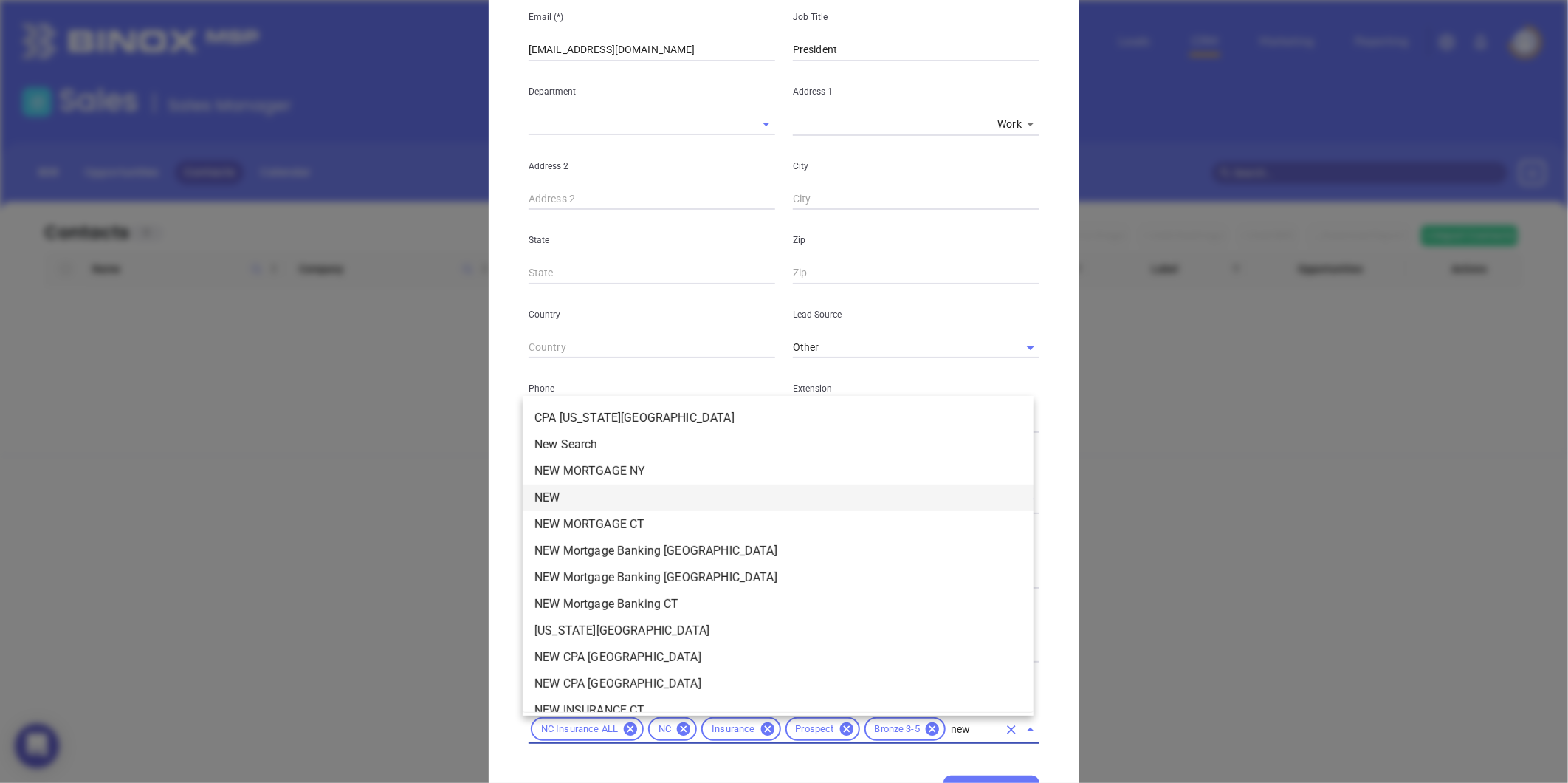
click at [655, 497] on li "NEW" at bounding box center [778, 498] width 511 height 26
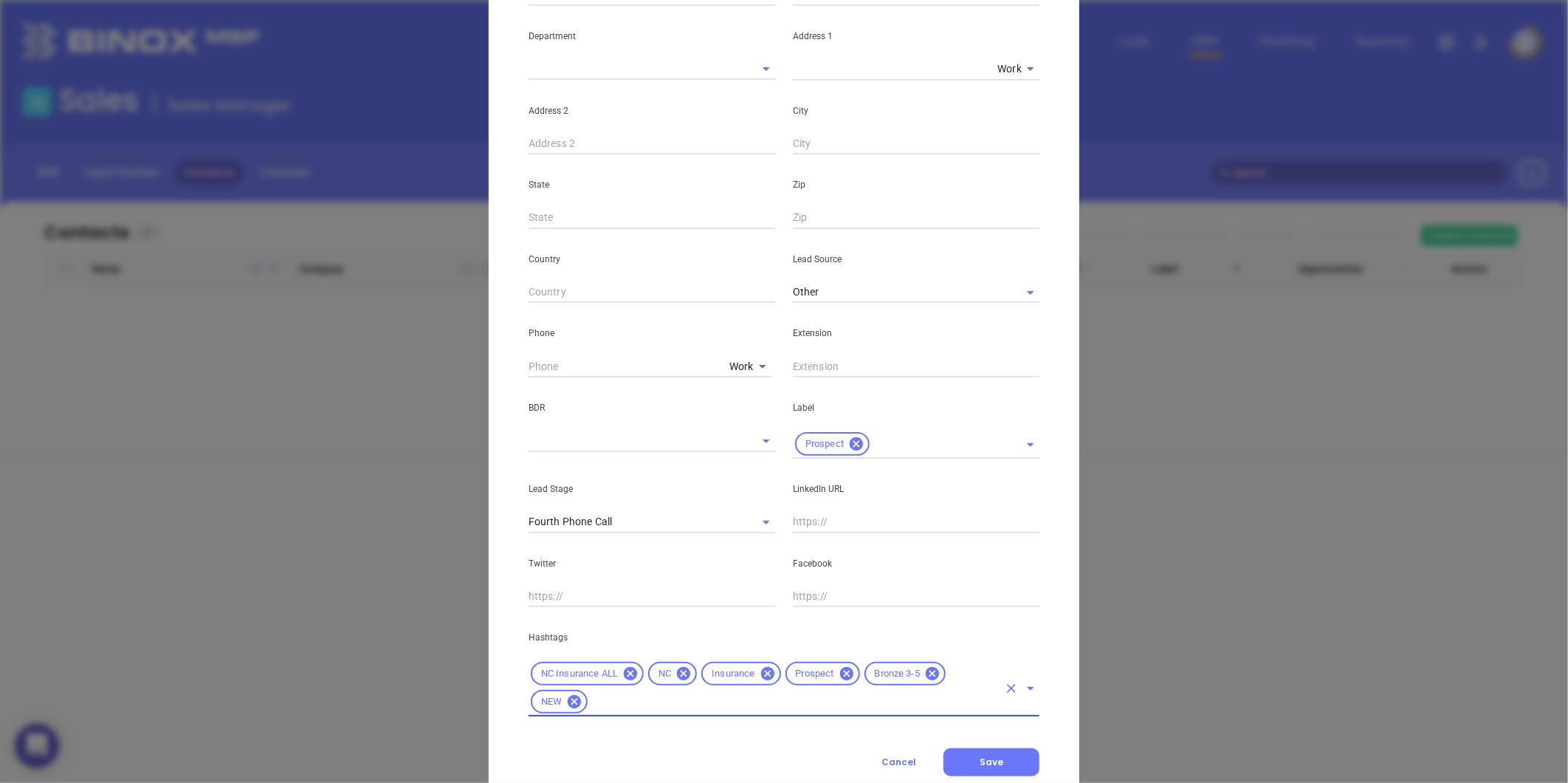
scroll to position [329, 0]
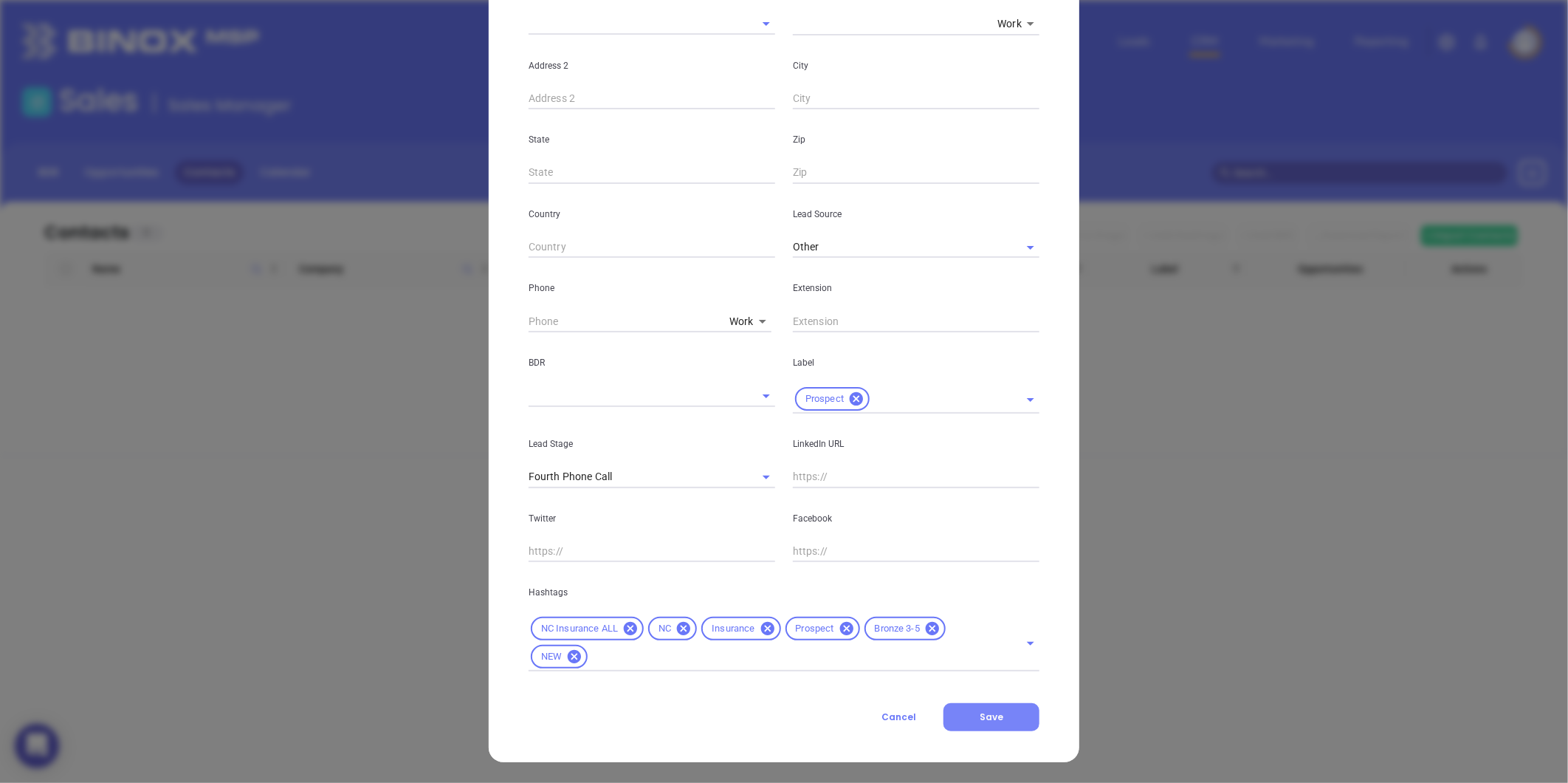
click at [985, 711] on span "Save" at bounding box center [991, 717] width 23 height 12
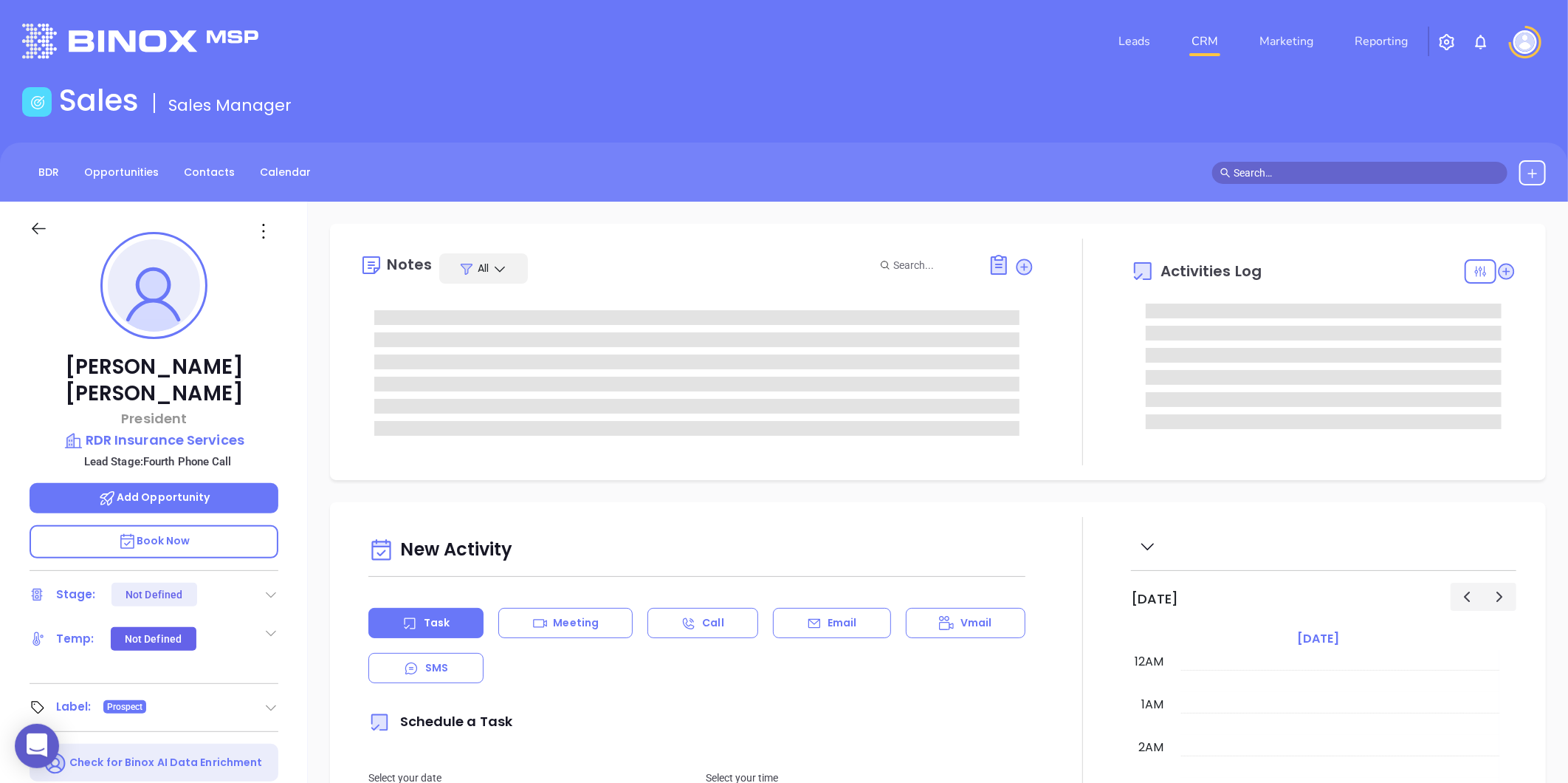
scroll to position [429, 0]
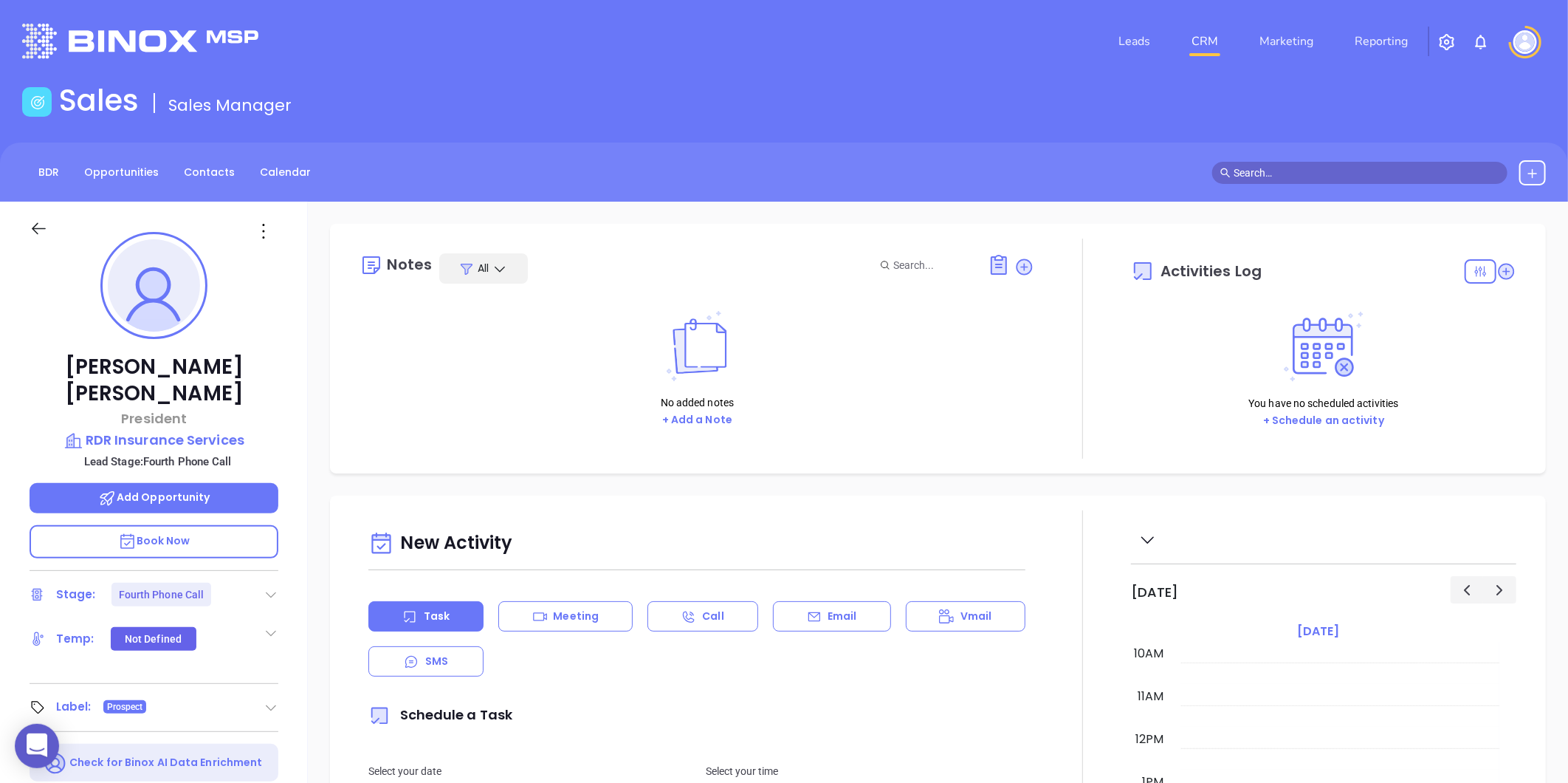
click at [261, 583] on div "Stage: Fourth Phone Call" at bounding box center [154, 594] width 249 height 23
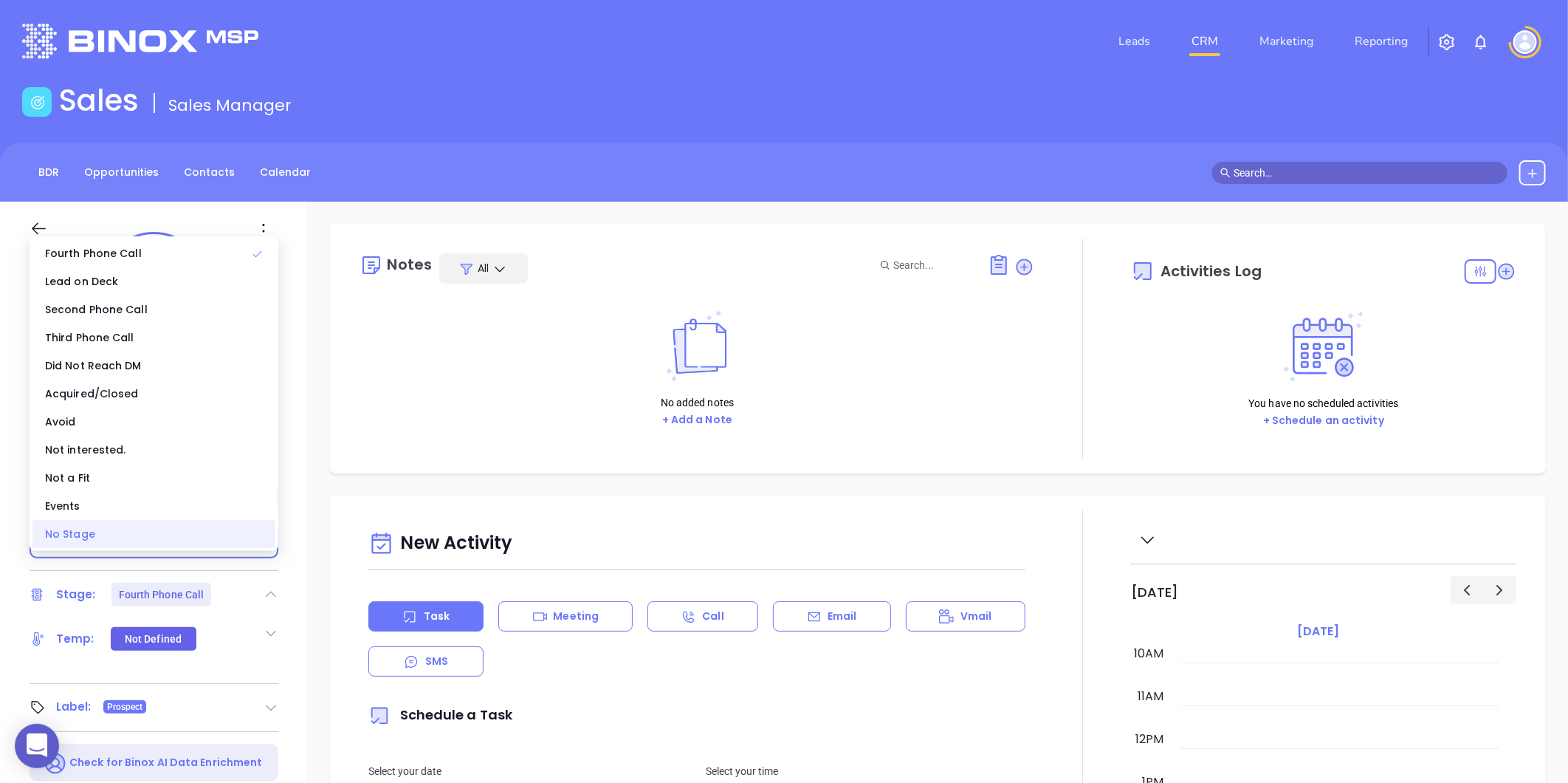
click at [207, 544] on div "No Stage" at bounding box center [154, 534] width 243 height 28
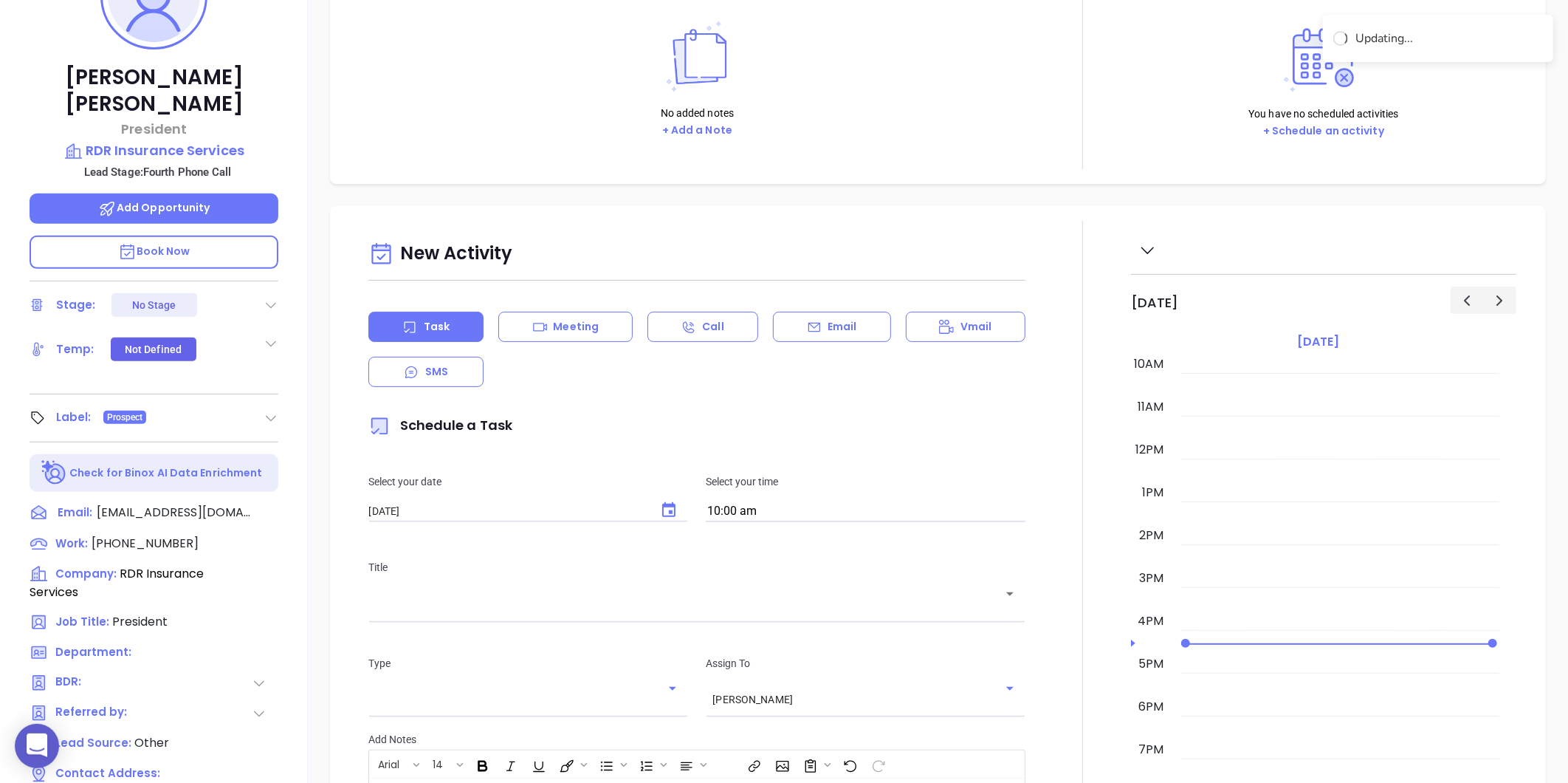
scroll to position [0, 0]
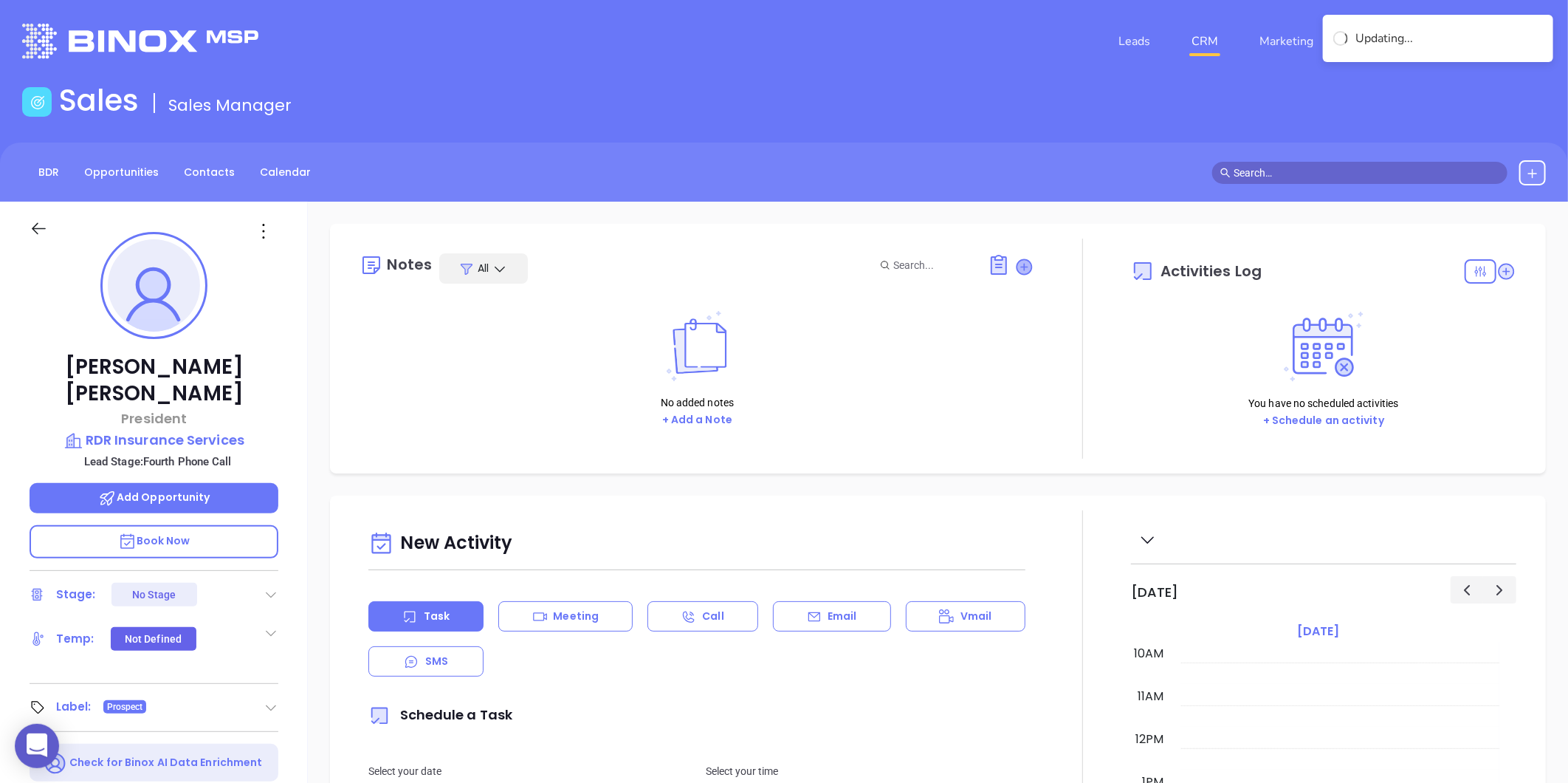
click at [1017, 270] on icon at bounding box center [1025, 267] width 15 height 15
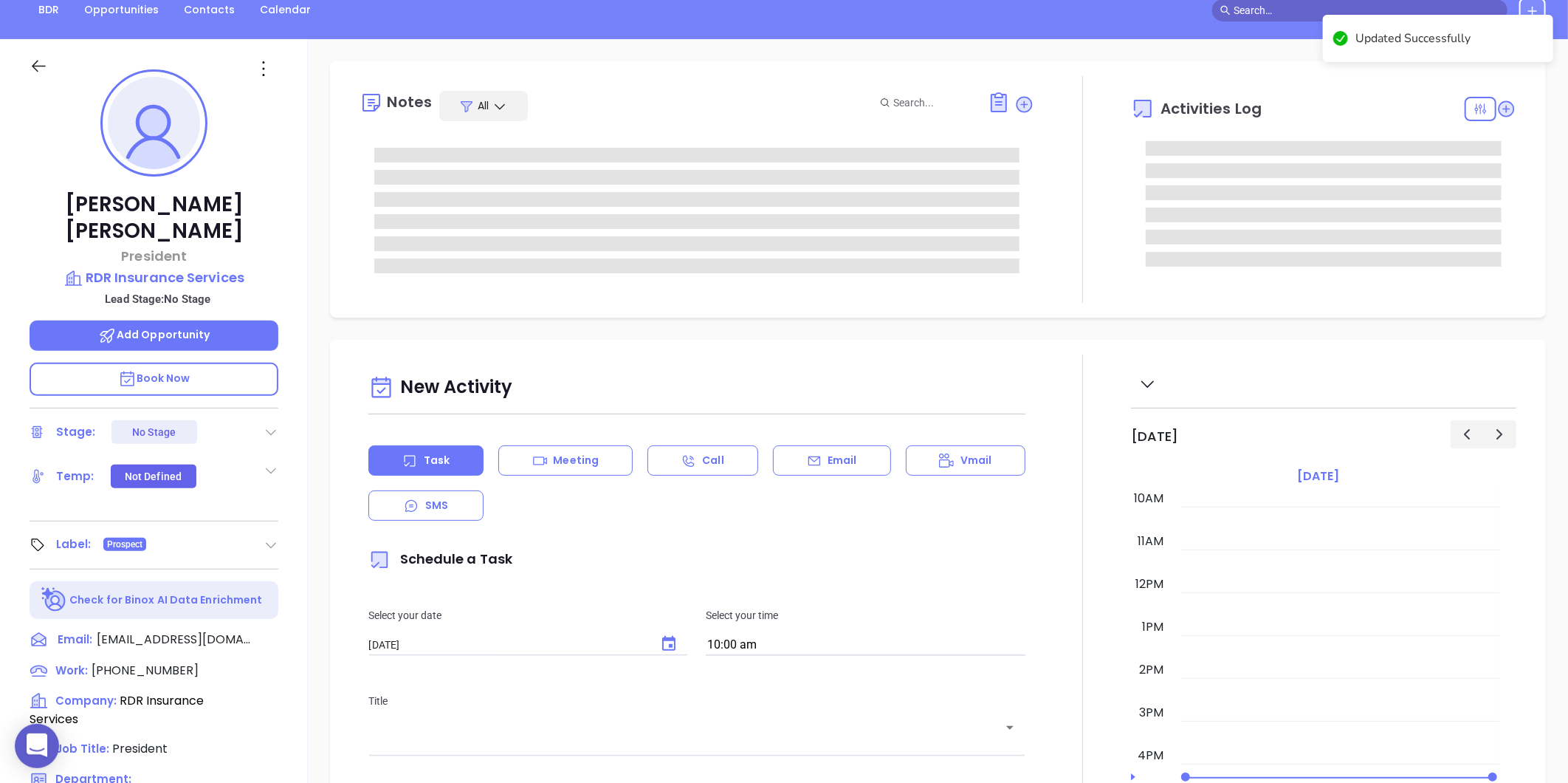
scroll to position [164, 0]
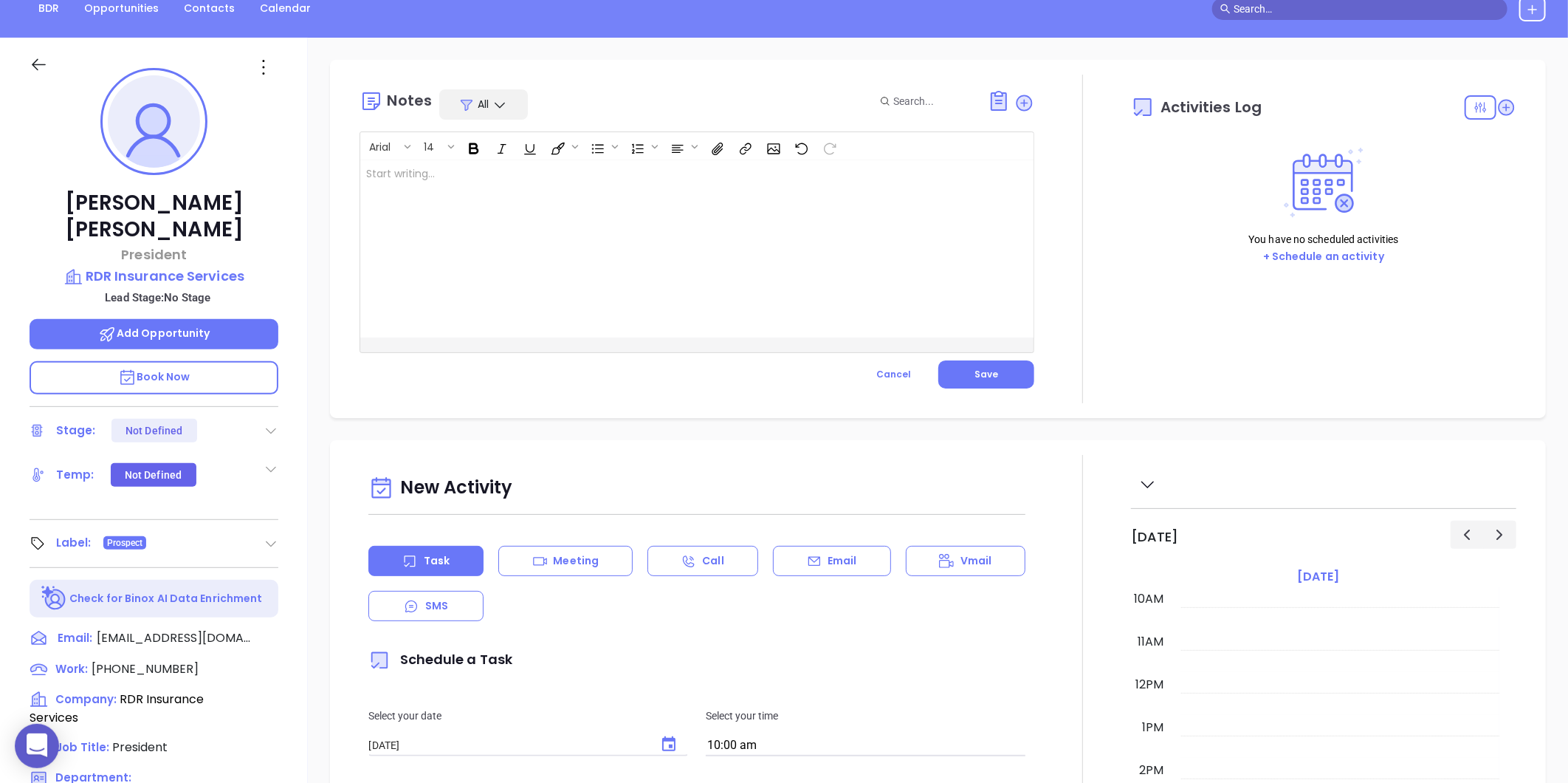
click at [499, 199] on div at bounding box center [673, 249] width 626 height 178
click at [943, 367] on button "Save" at bounding box center [986, 374] width 96 height 28
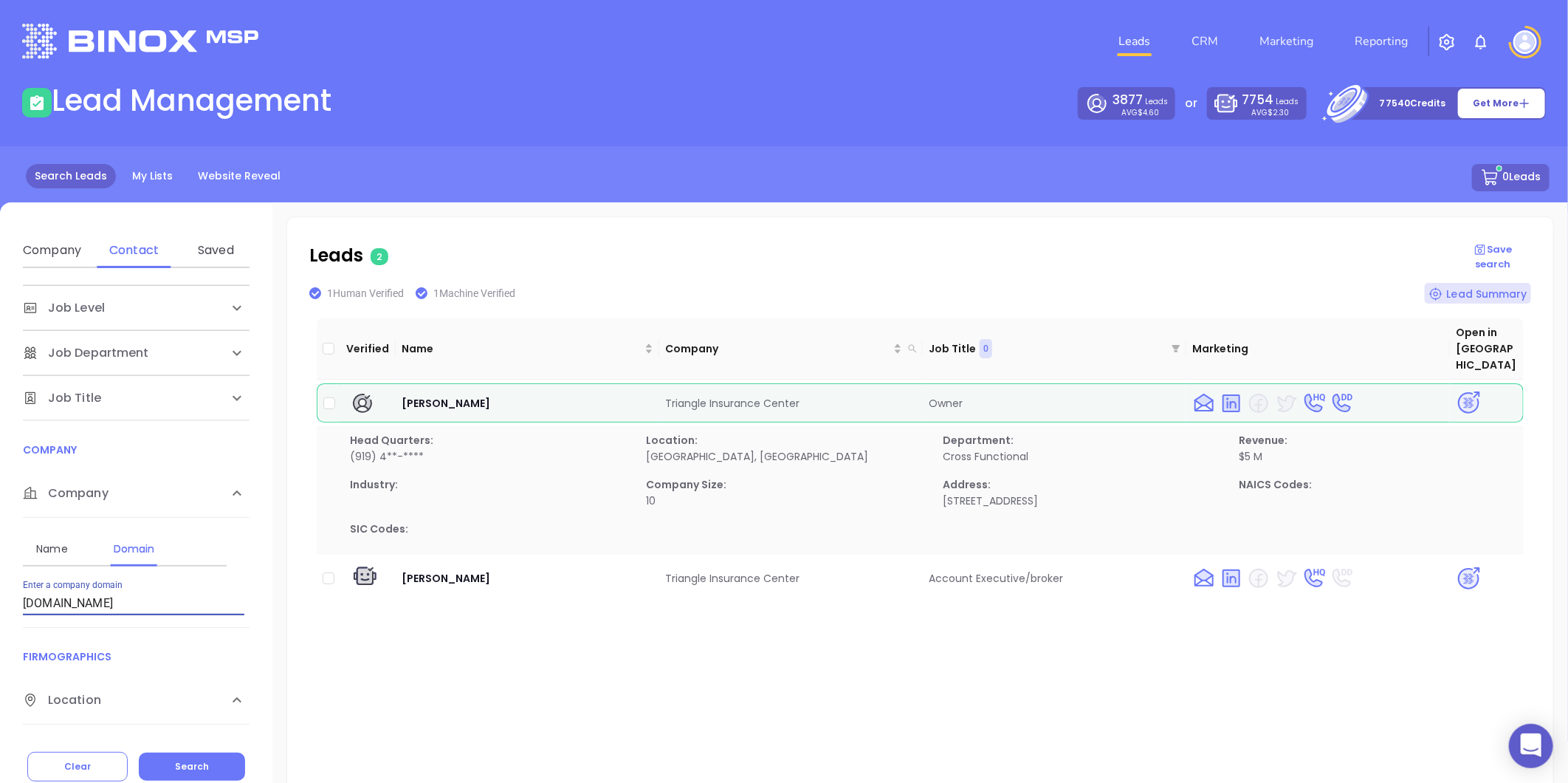
drag, startPoint x: 182, startPoint y: 696, endPoint x: 40, endPoint y: 724, distance: 144.7
click at [40, 724] on div "Contact Name First Name Last Name Contact Email Work or Personal Email Job Leve…" at bounding box center [136, 500] width 272 height 465
type input "t"
paste input "[PERSON_NAME][DOMAIN_NAME]"
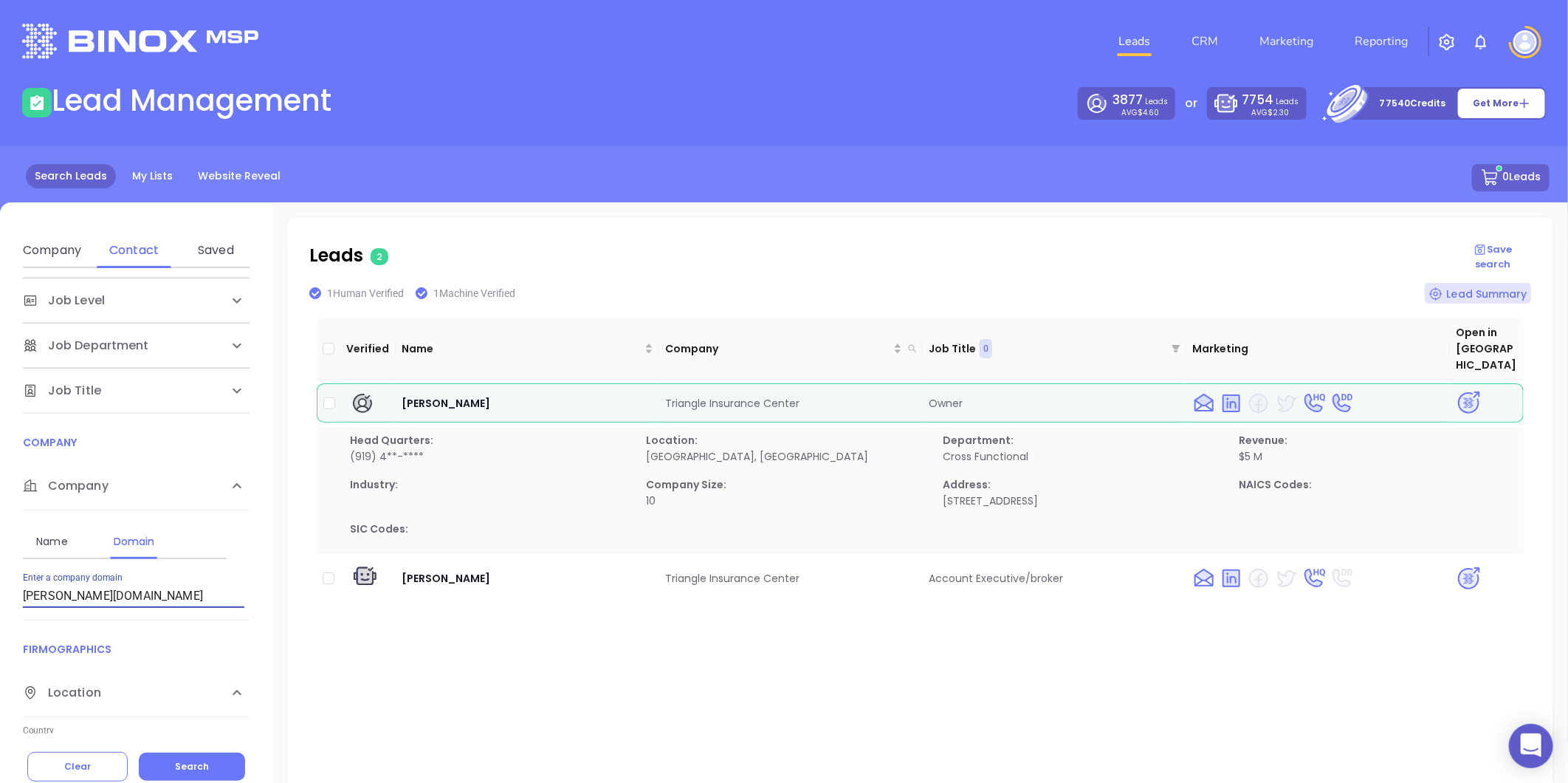
type input "[PERSON_NAME][DOMAIN_NAME]"
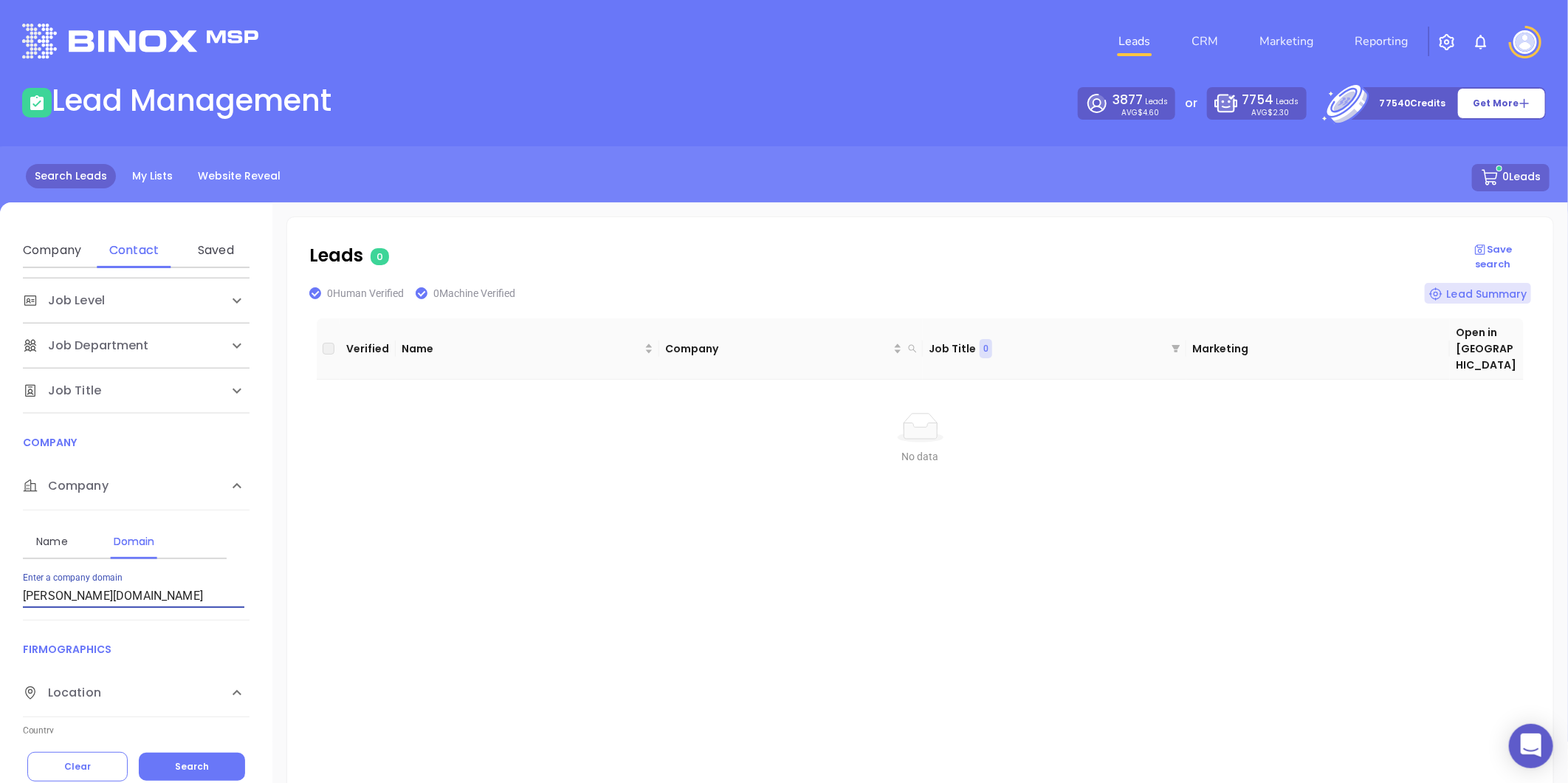
drag, startPoint x: 150, startPoint y: 602, endPoint x: 20, endPoint y: 611, distance: 130.3
click at [20, 611] on div "Contact Name First Name Last Name Contact Email Work or Personal Email Job Leve…" at bounding box center [136, 500] width 272 height 465
paste input "[DOMAIN_NAME]"
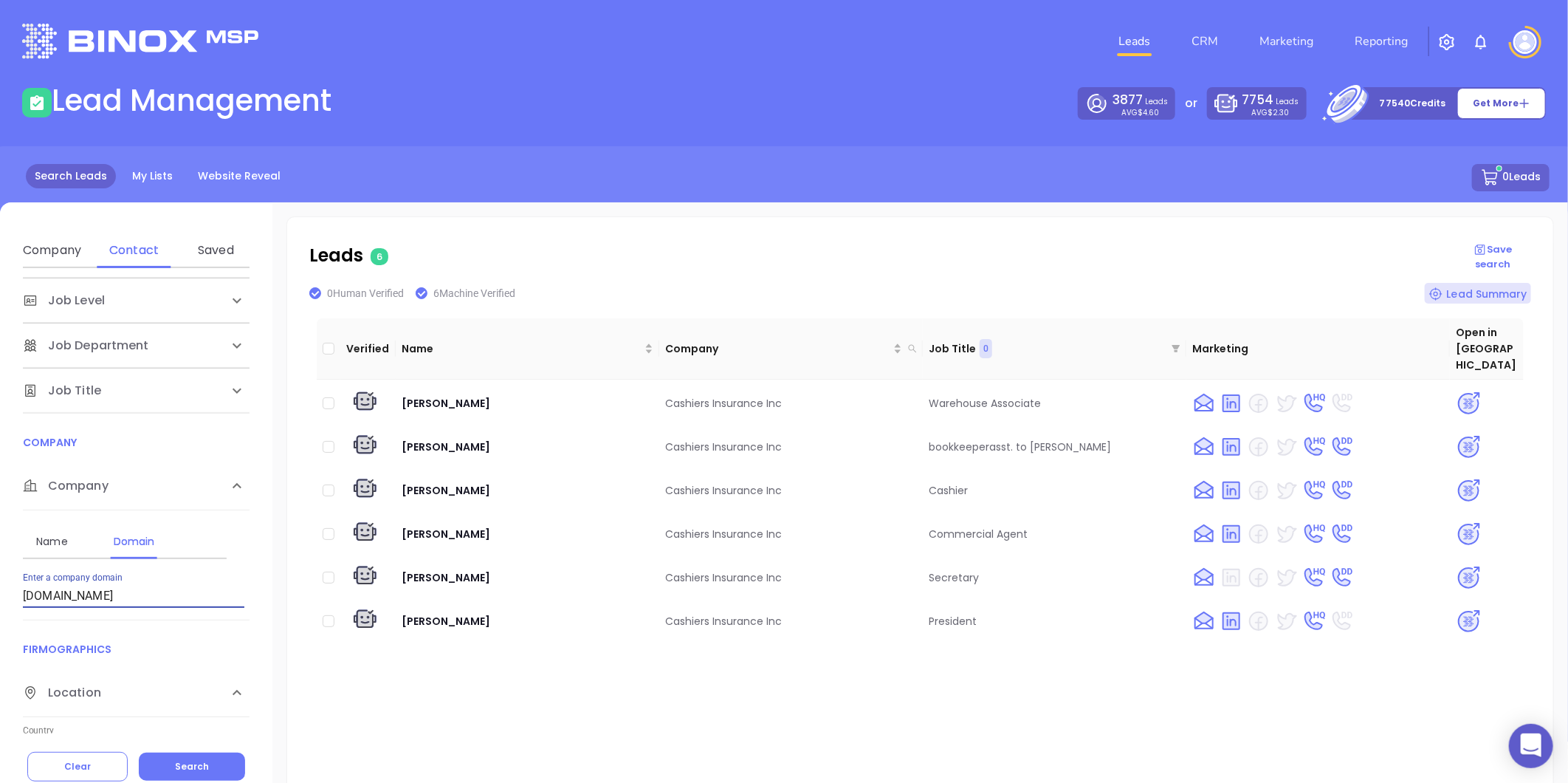
drag, startPoint x: 125, startPoint y: 602, endPoint x: -7, endPoint y: 624, distance: 133.8
click at [0, 624] on html "0 Leads CRM Marketing Reporting Financial Leads Leads Lead Management 3877 Lead…" at bounding box center [784, 391] width 1568 height 783
paste input "orrellinsurance"
type input "c"
paste input "[DOMAIN_NAME]"
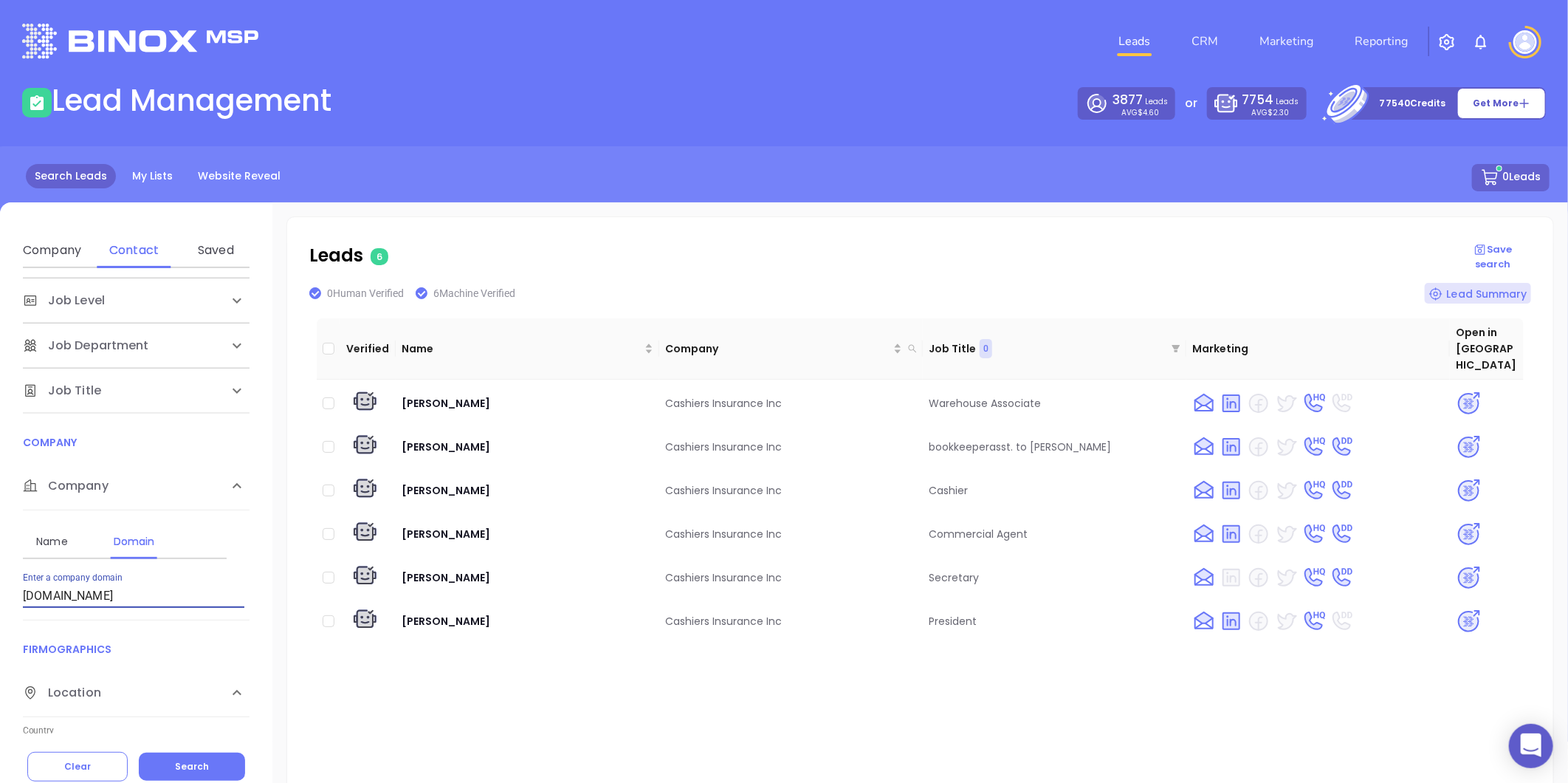
type input "[DOMAIN_NAME]"
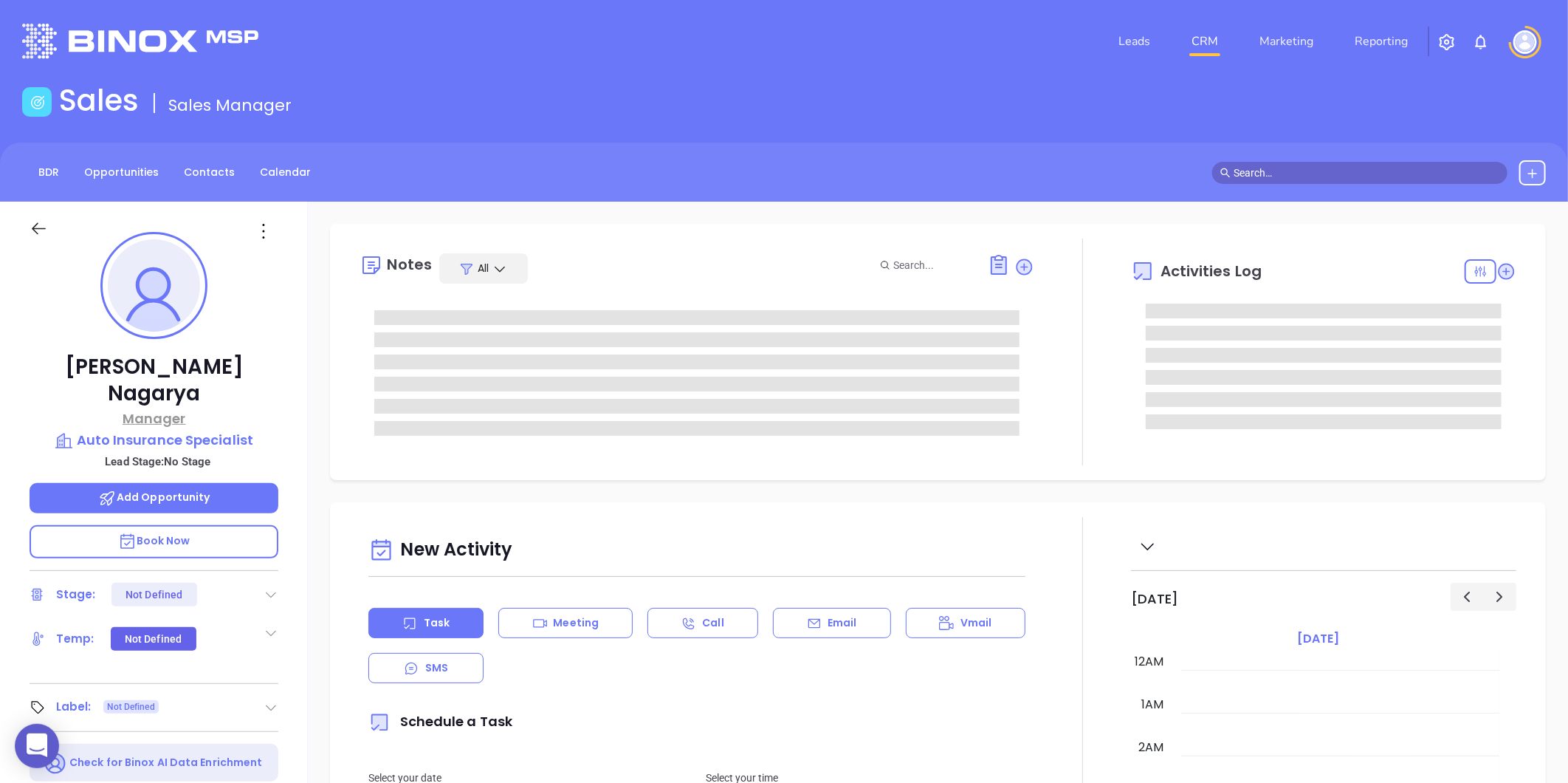
type input "[DATE]"
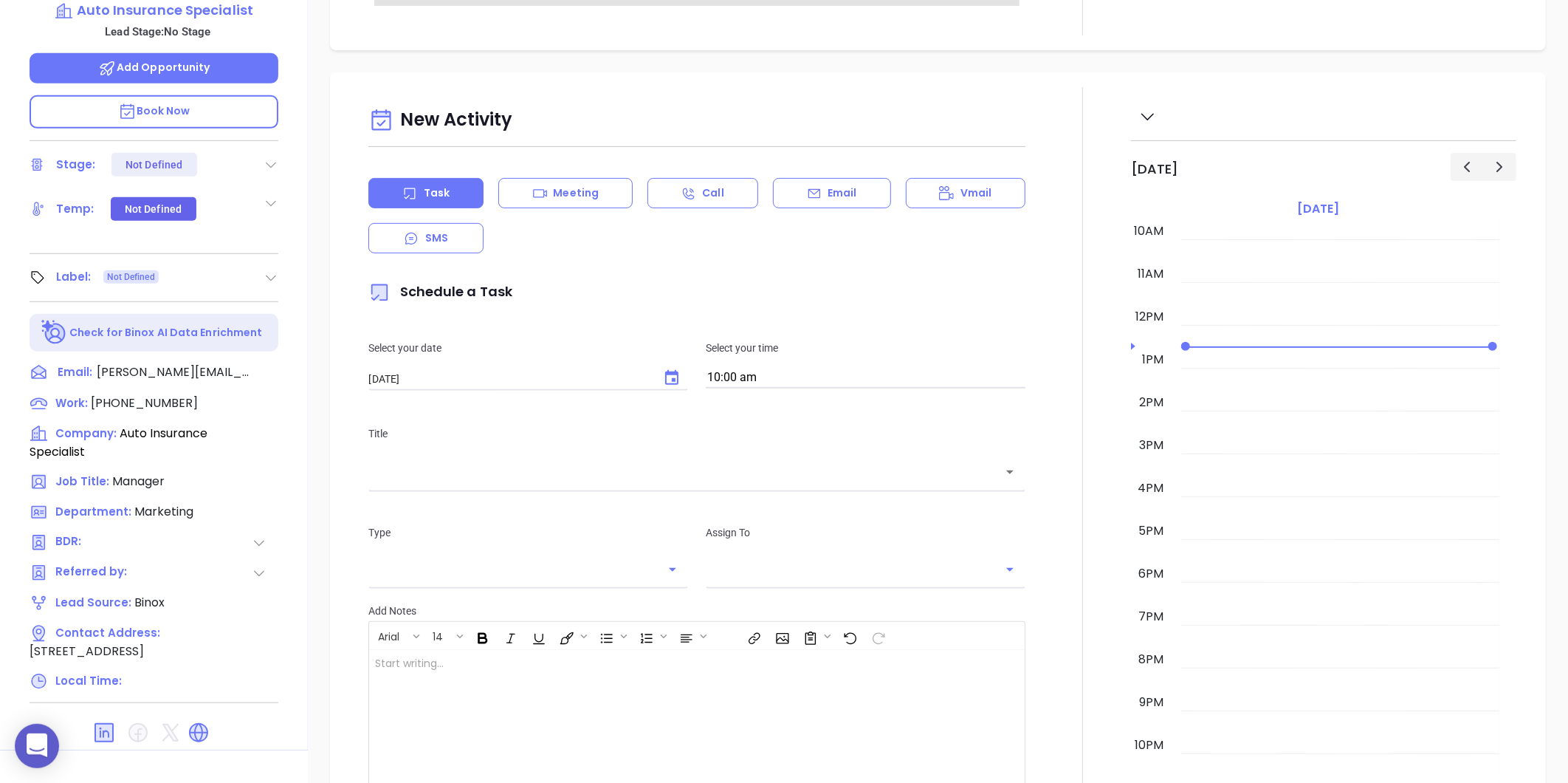
type input "[PERSON_NAME]"
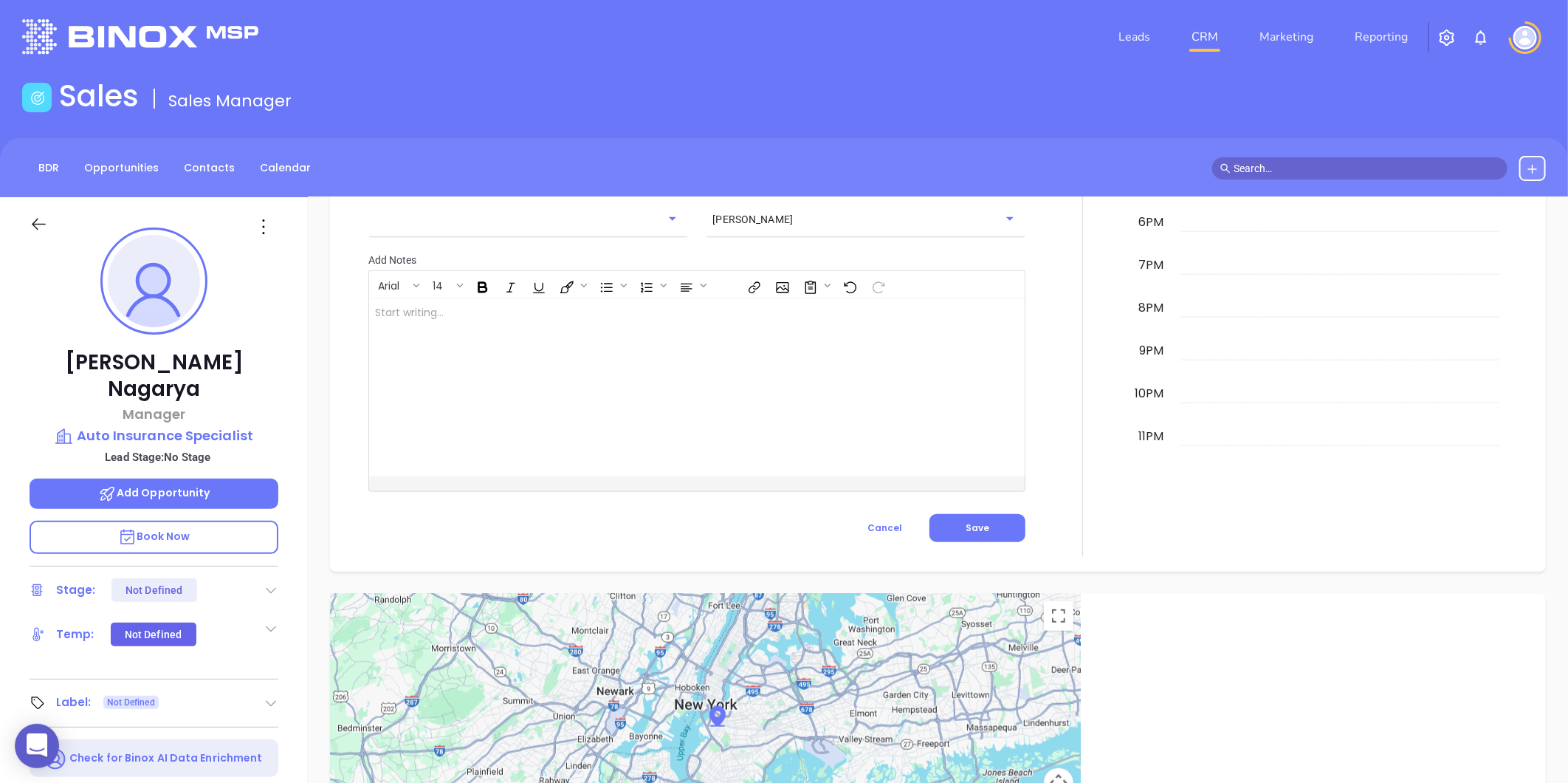
scroll to position [0, 0]
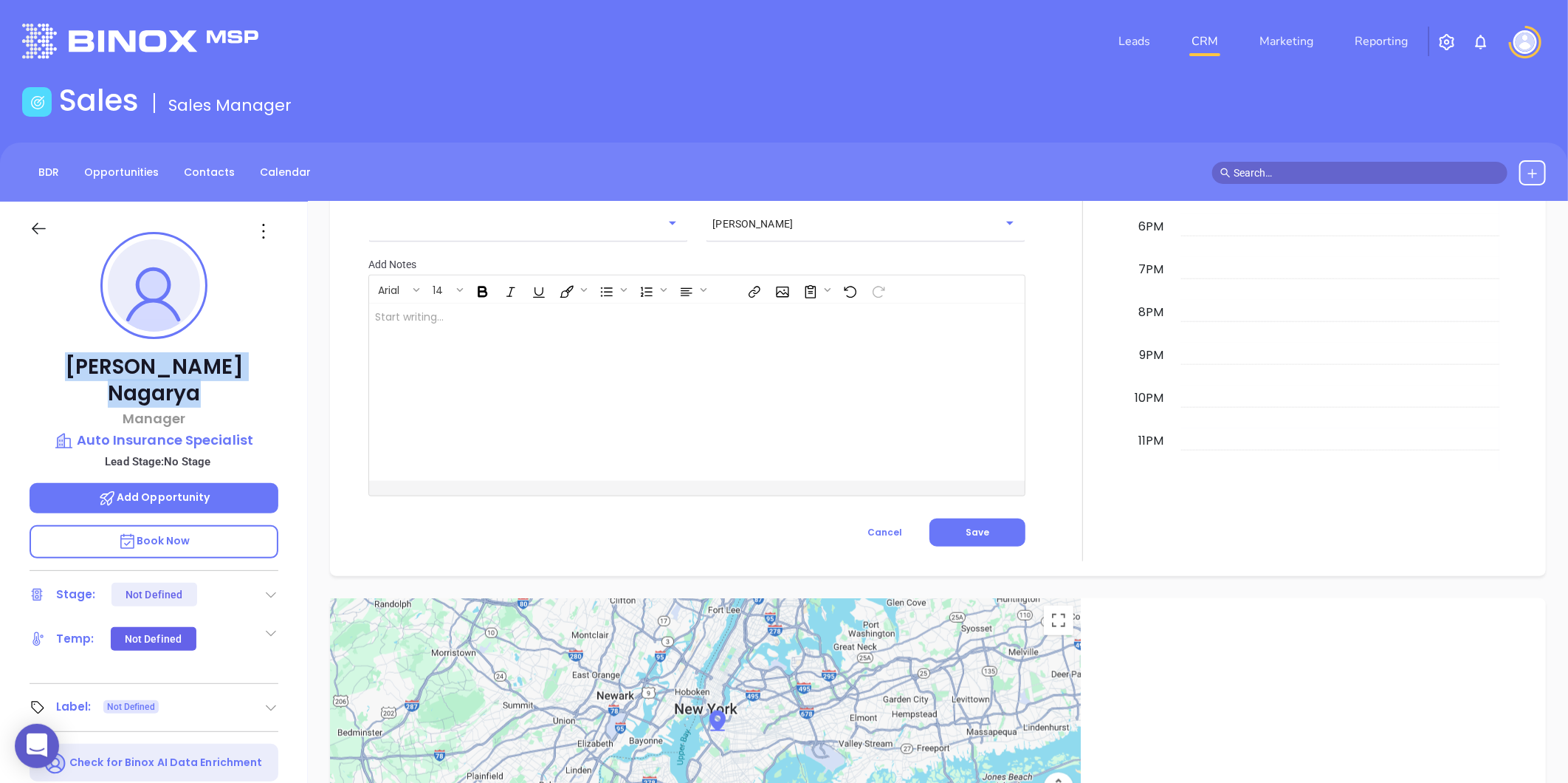
drag, startPoint x: 83, startPoint y: 370, endPoint x: 235, endPoint y: 353, distance: 152.9
click at [235, 353] on div "[PERSON_NAME] Manager Auto Insurance Specialist Lead Stage: No Stage Add Opport…" at bounding box center [153, 691] width 308 height 979
copy p "[PERSON_NAME]"
click at [113, 430] on p "Auto Insurance Specialist" at bounding box center [154, 441] width 249 height 21
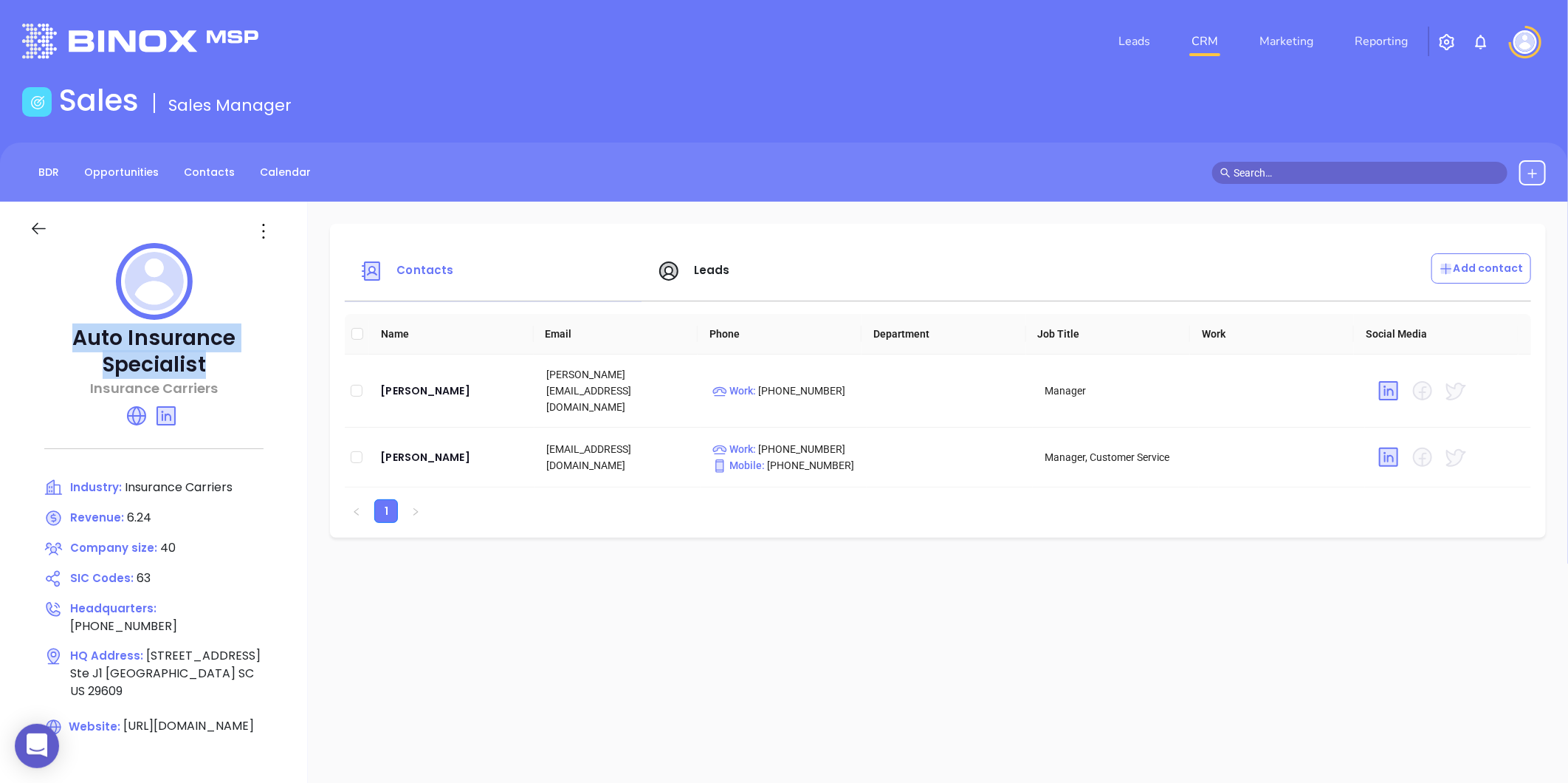
drag, startPoint x: 79, startPoint y: 329, endPoint x: 234, endPoint y: 374, distance: 161.4
click at [234, 374] on p "Auto Insurance Specialist" at bounding box center [154, 351] width 249 height 53
copy p "Auto Insurance Specialist"
click at [409, 448] on div "[PERSON_NAME]" at bounding box center [452, 457] width 142 height 18
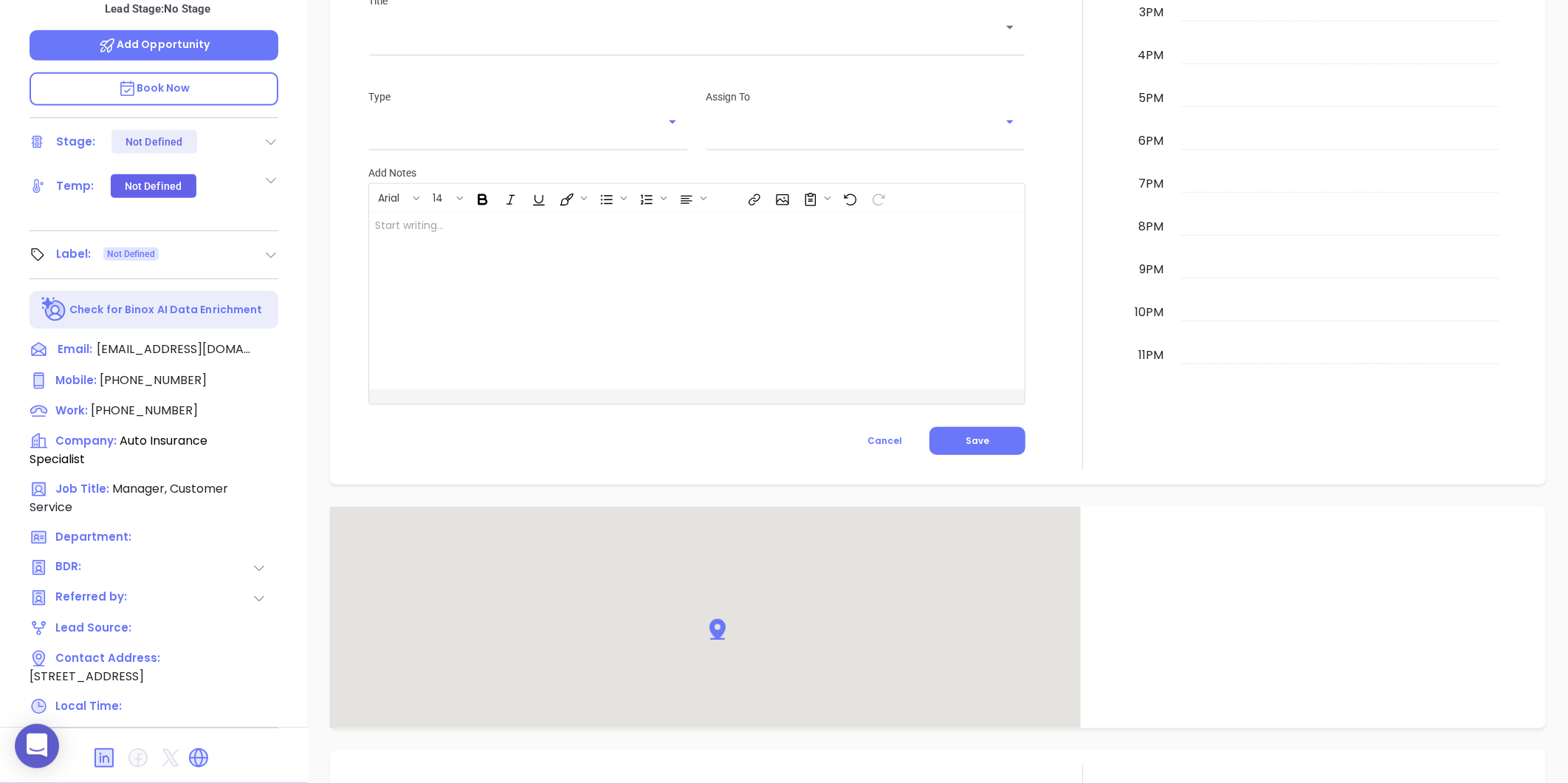
scroll to position [815, 0]
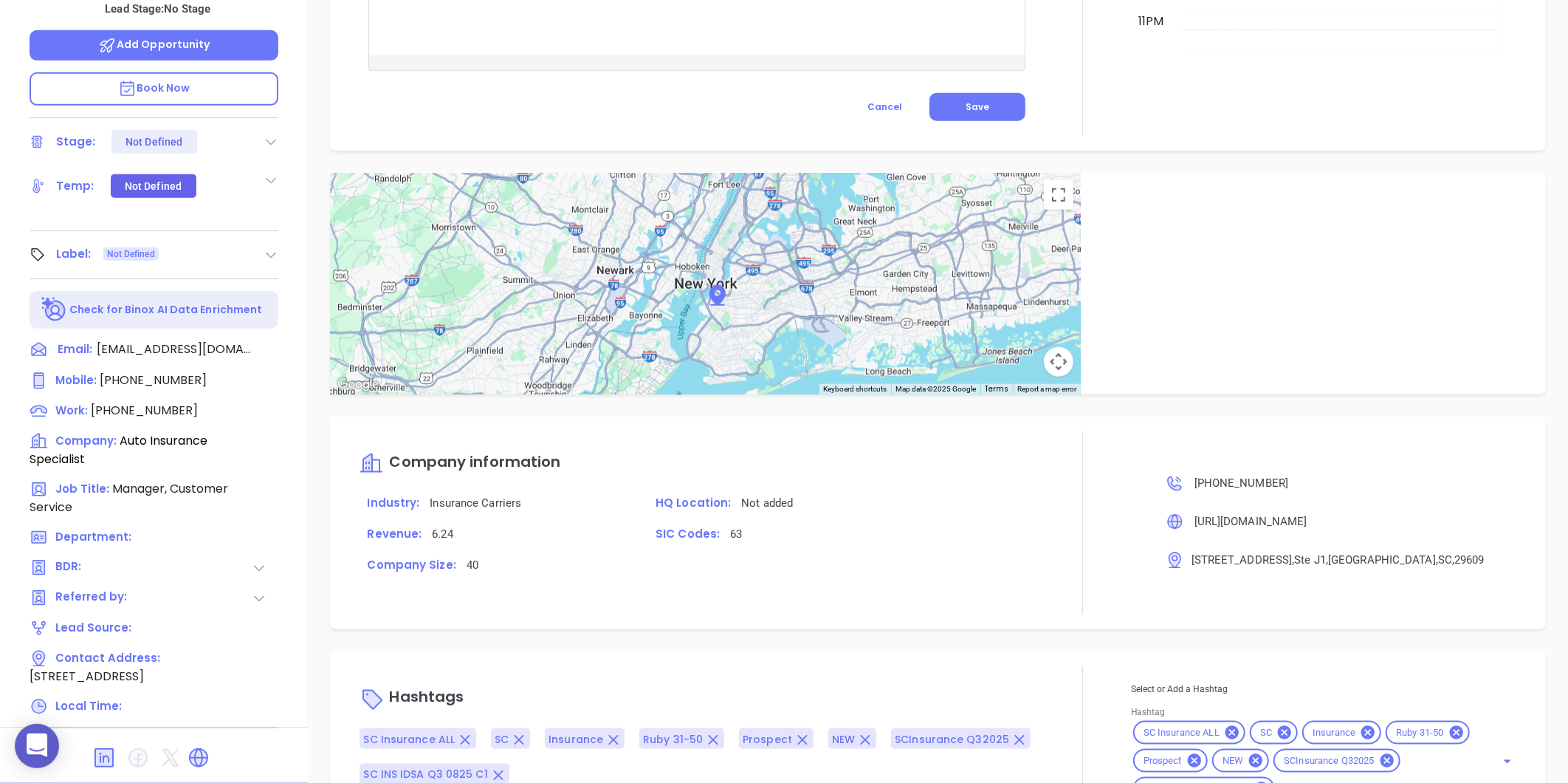
type input "[PERSON_NAME]"
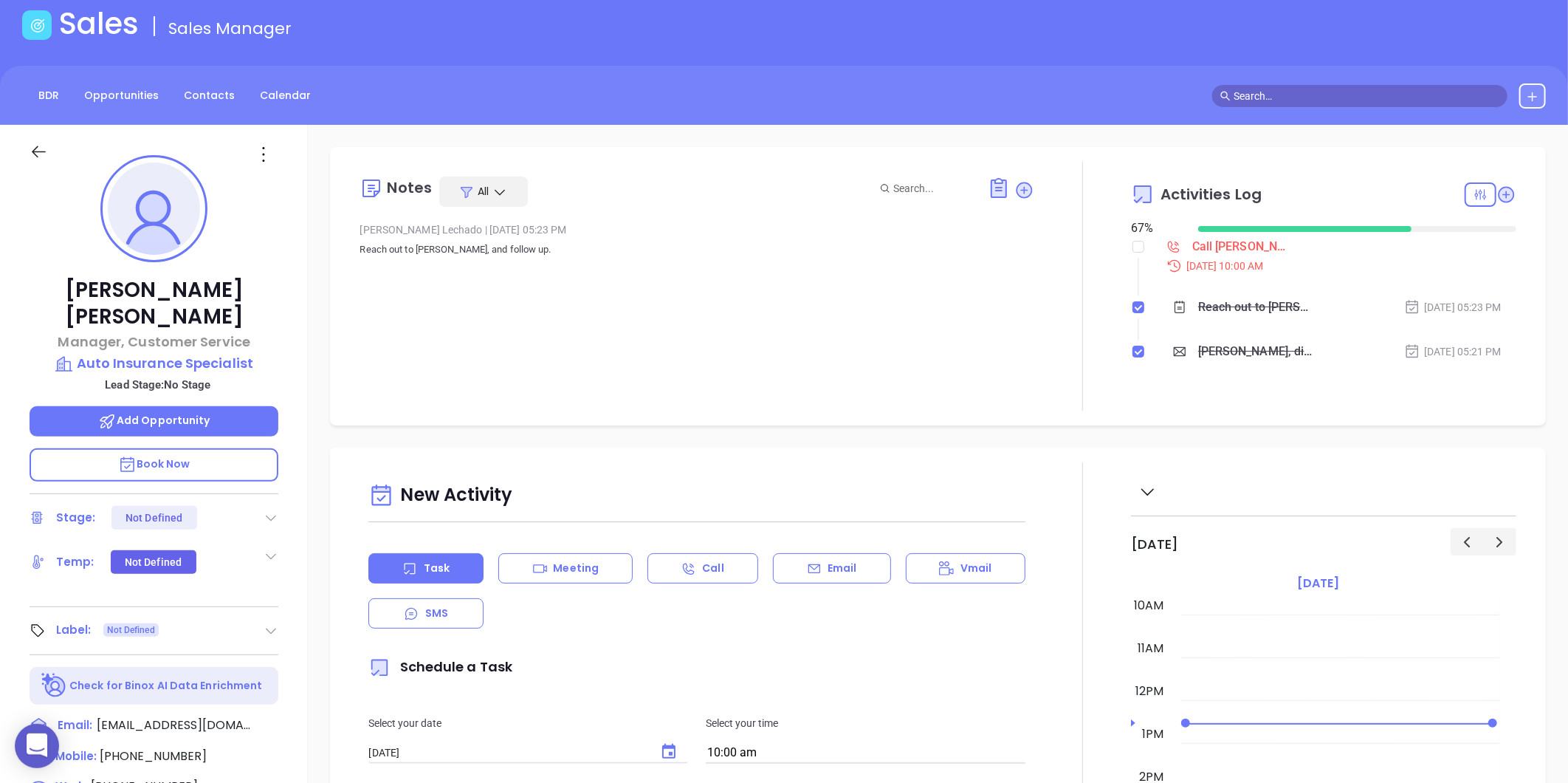
scroll to position [0, 0]
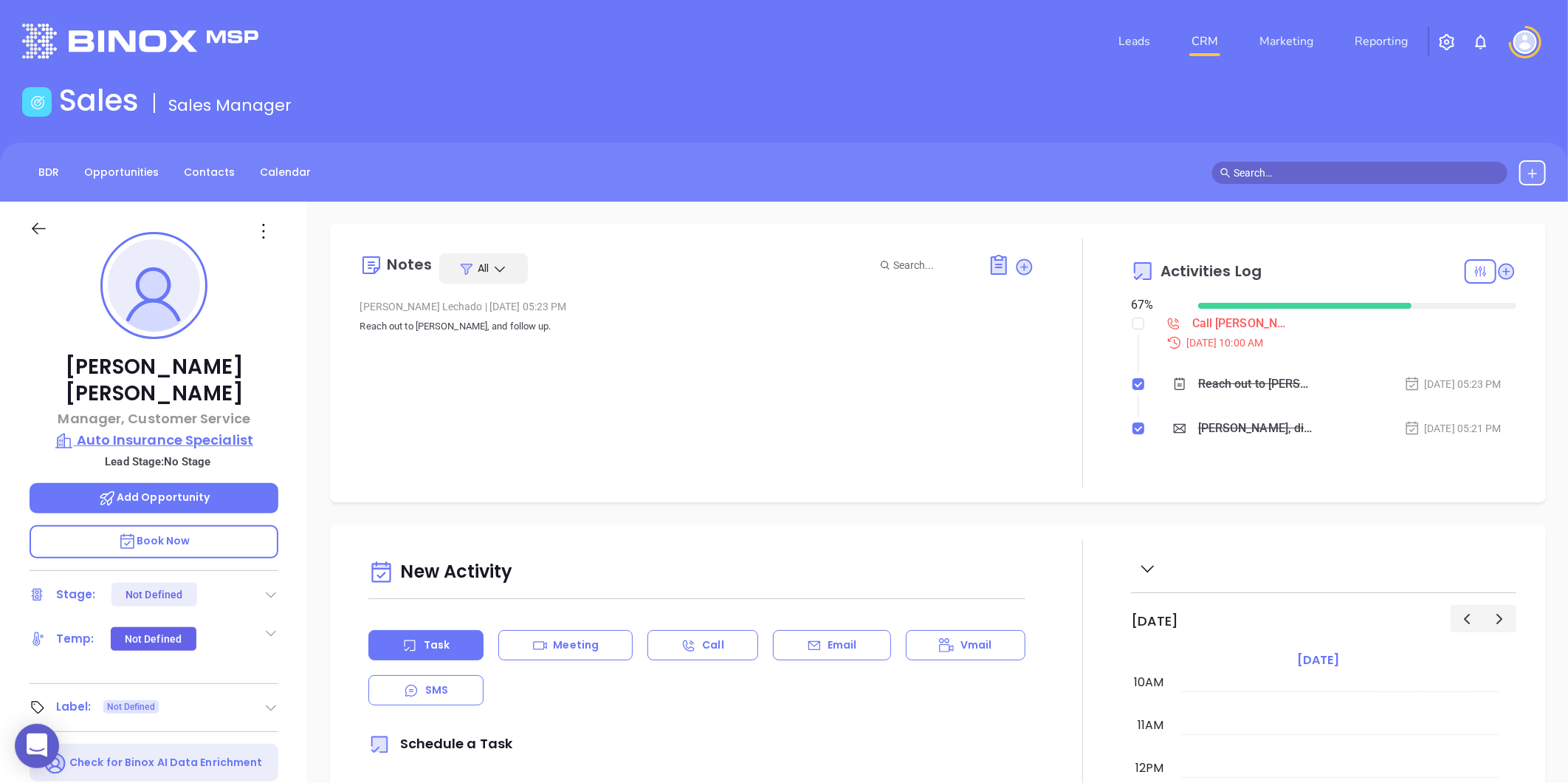
click at [142, 430] on p "Auto Insurance Specialist" at bounding box center [154, 441] width 249 height 21
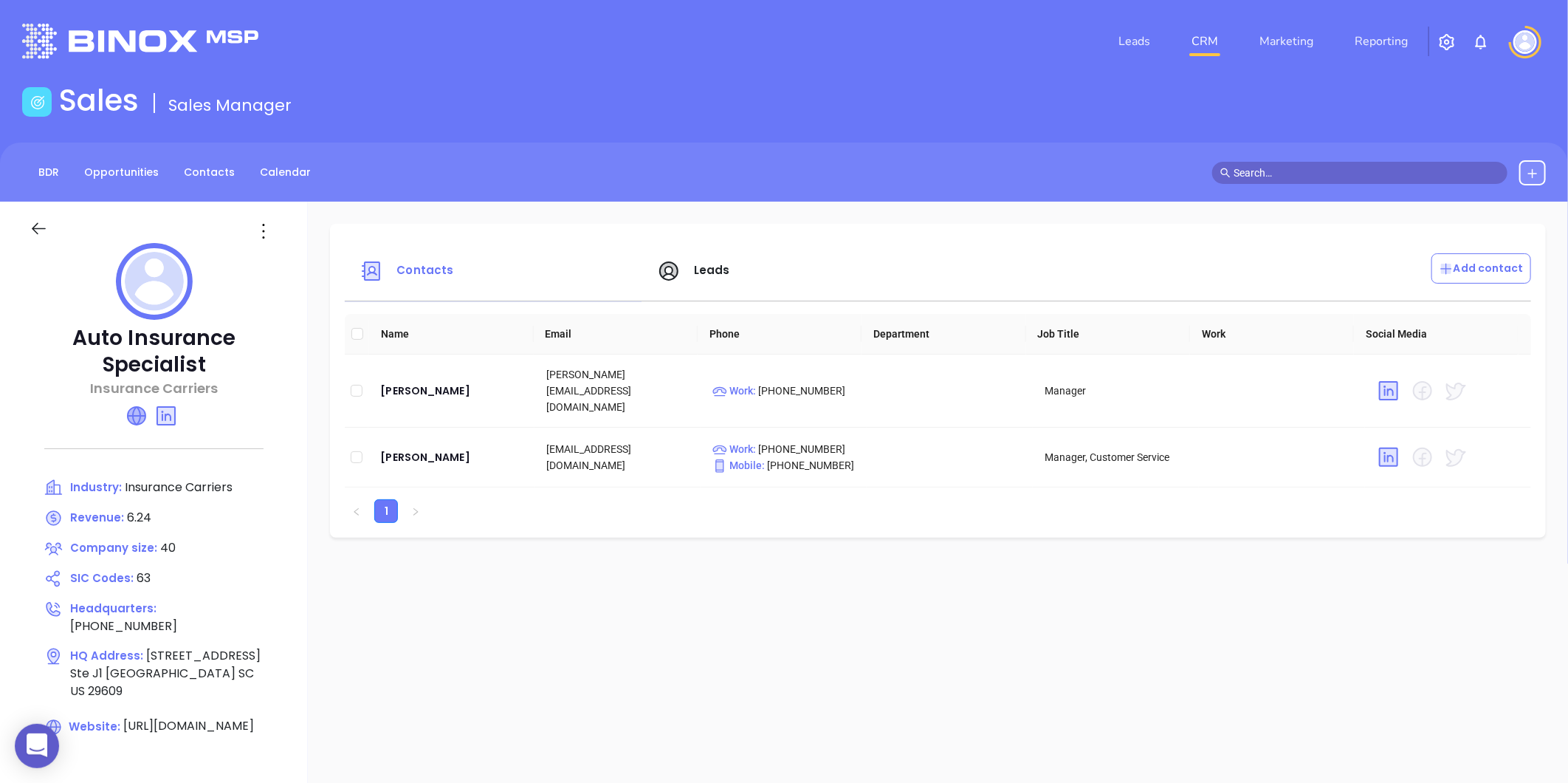
click at [140, 409] on icon at bounding box center [137, 415] width 18 height 18
click at [419, 448] on div "[PERSON_NAME]" at bounding box center [452, 457] width 142 height 18
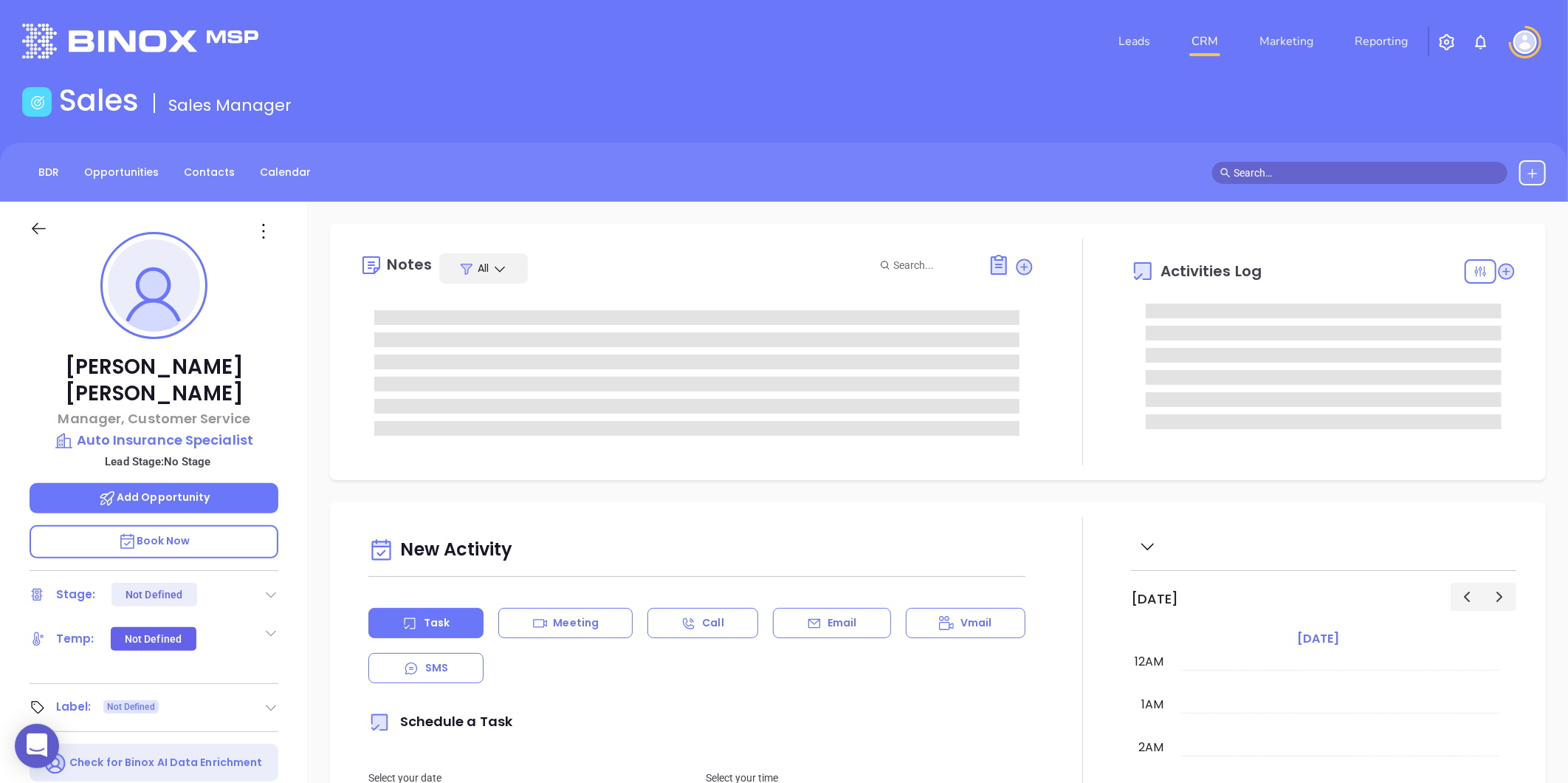
type input "[DATE]"
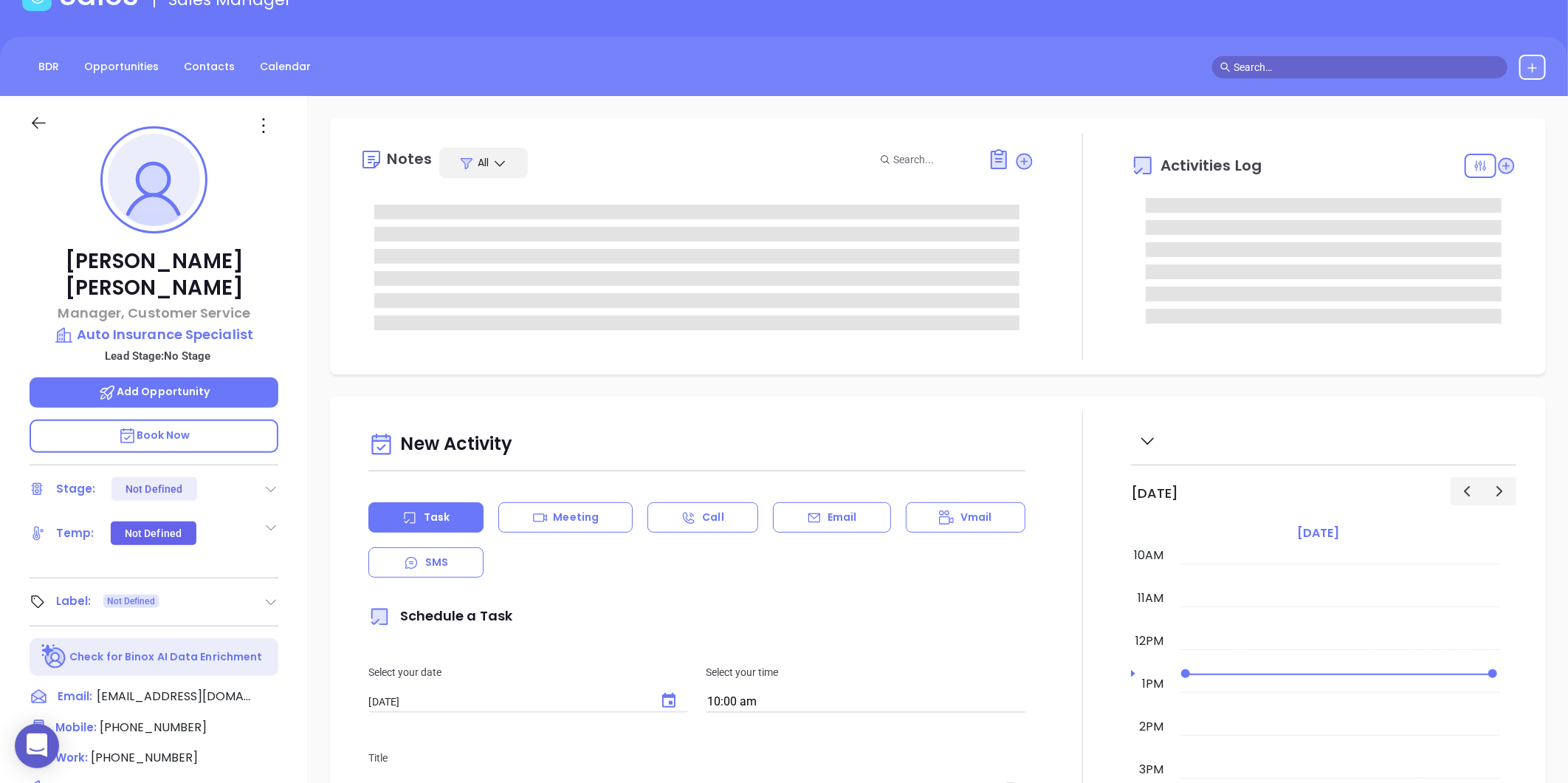
type input "[PERSON_NAME]"
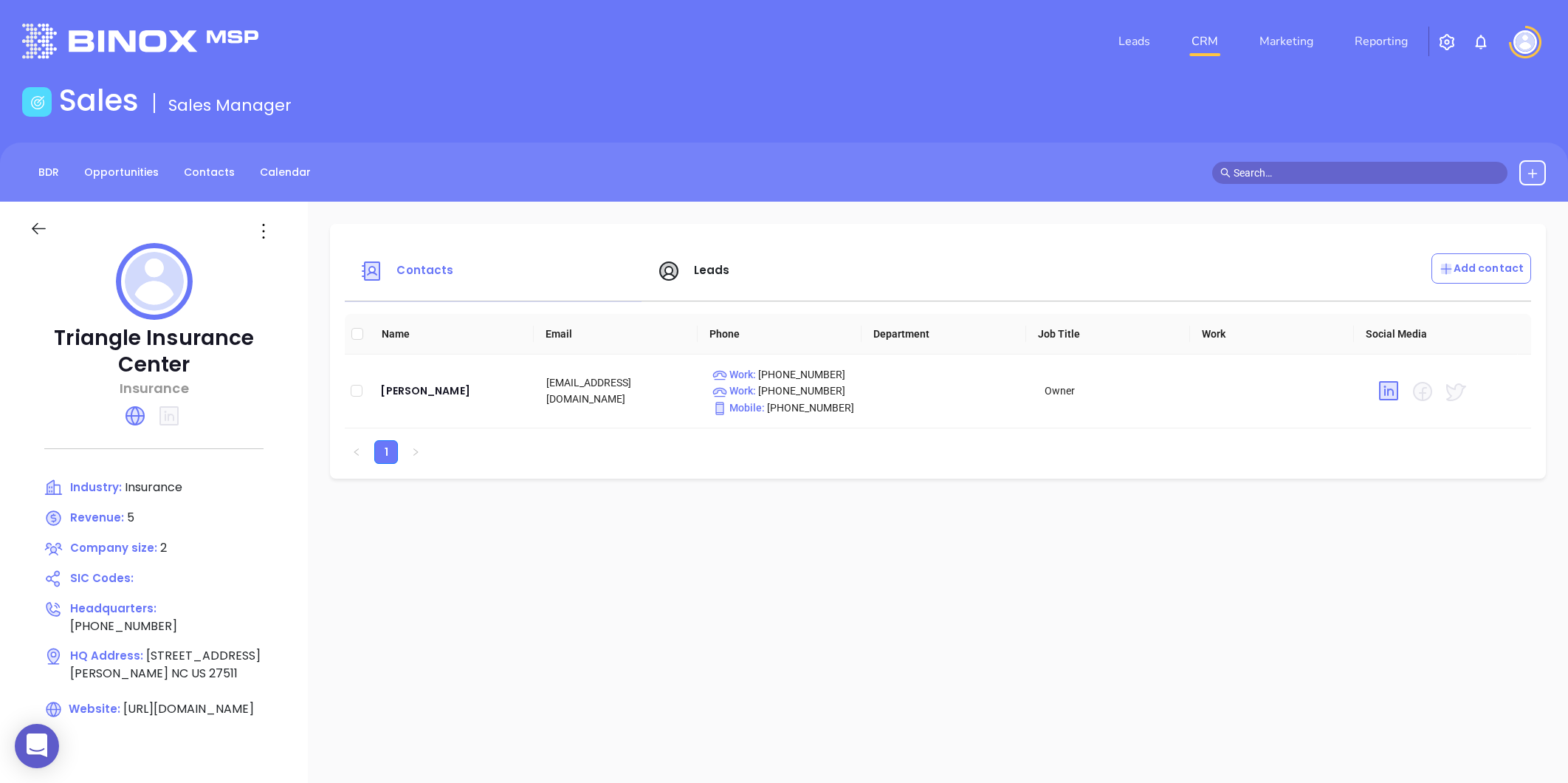
scroll to position [82, 0]
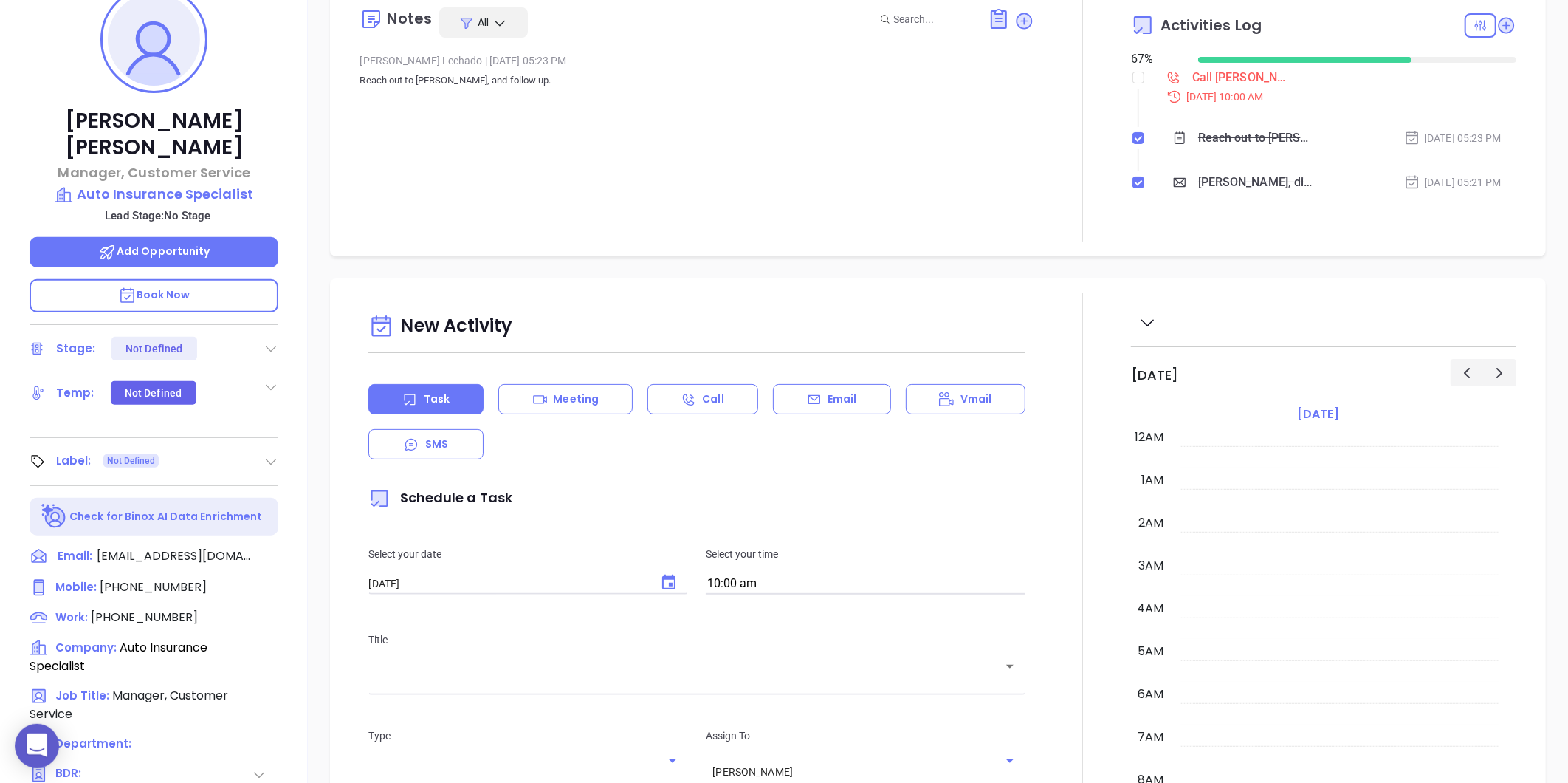
scroll to position [429, 0]
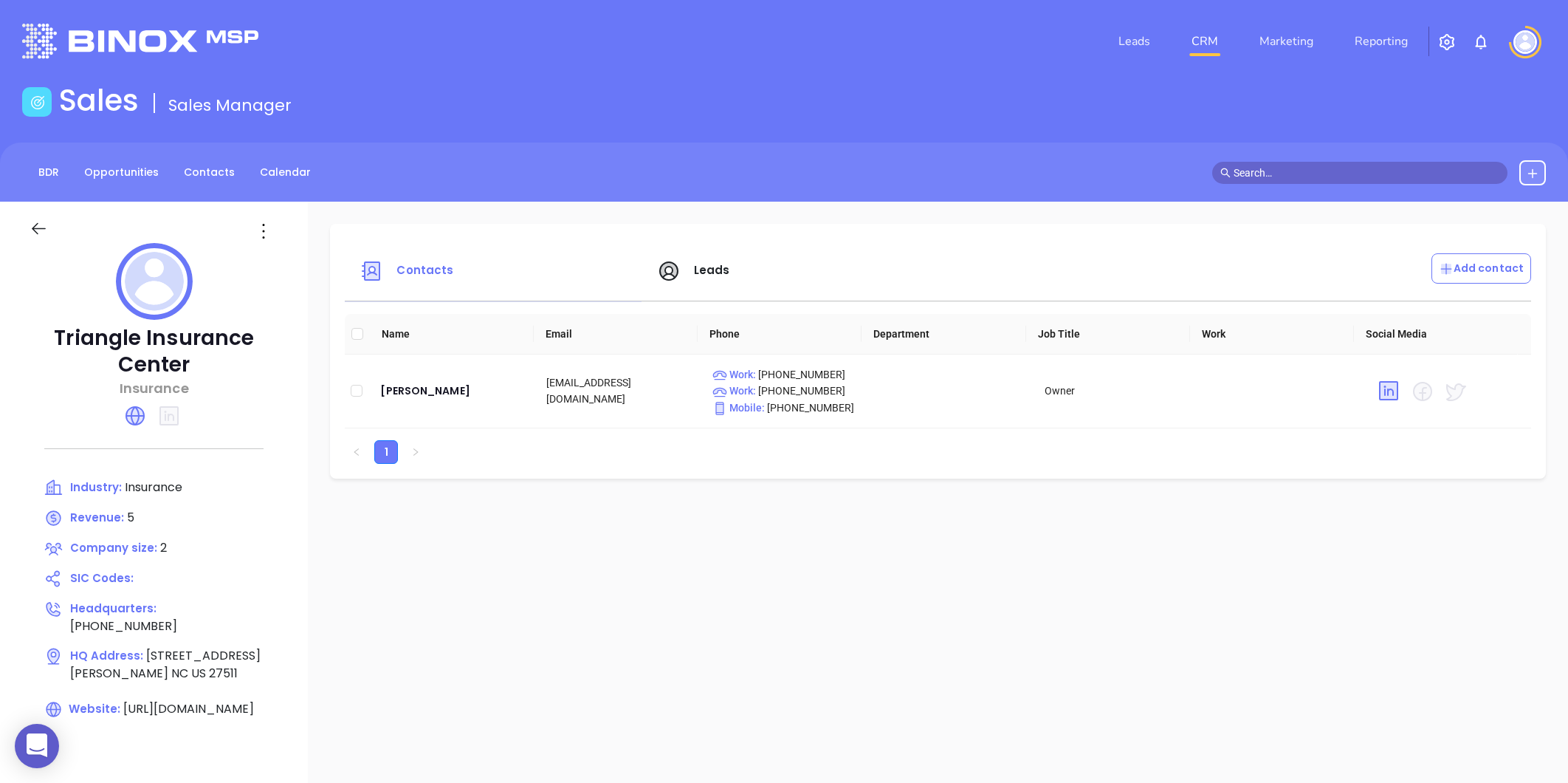
scroll to position [82, 0]
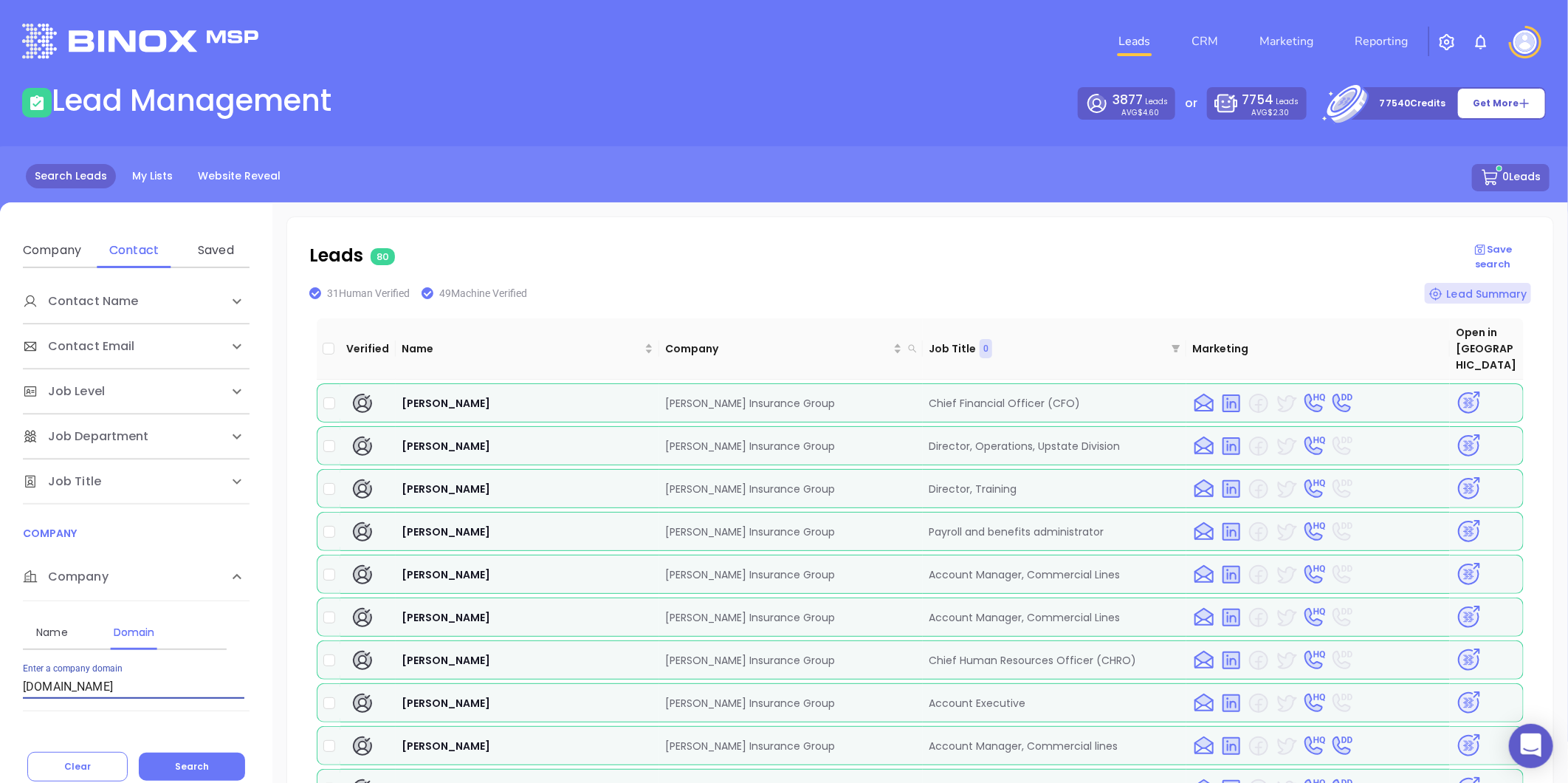
scroll to position [91, 0]
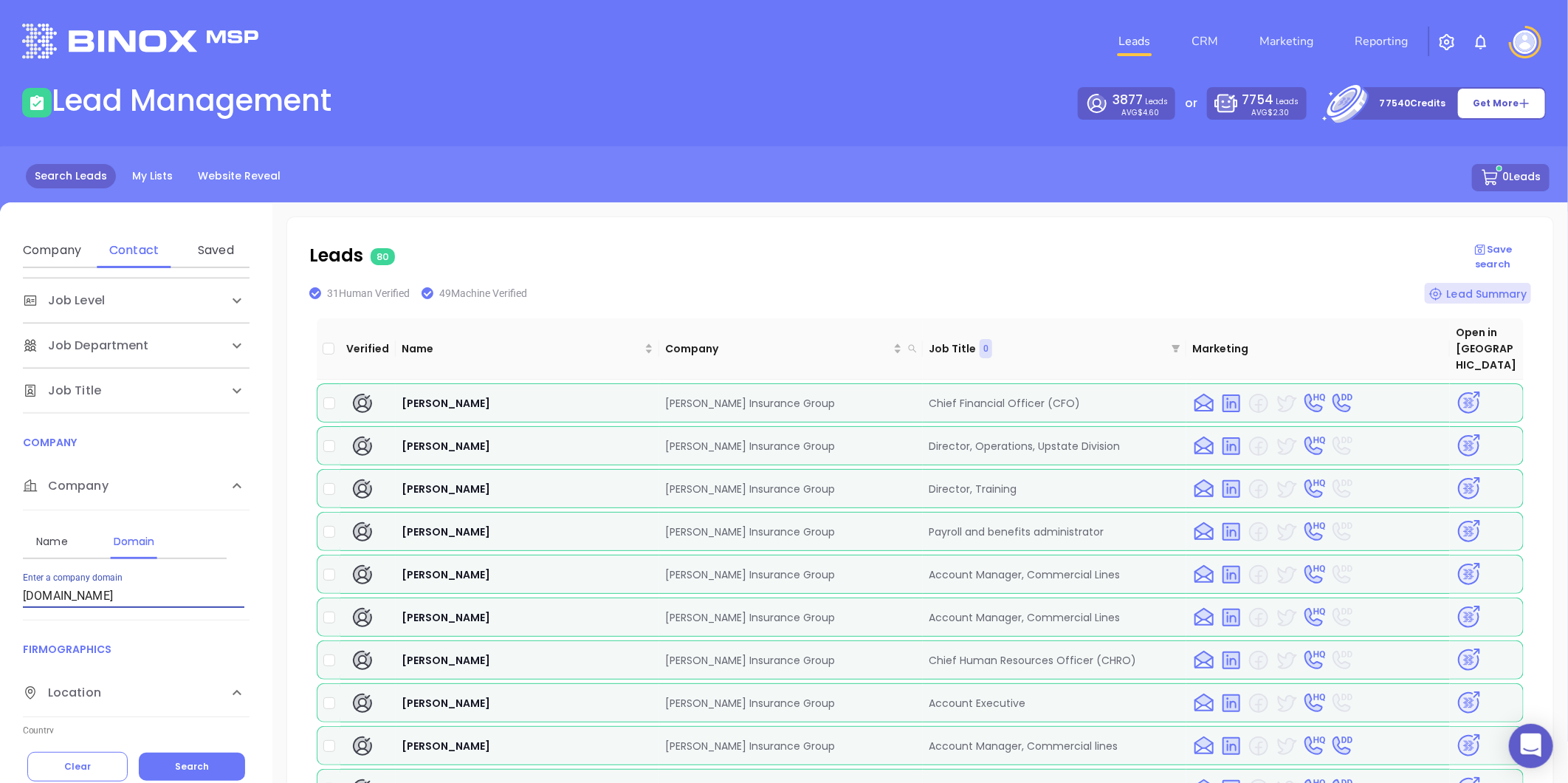
drag, startPoint x: 148, startPoint y: 599, endPoint x: 24, endPoint y: 591, distance: 124.3
click at [24, 591] on input "correllinsurance.com" at bounding box center [133, 596] width 222 height 23
type input "[DOMAIN_NAME]"
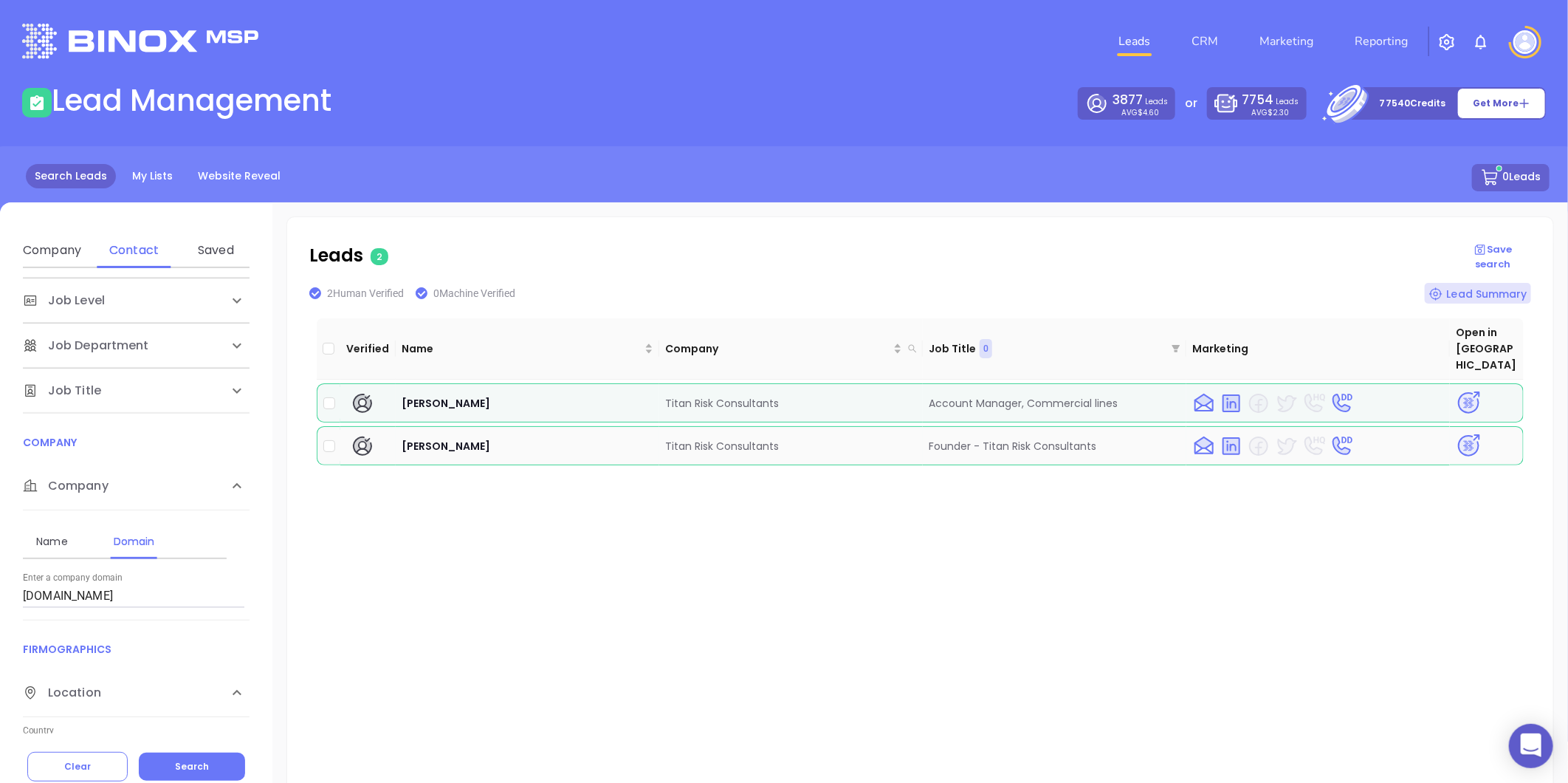
click at [1458, 433] on img at bounding box center [1469, 446] width 26 height 26
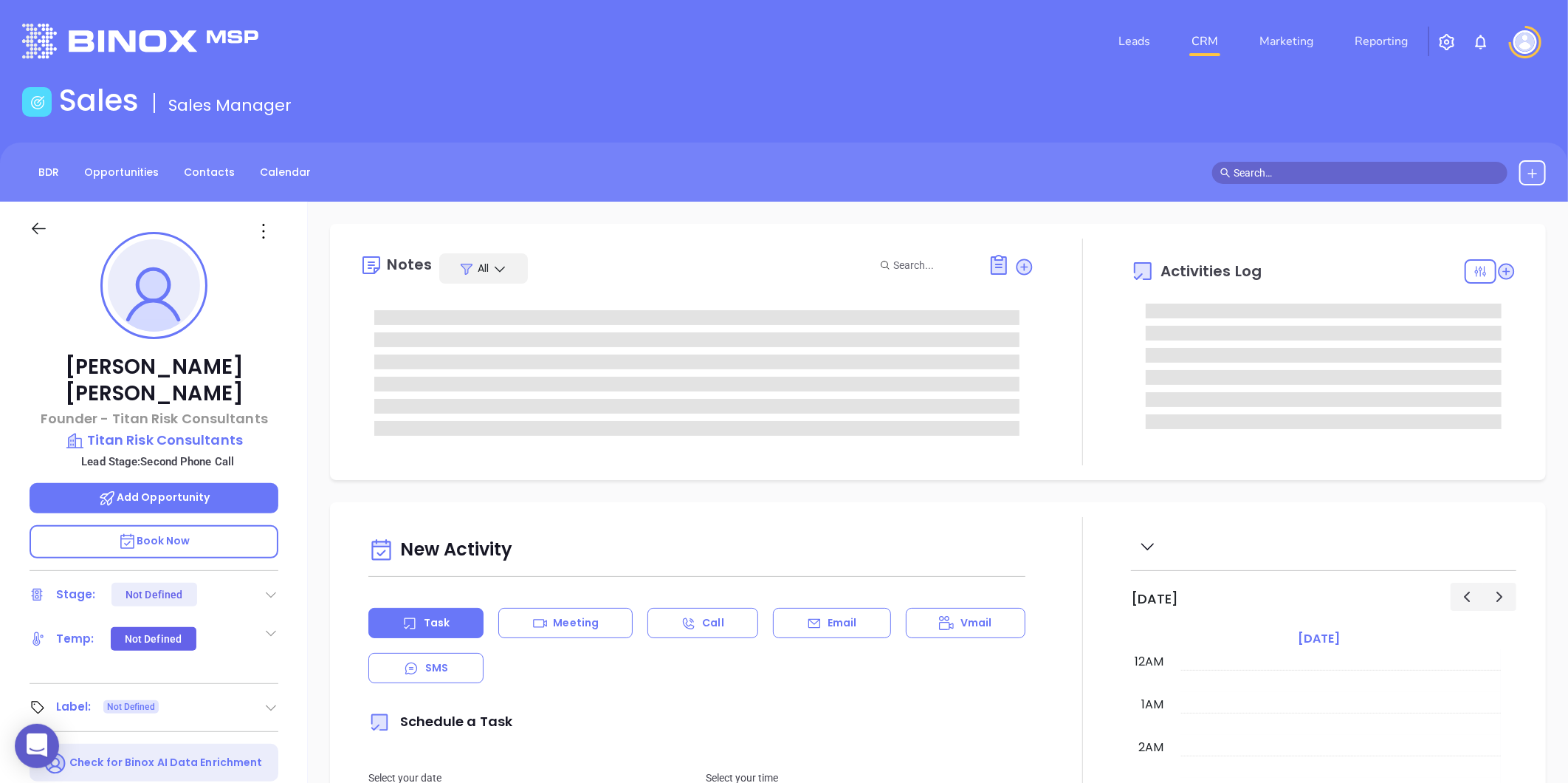
scroll to position [429, 0]
type input "[PERSON_NAME]"
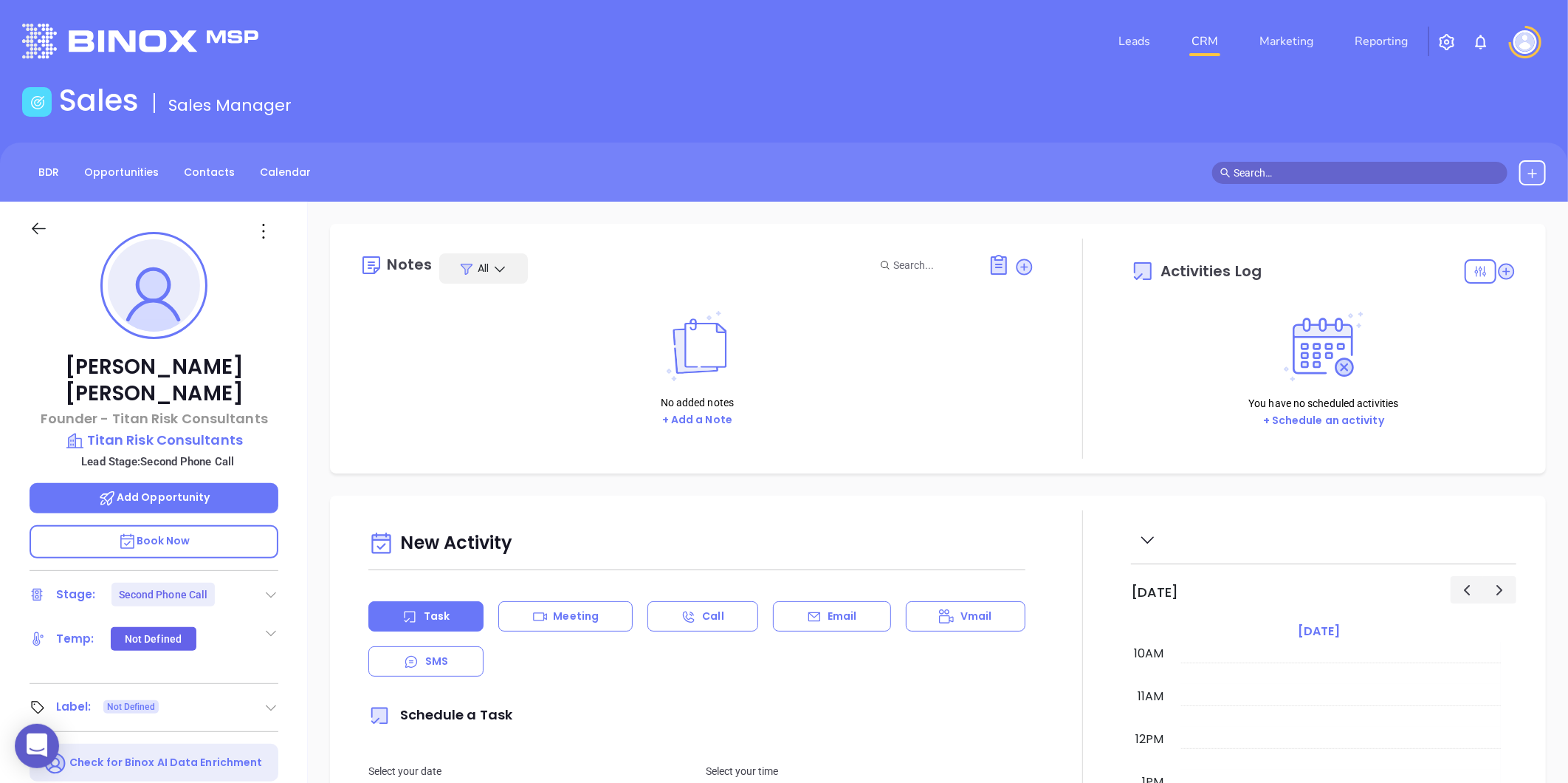
click at [276, 583] on div "Stage: Second Phone Call" at bounding box center [154, 594] width 249 height 23
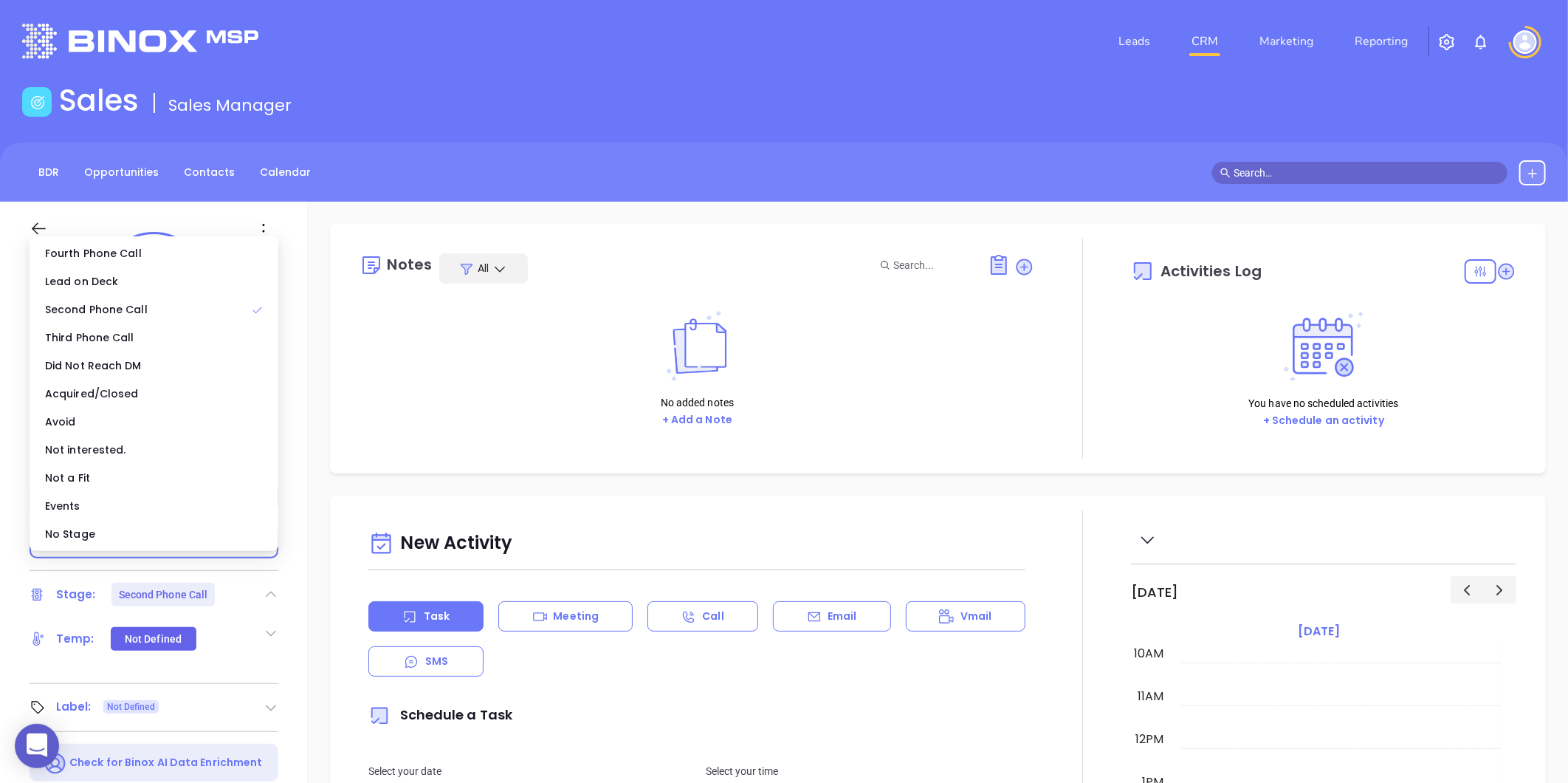
click at [209, 536] on div "No Stage" at bounding box center [154, 534] width 243 height 28
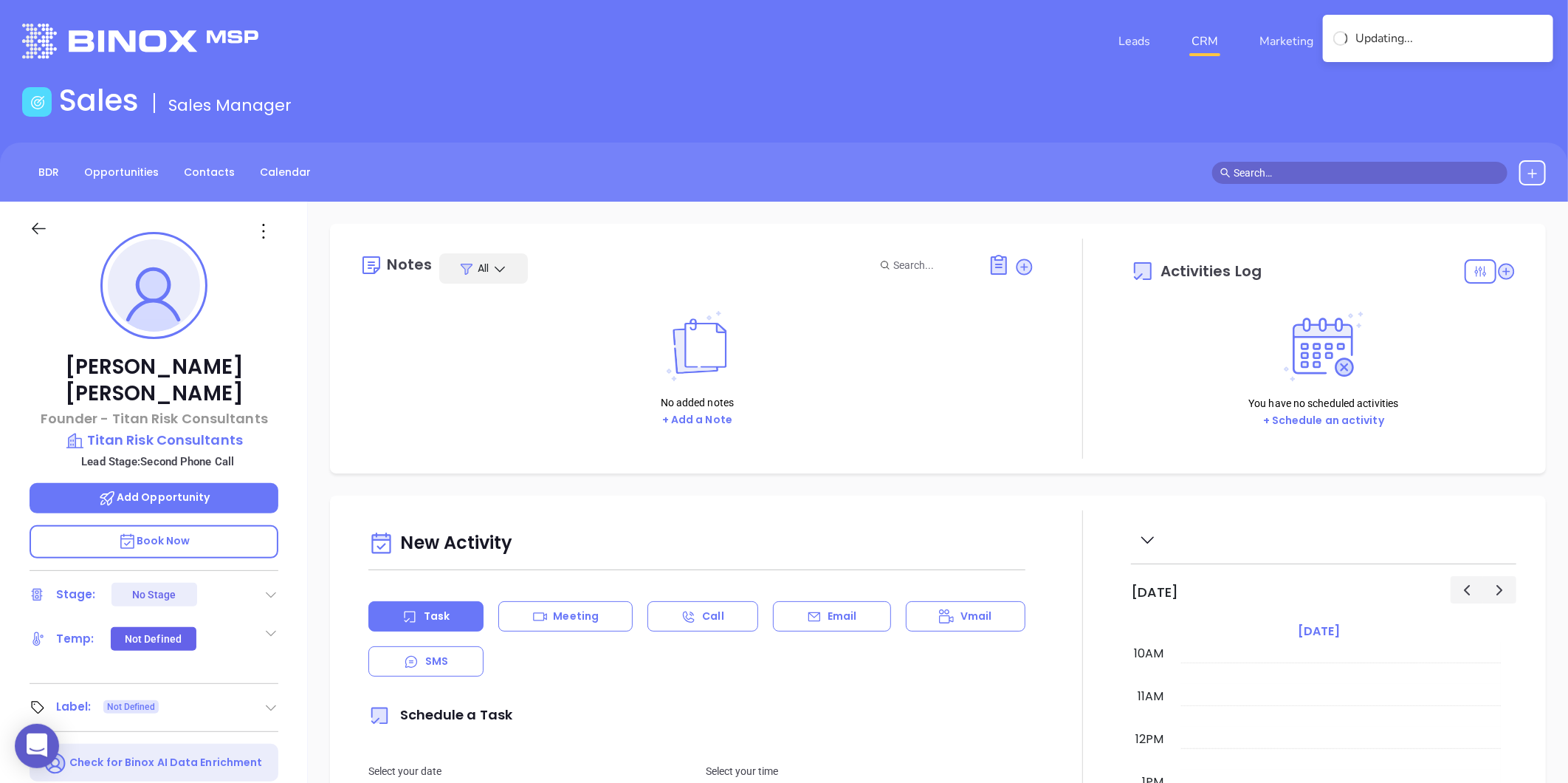
click at [145, 423] on div "[PERSON_NAME] Founder - Titan Risk Consultants Titan Risk Consultants Lead Stag…" at bounding box center [153, 691] width 308 height 979
click at [151, 430] on p "Titan Risk Consultants" at bounding box center [154, 441] width 249 height 21
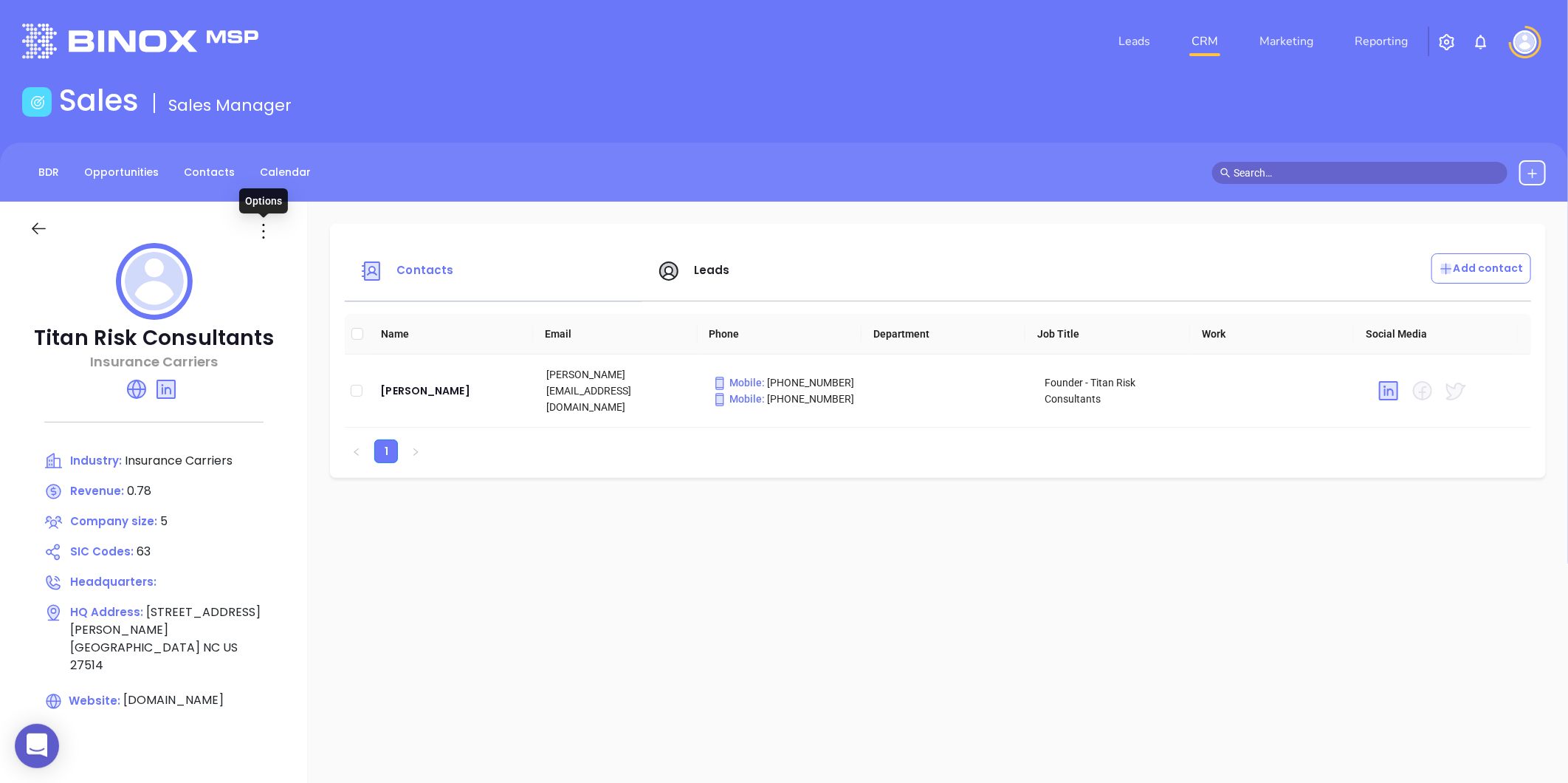
click at [265, 235] on icon at bounding box center [263, 231] width 23 height 23
click at [271, 263] on icon at bounding box center [268, 261] width 8 height 8
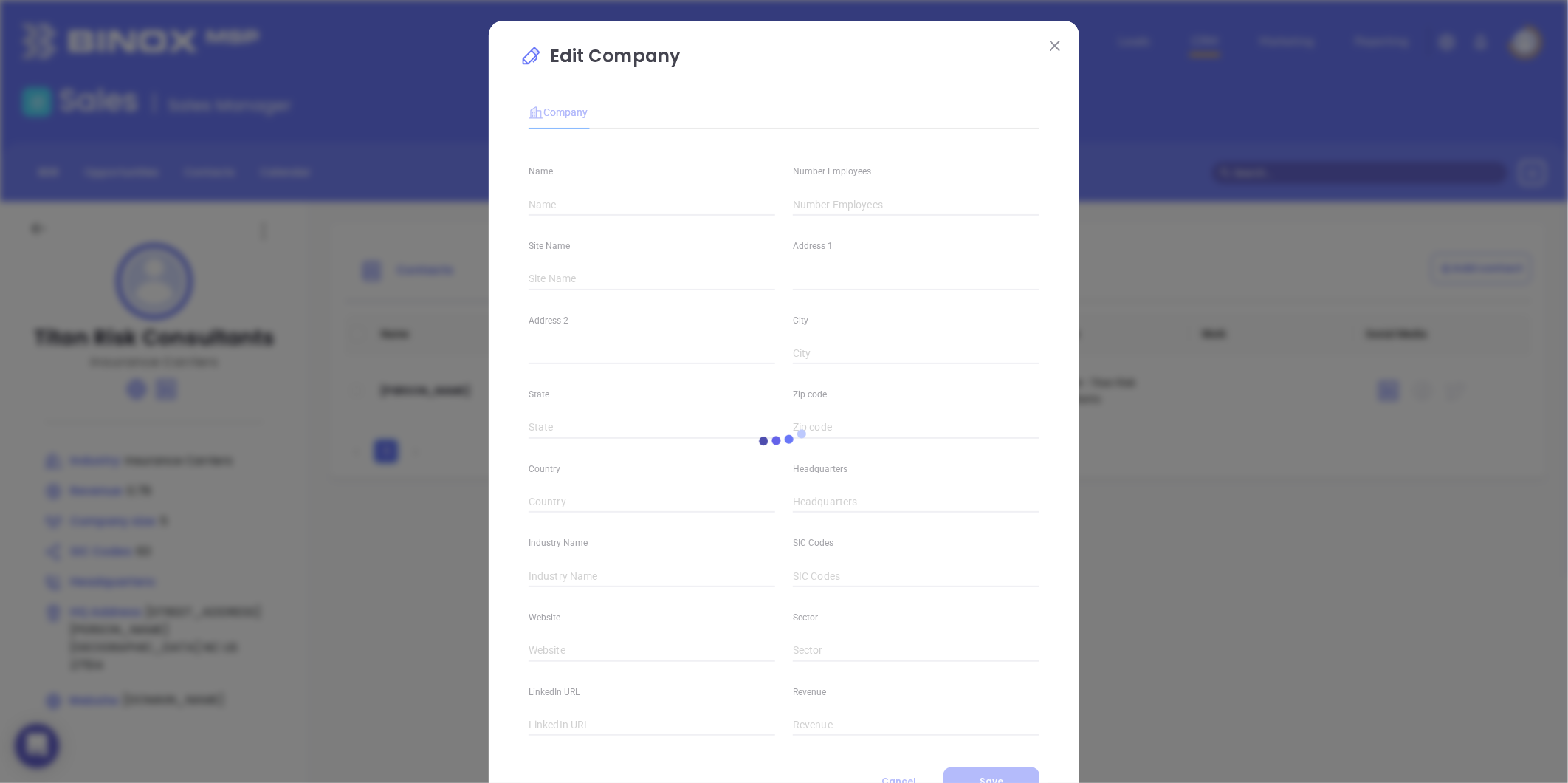
type input "Titan Risk Consultants"
type input "5"
type input "Insurance Carriers"
type input "63"
type input "[DOMAIN_NAME]"
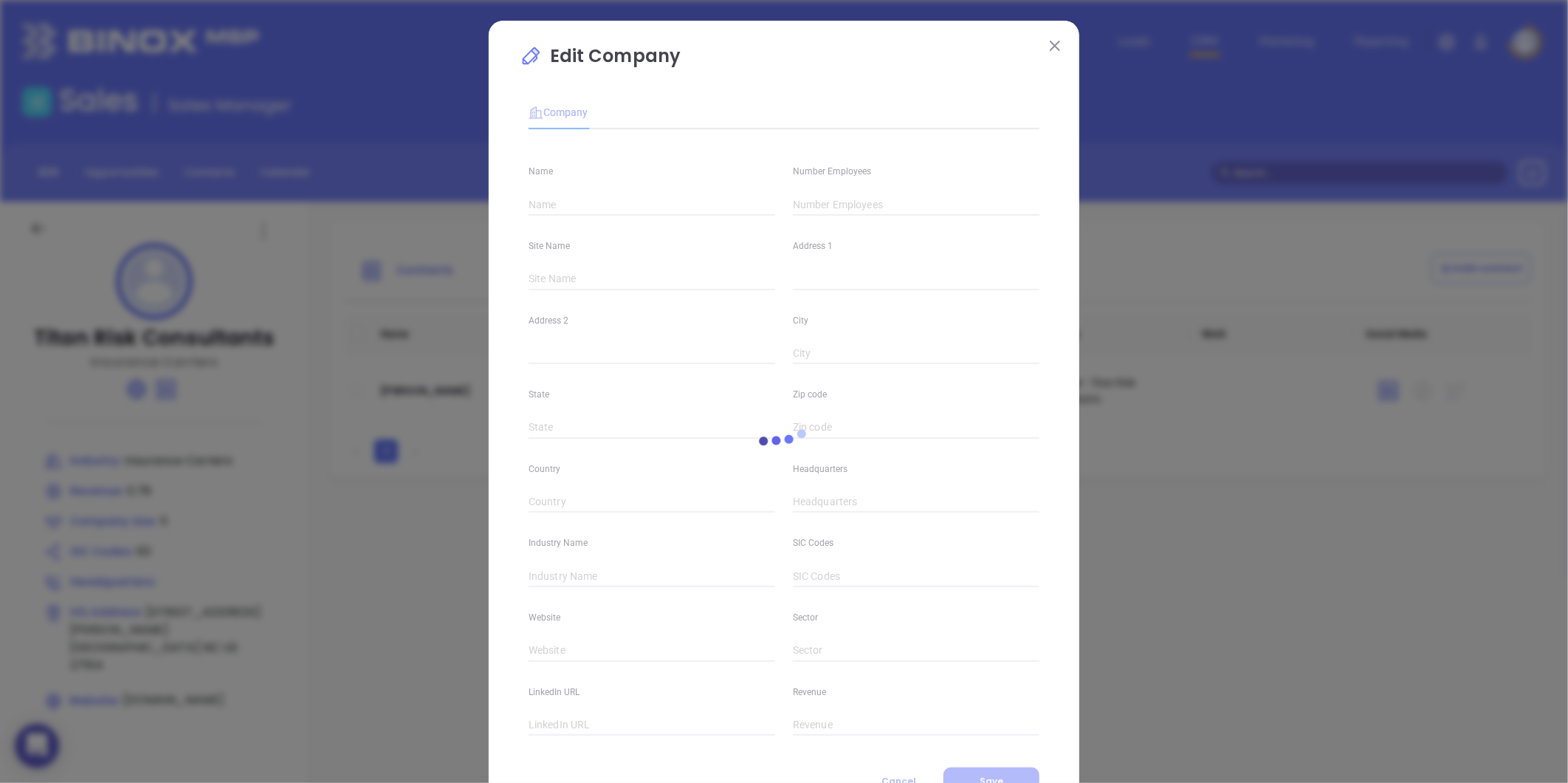
type input "Finance and Insurance"
type input "[DOMAIN_NAME][URL]"
type input "0.78"
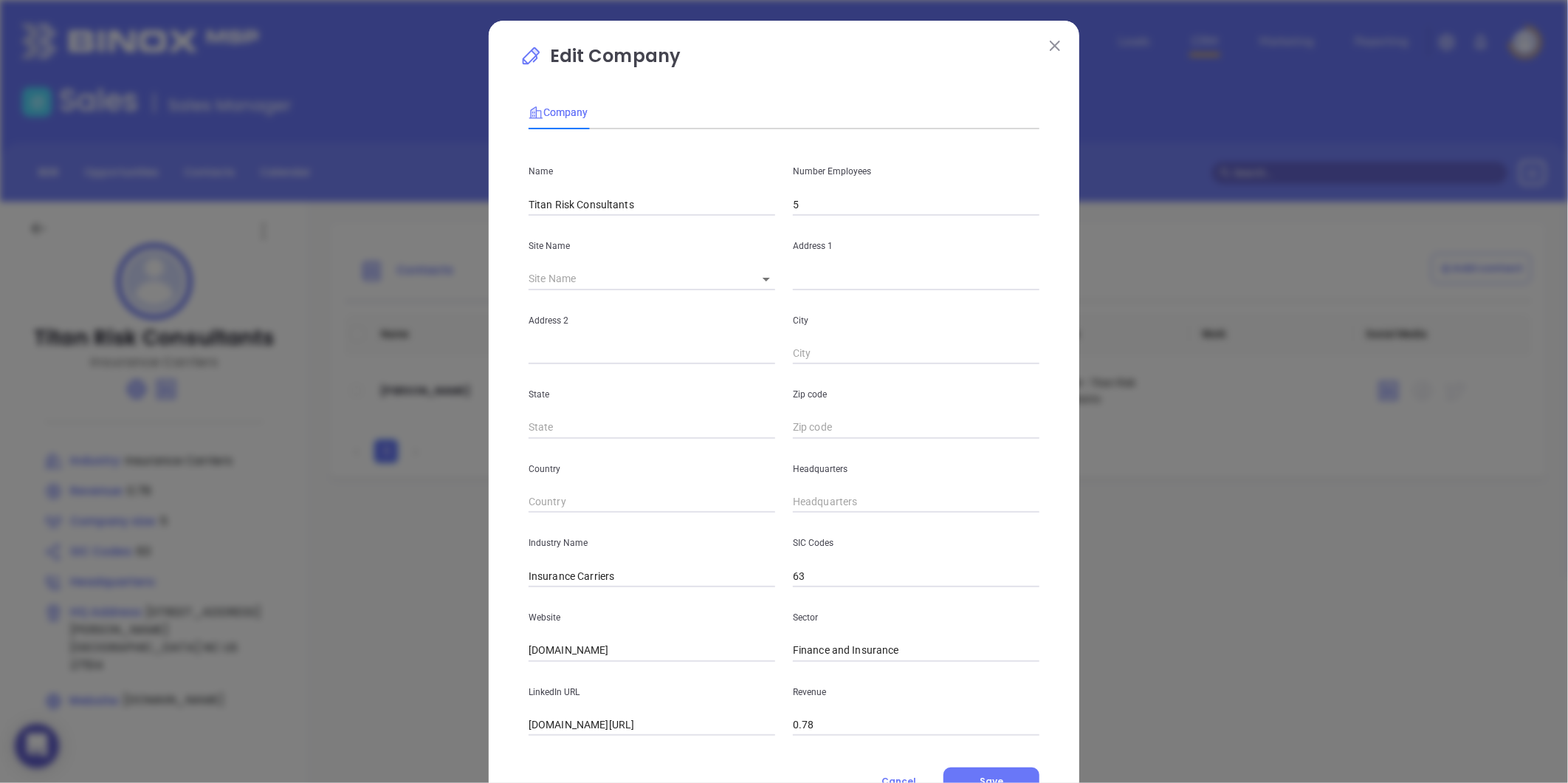
click at [813, 195] on input "5" at bounding box center [916, 205] width 247 height 22
type input "3"
click at [675, 311] on div "Address 2" at bounding box center [652, 327] width 265 height 75
click at [752, 275] on body "0 Leads CRM Marketing Reporting Financial Leads Leads Sales Sales Manager BDR O…" at bounding box center [784, 391] width 1568 height 783
click at [757, 286] on li "[GEOGRAPHIC_DATA]" at bounding box center [808, 280] width 137 height 26
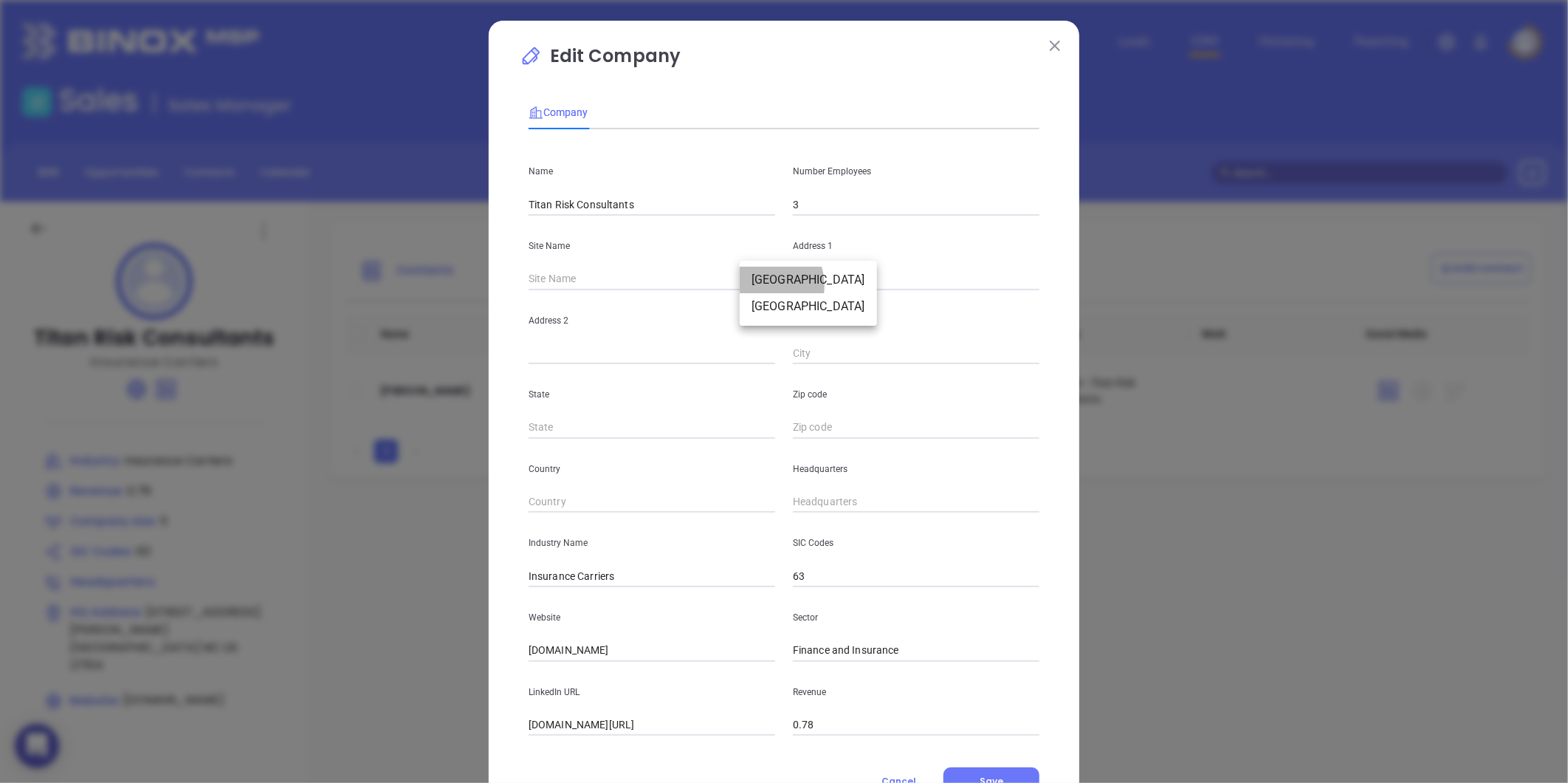
type input "[GEOGRAPHIC_DATA]"
type input "[STREET_ADDRESS][PERSON_NAME]"
type input "[GEOGRAPHIC_DATA]"
type input "NC"
type input "27514"
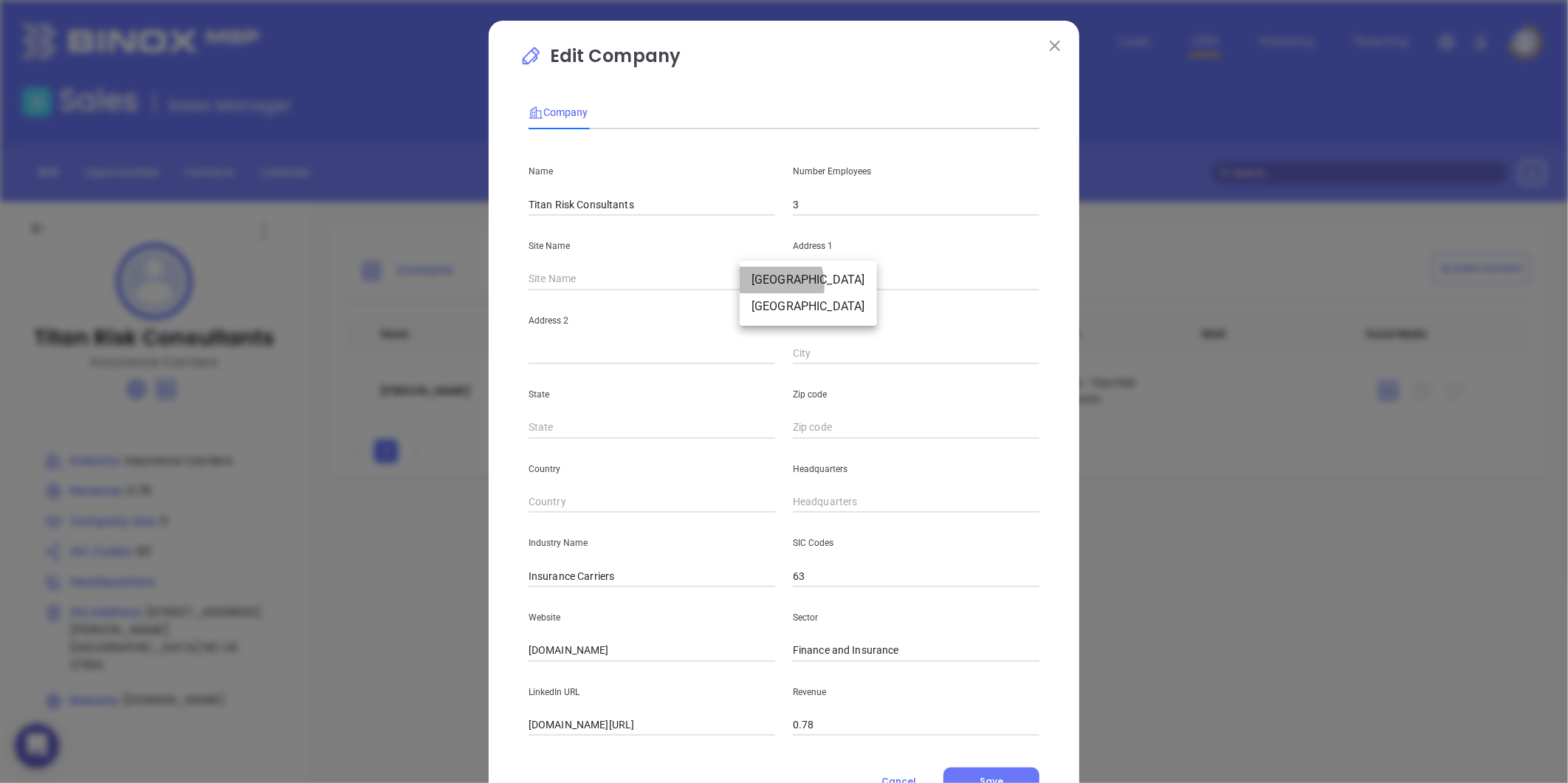
type input "US"
type input "124919"
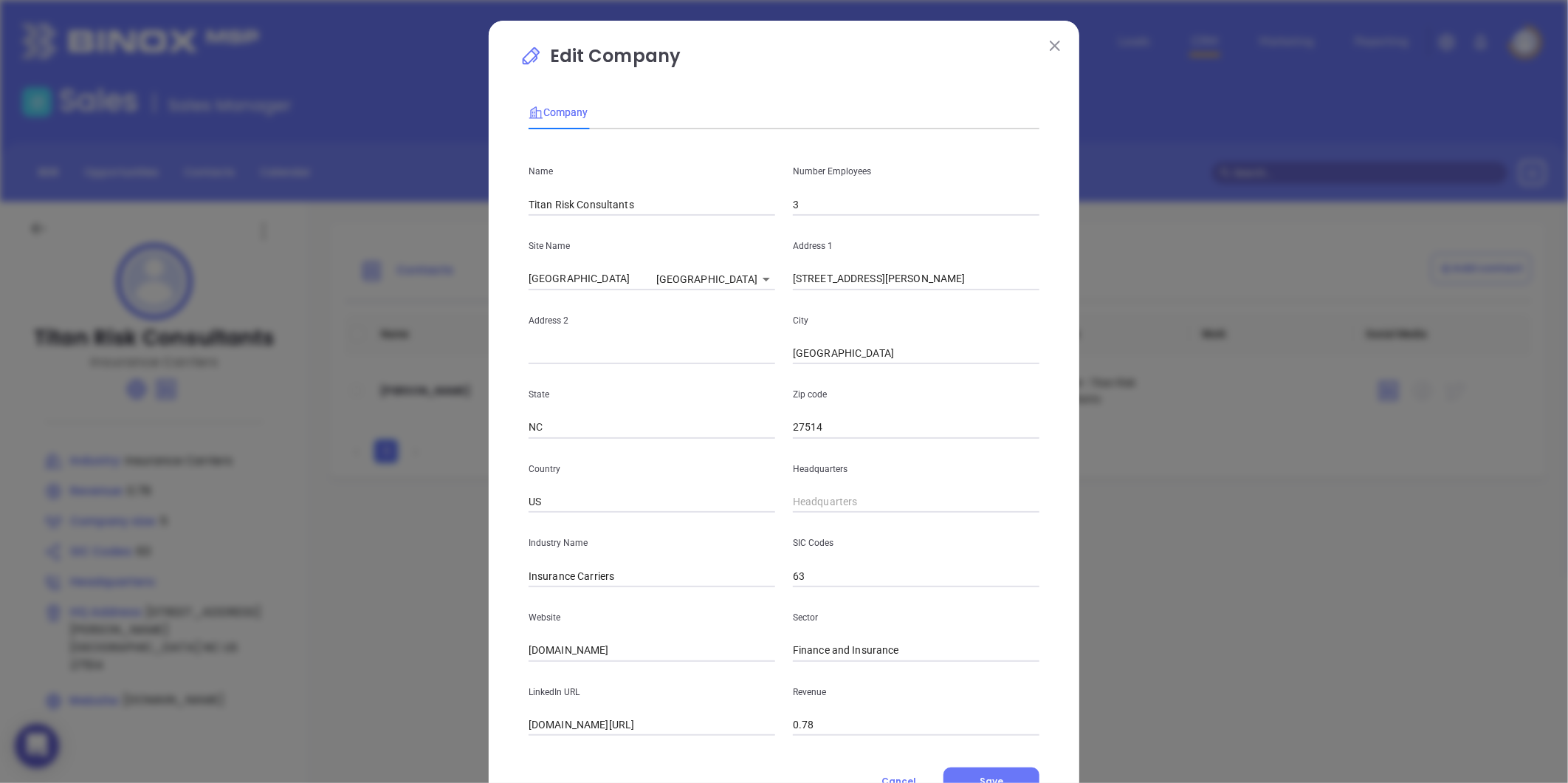
click at [742, 279] on body "0 Leads CRM Marketing Reporting Financial Leads Leads Sales Sales Manager BDR O…" at bounding box center [784, 391] width 1568 height 783
click at [735, 307] on li "[GEOGRAPHIC_DATA]" at bounding box center [770, 306] width 137 height 26
type input "27514-7040"
type input "124920"
click at [735, 283] on body "0 Leads CRM Marketing Reporting Financial Leads Leads Sales Sales Manager BDR O…" at bounding box center [784, 391] width 1568 height 783
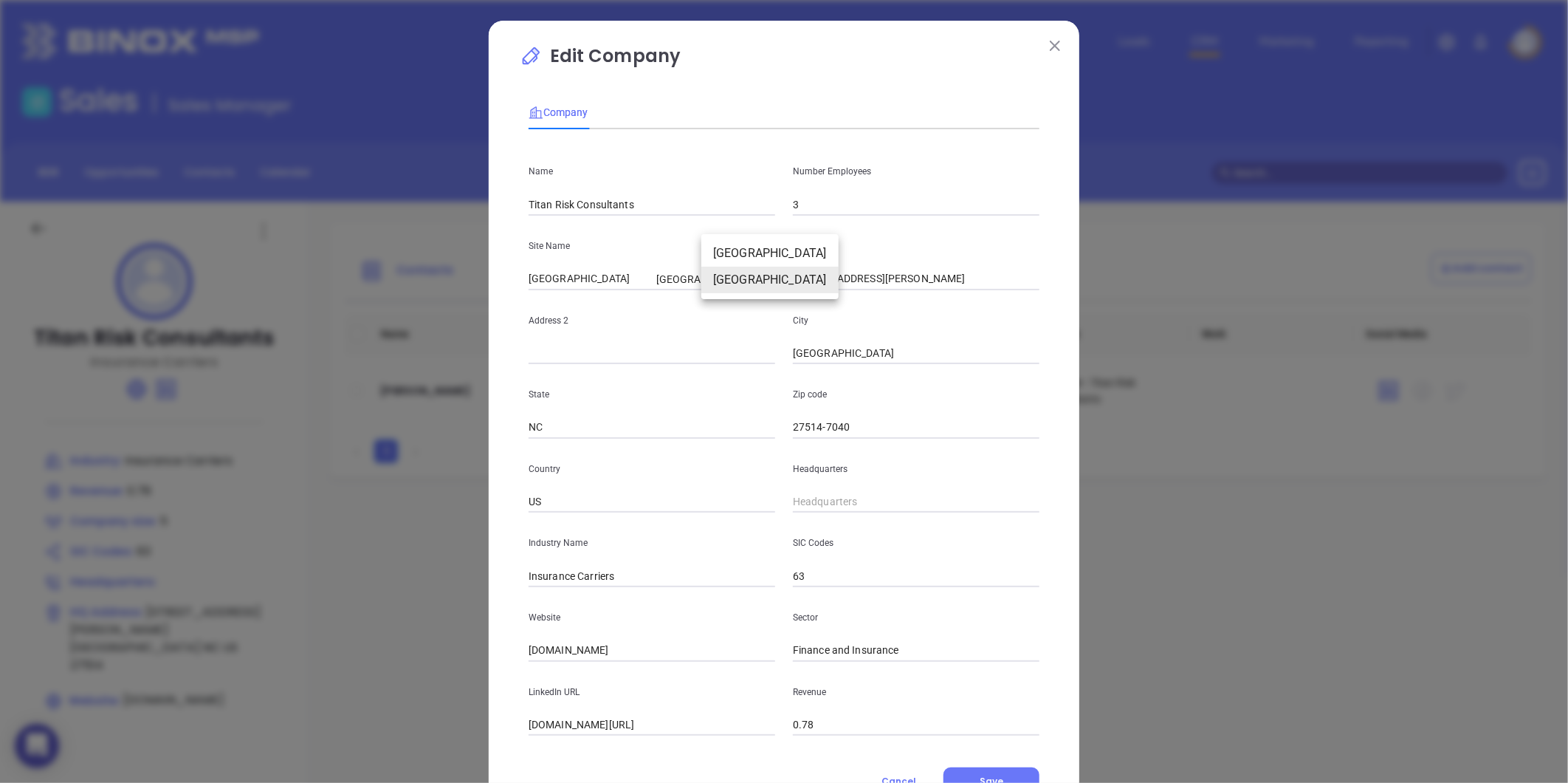
click at [739, 254] on li "[GEOGRAPHIC_DATA]" at bounding box center [770, 254] width 137 height 26
type input "27514"
type input "124919"
drag, startPoint x: 760, startPoint y: 314, endPoint x: 543, endPoint y: 358, distance: 221.4
click at [543, 358] on div "Name Titan Risk Consultants Number Employees 3 Site Name [GEOGRAPHIC_DATA] 1249…" at bounding box center [784, 439] width 511 height 595
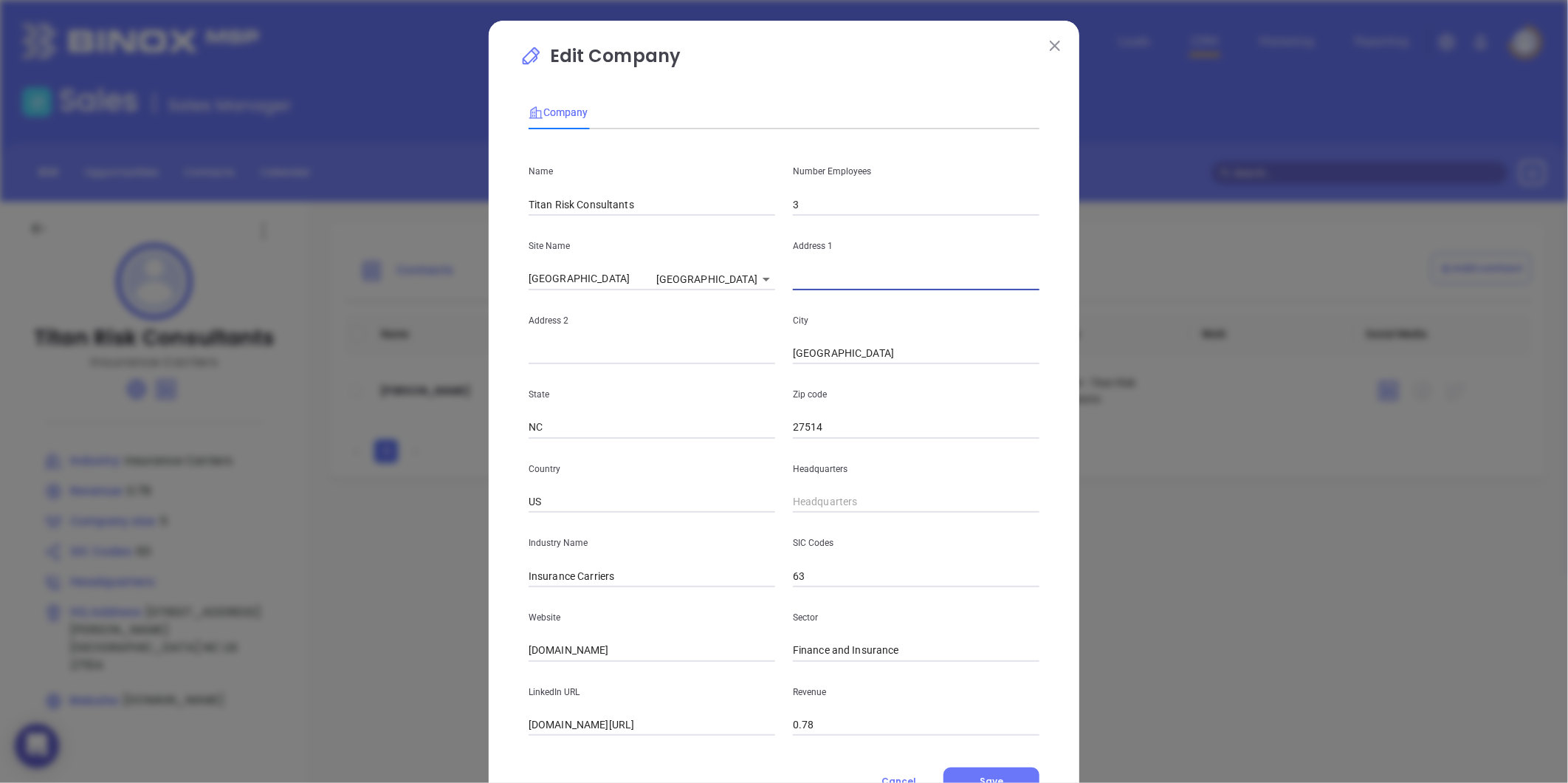
paste input "[STREET_ADDRESS][PERSON_NAME]"
drag, startPoint x: 914, startPoint y: 283, endPoint x: 1057, endPoint y: 279, distance: 143.1
click at [1057, 279] on div "Edit Company Company Name Titan Risk Consultants Number Employees 3 Site Name […" at bounding box center [784, 423] width 591 height 805
type input "[STREET_ADDRESS][PERSON_NAME]"
drag, startPoint x: 933, startPoint y: 279, endPoint x: 871, endPoint y: 290, distance: 63.0
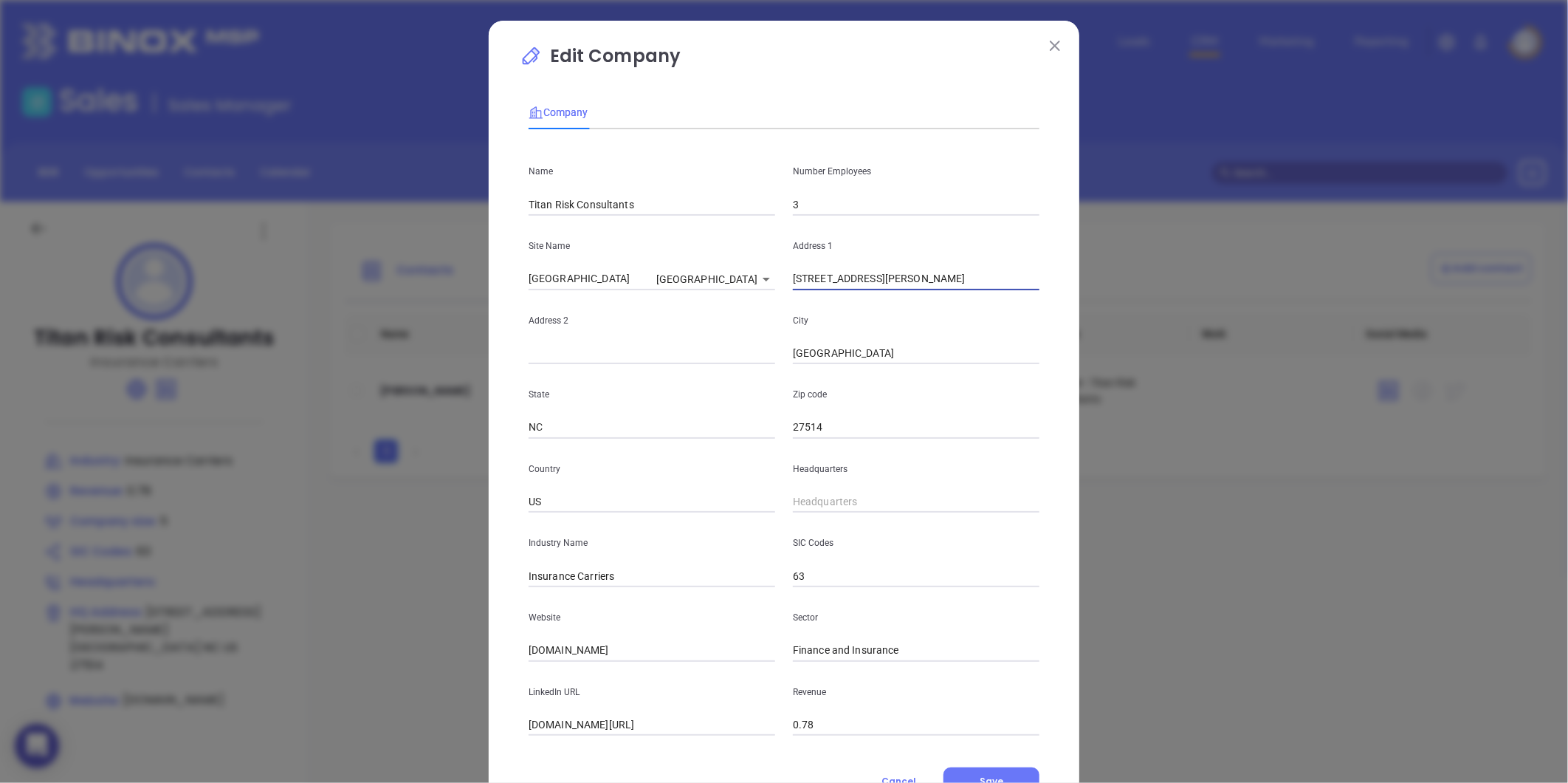
click at [871, 290] on input "[STREET_ADDRESS][PERSON_NAME]" at bounding box center [916, 280] width 247 height 22
click at [651, 355] on input "text" at bounding box center [652, 354] width 247 height 22
paste input "Suite 225"
type input "Suite 225"
drag, startPoint x: 868, startPoint y: 283, endPoint x: 986, endPoint y: 275, distance: 118.3
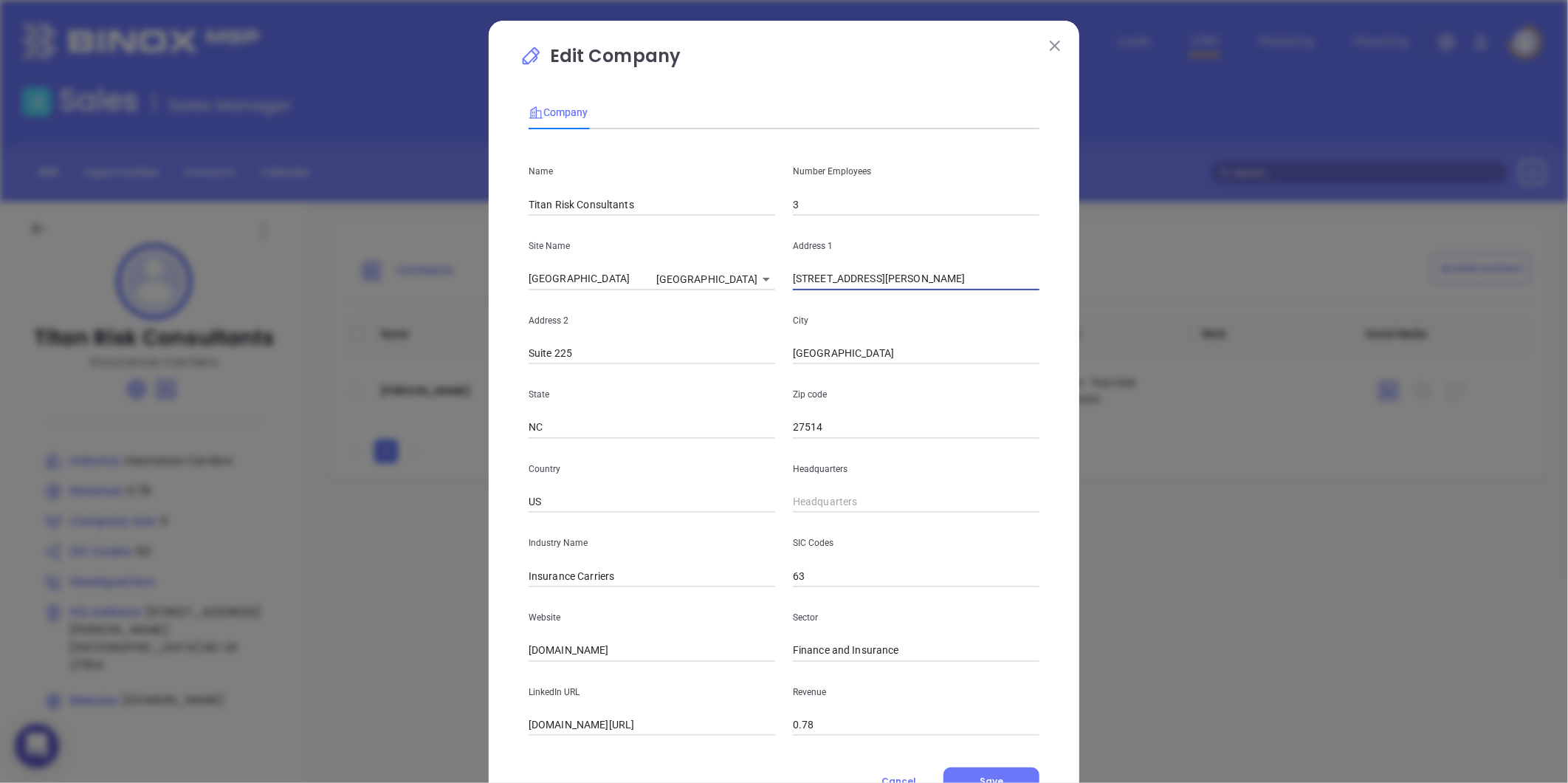
click at [986, 275] on input "[STREET_ADDRESS][PERSON_NAME]" at bounding box center [916, 280] width 247 height 22
type input "[STREET_ADDRESS][PERSON_NAME]"
type input "( ) -"
click at [822, 507] on input "( ) -" at bounding box center [916, 502] width 247 height 22
paste input "919) 636-3252"
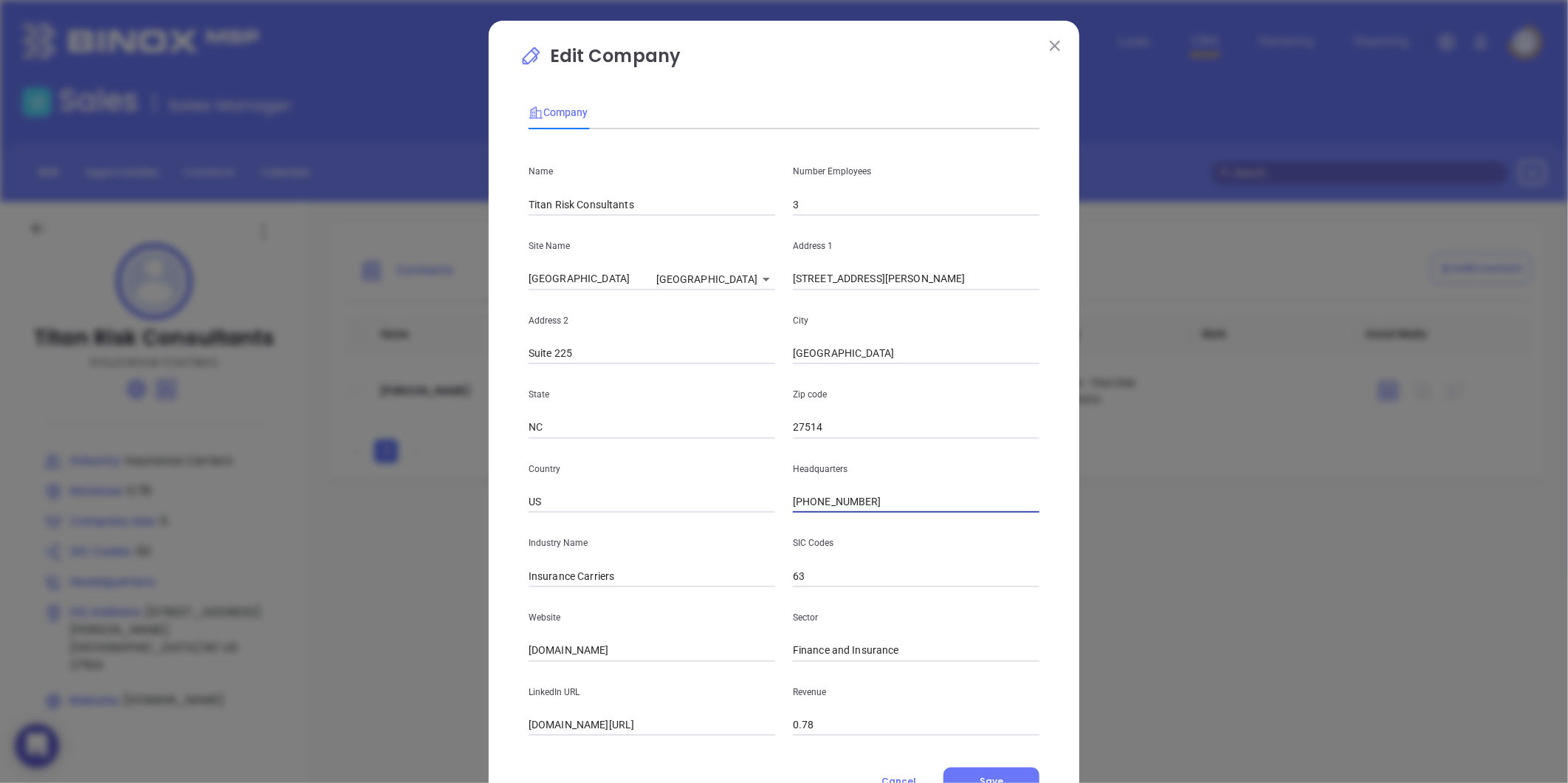
type input "[PHONE_NUMBER]"
drag, startPoint x: 624, startPoint y: 574, endPoint x: 571, endPoint y: 597, distance: 57.8
click at [571, 597] on div "Name Titan Risk Consultants Number Employees 3 Site Name [GEOGRAPHIC_DATA] 1249…" at bounding box center [784, 439] width 511 height 595
type input "Insurance"
drag, startPoint x: 657, startPoint y: 645, endPoint x: 429, endPoint y: 687, distance: 231.8
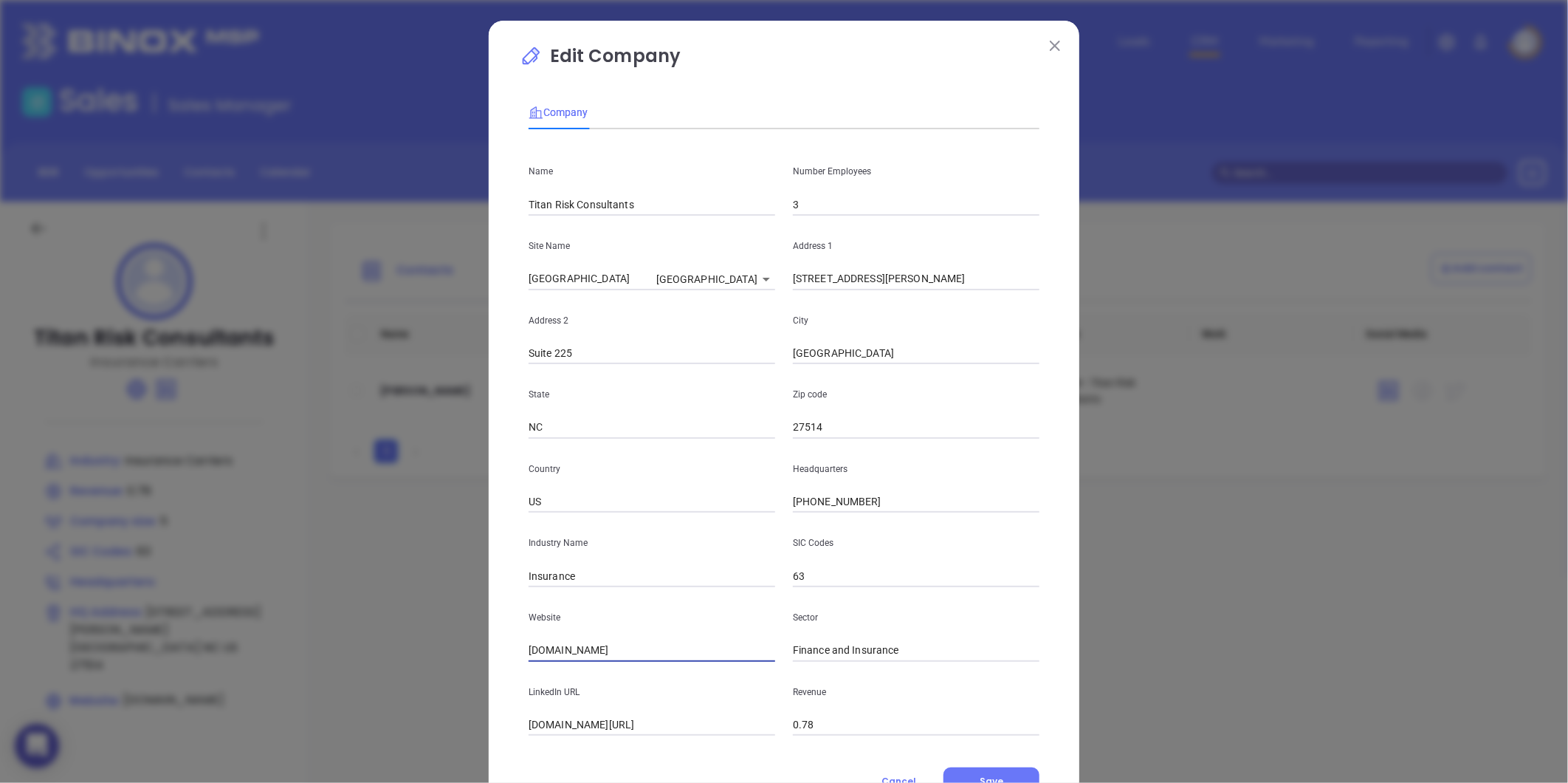
click at [429, 687] on div "Edit Company Company Name Titan Risk Consultants Number Employees 3 Site Name […" at bounding box center [784, 391] width 1568 height 783
paste input "[URL][DOMAIN_NAME]"
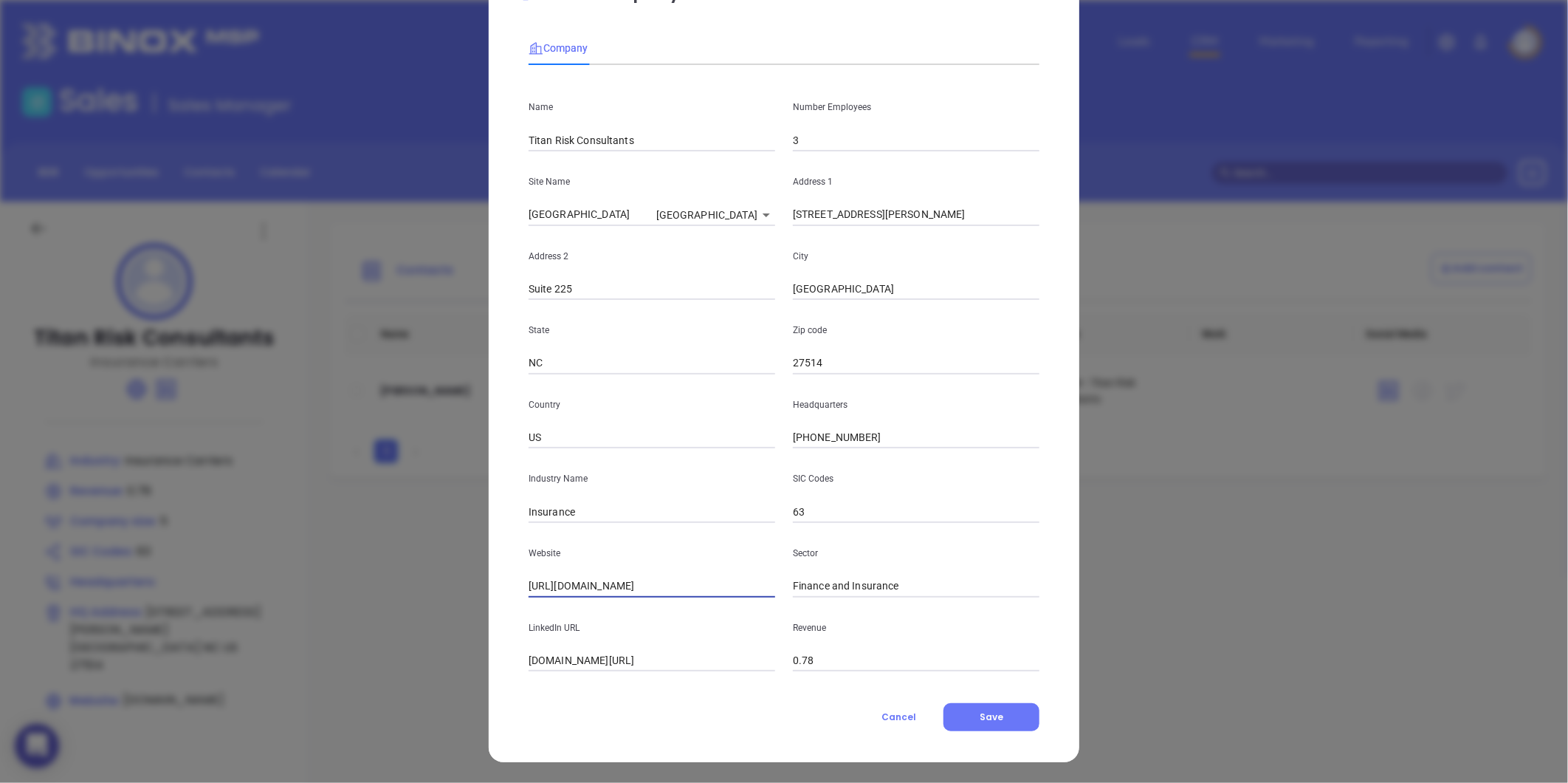
type input "[URL][DOMAIN_NAME]"
click at [720, 210] on body "0 Leads CRM Marketing Reporting Financial Leads Leads Sales Sales Manager BDR O…" at bounding box center [784, 391] width 1568 height 783
click at [740, 239] on li "[GEOGRAPHIC_DATA]" at bounding box center [770, 242] width 137 height 26
type input "[STREET_ADDRESS][PERSON_NAME]"
type input "27514-7040"
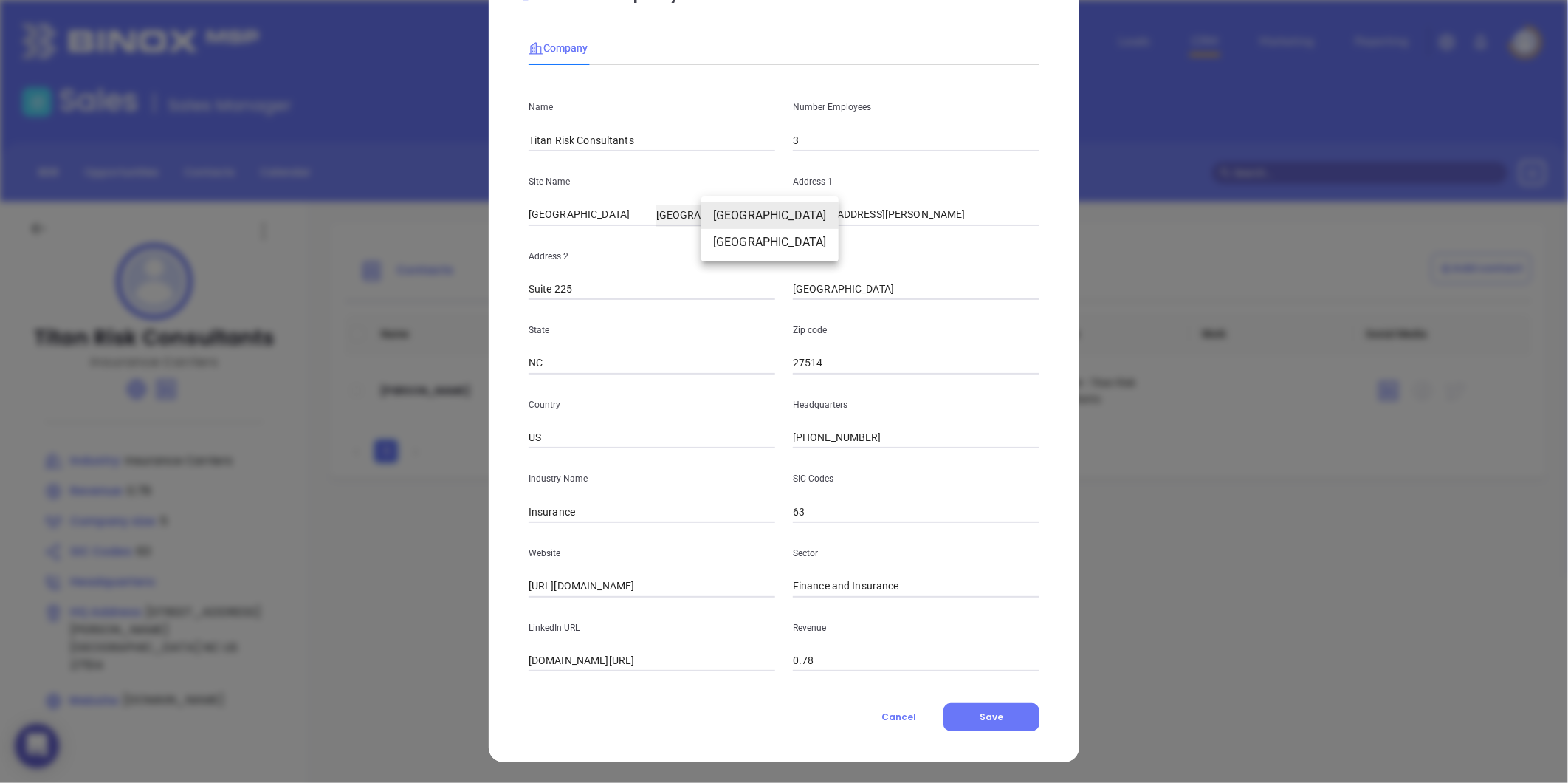
type input "124920"
drag, startPoint x: 928, startPoint y: 217, endPoint x: 647, endPoint y: 266, distance: 285.2
click at [647, 266] on div "Name Titan Risk Consultants Number Employees 3 Site Name [GEOGRAPHIC_DATA] 1249…" at bounding box center [784, 374] width 511 height 595
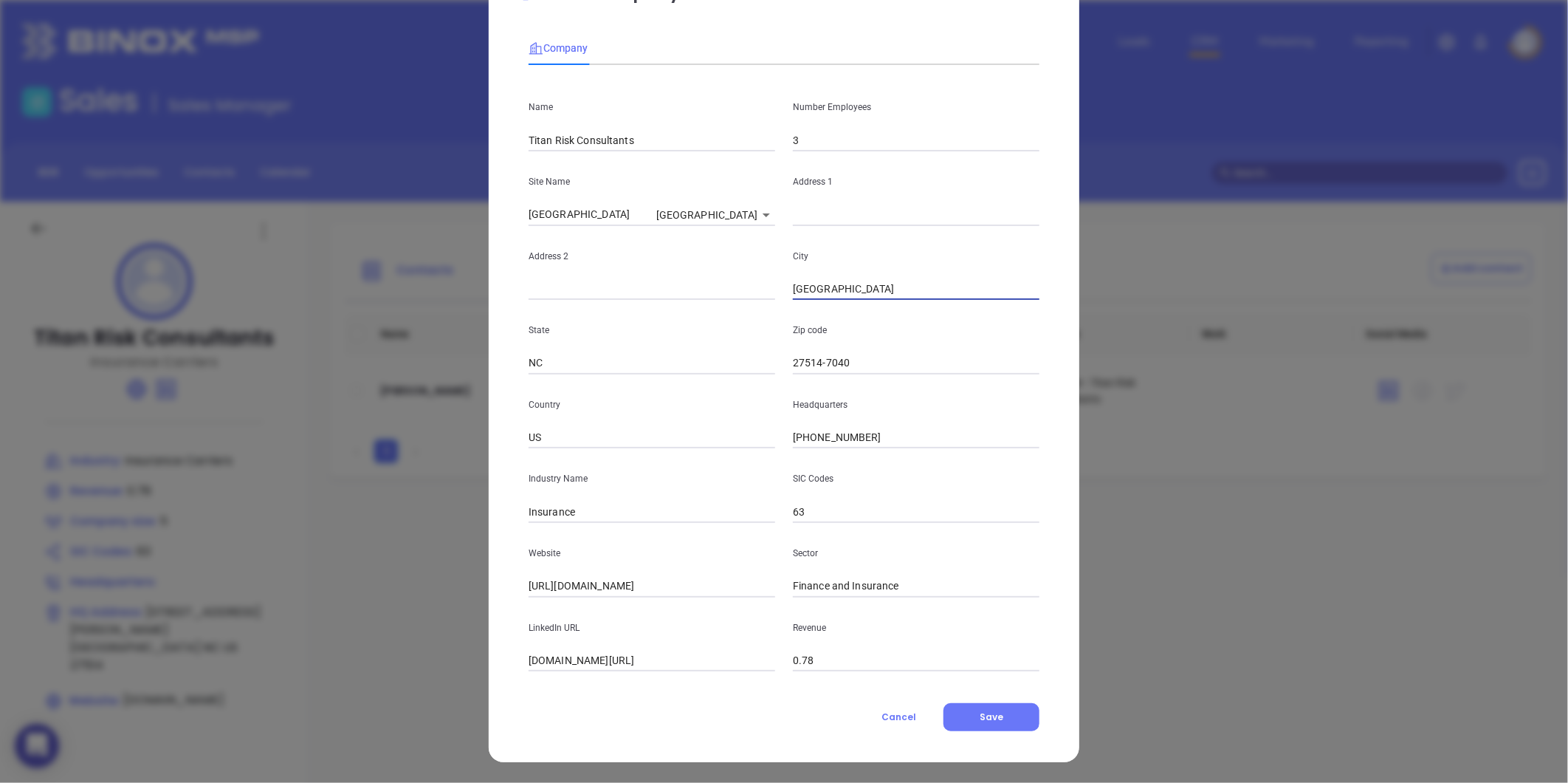
drag, startPoint x: 851, startPoint y: 279, endPoint x: 703, endPoint y: 340, distance: 160.1
click at [703, 340] on div "Name Titan Risk Consultants Number Employees 3 Site Name [GEOGRAPHIC_DATA] 1249…" at bounding box center [784, 374] width 511 height 595
drag, startPoint x: 865, startPoint y: 368, endPoint x: 691, endPoint y: 402, distance: 177.3
click at [691, 402] on div "Name Titan Risk Consultants Number Employees 3 Site Name [GEOGRAPHIC_DATA] 1249…" at bounding box center [784, 374] width 511 height 595
drag, startPoint x: 560, startPoint y: 366, endPoint x: 462, endPoint y: 373, distance: 98.2
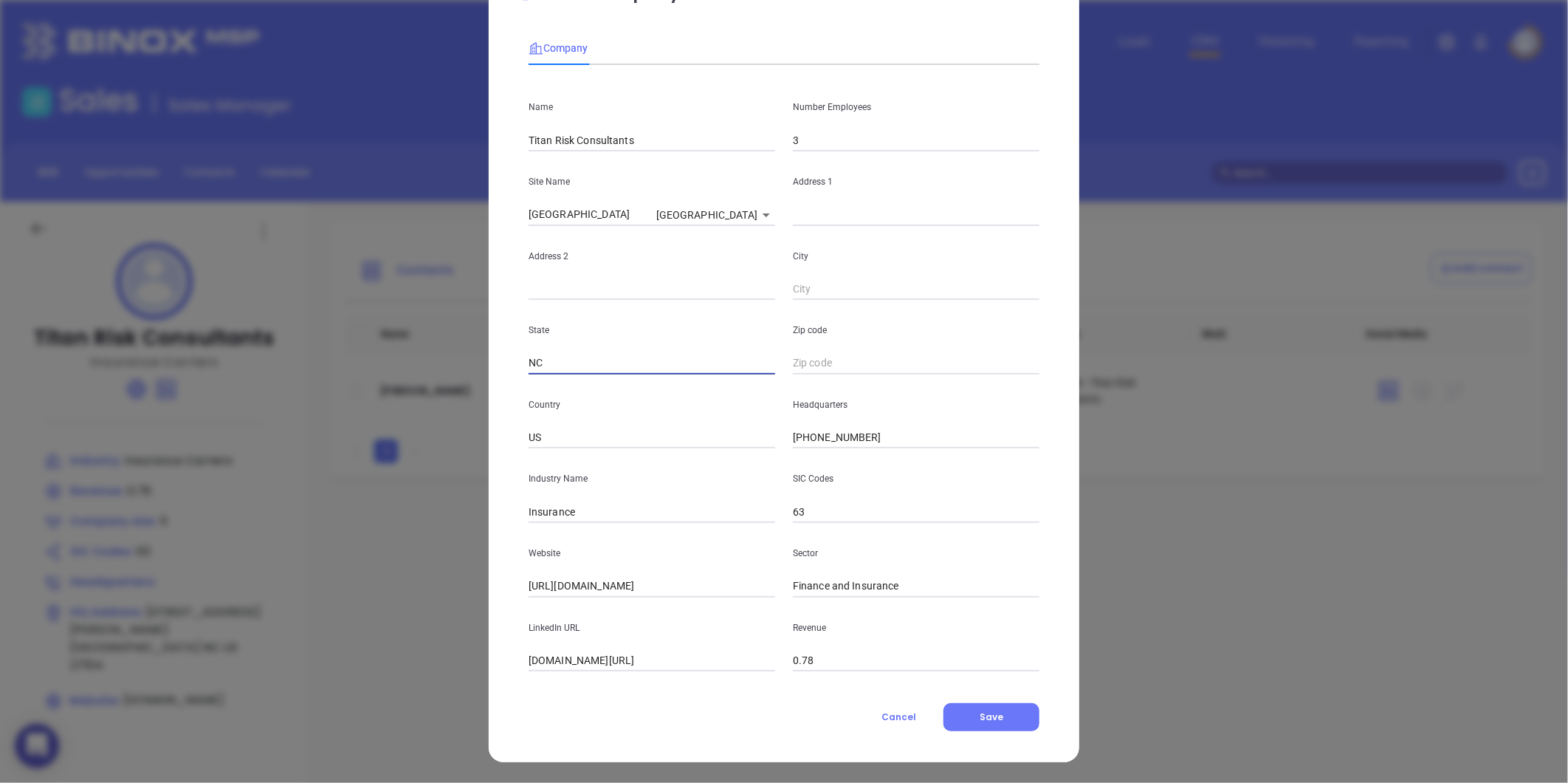
click at [466, 373] on div "Edit Company Company Name Titan Risk Consultants Number Employees 3 Site Name […" at bounding box center [784, 391] width 1568 height 783
click at [711, 212] on body "0 Leads CRM Marketing Reporting Financial Leads Leads Sales Sales Manager BDR O…" at bounding box center [784, 391] width 1568 height 783
click at [728, 188] on li "[GEOGRAPHIC_DATA]" at bounding box center [770, 189] width 137 height 26
type input "[STREET_ADDRESS][PERSON_NAME]"
type input "Suite 225"
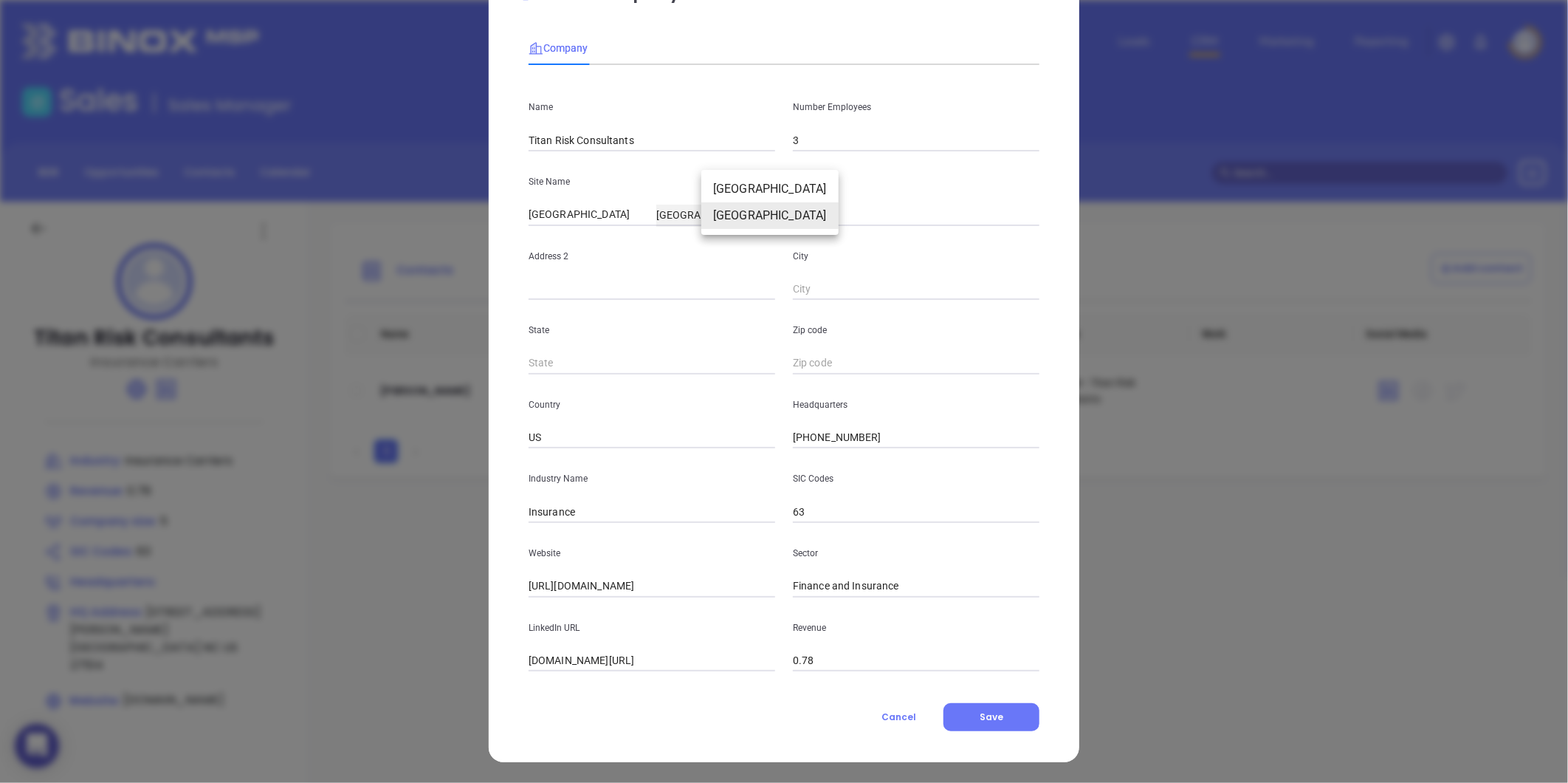
type input "[GEOGRAPHIC_DATA]"
type input "NC"
type input "27514"
type input "124919"
click at [712, 217] on body "0 Leads CRM Marketing Reporting Financial Leads Leads Sales Sales Manager BDR O…" at bounding box center [784, 391] width 1568 height 783
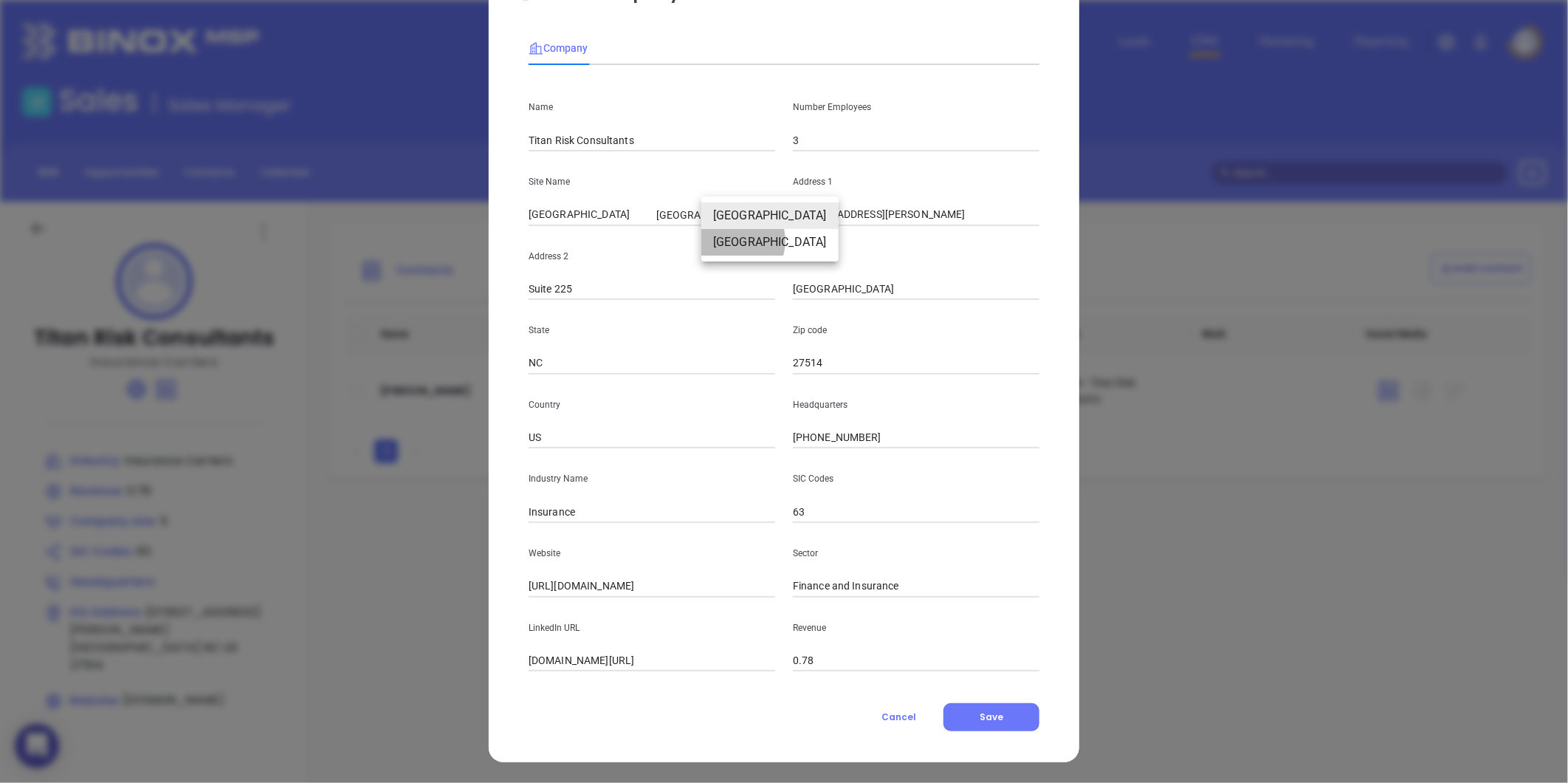
click at [731, 240] on li "[GEOGRAPHIC_DATA]" at bounding box center [770, 242] width 137 height 26
type input "124920"
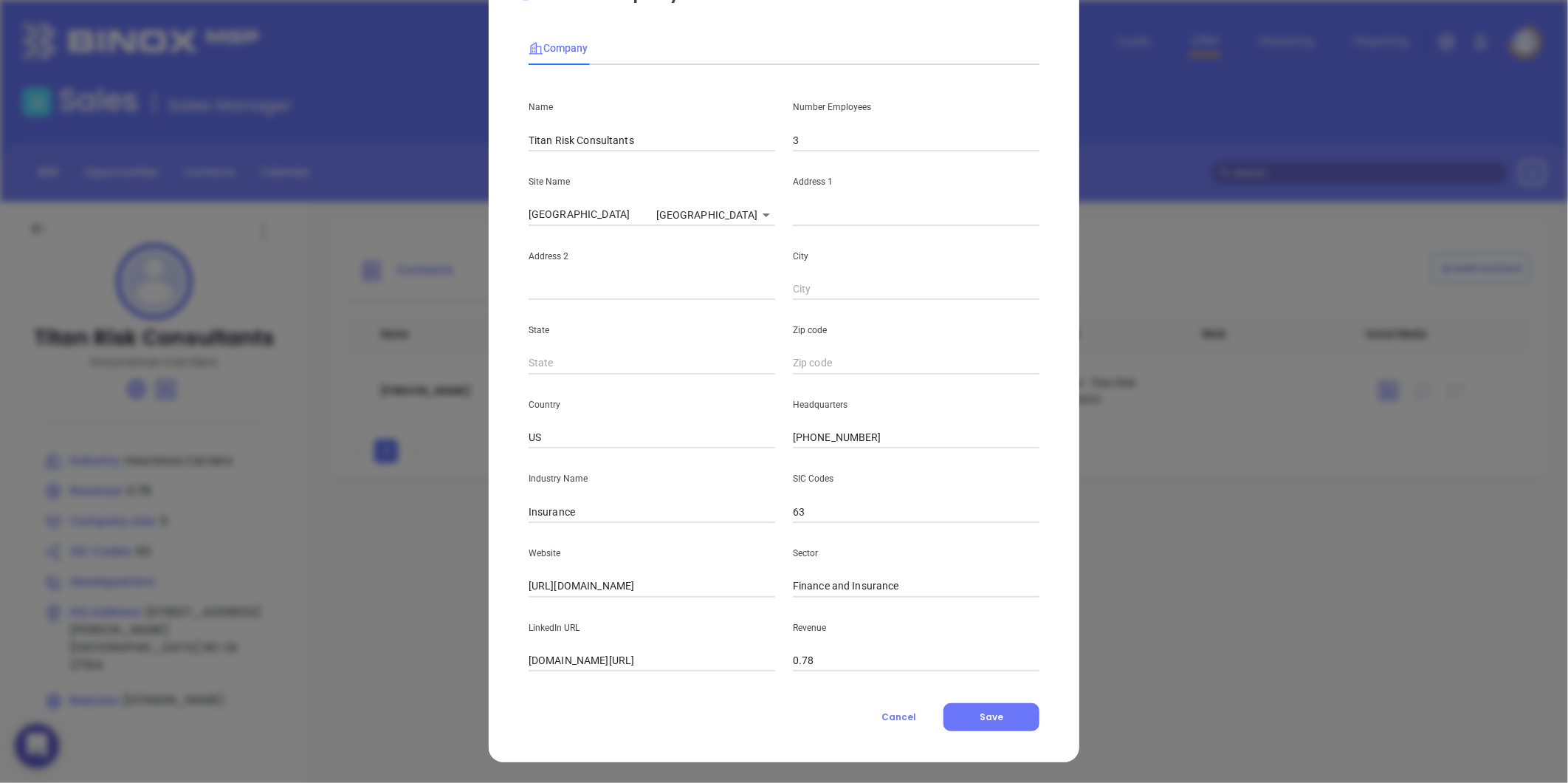
drag, startPoint x: 630, startPoint y: 214, endPoint x: 318, endPoint y: 276, distance: 318.1
click at [318, 276] on div "Edit Company Company Name Titan Risk Consultants Number Employees 3 Site Name […" at bounding box center [784, 391] width 1568 height 783
click at [728, 205] on body "0 Leads CRM Marketing Reporting Financial Leads Leads Sales Sales Manager BDR O…" at bounding box center [784, 391] width 1568 height 783
click at [728, 188] on li "[GEOGRAPHIC_DATA]" at bounding box center [770, 189] width 137 height 26
type input "[GEOGRAPHIC_DATA]"
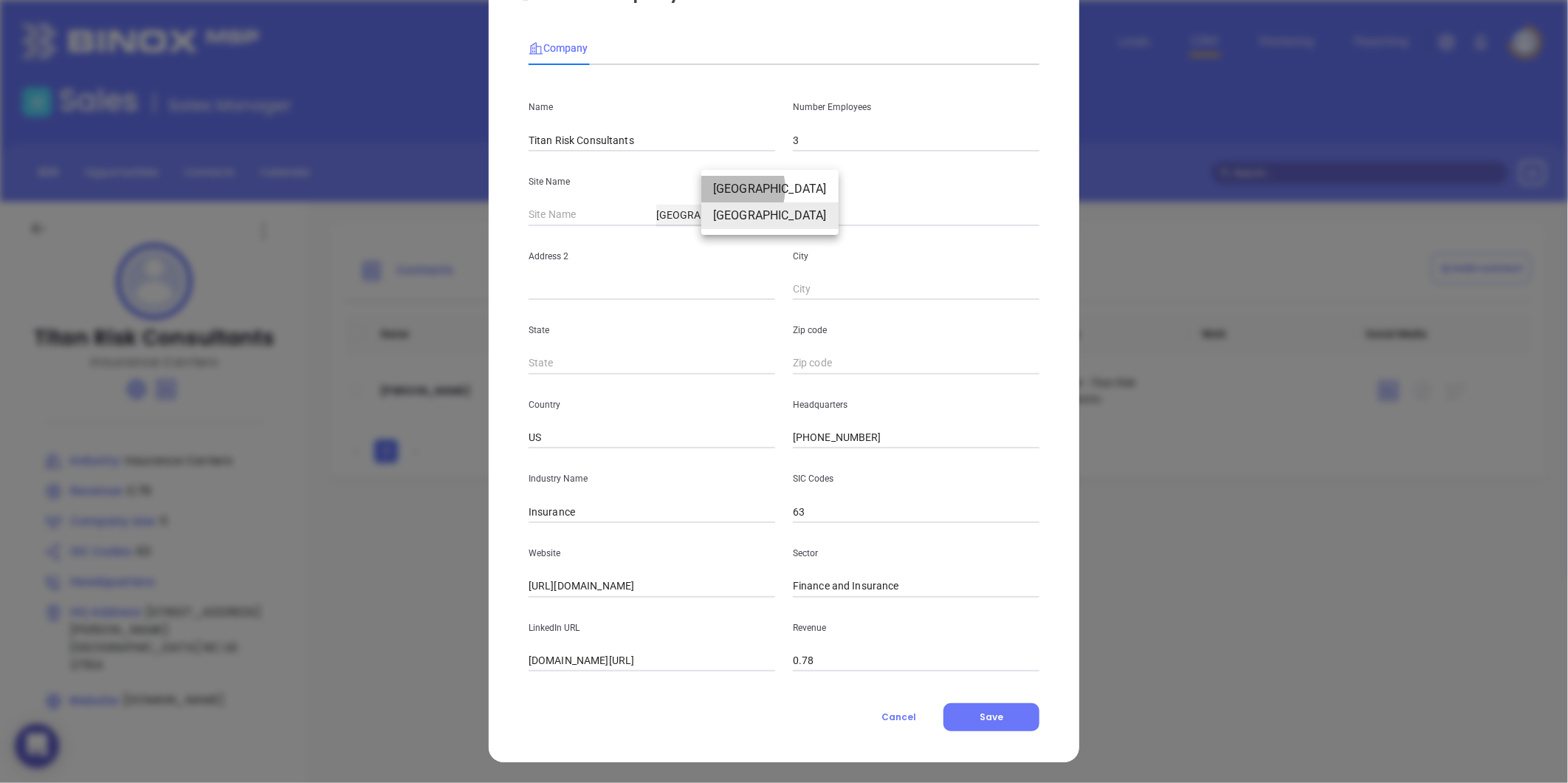
type input "[STREET_ADDRESS][PERSON_NAME]"
type input "Suite 225"
type input "[GEOGRAPHIC_DATA]"
type input "NC"
type input "27514"
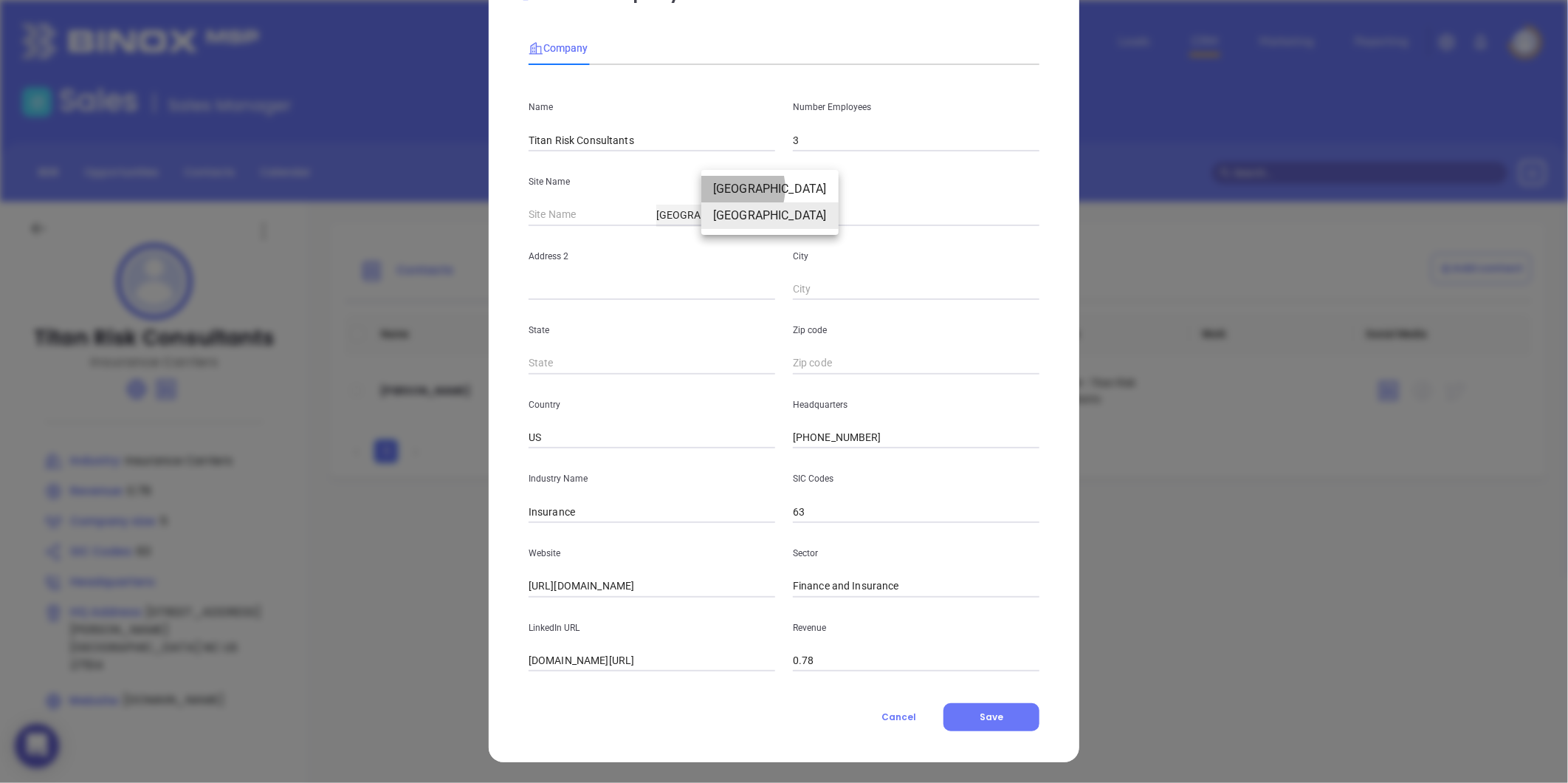
type input "124919"
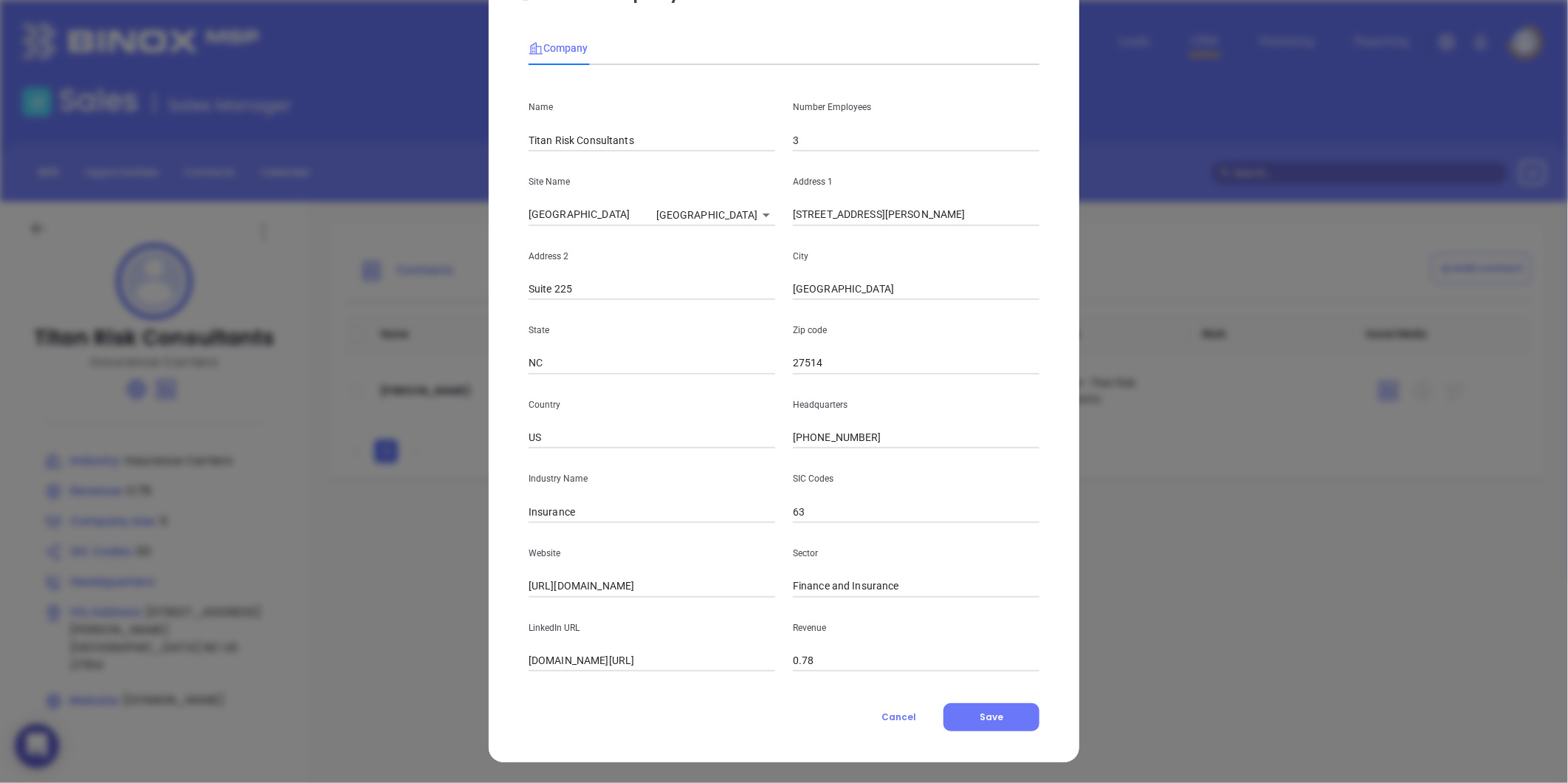
click at [980, 697] on div "Company Name Titan Risk Consultants Number Employees 3 Site Name [GEOGRAPHIC_DA…" at bounding box center [784, 377] width 511 height 707
click at [980, 711] on span "Save" at bounding box center [991, 717] width 23 height 12
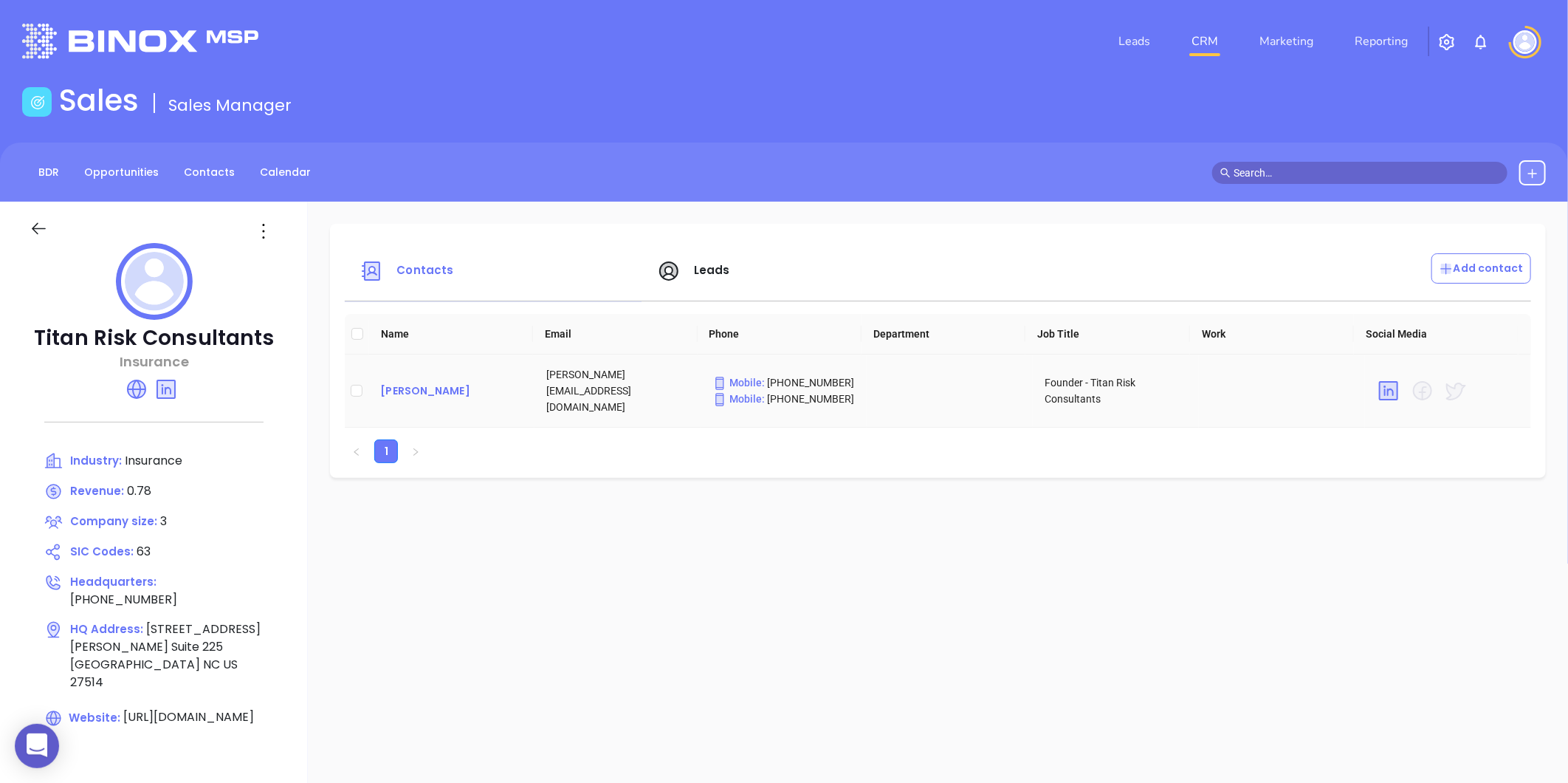
click at [425, 387] on div "[PERSON_NAME]" at bounding box center [452, 390] width 142 height 18
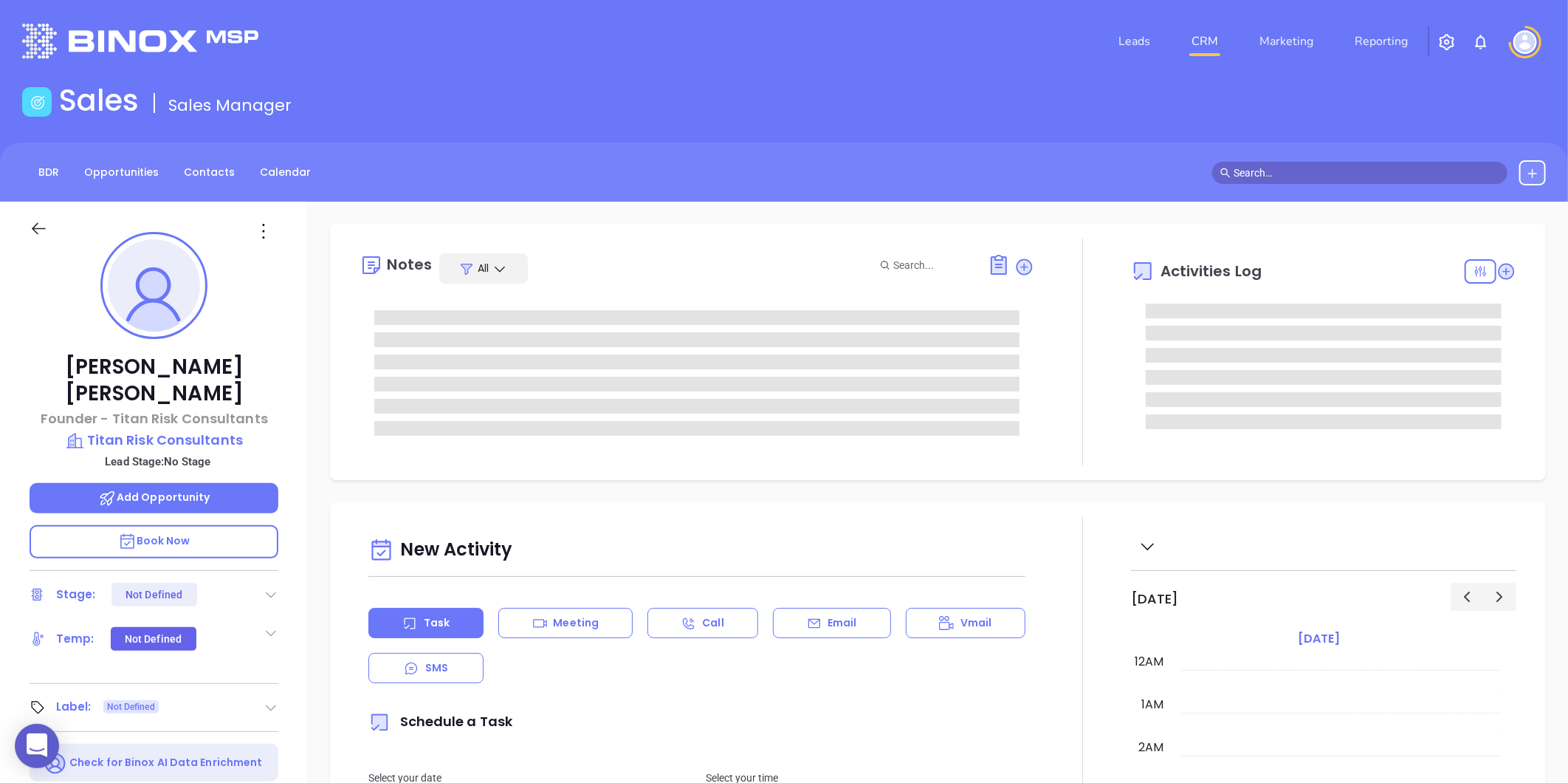
type input "[DATE]"
click at [267, 701] on icon at bounding box center [271, 708] width 15 height 15
type input "[PERSON_NAME]"
click at [194, 737] on div "Prospect" at bounding box center [207, 748] width 43 height 23
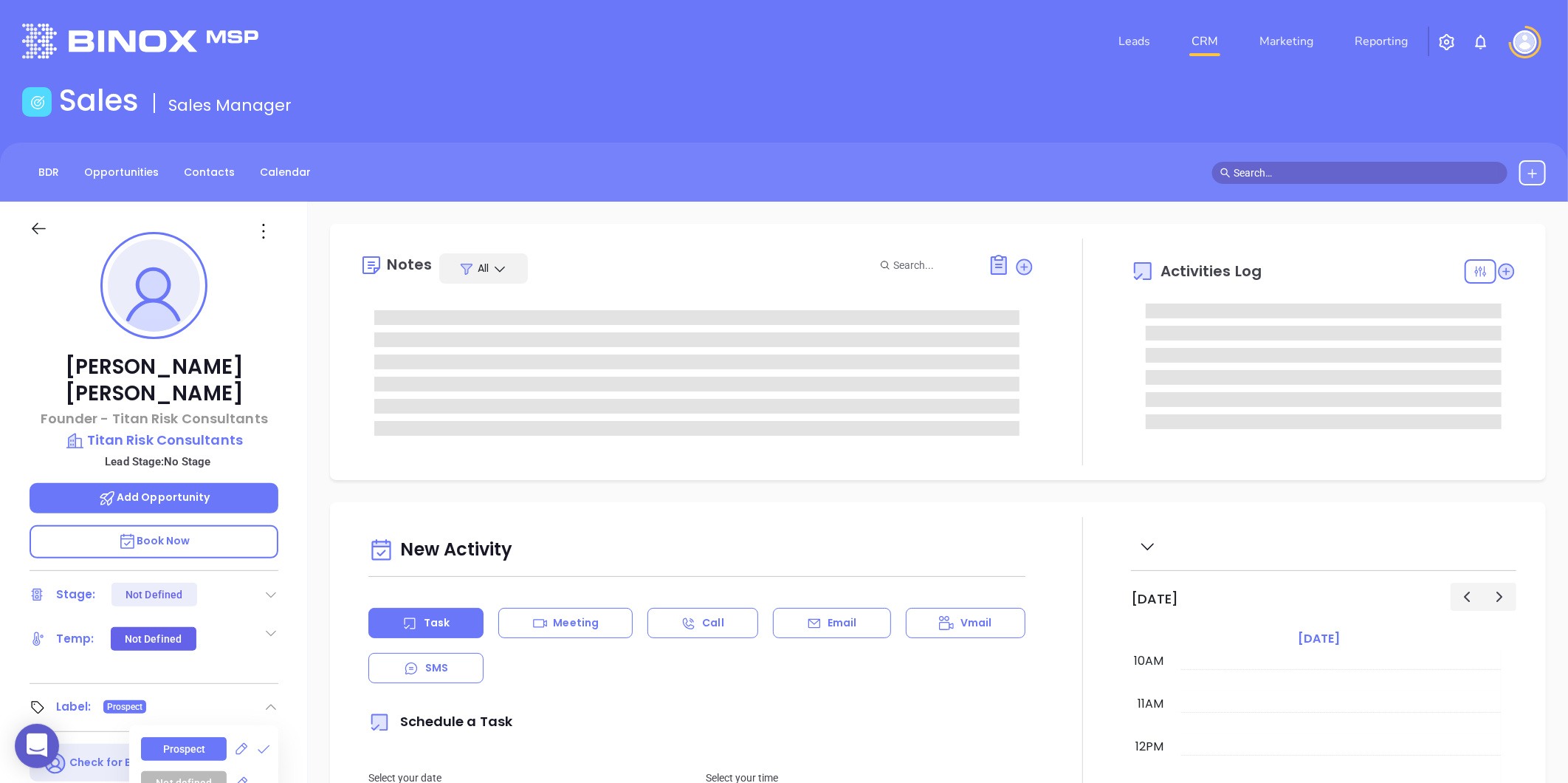
click at [262, 214] on div at bounding box center [153, 228] width 266 height 52
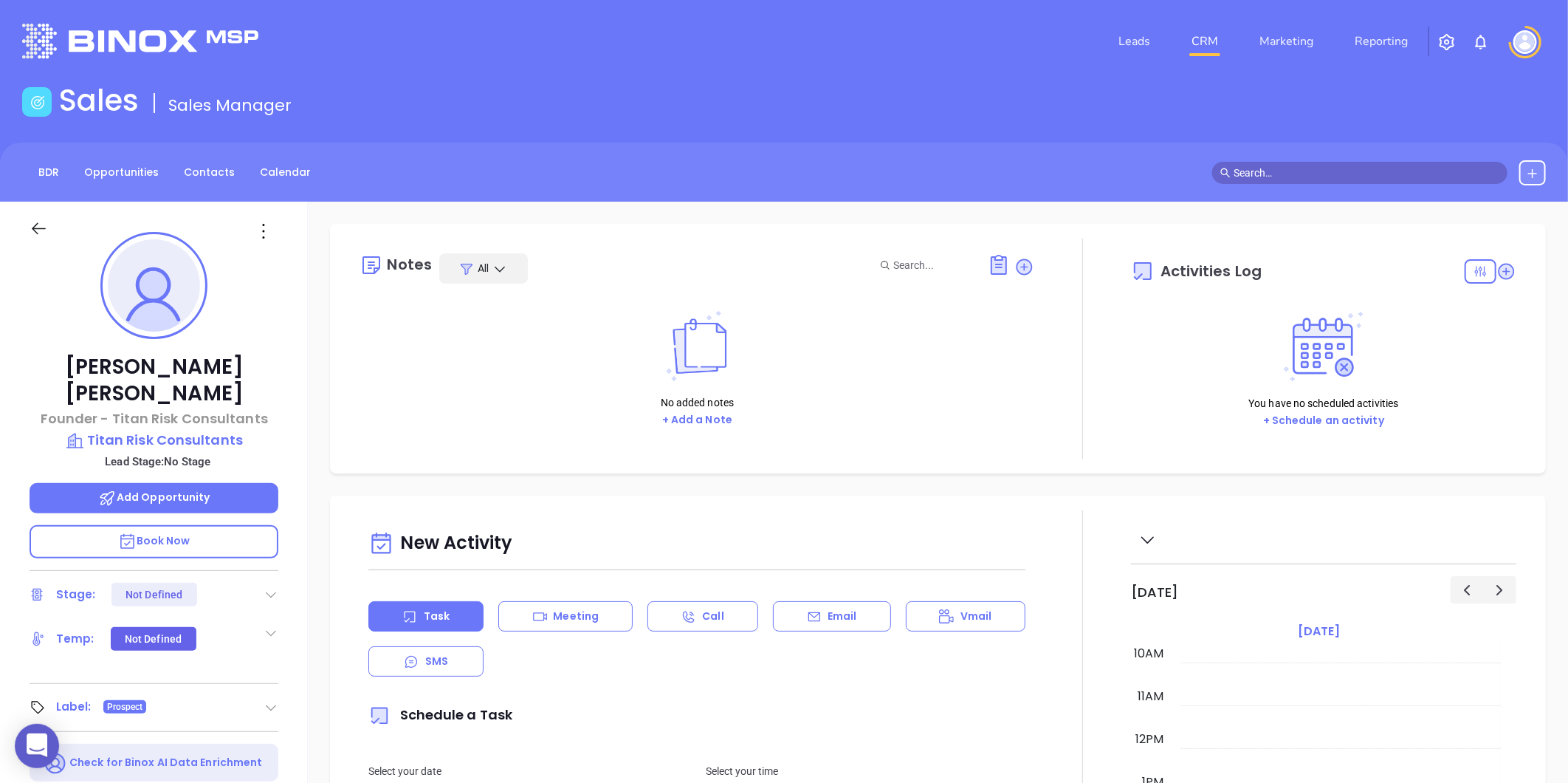
click at [262, 227] on icon at bounding box center [263, 231] width 23 height 23
click at [290, 393] on div "Edit" at bounding box center [336, 388] width 145 height 16
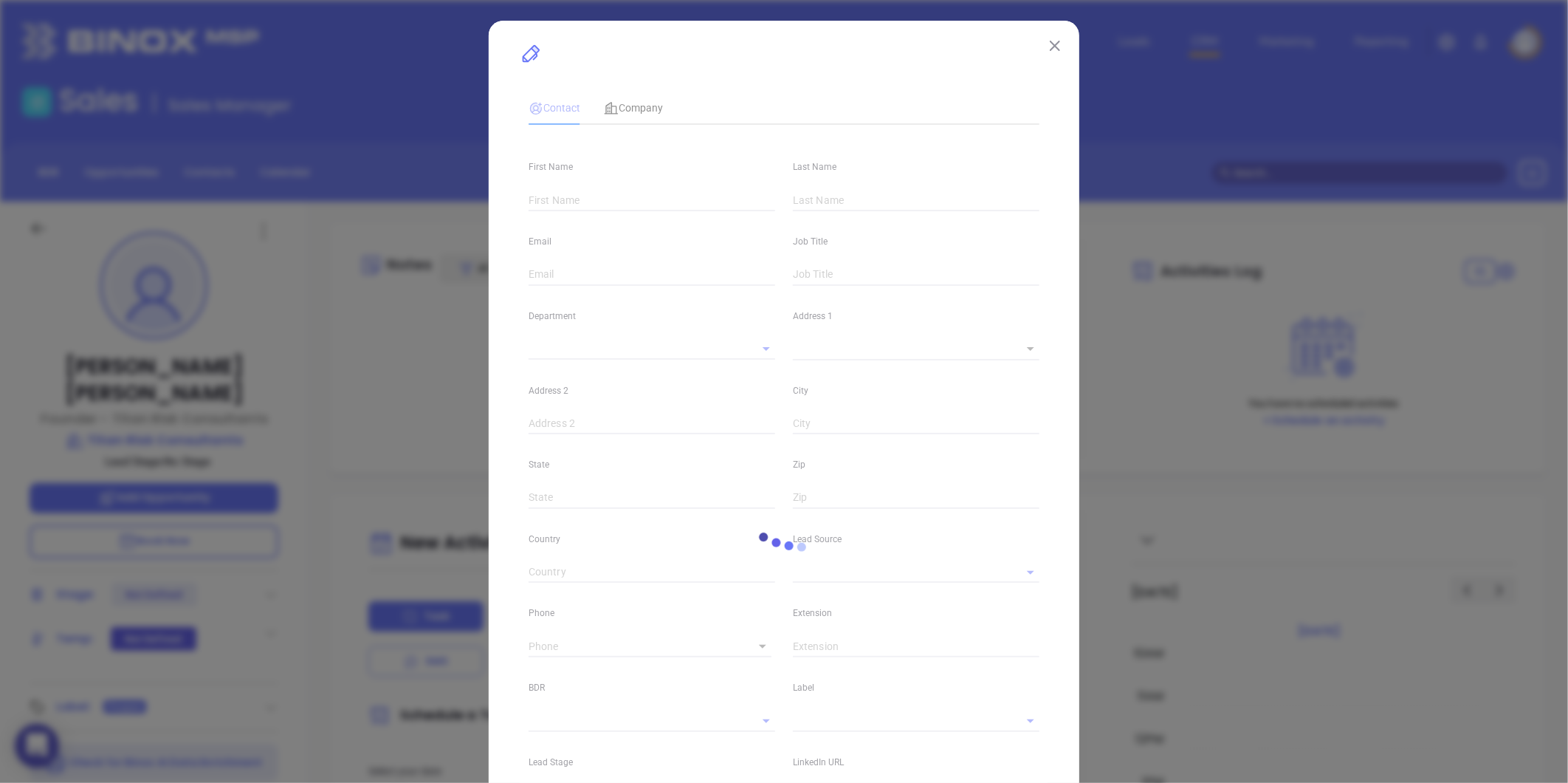
type input "[PERSON_NAME]"
type input "[PERSON_NAME][EMAIL_ADDRESS][DOMAIN_NAME]"
type input "Founder - Titan Risk Consultants"
type input "1"
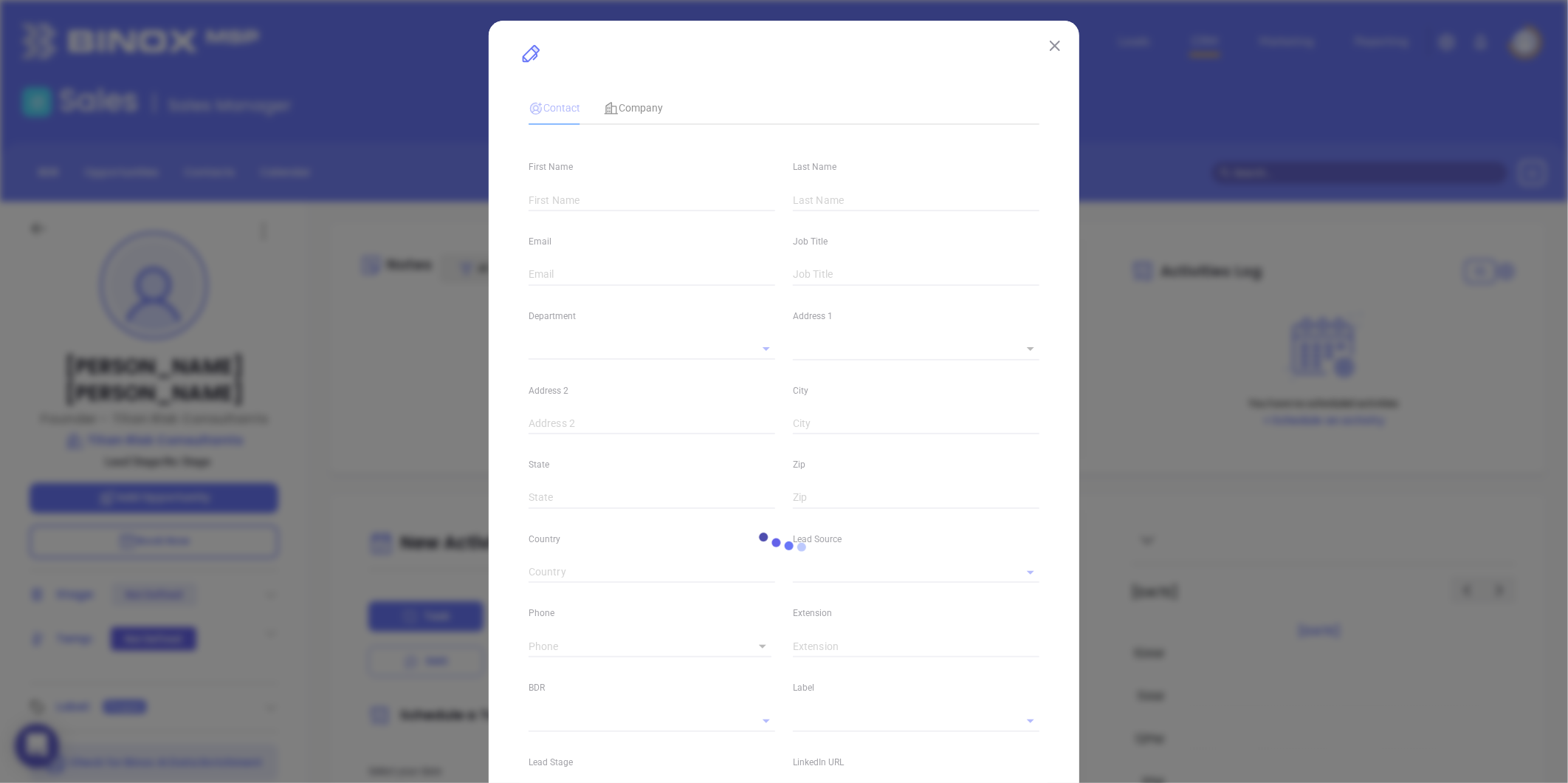
type input "[DOMAIN_NAME][URL][PERSON_NAME]"
type input "Marketing"
type input "Website Reveal"
type input "undefined undefined"
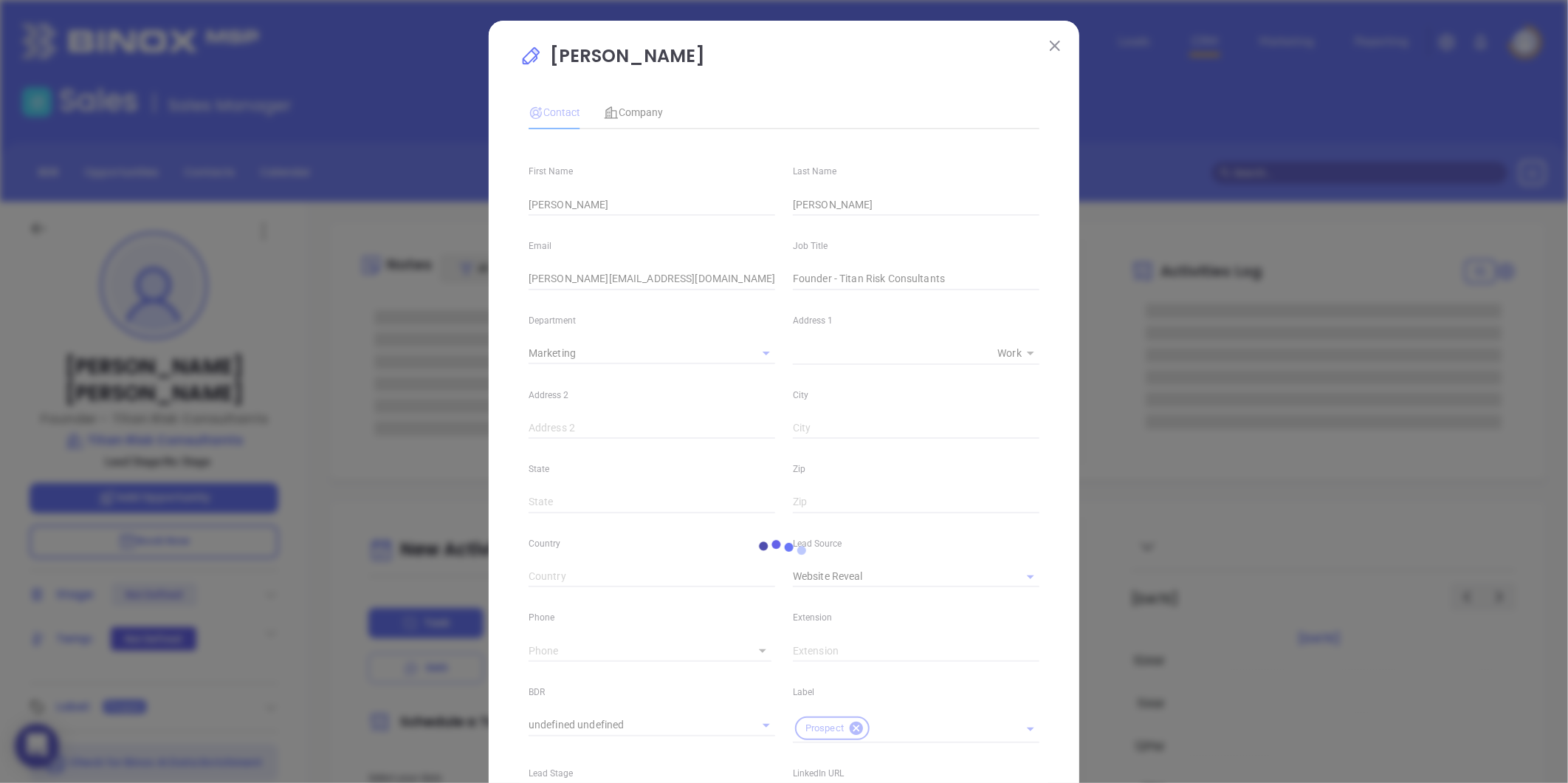
type input "[PHONE_NUMBER]"
type input "1"
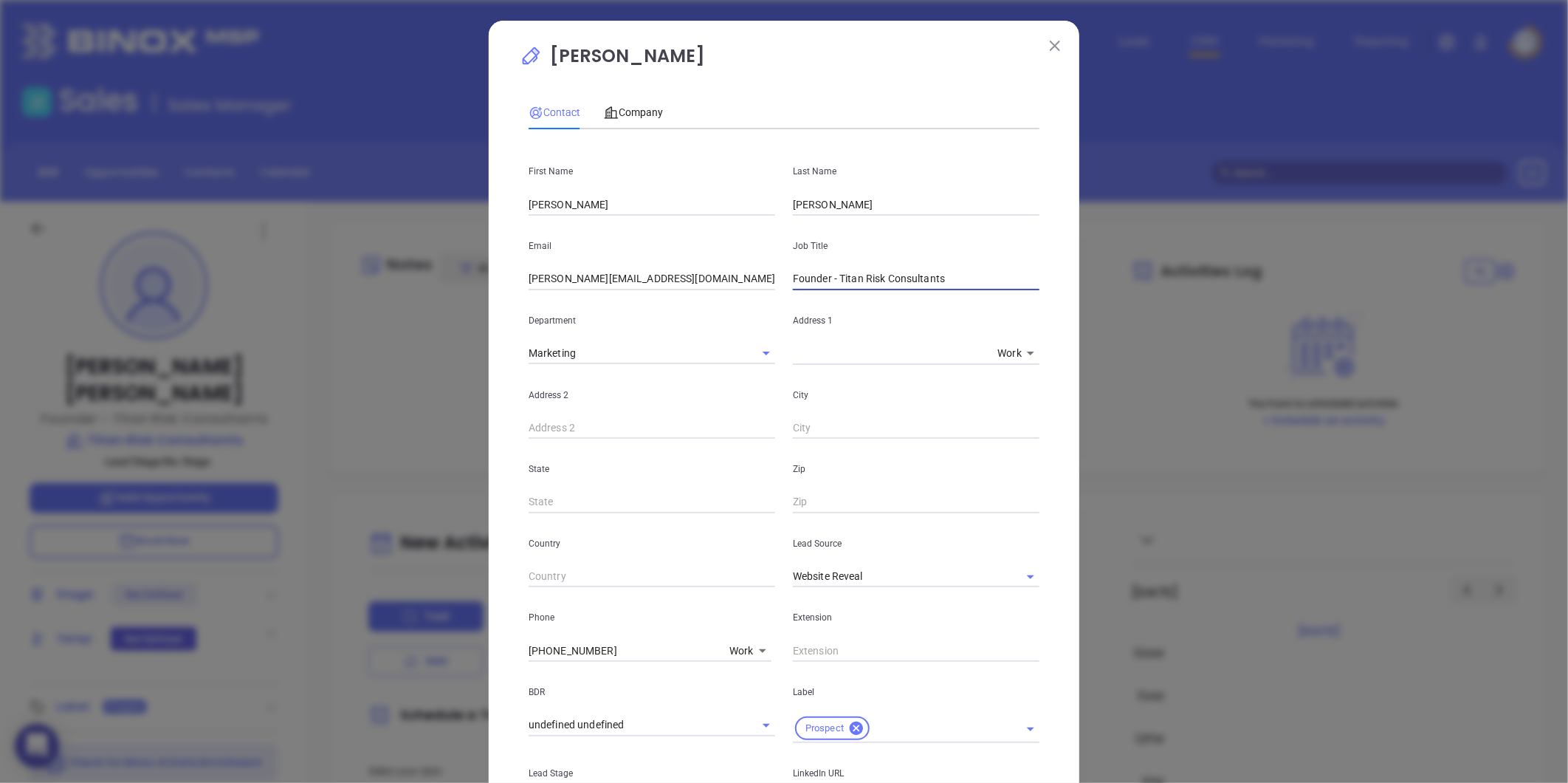
drag, startPoint x: 951, startPoint y: 278, endPoint x: 825, endPoint y: 315, distance: 131.3
click at [825, 315] on div "First Name [PERSON_NAME] Last Name [PERSON_NAME] Email [PERSON_NAME][EMAIL_ADDR…" at bounding box center [784, 554] width 511 height 825
click at [740, 348] on icon "Clear" at bounding box center [747, 354] width 15 height 15
type input "Founder"
click at [813, 342] on div "x Work 1" at bounding box center [916, 354] width 247 height 22
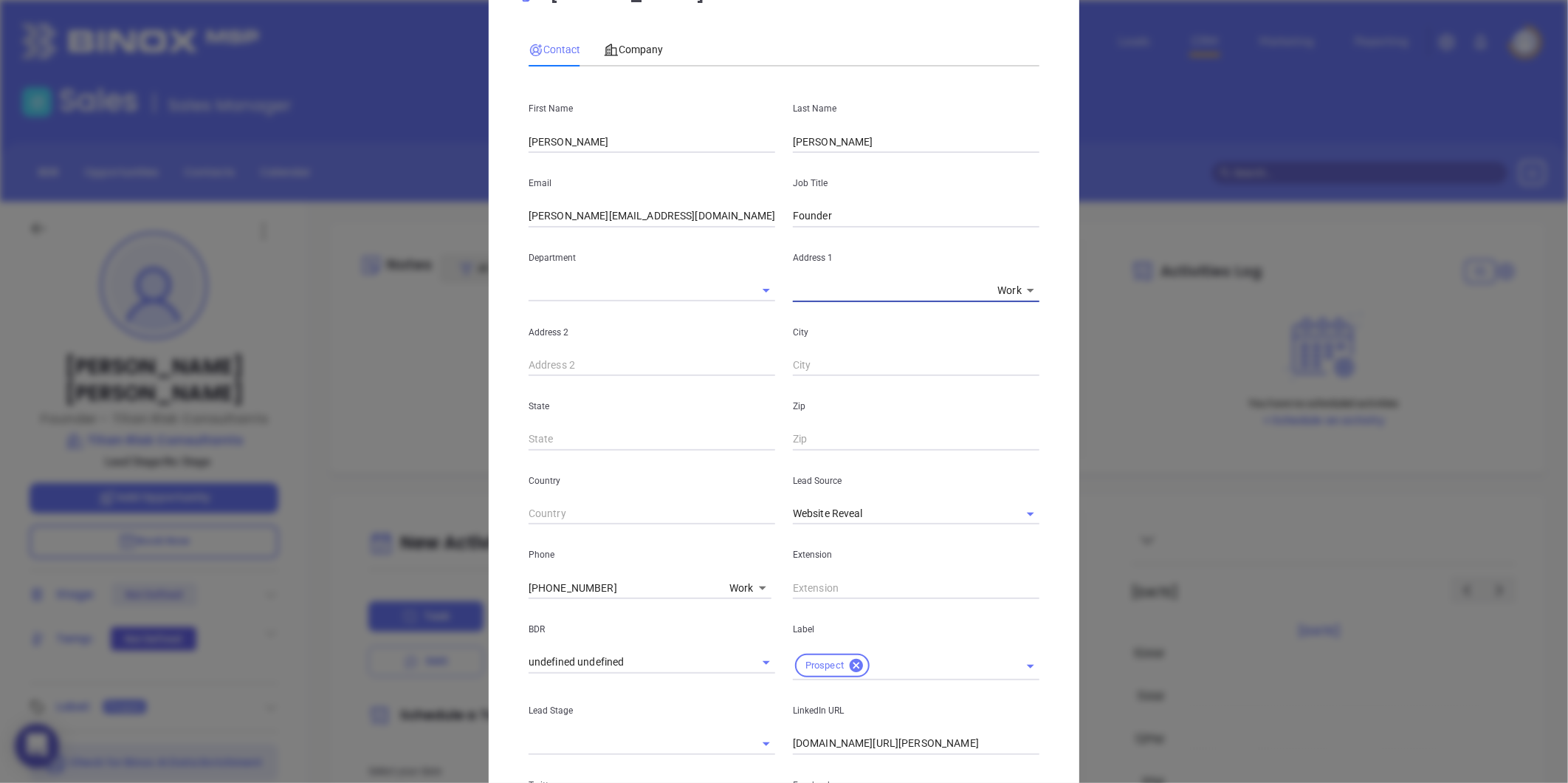
scroll to position [164, 0]
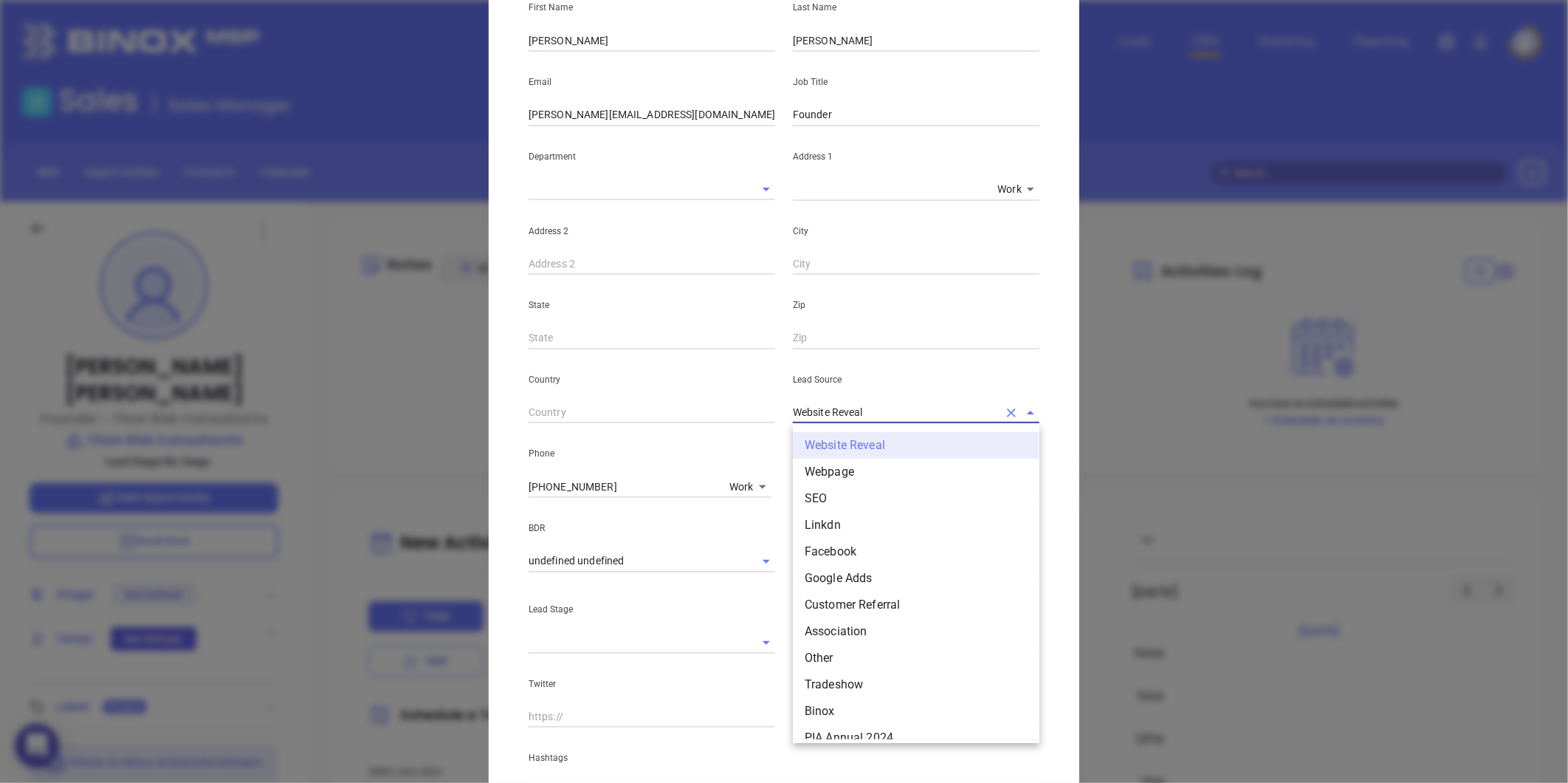
drag, startPoint x: 883, startPoint y: 408, endPoint x: 702, endPoint y: 437, distance: 183.3
click at [702, 437] on div "First Name [PERSON_NAME] Last Name [PERSON_NAME] Email [PERSON_NAME][EMAIL_ADDR…" at bounding box center [784, 390] width 511 height 825
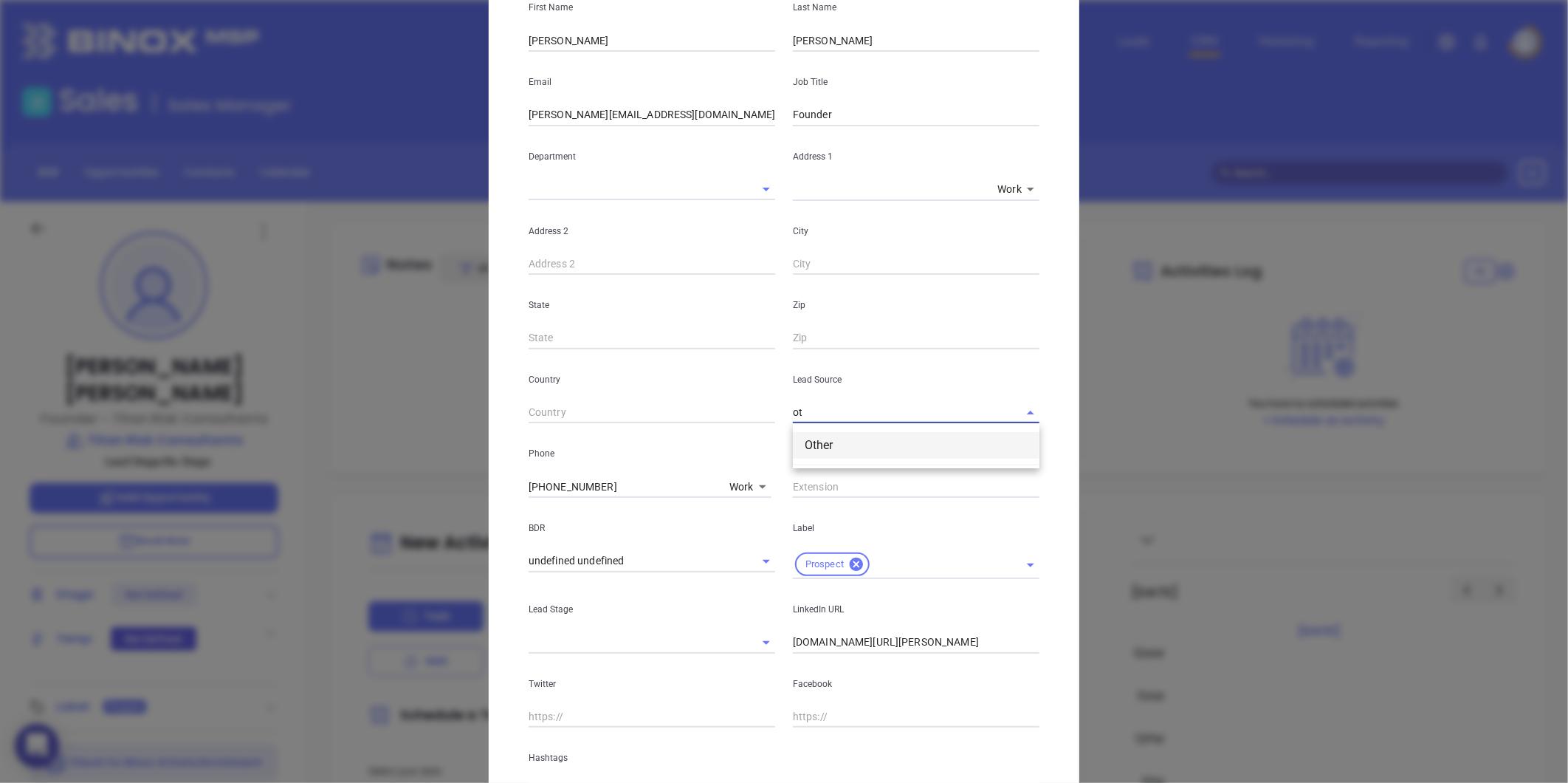
click at [831, 433] on li "Other" at bounding box center [916, 445] width 247 height 26
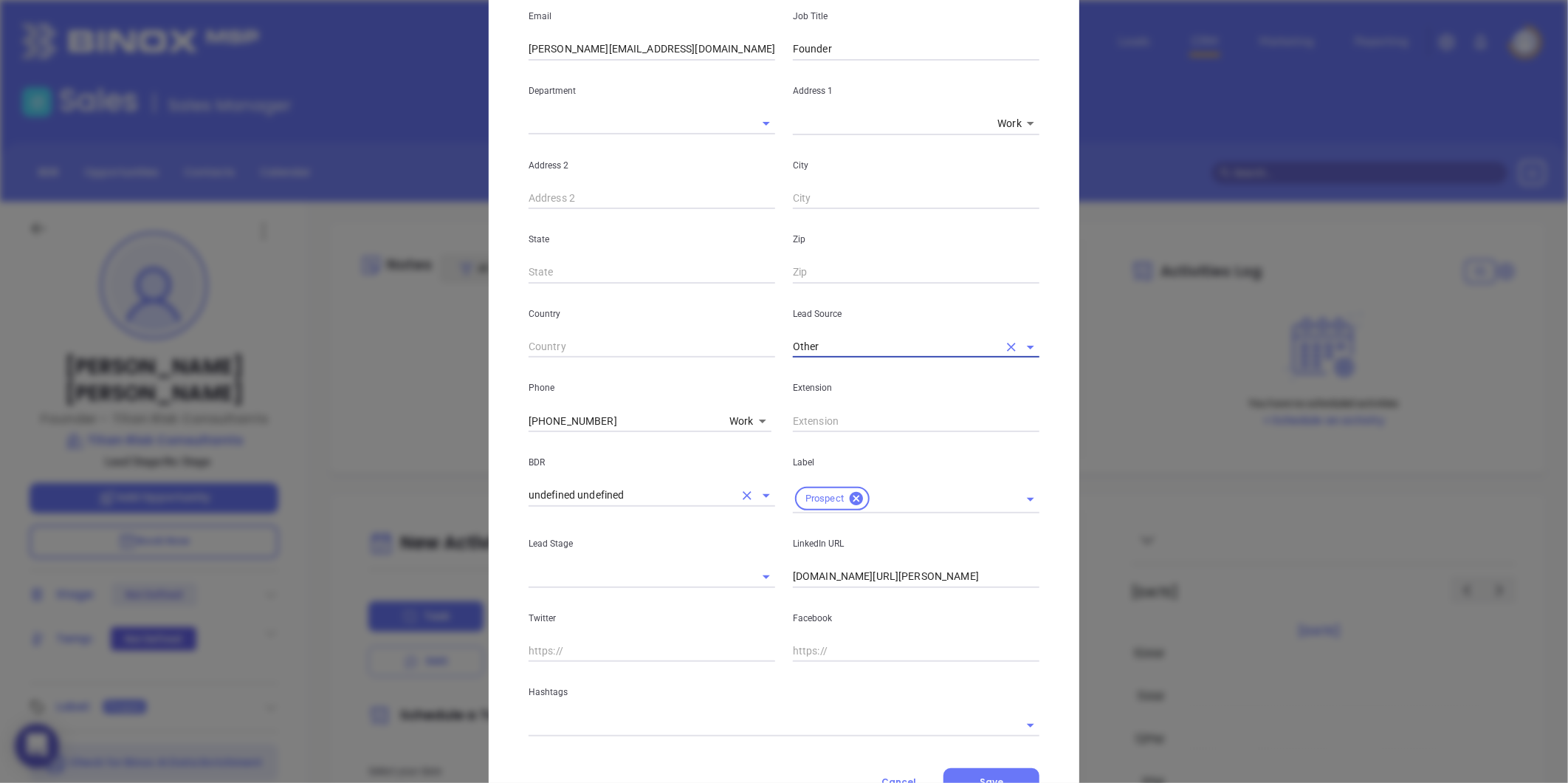
scroll to position [294, 0]
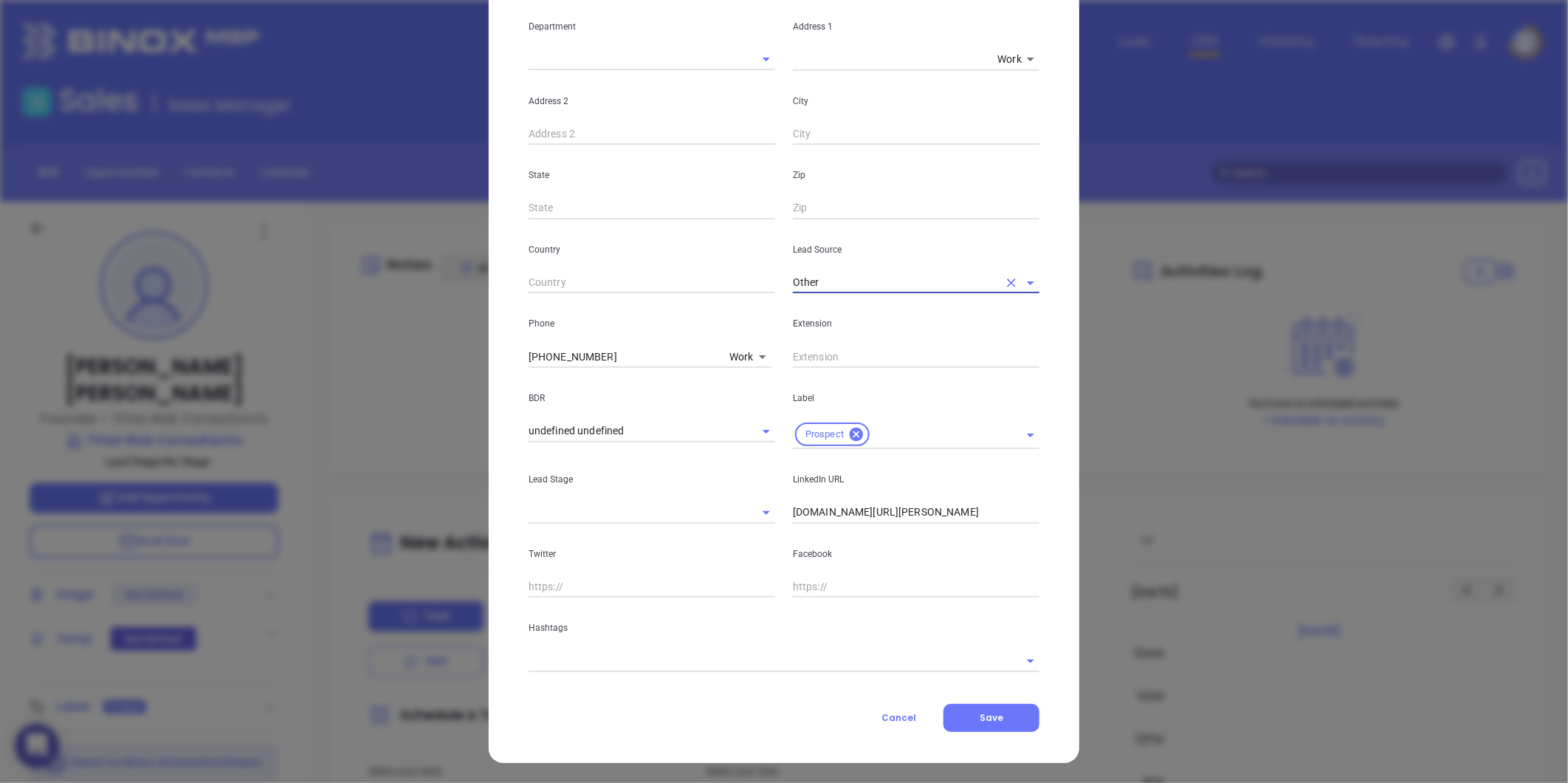
type input "Other"
click at [793, 517] on input "[DOMAIN_NAME][URL][PERSON_NAME]" at bounding box center [916, 513] width 247 height 22
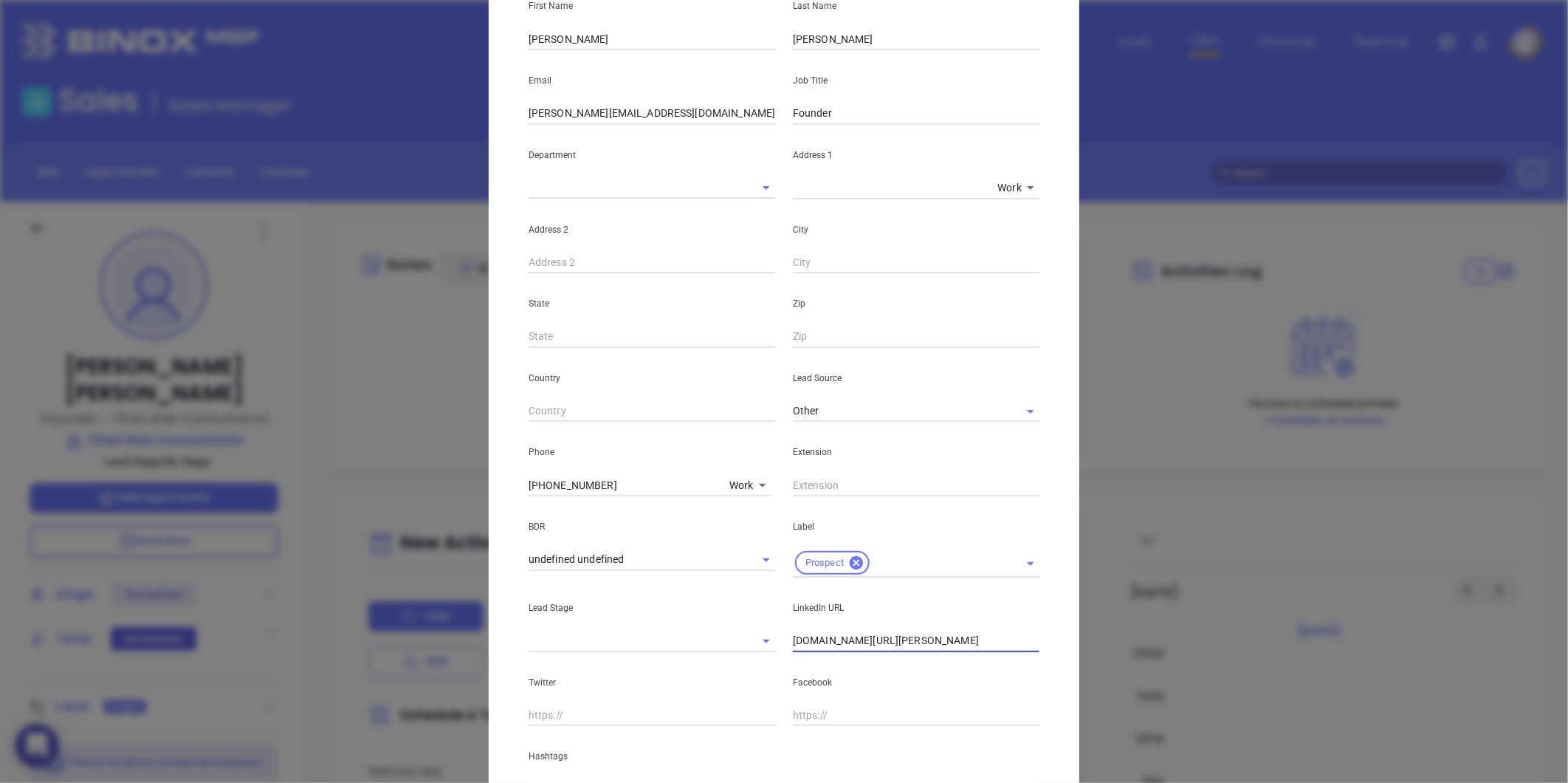
scroll to position [0, 0]
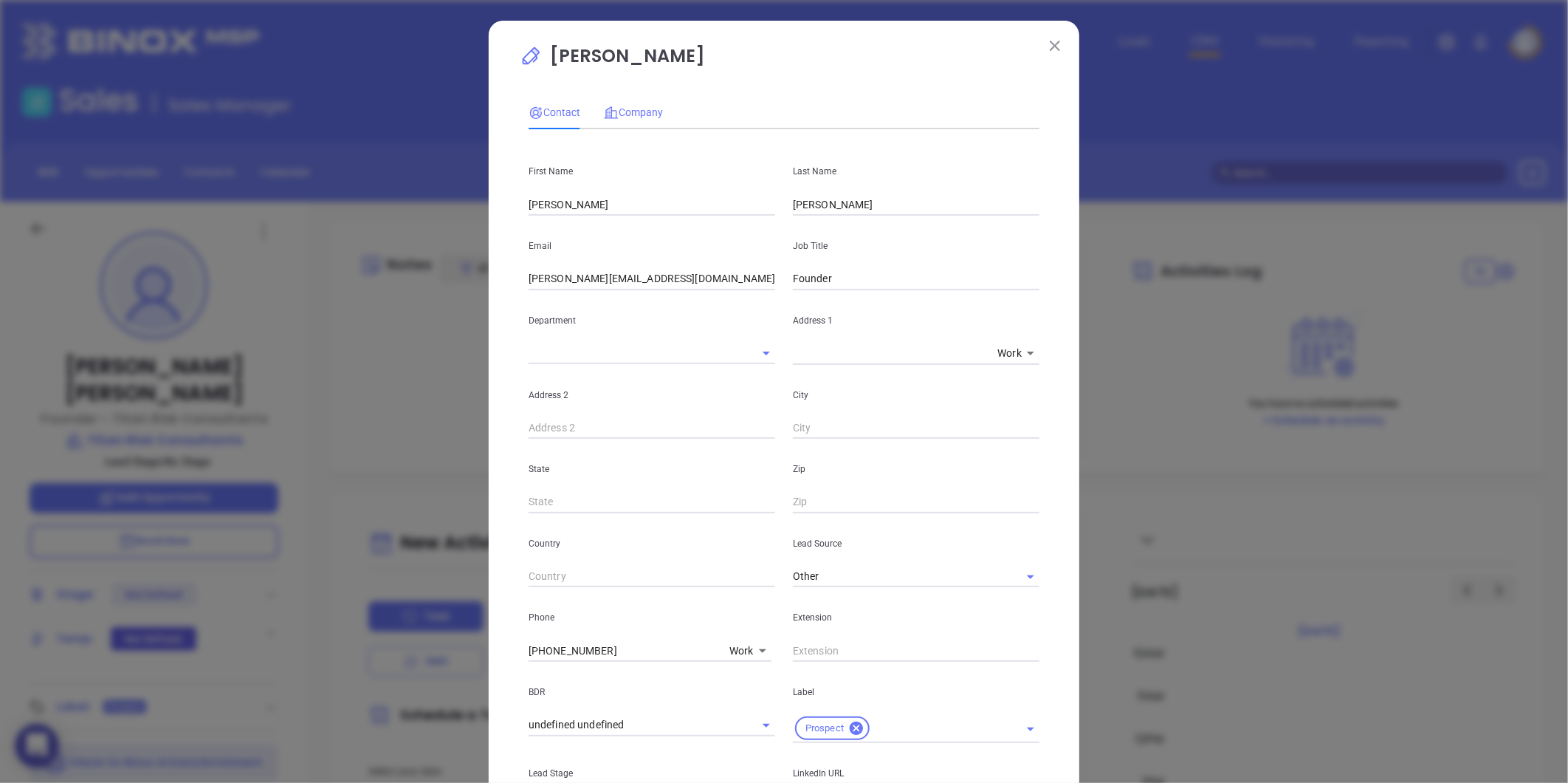
type input "[DOMAIN_NAME][URL][PERSON_NAME]"
click at [624, 108] on span "Company" at bounding box center [633, 112] width 59 height 12
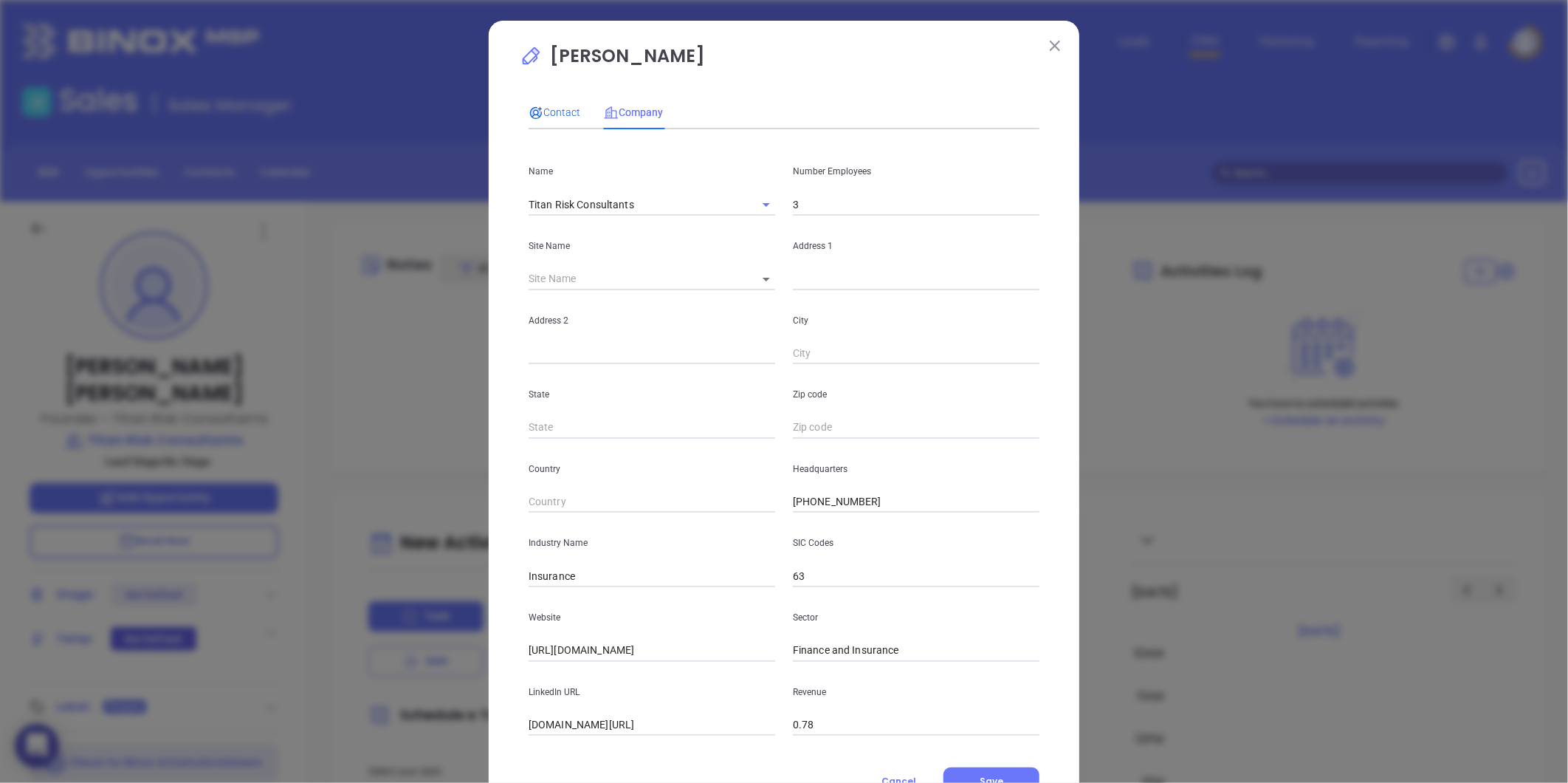
click at [571, 112] on span "Contact" at bounding box center [554, 112] width 51 height 12
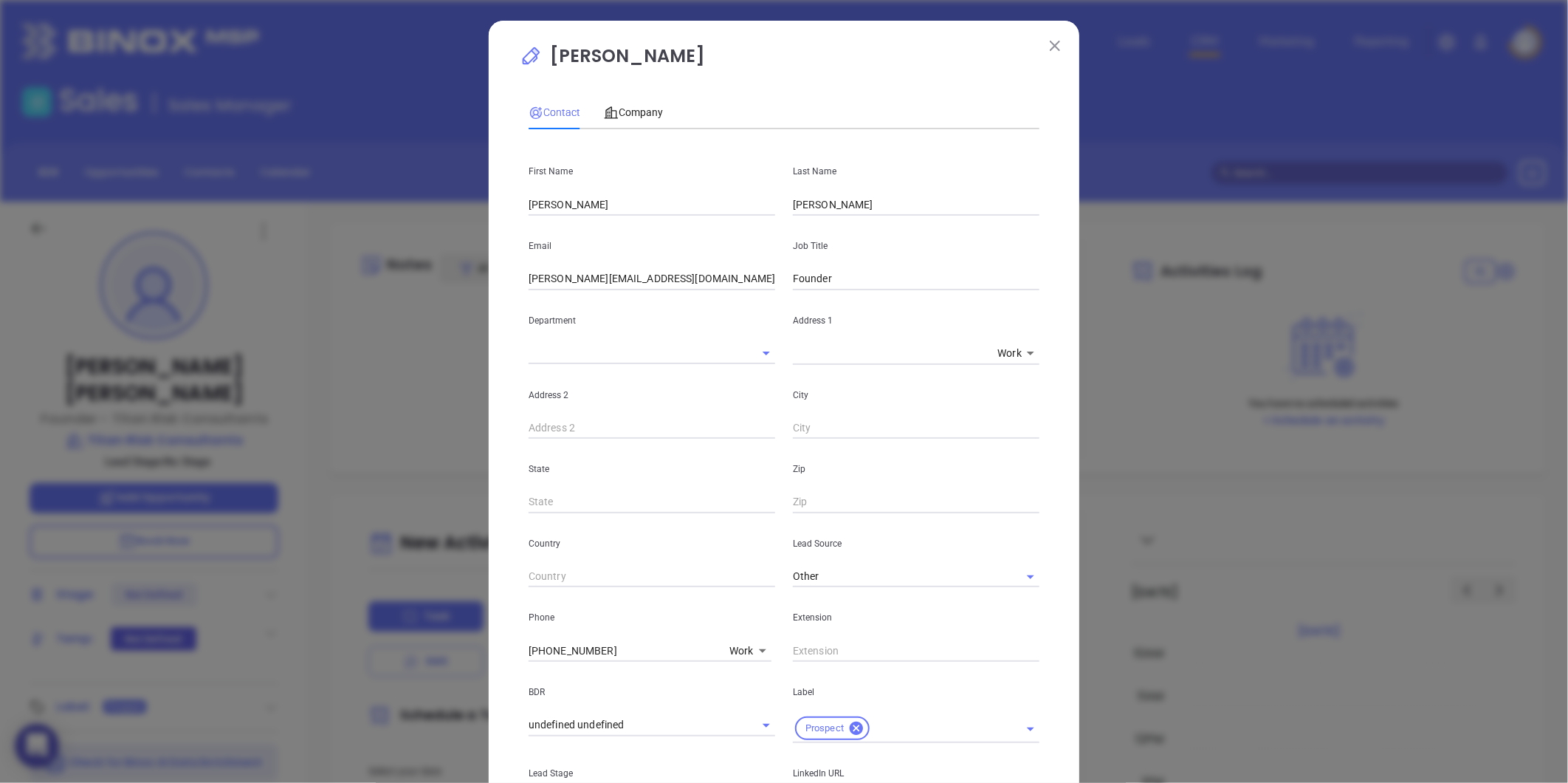
scroll to position [294, 0]
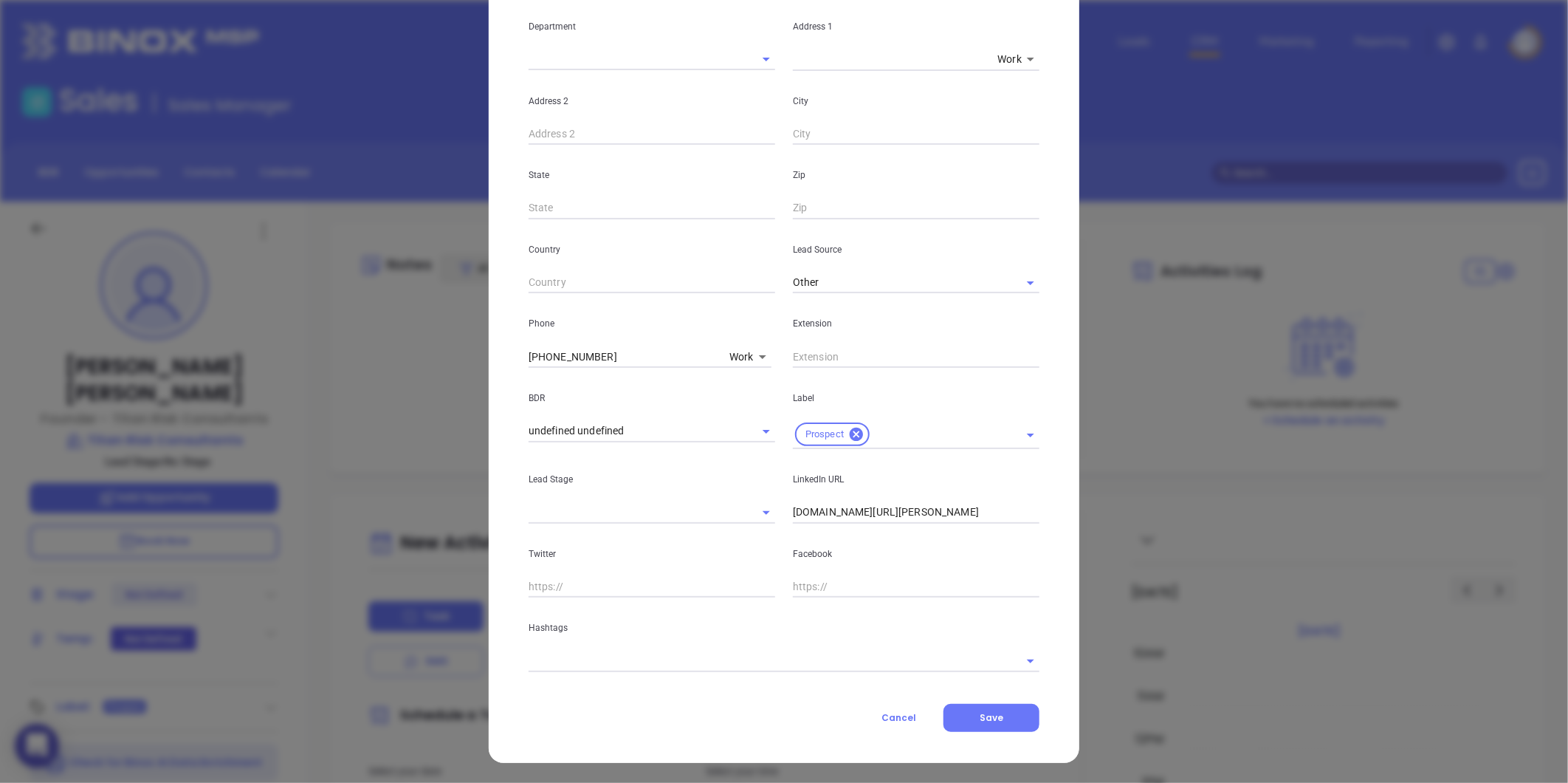
click at [580, 647] on div at bounding box center [784, 660] width 511 height 24
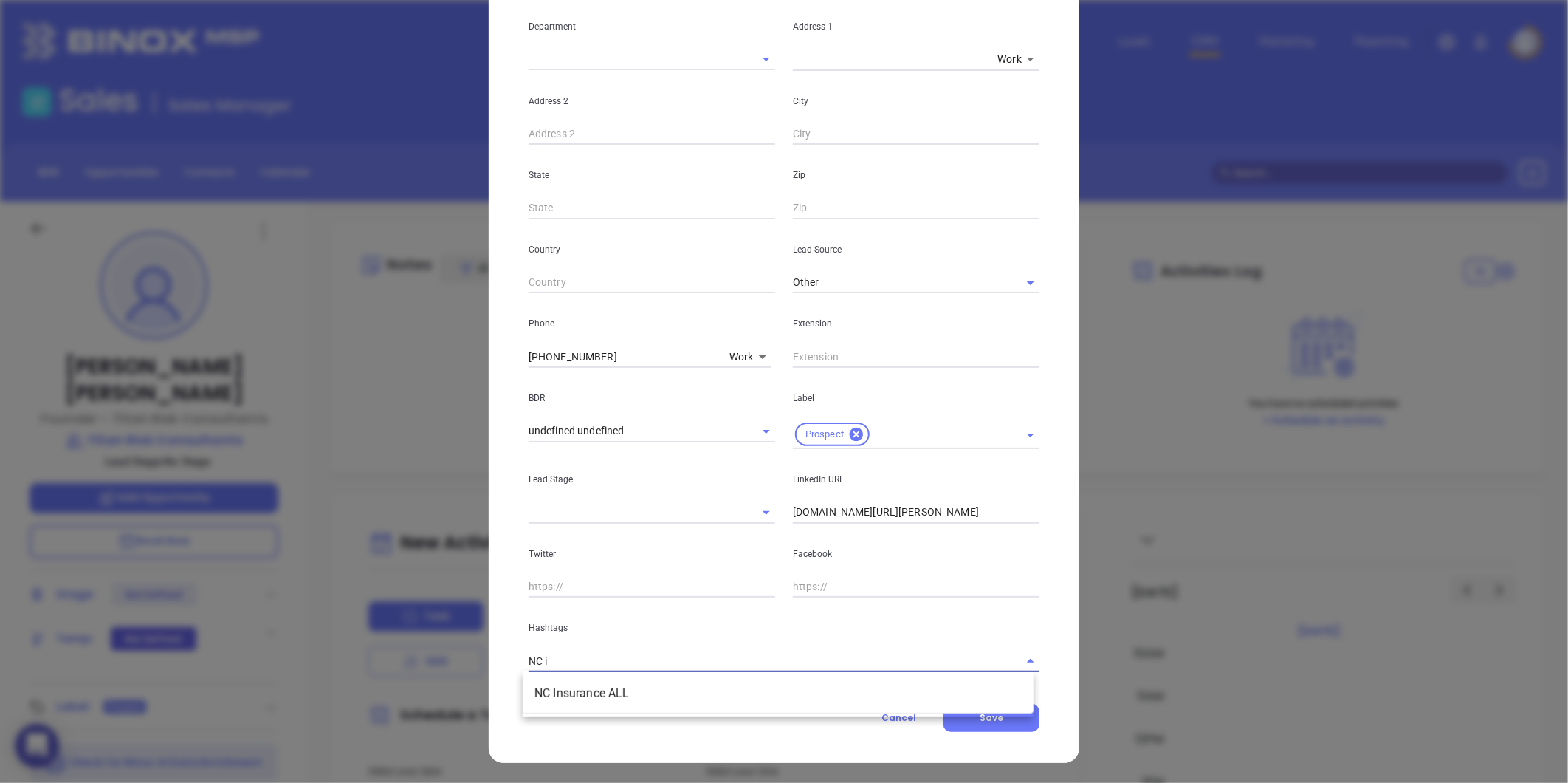
type input "NC in"
click at [559, 688] on li "NC Insurance ALL" at bounding box center [778, 693] width 511 height 26
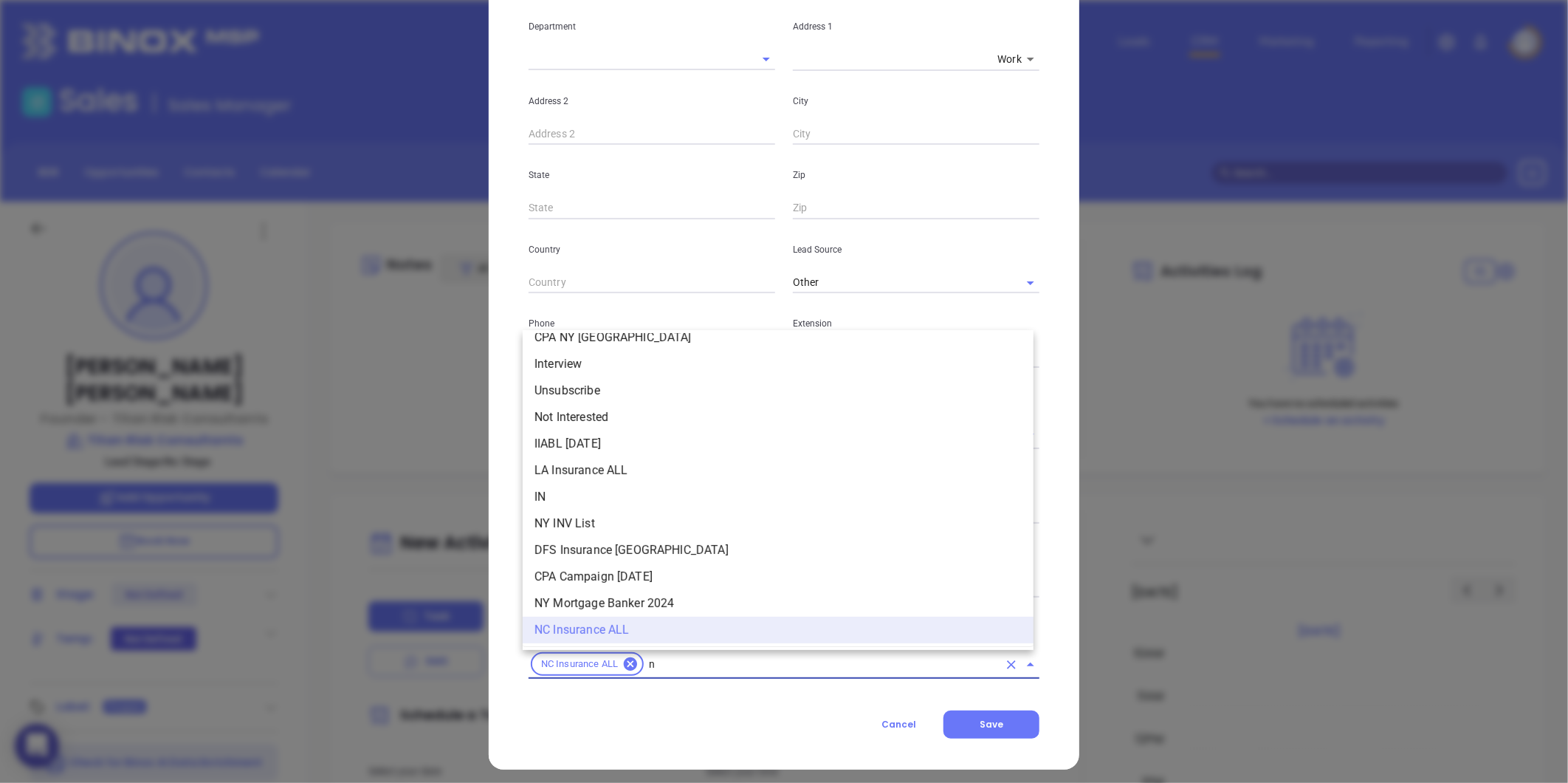
type input "nc"
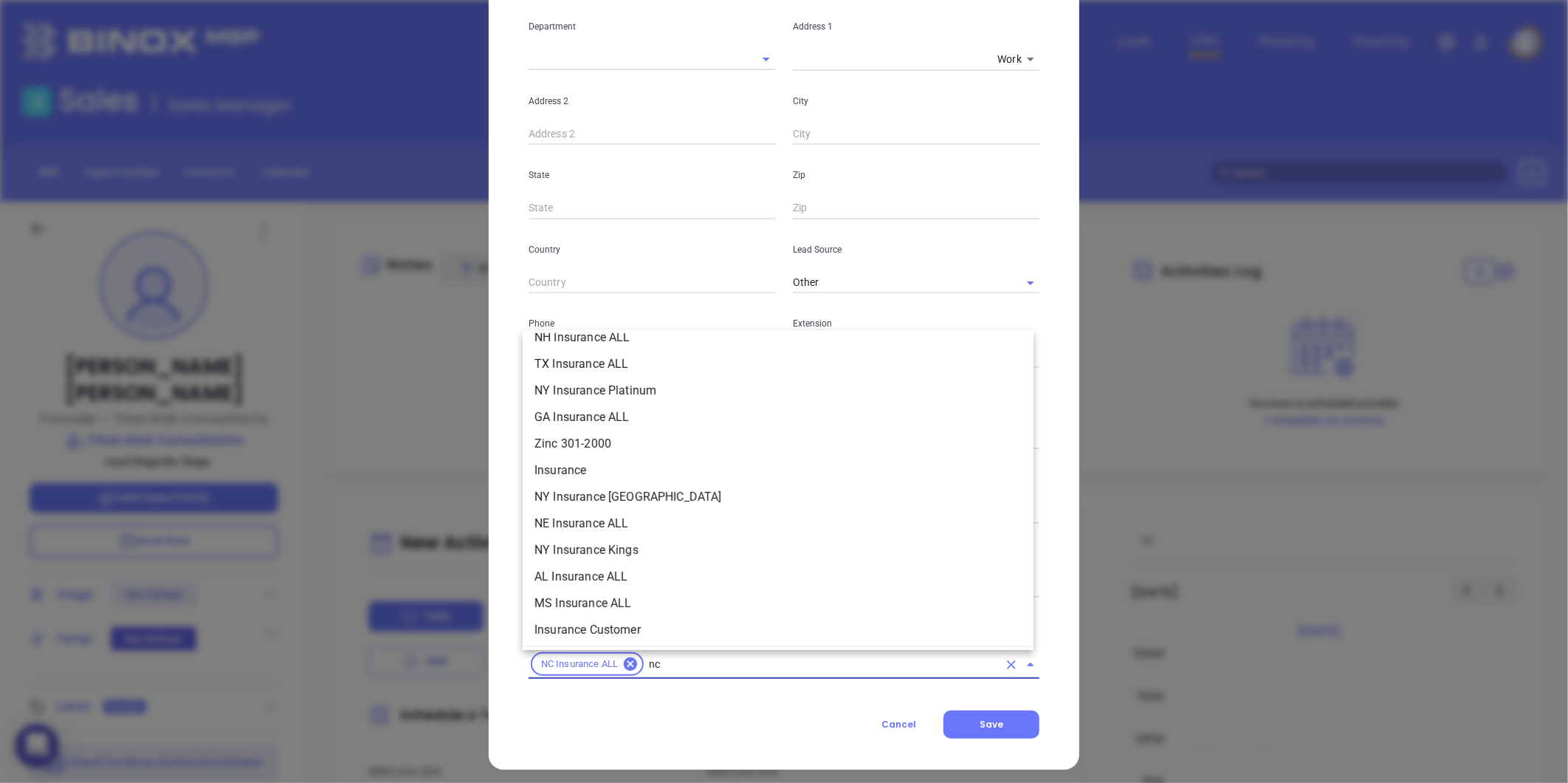
scroll to position [248, 0]
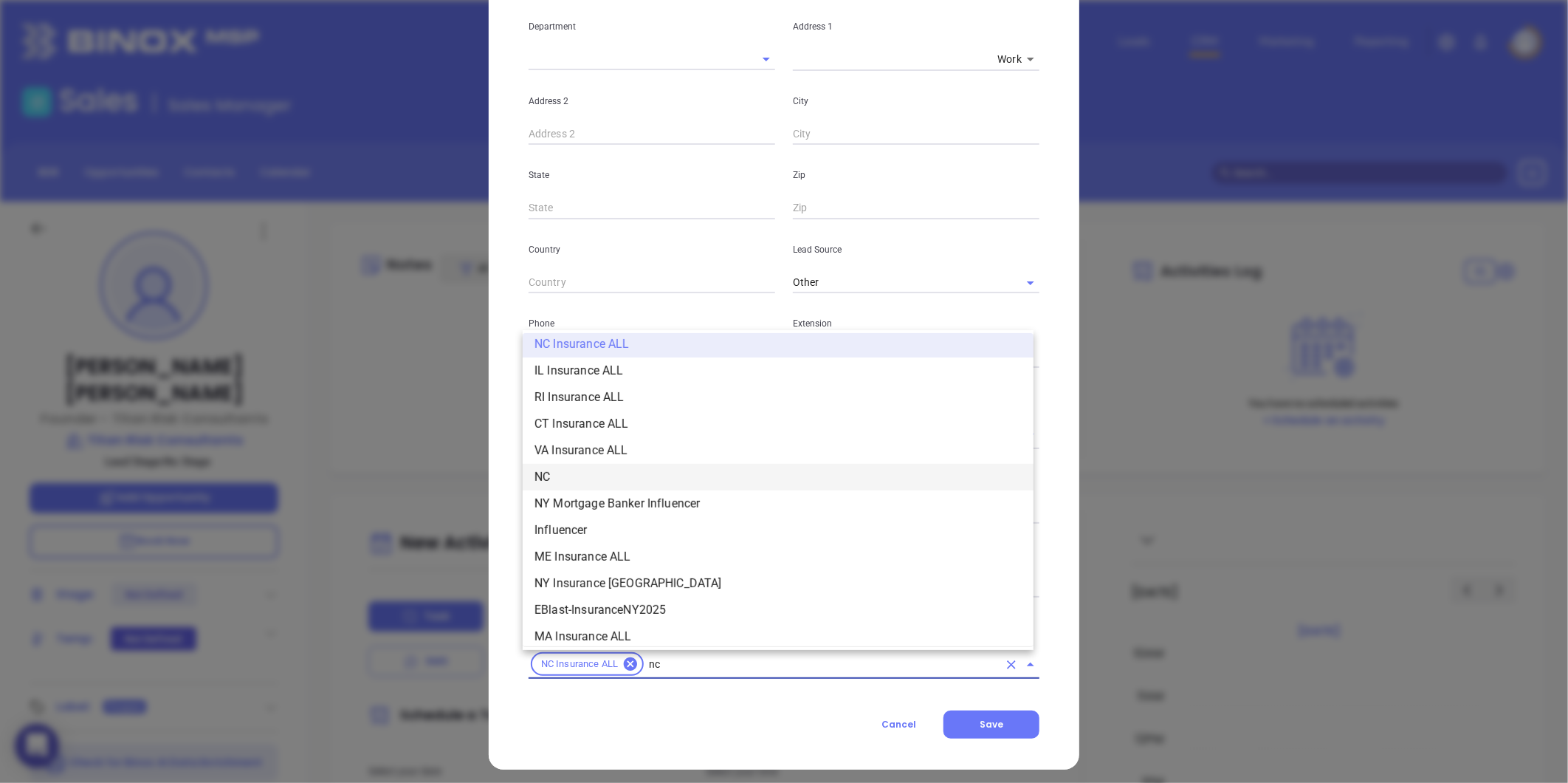
click at [547, 471] on li "NC" at bounding box center [778, 477] width 511 height 26
type input "insurance"
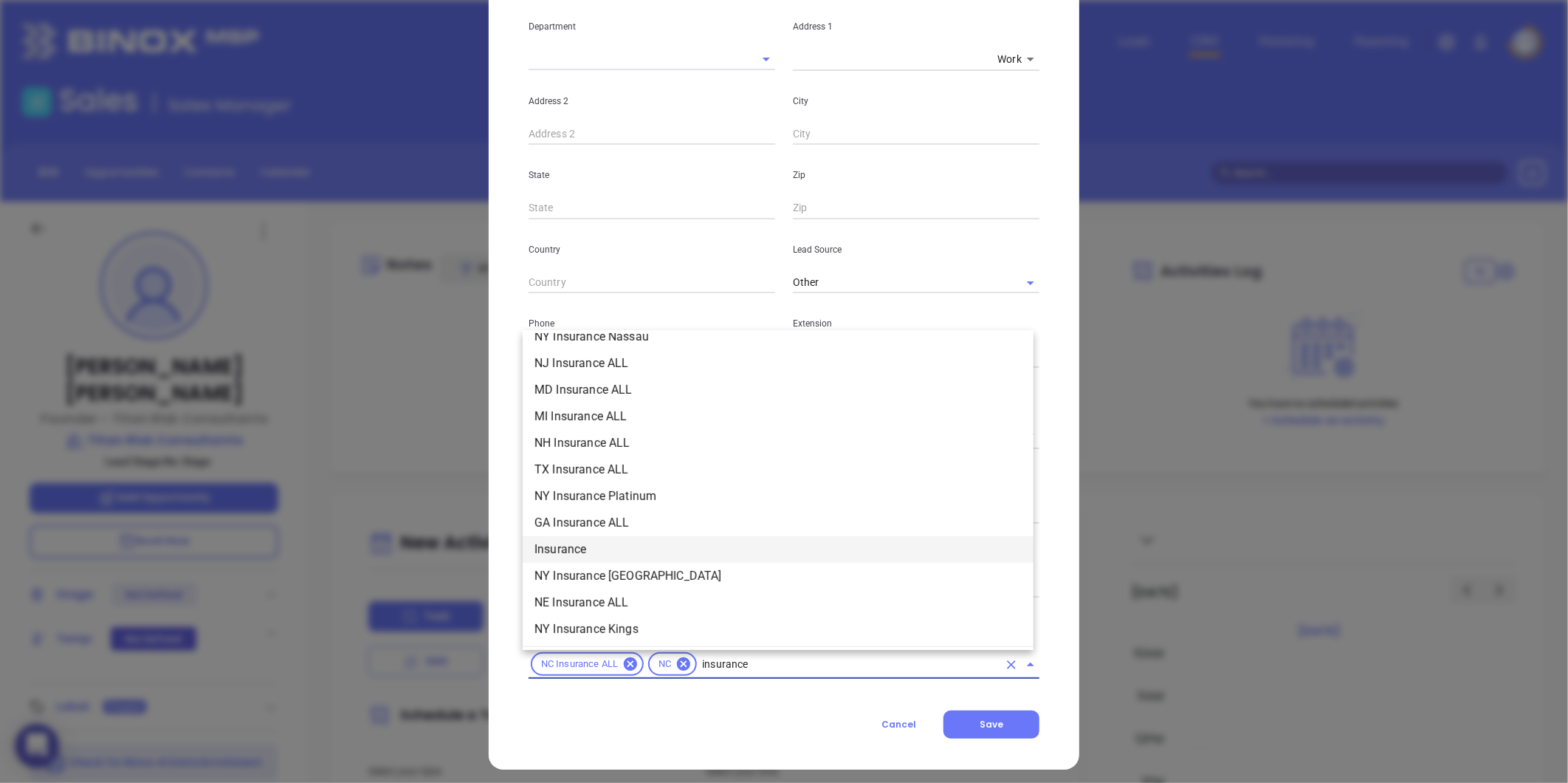
click at [583, 552] on li "Insurance" at bounding box center [778, 549] width 511 height 26
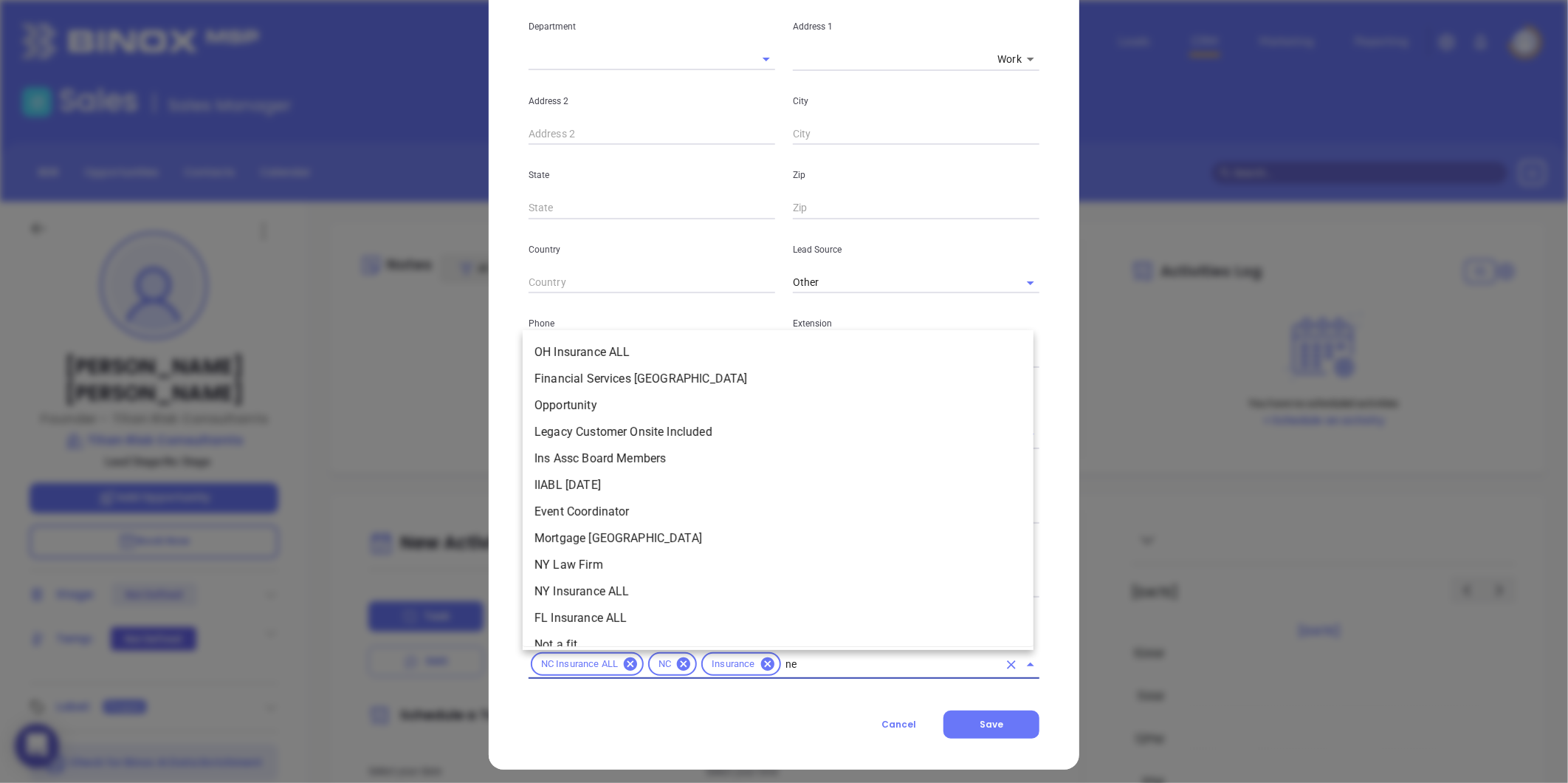
scroll to position [0, 0]
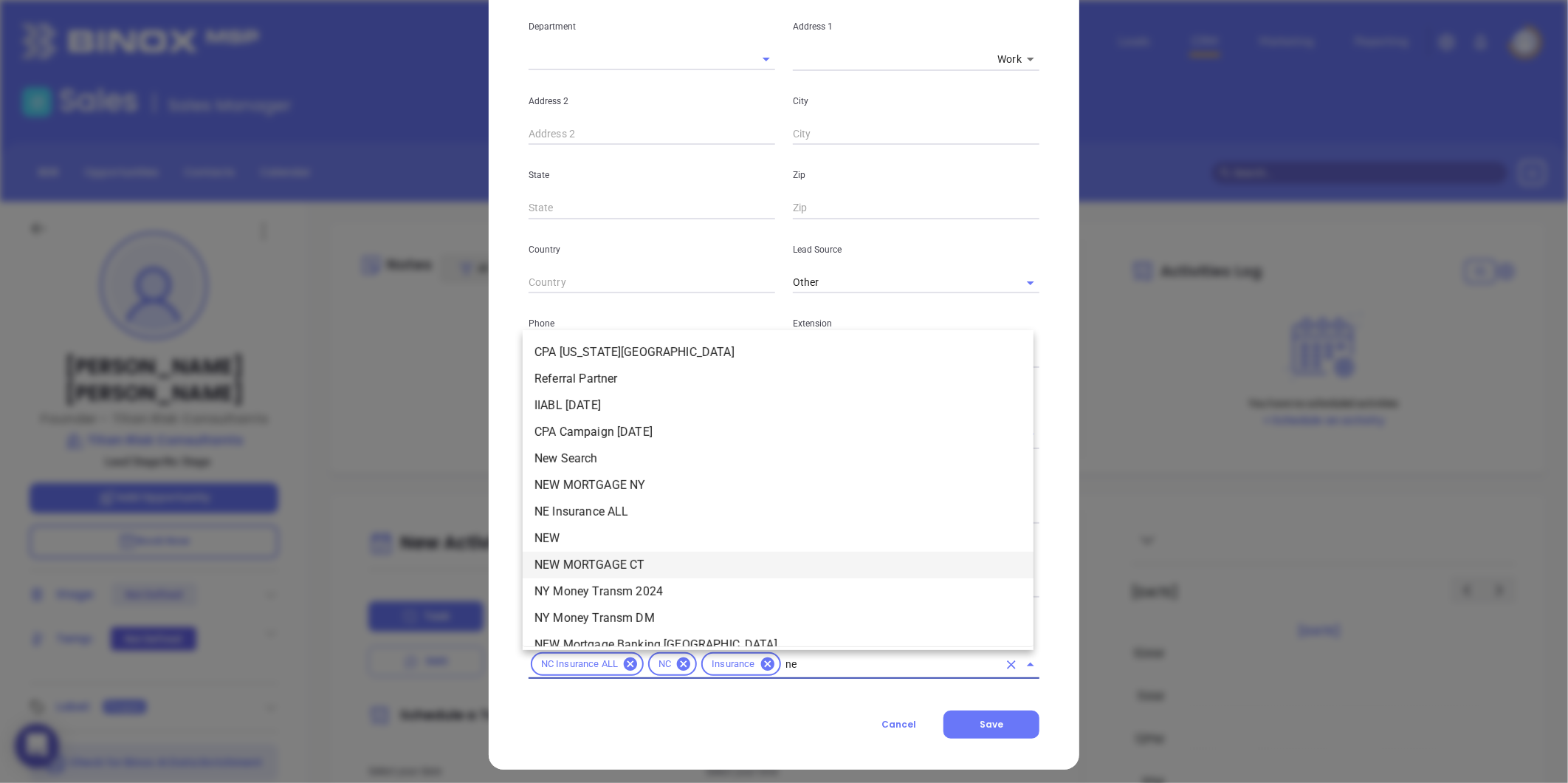
type input "new"
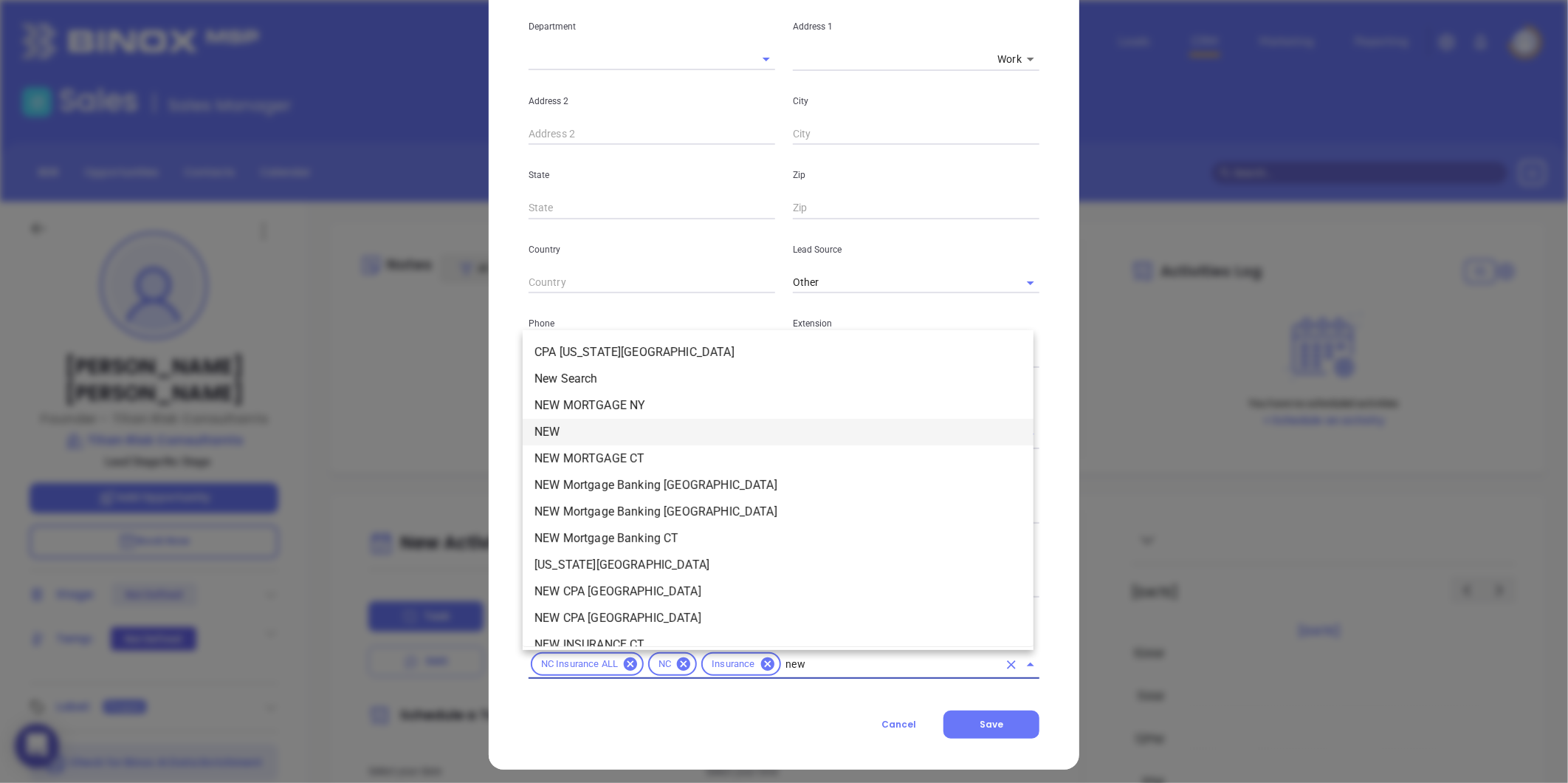
click at [580, 433] on li "NEW" at bounding box center [778, 432] width 511 height 26
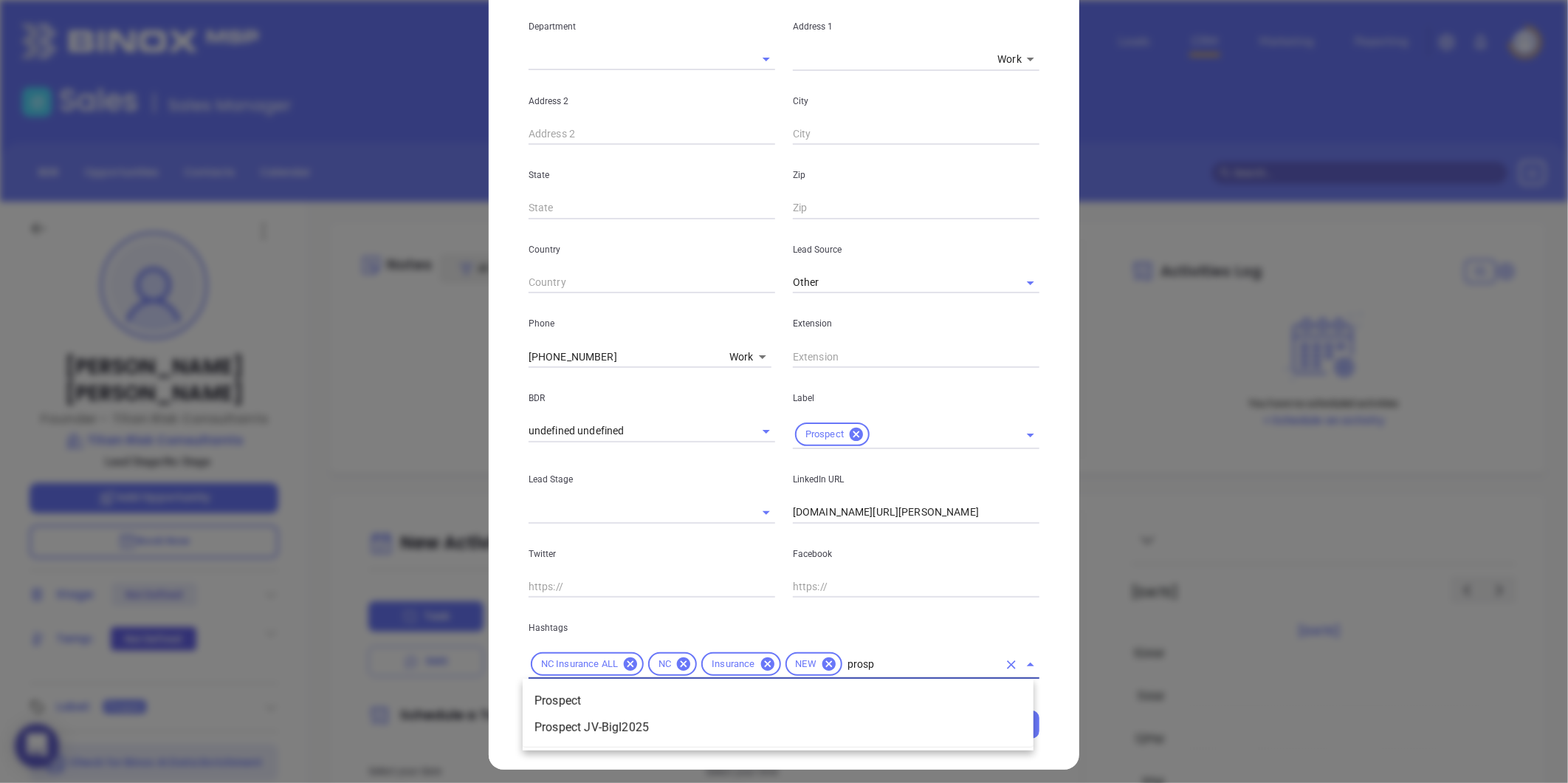
type input "prospe"
click at [562, 702] on li "Prospect" at bounding box center [778, 701] width 511 height 26
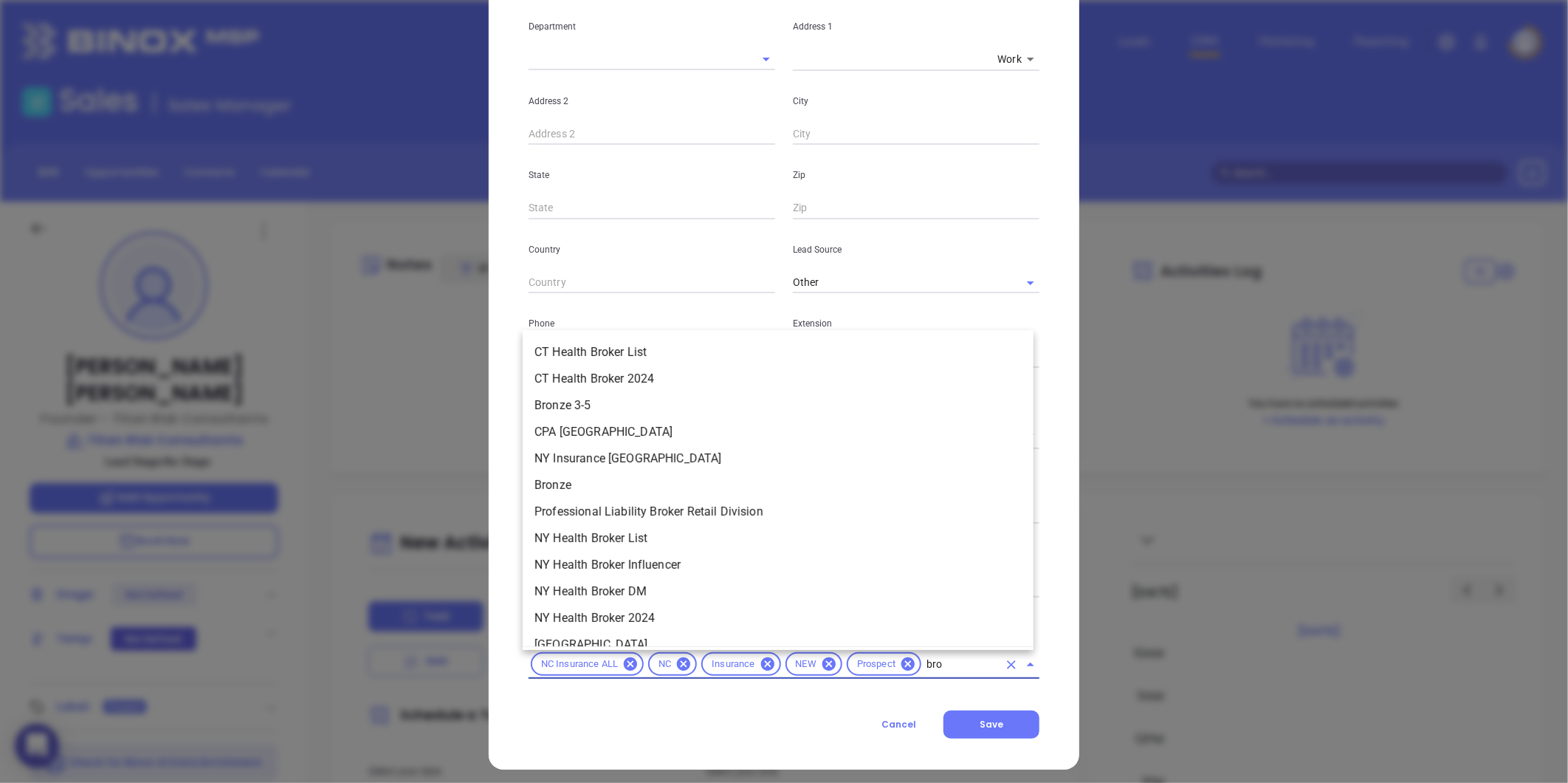
type input "bron"
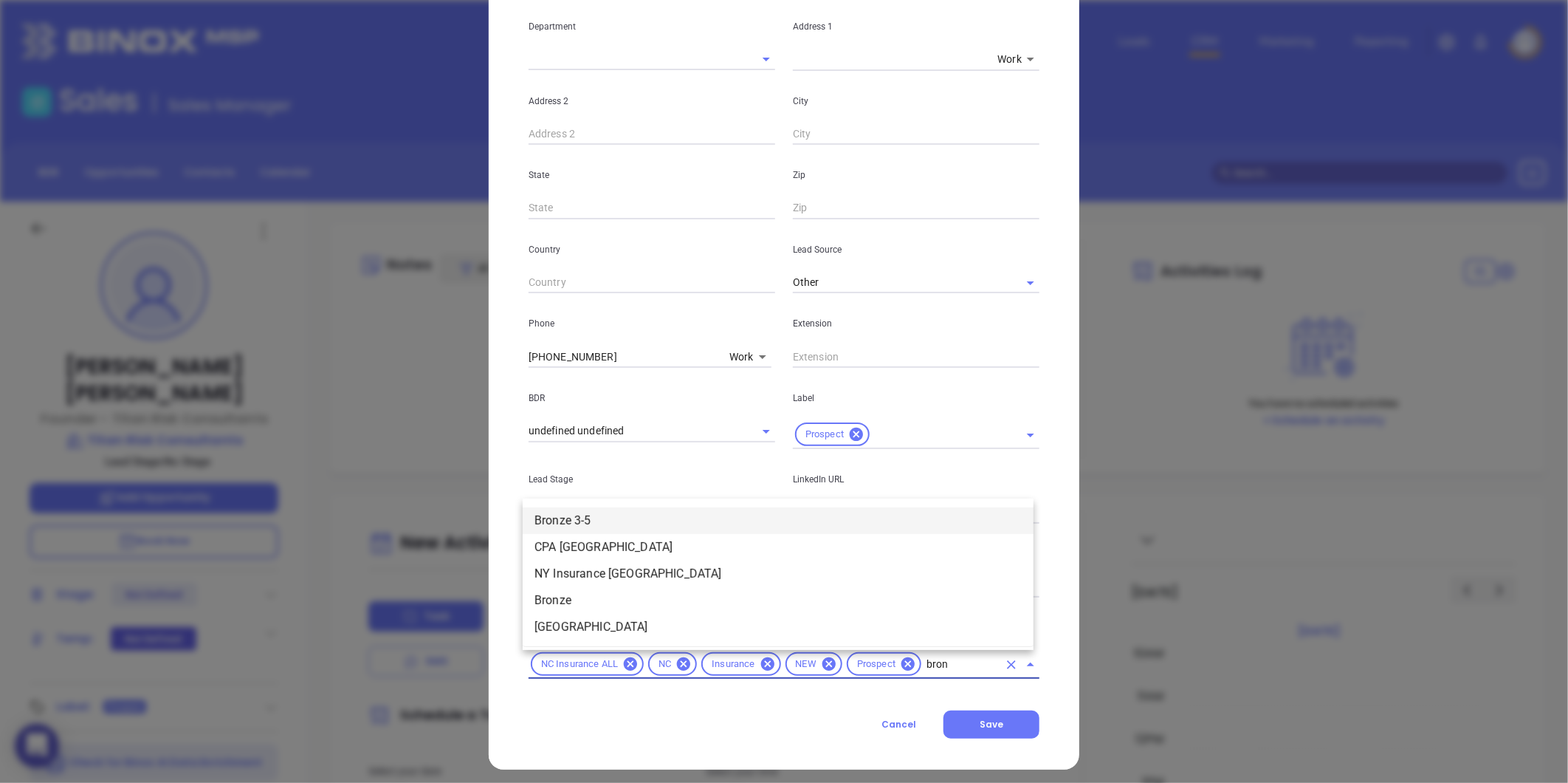
click at [573, 521] on li "Bronze 3-5" at bounding box center [778, 520] width 511 height 26
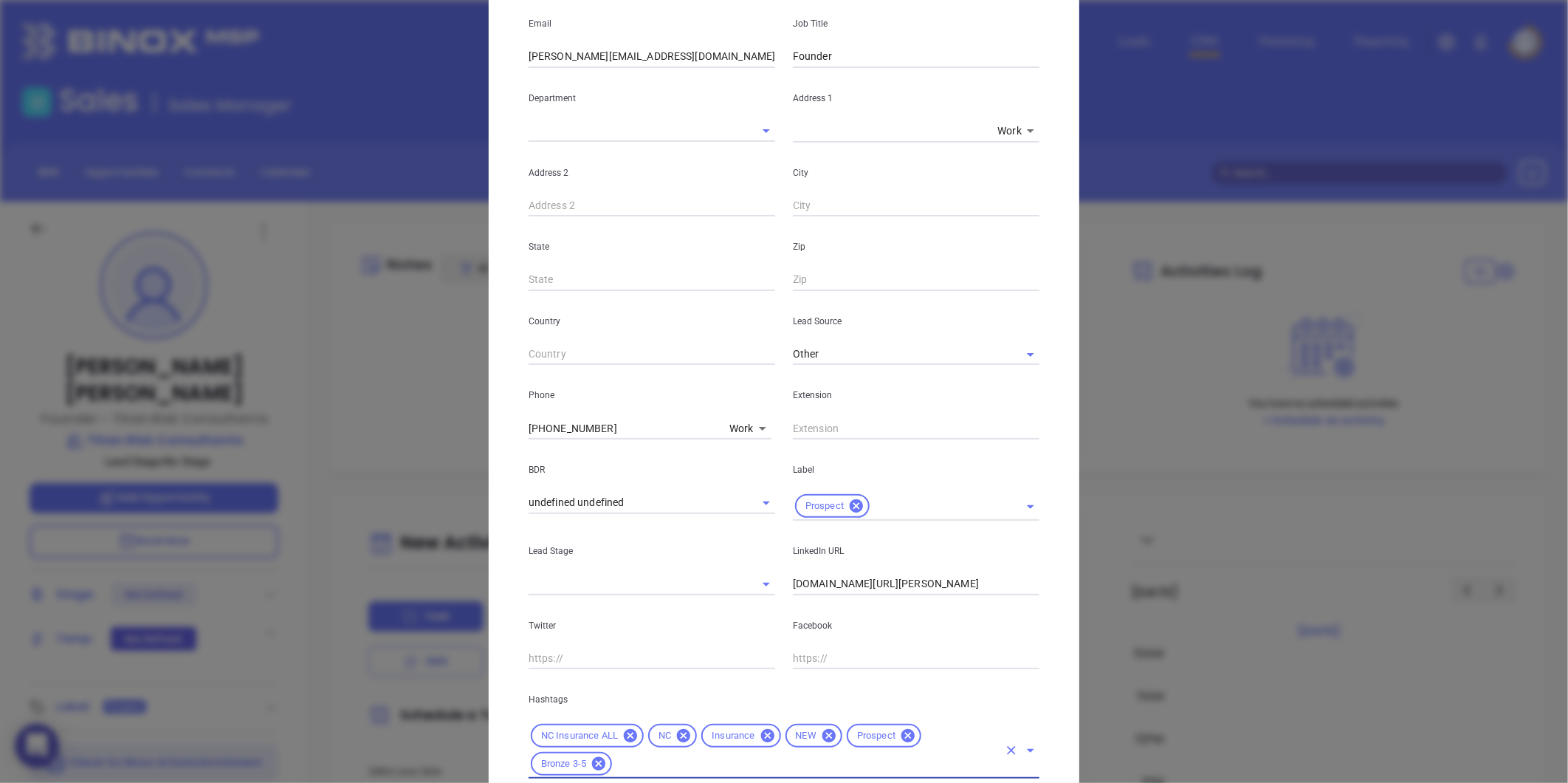
scroll to position [48, 0]
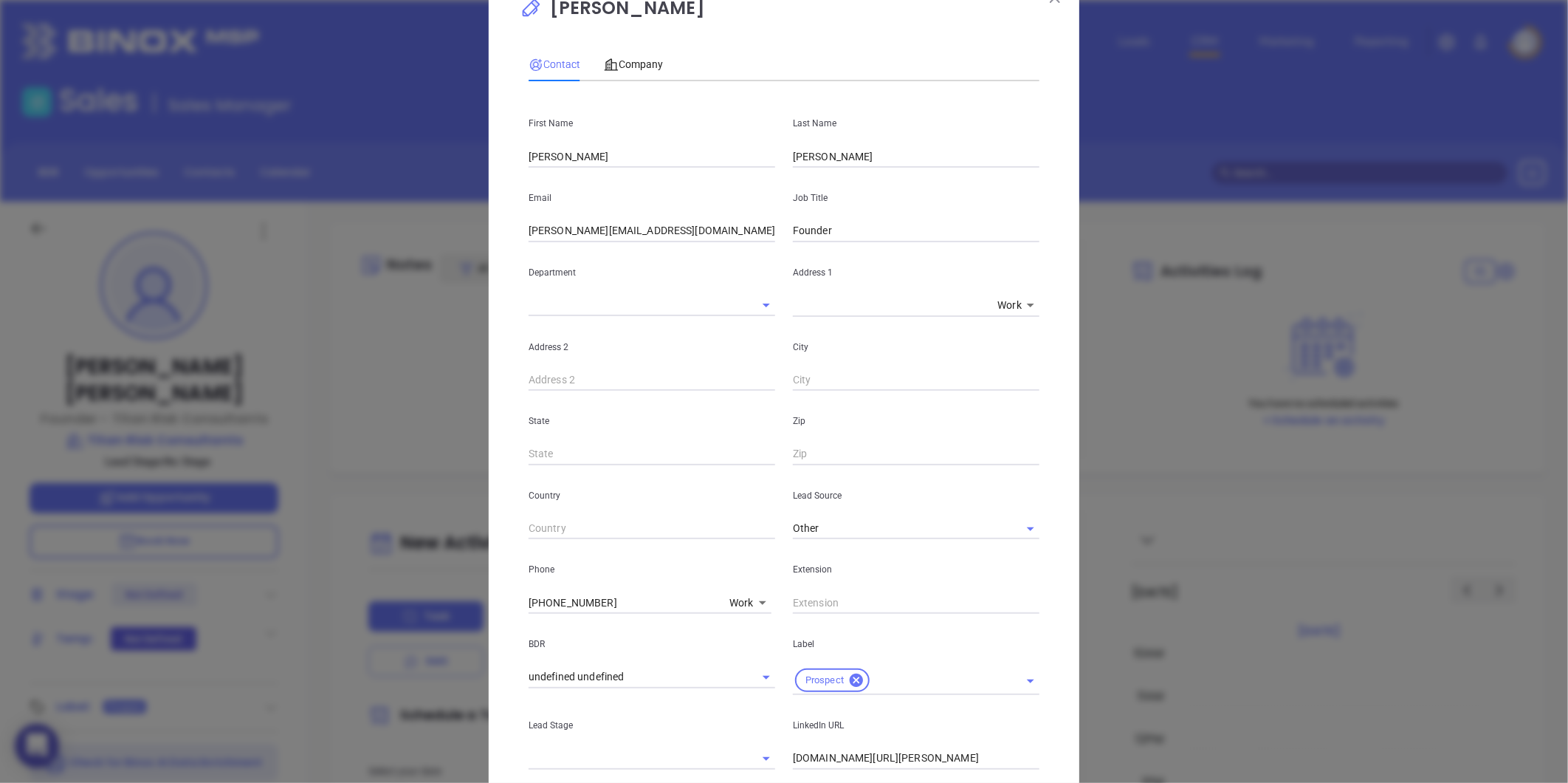
click at [660, 62] on div "Contact Company" at bounding box center [784, 65] width 511 height 34
click at [581, 75] on div "Contact Company" at bounding box center [596, 65] width 135 height 34
click at [635, 60] on span "Company" at bounding box center [633, 64] width 59 height 12
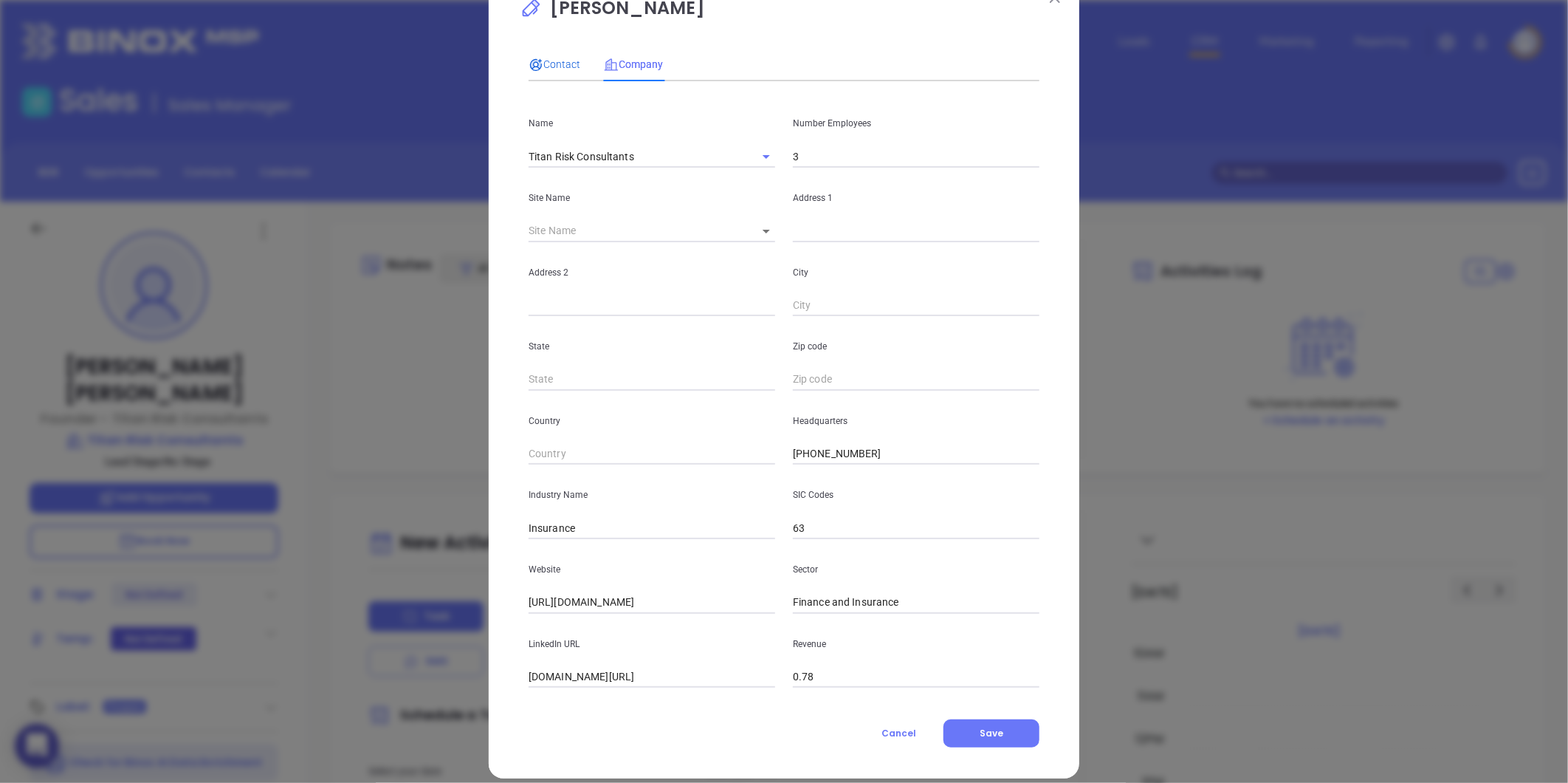
click at [567, 61] on span "Contact" at bounding box center [554, 64] width 51 height 12
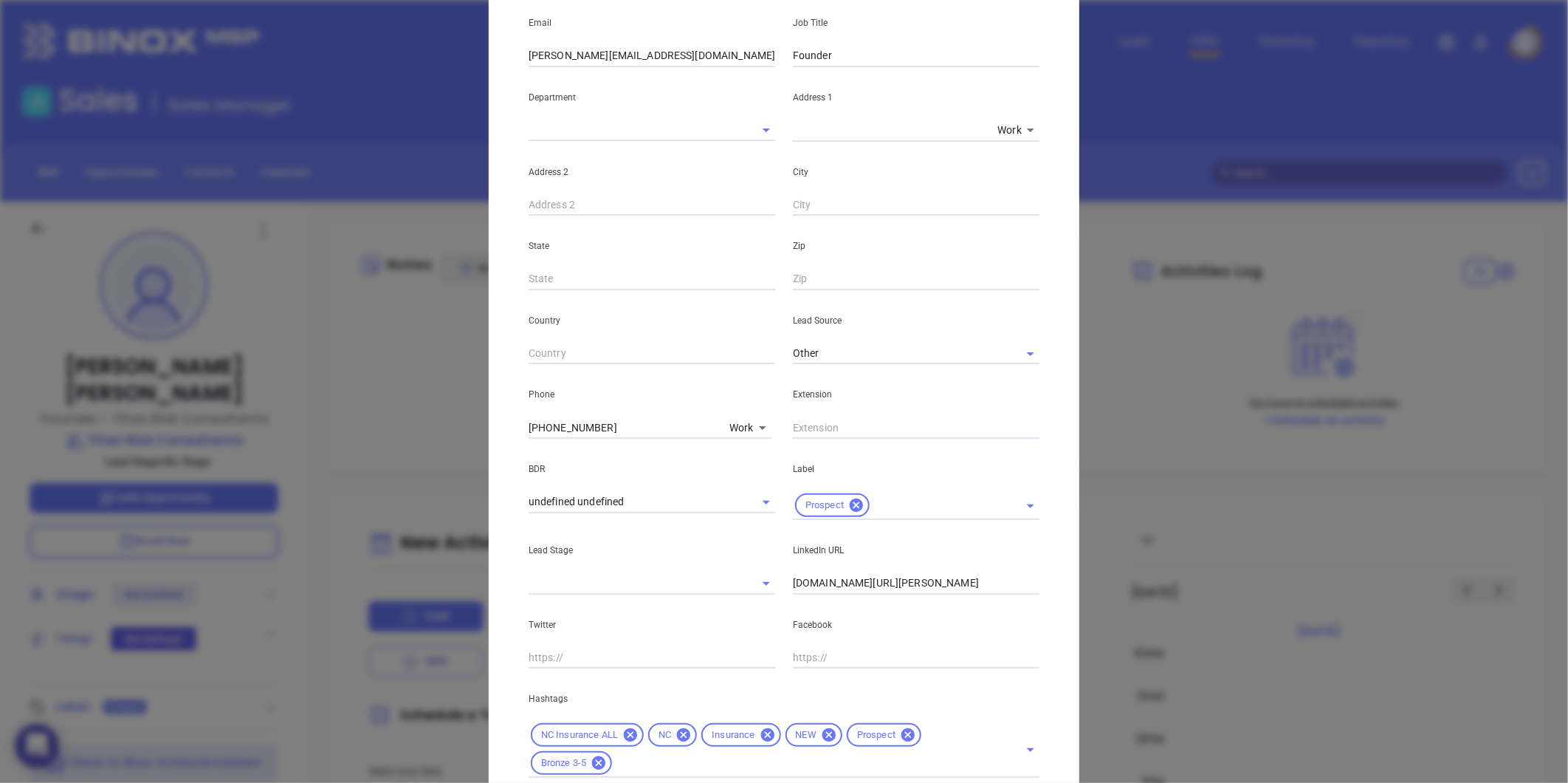
scroll to position [329, 0]
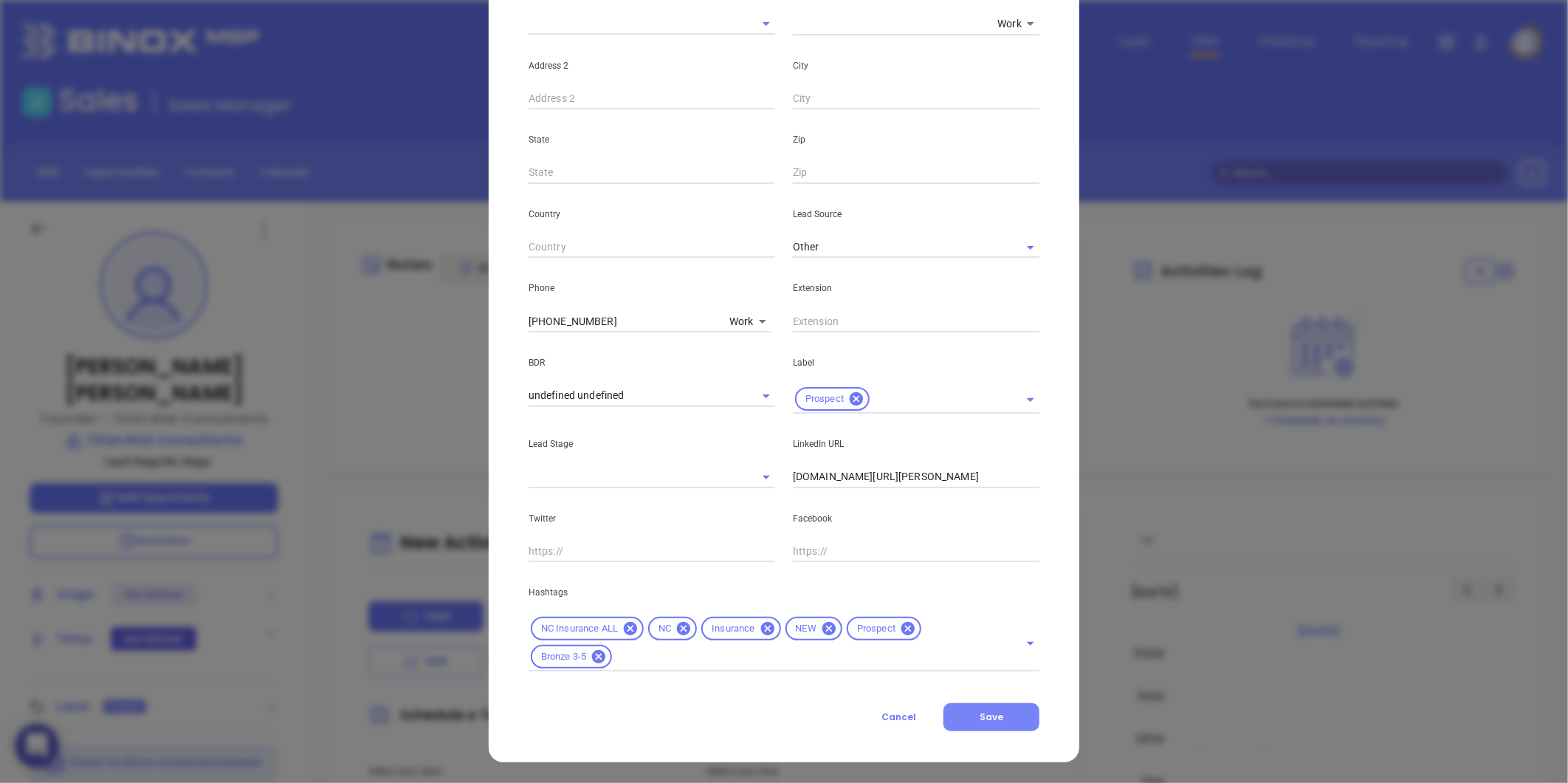
click at [1012, 725] on button "Save" at bounding box center [991, 718] width 96 height 28
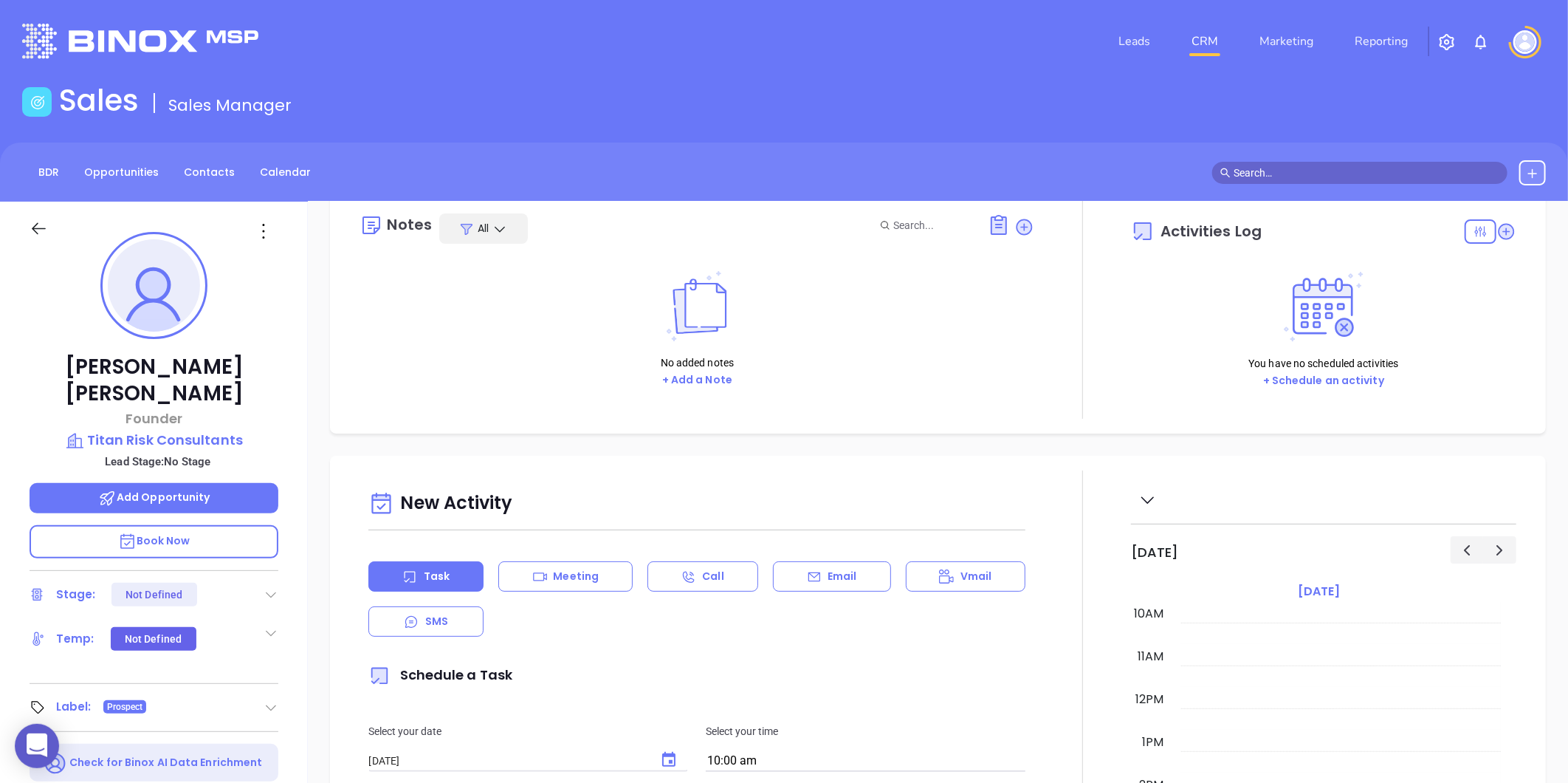
scroll to position [0, 0]
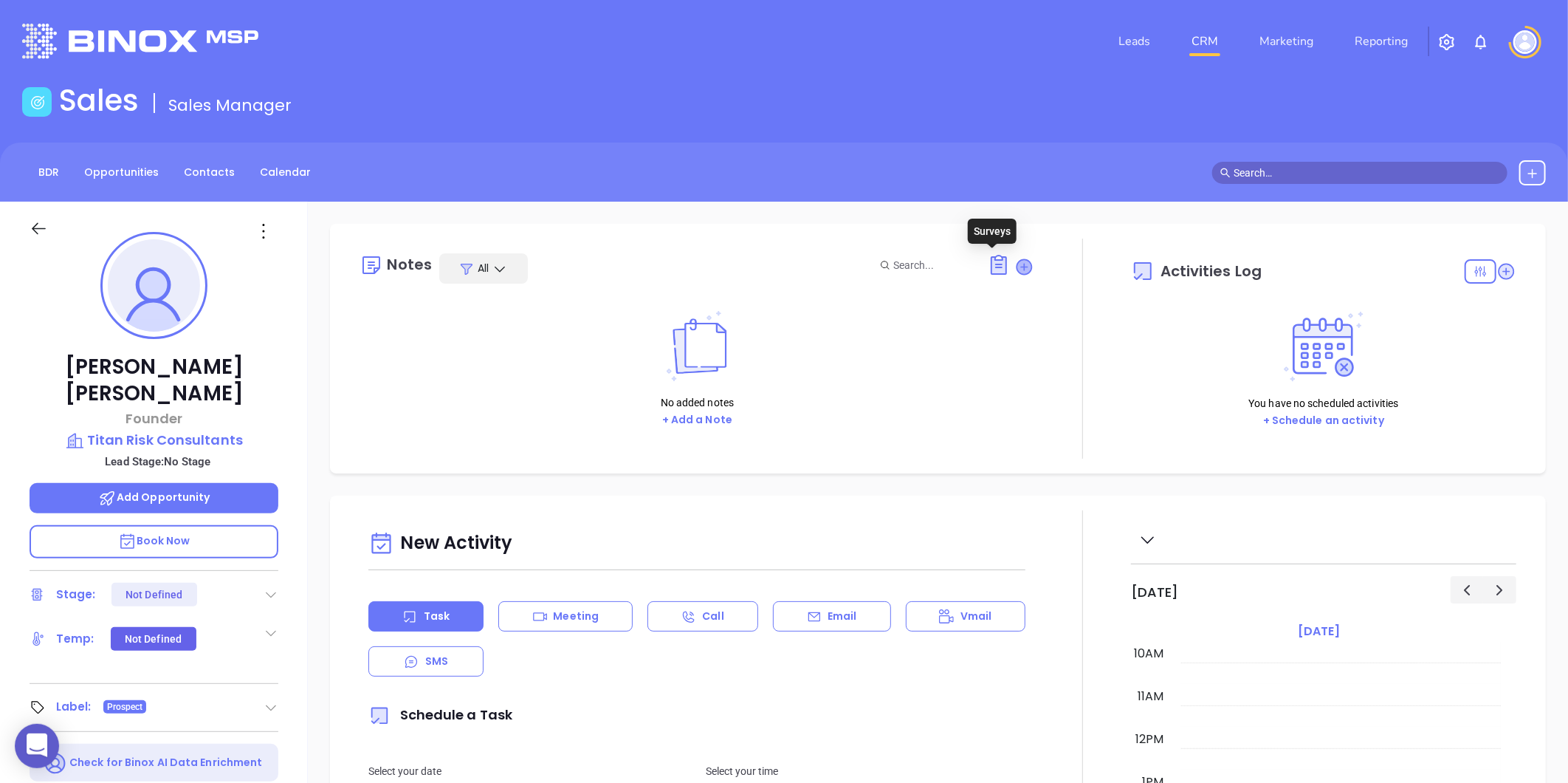
click at [1017, 260] on icon at bounding box center [1025, 267] width 15 height 15
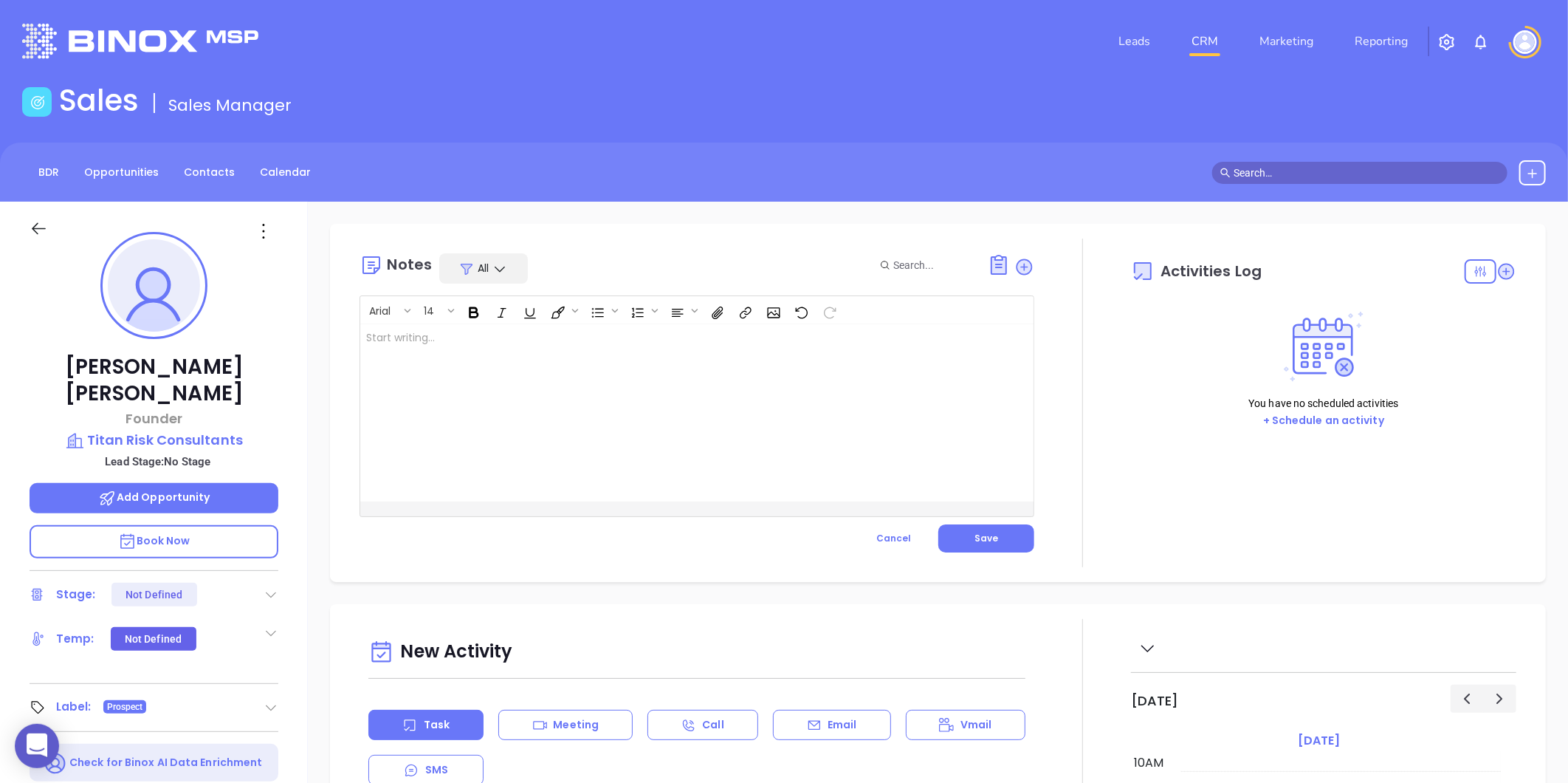
click at [617, 383] on div at bounding box center [673, 413] width 626 height 178
click at [977, 542] on span "Save" at bounding box center [985, 538] width 23 height 12
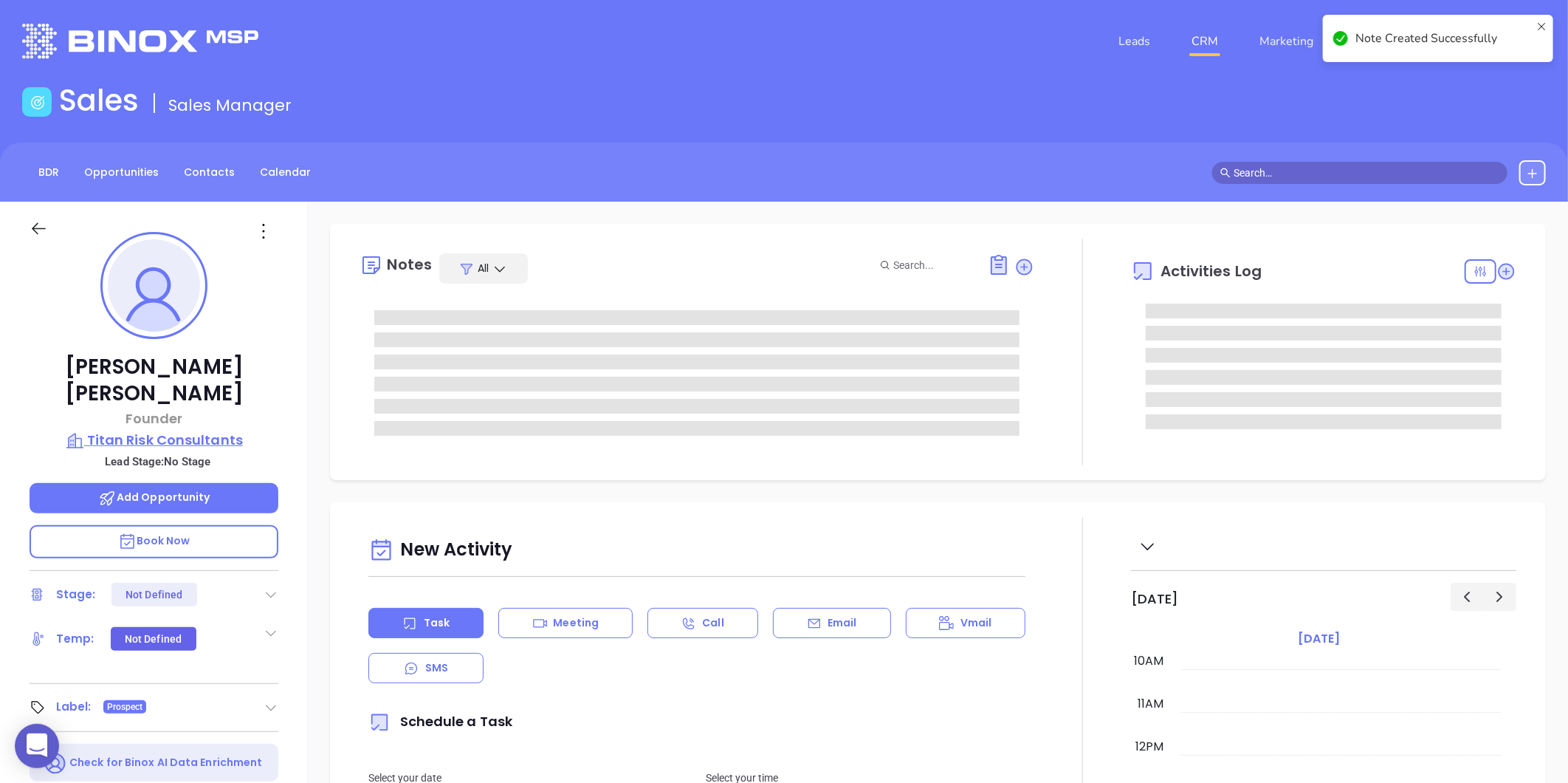
click at [216, 430] on p "Titan Risk Consultants" at bounding box center [154, 441] width 249 height 21
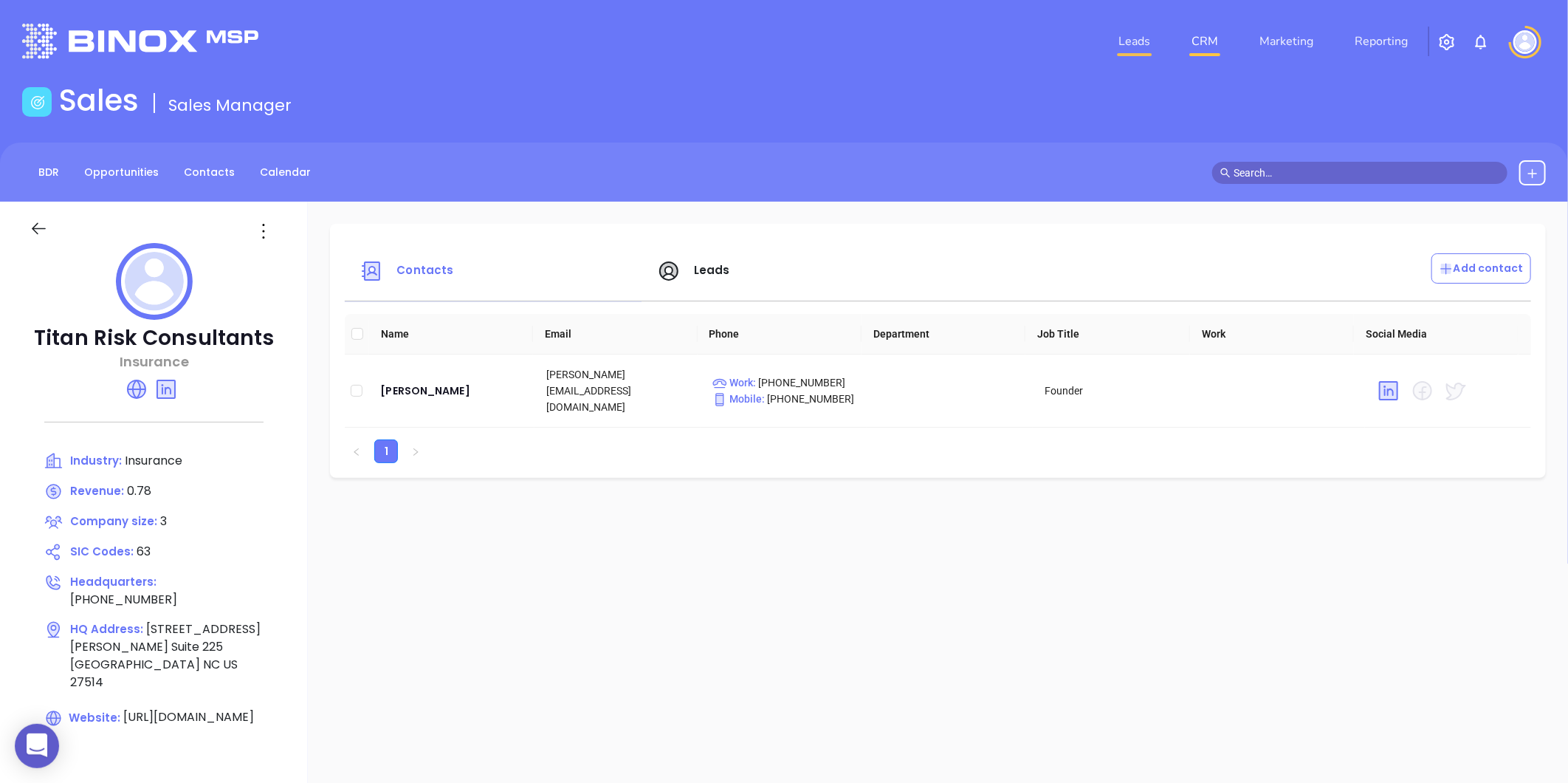
click at [1119, 48] on li "Leads" at bounding box center [1134, 41] width 73 height 30
click at [1120, 49] on link "Leads" at bounding box center [1134, 41] width 44 height 30
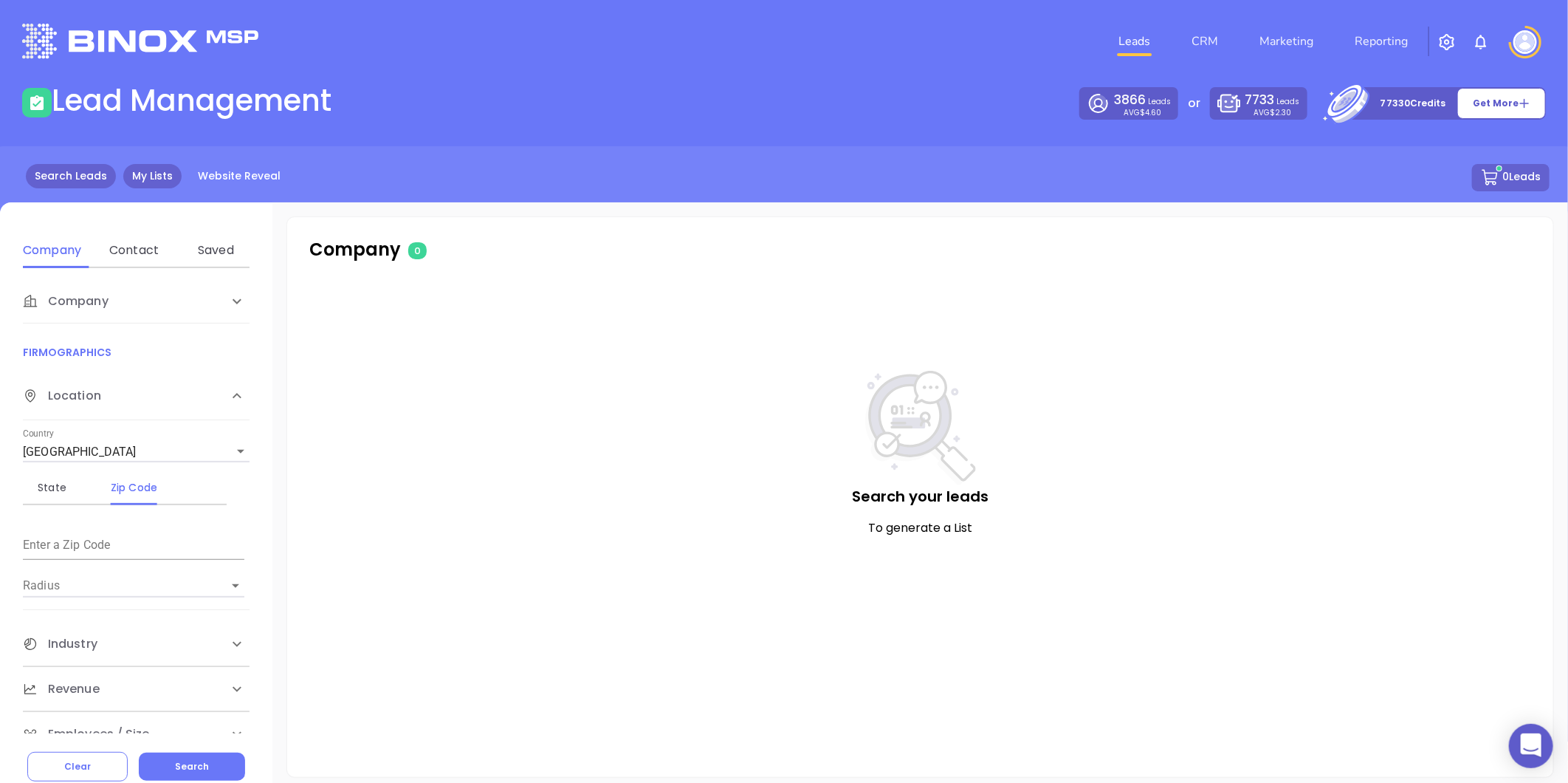
click at [143, 167] on link "My Lists" at bounding box center [152, 176] width 58 height 24
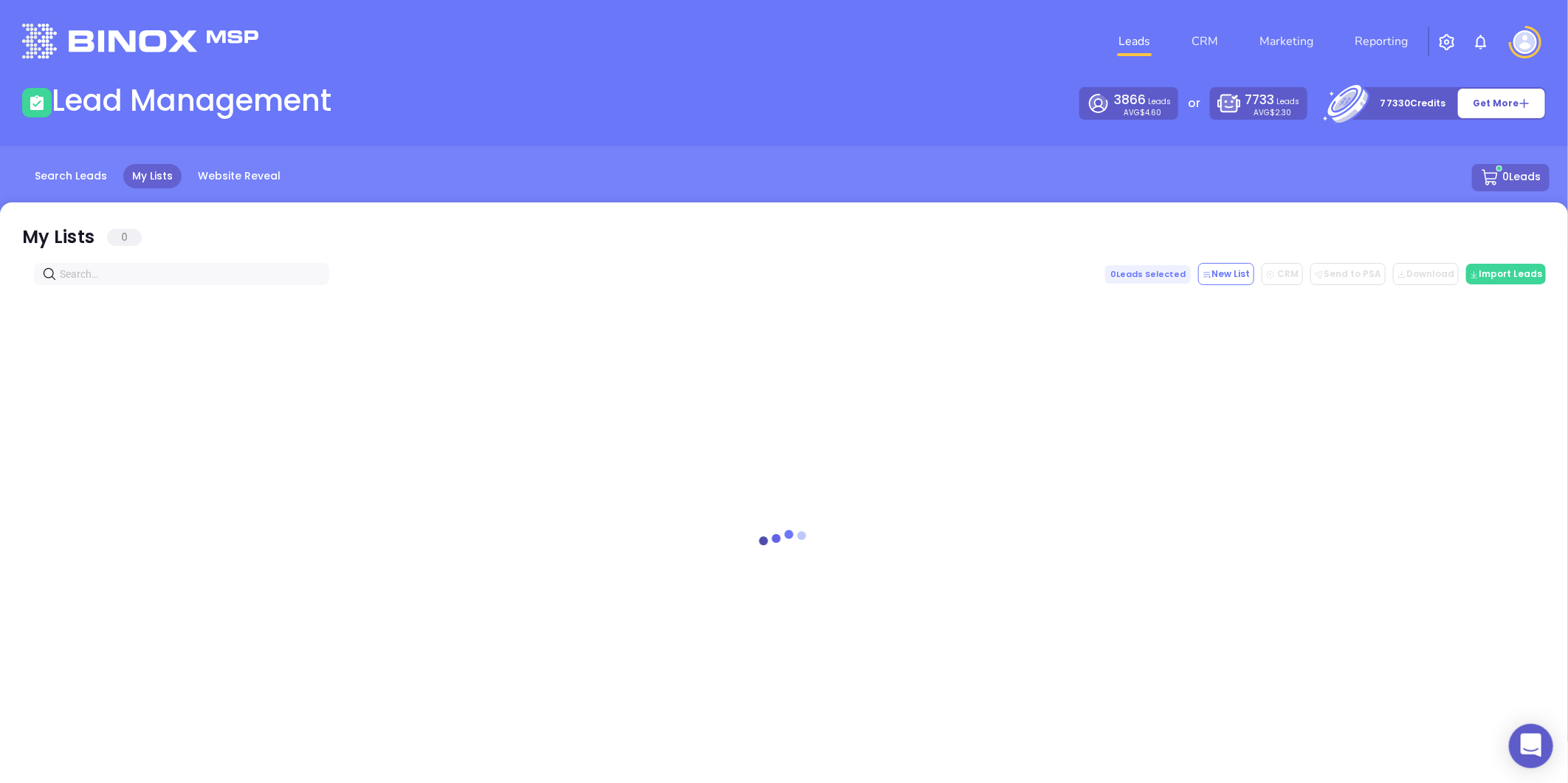
click at [97, 272] on input "text" at bounding box center [184, 273] width 250 height 16
paste input "[DOMAIN_NAME]"
drag, startPoint x: 166, startPoint y: 278, endPoint x: 68, endPoint y: 288, distance: 98.5
click at [68, 288] on div "My Lists 0 [DOMAIN_NAME] 0 Leads Selected New List CRM Send to PSA Download Dow…" at bounding box center [784, 498] width 1568 height 591
drag, startPoint x: 61, startPoint y: 274, endPoint x: 234, endPoint y: 283, distance: 173.2
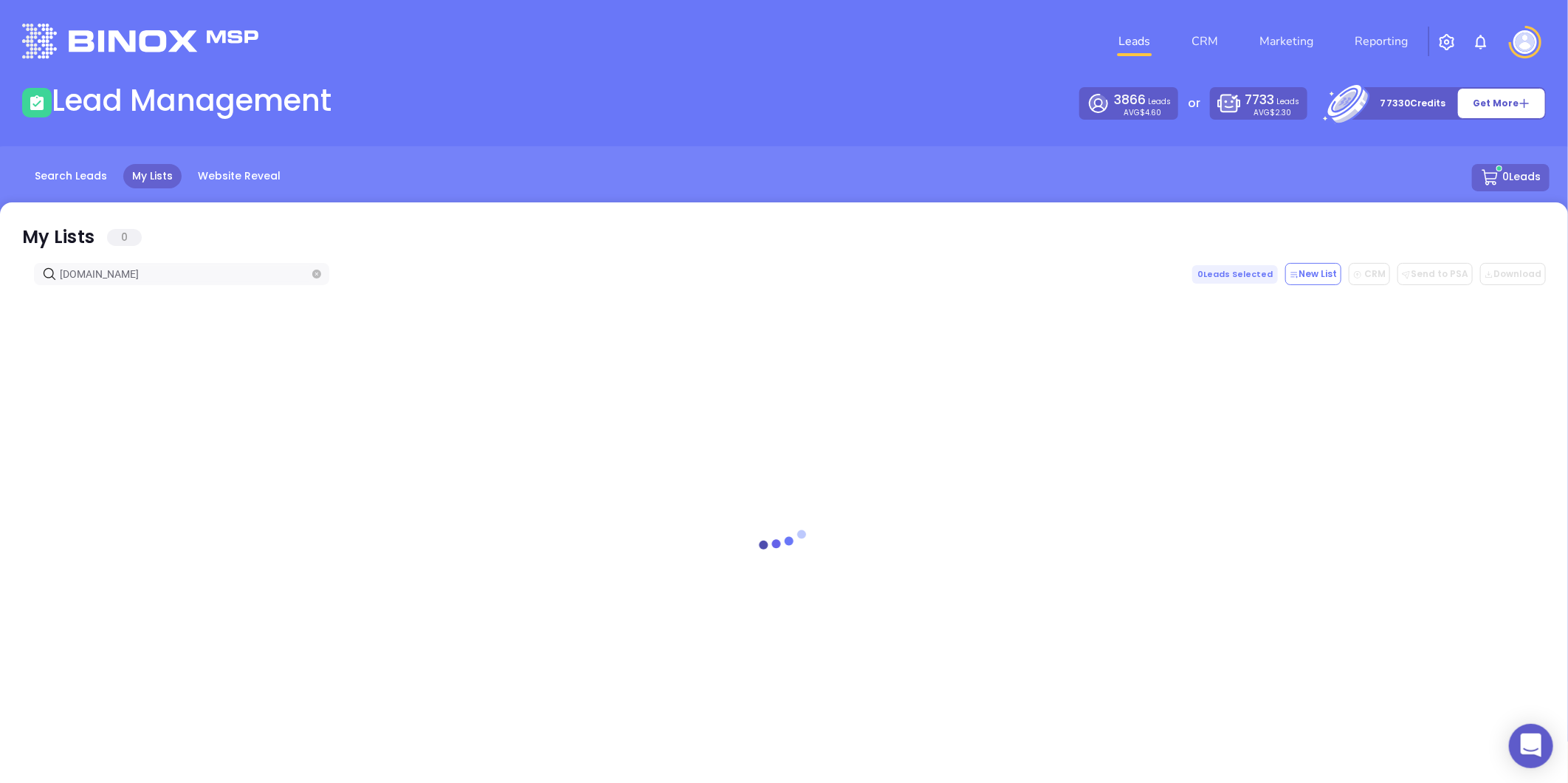
click at [234, 283] on span "[DOMAIN_NAME]" at bounding box center [181, 274] width 295 height 22
type input "[DOMAIN_NAME]"
click at [316, 279] on span at bounding box center [316, 273] width 8 height 16
click at [318, 271] on icon "close-circle" at bounding box center [316, 273] width 8 height 8
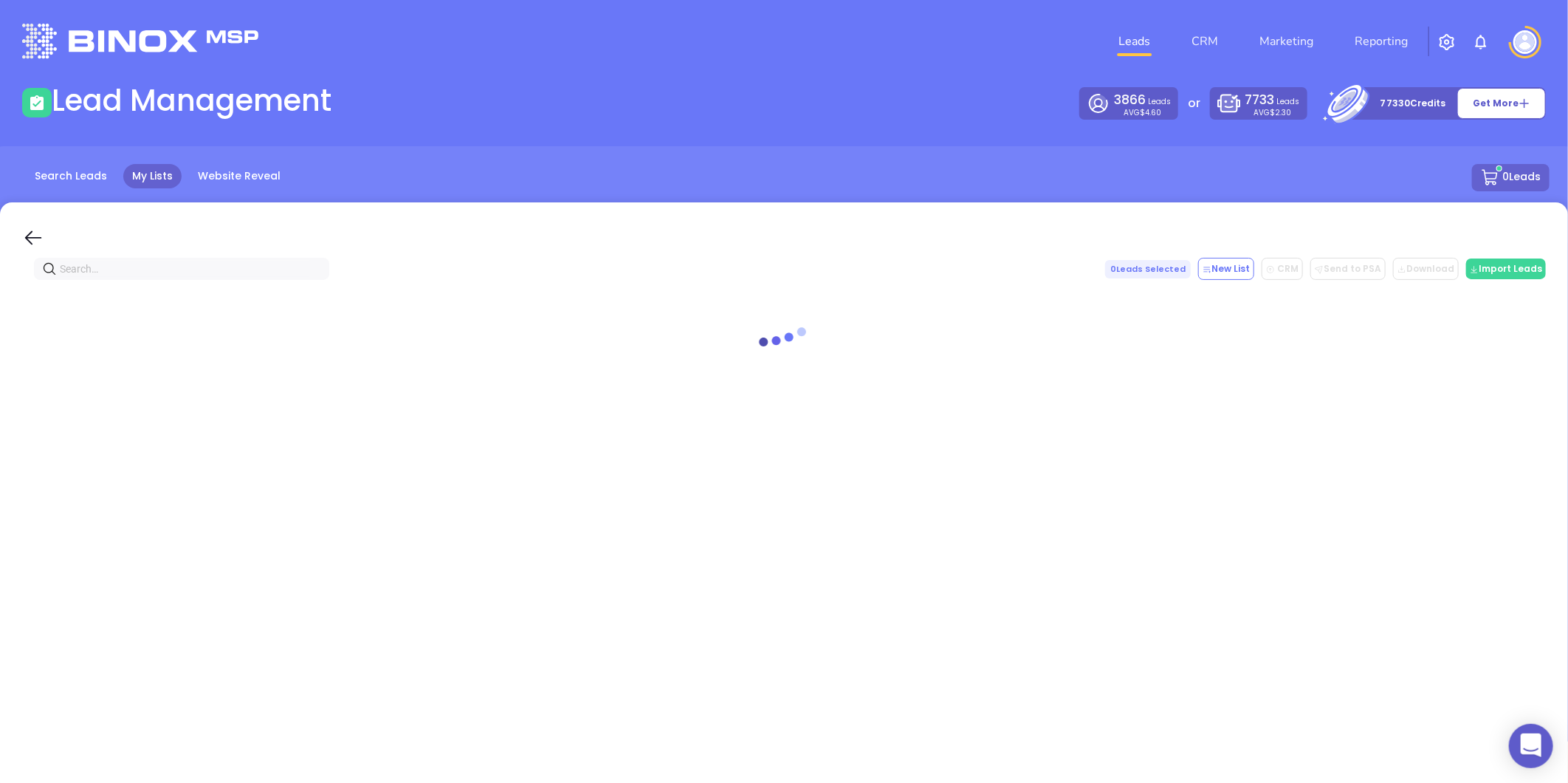
paste input "[US_STATE] Business Insurance Agency"
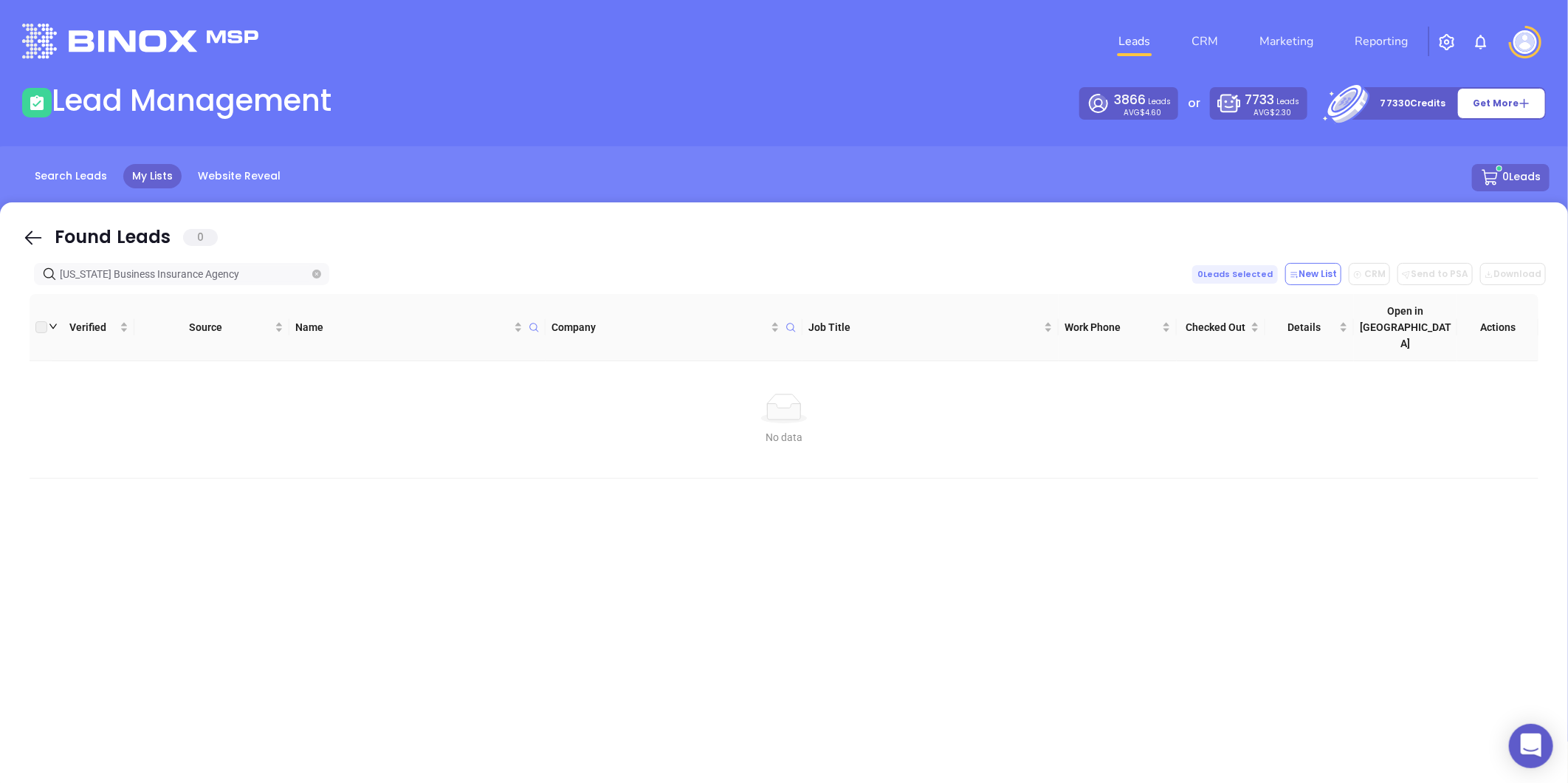
type input "[US_STATE] Business Insurance Agency"
